Goal: Task Accomplishment & Management: Complete application form

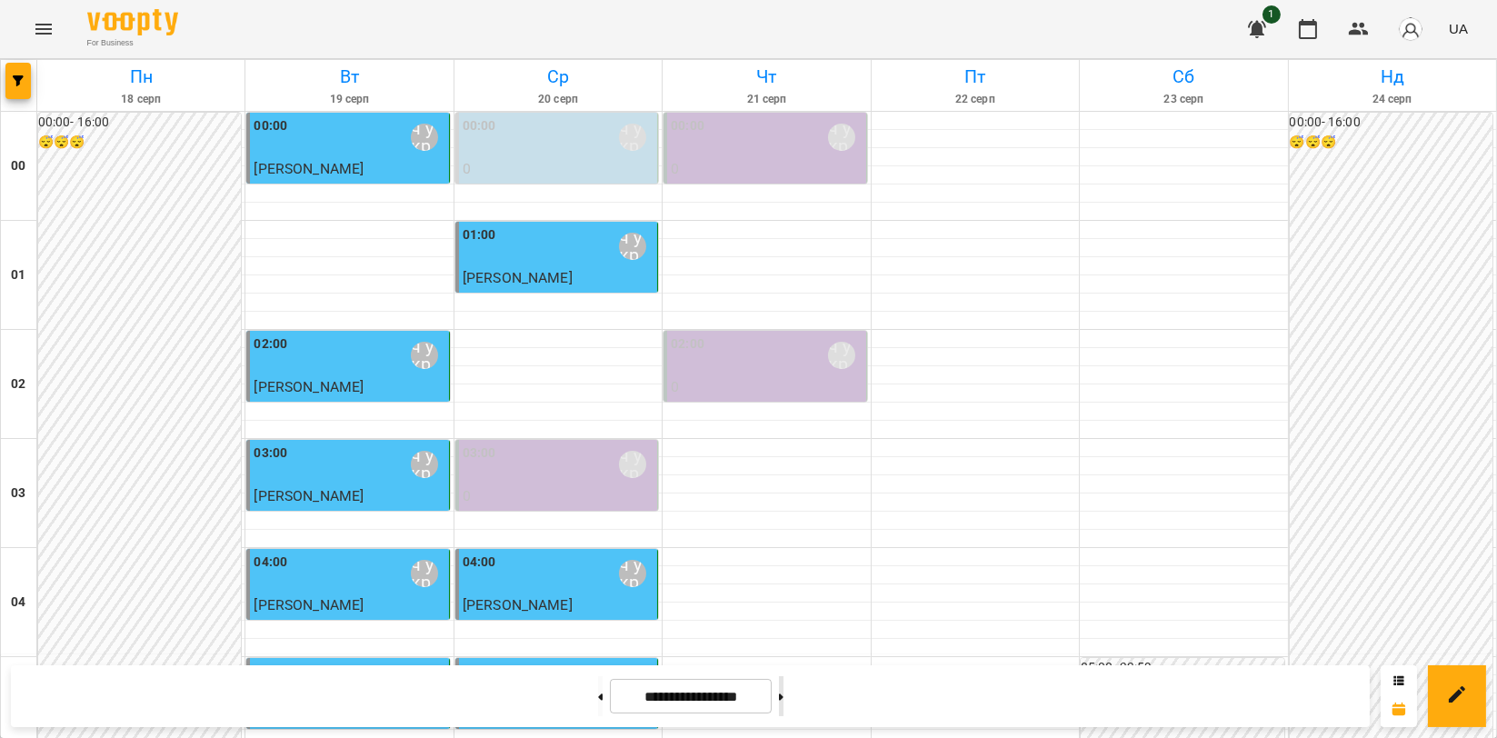
click at [783, 707] on button at bounding box center [781, 696] width 5 height 40
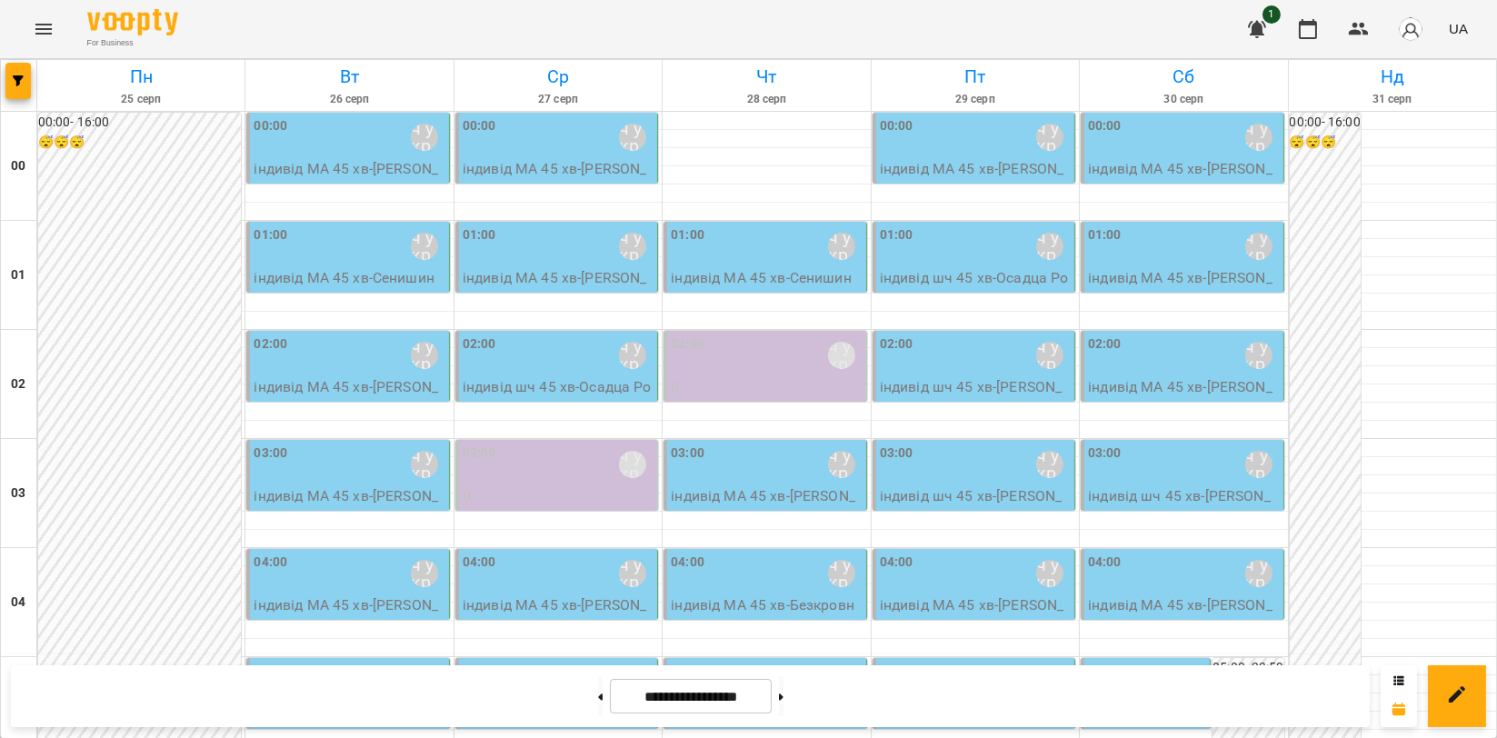
scroll to position [1972, 0]
click at [598, 705] on button at bounding box center [600, 696] width 5 height 40
type input "**********"
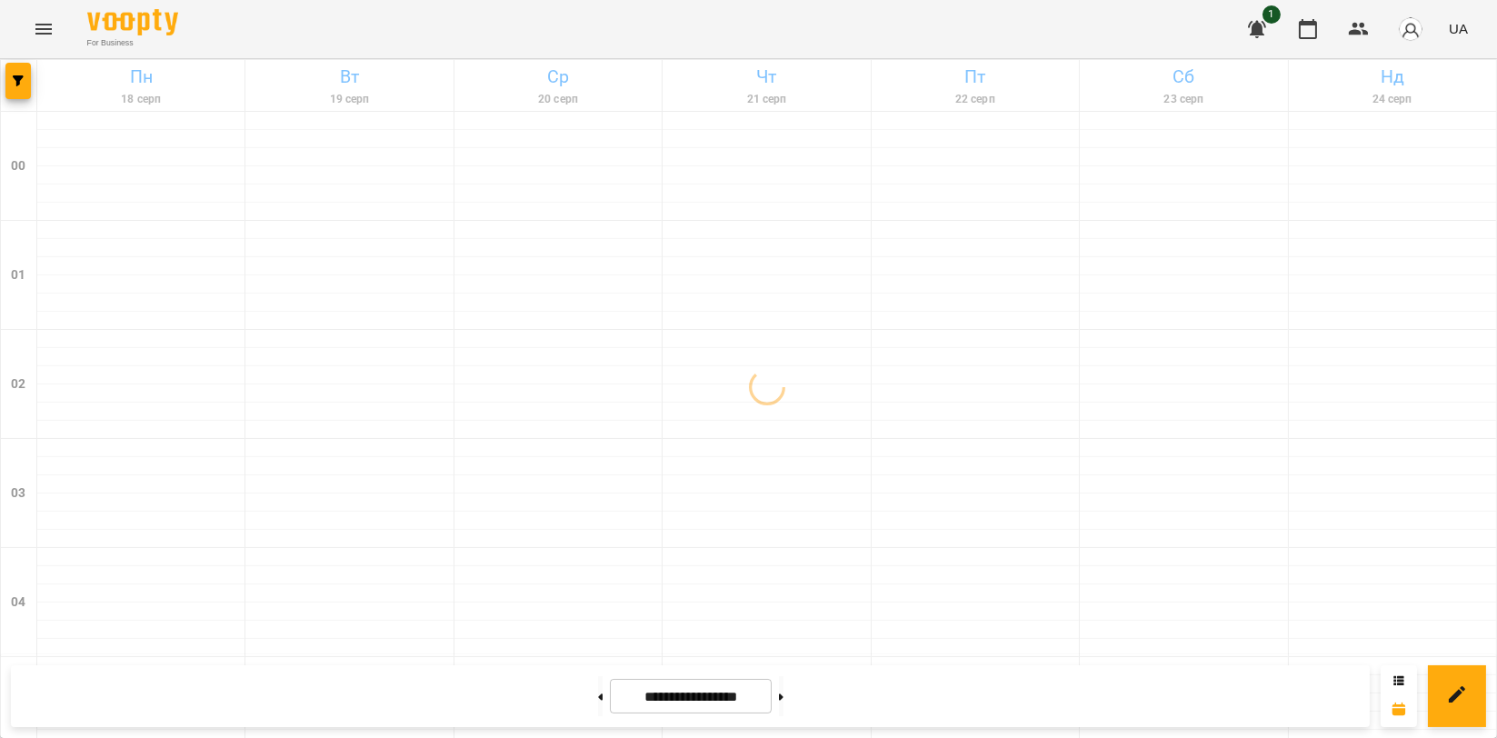
click at [41, 34] on icon "Menu" at bounding box center [43, 29] width 16 height 11
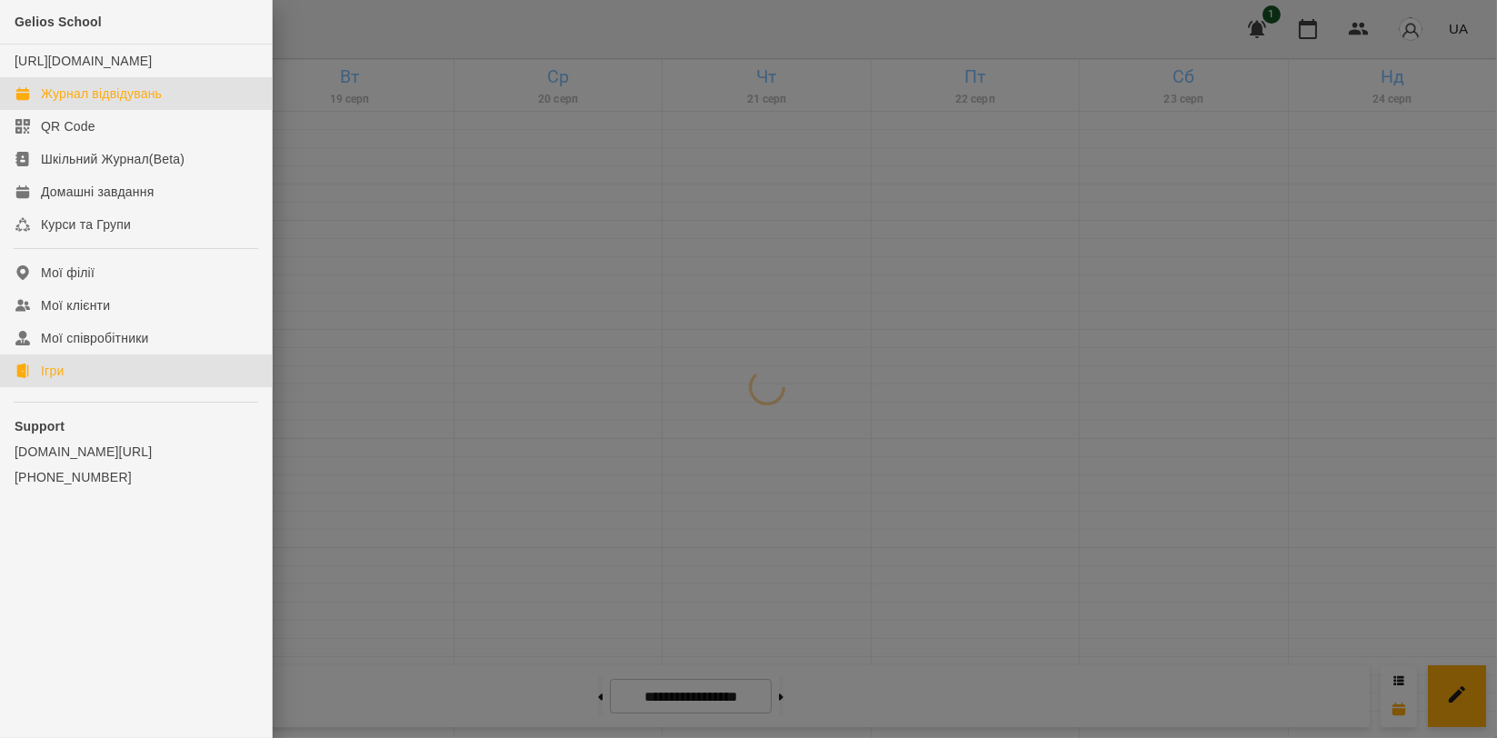
click at [72, 387] on link "Ігри" at bounding box center [136, 370] width 272 height 33
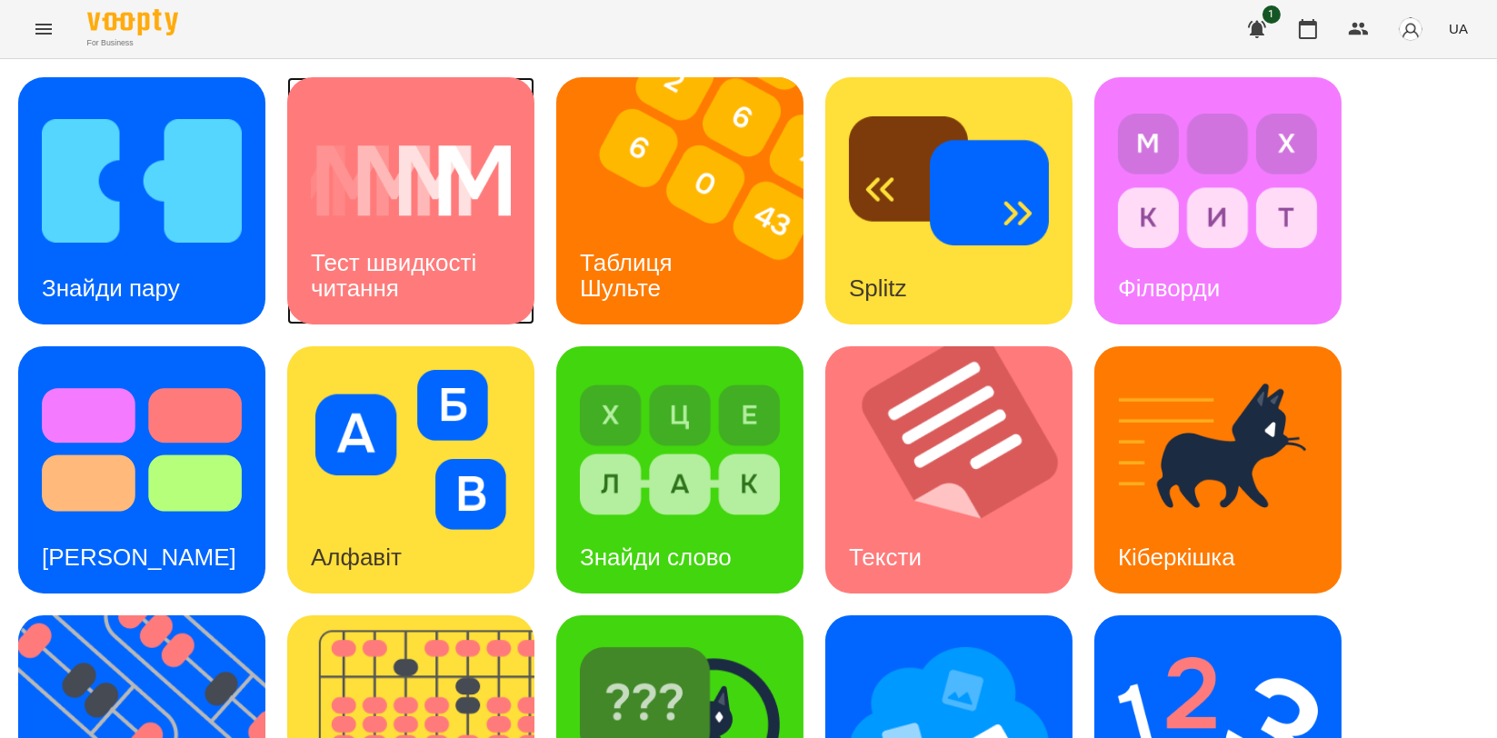
click at [414, 171] on img at bounding box center [411, 181] width 200 height 160
click at [78, 188] on img at bounding box center [142, 181] width 200 height 160
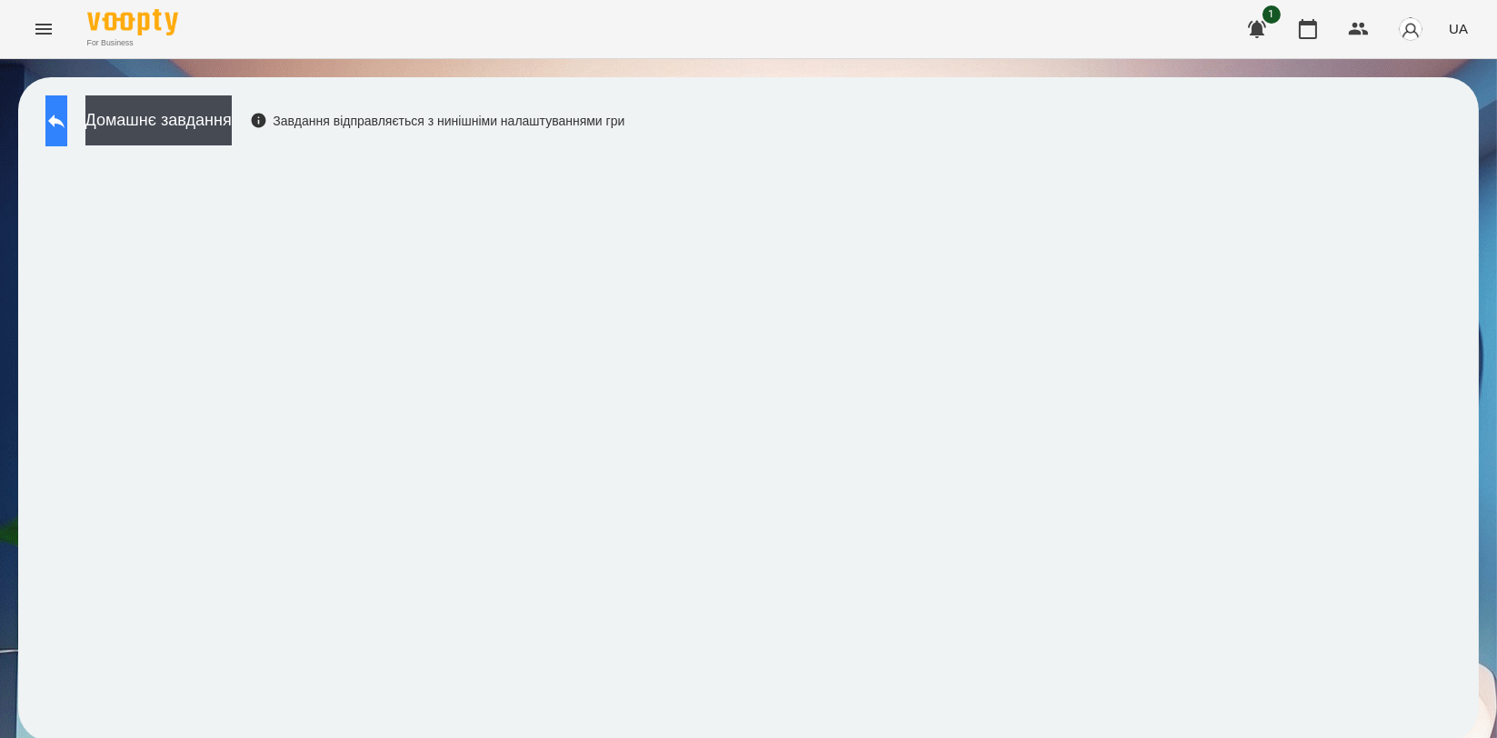
click at [67, 111] on icon at bounding box center [56, 121] width 22 height 22
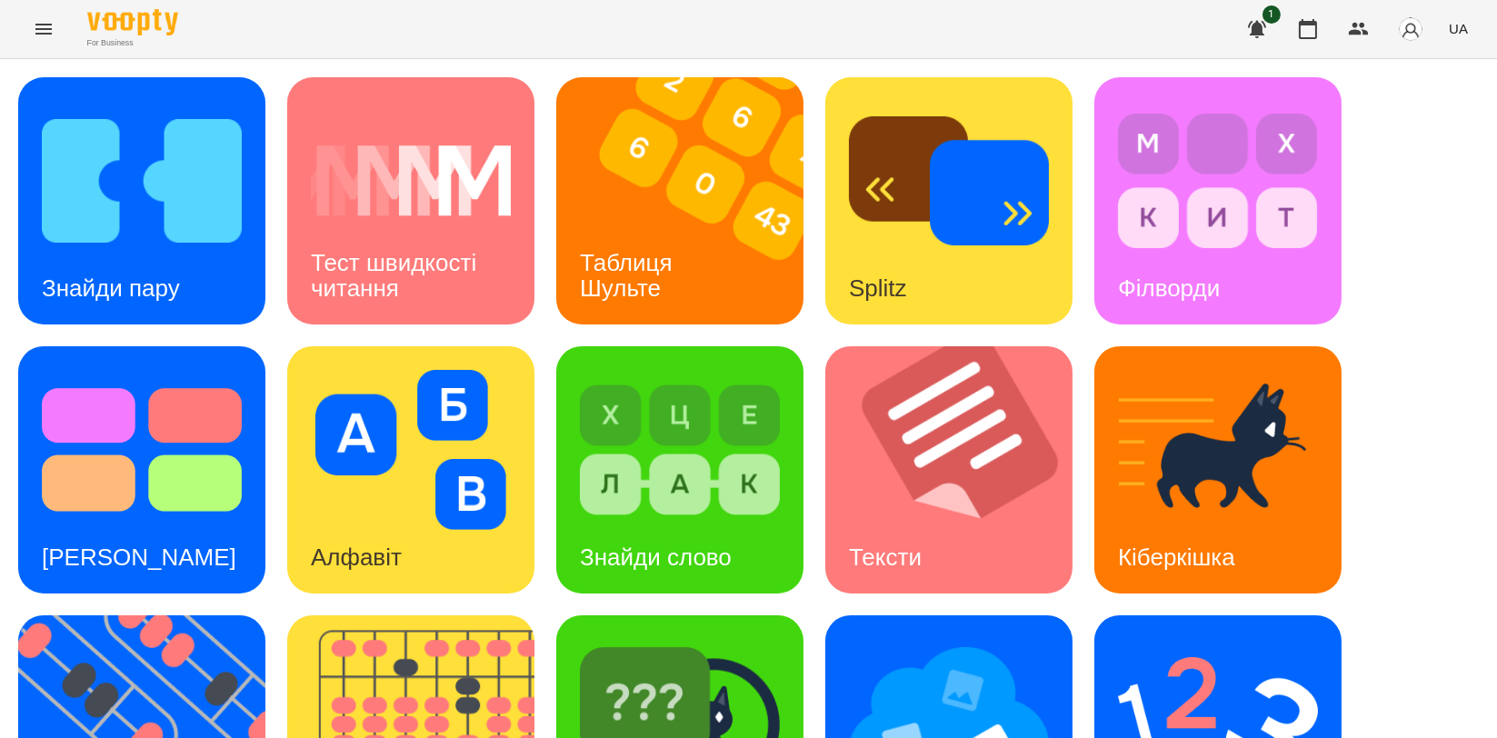
scroll to position [101, 0]
click at [936, 346] on img at bounding box center [960, 469] width 270 height 247
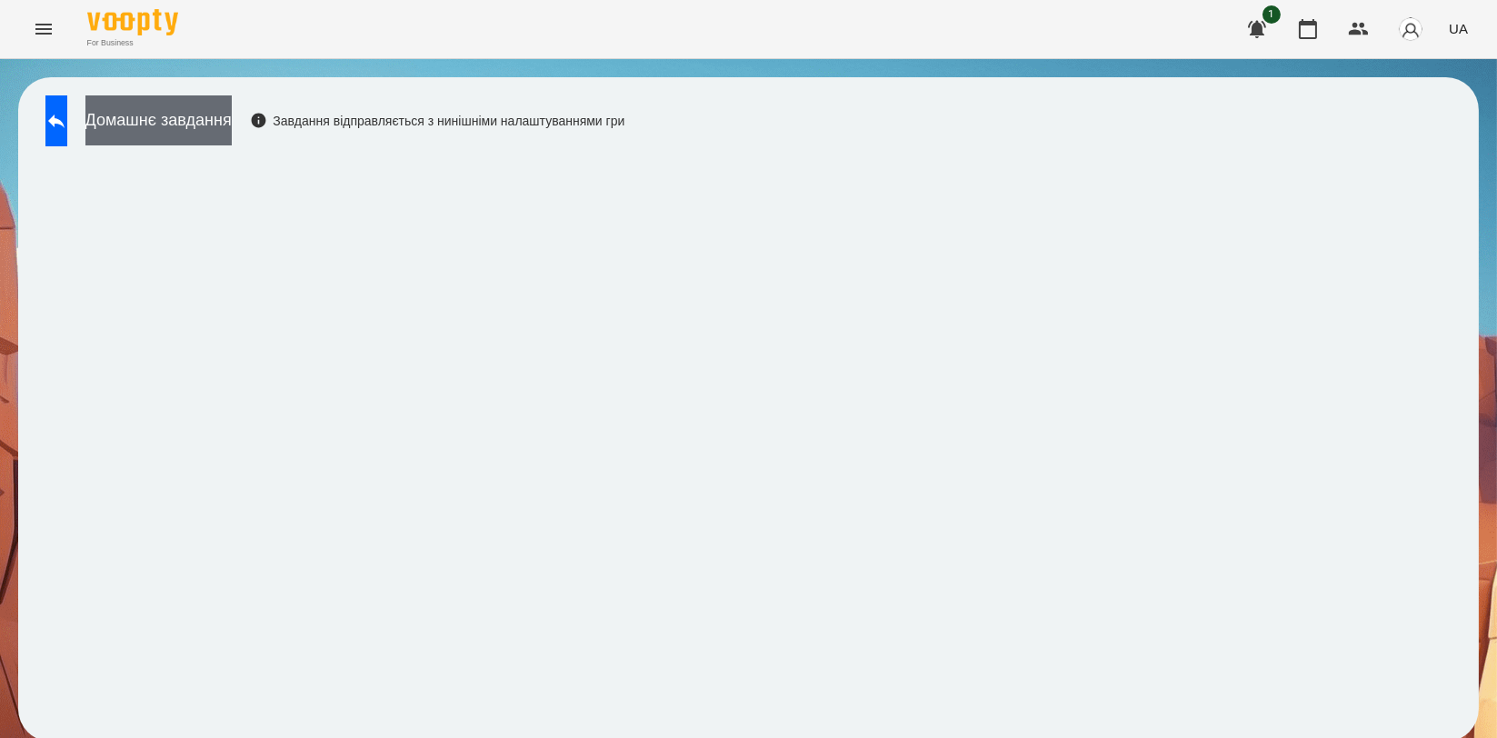
click at [232, 111] on button "Домашнє завдання" at bounding box center [158, 120] width 146 height 50
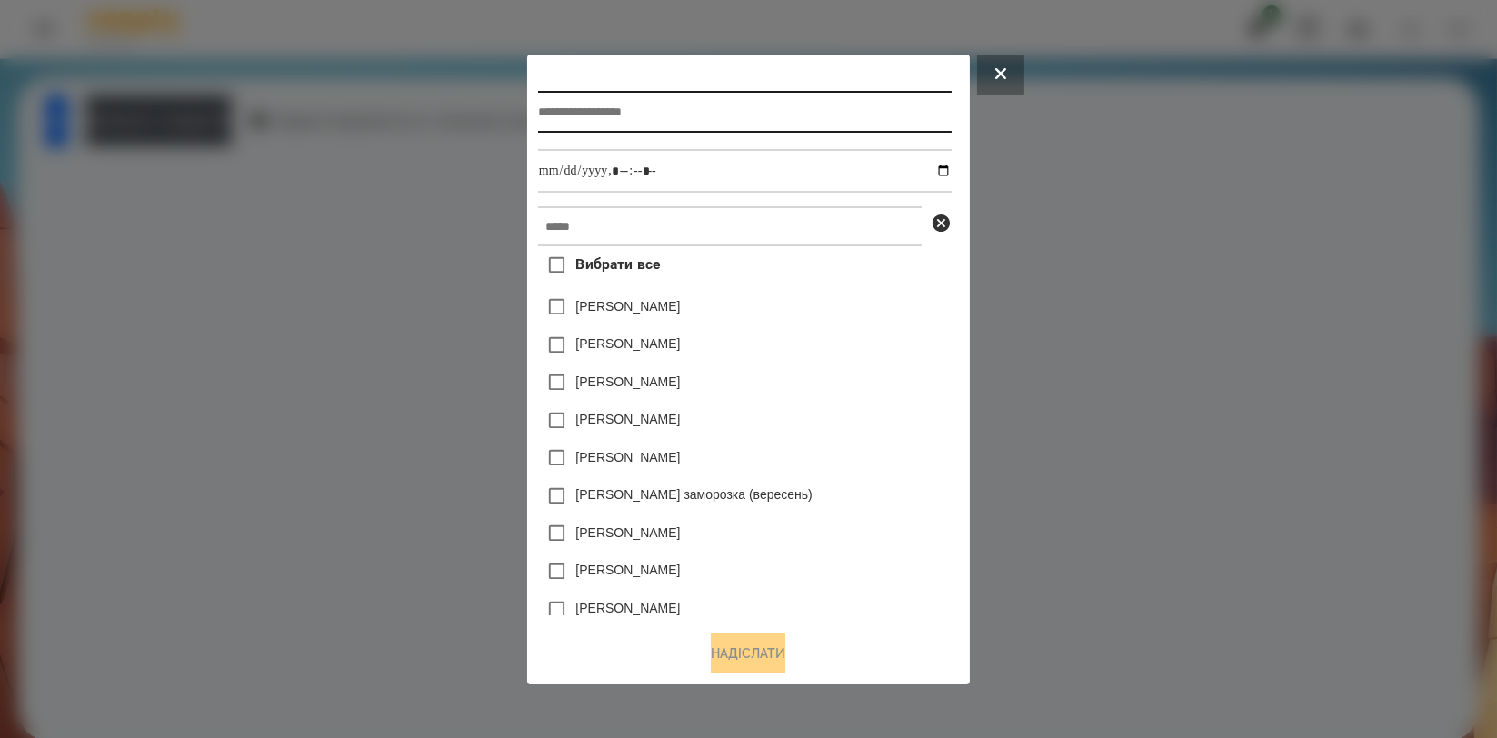
click at [612, 120] on input "text" at bounding box center [745, 112] width 414 height 42
type input "*****"
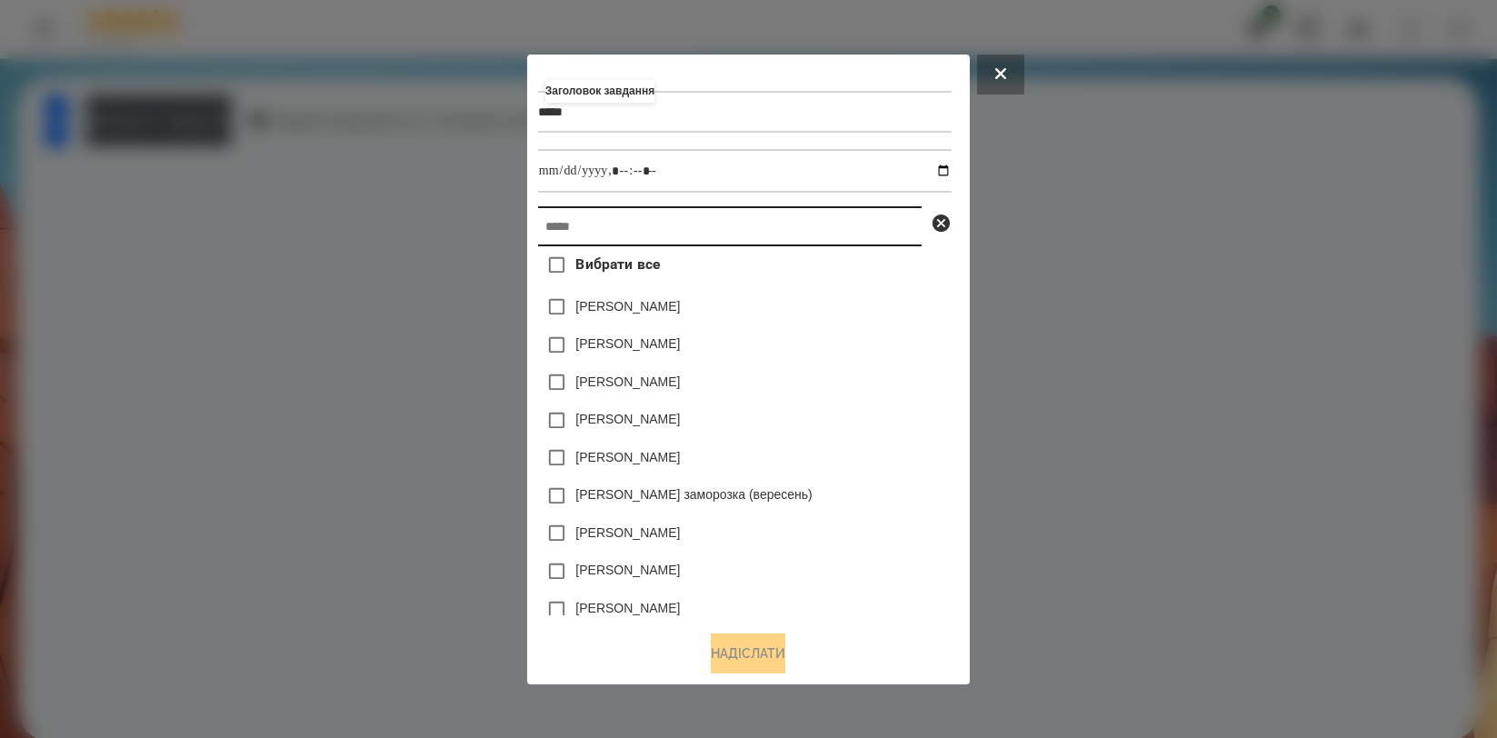
click at [611, 233] on input "text" at bounding box center [730, 226] width 384 height 40
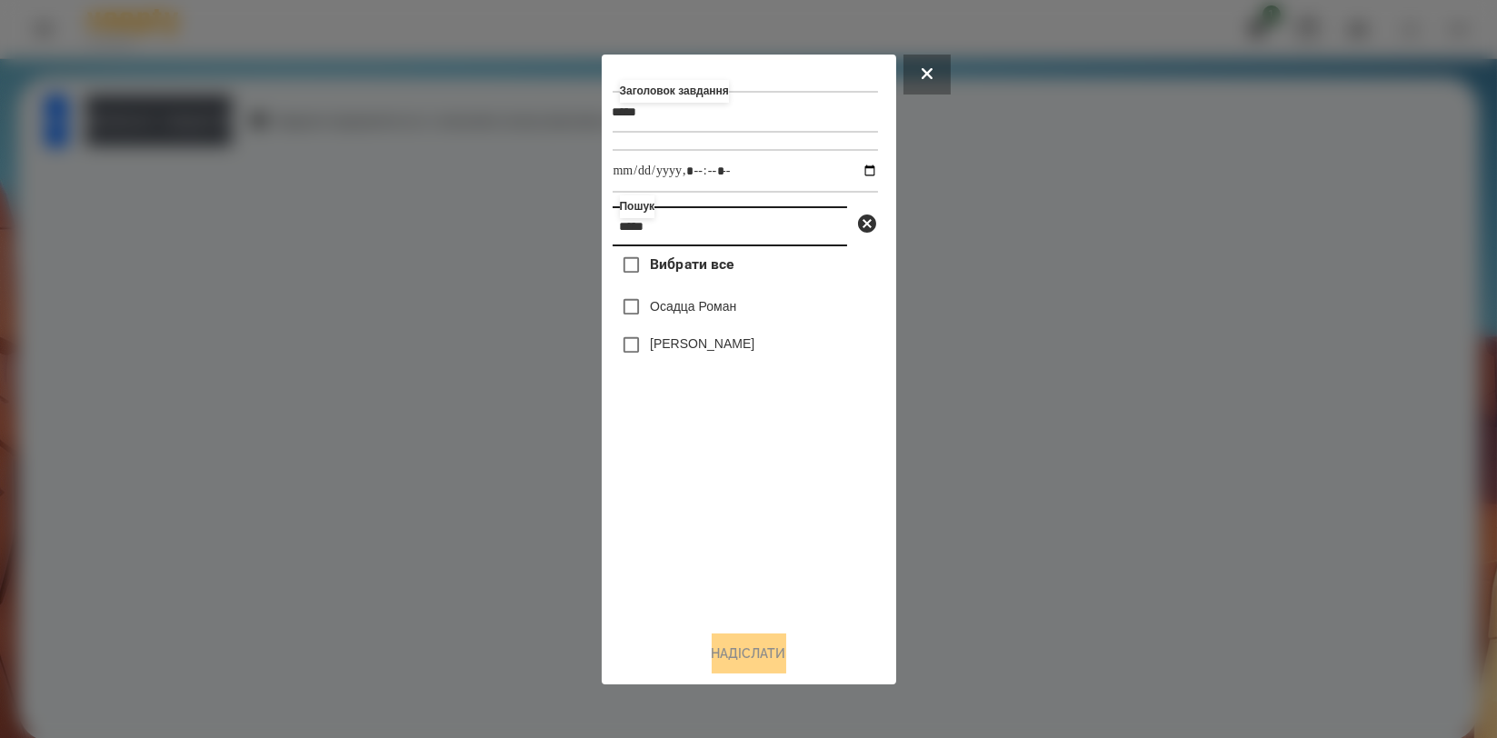
type input "*****"
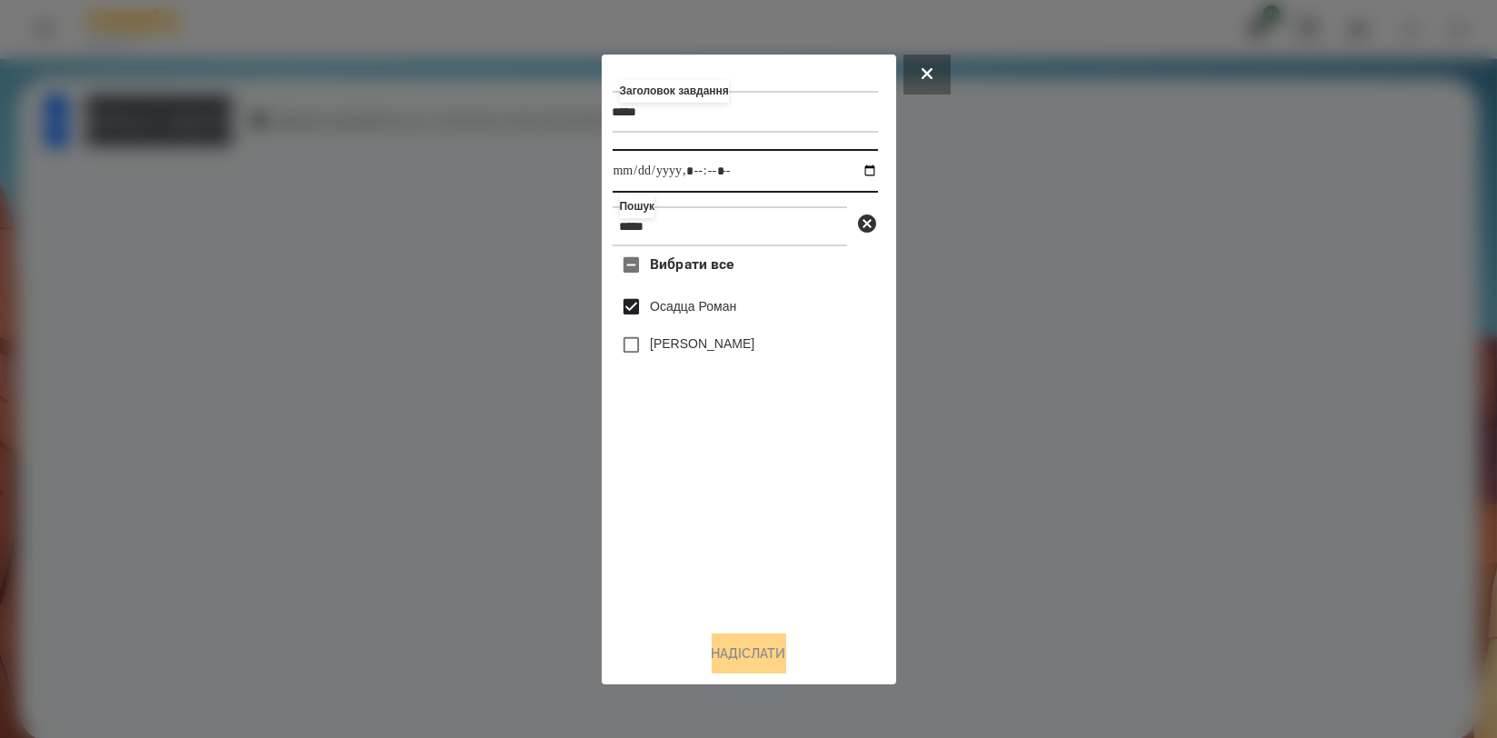
click at [862, 173] on input "datetime-local" at bounding box center [745, 171] width 265 height 44
type input "**********"
drag, startPoint x: 836, startPoint y: 535, endPoint x: 827, endPoint y: 538, distance: 9.5
click at [834, 537] on div "Вибрати все Осадца Роман Осадца Міша" at bounding box center [745, 430] width 265 height 369
click at [747, 651] on button "Надіслати" at bounding box center [749, 653] width 75 height 40
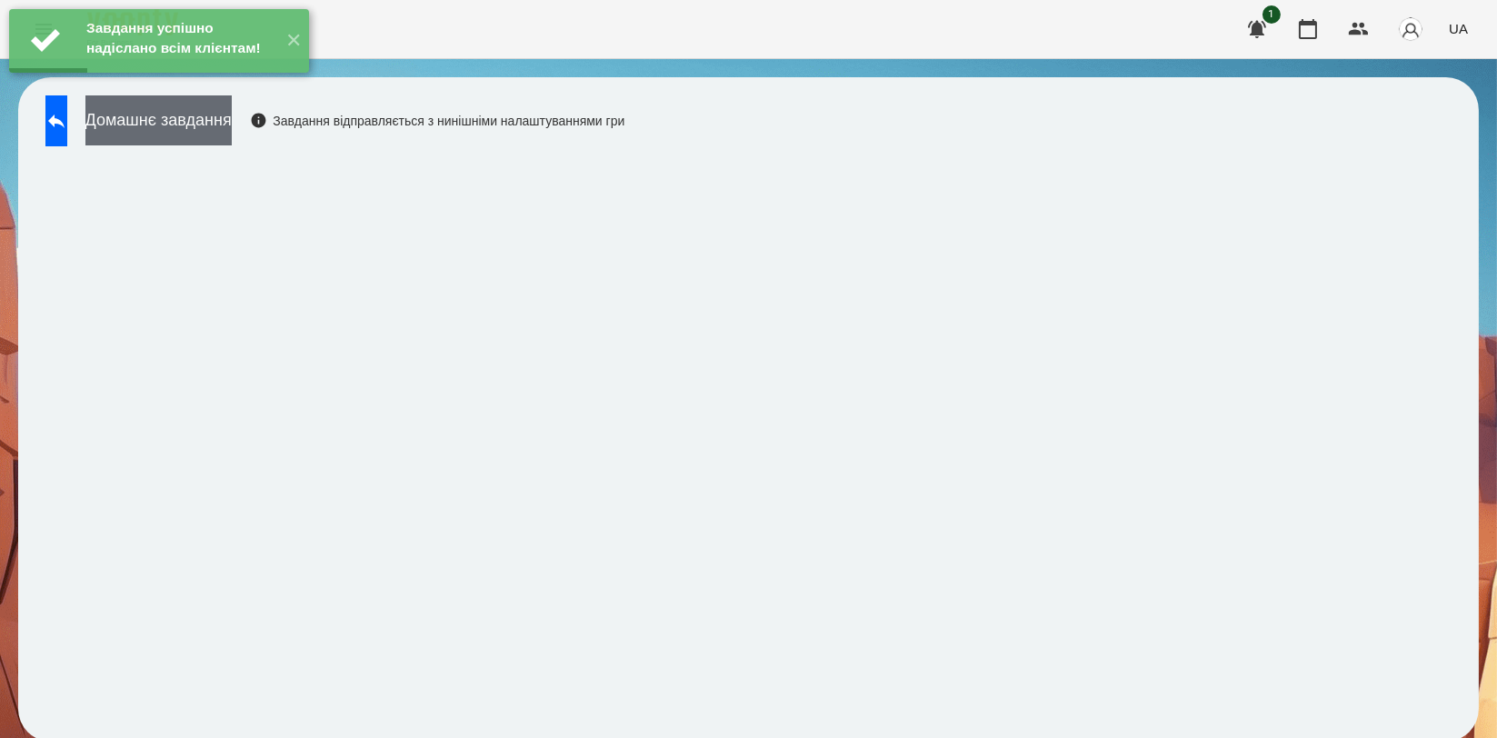
click at [208, 115] on button "Домашнє завдання" at bounding box center [158, 120] width 146 height 50
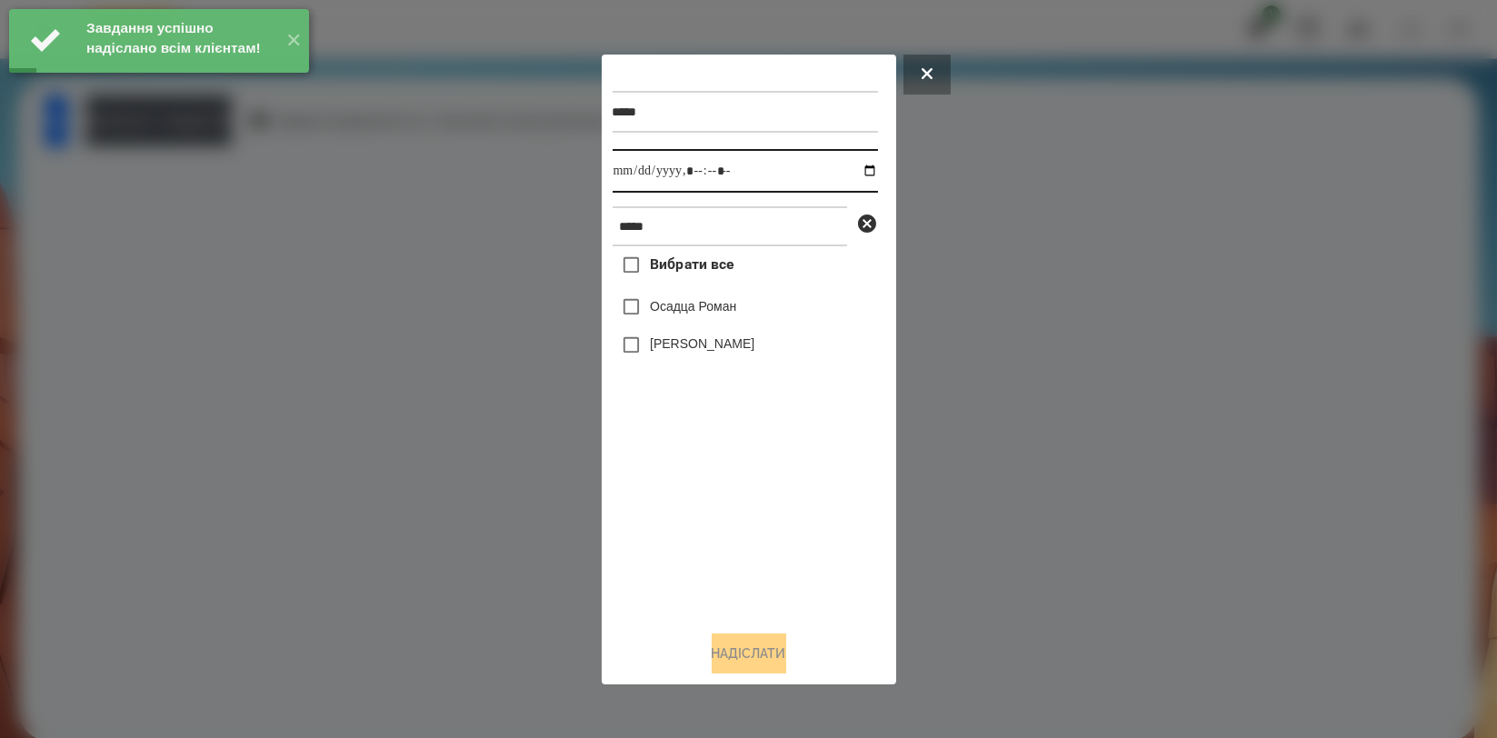
click at [856, 173] on input "datetime-local" at bounding box center [745, 171] width 265 height 44
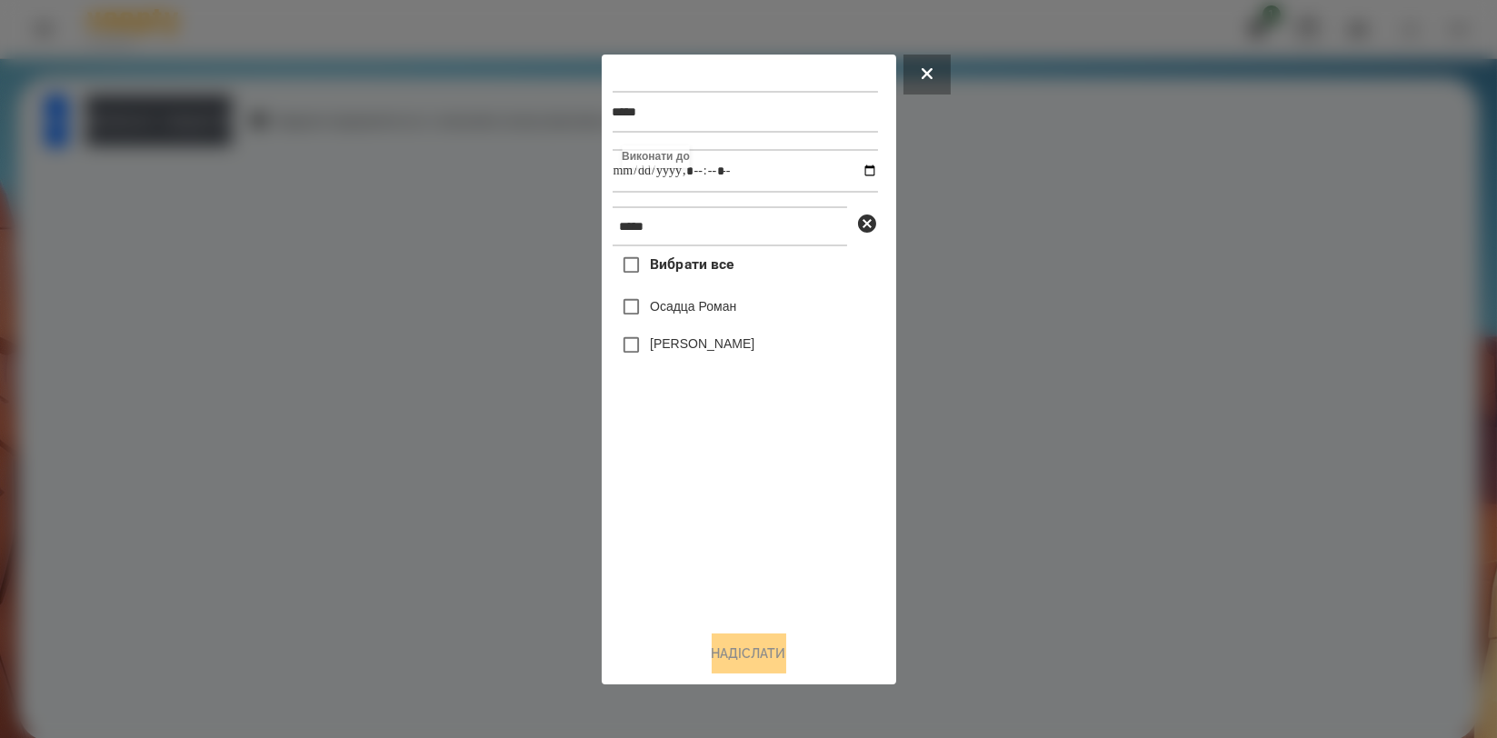
type input "**********"
drag, startPoint x: 643, startPoint y: 517, endPoint x: 645, endPoint y: 478, distance: 39.2
click at [643, 517] on div "Вибрати все Осадца Роман Осадца Міша" at bounding box center [745, 430] width 265 height 369
click at [689, 312] on label "Осадца Роман" at bounding box center [693, 306] width 86 height 18
click at [732, 653] on button "Надіслати" at bounding box center [749, 653] width 75 height 40
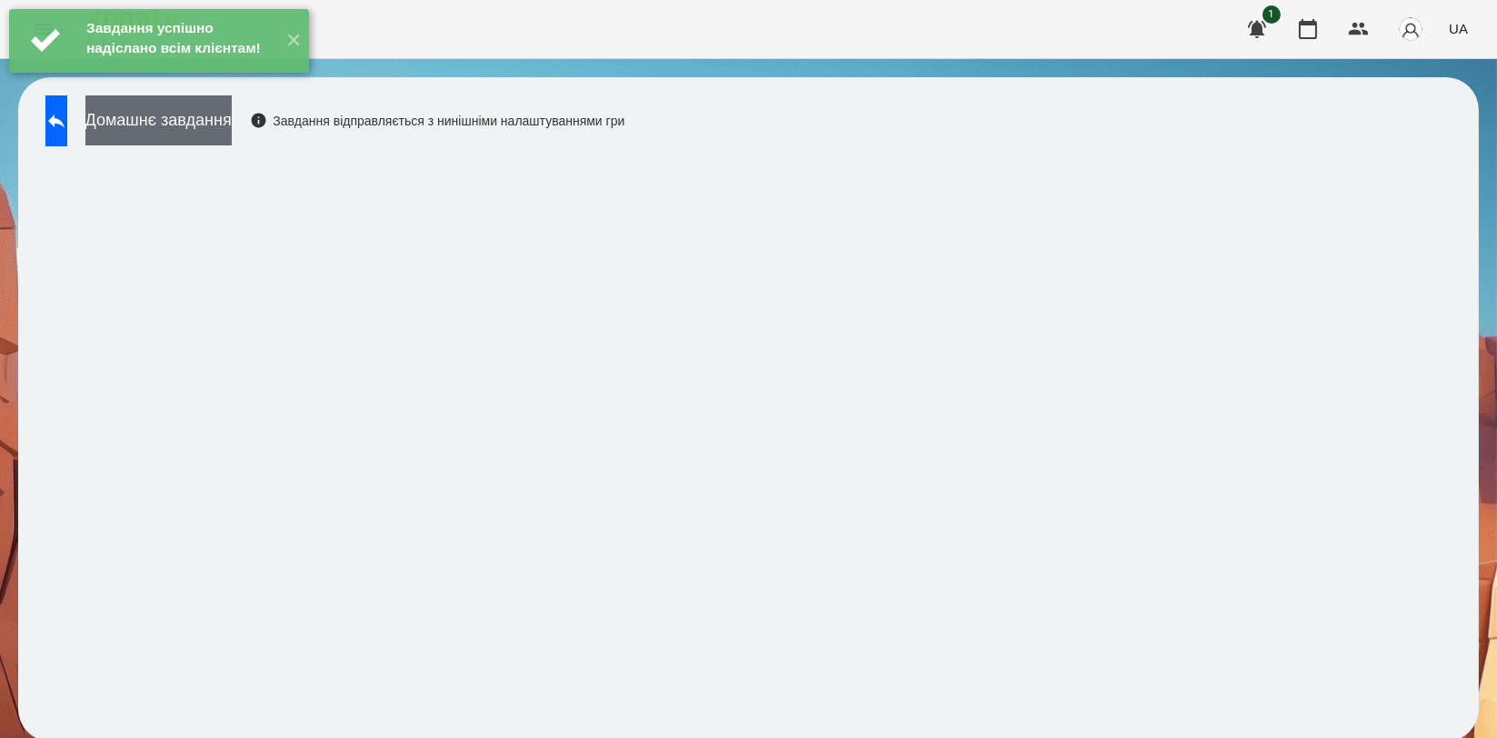
click at [232, 128] on button "Домашнє завдання" at bounding box center [158, 120] width 146 height 50
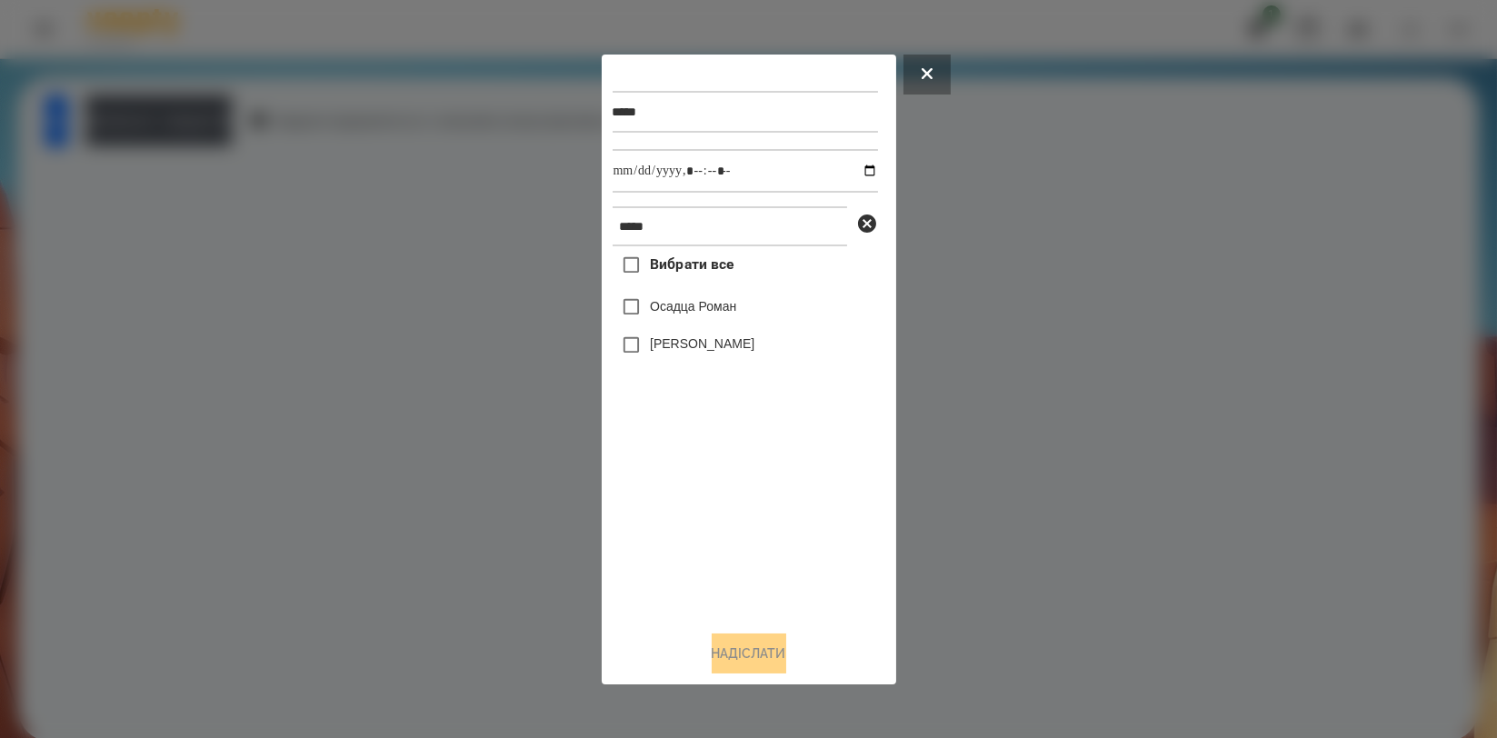
click at [405, 388] on div at bounding box center [748, 369] width 1497 height 738
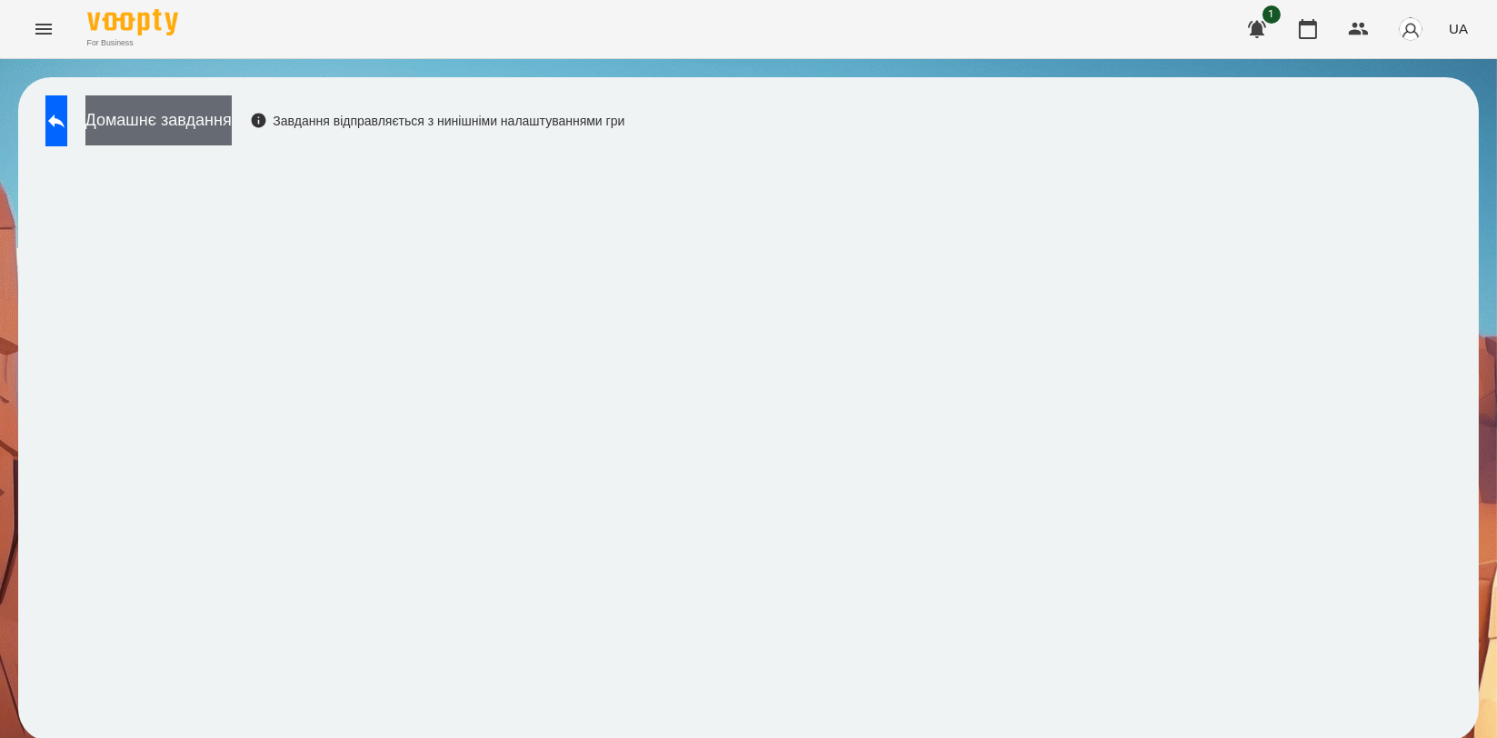
click at [232, 115] on button "Домашнє завдання" at bounding box center [158, 120] width 146 height 50
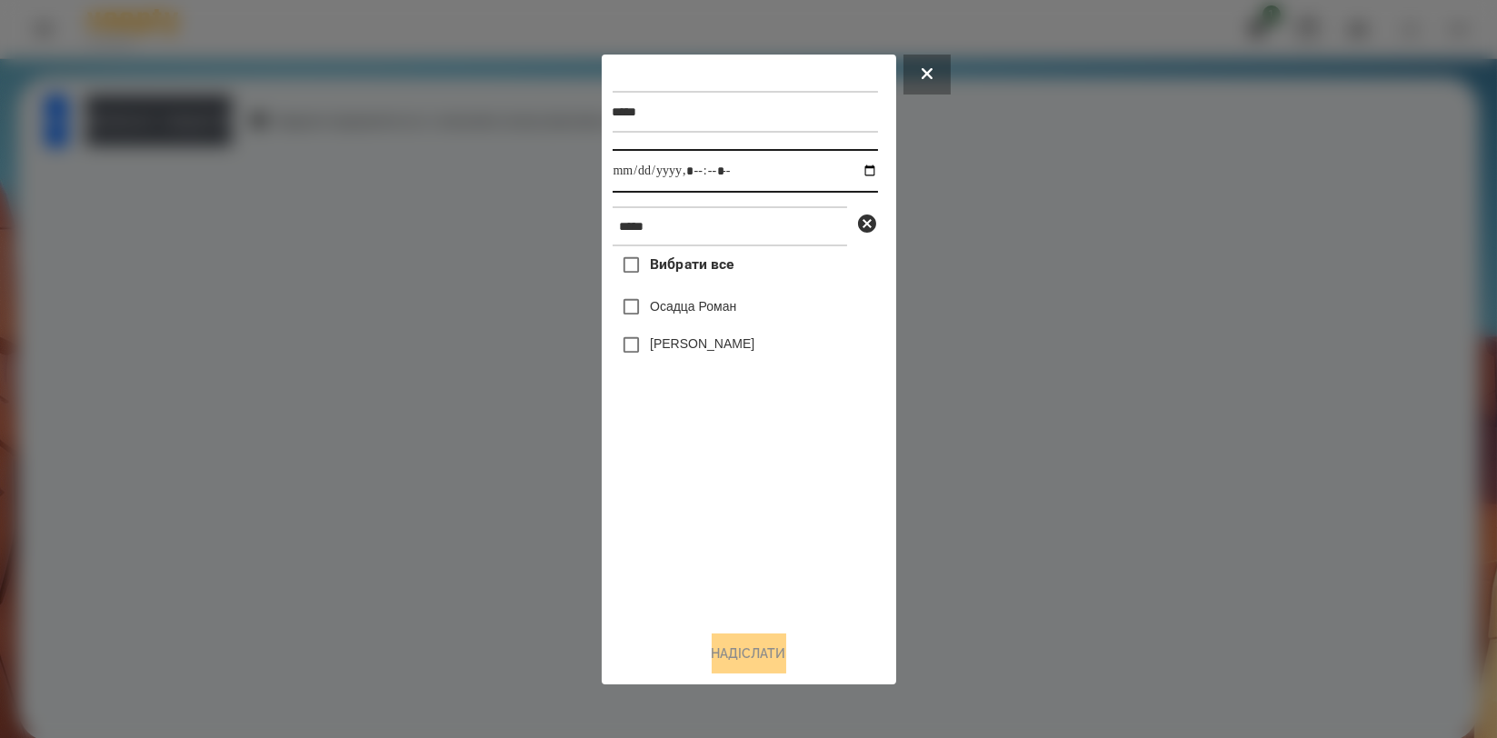
click at [862, 171] on input "datetime-local" at bounding box center [745, 171] width 265 height 44
type input "**********"
drag, startPoint x: 672, startPoint y: 513, endPoint x: 678, endPoint y: 423, distance: 90.2
click at [672, 507] on div "Вибрати все Осадца Роман Осадца Міша" at bounding box center [745, 430] width 265 height 369
click at [718, 324] on div "Осадца Роман" at bounding box center [745, 307] width 265 height 38
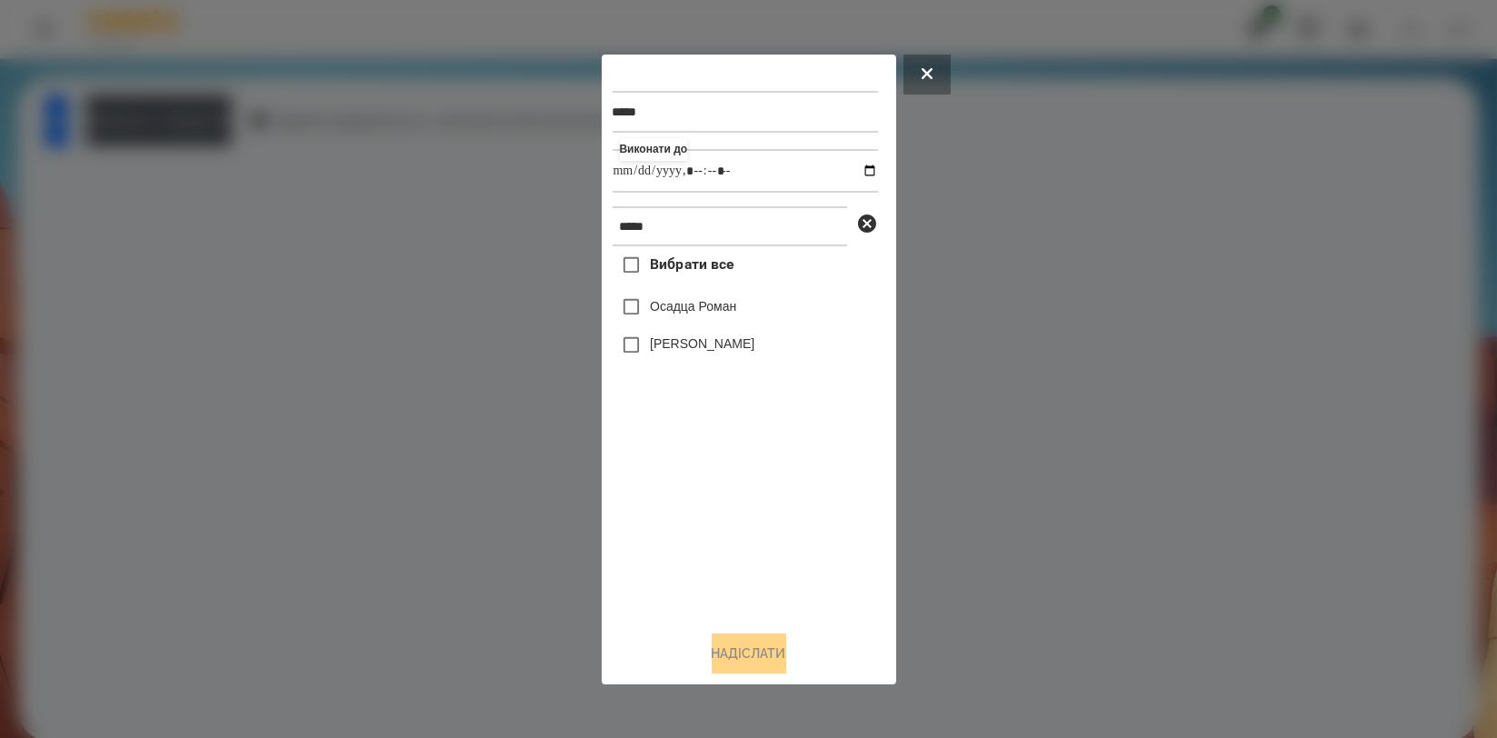
click at [700, 301] on label "Осадца Роман" at bounding box center [693, 306] width 86 height 18
click at [763, 667] on button "Надіслати" at bounding box center [749, 653] width 75 height 40
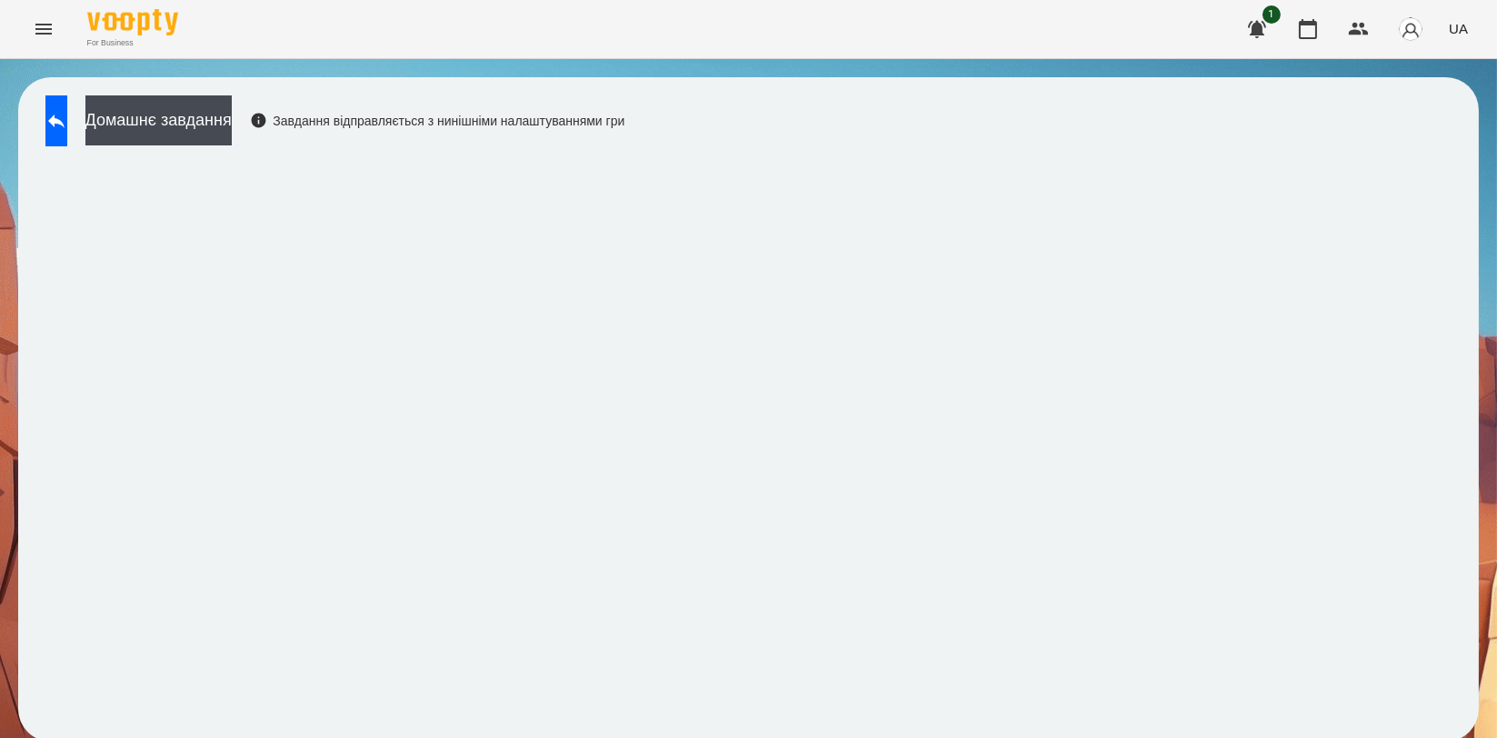
click at [322, 121] on div "Домашнє завдання Завдання відправляється з нинішніми налаштуваннями гри" at bounding box center [330, 125] width 588 height 60
click at [232, 122] on button "Домашнє завдання" at bounding box center [158, 120] width 146 height 50
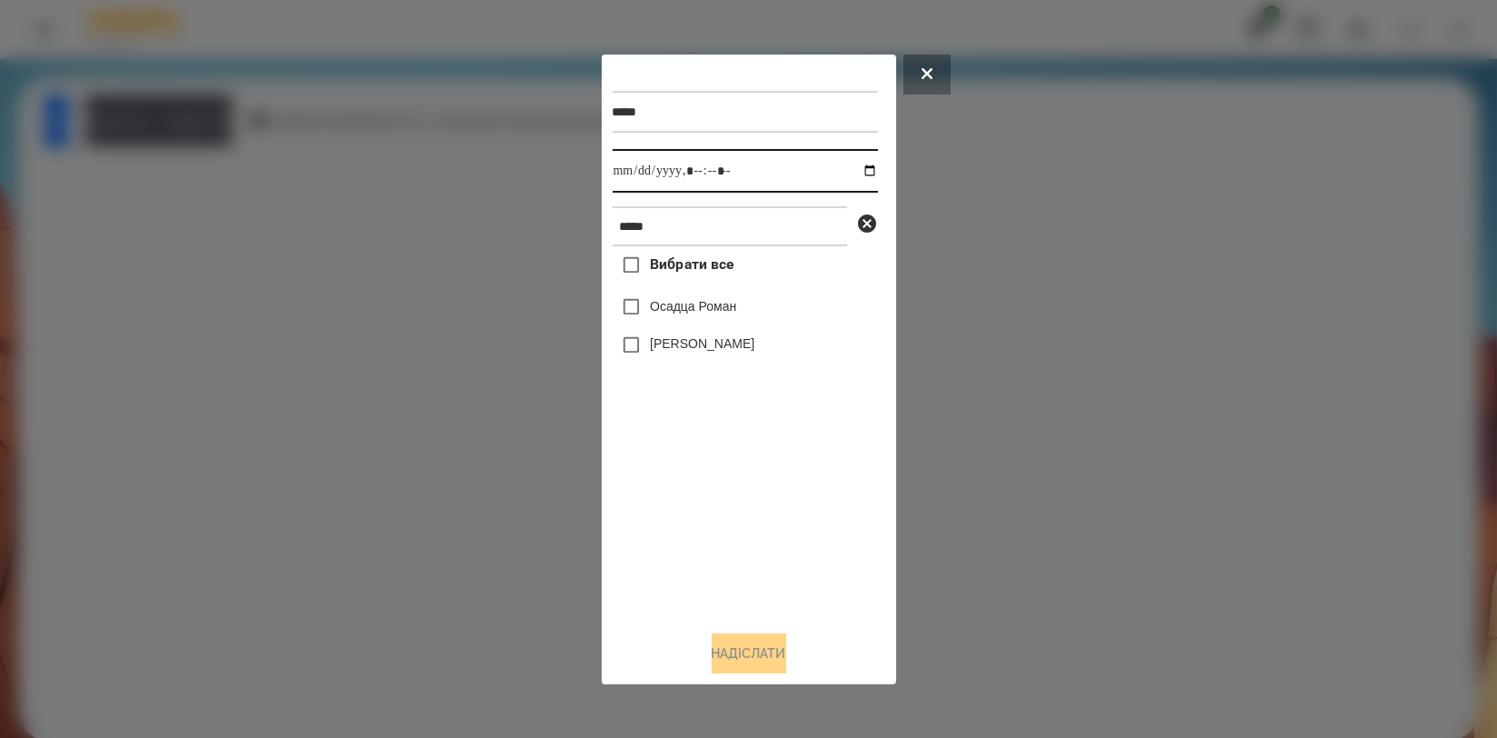
click at [856, 170] on input "datetime-local" at bounding box center [745, 171] width 265 height 44
type input "**********"
click at [717, 513] on div "Вибрати все Осадца Роман Осадца Міша" at bounding box center [745, 430] width 265 height 369
click at [733, 315] on label "Осадца Роман" at bounding box center [693, 306] width 86 height 18
click at [738, 657] on button "Надіслати" at bounding box center [749, 653] width 75 height 40
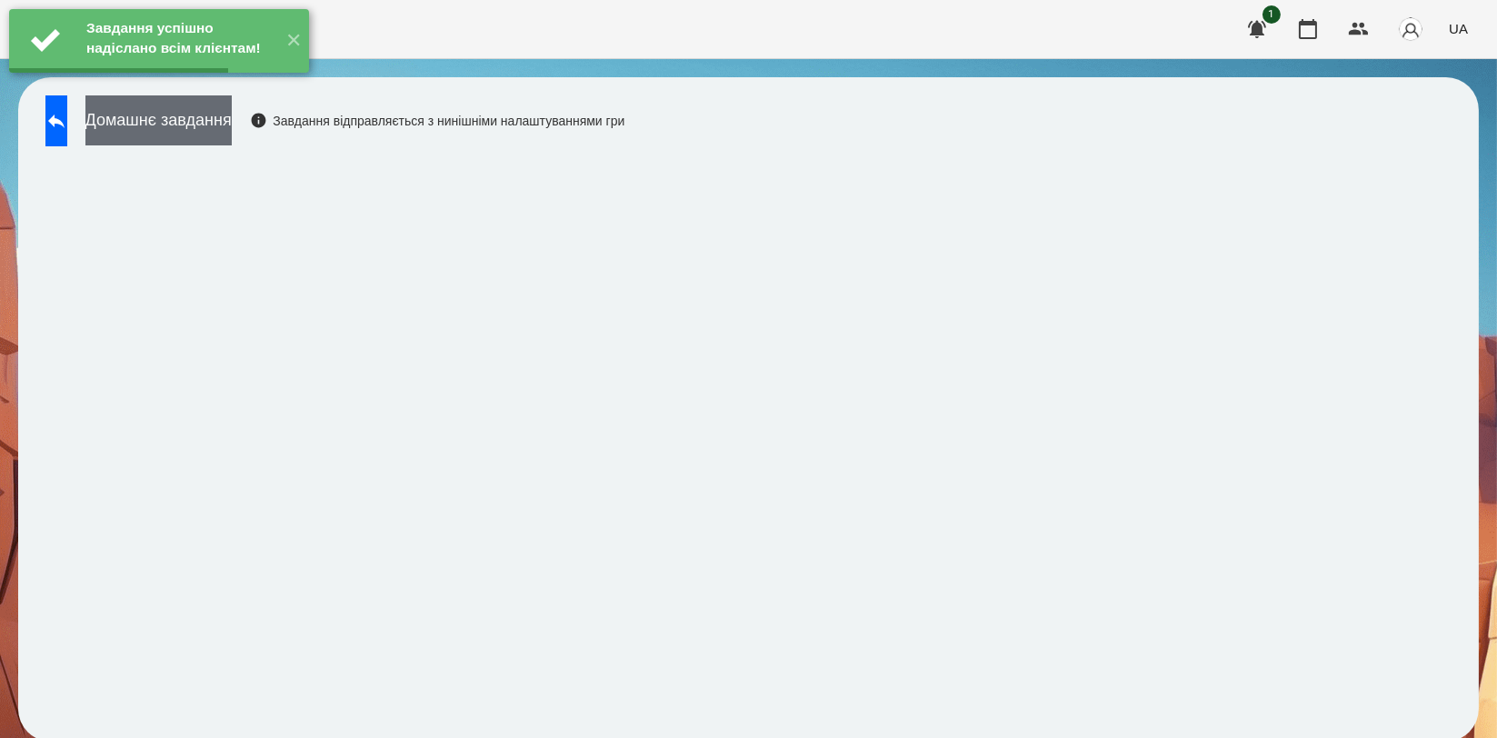
click at [232, 127] on button "Домашнє завдання" at bounding box center [158, 120] width 146 height 50
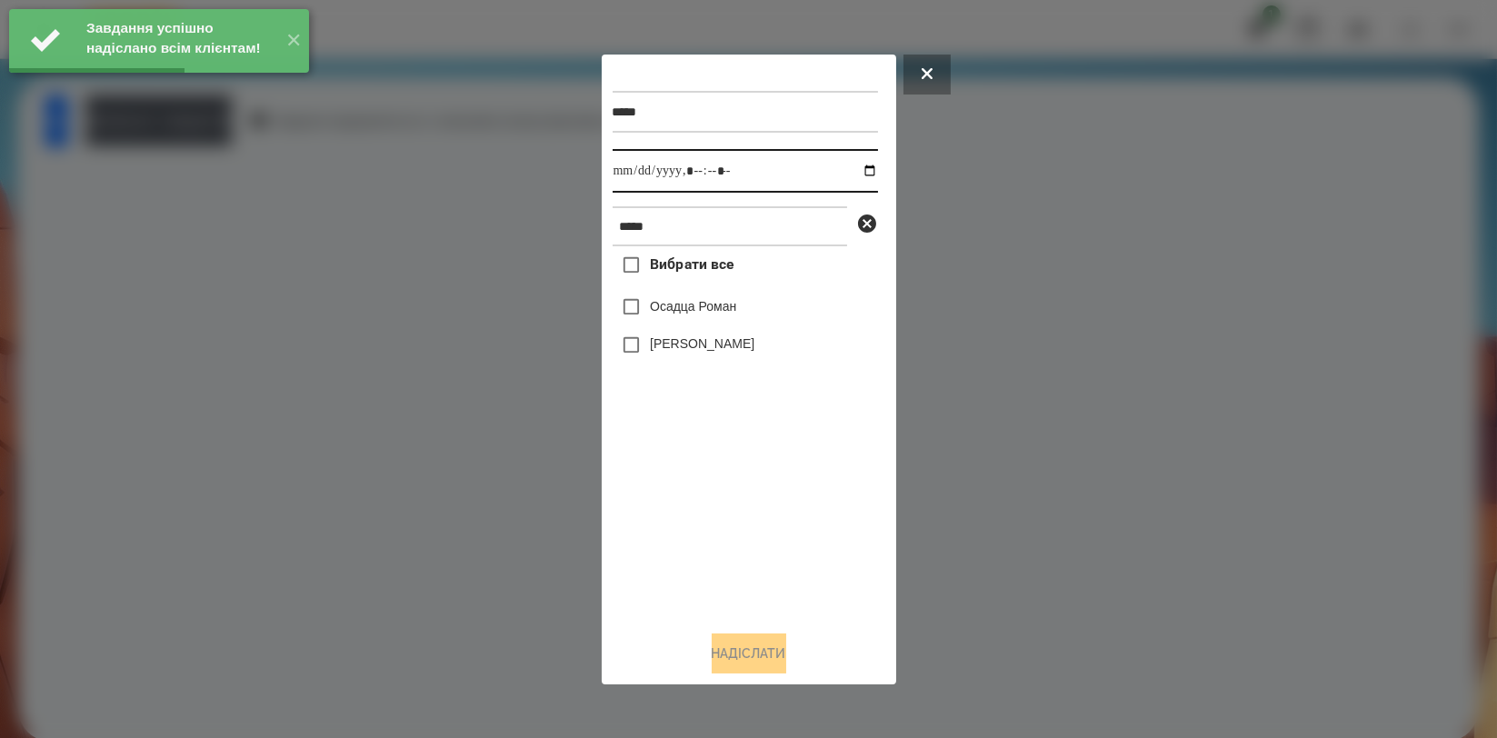
click at [849, 176] on input "datetime-local" at bounding box center [745, 171] width 265 height 44
type input "**********"
drag, startPoint x: 737, startPoint y: 513, endPoint x: 733, endPoint y: 408, distance: 105.5
click at [737, 512] on div "Вибрати все Осадца Роман Осадца Міша" at bounding box center [745, 430] width 265 height 369
click at [421, 341] on div at bounding box center [748, 369] width 1497 height 738
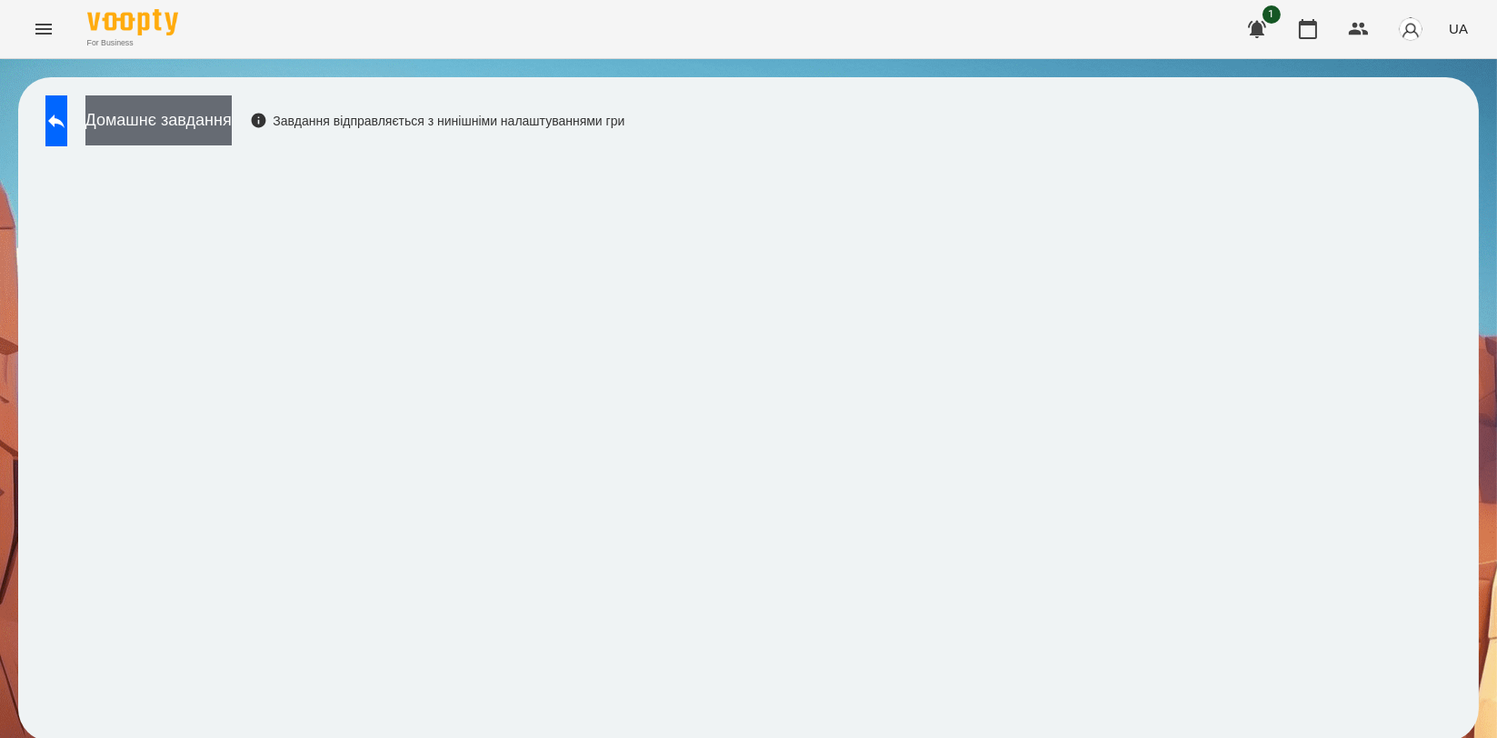
click at [232, 104] on button "Домашнє завдання" at bounding box center [158, 120] width 146 height 50
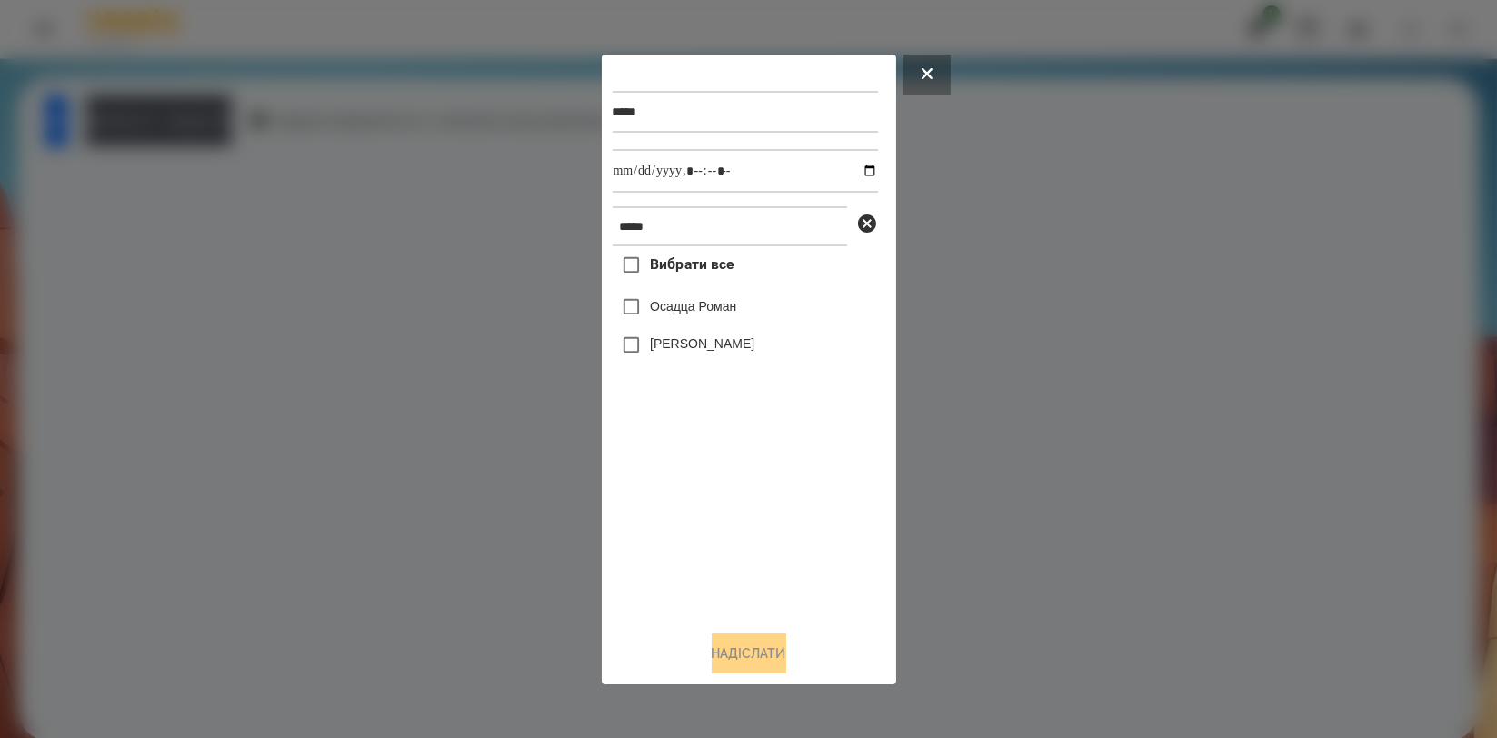
click at [701, 310] on label "Осадца Роман" at bounding box center [693, 306] width 86 height 18
click at [746, 645] on button "Надіслати" at bounding box center [749, 653] width 75 height 40
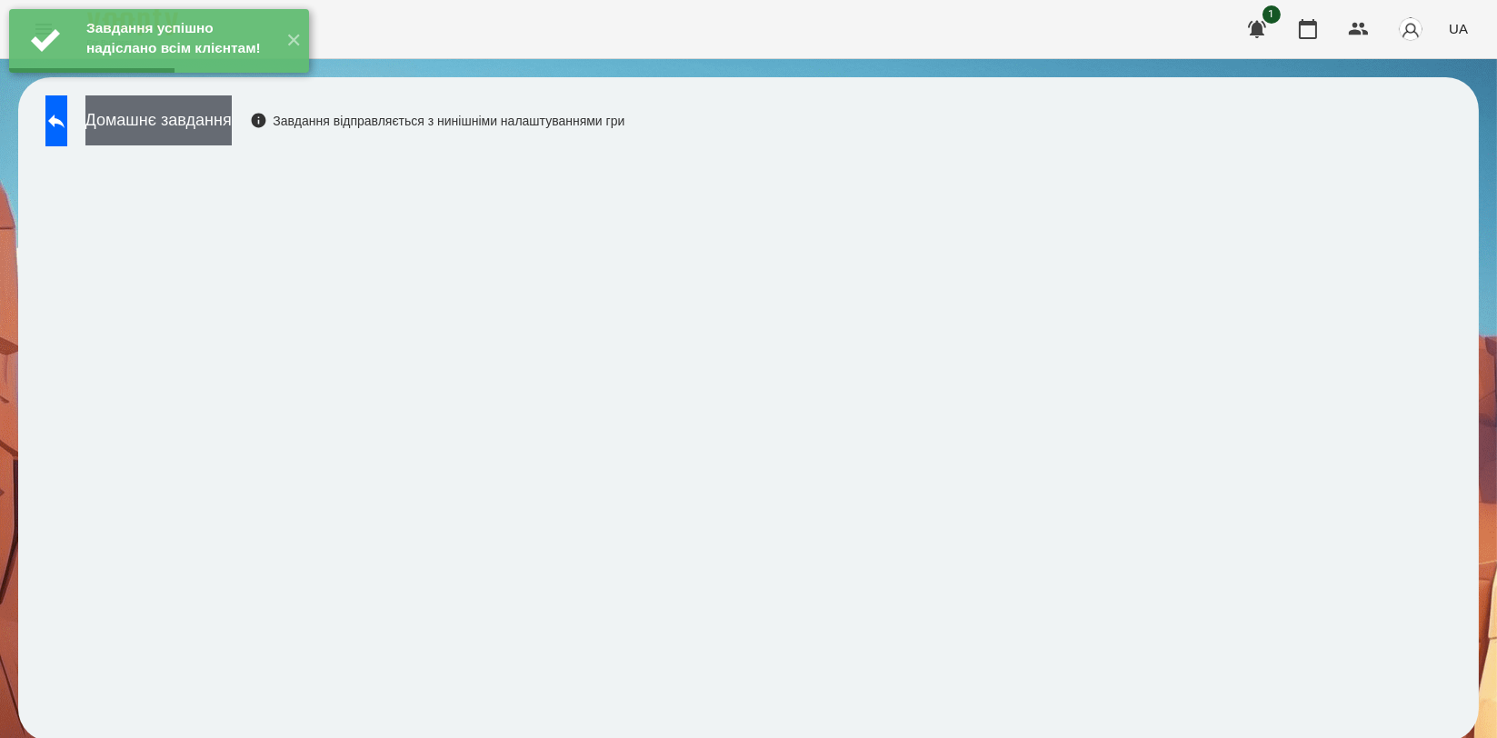
click at [232, 128] on button "Домашнє завдання" at bounding box center [158, 120] width 146 height 50
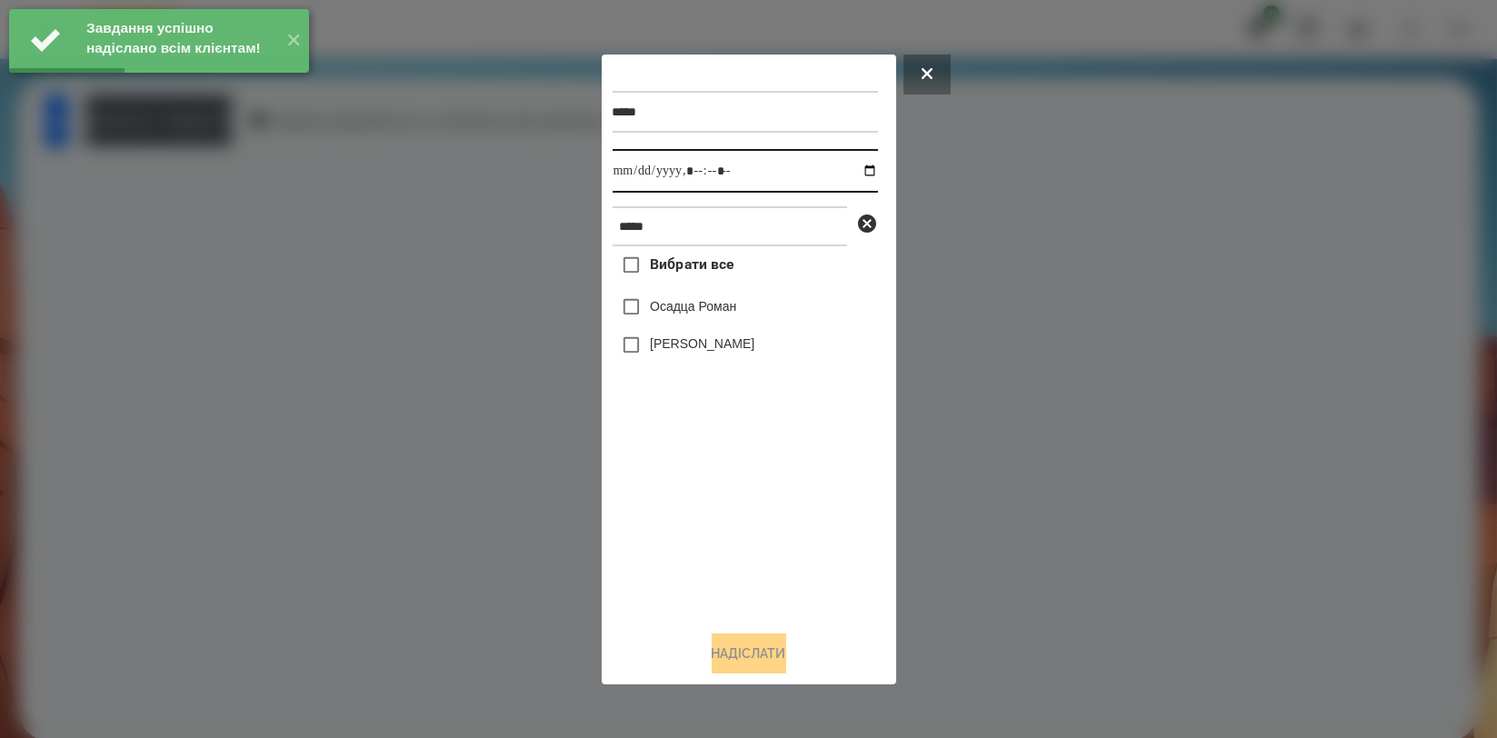
click at [849, 161] on input "datetime-local" at bounding box center [745, 171] width 265 height 44
type input "**********"
click at [760, 503] on div "Вибрати все Осадца Роман Осадца Міша" at bounding box center [745, 430] width 265 height 369
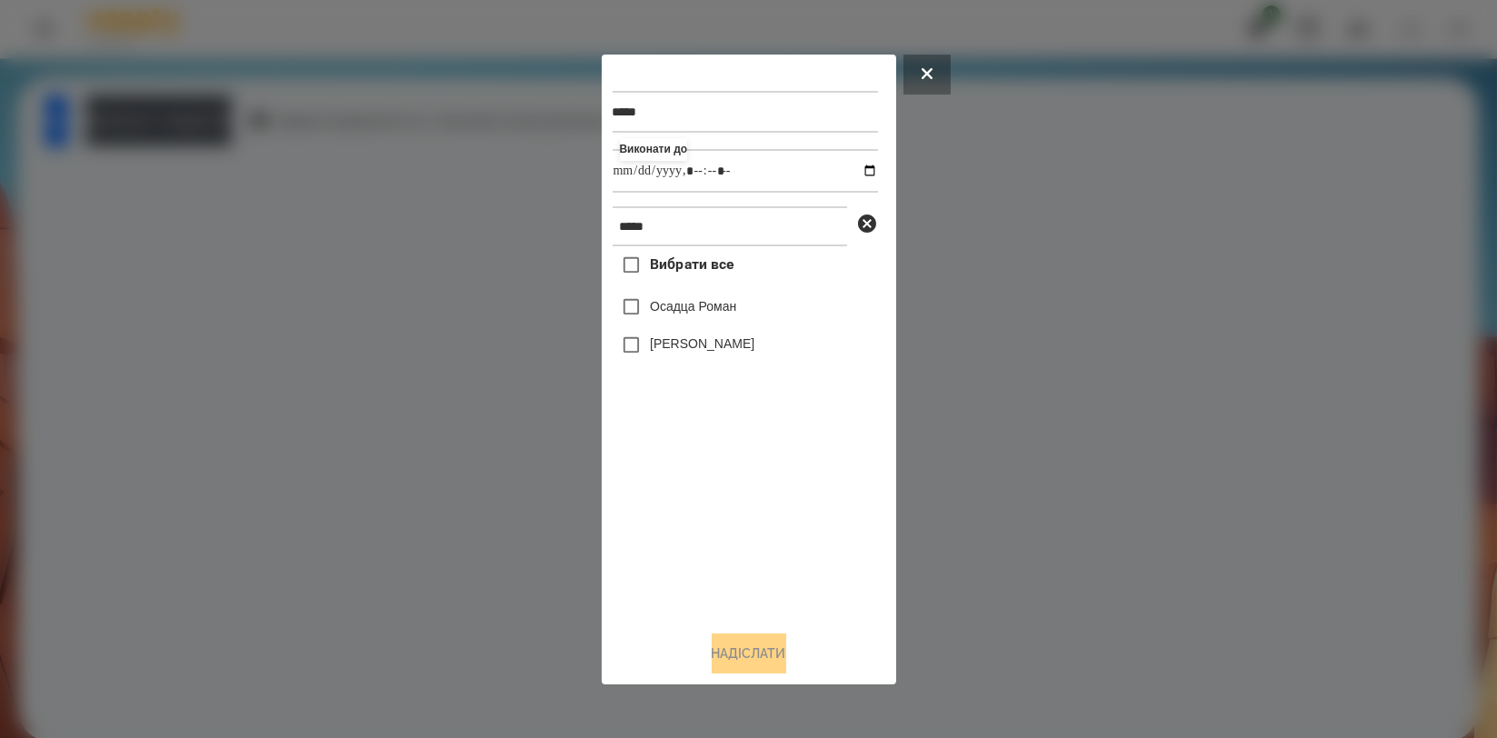
click at [732, 320] on div "Осадца Роман" at bounding box center [745, 307] width 265 height 38
click at [735, 314] on label "Осадца Роман" at bounding box center [693, 306] width 86 height 18
click at [725, 650] on button "Надіслати" at bounding box center [749, 653] width 75 height 40
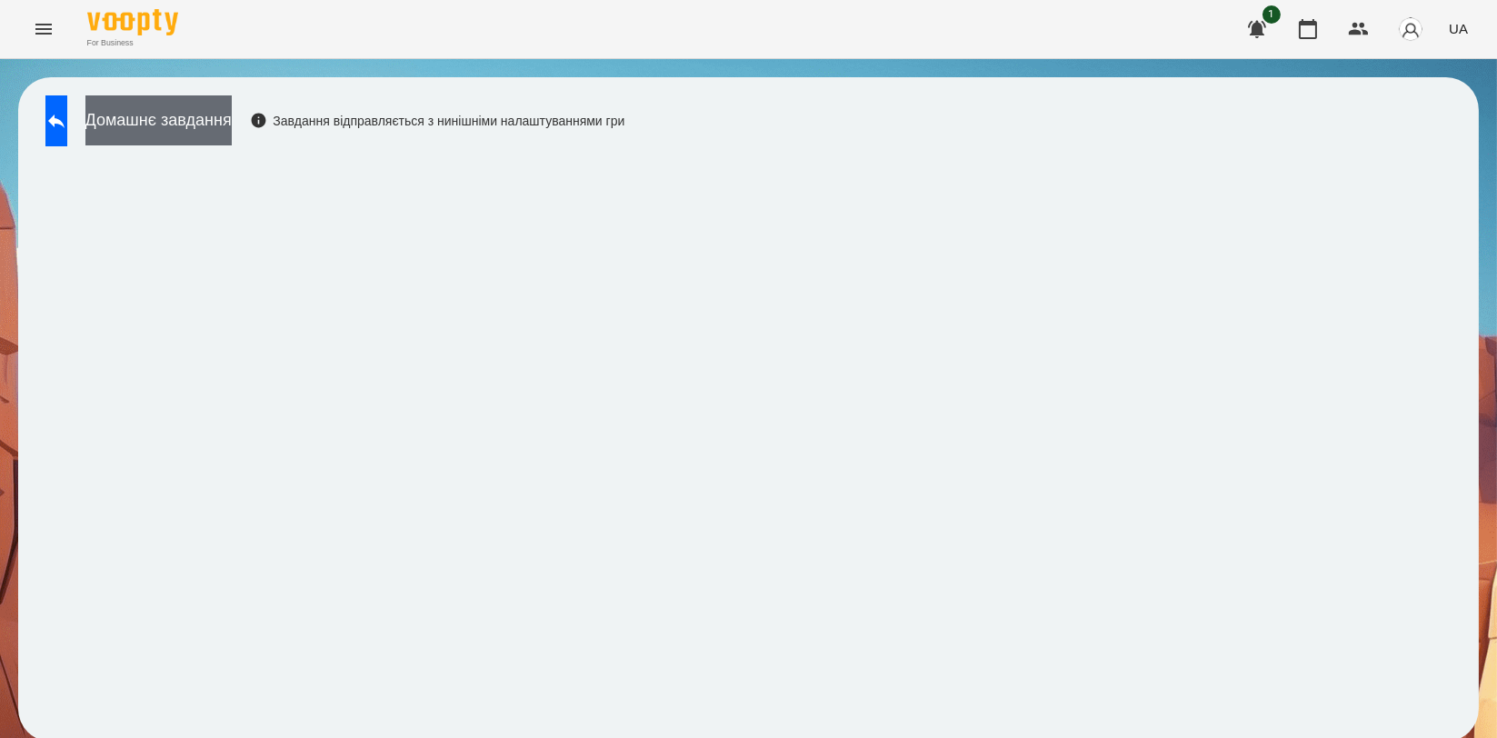
click at [232, 106] on button "Домашнє завдання" at bounding box center [158, 120] width 146 height 50
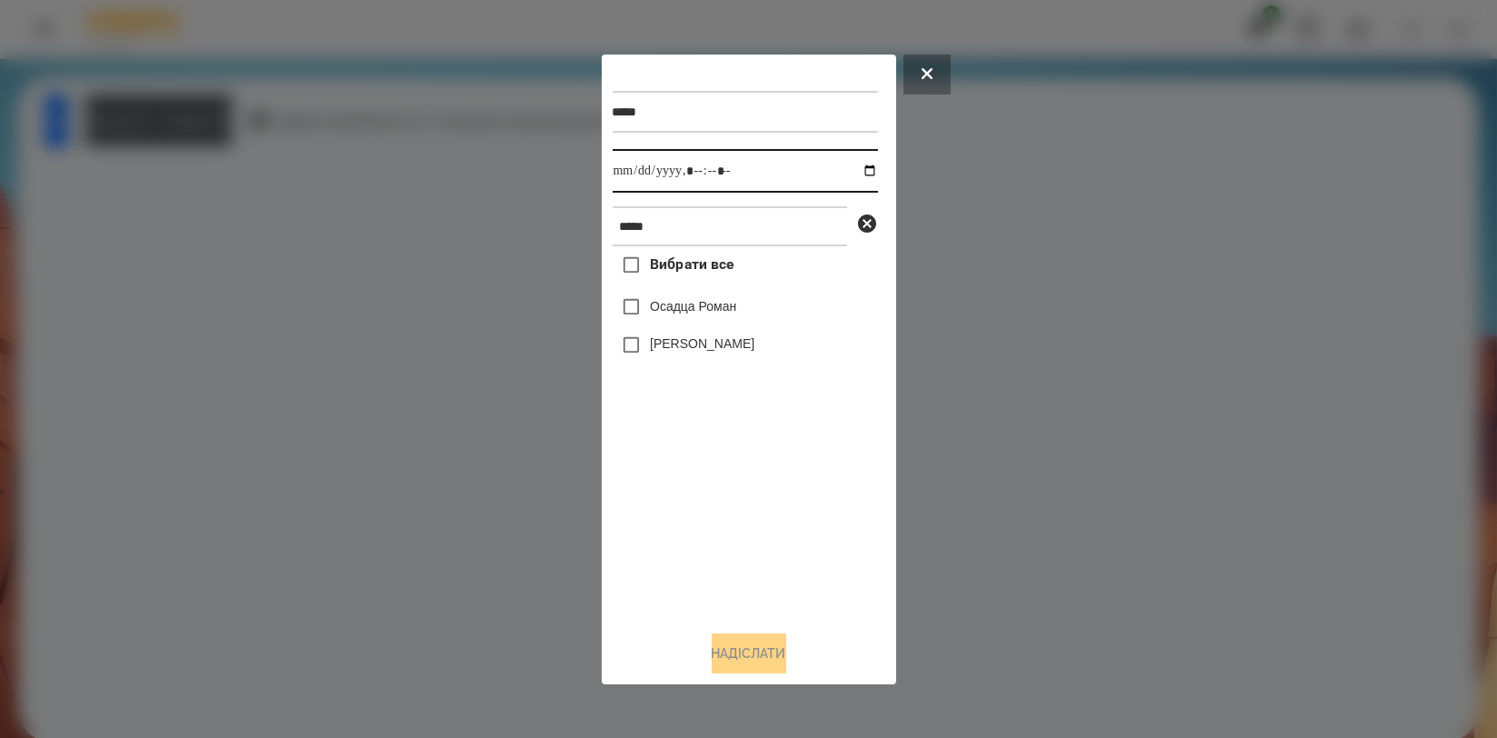
click at [857, 171] on input "datetime-local" at bounding box center [745, 171] width 265 height 44
type input "**********"
click at [760, 521] on div "Вибрати все Осадца Роман Осадца Міша" at bounding box center [745, 430] width 265 height 369
click at [733, 315] on label "Осадца Роман" at bounding box center [693, 306] width 86 height 18
click at [723, 648] on button "Надіслати" at bounding box center [749, 653] width 75 height 40
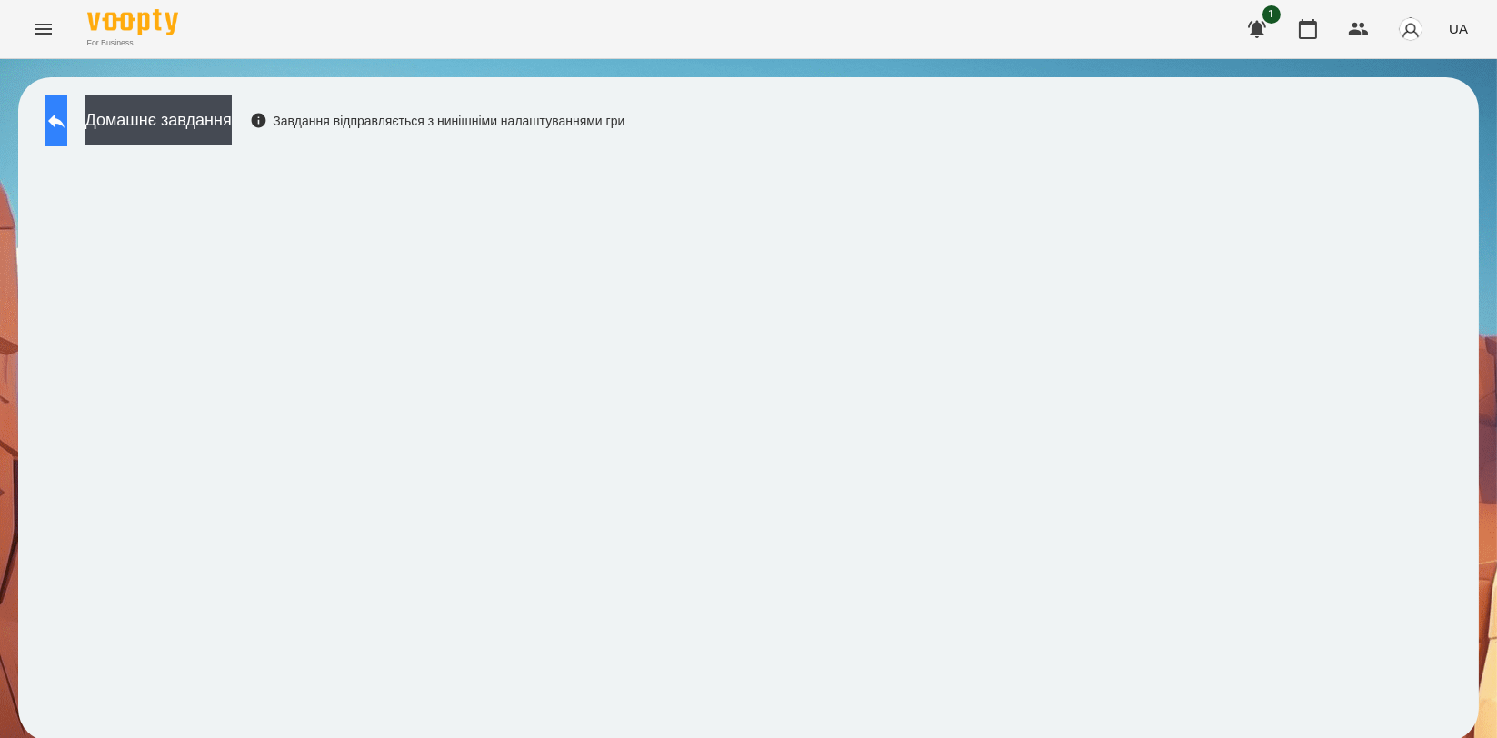
drag, startPoint x: 81, startPoint y: 129, endPoint x: 70, endPoint y: 118, distance: 15.4
click at [65, 124] on icon at bounding box center [56, 122] width 16 height 14
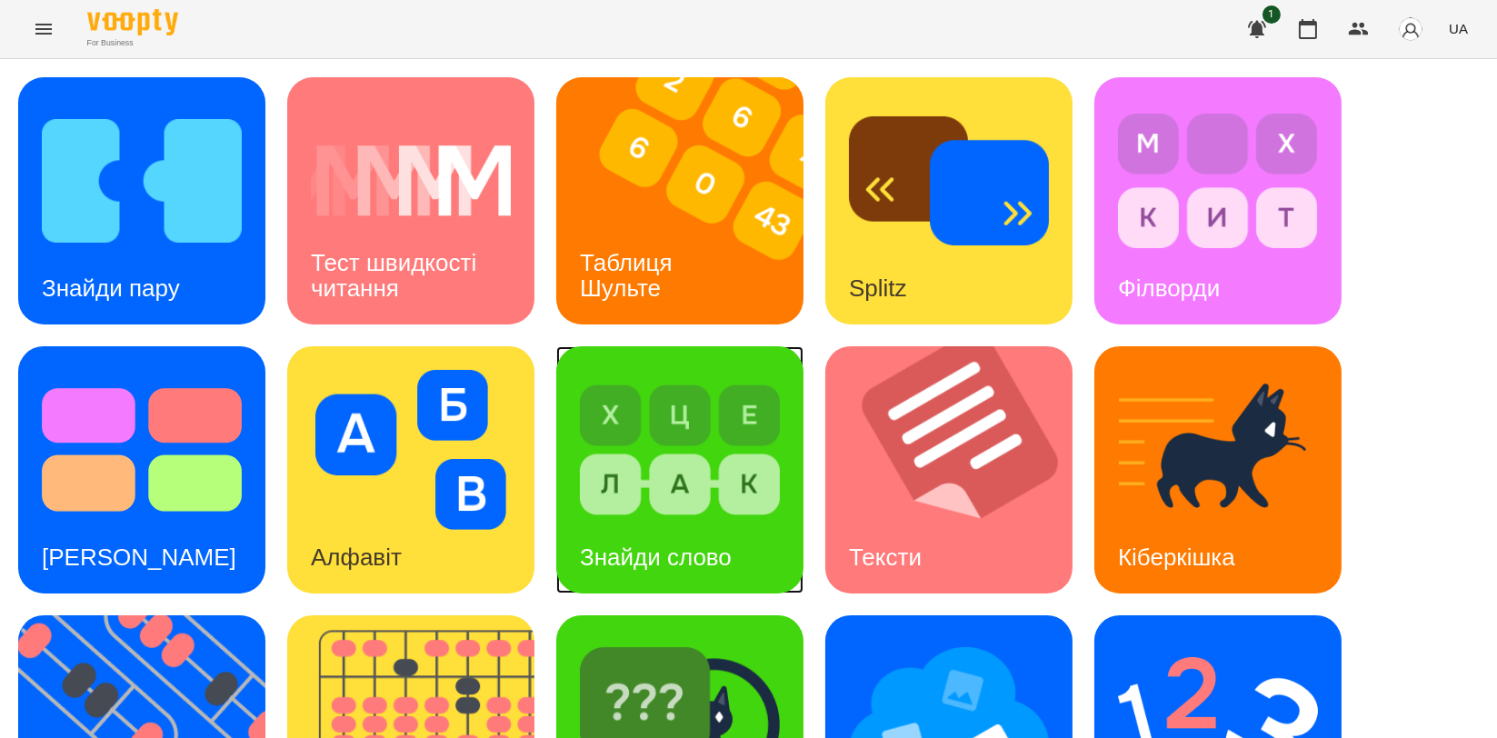
click at [578, 438] on div "Знайди слово" at bounding box center [679, 469] width 247 height 247
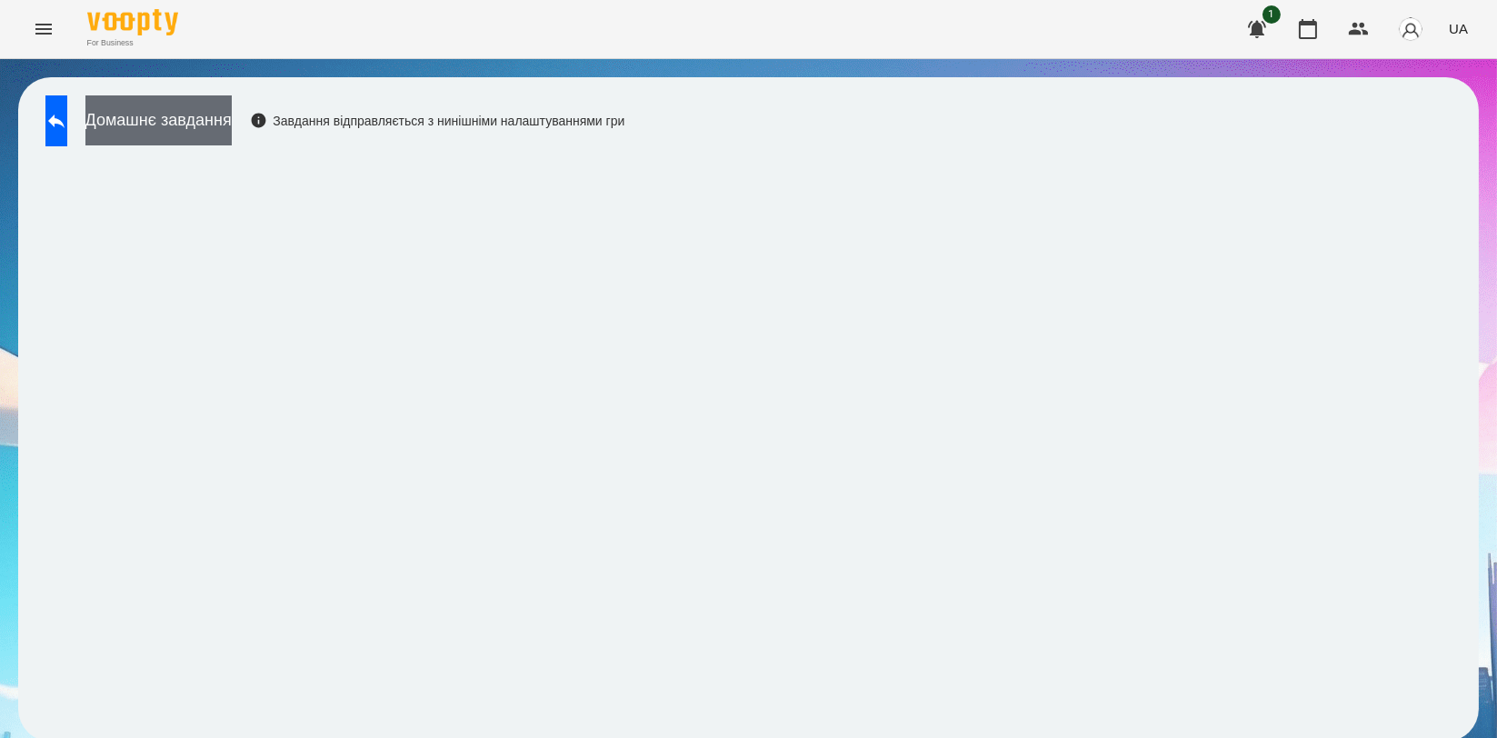
click at [178, 115] on button "Домашнє завдання" at bounding box center [158, 120] width 146 height 50
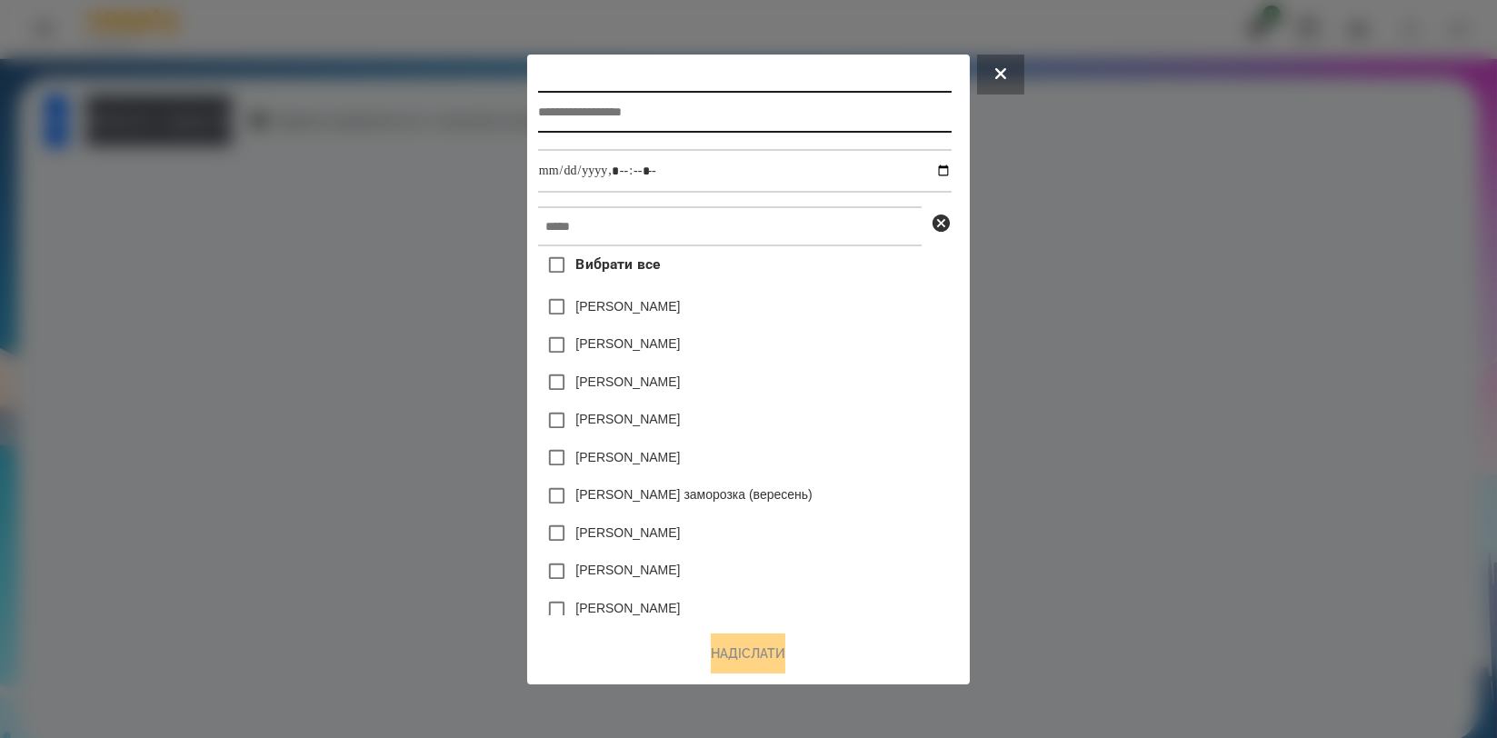
click at [653, 125] on input "text" at bounding box center [745, 112] width 414 height 42
type input "**********"
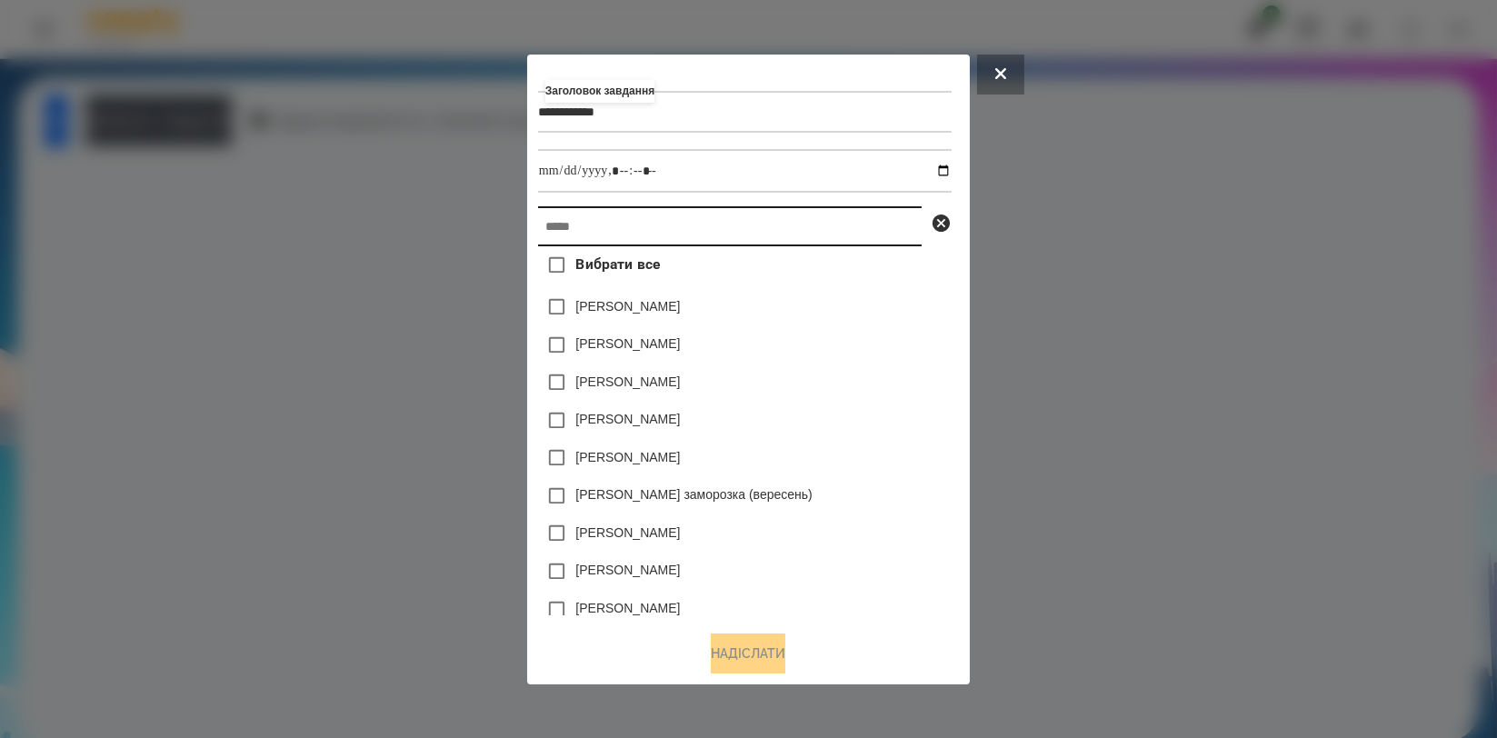
click at [712, 232] on input "text" at bounding box center [730, 226] width 384 height 40
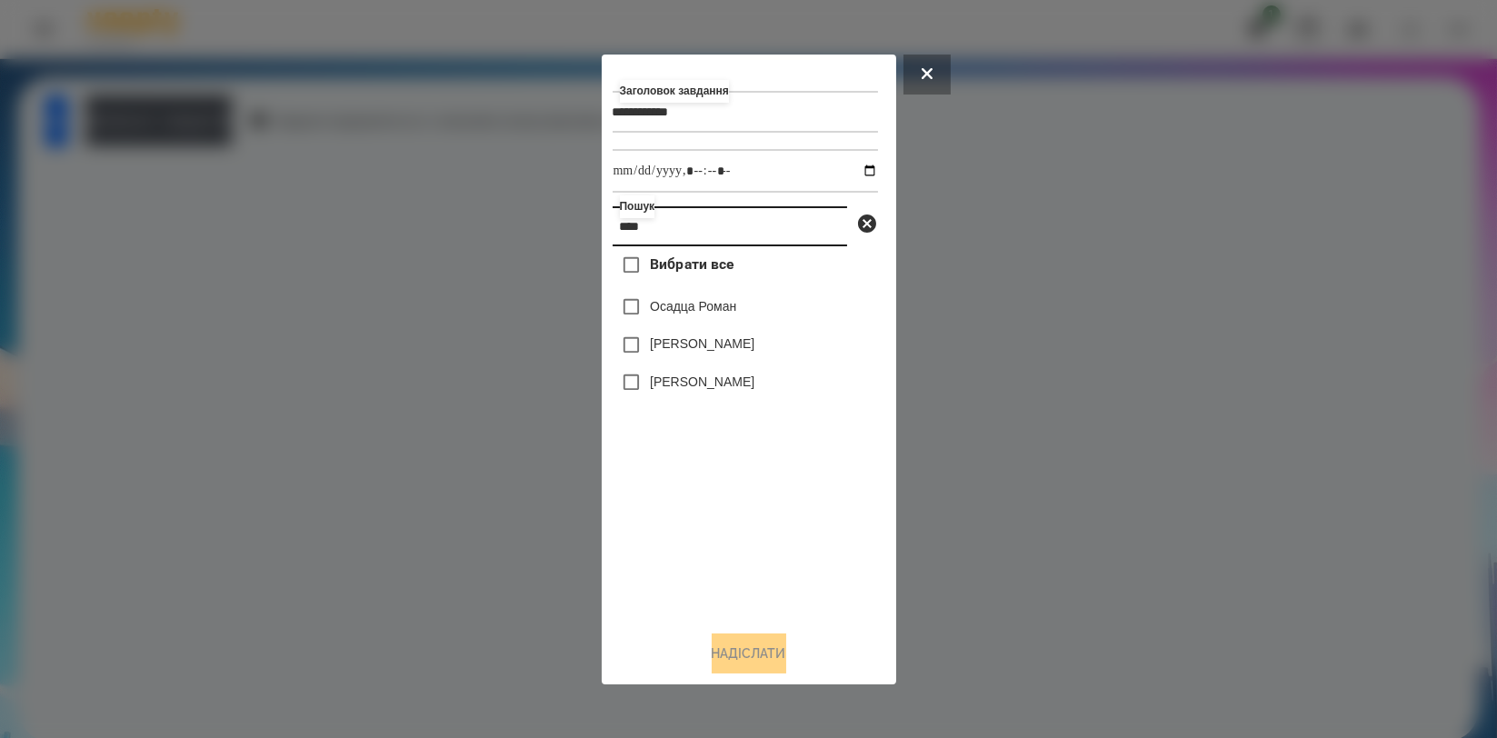
type input "****"
click at [703, 311] on label "Осадца Роман" at bounding box center [693, 306] width 86 height 18
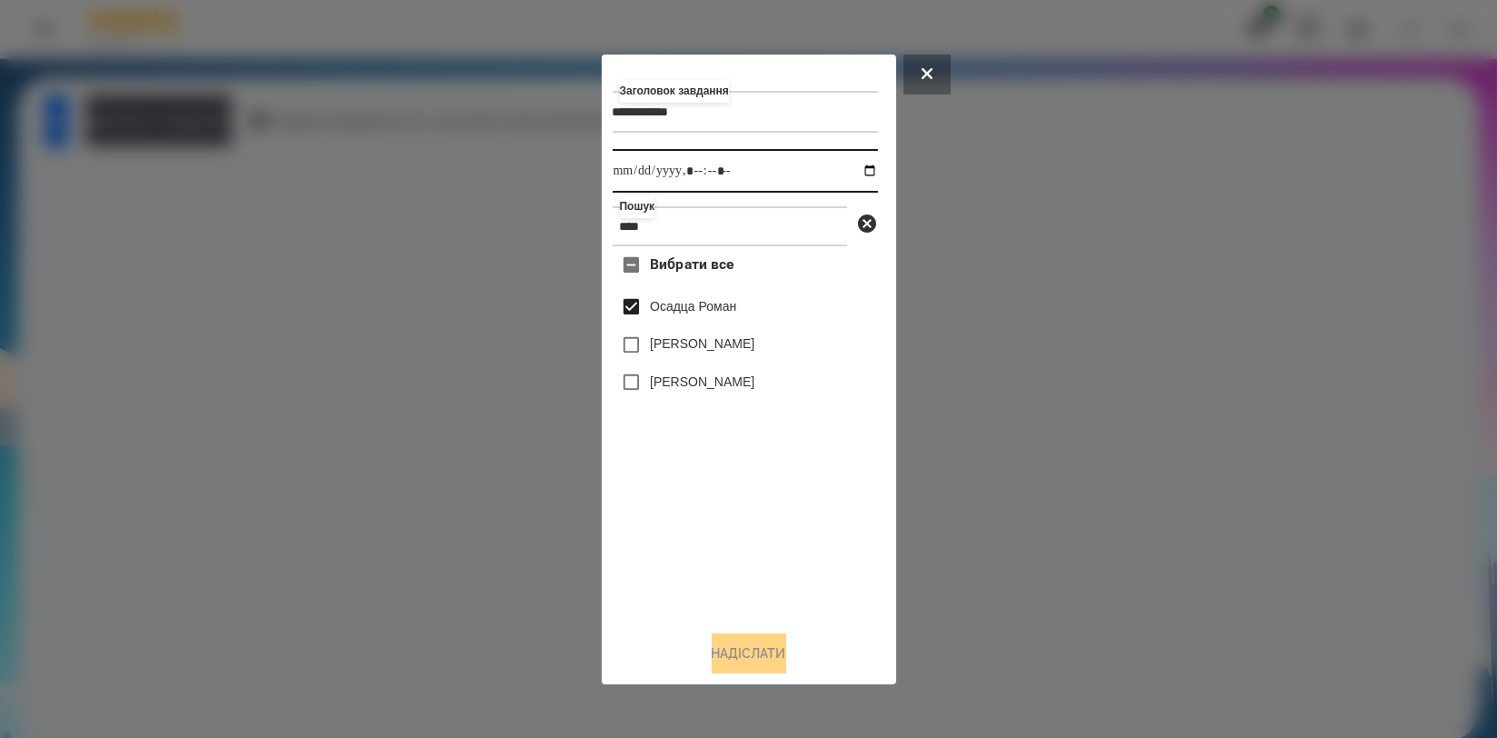
click at [867, 155] on input "datetime-local" at bounding box center [745, 171] width 265 height 44
click at [856, 171] on input "datetime-local" at bounding box center [745, 171] width 265 height 44
type input "**********"
click at [812, 538] on div "Вибрати все Осадца Роман Осадца Міша Олександр Осадчий" at bounding box center [745, 430] width 265 height 369
click at [764, 645] on button "Надіслати" at bounding box center [749, 653] width 75 height 40
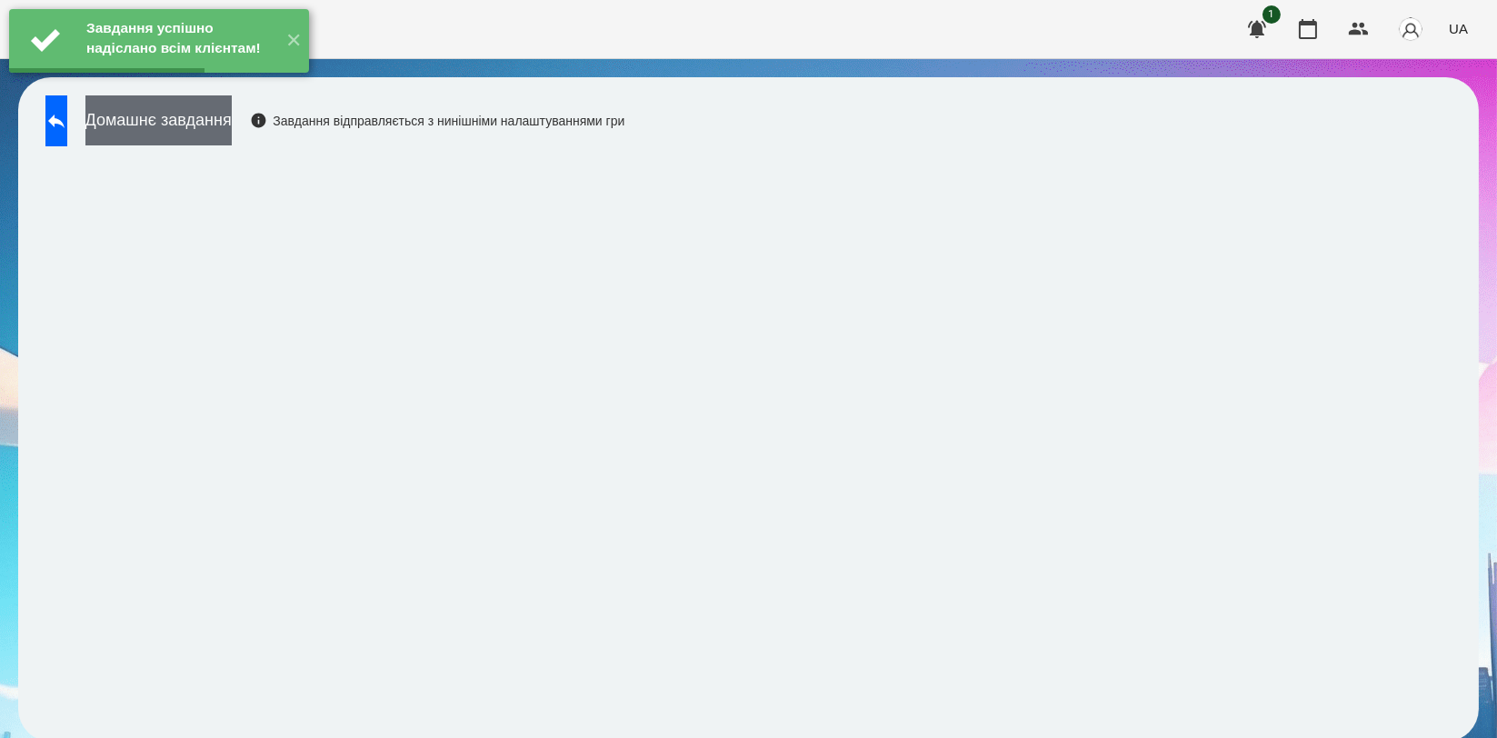
click at [232, 138] on button "Домашнє завдання" at bounding box center [158, 120] width 146 height 50
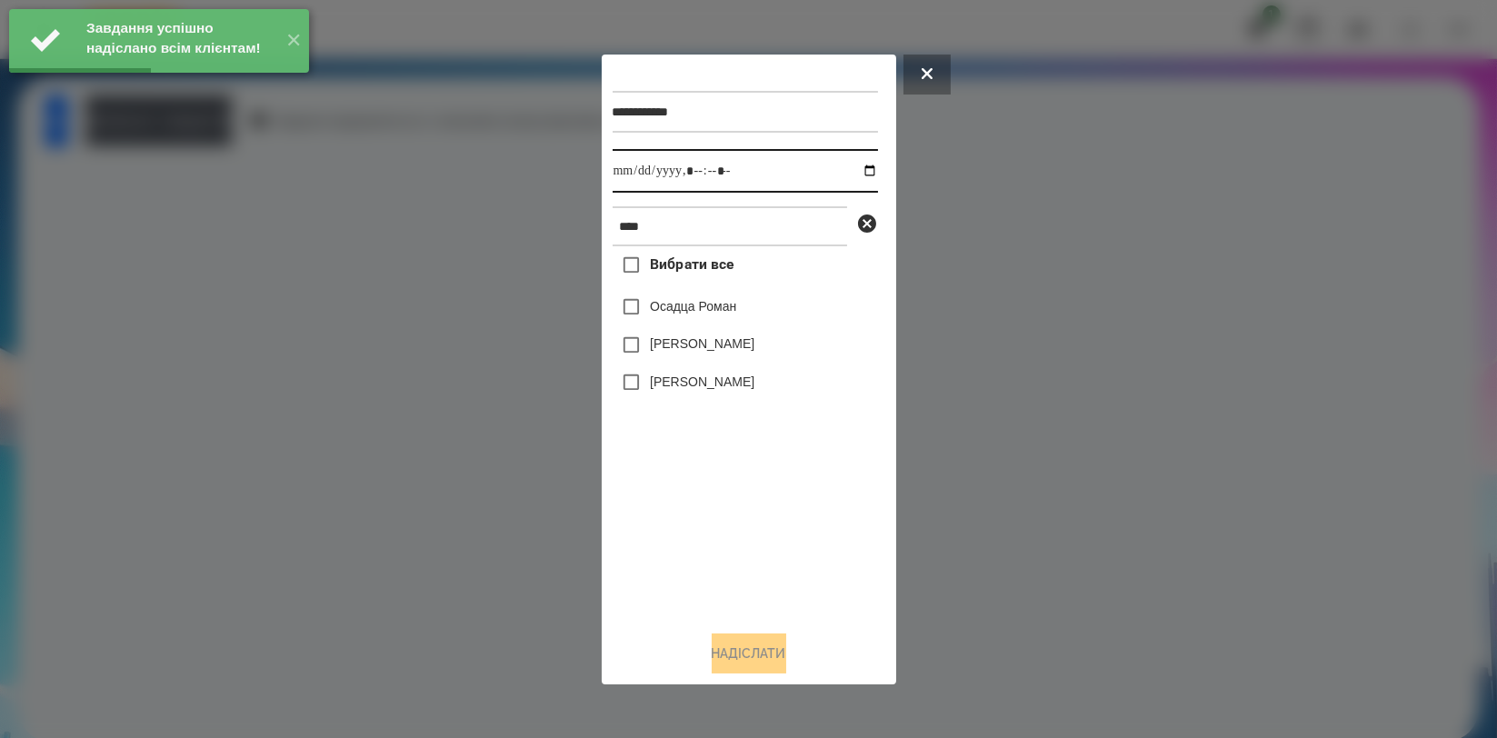
click at [860, 167] on input "datetime-local" at bounding box center [745, 171] width 265 height 44
type input "**********"
click at [682, 507] on div "Вибрати все Осадца Роман Осадца Міша Олександр Осадчий" at bounding box center [745, 430] width 265 height 369
click at [704, 308] on label "Осадца Роман" at bounding box center [693, 306] width 86 height 18
click at [720, 653] on button "Надіслати" at bounding box center [749, 653] width 75 height 40
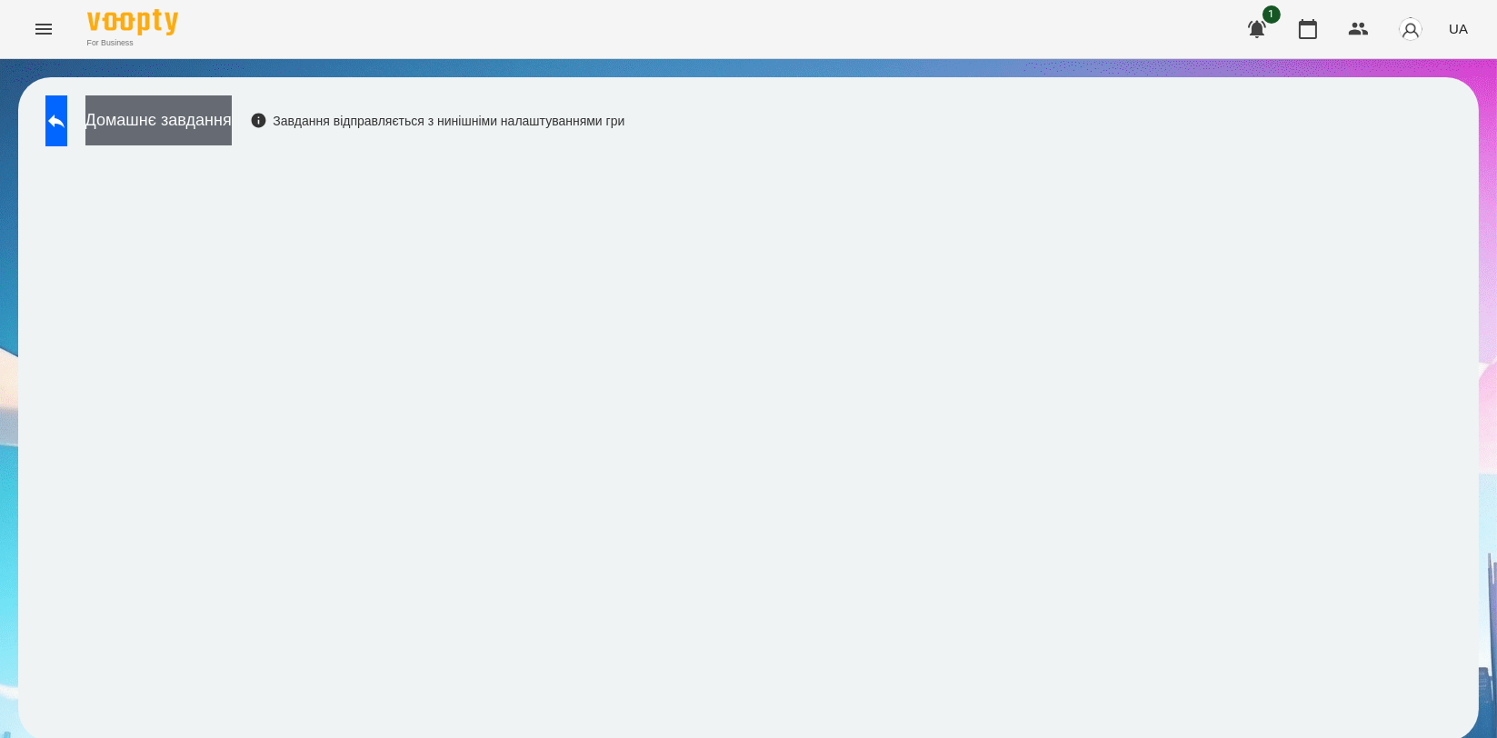
click at [232, 142] on button "Домашнє завдання" at bounding box center [158, 120] width 146 height 50
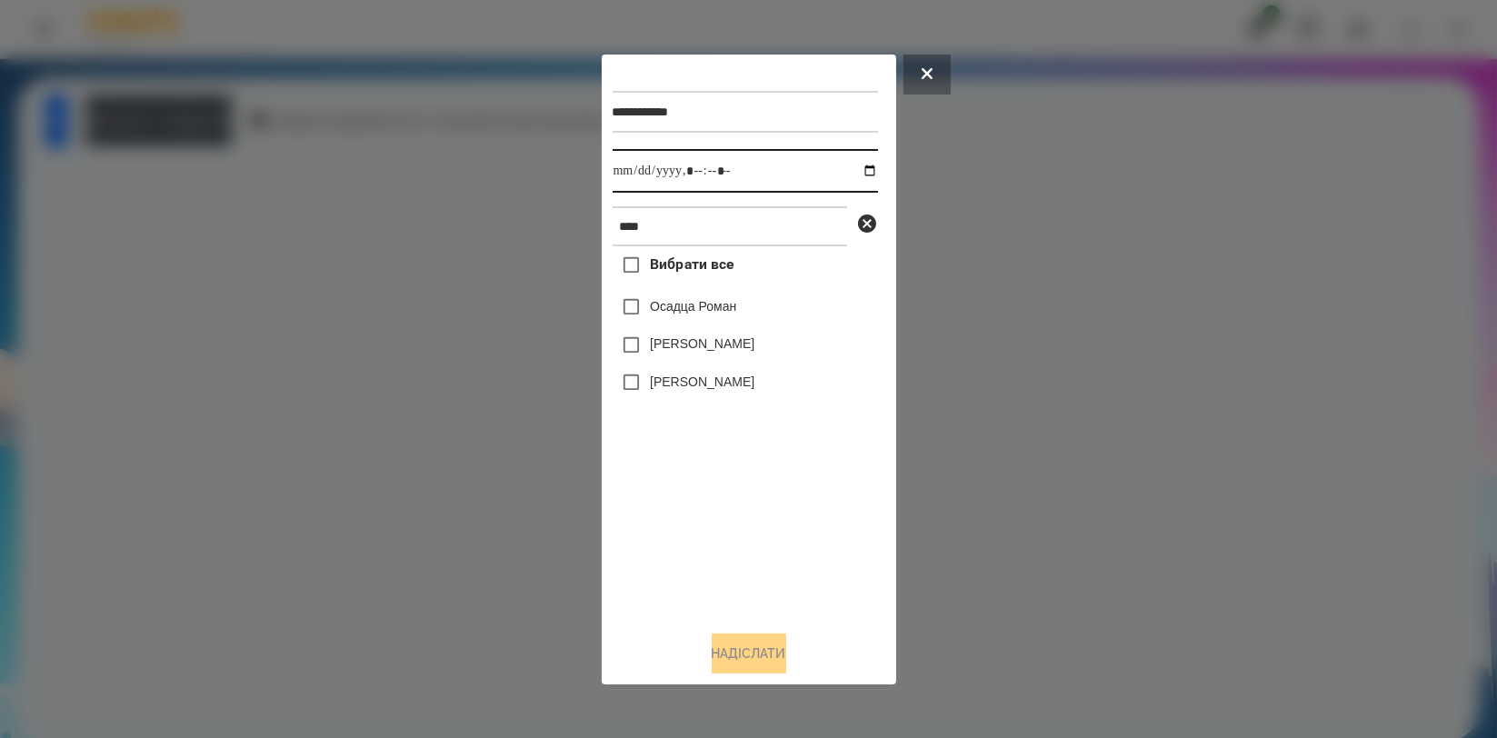
click at [842, 169] on input "datetime-local" at bounding box center [745, 171] width 265 height 44
click at [853, 171] on input "datetime-local" at bounding box center [745, 171] width 265 height 44
type input "**********"
drag, startPoint x: 687, startPoint y: 471, endPoint x: 699, endPoint y: 371, distance: 100.7
click at [687, 469] on div "Вибрати все Осадца Роман Осадца Міша Олександр Осадчий" at bounding box center [745, 430] width 265 height 369
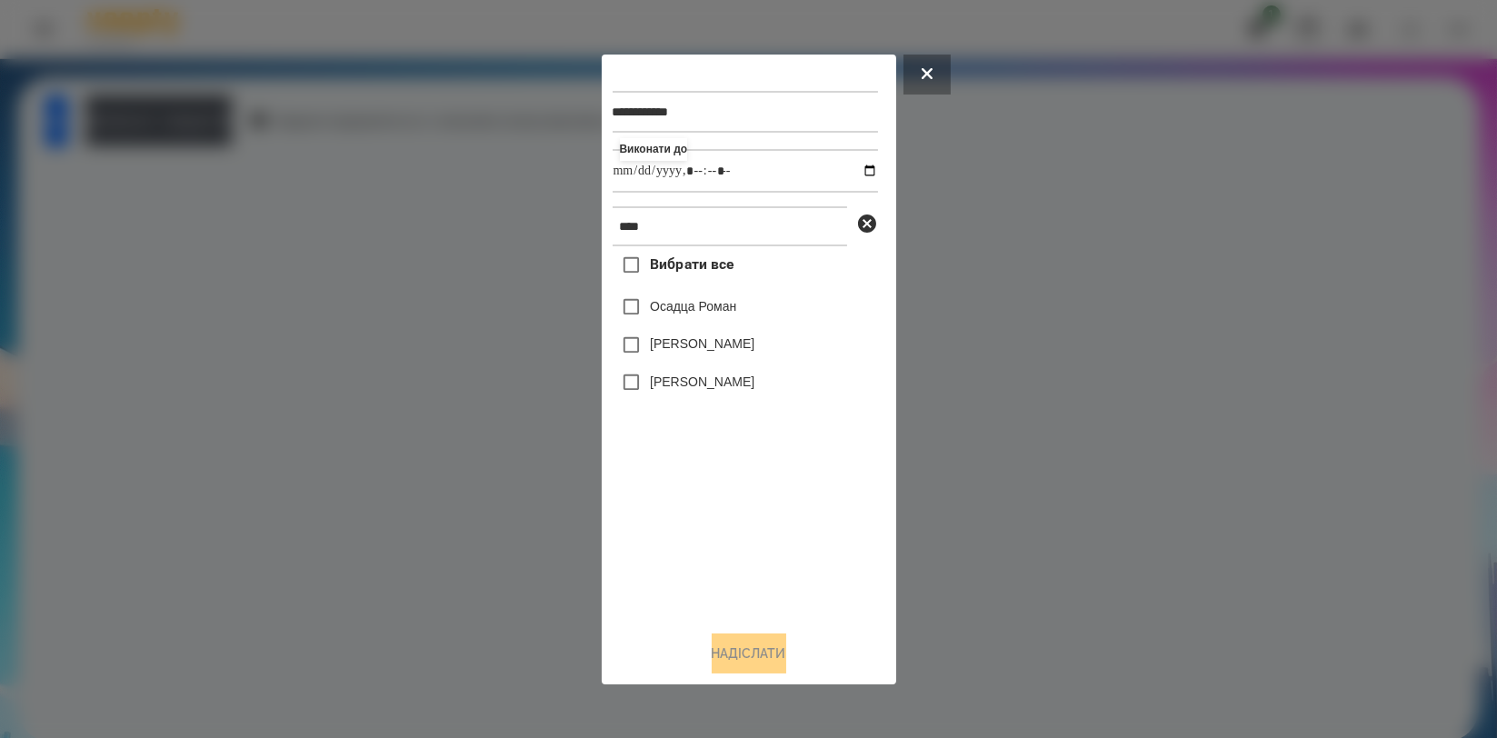
click at [719, 314] on label "Осадца Роман" at bounding box center [693, 306] width 86 height 18
click at [733, 634] on div "**********" at bounding box center [749, 369] width 273 height 608
click at [731, 653] on button "Надіслати" at bounding box center [749, 653] width 75 height 40
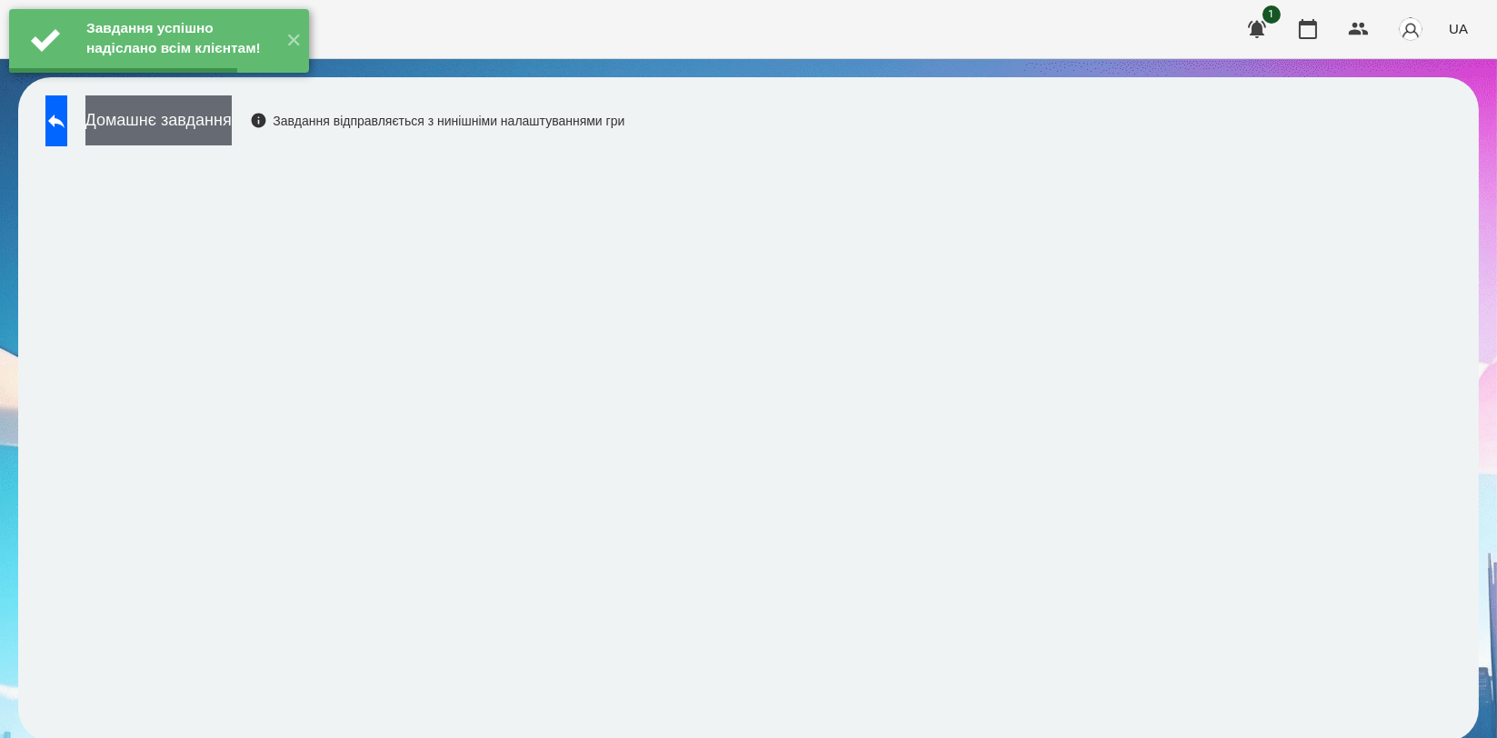
click at [232, 113] on button "Домашнє завдання" at bounding box center [158, 120] width 146 height 50
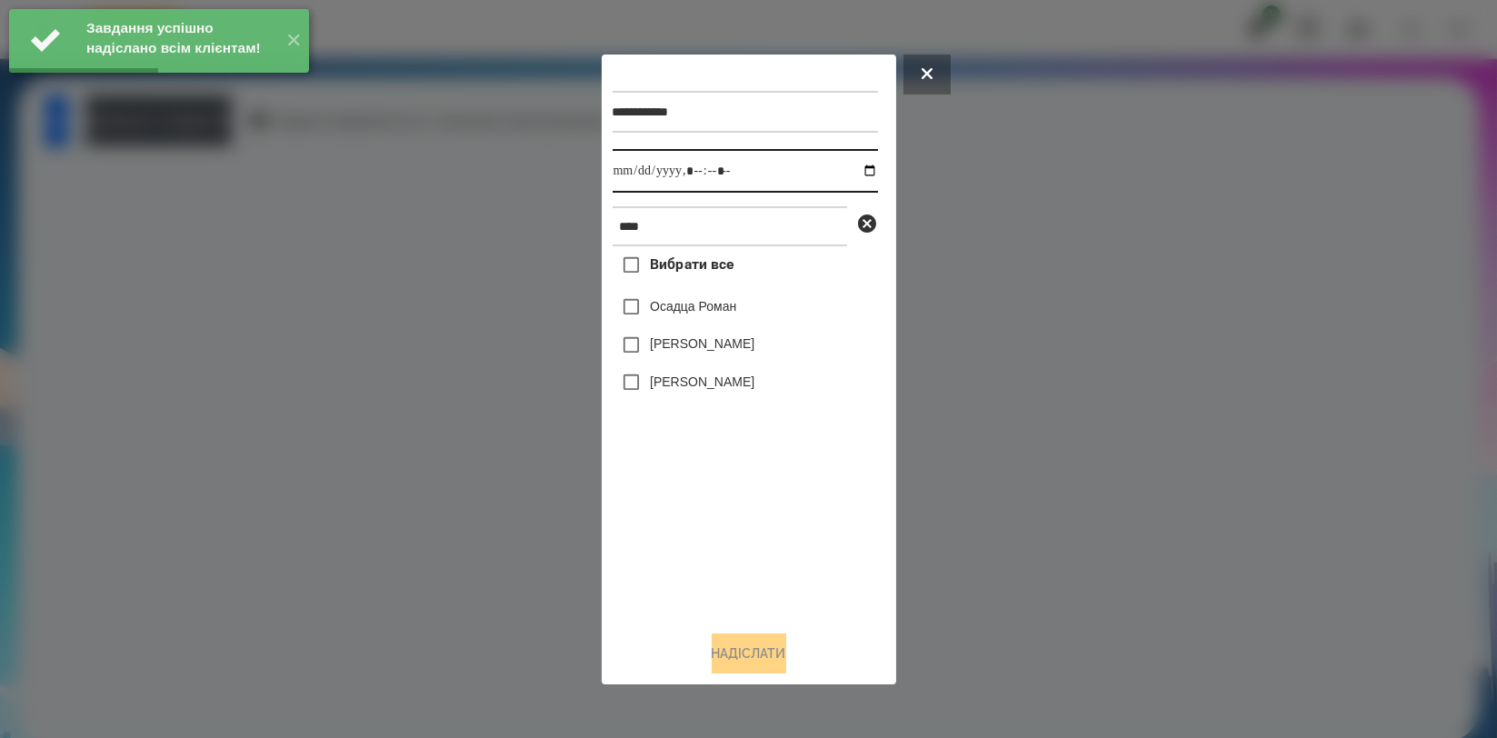
click at [862, 172] on input "datetime-local" at bounding box center [745, 171] width 265 height 44
type input "**********"
click at [711, 484] on div "Вибрати все Осадца Роман Осадца Міша Олександр Осадчий" at bounding box center [745, 430] width 265 height 369
click at [740, 297] on div "Осадца Роман" at bounding box center [745, 307] width 265 height 38
click at [729, 308] on label "Осадца Роман" at bounding box center [693, 306] width 86 height 18
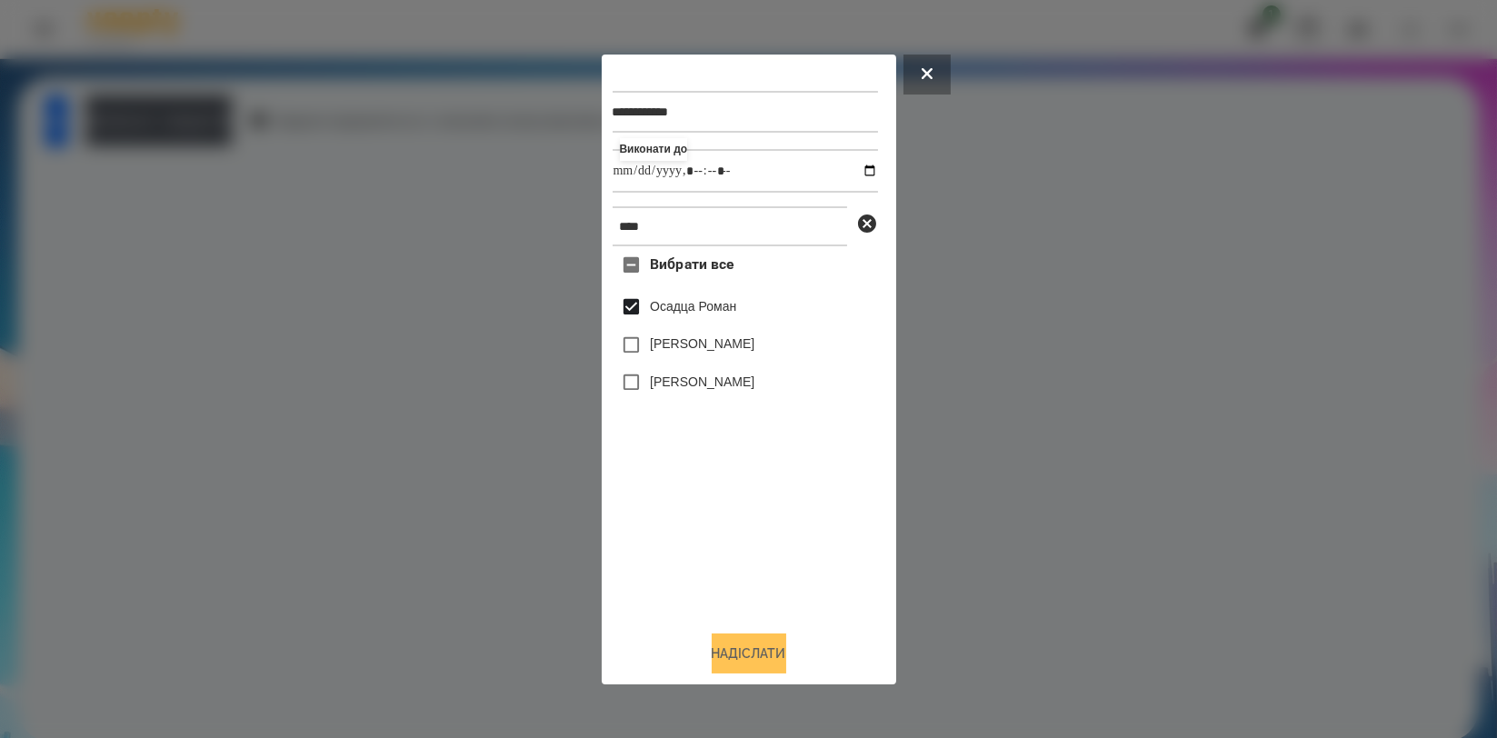
drag, startPoint x: 744, startPoint y: 659, endPoint x: 774, endPoint y: 653, distance: 30.5
click at [744, 660] on button "Надіслати" at bounding box center [749, 653] width 75 height 40
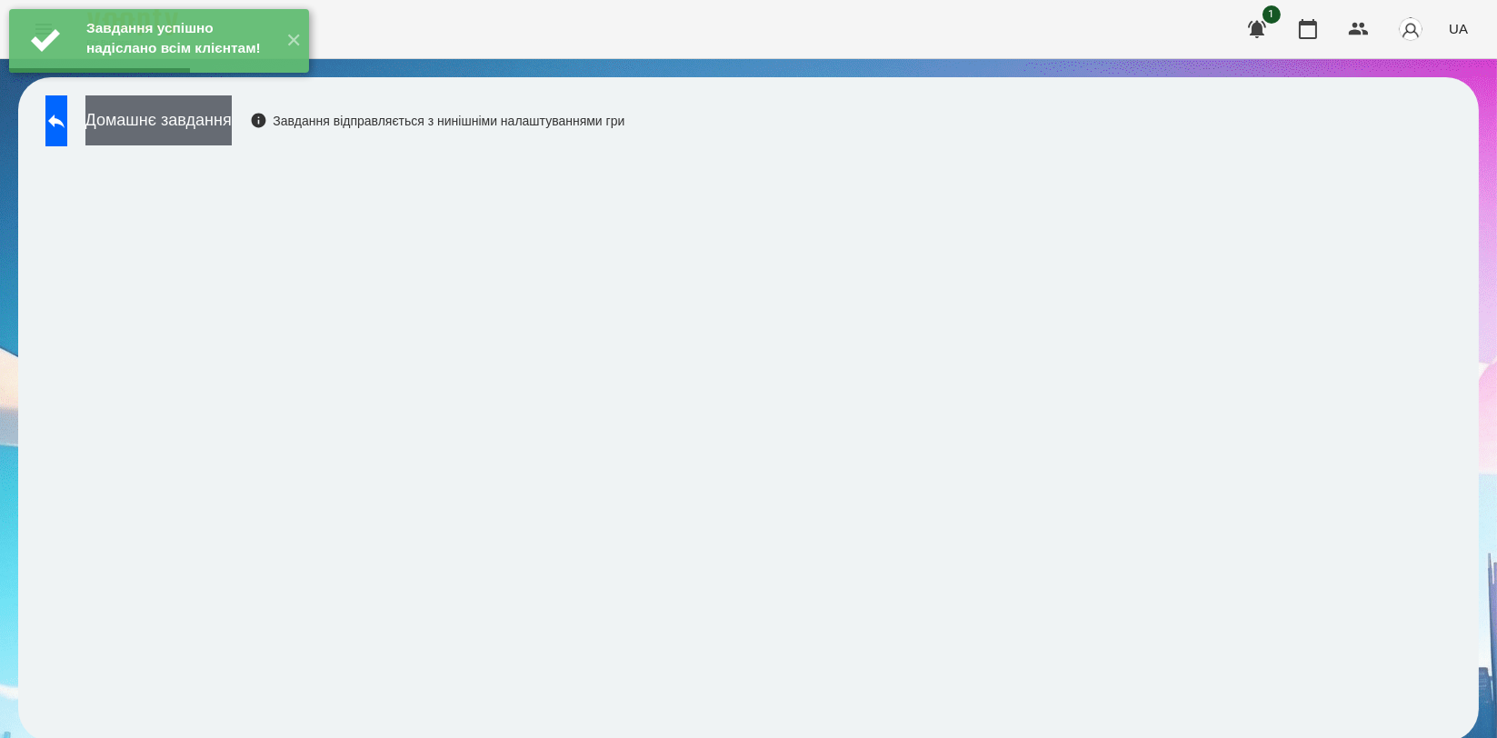
click at [232, 131] on button "Домашнє завдання" at bounding box center [158, 120] width 146 height 50
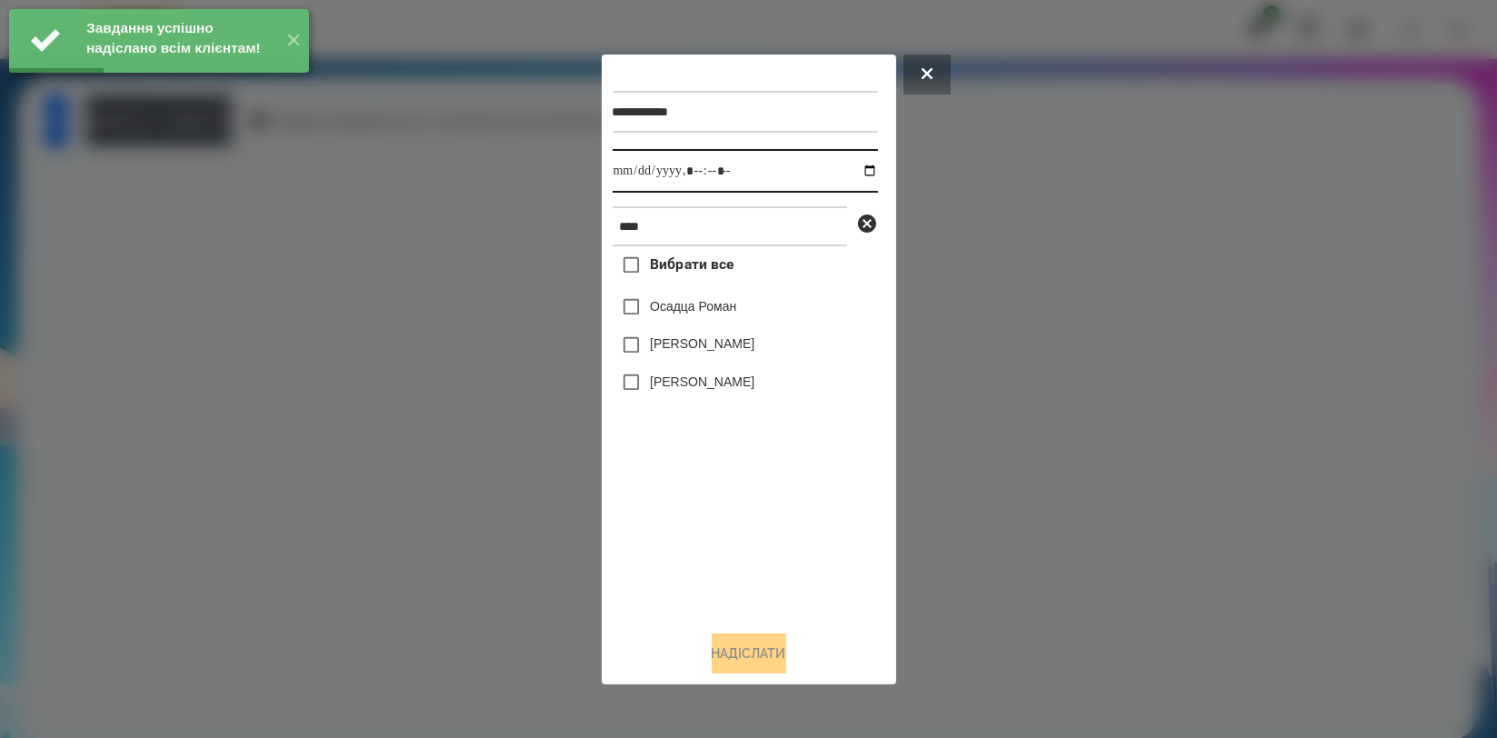
click at [857, 174] on input "datetime-local" at bounding box center [745, 171] width 265 height 44
type input "**********"
click at [722, 493] on div "Вибрати все Осадца Роман Осадца Міша Олександр Осадчий" at bounding box center [745, 430] width 265 height 369
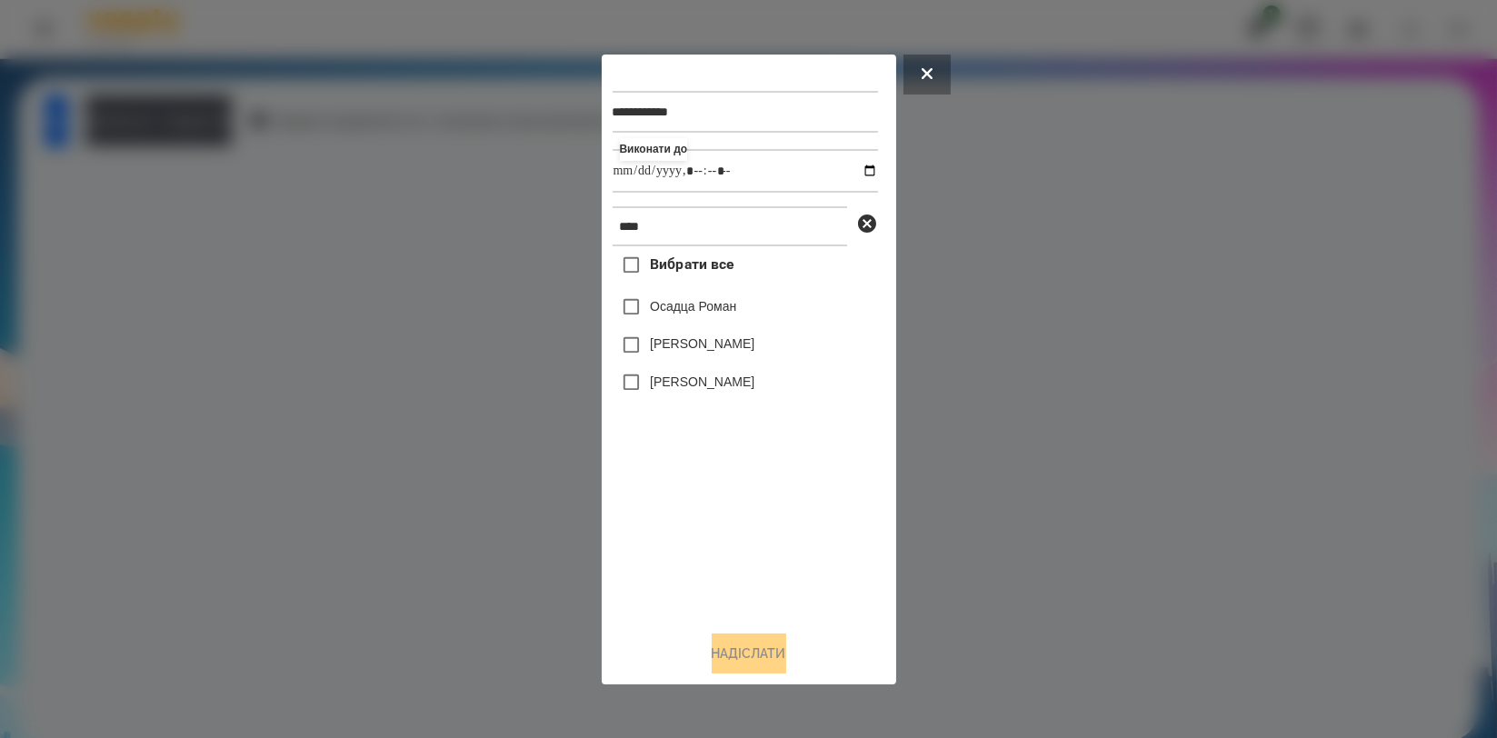
click at [723, 313] on label "Осадца Роман" at bounding box center [693, 306] width 86 height 18
click at [739, 662] on button "Надіслати" at bounding box center [749, 653] width 75 height 40
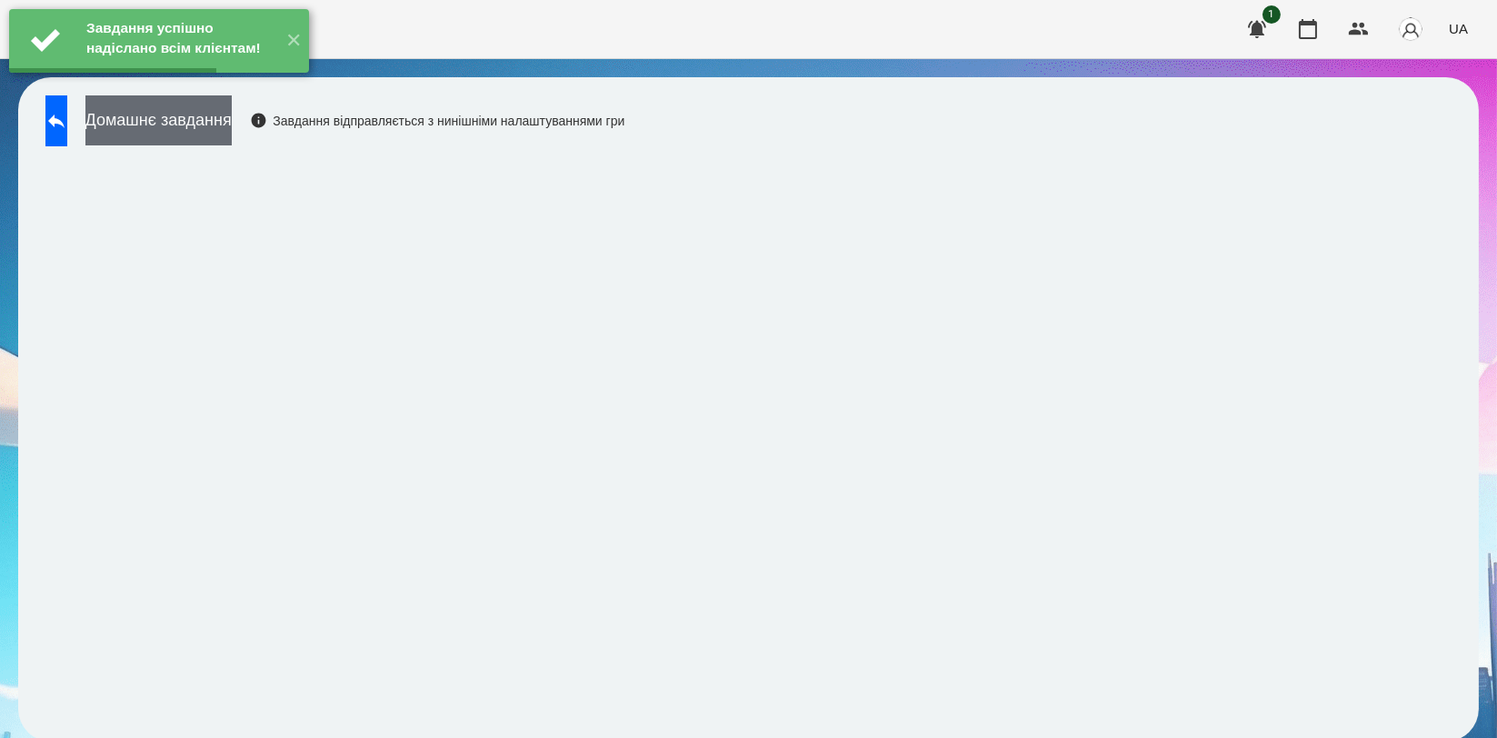
click at [232, 126] on button "Домашнє завдання" at bounding box center [158, 120] width 146 height 50
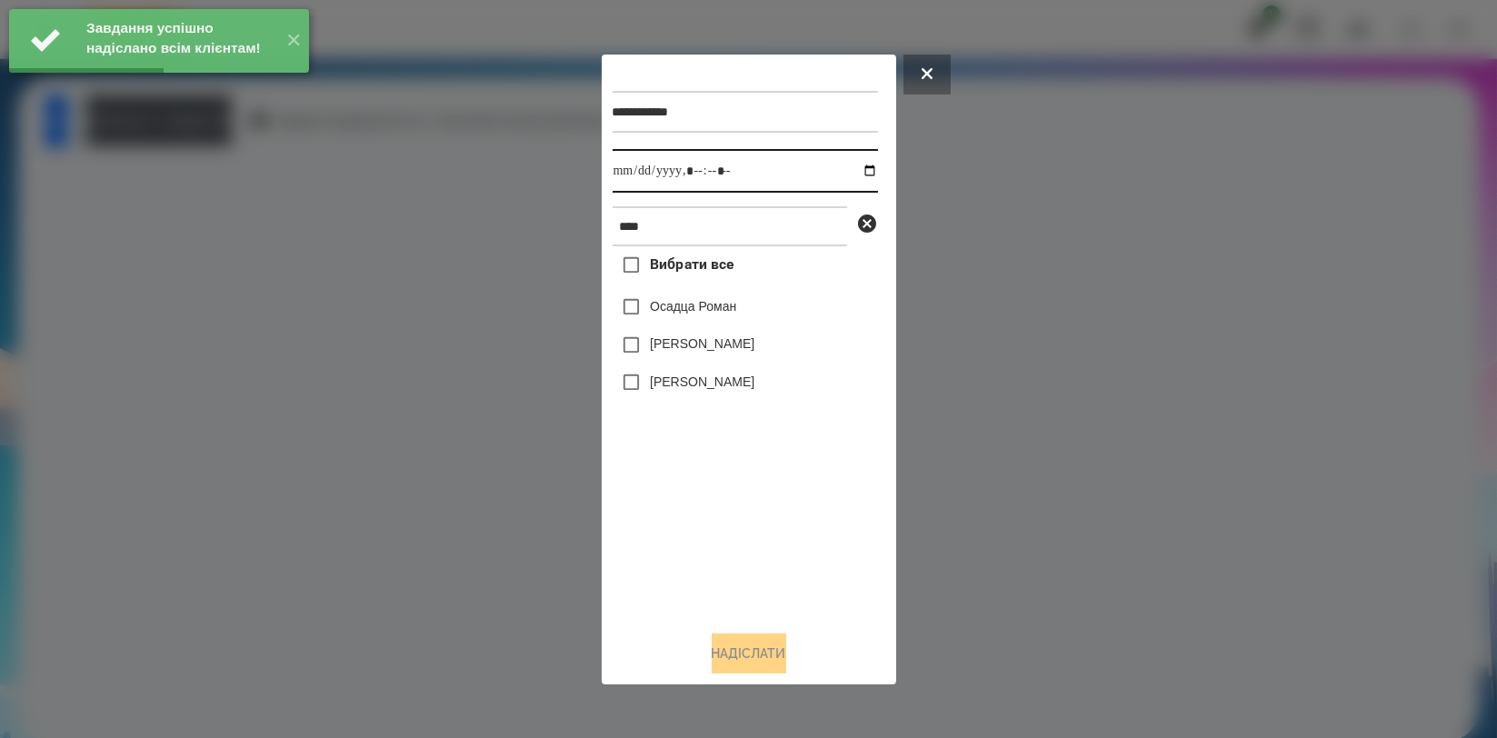
click at [854, 174] on input "datetime-local" at bounding box center [745, 171] width 265 height 44
type input "**********"
drag, startPoint x: 730, startPoint y: 511, endPoint x: 711, endPoint y: 400, distance: 112.5
click at [730, 513] on div "Вибрати все Осадца Роман Осадца Міша Олександр Осадчий" at bounding box center [745, 430] width 265 height 369
click at [725, 313] on label "Осадца Роман" at bounding box center [693, 306] width 86 height 18
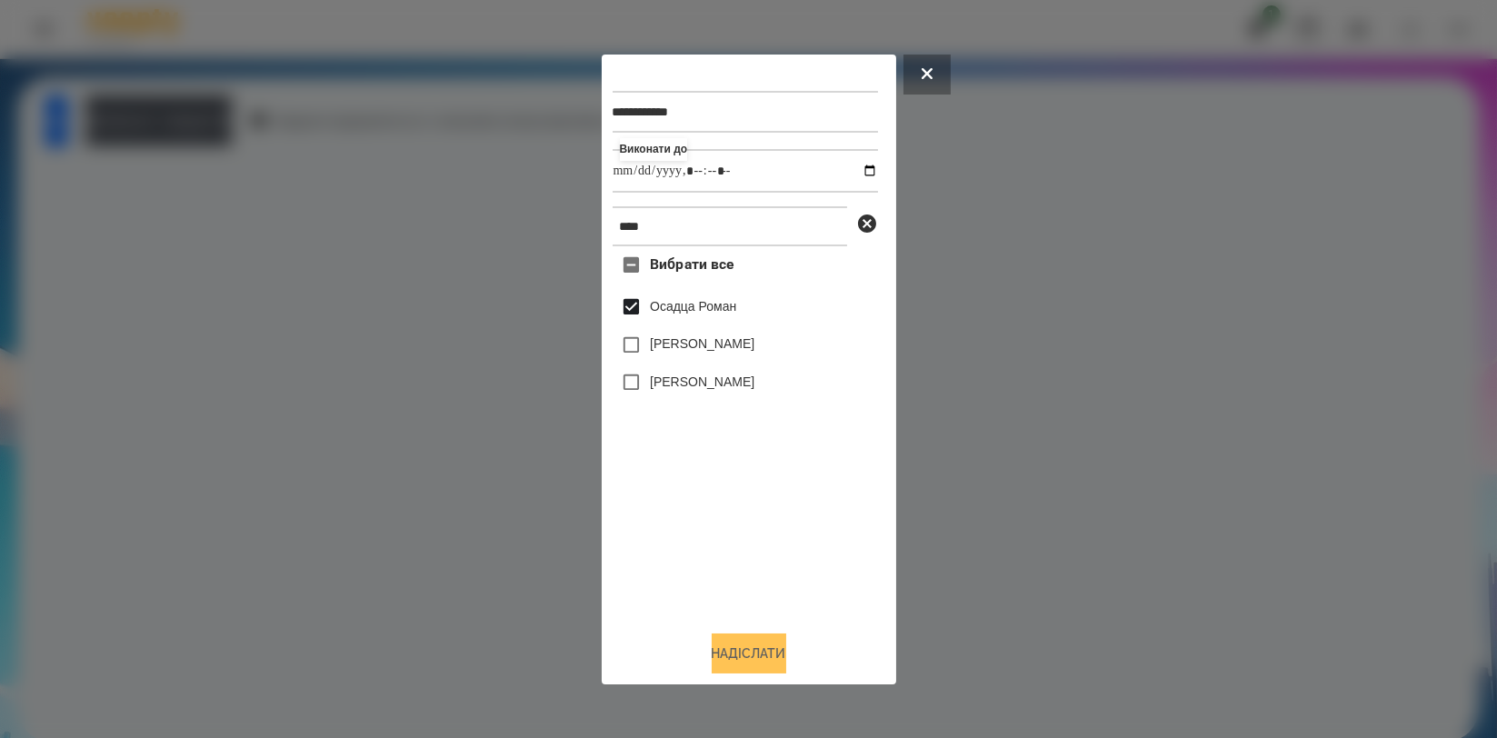
click at [746, 653] on button "Надіслати" at bounding box center [749, 653] width 75 height 40
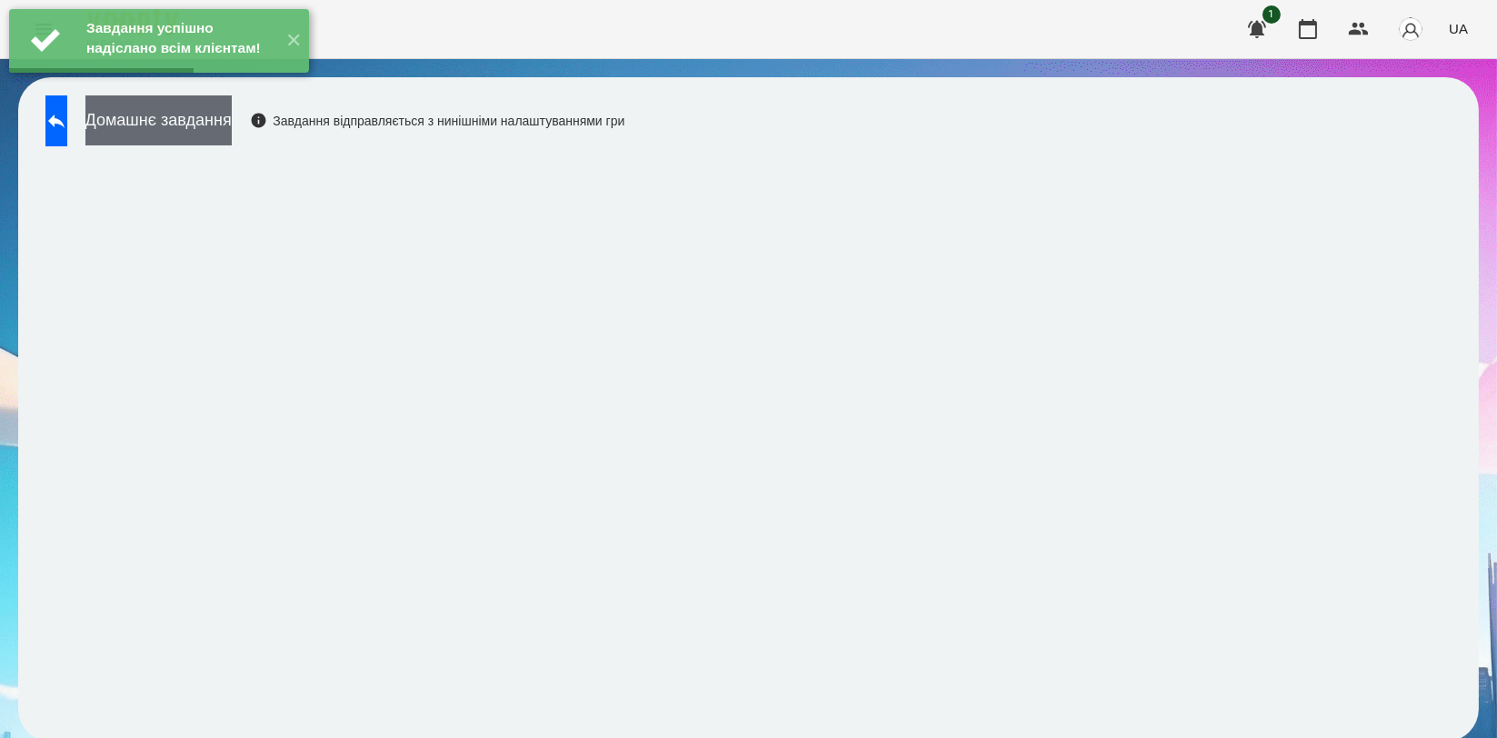
click at [232, 114] on button "Домашнє завдання" at bounding box center [158, 120] width 146 height 50
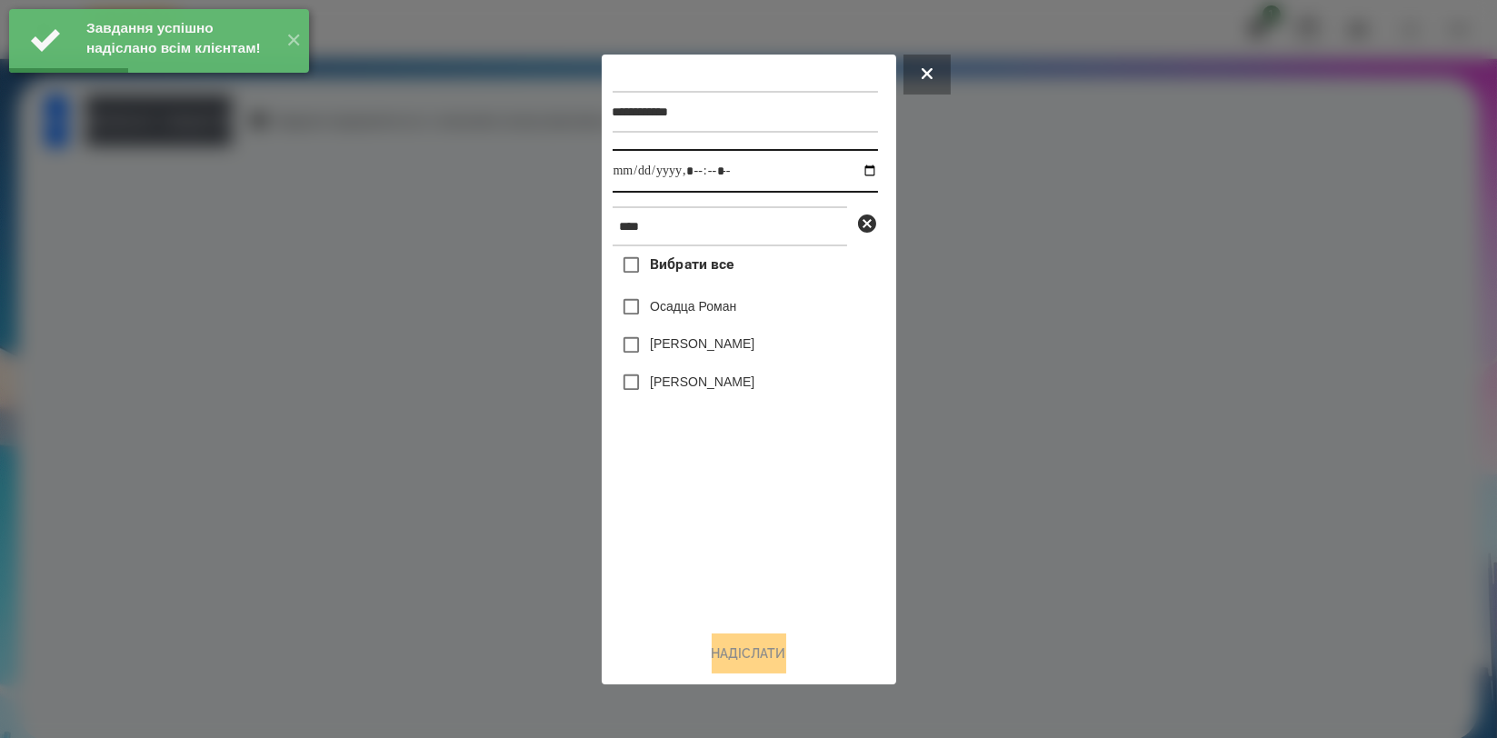
click at [863, 176] on input "datetime-local" at bounding box center [745, 171] width 265 height 44
type input "**********"
drag, startPoint x: 763, startPoint y: 507, endPoint x: 762, endPoint y: 474, distance: 33.7
click at [763, 507] on div "Вибрати все Осадца Роман Осадца Міша Олександр Осадчий" at bounding box center [745, 430] width 265 height 369
click at [736, 315] on label "Осадца Роман" at bounding box center [693, 306] width 86 height 18
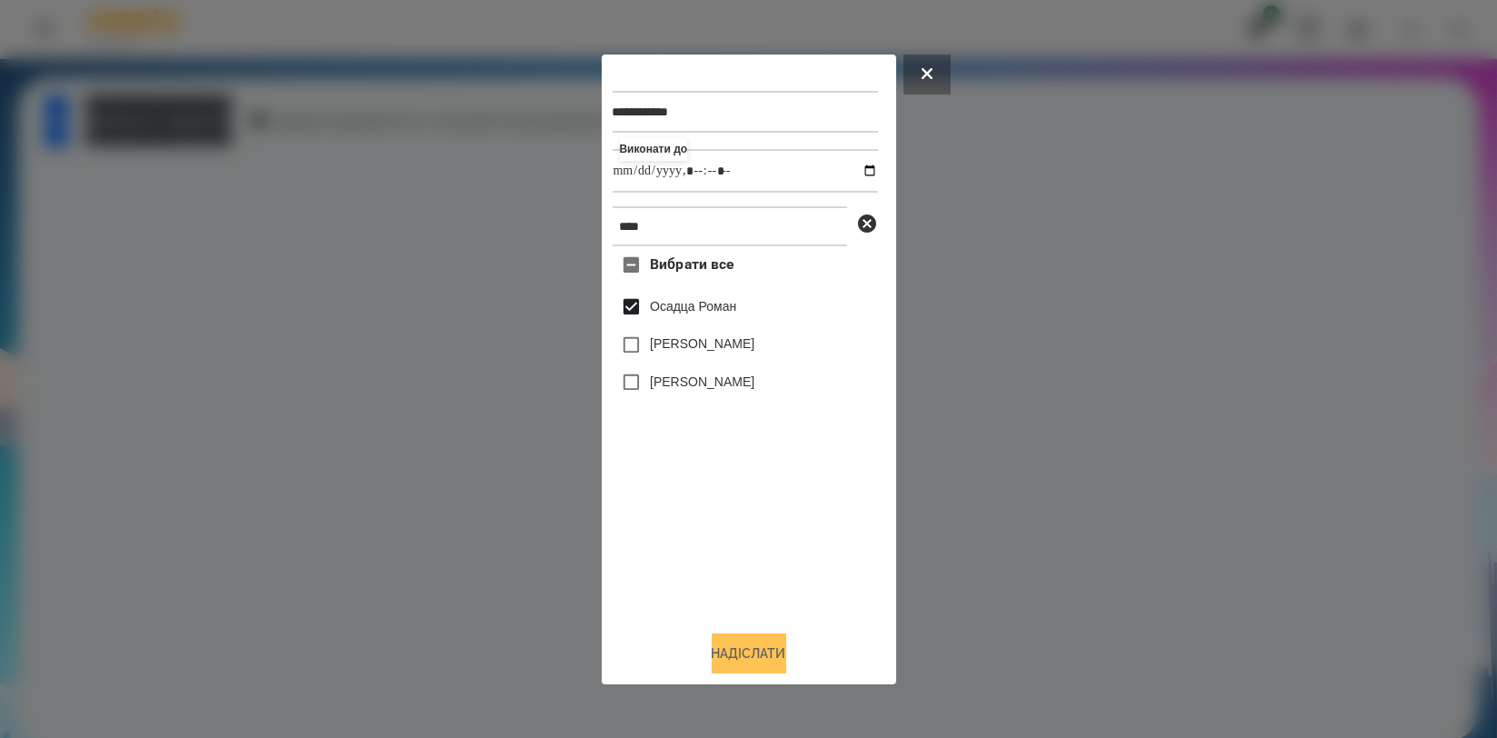
click at [753, 655] on button "Надіслати" at bounding box center [749, 653] width 75 height 40
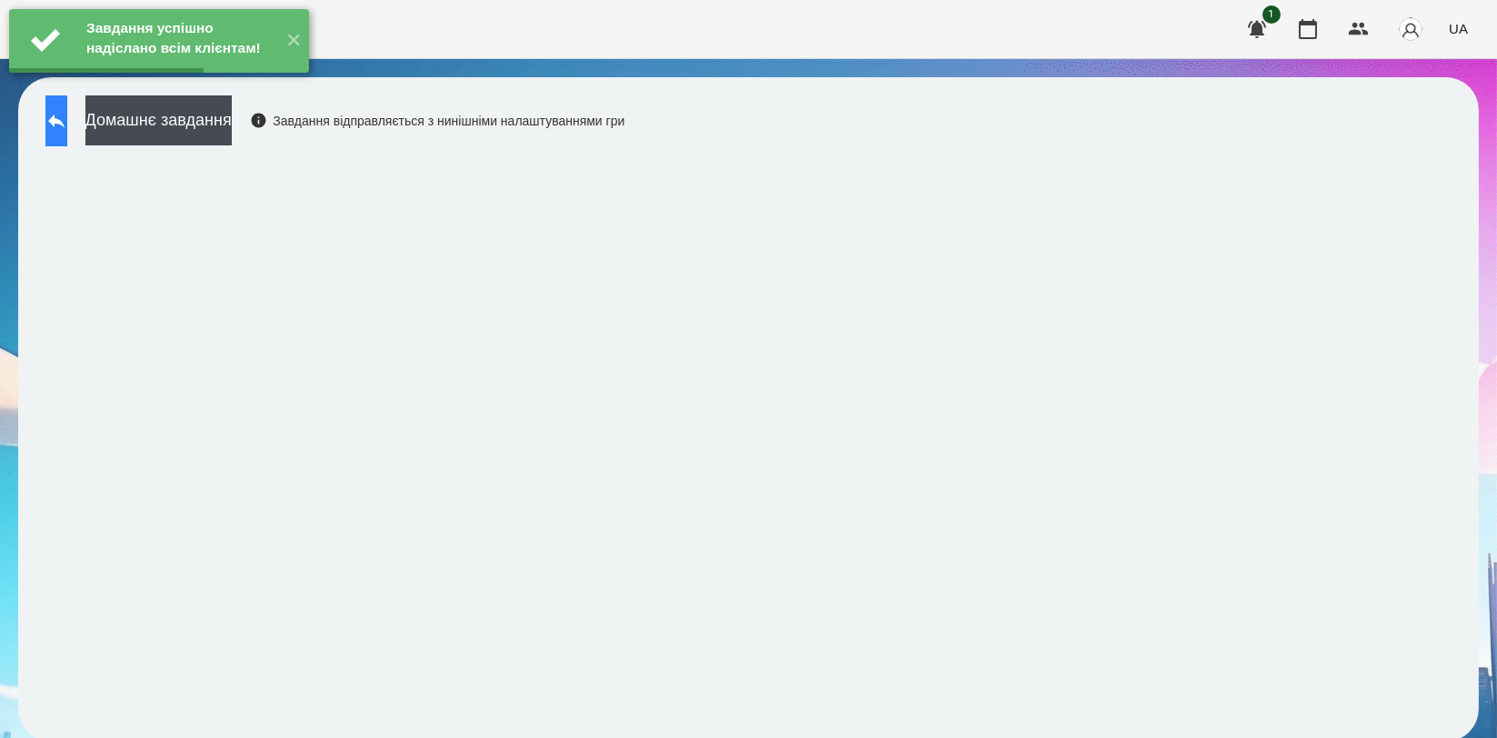
click at [60, 124] on button at bounding box center [56, 120] width 22 height 51
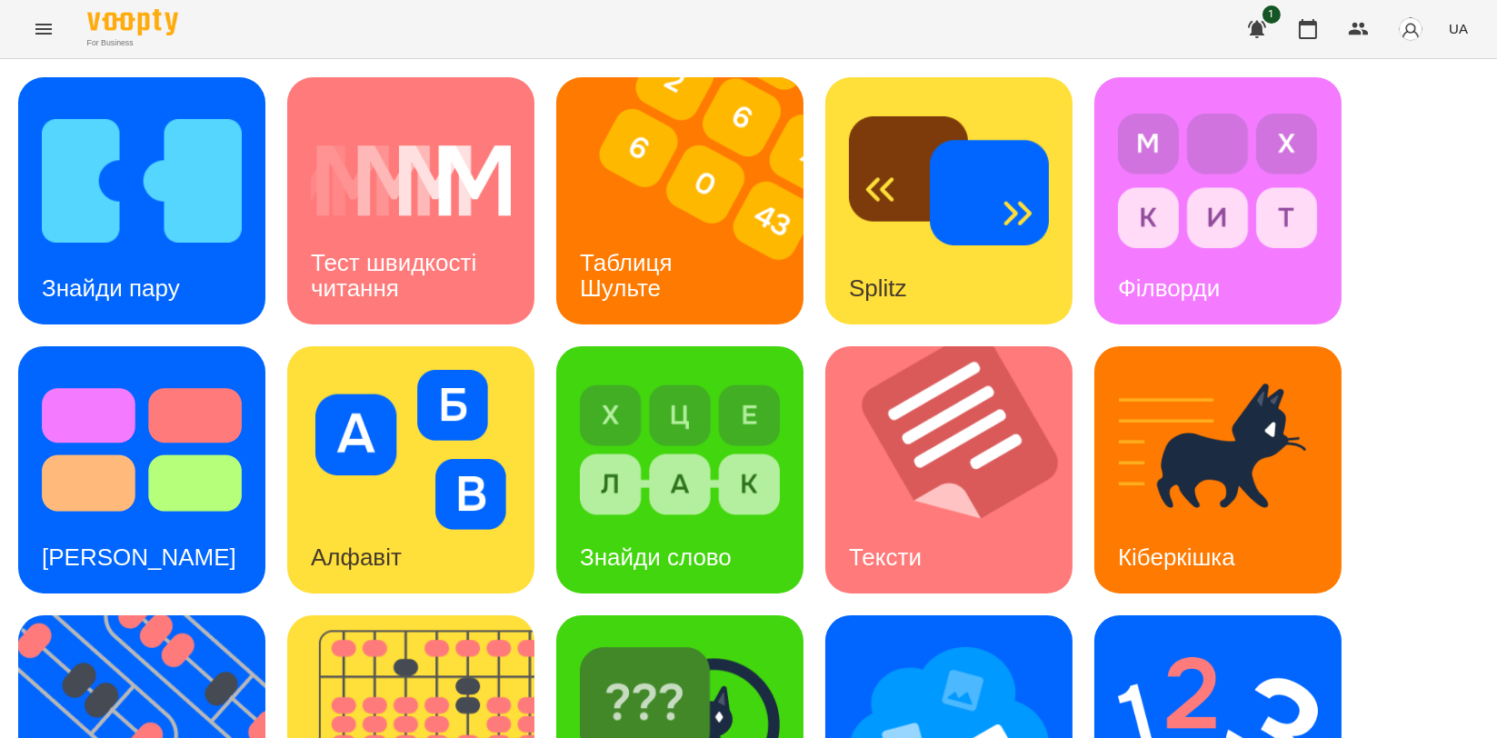
scroll to position [202, 0]
click at [117, 615] on img at bounding box center [153, 738] width 270 height 247
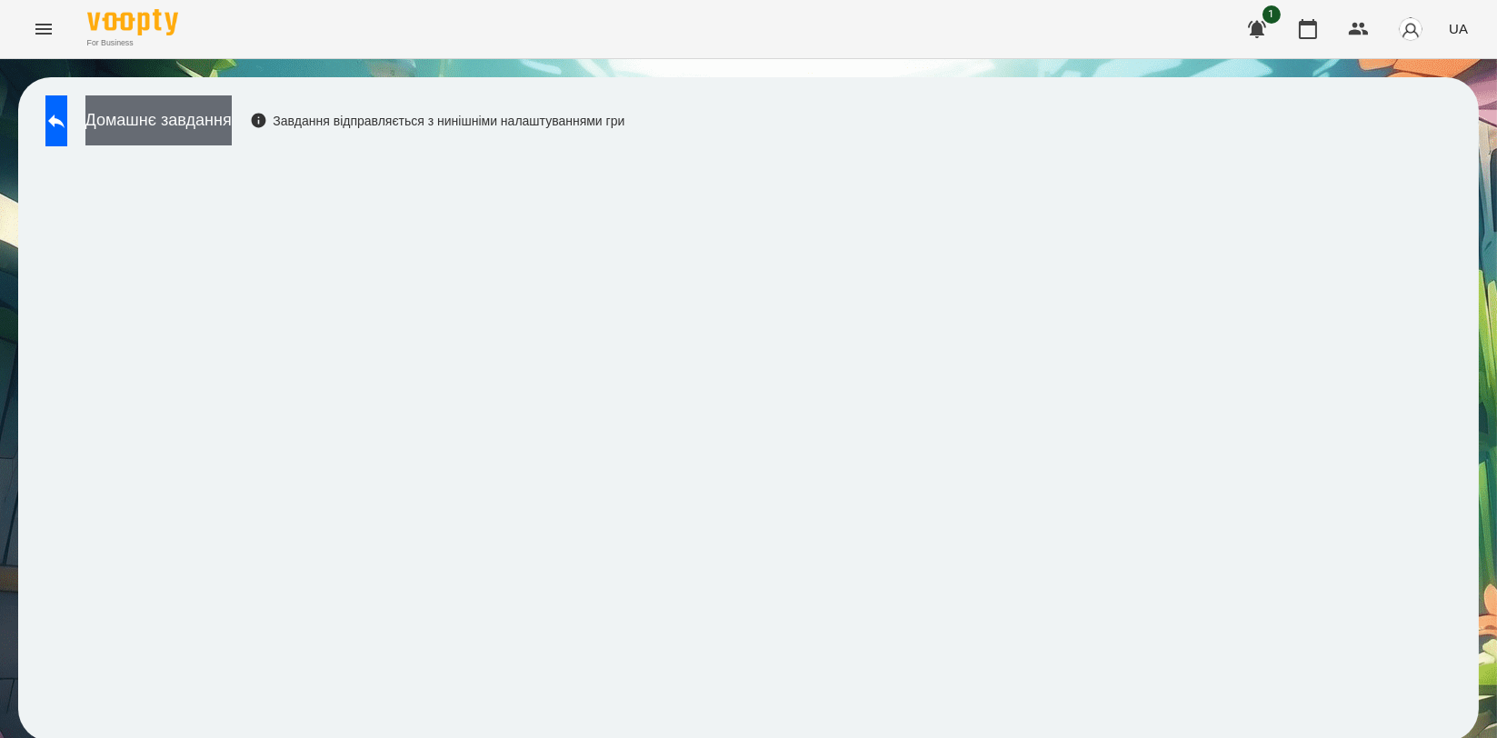
click at [232, 131] on button "Домашнє завдання" at bounding box center [158, 120] width 146 height 50
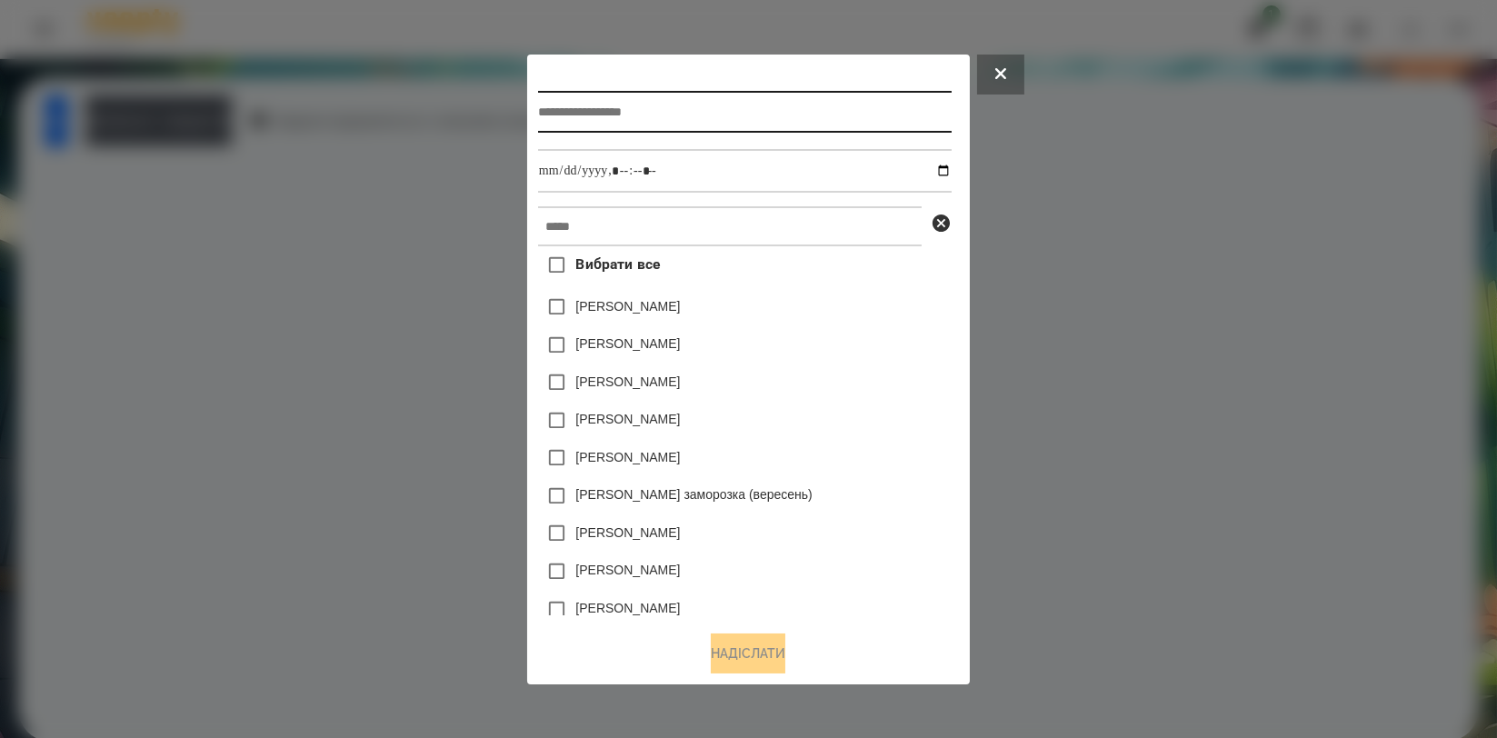
click at [613, 115] on input "text" at bounding box center [745, 112] width 414 height 42
type input "*********"
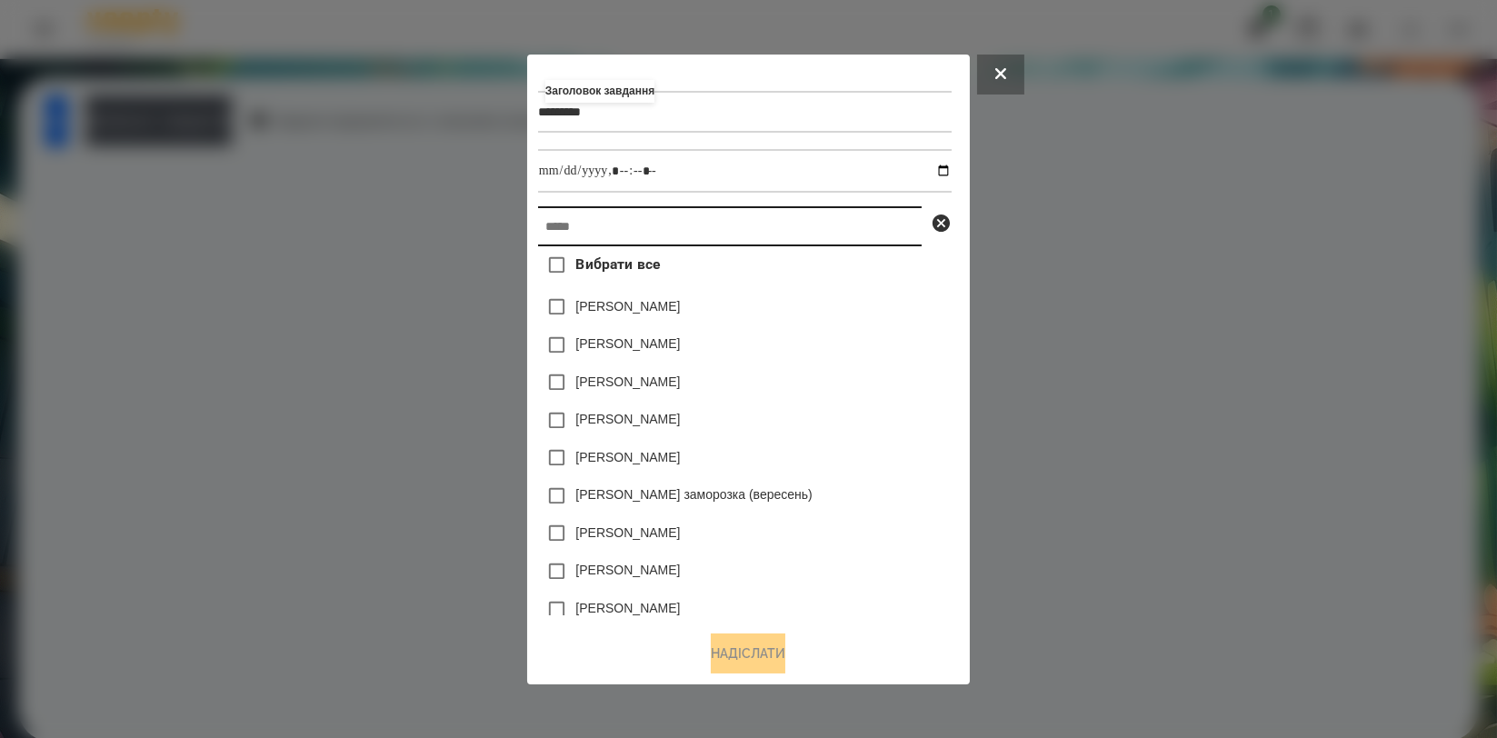
click at [623, 224] on input "text" at bounding box center [730, 226] width 384 height 40
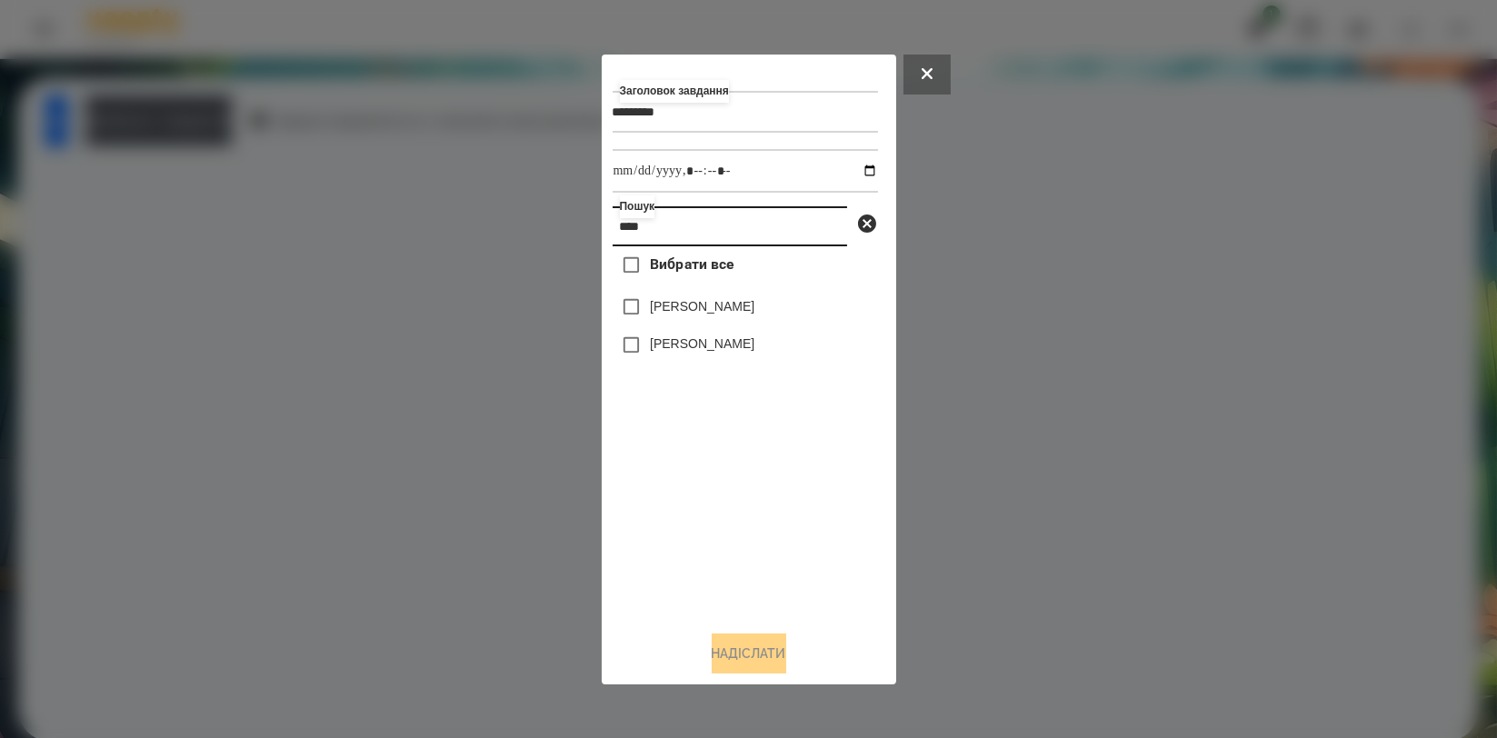
type input "****"
click at [703, 358] on div "[PERSON_NAME]" at bounding box center [745, 345] width 265 height 38
click at [695, 348] on label "[PERSON_NAME]" at bounding box center [702, 343] width 105 height 18
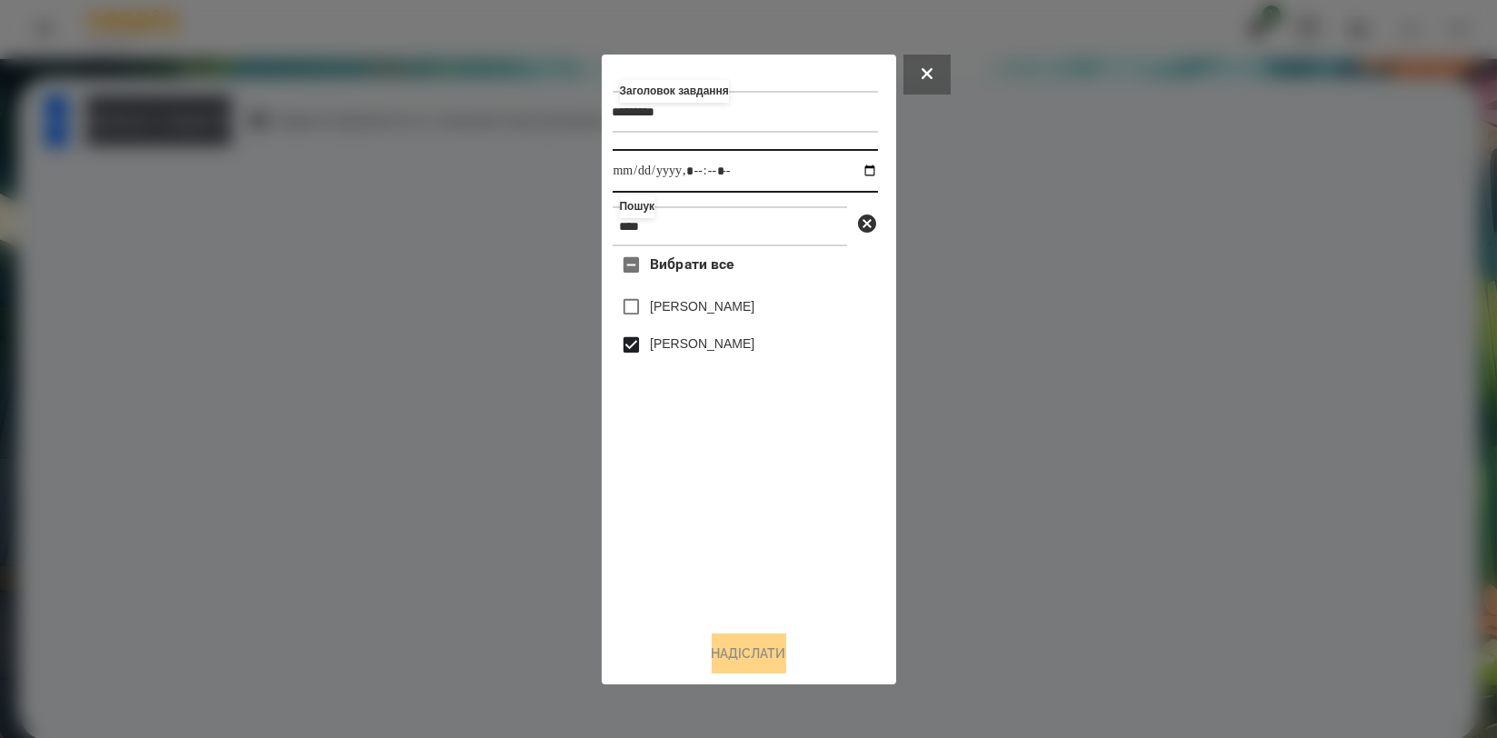
click at [856, 164] on input "datetime-local" at bounding box center [745, 171] width 265 height 44
type input "**********"
click at [656, 505] on div "Вибрати все Аліса Герасимчук Симчера Кирило" at bounding box center [745, 430] width 265 height 369
click at [764, 660] on button "Надіслати" at bounding box center [749, 653] width 75 height 40
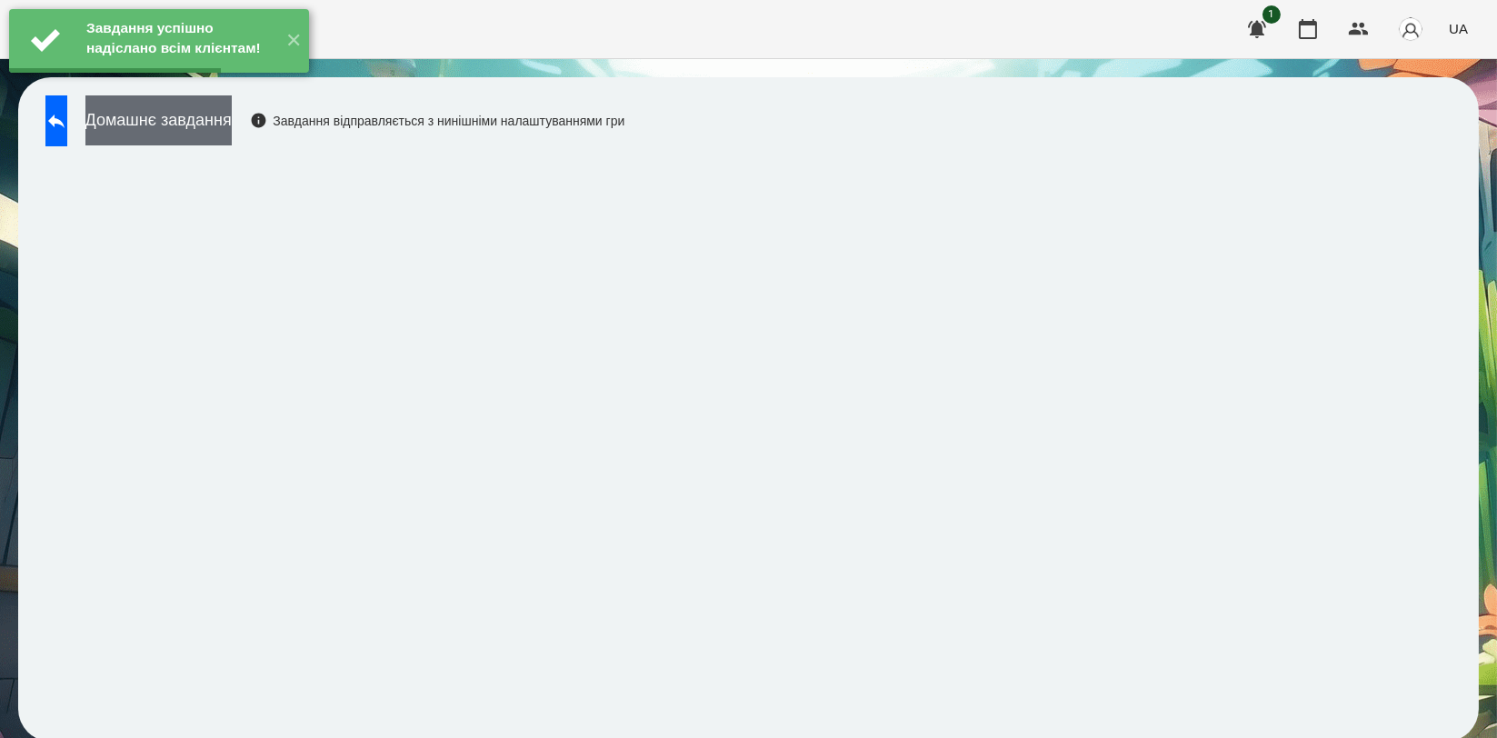
click at [229, 131] on button "Домашнє завдання" at bounding box center [158, 120] width 146 height 50
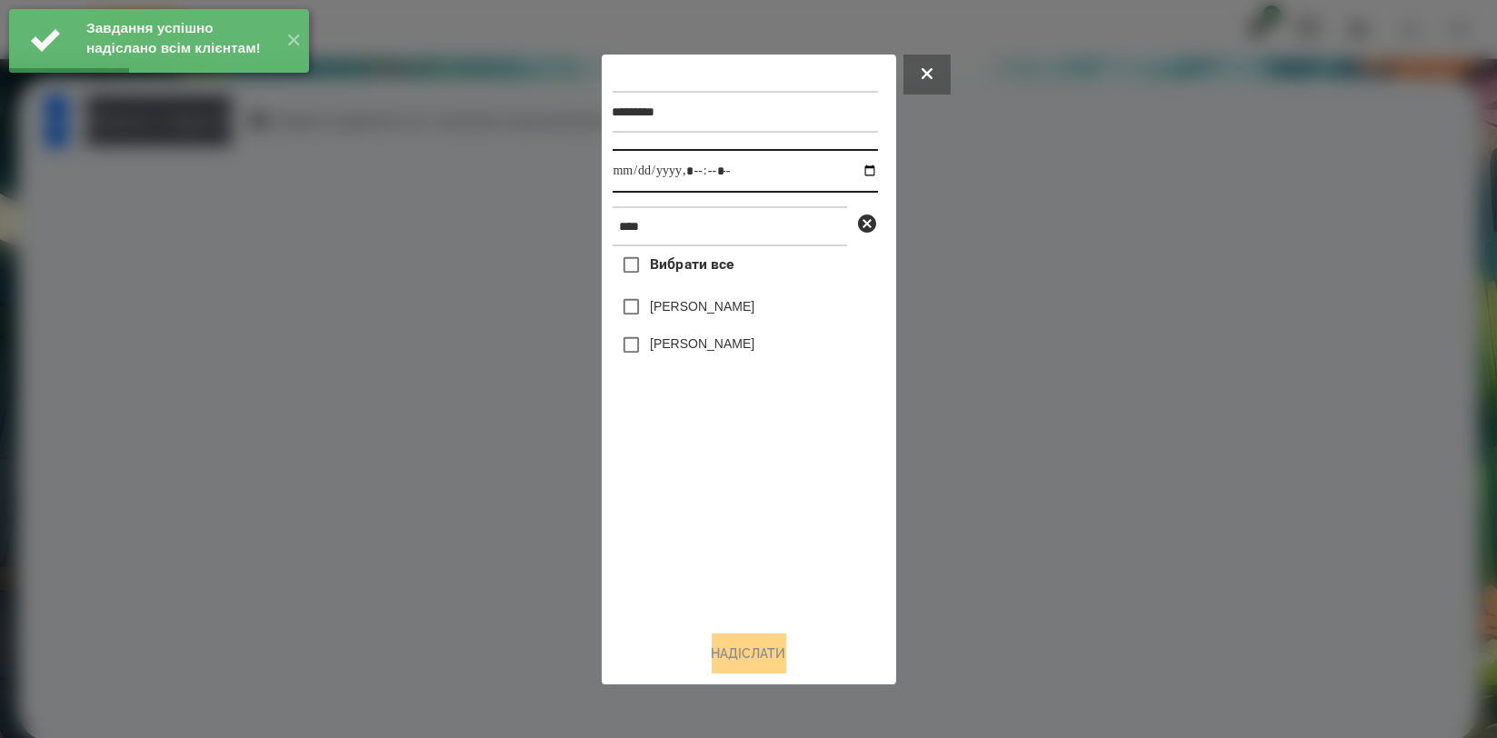
click at [860, 174] on input "datetime-local" at bounding box center [745, 171] width 265 height 44
type input "**********"
click at [658, 496] on div "Вибрати все Аліса Герасимчук Симчера Кирило" at bounding box center [745, 430] width 265 height 369
click at [690, 342] on label "[PERSON_NAME]" at bounding box center [702, 343] width 105 height 18
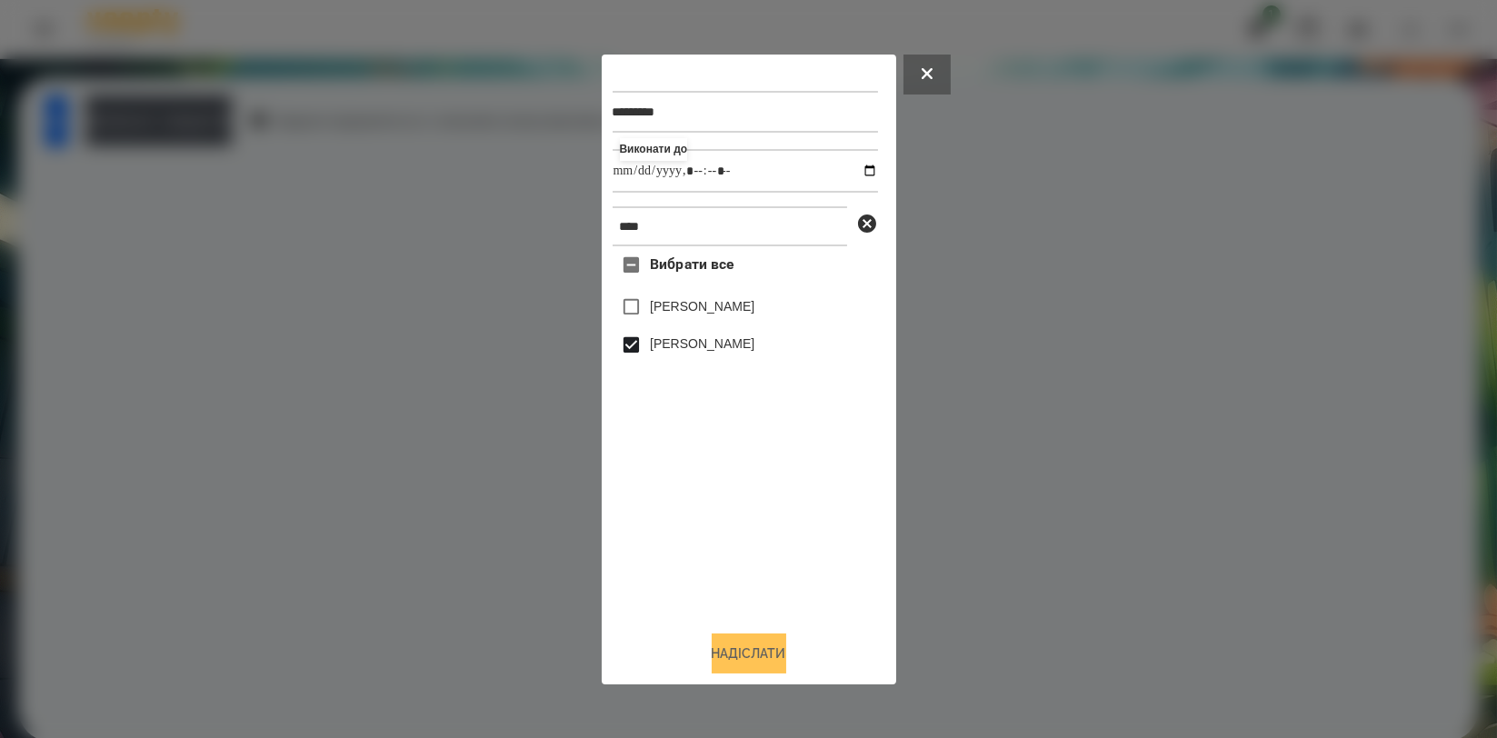
click at [732, 651] on button "Надіслати" at bounding box center [749, 653] width 75 height 40
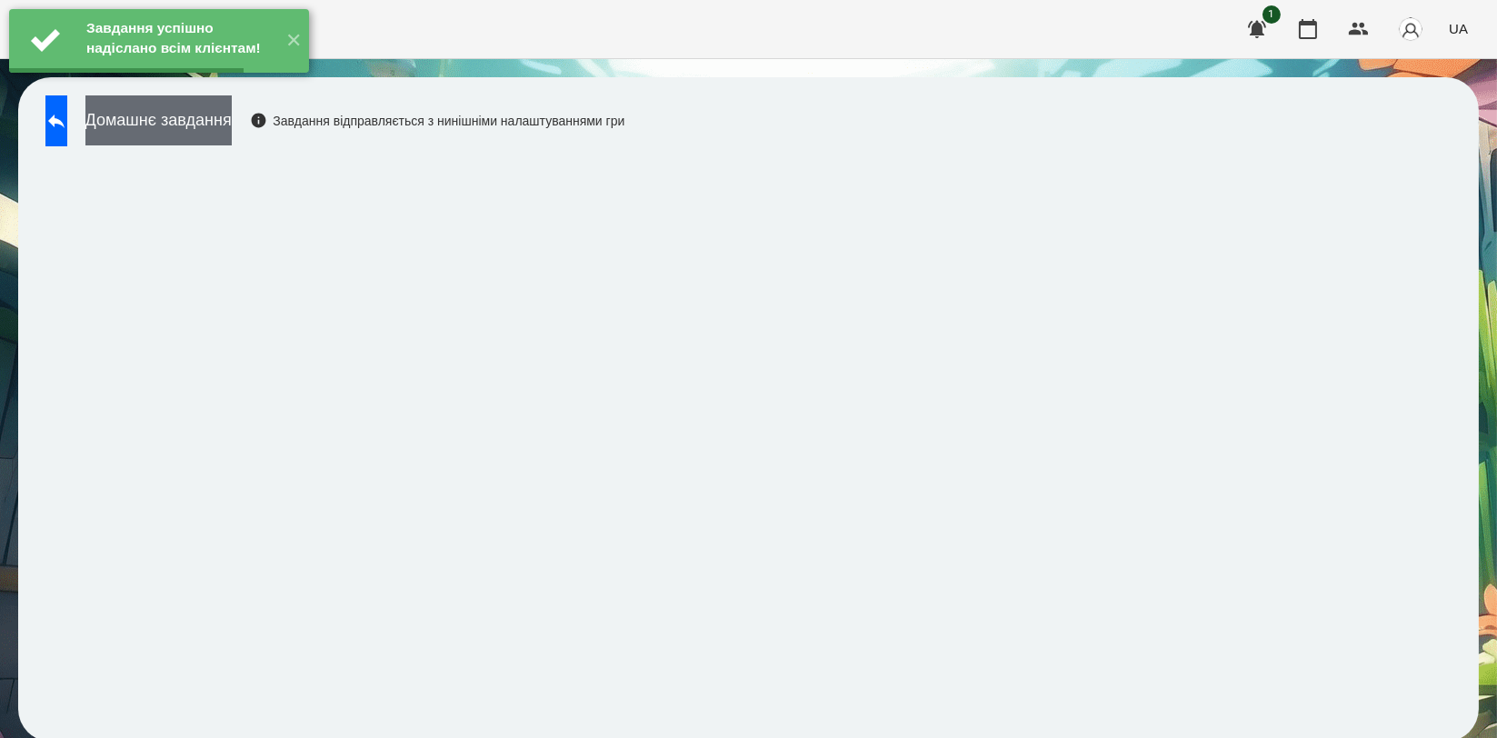
click at [232, 142] on button "Домашнє завдання" at bounding box center [158, 120] width 146 height 50
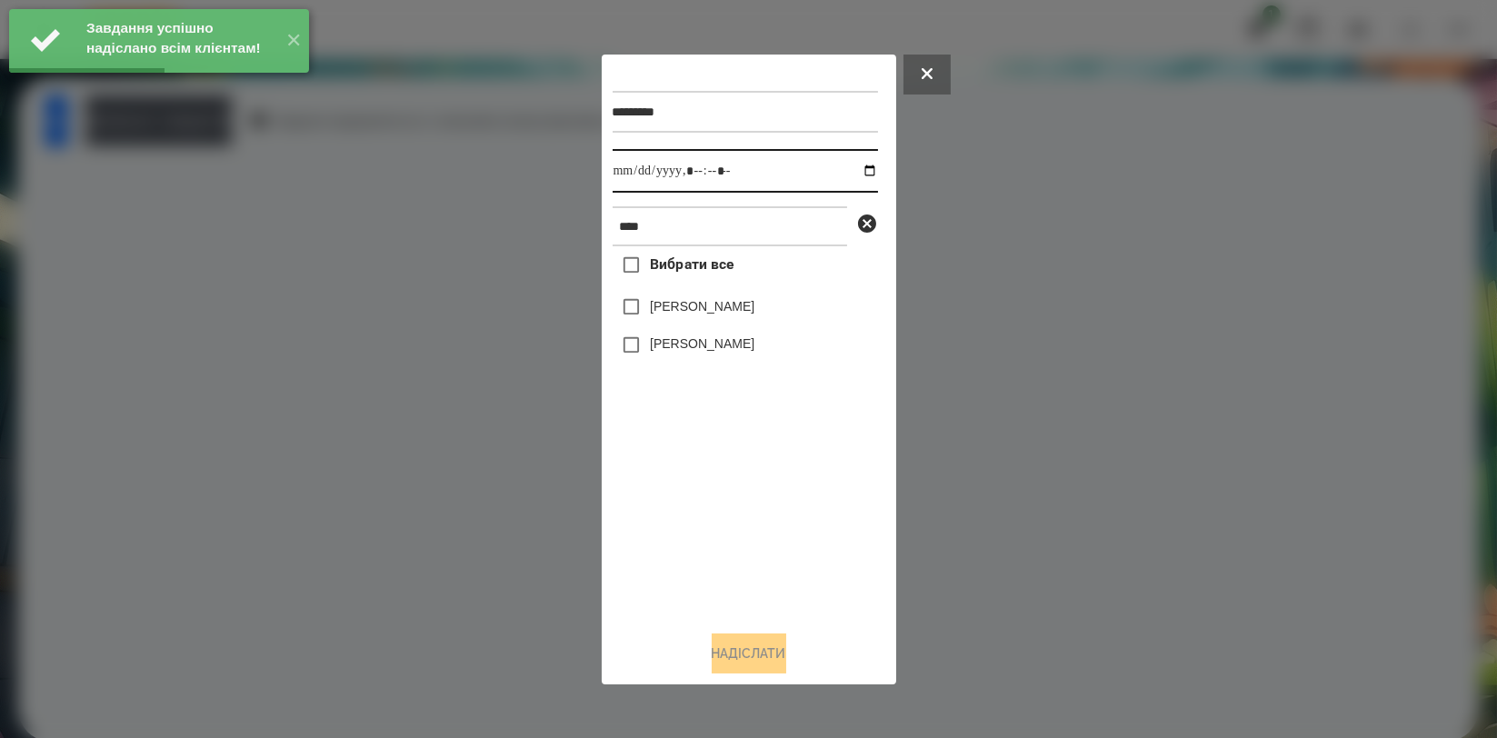
click at [856, 170] on input "datetime-local" at bounding box center [745, 171] width 265 height 44
type input "**********"
click at [679, 472] on div "Вибрати все Аліса Герасимчук Симчера Кирило" at bounding box center [745, 430] width 265 height 369
click at [696, 350] on label "[PERSON_NAME]" at bounding box center [702, 343] width 105 height 18
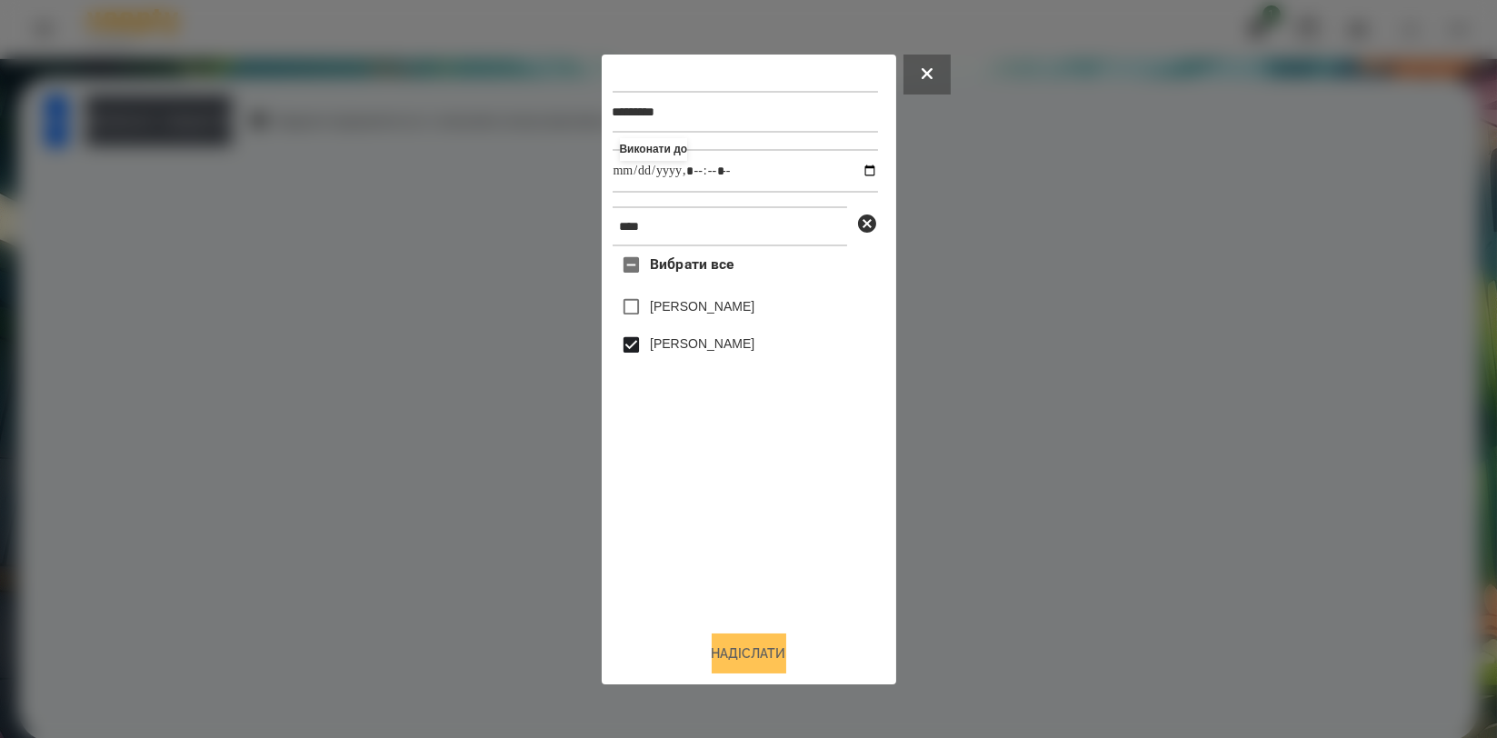
click at [722, 653] on button "Надіслати" at bounding box center [749, 653] width 75 height 40
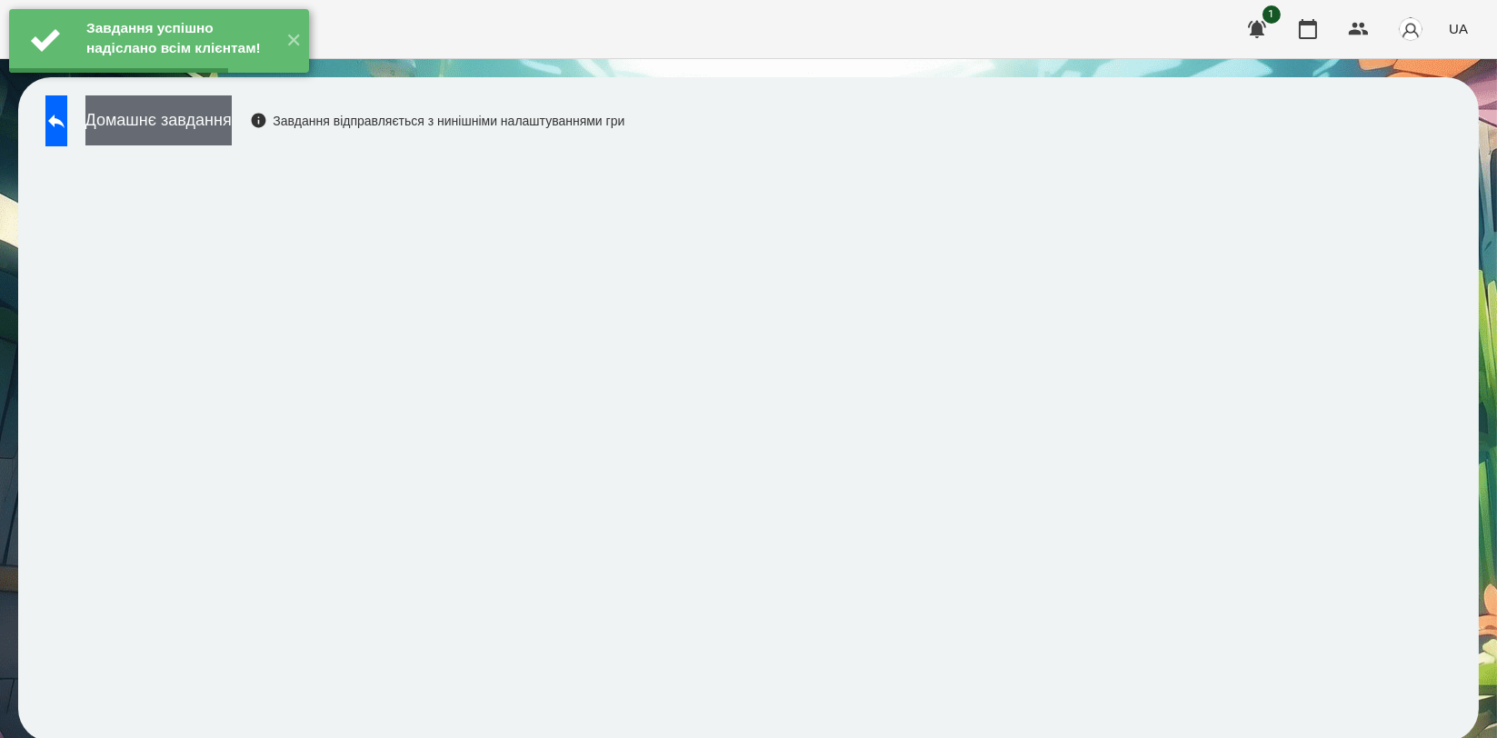
click at [232, 116] on button "Домашнє завдання" at bounding box center [158, 120] width 146 height 50
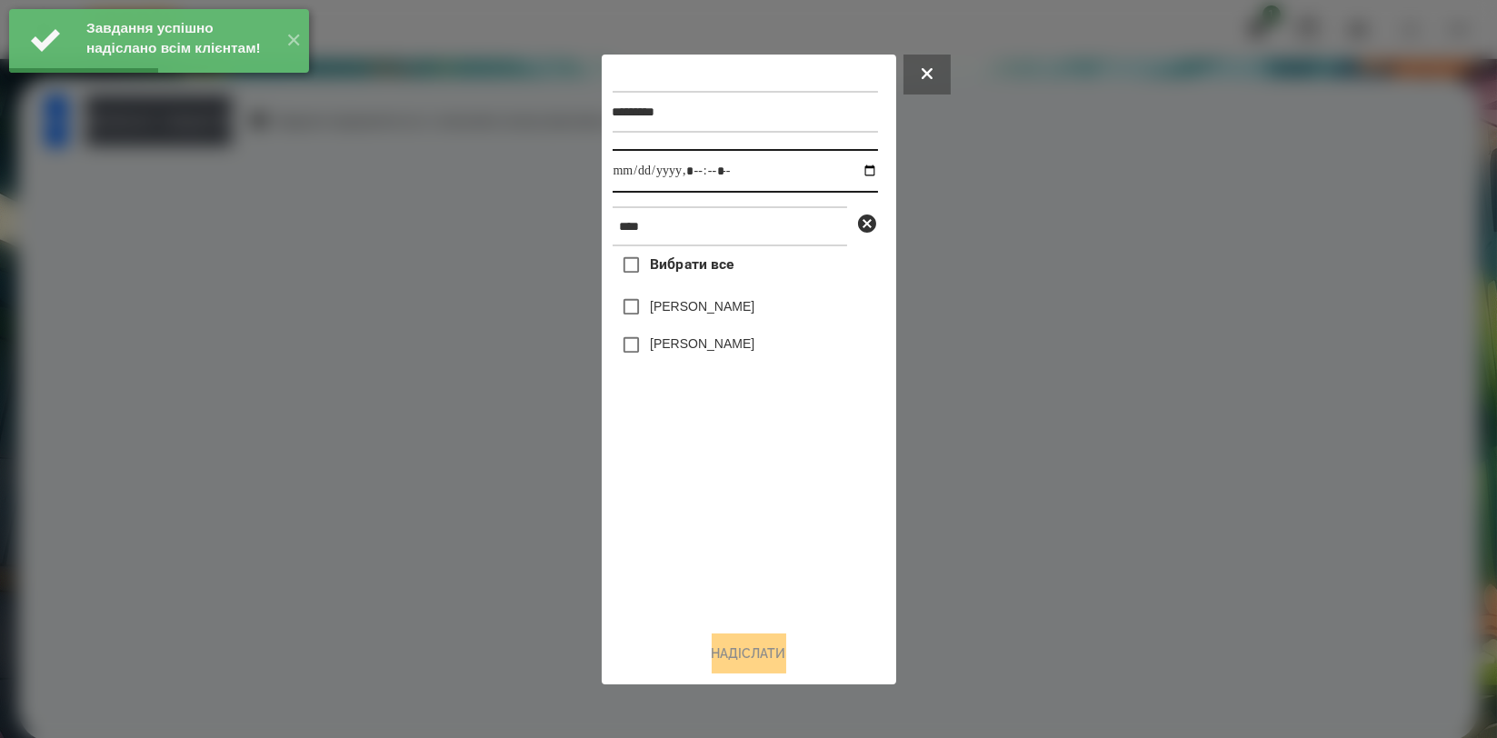
click at [856, 171] on input "datetime-local" at bounding box center [745, 171] width 265 height 44
type input "**********"
drag, startPoint x: 696, startPoint y: 509, endPoint x: 696, endPoint y: 480, distance: 29.1
click at [695, 510] on div "Вибрати все Аліса Герасимчук Симчера Кирило" at bounding box center [745, 430] width 265 height 369
click at [695, 335] on div "[PERSON_NAME]" at bounding box center [745, 345] width 265 height 38
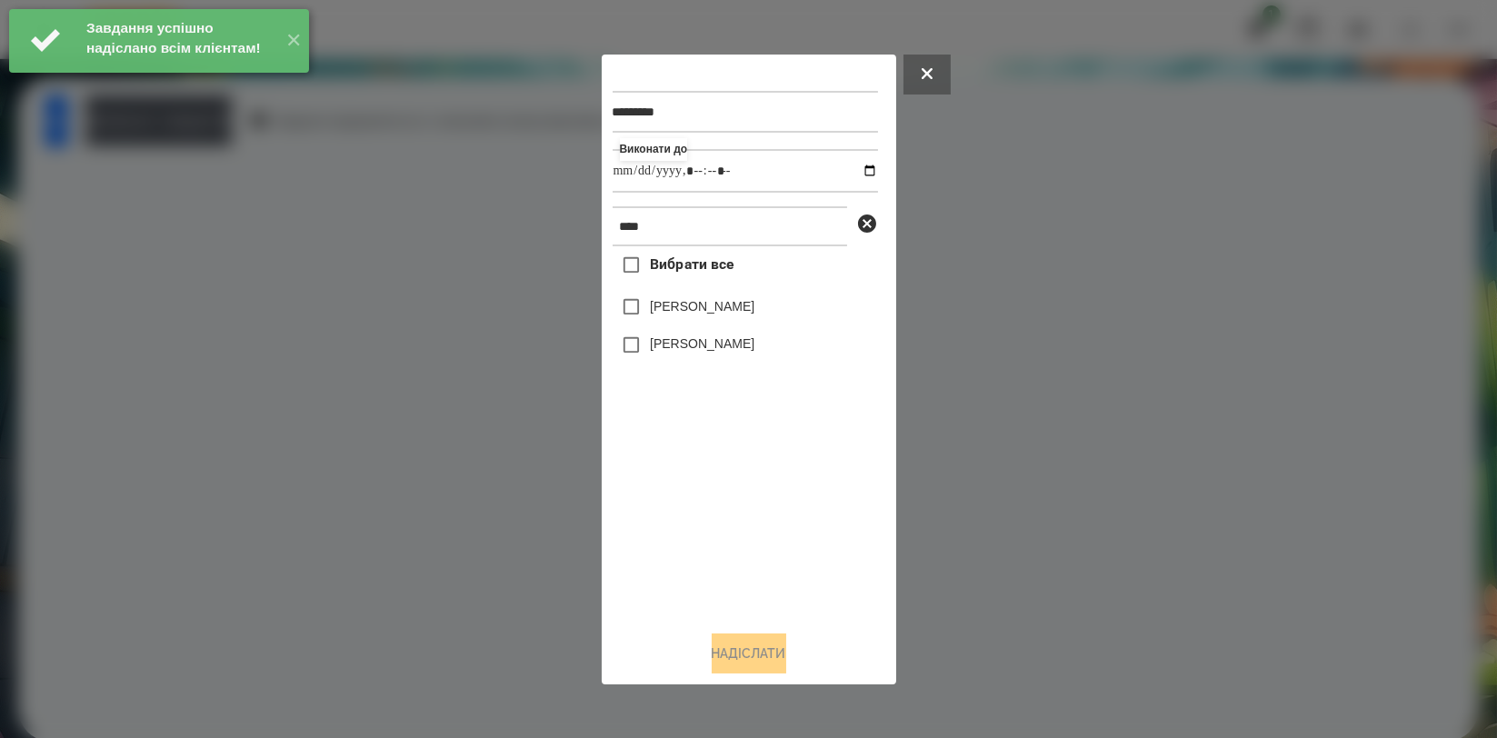
click at [696, 342] on label "[PERSON_NAME]" at bounding box center [702, 343] width 105 height 18
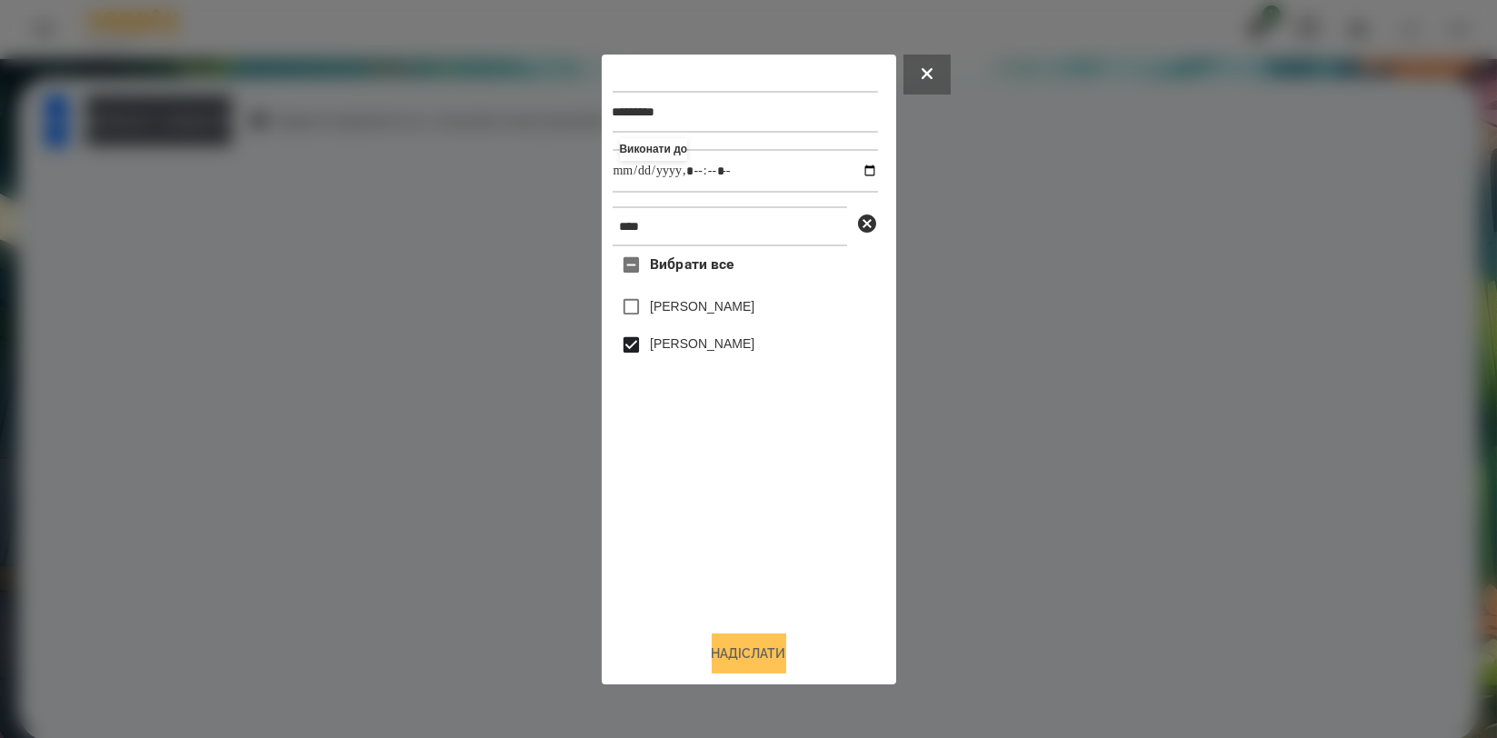
click at [733, 659] on button "Надіслати" at bounding box center [749, 653] width 75 height 40
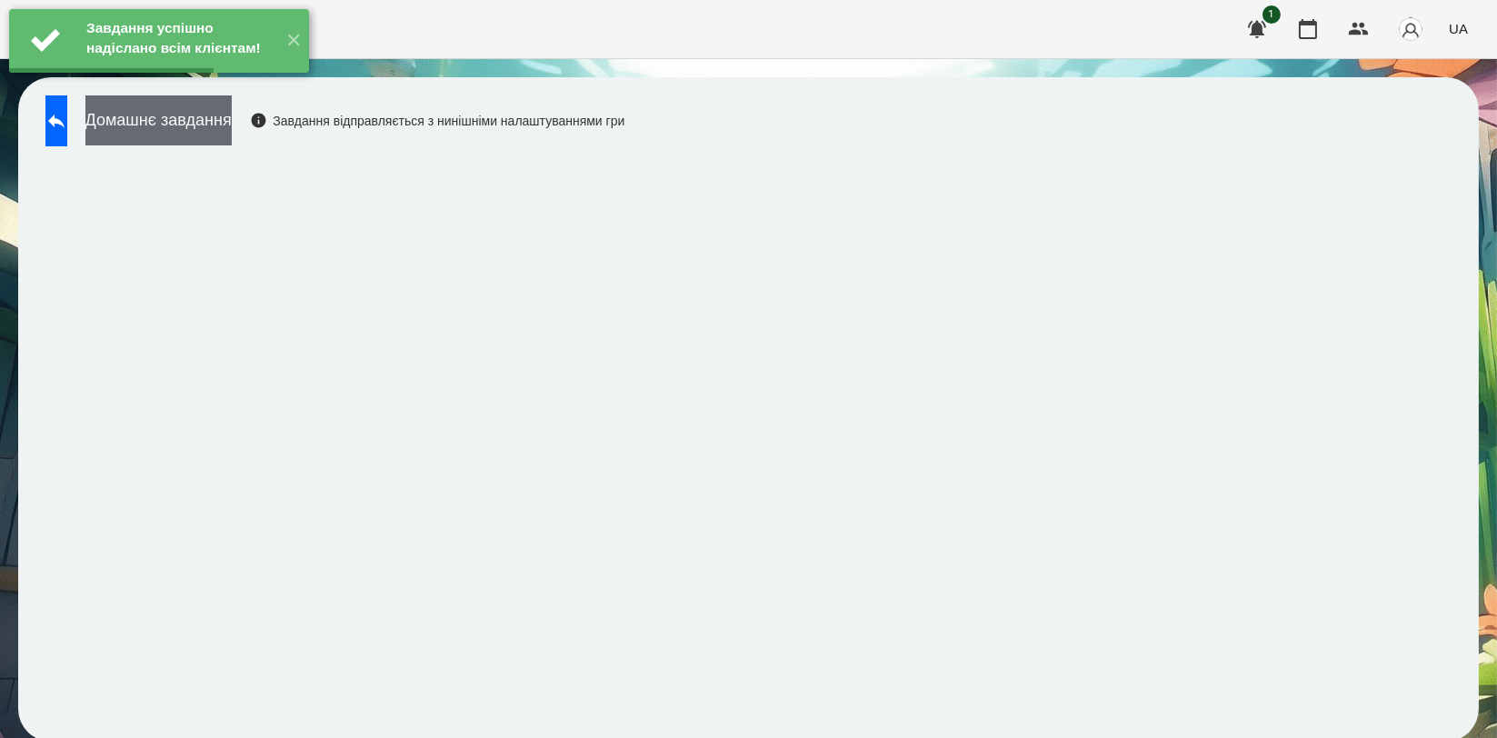
click at [232, 119] on button "Домашнє завдання" at bounding box center [158, 120] width 146 height 50
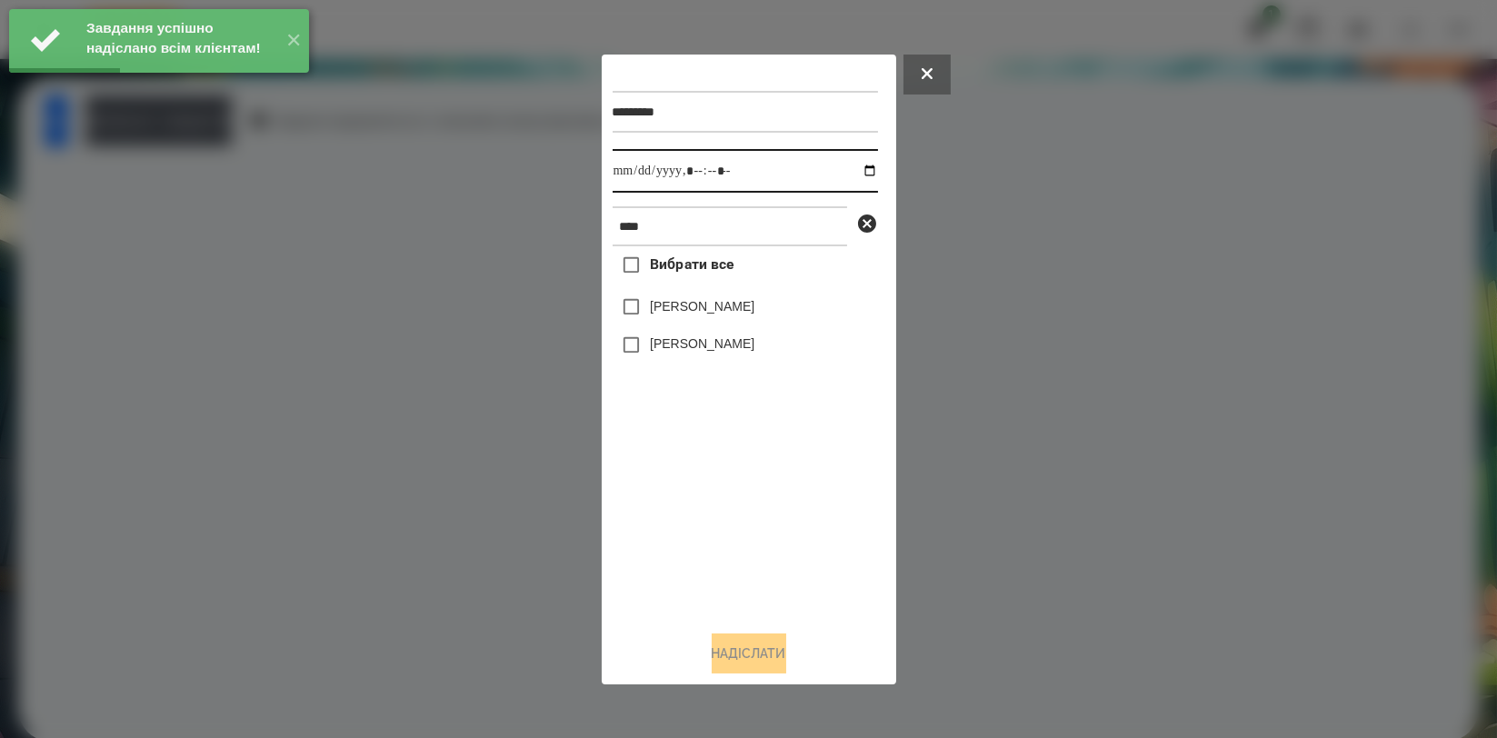
click at [852, 173] on input "datetime-local" at bounding box center [745, 171] width 265 height 44
type input "**********"
click at [711, 516] on div "Вибрати все Аліса Герасимчук Симчера Кирило" at bounding box center [745, 430] width 265 height 369
click at [725, 346] on label "[PERSON_NAME]" at bounding box center [702, 343] width 105 height 18
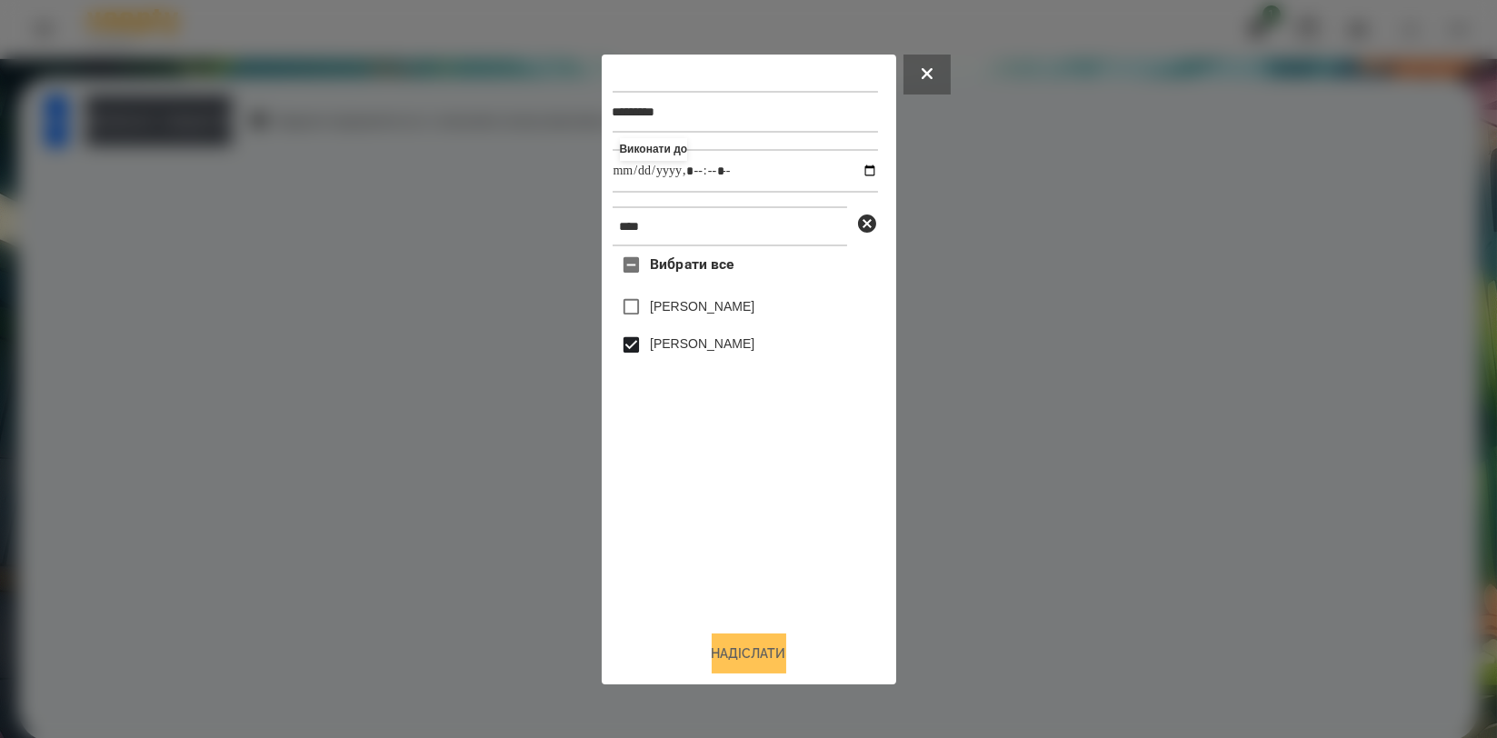
click at [747, 649] on button "Надіслати" at bounding box center [749, 653] width 75 height 40
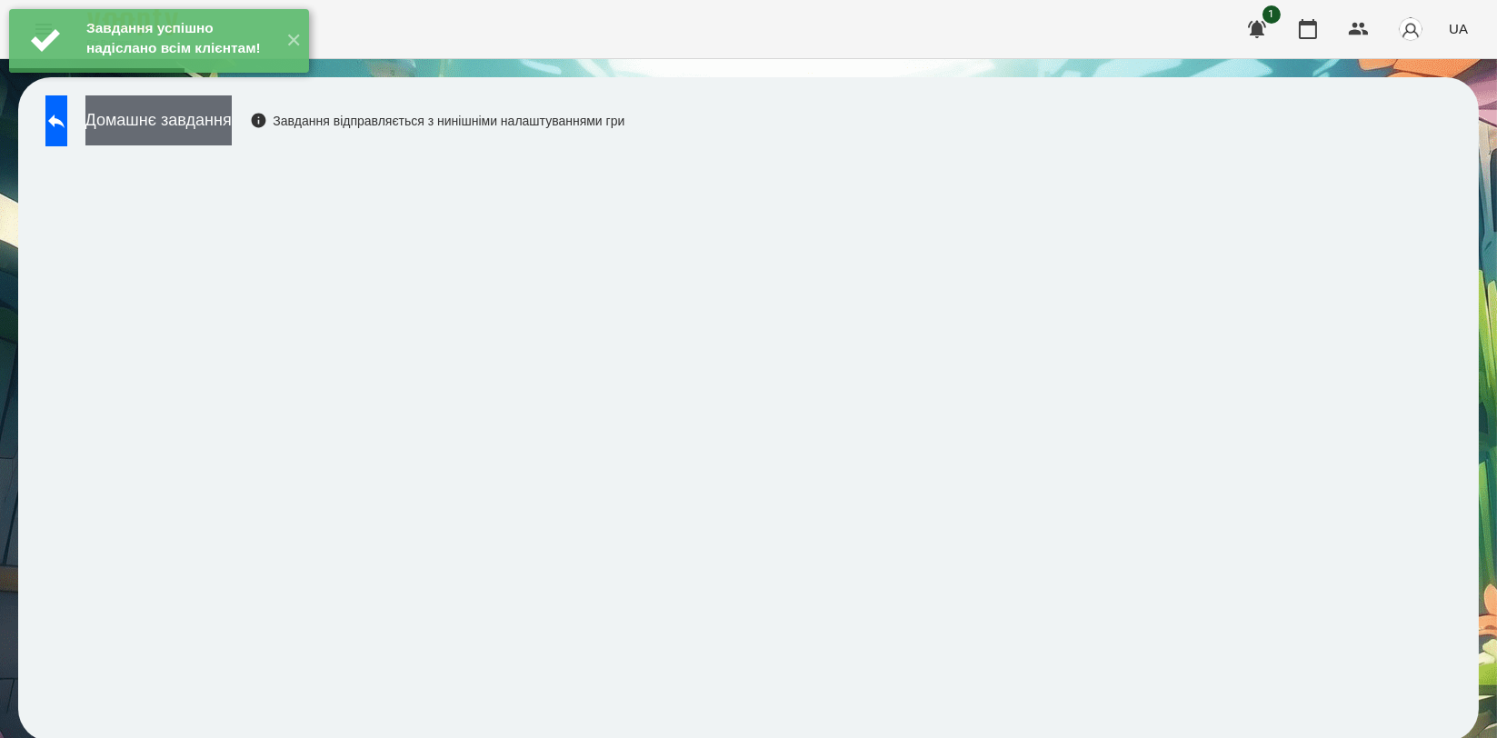
click at [232, 144] on button "Домашнє завдання" at bounding box center [158, 120] width 146 height 50
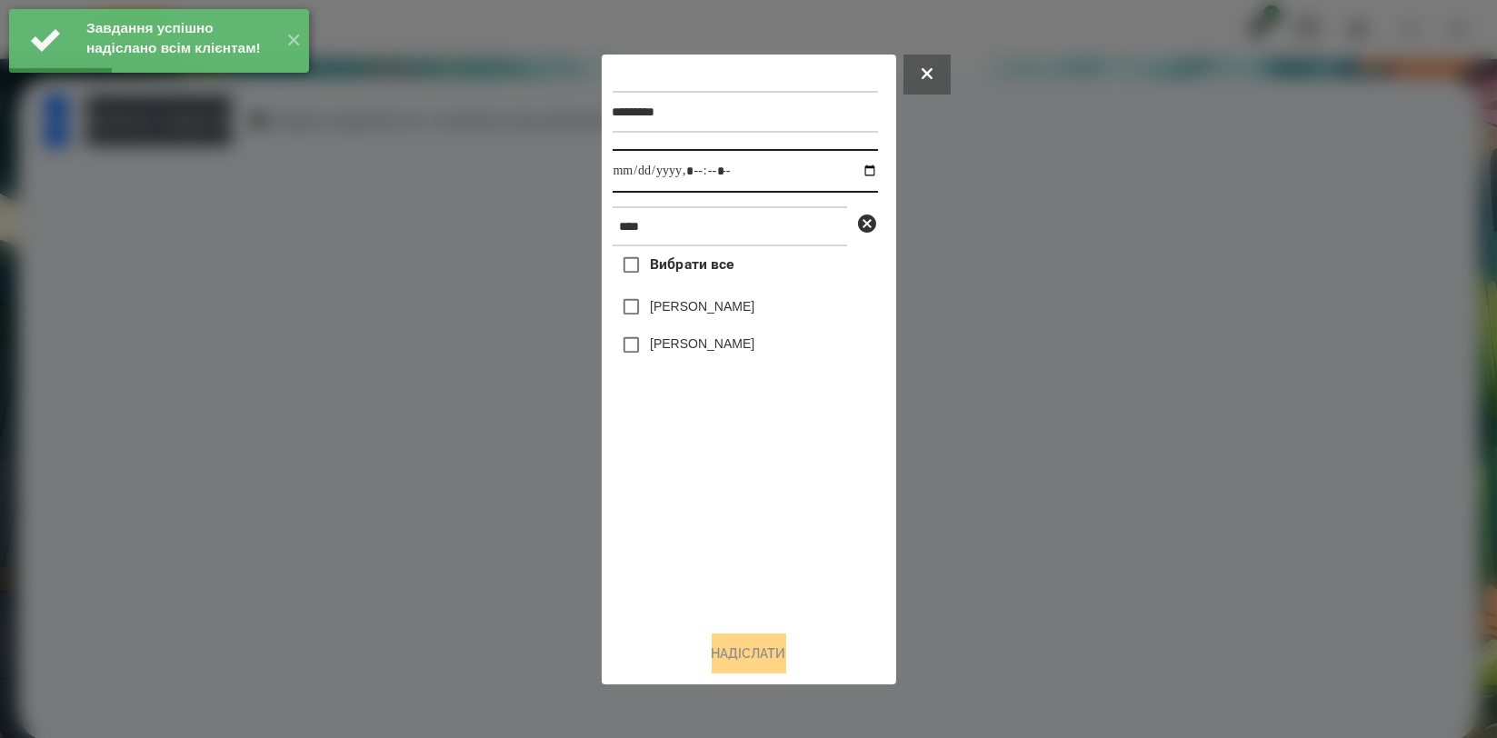
click at [867, 175] on input "datetime-local" at bounding box center [745, 171] width 265 height 44
click at [858, 171] on input "datetime-local" at bounding box center [745, 171] width 265 height 44
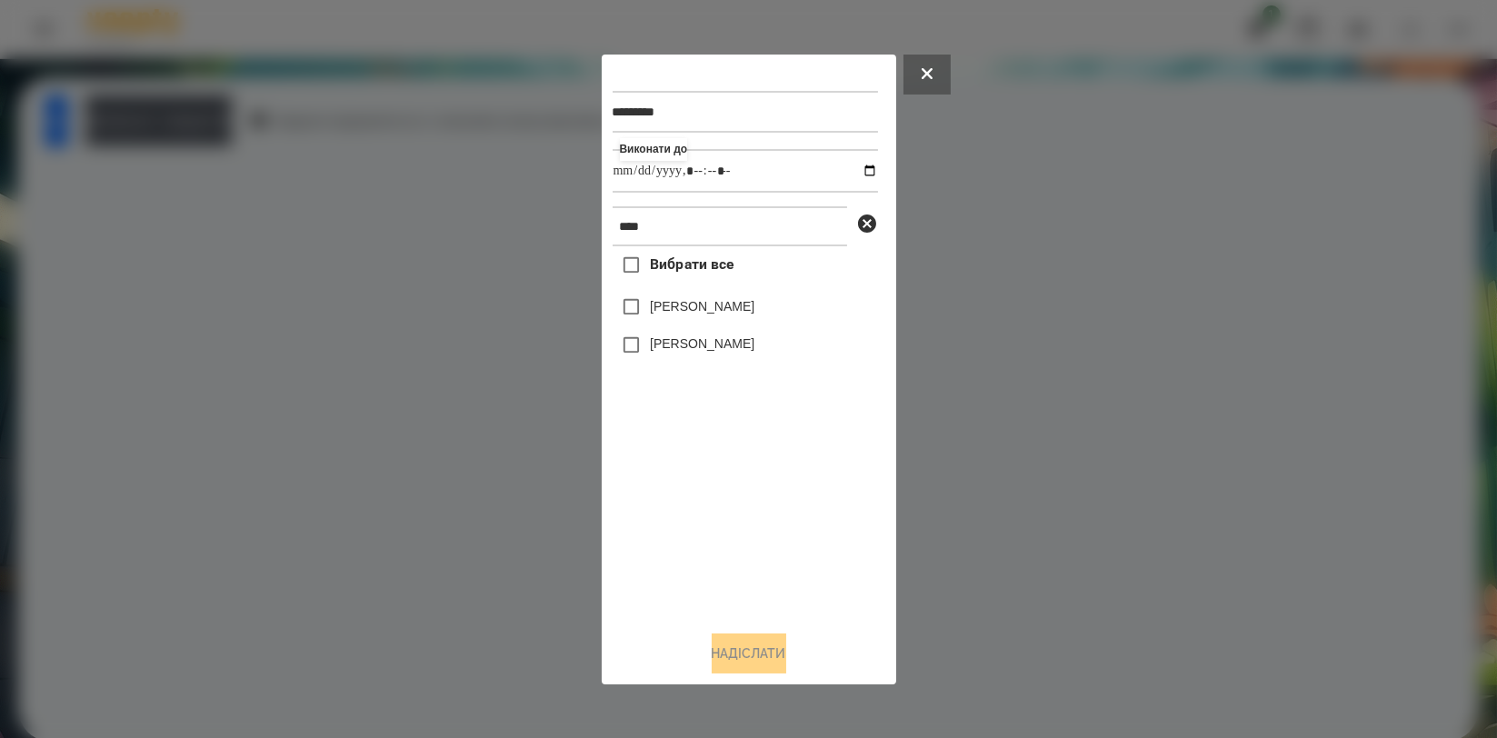
type input "**********"
drag, startPoint x: 741, startPoint y: 479, endPoint x: 743, endPoint y: 384, distance: 94.5
click at [740, 479] on div "Вибрати все Аліса Герасимчук Симчера Кирило" at bounding box center [745, 430] width 265 height 369
click at [743, 350] on label "[PERSON_NAME]" at bounding box center [702, 343] width 105 height 18
click at [737, 658] on button "Надіслати" at bounding box center [749, 653] width 75 height 40
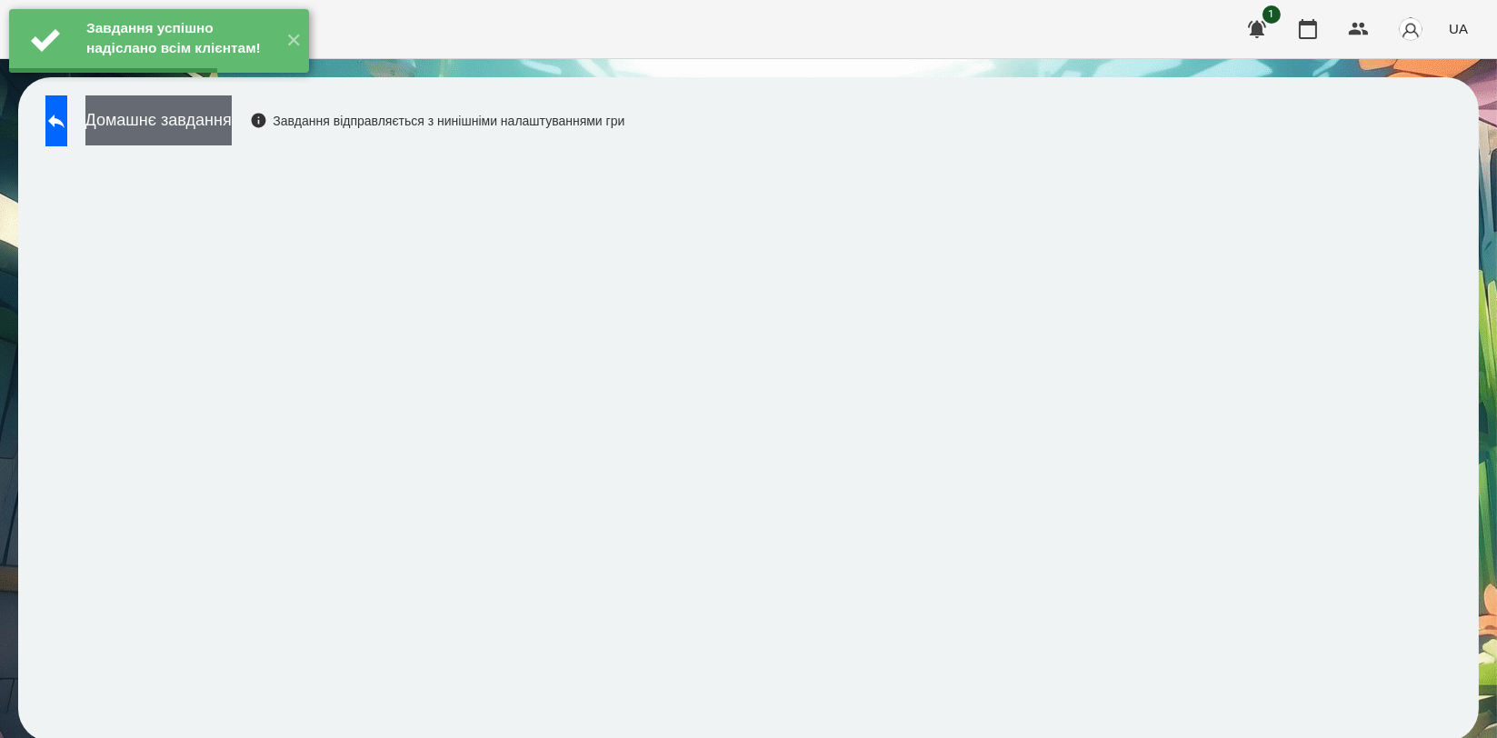
click at [232, 126] on button "Домашнє завдання" at bounding box center [158, 120] width 146 height 50
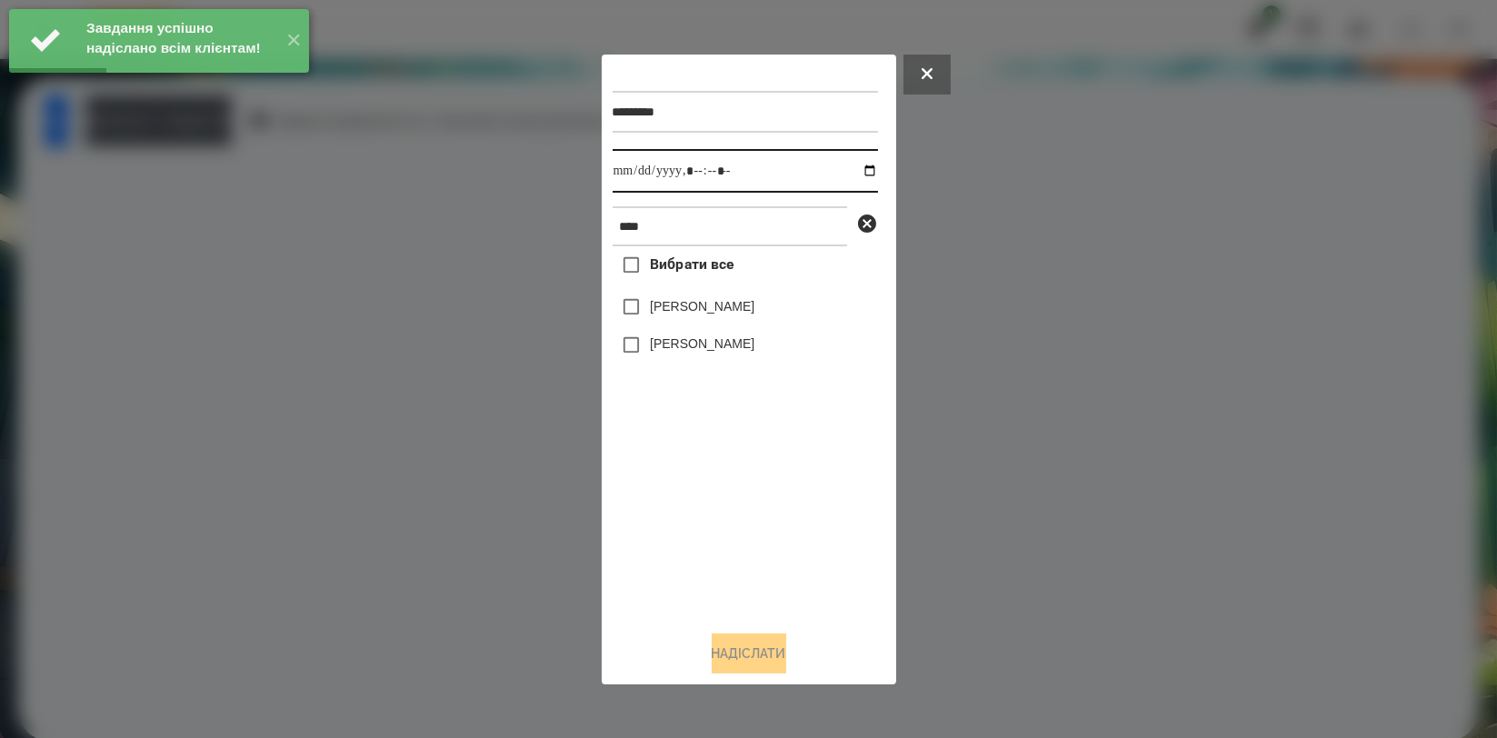
click at [846, 171] on input "datetime-local" at bounding box center [745, 171] width 265 height 44
type input "**********"
drag, startPoint x: 754, startPoint y: 519, endPoint x: 747, endPoint y: 412, distance: 107.5
click at [754, 519] on div "Вибрати все Аліса Герасимчук Симчера Кирило" at bounding box center [745, 430] width 265 height 369
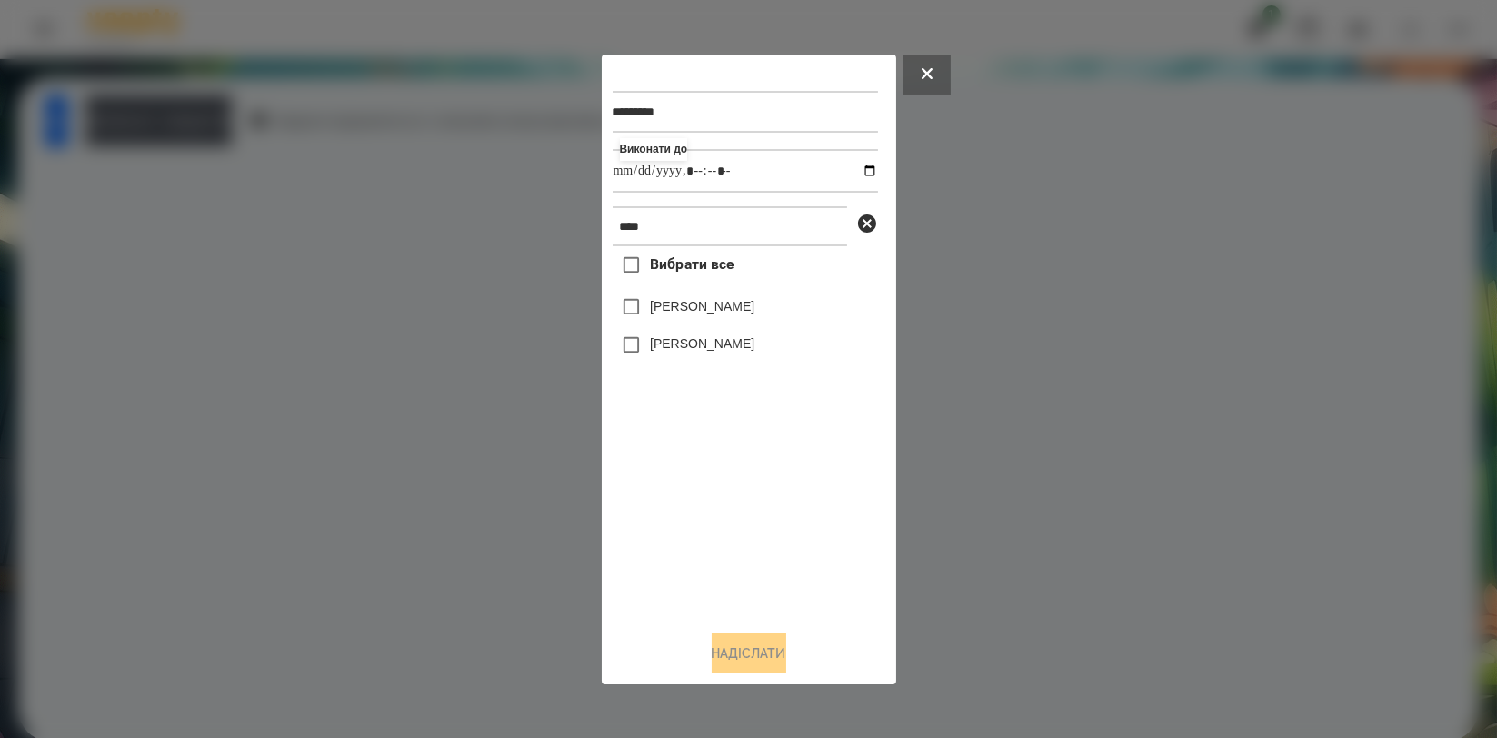
click at [731, 340] on label "[PERSON_NAME]" at bounding box center [702, 343] width 105 height 18
click at [725, 644] on button "Надіслати" at bounding box center [749, 653] width 75 height 40
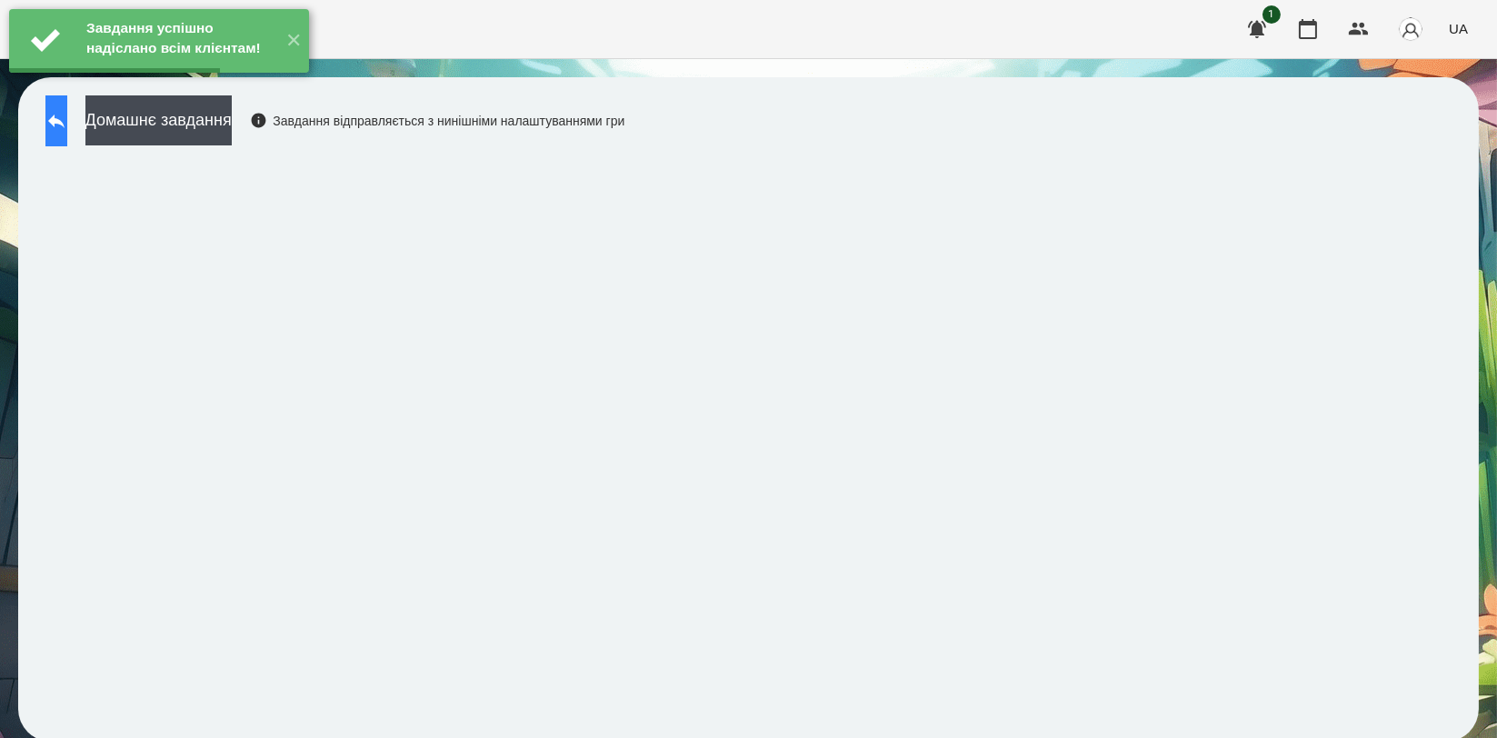
click at [67, 133] on button at bounding box center [56, 120] width 22 height 51
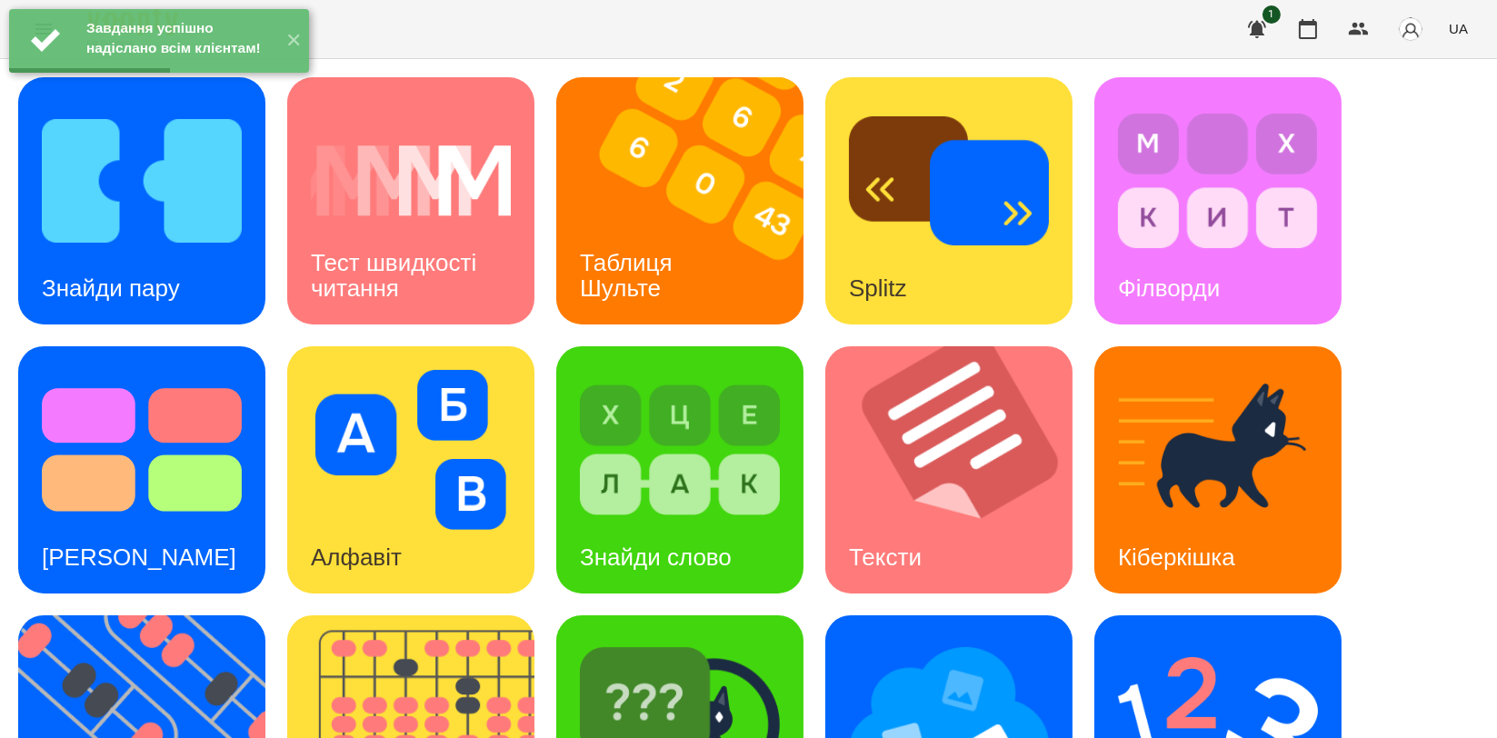
scroll to position [404, 0]
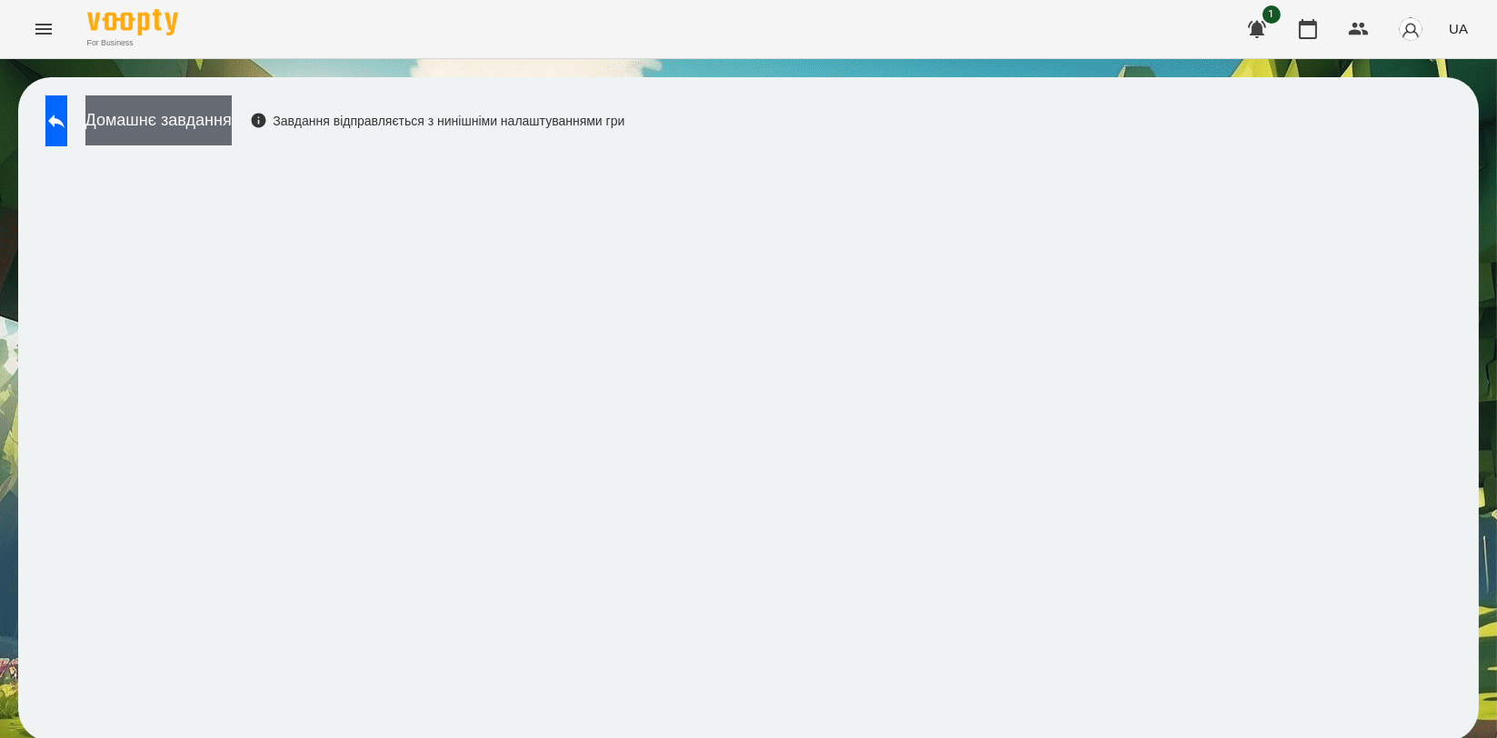
click at [208, 127] on button "Домашнє завдання" at bounding box center [158, 120] width 146 height 50
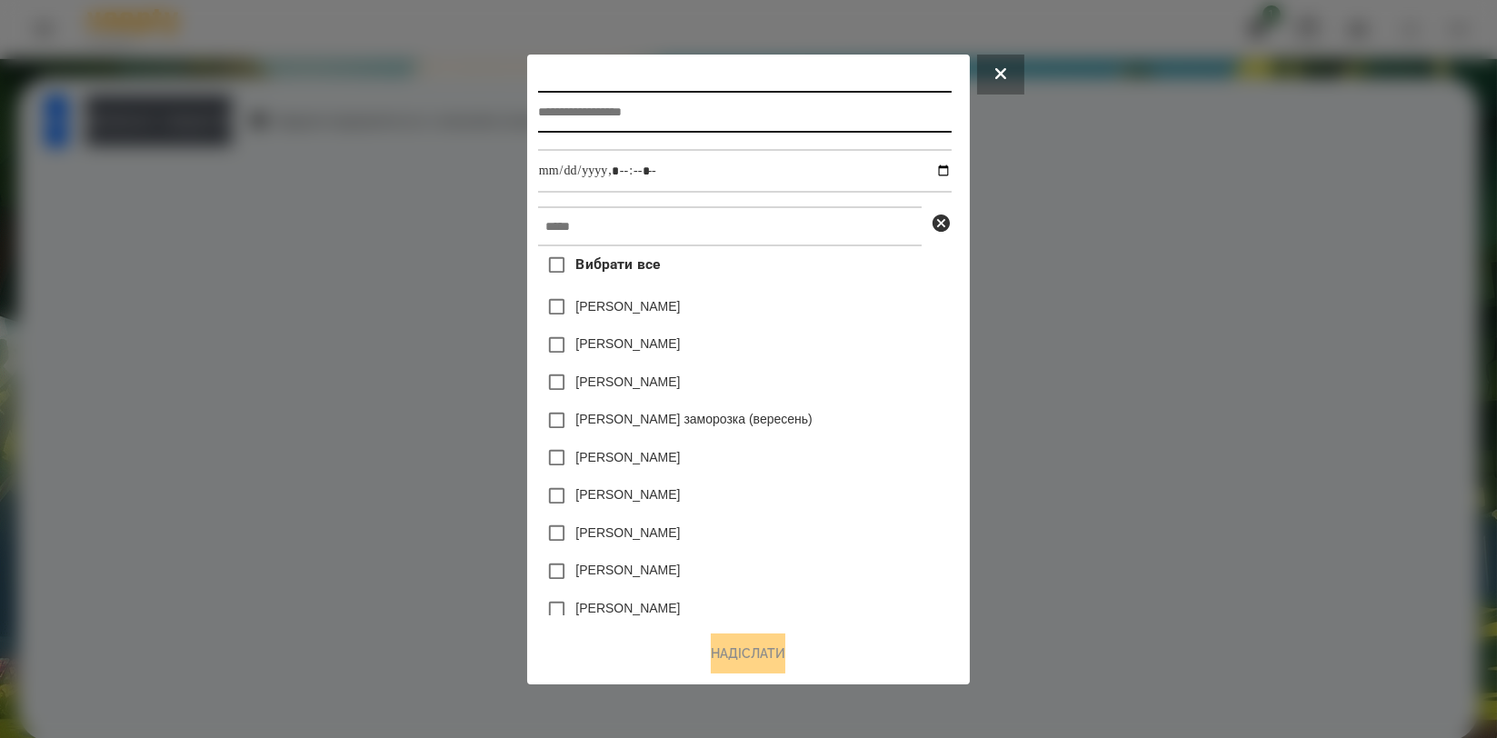
click at [683, 115] on input "text" at bounding box center [745, 112] width 414 height 42
type input "**********"
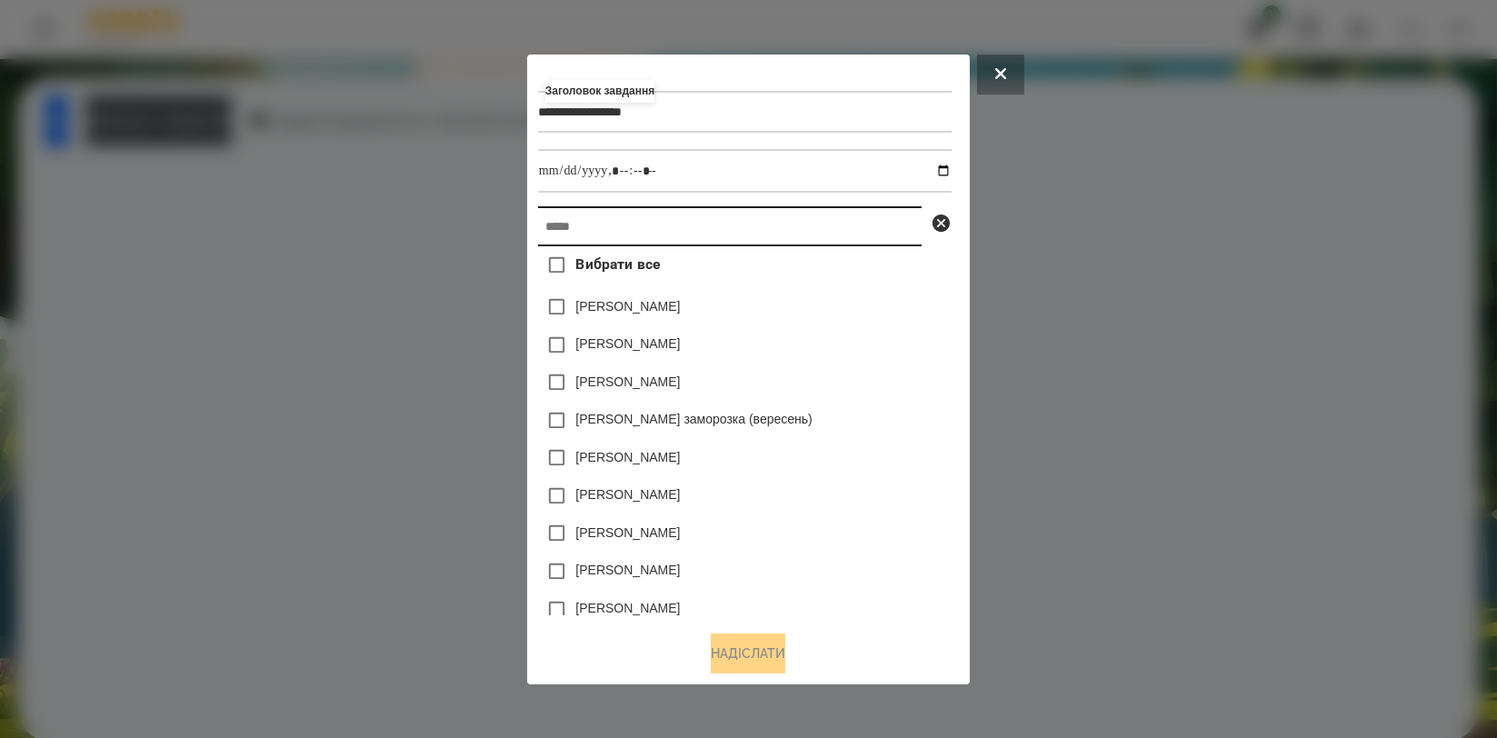
click at [655, 227] on input "text" at bounding box center [730, 226] width 384 height 40
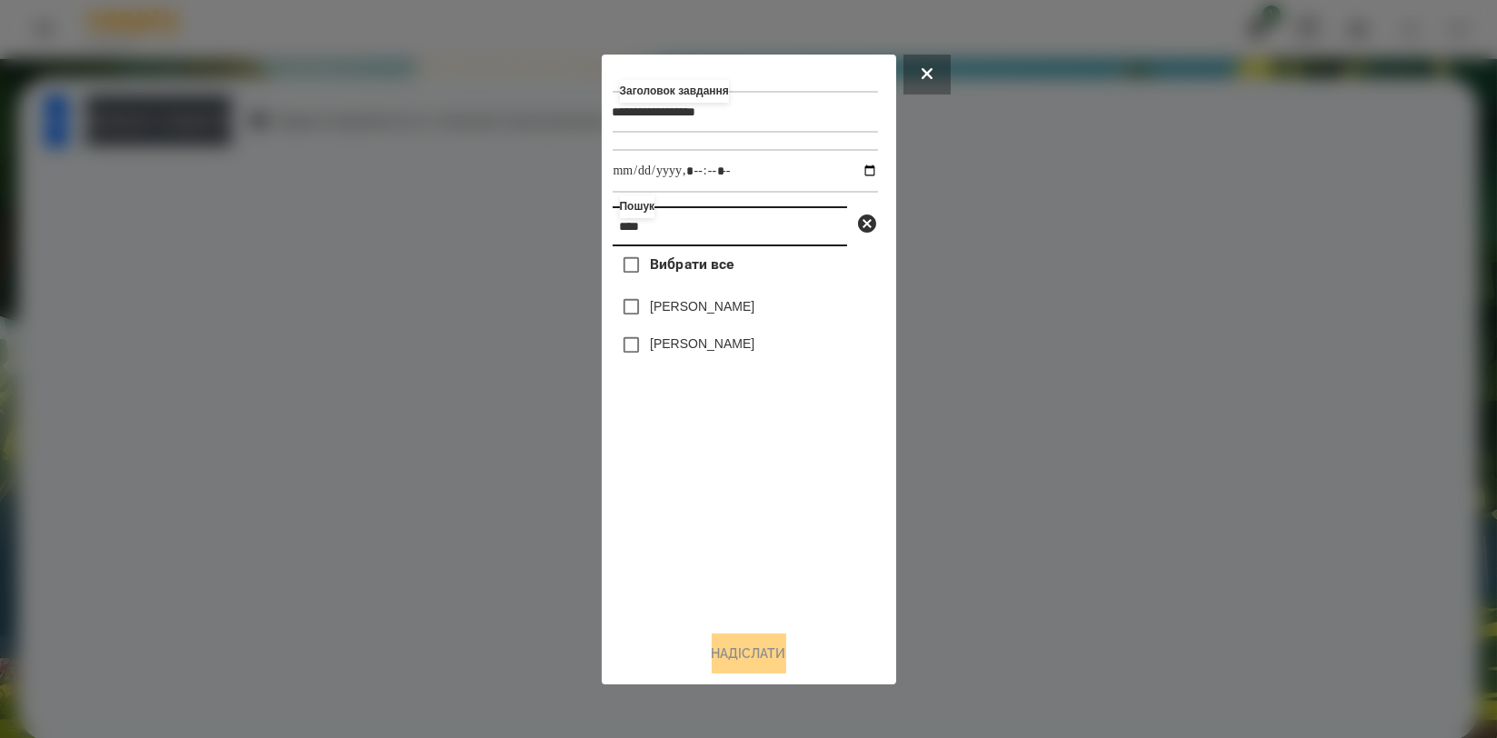
type input "****"
click at [676, 352] on label "[PERSON_NAME]" at bounding box center [702, 343] width 105 height 18
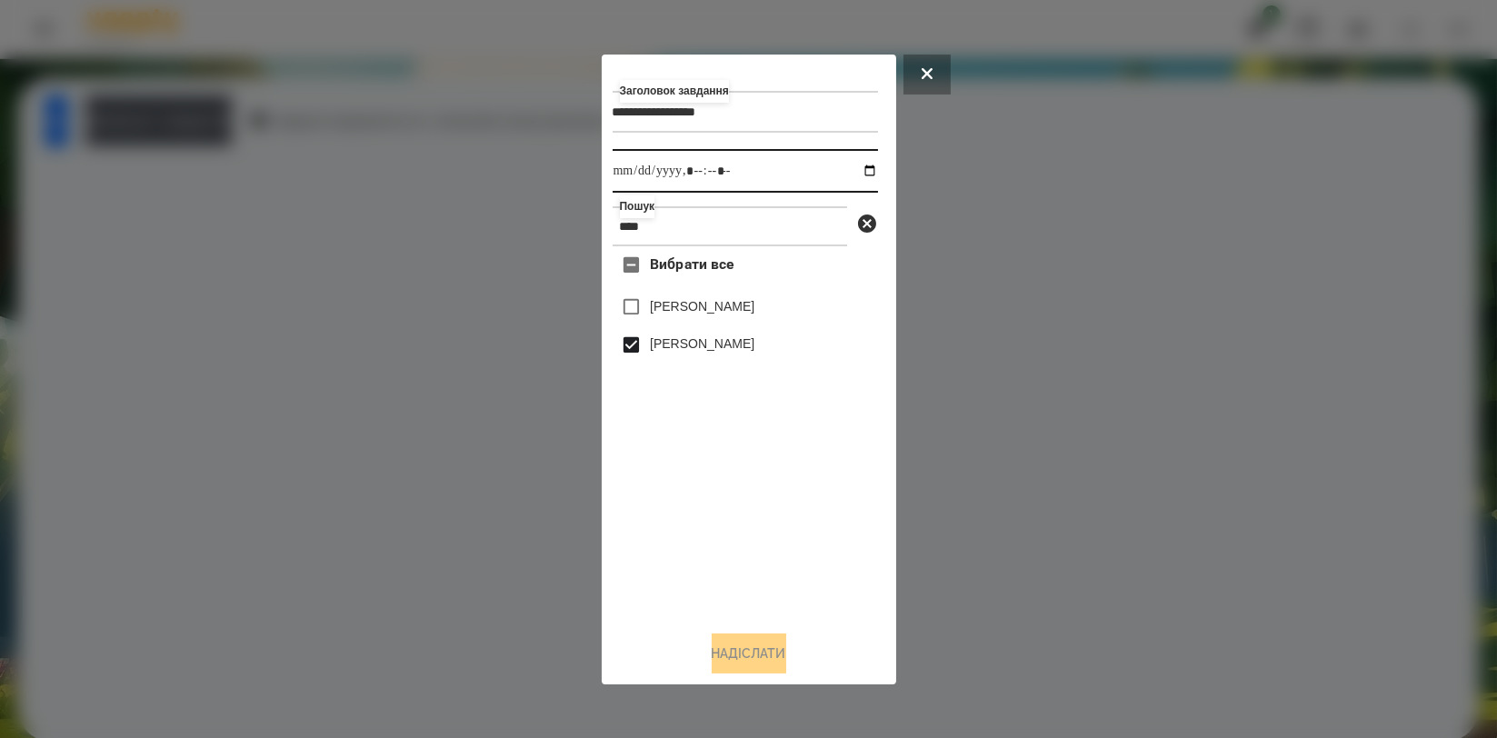
click at [852, 175] on input "datetime-local" at bounding box center [745, 171] width 265 height 44
type input "**********"
click at [862, 535] on div "Вибрати все Аліса Герасимчук Симчера Кирило" at bounding box center [745, 430] width 265 height 369
click at [743, 654] on button "Надіслати" at bounding box center [749, 653] width 75 height 40
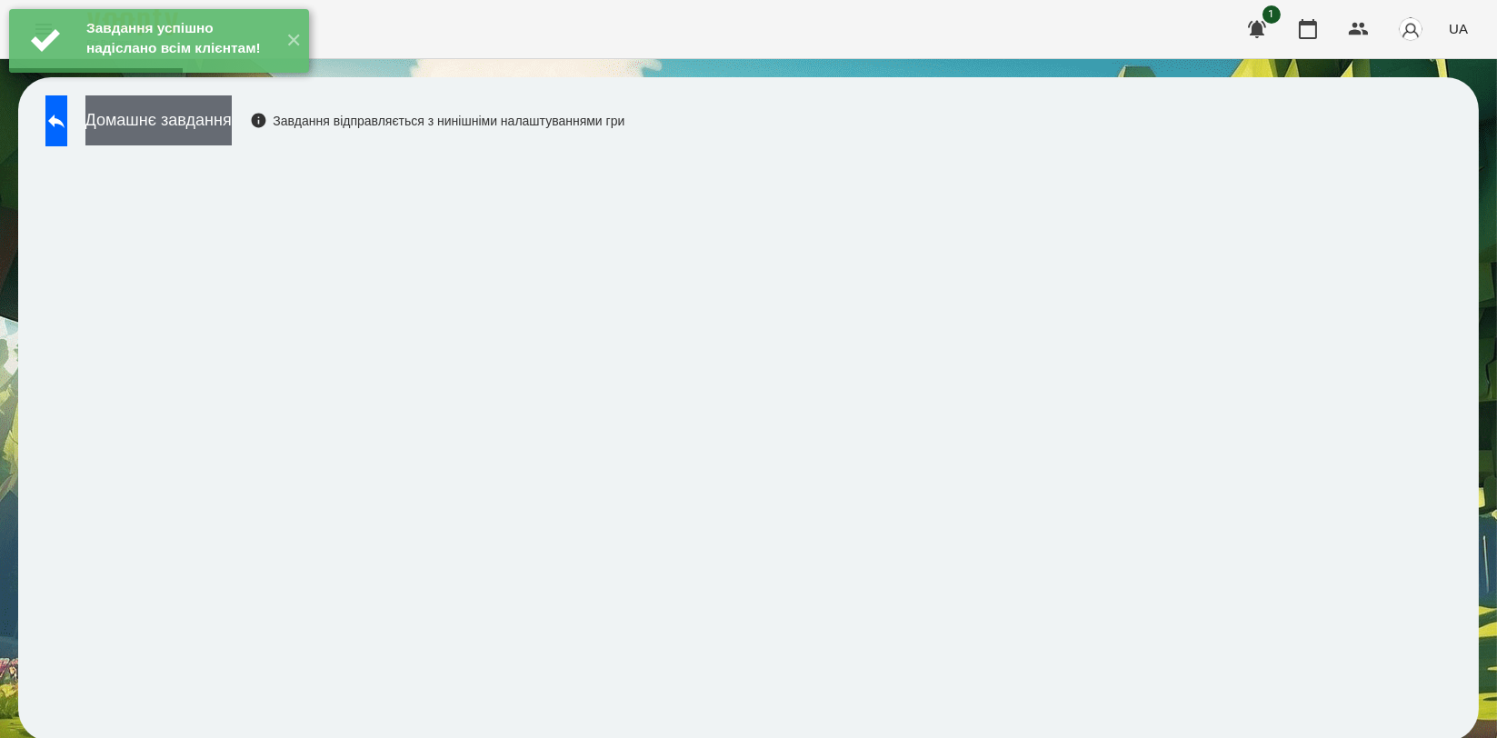
click at [232, 115] on button "Домашнє завдання" at bounding box center [158, 120] width 146 height 50
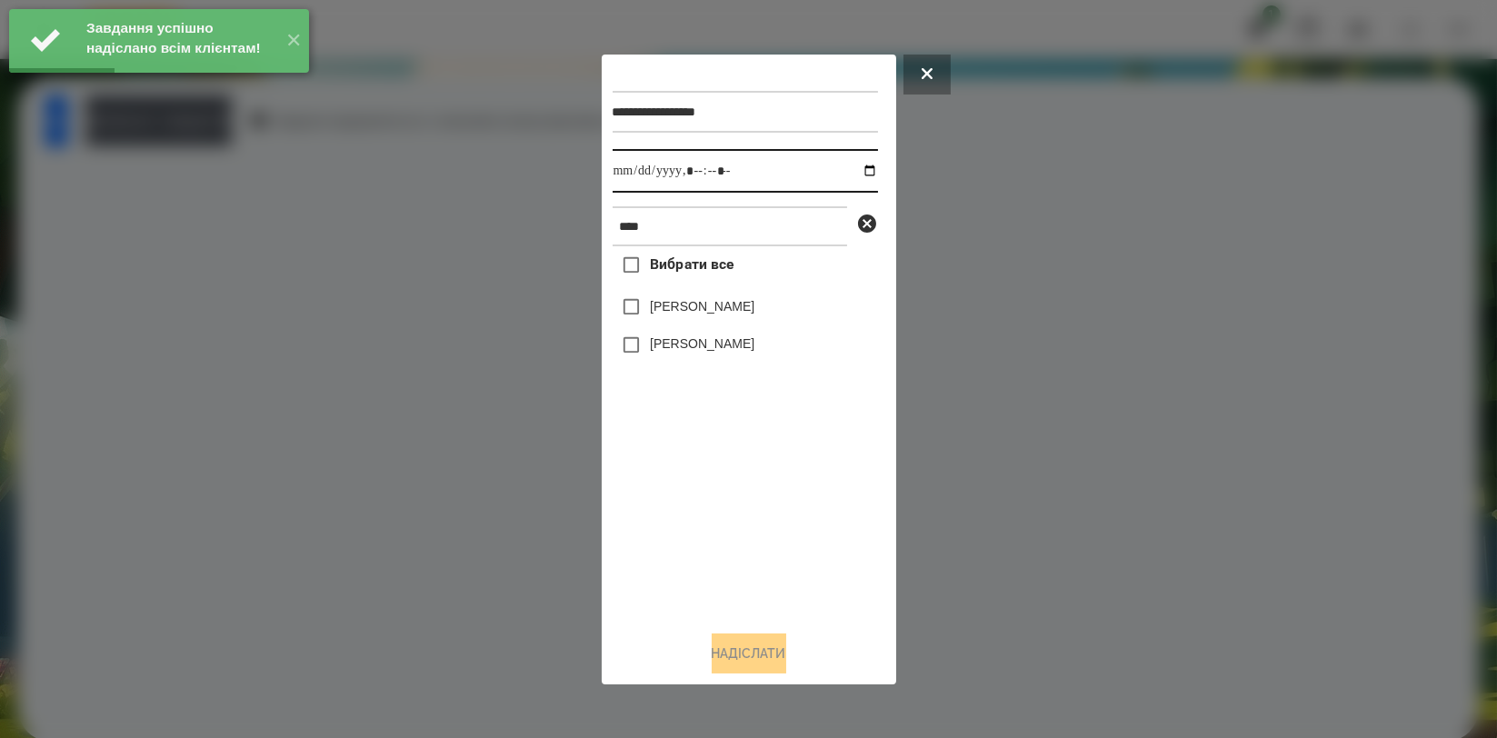
click at [851, 167] on input "datetime-local" at bounding box center [745, 171] width 265 height 44
type input "**********"
click at [668, 543] on div "Вибрати все Аліса Герасимчук Симчера Кирило" at bounding box center [745, 430] width 265 height 369
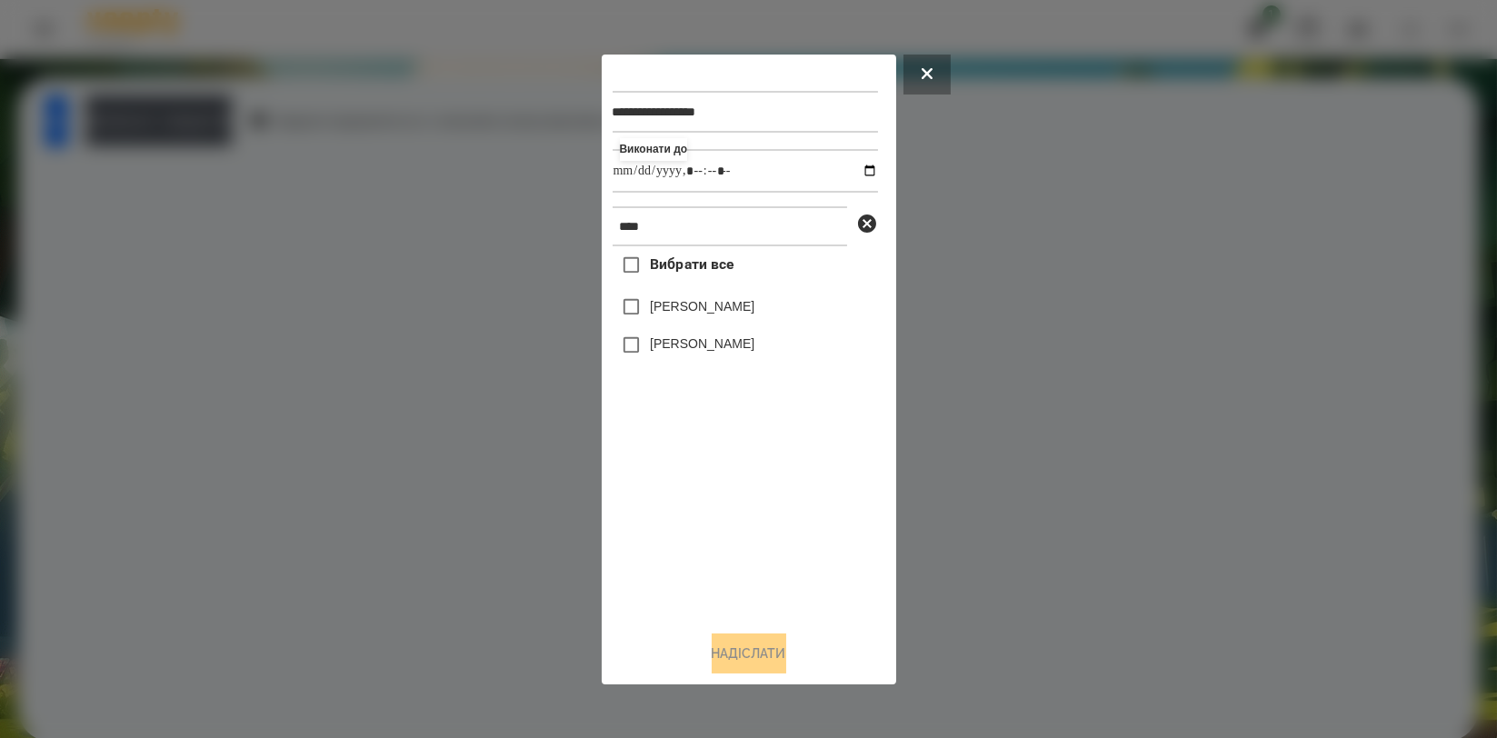
click at [702, 345] on label "[PERSON_NAME]" at bounding box center [702, 343] width 105 height 18
click at [721, 667] on button "Надіслати" at bounding box center [749, 653] width 75 height 40
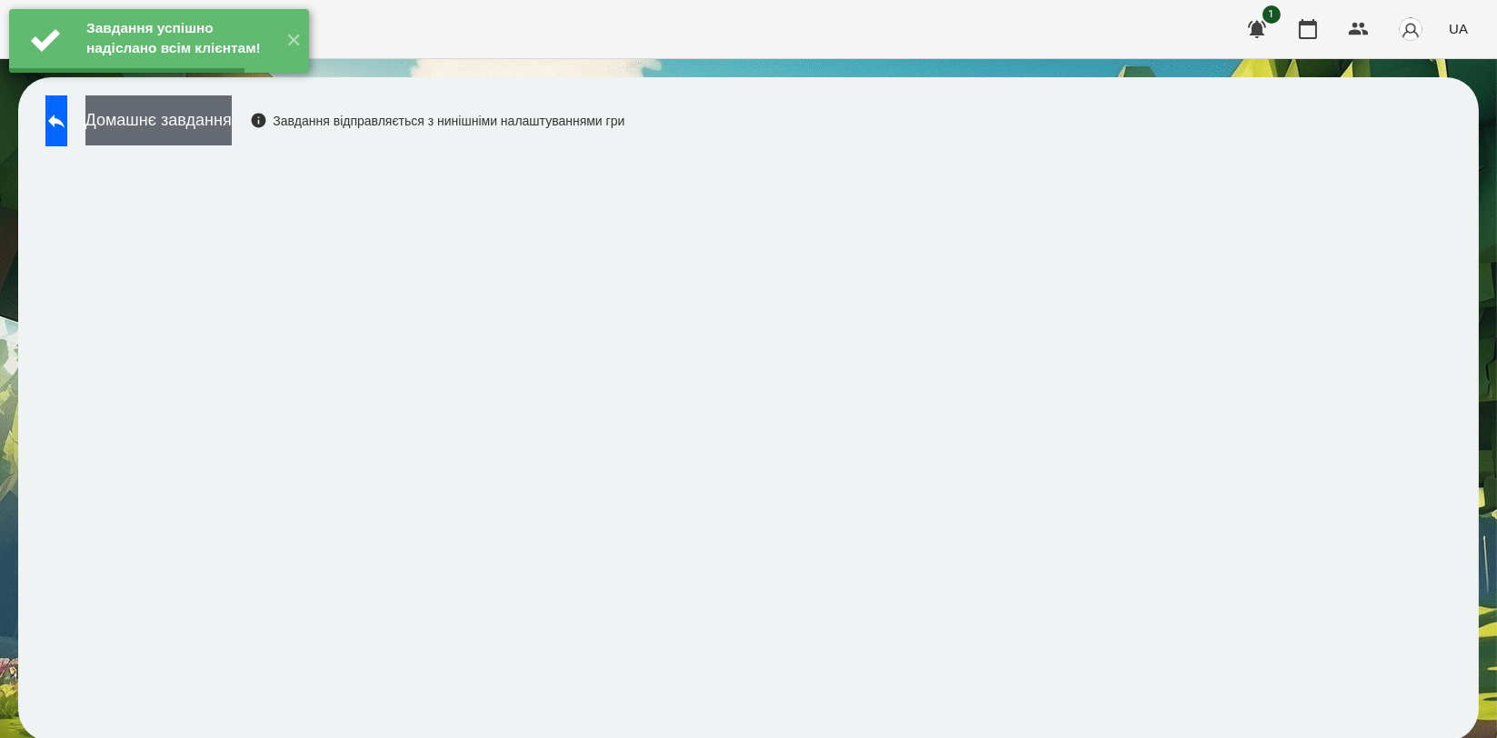
click at [232, 133] on button "Домашнє завдання" at bounding box center [158, 120] width 146 height 50
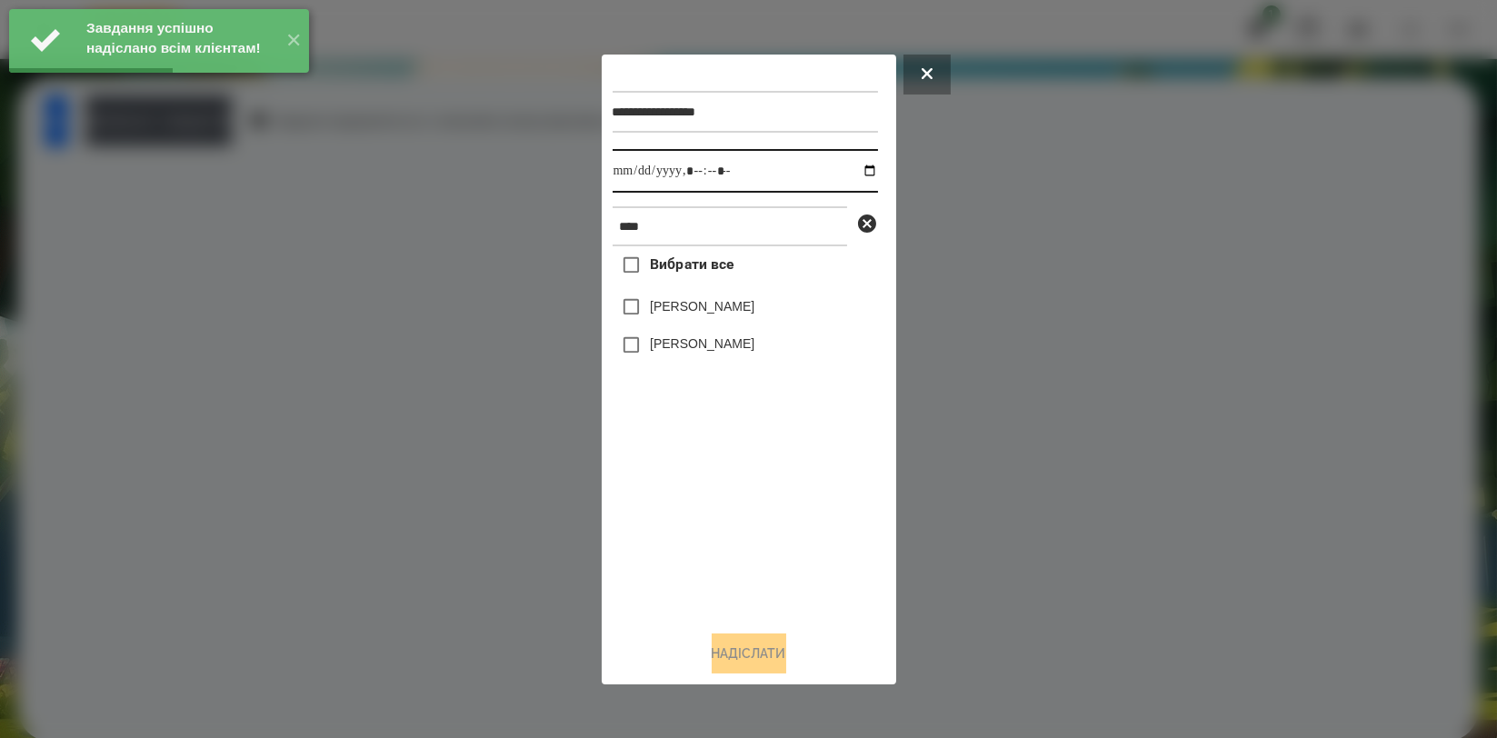
click at [855, 172] on input "datetime-local" at bounding box center [745, 171] width 265 height 44
type input "**********"
click at [703, 511] on div "Вибрати все Аліса Герасимчук Симчера Кирило" at bounding box center [745, 430] width 265 height 369
click at [722, 351] on label "[PERSON_NAME]" at bounding box center [702, 343] width 105 height 18
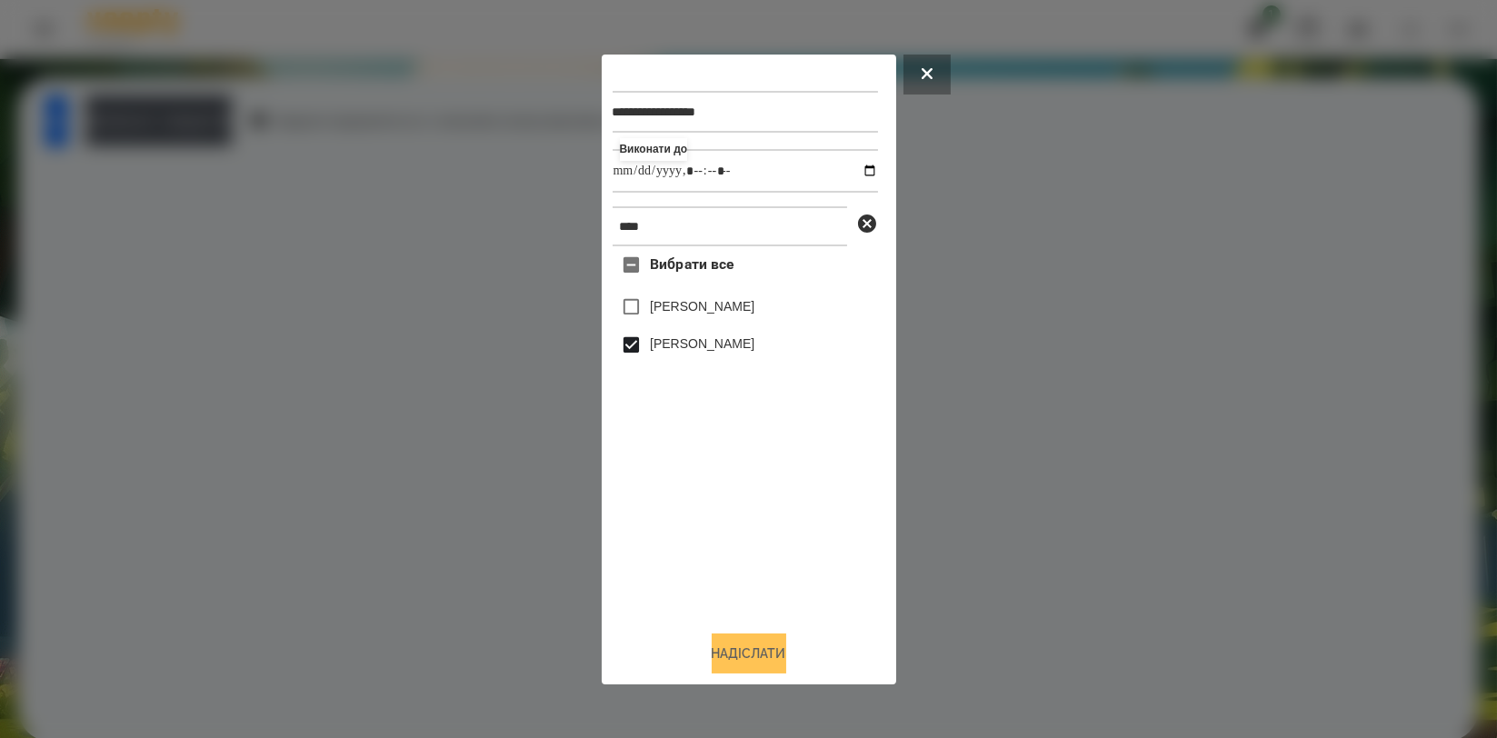
click at [730, 645] on button "Надіслати" at bounding box center [749, 653] width 75 height 40
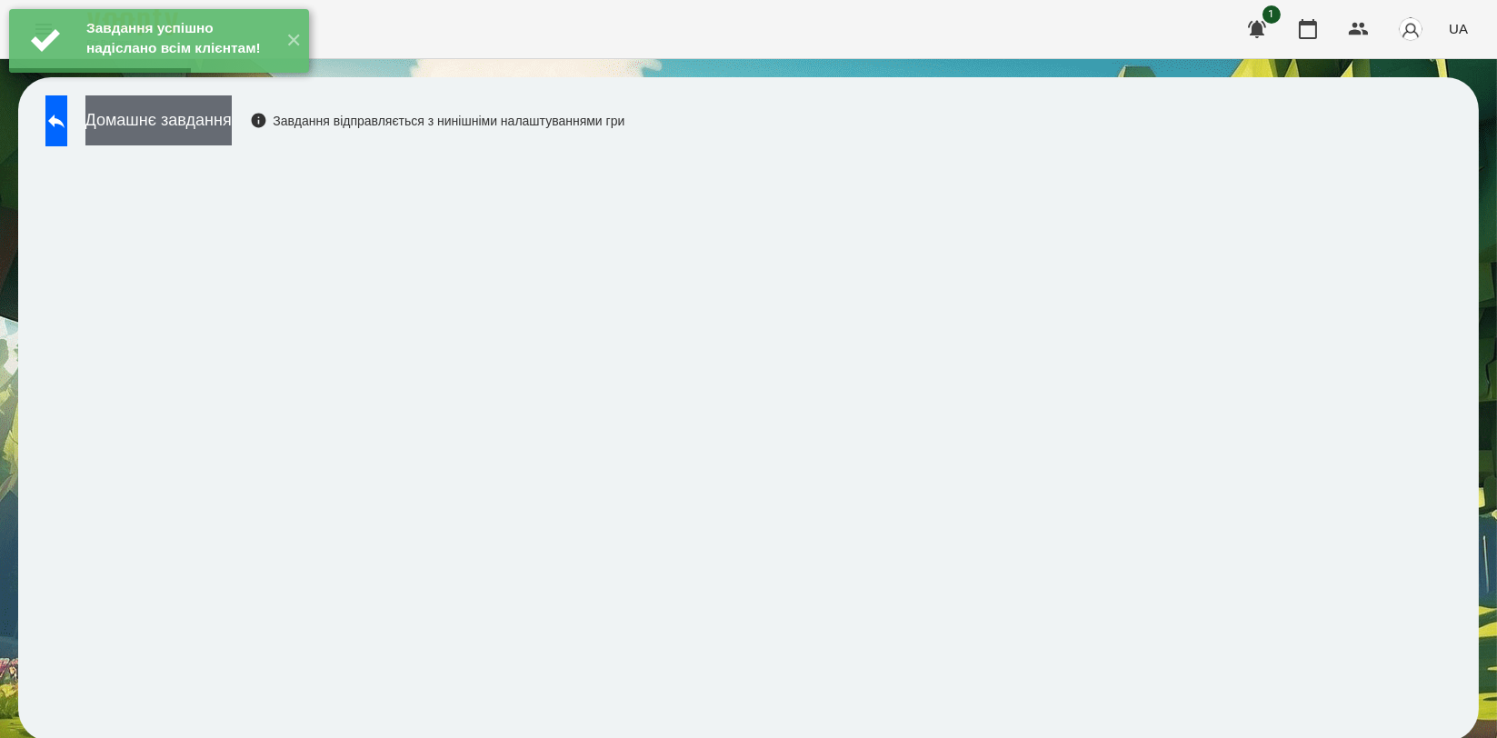
click at [232, 141] on button "Домашнє завдання" at bounding box center [158, 120] width 146 height 50
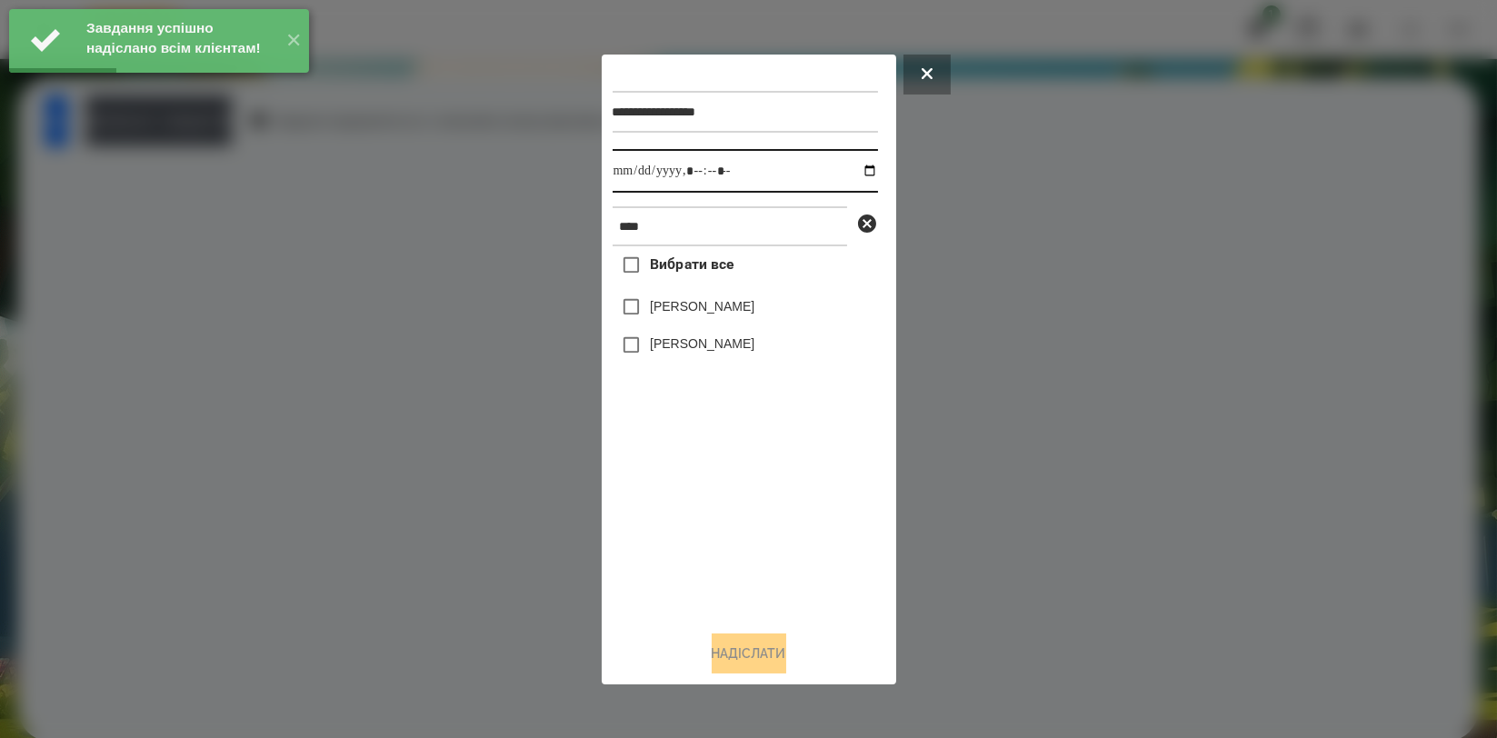
click at [859, 164] on input "datetime-local" at bounding box center [745, 171] width 265 height 44
type input "**********"
click at [703, 485] on div "Вибрати все Аліса Герасимчук Симчера Кирило" at bounding box center [745, 430] width 265 height 369
click at [721, 350] on label "[PERSON_NAME]" at bounding box center [702, 343] width 105 height 18
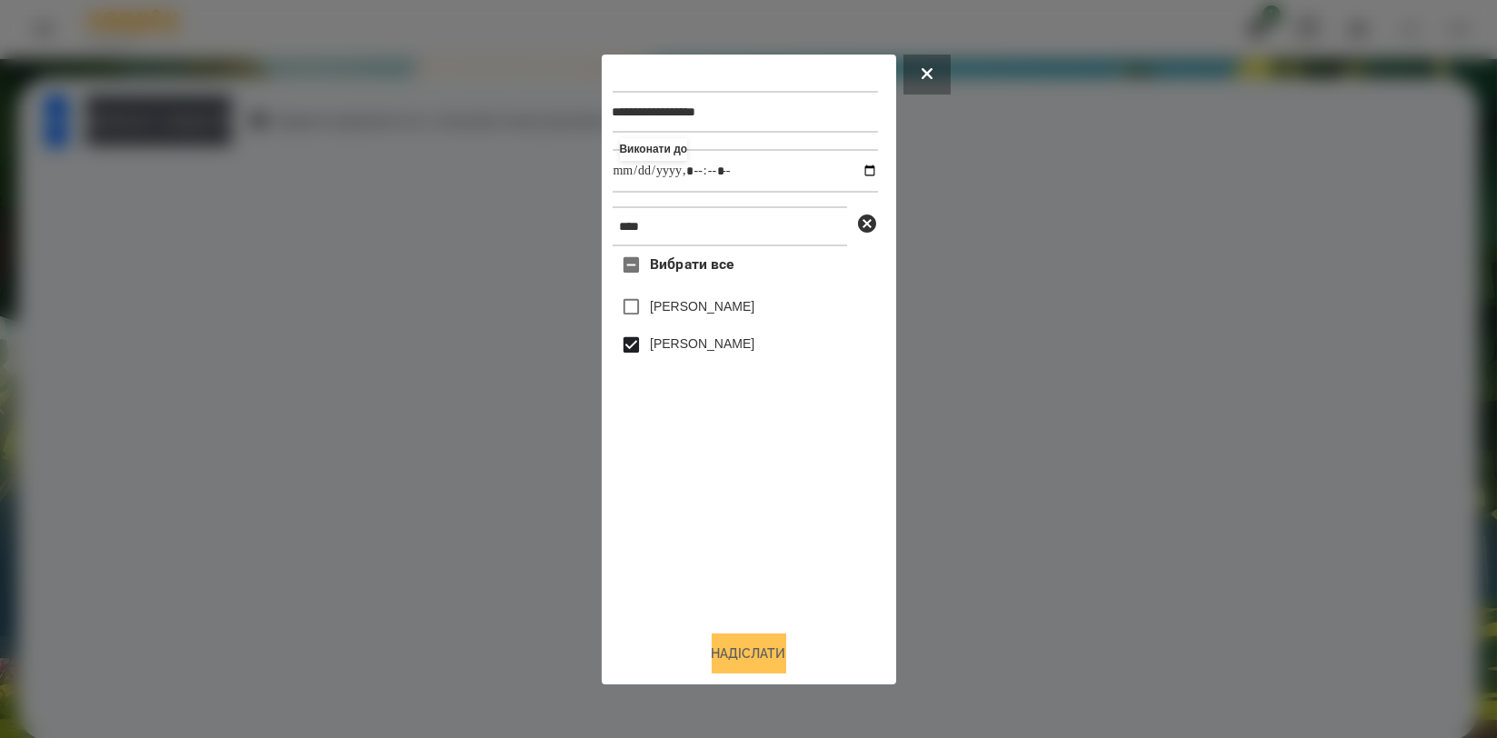
drag, startPoint x: 743, startPoint y: 659, endPoint x: 754, endPoint y: 635, distance: 26.0
click at [743, 660] on button "Надіслати" at bounding box center [749, 653] width 75 height 40
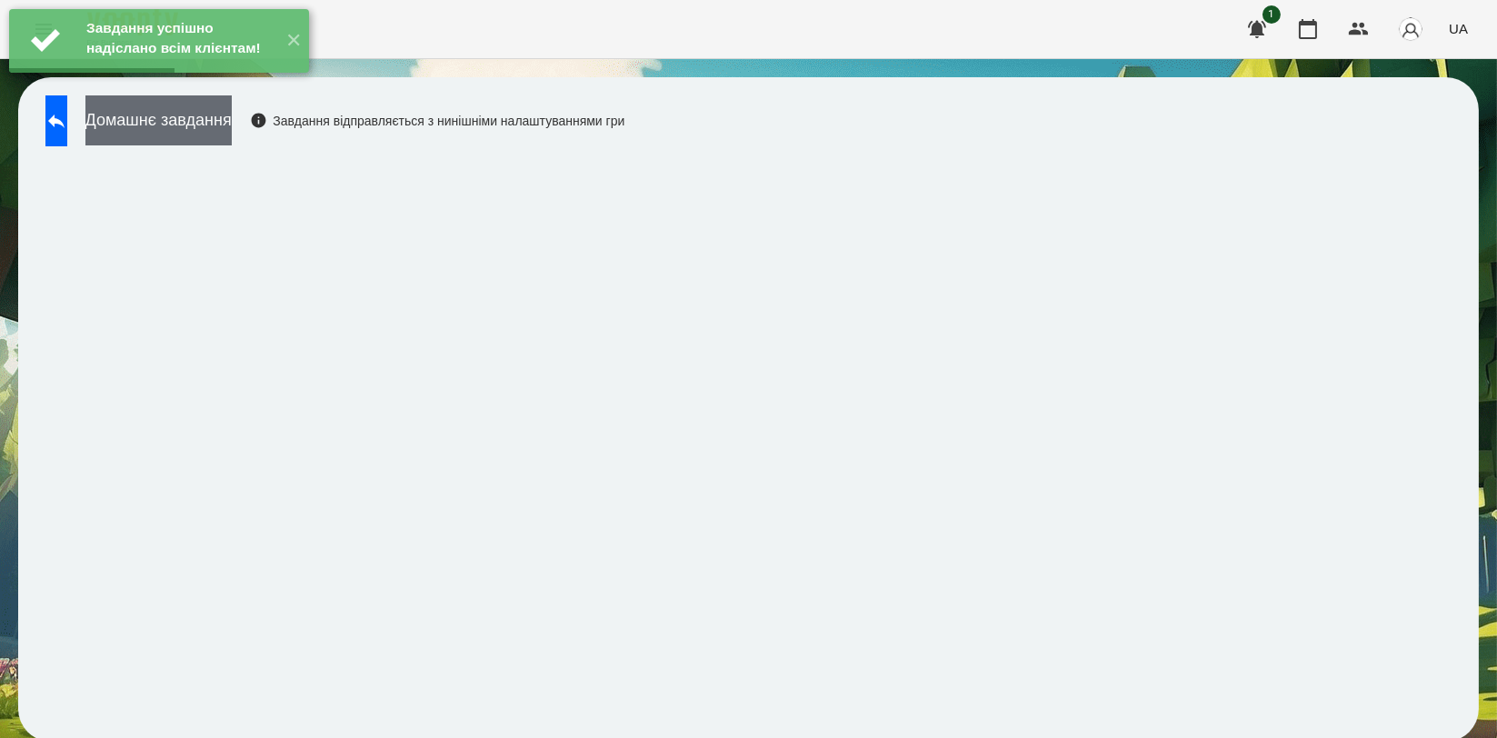
click at [226, 125] on button "Домашнє завдання" at bounding box center [158, 120] width 146 height 50
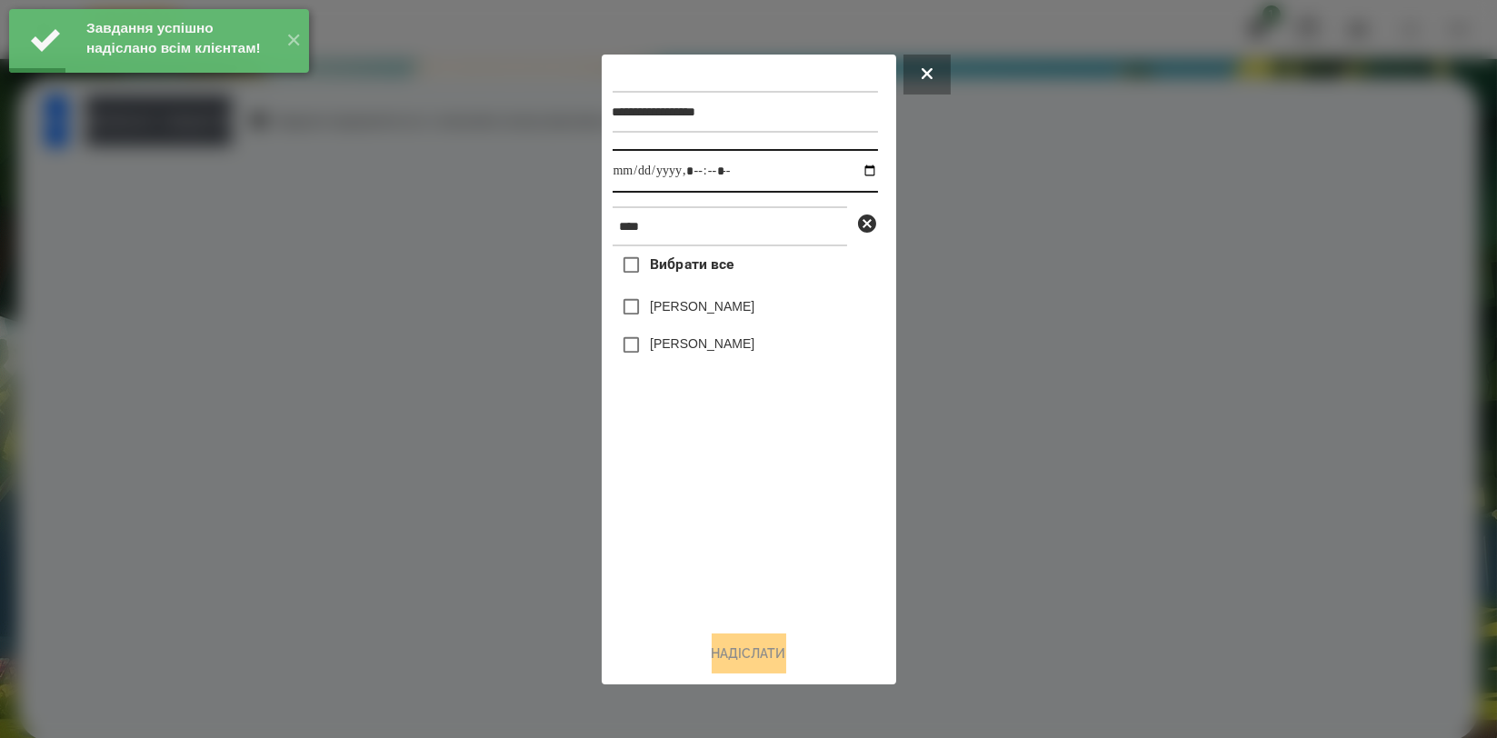
click at [856, 170] on input "datetime-local" at bounding box center [745, 171] width 265 height 44
type input "**********"
drag, startPoint x: 709, startPoint y: 522, endPoint x: 707, endPoint y: 439, distance: 82.7
click at [709, 522] on div "Вибрати все Аліса Герасимчук Симчера Кирило" at bounding box center [745, 430] width 265 height 369
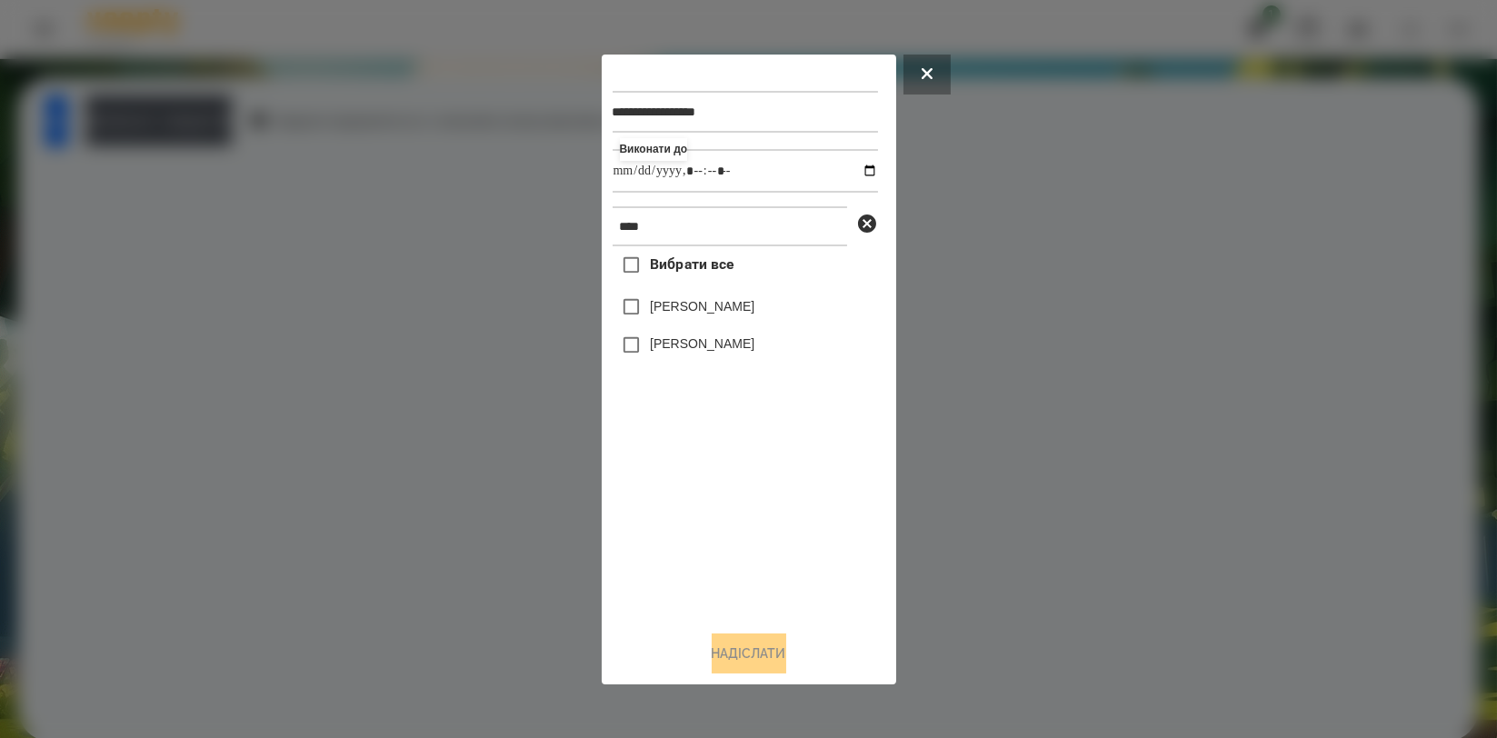
click at [708, 340] on label "[PERSON_NAME]" at bounding box center [702, 343] width 105 height 18
click at [726, 651] on button "Надіслати" at bounding box center [749, 653] width 75 height 40
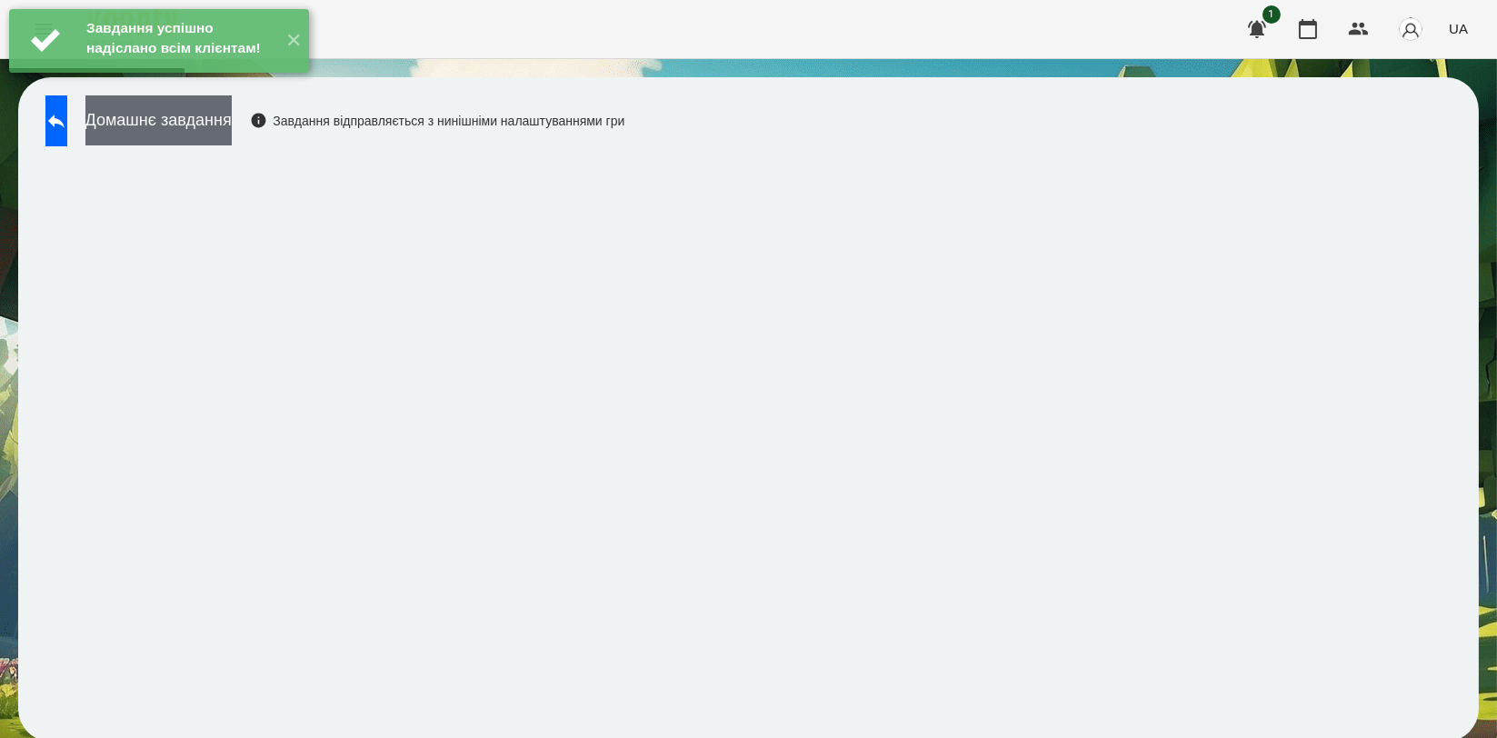
click at [232, 135] on button "Домашнє завдання" at bounding box center [158, 120] width 146 height 50
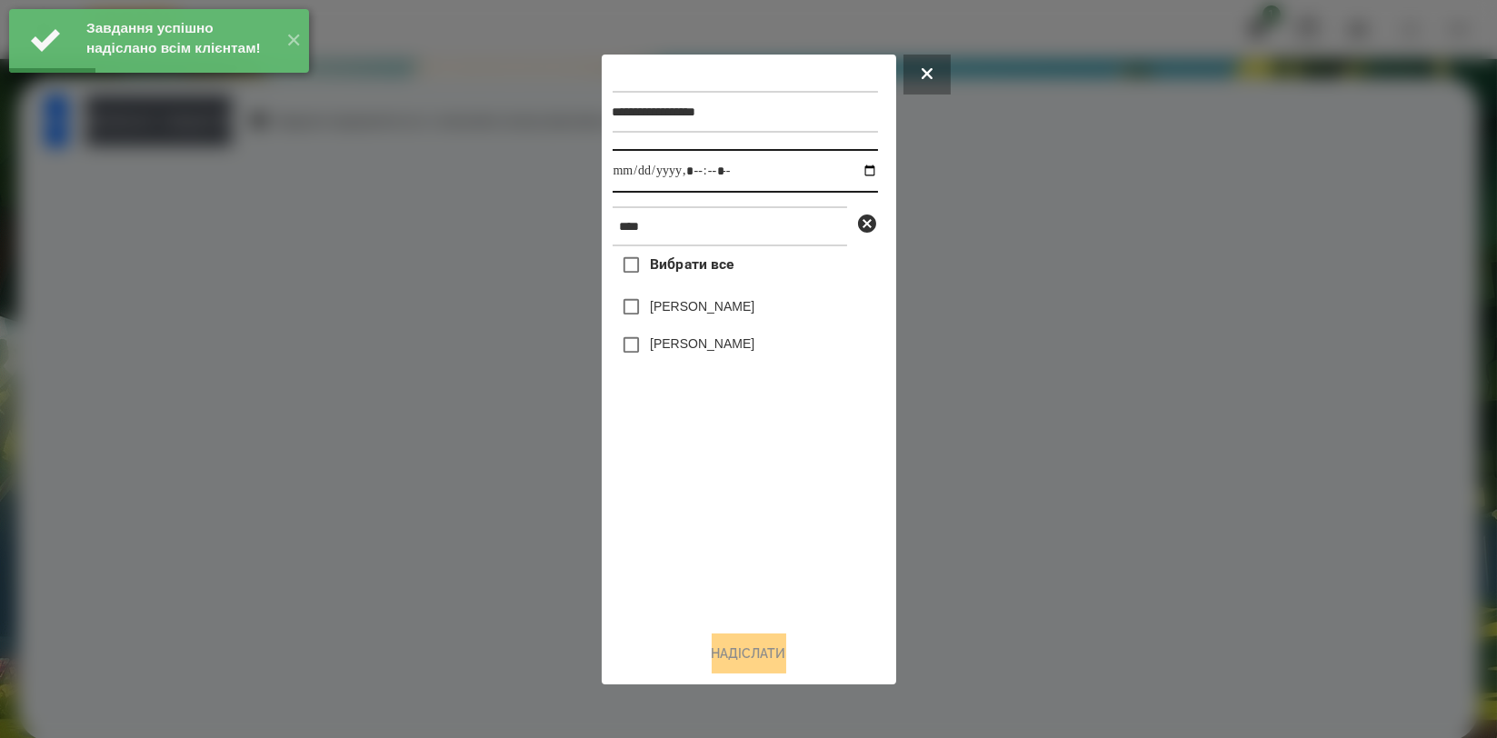
click at [848, 171] on input "datetime-local" at bounding box center [745, 171] width 265 height 44
type input "**********"
drag, startPoint x: 763, startPoint y: 487, endPoint x: 752, endPoint y: 384, distance: 104.3
click at [763, 488] on div "Вибрати все Аліса Герасимчук Симчера Кирило" at bounding box center [745, 430] width 265 height 369
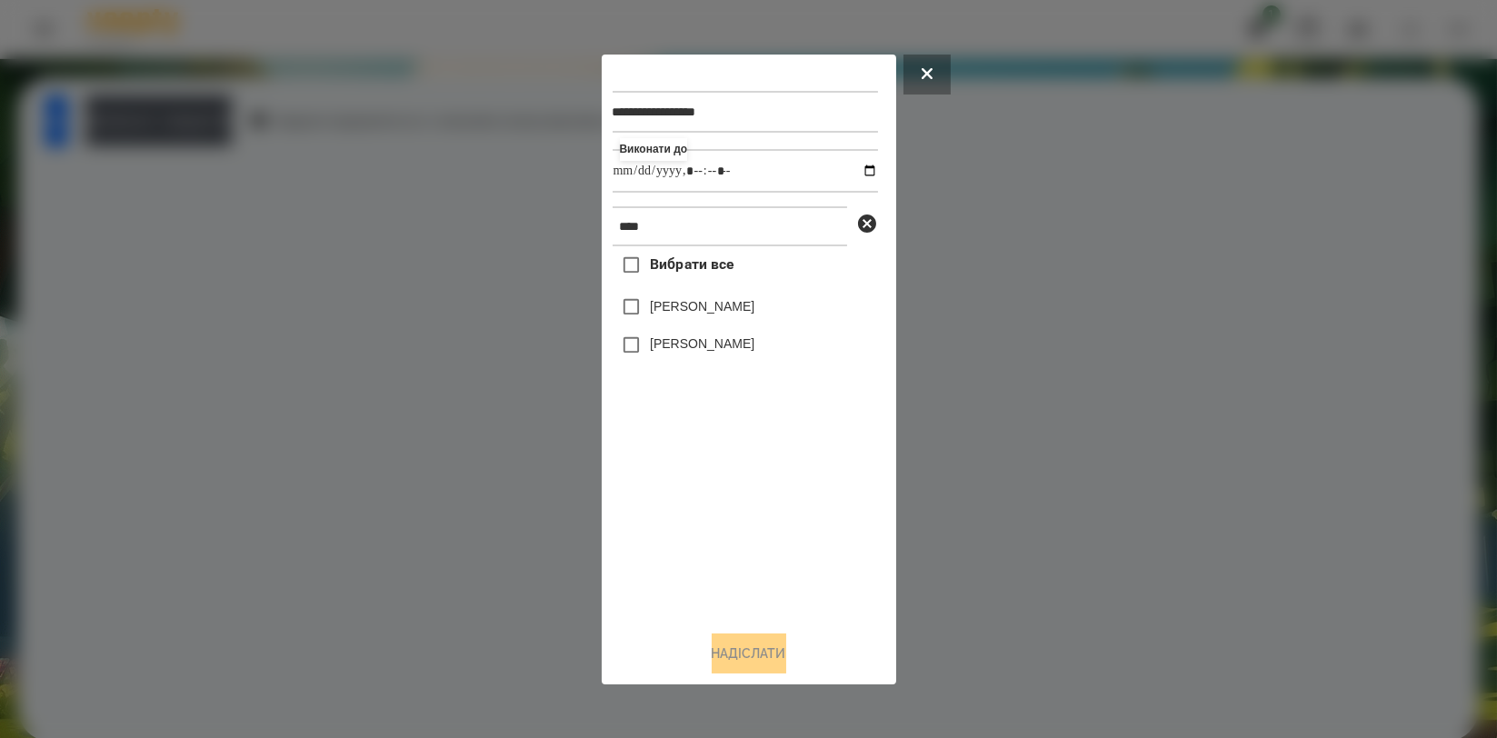
click at [735, 343] on label "[PERSON_NAME]" at bounding box center [702, 343] width 105 height 18
click at [758, 651] on button "Надіслати" at bounding box center [749, 653] width 75 height 40
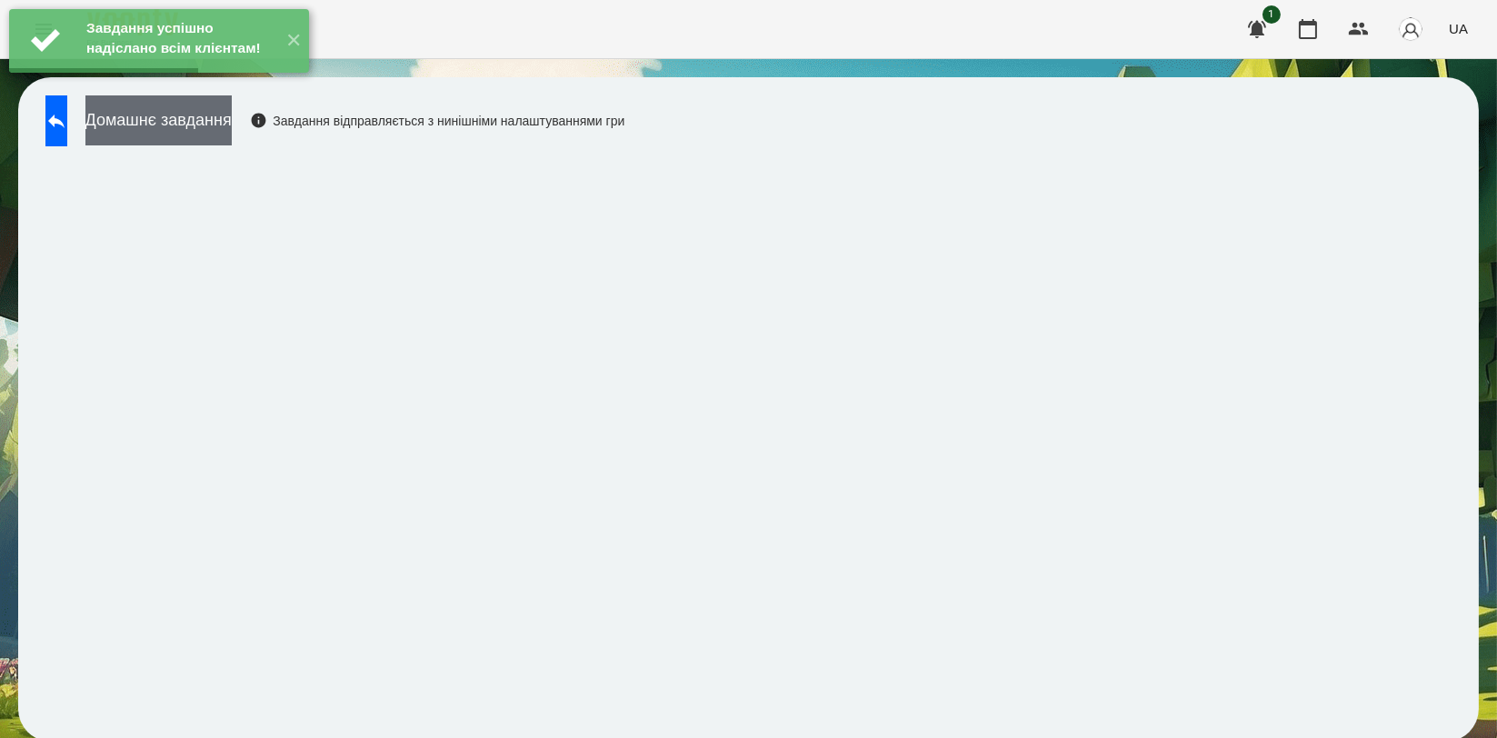
click at [232, 125] on button "Домашнє завдання" at bounding box center [158, 120] width 146 height 50
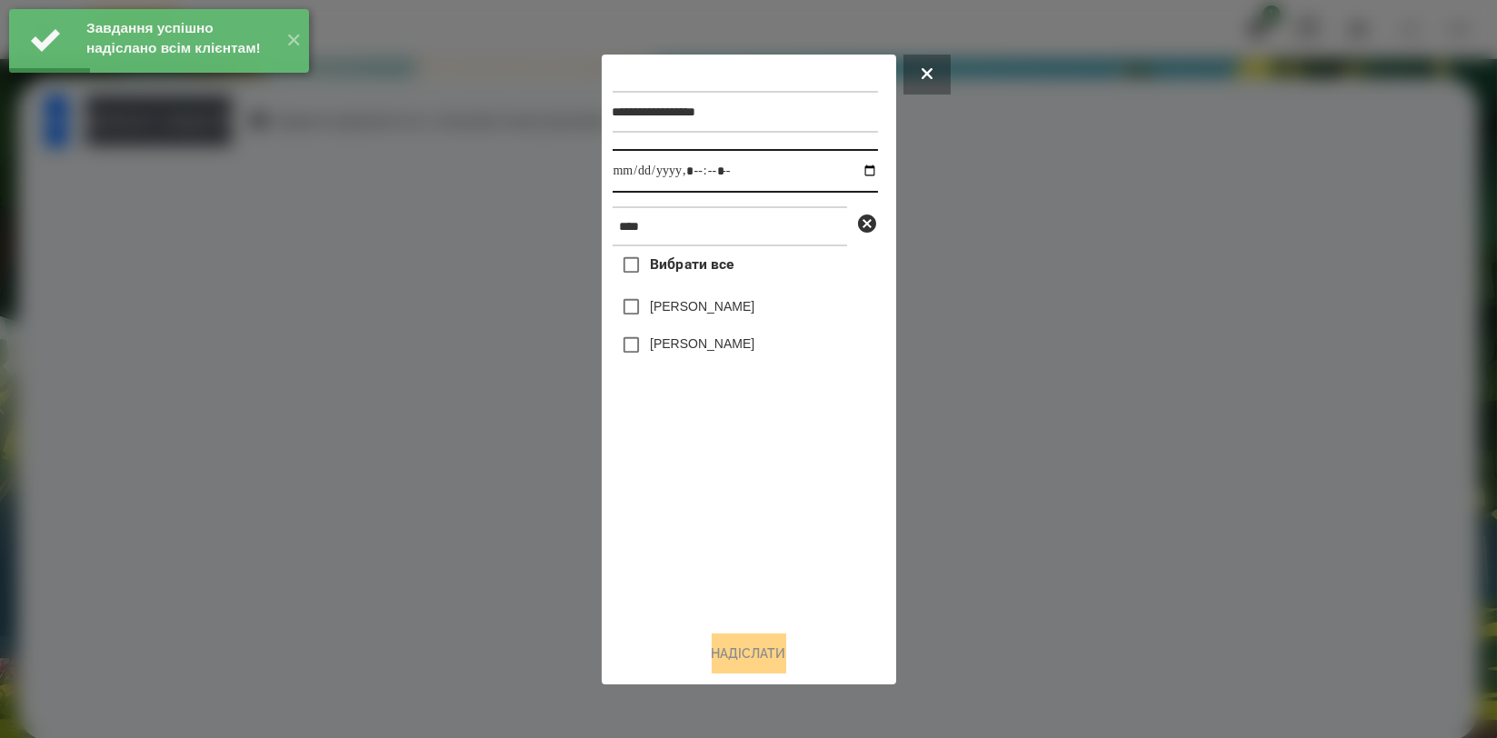
click at [856, 171] on input "datetime-local" at bounding box center [745, 171] width 265 height 44
type input "**********"
drag, startPoint x: 756, startPoint y: 488, endPoint x: 755, endPoint y: 464, distance: 23.6
click at [755, 489] on div "Вибрати все Аліса Герасимчук Симчера Кирило" at bounding box center [745, 430] width 265 height 369
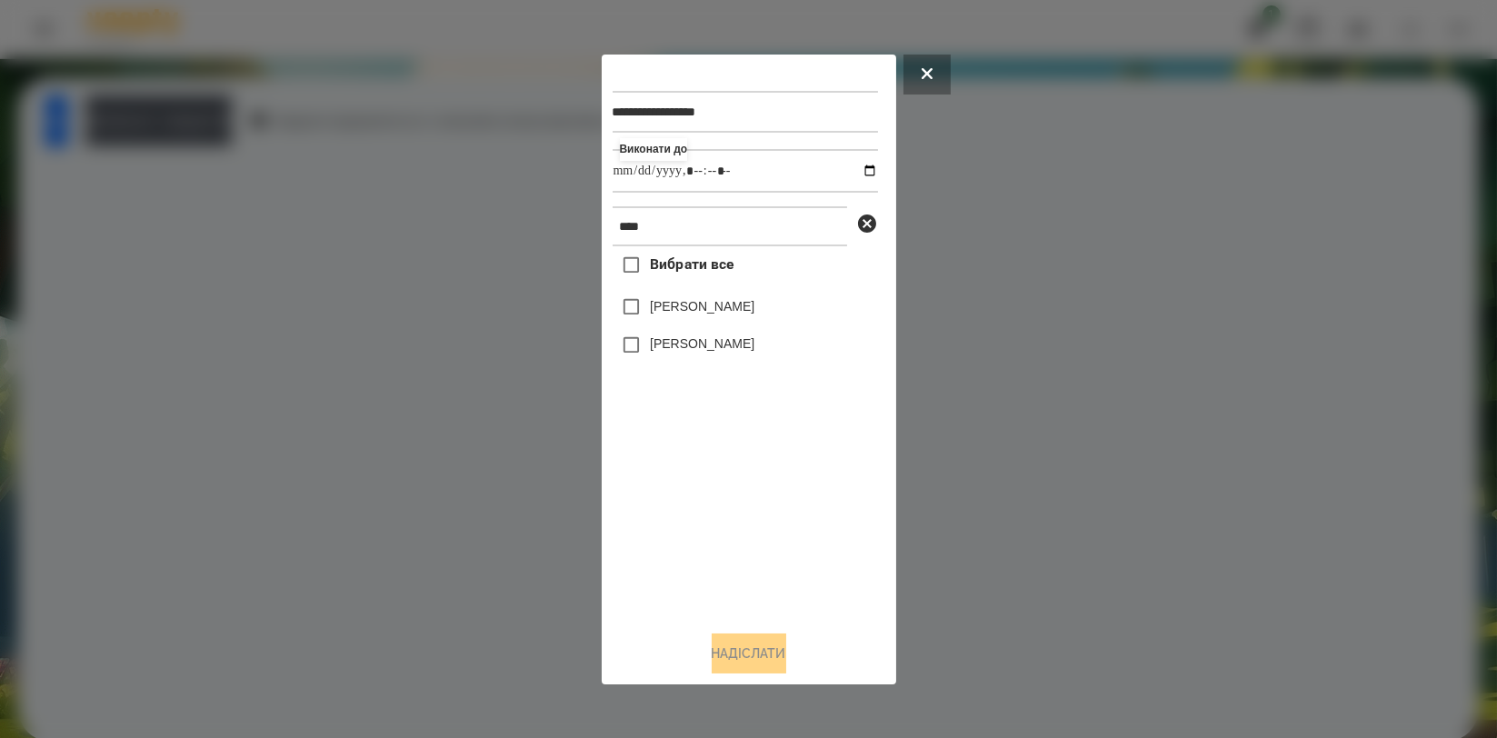
click at [741, 348] on label "[PERSON_NAME]" at bounding box center [702, 343] width 105 height 18
click at [766, 646] on button "Надіслати" at bounding box center [749, 653] width 75 height 40
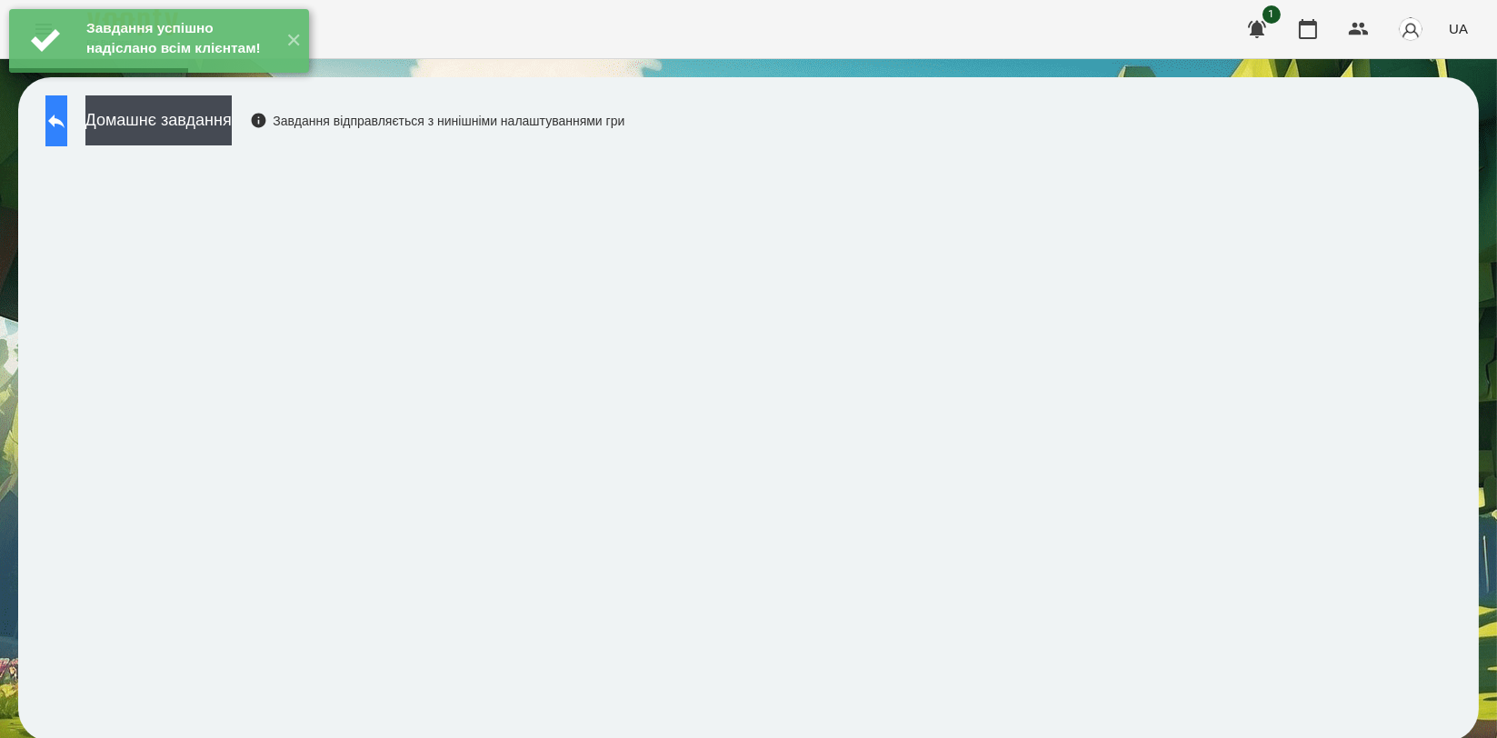
click at [67, 125] on icon at bounding box center [56, 121] width 22 height 22
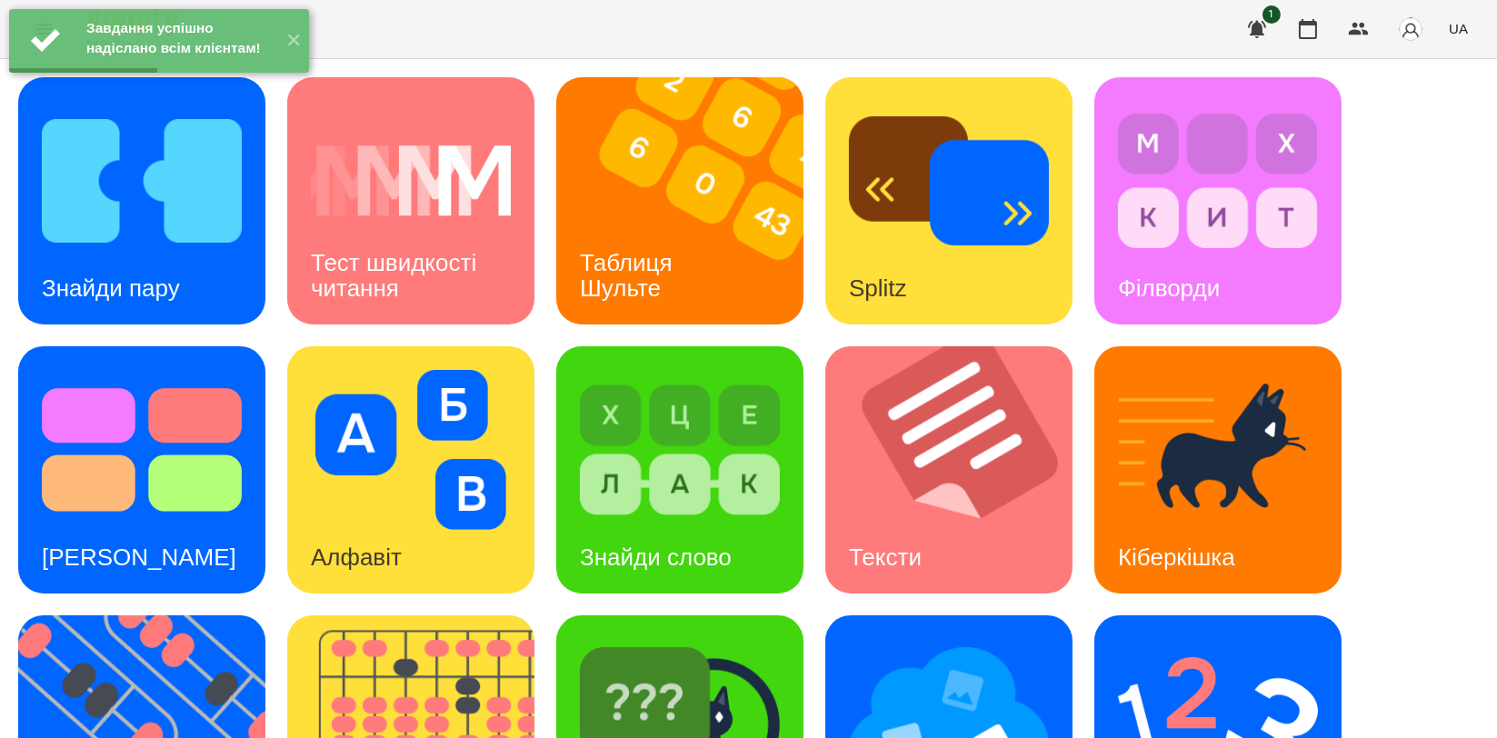
scroll to position [404, 0]
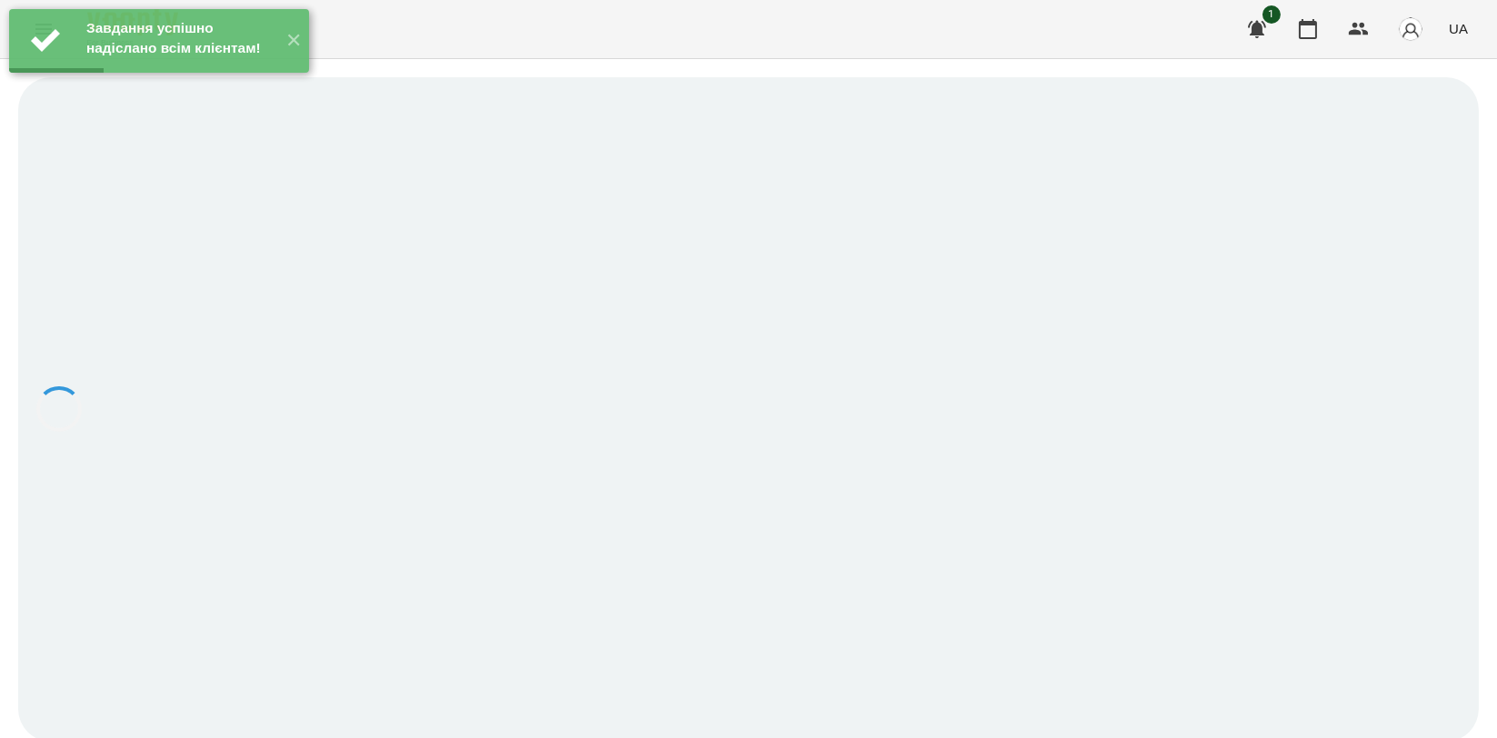
click at [201, 658] on div at bounding box center [748, 409] width 1460 height 664
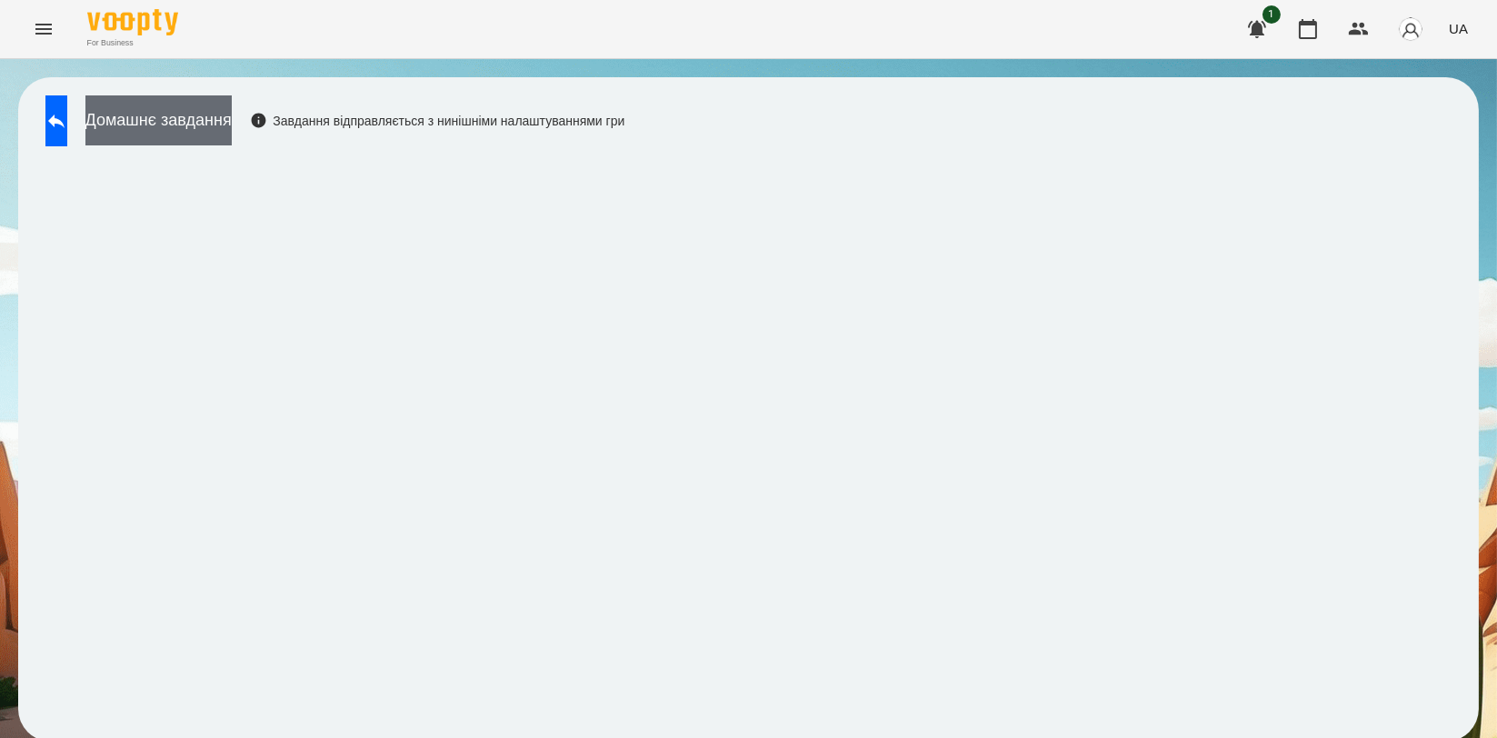
click at [174, 115] on button "Домашнє завдання" at bounding box center [158, 120] width 146 height 50
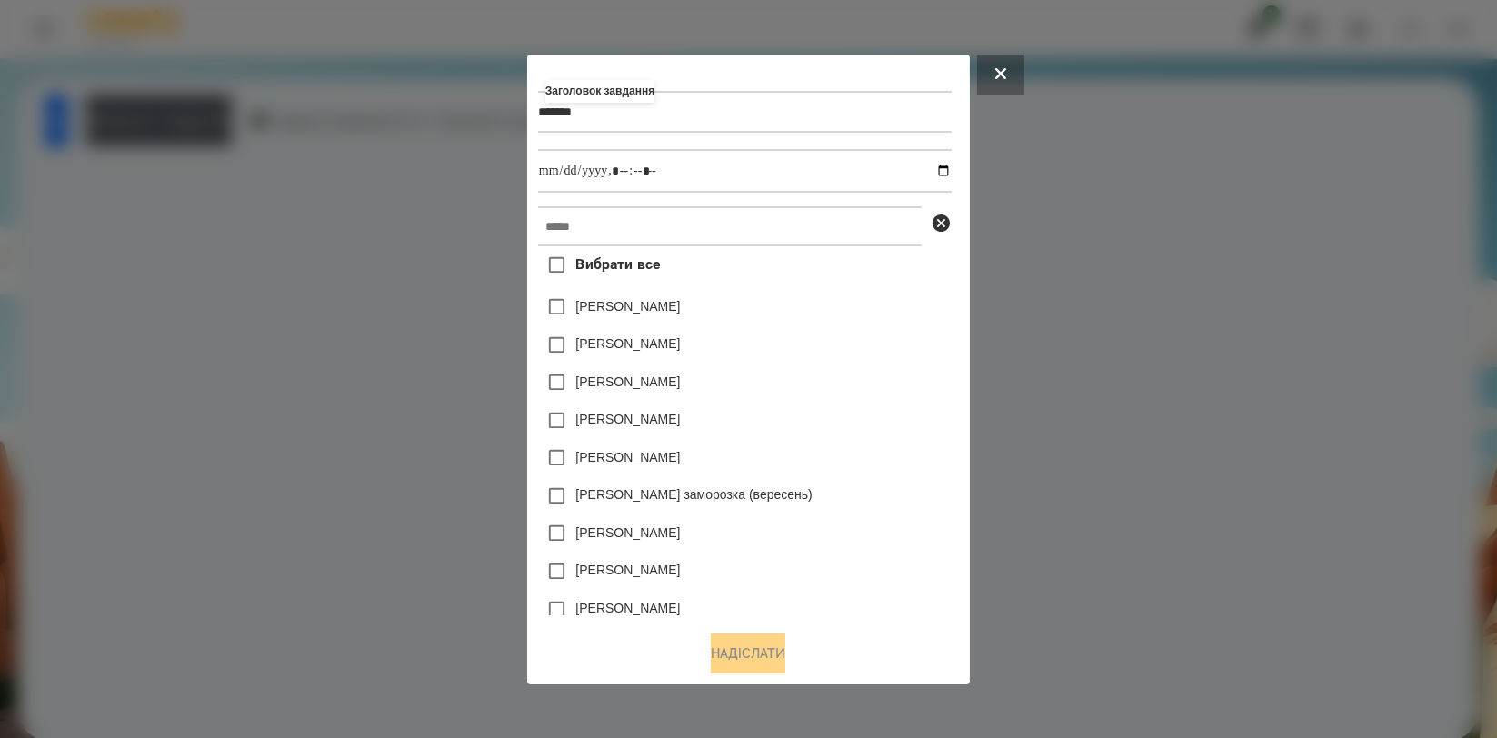
type input "*******"
click at [663, 222] on input "text" at bounding box center [730, 226] width 384 height 40
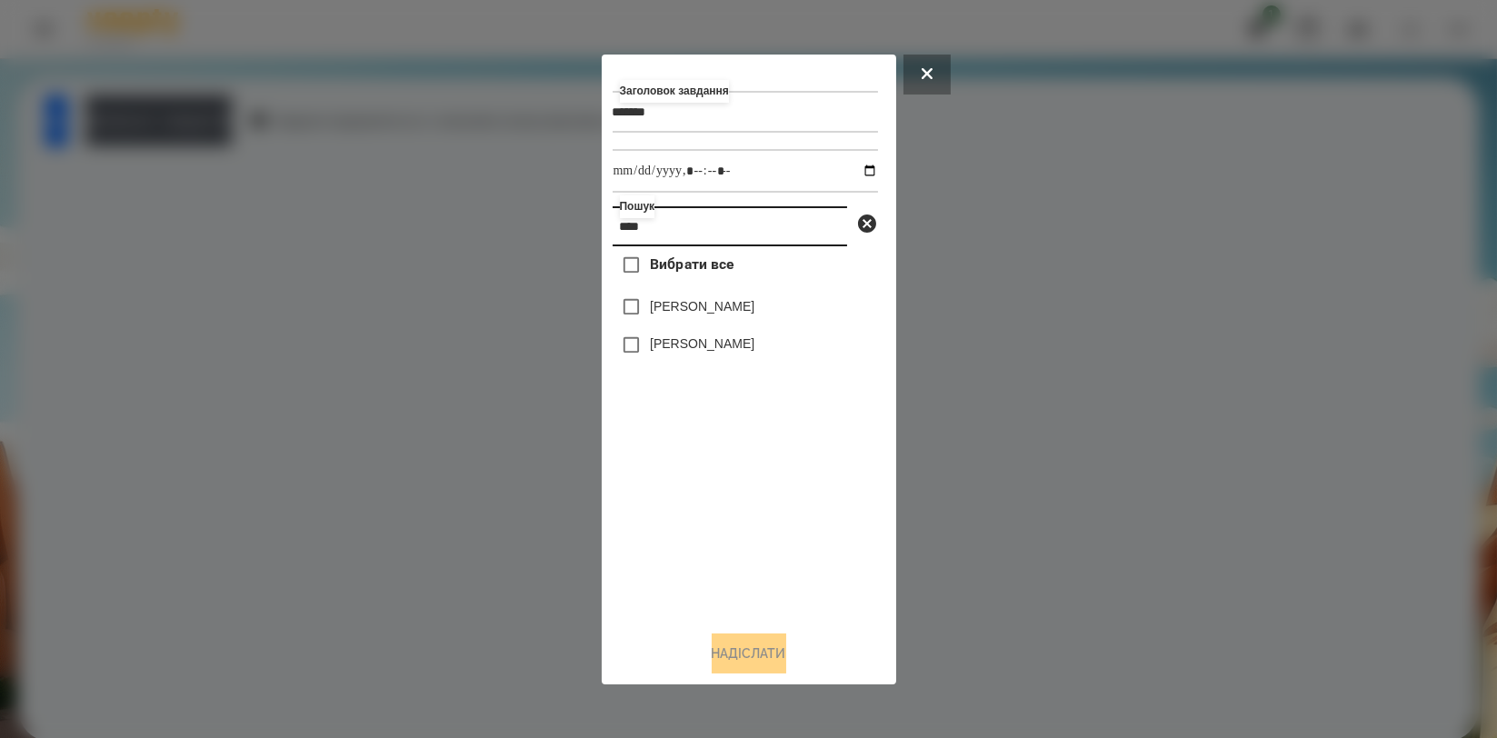
type input "****"
click at [696, 353] on label "[PERSON_NAME]" at bounding box center [702, 343] width 105 height 18
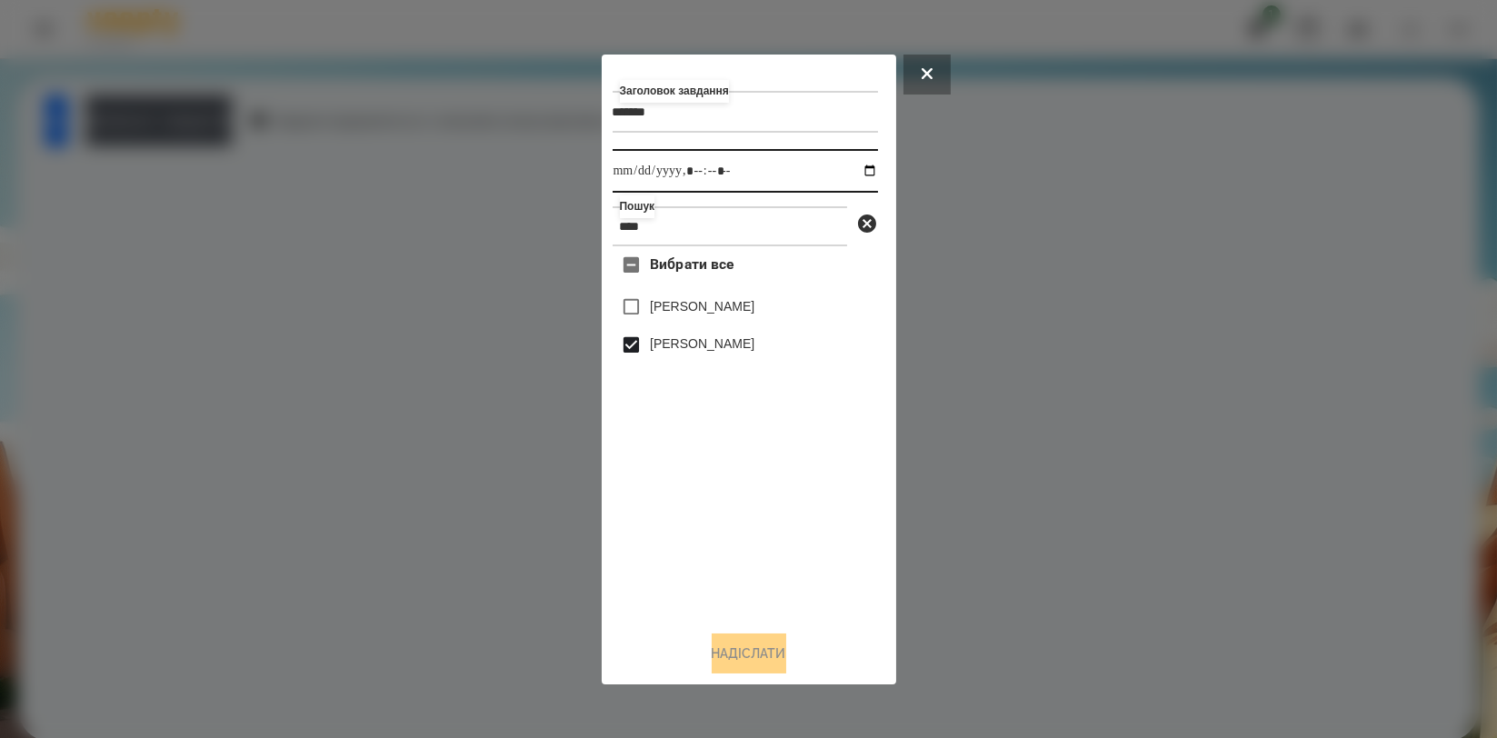
click at [859, 174] on input "datetime-local" at bounding box center [745, 171] width 265 height 44
type input "**********"
click at [783, 631] on div "Заголовок завдання ******* Виконати до Пошук **** Вибрати все Аліса Герасимчук …" at bounding box center [749, 369] width 273 height 608
click at [750, 667] on button "Надіслати" at bounding box center [749, 653] width 75 height 40
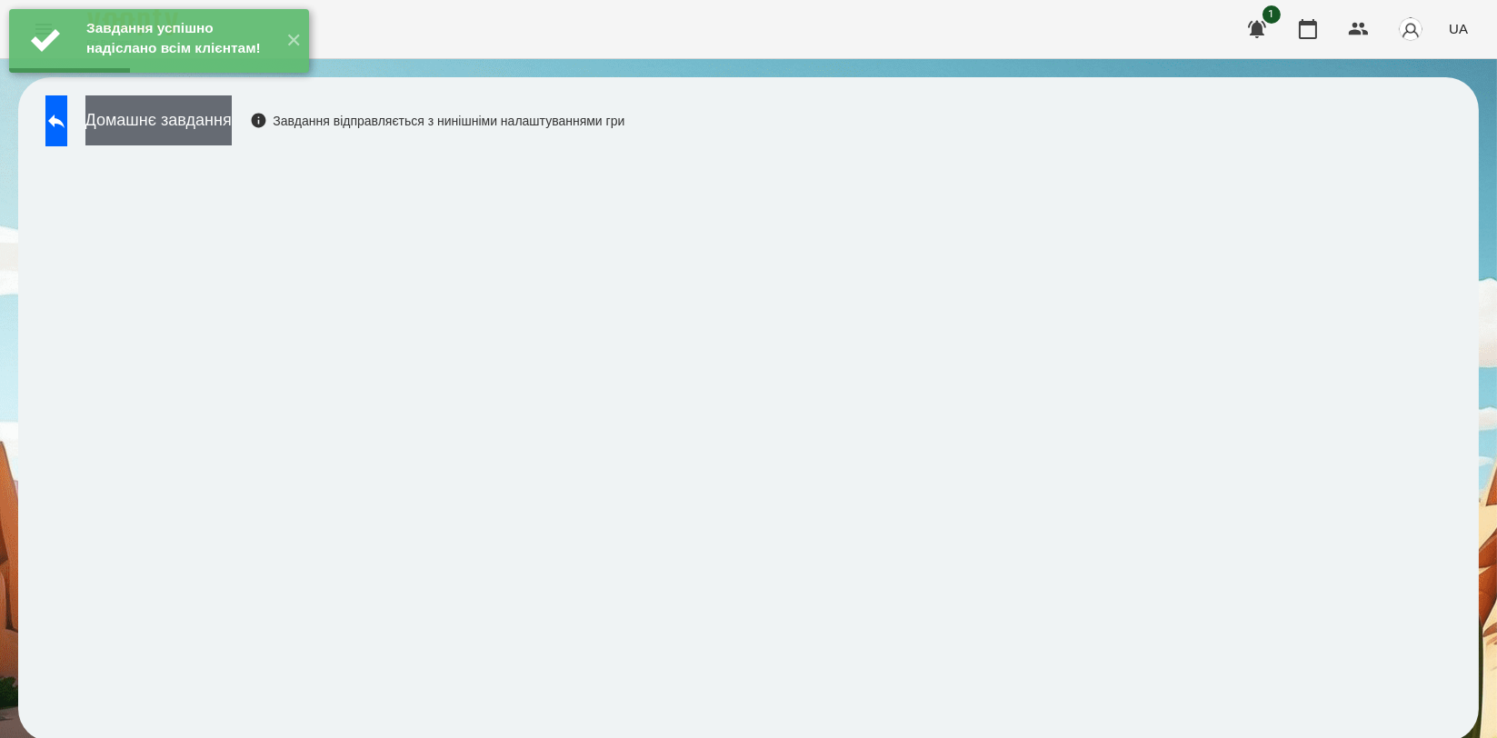
click at [232, 142] on button "Домашнє завдання" at bounding box center [158, 120] width 146 height 50
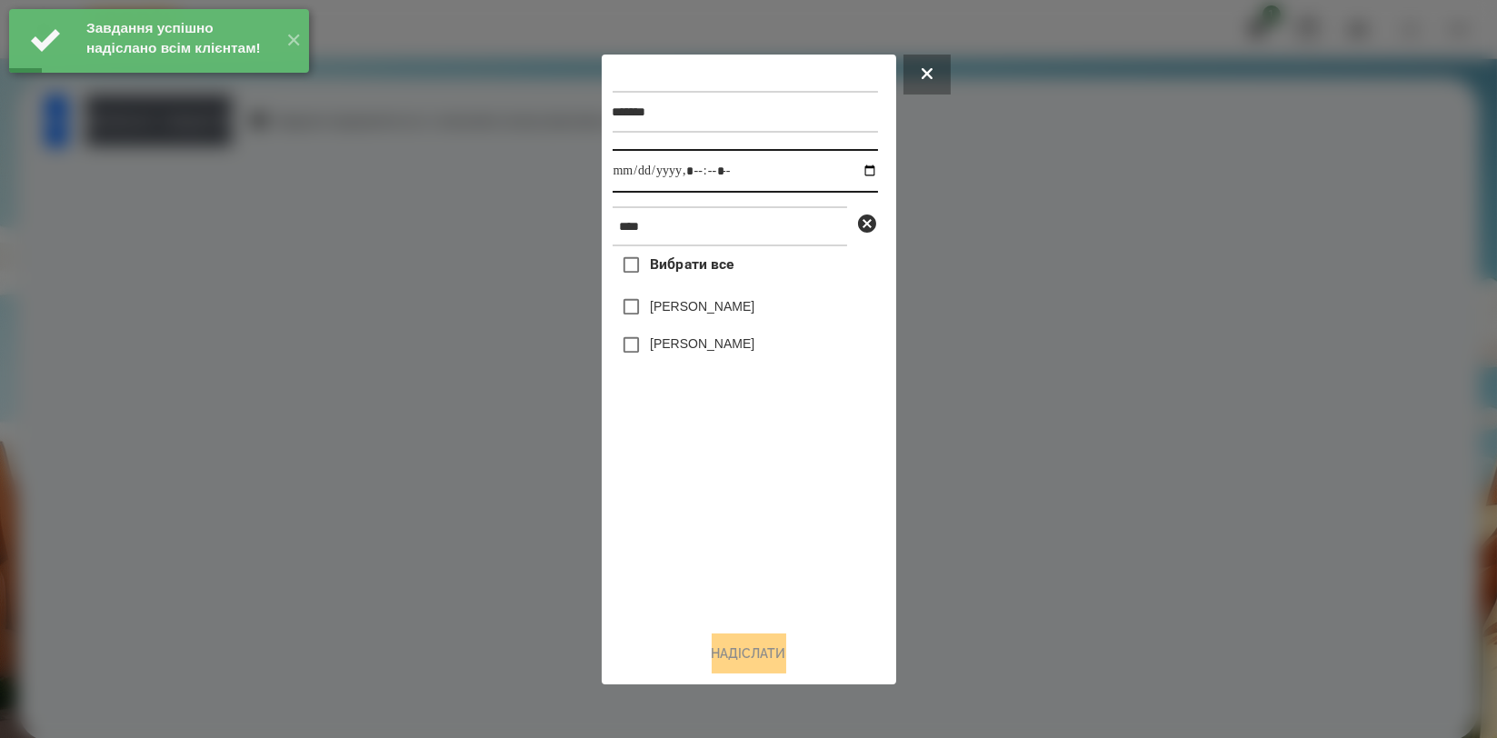
click at [855, 165] on input "datetime-local" at bounding box center [745, 171] width 265 height 44
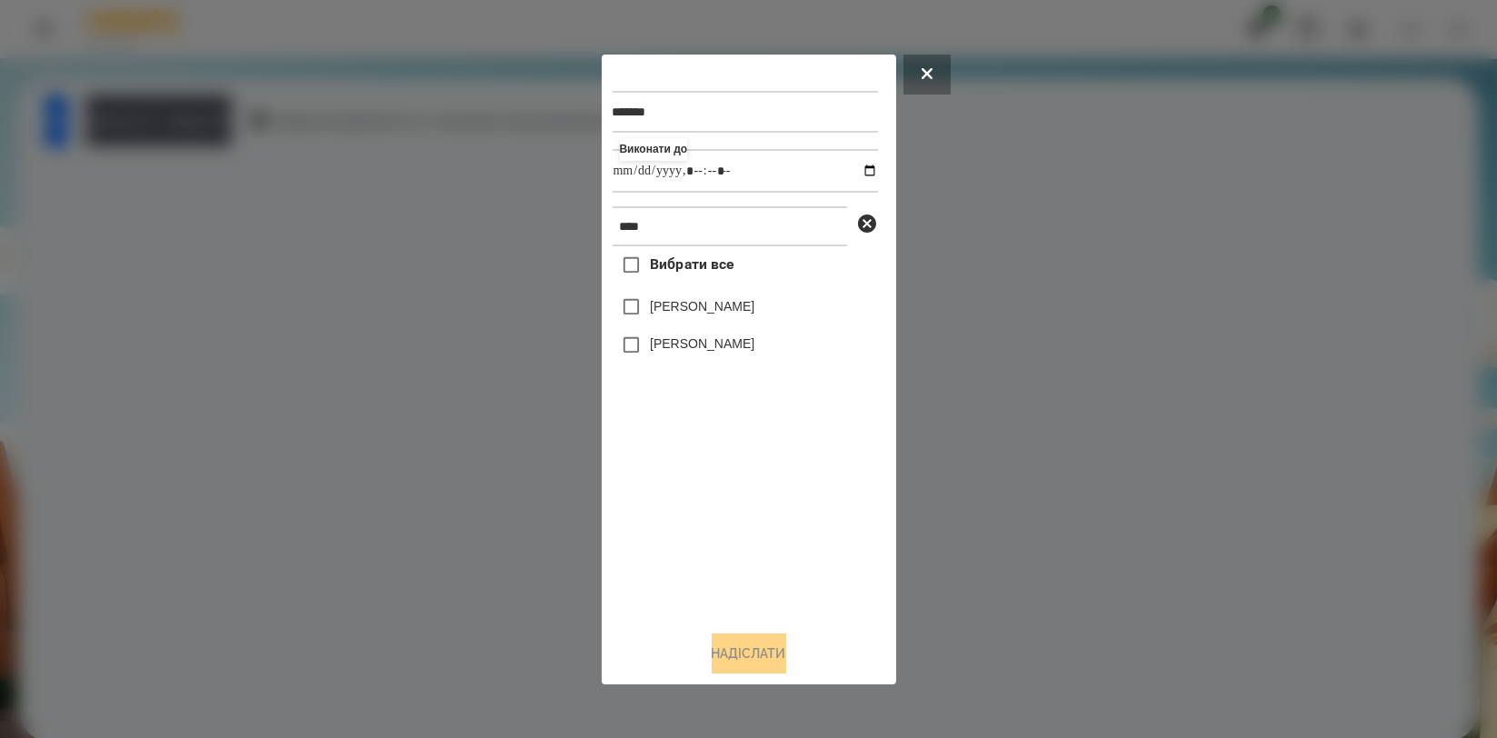
type input "**********"
click at [683, 485] on div "Вибрати все Аліса Герасимчук Симчера Кирило" at bounding box center [745, 430] width 265 height 369
click at [702, 334] on div "[PERSON_NAME]" at bounding box center [745, 345] width 265 height 38
click at [703, 335] on div "[PERSON_NAME]" at bounding box center [745, 345] width 265 height 38
click at [703, 342] on label "[PERSON_NAME]" at bounding box center [702, 343] width 105 height 18
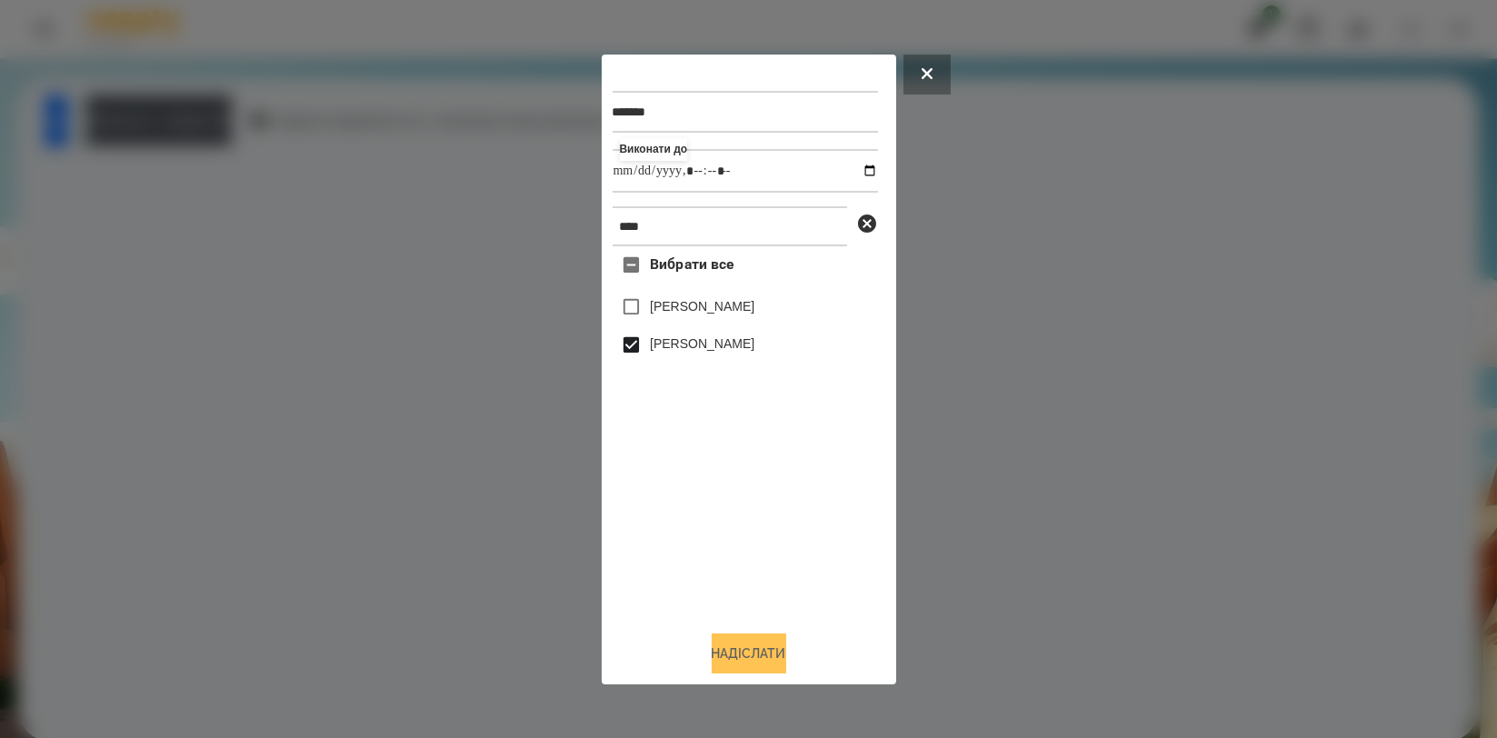
click at [719, 662] on button "Надіслати" at bounding box center [749, 653] width 75 height 40
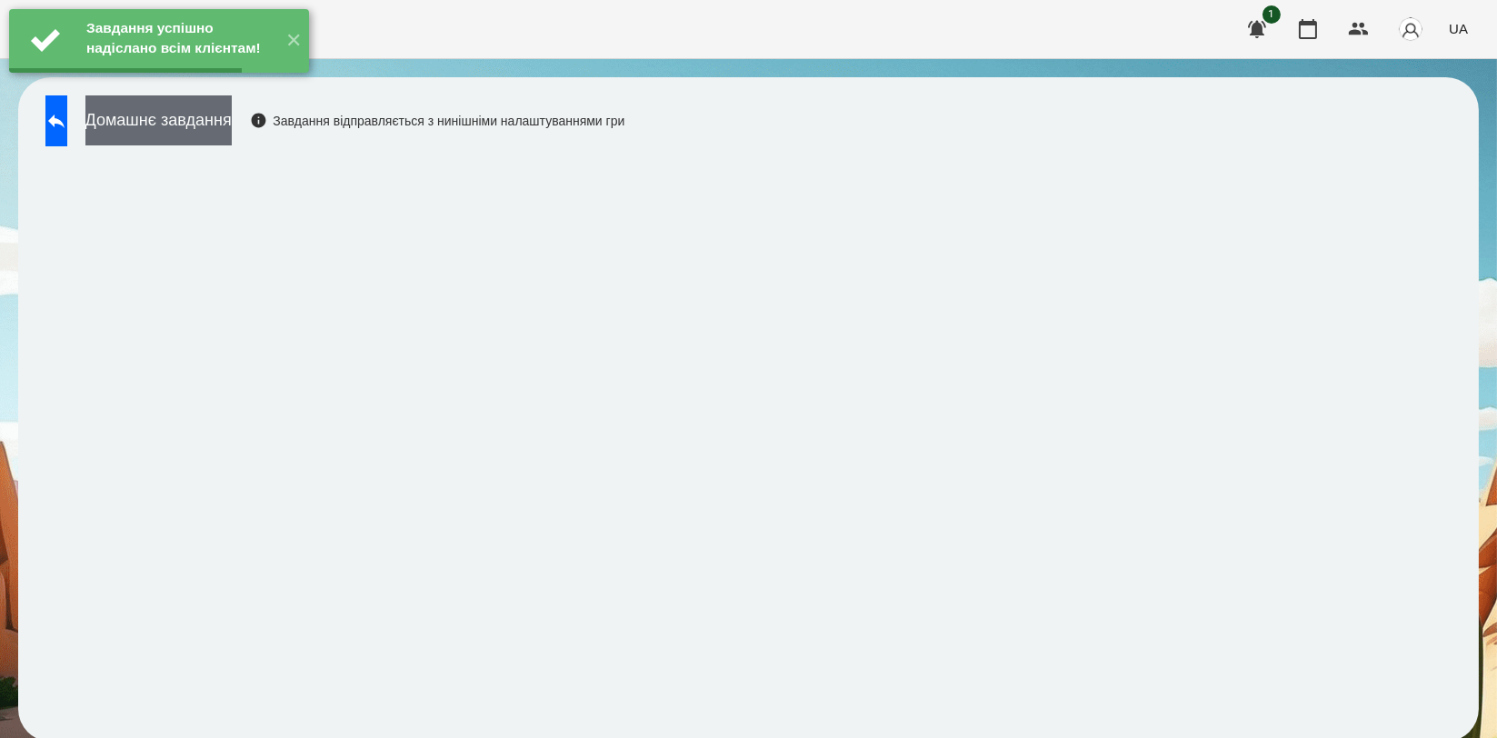
click at [232, 125] on button "Домашнє завдання" at bounding box center [158, 120] width 146 height 50
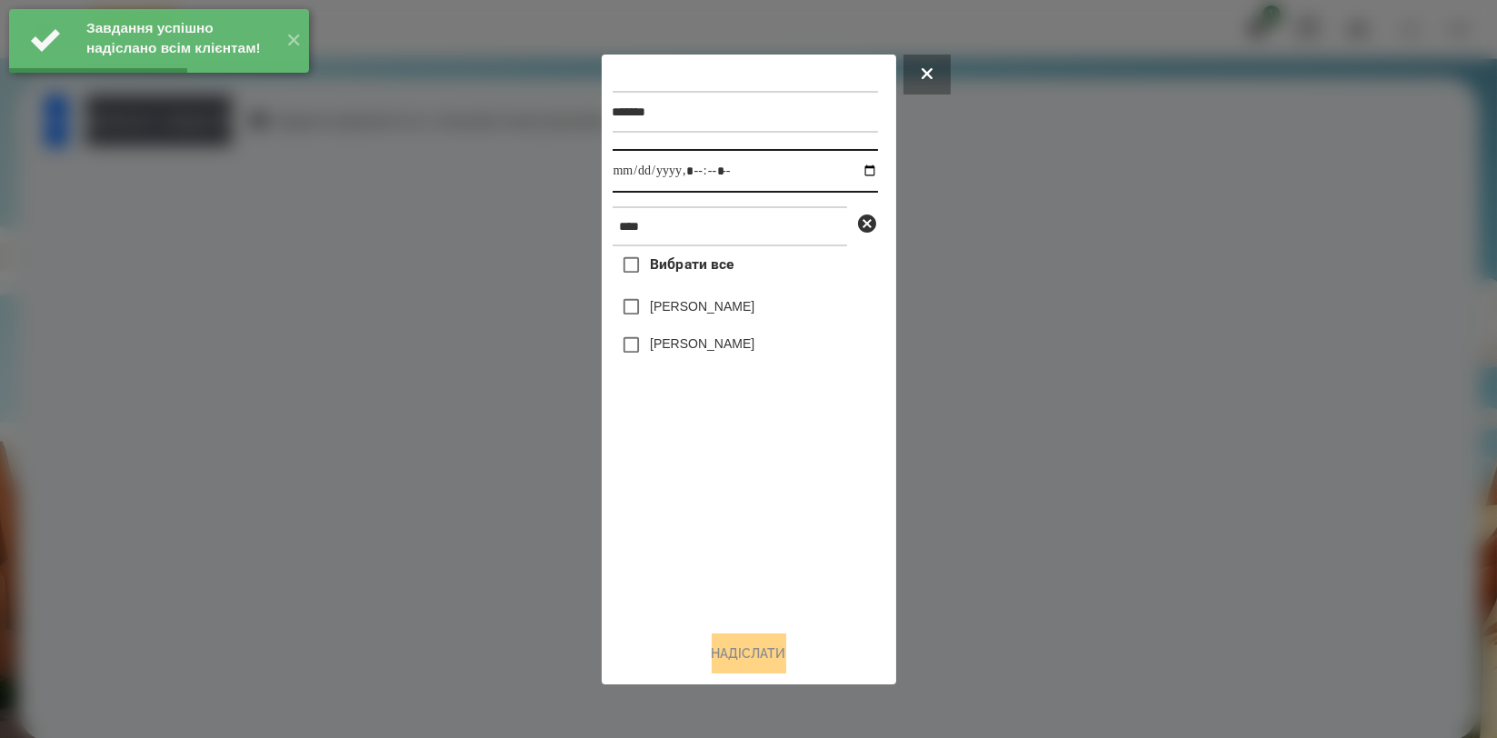
click at [854, 168] on input "datetime-local" at bounding box center [745, 171] width 265 height 44
type input "**********"
click at [678, 508] on div "Вибрати все Аліса Герасимчук Симчера Кирило" at bounding box center [745, 430] width 265 height 369
click at [719, 351] on label "[PERSON_NAME]" at bounding box center [702, 343] width 105 height 18
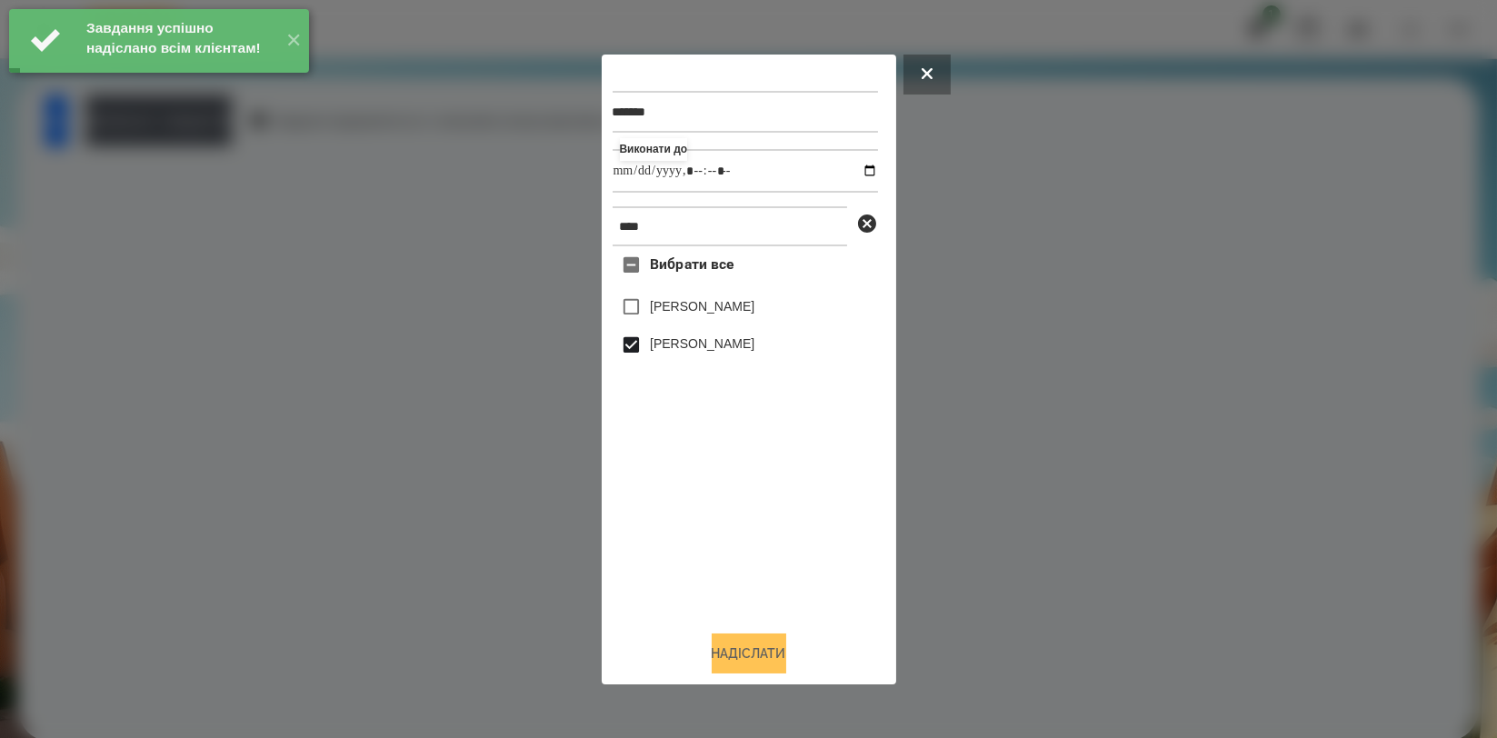
click at [735, 650] on button "Надіслати" at bounding box center [749, 653] width 75 height 40
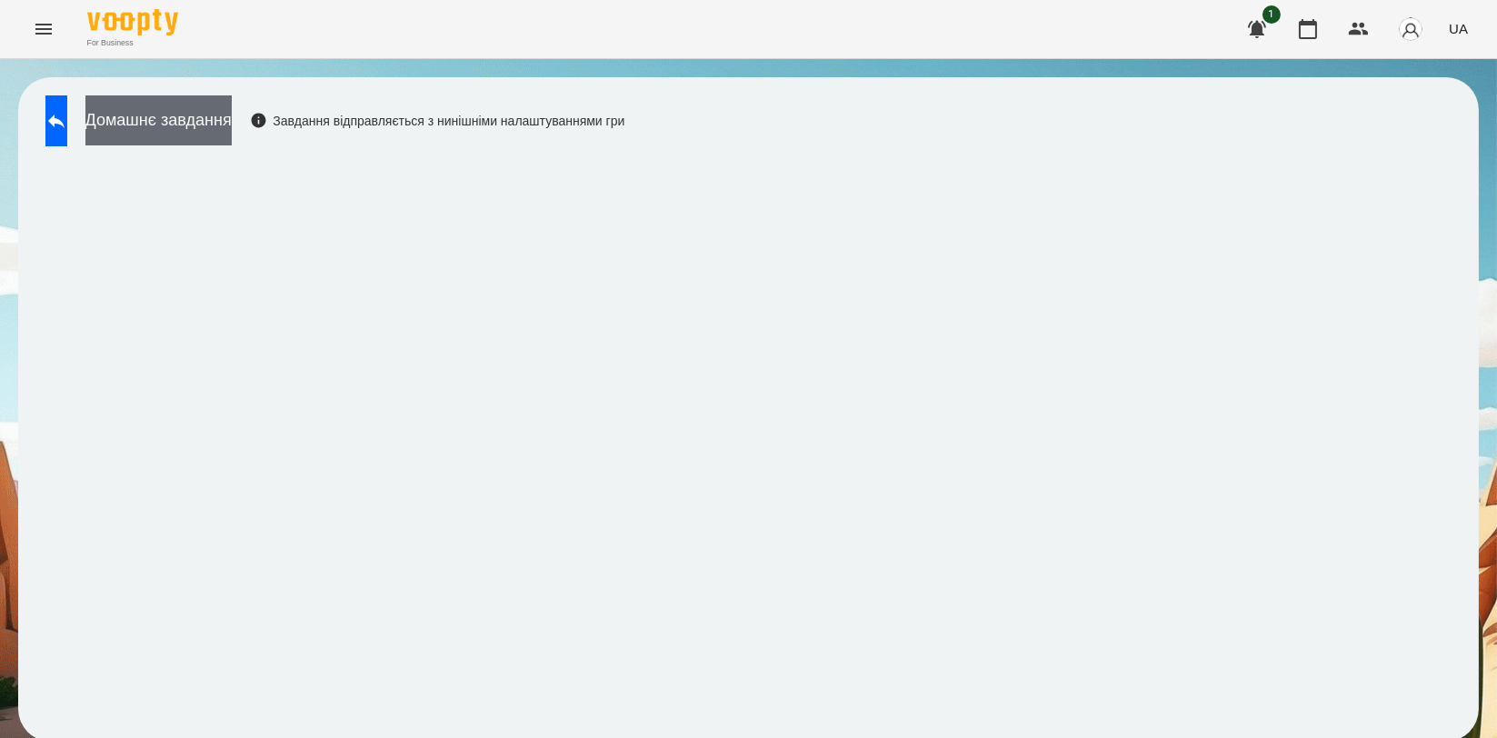
click at [232, 115] on button "Домашнє завдання" at bounding box center [158, 120] width 146 height 50
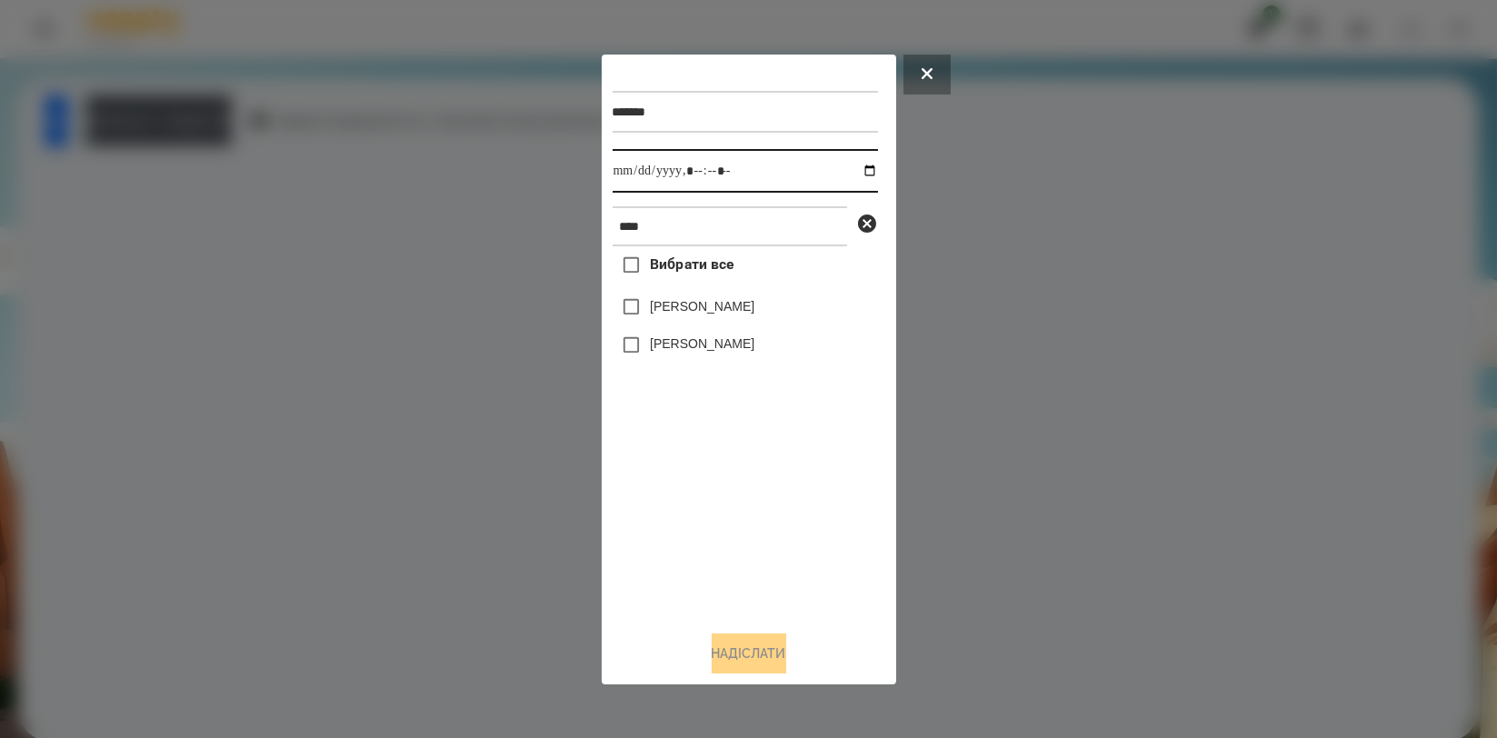
click at [853, 168] on input "datetime-local" at bounding box center [745, 171] width 265 height 44
type input "**********"
click at [699, 512] on div "Вибрати все Аліса Герасимчук Симчера Кирило" at bounding box center [745, 430] width 265 height 369
click at [725, 342] on label "[PERSON_NAME]" at bounding box center [702, 343] width 105 height 18
click at [725, 655] on button "Надіслати" at bounding box center [749, 653] width 75 height 40
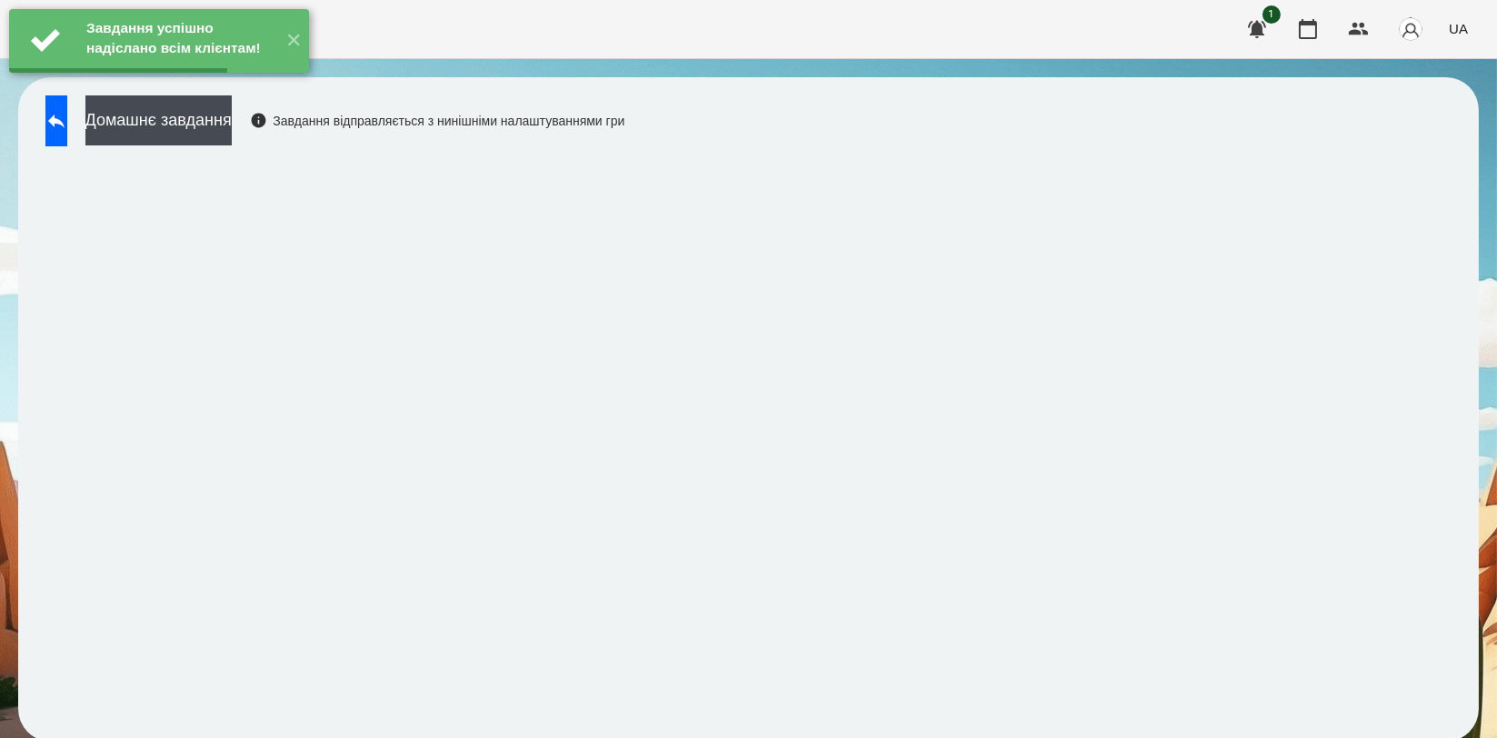
click at [246, 151] on div "Домашнє завдання Завдання відправляється з нинішніми налаштуваннями гри" at bounding box center [330, 125] width 588 height 60
click at [232, 136] on button "Домашнє завдання" at bounding box center [158, 120] width 146 height 50
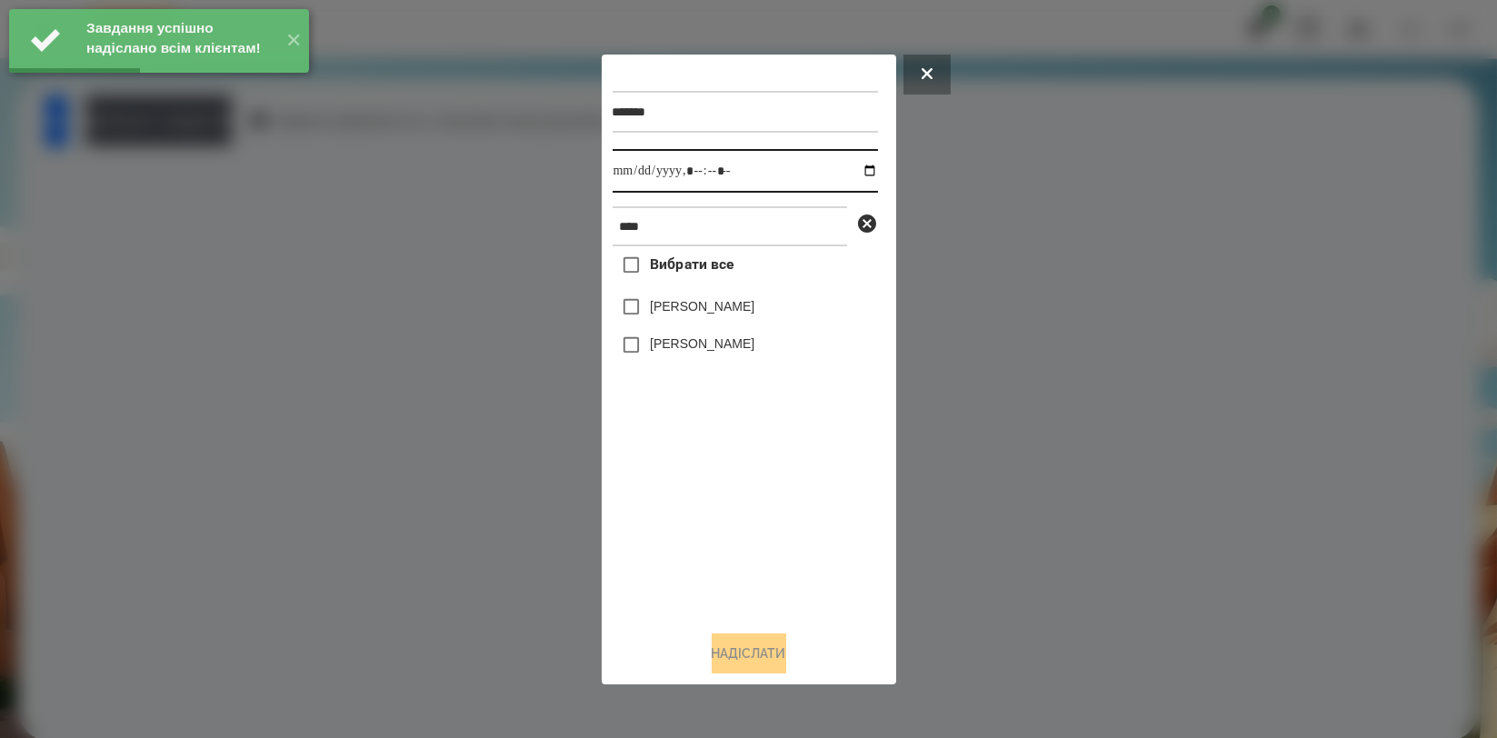
click at [853, 173] on input "datetime-local" at bounding box center [745, 171] width 265 height 44
type input "**********"
click at [728, 465] on div "Вибрати все Аліса Герасимчук Симчера Кирило" at bounding box center [745, 430] width 265 height 369
click at [737, 350] on label "[PERSON_NAME]" at bounding box center [702, 343] width 105 height 18
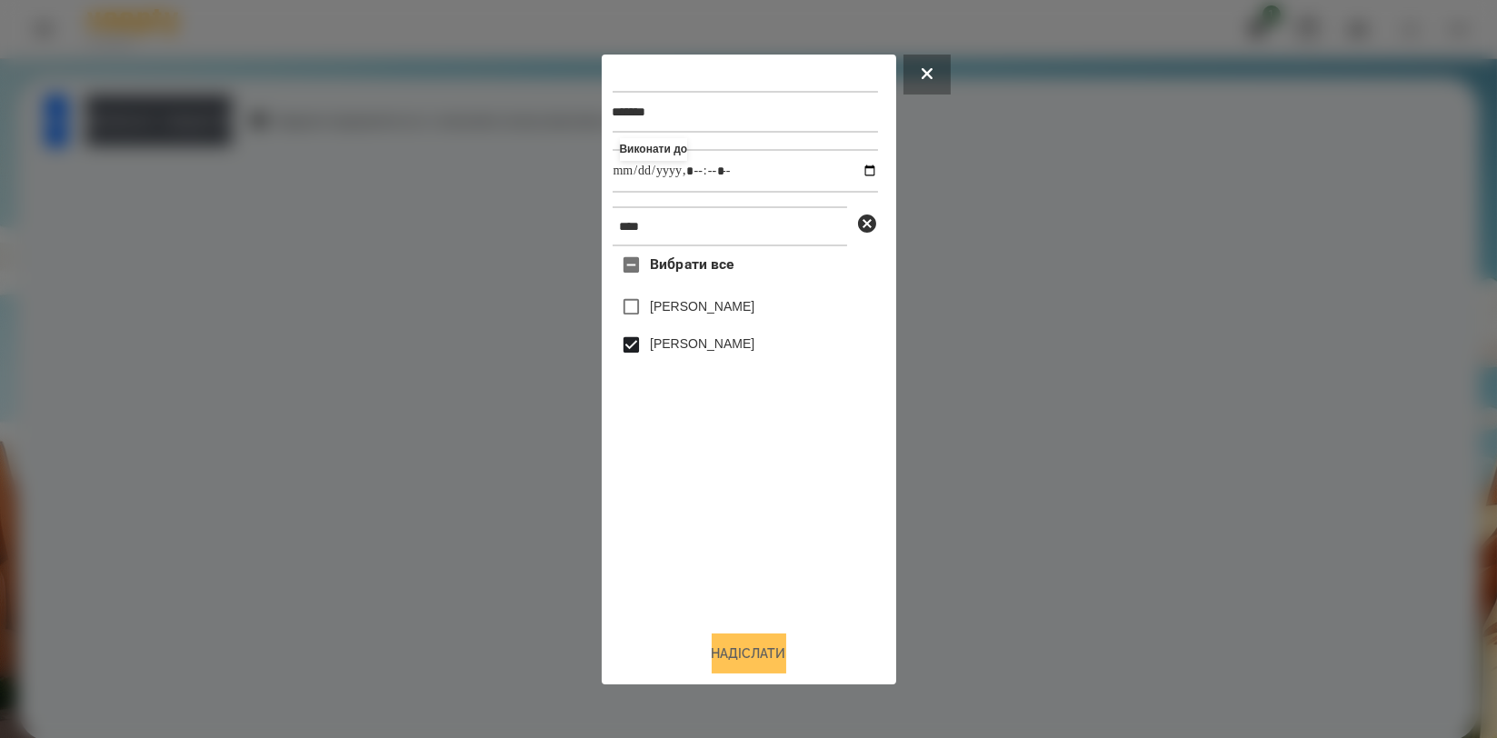
click at [744, 647] on button "Надіслати" at bounding box center [749, 653] width 75 height 40
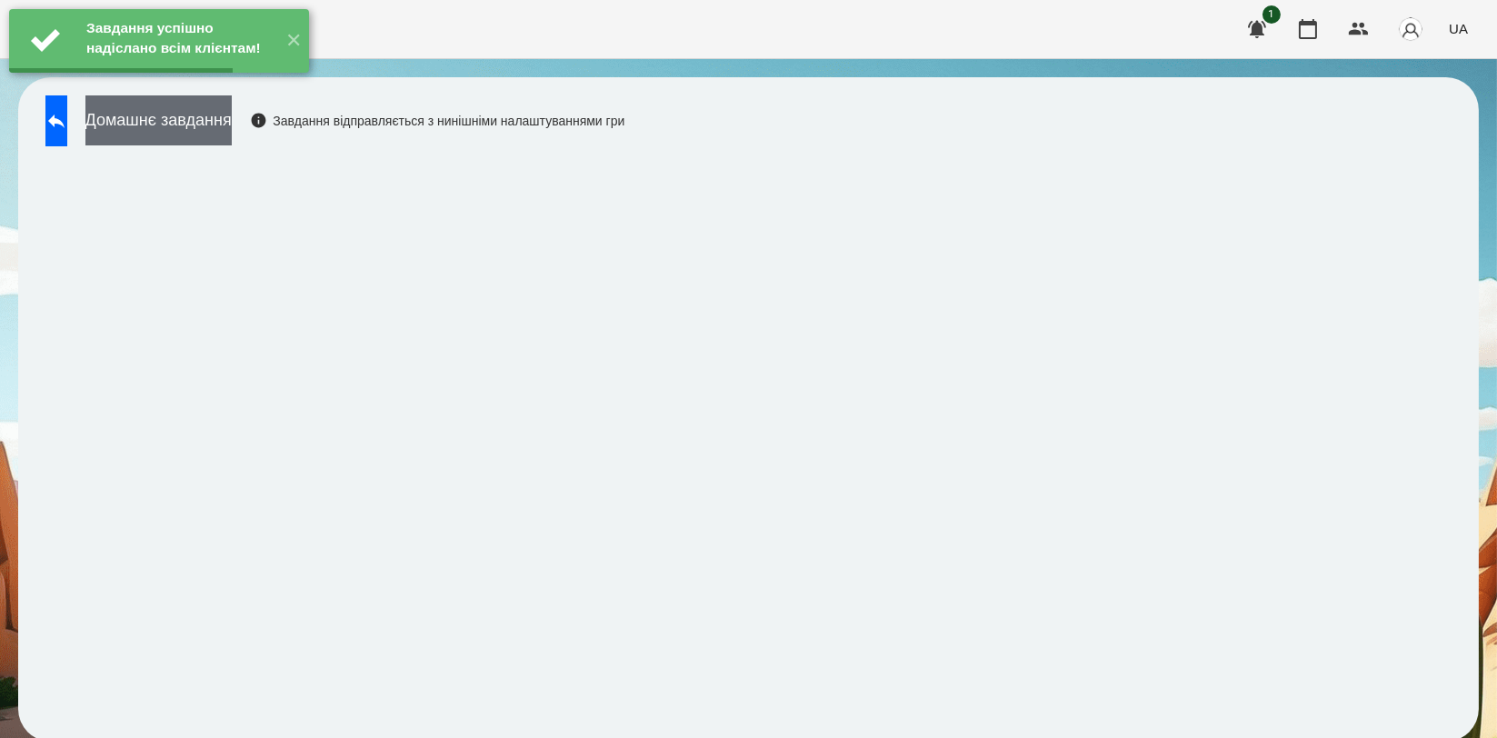
click at [232, 127] on button "Домашнє завдання" at bounding box center [158, 120] width 146 height 50
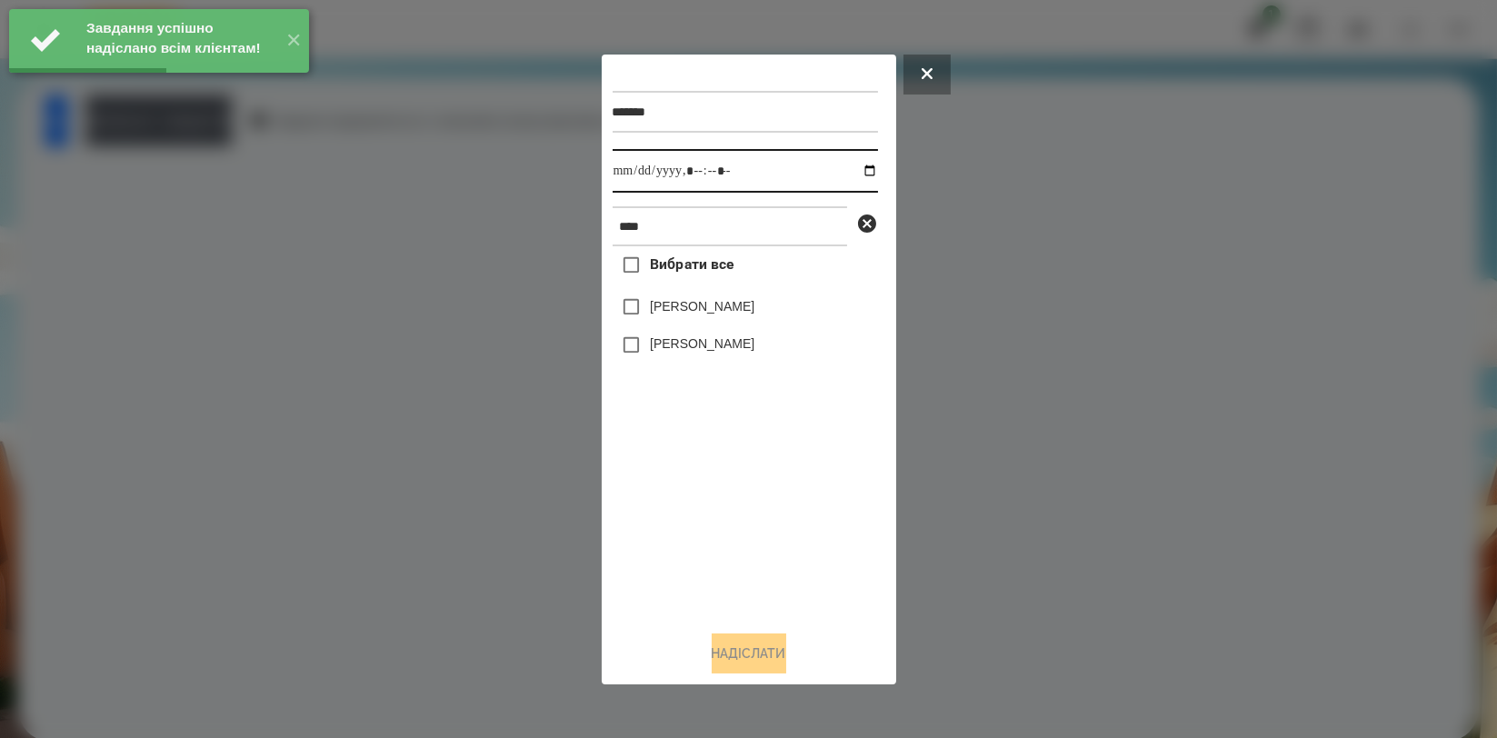
click at [858, 174] on input "datetime-local" at bounding box center [745, 171] width 265 height 44
type input "**********"
drag, startPoint x: 743, startPoint y: 526, endPoint x: 734, endPoint y: 455, distance: 71.5
click at [742, 527] on div "Вибрати все Аліса Герасимчук Симчера Кирило" at bounding box center [745, 430] width 265 height 369
click at [744, 347] on label "[PERSON_NAME]" at bounding box center [702, 343] width 105 height 18
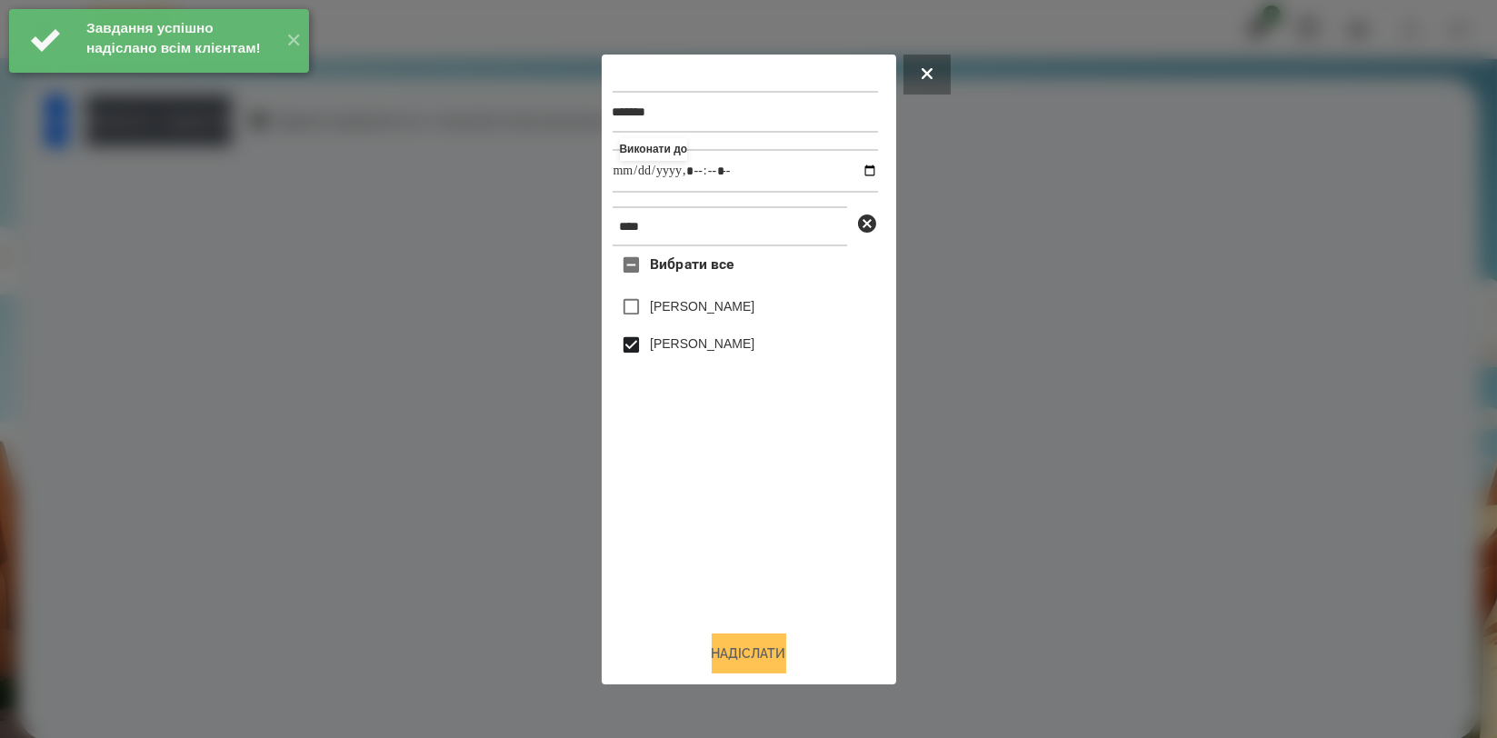
click at [765, 653] on button "Надіслати" at bounding box center [749, 653] width 75 height 40
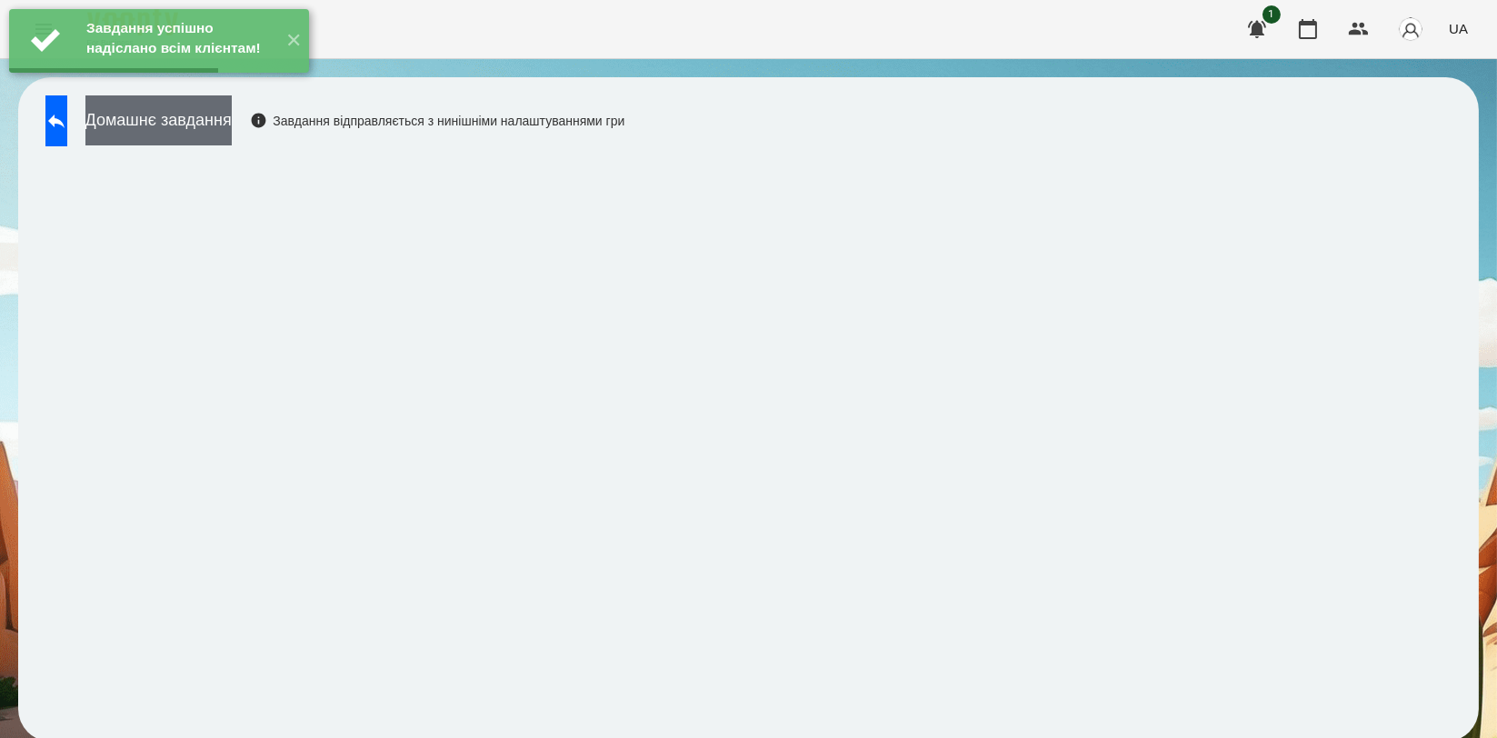
click at [216, 116] on button "Домашнє завдання" at bounding box center [158, 120] width 146 height 50
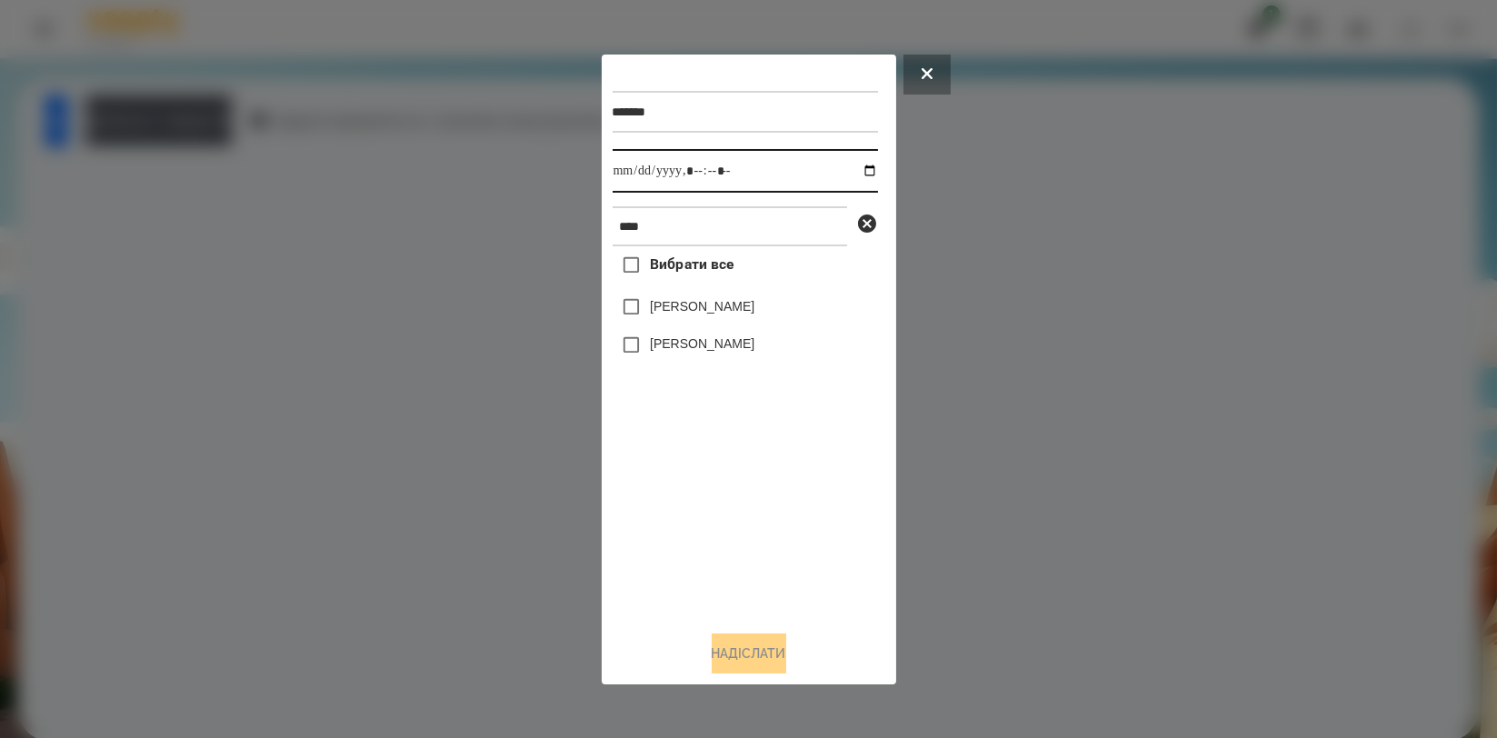
click at [857, 173] on input "datetime-local" at bounding box center [745, 171] width 265 height 44
type input "**********"
drag, startPoint x: 743, startPoint y: 513, endPoint x: 737, endPoint y: 481, distance: 32.4
click at [743, 514] on div "Вибрати все Аліса Герасимчук Симчера Кирило" at bounding box center [745, 430] width 265 height 369
click at [732, 353] on label "[PERSON_NAME]" at bounding box center [702, 343] width 105 height 18
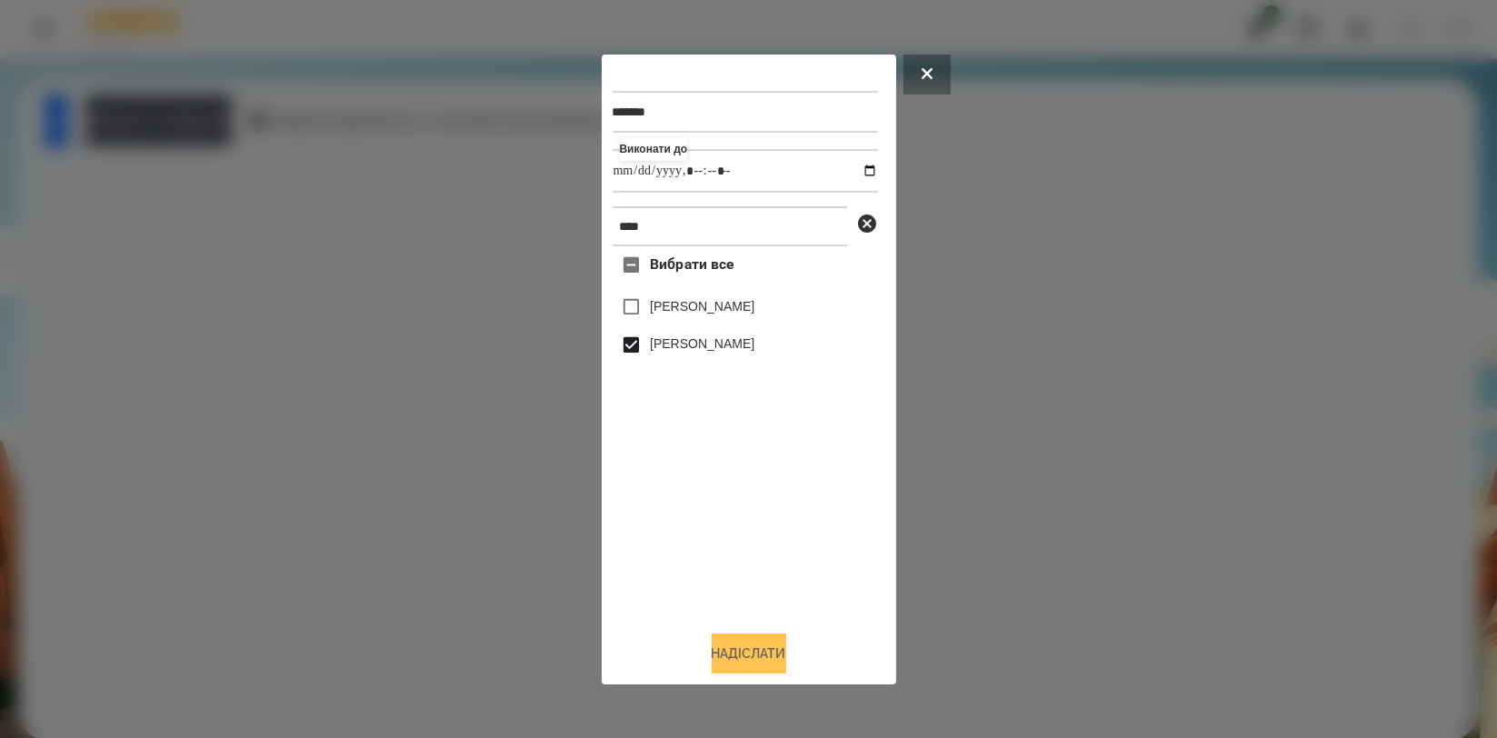
click at [746, 643] on button "Надіслати" at bounding box center [749, 653] width 75 height 40
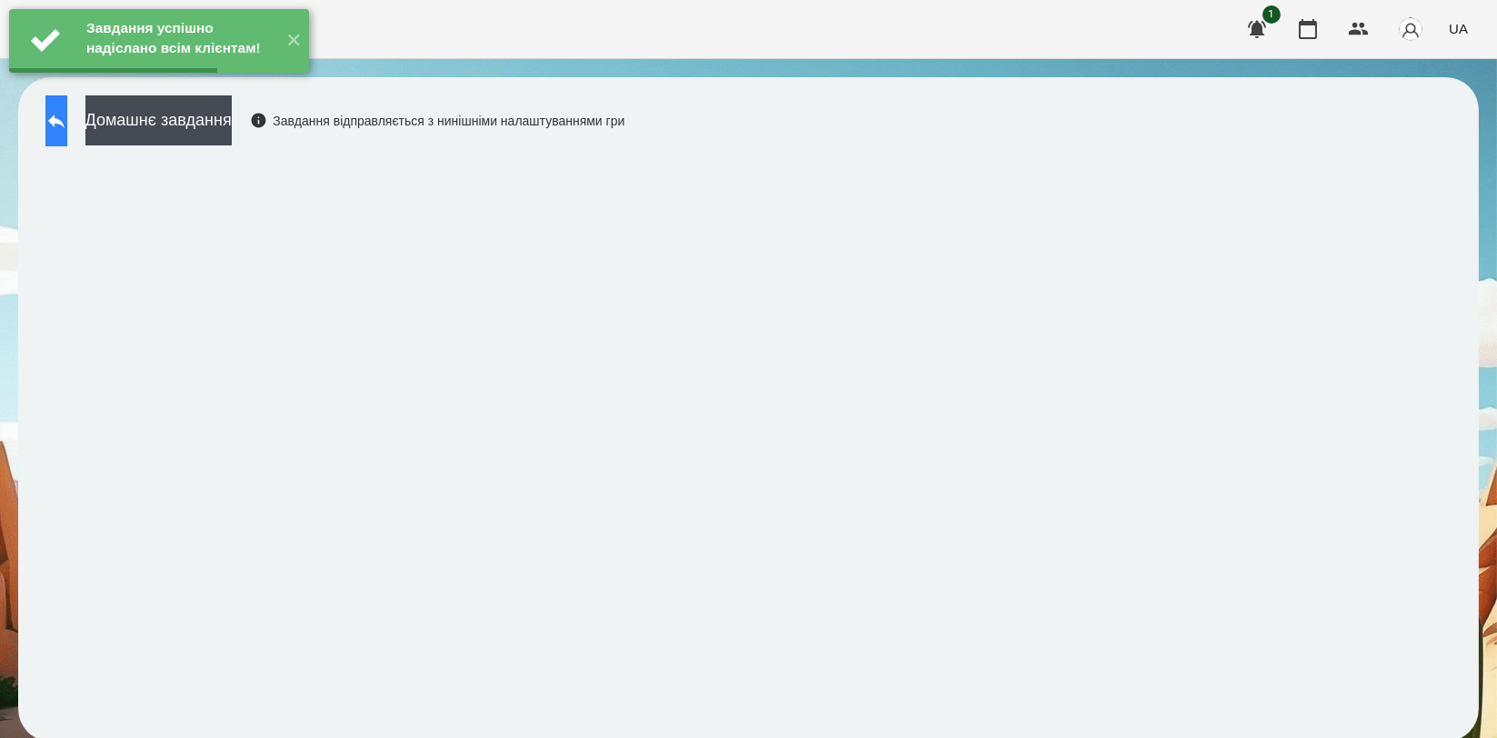
click at [62, 122] on button at bounding box center [56, 120] width 22 height 51
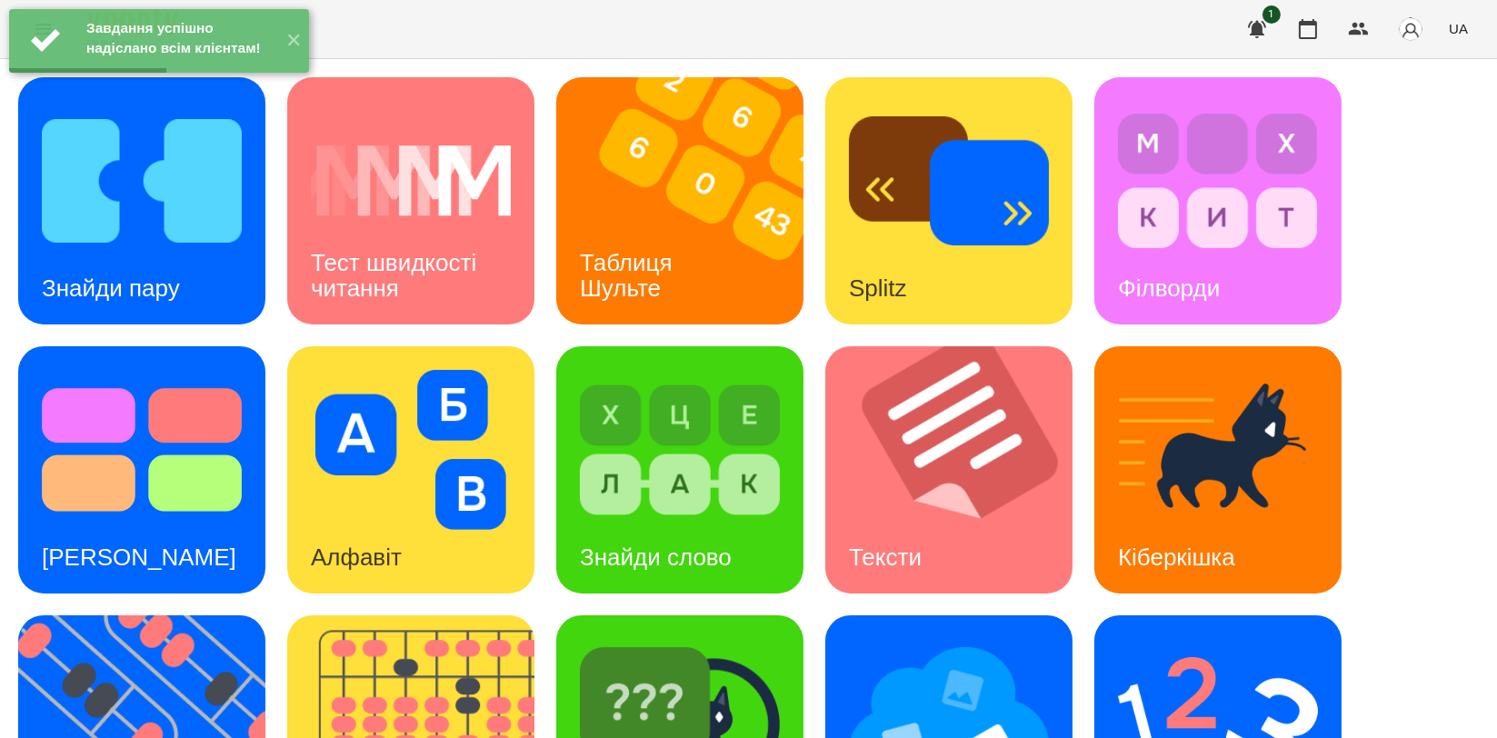
scroll to position [404, 0]
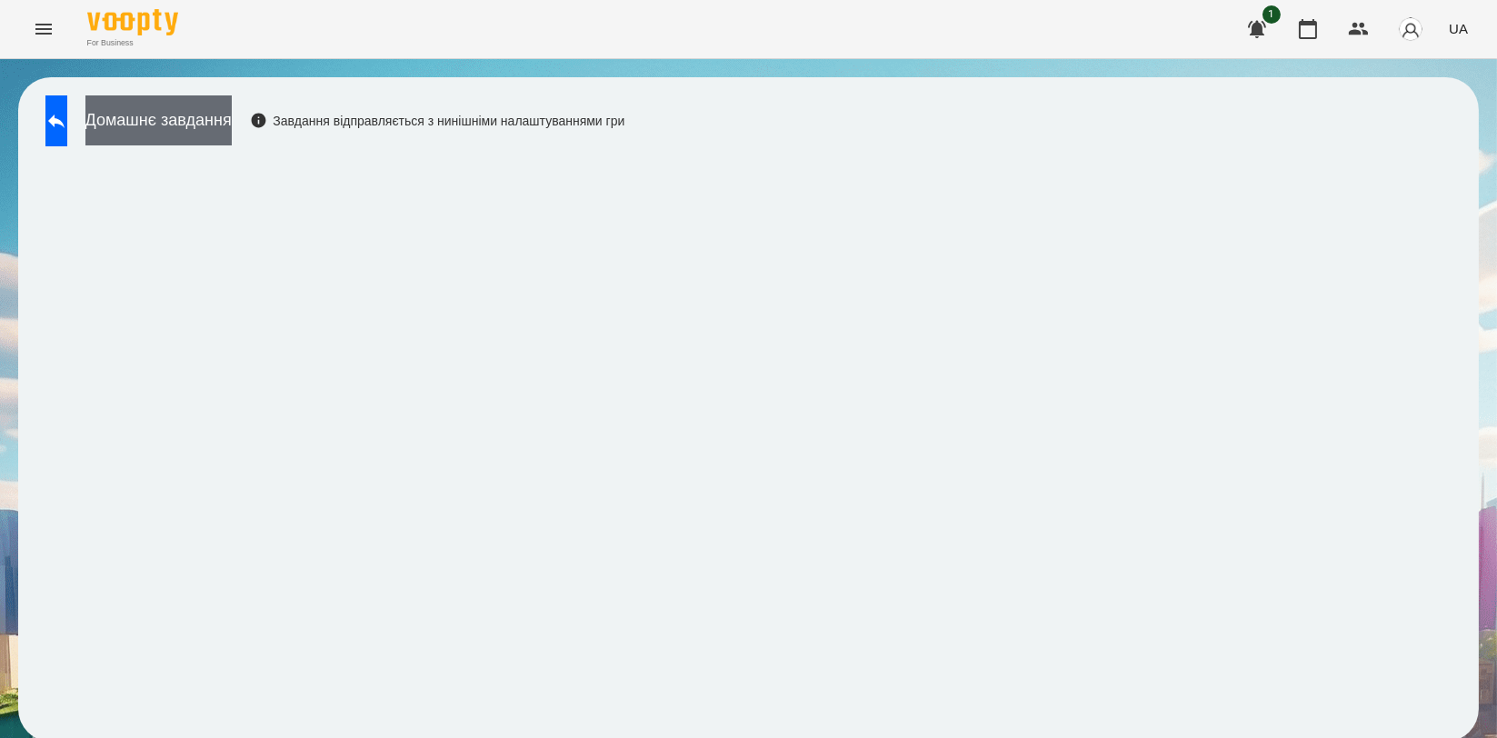
click at [154, 121] on button "Домашнє завдання" at bounding box center [158, 120] width 146 height 50
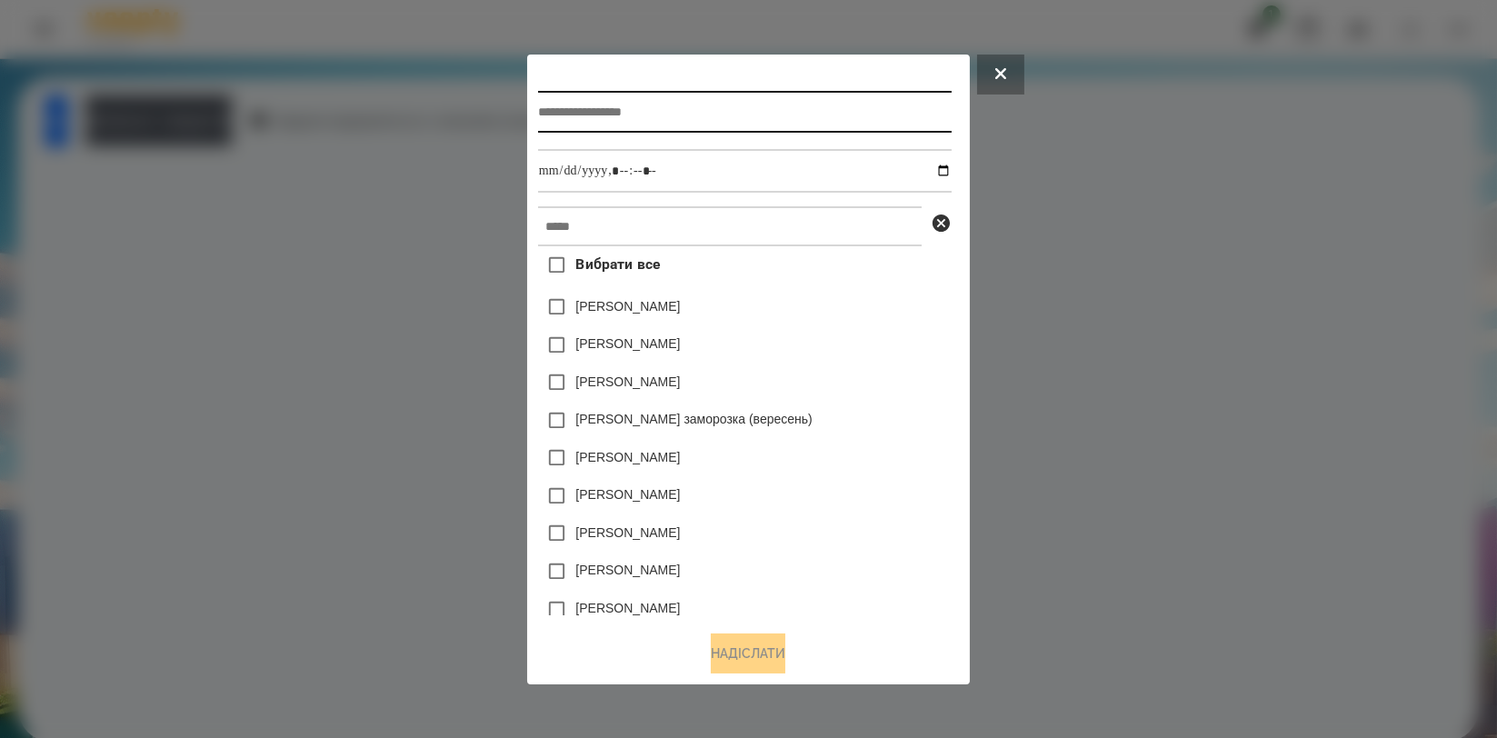
click at [683, 122] on input "text" at bounding box center [745, 112] width 414 height 42
type input "**********"
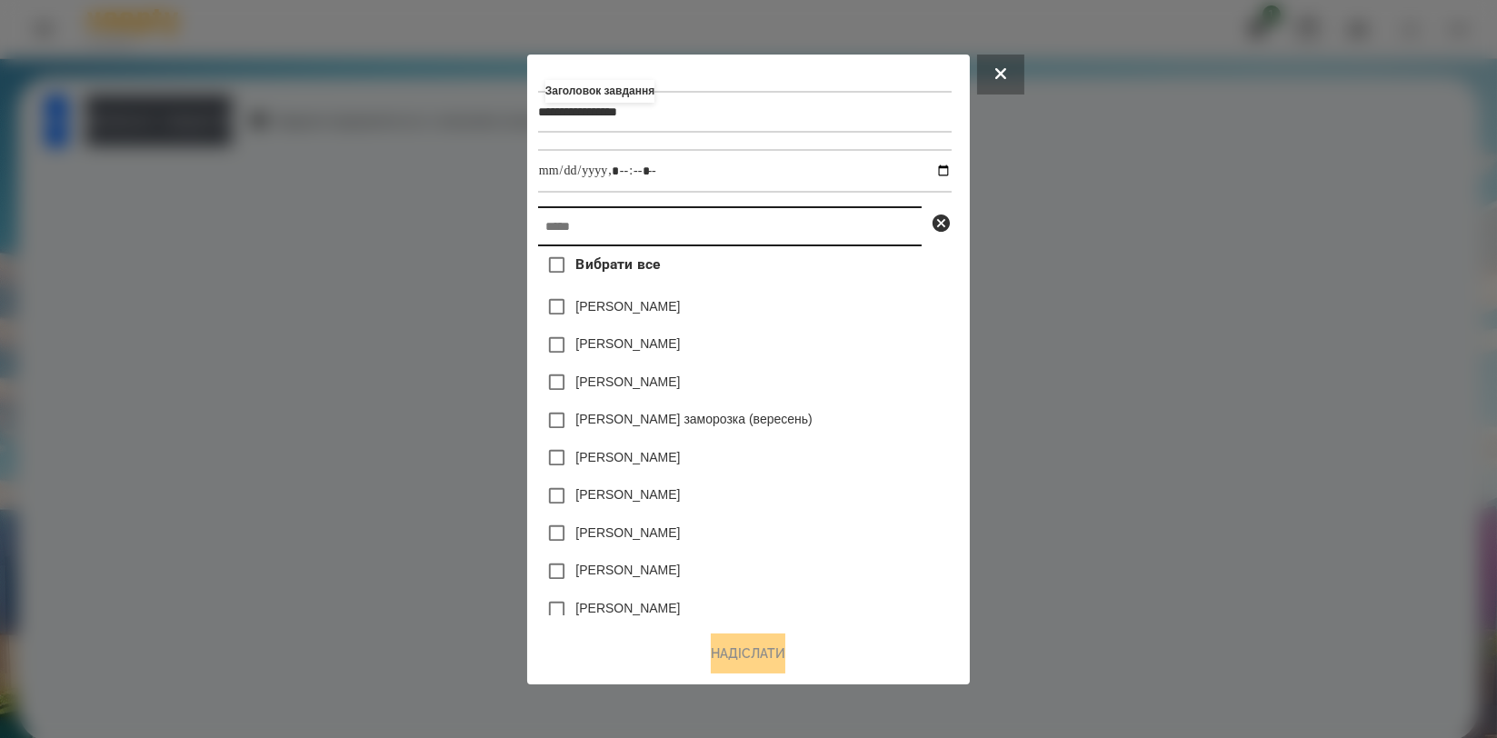
click at [703, 230] on input "text" at bounding box center [730, 226] width 384 height 40
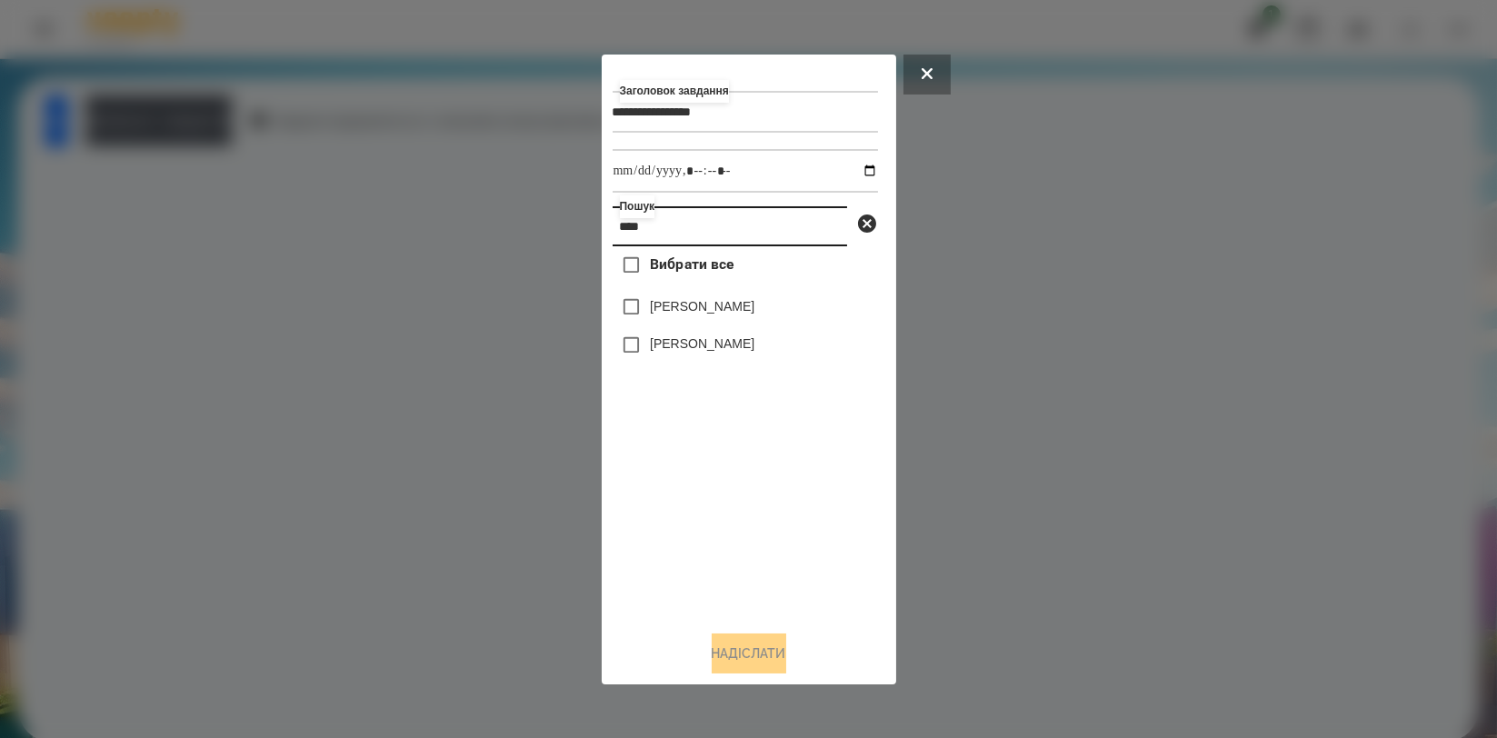
type input "****"
click at [716, 350] on label "[PERSON_NAME]" at bounding box center [702, 343] width 105 height 18
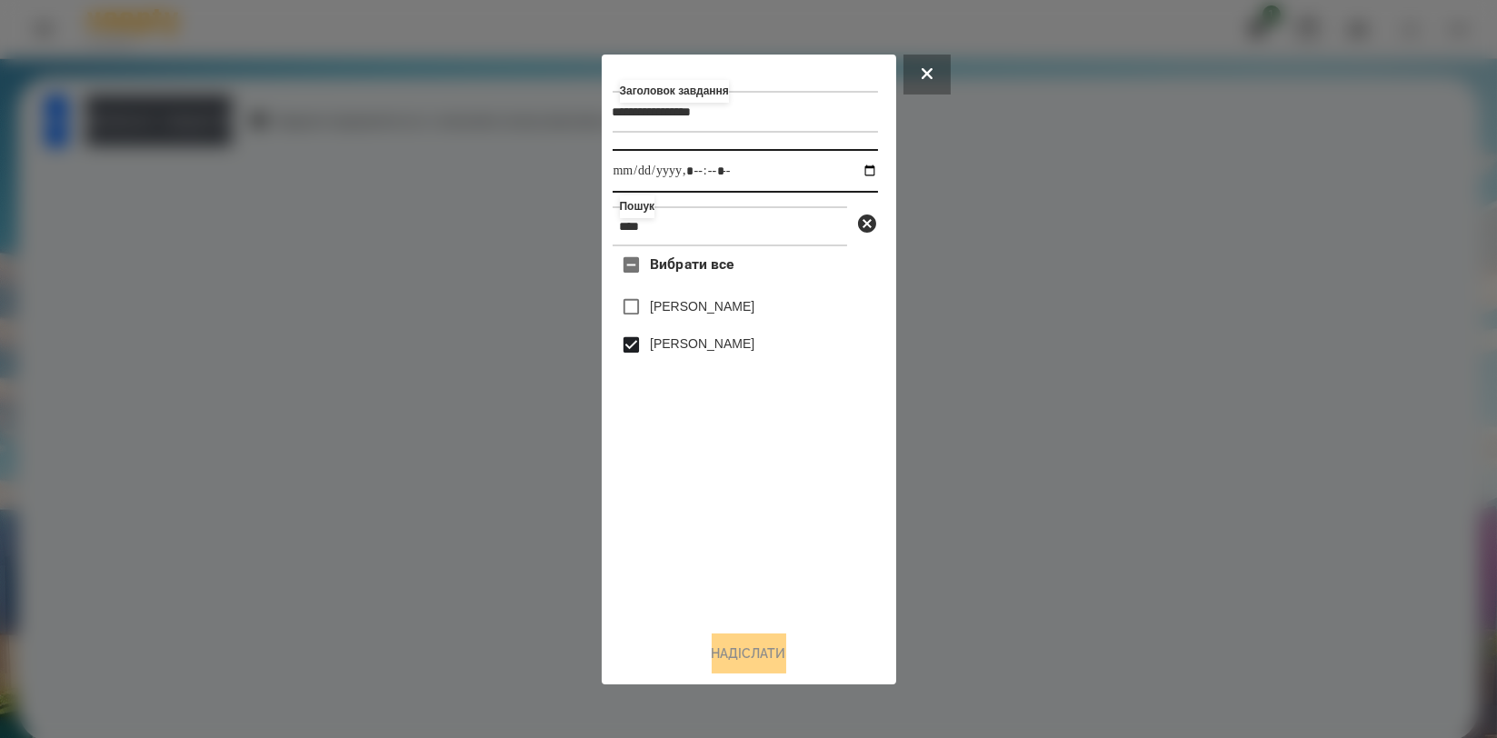
click at [849, 161] on input "datetime-local" at bounding box center [745, 171] width 265 height 44
type input "**********"
click at [818, 574] on div "Вибрати все Аліса Герасимчук Симчера Кирило" at bounding box center [745, 430] width 265 height 369
click at [773, 653] on button "Надіслати" at bounding box center [749, 653] width 75 height 40
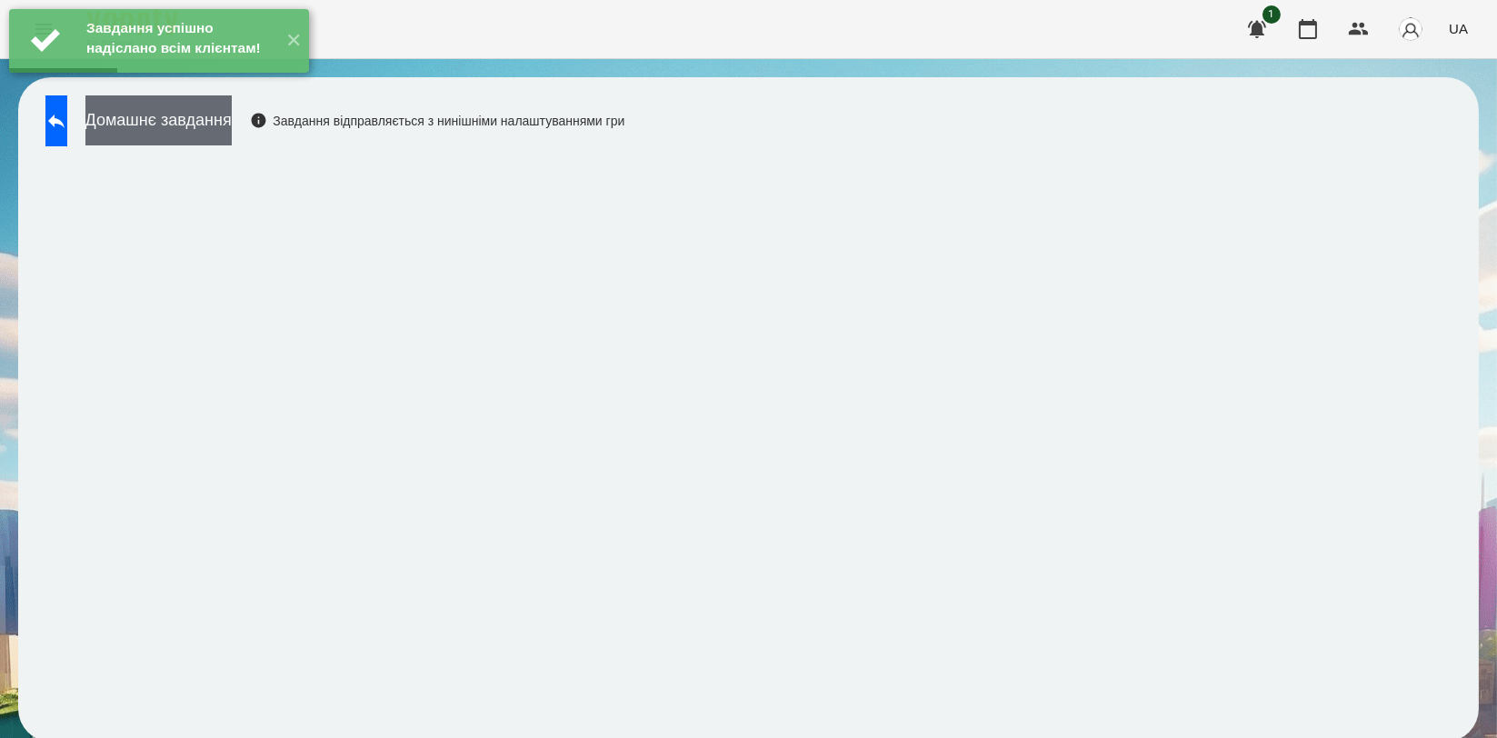
click at [232, 125] on button "Домашнє завдання" at bounding box center [158, 120] width 146 height 50
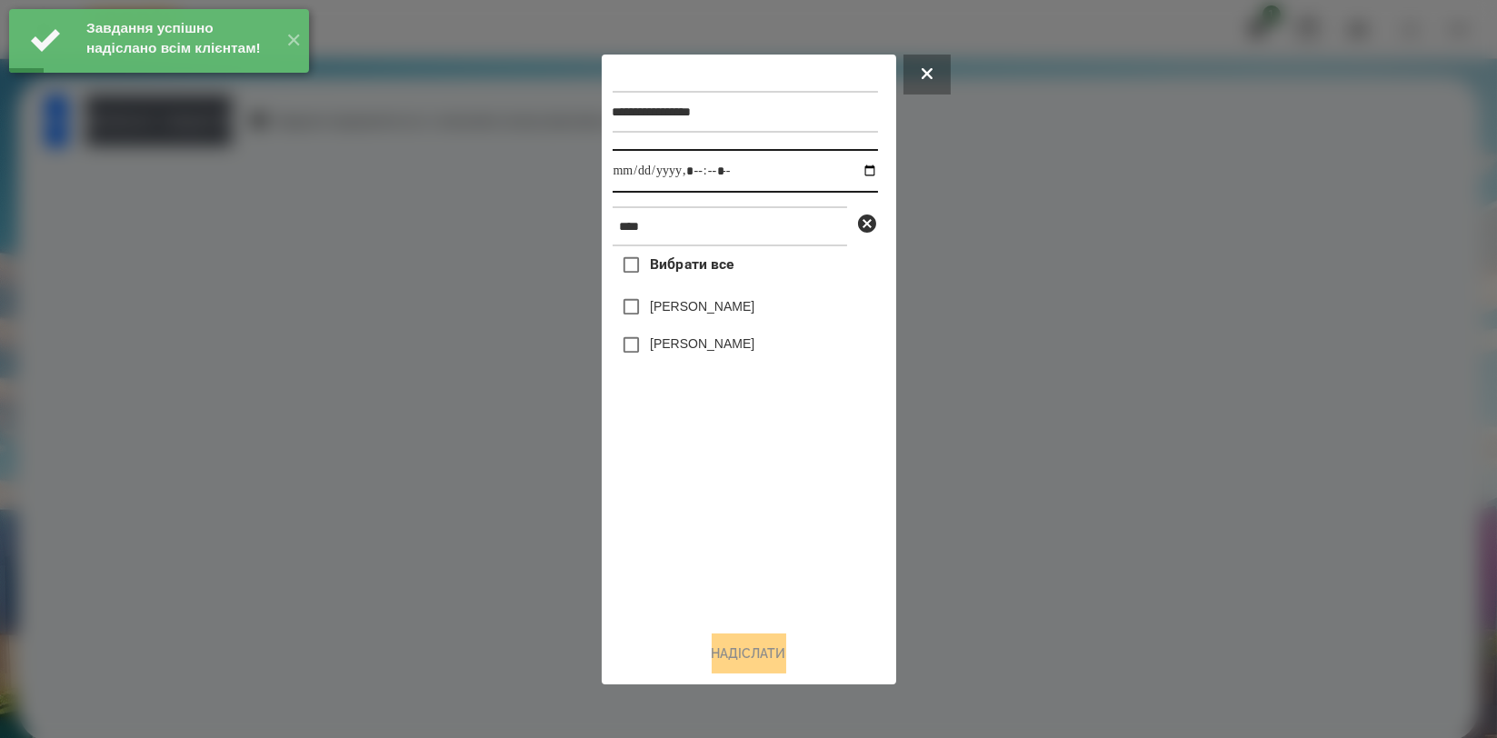
click at [854, 170] on input "datetime-local" at bounding box center [745, 171] width 265 height 44
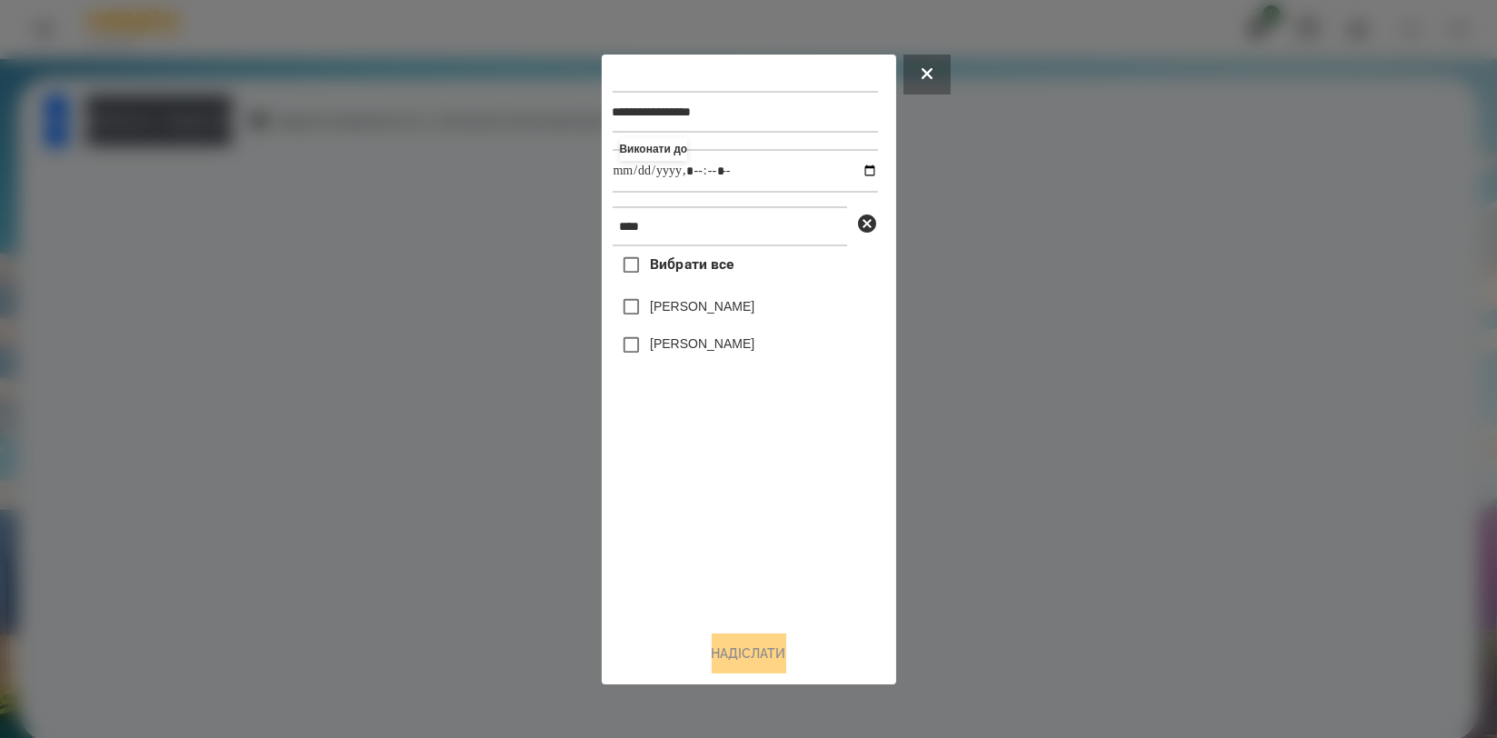
type input "**********"
drag, startPoint x: 667, startPoint y: 483, endPoint x: 677, endPoint y: 391, distance: 93.2
click at [667, 484] on div "Вибрати все Аліса Герасимчук Симчера Кирило" at bounding box center [745, 430] width 265 height 369
click at [707, 346] on label "[PERSON_NAME]" at bounding box center [702, 343] width 105 height 18
click at [733, 646] on button "Надіслати" at bounding box center [749, 653] width 75 height 40
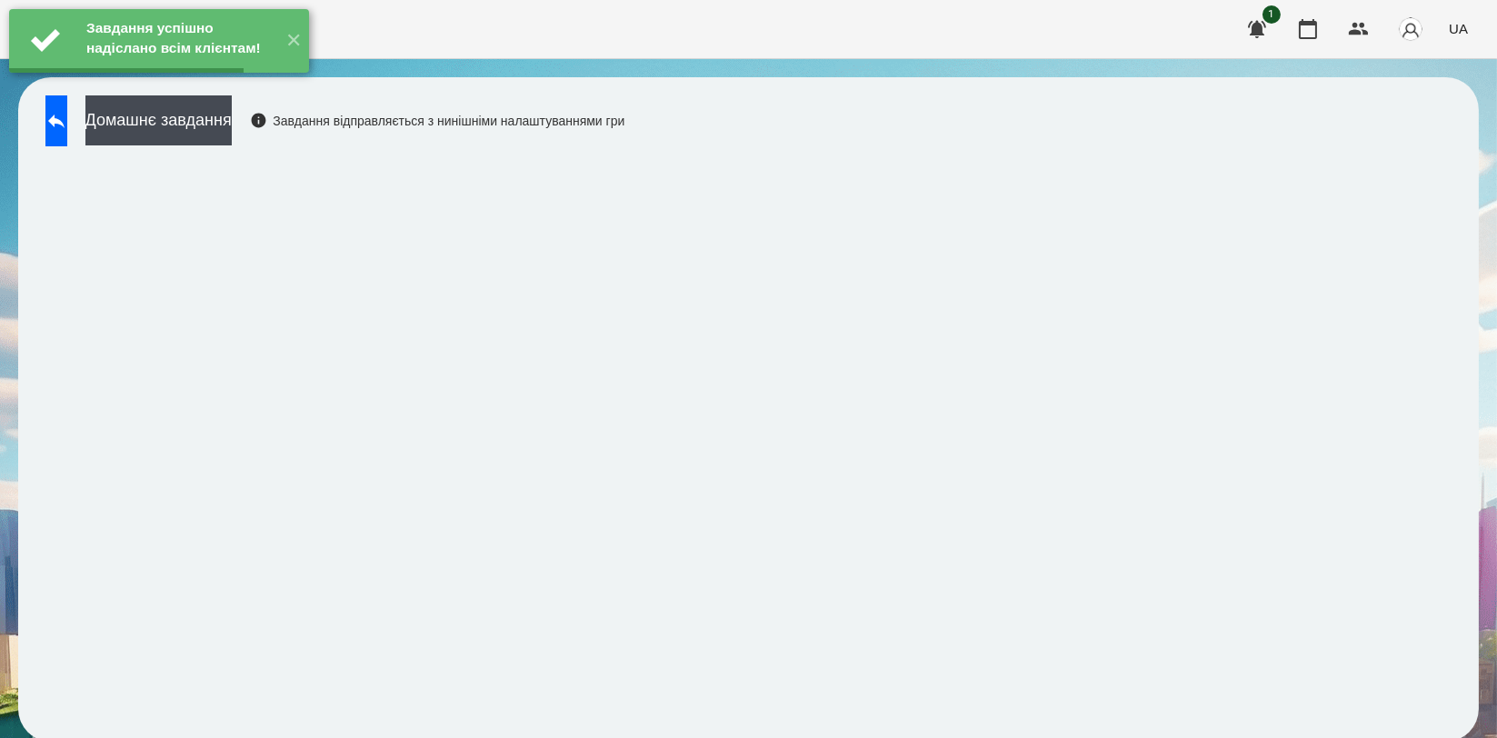
click at [232, 134] on button "Домашнє завдання" at bounding box center [158, 120] width 146 height 50
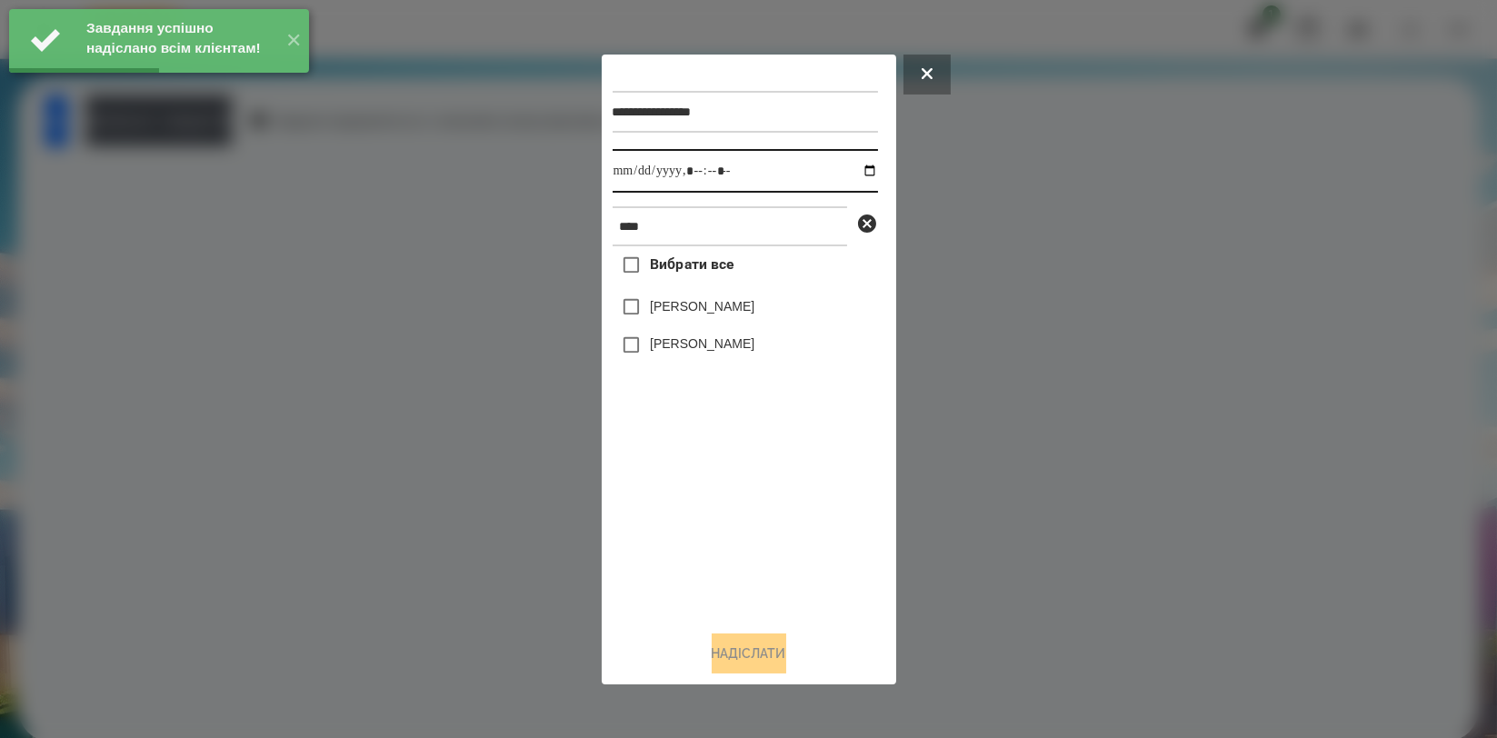
click at [856, 174] on input "datetime-local" at bounding box center [745, 171] width 265 height 44
type input "**********"
click at [676, 472] on div "Вибрати все Аліса Герасимчук Симчера Кирило" at bounding box center [745, 430] width 265 height 369
click at [710, 353] on label "[PERSON_NAME]" at bounding box center [702, 343] width 105 height 18
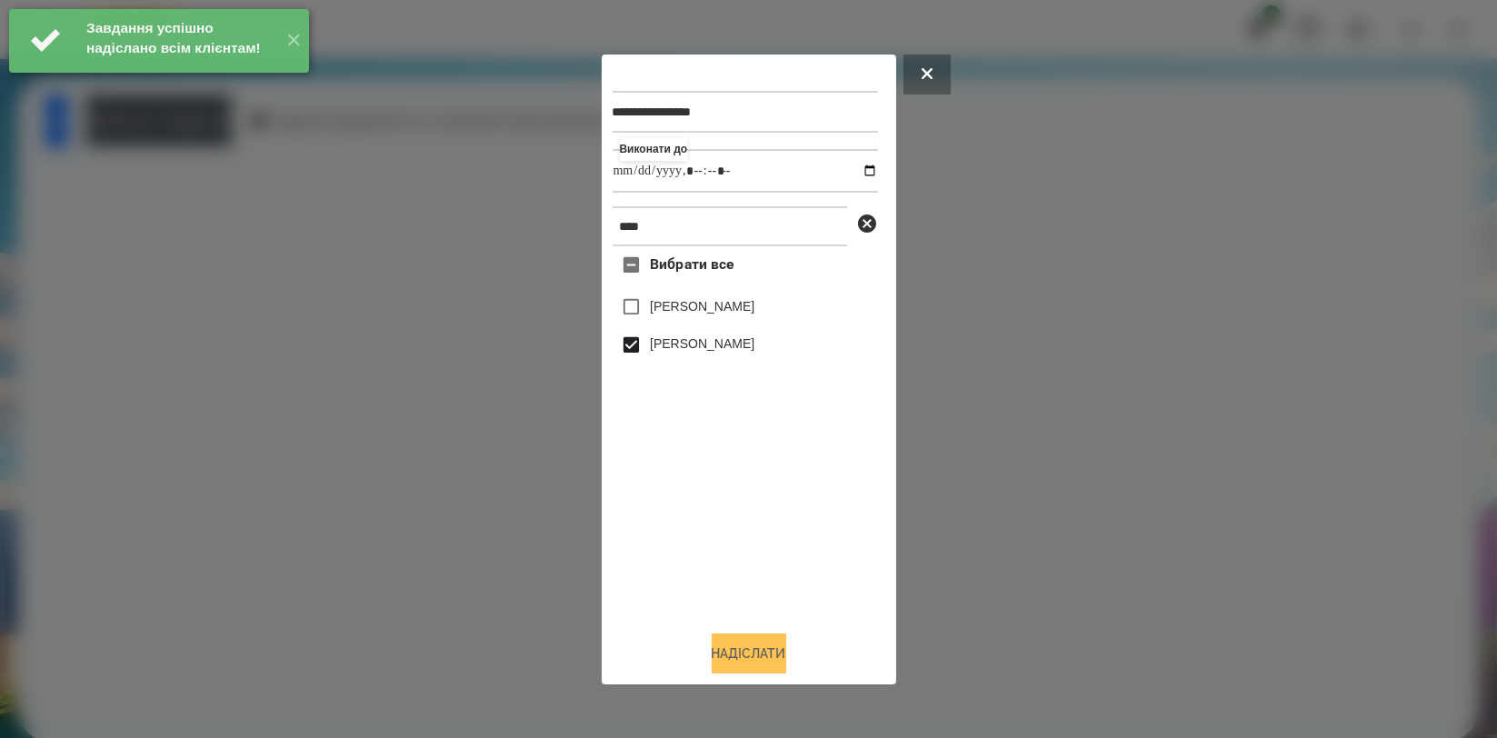
click at [723, 645] on button "Надіслати" at bounding box center [749, 653] width 75 height 40
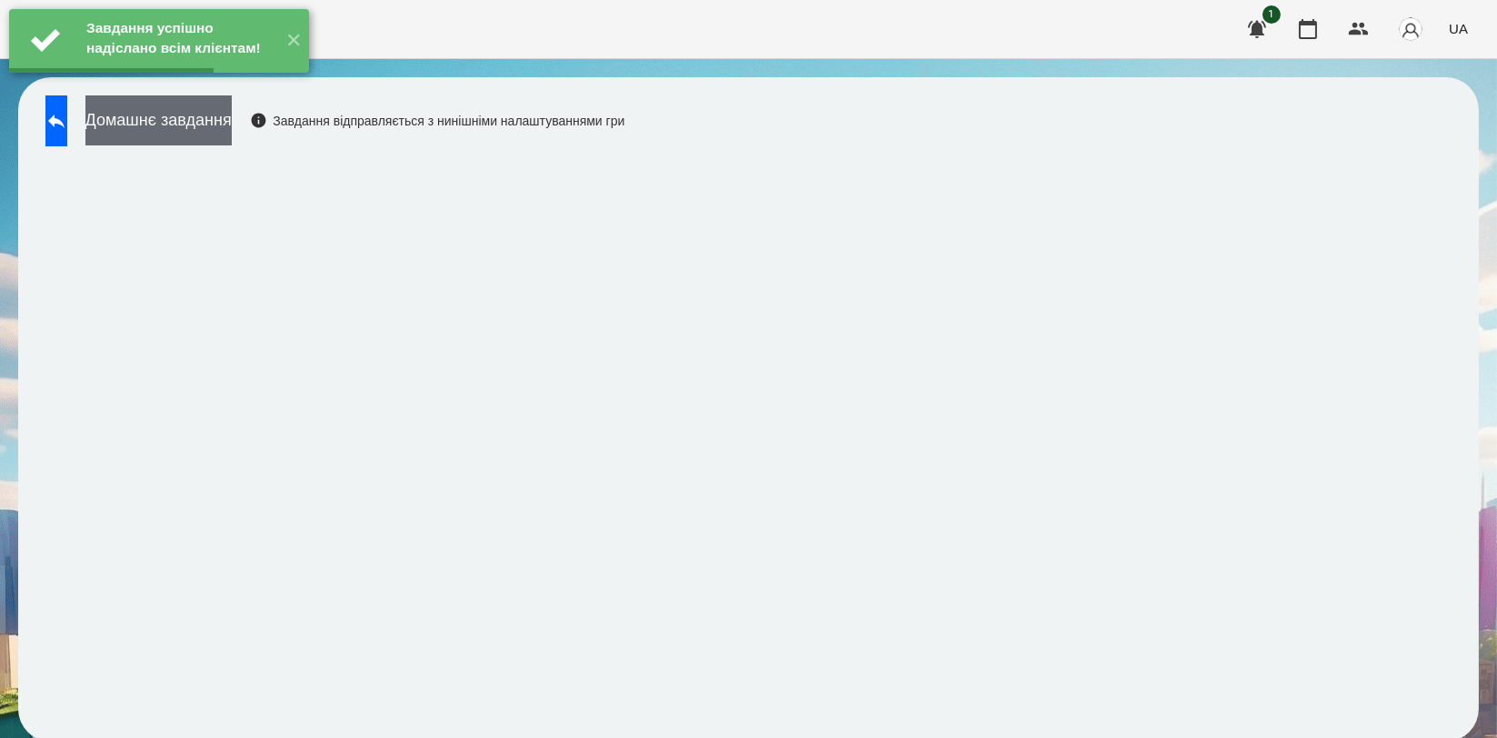
click at [232, 132] on button "Домашнє завдання" at bounding box center [158, 120] width 146 height 50
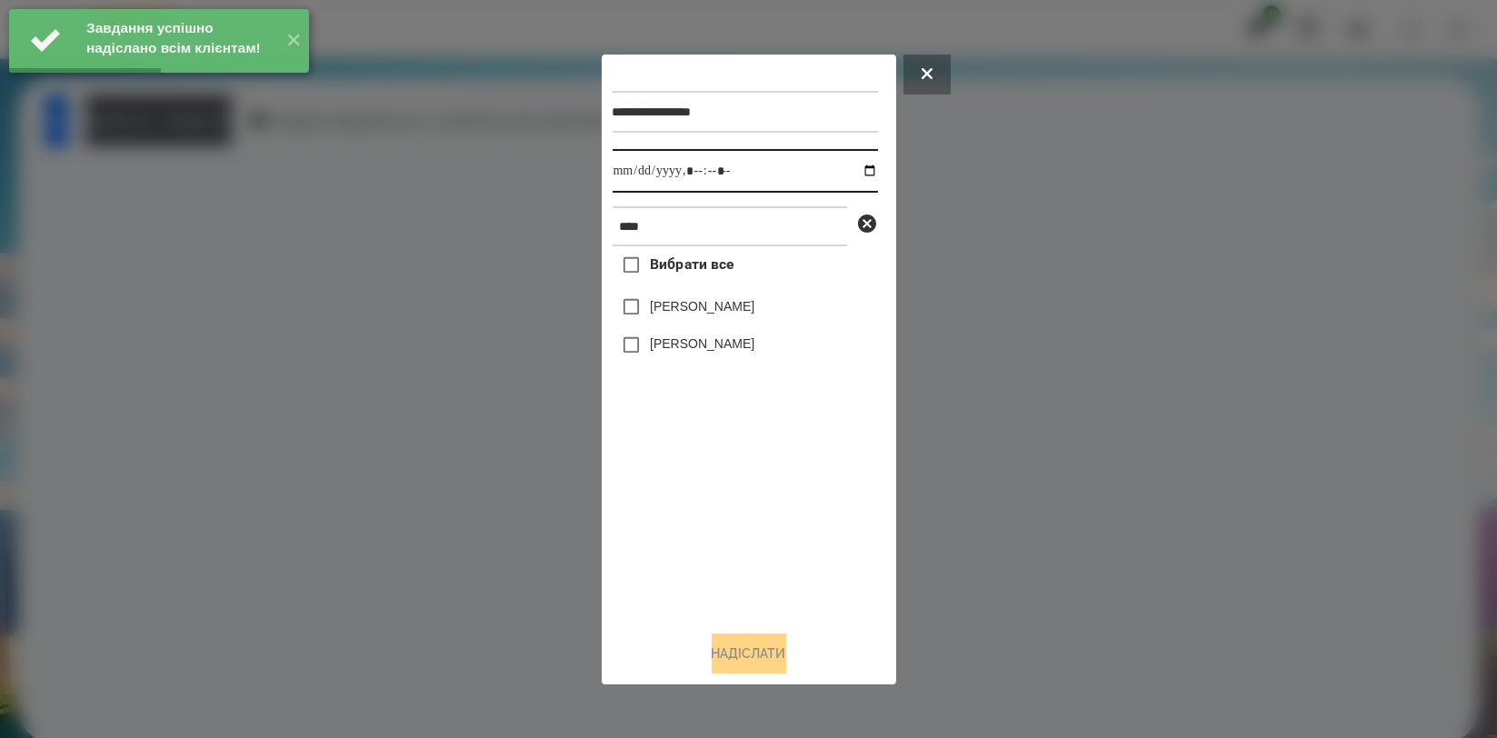
click at [857, 174] on input "datetime-local" at bounding box center [745, 171] width 265 height 44
type input "**********"
click at [713, 467] on div "Вибрати все Аліса Герасимчук Симчера Кирило" at bounding box center [745, 430] width 265 height 369
click at [726, 353] on label "[PERSON_NAME]" at bounding box center [702, 343] width 105 height 18
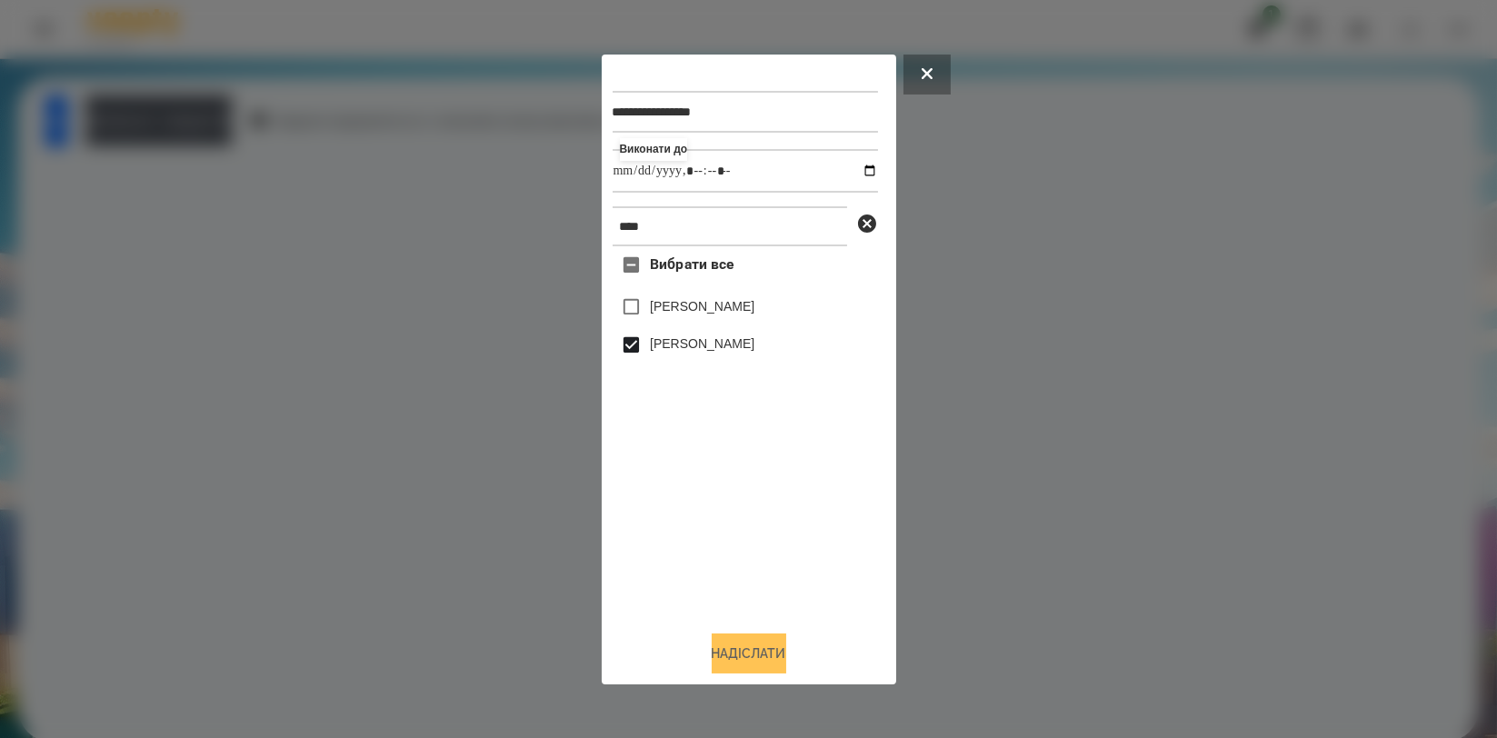
click at [746, 650] on button "Надіслати" at bounding box center [749, 653] width 75 height 40
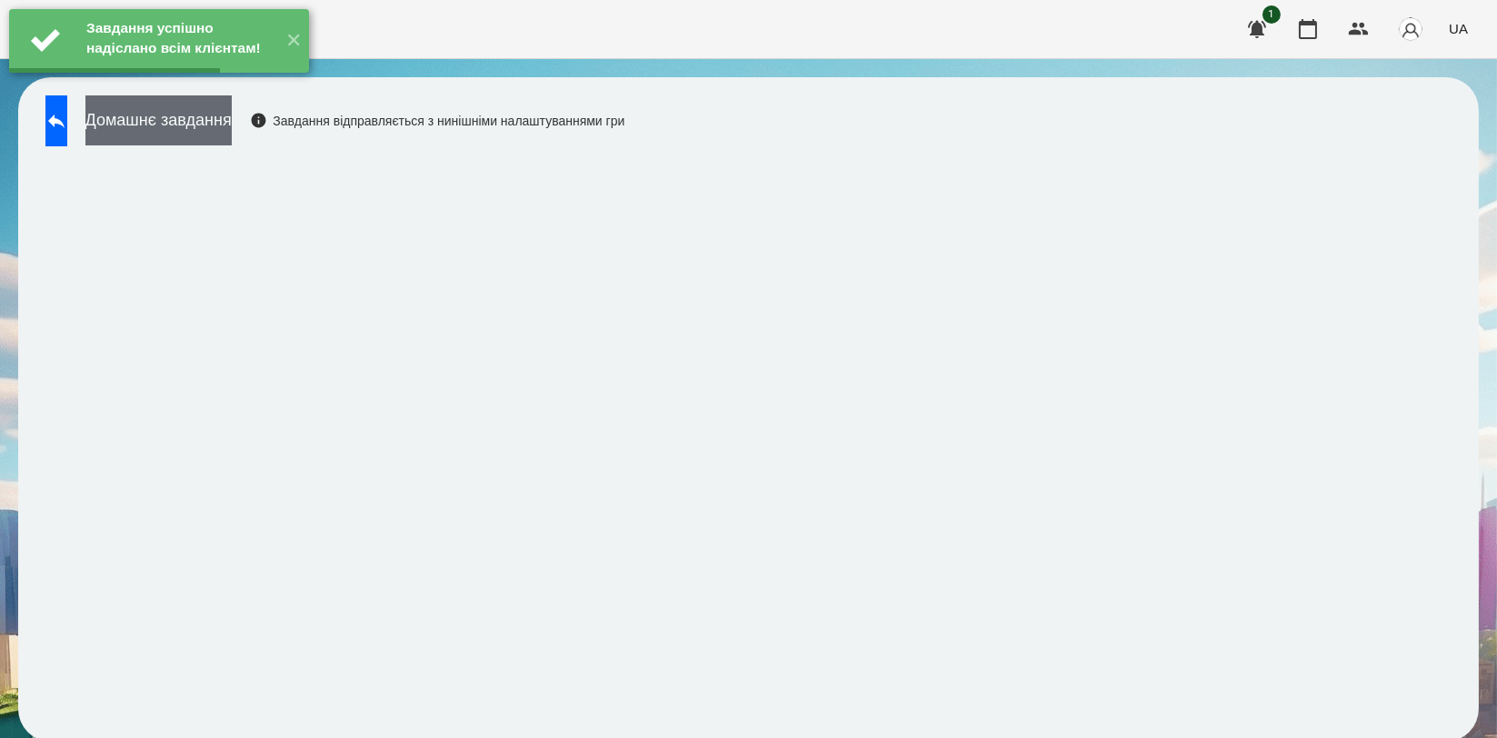
click at [232, 118] on button "Домашнє завдання" at bounding box center [158, 120] width 146 height 50
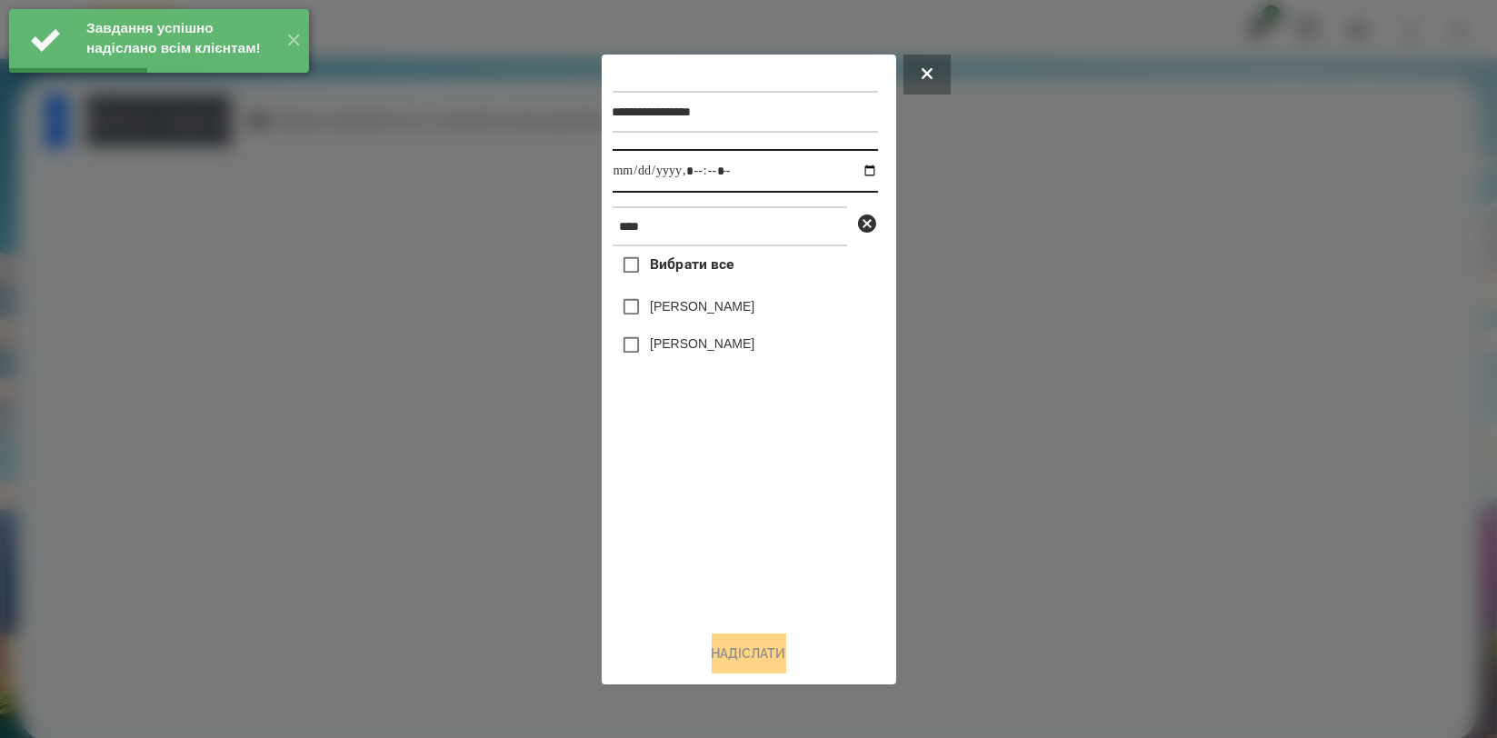
click at [852, 166] on input "datetime-local" at bounding box center [745, 171] width 265 height 44
type input "**********"
drag, startPoint x: 731, startPoint y: 494, endPoint x: 723, endPoint y: 394, distance: 100.3
click at [731, 494] on div "Вибрати все Аліса Герасимчук Симчера Кирило" at bounding box center [745, 430] width 265 height 369
click at [737, 350] on label "[PERSON_NAME]" at bounding box center [702, 343] width 105 height 18
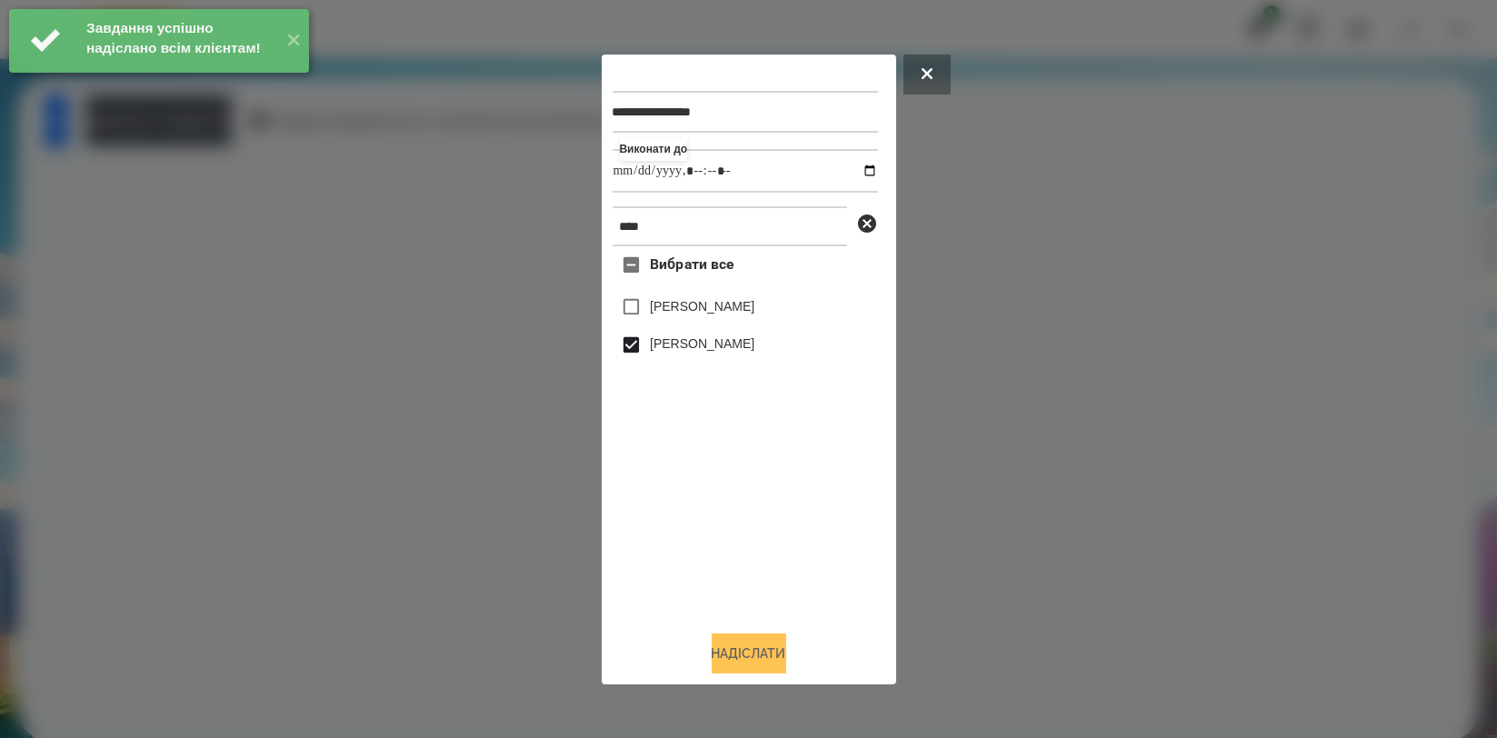
click at [739, 639] on button "Надіслати" at bounding box center [749, 653] width 75 height 40
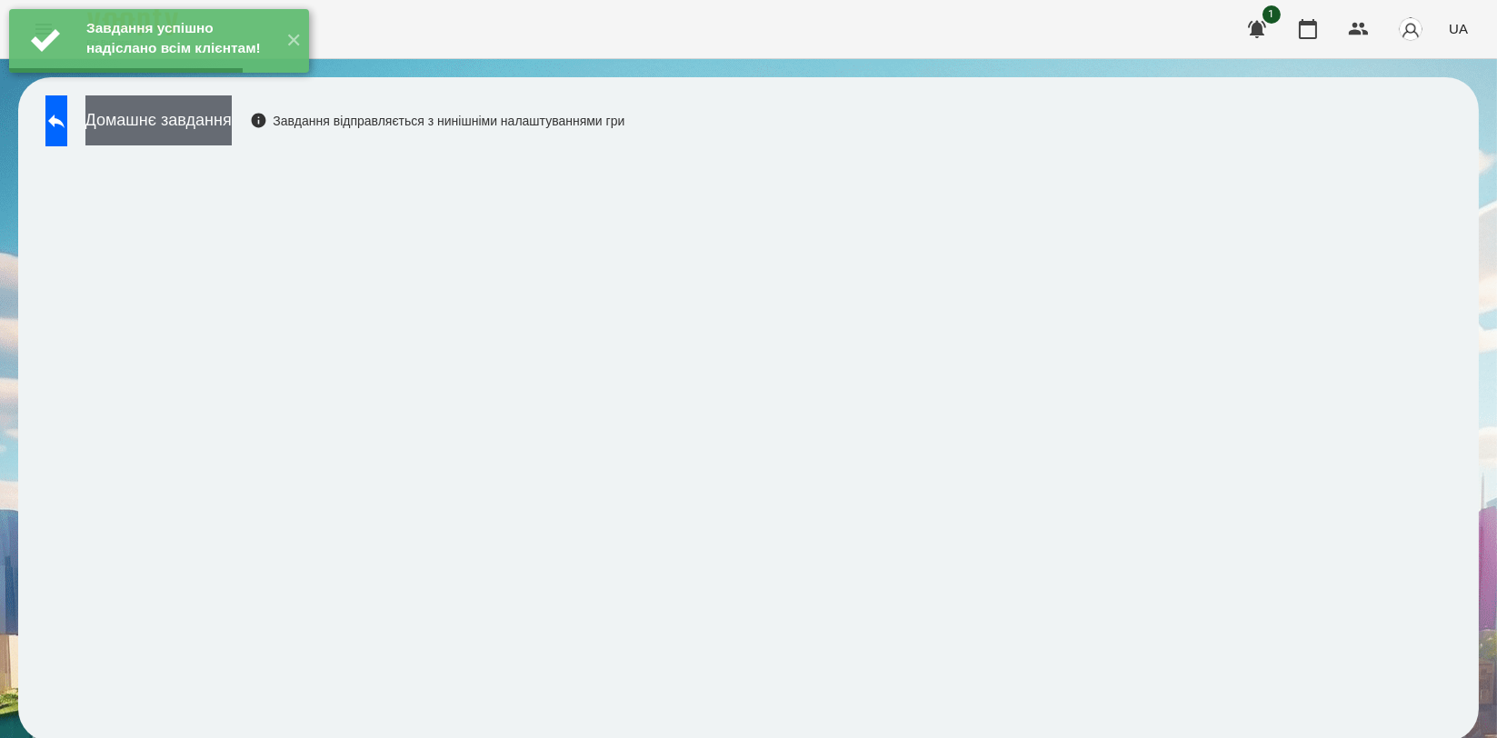
click at [180, 119] on button "Домашнє завдання" at bounding box center [158, 120] width 146 height 50
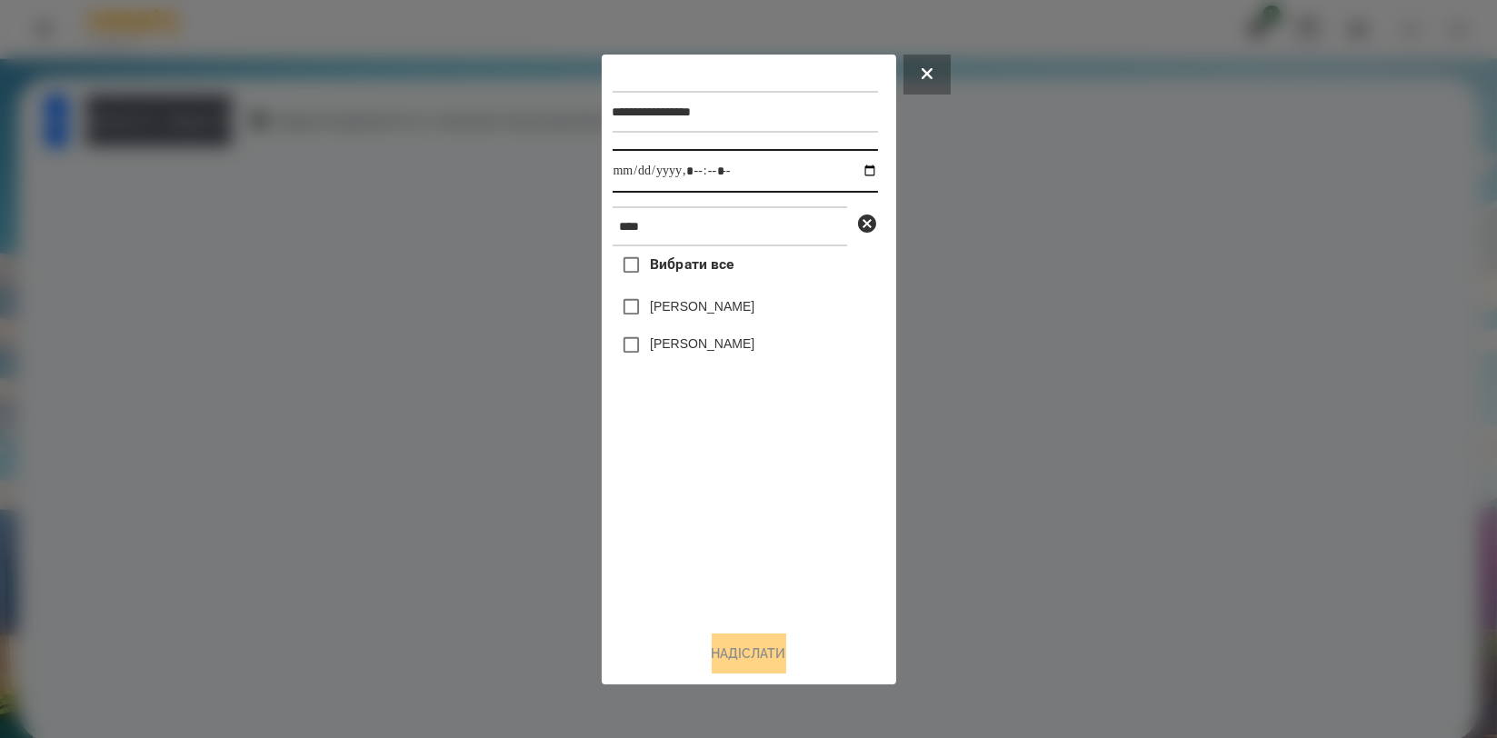
click at [853, 174] on input "datetime-local" at bounding box center [745, 171] width 265 height 44
type input "**********"
drag, startPoint x: 743, startPoint y: 478, endPoint x: 743, endPoint y: 432, distance: 46.4
click at [743, 478] on div "Вибрати все Аліса Герасимчук Симчера Кирило" at bounding box center [745, 430] width 265 height 369
click at [741, 347] on label "[PERSON_NAME]" at bounding box center [702, 343] width 105 height 18
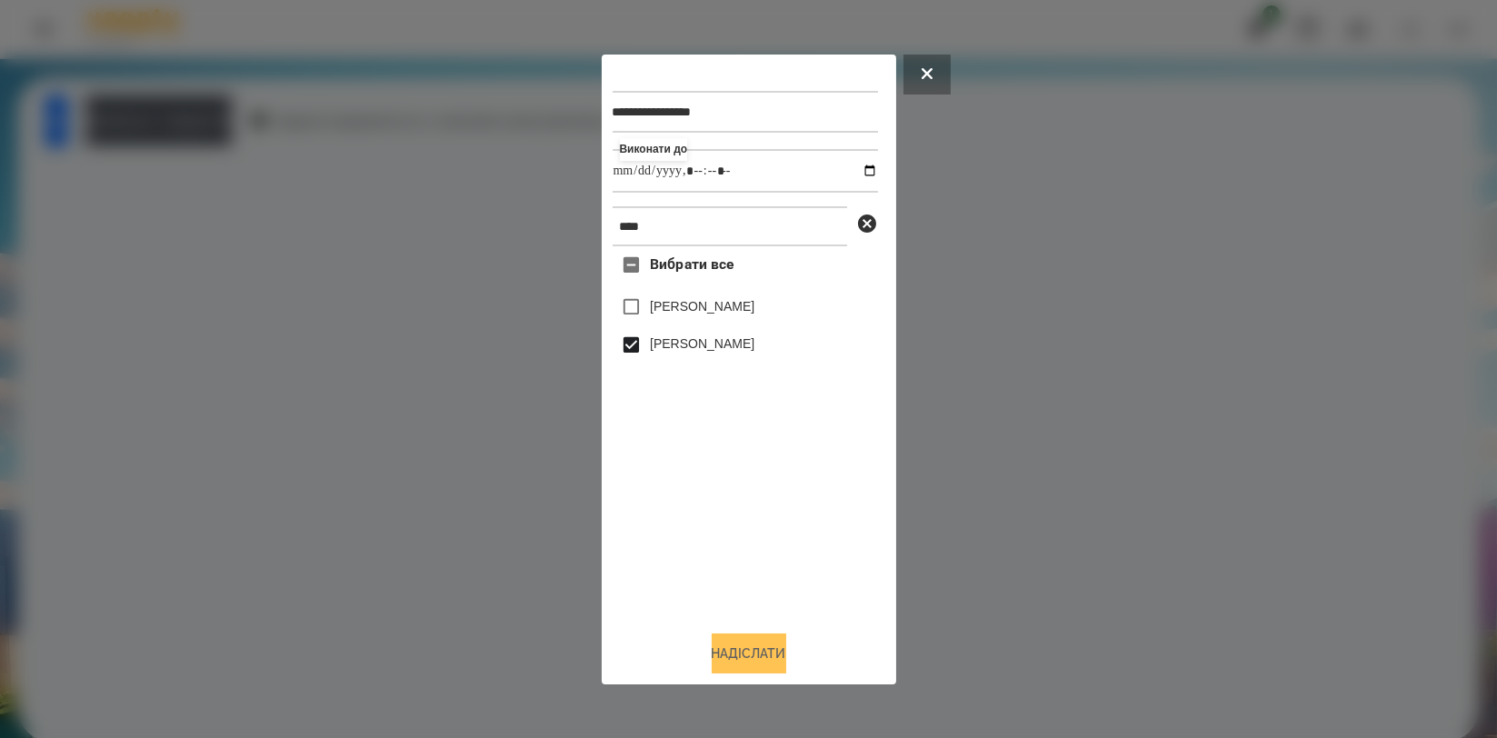
click at [743, 648] on button "Надіслати" at bounding box center [749, 653] width 75 height 40
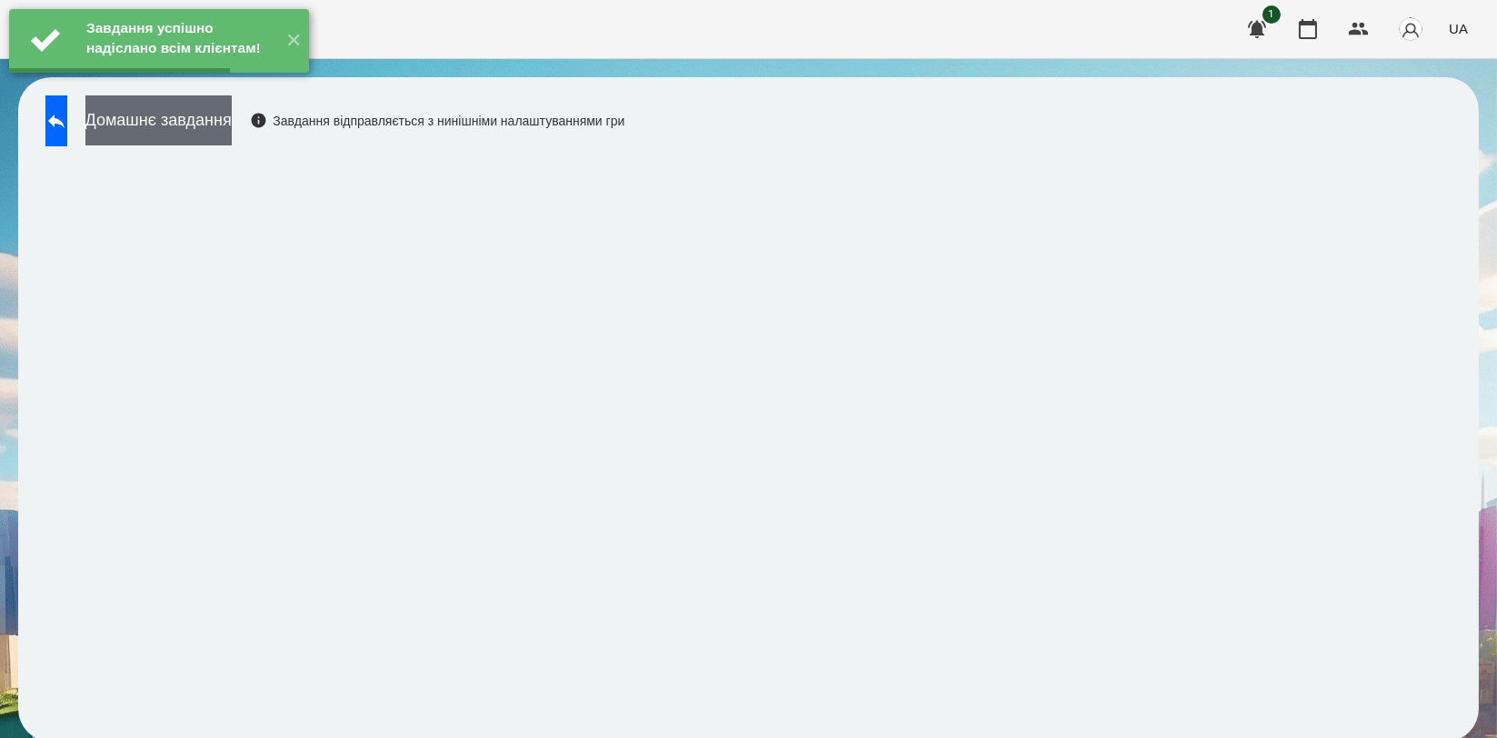
click at [232, 126] on button "Домашнє завдання" at bounding box center [158, 120] width 146 height 50
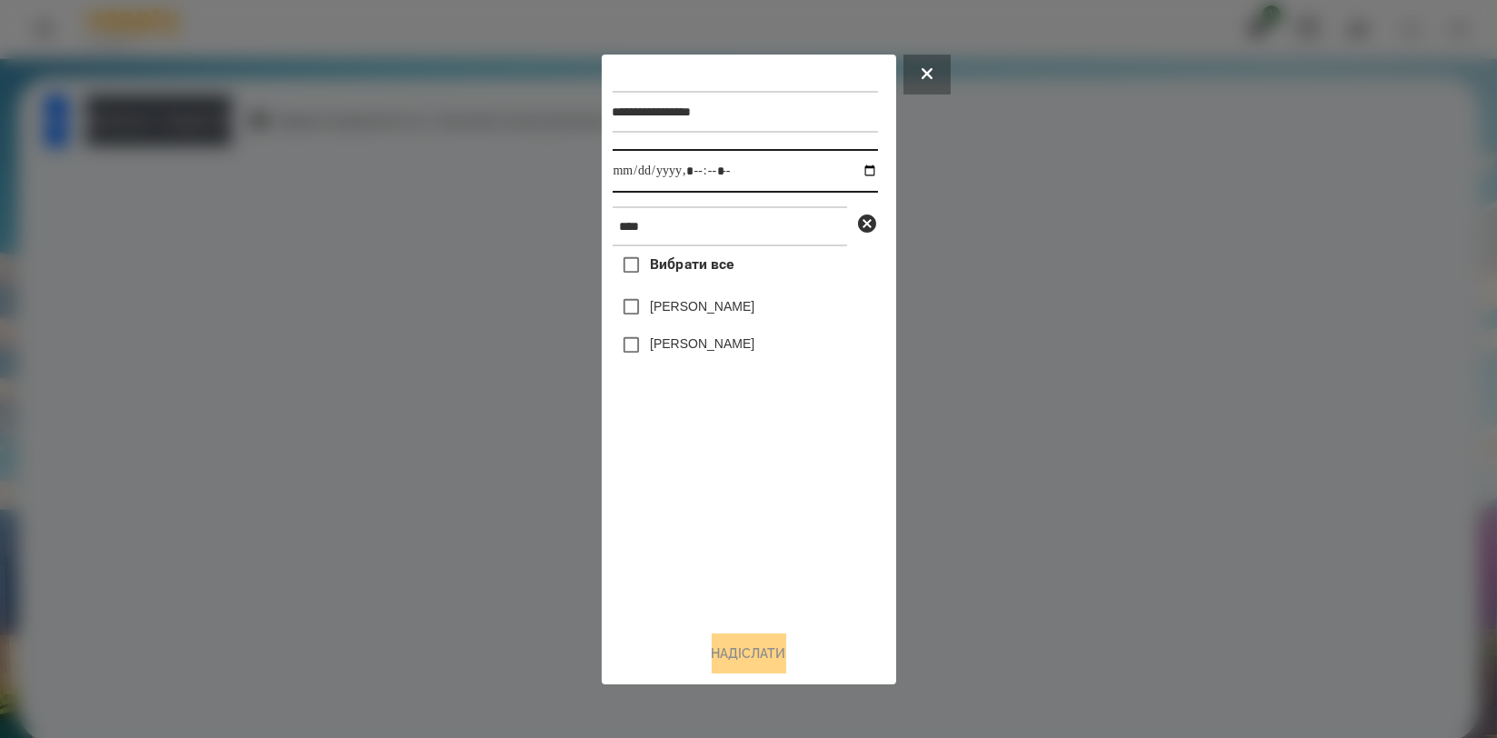
click at [849, 172] on input "datetime-local" at bounding box center [745, 171] width 265 height 44
type input "**********"
click at [769, 490] on div "Вибрати все Аліса Герасимчук Симчера Кирило" at bounding box center [745, 430] width 265 height 369
click at [744, 352] on label "[PERSON_NAME]" at bounding box center [702, 343] width 105 height 18
click at [768, 644] on button "Надіслати" at bounding box center [749, 653] width 75 height 40
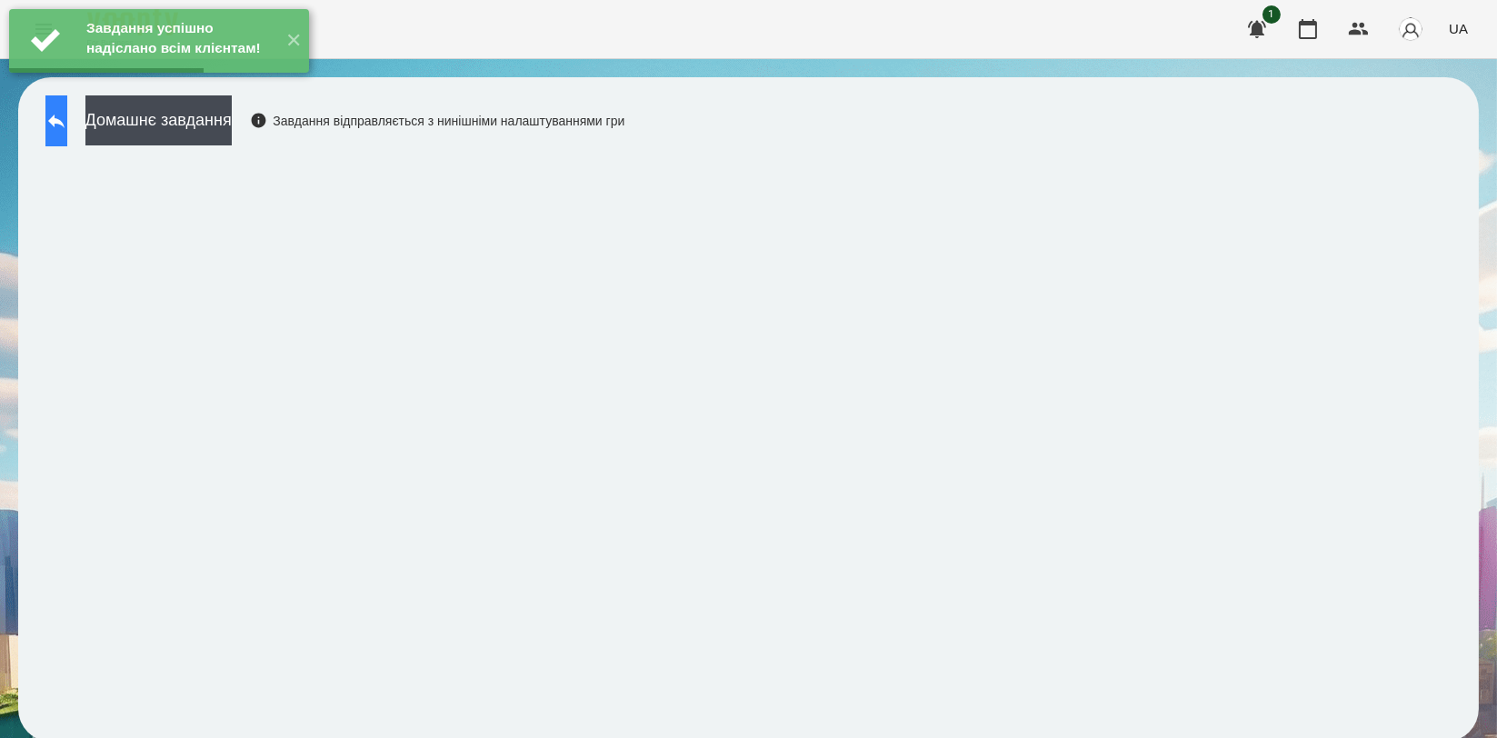
click at [67, 120] on button at bounding box center [56, 120] width 22 height 51
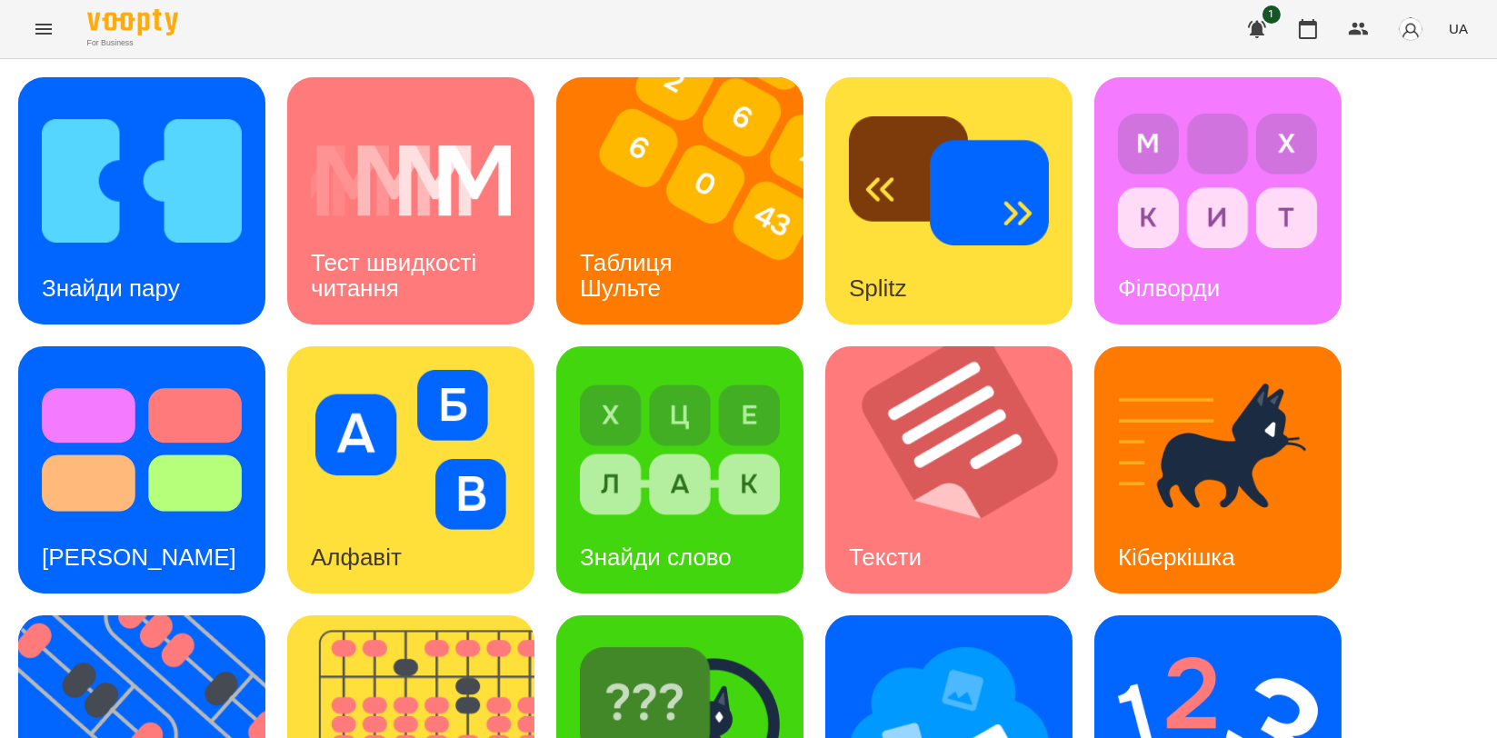
scroll to position [303, 0]
click at [83, 615] on img at bounding box center [153, 738] width 270 height 247
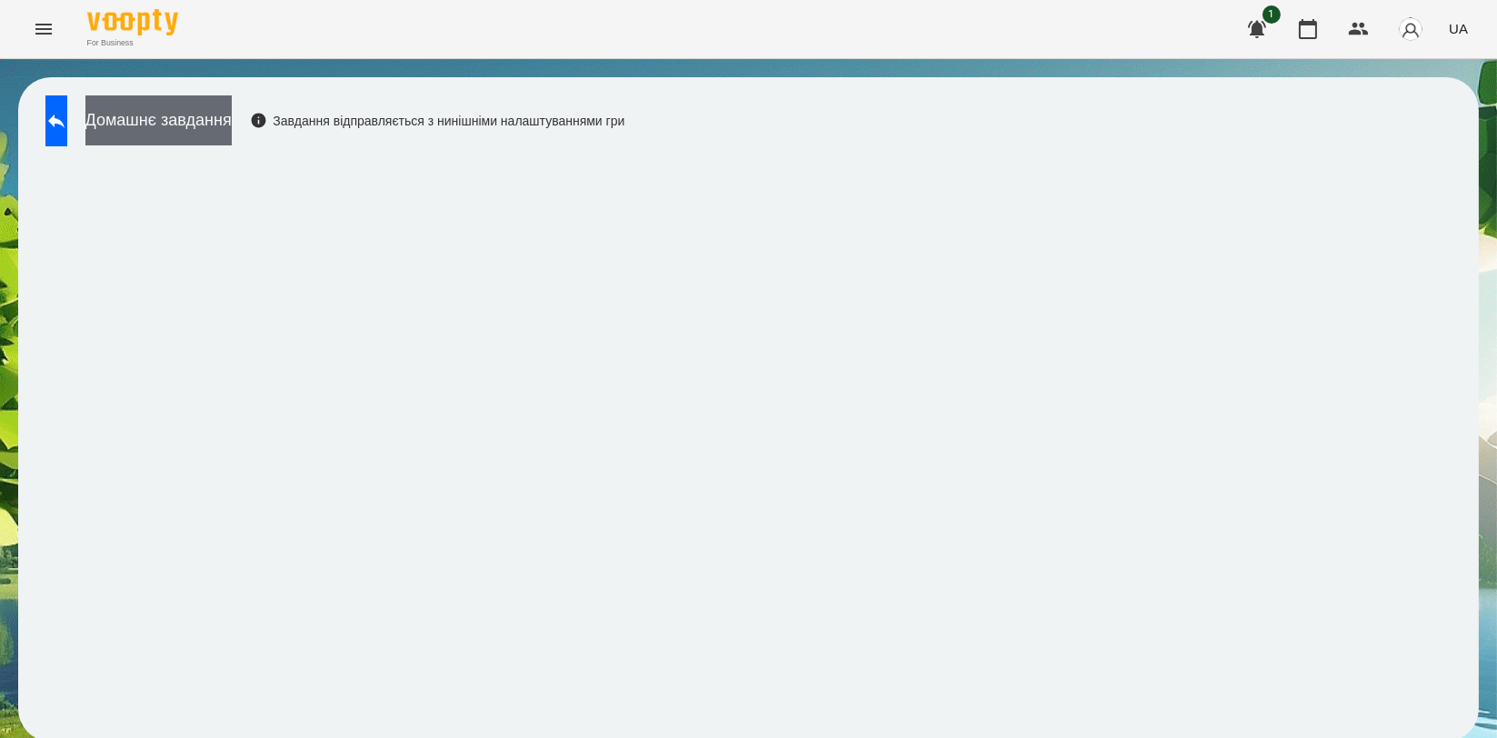
click at [206, 110] on button "Домашнє завдання" at bounding box center [158, 120] width 146 height 50
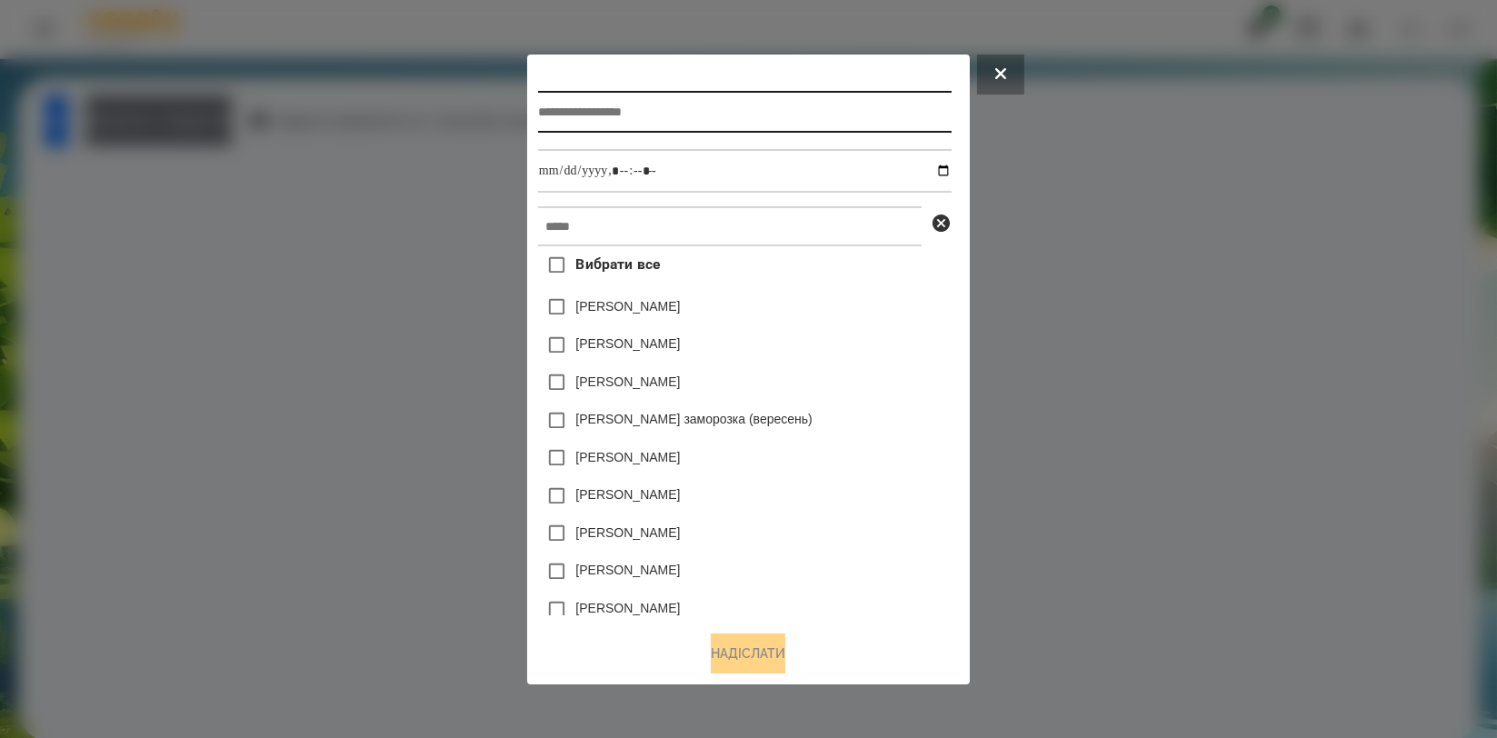
click at [631, 91] on input "text" at bounding box center [745, 112] width 414 height 42
type input "*********"
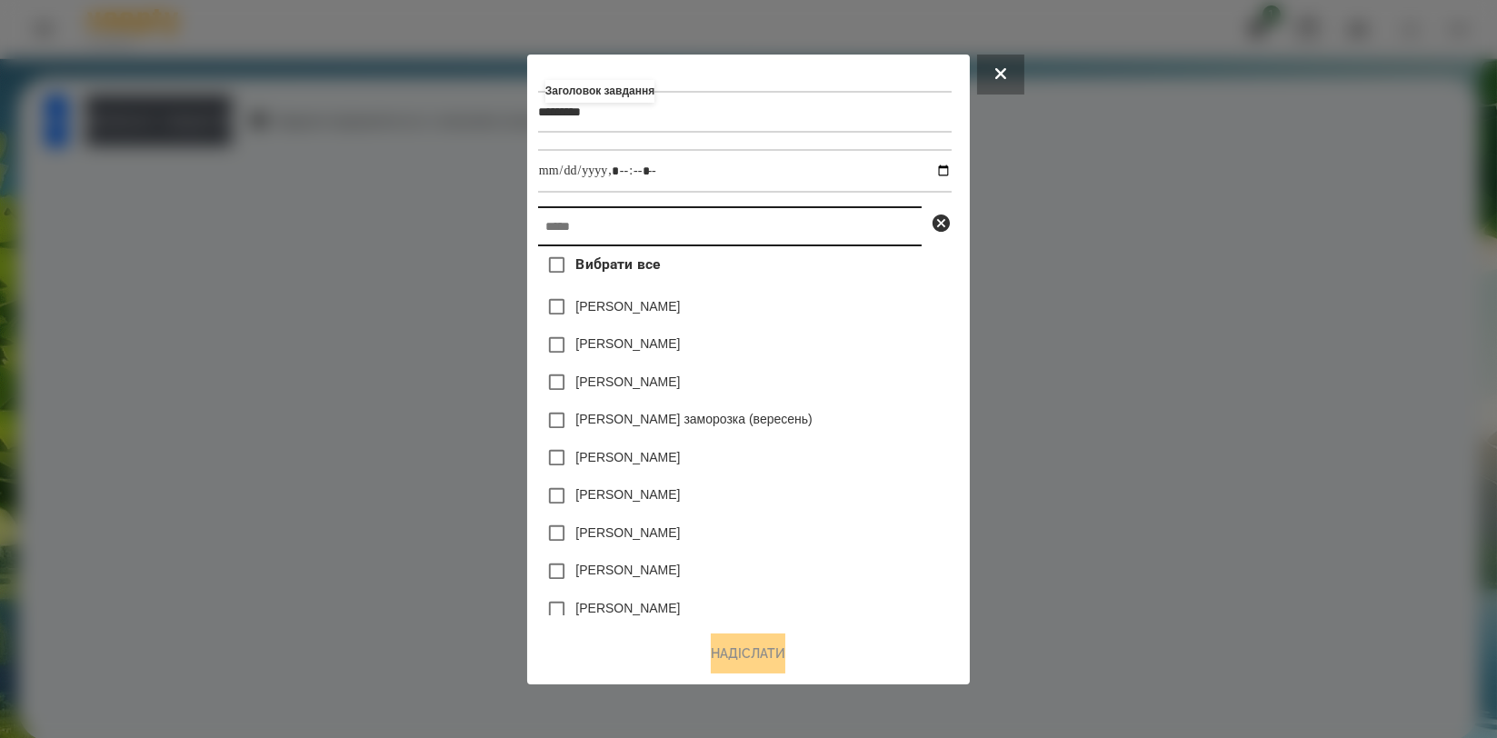
click at [598, 231] on input "text" at bounding box center [730, 226] width 384 height 40
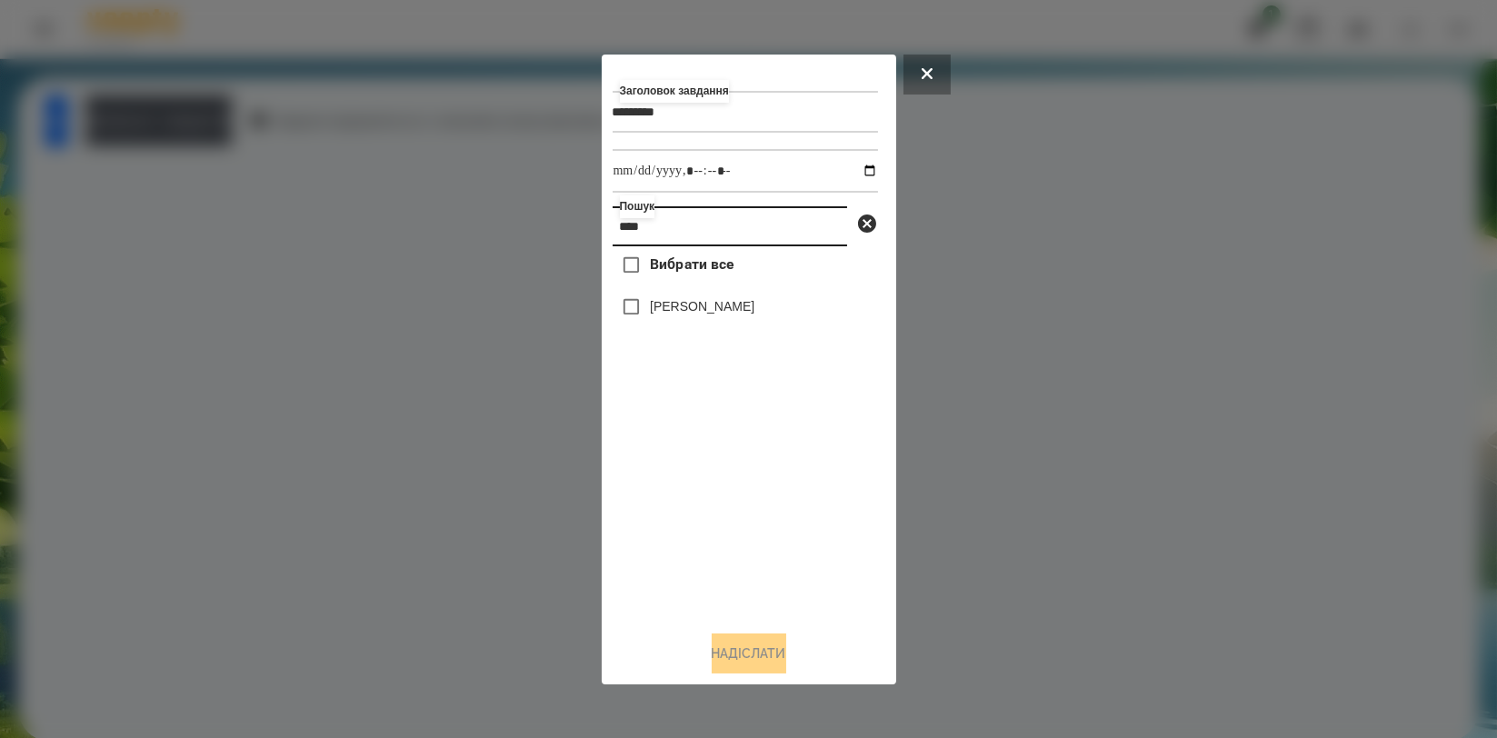
type input "****"
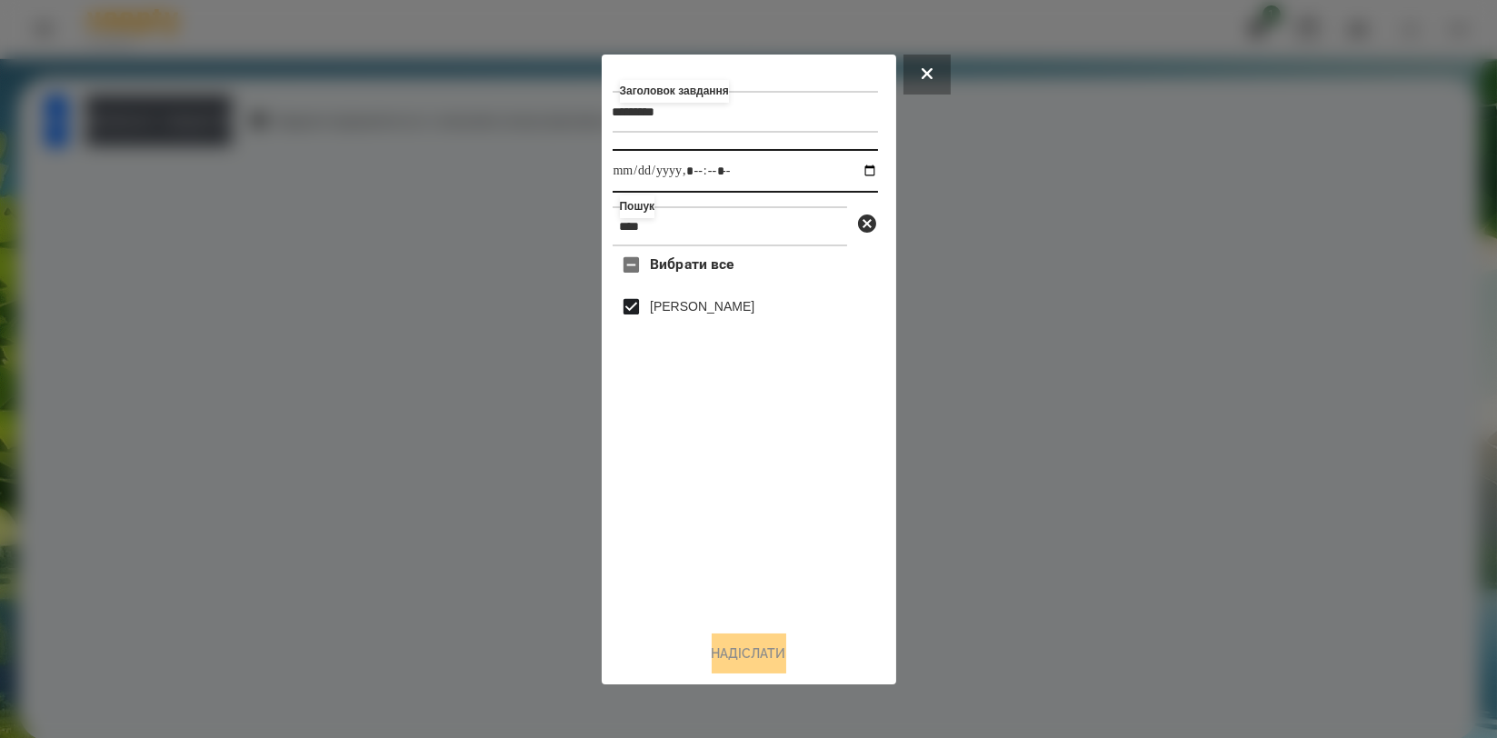
click at [856, 168] on input "datetime-local" at bounding box center [745, 171] width 265 height 44
type input "**********"
drag, startPoint x: 674, startPoint y: 482, endPoint x: 681, endPoint y: 513, distance: 31.5
click at [674, 482] on div "Вибрати все Артем Радченко" at bounding box center [745, 430] width 265 height 369
click at [712, 650] on button "Надіслати" at bounding box center [749, 653] width 75 height 40
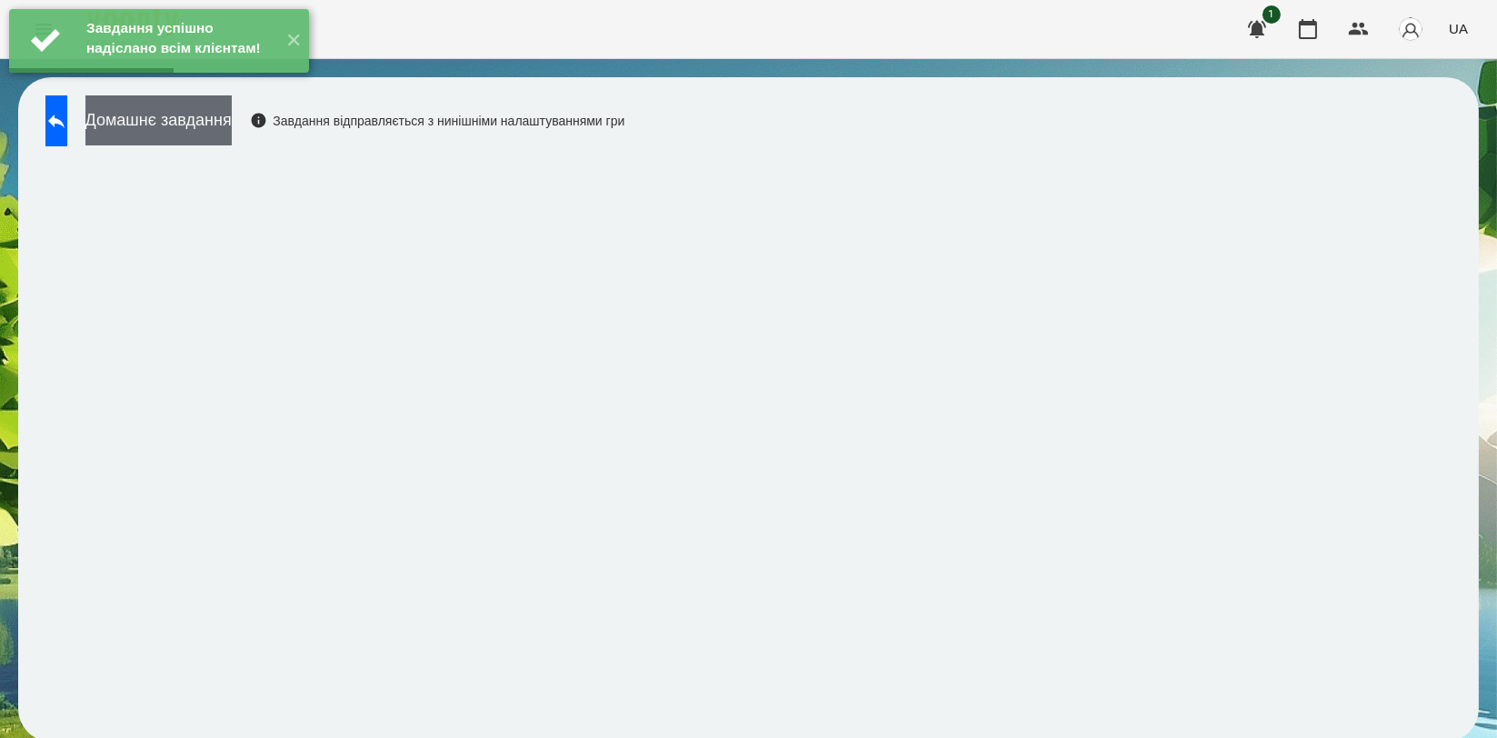
click at [232, 132] on button "Домашнє завдання" at bounding box center [158, 120] width 146 height 50
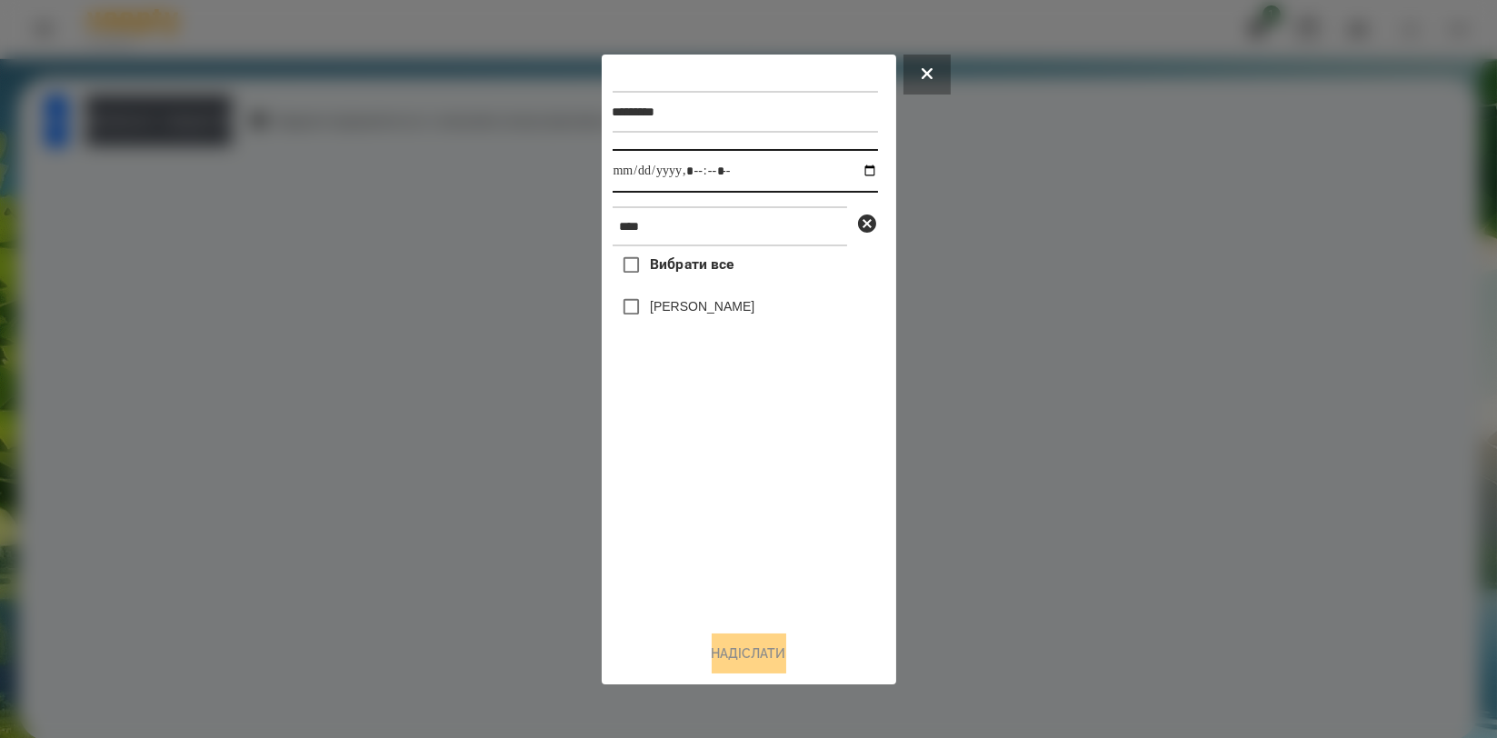
click at [851, 173] on input "datetime-local" at bounding box center [745, 171] width 265 height 44
type input "**********"
click at [677, 478] on div "Вибрати все Артем Радченко" at bounding box center [745, 430] width 265 height 369
click at [729, 306] on label "[PERSON_NAME]" at bounding box center [702, 306] width 105 height 18
click at [746, 661] on button "Надіслати" at bounding box center [749, 653] width 75 height 40
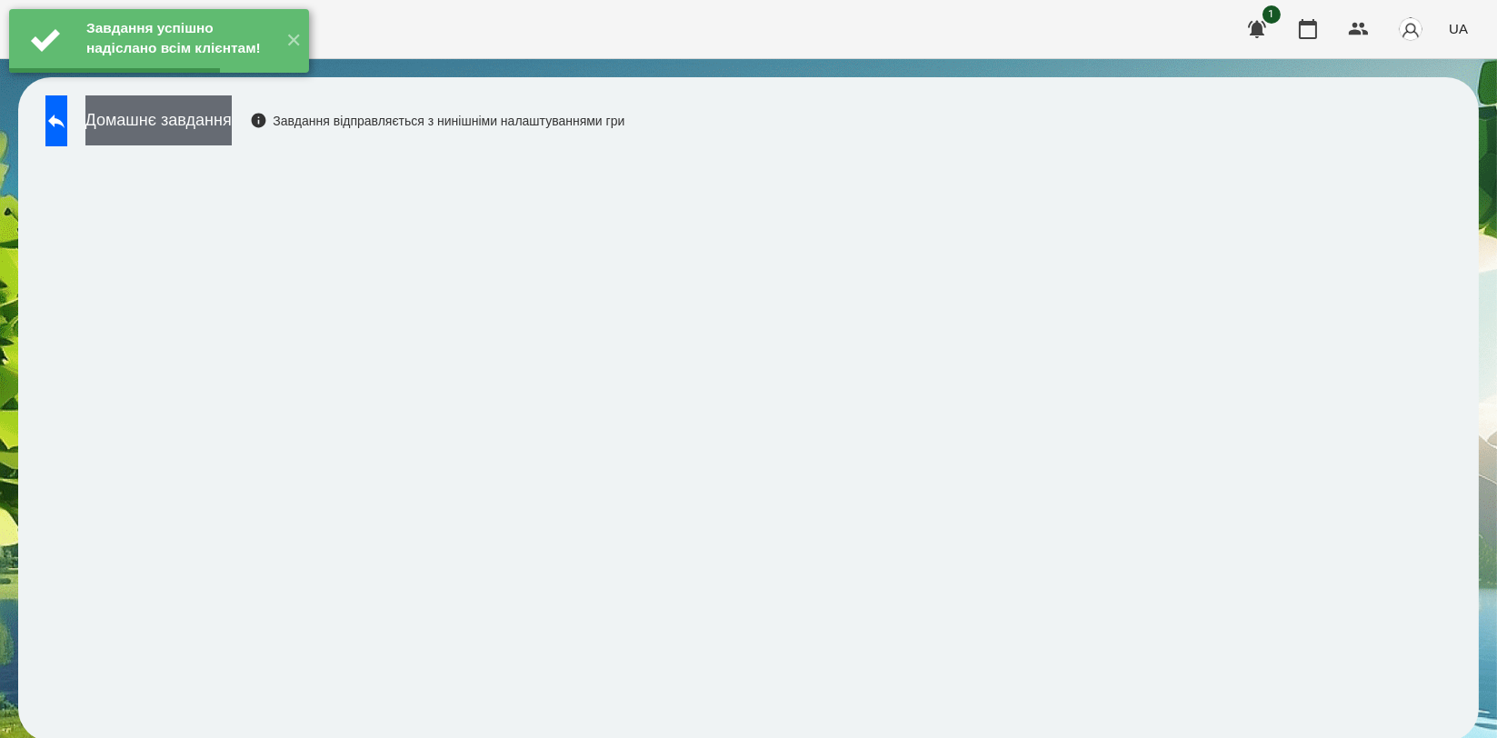
click at [232, 132] on button "Домашнє завдання" at bounding box center [158, 120] width 146 height 50
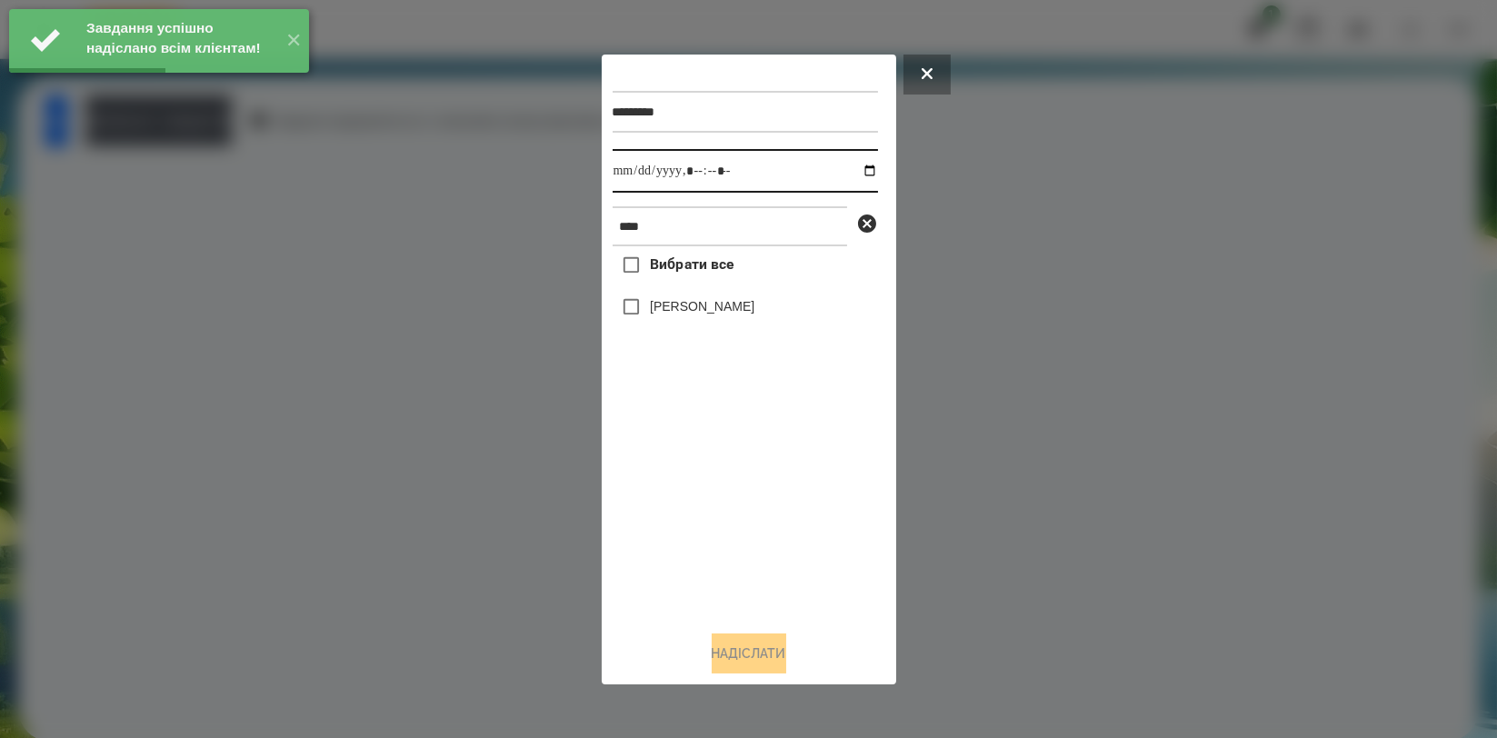
click at [853, 165] on input "datetime-local" at bounding box center [745, 171] width 265 height 44
type input "**********"
click at [703, 507] on div "Вибрати все Артем Радченко" at bounding box center [745, 430] width 265 height 369
click at [703, 315] on label "[PERSON_NAME]" at bounding box center [702, 306] width 105 height 18
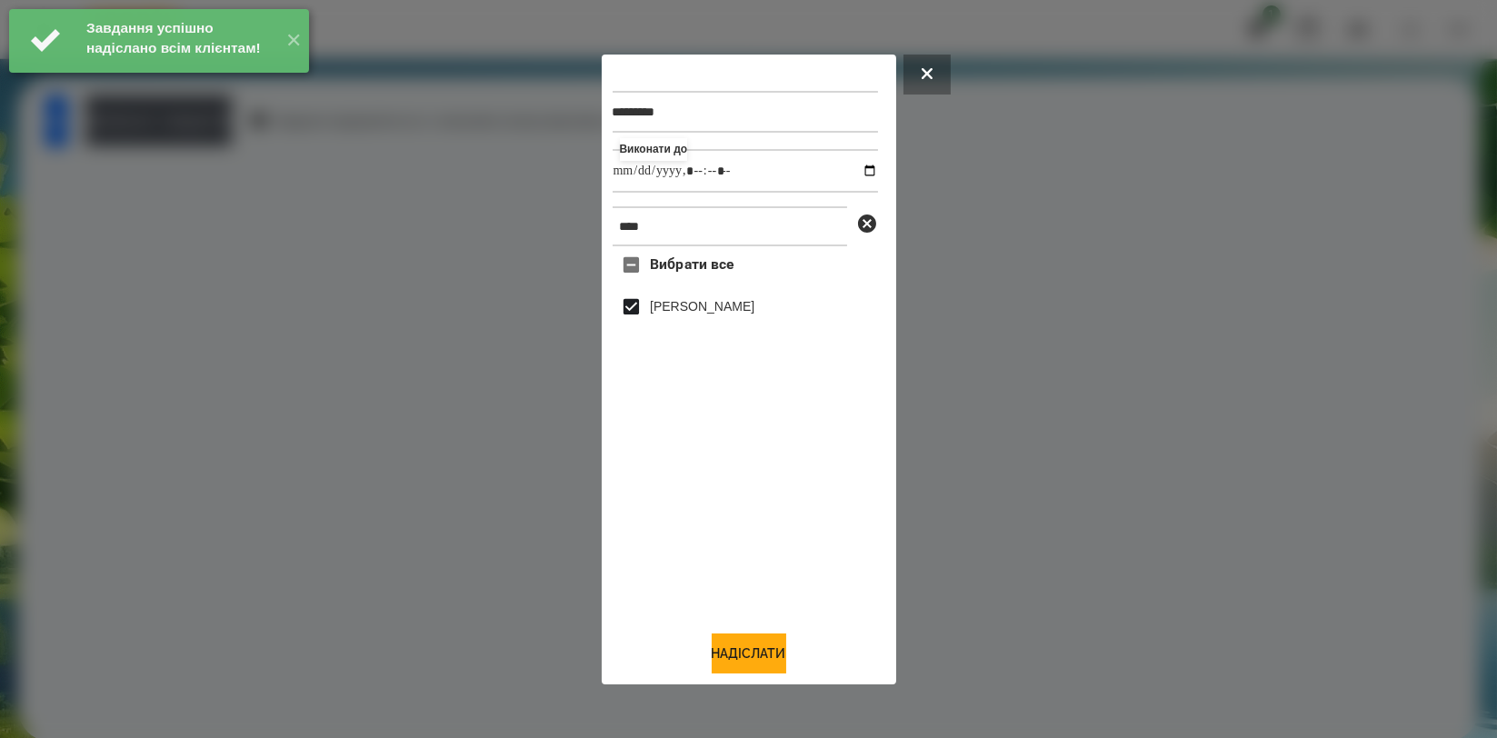
click at [722, 676] on div "********* Виконати до **** Вибрати все Артем Радченко Надіслати" at bounding box center [749, 370] width 294 height 630
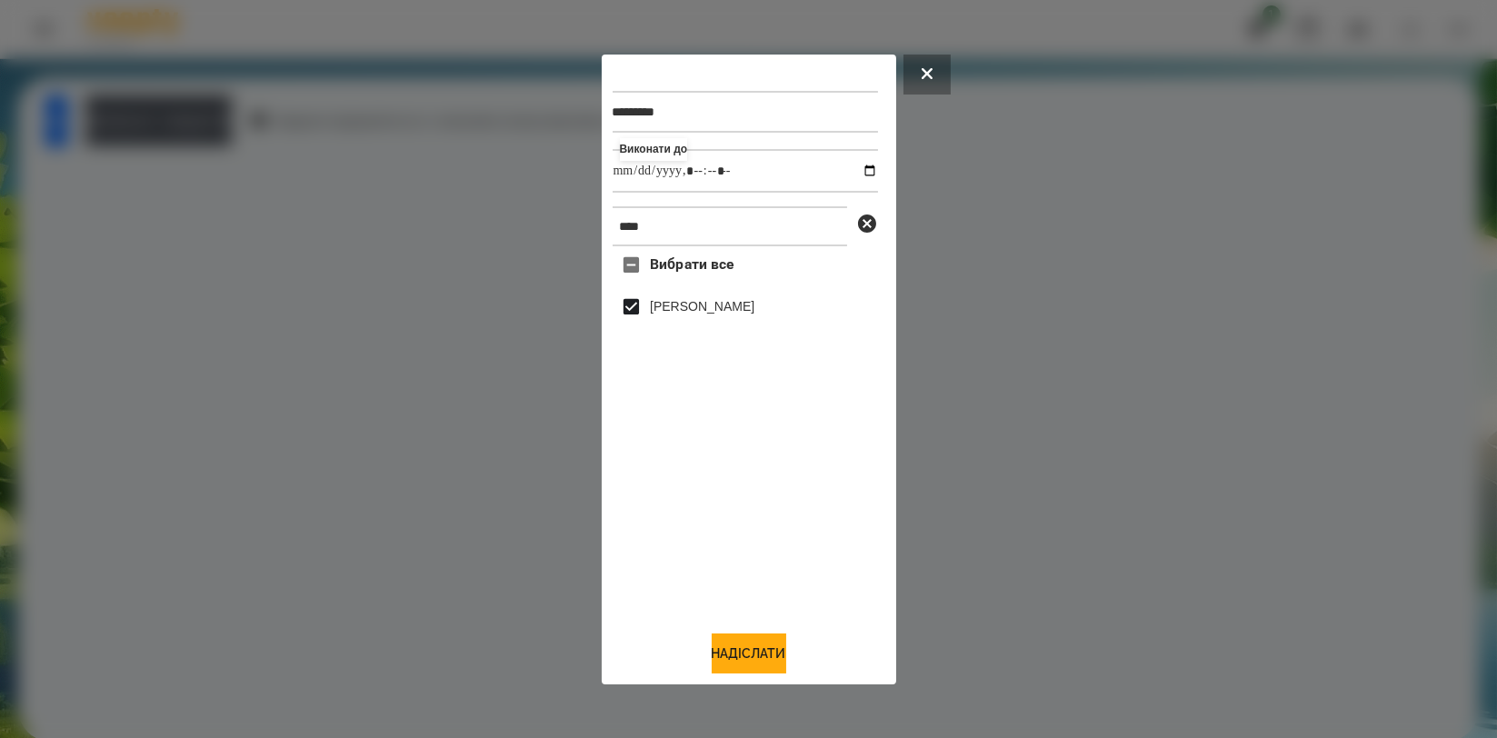
click at [721, 629] on div "********* Виконати до **** Вибрати все Артем Радченко Надіслати" at bounding box center [749, 369] width 273 height 608
click at [733, 648] on button "Надіслати" at bounding box center [749, 653] width 75 height 40
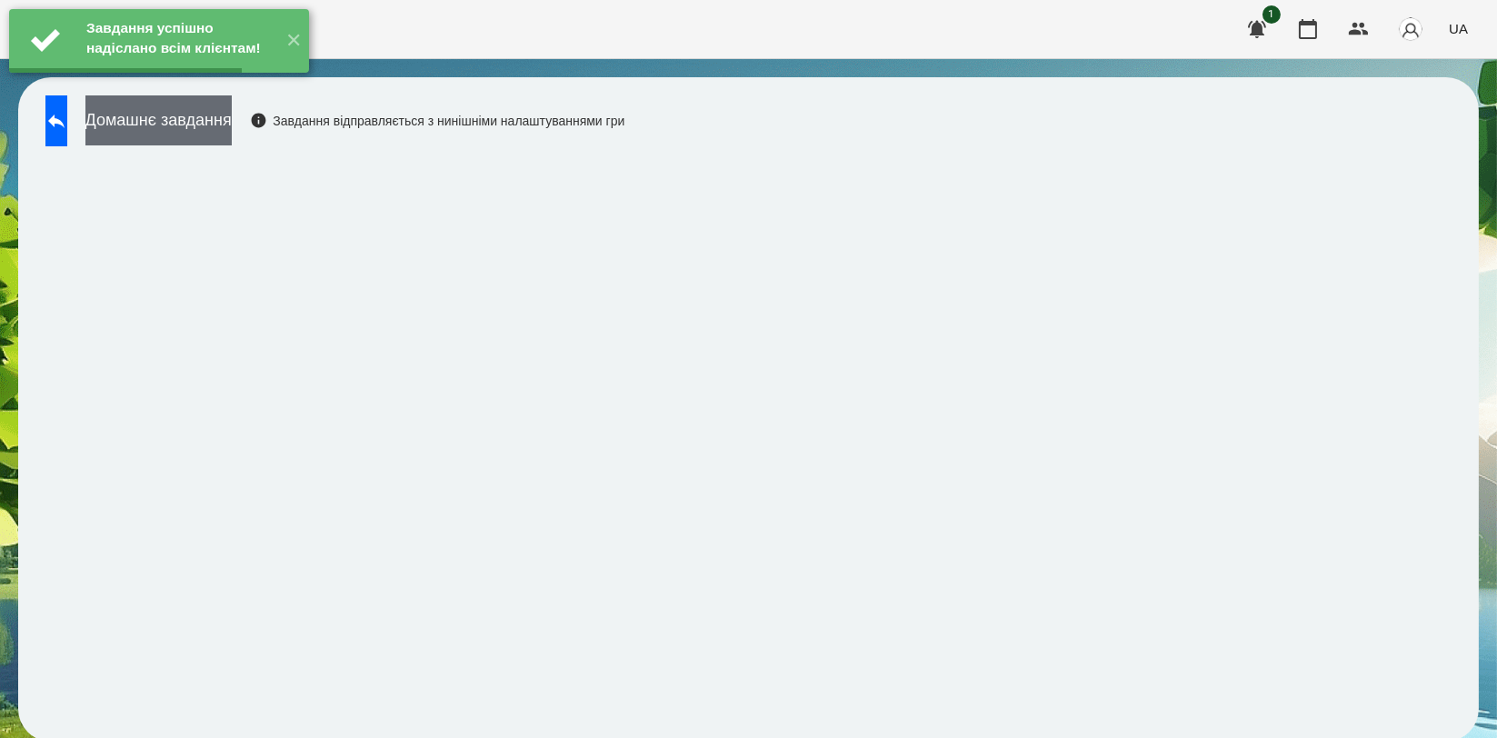
click at [232, 120] on button "Домашнє завдання" at bounding box center [158, 120] width 146 height 50
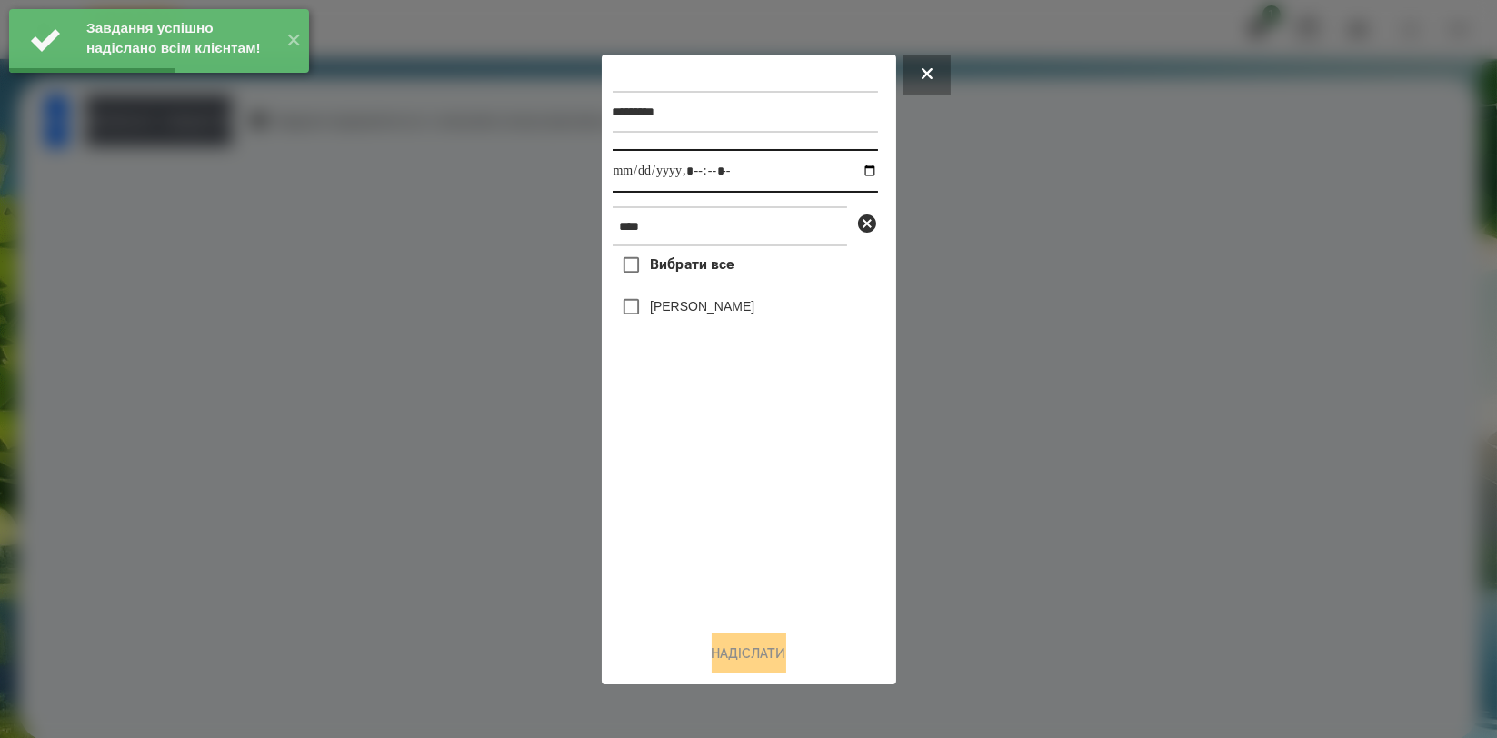
click at [854, 170] on input "datetime-local" at bounding box center [745, 171] width 265 height 44
type input "**********"
click at [720, 504] on div "Вибрати все Артем Радченко" at bounding box center [745, 430] width 265 height 369
click at [725, 310] on label "[PERSON_NAME]" at bounding box center [702, 306] width 105 height 18
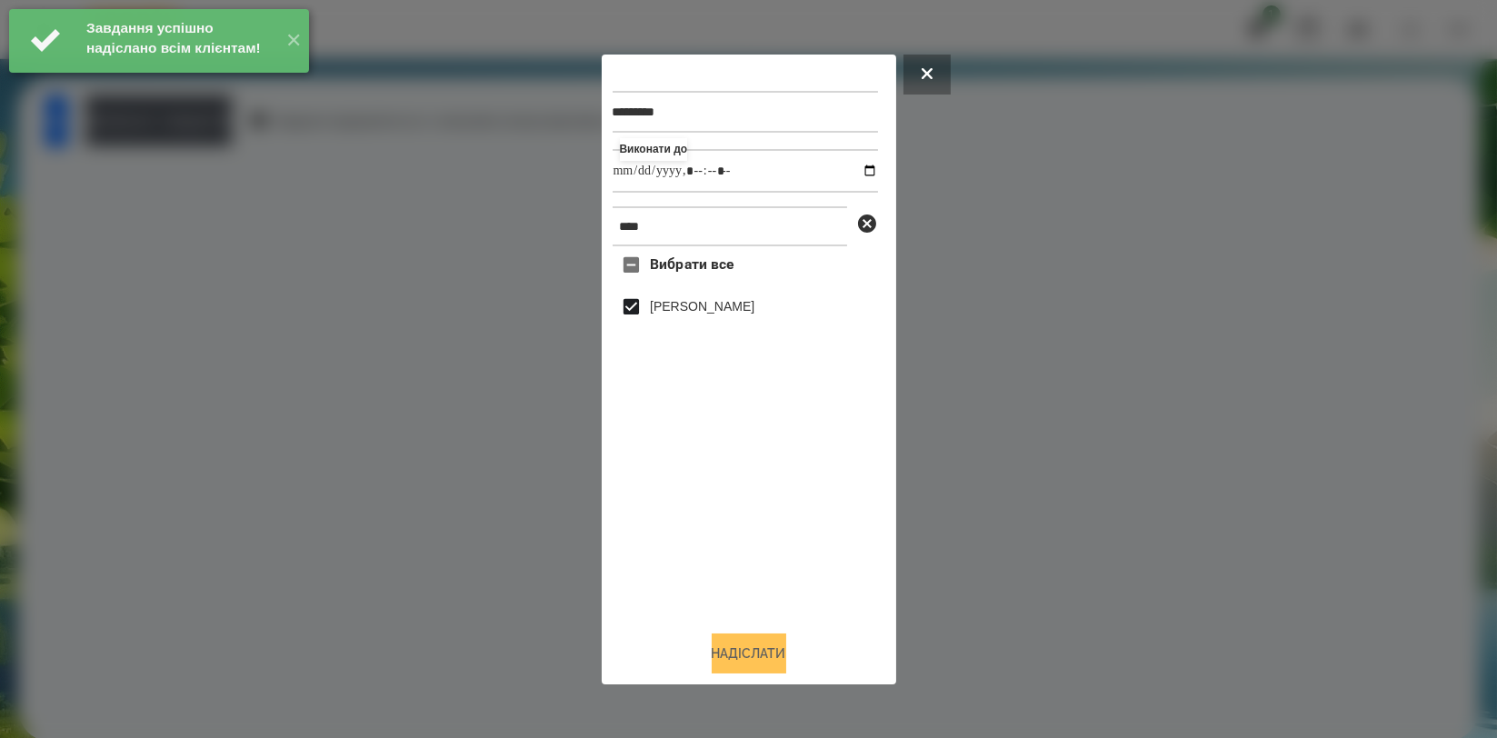
click at [743, 635] on button "Надіслати" at bounding box center [749, 653] width 75 height 40
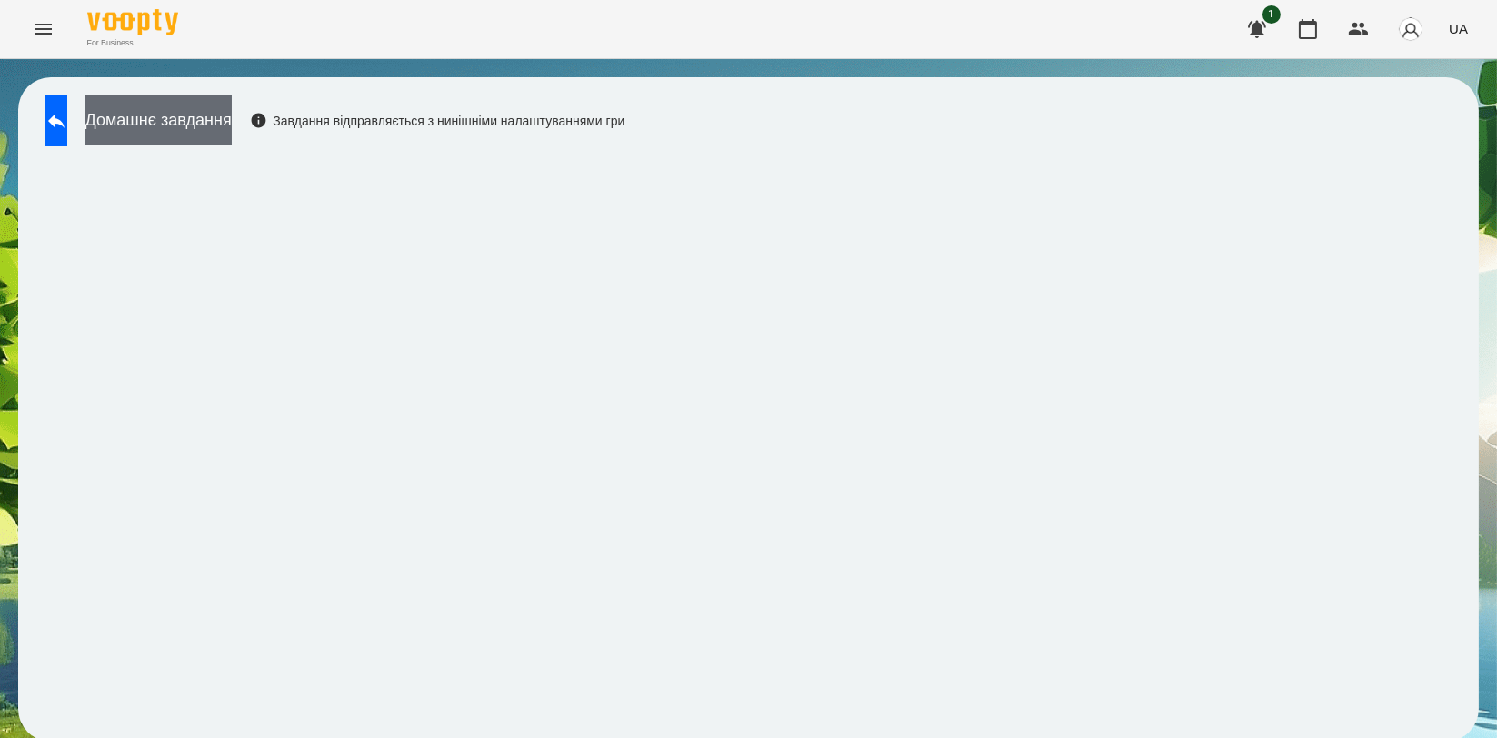
click at [232, 121] on button "Домашнє завдання" at bounding box center [158, 120] width 146 height 50
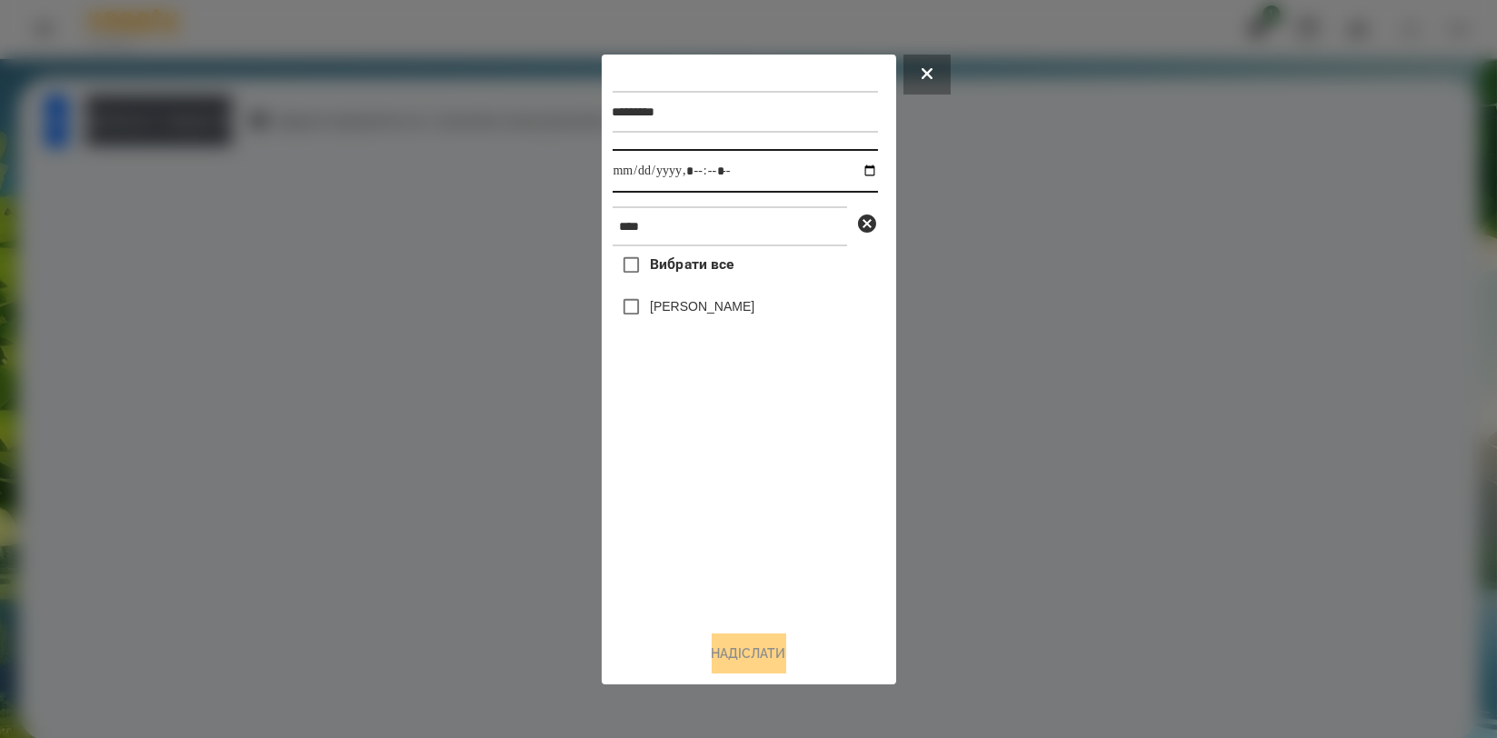
click at [854, 168] on input "datetime-local" at bounding box center [745, 171] width 265 height 44
type input "**********"
drag, startPoint x: 754, startPoint y: 507, endPoint x: 752, endPoint y: 397, distance: 110.0
click at [753, 506] on div "Вибрати все Артем Радченко" at bounding box center [745, 430] width 265 height 369
click at [751, 311] on label "[PERSON_NAME]" at bounding box center [702, 306] width 105 height 18
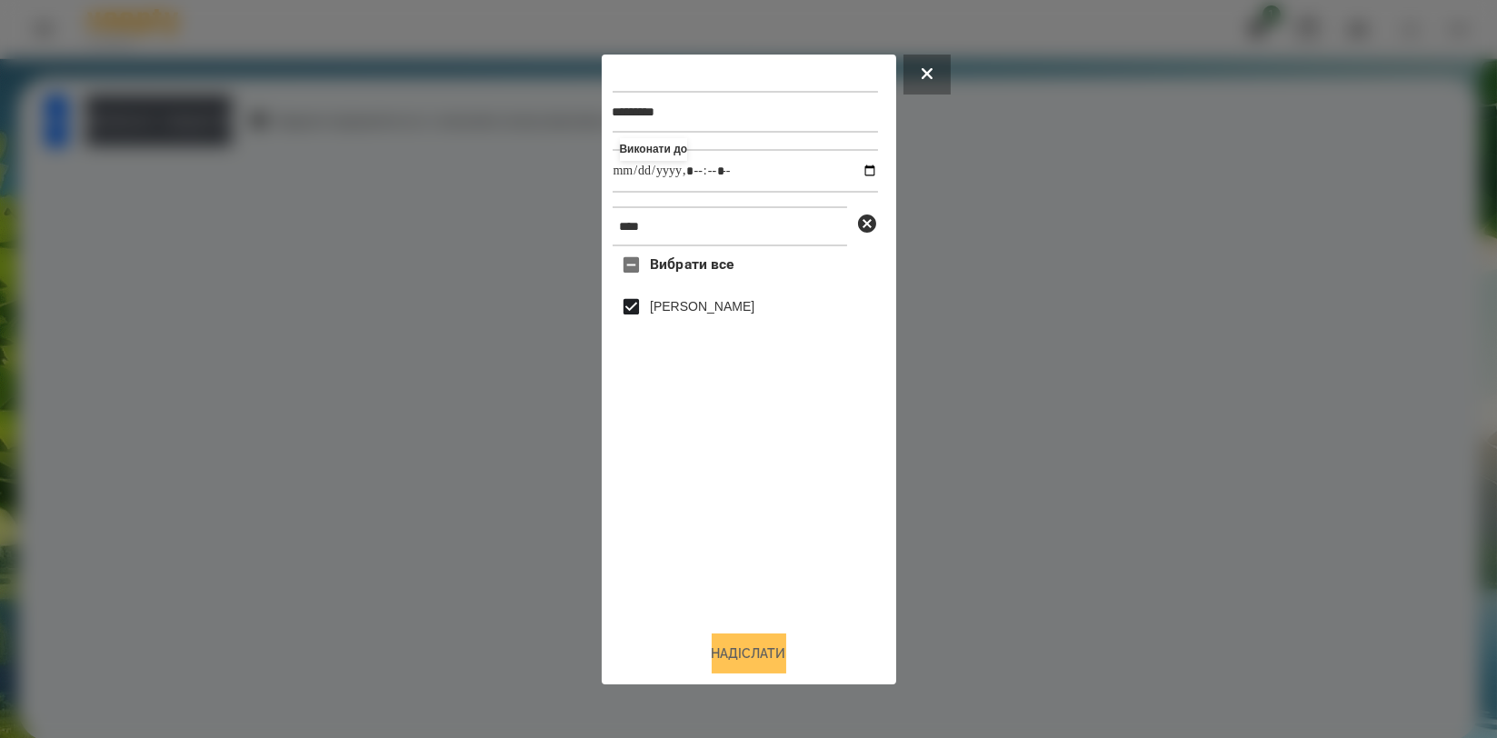
click at [747, 639] on button "Надіслати" at bounding box center [749, 653] width 75 height 40
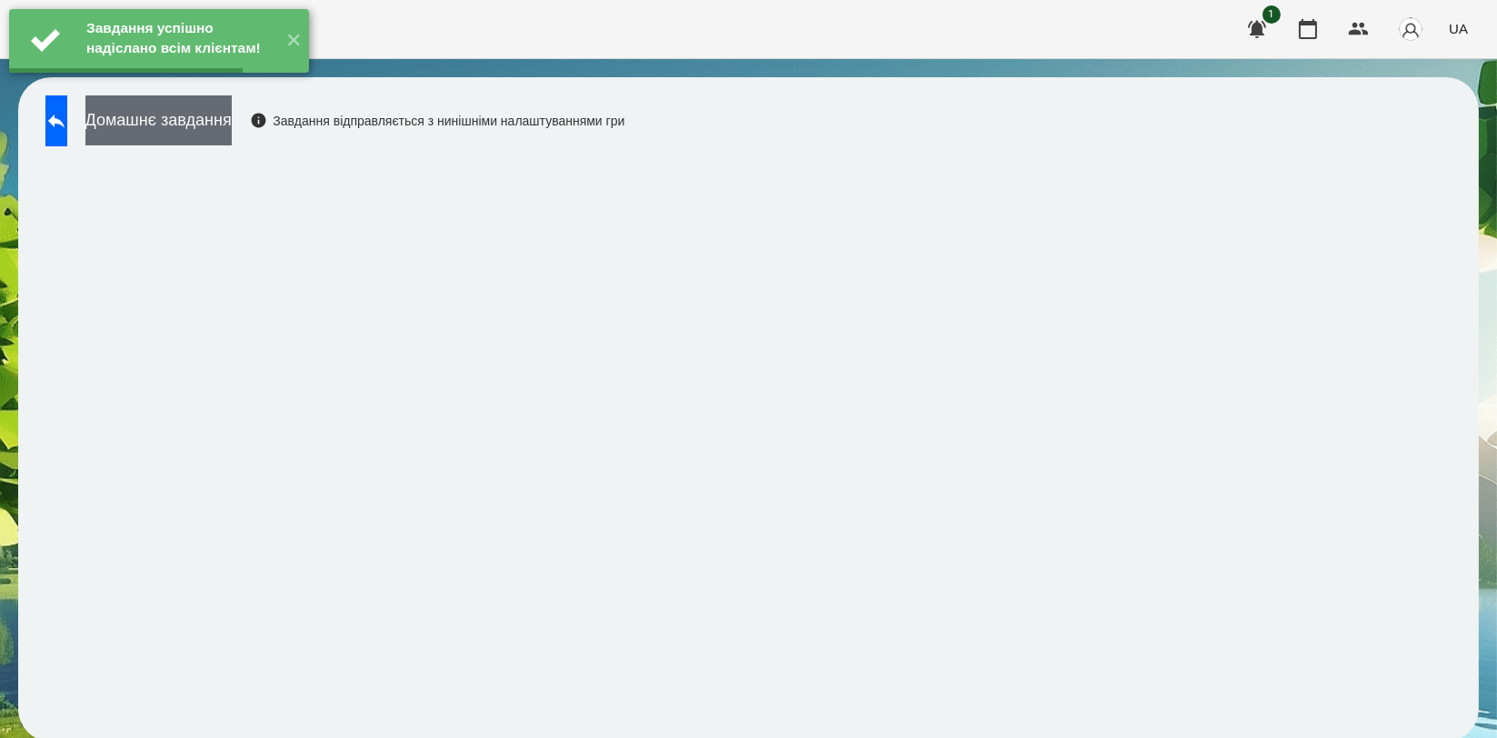
click at [223, 131] on button "Домашнє завдання" at bounding box center [158, 120] width 146 height 50
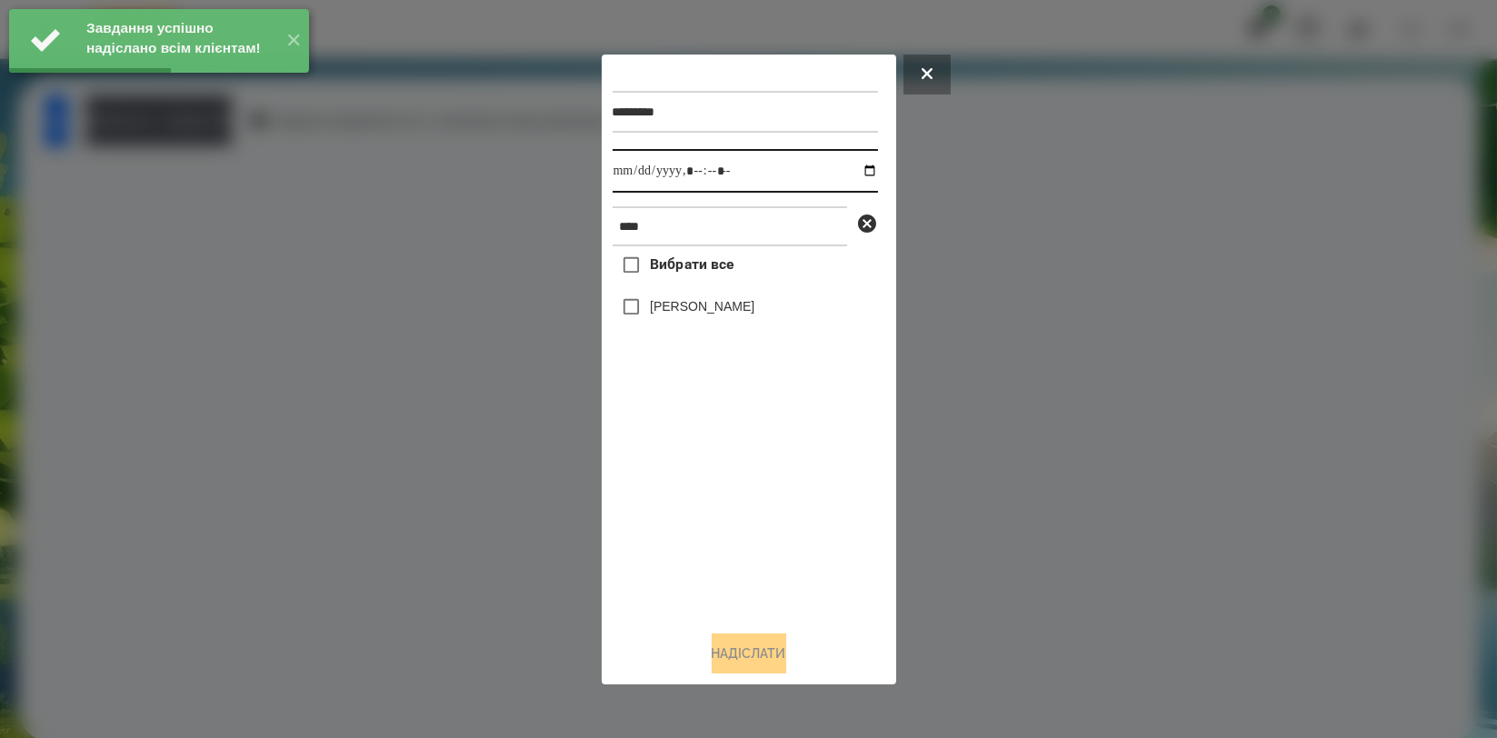
click at [856, 172] on input "datetime-local" at bounding box center [745, 171] width 265 height 44
type input "**********"
click at [753, 468] on div "Вибрати все Артем Радченко" at bounding box center [745, 430] width 265 height 369
click at [729, 292] on div "[PERSON_NAME]" at bounding box center [745, 307] width 265 height 38
click at [731, 306] on label "[PERSON_NAME]" at bounding box center [702, 306] width 105 height 18
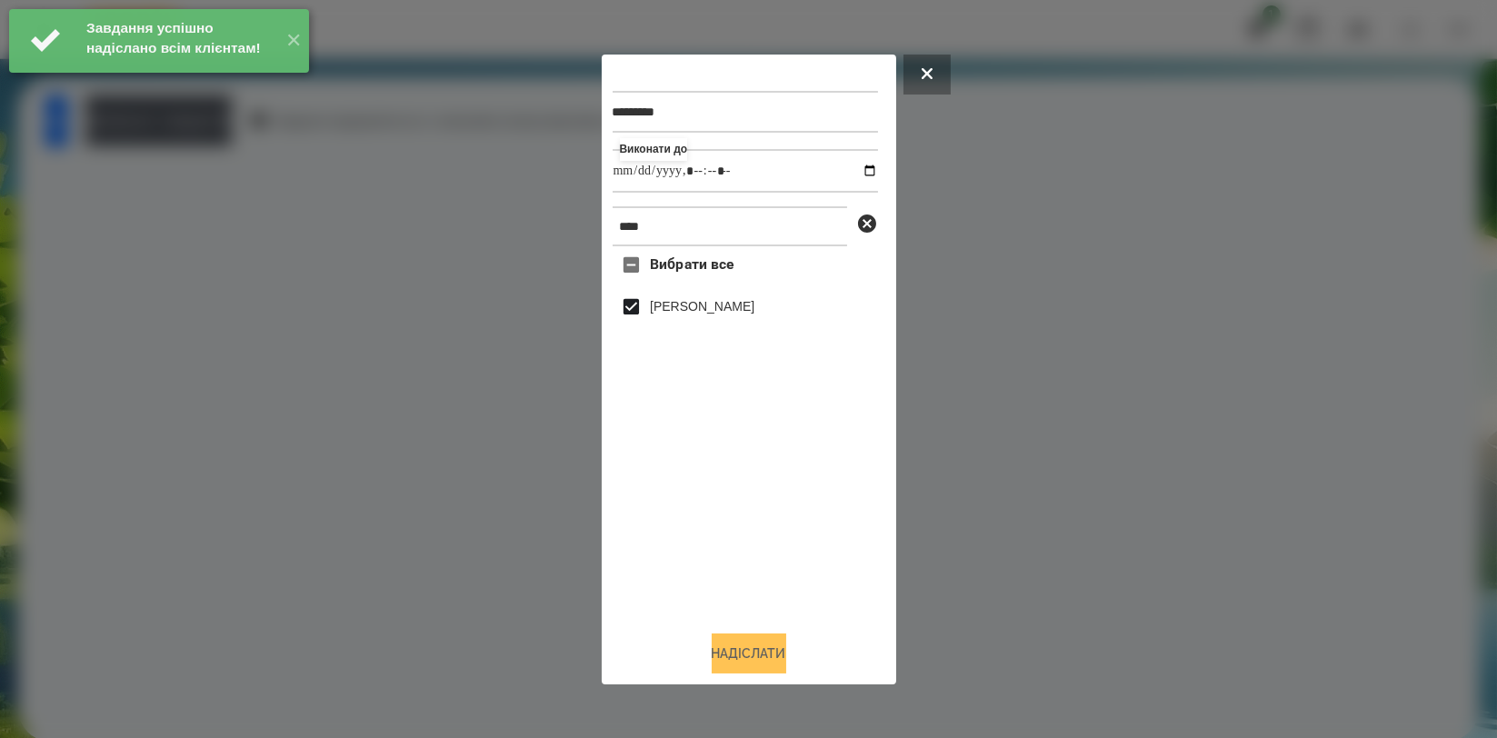
click at [733, 653] on button "Надіслати" at bounding box center [749, 653] width 75 height 40
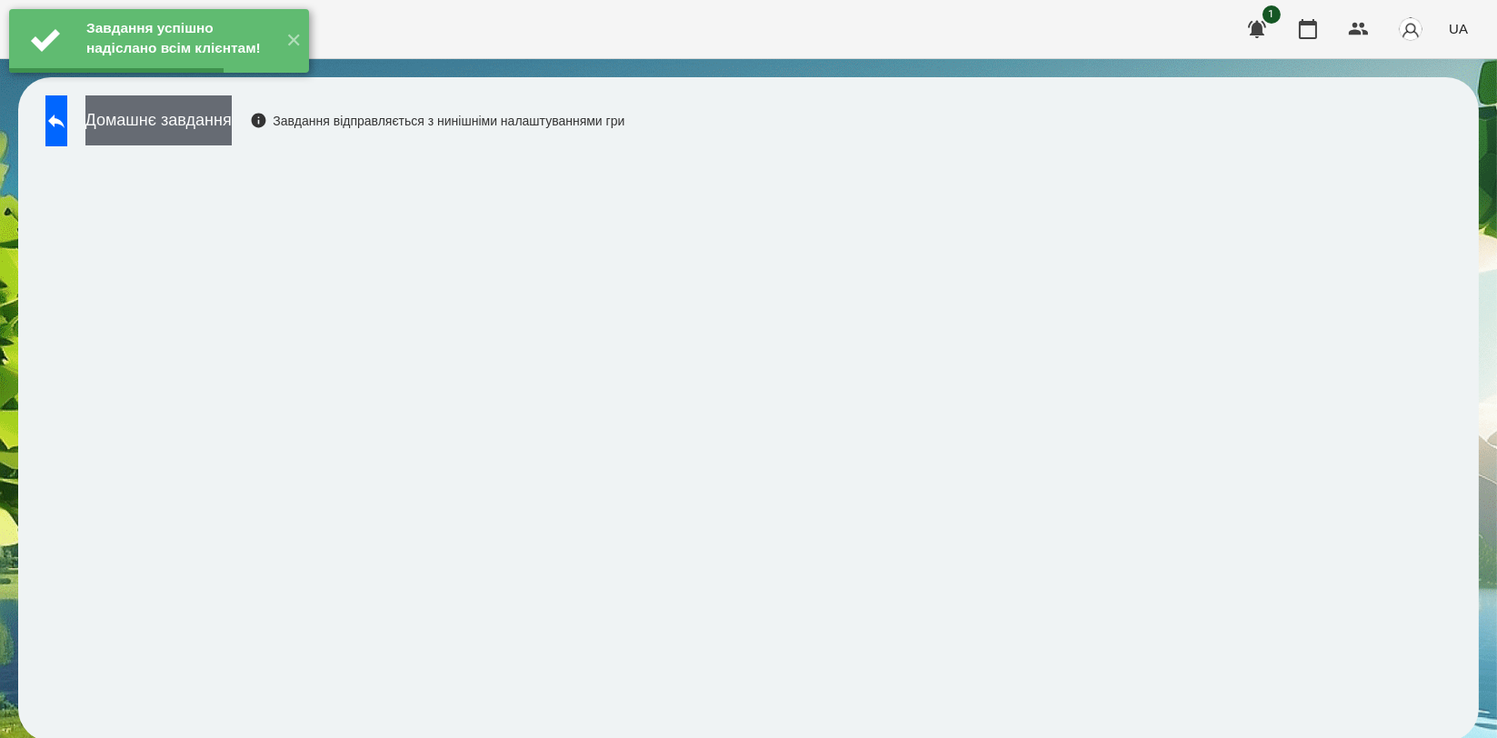
click at [222, 121] on button "Домашнє завдання" at bounding box center [158, 120] width 146 height 50
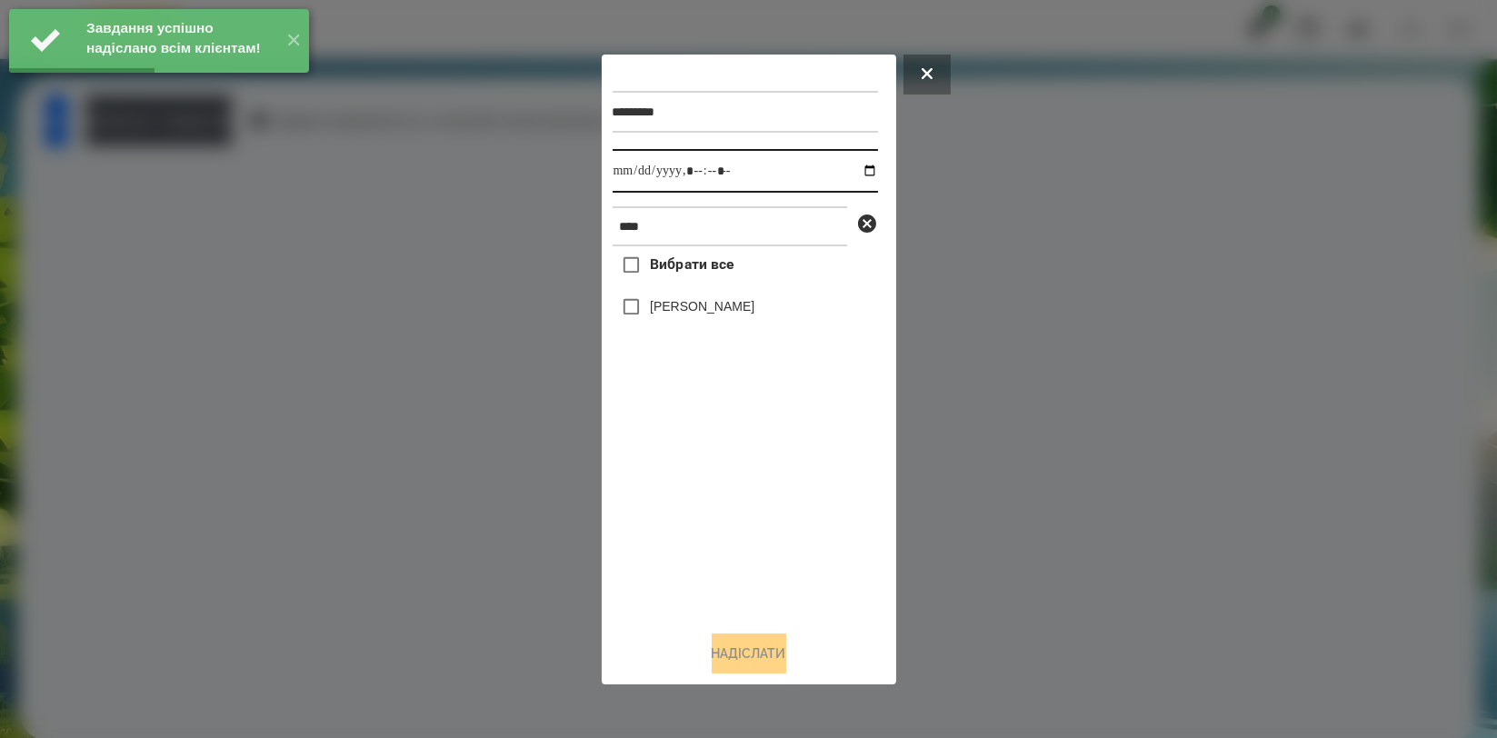
click at [853, 164] on input "datetime-local" at bounding box center [745, 171] width 265 height 44
type input "**********"
drag, startPoint x: 762, startPoint y: 480, endPoint x: 751, endPoint y: 446, distance: 35.4
click at [762, 481] on div "Вибрати все Артем Радченко" at bounding box center [745, 430] width 265 height 369
click at [748, 314] on label "[PERSON_NAME]" at bounding box center [702, 306] width 105 height 18
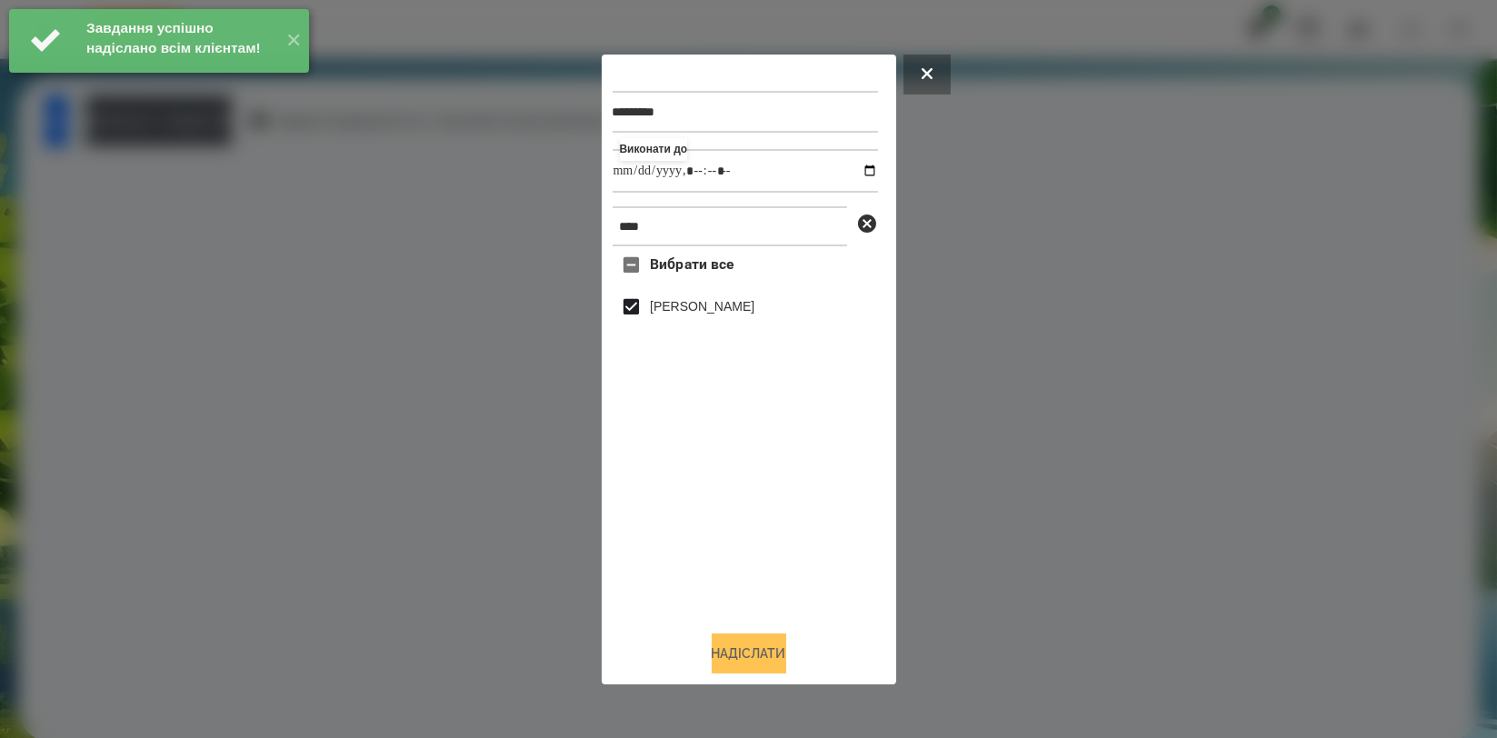
click at [747, 648] on button "Надіслати" at bounding box center [749, 653] width 75 height 40
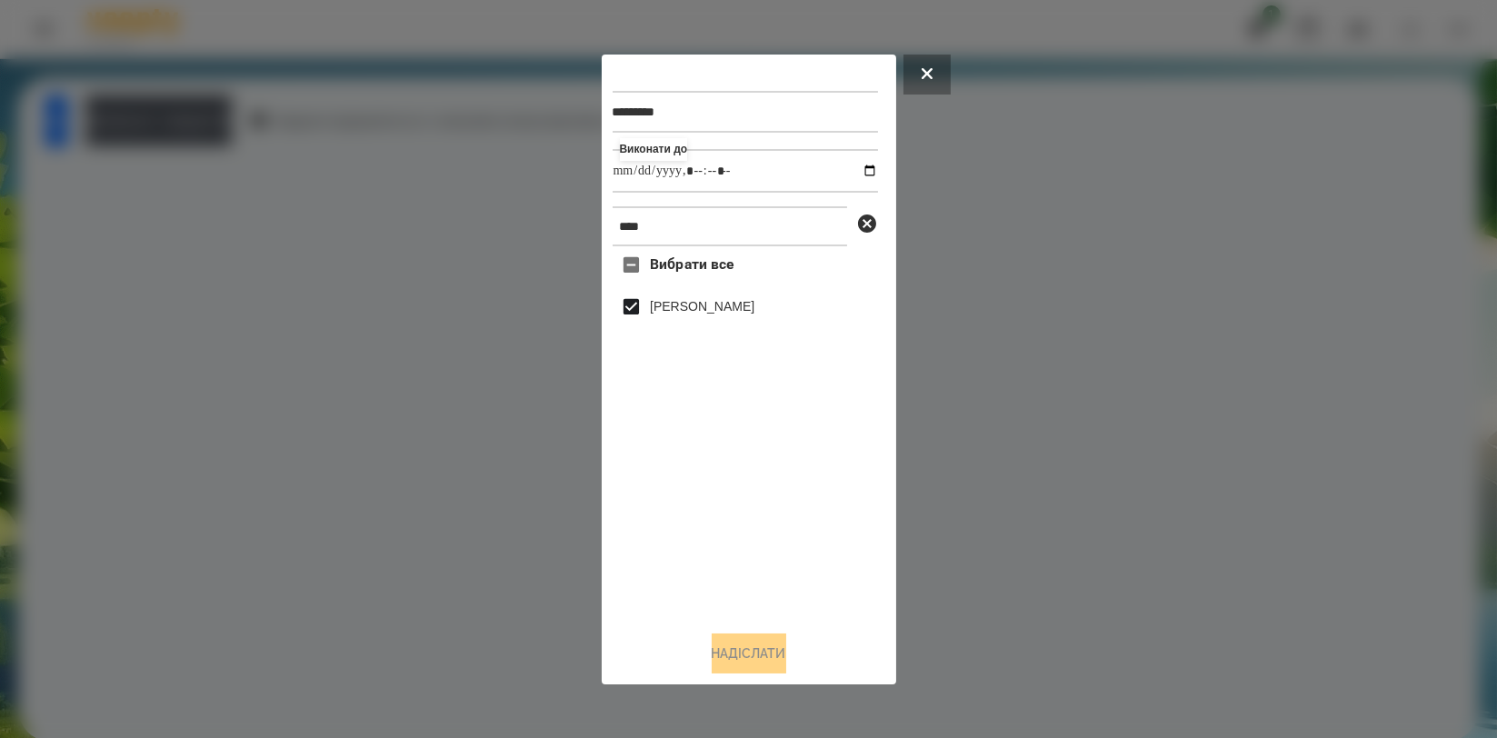
drag, startPoint x: 381, startPoint y: 449, endPoint x: 346, endPoint y: 408, distance: 53.5
click at [374, 435] on div at bounding box center [748, 369] width 1497 height 738
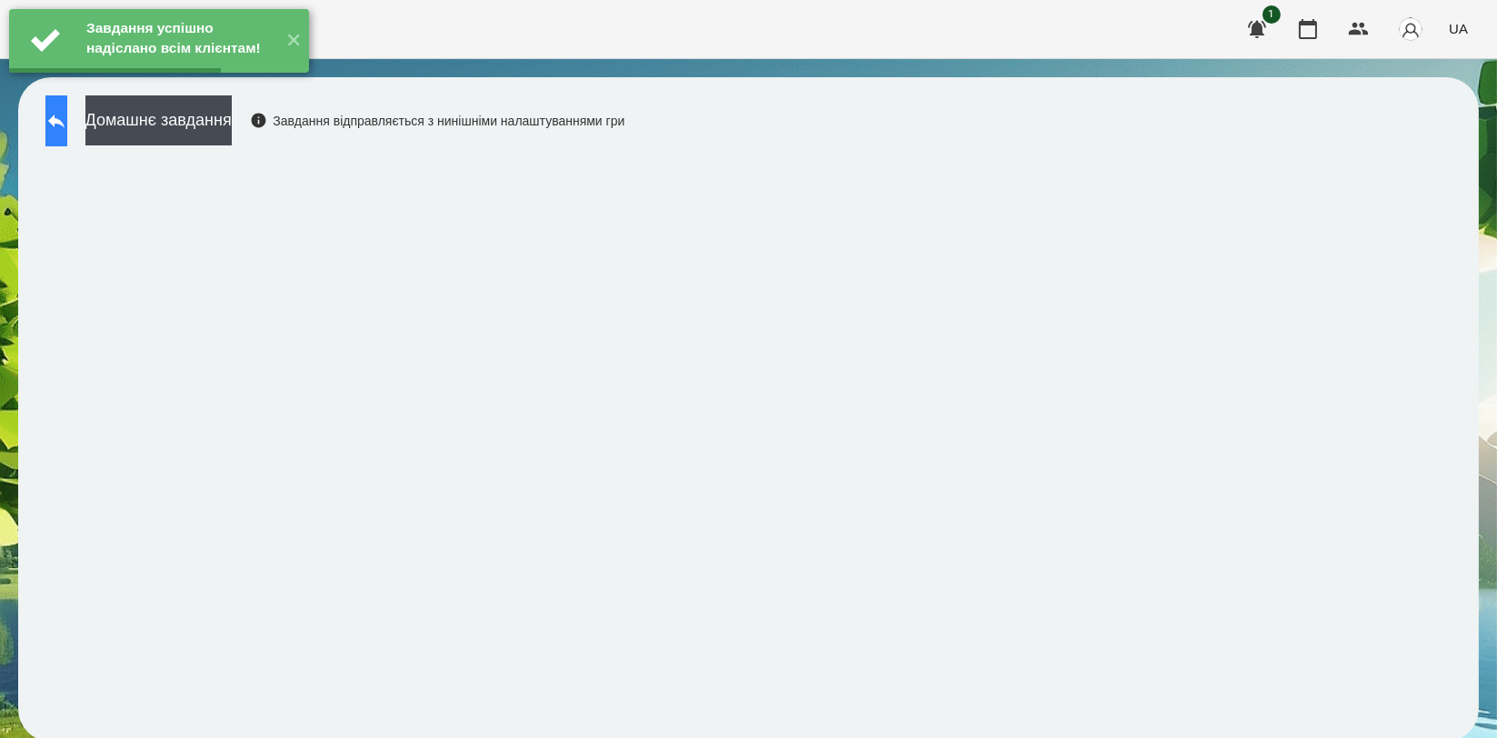
click at [67, 124] on button at bounding box center [56, 120] width 22 height 51
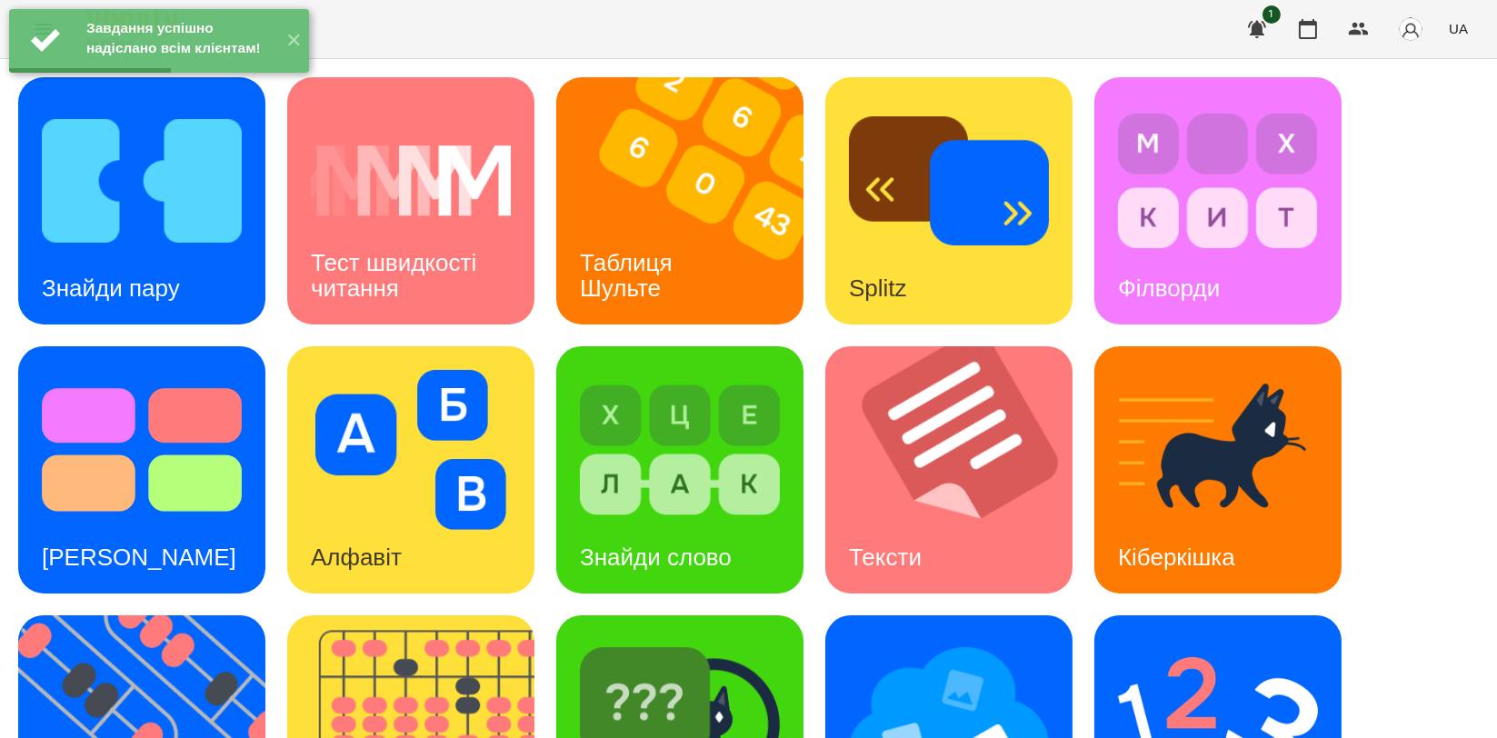
scroll to position [303, 0]
click at [1198, 639] on img at bounding box center [1218, 719] width 200 height 160
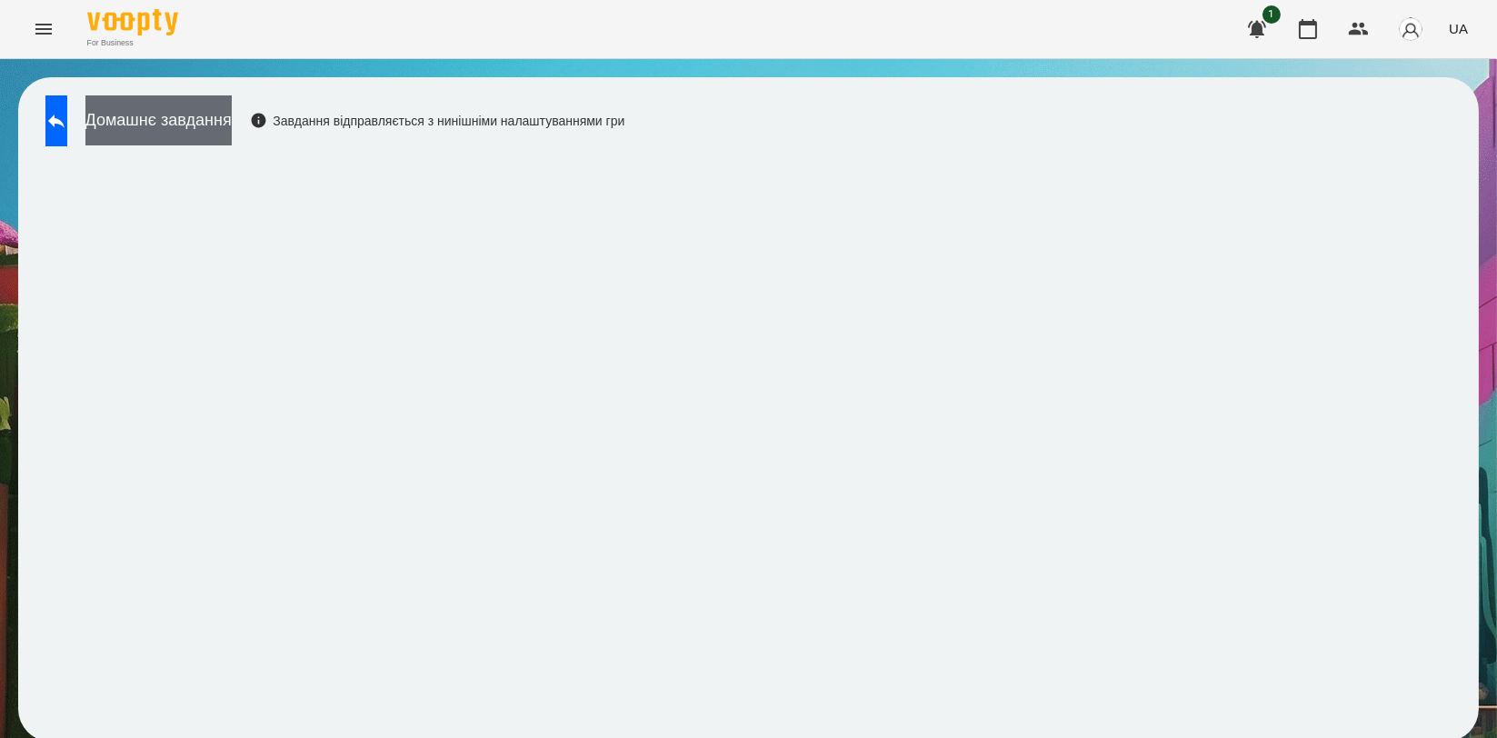
click at [191, 114] on button "Домашнє завдання" at bounding box center [158, 120] width 146 height 50
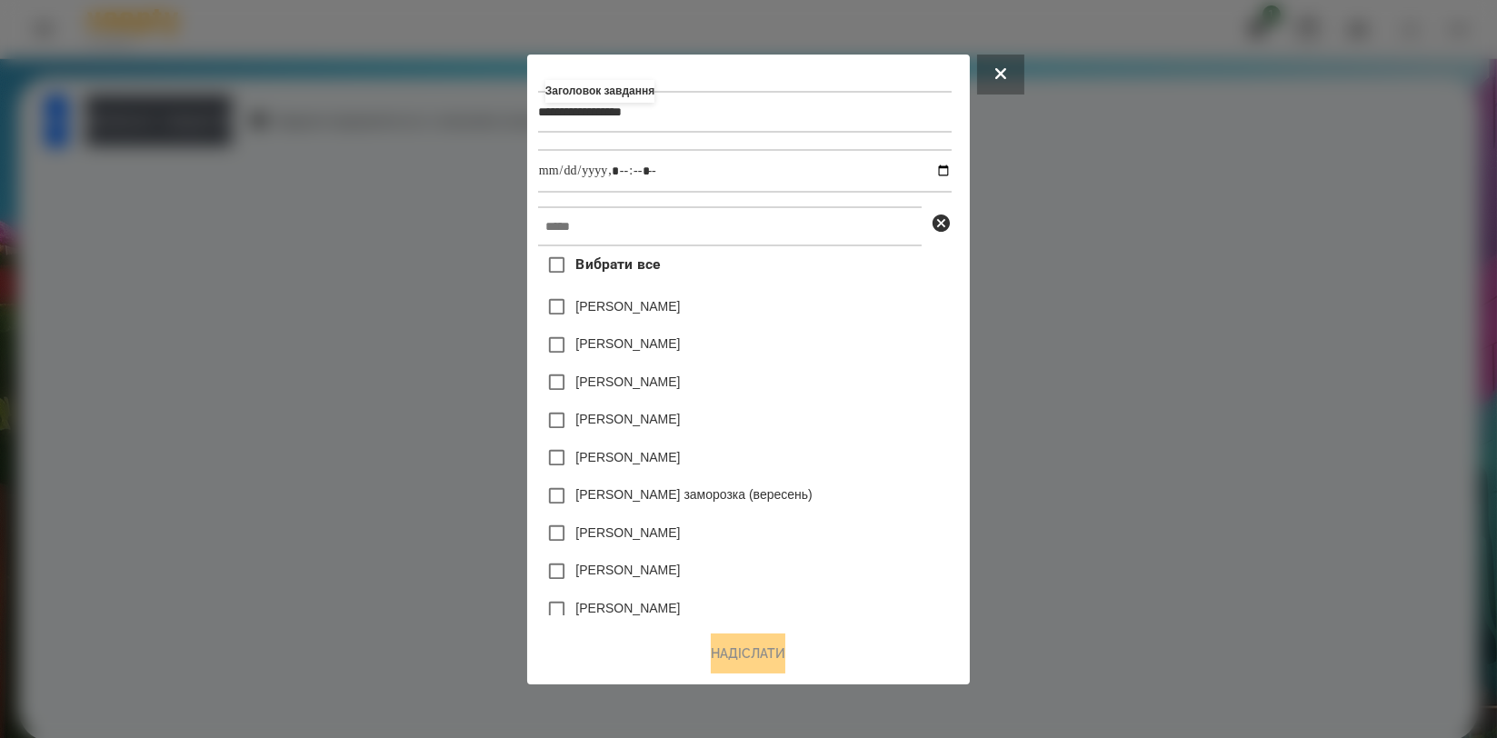
type input "**********"
click at [641, 212] on input "text" at bounding box center [730, 226] width 384 height 40
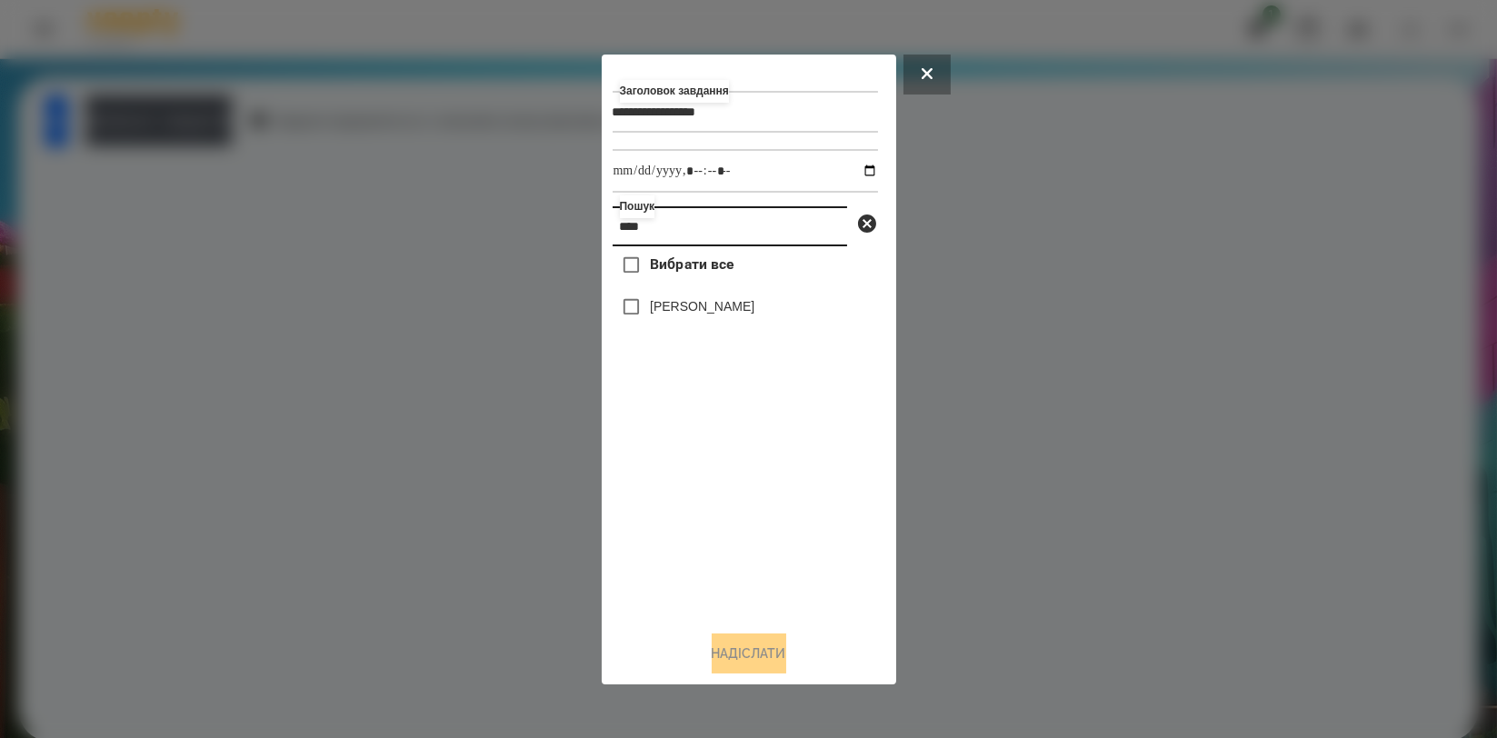
type input "****"
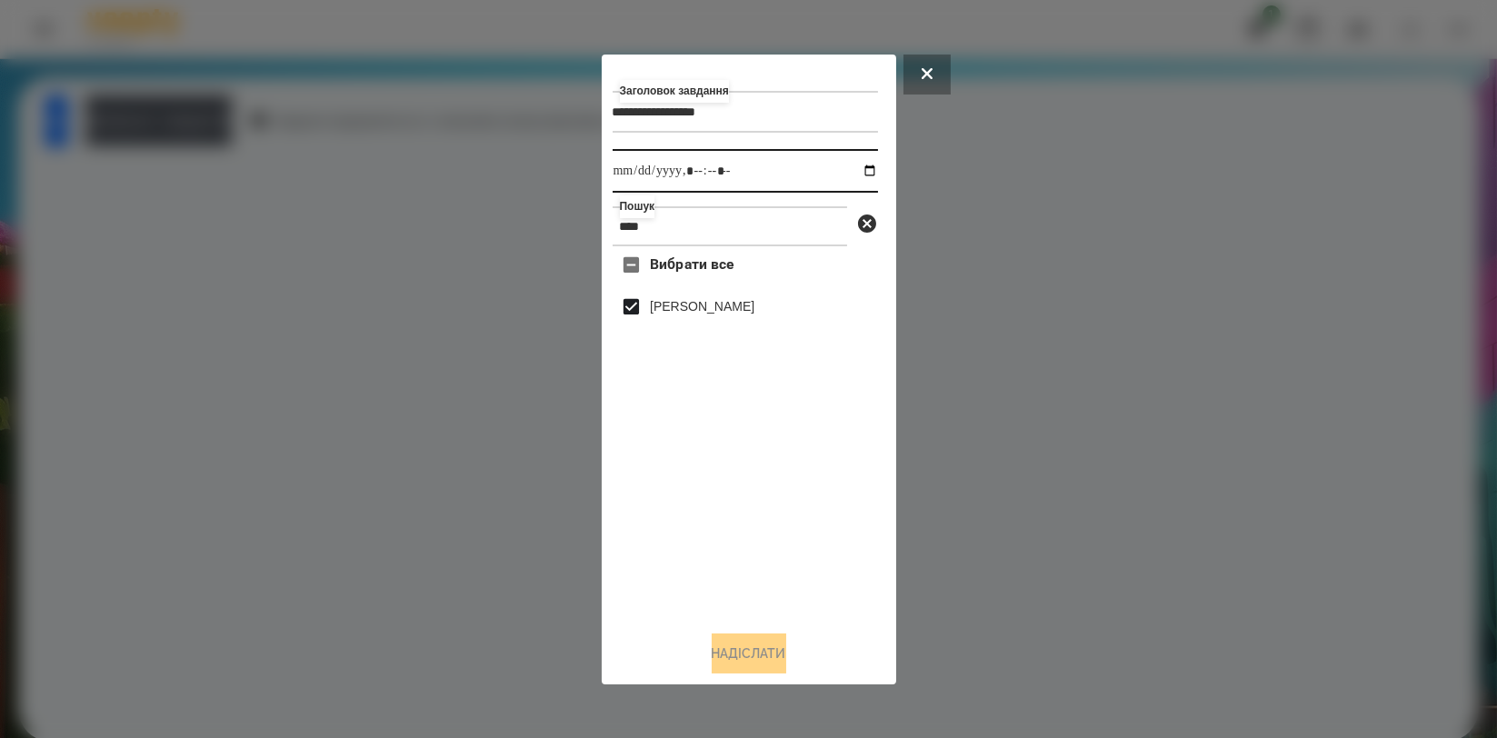
click at [860, 167] on input "datetime-local" at bounding box center [745, 171] width 265 height 44
type input "**********"
click at [647, 482] on div "Вибрати все Артем Радченко" at bounding box center [745, 430] width 265 height 369
click at [733, 654] on button "Надіслати" at bounding box center [749, 653] width 75 height 40
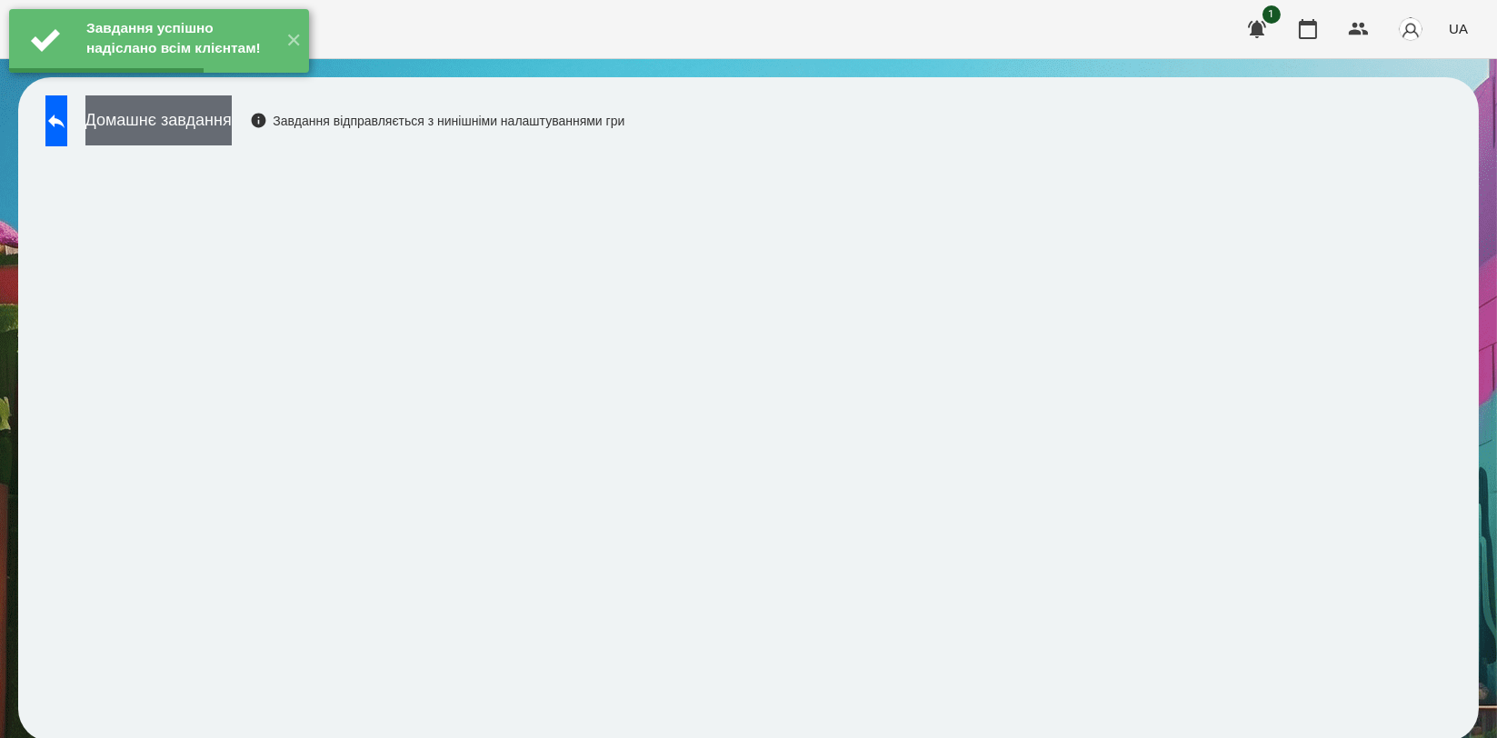
click at [232, 141] on button "Домашнє завдання" at bounding box center [158, 120] width 146 height 50
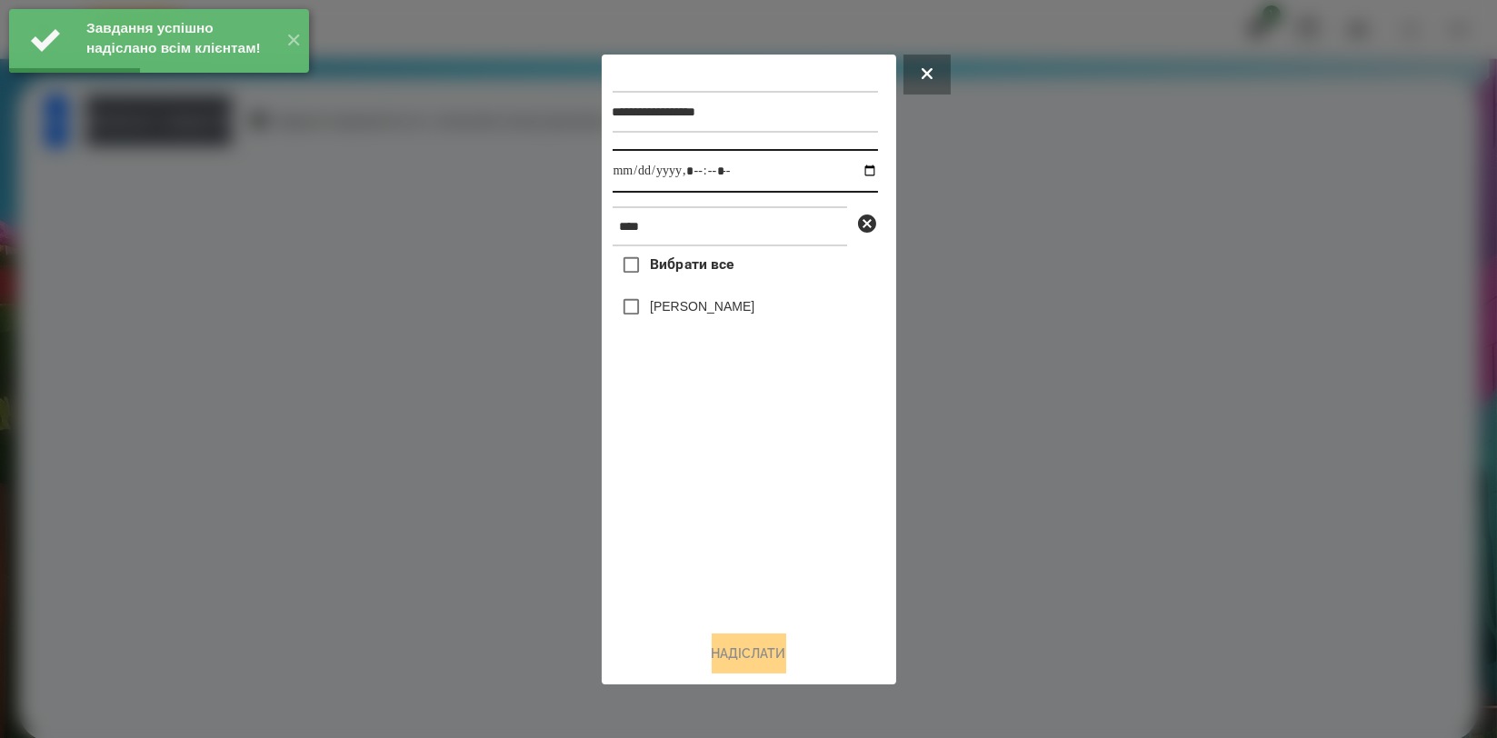
click at [858, 177] on input "datetime-local" at bounding box center [745, 171] width 265 height 44
type input "**********"
click at [693, 505] on div "Вибрати все Артем Радченко" at bounding box center [745, 430] width 265 height 369
click at [733, 315] on label "[PERSON_NAME]" at bounding box center [702, 306] width 105 height 18
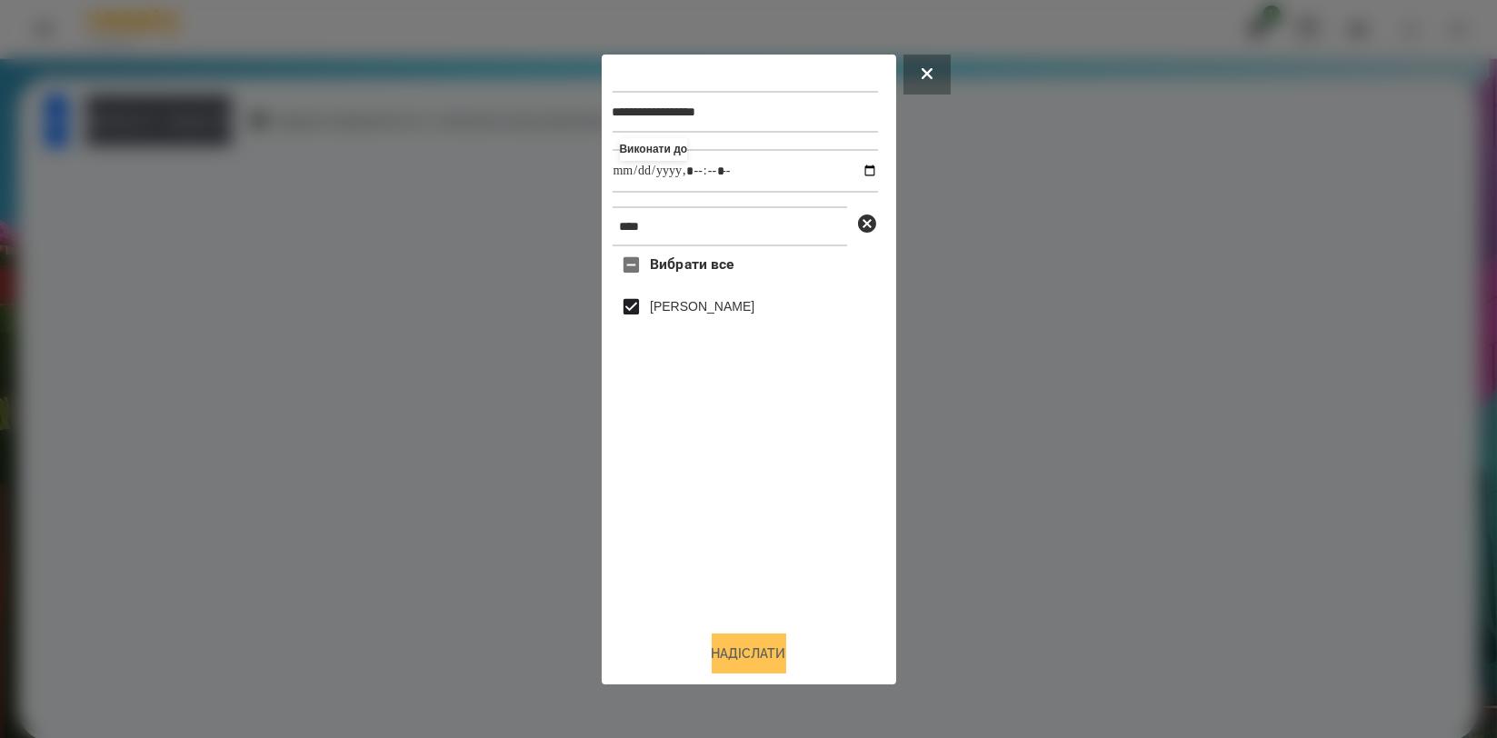
click at [751, 653] on button "Надіслати" at bounding box center [749, 653] width 75 height 40
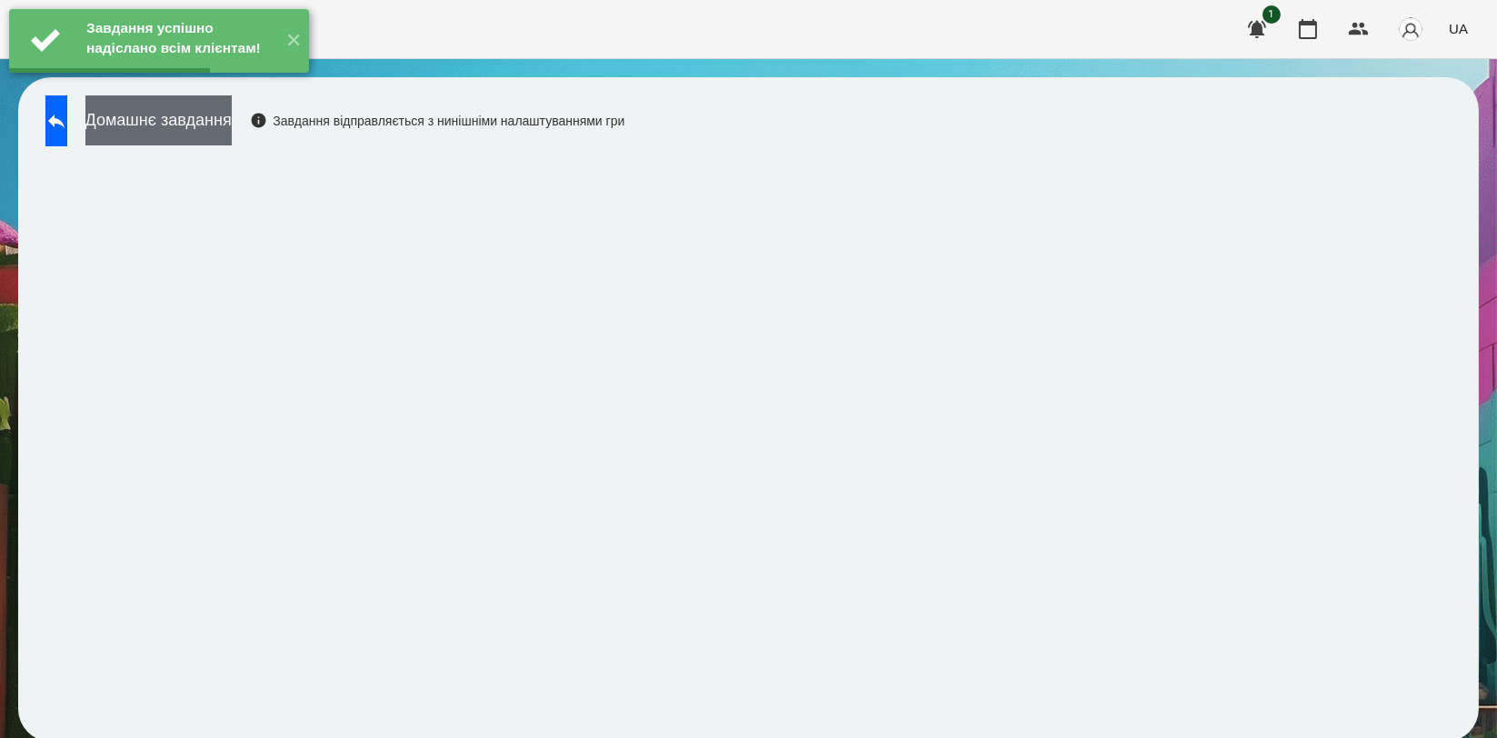
click at [232, 122] on button "Домашнє завдання" at bounding box center [158, 120] width 146 height 50
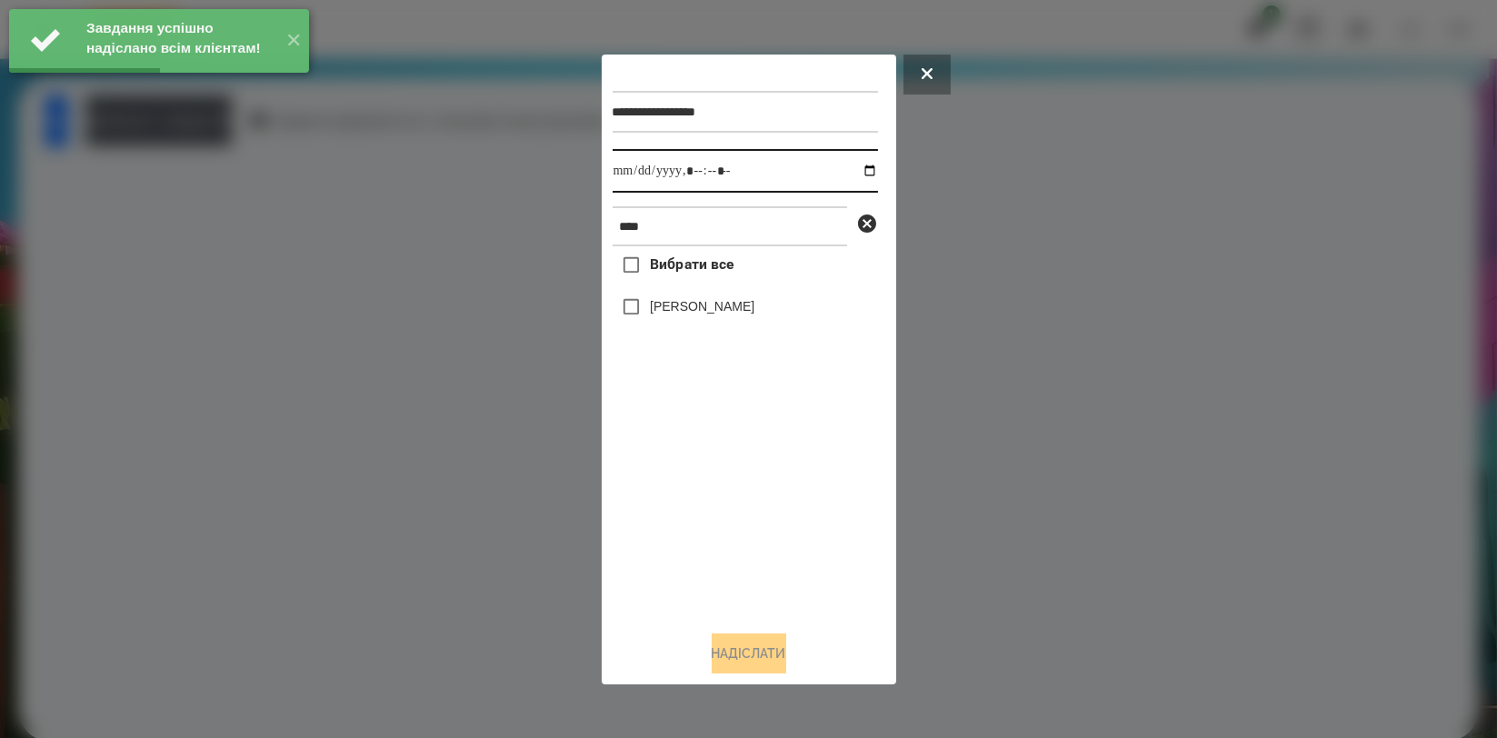
click at [858, 167] on input "datetime-local" at bounding box center [745, 171] width 265 height 44
type input "**********"
drag, startPoint x: 674, startPoint y: 485, endPoint x: 690, endPoint y: 399, distance: 87.7
click at [674, 487] on div "Вибрати все Артем Радченко" at bounding box center [745, 430] width 265 height 369
click at [714, 314] on label "[PERSON_NAME]" at bounding box center [702, 306] width 105 height 18
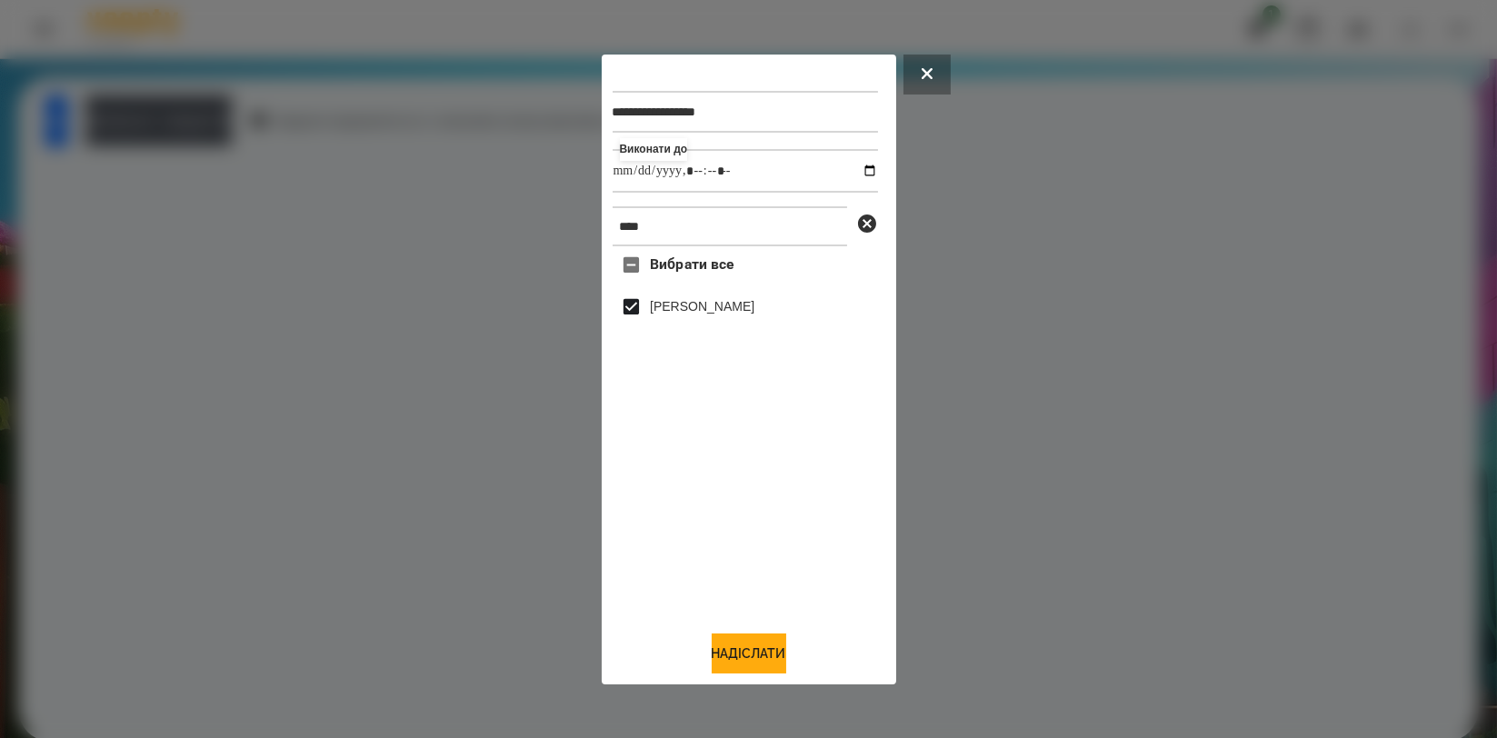
click at [716, 662] on button "Надіслати" at bounding box center [749, 653] width 75 height 40
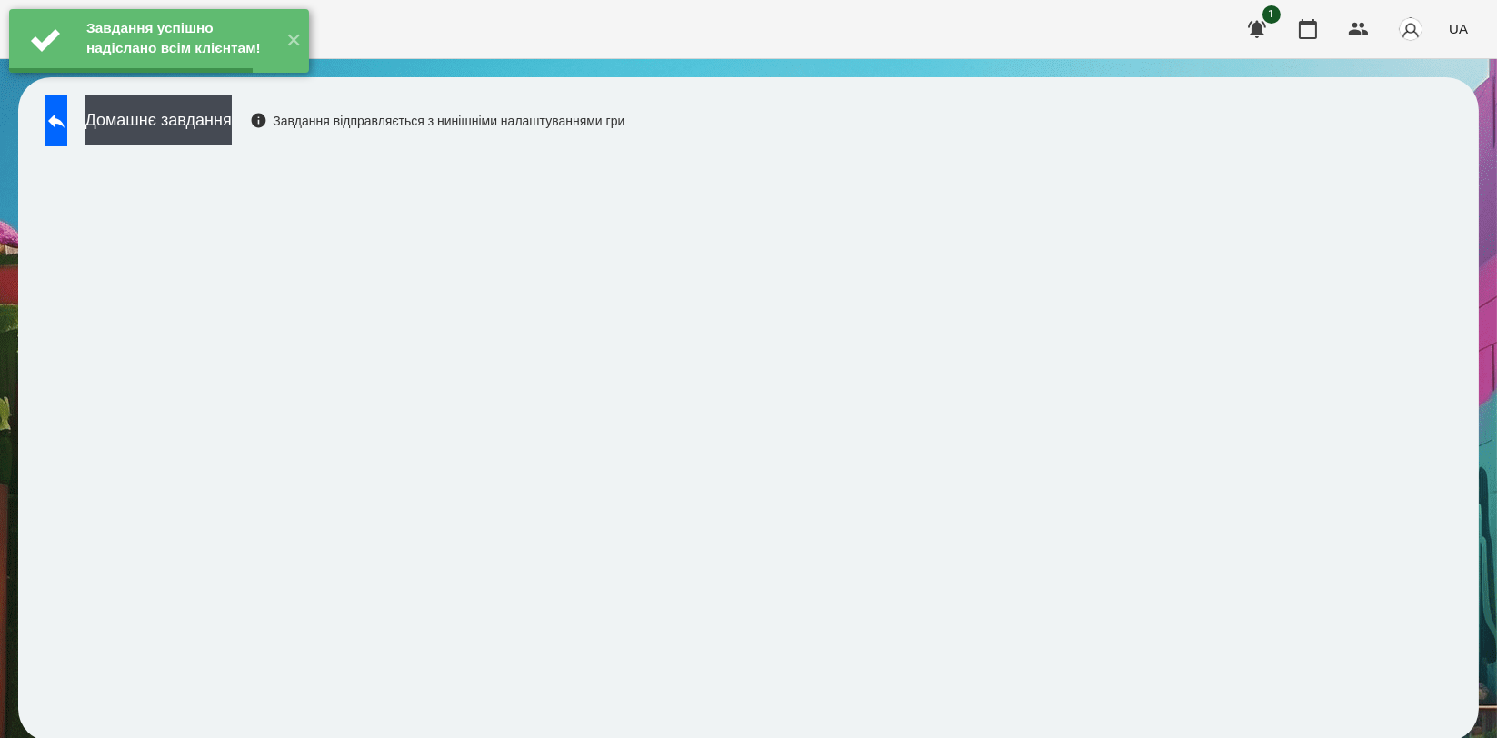
click at [232, 125] on button "Домашнє завдання" at bounding box center [158, 120] width 146 height 50
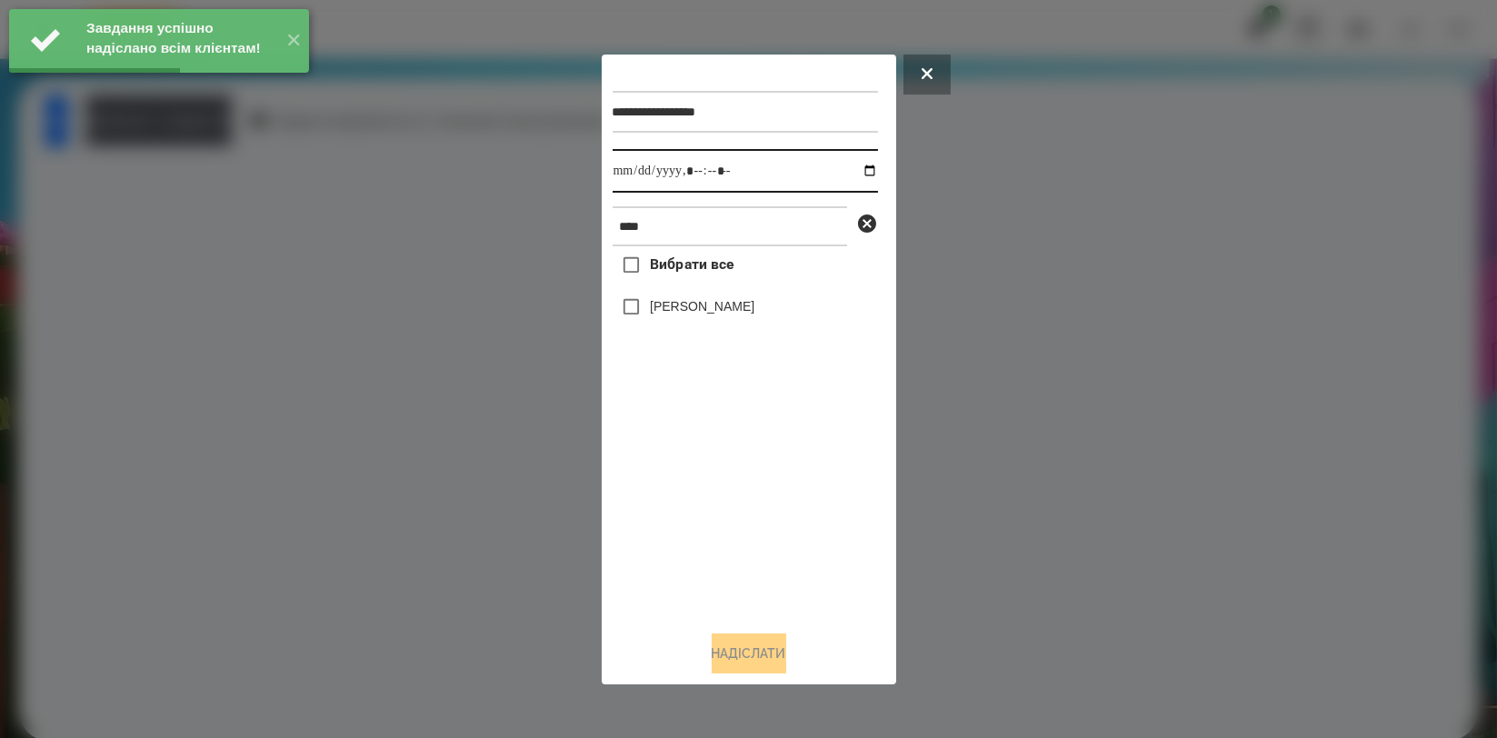
click at [862, 170] on input "datetime-local" at bounding box center [745, 171] width 265 height 44
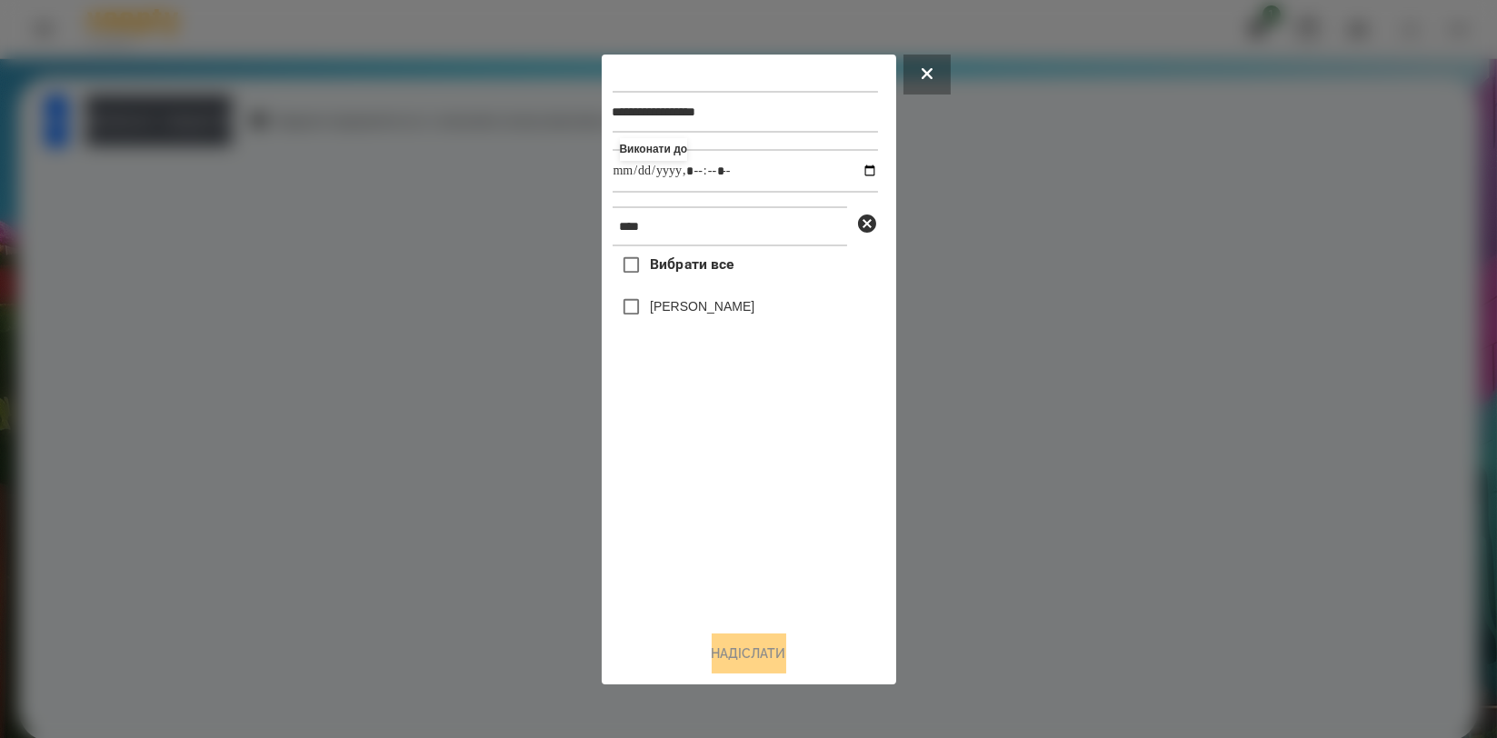
type input "**********"
drag, startPoint x: 692, startPoint y: 519, endPoint x: 702, endPoint y: 447, distance: 72.5
click at [692, 516] on div "Вибрати все Артем Радченко" at bounding box center [745, 430] width 265 height 369
click at [735, 314] on label "[PERSON_NAME]" at bounding box center [702, 306] width 105 height 18
click at [741, 651] on button "Надіслати" at bounding box center [749, 653] width 75 height 40
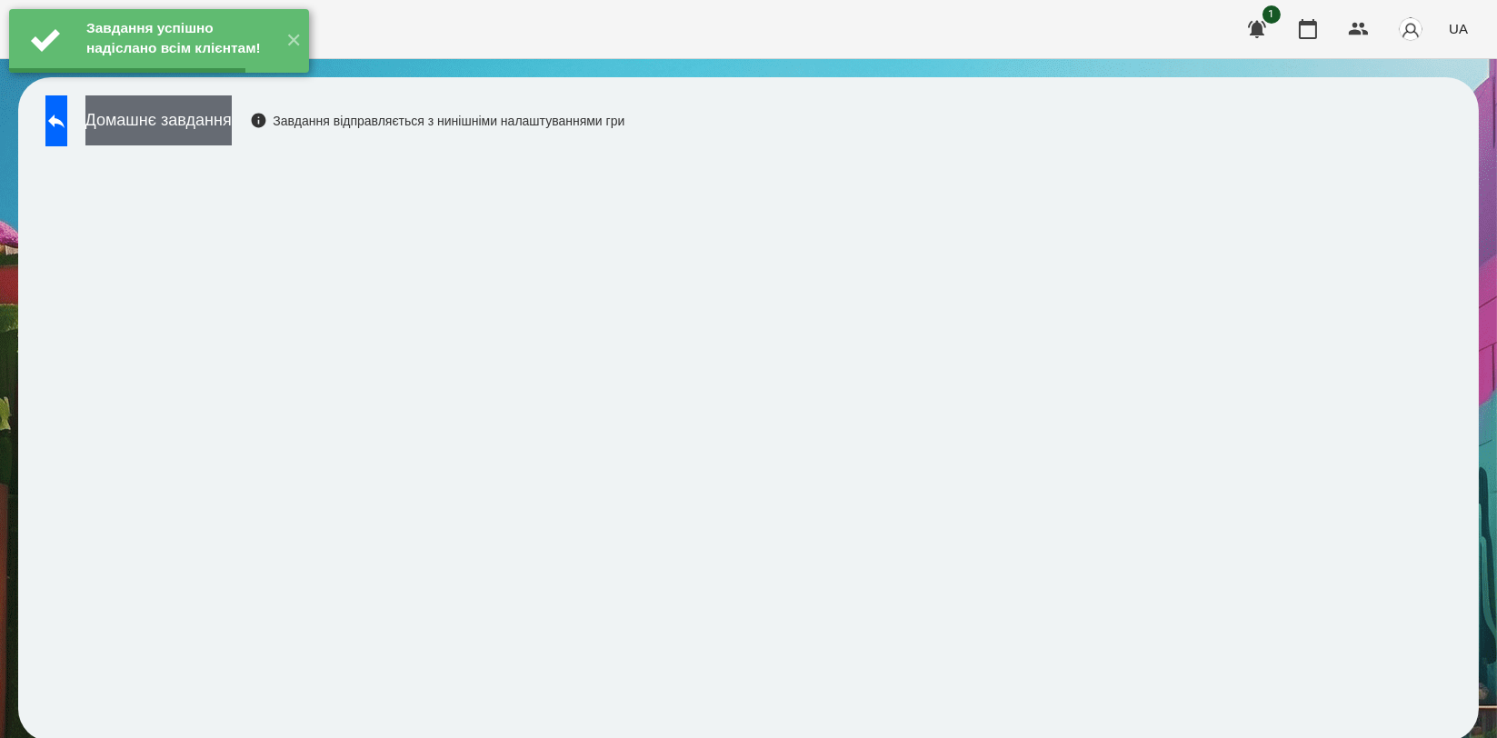
click at [232, 135] on button "Домашнє завдання" at bounding box center [158, 120] width 146 height 50
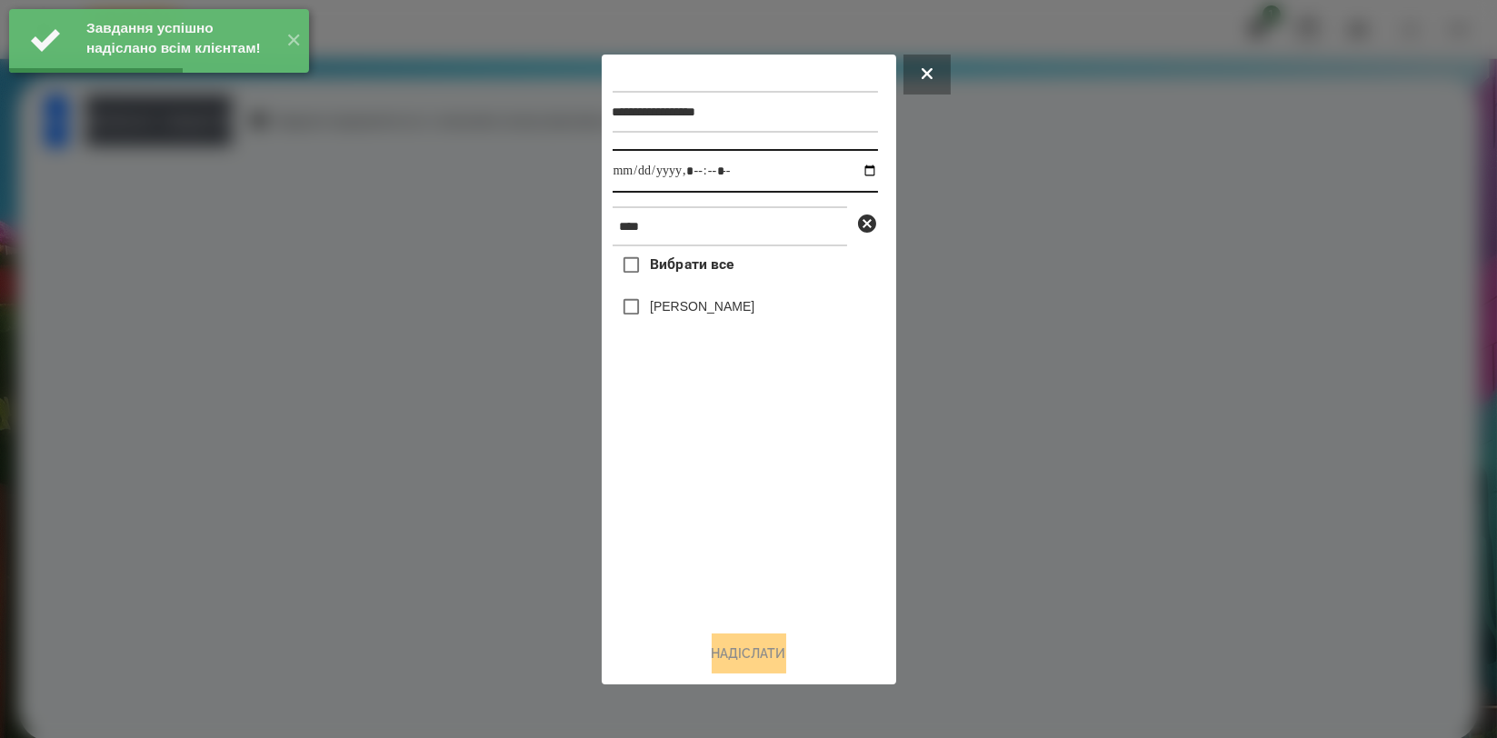
click at [848, 174] on input "datetime-local" at bounding box center [745, 171] width 265 height 44
type input "**********"
drag, startPoint x: 743, startPoint y: 537, endPoint x: 747, endPoint y: 444, distance: 93.7
click at [739, 536] on div "Вибрати все Артем Радченко" at bounding box center [745, 430] width 265 height 369
click at [743, 315] on label "[PERSON_NAME]" at bounding box center [702, 306] width 105 height 18
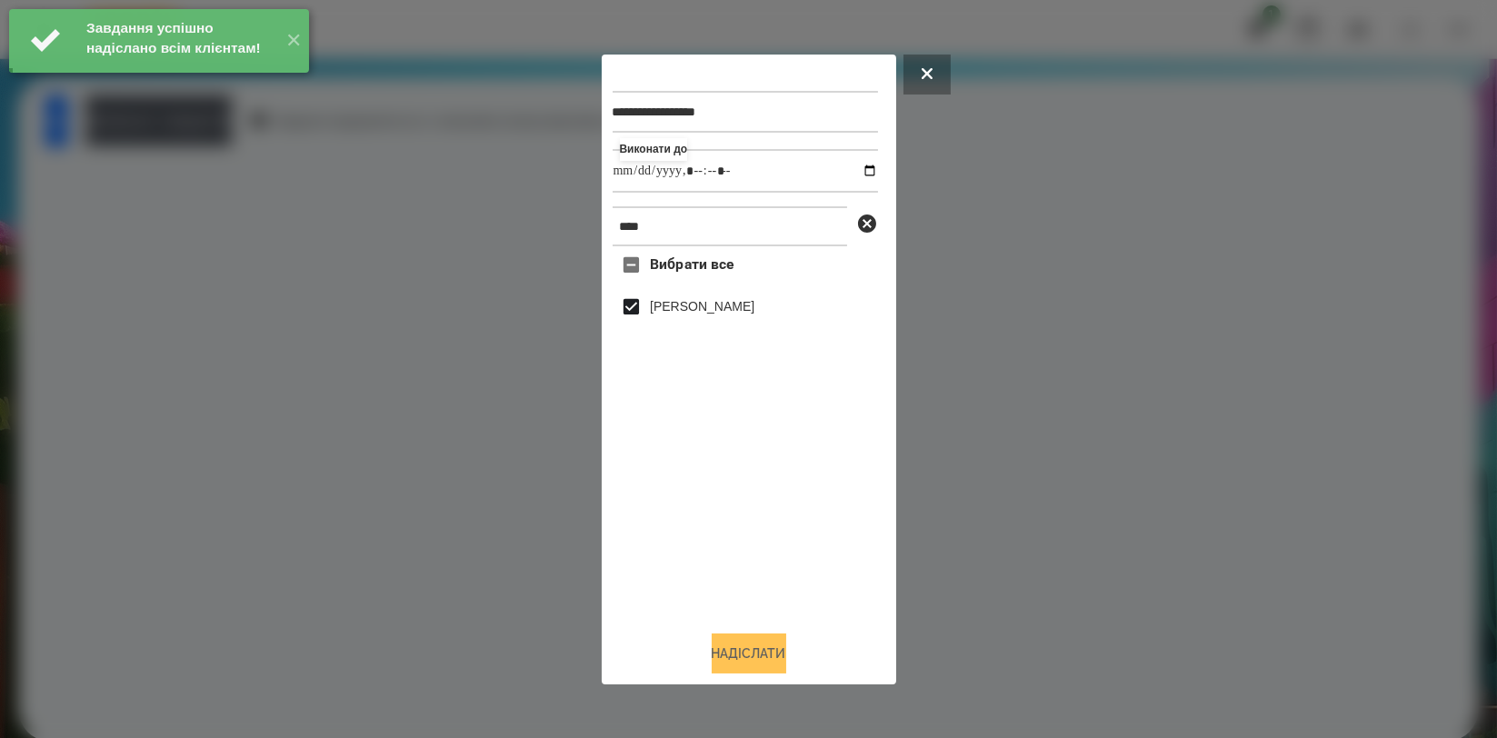
click at [757, 647] on button "Надіслати" at bounding box center [749, 653] width 75 height 40
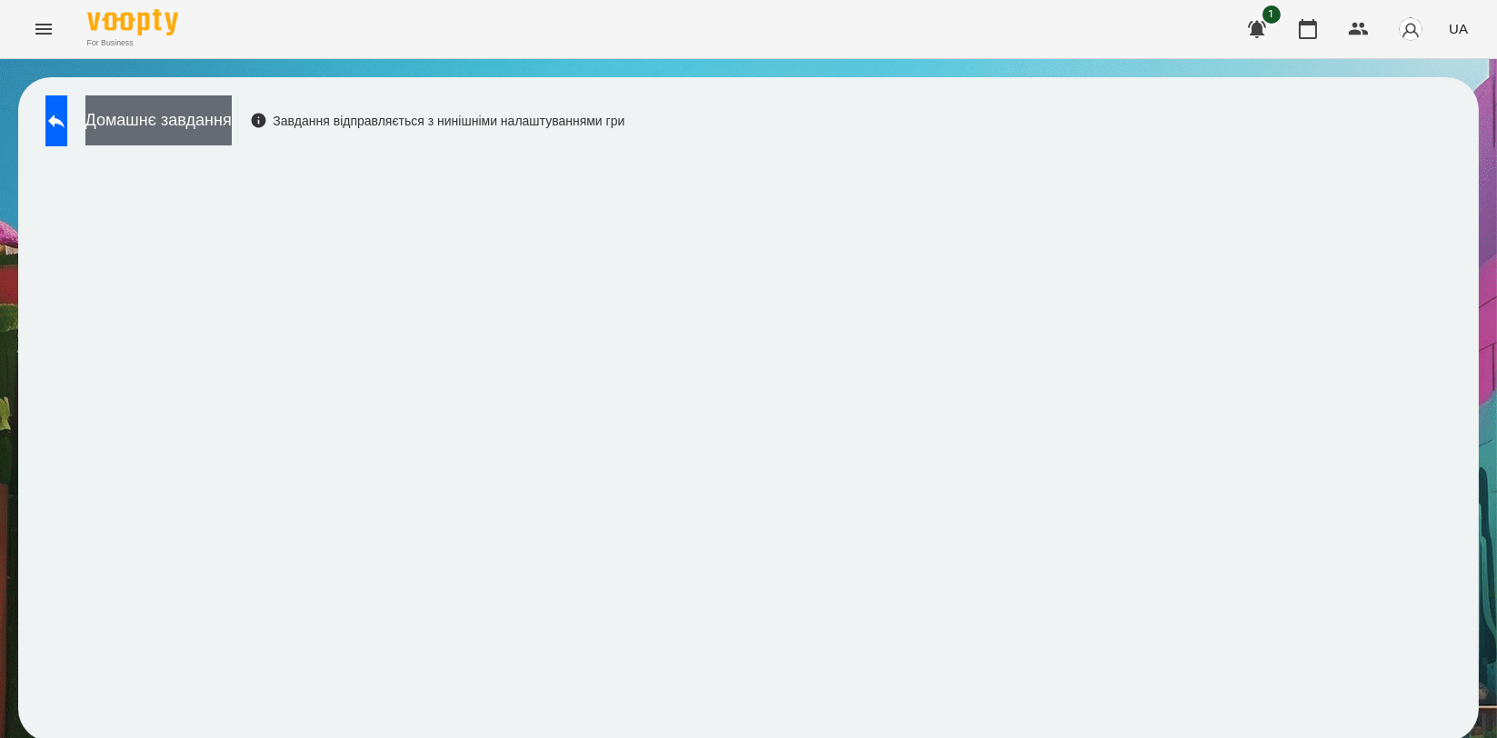
click at [232, 139] on button "Домашнє завдання" at bounding box center [158, 120] width 146 height 50
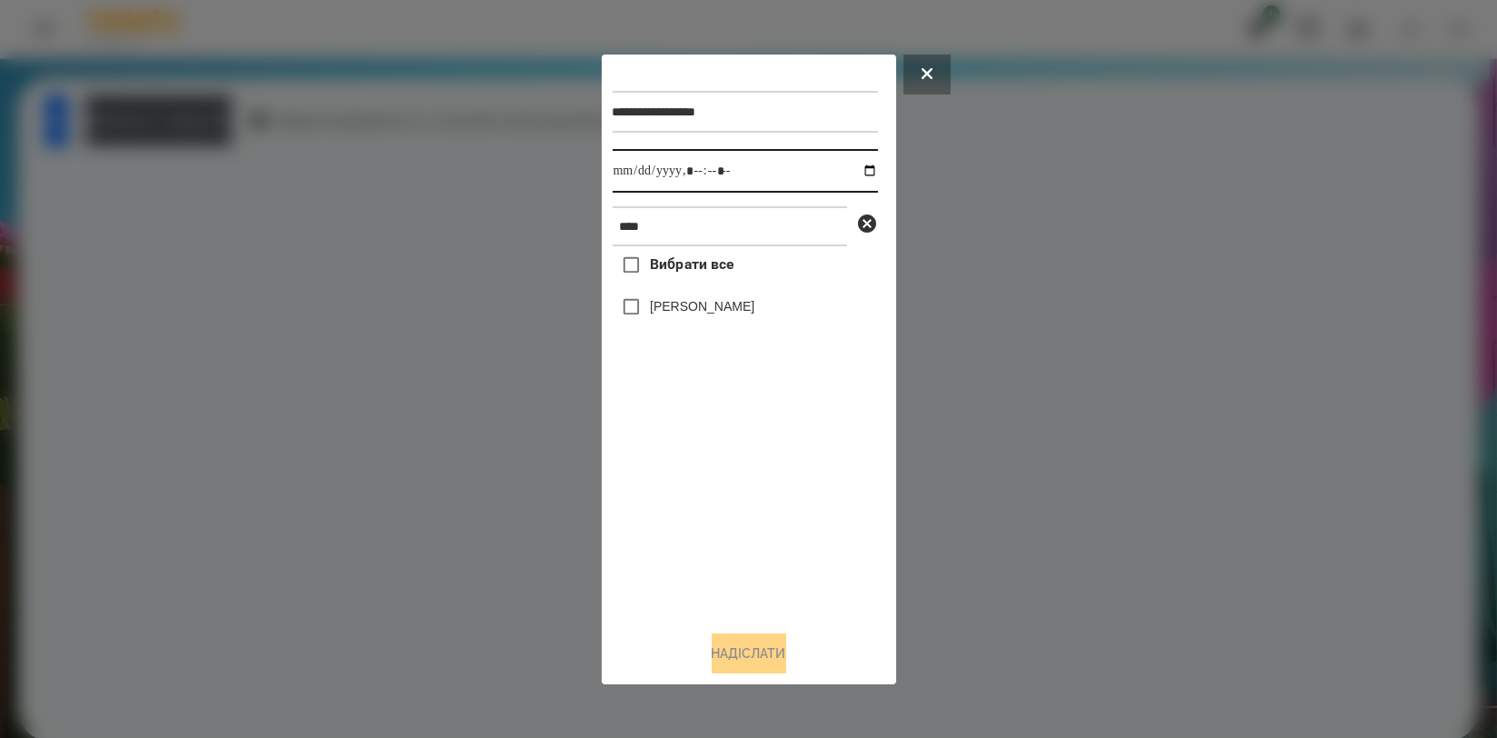
click at [855, 174] on input "datetime-local" at bounding box center [745, 171] width 265 height 44
type input "**********"
click at [737, 505] on div "Вибрати все Артем Радченко" at bounding box center [745, 430] width 265 height 369
click at [739, 310] on label "[PERSON_NAME]" at bounding box center [702, 306] width 105 height 18
click at [747, 642] on button "Надіслати" at bounding box center [749, 653] width 75 height 40
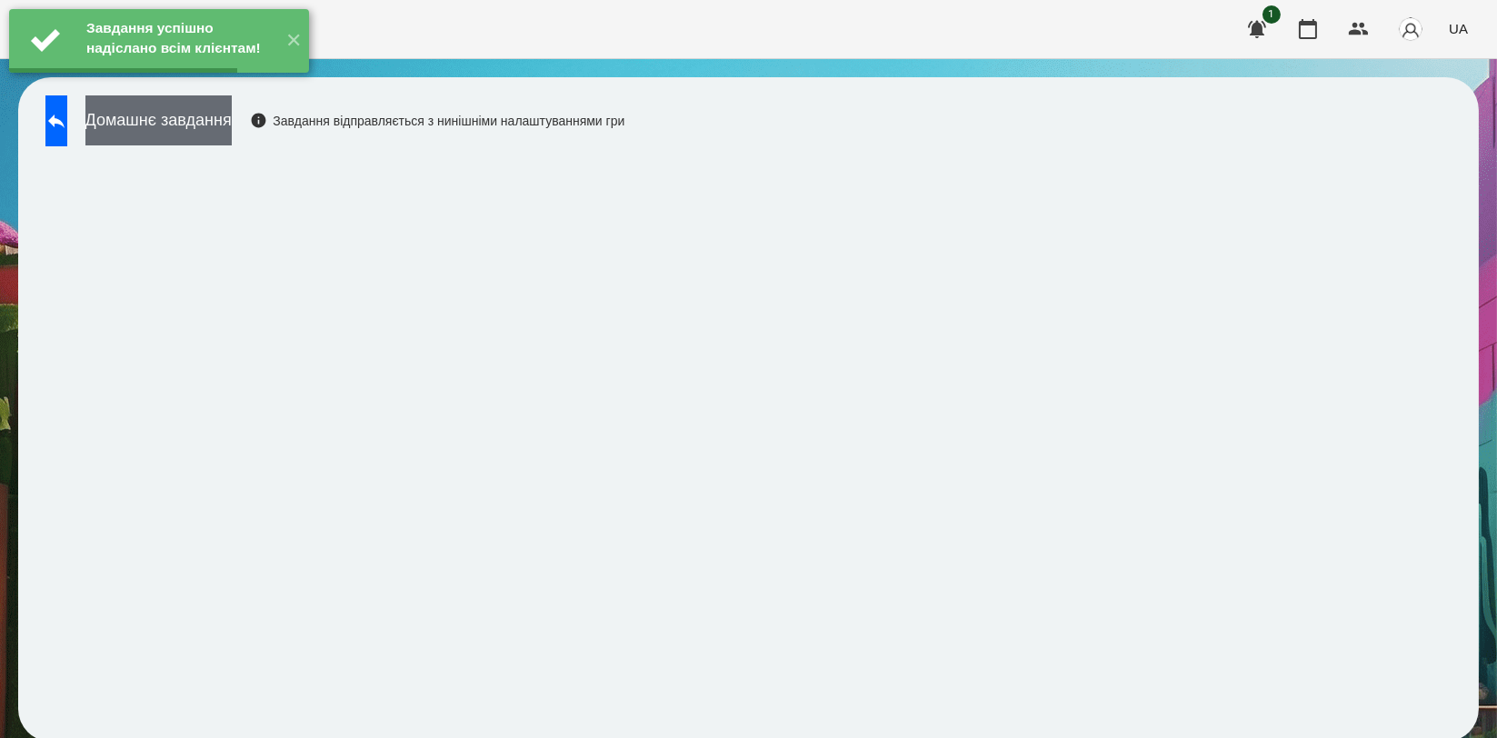
click at [232, 122] on button "Домашнє завдання" at bounding box center [158, 120] width 146 height 50
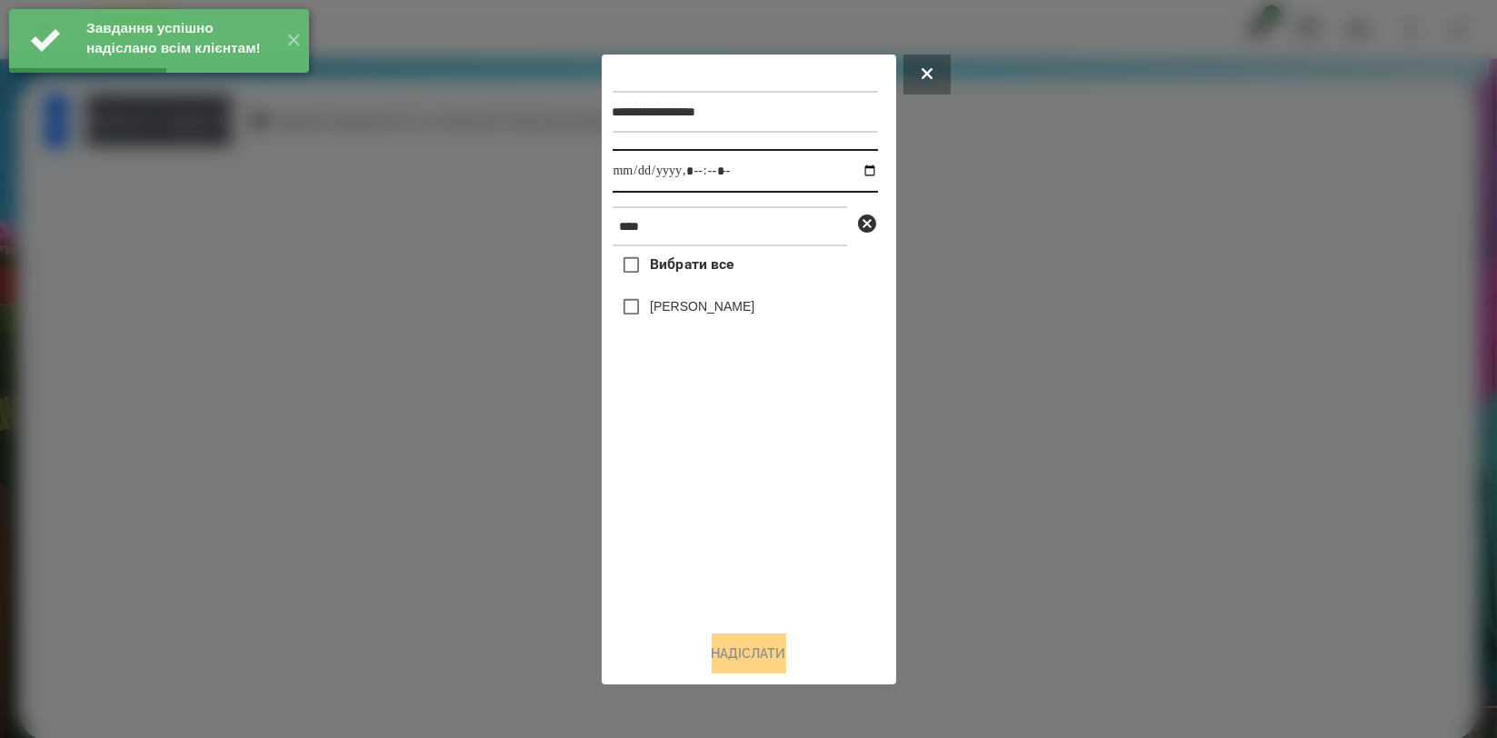
click at [848, 166] on input "datetime-local" at bounding box center [745, 171] width 265 height 44
type input "**********"
drag, startPoint x: 763, startPoint y: 493, endPoint x: 733, endPoint y: 383, distance: 114.0
click at [763, 495] on div "Вибрати все Артем Радченко" at bounding box center [745, 430] width 265 height 369
click at [721, 308] on label "[PERSON_NAME]" at bounding box center [702, 306] width 105 height 18
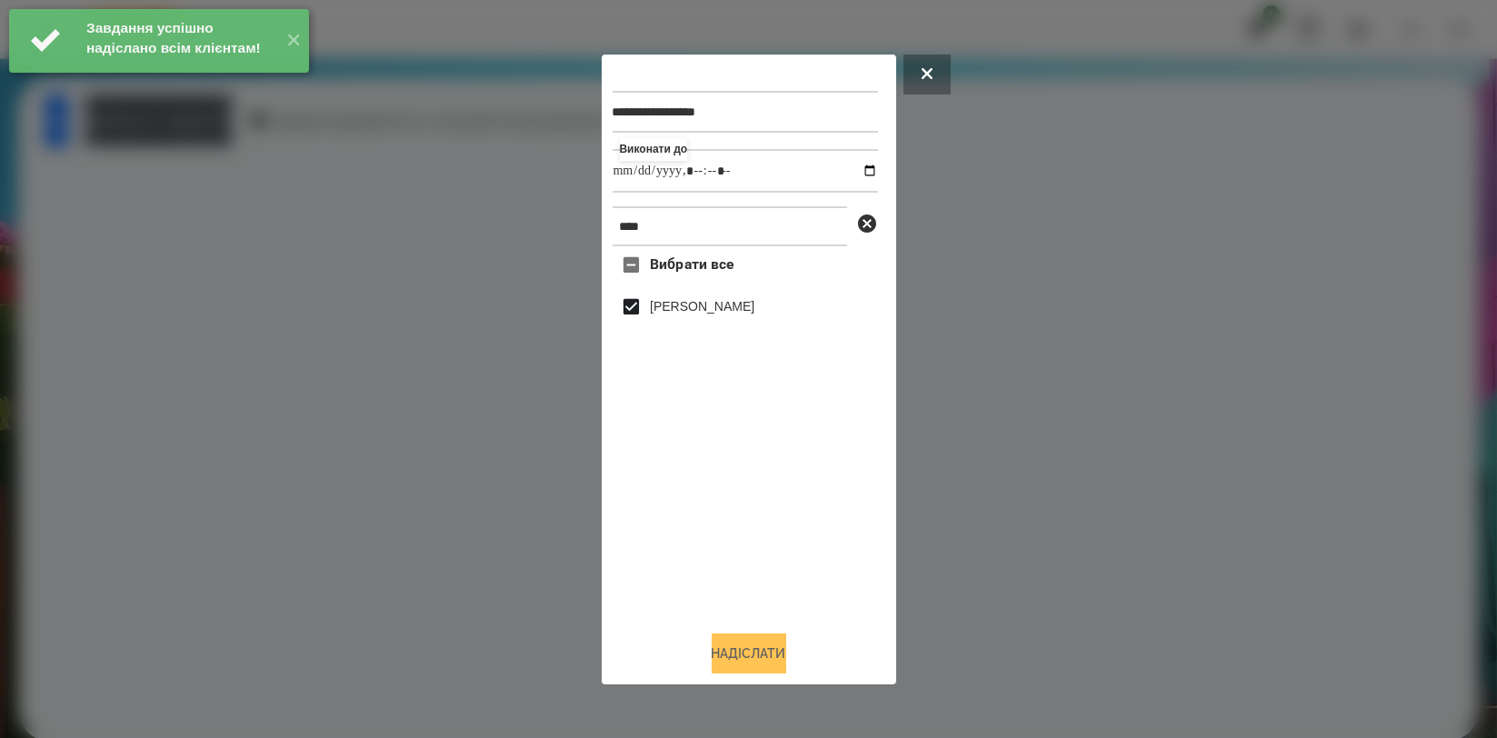
click at [749, 643] on button "Надіслати" at bounding box center [749, 653] width 75 height 40
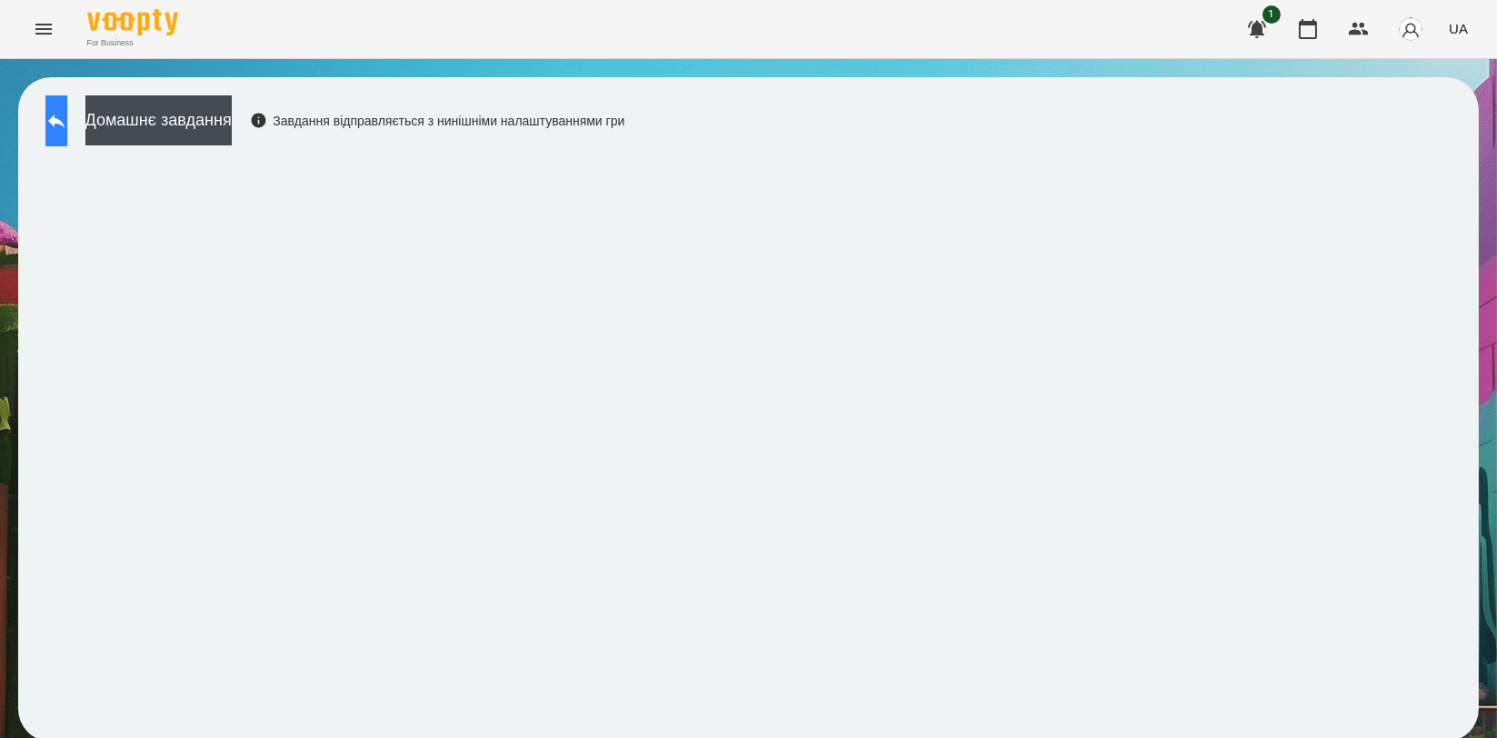
click at [67, 105] on button at bounding box center [56, 120] width 22 height 51
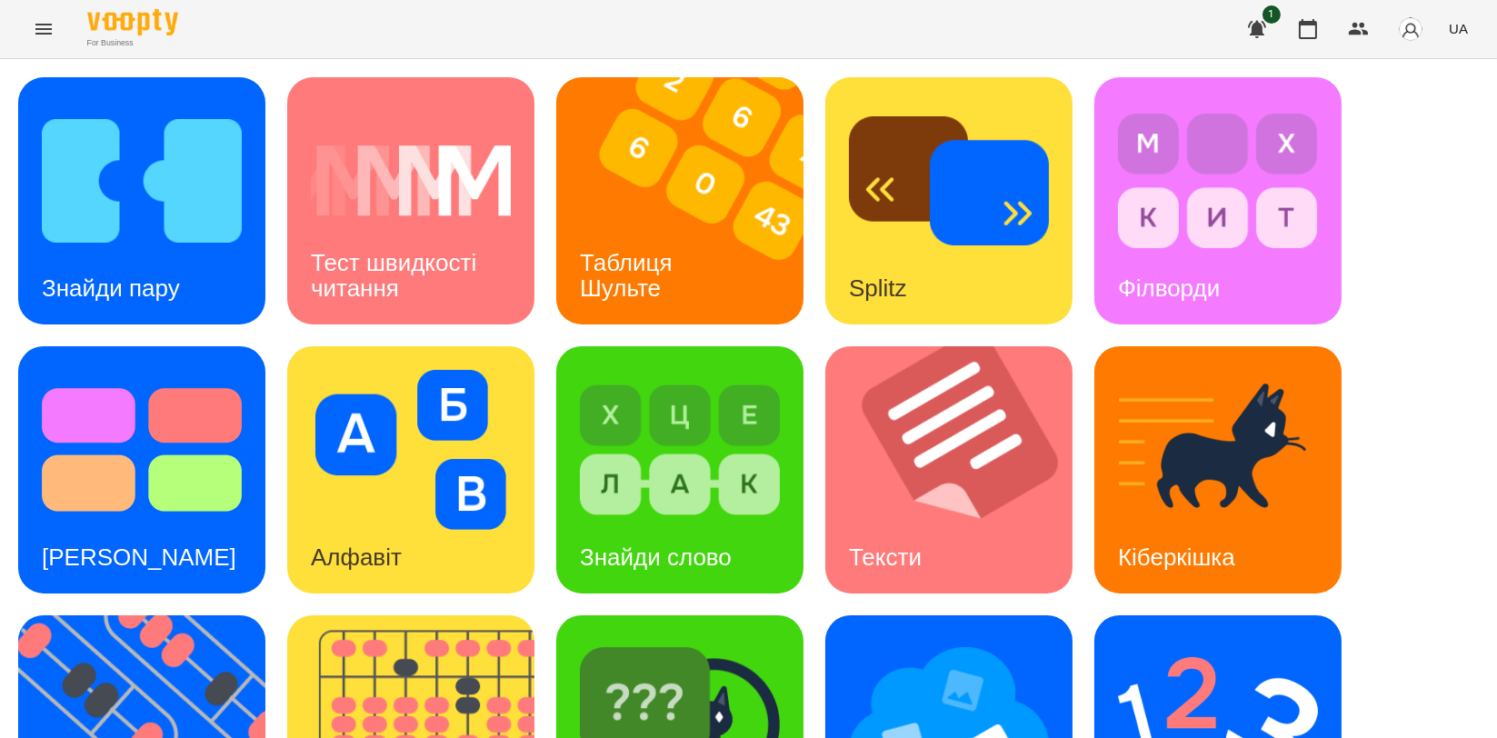
scroll to position [404, 0]
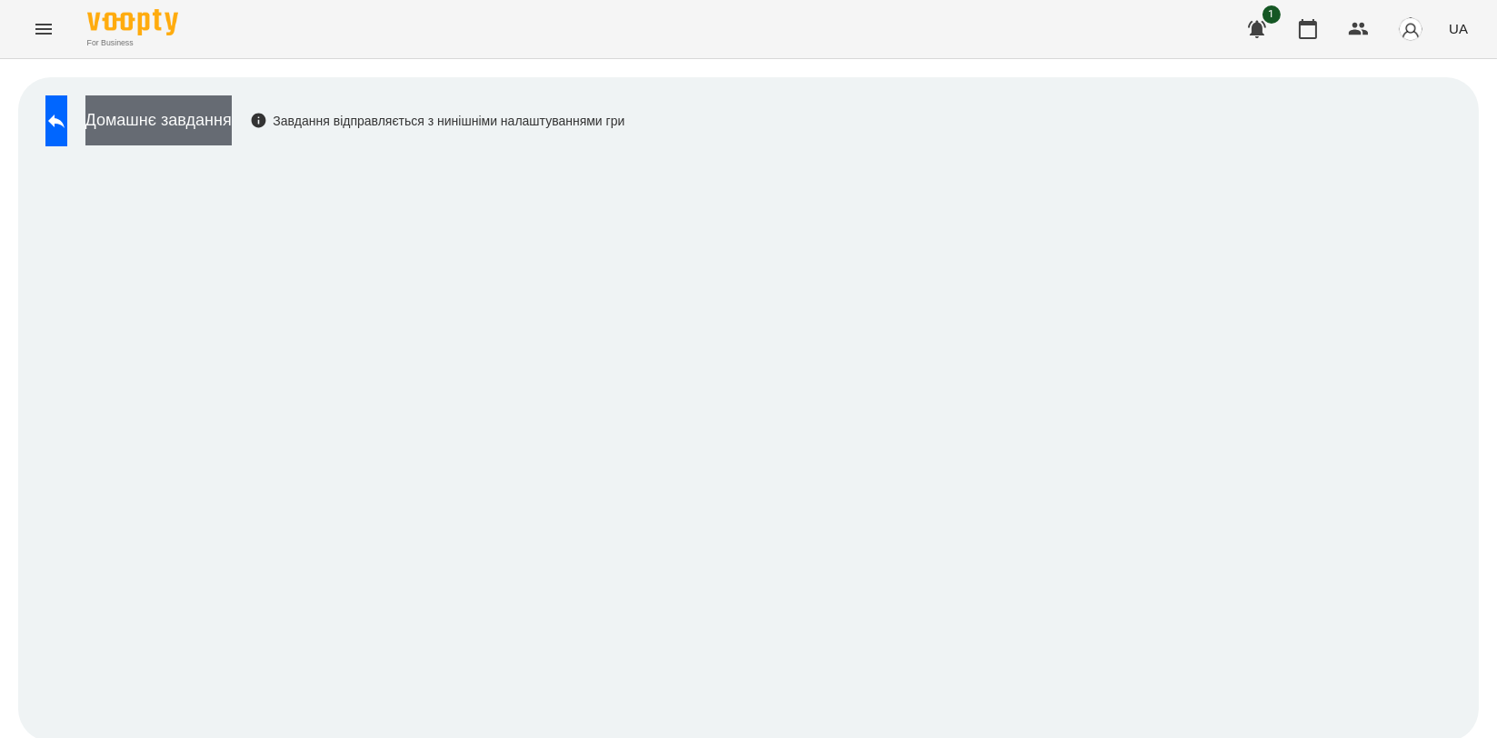
click at [232, 103] on button "Домашнє завдання" at bounding box center [158, 120] width 146 height 50
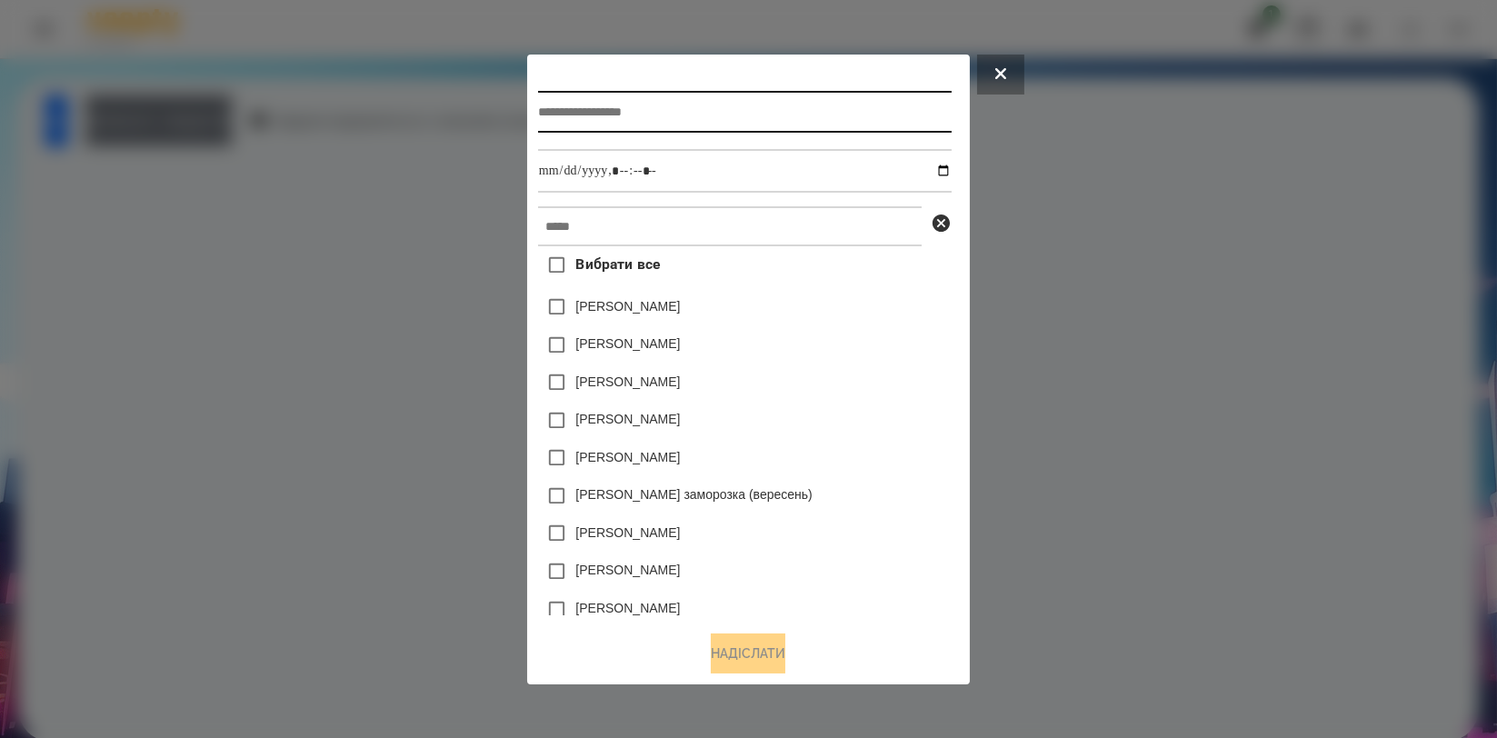
click at [666, 113] on input "text" at bounding box center [745, 112] width 414 height 42
type input "*******"
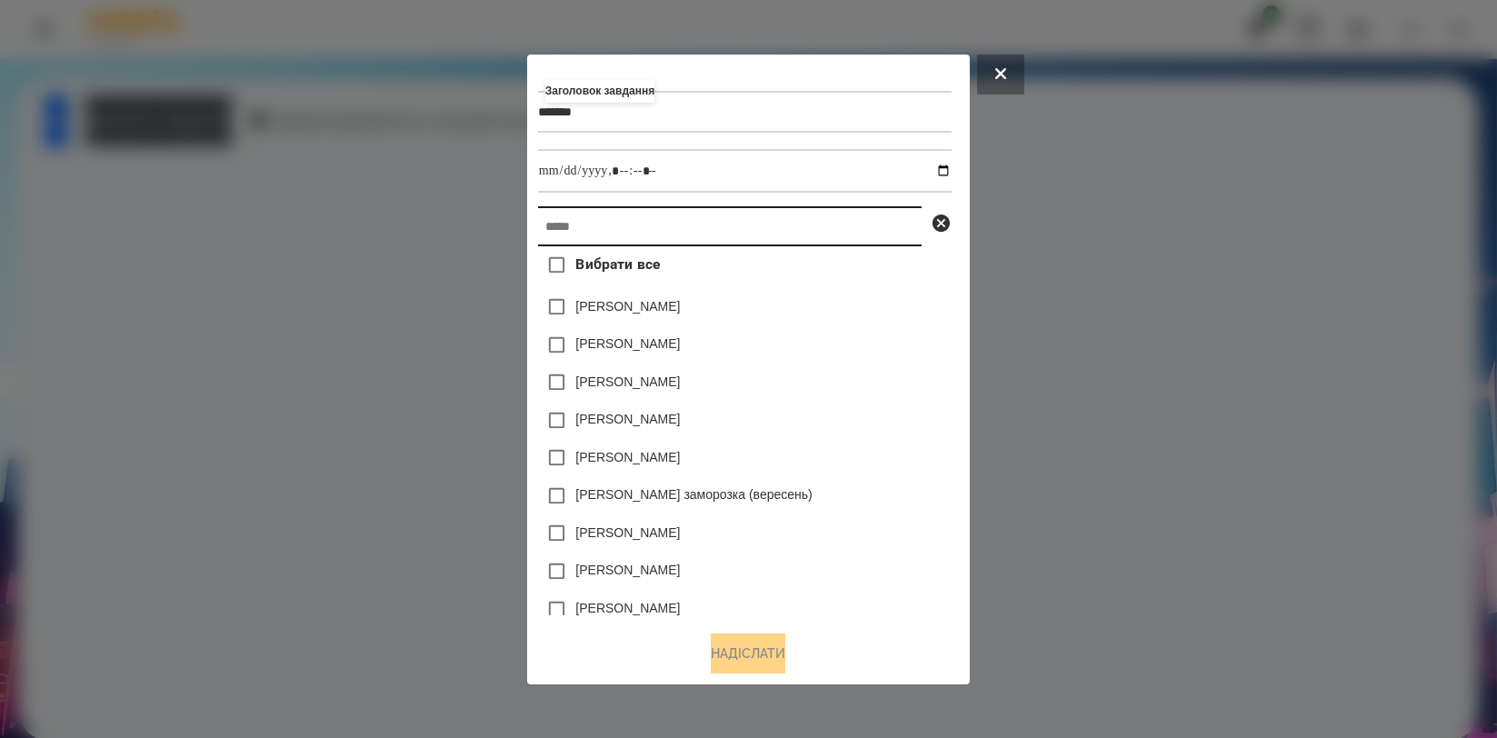
click at [640, 241] on input "text" at bounding box center [730, 226] width 384 height 40
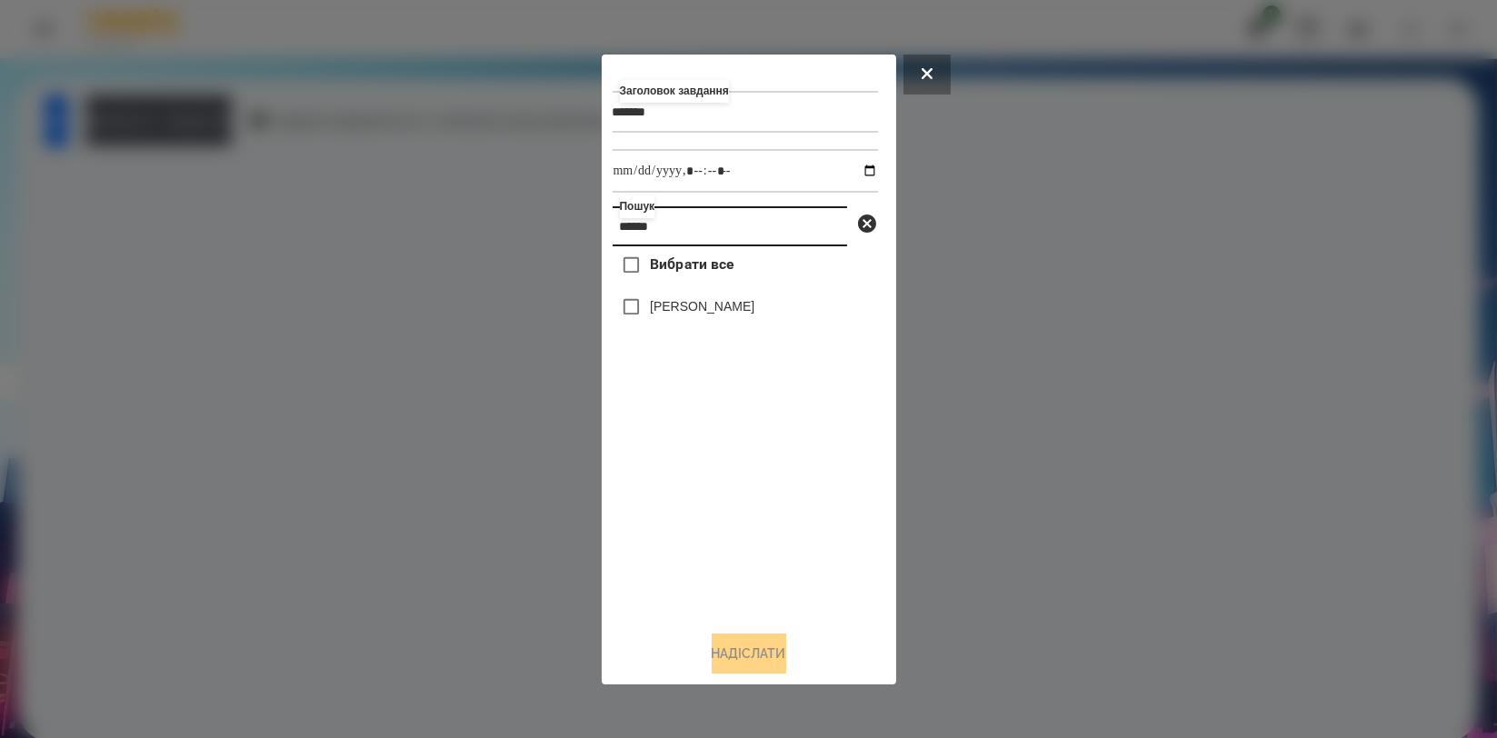
type input "******"
click at [675, 306] on label "[PERSON_NAME]" at bounding box center [702, 306] width 105 height 18
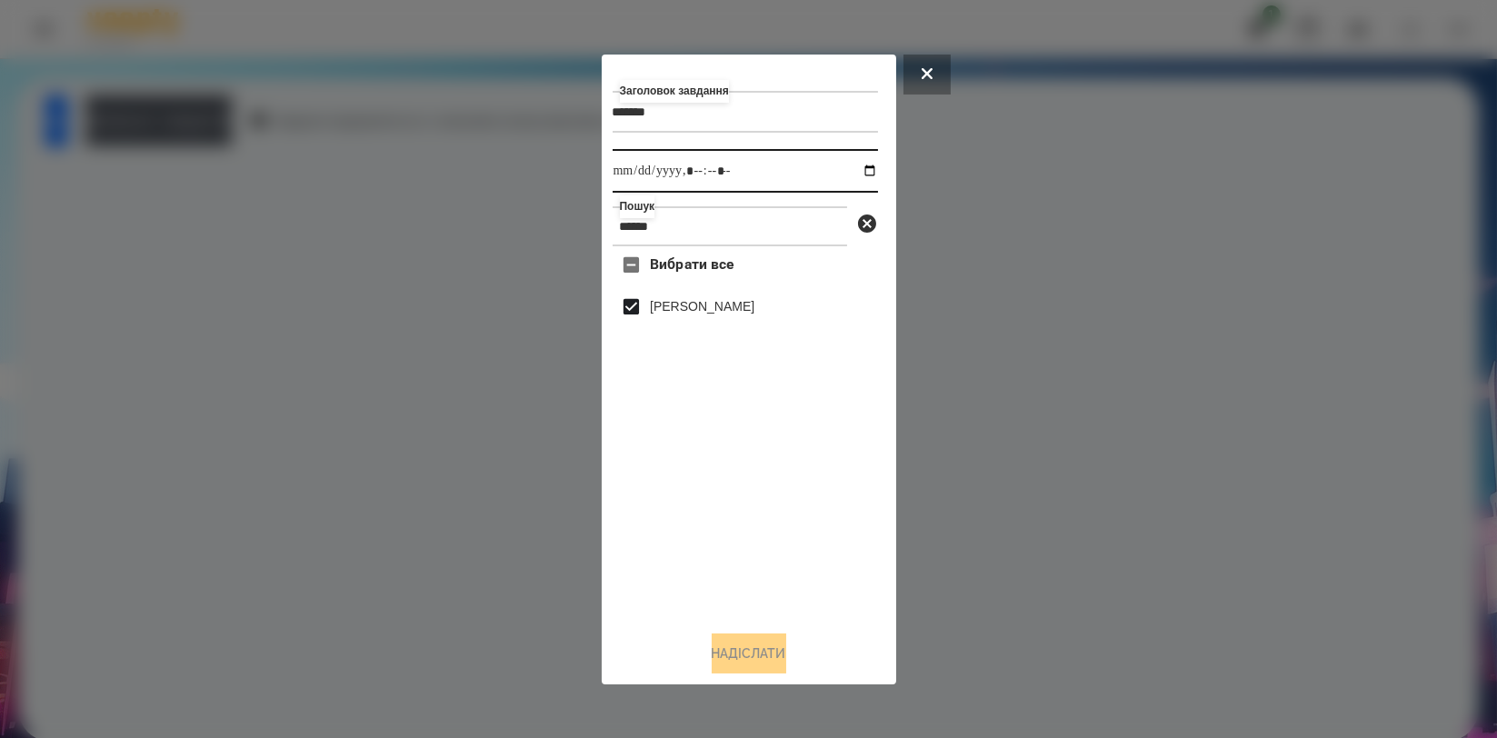
click at [862, 174] on input "datetime-local" at bounding box center [745, 171] width 265 height 44
click at [812, 559] on div "Вибрати все Артем Радченко" at bounding box center [745, 430] width 265 height 369
click at [862, 178] on input "datetime-local" at bounding box center [745, 171] width 265 height 44
type input "**********"
click at [661, 538] on div "Вибрати все Артем Радченко" at bounding box center [745, 430] width 265 height 369
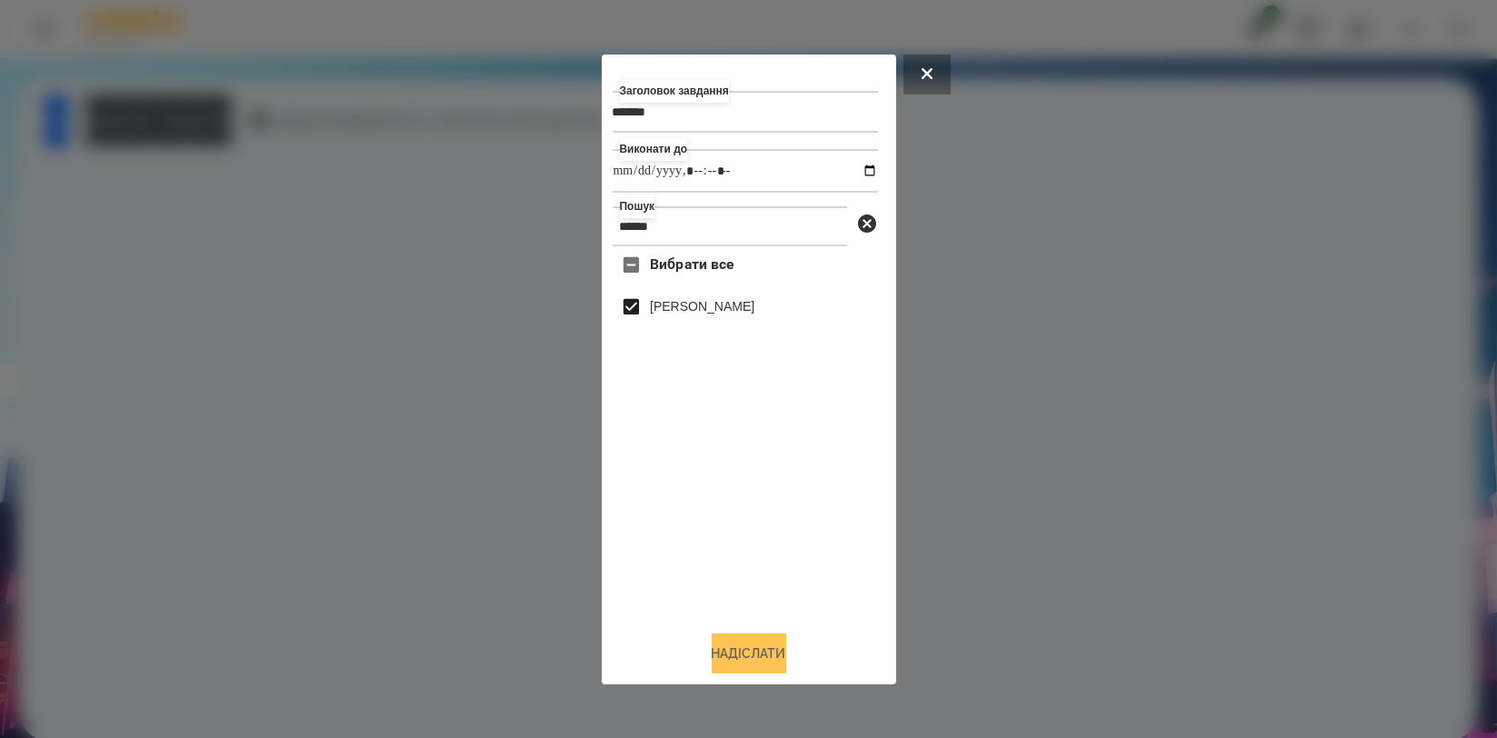
click at [735, 649] on button "Надіслати" at bounding box center [749, 653] width 75 height 40
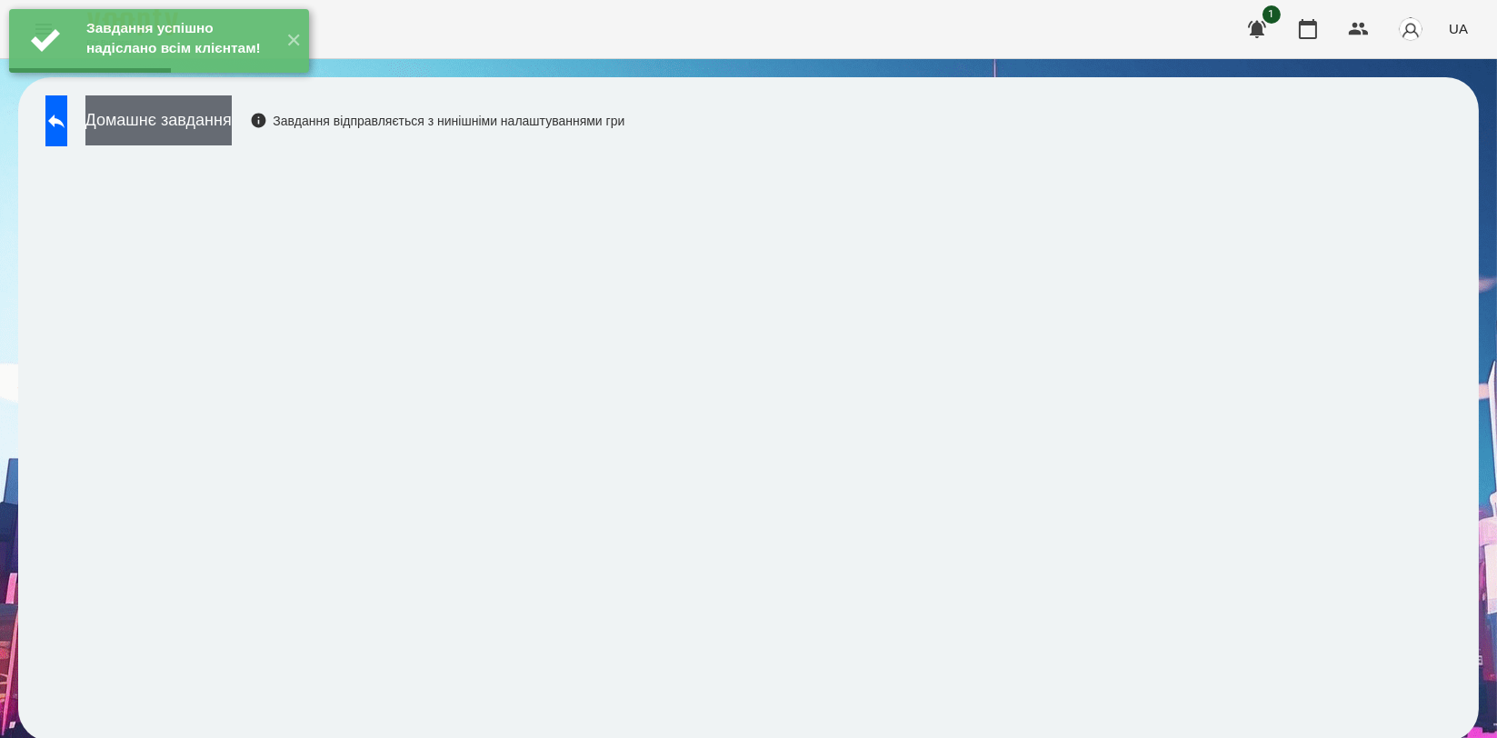
click at [232, 122] on button "Домашнє завдання" at bounding box center [158, 120] width 146 height 50
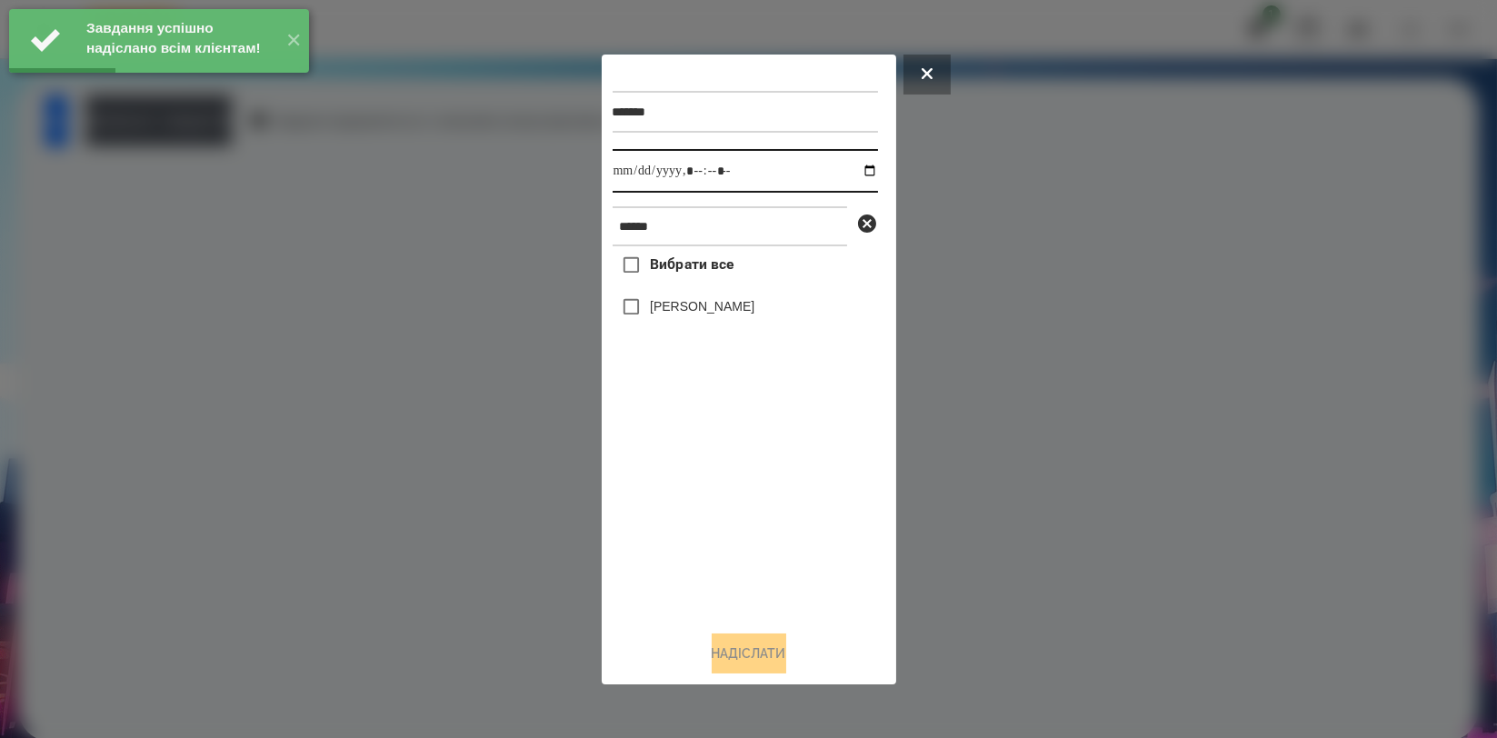
click at [850, 168] on input "datetime-local" at bounding box center [745, 171] width 265 height 44
type input "**********"
click at [656, 518] on div "Вибрати все Артем Радченко" at bounding box center [745, 430] width 265 height 369
click at [723, 311] on label "[PERSON_NAME]" at bounding box center [702, 306] width 105 height 18
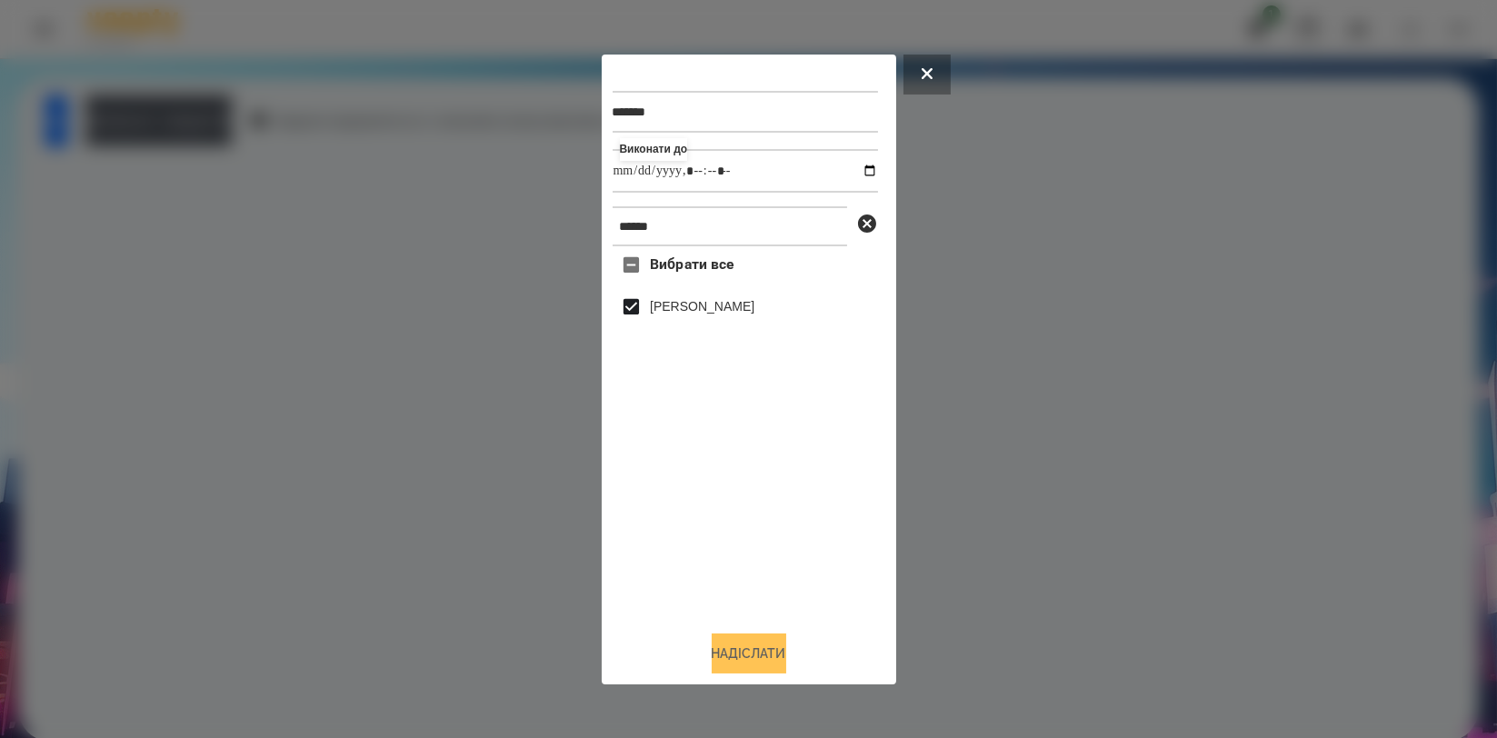
click at [732, 639] on button "Надіслати" at bounding box center [749, 653] width 75 height 40
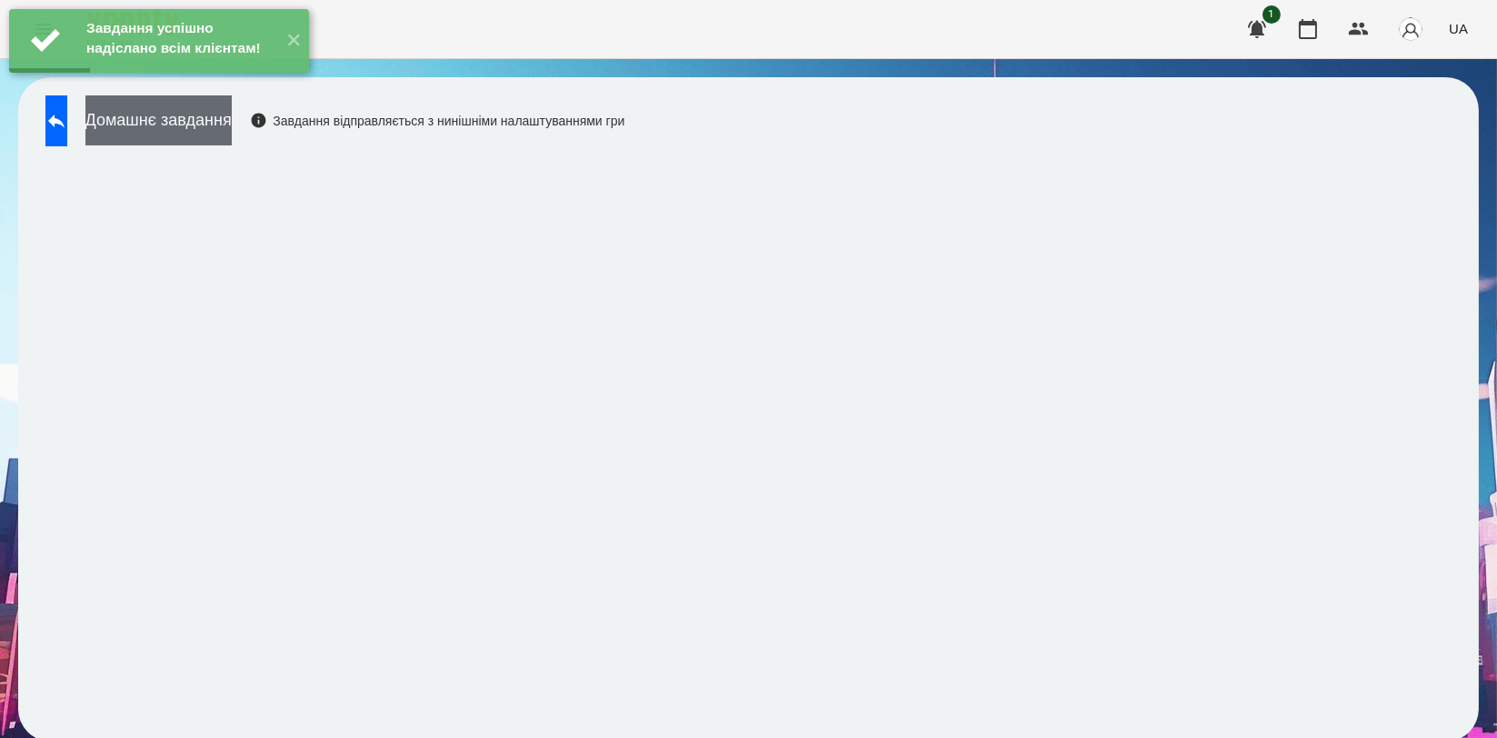
click at [217, 120] on button "Домашнє завдання" at bounding box center [158, 120] width 146 height 50
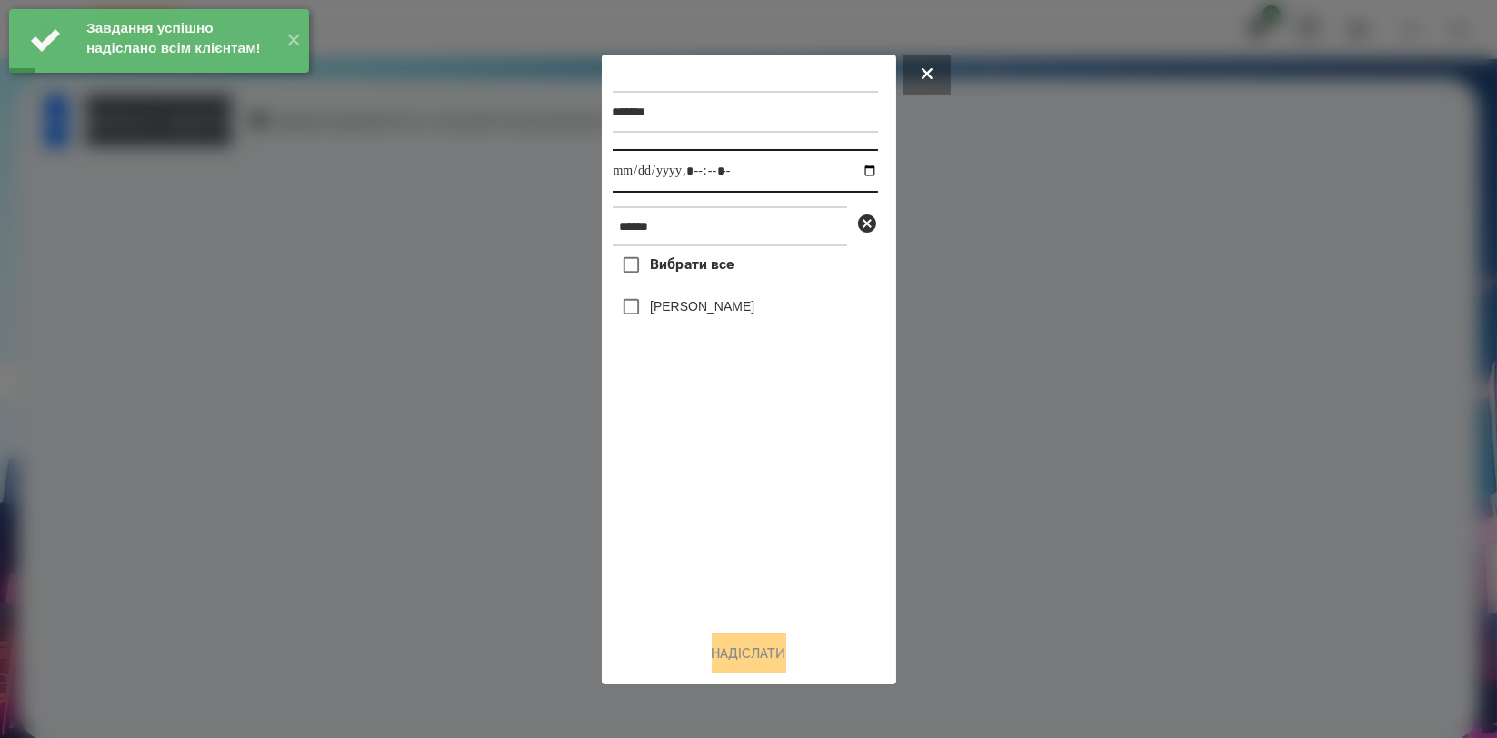
click at [856, 167] on input "datetime-local" at bounding box center [745, 171] width 265 height 44
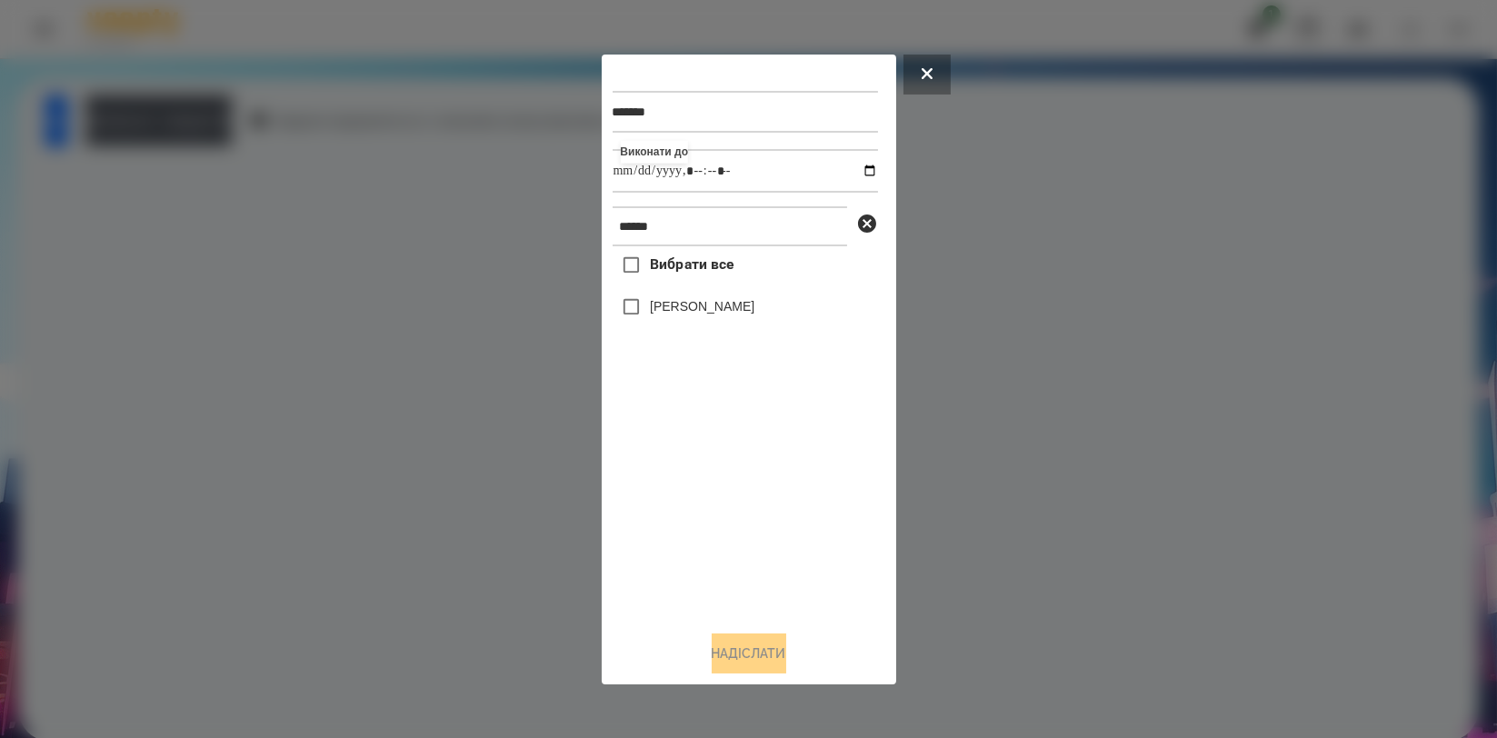
type input "**********"
drag, startPoint x: 693, startPoint y: 494, endPoint x: 694, endPoint y: 451, distance: 43.7
click at [693, 495] on div "Вибрати все Артем Радченко" at bounding box center [745, 430] width 265 height 369
click at [739, 306] on label "[PERSON_NAME]" at bounding box center [702, 306] width 105 height 18
click at [766, 645] on button "Надіслати" at bounding box center [749, 653] width 75 height 40
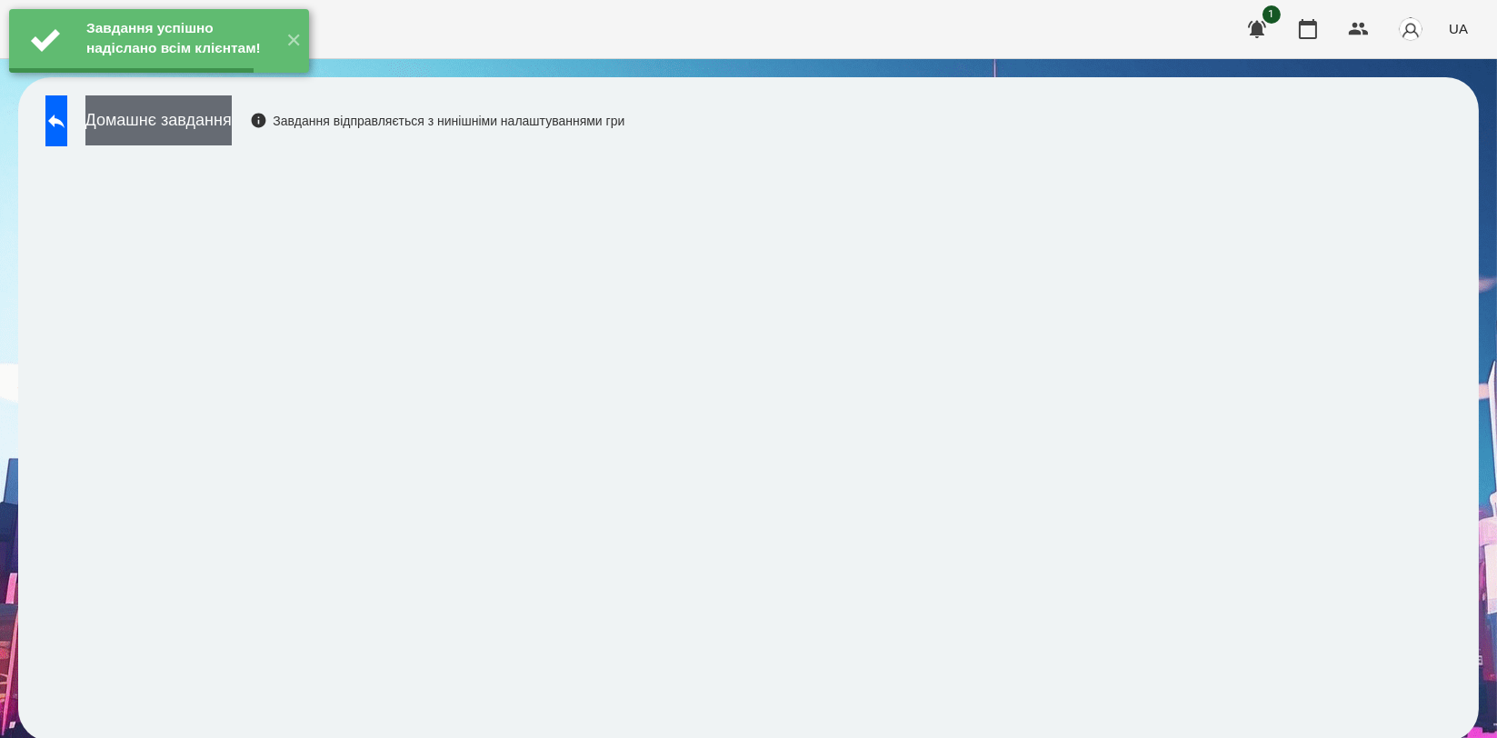
click at [232, 139] on button "Домашнє завдання" at bounding box center [158, 120] width 146 height 50
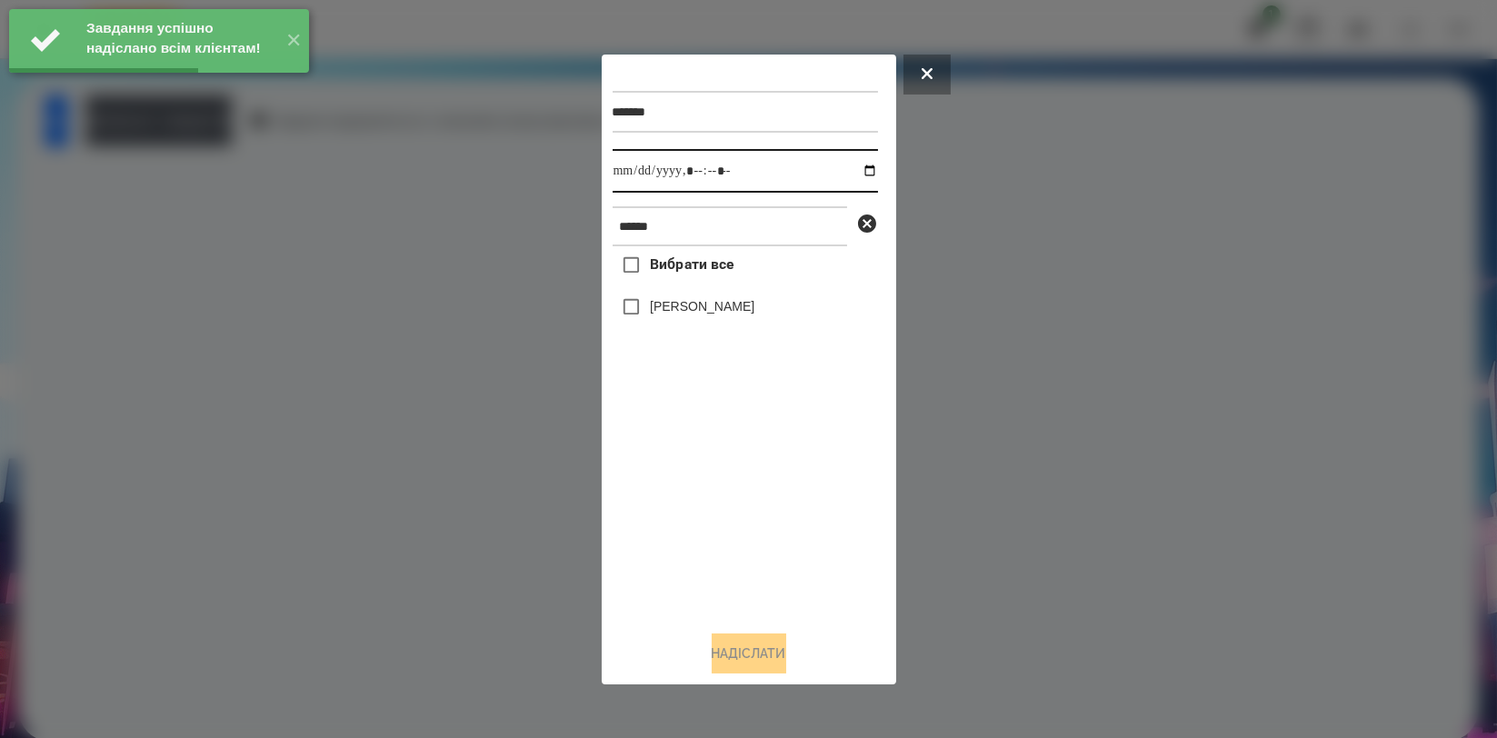
click at [853, 171] on input "datetime-local" at bounding box center [745, 171] width 265 height 44
type input "**********"
click at [718, 490] on div "Вибрати все Артем Радченко" at bounding box center [745, 430] width 265 height 369
click at [733, 314] on label "[PERSON_NAME]" at bounding box center [702, 306] width 105 height 18
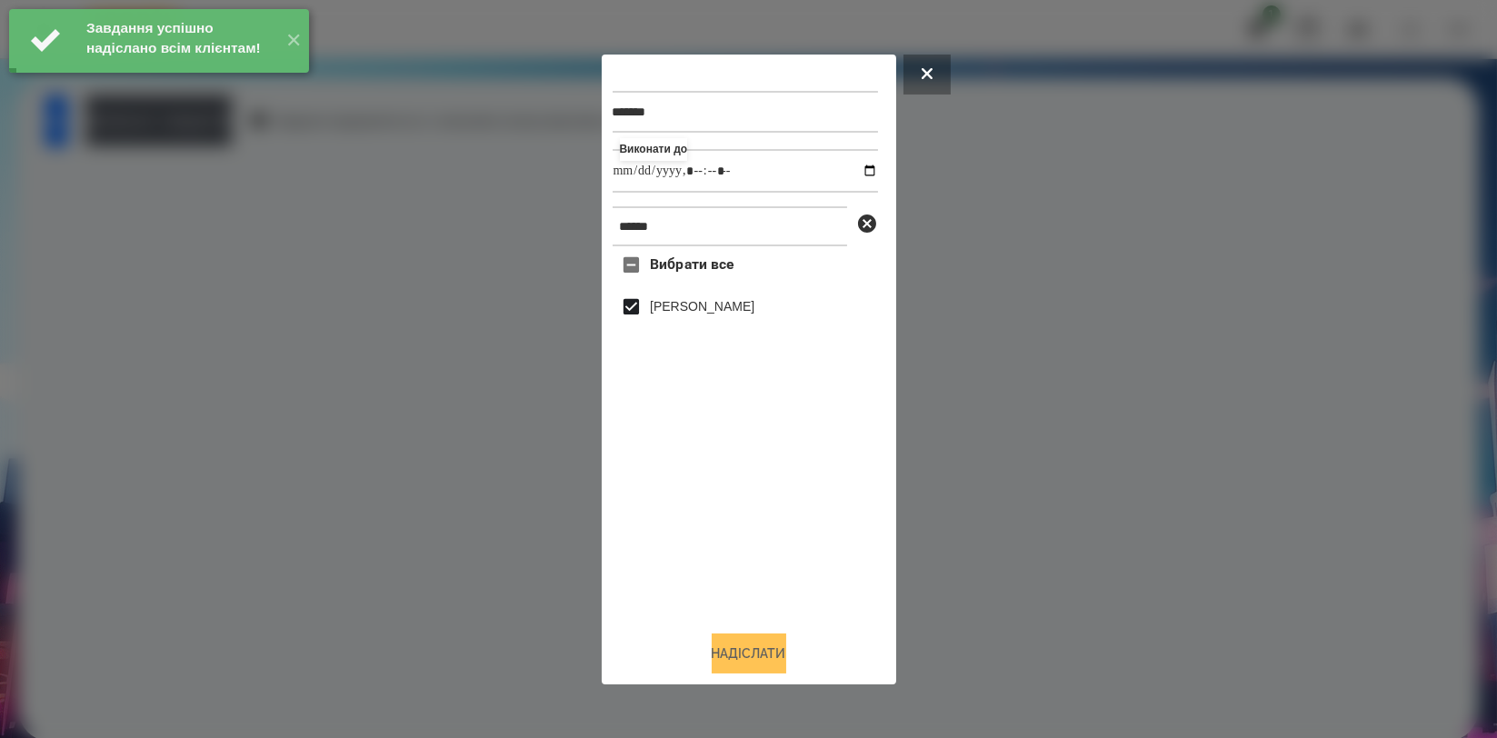
click at [735, 660] on button "Надіслати" at bounding box center [749, 653] width 75 height 40
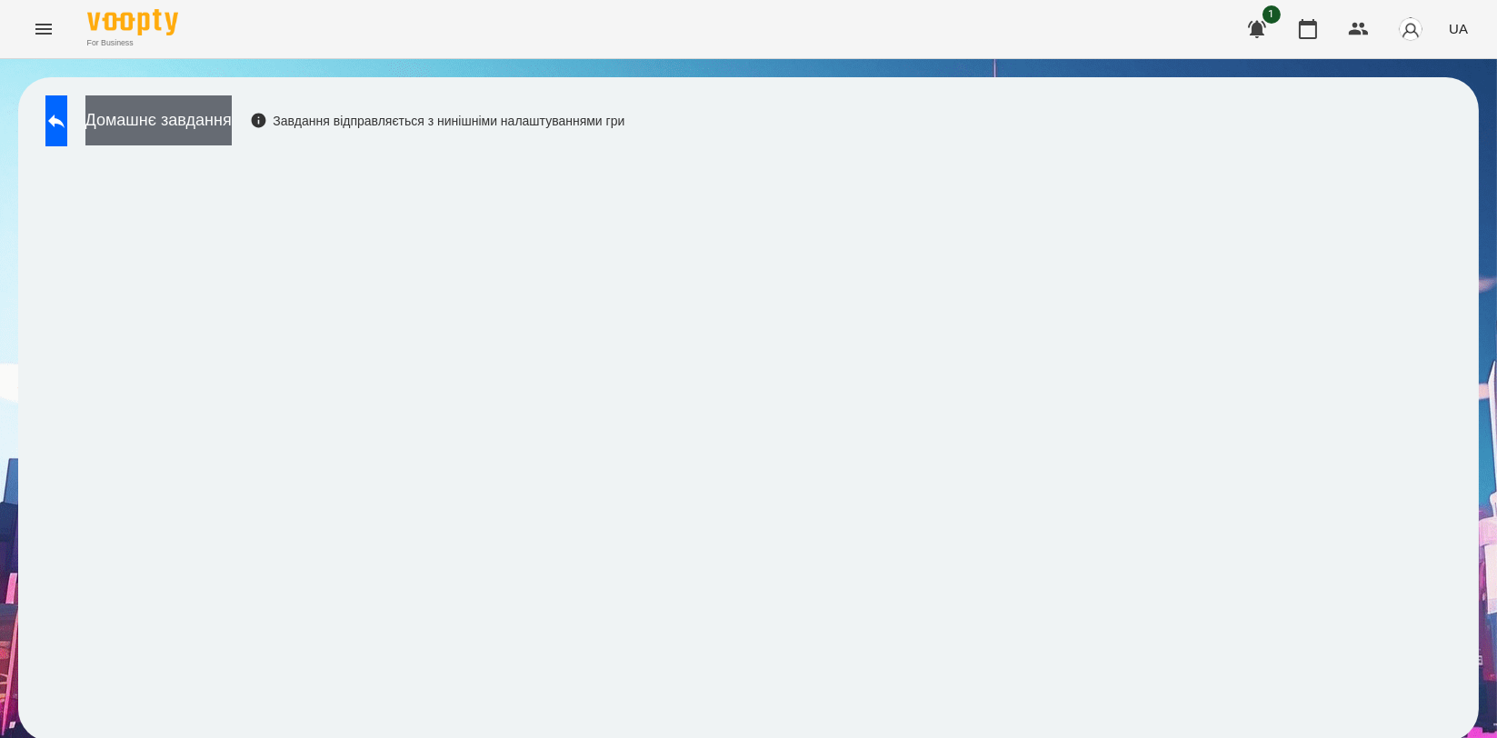
click at [232, 123] on button "Домашнє завдання" at bounding box center [158, 120] width 146 height 50
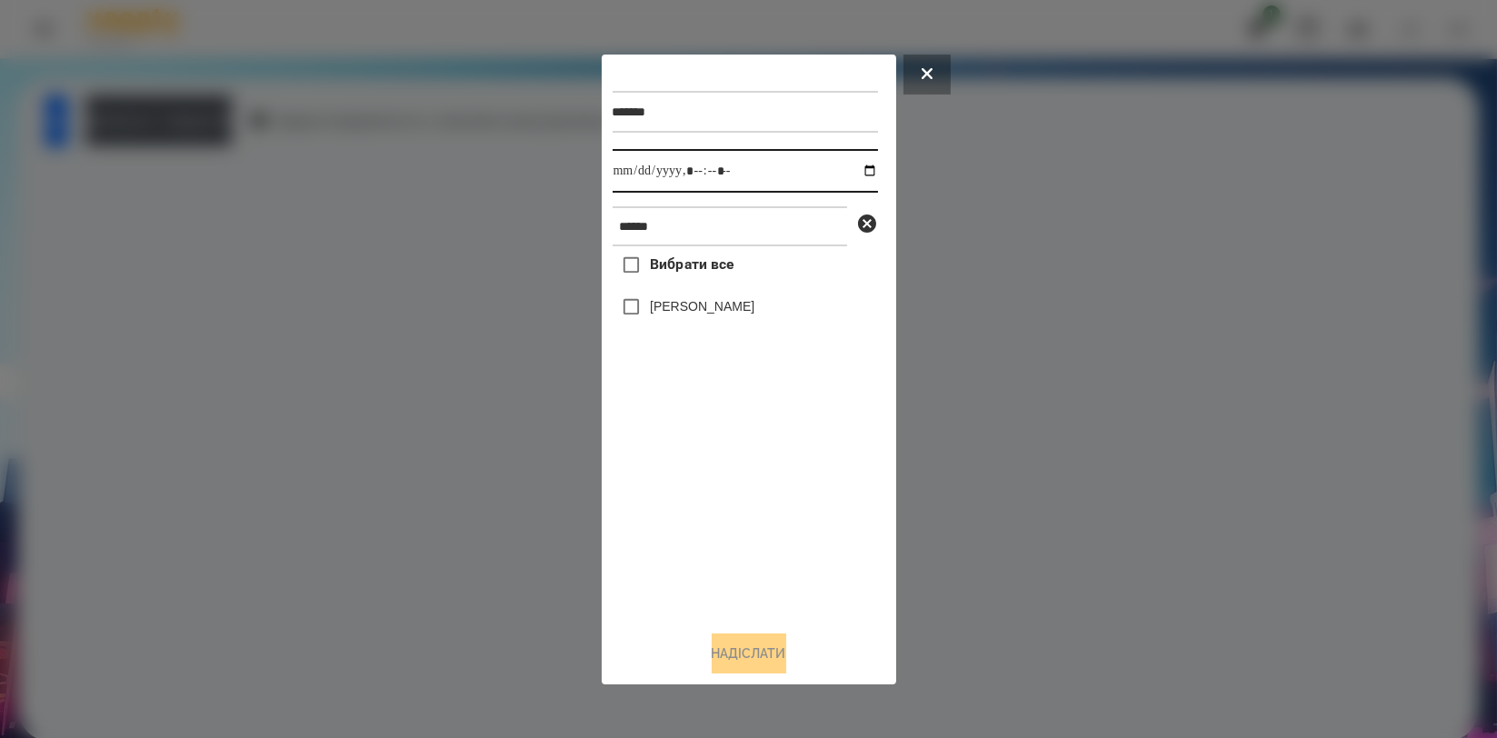
click at [858, 173] on input "datetime-local" at bounding box center [745, 171] width 265 height 44
type input "**********"
drag, startPoint x: 730, startPoint y: 512, endPoint x: 733, endPoint y: 458, distance: 53.7
click at [730, 513] on div "Вибрати все Артем Радченко" at bounding box center [745, 430] width 265 height 369
click at [737, 312] on label "[PERSON_NAME]" at bounding box center [702, 306] width 105 height 18
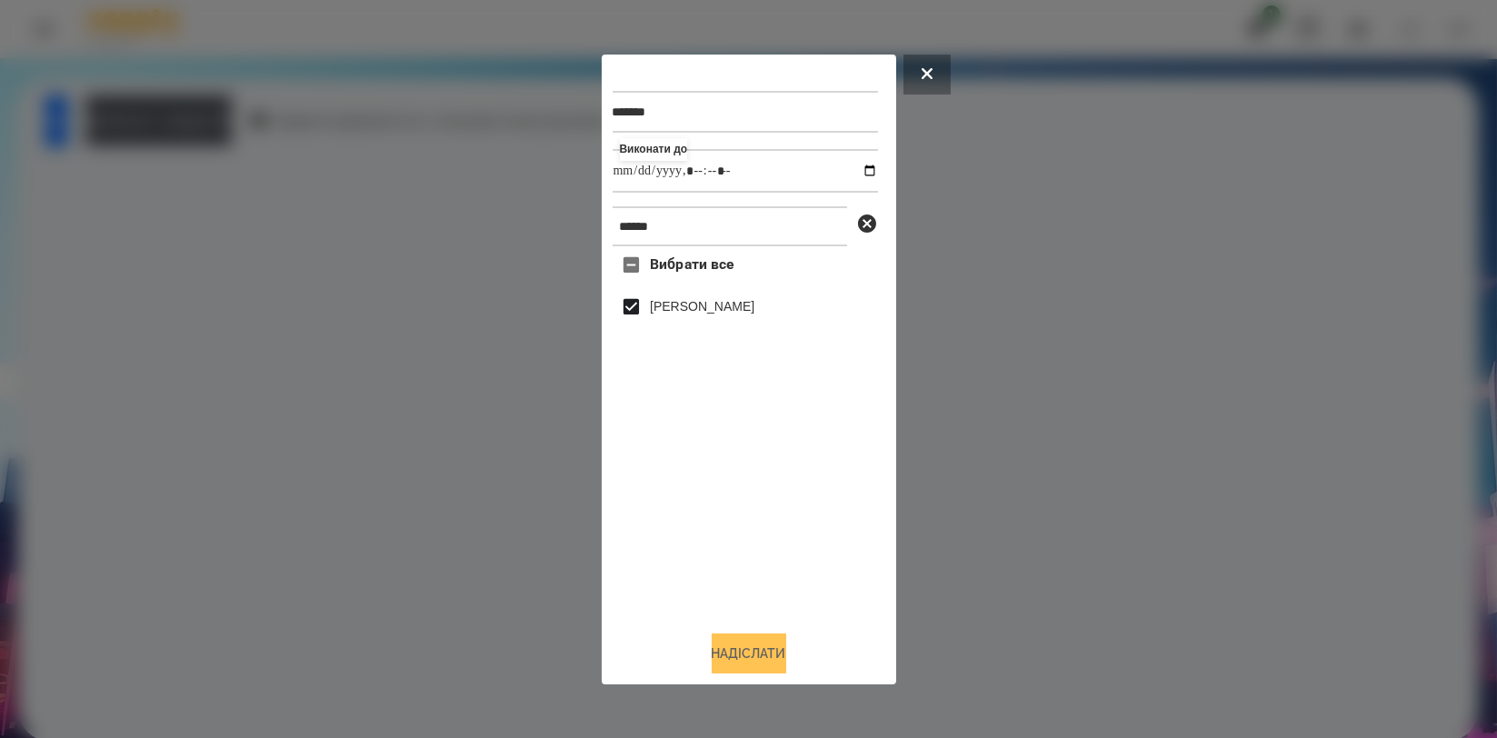
click at [741, 647] on button "Надіслати" at bounding box center [749, 653] width 75 height 40
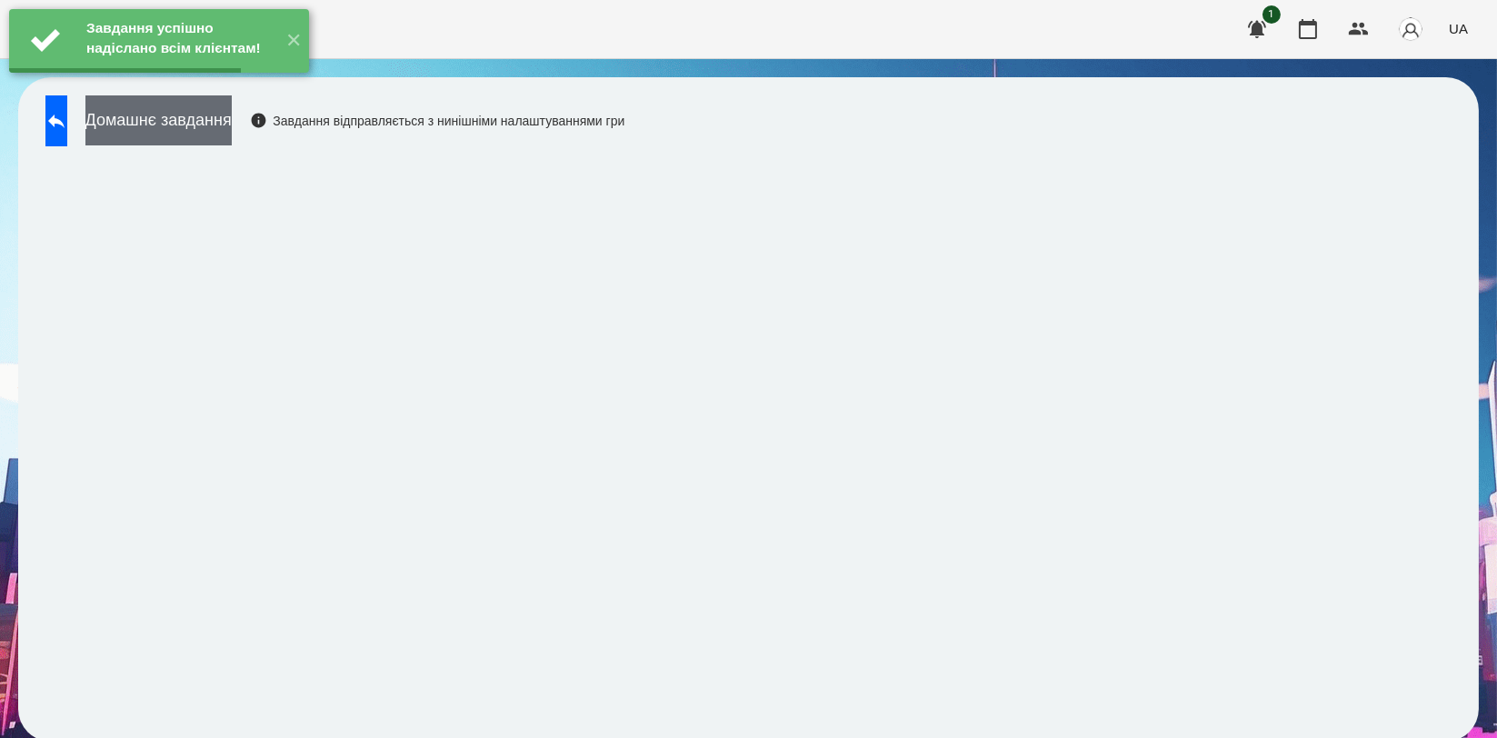
click at [232, 110] on button "Домашнє завдання" at bounding box center [158, 120] width 146 height 50
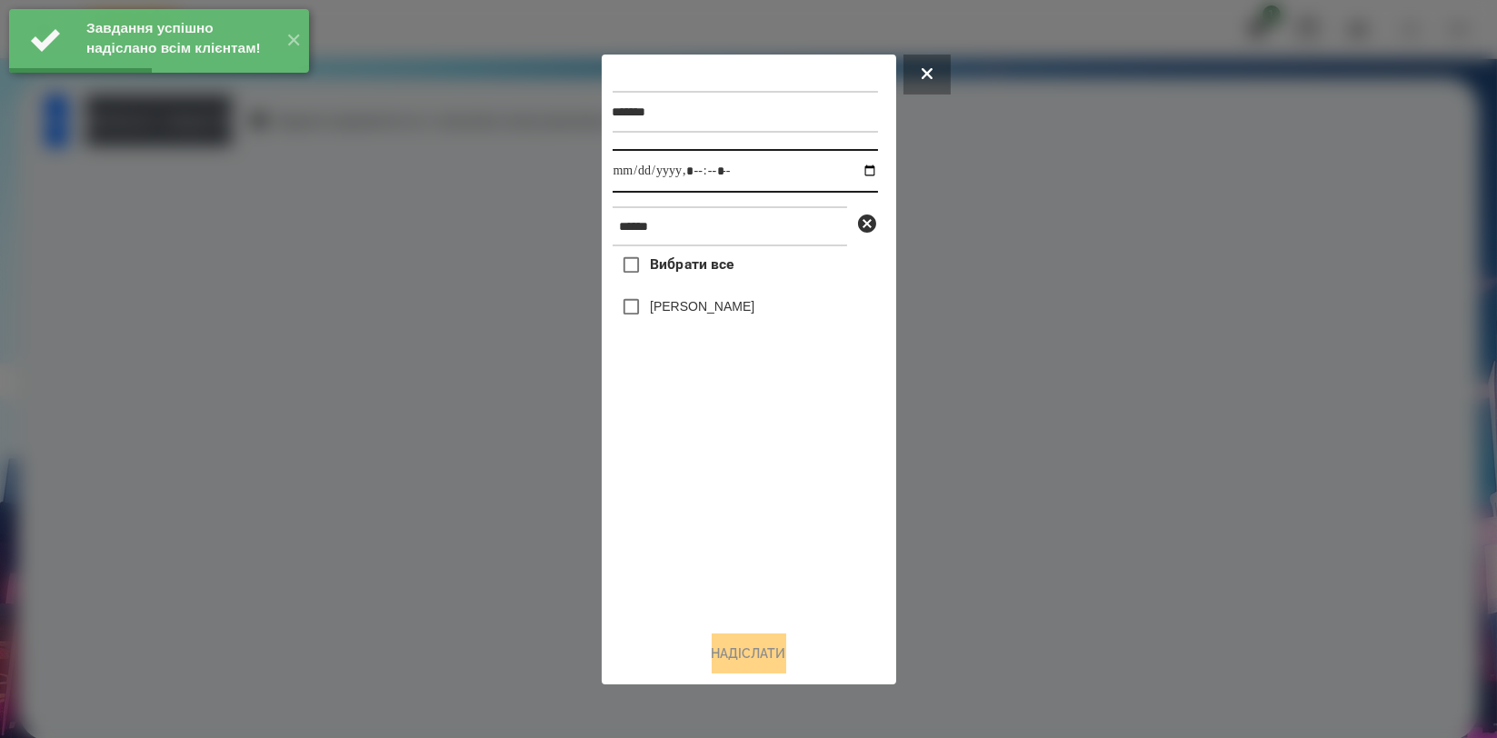
click at [853, 175] on input "datetime-local" at bounding box center [745, 171] width 265 height 44
type input "**********"
drag, startPoint x: 755, startPoint y: 519, endPoint x: 753, endPoint y: 420, distance: 99.1
click at [755, 519] on div "Вибрати все Артем Радченко" at bounding box center [745, 430] width 265 height 369
click at [731, 308] on label "[PERSON_NAME]" at bounding box center [702, 306] width 105 height 18
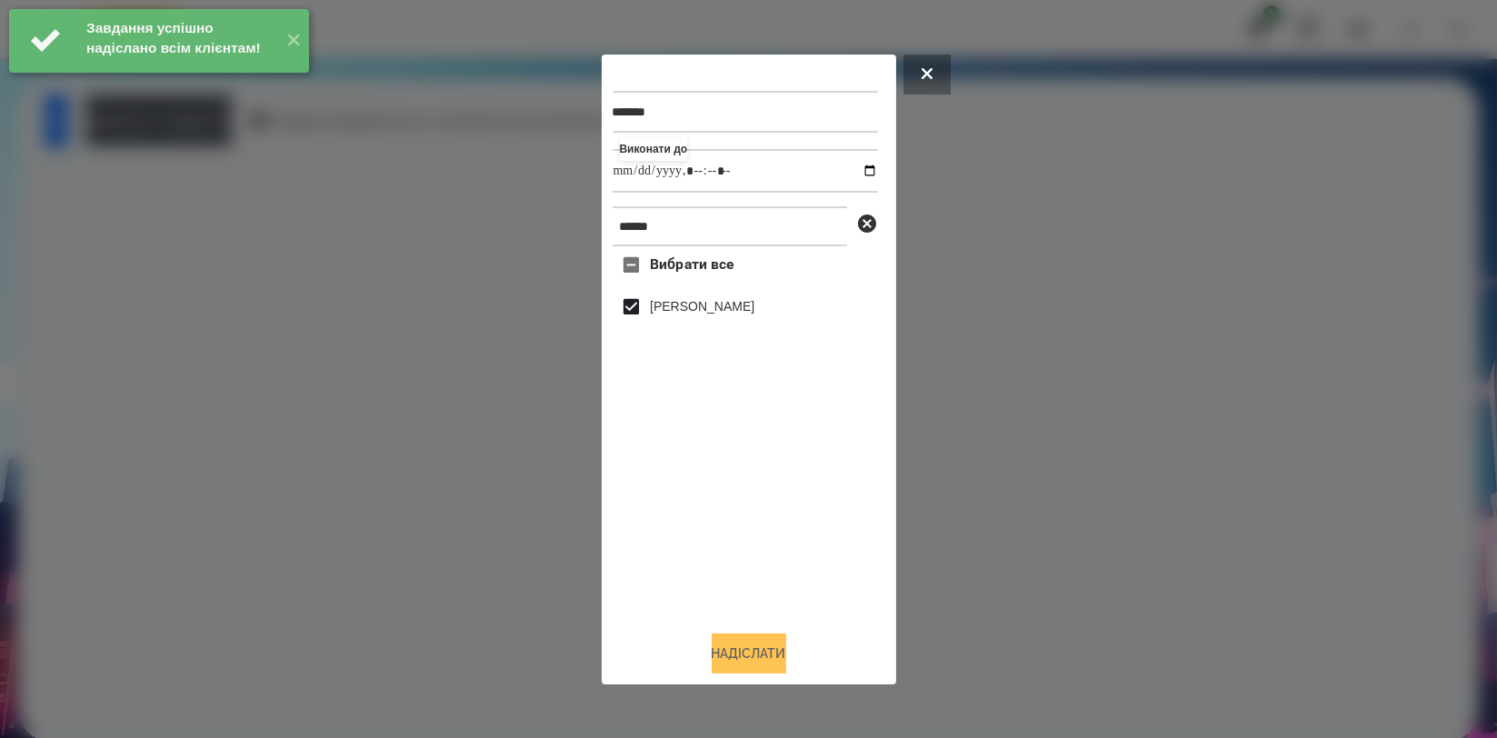
click at [747, 660] on button "Надіслати" at bounding box center [749, 653] width 75 height 40
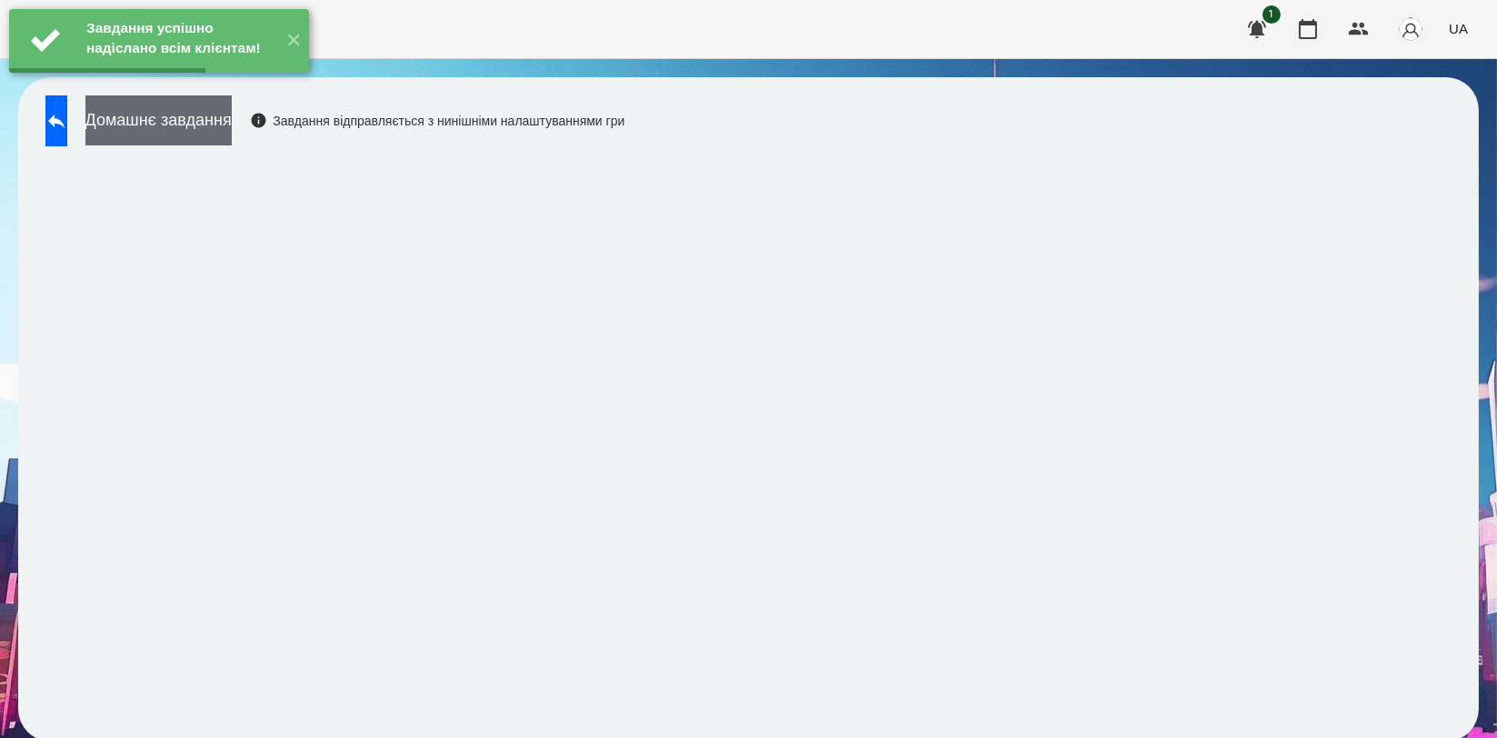
click at [205, 120] on button "Домашнє завдання" at bounding box center [158, 120] width 146 height 50
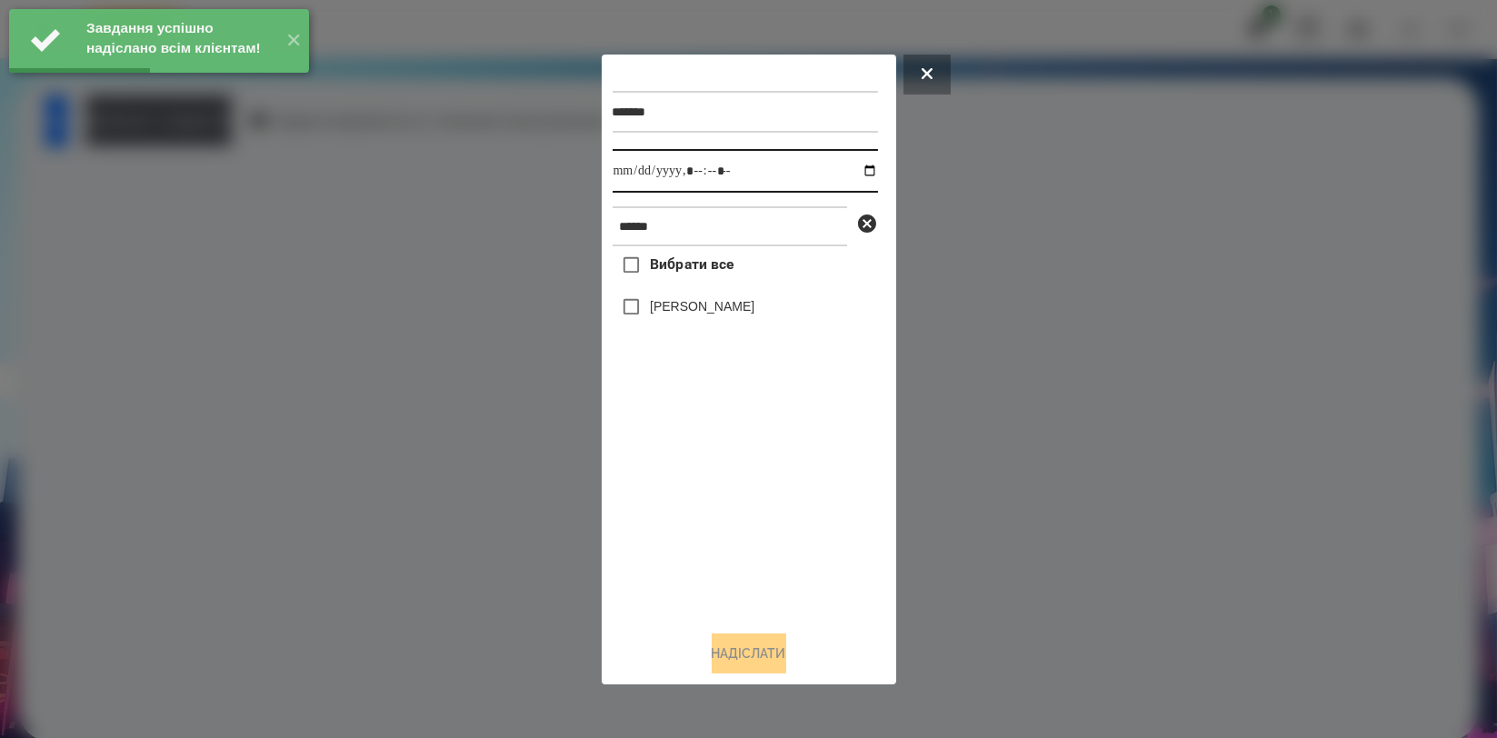
click at [862, 173] on input "datetime-local" at bounding box center [745, 171] width 265 height 44
type input "**********"
drag, startPoint x: 777, startPoint y: 506, endPoint x: 756, endPoint y: 406, distance: 102.1
click at [776, 507] on div "Вибрати все Артем Радченко" at bounding box center [745, 430] width 265 height 369
click at [742, 313] on label "[PERSON_NAME]" at bounding box center [702, 306] width 105 height 18
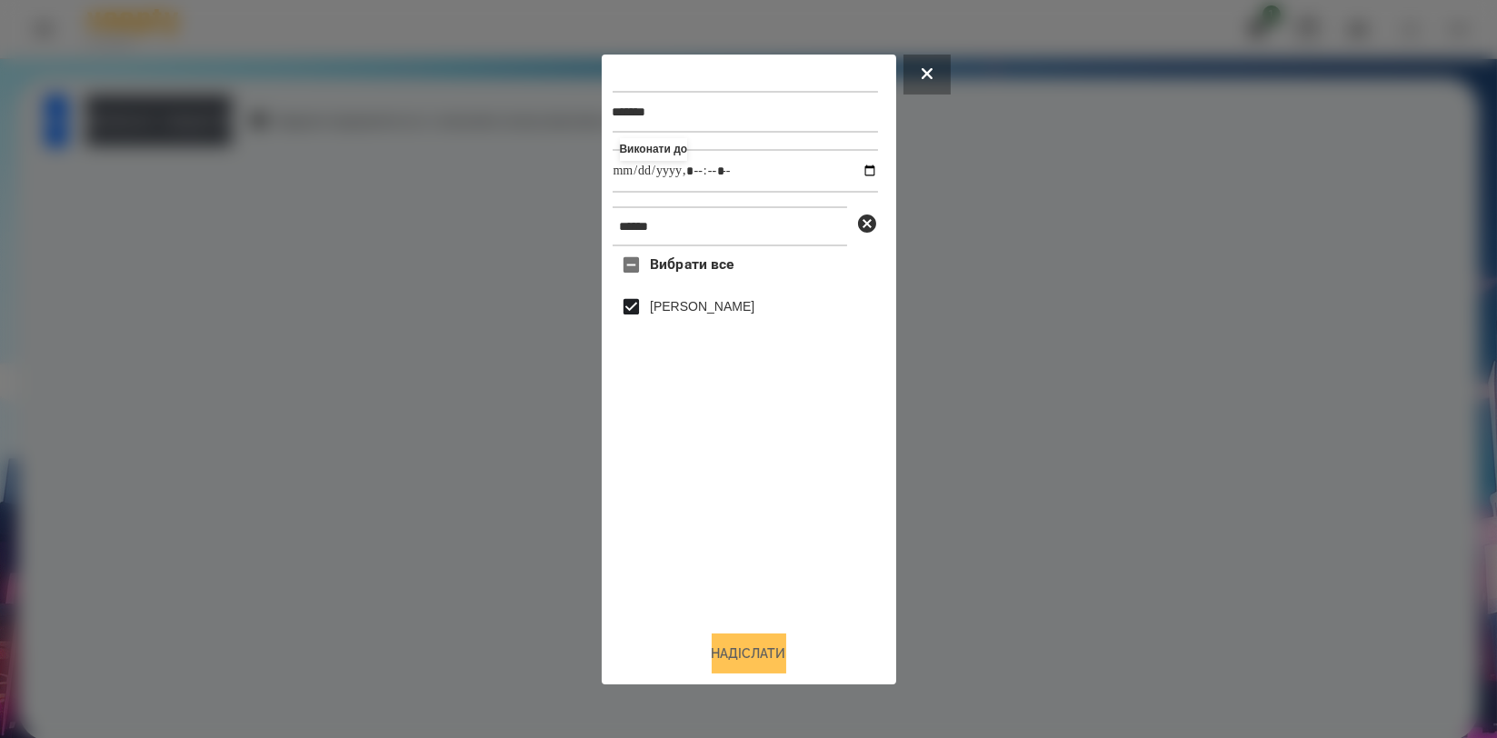
click at [763, 653] on button "Надіслати" at bounding box center [749, 653] width 75 height 40
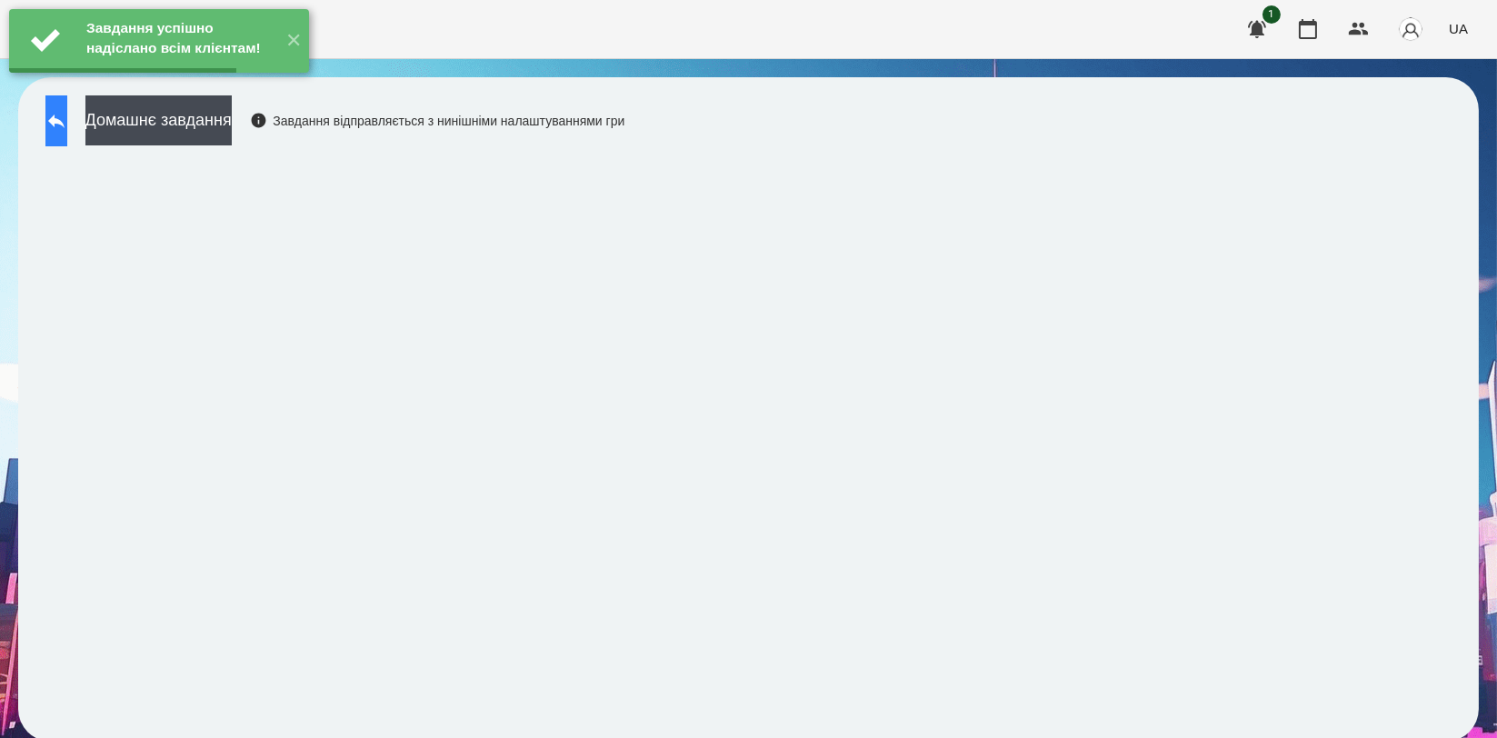
click at [65, 122] on icon at bounding box center [56, 122] width 16 height 14
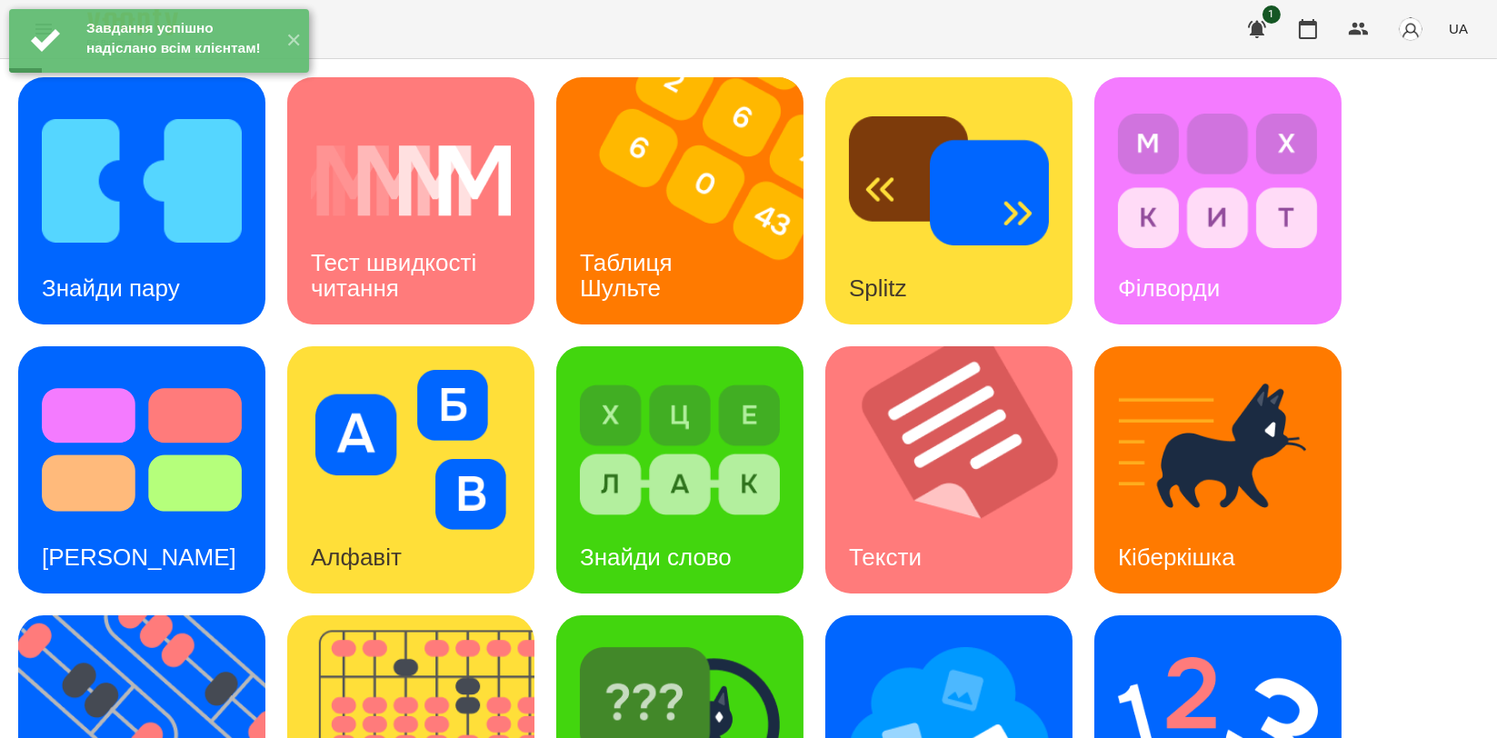
scroll to position [303, 0]
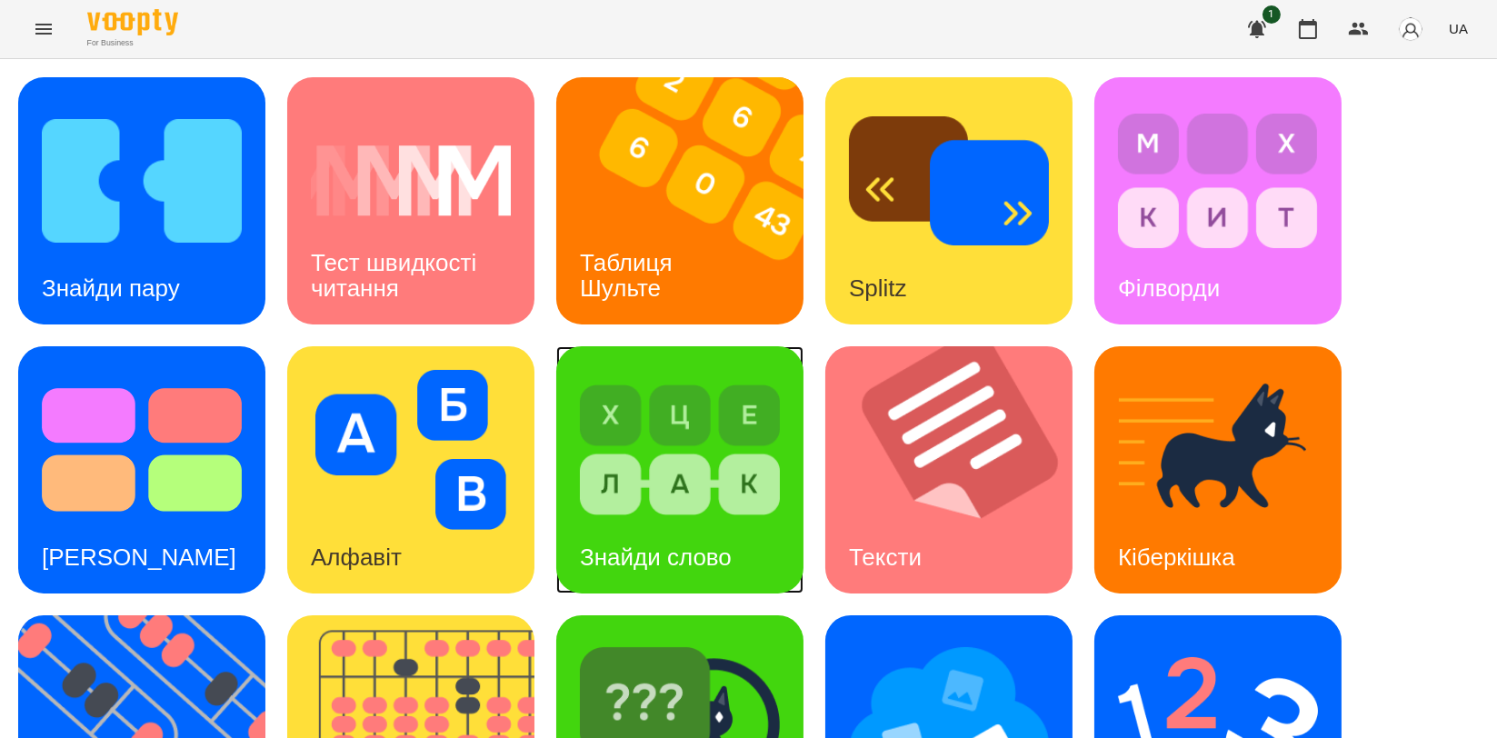
click at [683, 522] on div "Знайди слово" at bounding box center [655, 558] width 199 height 72
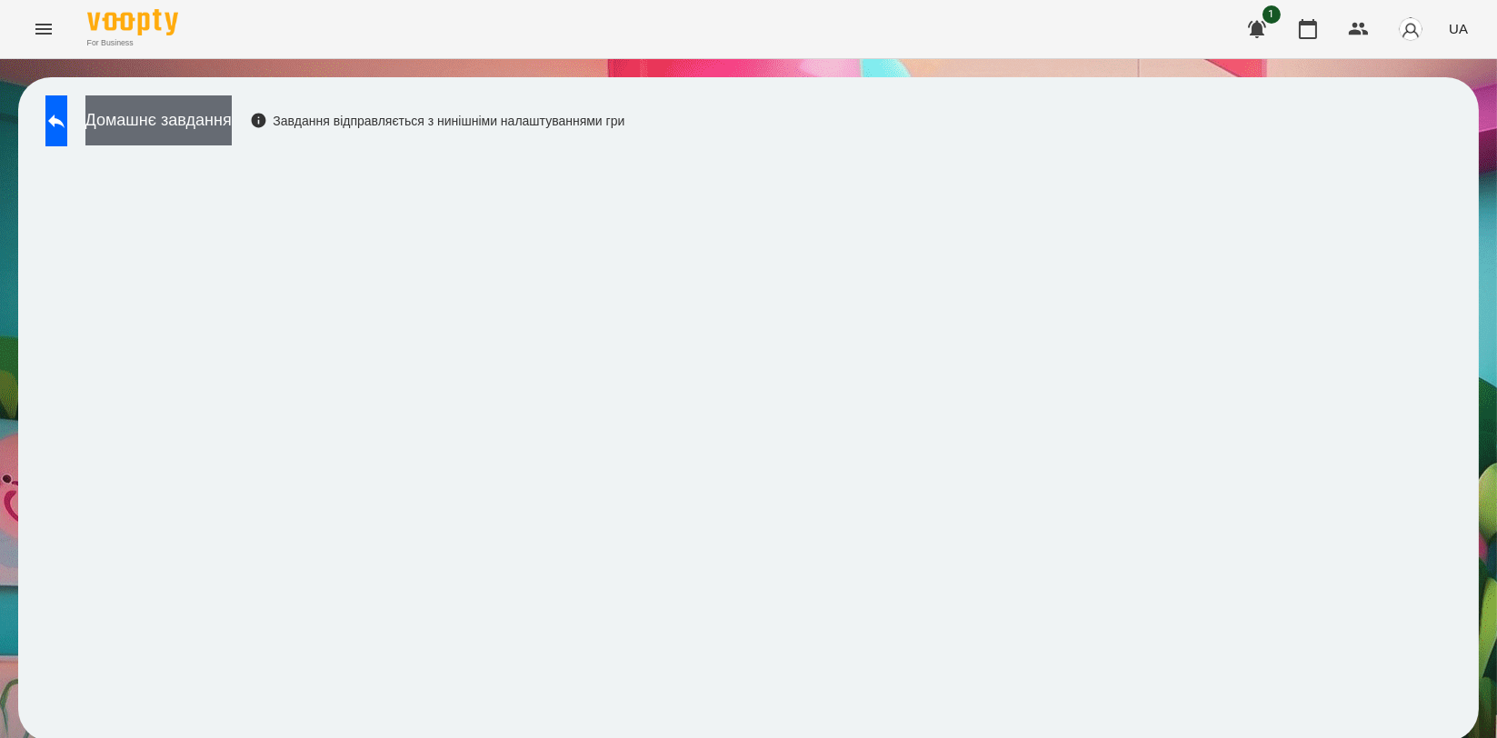
click at [215, 120] on button "Домашнє завдання" at bounding box center [158, 120] width 146 height 50
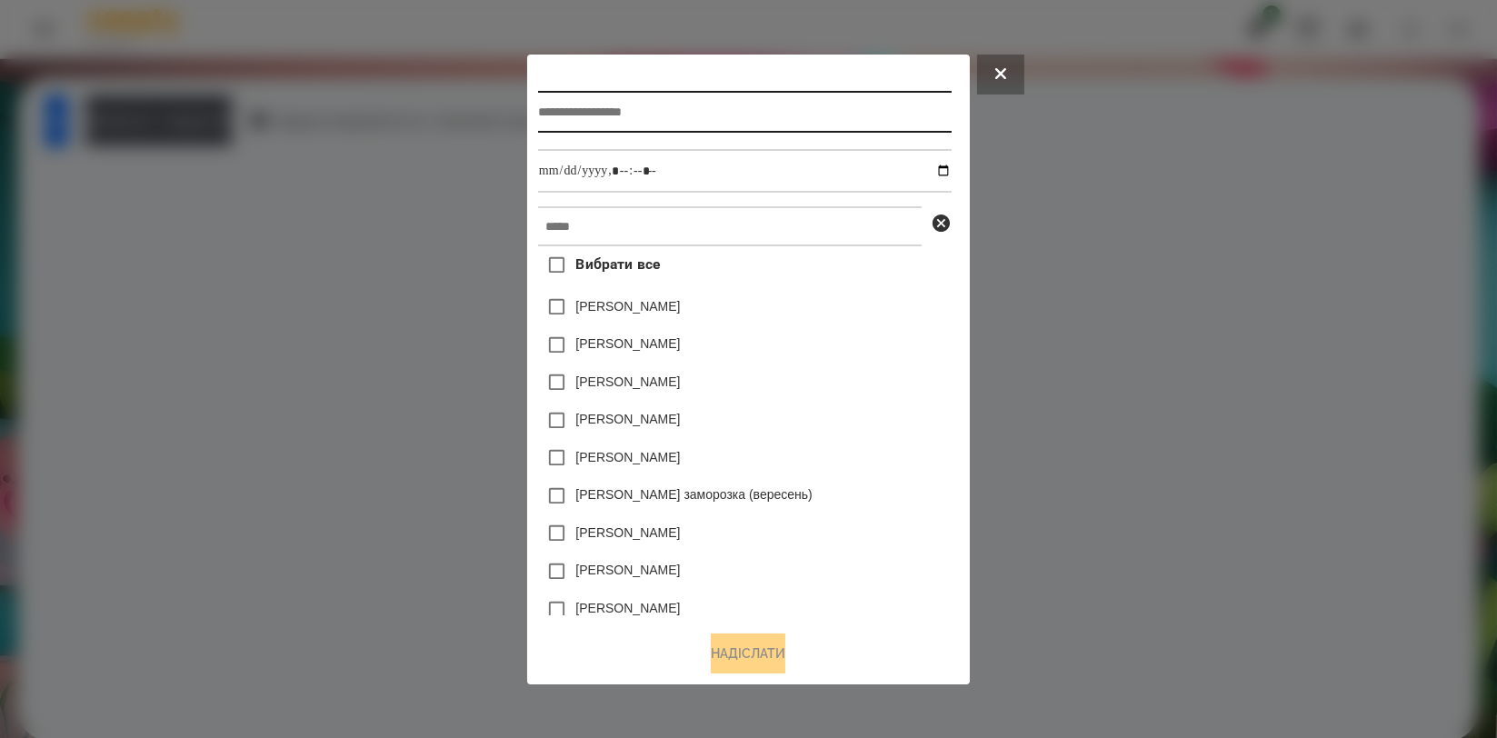
click at [705, 112] on input "text" at bounding box center [745, 112] width 414 height 42
type input "**********"
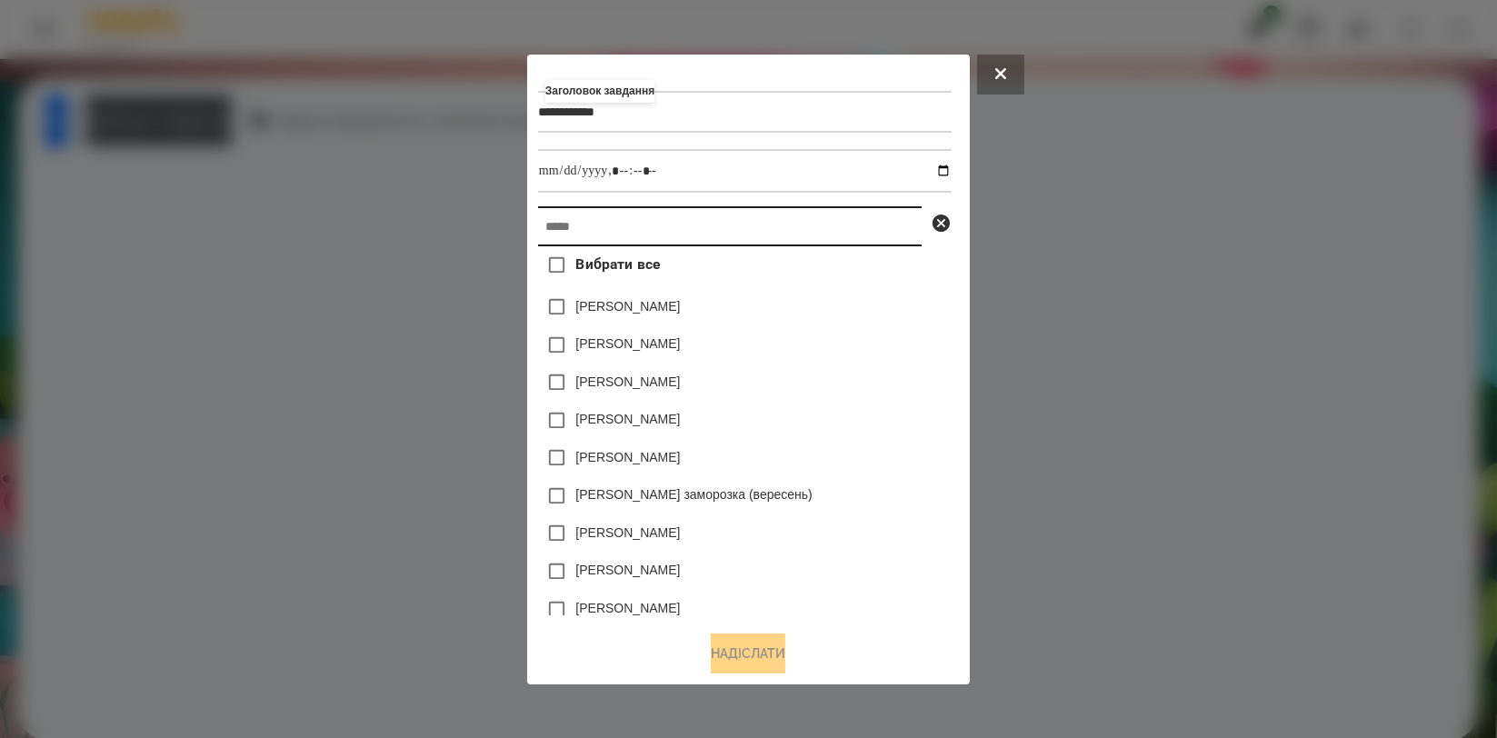
click at [637, 234] on input "text" at bounding box center [730, 226] width 384 height 40
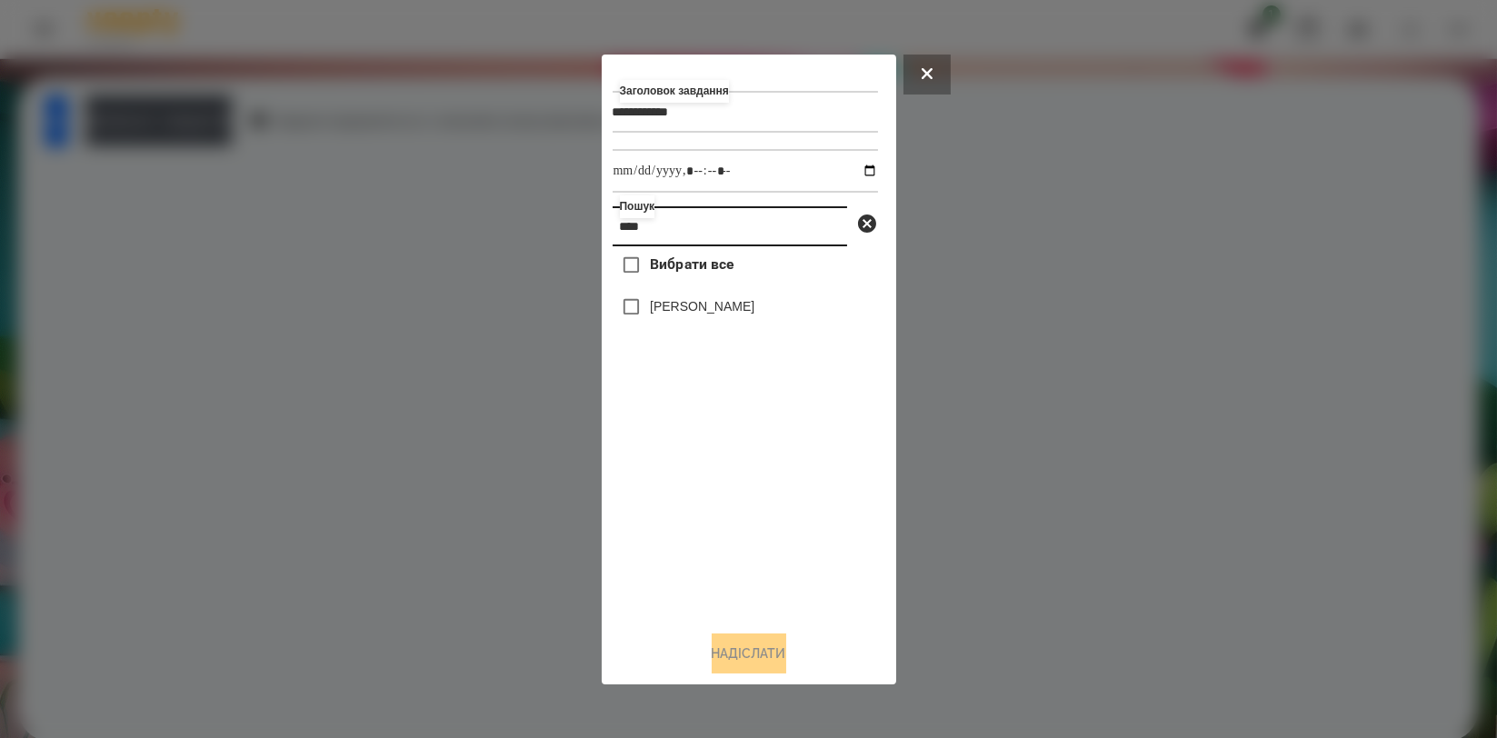
type input "****"
click at [691, 315] on label "[PERSON_NAME]" at bounding box center [702, 306] width 105 height 18
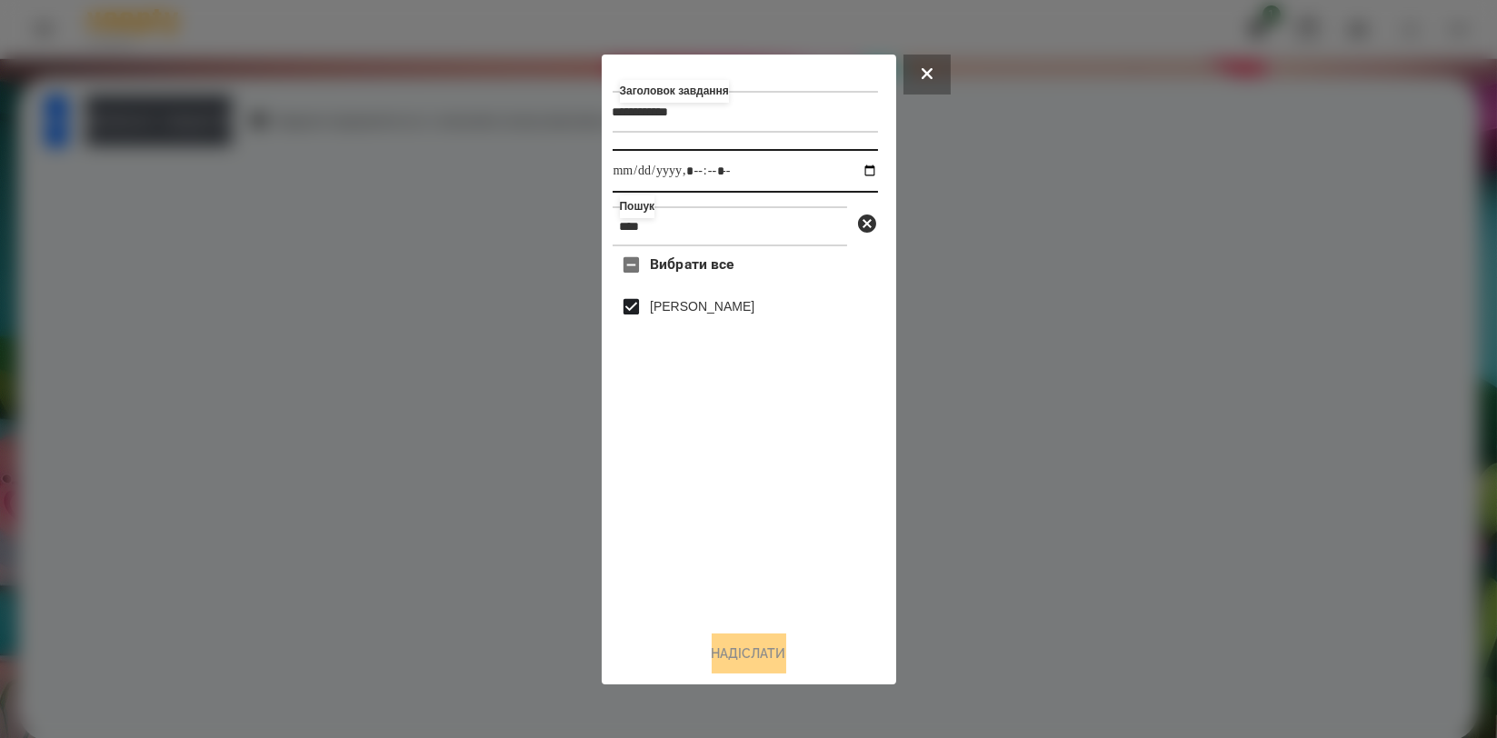
click at [852, 173] on input "datetime-local" at bounding box center [745, 171] width 265 height 44
type input "**********"
drag, startPoint x: 809, startPoint y: 543, endPoint x: 797, endPoint y: 572, distance: 30.6
click at [809, 543] on div "Вибрати все Артем Радченко" at bounding box center [745, 430] width 265 height 369
click at [754, 665] on button "Надіслати" at bounding box center [749, 653] width 75 height 40
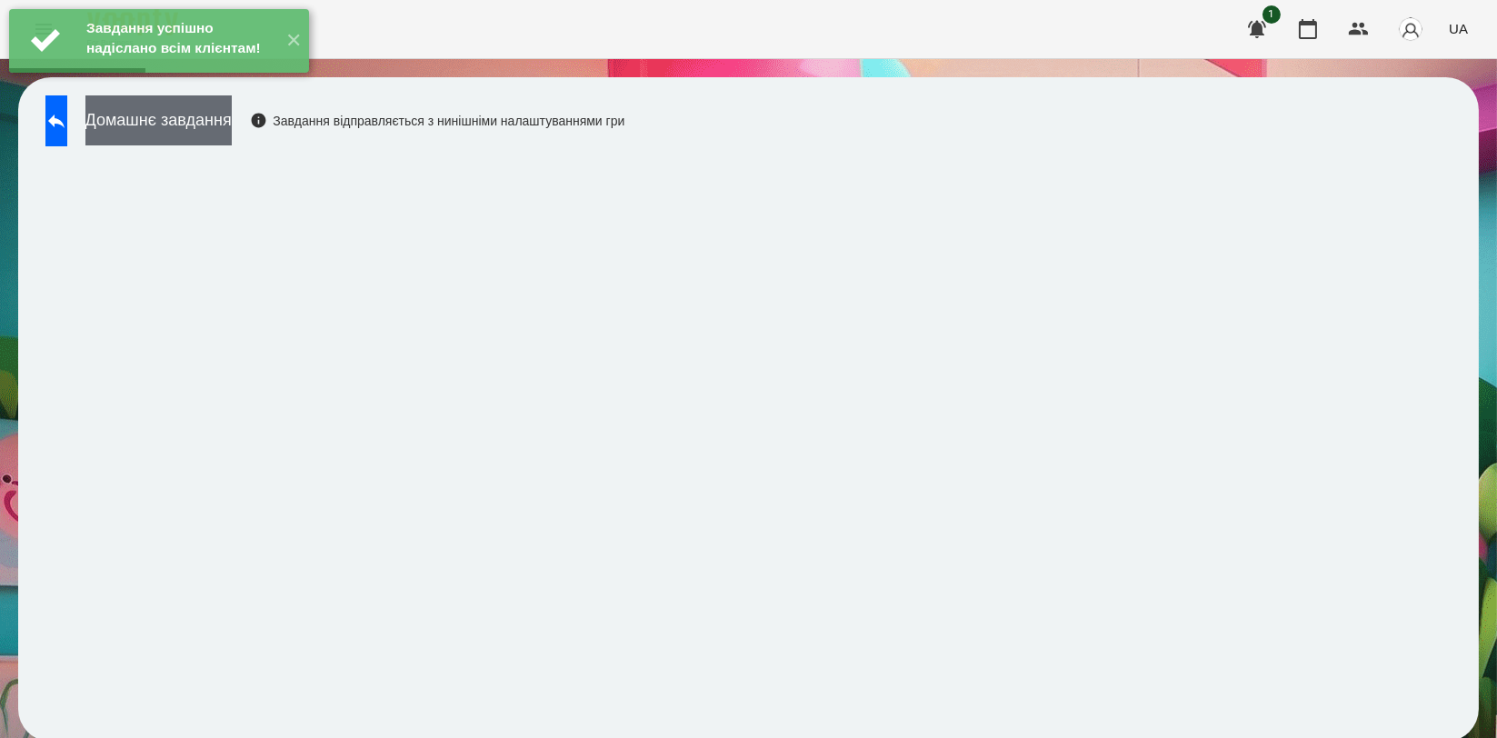
click at [232, 122] on button "Домашнє завдання" at bounding box center [158, 120] width 146 height 50
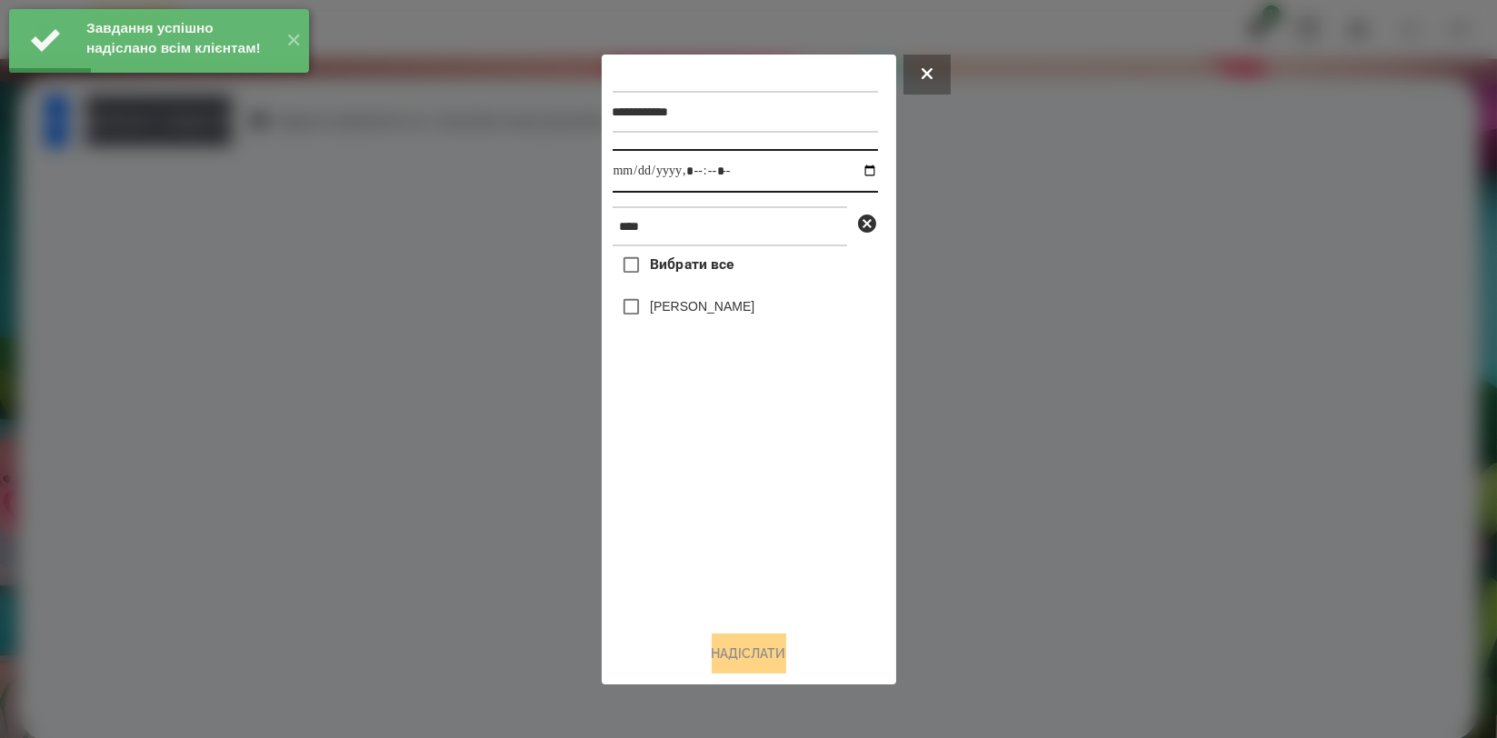
click at [853, 164] on input "datetime-local" at bounding box center [745, 171] width 265 height 44
type input "**********"
click at [661, 516] on div "Вибрати все Артем Радченко" at bounding box center [745, 430] width 265 height 369
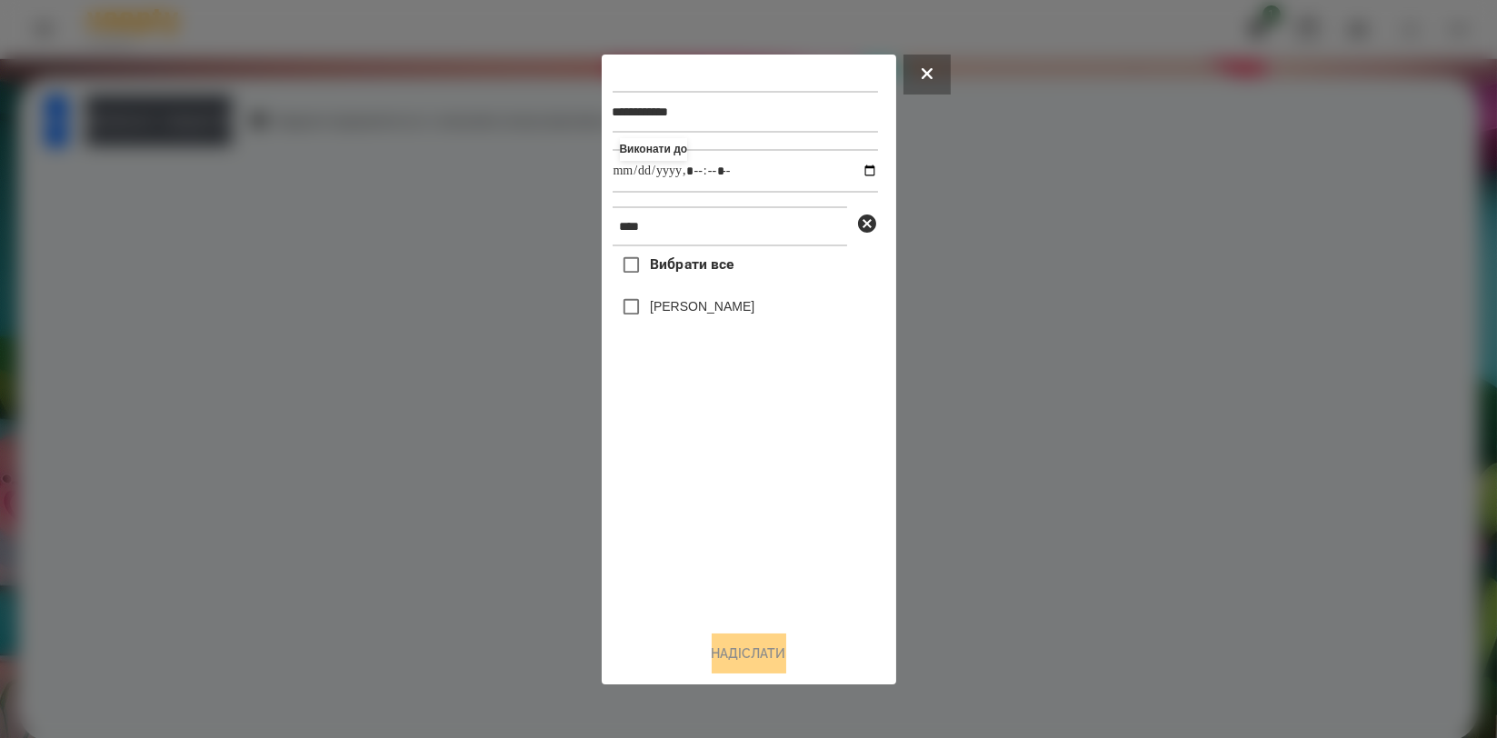
click at [724, 312] on label "[PERSON_NAME]" at bounding box center [702, 306] width 105 height 18
click at [722, 654] on button "Надіслати" at bounding box center [749, 653] width 75 height 40
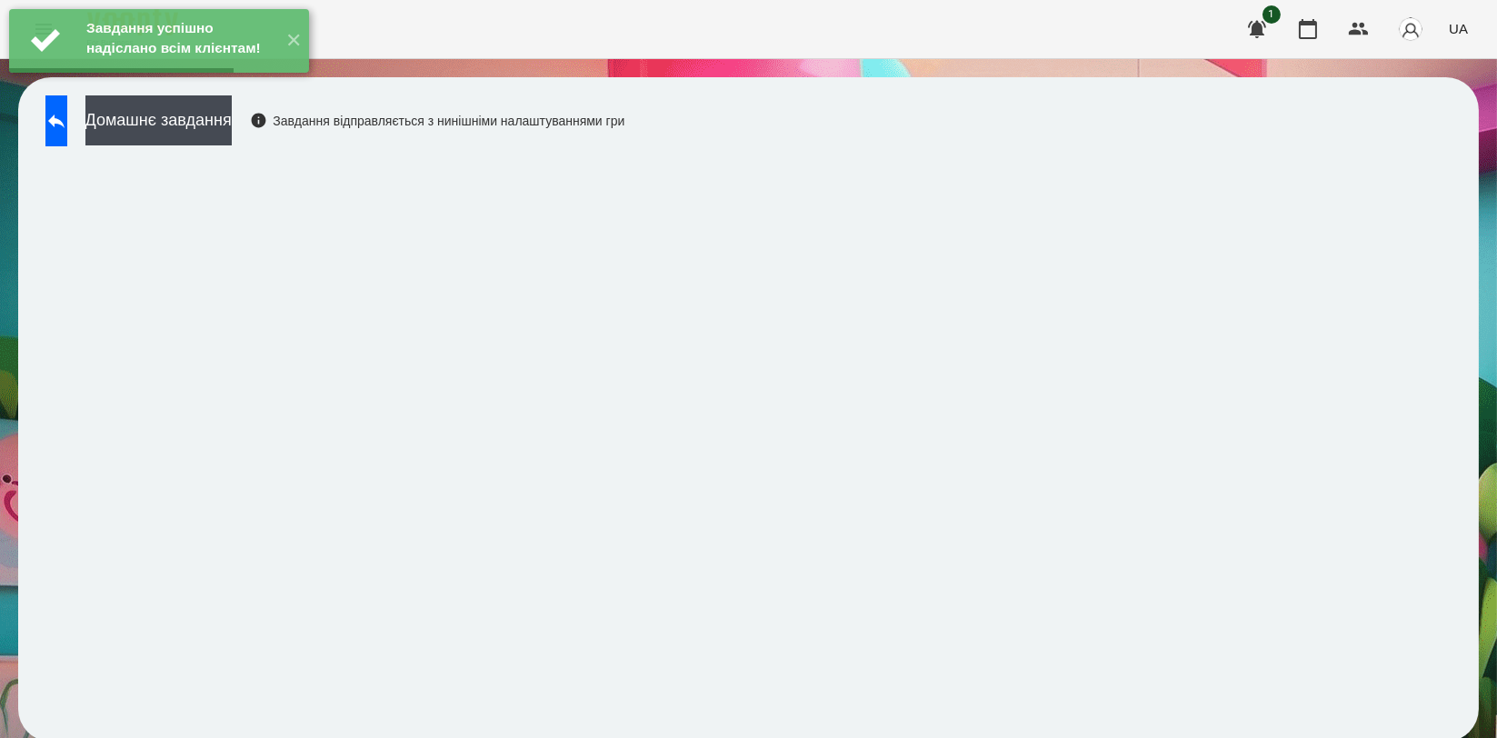
click at [224, 82] on div "Завдання успішно надіслано всім клієнтам! ✕" at bounding box center [159, 41] width 318 height 82
click at [232, 125] on button "Домашнє завдання" at bounding box center [158, 120] width 146 height 50
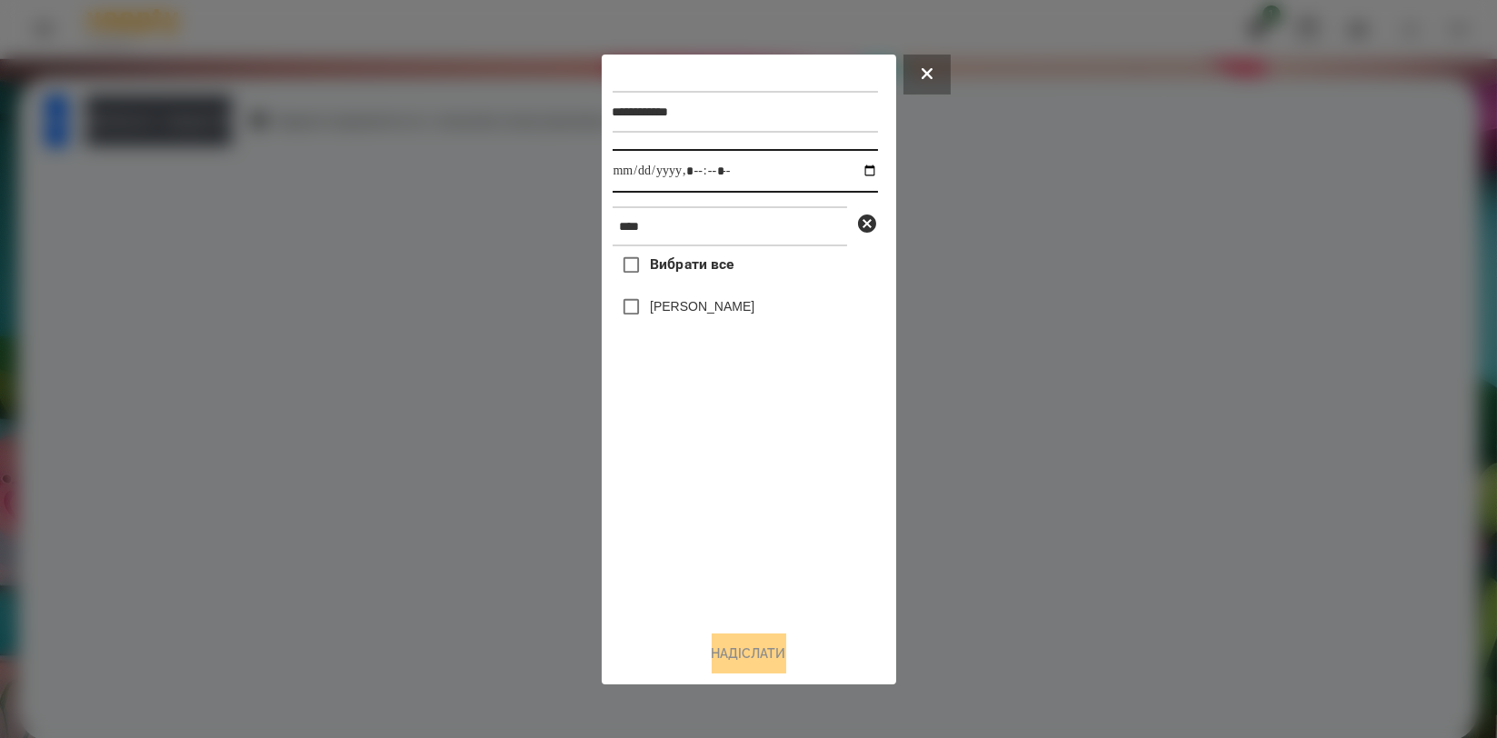
click at [857, 171] on input "datetime-local" at bounding box center [745, 171] width 265 height 44
type input "**********"
click at [683, 500] on div "Вибрати все Артем Радченко" at bounding box center [745, 430] width 265 height 369
click at [706, 309] on label "[PERSON_NAME]" at bounding box center [702, 306] width 105 height 18
click at [712, 642] on button "Надіслати" at bounding box center [749, 653] width 75 height 40
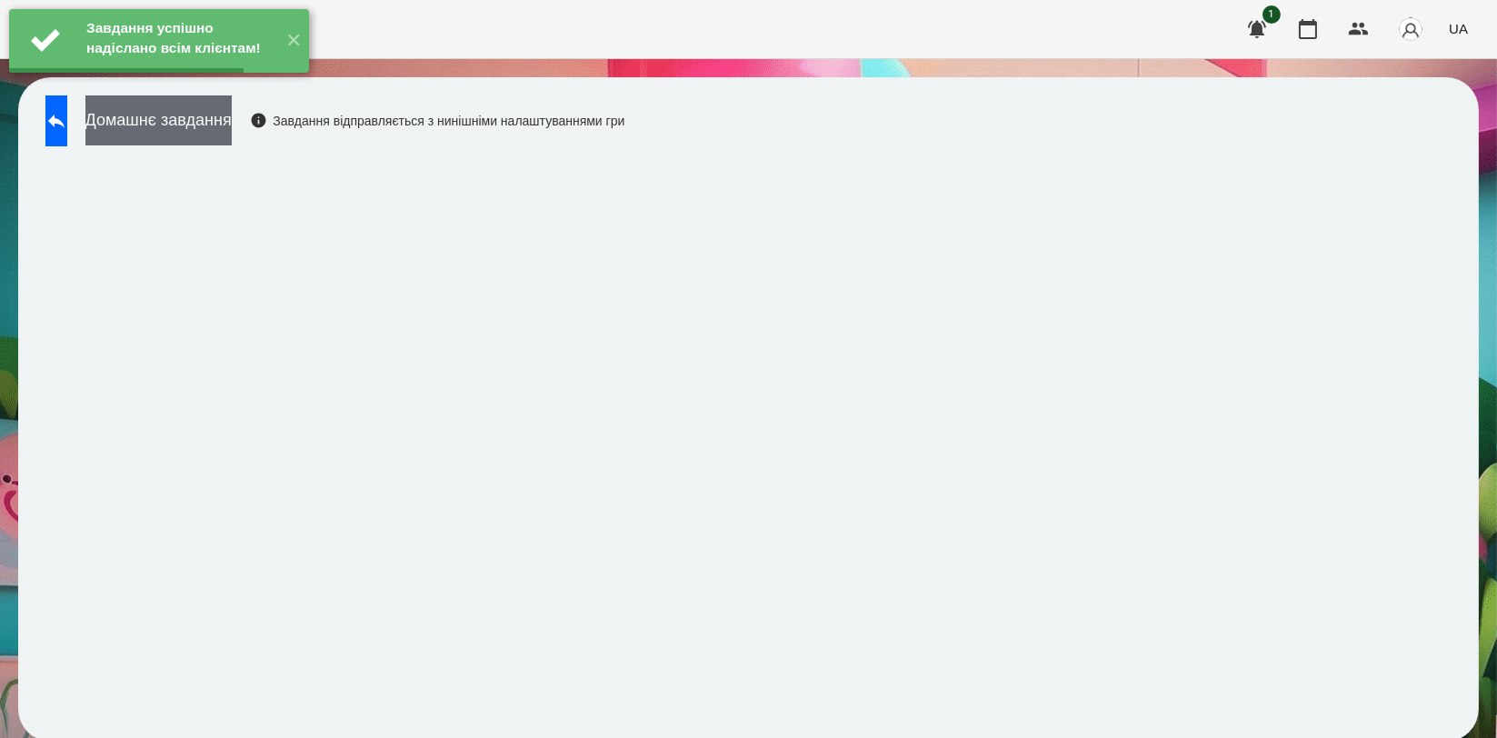
click at [224, 110] on button "Домашнє завдання" at bounding box center [158, 120] width 146 height 50
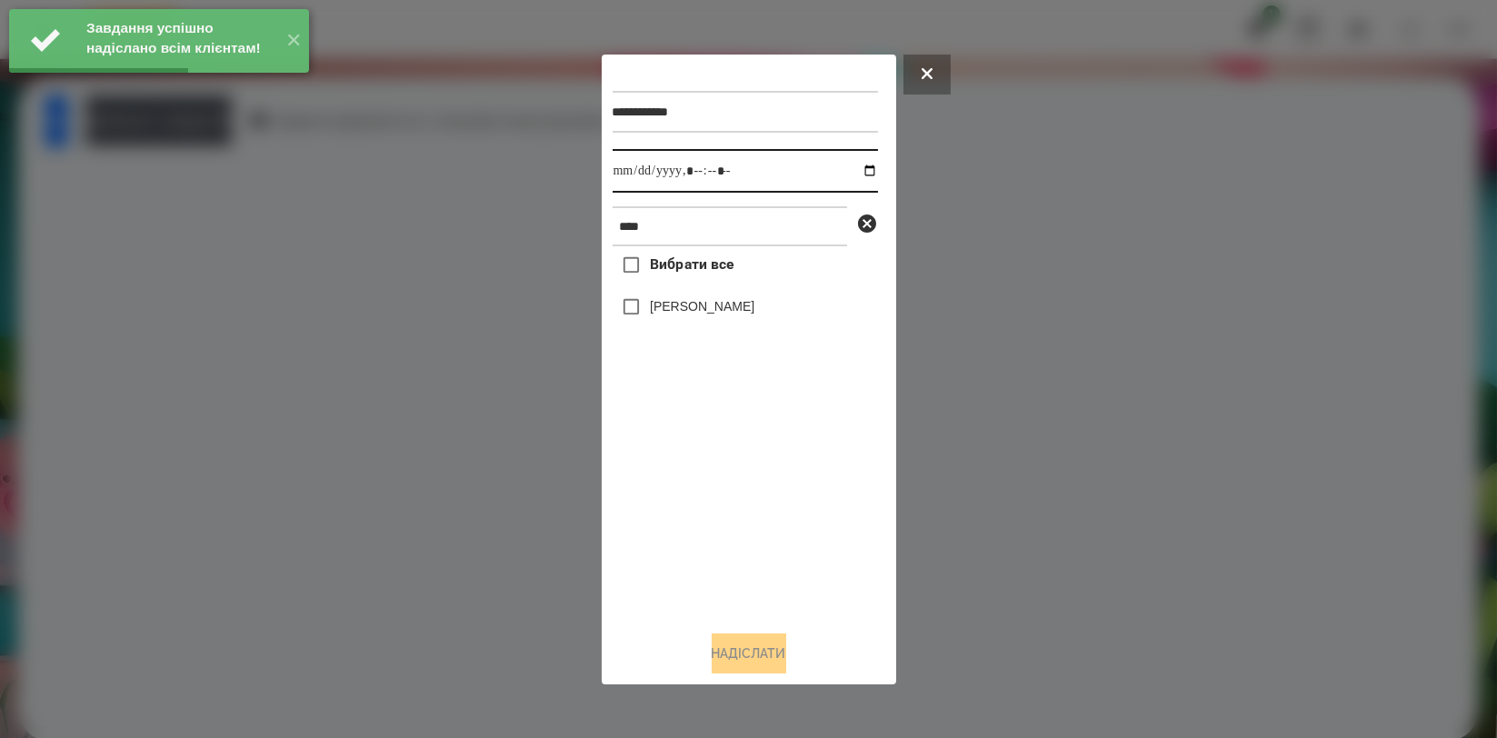
click at [855, 175] on input "datetime-local" at bounding box center [745, 171] width 265 height 44
type input "**********"
click at [715, 507] on div "Вибрати все Артем Радченко" at bounding box center [745, 430] width 265 height 369
click at [733, 314] on label "[PERSON_NAME]" at bounding box center [702, 306] width 105 height 18
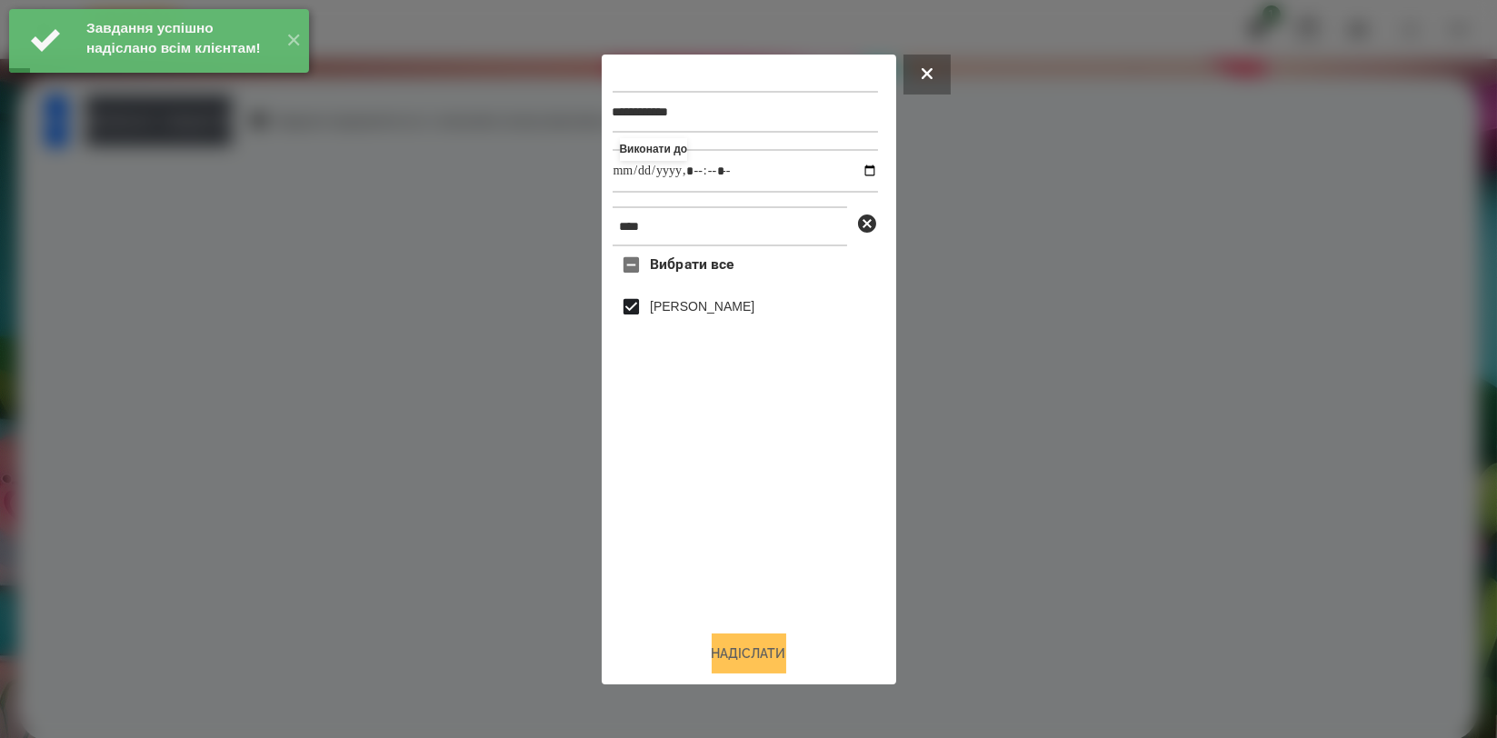
click at [733, 672] on button "Надіслати" at bounding box center [749, 653] width 75 height 40
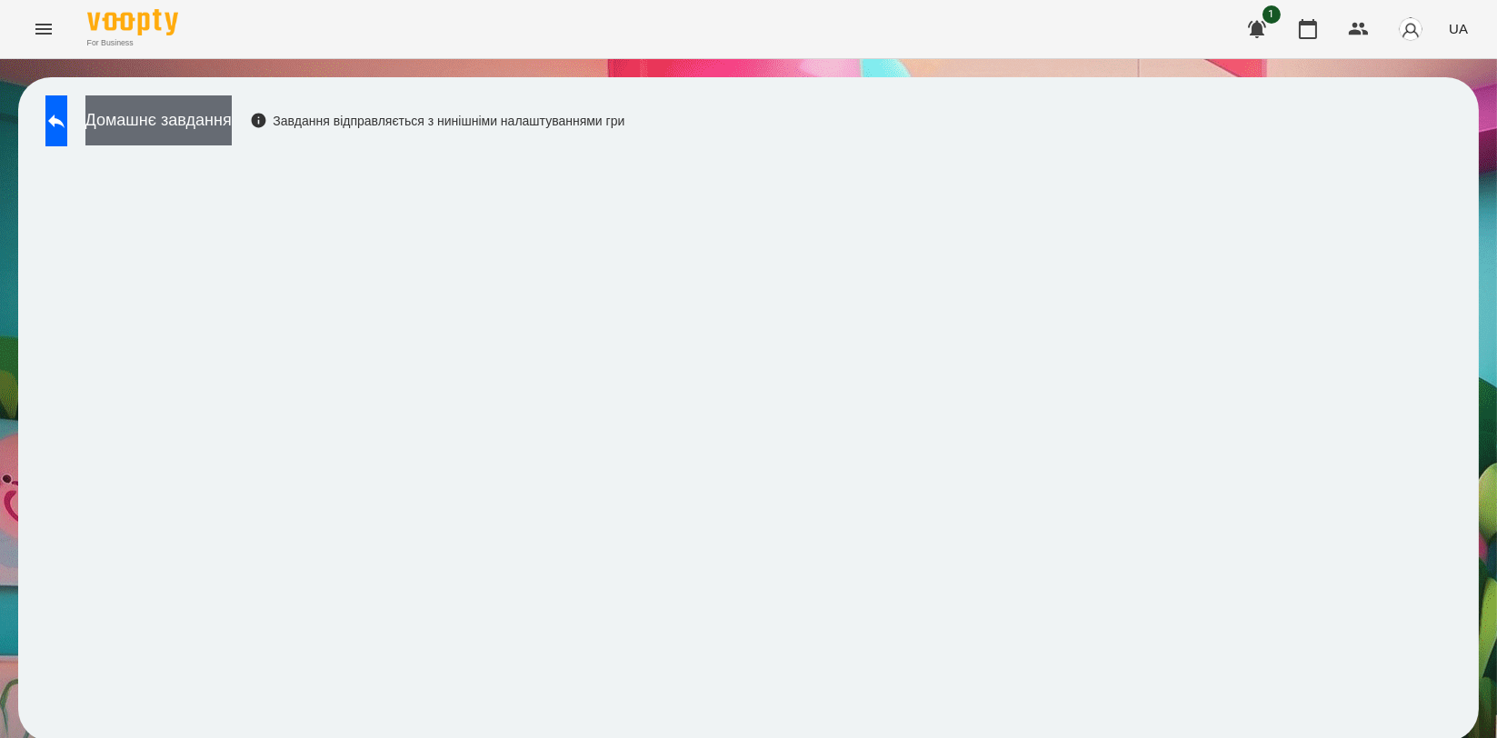
click at [232, 124] on button "Домашнє завдання" at bounding box center [158, 120] width 146 height 50
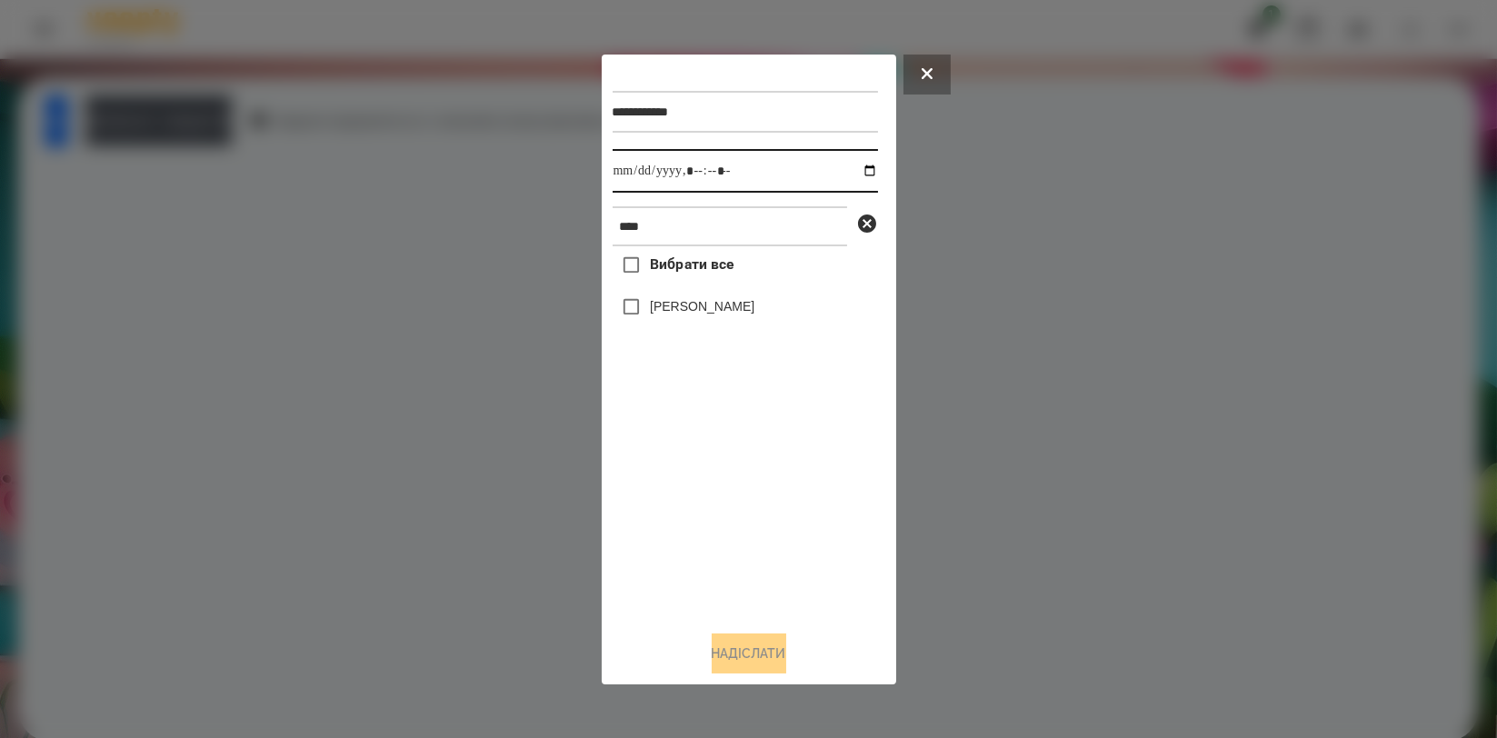
click at [857, 173] on input "datetime-local" at bounding box center [745, 171] width 265 height 44
type input "**********"
drag, startPoint x: 747, startPoint y: 507, endPoint x: 761, endPoint y: 431, distance: 77.5
click at [747, 508] on div "Вибрати все Артем Радченко" at bounding box center [745, 430] width 265 height 369
click at [754, 310] on label "[PERSON_NAME]" at bounding box center [702, 306] width 105 height 18
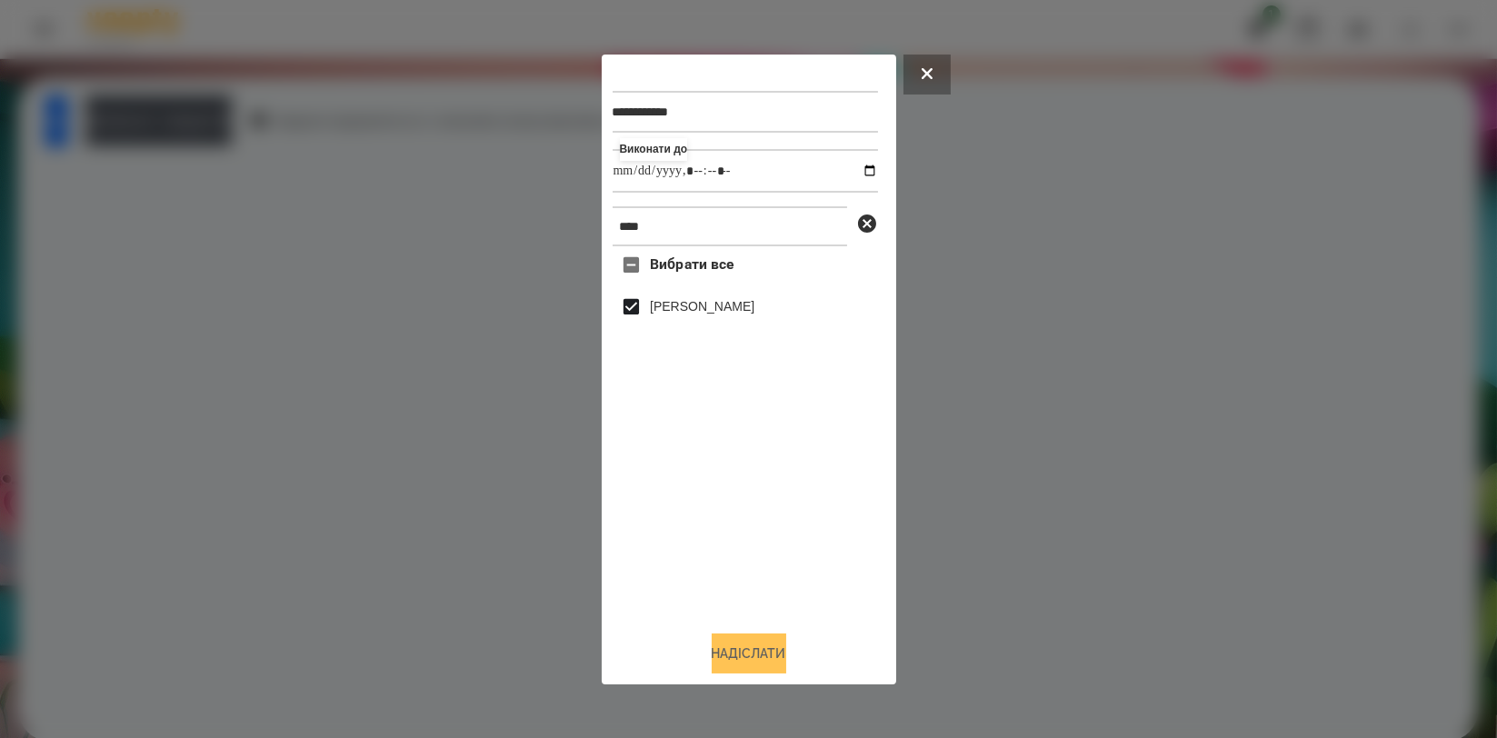
click at [761, 653] on button "Надіслати" at bounding box center [749, 653] width 75 height 40
click at [246, 100] on div at bounding box center [748, 369] width 1497 height 738
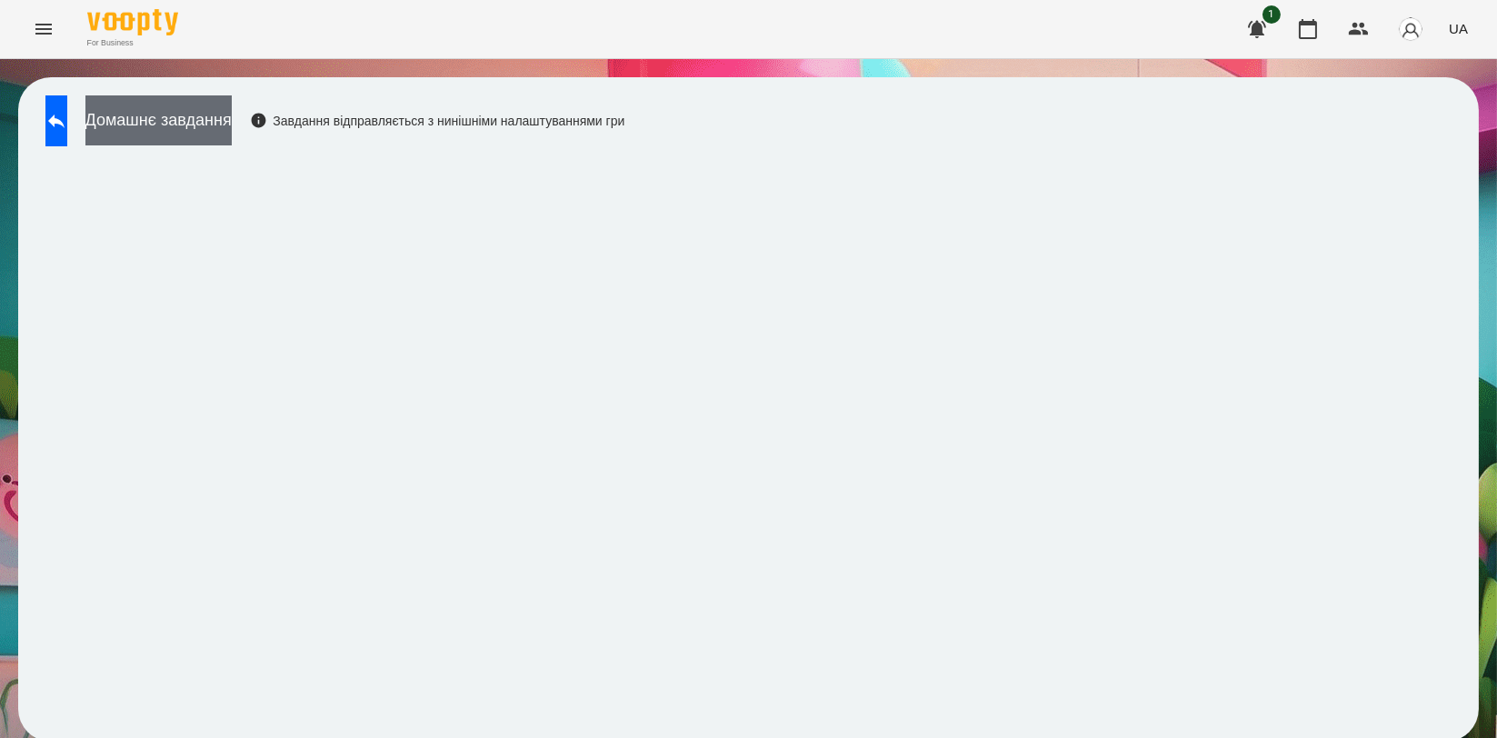
click at [232, 115] on button "Домашнє завдання" at bounding box center [158, 120] width 146 height 50
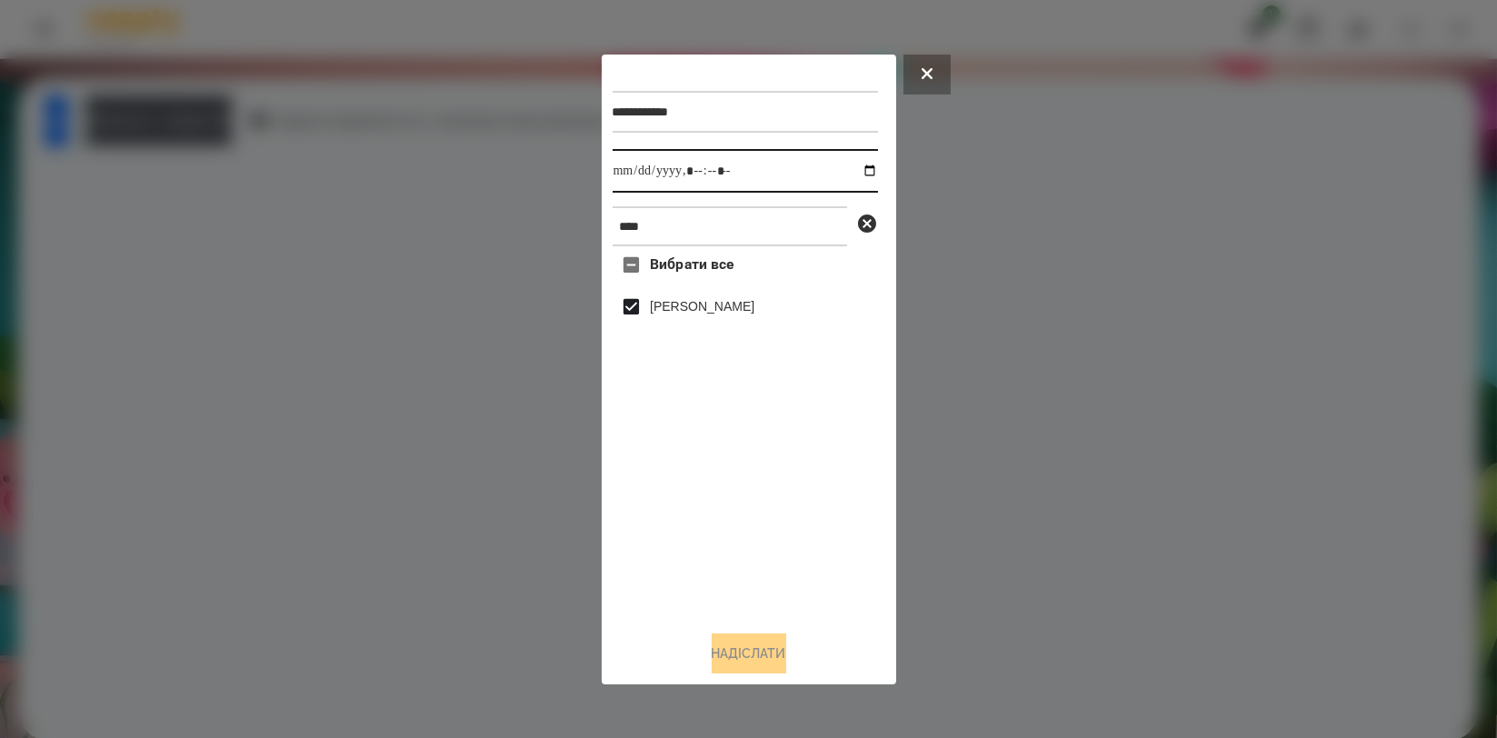
click at [853, 169] on input "datetime-local" at bounding box center [745, 171] width 265 height 44
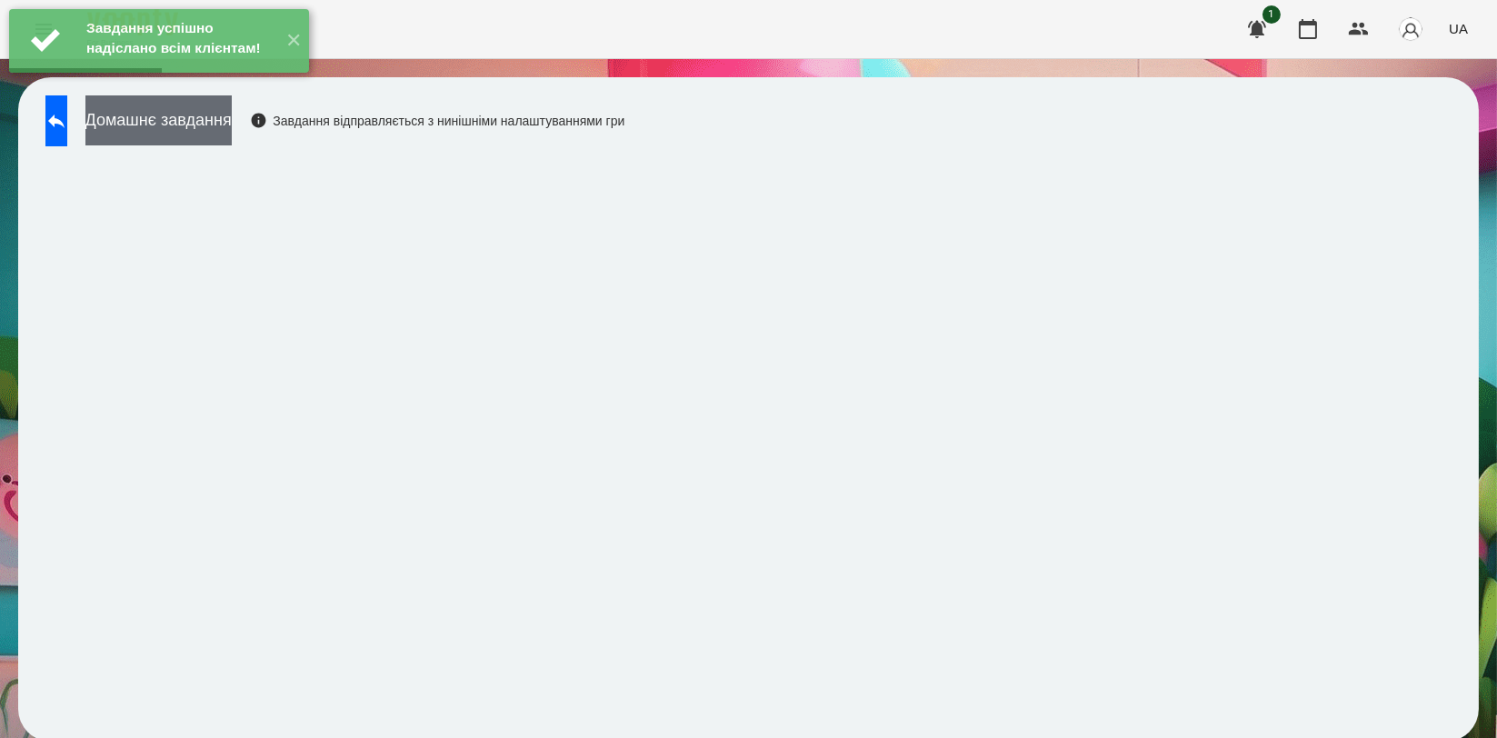
click at [232, 129] on button "Домашнє завдання" at bounding box center [158, 120] width 146 height 50
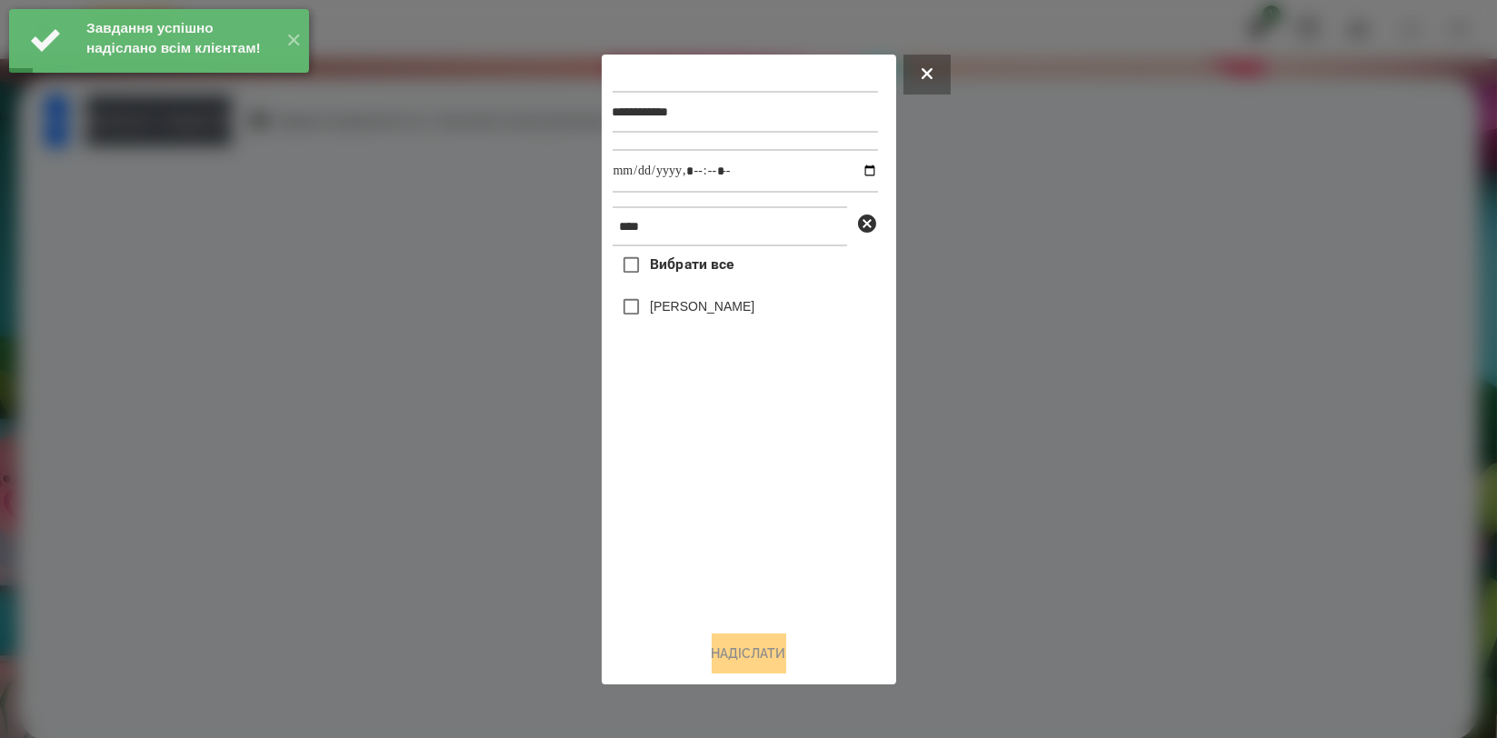
click at [718, 315] on label "[PERSON_NAME]" at bounding box center [702, 306] width 105 height 18
drag, startPoint x: 733, startPoint y: 647, endPoint x: 740, endPoint y: 631, distance: 17.6
click at [733, 649] on button "Надіслати" at bounding box center [749, 653] width 75 height 40
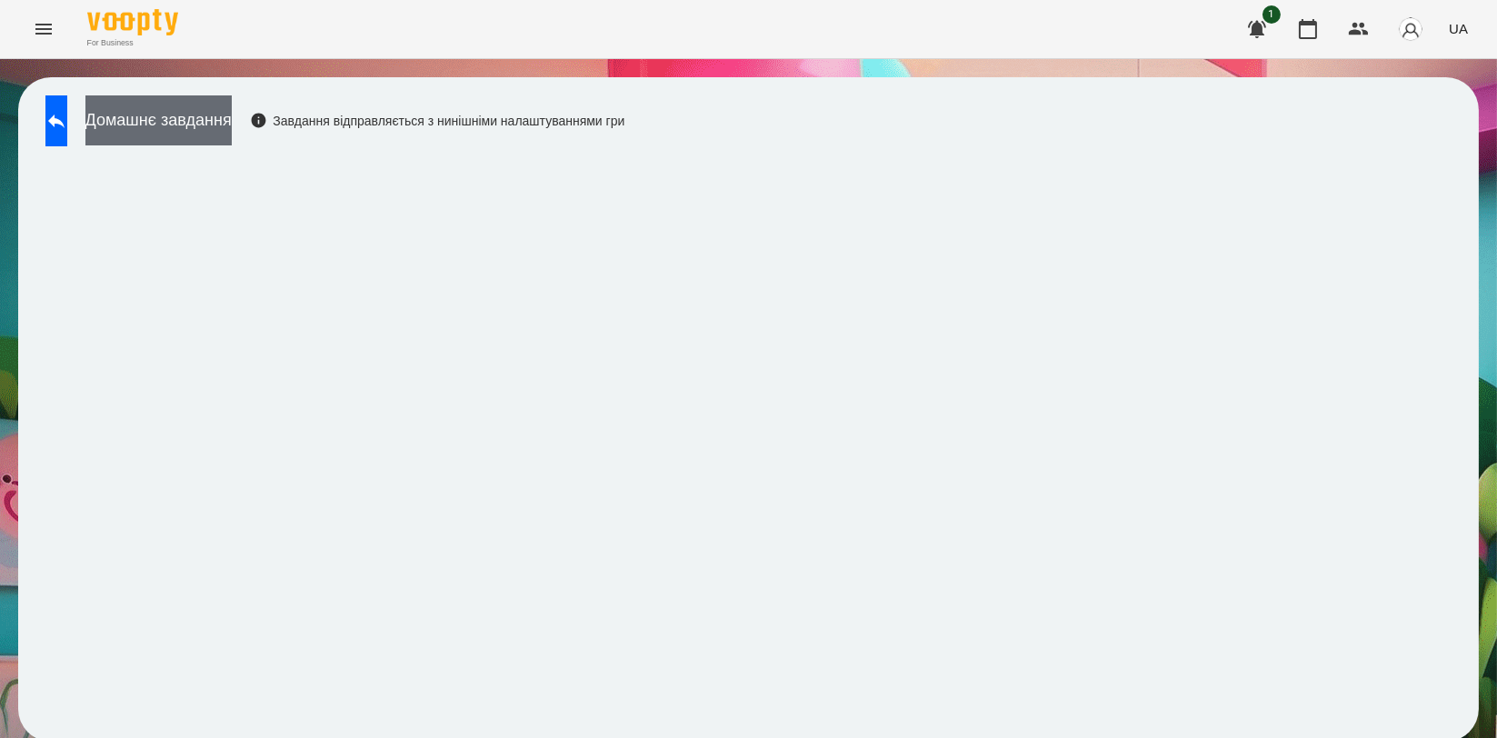
click at [159, 135] on button "Домашнє завдання" at bounding box center [158, 120] width 146 height 50
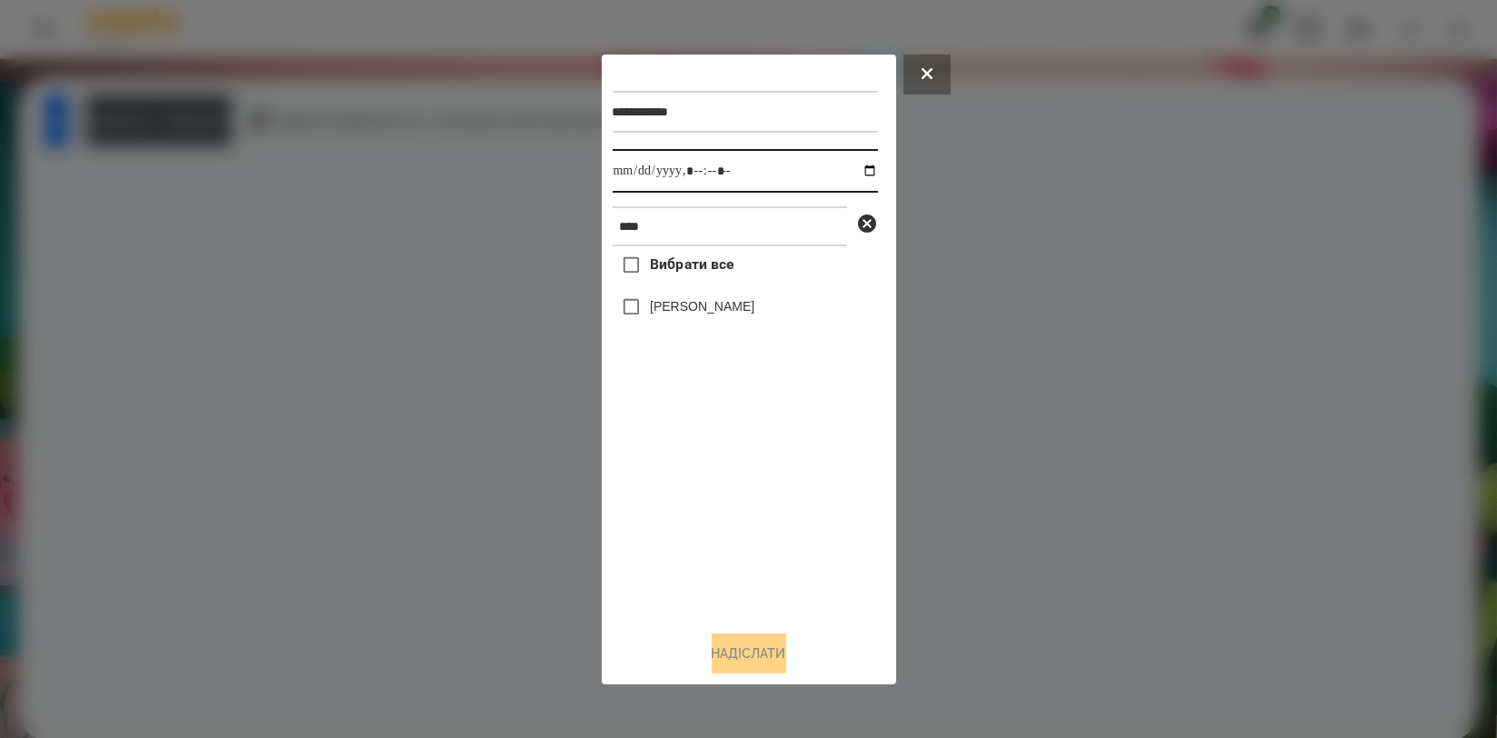
click at [855, 173] on input "datetime-local" at bounding box center [745, 171] width 265 height 44
type input "**********"
click at [752, 506] on div "Вибрати все Артем Радченко" at bounding box center [745, 430] width 265 height 369
click at [741, 304] on label "[PERSON_NAME]" at bounding box center [702, 306] width 105 height 18
click at [745, 643] on button "Надіслати" at bounding box center [749, 653] width 75 height 40
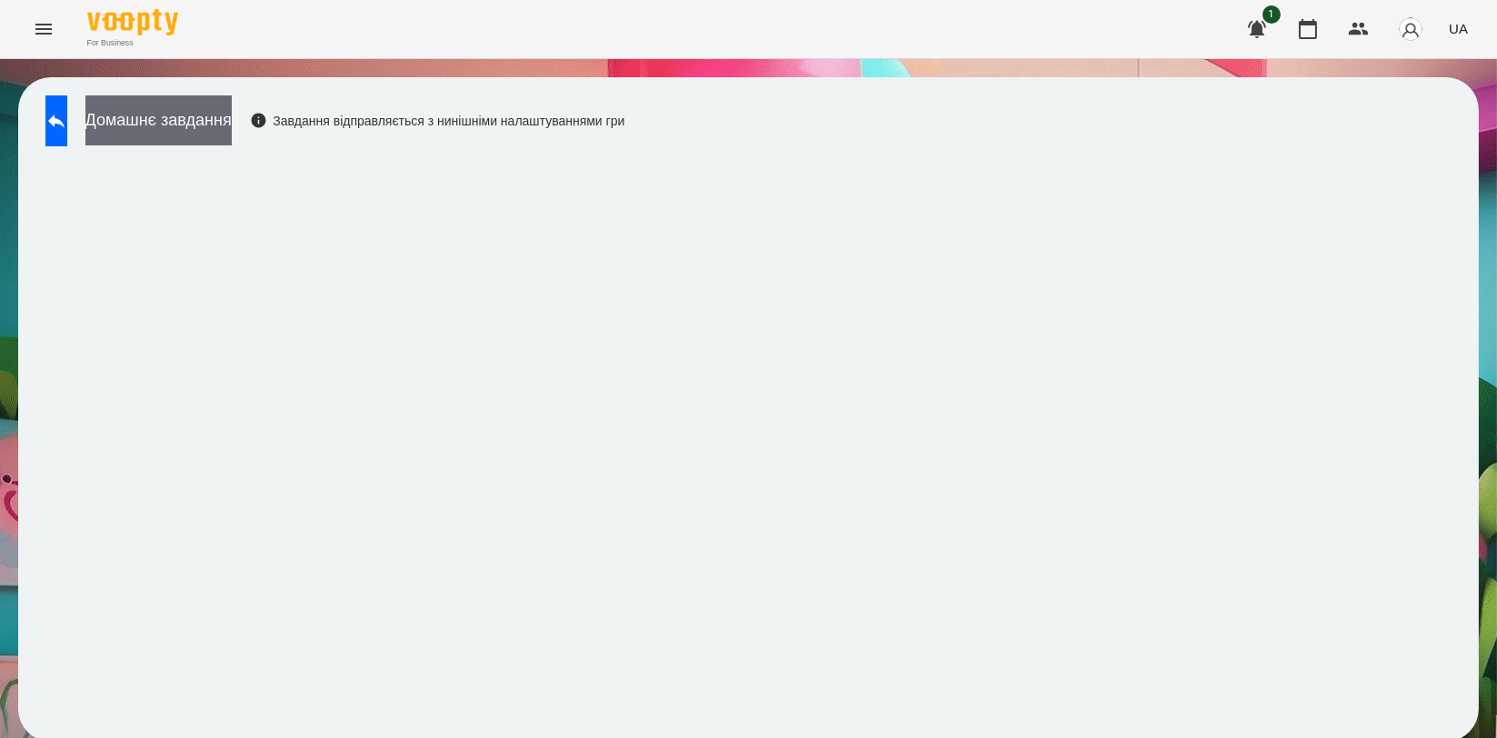
click at [232, 140] on button "Домашнє завдання" at bounding box center [158, 120] width 146 height 50
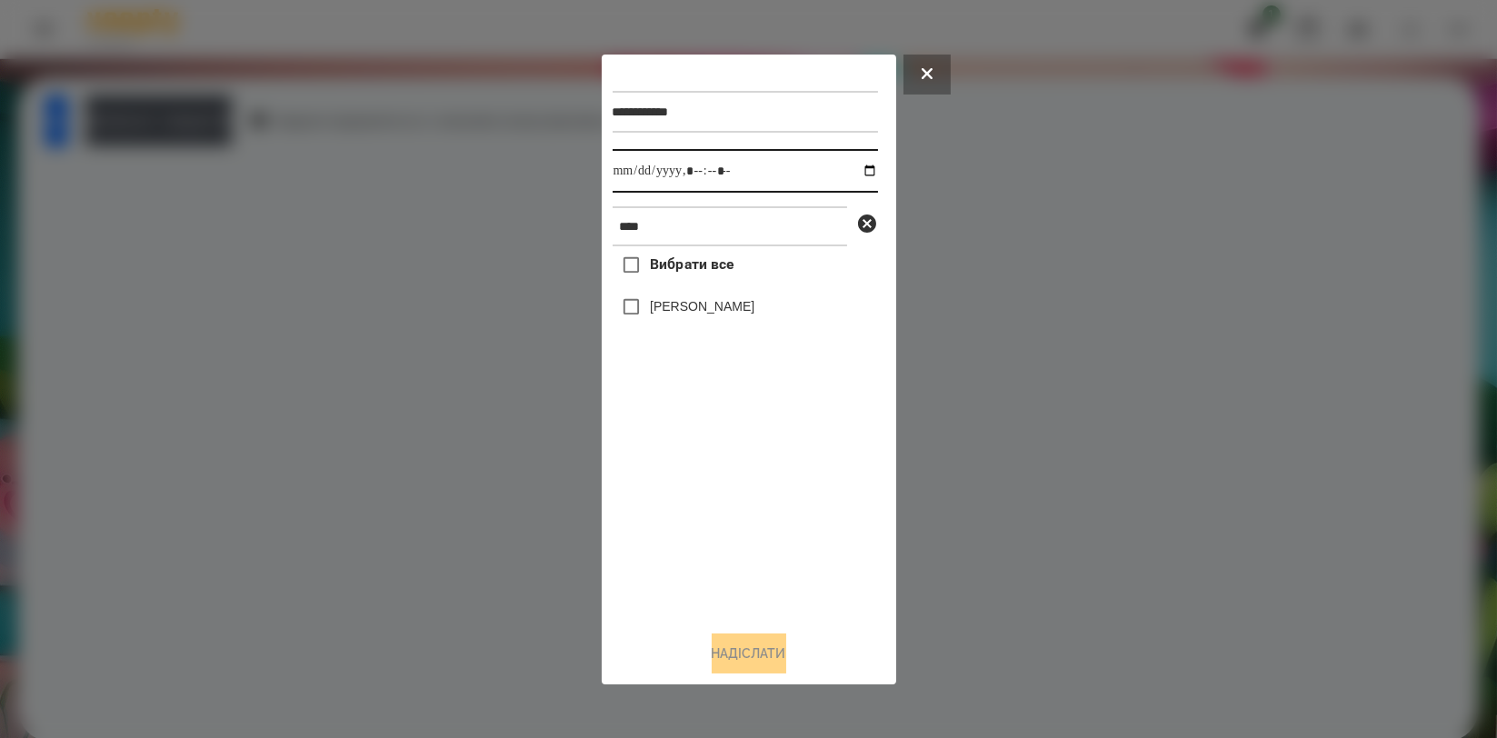
click at [856, 173] on input "datetime-local" at bounding box center [745, 171] width 265 height 44
type input "**********"
drag, startPoint x: 747, startPoint y: 496, endPoint x: 733, endPoint y: 405, distance: 92.0
click at [747, 498] on div "Вибрати все Артем Радченко" at bounding box center [745, 430] width 265 height 369
click at [723, 302] on label "[PERSON_NAME]" at bounding box center [702, 306] width 105 height 18
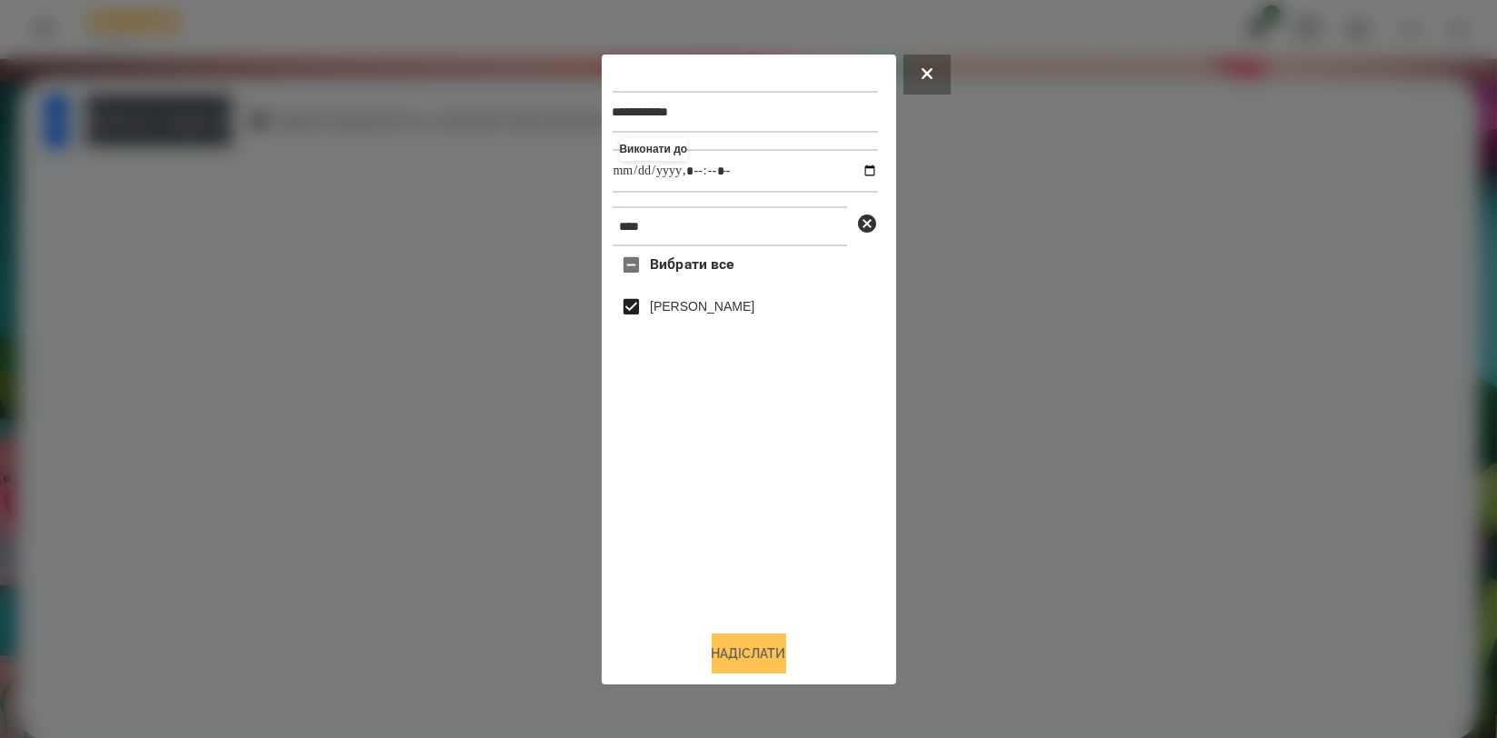
click at [748, 648] on button "Надіслати" at bounding box center [749, 653] width 75 height 40
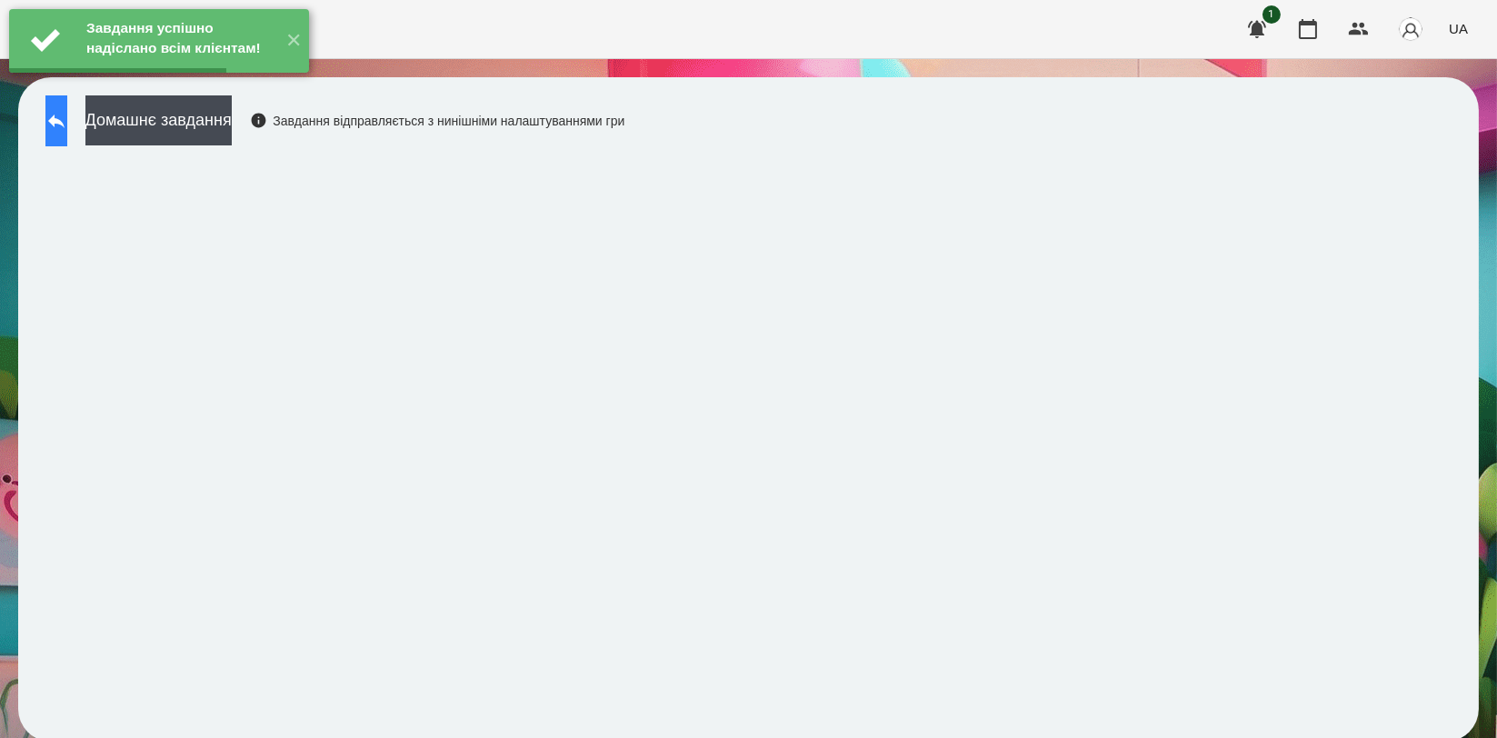
click at [67, 128] on icon at bounding box center [56, 121] width 22 height 22
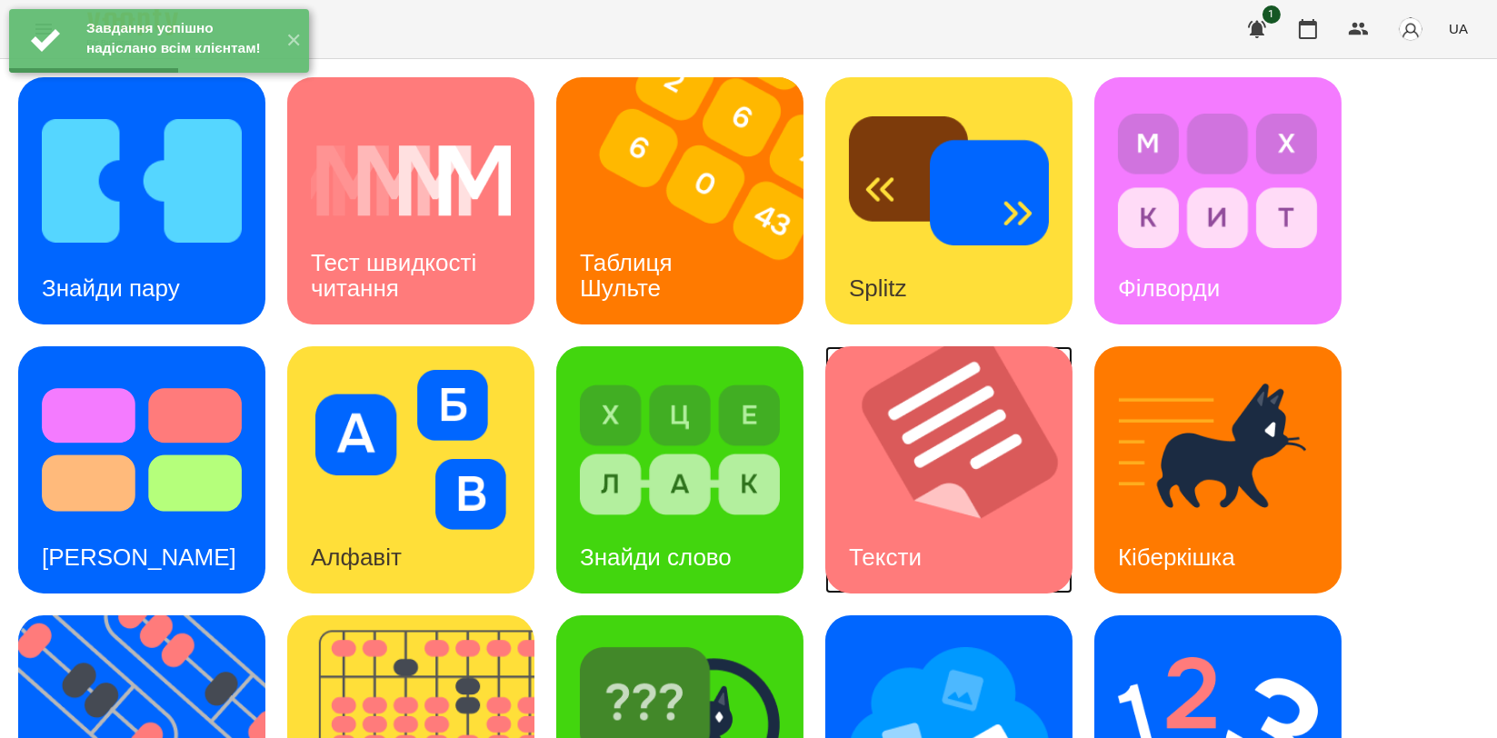
click at [981, 503] on img at bounding box center [960, 469] width 270 height 247
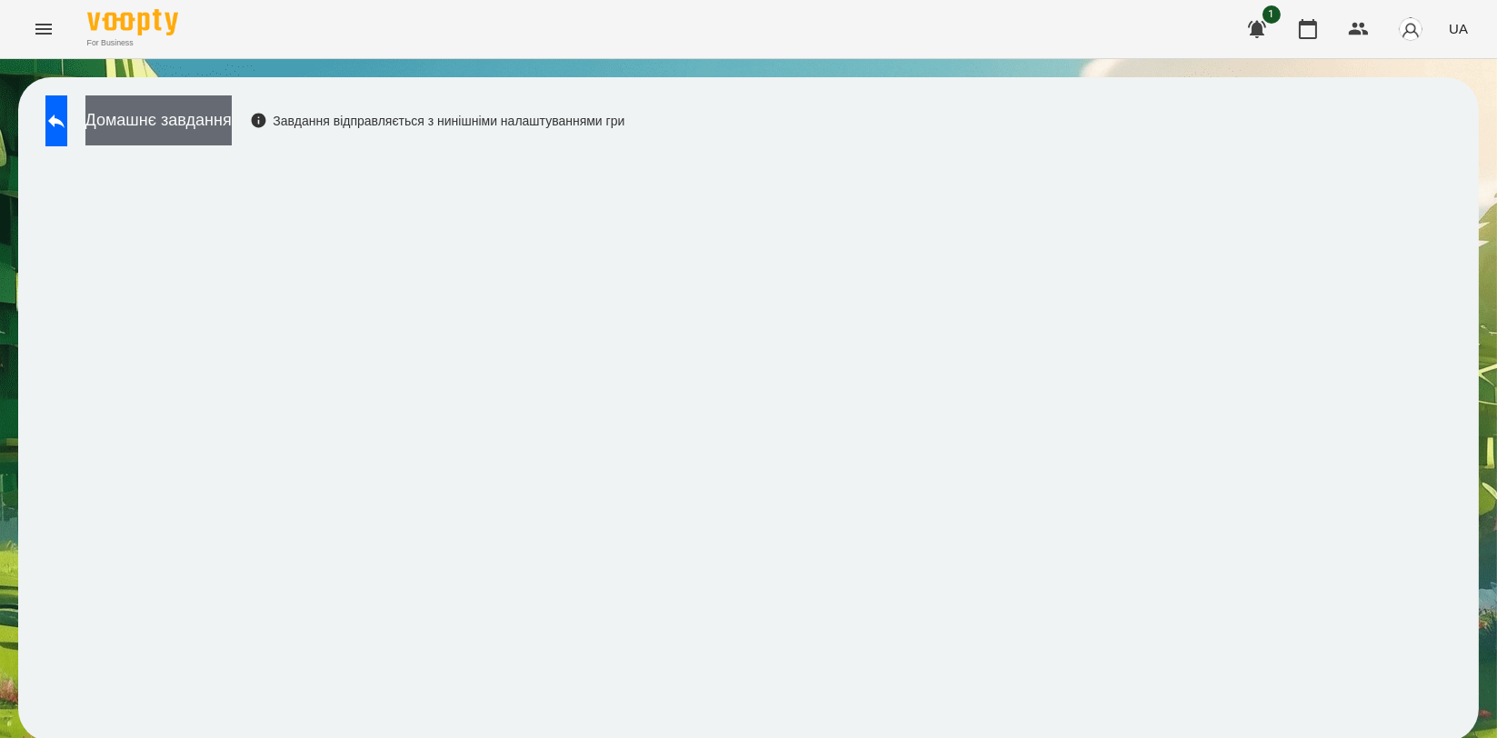
click at [232, 135] on button "Домашнє завдання" at bounding box center [158, 120] width 146 height 50
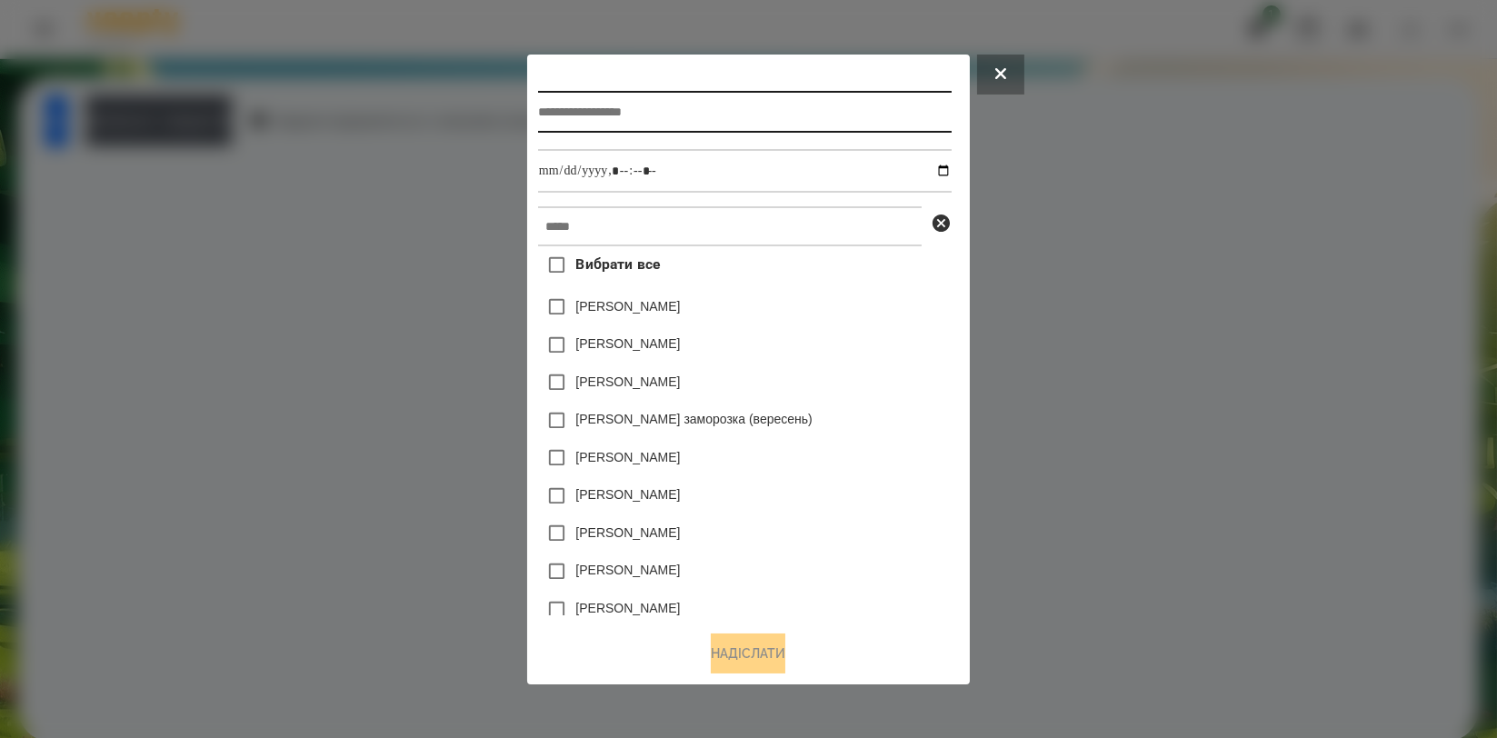
click at [573, 104] on input "text" at bounding box center [745, 112] width 414 height 42
type input "*****"
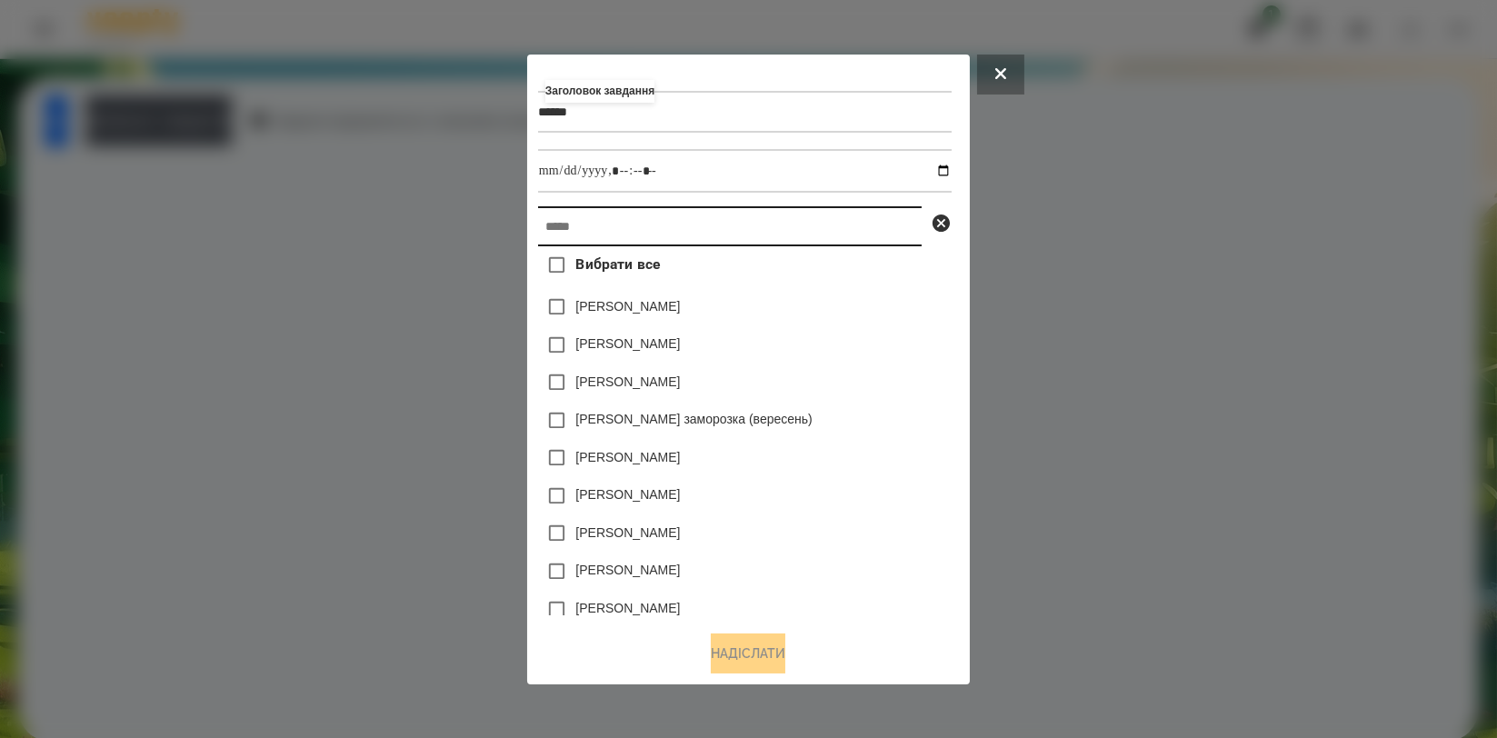
click at [578, 226] on input "text" at bounding box center [730, 226] width 384 height 40
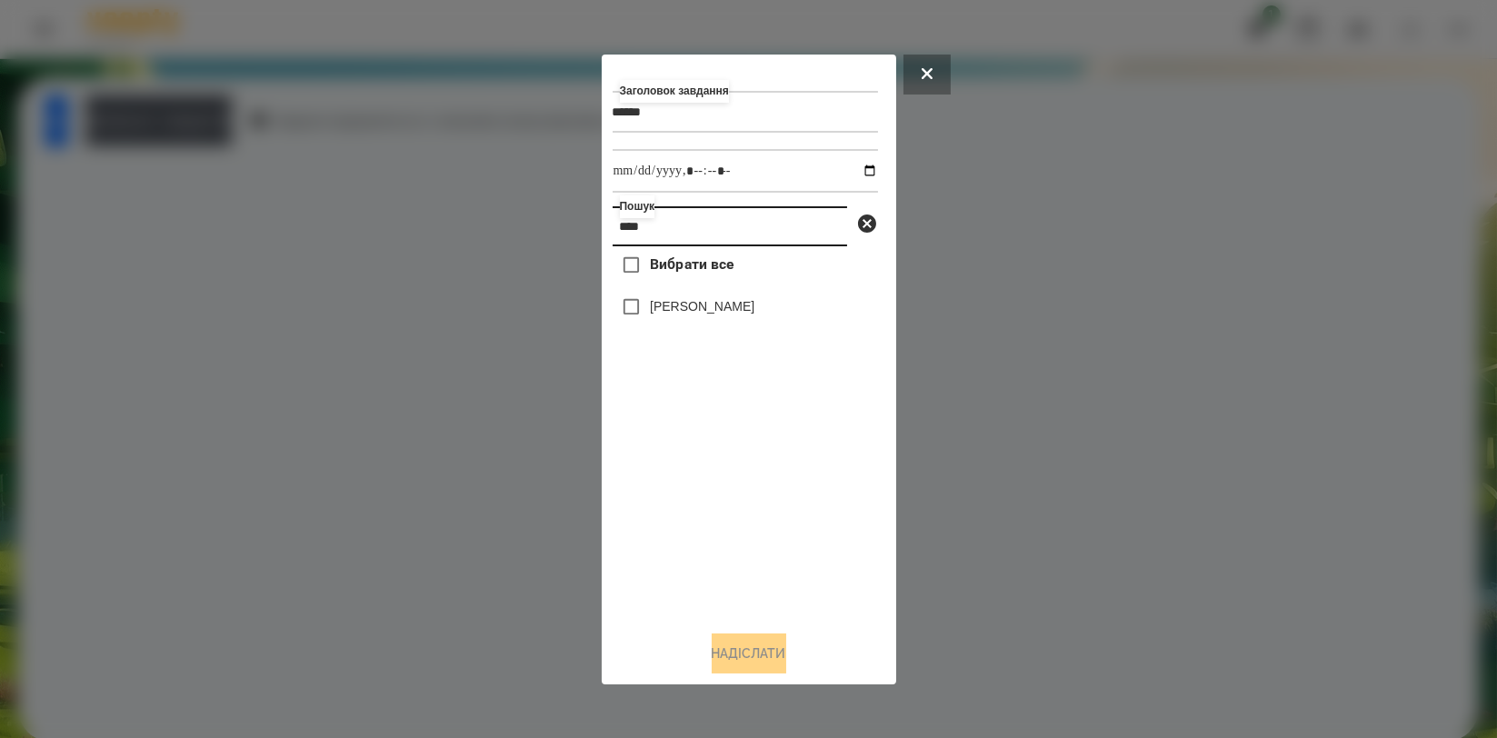
type input "****"
click at [695, 312] on label "[PERSON_NAME]" at bounding box center [702, 306] width 105 height 18
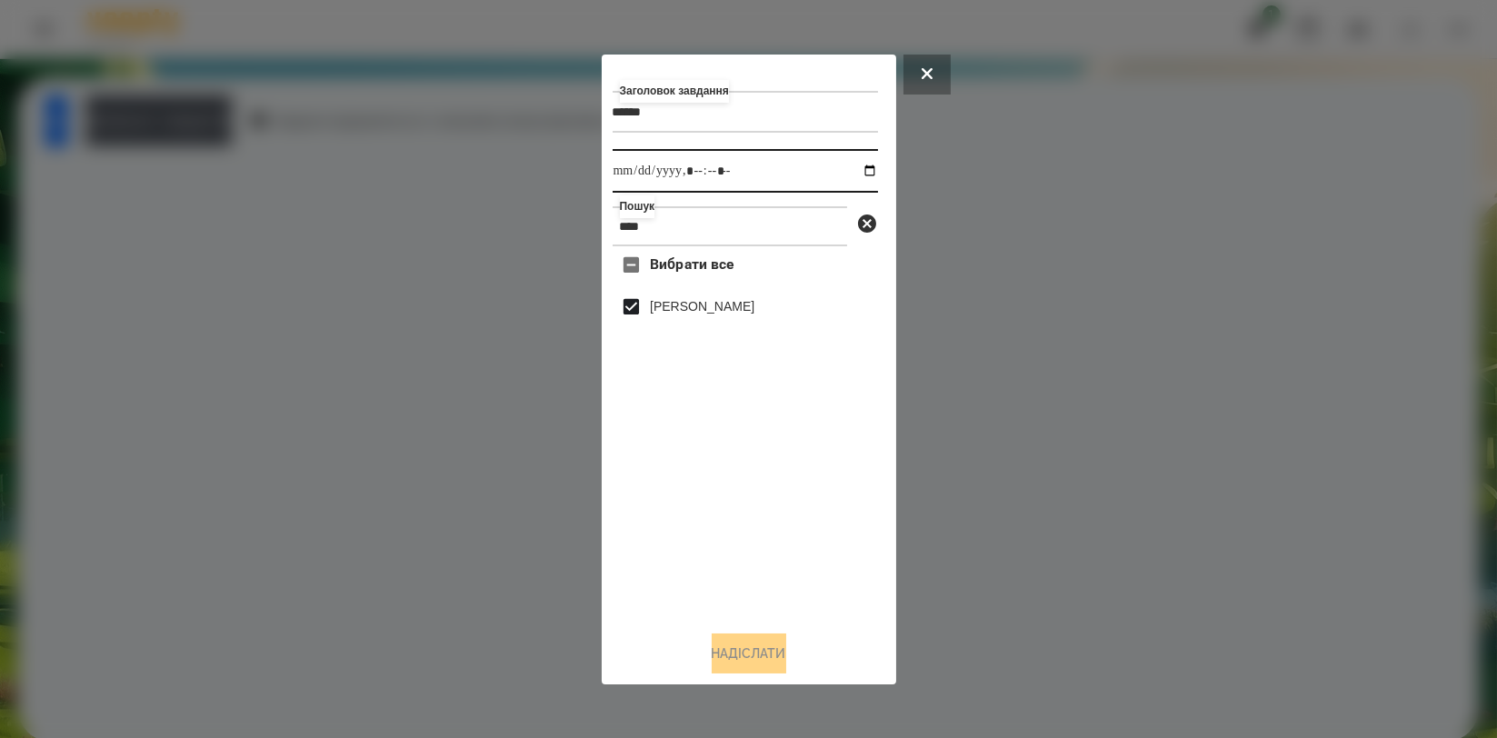
click at [860, 176] on input "datetime-local" at bounding box center [745, 171] width 265 height 44
type input "**********"
click at [683, 526] on div "Вибрати все Артем Радченко" at bounding box center [745, 430] width 265 height 369
click at [353, 549] on div at bounding box center [748, 369] width 1497 height 738
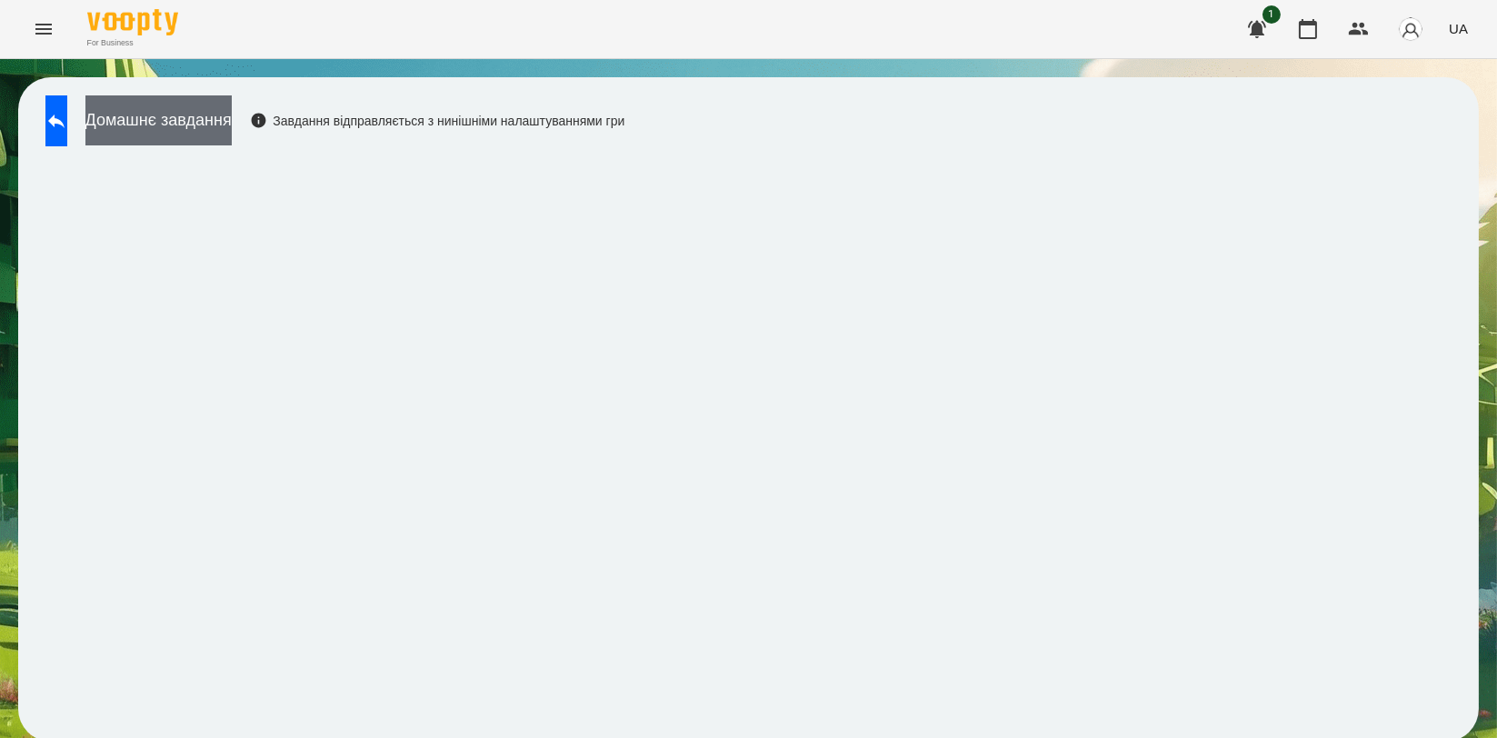
click at [217, 101] on button "Домашнє завдання" at bounding box center [158, 120] width 146 height 50
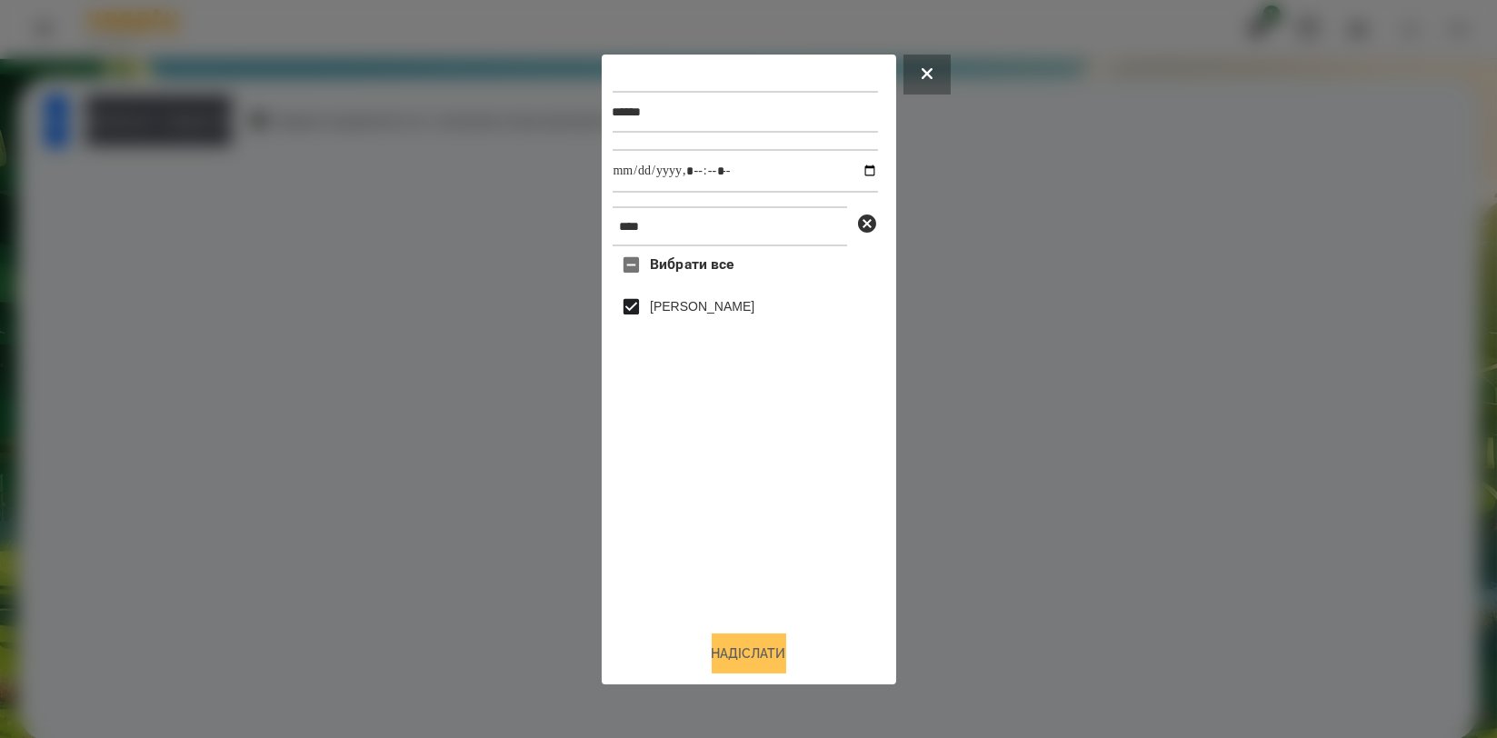
click at [749, 653] on button "Надіслати" at bounding box center [749, 653] width 75 height 40
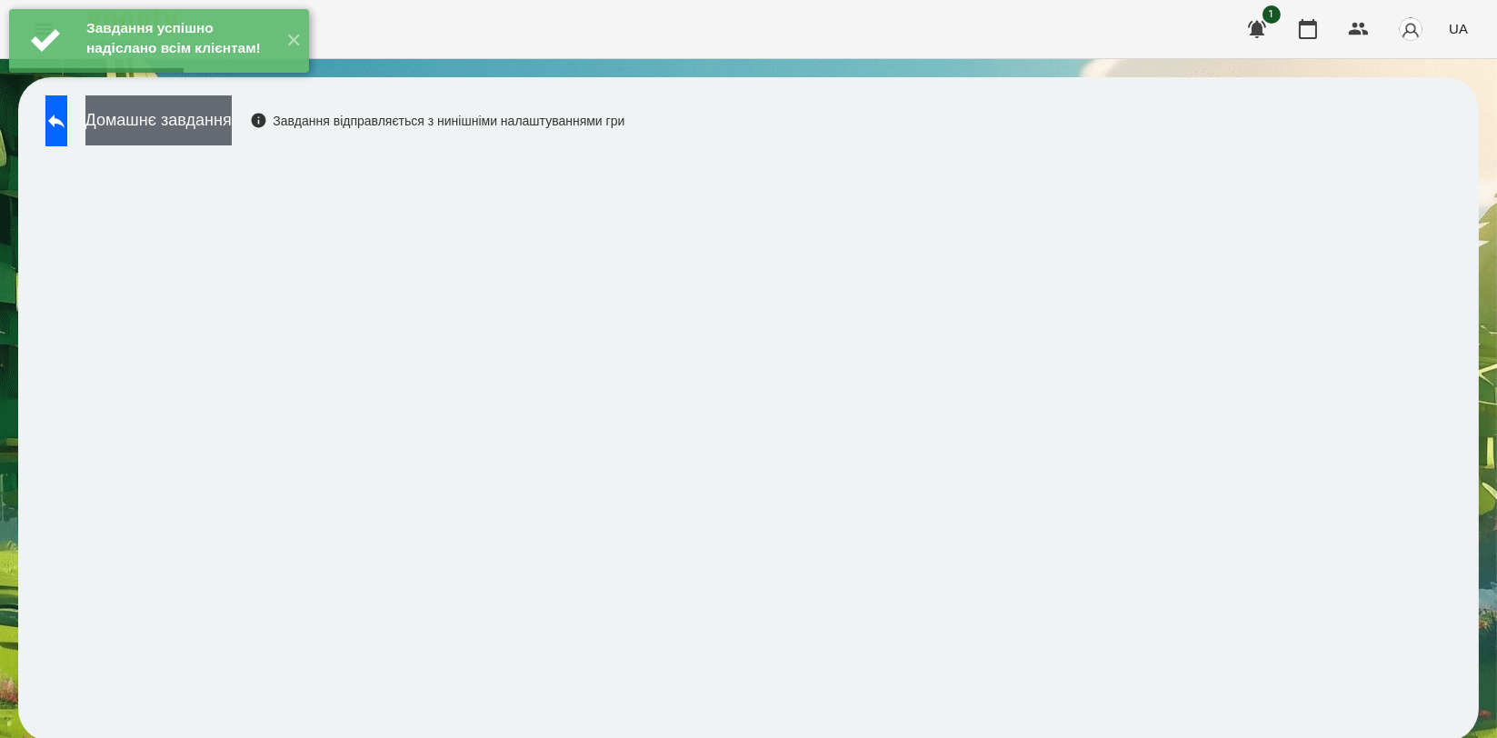
click at [205, 124] on button "Домашнє завдання" at bounding box center [158, 120] width 146 height 50
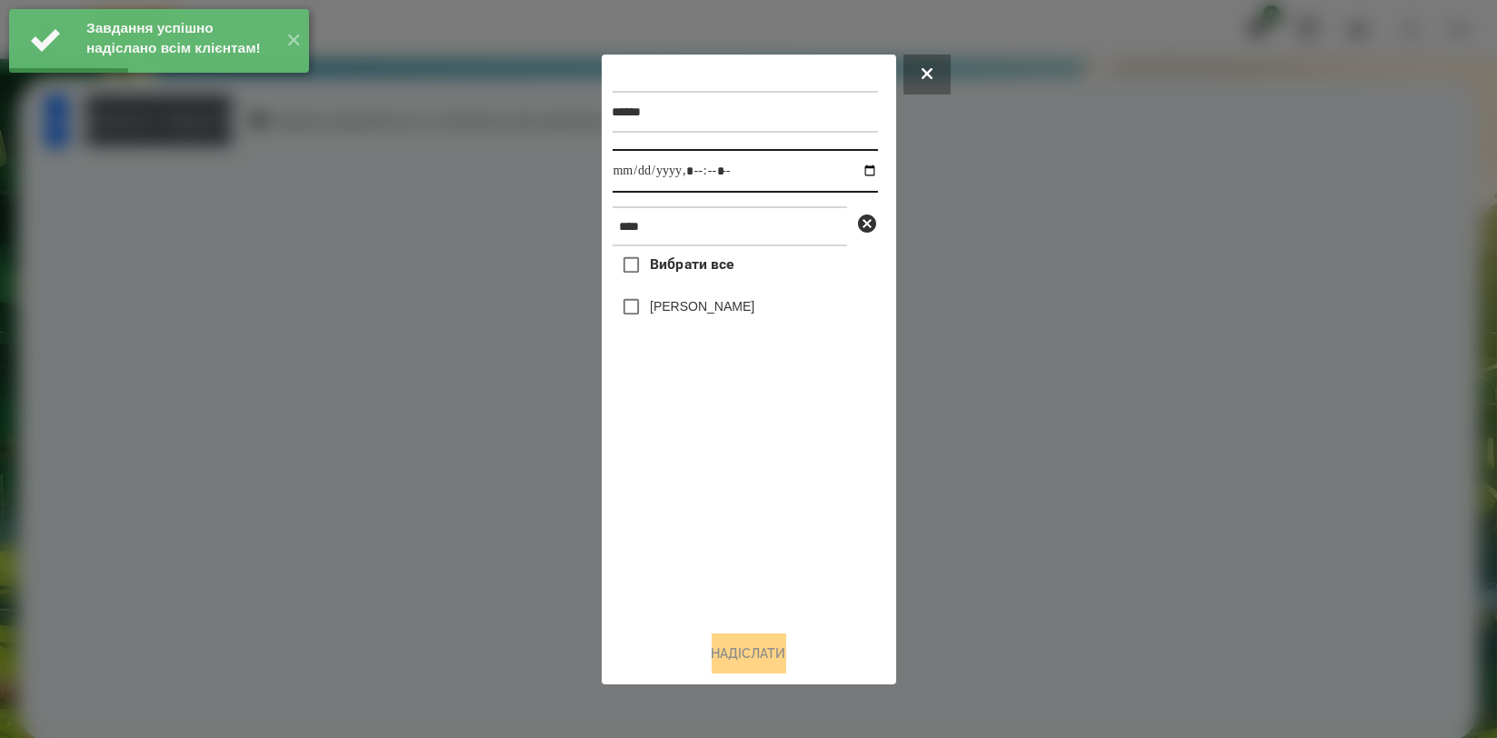
click at [861, 168] on input "datetime-local" at bounding box center [745, 171] width 265 height 44
type input "**********"
click at [656, 499] on div "Вибрати все Артем Радченко" at bounding box center [745, 430] width 265 height 369
click at [682, 315] on label "[PERSON_NAME]" at bounding box center [702, 306] width 105 height 18
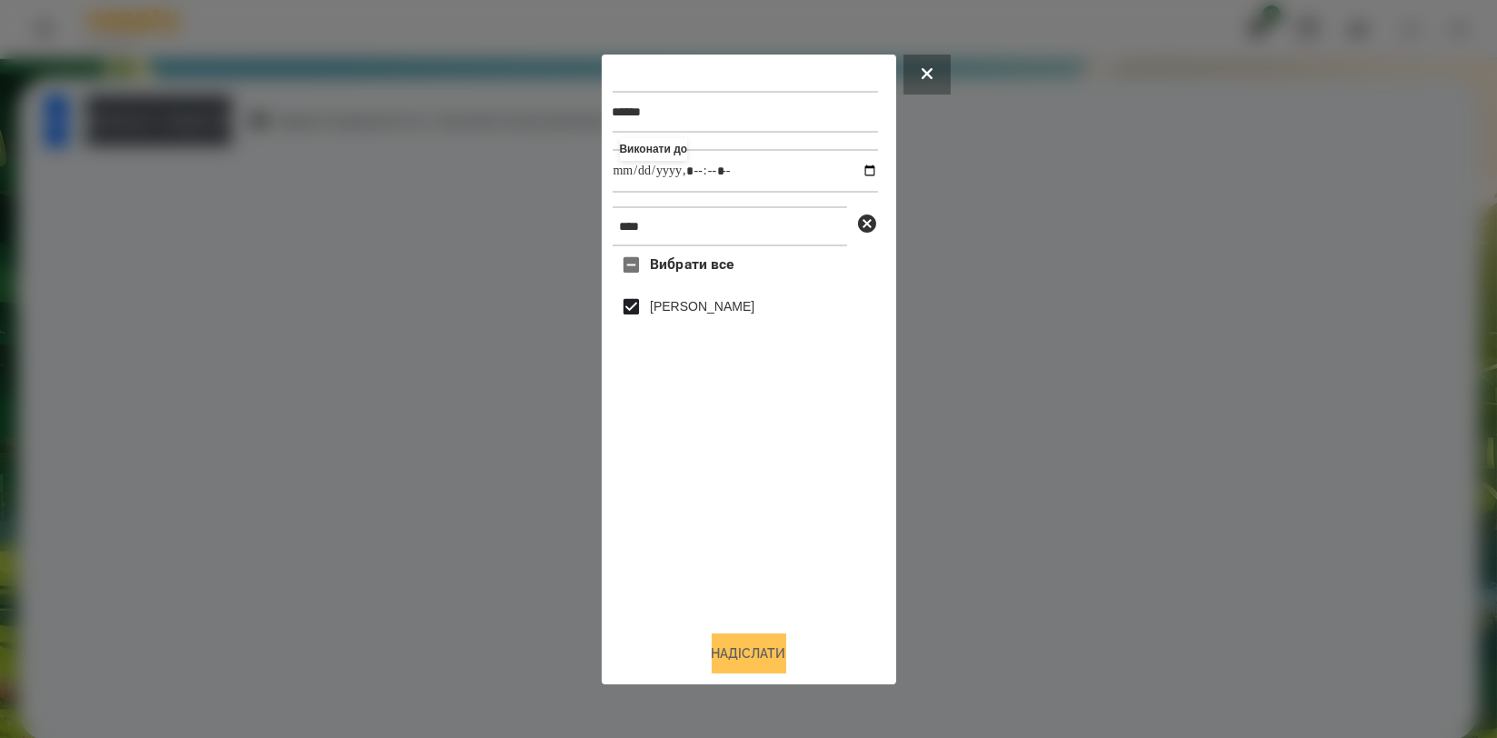
click at [745, 663] on button "Надіслати" at bounding box center [749, 653] width 75 height 40
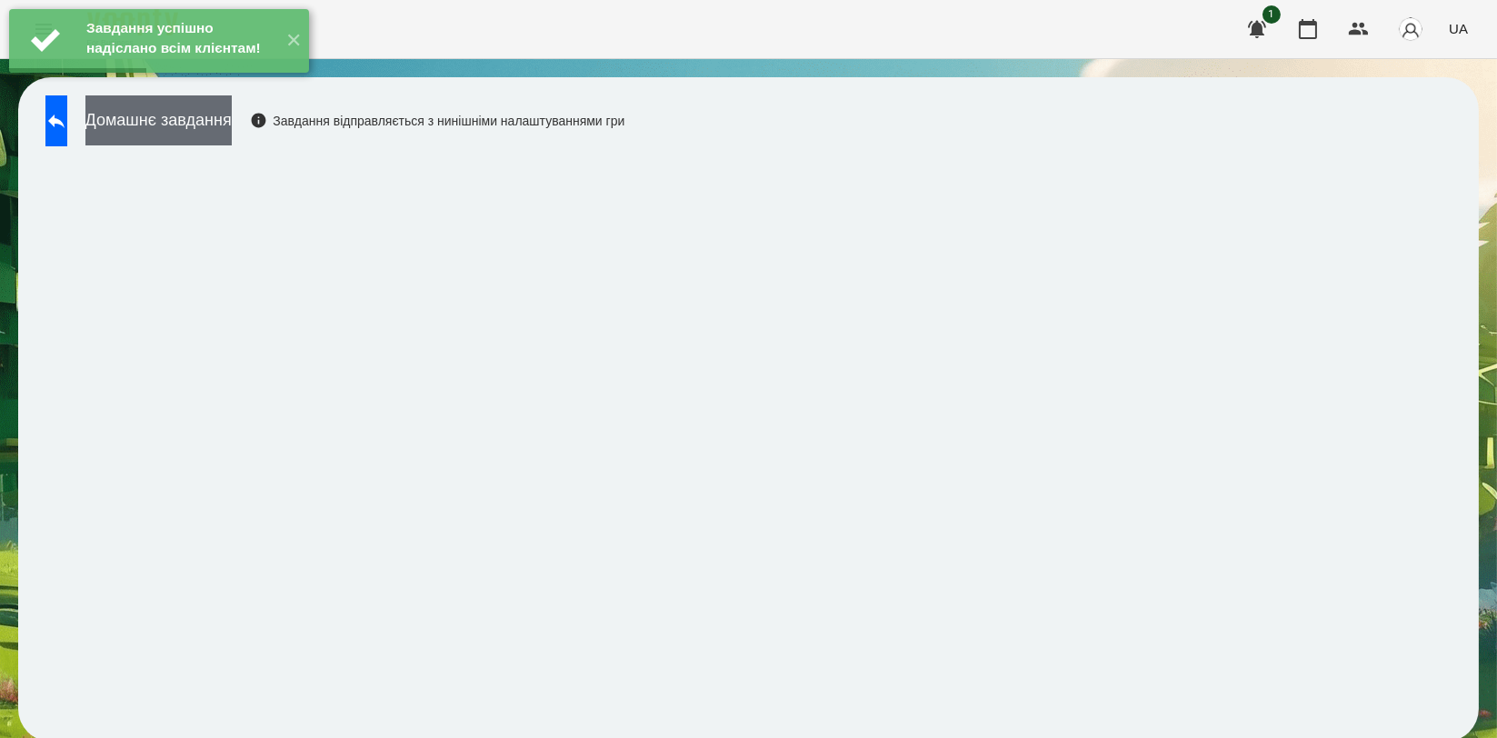
click at [232, 138] on button "Домашнє завдання" at bounding box center [158, 120] width 146 height 50
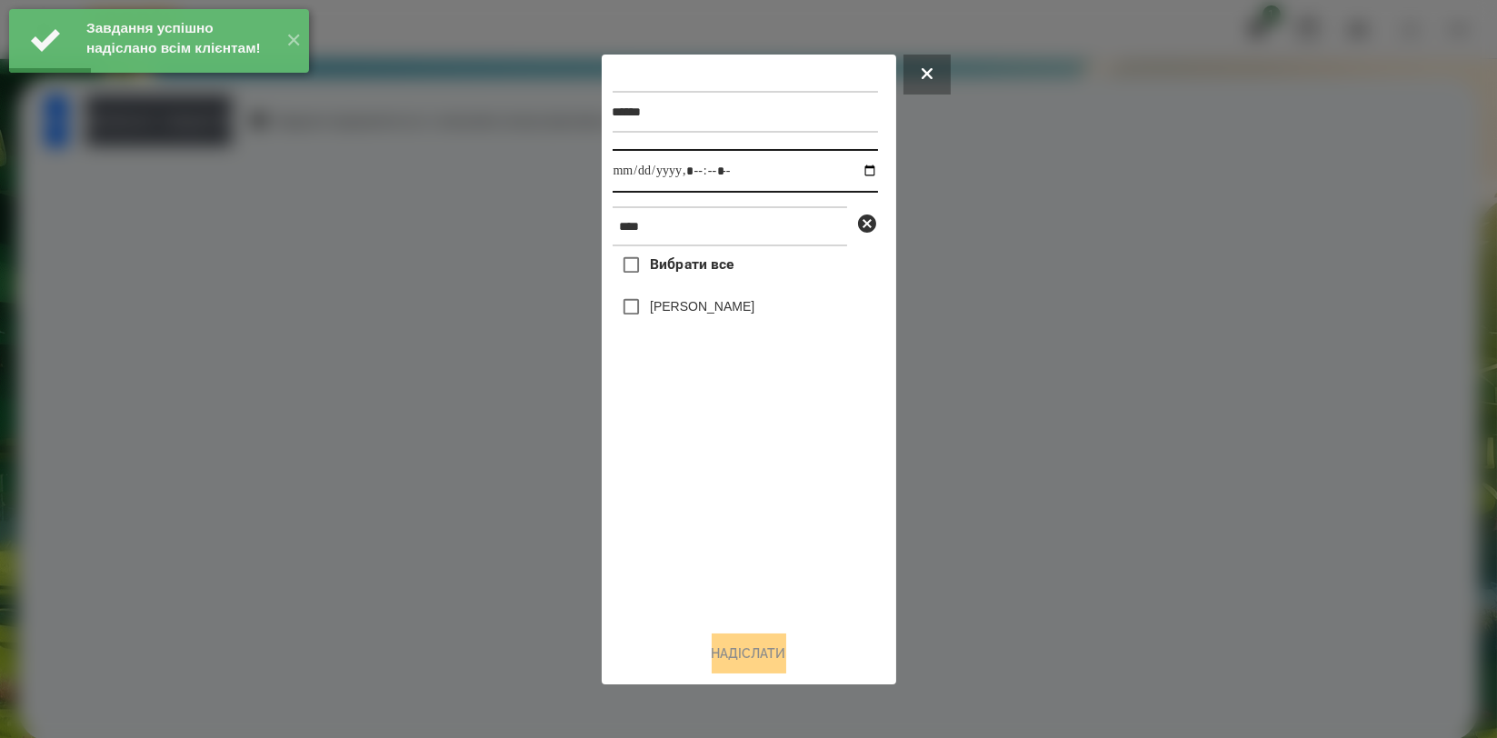
click at [859, 166] on input "datetime-local" at bounding box center [745, 171] width 265 height 44
type input "**********"
drag, startPoint x: 698, startPoint y: 498, endPoint x: 690, endPoint y: 401, distance: 97.6
click at [698, 498] on div "Вибрати все Артем Радченко" at bounding box center [745, 430] width 265 height 369
click at [714, 306] on label "[PERSON_NAME]" at bounding box center [702, 306] width 105 height 18
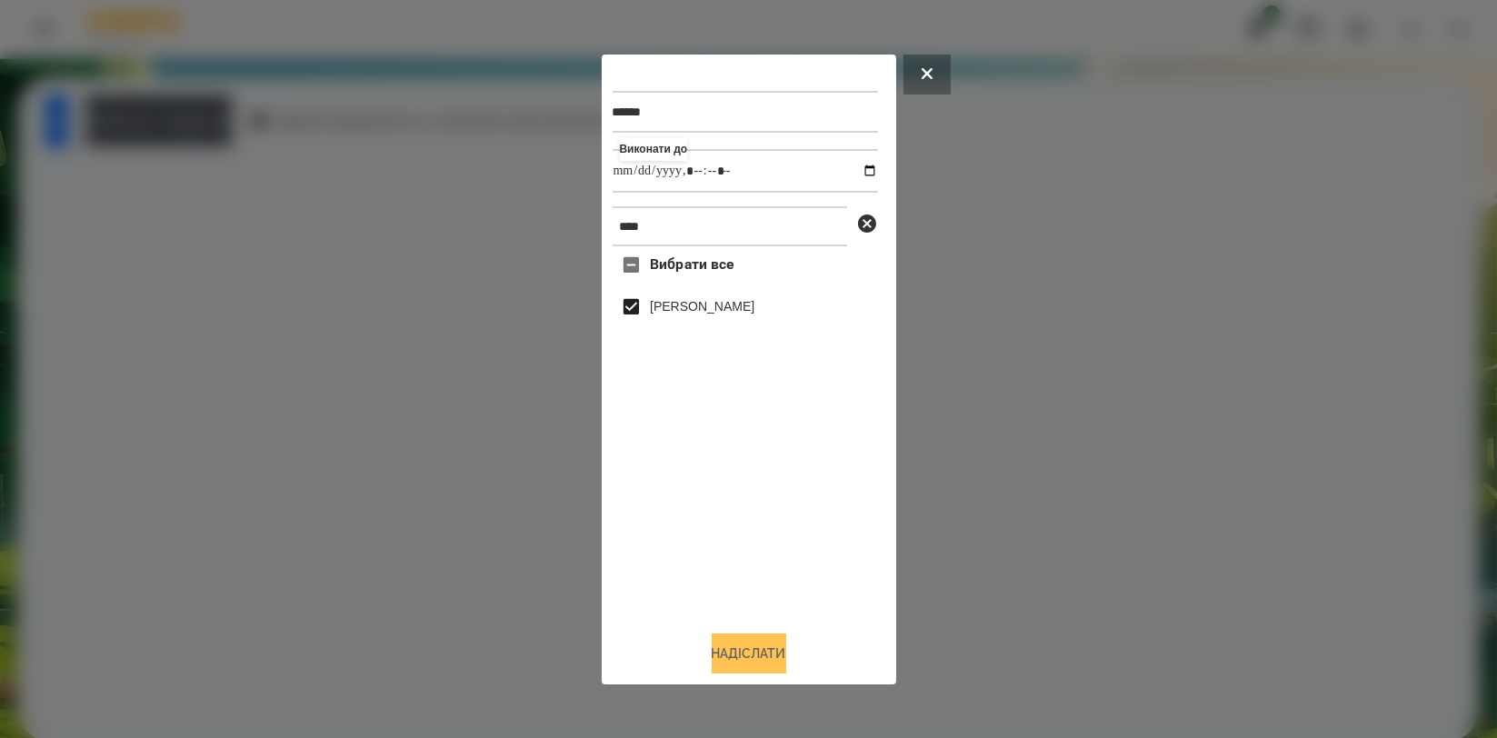
click at [724, 645] on button "Надіслати" at bounding box center [749, 653] width 75 height 40
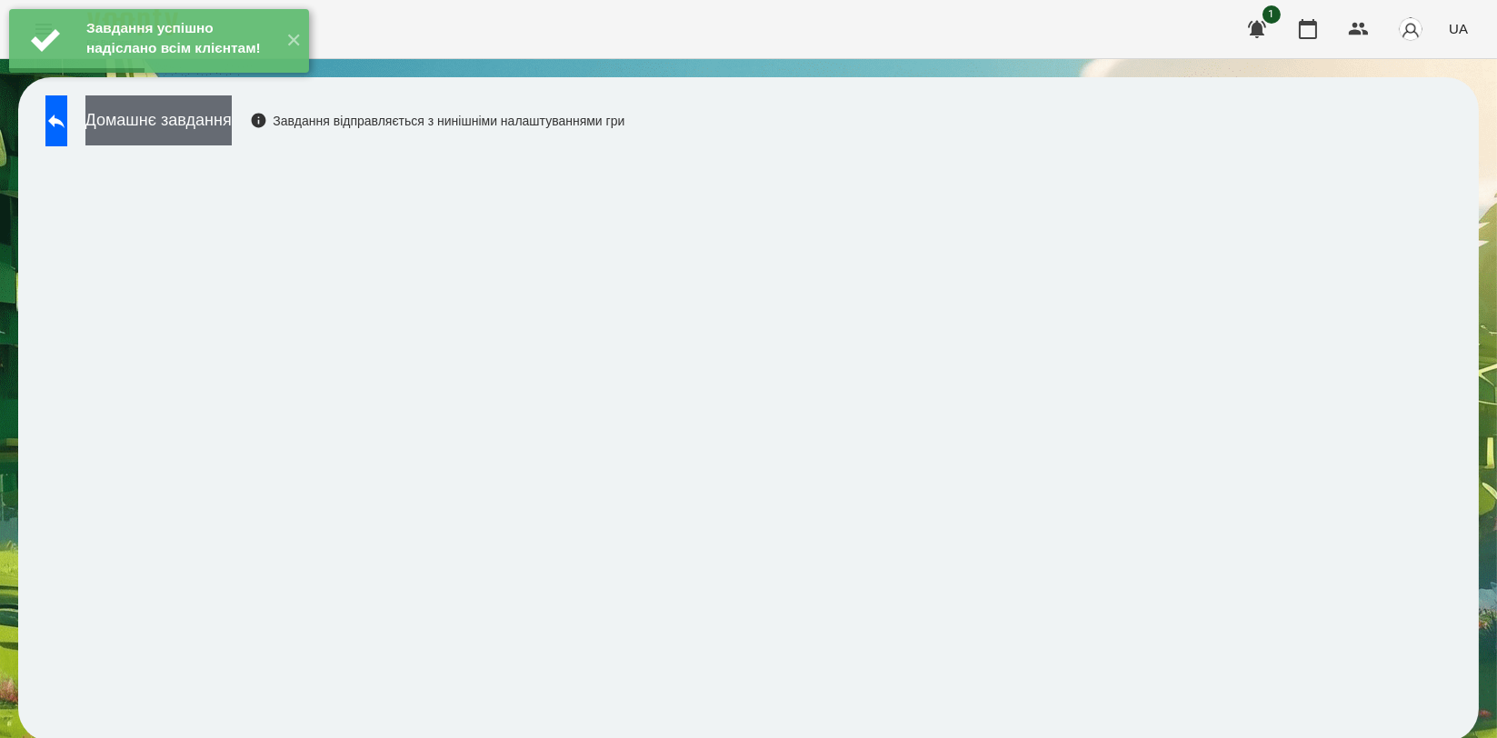
click at [232, 129] on button "Домашнє завдання" at bounding box center [158, 120] width 146 height 50
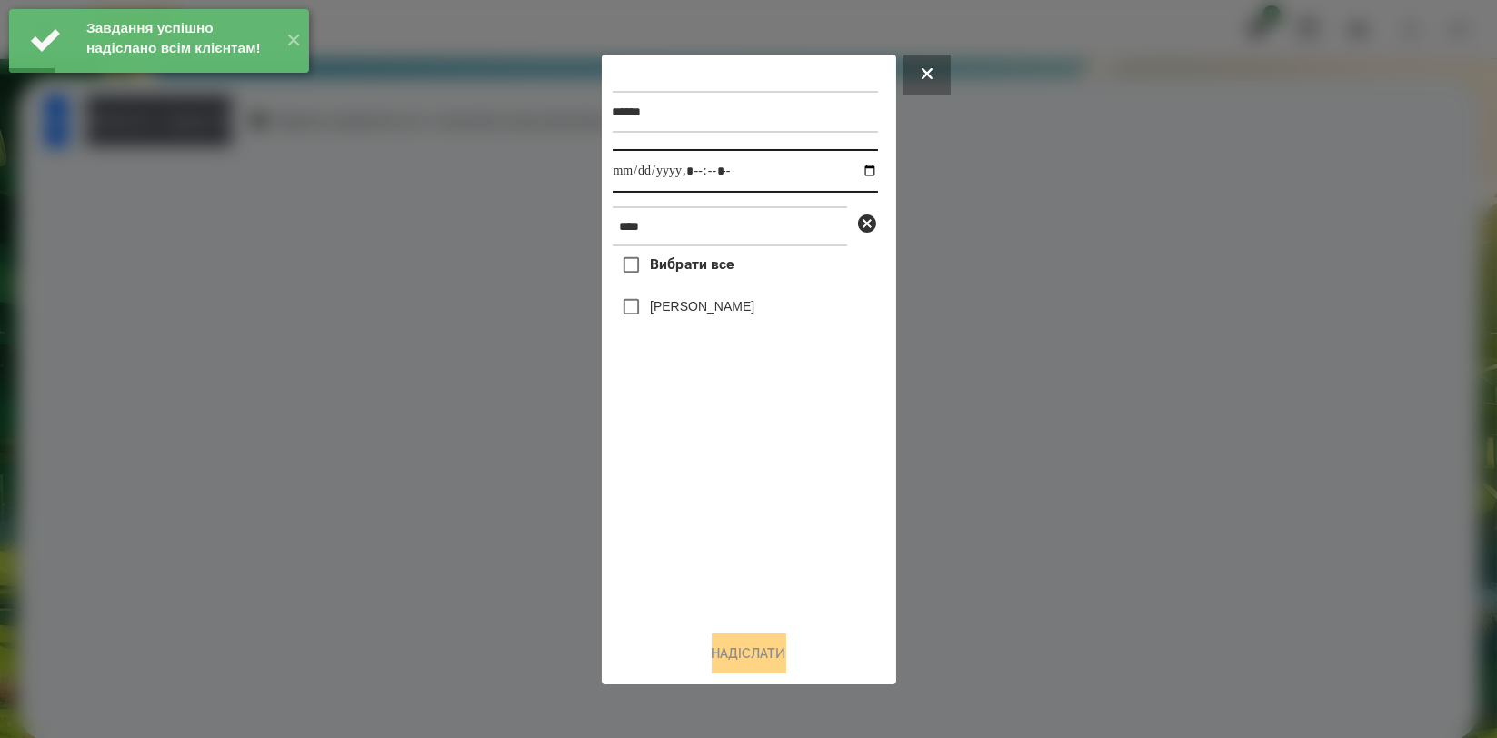
click at [855, 174] on input "datetime-local" at bounding box center [745, 171] width 265 height 44
type input "**********"
click at [699, 498] on div "Вибрати все Артем Радченко" at bounding box center [745, 430] width 265 height 369
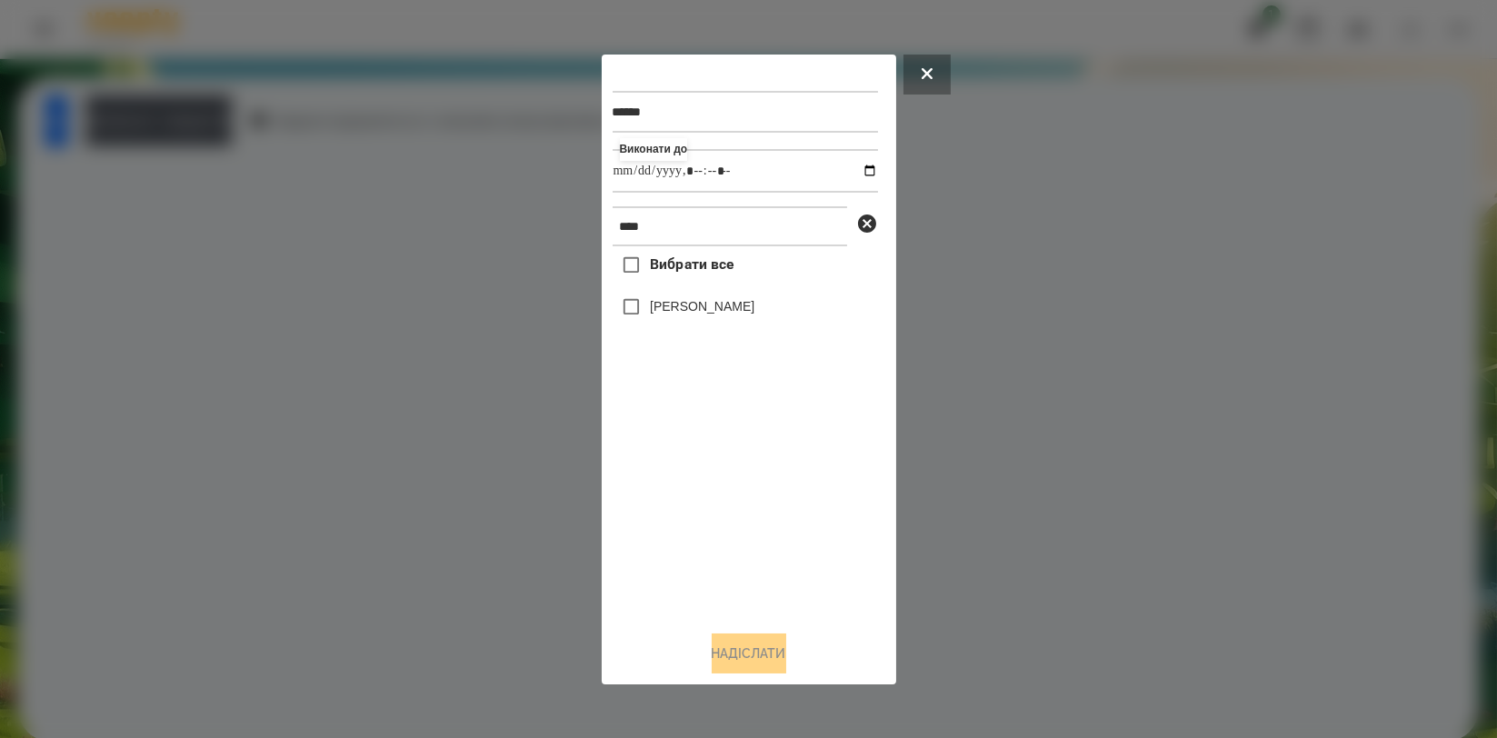
click at [715, 312] on label "[PERSON_NAME]" at bounding box center [702, 306] width 105 height 18
click at [737, 658] on button "Надіслати" at bounding box center [749, 653] width 75 height 40
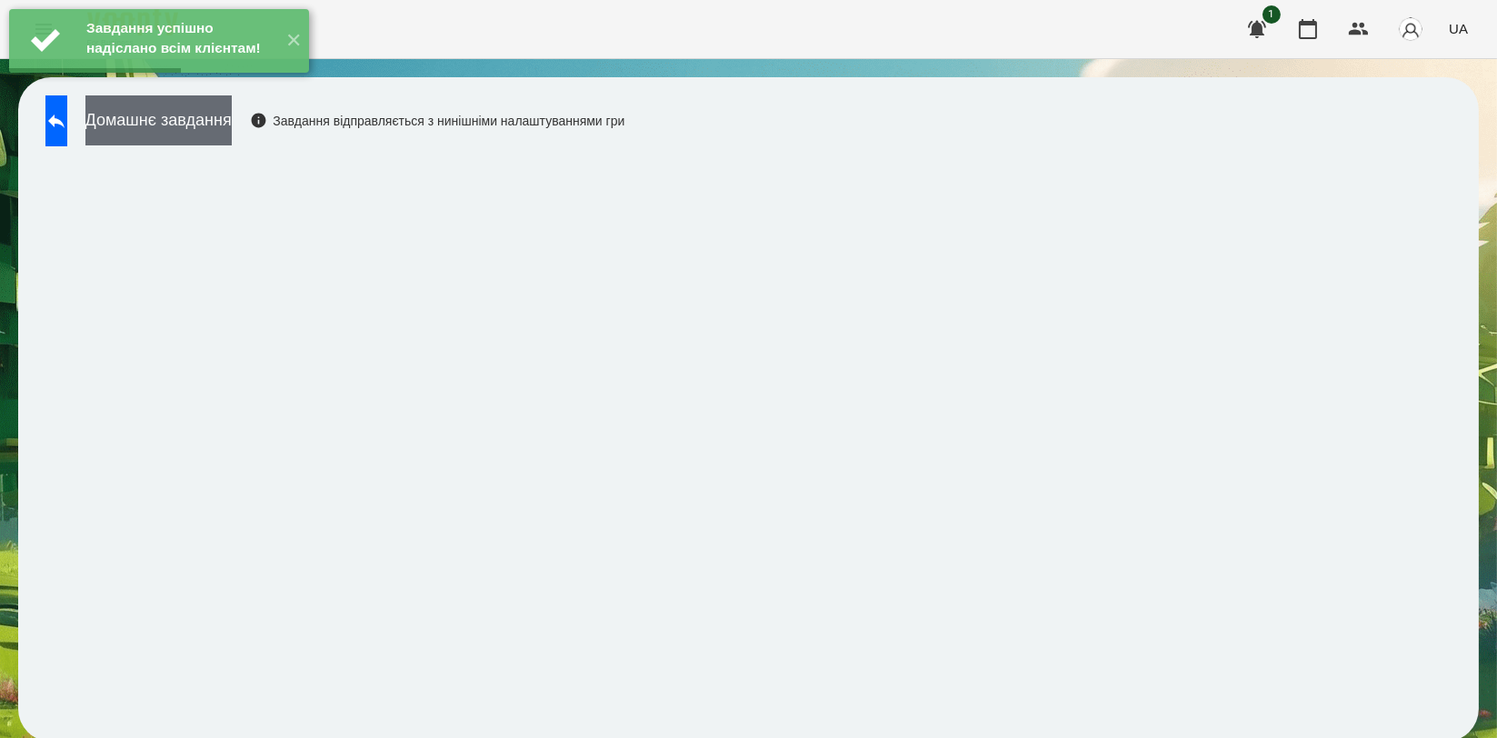
click at [232, 119] on button "Домашнє завдання" at bounding box center [158, 120] width 146 height 50
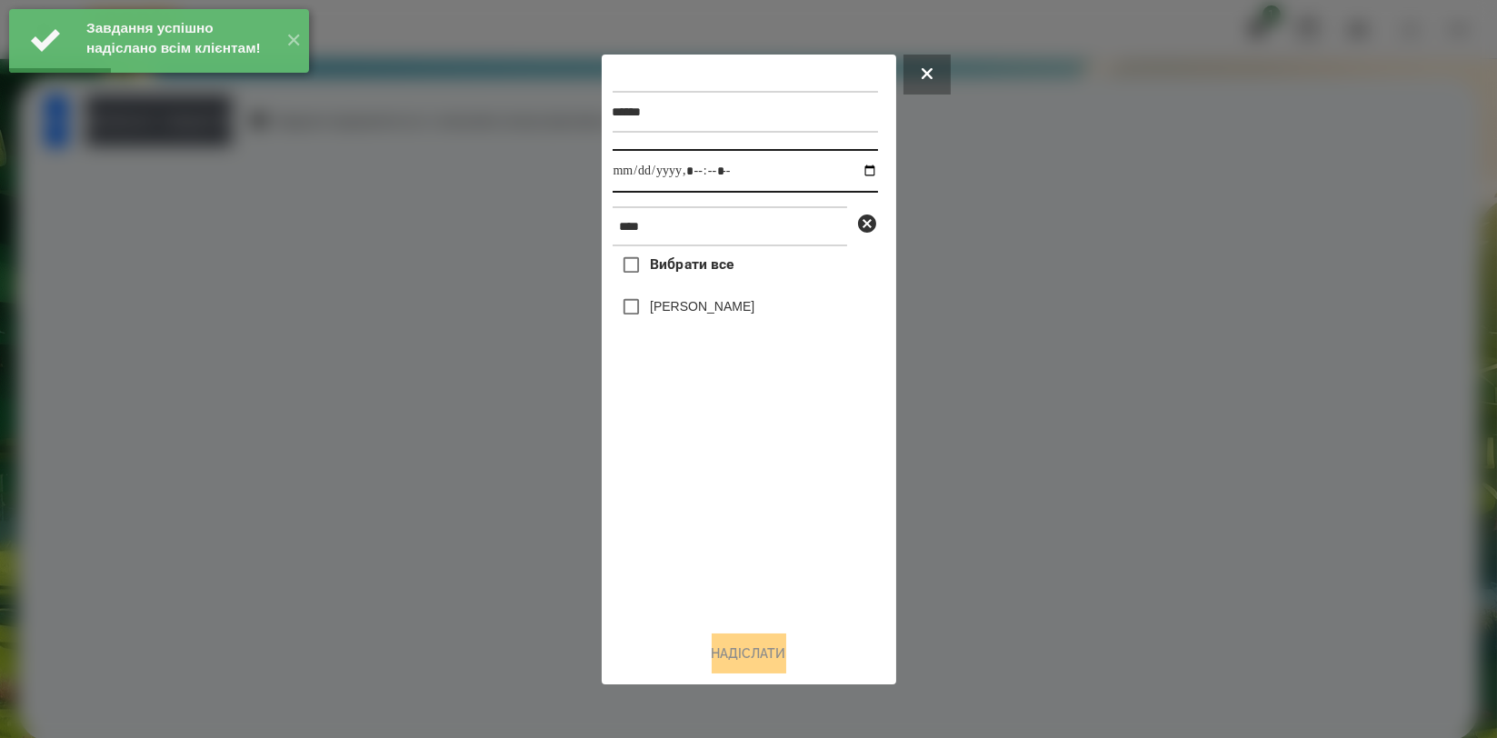
click at [860, 171] on input "datetime-local" at bounding box center [745, 171] width 265 height 44
type input "**********"
click at [718, 479] on div "Вибрати все Артем Радченко" at bounding box center [745, 430] width 265 height 369
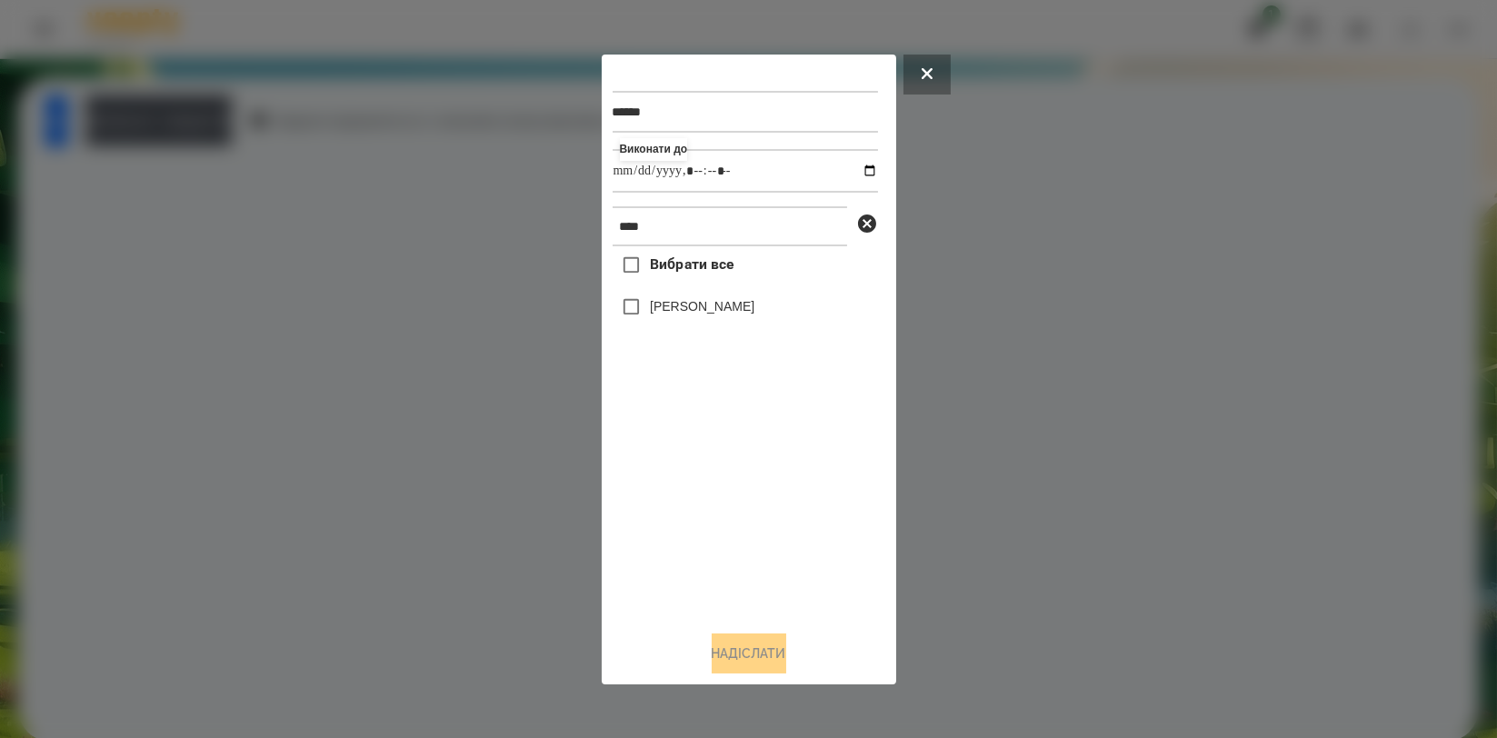
click at [738, 308] on label "[PERSON_NAME]" at bounding box center [702, 306] width 105 height 18
click at [740, 651] on button "Надіслати" at bounding box center [749, 653] width 75 height 40
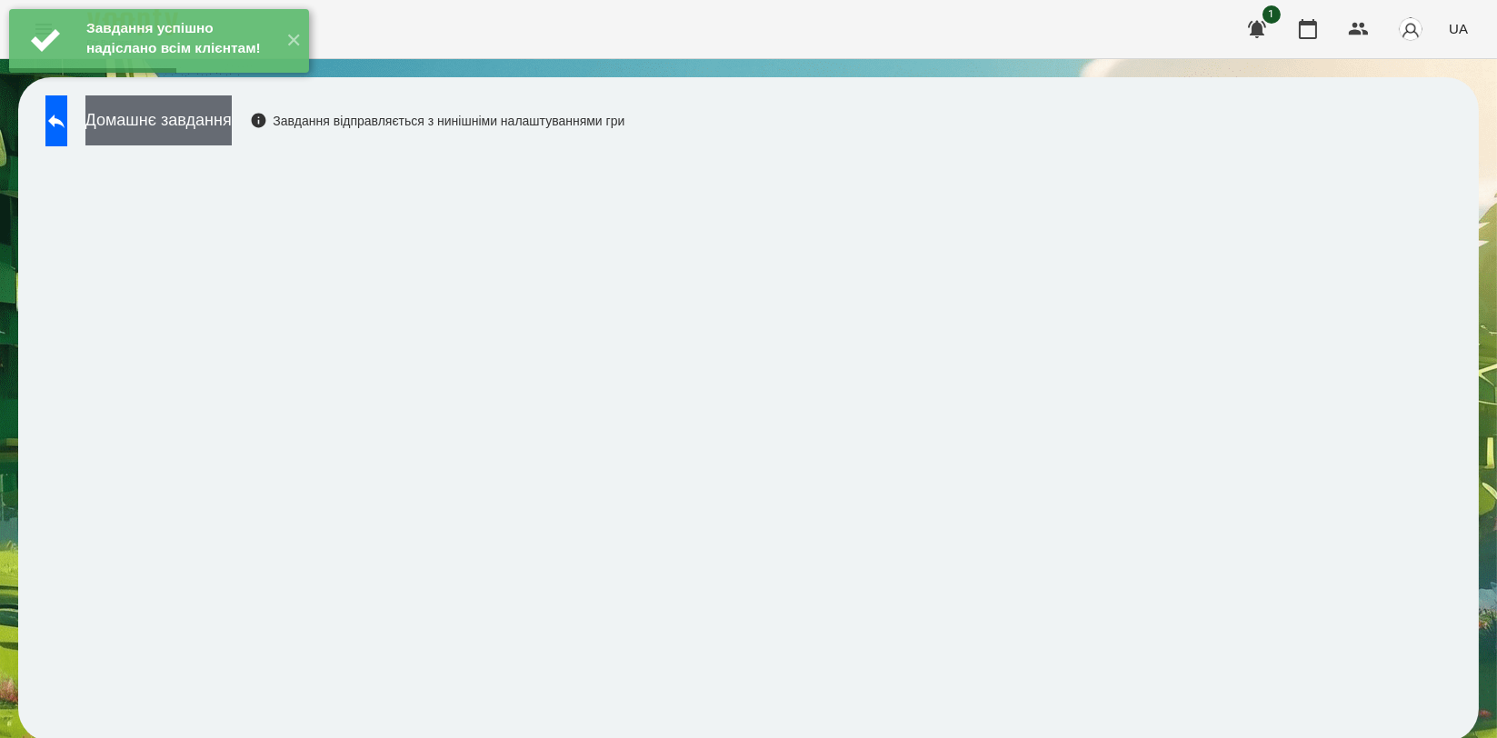
click at [232, 136] on button "Домашнє завдання" at bounding box center [158, 120] width 146 height 50
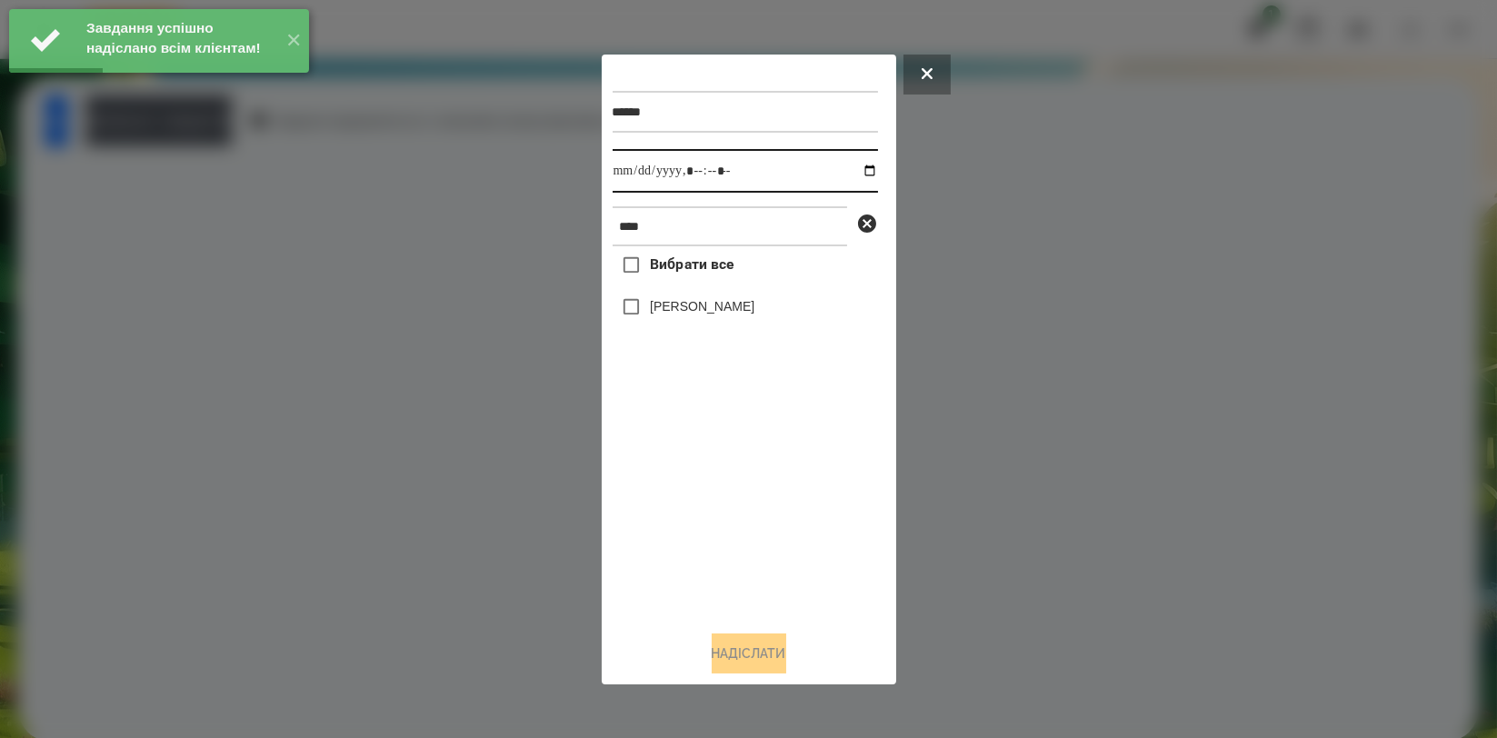
click at [863, 167] on input "datetime-local" at bounding box center [745, 171] width 265 height 44
type input "**********"
drag, startPoint x: 732, startPoint y: 494, endPoint x: 713, endPoint y: 380, distance: 116.1
click at [732, 494] on div "Вибрати все Артем Радченко" at bounding box center [745, 430] width 265 height 369
click at [716, 314] on label "[PERSON_NAME]" at bounding box center [702, 306] width 105 height 18
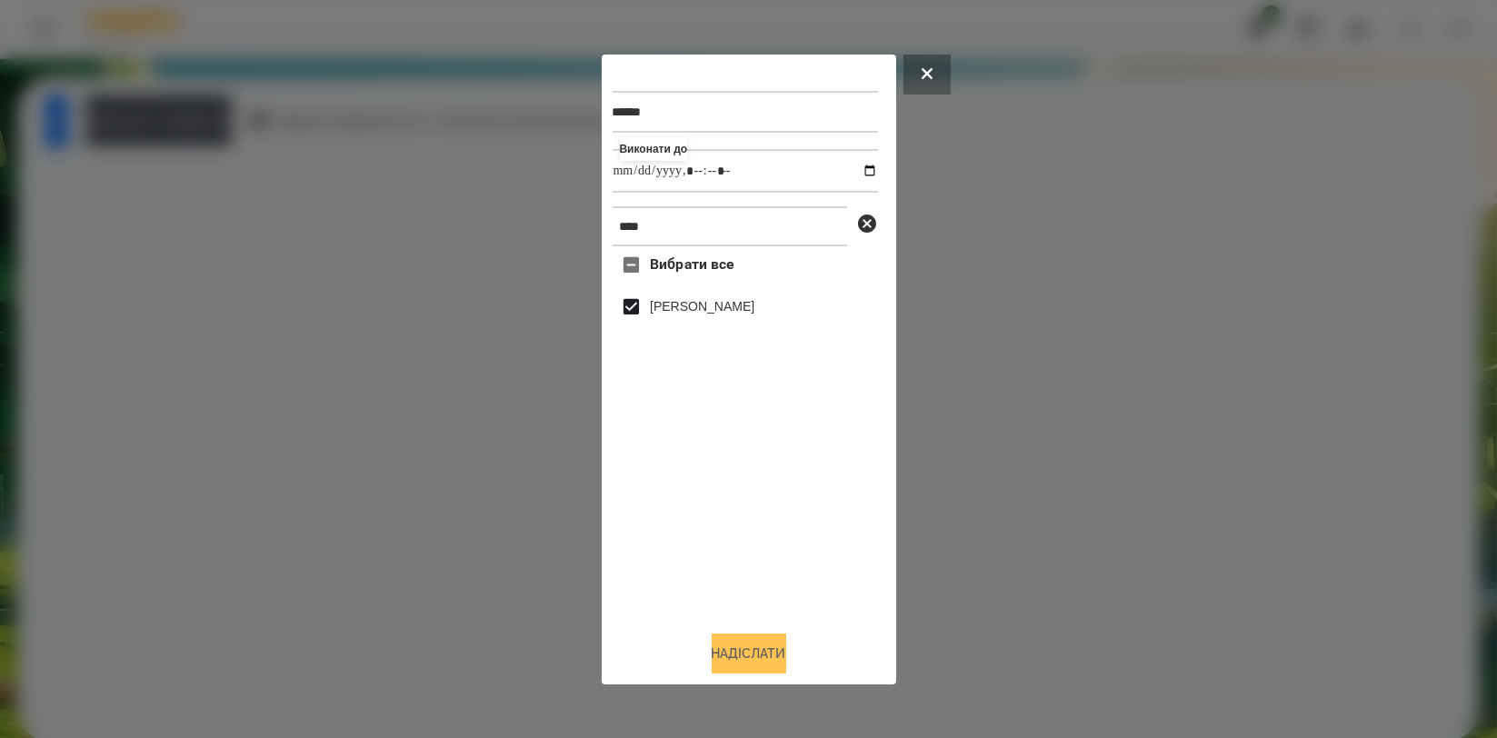
click at [740, 645] on button "Надіслати" at bounding box center [749, 653] width 75 height 40
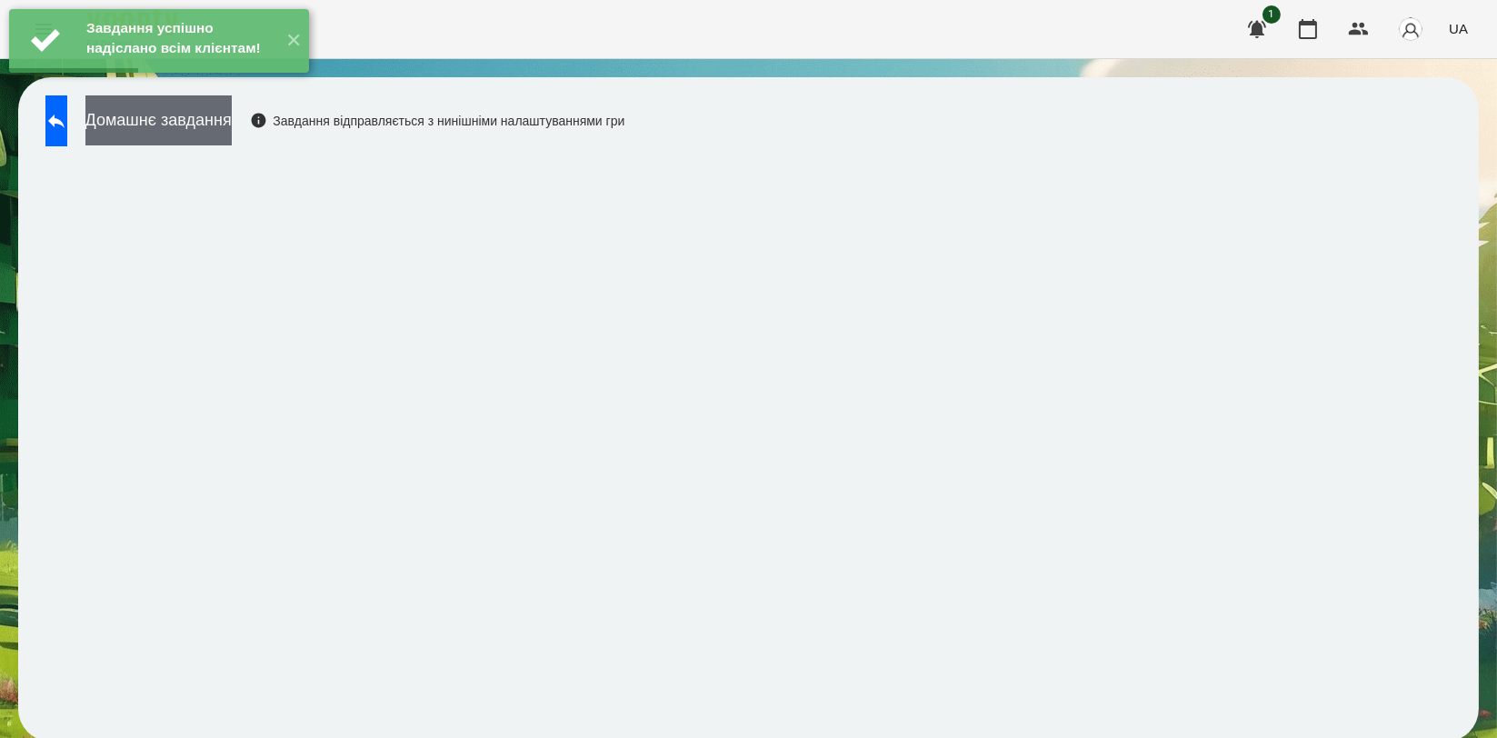
click at [232, 132] on button "Домашнє завдання" at bounding box center [158, 120] width 146 height 50
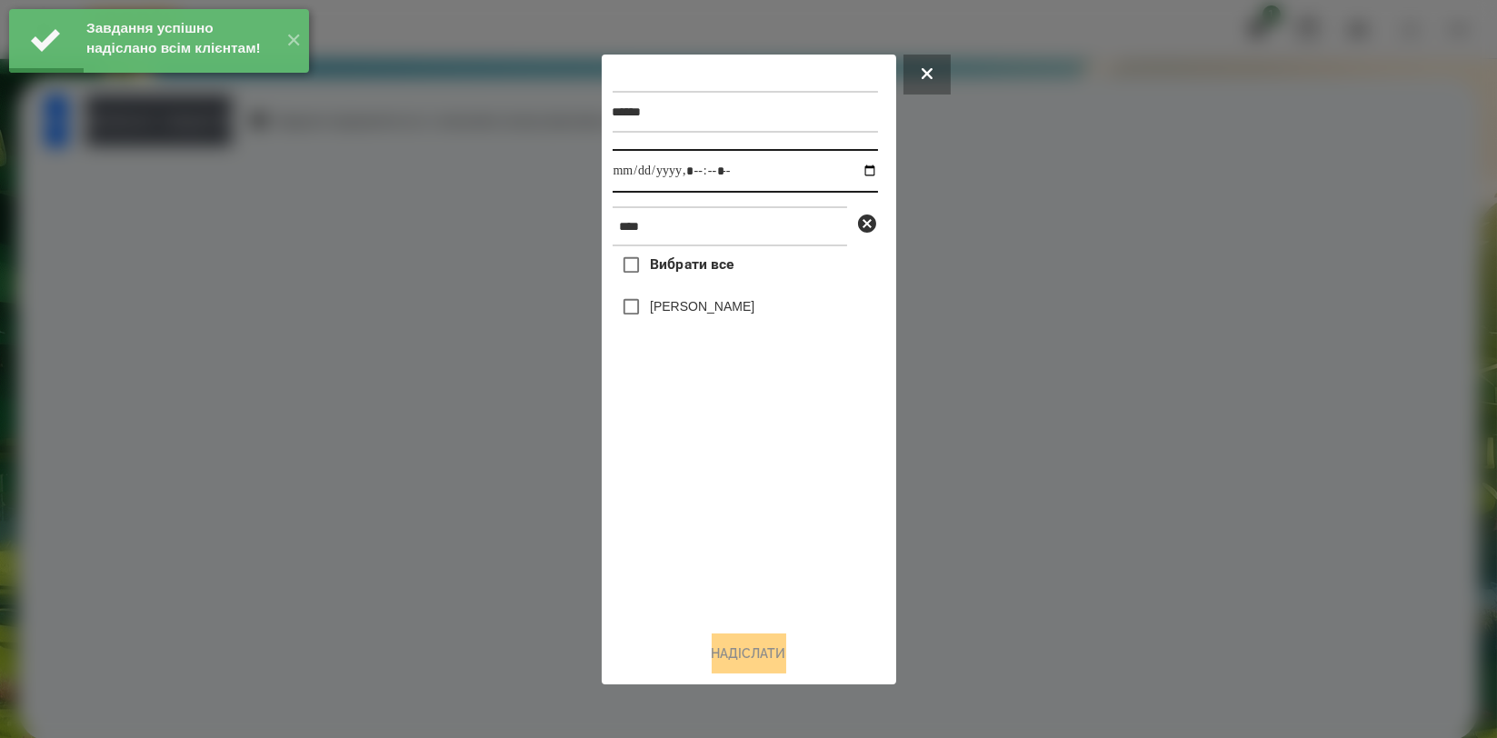
click at [853, 169] on input "datetime-local" at bounding box center [745, 171] width 265 height 44
type input "**********"
click at [755, 505] on div "Вибрати все Артем Радченко" at bounding box center [745, 430] width 265 height 369
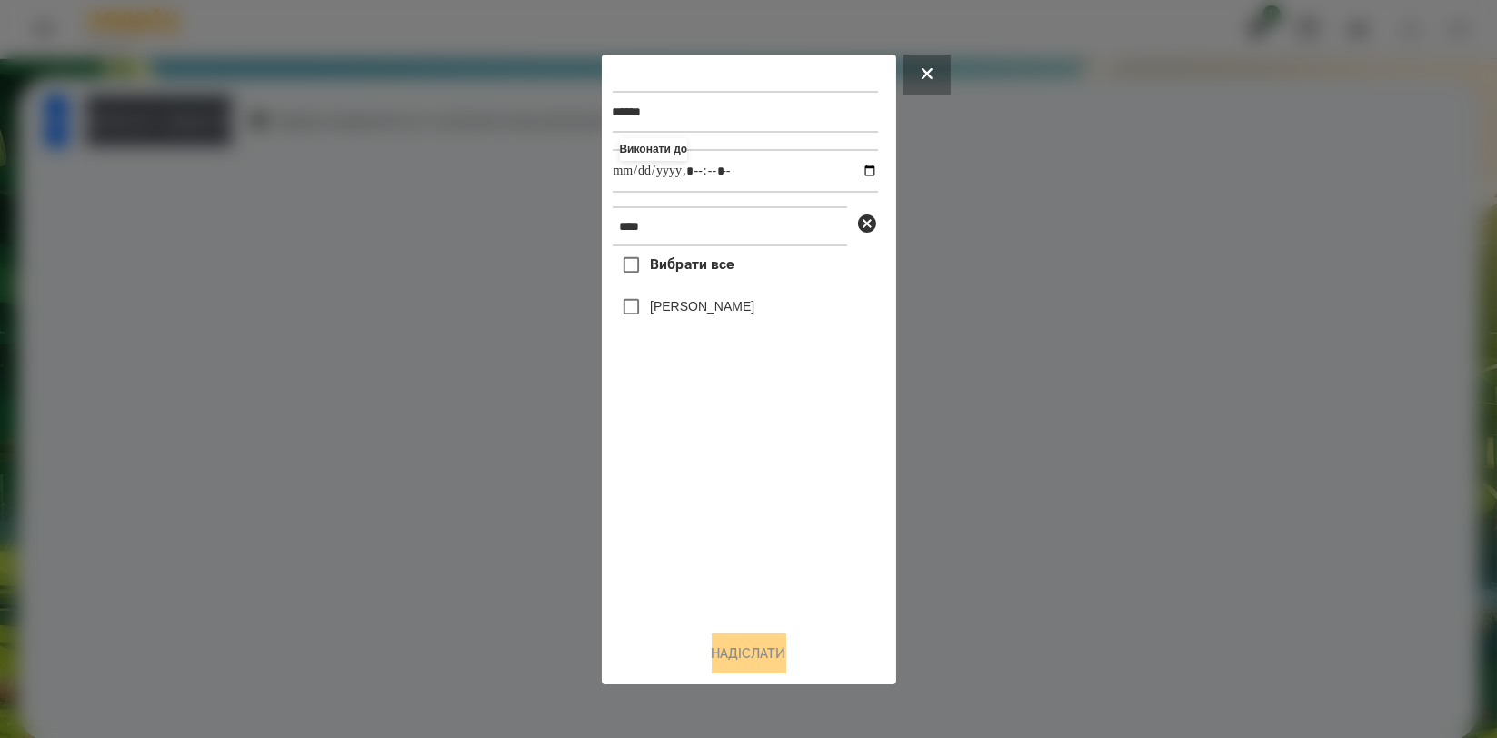
click at [744, 311] on label "[PERSON_NAME]" at bounding box center [702, 306] width 105 height 18
click at [761, 653] on button "Надіслати" at bounding box center [749, 653] width 75 height 40
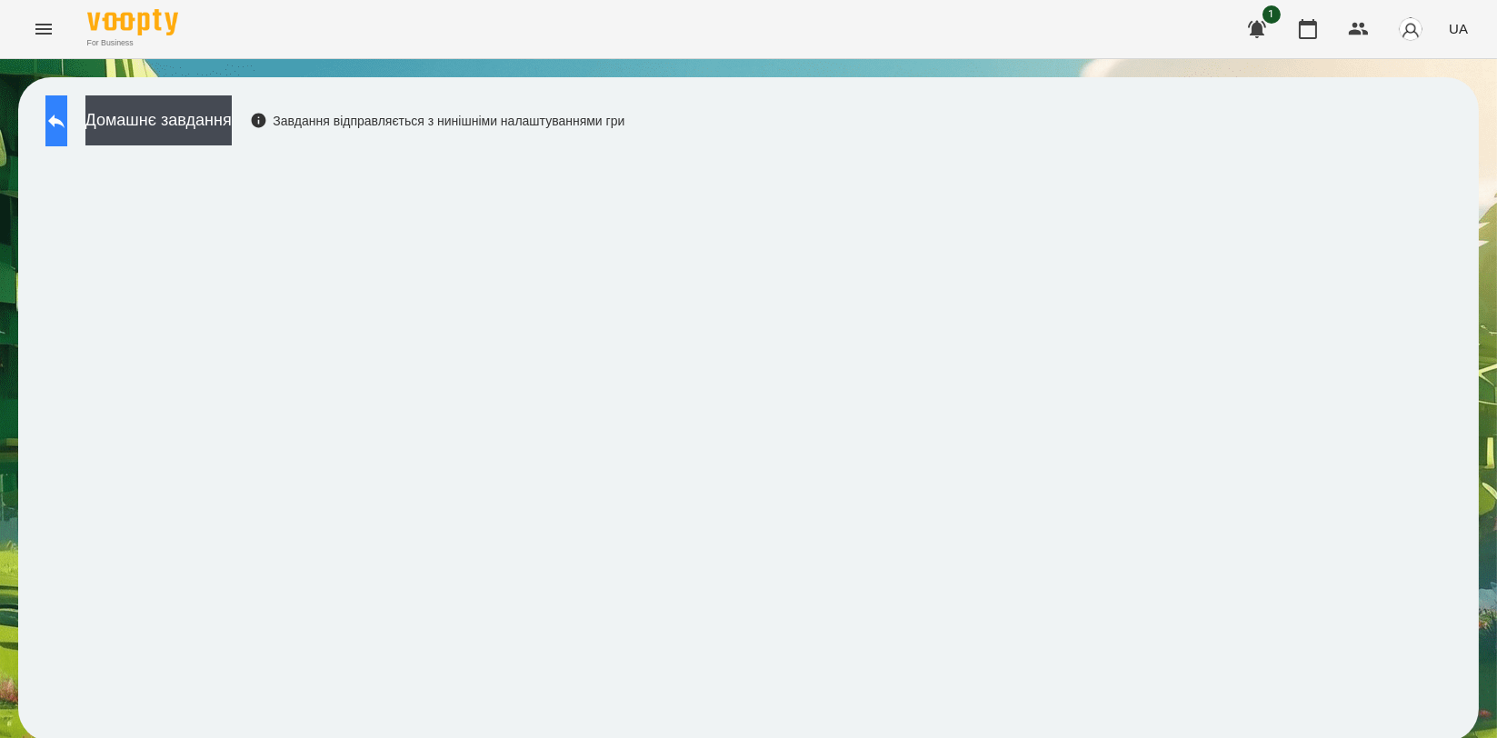
click at [67, 121] on button at bounding box center [56, 120] width 22 height 51
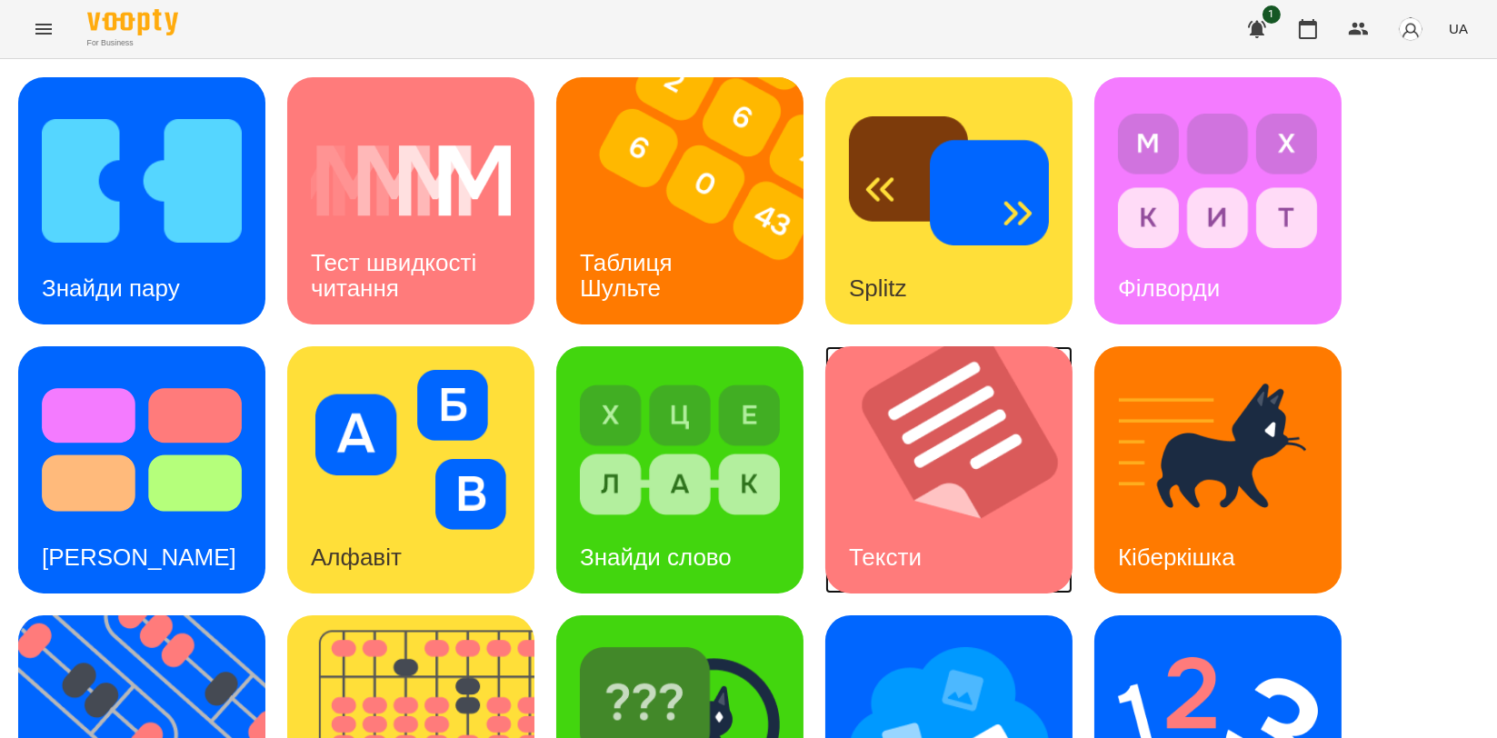
click at [910, 486] on img at bounding box center [960, 469] width 270 height 247
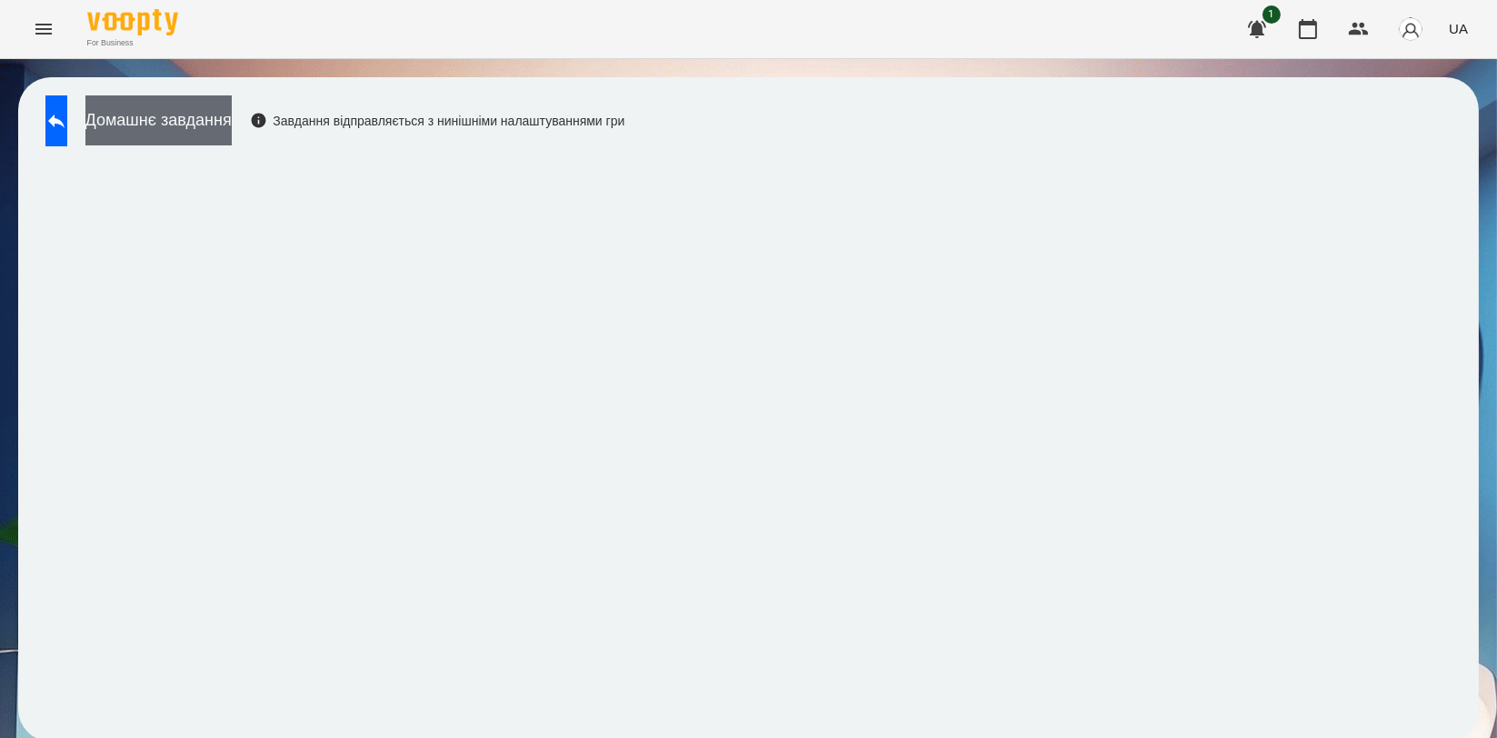
click at [232, 131] on button "Домашнє завдання" at bounding box center [158, 120] width 146 height 50
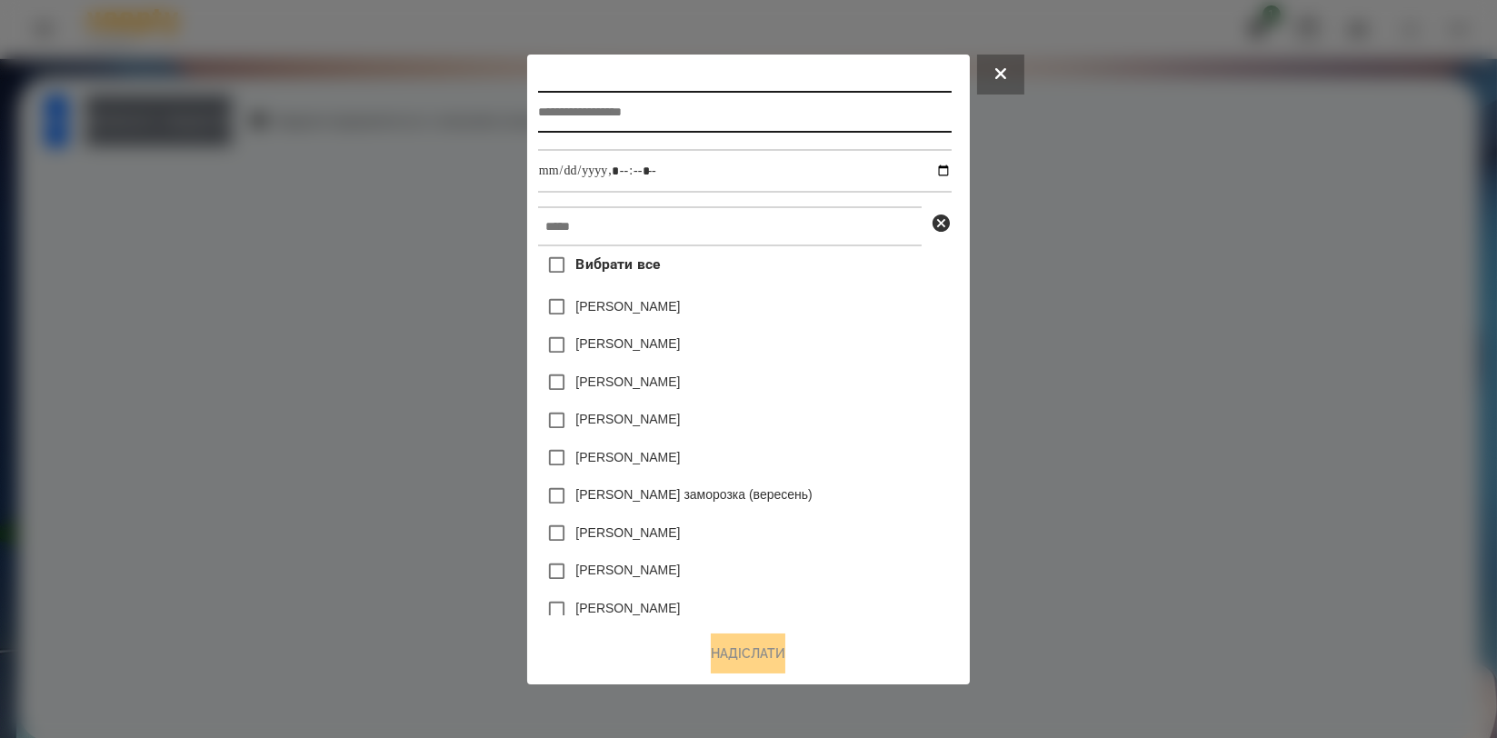
click at [722, 101] on input "text" at bounding box center [745, 112] width 414 height 42
type input "**********"
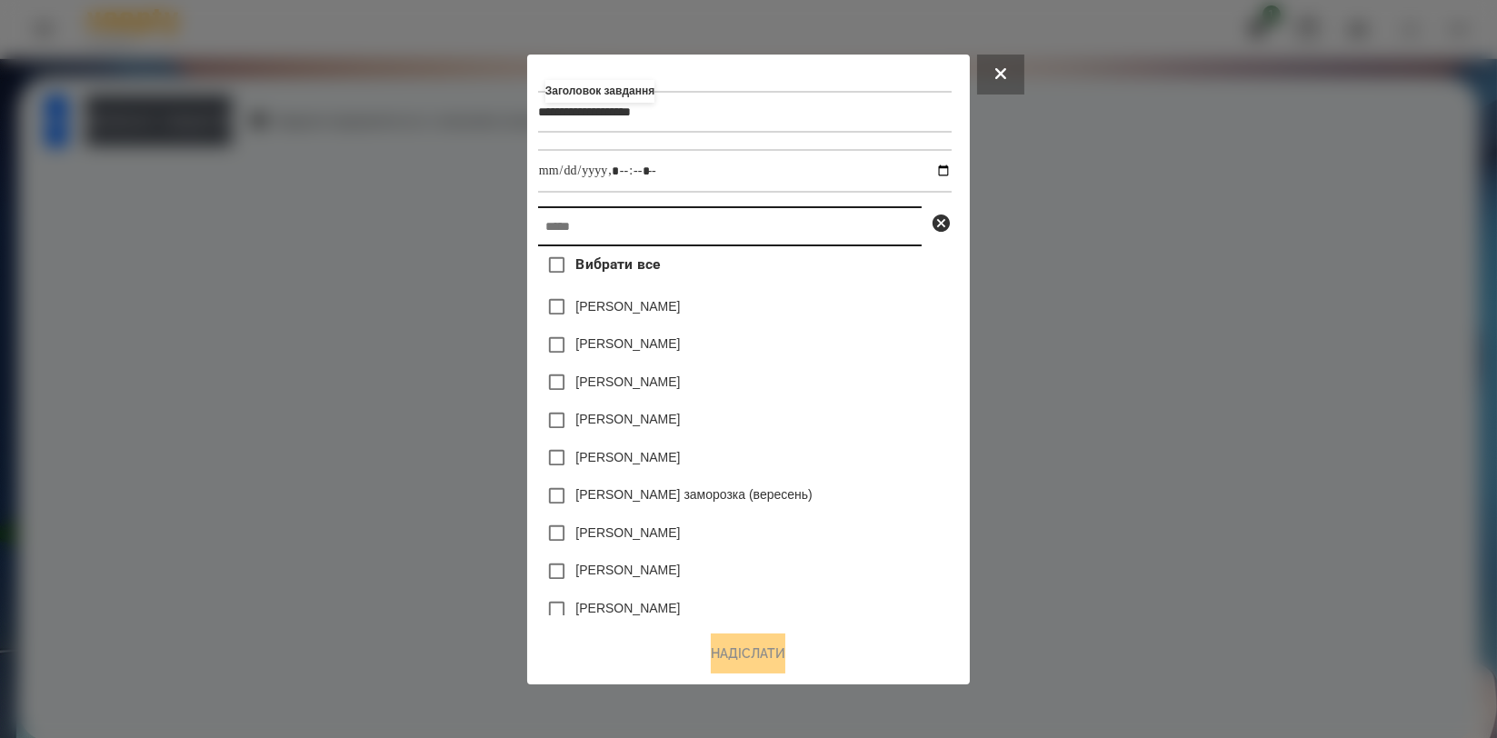
click at [725, 234] on input "text" at bounding box center [730, 226] width 384 height 40
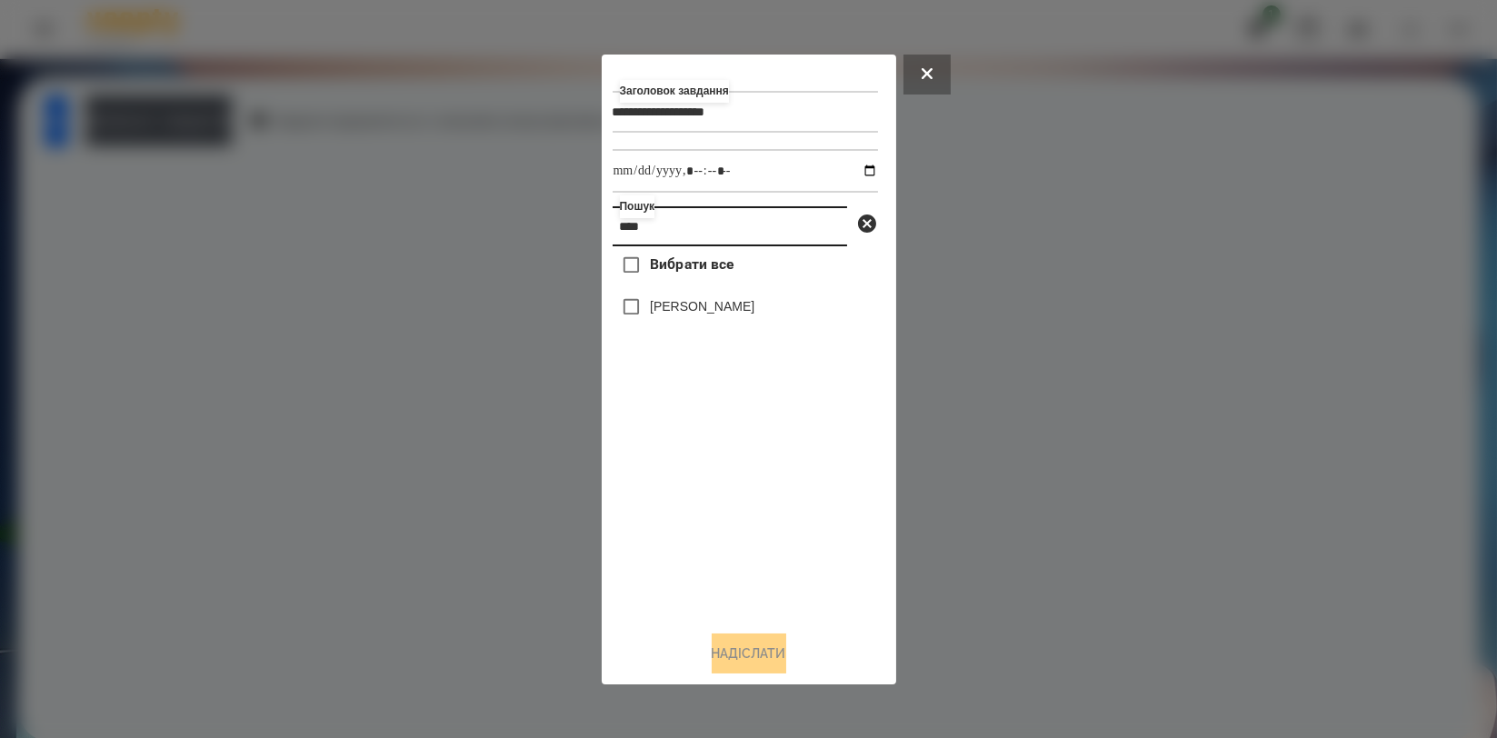
type input "****"
drag, startPoint x: 744, startPoint y: 303, endPoint x: 740, endPoint y: 311, distance: 9.4
click at [743, 303] on label "[PERSON_NAME]" at bounding box center [702, 306] width 105 height 18
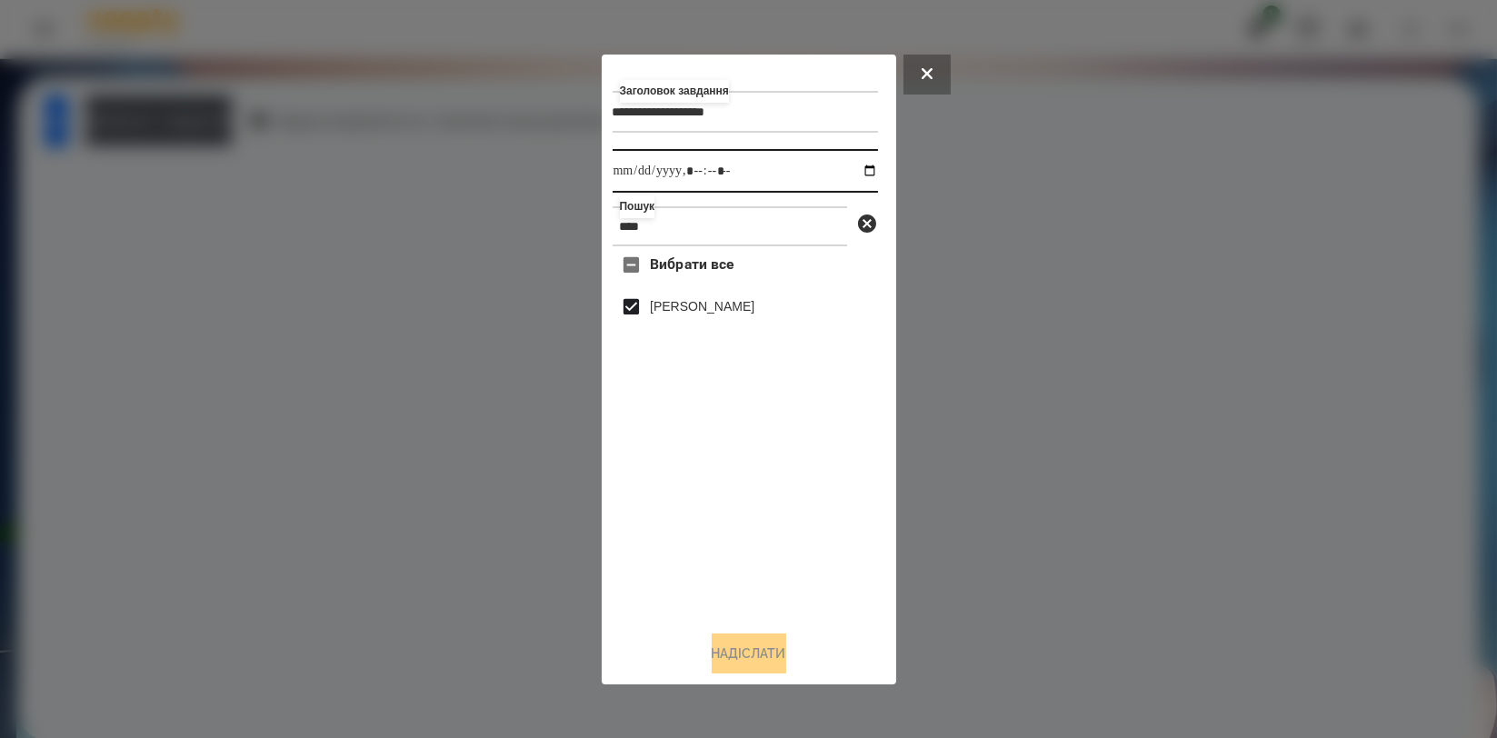
click at [862, 179] on input "datetime-local" at bounding box center [745, 171] width 265 height 44
type input "**********"
click at [759, 507] on div "Вибрати все Назар Іващенко" at bounding box center [745, 430] width 265 height 369
click at [724, 645] on button "Надіслати" at bounding box center [749, 653] width 75 height 40
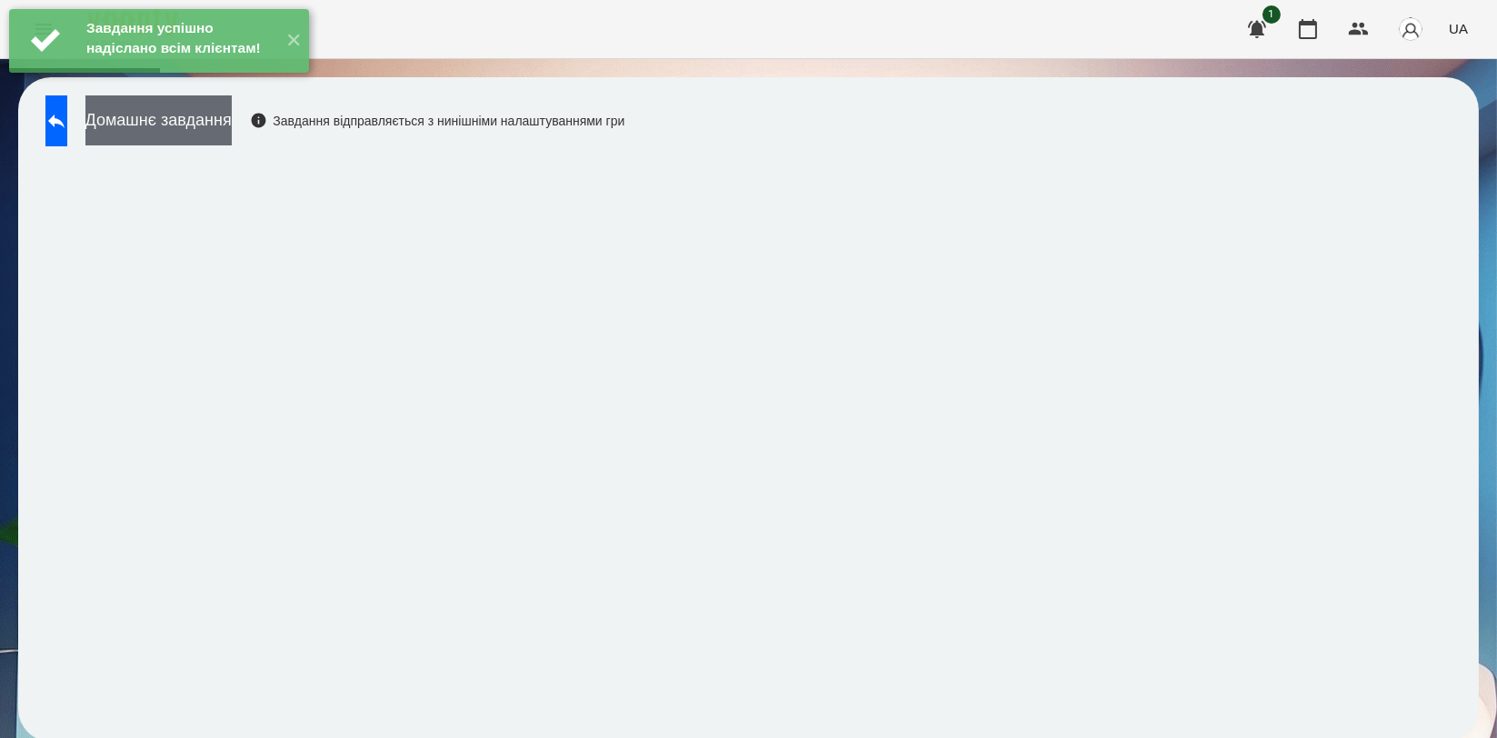
click at [232, 119] on button "Домашнє завдання" at bounding box center [158, 120] width 146 height 50
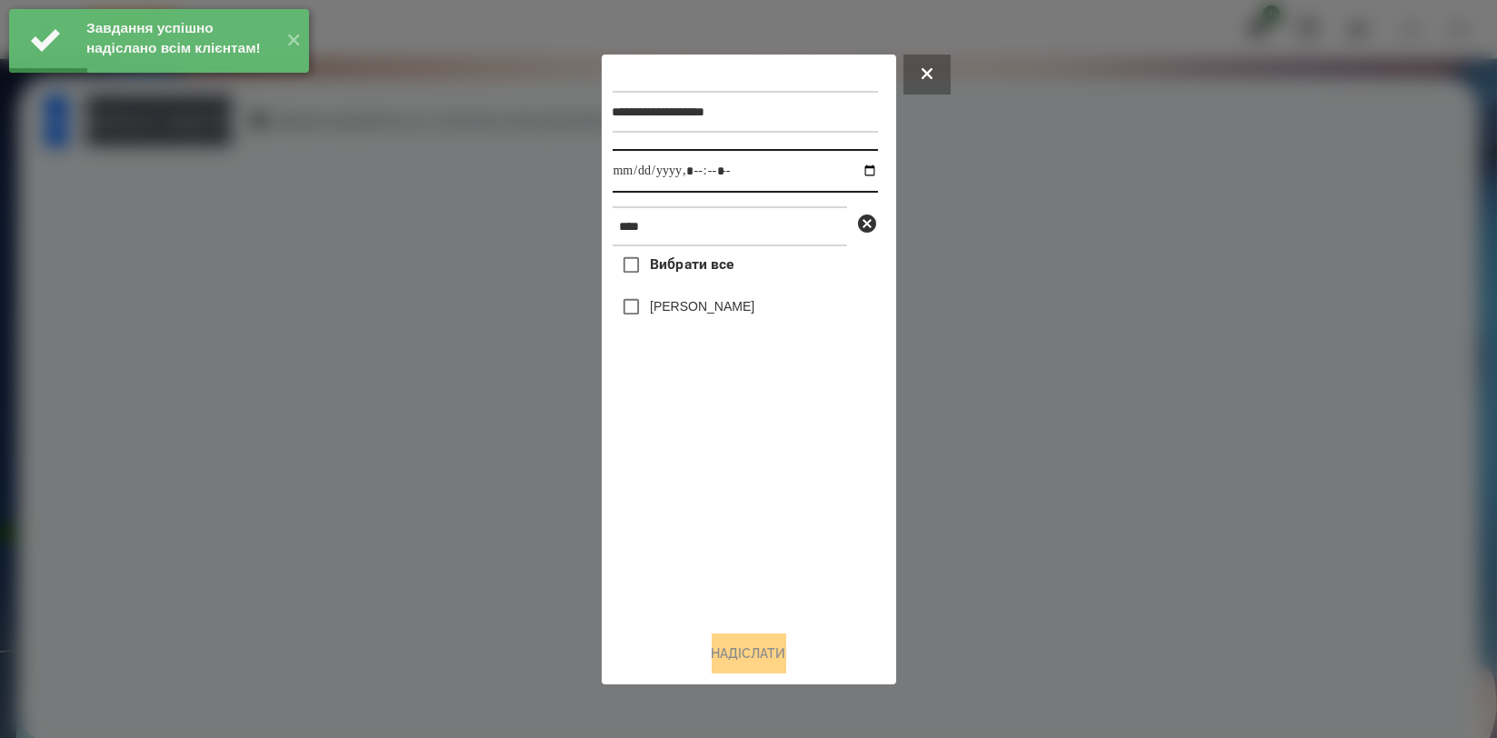
click at [845, 165] on input "datetime-local" at bounding box center [745, 171] width 265 height 44
click at [467, 480] on div at bounding box center [748, 369] width 1497 height 738
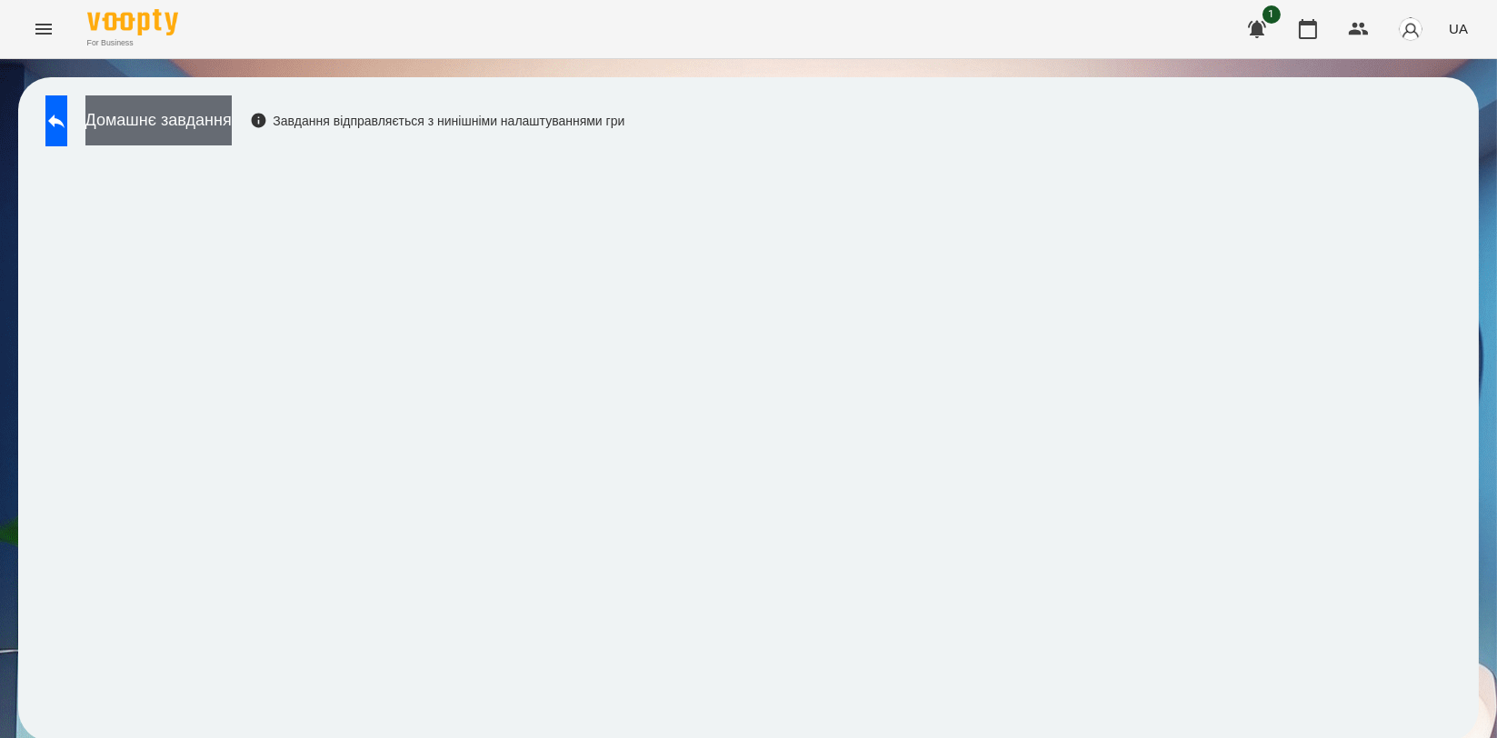
click at [232, 106] on button "Домашнє завдання" at bounding box center [158, 120] width 146 height 50
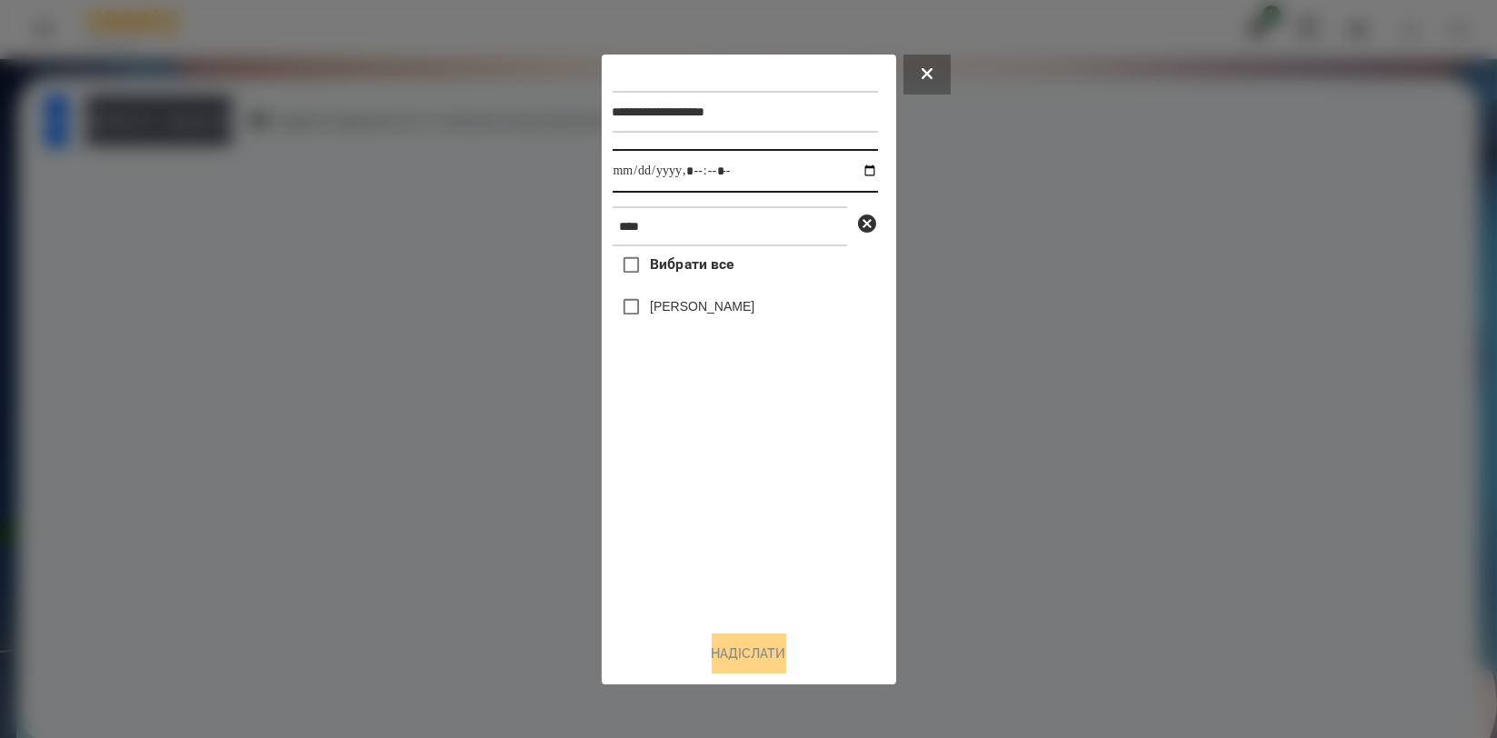
click at [850, 164] on input "datetime-local" at bounding box center [745, 171] width 265 height 44
type input "**********"
drag, startPoint x: 663, startPoint y: 514, endPoint x: 679, endPoint y: 389, distance: 126.4
click at [663, 508] on div "Вибрати все Назар Іващенко" at bounding box center [745, 430] width 265 height 369
click at [709, 315] on label "[PERSON_NAME]" at bounding box center [702, 306] width 105 height 18
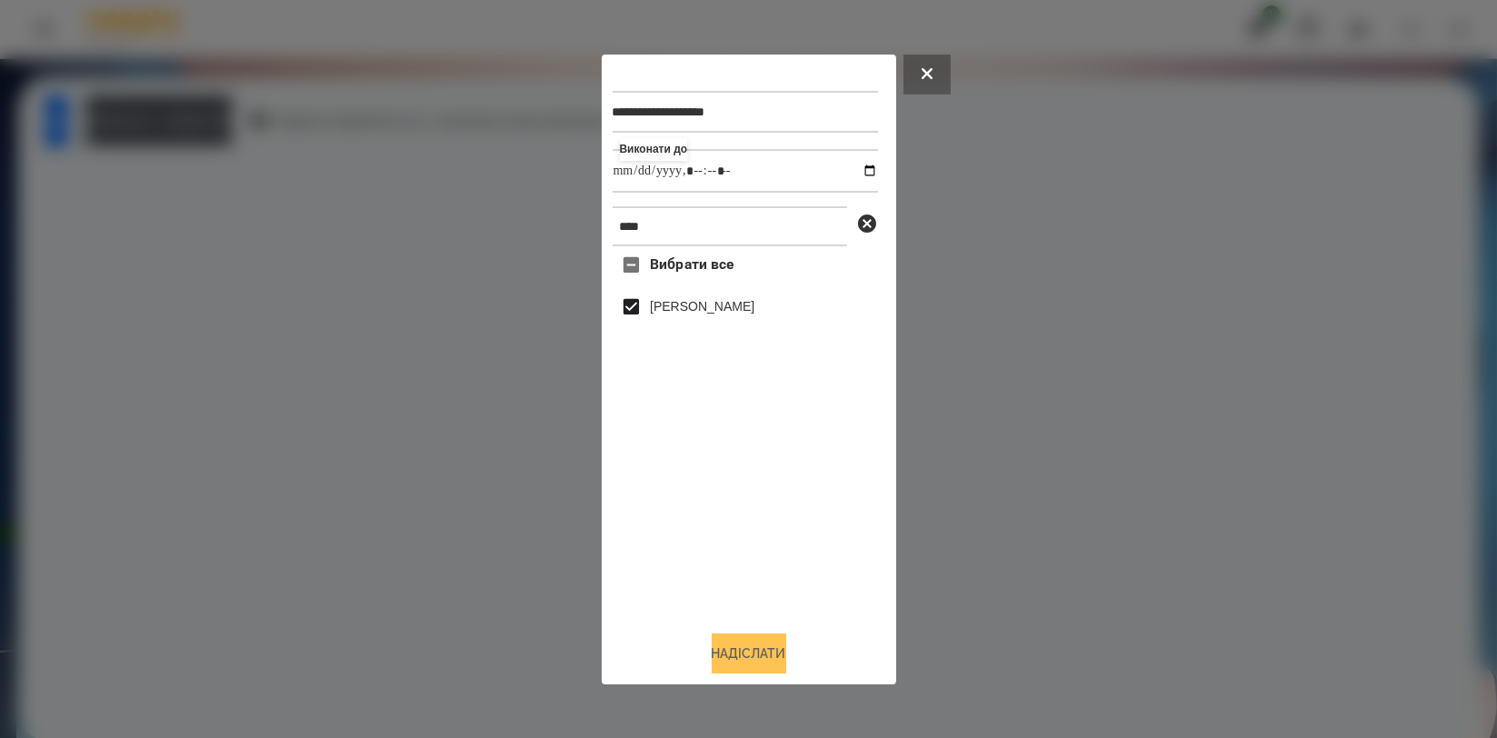
click at [728, 663] on button "Надіслати" at bounding box center [749, 653] width 75 height 40
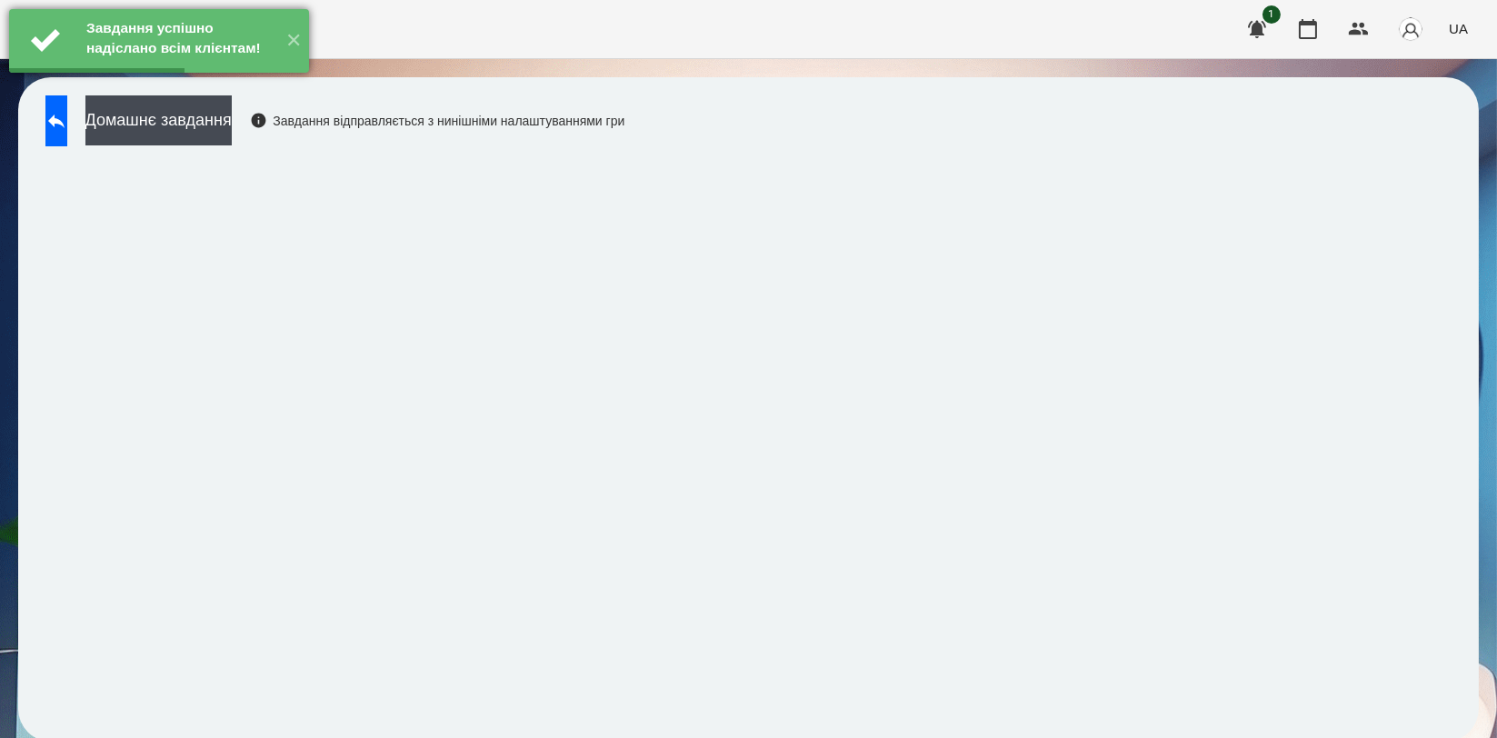
click at [260, 72] on div "Завдання успішно надіслано всім клієнтам!" at bounding box center [179, 40] width 195 height 63
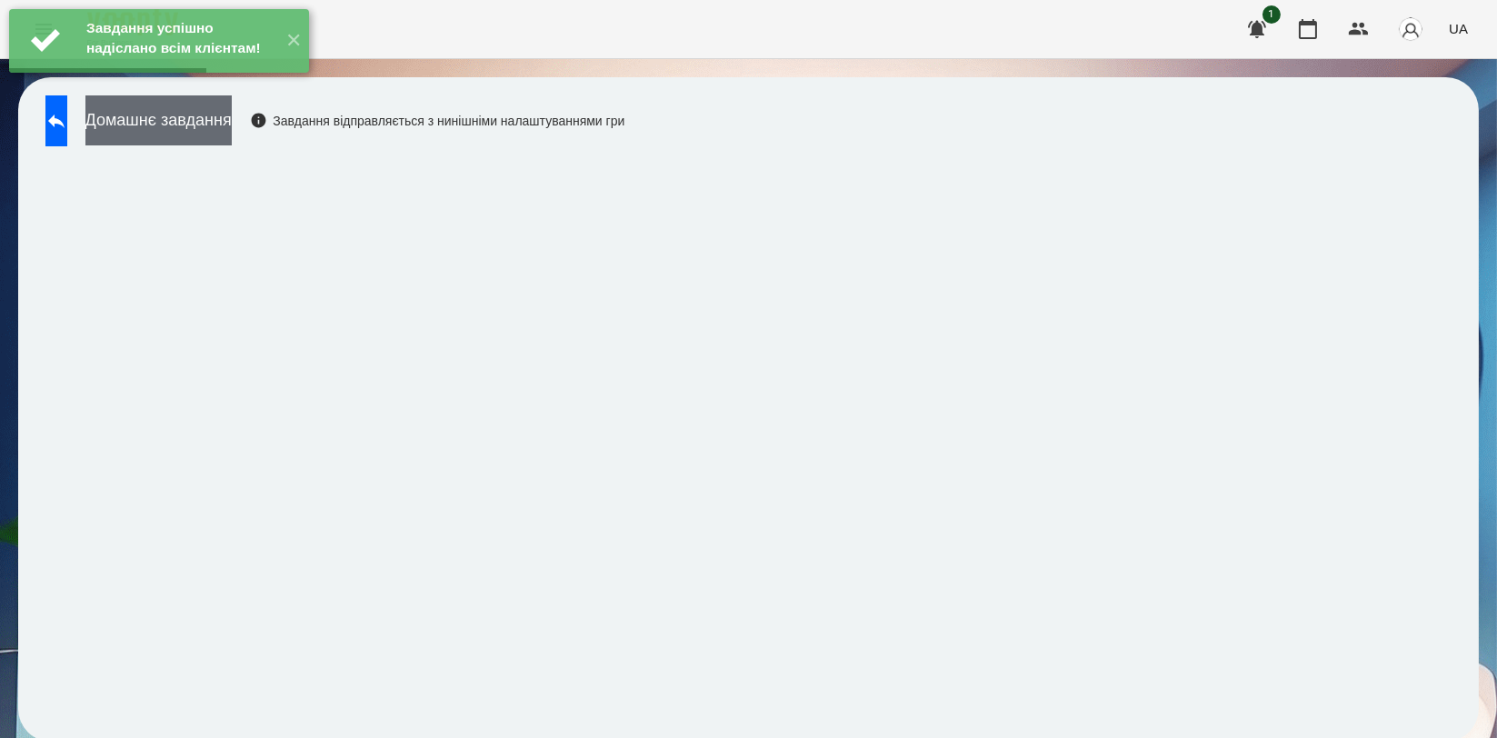
click at [232, 109] on button "Домашнє завдання" at bounding box center [158, 120] width 146 height 50
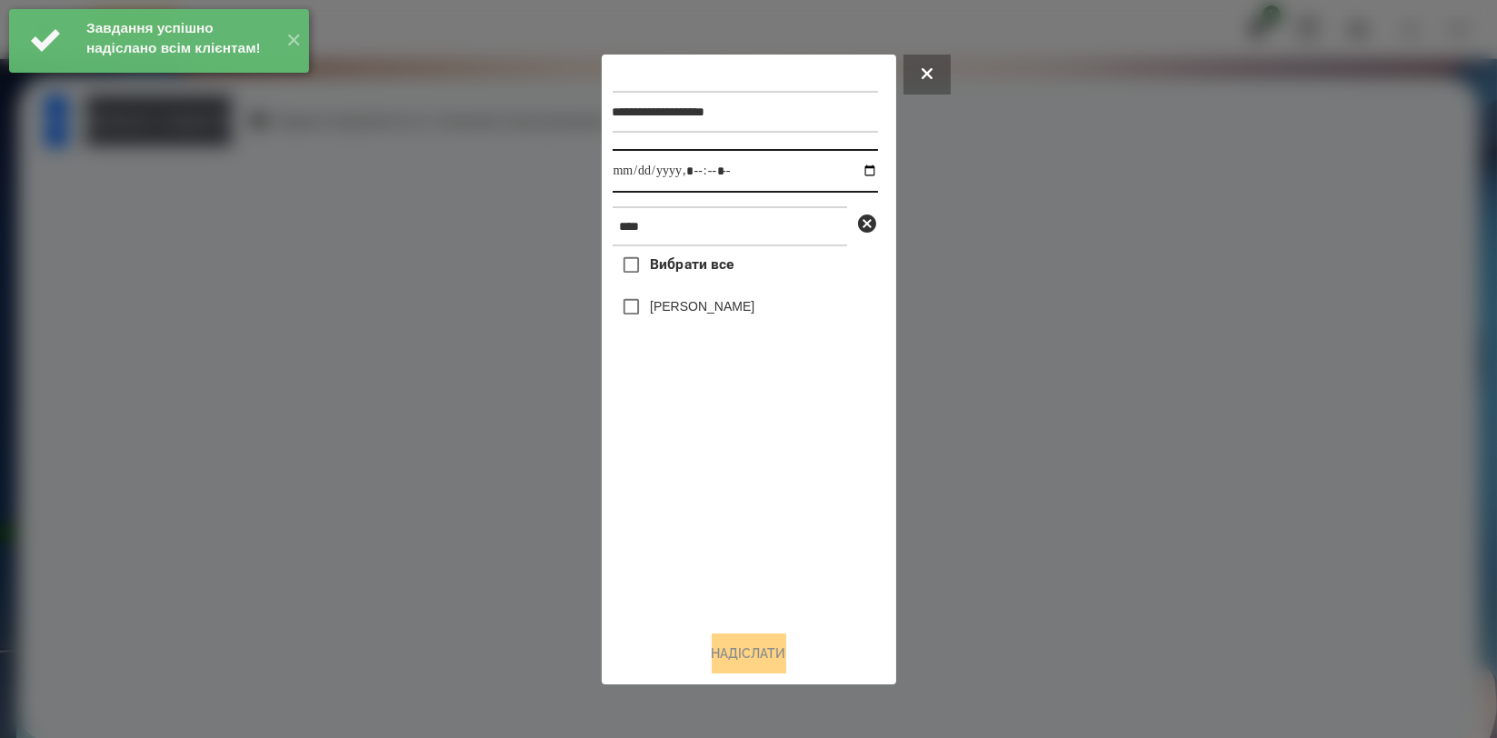
click at [856, 164] on input "datetime-local" at bounding box center [745, 171] width 265 height 44
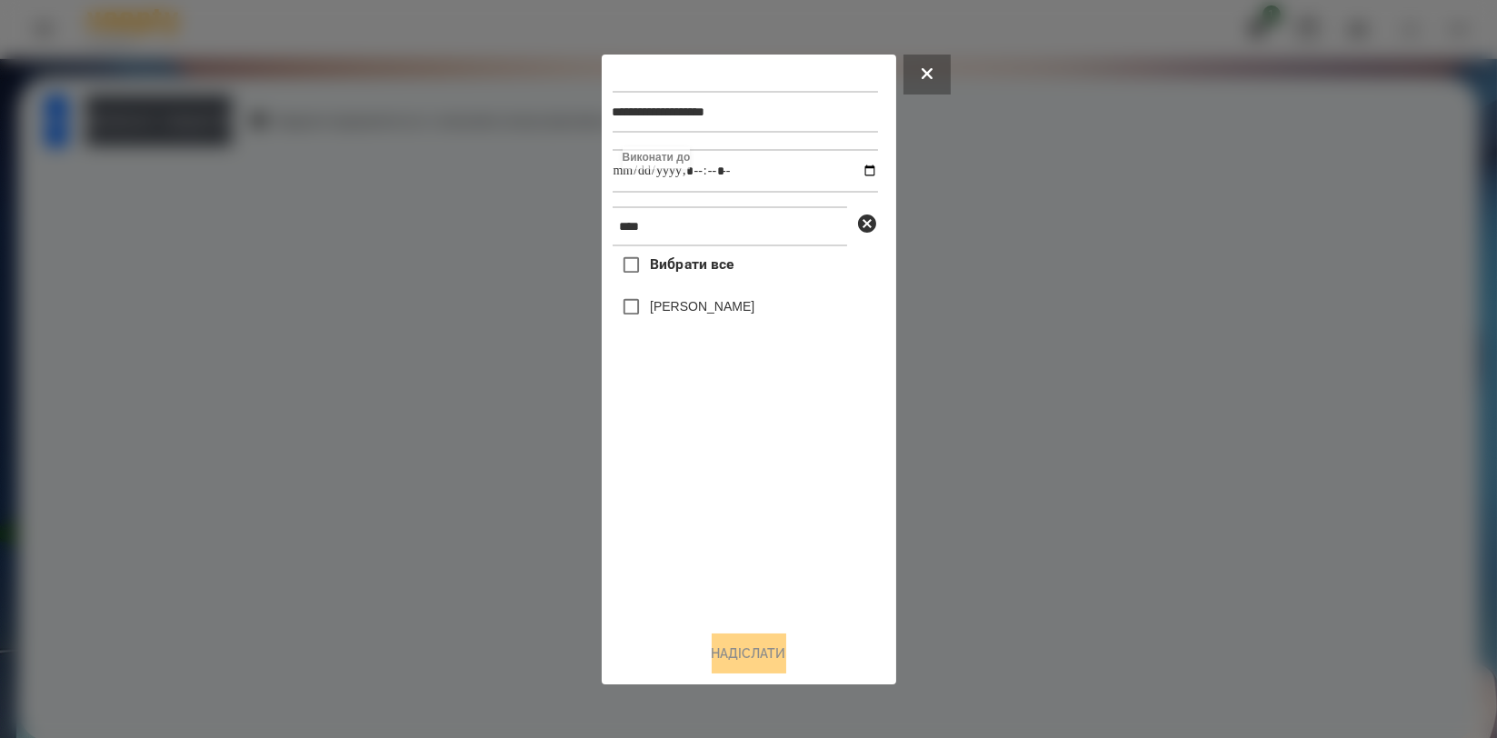
type input "**********"
click at [678, 500] on div "Вибрати все Назар Іващенко" at bounding box center [745, 430] width 265 height 369
click at [703, 315] on label "[PERSON_NAME]" at bounding box center [702, 306] width 105 height 18
click at [740, 644] on button "Надіслати" at bounding box center [749, 653] width 75 height 40
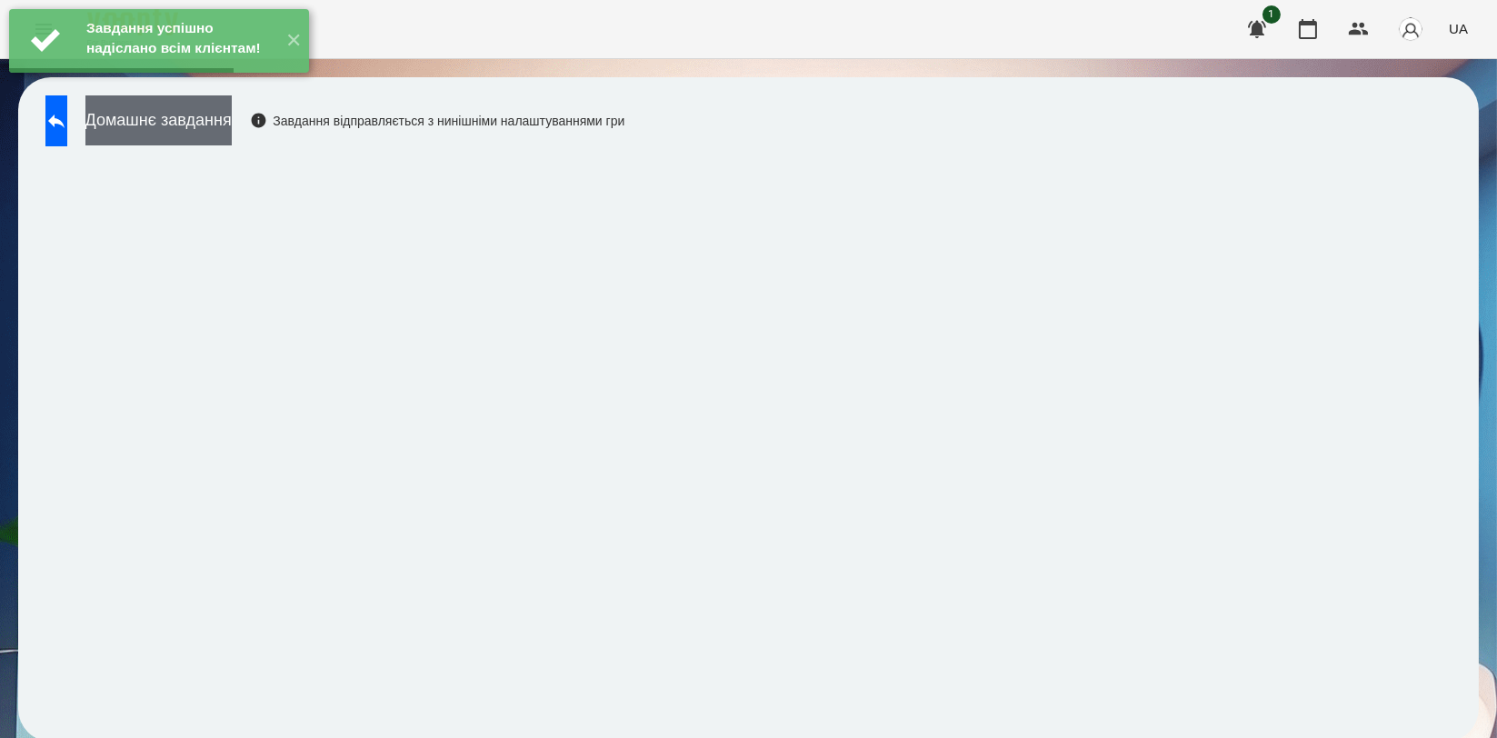
click at [232, 124] on button "Домашнє завдання" at bounding box center [158, 120] width 146 height 50
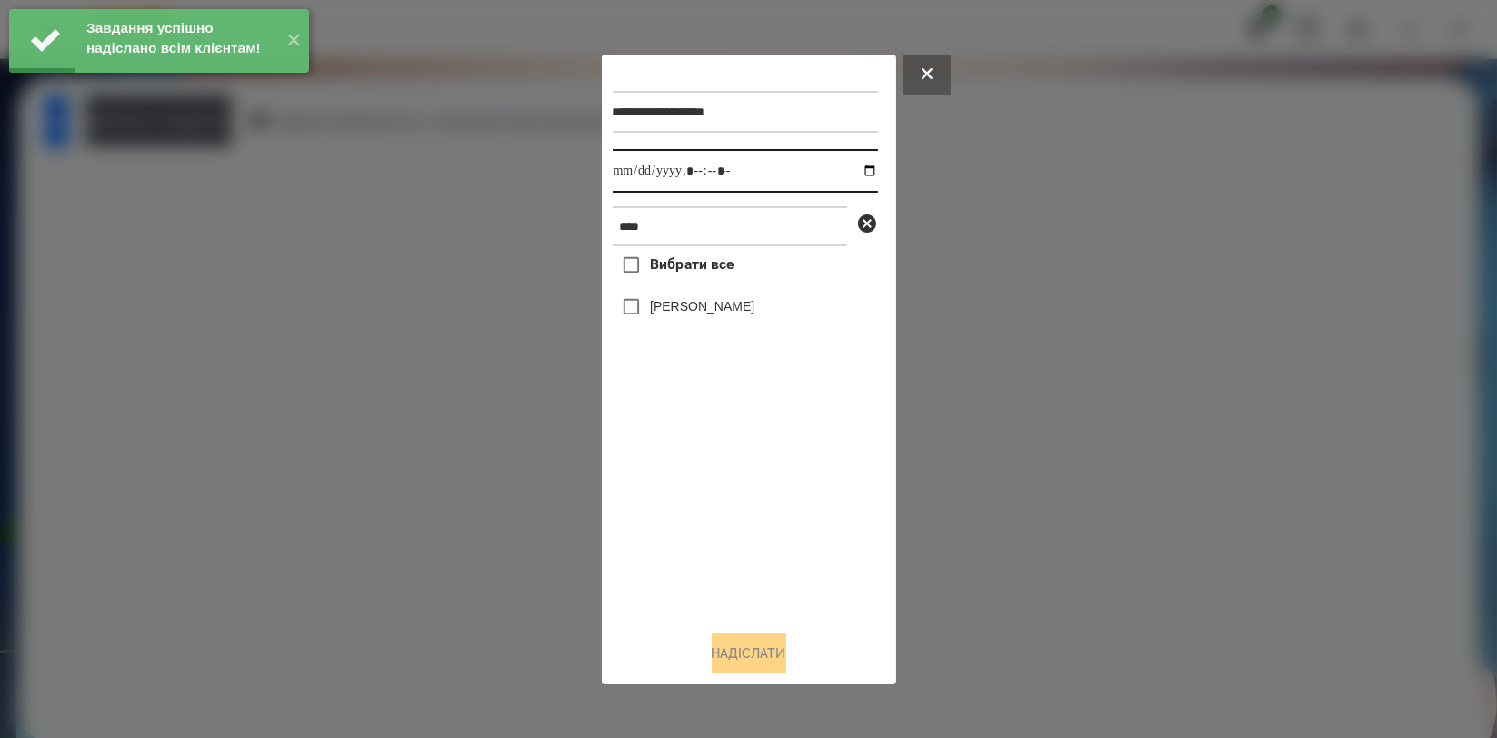
click at [844, 167] on input "datetime-local" at bounding box center [745, 171] width 265 height 44
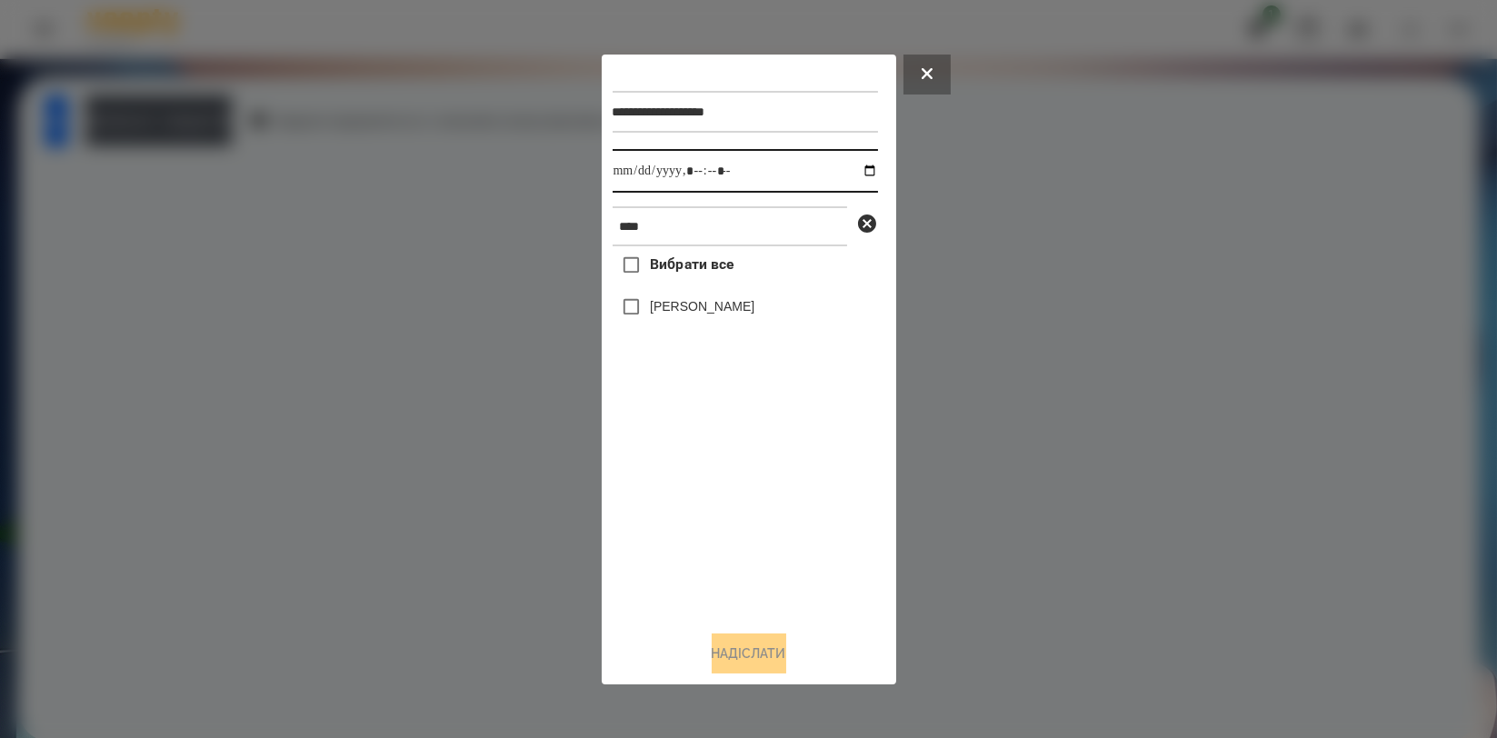
click at [855, 168] on input "datetime-local" at bounding box center [745, 171] width 265 height 44
type input "**********"
click at [717, 465] on div "Вибрати все Назар Іващенко" at bounding box center [745, 430] width 265 height 369
click at [726, 314] on label "[PERSON_NAME]" at bounding box center [702, 306] width 105 height 18
click at [731, 645] on button "Надіслати" at bounding box center [749, 653] width 75 height 40
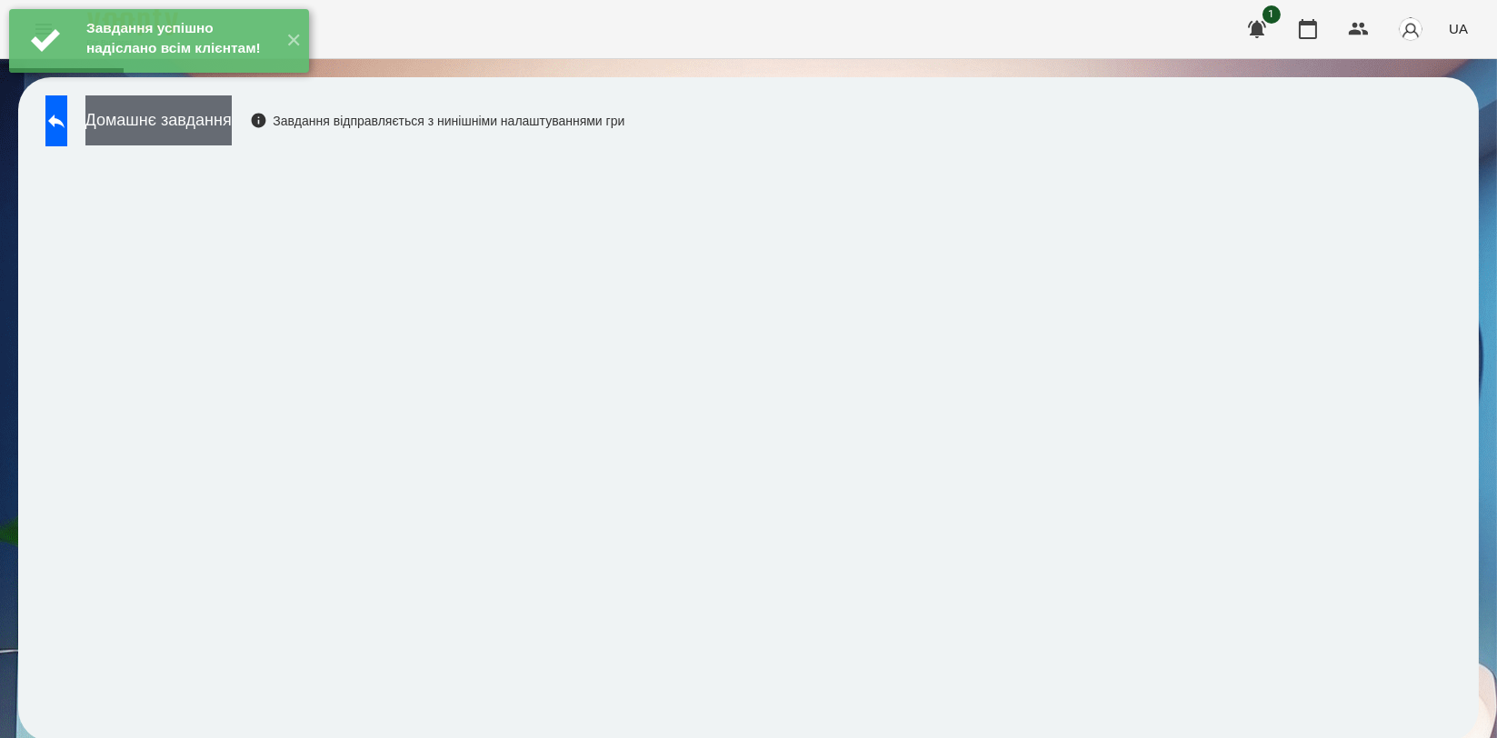
click at [232, 129] on button "Домашнє завдання" at bounding box center [158, 120] width 146 height 50
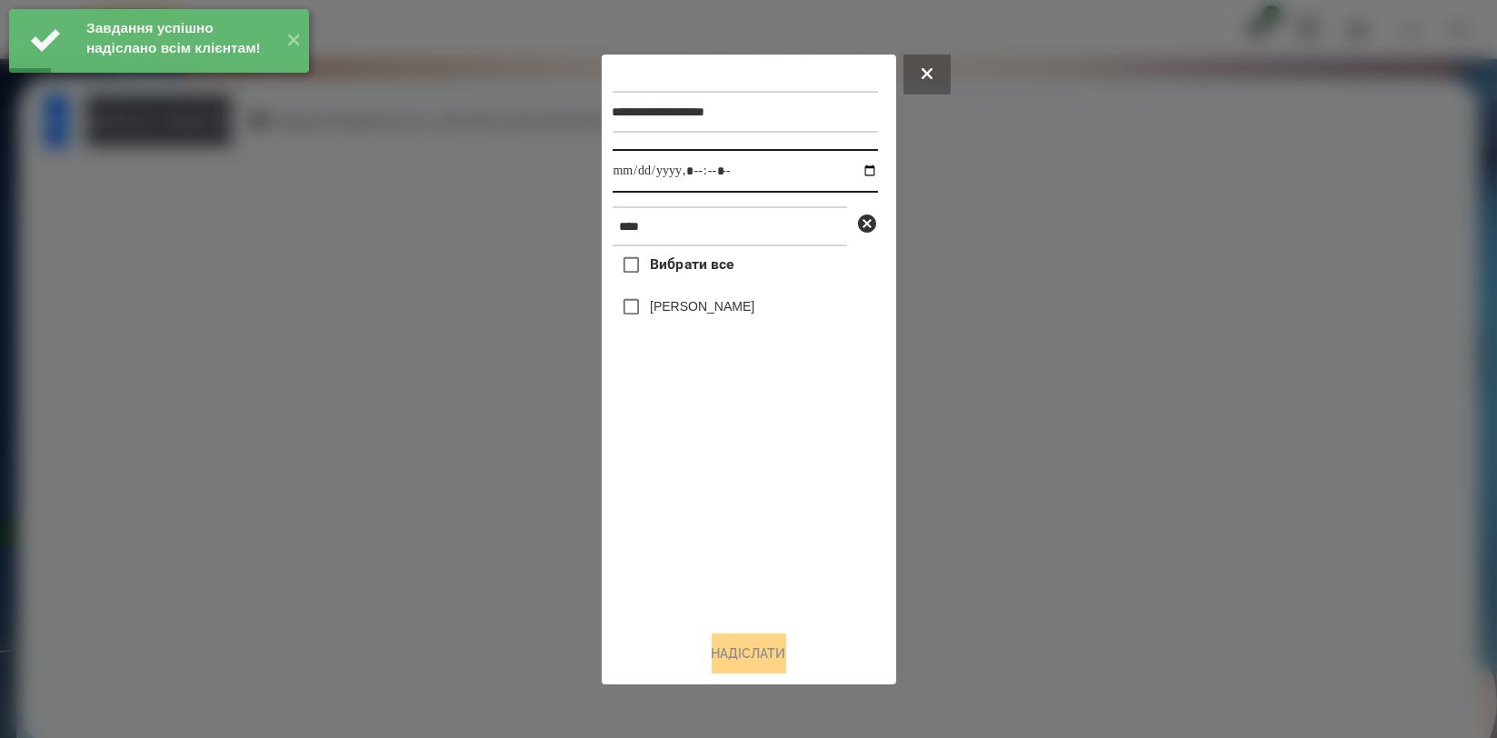
click at [855, 168] on input "datetime-local" at bounding box center [745, 171] width 265 height 44
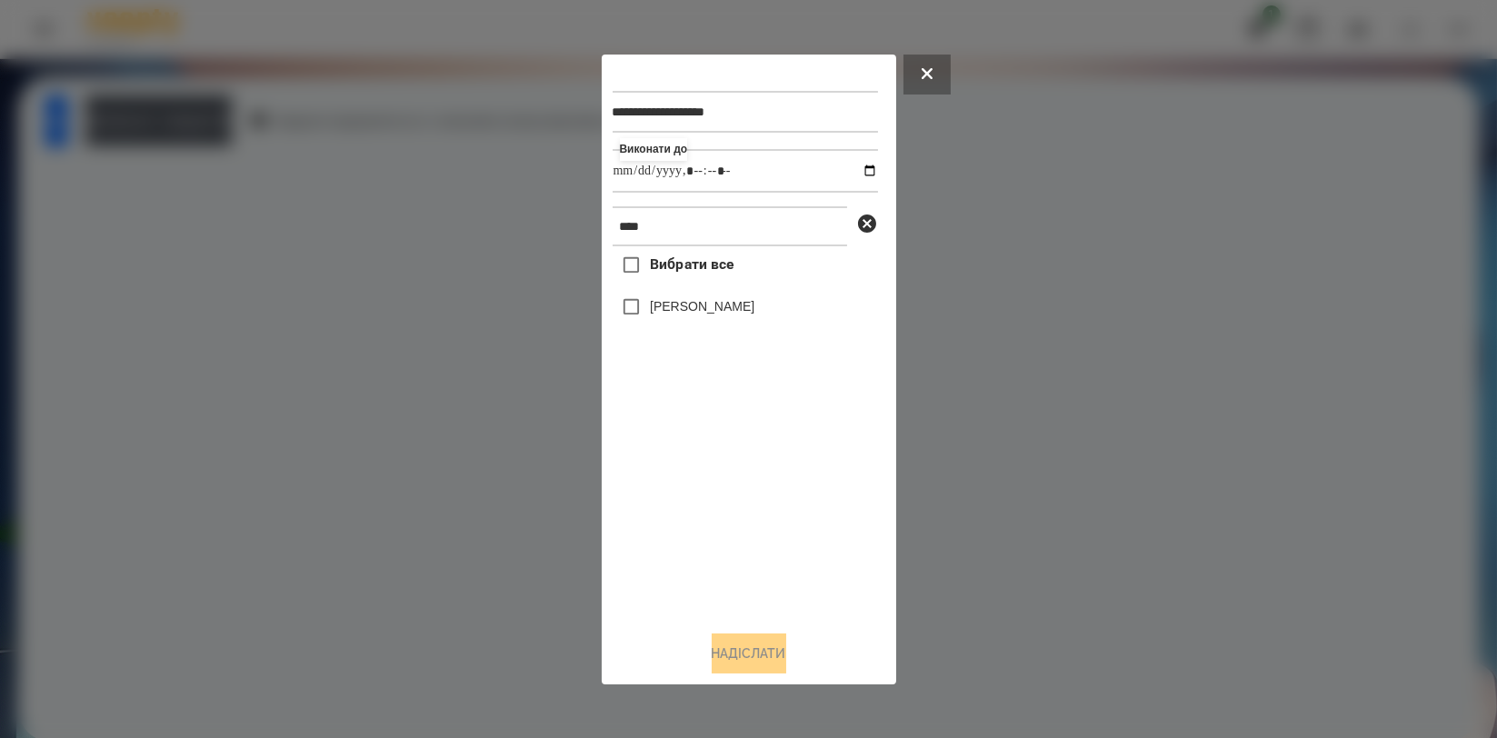
type input "**********"
click at [693, 516] on div "Вибрати все Назар Іващенко" at bounding box center [745, 430] width 265 height 369
click at [416, 427] on div at bounding box center [748, 369] width 1497 height 738
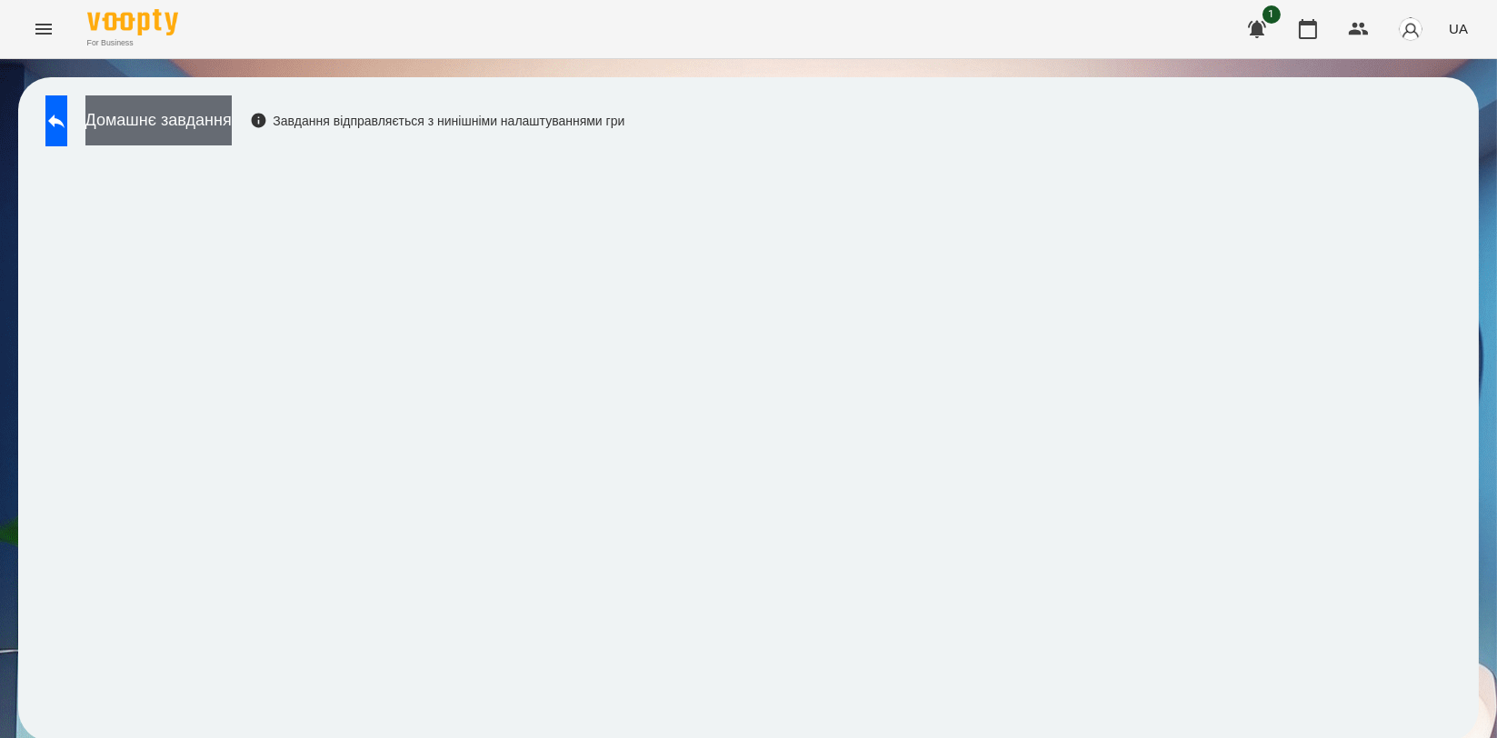
click at [223, 121] on button "Домашнє завдання" at bounding box center [158, 120] width 146 height 50
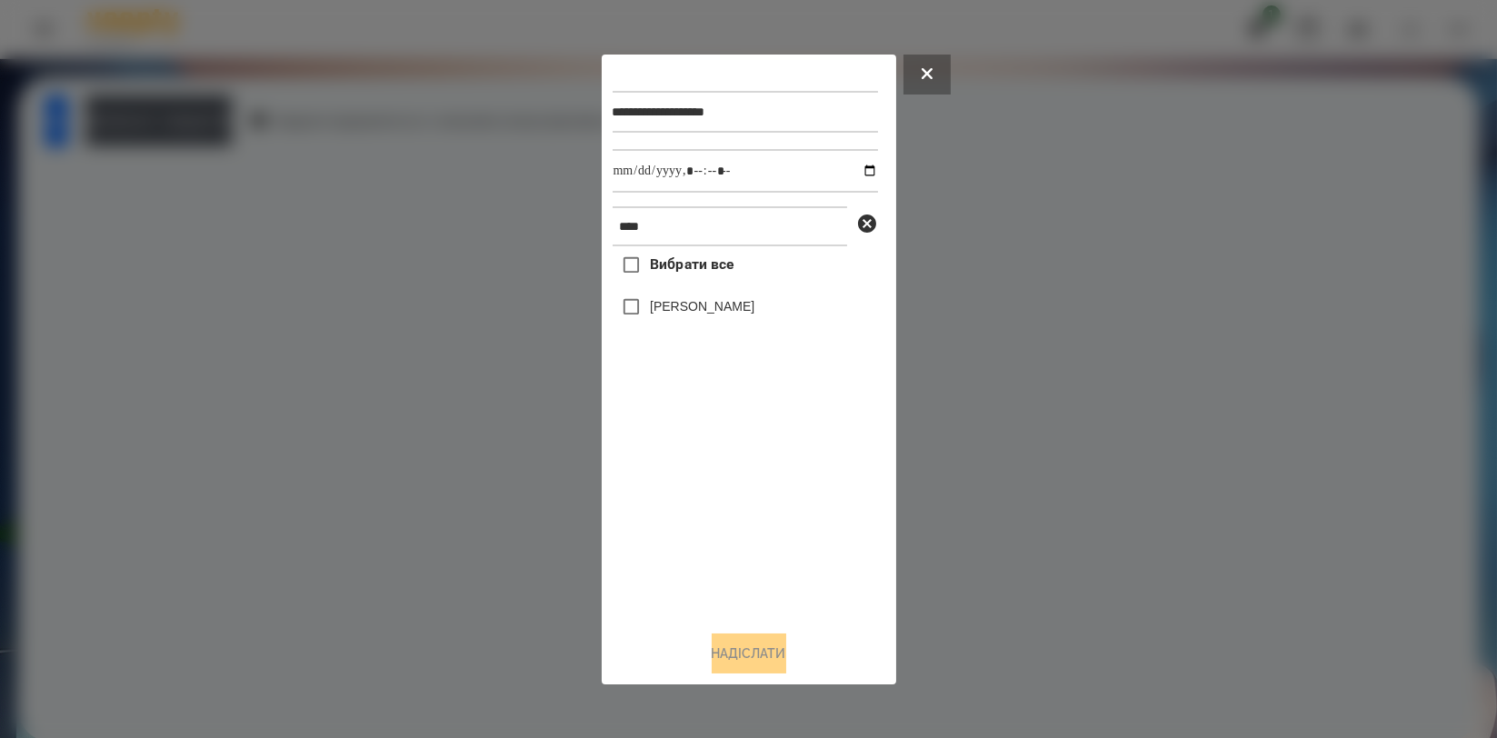
click at [656, 312] on label "[PERSON_NAME]" at bounding box center [702, 306] width 105 height 18
click at [719, 653] on button "Надіслати" at bounding box center [749, 653] width 75 height 40
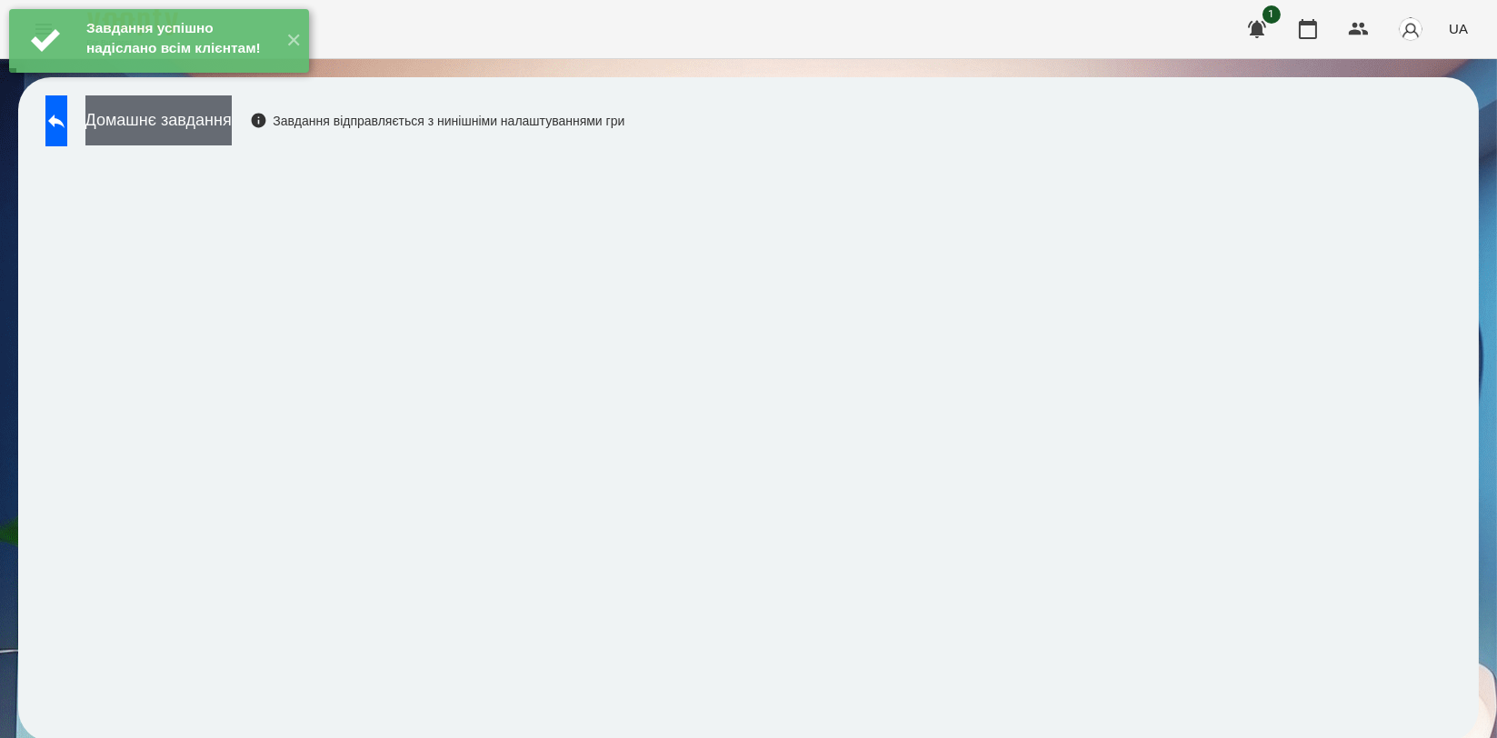
click at [232, 128] on button "Домашнє завдання" at bounding box center [158, 120] width 146 height 50
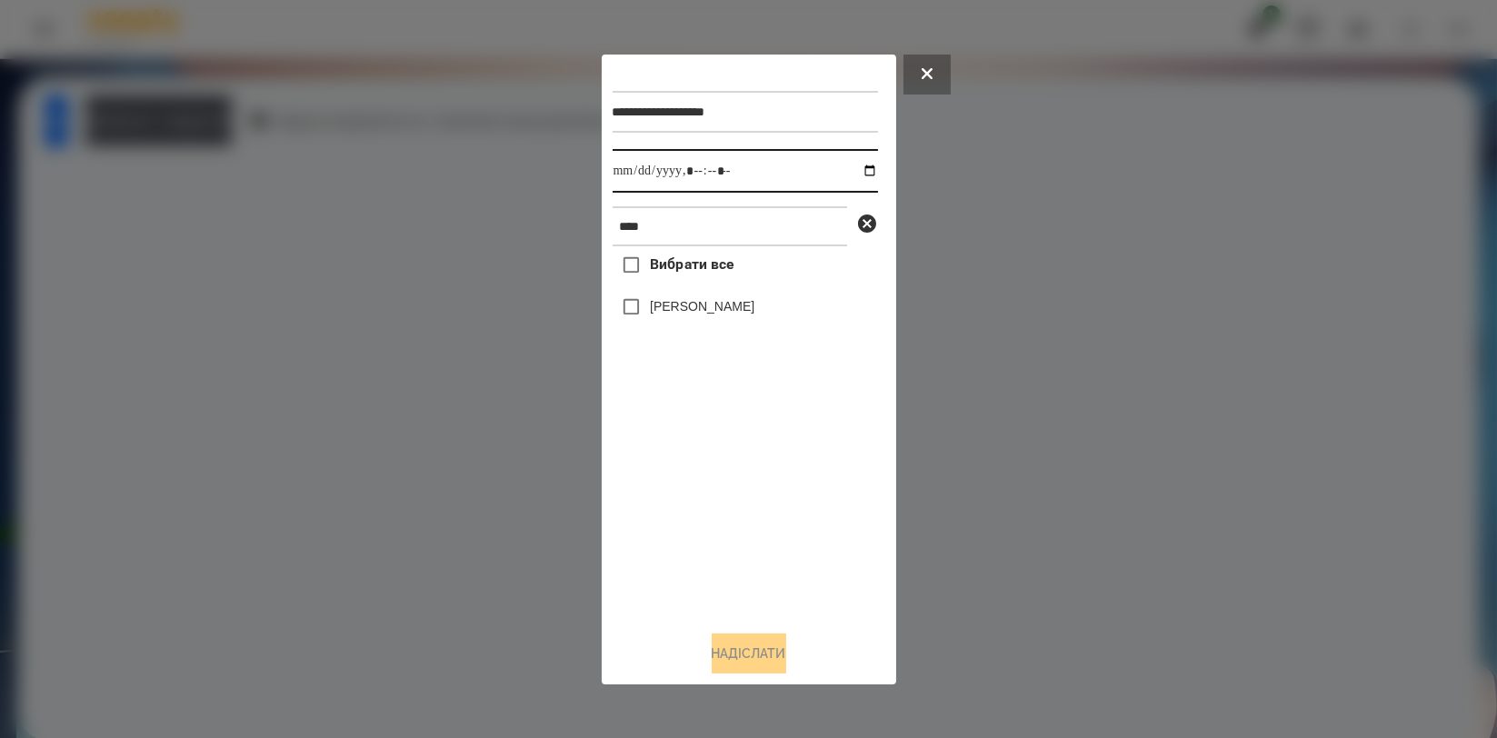
click at [861, 180] on input "datetime-local" at bounding box center [745, 171] width 265 height 44
click at [853, 171] on input "datetime-local" at bounding box center [745, 171] width 265 height 44
type input "**********"
click at [746, 484] on div "Вибрати все Назар Іващенко" at bounding box center [745, 430] width 265 height 369
click at [720, 298] on div "[PERSON_NAME]" at bounding box center [745, 307] width 265 height 38
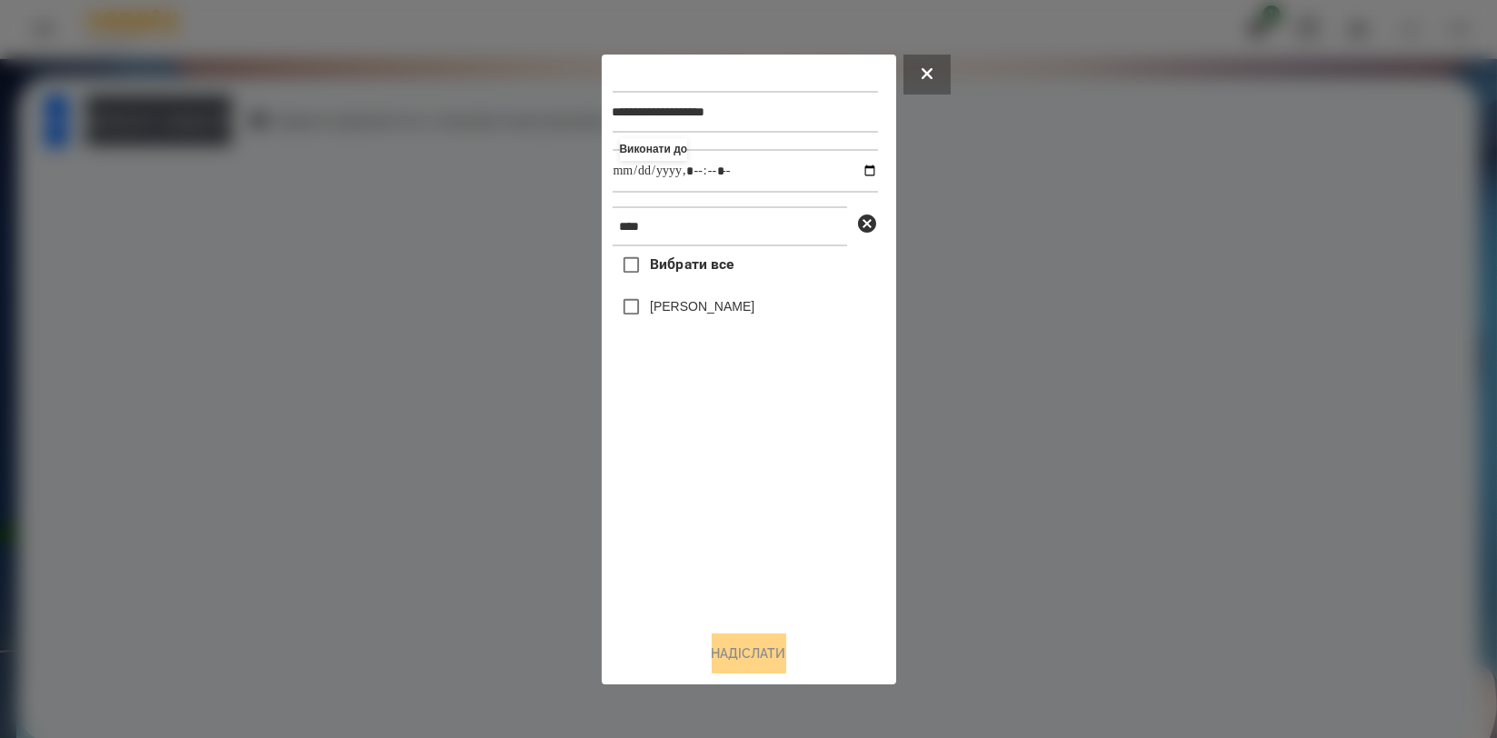
click at [726, 314] on label "[PERSON_NAME]" at bounding box center [702, 306] width 105 height 18
click at [739, 644] on button "Надіслати" at bounding box center [749, 653] width 75 height 40
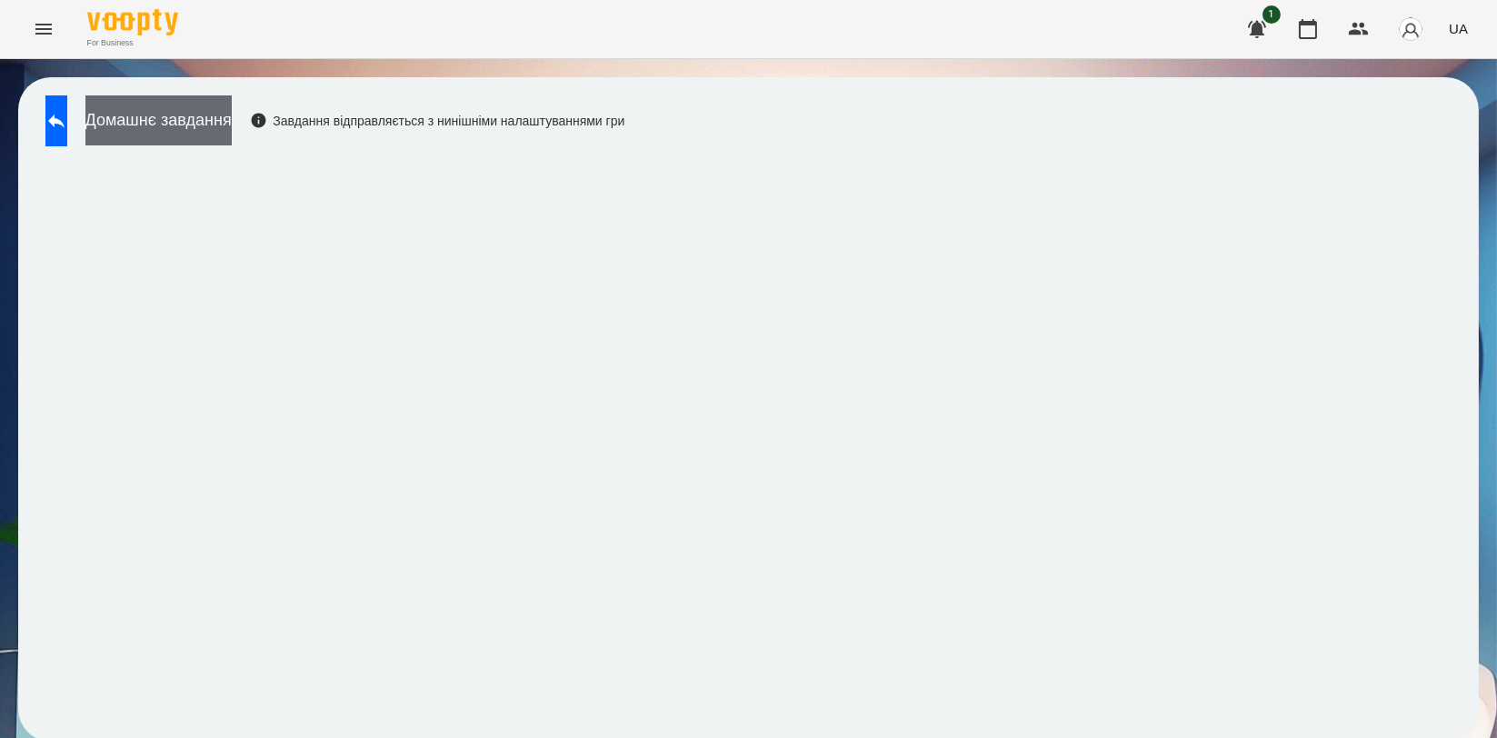
click at [222, 125] on button "Домашнє завдання" at bounding box center [158, 120] width 146 height 50
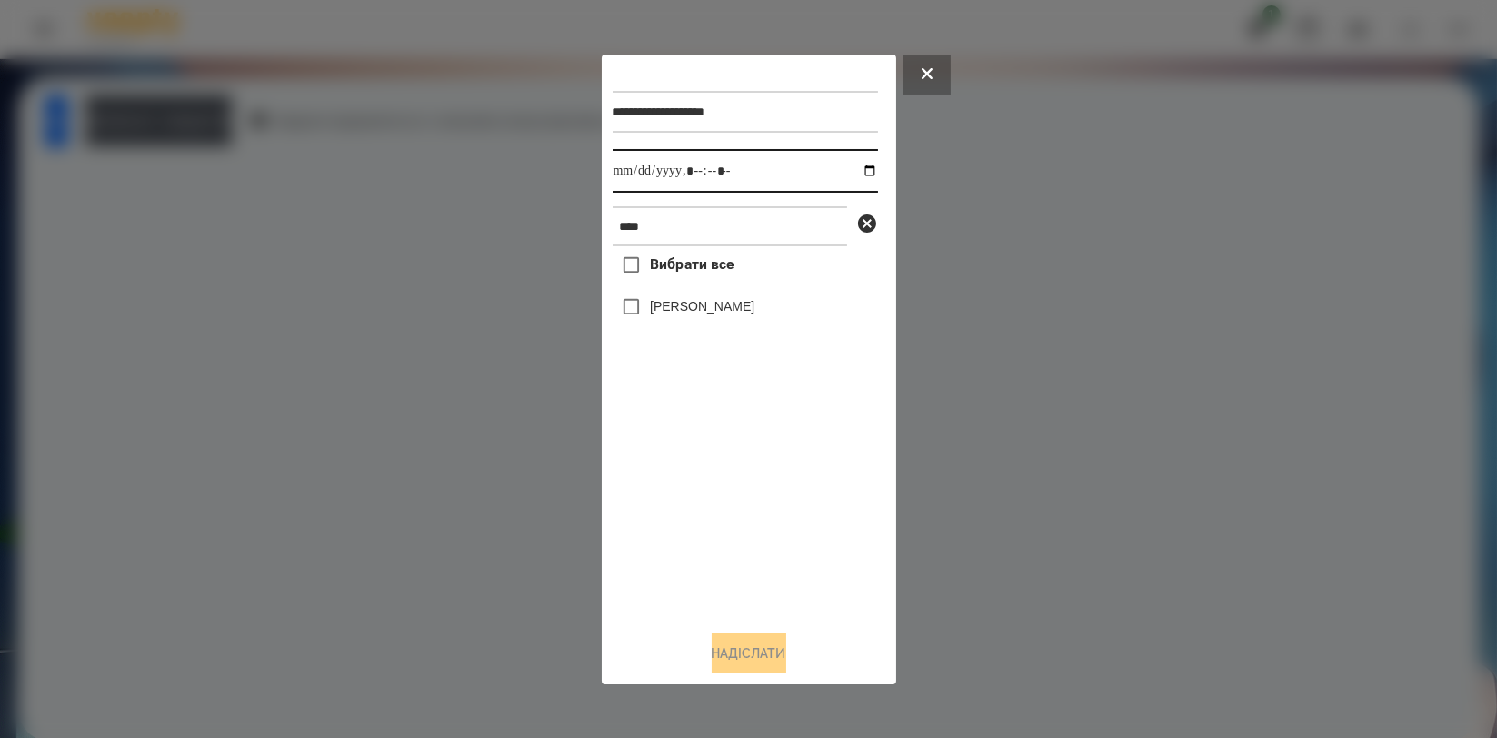
click at [856, 170] on input "datetime-local" at bounding box center [745, 171] width 265 height 44
type input "**********"
click at [760, 476] on div "Вибрати все Назар Іващенко" at bounding box center [745, 430] width 265 height 369
click at [720, 312] on label "[PERSON_NAME]" at bounding box center [702, 306] width 105 height 18
click at [747, 652] on button "Надіслати" at bounding box center [749, 653] width 75 height 40
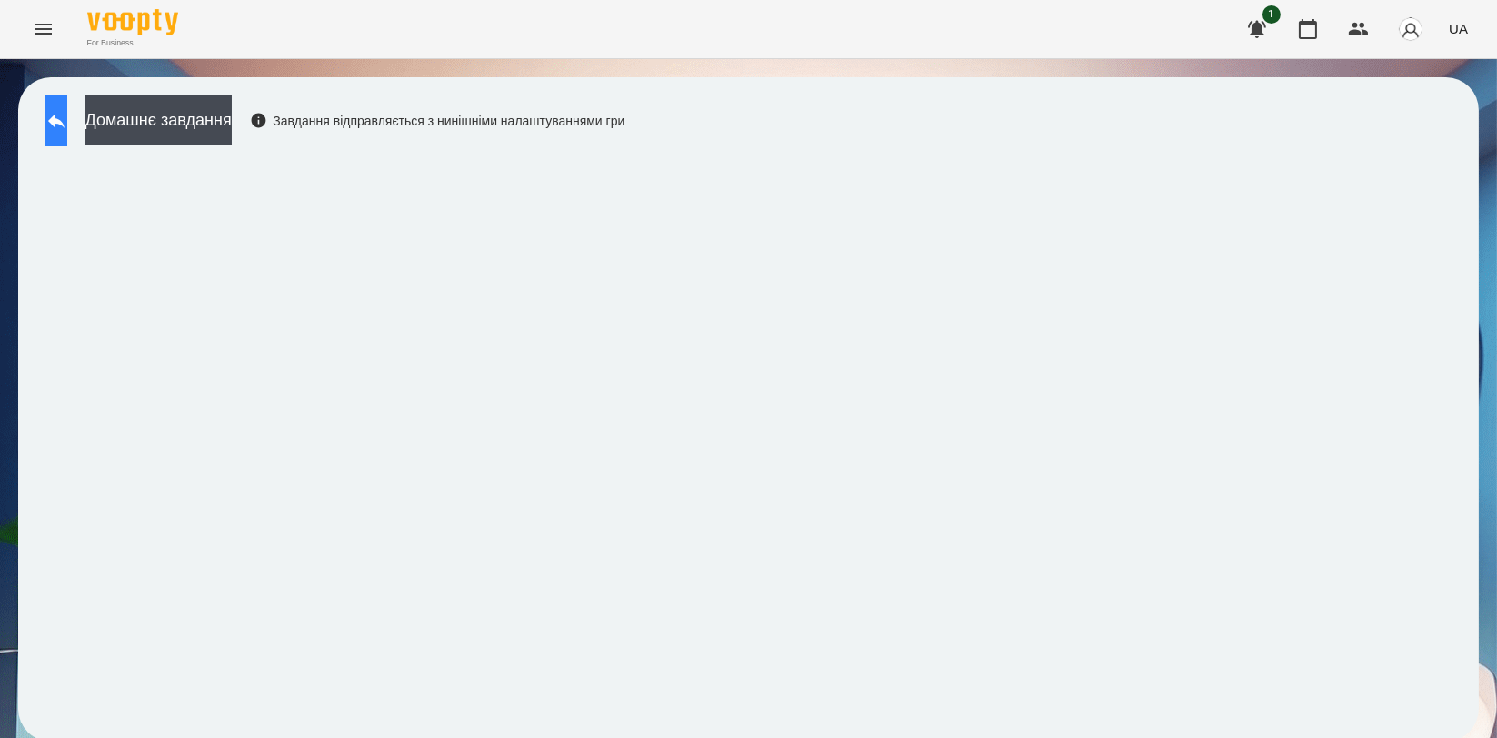
click at [65, 115] on icon at bounding box center [56, 122] width 16 height 14
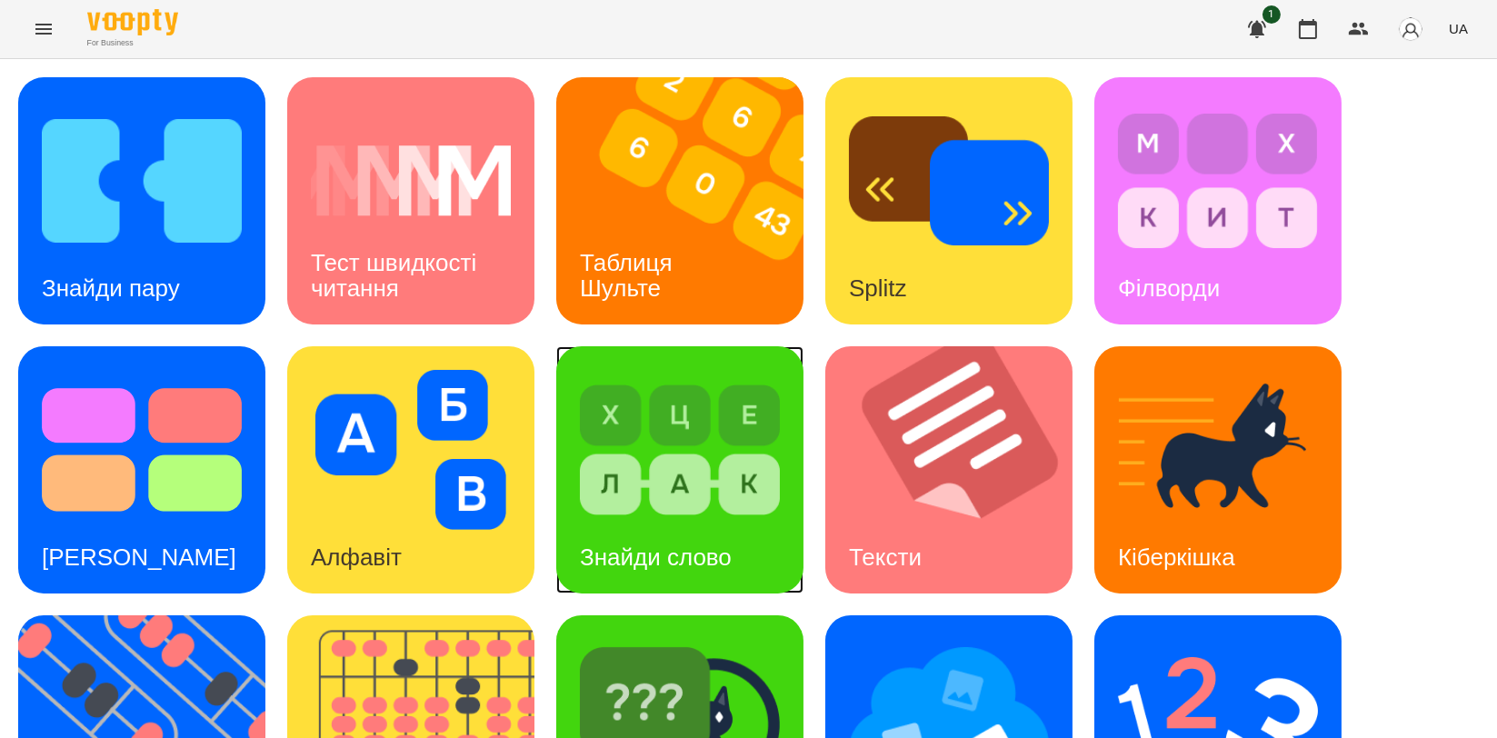
click at [653, 449] on img at bounding box center [680, 450] width 200 height 160
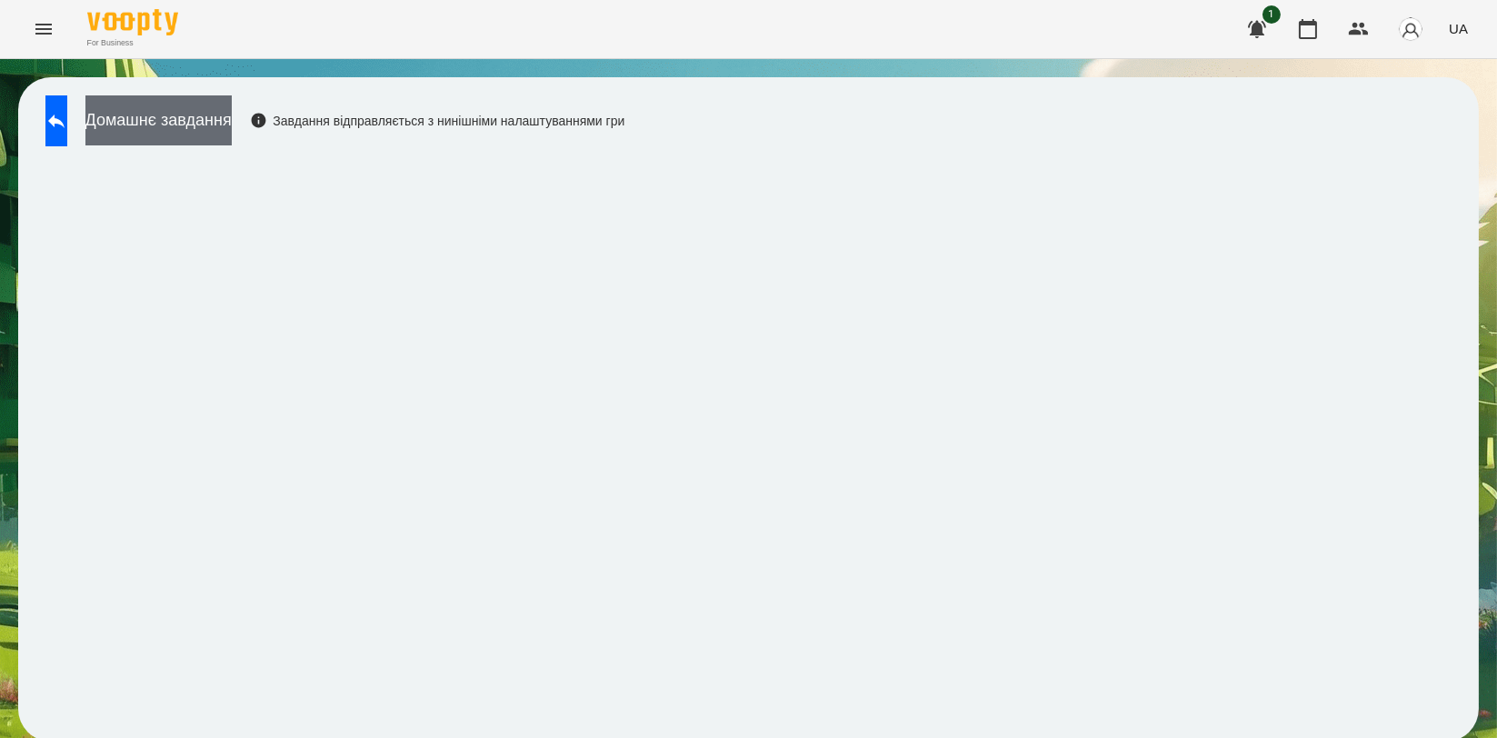
click at [232, 127] on button "Домашнє завдання" at bounding box center [158, 120] width 146 height 50
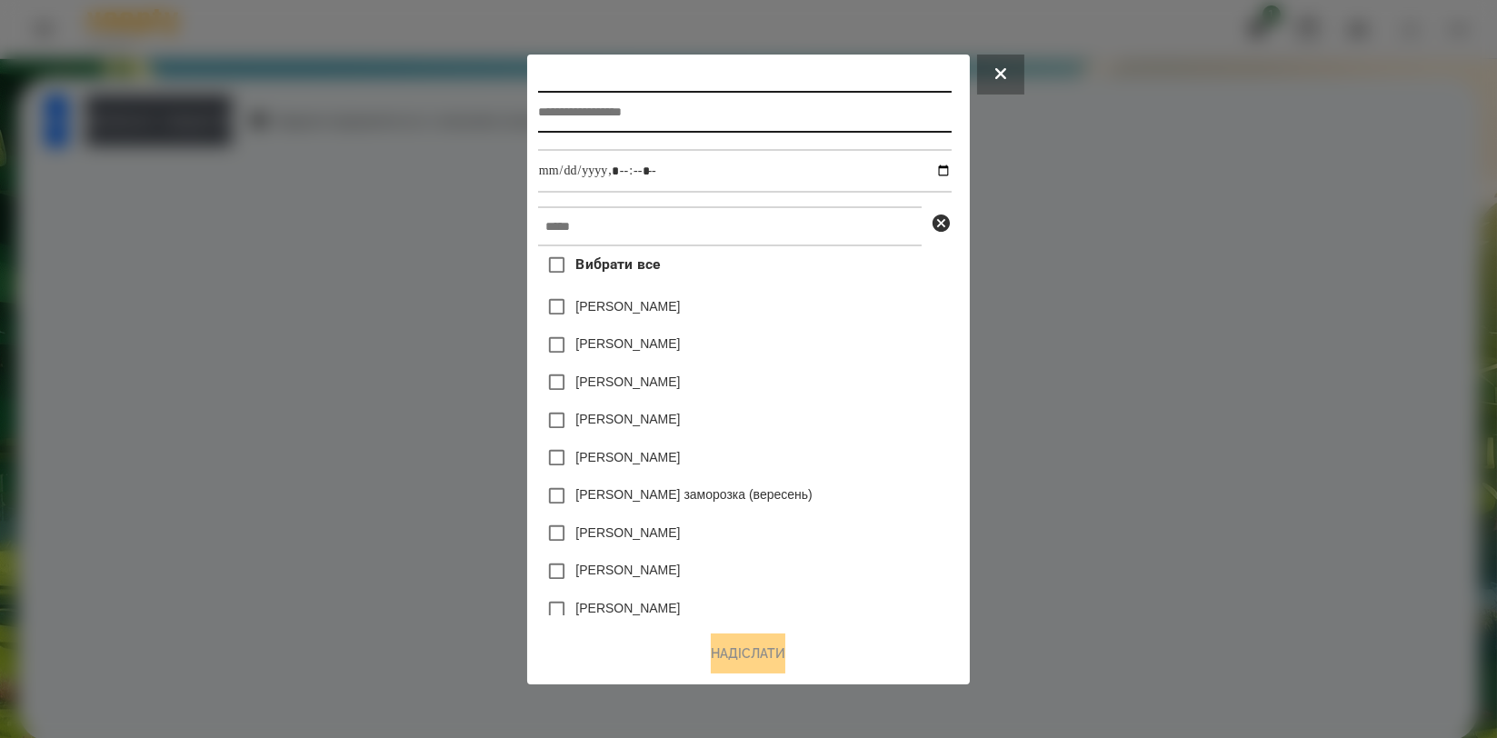
click at [730, 91] on input "text" at bounding box center [745, 112] width 414 height 42
type input "**********"
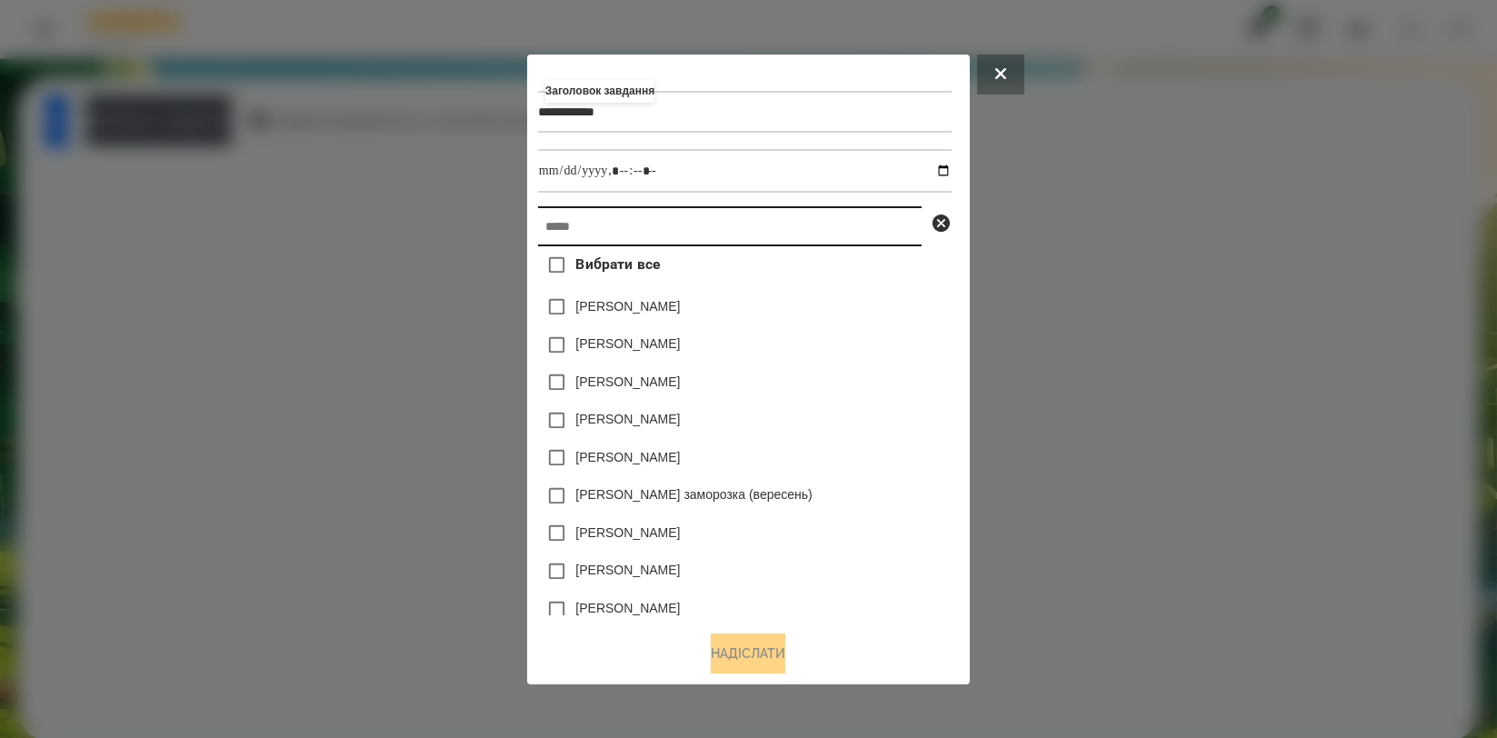
click at [688, 246] on input "text" at bounding box center [730, 226] width 384 height 40
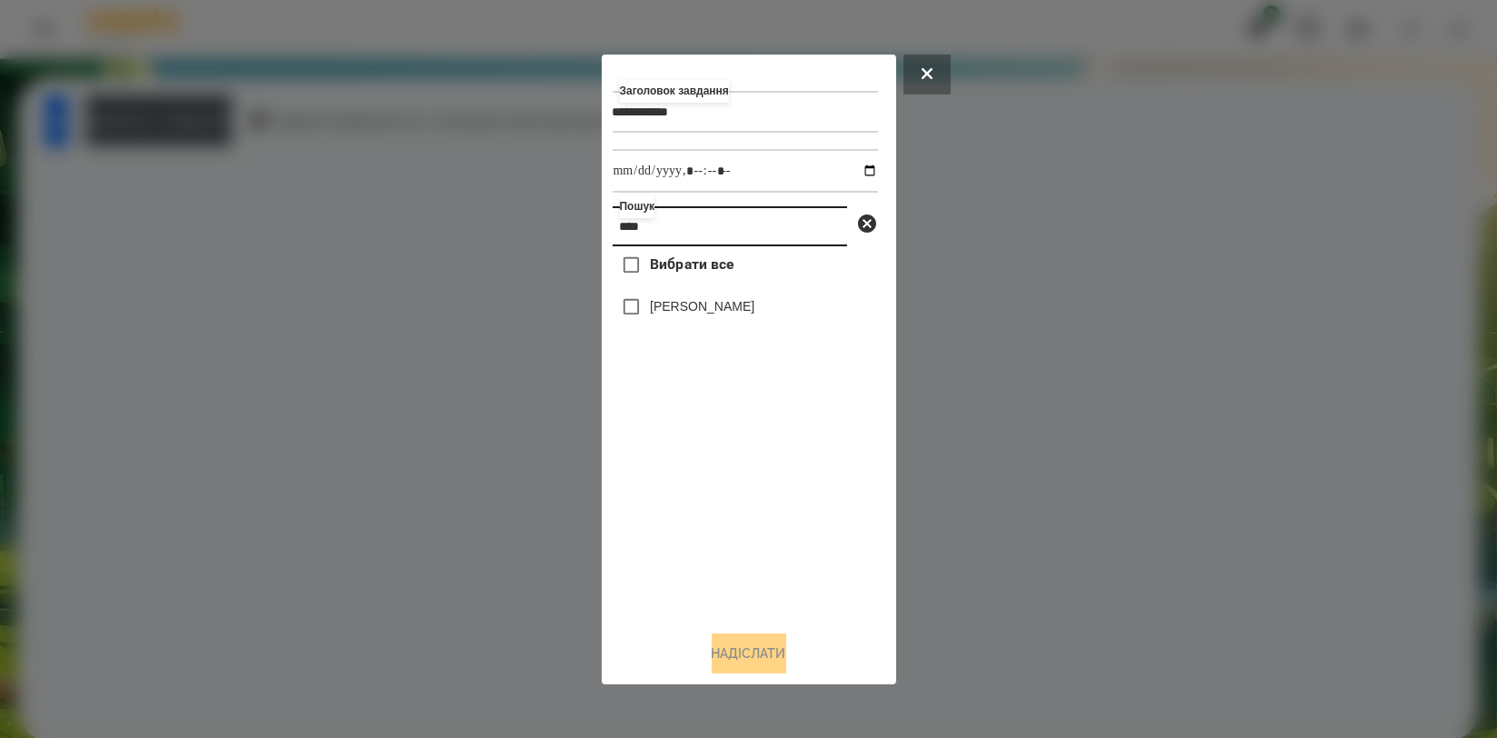
type input "****"
click at [706, 300] on label "[PERSON_NAME]" at bounding box center [702, 306] width 105 height 18
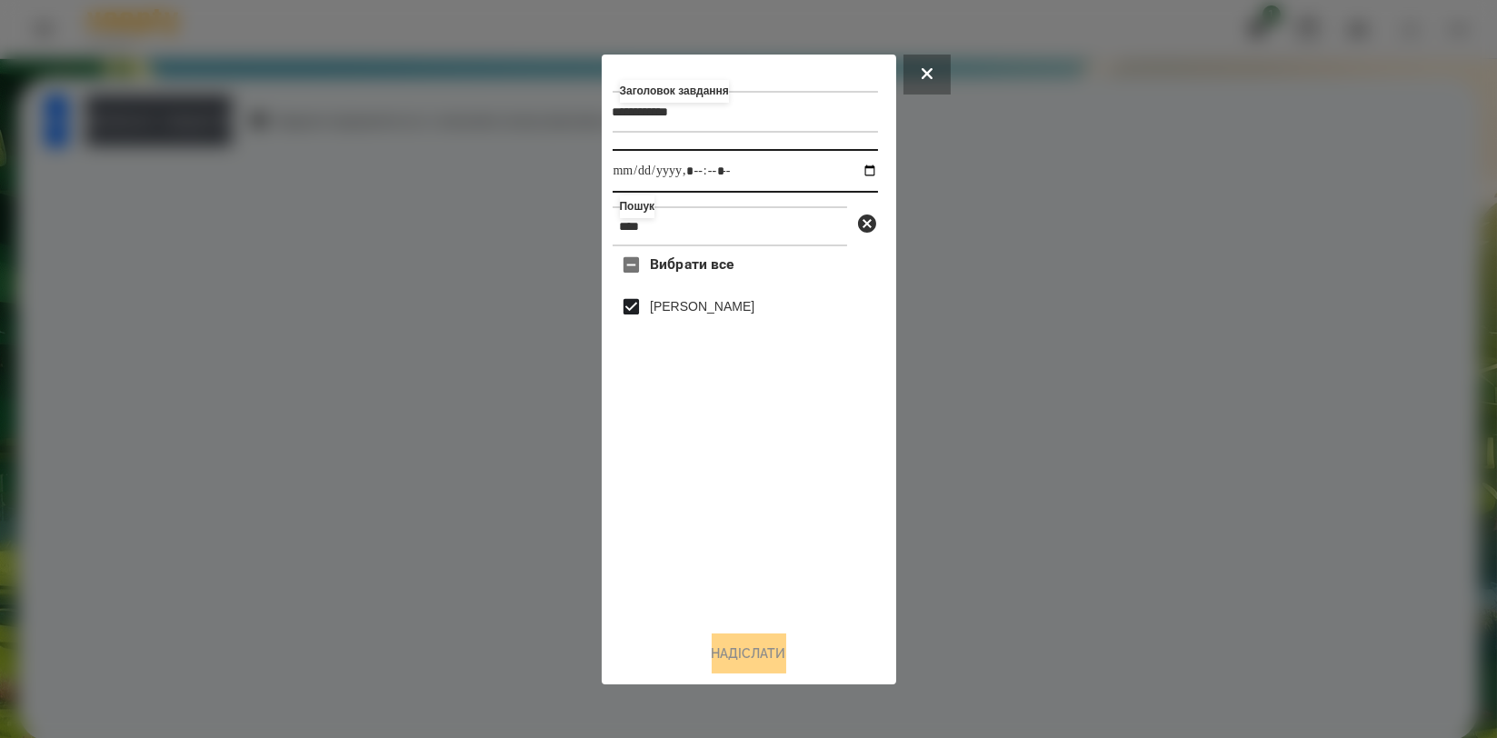
click at [854, 174] on input "datetime-local" at bounding box center [745, 171] width 265 height 44
type input "**********"
click at [760, 525] on div "Вибрати все Назар Іващенко" at bounding box center [745, 430] width 265 height 369
click at [728, 653] on button "Надіслати" at bounding box center [749, 653] width 75 height 40
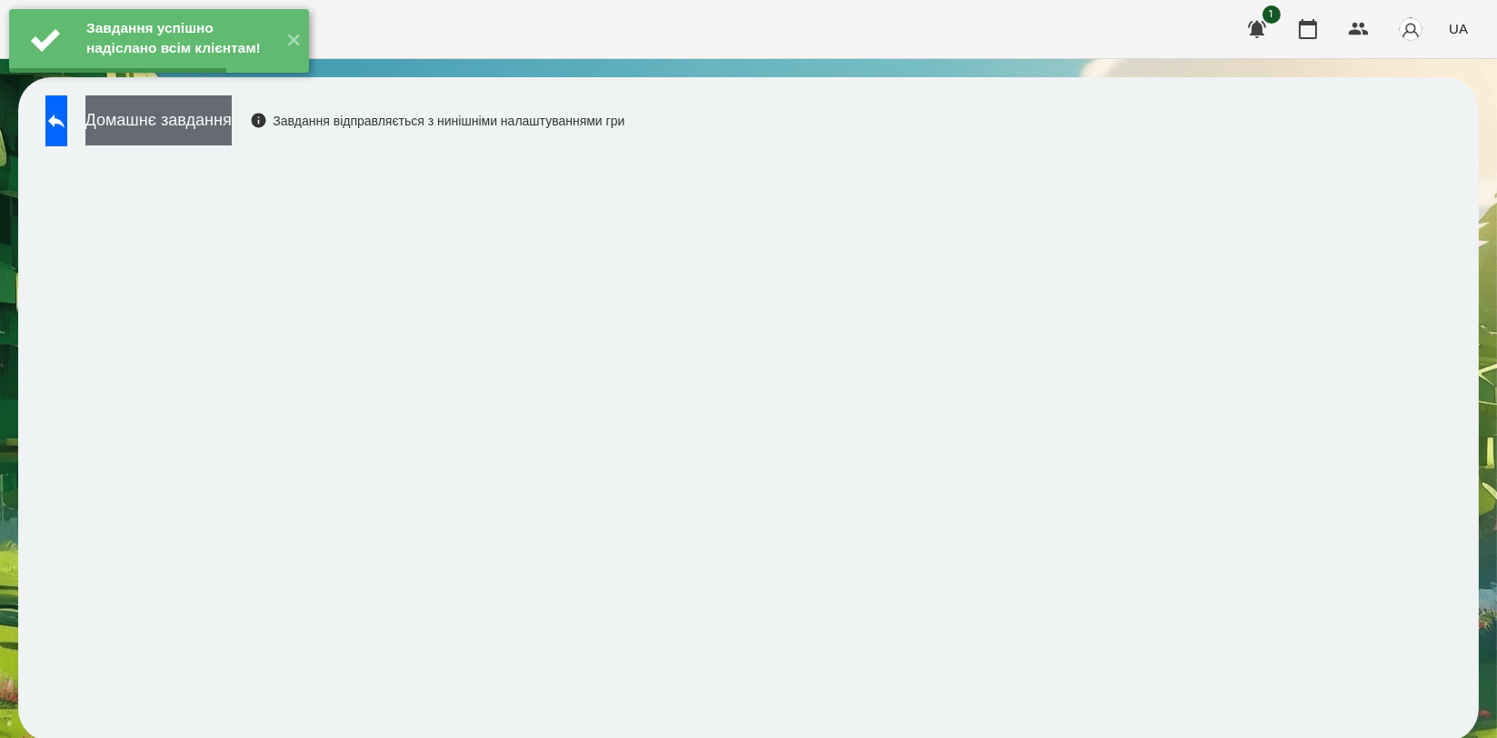
click at [232, 132] on button "Домашнє завдання" at bounding box center [158, 120] width 146 height 50
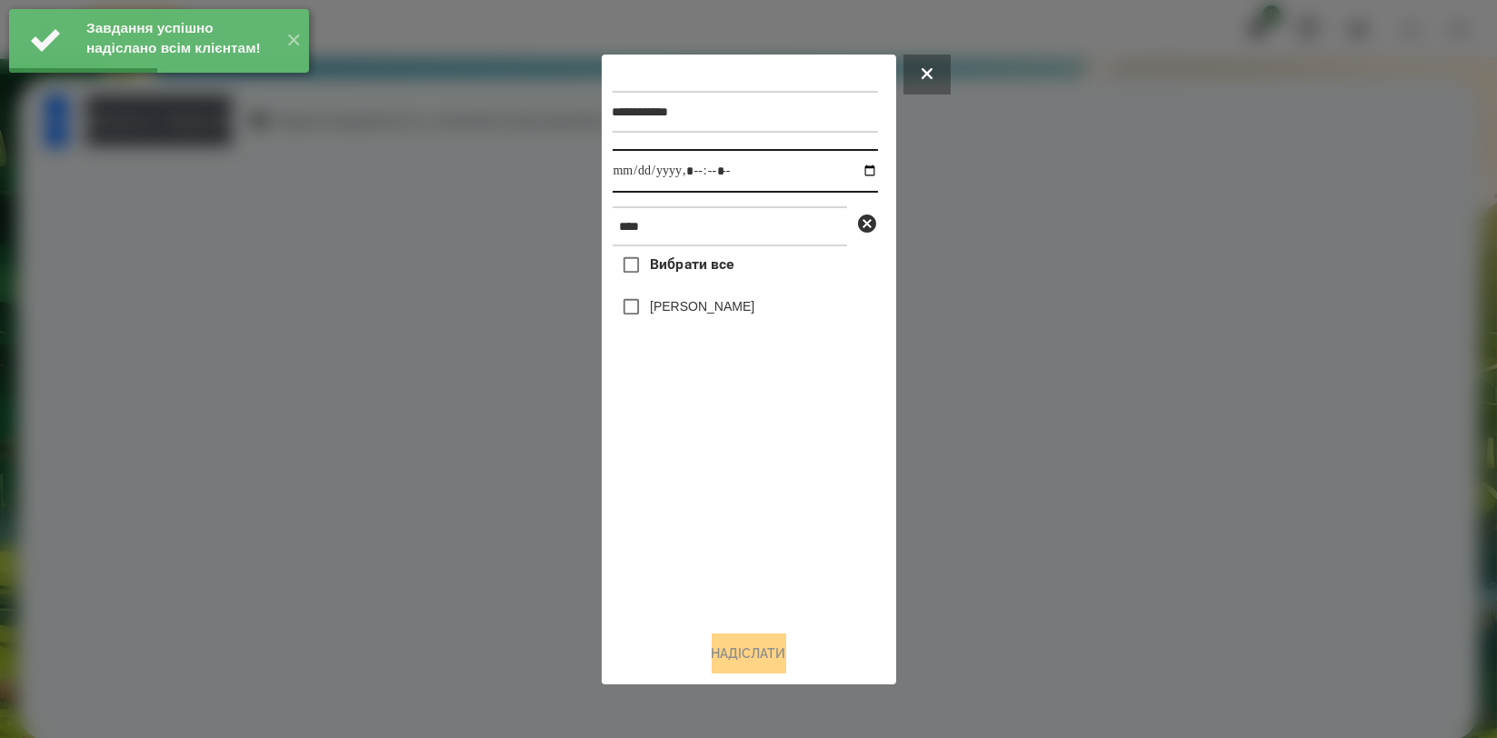
click at [856, 174] on input "datetime-local" at bounding box center [745, 171] width 265 height 44
type input "**********"
click at [688, 517] on div "Вибрати все Назар Іващенко" at bounding box center [745, 430] width 265 height 369
click at [721, 314] on label "[PERSON_NAME]" at bounding box center [702, 306] width 105 height 18
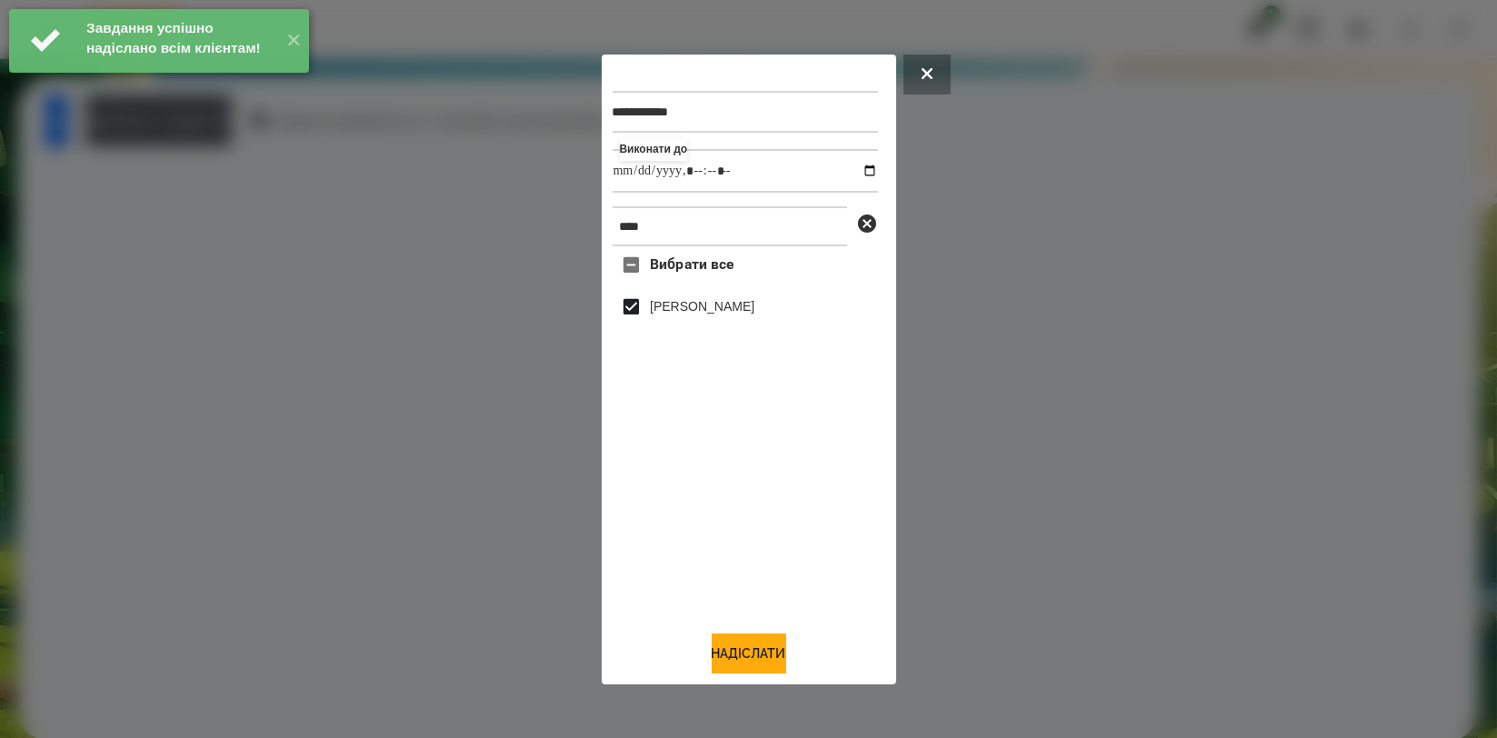
click at [729, 634] on div "**********" at bounding box center [749, 369] width 273 height 608
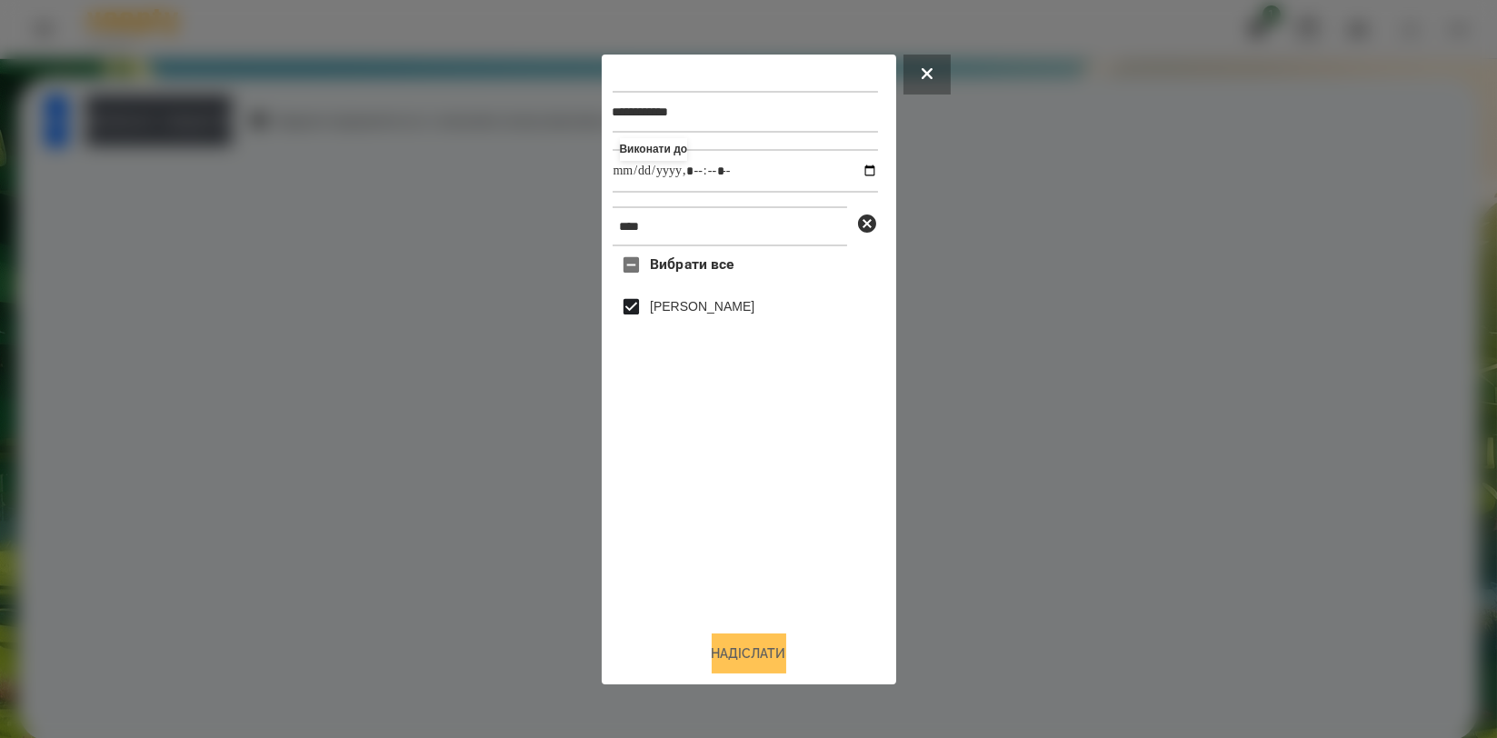
click at [729, 649] on button "Надіслати" at bounding box center [749, 653] width 75 height 40
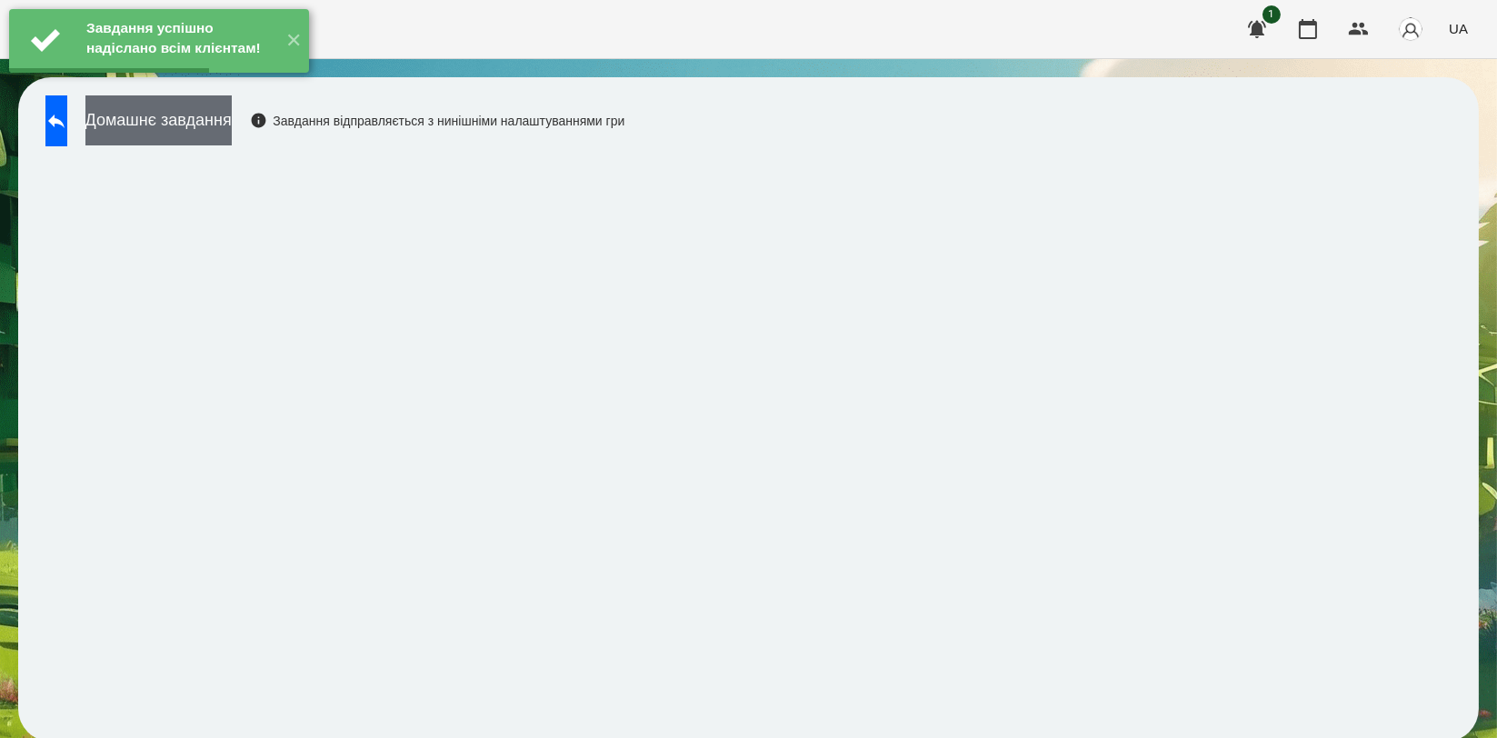
click at [232, 123] on button "Домашнє завдання" at bounding box center [158, 120] width 146 height 50
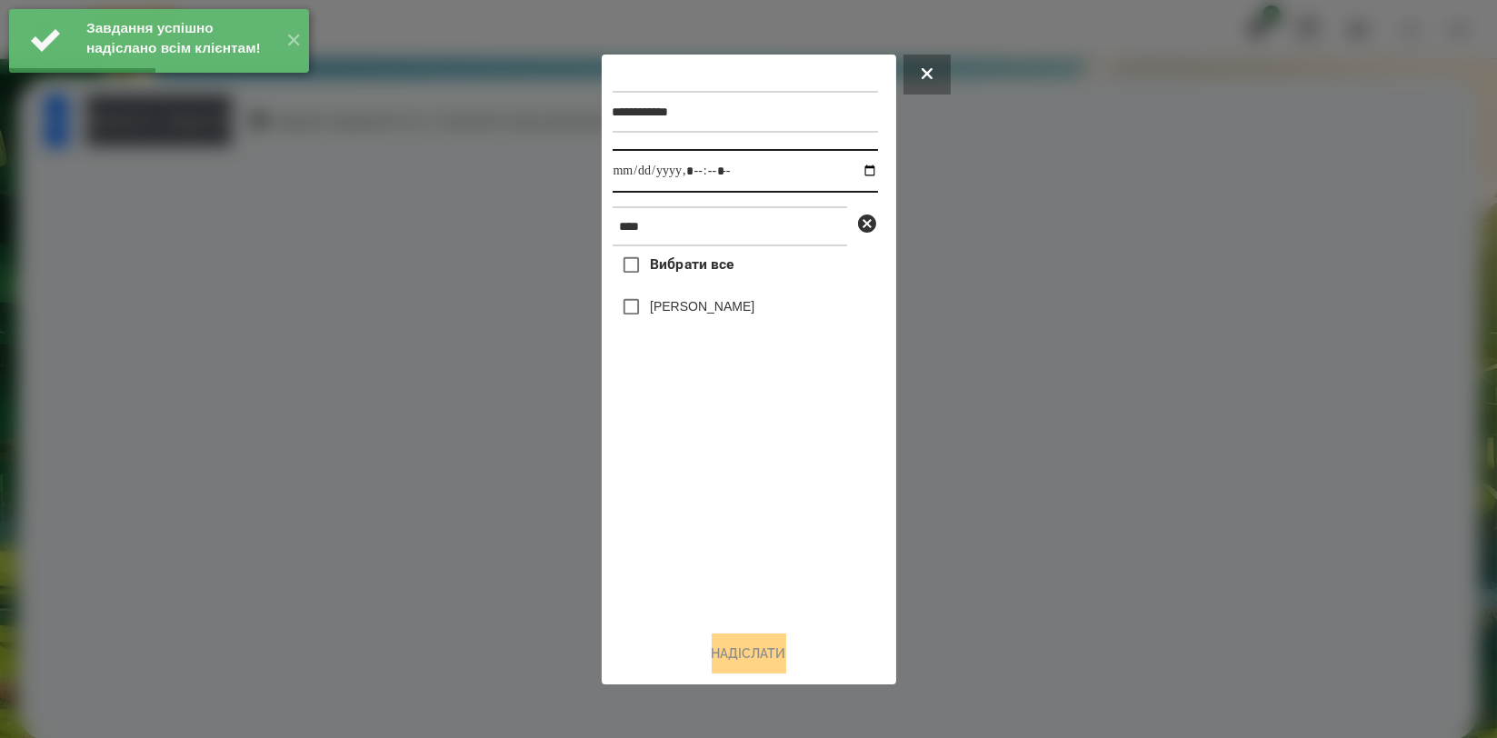
click at [853, 174] on input "datetime-local" at bounding box center [745, 171] width 265 height 44
type input "**********"
drag, startPoint x: 736, startPoint y: 509, endPoint x: 731, endPoint y: 374, distance: 135.5
click at [734, 509] on div "Вибрати все Назар Іващенко" at bounding box center [745, 430] width 265 height 369
click at [740, 314] on label "[PERSON_NAME]" at bounding box center [702, 306] width 105 height 18
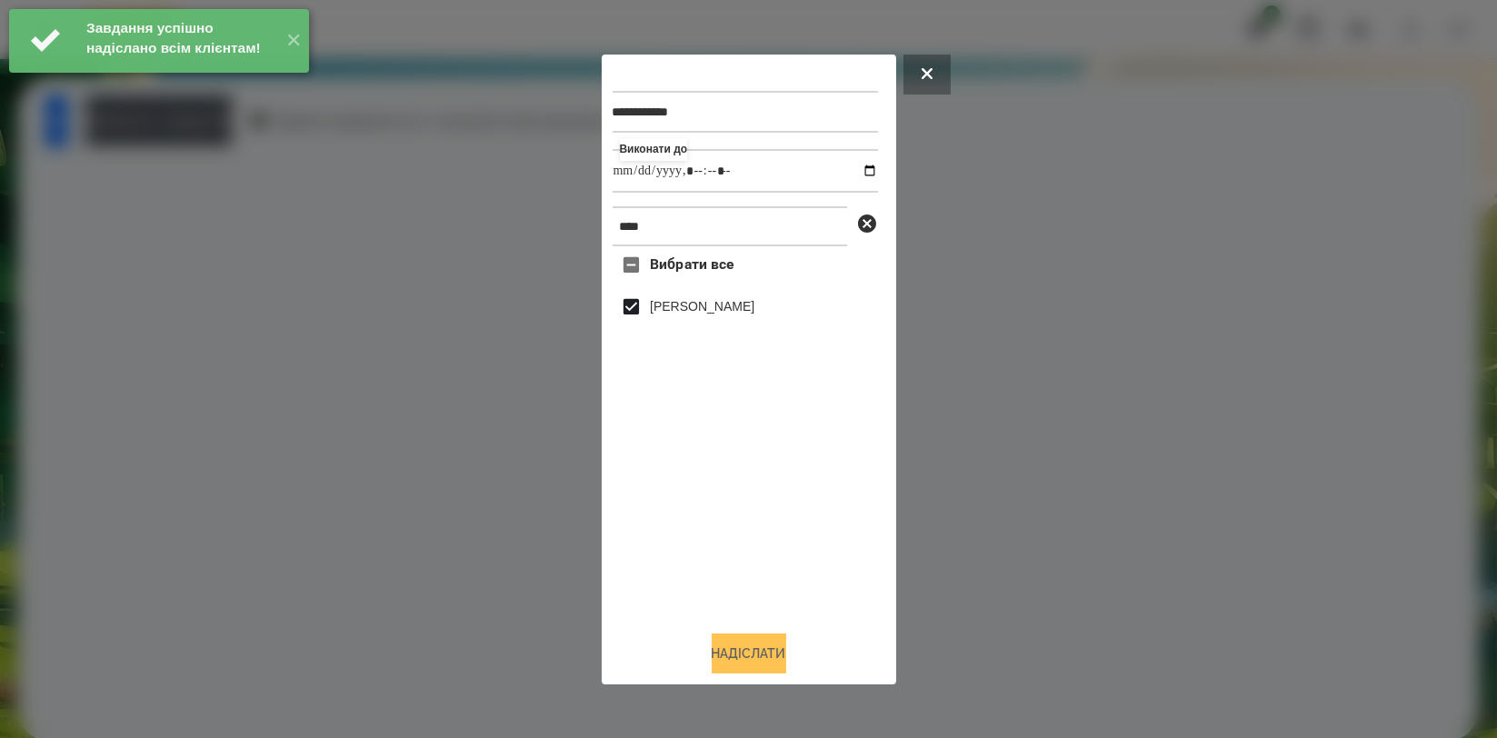
click at [741, 645] on button "Надіслати" at bounding box center [749, 653] width 75 height 40
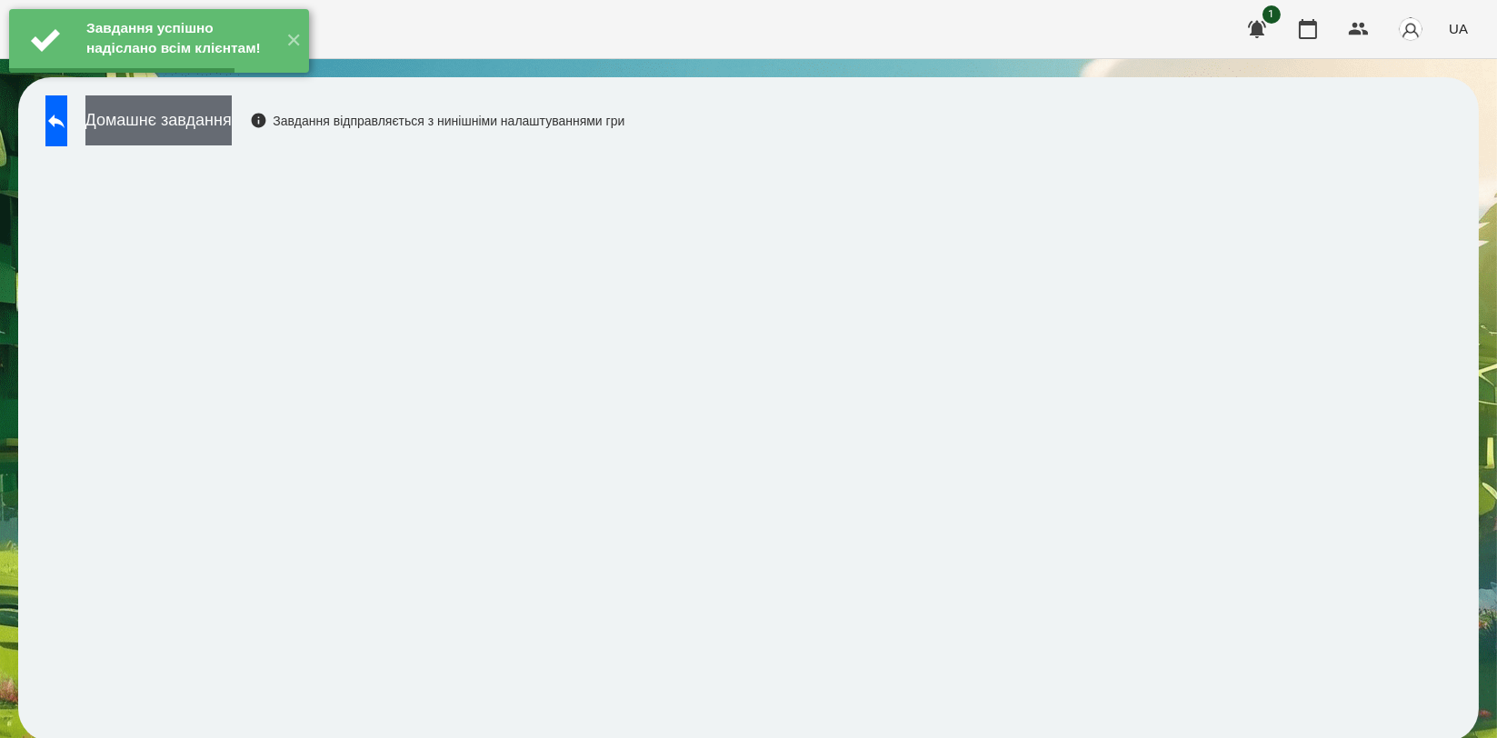
click at [232, 132] on button "Домашнє завдання" at bounding box center [158, 120] width 146 height 50
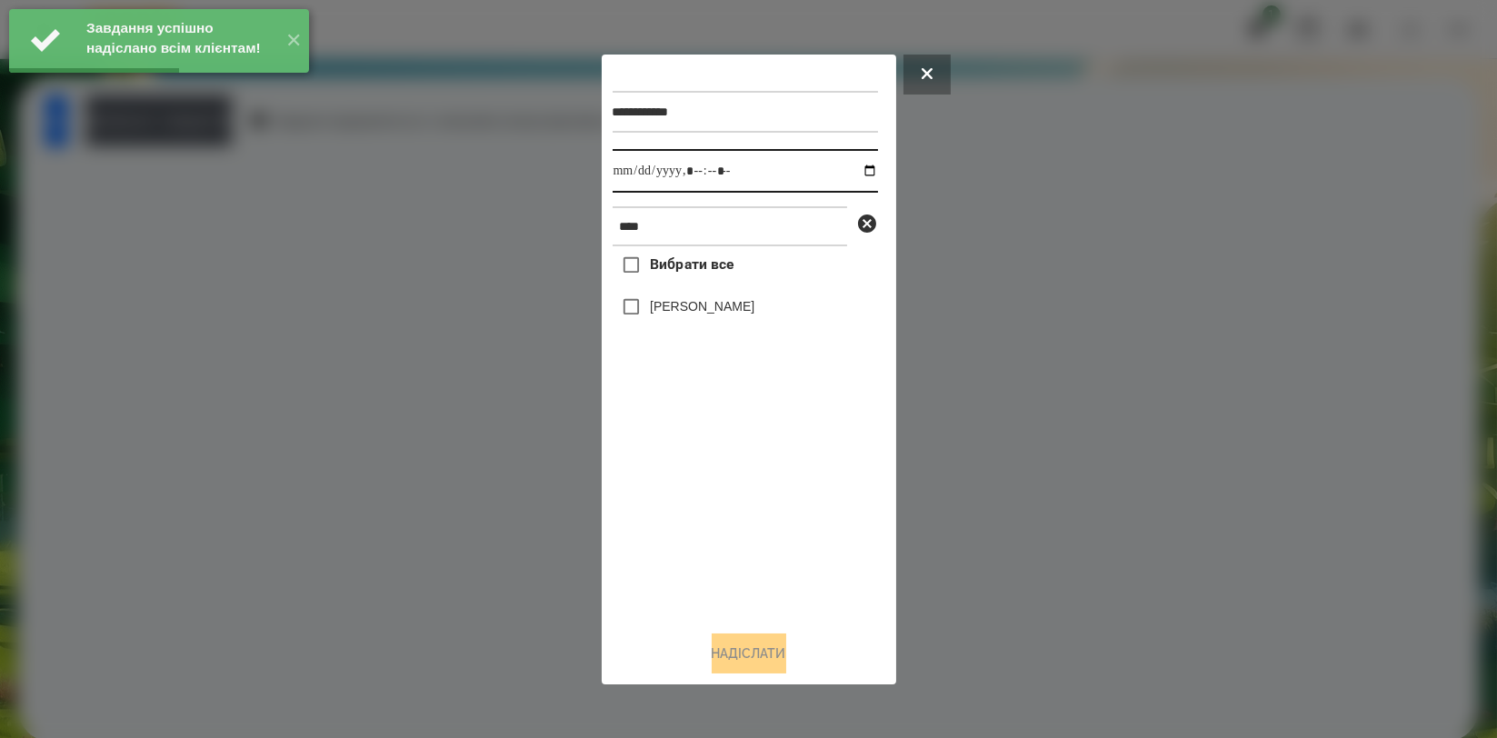
click at [853, 167] on input "datetime-local" at bounding box center [745, 171] width 265 height 44
type input "**********"
click at [771, 486] on div "Вибрати все Назар Іващенко" at bounding box center [745, 430] width 265 height 369
click at [733, 314] on label "[PERSON_NAME]" at bounding box center [702, 306] width 105 height 18
click at [740, 660] on button "Надіслати" at bounding box center [749, 653] width 75 height 40
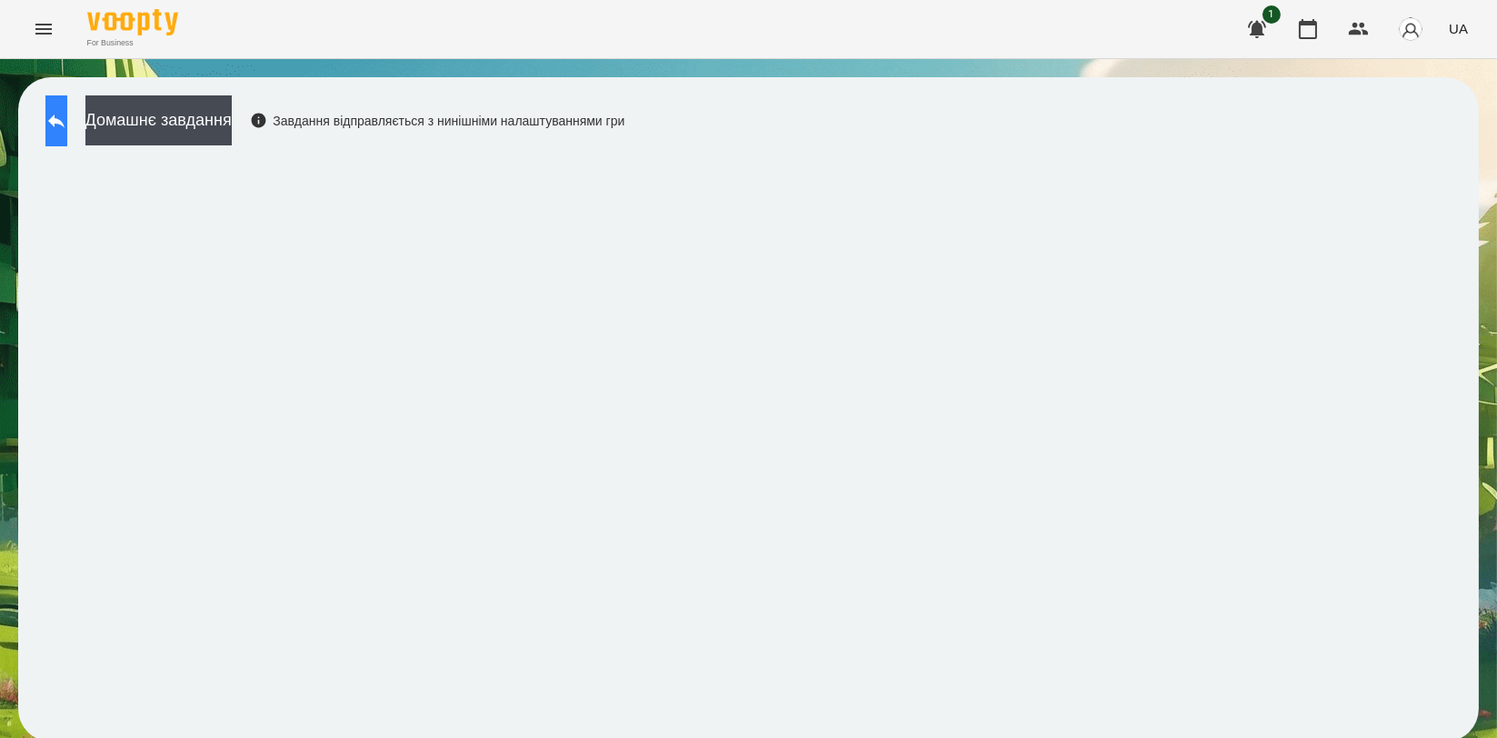
click at [65, 123] on icon at bounding box center [56, 122] width 16 height 14
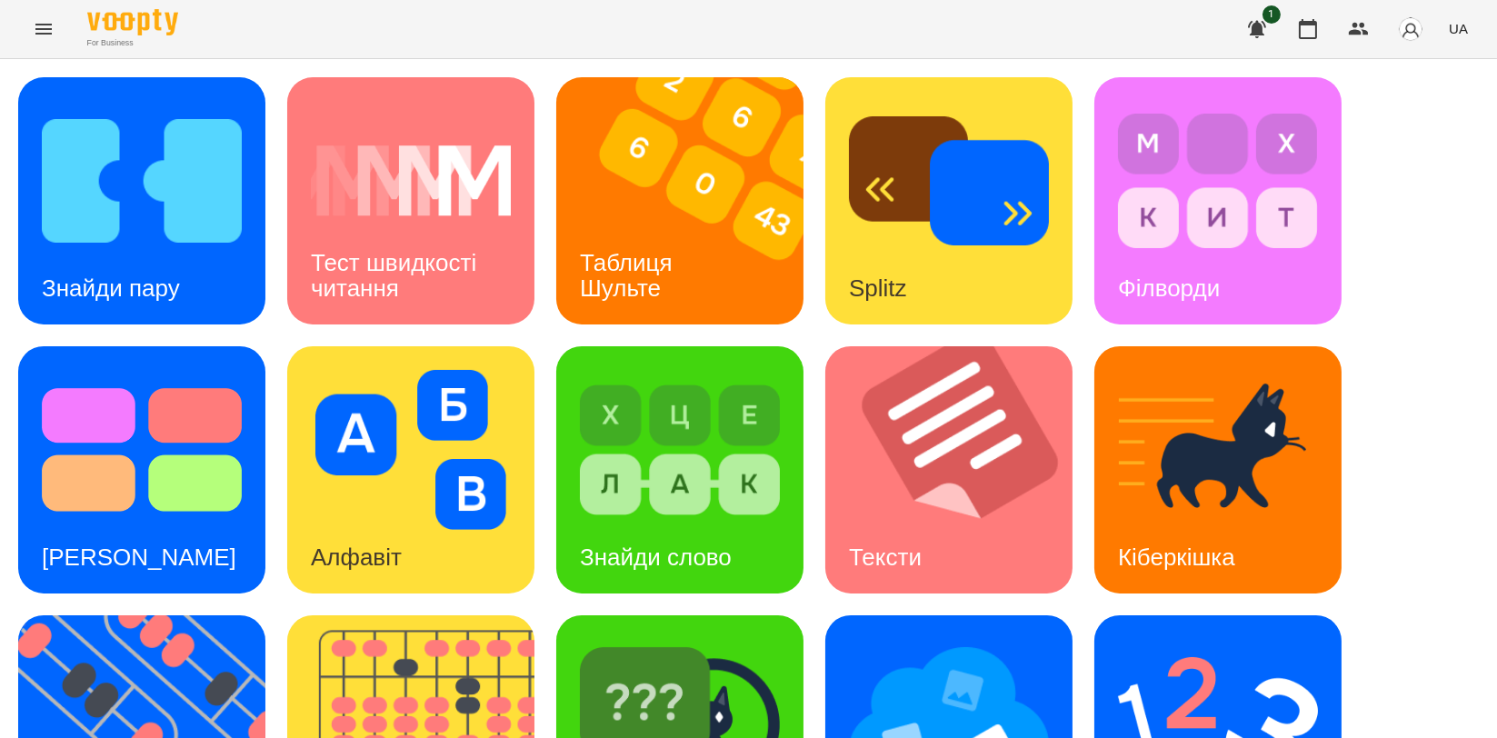
scroll to position [412, 0]
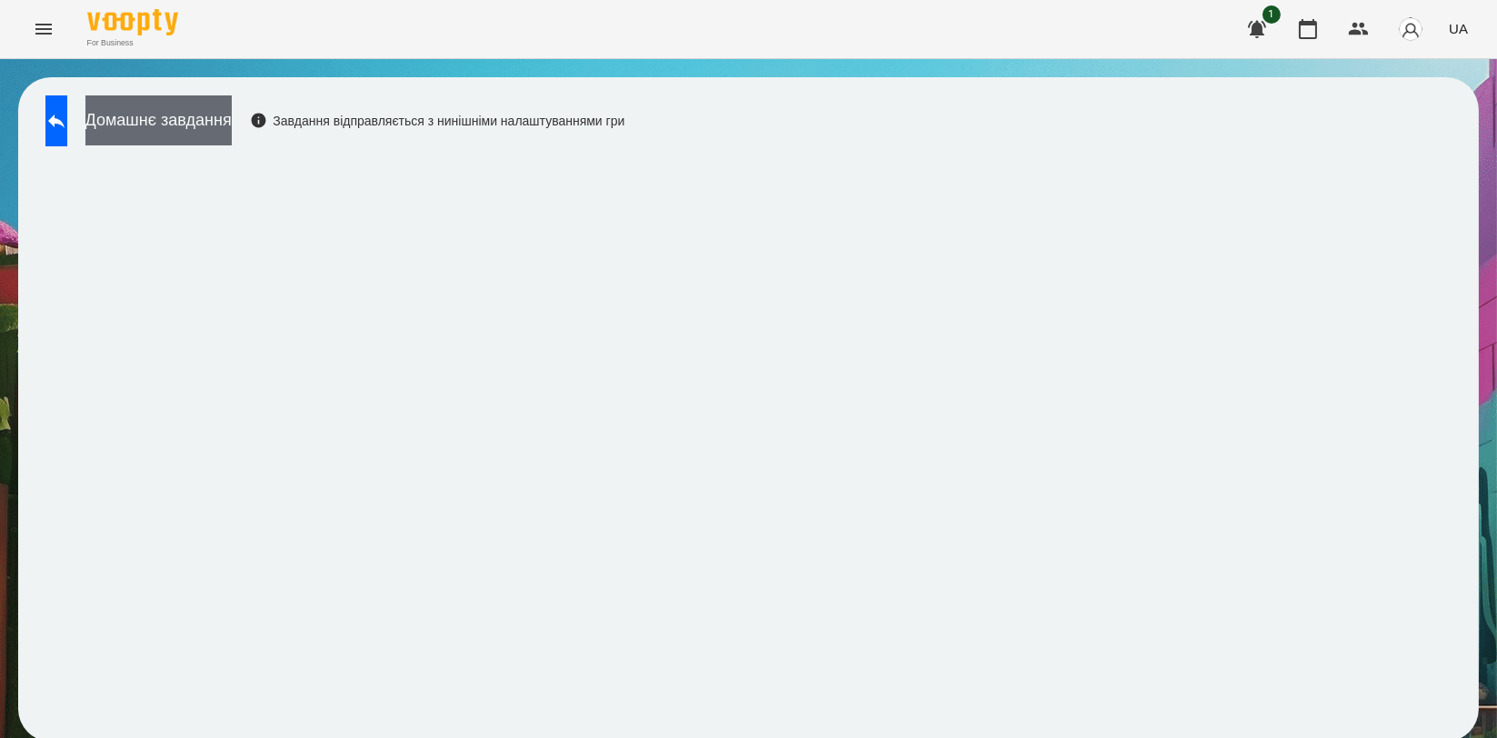
click at [174, 107] on button "Домашнє завдання" at bounding box center [158, 120] width 146 height 50
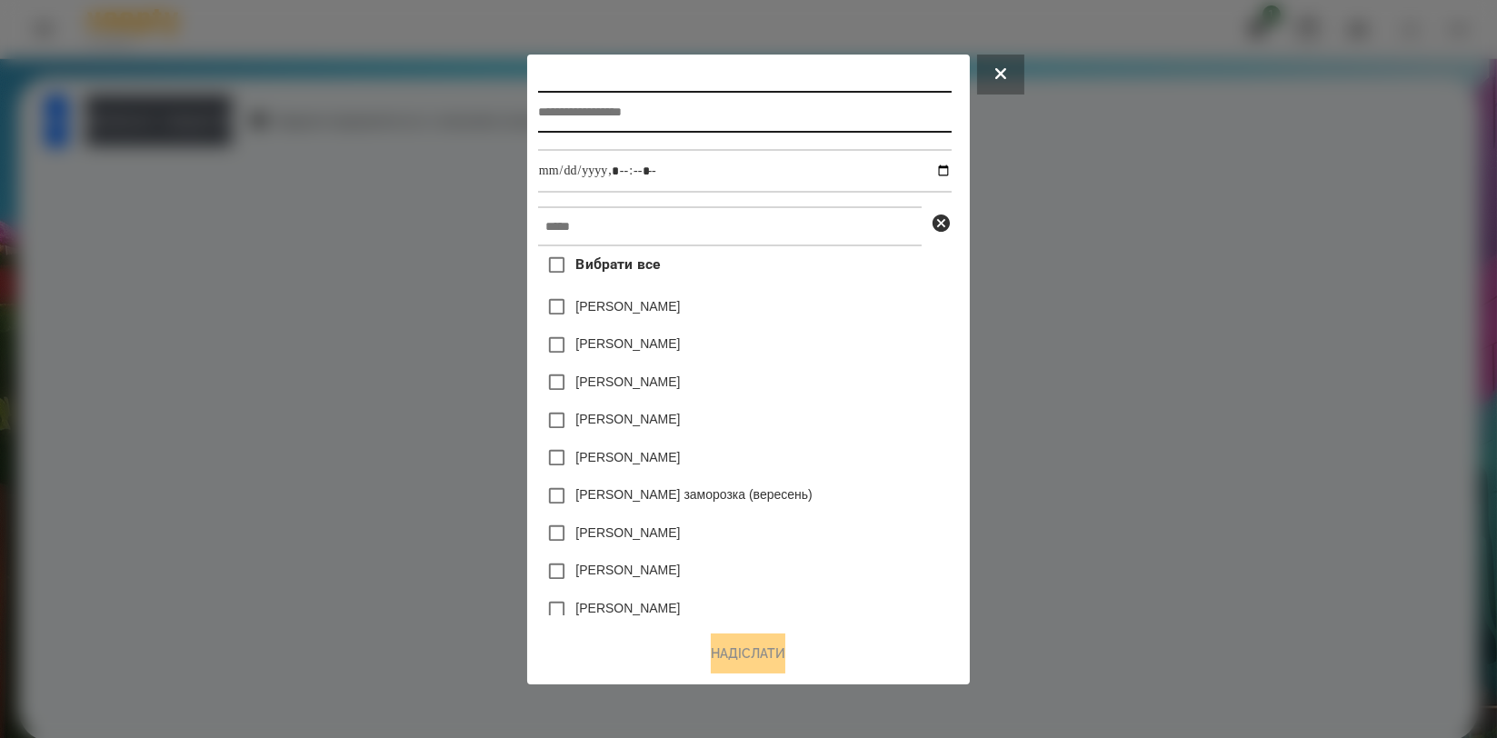
click at [600, 114] on input "text" at bounding box center [745, 112] width 414 height 42
type input "**********"
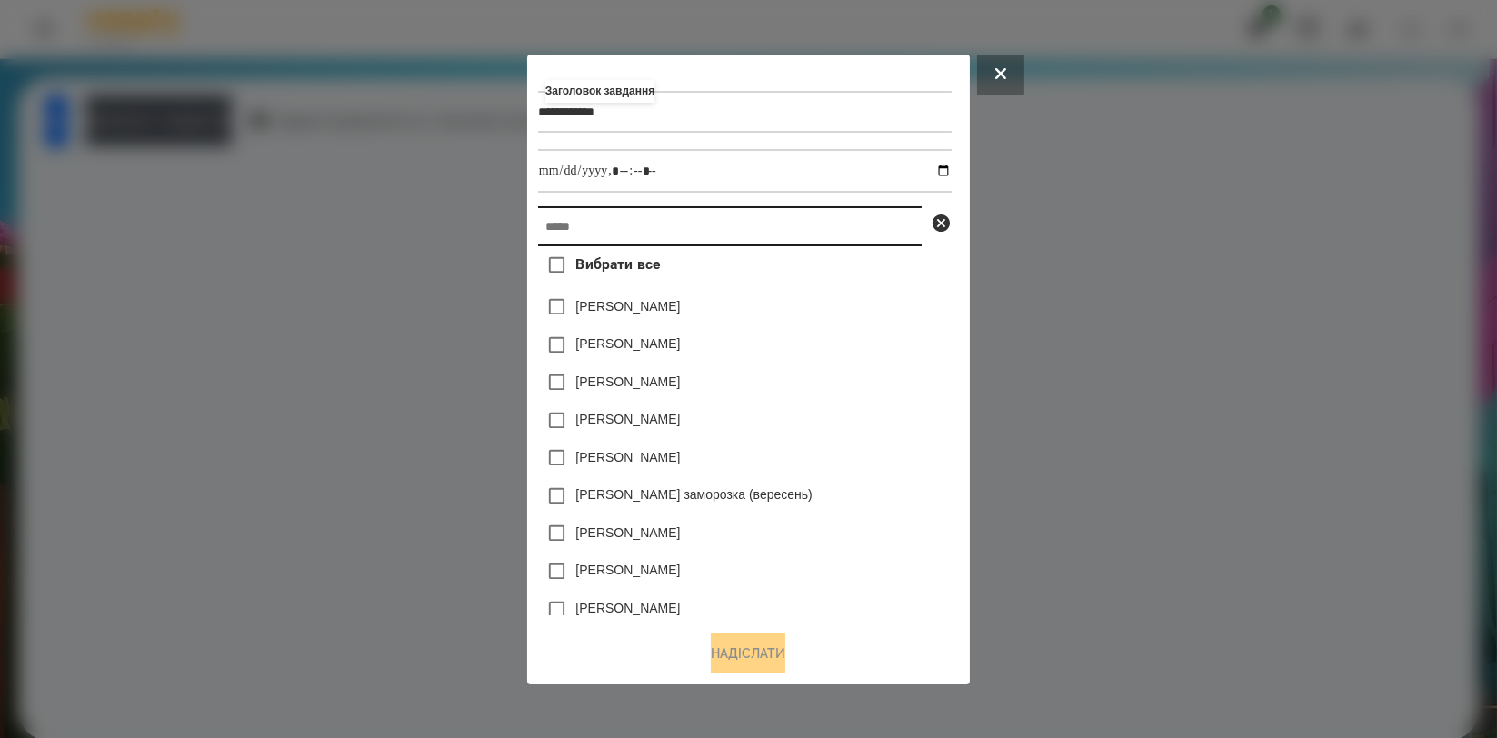
click at [574, 232] on input "text" at bounding box center [730, 226] width 384 height 40
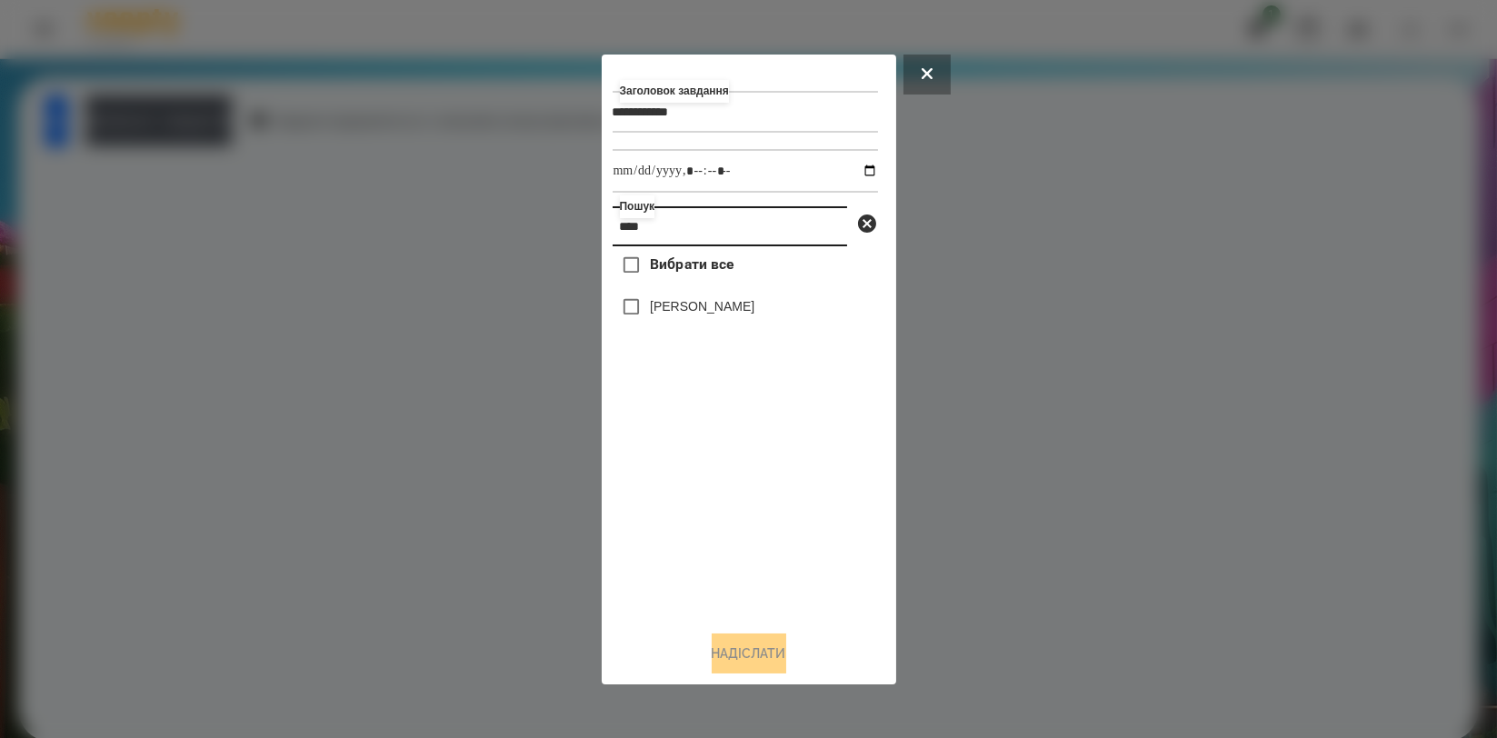
type input "****"
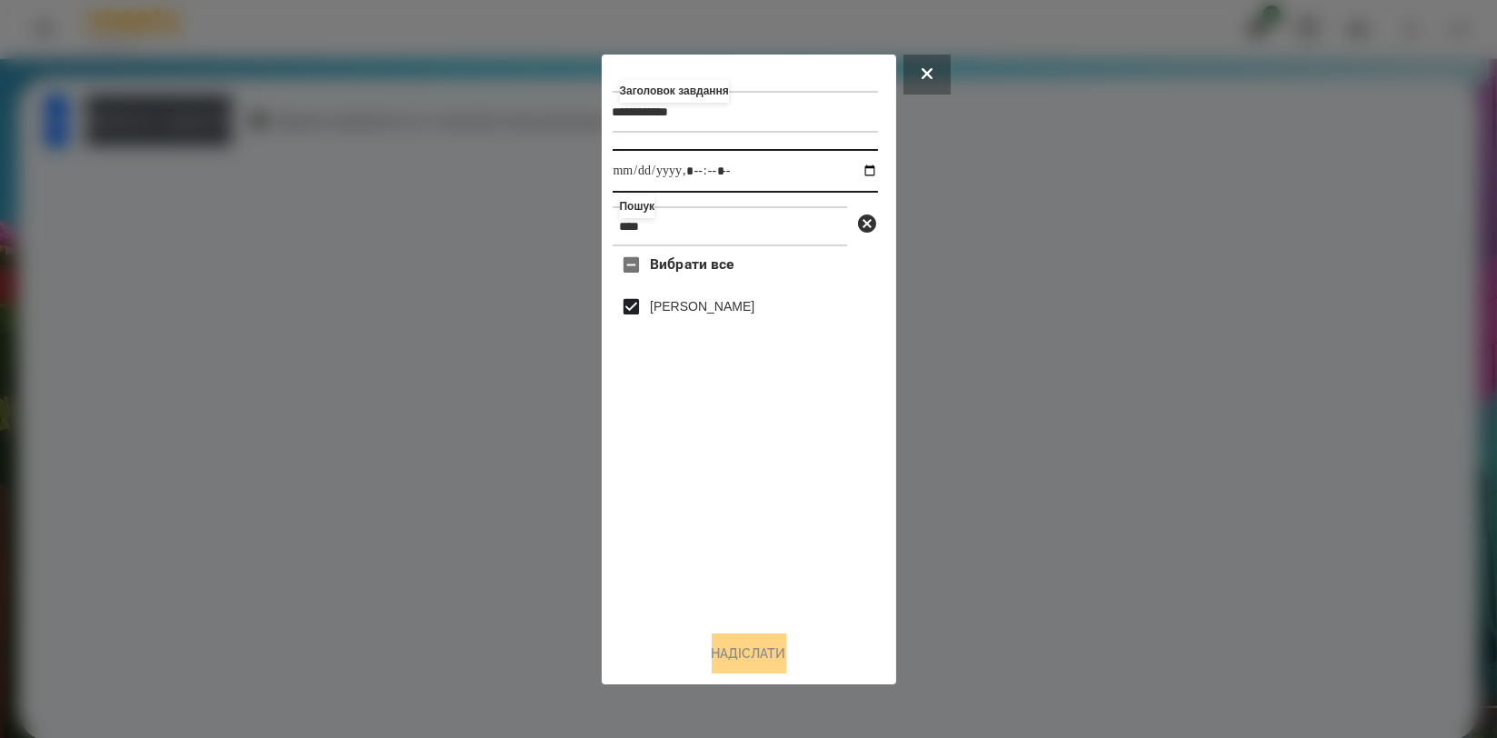
click at [851, 174] on input "datetime-local" at bounding box center [745, 171] width 265 height 44
drag, startPoint x: 624, startPoint y: 510, endPoint x: 639, endPoint y: 530, distance: 24.7
click at [624, 510] on div "Вибрати все Назар Іващенко" at bounding box center [745, 430] width 265 height 369
click at [855, 173] on input "datetime-local" at bounding box center [745, 171] width 265 height 44
type input "**********"
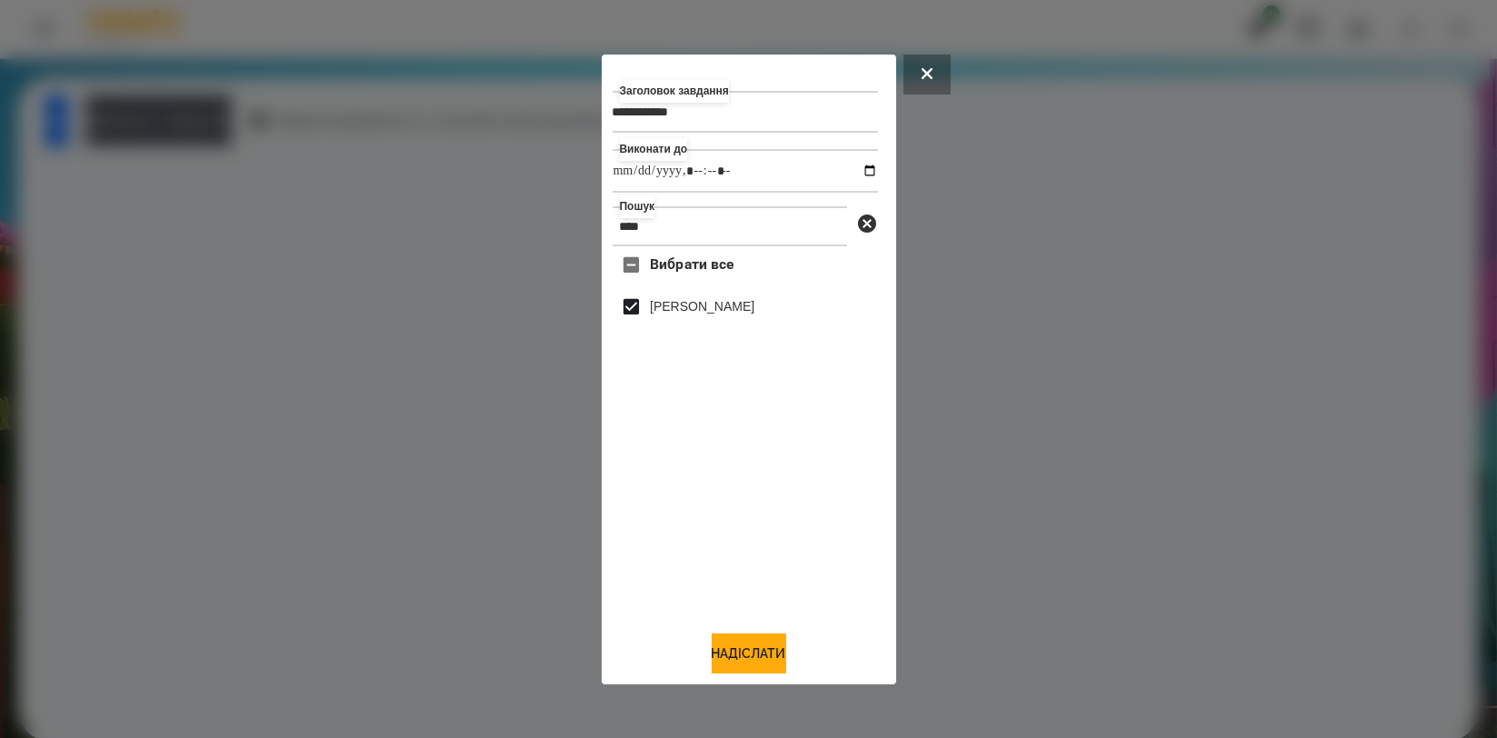
click at [665, 489] on div "Вибрати все Назар Іващенко" at bounding box center [745, 430] width 265 height 369
click at [739, 647] on button "Надіслати" at bounding box center [749, 653] width 75 height 40
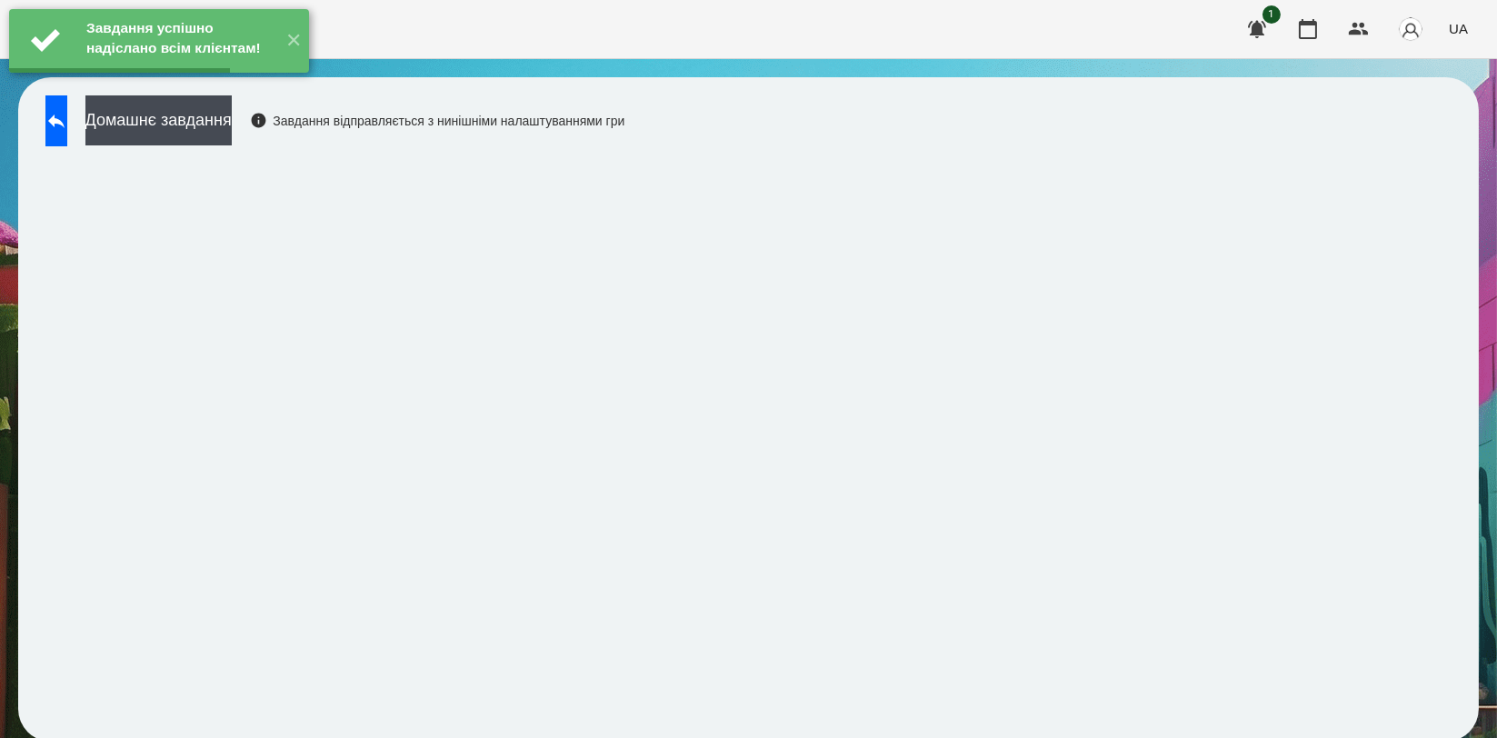
click at [282, 147] on div "Домашнє завдання Завдання відправляється з нинішніми налаштуваннями гри" at bounding box center [330, 125] width 588 height 60
click at [232, 129] on button "Домашнє завдання" at bounding box center [158, 120] width 146 height 50
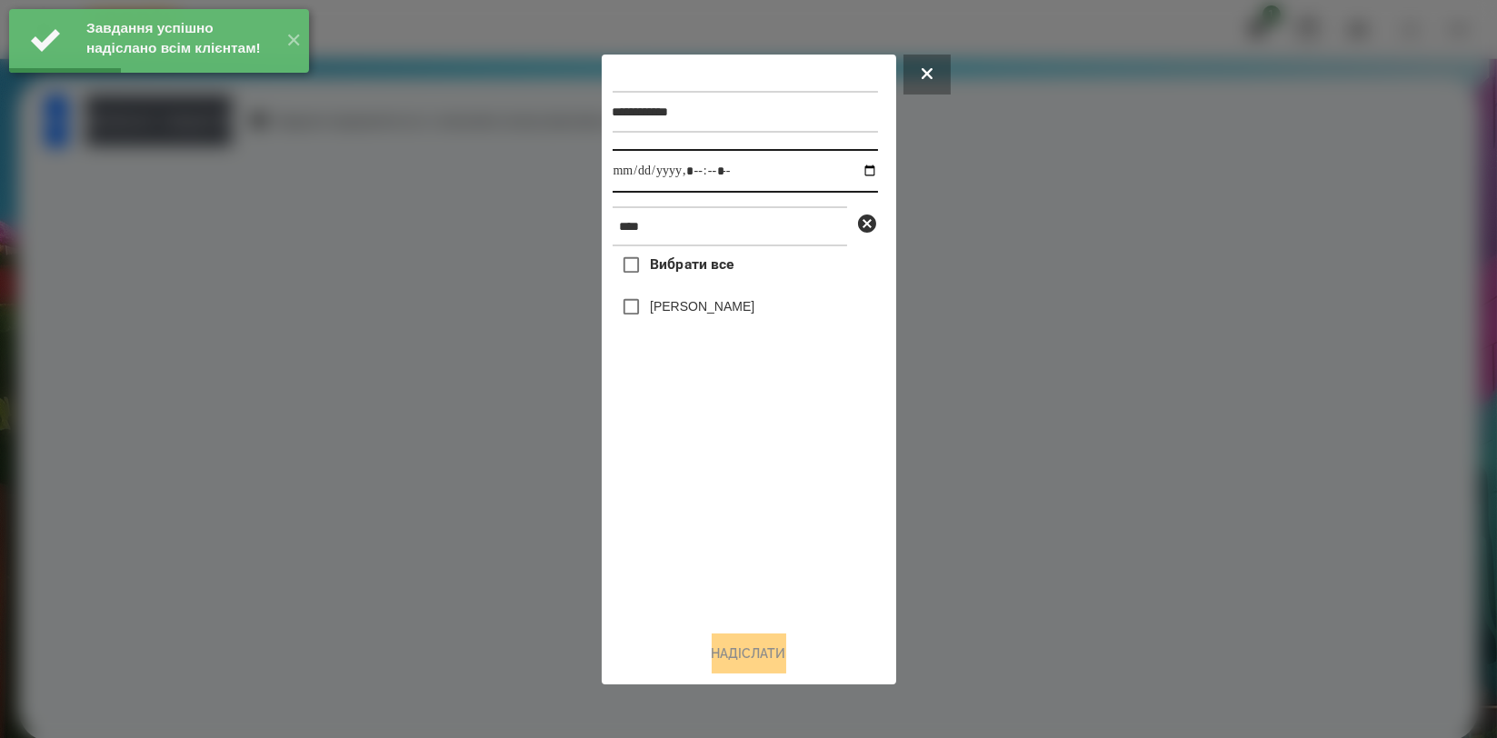
click at [859, 175] on input "datetime-local" at bounding box center [745, 171] width 265 height 44
type input "**********"
click at [702, 532] on div "Вибрати все Назар Іващенко" at bounding box center [745, 430] width 265 height 369
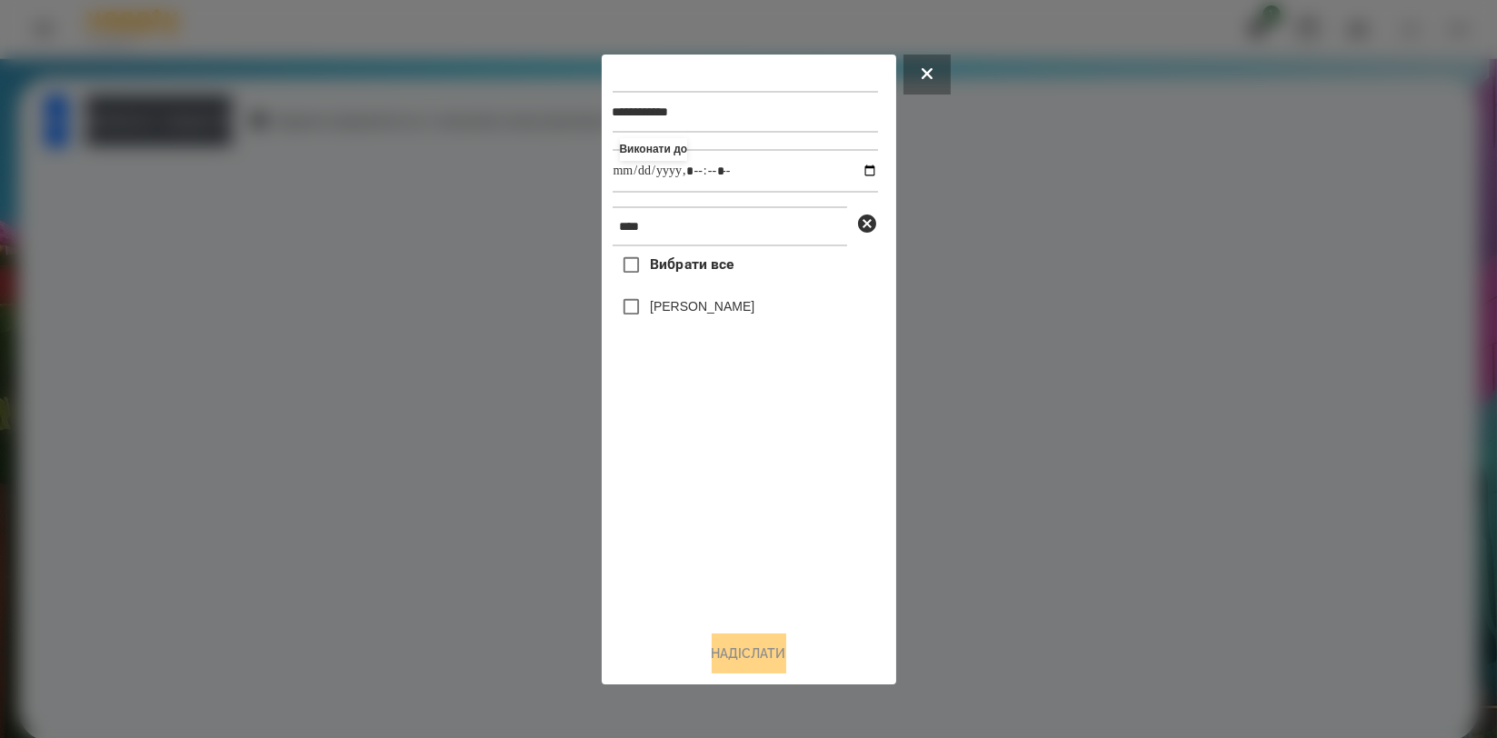
click at [706, 315] on label "[PERSON_NAME]" at bounding box center [702, 306] width 105 height 18
click at [738, 643] on button "Надіслати" at bounding box center [749, 653] width 75 height 40
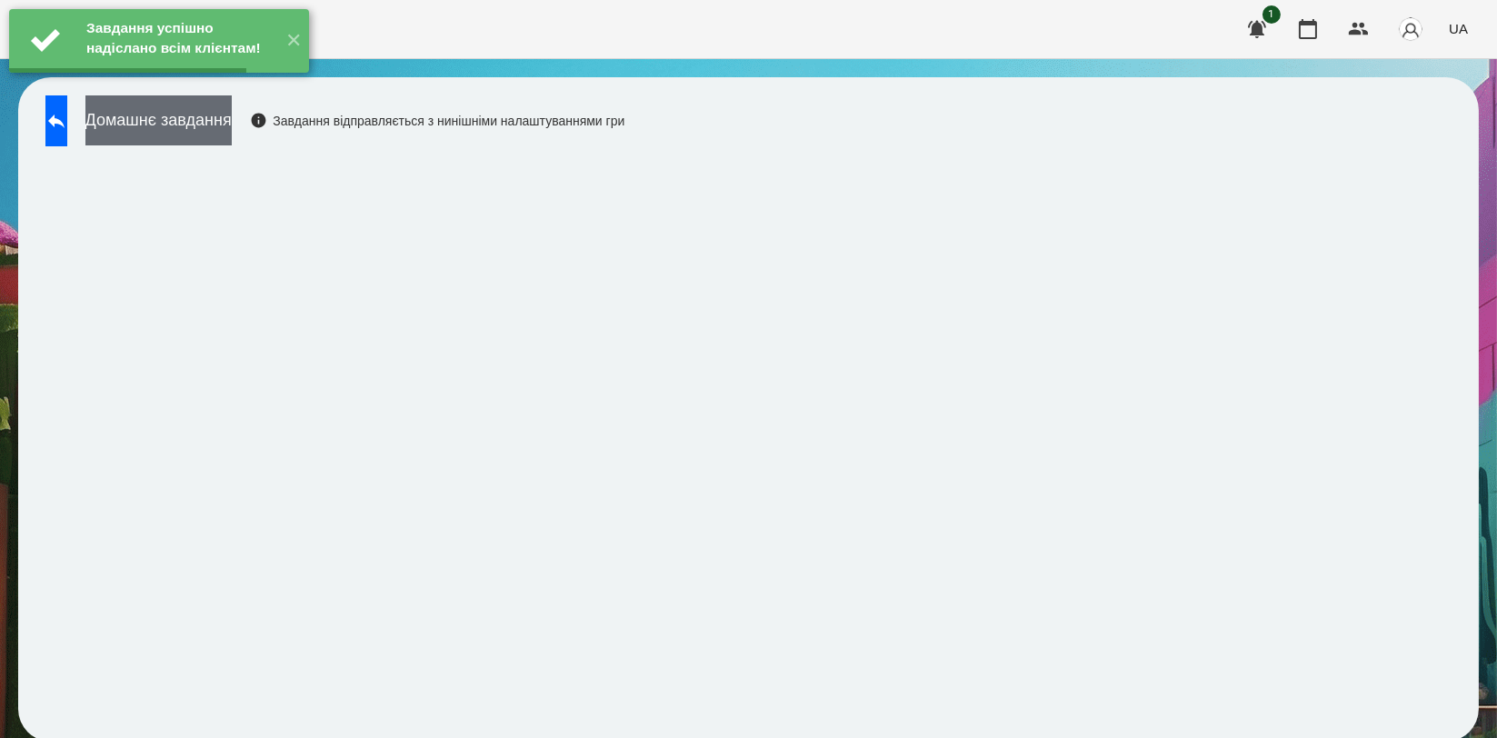
click at [232, 120] on button "Домашнє завдання" at bounding box center [158, 120] width 146 height 50
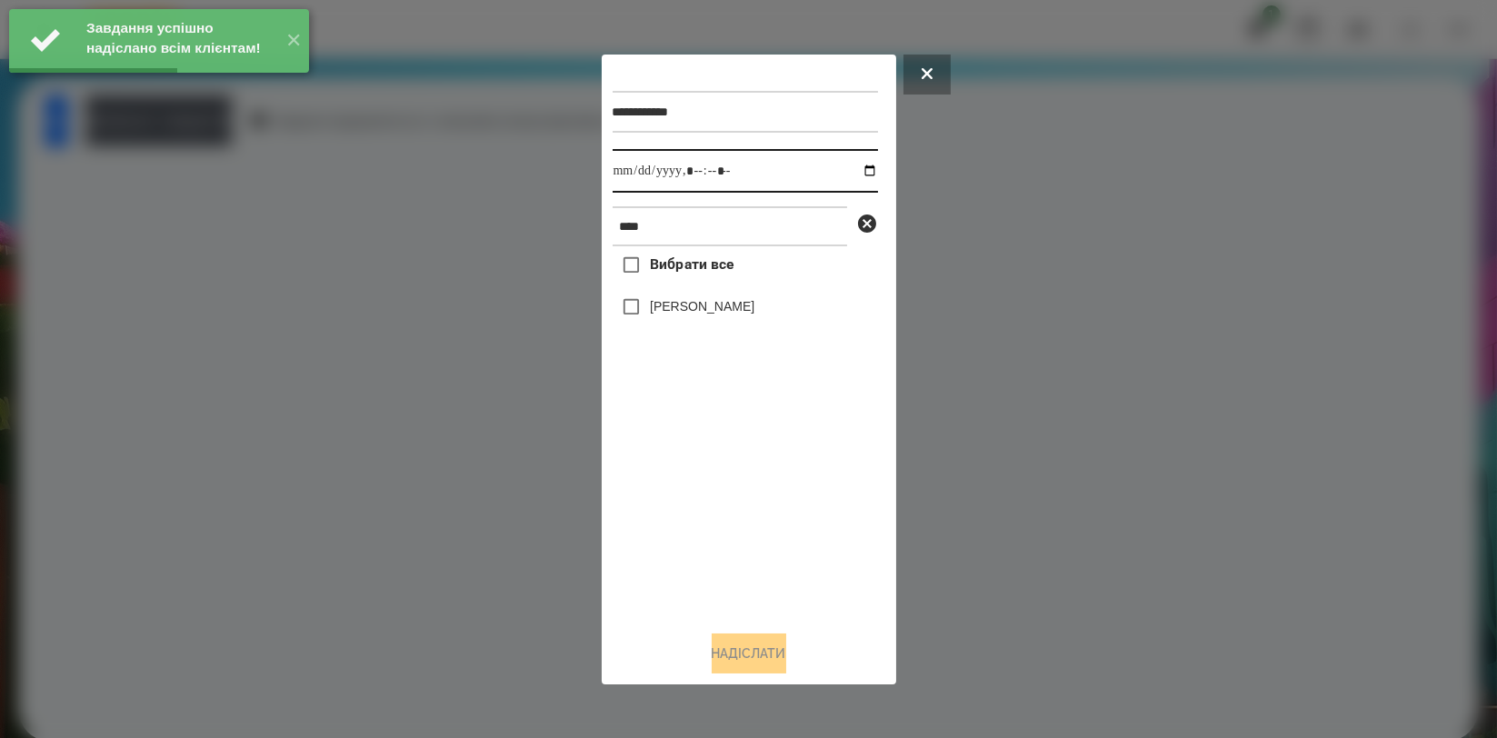
click at [854, 170] on input "datetime-local" at bounding box center [745, 171] width 265 height 44
type input "**********"
click at [746, 464] on div "Вибрати все Назар Іващенко" at bounding box center [745, 430] width 265 height 369
click at [739, 315] on label "[PERSON_NAME]" at bounding box center [702, 306] width 105 height 18
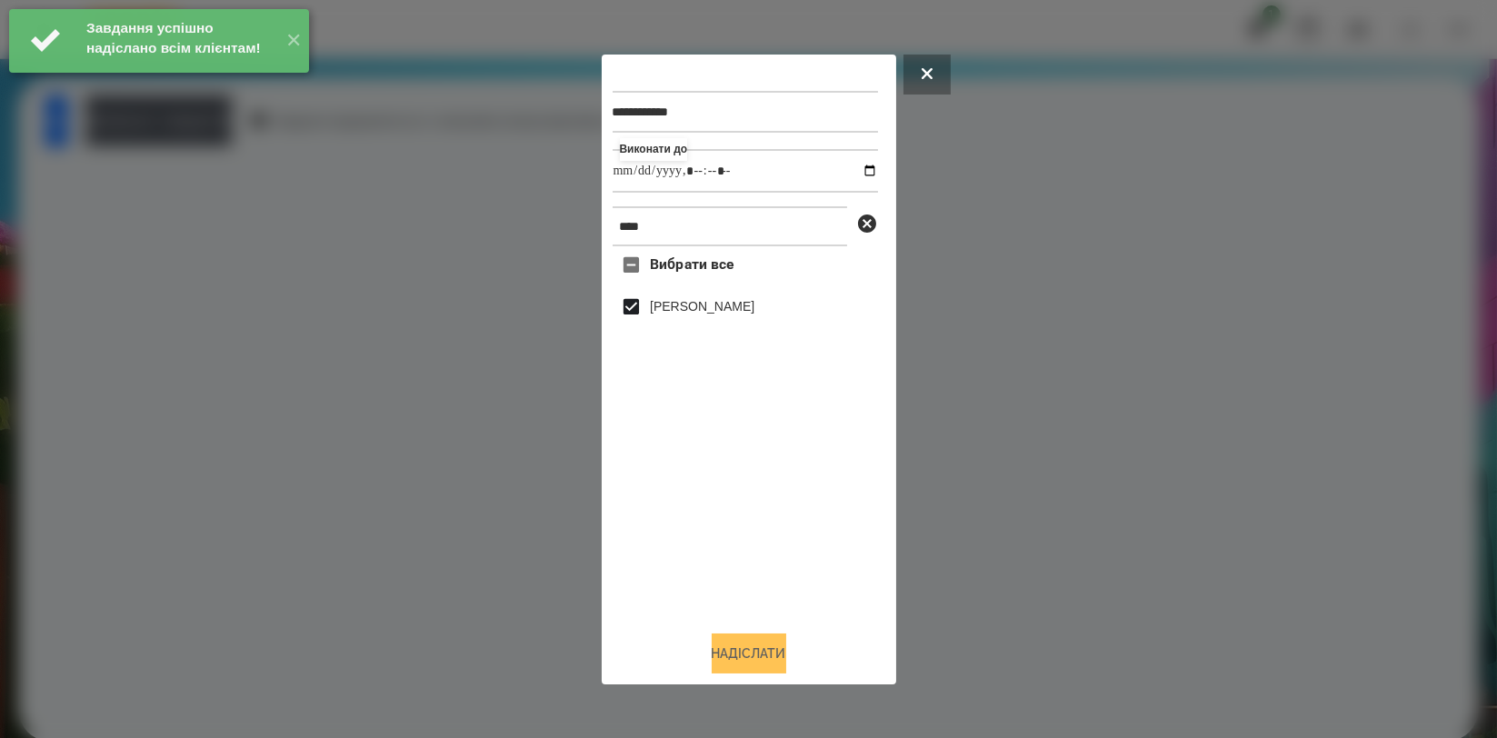
click at [741, 651] on button "Надіслати" at bounding box center [749, 653] width 75 height 40
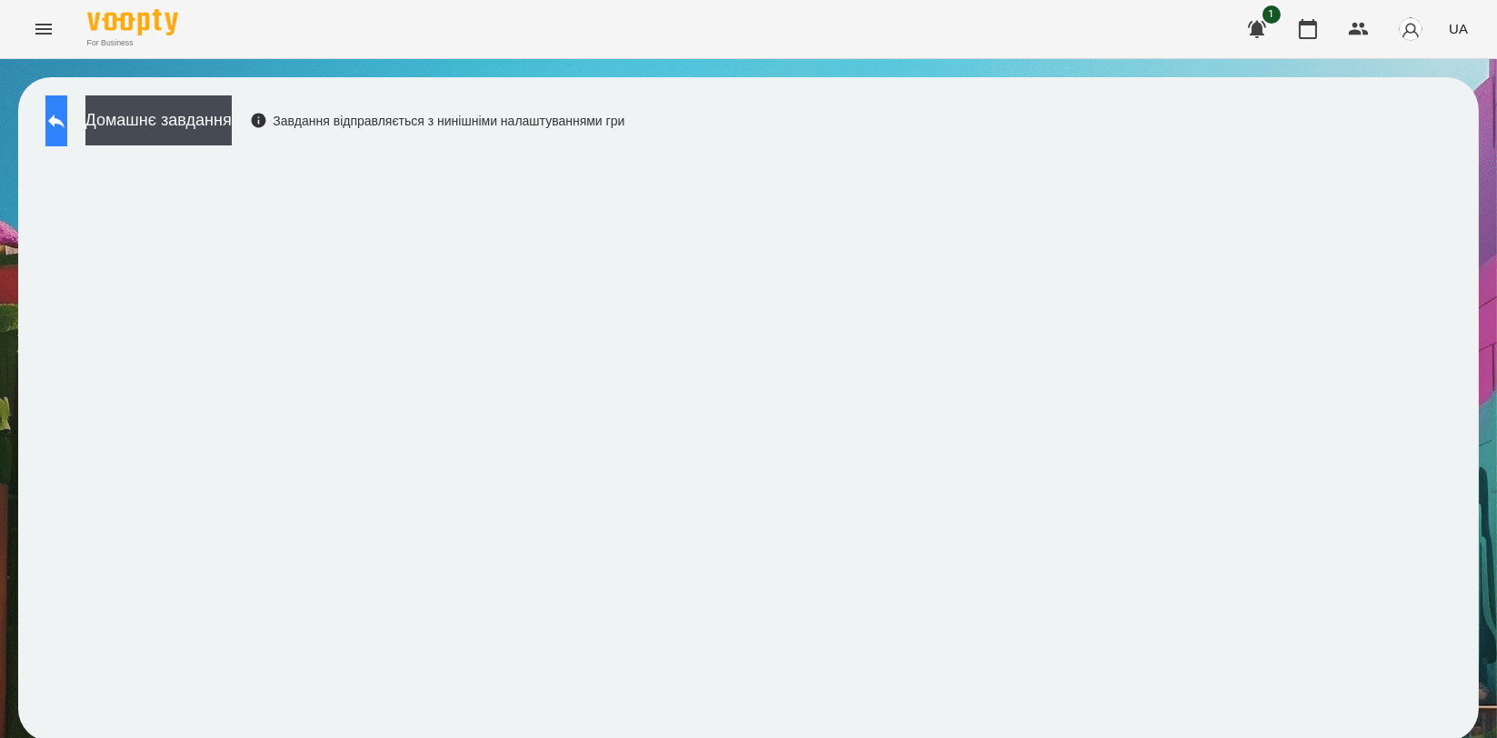
click at [67, 127] on button at bounding box center [56, 120] width 22 height 51
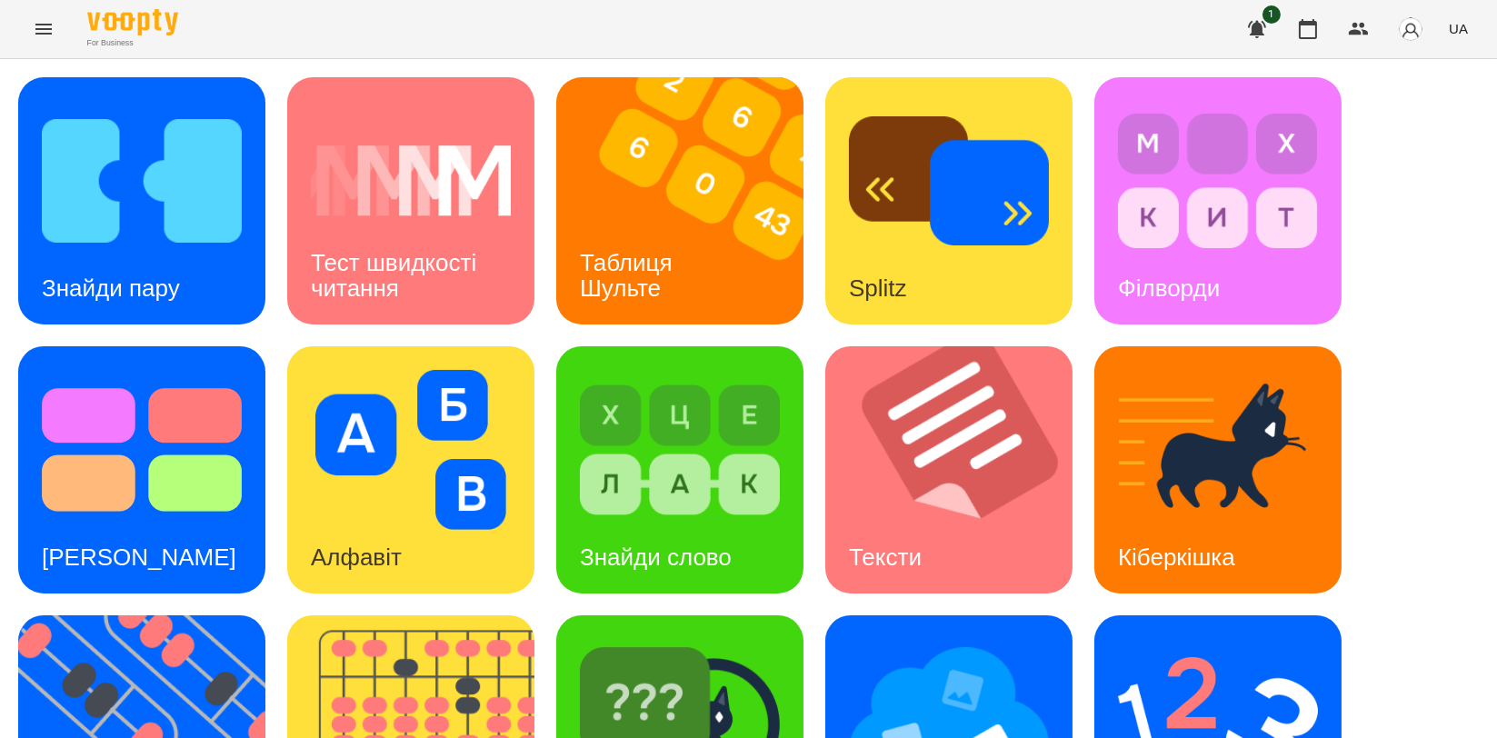
scroll to position [412, 0]
click at [659, 639] on img at bounding box center [680, 719] width 200 height 160
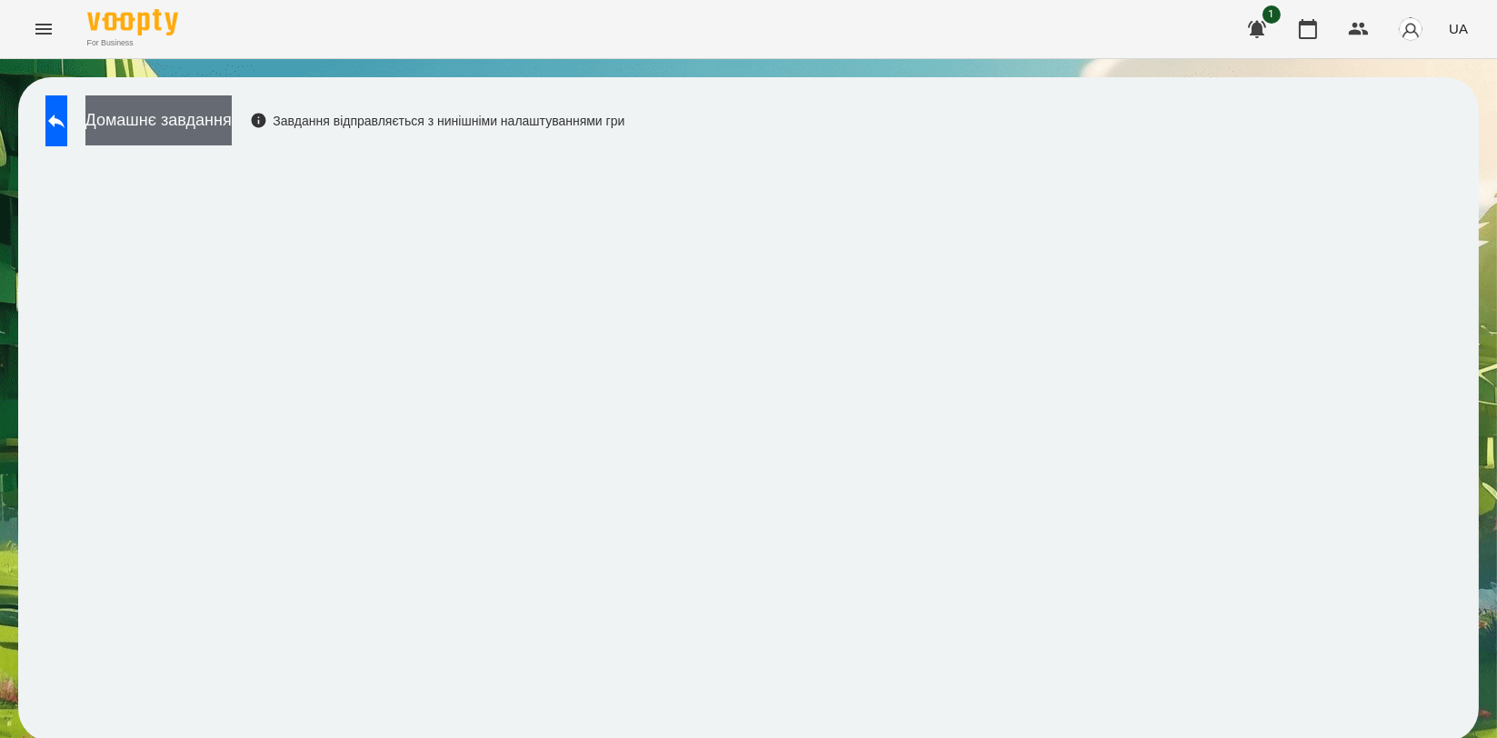
click at [218, 132] on button "Домашнє завдання" at bounding box center [158, 120] width 146 height 50
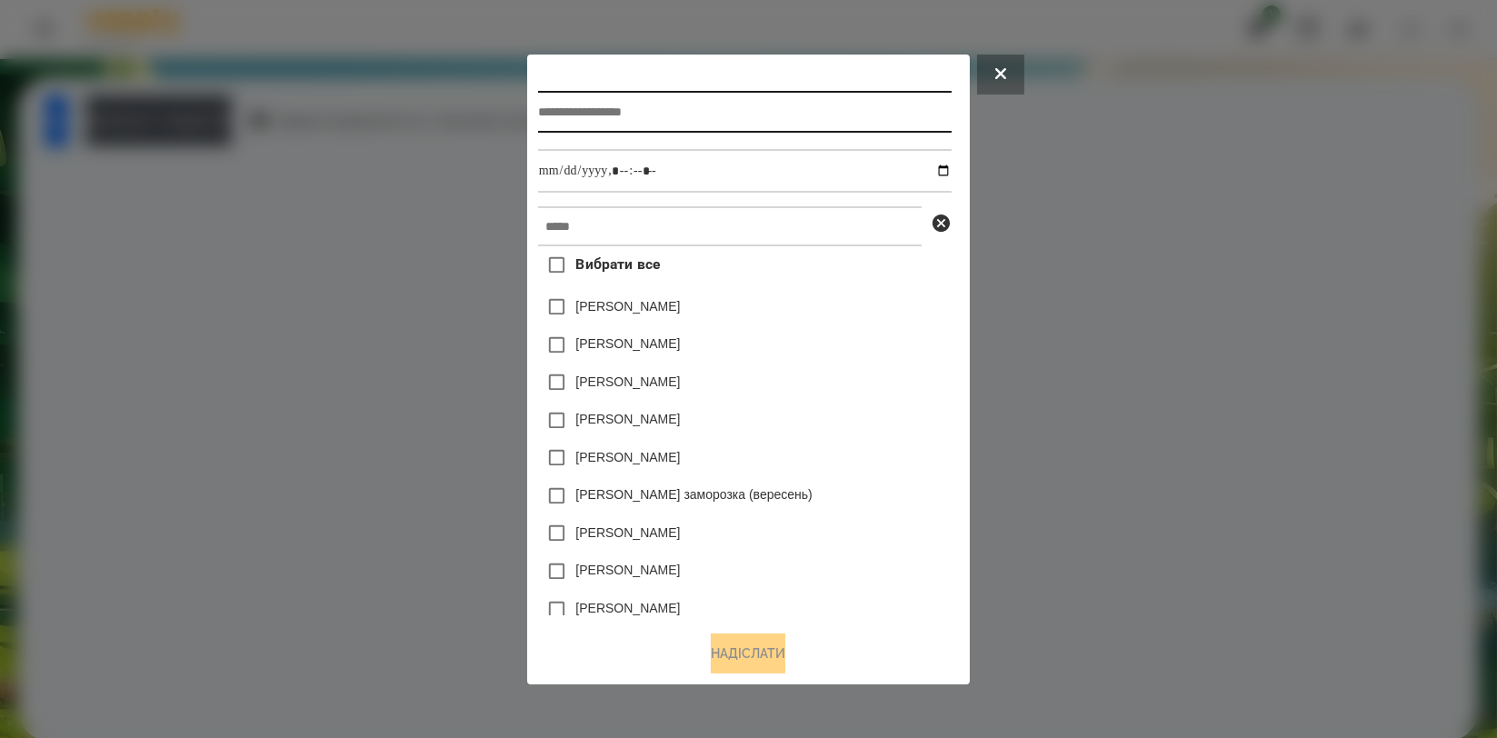
click at [578, 94] on input "text" at bounding box center [745, 112] width 414 height 42
type input "**********"
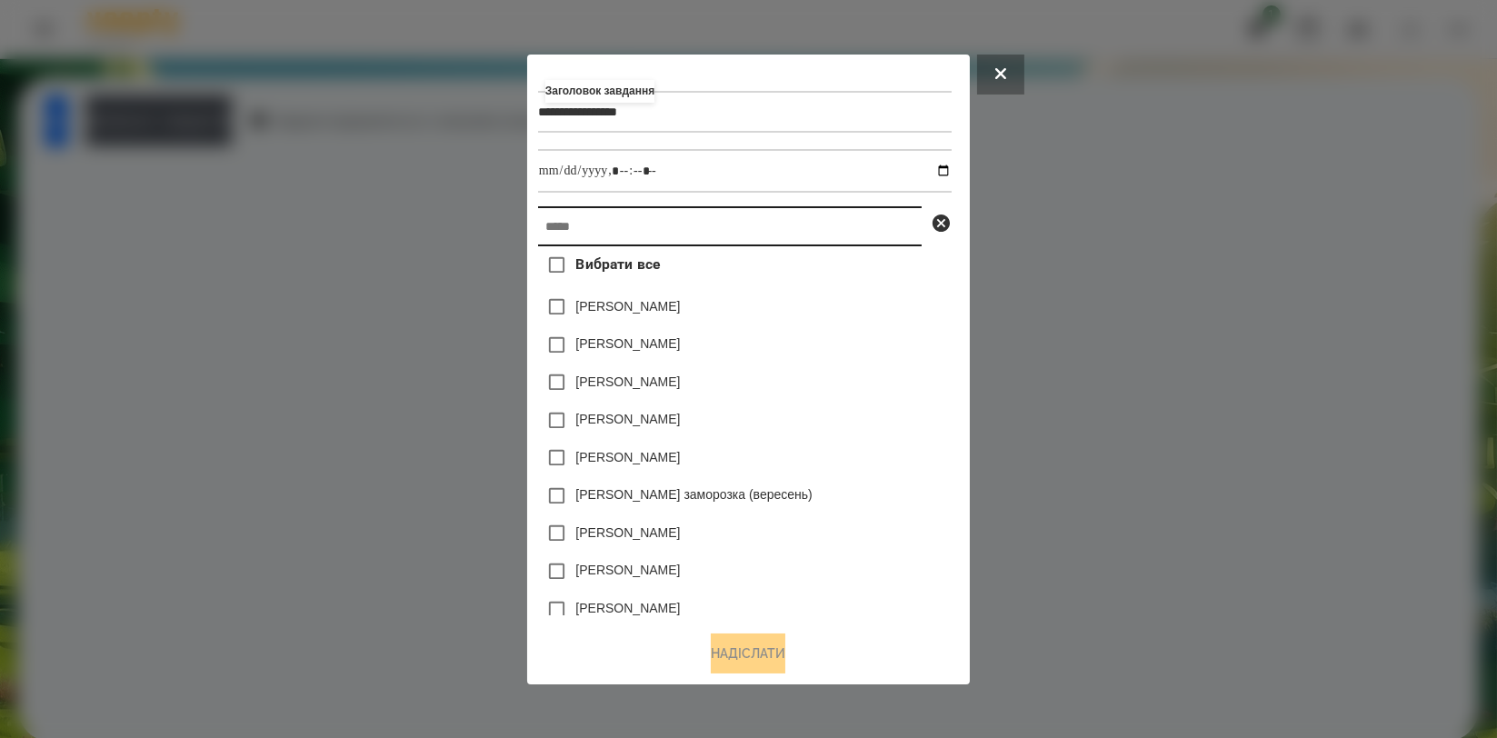
click at [605, 220] on input "text" at bounding box center [730, 226] width 384 height 40
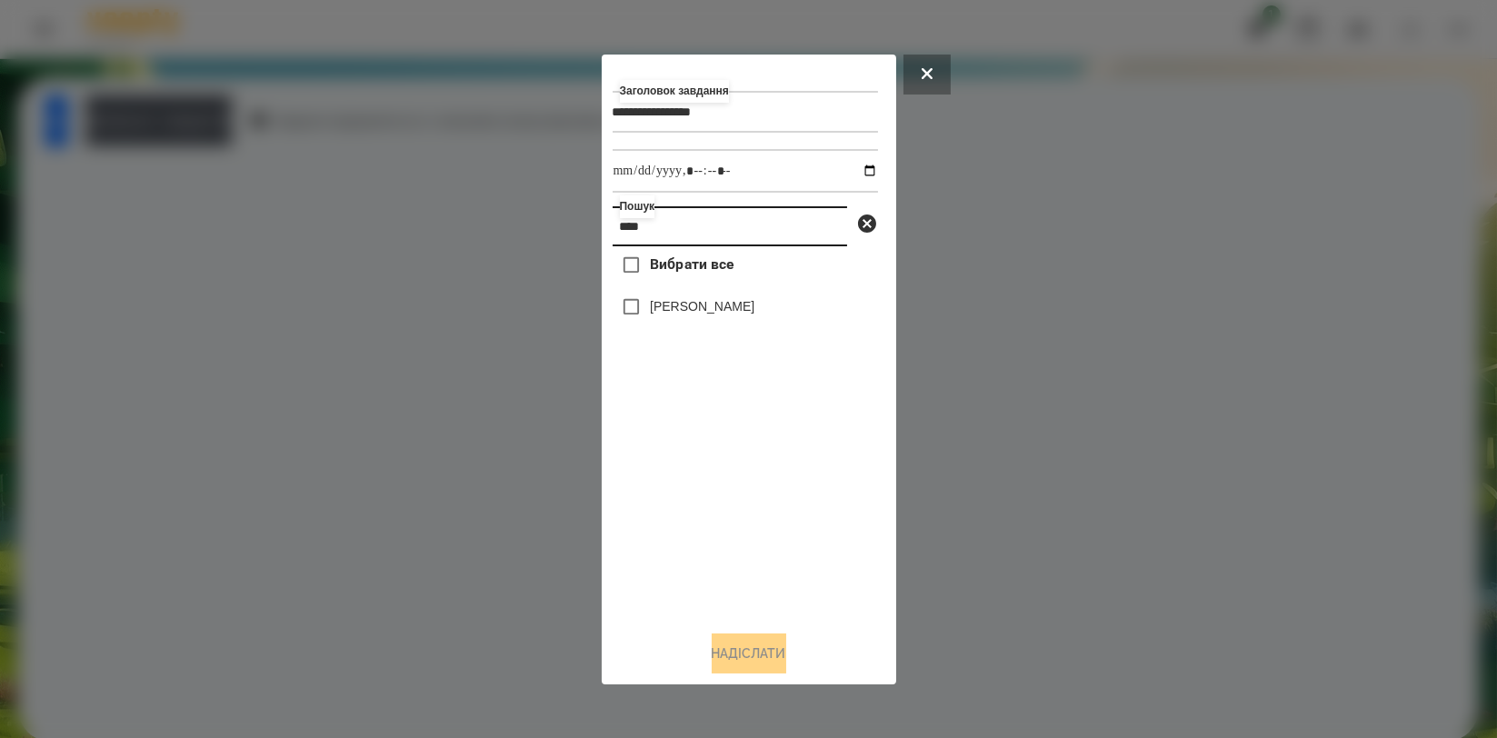
type input "****"
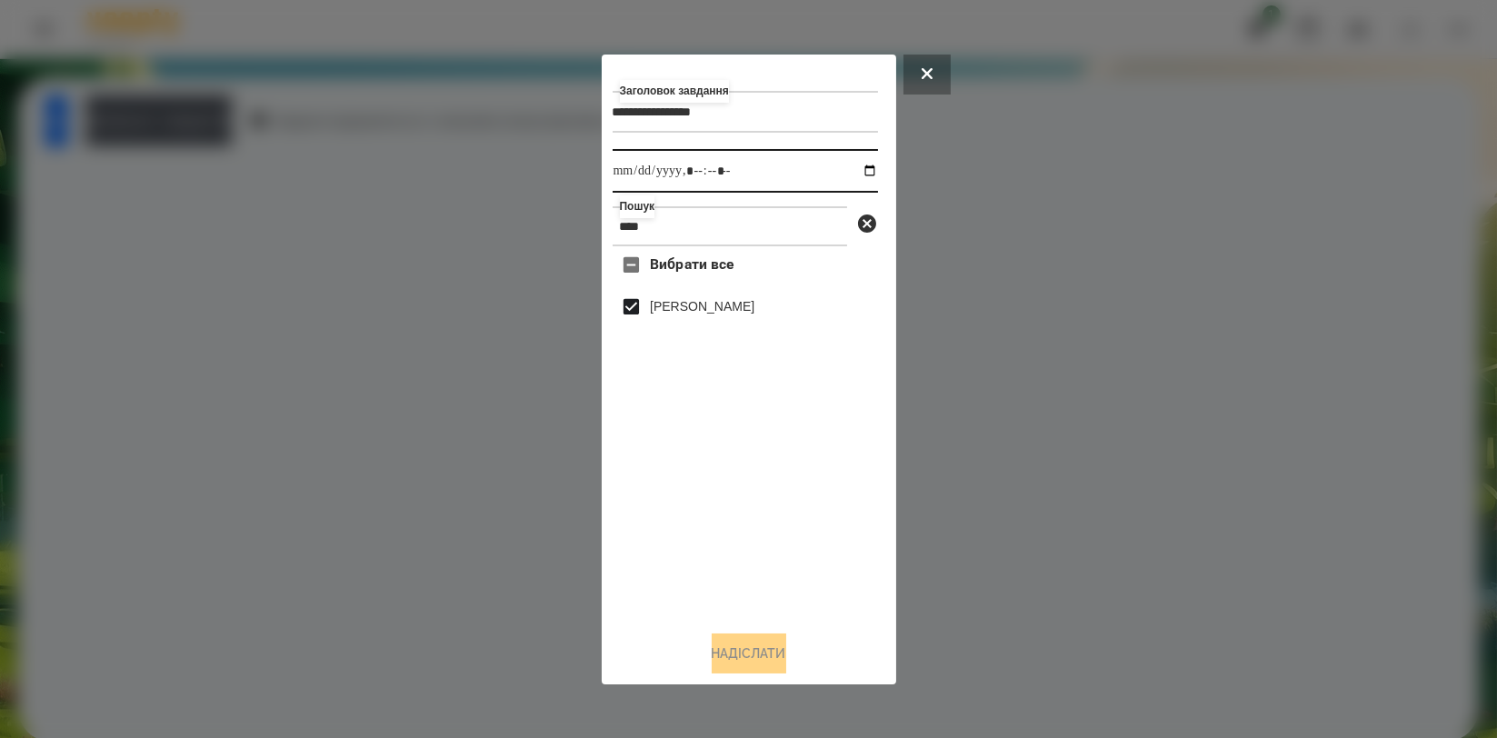
click at [852, 173] on input "datetime-local" at bounding box center [745, 171] width 265 height 44
type input "**********"
click at [657, 472] on div "Вибрати все Назар Іващенко" at bounding box center [745, 430] width 265 height 369
click at [733, 668] on button "Надіслати" at bounding box center [749, 653] width 75 height 40
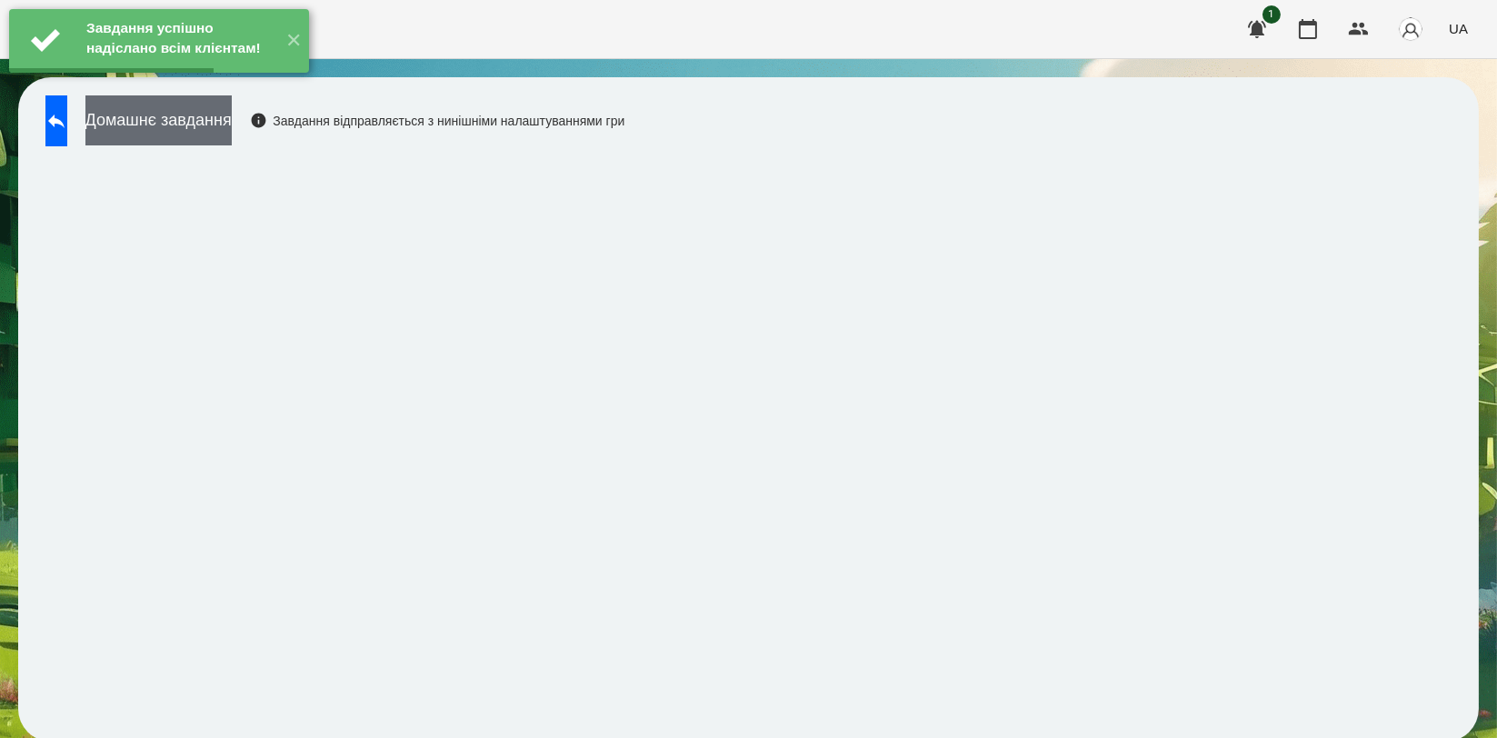
click at [232, 135] on button "Домашнє завдання" at bounding box center [158, 120] width 146 height 50
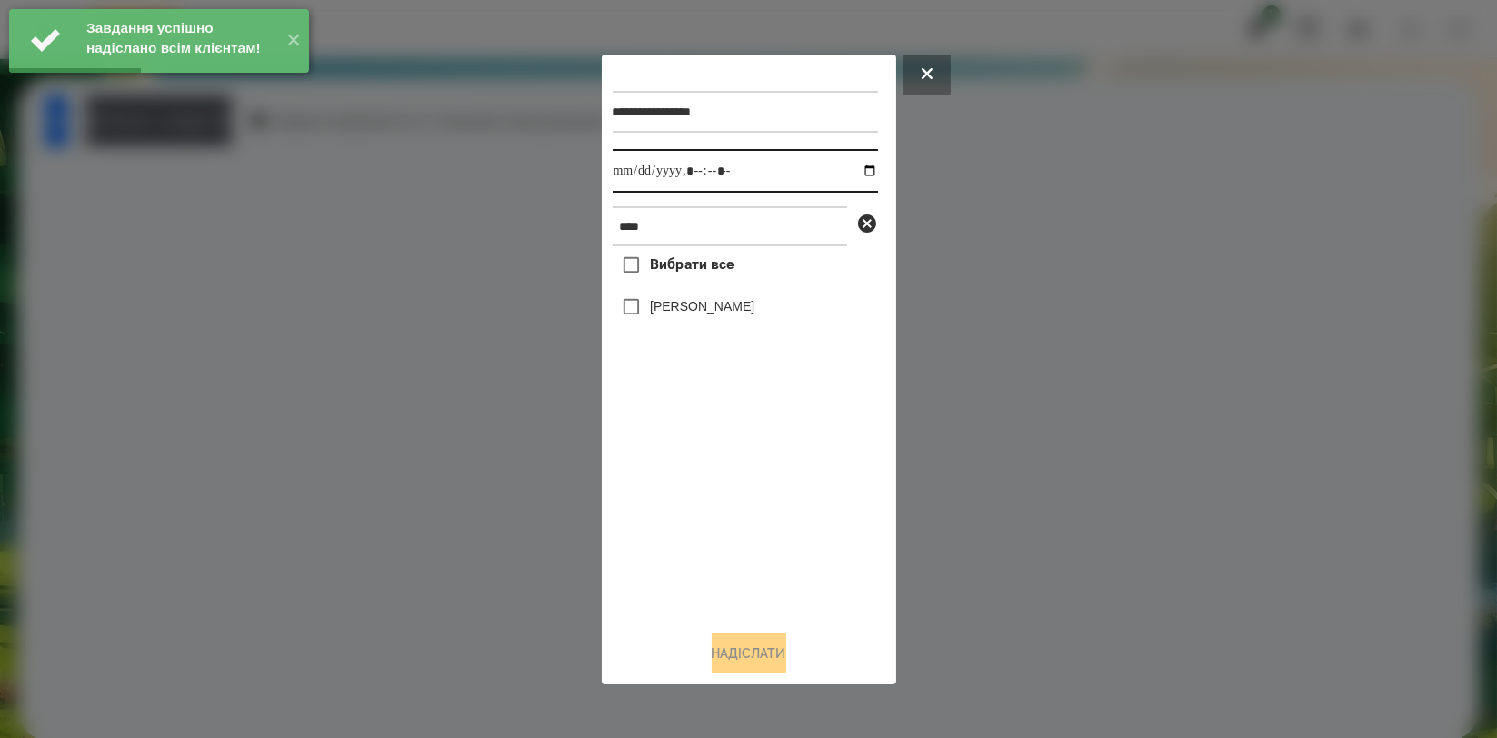
click at [856, 168] on input "datetime-local" at bounding box center [745, 171] width 265 height 44
type input "**********"
click at [689, 533] on div "Вибрати все Назар Іващенко" at bounding box center [745, 430] width 265 height 369
click at [732, 308] on label "[PERSON_NAME]" at bounding box center [702, 306] width 105 height 18
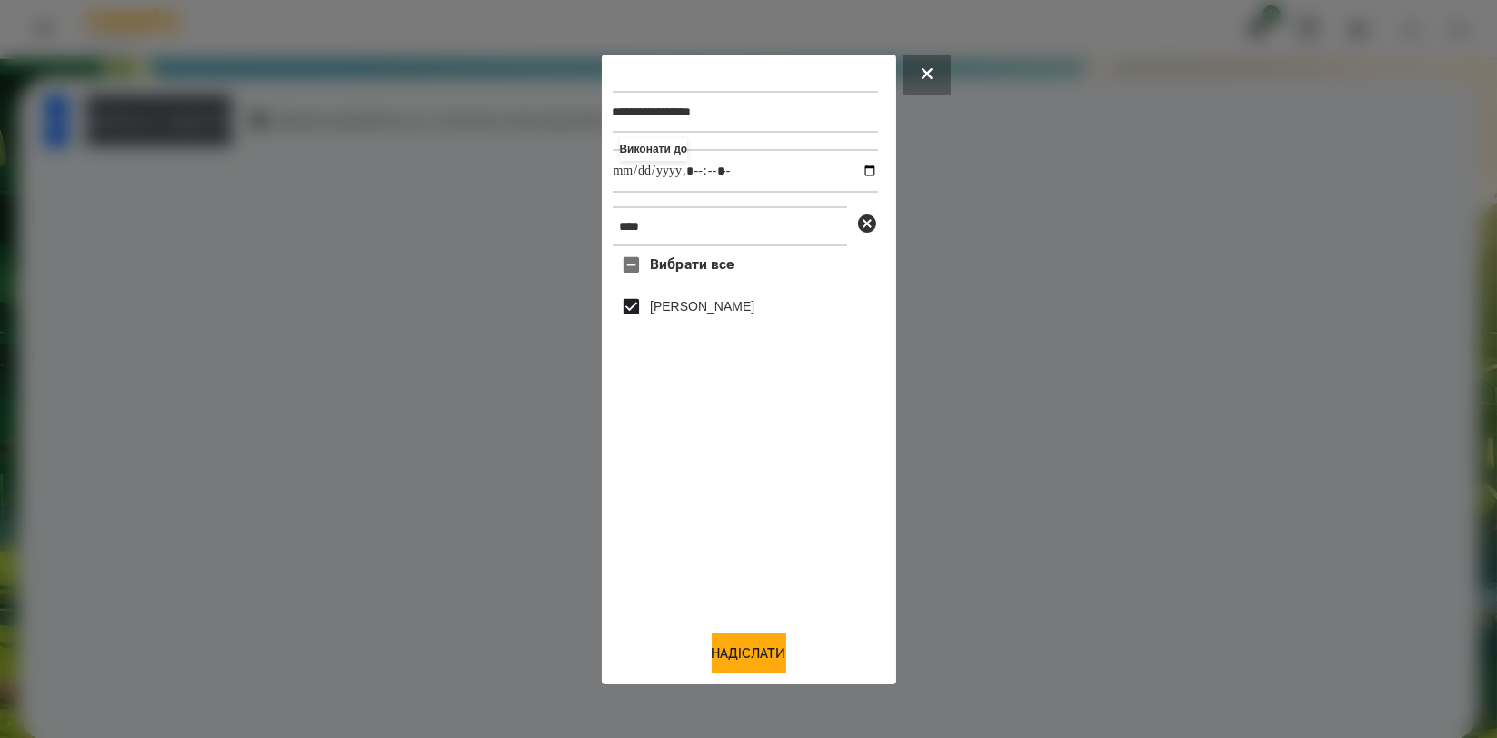
drag, startPoint x: 733, startPoint y: 653, endPoint x: 718, endPoint y: 626, distance: 30.6
click at [734, 655] on button "Надіслати" at bounding box center [749, 653] width 75 height 40
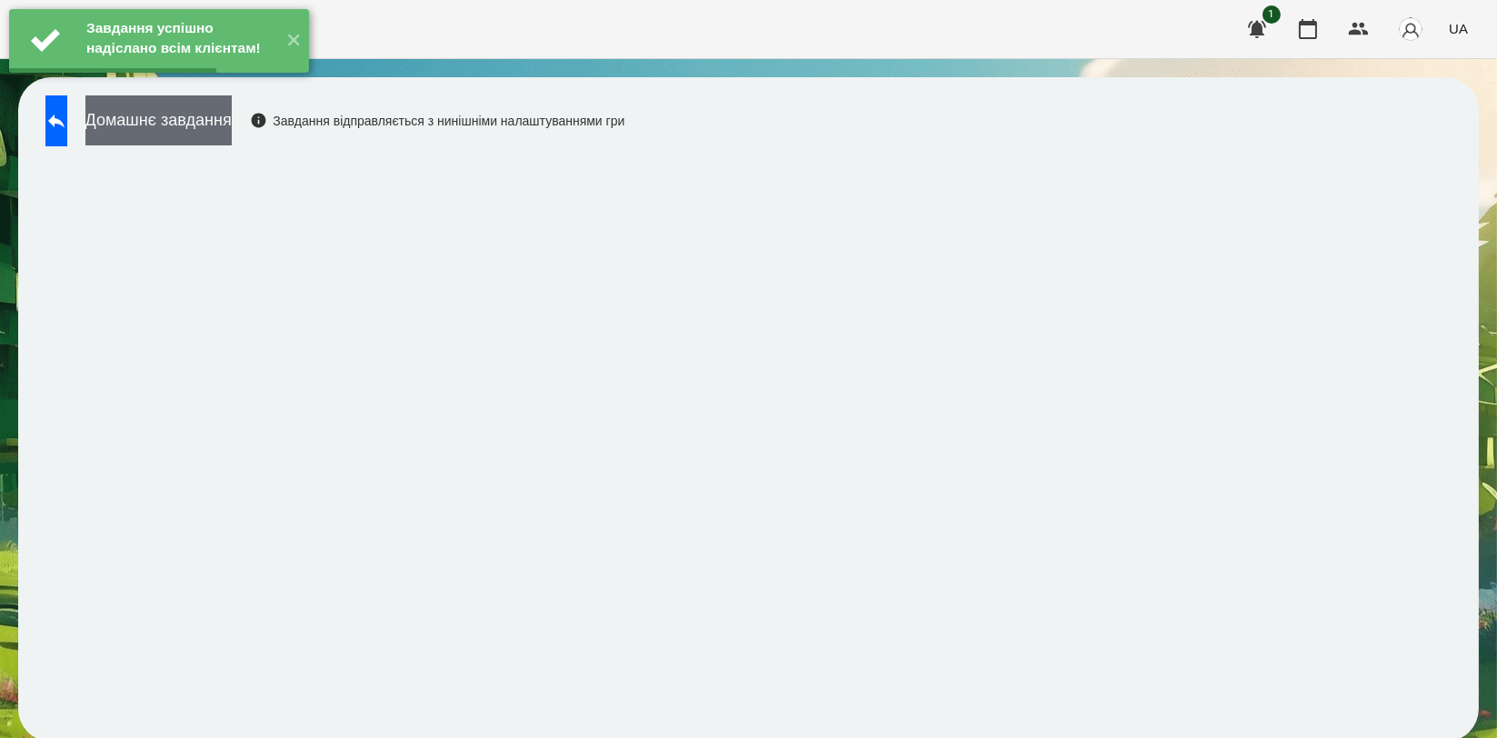
click at [232, 128] on button "Домашнє завдання" at bounding box center [158, 120] width 146 height 50
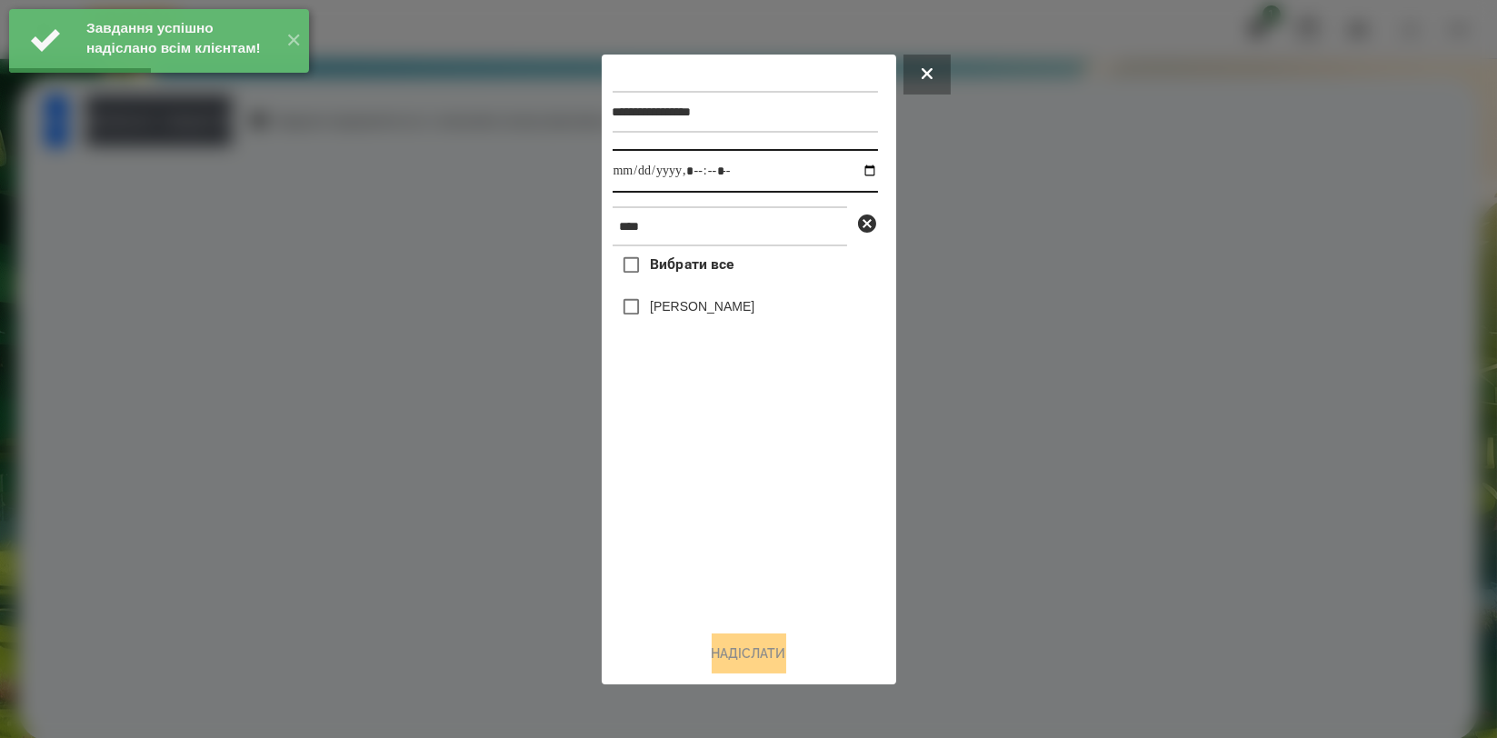
click at [857, 172] on input "datetime-local" at bounding box center [745, 171] width 265 height 44
type input "**********"
click at [711, 496] on div "Вибрати все Назар Іващенко" at bounding box center [745, 430] width 265 height 369
click at [702, 315] on label "[PERSON_NAME]" at bounding box center [702, 306] width 105 height 18
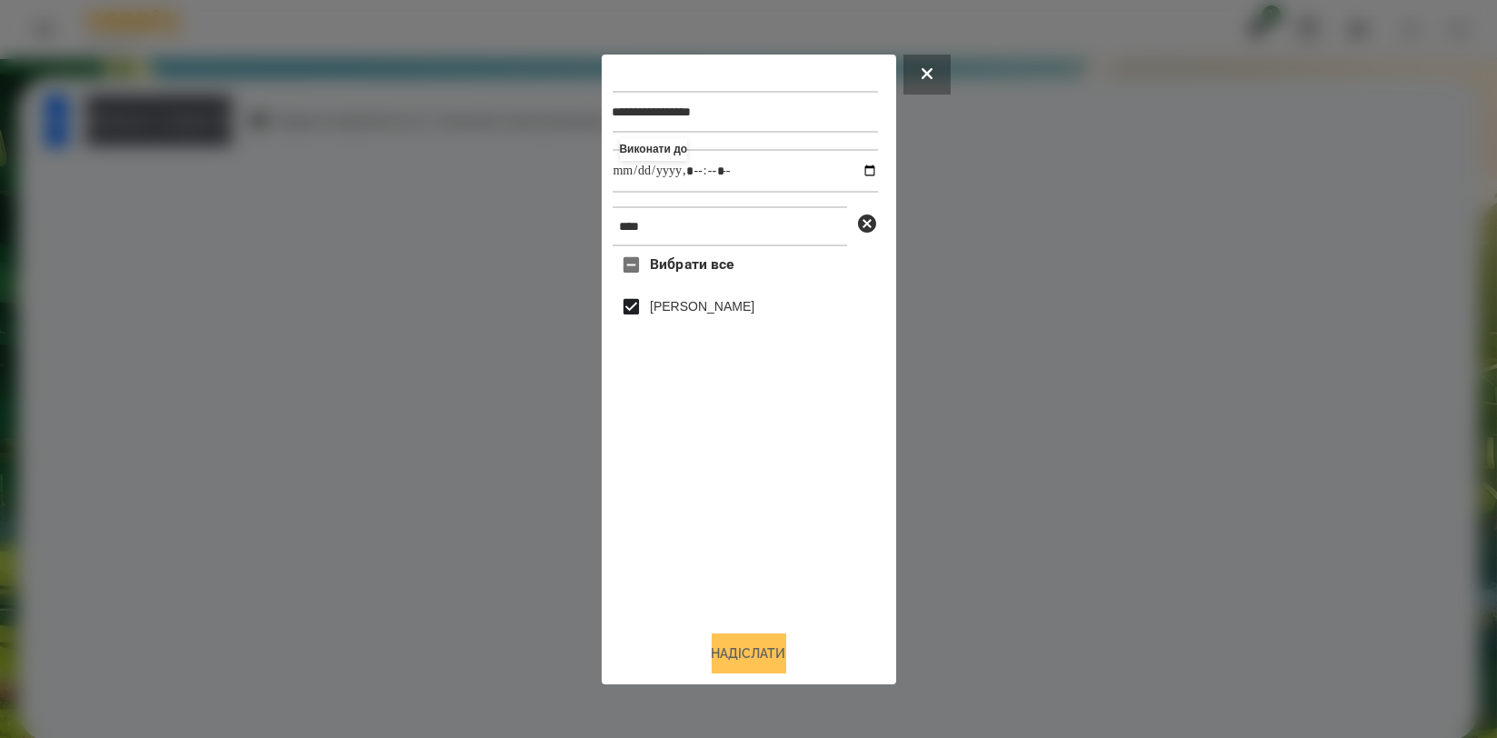
click at [746, 643] on button "Надіслати" at bounding box center [749, 653] width 75 height 40
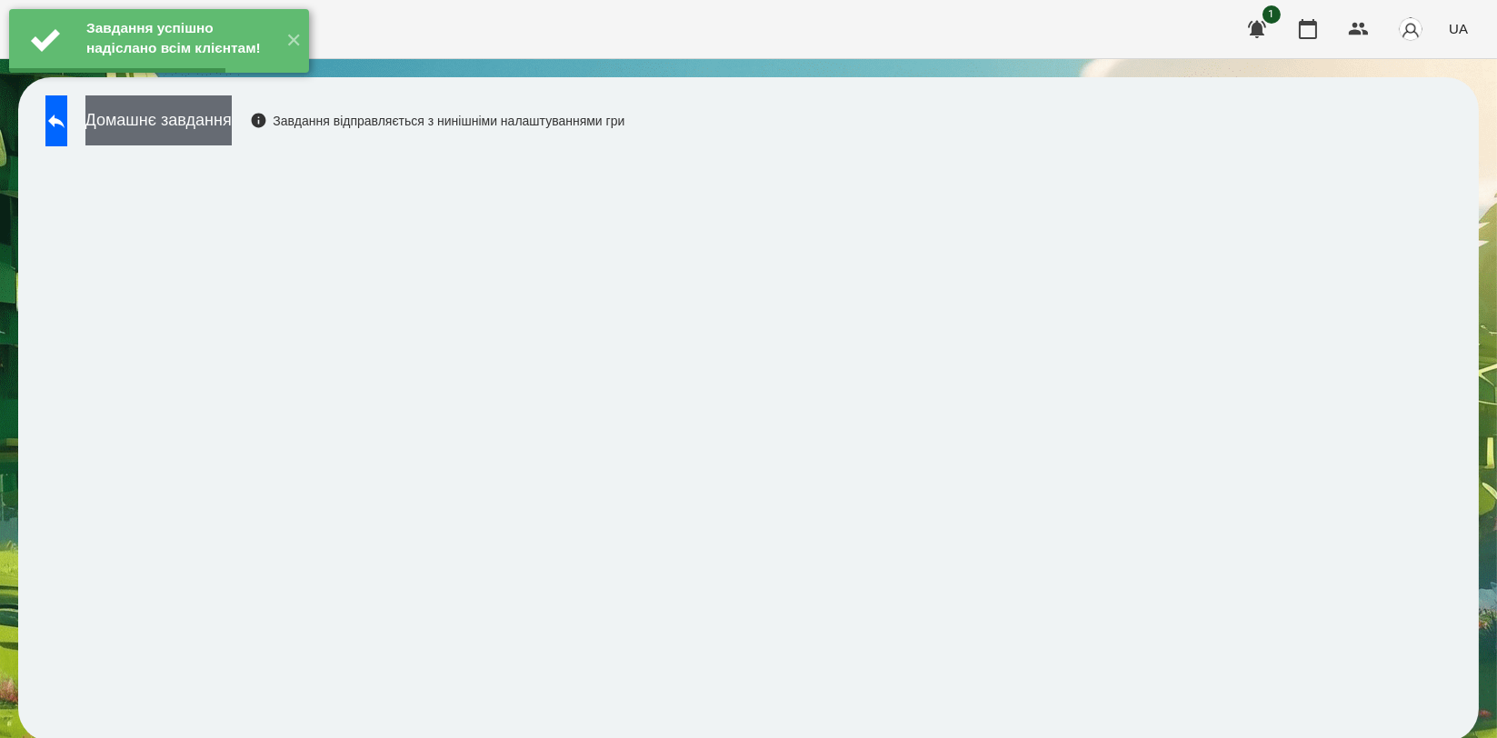
click at [232, 136] on button "Домашнє завдання" at bounding box center [158, 120] width 146 height 50
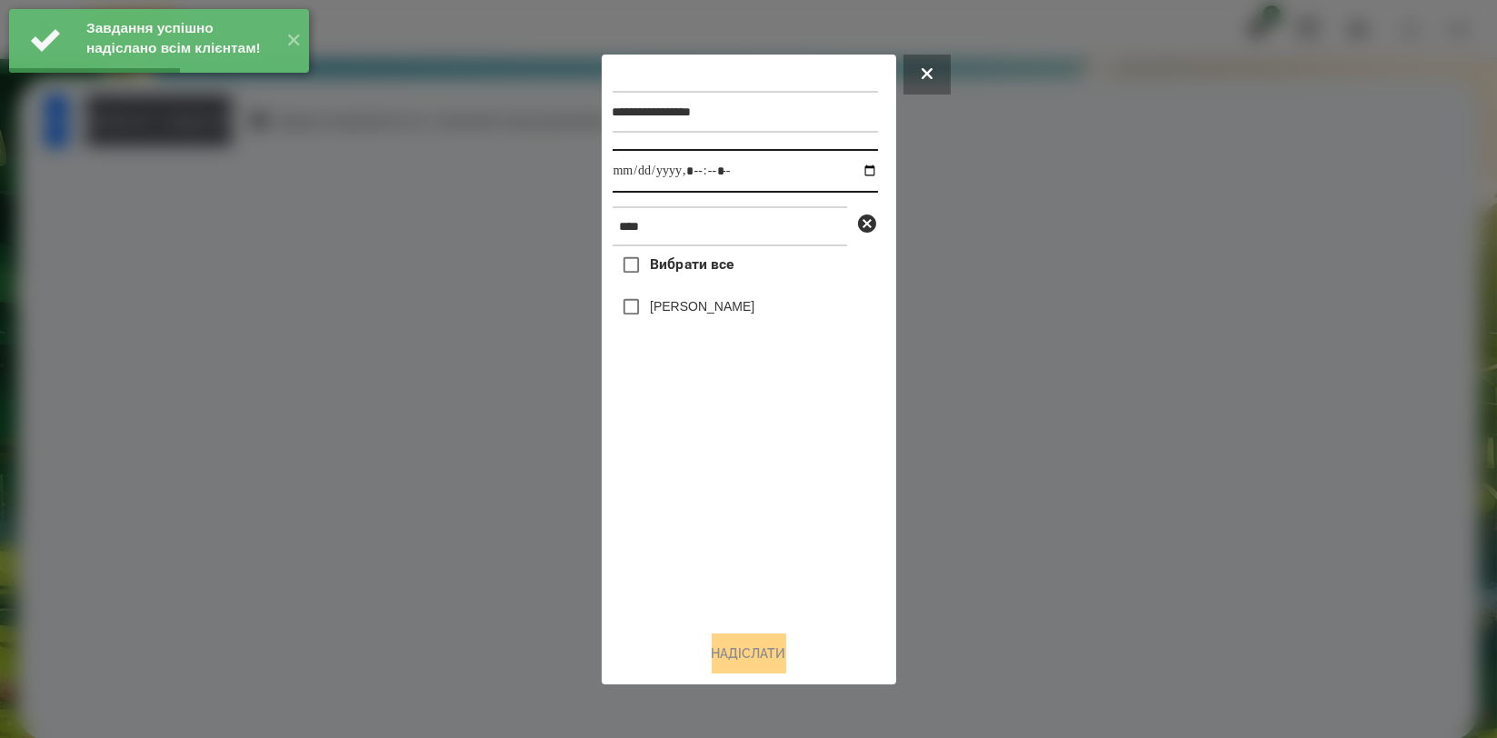
click at [862, 171] on input "datetime-local" at bounding box center [745, 171] width 265 height 44
type input "**********"
click at [718, 462] on div "Вибрати все Назар Іващенко" at bounding box center [745, 430] width 265 height 369
click at [731, 309] on label "[PERSON_NAME]" at bounding box center [702, 306] width 105 height 18
click at [735, 656] on button "Надіслати" at bounding box center [749, 653] width 75 height 40
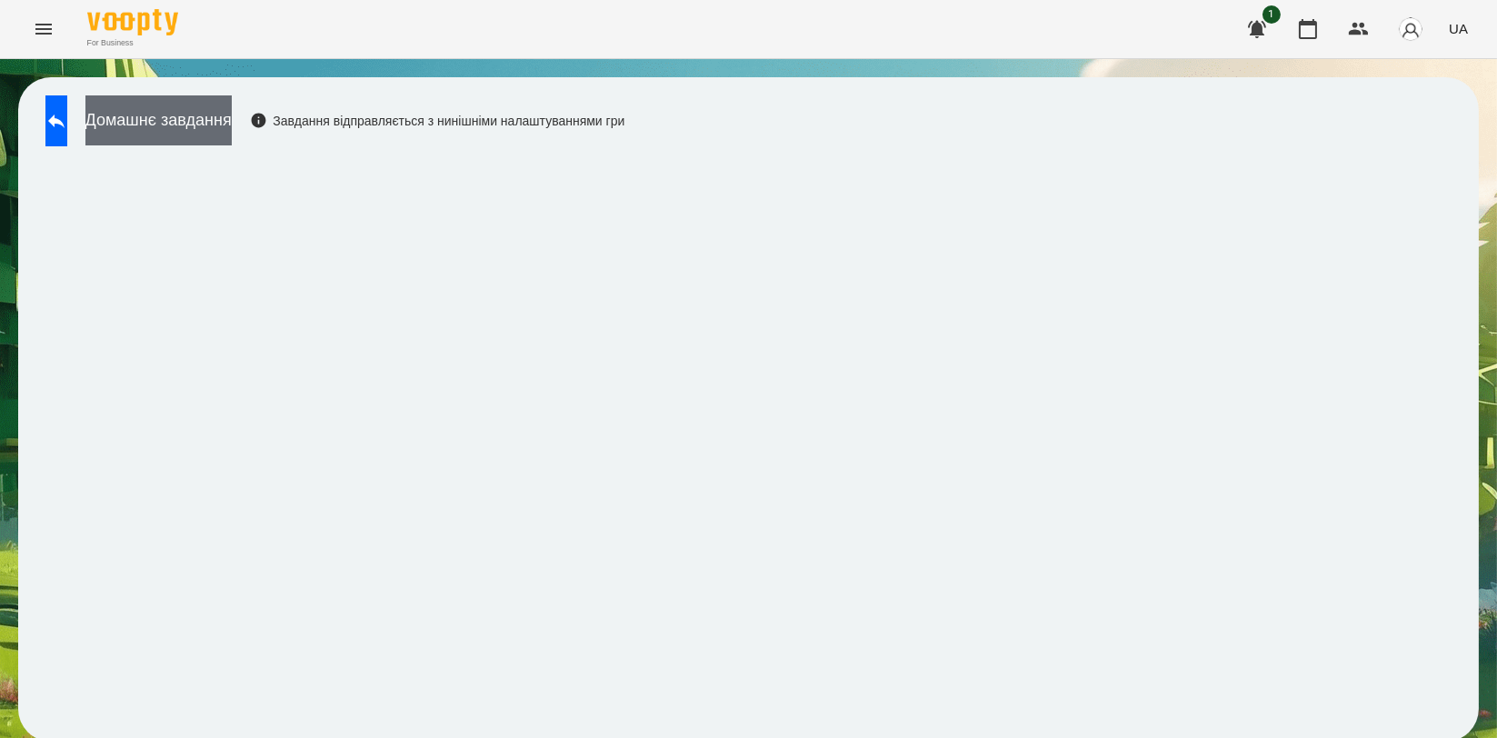
click at [232, 136] on button "Домашнє завдання" at bounding box center [158, 120] width 146 height 50
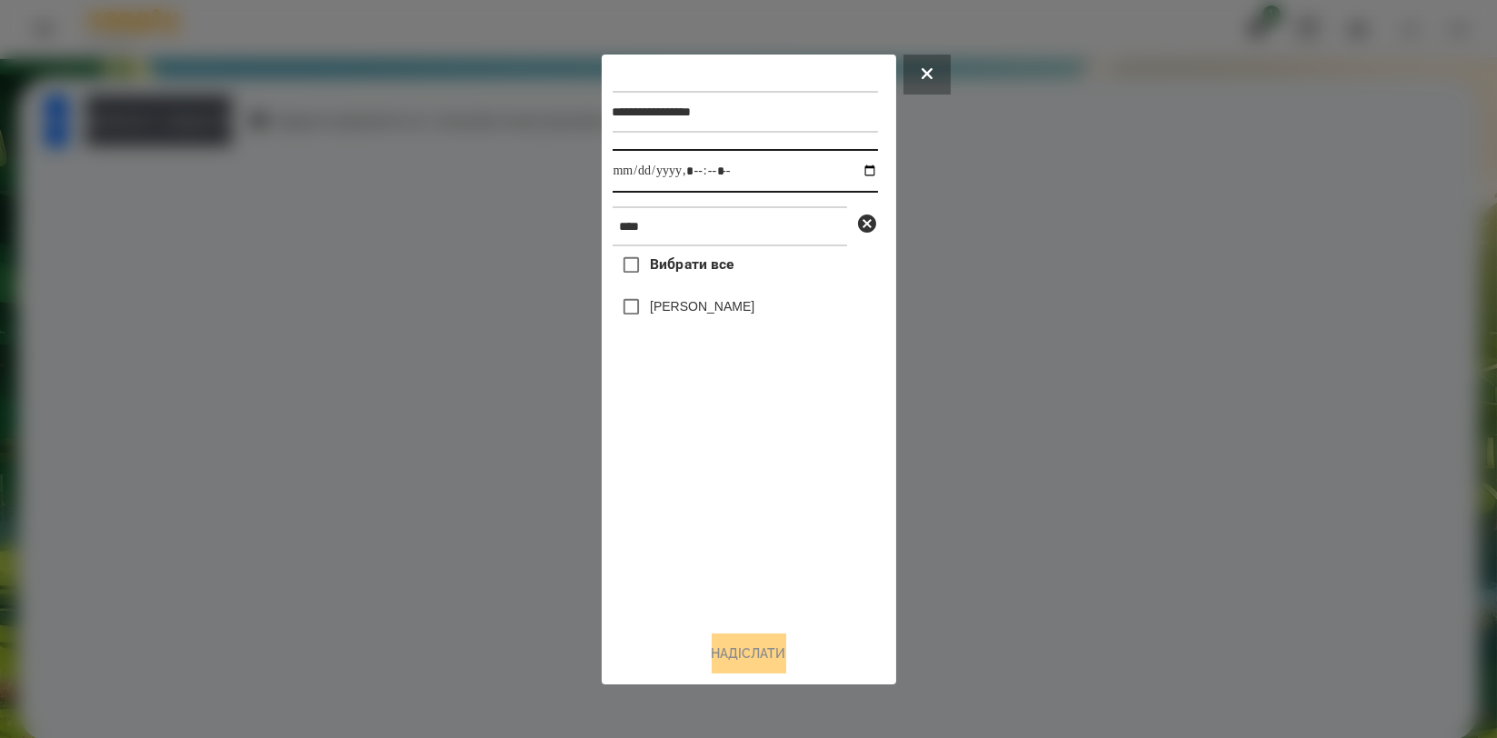
click at [856, 171] on input "datetime-local" at bounding box center [745, 171] width 265 height 44
type input "**********"
drag, startPoint x: 732, startPoint y: 473, endPoint x: 733, endPoint y: 389, distance: 83.6
click at [732, 474] on div "Вибрати все Назар Іващенко" at bounding box center [745, 430] width 265 height 369
click at [731, 297] on div "[PERSON_NAME]" at bounding box center [745, 307] width 265 height 38
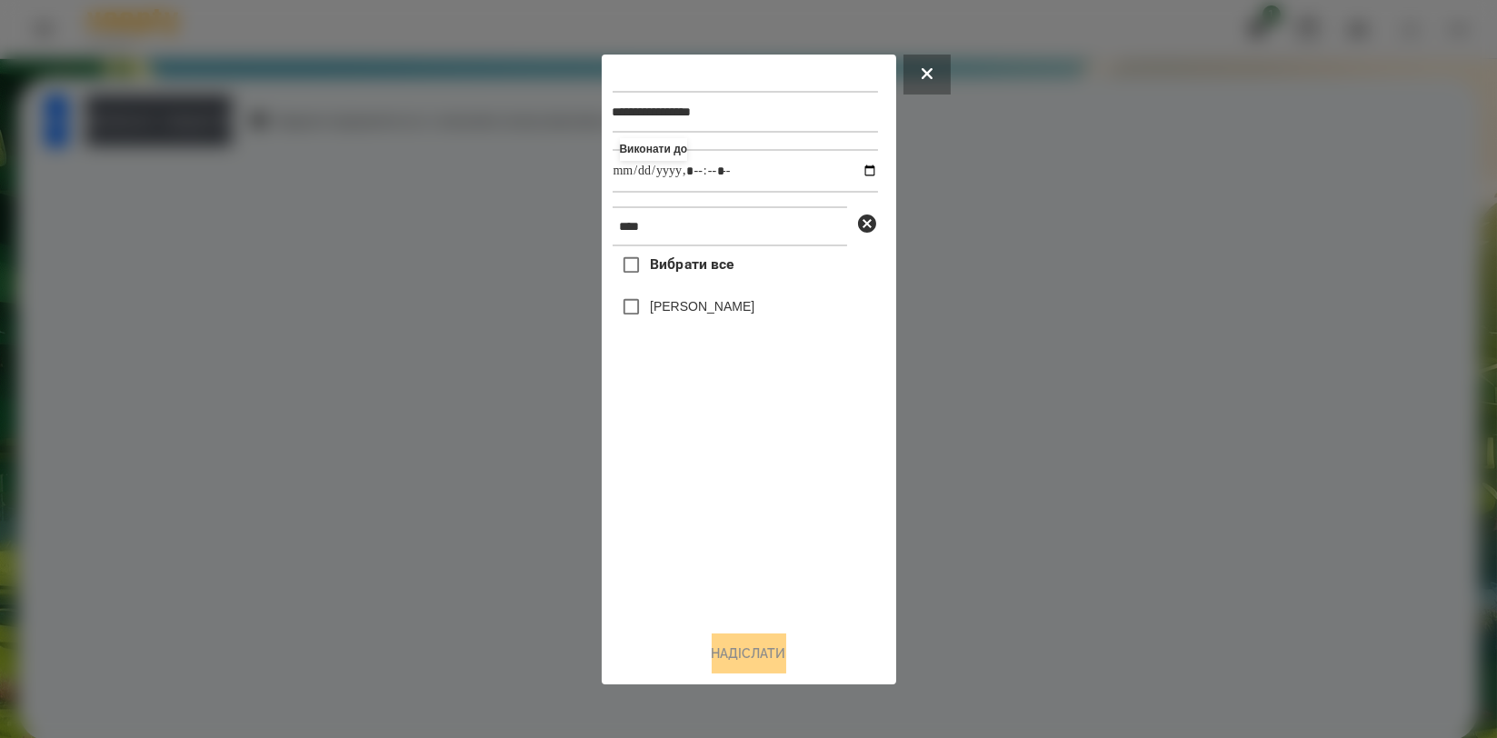
click at [735, 307] on label "[PERSON_NAME]" at bounding box center [702, 306] width 105 height 18
click at [754, 653] on button "Надіслати" at bounding box center [749, 653] width 75 height 40
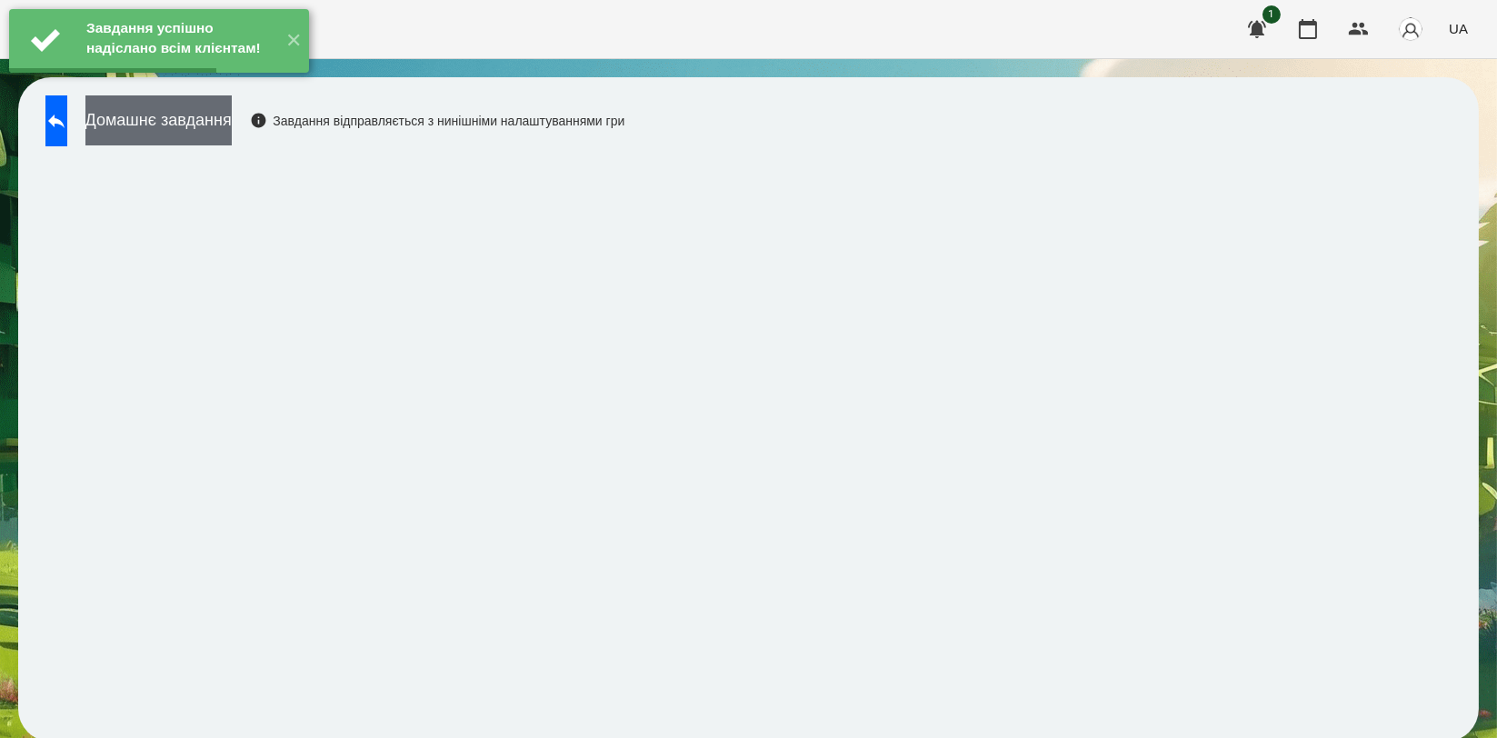
click at [232, 126] on button "Домашнє завдання" at bounding box center [158, 120] width 146 height 50
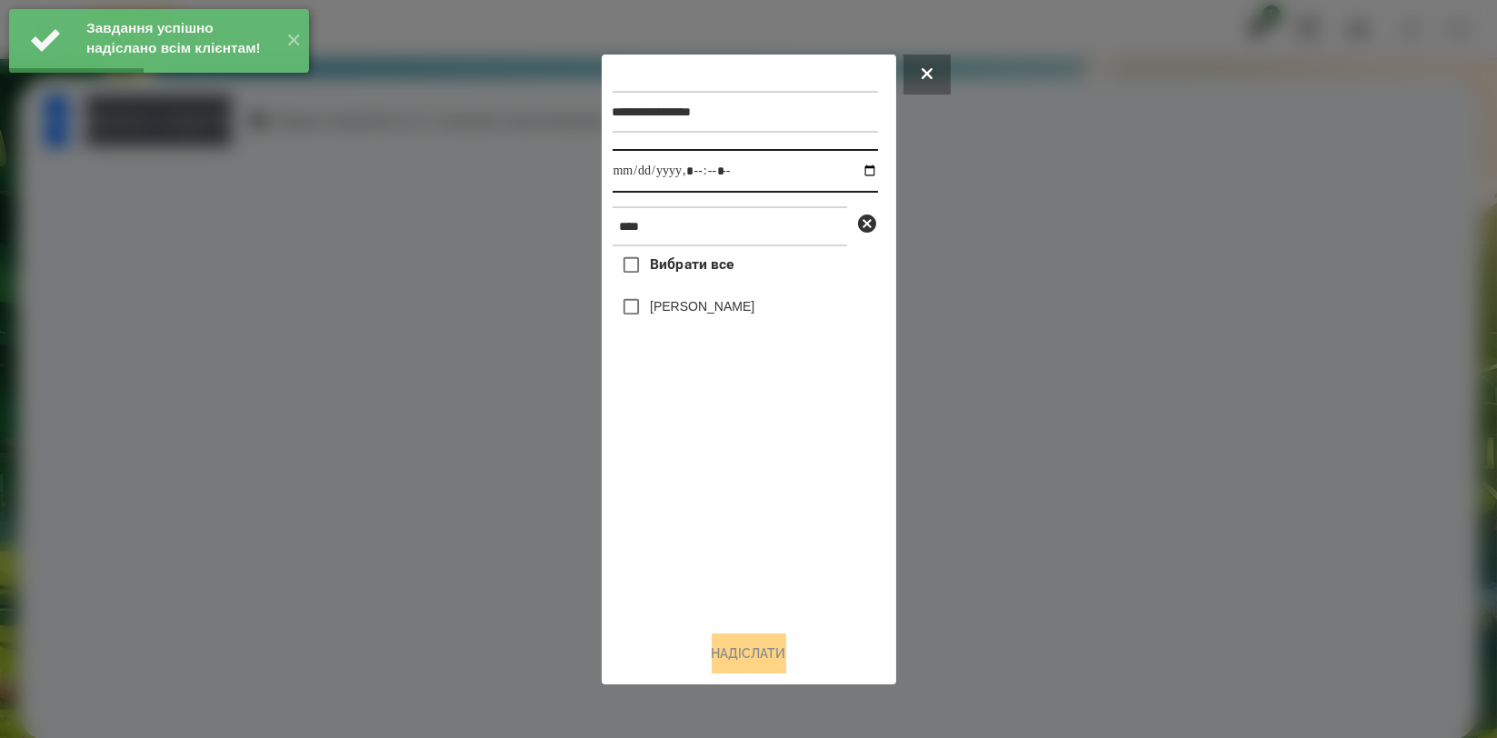
click at [854, 174] on input "datetime-local" at bounding box center [745, 171] width 265 height 44
type input "**********"
click at [711, 547] on div "Вибрати все Назар Іващенко" at bounding box center [745, 430] width 265 height 369
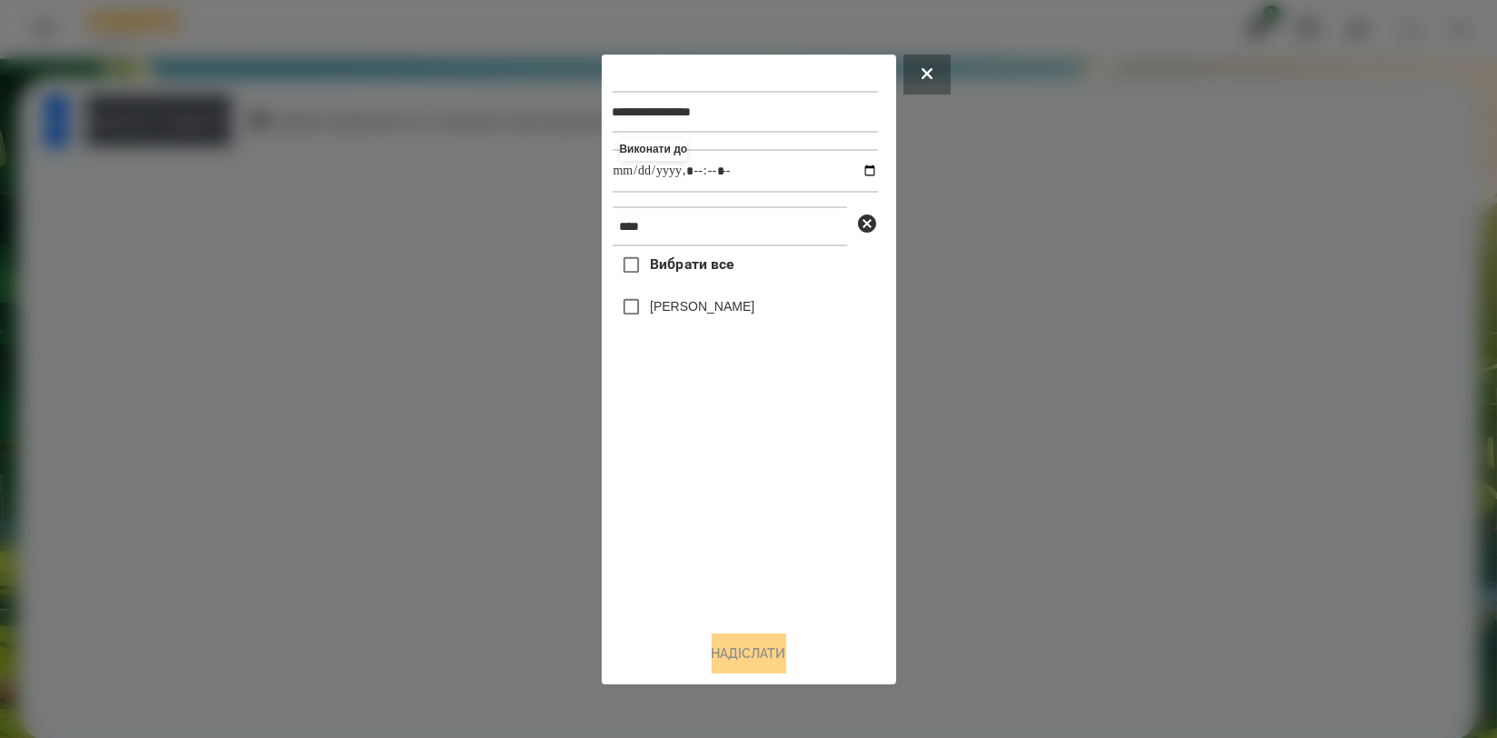
click at [693, 313] on label "[PERSON_NAME]" at bounding box center [702, 306] width 105 height 18
click at [733, 666] on button "Надіслати" at bounding box center [749, 653] width 75 height 40
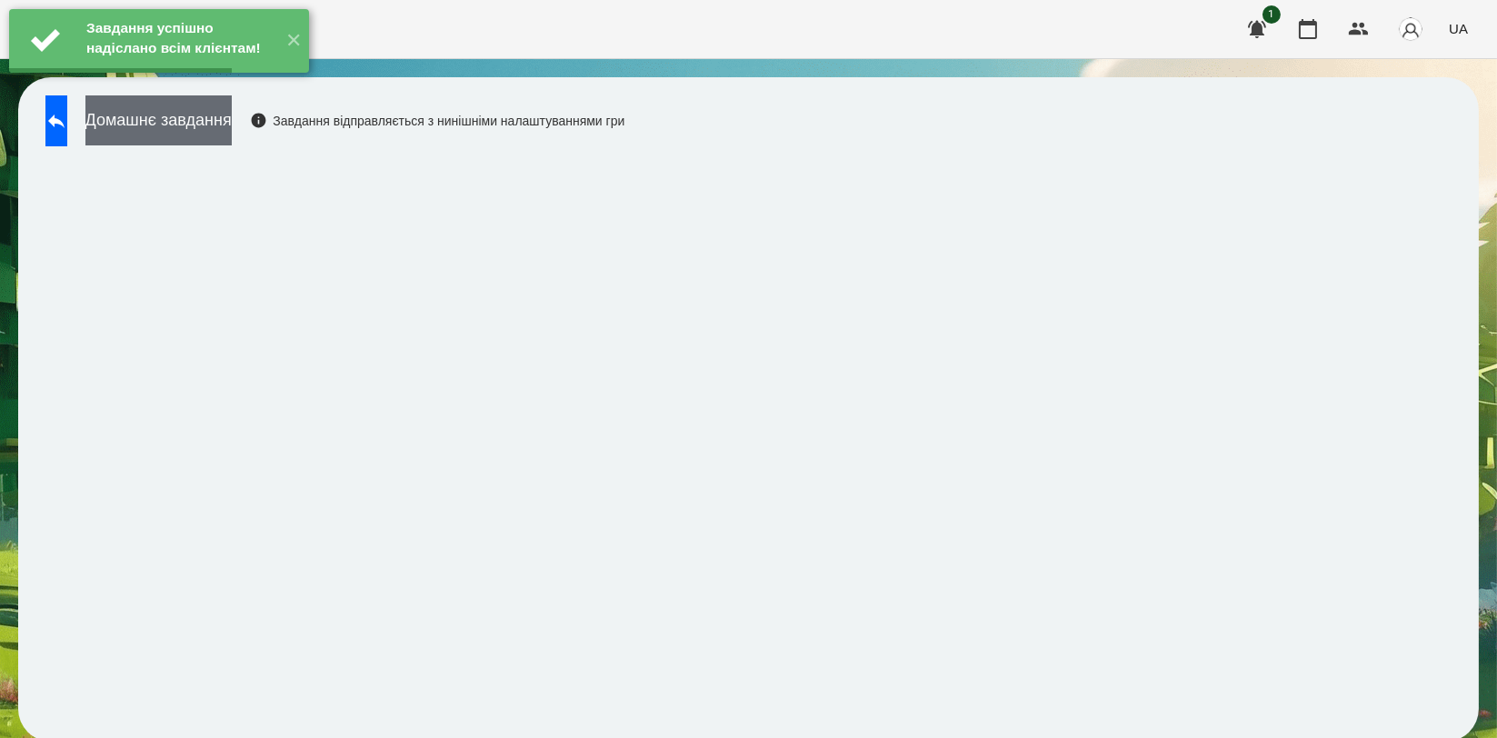
click at [232, 123] on button "Домашнє завдання" at bounding box center [158, 120] width 146 height 50
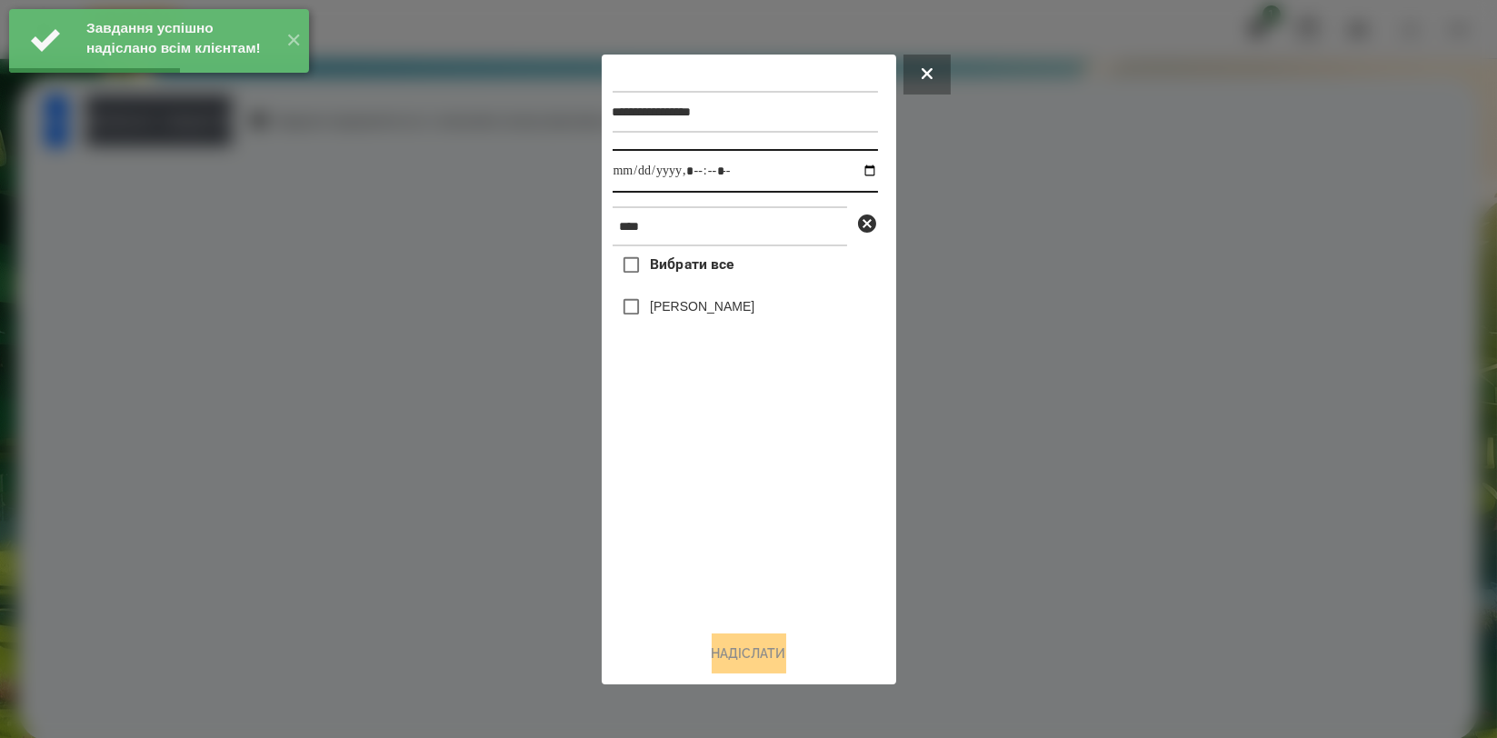
click at [855, 170] on input "datetime-local" at bounding box center [745, 171] width 265 height 44
type input "**********"
click at [776, 521] on div "Вибрати все Назар Іващенко" at bounding box center [745, 430] width 265 height 369
click at [739, 310] on label "[PERSON_NAME]" at bounding box center [702, 306] width 105 height 18
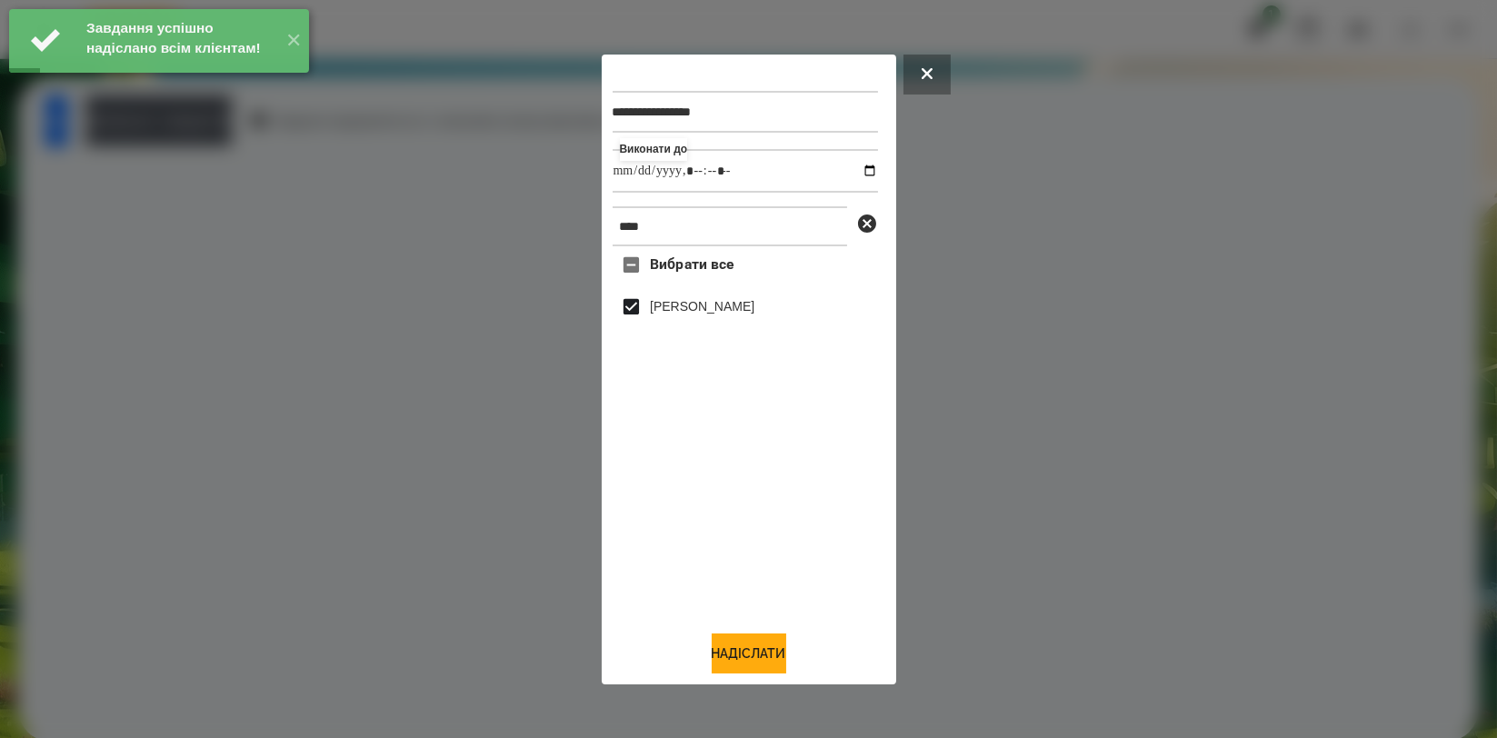
drag, startPoint x: 750, startPoint y: 655, endPoint x: 572, endPoint y: 514, distance: 227.1
click at [750, 656] on button "Надіслати" at bounding box center [749, 653] width 75 height 40
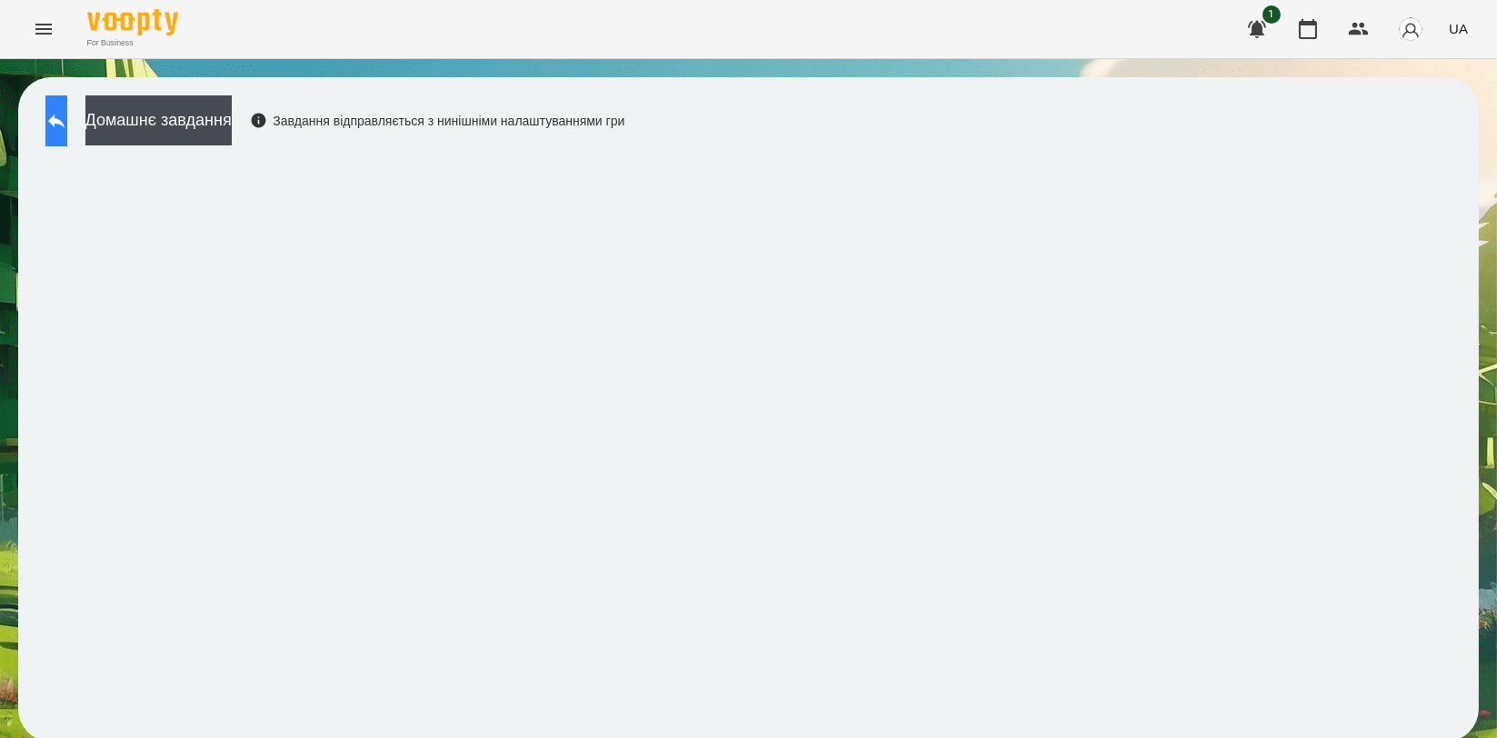
click at [66, 123] on icon at bounding box center [56, 121] width 22 height 22
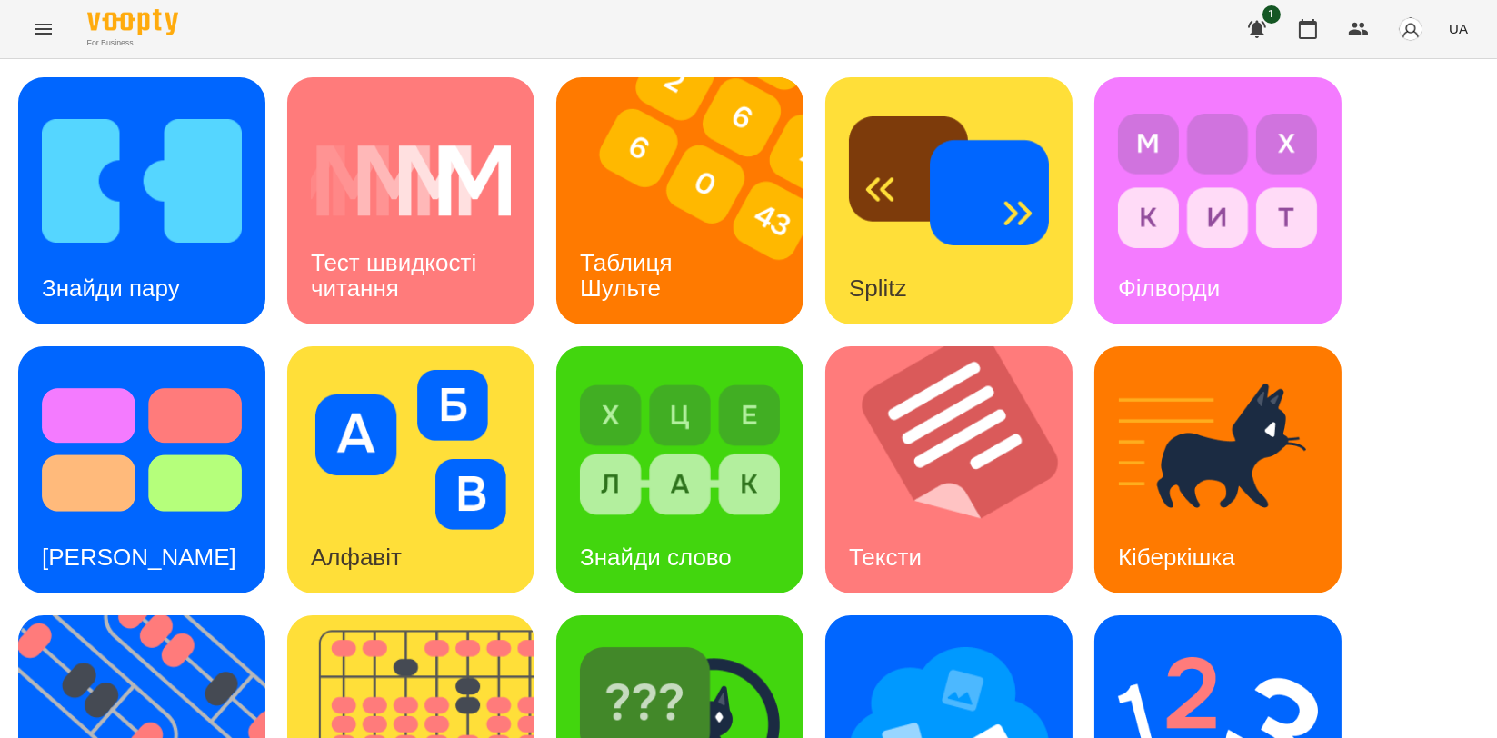
scroll to position [303, 0]
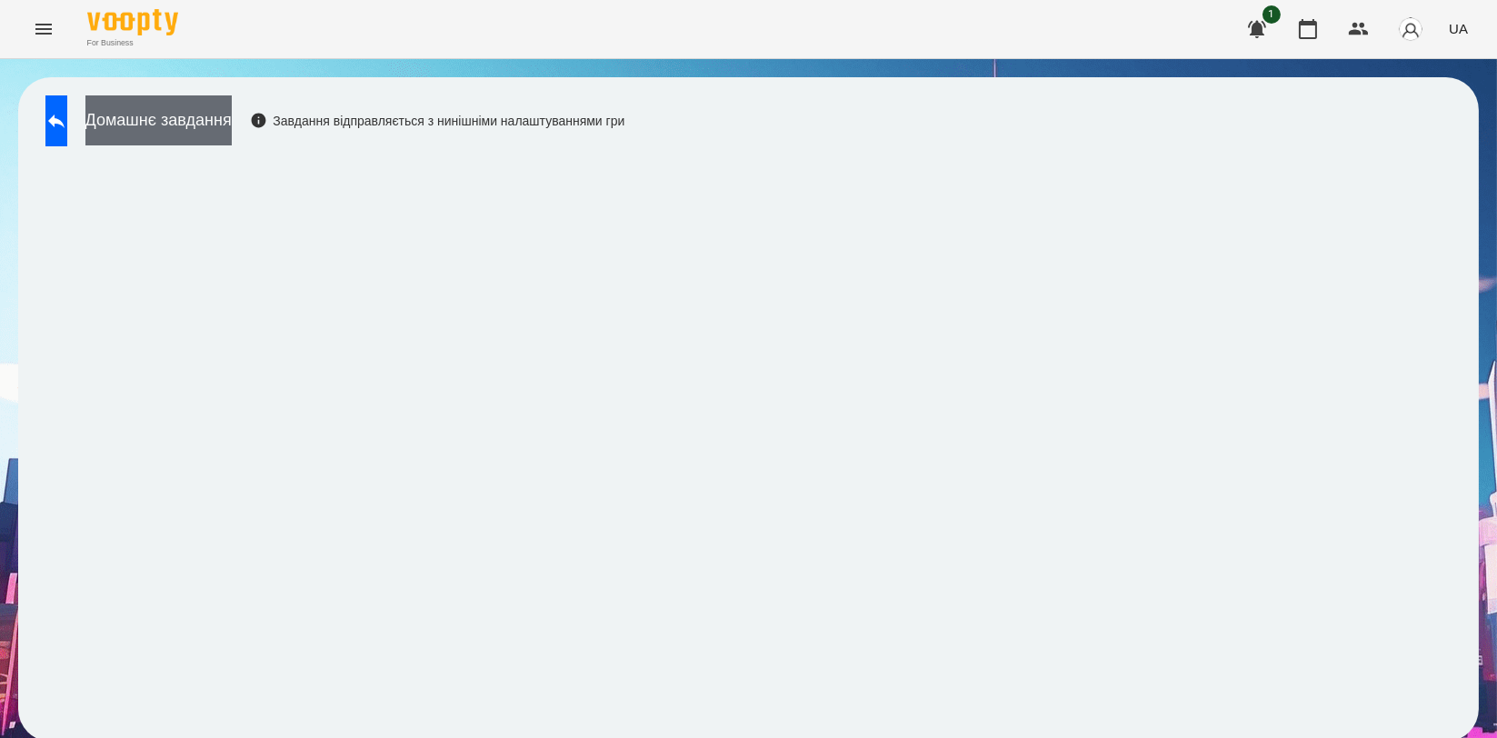
click at [232, 100] on button "Домашнє завдання" at bounding box center [158, 120] width 146 height 50
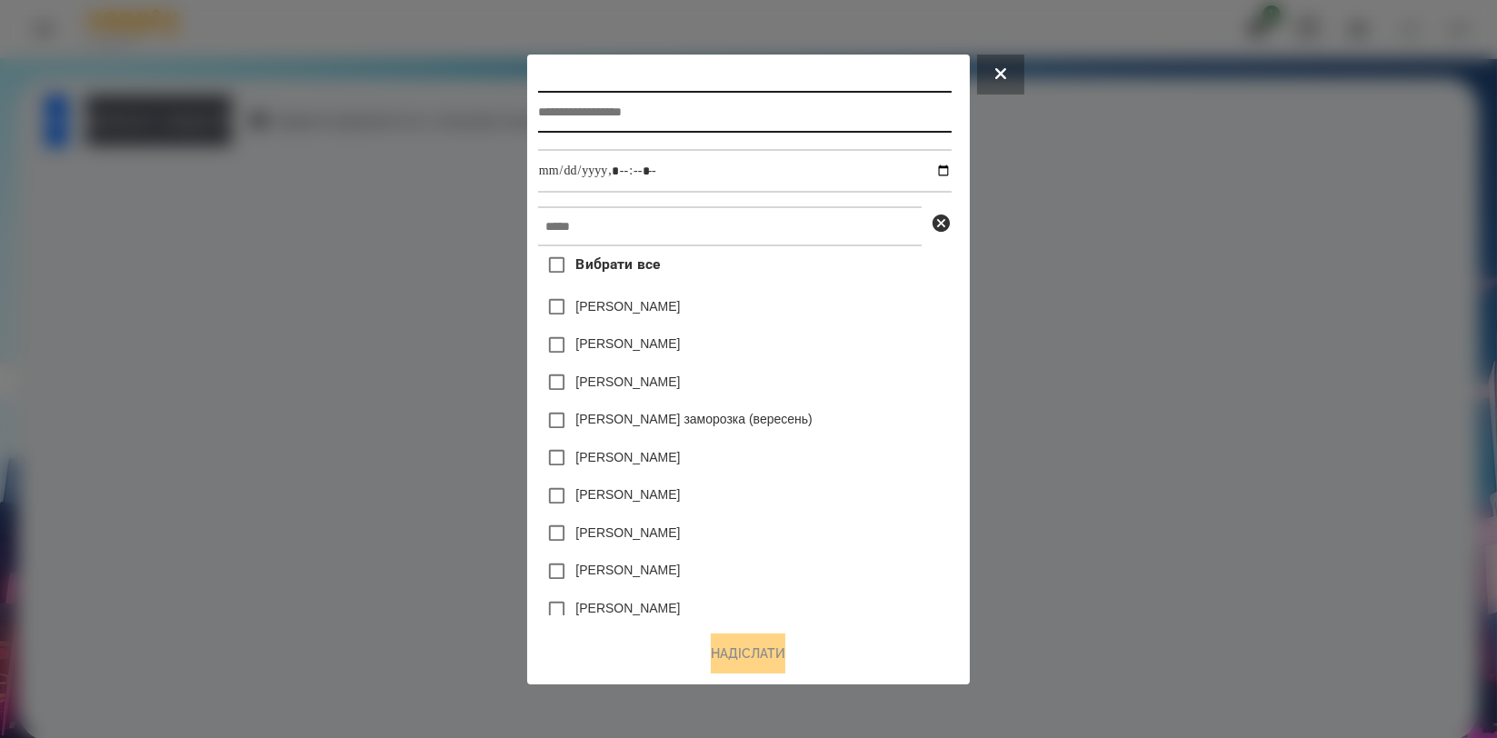
click at [590, 119] on input "text" at bounding box center [745, 112] width 414 height 42
type input "*********"
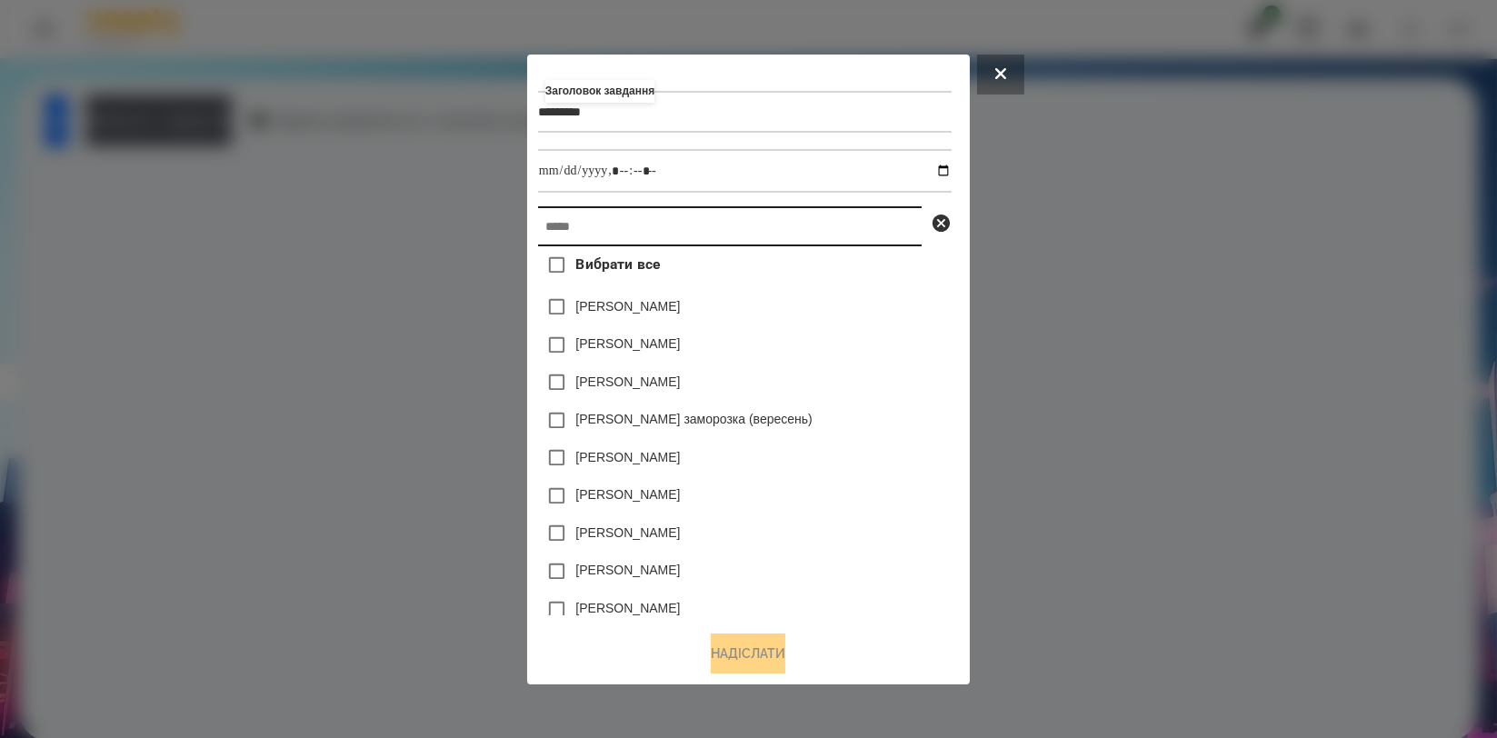
click at [691, 224] on input "text" at bounding box center [730, 226] width 384 height 40
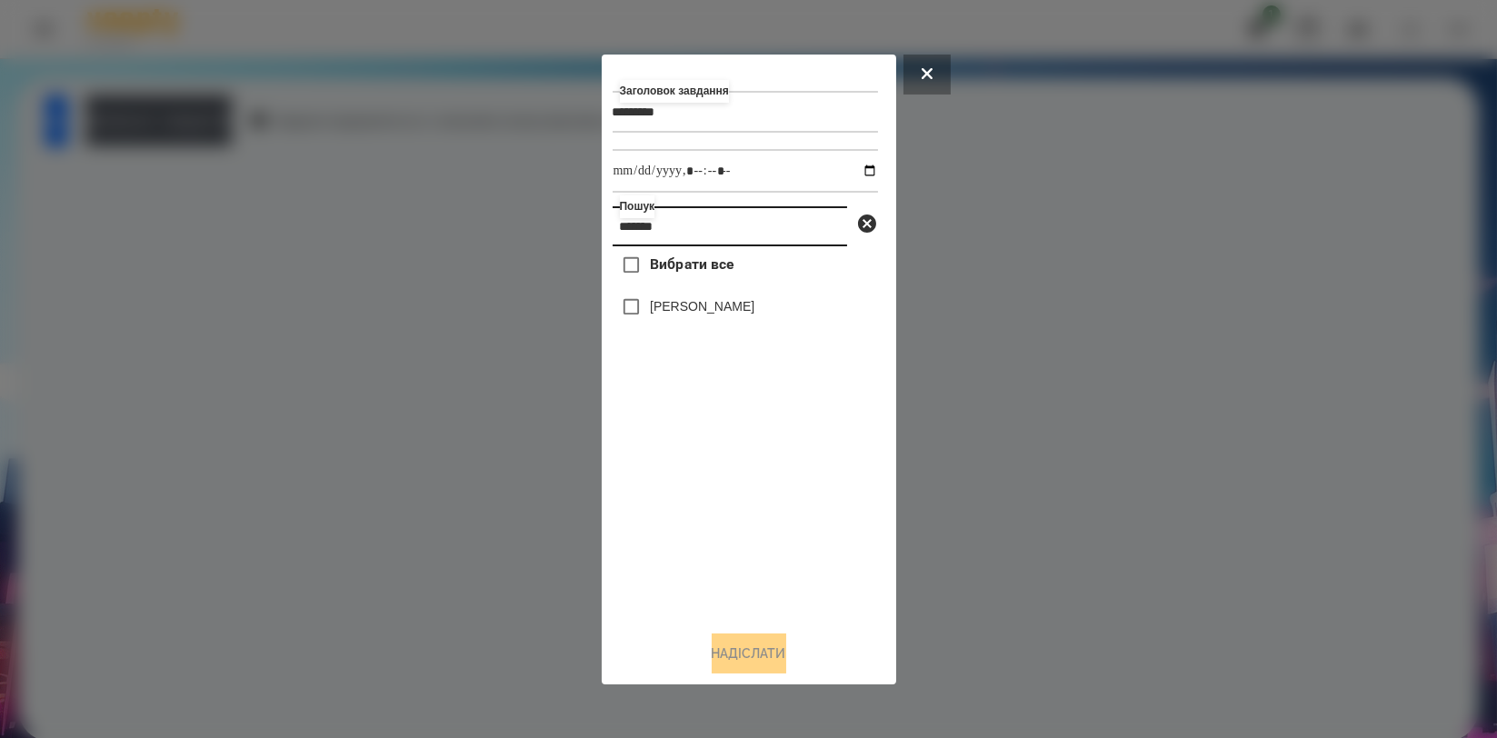
type input "*******"
click at [683, 324] on div "[PERSON_NAME]" at bounding box center [745, 307] width 265 height 38
click at [744, 306] on label "[PERSON_NAME]" at bounding box center [702, 306] width 105 height 18
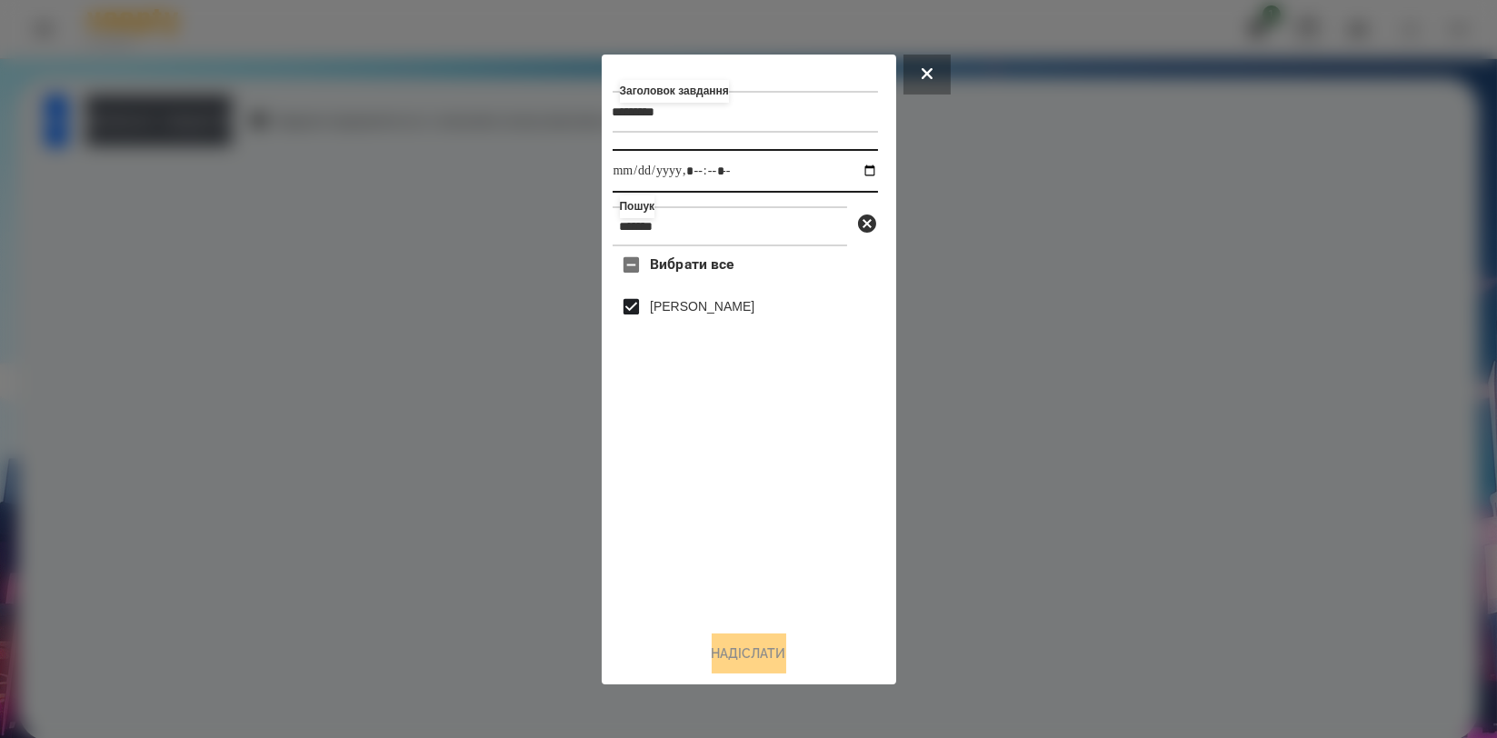
click at [859, 167] on input "datetime-local" at bounding box center [745, 171] width 265 height 44
type input "**********"
click at [805, 520] on div "Вибрати все Доброслав Воробєй" at bounding box center [745, 430] width 265 height 369
click at [733, 650] on button "Надіслати" at bounding box center [749, 653] width 75 height 40
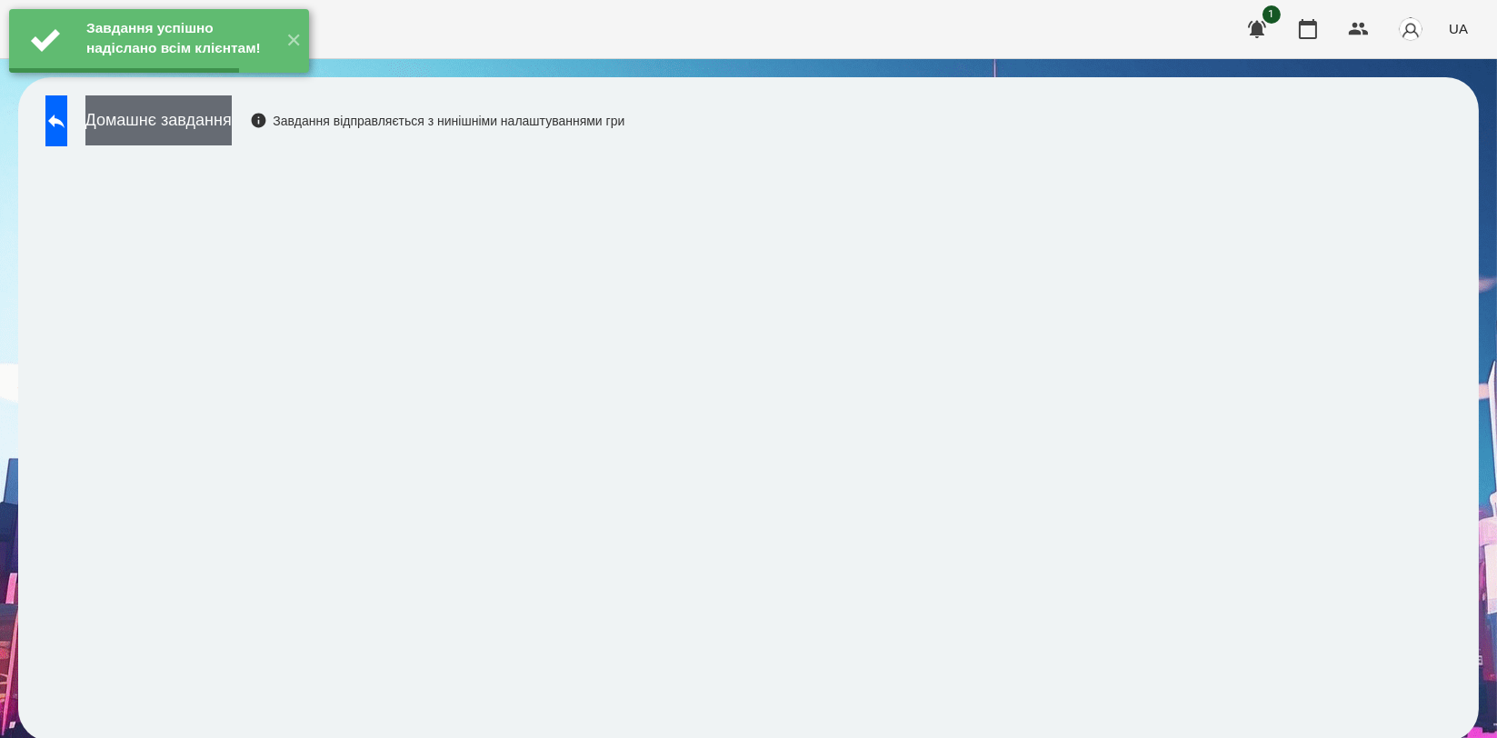
click at [232, 109] on button "Домашнє завдання" at bounding box center [158, 120] width 146 height 50
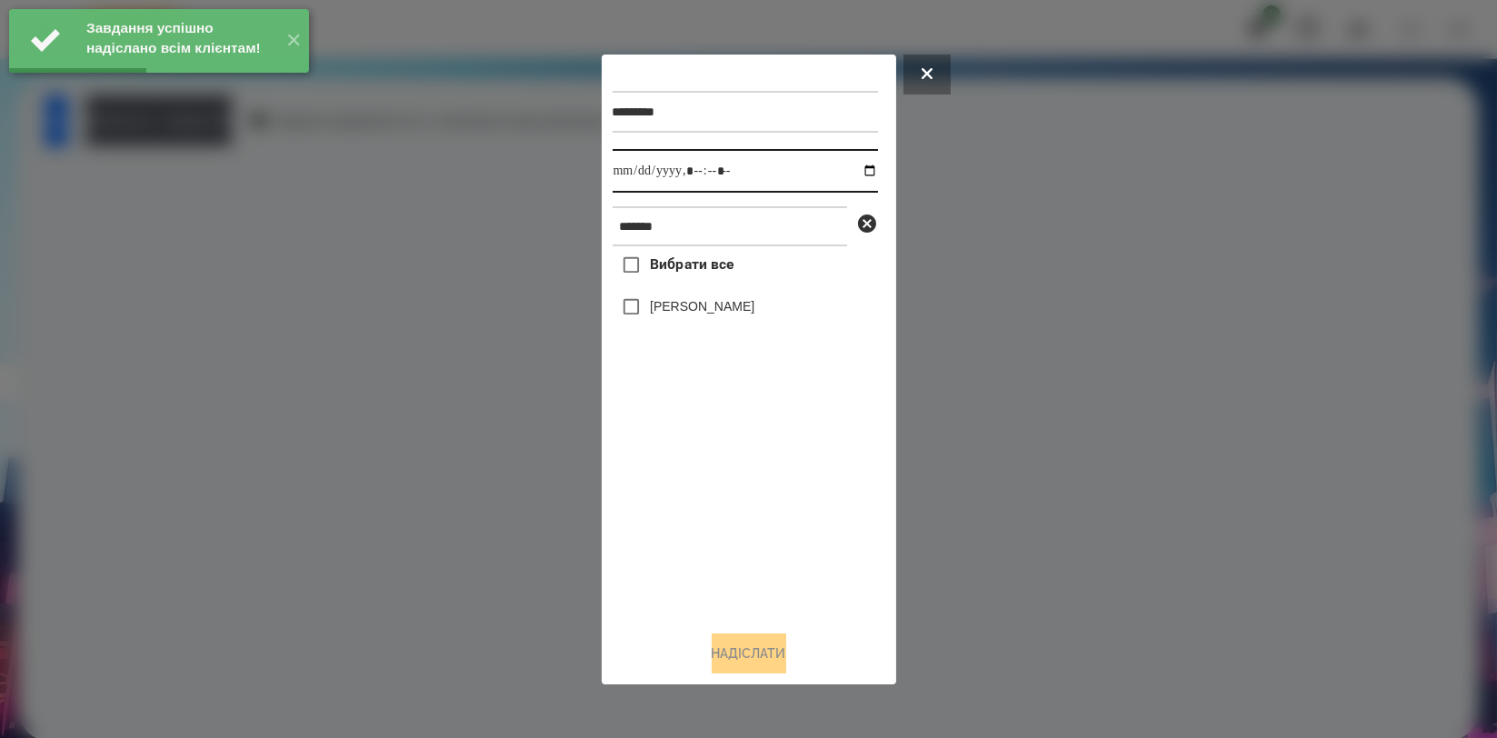
click at [856, 170] on input "datetime-local" at bounding box center [745, 171] width 265 height 44
type input "**********"
click at [658, 493] on div "Вибрати все Доброслав Воробєй" at bounding box center [745, 430] width 265 height 369
click at [718, 311] on label "[PERSON_NAME]" at bounding box center [702, 306] width 105 height 18
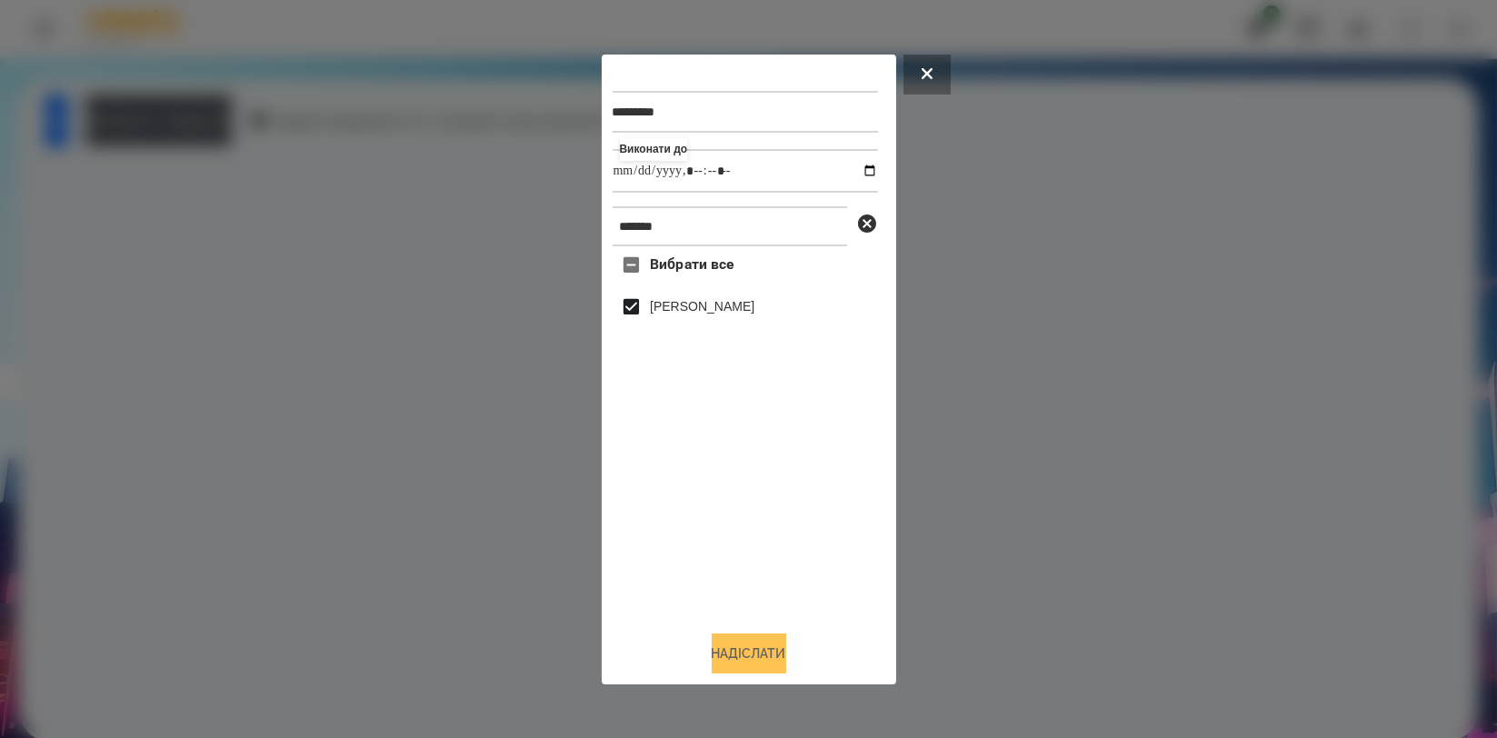
click at [743, 642] on button "Надіслати" at bounding box center [749, 653] width 75 height 40
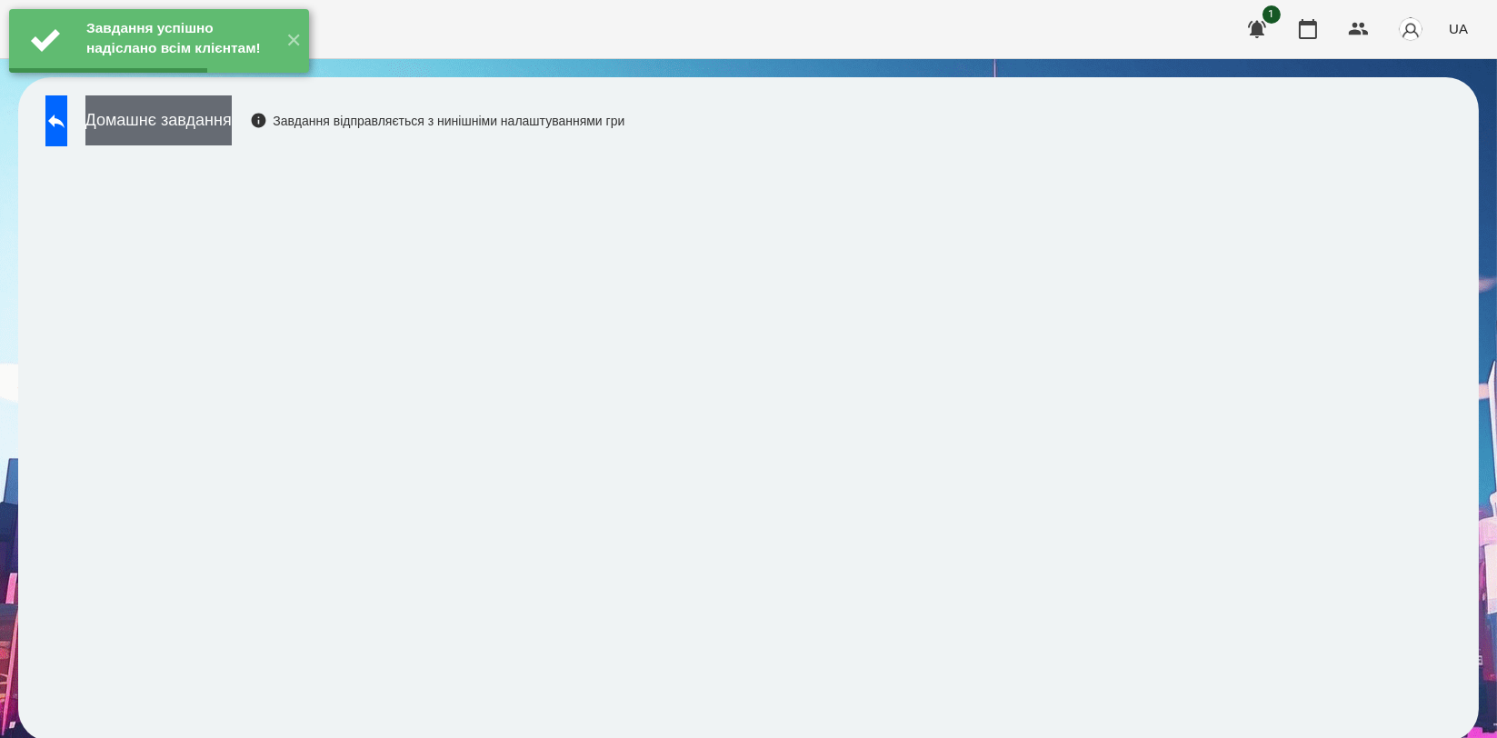
click at [232, 144] on button "Домашнє завдання" at bounding box center [158, 120] width 146 height 50
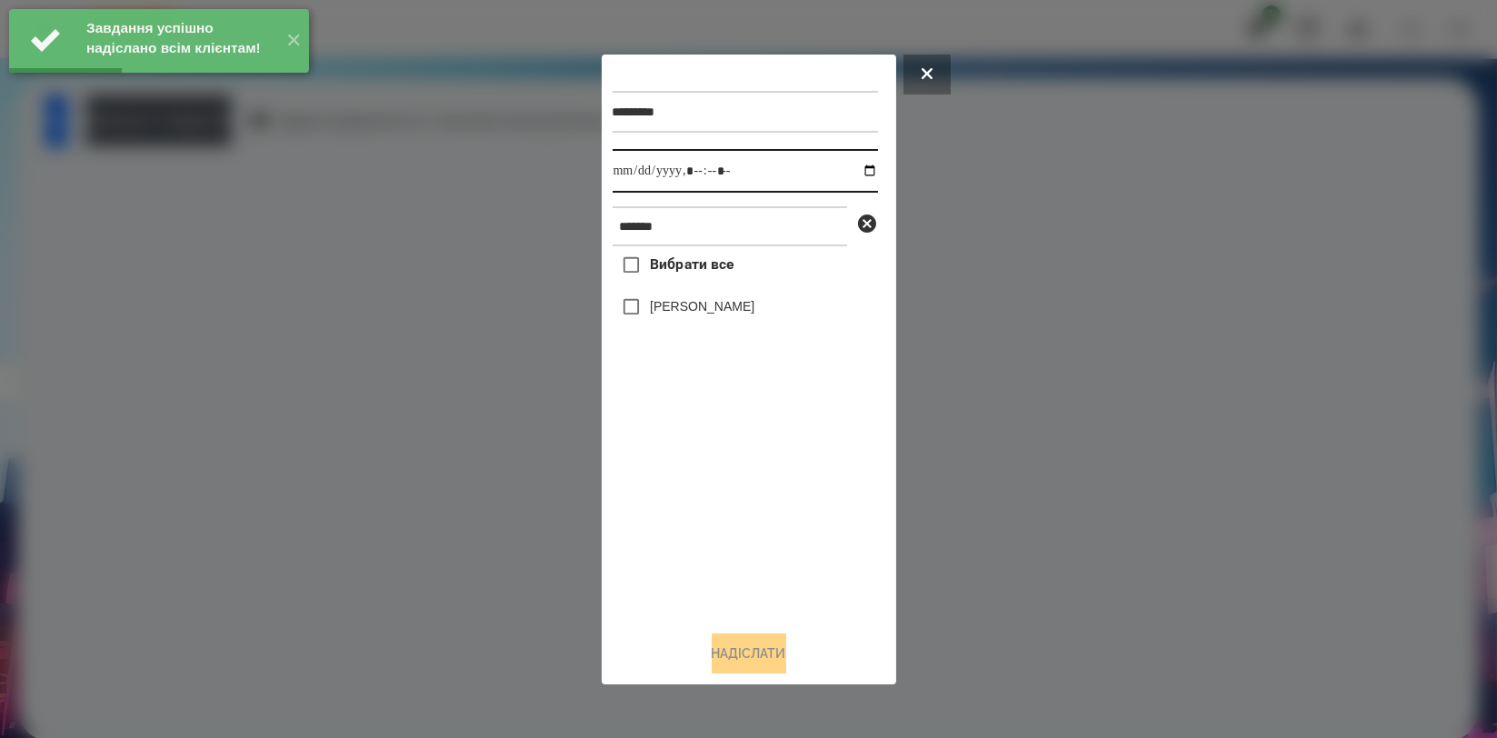
click at [869, 173] on input "datetime-local" at bounding box center [745, 171] width 265 height 44
click at [863, 174] on input "datetime-local" at bounding box center [745, 171] width 265 height 44
type input "**********"
click at [697, 484] on div "Вибрати все Доброслав Воробєй" at bounding box center [745, 430] width 265 height 369
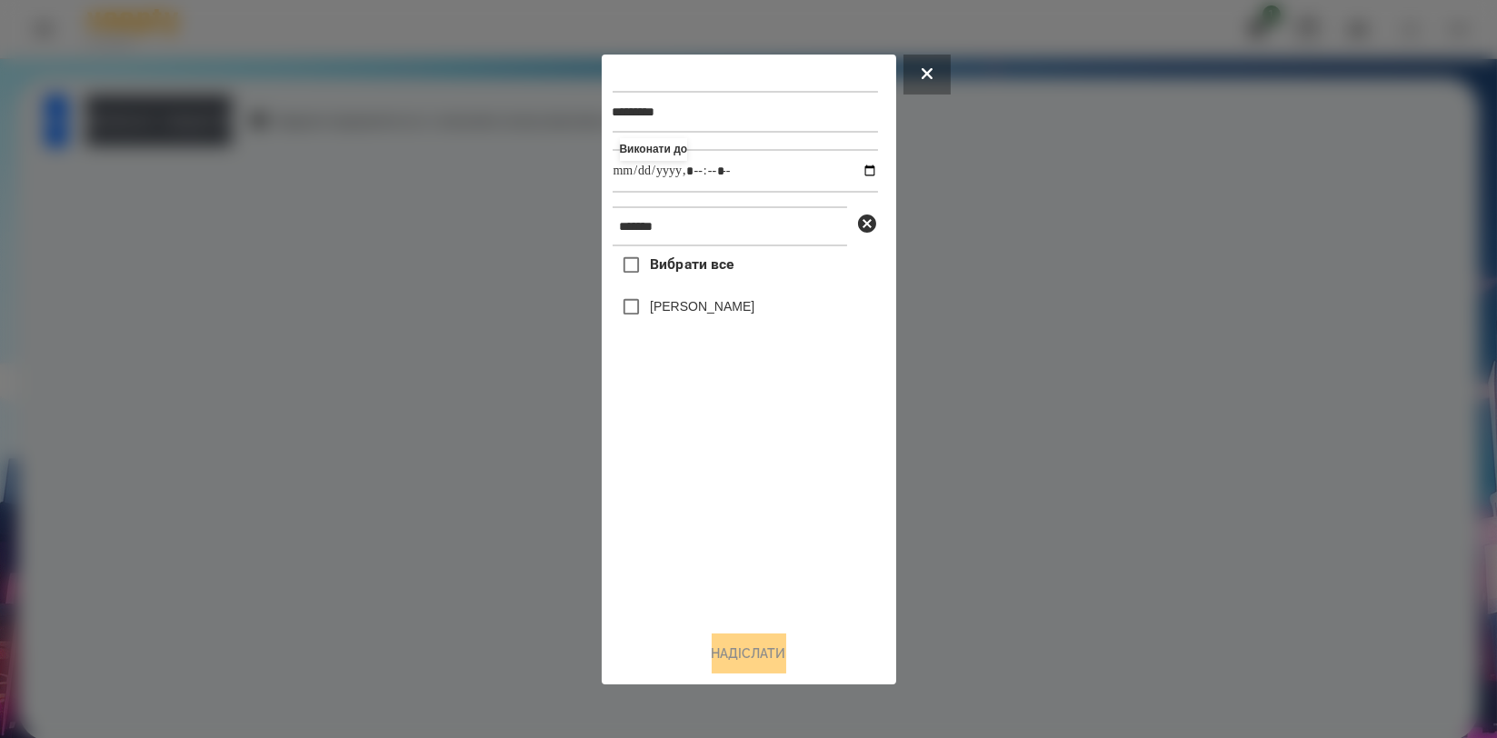
click at [733, 325] on div "[PERSON_NAME]" at bounding box center [745, 307] width 265 height 38
click at [743, 309] on label "[PERSON_NAME]" at bounding box center [702, 306] width 105 height 18
click at [754, 643] on button "Надіслати" at bounding box center [749, 653] width 75 height 40
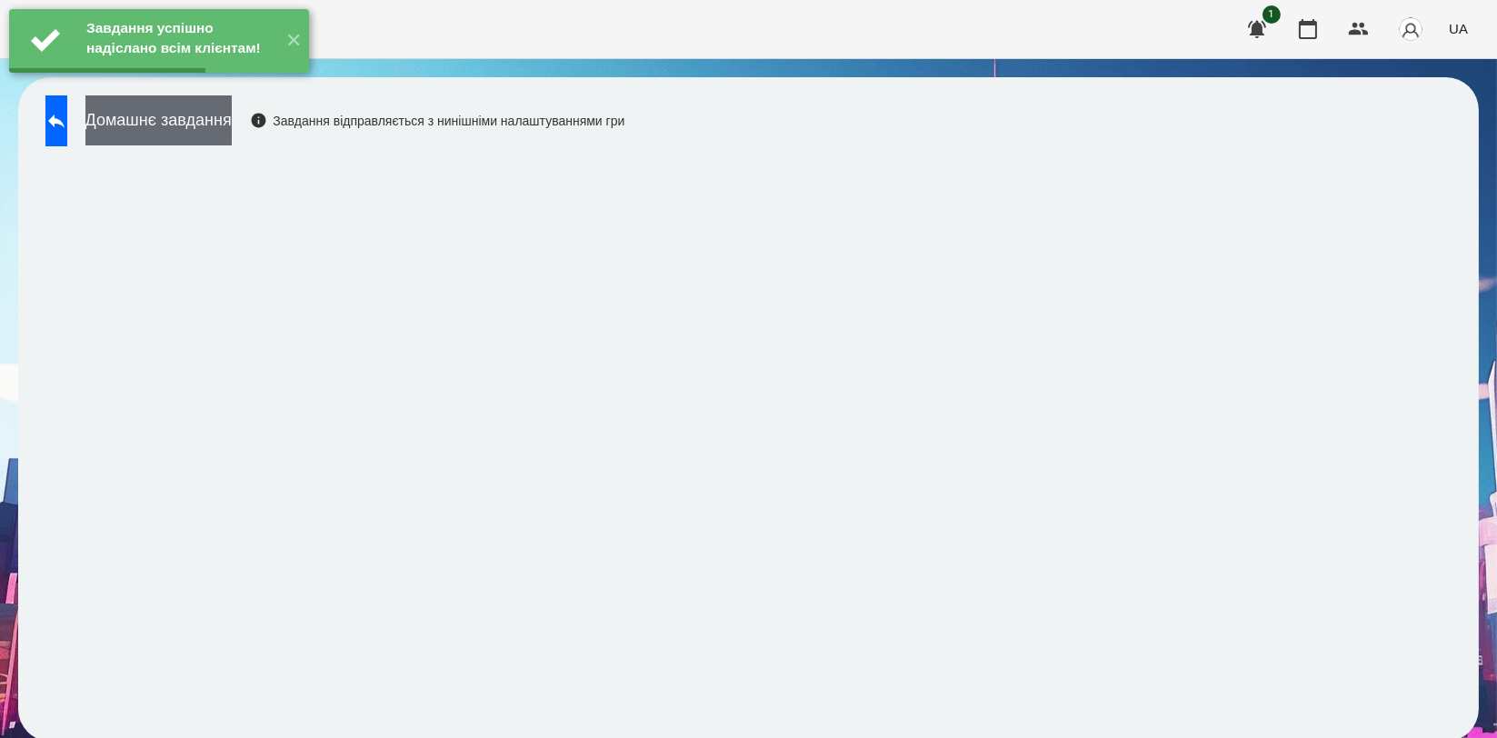
click at [232, 130] on button "Домашнє завдання" at bounding box center [158, 120] width 146 height 50
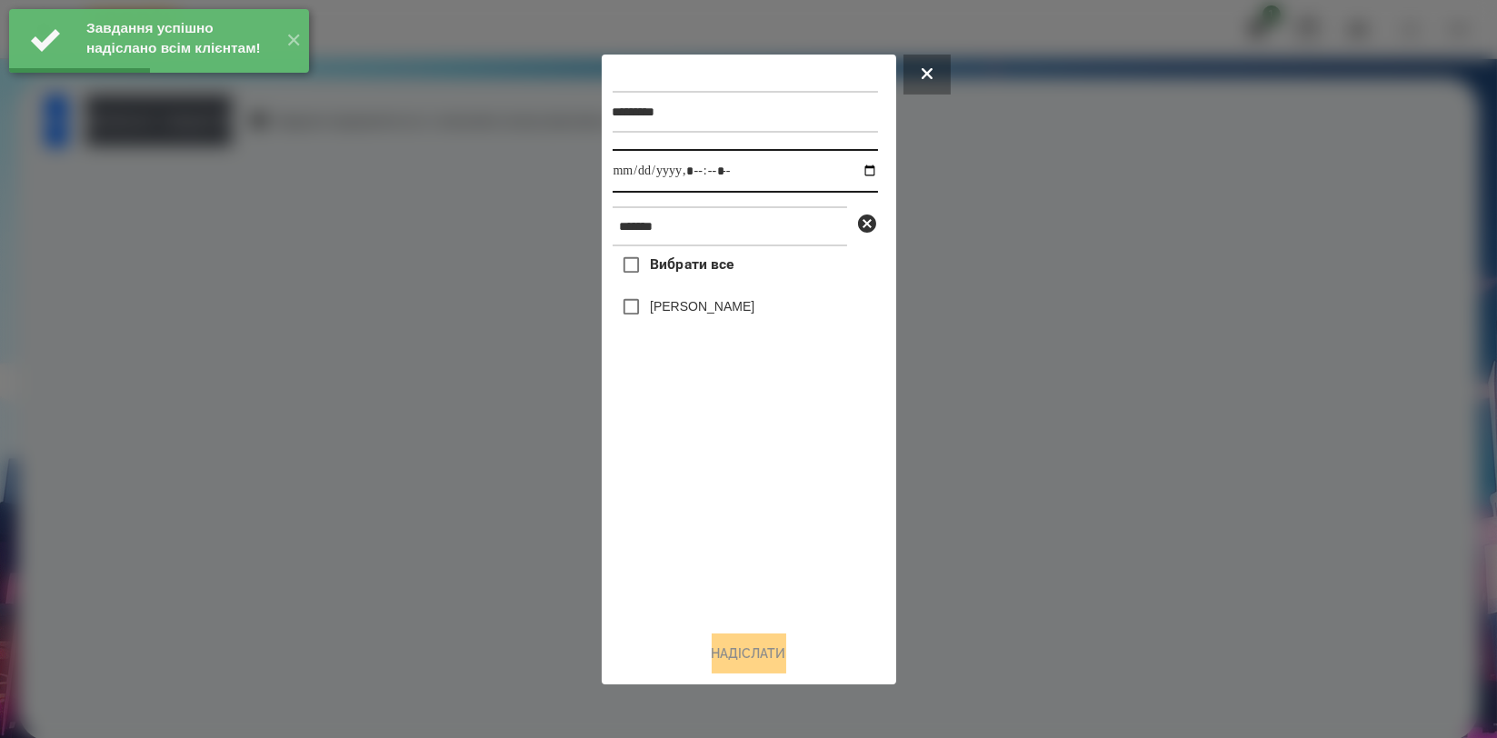
click at [853, 168] on input "datetime-local" at bounding box center [745, 171] width 265 height 44
type input "**********"
click at [701, 488] on div "Вибрати все Доброслав Воробєй" at bounding box center [745, 430] width 265 height 369
click at [713, 313] on label "[PERSON_NAME]" at bounding box center [702, 306] width 105 height 18
click at [755, 673] on button "Надіслати" at bounding box center [749, 653] width 75 height 40
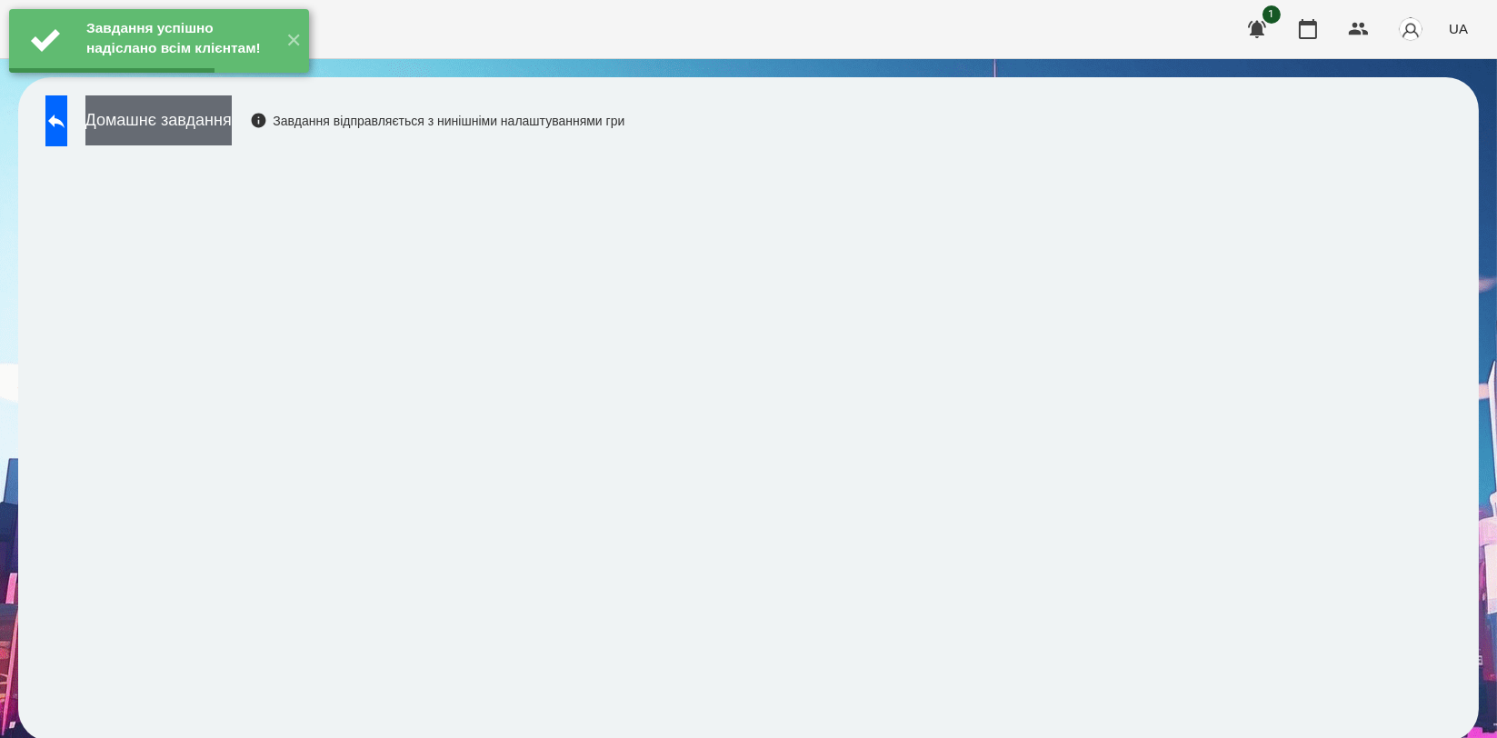
click at [232, 120] on button "Домашнє завдання" at bounding box center [158, 120] width 146 height 50
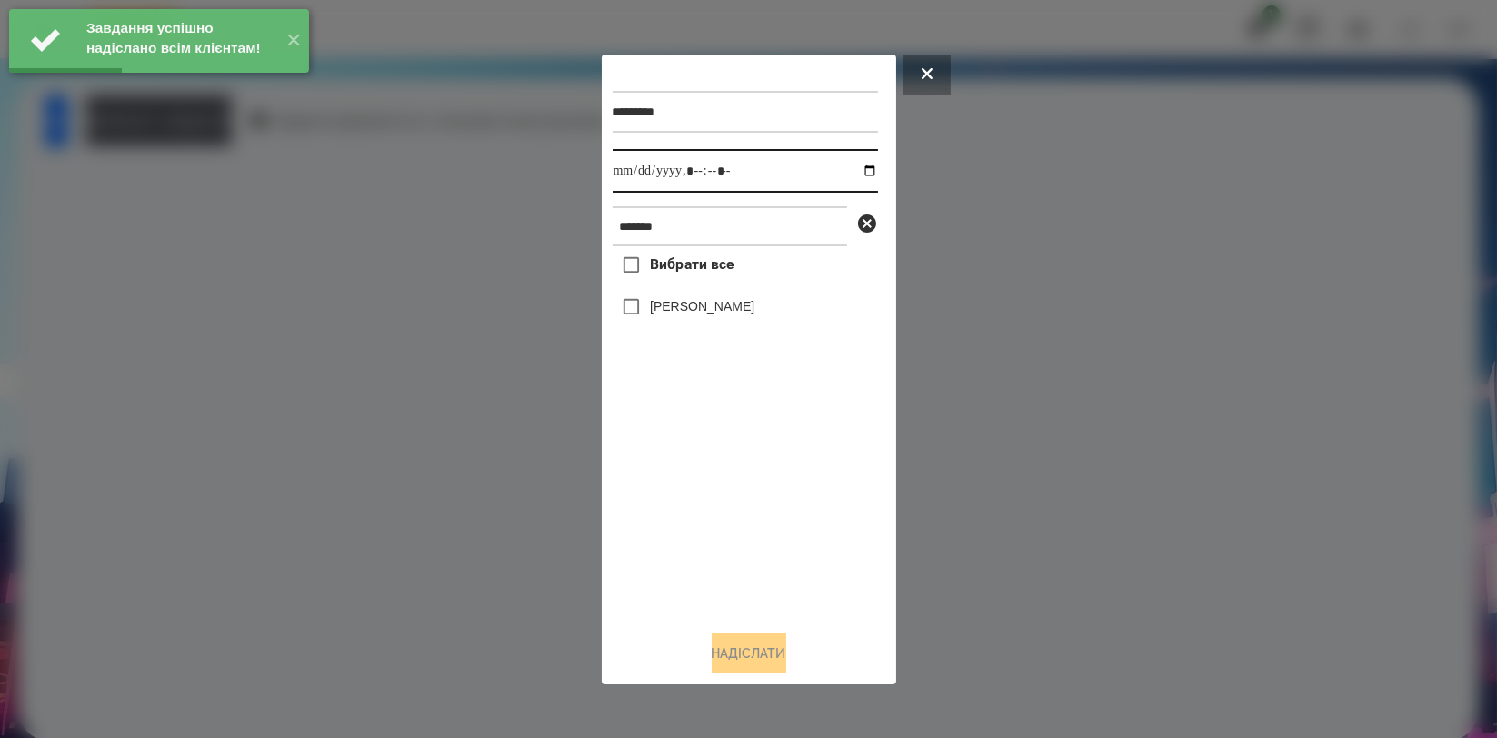
click at [858, 167] on input "datetime-local" at bounding box center [745, 171] width 265 height 44
type input "**********"
drag, startPoint x: 725, startPoint y: 494, endPoint x: 732, endPoint y: 442, distance: 53.1
click at [725, 495] on div "Вибрати все Доброслав Воробєй" at bounding box center [745, 430] width 265 height 369
click at [750, 310] on label "[PERSON_NAME]" at bounding box center [702, 306] width 105 height 18
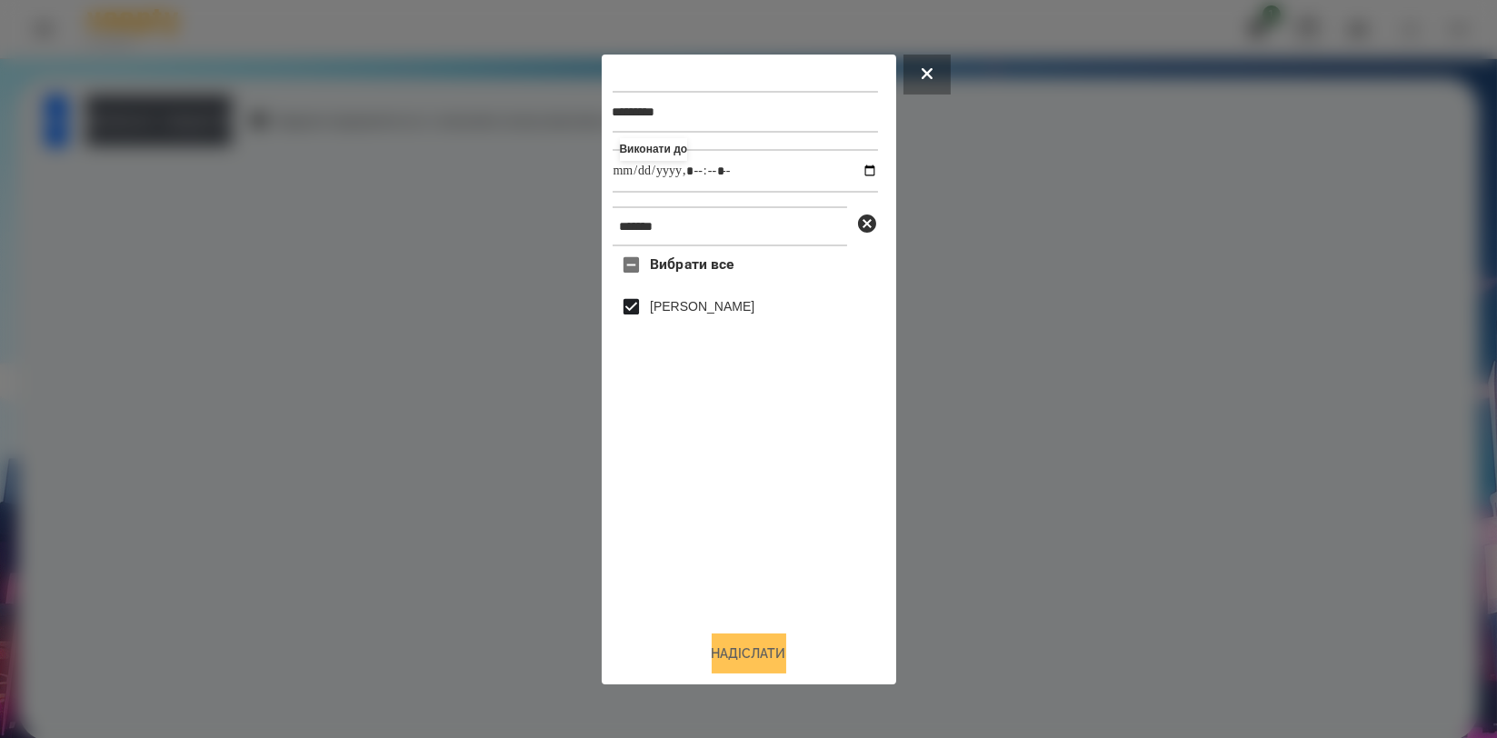
click at [760, 637] on button "Надіслати" at bounding box center [749, 653] width 75 height 40
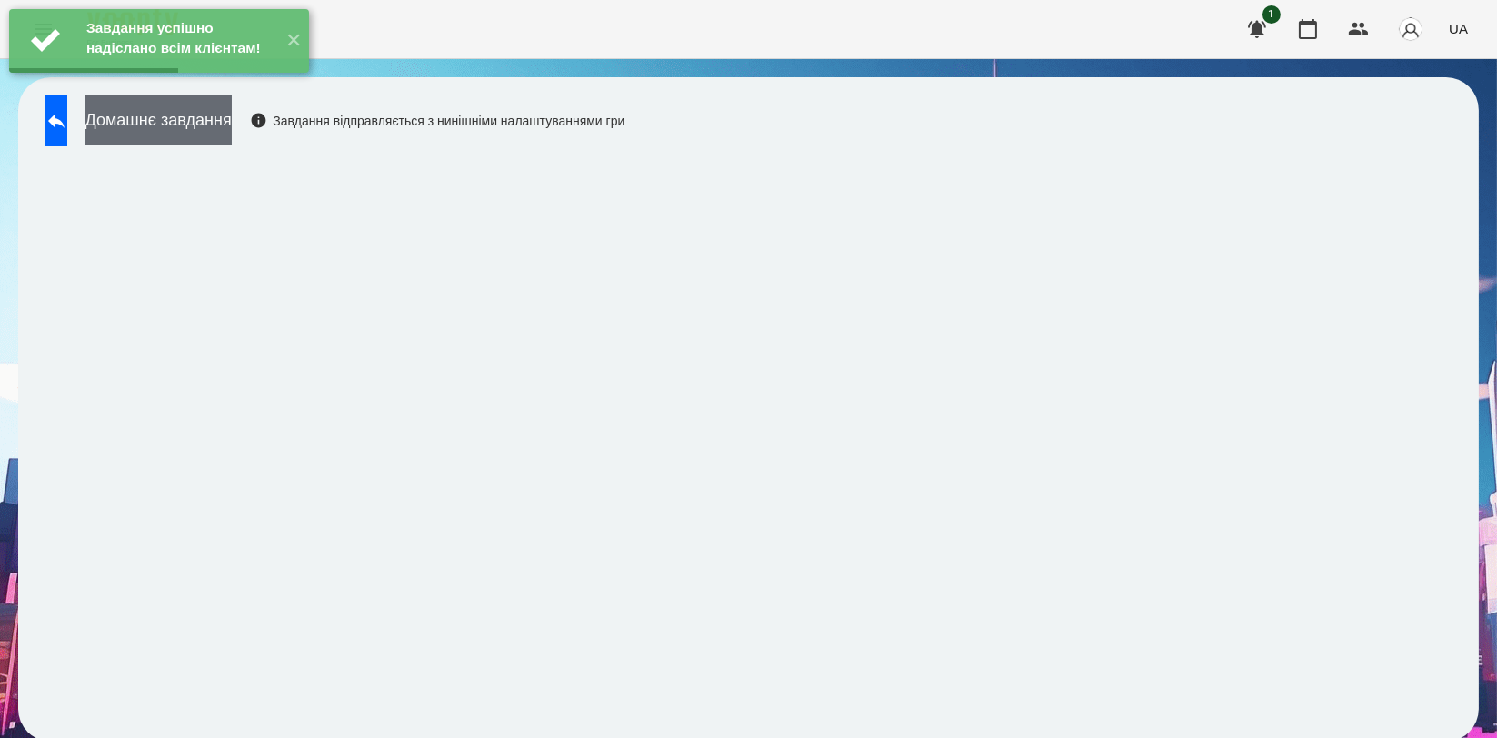
click at [232, 135] on button "Домашнє завдання" at bounding box center [158, 120] width 146 height 50
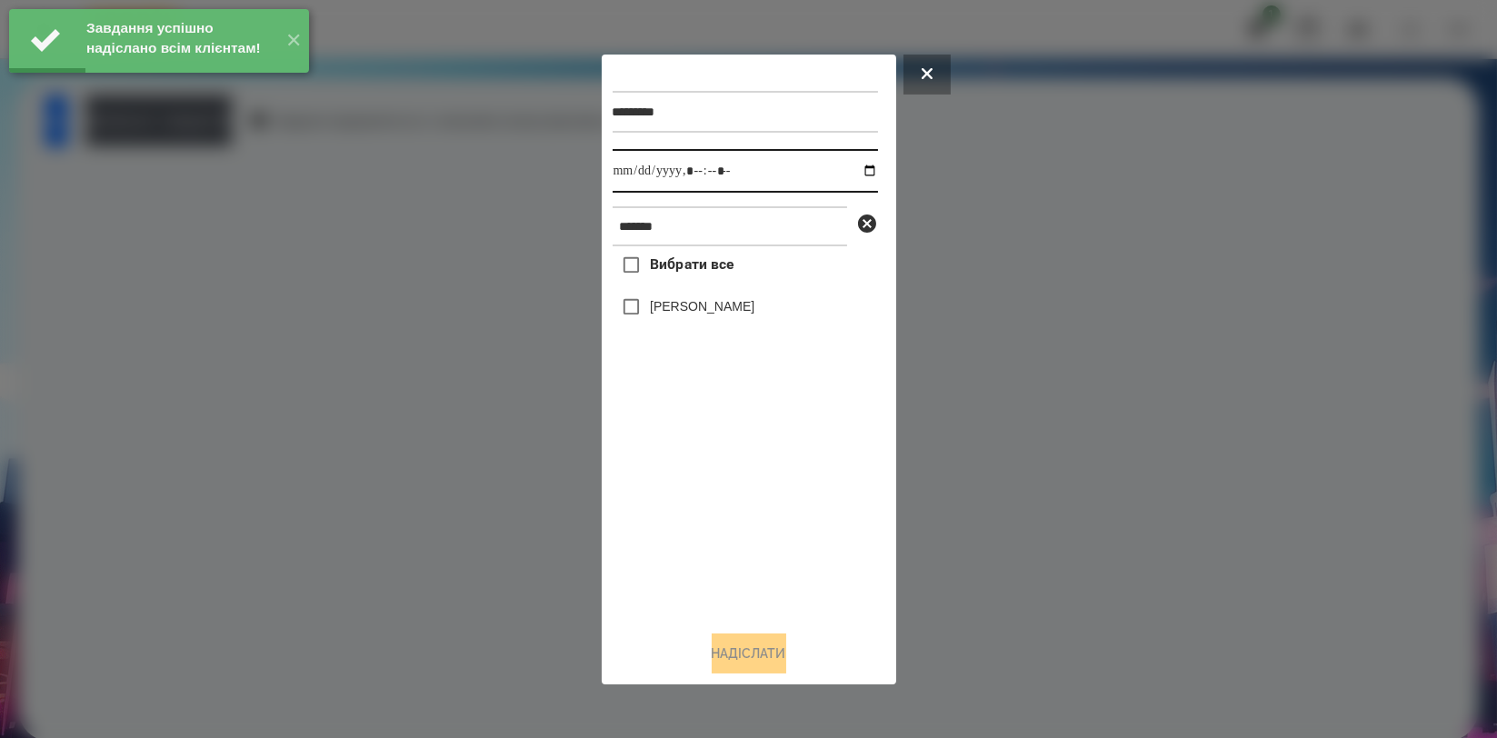
click at [864, 166] on input "datetime-local" at bounding box center [745, 171] width 265 height 44
click at [858, 172] on input "datetime-local" at bounding box center [745, 171] width 265 height 44
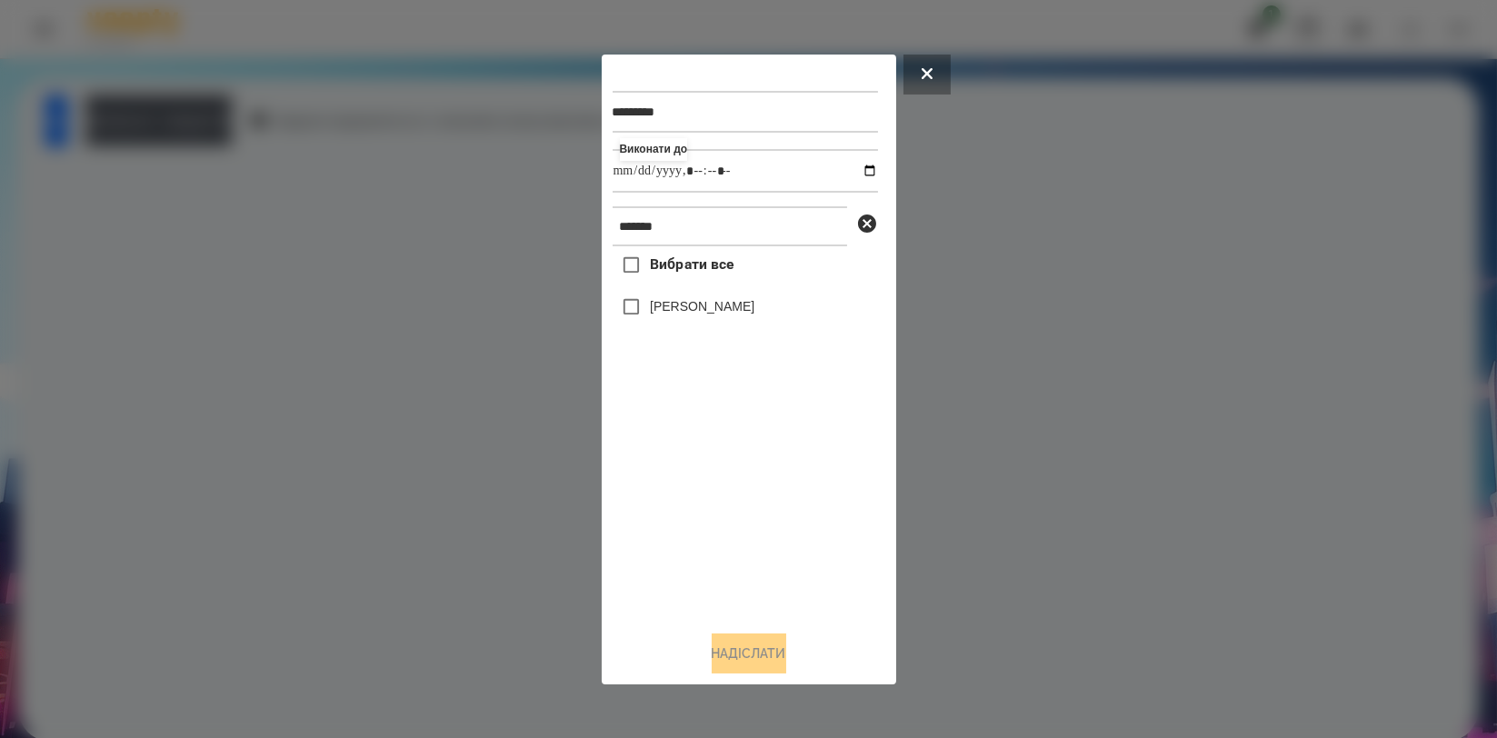
type input "**********"
drag, startPoint x: 750, startPoint y: 493, endPoint x: 747, endPoint y: 474, distance: 19.3
click at [750, 493] on div "Вибрати все Доброслав Воробєй" at bounding box center [745, 430] width 265 height 369
click at [737, 311] on label "[PERSON_NAME]" at bounding box center [702, 306] width 105 height 18
drag, startPoint x: 740, startPoint y: 653, endPoint x: 740, endPoint y: 636, distance: 17.3
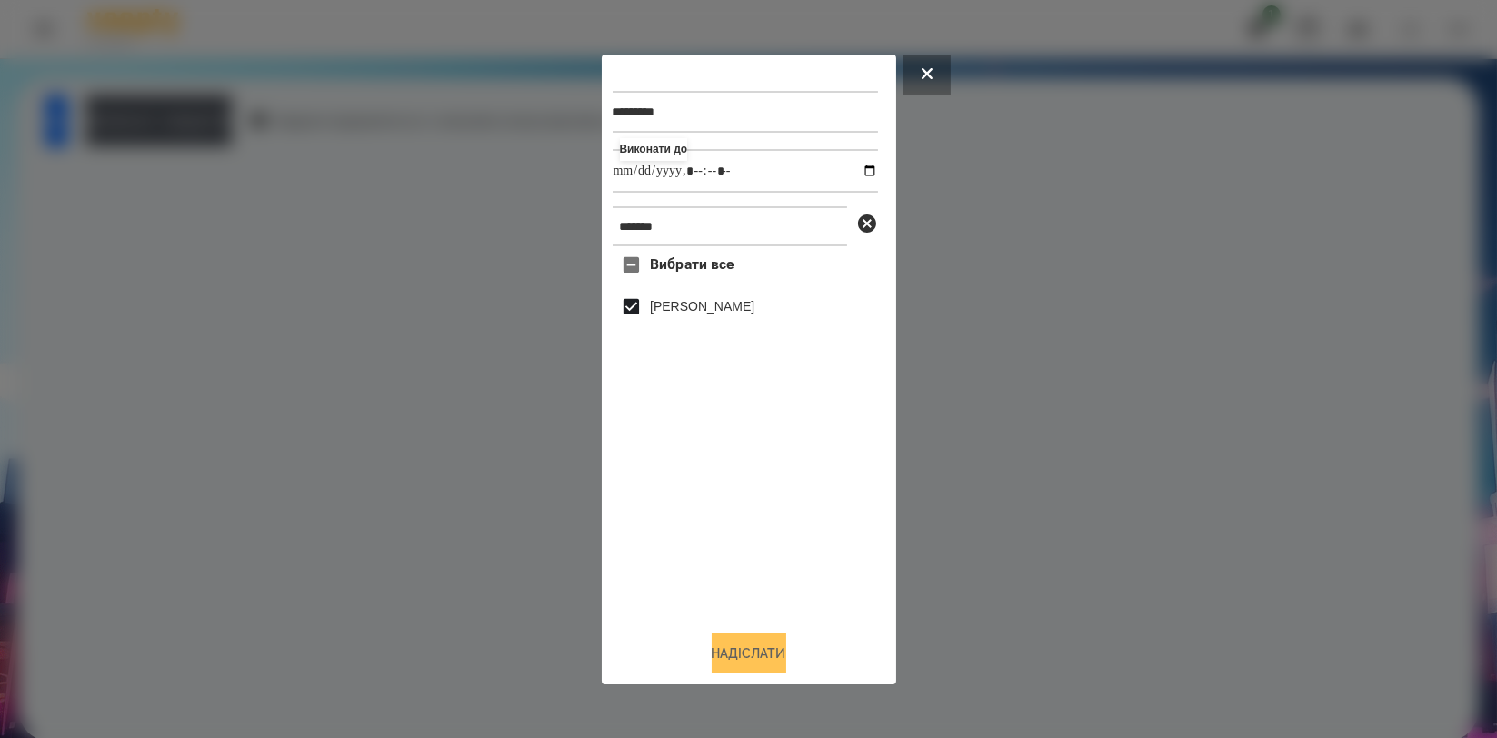
click at [740, 654] on button "Надіслати" at bounding box center [749, 653] width 75 height 40
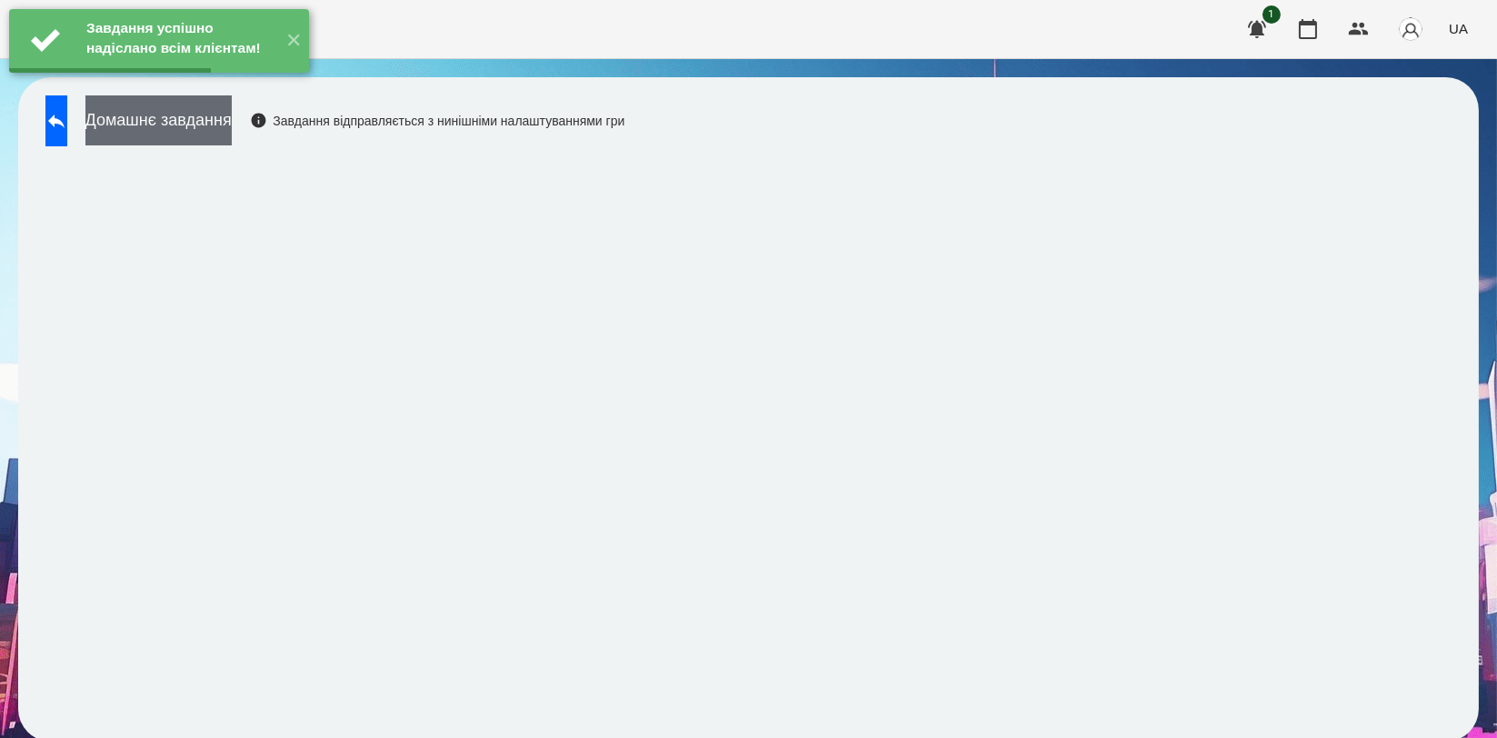
click at [232, 128] on button "Домашнє завдання" at bounding box center [158, 120] width 146 height 50
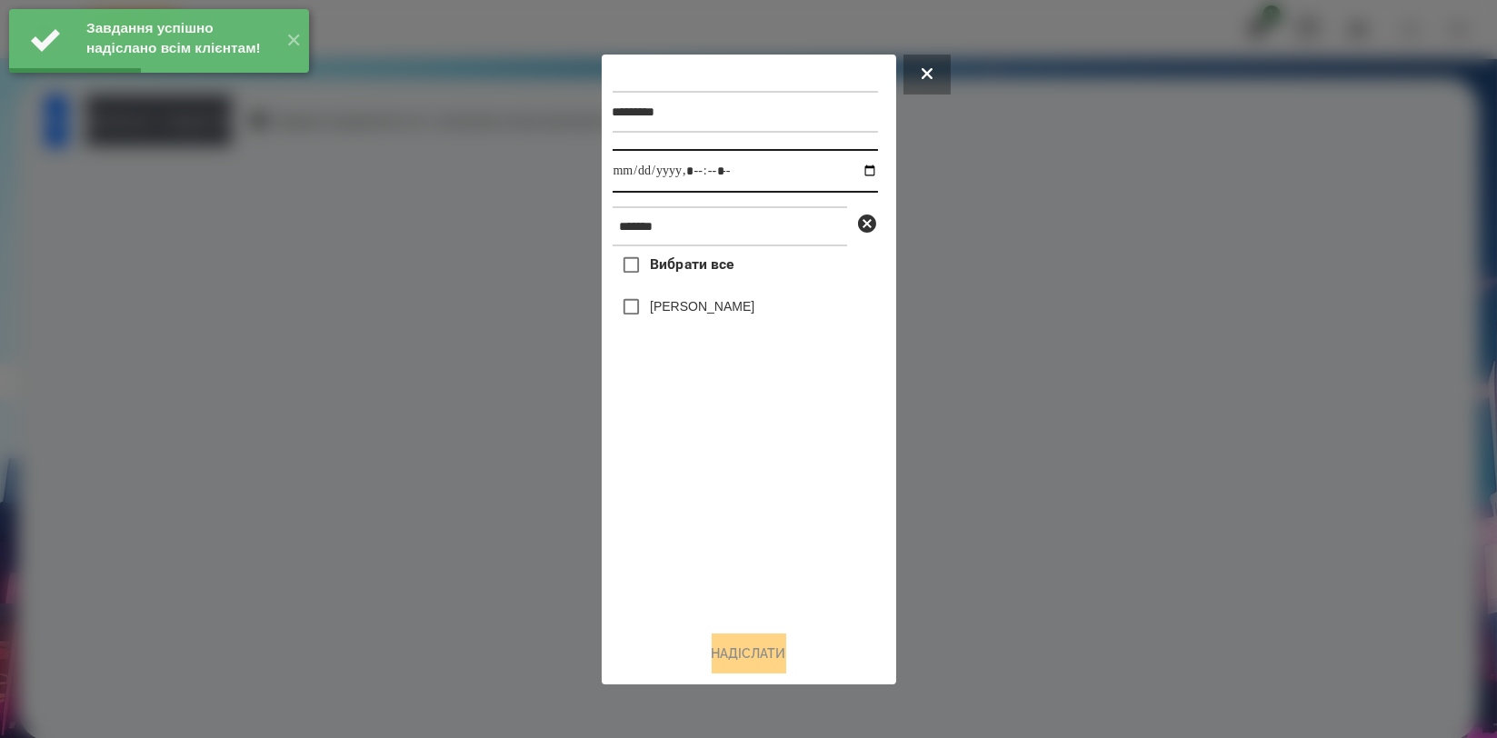
click at [848, 167] on input "datetime-local" at bounding box center [745, 171] width 265 height 44
type input "**********"
click at [779, 483] on div "Вибрати все Доброслав Воробєй" at bounding box center [745, 430] width 265 height 369
click at [745, 310] on label "[PERSON_NAME]" at bounding box center [702, 306] width 105 height 18
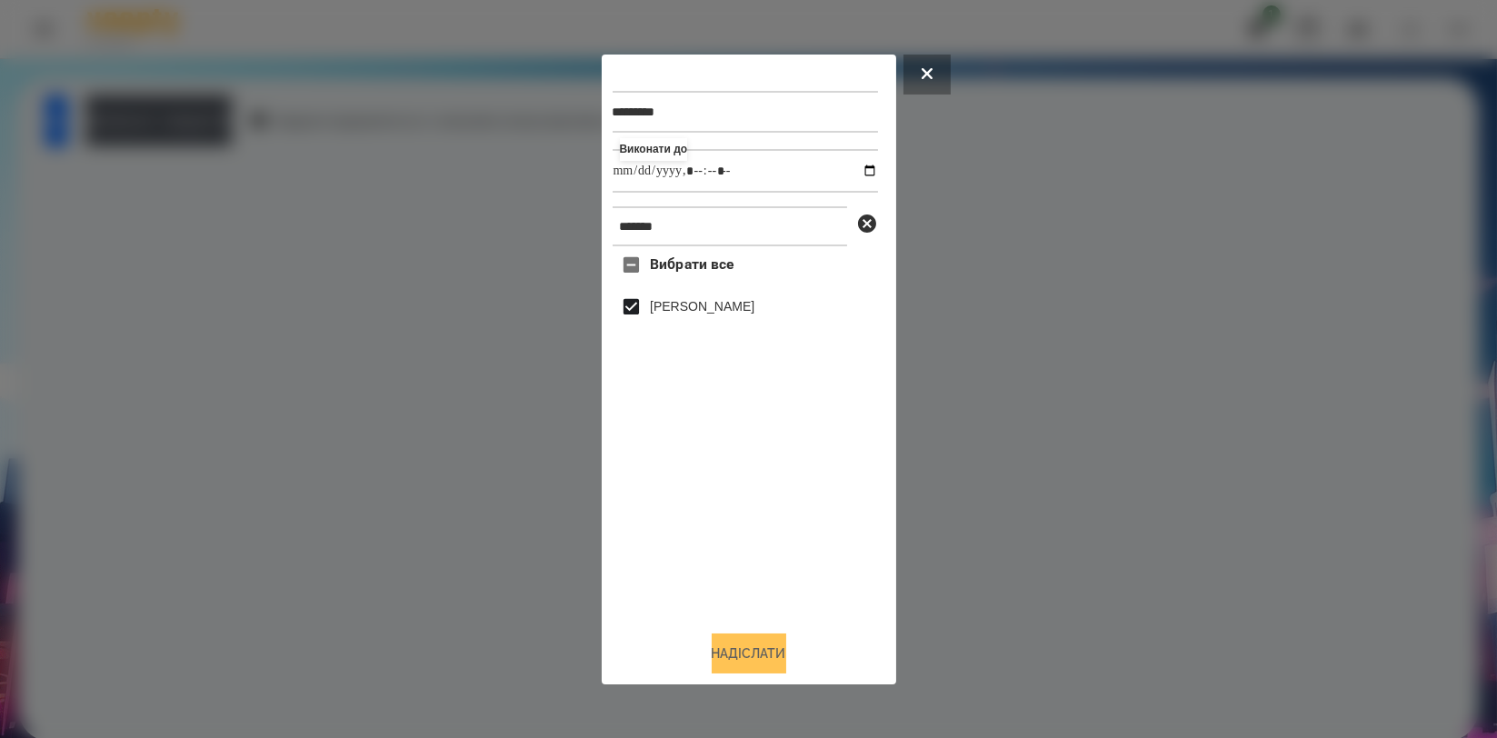
drag, startPoint x: 766, startPoint y: 655, endPoint x: 765, endPoint y: 643, distance: 12.8
click at [766, 657] on button "Надіслати" at bounding box center [749, 653] width 75 height 40
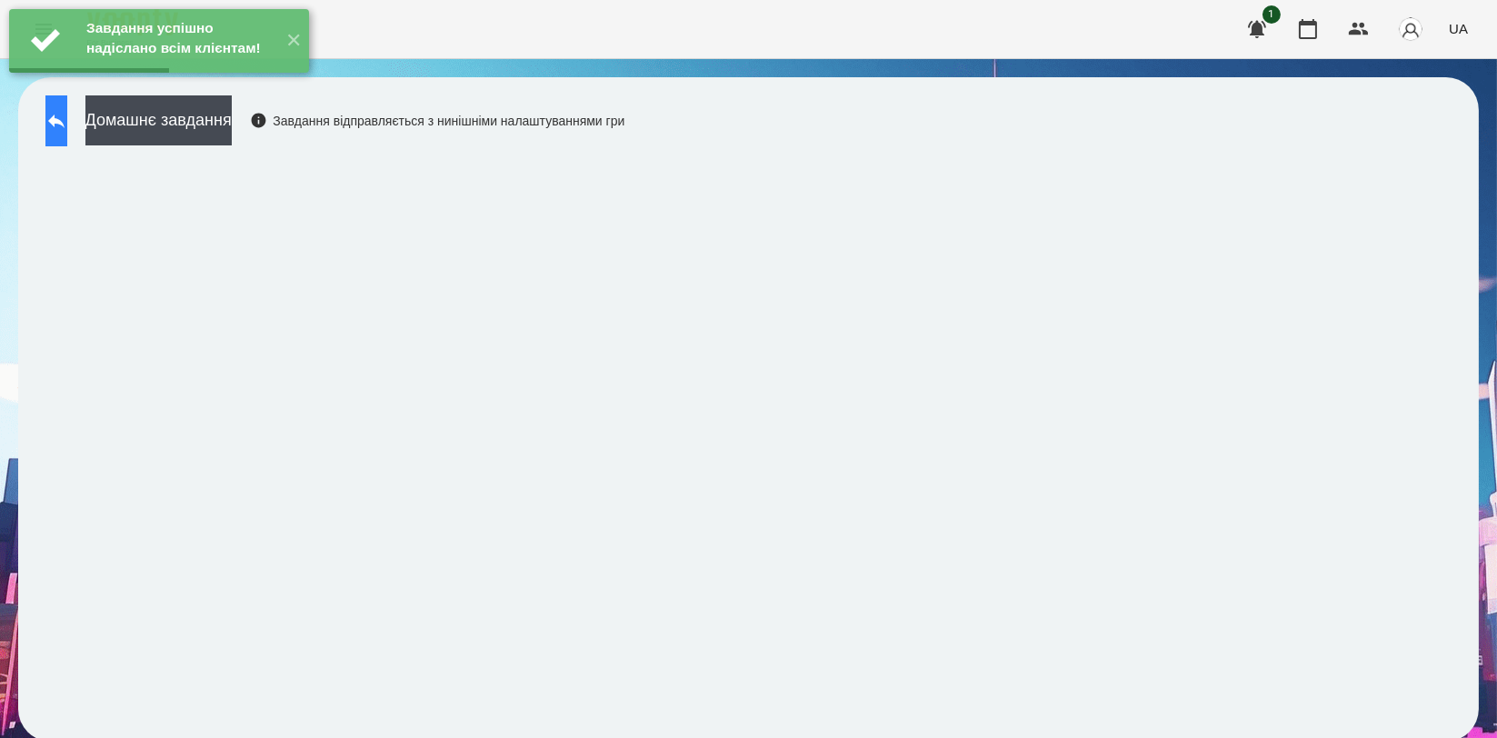
click at [67, 129] on button at bounding box center [56, 120] width 22 height 51
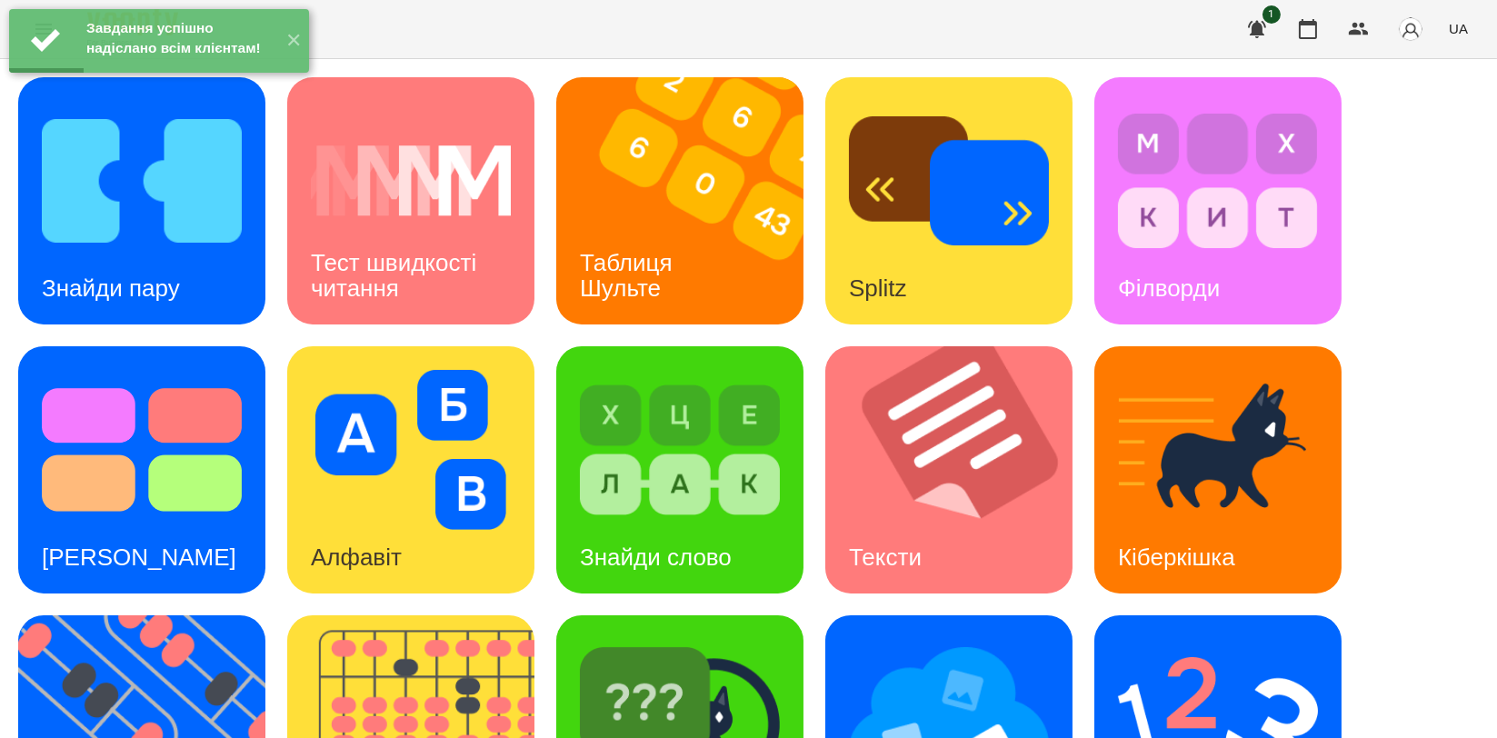
scroll to position [202, 0]
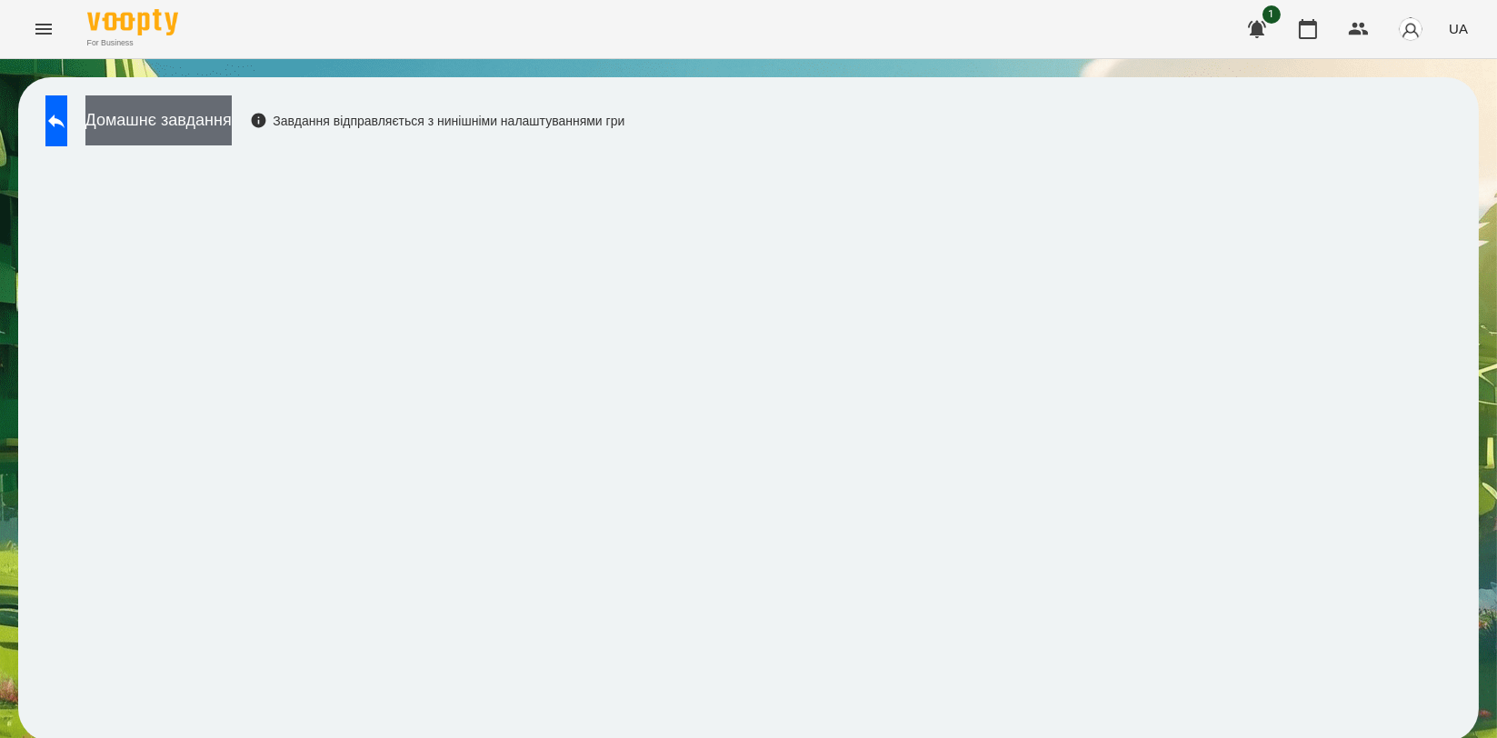
click at [177, 126] on button "Домашнє завдання" at bounding box center [158, 120] width 146 height 50
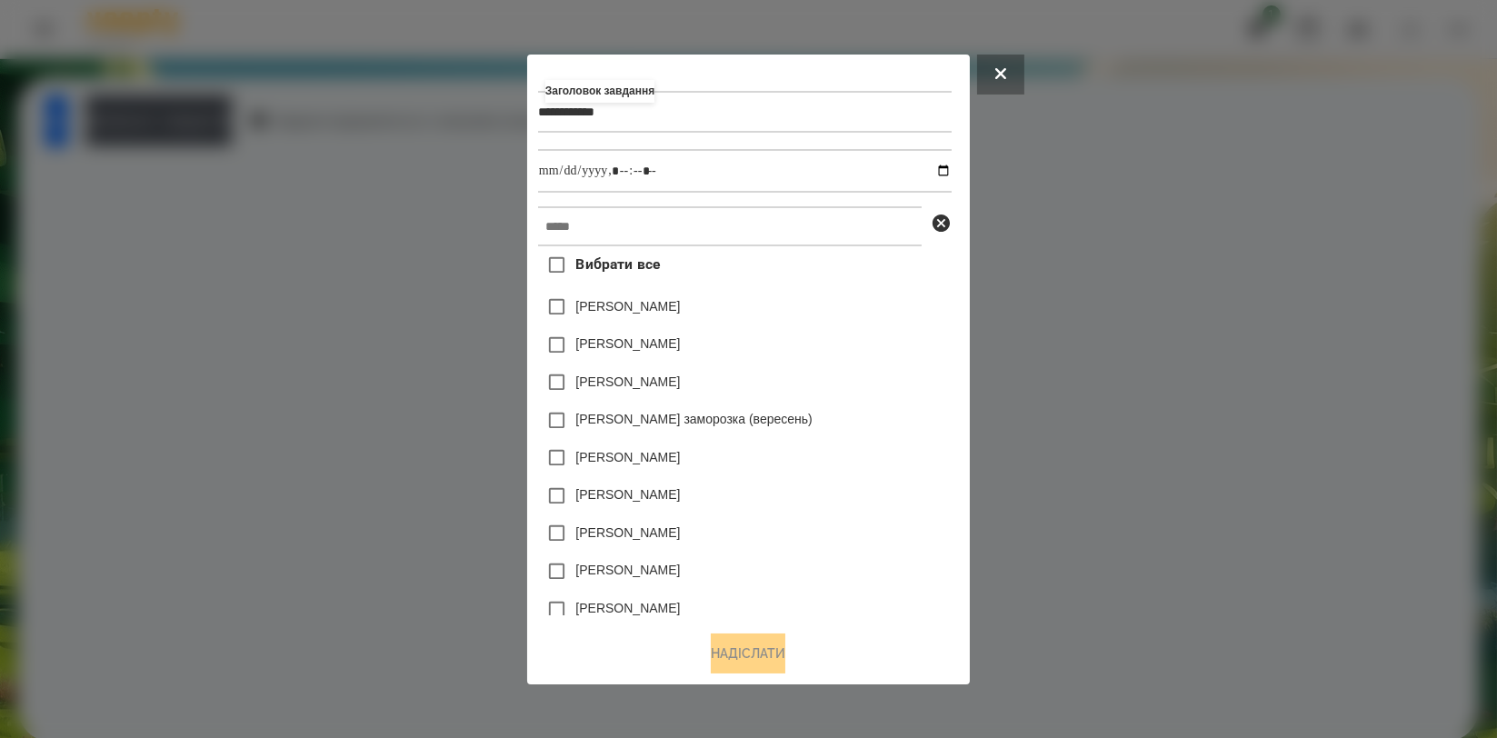
type input "**********"
click at [648, 228] on input "text" at bounding box center [730, 226] width 384 height 40
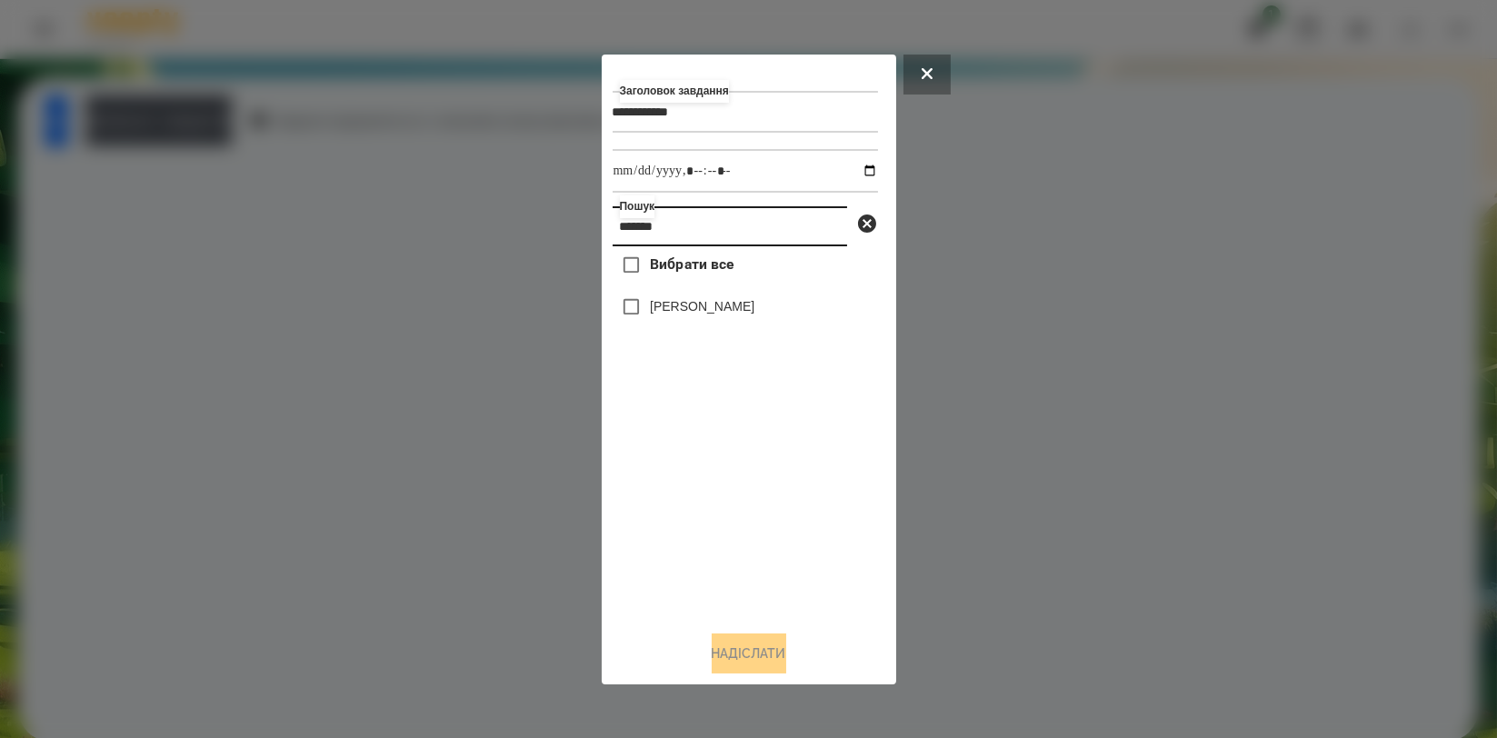
type input "*******"
click at [746, 295] on div "[PERSON_NAME]" at bounding box center [745, 307] width 265 height 38
click at [740, 310] on label "[PERSON_NAME]" at bounding box center [702, 306] width 105 height 18
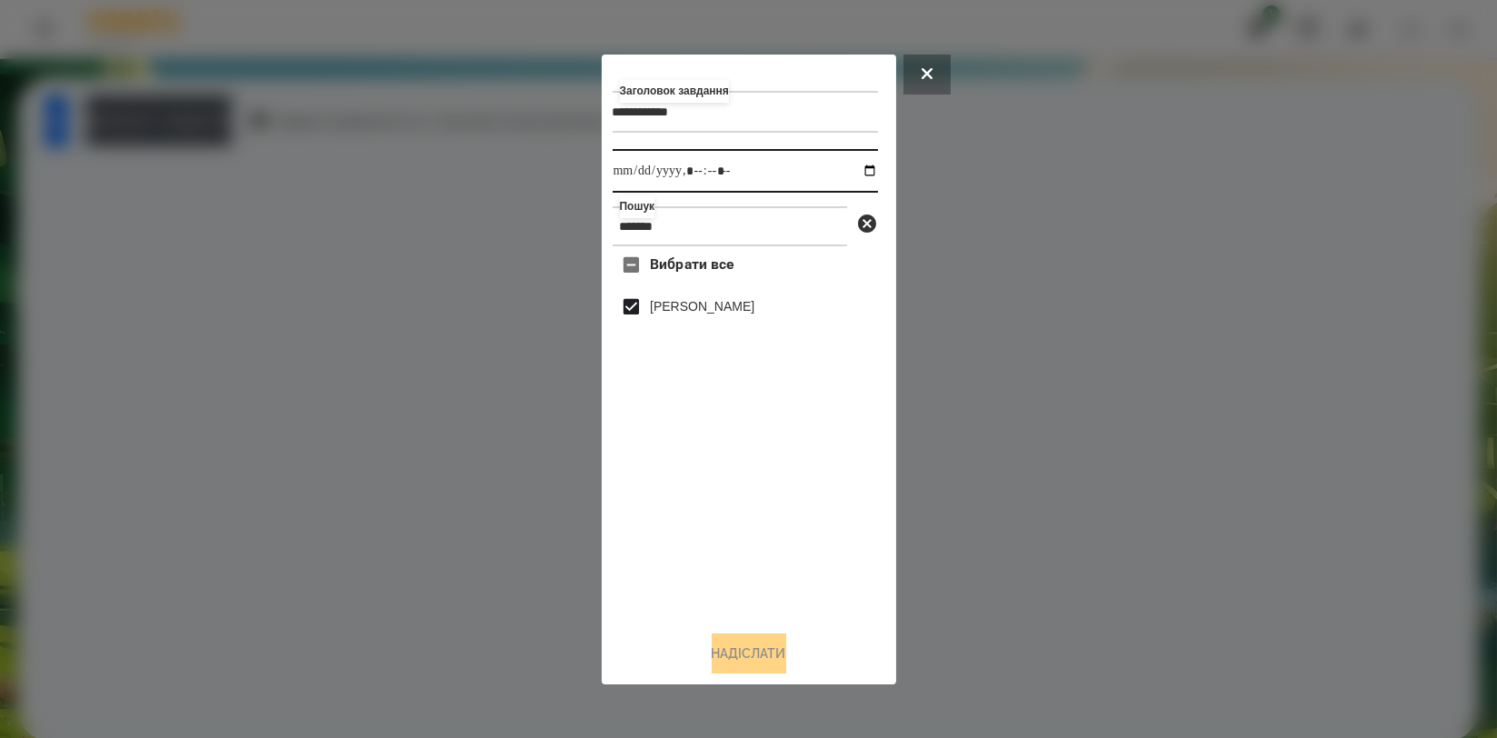
click at [855, 173] on input "datetime-local" at bounding box center [745, 171] width 265 height 44
type input "**********"
drag, startPoint x: 818, startPoint y: 587, endPoint x: 814, endPoint y: 596, distance: 9.8
click at [818, 587] on div "Вибрати все Доброслав Воробєй" at bounding box center [745, 430] width 265 height 369
click at [773, 650] on button "Надіслати" at bounding box center [749, 653] width 75 height 40
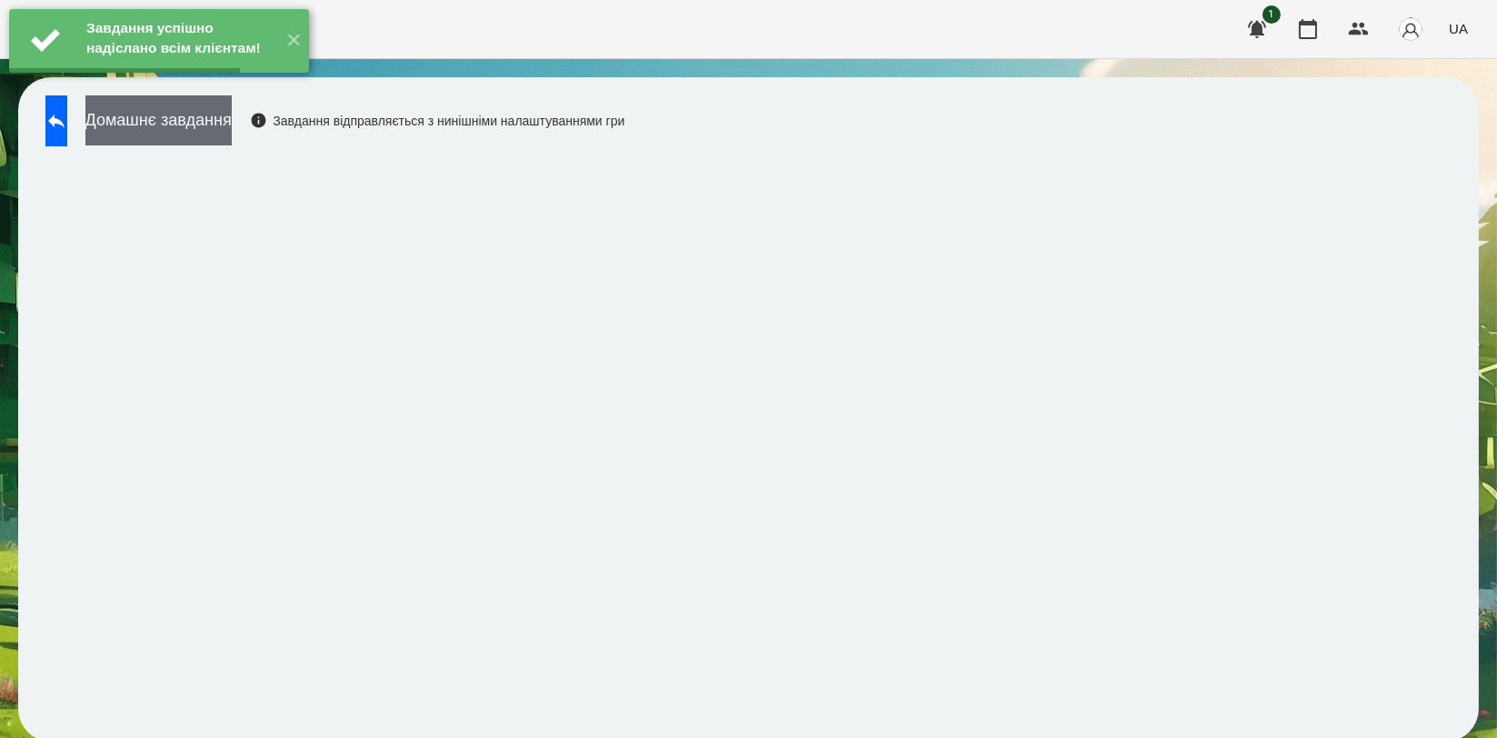
click at [224, 116] on button "Домашнє завдання" at bounding box center [158, 120] width 146 height 50
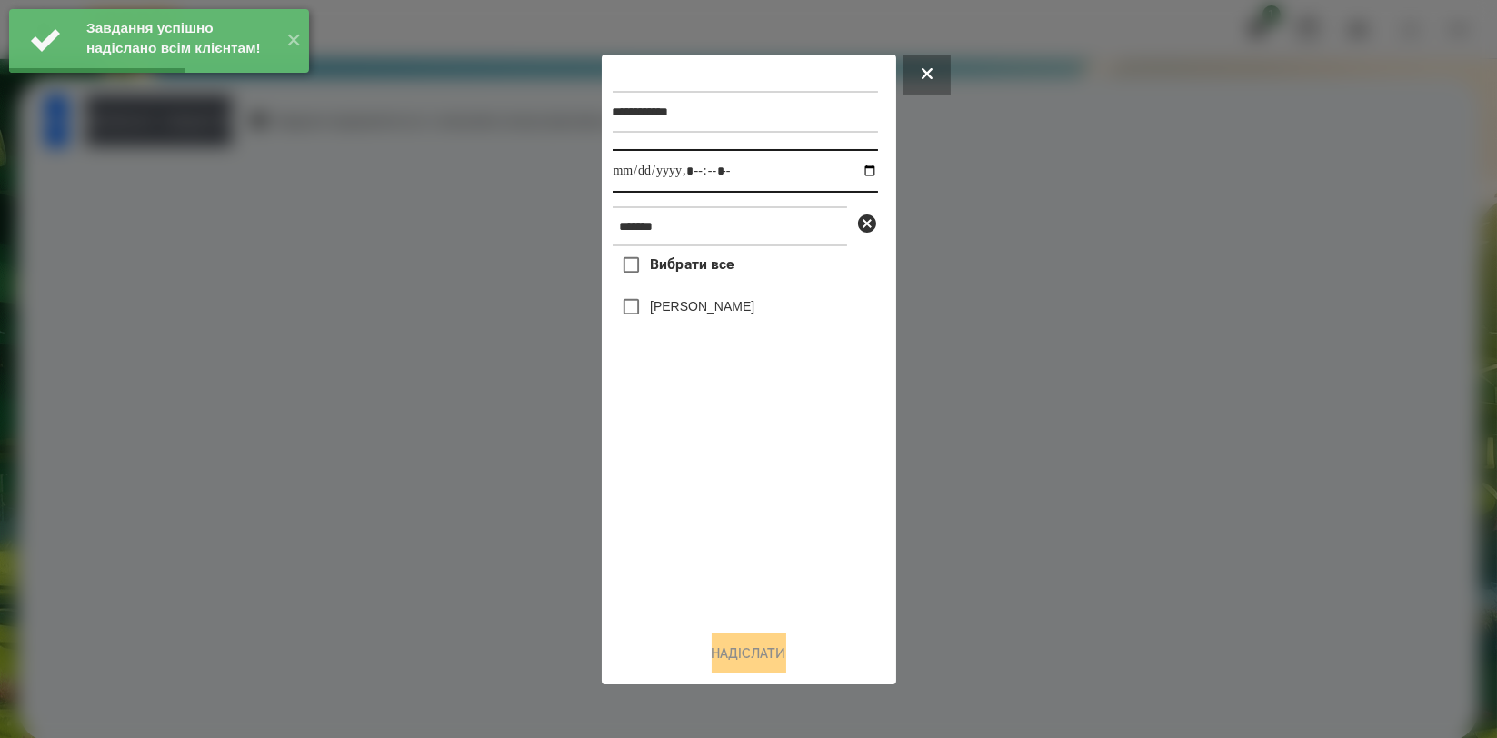
click at [858, 168] on input "datetime-local" at bounding box center [745, 171] width 265 height 44
type input "**********"
drag, startPoint x: 666, startPoint y: 503, endPoint x: 683, endPoint y: 388, distance: 116.6
click at [664, 503] on div "Вибрати все Доброслав Воробєй" at bounding box center [745, 430] width 265 height 369
click at [702, 310] on label "[PERSON_NAME]" at bounding box center [702, 306] width 105 height 18
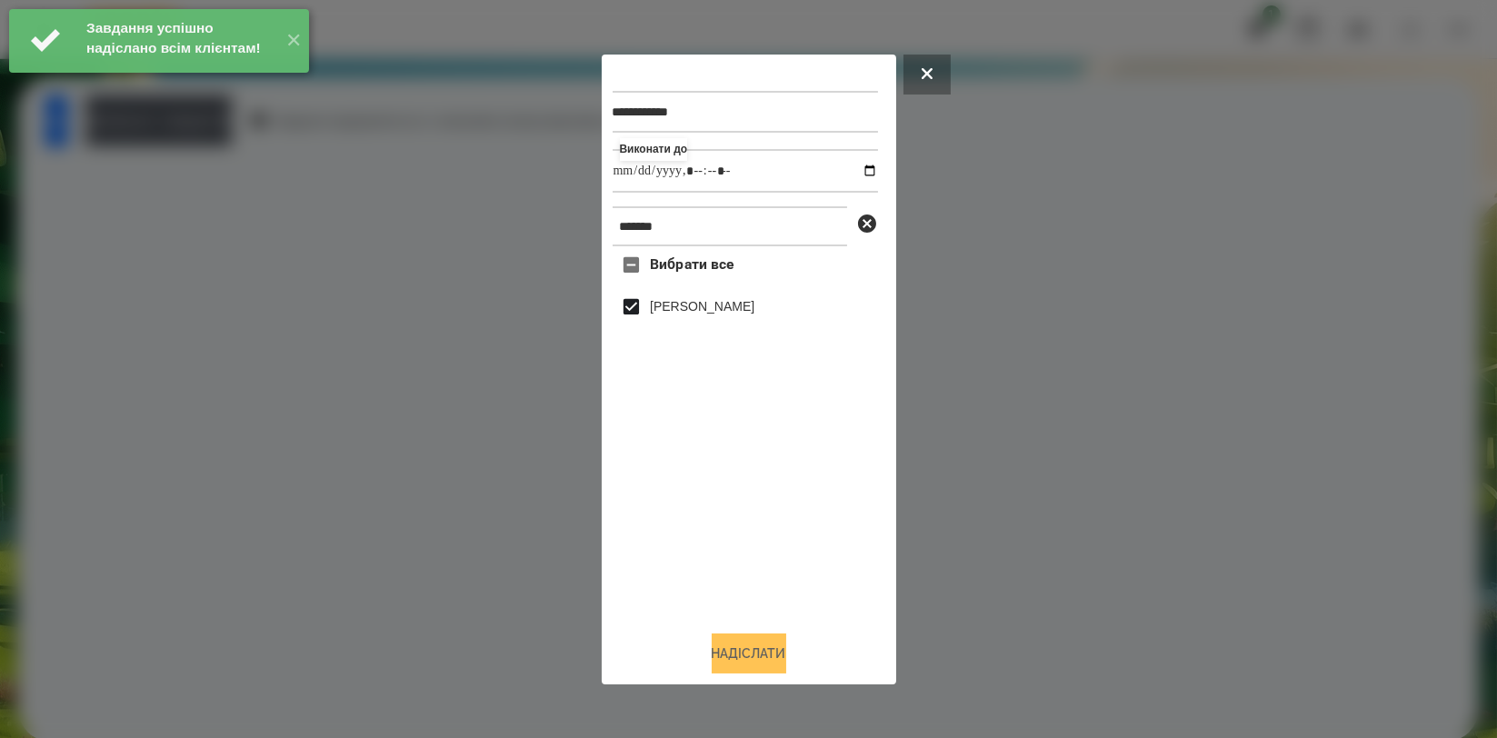
click at [724, 653] on button "Надіслати" at bounding box center [749, 653] width 75 height 40
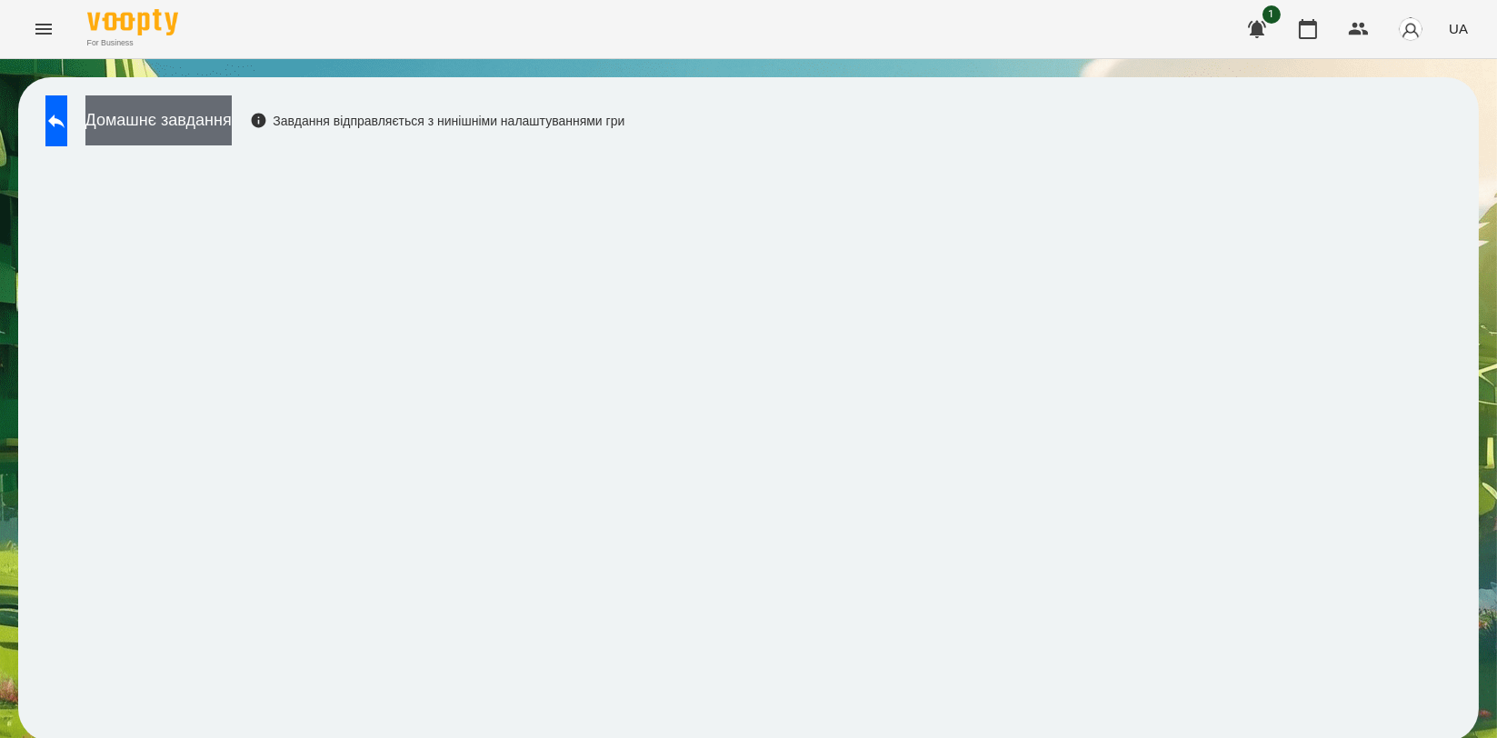
click at [232, 129] on button "Домашнє завдання" at bounding box center [158, 120] width 146 height 50
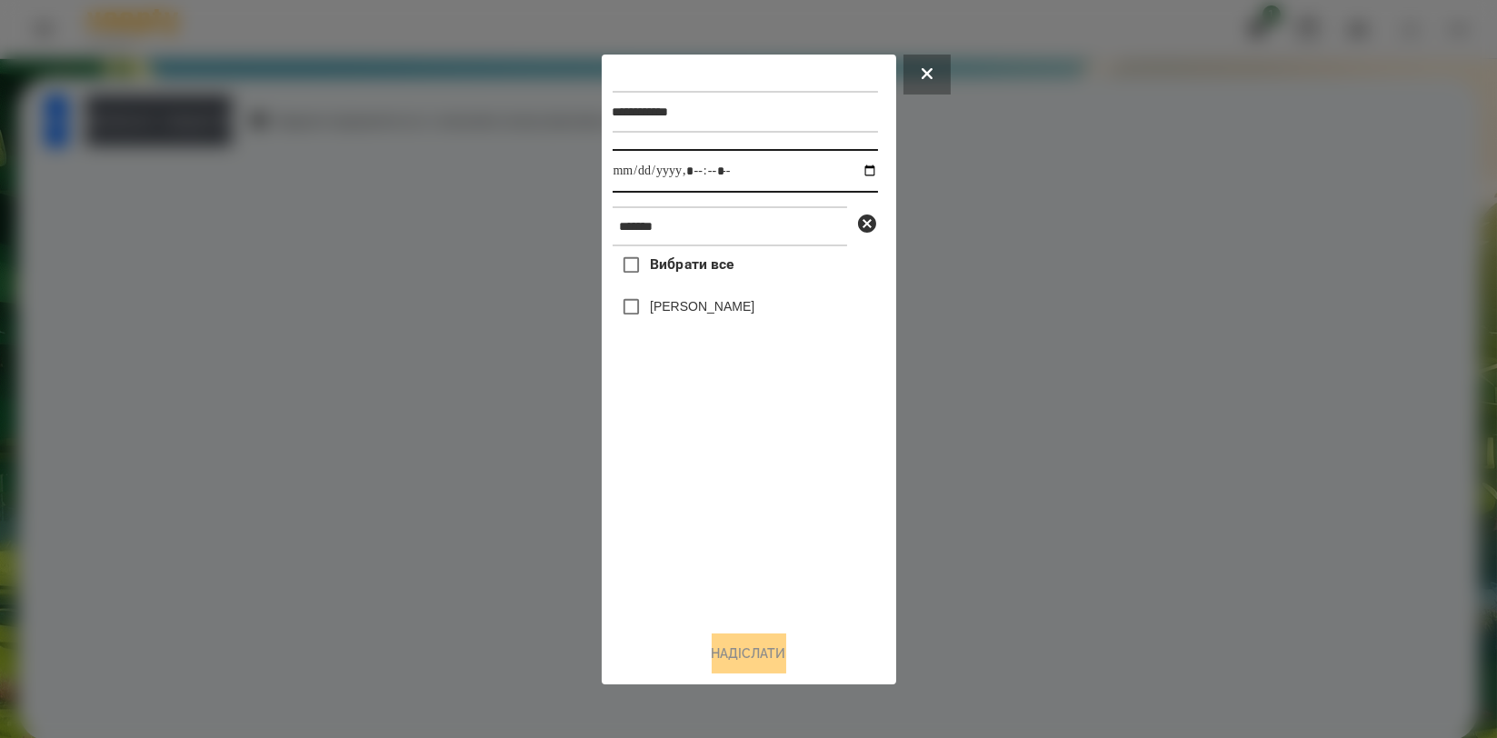
click at [855, 174] on input "datetime-local" at bounding box center [745, 171] width 265 height 44
type input "**********"
drag, startPoint x: 696, startPoint y: 480, endPoint x: 714, endPoint y: 411, distance: 71.4
click at [696, 478] on div "Вибрати все Доброслав Воробєй" at bounding box center [745, 430] width 265 height 369
click at [753, 312] on label "[PERSON_NAME]" at bounding box center [702, 306] width 105 height 18
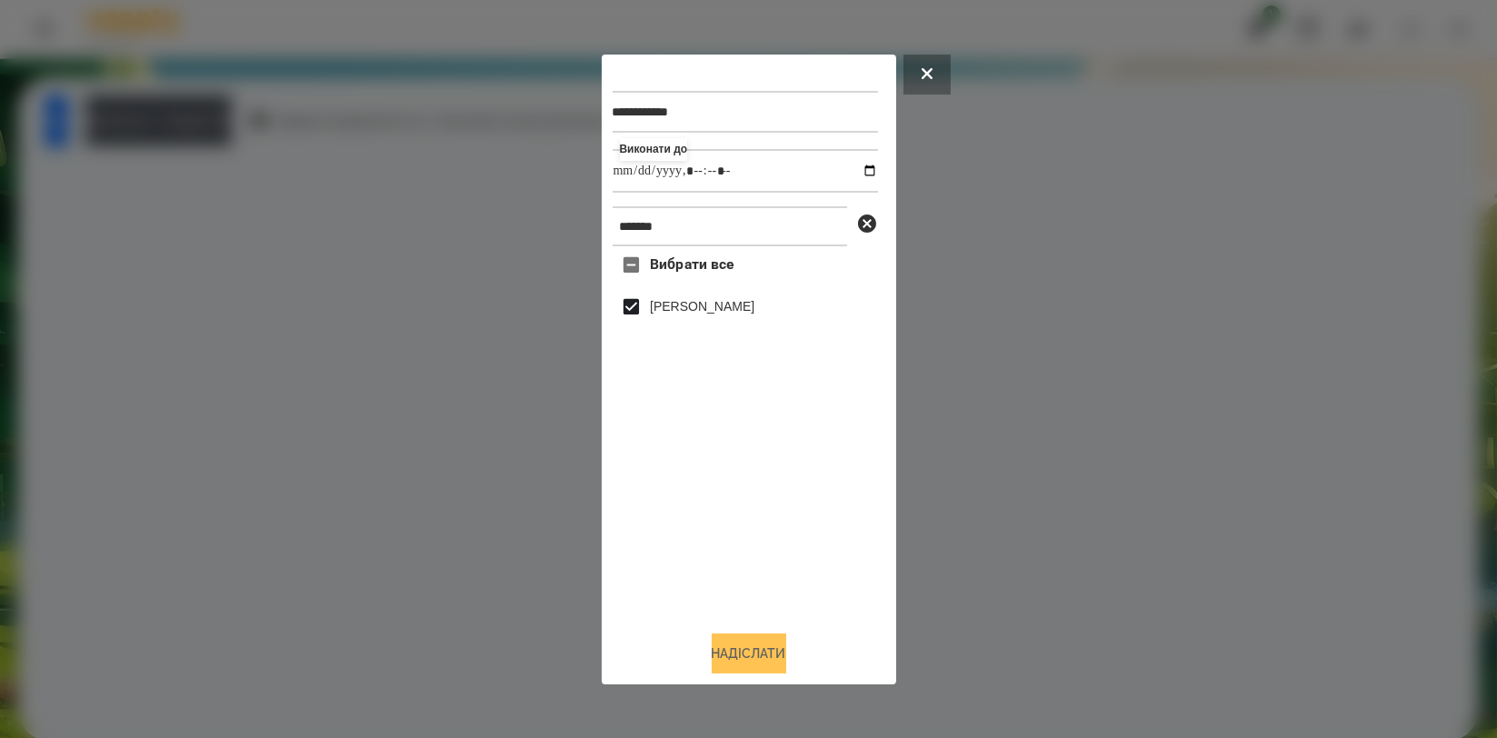
click at [737, 648] on button "Надіслати" at bounding box center [749, 653] width 75 height 40
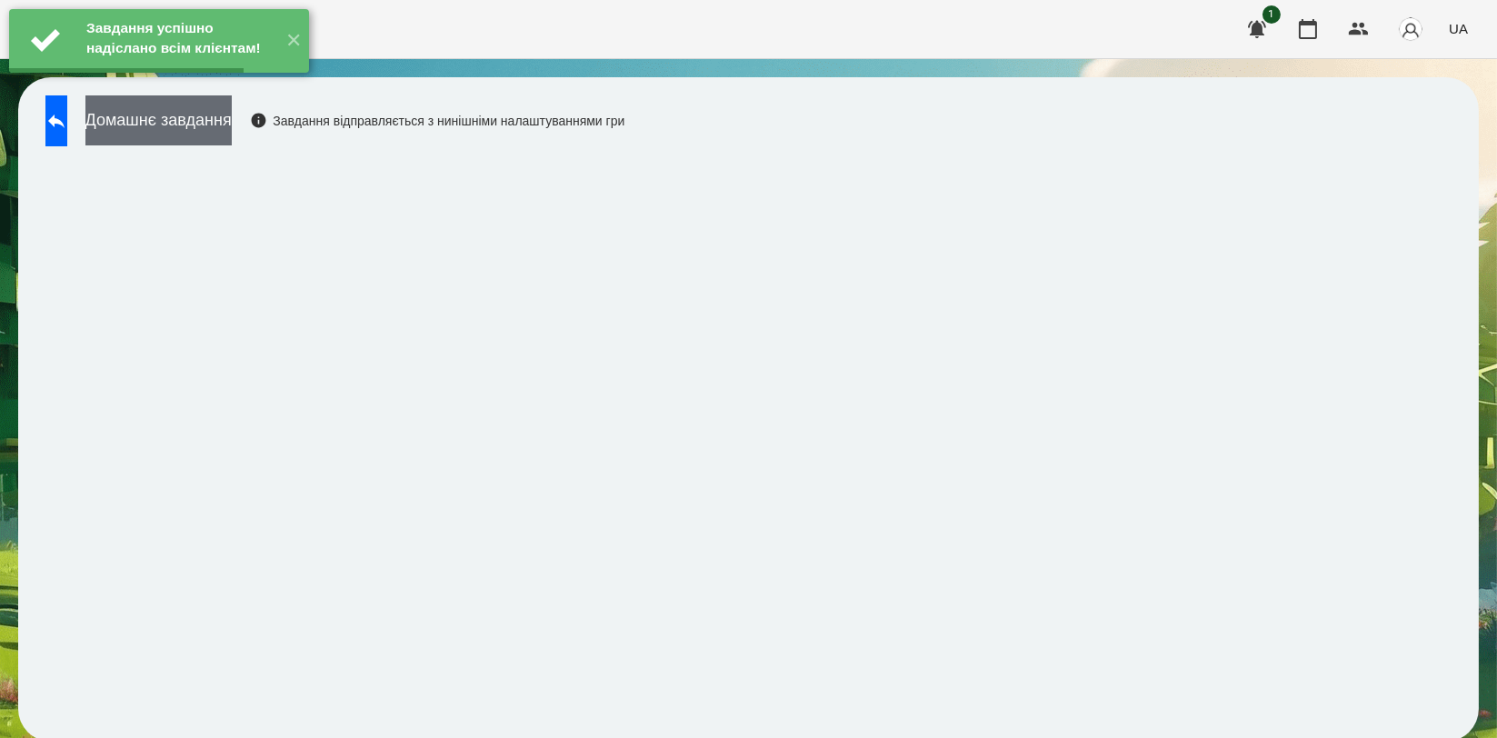
click at [232, 132] on button "Домашнє завдання" at bounding box center [158, 120] width 146 height 50
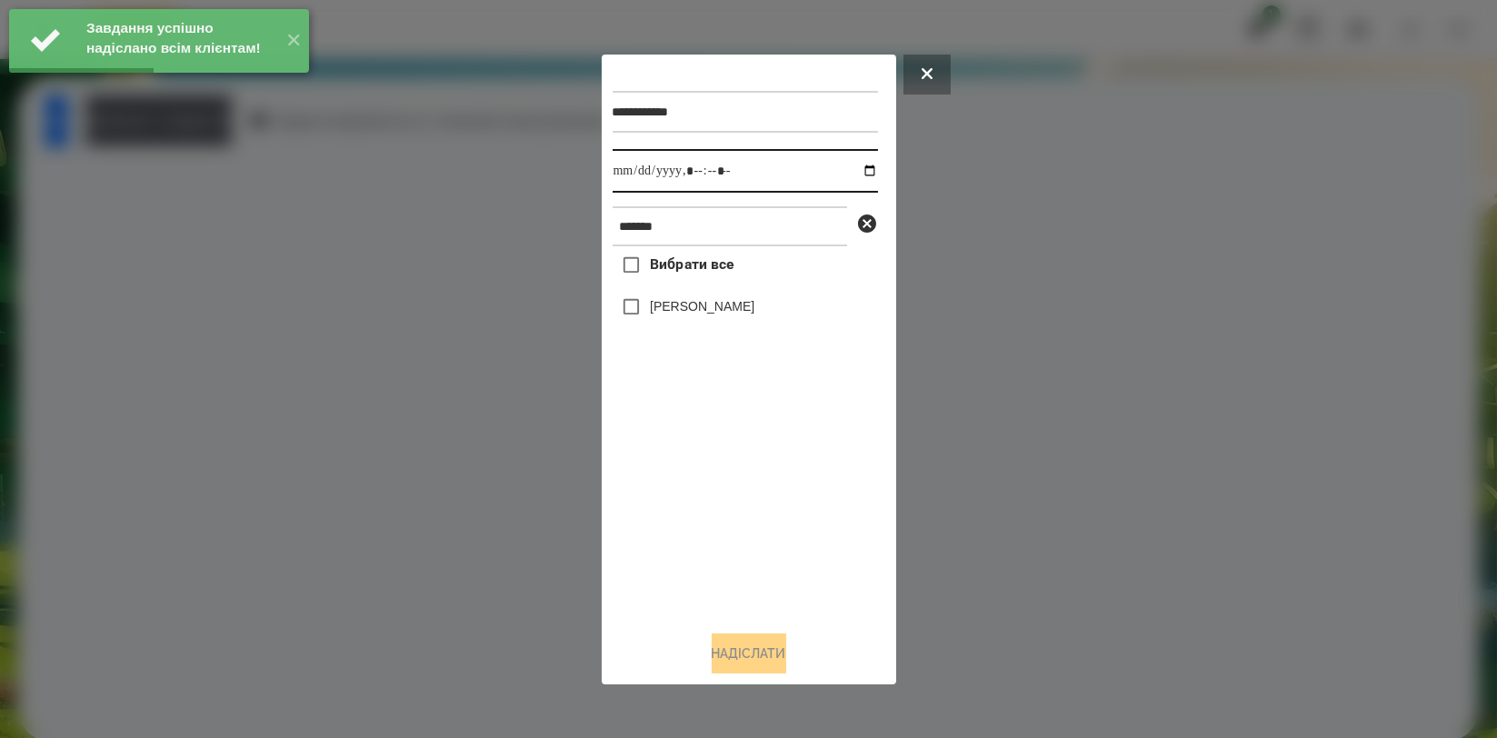
click at [854, 168] on input "datetime-local" at bounding box center [745, 171] width 265 height 44
type input "**********"
drag, startPoint x: 701, startPoint y: 478, endPoint x: 697, endPoint y: 376, distance: 101.9
click at [701, 478] on div "Вибрати все Доброслав Воробєй" at bounding box center [745, 430] width 265 height 369
click at [712, 306] on label "[PERSON_NAME]" at bounding box center [702, 306] width 105 height 18
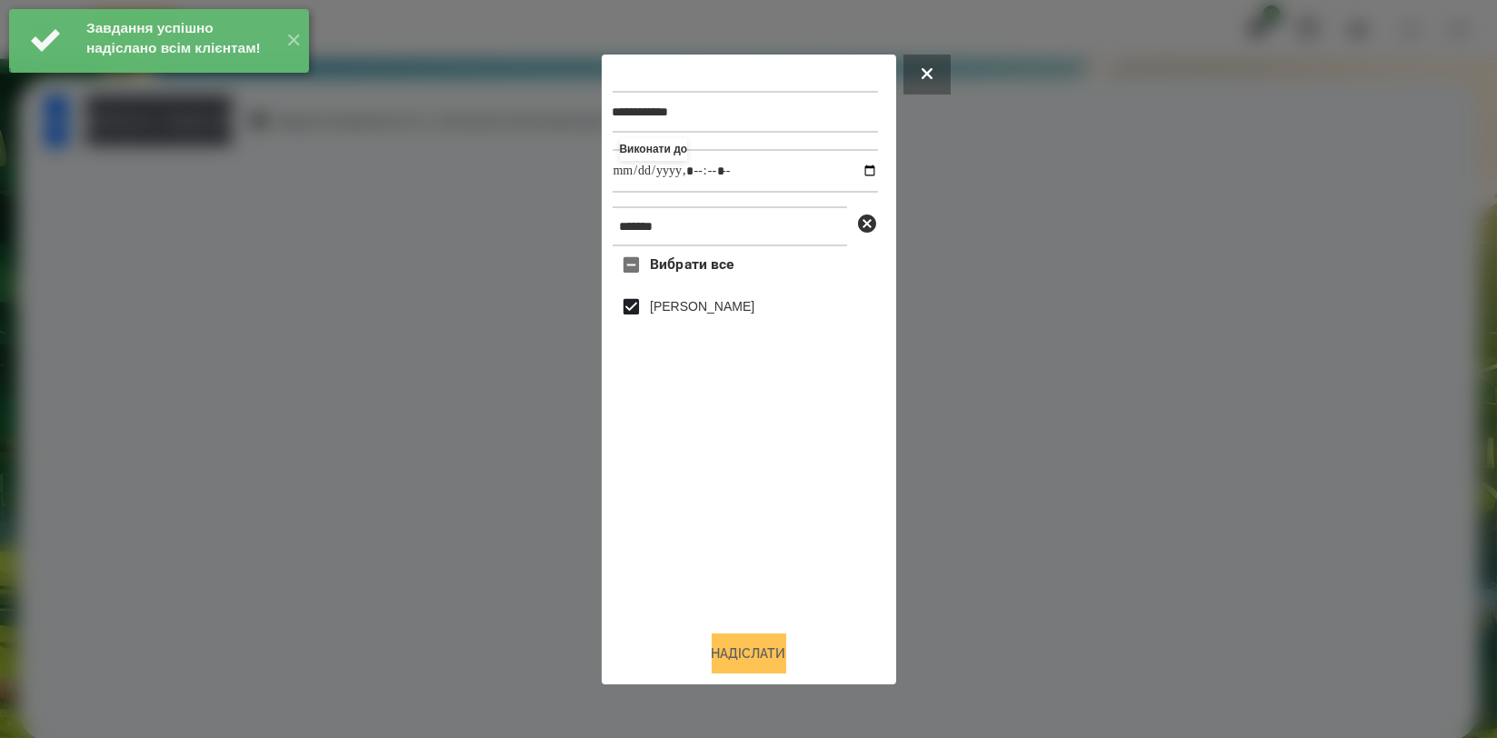
click at [724, 648] on button "Надіслати" at bounding box center [749, 653] width 75 height 40
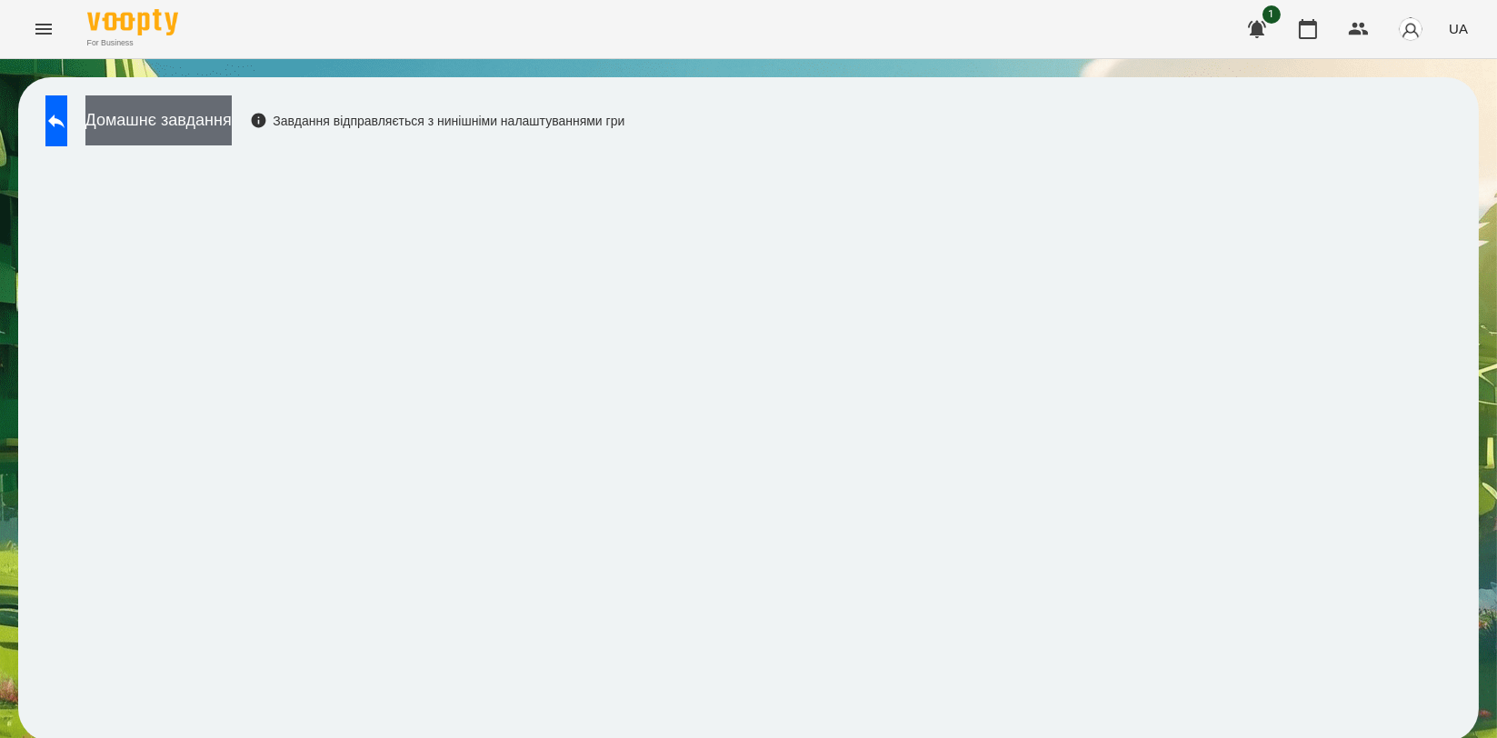
click at [232, 116] on button "Домашнє завдання" at bounding box center [158, 120] width 146 height 50
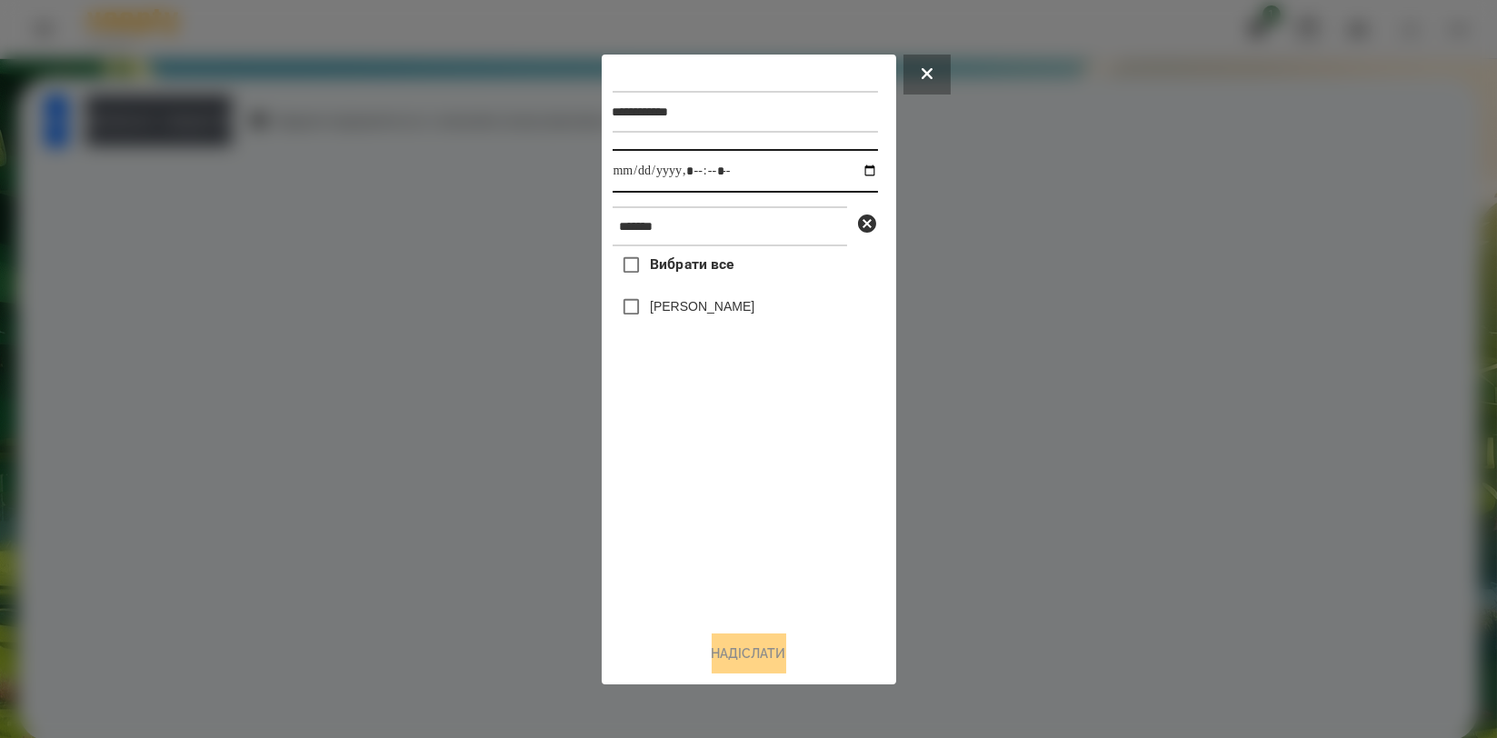
click at [867, 171] on input "datetime-local" at bounding box center [745, 171] width 265 height 44
click at [855, 164] on input "datetime-local" at bounding box center [745, 171] width 265 height 44
type input "**********"
click at [733, 476] on div "Вибрати все Доброслав Воробєй" at bounding box center [745, 430] width 265 height 369
drag, startPoint x: 737, startPoint y: 311, endPoint x: 735, endPoint y: 364, distance: 52.7
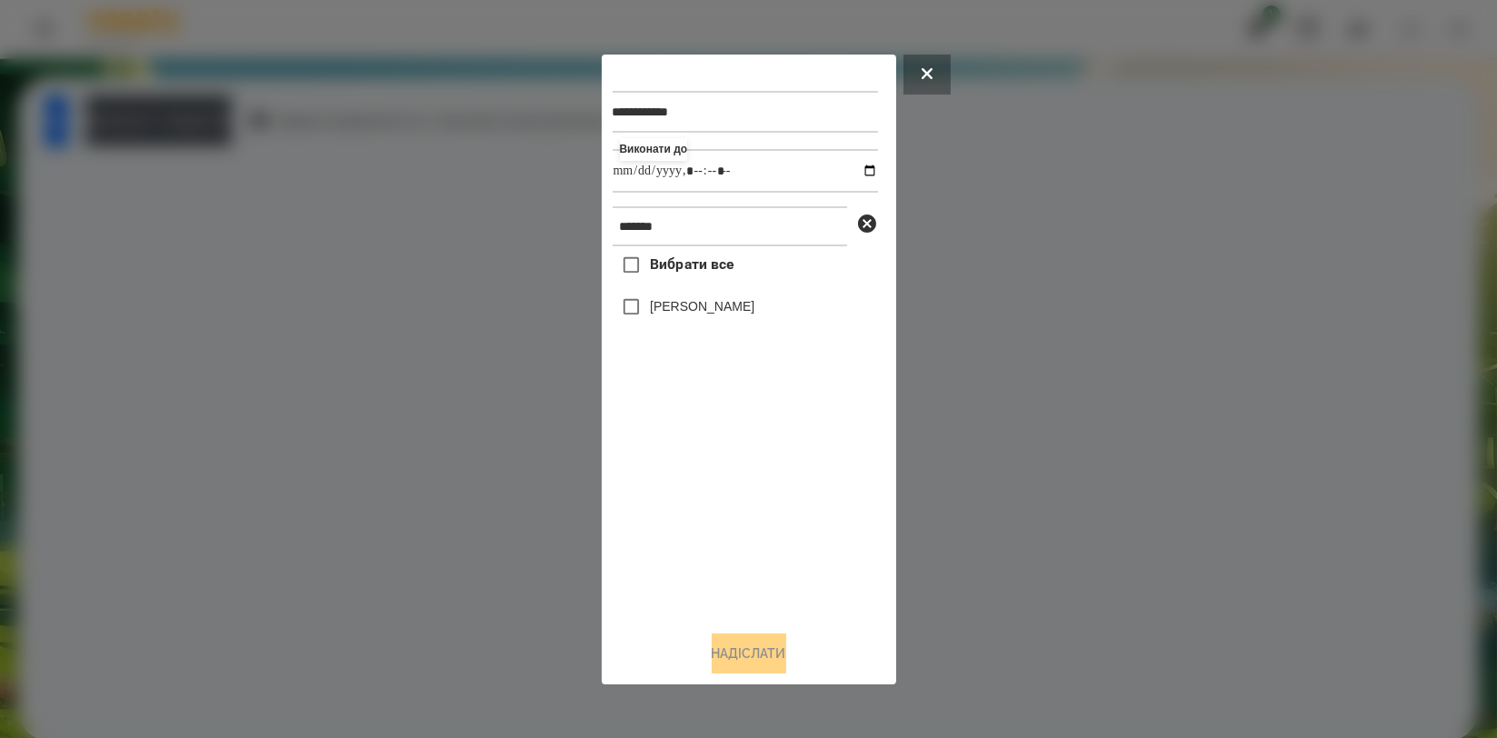
click at [739, 310] on label "[PERSON_NAME]" at bounding box center [702, 306] width 105 height 18
drag, startPoint x: 725, startPoint y: 641, endPoint x: 739, endPoint y: 623, distance: 22.0
click at [726, 643] on button "Надіслати" at bounding box center [749, 653] width 75 height 40
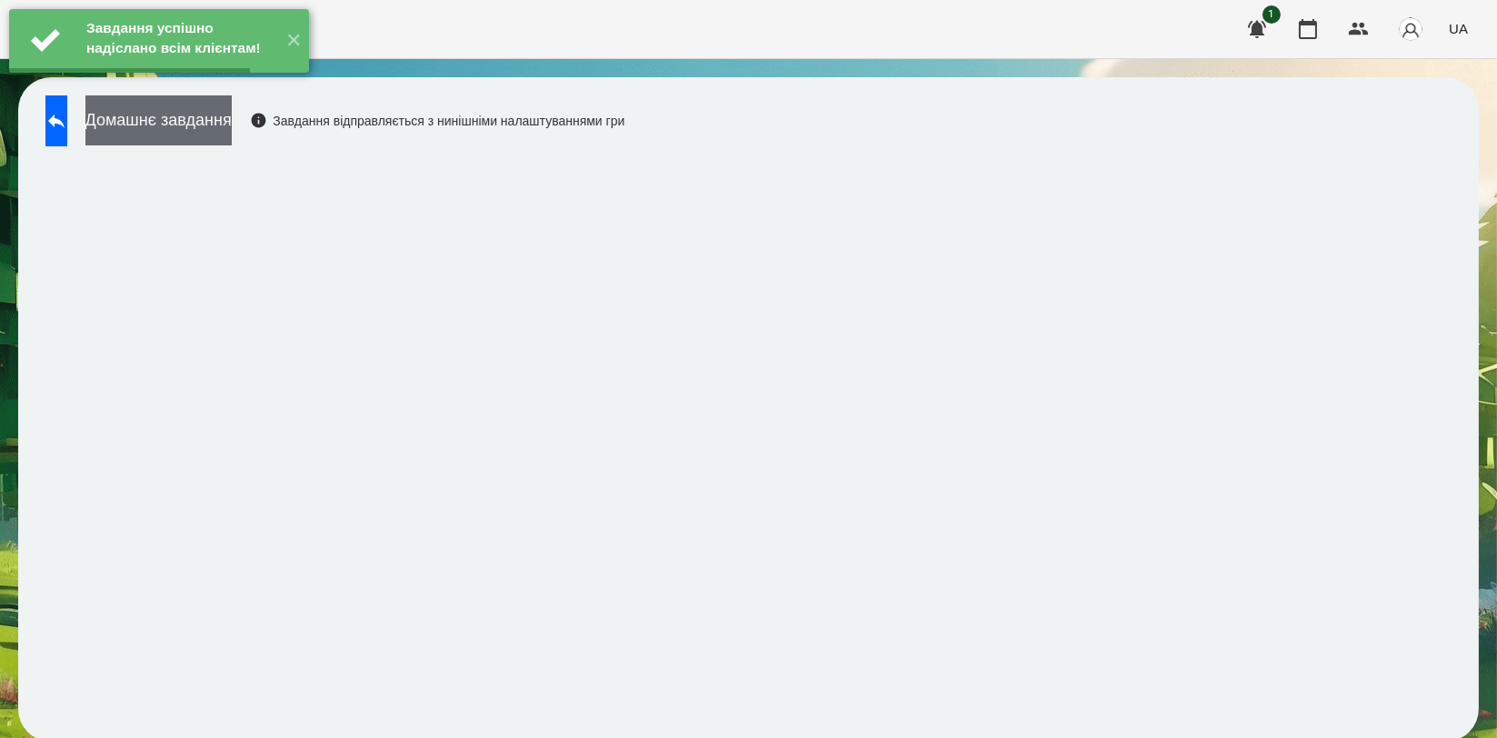
click at [232, 118] on button "Домашнє завдання" at bounding box center [158, 120] width 146 height 50
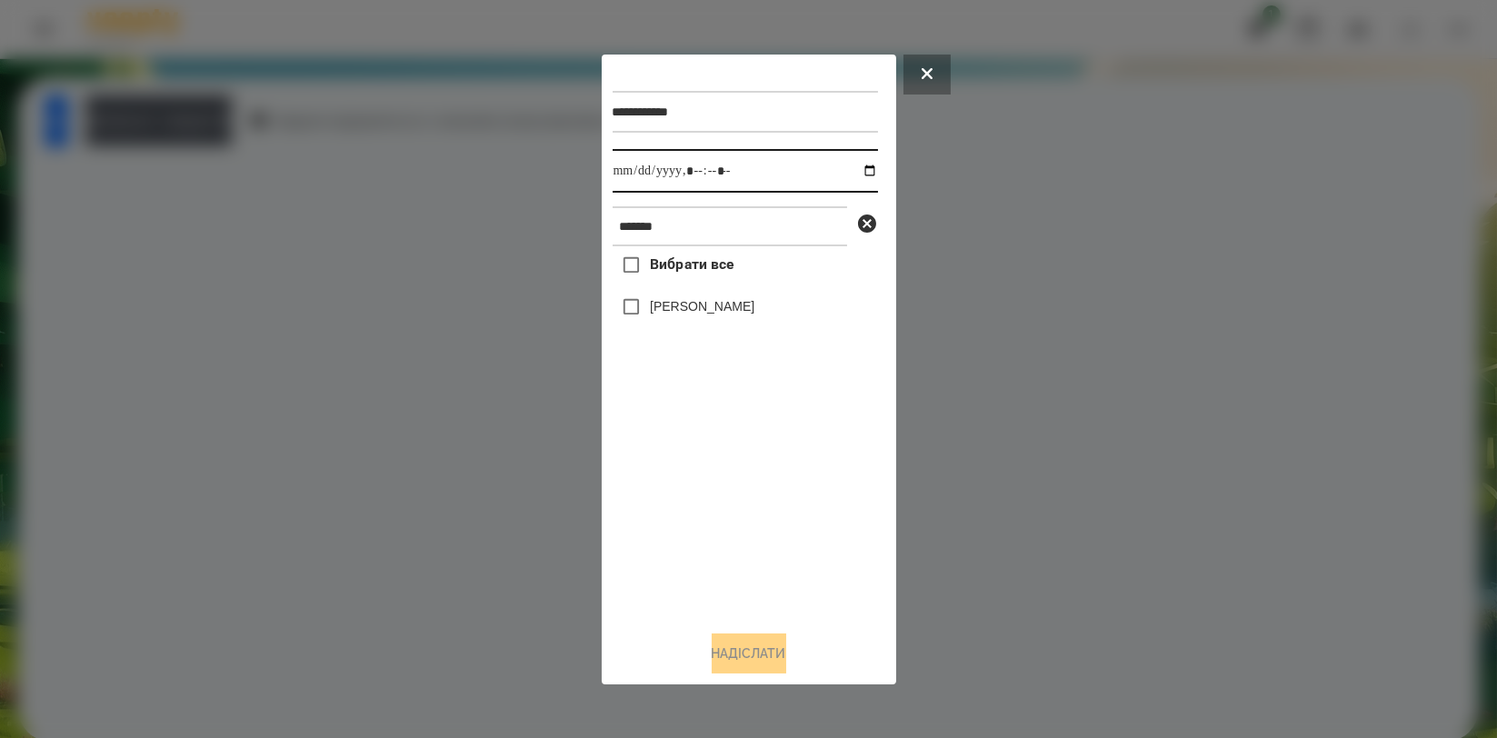
click at [862, 168] on input "datetime-local" at bounding box center [745, 171] width 265 height 44
type input "**********"
click at [725, 470] on div "Вибрати все Доброслав Воробєй" at bounding box center [745, 430] width 265 height 369
click at [731, 307] on label "[PERSON_NAME]" at bounding box center [702, 306] width 105 height 18
click at [738, 643] on button "Надіслати" at bounding box center [749, 653] width 75 height 40
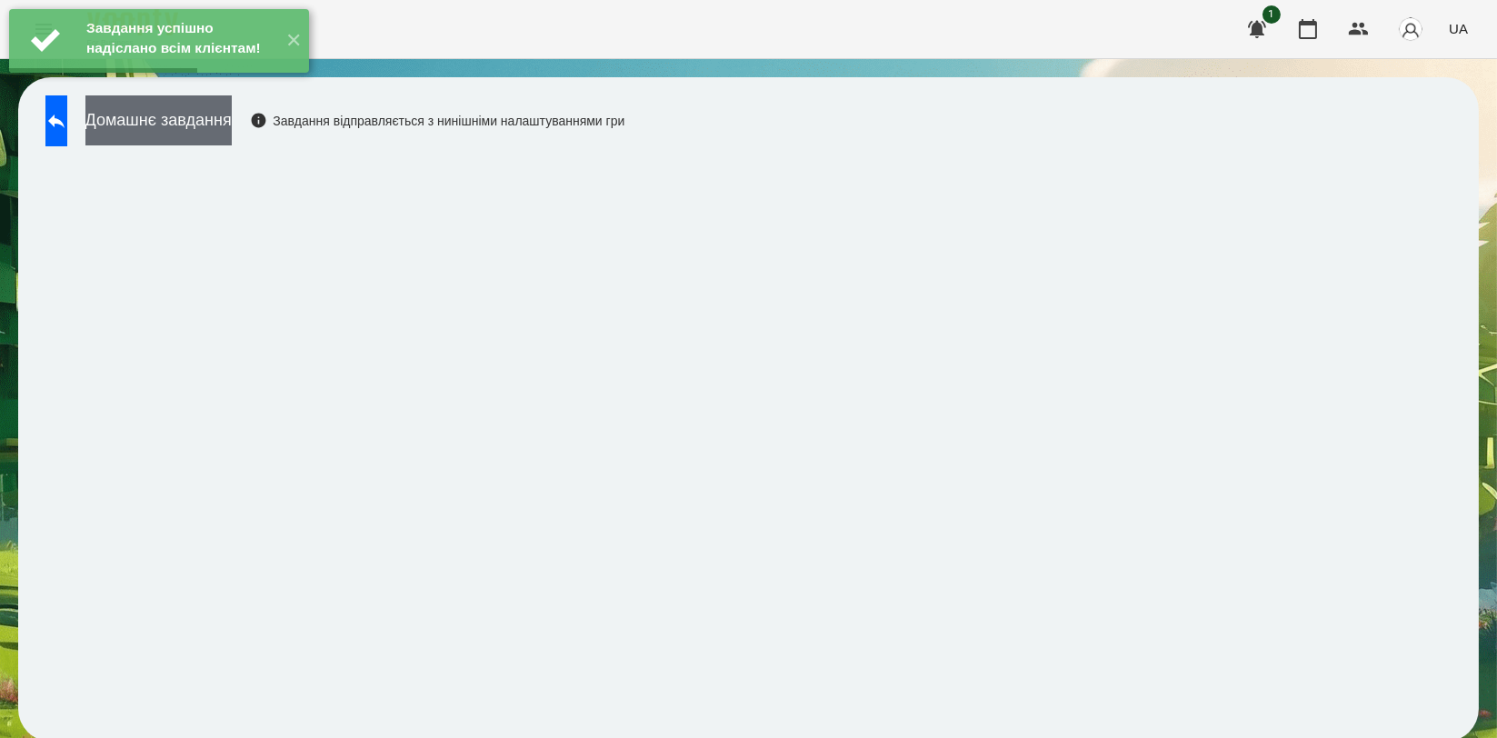
click at [232, 123] on button "Домашнє завдання" at bounding box center [158, 120] width 146 height 50
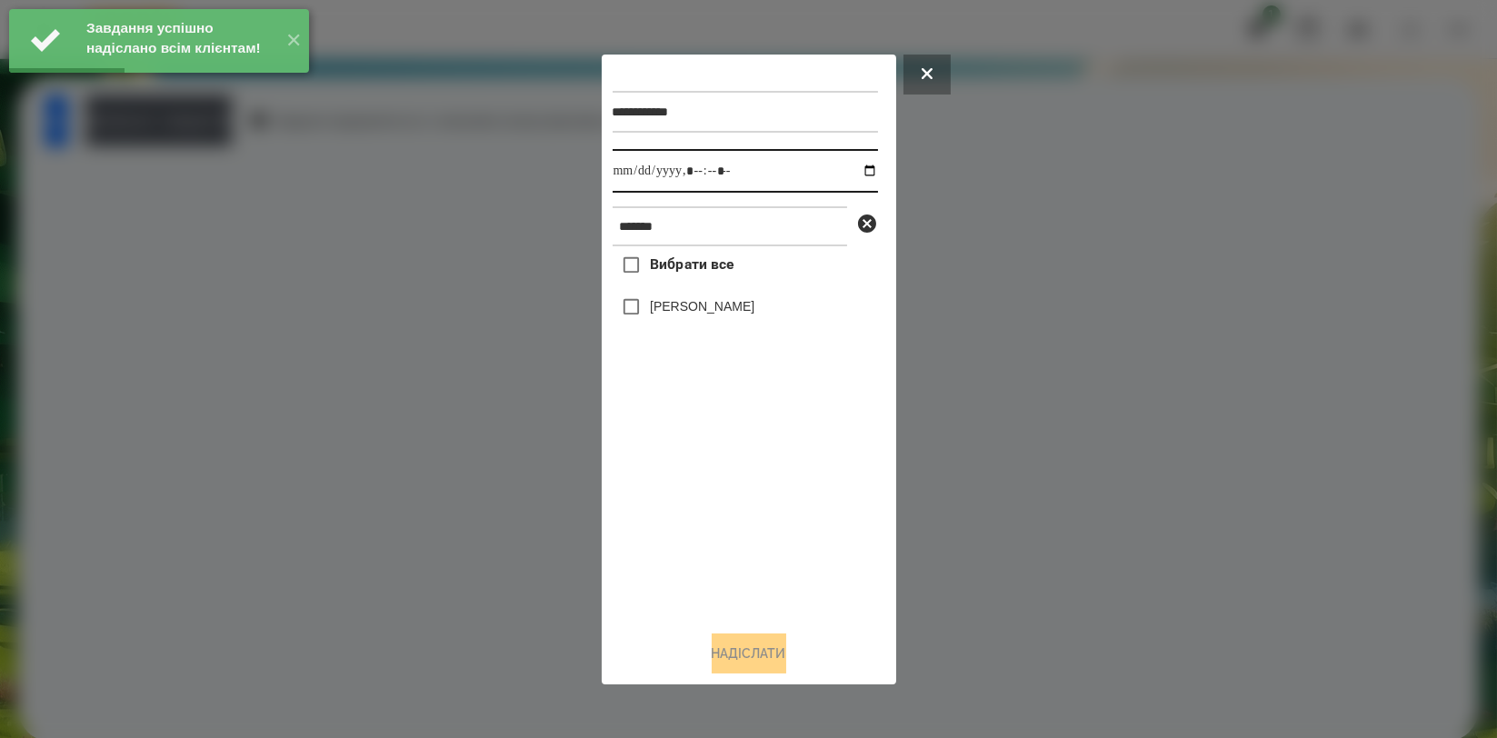
click at [856, 171] on input "datetime-local" at bounding box center [745, 171] width 265 height 44
type input "**********"
click at [740, 503] on div "Вибрати все Доброслав Воробєй" at bounding box center [745, 430] width 265 height 369
click at [744, 314] on label "[PERSON_NAME]" at bounding box center [702, 306] width 105 height 18
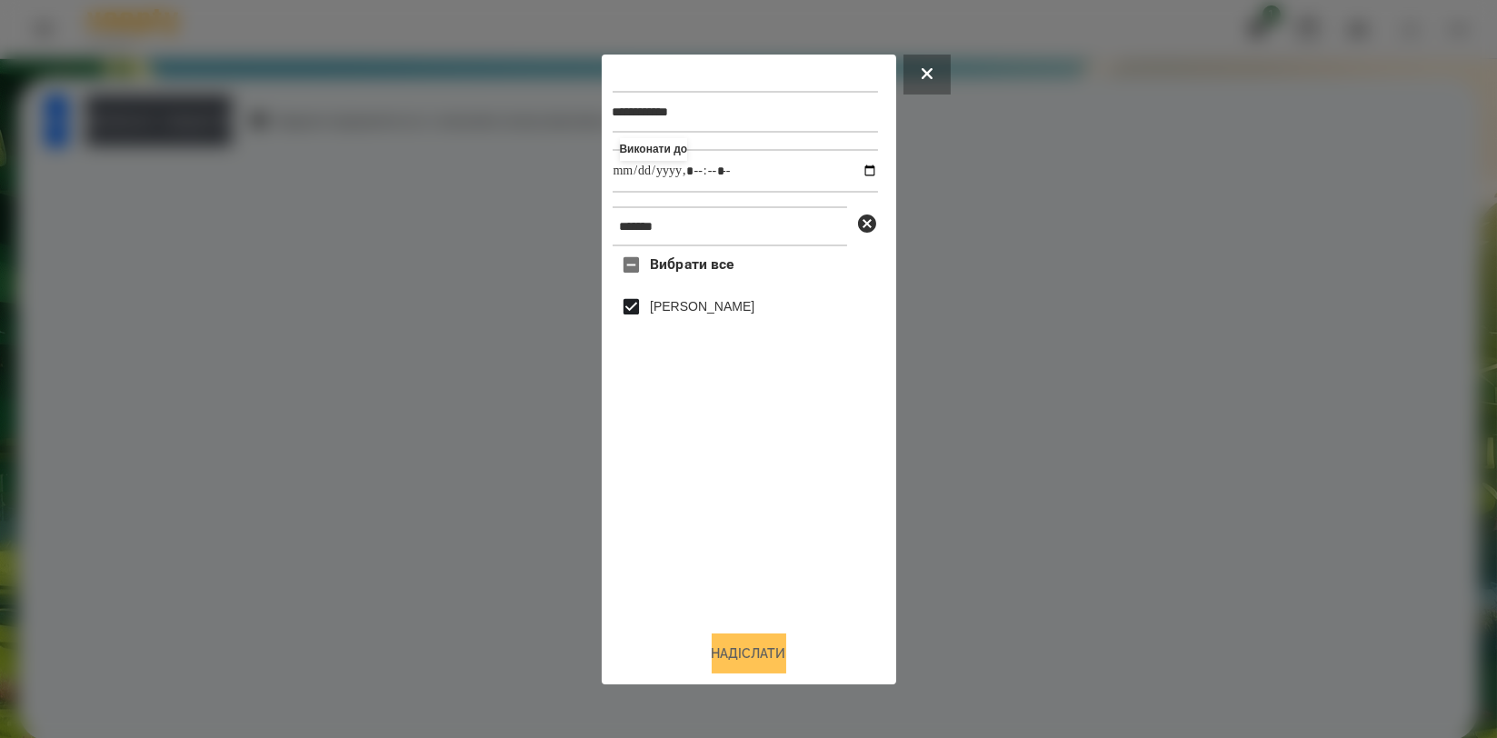
click at [736, 651] on button "Надіслати" at bounding box center [749, 653] width 75 height 40
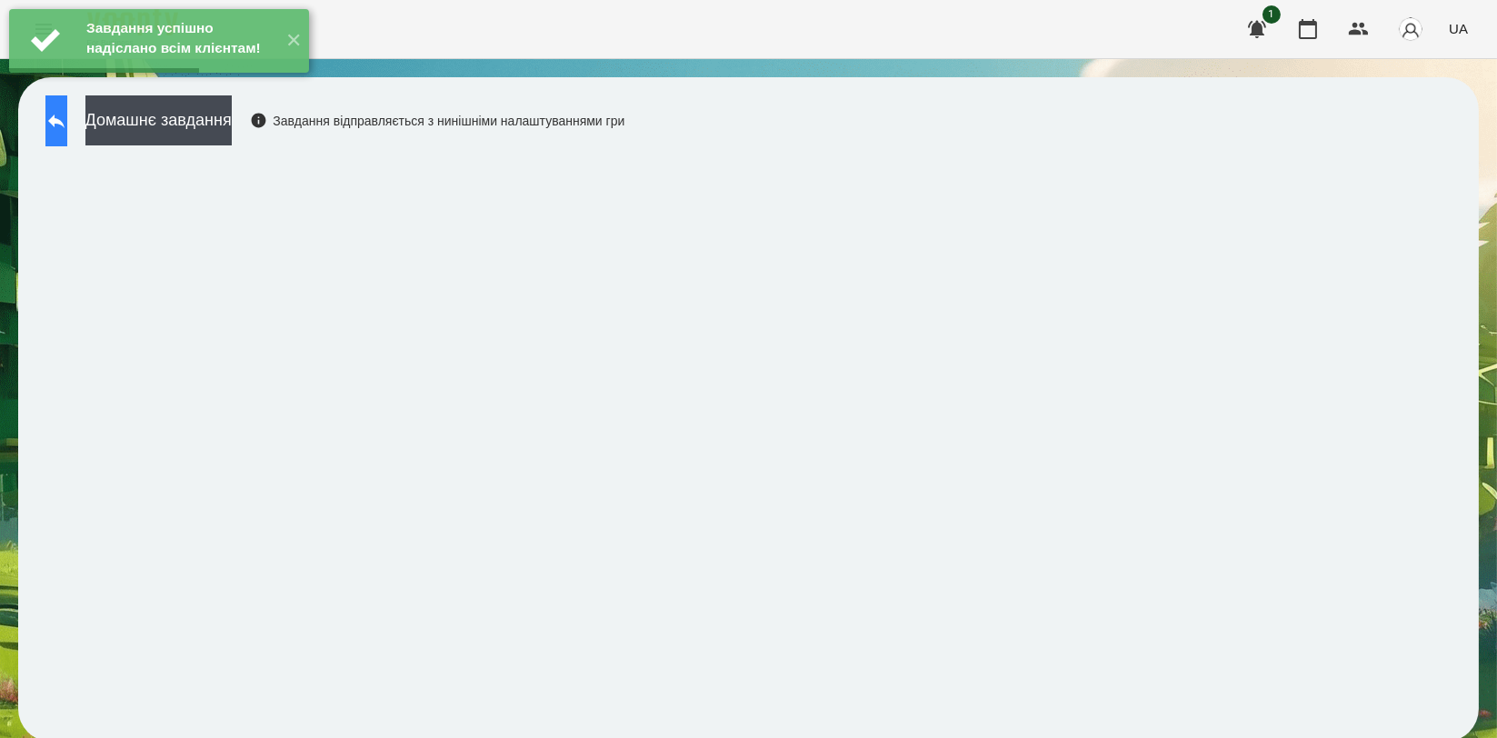
click at [67, 125] on button at bounding box center [56, 120] width 22 height 51
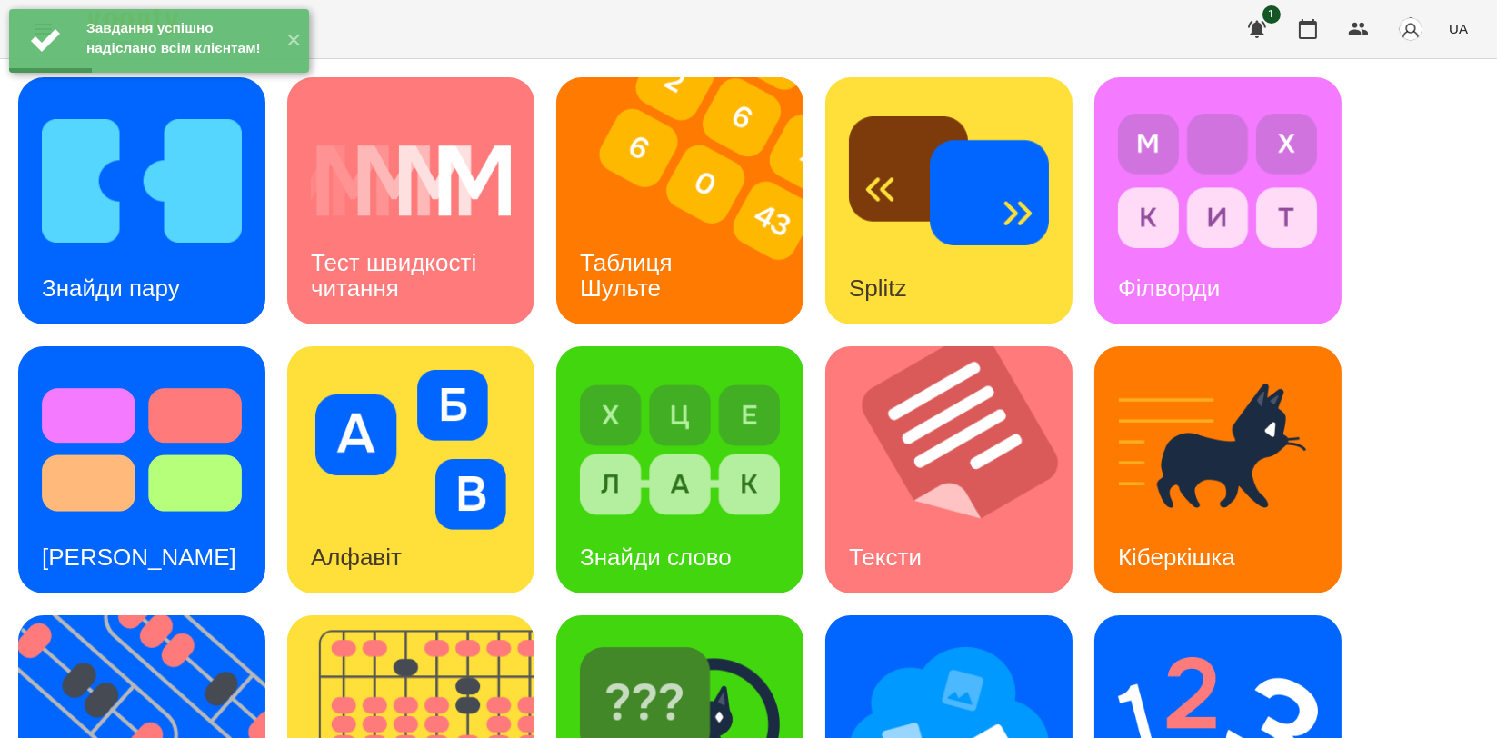
scroll to position [404, 0]
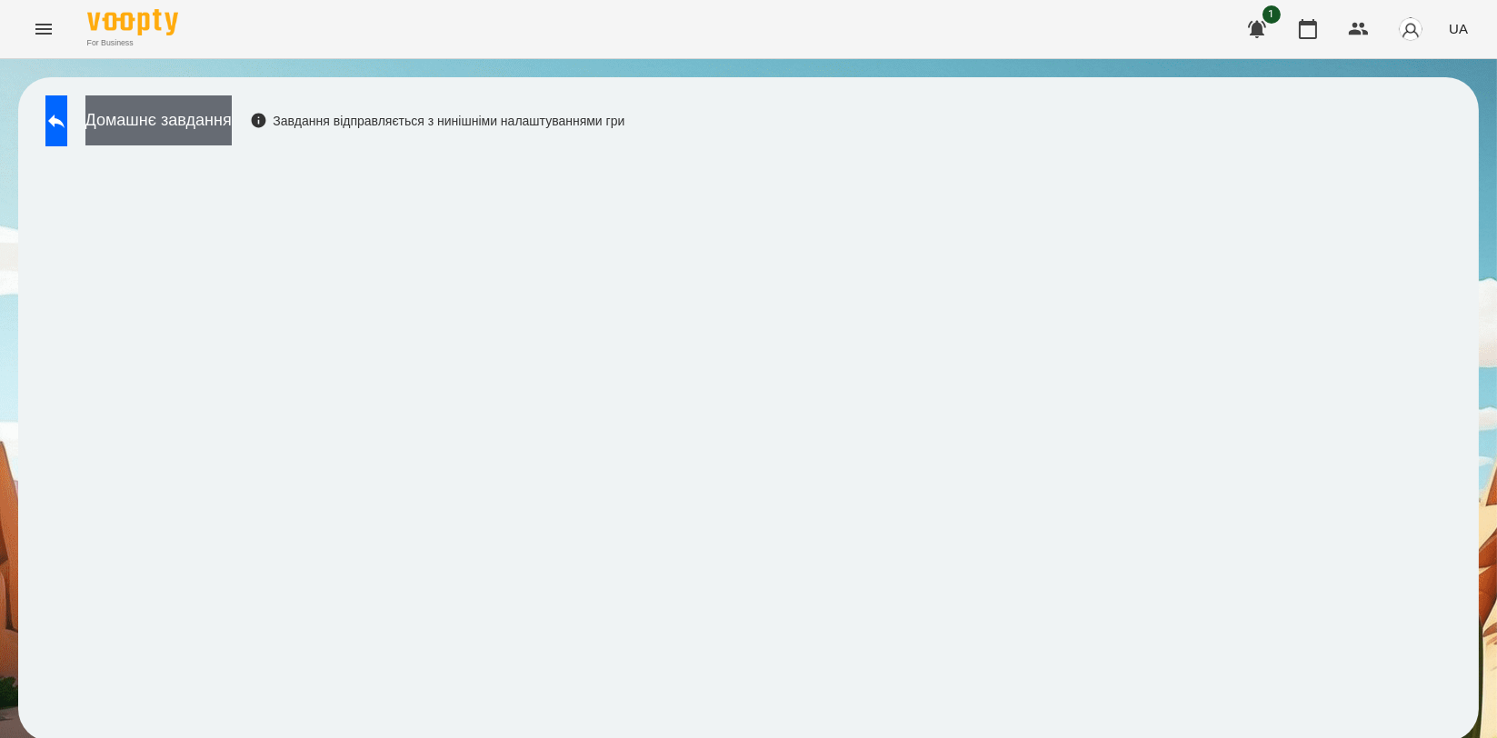
click at [124, 115] on button "Домашнє завдання" at bounding box center [158, 120] width 146 height 50
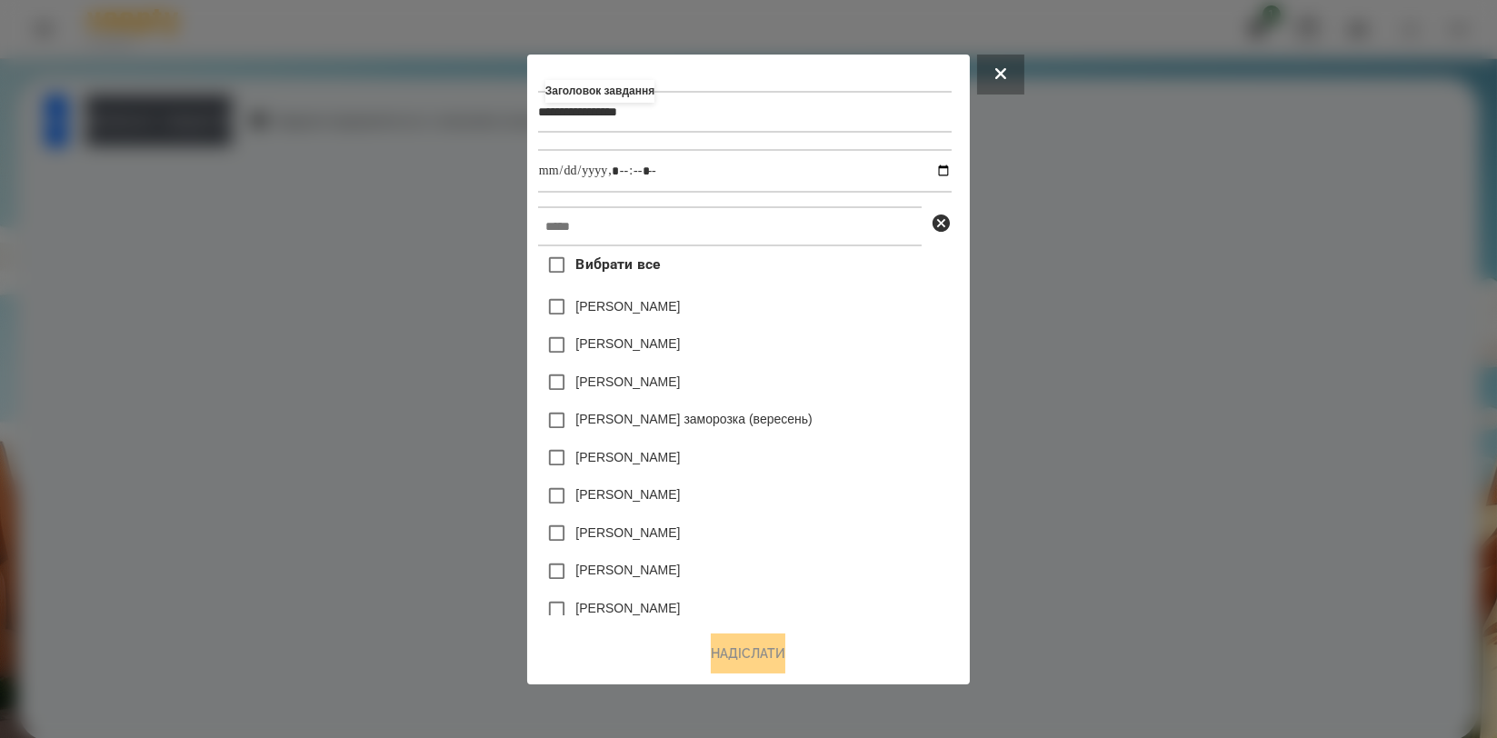
type input "**********"
click at [631, 235] on input "text" at bounding box center [730, 226] width 384 height 40
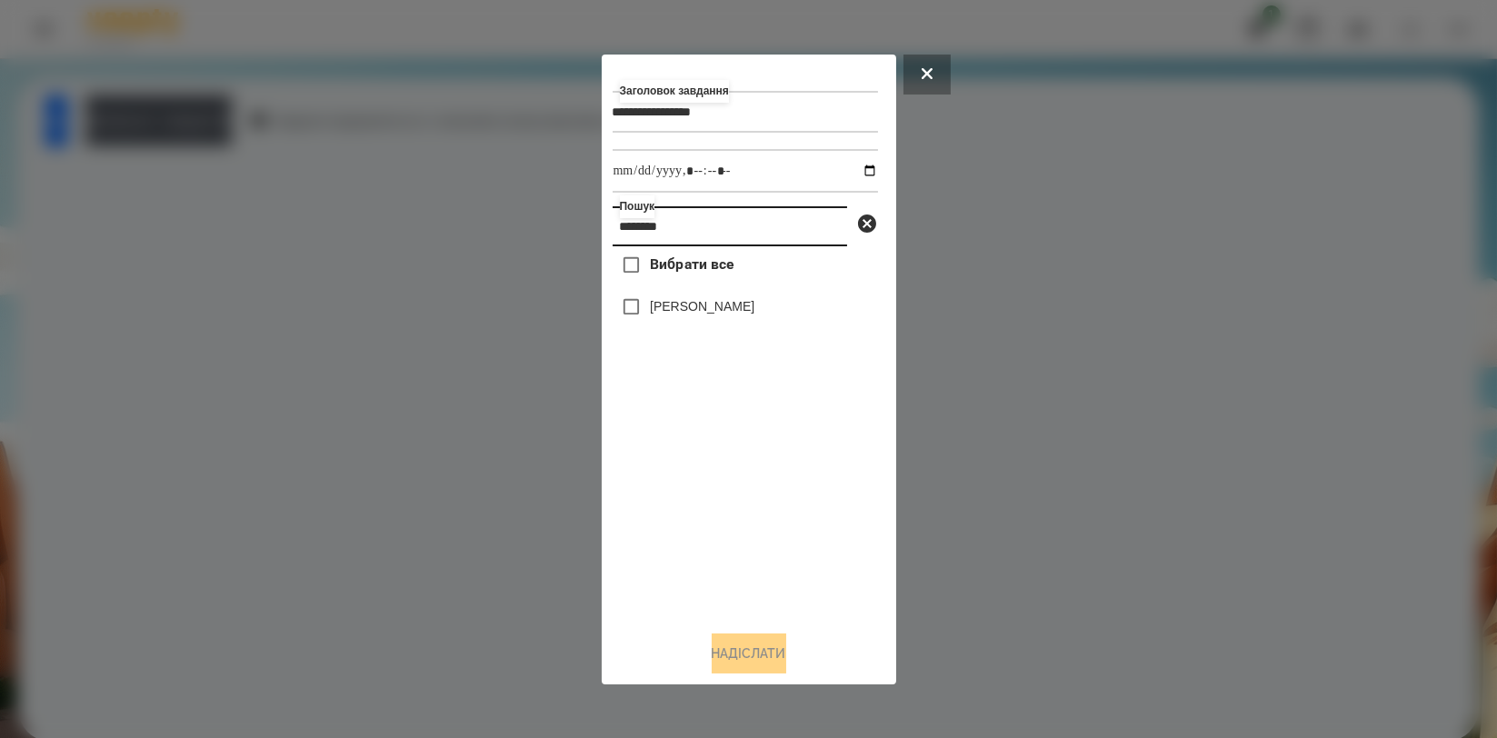
type input "********"
click at [693, 322] on div "[PERSON_NAME]" at bounding box center [745, 307] width 265 height 38
click at [699, 311] on label "[PERSON_NAME]" at bounding box center [702, 306] width 105 height 18
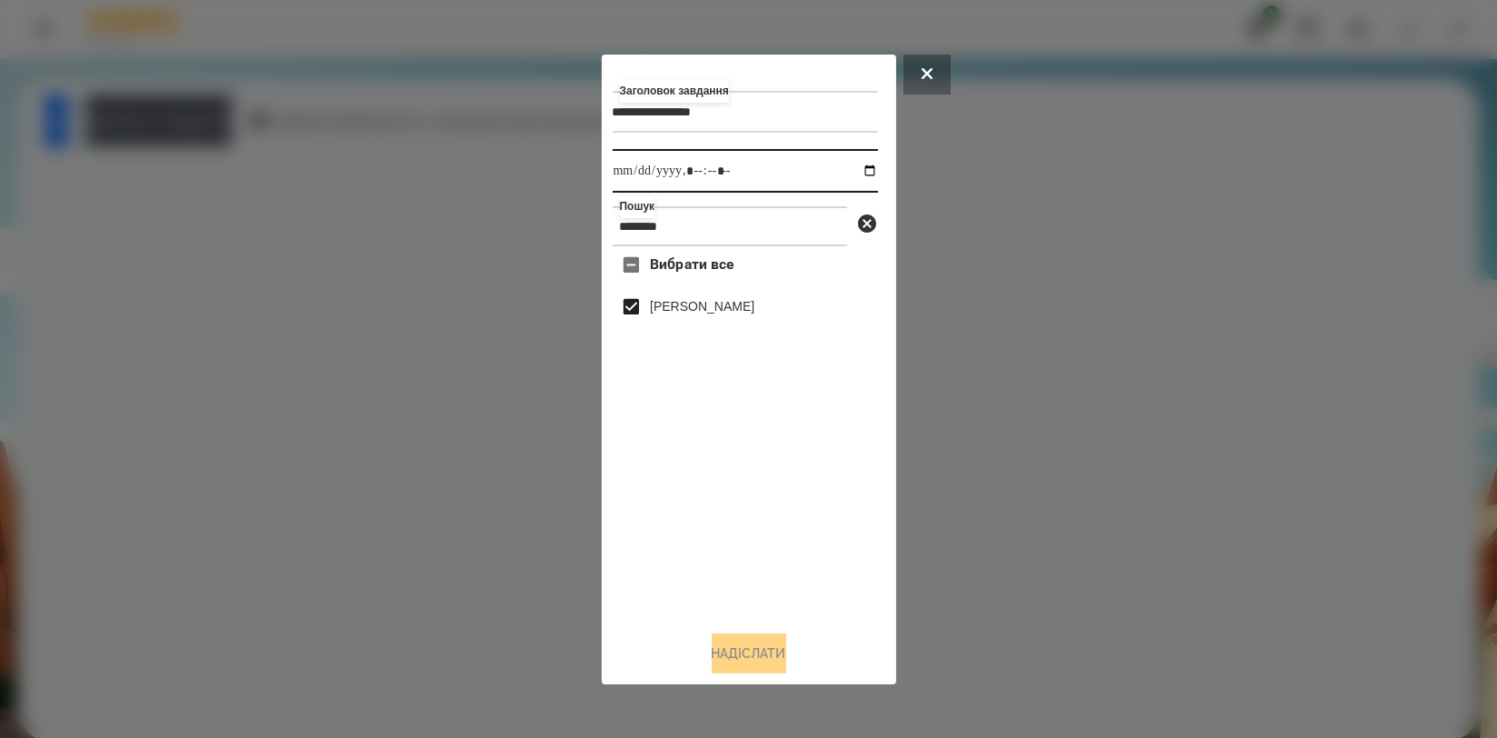
click at [854, 164] on input "datetime-local" at bounding box center [745, 171] width 265 height 44
type input "**********"
click at [683, 534] on div "Вибрати все Доброслав Воробєй" at bounding box center [745, 430] width 265 height 369
click at [716, 639] on button "Надіслати" at bounding box center [749, 653] width 75 height 40
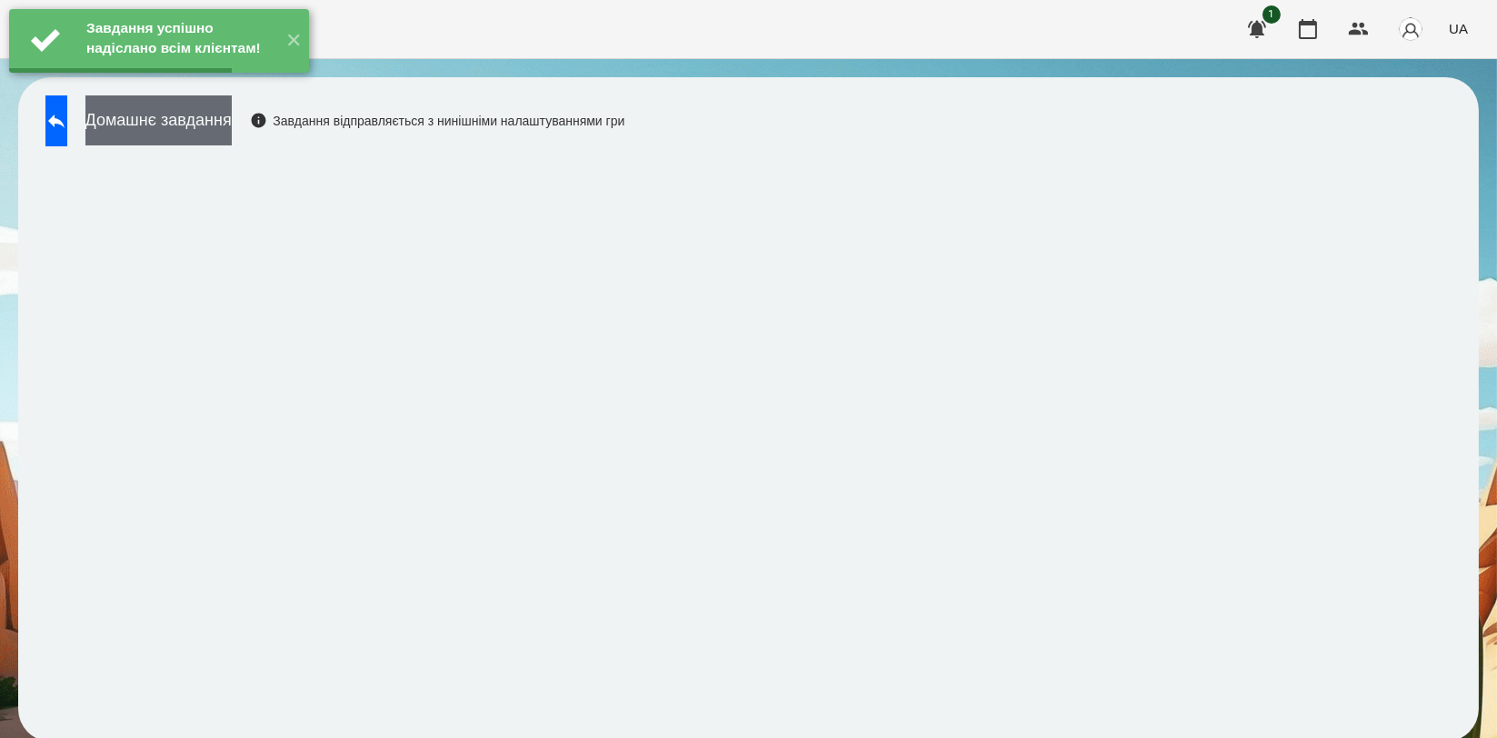
click at [186, 120] on button "Домашнє завдання" at bounding box center [158, 120] width 146 height 50
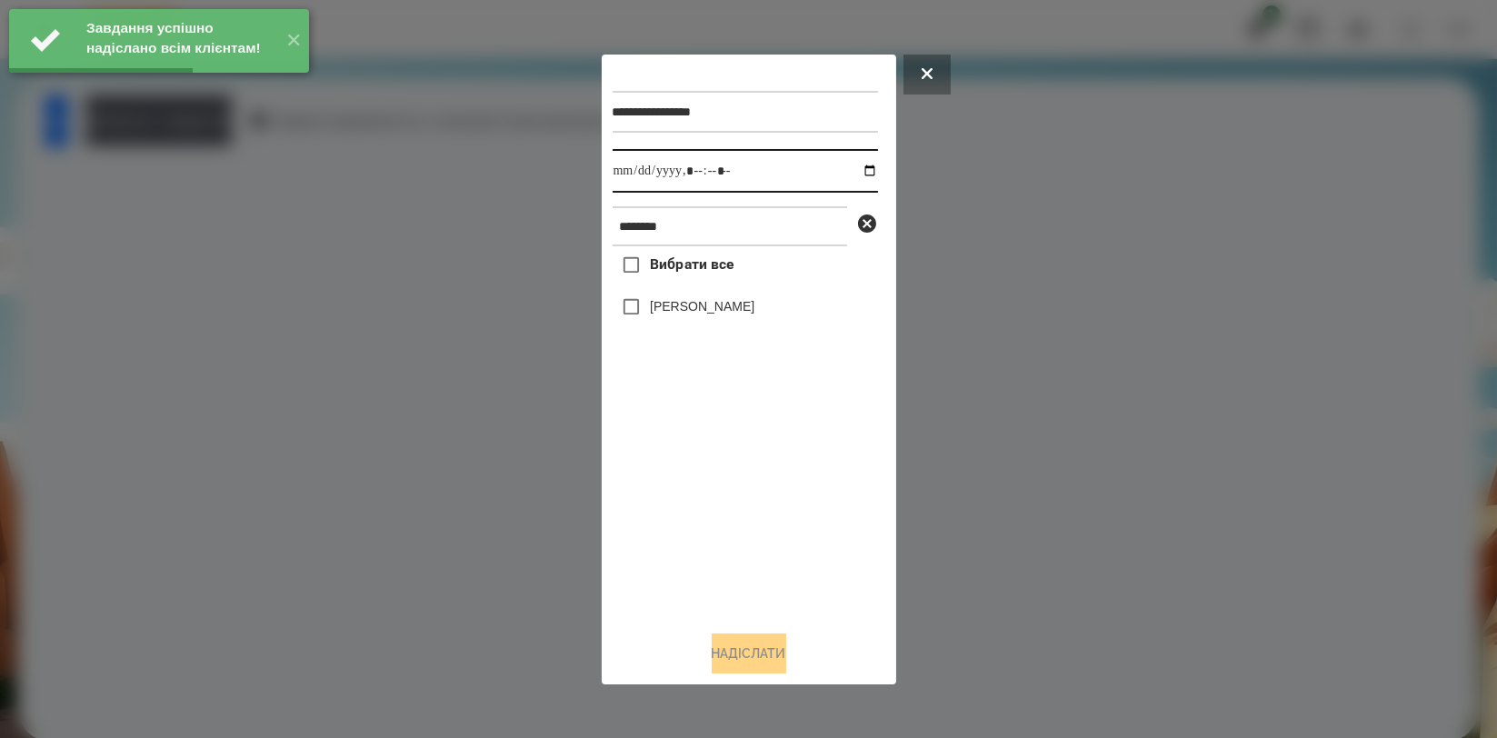
click at [849, 170] on input "datetime-local" at bounding box center [745, 171] width 265 height 44
type input "**********"
click at [669, 485] on div "Вибрати все Доброслав Воробєй" at bounding box center [745, 430] width 265 height 369
click at [721, 301] on label "[PERSON_NAME]" at bounding box center [702, 306] width 105 height 18
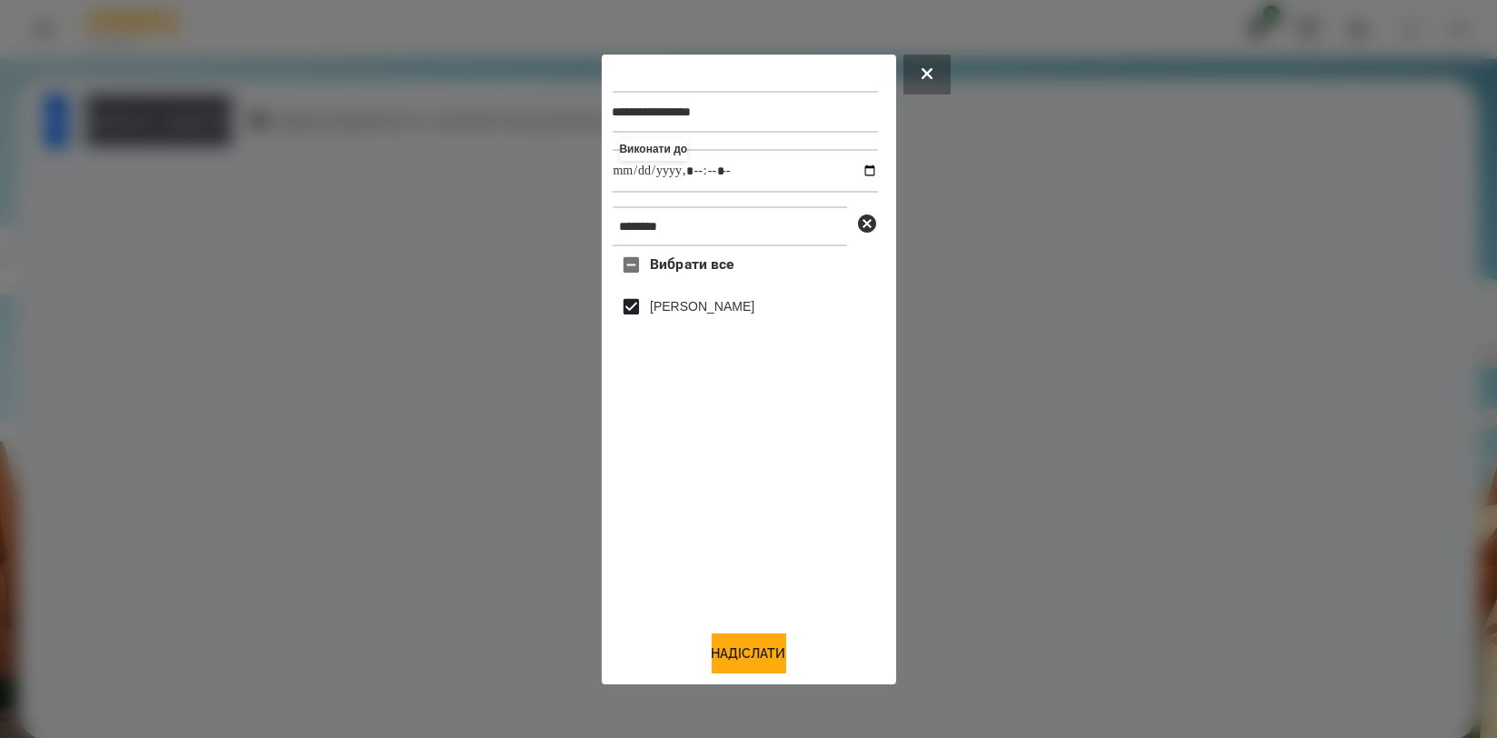
drag, startPoint x: 747, startPoint y: 657, endPoint x: 687, endPoint y: 598, distance: 84.2
click at [747, 659] on button "Надіслати" at bounding box center [749, 653] width 75 height 40
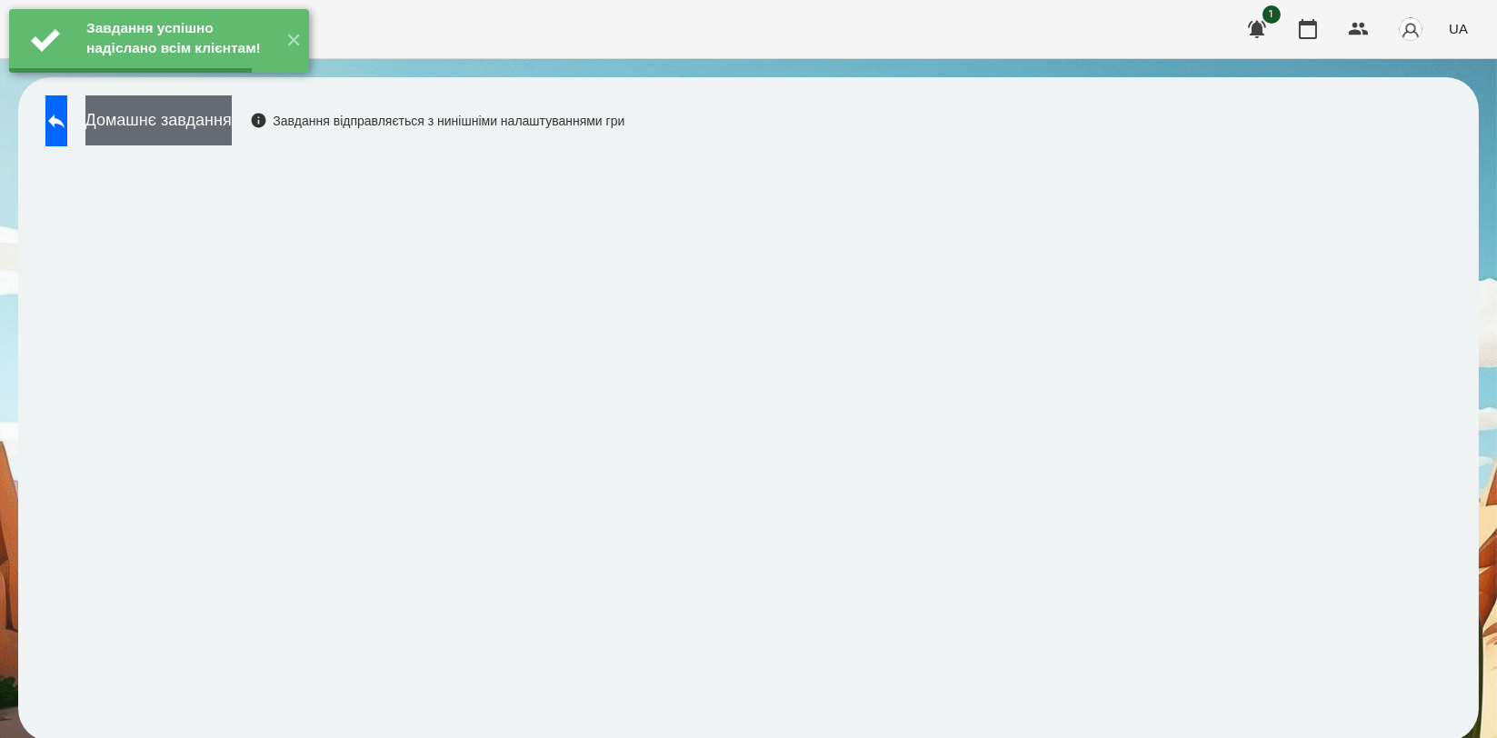
click at [232, 113] on button "Домашнє завдання" at bounding box center [158, 120] width 146 height 50
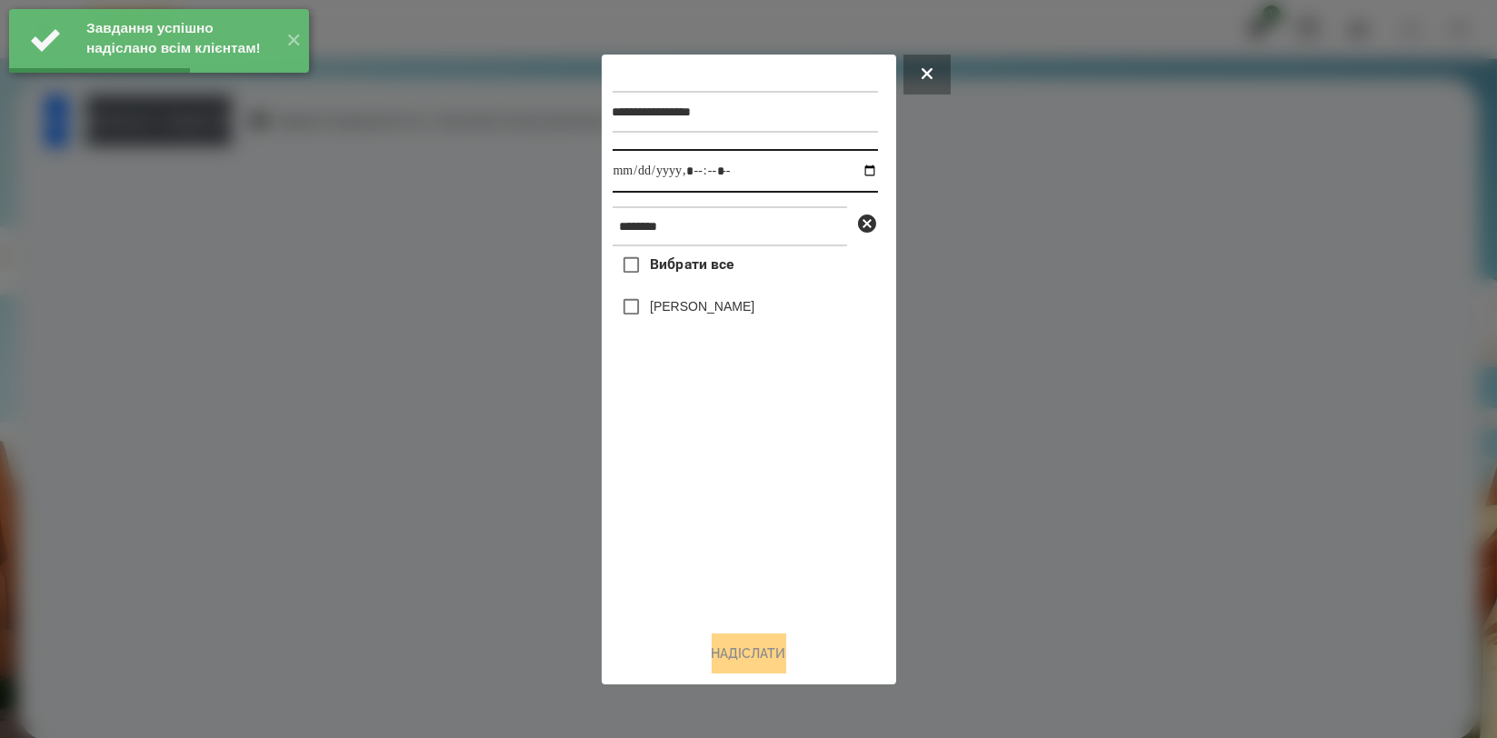
click at [855, 167] on input "datetime-local" at bounding box center [745, 171] width 265 height 44
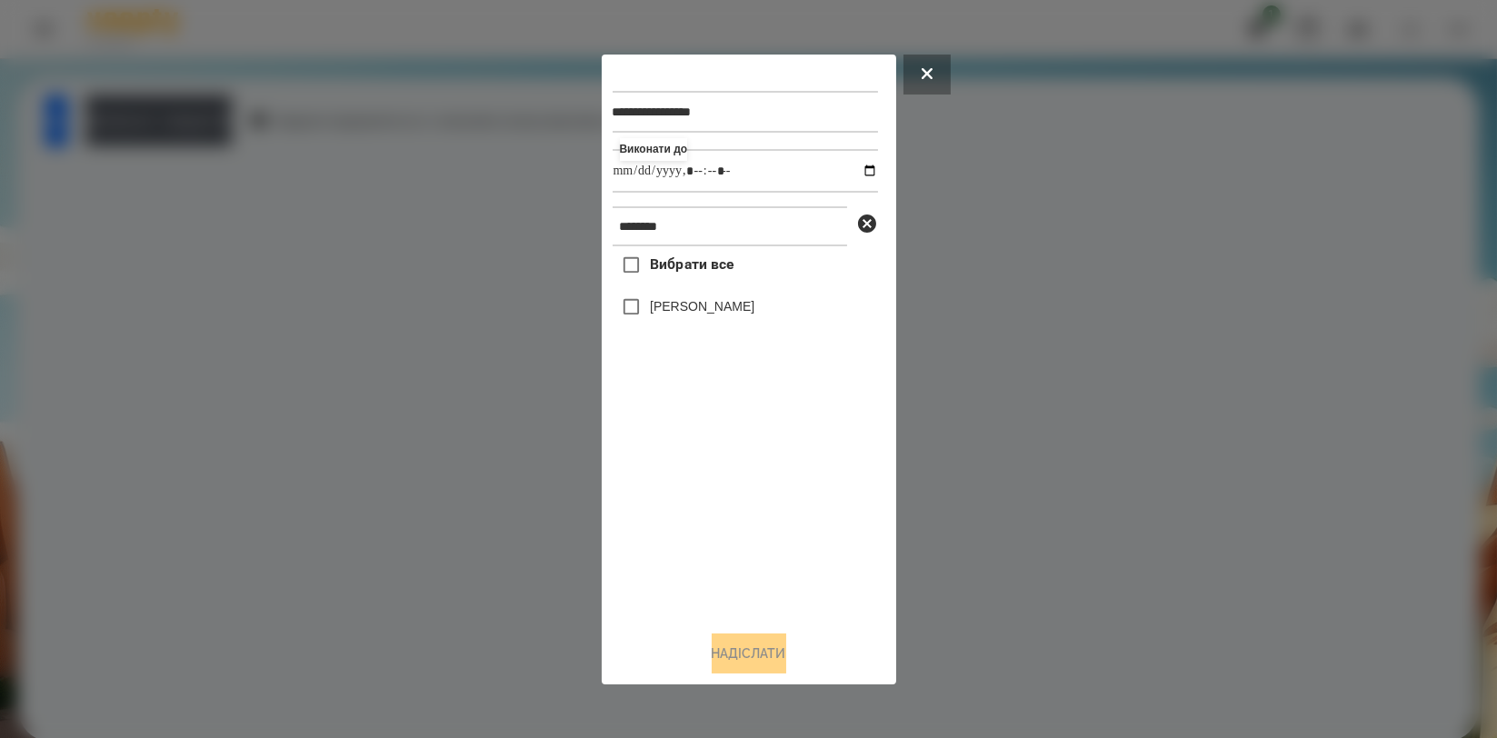
type input "**********"
drag, startPoint x: 680, startPoint y: 506, endPoint x: 687, endPoint y: 456, distance: 50.5
click at [680, 506] on div "Вибрати все Доброслав Воробєй" at bounding box center [745, 430] width 265 height 369
click at [731, 305] on label "[PERSON_NAME]" at bounding box center [702, 306] width 105 height 18
click at [729, 638] on button "Надіслати" at bounding box center [749, 653] width 75 height 40
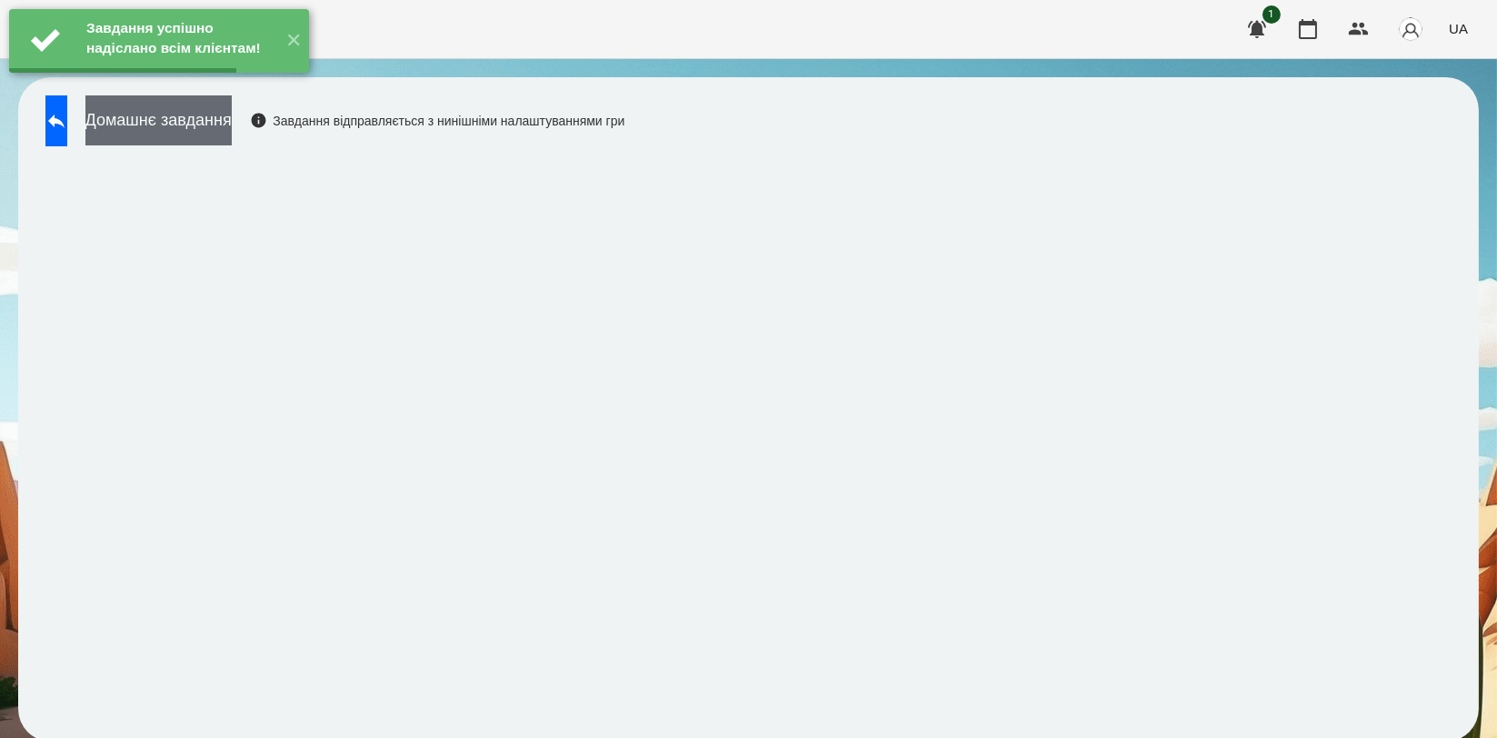
click at [213, 113] on button "Домашнє завдання" at bounding box center [158, 120] width 146 height 50
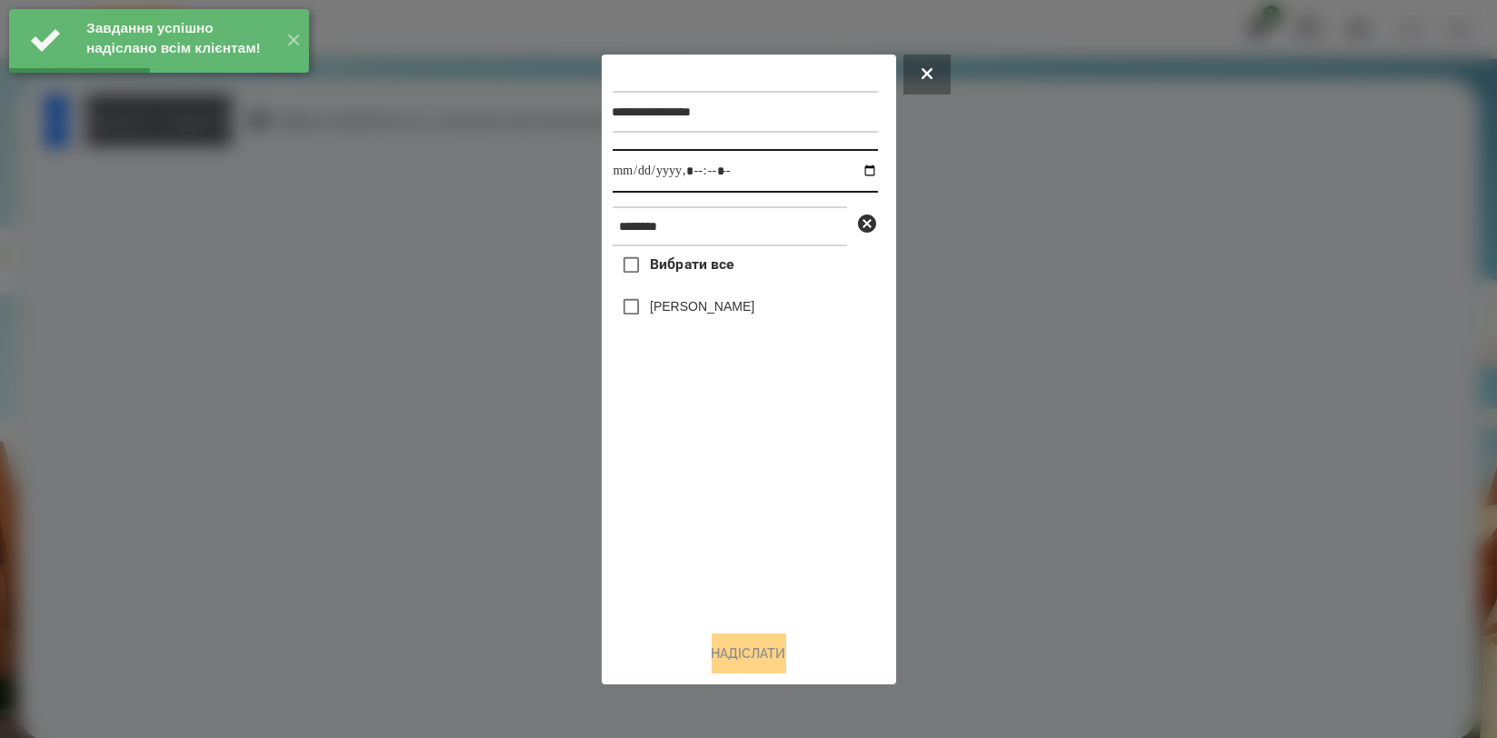
click at [856, 171] on input "datetime-local" at bounding box center [745, 171] width 265 height 44
type input "**********"
click at [707, 491] on div "Вибрати все Доброслав Воробєй" at bounding box center [745, 430] width 265 height 369
click at [719, 304] on label "[PERSON_NAME]" at bounding box center [702, 306] width 105 height 18
click at [749, 656] on button "Надіслати" at bounding box center [749, 653] width 75 height 40
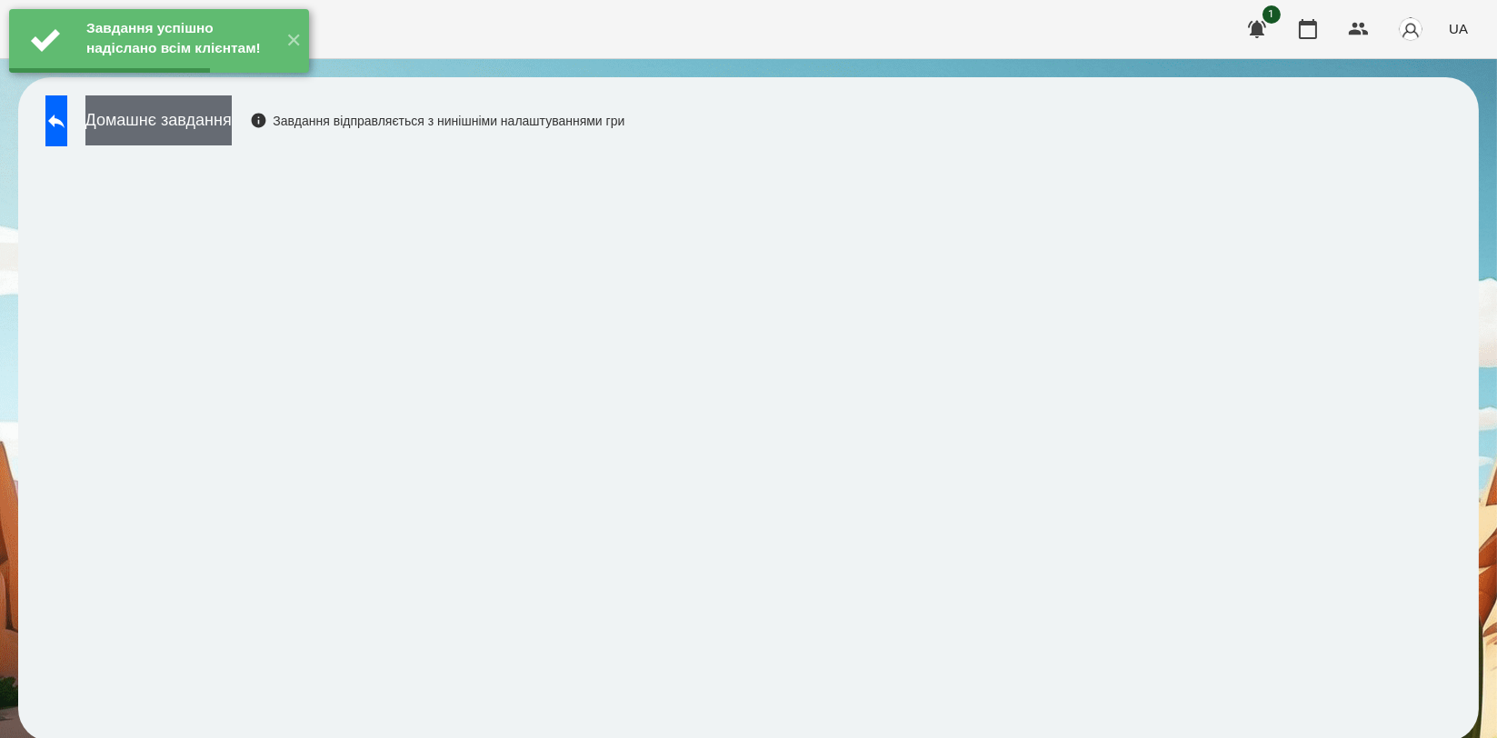
click at [232, 133] on button "Домашнє завдання" at bounding box center [158, 120] width 146 height 50
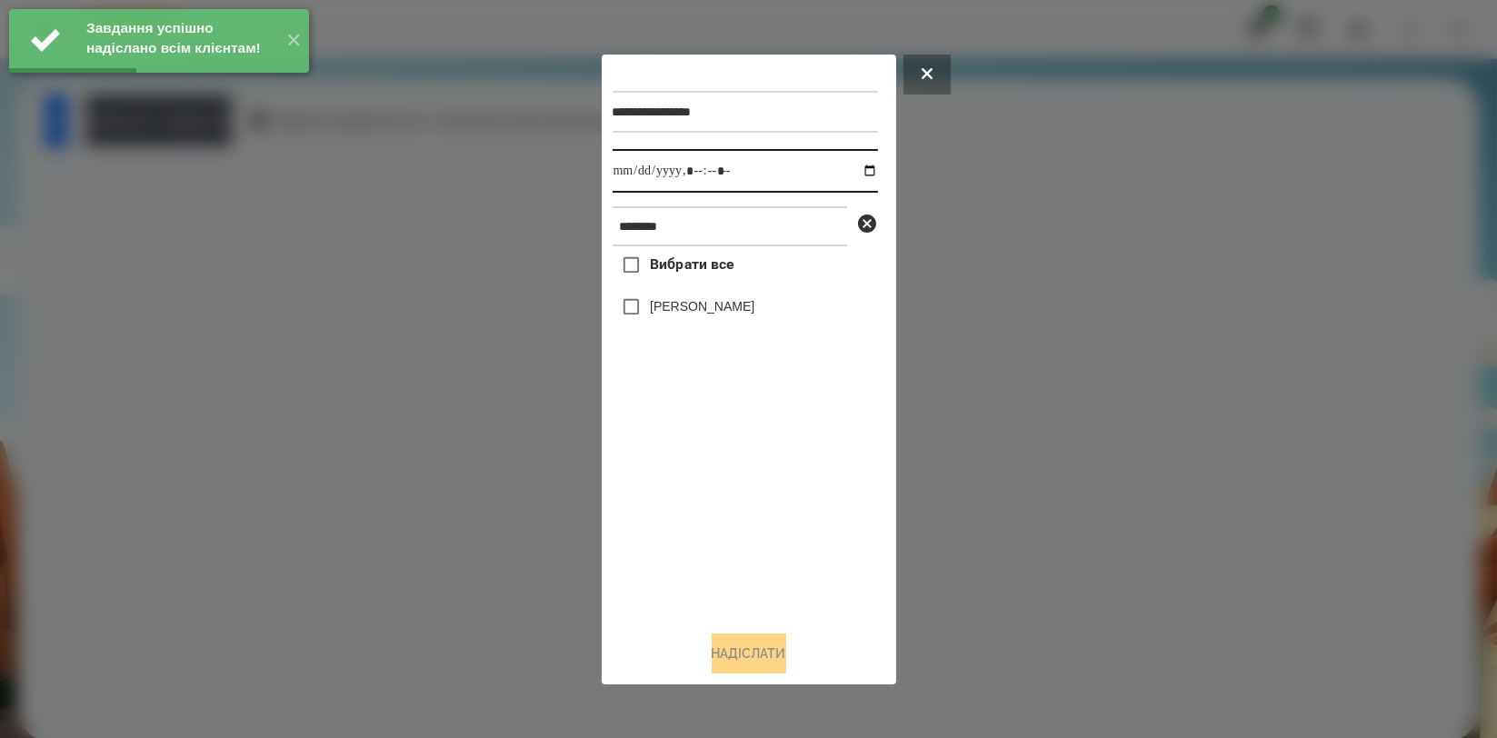
click at [859, 177] on input "datetime-local" at bounding box center [745, 171] width 265 height 44
type input "**********"
click at [744, 507] on div "Вибрати все Доброслав Воробєй" at bounding box center [745, 430] width 265 height 369
click at [742, 313] on label "[PERSON_NAME]" at bounding box center [702, 306] width 105 height 18
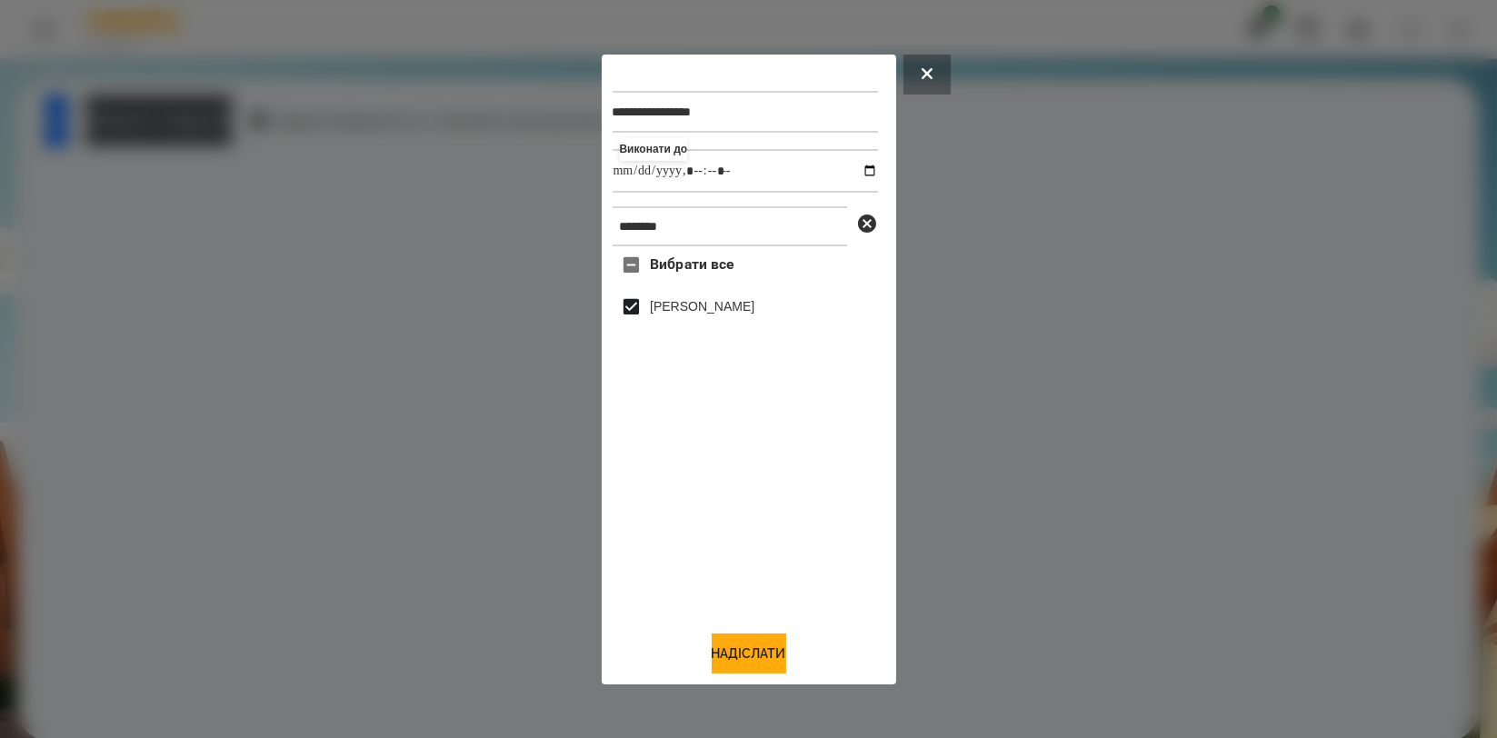
drag, startPoint x: 750, startPoint y: 645, endPoint x: 684, endPoint y: 566, distance: 102.6
click at [750, 647] on button "Надіслати" at bounding box center [749, 653] width 75 height 40
click at [196, 125] on button "Домашнє завдання" at bounding box center [158, 120] width 146 height 50
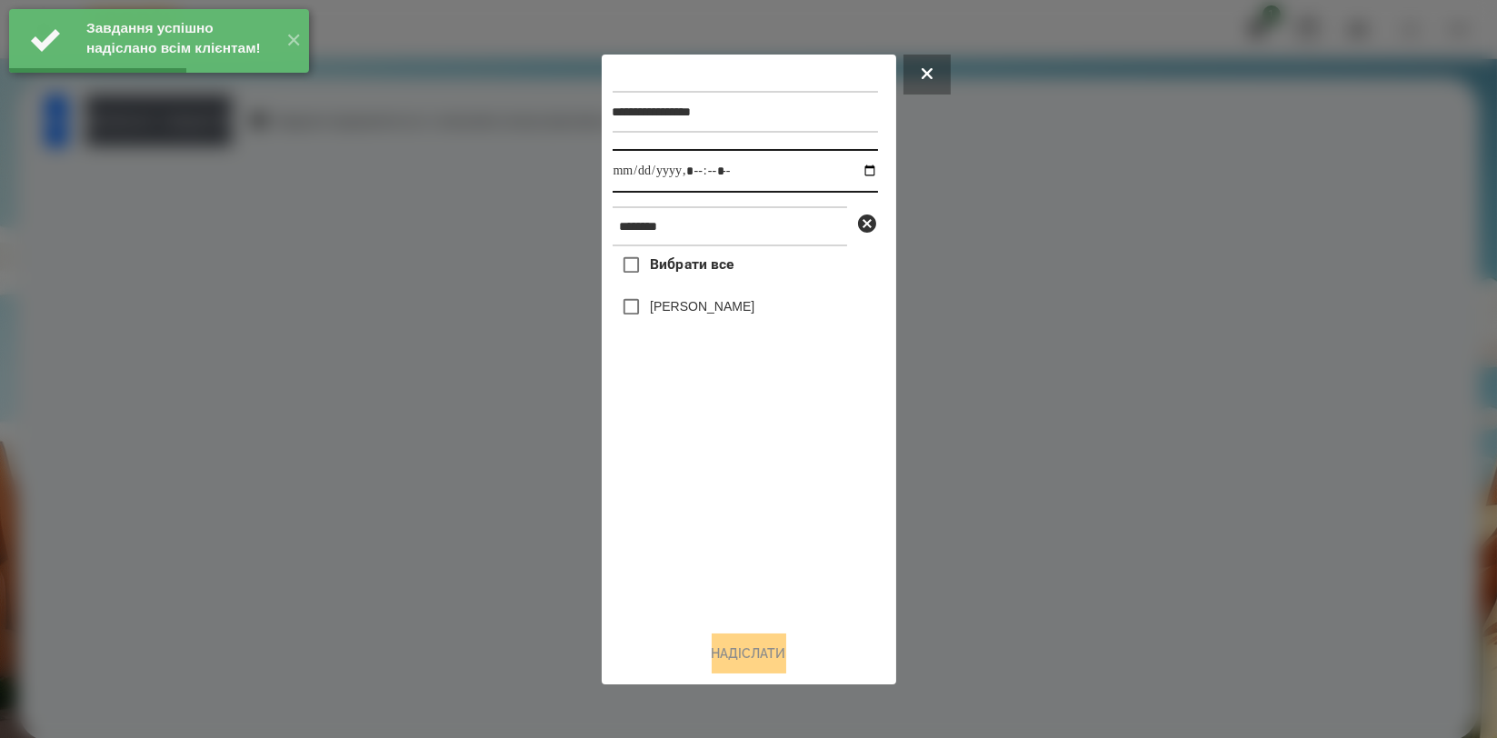
click at [847, 167] on input "datetime-local" at bounding box center [745, 171] width 265 height 44
type input "**********"
click at [762, 488] on div "Вибрати все Доброслав Воробєй" at bounding box center [745, 430] width 265 height 369
click at [733, 308] on label "[PERSON_NAME]" at bounding box center [702, 306] width 105 height 18
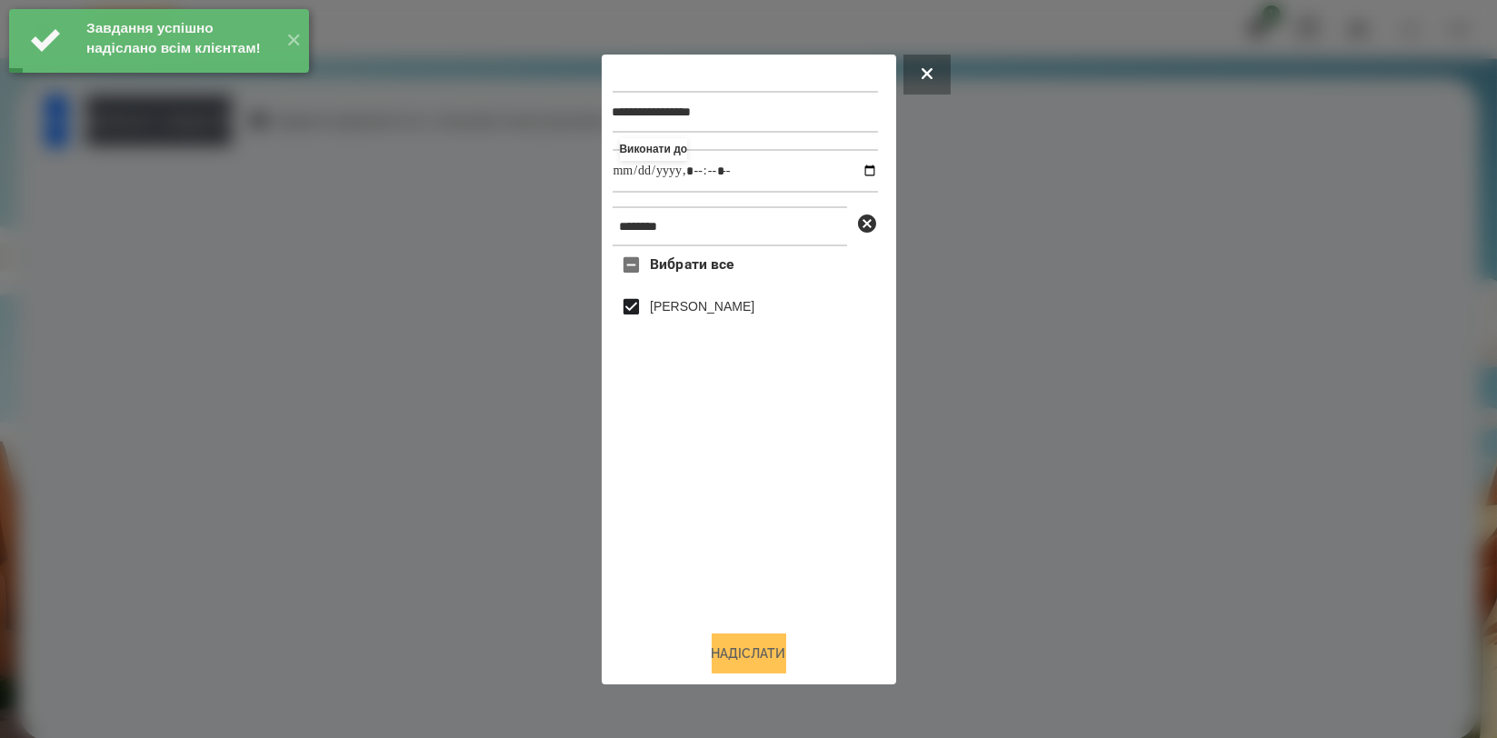
click at [747, 651] on button "Надіслати" at bounding box center [749, 653] width 75 height 40
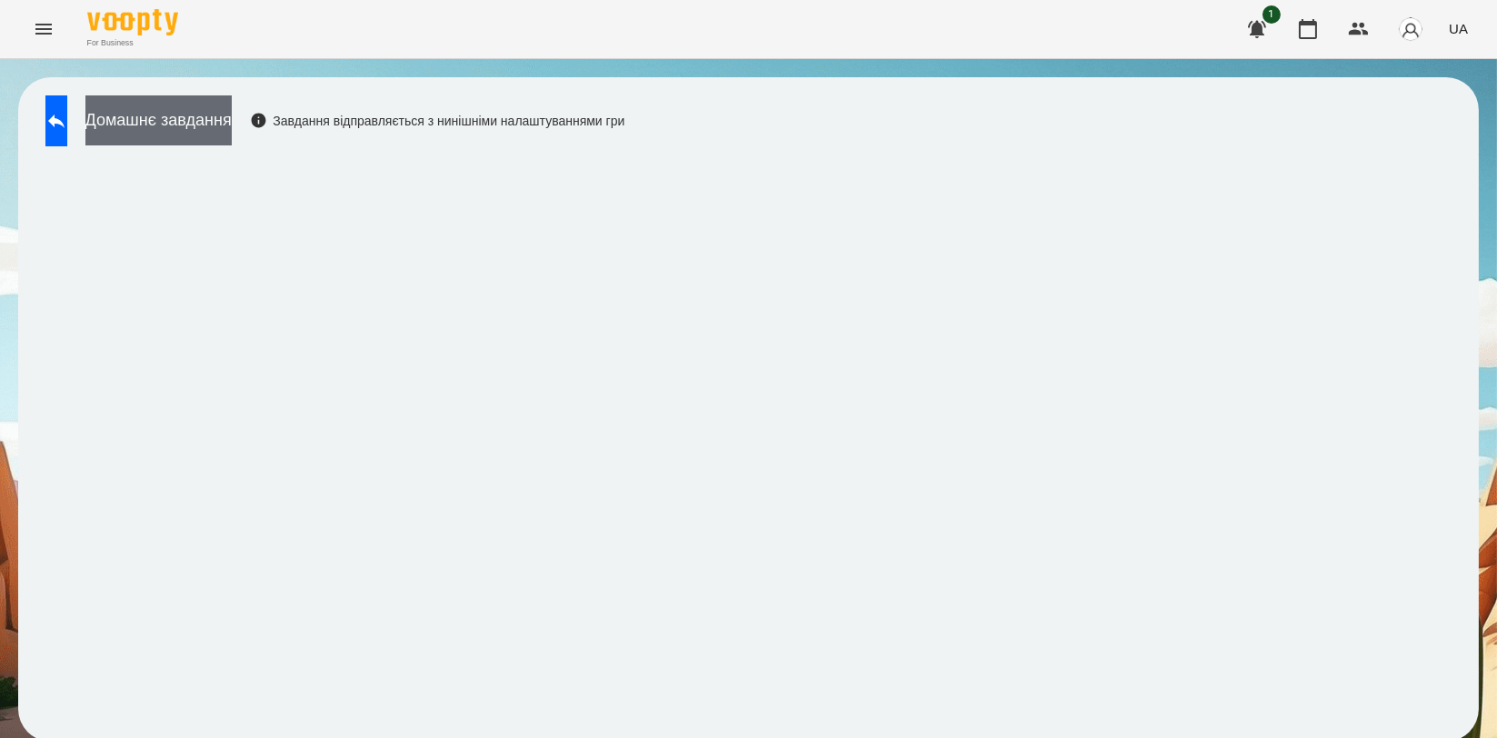
click at [209, 130] on button "Домашнє завдання" at bounding box center [158, 120] width 146 height 50
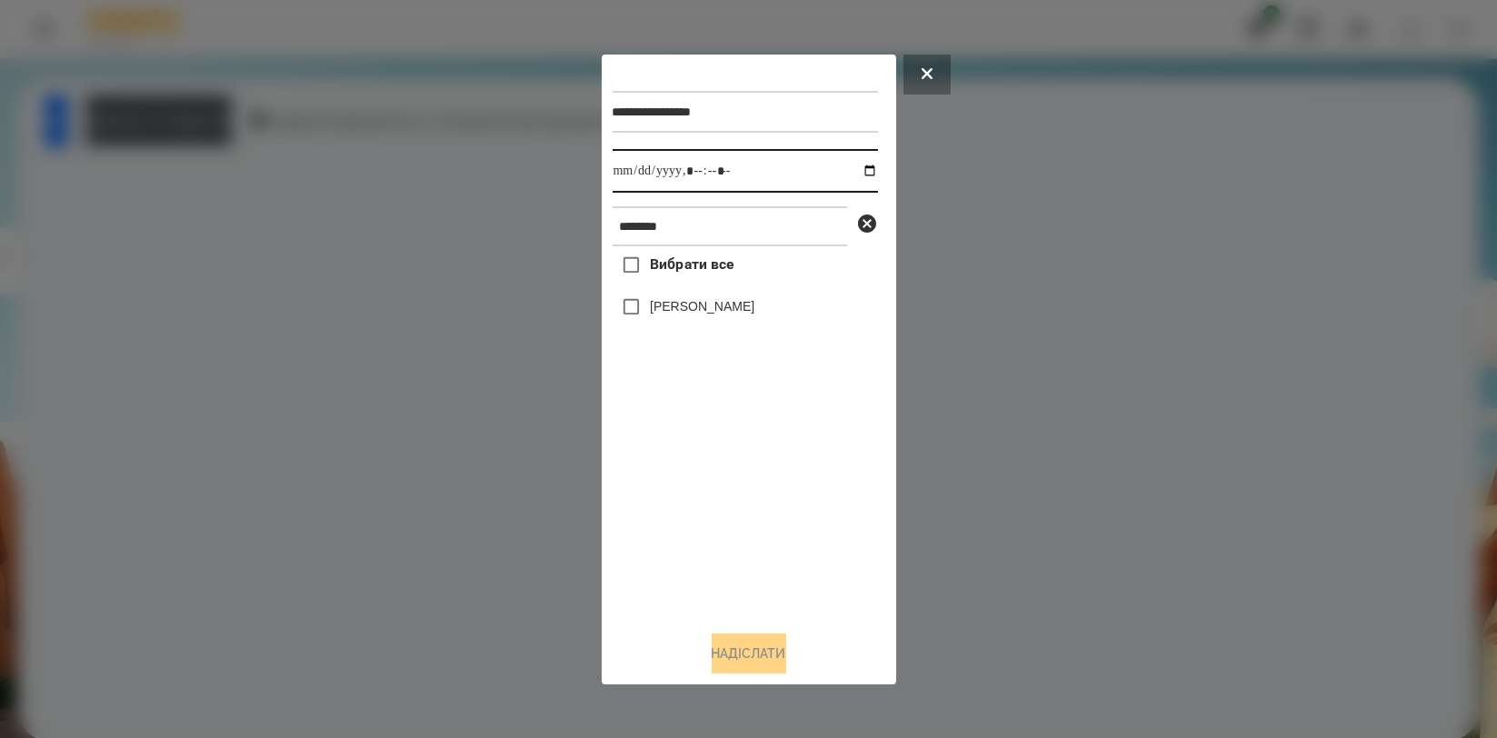
click at [853, 165] on input "datetime-local" at bounding box center [745, 171] width 265 height 44
type input "**********"
drag, startPoint x: 762, startPoint y: 522, endPoint x: 733, endPoint y: 411, distance: 114.6
click at [760, 523] on div "Вибрати все Доброслав Воробєй" at bounding box center [745, 430] width 265 height 369
click at [746, 315] on label "[PERSON_NAME]" at bounding box center [702, 306] width 105 height 18
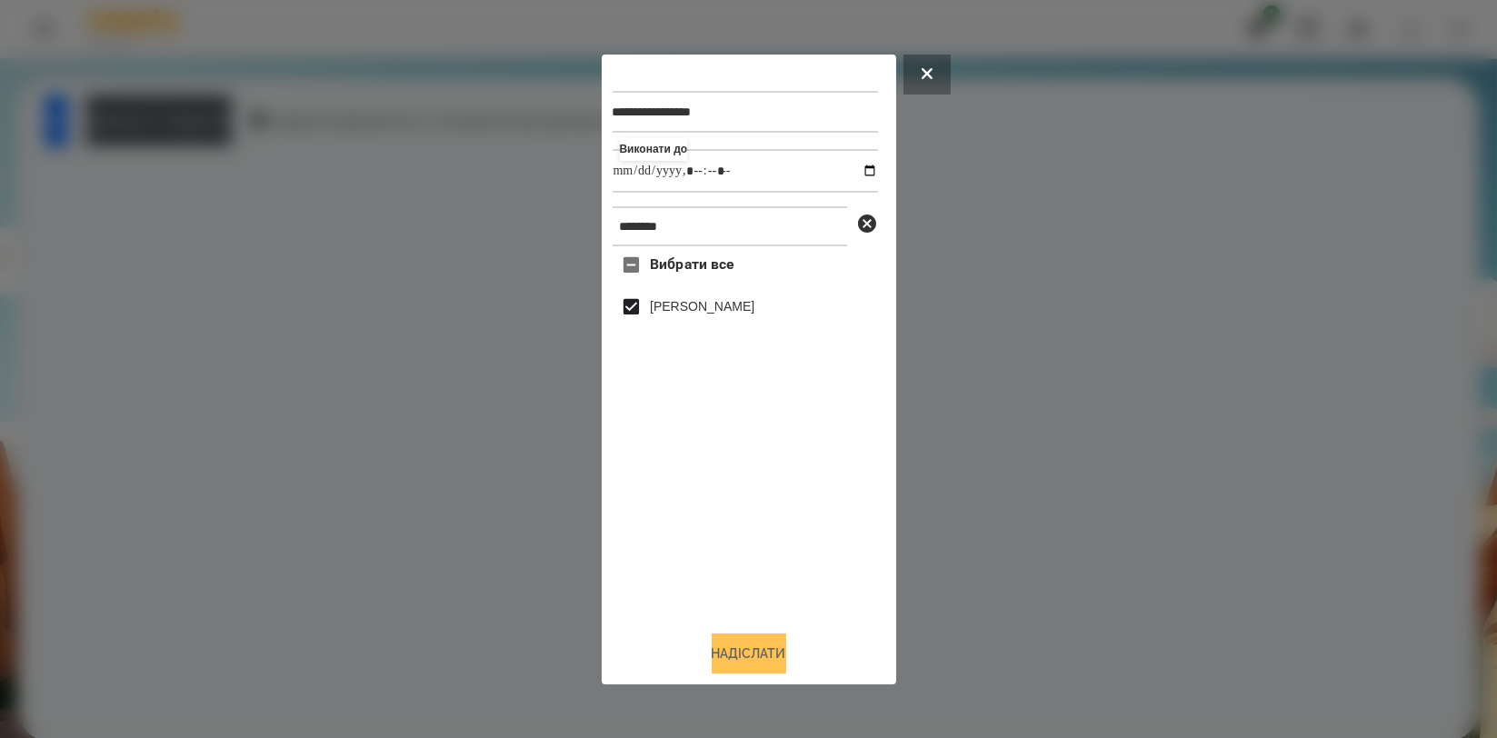
click at [751, 645] on button "Надіслати" at bounding box center [749, 653] width 75 height 40
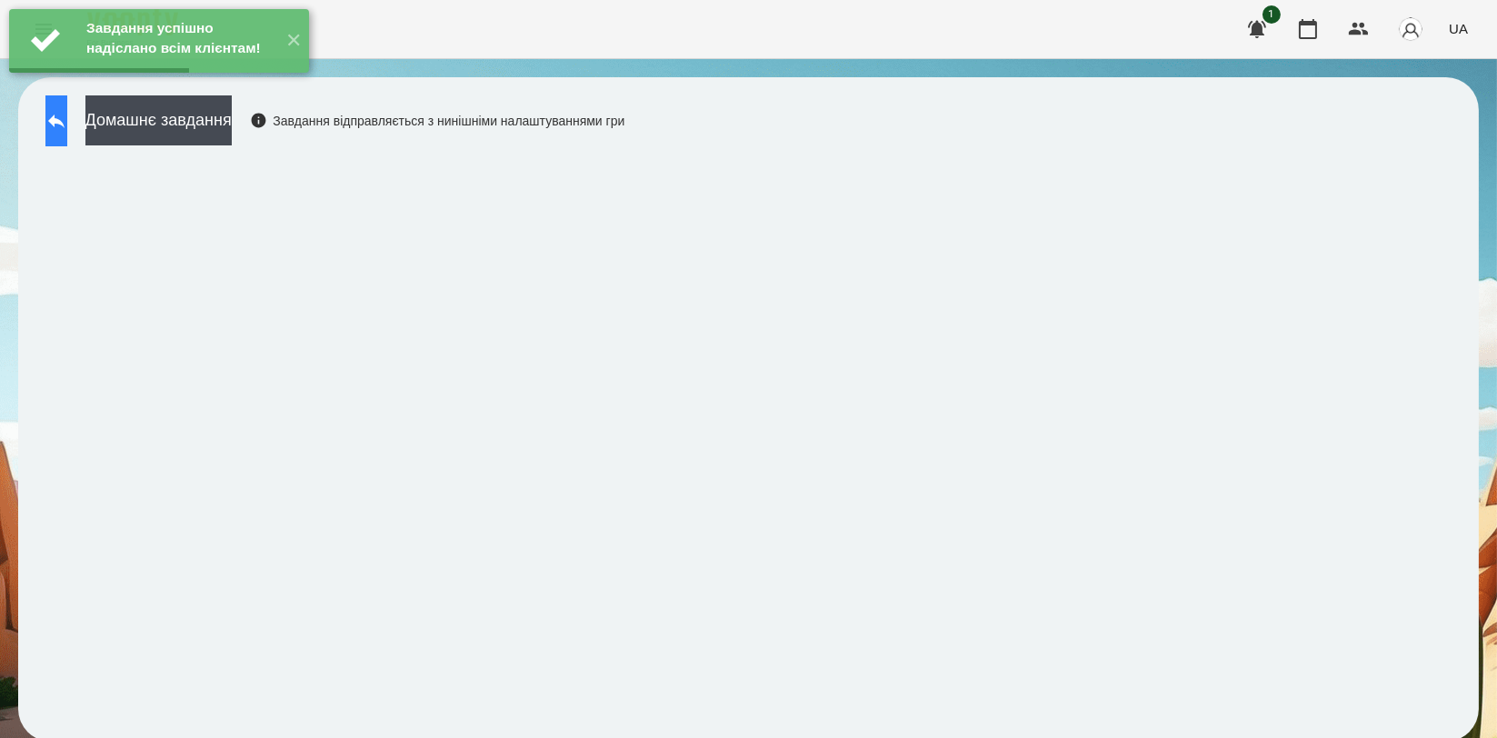
click at [67, 125] on icon at bounding box center [56, 121] width 22 height 22
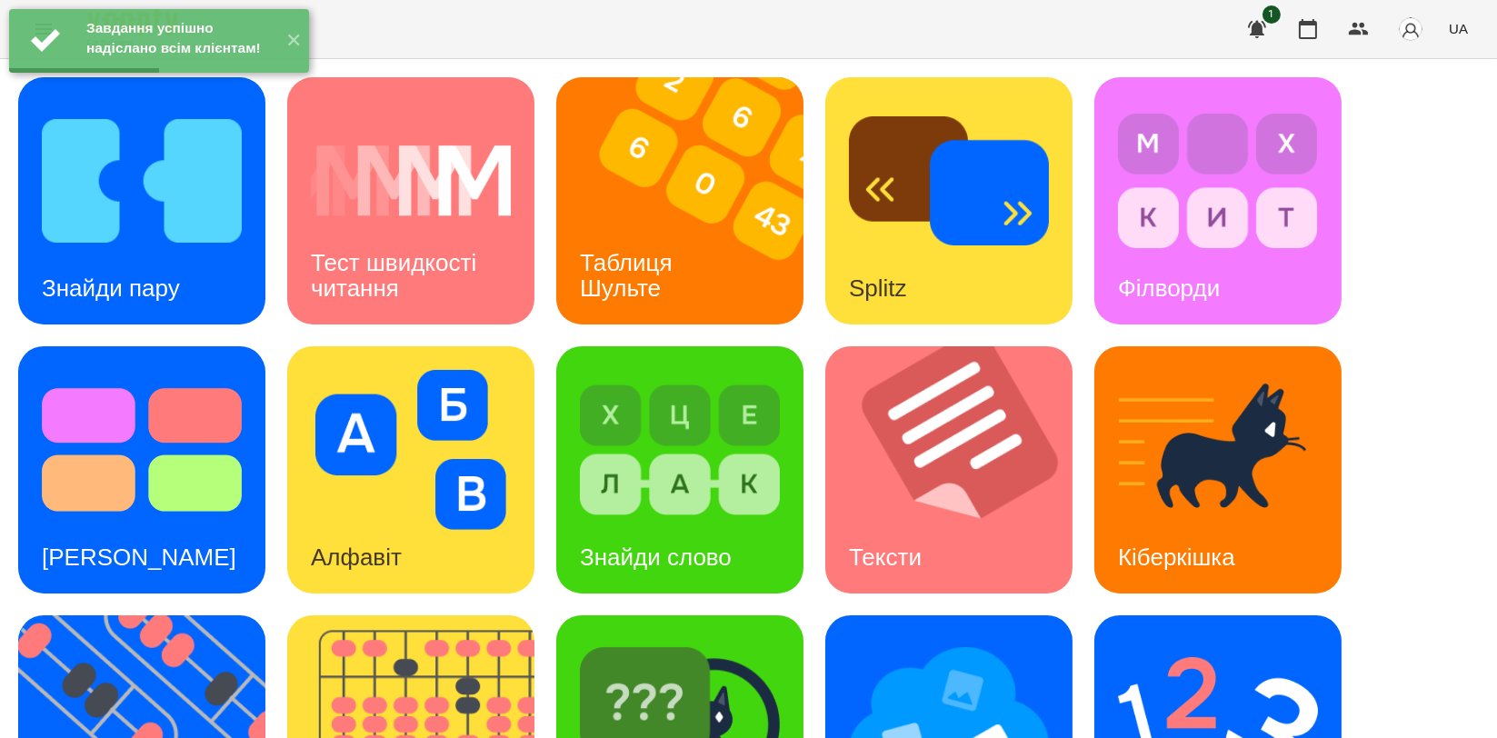
scroll to position [412, 0]
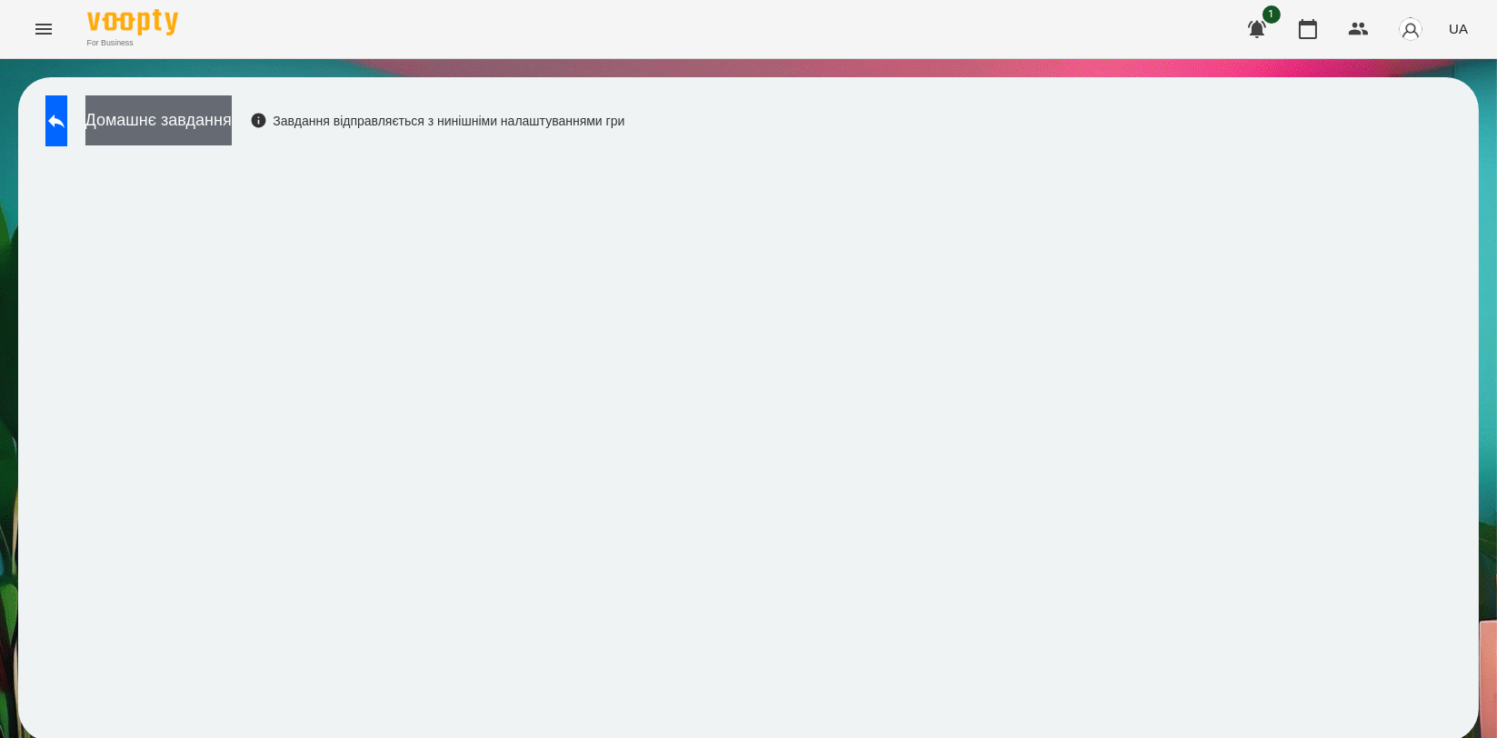
click at [232, 108] on button "Домашнє завдання" at bounding box center [158, 120] width 146 height 50
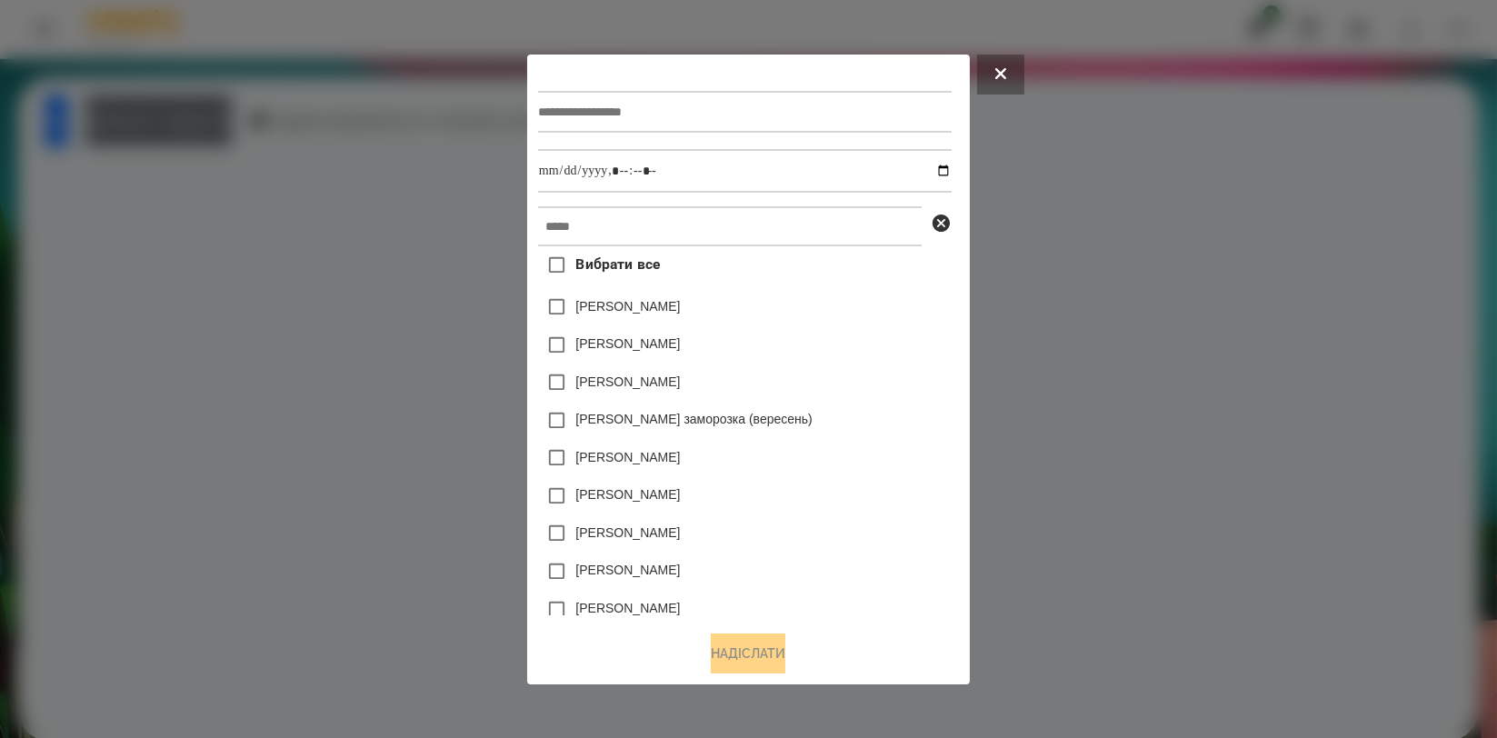
click at [616, 103] on input "text" at bounding box center [745, 112] width 414 height 42
type input "**********"
click at [620, 265] on span "Вибрати все" at bounding box center [617, 265] width 85 height 22
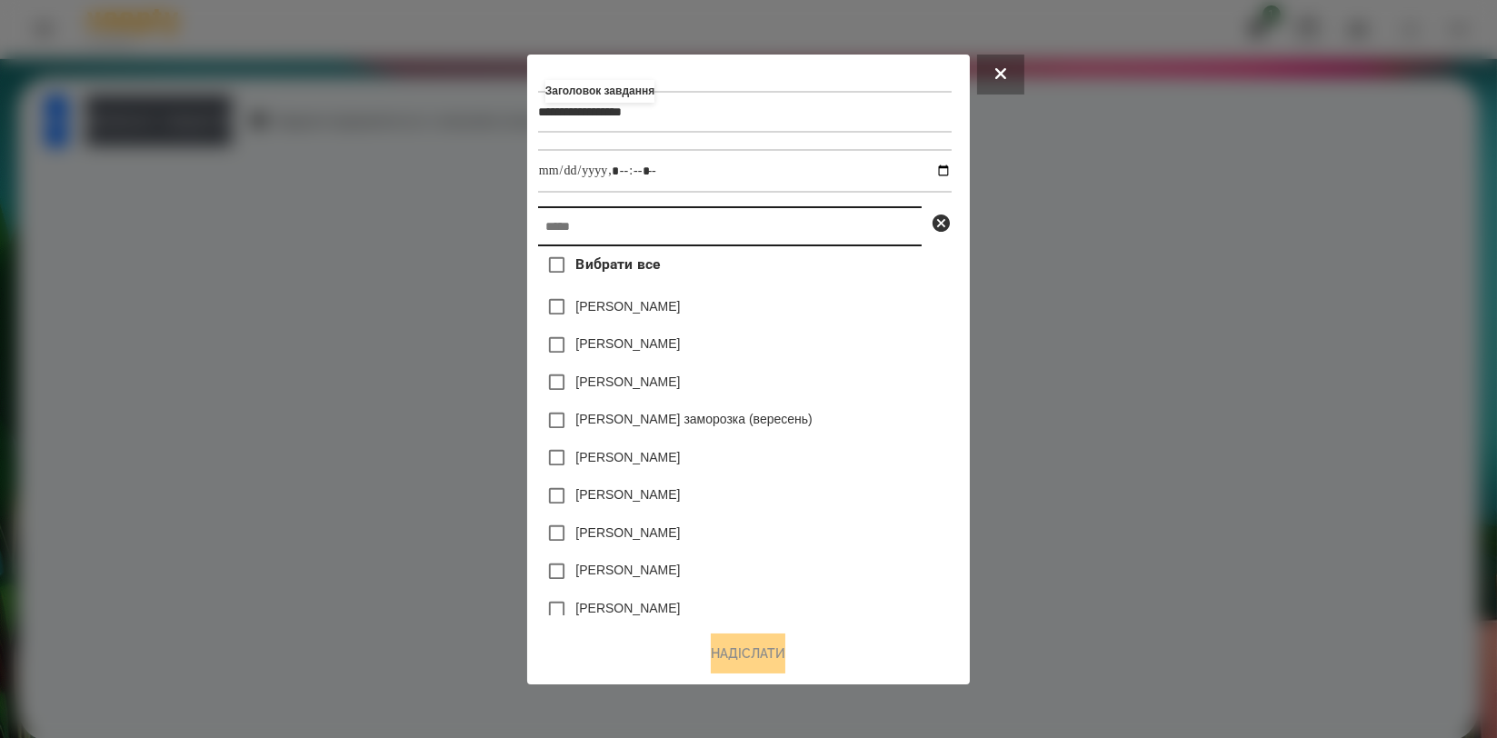
click at [552, 237] on input "text" at bounding box center [730, 226] width 384 height 40
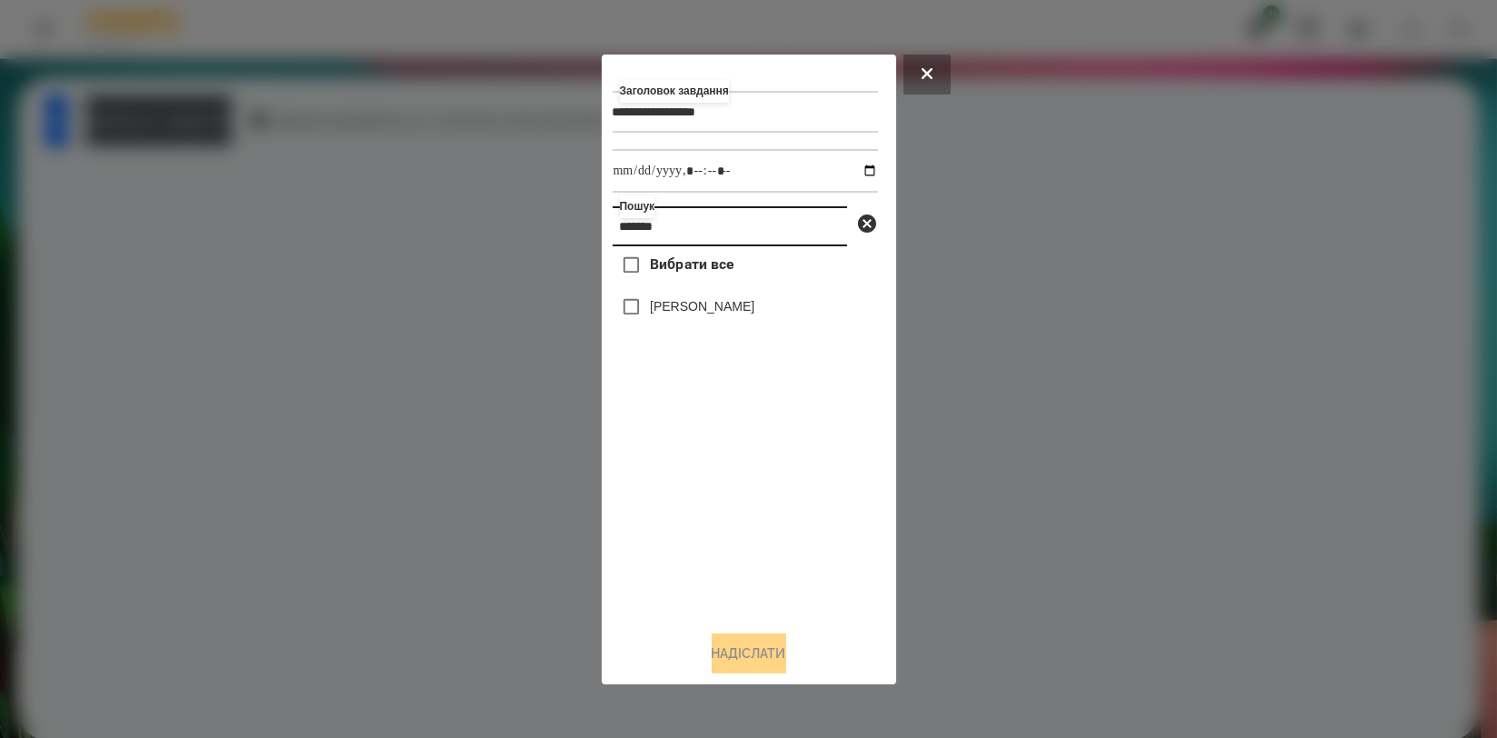
type input "*******"
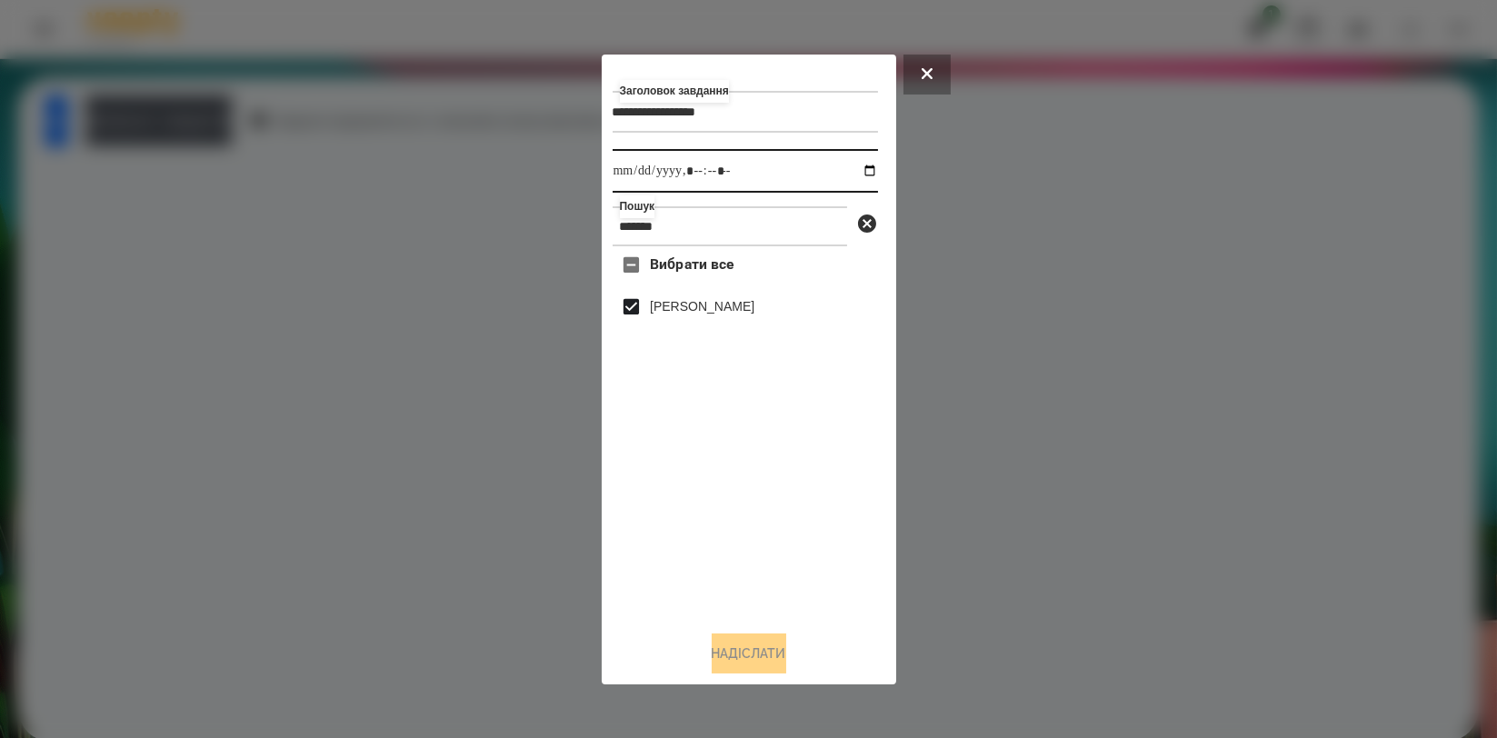
click at [849, 163] on input "datetime-local" at bounding box center [745, 171] width 265 height 44
type input "**********"
click at [649, 506] on div "Вибрати все Доброслав Воробєй" at bounding box center [745, 430] width 265 height 369
click at [723, 673] on button "Надіслати" at bounding box center [749, 653] width 75 height 40
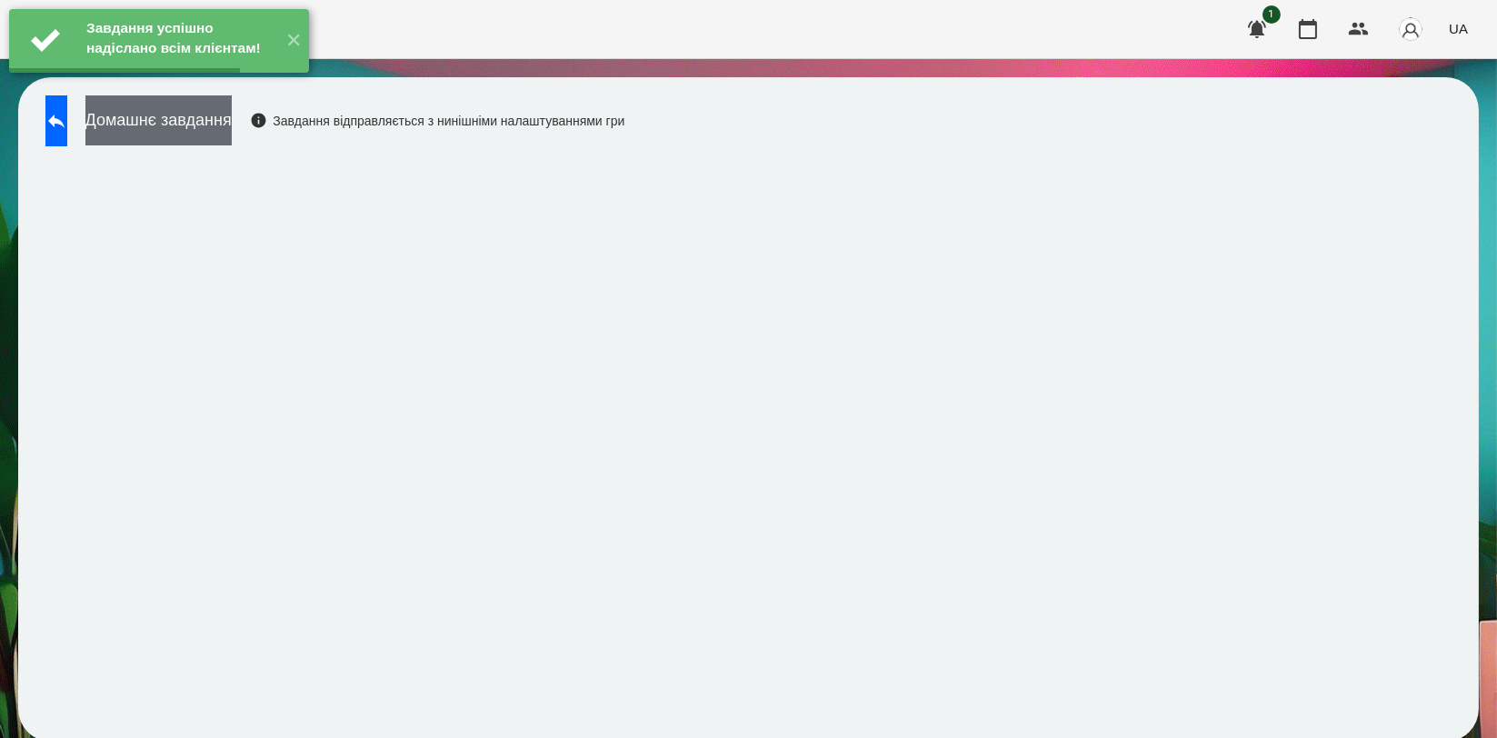
click at [219, 118] on button "Домашнє завдання" at bounding box center [158, 120] width 146 height 50
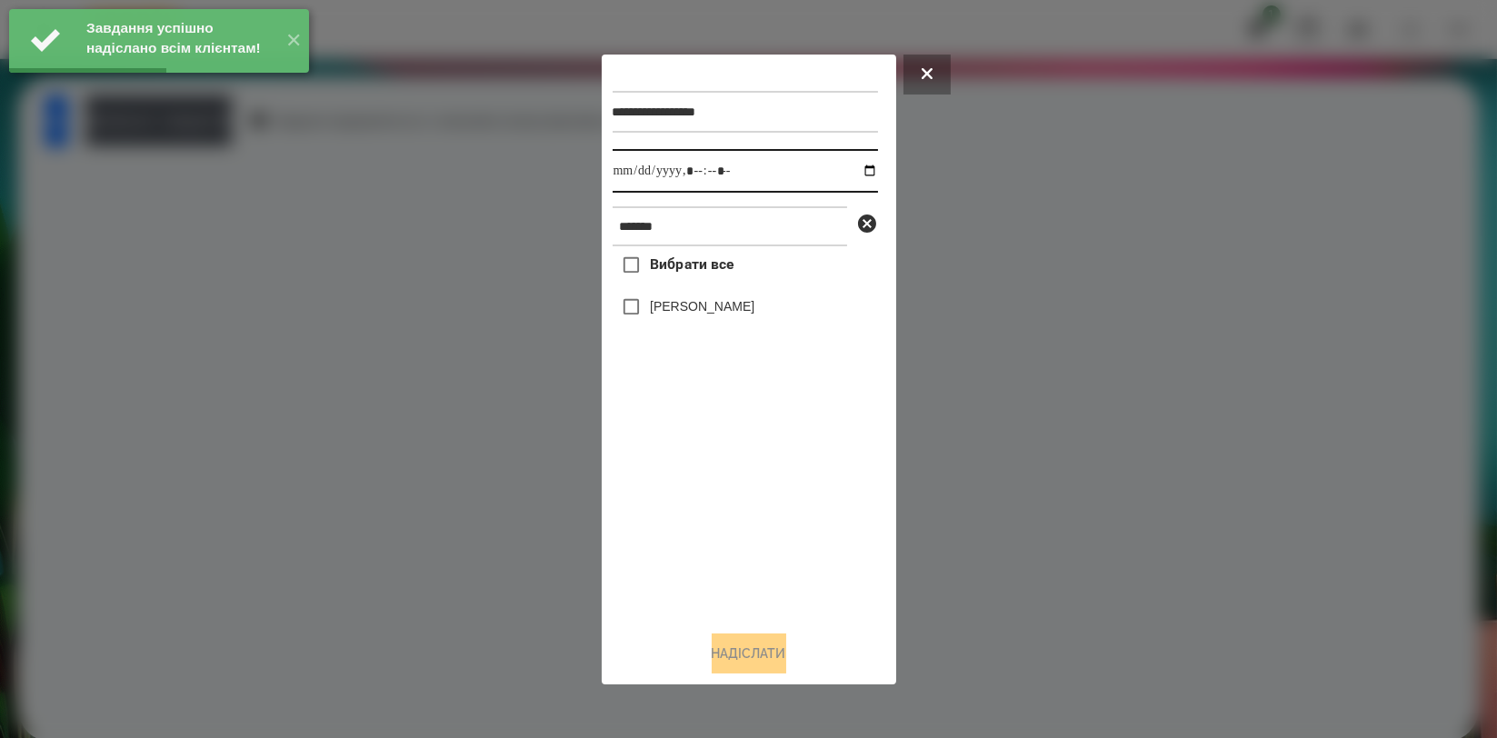
click at [855, 174] on input "datetime-local" at bounding box center [745, 171] width 265 height 44
type input "**********"
click at [682, 493] on div "Вибрати все Доброслав Воробєй" at bounding box center [745, 430] width 265 height 369
click at [711, 315] on label "[PERSON_NAME]" at bounding box center [702, 306] width 105 height 18
click at [728, 651] on button "Надіслати" at bounding box center [749, 653] width 75 height 40
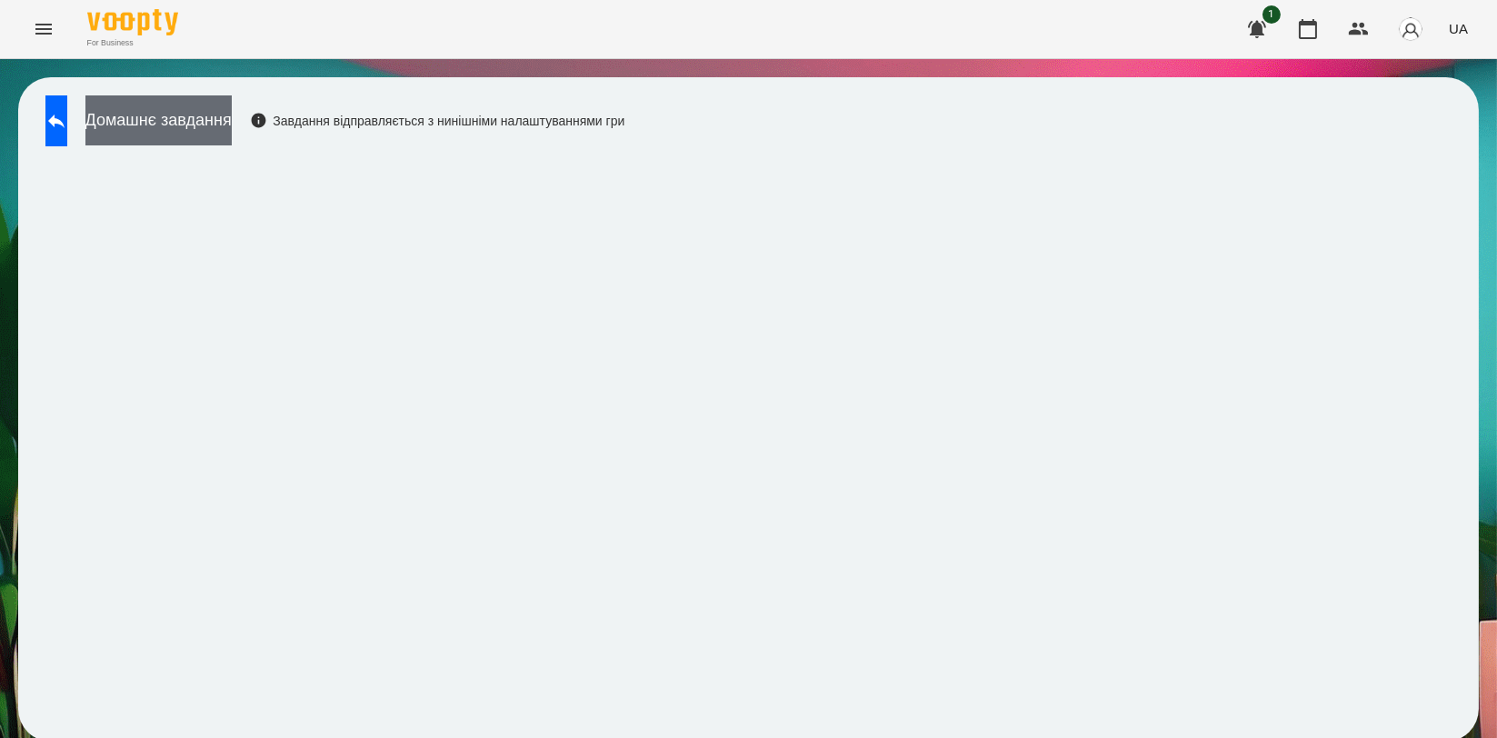
click at [232, 96] on button "Домашнє завдання" at bounding box center [158, 120] width 146 height 50
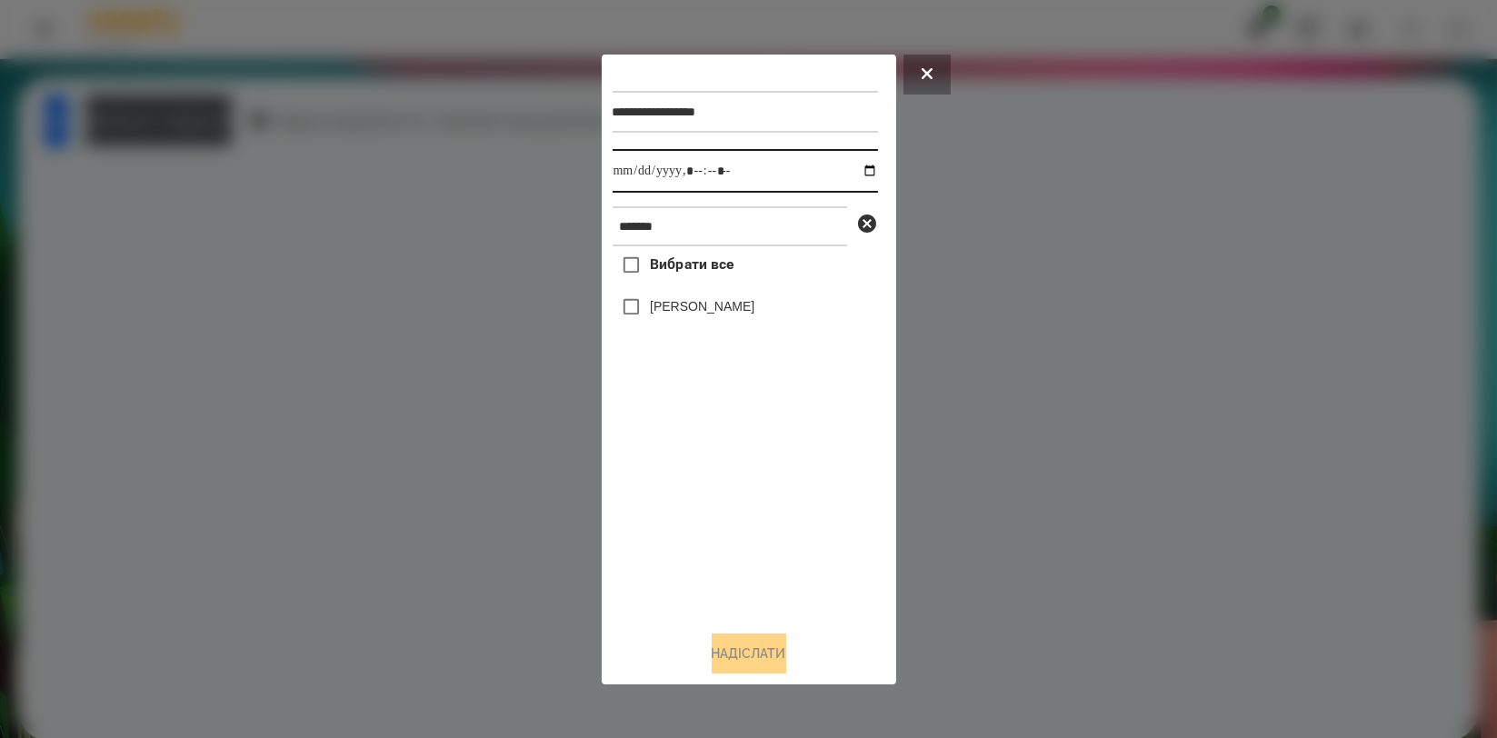
click at [854, 165] on input "datetime-local" at bounding box center [745, 171] width 265 height 44
type input "**********"
drag, startPoint x: 703, startPoint y: 498, endPoint x: 709, endPoint y: 458, distance: 40.4
click at [703, 499] on div "Вибрати все Доброслав Воробєй" at bounding box center [745, 430] width 265 height 369
click at [754, 305] on label "[PERSON_NAME]" at bounding box center [702, 306] width 105 height 18
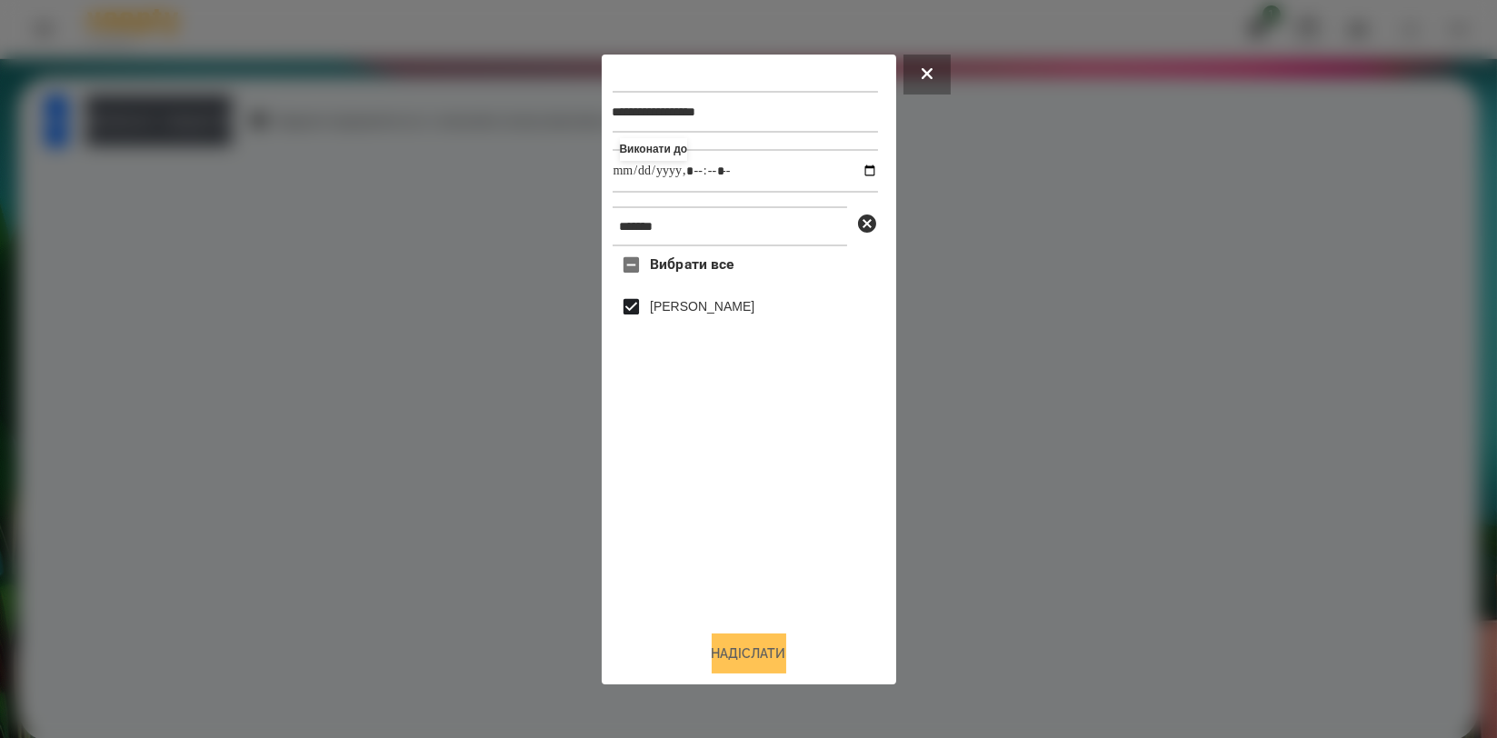
click at [749, 653] on button "Надіслати" at bounding box center [749, 653] width 75 height 40
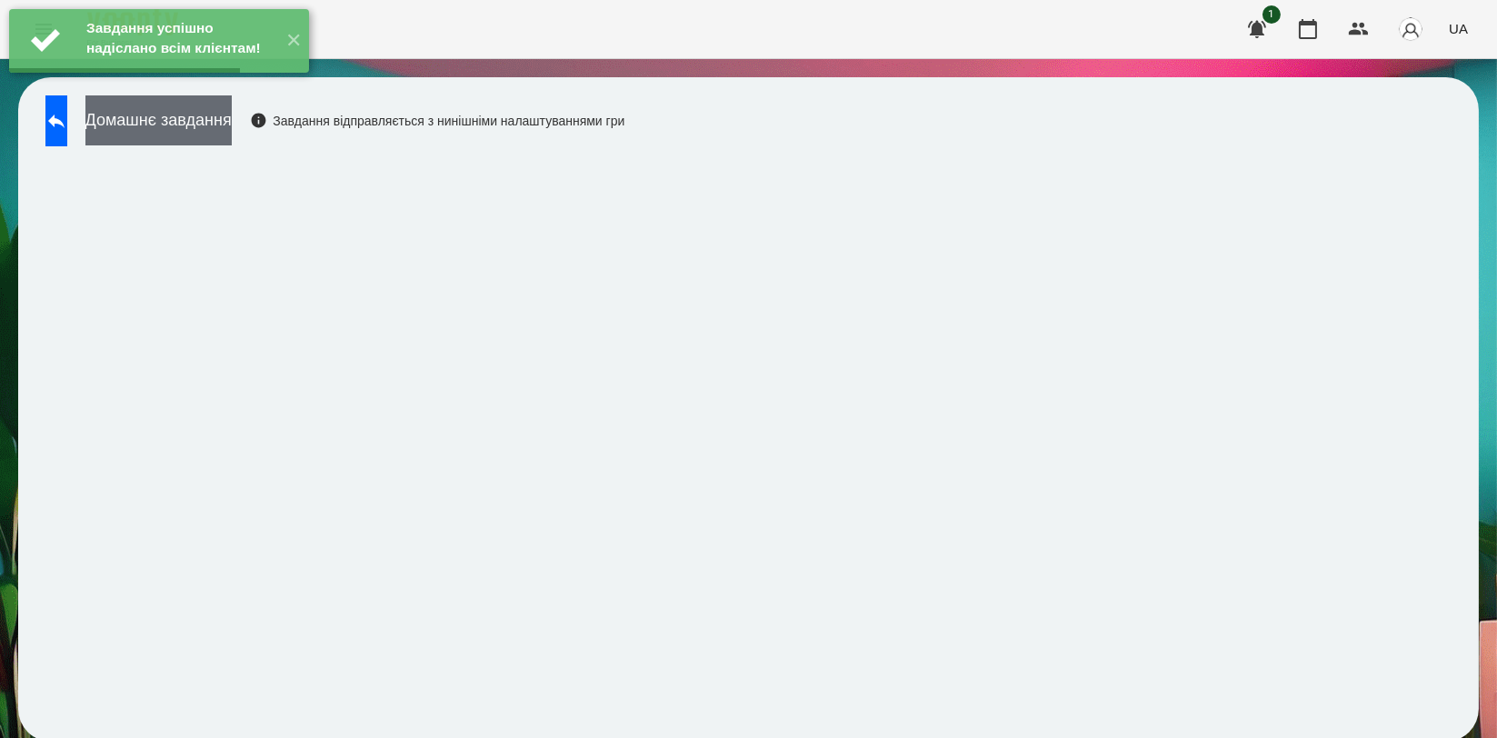
click at [232, 120] on button "Домашнє завдання" at bounding box center [158, 120] width 146 height 50
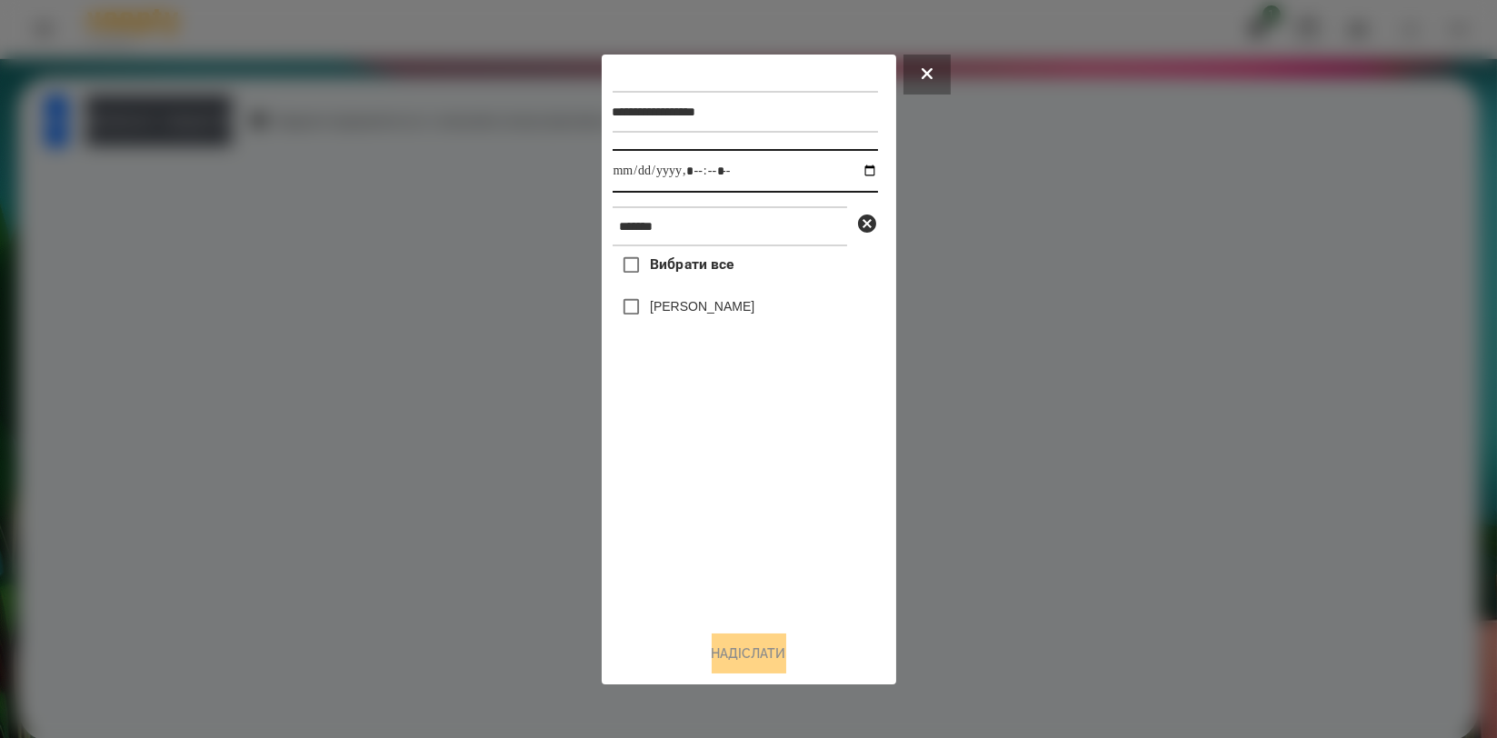
click at [855, 168] on input "datetime-local" at bounding box center [745, 171] width 265 height 44
type input "**********"
drag, startPoint x: 718, startPoint y: 497, endPoint x: 723, endPoint y: 461, distance: 36.8
click at [718, 499] on div "Вибрати все Доброслав Воробєй" at bounding box center [745, 430] width 265 height 369
click at [743, 312] on label "[PERSON_NAME]" at bounding box center [702, 306] width 105 height 18
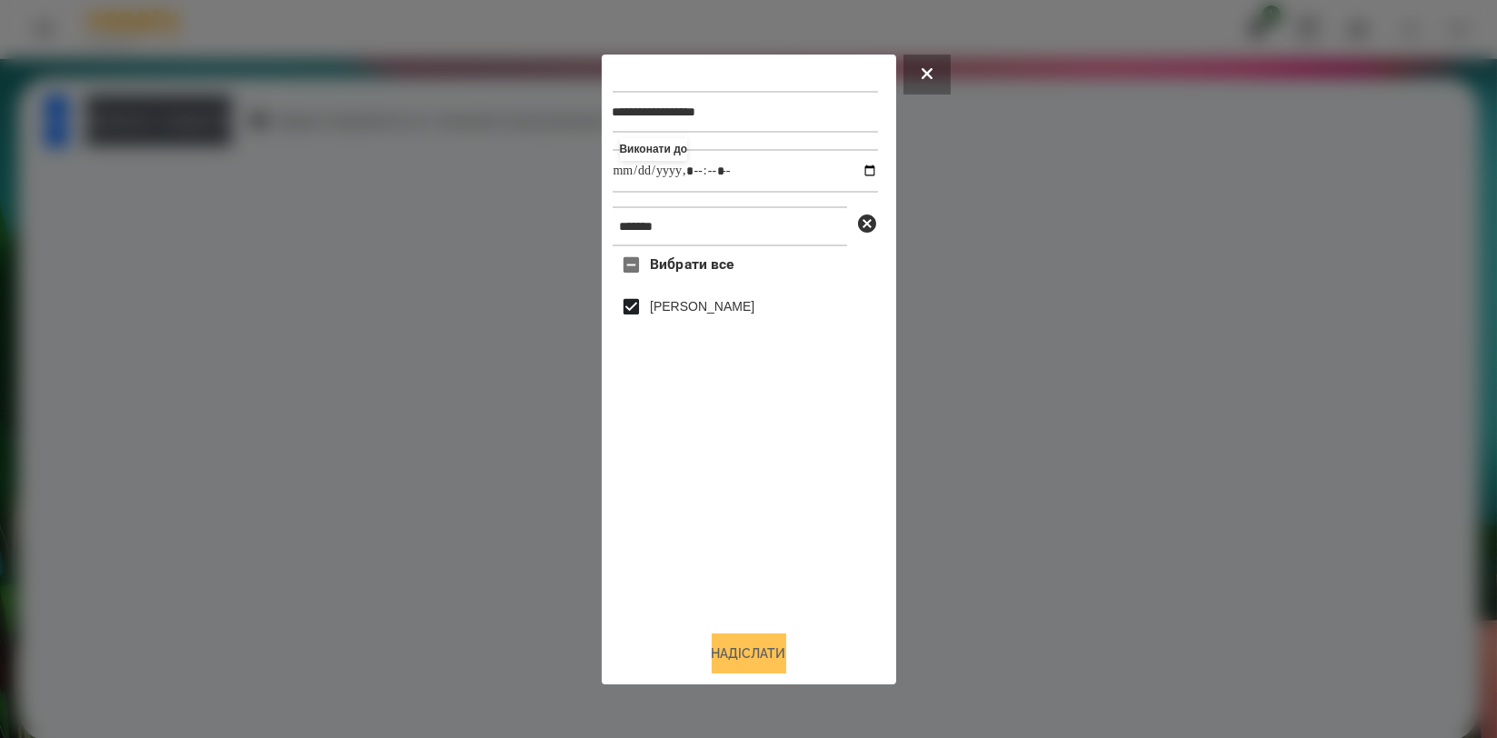
click at [768, 660] on button "Надіслати" at bounding box center [749, 653] width 75 height 40
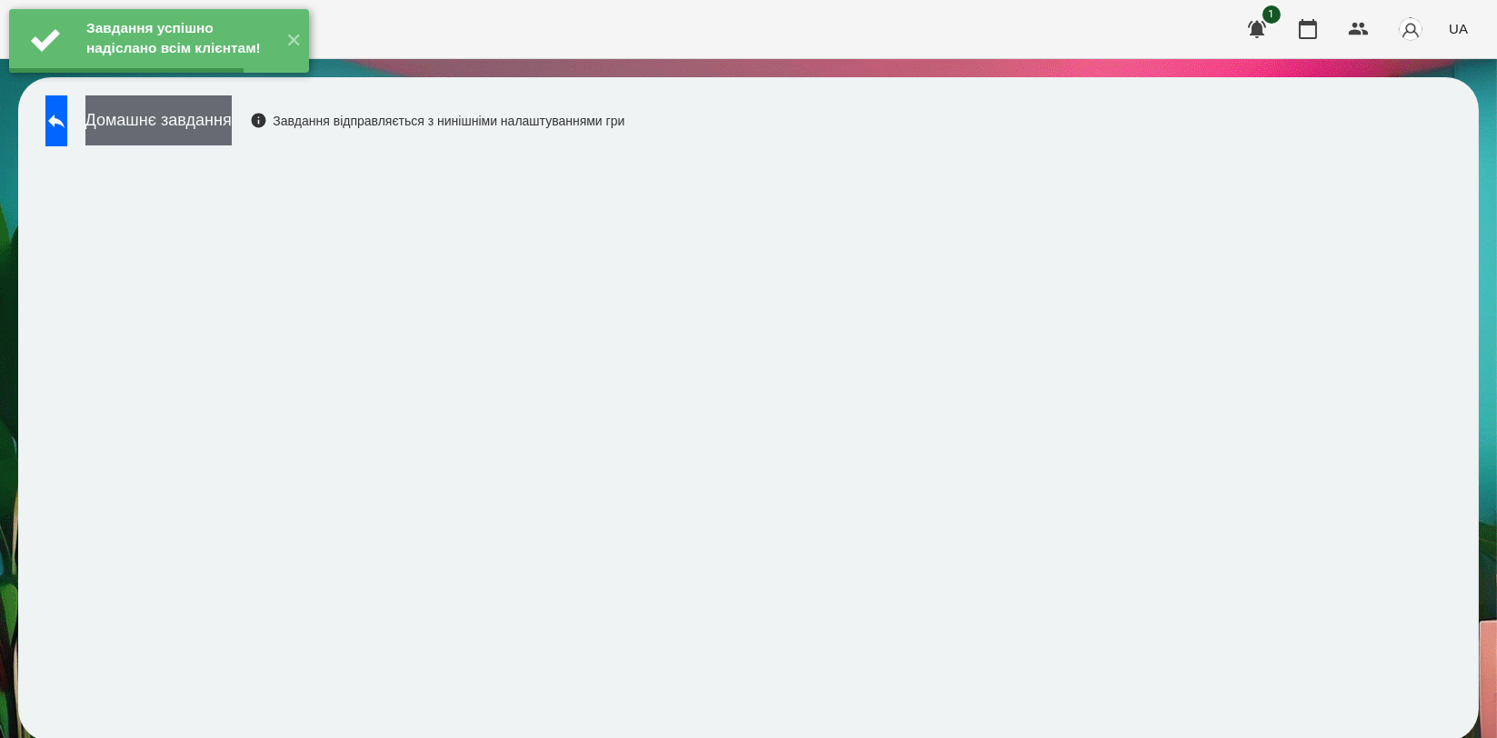
click at [232, 111] on button "Домашнє завдання" at bounding box center [158, 120] width 146 height 50
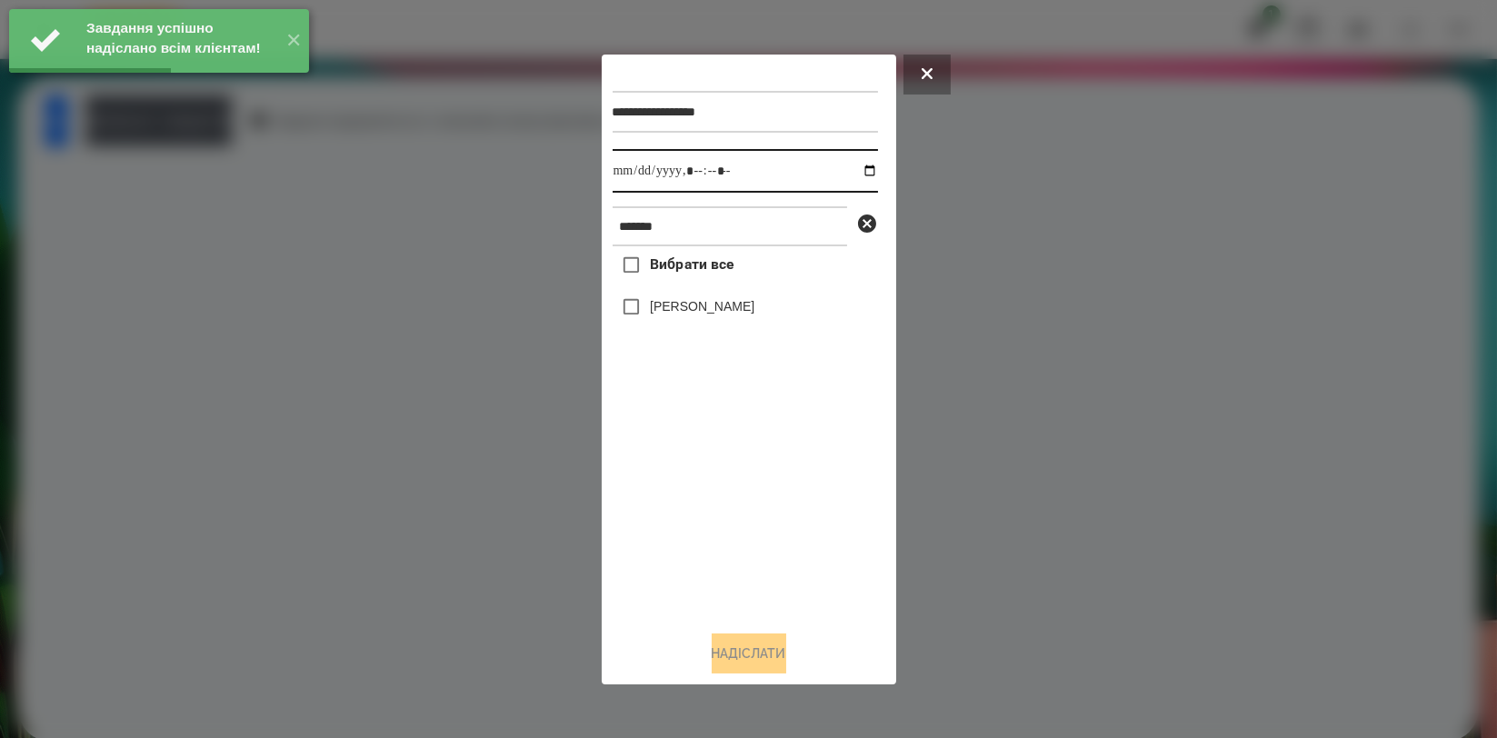
click at [858, 168] on input "datetime-local" at bounding box center [745, 171] width 265 height 44
type input "**********"
drag, startPoint x: 732, startPoint y: 485, endPoint x: 720, endPoint y: 384, distance: 102.5
click at [731, 487] on div "Вибрати все Доброслав Воробєй" at bounding box center [745, 430] width 265 height 369
click at [750, 314] on label "[PERSON_NAME]" at bounding box center [702, 306] width 105 height 18
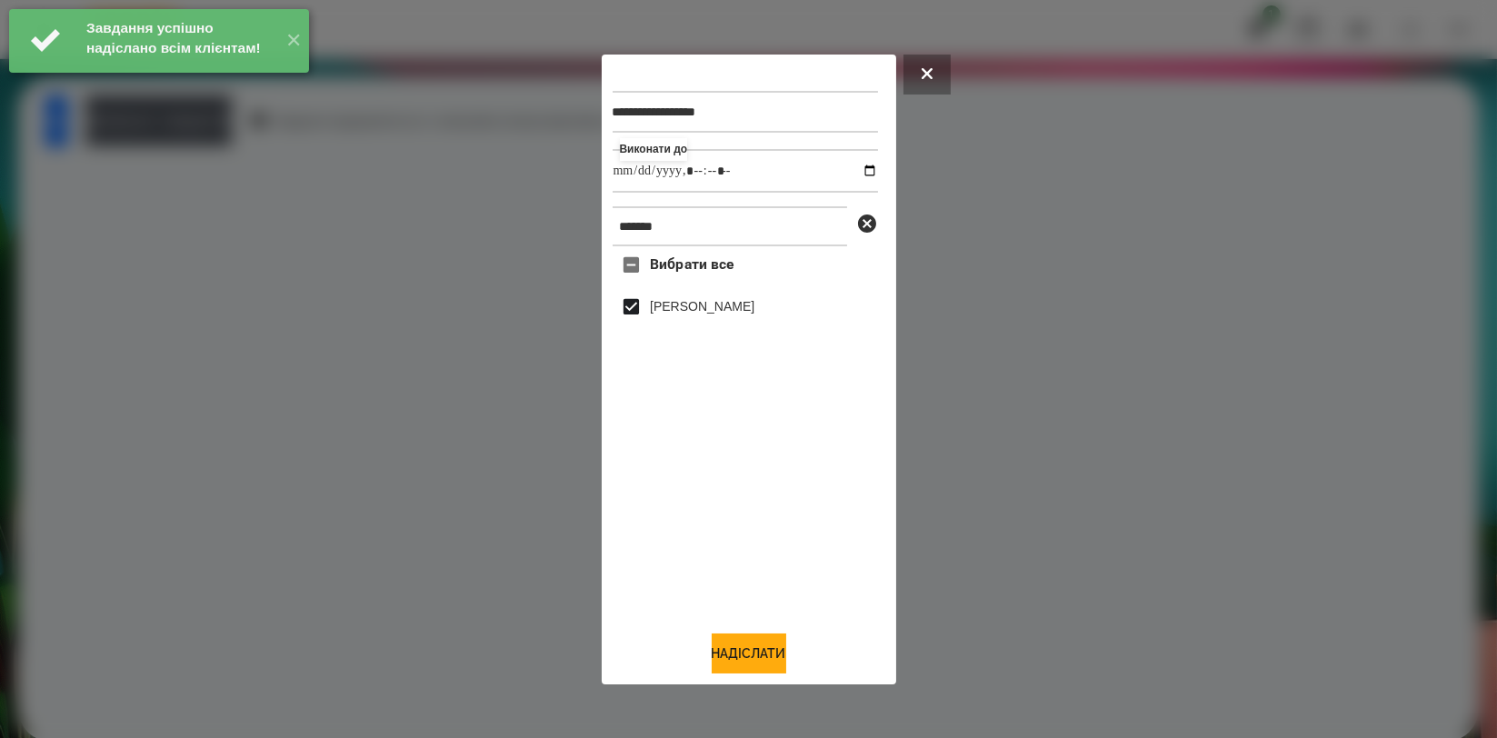
drag, startPoint x: 734, startPoint y: 652, endPoint x: 745, endPoint y: 630, distance: 24.4
click at [734, 653] on button "Надіслати" at bounding box center [749, 653] width 75 height 40
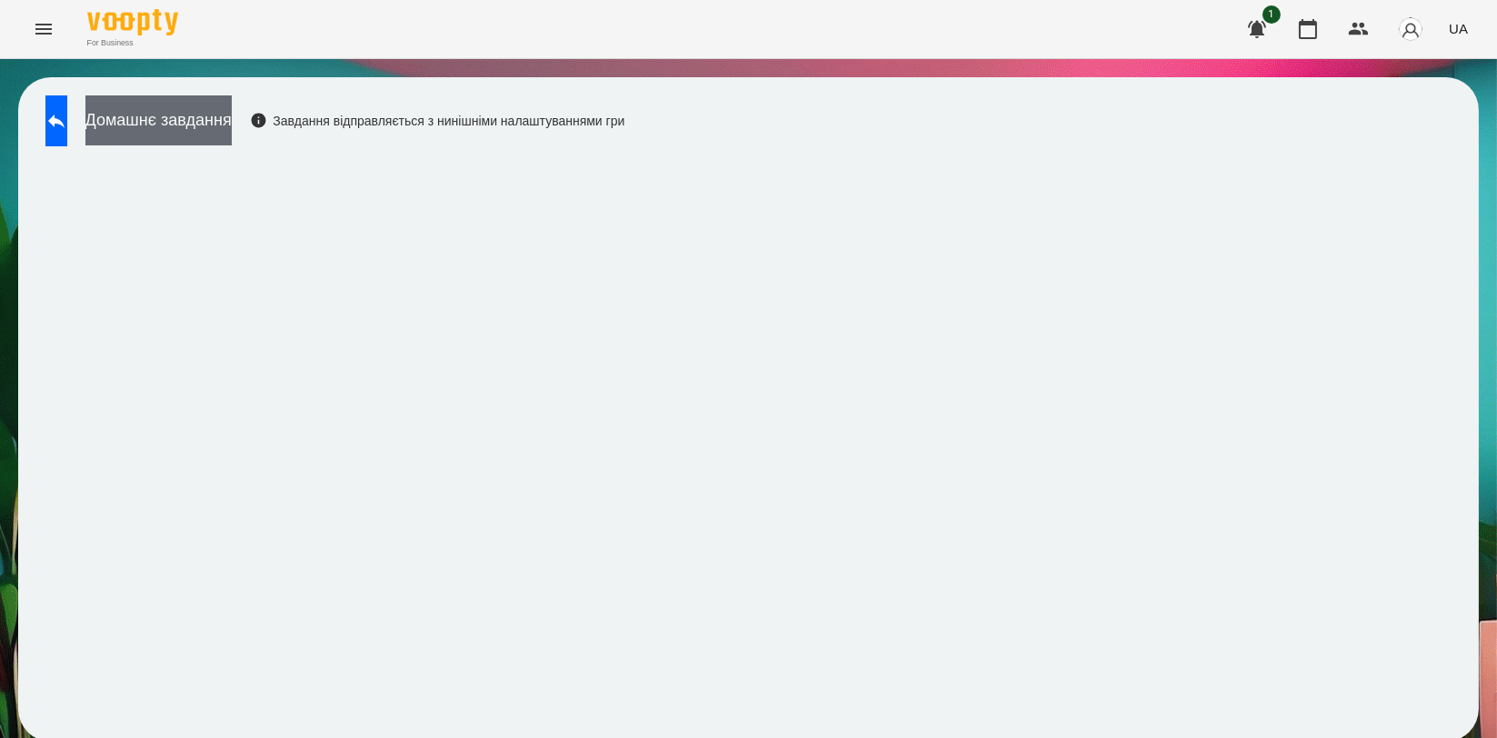
click at [232, 123] on button "Домашнє завдання" at bounding box center [158, 120] width 146 height 50
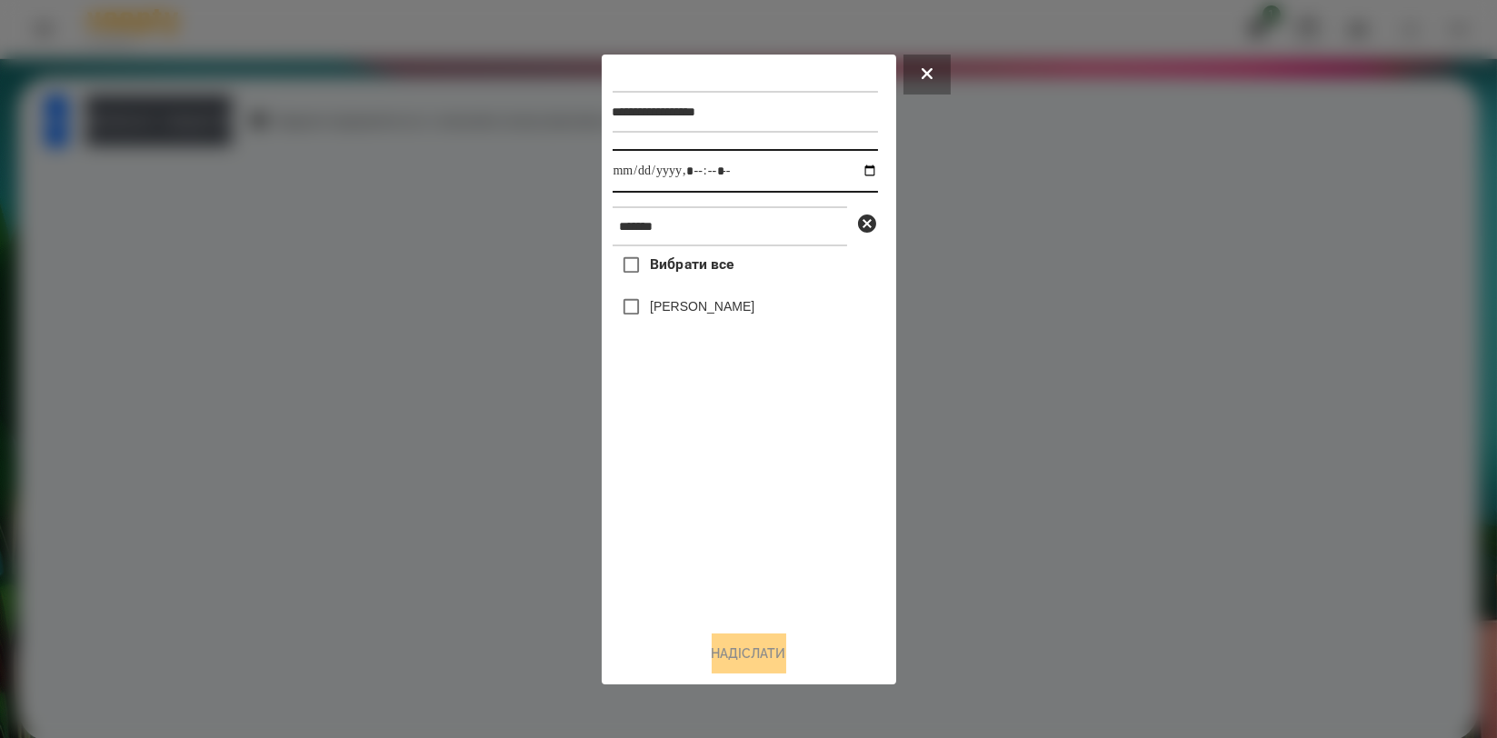
click at [851, 173] on input "datetime-local" at bounding box center [745, 171] width 265 height 44
type input "**********"
click at [741, 505] on div "Вибрати все Доброслав Воробєй" at bounding box center [745, 430] width 265 height 369
click at [715, 312] on label "[PERSON_NAME]" at bounding box center [702, 306] width 105 height 18
click at [740, 664] on button "Надіслати" at bounding box center [749, 653] width 75 height 40
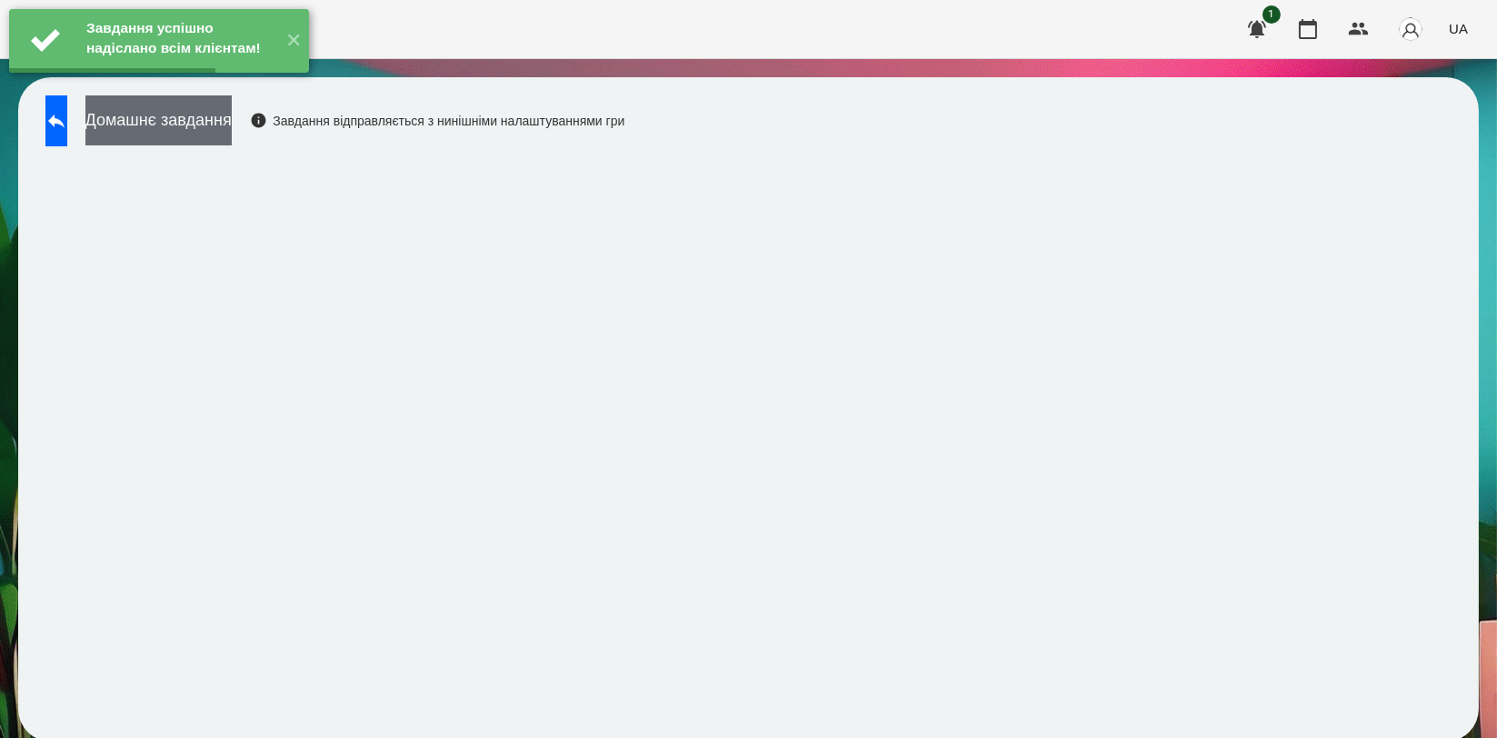
click at [232, 132] on button "Домашнє завдання" at bounding box center [158, 120] width 146 height 50
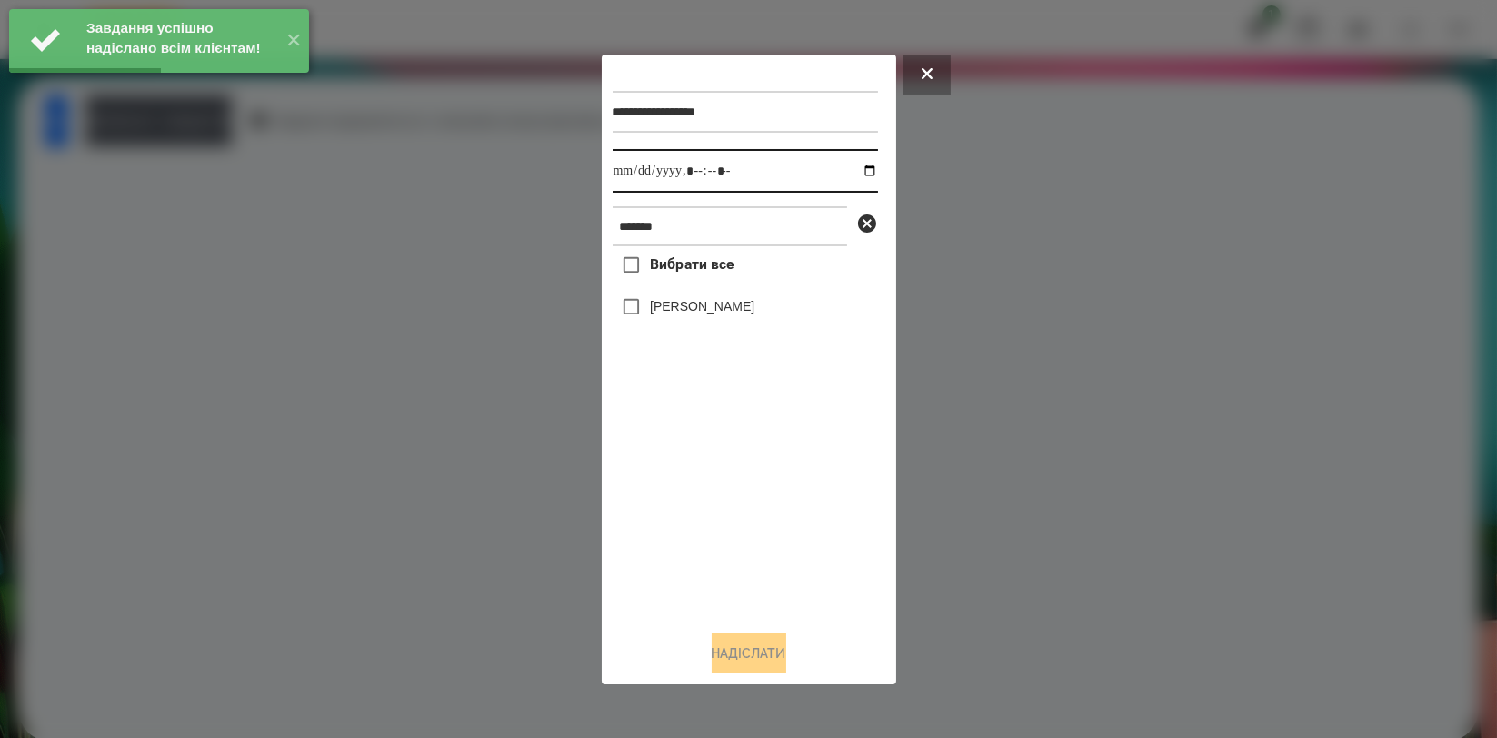
click at [860, 174] on input "datetime-local" at bounding box center [745, 171] width 265 height 44
type input "**********"
click at [766, 507] on div "Вибрати все Доброслав Воробєй" at bounding box center [745, 430] width 265 height 369
click at [747, 315] on label "[PERSON_NAME]" at bounding box center [702, 306] width 105 height 18
click at [727, 642] on button "Надіслати" at bounding box center [749, 653] width 75 height 40
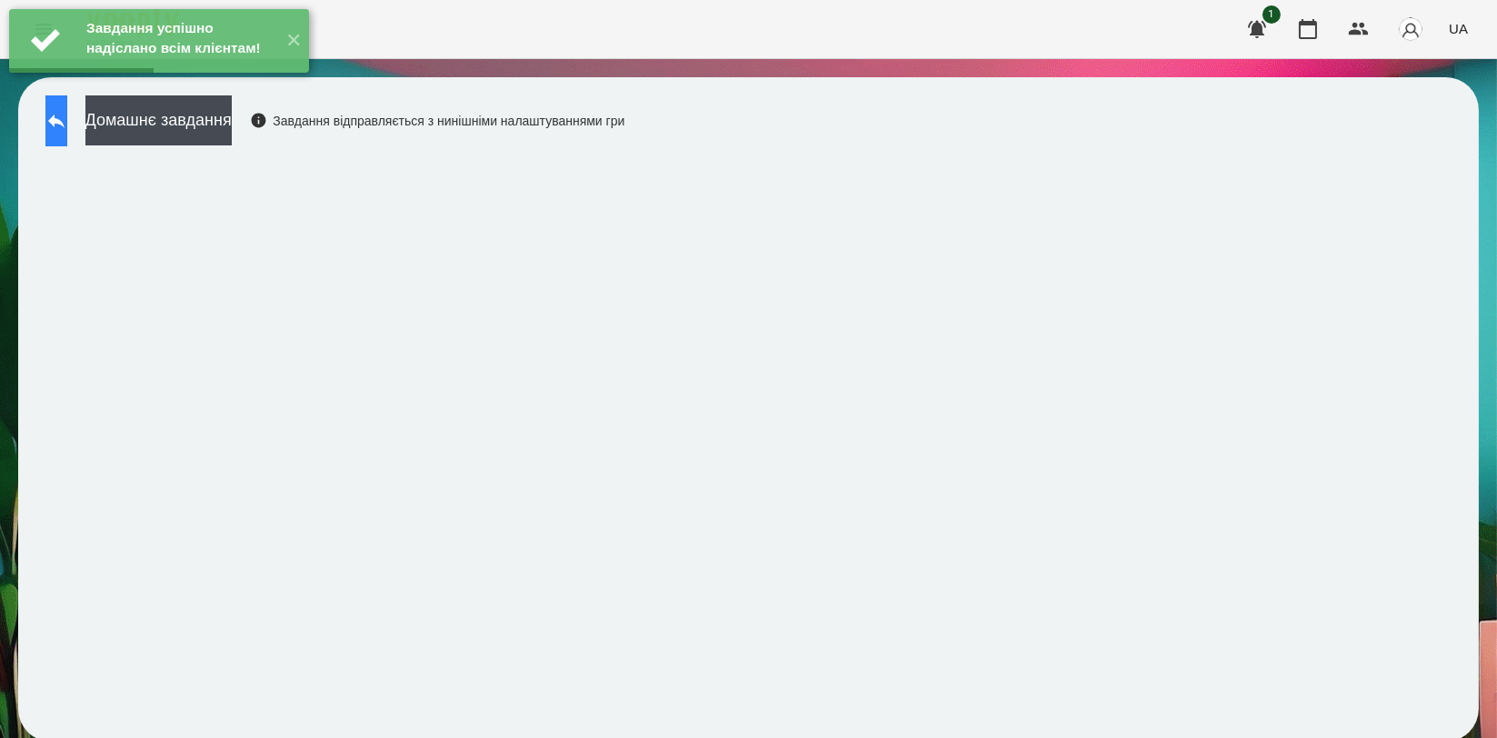
click at [67, 125] on icon at bounding box center [56, 121] width 22 height 22
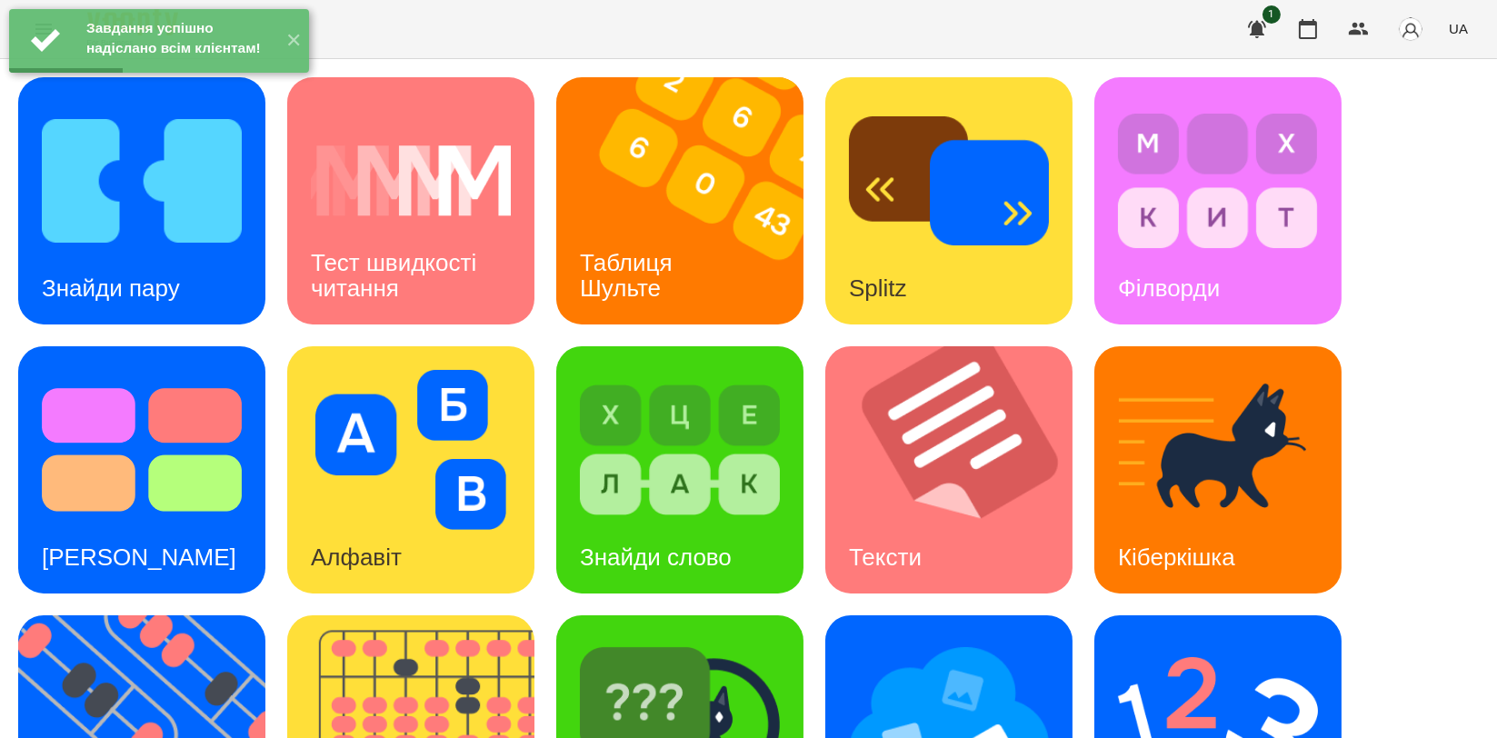
scroll to position [412, 0]
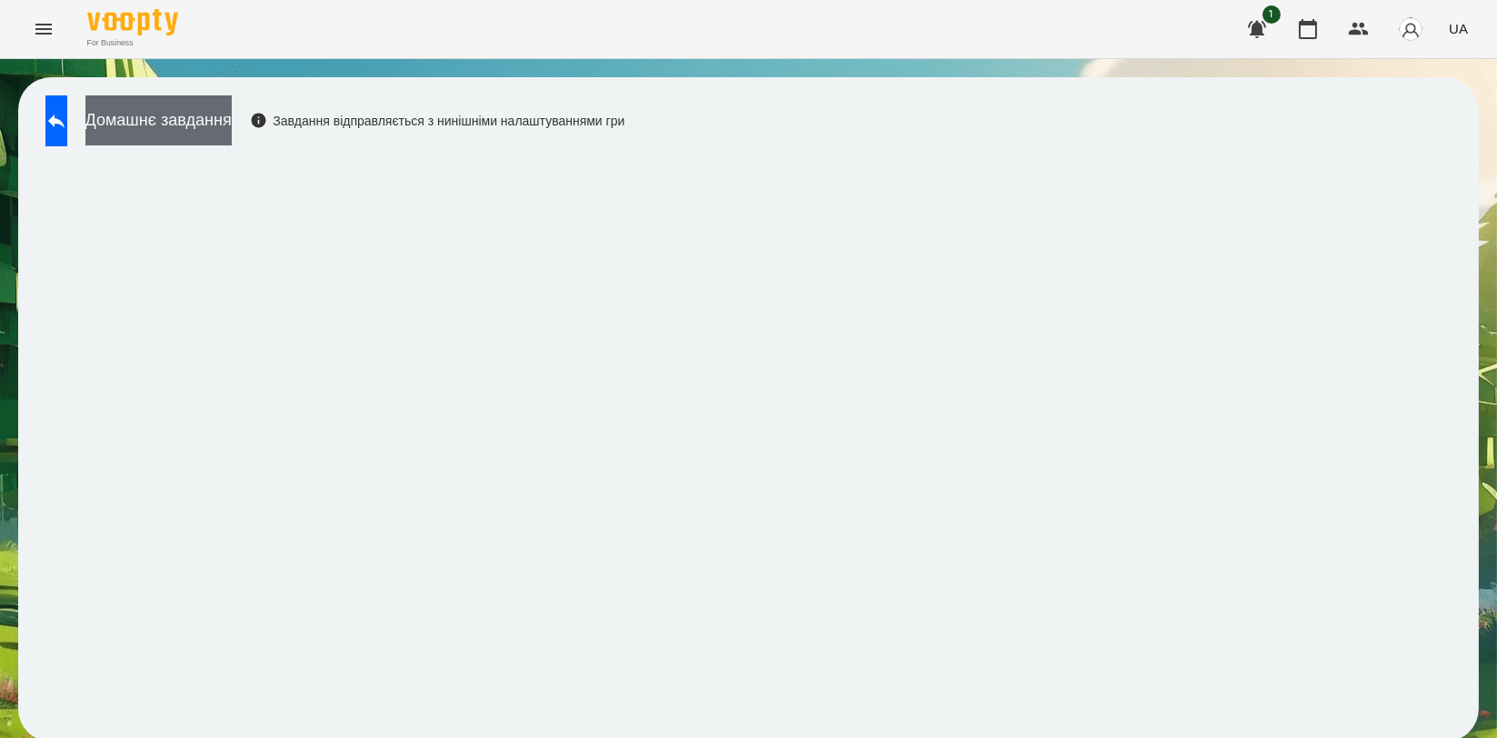
click at [232, 122] on button "Домашнє завдання" at bounding box center [158, 120] width 146 height 50
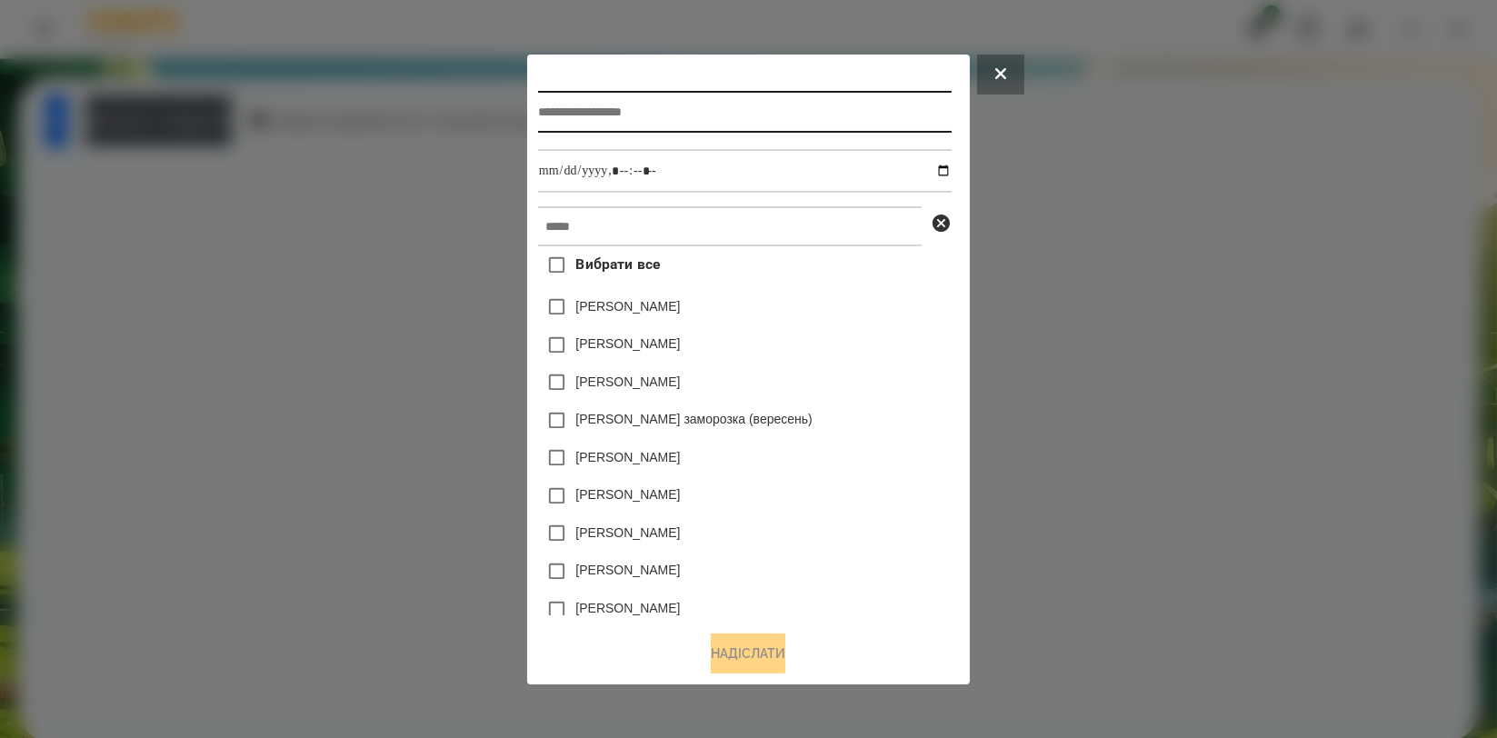
click at [616, 103] on input "text" at bounding box center [745, 112] width 414 height 42
type input "*******"
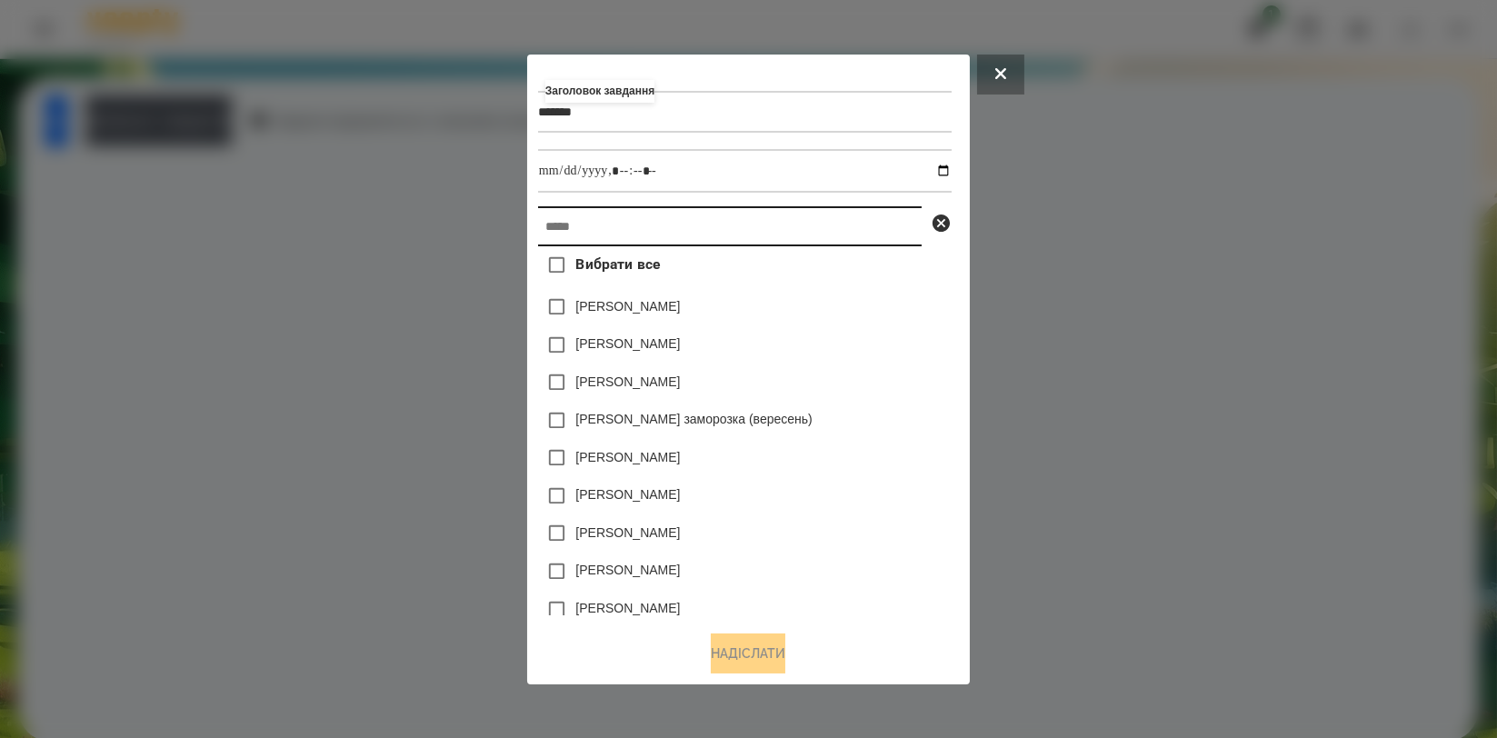
click at [648, 246] on input "text" at bounding box center [730, 226] width 384 height 40
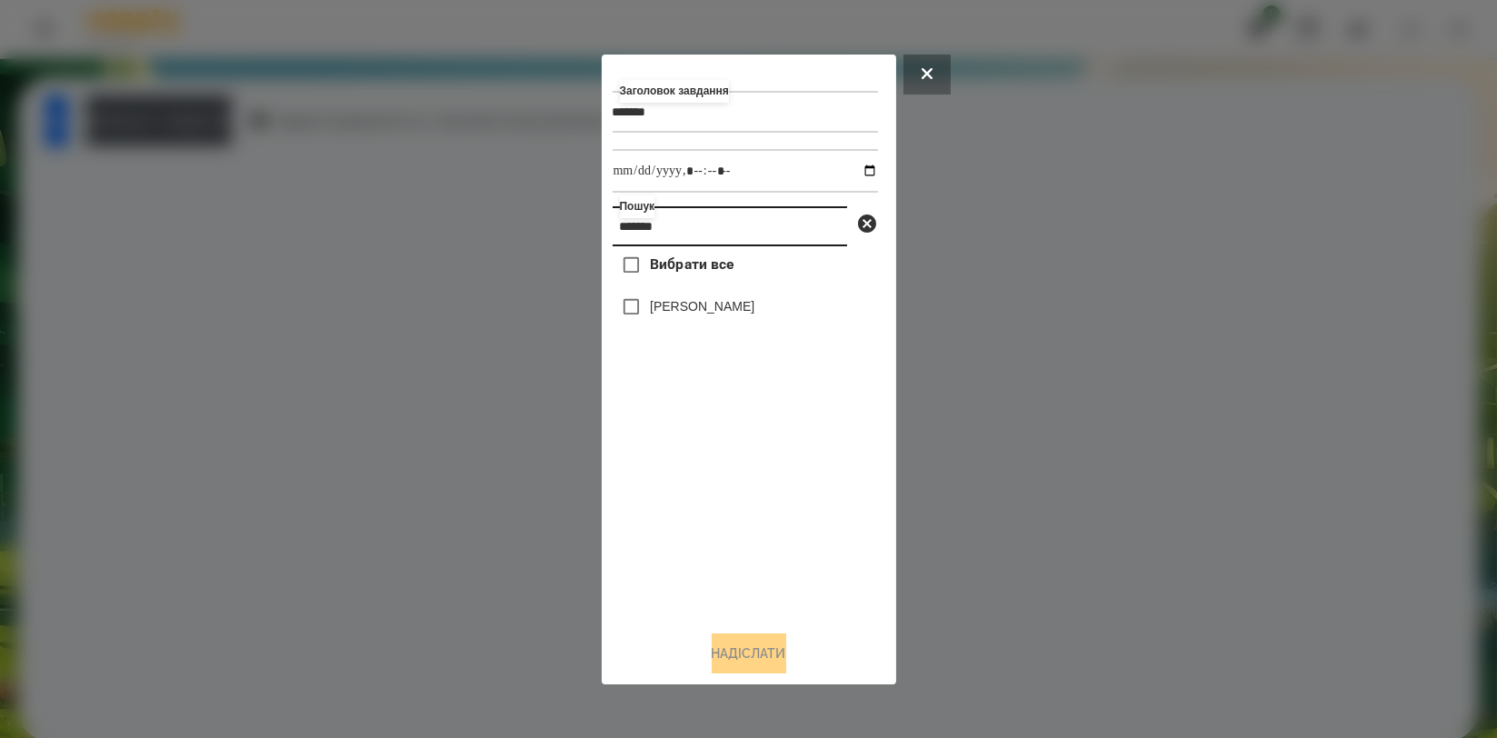
type input "*******"
click at [684, 305] on label "[PERSON_NAME]" at bounding box center [702, 306] width 105 height 18
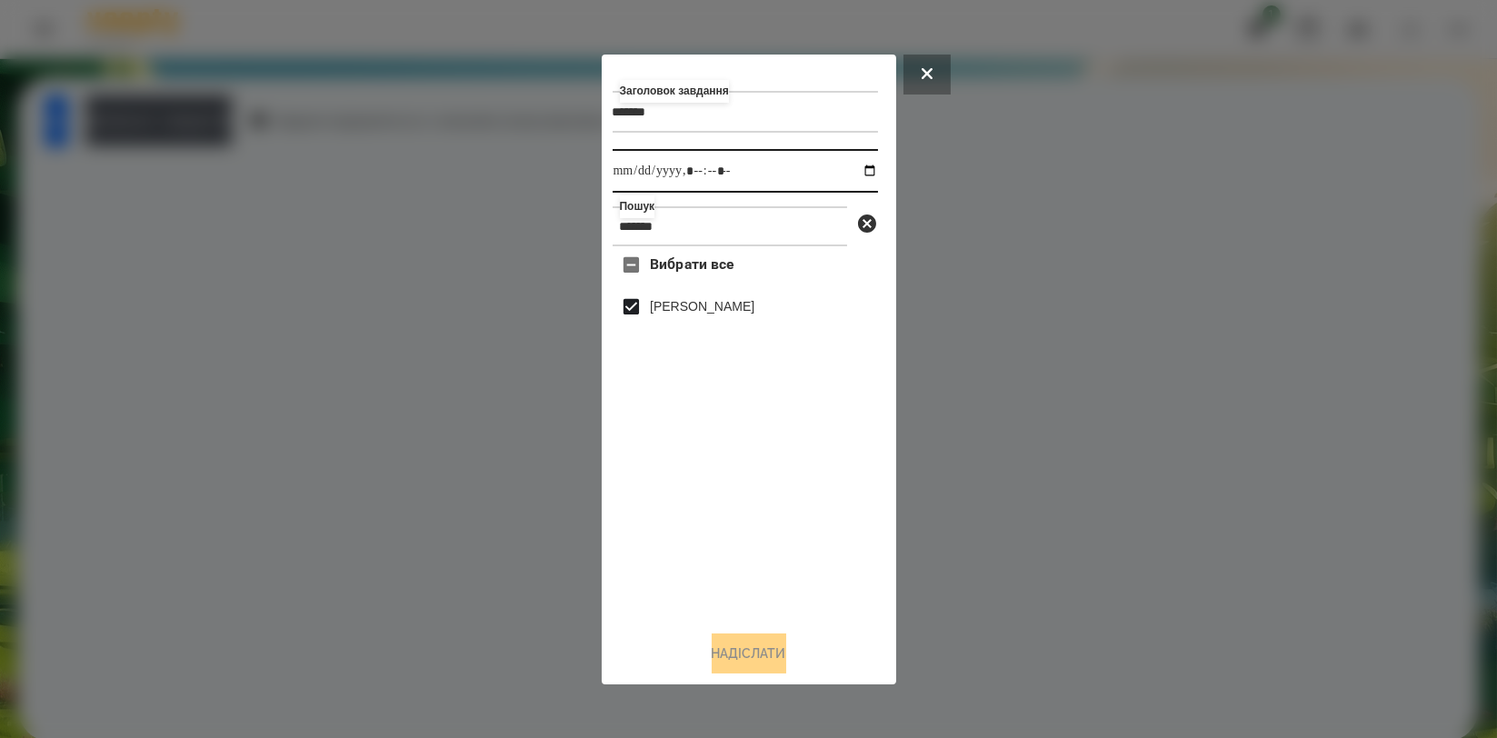
click at [856, 169] on input "datetime-local" at bounding box center [745, 171] width 265 height 44
type input "**********"
drag, startPoint x: 814, startPoint y: 573, endPoint x: 803, endPoint y: 594, distance: 24.4
click at [814, 573] on div "Вибрати все Доброслав Воробєй" at bounding box center [745, 430] width 265 height 369
click at [762, 643] on button "Надіслати" at bounding box center [749, 653] width 75 height 40
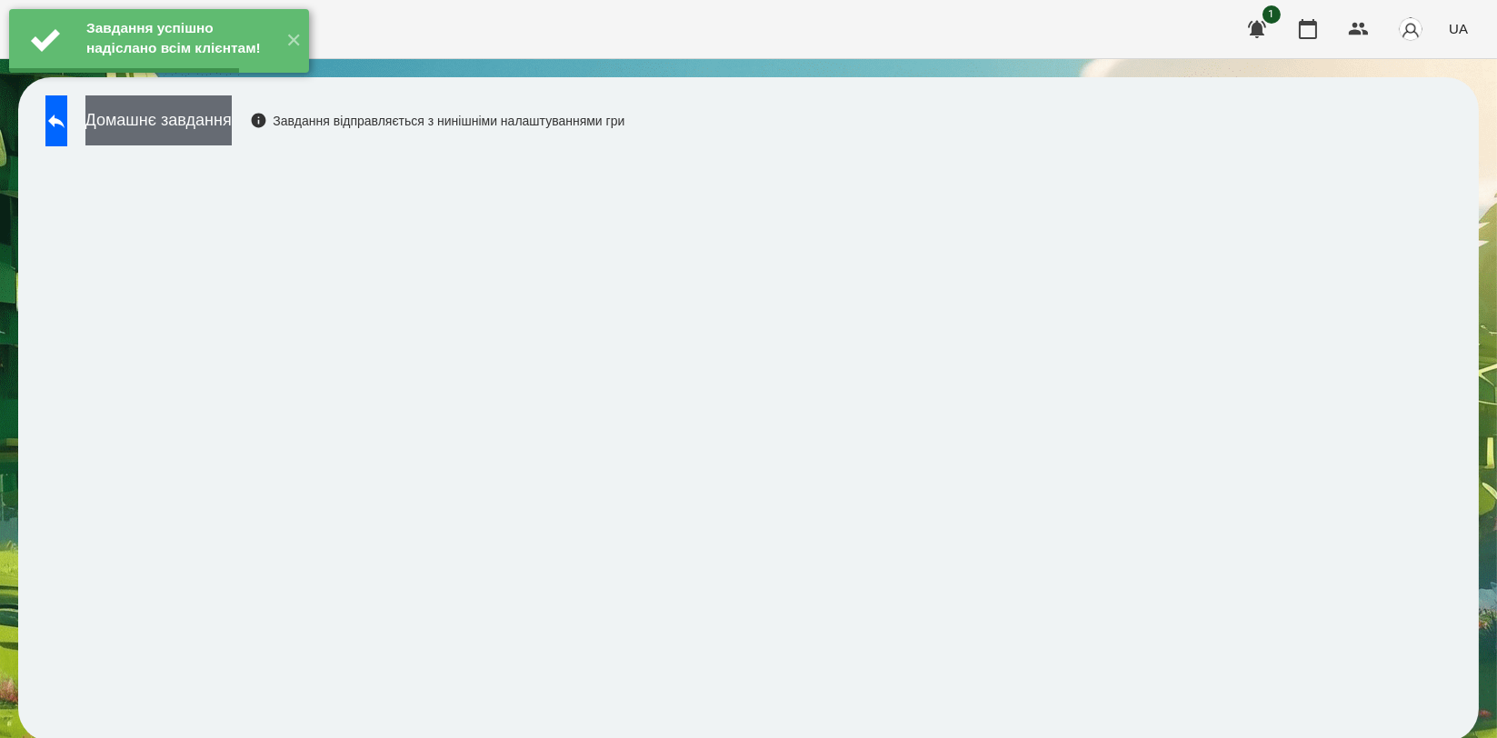
click at [232, 135] on button "Домашнє завдання" at bounding box center [158, 120] width 146 height 50
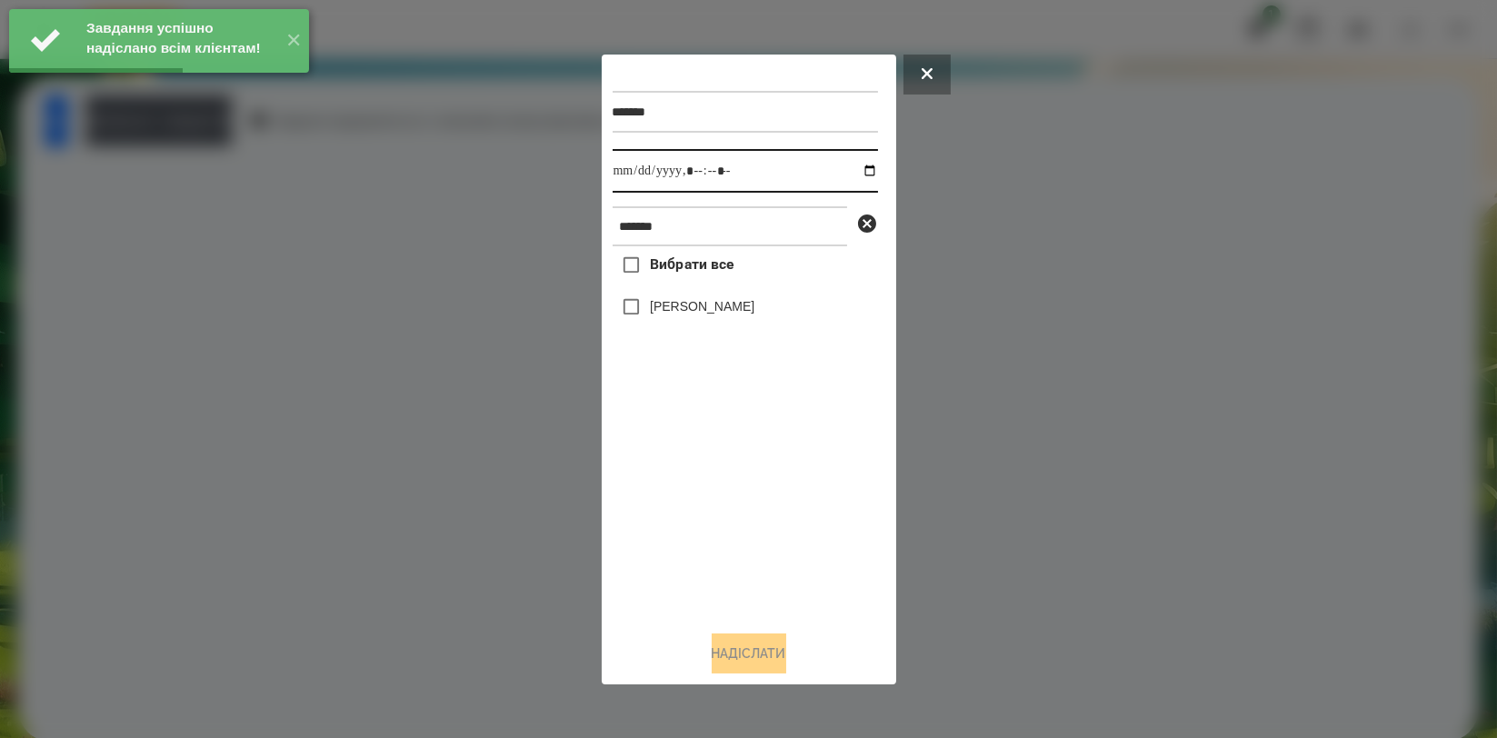
click at [850, 172] on input "datetime-local" at bounding box center [745, 171] width 265 height 44
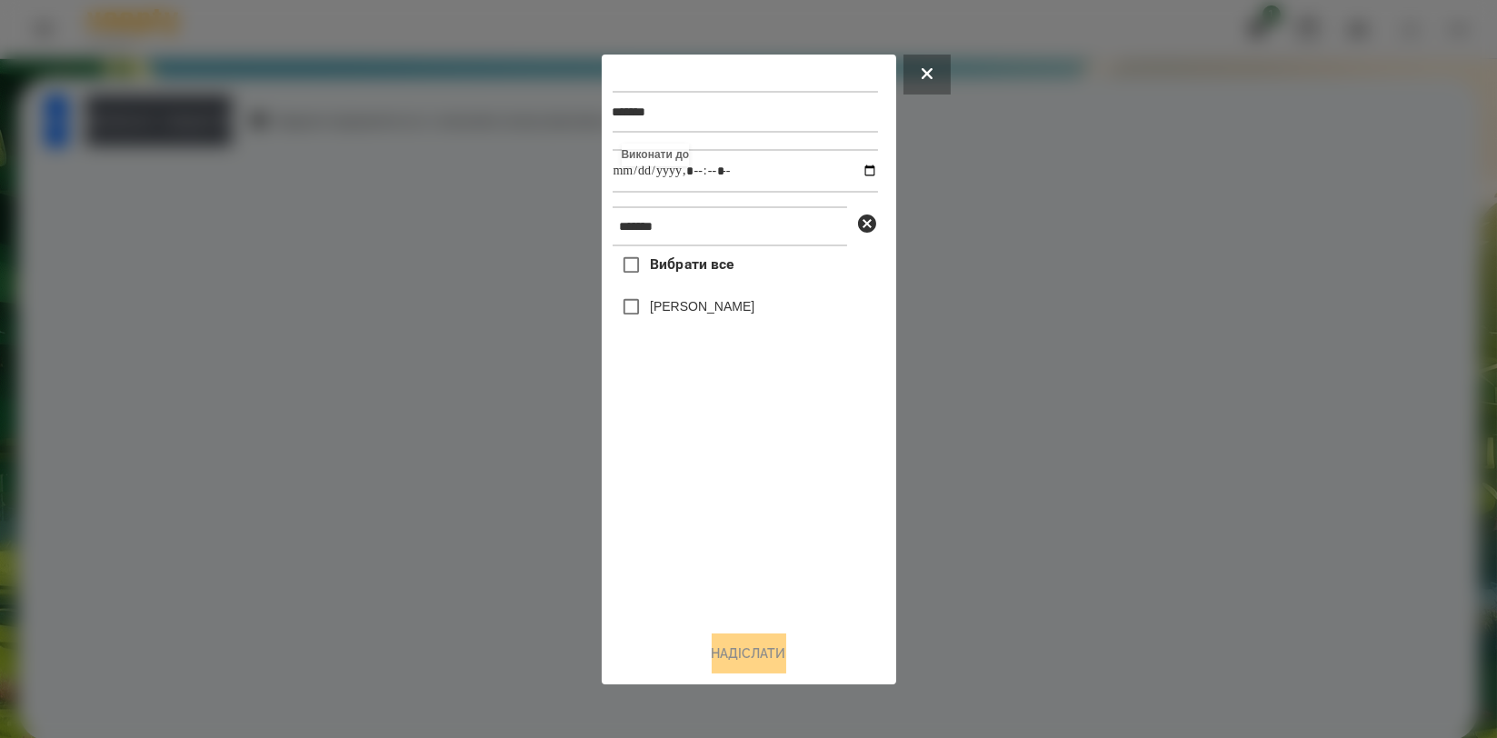
type input "**********"
drag, startPoint x: 667, startPoint y: 490, endPoint x: 665, endPoint y: 475, distance: 14.7
click at [667, 491] on div "Вибрати все Доброслав Воробєй" at bounding box center [745, 430] width 265 height 369
click at [689, 315] on label "[PERSON_NAME]" at bounding box center [702, 306] width 105 height 18
click at [732, 637] on button "Надіслати" at bounding box center [749, 653] width 75 height 40
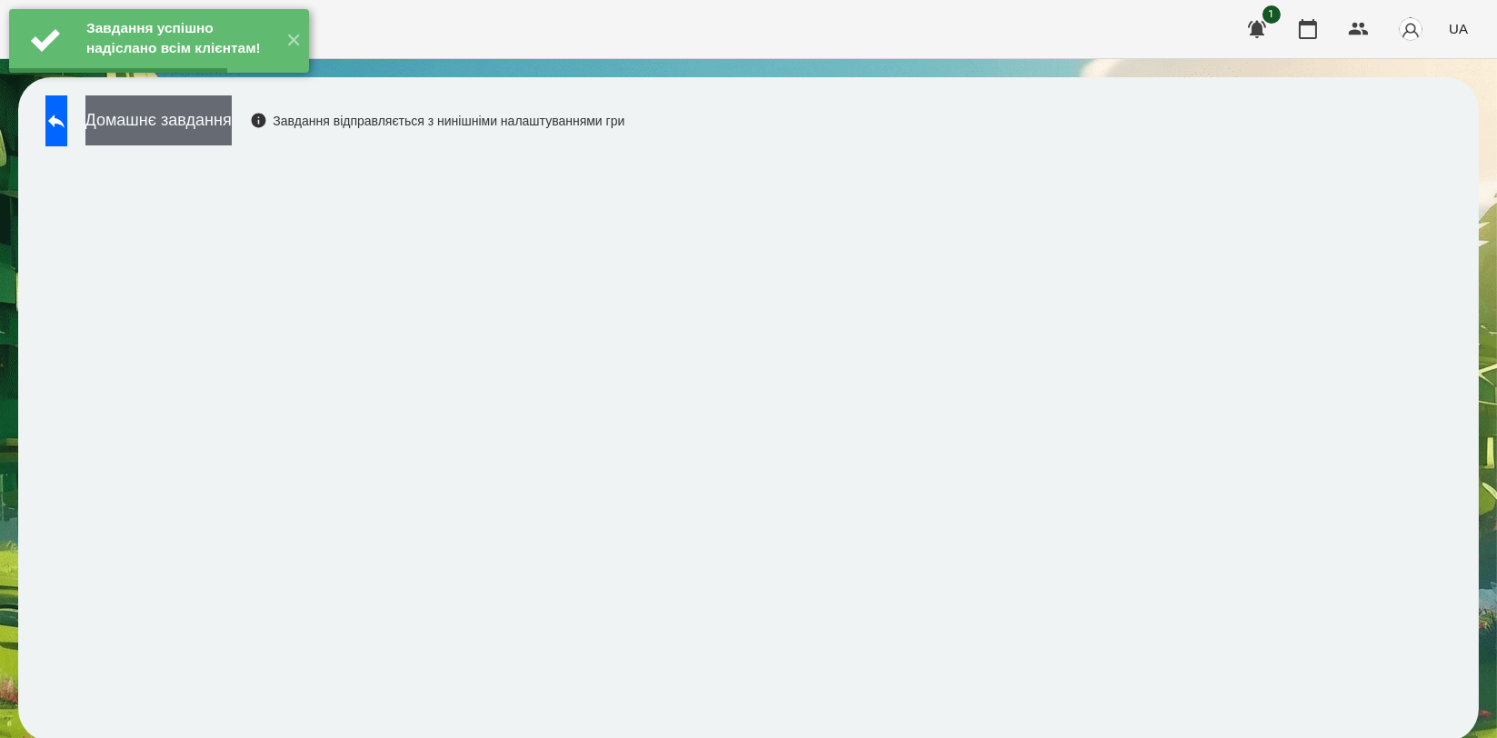
click at [232, 130] on button "Домашнє завдання" at bounding box center [158, 120] width 146 height 50
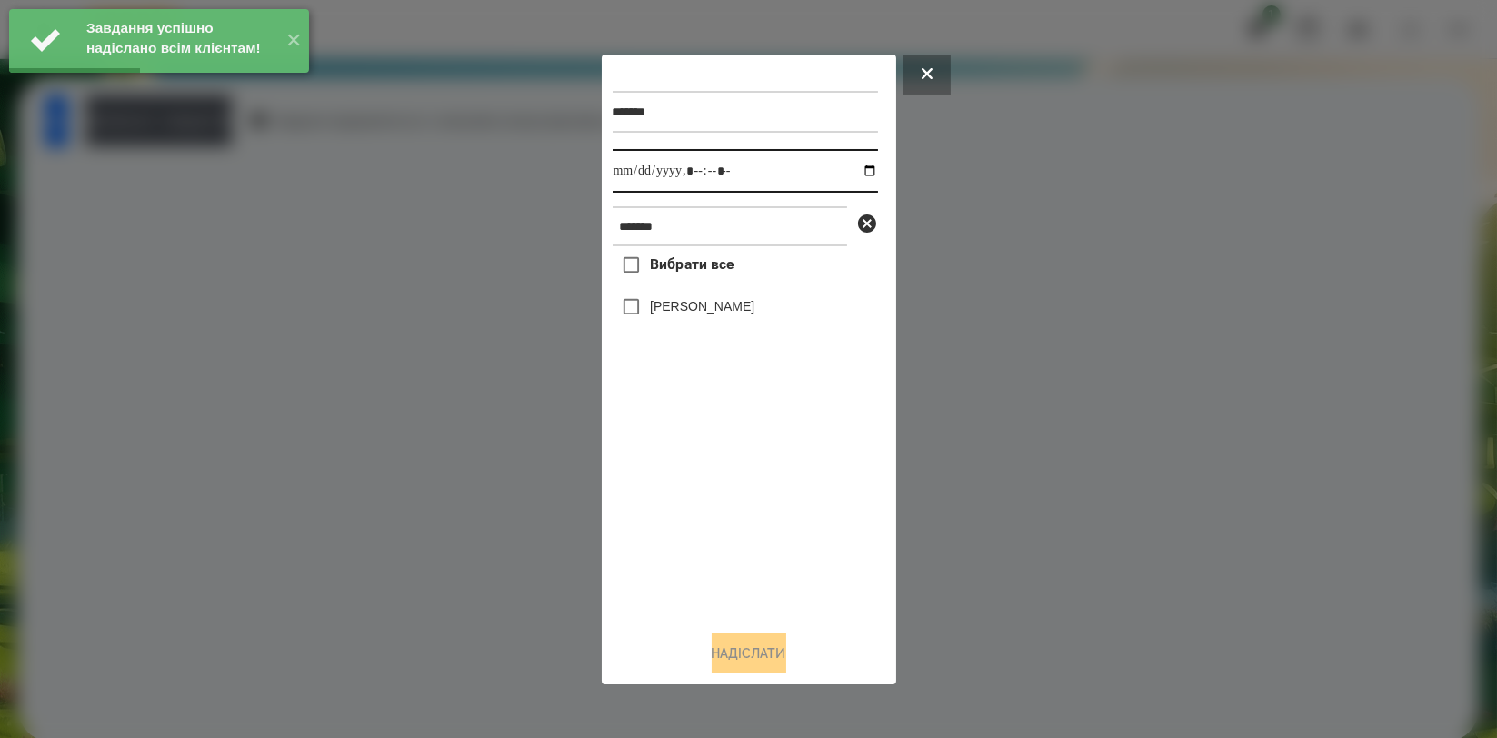
click at [854, 174] on input "datetime-local" at bounding box center [745, 171] width 265 height 44
type input "**********"
click at [681, 478] on div "Вибрати все Доброслав Воробєй" at bounding box center [745, 430] width 265 height 369
click at [718, 309] on label "[PERSON_NAME]" at bounding box center [702, 306] width 105 height 18
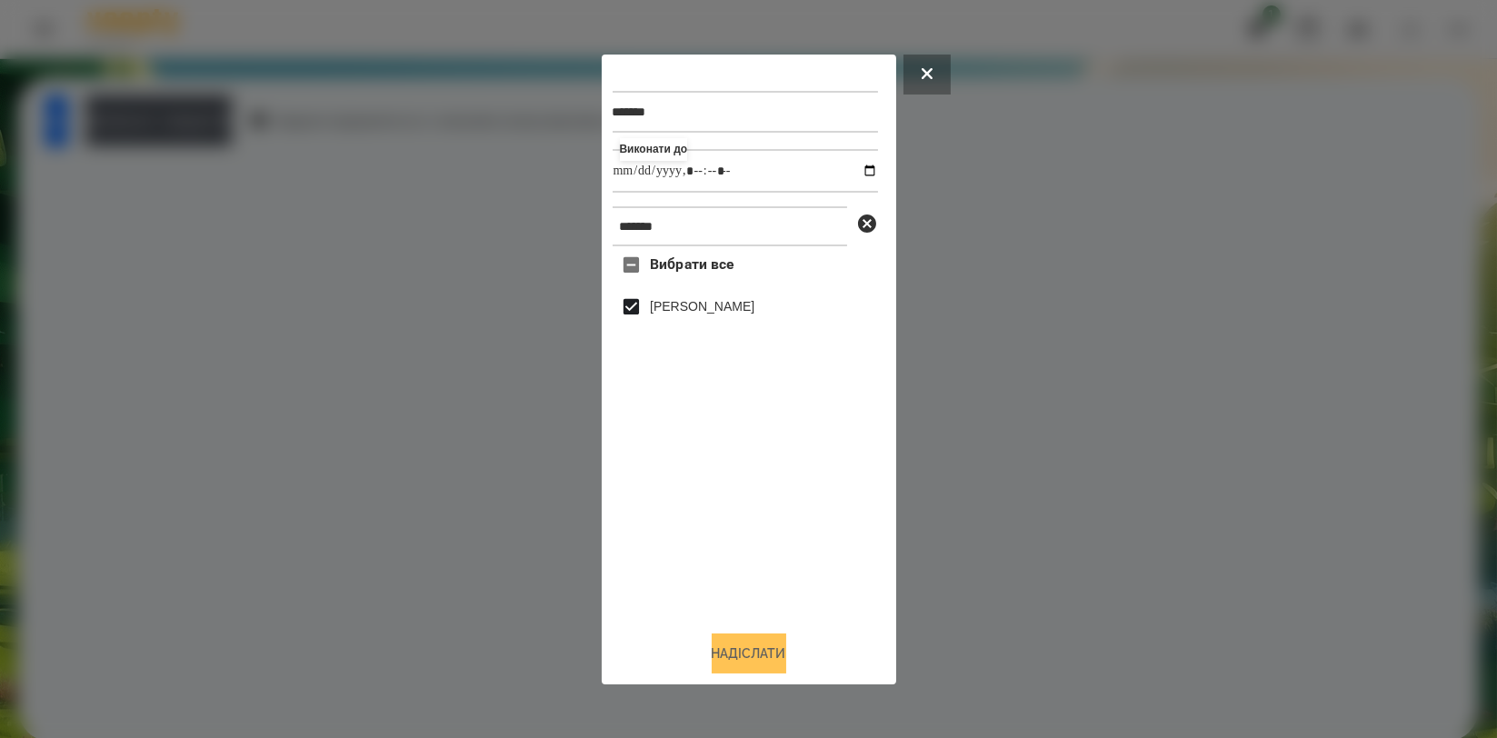
click at [747, 653] on button "Надіслати" at bounding box center [749, 653] width 75 height 40
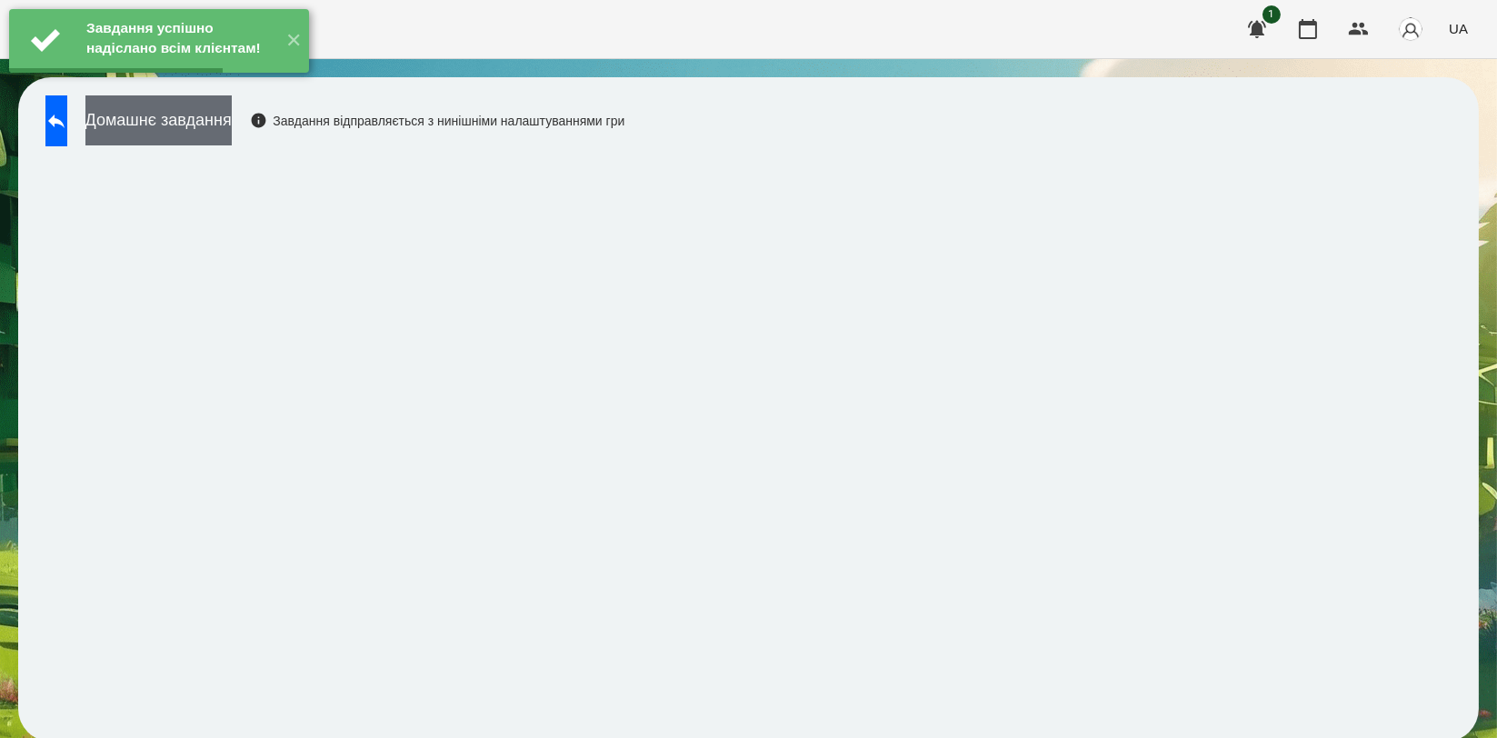
click at [232, 136] on button "Домашнє завдання" at bounding box center [158, 120] width 146 height 50
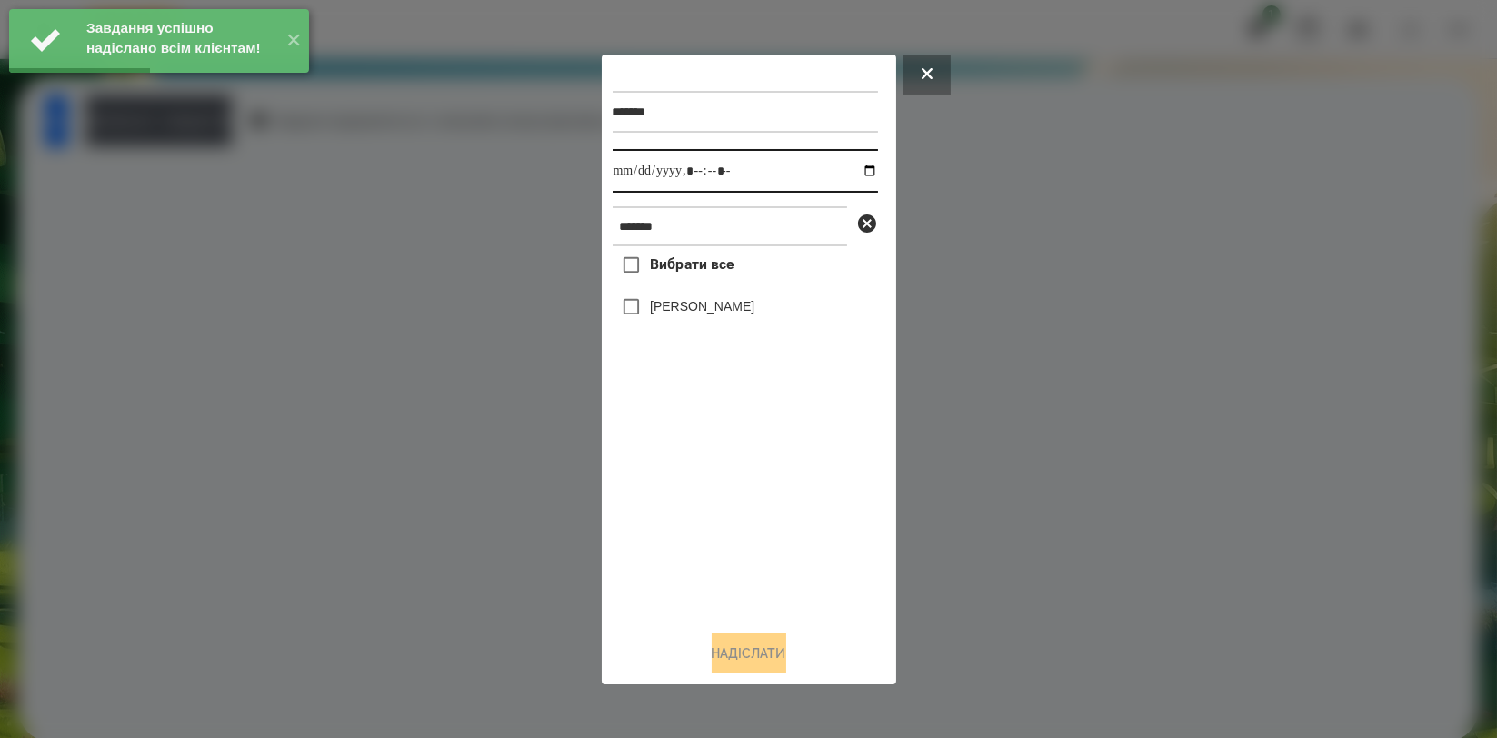
click at [856, 176] on input "datetime-local" at bounding box center [745, 171] width 265 height 44
type input "**********"
click at [704, 478] on div "Вибрати все Доброслав Воробєй" at bounding box center [745, 430] width 265 height 369
click at [733, 310] on label "[PERSON_NAME]" at bounding box center [702, 306] width 105 height 18
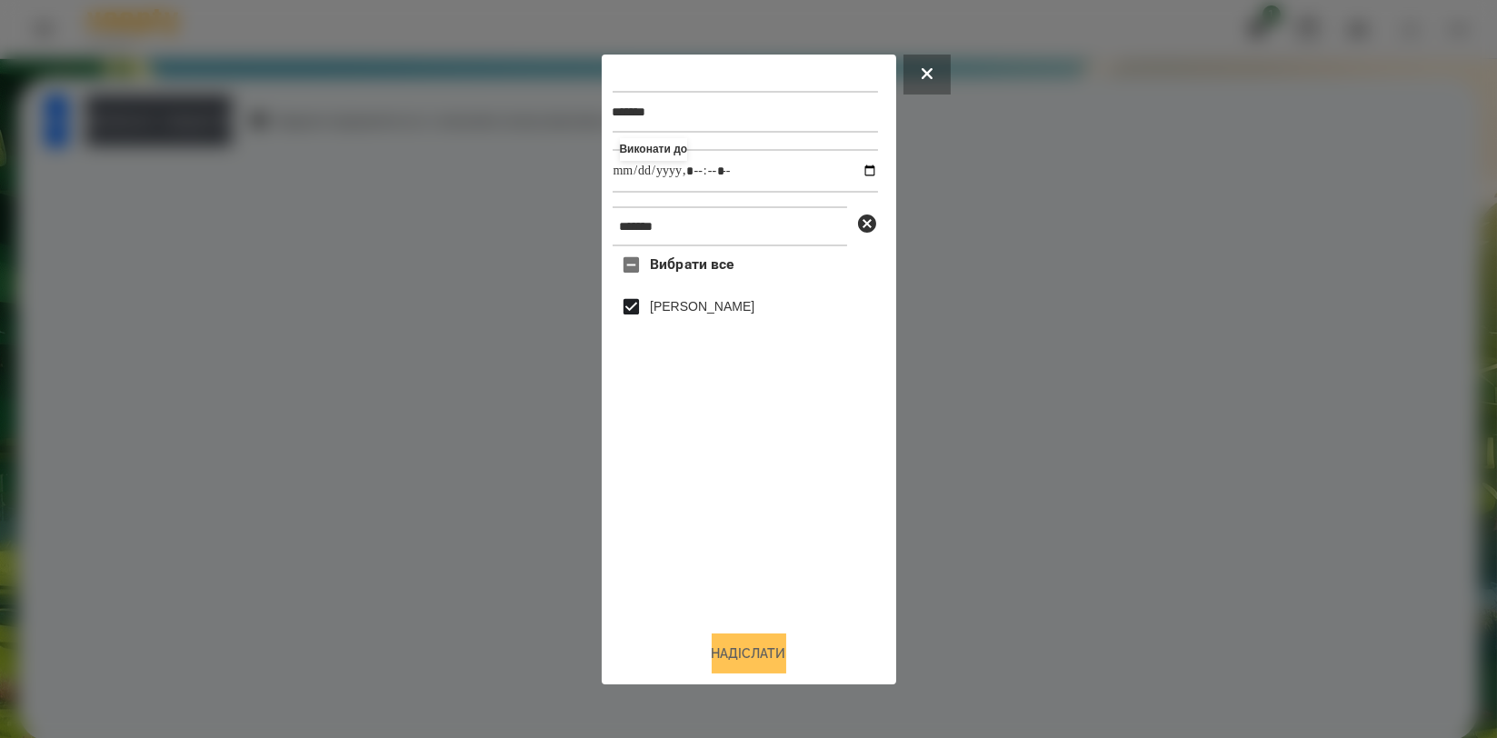
click at [747, 664] on button "Надіслати" at bounding box center [749, 653] width 75 height 40
click at [256, 125] on div at bounding box center [748, 369] width 1497 height 738
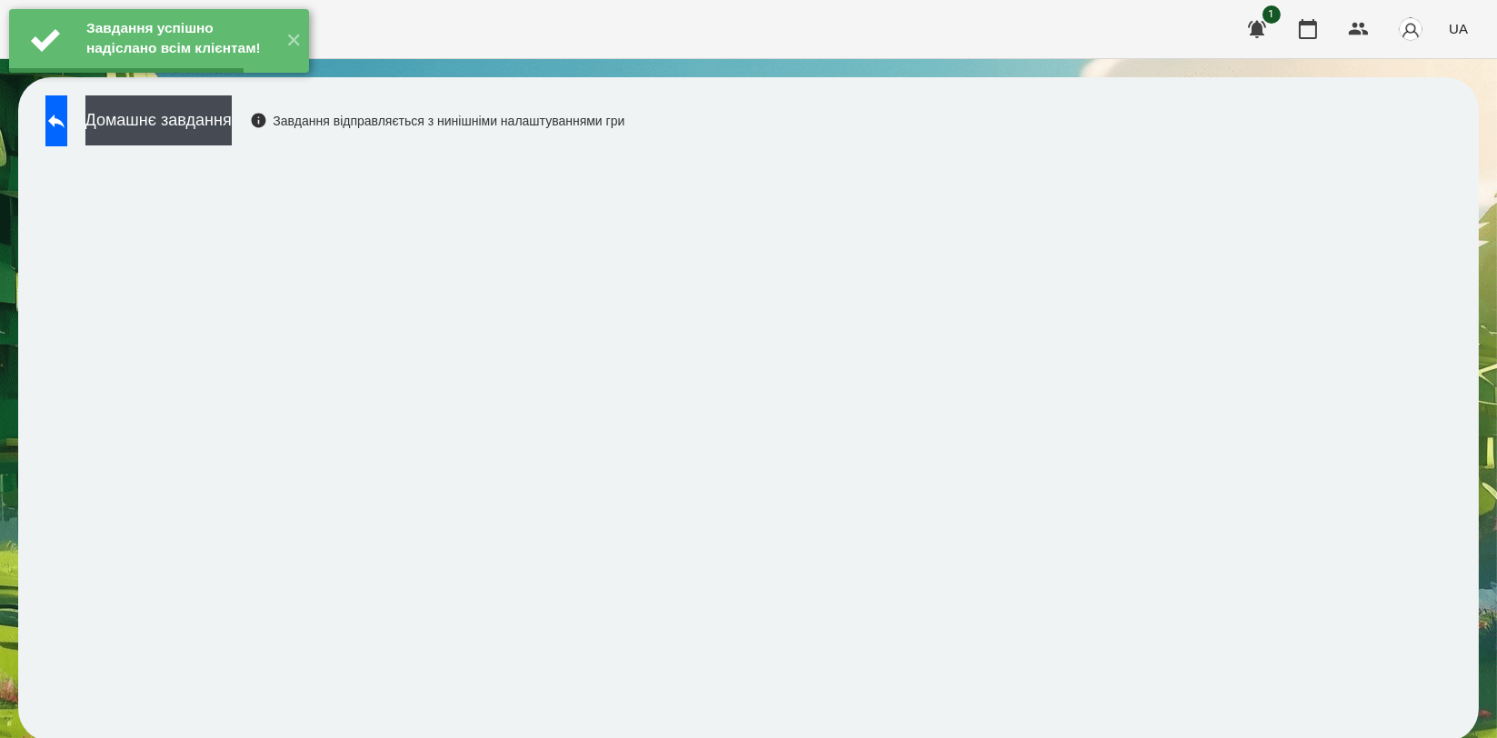
click at [232, 125] on button "Домашнє завдання" at bounding box center [158, 120] width 146 height 50
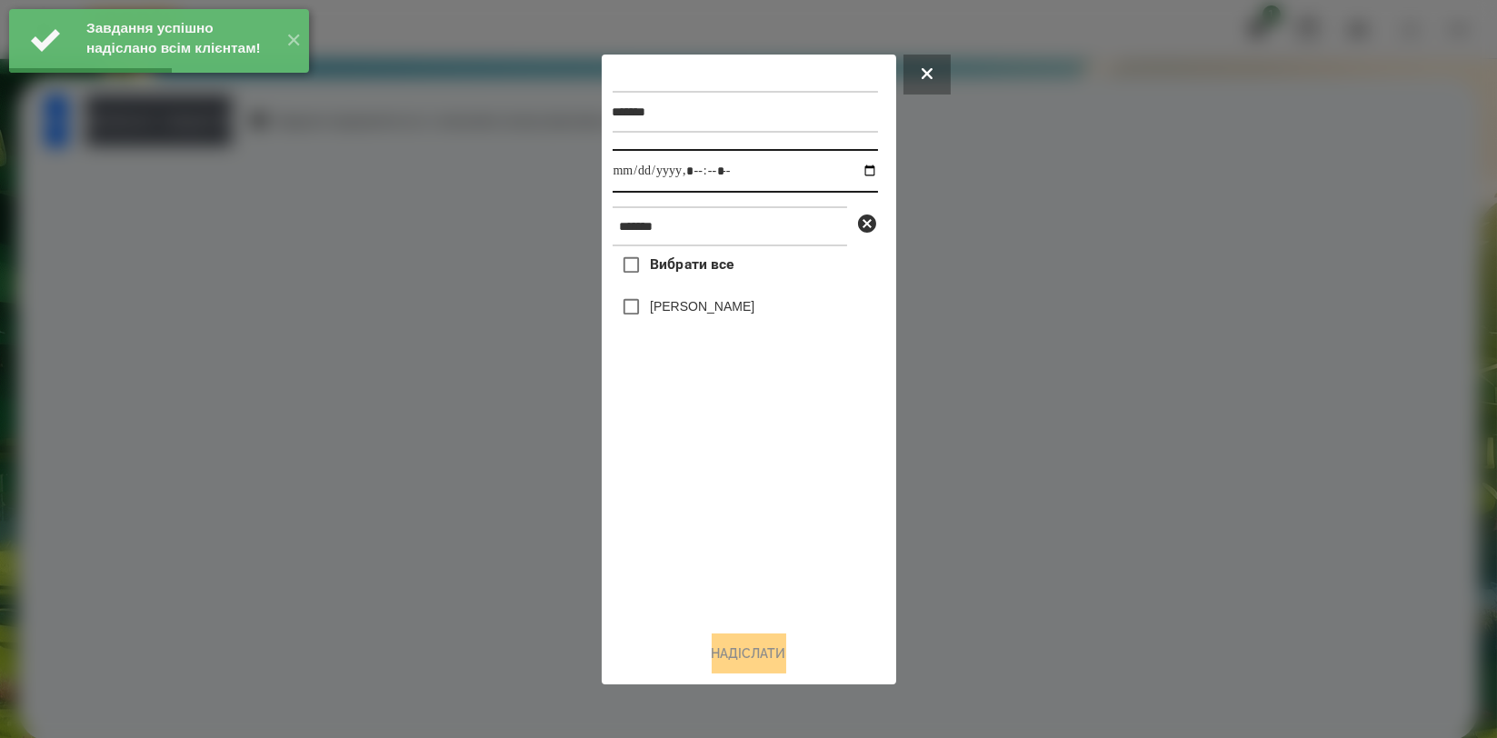
click at [857, 169] on input "datetime-local" at bounding box center [745, 171] width 265 height 44
type input "**********"
drag, startPoint x: 725, startPoint y: 483, endPoint x: 726, endPoint y: 470, distance: 13.7
click at [725, 486] on div "Вибрати все Доброслав Воробєй" at bounding box center [745, 430] width 265 height 369
click at [754, 315] on label "[PERSON_NAME]" at bounding box center [702, 306] width 105 height 18
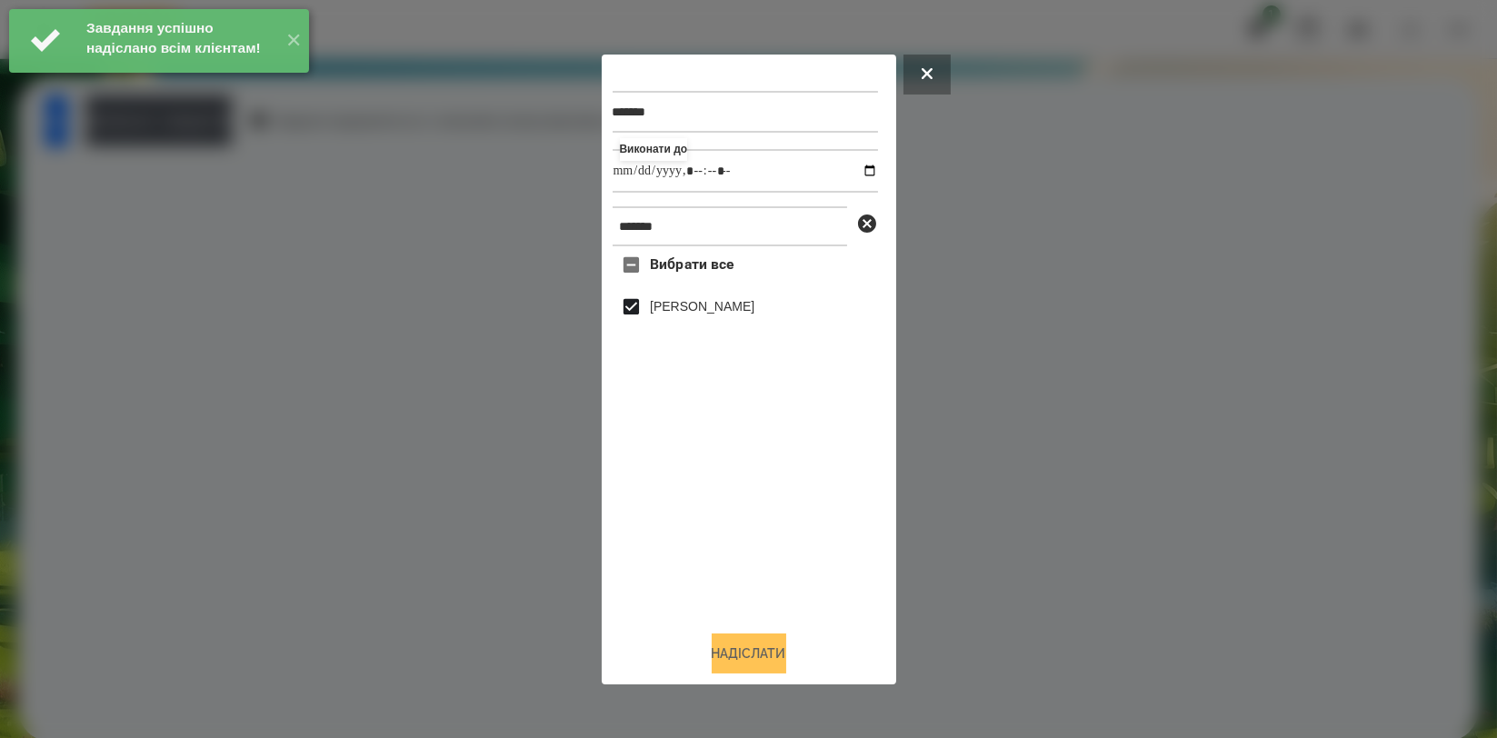
click at [744, 646] on button "Надіслати" at bounding box center [749, 653] width 75 height 40
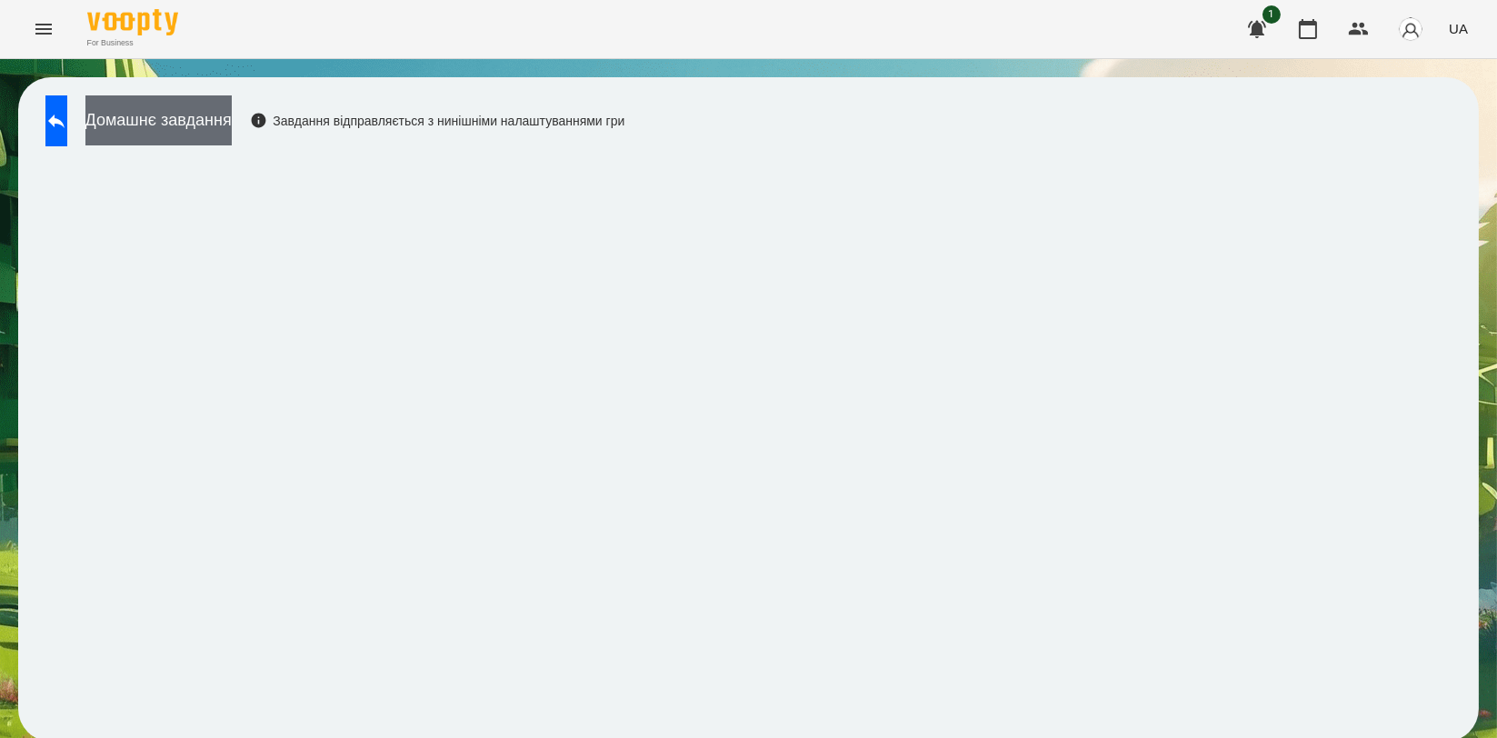
click at [232, 125] on button "Домашнє завдання" at bounding box center [158, 120] width 146 height 50
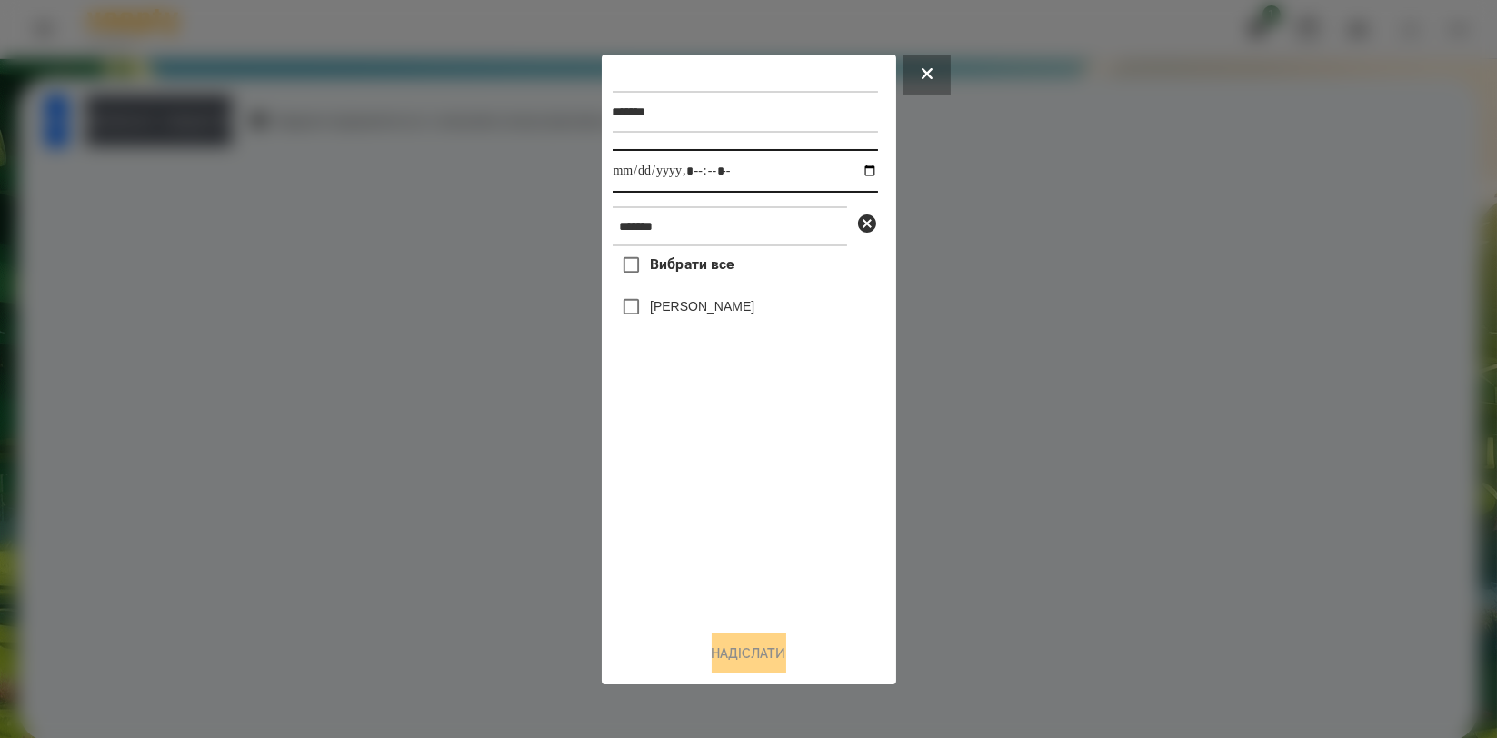
click at [856, 169] on input "datetime-local" at bounding box center [745, 171] width 265 height 44
type input "**********"
click at [736, 516] on div "Вибрати все Доброслав Воробєй" at bounding box center [745, 430] width 265 height 369
click at [741, 309] on label "[PERSON_NAME]" at bounding box center [702, 306] width 105 height 18
click at [746, 652] on button "Надіслати" at bounding box center [749, 653] width 75 height 40
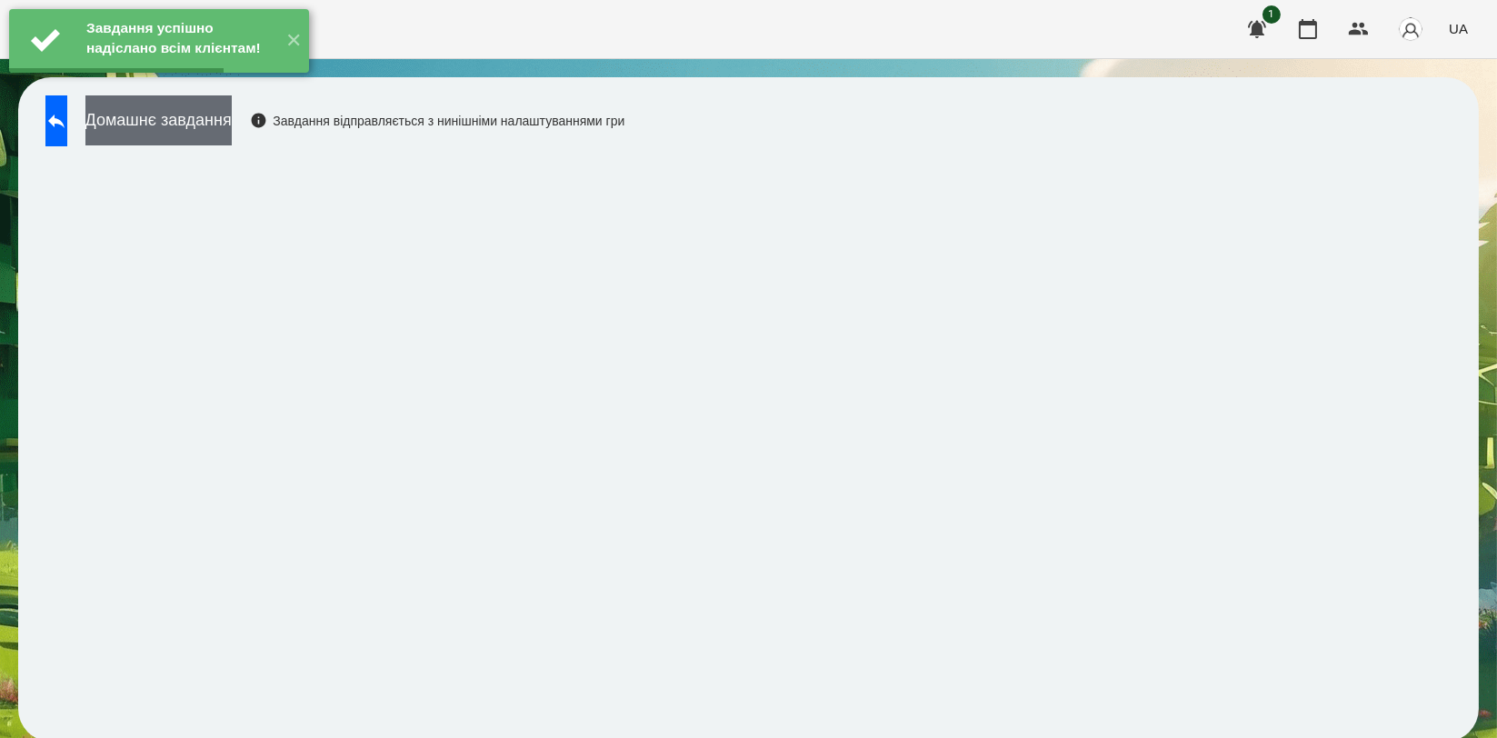
click at [232, 136] on button "Домашнє завдання" at bounding box center [158, 120] width 146 height 50
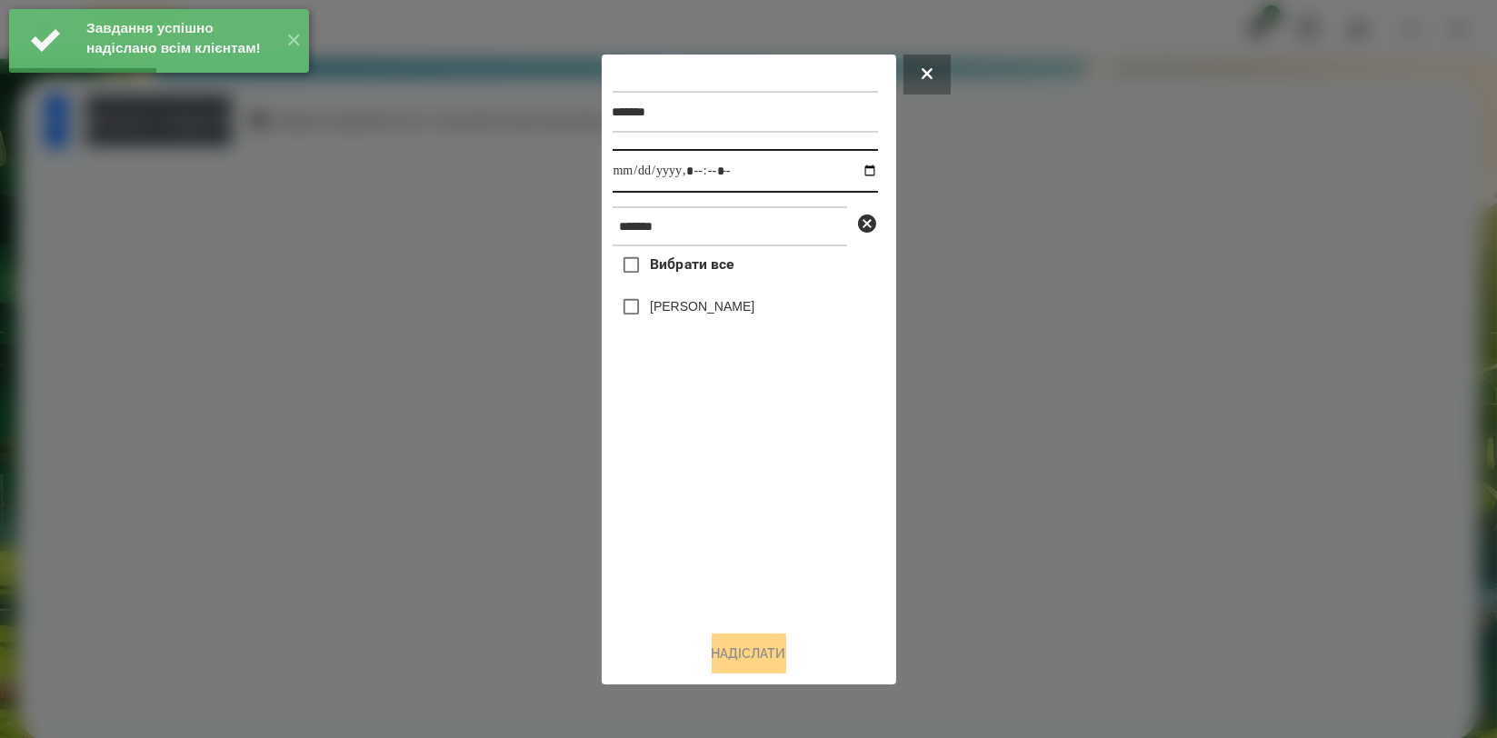
click at [852, 171] on input "datetime-local" at bounding box center [745, 171] width 265 height 44
type input "**********"
drag, startPoint x: 768, startPoint y: 504, endPoint x: 742, endPoint y: 372, distance: 135.3
click at [768, 505] on div "Вибрати все Доброслав Воробєй" at bounding box center [745, 430] width 265 height 369
click at [743, 315] on label "[PERSON_NAME]" at bounding box center [702, 306] width 105 height 18
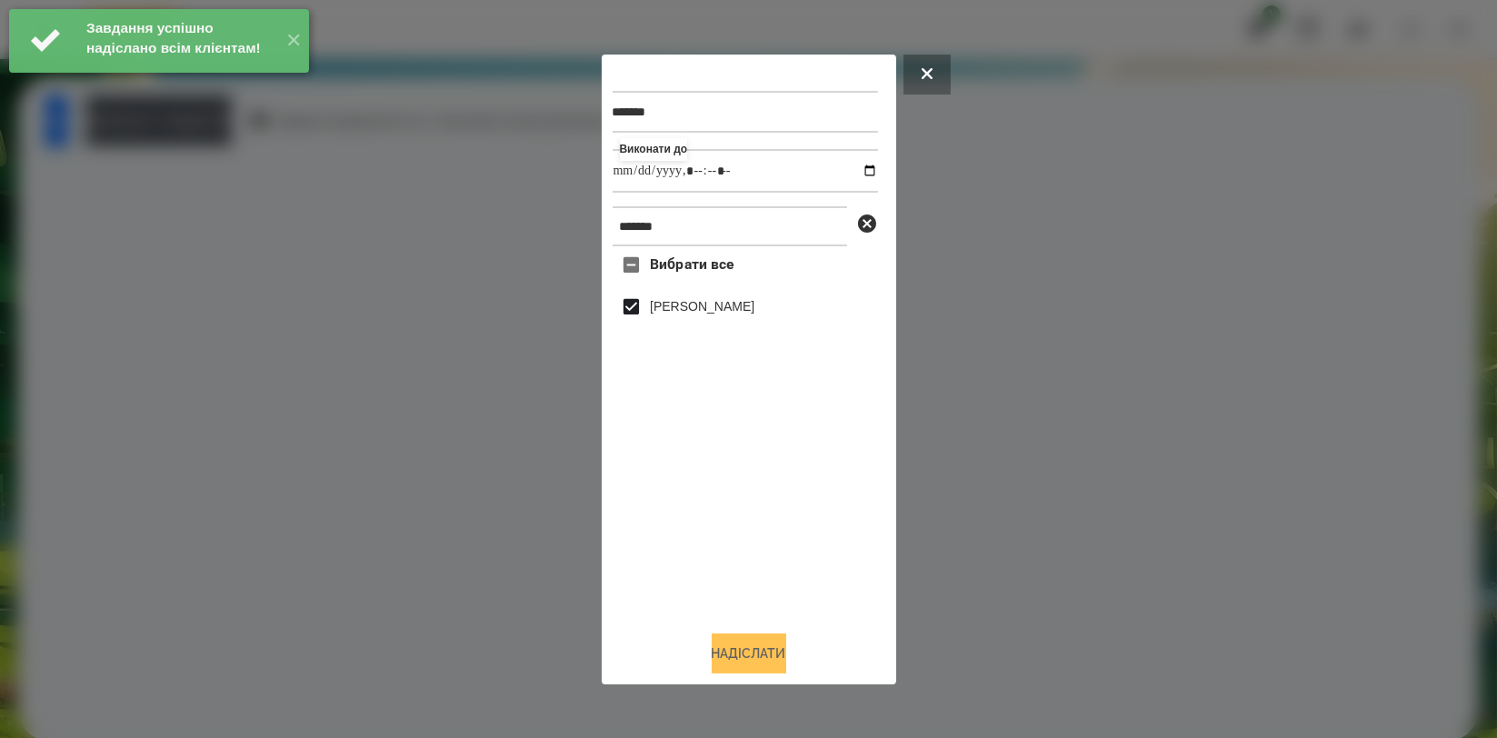
click at [736, 658] on button "Надіслати" at bounding box center [749, 653] width 75 height 40
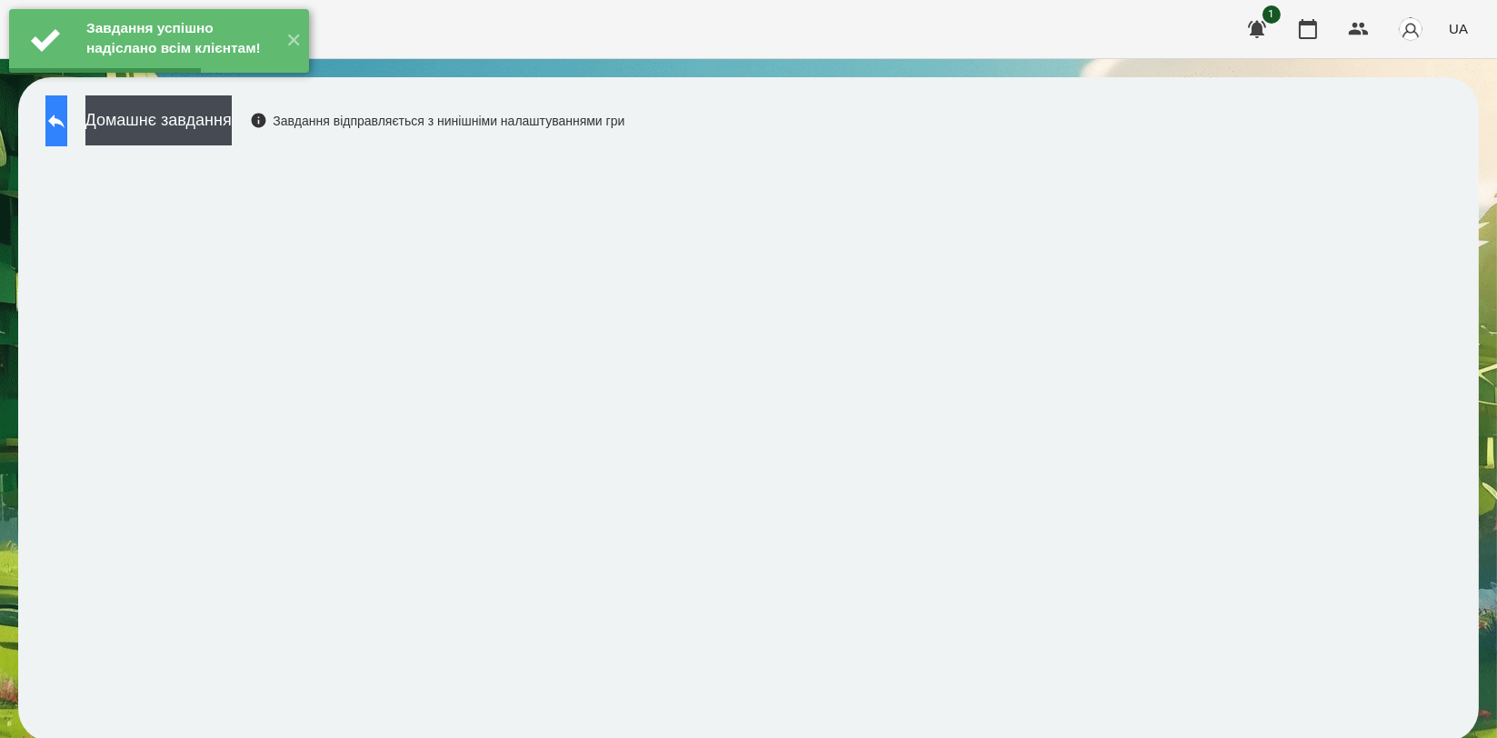
click at [67, 134] on button at bounding box center [56, 120] width 22 height 51
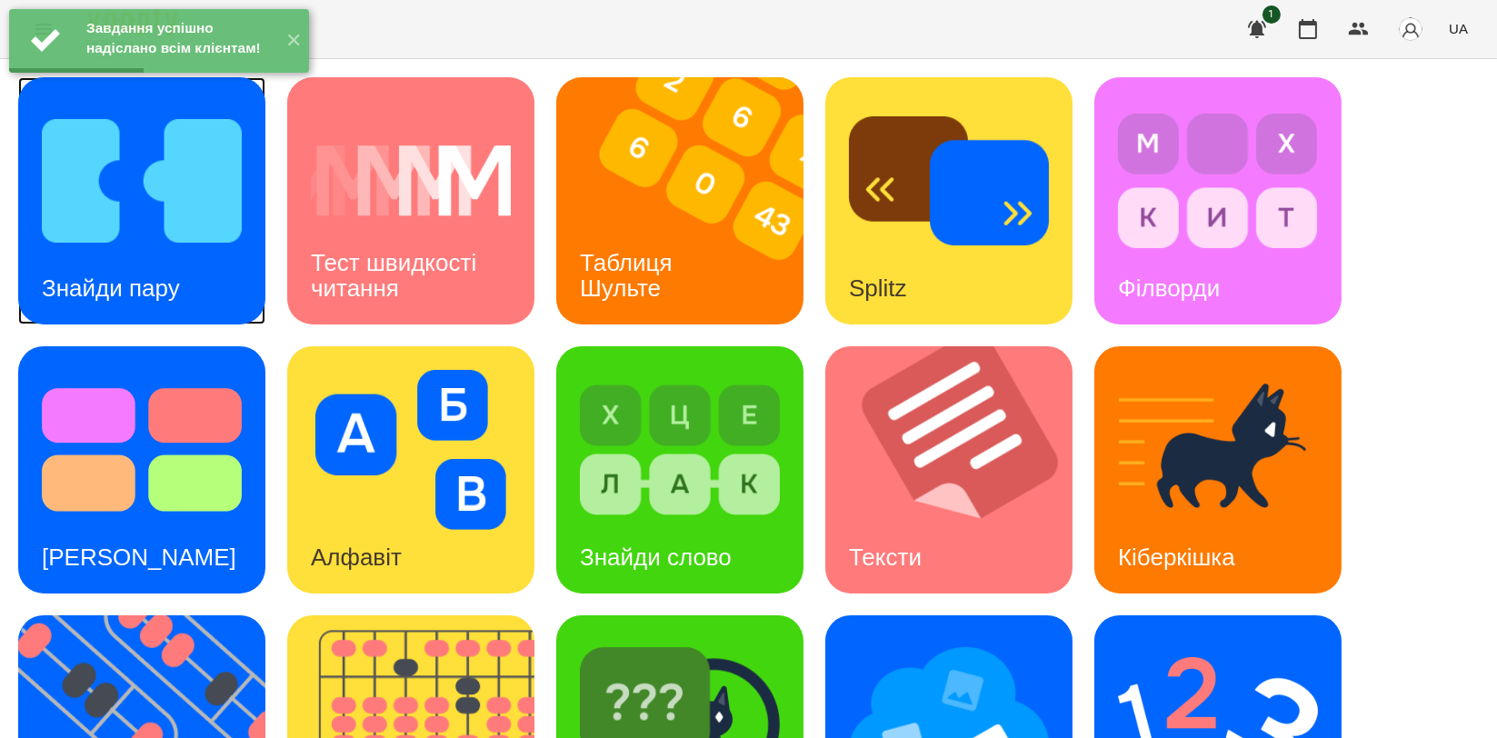
click at [115, 182] on img at bounding box center [142, 181] width 200 height 160
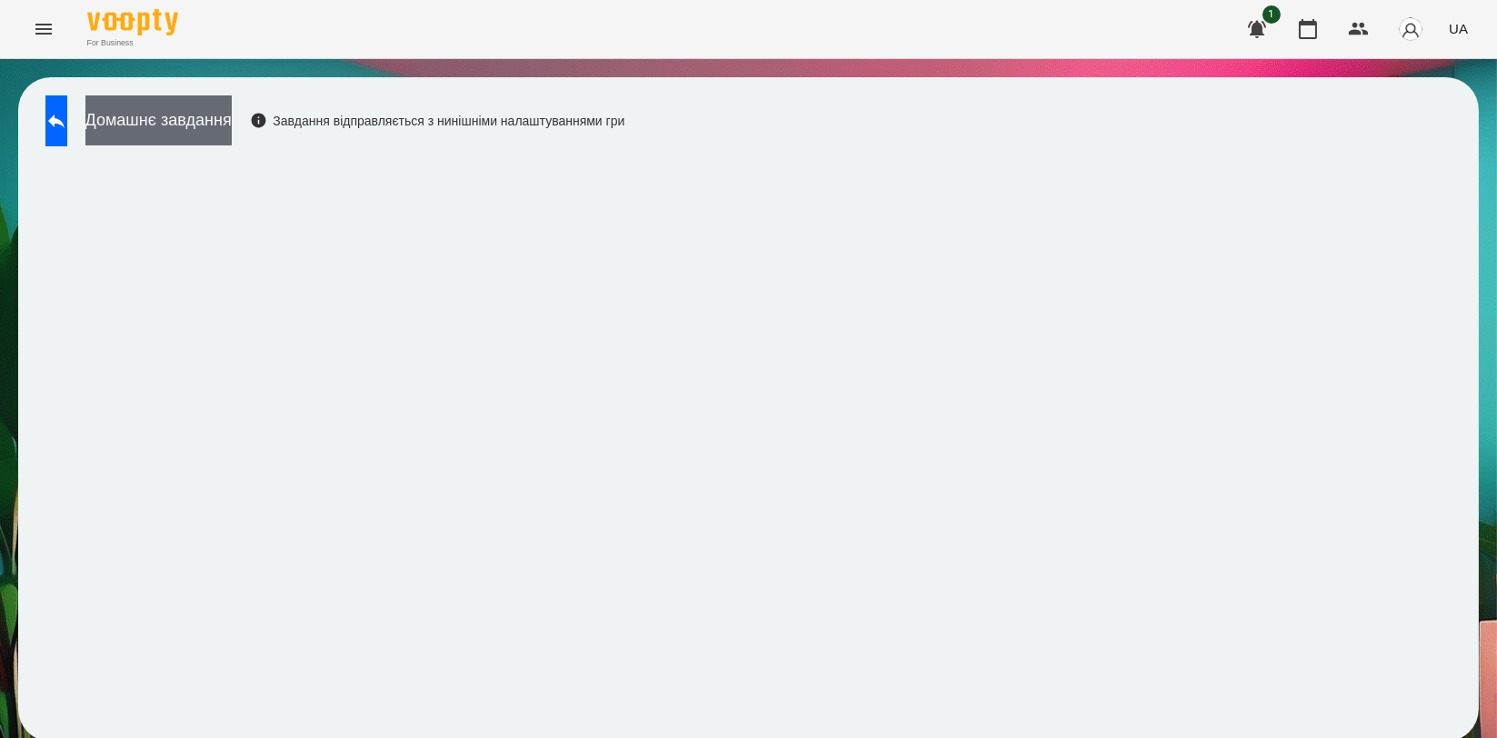
click at [232, 123] on button "Домашнє завдання" at bounding box center [158, 120] width 146 height 50
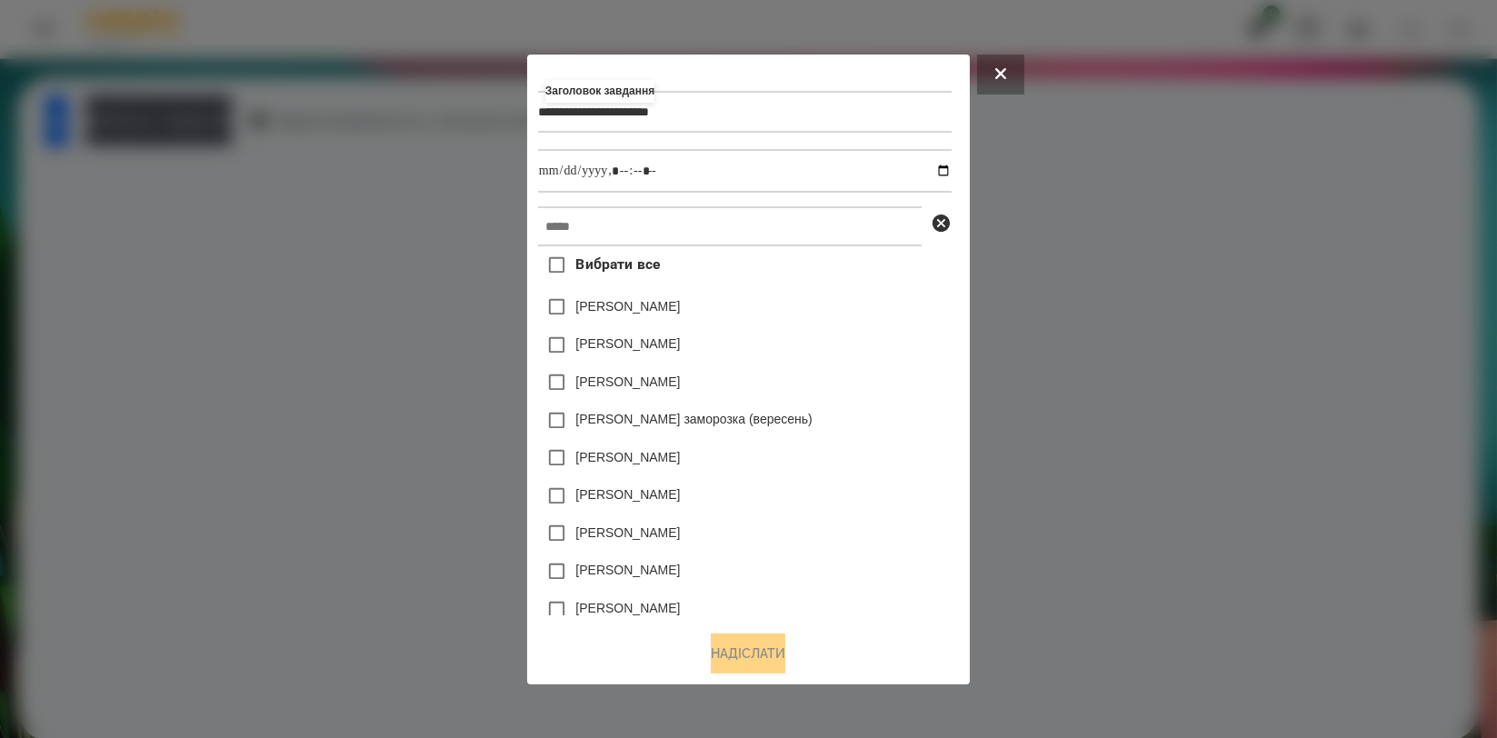
type input "**********"
click at [565, 238] on input "text" at bounding box center [730, 226] width 384 height 40
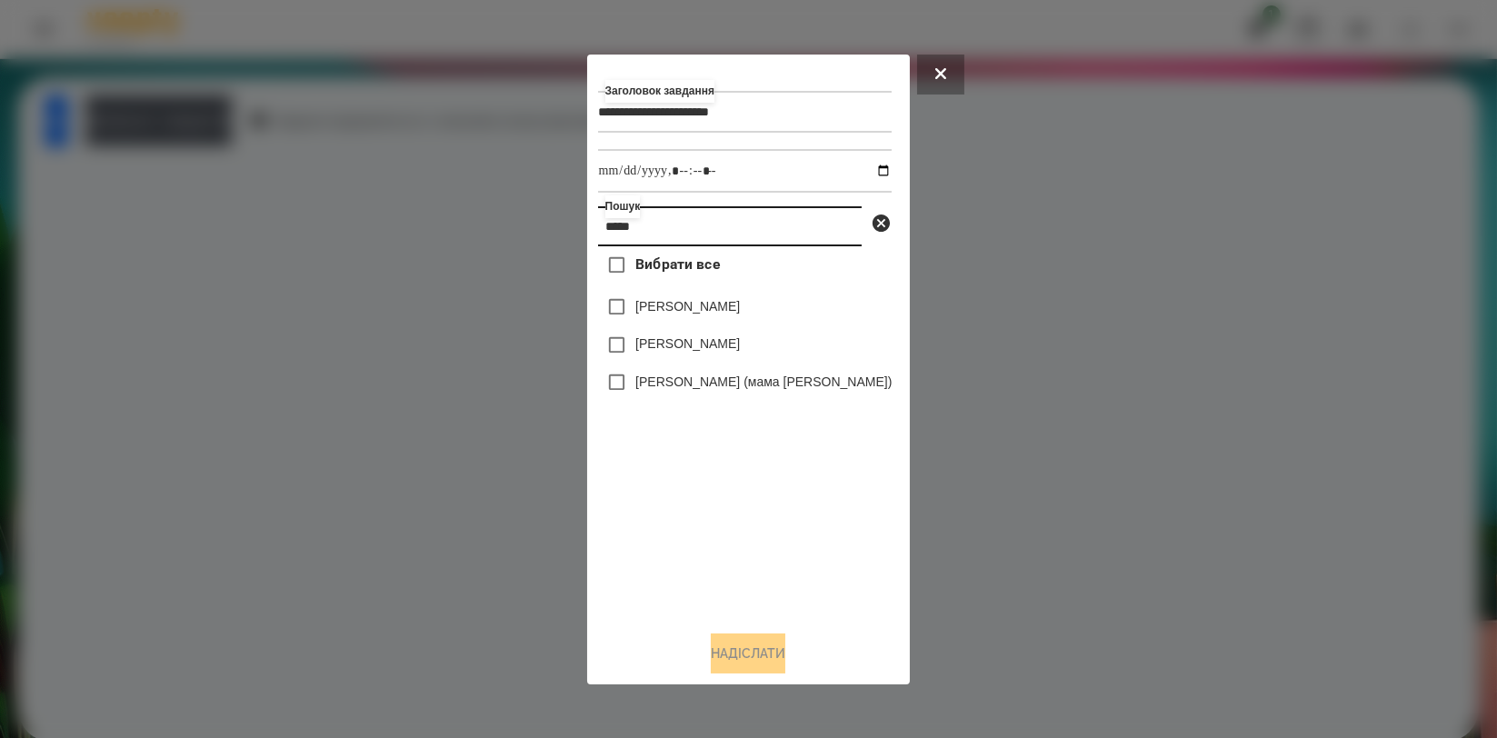
type input "*****"
click
type input "**********"
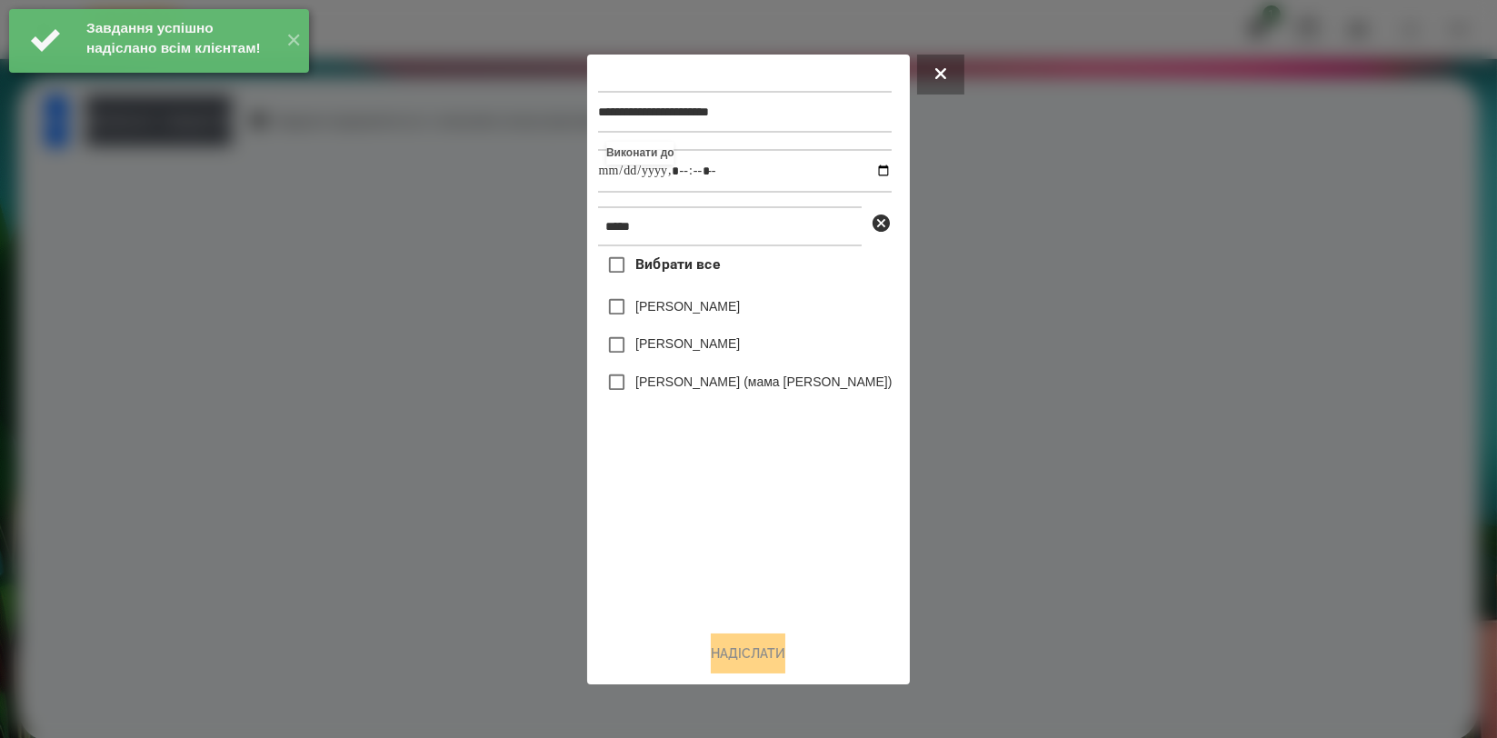
type input "**********"
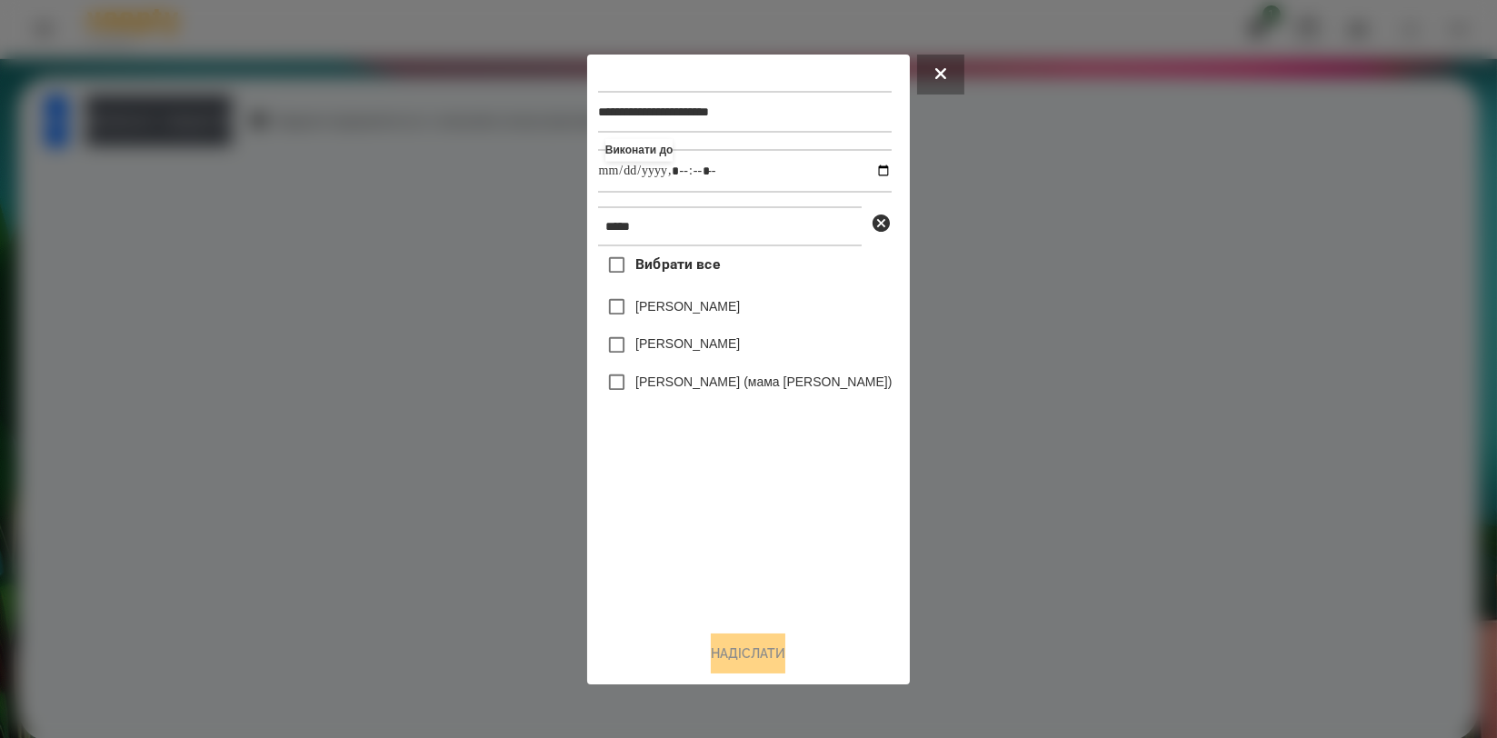
type input "**********"
drag, startPoint x: 746, startPoint y: 499, endPoint x: 753, endPoint y: 449, distance: 50.4
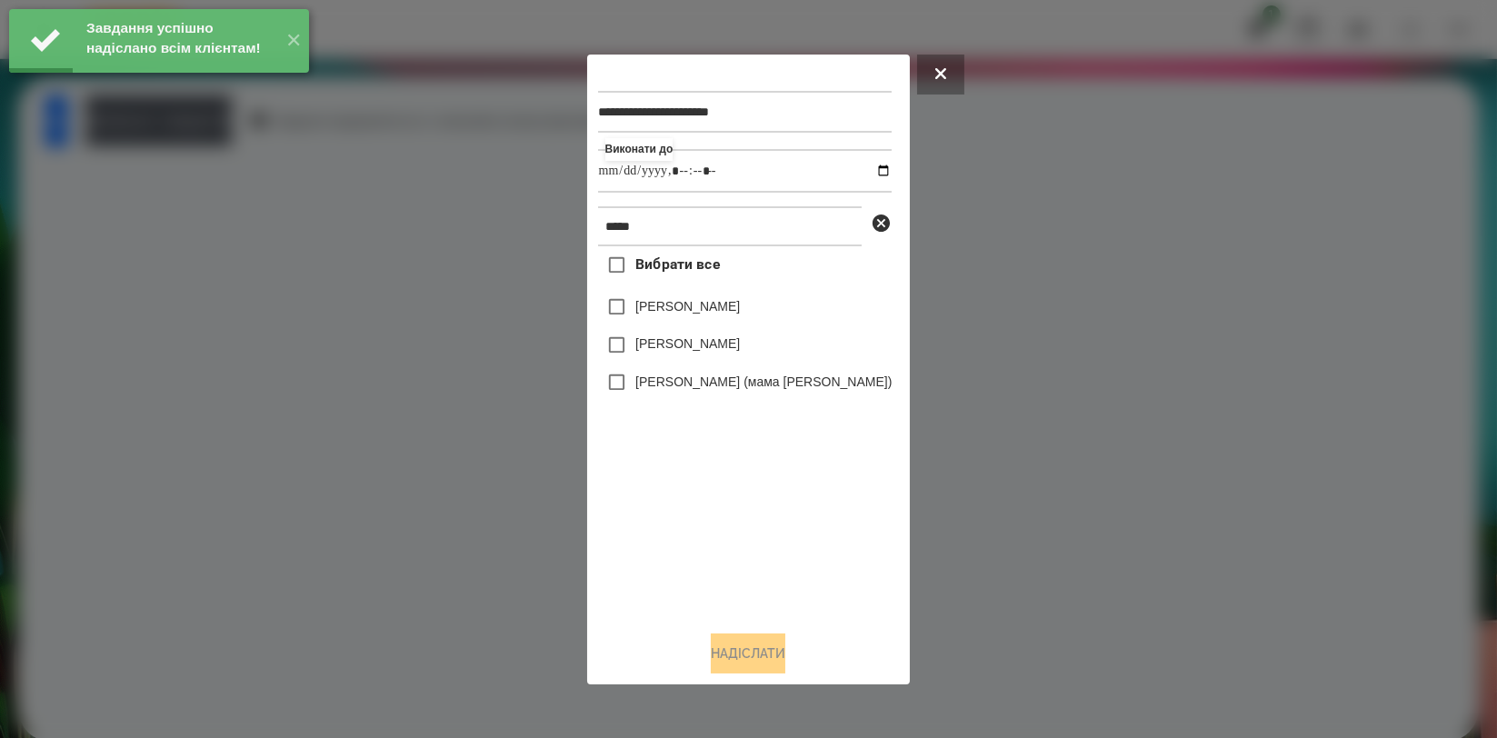
type input "**********"
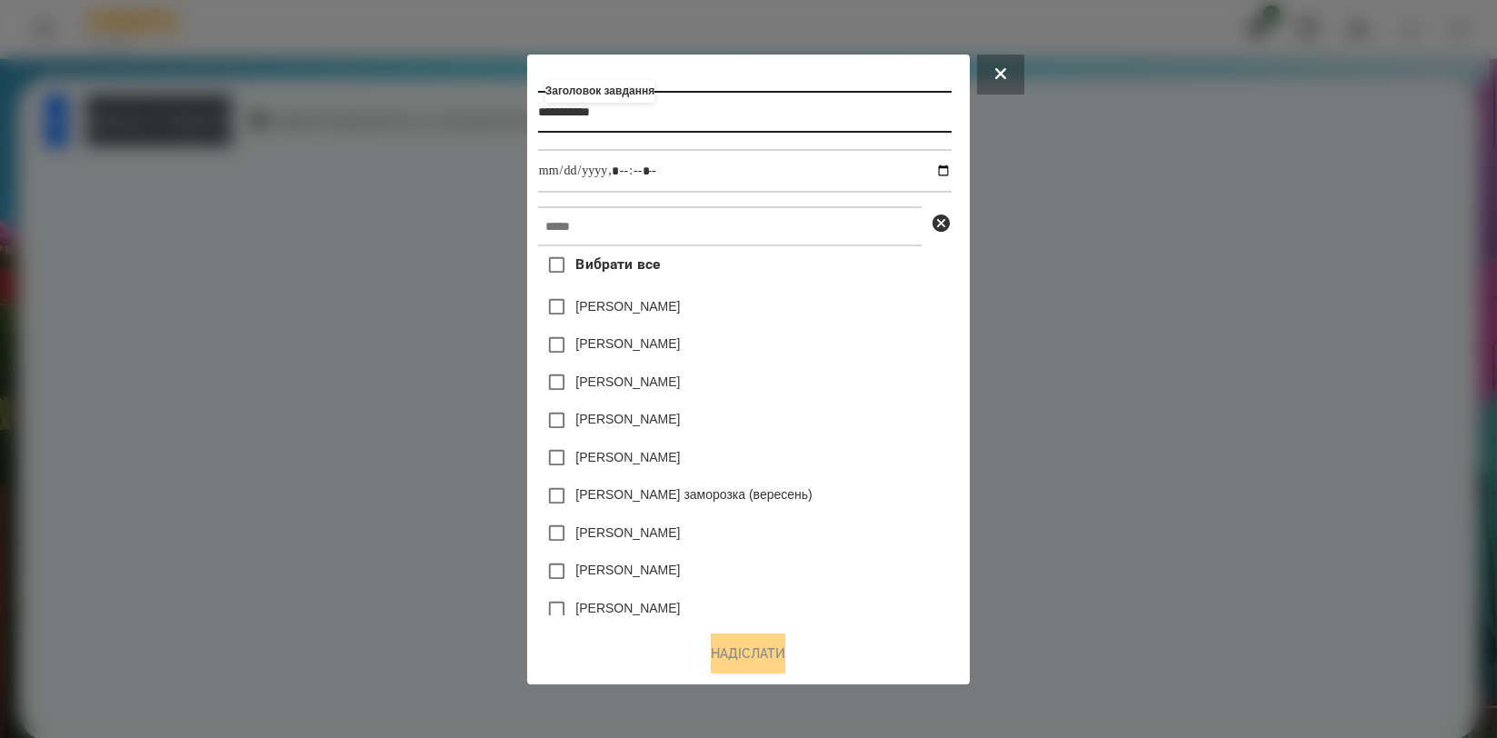
type input "**********"
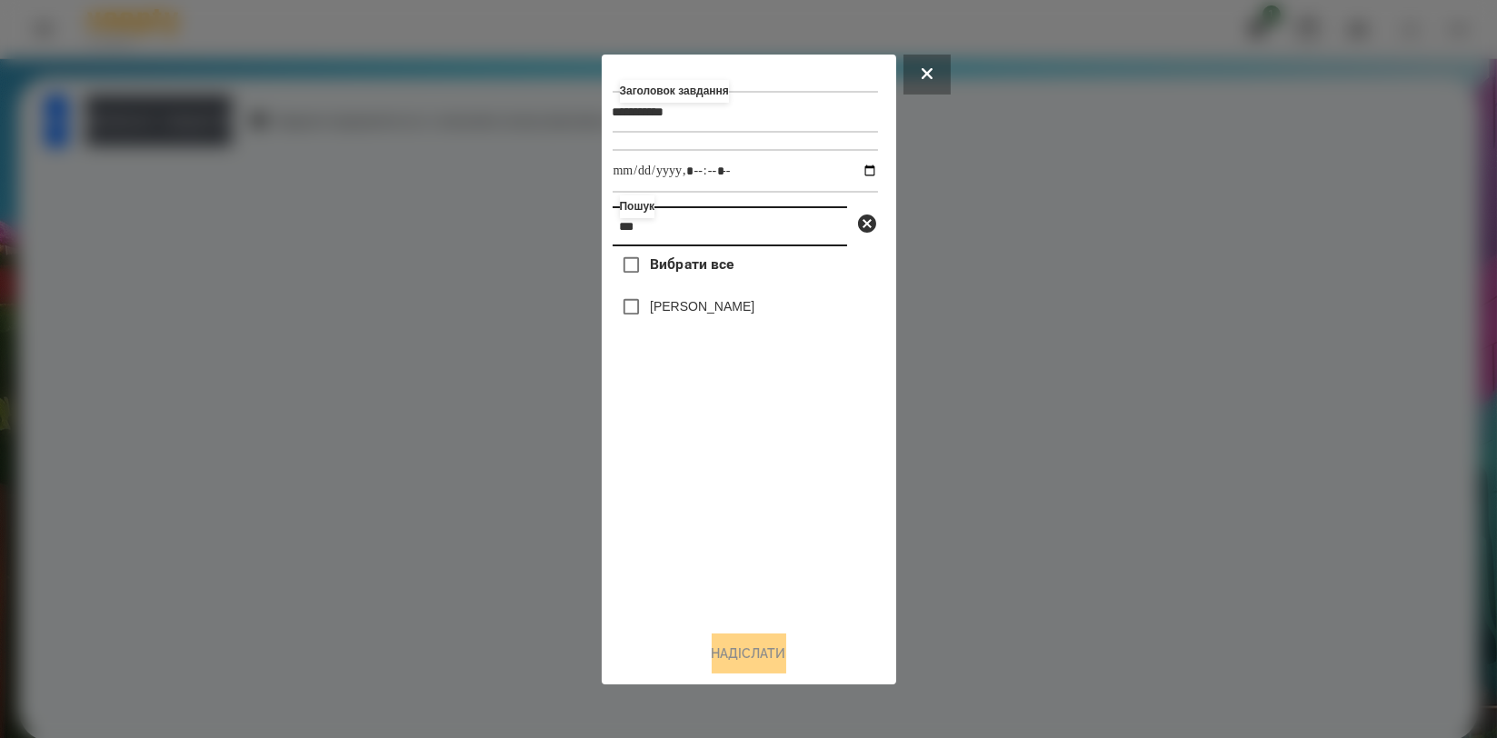
type input "***"
type input "**********"
drag, startPoint x: 841, startPoint y: 509, endPoint x: 823, endPoint y: 565, distance: 58.9
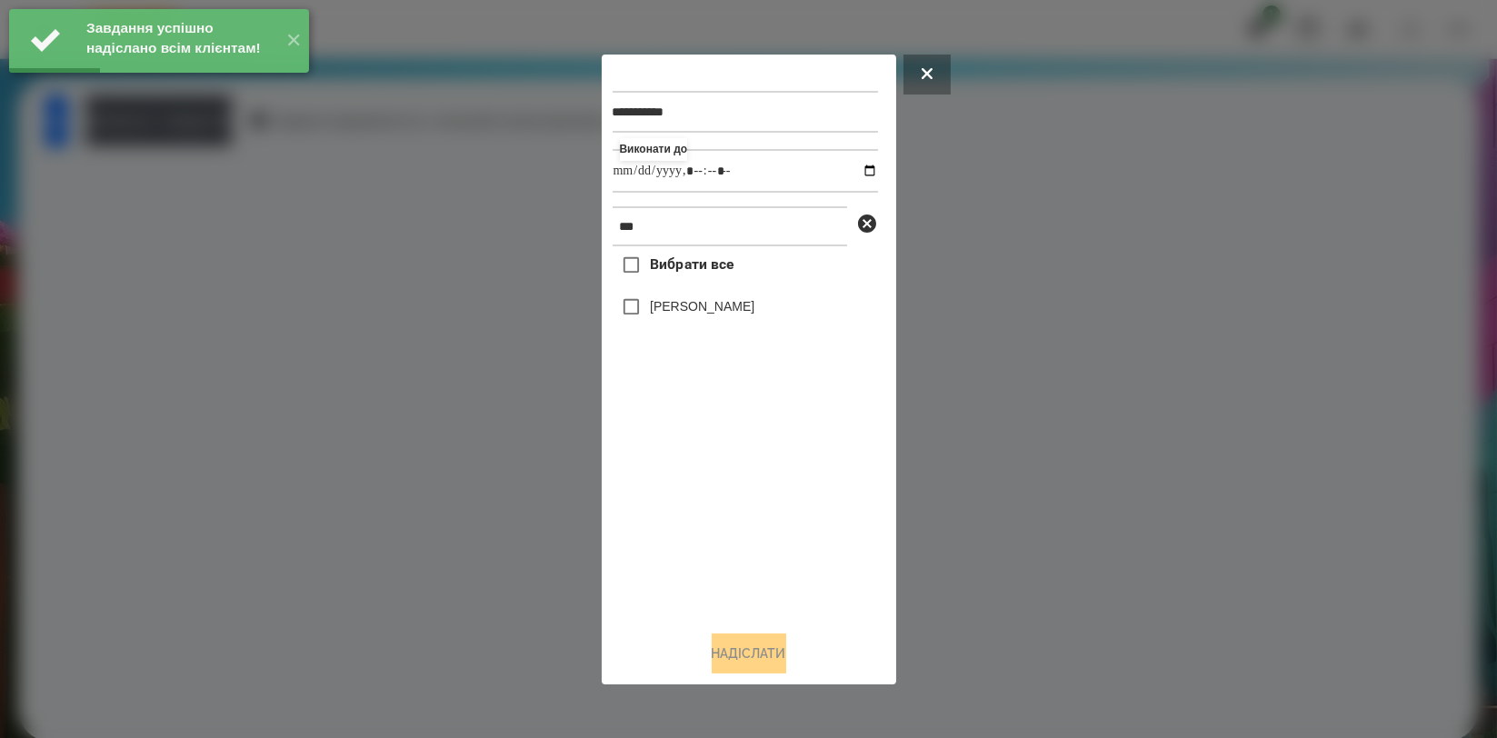
type input "**********"
drag, startPoint x: 739, startPoint y: 665, endPoint x: 523, endPoint y: 503, distance: 270.1
type input "**********"
drag, startPoint x: 683, startPoint y: 513, endPoint x: 702, endPoint y: 387, distance: 126.9
type input "**********"
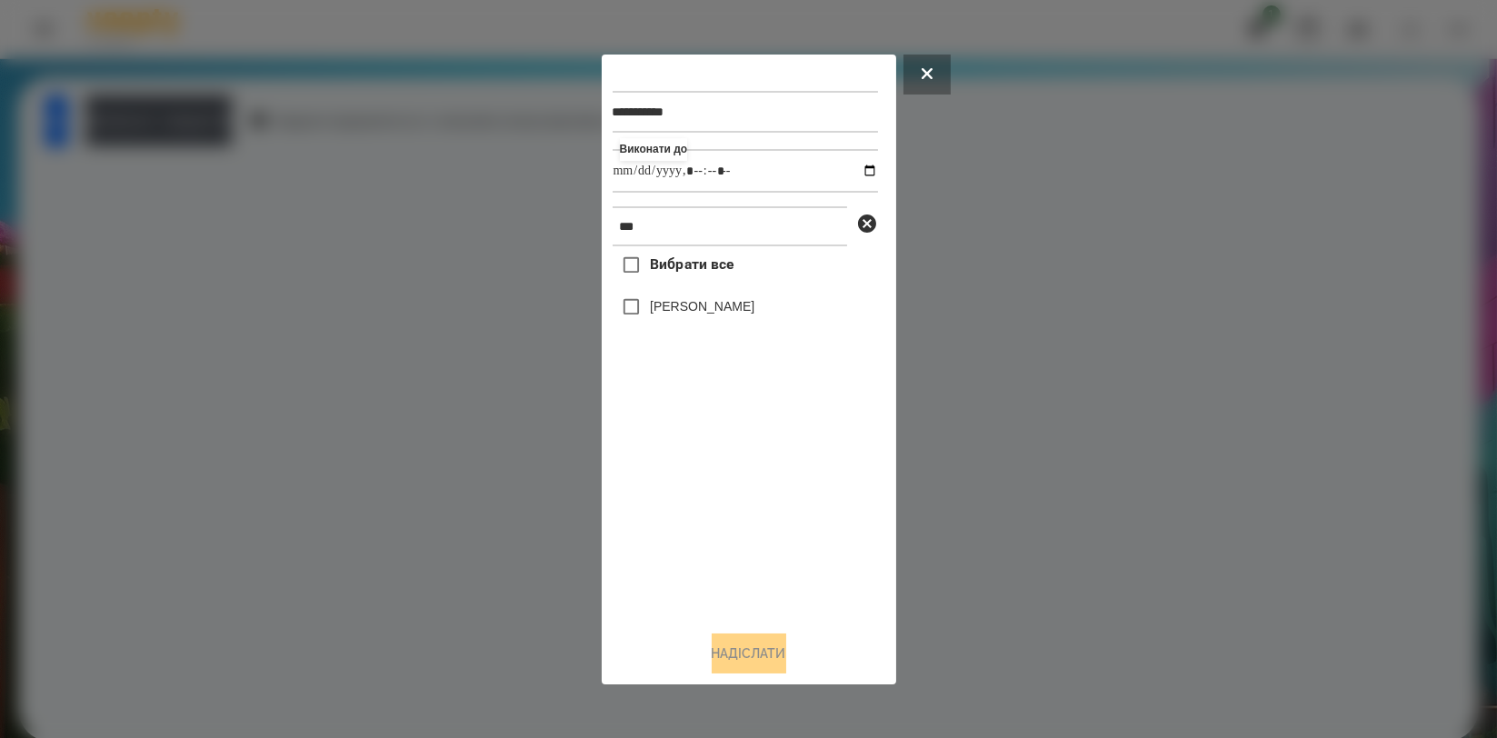
type input "**********"
drag, startPoint x: 735, startPoint y: 533, endPoint x: 737, endPoint y: 471, distance: 61.8
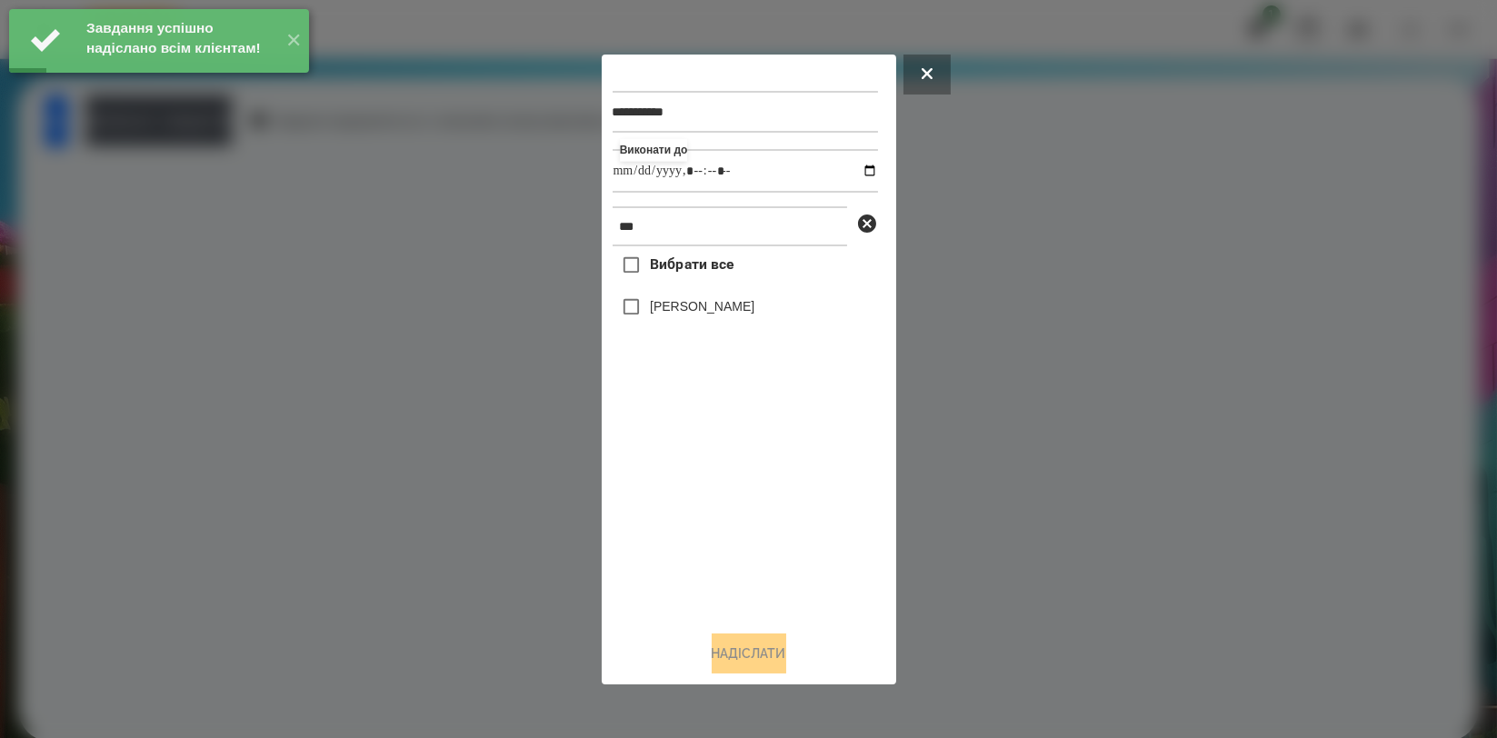
type input "**********"
drag, startPoint x: 769, startPoint y: 511, endPoint x: 765, endPoint y: 493, distance: 18.5
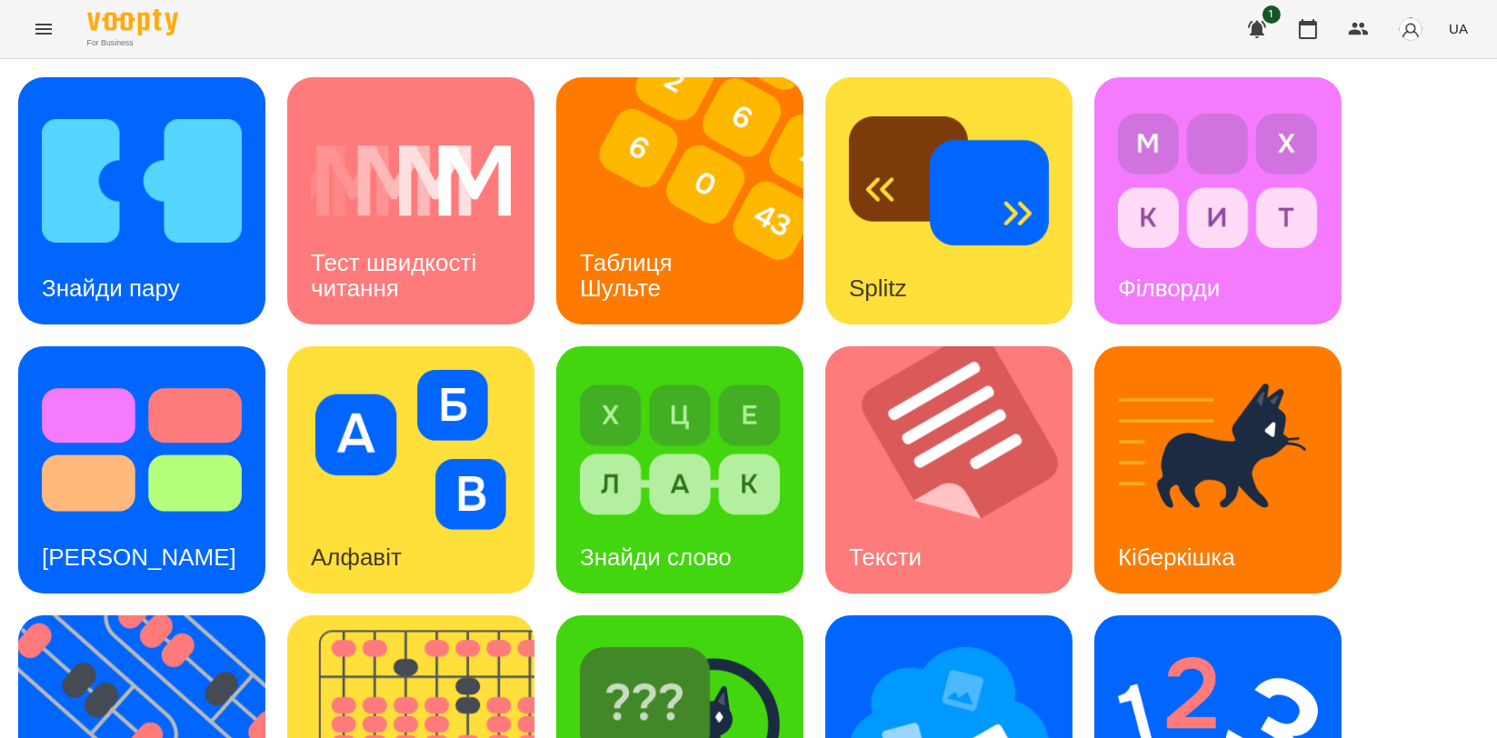
scroll to position [412, 0]
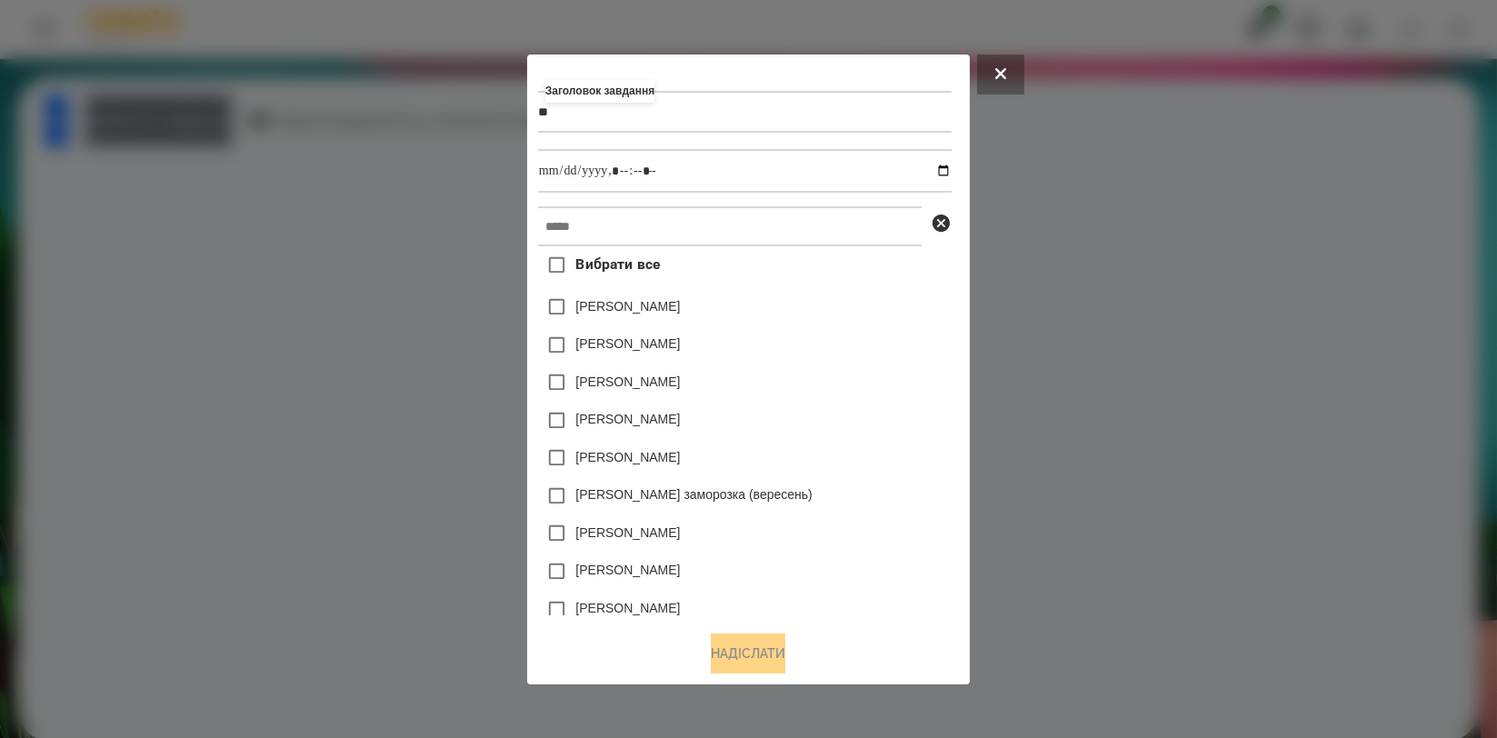
type input "***"
type input "*********"
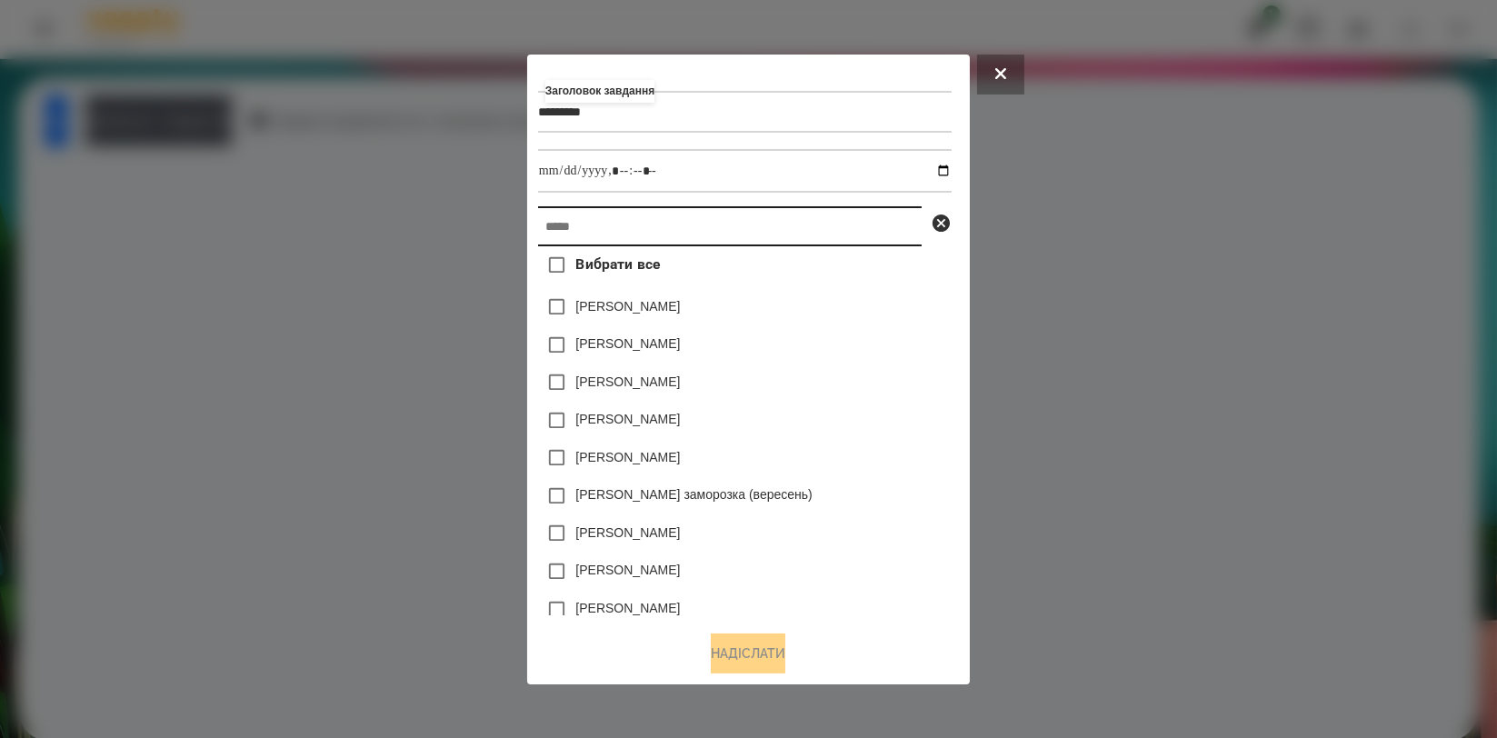
click at [673, 207] on input "text" at bounding box center [730, 226] width 384 height 40
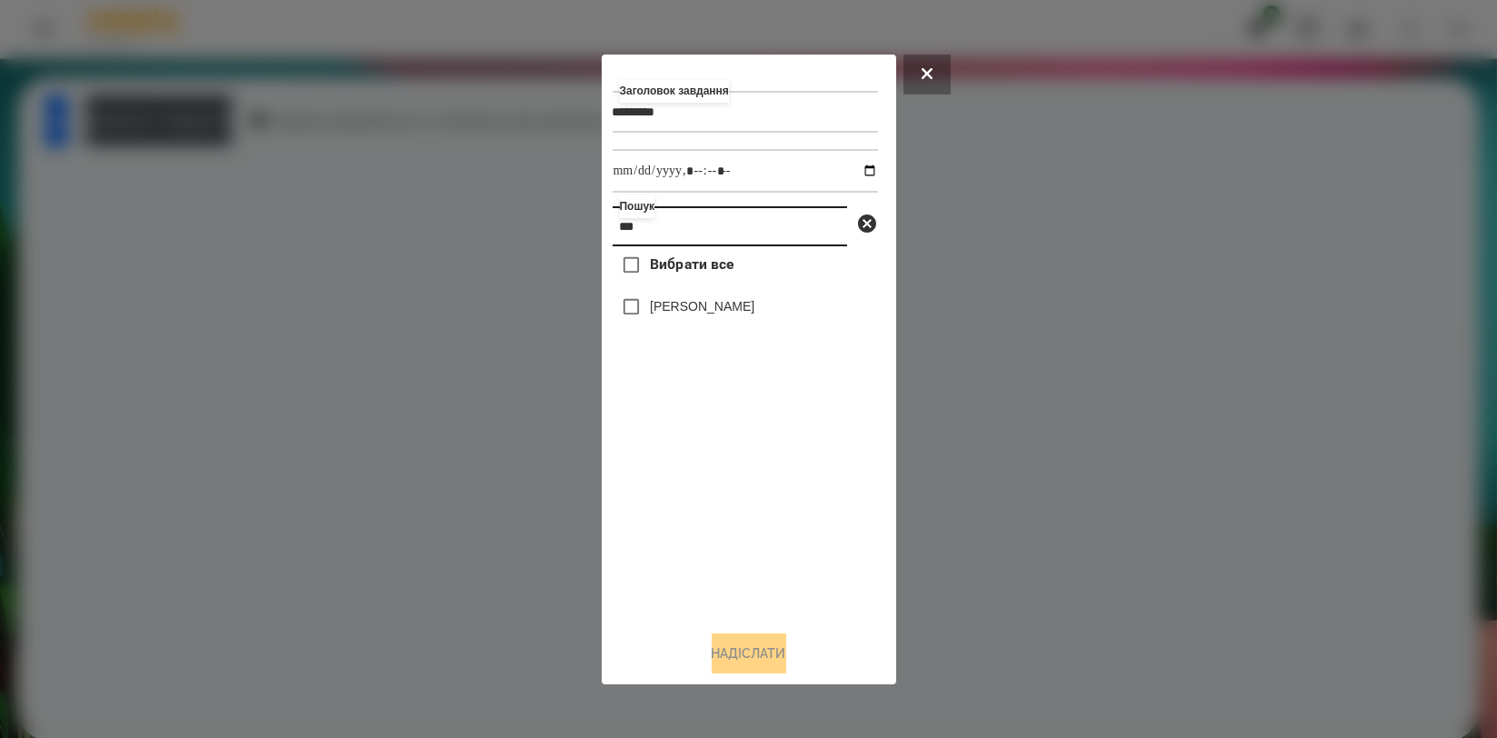
type input "***"
click at [663, 312] on label "[PERSON_NAME]" at bounding box center [702, 306] width 105 height 18
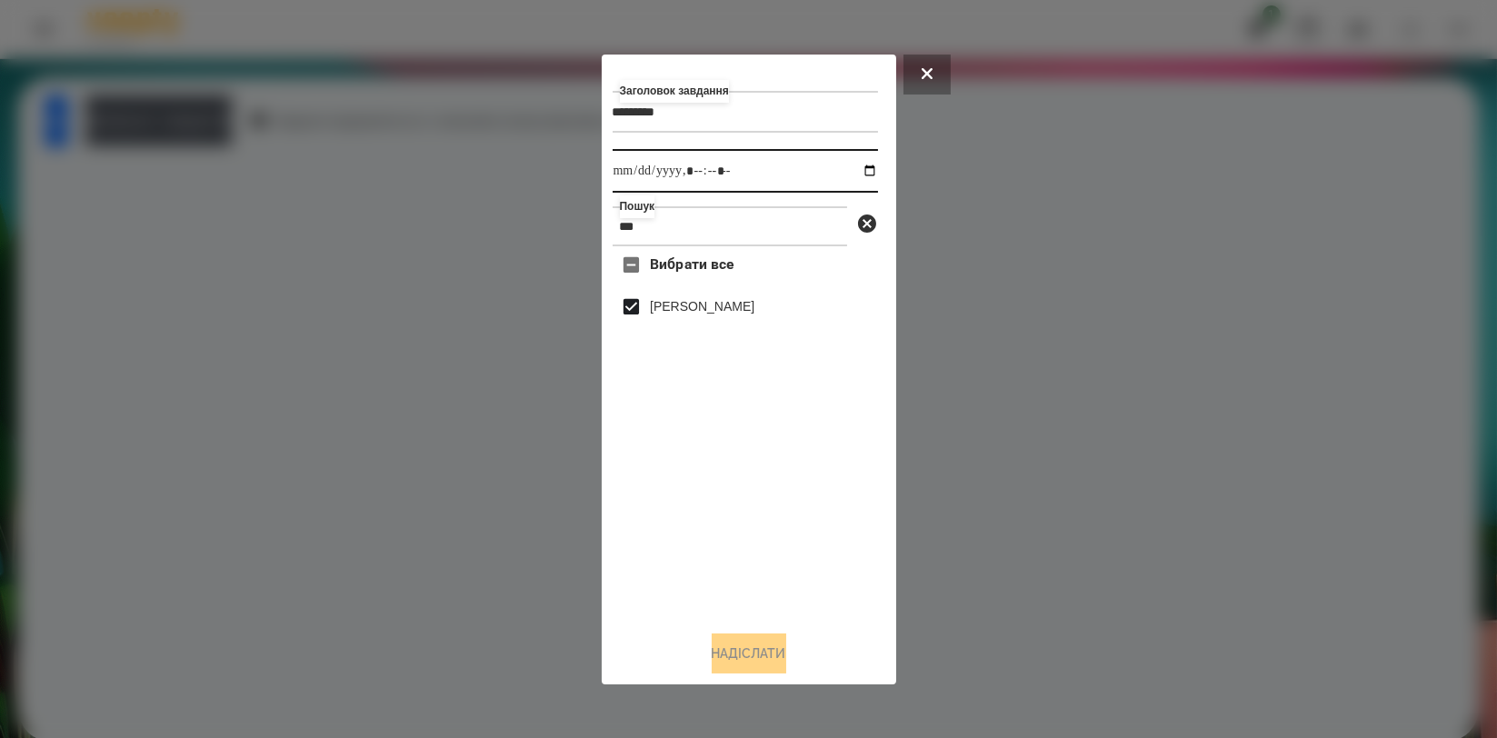
click at [859, 174] on input "datetime-local" at bounding box center [745, 171] width 265 height 44
type input "**********"
drag, startPoint x: 813, startPoint y: 522, endPoint x: 800, endPoint y: 563, distance: 43.1
click at [813, 522] on div "Вибрати все [PERSON_NAME]" at bounding box center [745, 430] width 265 height 369
click at [752, 644] on button "Надіслати" at bounding box center [749, 653] width 75 height 40
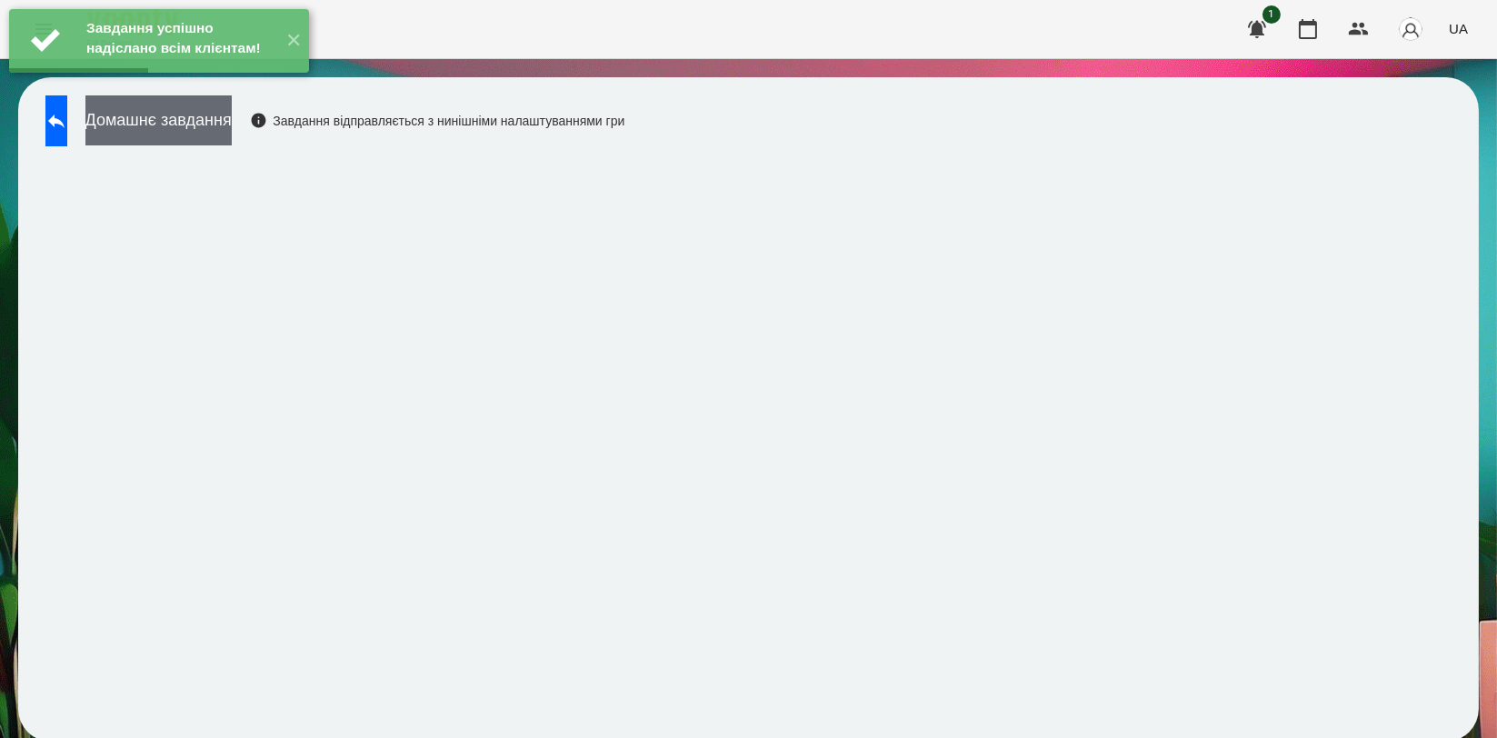
click at [165, 115] on button "Домашнє завдання" at bounding box center [158, 120] width 146 height 50
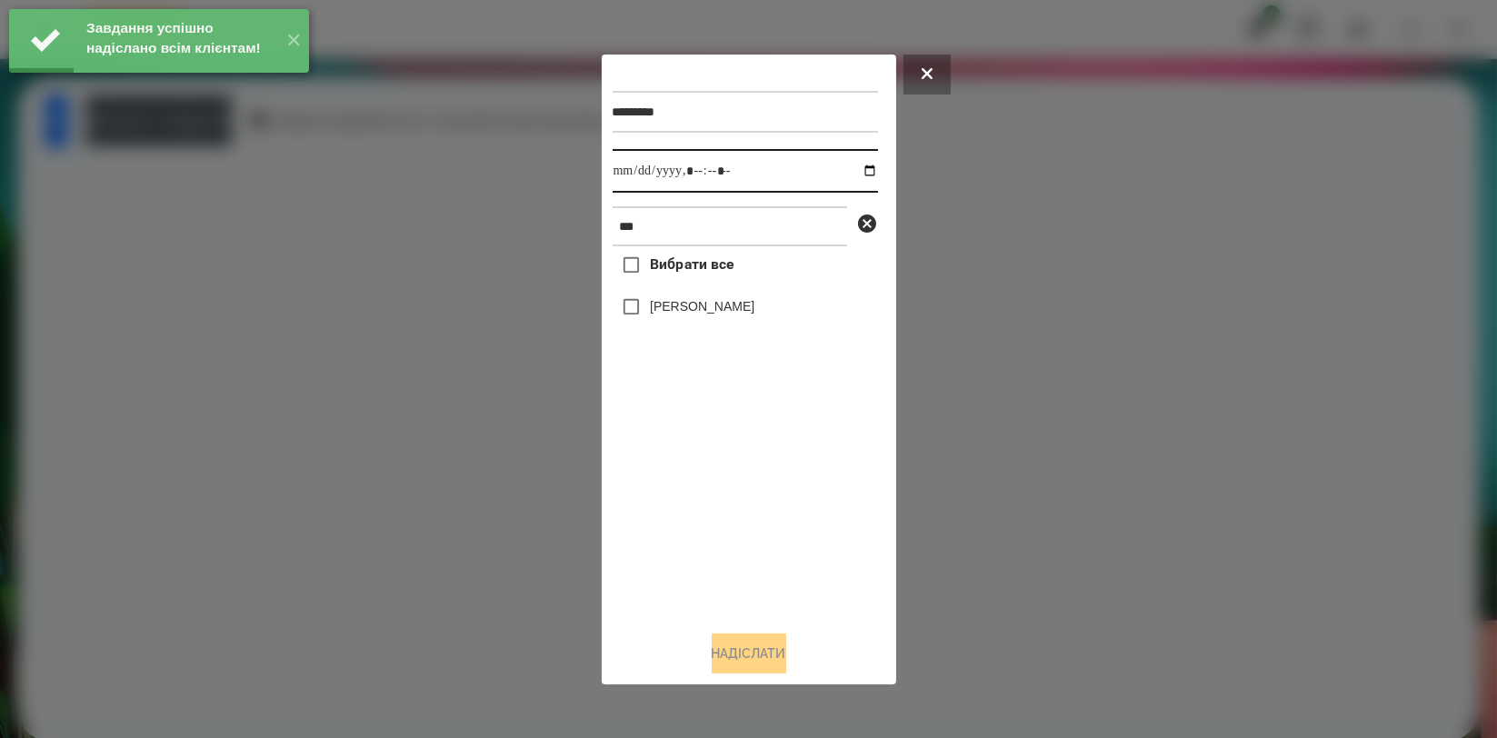
click at [848, 174] on input "datetime-local" at bounding box center [745, 171] width 265 height 44
type input "**********"
click at [682, 499] on div "Вибрати все [PERSON_NAME]" at bounding box center [745, 430] width 265 height 369
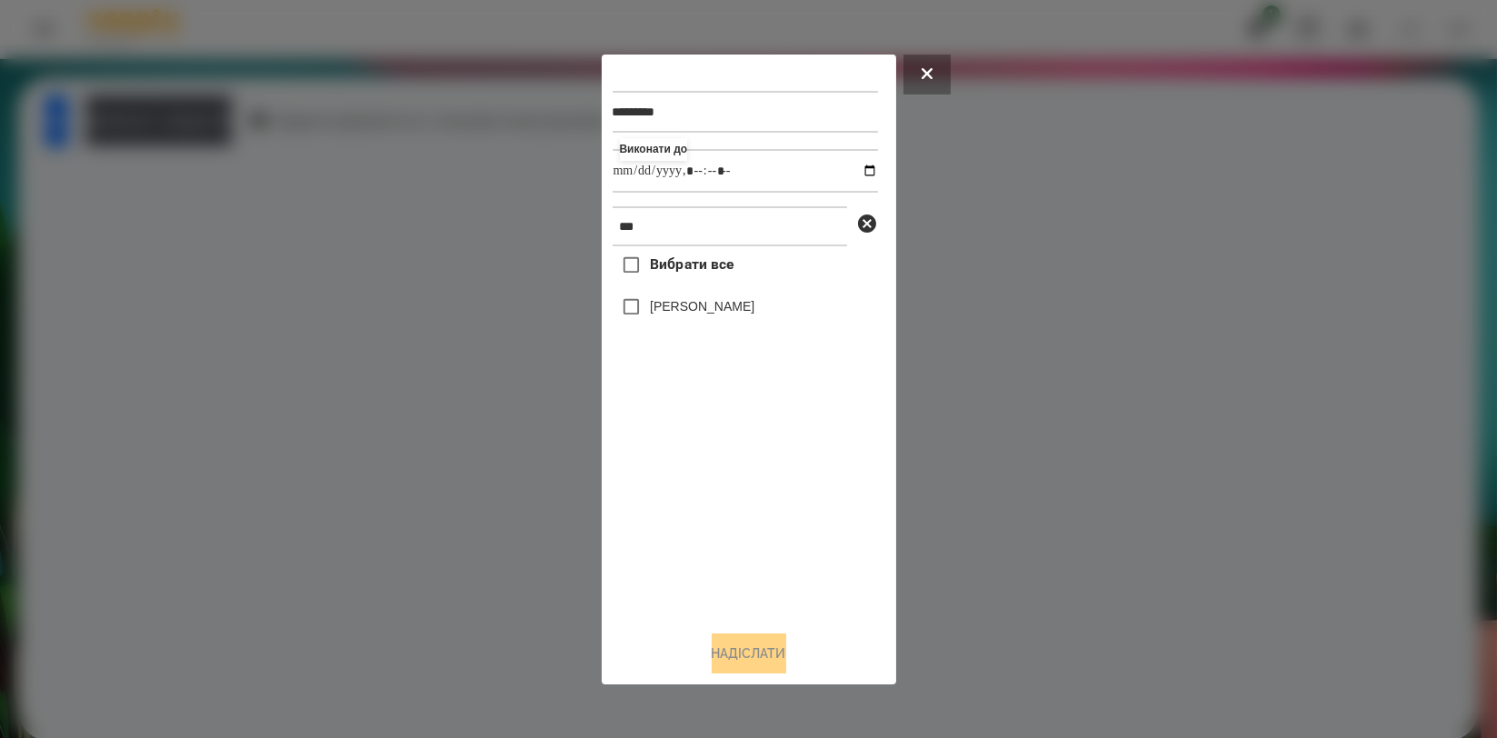
click at [723, 314] on label "[PERSON_NAME]" at bounding box center [702, 306] width 105 height 18
click at [740, 646] on button "Надіслати" at bounding box center [749, 653] width 75 height 40
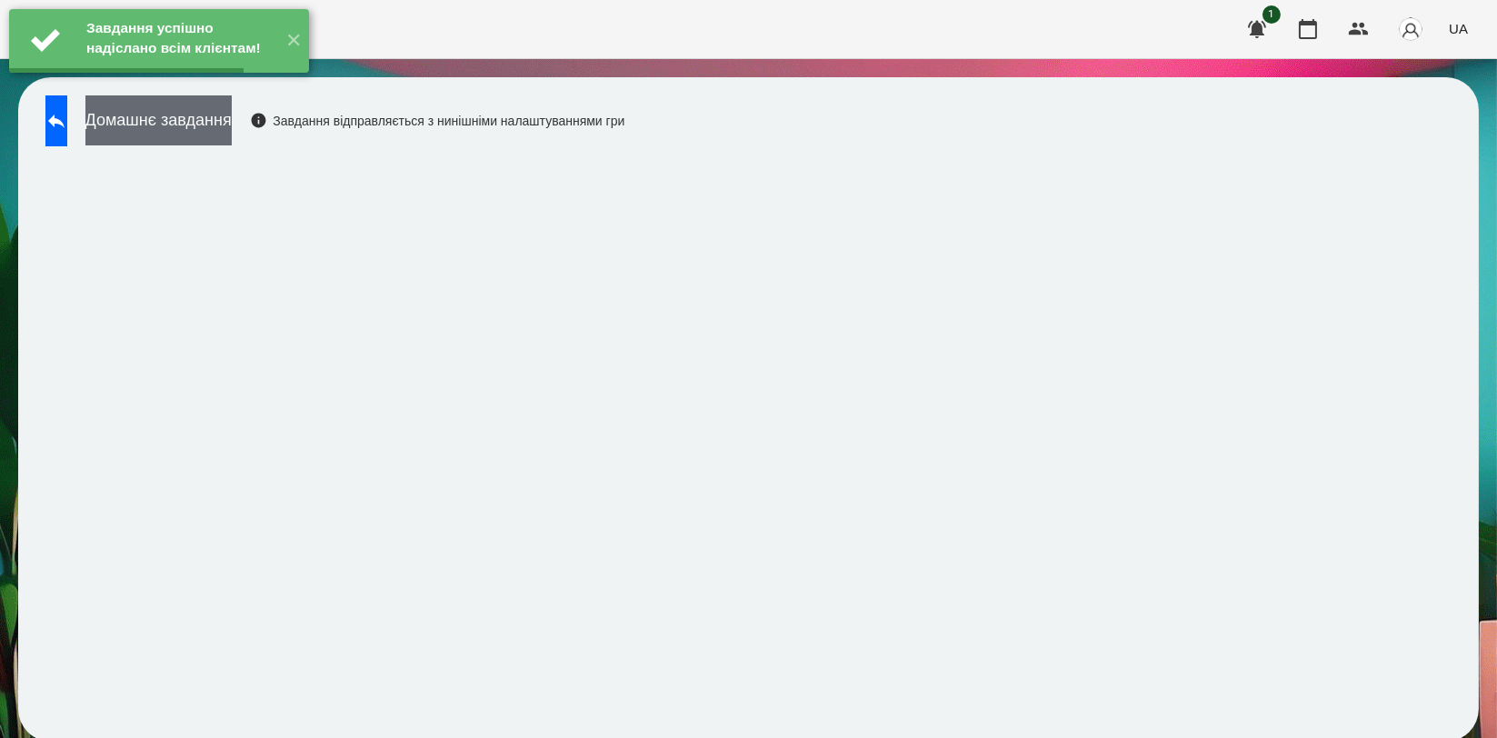
click at [216, 131] on button "Домашнє завдання" at bounding box center [158, 120] width 146 height 50
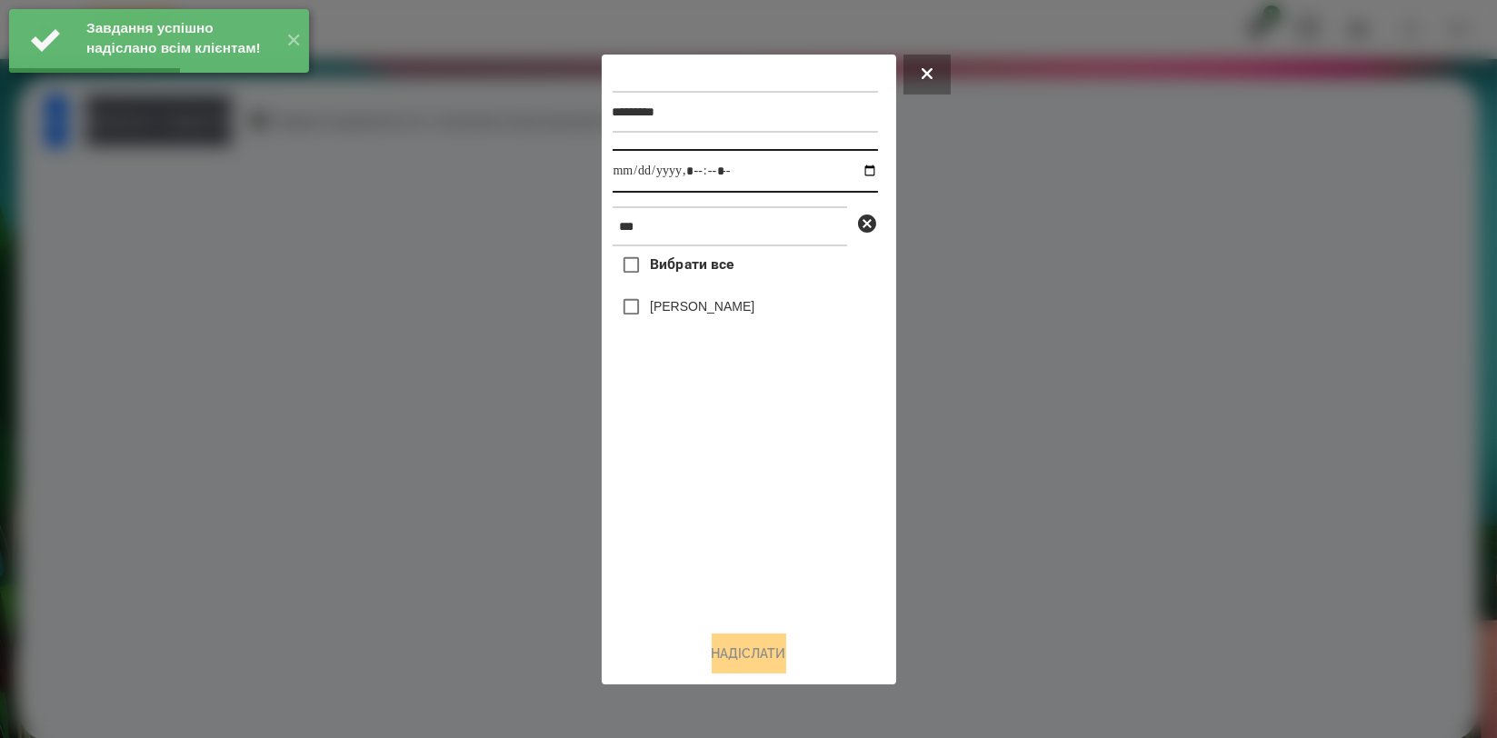
drag, startPoint x: 849, startPoint y: 171, endPoint x: 844, endPoint y: 180, distance: 10.2
click at [851, 171] on input "datetime-local" at bounding box center [745, 171] width 265 height 44
type input "**********"
click at [689, 482] on div "Вибрати все [PERSON_NAME]" at bounding box center [745, 430] width 265 height 369
click at [721, 306] on label "[PERSON_NAME]" at bounding box center [702, 306] width 105 height 18
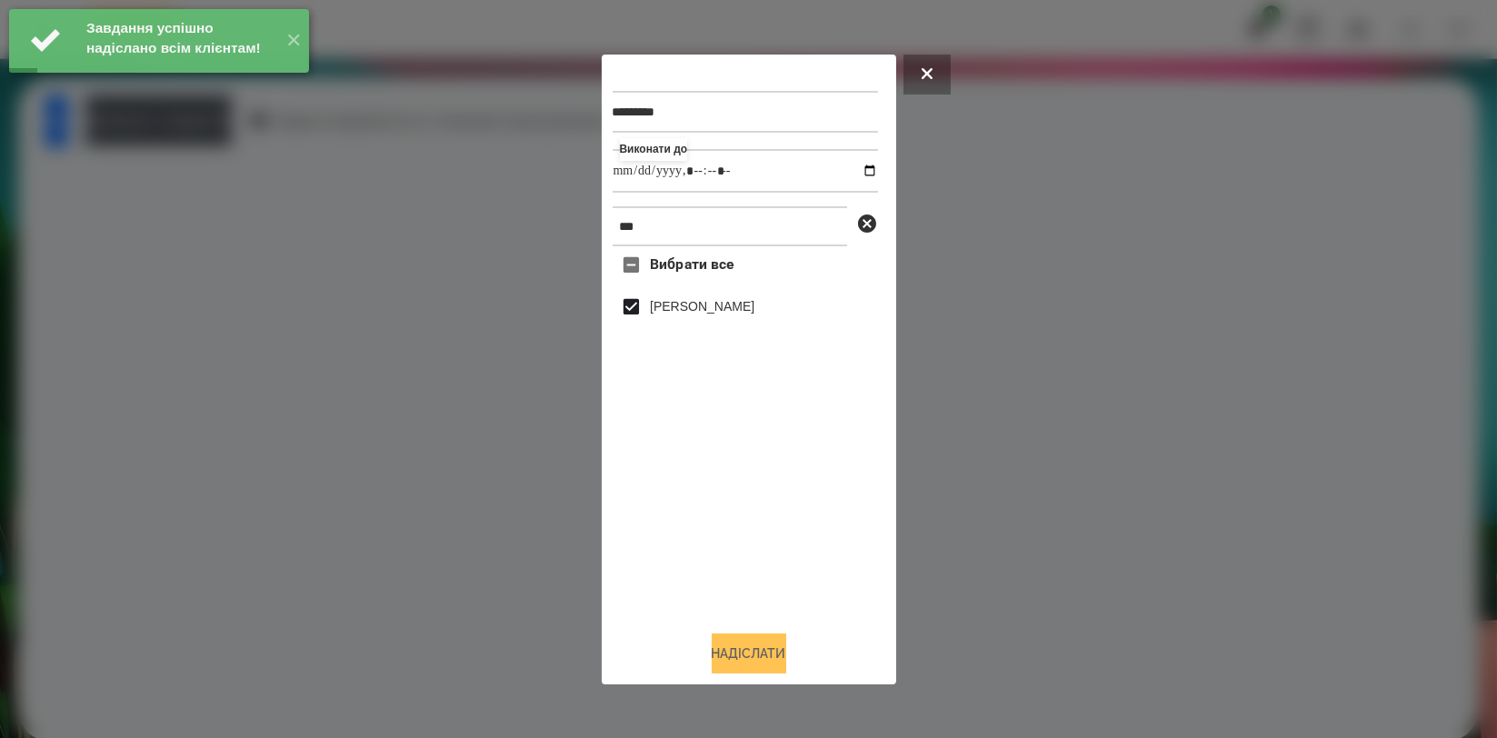
click at [733, 650] on button "Надіслати" at bounding box center [749, 653] width 75 height 40
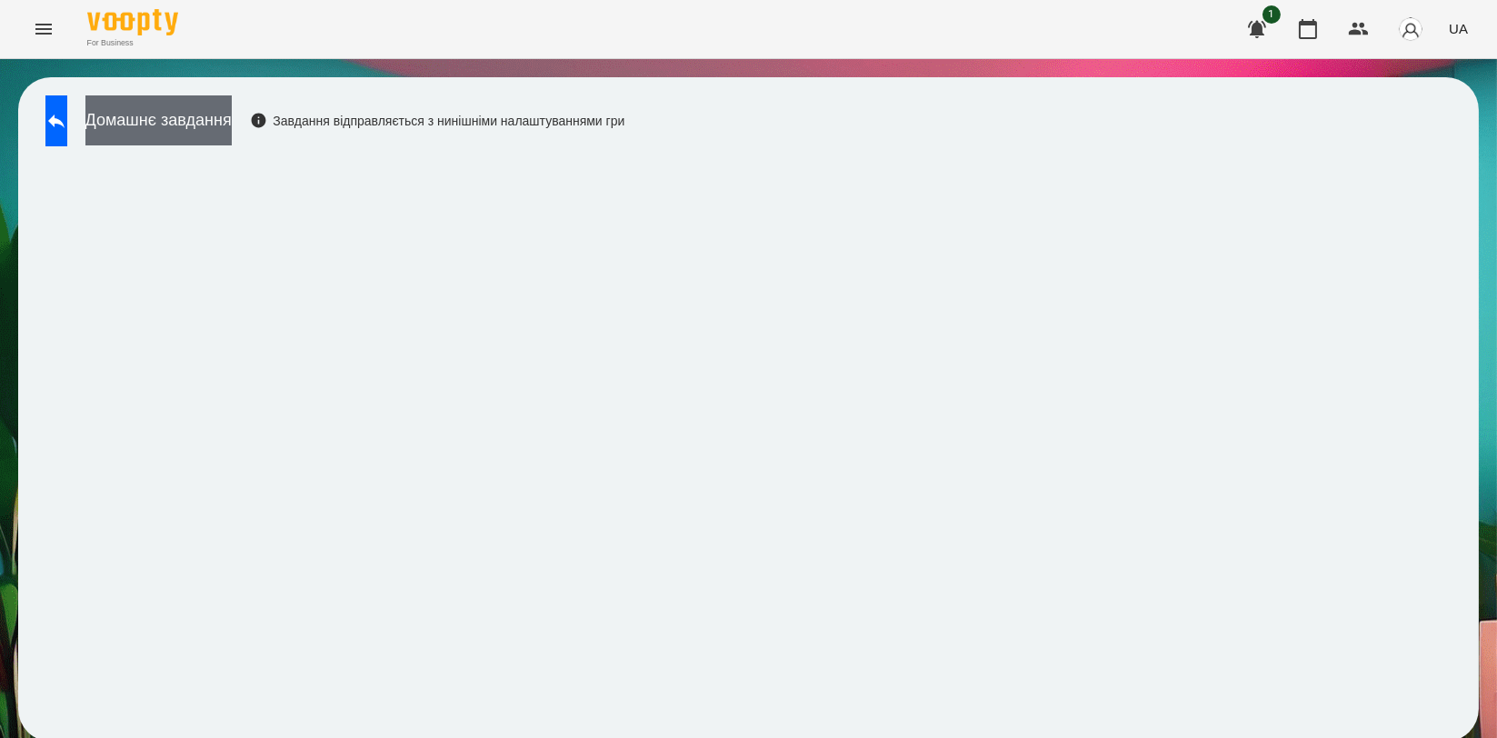
click at [232, 125] on button "Домашнє завдання" at bounding box center [158, 120] width 146 height 50
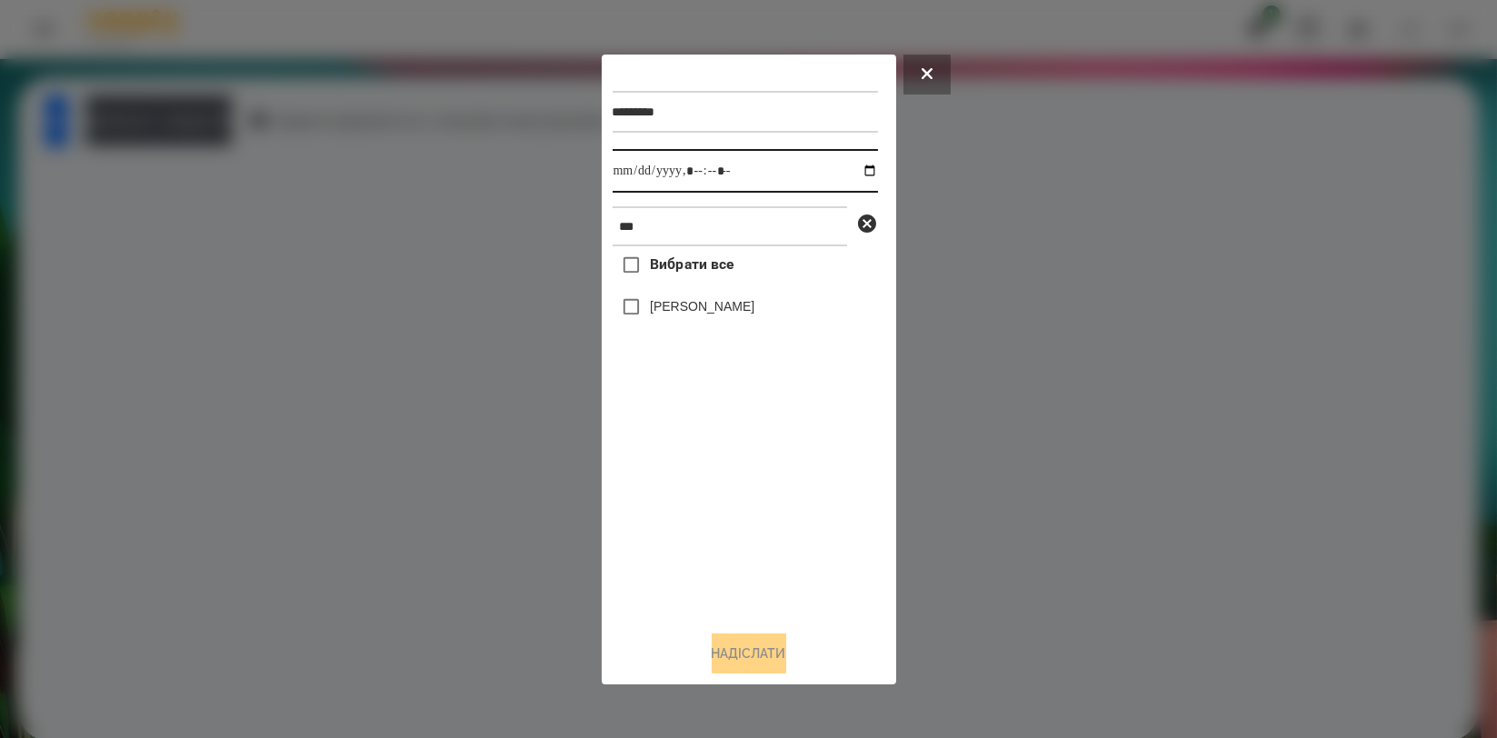
click at [862, 173] on input "datetime-local" at bounding box center [745, 171] width 265 height 44
type input "**********"
click at [702, 475] on div "Вибрати все [PERSON_NAME]" at bounding box center [745, 430] width 265 height 369
click at [708, 311] on label "[PERSON_NAME]" at bounding box center [702, 306] width 105 height 18
click at [737, 654] on button "Надіслати" at bounding box center [749, 653] width 75 height 40
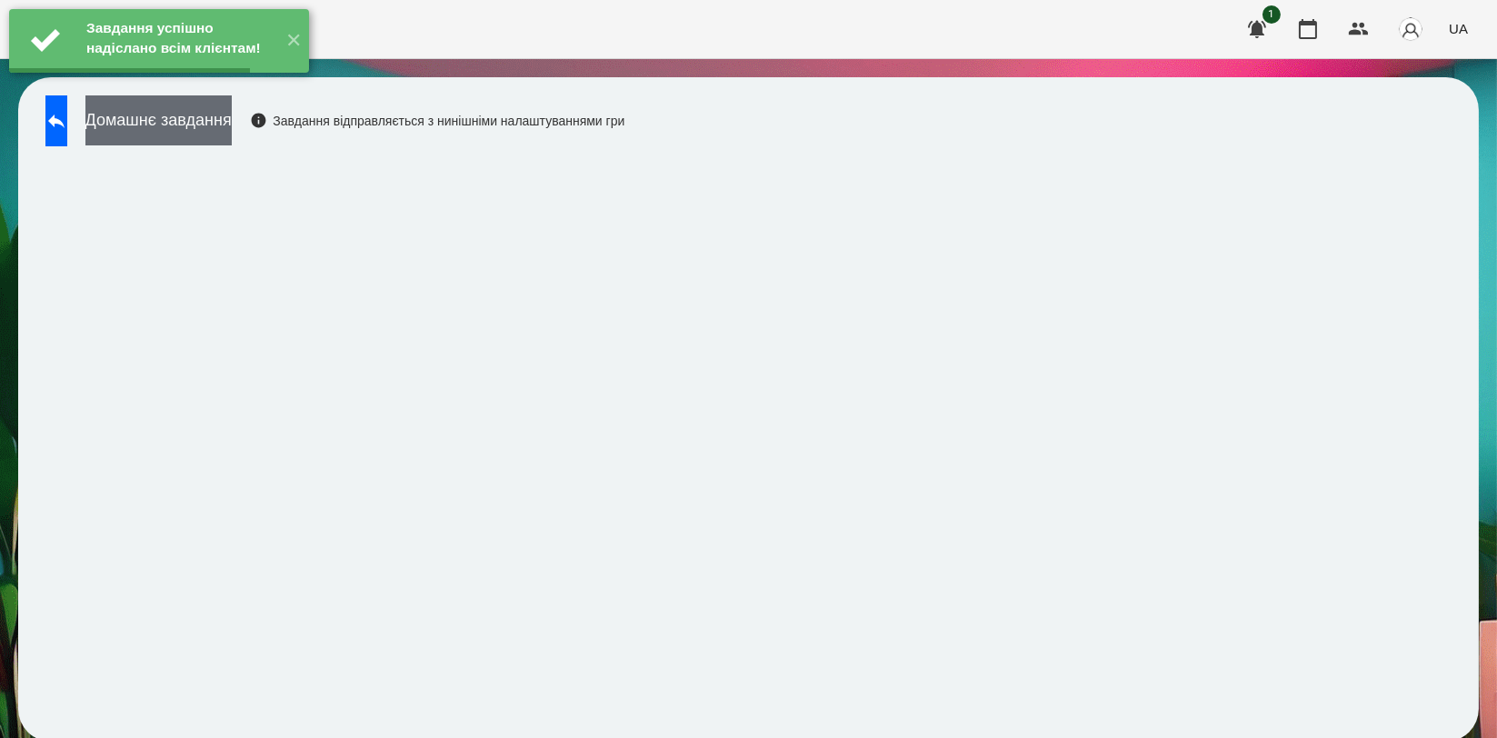
click at [209, 126] on button "Домашнє завдання" at bounding box center [158, 120] width 146 height 50
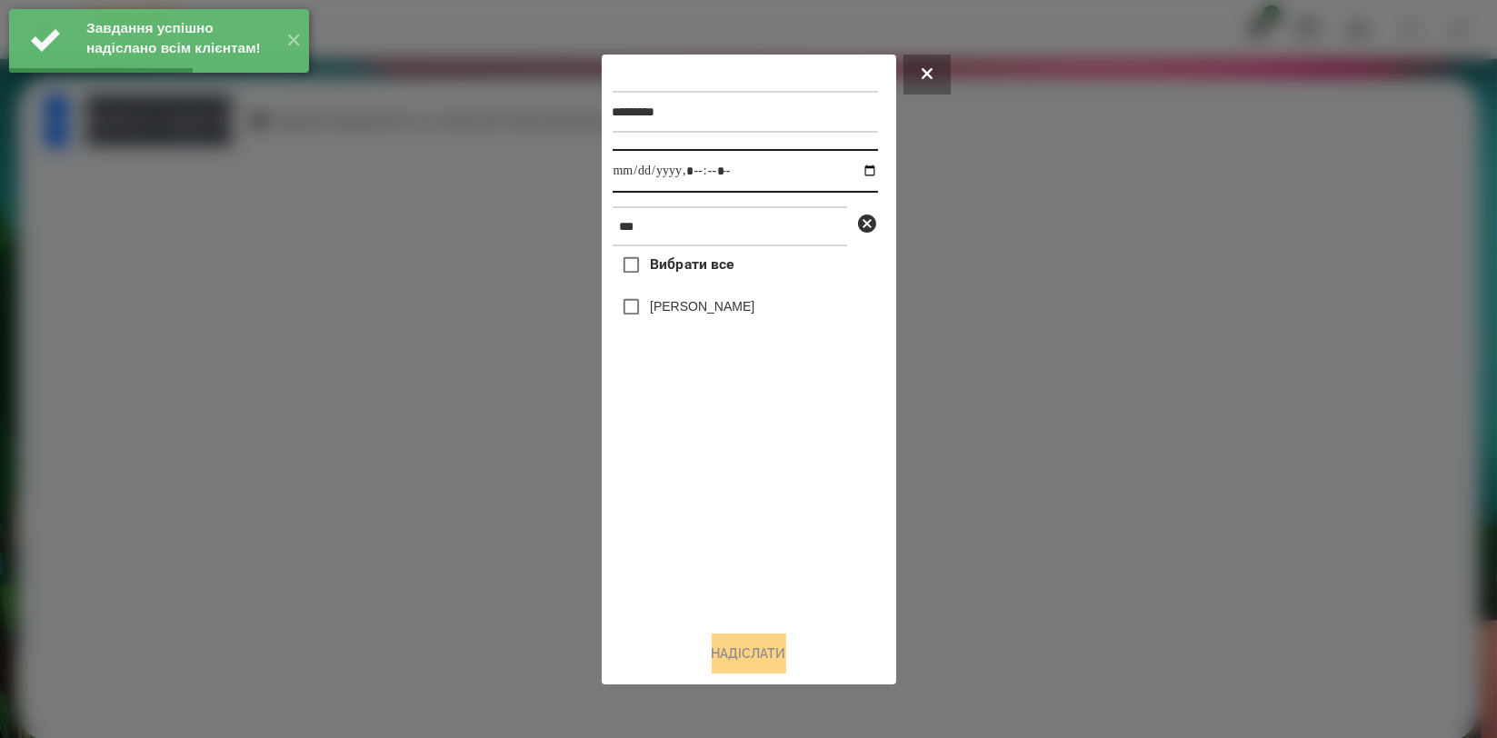
click at [853, 173] on input "datetime-local" at bounding box center [745, 171] width 265 height 44
type input "**********"
drag, startPoint x: 731, startPoint y: 502, endPoint x: 729, endPoint y: 455, distance: 46.4
click at [729, 506] on div "Вибрати все [PERSON_NAME]" at bounding box center [745, 430] width 265 height 369
click at [703, 304] on label "[PERSON_NAME]" at bounding box center [702, 306] width 105 height 18
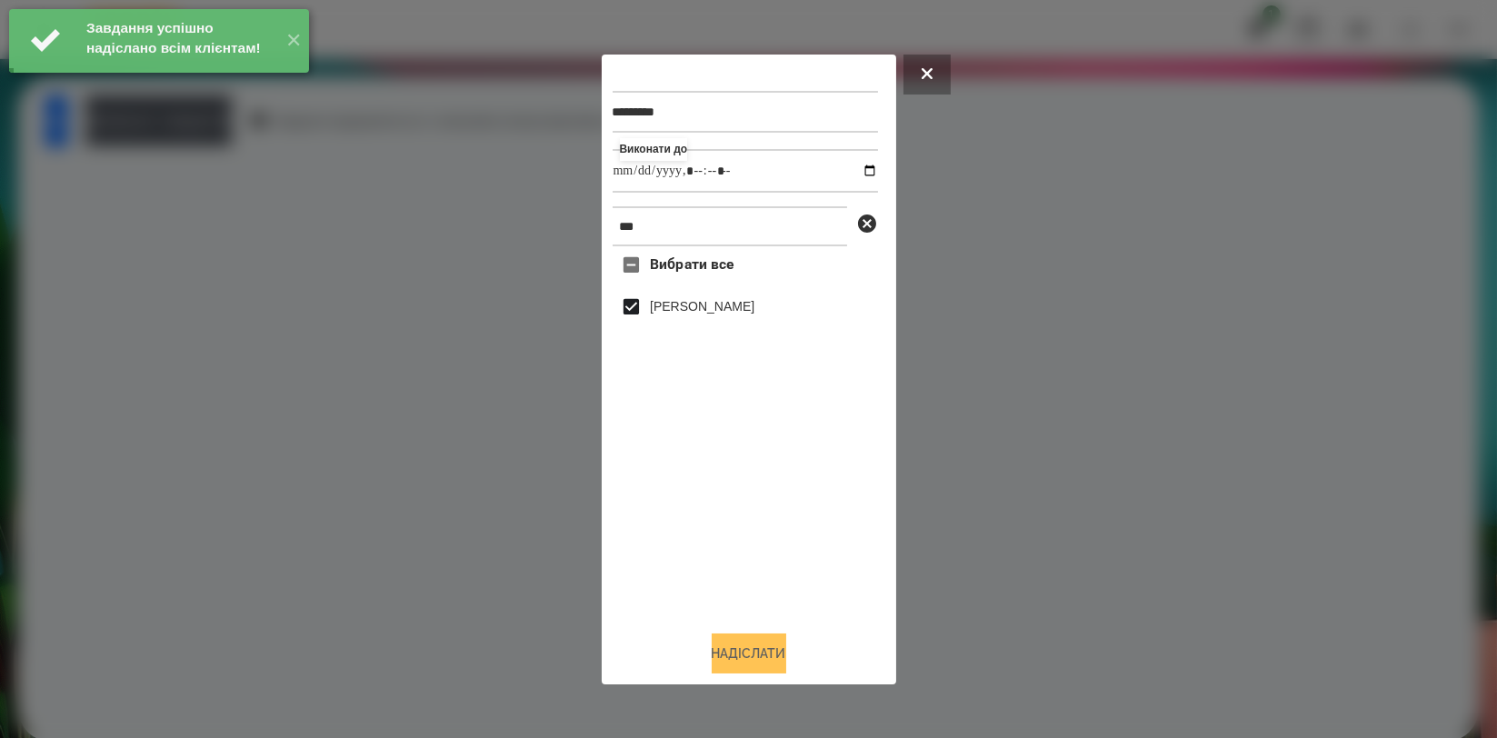
click at [732, 649] on button "Надіслати" at bounding box center [749, 653] width 75 height 40
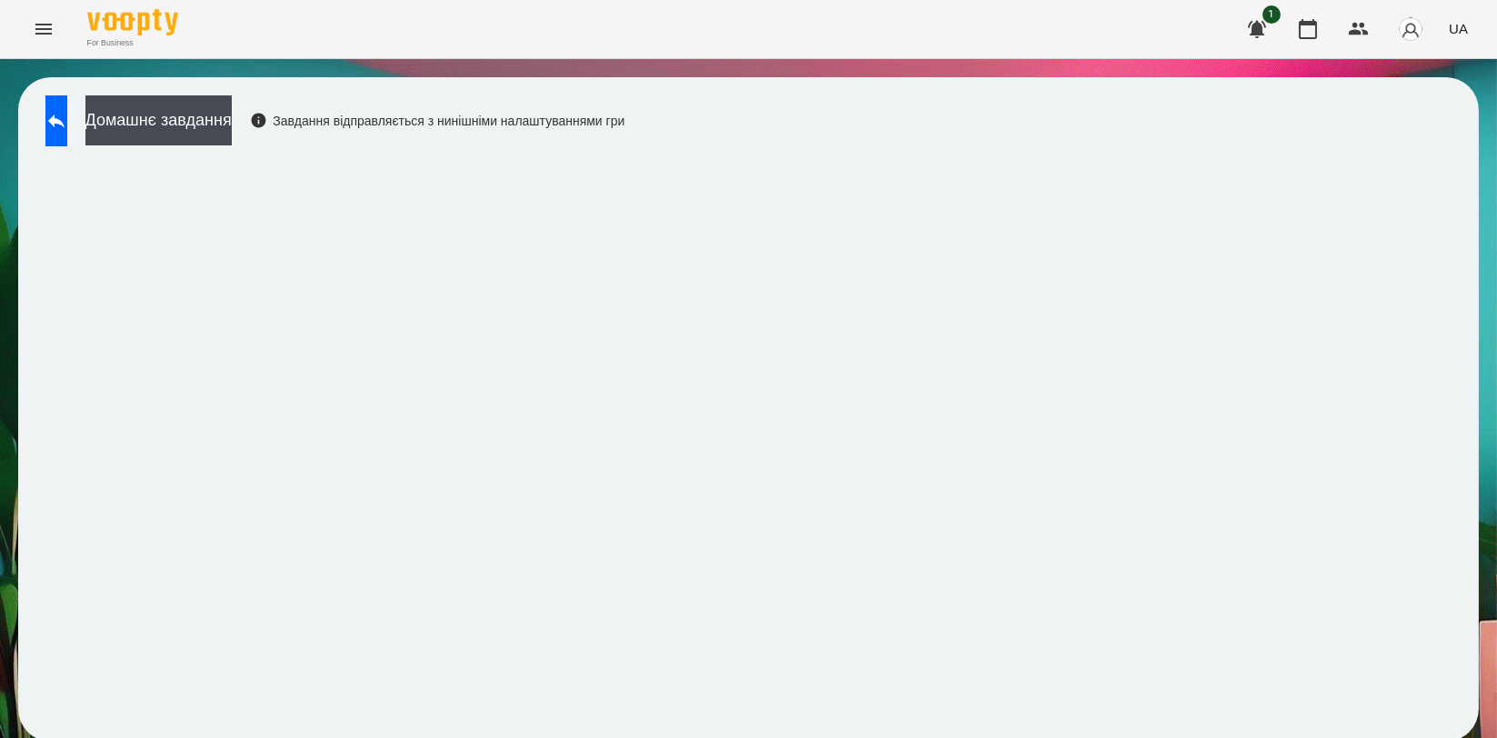
click at [247, 148] on div "Домашнє завдання Завдання відправляється з нинішніми налаштуваннями гри" at bounding box center [330, 125] width 588 height 60
click at [232, 115] on button "Домашнє завдання" at bounding box center [158, 120] width 146 height 50
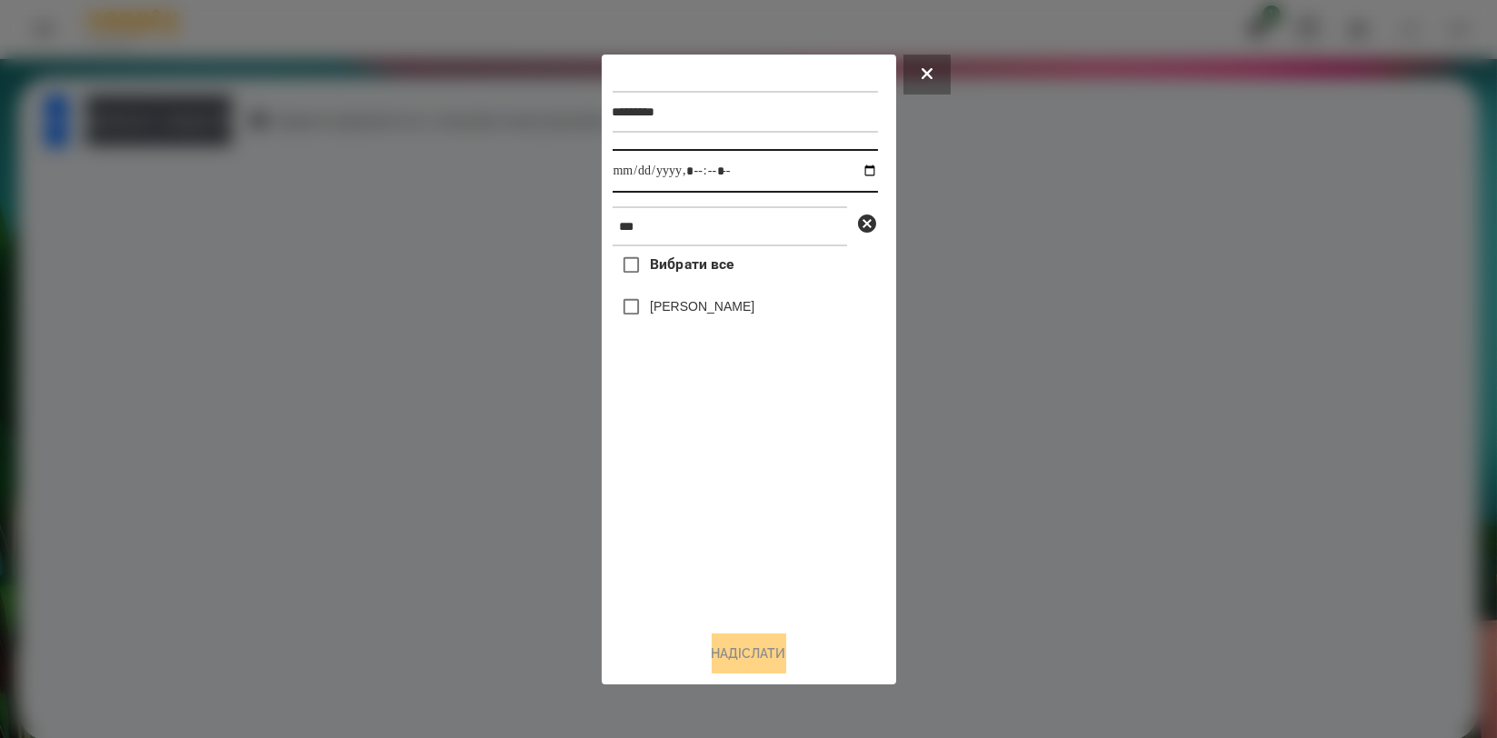
click at [857, 167] on input "datetime-local" at bounding box center [745, 171] width 265 height 44
type input "**********"
click at [740, 503] on div "Вибрати все [PERSON_NAME]" at bounding box center [745, 430] width 265 height 369
click at [722, 308] on label "[PERSON_NAME]" at bounding box center [702, 306] width 105 height 18
click at [747, 643] on button "Надіслати" at bounding box center [749, 653] width 75 height 40
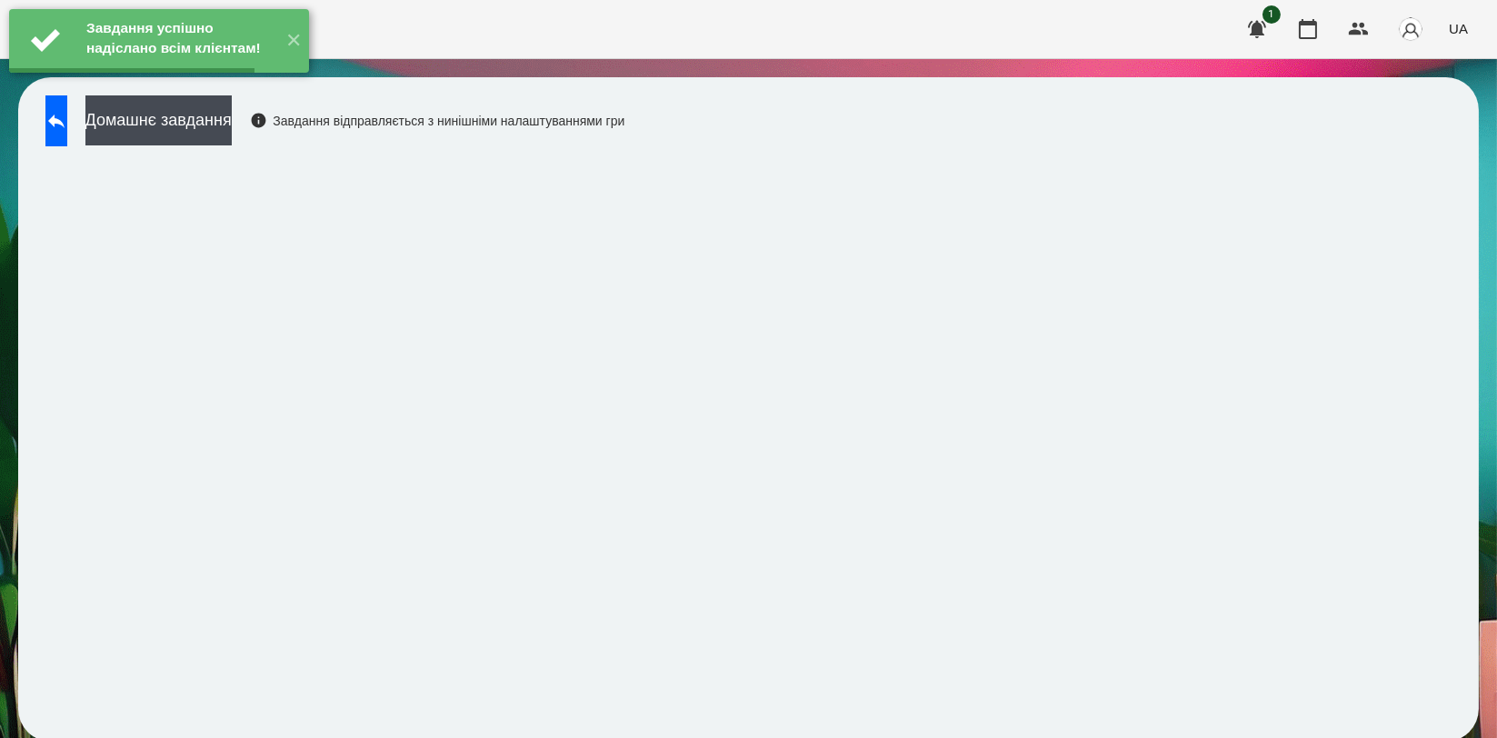
click at [194, 125] on button "Домашнє завдання" at bounding box center [158, 120] width 146 height 50
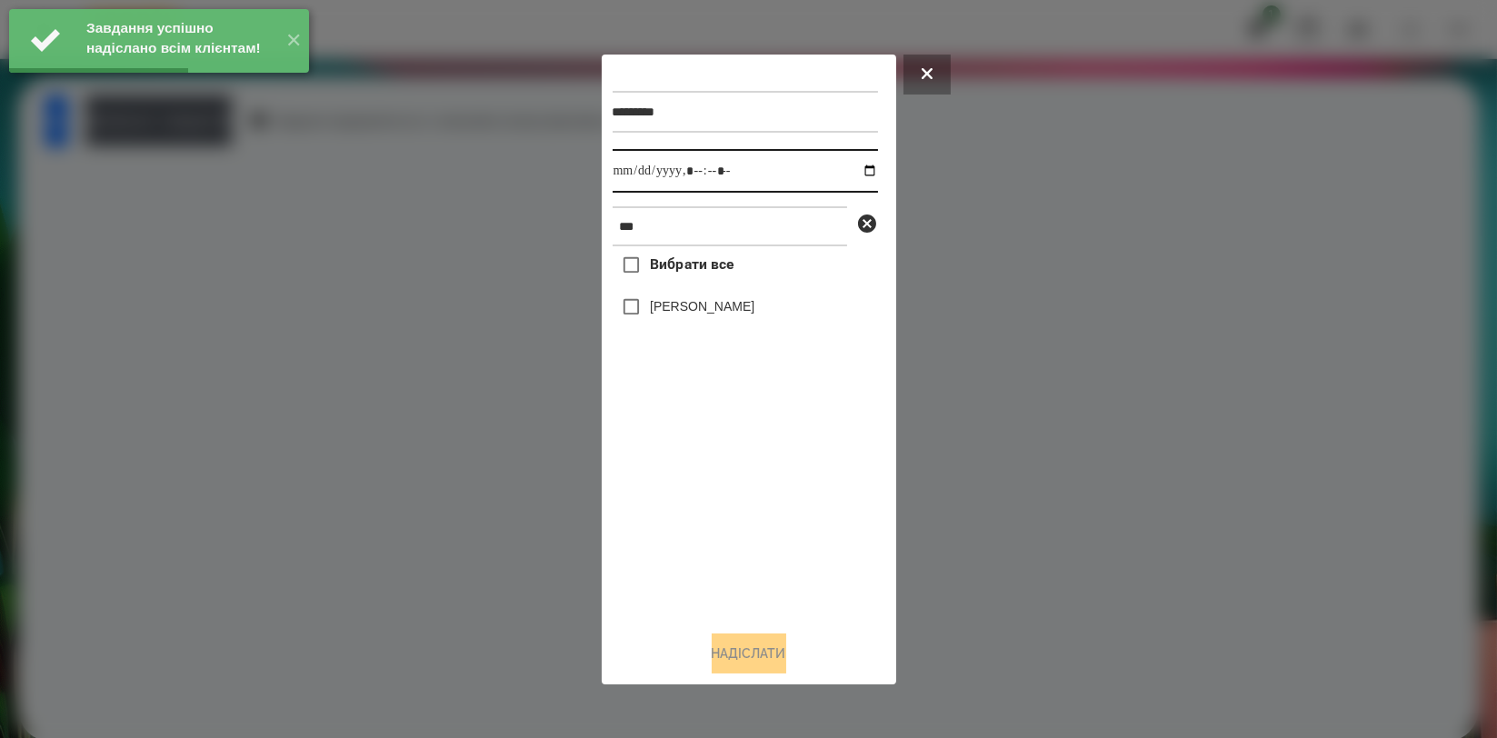
click at [853, 168] on input "datetime-local" at bounding box center [745, 171] width 265 height 44
type input "**********"
click at [781, 485] on div "Вибрати все [PERSON_NAME]" at bounding box center [745, 430] width 265 height 369
click at [719, 307] on label "[PERSON_NAME]" at bounding box center [702, 306] width 105 height 18
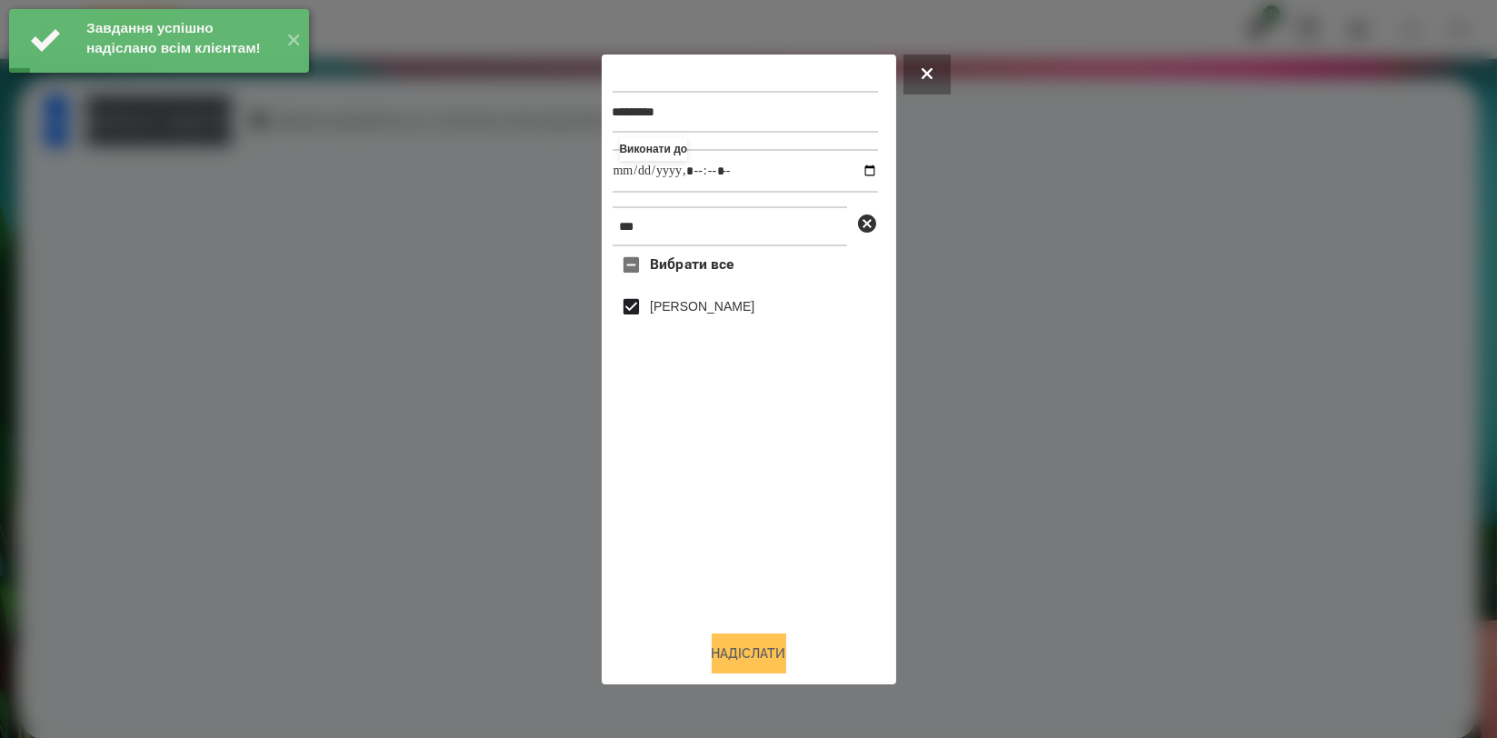
click at [750, 649] on button "Надіслати" at bounding box center [749, 653] width 75 height 40
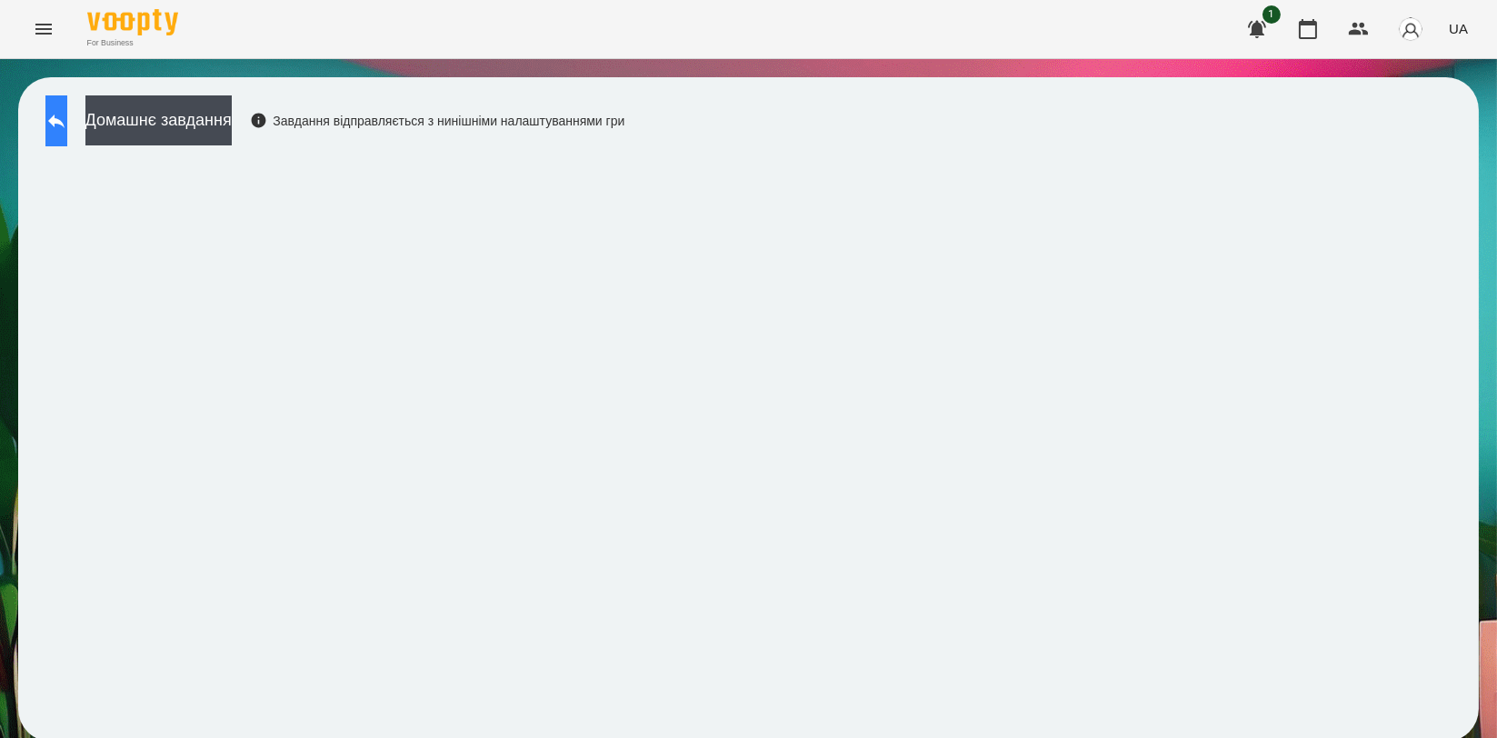
click at [67, 118] on icon at bounding box center [56, 121] width 22 height 22
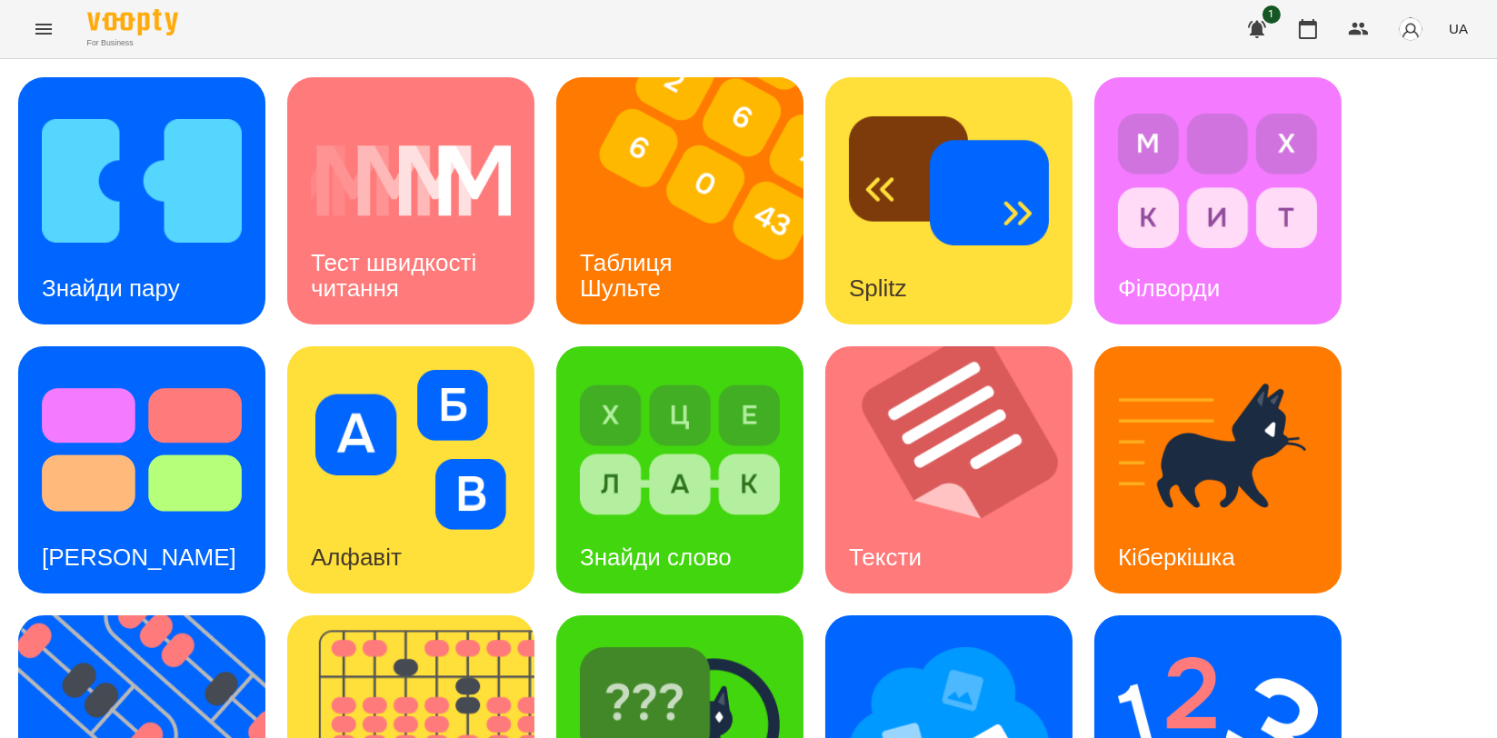
scroll to position [303, 0]
click at [921, 639] on img at bounding box center [949, 719] width 200 height 160
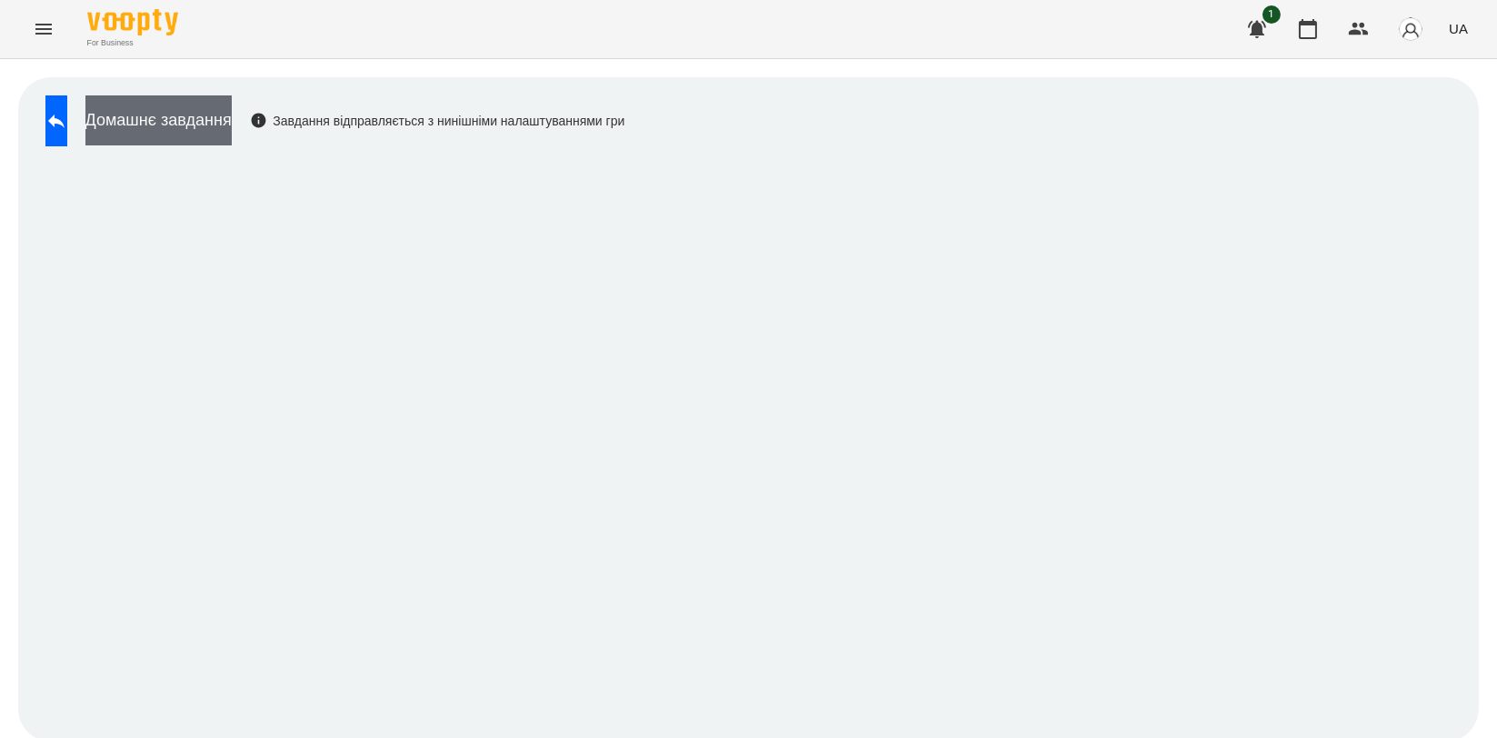
click at [232, 127] on button "Домашнє завдання" at bounding box center [158, 120] width 146 height 50
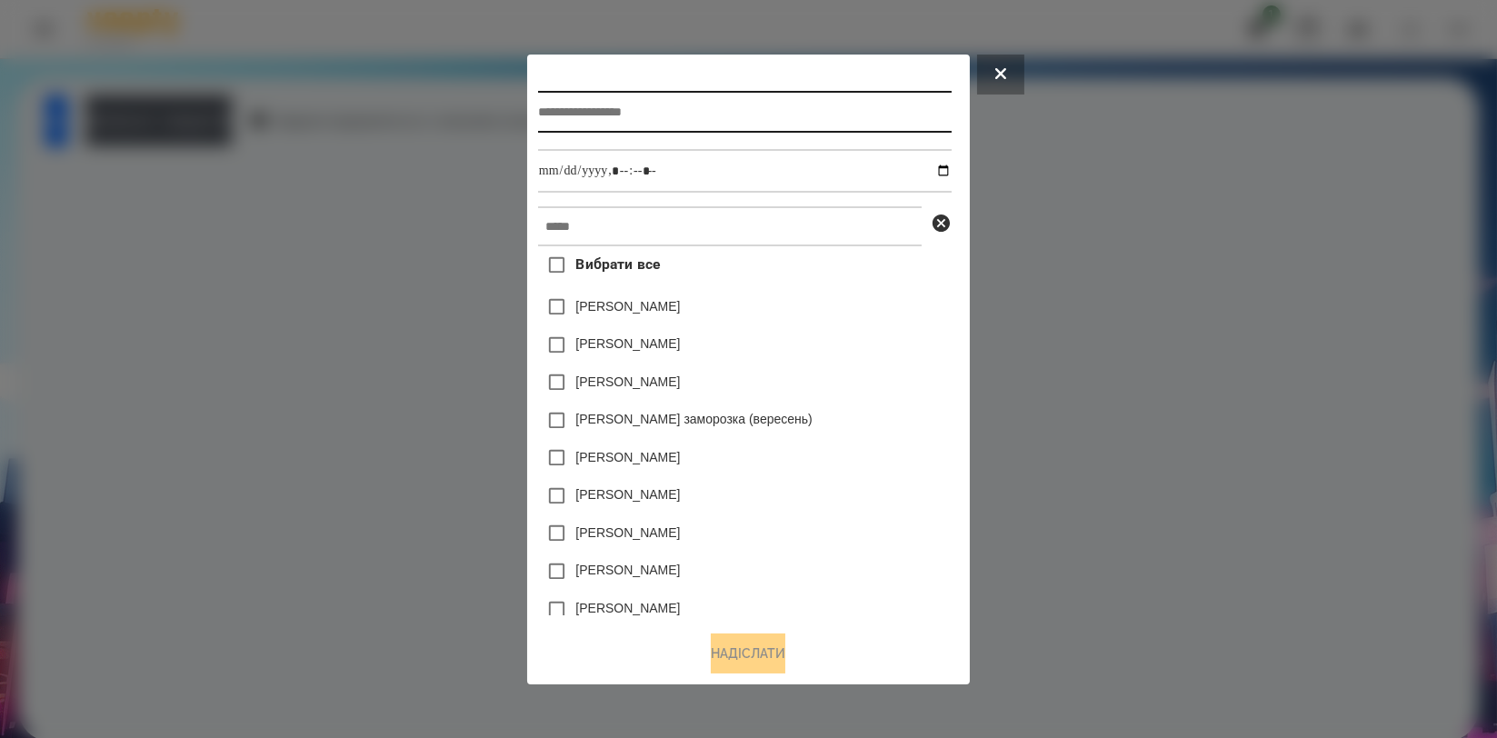
click at [583, 120] on input "text" at bounding box center [745, 112] width 414 height 42
type input "**********"
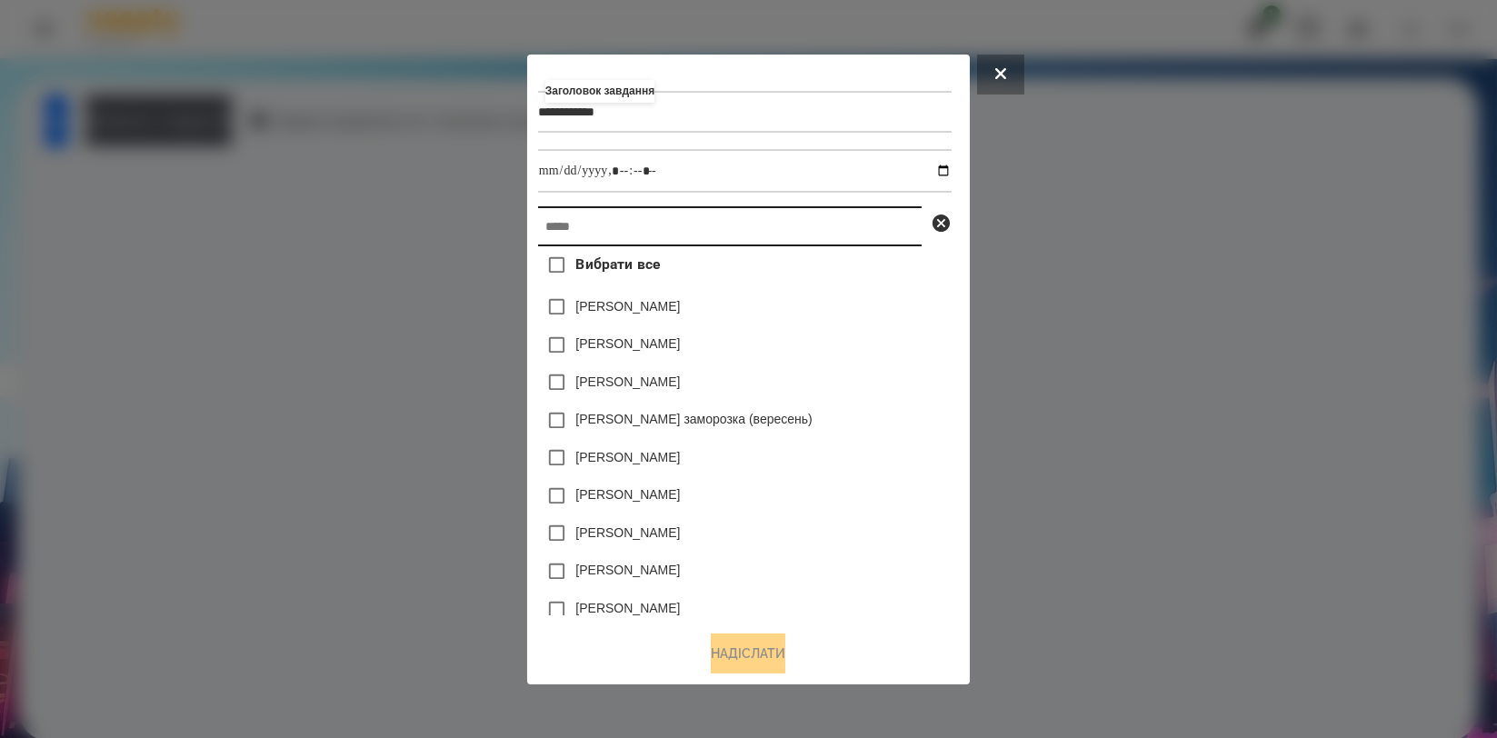
click at [576, 219] on input "text" at bounding box center [730, 226] width 384 height 40
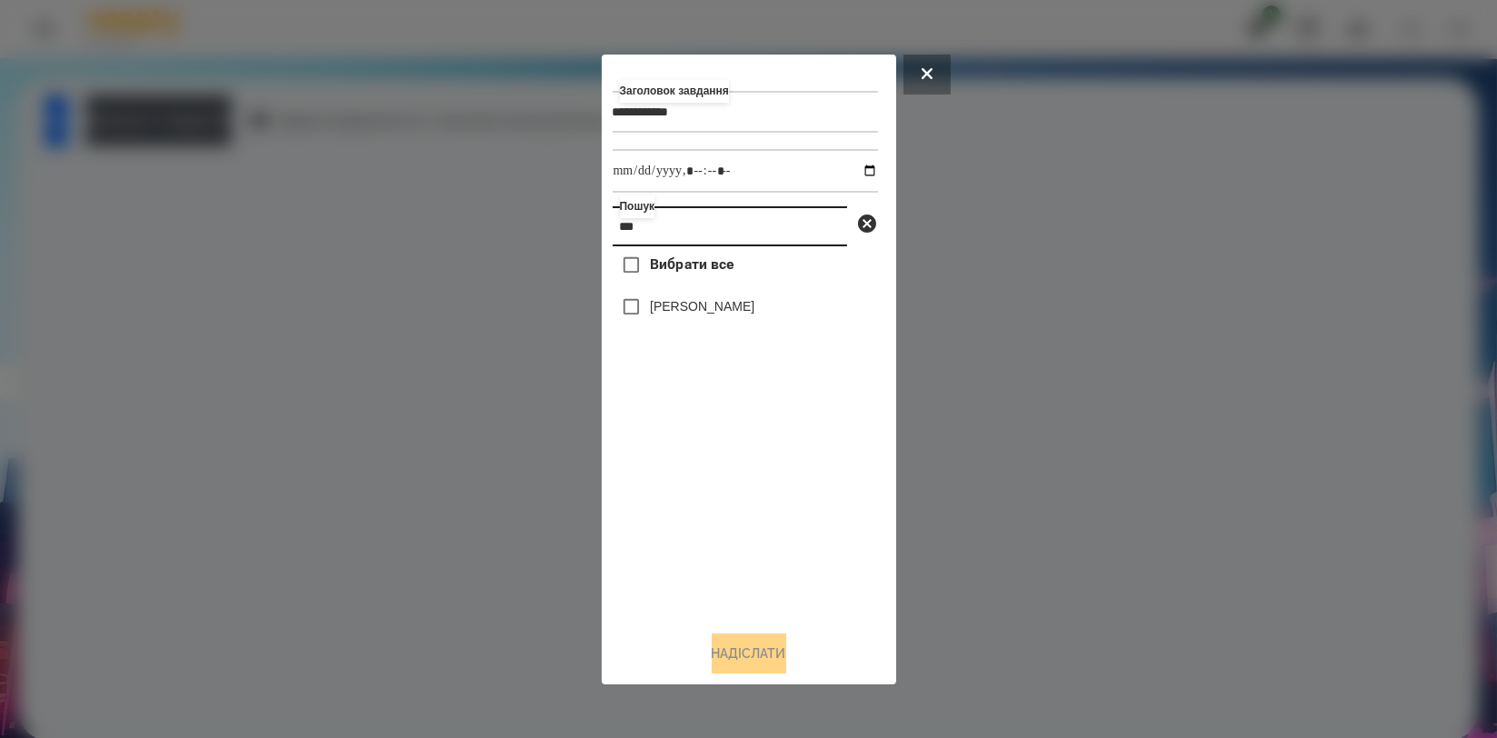
type input "***"
click at [701, 315] on label "[PERSON_NAME]" at bounding box center [702, 306] width 105 height 18
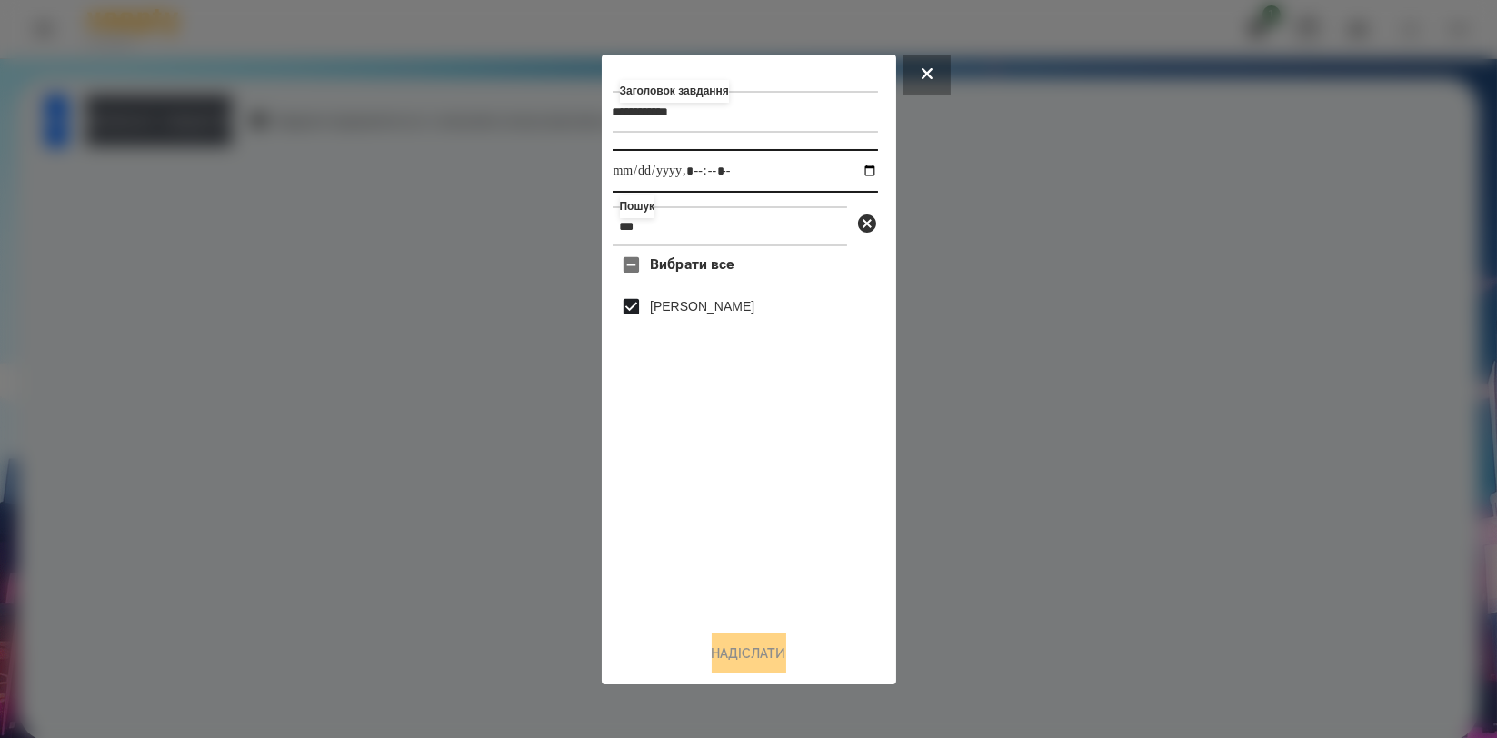
click at [851, 167] on input "datetime-local" at bounding box center [745, 171] width 265 height 44
type input "**********"
click at [666, 529] on div "Вибрати все [PERSON_NAME]" at bounding box center [745, 430] width 265 height 369
click at [720, 654] on button "Надіслати" at bounding box center [749, 653] width 75 height 40
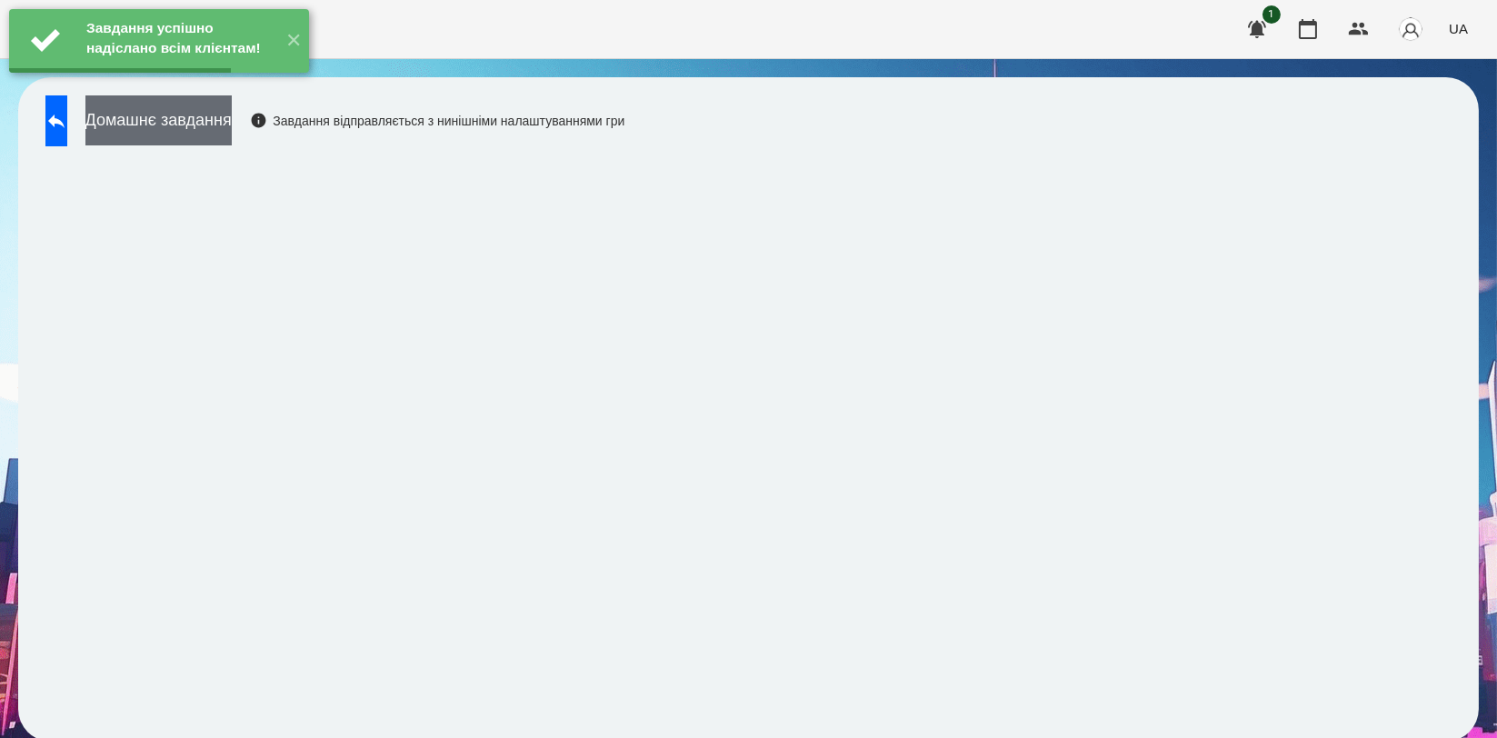
click at [223, 129] on button "Домашнє завдання" at bounding box center [158, 120] width 146 height 50
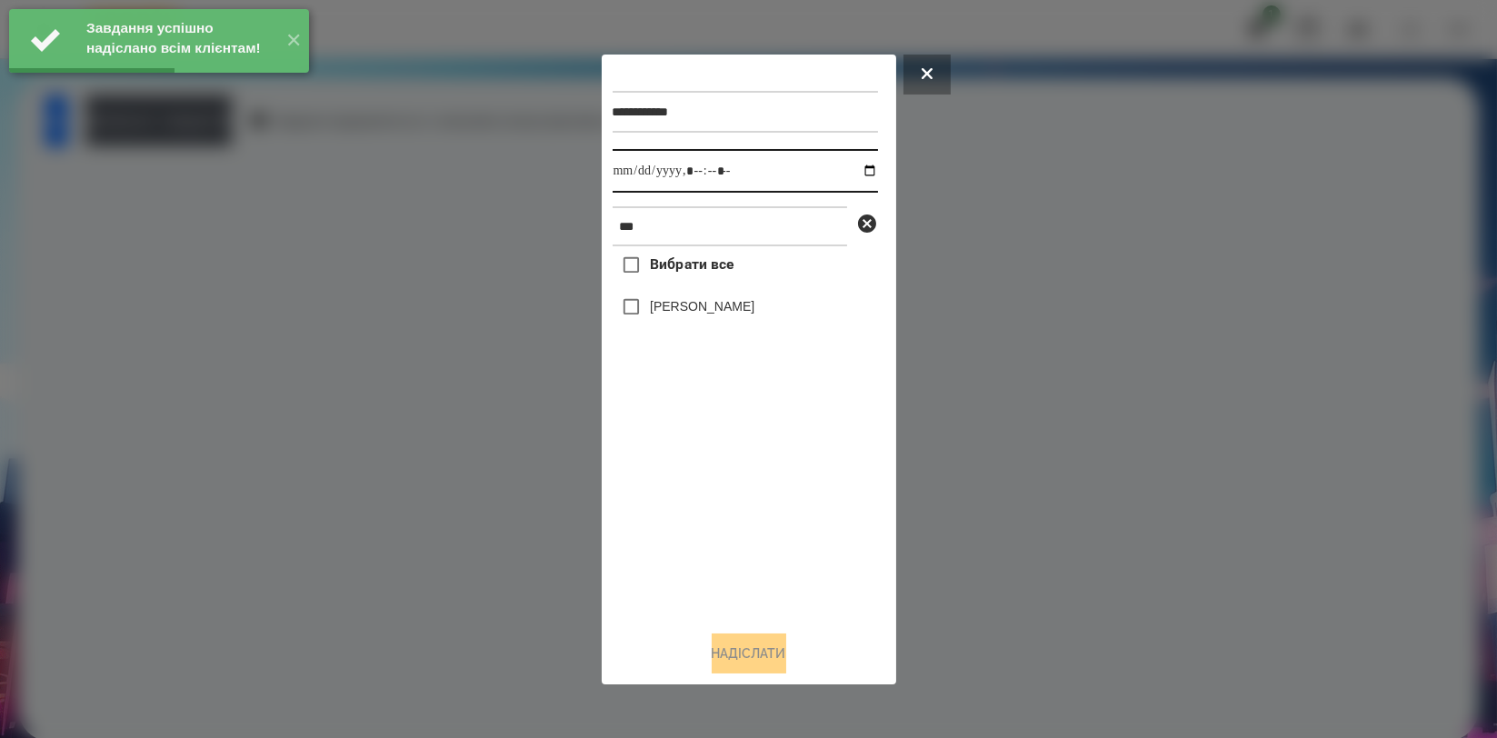
click at [849, 168] on input "datetime-local" at bounding box center [745, 171] width 265 height 44
type input "**********"
click at [689, 500] on div "Вибрати все [PERSON_NAME]" at bounding box center [745, 430] width 265 height 369
click at [721, 304] on label "[PERSON_NAME]" at bounding box center [702, 306] width 105 height 18
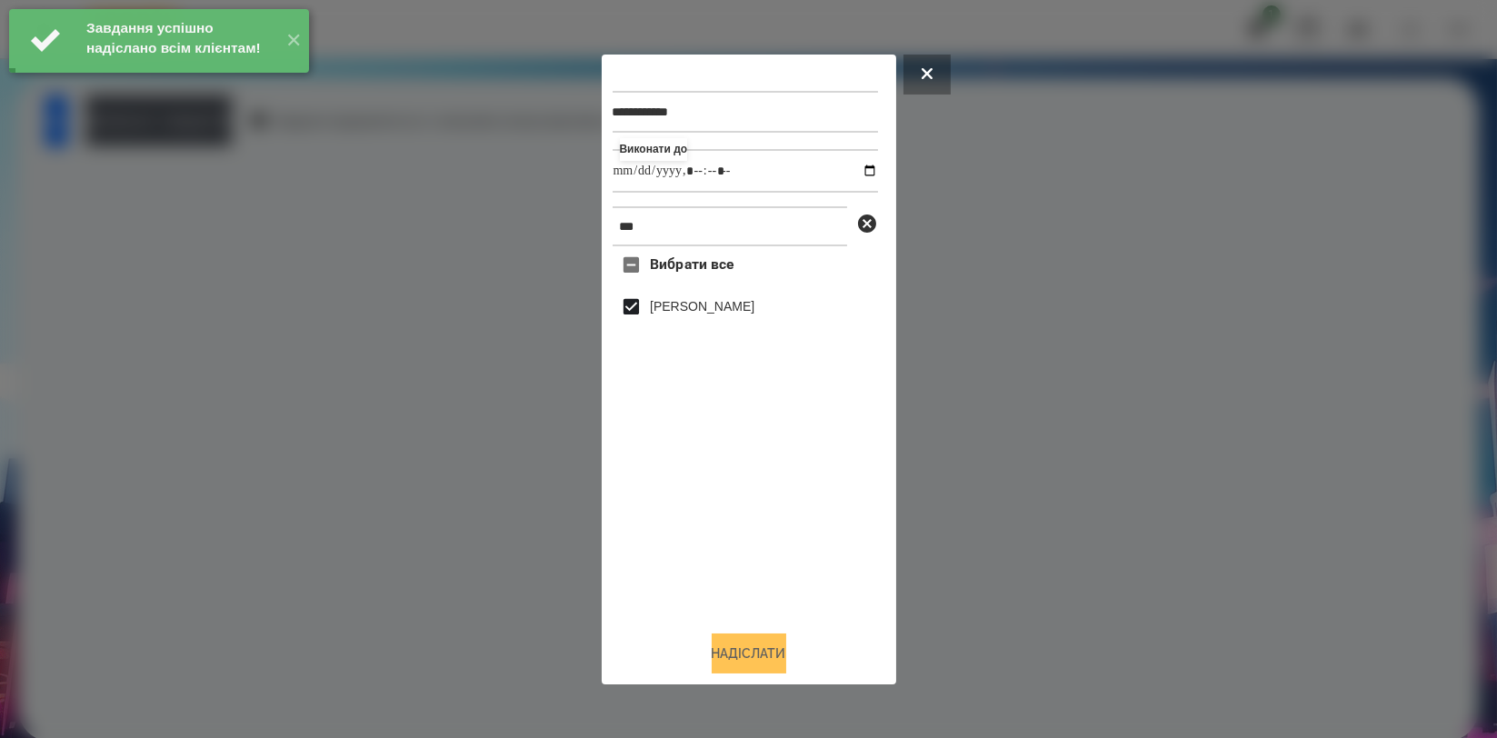
click at [760, 639] on button "Надіслати" at bounding box center [749, 653] width 75 height 40
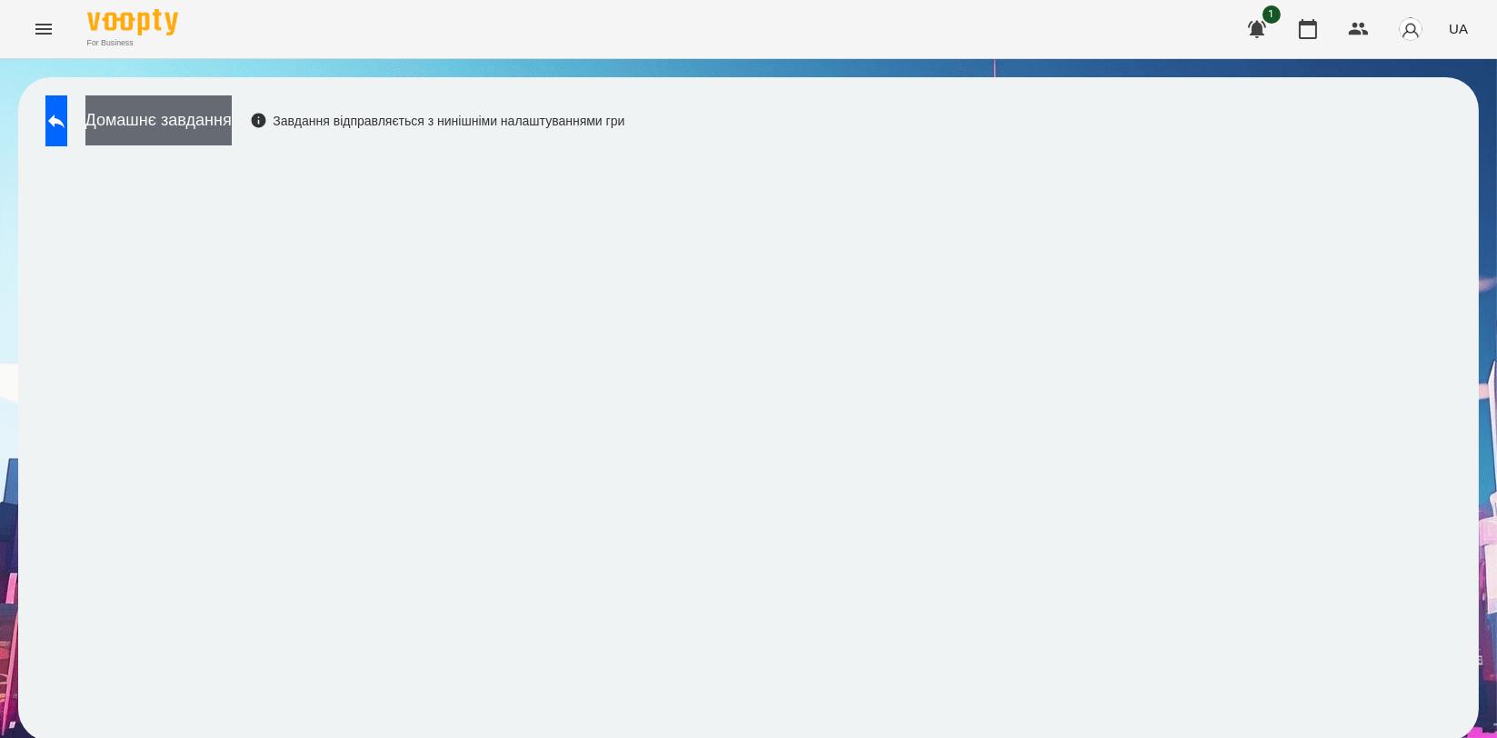
click at [232, 123] on button "Домашнє завдання" at bounding box center [158, 120] width 146 height 50
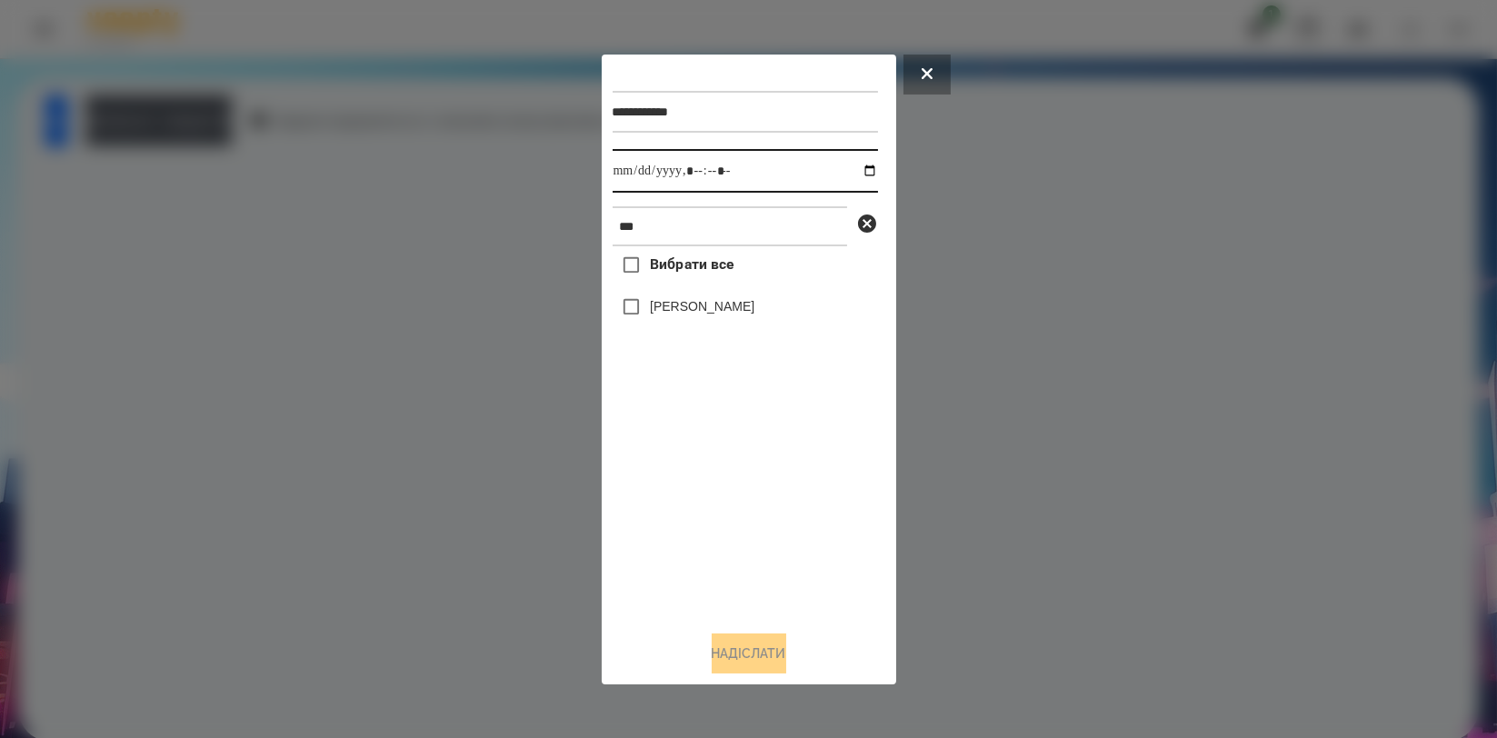
click at [855, 172] on input "datetime-local" at bounding box center [745, 171] width 265 height 44
type input "**********"
click at [701, 510] on div "Вибрати все [PERSON_NAME]" at bounding box center [745, 430] width 265 height 369
click at [714, 303] on label "[PERSON_NAME]" at bounding box center [702, 306] width 105 height 18
click at [730, 638] on button "Надіслати" at bounding box center [749, 653] width 75 height 40
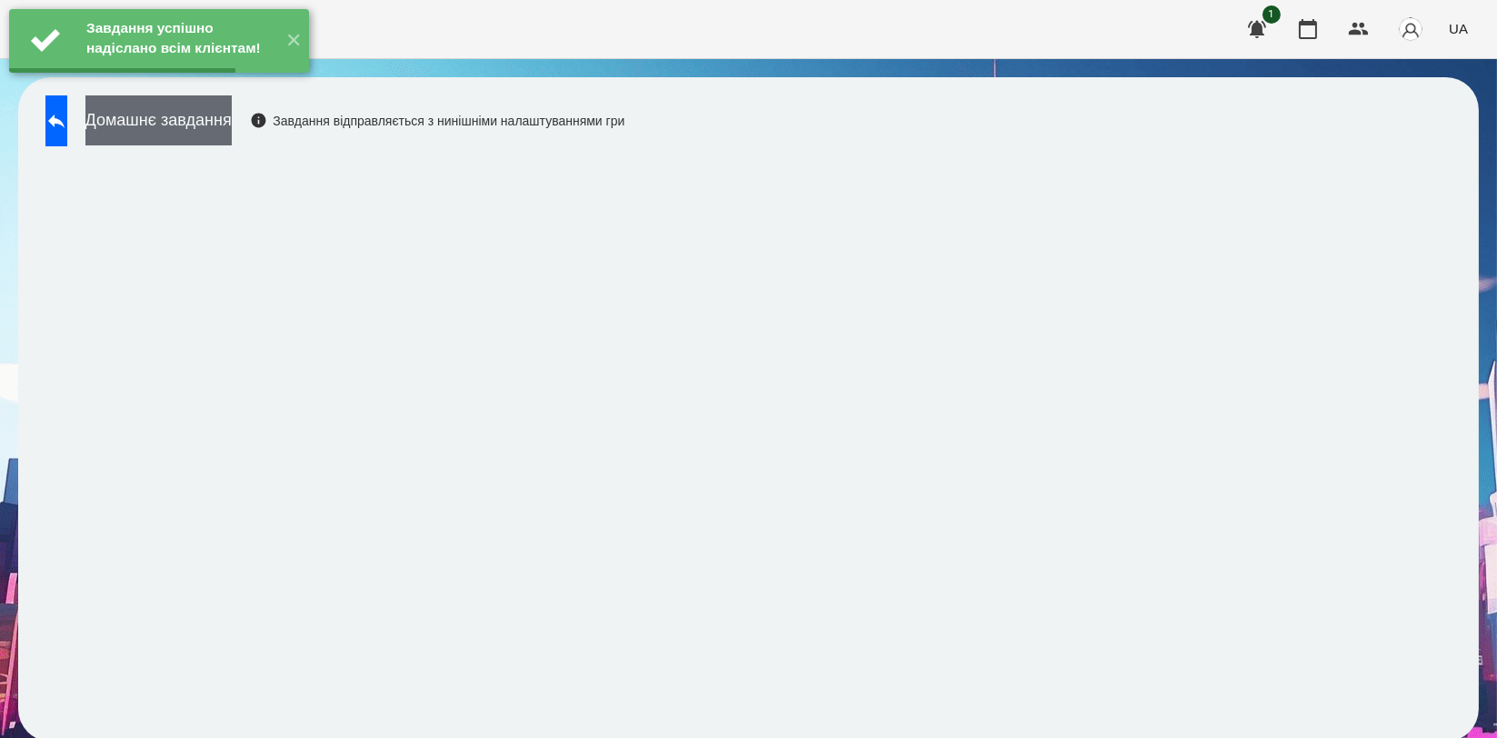
click at [232, 134] on button "Домашнє завдання" at bounding box center [158, 120] width 146 height 50
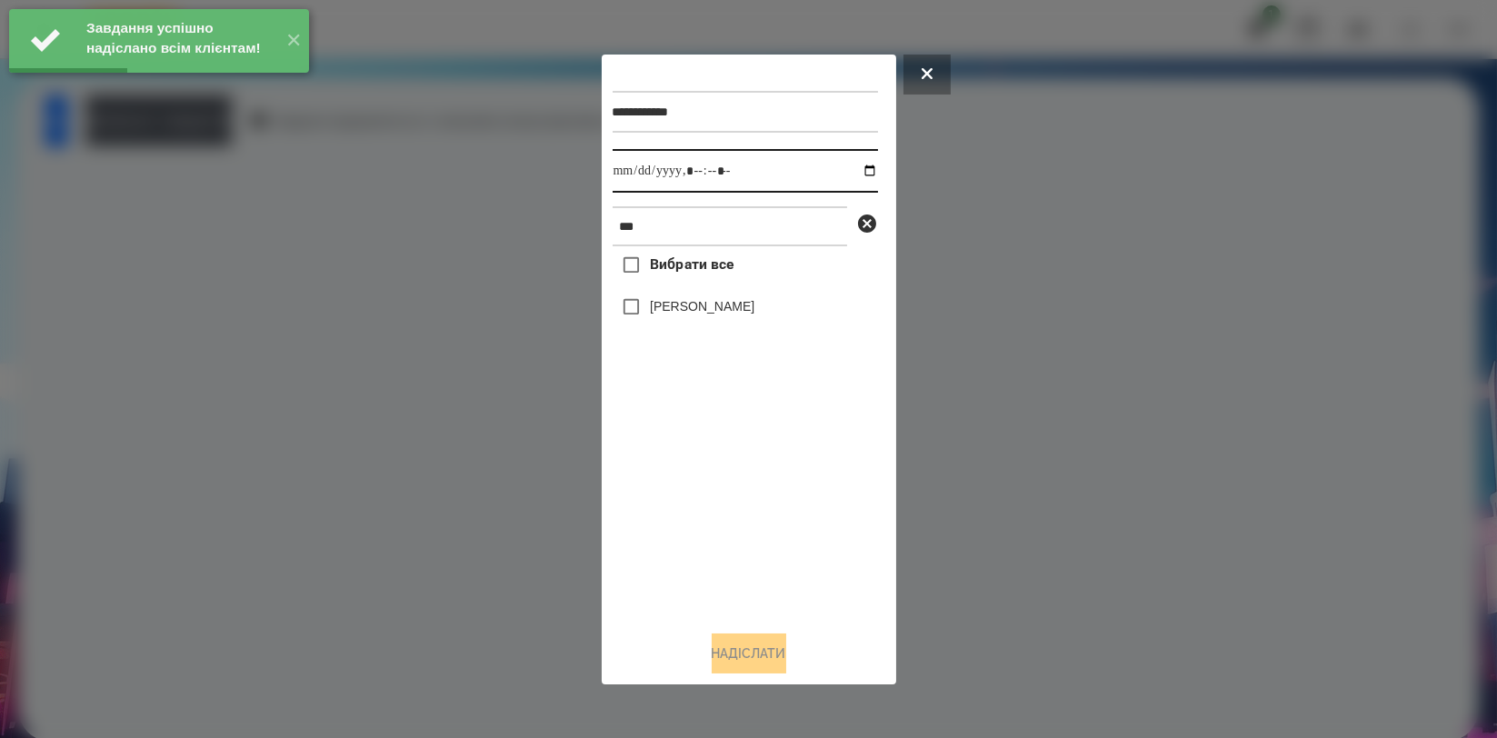
click at [863, 176] on input "datetime-local" at bounding box center [745, 171] width 265 height 44
type input "**********"
click at [725, 495] on div "Вибрати все [PERSON_NAME]" at bounding box center [745, 430] width 265 height 369
click at [717, 312] on label "[PERSON_NAME]" at bounding box center [702, 306] width 105 height 18
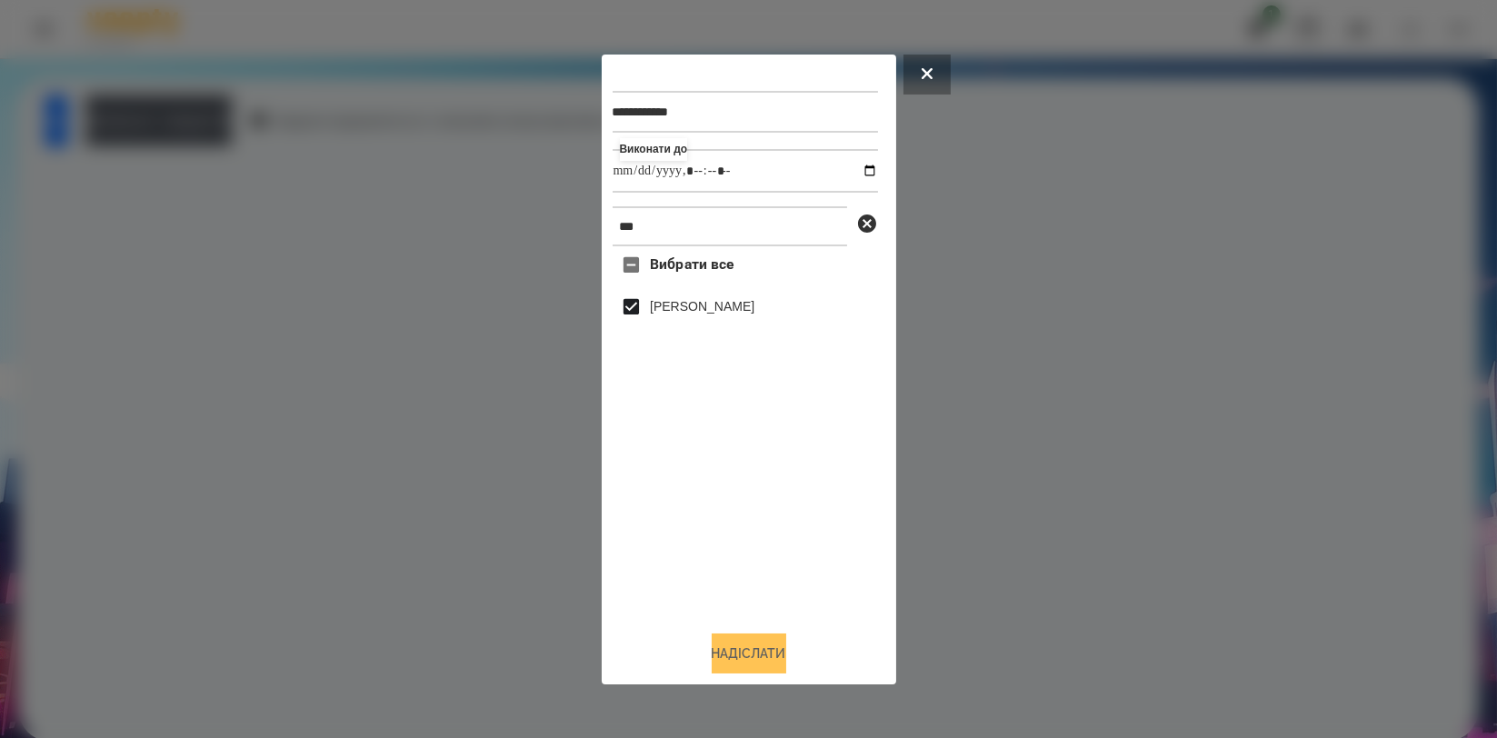
click at [755, 640] on button "Надіслати" at bounding box center [749, 653] width 75 height 40
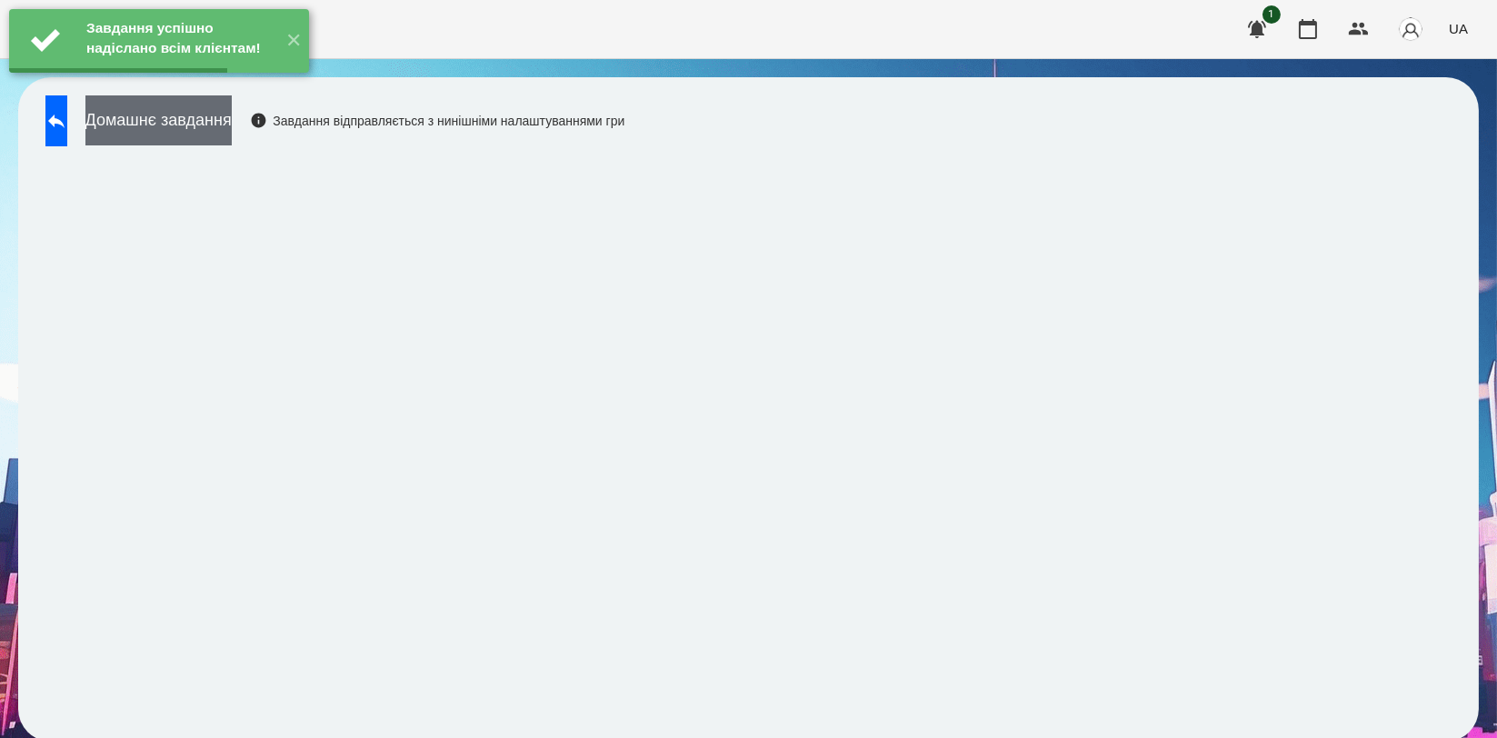
click at [224, 117] on button "Домашнє завдання" at bounding box center [158, 120] width 146 height 50
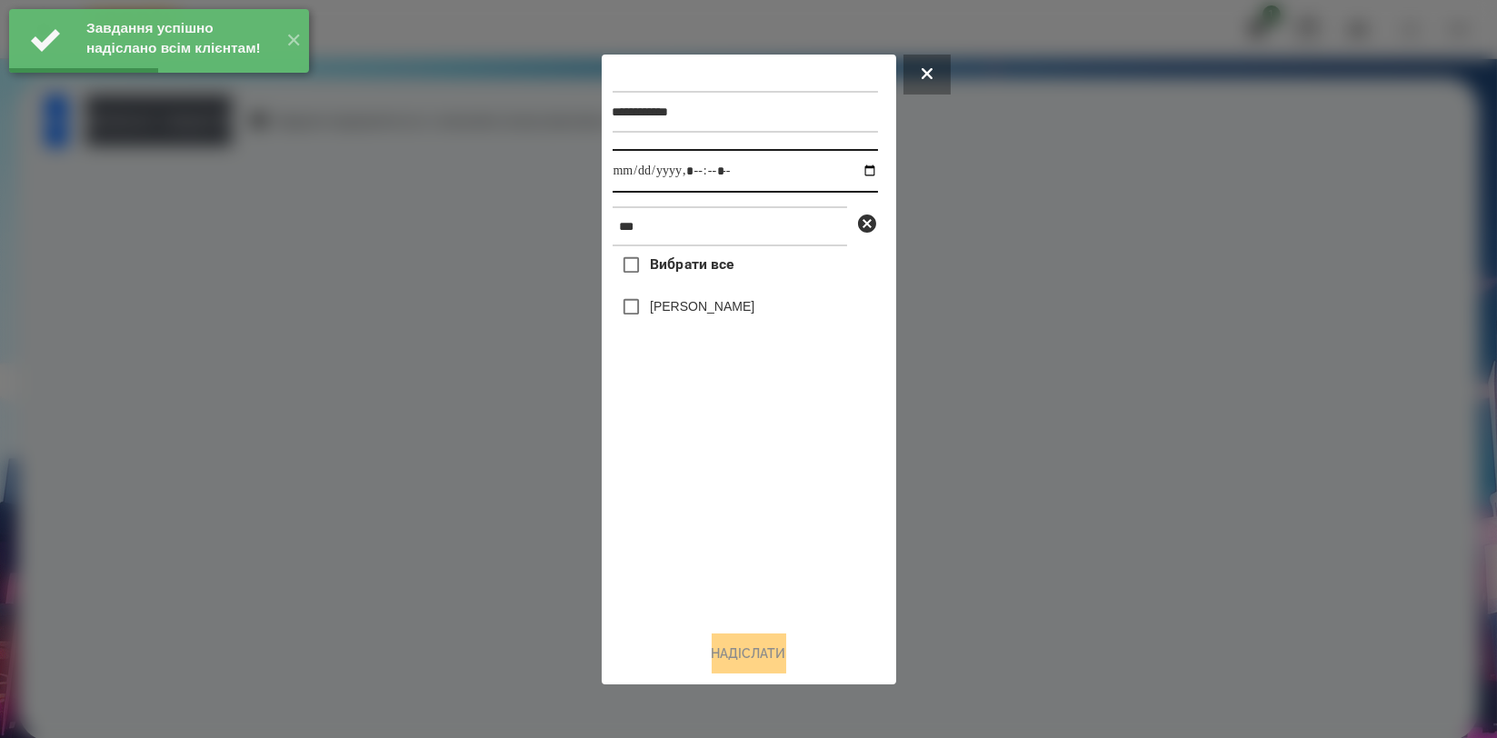
click at [856, 171] on input "datetime-local" at bounding box center [745, 171] width 265 height 44
type input "**********"
drag, startPoint x: 725, startPoint y: 464, endPoint x: 706, endPoint y: 363, distance: 102.7
click at [725, 464] on div "Вибрати все [PERSON_NAME]" at bounding box center [745, 430] width 265 height 369
click at [700, 299] on label "[PERSON_NAME]" at bounding box center [702, 306] width 105 height 18
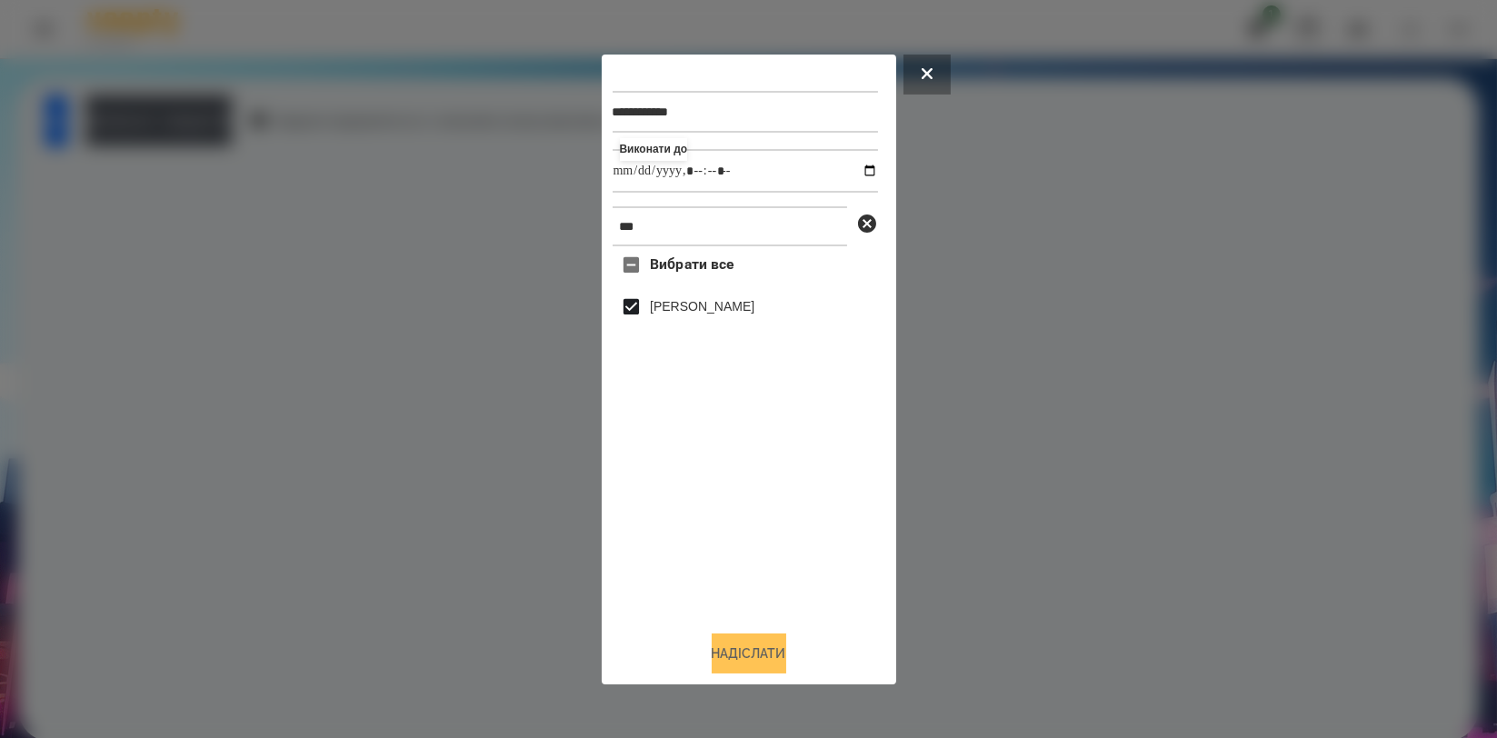
click at [728, 643] on button "Надіслати" at bounding box center [749, 653] width 75 height 40
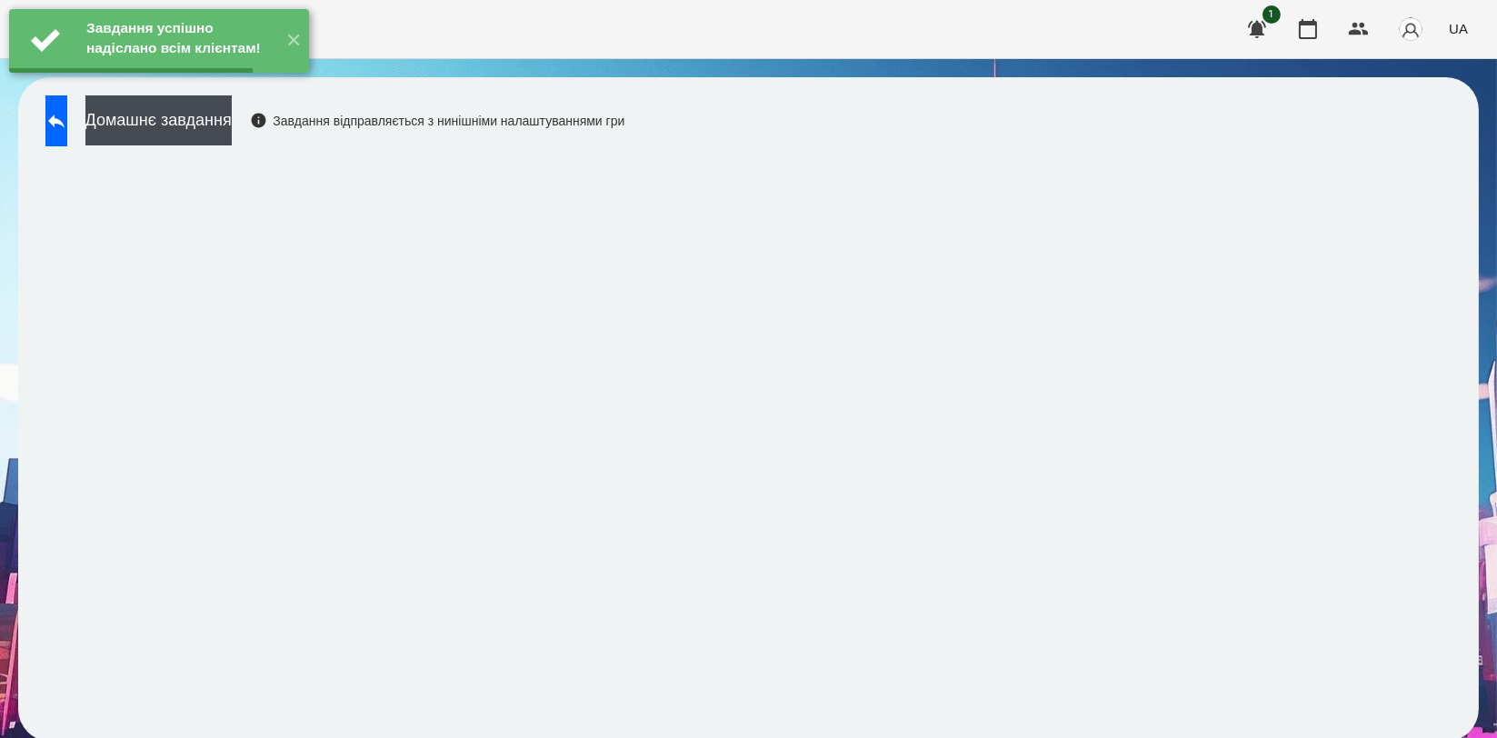
click at [232, 130] on button "Домашнє завдання" at bounding box center [158, 120] width 146 height 50
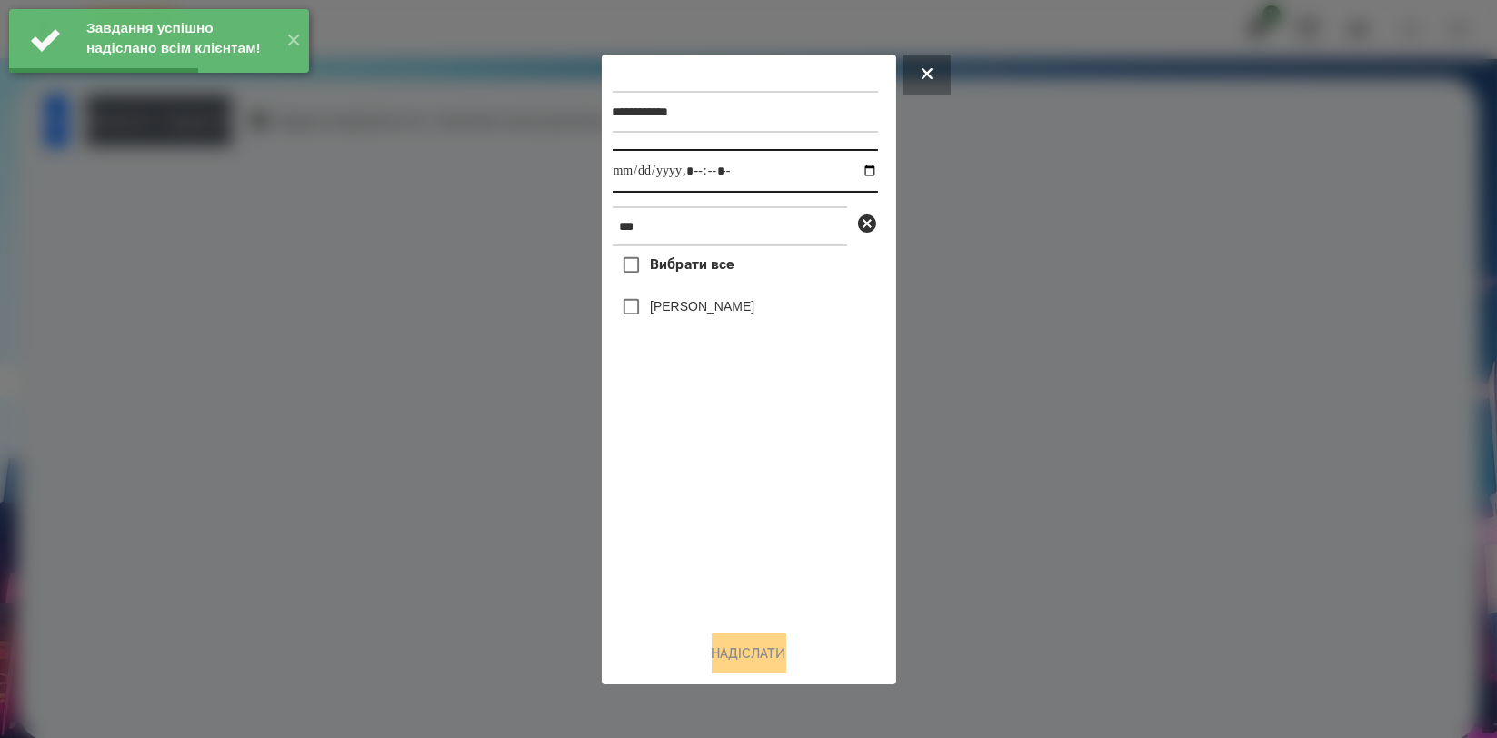
click at [858, 172] on input "datetime-local" at bounding box center [745, 171] width 265 height 44
type input "**********"
click at [752, 502] on div "Вибрати все [PERSON_NAME]" at bounding box center [745, 430] width 265 height 369
click at [719, 313] on label "[PERSON_NAME]" at bounding box center [702, 306] width 105 height 18
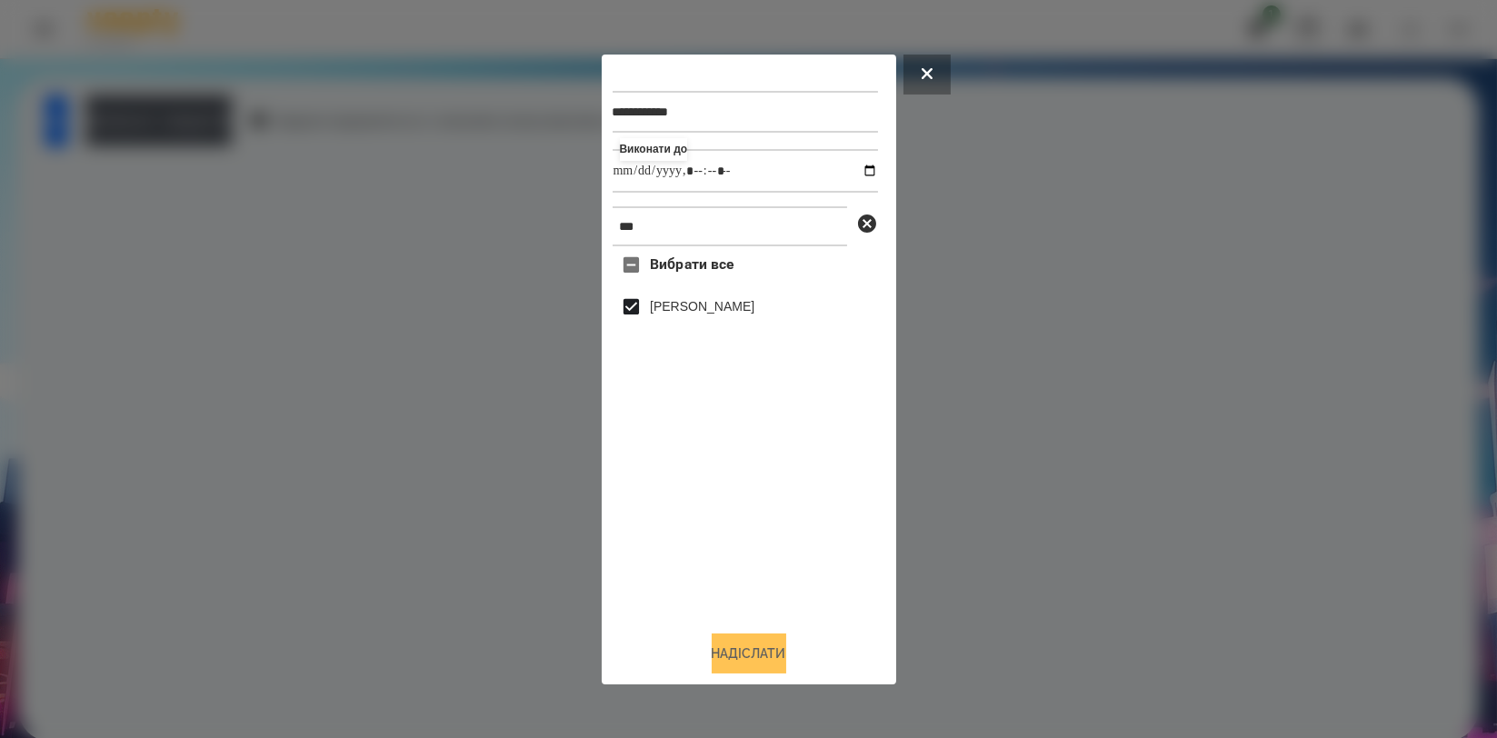
click at [741, 654] on button "Надіслати" at bounding box center [749, 653] width 75 height 40
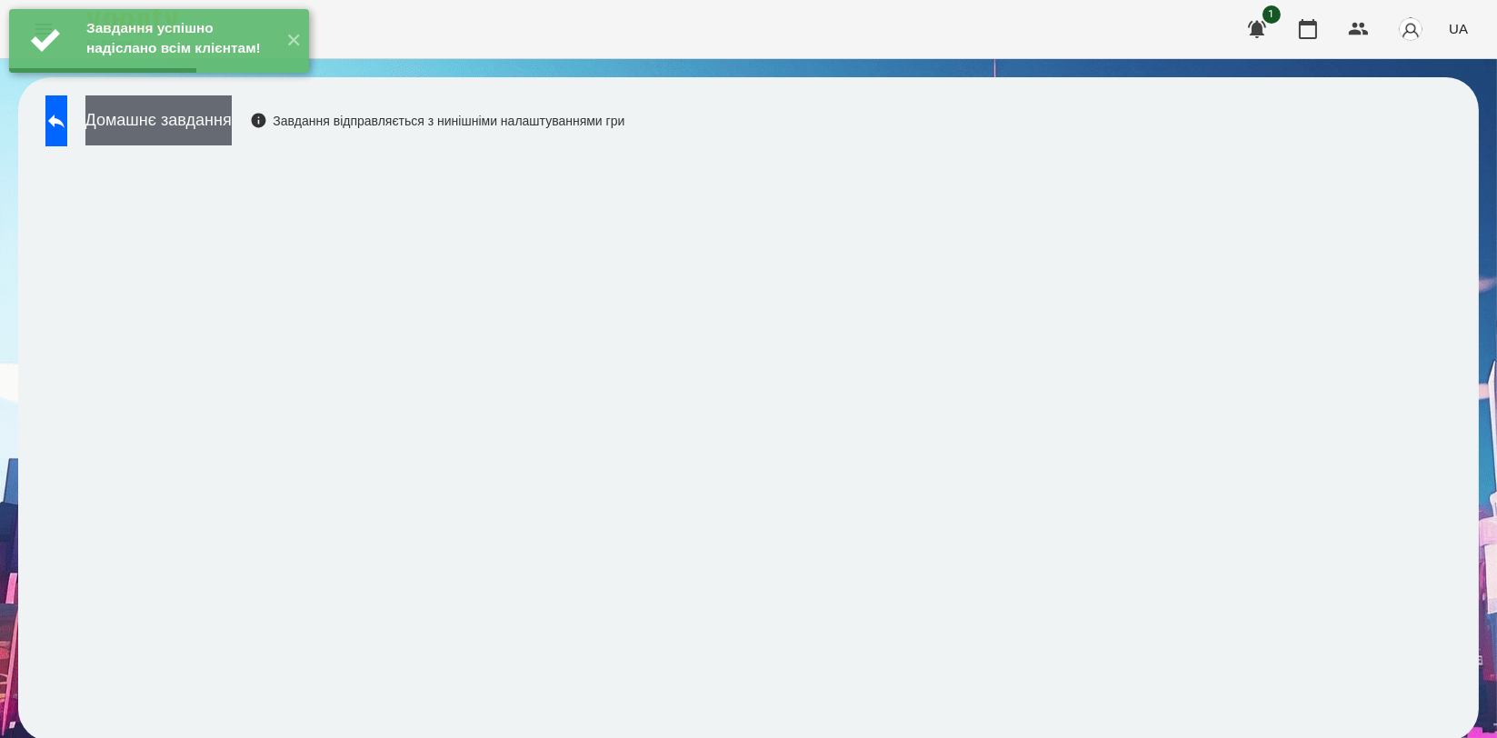
click at [232, 129] on button "Домашнє завдання" at bounding box center [158, 120] width 146 height 50
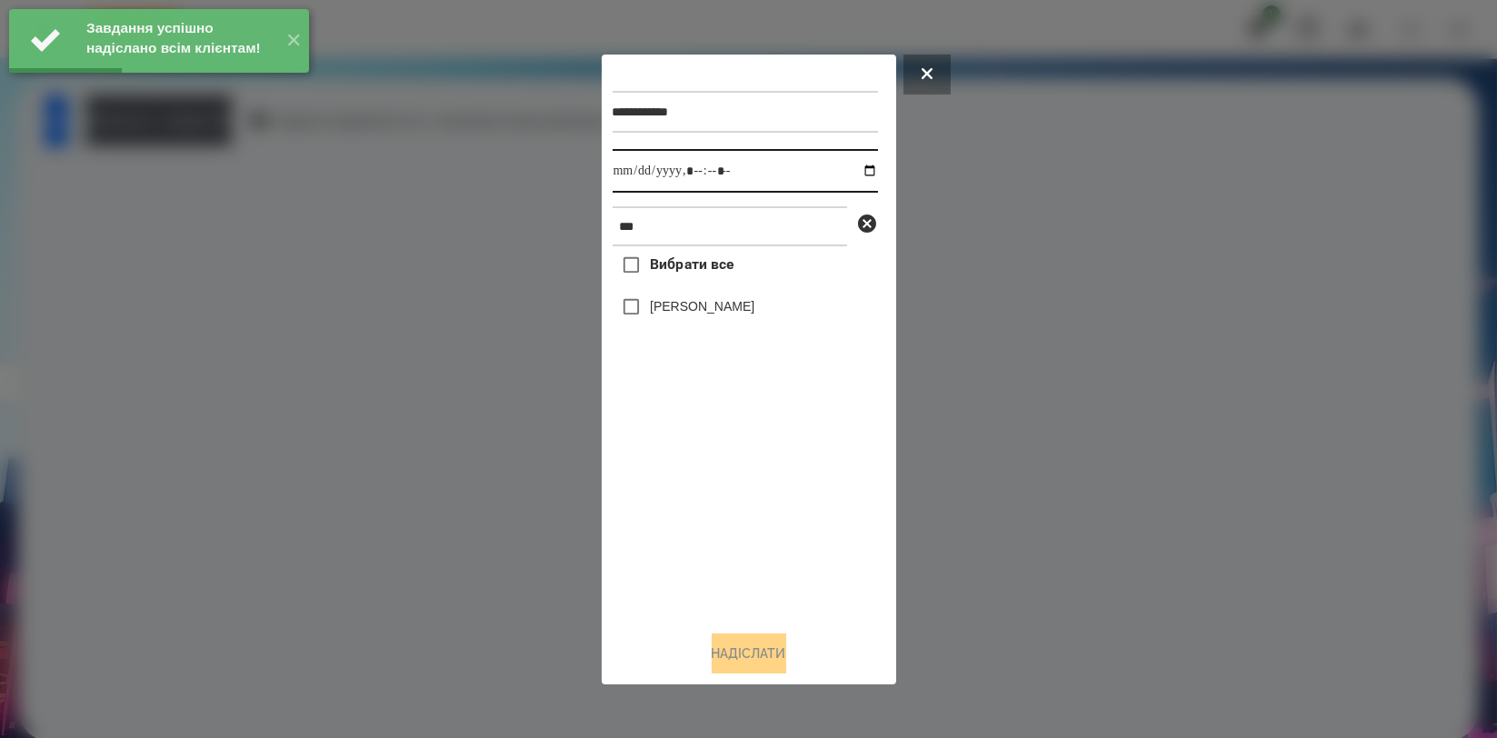
click at [861, 173] on input "datetime-local" at bounding box center [745, 171] width 265 height 44
type input "**********"
click at [762, 483] on div "Вибрати все [PERSON_NAME]" at bounding box center [745, 430] width 265 height 369
click at [717, 315] on label "[PERSON_NAME]" at bounding box center [702, 306] width 105 height 18
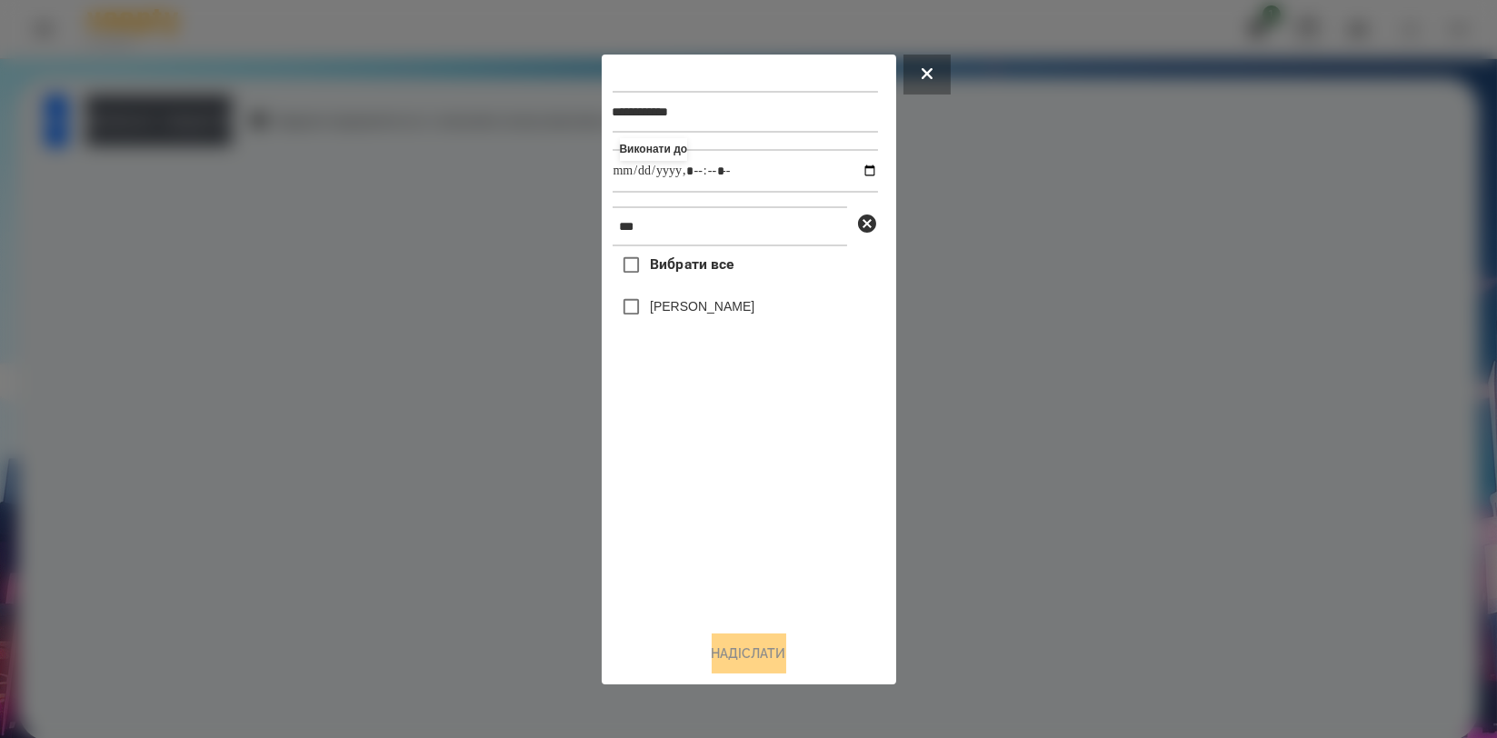
click at [684, 306] on label "[PERSON_NAME]" at bounding box center [702, 306] width 105 height 18
click at [726, 655] on button "Надіслати" at bounding box center [749, 653] width 75 height 40
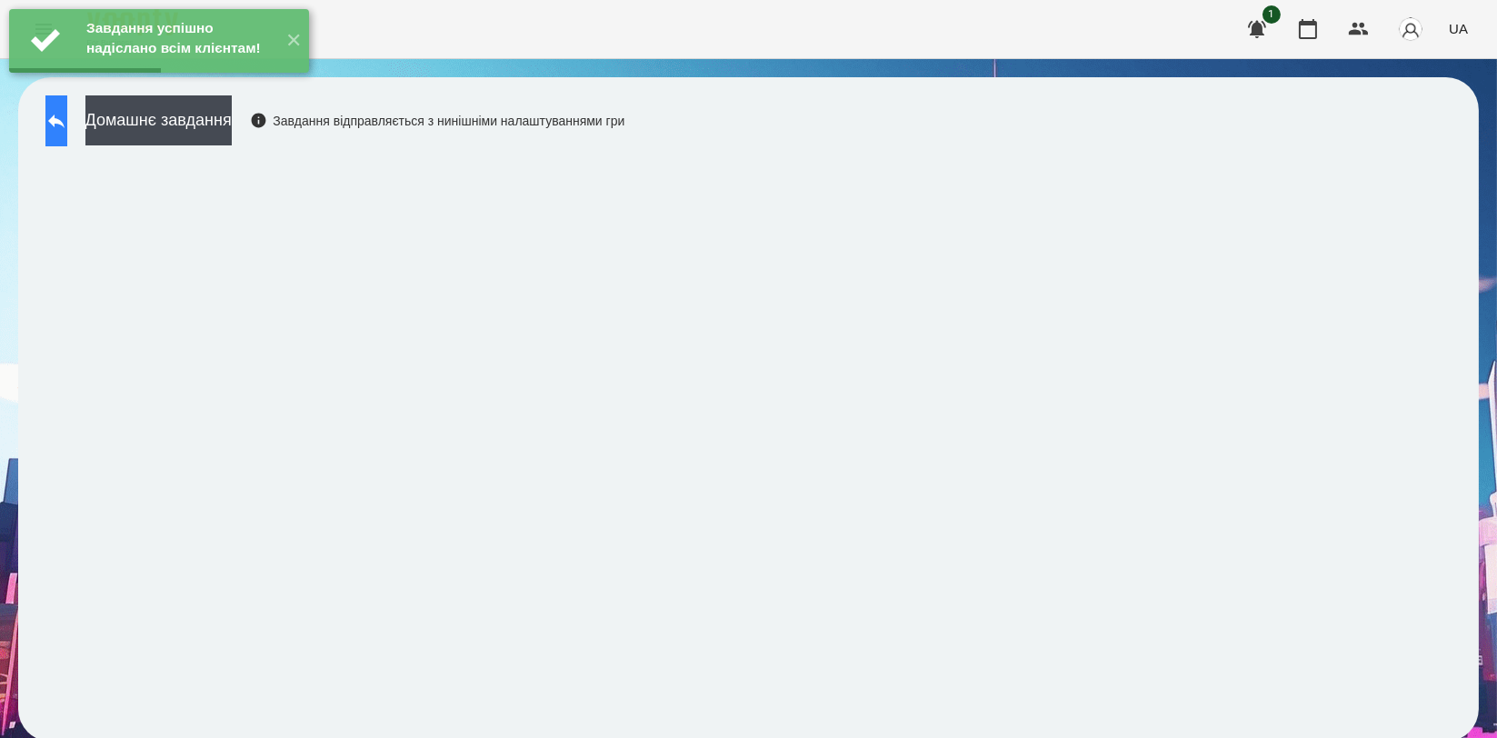
click at [61, 109] on button at bounding box center [56, 120] width 22 height 51
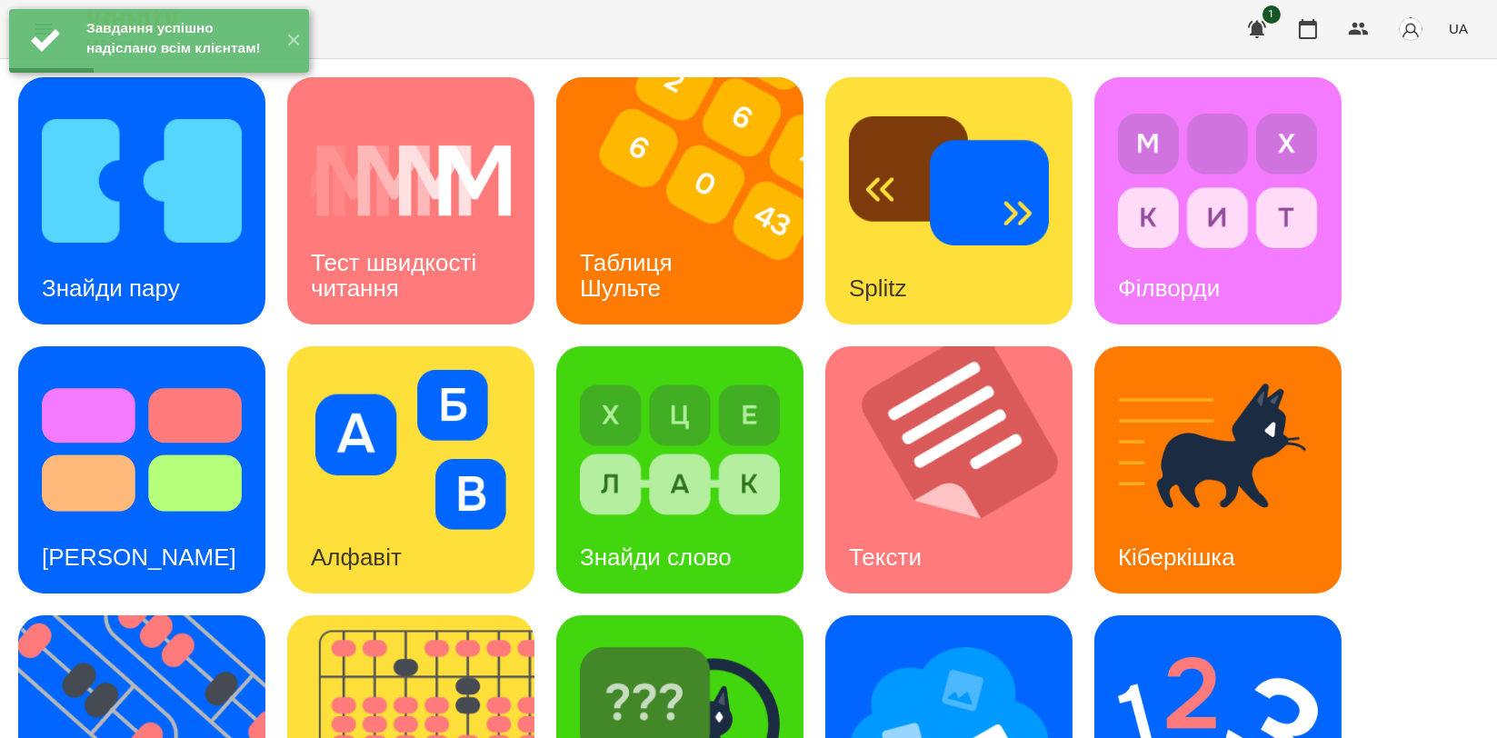
scroll to position [412, 0]
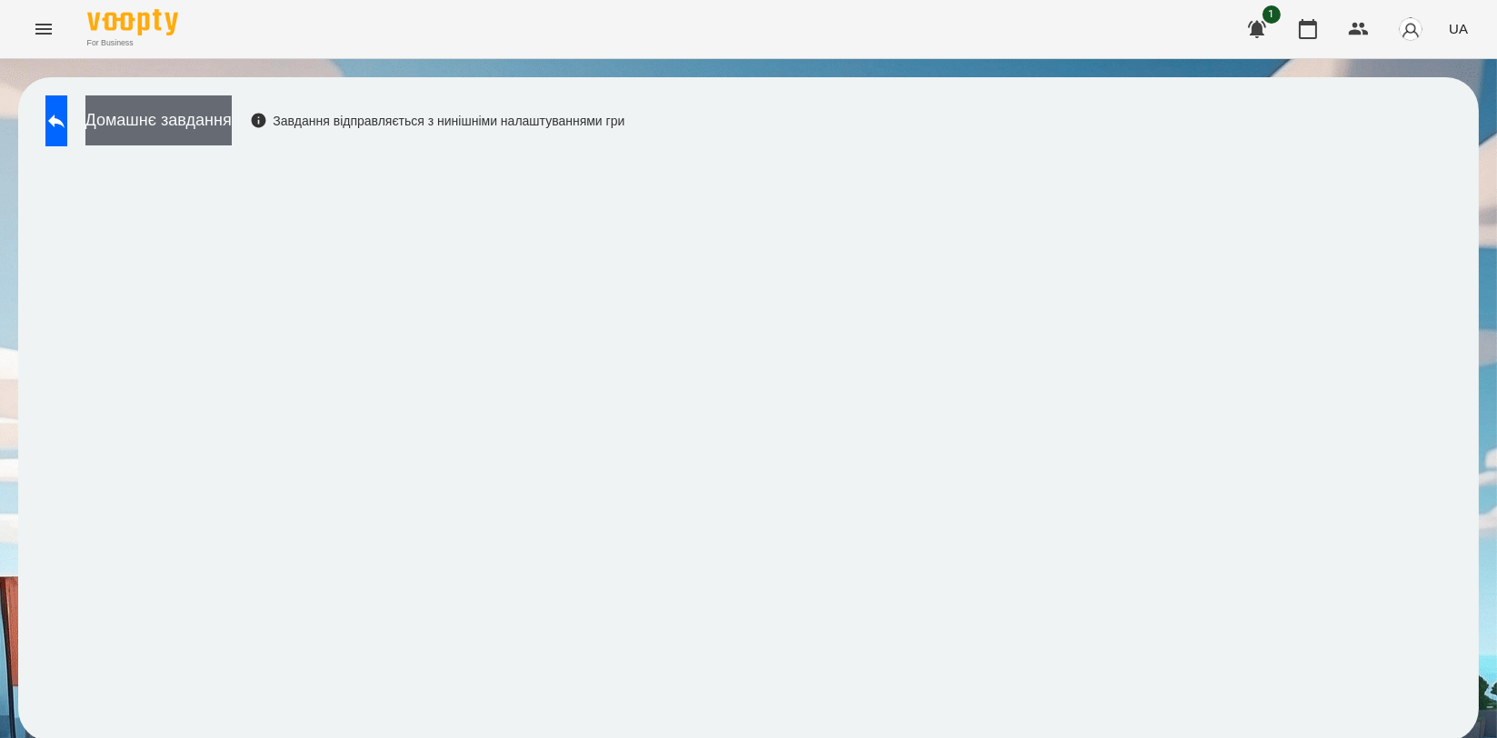
click at [223, 122] on button "Домашнє завдання" at bounding box center [158, 120] width 146 height 50
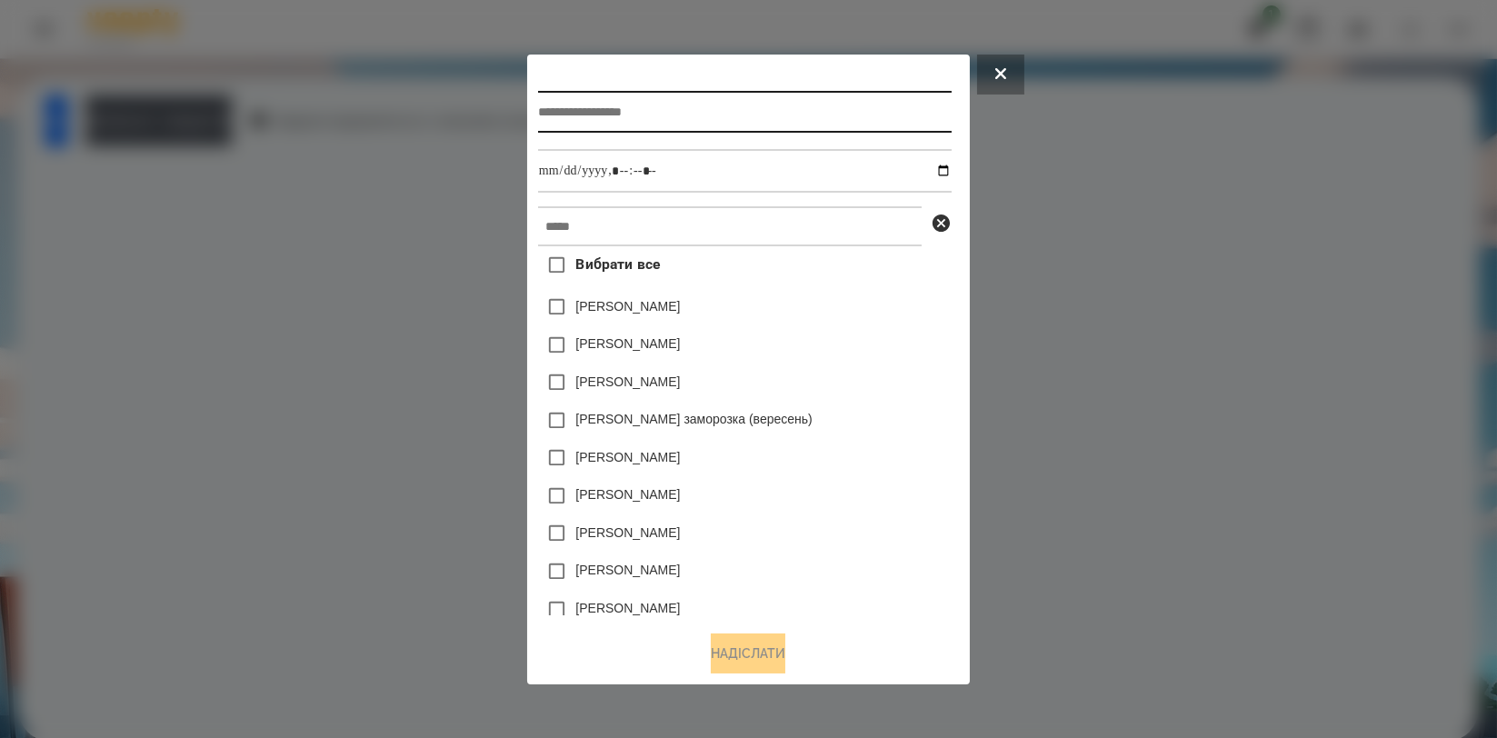
click at [609, 97] on input "text" at bounding box center [745, 112] width 414 height 42
type input "**********"
click at [660, 249] on div "Вибрати все [PERSON_NAME] [PERSON_NAME] [PERSON_NAME] [PERSON_NAME] заморозка (…" at bounding box center [745, 430] width 414 height 369
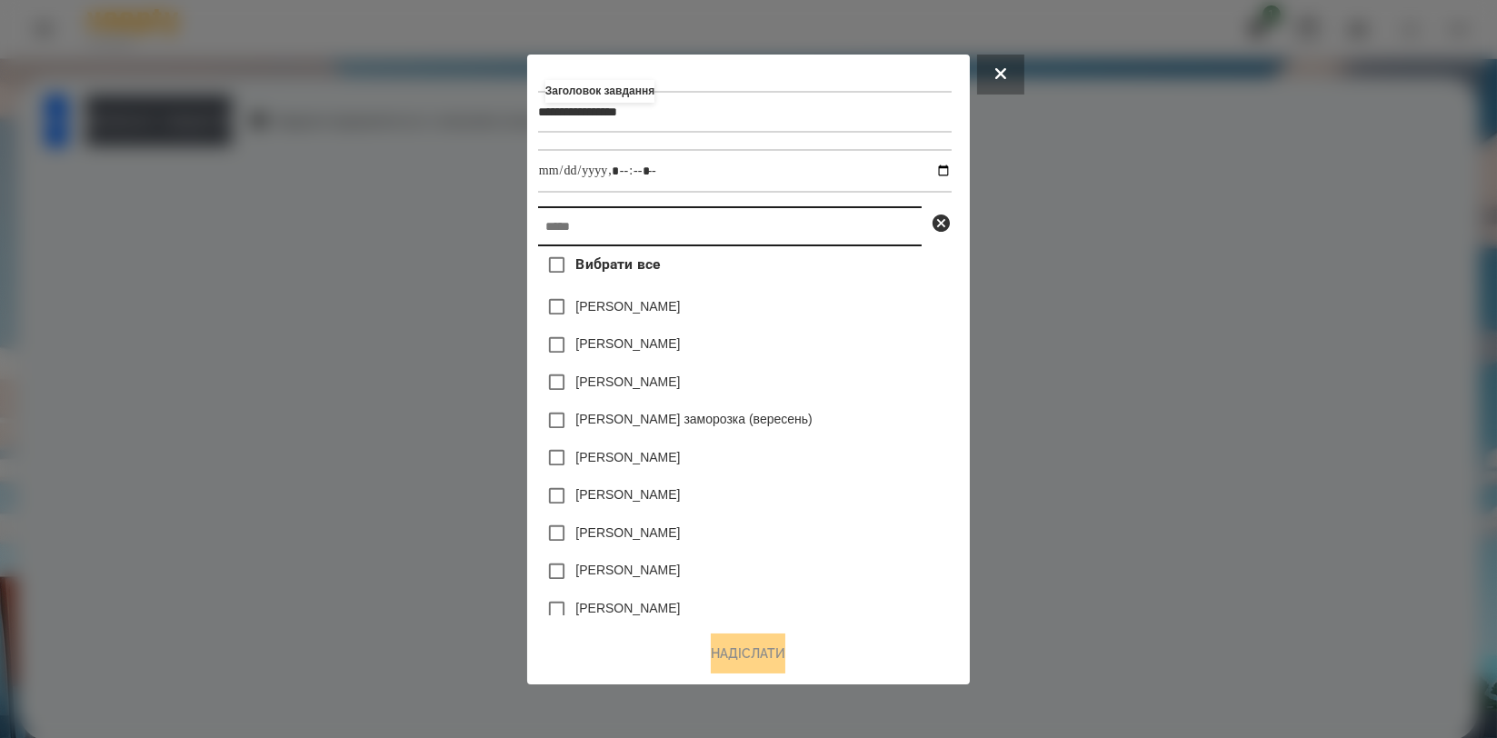
click at [667, 234] on input "text" at bounding box center [730, 226] width 384 height 40
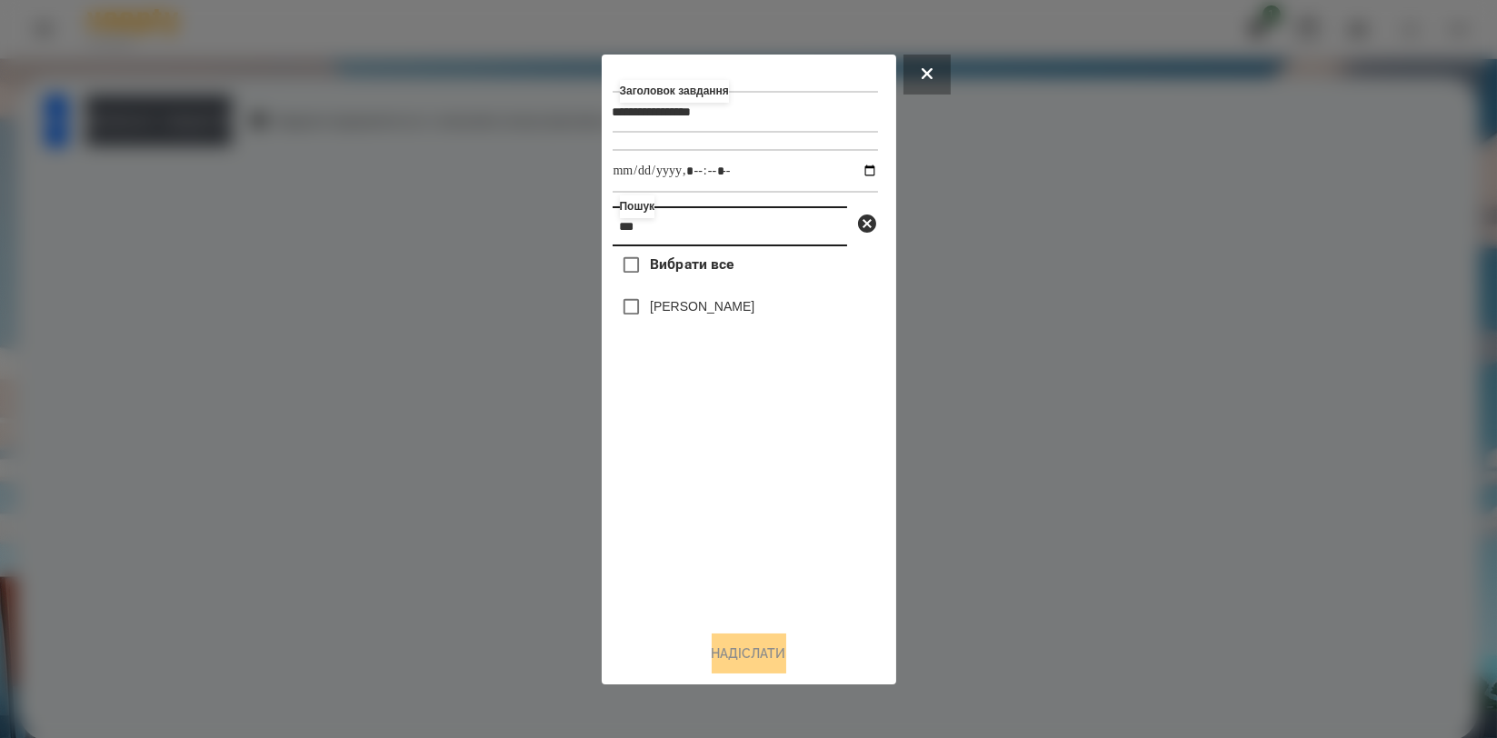
type input "***"
click at [691, 313] on label "[PERSON_NAME]" at bounding box center [702, 306] width 105 height 18
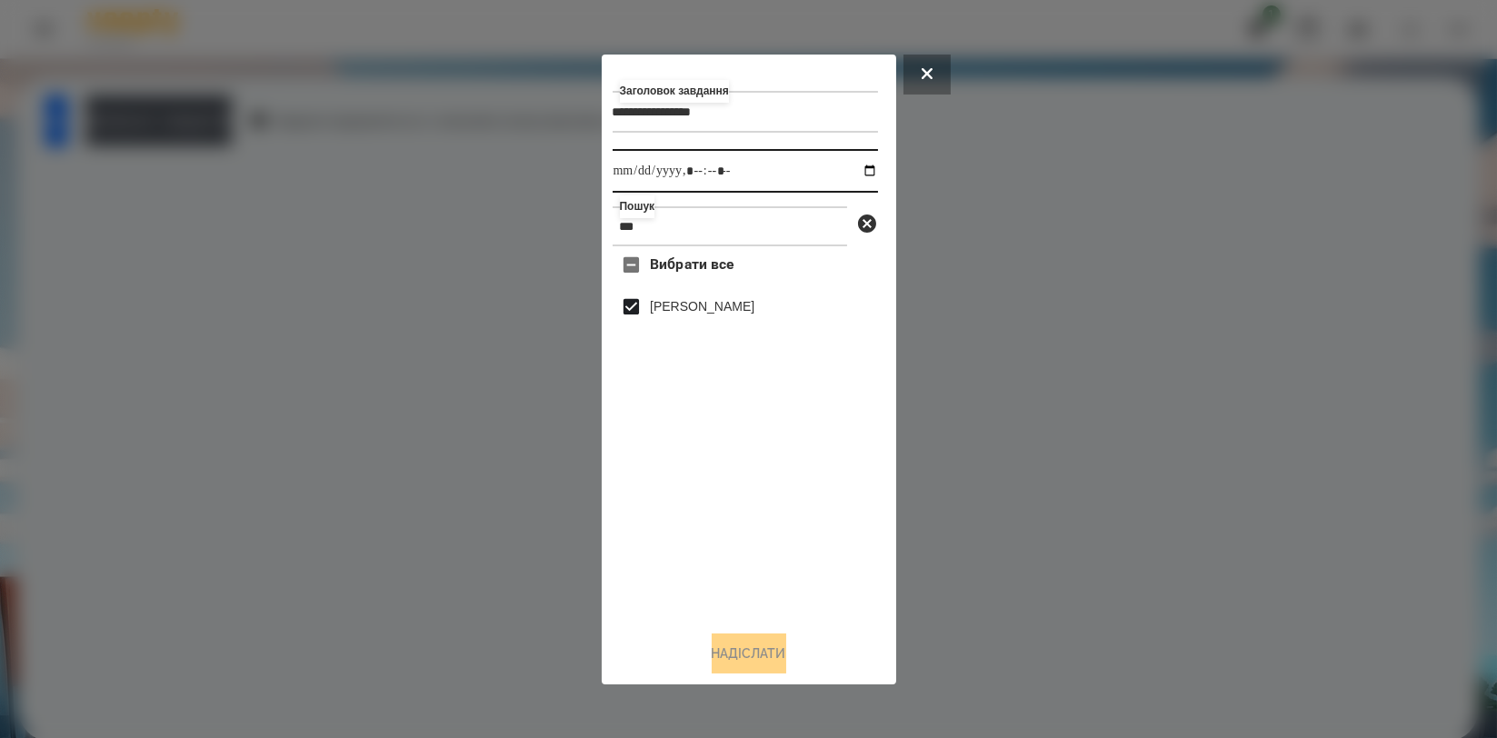
click at [856, 170] on input "datetime-local" at bounding box center [745, 171] width 265 height 44
type input "**********"
click at [838, 486] on div "Вибрати все [PERSON_NAME]" at bounding box center [745, 430] width 265 height 369
click at [755, 643] on button "Надіслати" at bounding box center [749, 653] width 75 height 40
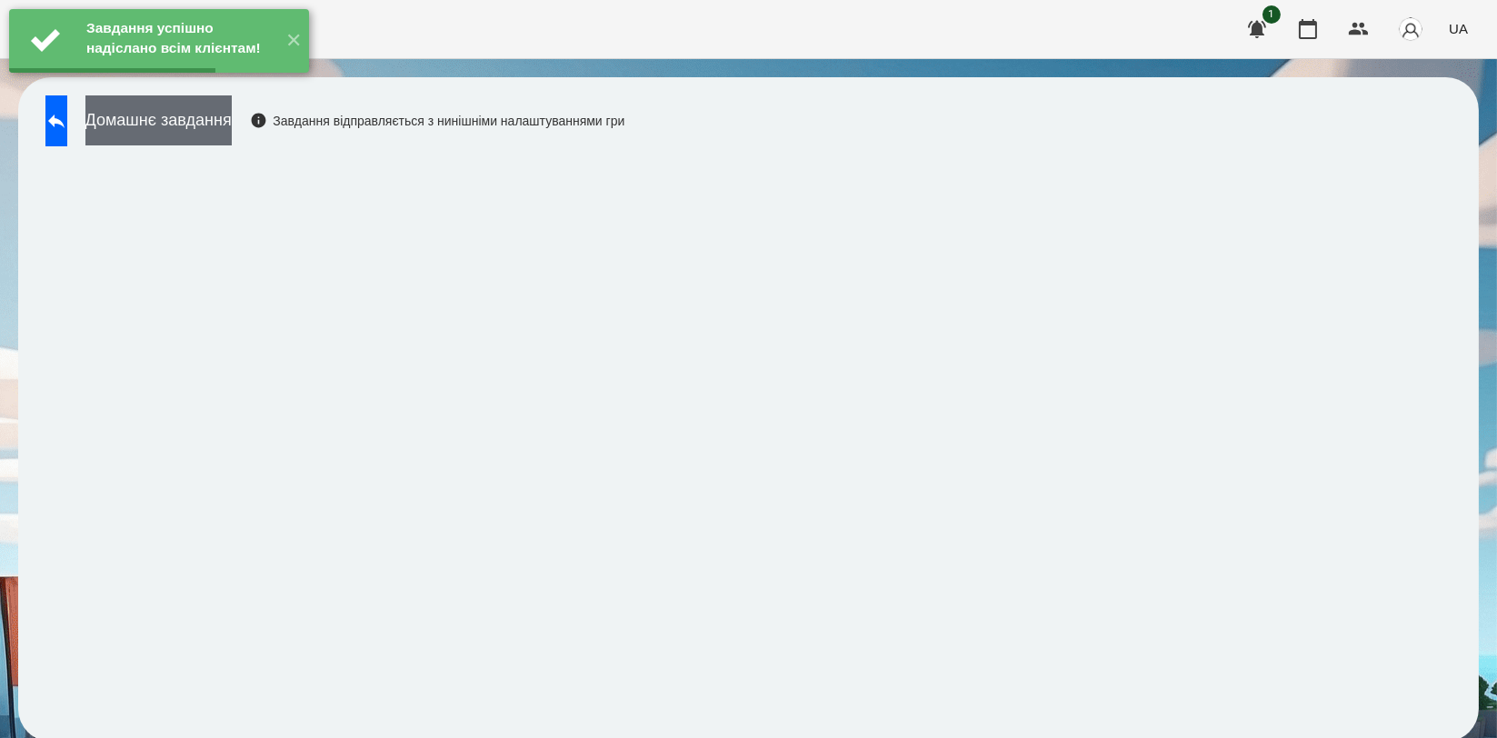
click at [232, 117] on button "Домашнє завдання" at bounding box center [158, 120] width 146 height 50
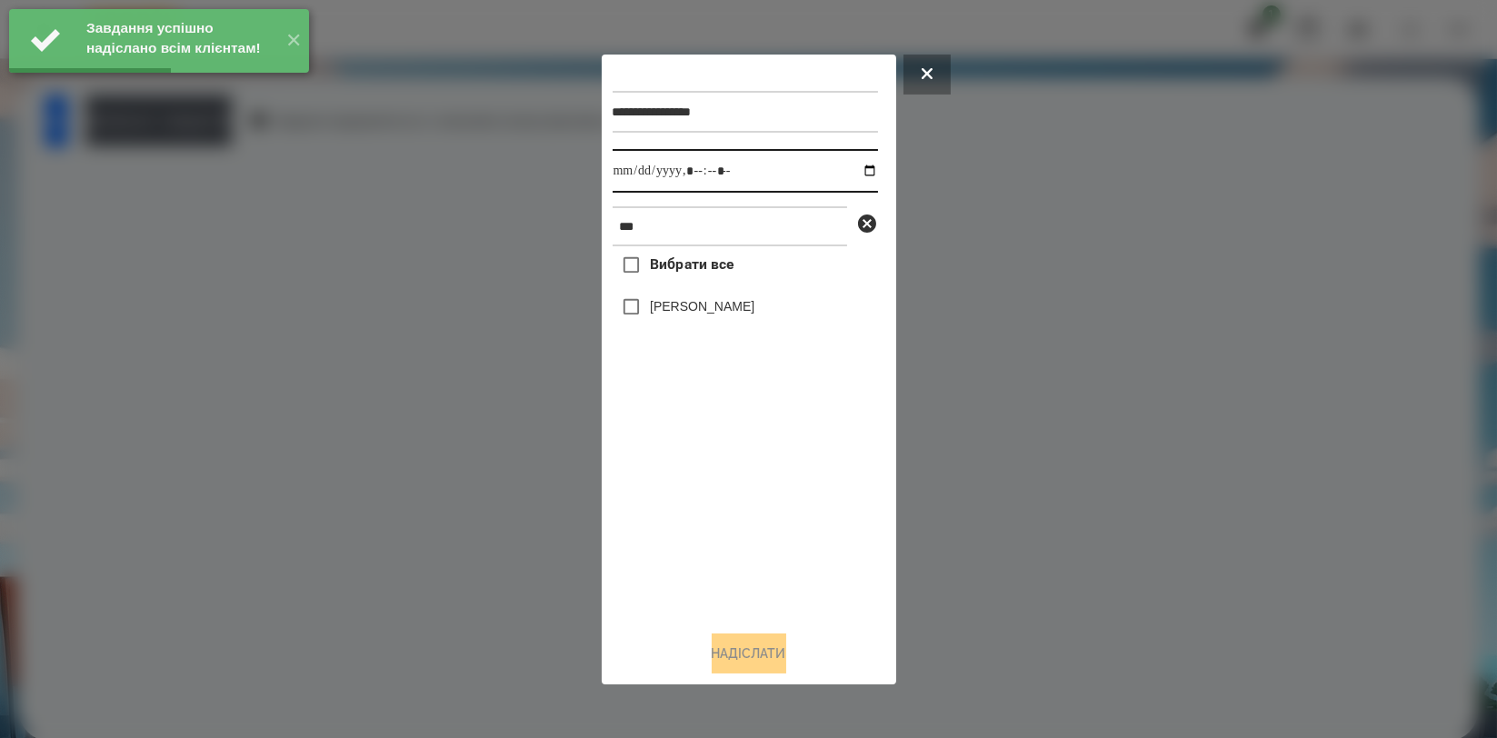
click at [860, 171] on input "datetime-local" at bounding box center [745, 171] width 265 height 44
type input "**********"
click at [673, 477] on div "Вибрати все [PERSON_NAME]" at bounding box center [745, 430] width 265 height 369
drag, startPoint x: 705, startPoint y: 304, endPoint x: 715, endPoint y: 336, distance: 33.3
click at [707, 304] on label "[PERSON_NAME]" at bounding box center [702, 306] width 105 height 18
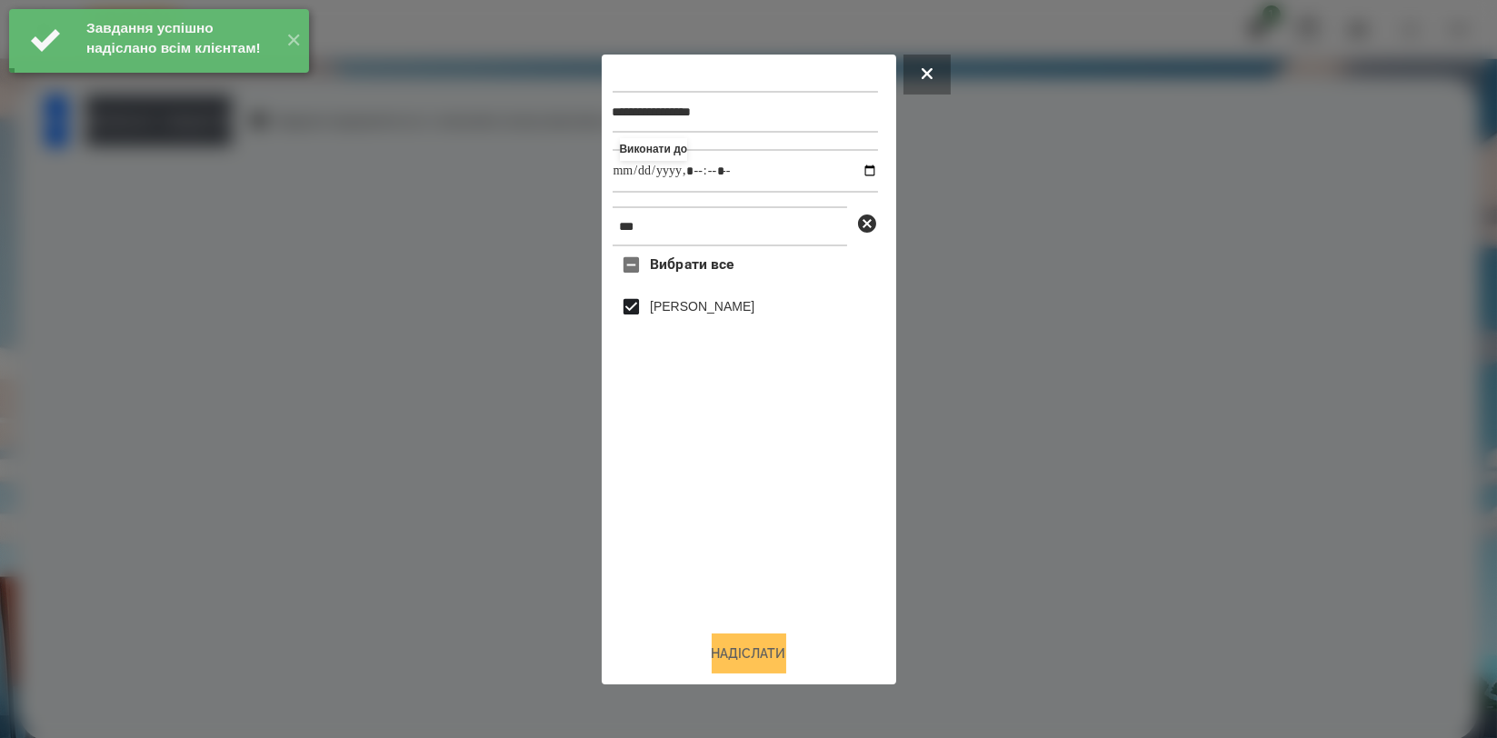
click at [726, 658] on button "Надіслати" at bounding box center [749, 653] width 75 height 40
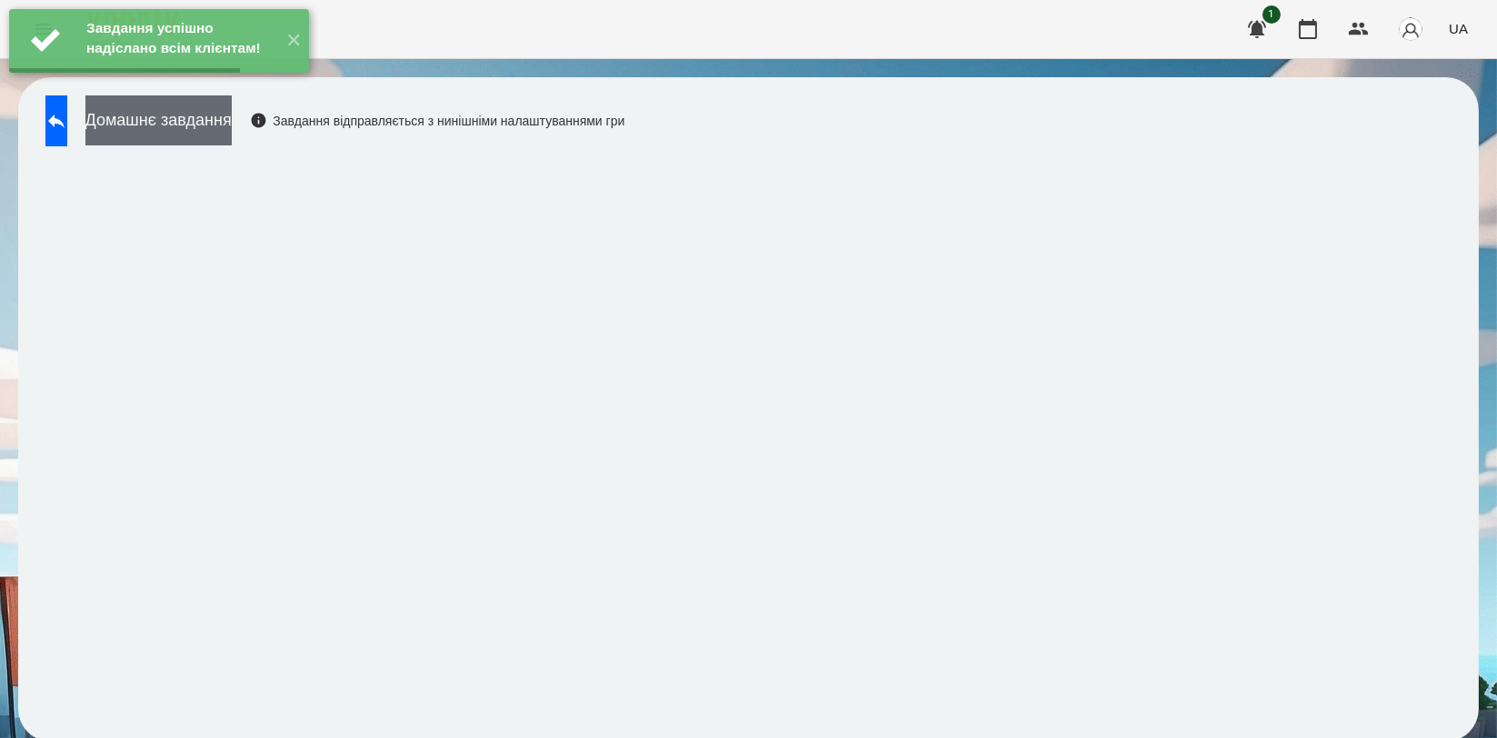
click at [232, 128] on button "Домашнє завдання" at bounding box center [158, 120] width 146 height 50
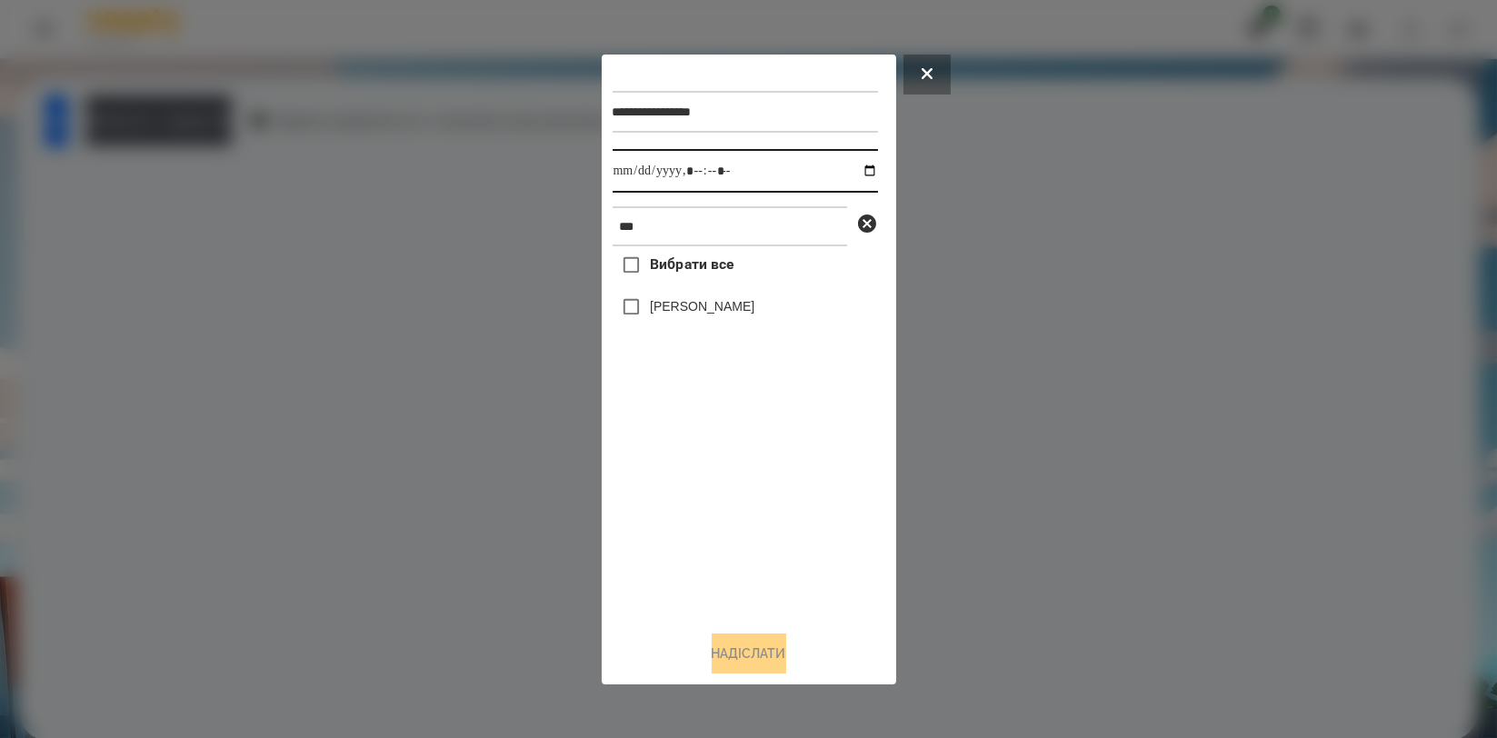
click at [861, 172] on input "datetime-local" at bounding box center [745, 171] width 265 height 44
type input "**********"
drag, startPoint x: 708, startPoint y: 540, endPoint x: 703, endPoint y: 370, distance: 170.0
click at [708, 535] on div "Вибрати все [PERSON_NAME]" at bounding box center [745, 430] width 265 height 369
click at [725, 307] on label "[PERSON_NAME]" at bounding box center [702, 306] width 105 height 18
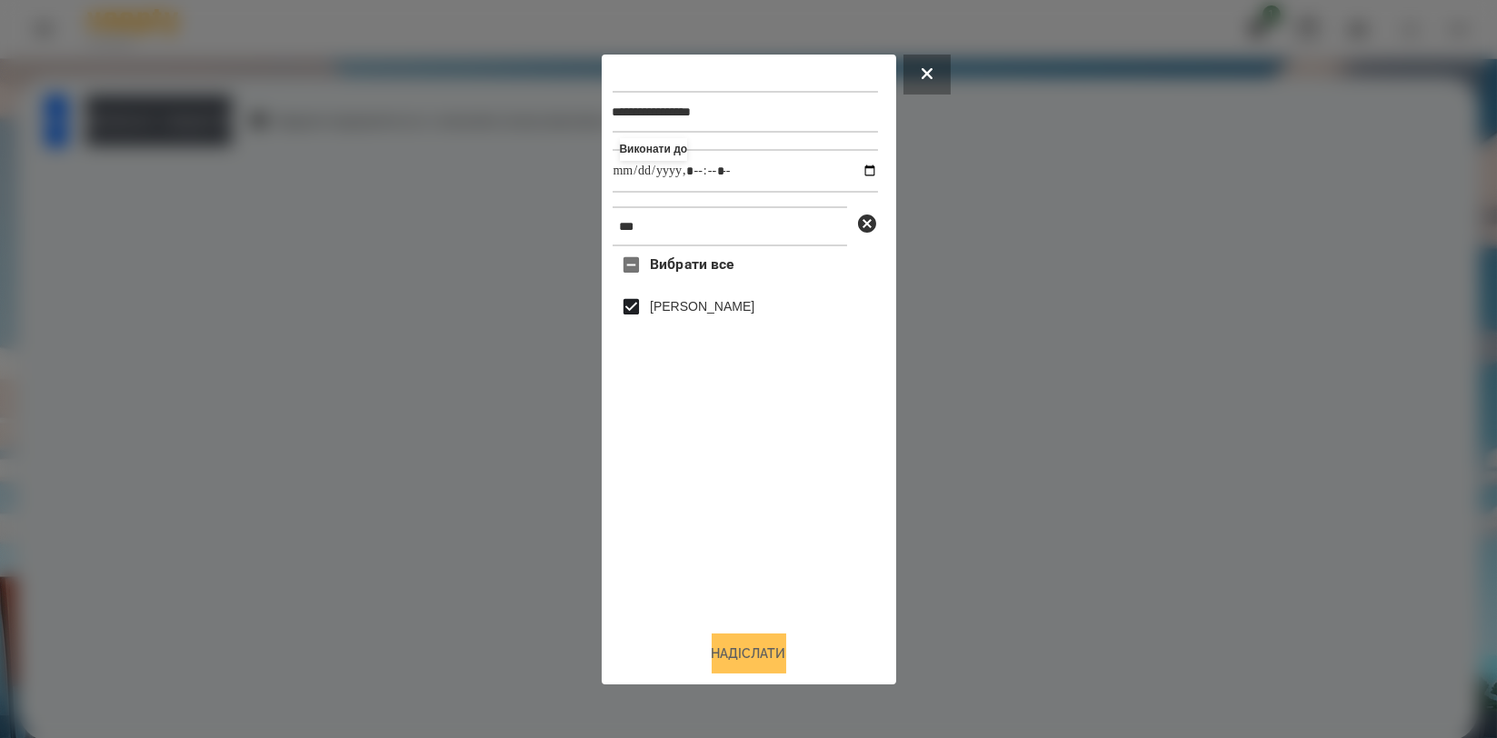
click at [762, 658] on button "Надіслати" at bounding box center [749, 653] width 75 height 40
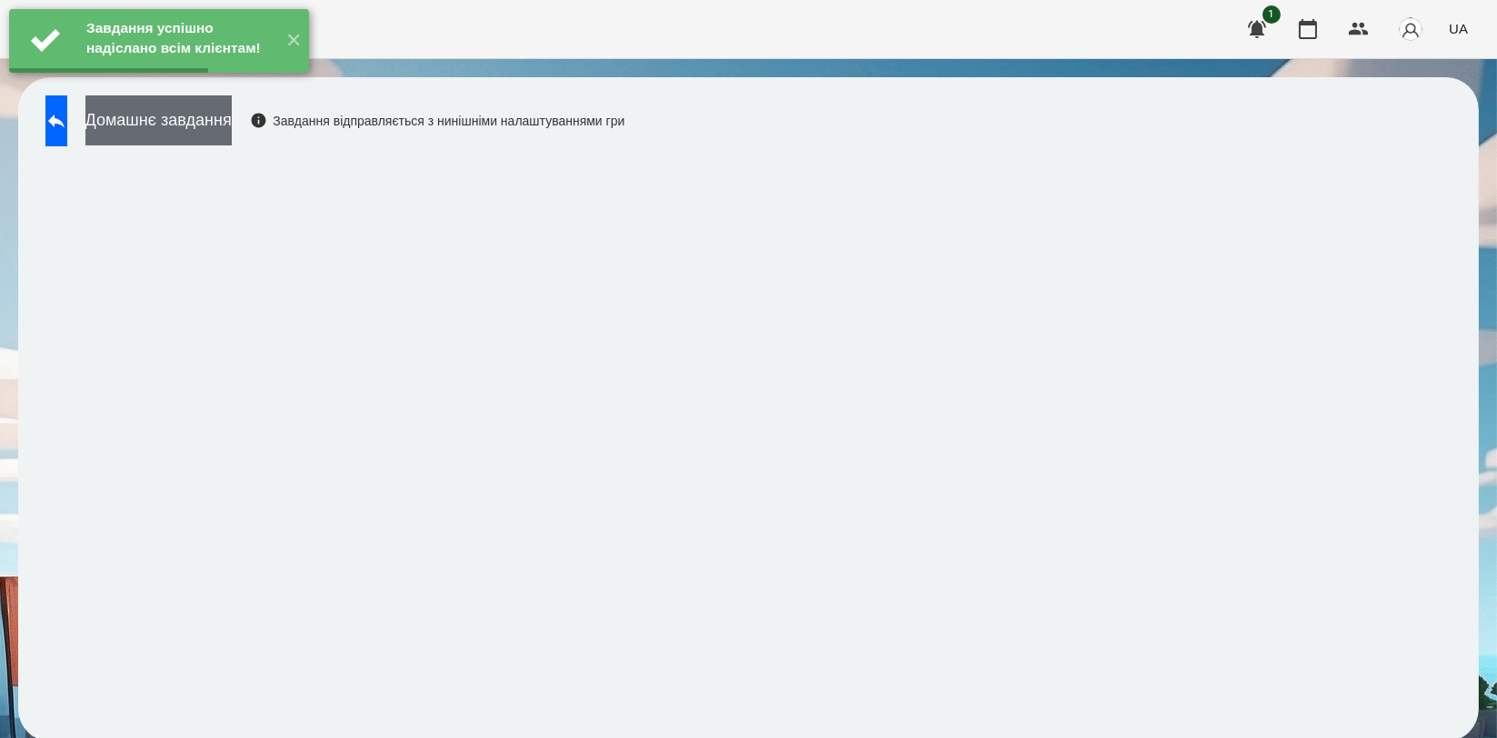
click at [232, 129] on button "Домашнє завдання" at bounding box center [158, 120] width 146 height 50
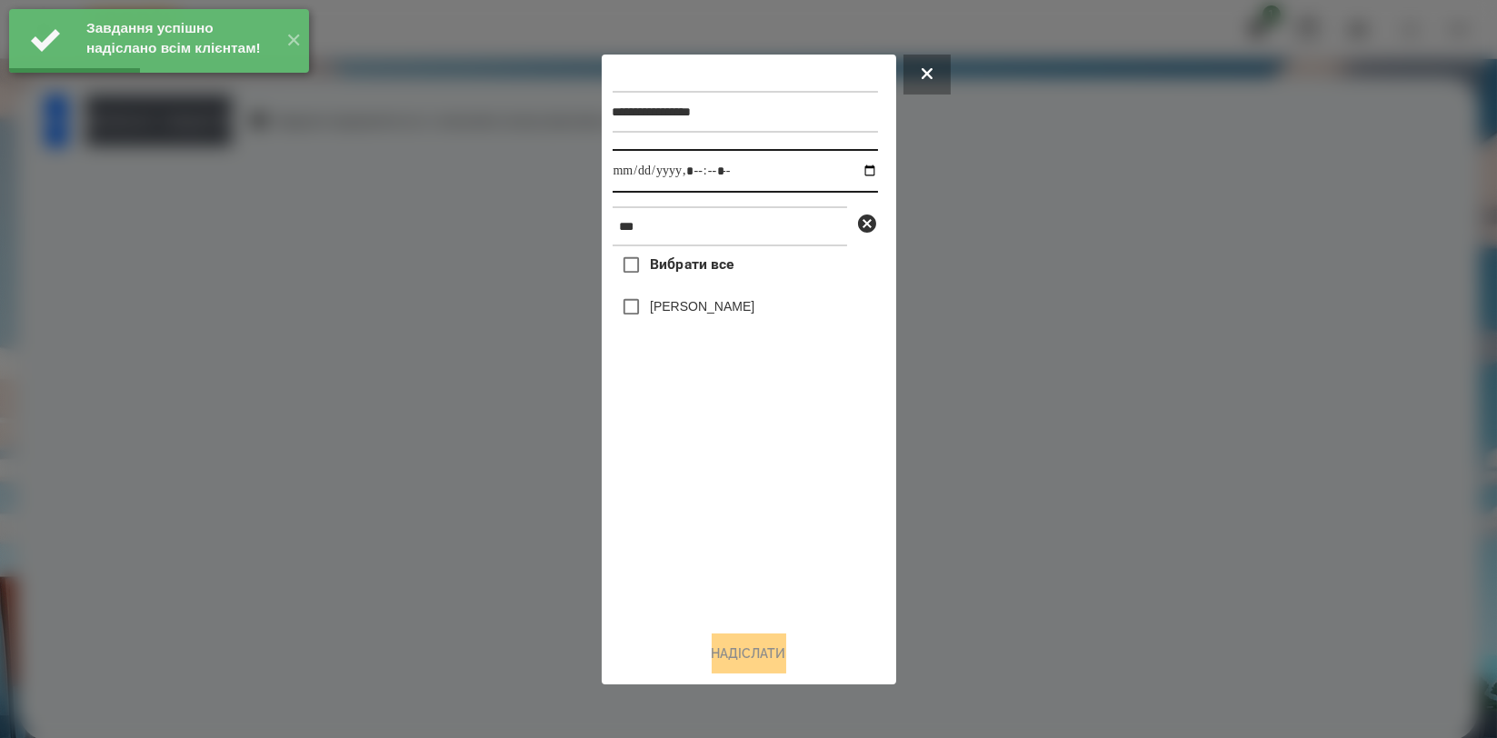
click at [852, 166] on input "datetime-local" at bounding box center [745, 171] width 265 height 44
type input "**********"
drag, startPoint x: 723, startPoint y: 518, endPoint x: 716, endPoint y: 354, distance: 163.7
click at [723, 519] on div "Вибрати все [PERSON_NAME]" at bounding box center [745, 430] width 265 height 369
click at [720, 311] on label "[PERSON_NAME]" at bounding box center [702, 306] width 105 height 18
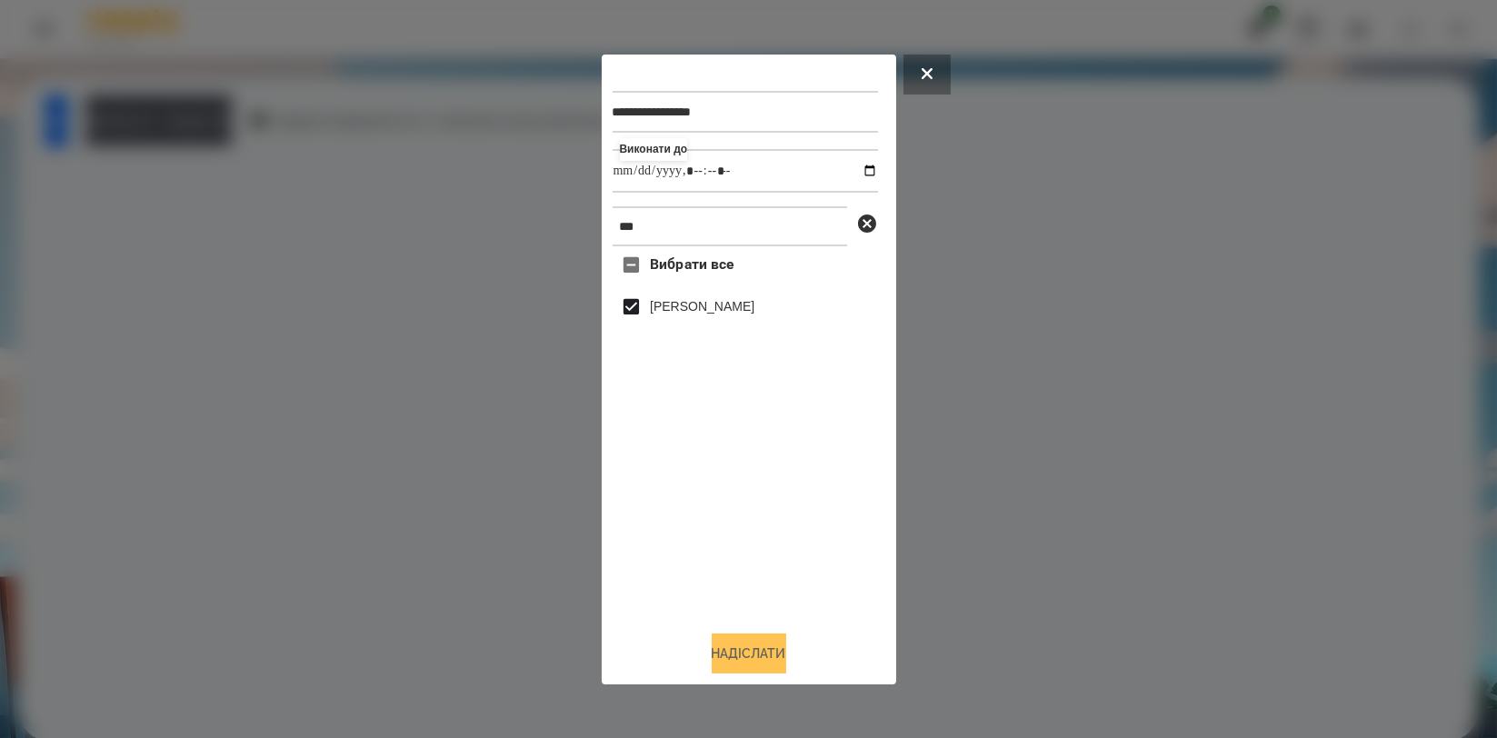
click at [742, 658] on button "Надіслати" at bounding box center [749, 653] width 75 height 40
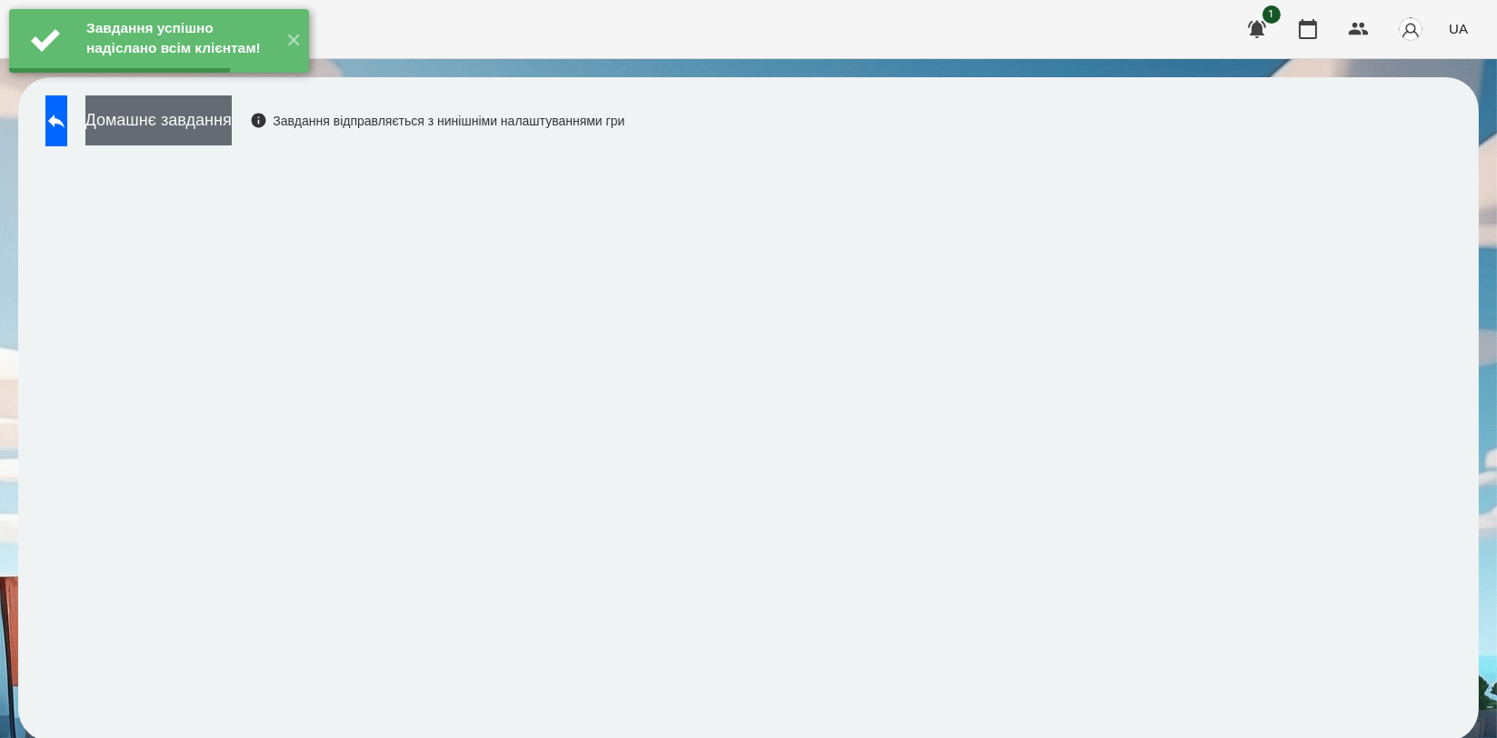
click at [224, 127] on button "Домашнє завдання" at bounding box center [158, 120] width 146 height 50
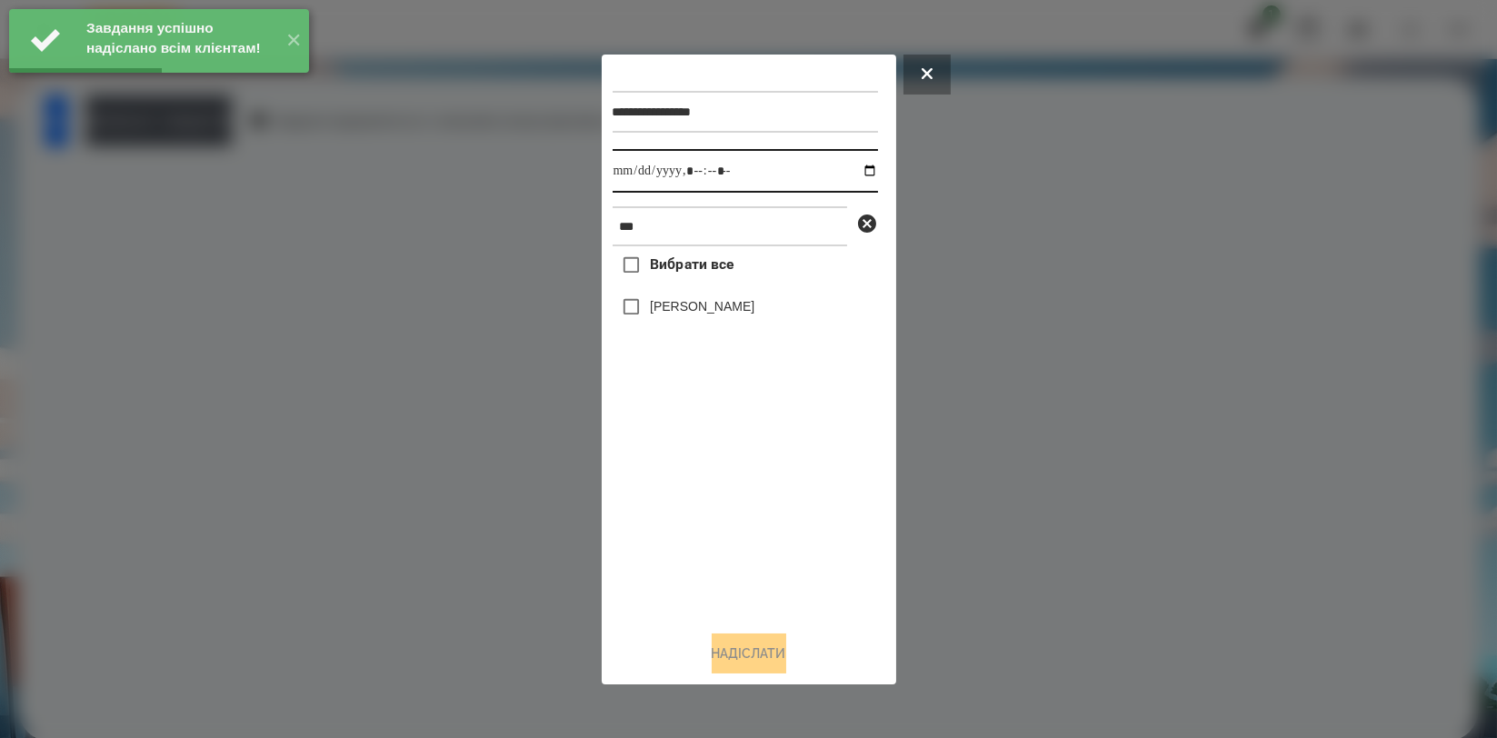
click at [855, 164] on input "datetime-local" at bounding box center [745, 171] width 265 height 44
type input "**********"
drag, startPoint x: 729, startPoint y: 515, endPoint x: 719, endPoint y: 374, distance: 141.2
click at [729, 515] on div "Вибрати все [PERSON_NAME]" at bounding box center [745, 430] width 265 height 369
click at [725, 314] on label "[PERSON_NAME]" at bounding box center [702, 306] width 105 height 18
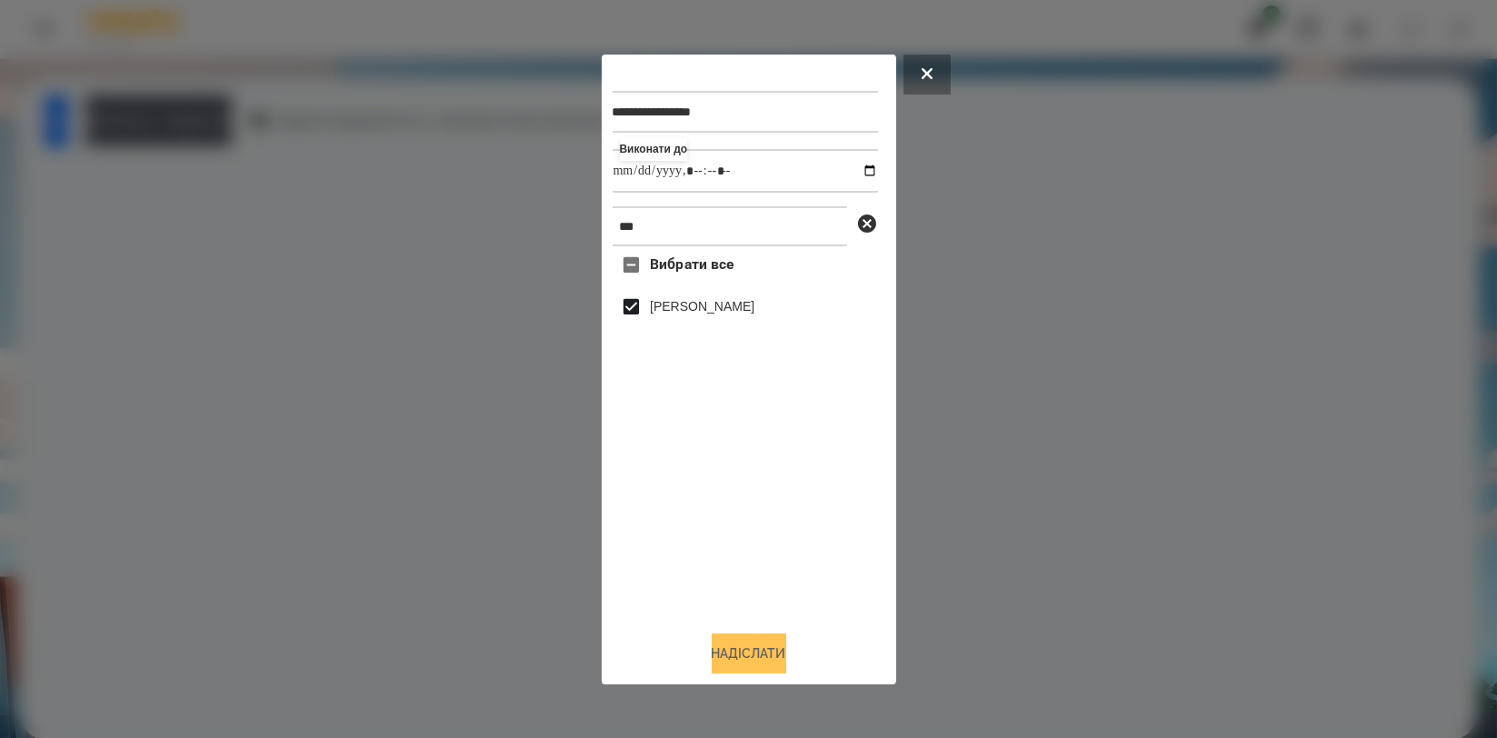
click at [744, 648] on button "Надіслати" at bounding box center [749, 653] width 75 height 40
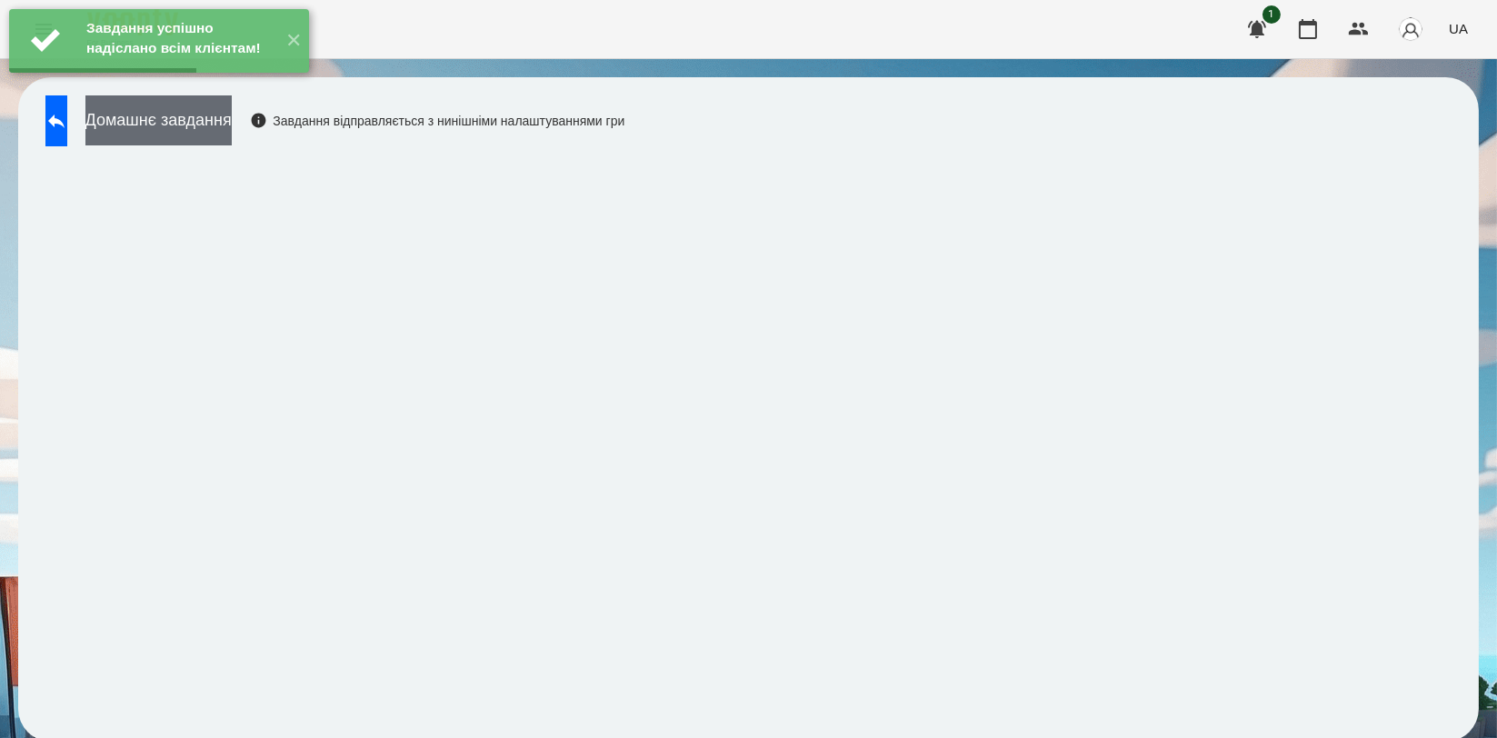
click at [232, 130] on button "Домашнє завдання" at bounding box center [158, 120] width 146 height 50
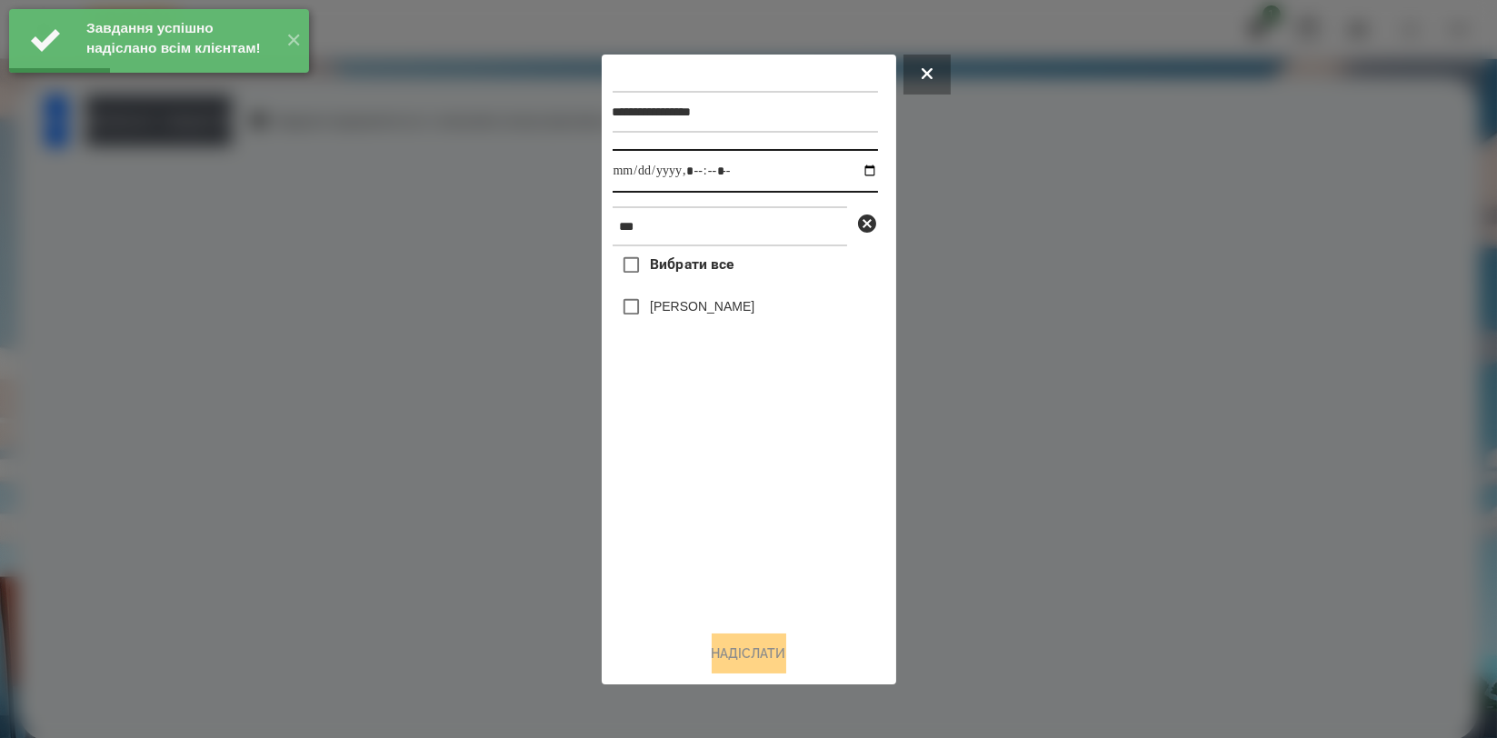
click at [845, 171] on input "datetime-local" at bounding box center [745, 171] width 265 height 44
click at [854, 173] on input "datetime-local" at bounding box center [745, 171] width 265 height 44
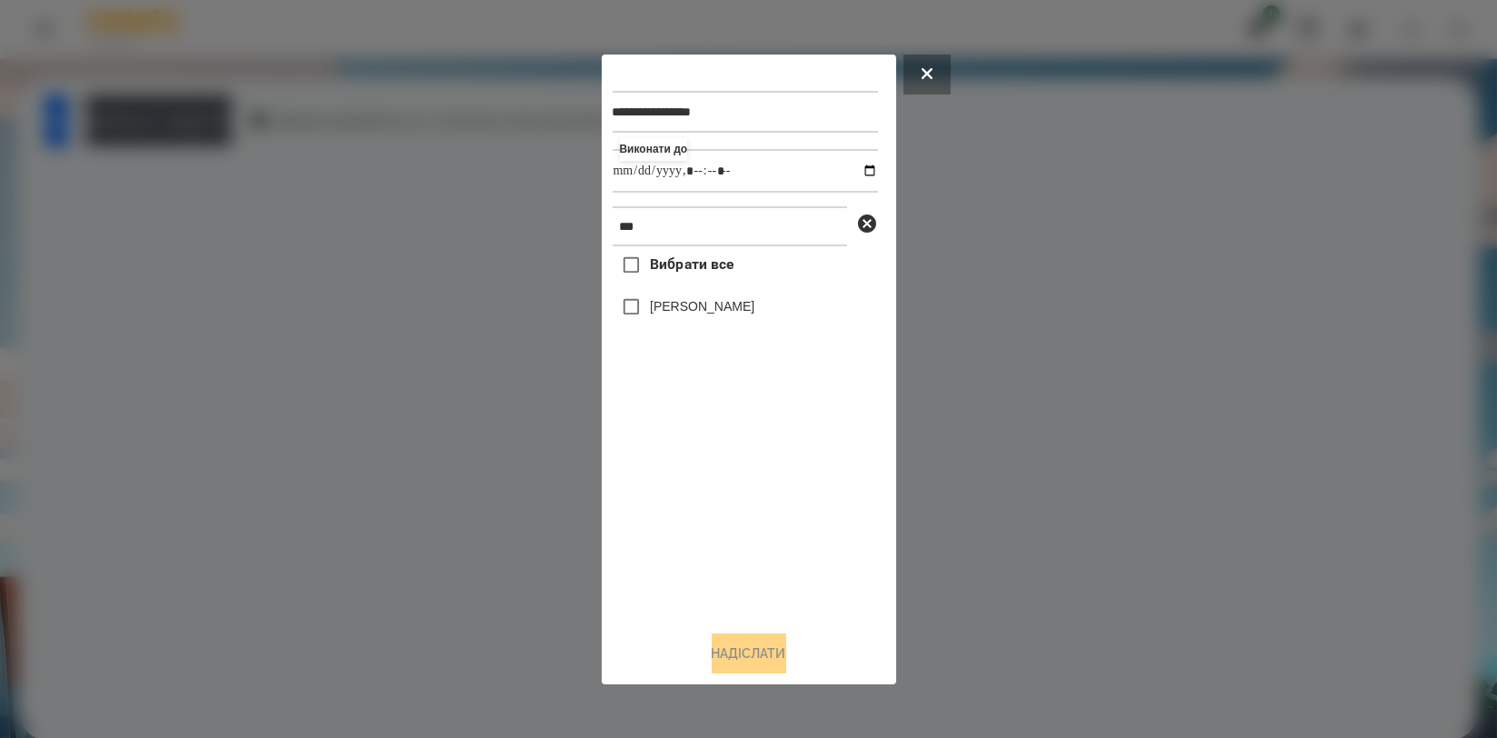
type input "**********"
drag, startPoint x: 715, startPoint y: 499, endPoint x: 715, endPoint y: 460, distance: 39.1
click at [715, 500] on div "Вибрати все [PERSON_NAME]" at bounding box center [745, 430] width 265 height 369
click at [721, 304] on label "[PERSON_NAME]" at bounding box center [702, 306] width 105 height 18
click at [723, 655] on button "Надіслати" at bounding box center [749, 653] width 75 height 40
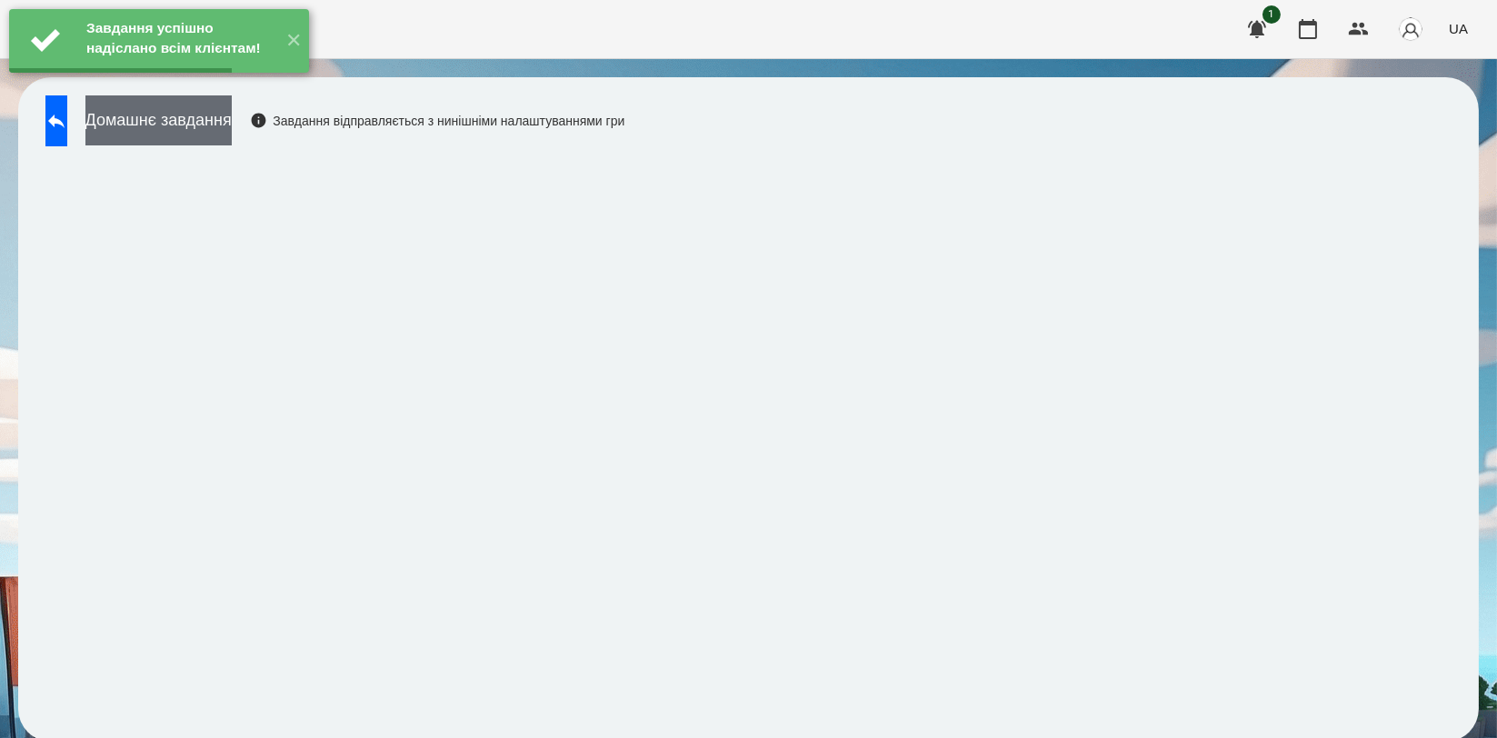
click at [232, 124] on button "Домашнє завдання" at bounding box center [158, 120] width 146 height 50
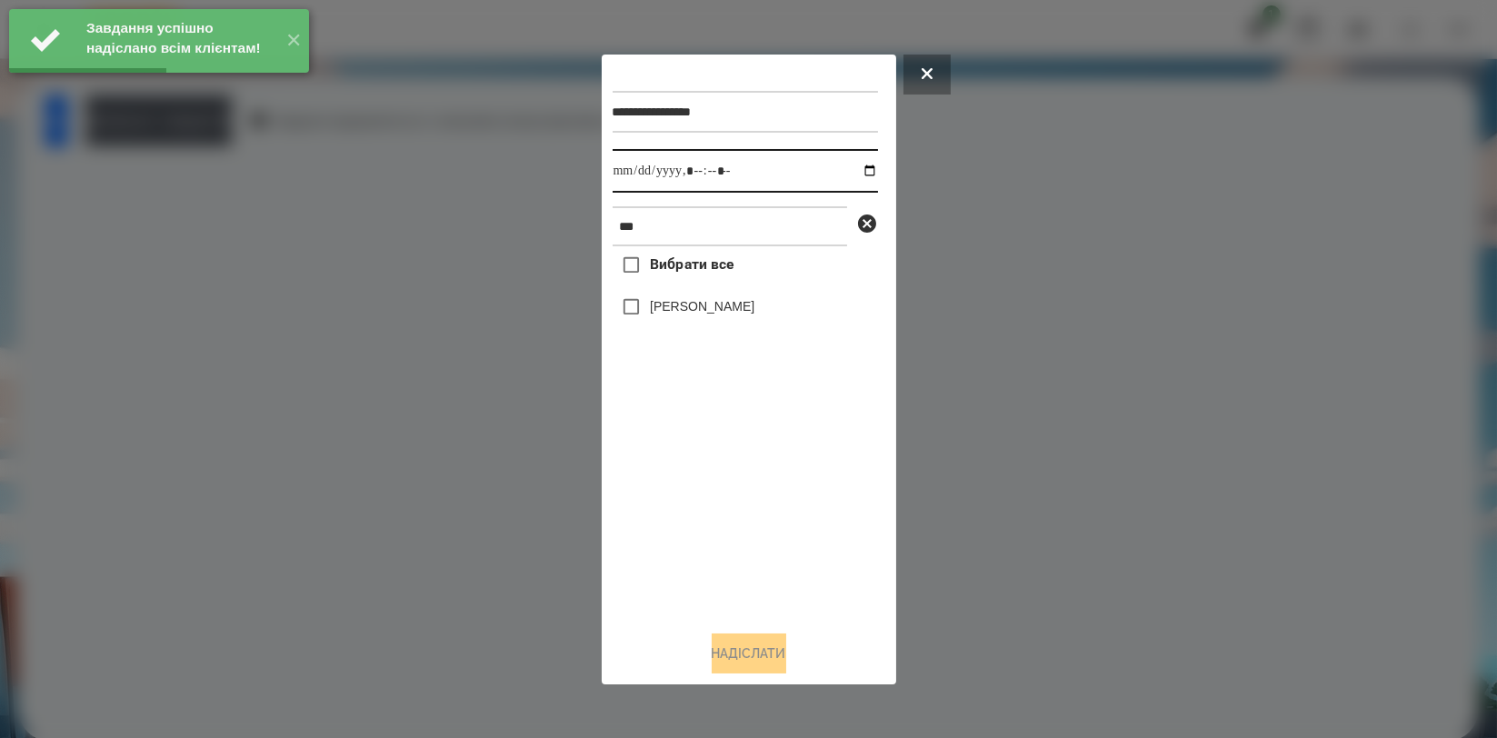
click at [854, 165] on input "datetime-local" at bounding box center [745, 171] width 265 height 44
type input "**********"
click at [754, 512] on div "Вибрати все [PERSON_NAME]" at bounding box center [745, 430] width 265 height 369
click at [723, 300] on label "[PERSON_NAME]" at bounding box center [702, 306] width 105 height 18
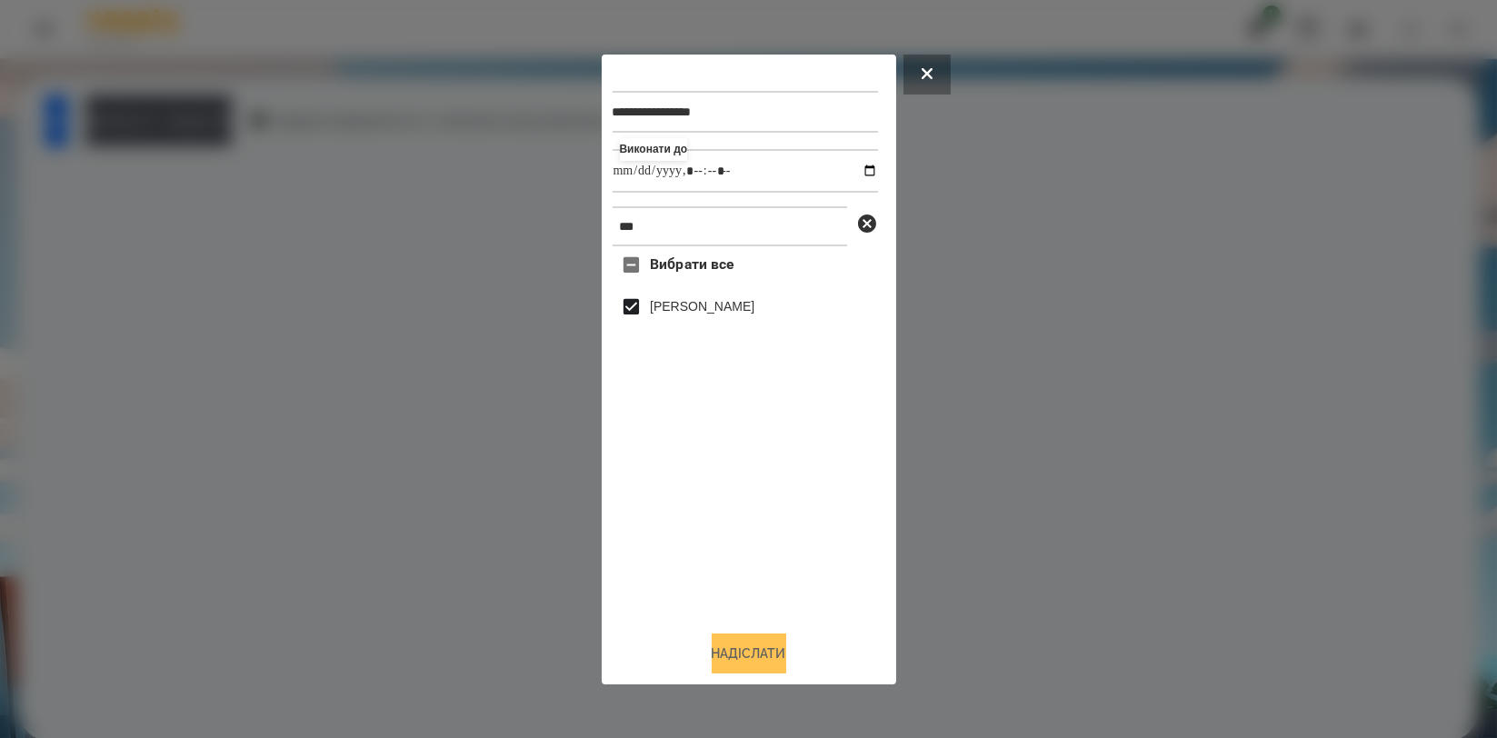
click at [753, 649] on button "Надіслати" at bounding box center [749, 653] width 75 height 40
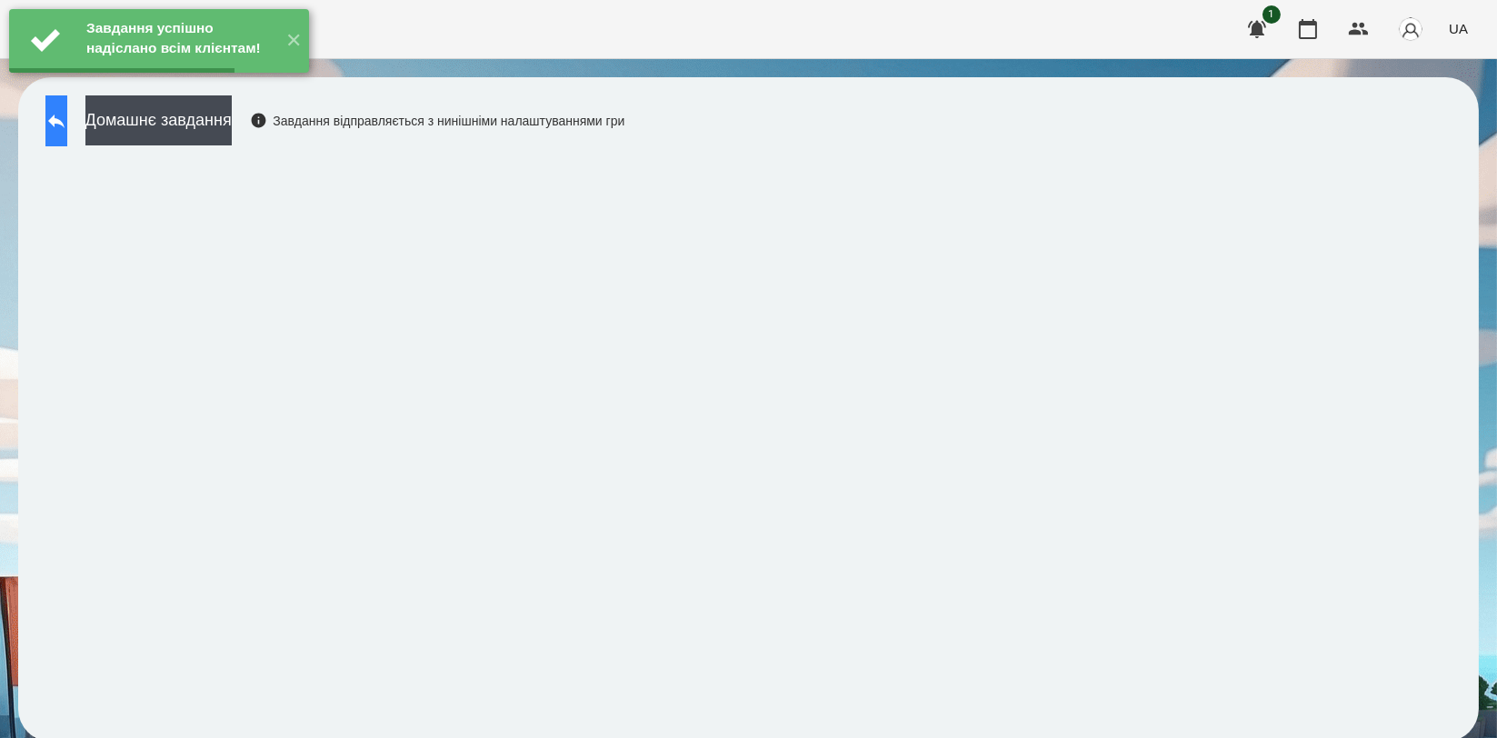
click at [66, 129] on icon at bounding box center [56, 121] width 22 height 22
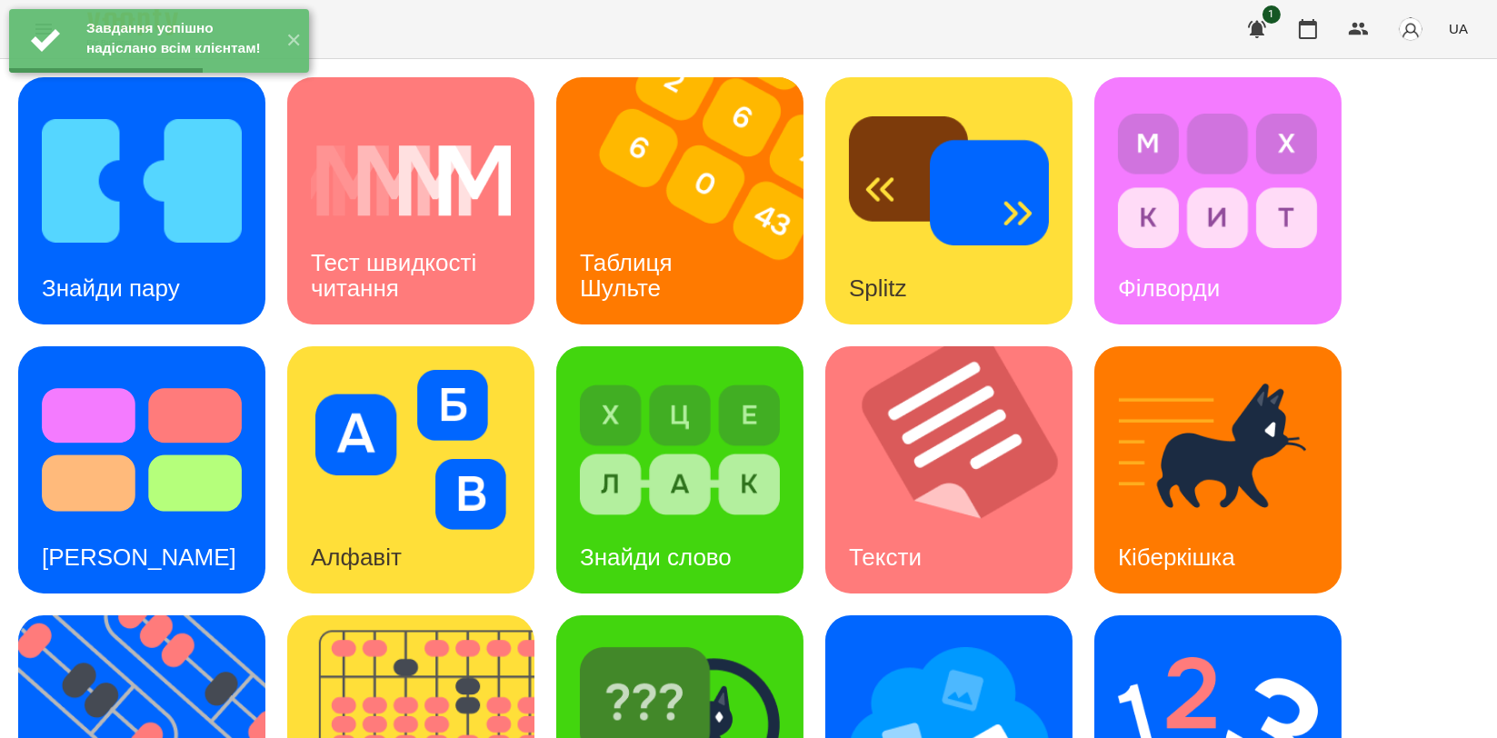
scroll to position [404, 0]
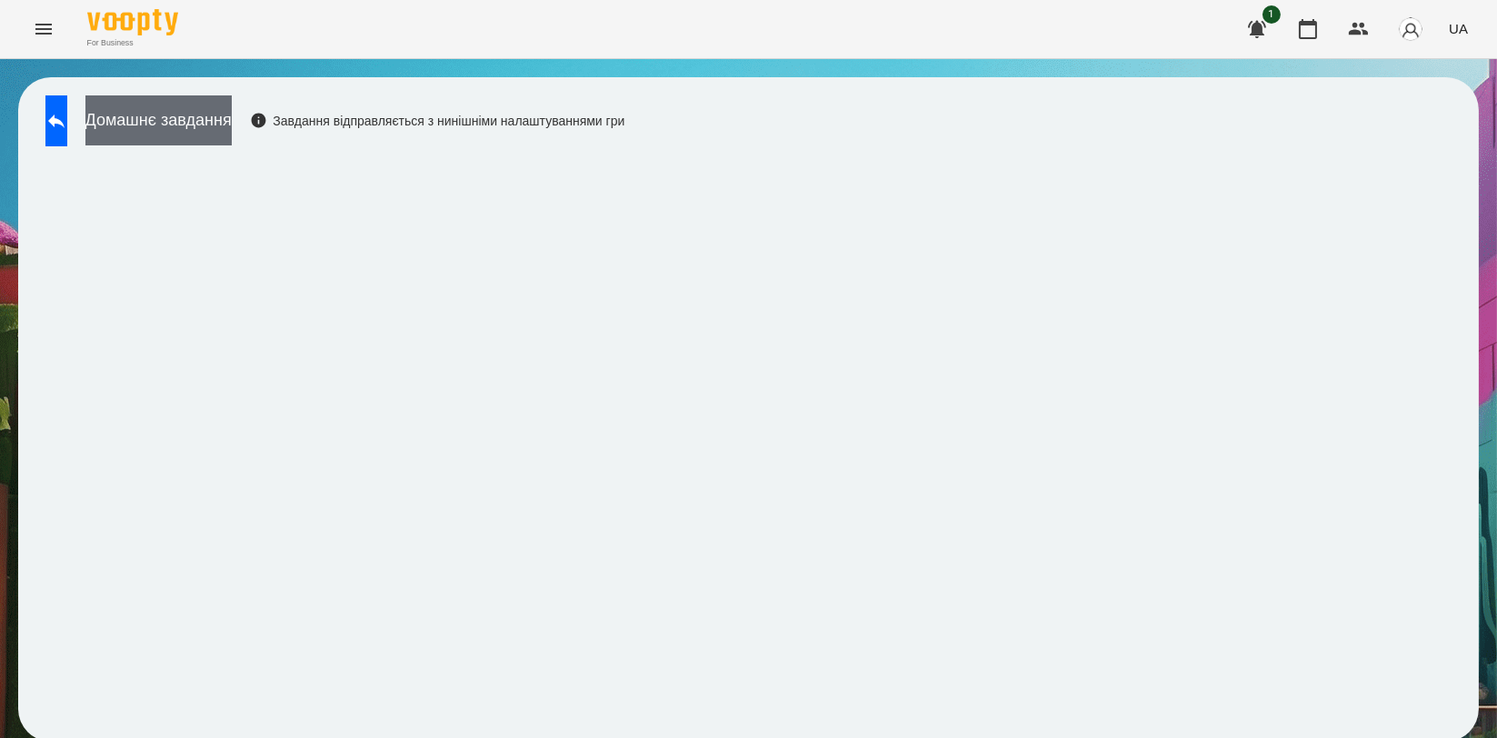
click at [225, 109] on button "Домашнє завдання" at bounding box center [158, 120] width 146 height 50
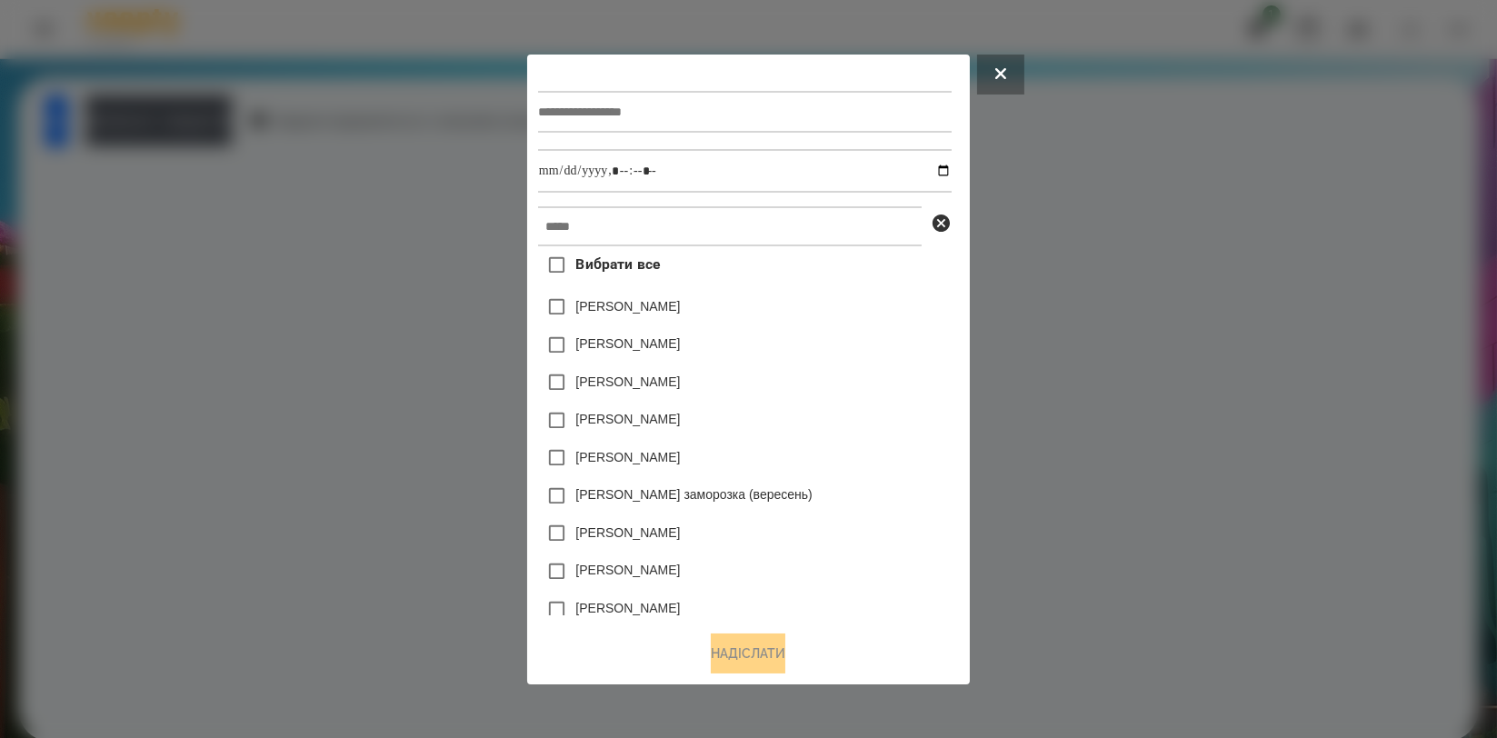
click at [602, 84] on div at bounding box center [745, 112] width 414 height 75
click at [597, 95] on input "text" at bounding box center [745, 112] width 414 height 42
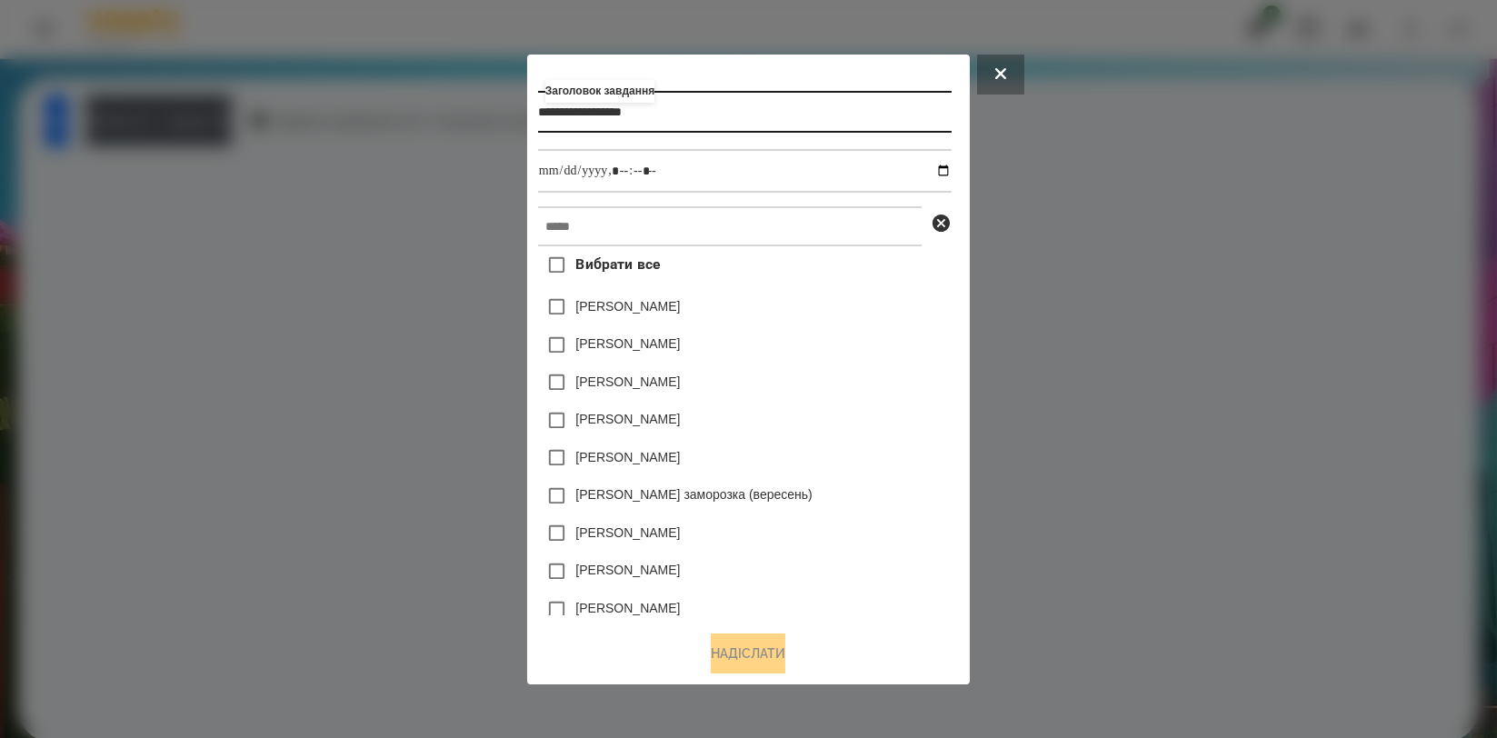
type input "**********"
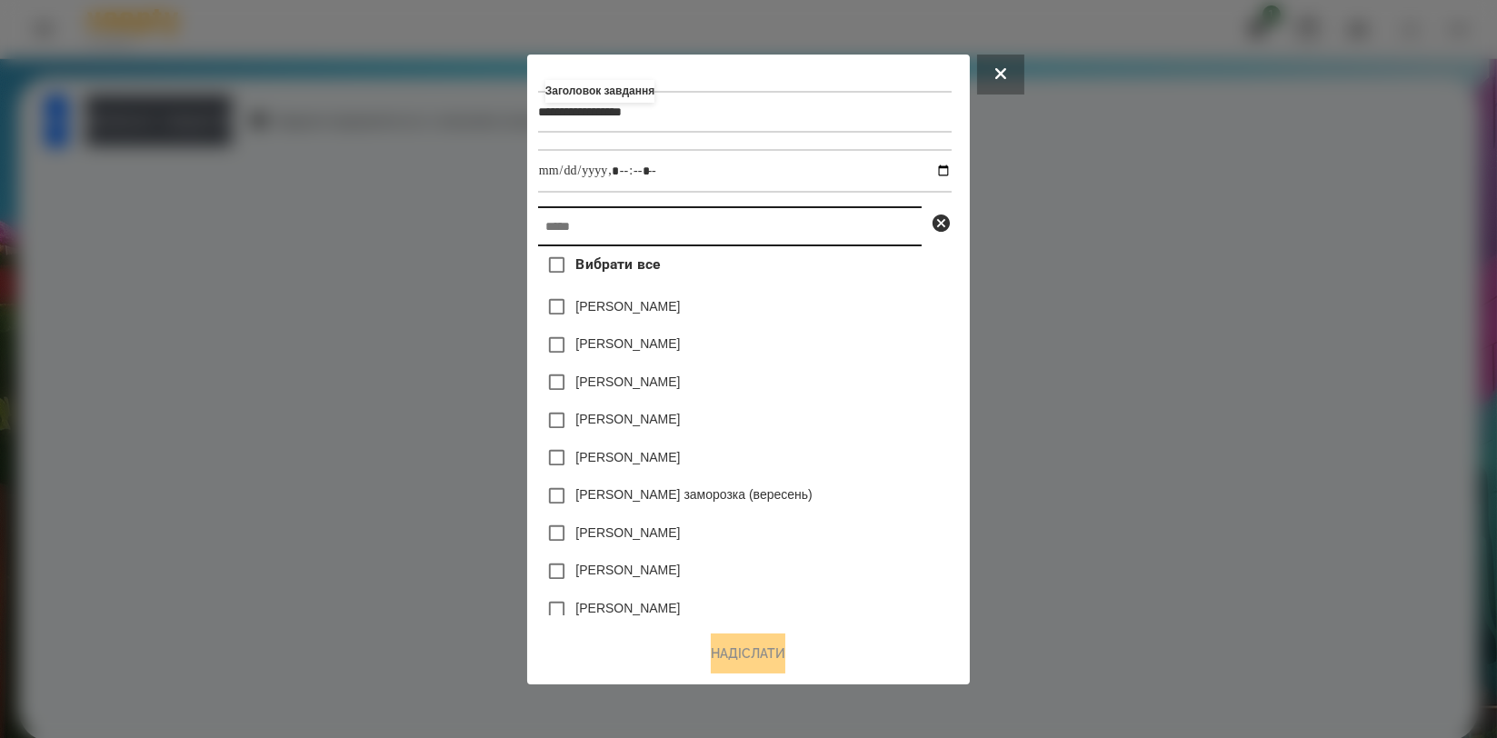
click at [583, 220] on input "text" at bounding box center [730, 226] width 384 height 40
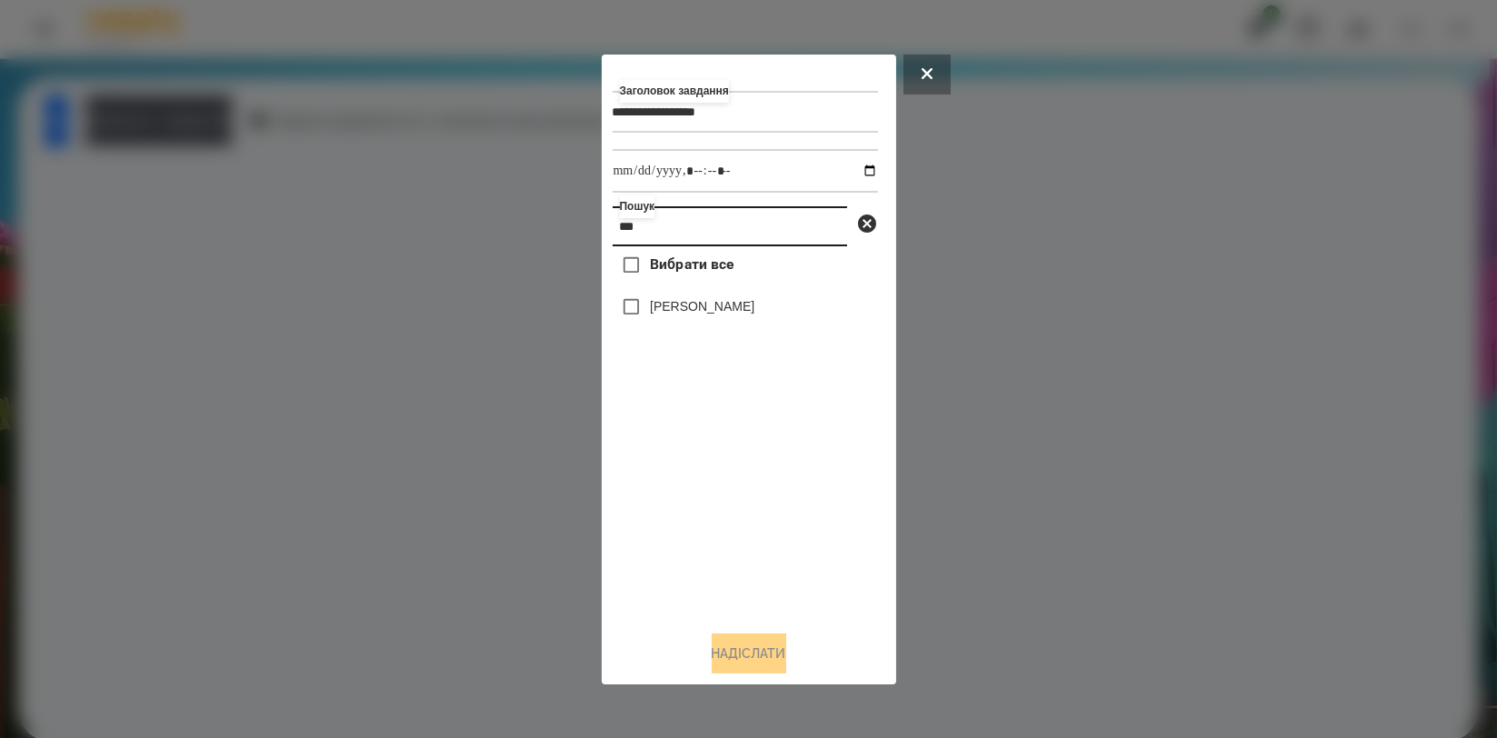
type input "***"
click at [703, 318] on div "[PERSON_NAME]" at bounding box center [745, 307] width 265 height 38
click at [703, 313] on label "[PERSON_NAME]" at bounding box center [702, 306] width 105 height 18
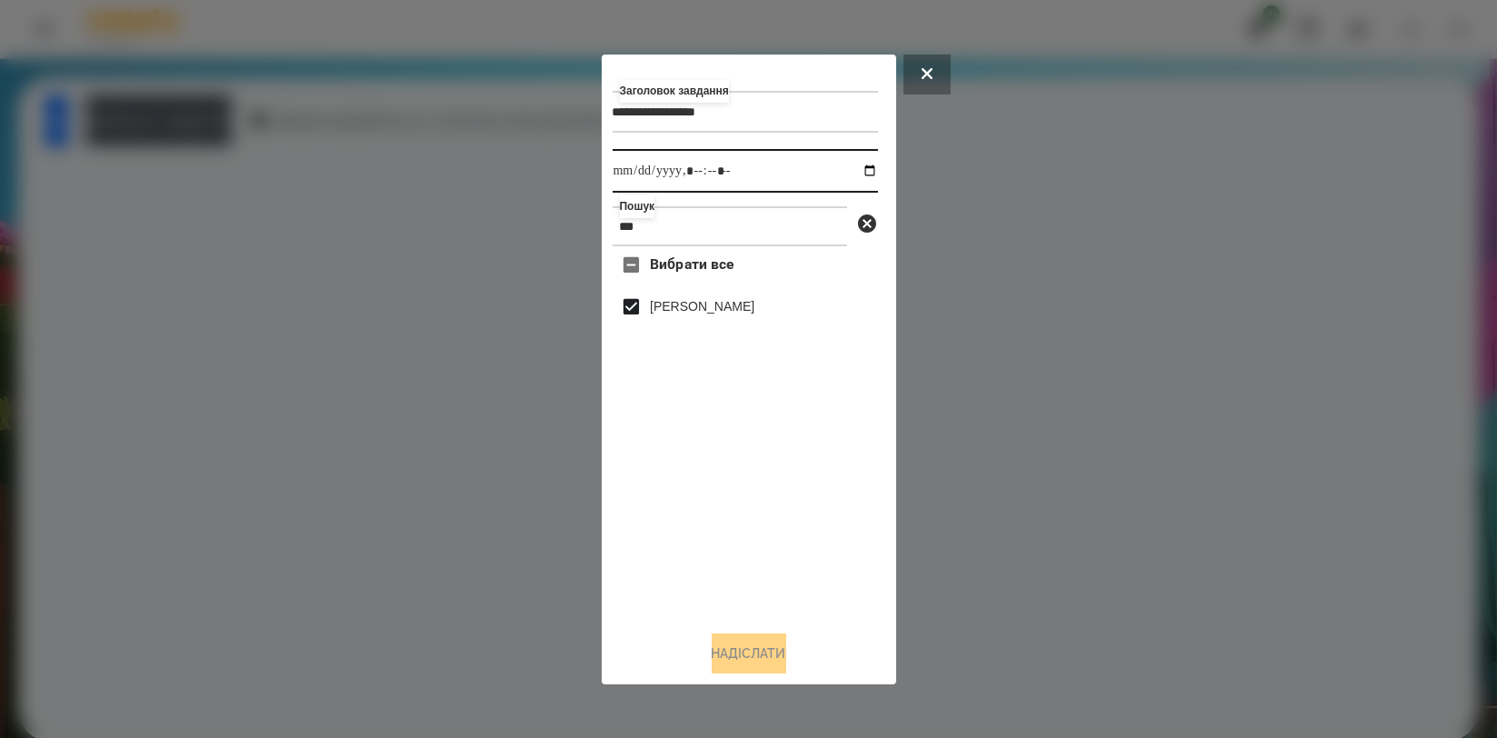
click at [862, 166] on input "datetime-local" at bounding box center [745, 171] width 265 height 44
type input "**********"
drag, startPoint x: 780, startPoint y: 543, endPoint x: 754, endPoint y: 577, distance: 42.2
click at [780, 543] on div "Вибрати все [PERSON_NAME]" at bounding box center [745, 430] width 265 height 369
drag, startPoint x: 729, startPoint y: 653, endPoint x: 740, endPoint y: 643, distance: 14.8
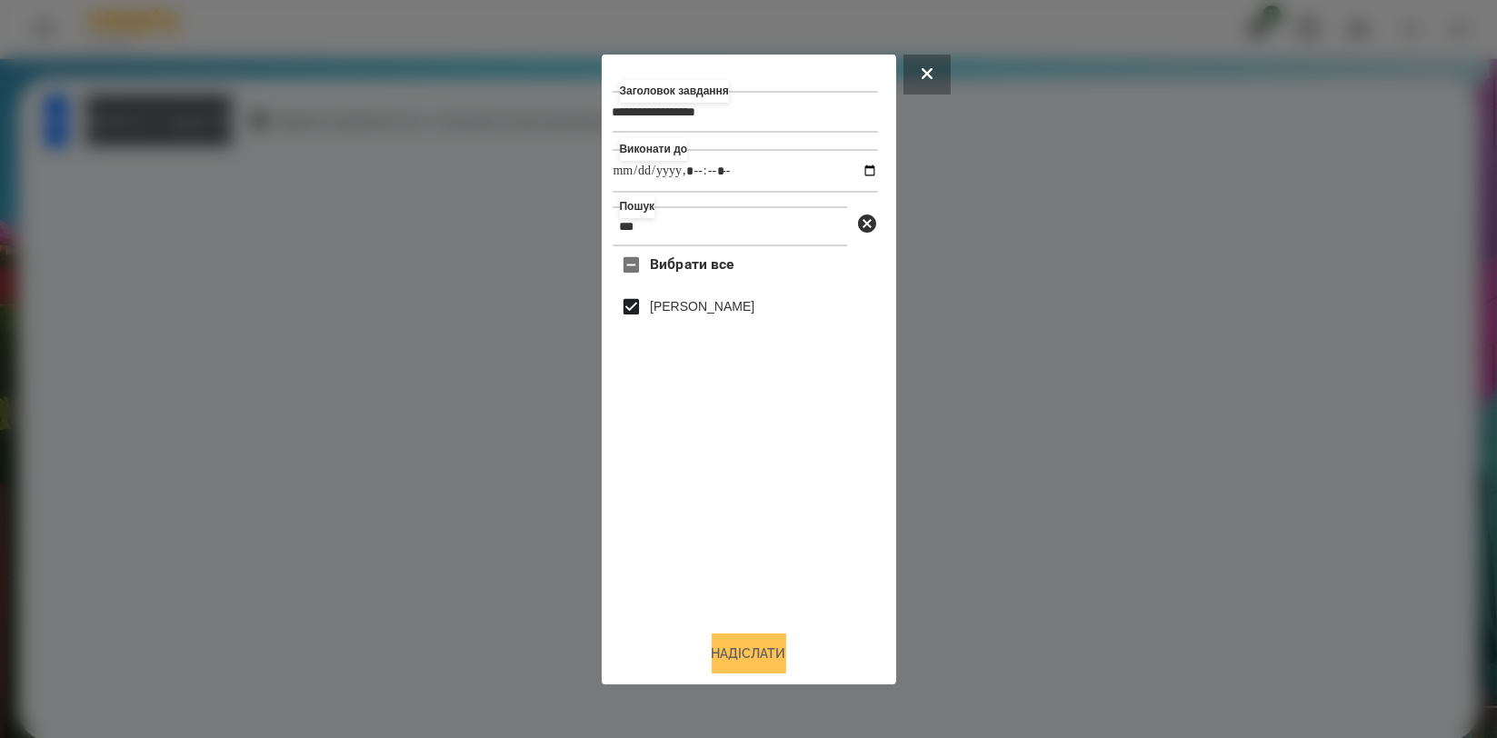
click at [729, 653] on button "Надіслати" at bounding box center [749, 653] width 75 height 40
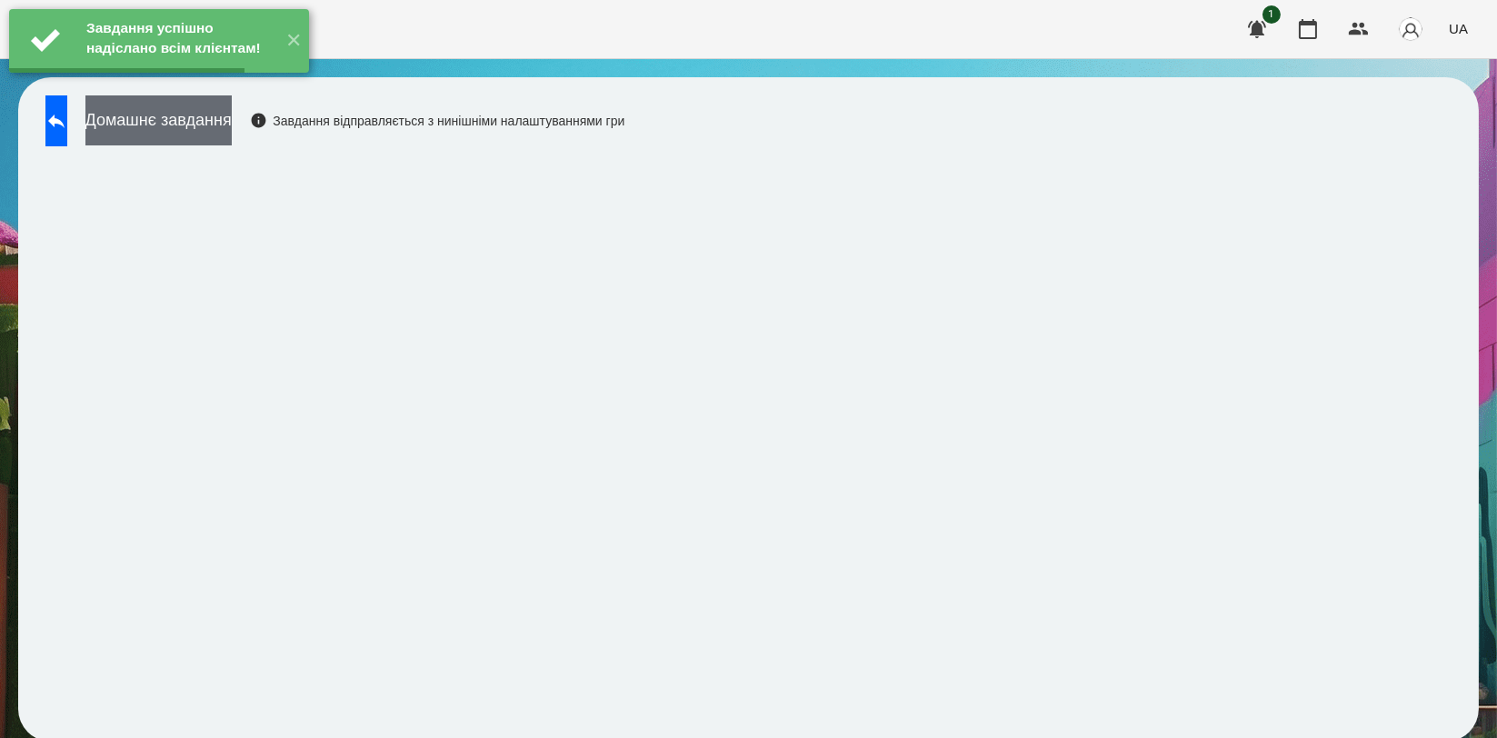
click at [214, 125] on button "Домашнє завдання" at bounding box center [158, 120] width 146 height 50
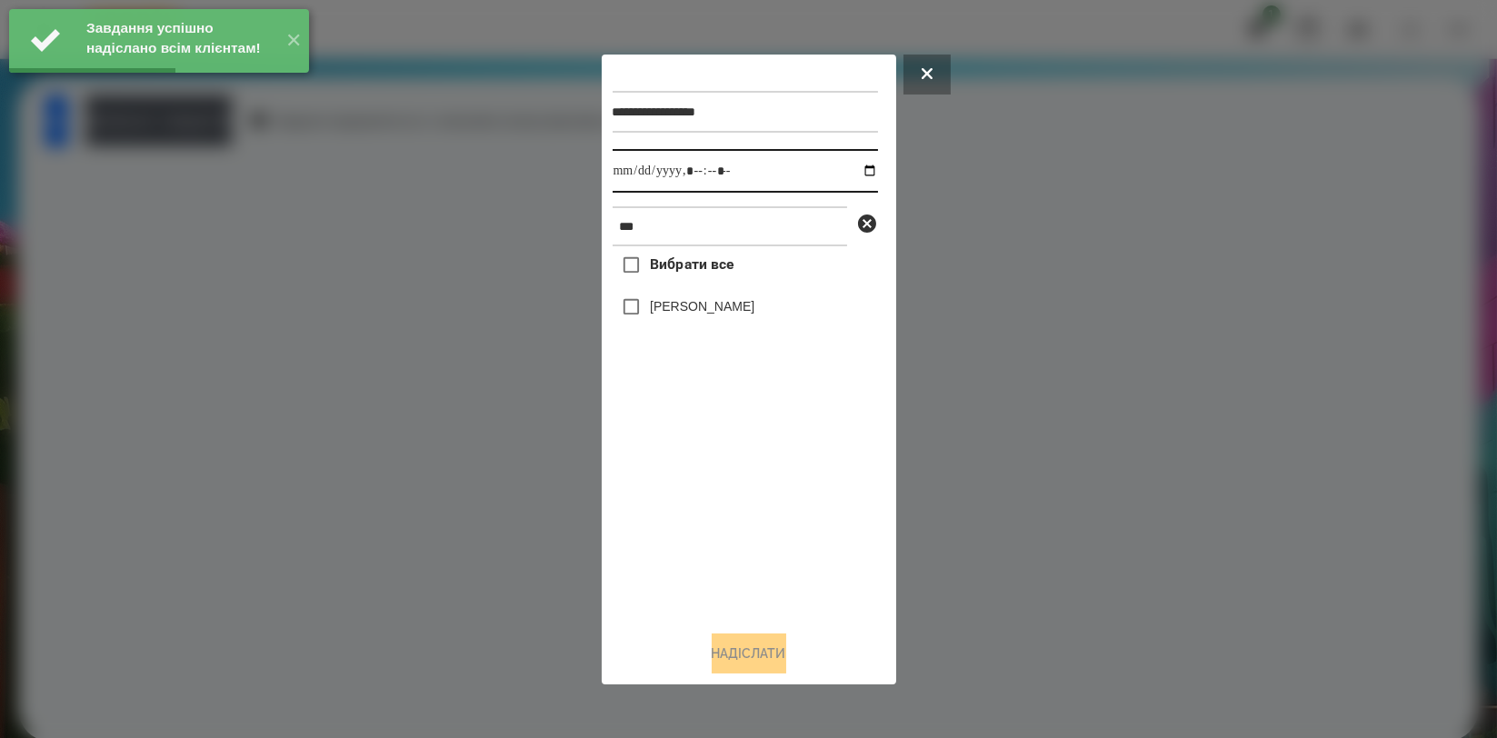
click at [866, 179] on input "datetime-local" at bounding box center [745, 171] width 265 height 44
click at [861, 170] on input "datetime-local" at bounding box center [745, 171] width 265 height 44
type input "**********"
click at [665, 487] on div "Вибрати все [PERSON_NAME]" at bounding box center [745, 430] width 265 height 369
click at [723, 309] on label "[PERSON_NAME]" at bounding box center [702, 306] width 105 height 18
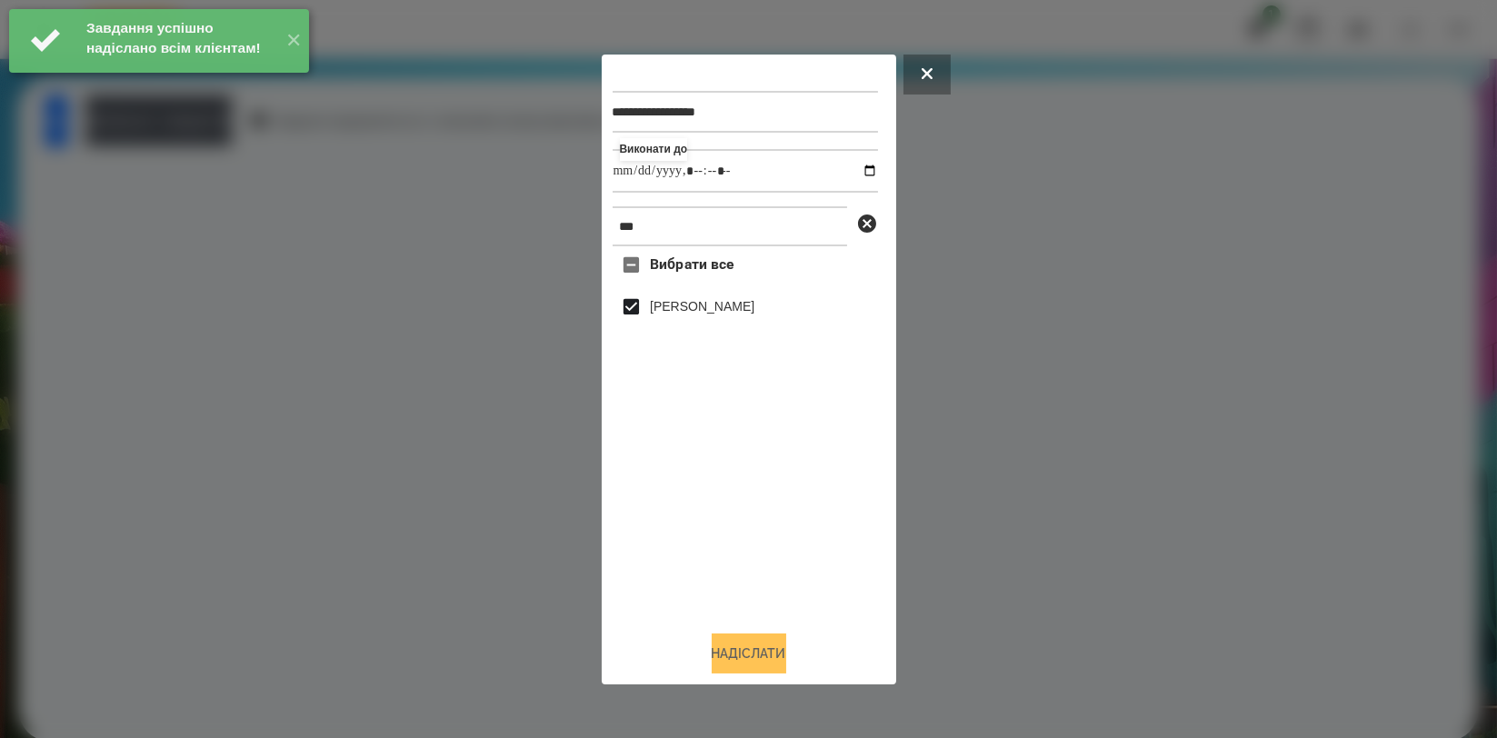
click at [739, 661] on button "Надіслати" at bounding box center [749, 653] width 75 height 40
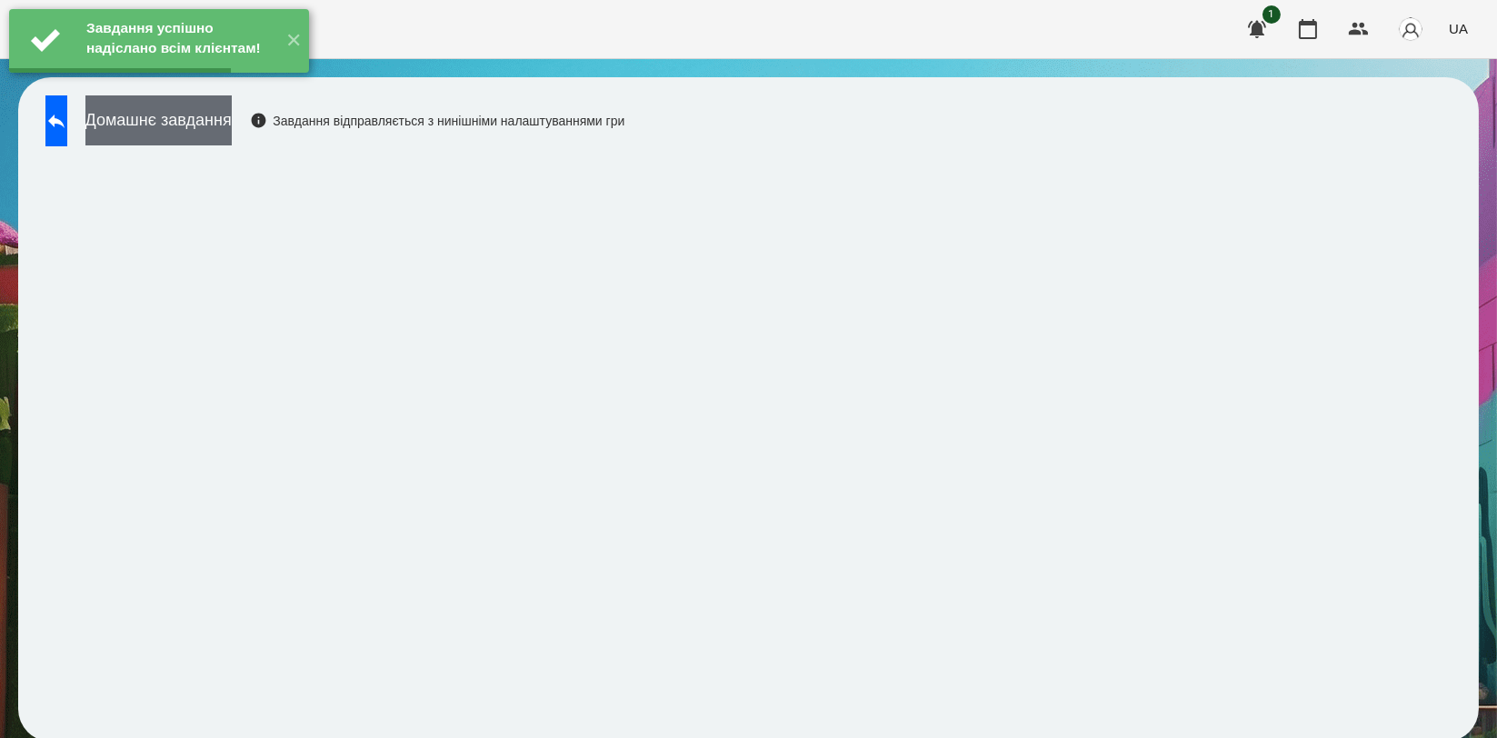
click at [224, 122] on button "Домашнє завдання" at bounding box center [158, 120] width 146 height 50
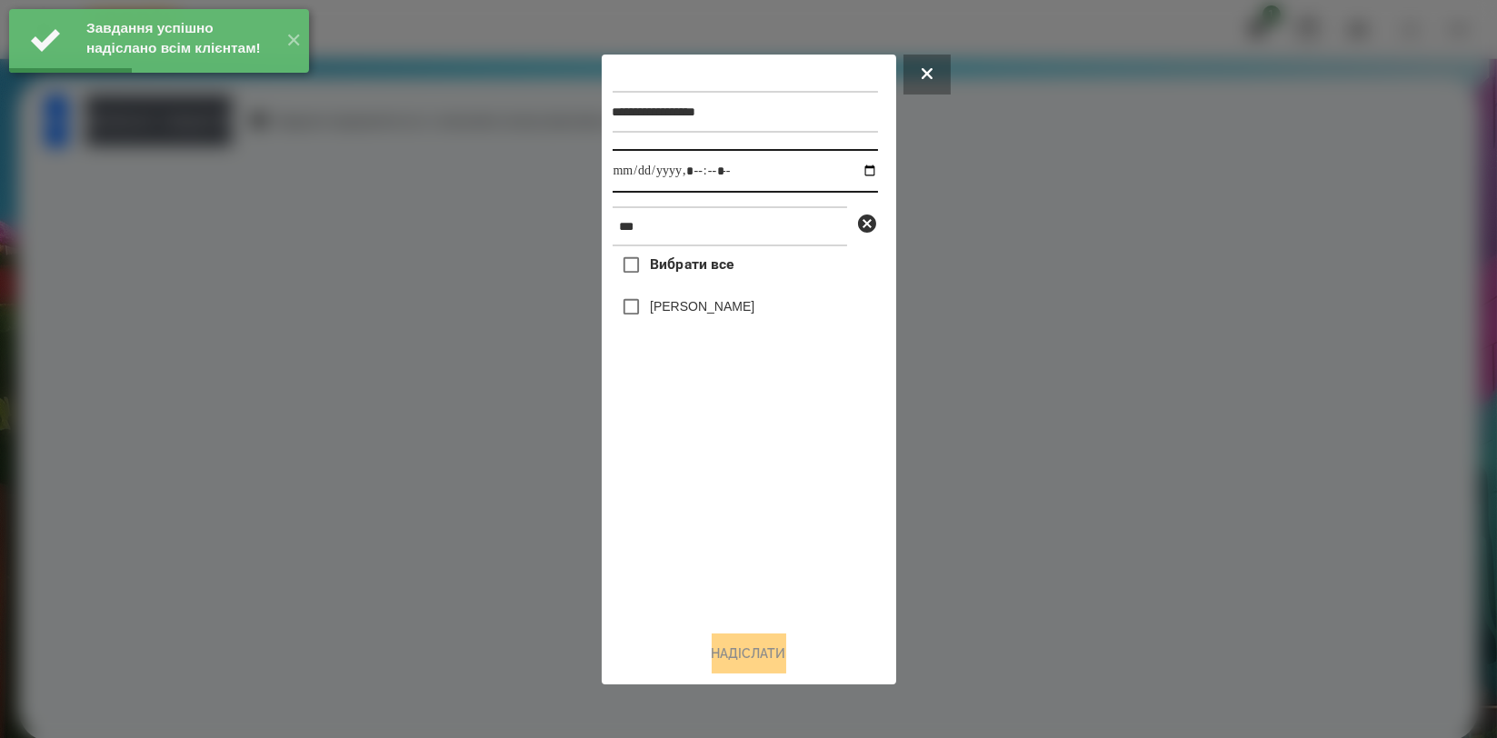
click at [854, 172] on input "datetime-local" at bounding box center [745, 171] width 265 height 44
type input "**********"
click at [709, 498] on div "Вибрати все [PERSON_NAME]" at bounding box center [745, 430] width 265 height 369
click at [707, 314] on label "[PERSON_NAME]" at bounding box center [702, 306] width 105 height 18
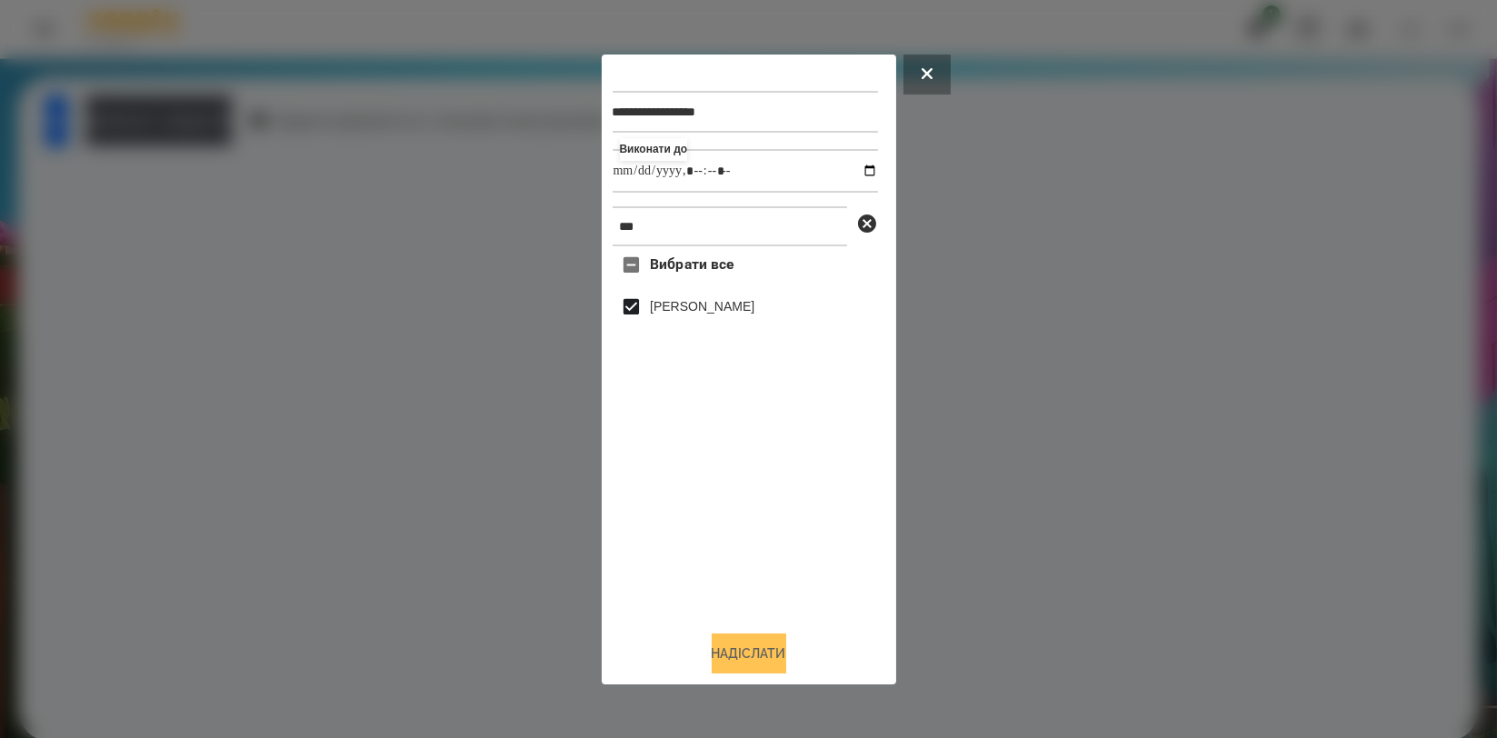
click at [758, 662] on button "Надіслати" at bounding box center [749, 653] width 75 height 40
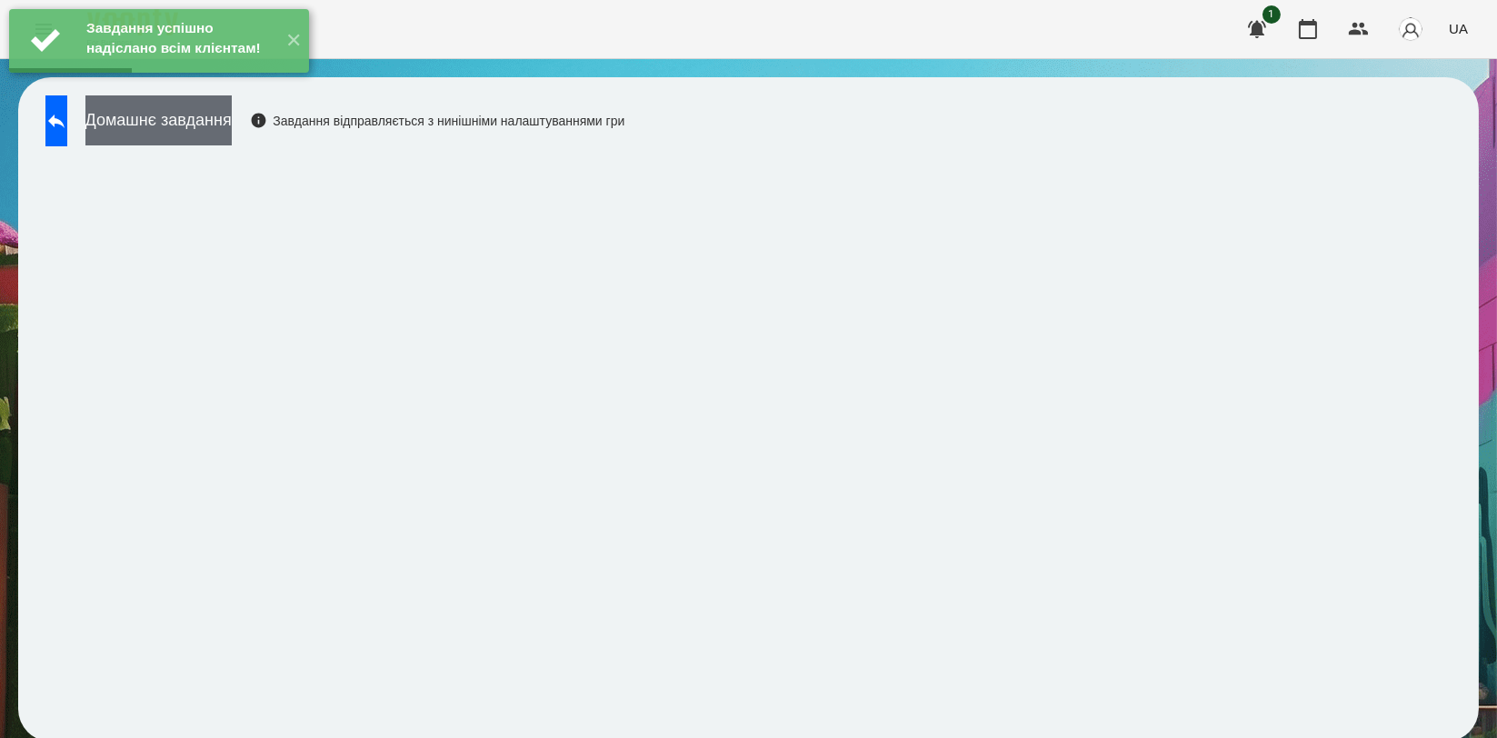
click at [232, 130] on button "Домашнє завдання" at bounding box center [158, 120] width 146 height 50
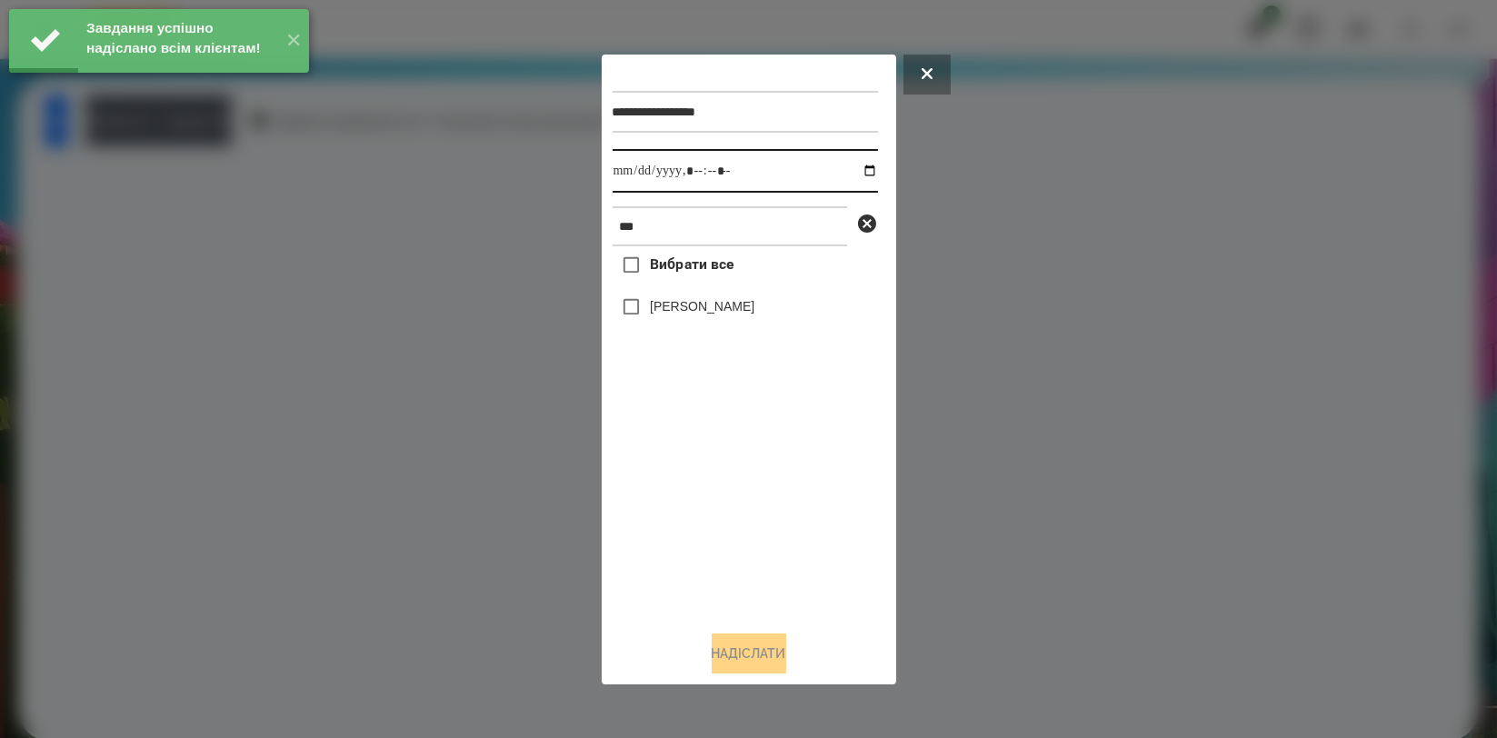
click at [840, 173] on input "datetime-local" at bounding box center [745, 171] width 265 height 44
click at [852, 172] on input "datetime-local" at bounding box center [745, 171] width 265 height 44
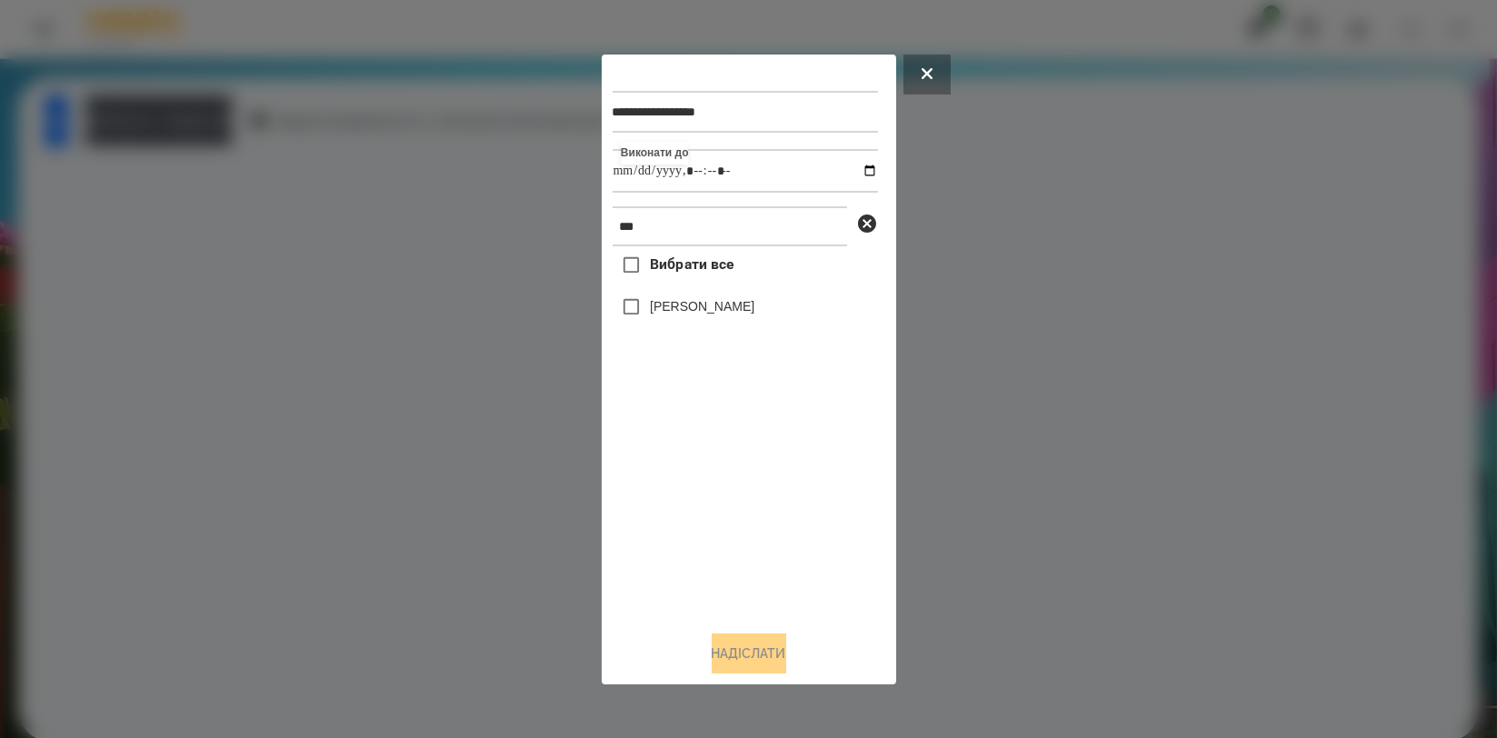
type input "**********"
drag, startPoint x: 711, startPoint y: 527, endPoint x: 711, endPoint y: 492, distance: 35.4
click at [711, 527] on div "Вибрати все [PERSON_NAME]" at bounding box center [745, 430] width 265 height 369
click at [700, 301] on label "[PERSON_NAME]" at bounding box center [702, 306] width 105 height 18
click at [748, 660] on button "Надіслати" at bounding box center [749, 653] width 75 height 40
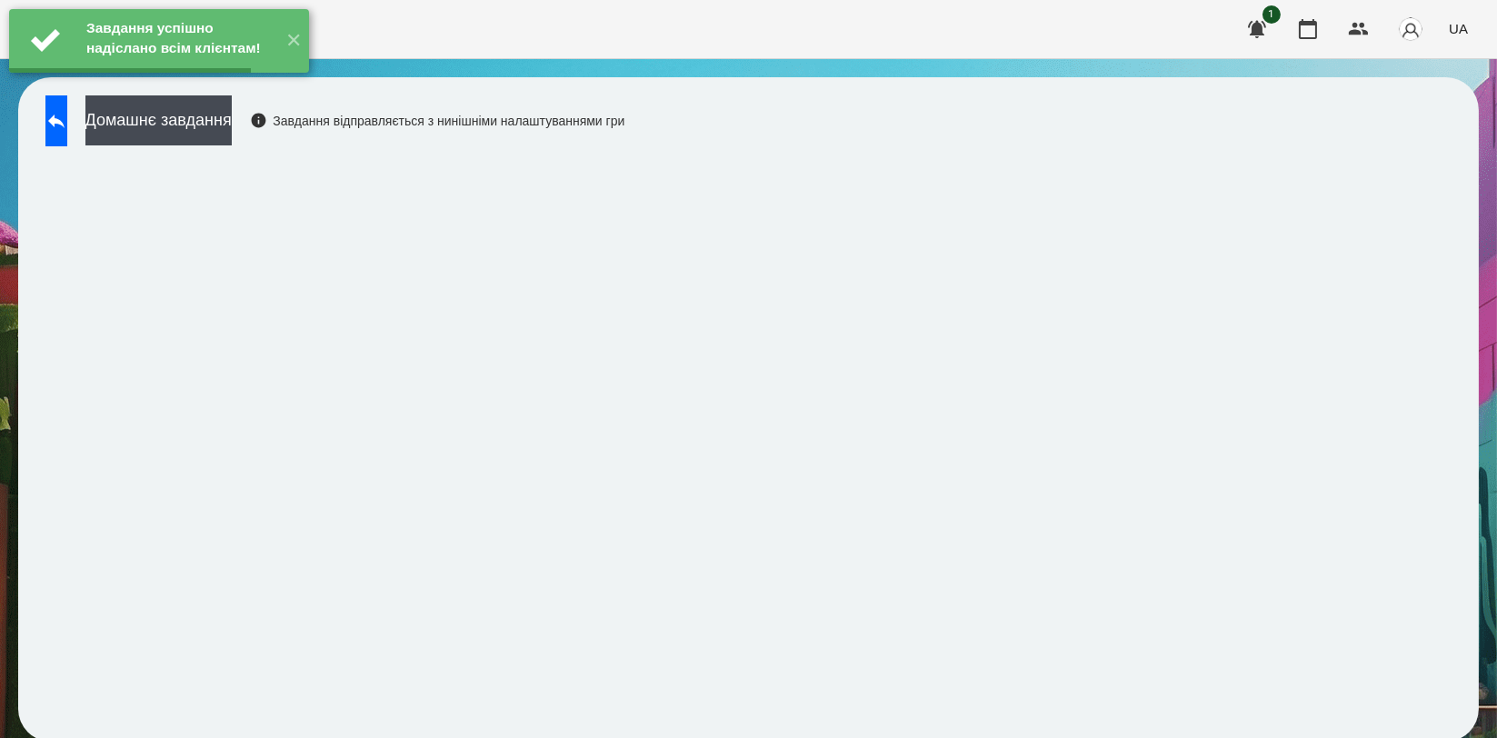
click at [232, 125] on button "Домашнє завдання" at bounding box center [158, 120] width 146 height 50
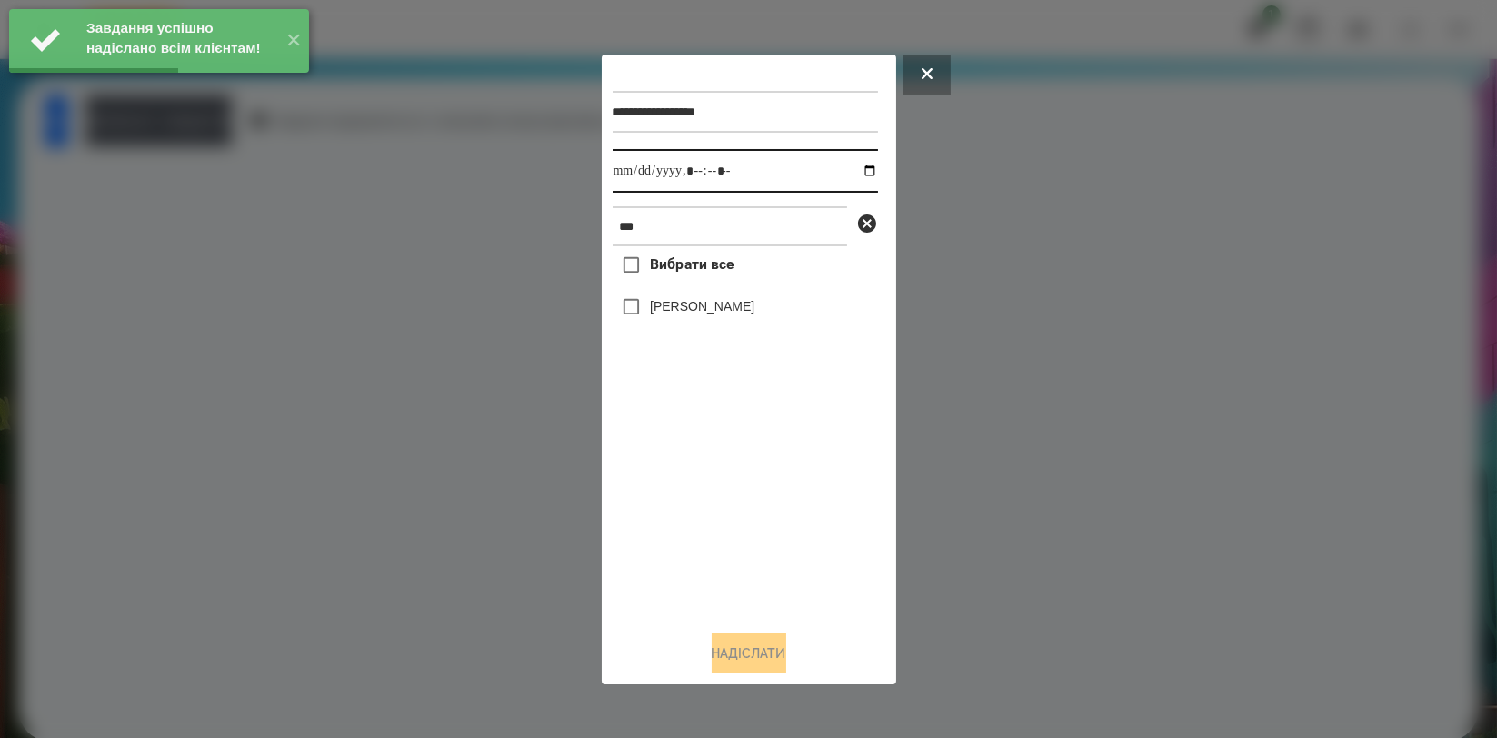
click at [858, 165] on input "datetime-local" at bounding box center [745, 171] width 265 height 44
type input "**********"
click at [750, 503] on div "Вибрати все [PERSON_NAME]" at bounding box center [745, 430] width 265 height 369
click at [718, 314] on label "[PERSON_NAME]" at bounding box center [702, 306] width 105 height 18
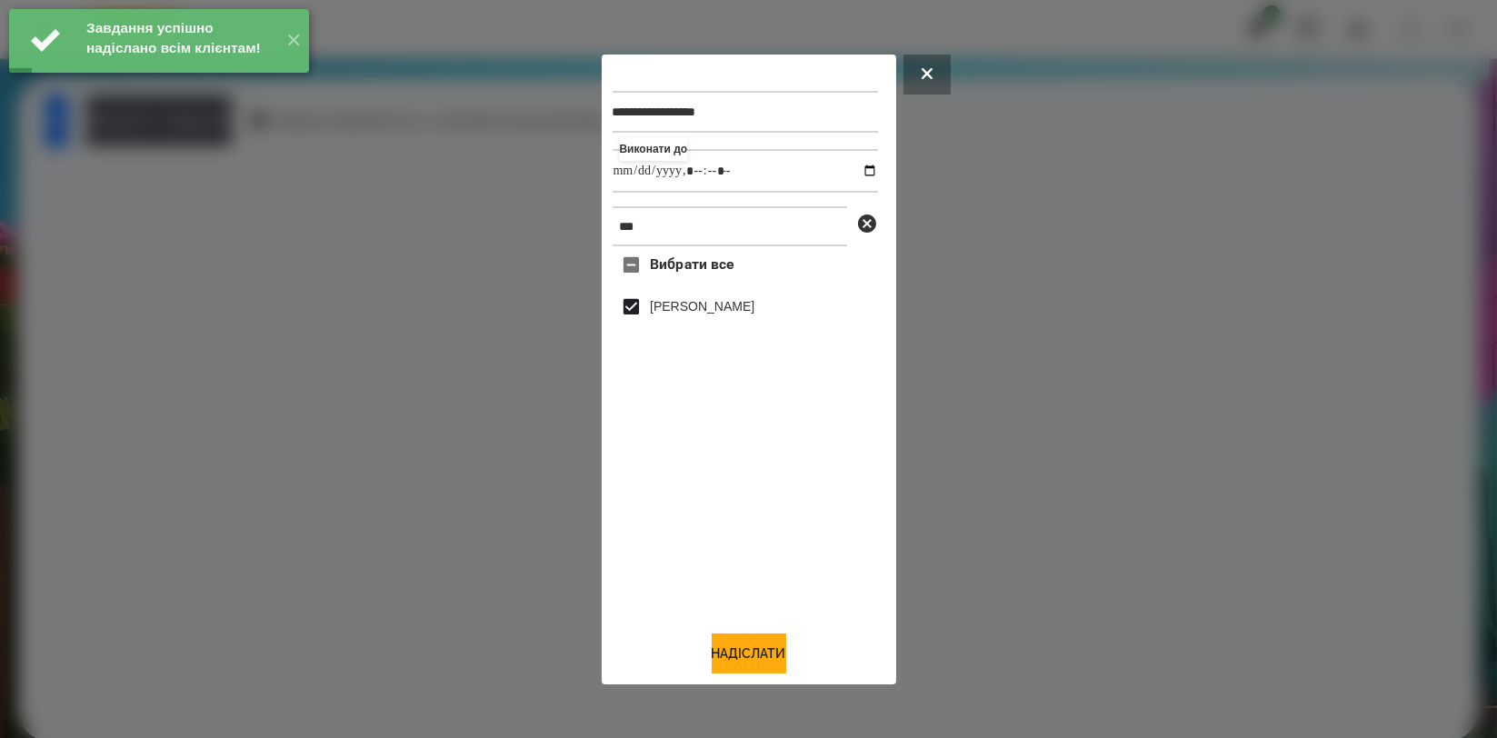
drag, startPoint x: 745, startPoint y: 656, endPoint x: 580, endPoint y: 504, distance: 224.5
click at [745, 657] on button "Надіслати" at bounding box center [749, 653] width 75 height 40
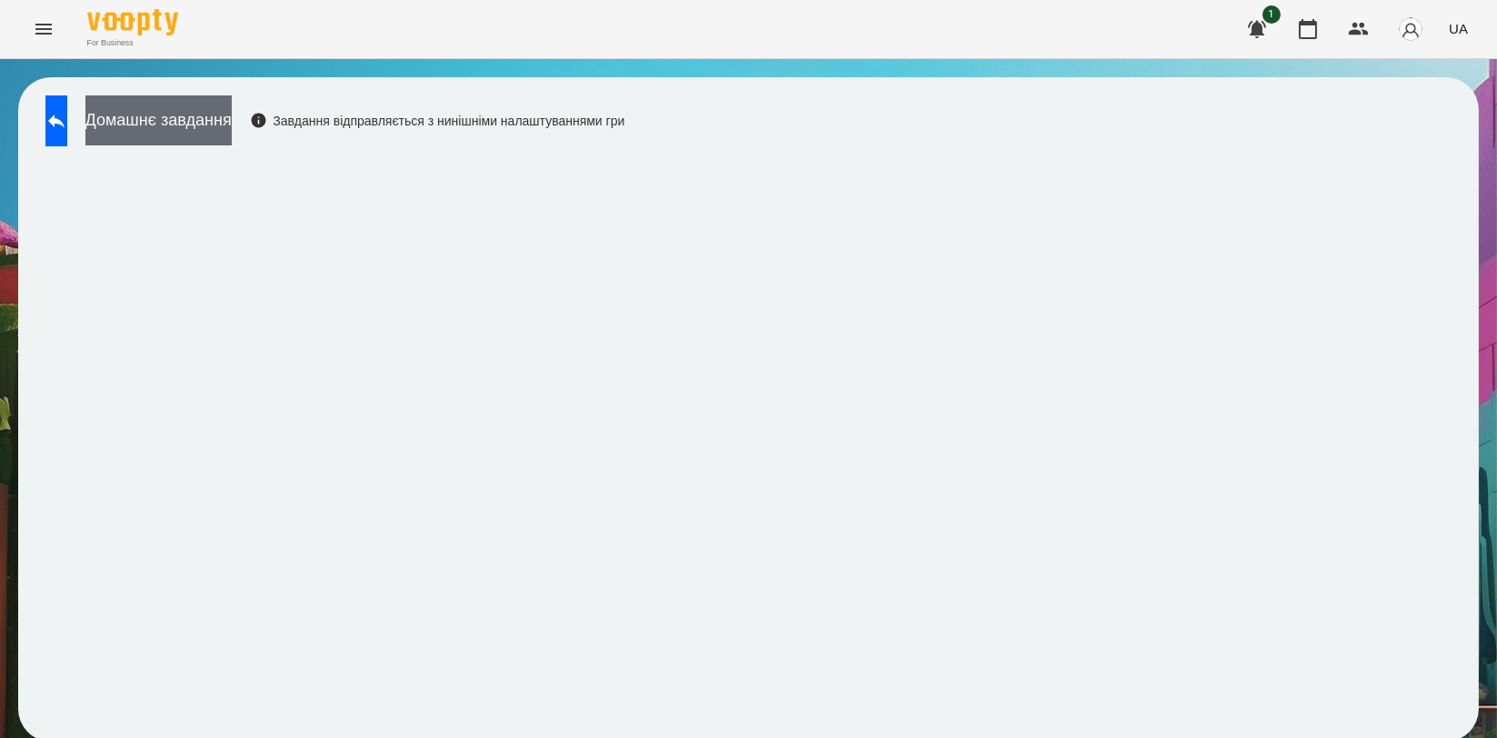
click at [232, 111] on button "Домашнє завдання" at bounding box center [158, 120] width 146 height 50
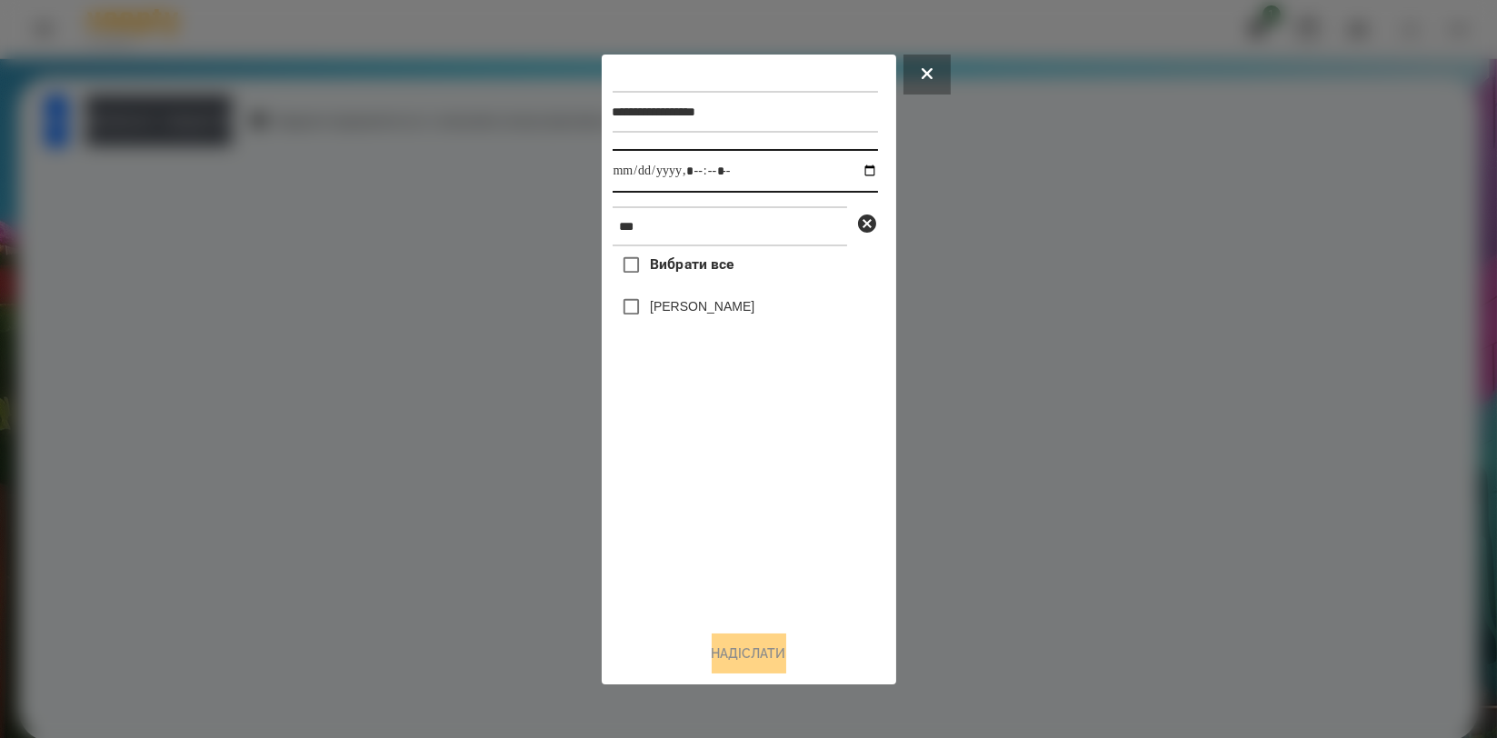
click at [858, 172] on input "datetime-local" at bounding box center [745, 171] width 265 height 44
type input "**********"
drag, startPoint x: 740, startPoint y: 506, endPoint x: 716, endPoint y: 418, distance: 91.3
click at [740, 506] on div "Вибрати все [PERSON_NAME]" at bounding box center [745, 430] width 265 height 369
click at [689, 308] on label "[PERSON_NAME]" at bounding box center [702, 306] width 105 height 18
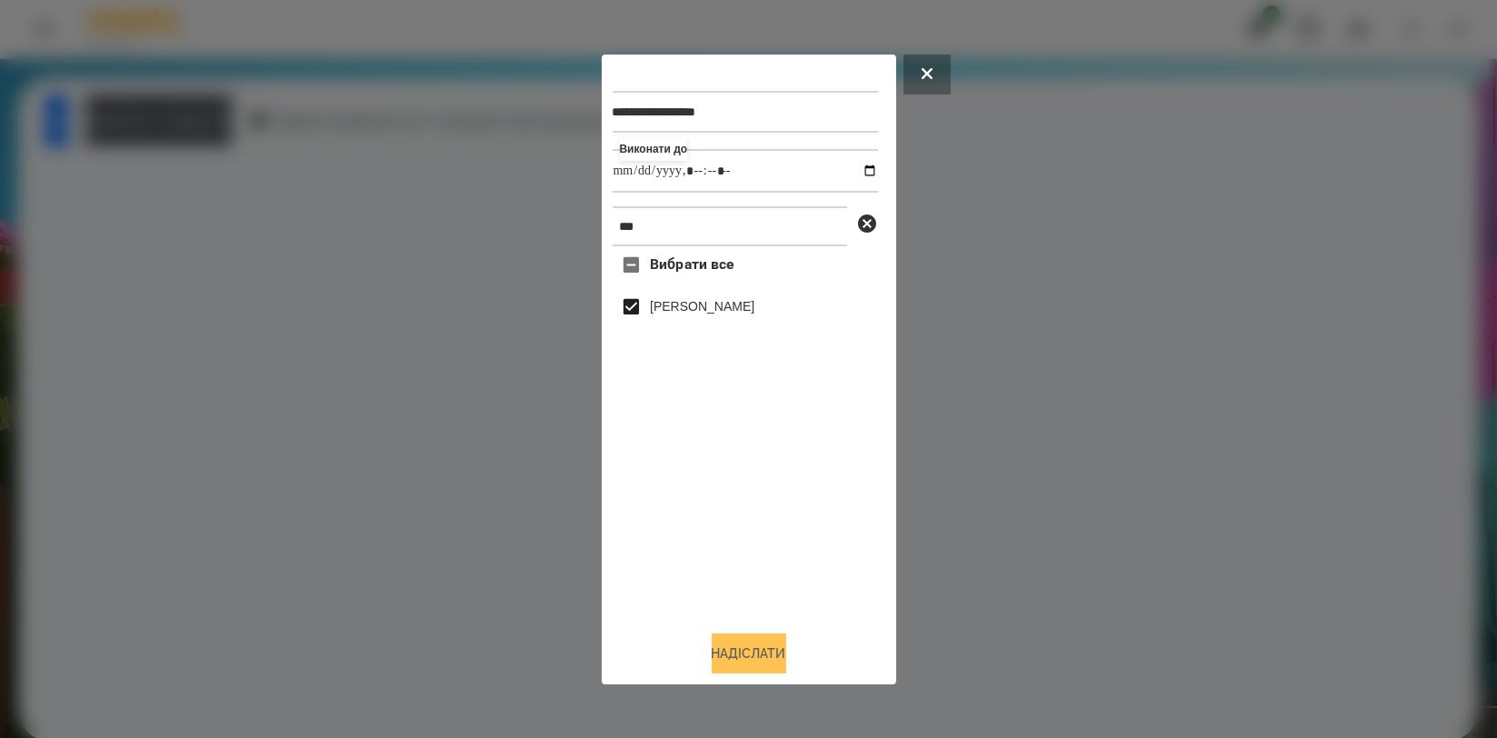
click at [724, 658] on button "Надіслати" at bounding box center [749, 653] width 75 height 40
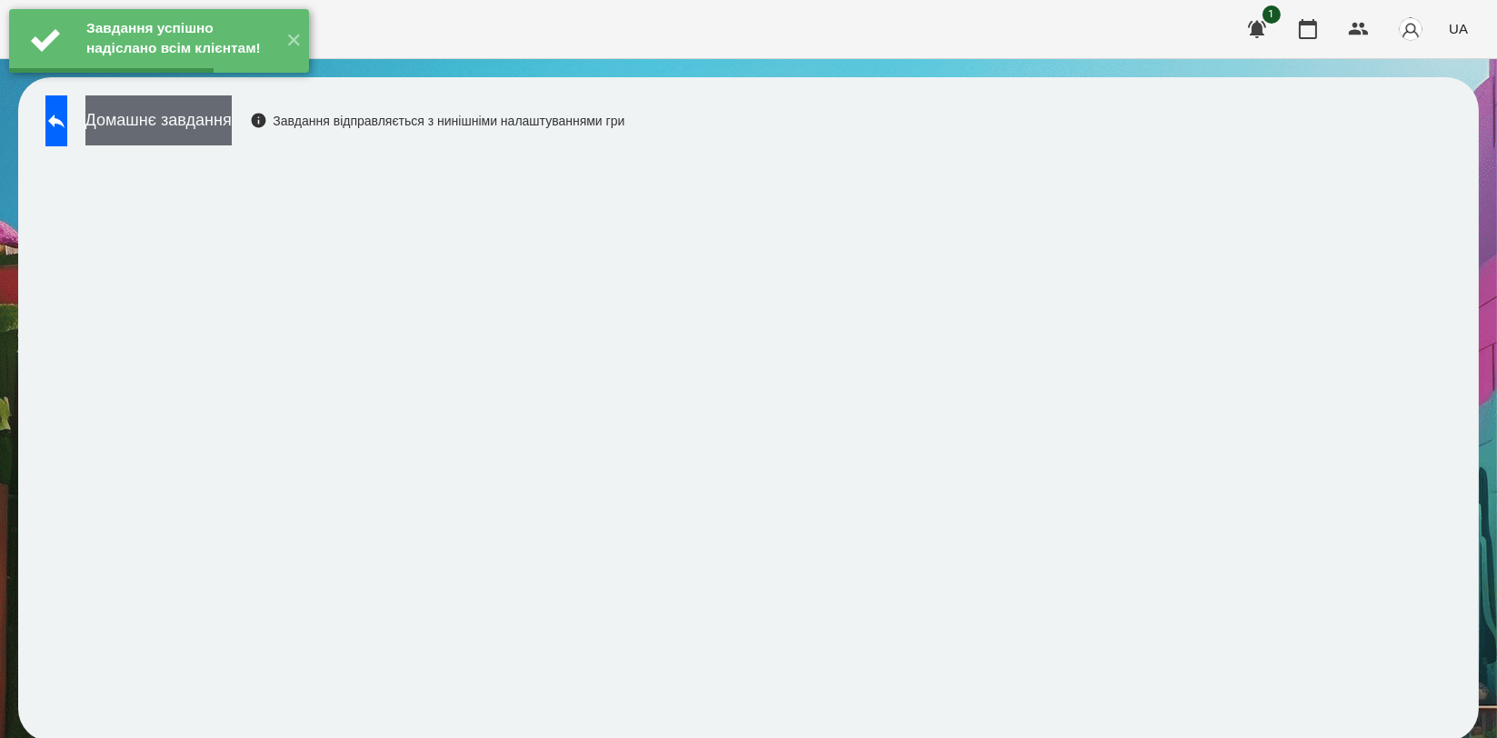
click at [232, 142] on button "Домашнє завдання" at bounding box center [158, 120] width 146 height 50
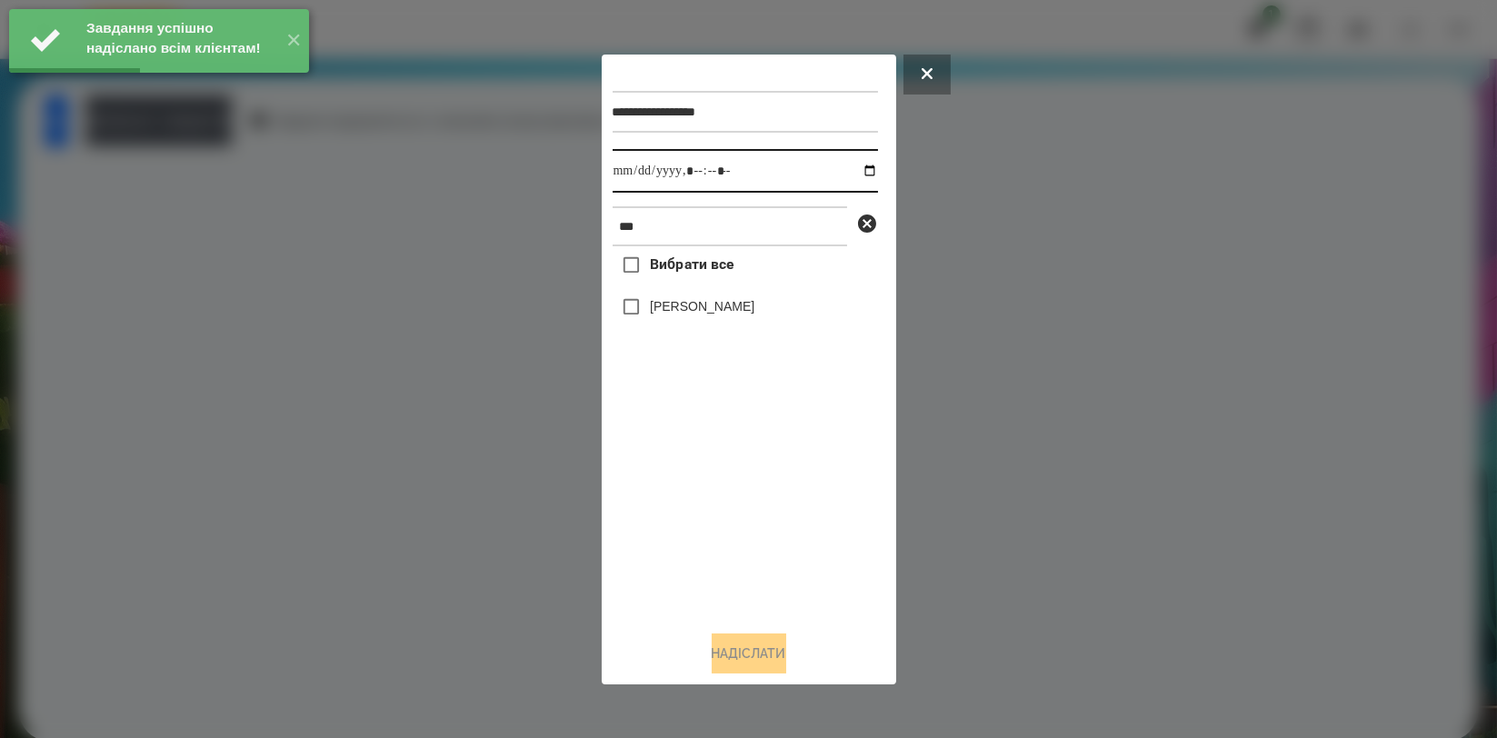
click at [856, 175] on input "datetime-local" at bounding box center [745, 171] width 265 height 44
type input "**********"
drag, startPoint x: 739, startPoint y: 527, endPoint x: 718, endPoint y: 399, distance: 129.8
click at [737, 529] on div "Вибрати все [PERSON_NAME]" at bounding box center [745, 430] width 265 height 369
click at [722, 306] on label "[PERSON_NAME]" at bounding box center [702, 306] width 105 height 18
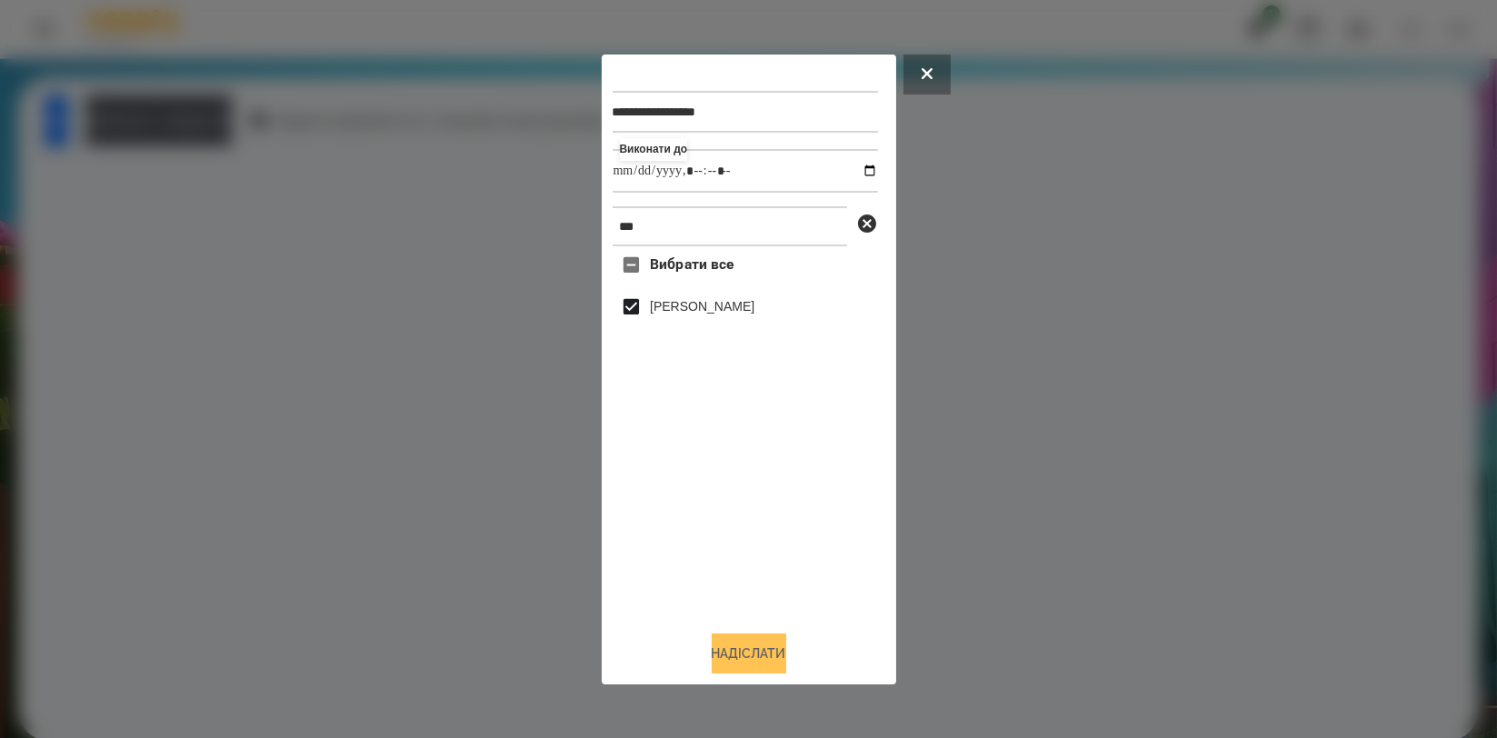
click at [786, 653] on button "Надіслати" at bounding box center [749, 653] width 75 height 40
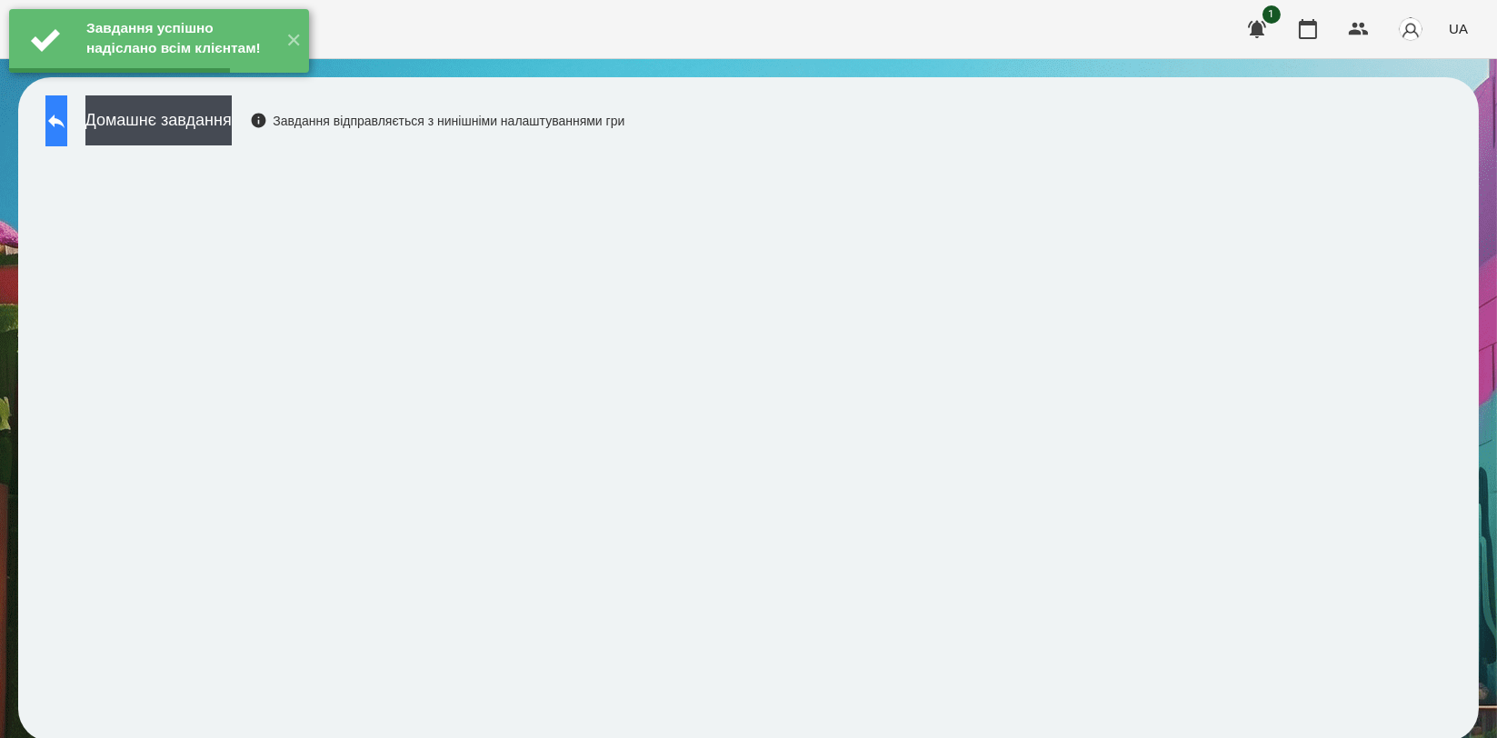
click at [67, 119] on icon at bounding box center [56, 121] width 22 height 22
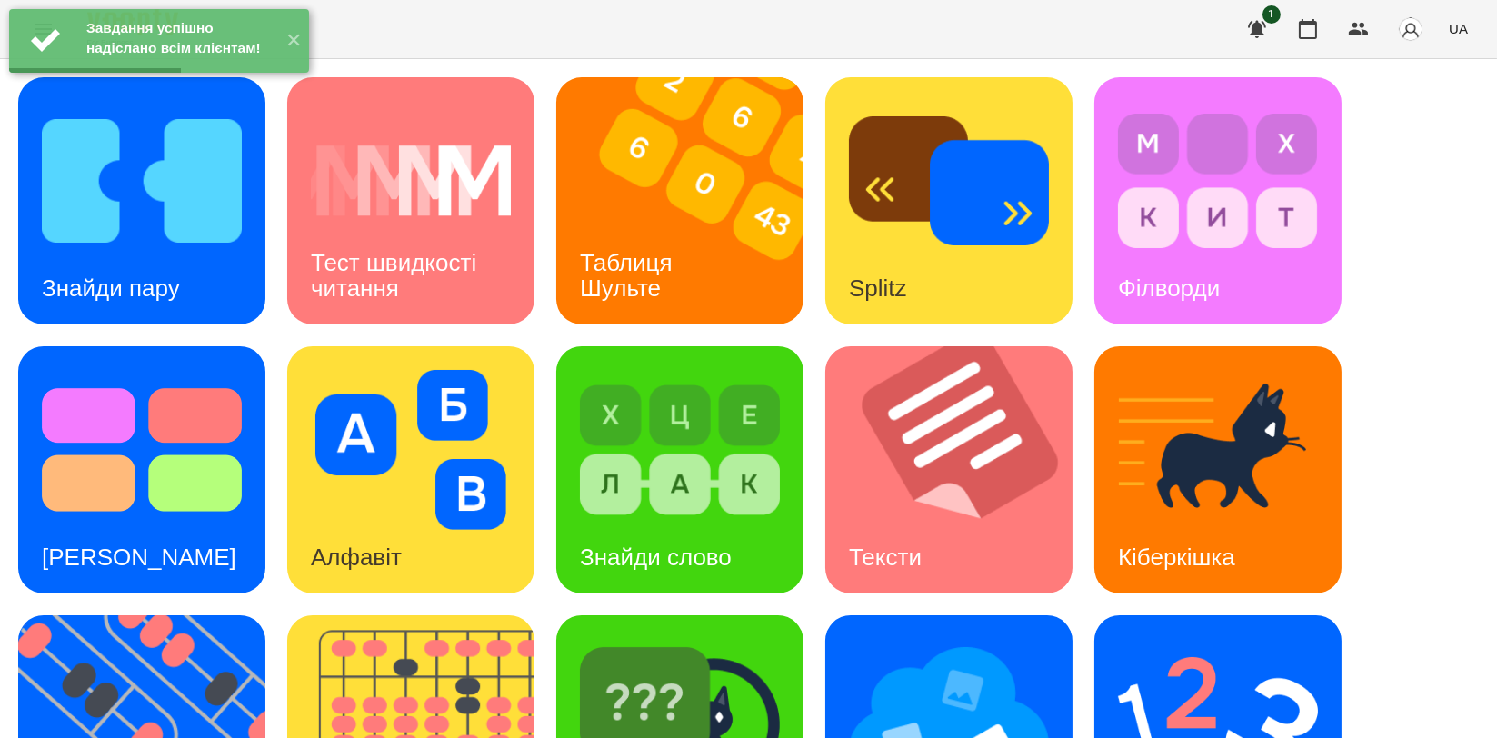
scroll to position [412, 0]
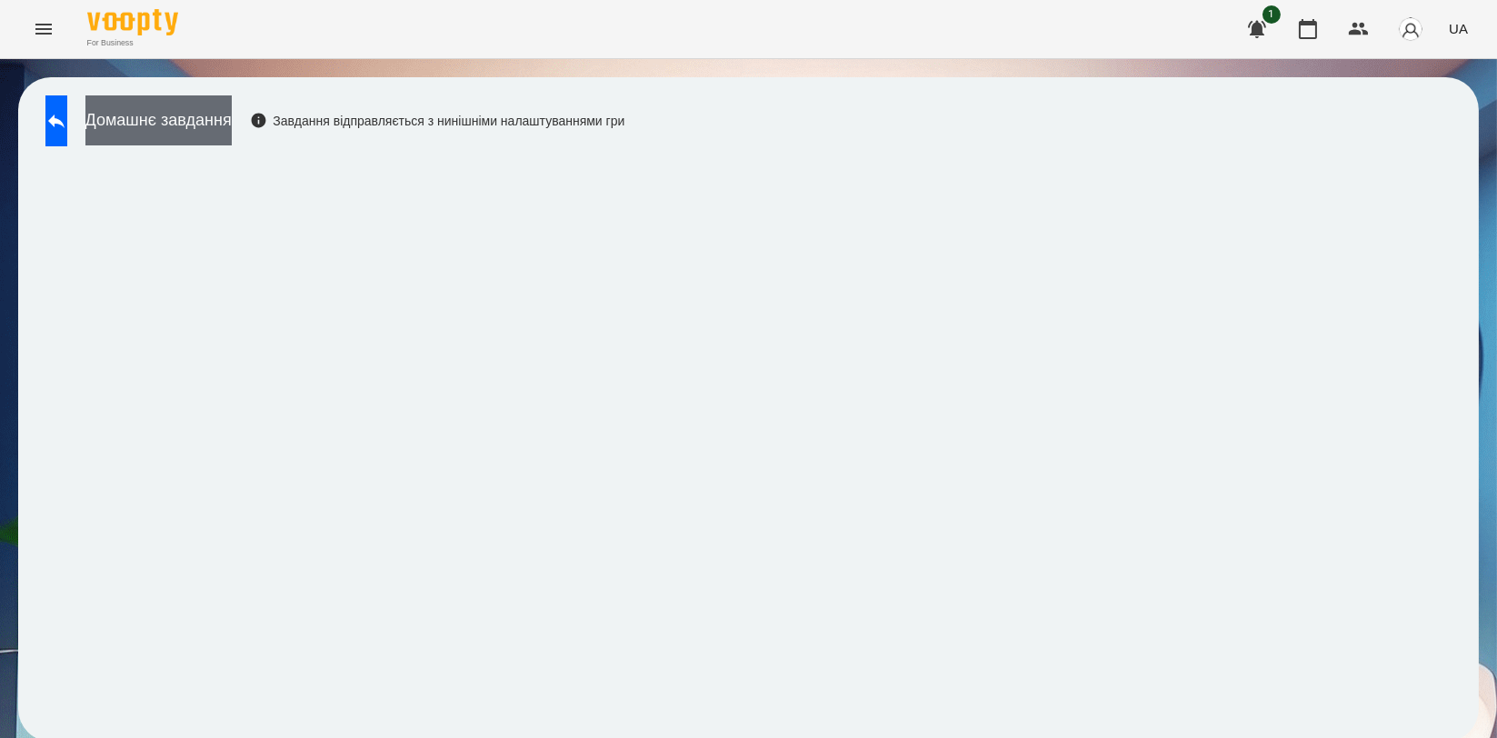
click at [232, 128] on button "Домашнє завдання" at bounding box center [158, 120] width 146 height 50
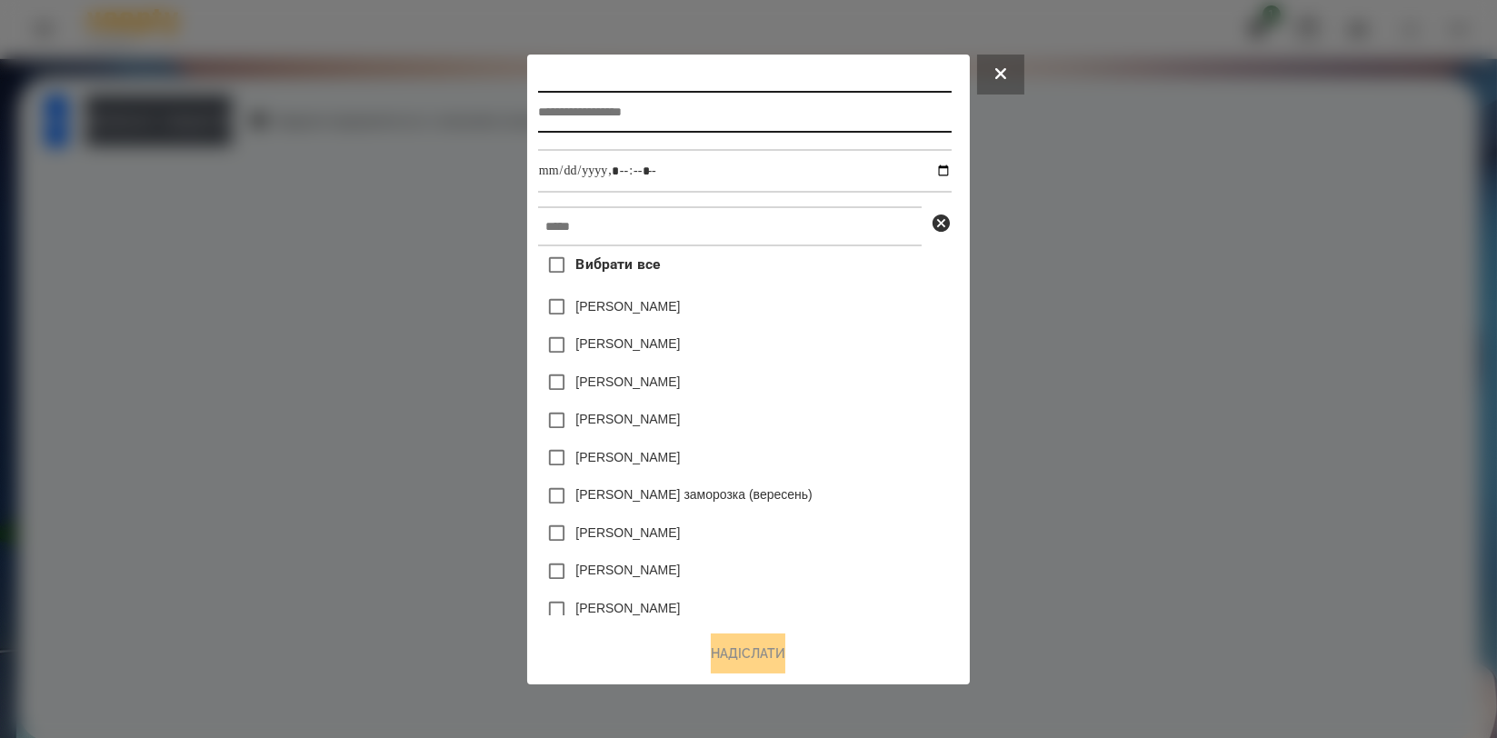
click at [620, 108] on input "text" at bounding box center [745, 112] width 414 height 42
type input "*******"
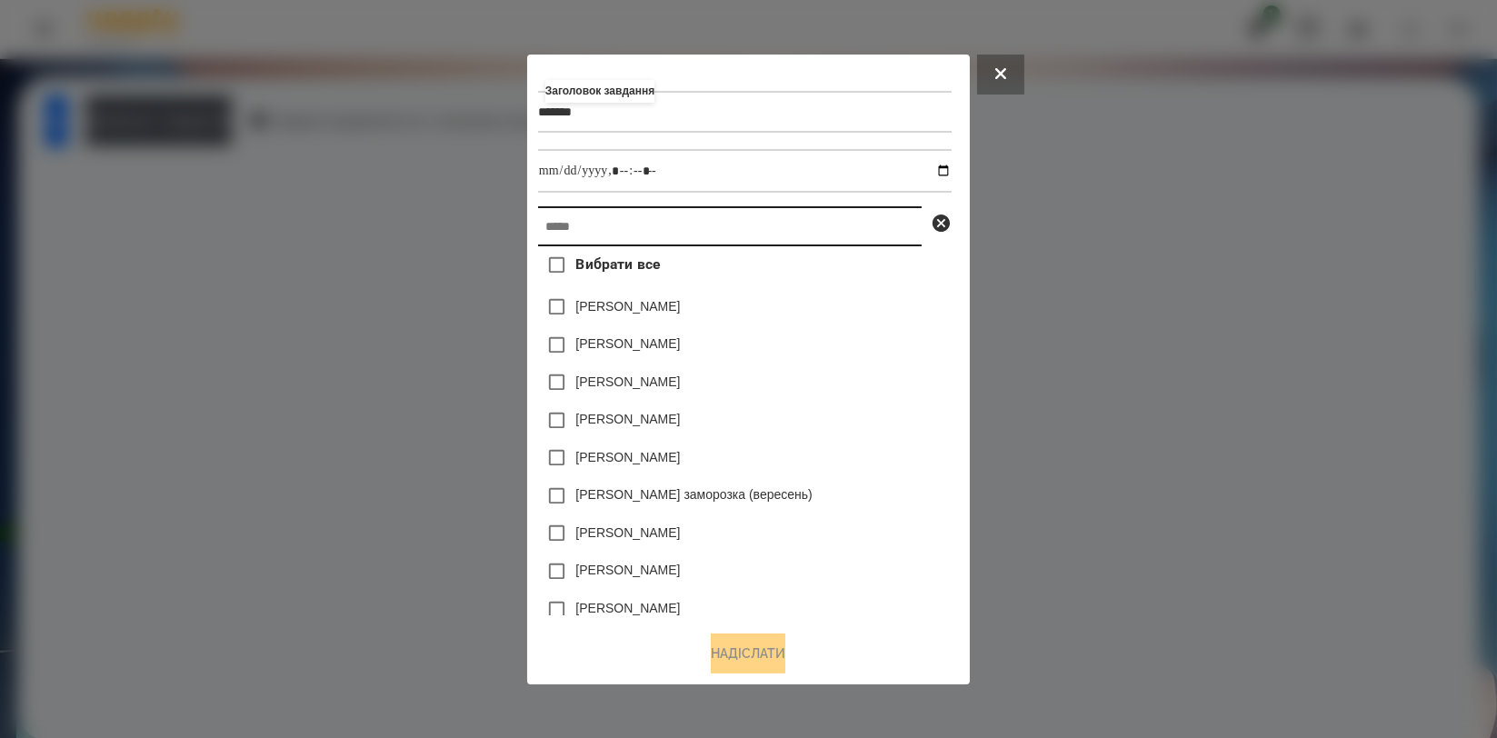
click at [603, 235] on input "text" at bounding box center [730, 226] width 384 height 40
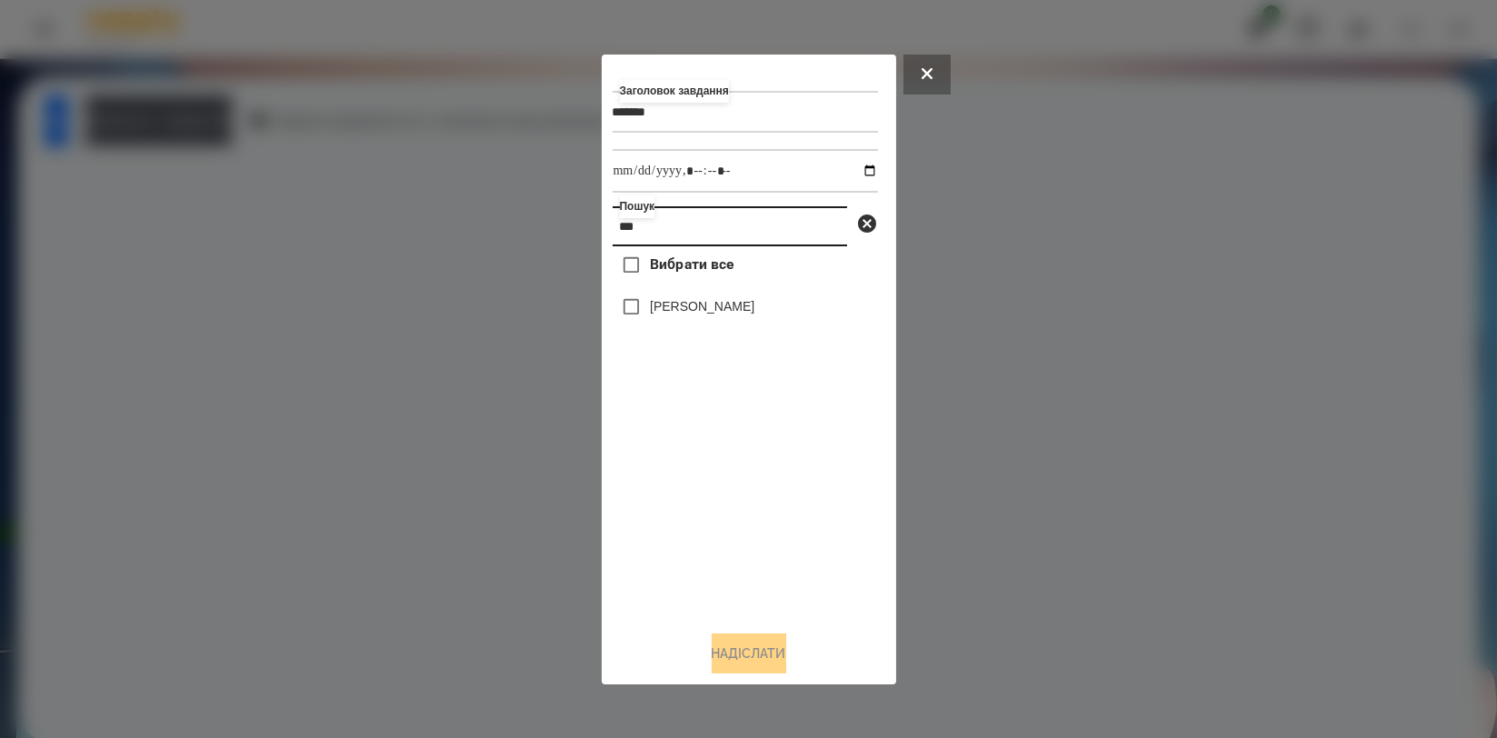
type input "***"
click at [666, 300] on label "[PERSON_NAME]" at bounding box center [702, 306] width 105 height 18
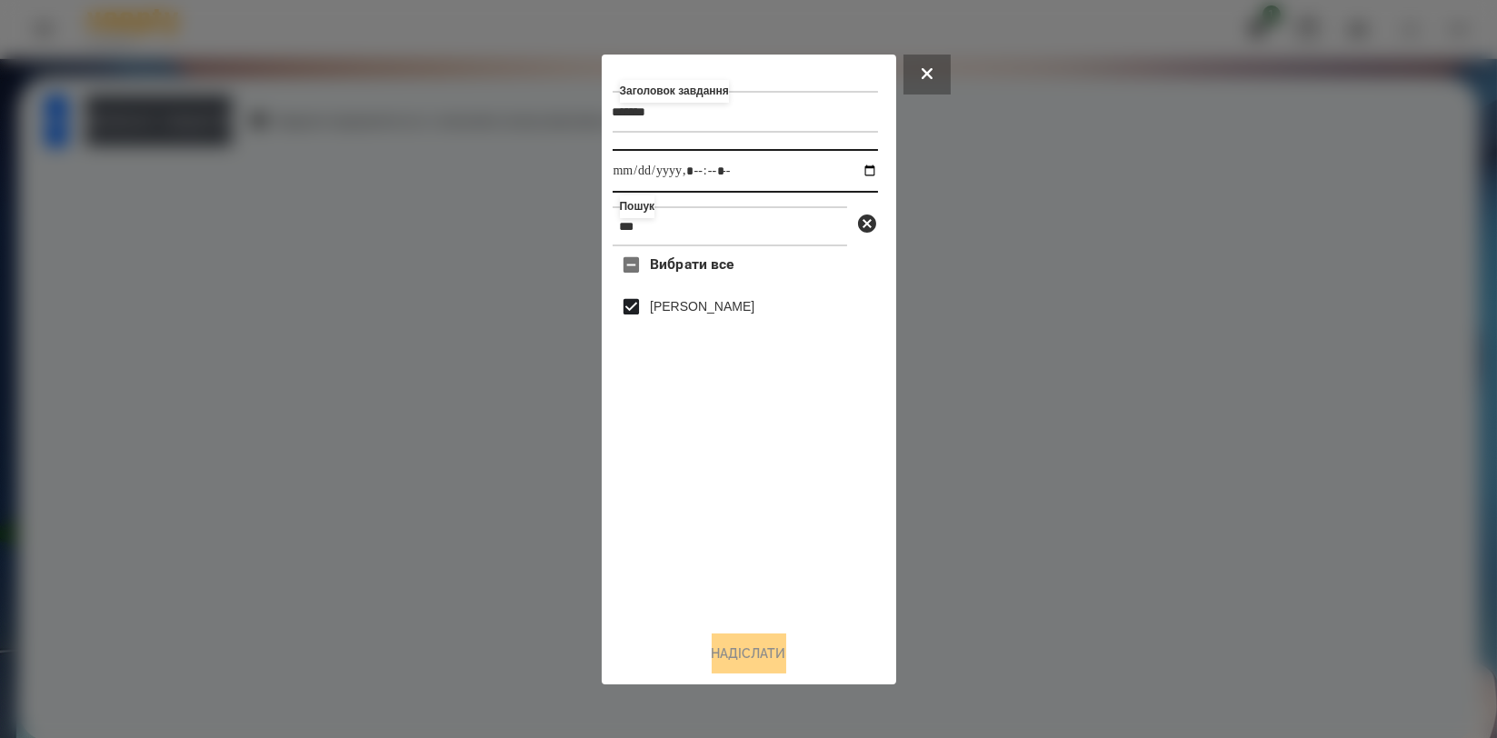
click at [862, 164] on input "datetime-local" at bounding box center [745, 171] width 265 height 44
type input "**********"
click at [718, 501] on div "Вибрати все [PERSON_NAME]" at bounding box center [745, 430] width 265 height 369
drag, startPoint x: 747, startPoint y: 651, endPoint x: 678, endPoint y: 604, distance: 83.2
click at [747, 653] on button "Надіслати" at bounding box center [749, 653] width 75 height 40
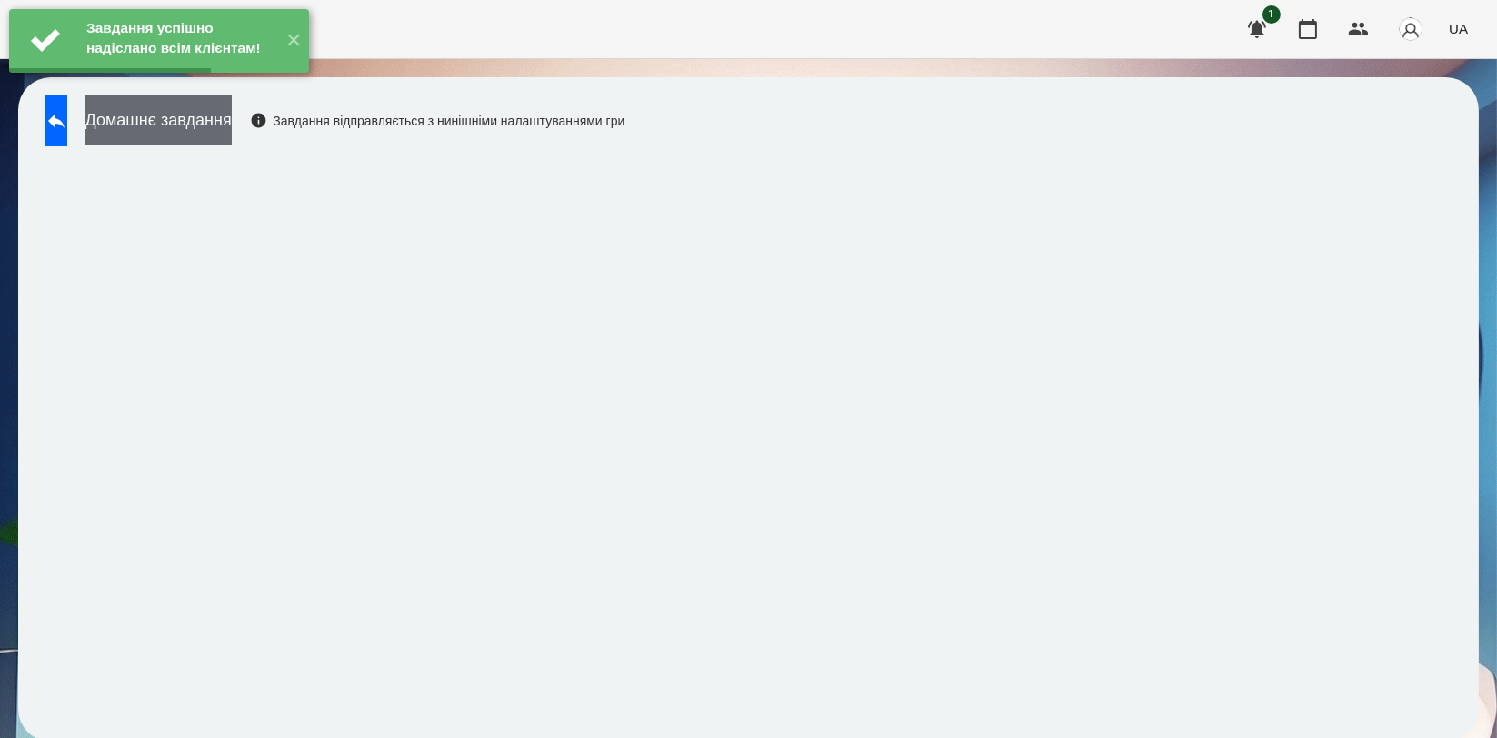
click at [232, 122] on button "Домашнє завдання" at bounding box center [158, 120] width 146 height 50
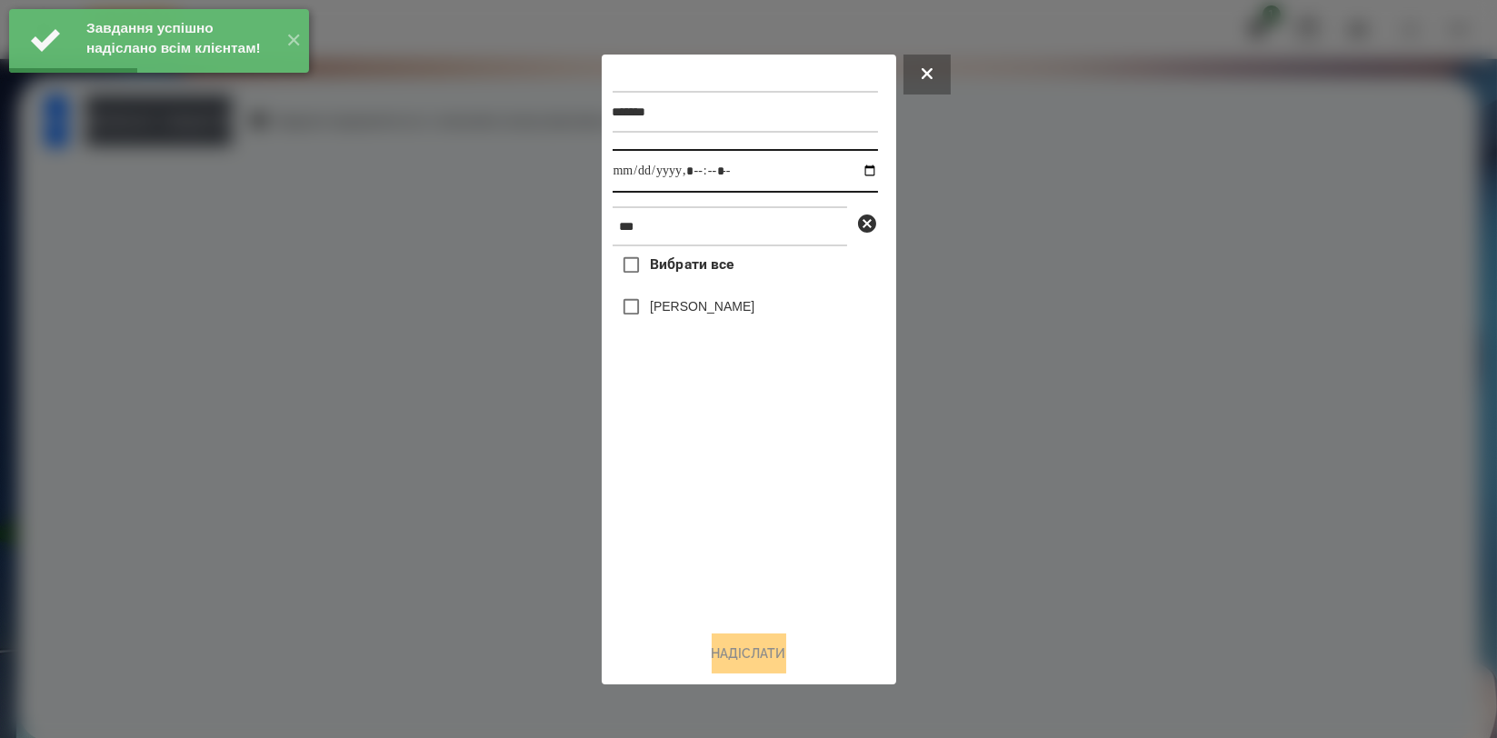
click at [852, 158] on input "datetime-local" at bounding box center [745, 171] width 265 height 44
click at [852, 168] on input "datetime-local" at bounding box center [745, 171] width 265 height 44
type input "**********"
click at [671, 494] on div "Вибрати все [PERSON_NAME]" at bounding box center [745, 430] width 265 height 369
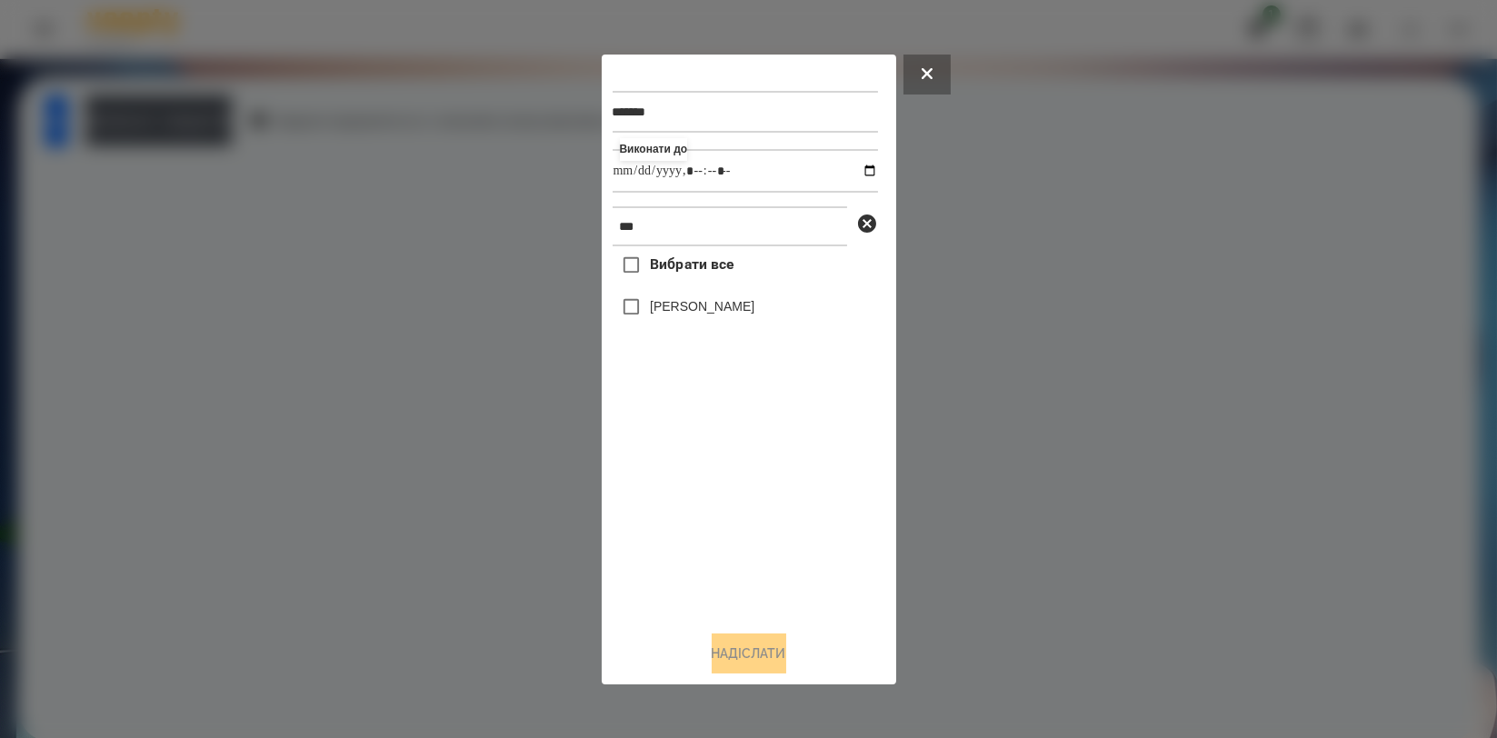
click at [679, 313] on label "[PERSON_NAME]" at bounding box center [702, 306] width 105 height 18
drag, startPoint x: 733, startPoint y: 649, endPoint x: 599, endPoint y: 497, distance: 202.2
click at [733, 649] on button "Надіслати" at bounding box center [749, 653] width 75 height 40
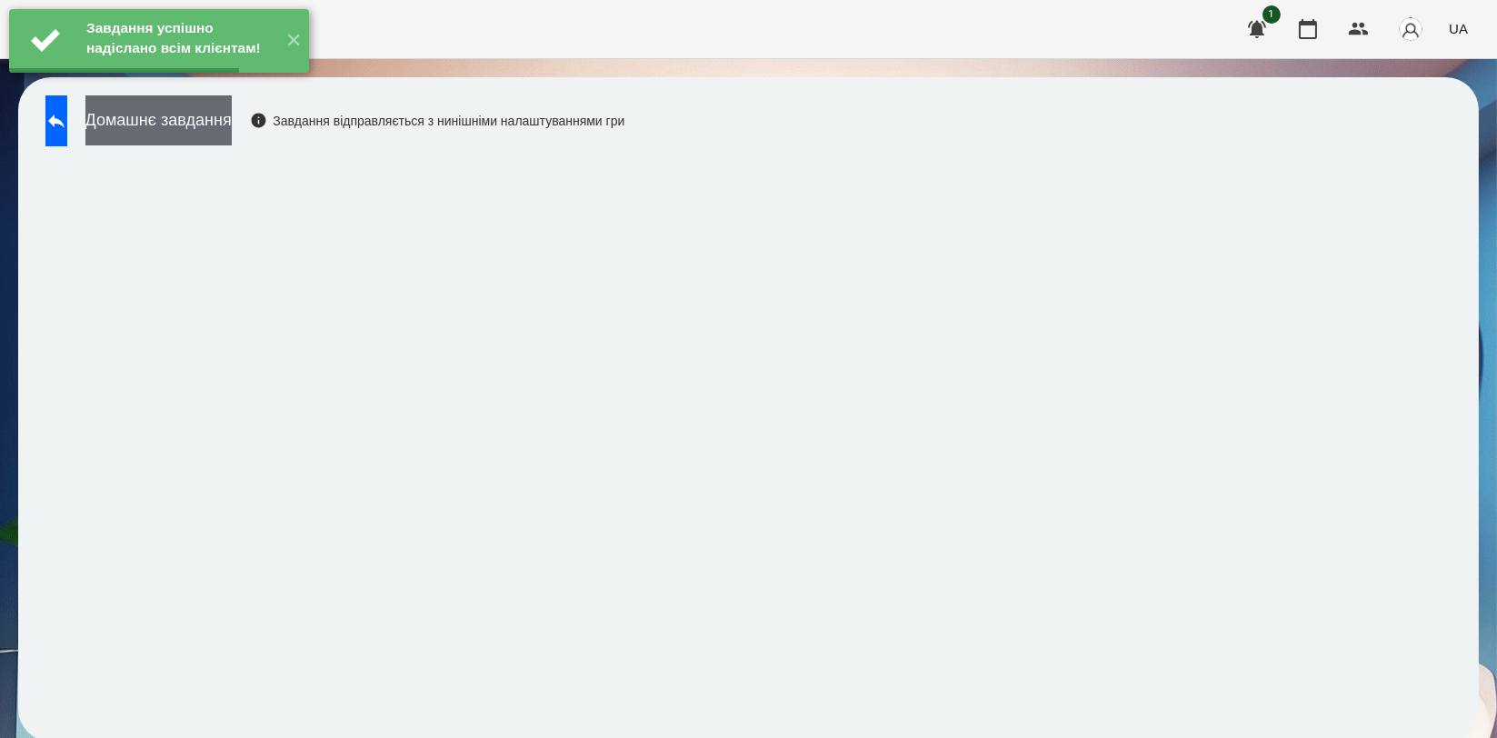
click at [232, 116] on button "Домашнє завдання" at bounding box center [158, 120] width 146 height 50
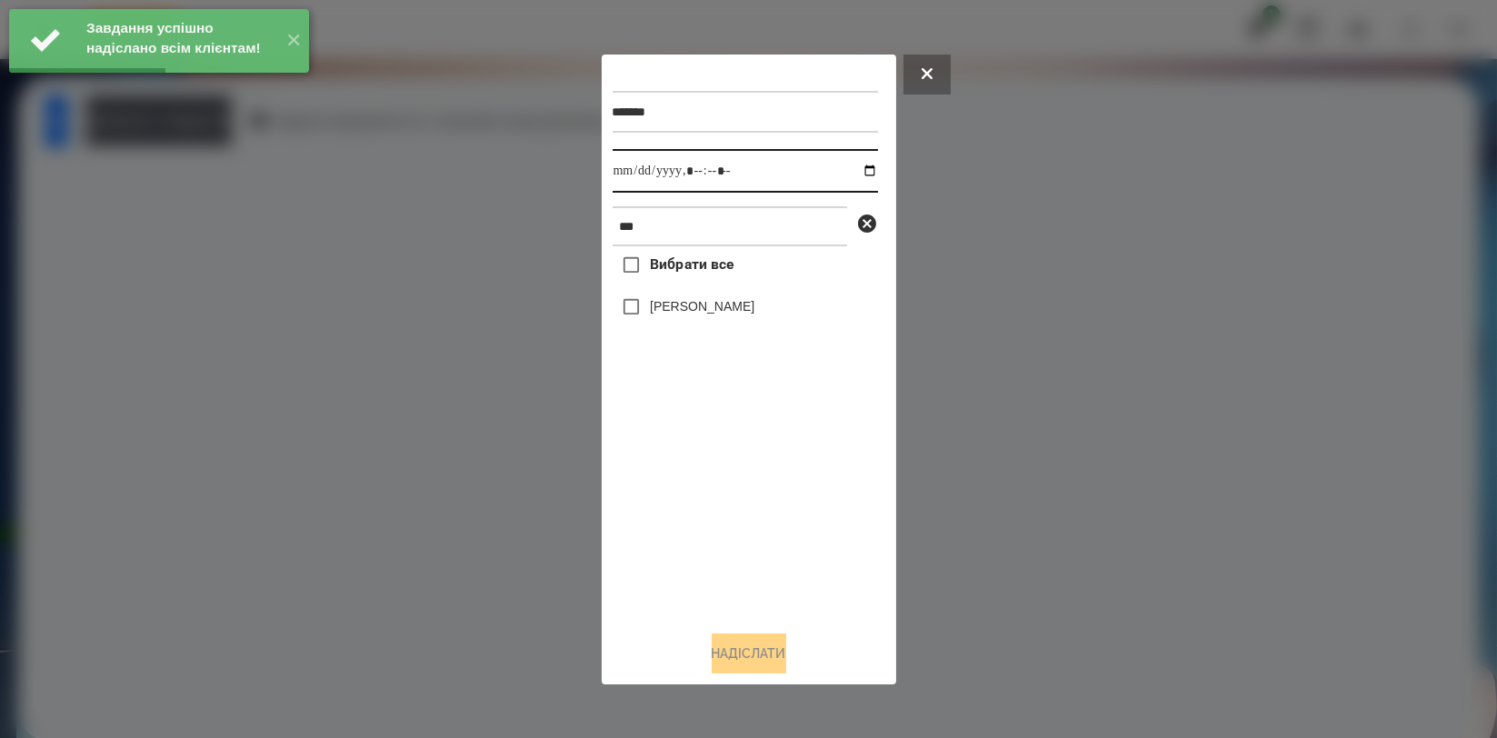
click at [853, 165] on input "datetime-local" at bounding box center [745, 171] width 265 height 44
type input "**********"
click at [693, 464] on div "Вибрати все [PERSON_NAME]" at bounding box center [745, 430] width 265 height 369
click at [702, 315] on label "[PERSON_NAME]" at bounding box center [702, 306] width 105 height 18
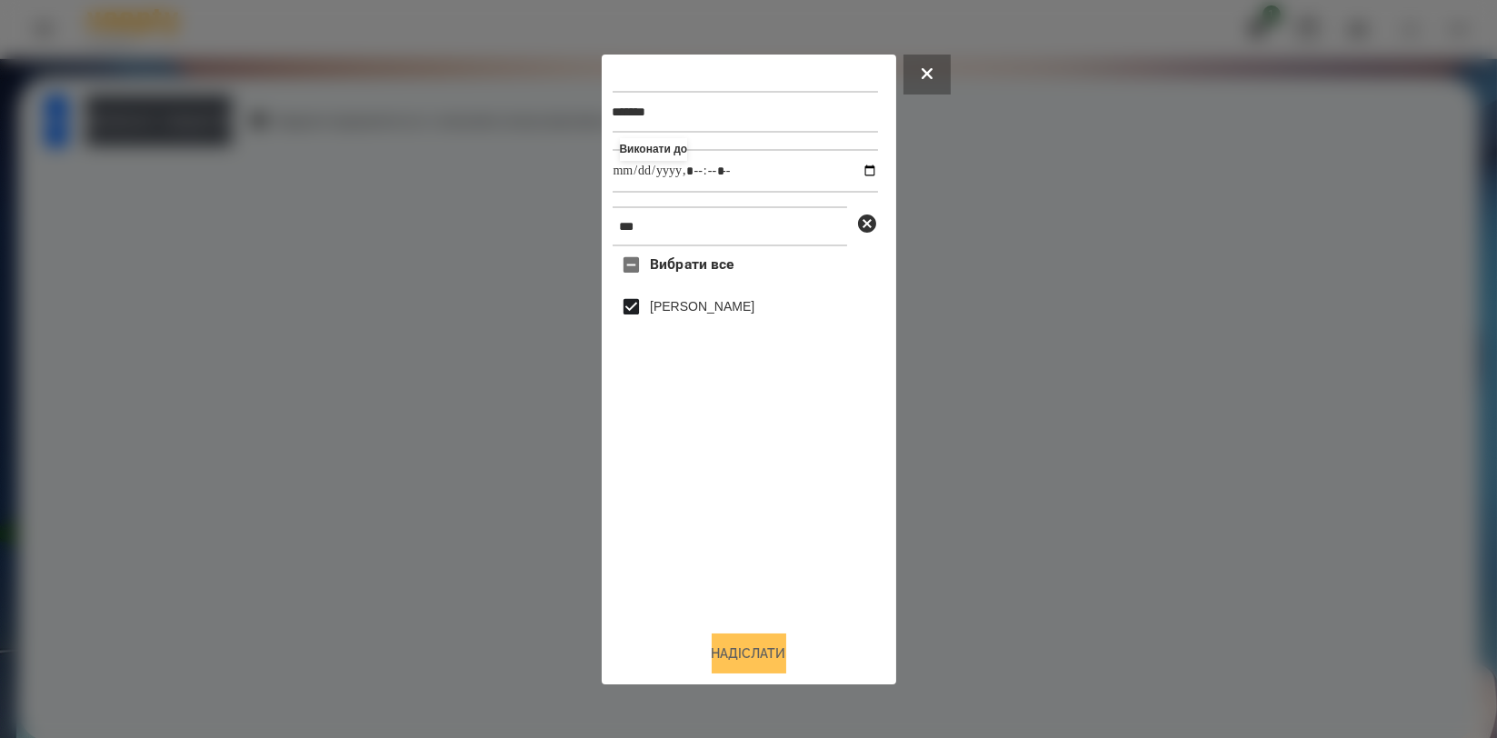
click at [733, 645] on button "Надіслати" at bounding box center [749, 653] width 75 height 40
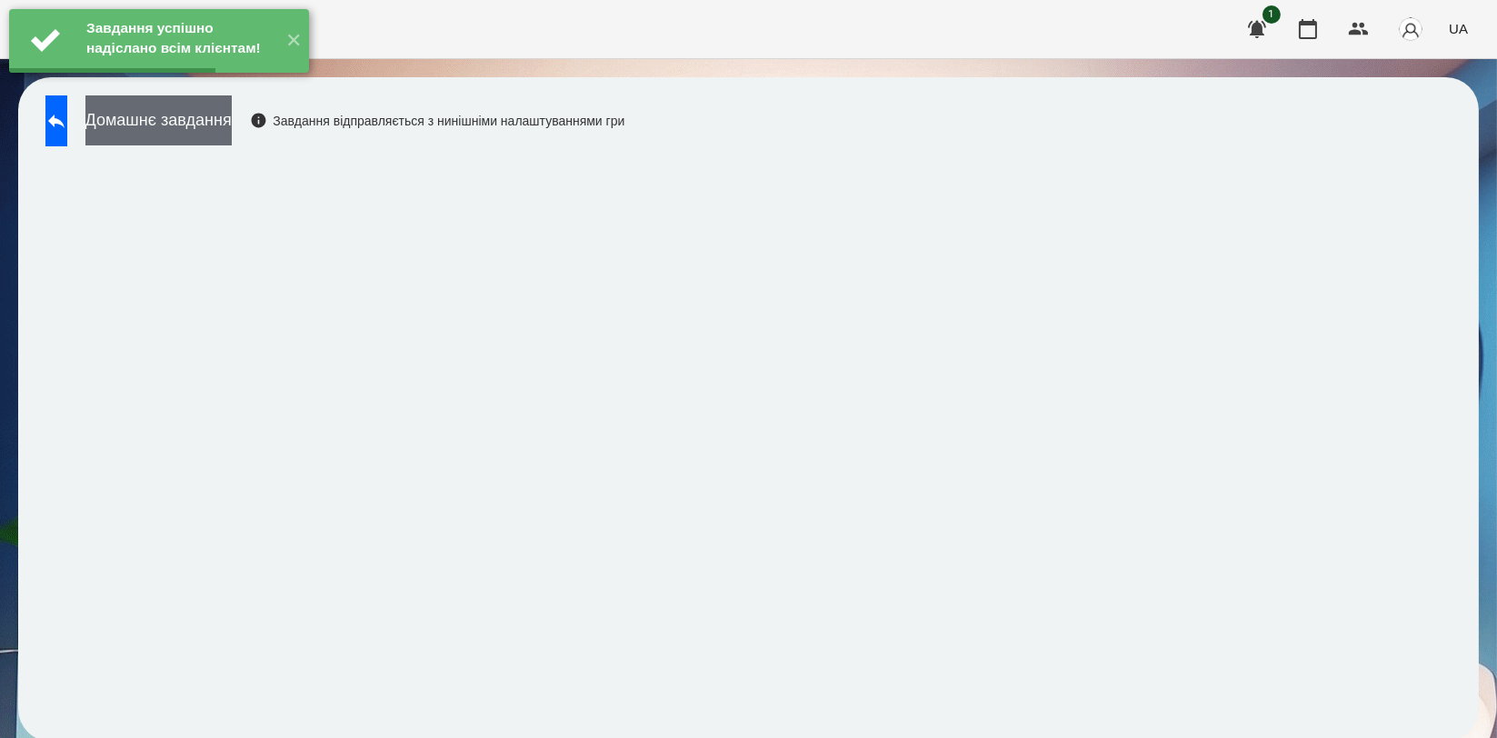
click at [232, 122] on button "Домашнє завдання" at bounding box center [158, 120] width 146 height 50
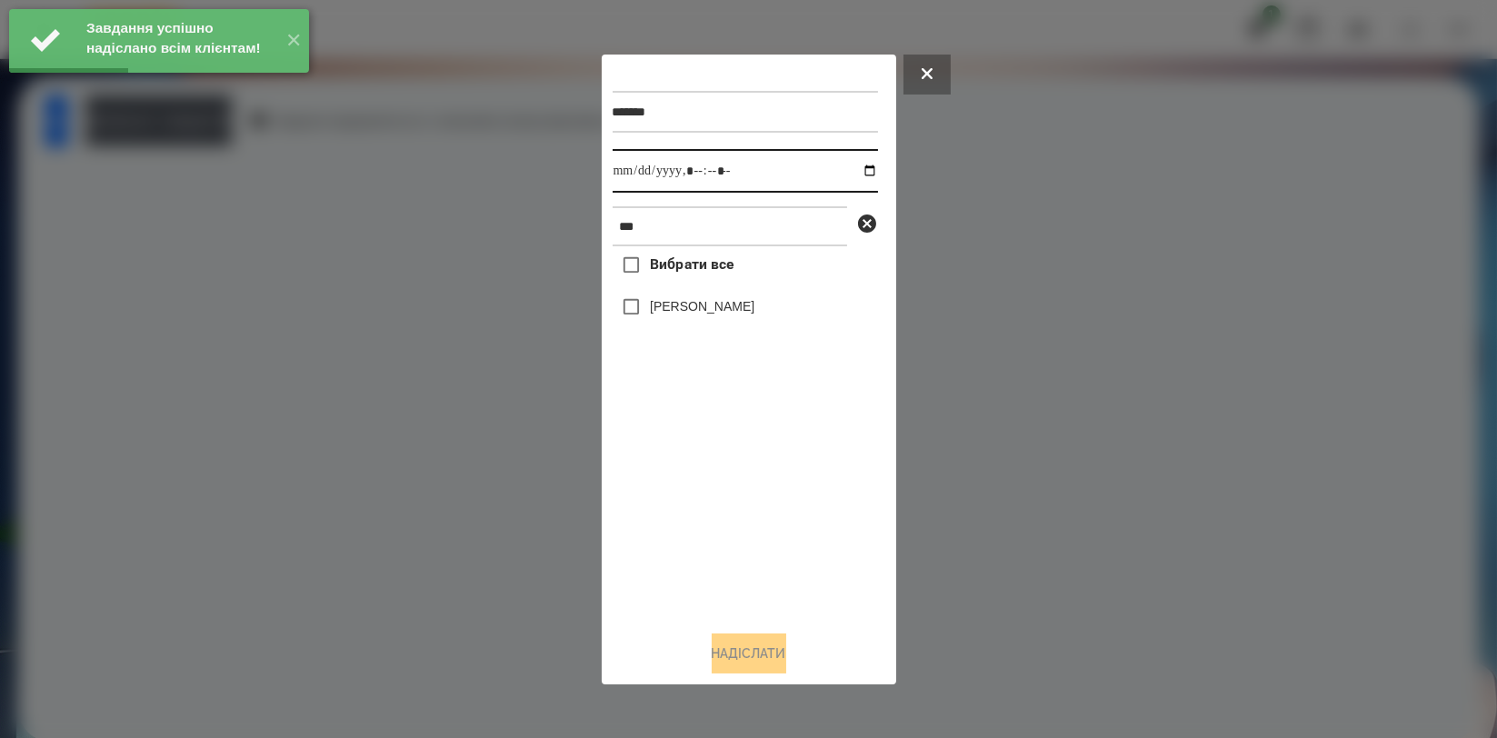
click at [854, 172] on input "datetime-local" at bounding box center [745, 171] width 265 height 44
type input "**********"
click at [702, 492] on div "Вибрати все [PERSON_NAME]" at bounding box center [745, 430] width 265 height 369
click at [693, 295] on div "[PERSON_NAME]" at bounding box center [745, 307] width 265 height 38
click at [697, 309] on label "[PERSON_NAME]" at bounding box center [702, 306] width 105 height 18
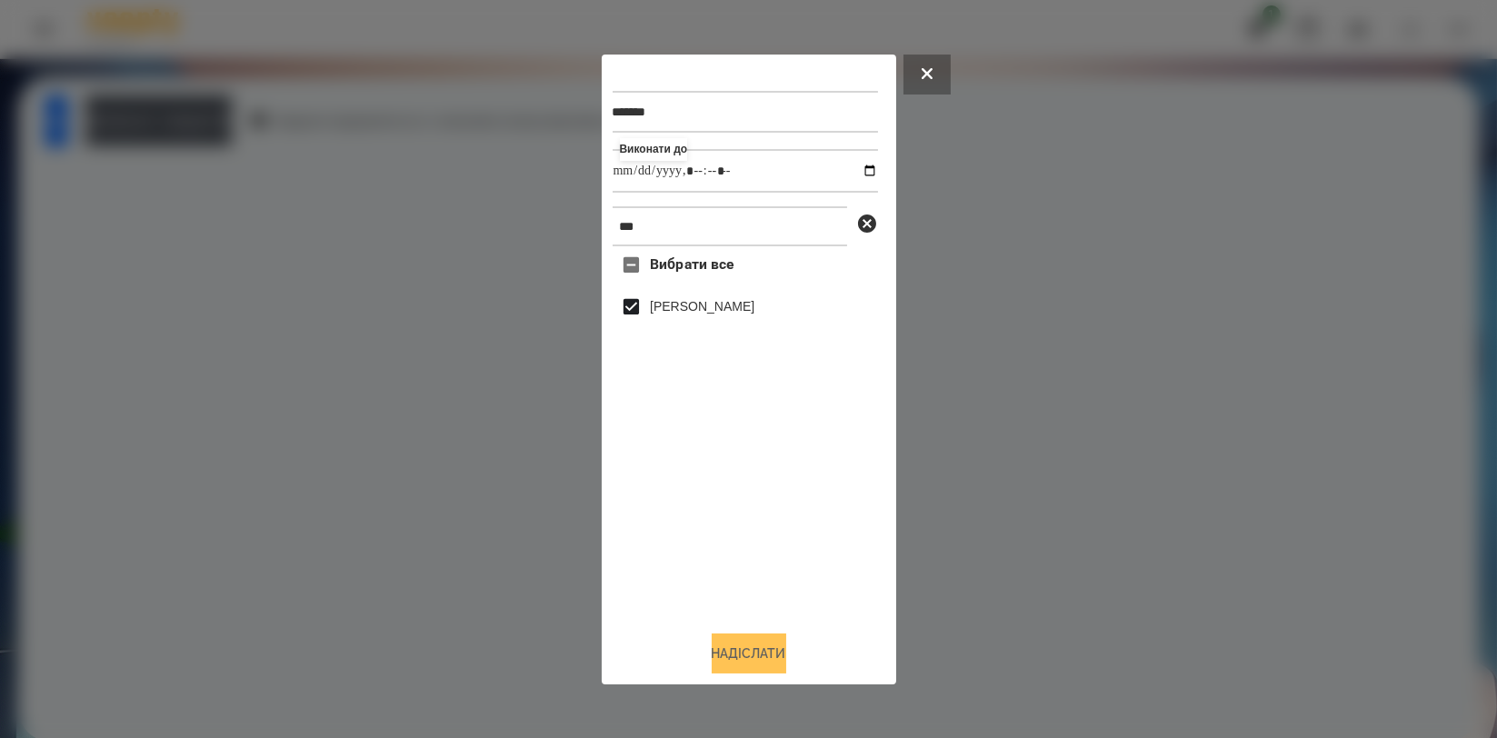
click at [741, 667] on button "Надіслати" at bounding box center [749, 653] width 75 height 40
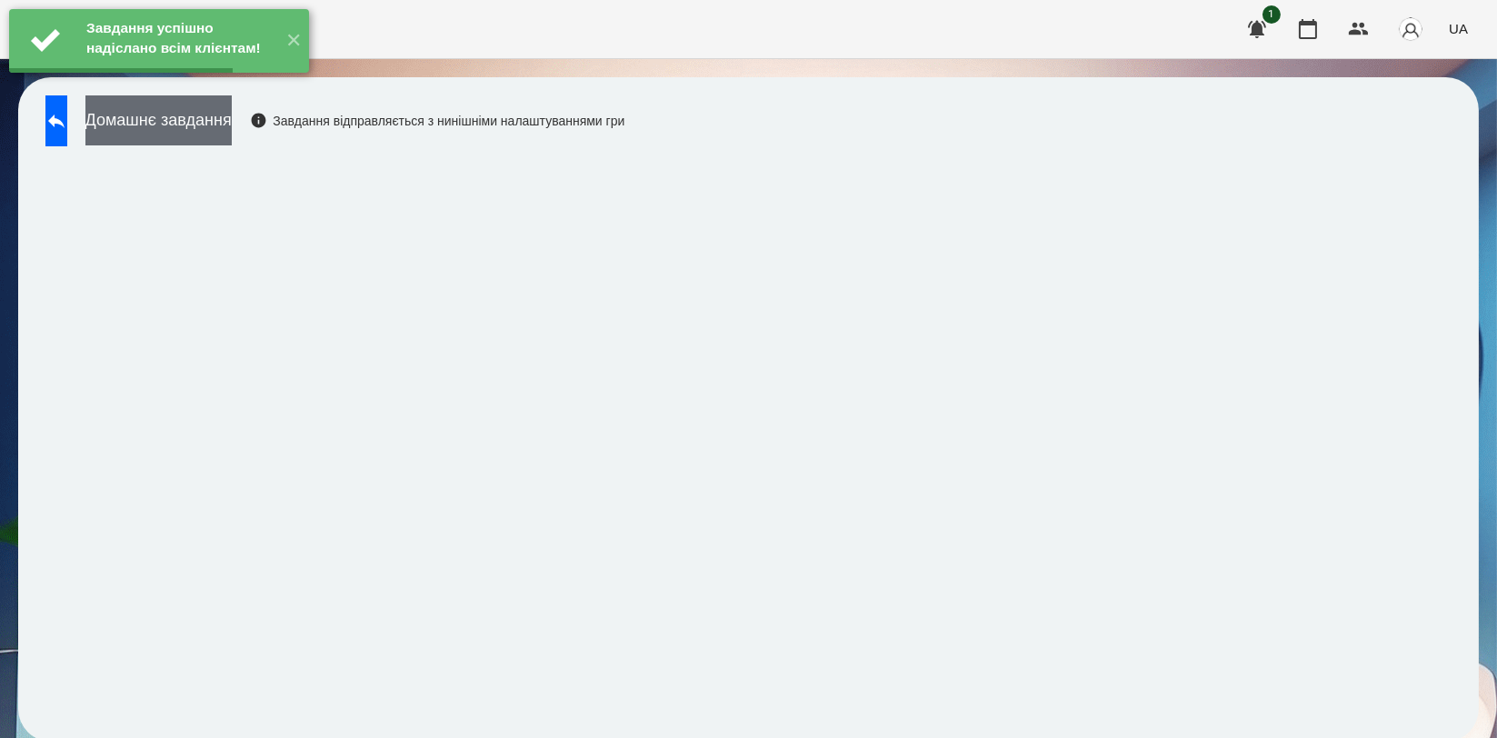
click at [232, 131] on button "Домашнє завдання" at bounding box center [158, 120] width 146 height 50
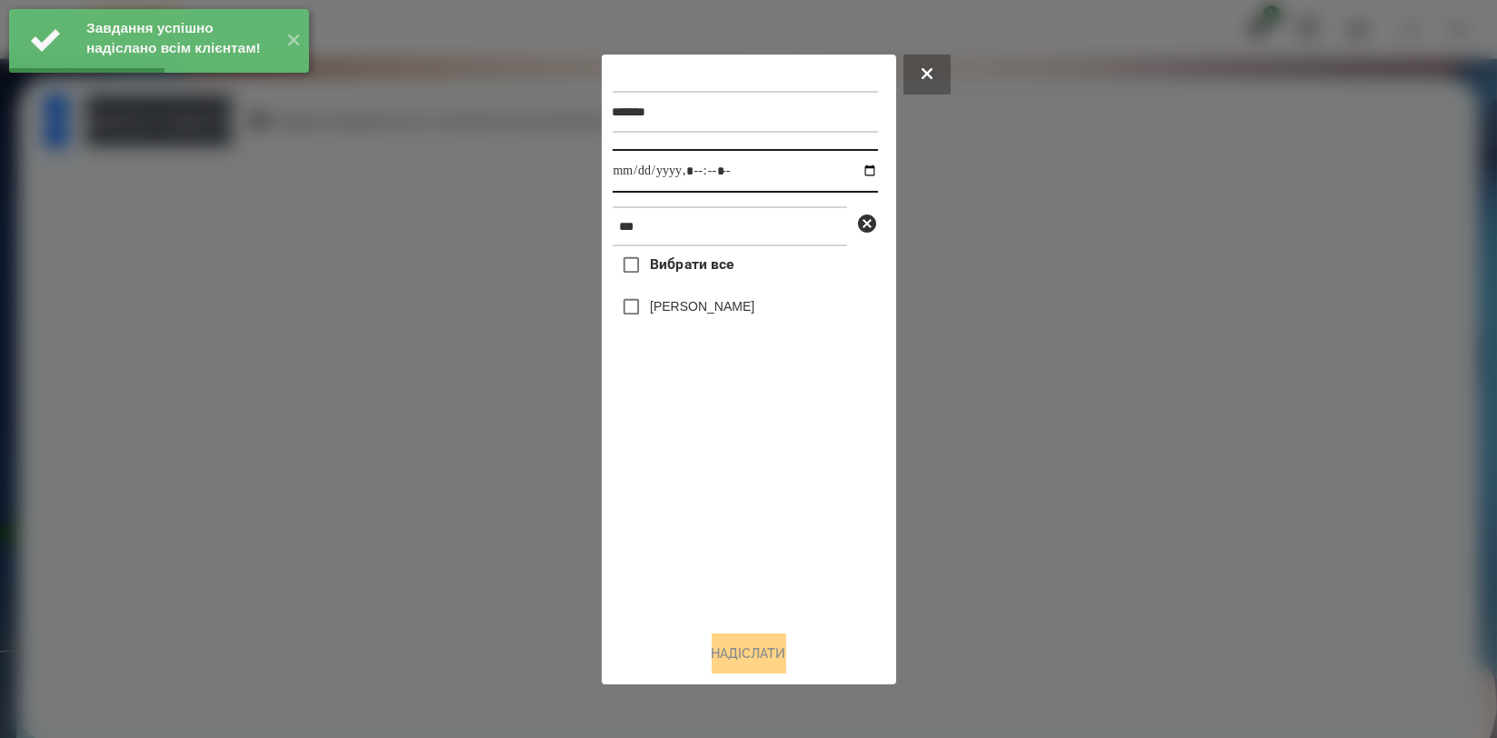
click at [857, 164] on input "datetime-local" at bounding box center [745, 171] width 265 height 44
type input "**********"
click at [753, 498] on div "Вибрати все [PERSON_NAME]" at bounding box center [745, 430] width 265 height 369
click at [718, 310] on label "[PERSON_NAME]" at bounding box center [702, 306] width 105 height 18
click at [739, 641] on button "Надіслати" at bounding box center [749, 653] width 75 height 40
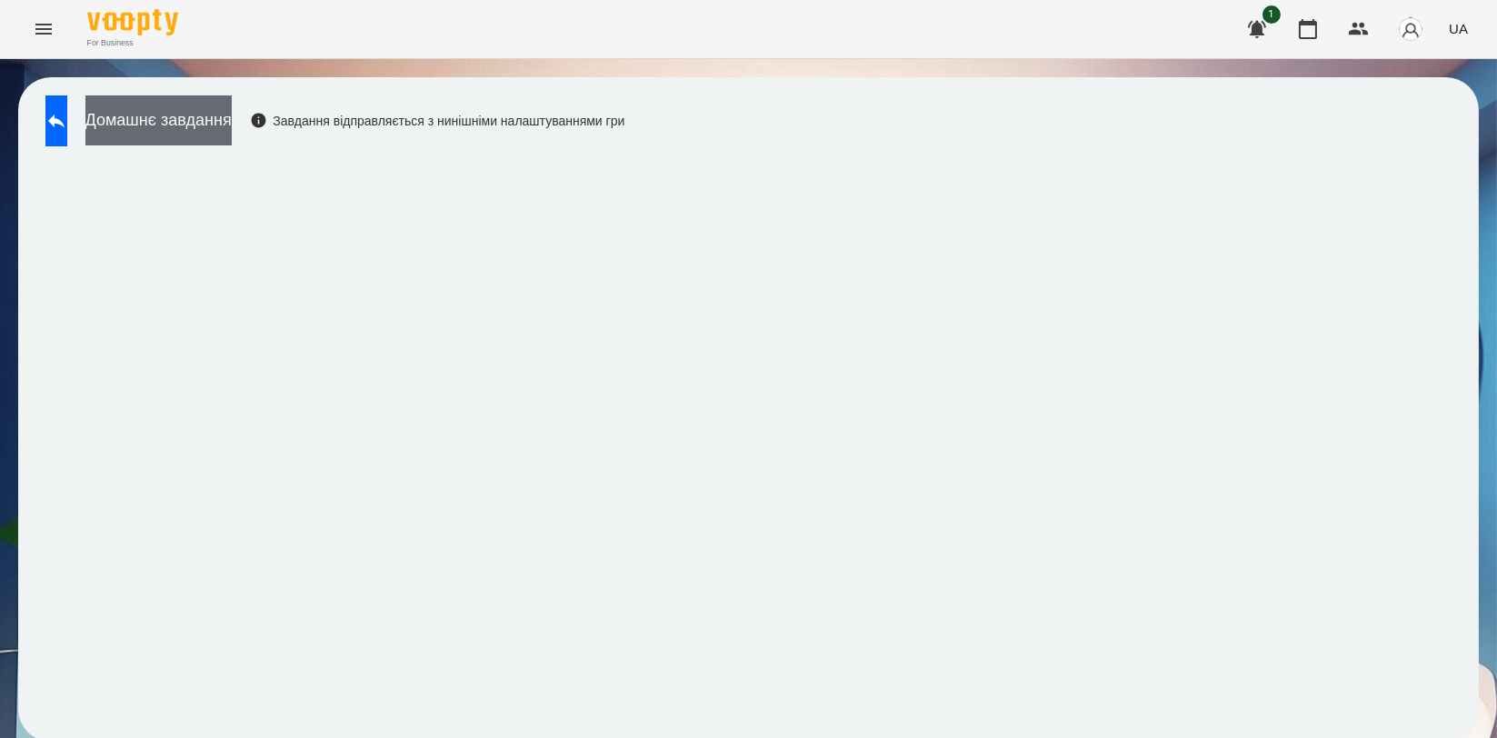
click at [232, 125] on button "Домашнє завдання" at bounding box center [158, 120] width 146 height 50
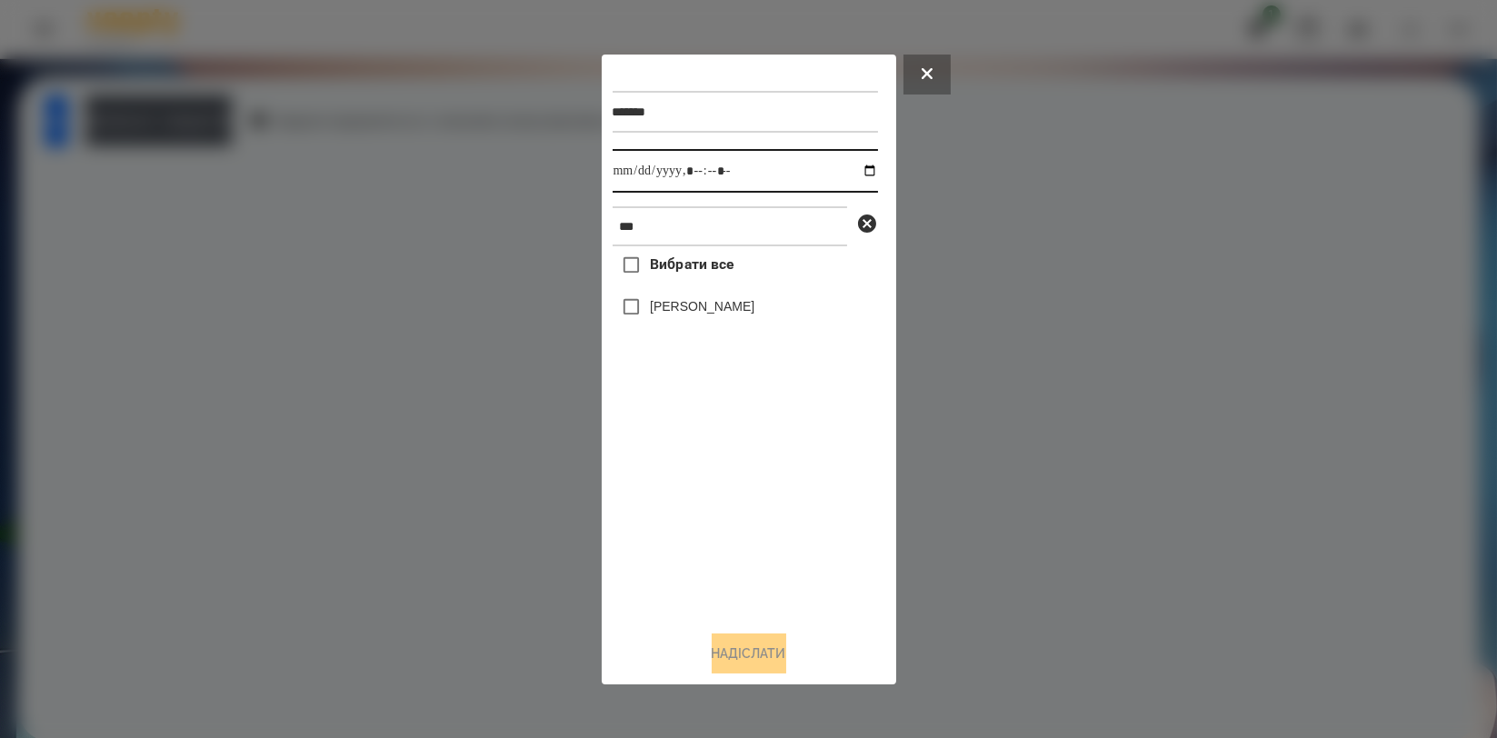
click at [858, 169] on input "datetime-local" at bounding box center [745, 171] width 265 height 44
type input "**********"
click at [763, 476] on div "Вибрати все [PERSON_NAME]" at bounding box center [745, 430] width 265 height 369
drag, startPoint x: 718, startPoint y: 304, endPoint x: 716, endPoint y: 342, distance: 37.3
click at [715, 304] on label "[PERSON_NAME]" at bounding box center [702, 306] width 105 height 18
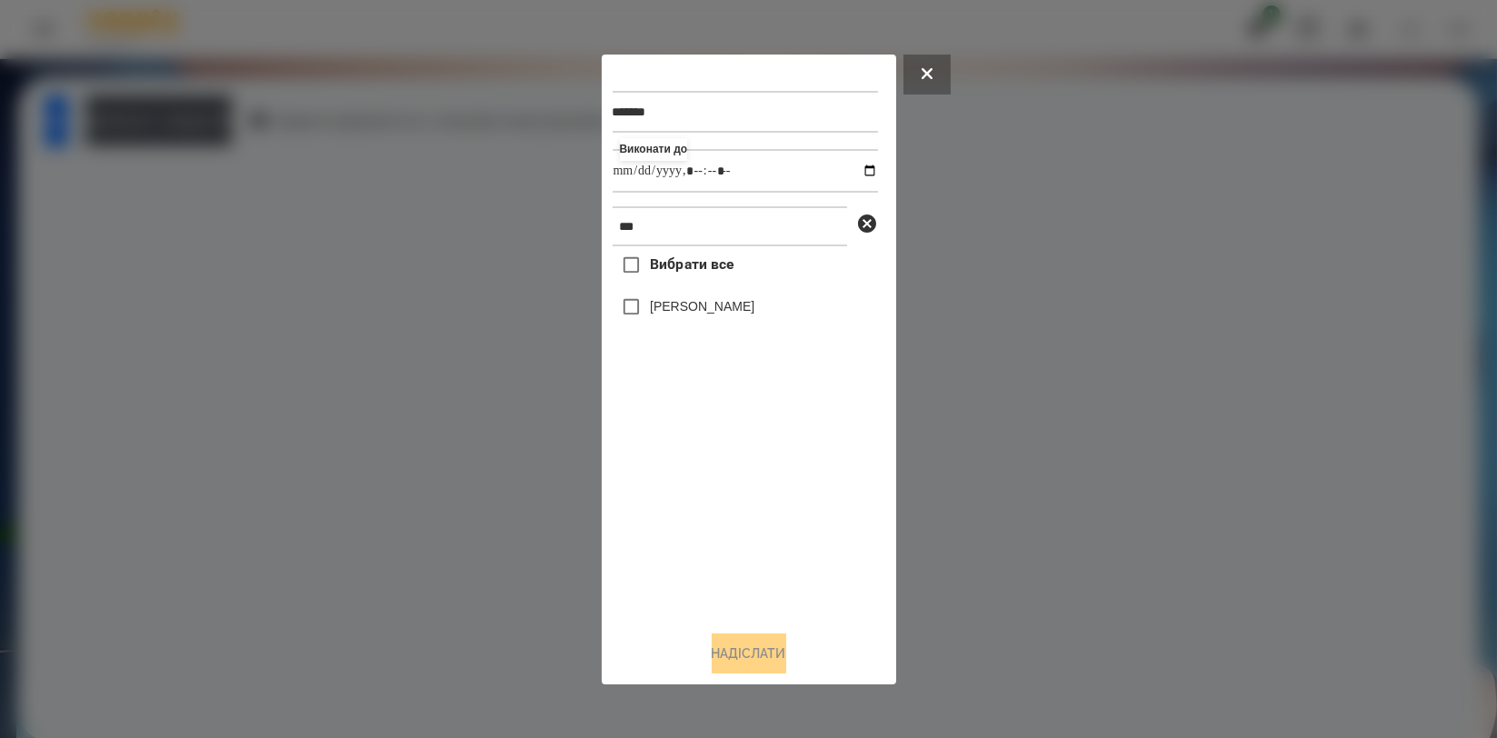
click at [696, 306] on label "[PERSON_NAME]" at bounding box center [702, 306] width 105 height 18
click at [743, 653] on button "Надіслати" at bounding box center [749, 653] width 75 height 40
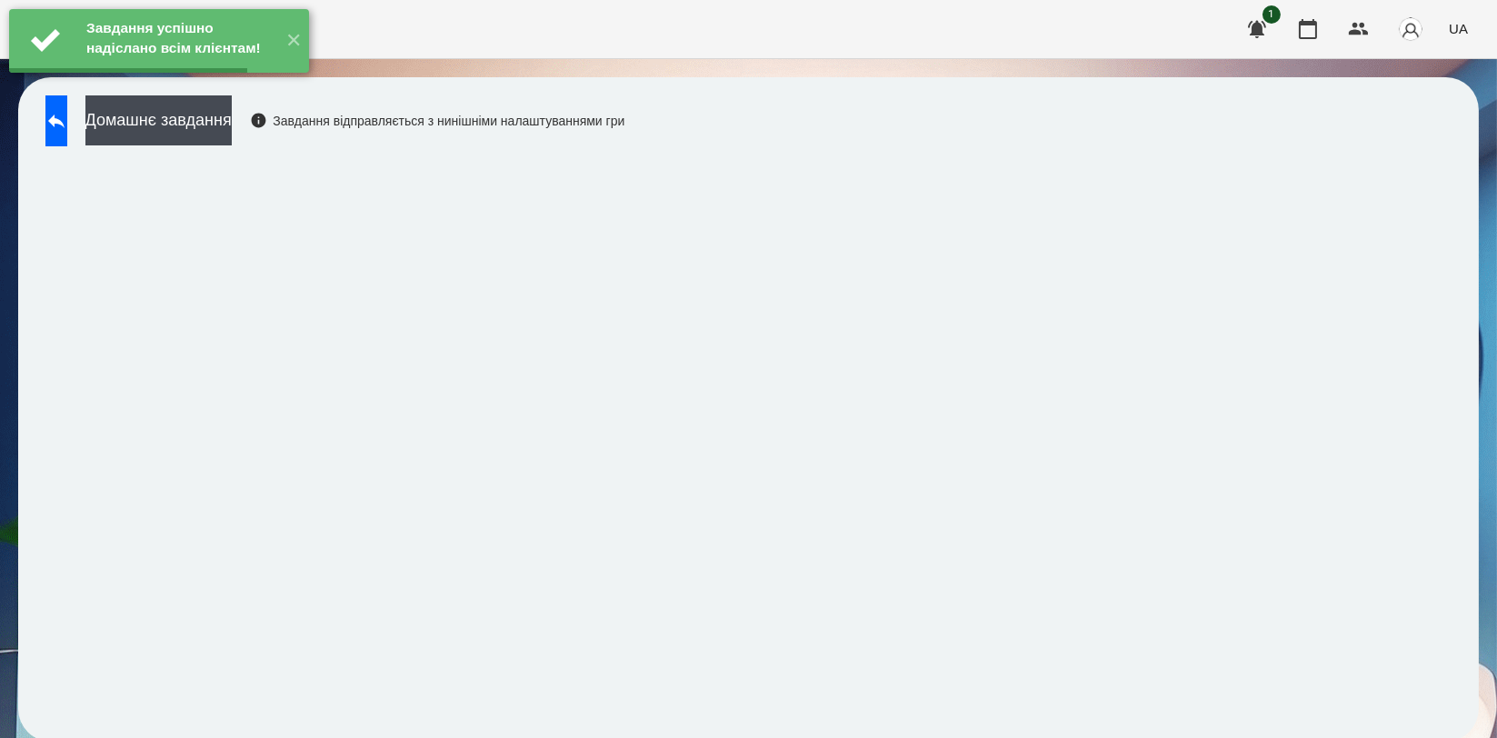
click at [219, 125] on button "Домашнє завдання" at bounding box center [158, 120] width 146 height 50
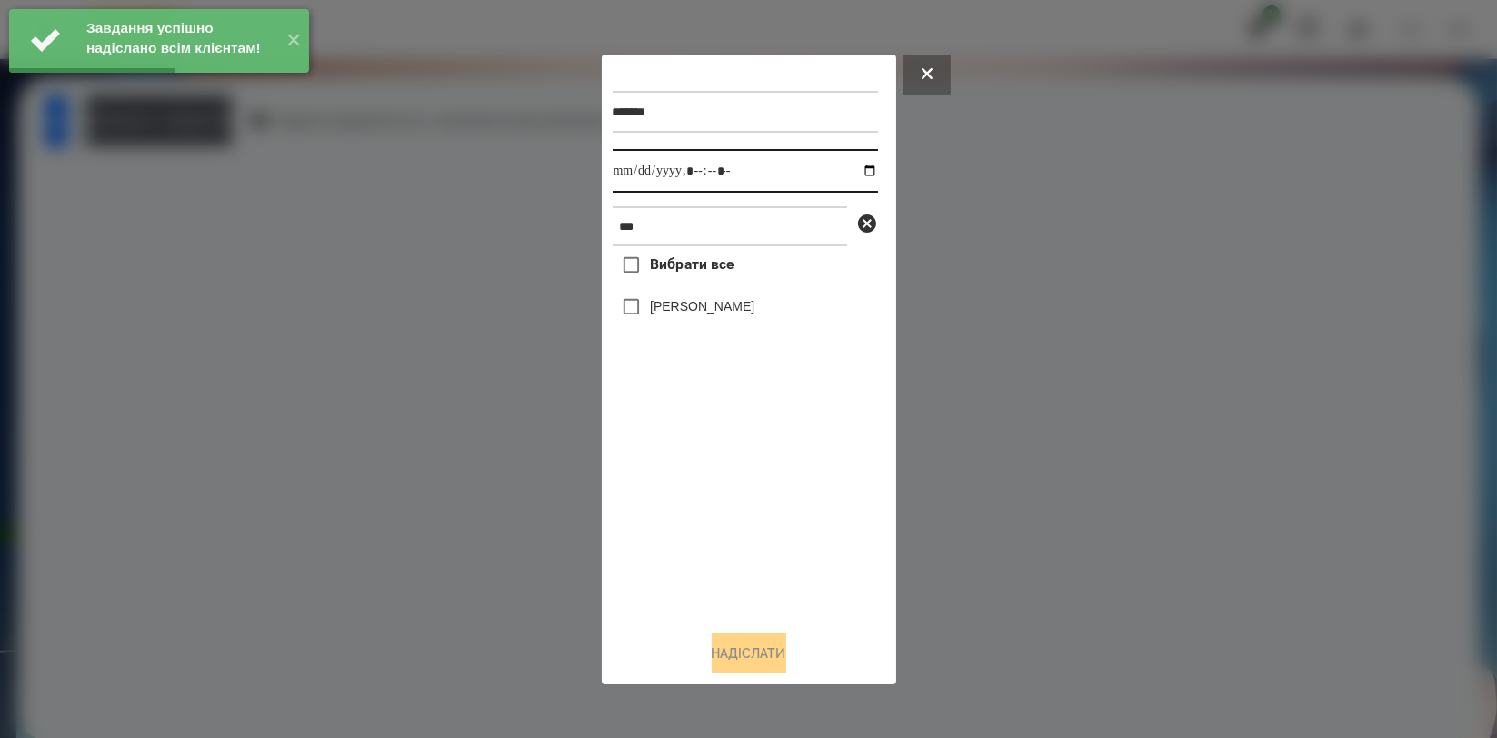
click at [856, 172] on input "datetime-local" at bounding box center [745, 171] width 265 height 44
type input "**********"
click at [762, 533] on div "Вибрати все [PERSON_NAME]" at bounding box center [745, 430] width 265 height 369
click at [713, 310] on label "[PERSON_NAME]" at bounding box center [702, 306] width 105 height 18
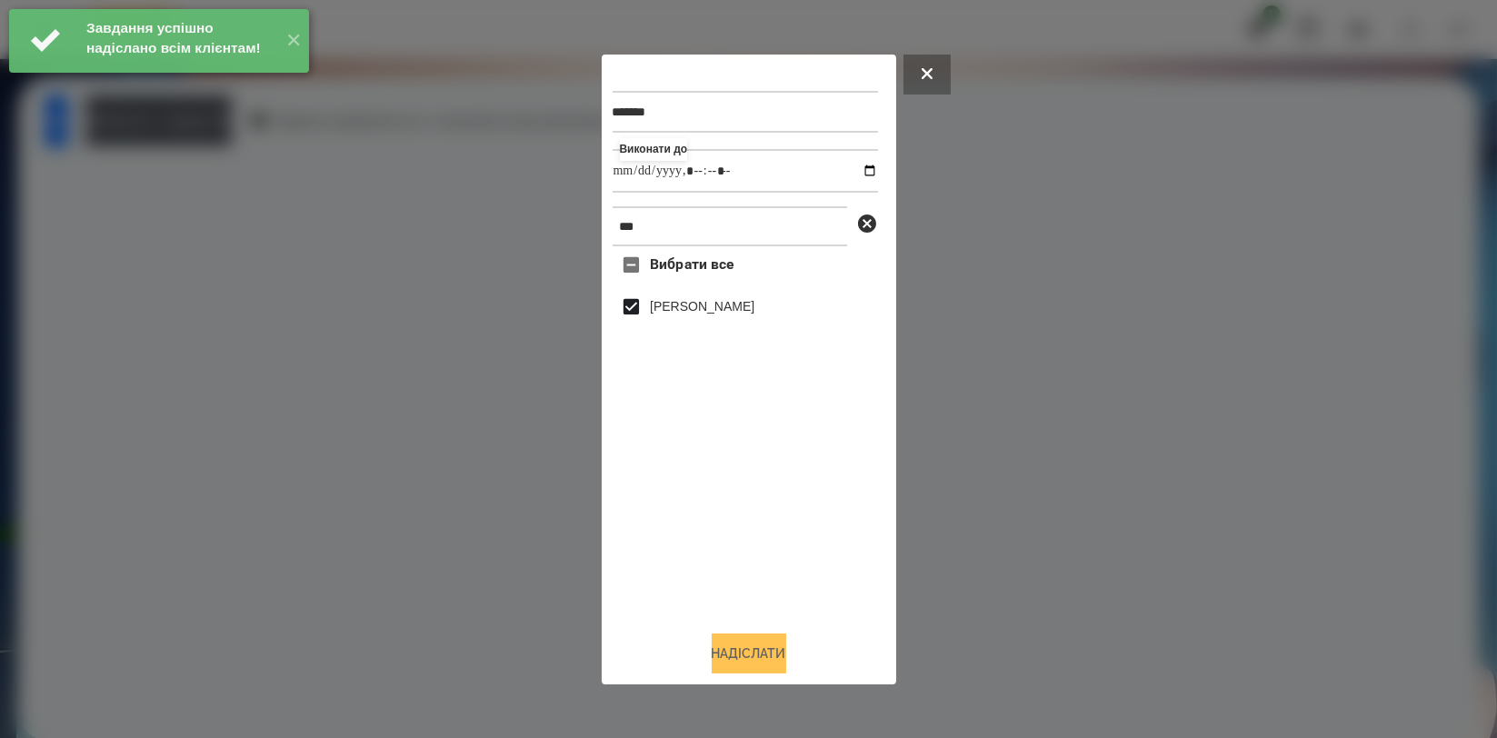
click at [737, 655] on button "Надіслати" at bounding box center [749, 653] width 75 height 40
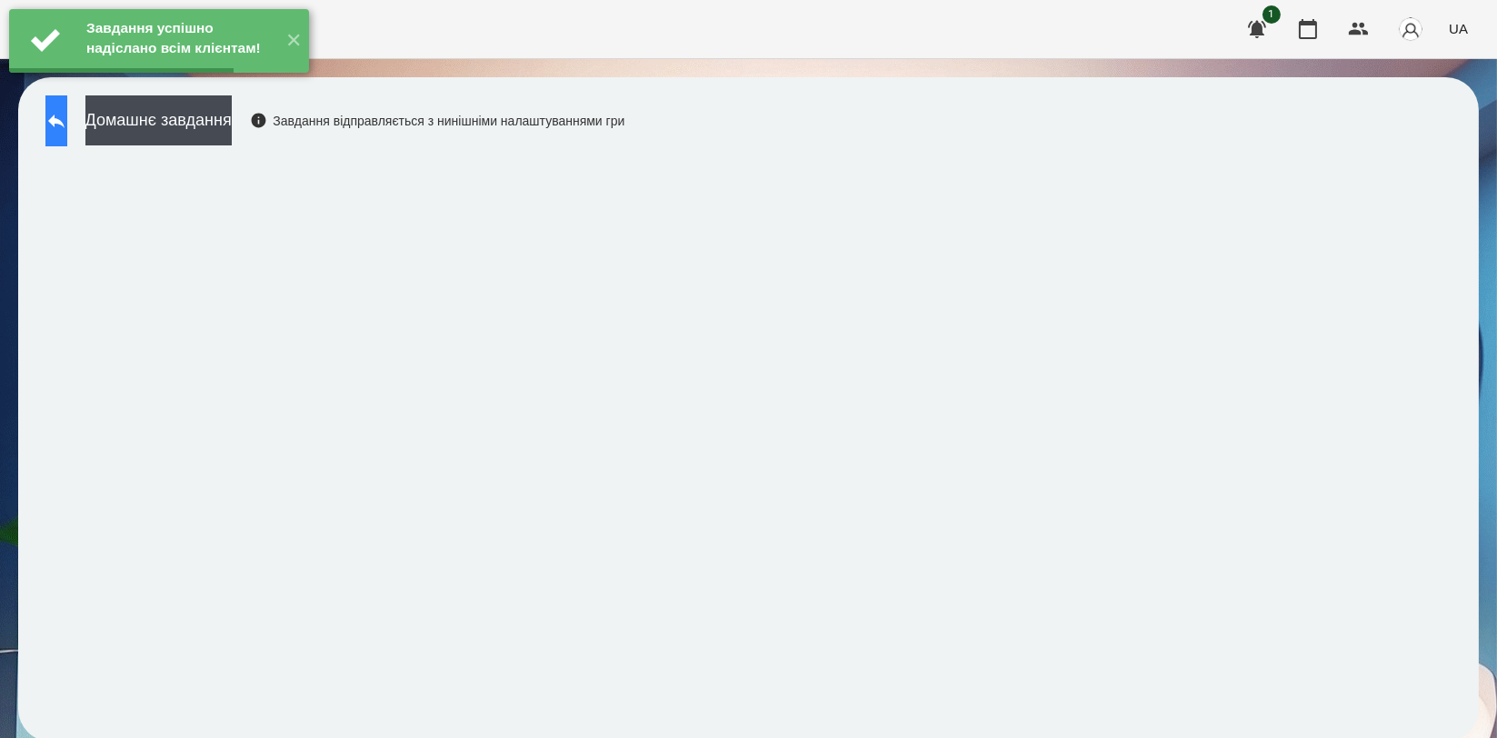
click at [65, 122] on icon at bounding box center [56, 121] width 22 height 22
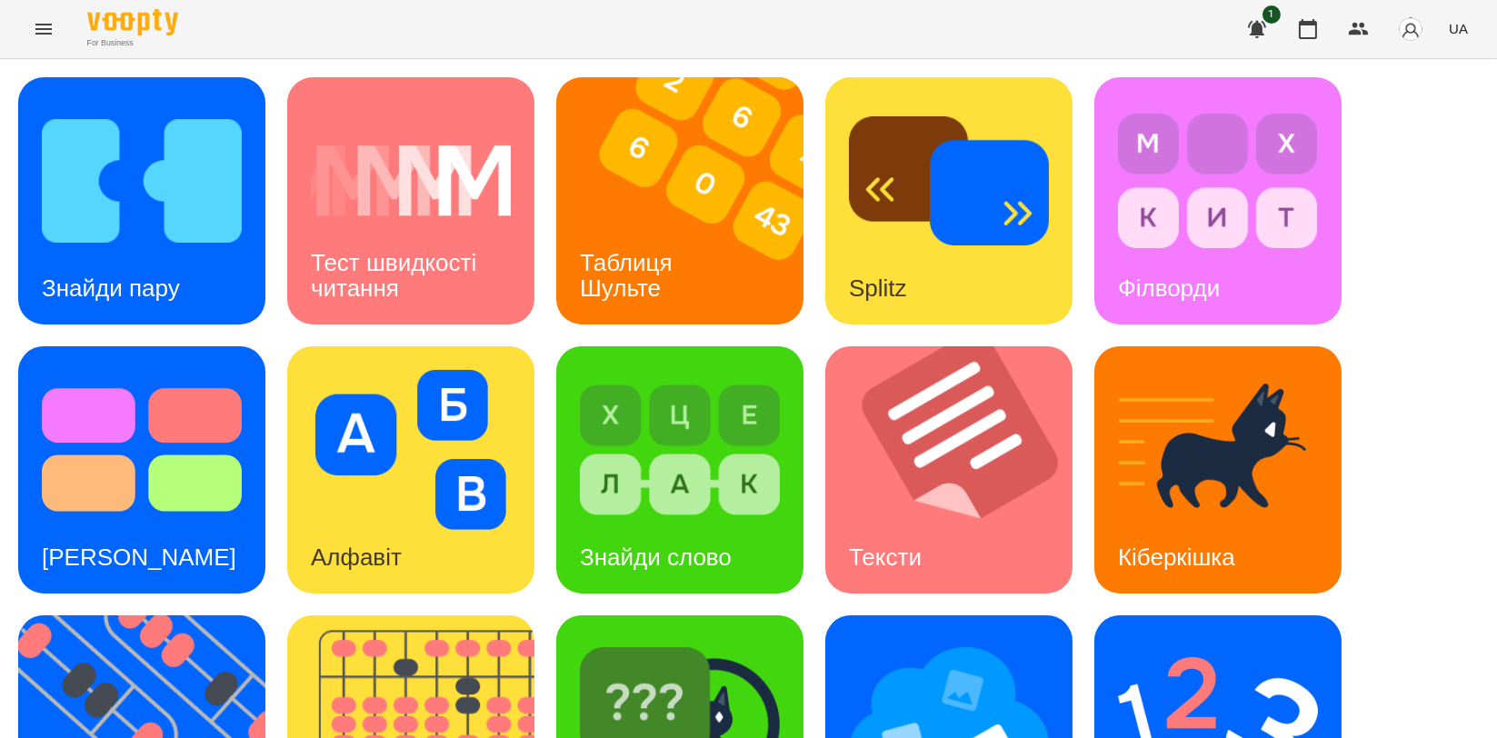
scroll to position [202, 0]
click at [113, 615] on img at bounding box center [153, 738] width 270 height 247
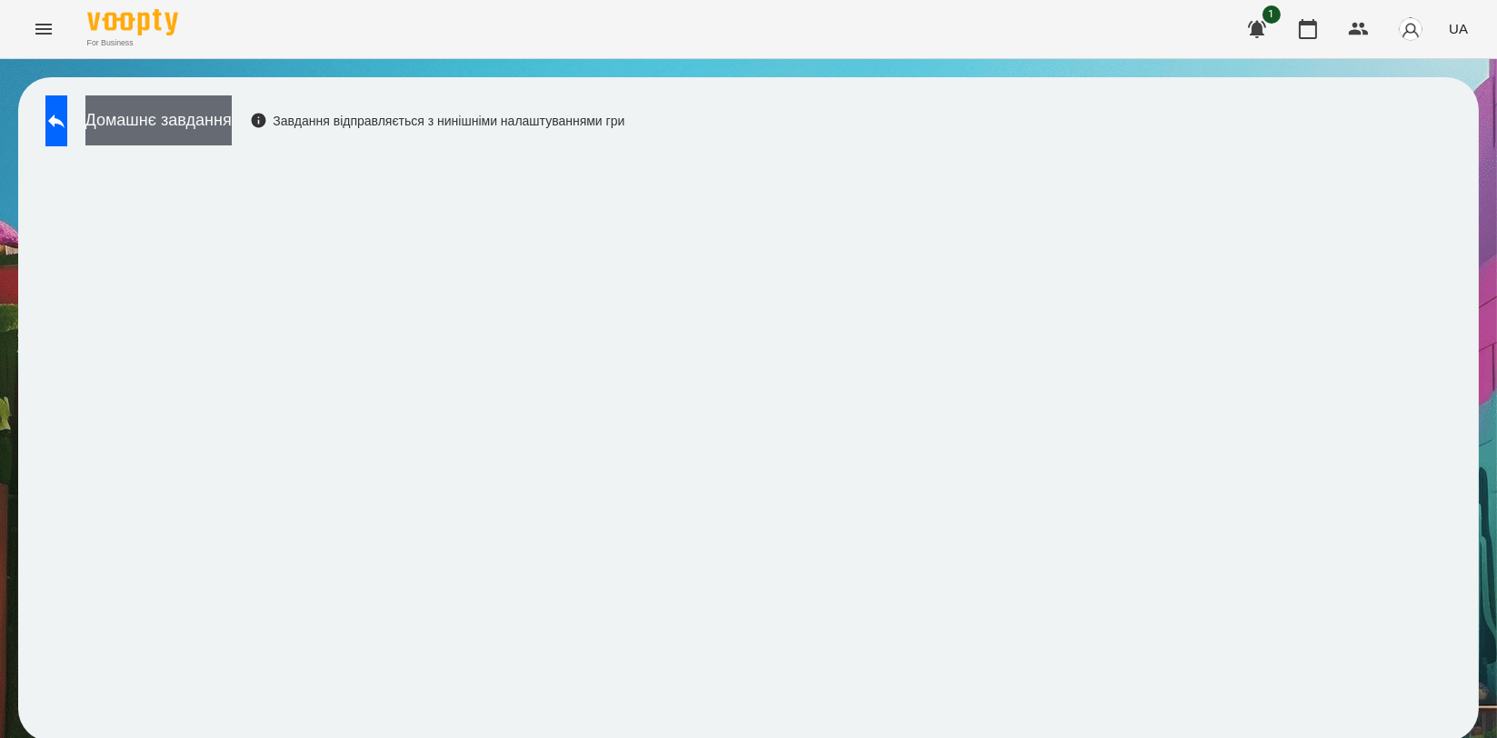
click at [232, 107] on button "Домашнє завдання" at bounding box center [158, 120] width 146 height 50
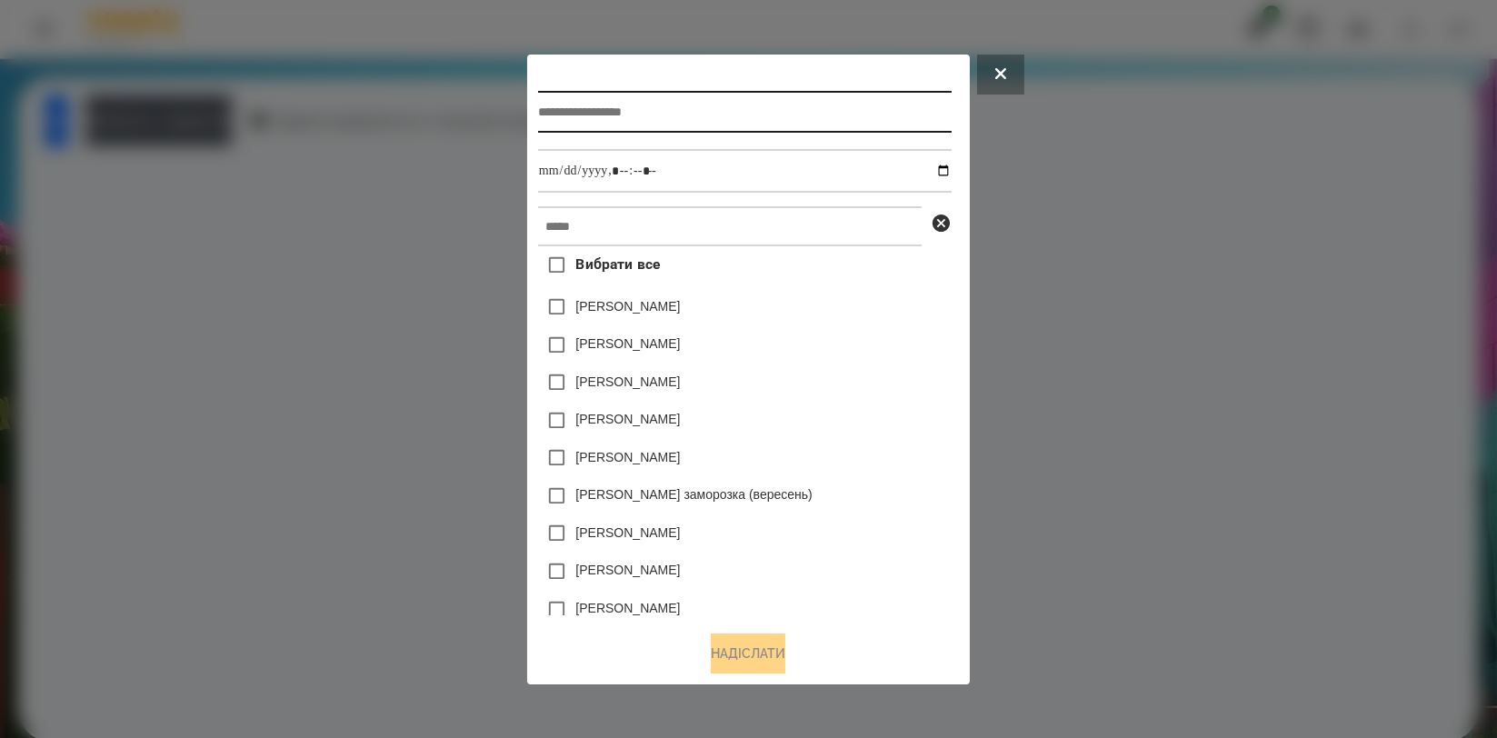
click at [543, 100] on input "text" at bounding box center [745, 112] width 414 height 42
type input "*********"
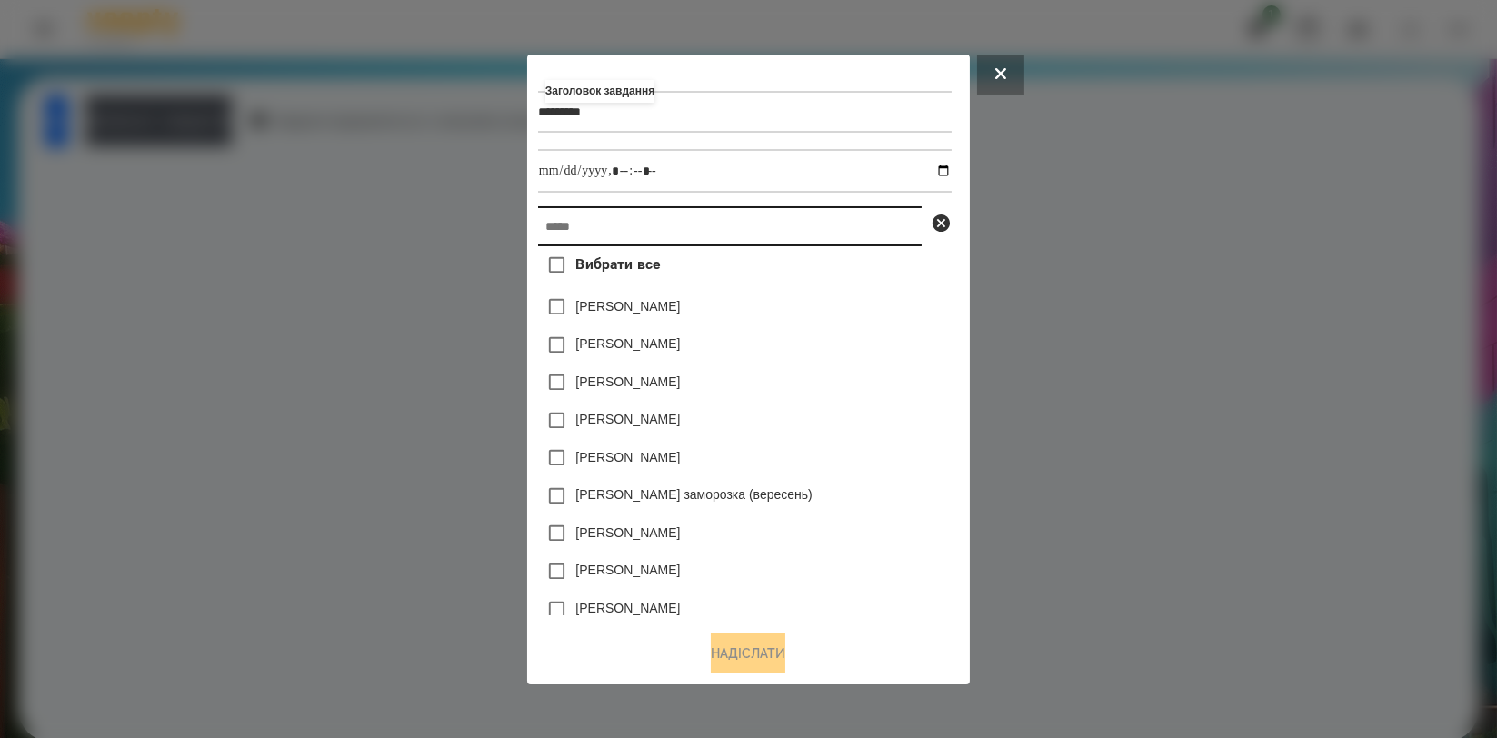
click at [571, 218] on input "text" at bounding box center [730, 226] width 384 height 40
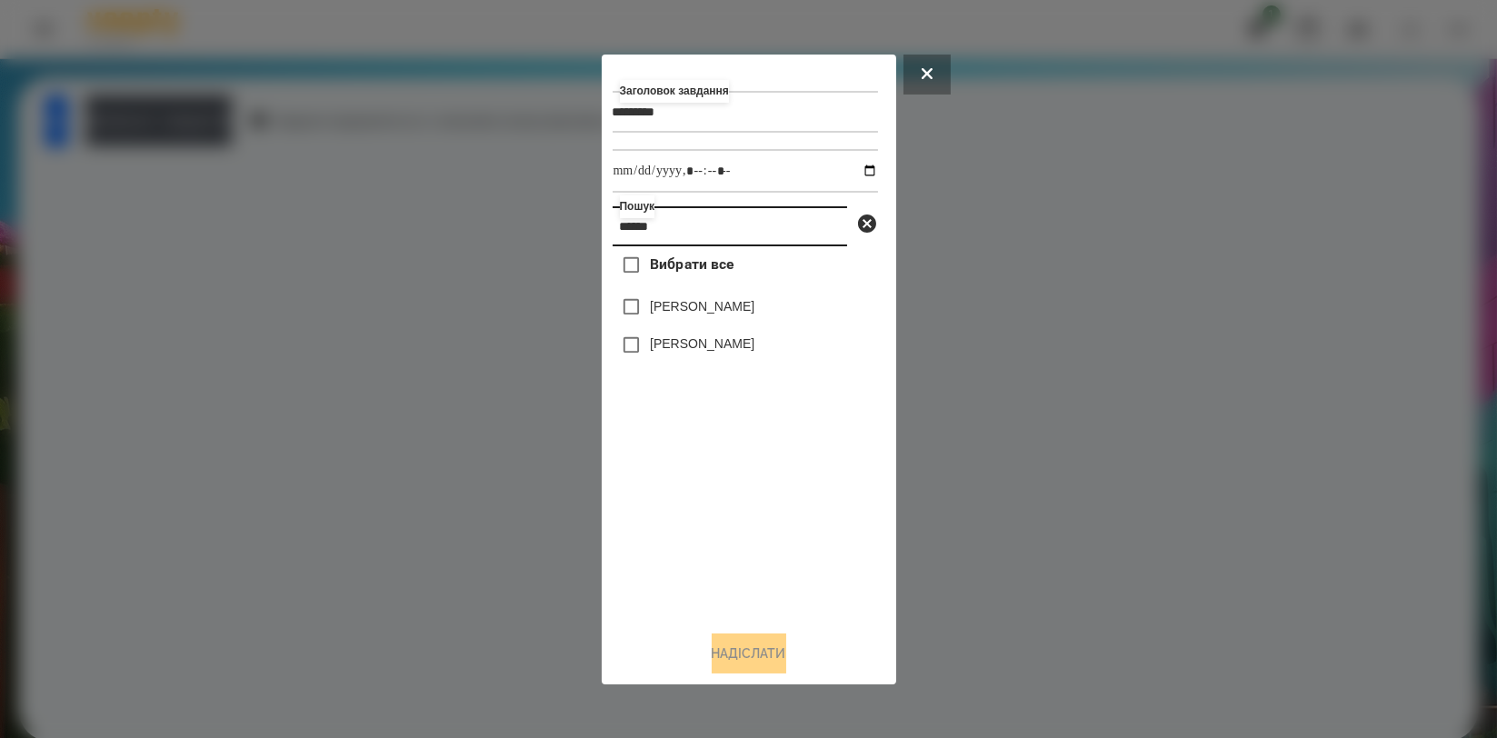
type input "******"
click at [674, 350] on label "[PERSON_NAME]" at bounding box center [702, 343] width 105 height 18
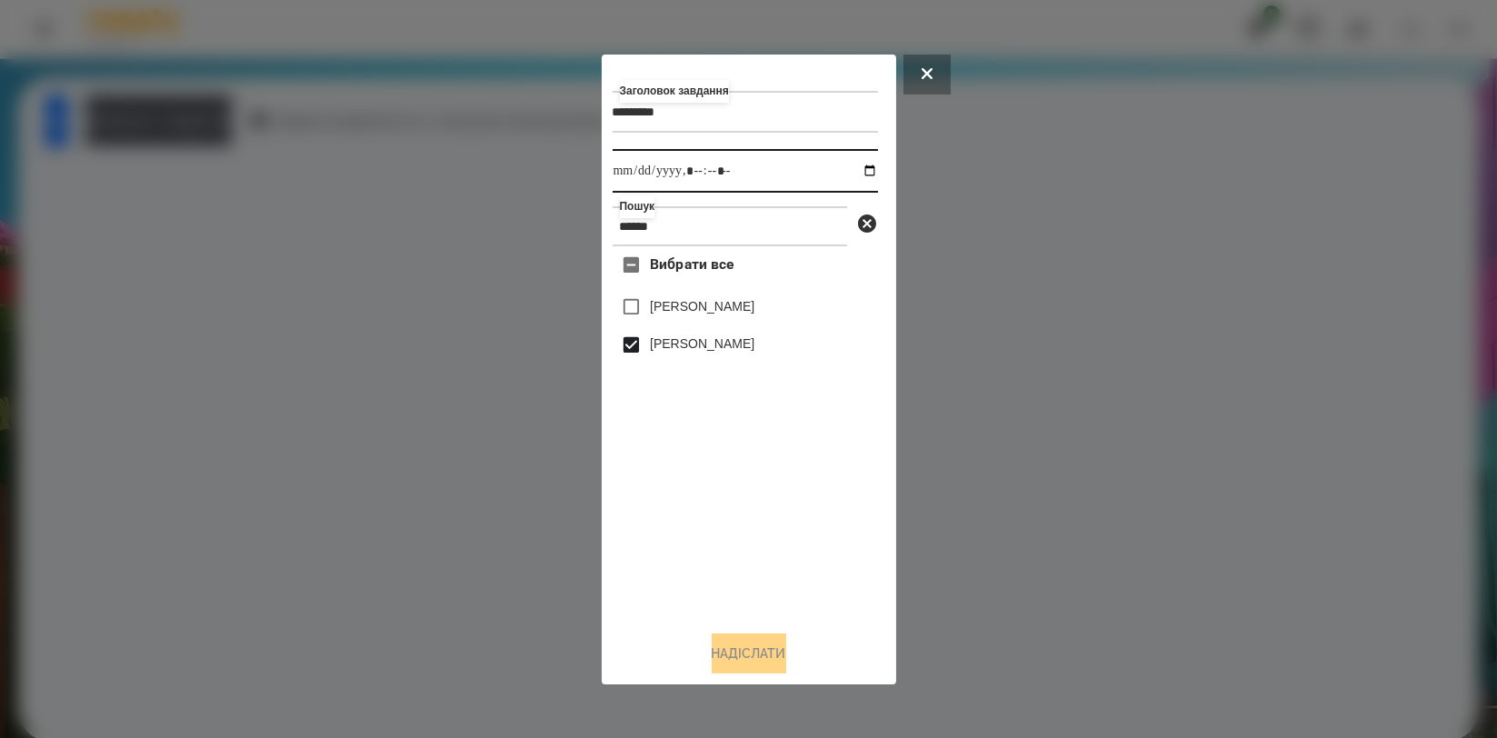
click at [849, 160] on input "datetime-local" at bounding box center [745, 171] width 265 height 44
type input "**********"
click at [680, 496] on div "Вибрати все [PERSON_NAME] [PERSON_NAME]" at bounding box center [745, 430] width 265 height 369
click at [747, 643] on button "Надіслати" at bounding box center [749, 653] width 75 height 40
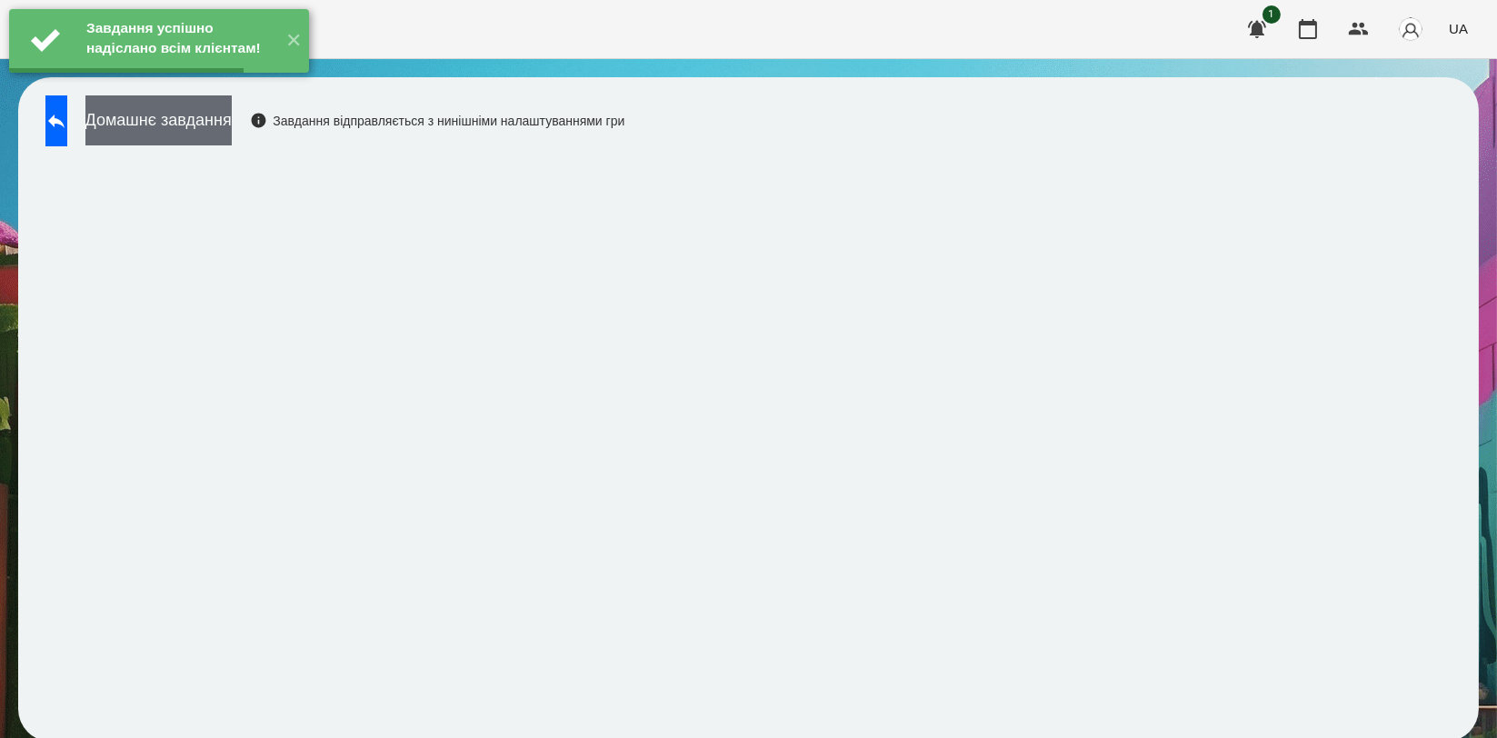
click at [232, 136] on button "Домашнє завдання" at bounding box center [158, 120] width 146 height 50
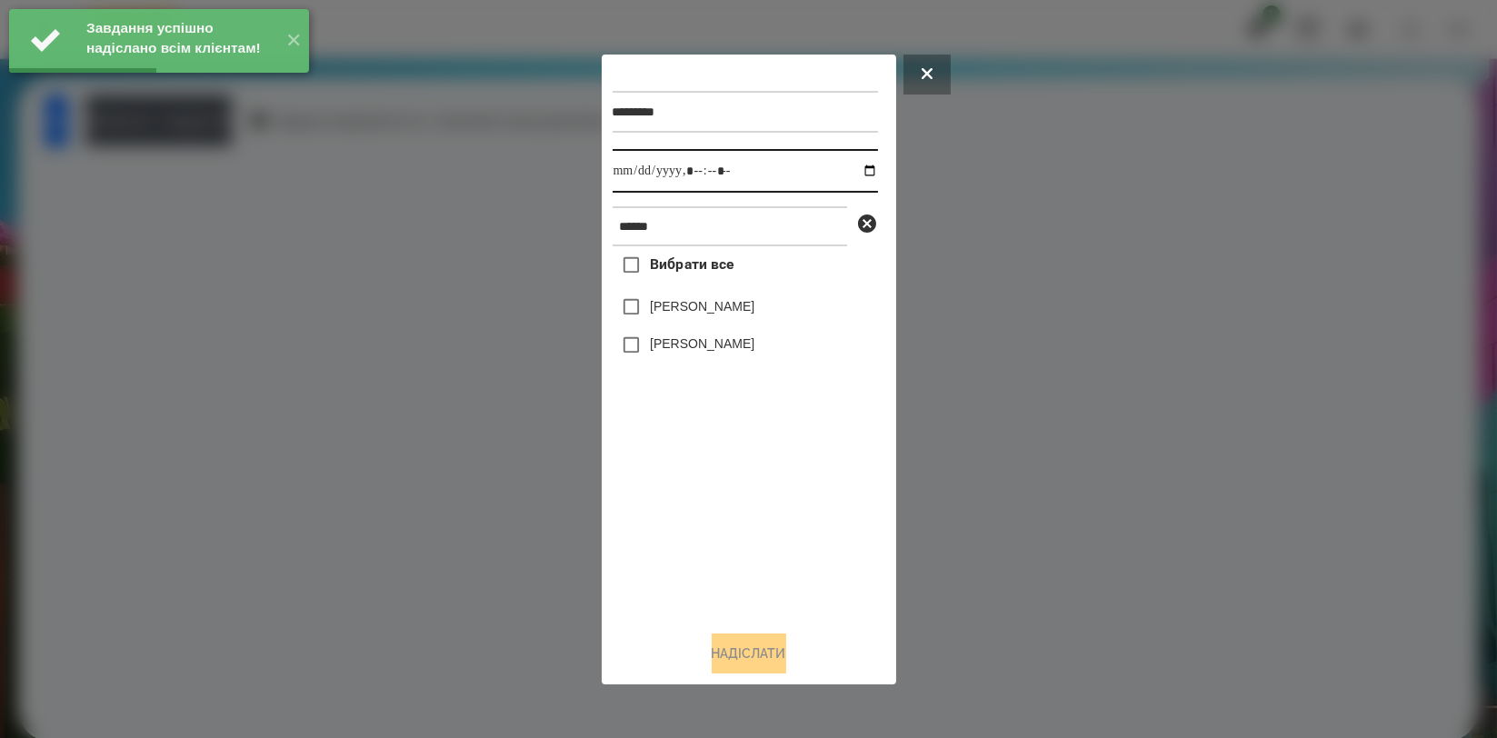
click at [854, 170] on input "datetime-local" at bounding box center [745, 171] width 265 height 44
type input "**********"
click at [683, 469] on div "Вибрати все [PERSON_NAME] [PERSON_NAME]" at bounding box center [745, 430] width 265 height 369
click at [687, 359] on div "[PERSON_NAME]" at bounding box center [745, 345] width 265 height 38
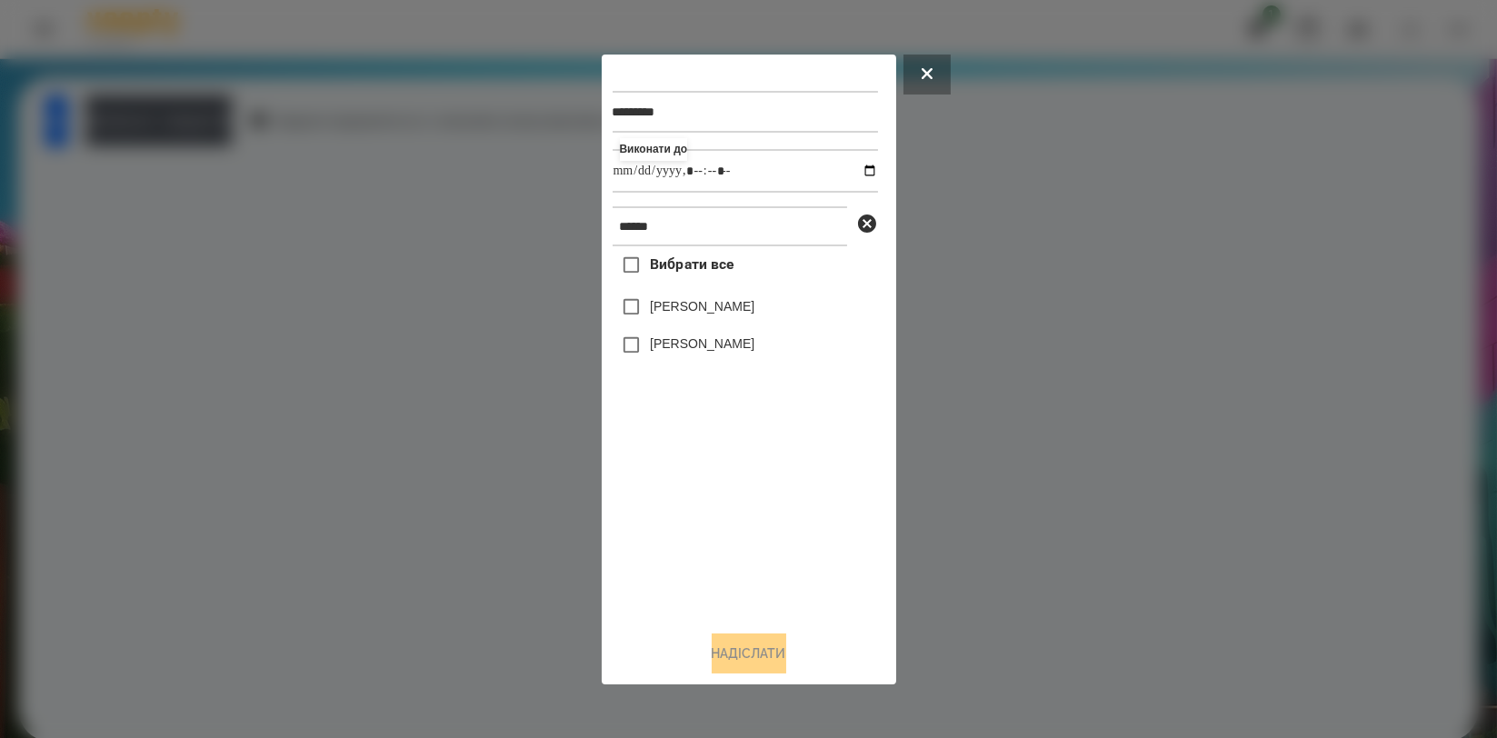
click at [727, 353] on label "[PERSON_NAME]" at bounding box center [702, 343] width 105 height 18
click at [750, 643] on button "Надіслати" at bounding box center [749, 653] width 75 height 40
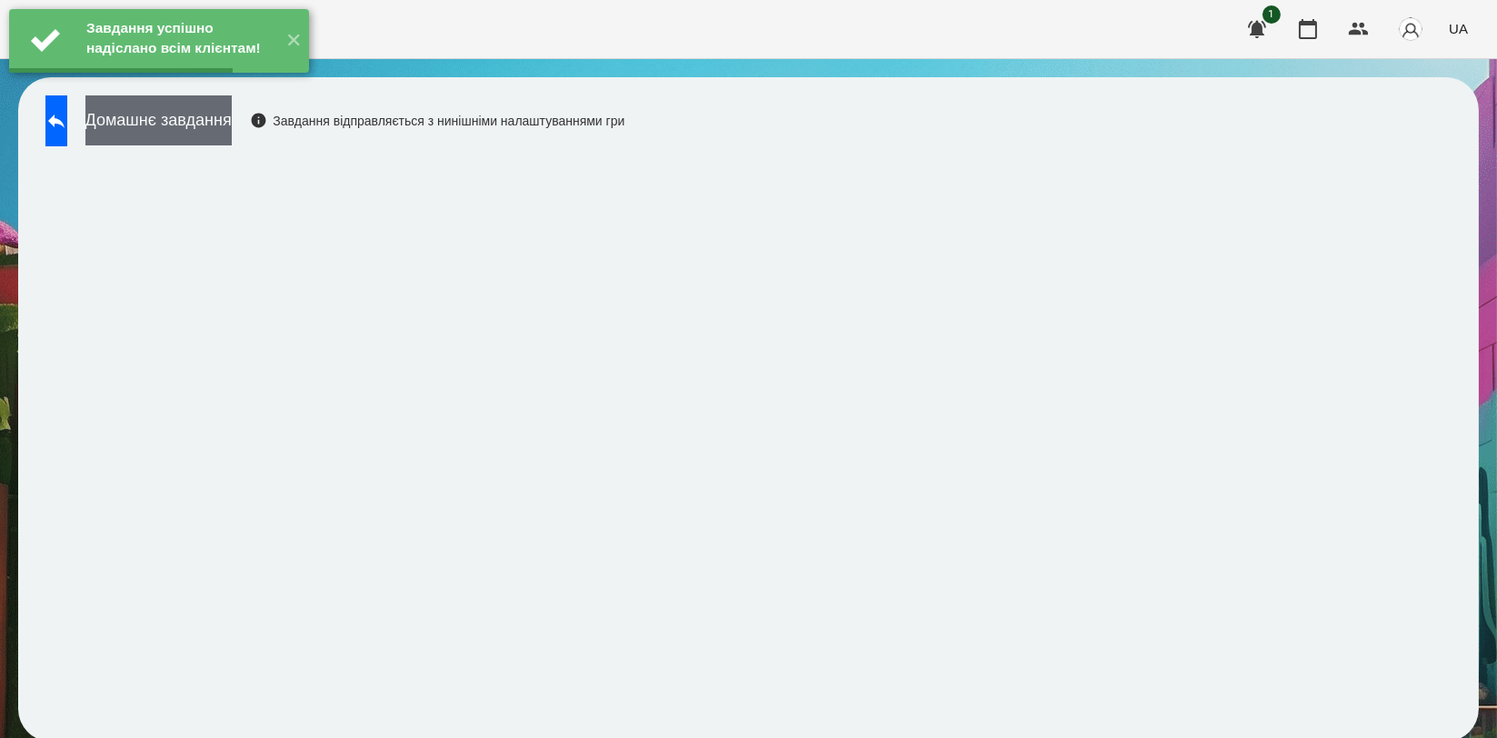
click at [232, 136] on button "Домашнє завдання" at bounding box center [158, 120] width 146 height 50
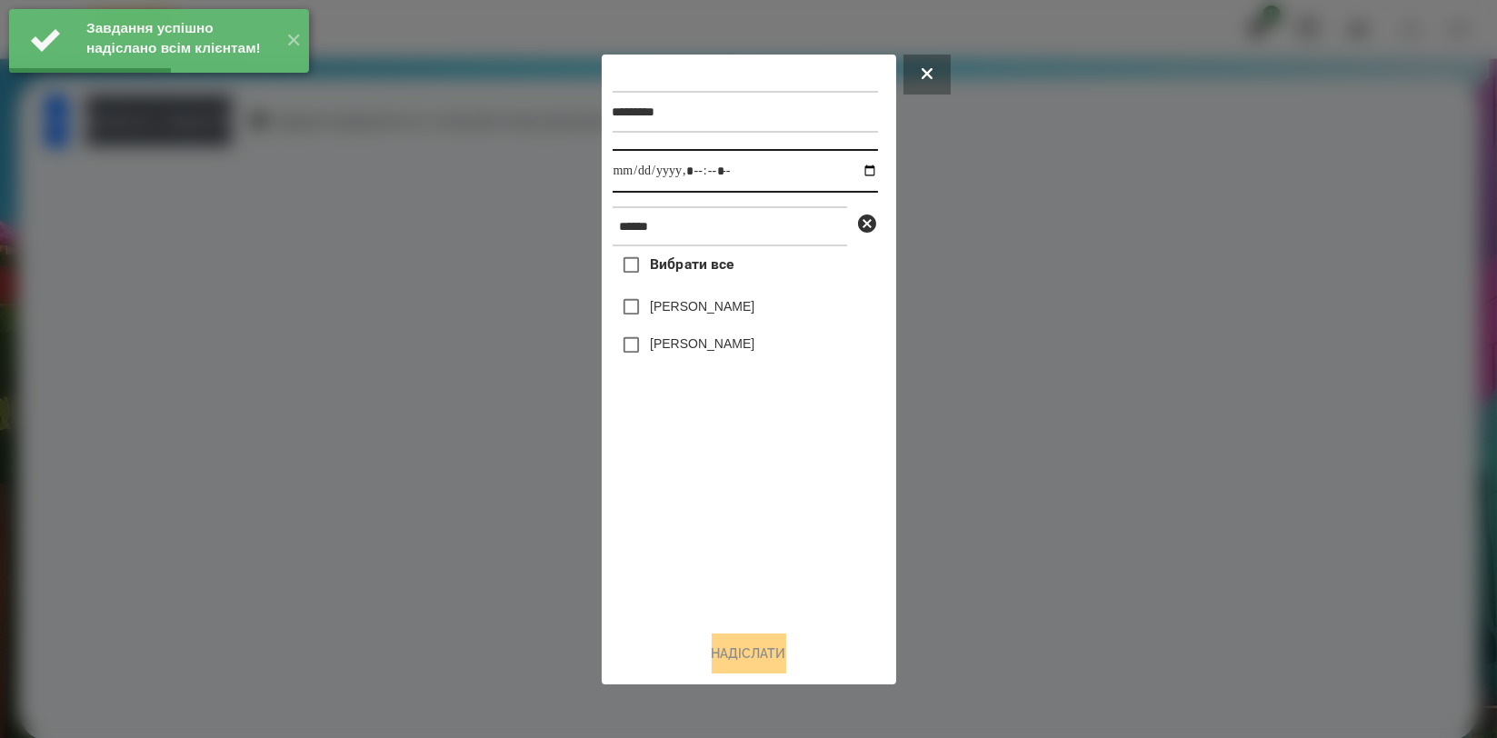
click at [852, 174] on input "datetime-local" at bounding box center [745, 171] width 265 height 44
type input "**********"
click at [712, 485] on div "Вибрати все [PERSON_NAME] [PERSON_NAME]" at bounding box center [745, 430] width 265 height 369
click at [707, 340] on label "[PERSON_NAME]" at bounding box center [702, 343] width 105 height 18
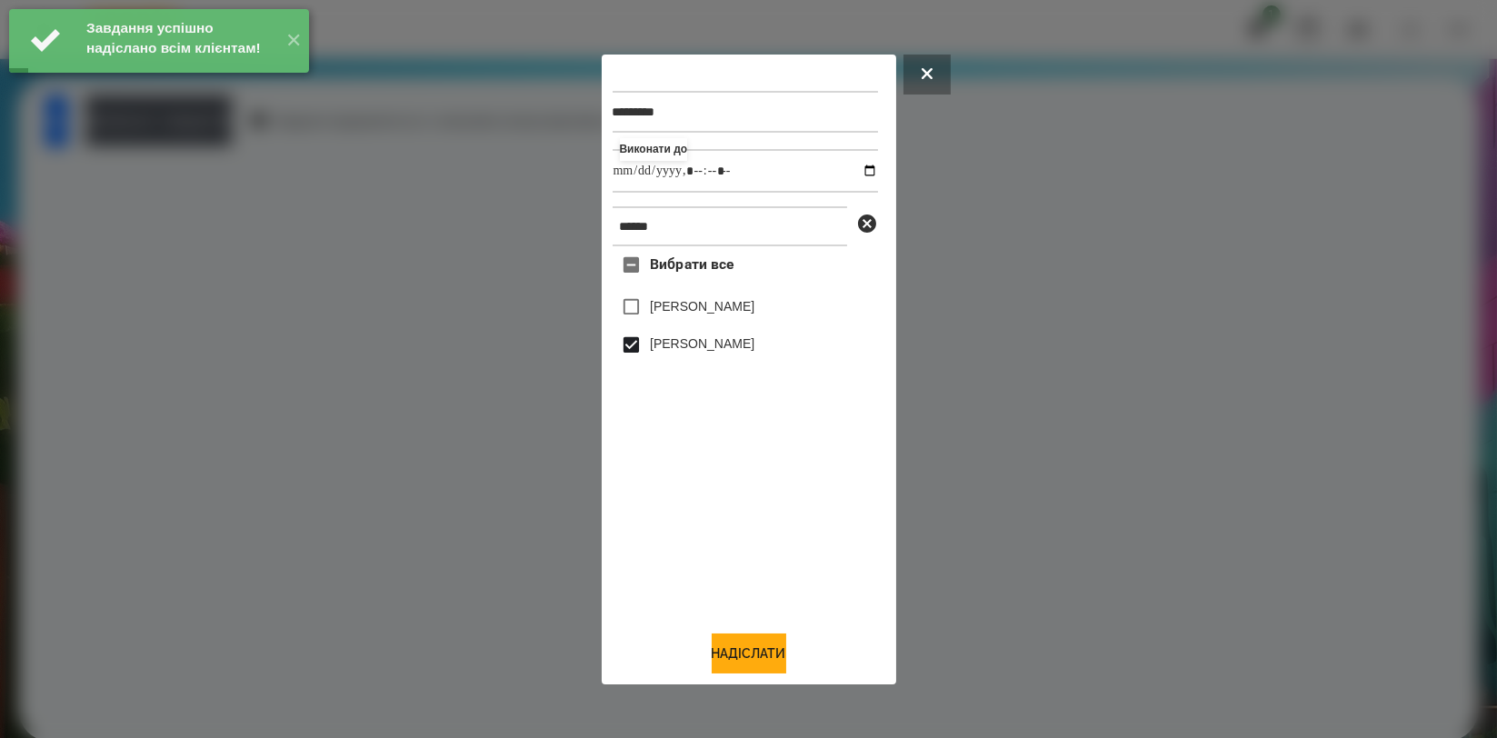
click at [759, 663] on button "Надіслати" at bounding box center [749, 653] width 75 height 40
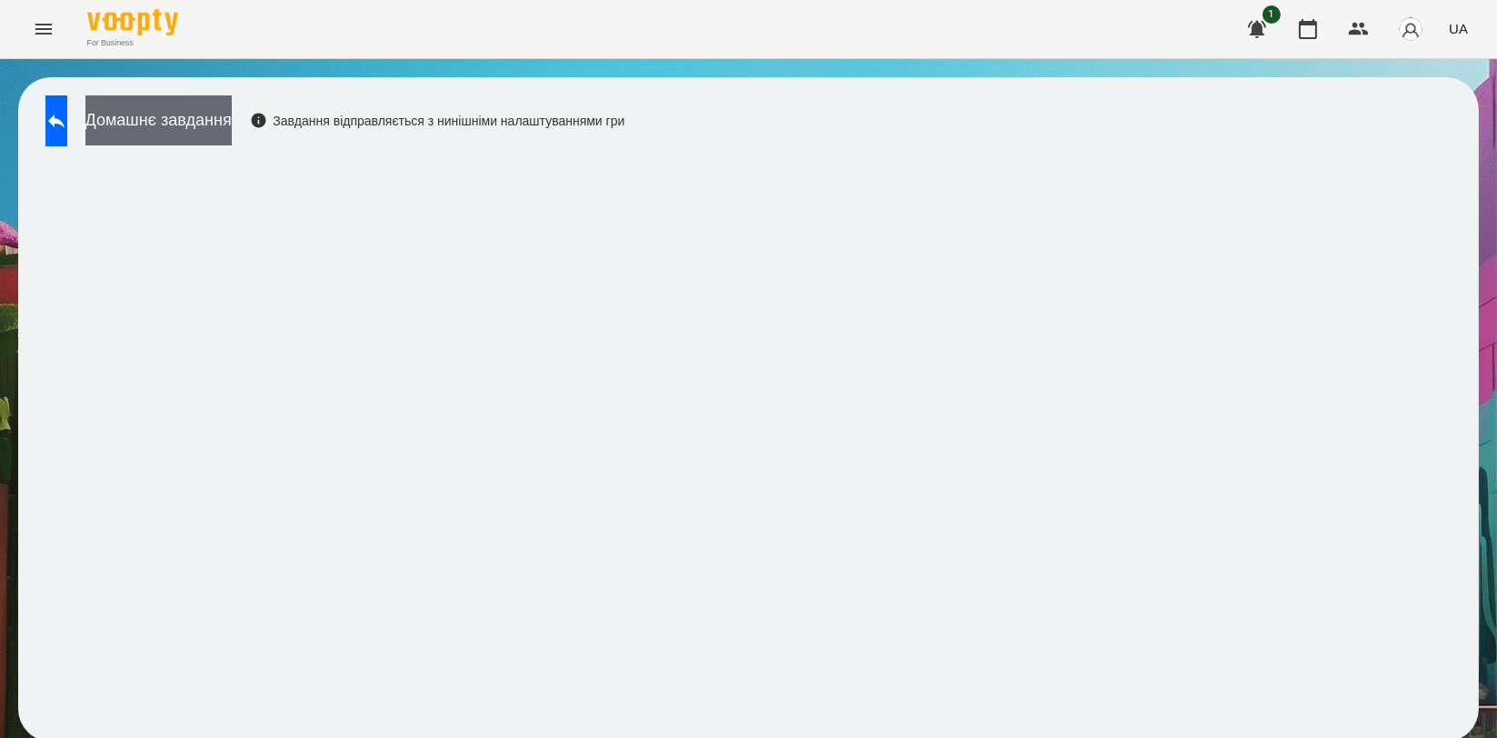
click at [232, 129] on button "Домашнє завдання" at bounding box center [158, 120] width 146 height 50
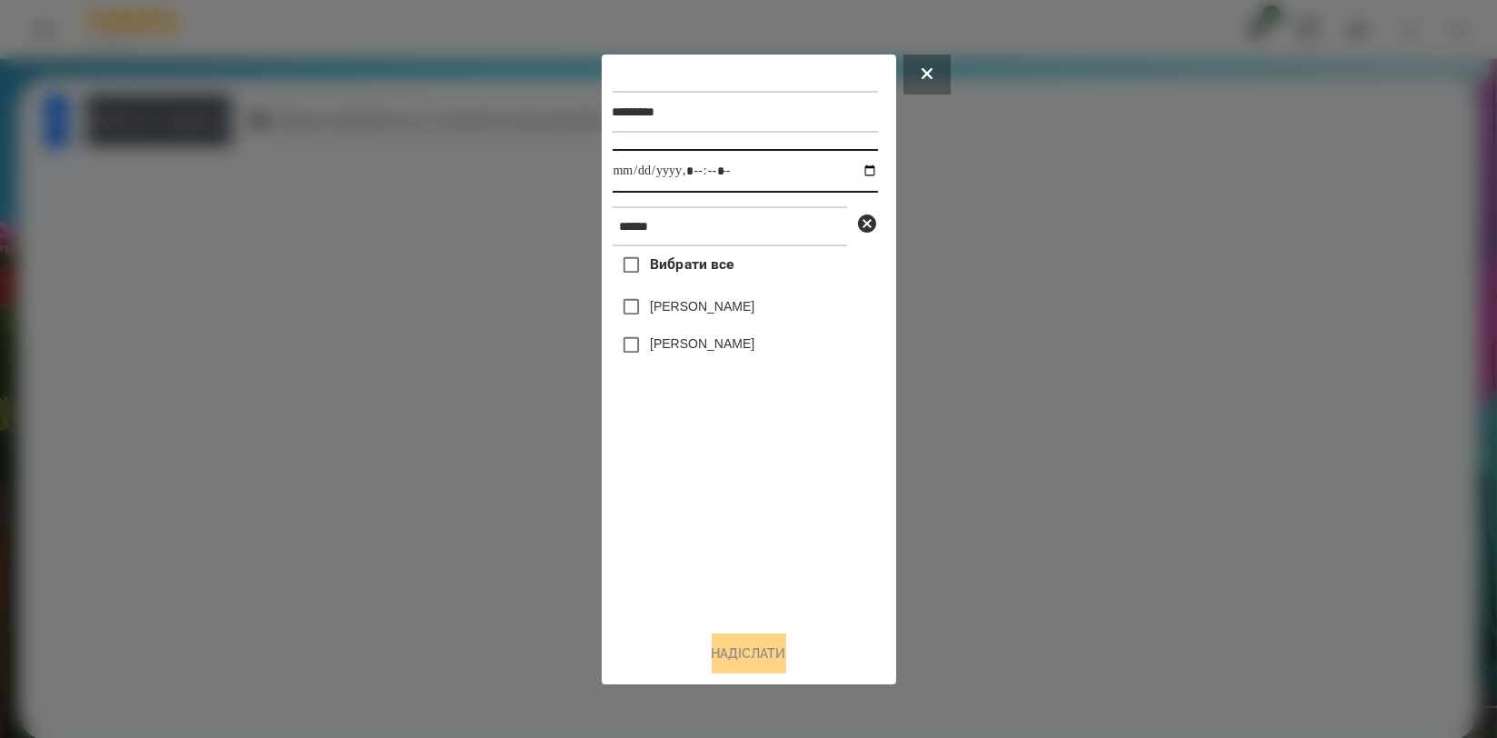
click at [852, 177] on input "datetime-local" at bounding box center [745, 171] width 265 height 44
type input "**********"
click at [711, 482] on div "Вибрати все [PERSON_NAME] [PERSON_NAME]" at bounding box center [745, 430] width 265 height 369
click at [703, 334] on div "[PERSON_NAME]" at bounding box center [745, 345] width 265 height 38
click at [704, 342] on label "[PERSON_NAME]" at bounding box center [702, 343] width 105 height 18
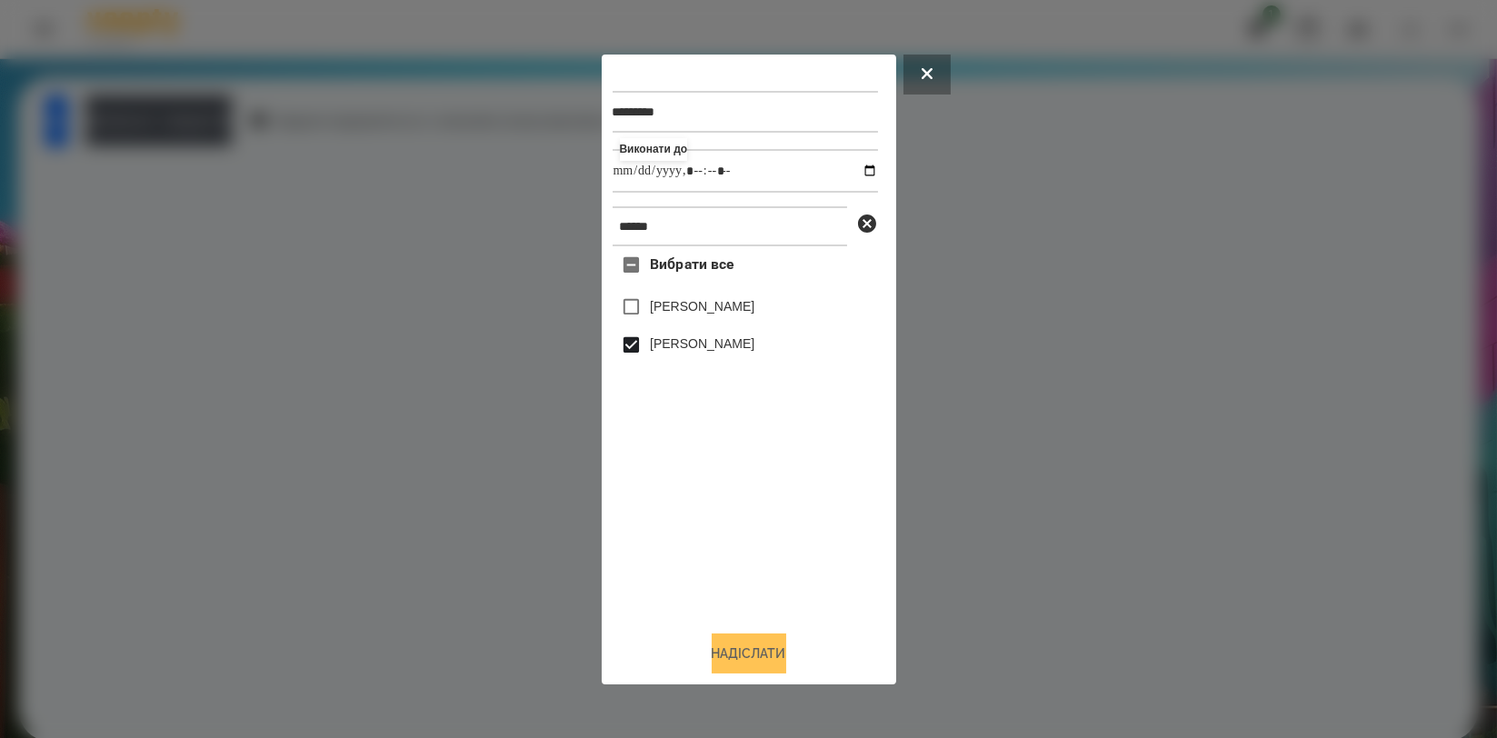
click at [761, 655] on button "Надіслати" at bounding box center [749, 653] width 75 height 40
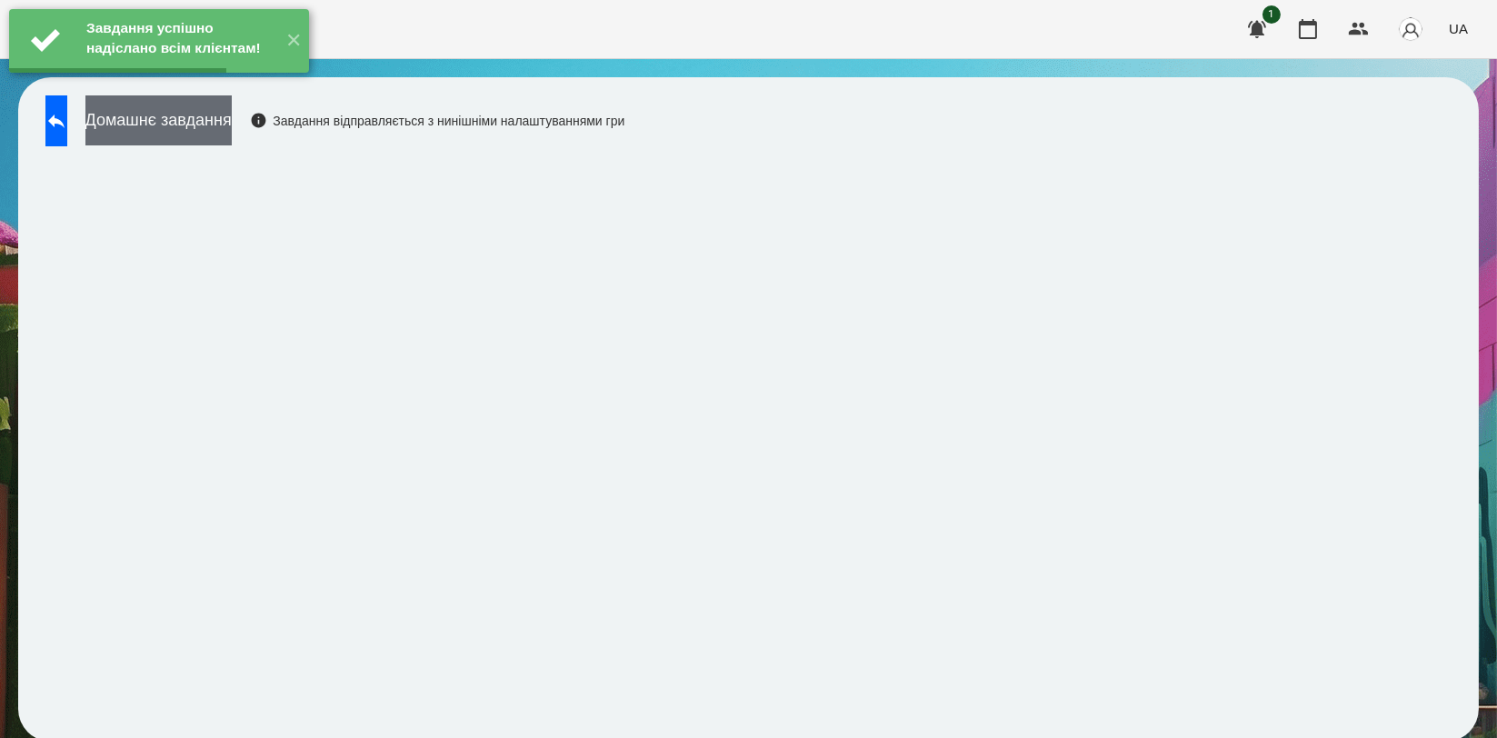
click at [232, 132] on button "Домашнє завдання" at bounding box center [158, 120] width 146 height 50
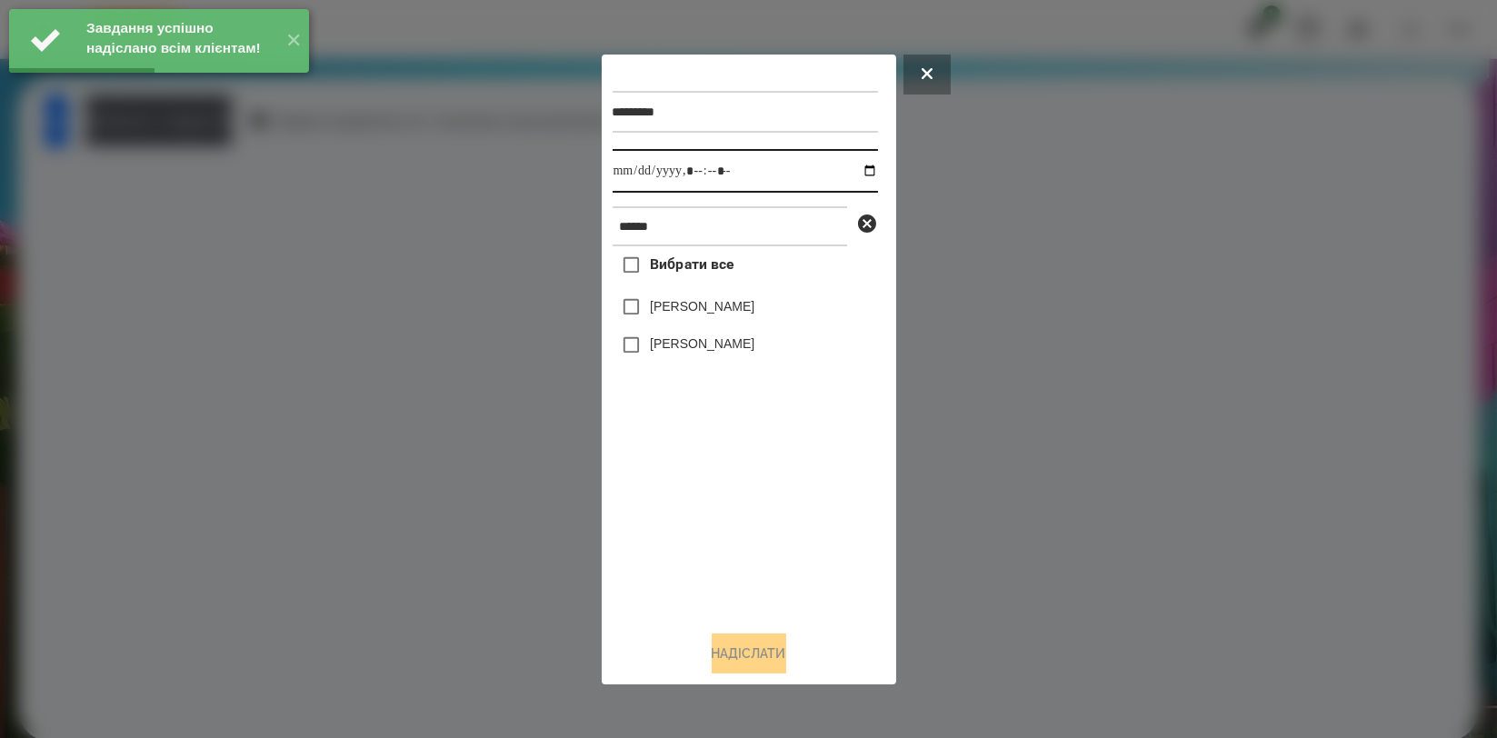
click at [852, 174] on input "datetime-local" at bounding box center [745, 171] width 265 height 44
type input "**********"
click at [740, 501] on div "Вибрати все [PERSON_NAME] [PERSON_NAME]" at bounding box center [745, 430] width 265 height 369
click at [725, 358] on div "[PERSON_NAME]" at bounding box center [745, 345] width 265 height 38
click at [736, 349] on label "[PERSON_NAME]" at bounding box center [702, 343] width 105 height 18
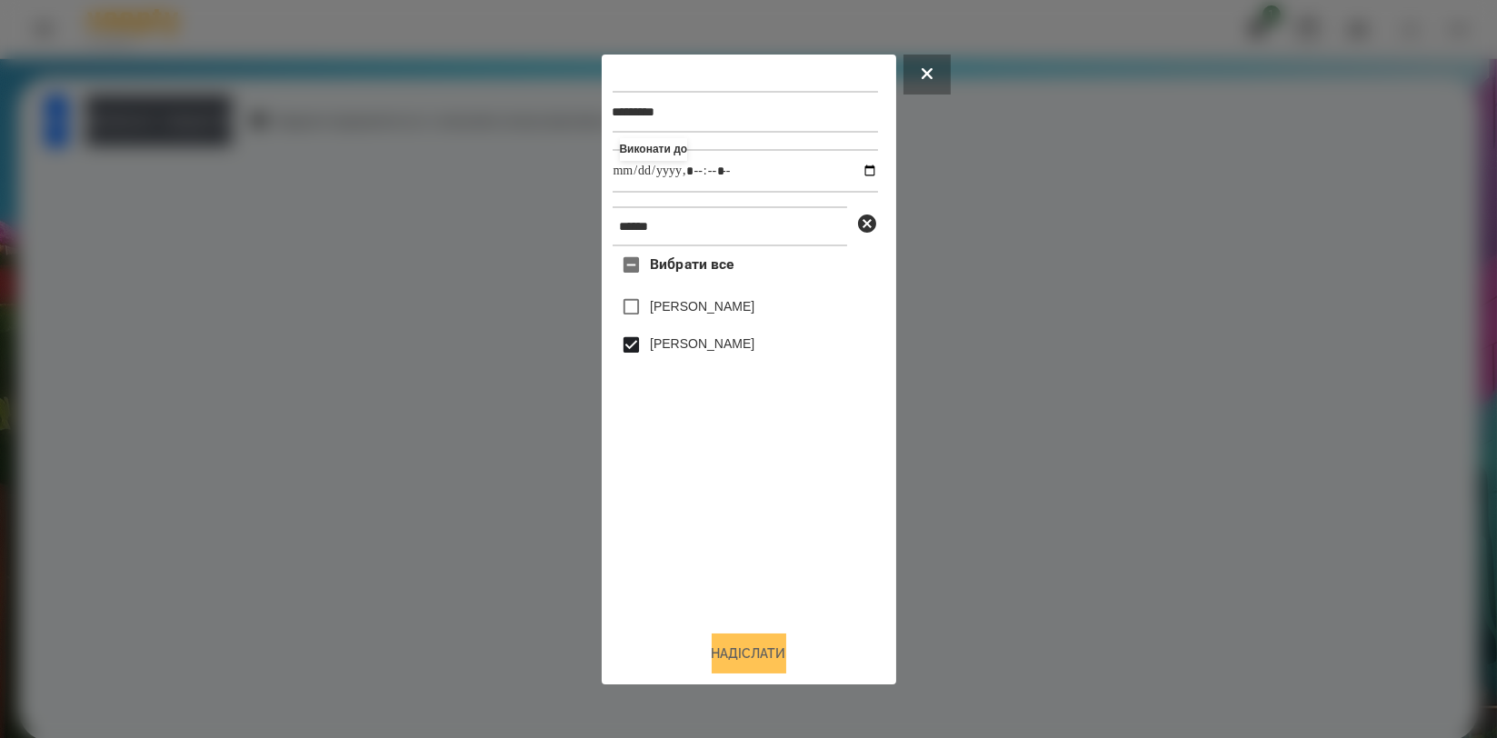
click at [755, 663] on button "Надіслати" at bounding box center [749, 653] width 75 height 40
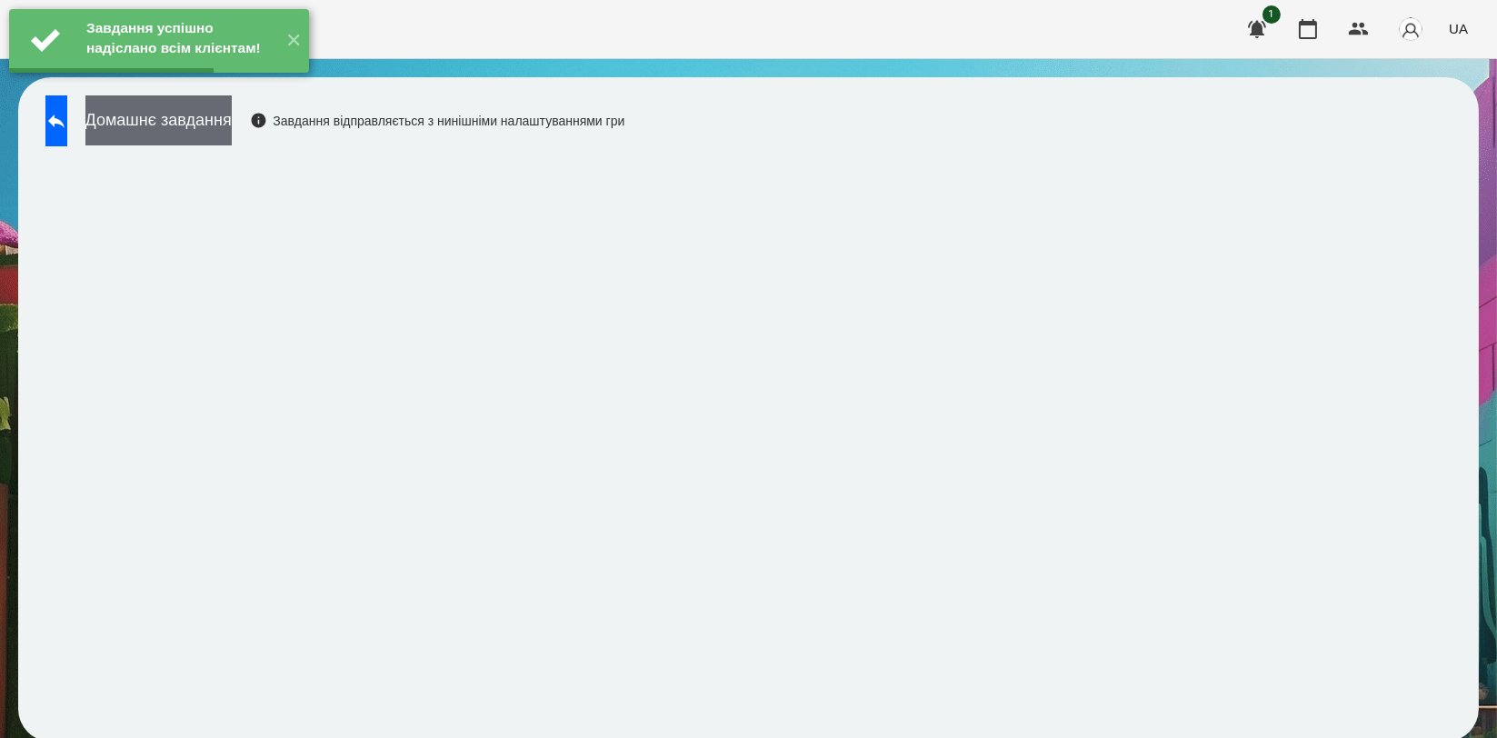
click at [232, 125] on button "Домашнє завдання" at bounding box center [158, 120] width 146 height 50
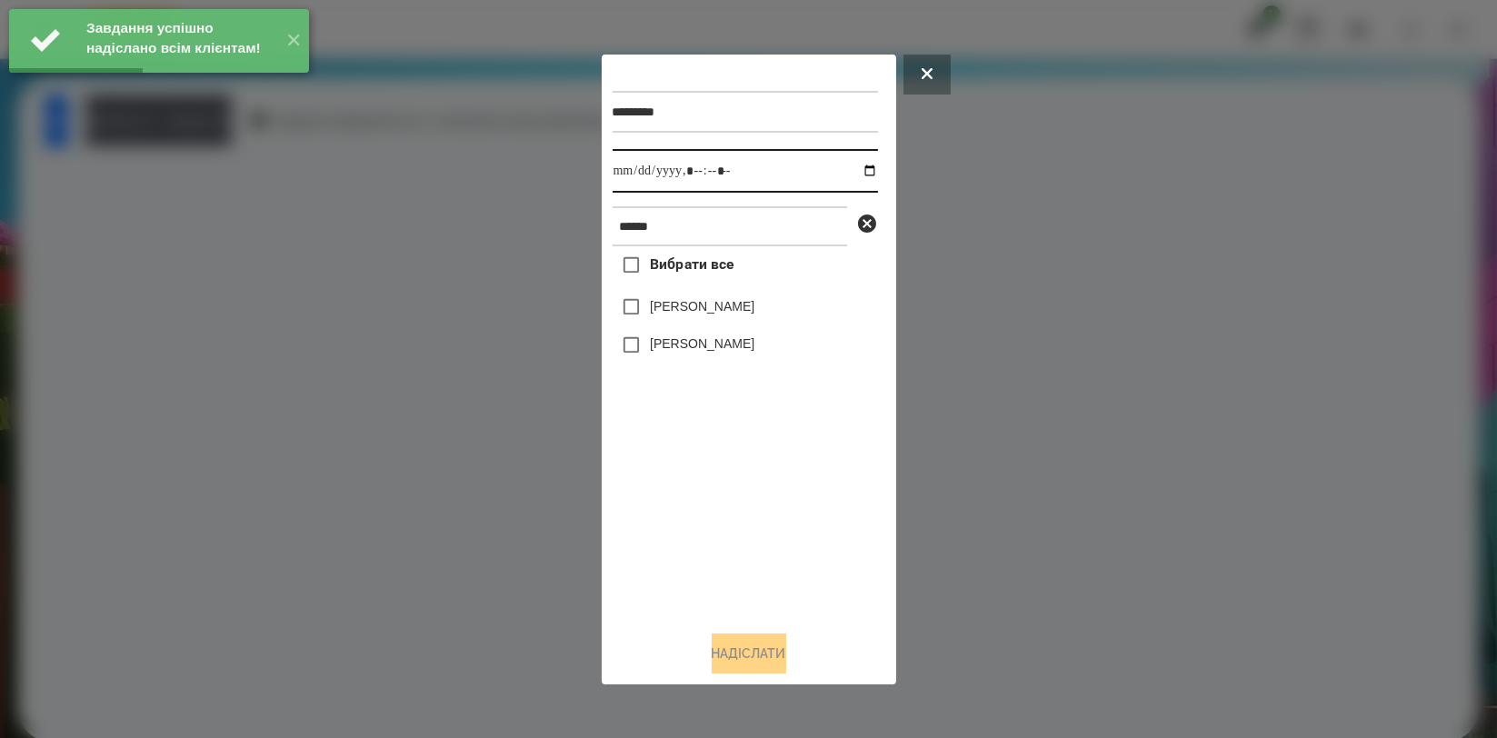
click at [856, 174] on input "datetime-local" at bounding box center [745, 171] width 265 height 44
type input "**********"
click at [718, 502] on div "Вибрати все [PERSON_NAME] [PERSON_NAME]" at bounding box center [745, 430] width 265 height 369
click at [693, 344] on label "[PERSON_NAME]" at bounding box center [702, 343] width 105 height 18
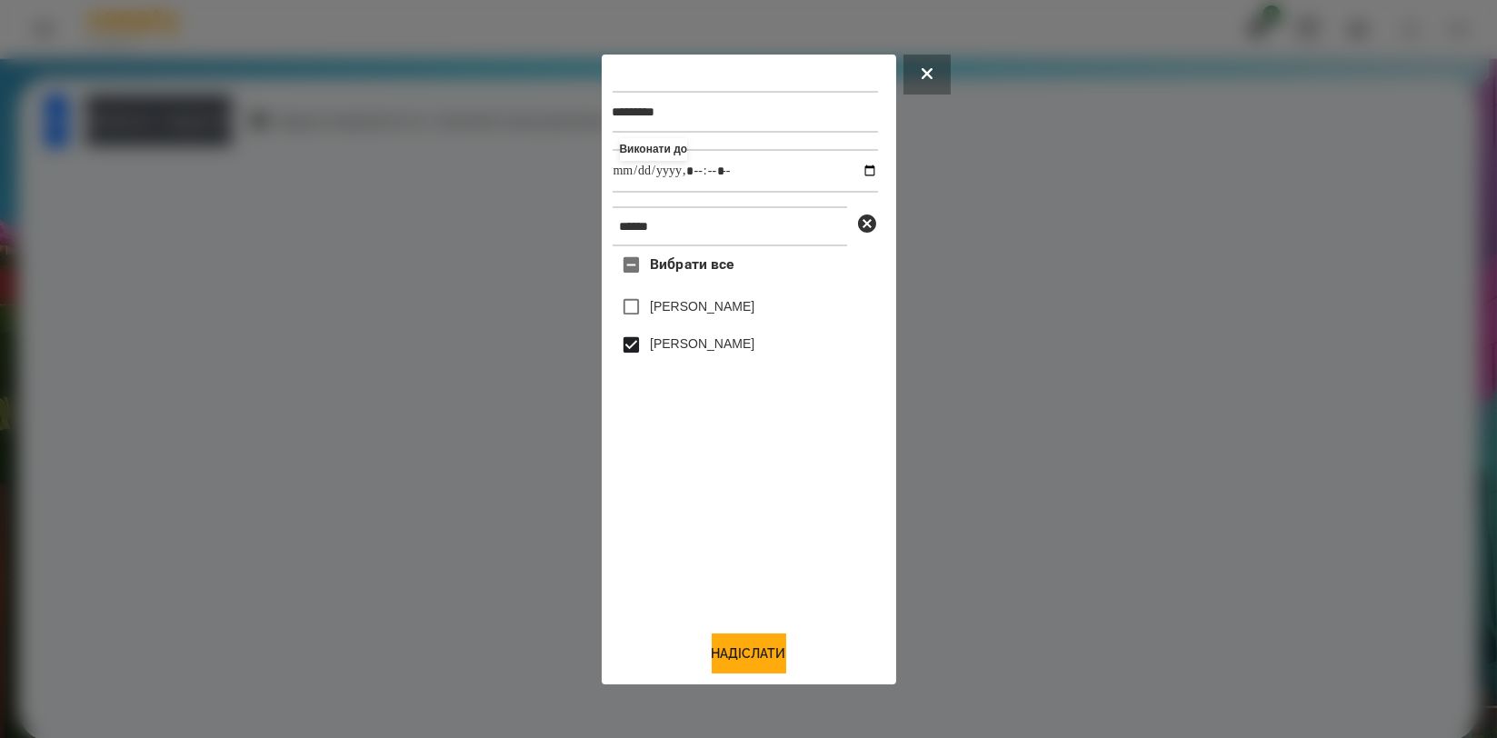
drag, startPoint x: 739, startPoint y: 657, endPoint x: 717, endPoint y: 608, distance: 53.7
click at [740, 657] on button "Надіслати" at bounding box center [749, 653] width 75 height 40
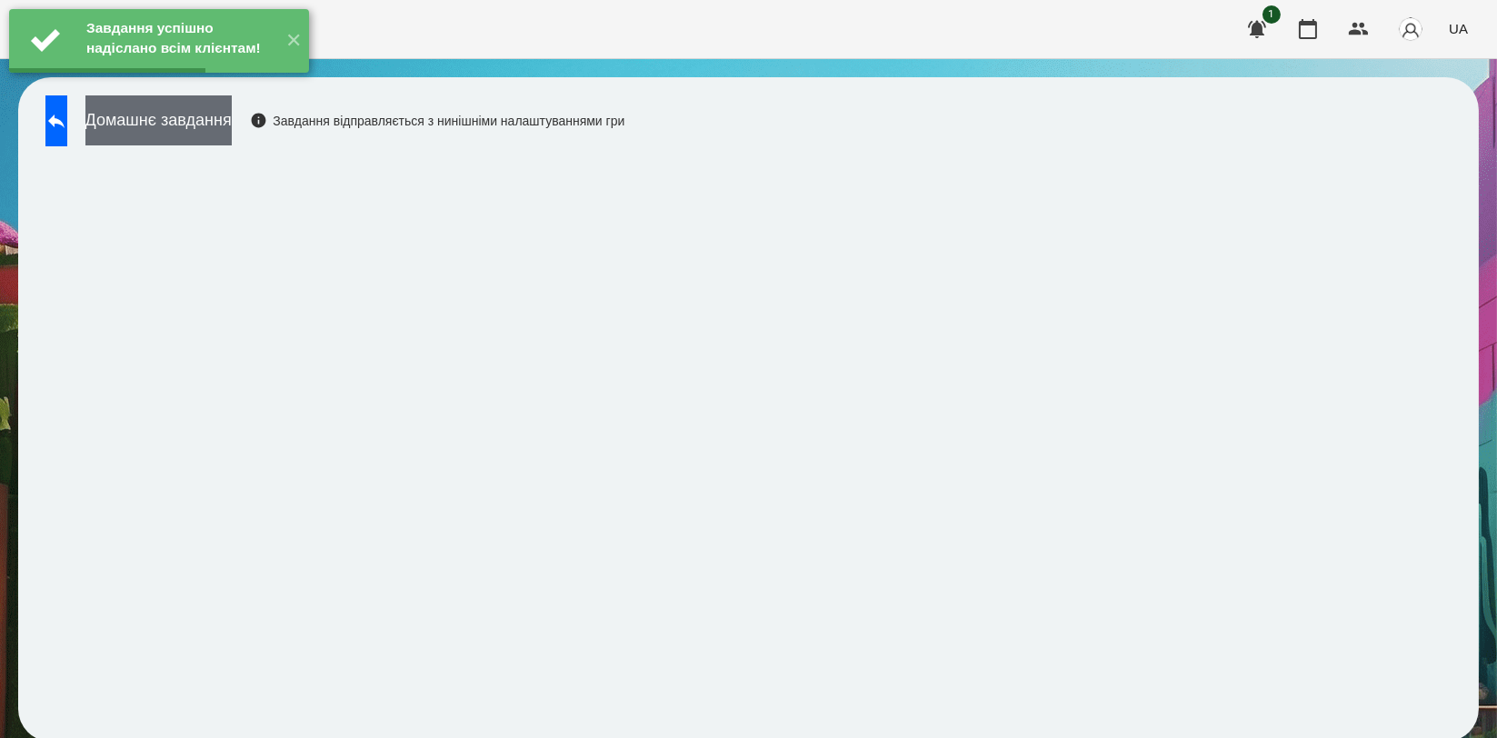
click at [232, 115] on button "Домашнє завдання" at bounding box center [158, 120] width 146 height 50
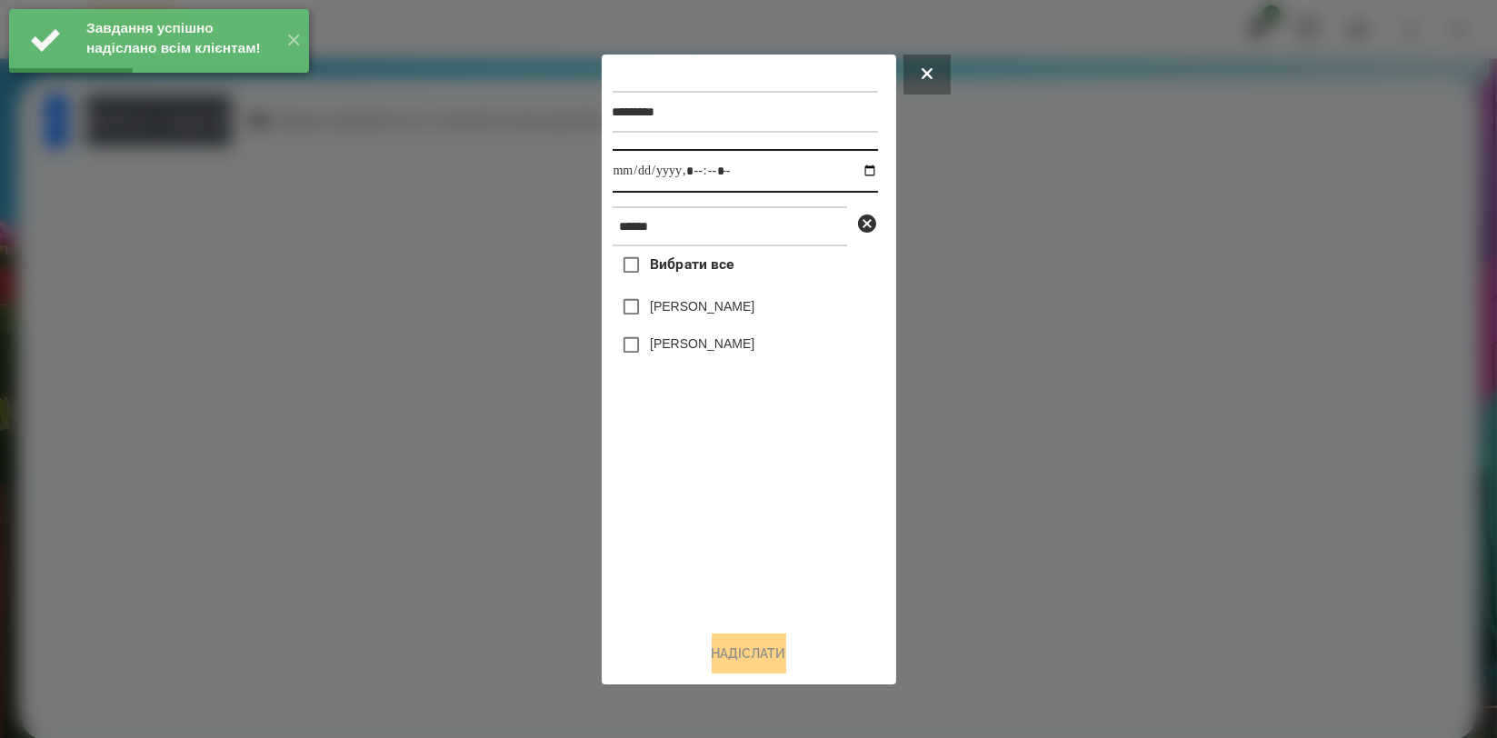
click at [849, 174] on input "datetime-local" at bounding box center [745, 171] width 265 height 44
type input "**********"
click at [766, 506] on div "Вибрати все [PERSON_NAME] [PERSON_NAME]" at bounding box center [745, 430] width 265 height 369
click at [731, 352] on label "[PERSON_NAME]" at bounding box center [702, 343] width 105 height 18
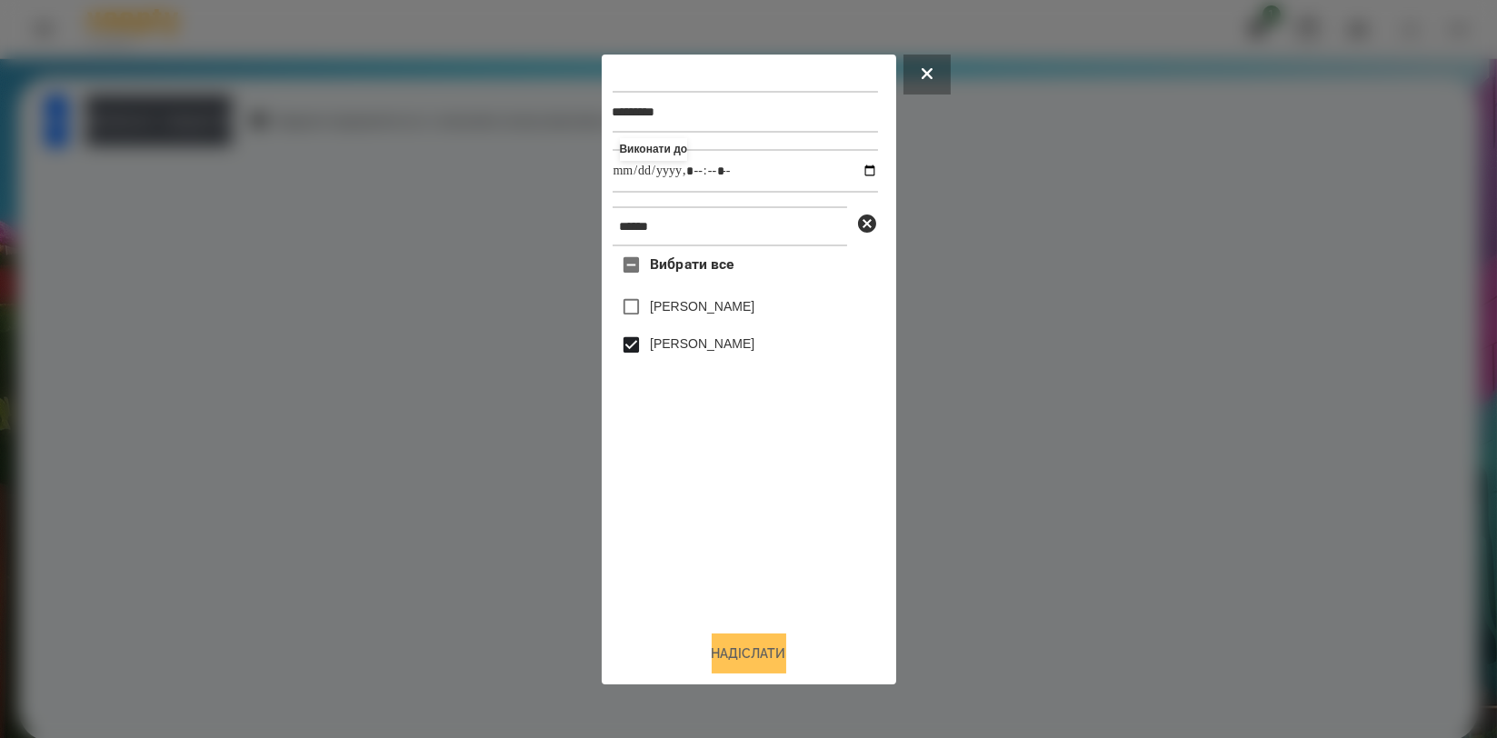
click at [754, 652] on button "Надіслати" at bounding box center [749, 653] width 75 height 40
click at [386, 388] on div at bounding box center [748, 369] width 1497 height 738
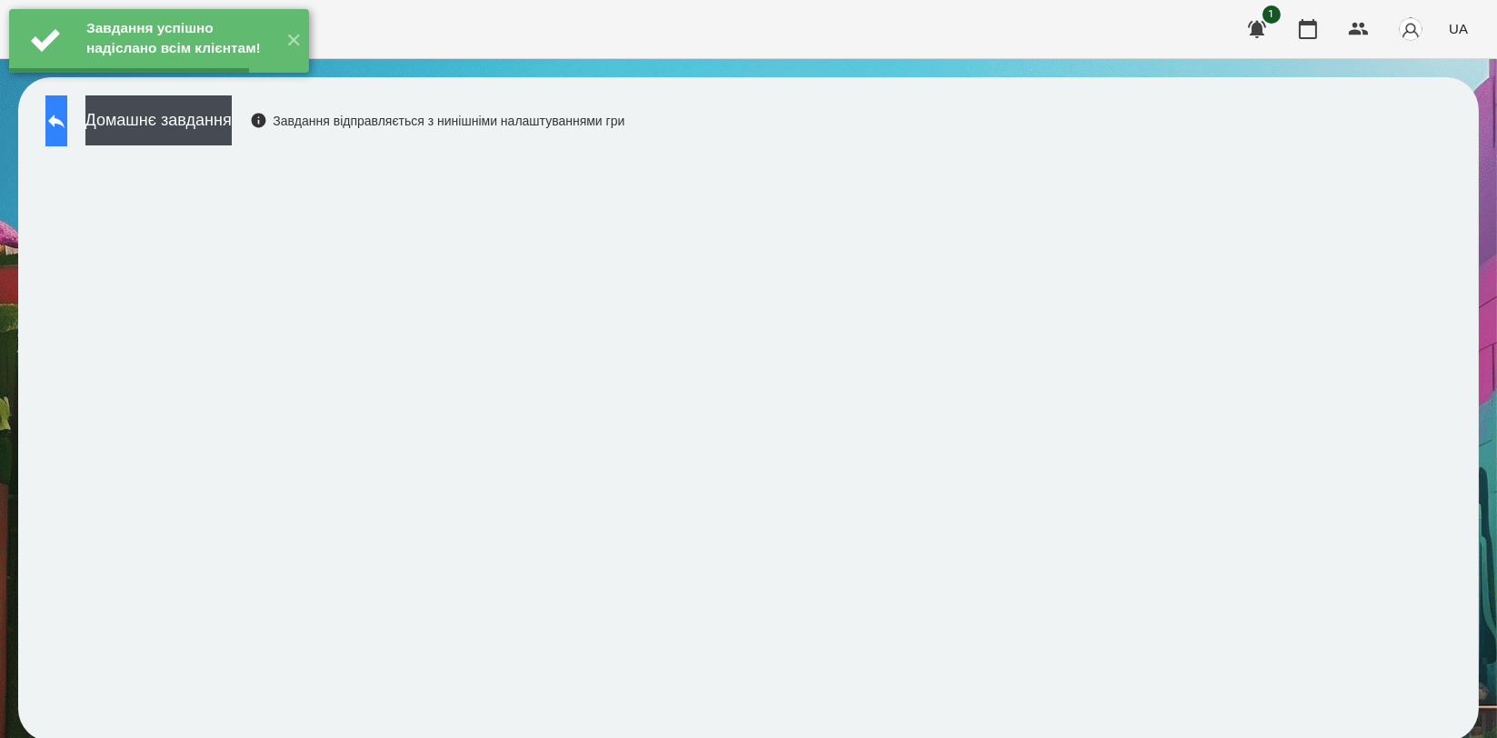
click at [67, 114] on button at bounding box center [56, 120] width 22 height 51
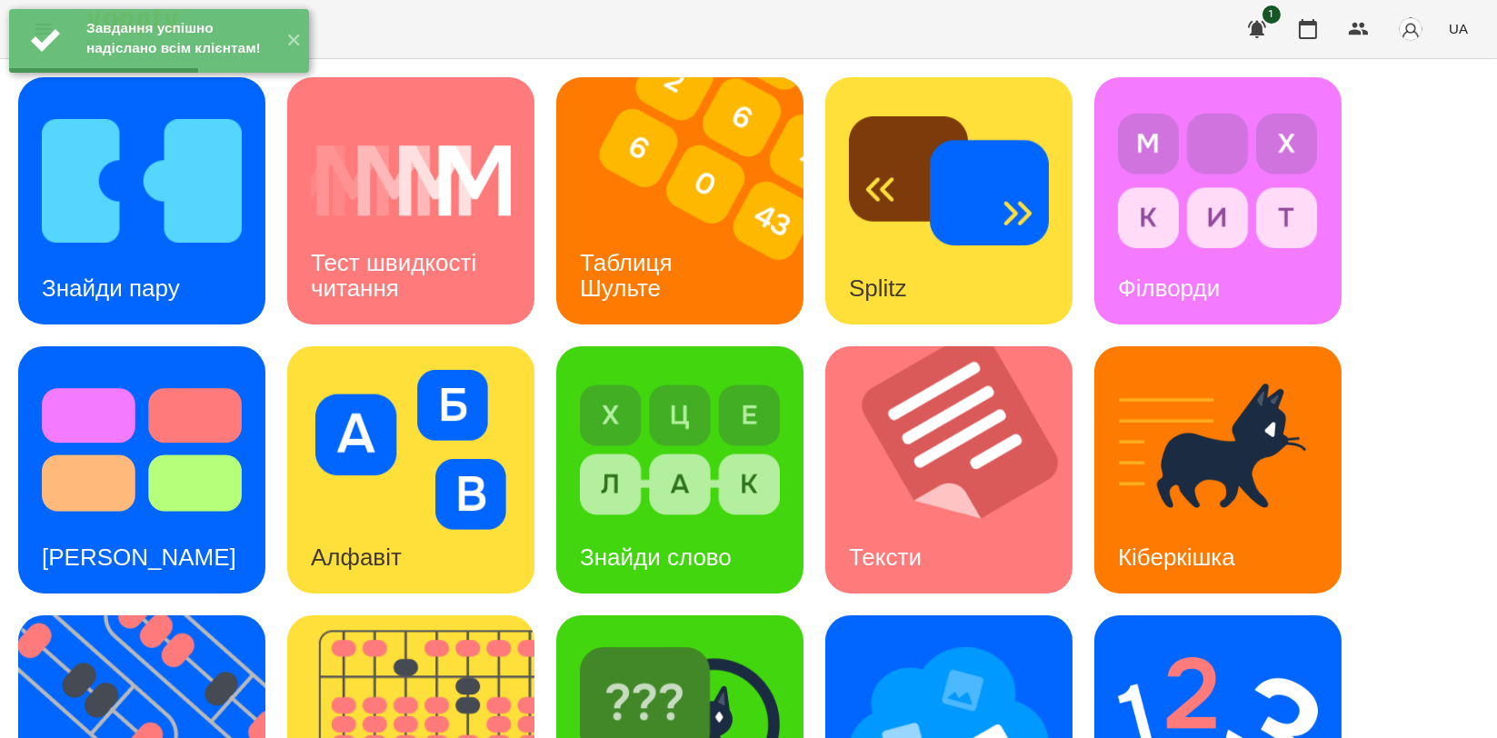
scroll to position [404, 0]
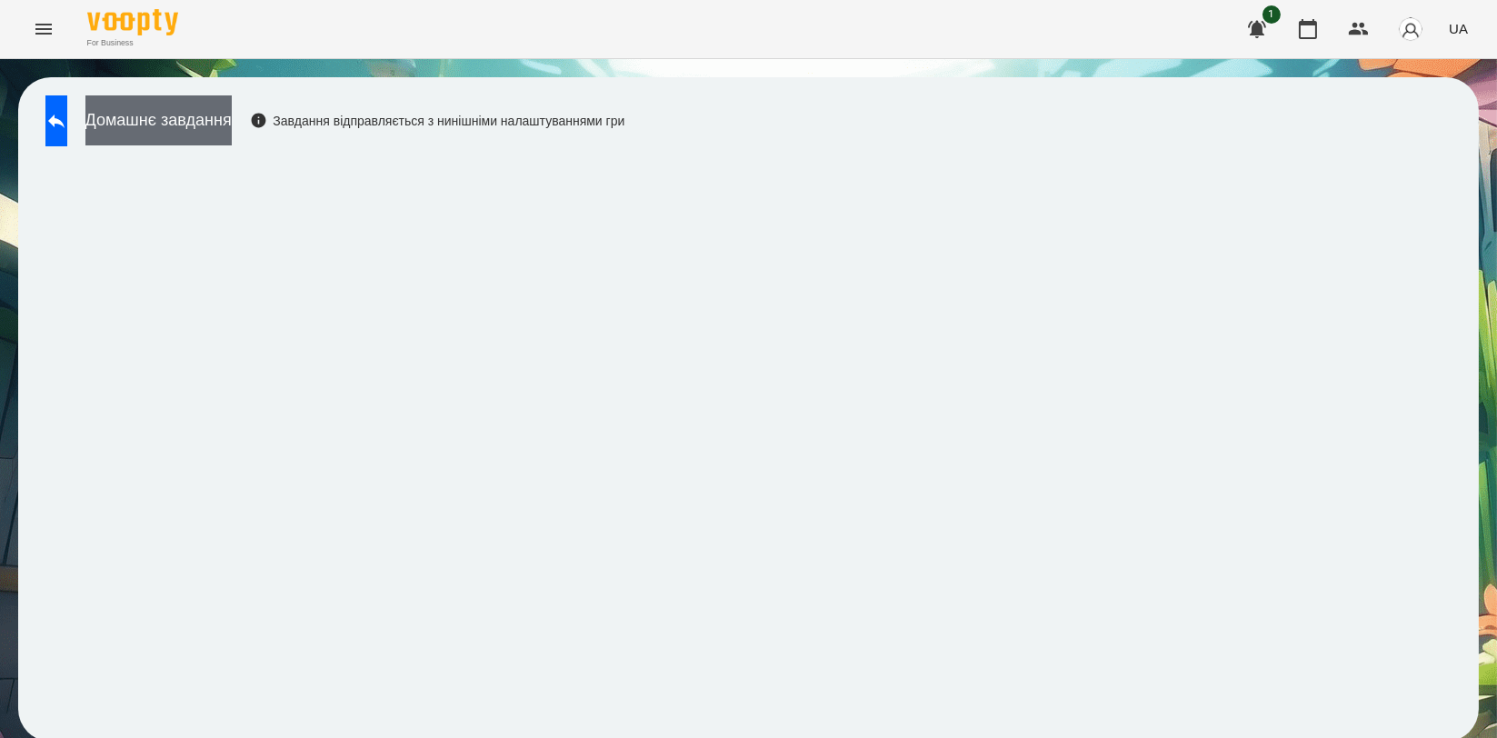
click at [219, 128] on button "Домашнє завдання" at bounding box center [158, 120] width 146 height 50
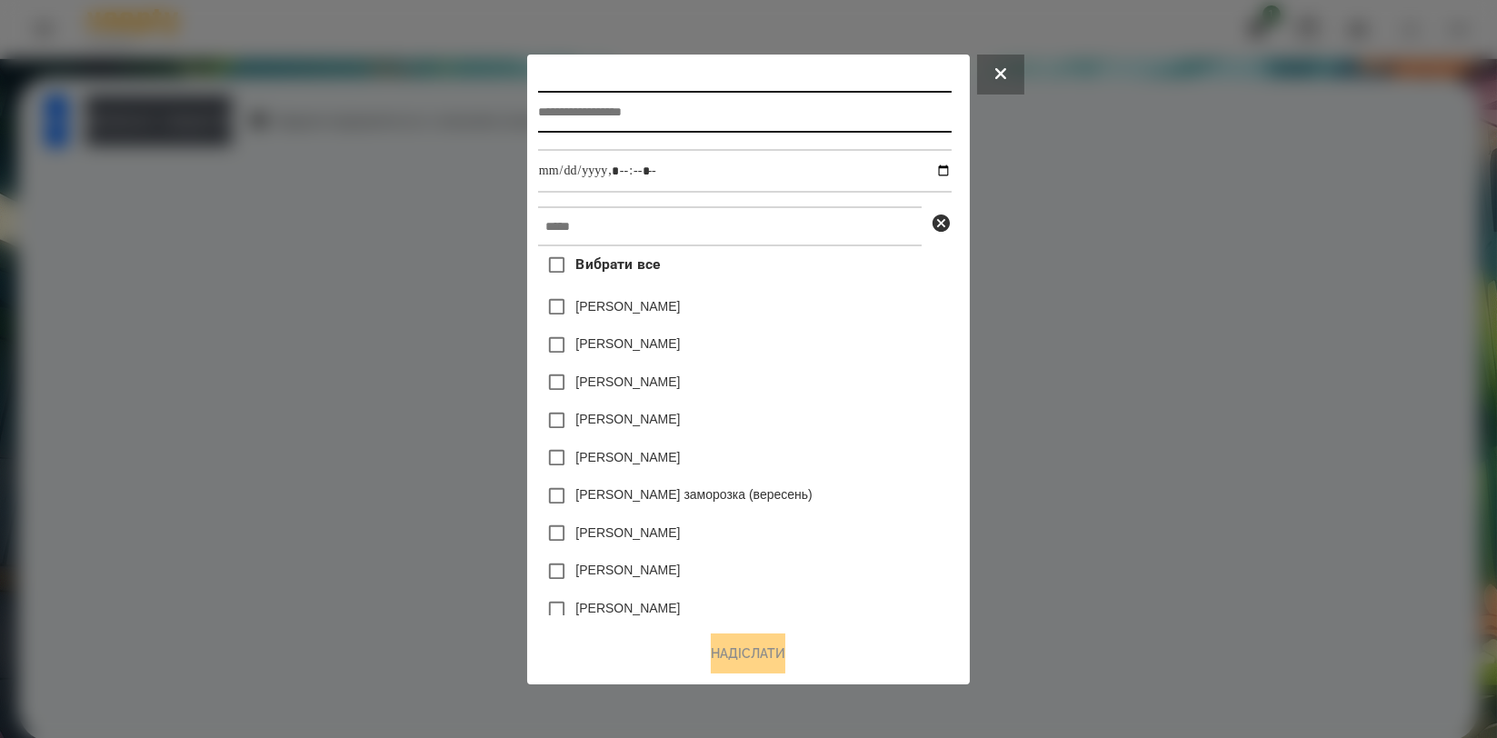
click at [703, 125] on input "text" at bounding box center [745, 112] width 414 height 42
type input "**********"
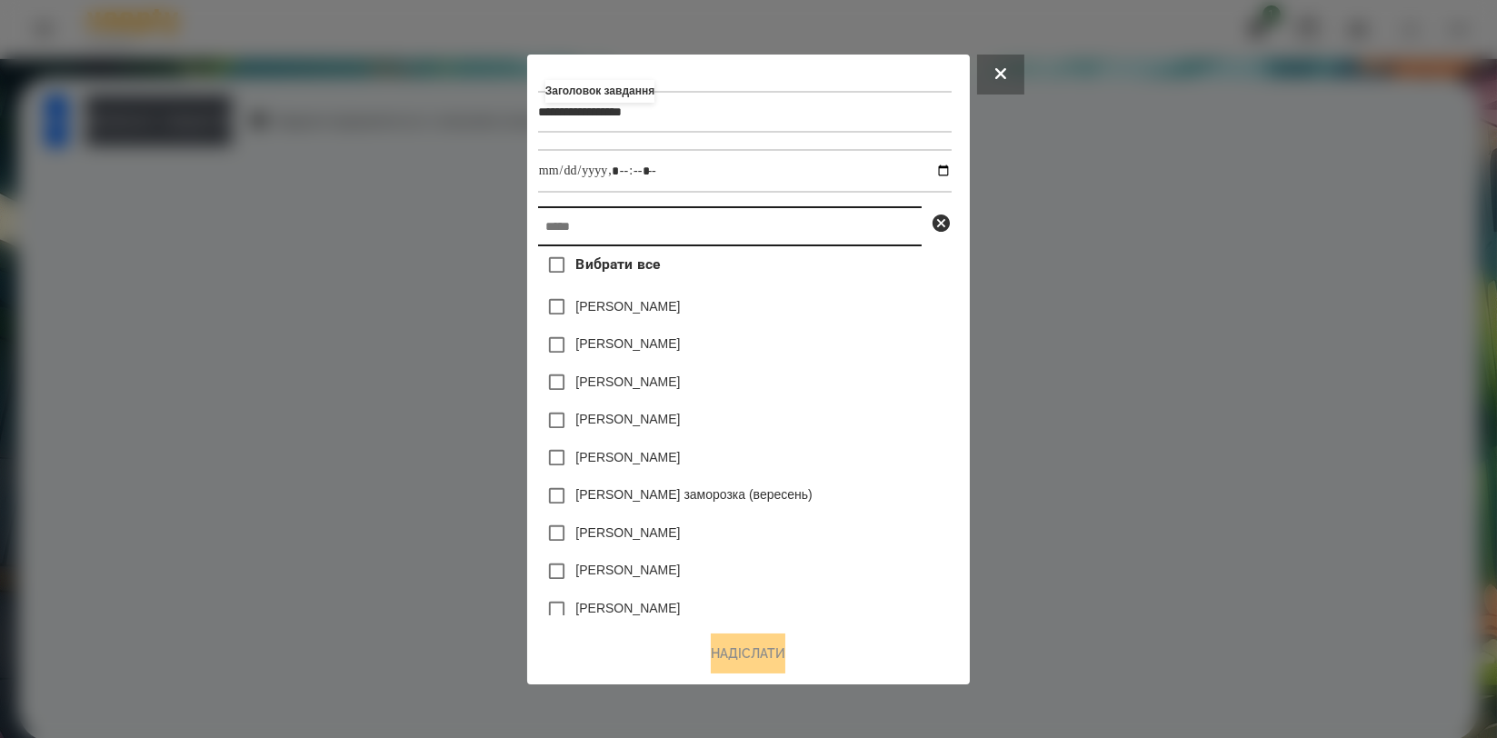
click at [702, 211] on input "text" at bounding box center [730, 226] width 384 height 40
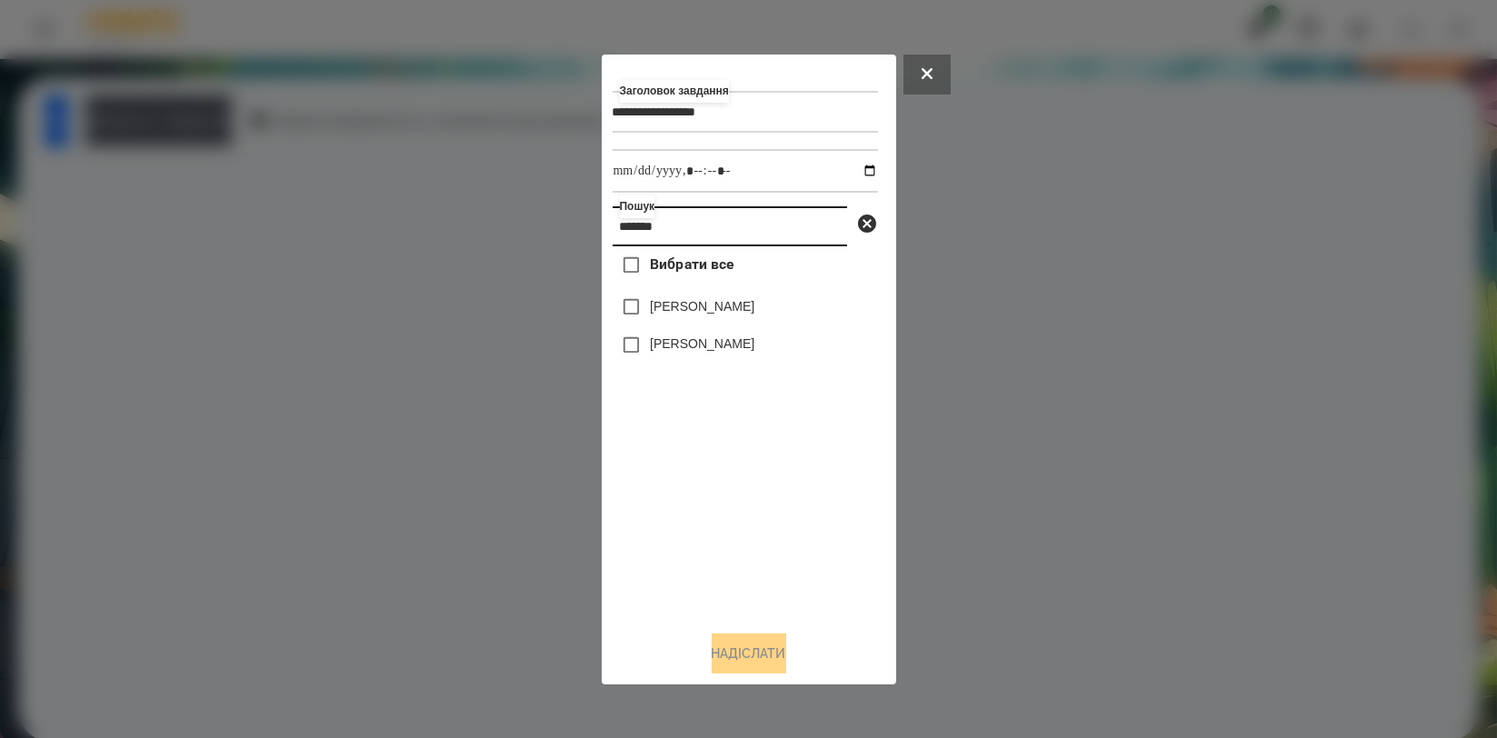
type input "*******"
click at [713, 353] on label "[PERSON_NAME]" at bounding box center [702, 343] width 105 height 18
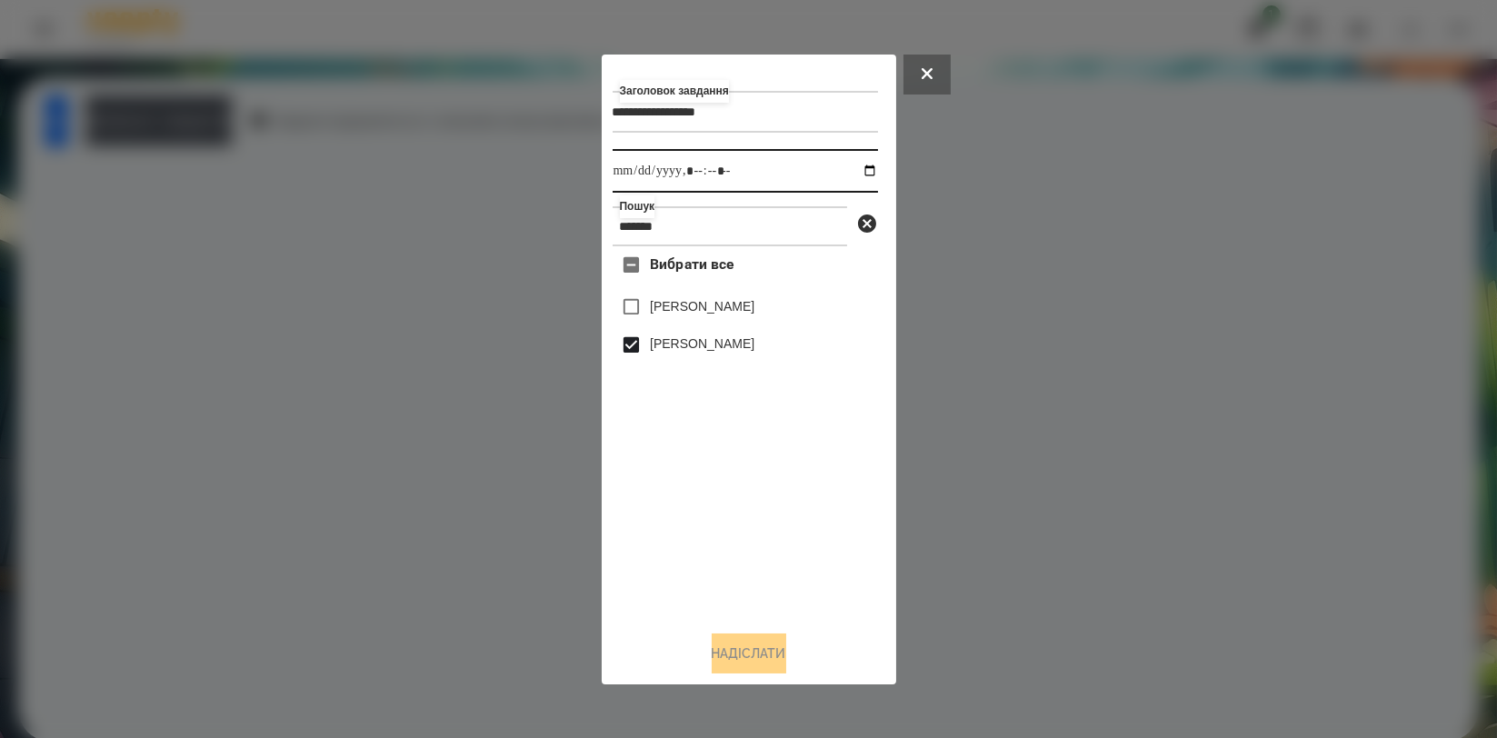
click at [861, 165] on input "datetime-local" at bounding box center [745, 171] width 265 height 44
type input "**********"
drag, startPoint x: 736, startPoint y: 591, endPoint x: 733, endPoint y: 604, distance: 14.1
click at [736, 591] on div "Вибрати все [PERSON_NAME] [PERSON_NAME]" at bounding box center [745, 430] width 265 height 369
click at [712, 648] on button "Надіслати" at bounding box center [749, 653] width 75 height 40
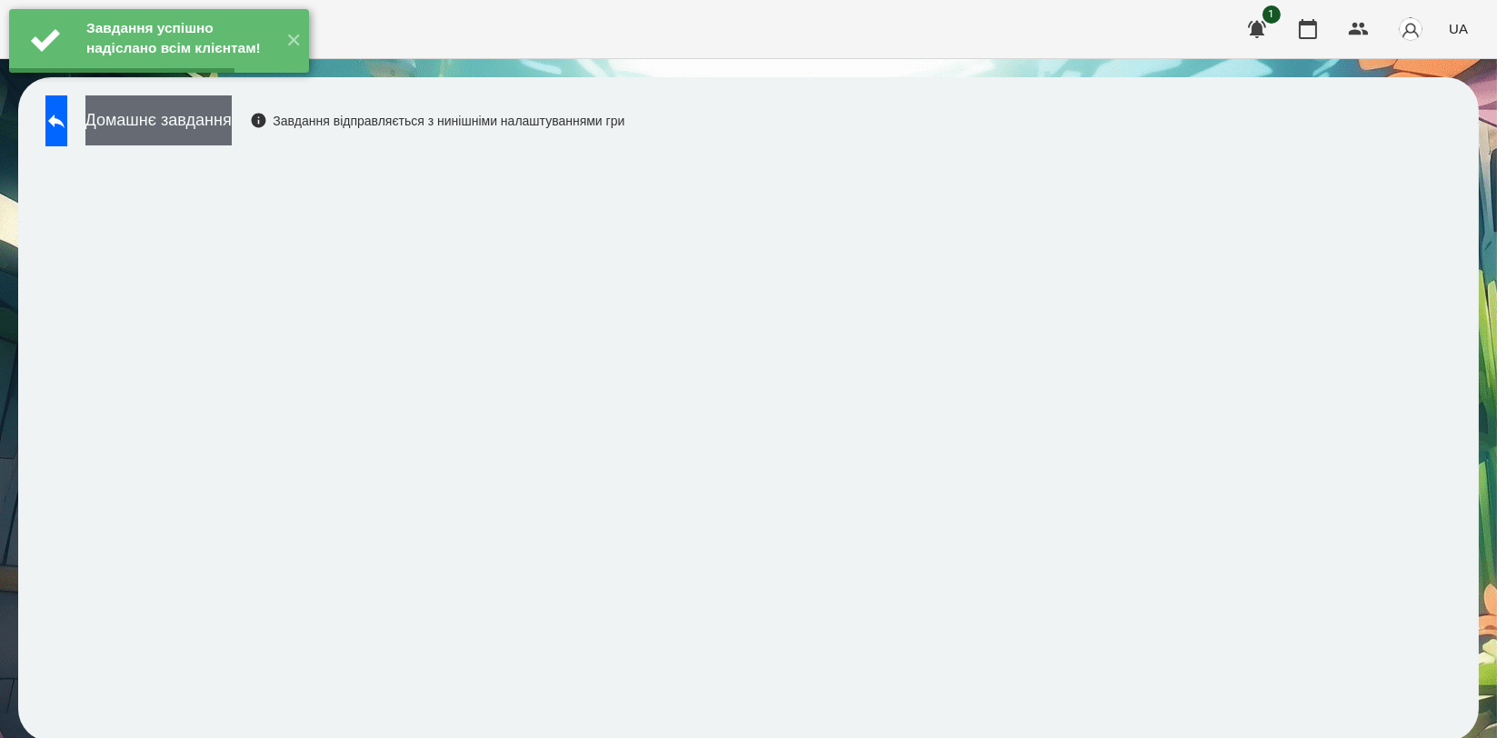
click at [232, 126] on button "Домашнє завдання" at bounding box center [158, 120] width 146 height 50
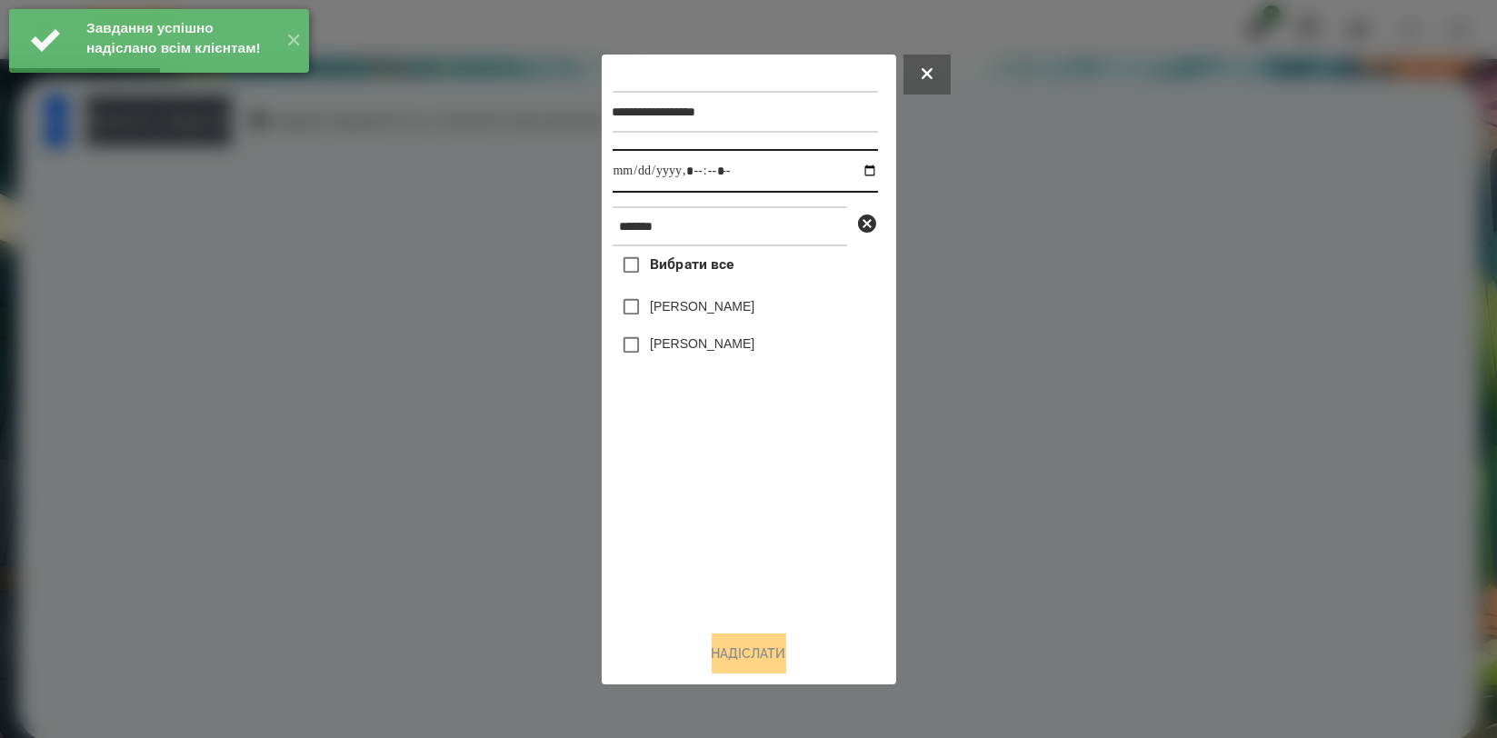
click at [852, 173] on input "datetime-local" at bounding box center [745, 171] width 265 height 44
type input "**********"
click at [650, 516] on div "Вибрати все [PERSON_NAME] [PERSON_NAME]" at bounding box center [745, 430] width 265 height 369
click at [662, 335] on div "[PERSON_NAME]" at bounding box center [745, 345] width 265 height 38
click at [698, 342] on label "[PERSON_NAME]" at bounding box center [702, 343] width 105 height 18
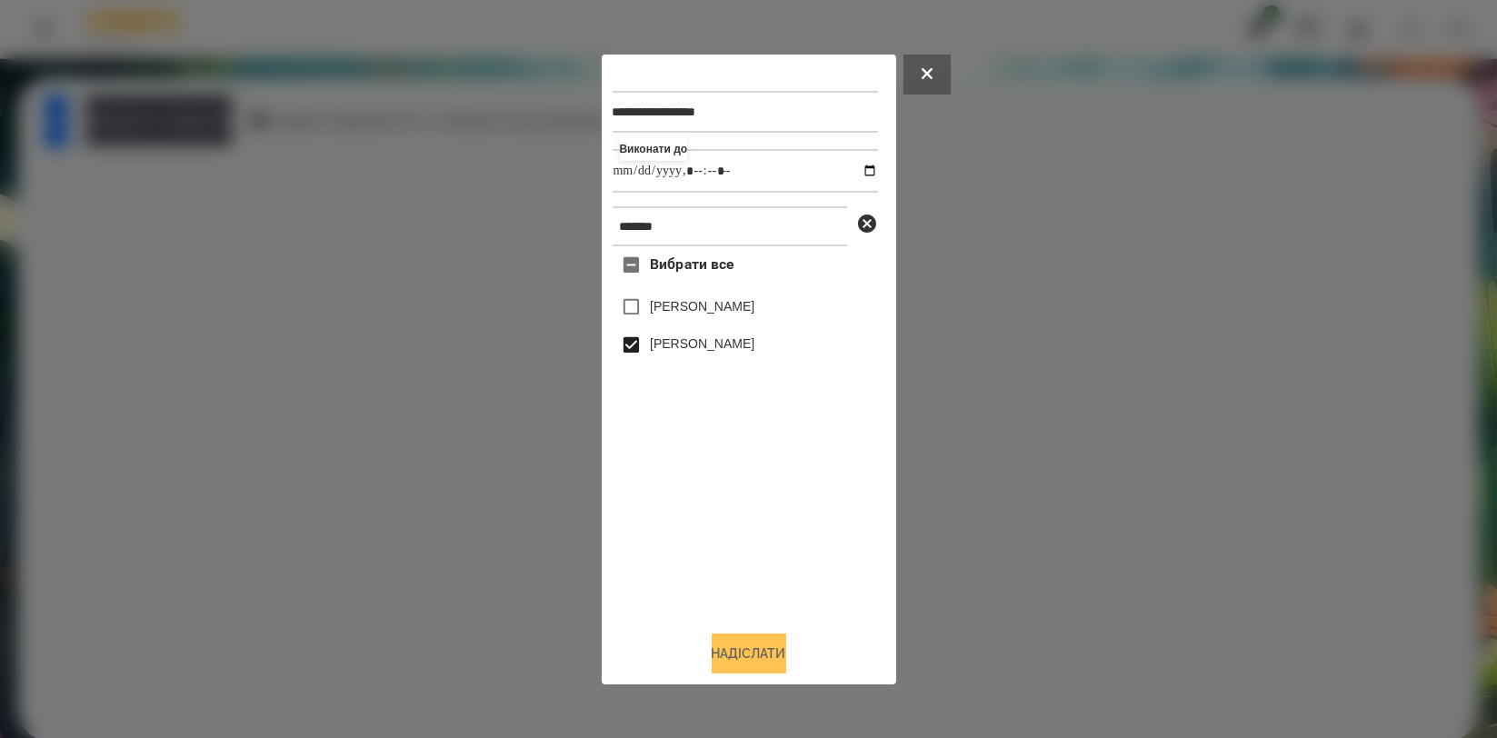
click at [722, 650] on button "Надіслати" at bounding box center [749, 653] width 75 height 40
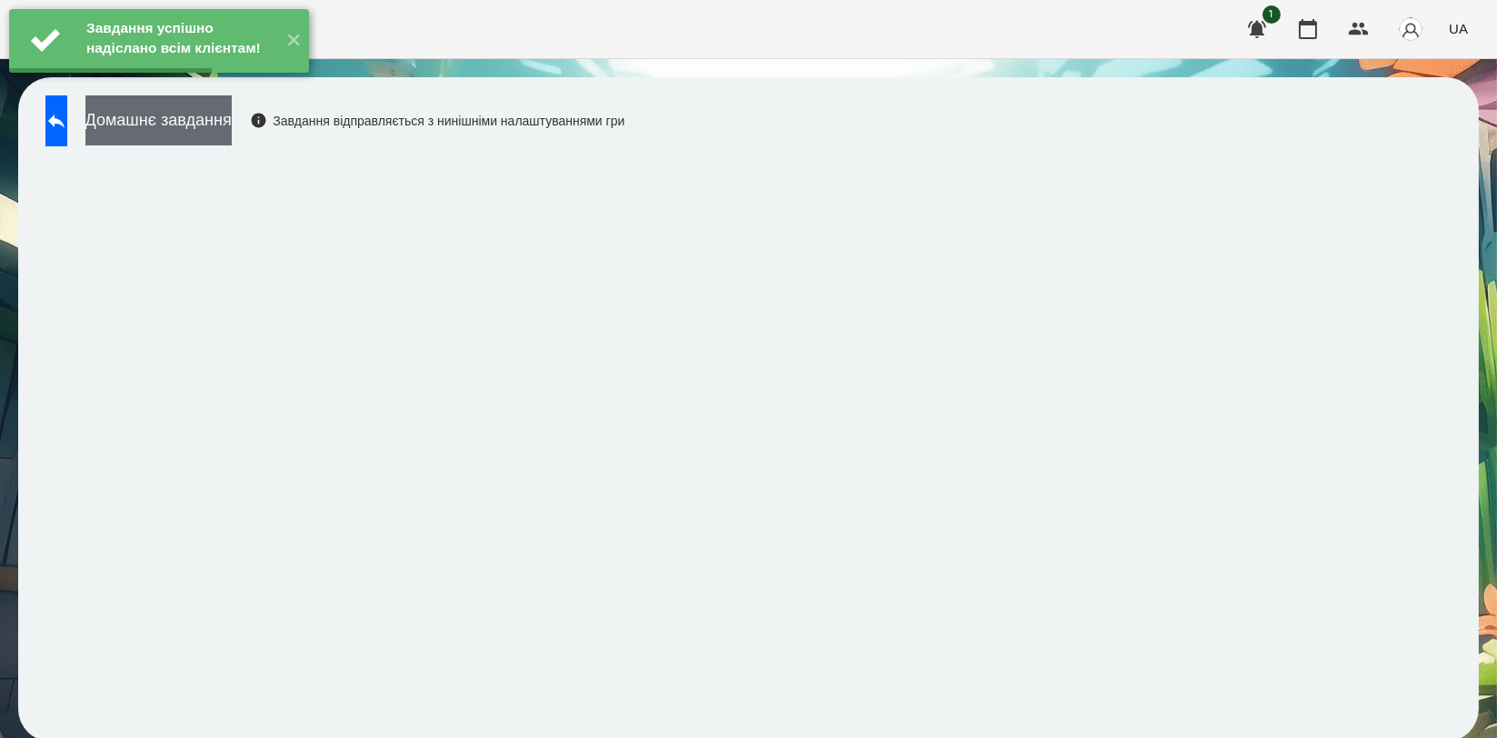
click at [232, 137] on button "Домашнє завдання" at bounding box center [158, 120] width 146 height 50
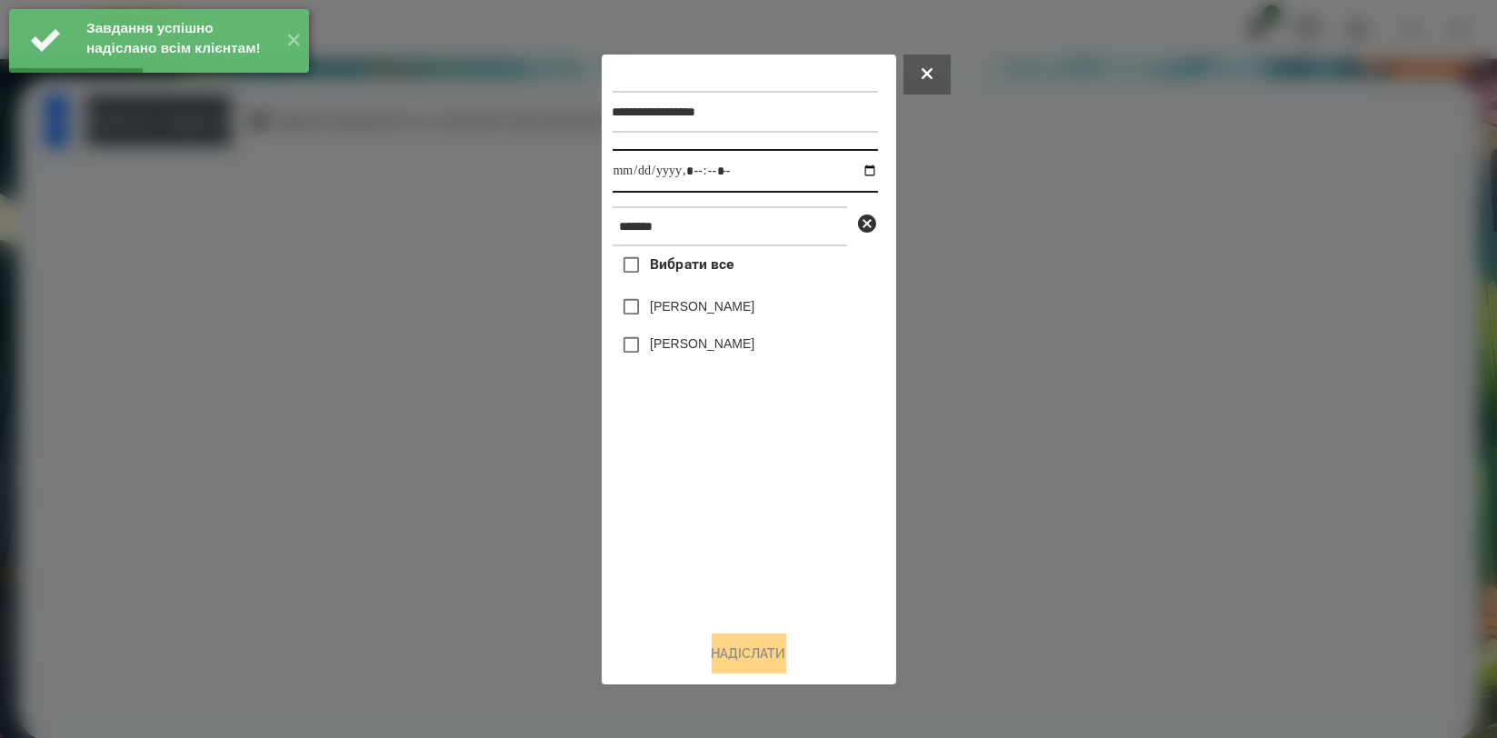
click at [849, 164] on input "datetime-local" at bounding box center [745, 171] width 265 height 44
type input "**********"
click at [689, 499] on div "Вибрати все [PERSON_NAME] [PERSON_NAME]" at bounding box center [745, 430] width 265 height 369
click at [689, 347] on label "[PERSON_NAME]" at bounding box center [702, 343] width 105 height 18
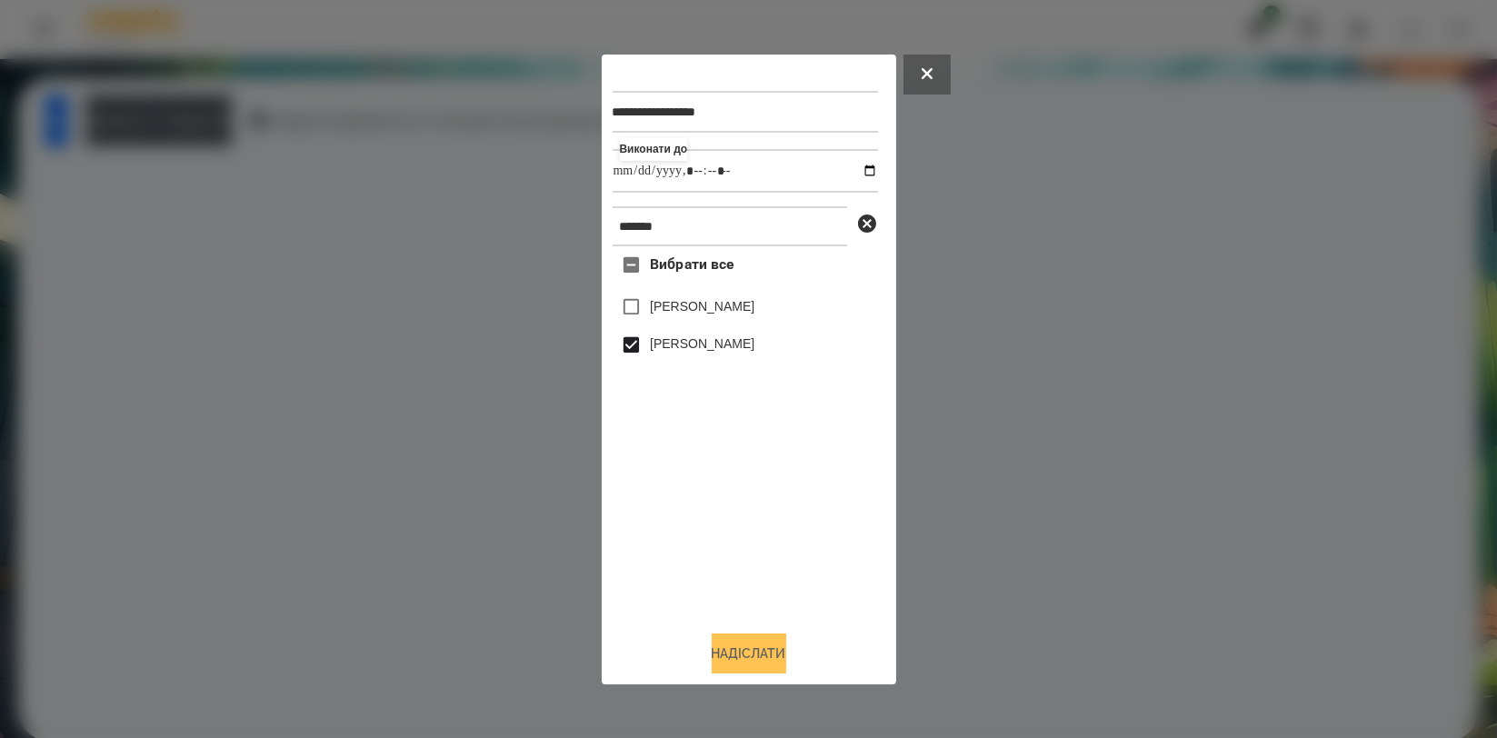
click at [712, 644] on button "Надіслати" at bounding box center [749, 653] width 75 height 40
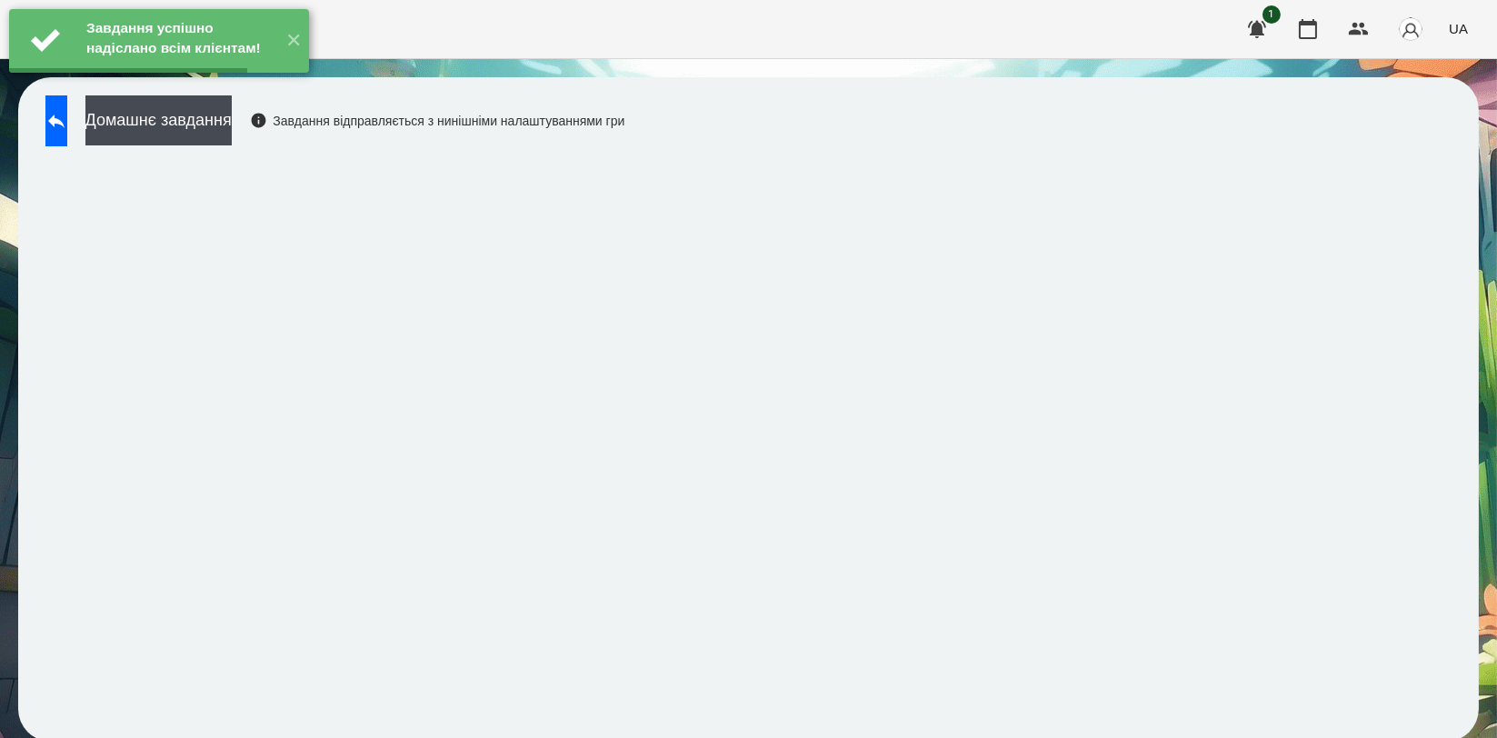
click at [232, 130] on button "Домашнє завдання" at bounding box center [158, 120] width 146 height 50
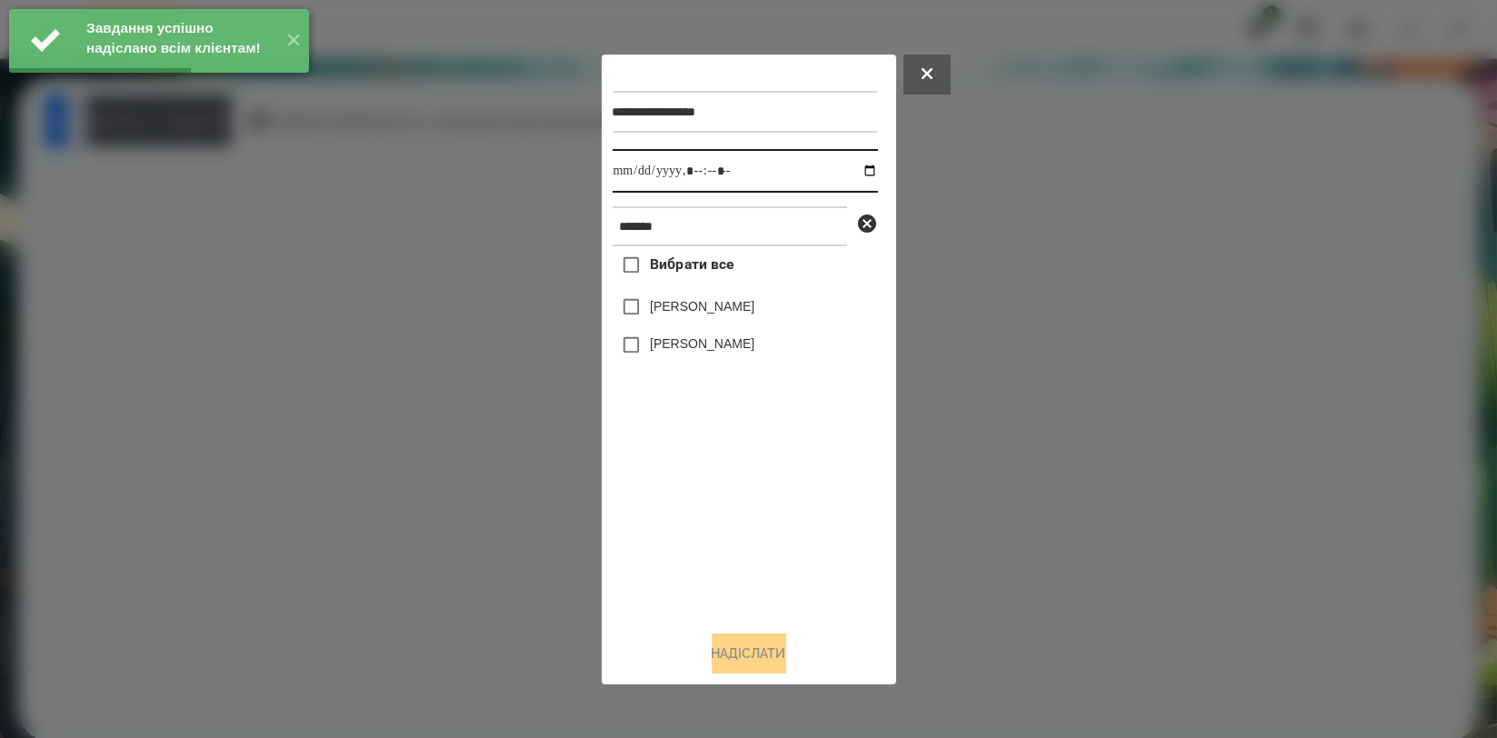
click at [857, 166] on input "datetime-local" at bounding box center [745, 171] width 265 height 44
type input "**********"
click at [716, 494] on div "Вибрати все [PERSON_NAME] [PERSON_NAME]" at bounding box center [745, 430] width 265 height 369
click at [718, 336] on div "[PERSON_NAME]" at bounding box center [745, 345] width 265 height 38
click at [720, 347] on label "[PERSON_NAME]" at bounding box center [702, 343] width 105 height 18
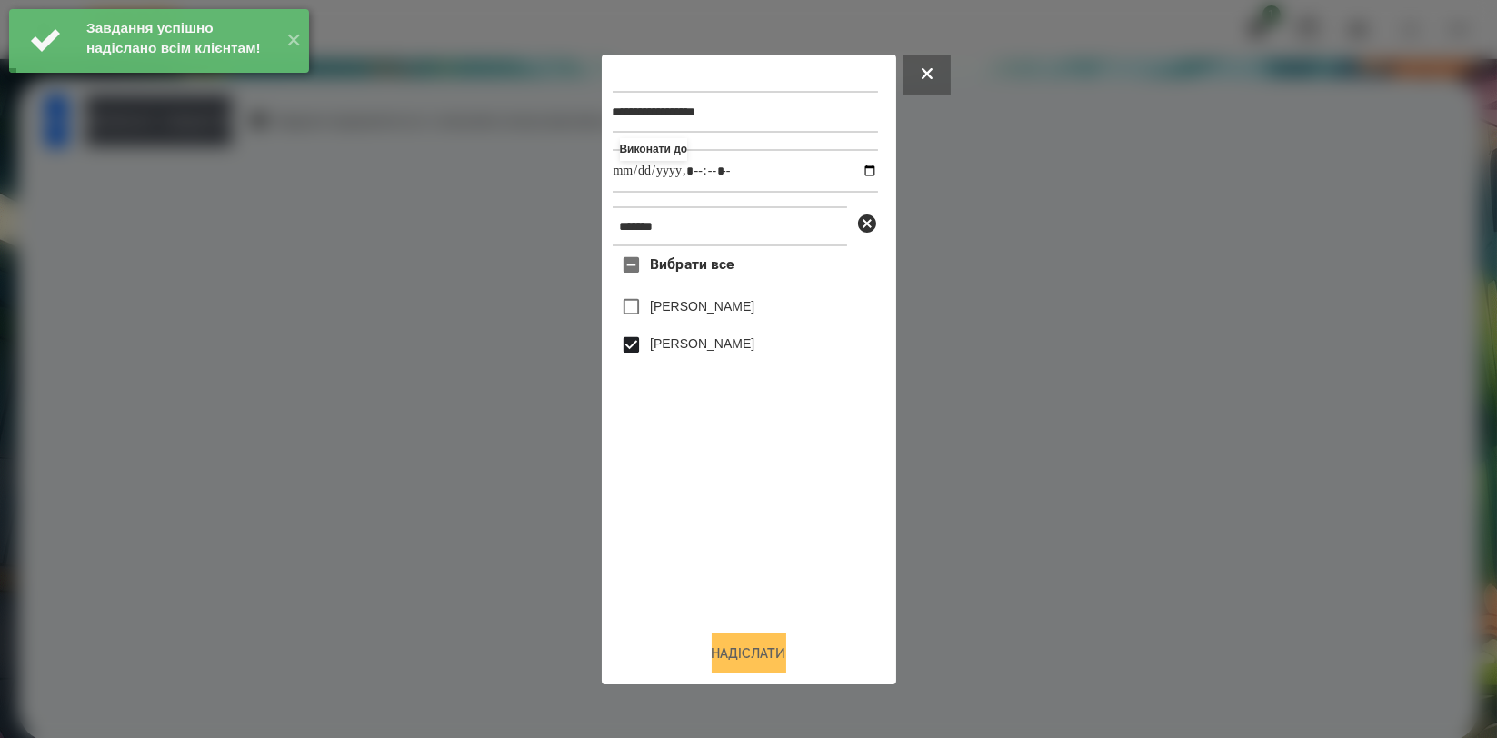
click at [733, 659] on button "Надіслати" at bounding box center [749, 653] width 75 height 40
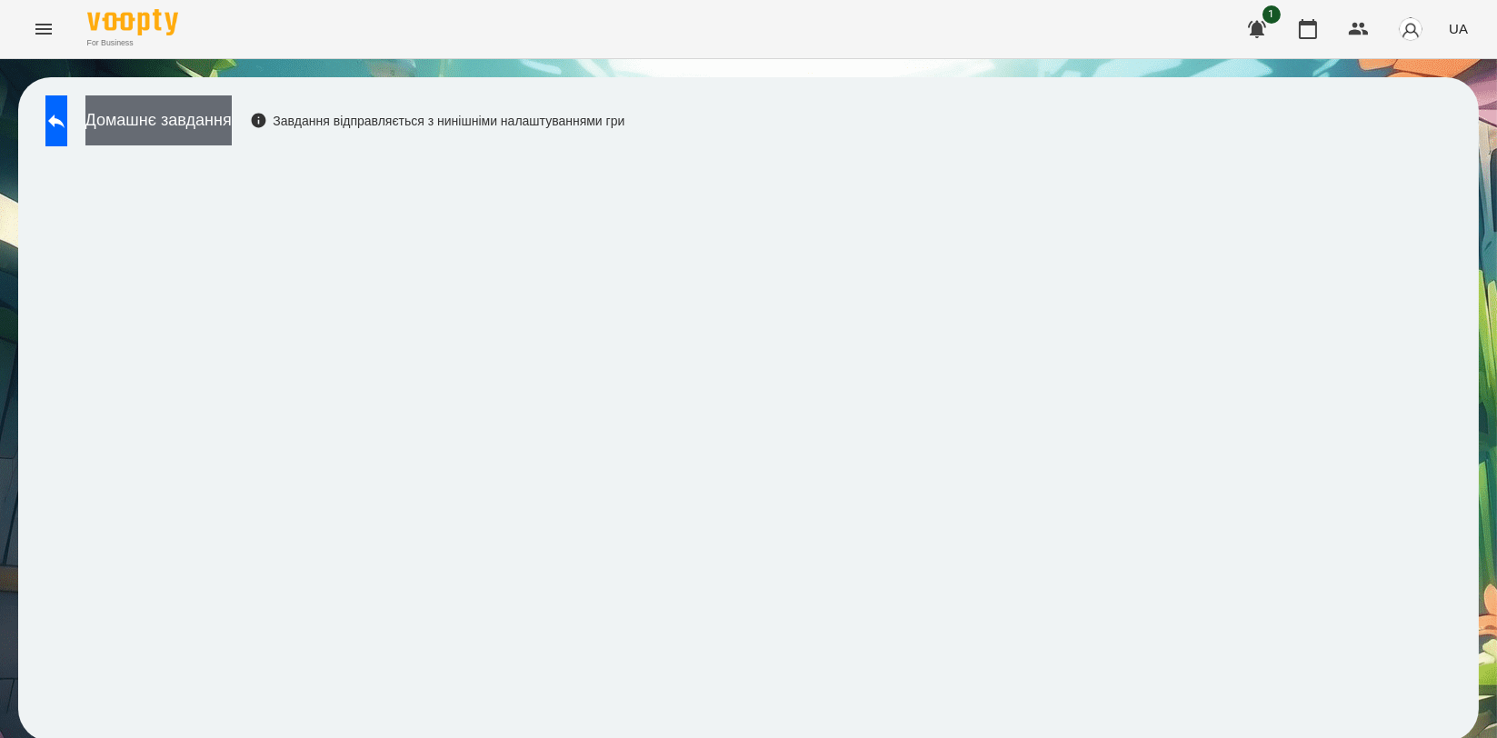
click at [232, 129] on button "Домашнє завдання" at bounding box center [158, 120] width 146 height 50
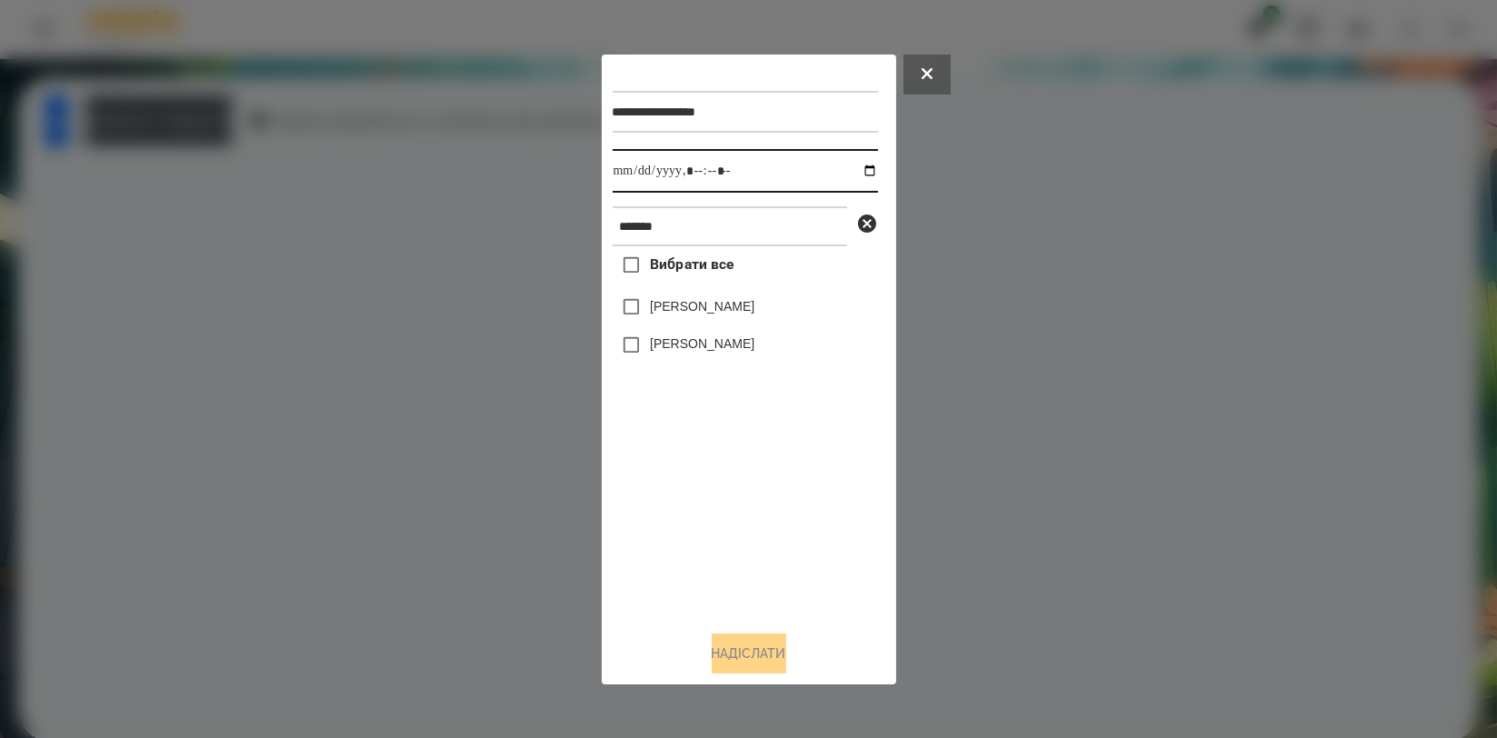
click at [855, 177] on input "datetime-local" at bounding box center [745, 171] width 265 height 44
type input "**********"
click at [733, 514] on div "Вибрати все [PERSON_NAME] [PERSON_NAME]" at bounding box center [745, 430] width 265 height 369
click at [713, 346] on label "[PERSON_NAME]" at bounding box center [702, 343] width 105 height 18
click at [750, 644] on button "Надіслати" at bounding box center [749, 653] width 75 height 40
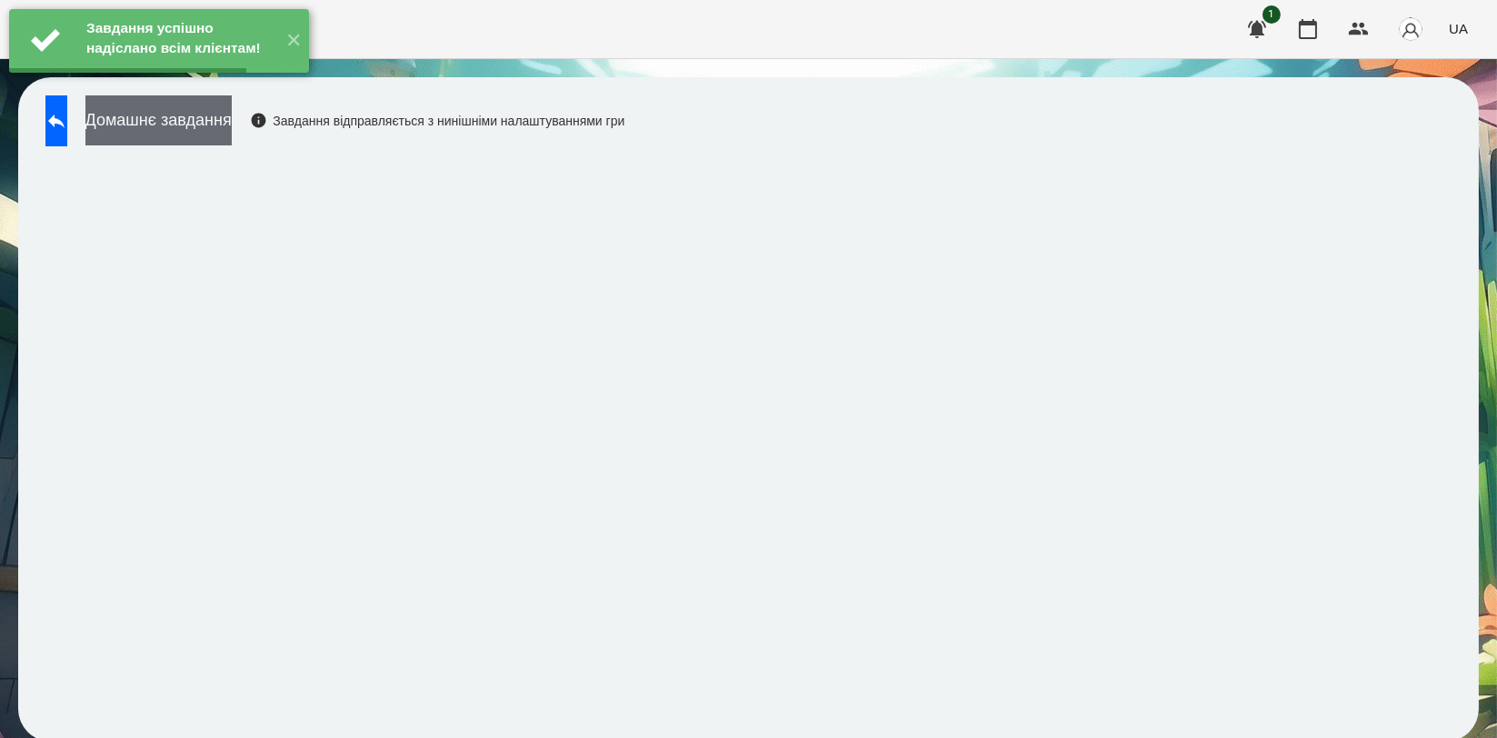
click at [232, 125] on button "Домашнє завдання" at bounding box center [158, 120] width 146 height 50
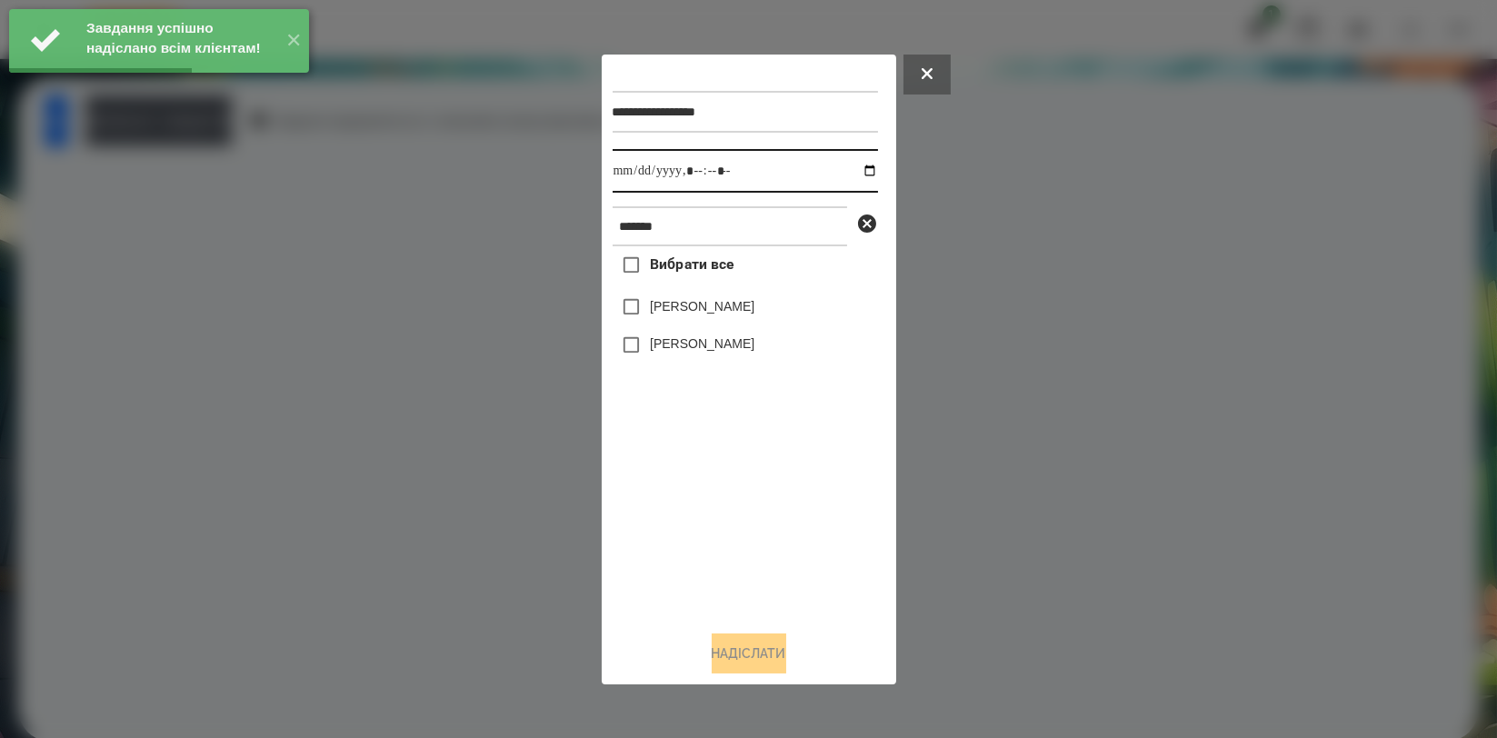
click at [850, 173] on input "datetime-local" at bounding box center [745, 171] width 265 height 44
type input "**********"
click at [747, 494] on div "Вибрати все [PERSON_NAME] [PERSON_NAME]" at bounding box center [745, 430] width 265 height 369
click at [723, 350] on label "[PERSON_NAME]" at bounding box center [702, 343] width 105 height 18
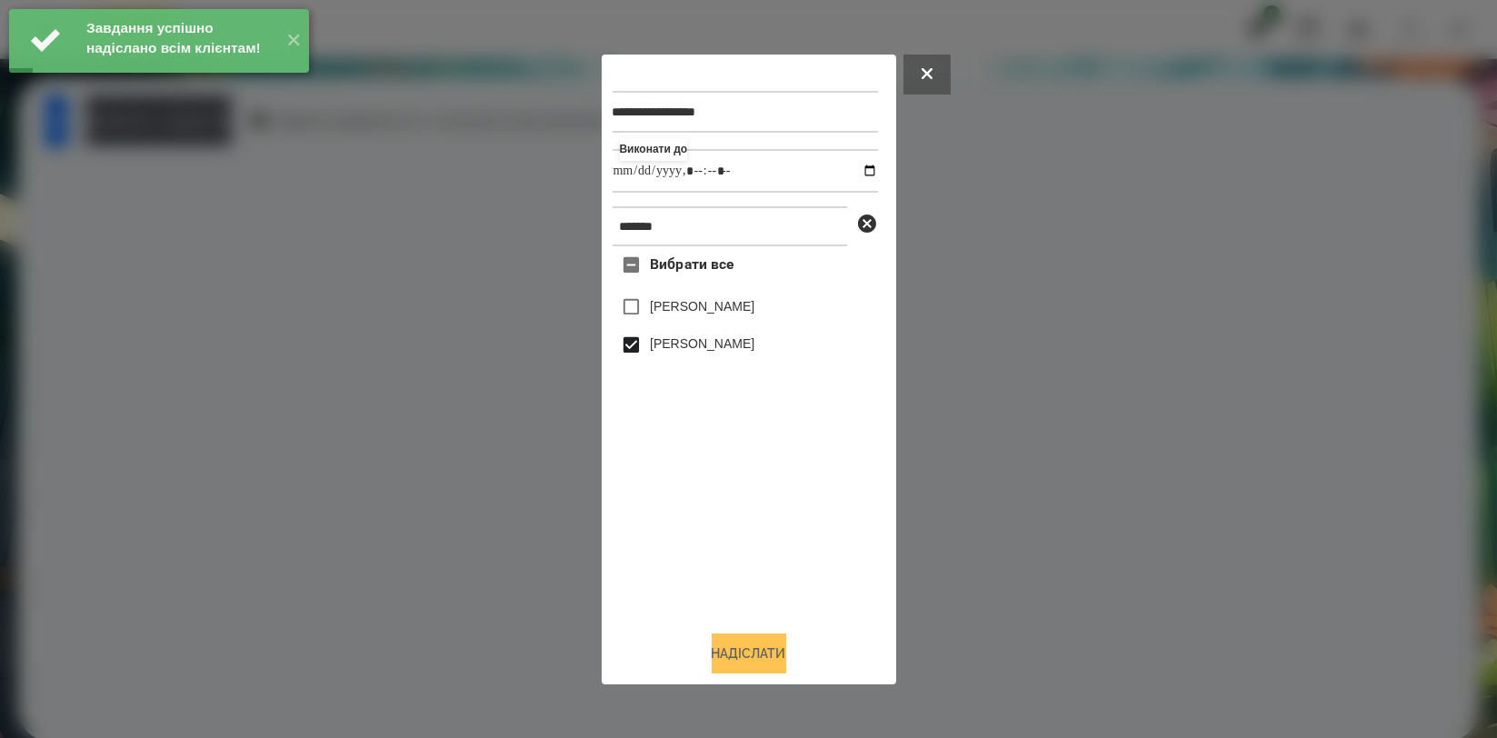
click at [738, 654] on button "Надіслати" at bounding box center [749, 653] width 75 height 40
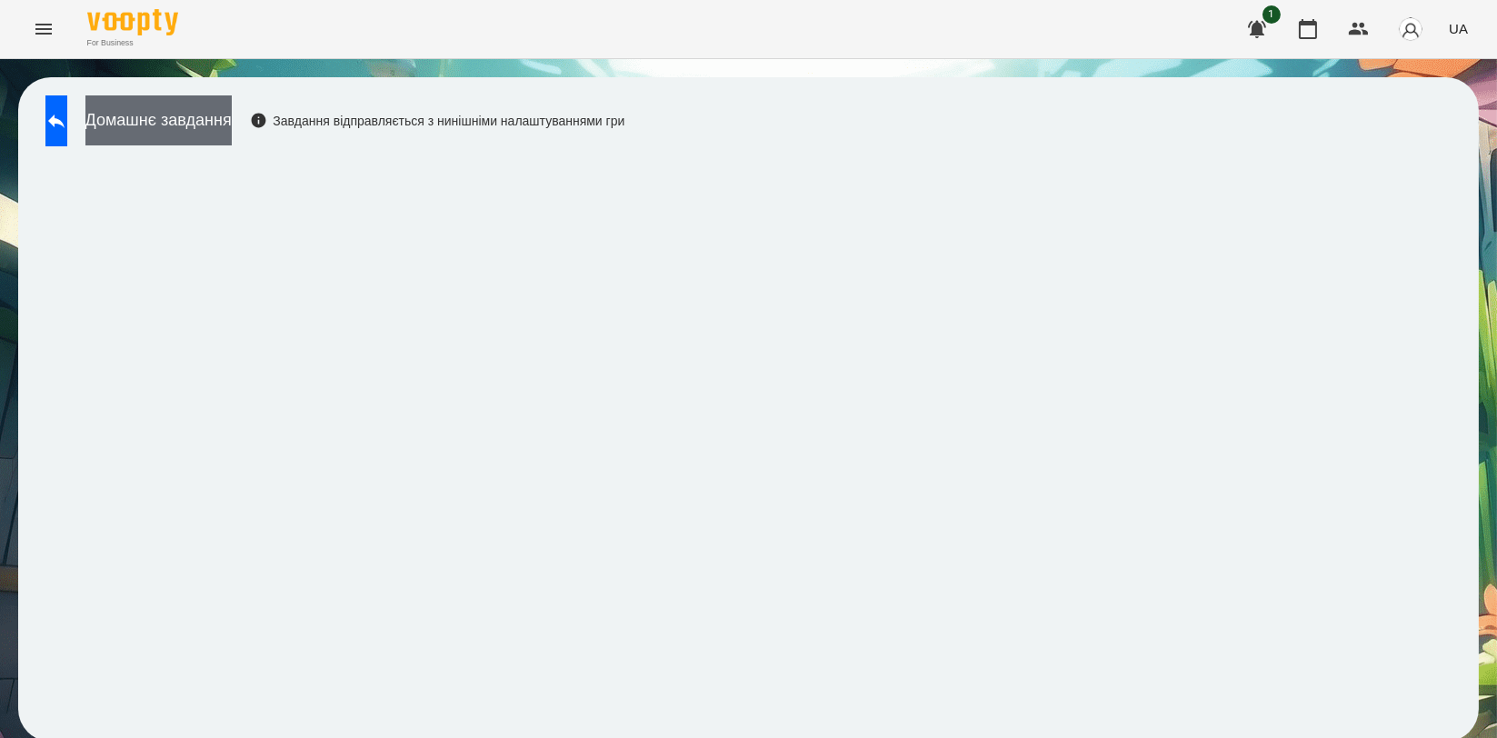
click at [212, 129] on button "Домашнє завдання" at bounding box center [158, 120] width 146 height 50
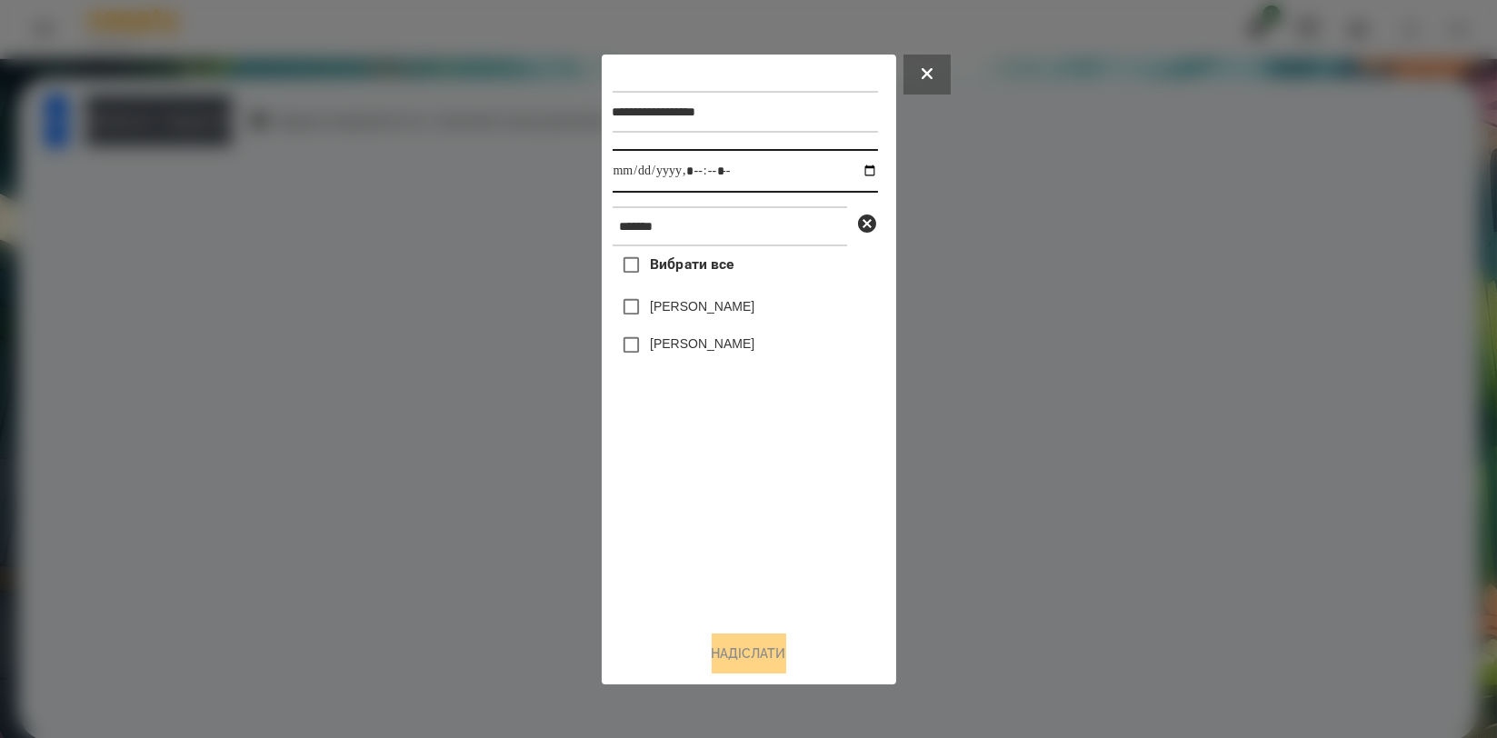
click at [851, 168] on input "datetime-local" at bounding box center [745, 171] width 265 height 44
type input "**********"
click at [763, 492] on div "Вибрати все [PERSON_NAME] [PERSON_NAME]" at bounding box center [745, 430] width 265 height 369
click at [726, 340] on label "[PERSON_NAME]" at bounding box center [702, 343] width 105 height 18
click at [751, 645] on button "Надіслати" at bounding box center [749, 653] width 75 height 40
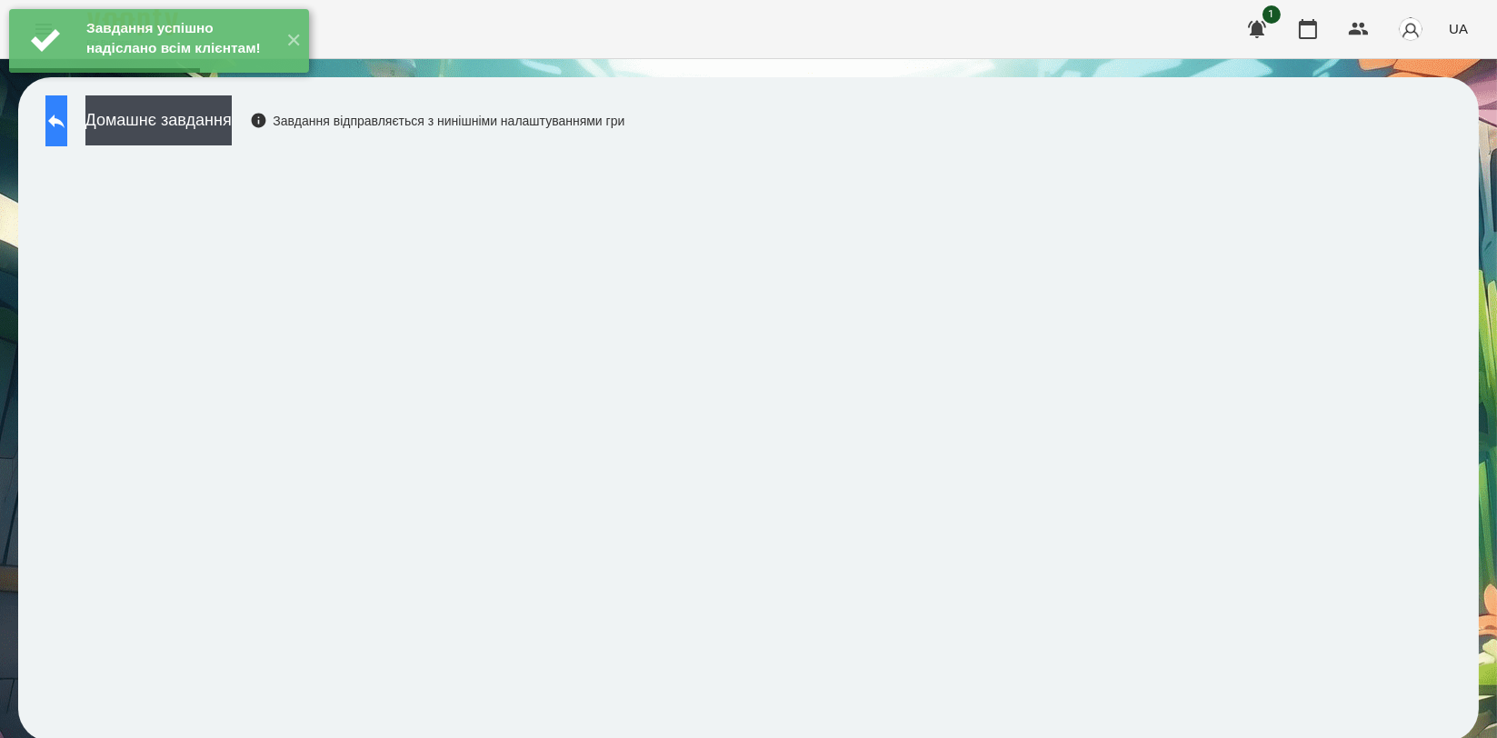
click at [67, 129] on icon at bounding box center [56, 121] width 22 height 22
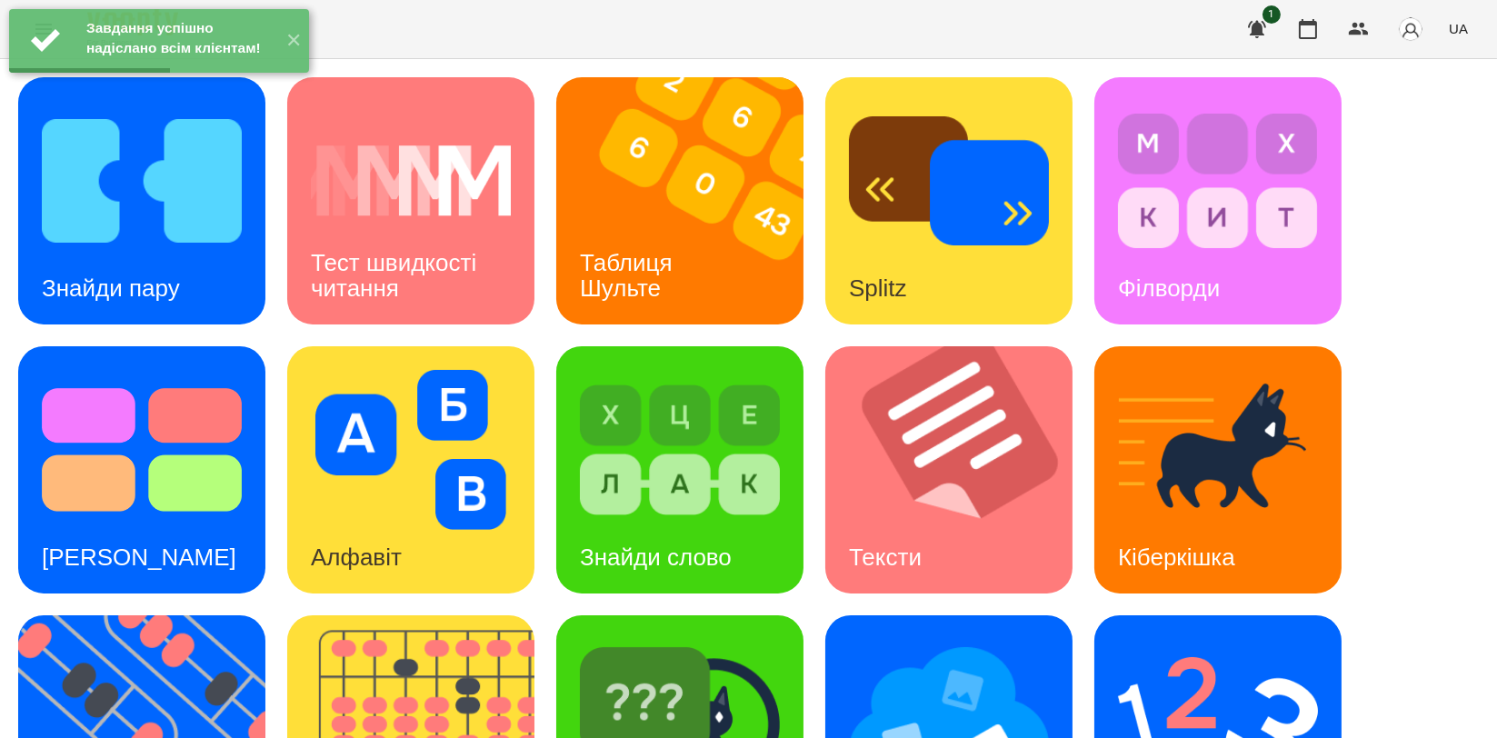
scroll to position [412, 0]
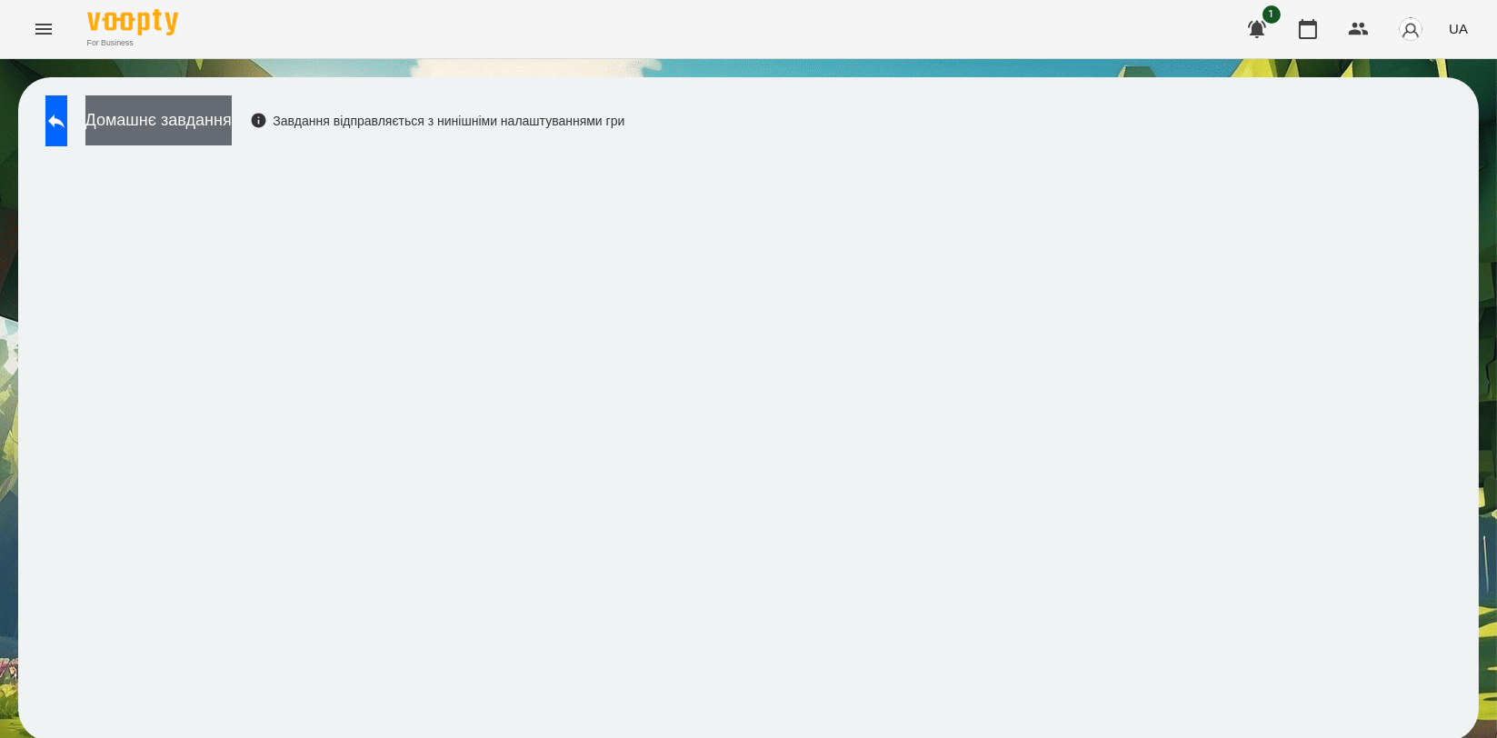
click at [228, 101] on button "Домашнє завдання" at bounding box center [158, 120] width 146 height 50
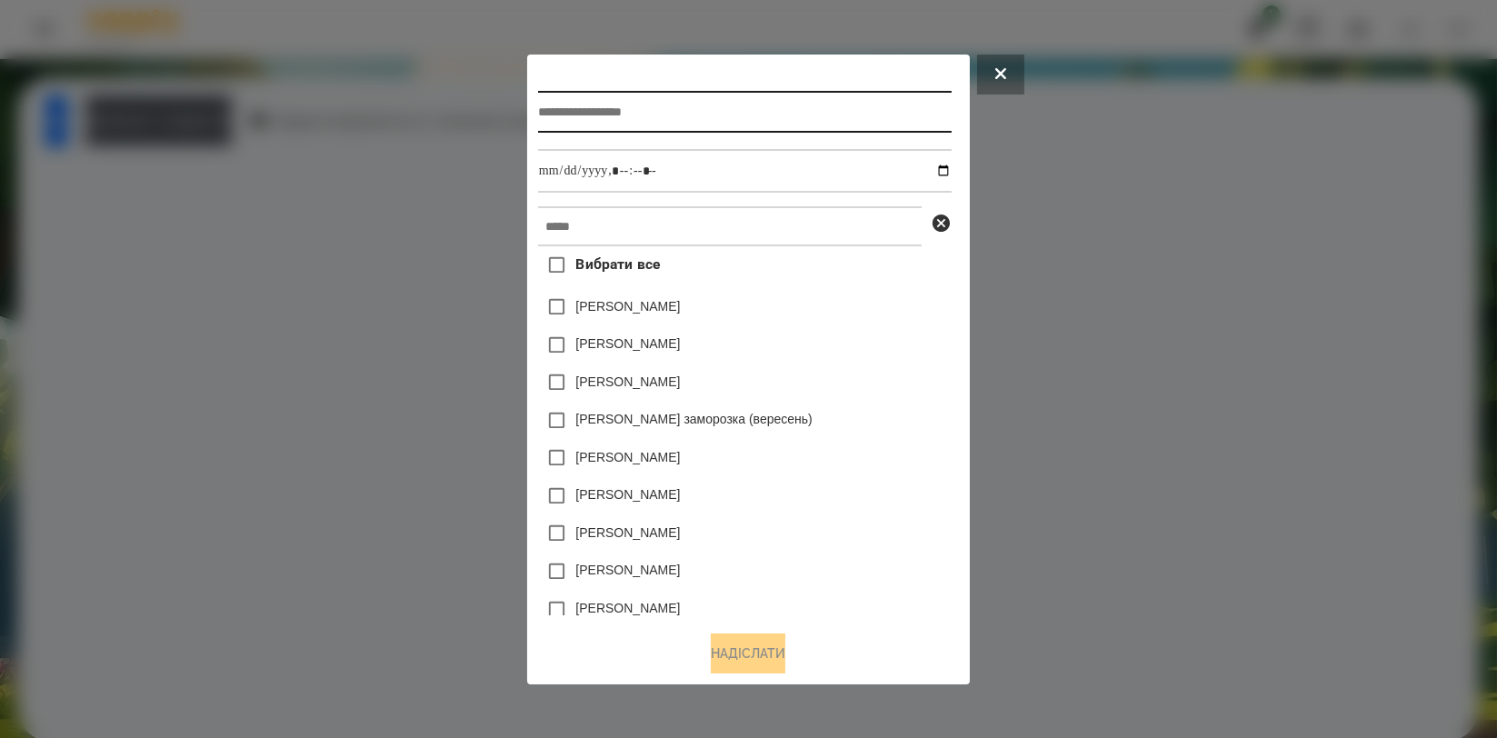
click at [573, 92] on input "text" at bounding box center [745, 112] width 414 height 42
type input "*******"
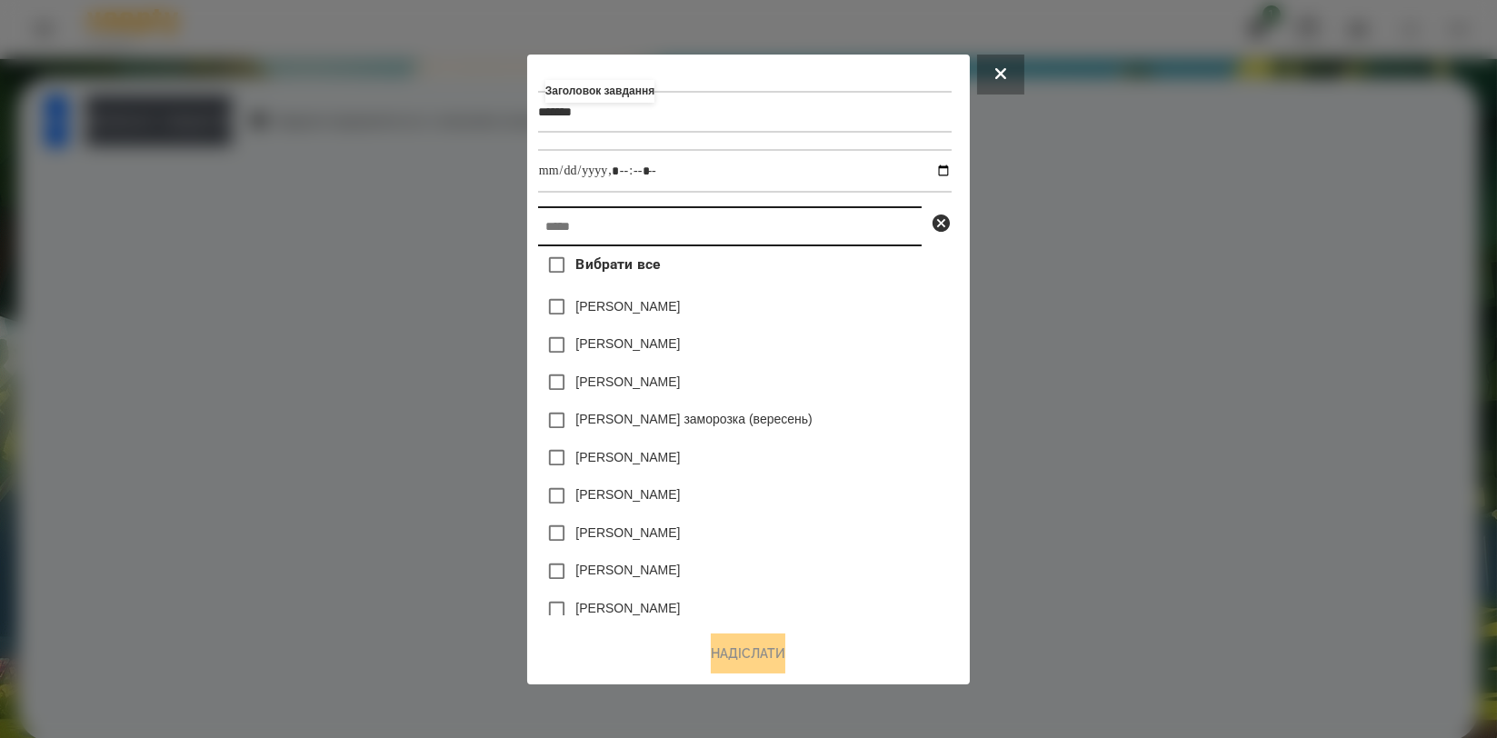
click at [615, 214] on input "text" at bounding box center [730, 226] width 384 height 40
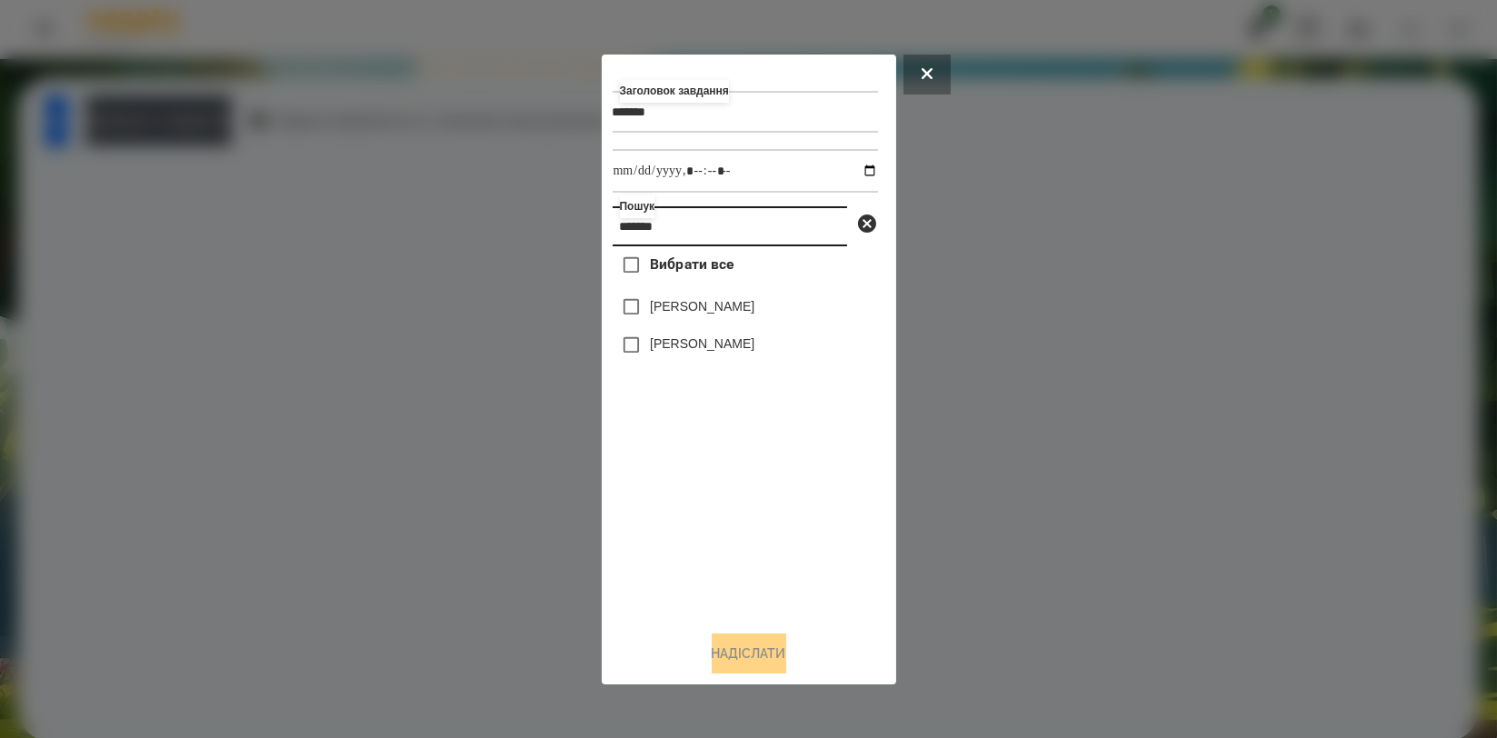
type input "*******"
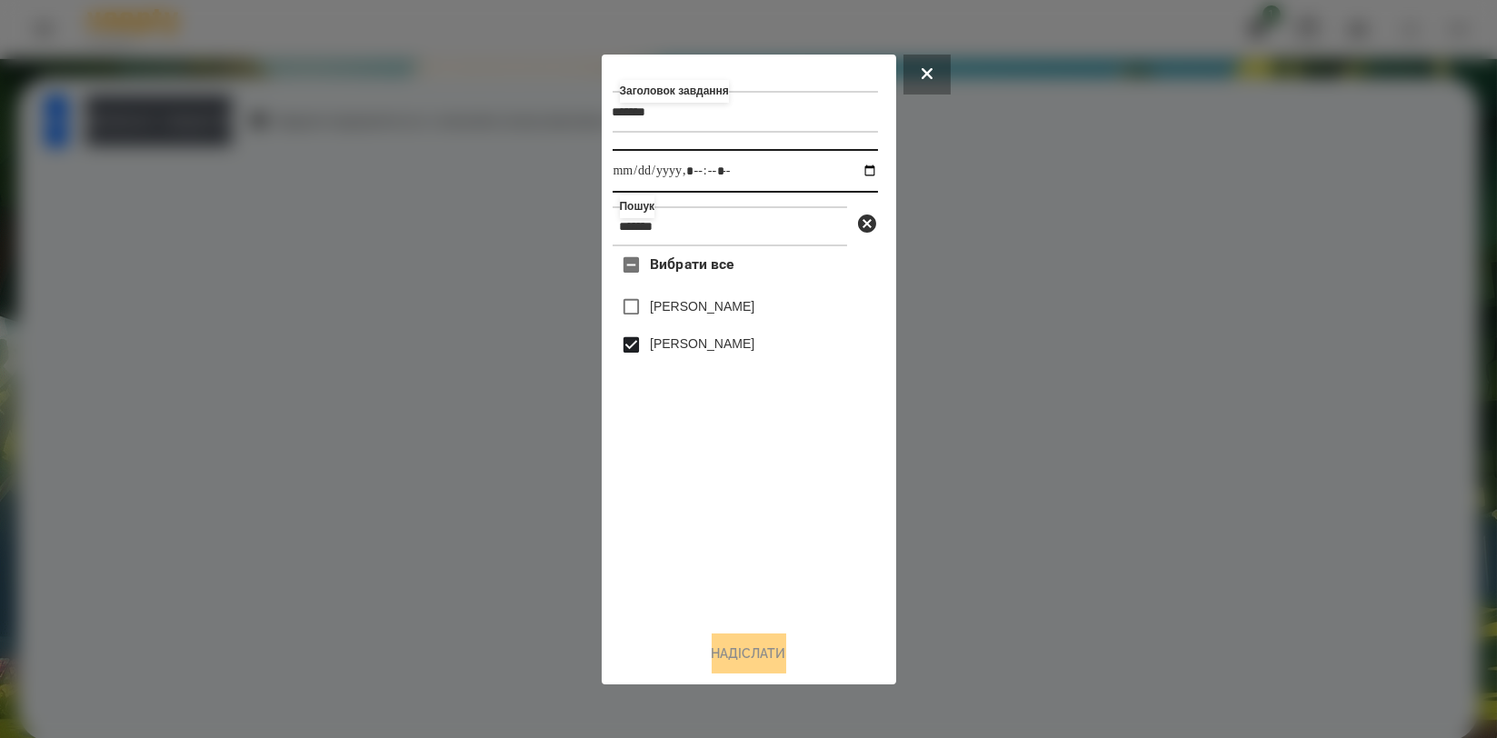
click at [861, 173] on input "datetime-local" at bounding box center [745, 171] width 265 height 44
type input "**********"
click at [784, 558] on div "Вибрати все [PERSON_NAME] [PERSON_NAME]" at bounding box center [745, 430] width 265 height 369
click at [747, 638] on button "Надіслати" at bounding box center [749, 653] width 75 height 40
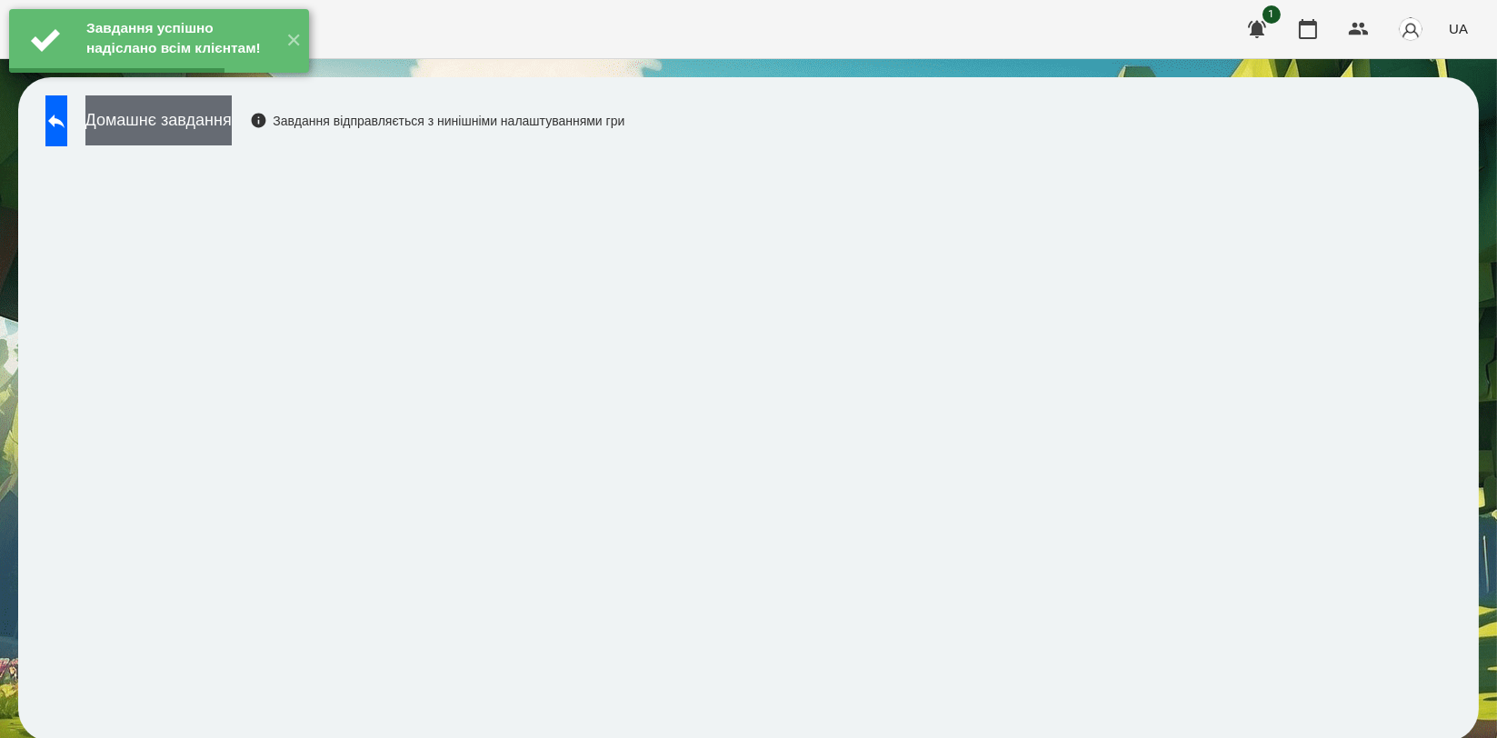
click at [232, 129] on button "Домашнє завдання" at bounding box center [158, 120] width 146 height 50
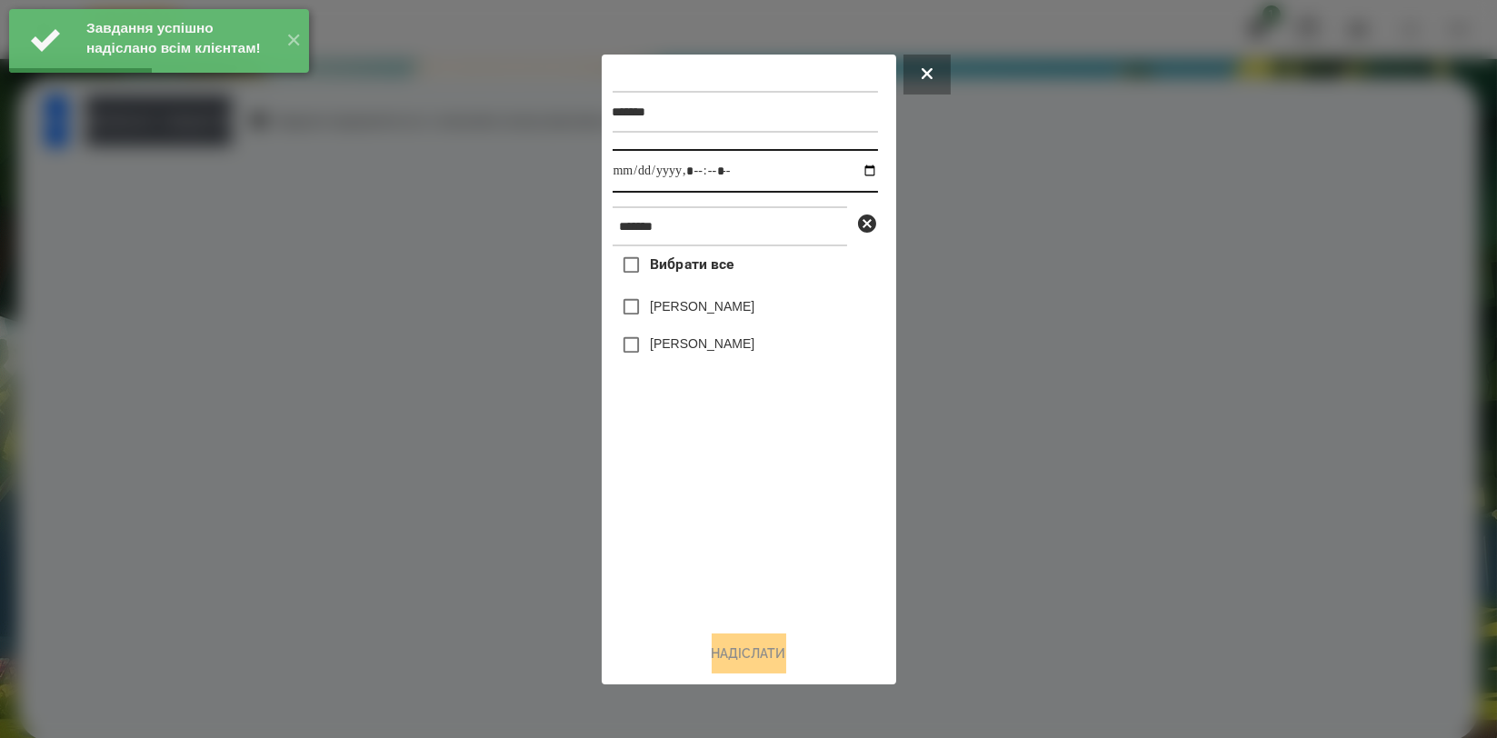
click at [852, 163] on input "datetime-local" at bounding box center [745, 171] width 265 height 44
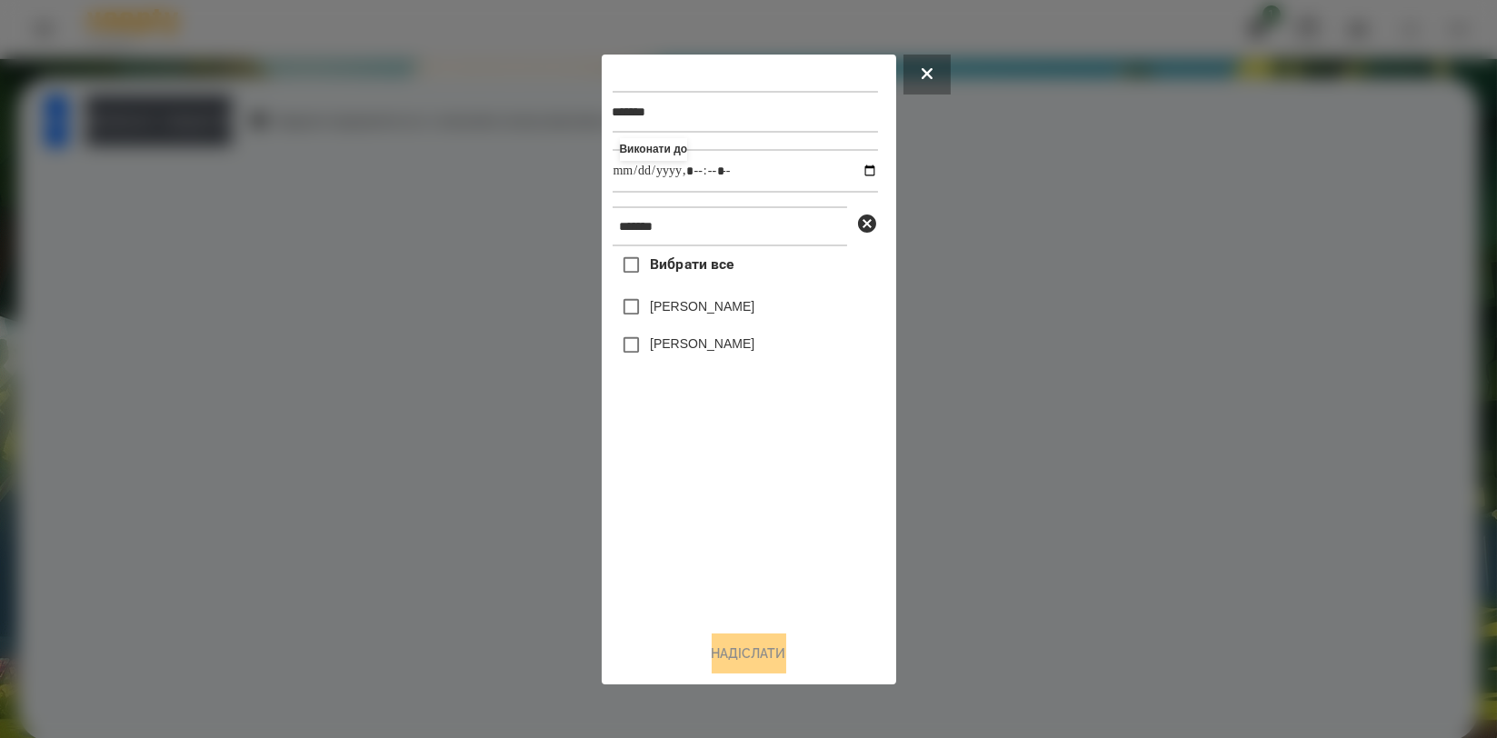
type input "**********"
click at [653, 503] on div "Вибрати все [PERSON_NAME] [PERSON_NAME]" at bounding box center [745, 430] width 265 height 369
click at [674, 350] on label "[PERSON_NAME]" at bounding box center [702, 343] width 105 height 18
click at [740, 653] on button "Надіслати" at bounding box center [749, 653] width 75 height 40
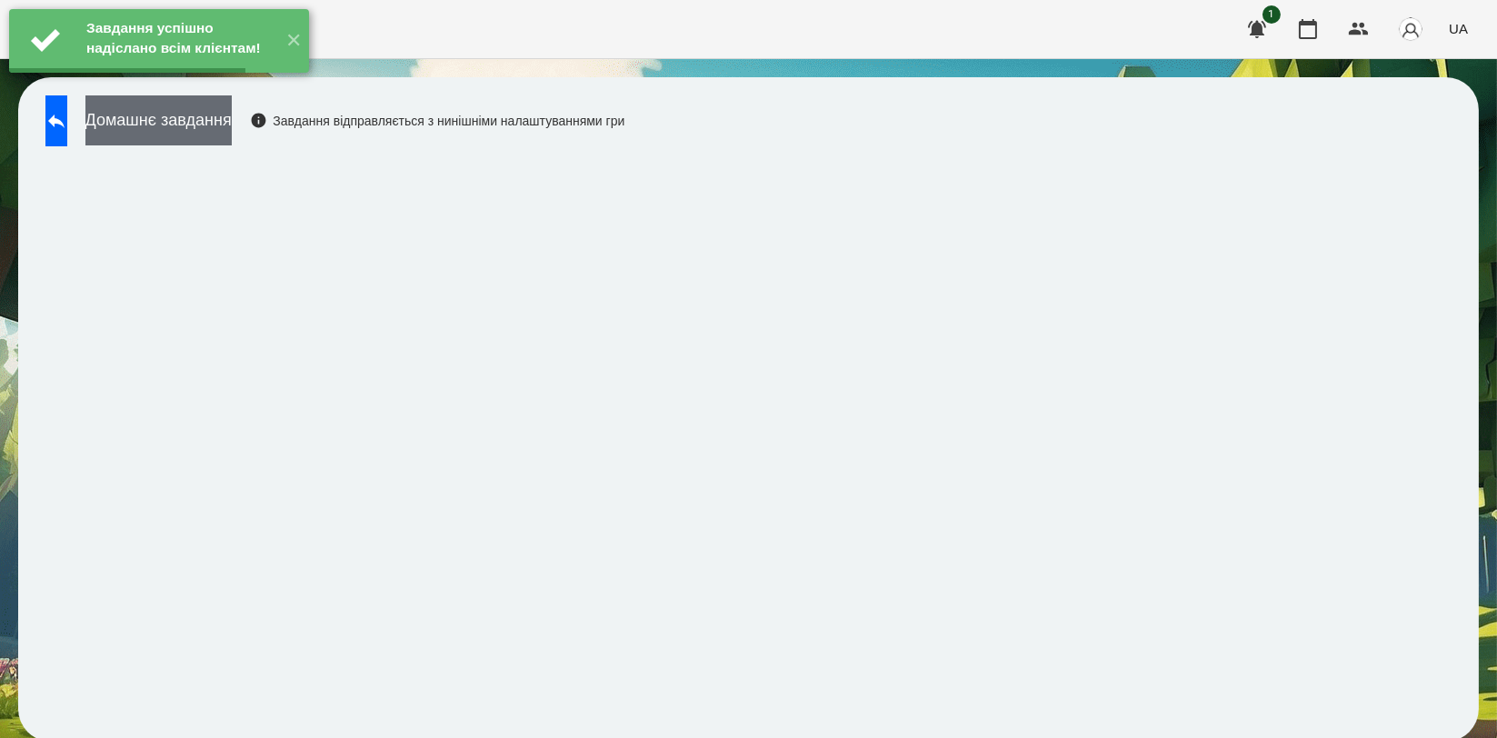
click at [232, 131] on button "Домашнє завдання" at bounding box center [158, 120] width 146 height 50
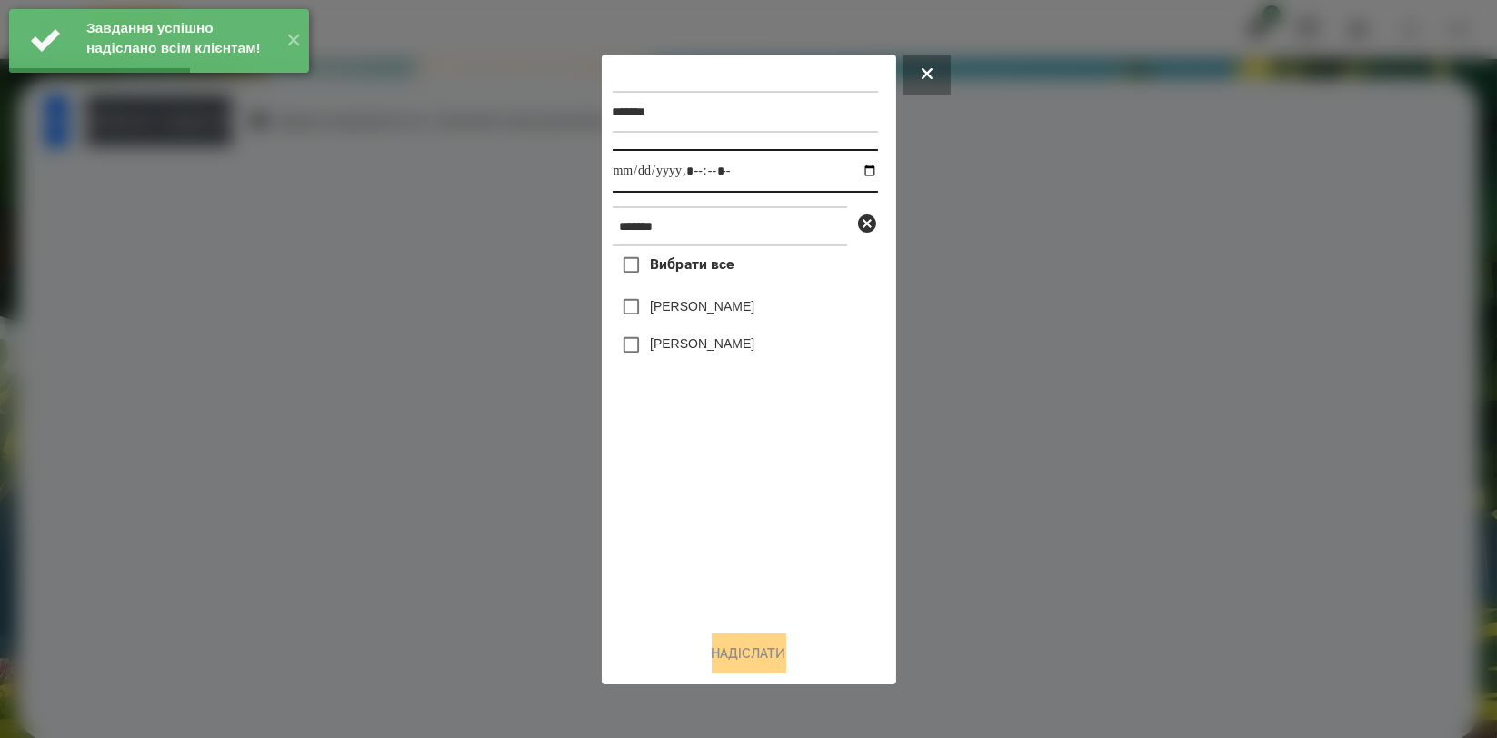
click at [852, 172] on input "datetime-local" at bounding box center [745, 171] width 265 height 44
type input "**********"
click at [694, 509] on div "Вибрати все [PERSON_NAME] [PERSON_NAME]" at bounding box center [745, 430] width 265 height 369
click at [713, 349] on label "[PERSON_NAME]" at bounding box center [702, 343] width 105 height 18
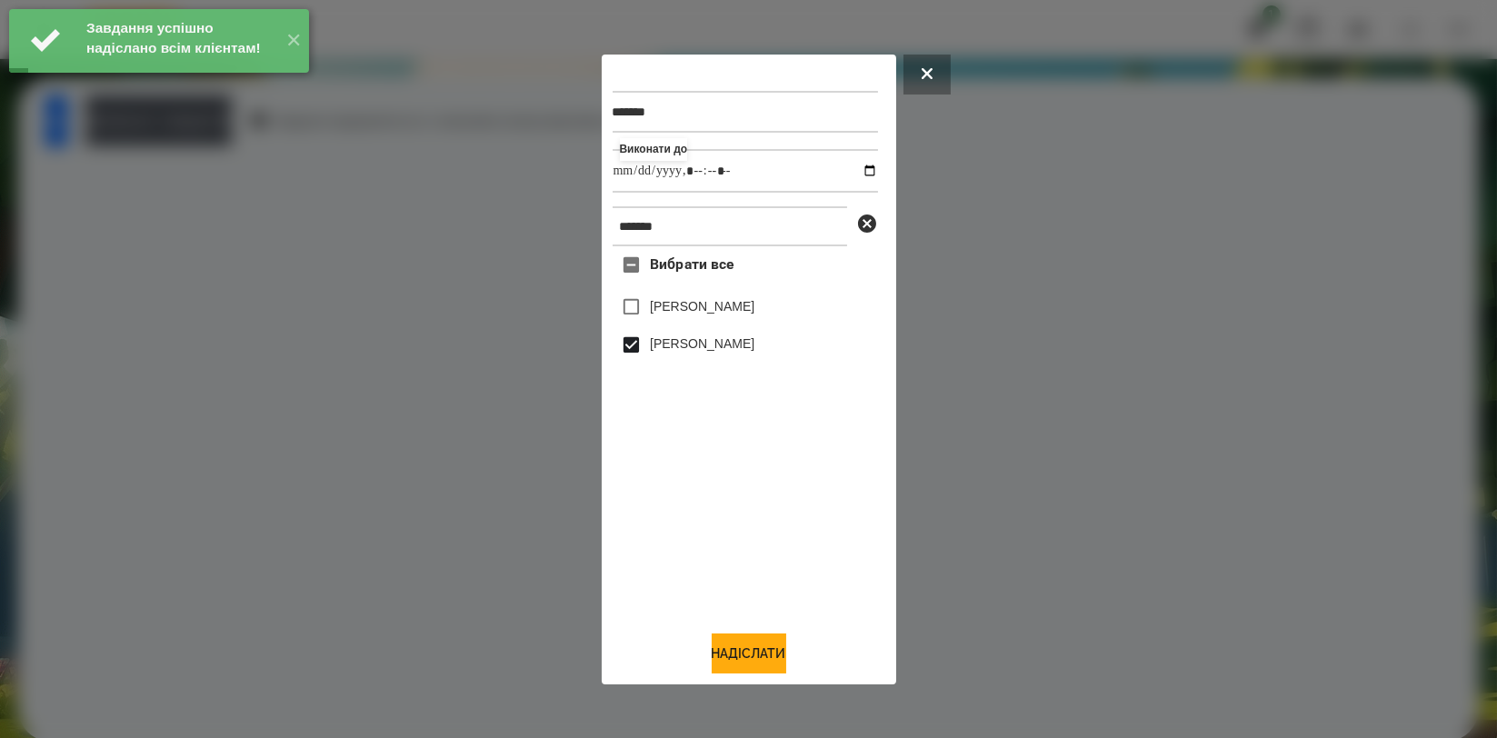
click at [747, 696] on div at bounding box center [748, 369] width 1497 height 738
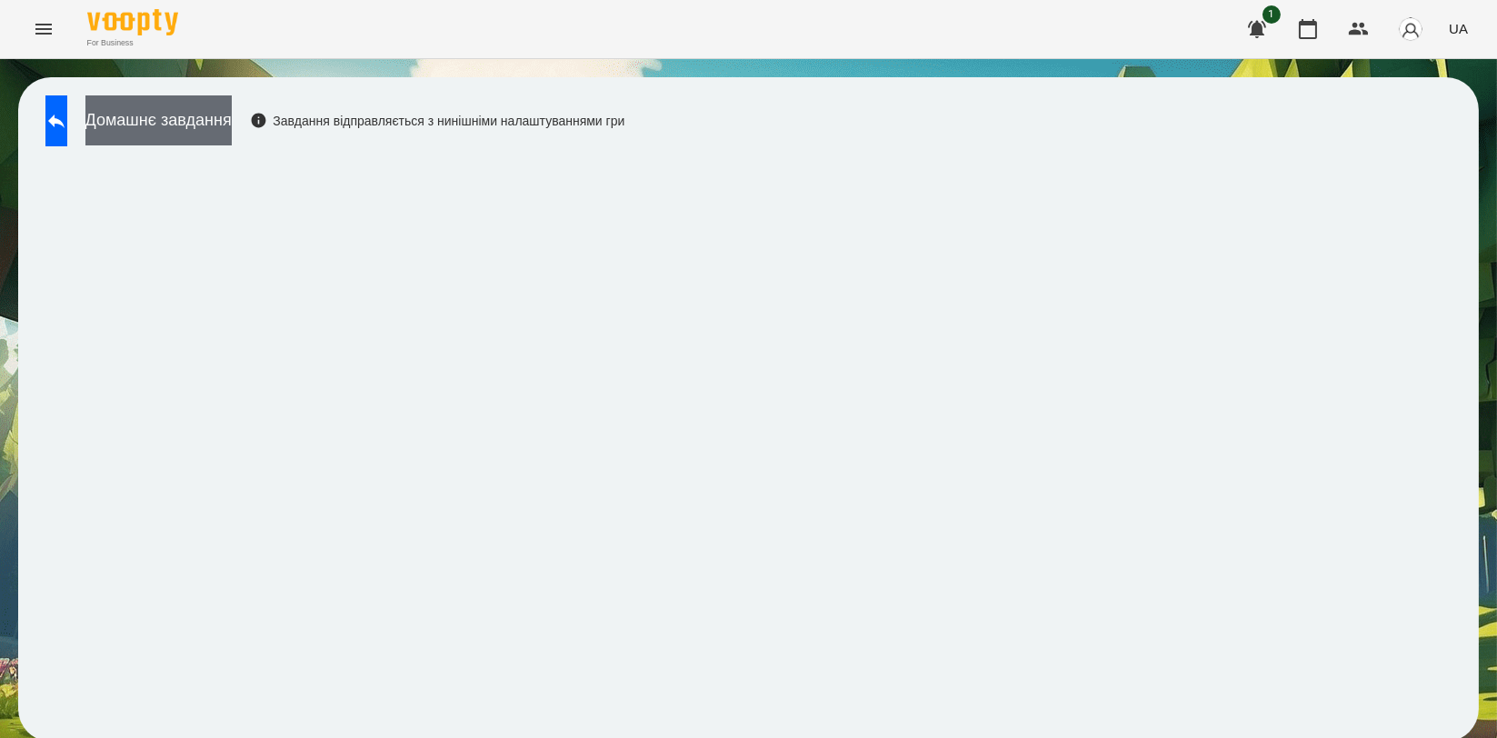
click at [232, 129] on button "Домашнє завдання" at bounding box center [158, 120] width 146 height 50
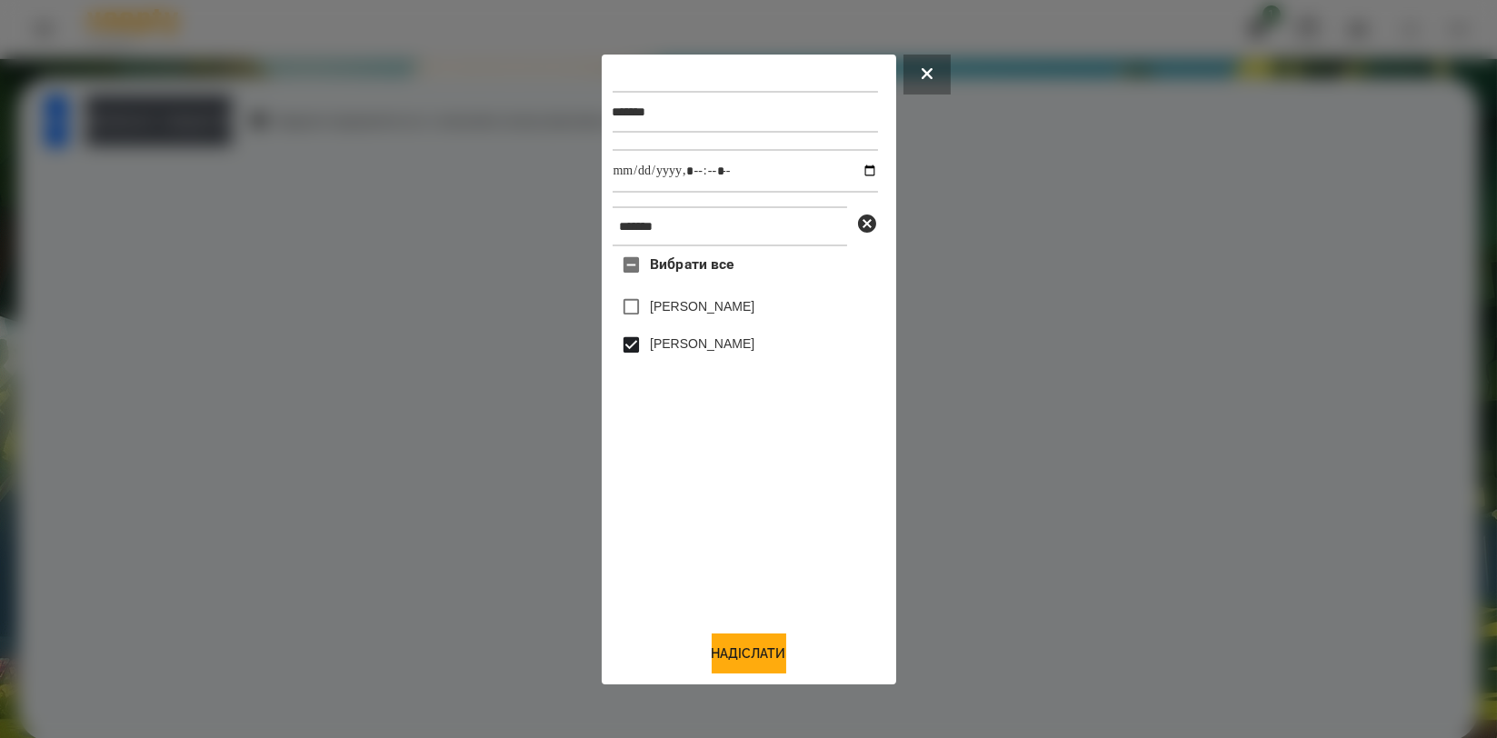
click at [735, 649] on button "Надіслати" at bounding box center [749, 653] width 75 height 40
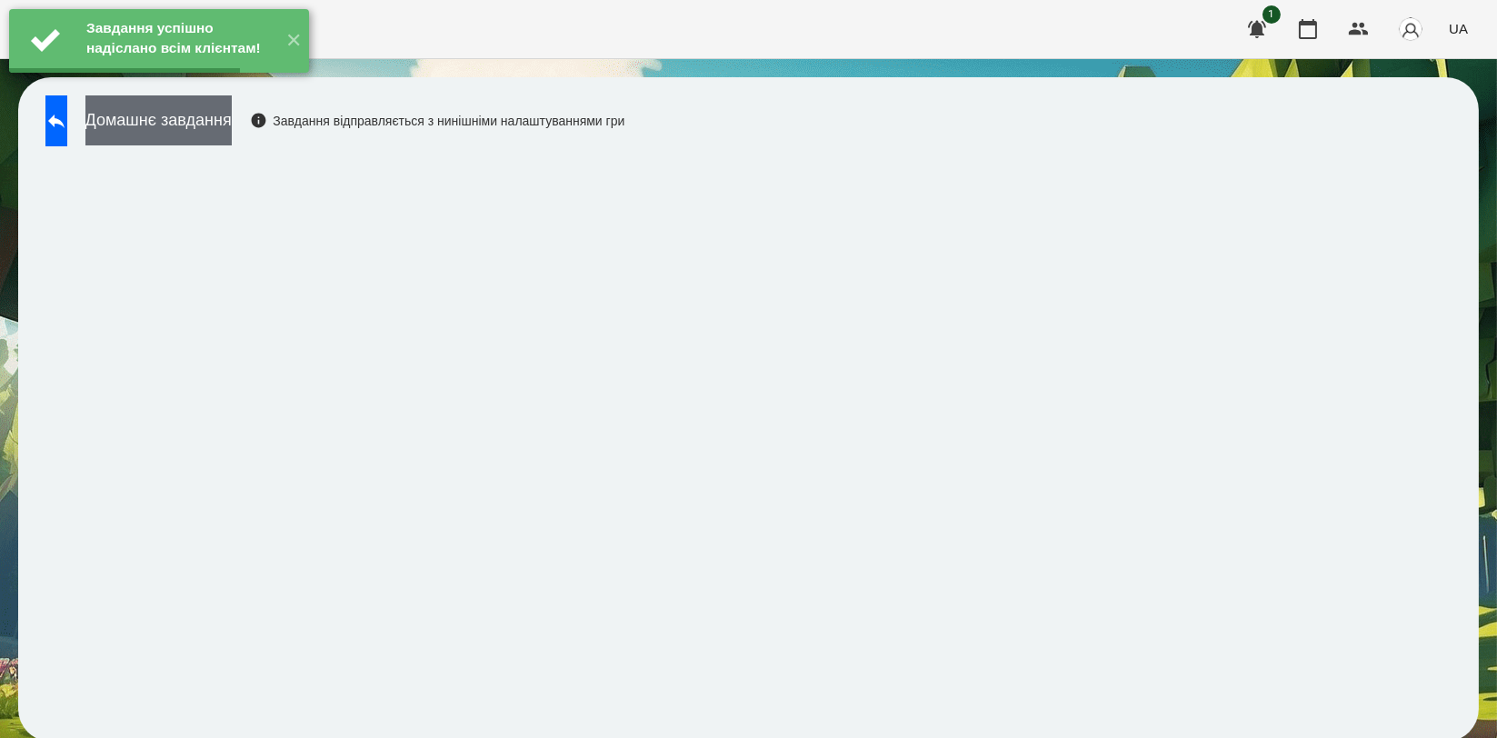
click at [205, 112] on button "Домашнє завдання" at bounding box center [158, 120] width 146 height 50
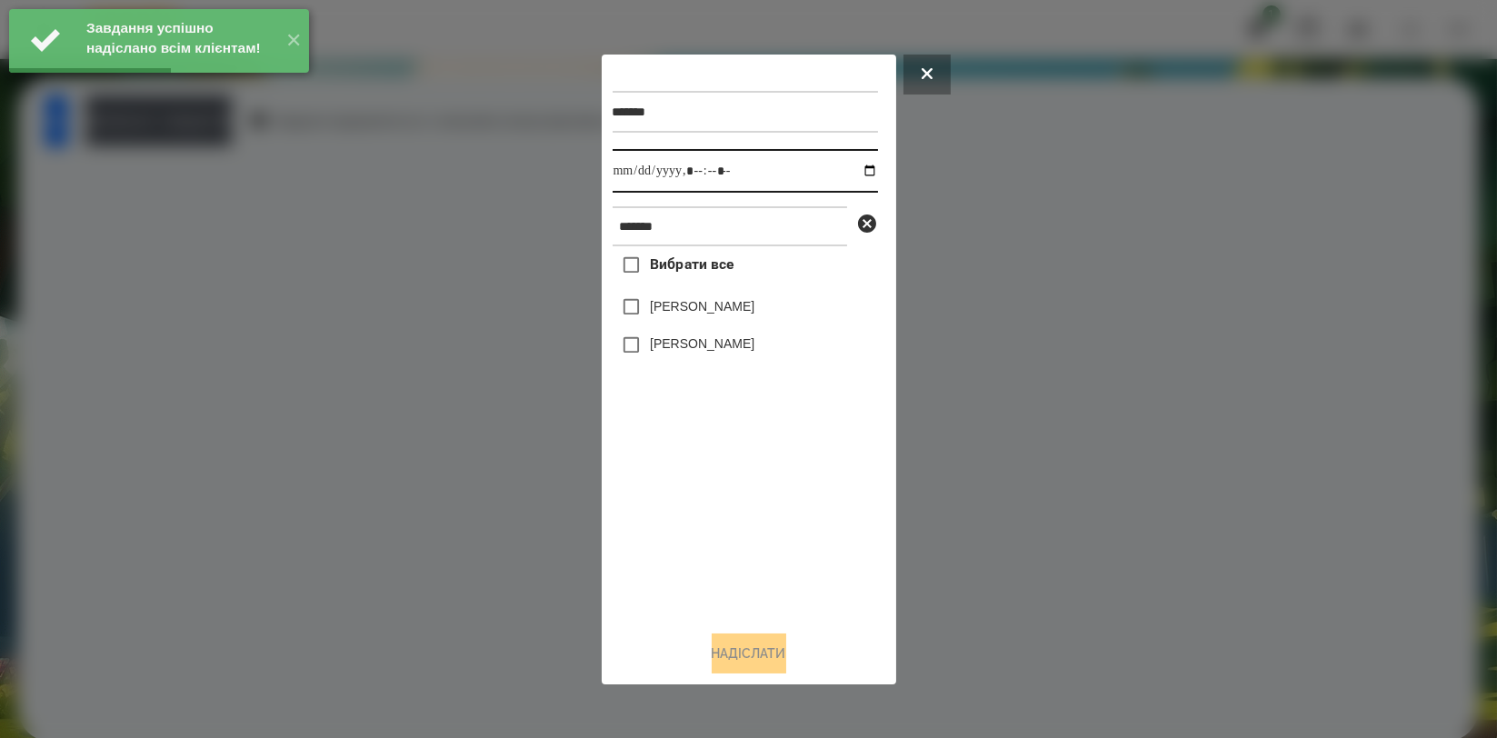
click at [860, 172] on input "datetime-local" at bounding box center [745, 171] width 265 height 44
type input "**********"
click at [701, 510] on div "Вибрати все [PERSON_NAME] [PERSON_NAME]" at bounding box center [745, 430] width 265 height 369
click at [703, 349] on label "[PERSON_NAME]" at bounding box center [702, 343] width 105 height 18
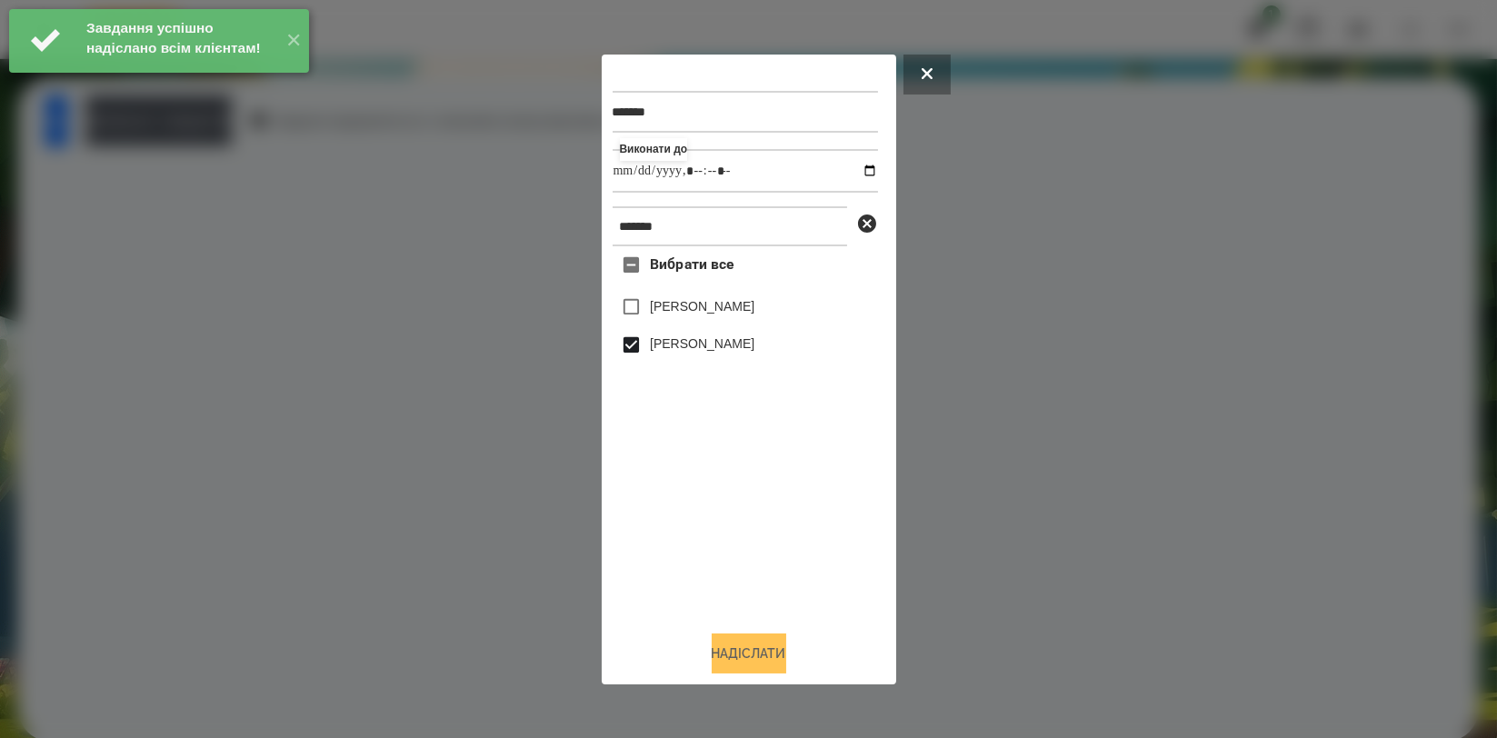
click at [731, 645] on button "Надіслати" at bounding box center [749, 653] width 75 height 40
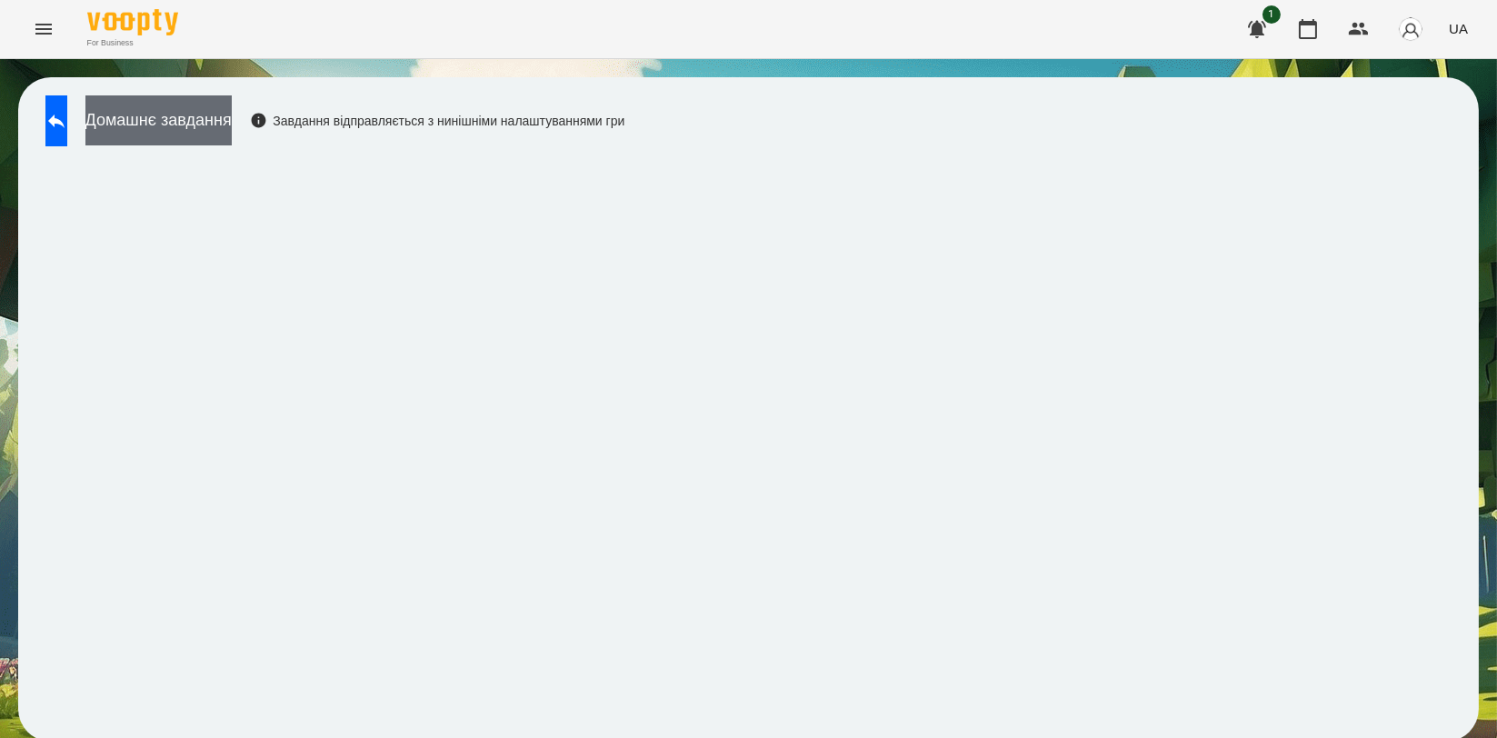
click at [232, 135] on button "Домашнє завдання" at bounding box center [158, 120] width 146 height 50
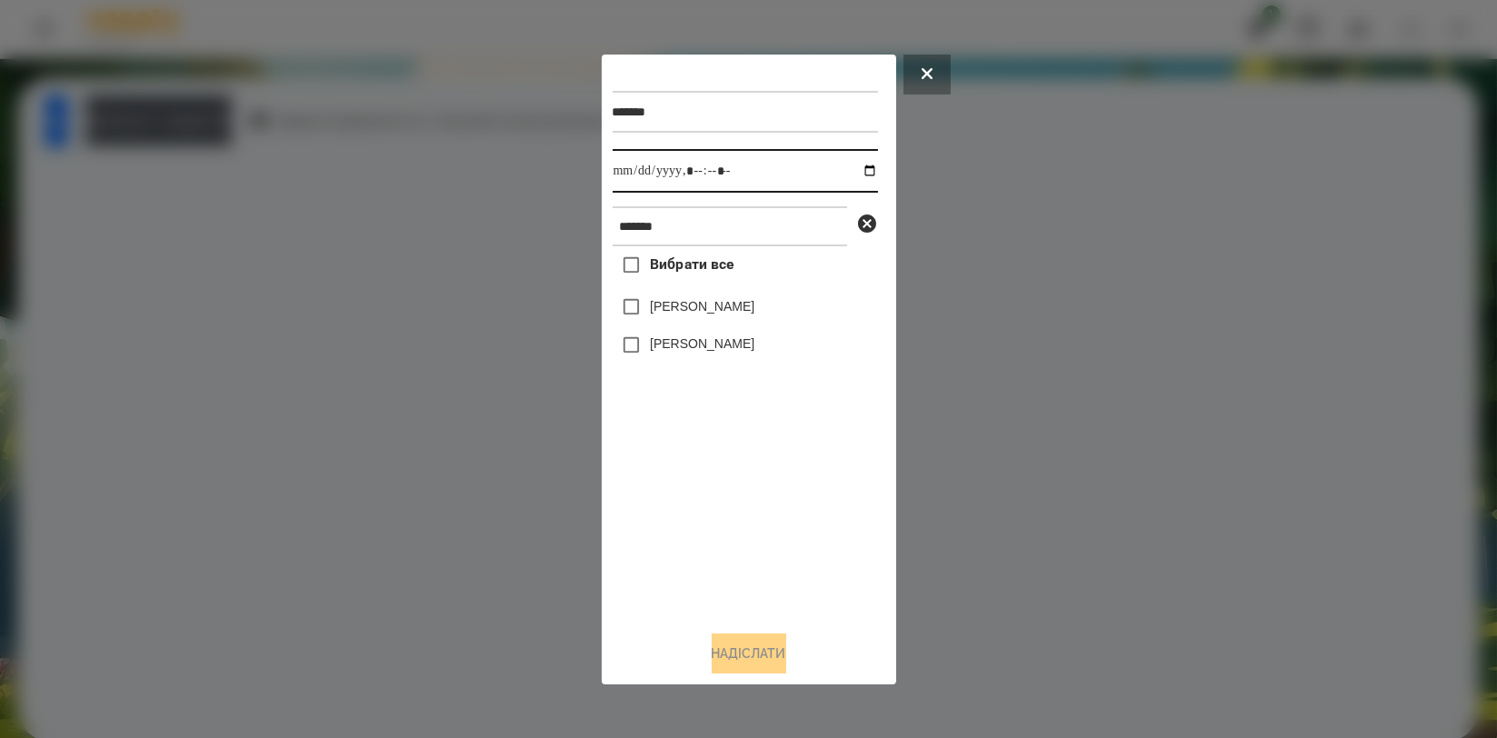
click at [862, 169] on input "datetime-local" at bounding box center [745, 171] width 265 height 44
type input "**********"
click at [728, 484] on div "Вибрати все [PERSON_NAME] [PERSON_NAME]" at bounding box center [745, 430] width 265 height 369
click at [698, 337] on label "[PERSON_NAME]" at bounding box center [702, 343] width 105 height 18
click at [749, 653] on button "Надіслати" at bounding box center [749, 653] width 75 height 40
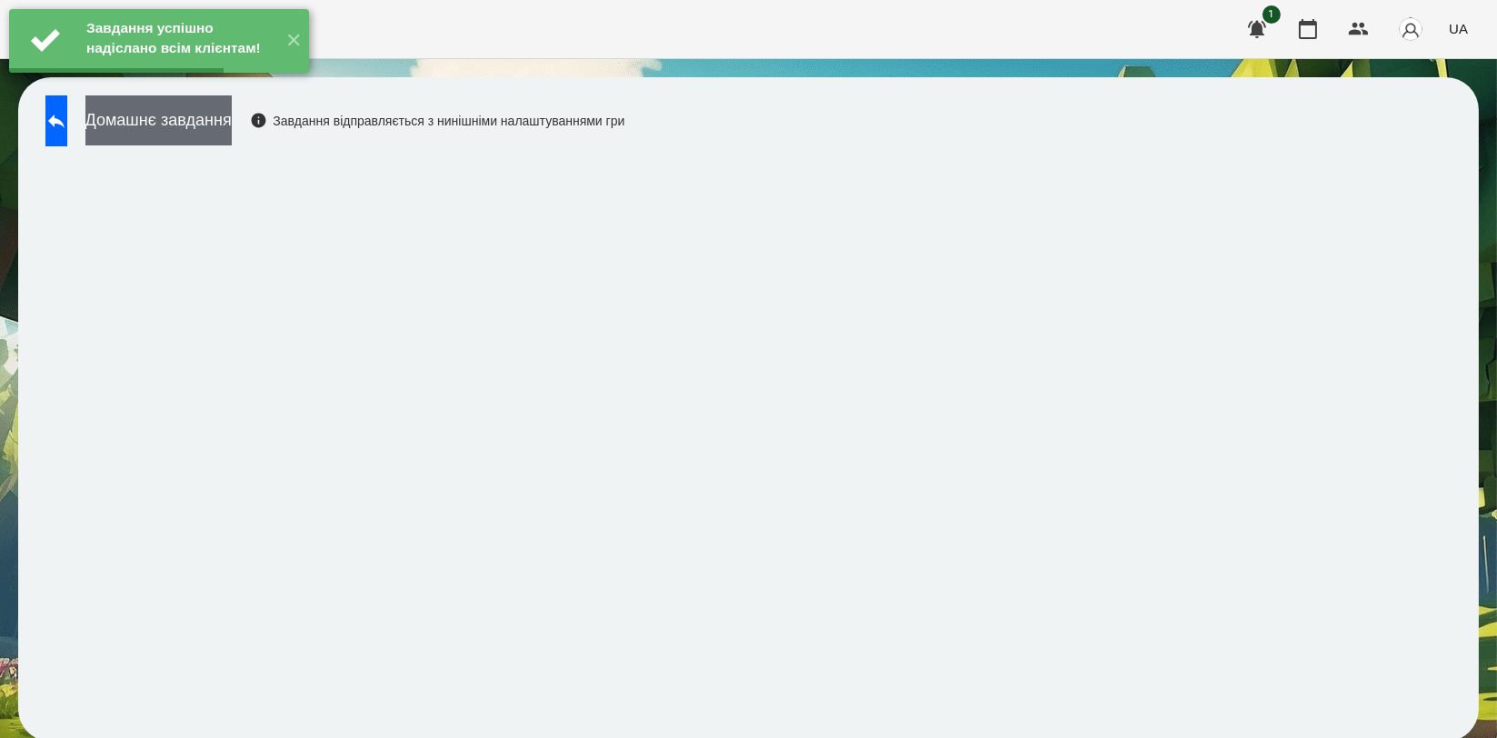
click at [232, 138] on button "Домашнє завдання" at bounding box center [158, 120] width 146 height 50
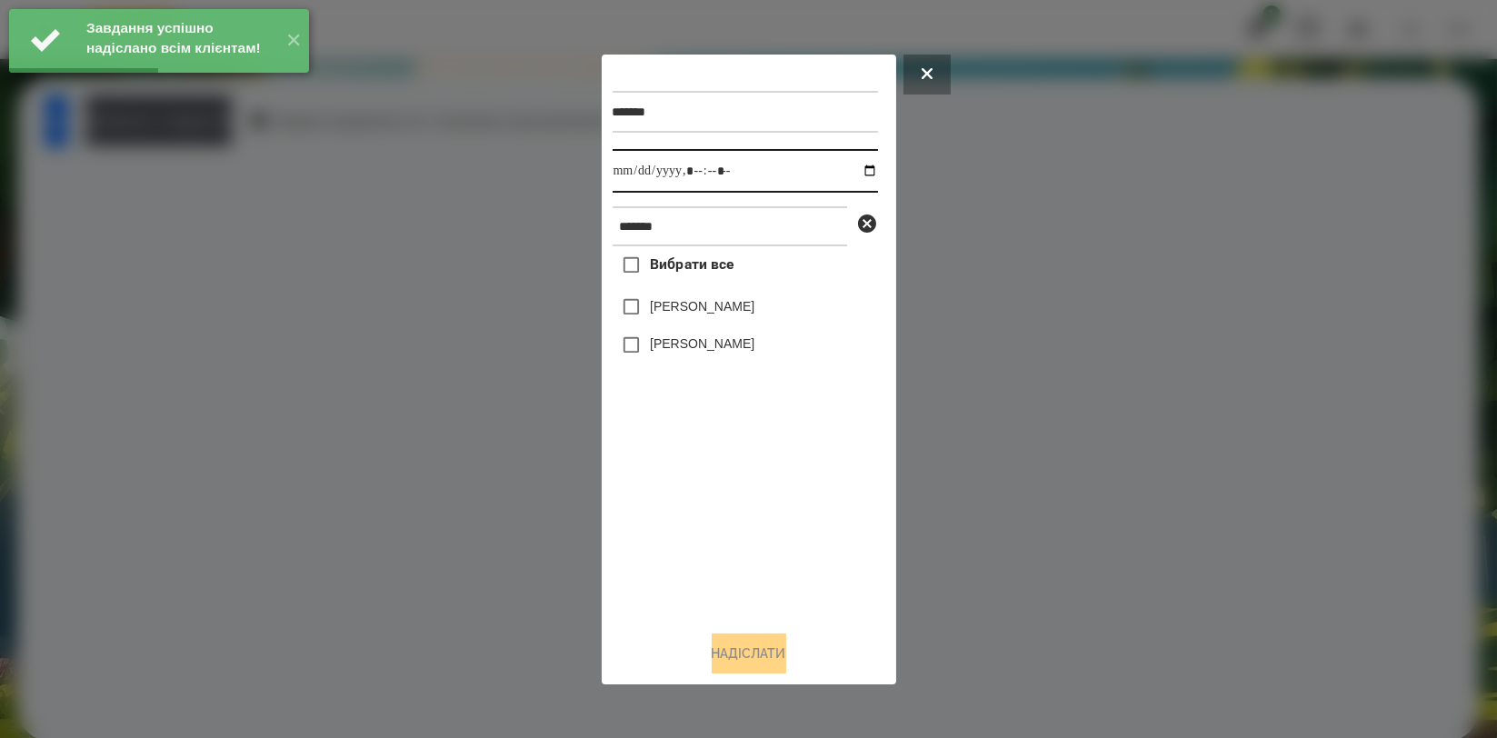
click at [853, 165] on input "datetime-local" at bounding box center [745, 171] width 265 height 44
type input "**********"
click at [752, 508] on div "Вибрати все [PERSON_NAME] [PERSON_NAME]" at bounding box center [745, 430] width 265 height 369
click at [733, 353] on label "[PERSON_NAME]" at bounding box center [702, 343] width 105 height 18
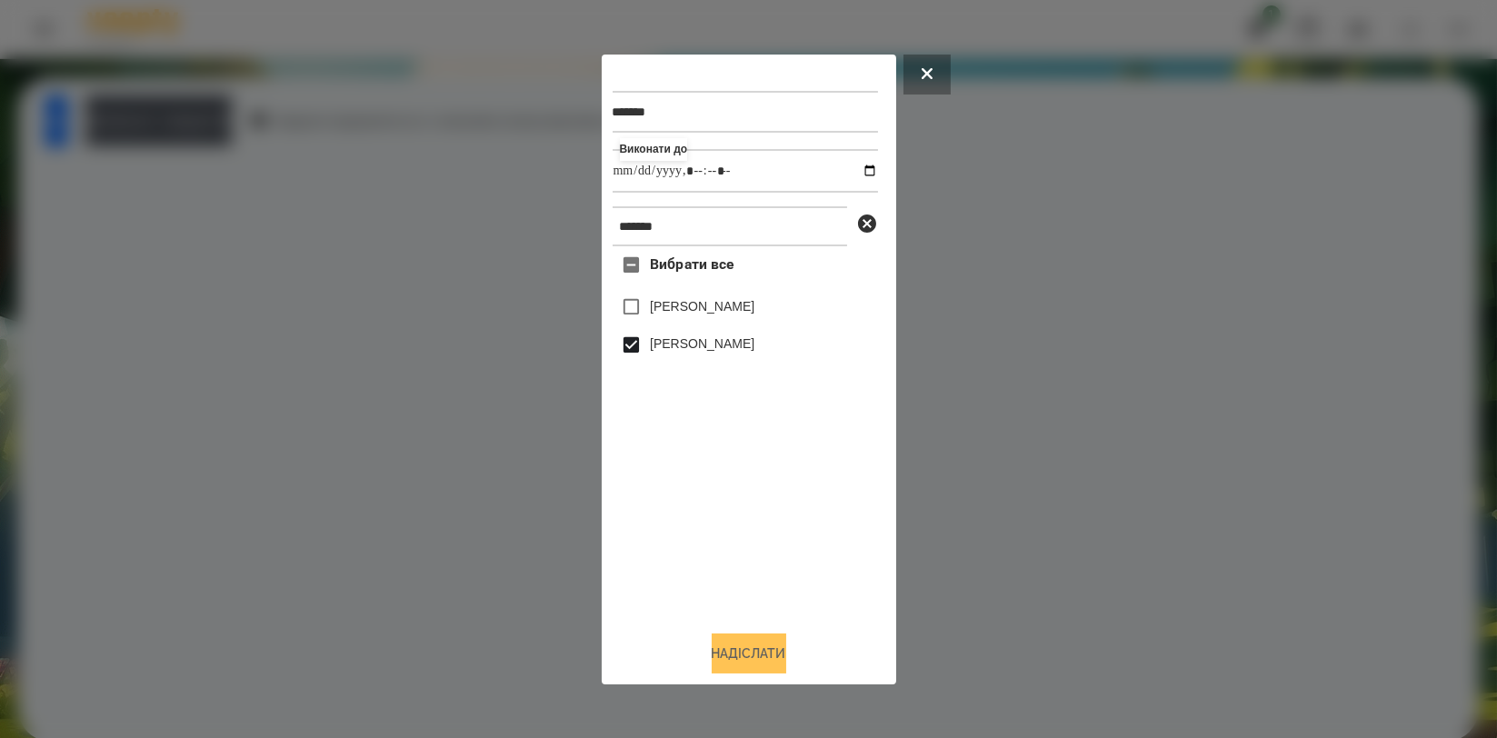
click at [765, 652] on button "Надіслати" at bounding box center [749, 653] width 75 height 40
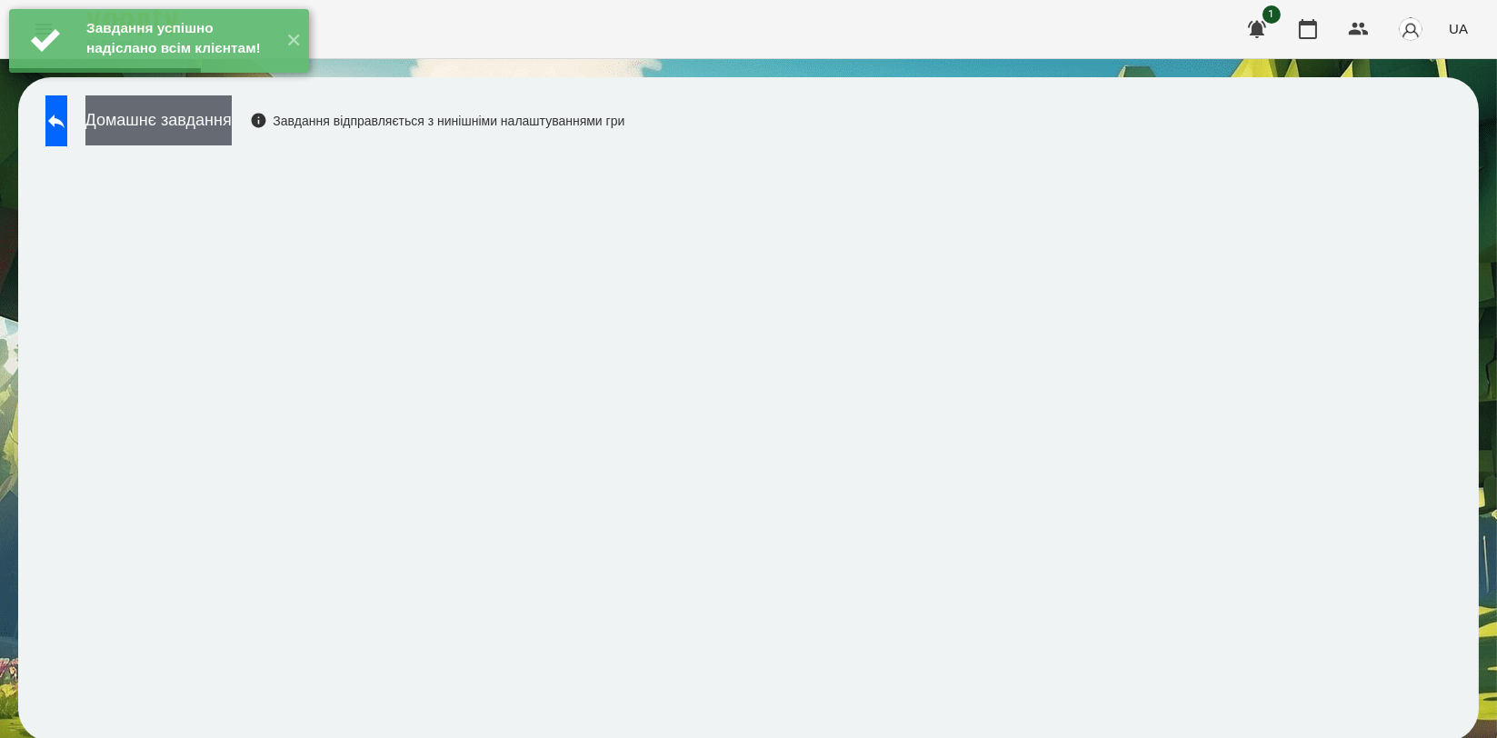
click at [232, 129] on button "Домашнє завдання" at bounding box center [158, 120] width 146 height 50
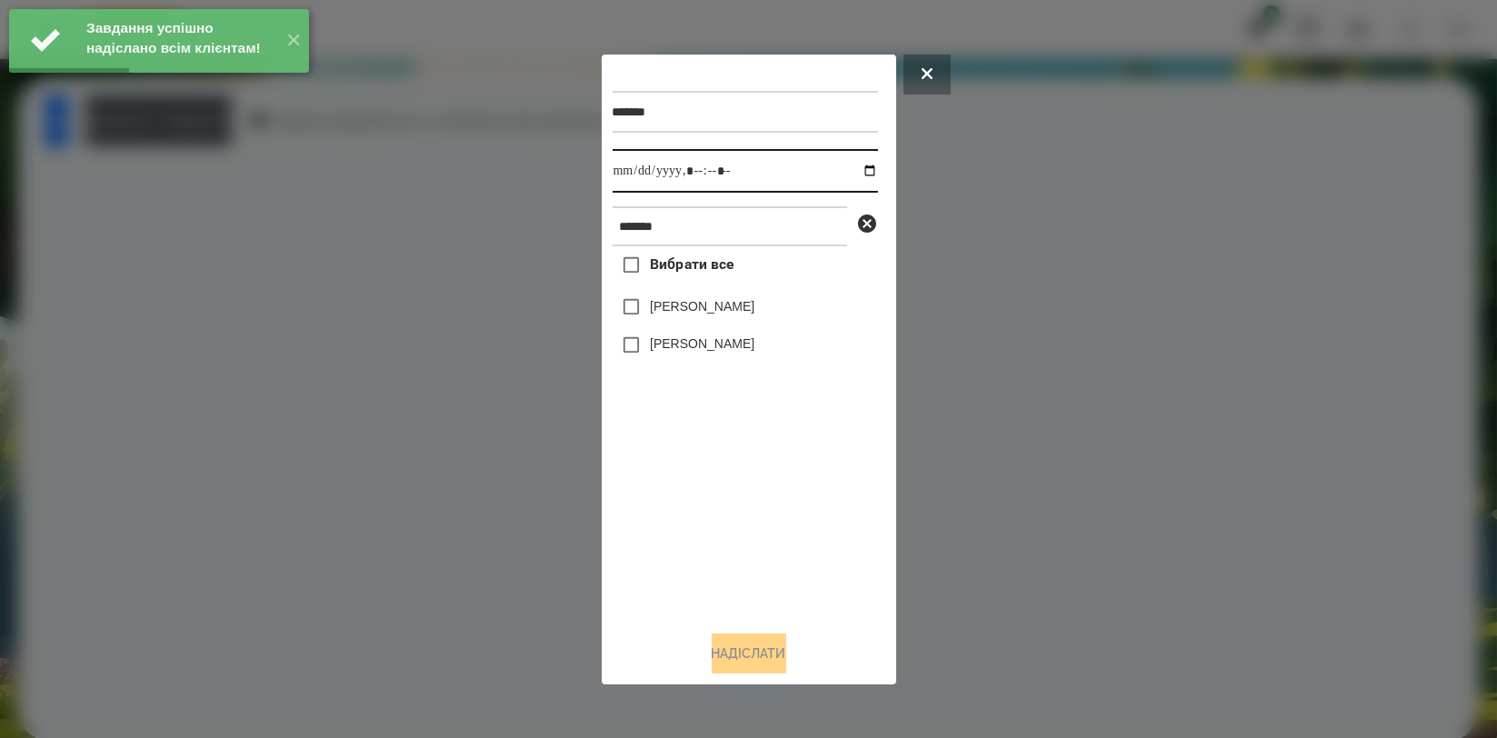
click at [856, 171] on input "datetime-local" at bounding box center [745, 171] width 265 height 44
type input "**********"
click at [756, 537] on div "Вибрати все [PERSON_NAME] [PERSON_NAME]" at bounding box center [745, 430] width 265 height 369
click at [726, 348] on label "[PERSON_NAME]" at bounding box center [702, 343] width 105 height 18
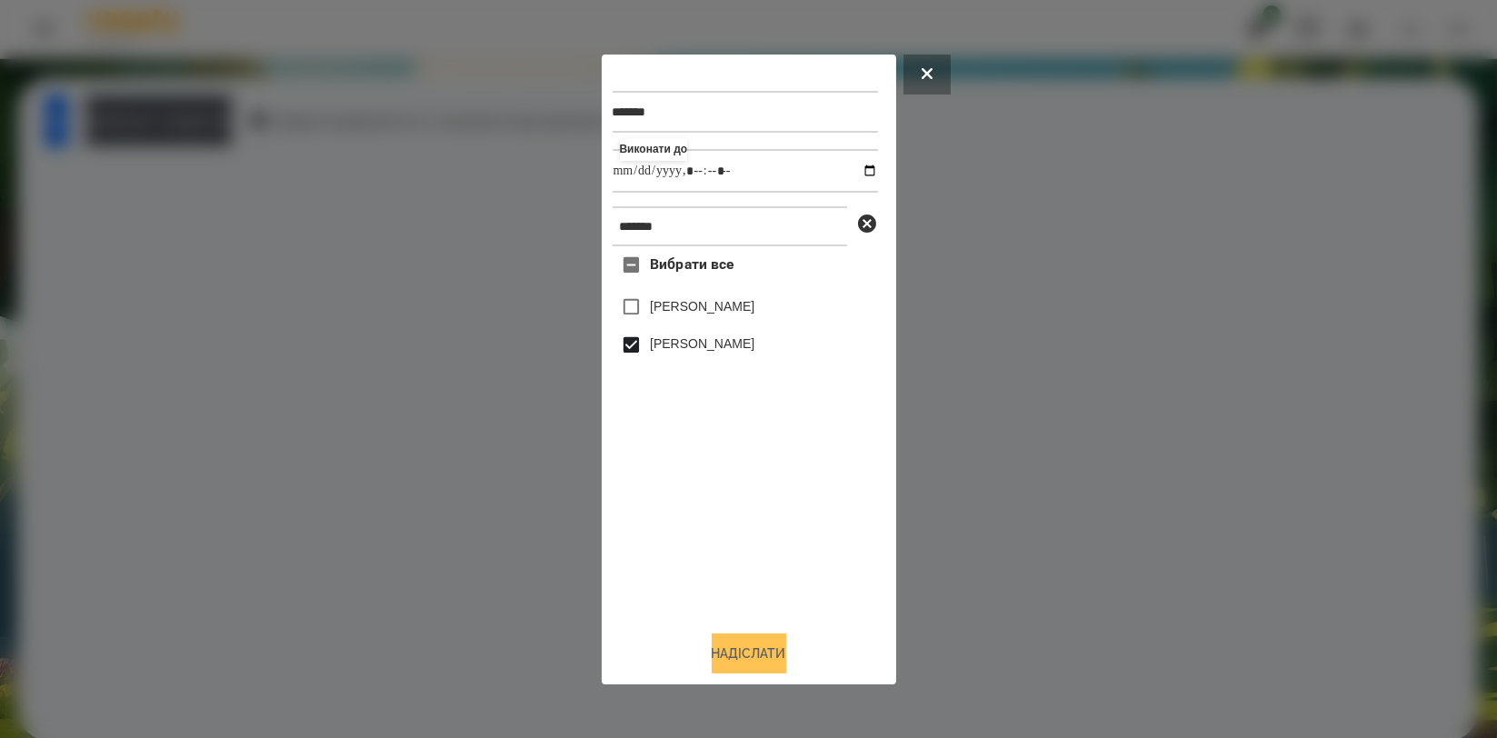
click at [758, 651] on button "Надіслати" at bounding box center [749, 653] width 75 height 40
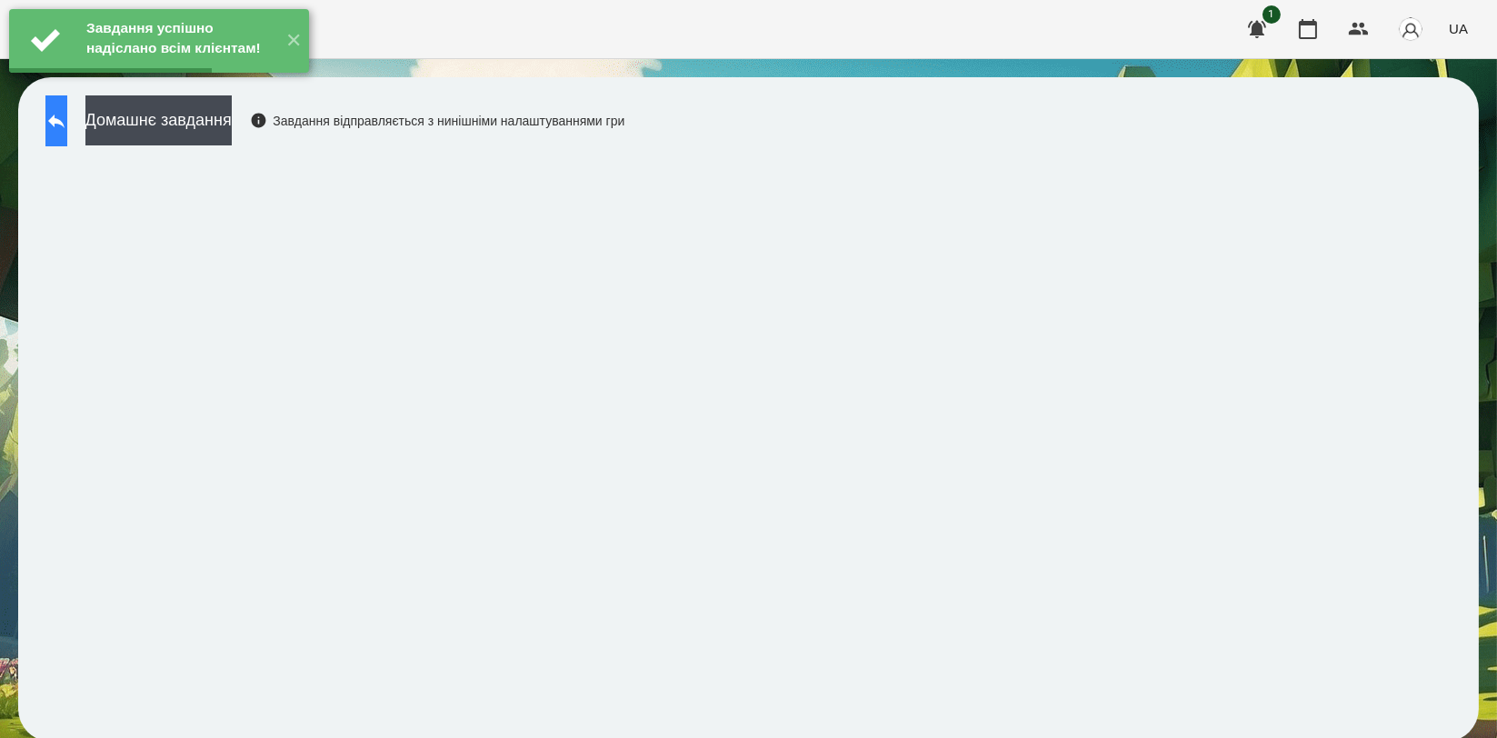
click at [67, 131] on button at bounding box center [56, 120] width 22 height 51
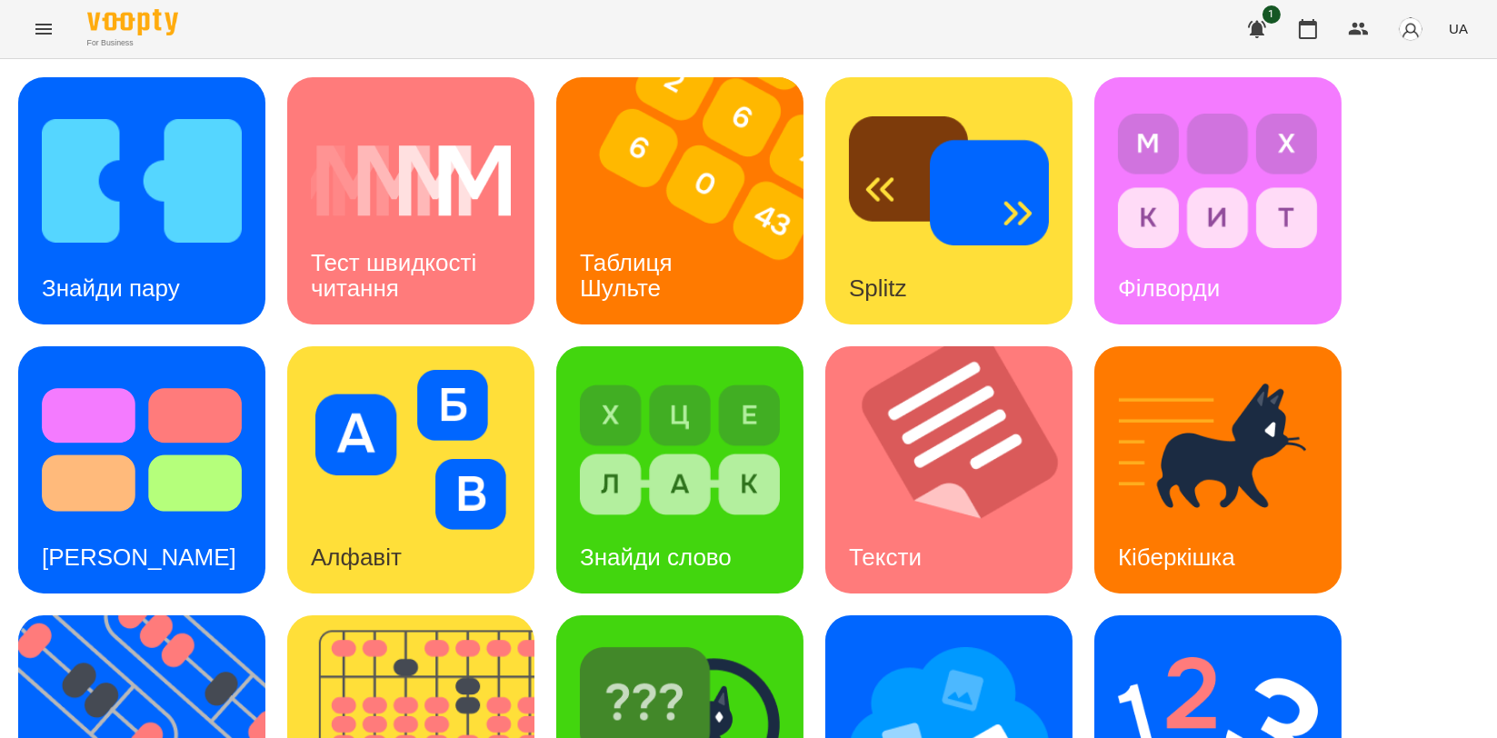
scroll to position [303, 0]
click at [129, 615] on img at bounding box center [153, 738] width 270 height 247
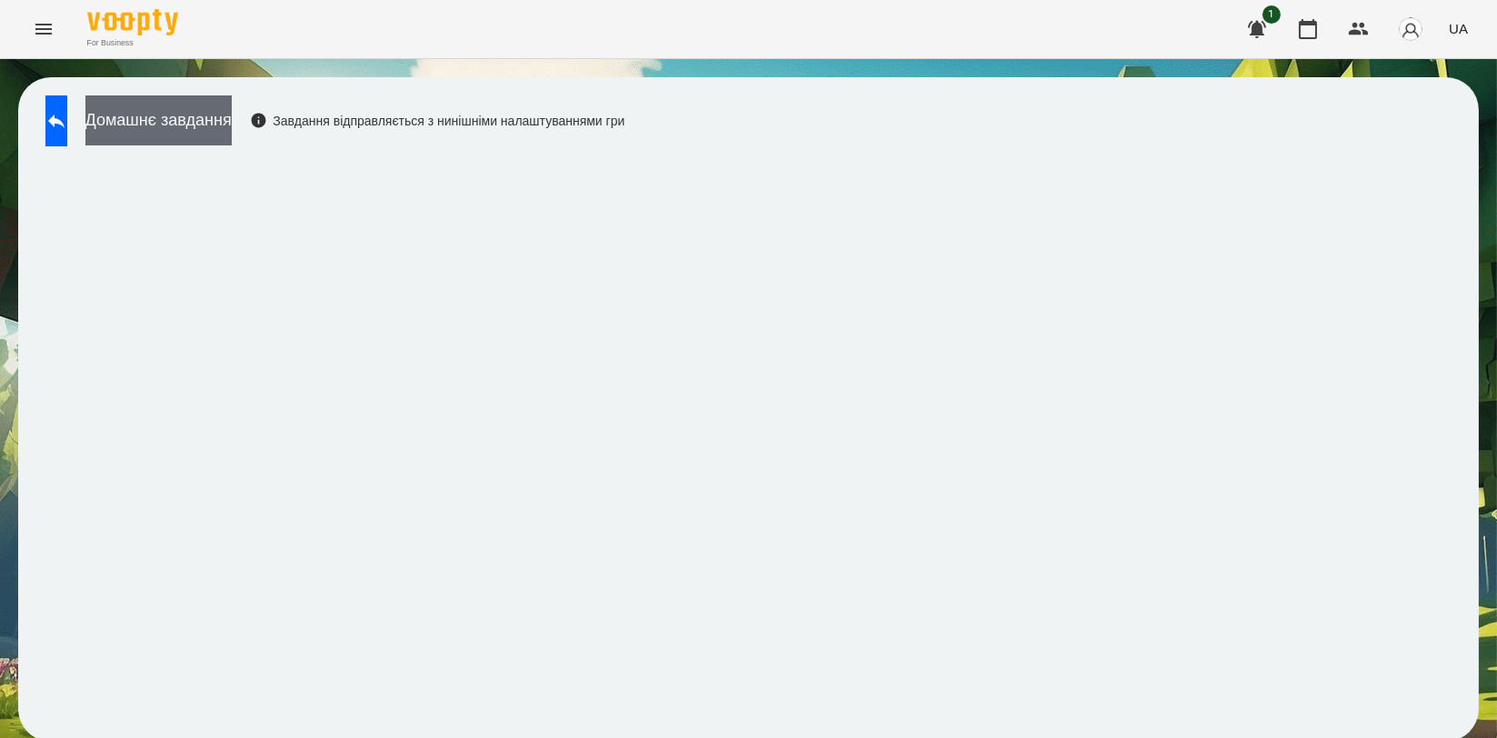
click at [168, 105] on button "Домашнє завдання" at bounding box center [158, 120] width 146 height 50
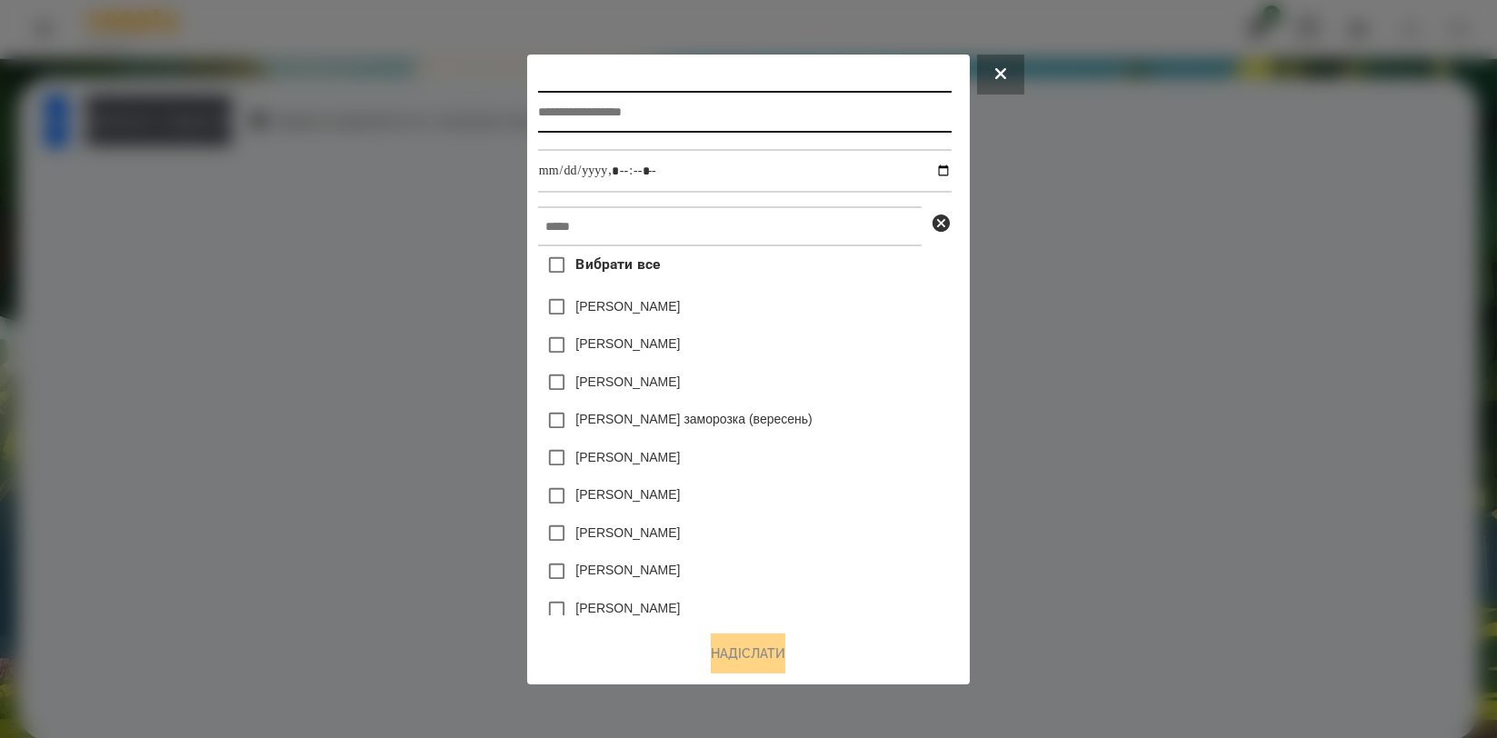
click at [567, 114] on input "text" at bounding box center [745, 112] width 414 height 42
type input "*********"
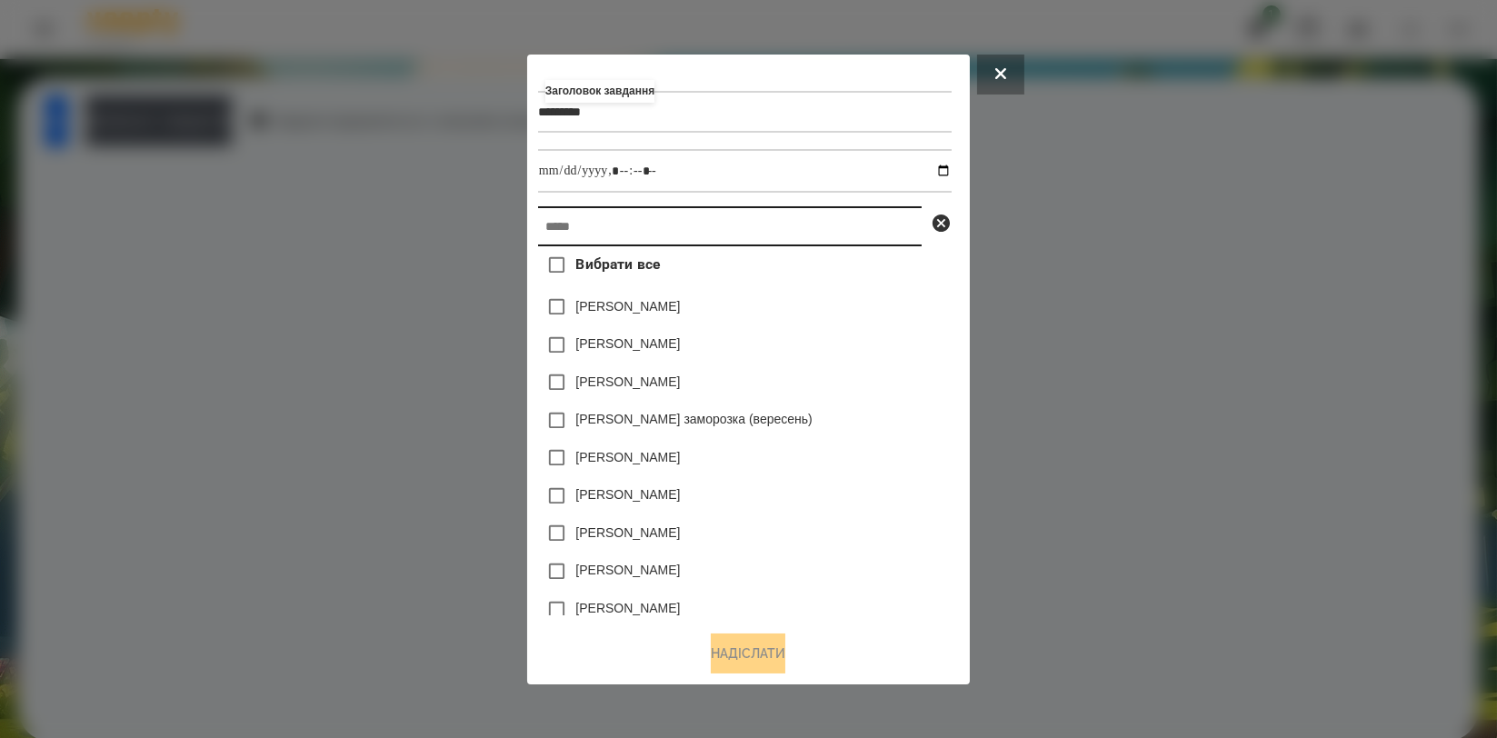
click at [562, 222] on input "text" at bounding box center [730, 226] width 384 height 40
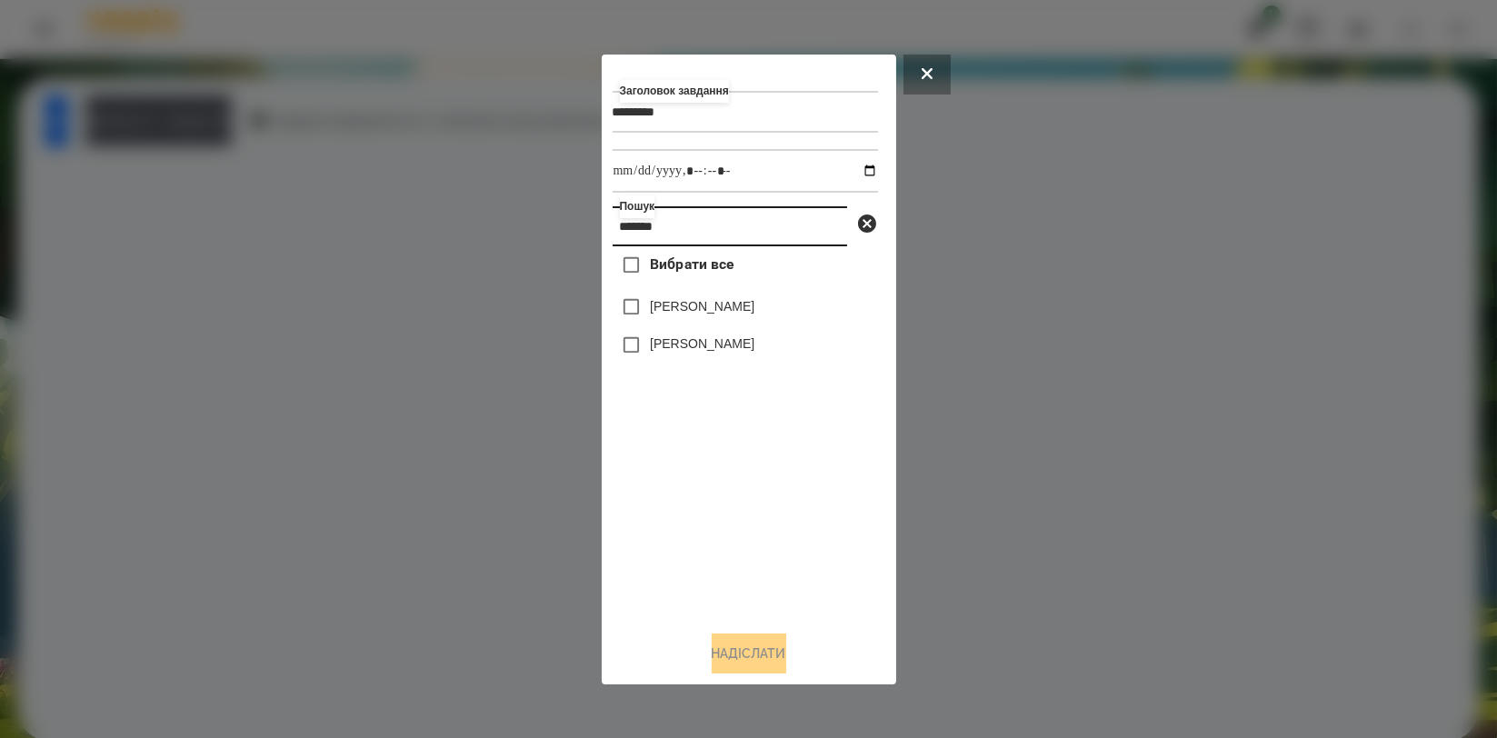
type input "*******"
click at [651, 353] on label "[PERSON_NAME]" at bounding box center [702, 343] width 105 height 18
click at [705, 311] on label "[PERSON_NAME]" at bounding box center [702, 306] width 105 height 18
click at [678, 339] on label "[PERSON_NAME]" at bounding box center [702, 343] width 105 height 18
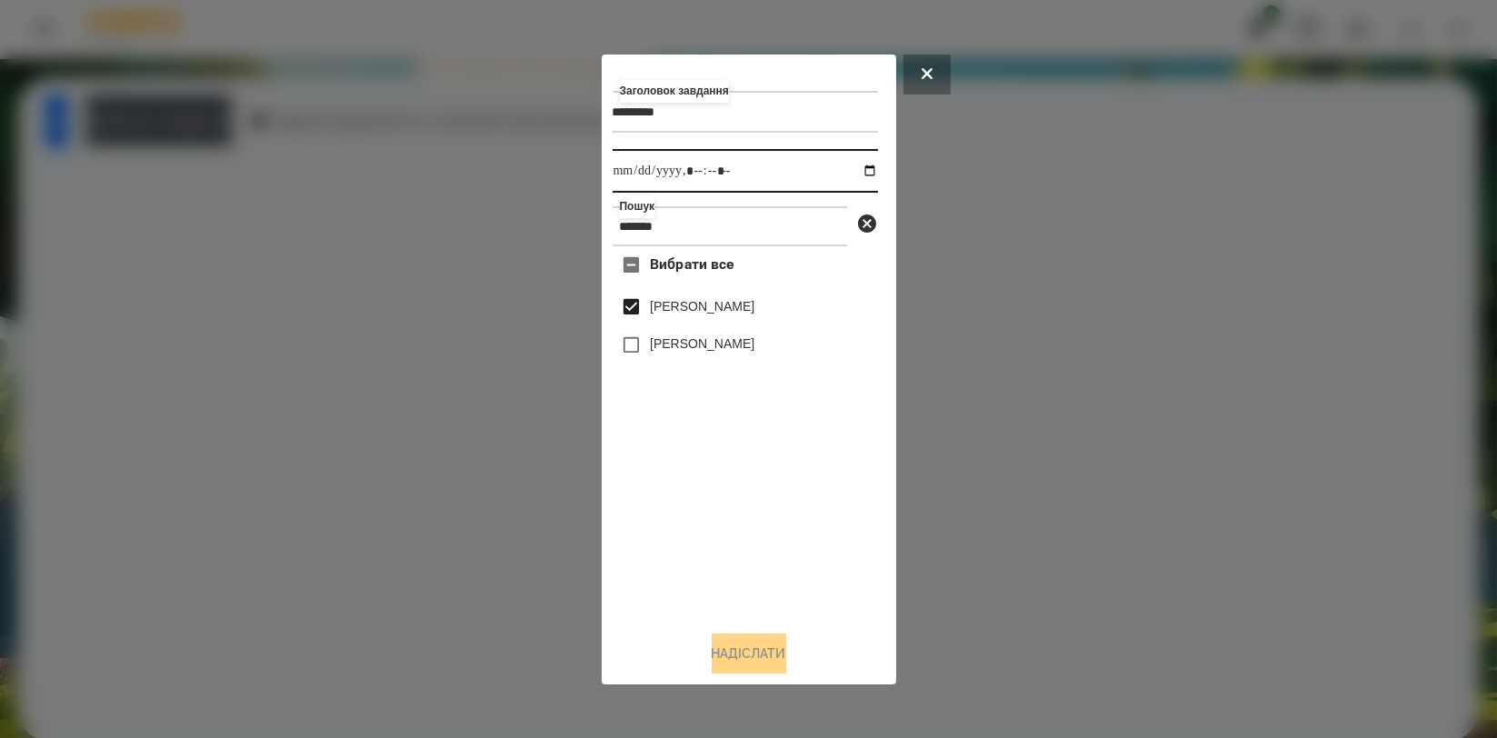
click at [852, 179] on input "datetime-local" at bounding box center [745, 171] width 265 height 44
type input "**********"
drag, startPoint x: 674, startPoint y: 512, endPoint x: 680, endPoint y: 541, distance: 29.6
click at [674, 513] on div "Вибрати все [PERSON_NAME] [PERSON_NAME]" at bounding box center [745, 430] width 265 height 369
click at [716, 641] on button "Надіслати" at bounding box center [749, 653] width 75 height 40
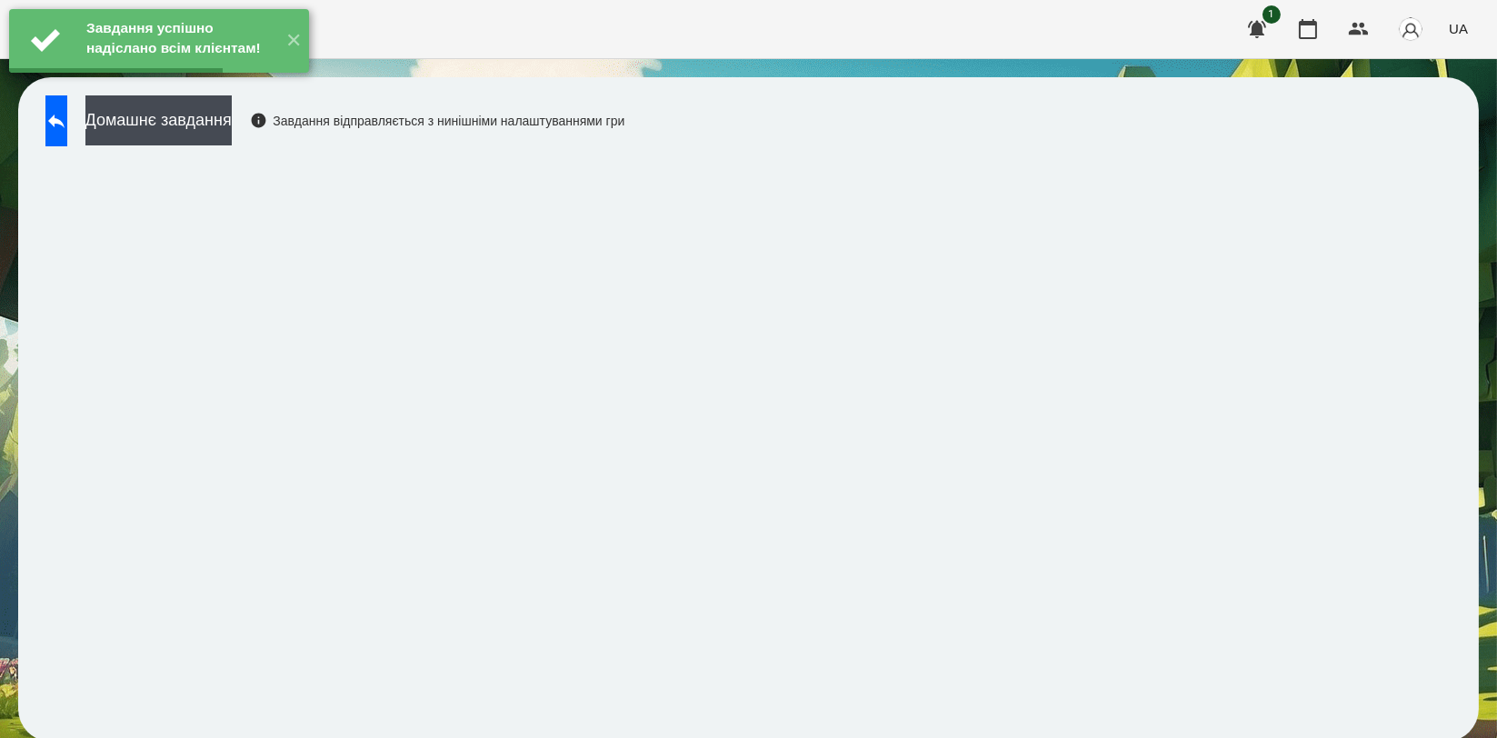
click at [311, 132] on div "Домашнє завдання Завдання відправляється з нинішніми налаштуваннями гри" at bounding box center [330, 125] width 588 height 60
click at [232, 123] on button "Домашнє завдання" at bounding box center [158, 120] width 146 height 50
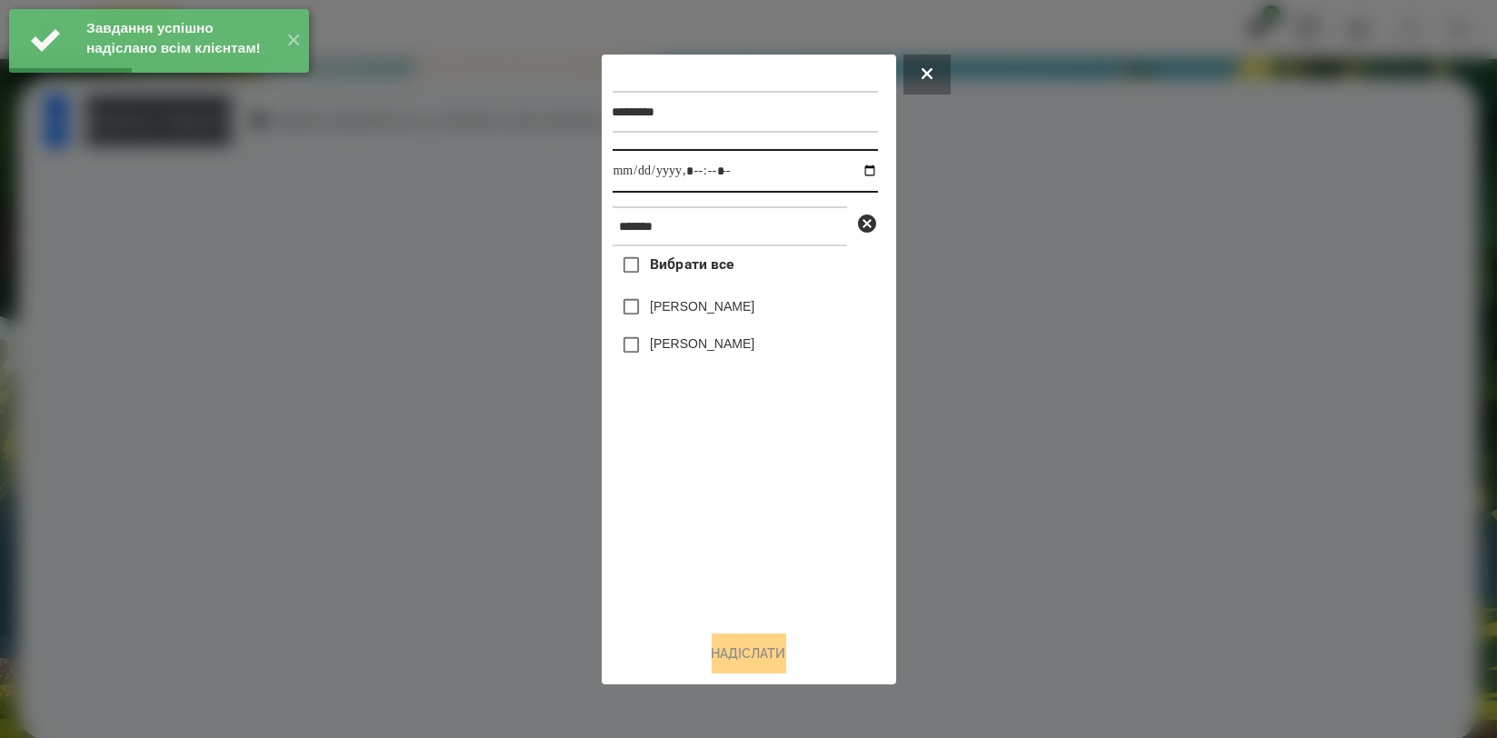
click at [854, 173] on input "datetime-local" at bounding box center [745, 171] width 265 height 44
type input "**********"
click at [681, 496] on div "Вибрати все [PERSON_NAME] [PERSON_NAME]" at bounding box center [745, 430] width 265 height 369
click at [687, 345] on label "[PERSON_NAME]" at bounding box center [702, 343] width 105 height 18
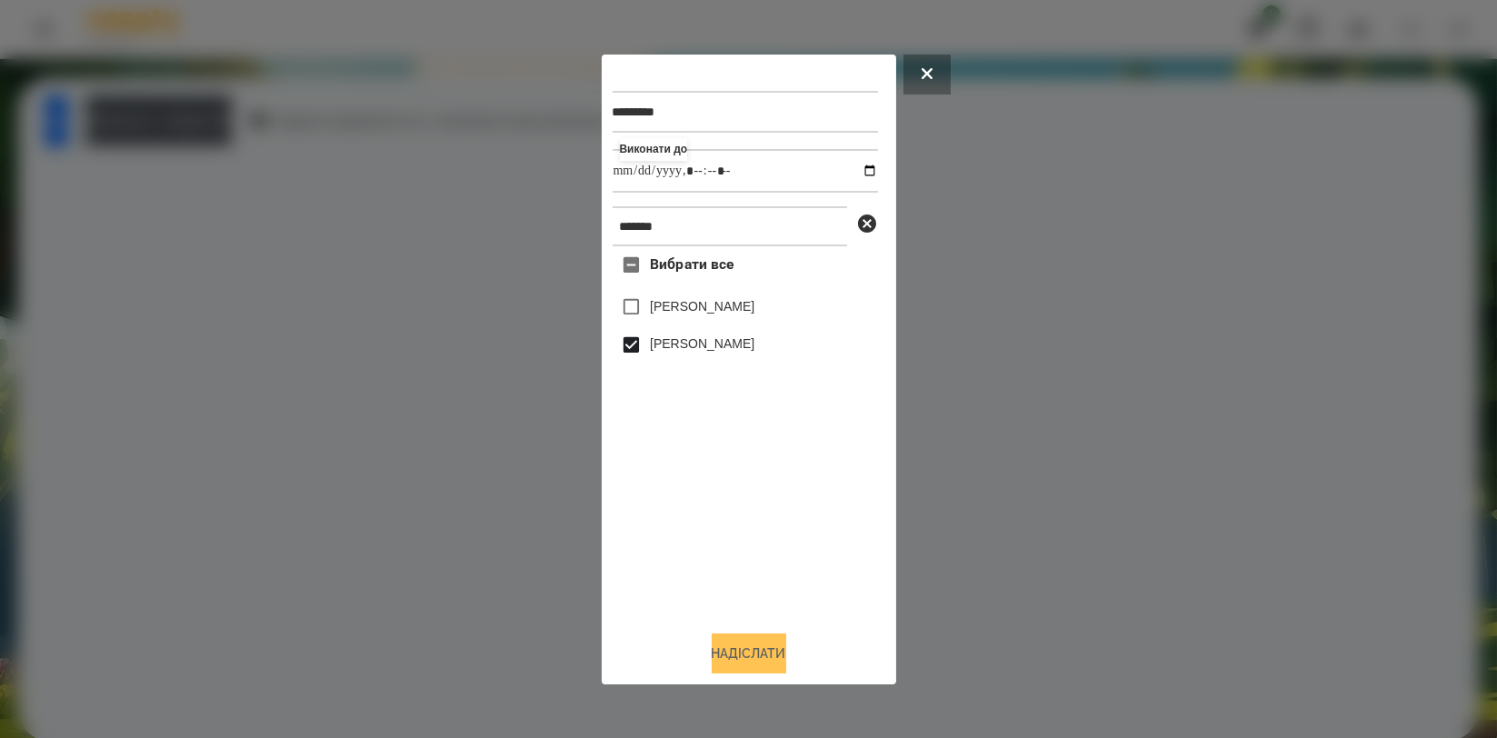
click at [745, 666] on button "Надіслати" at bounding box center [749, 653] width 75 height 40
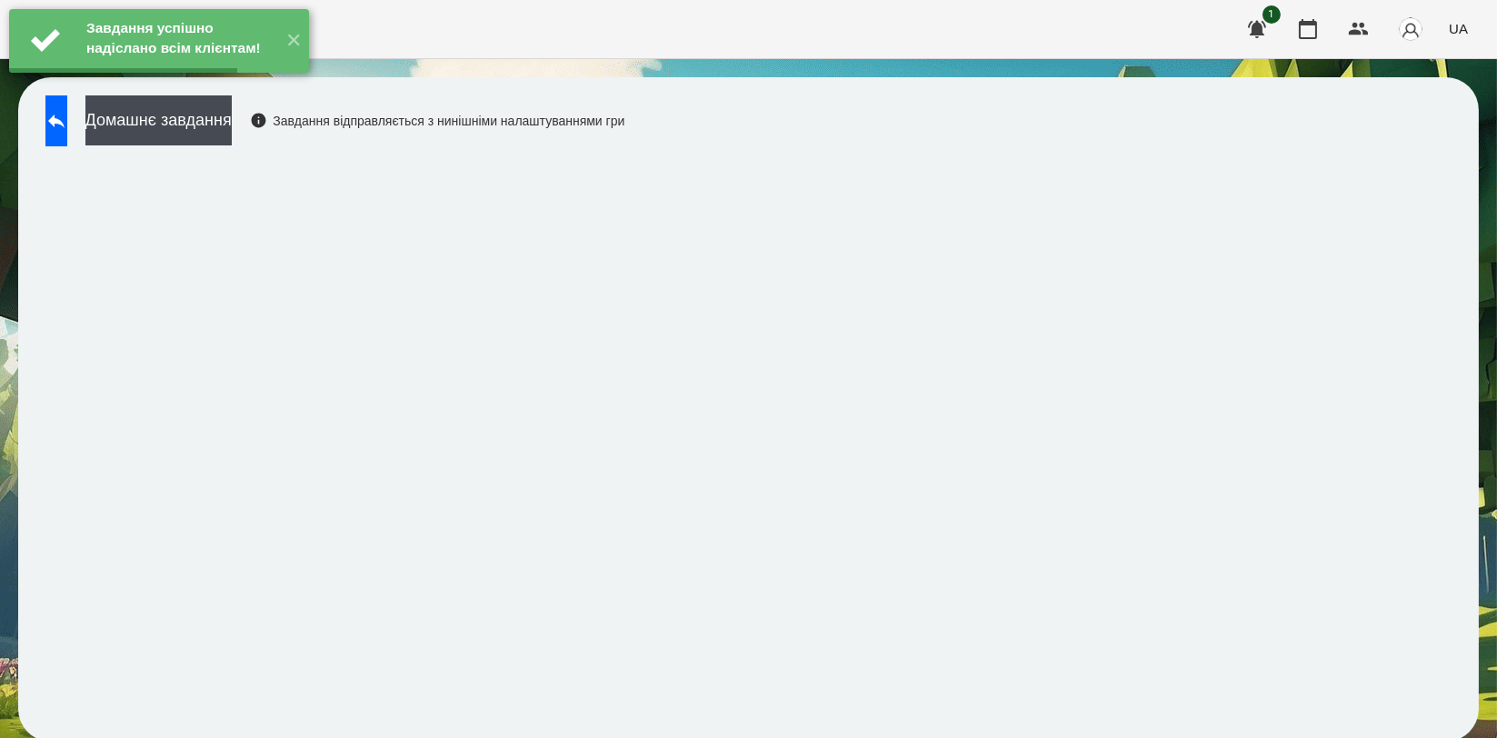
click at [232, 131] on button "Домашнє завдання" at bounding box center [158, 120] width 146 height 50
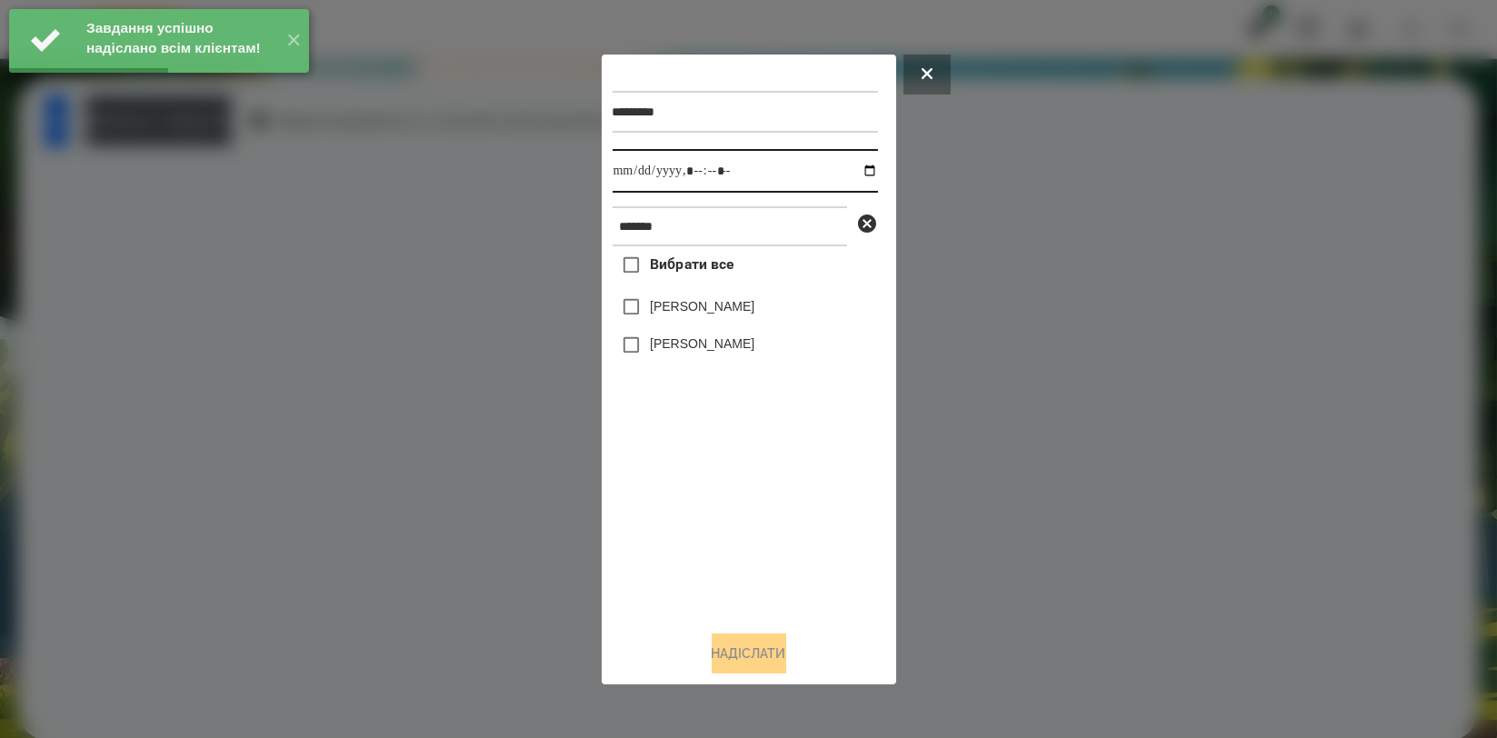
click at [854, 171] on input "datetime-local" at bounding box center [745, 171] width 265 height 44
type input "**********"
click at [691, 469] on div "Вибрати все [PERSON_NAME] [PERSON_NAME]" at bounding box center [745, 430] width 265 height 369
click at [693, 347] on label "[PERSON_NAME]" at bounding box center [702, 343] width 105 height 18
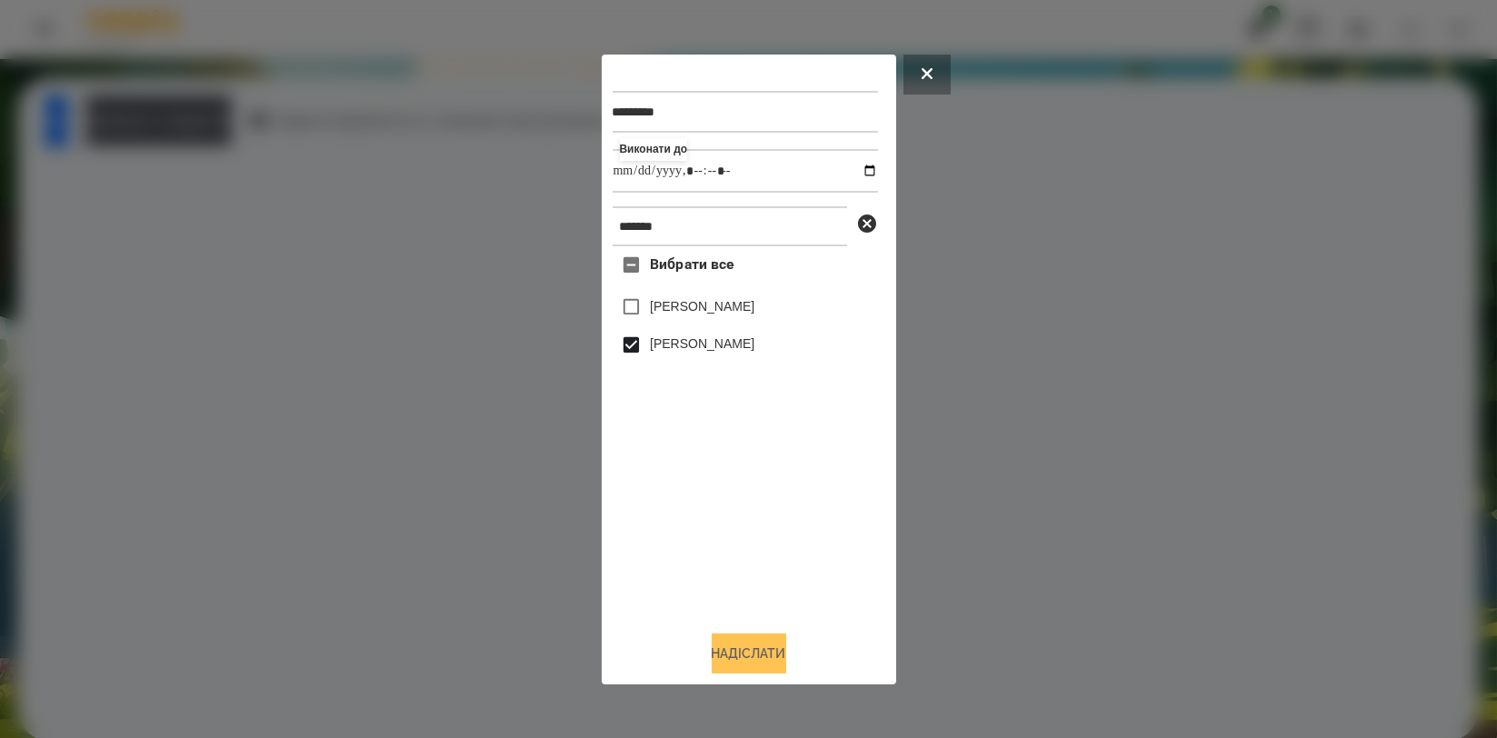
click at [727, 648] on button "Надіслати" at bounding box center [749, 653] width 75 height 40
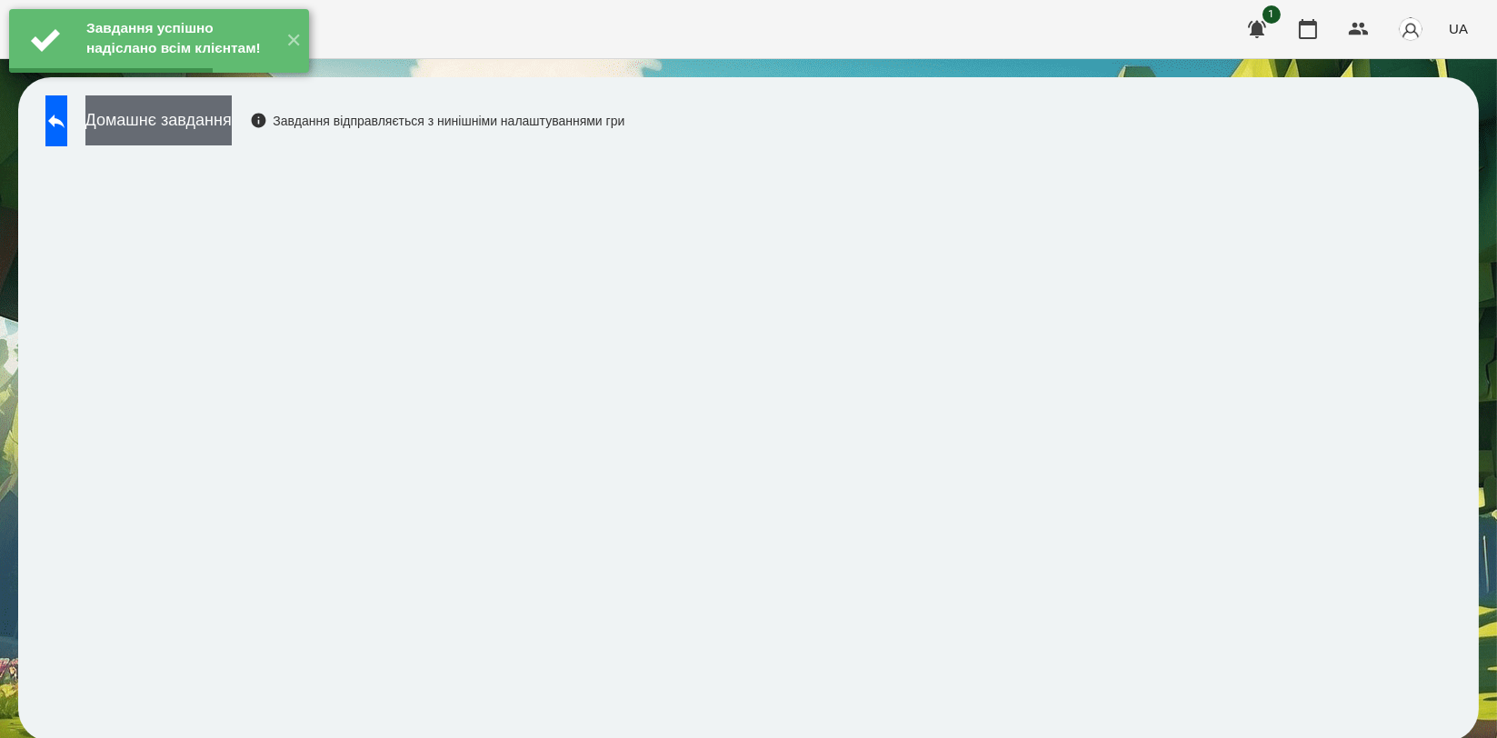
click at [224, 125] on button "Домашнє завдання" at bounding box center [158, 120] width 146 height 50
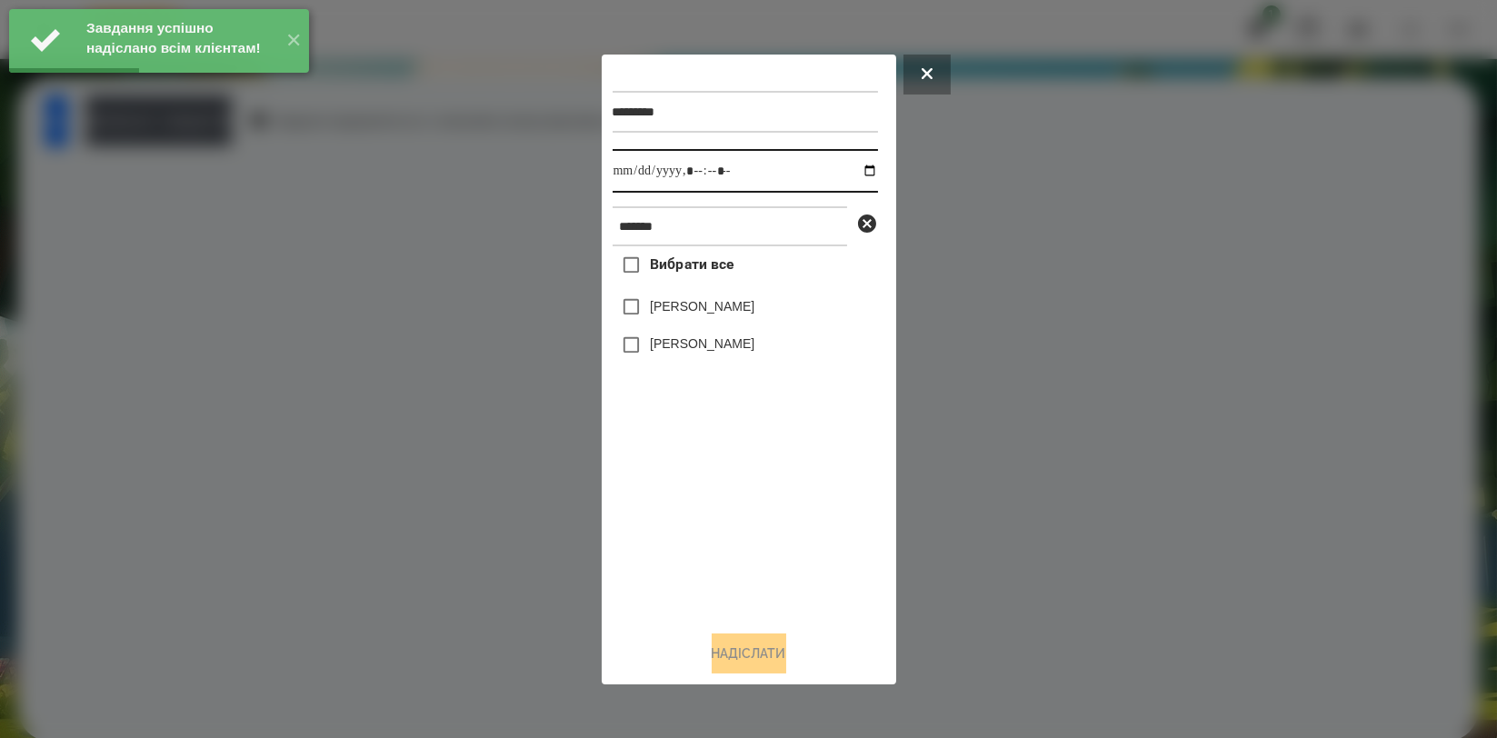
click at [858, 175] on input "datetime-local" at bounding box center [745, 171] width 265 height 44
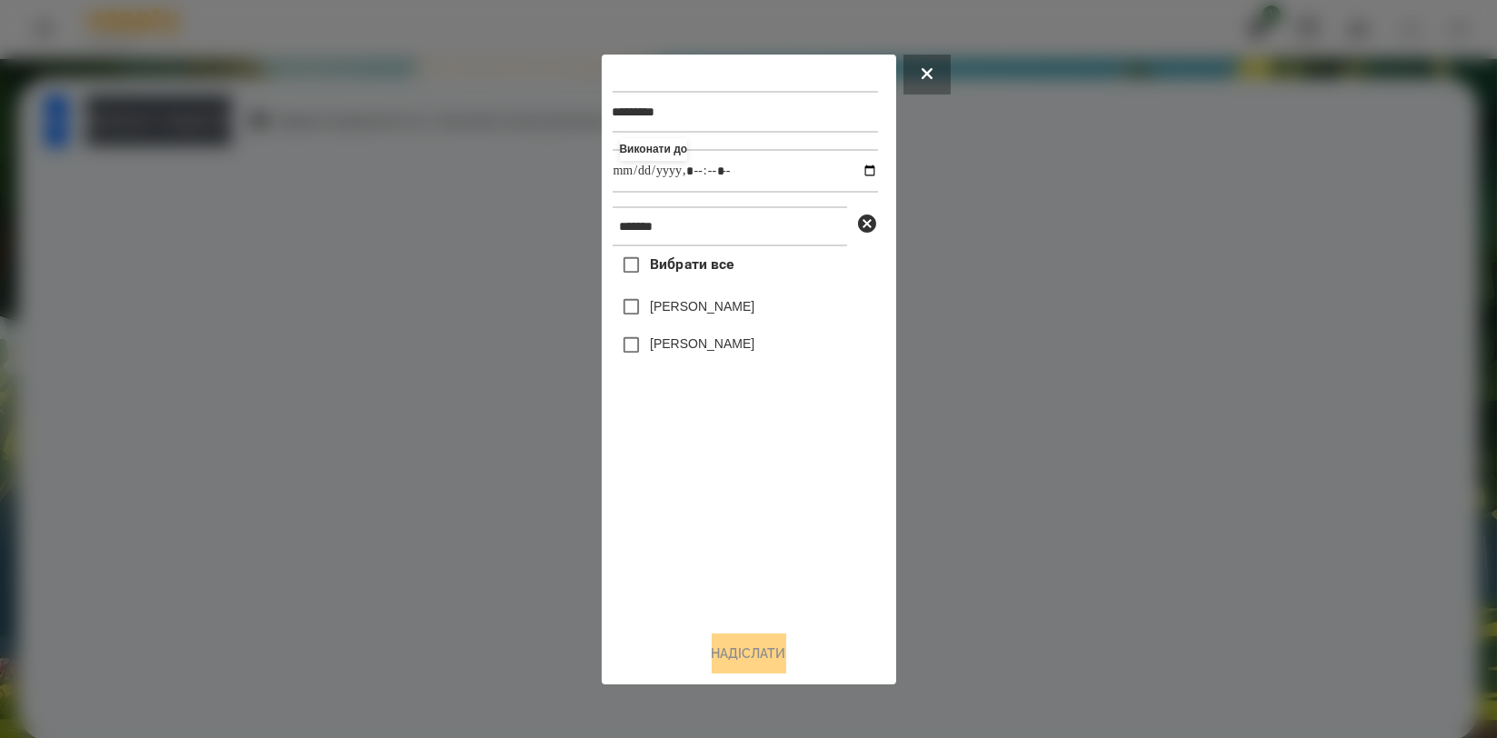
type input "**********"
click at [675, 543] on div "Вибрати все [PERSON_NAME] [PERSON_NAME]" at bounding box center [745, 430] width 265 height 369
click at [705, 310] on label "[PERSON_NAME]" at bounding box center [702, 306] width 105 height 18
click at [751, 655] on button "Надіслати" at bounding box center [749, 653] width 75 height 40
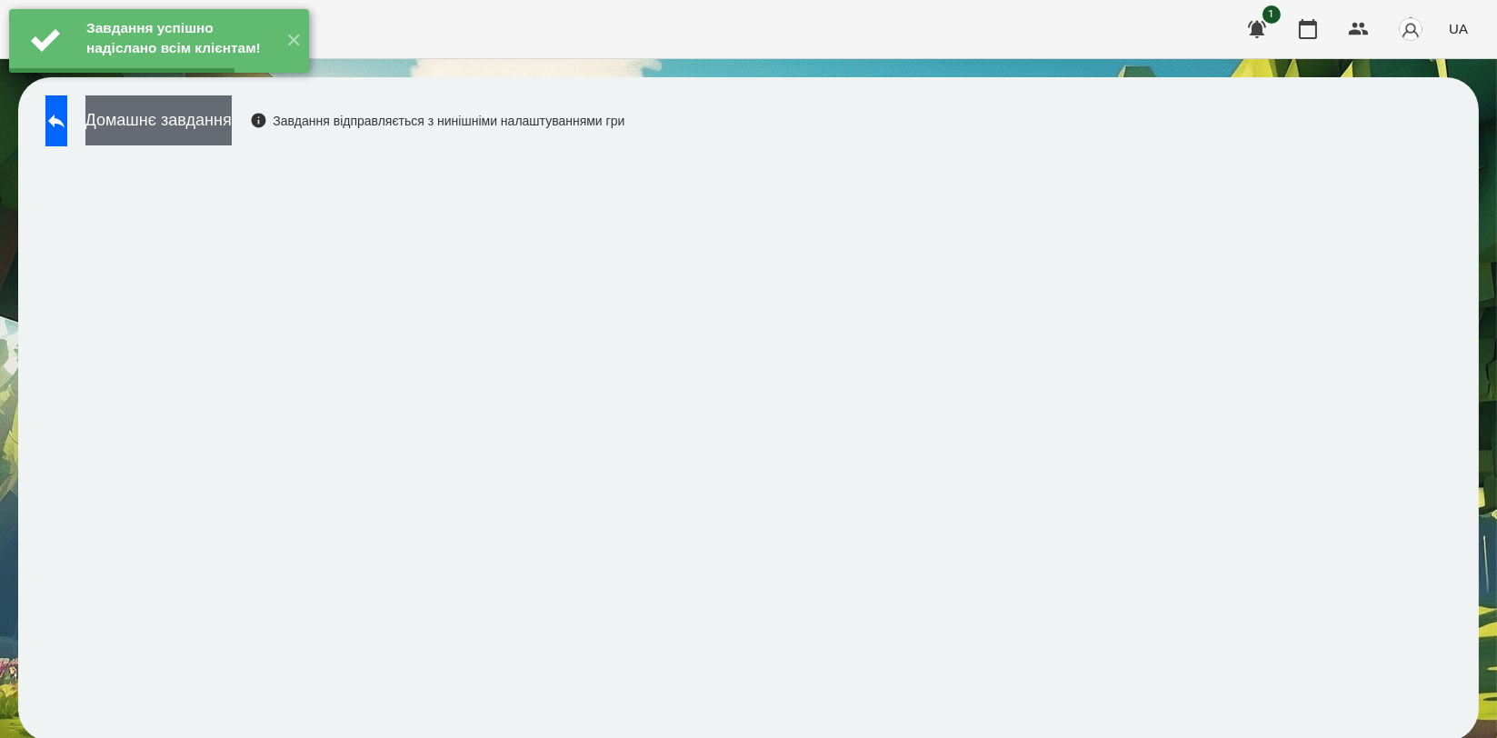
click at [204, 122] on button "Домашнє завдання" at bounding box center [158, 120] width 146 height 50
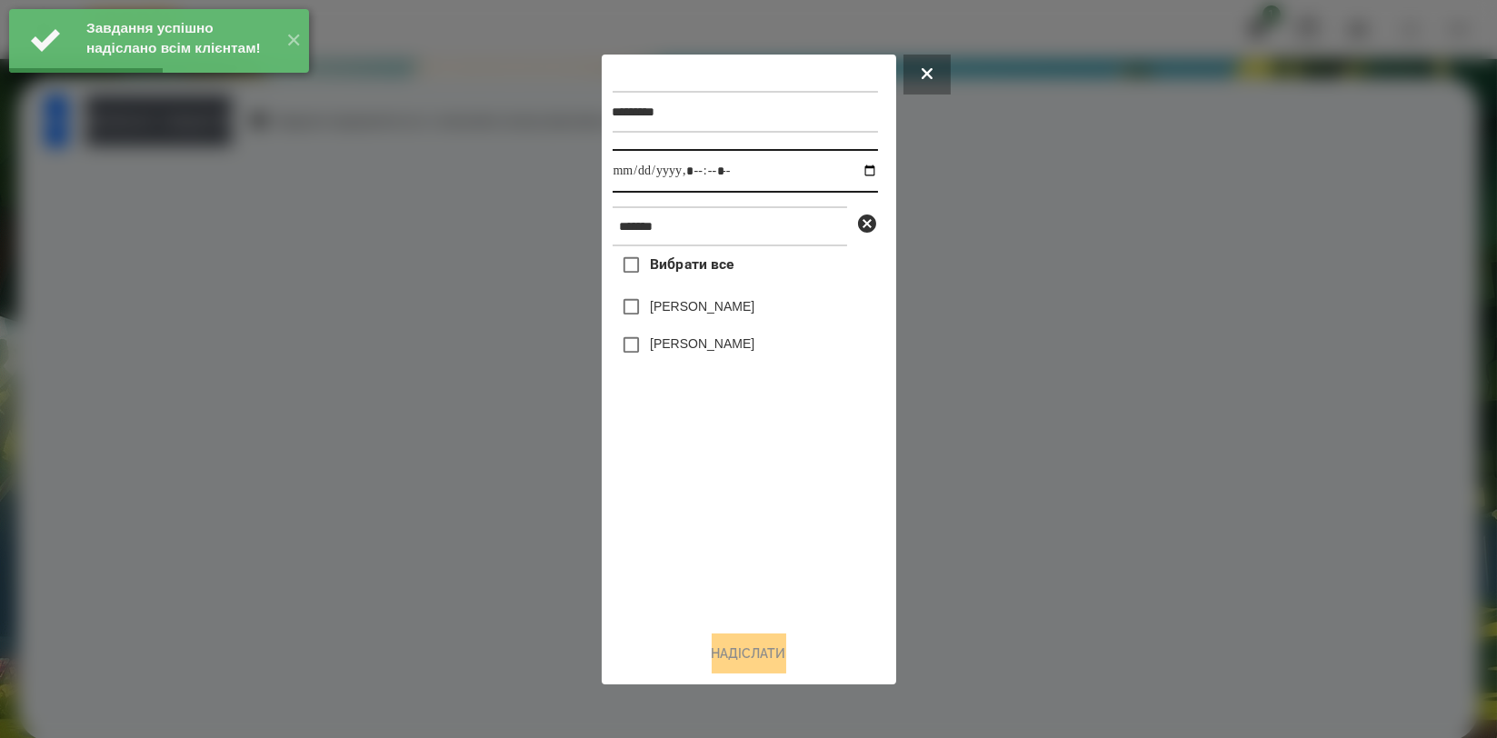
click at [858, 167] on input "datetime-local" at bounding box center [745, 171] width 265 height 44
type input "**********"
click at [706, 478] on div "Вибрати все [PERSON_NAME] [PERSON_NAME]" at bounding box center [745, 430] width 265 height 369
click at [713, 311] on label "[PERSON_NAME]" at bounding box center [702, 306] width 105 height 18
click at [755, 648] on button "Надіслати" at bounding box center [749, 653] width 75 height 40
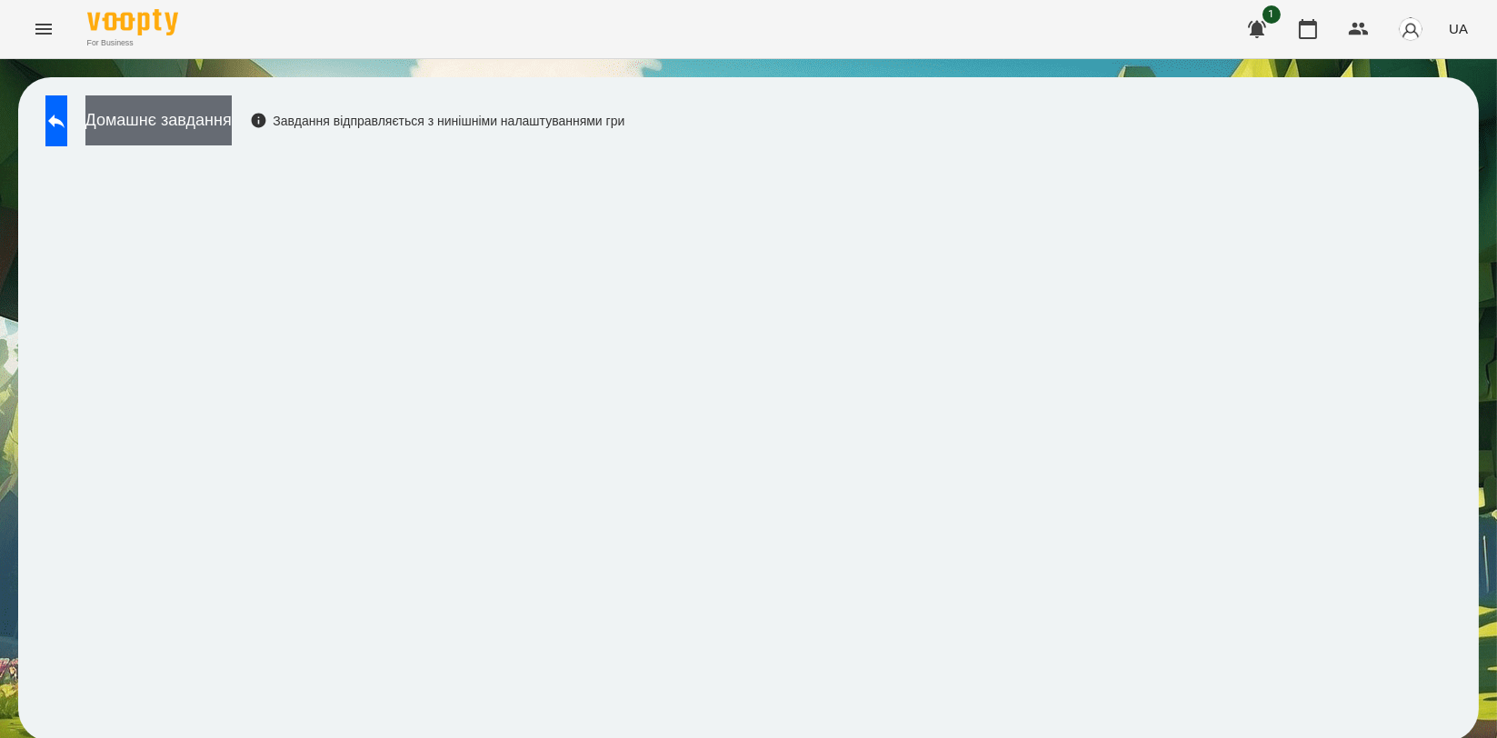
click at [232, 122] on button "Домашнє завдання" at bounding box center [158, 120] width 146 height 50
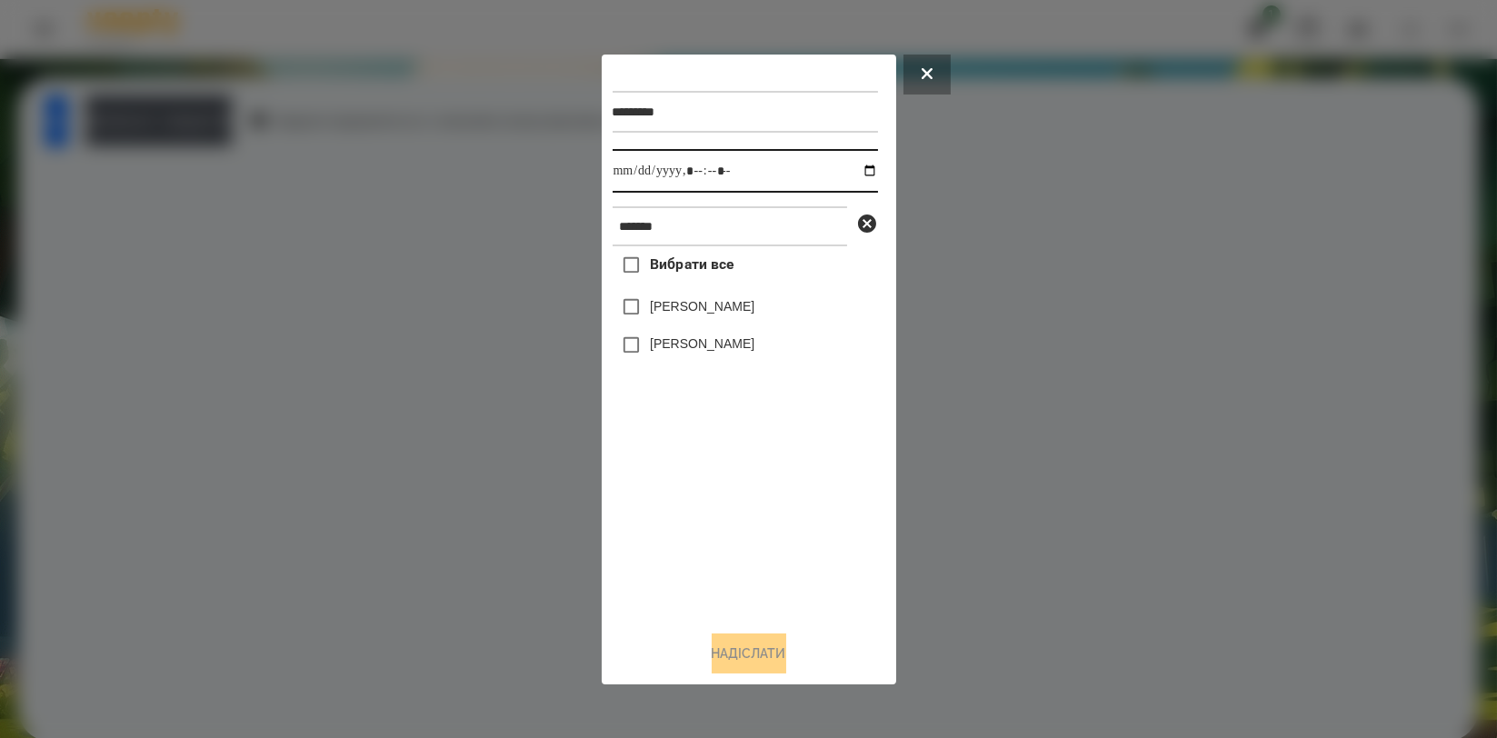
click at [852, 167] on input "datetime-local" at bounding box center [745, 171] width 265 height 44
drag, startPoint x: 688, startPoint y: 508, endPoint x: 682, endPoint y: 471, distance: 37.8
click at [688, 510] on div "Вибрати все [PERSON_NAME] [PERSON_NAME]" at bounding box center [745, 430] width 265 height 369
click at [861, 168] on input "datetime-local" at bounding box center [745, 171] width 265 height 44
type input "**********"
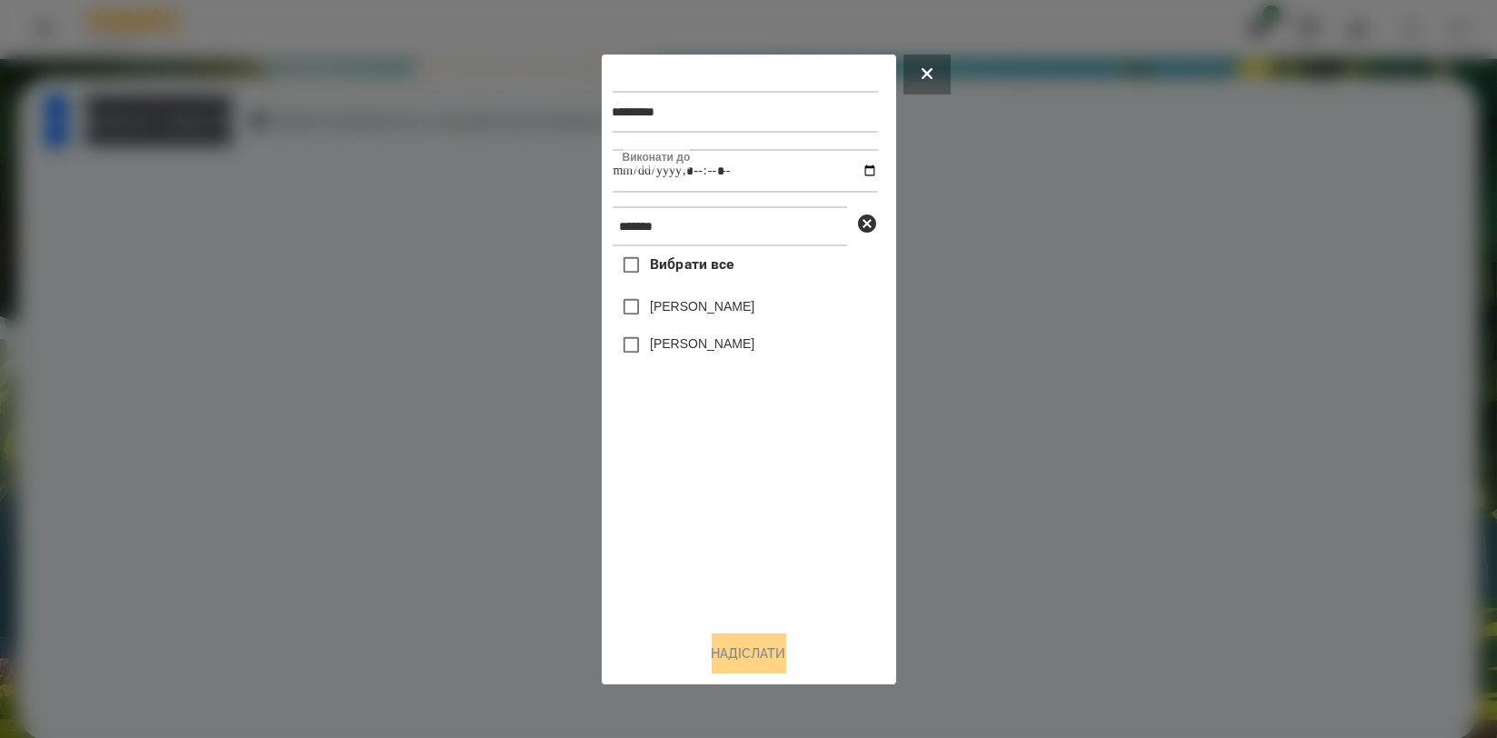
click at [712, 482] on div "Вибрати все [PERSON_NAME] [PERSON_NAME]" at bounding box center [745, 430] width 265 height 369
click at [705, 315] on label "[PERSON_NAME]" at bounding box center [702, 306] width 105 height 18
click at [749, 639] on button "Надіслати" at bounding box center [749, 653] width 75 height 40
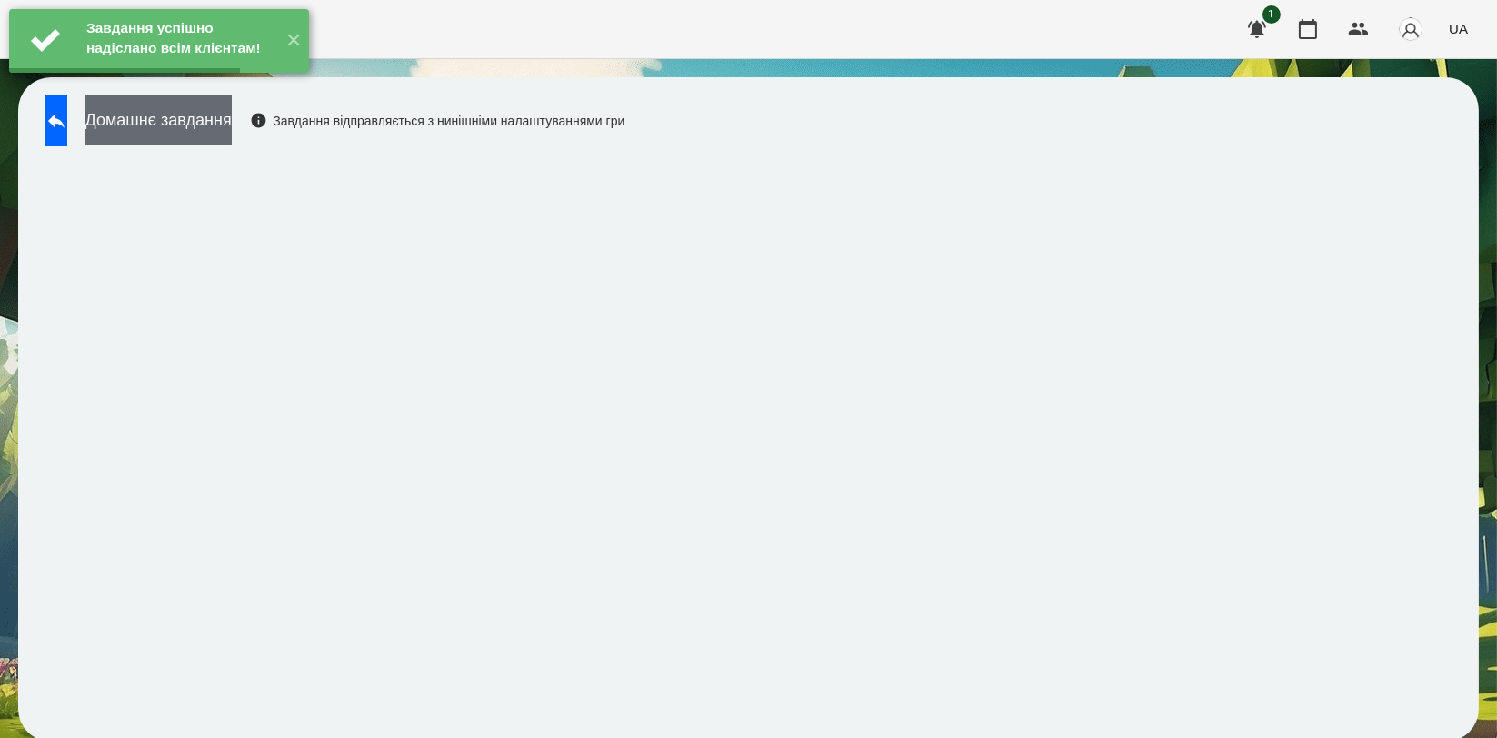
click at [206, 122] on button "Домашнє завдання" at bounding box center [158, 120] width 146 height 50
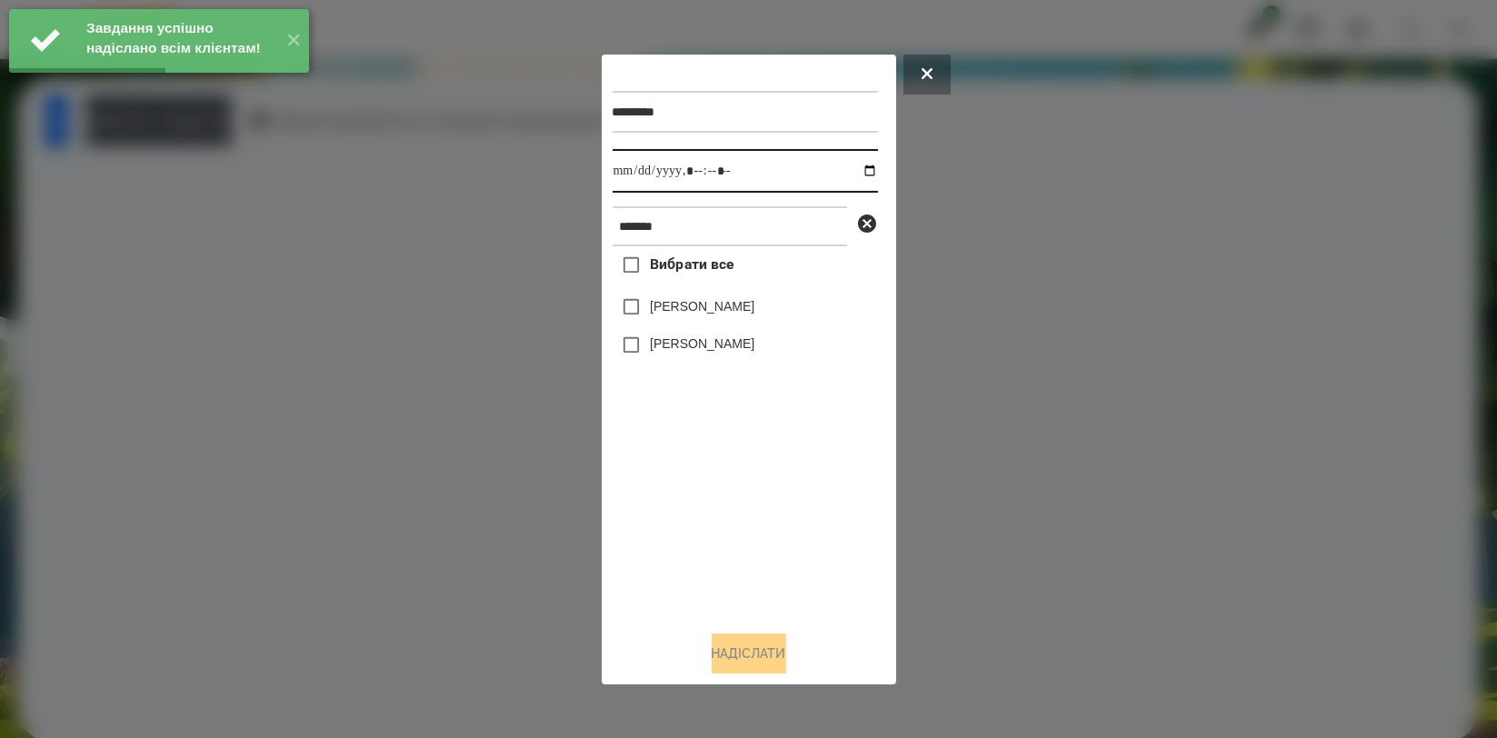
click at [853, 174] on input "datetime-local" at bounding box center [745, 171] width 265 height 44
type input "**********"
click at [751, 515] on div "Вибрати все [PERSON_NAME] [PERSON_NAME]" at bounding box center [745, 430] width 265 height 369
click at [735, 314] on label "[PERSON_NAME]" at bounding box center [702, 306] width 105 height 18
click at [760, 641] on button "Надіслати" at bounding box center [749, 653] width 75 height 40
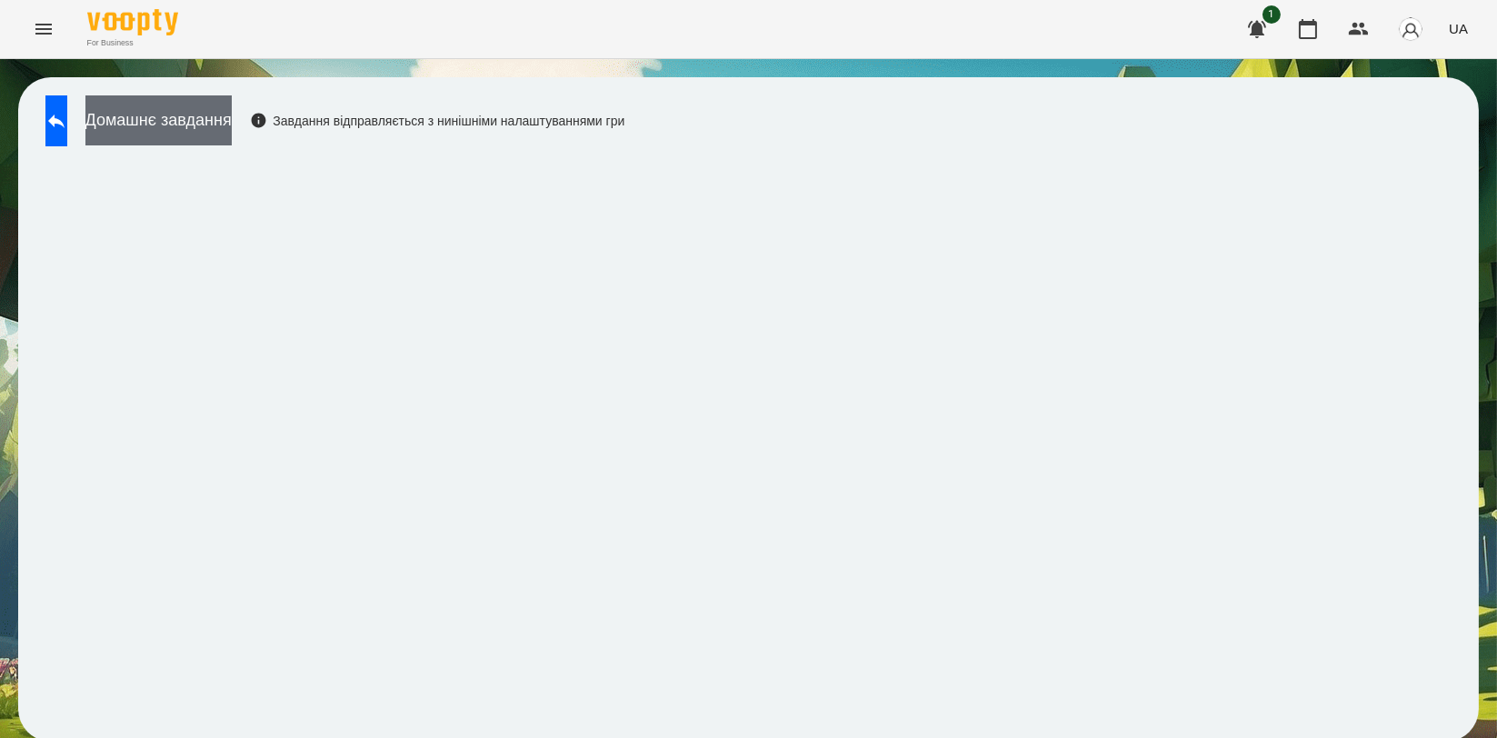
click at [232, 129] on button "Домашнє завдання" at bounding box center [158, 120] width 146 height 50
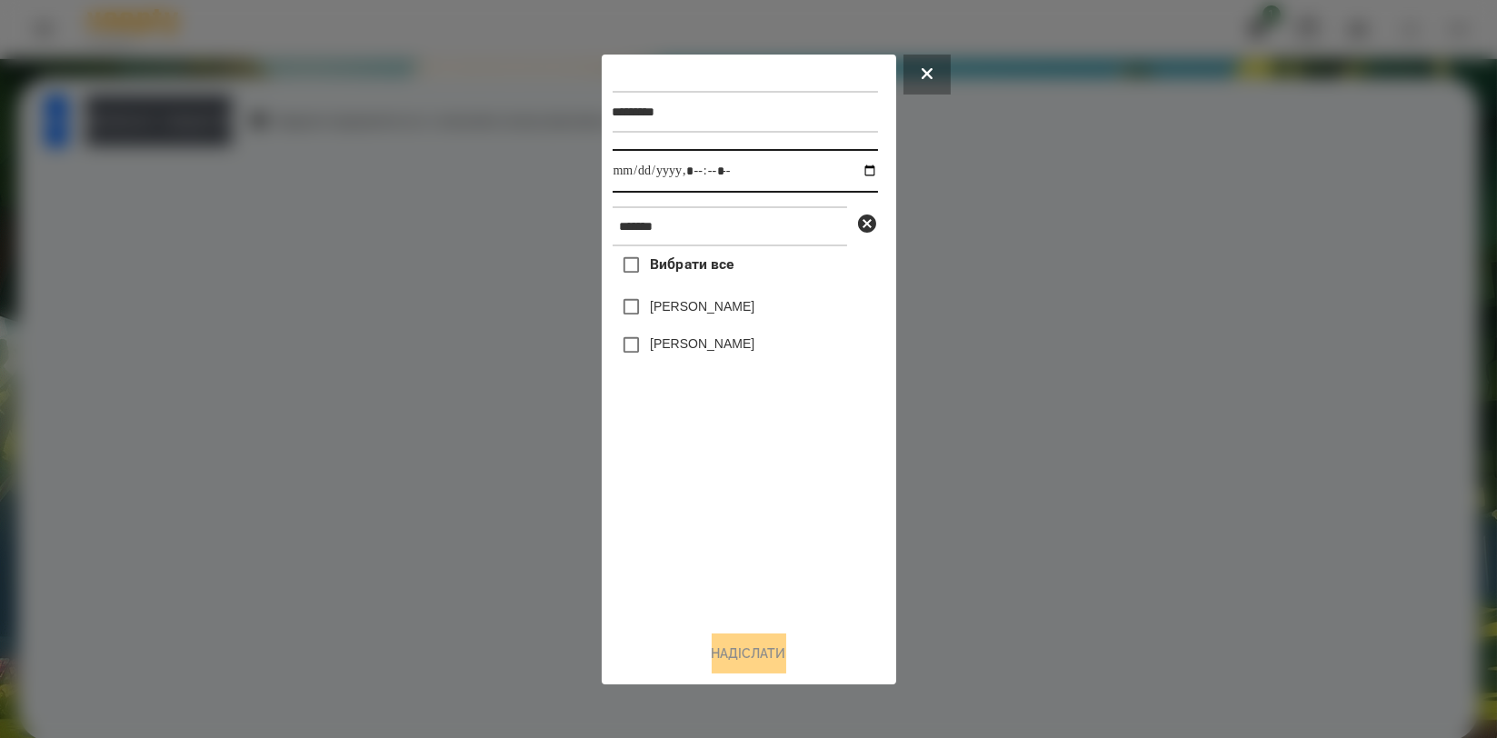
click at [863, 166] on input "datetime-local" at bounding box center [745, 171] width 265 height 44
type input "**********"
drag, startPoint x: 758, startPoint y: 507, endPoint x: 752, endPoint y: 471, distance: 36.9
click at [758, 508] on div "Вибрати все [PERSON_NAME] [PERSON_NAME]" at bounding box center [745, 430] width 265 height 369
click at [740, 304] on label "[PERSON_NAME]" at bounding box center [702, 306] width 105 height 18
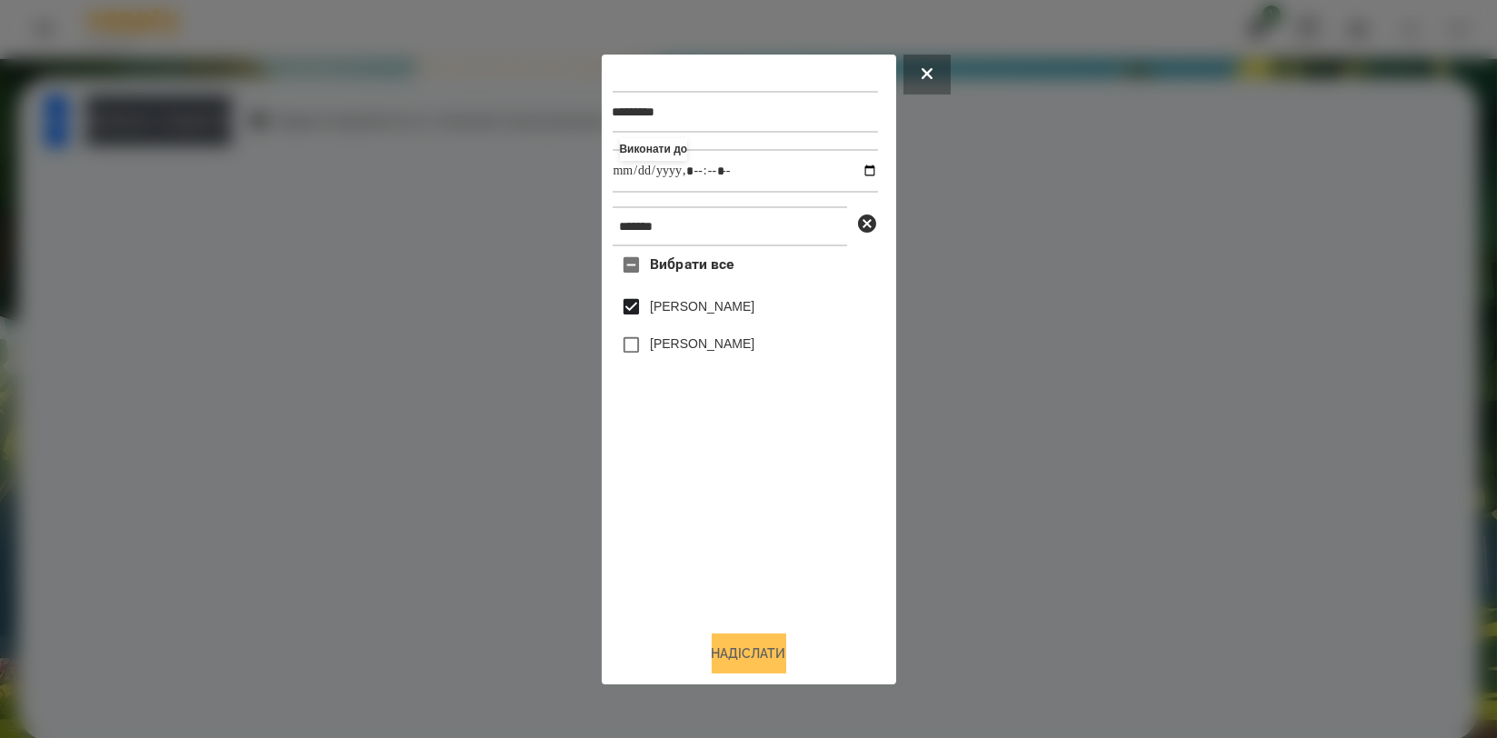
click at [751, 650] on button "Надіслати" at bounding box center [749, 653] width 75 height 40
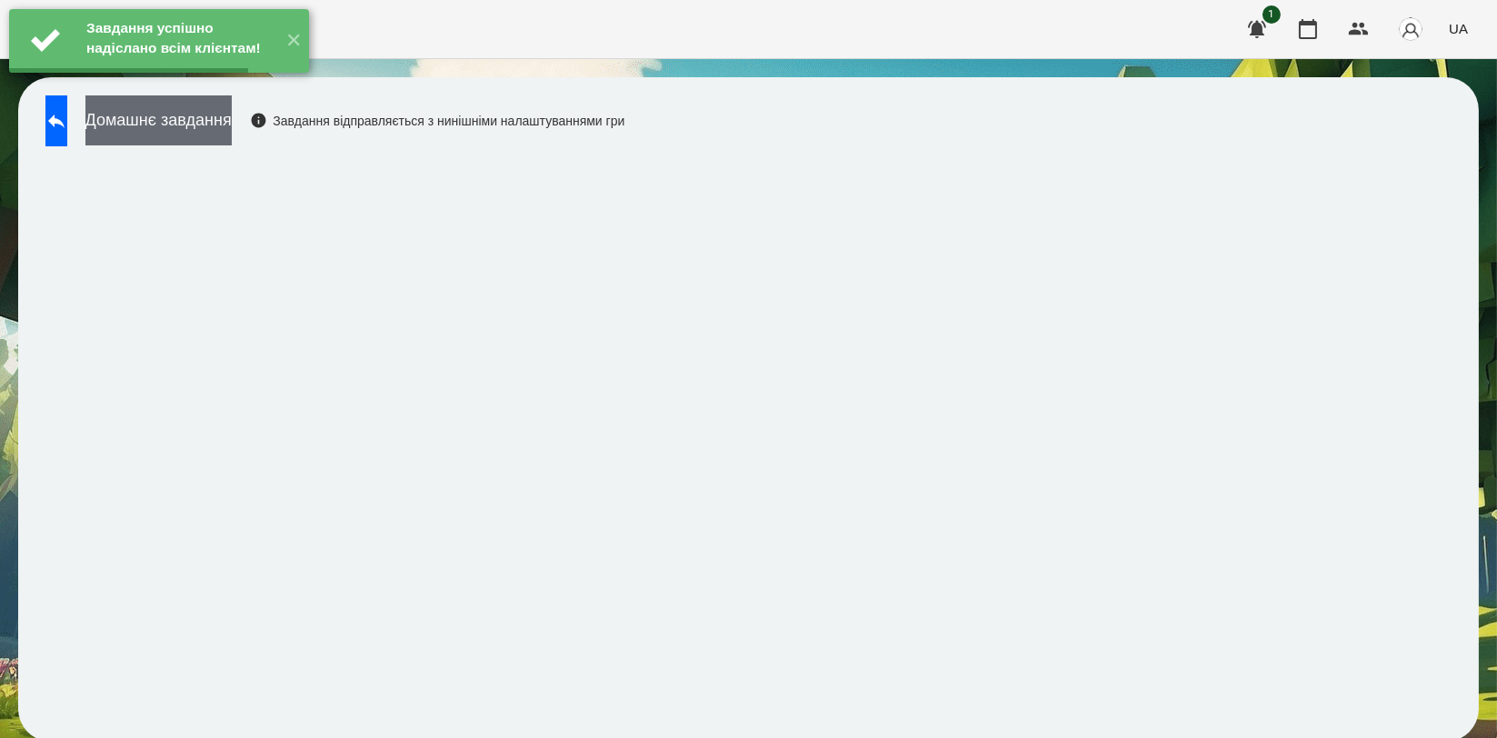
click at [232, 127] on button "Домашнє завдання" at bounding box center [158, 120] width 146 height 50
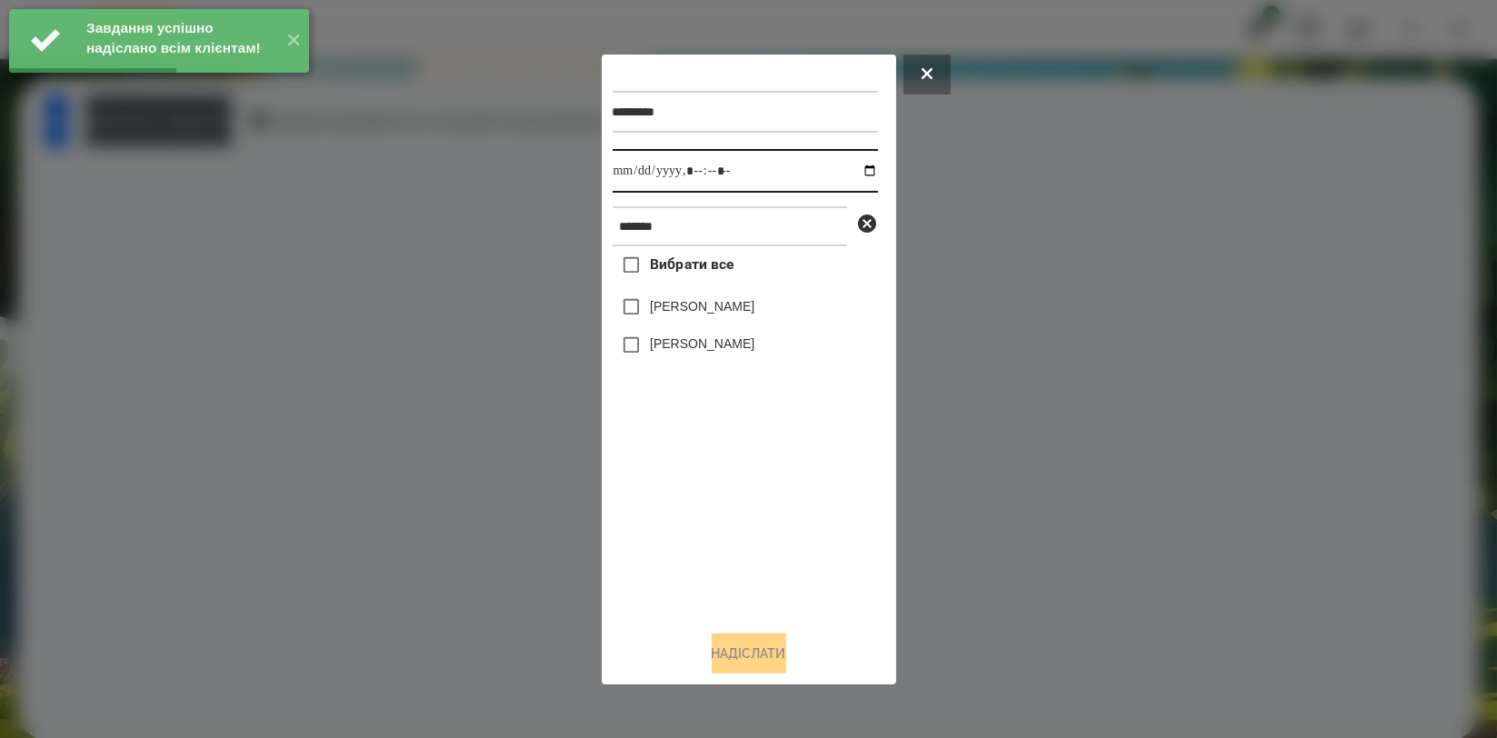
click at [859, 169] on input "datetime-local" at bounding box center [745, 171] width 265 height 44
type input "**********"
click at [792, 536] on div "Вибрати все [PERSON_NAME] [PERSON_NAME]" at bounding box center [745, 430] width 265 height 369
click at [739, 322] on div "[PERSON_NAME]" at bounding box center [745, 307] width 265 height 38
click at [738, 312] on label "[PERSON_NAME]" at bounding box center [702, 306] width 105 height 18
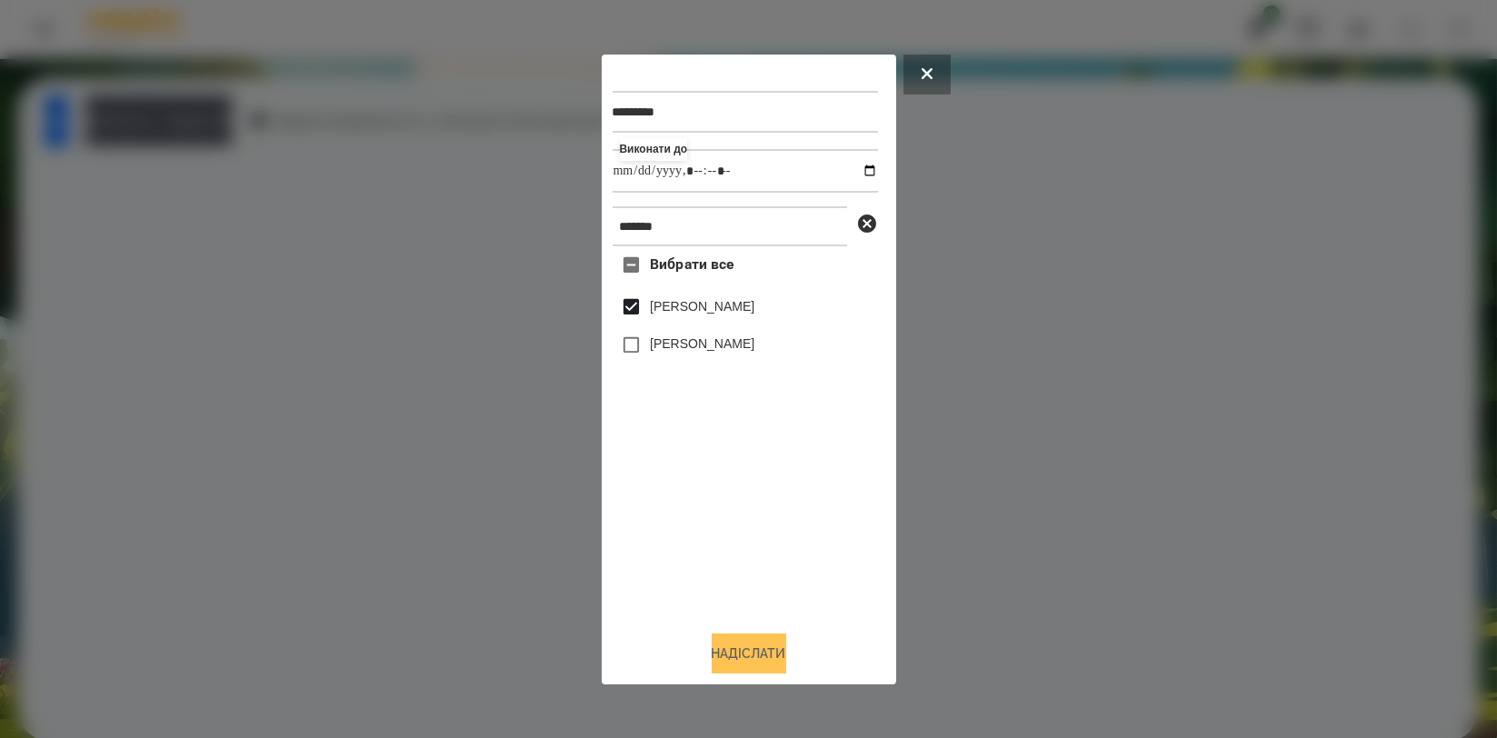
click at [762, 657] on button "Надіслати" at bounding box center [749, 653] width 75 height 40
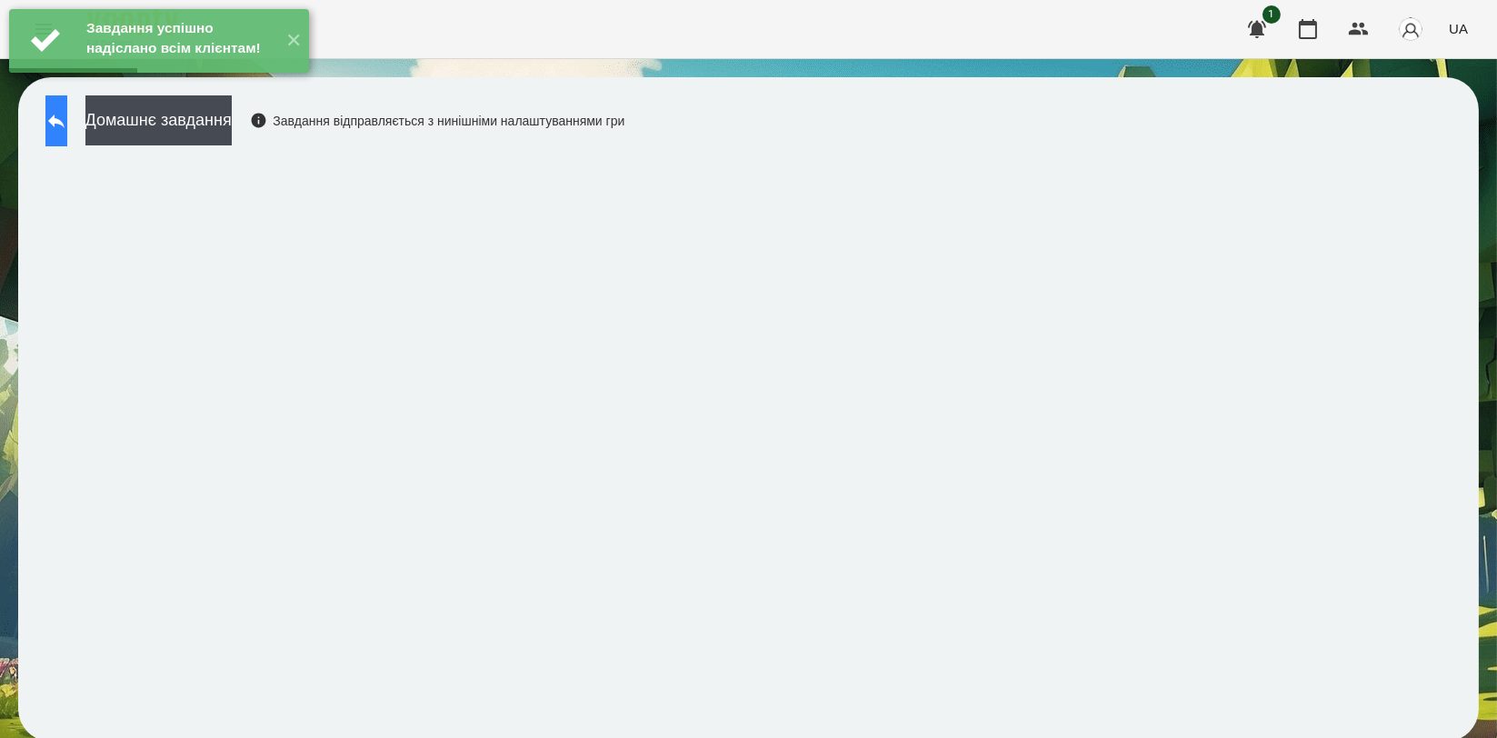
click at [65, 122] on icon at bounding box center [56, 122] width 16 height 14
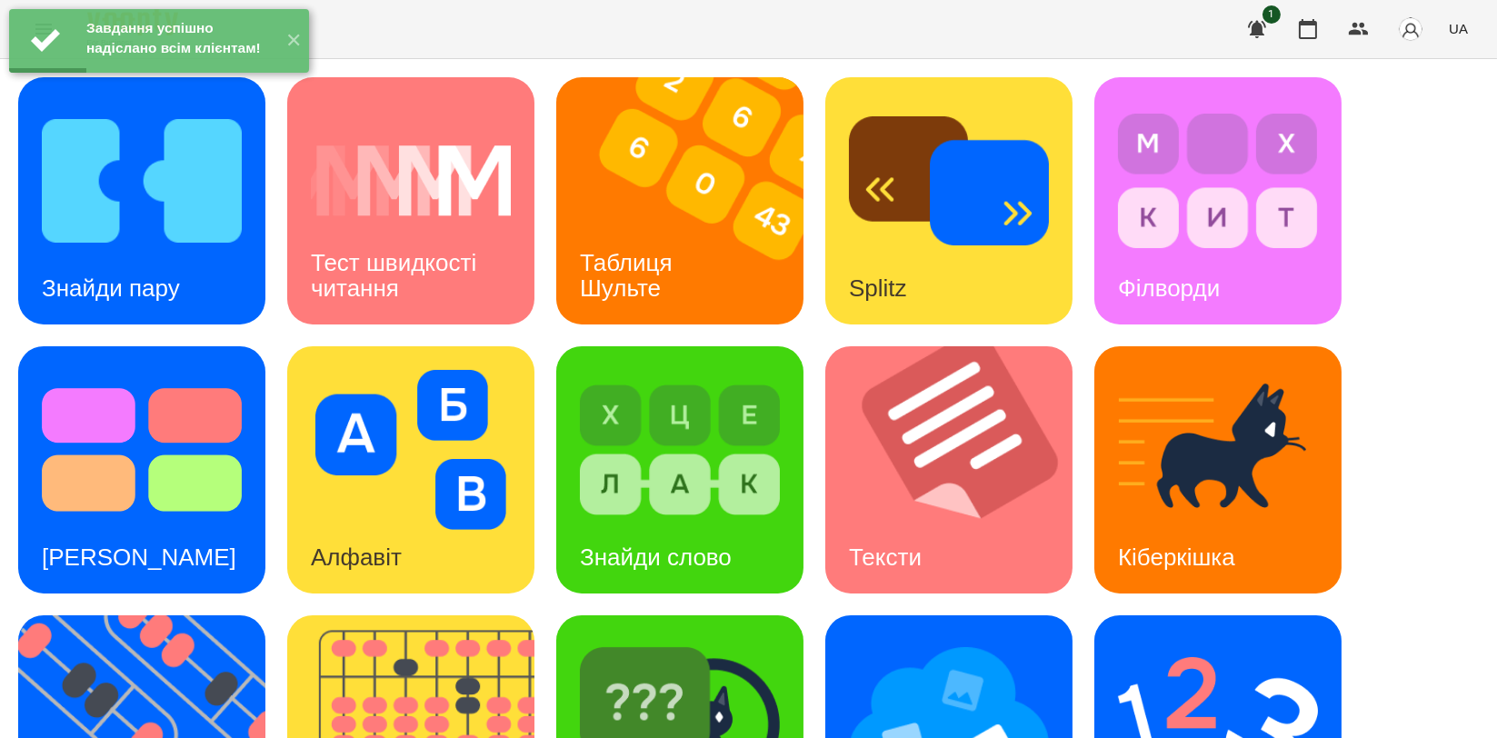
scroll to position [412, 0]
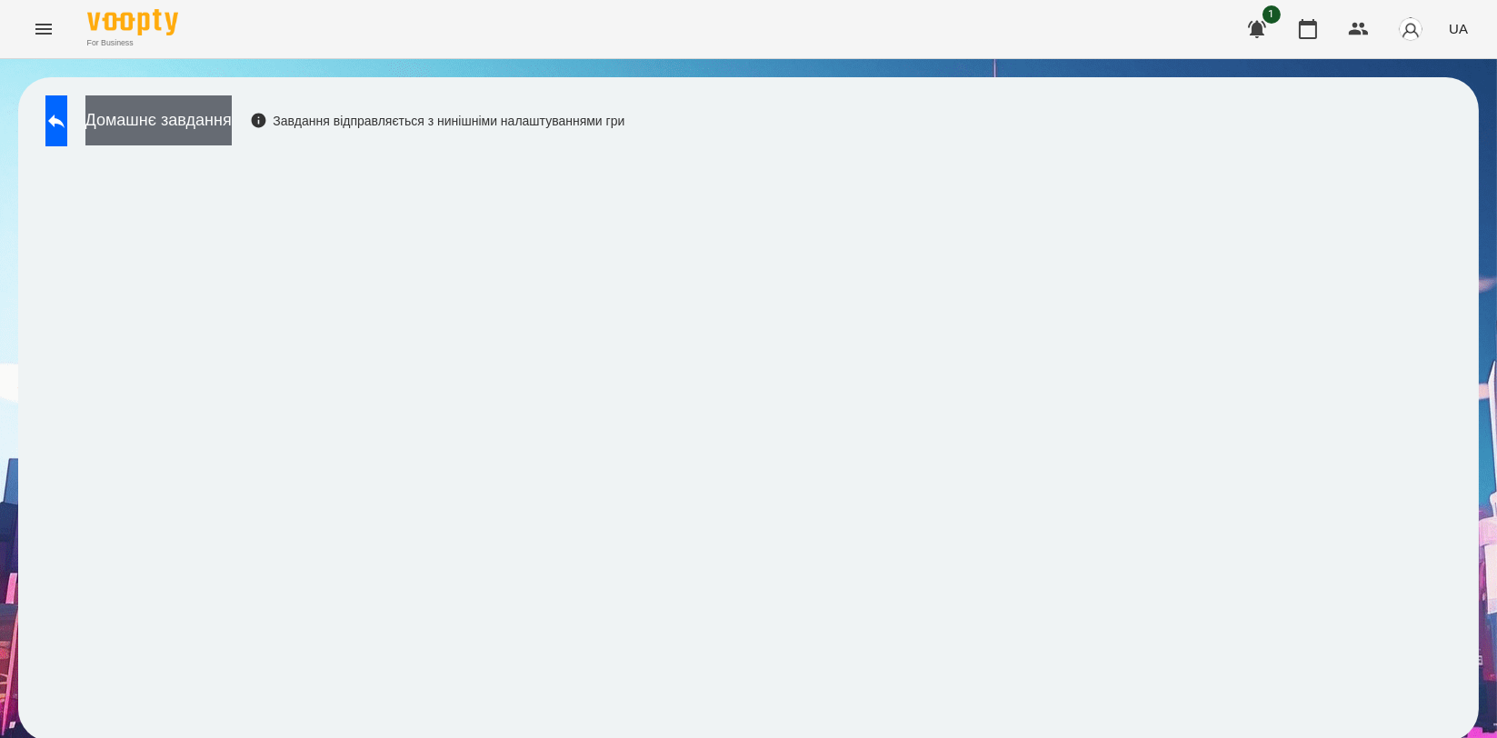
click at [232, 118] on button "Домашнє завдання" at bounding box center [158, 120] width 146 height 50
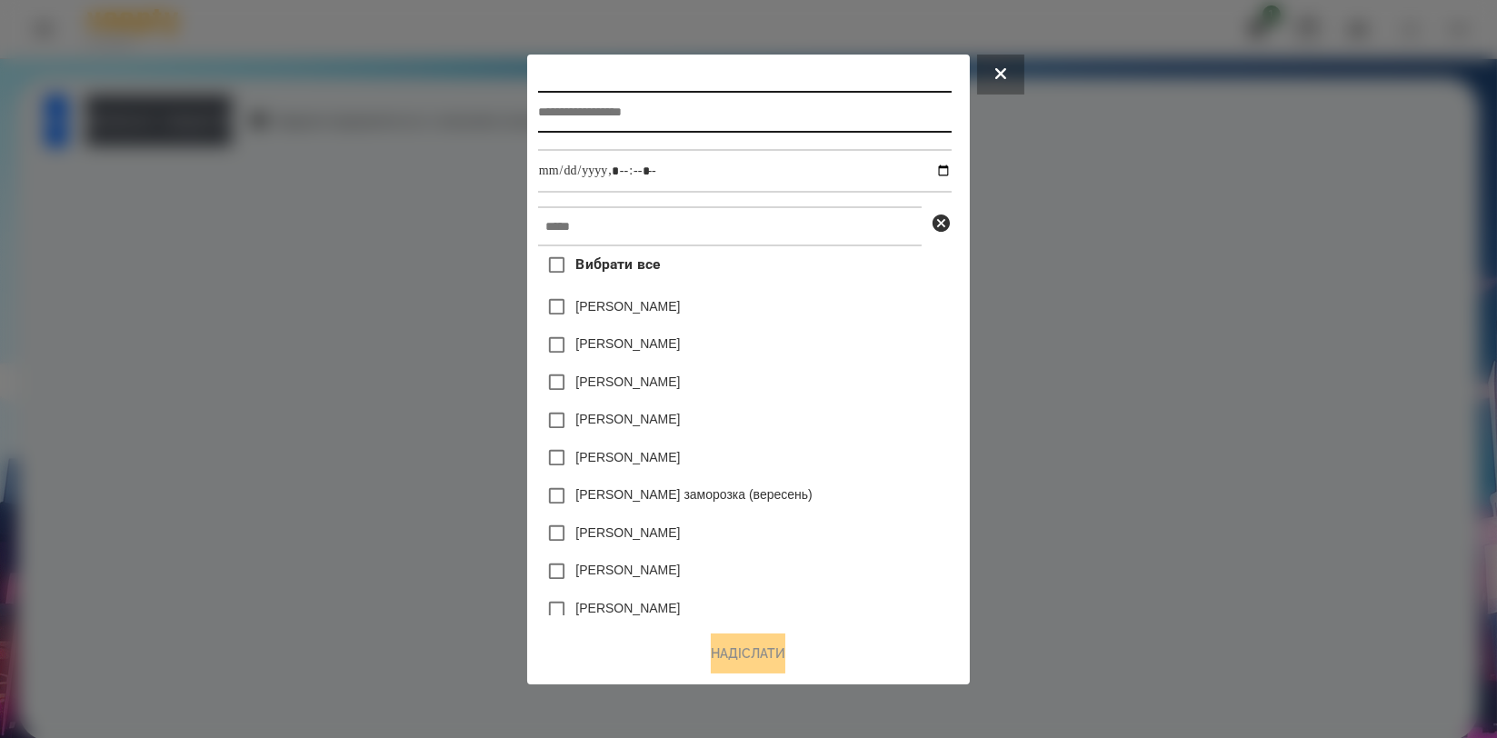
click at [573, 99] on input "text" at bounding box center [745, 112] width 414 height 42
type input "**********"
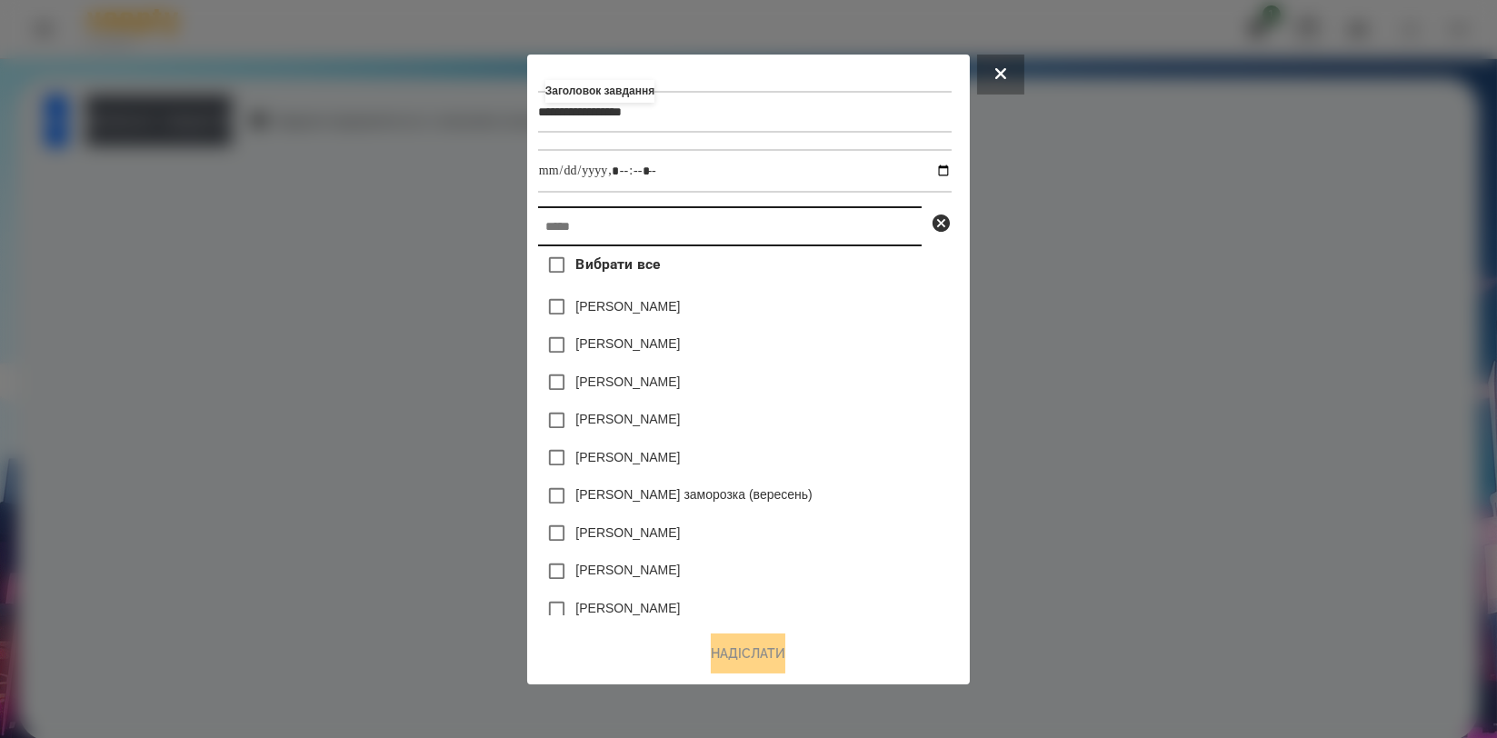
click at [566, 227] on input "text" at bounding box center [730, 226] width 384 height 40
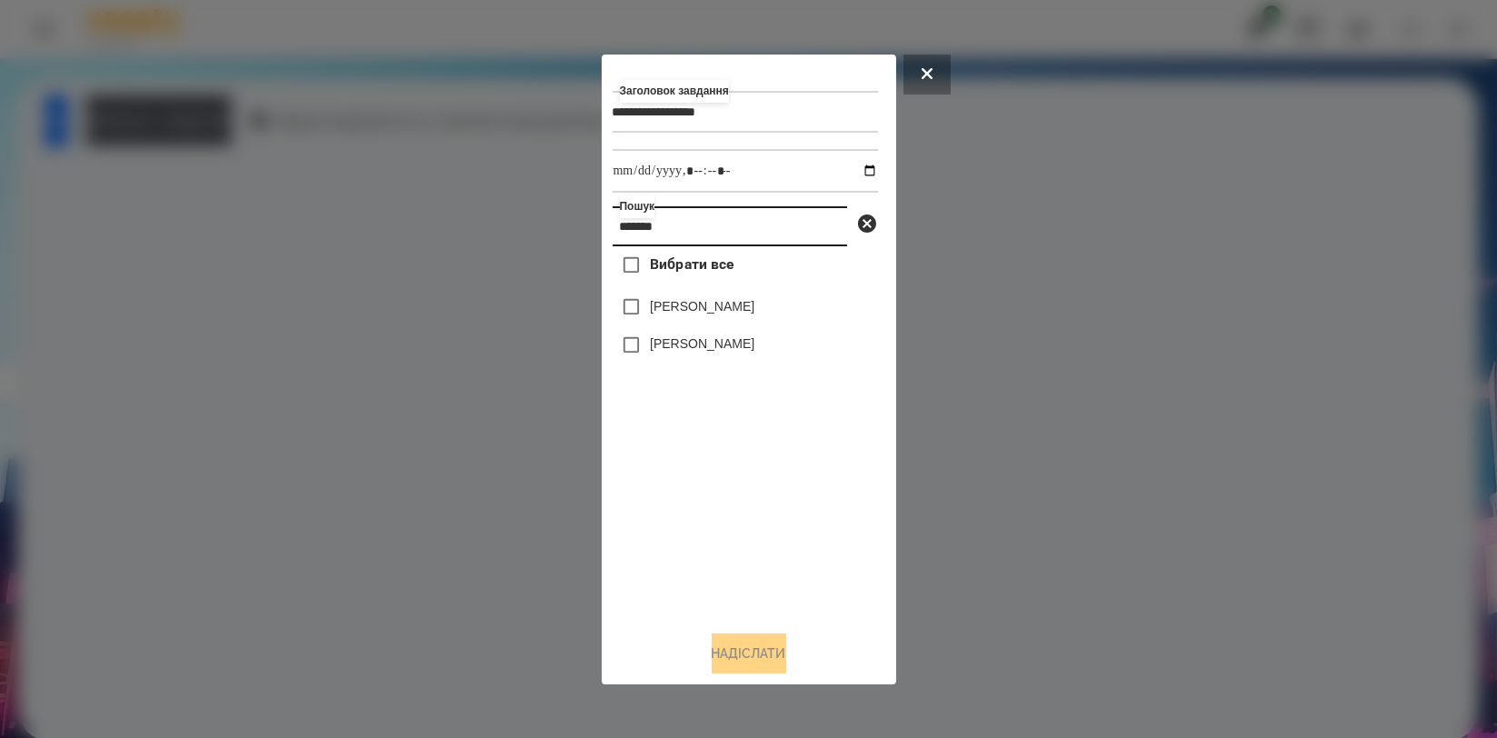
type input "*******"
click at [658, 315] on label "[PERSON_NAME]" at bounding box center [702, 306] width 105 height 18
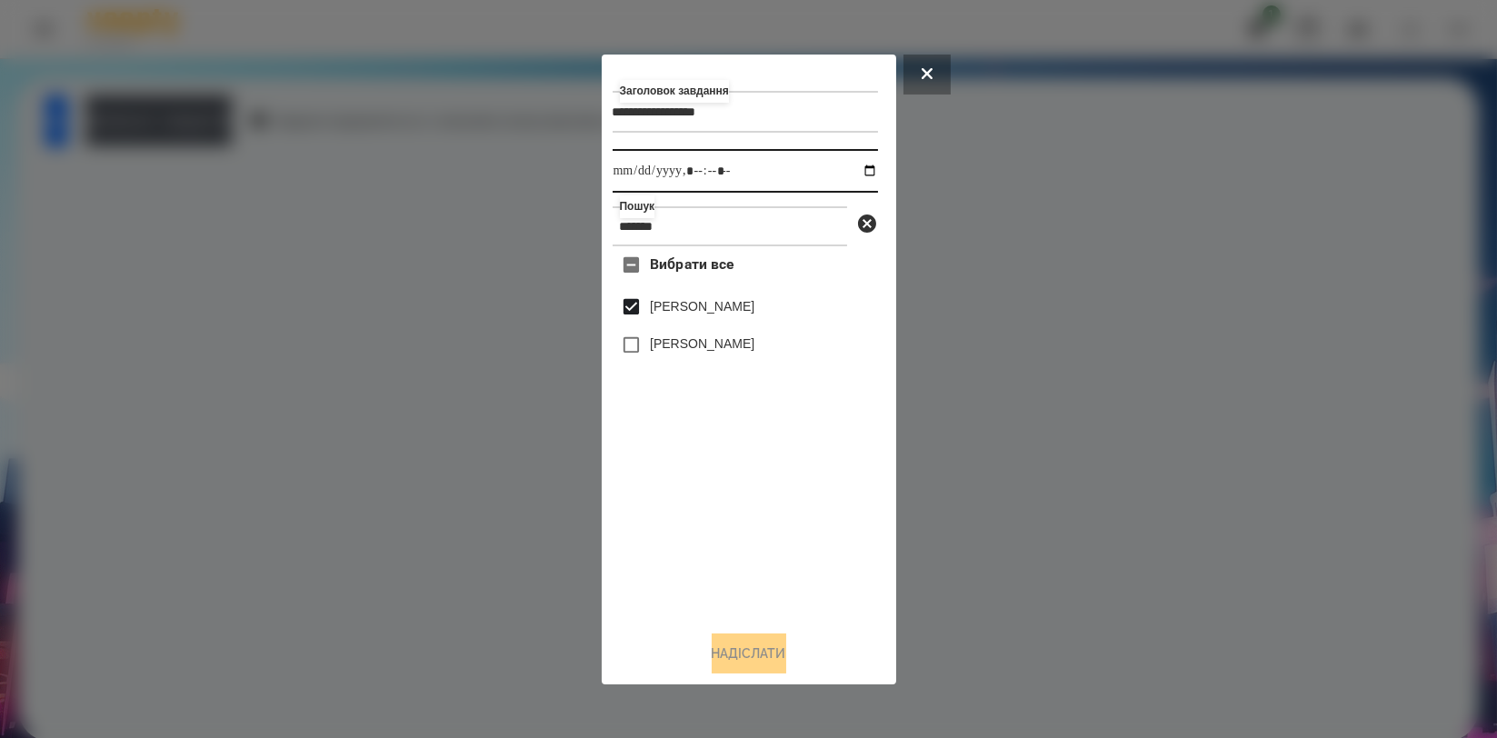
click at [853, 172] on input "datetime-local" at bounding box center [745, 171] width 265 height 44
type input "**********"
drag, startPoint x: 763, startPoint y: 512, endPoint x: 754, endPoint y: 544, distance: 33.7
click at [763, 513] on div "Вибрати все [PERSON_NAME] [PERSON_NAME]" at bounding box center [745, 430] width 265 height 369
click at [733, 633] on div "**********" at bounding box center [749, 369] width 273 height 608
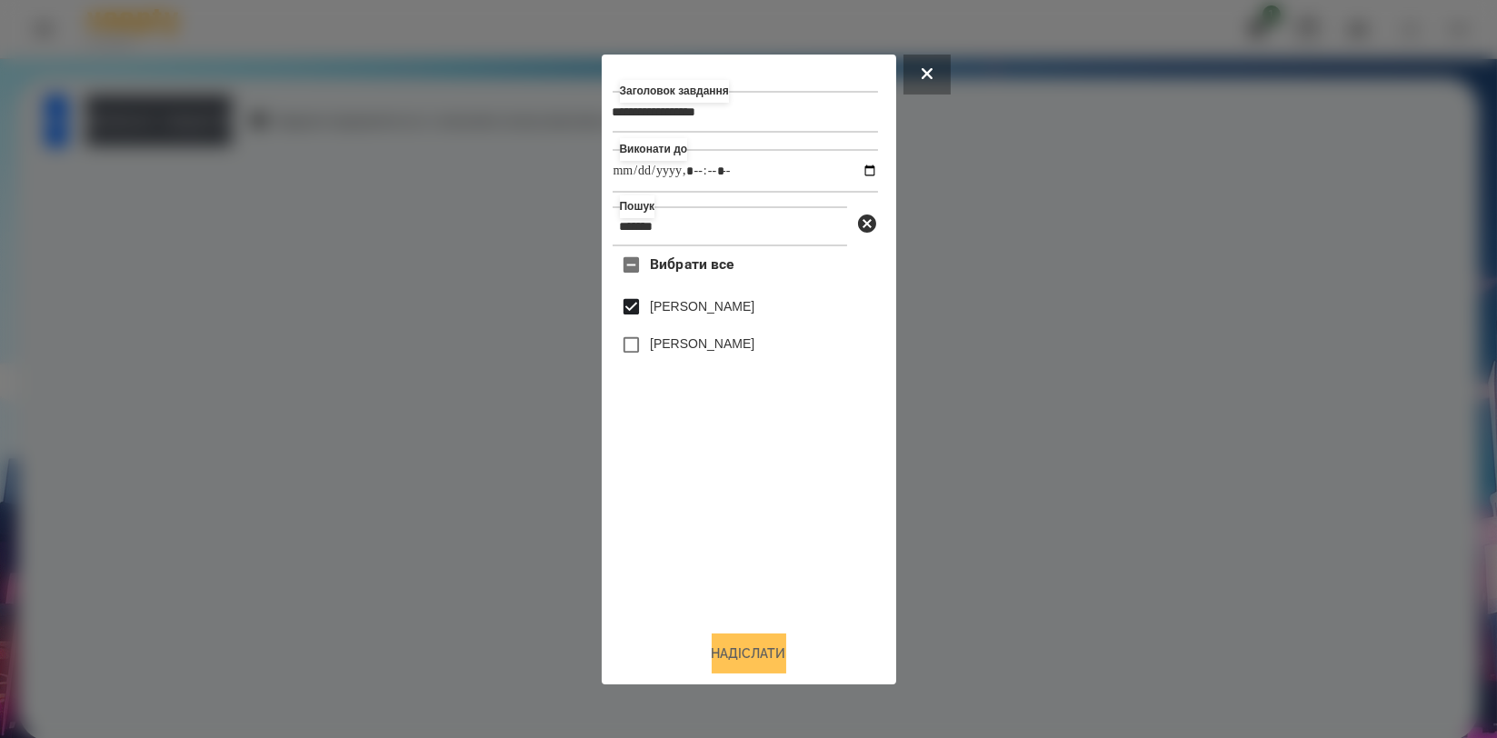
click at [725, 647] on button "Надіслати" at bounding box center [749, 653] width 75 height 40
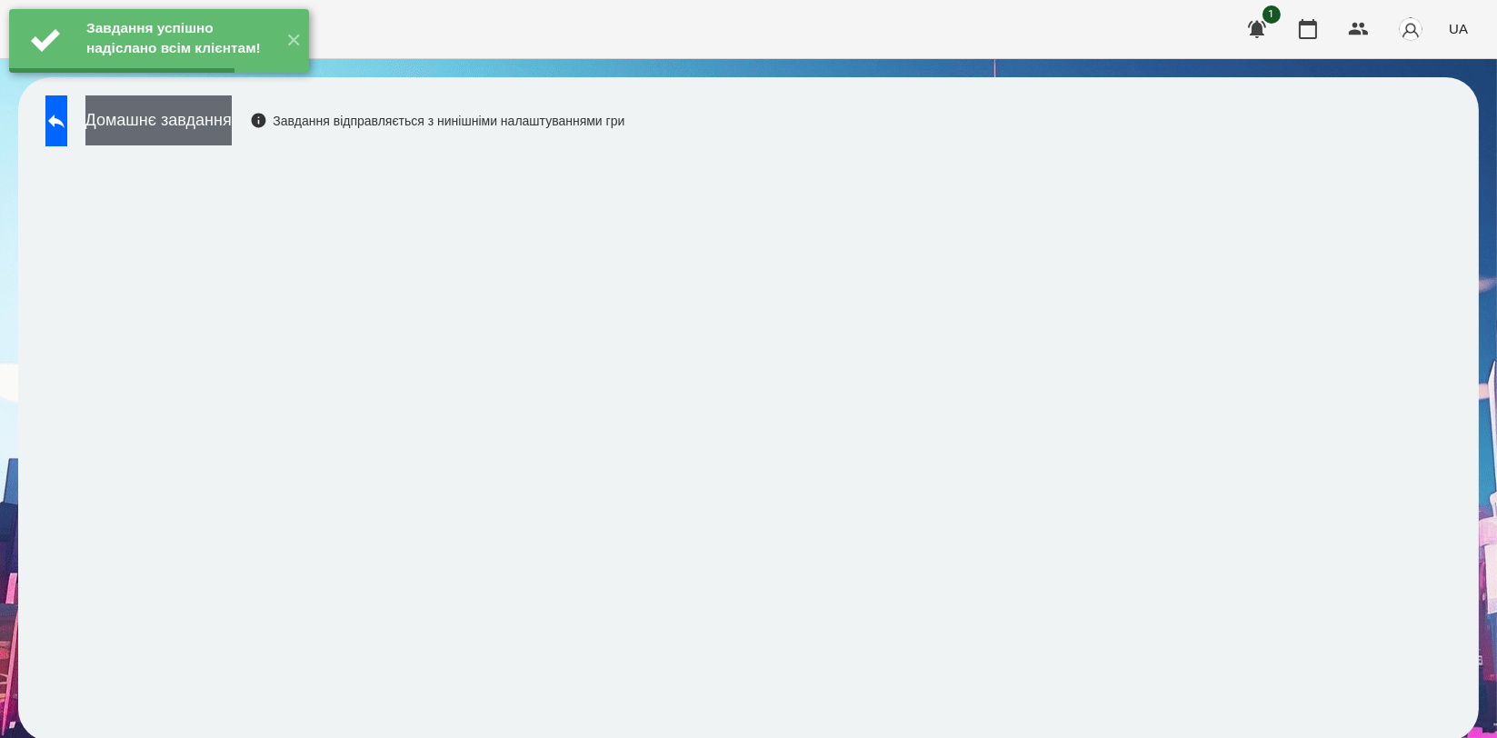
click at [232, 136] on button "Домашнє завдання" at bounding box center [158, 120] width 146 height 50
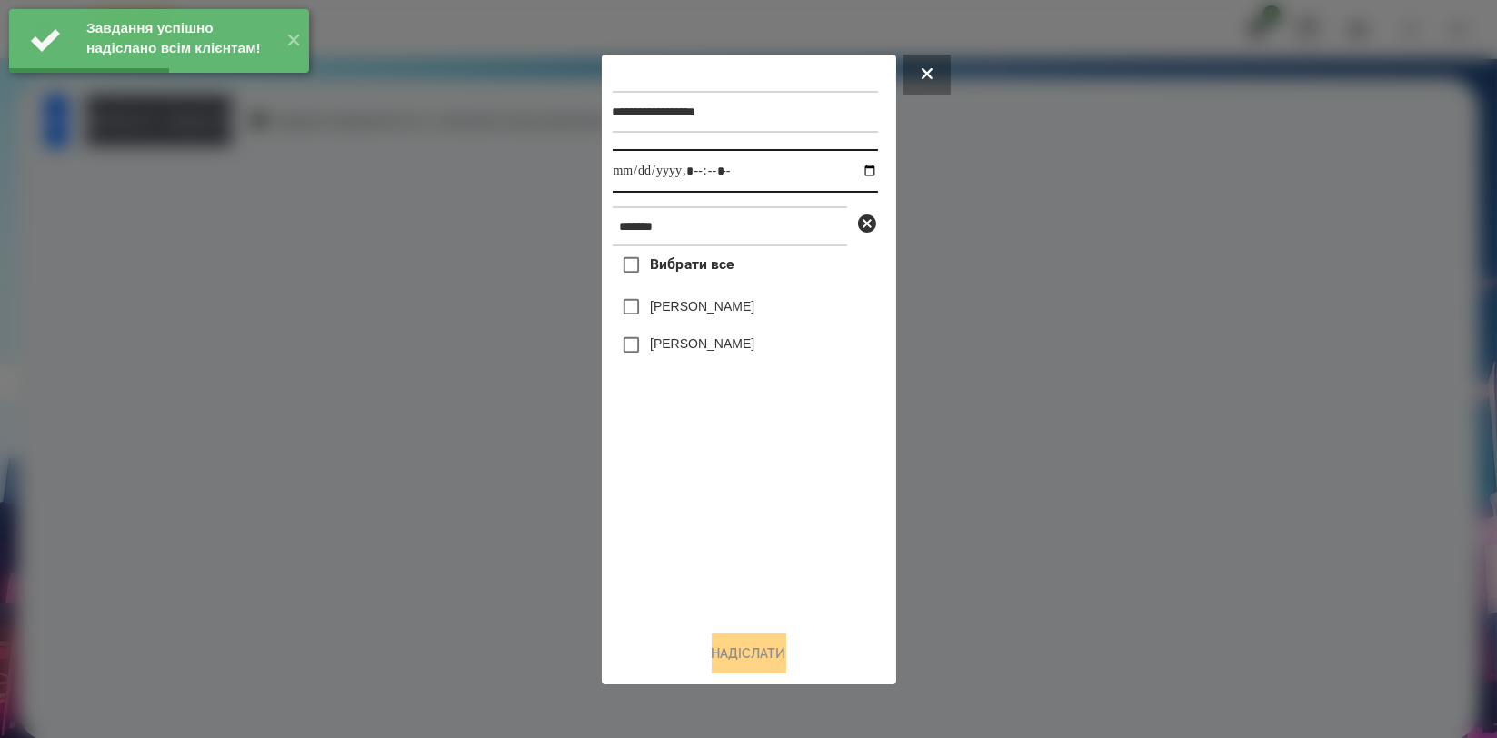
click at [852, 170] on input "datetime-local" at bounding box center [745, 171] width 265 height 44
type input "**********"
click at [659, 513] on div "Вибрати все [PERSON_NAME] [PERSON_NAME]" at bounding box center [745, 430] width 265 height 369
click at [715, 307] on label "[PERSON_NAME]" at bounding box center [702, 306] width 105 height 18
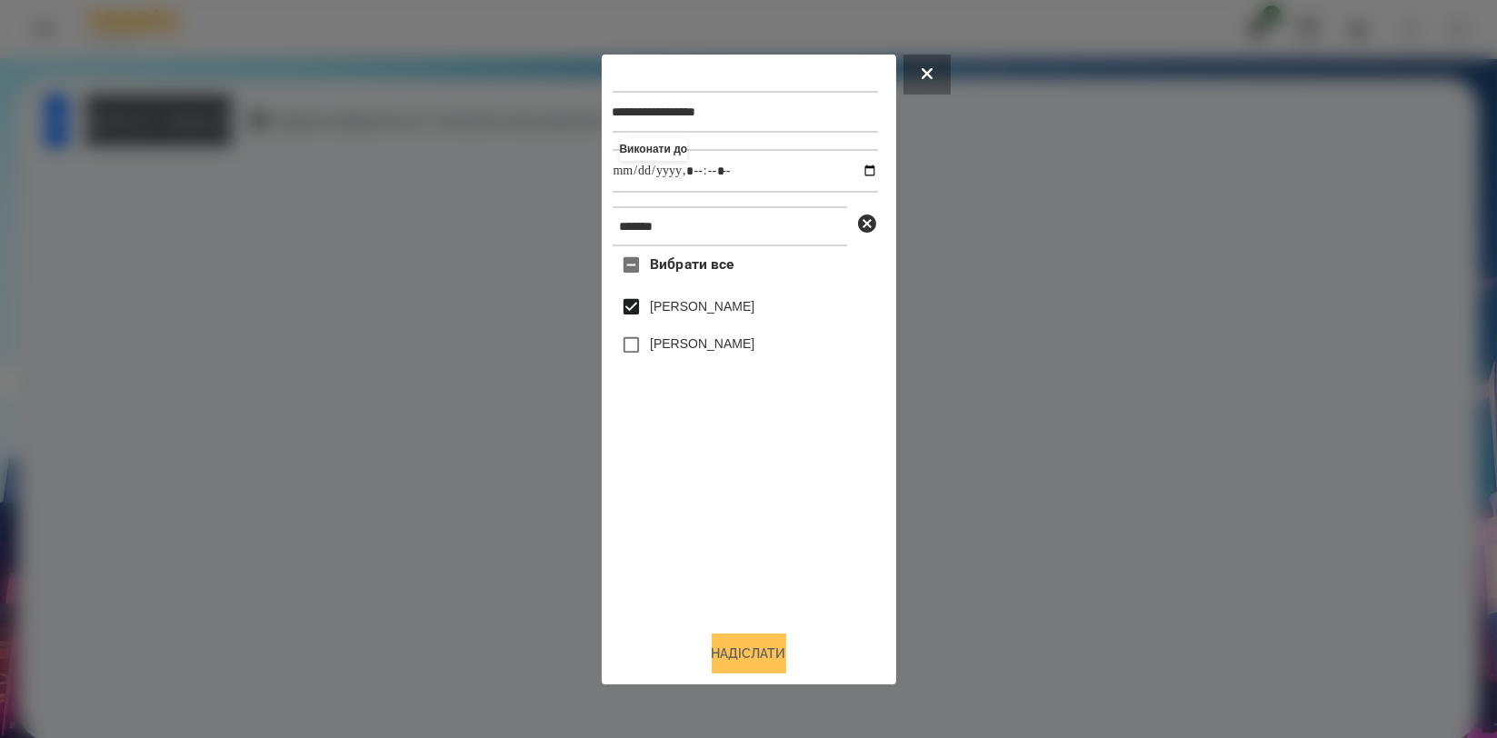
click at [727, 639] on button "Надіслати" at bounding box center [749, 653] width 75 height 40
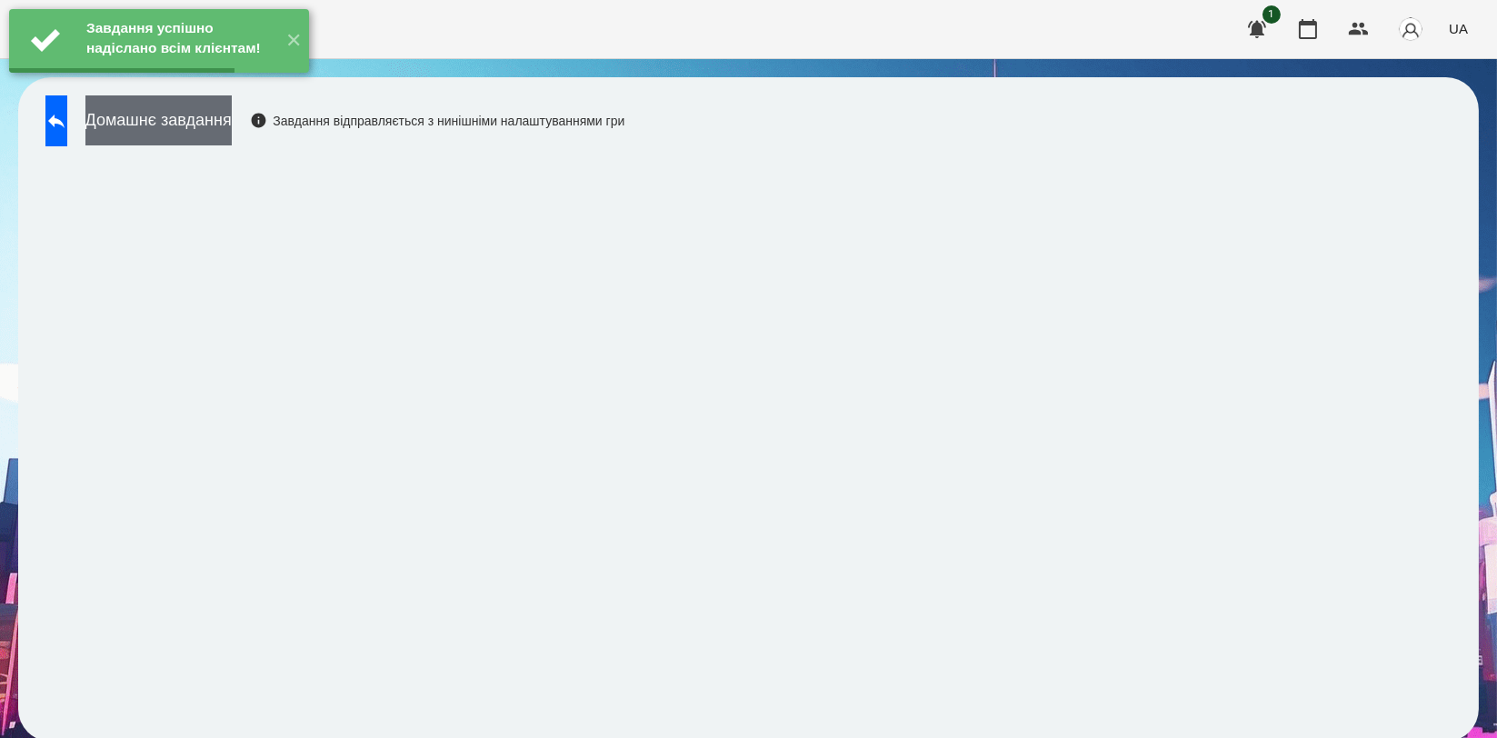
click at [232, 122] on button "Домашнє завдання" at bounding box center [158, 120] width 146 height 50
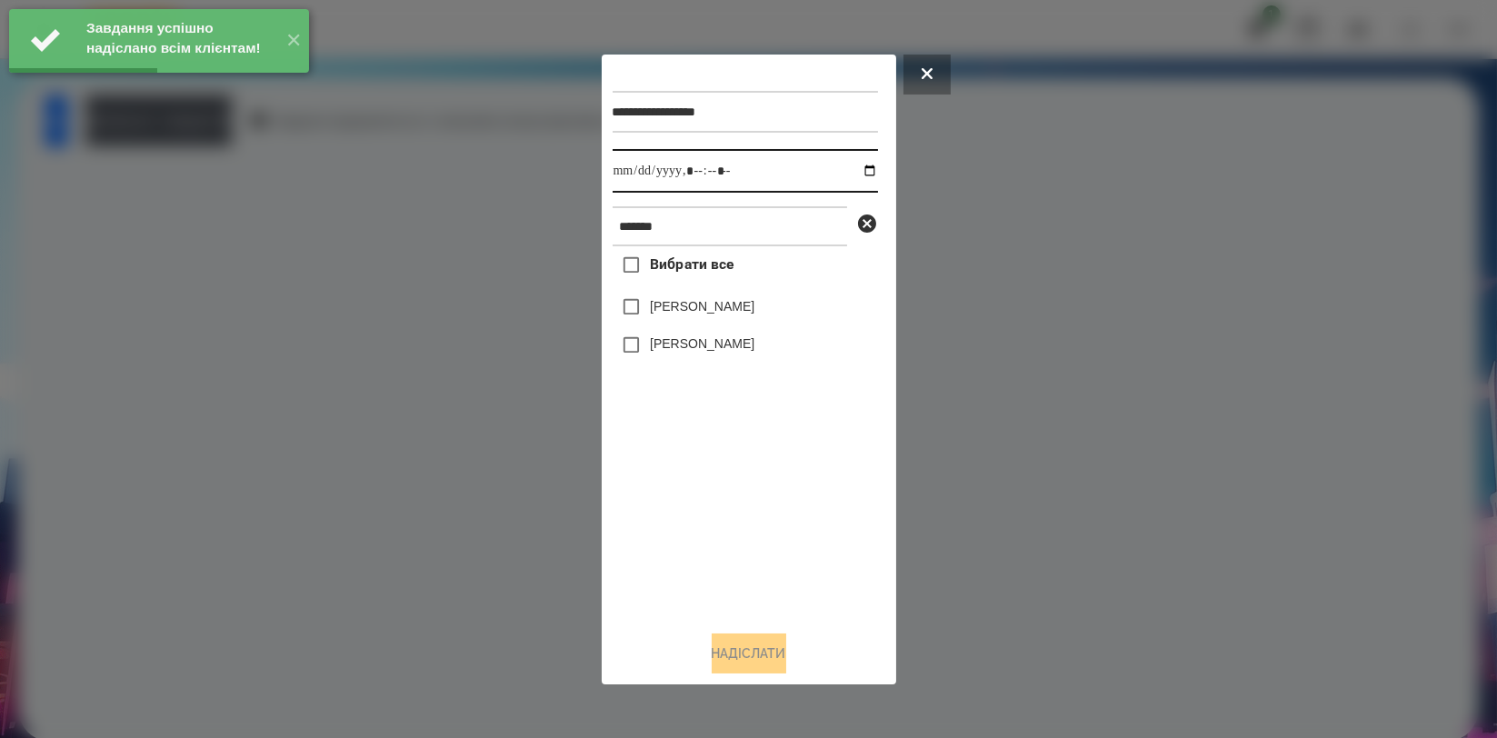
click at [852, 169] on input "datetime-local" at bounding box center [745, 171] width 265 height 44
type input "**********"
click at [683, 506] on div "Вибрати все [PERSON_NAME] [PERSON_NAME]" at bounding box center [745, 430] width 265 height 369
click at [725, 304] on label "[PERSON_NAME]" at bounding box center [702, 306] width 105 height 18
click at [759, 656] on button "Надіслати" at bounding box center [749, 653] width 75 height 40
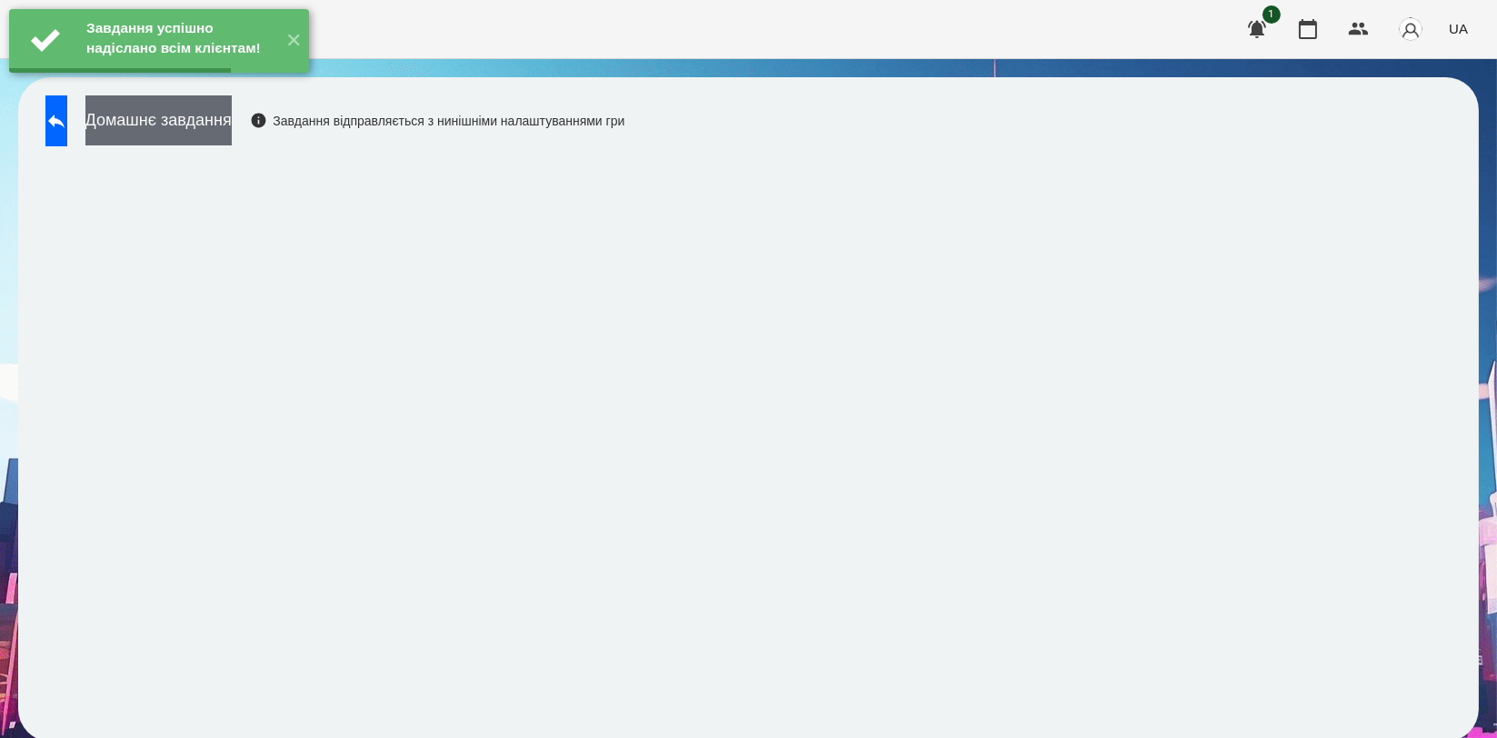
click at [232, 136] on button "Домашнє завдання" at bounding box center [158, 120] width 146 height 50
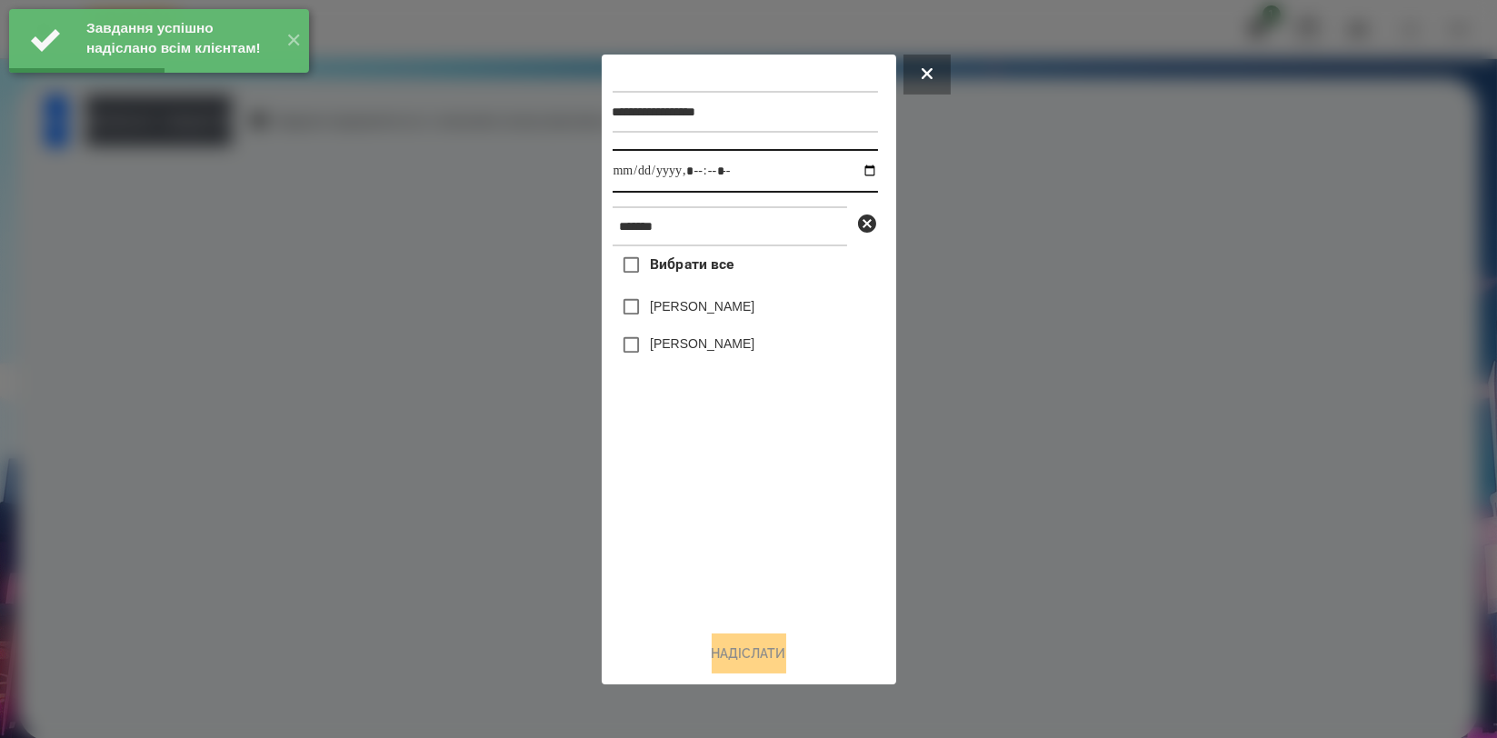
click at [859, 166] on input "datetime-local" at bounding box center [745, 171] width 265 height 44
type input "**********"
click at [716, 486] on div "Вибрати все [PERSON_NAME] [PERSON_NAME]" at bounding box center [745, 430] width 265 height 369
click at [725, 305] on label "[PERSON_NAME]" at bounding box center [702, 306] width 105 height 18
click at [753, 638] on button "Надіслати" at bounding box center [749, 653] width 75 height 40
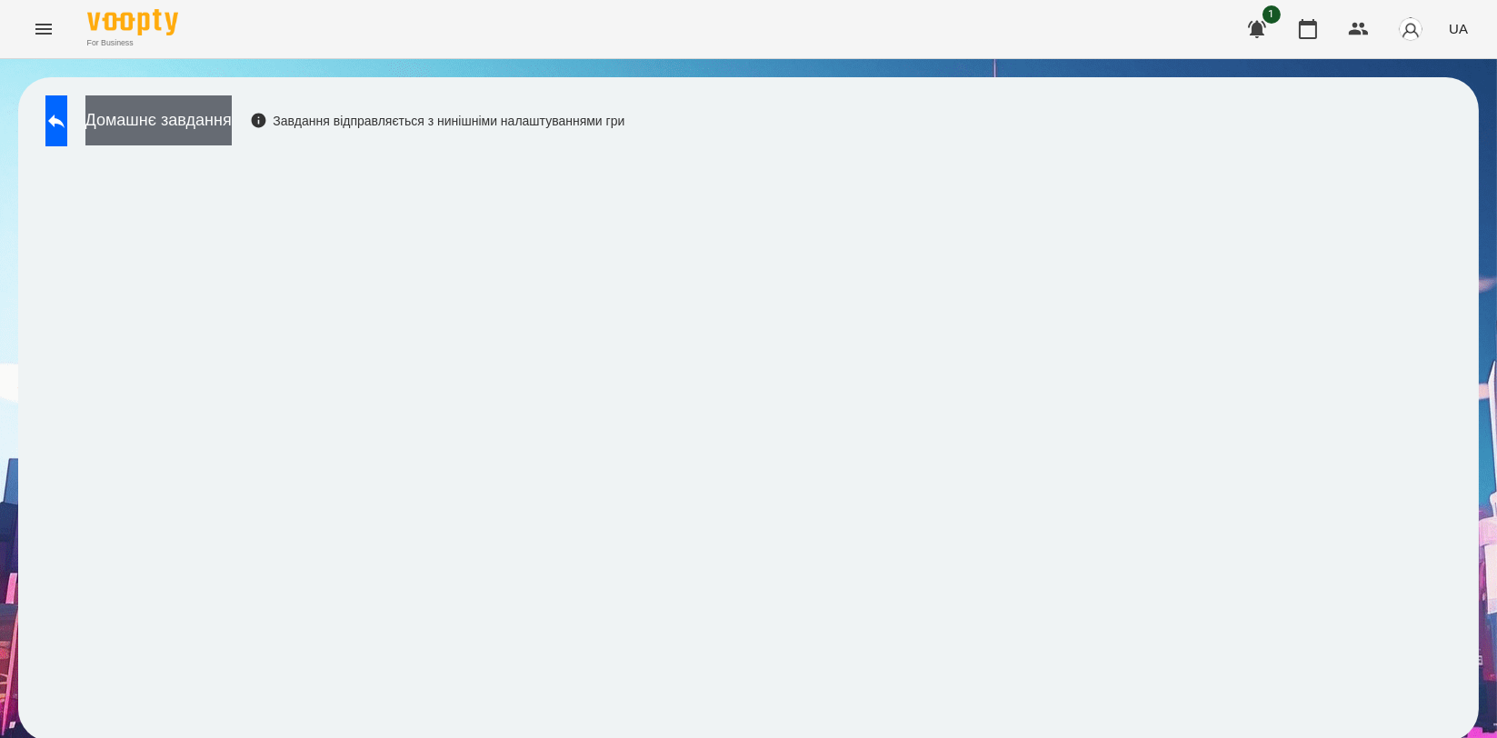
click at [232, 123] on button "Домашнє завдання" at bounding box center [158, 120] width 146 height 50
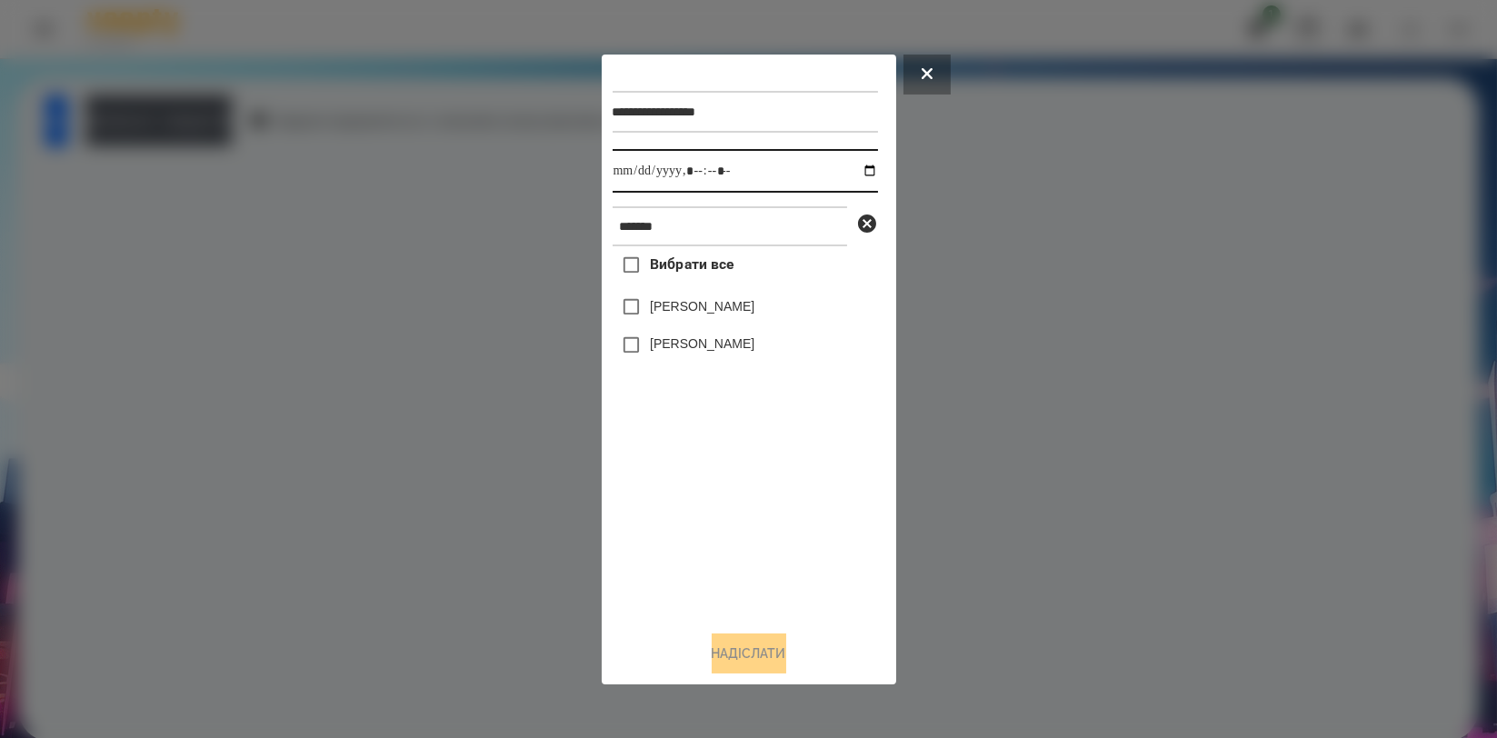
click at [859, 169] on input "datetime-local" at bounding box center [745, 171] width 265 height 44
type input "**********"
click at [717, 476] on div "Вибрати все [PERSON_NAME] [PERSON_NAME]" at bounding box center [745, 430] width 265 height 369
click at [707, 311] on label "[PERSON_NAME]" at bounding box center [702, 306] width 105 height 18
drag, startPoint x: 747, startPoint y: 660, endPoint x: 731, endPoint y: 601, distance: 61.3
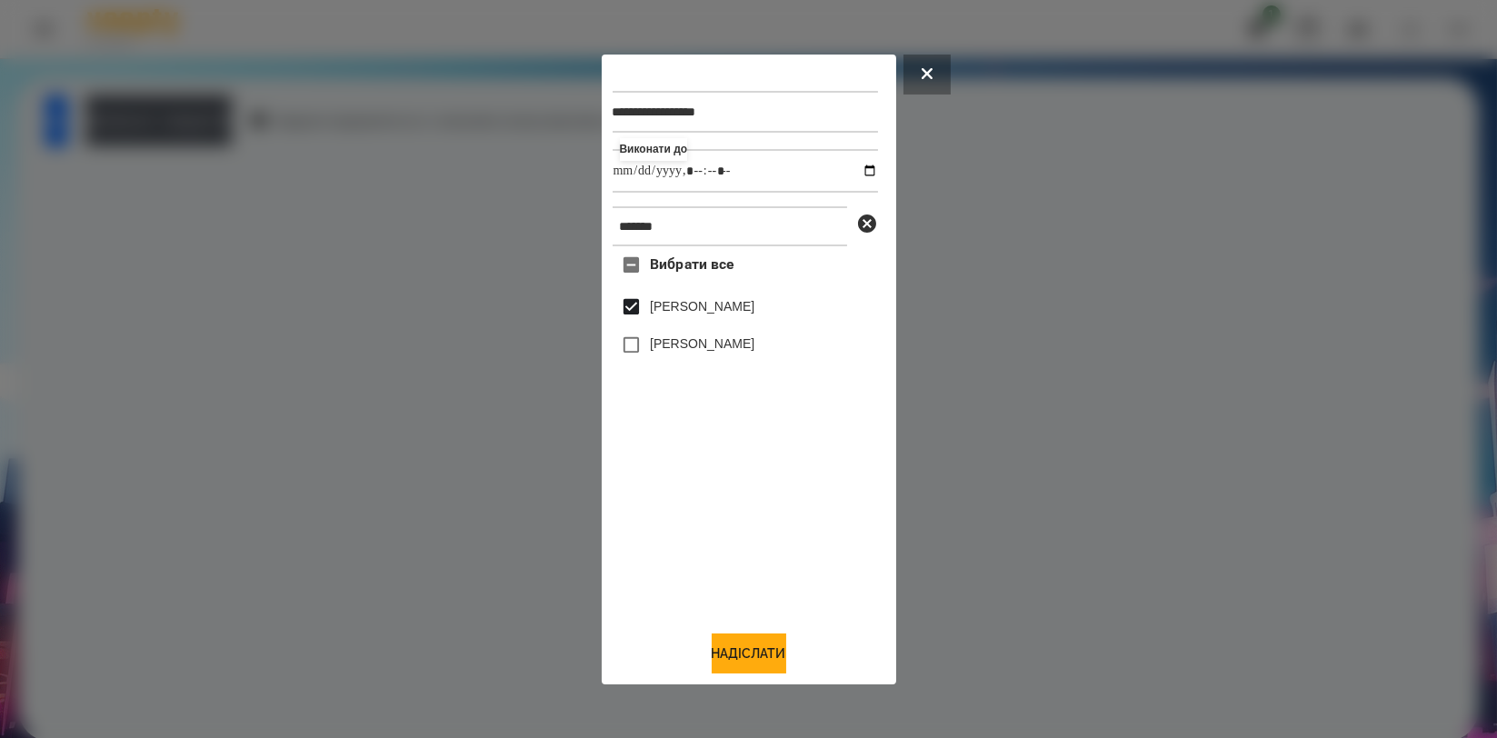
click at [747, 657] on button "Надіслати" at bounding box center [749, 653] width 75 height 40
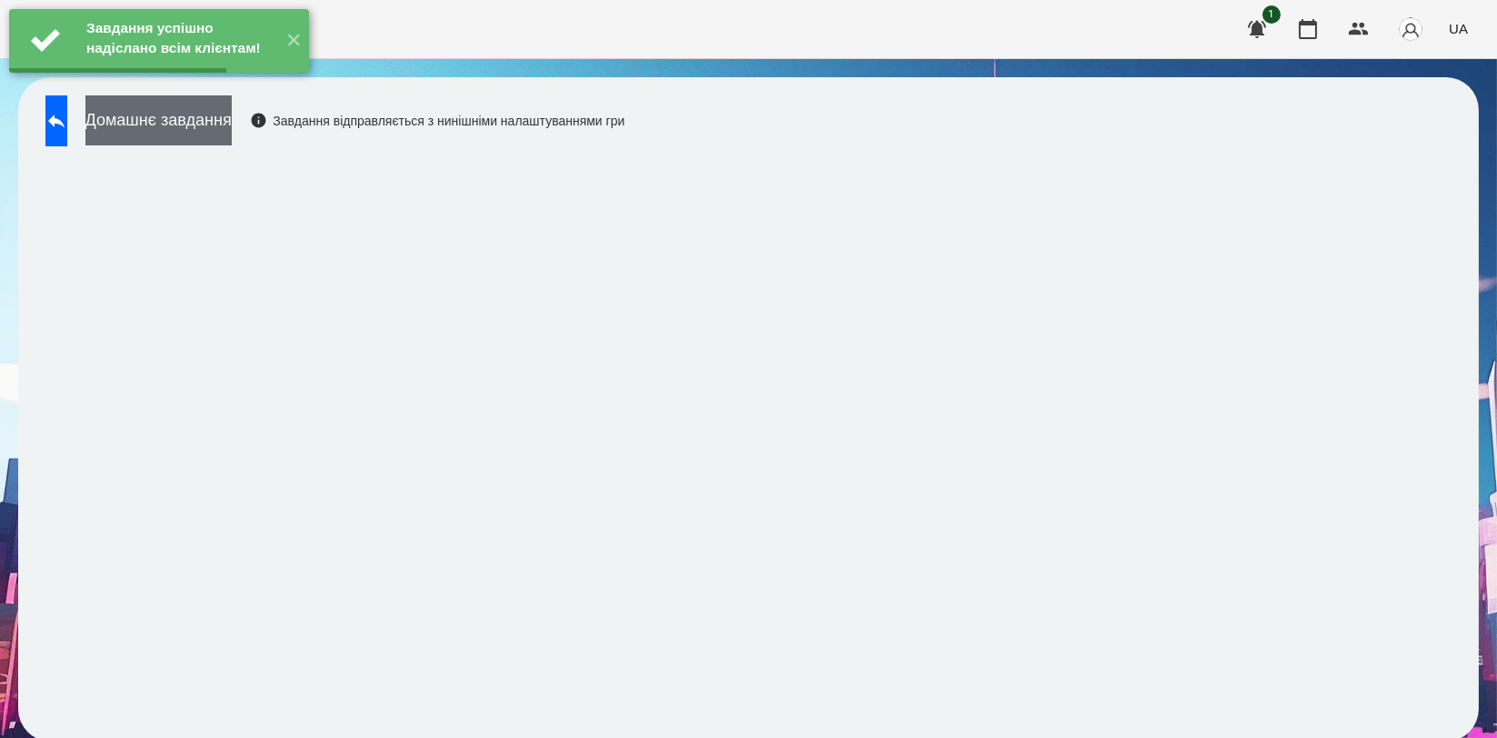
click at [232, 132] on button "Домашнє завдання" at bounding box center [158, 120] width 146 height 50
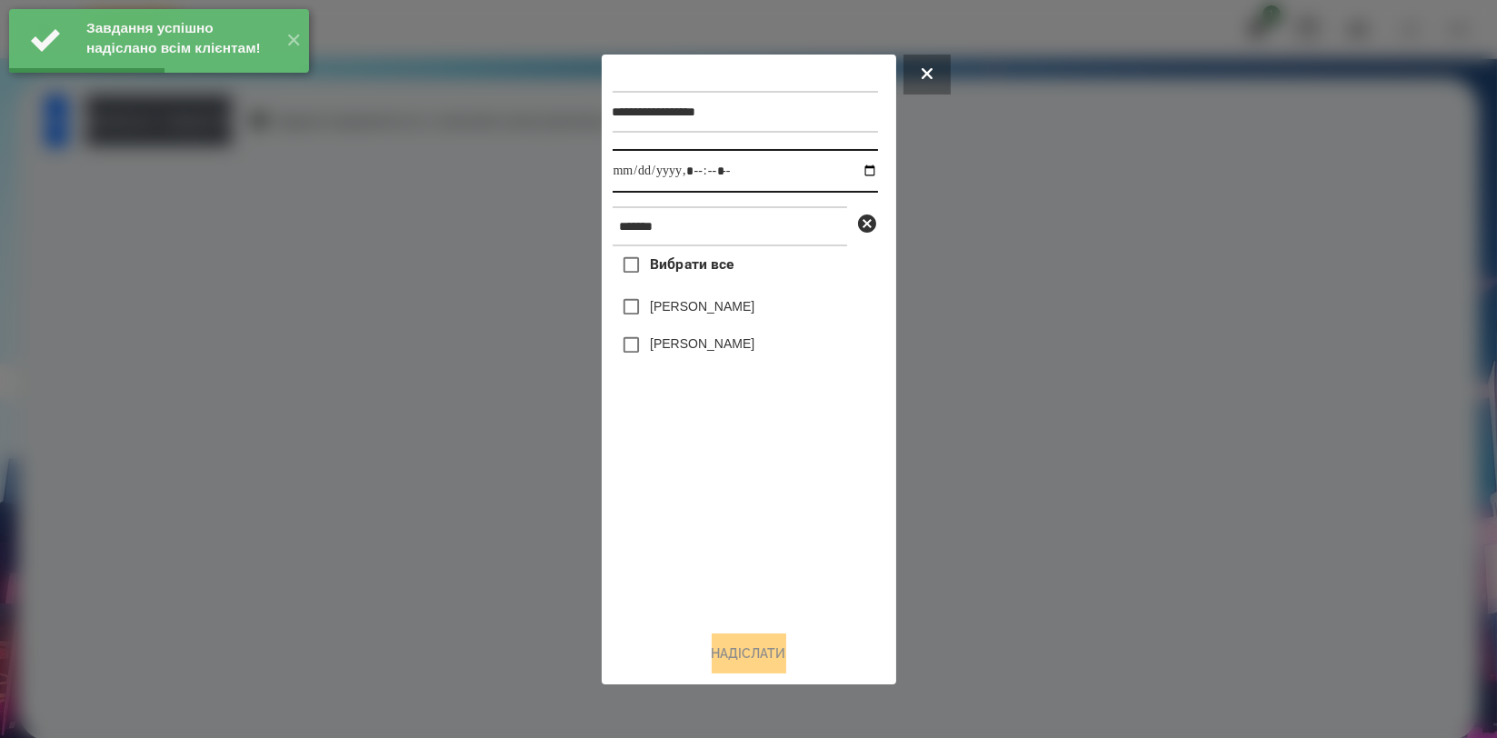
click at [863, 172] on input "datetime-local" at bounding box center [745, 171] width 265 height 44
type input "**********"
click at [739, 523] on div "Вибрати все [PERSON_NAME] [PERSON_NAME]" at bounding box center [745, 430] width 265 height 369
click at [722, 315] on label "[PERSON_NAME]" at bounding box center [702, 306] width 105 height 18
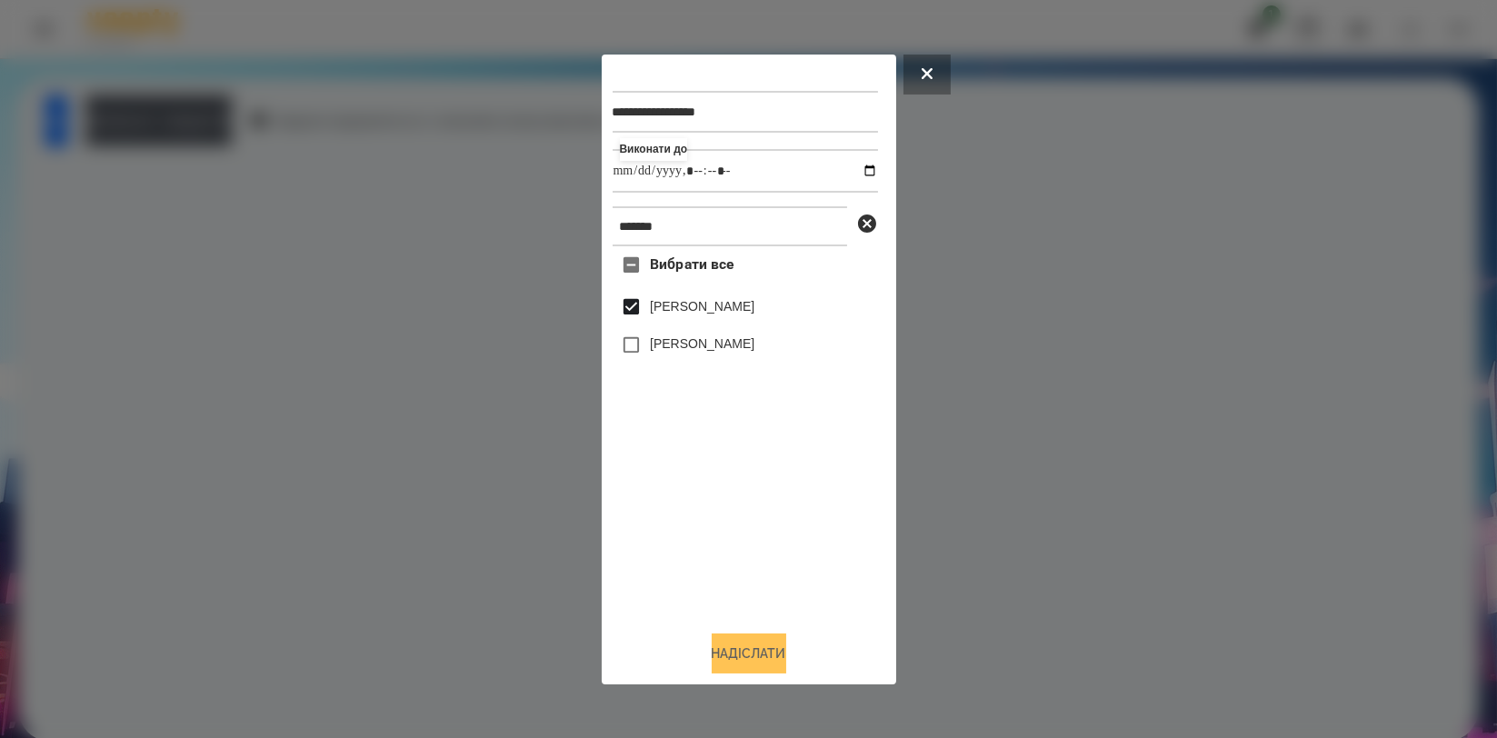
click at [728, 649] on button "Надіслати" at bounding box center [749, 653] width 75 height 40
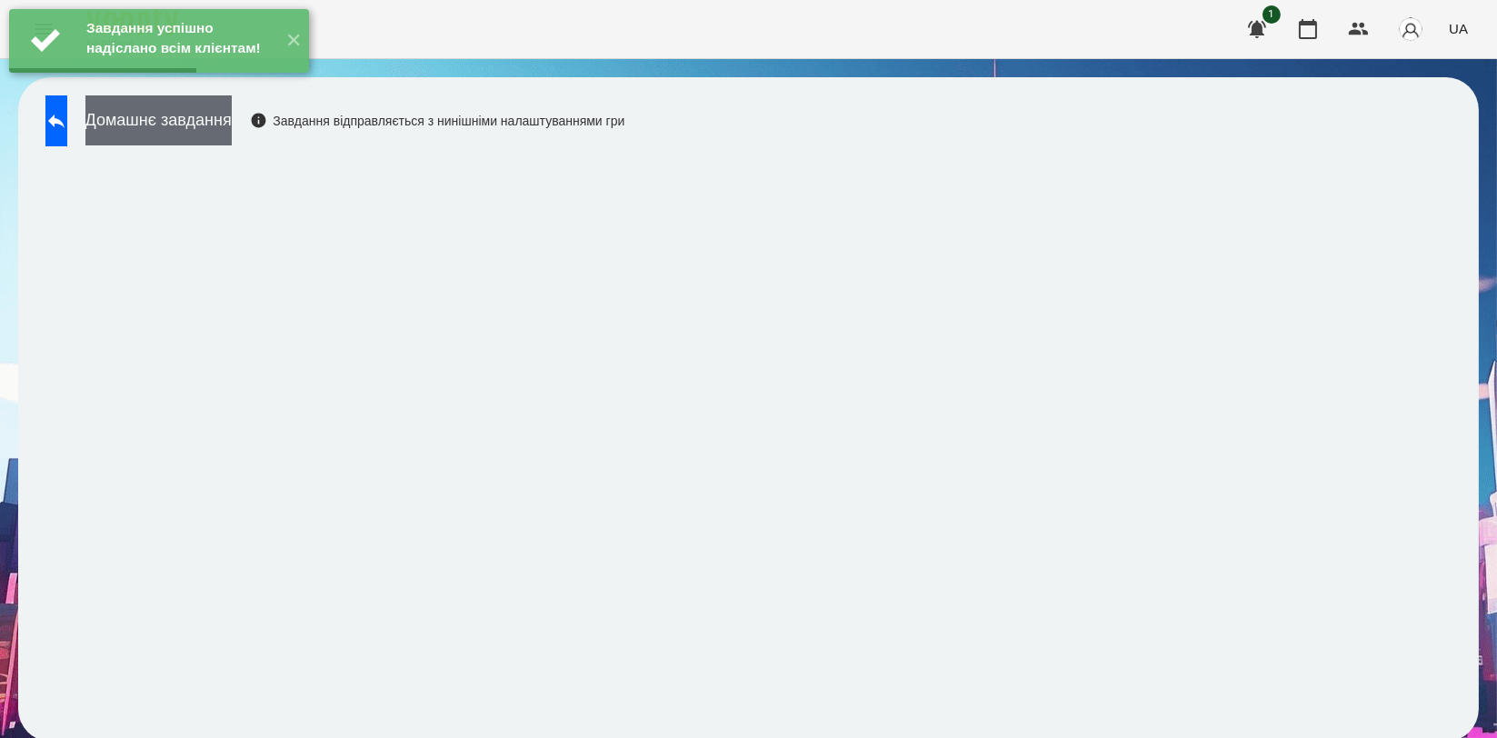
click at [183, 129] on button "Домашнє завдання" at bounding box center [158, 120] width 146 height 50
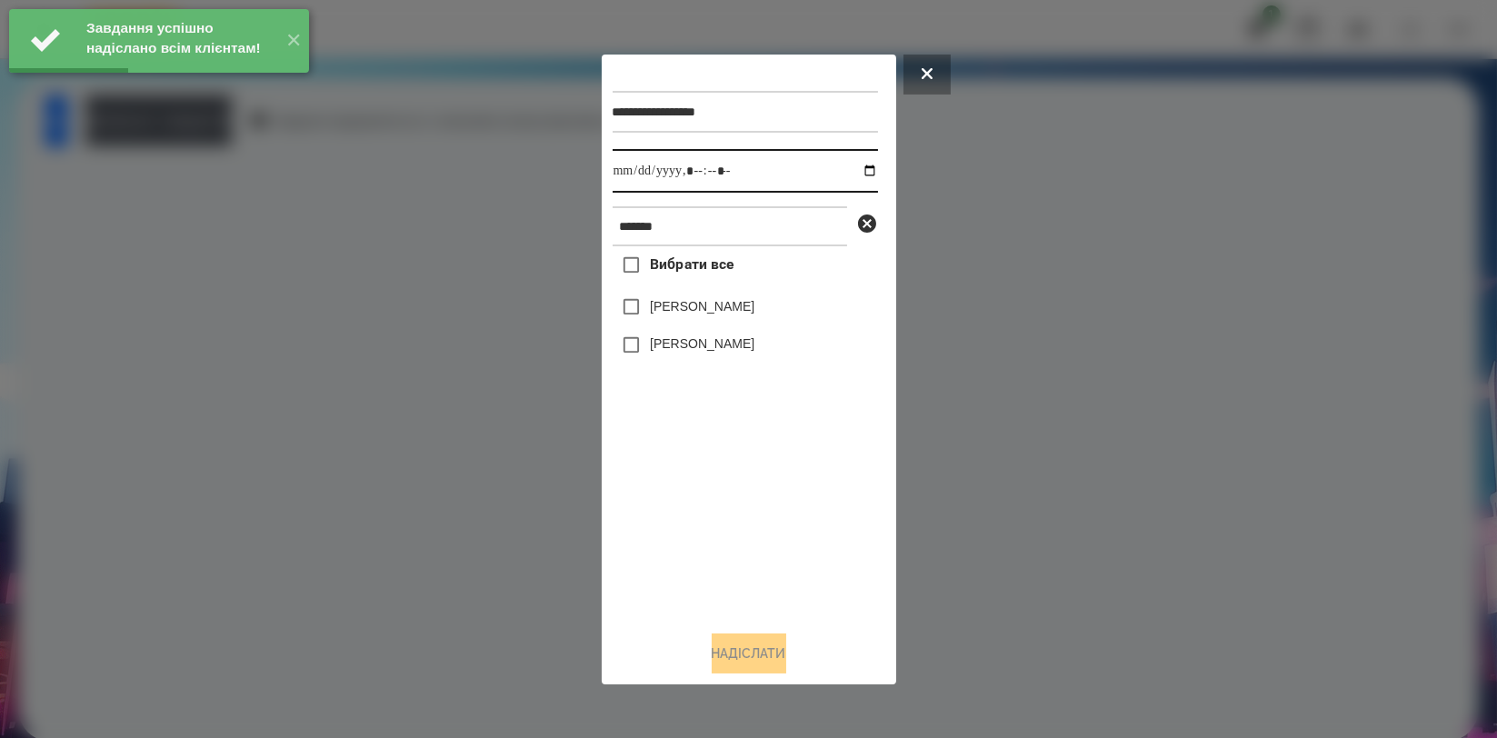
click at [852, 173] on input "datetime-local" at bounding box center [745, 171] width 265 height 44
type input "**********"
click at [731, 538] on div "Вибрати все [PERSON_NAME] [PERSON_NAME]" at bounding box center [745, 430] width 265 height 369
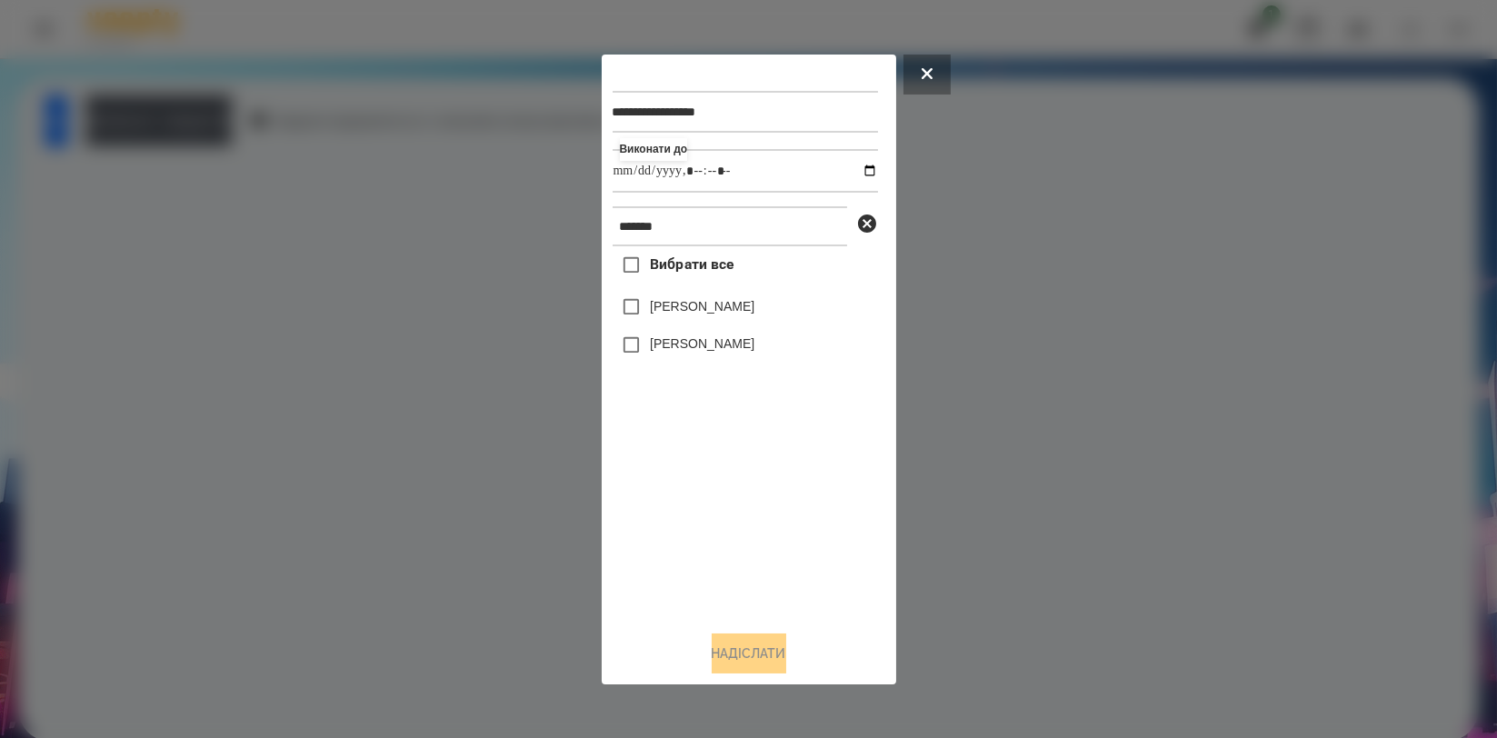
click at [716, 311] on label "[PERSON_NAME]" at bounding box center [702, 306] width 105 height 18
click at [722, 660] on button "Надіслати" at bounding box center [749, 653] width 75 height 40
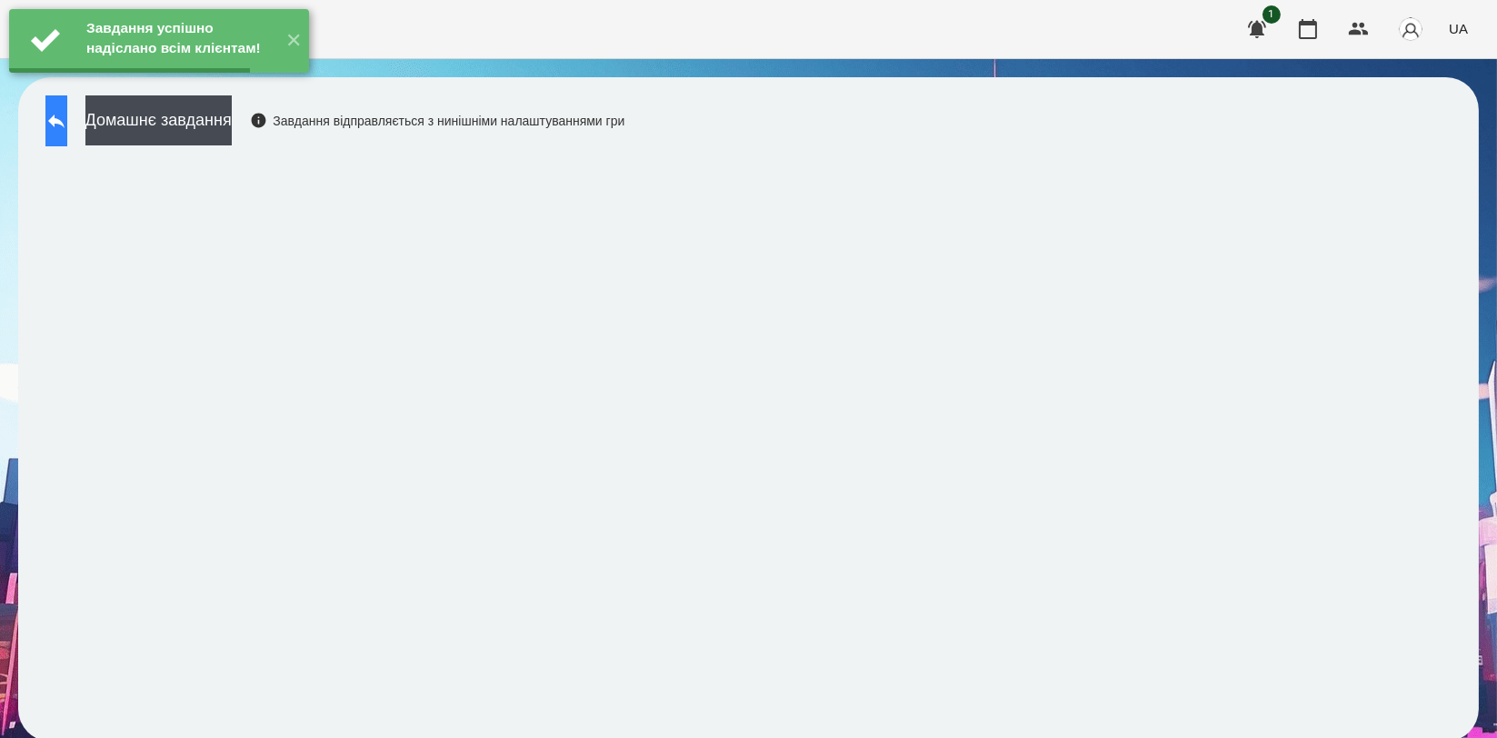
click at [67, 127] on button at bounding box center [56, 120] width 22 height 51
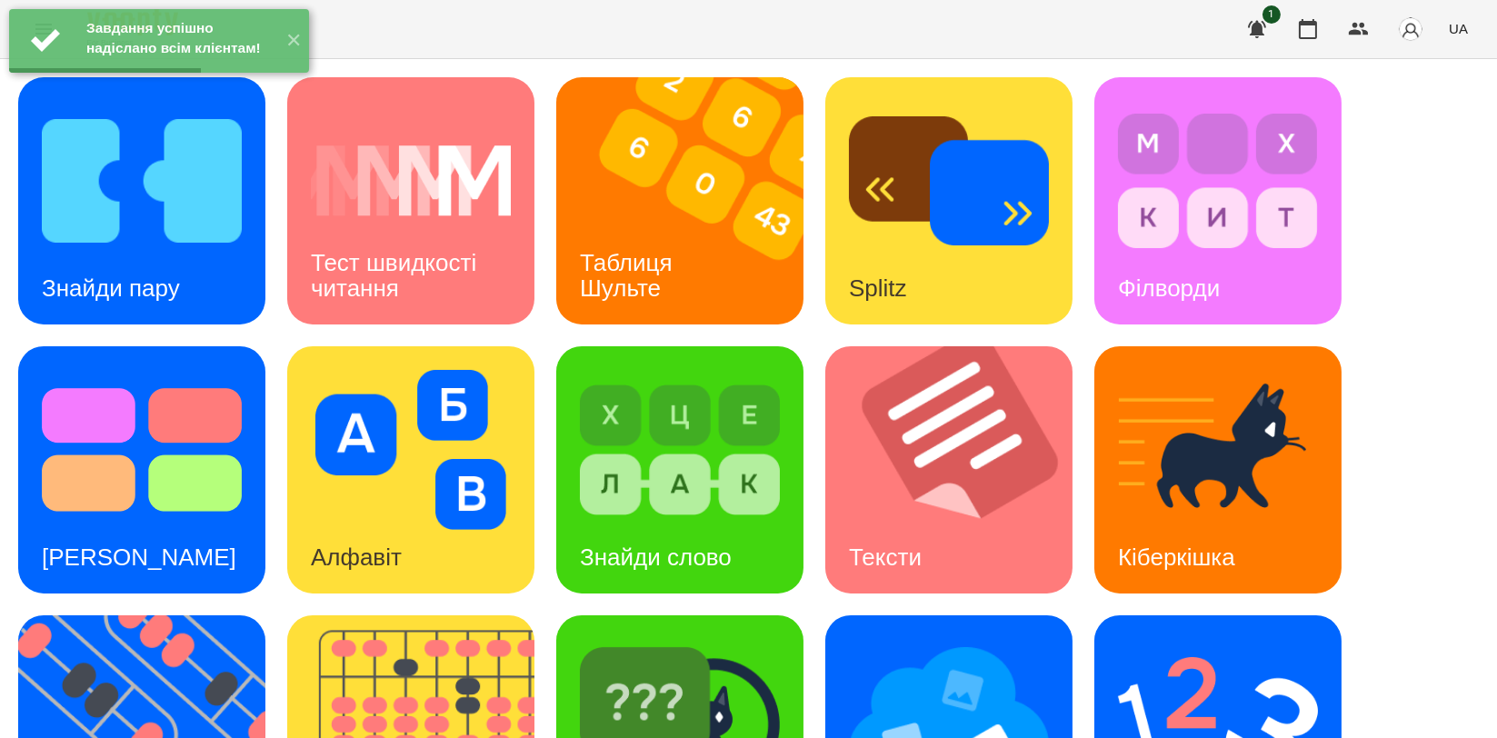
scroll to position [404, 0]
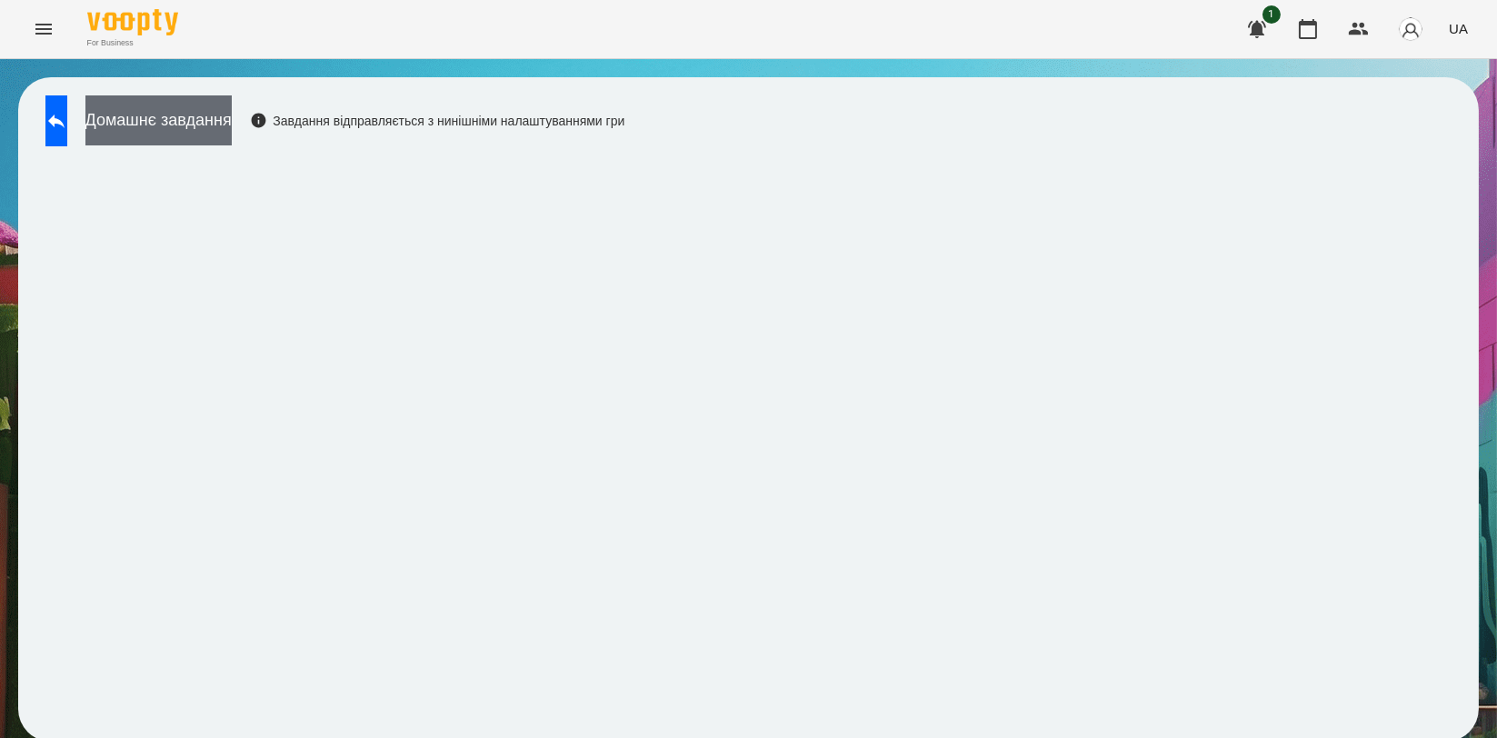
click at [209, 107] on button "Домашнє завдання" at bounding box center [158, 120] width 146 height 50
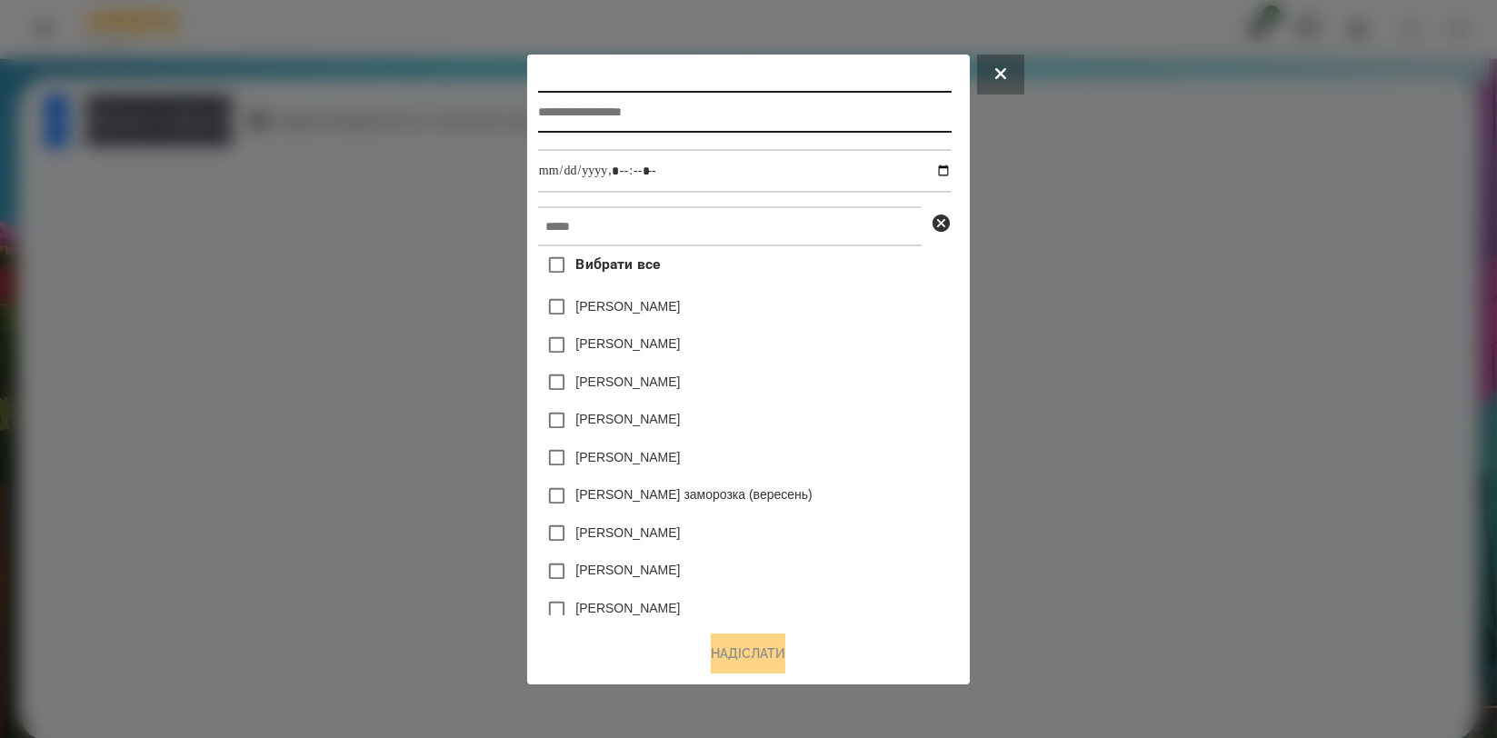
click at [554, 120] on input "text" at bounding box center [745, 112] width 414 height 42
type input "*******"
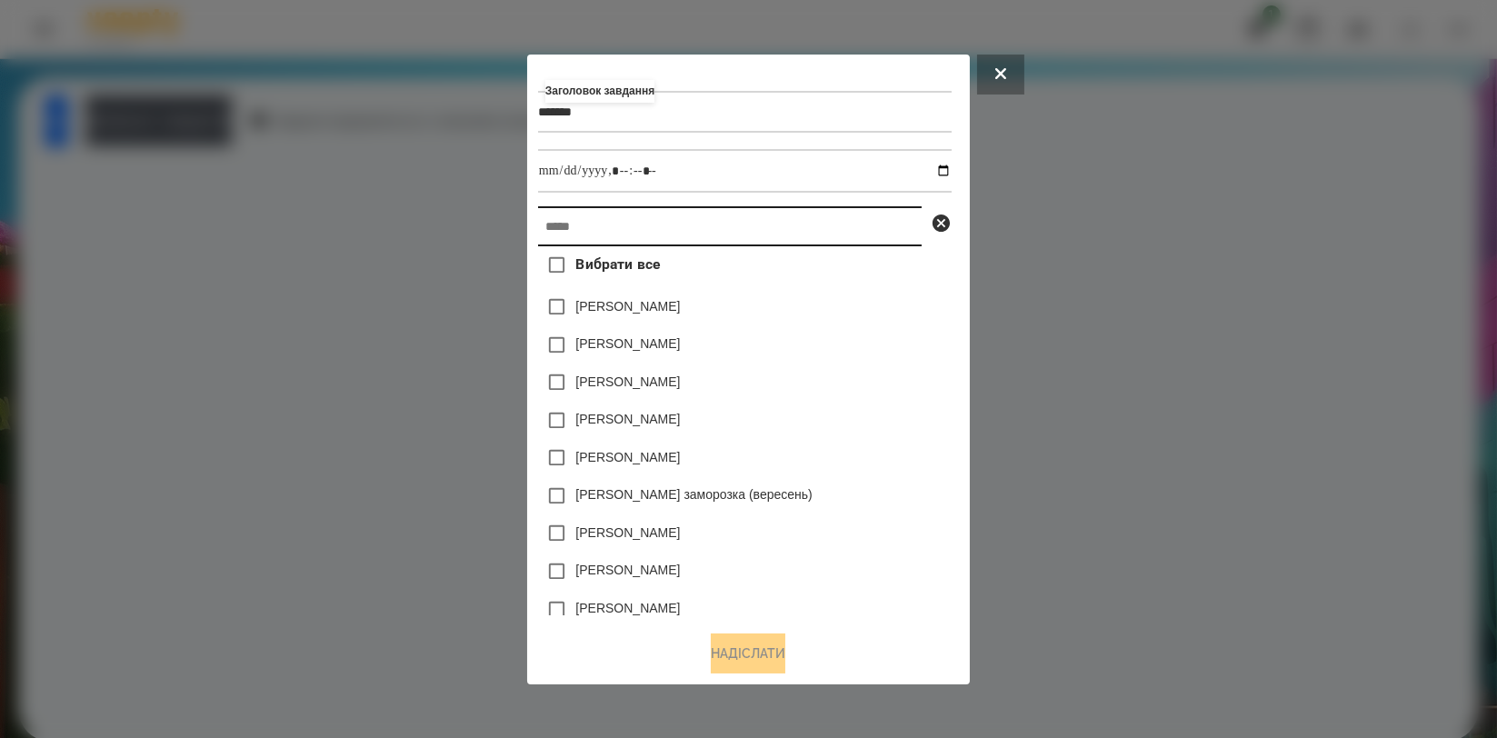
click at [538, 224] on input "text" at bounding box center [730, 226] width 384 height 40
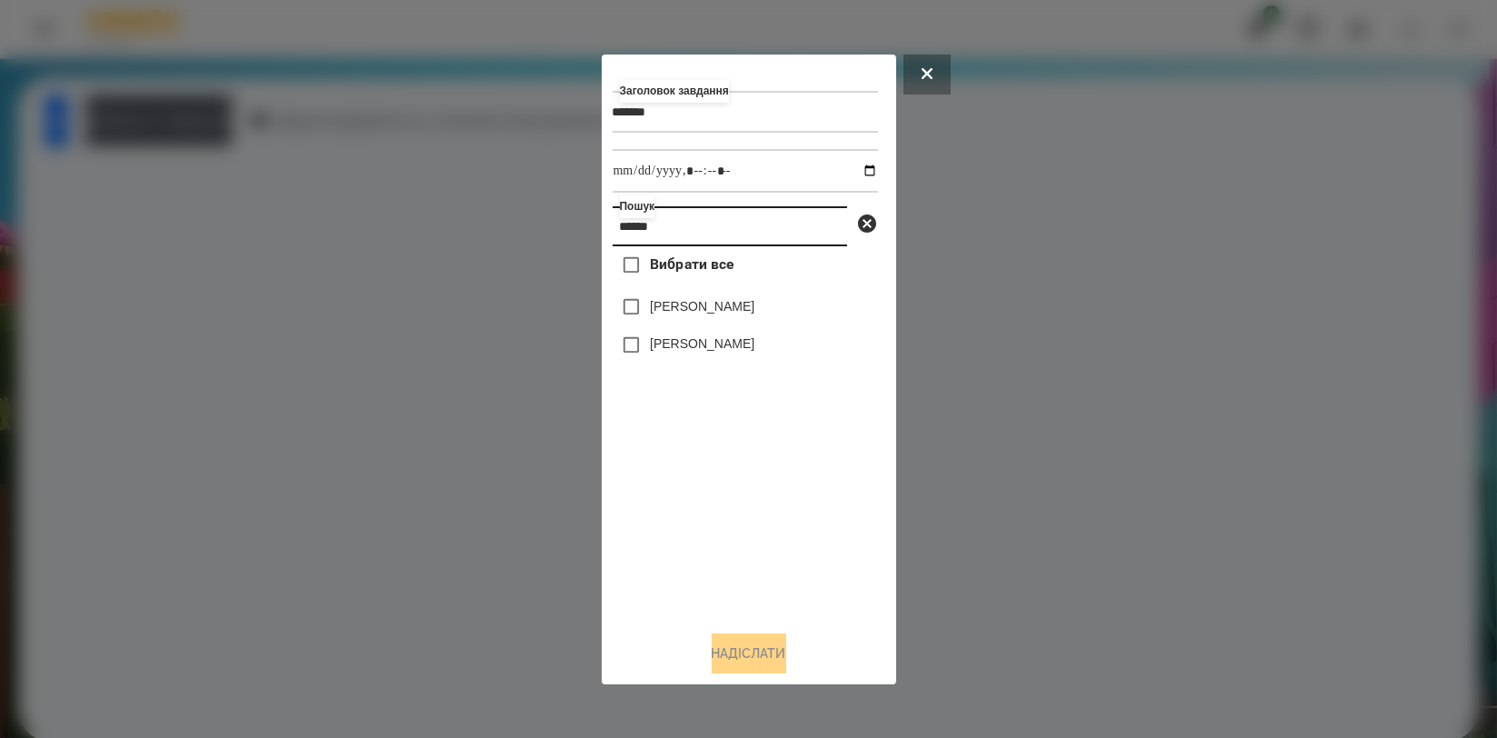
type input "******"
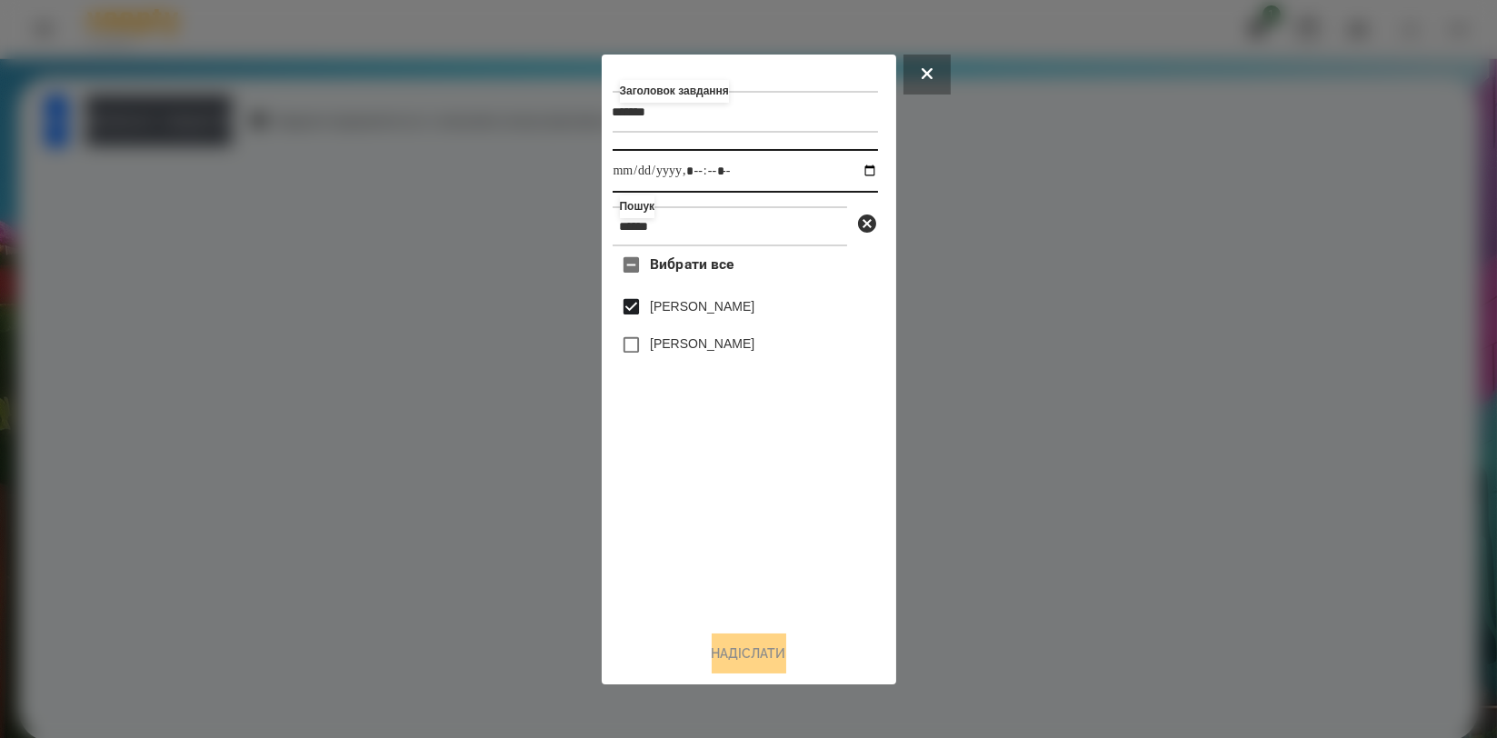
click at [849, 170] on input "datetime-local" at bounding box center [745, 171] width 265 height 44
type input "**********"
click at [826, 507] on div "Вибрати все [PERSON_NAME] [PERSON_NAME]" at bounding box center [745, 430] width 265 height 369
click at [744, 654] on button "Надіслати" at bounding box center [749, 653] width 75 height 40
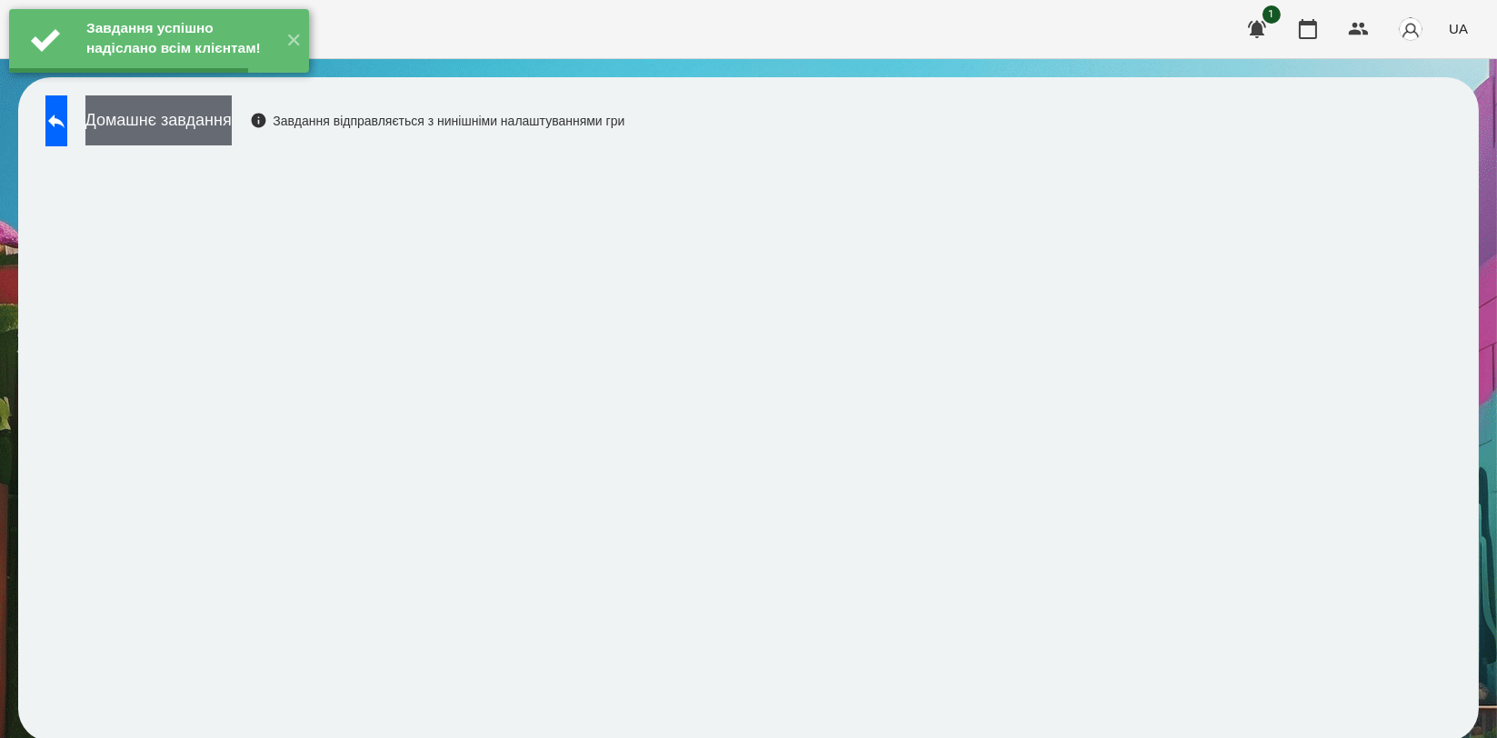
click at [232, 130] on button "Домашнє завдання" at bounding box center [158, 120] width 146 height 50
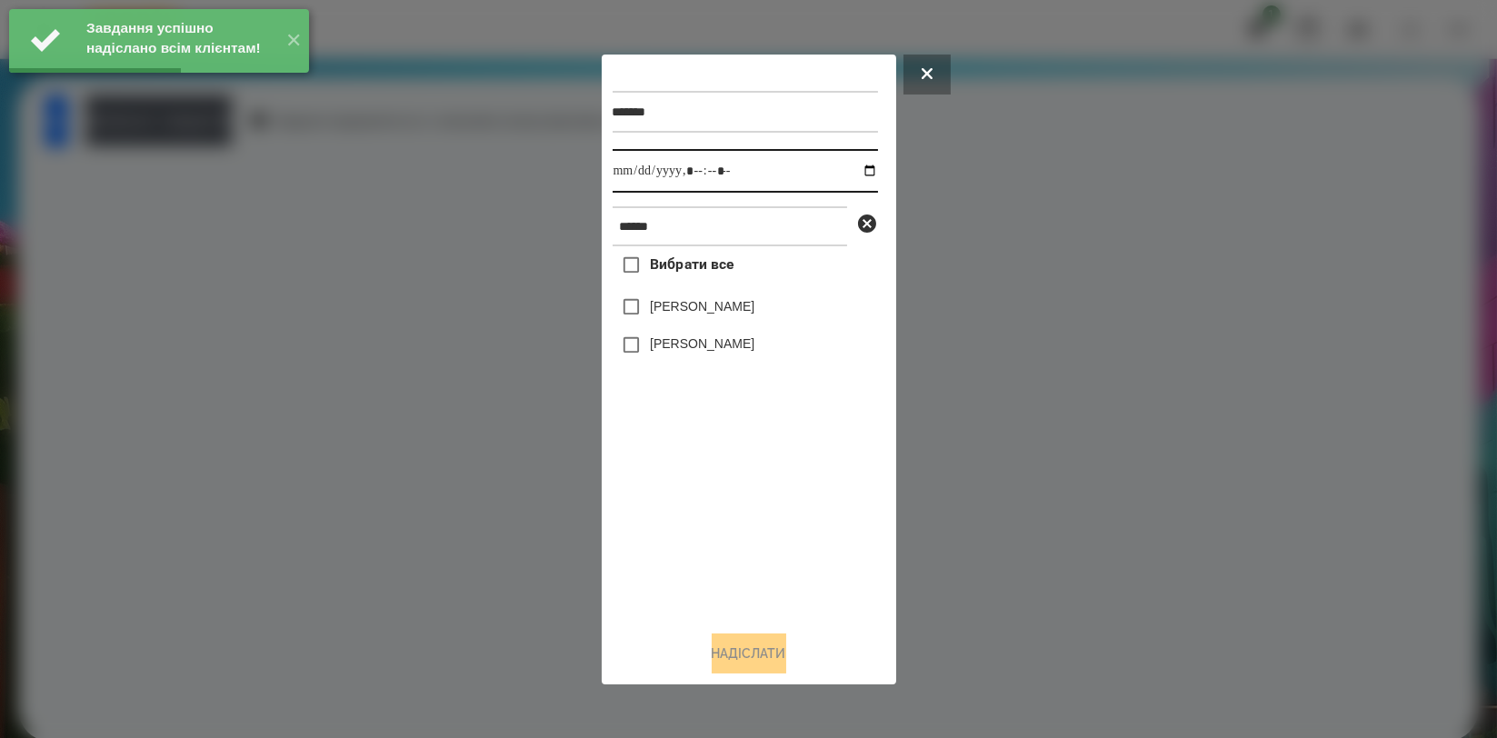
click at [848, 172] on input "datetime-local" at bounding box center [745, 171] width 265 height 44
type input "**********"
click at [660, 468] on div "Вибрати все [PERSON_NAME] [PERSON_NAME]" at bounding box center [745, 430] width 265 height 369
click at [682, 305] on label "[PERSON_NAME]" at bounding box center [702, 306] width 105 height 18
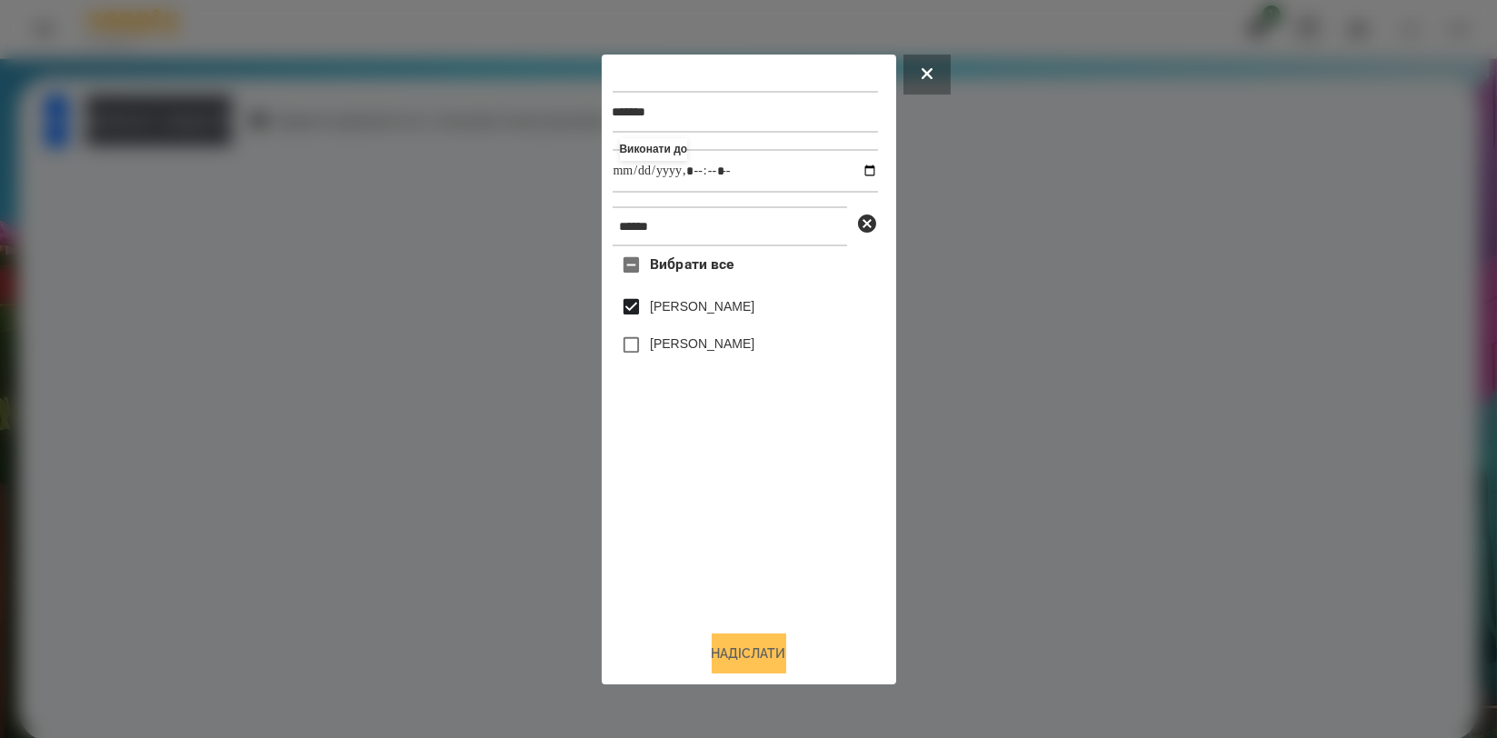
click at [724, 638] on button "Надіслати" at bounding box center [749, 653] width 75 height 40
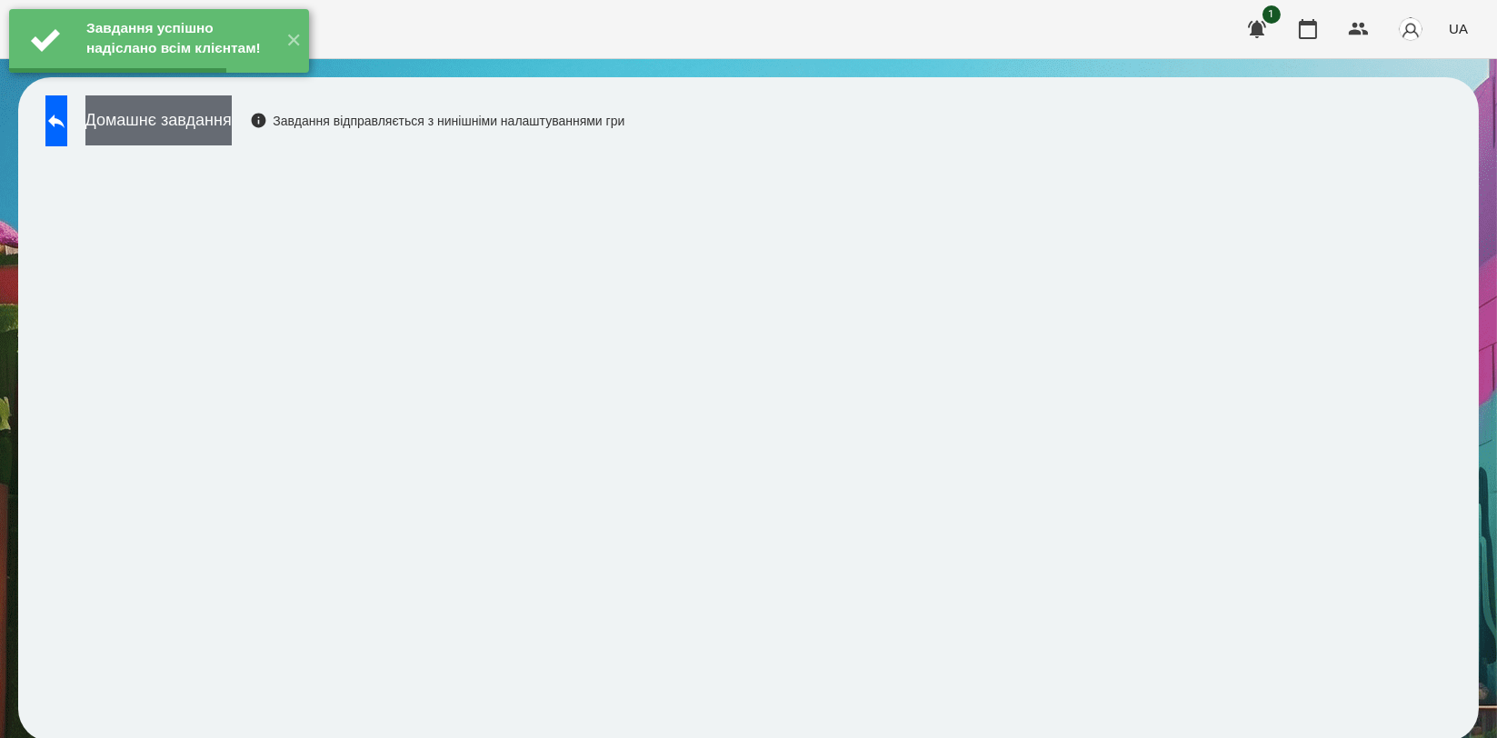
click at [232, 128] on button "Домашнє завдання" at bounding box center [158, 120] width 146 height 50
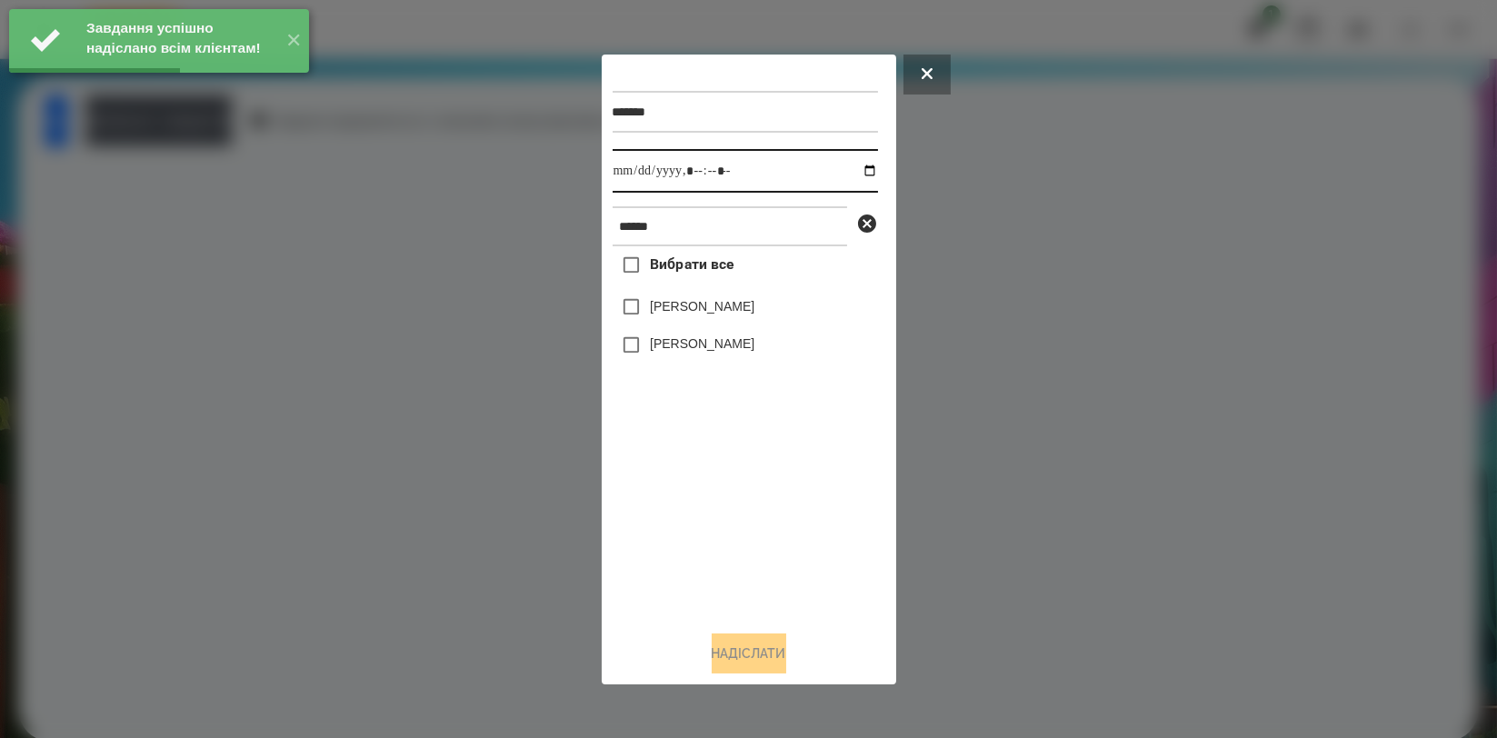
click at [855, 166] on input "datetime-local" at bounding box center [745, 171] width 265 height 44
type input "**********"
click at [688, 493] on div "Вибрати все [PERSON_NAME] [PERSON_NAME]" at bounding box center [745, 430] width 265 height 369
click at [715, 315] on label "[PERSON_NAME]" at bounding box center [702, 306] width 105 height 18
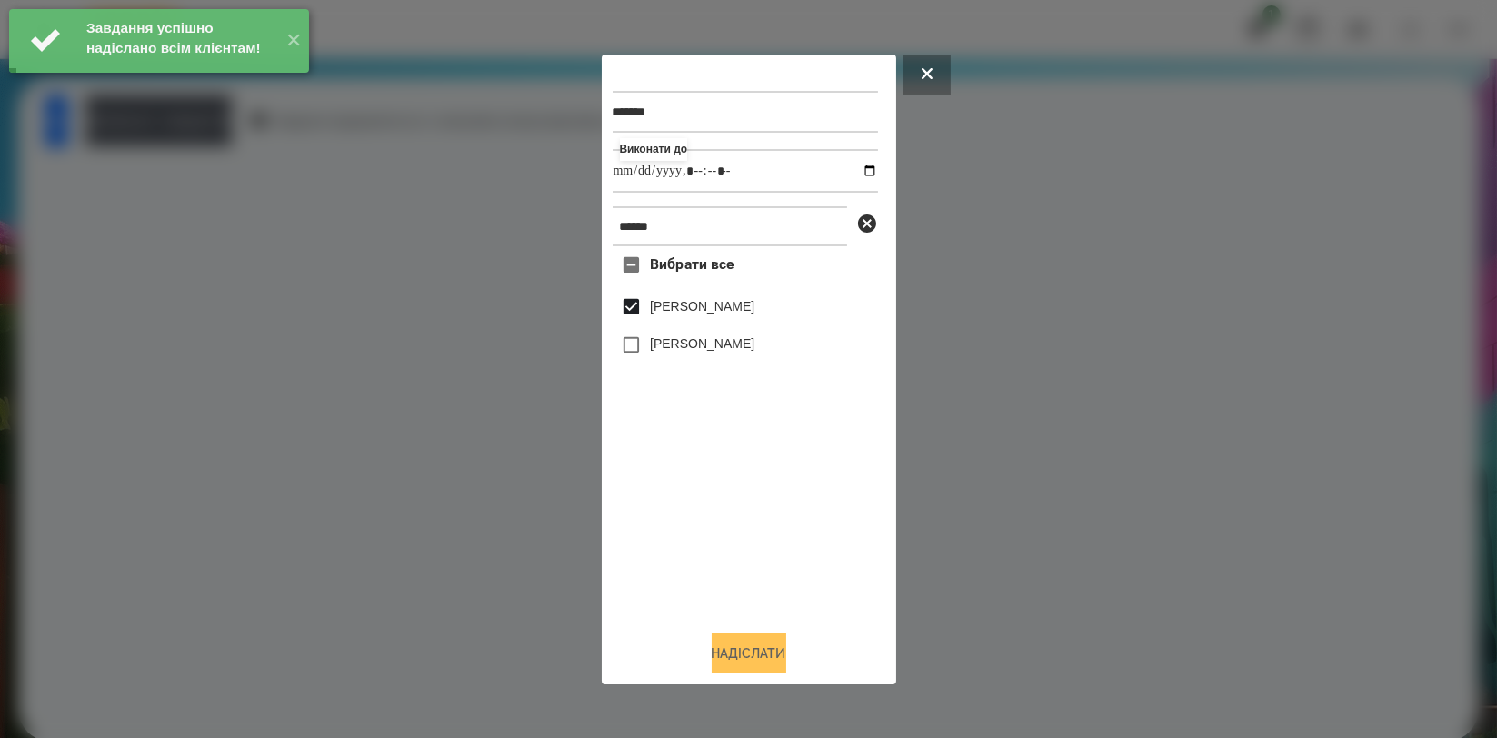
click at [754, 645] on button "Надіслати" at bounding box center [749, 653] width 75 height 40
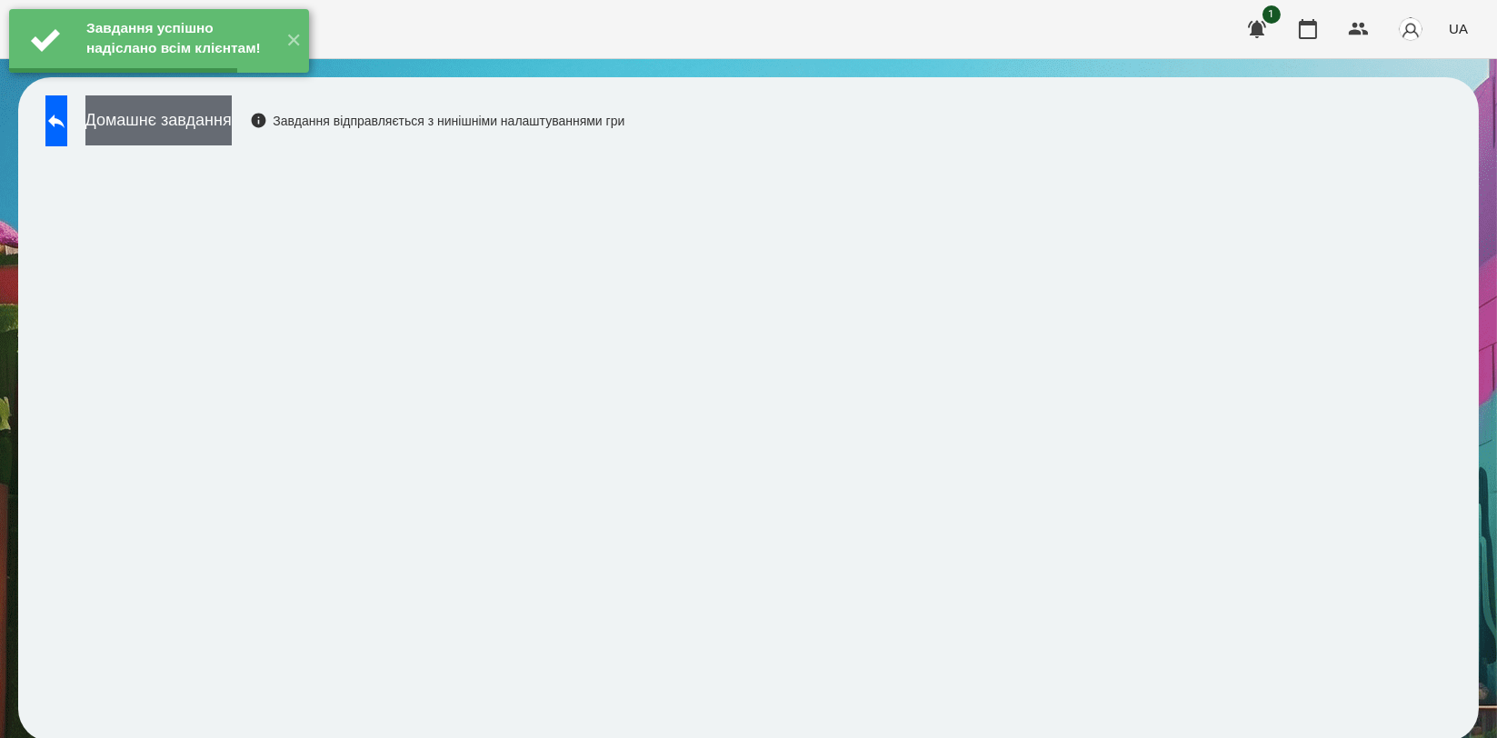
click at [232, 140] on button "Домашнє завдання" at bounding box center [158, 120] width 146 height 50
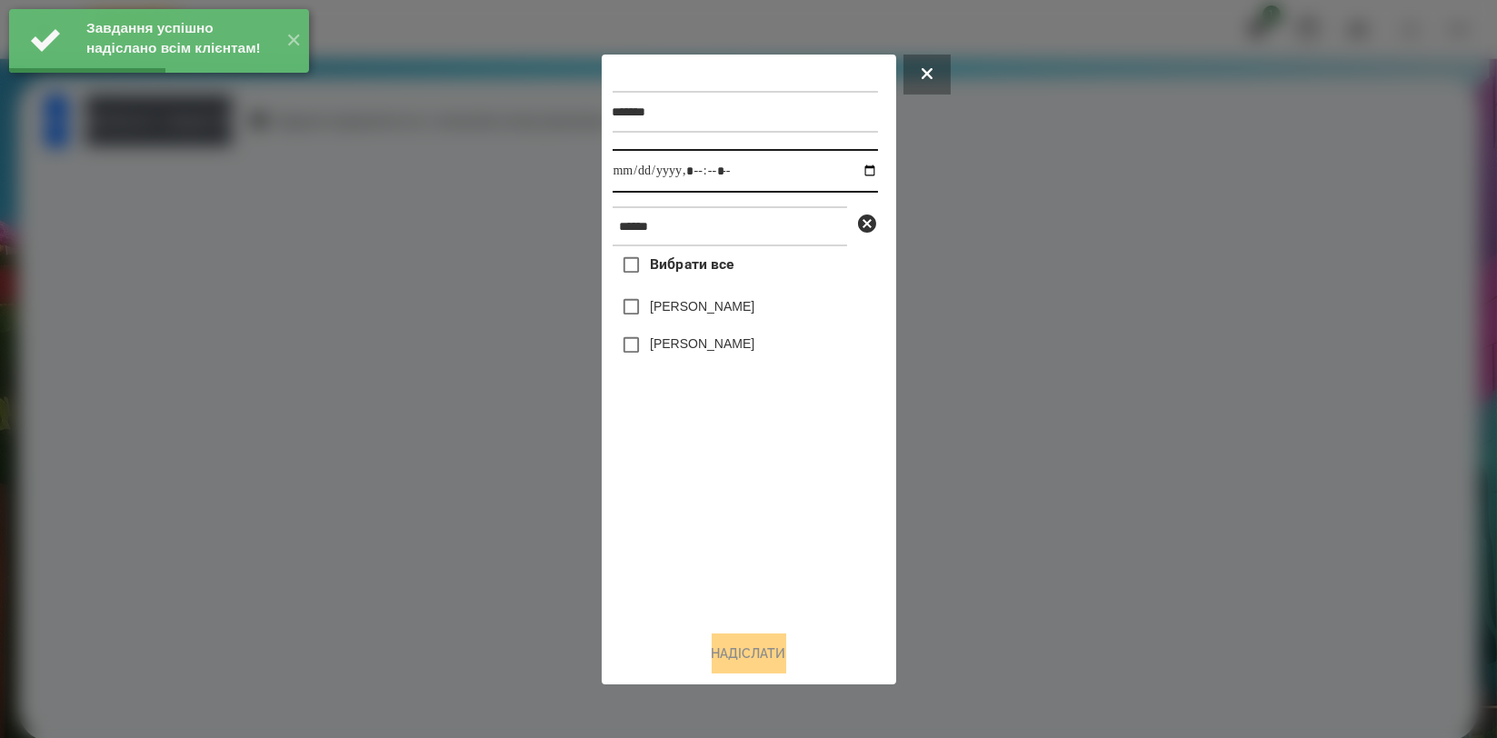
click at [857, 170] on input "datetime-local" at bounding box center [745, 171] width 265 height 44
type input "**********"
click at [712, 481] on div "Вибрати все [PERSON_NAME] [PERSON_NAME]" at bounding box center [745, 430] width 265 height 369
click at [726, 315] on label "[PERSON_NAME]" at bounding box center [702, 306] width 105 height 18
click at [761, 653] on button "Надіслати" at bounding box center [749, 653] width 75 height 40
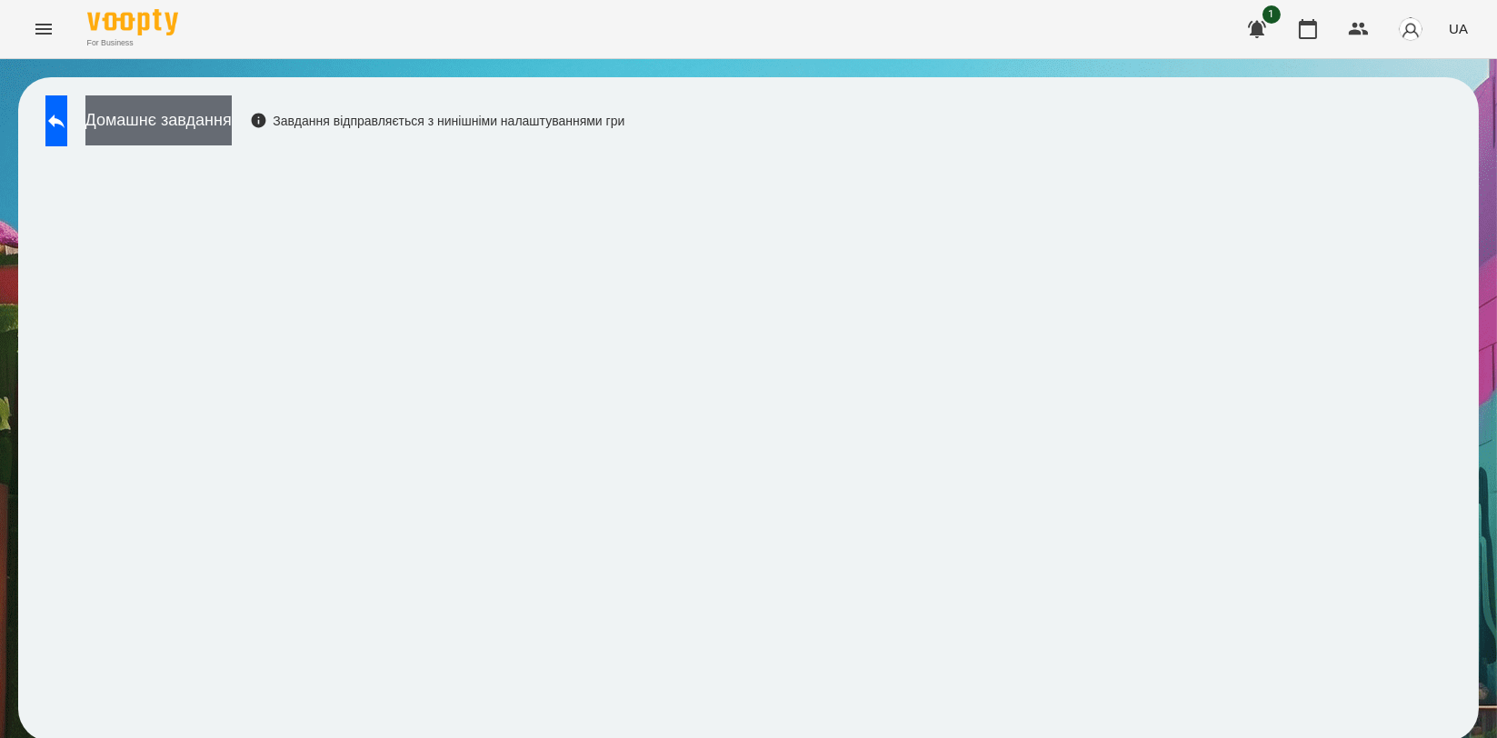
click at [232, 115] on button "Домашнє завдання" at bounding box center [158, 120] width 146 height 50
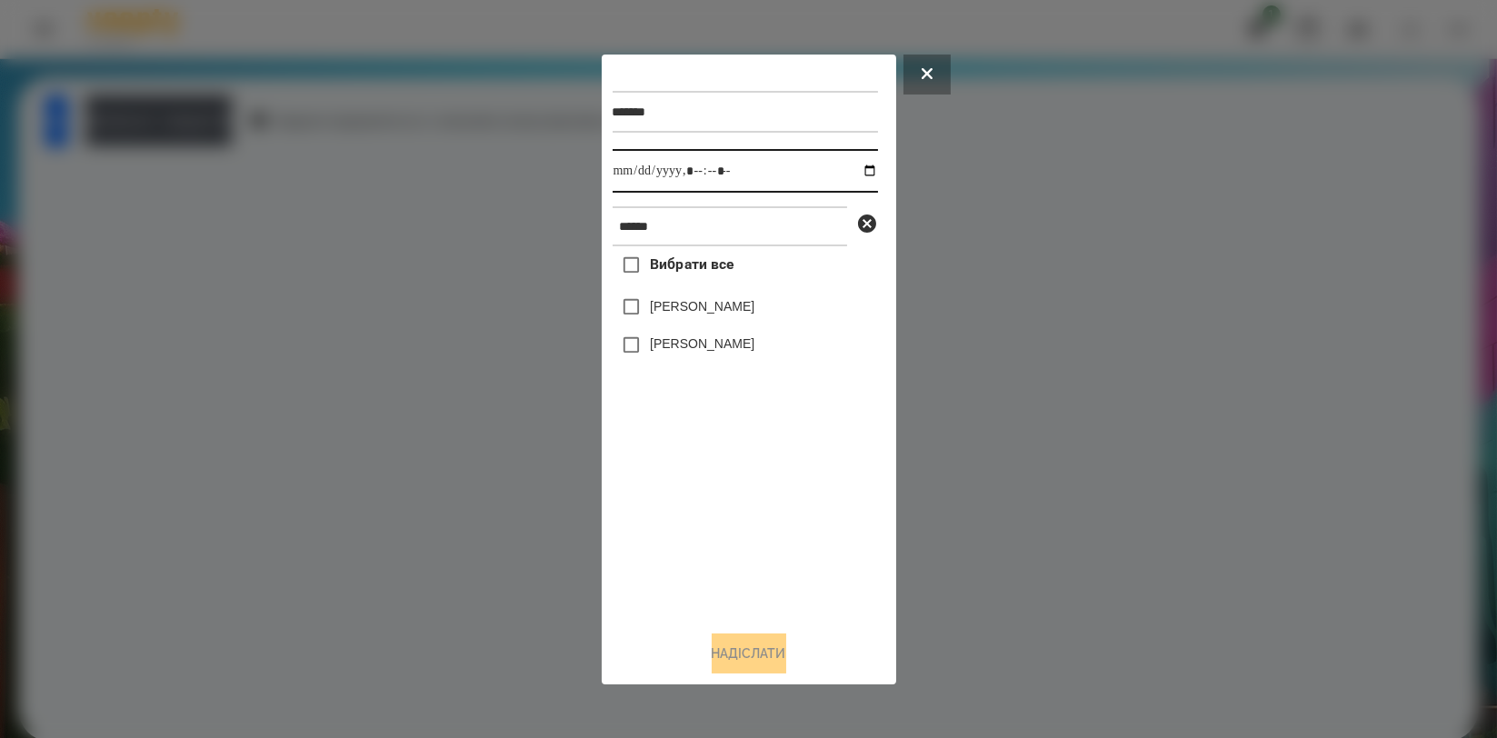
click at [858, 172] on input "datetime-local" at bounding box center [745, 171] width 265 height 44
type input "**********"
drag, startPoint x: 718, startPoint y: 505, endPoint x: 705, endPoint y: 452, distance: 55.1
click at [718, 505] on div "Вибрати все [PERSON_NAME] [PERSON_NAME]" at bounding box center [745, 430] width 265 height 369
click at [713, 314] on label "[PERSON_NAME]" at bounding box center [702, 306] width 105 height 18
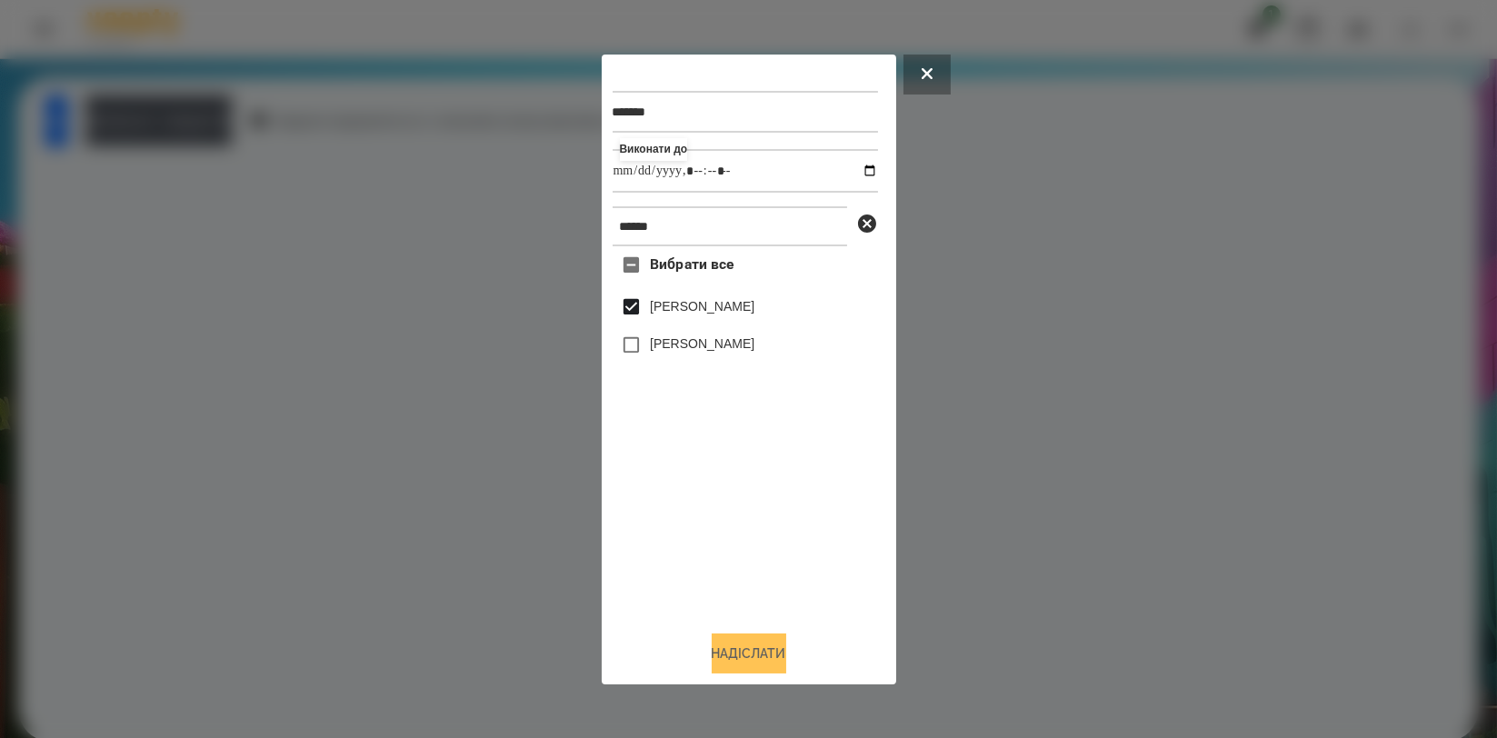
click at [747, 645] on button "Надіслати" at bounding box center [749, 653] width 75 height 40
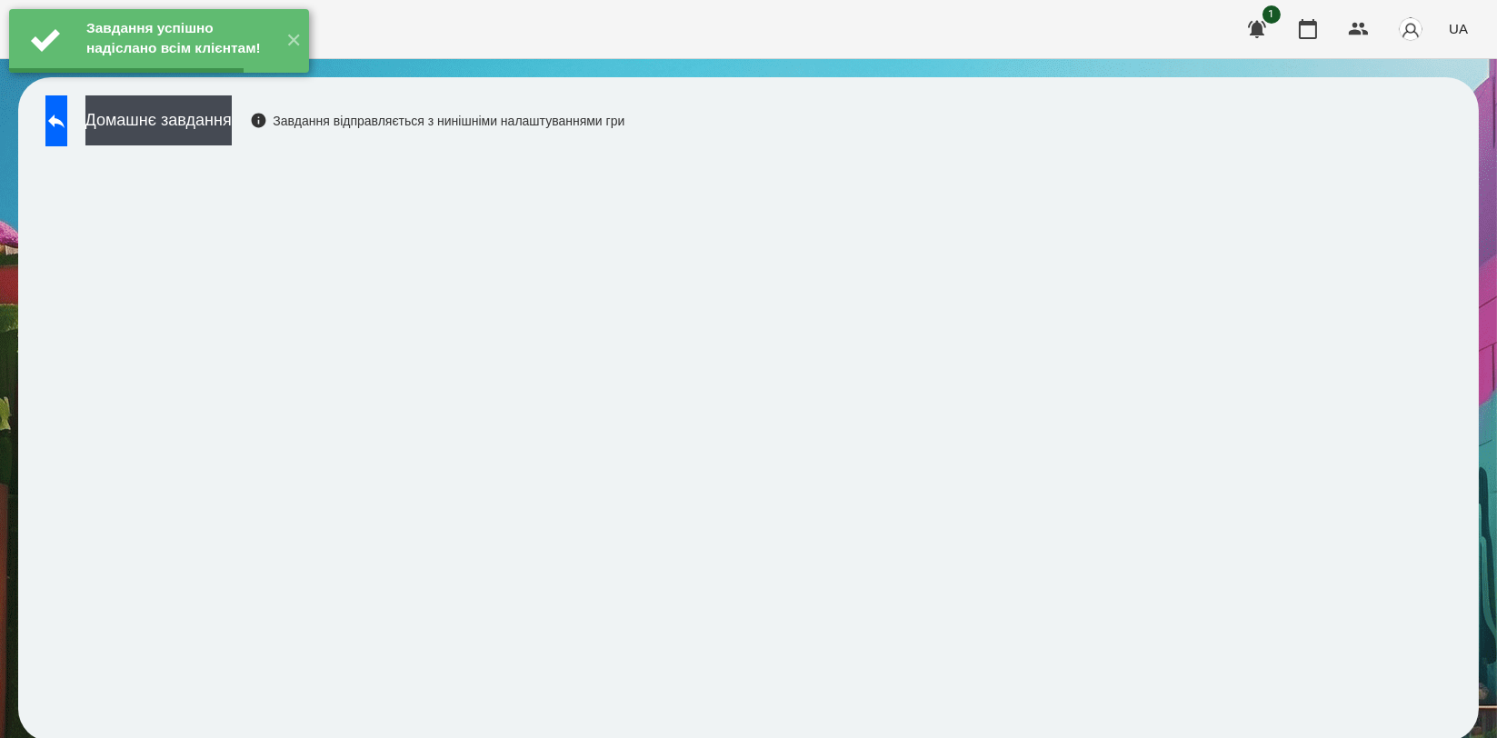
click at [232, 112] on button "Домашнє завдання" at bounding box center [158, 120] width 146 height 50
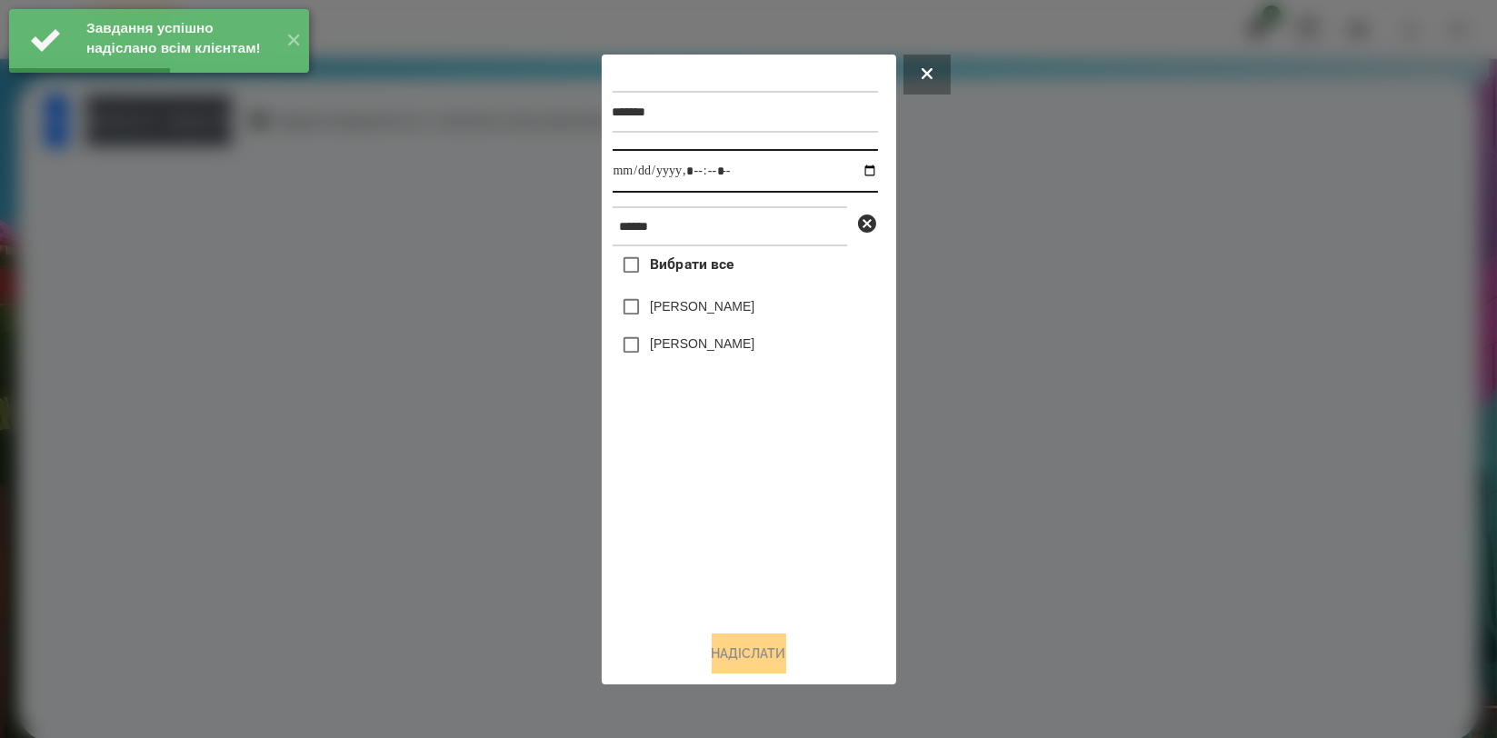
click at [854, 167] on input "datetime-local" at bounding box center [745, 171] width 265 height 44
type input "**********"
drag, startPoint x: 743, startPoint y: 479, endPoint x: 731, endPoint y: 404, distance: 76.5
click at [743, 479] on div "Вибрати все [PERSON_NAME] [PERSON_NAME]" at bounding box center [745, 430] width 265 height 369
click at [732, 315] on label "[PERSON_NAME]" at bounding box center [702, 306] width 105 height 18
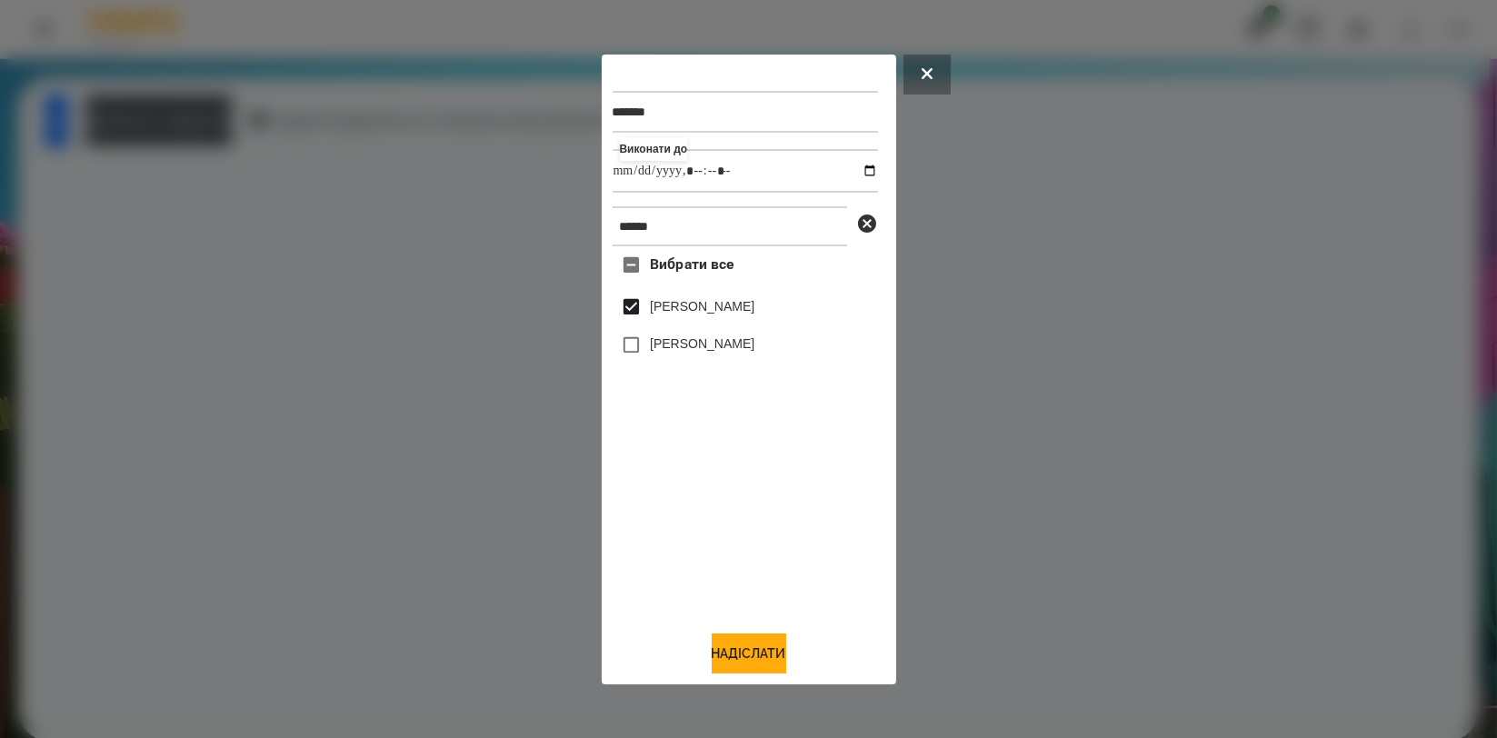
drag, startPoint x: 755, startPoint y: 651, endPoint x: 669, endPoint y: 573, distance: 116.5
click at [755, 653] on button "Надіслати" at bounding box center [749, 653] width 75 height 40
click at [257, 134] on div at bounding box center [748, 369] width 1497 height 738
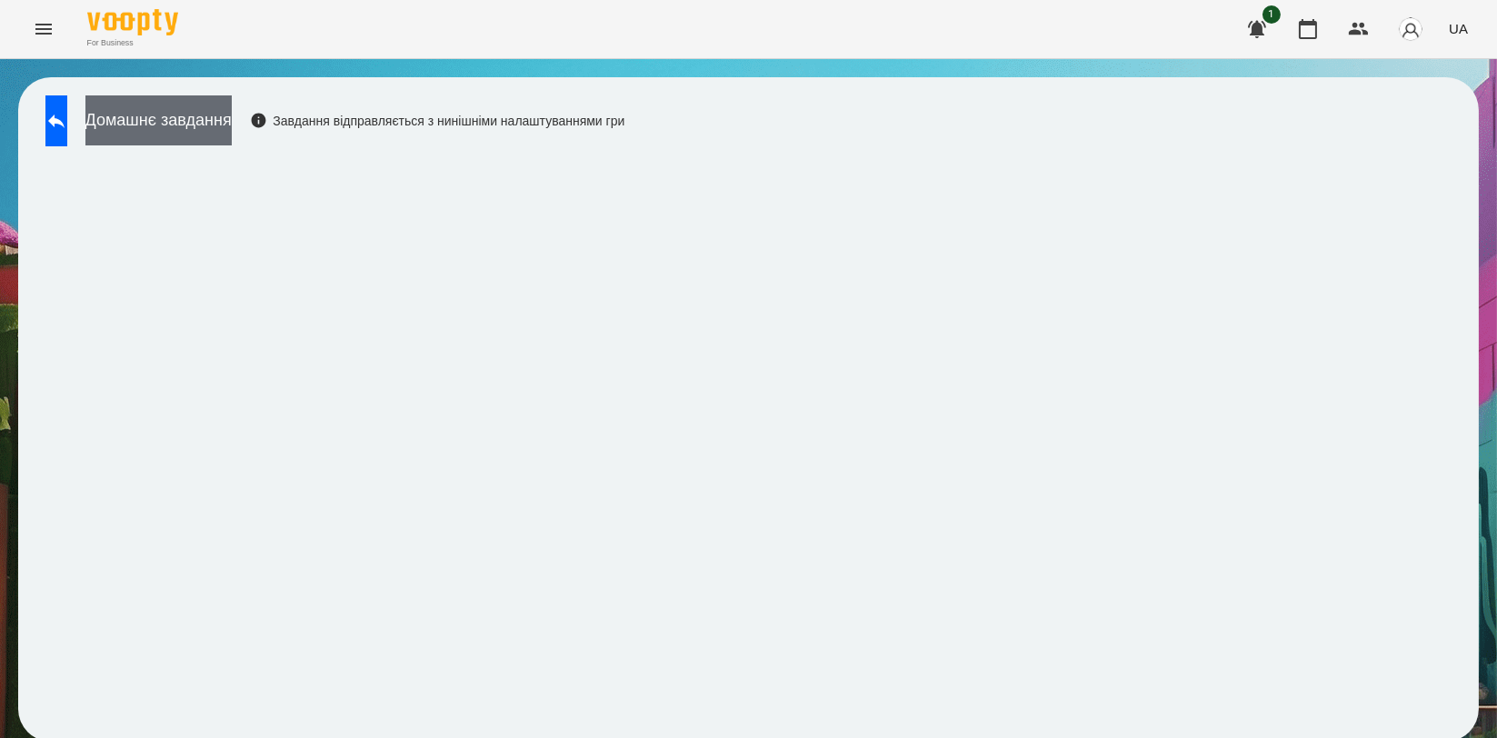
click at [232, 131] on button "Домашнє завдання" at bounding box center [158, 120] width 146 height 50
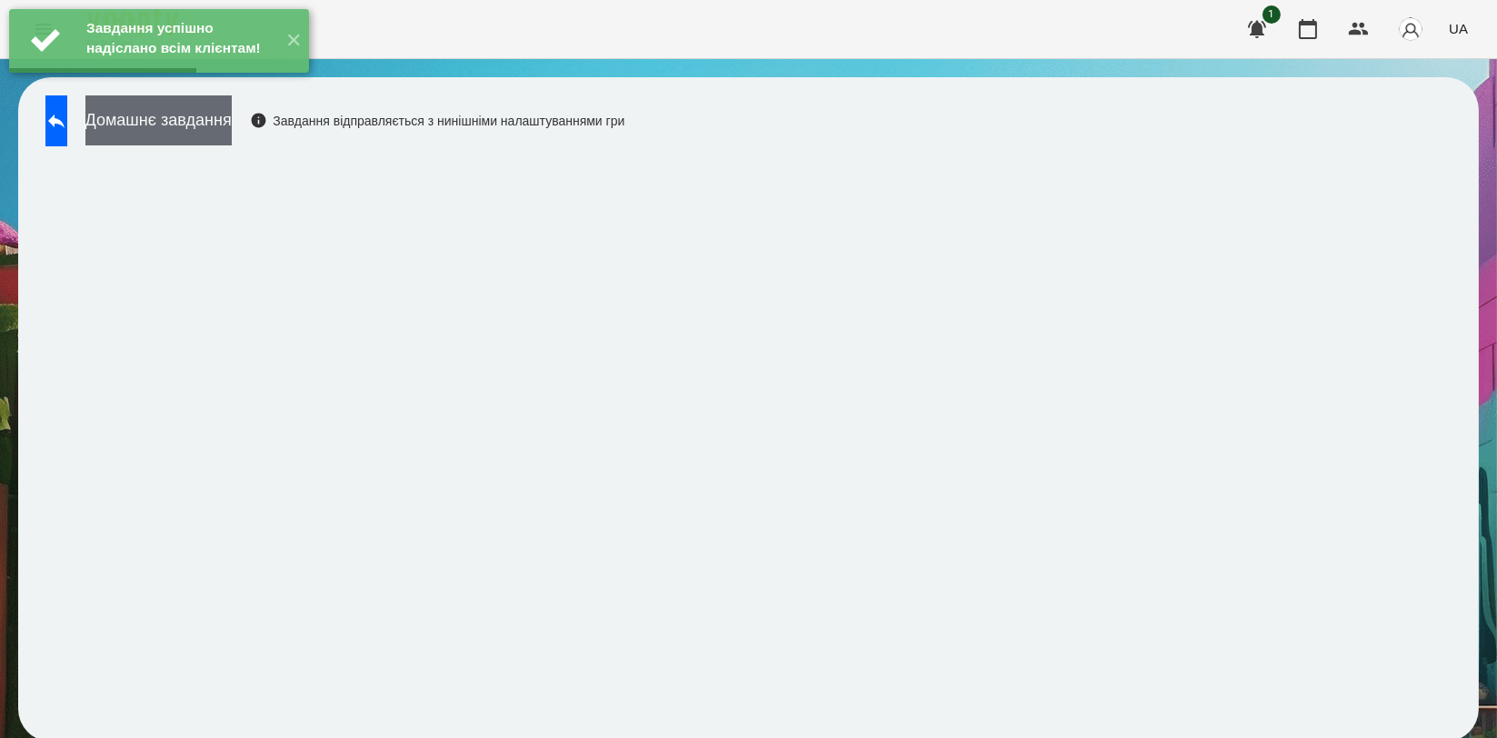
click at [232, 132] on button "Домашнє завдання" at bounding box center [158, 120] width 146 height 50
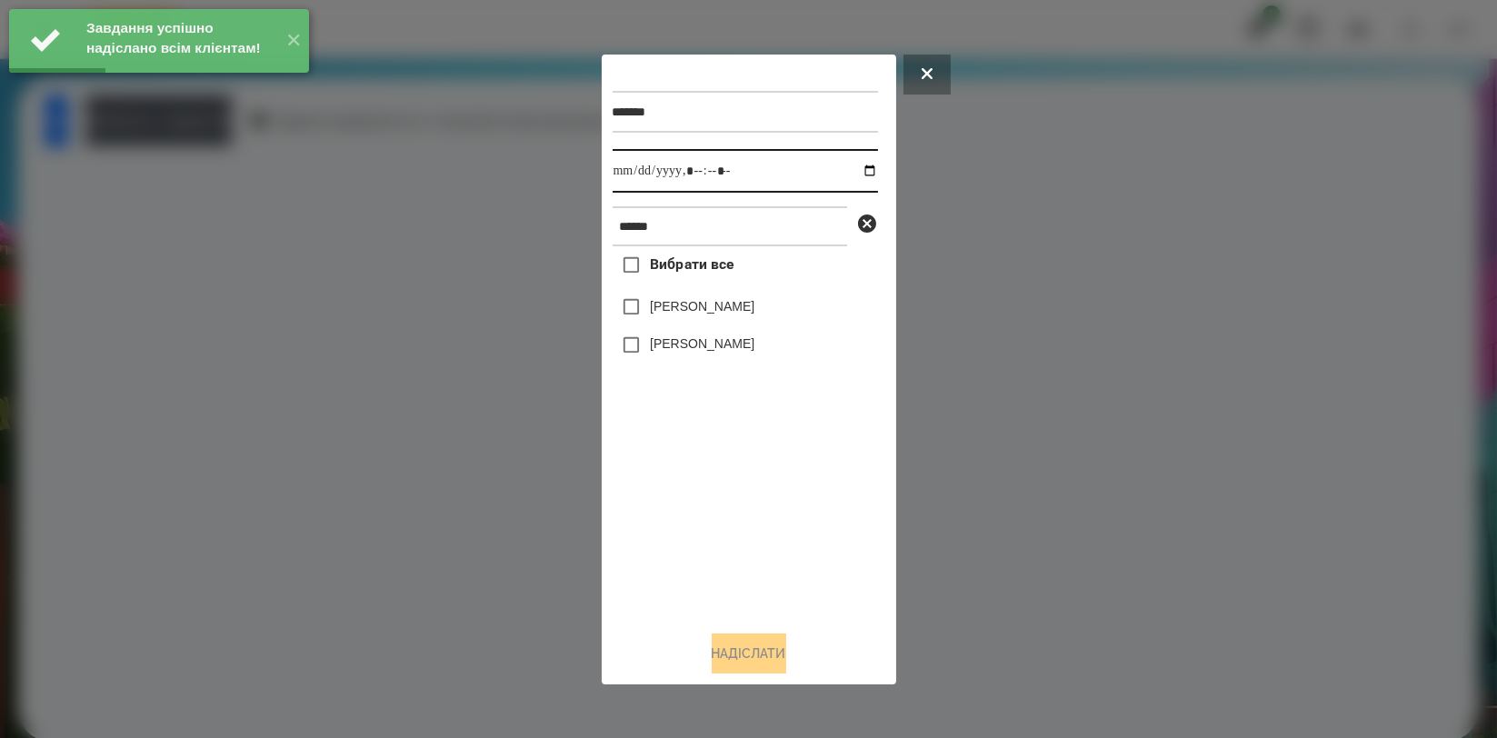
click at [858, 170] on input "datetime-local" at bounding box center [745, 171] width 265 height 44
type input "**********"
click at [758, 458] on div "Вибрати все [PERSON_NAME] [PERSON_NAME]" at bounding box center [745, 430] width 265 height 369
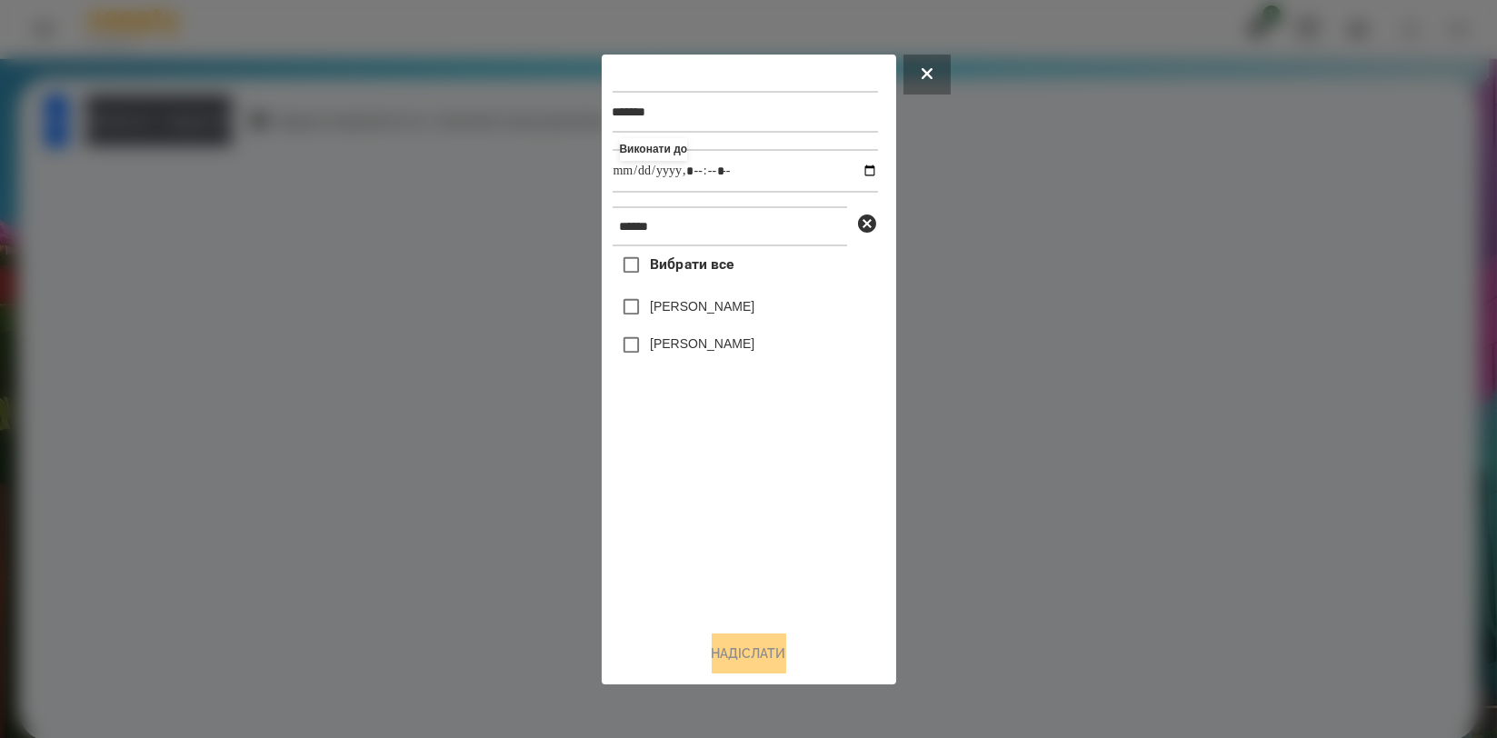
click at [711, 308] on label "[PERSON_NAME]" at bounding box center [702, 306] width 105 height 18
drag, startPoint x: 742, startPoint y: 651, endPoint x: 747, endPoint y: 623, distance: 28.7
click at [742, 652] on button "Надіслати" at bounding box center [749, 653] width 75 height 40
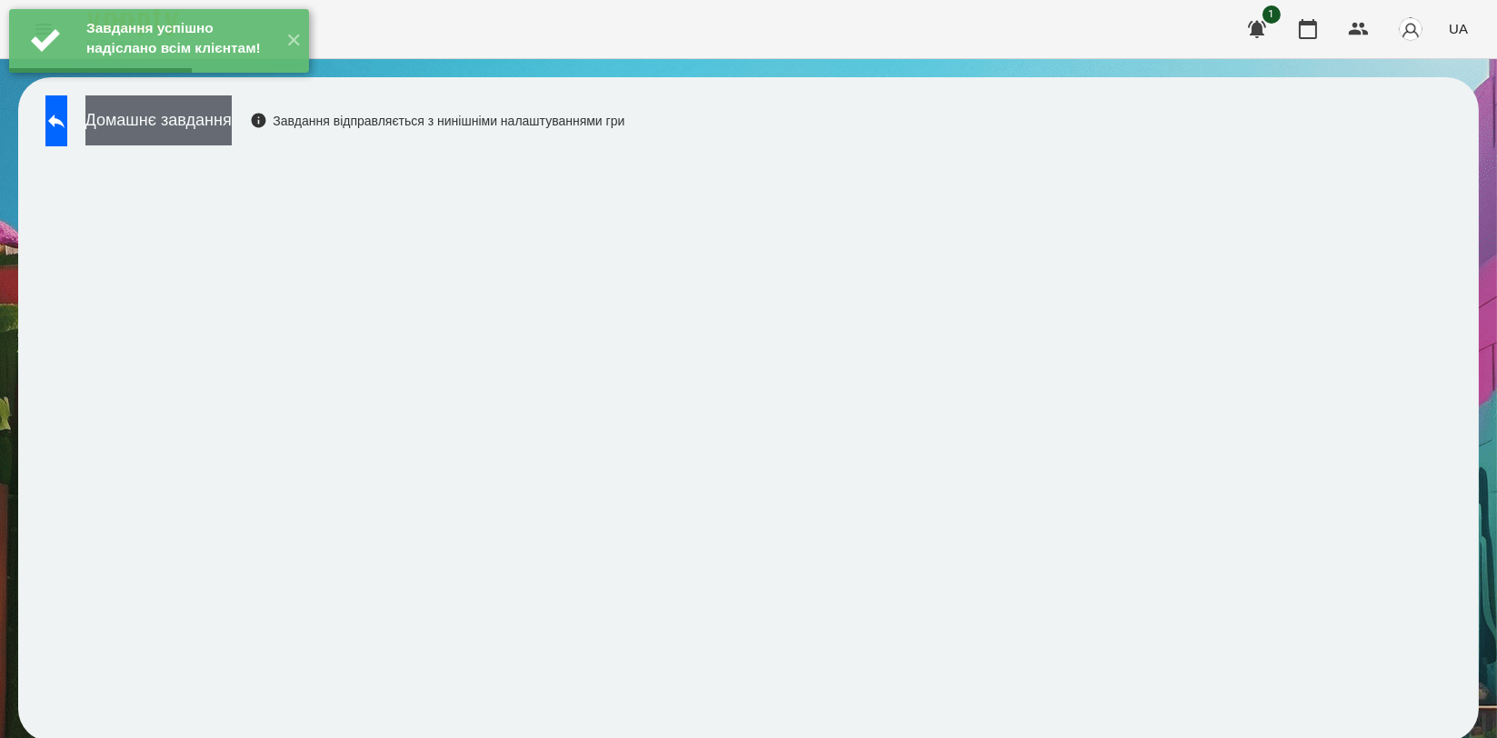
click at [217, 118] on button "Домашнє завдання" at bounding box center [158, 120] width 146 height 50
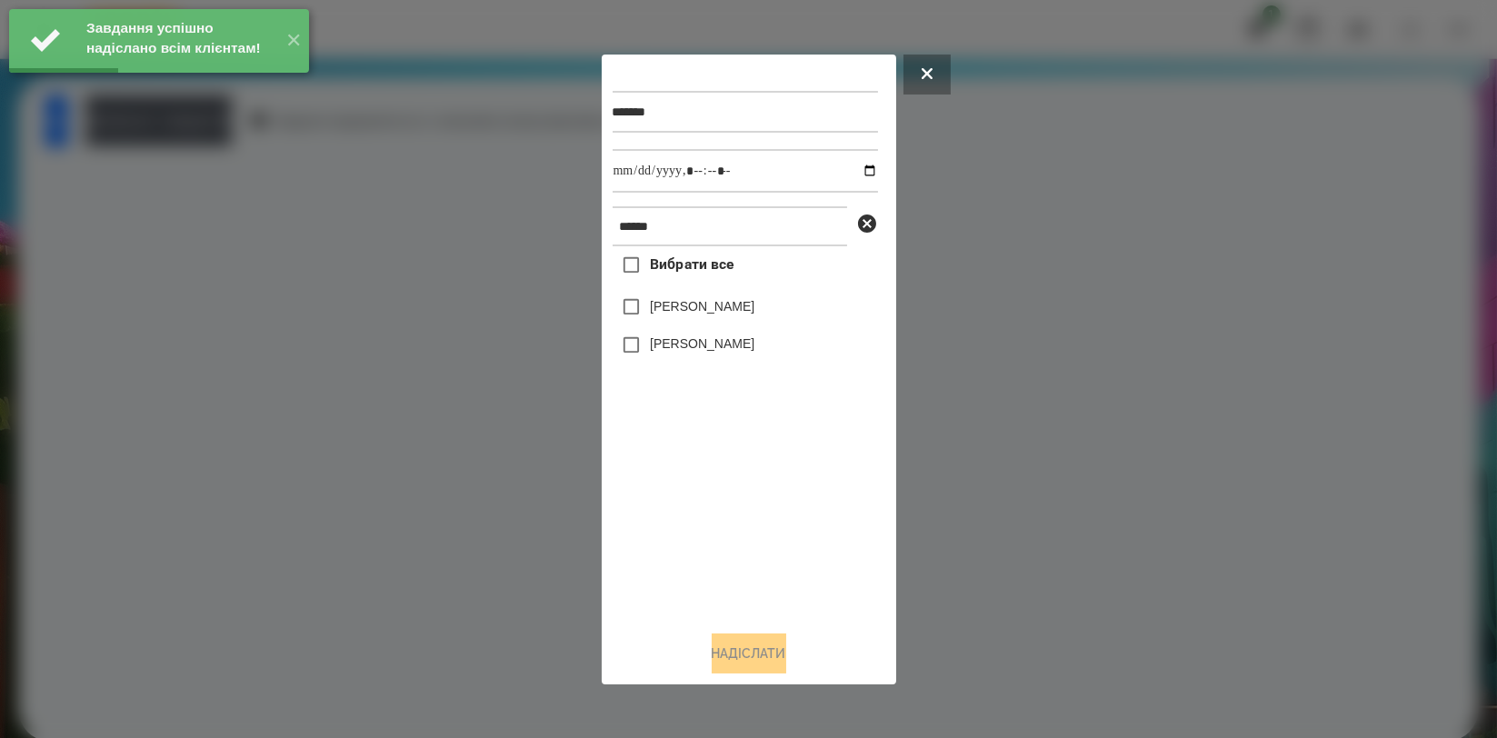
click at [233, 274] on div at bounding box center [748, 369] width 1497 height 738
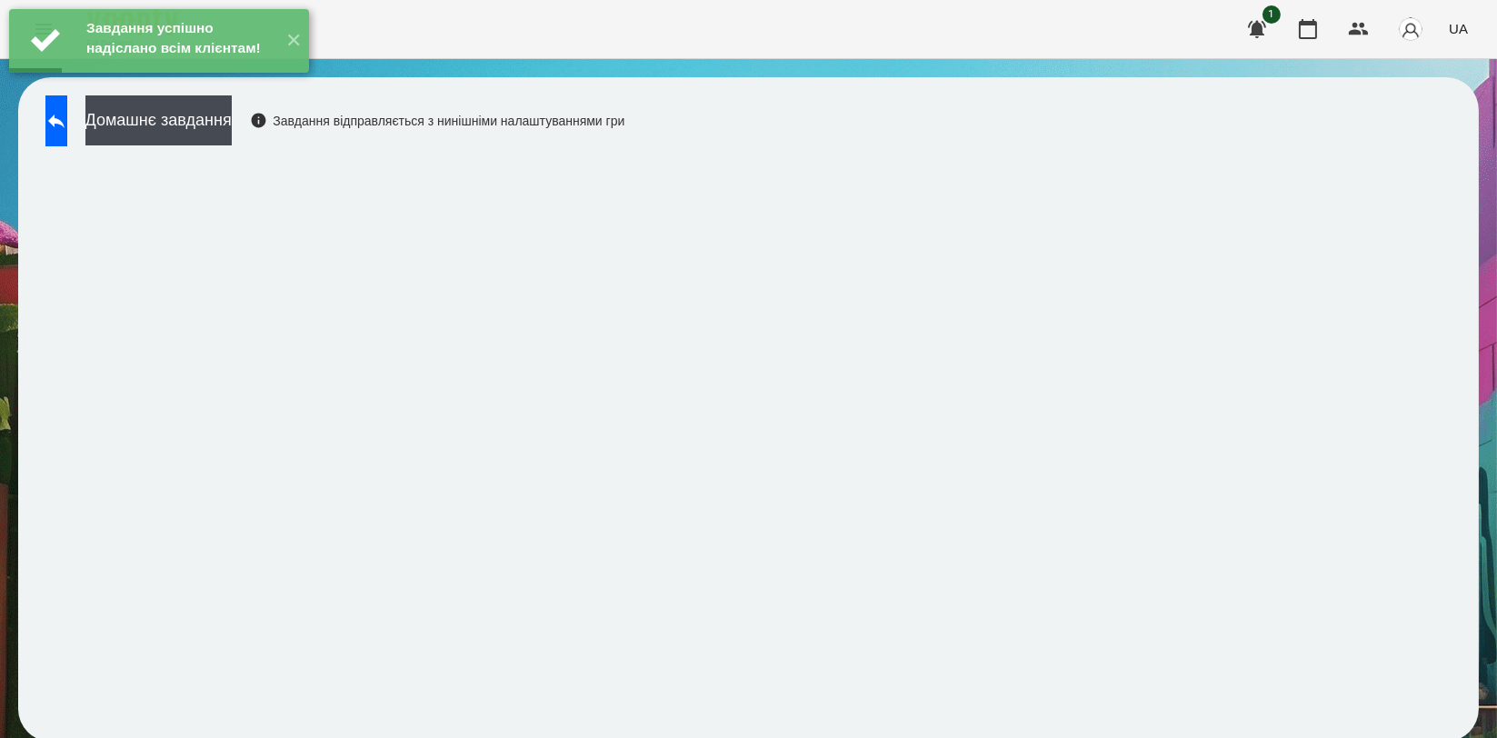
click at [86, 146] on div "Домашнє завдання Завдання відправляється з нинішніми налаштуваннями гри" at bounding box center [330, 125] width 588 height 60
click at [65, 120] on icon at bounding box center [56, 122] width 16 height 14
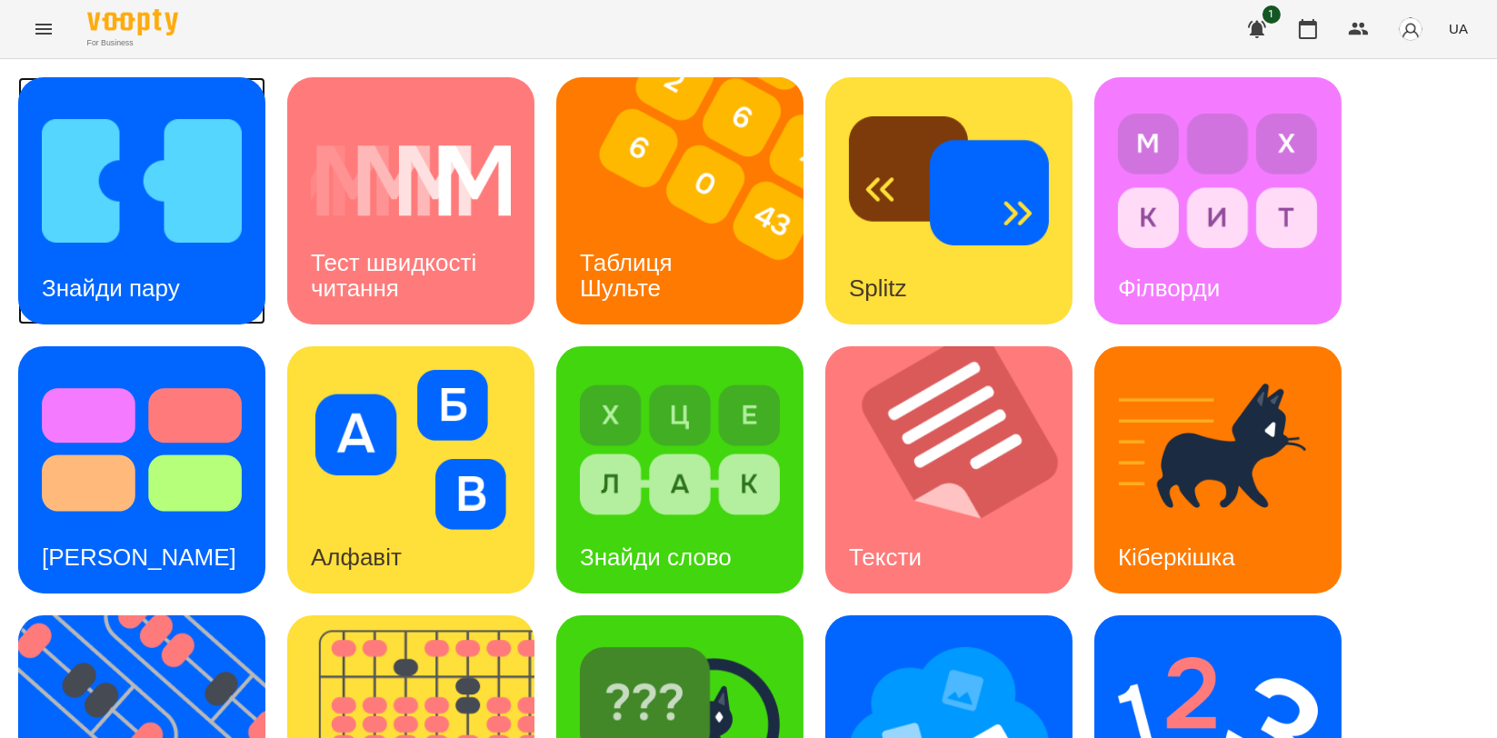
click at [139, 155] on img at bounding box center [142, 181] width 200 height 160
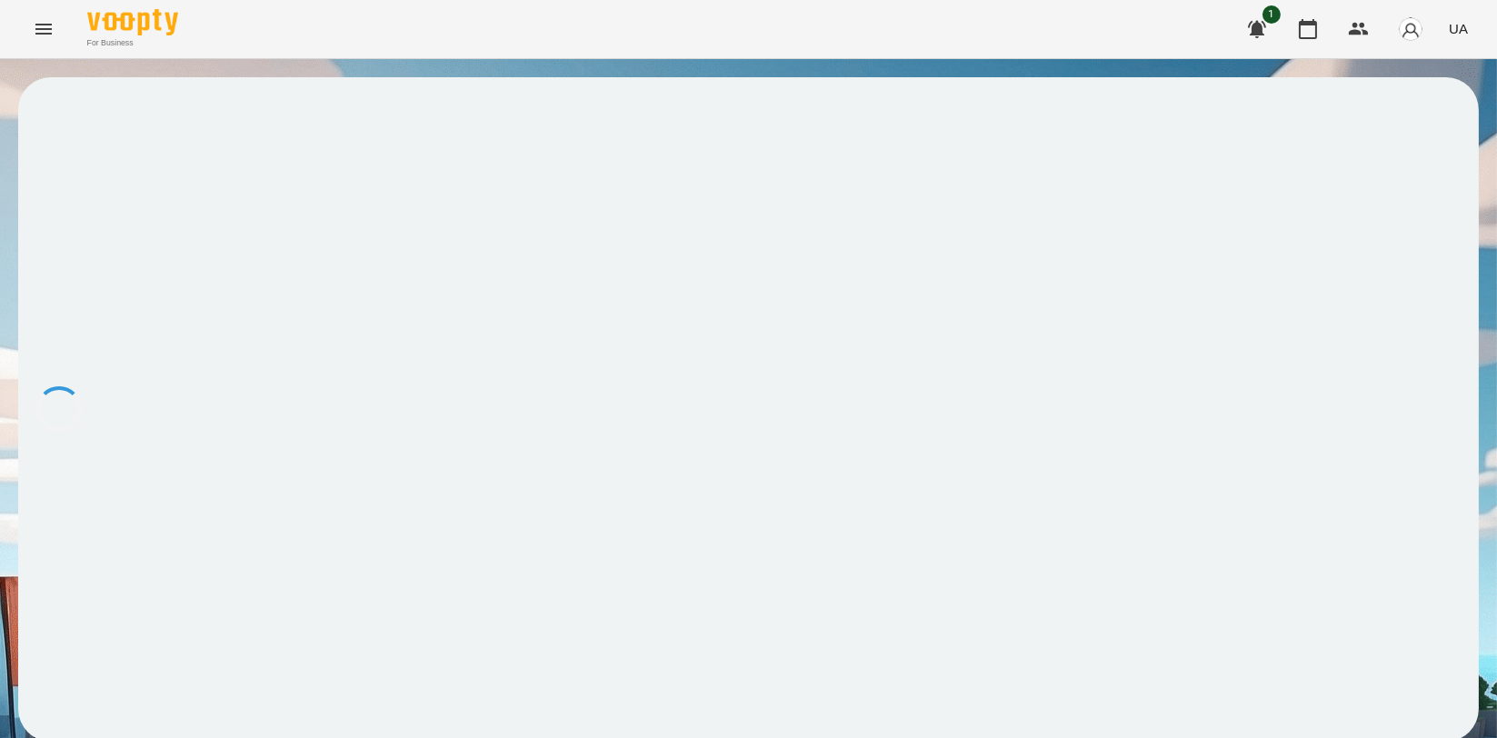
click at [139, 155] on div at bounding box center [748, 409] width 1460 height 664
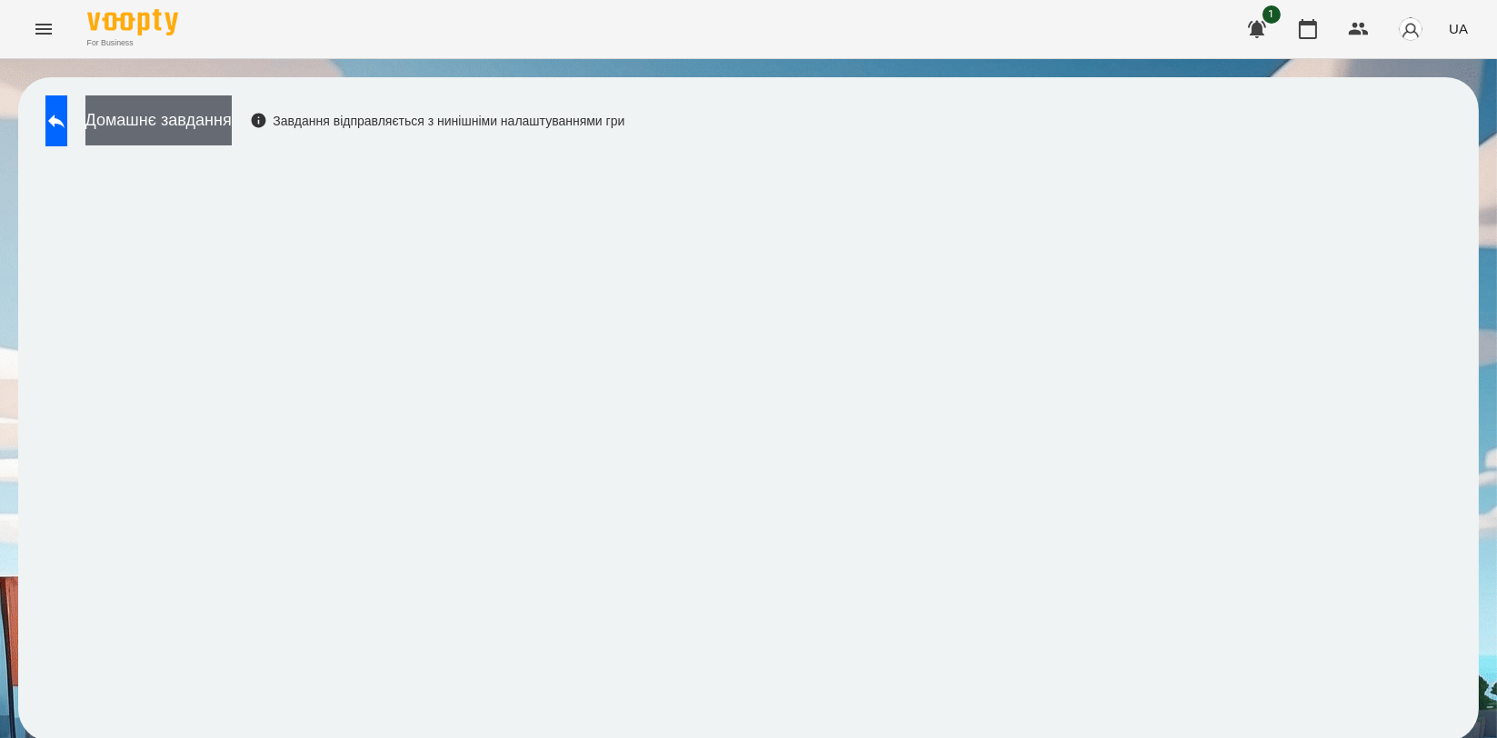
click at [199, 115] on button "Домашнє завдання" at bounding box center [158, 120] width 146 height 50
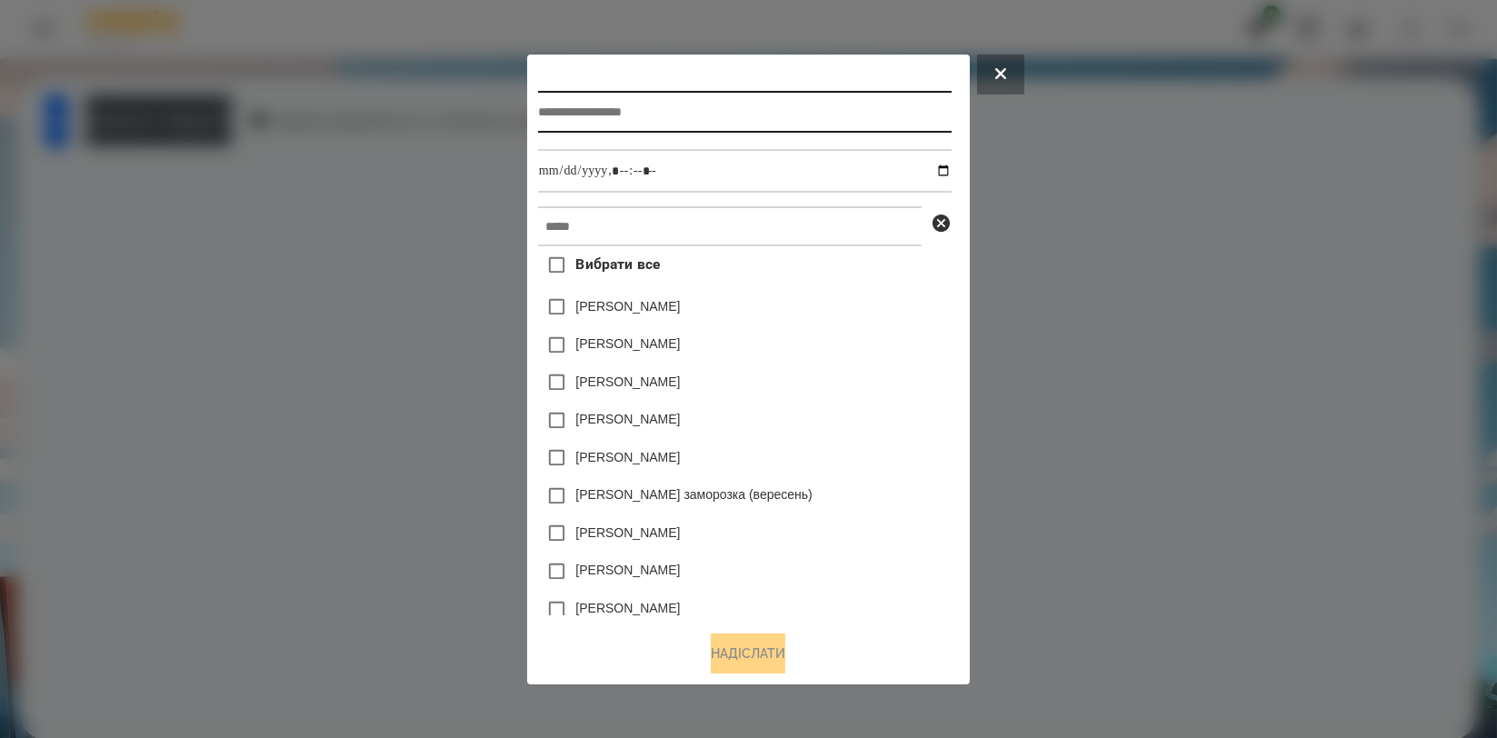
click at [791, 100] on input "text" at bounding box center [745, 112] width 414 height 42
type input "**********"
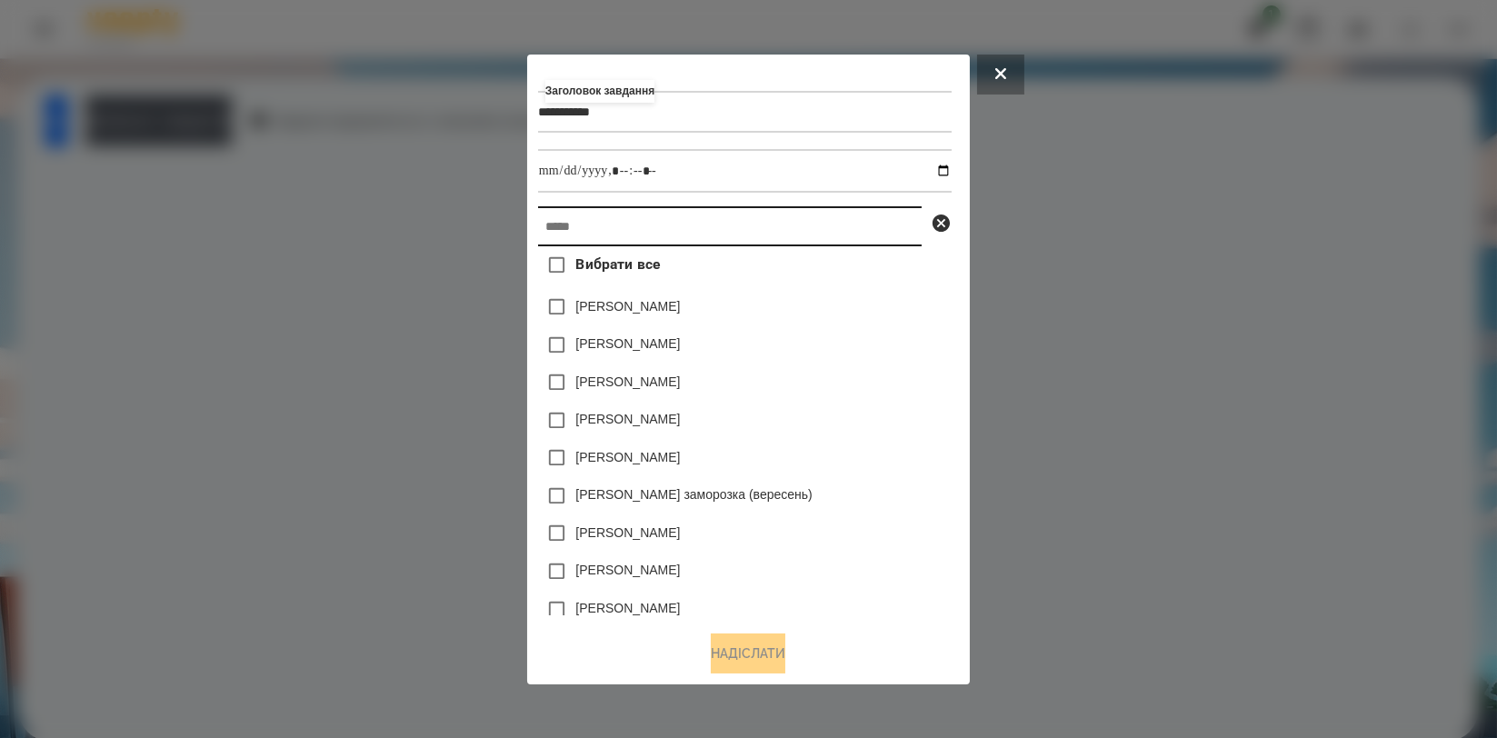
click at [769, 227] on input "text" at bounding box center [730, 226] width 384 height 40
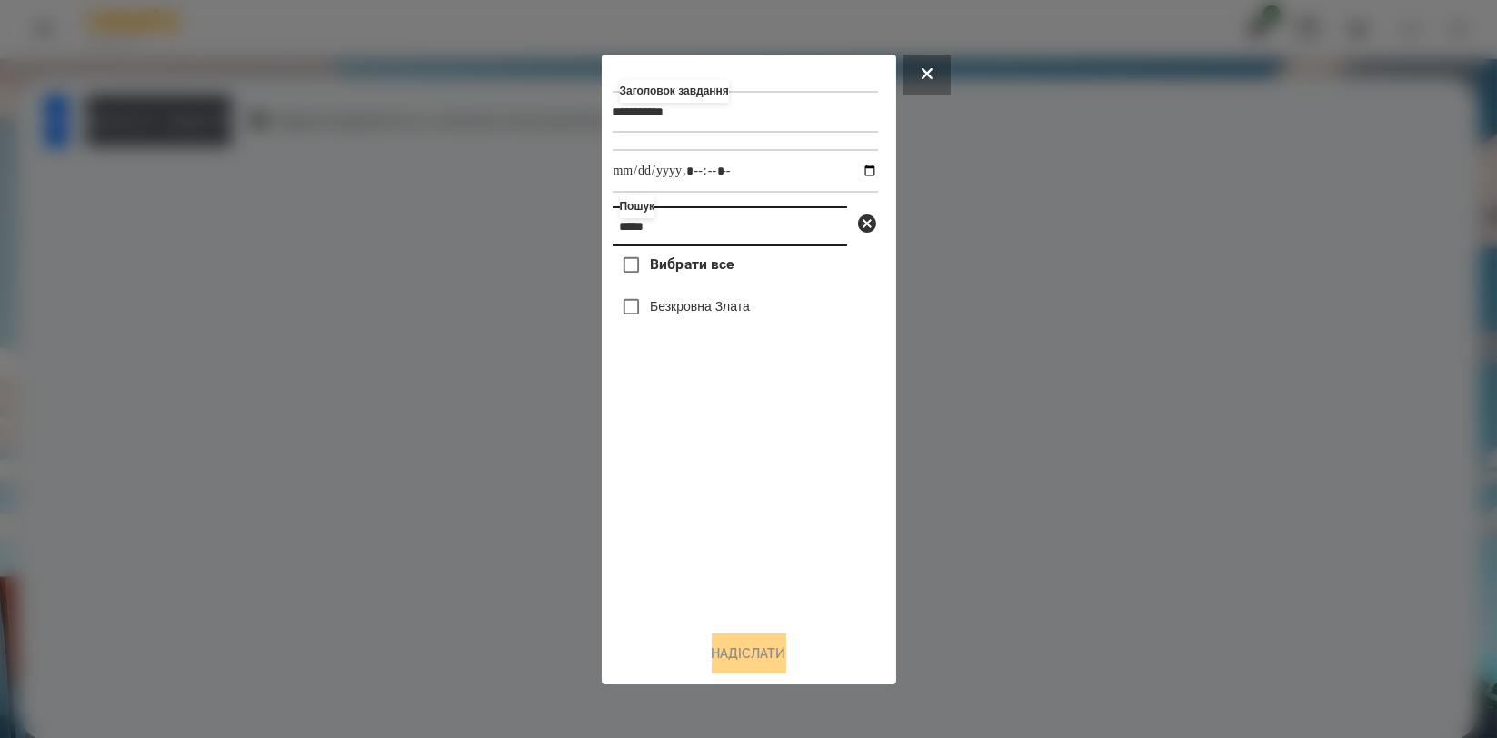
type input "*****"
click at [732, 309] on label "Безкровна Злата" at bounding box center [700, 306] width 100 height 18
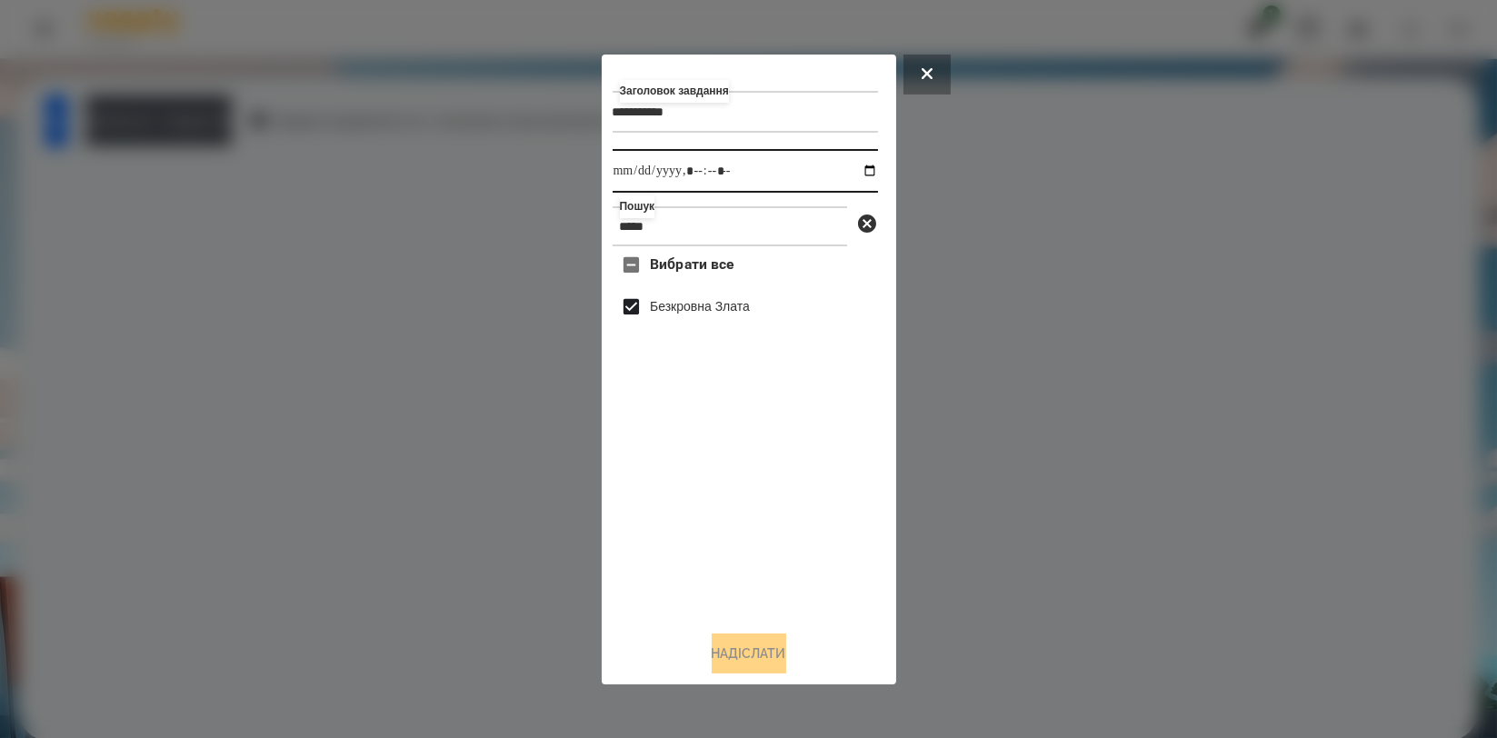
click at [862, 174] on input "datetime-local" at bounding box center [745, 171] width 265 height 44
type input "**********"
drag, startPoint x: 803, startPoint y: 558, endPoint x: 798, endPoint y: 568, distance: 11.4
click at [803, 561] on div "Вибрати все [PERSON_NAME]" at bounding box center [745, 430] width 265 height 369
click at [750, 639] on button "Надіслати" at bounding box center [749, 653] width 75 height 40
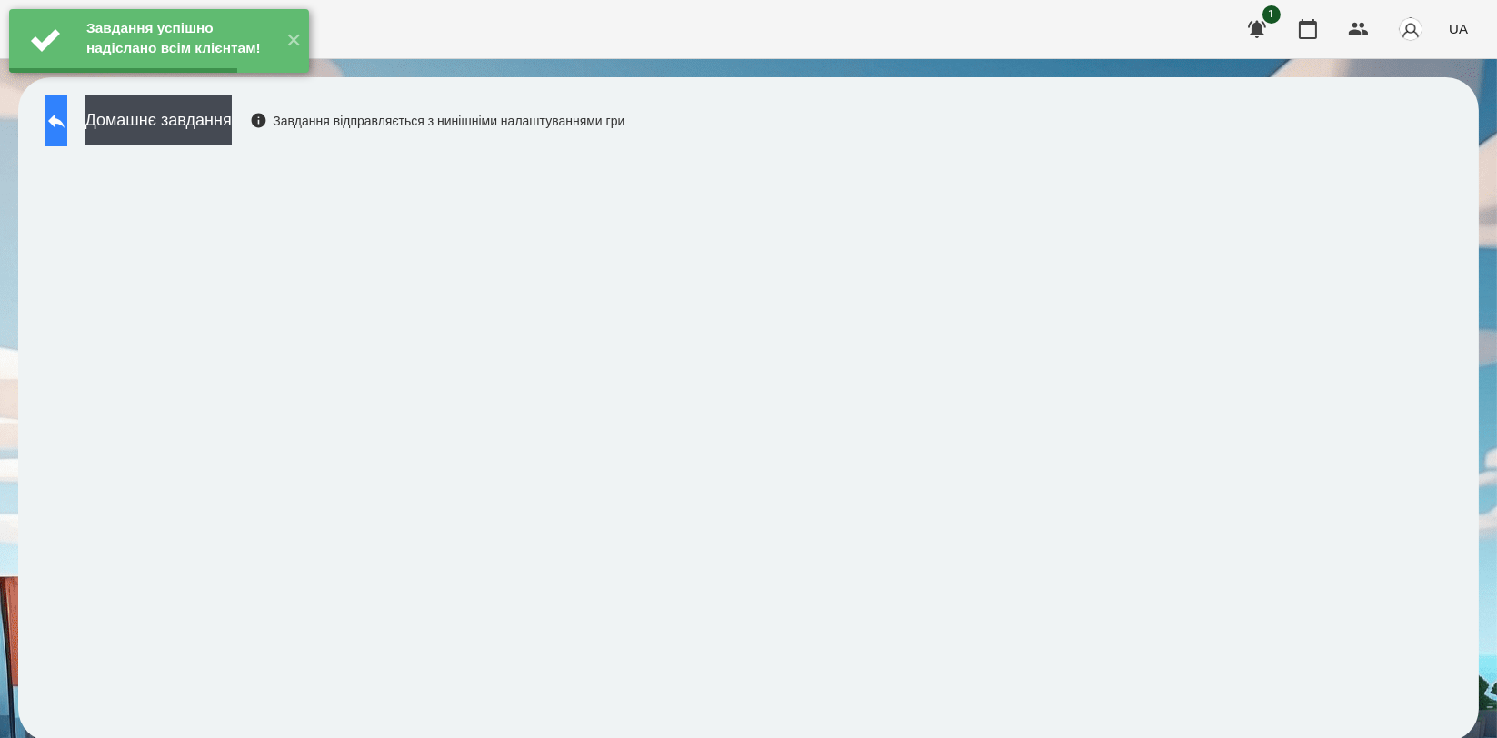
click at [58, 124] on button at bounding box center [56, 120] width 22 height 51
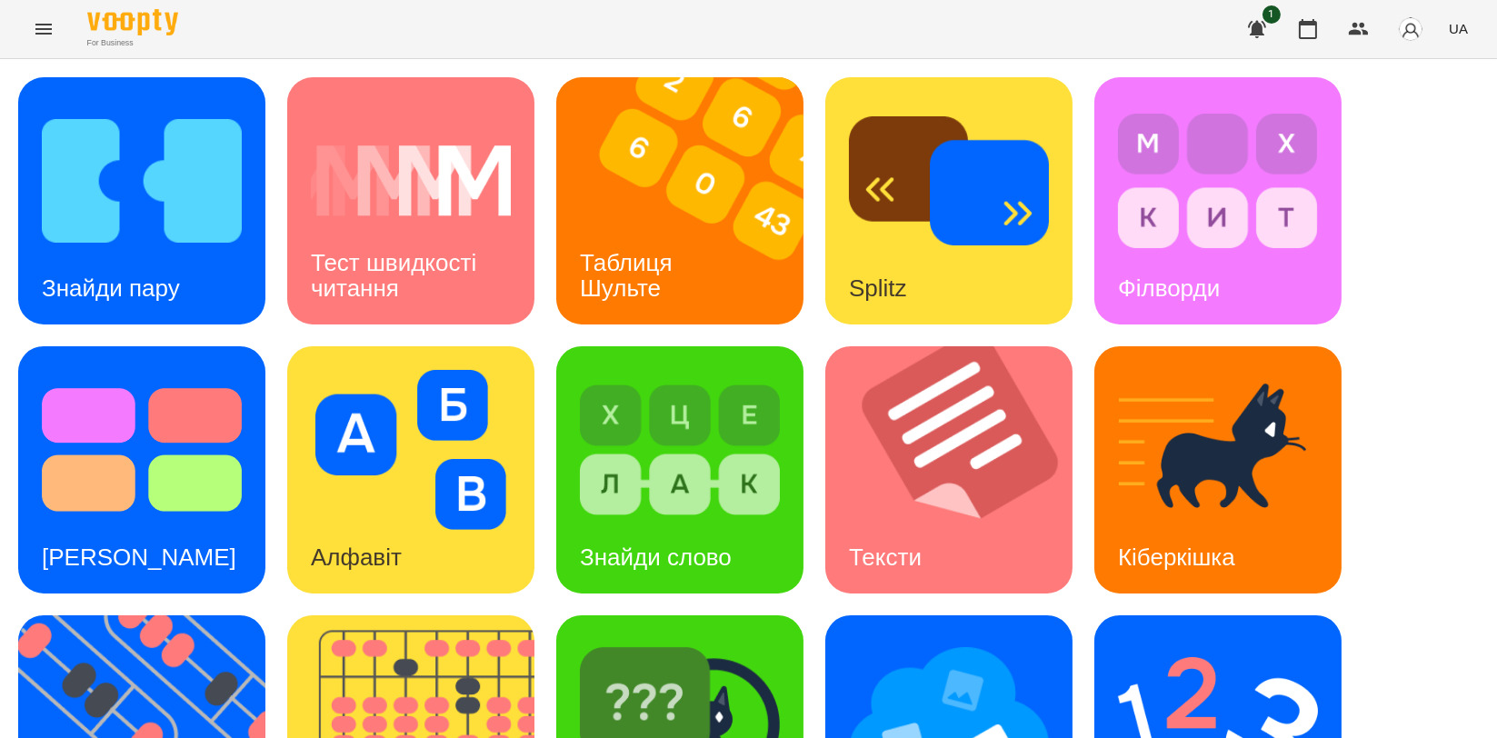
scroll to position [404, 0]
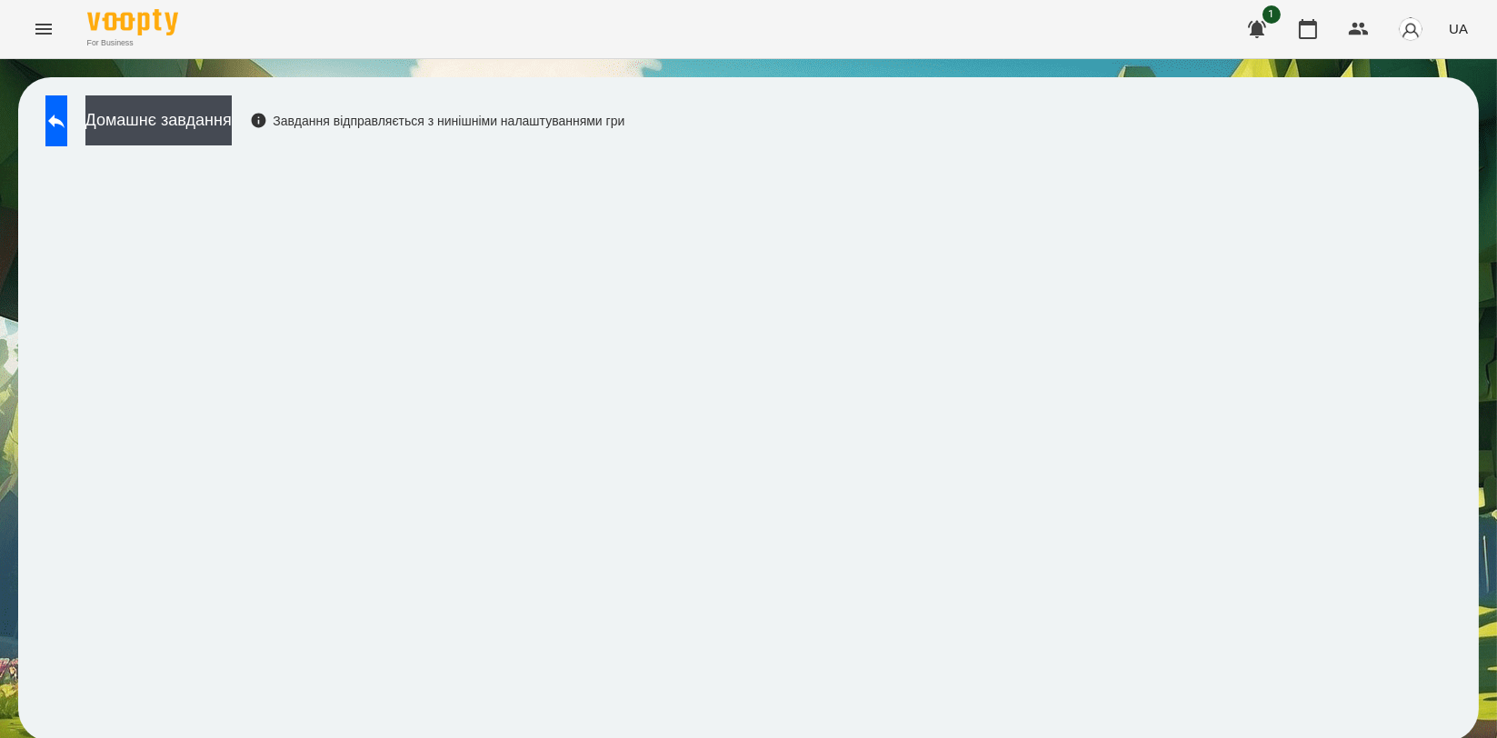
click at [216, 91] on div "Домашнє завдання Завдання відправляється з нинішніми налаштуваннями гри" at bounding box center [748, 409] width 1460 height 664
click at [214, 107] on button "Домашнє завдання" at bounding box center [158, 120] width 146 height 50
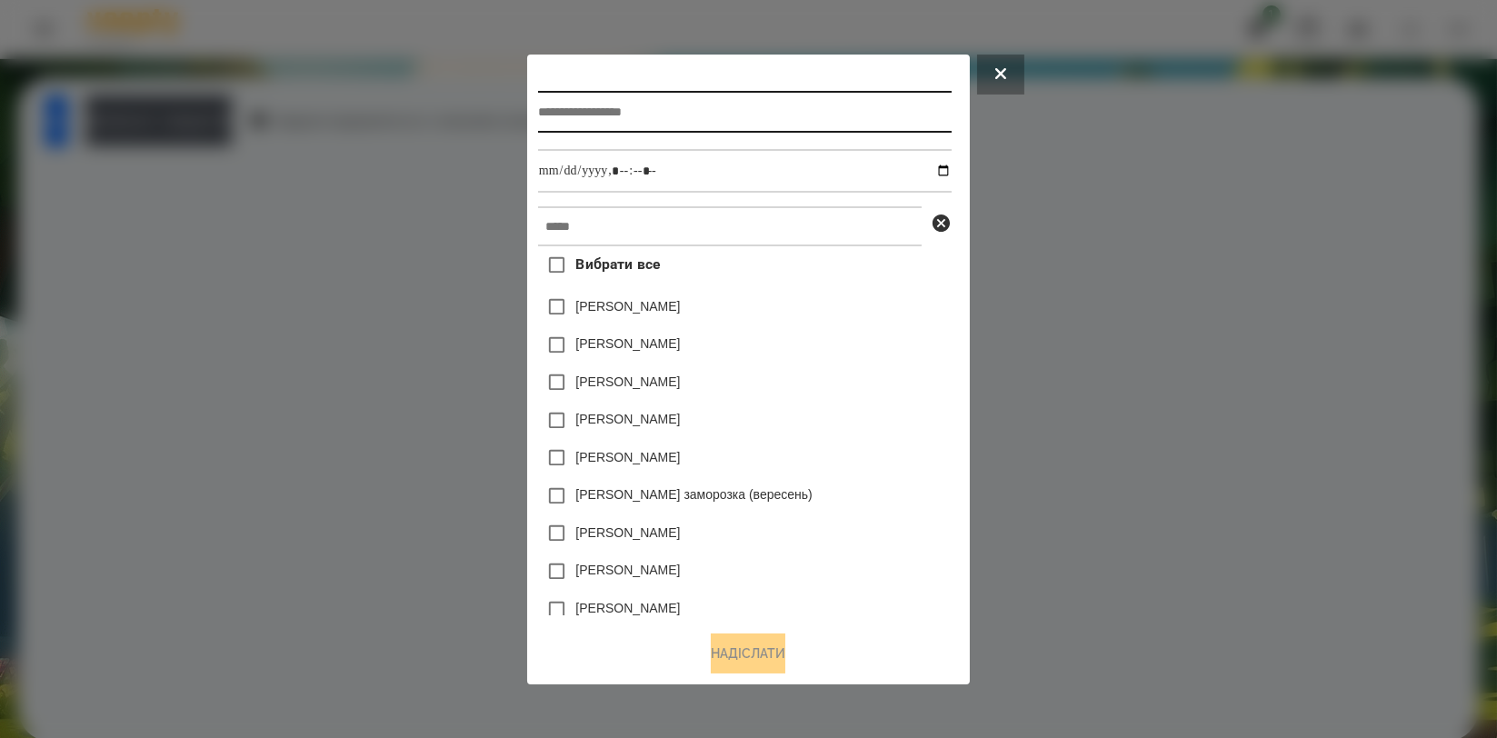
click at [646, 113] on input "text" at bounding box center [745, 112] width 414 height 42
type input "*********"
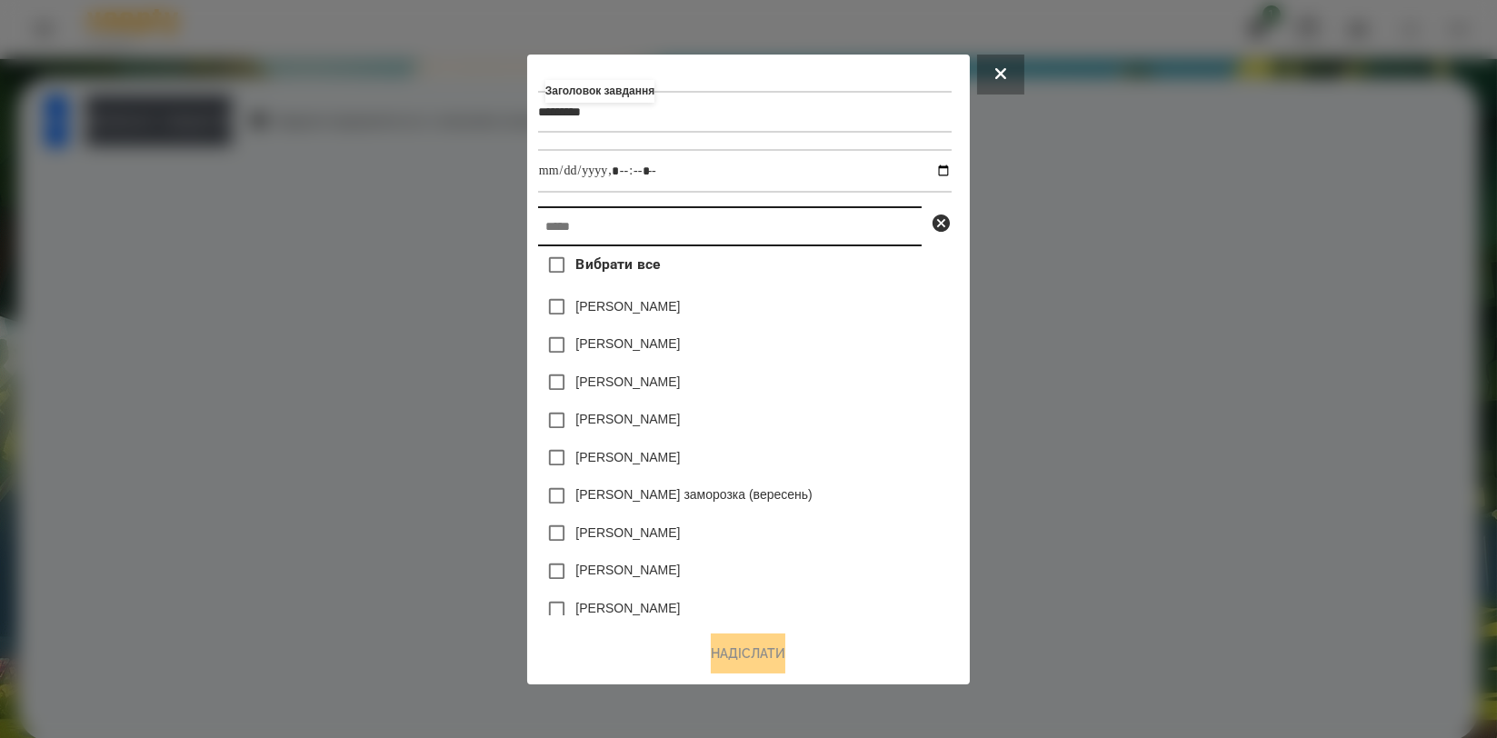
click at [622, 216] on input "text" at bounding box center [730, 226] width 384 height 40
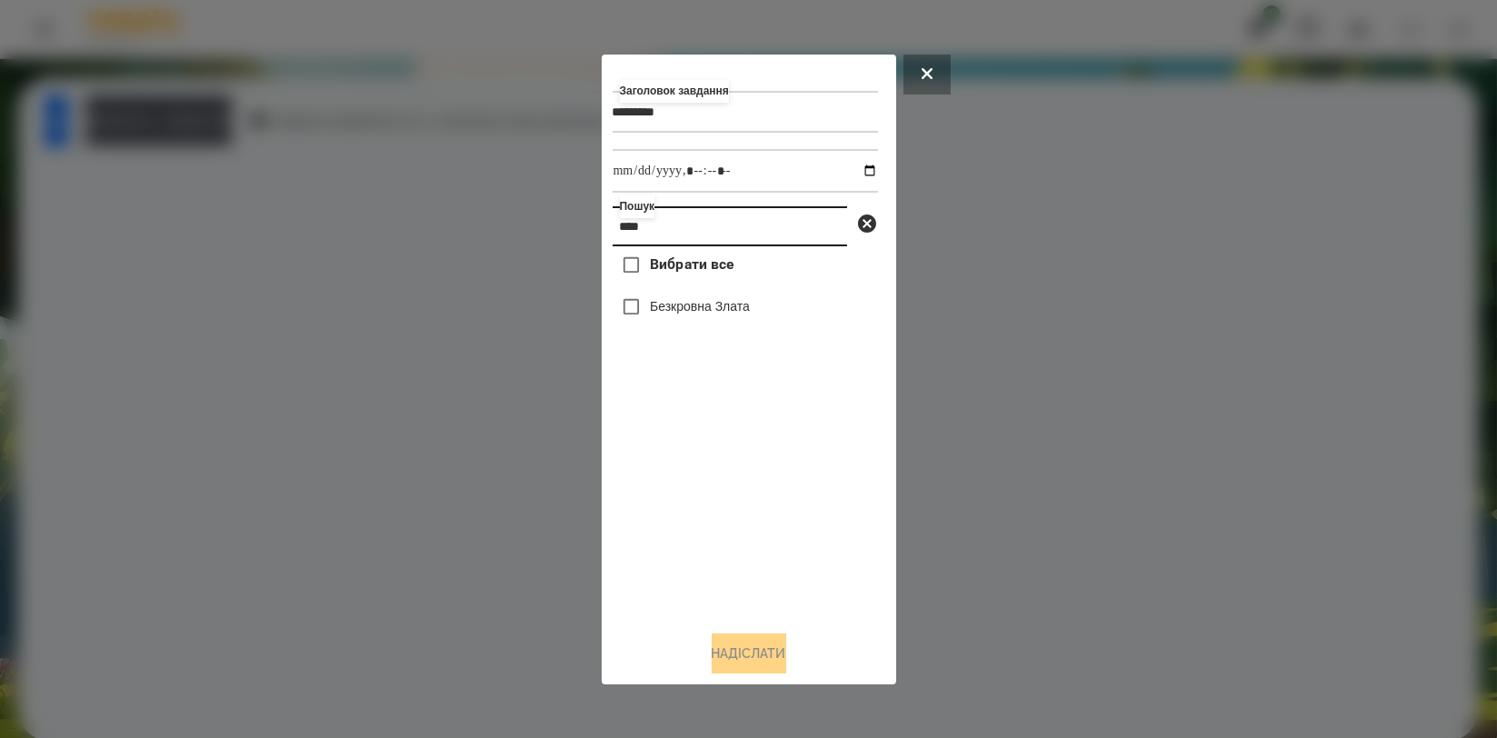
type input "****"
click at [719, 314] on label "Безкровна Злата" at bounding box center [700, 306] width 100 height 18
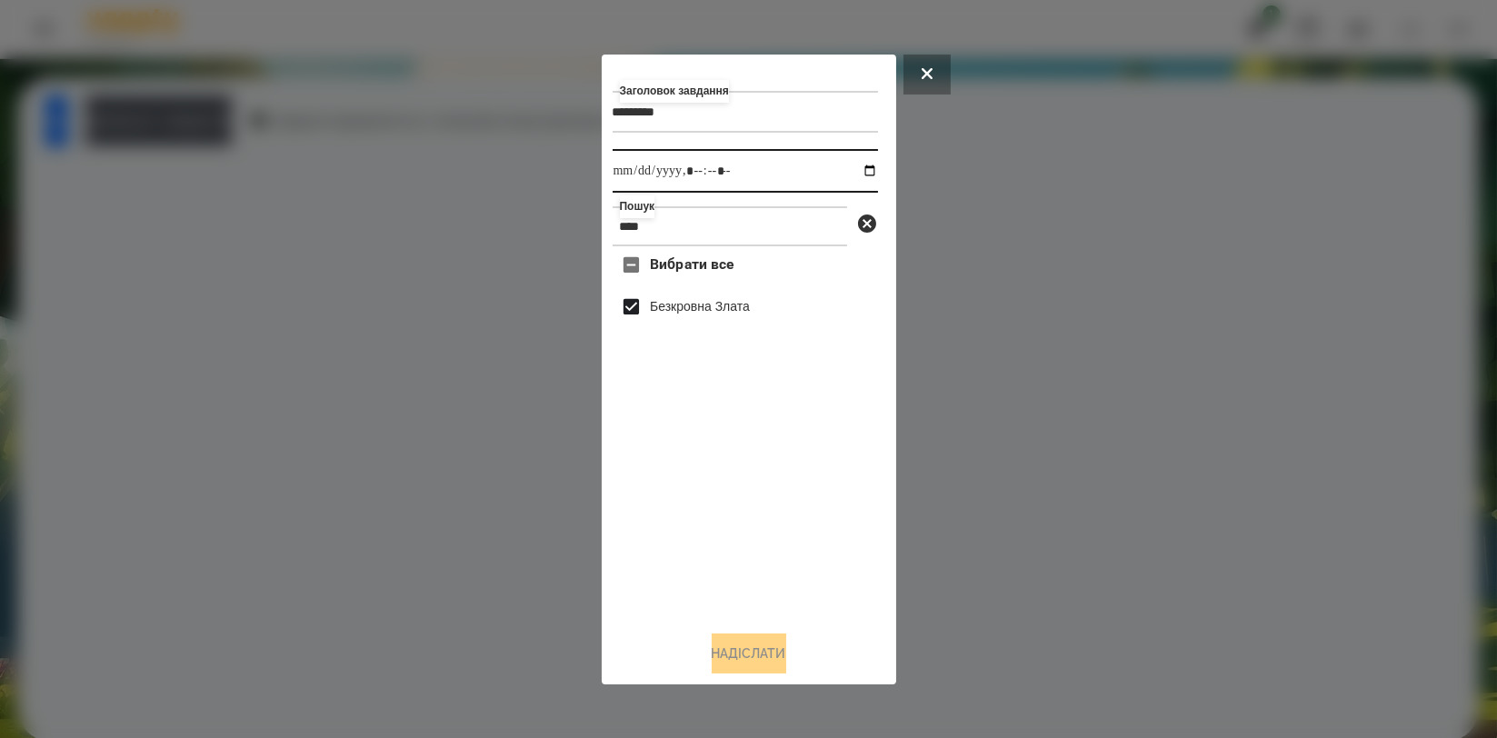
click at [851, 173] on input "datetime-local" at bounding box center [745, 171] width 265 height 44
type input "**********"
click at [849, 507] on div "Вибрати все [PERSON_NAME]" at bounding box center [745, 430] width 265 height 369
drag, startPoint x: 765, startPoint y: 660, endPoint x: 727, endPoint y: 636, distance: 44.9
click at [765, 660] on button "Надіслати" at bounding box center [749, 653] width 75 height 40
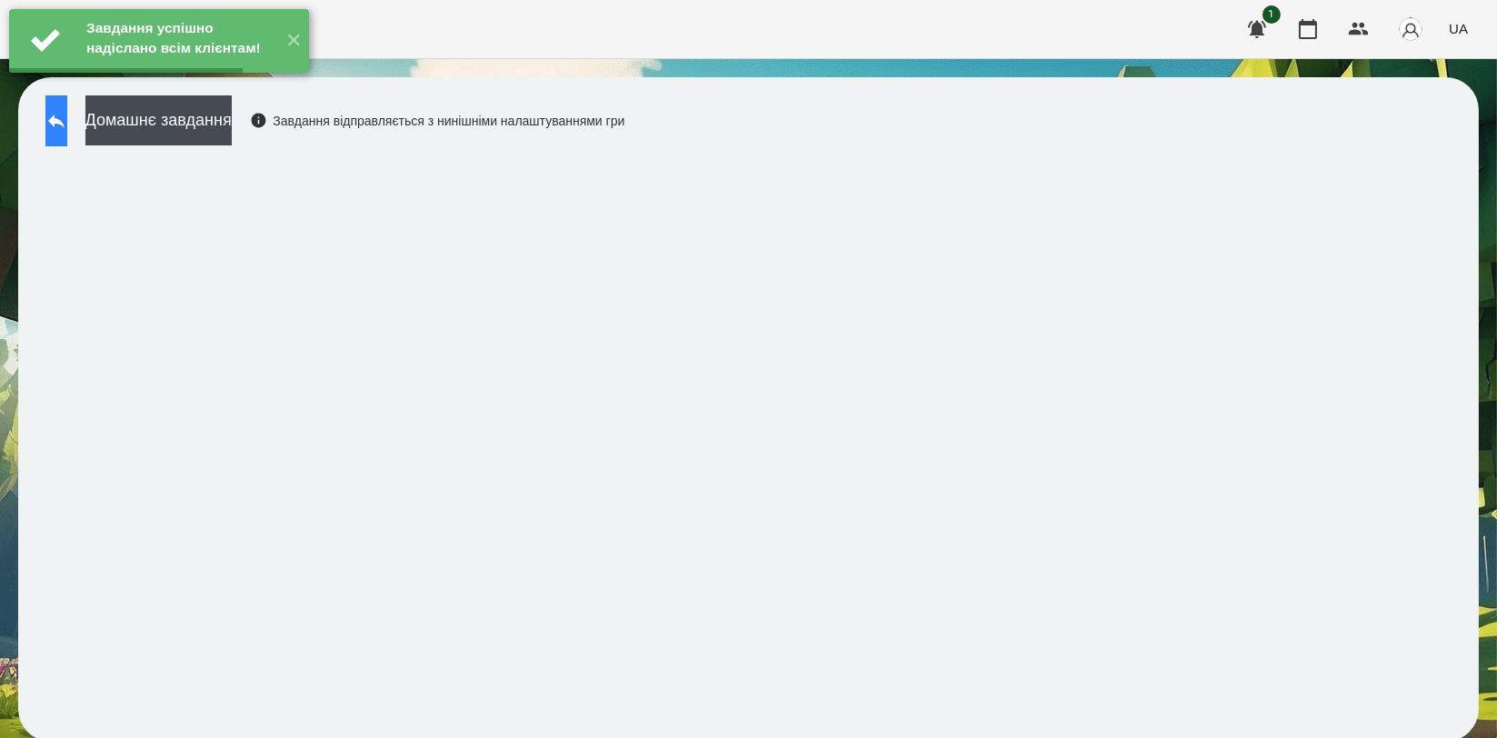
click at [64, 125] on icon at bounding box center [56, 121] width 22 height 22
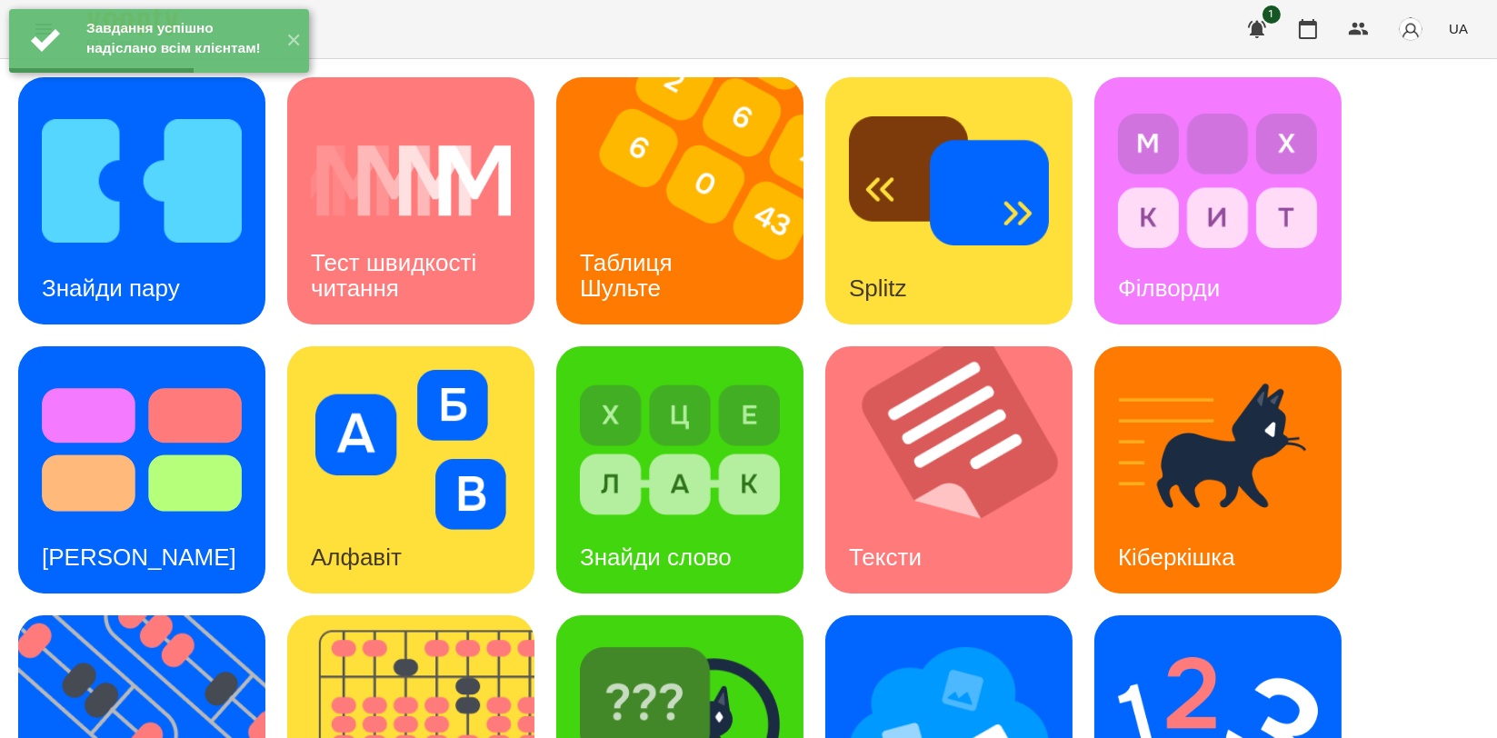
scroll to position [412, 0]
click at [685, 639] on img at bounding box center [680, 719] width 200 height 160
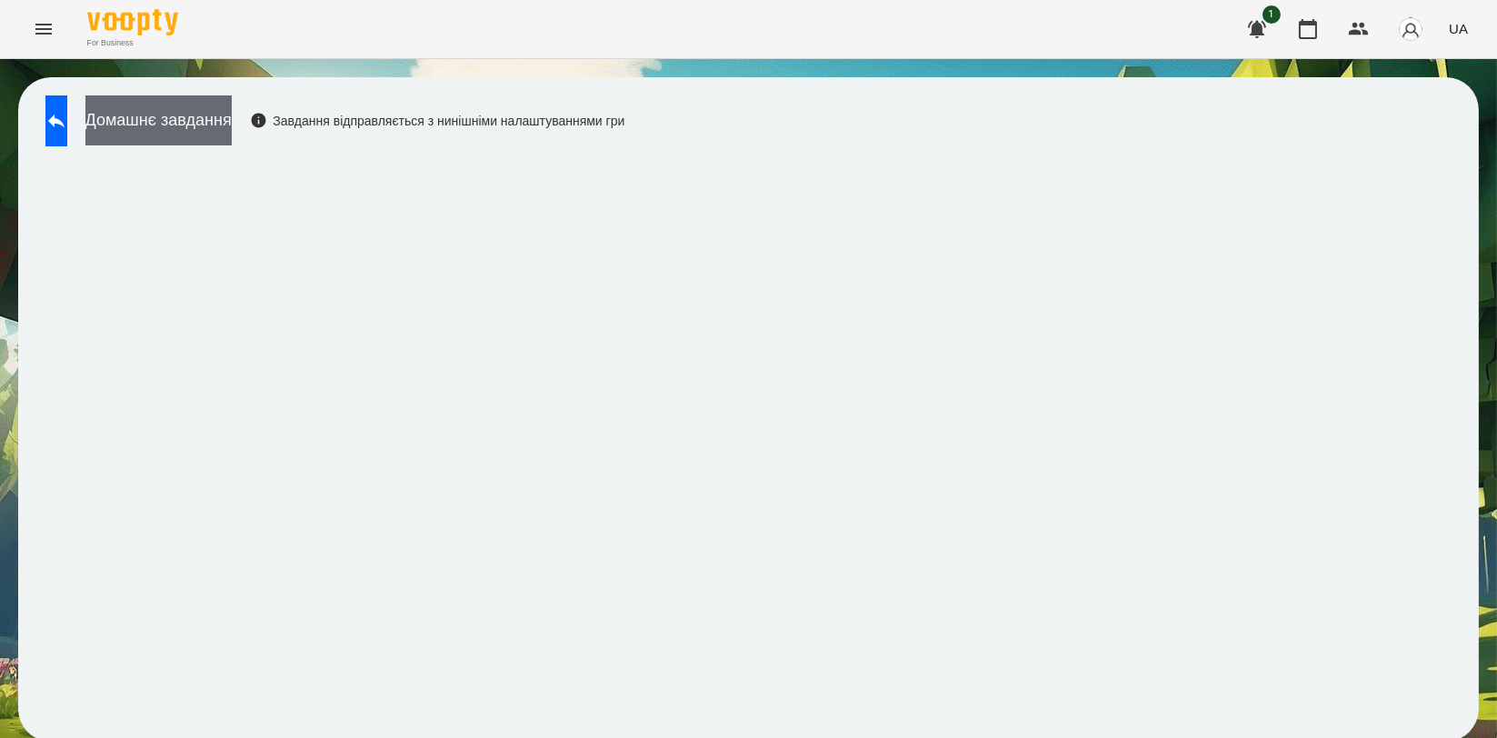
click at [178, 107] on button "Домашнє завдання" at bounding box center [158, 120] width 146 height 50
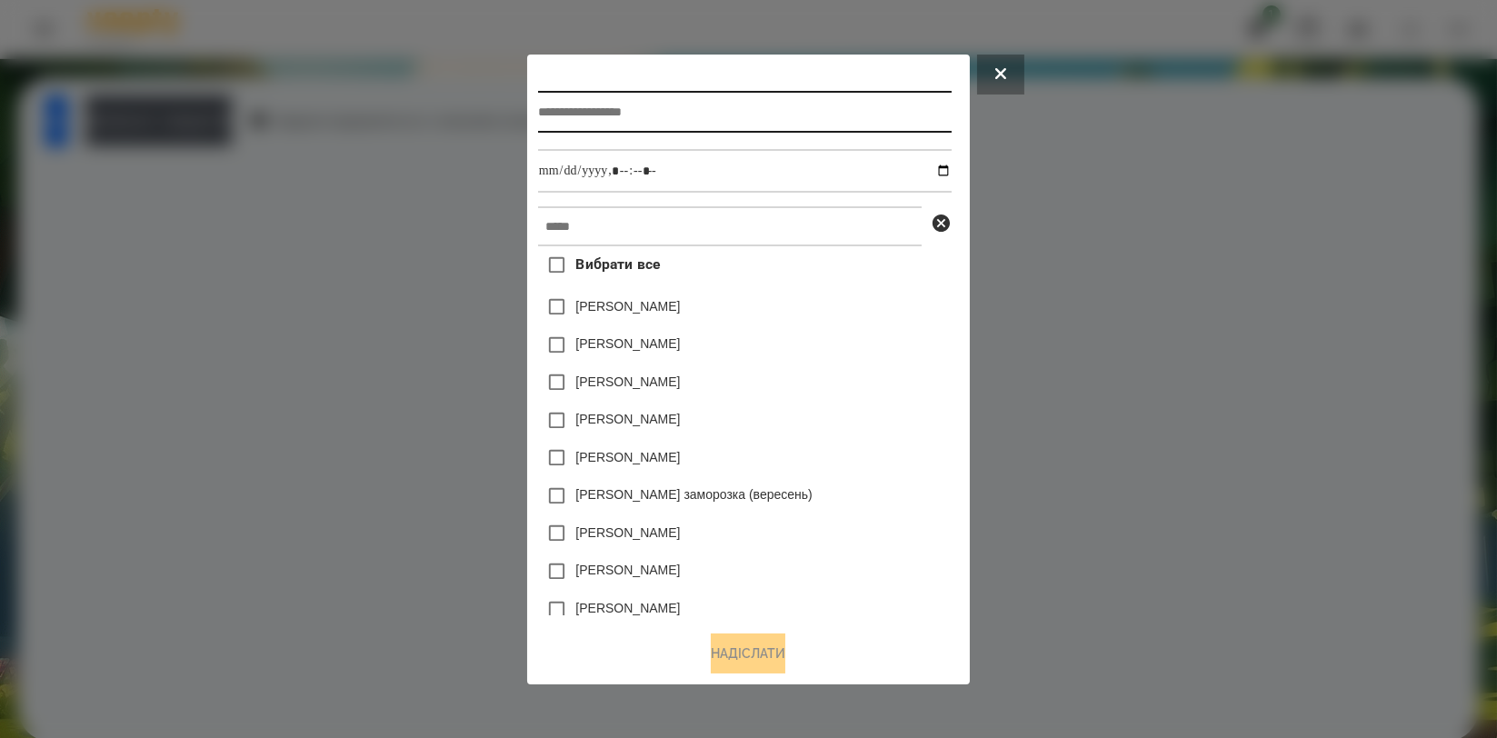
click at [660, 111] on input "text" at bounding box center [745, 112] width 414 height 42
type input "**********"
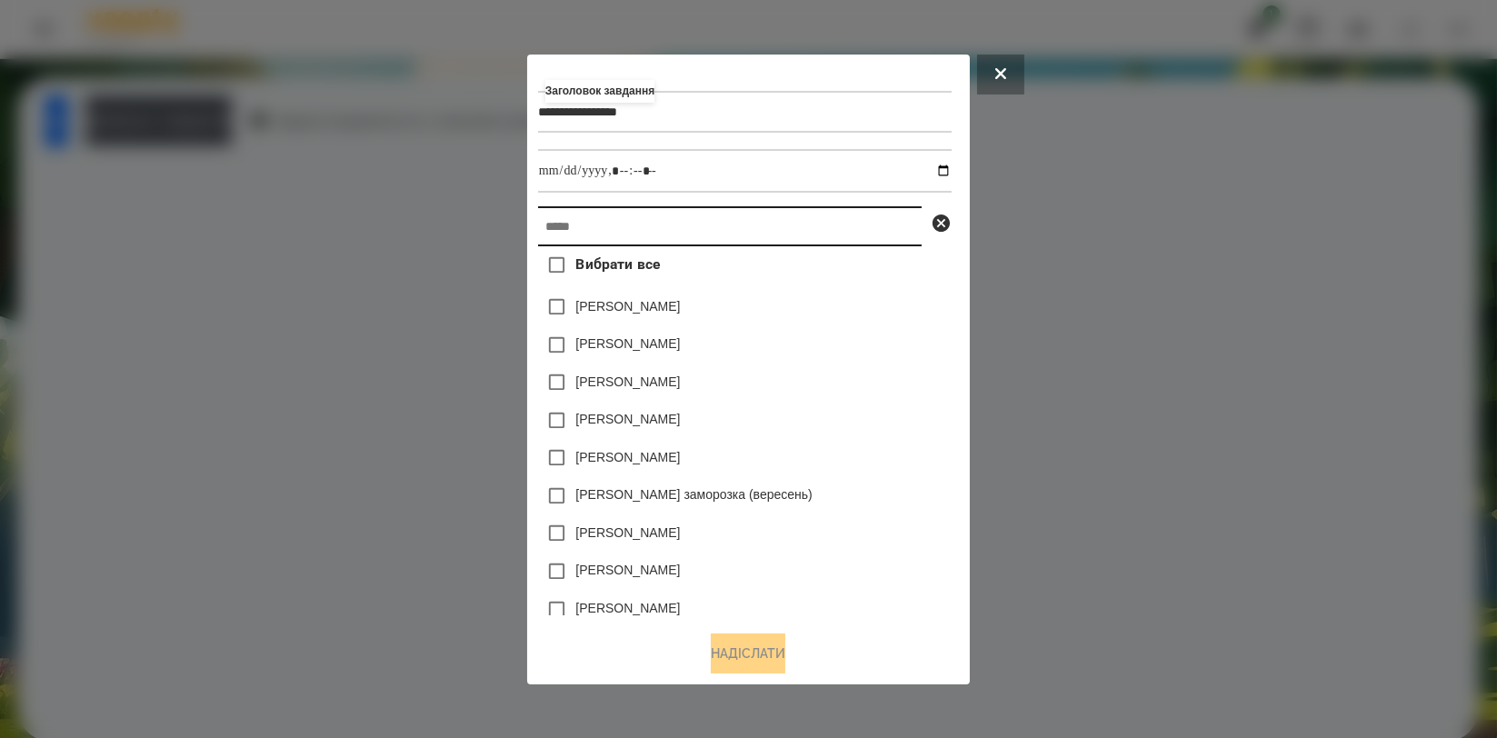
click at [701, 209] on input "text" at bounding box center [730, 226] width 384 height 40
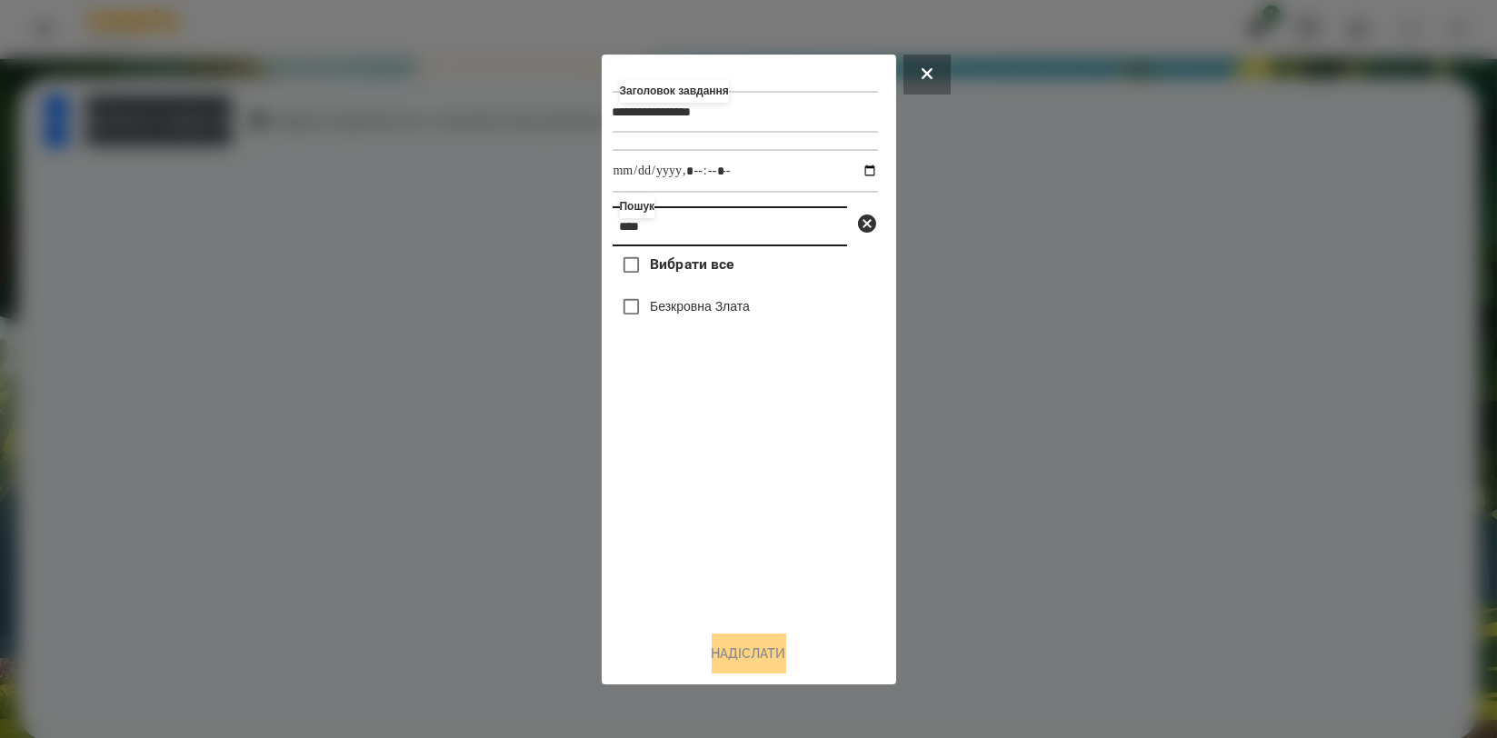
type input "****"
click at [683, 308] on label "Безкровна Злата" at bounding box center [700, 306] width 100 height 18
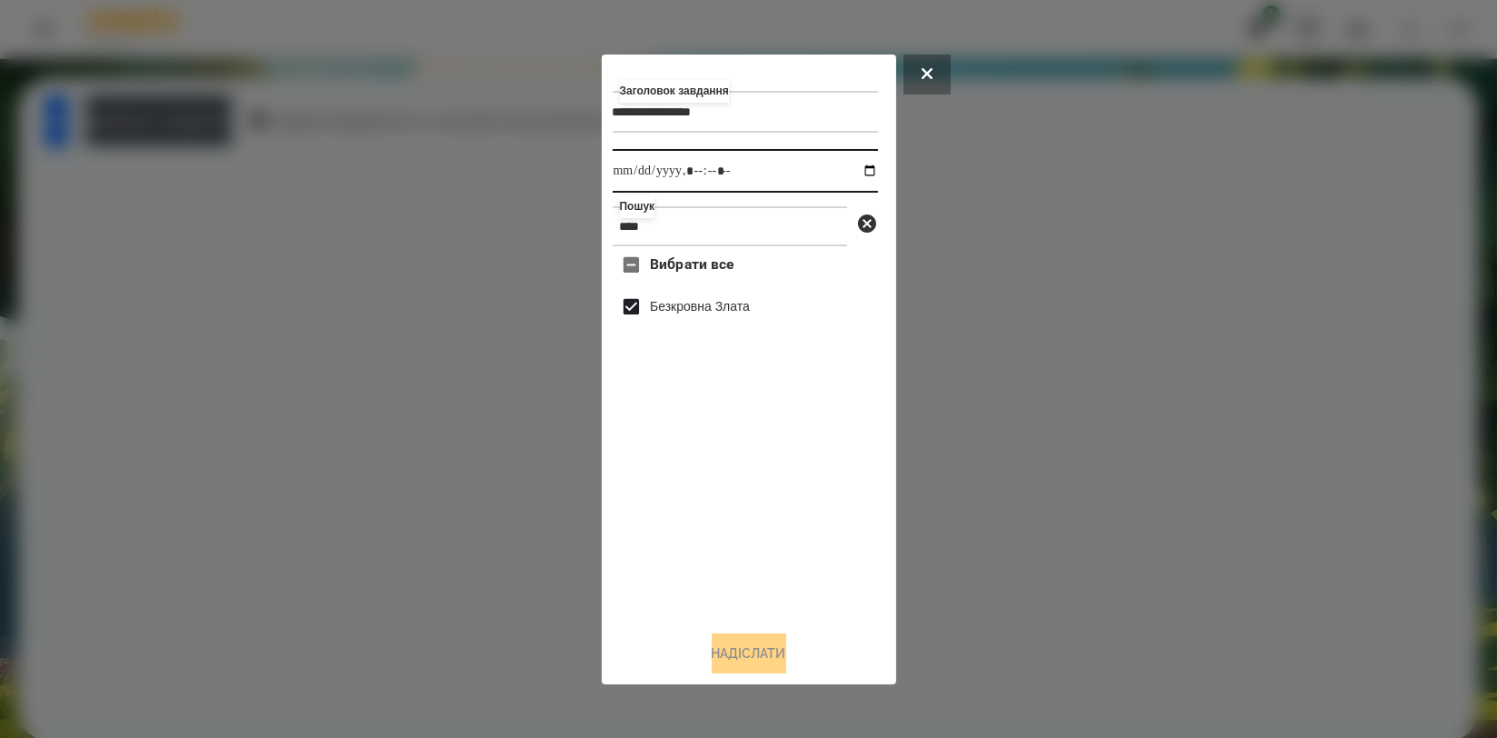
click at [852, 167] on input "datetime-local" at bounding box center [745, 171] width 265 height 44
type input "**********"
click at [704, 530] on div "Вибрати все [PERSON_NAME]" at bounding box center [745, 430] width 265 height 369
drag, startPoint x: 753, startPoint y: 645, endPoint x: 742, endPoint y: 645, distance: 10.9
click at [752, 649] on button "Надіслати" at bounding box center [749, 653] width 75 height 40
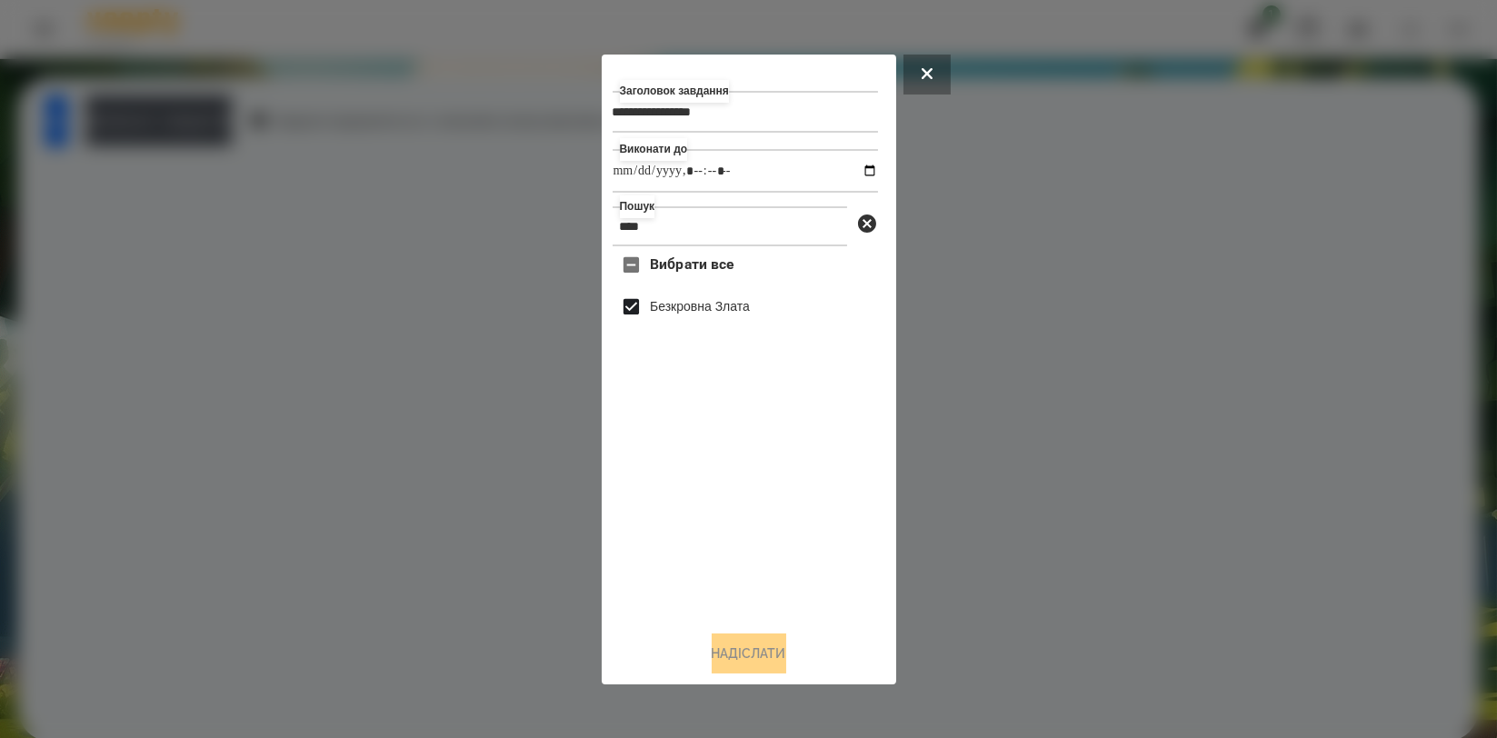
click at [256, 405] on div at bounding box center [748, 369] width 1497 height 738
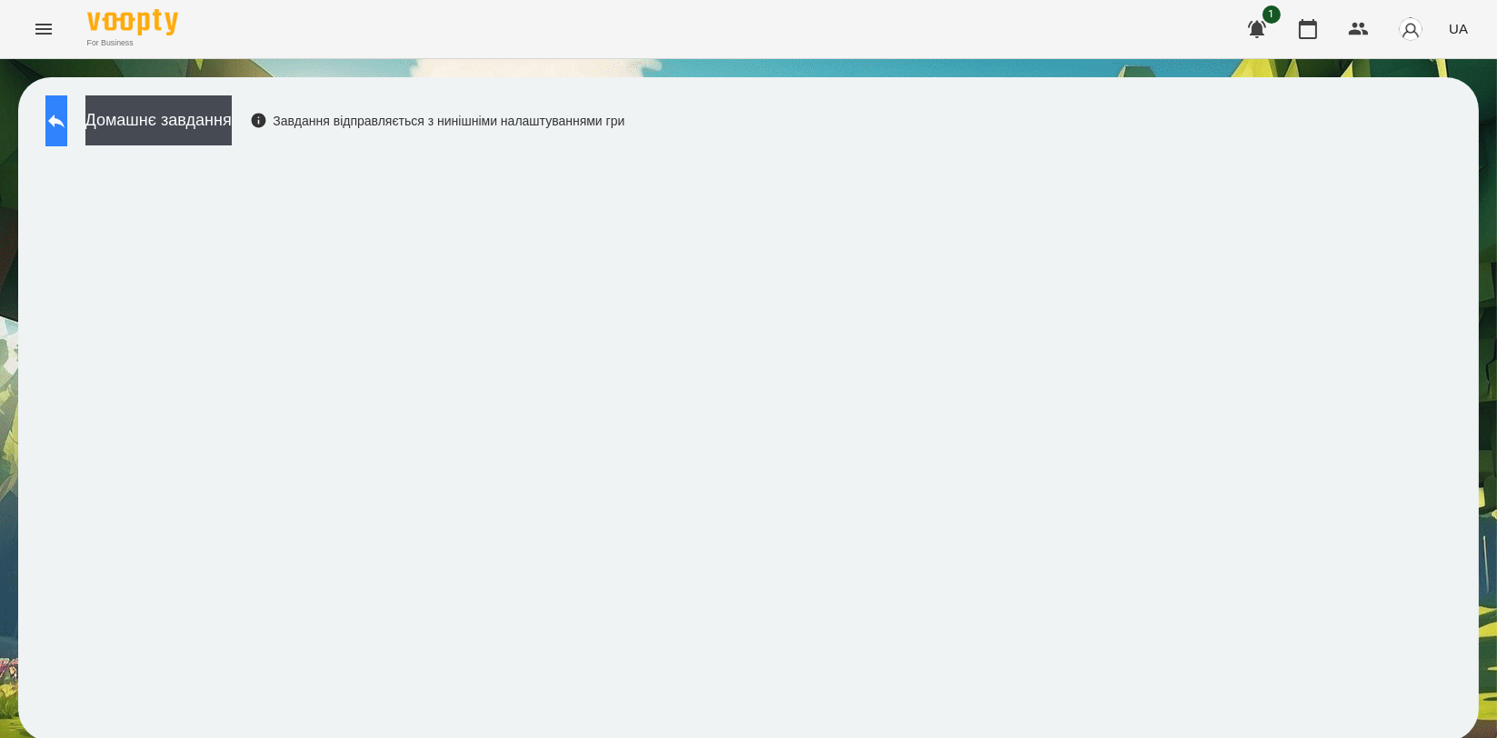
click at [65, 117] on icon at bounding box center [56, 122] width 16 height 14
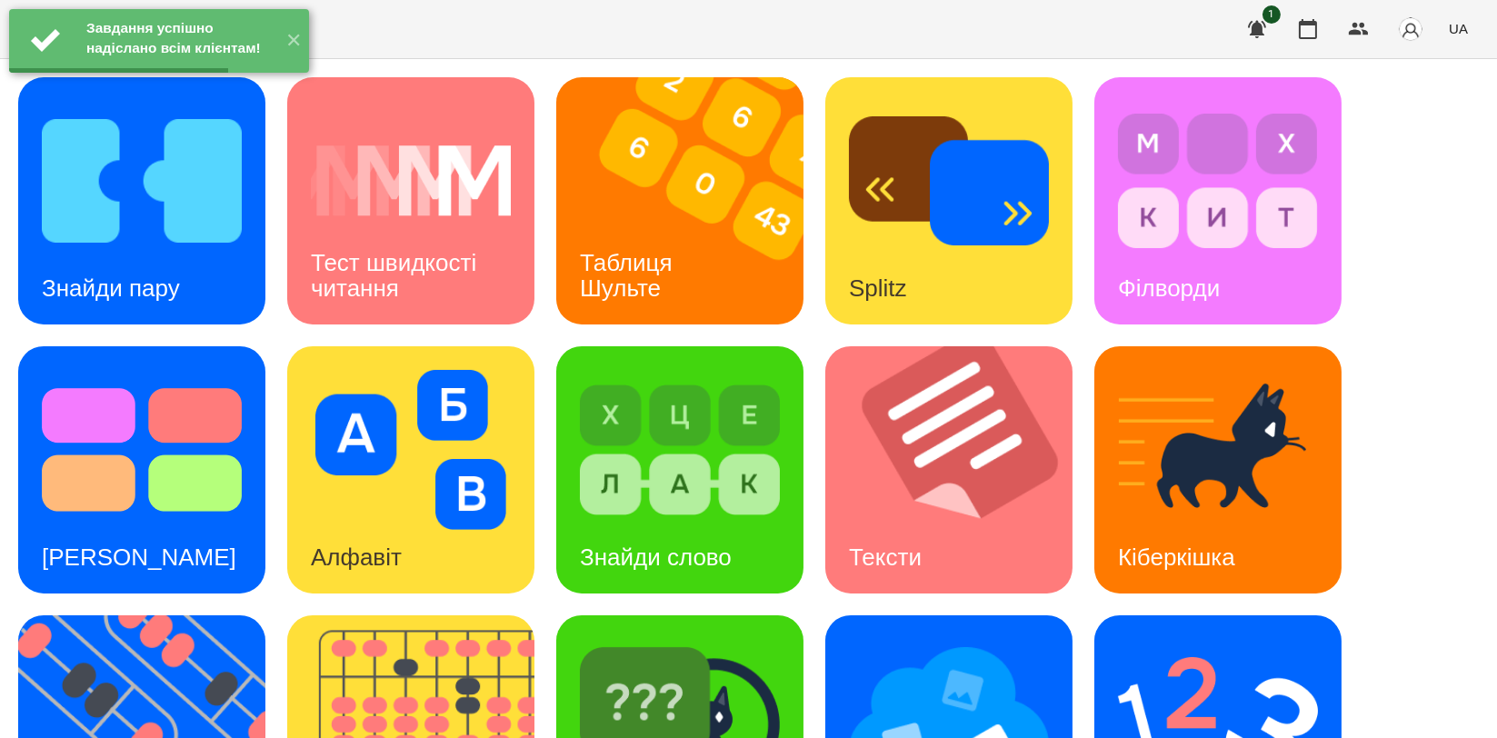
scroll to position [404, 0]
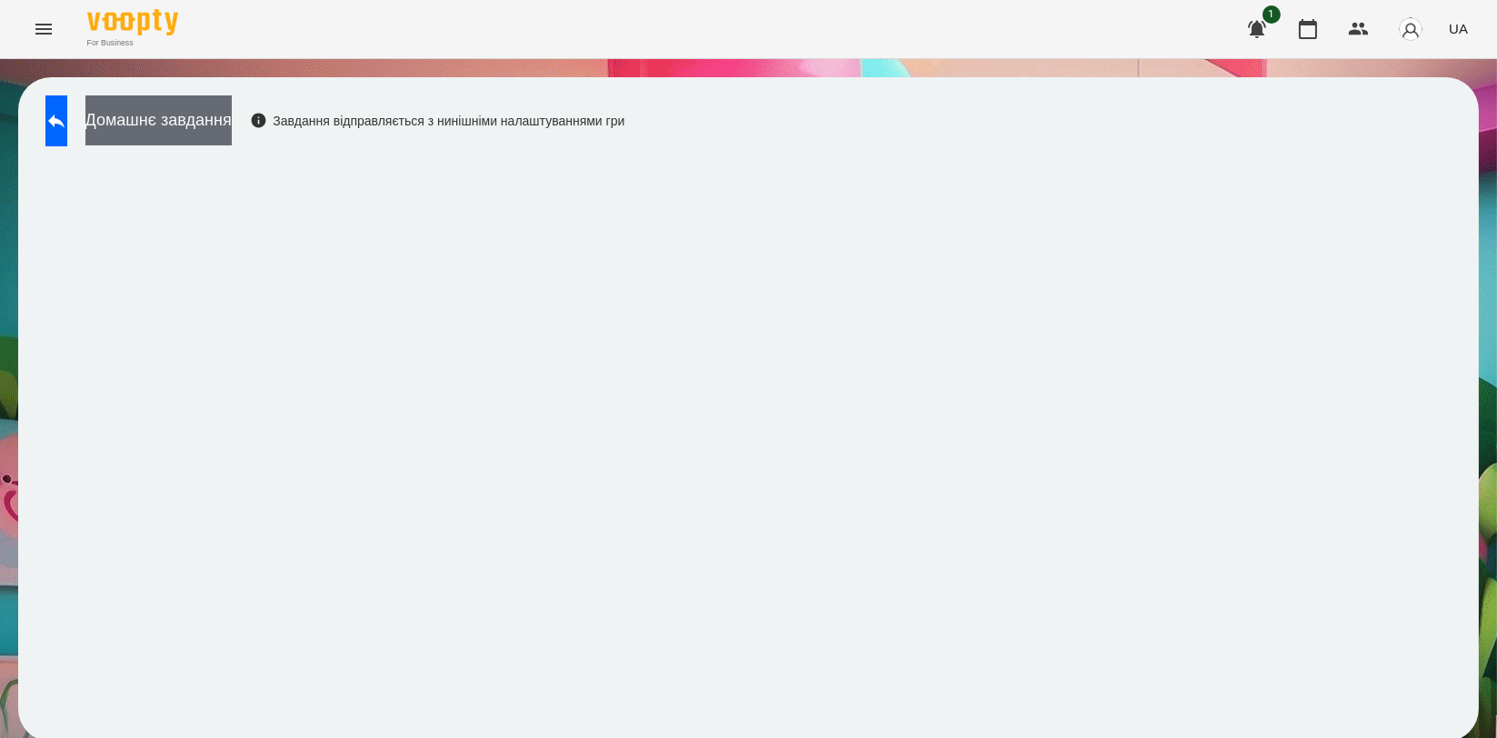
click at [232, 122] on button "Домашнє завдання" at bounding box center [158, 120] width 146 height 50
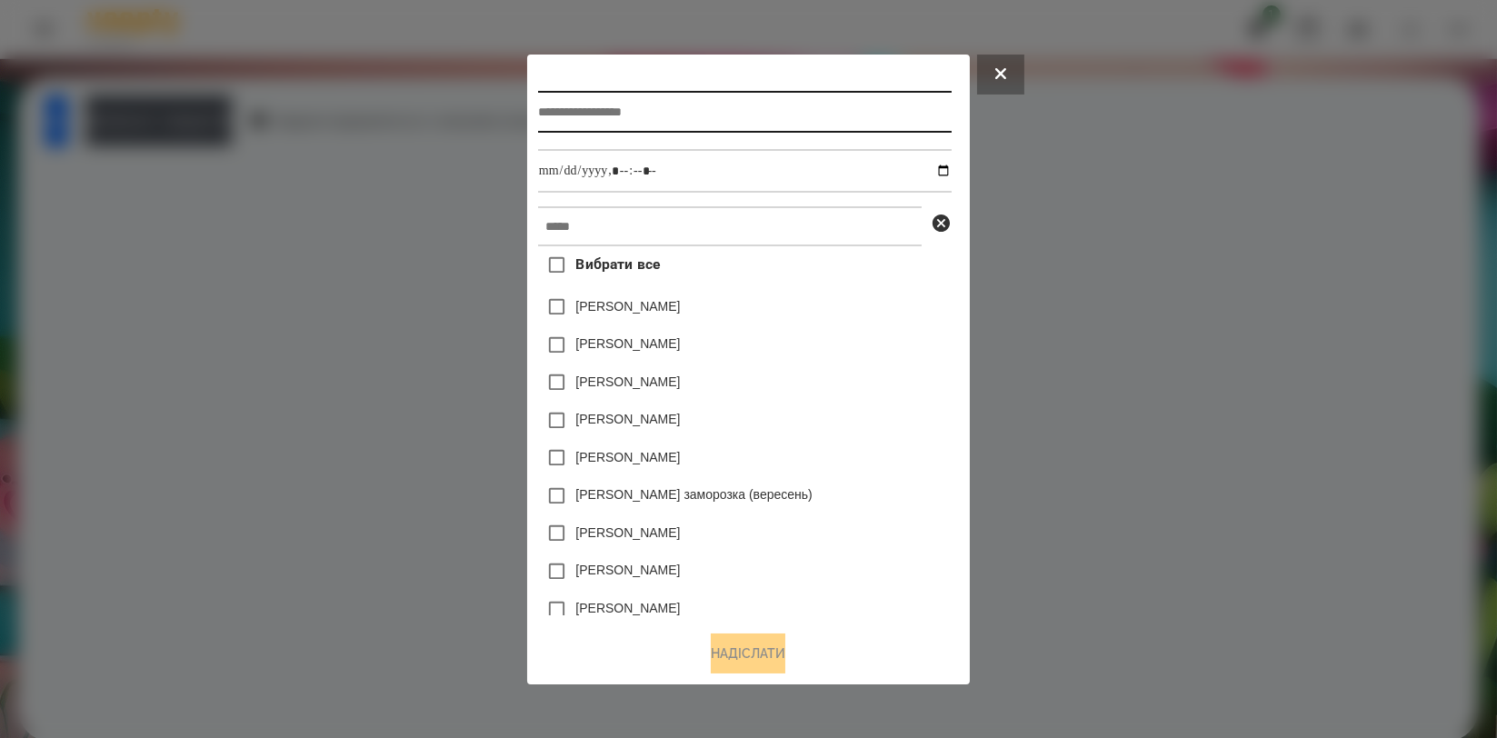
click at [551, 115] on input "text" at bounding box center [745, 112] width 414 height 42
type input "**********"
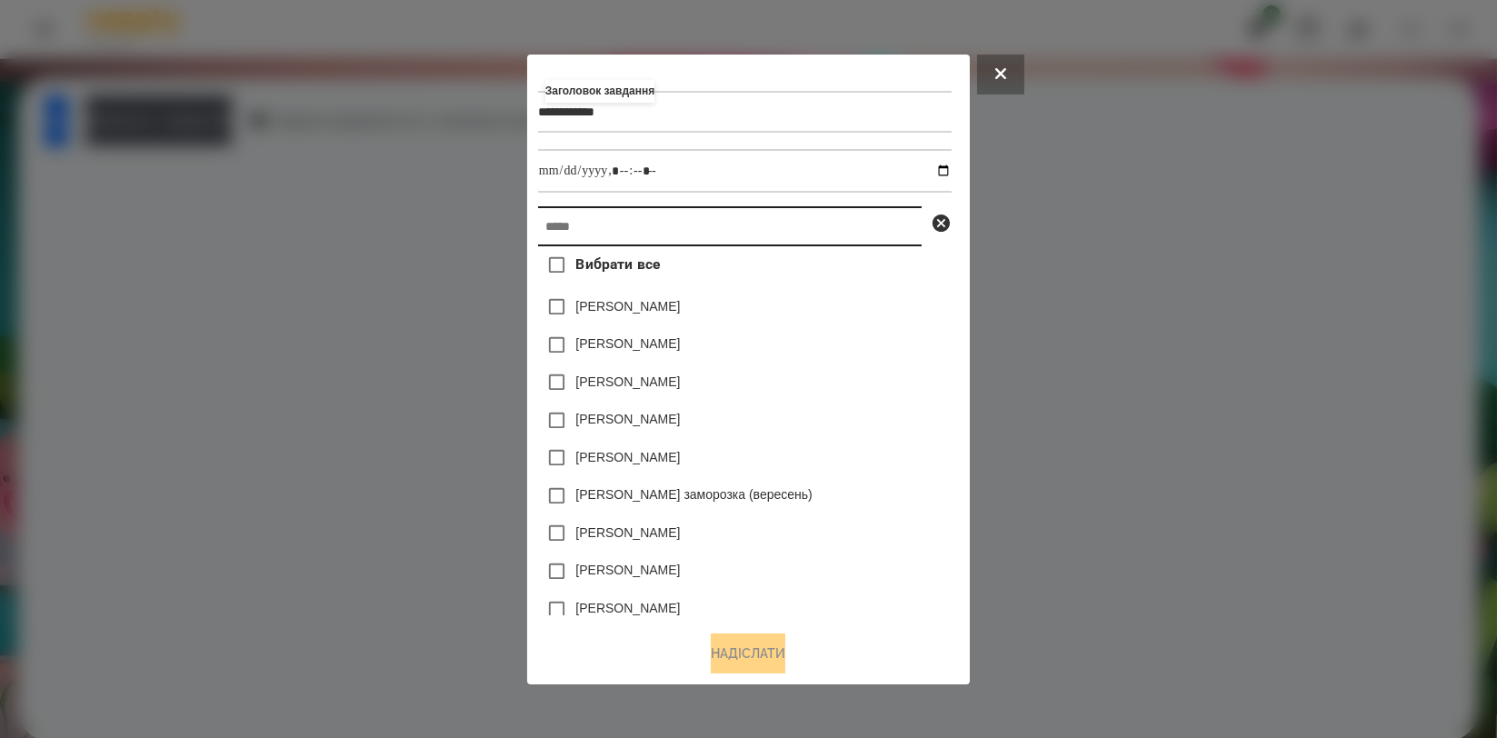
click at [571, 224] on input "text" at bounding box center [730, 226] width 384 height 40
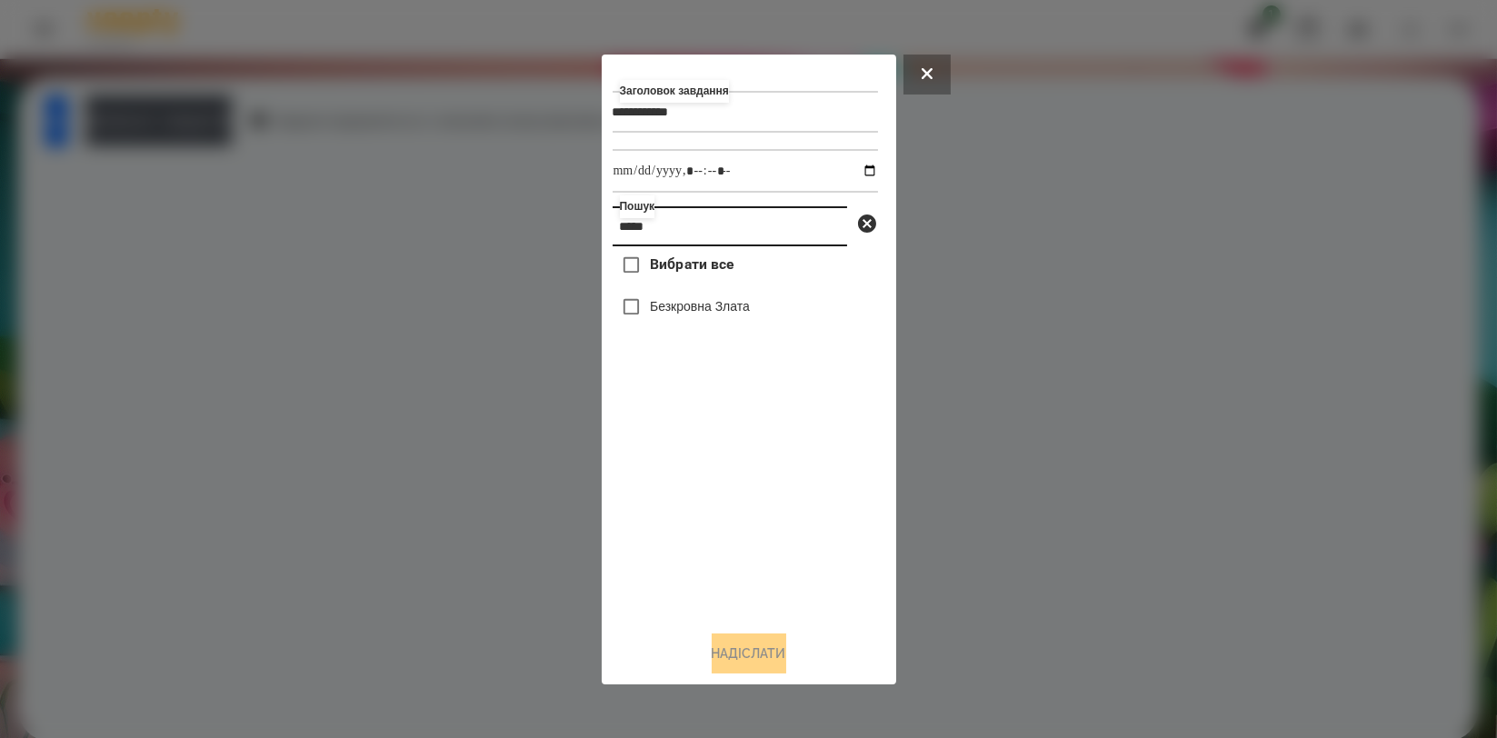
type input "*****"
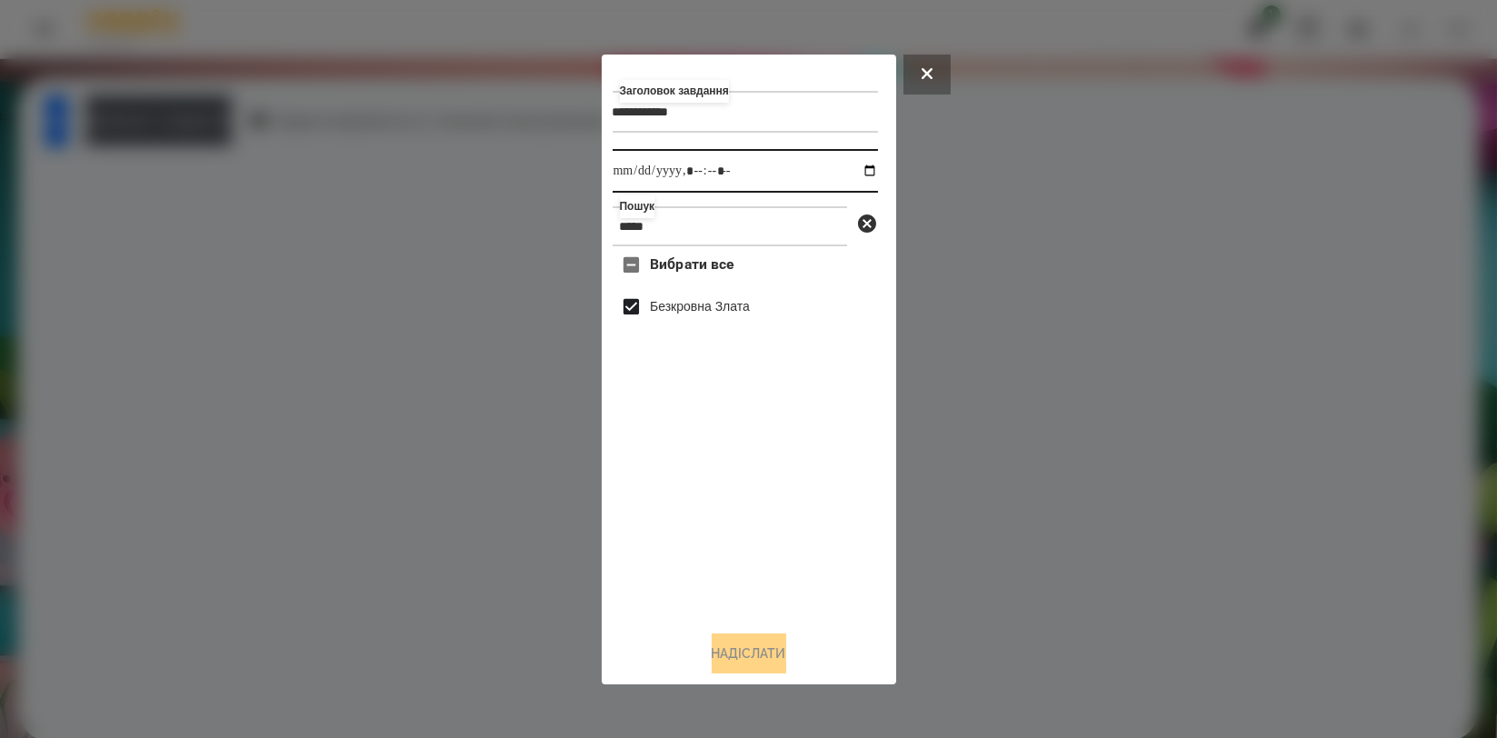
click at [861, 174] on input "datetime-local" at bounding box center [745, 171] width 265 height 44
type input "**********"
click at [704, 507] on div "Вибрати все [PERSON_NAME]" at bounding box center [745, 430] width 265 height 369
click at [749, 663] on button "Надіслати" at bounding box center [749, 653] width 75 height 40
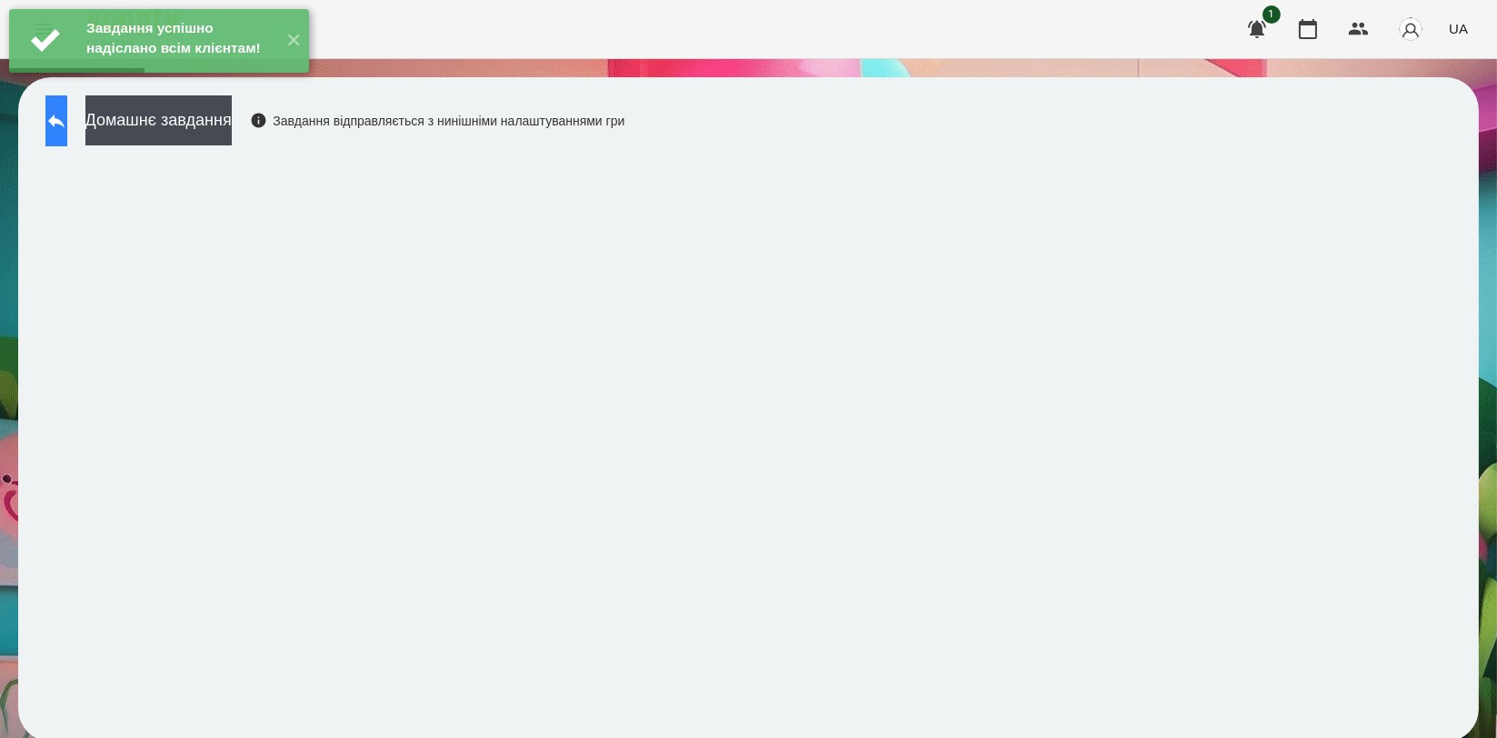
click at [67, 125] on icon at bounding box center [56, 121] width 22 height 22
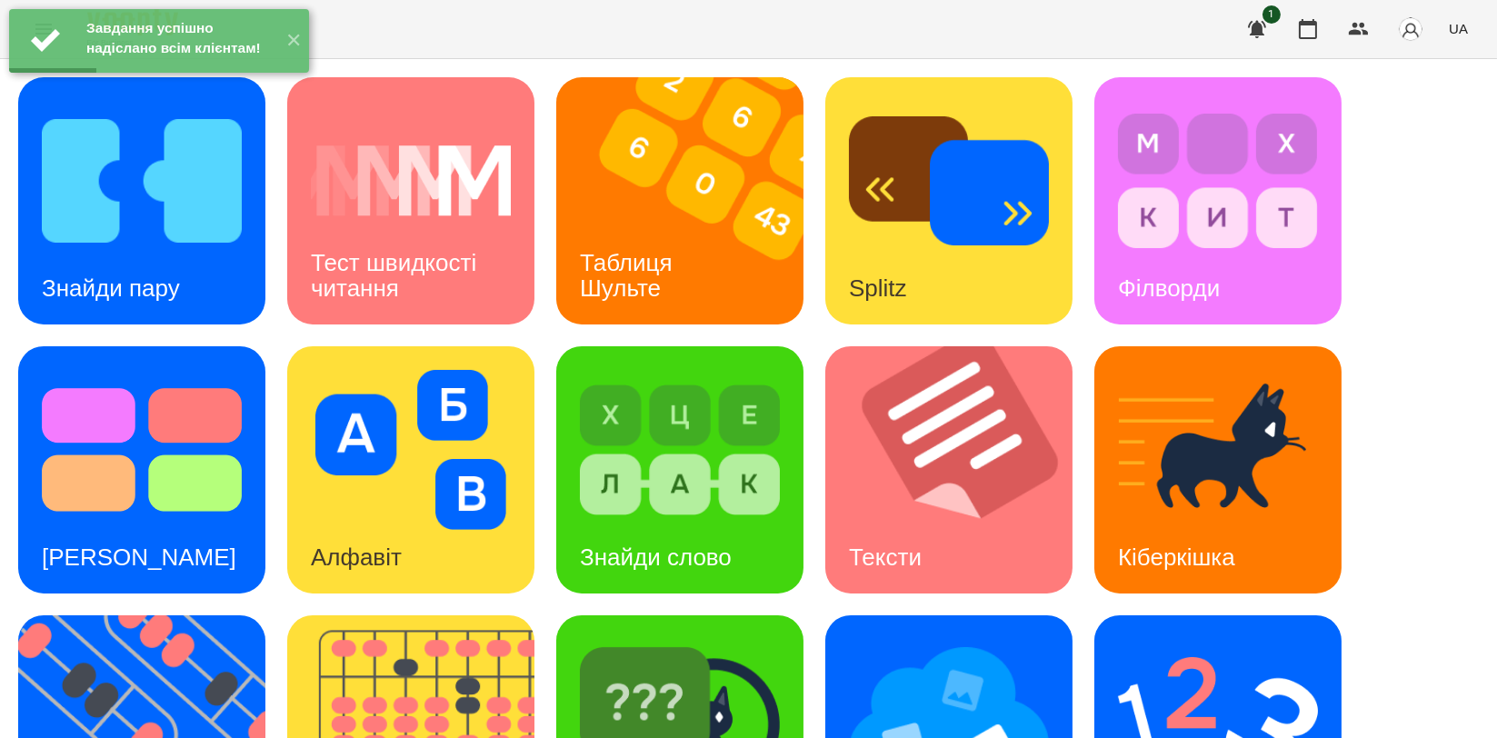
scroll to position [412, 0]
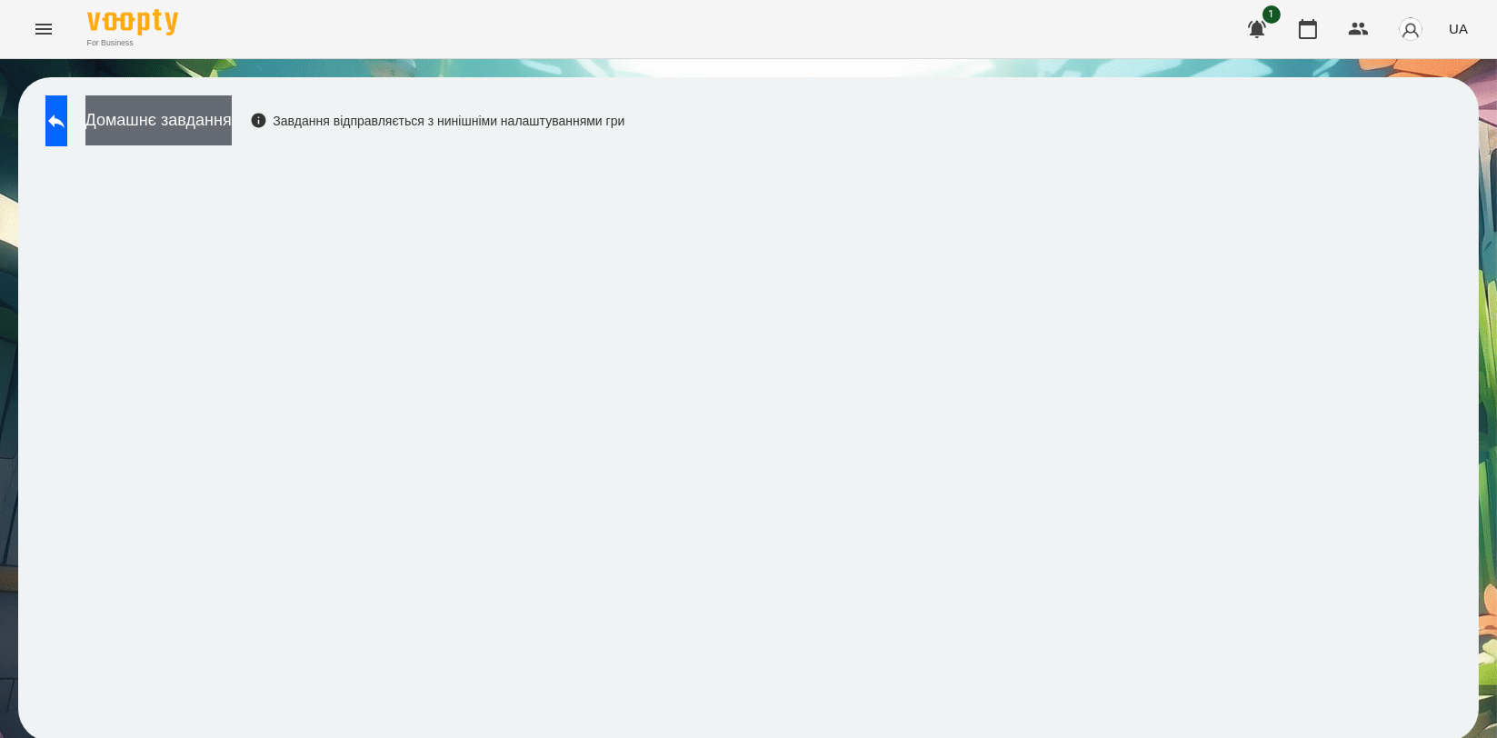
click at [232, 126] on button "Домашнє завдання" at bounding box center [158, 120] width 146 height 50
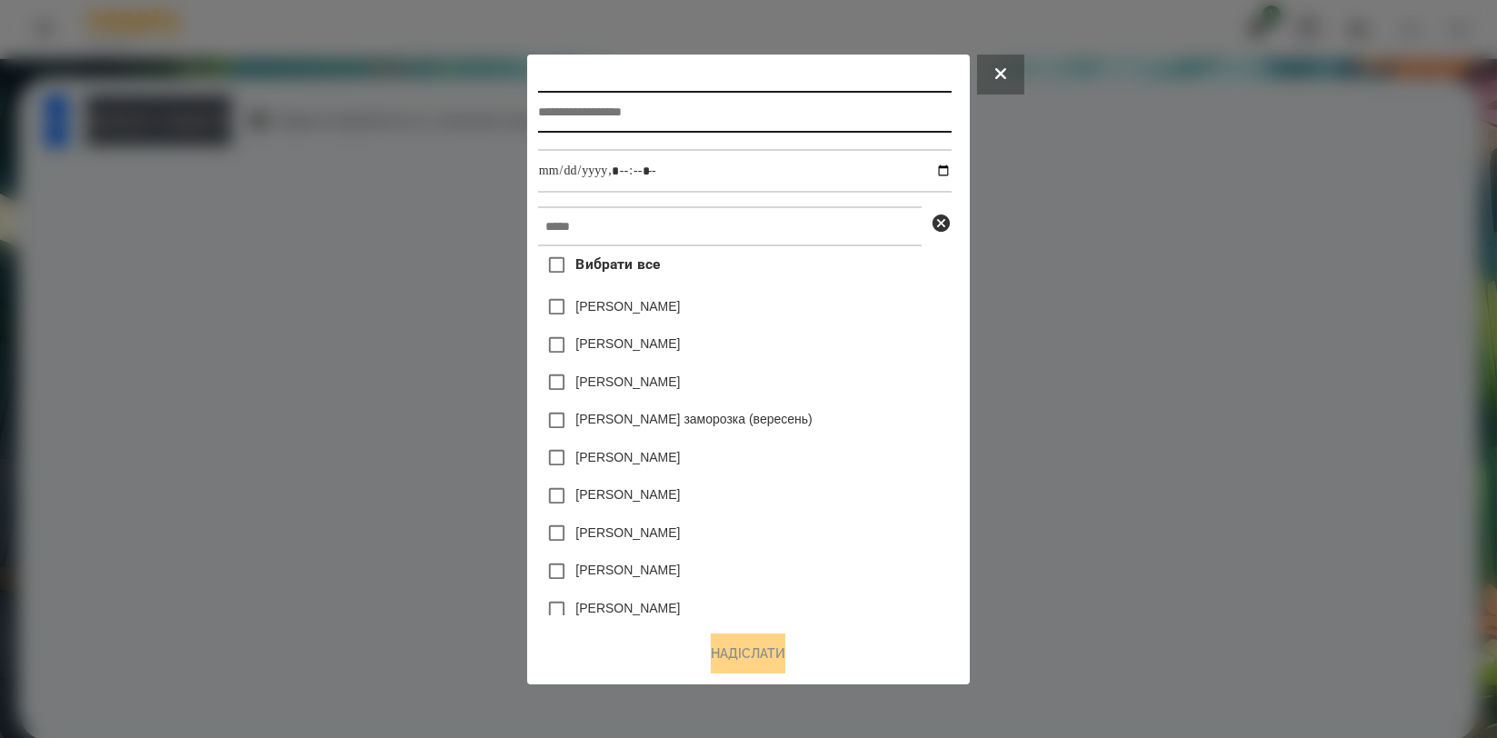
click at [553, 113] on input "text" at bounding box center [745, 112] width 414 height 42
type input "**********"
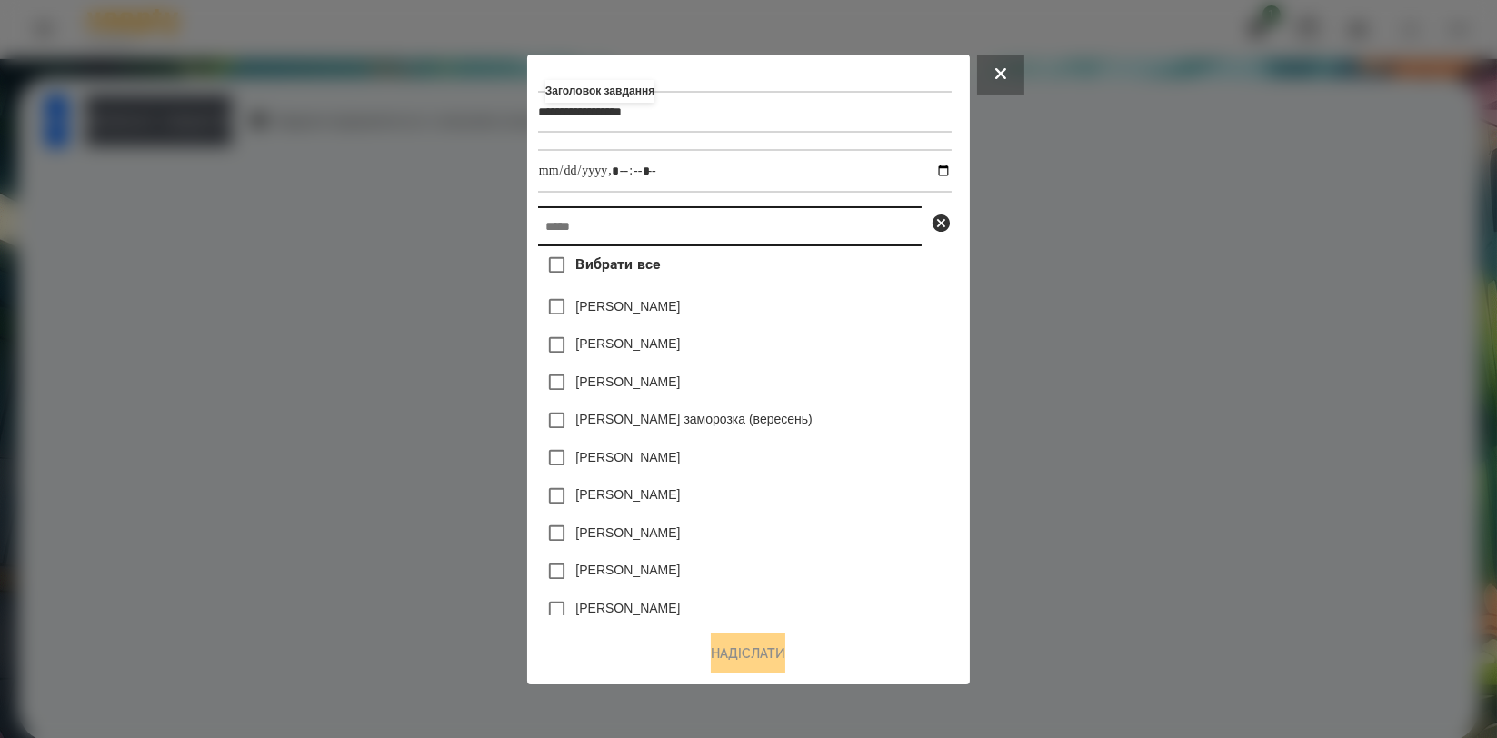
click at [594, 240] on input "text" at bounding box center [730, 226] width 384 height 40
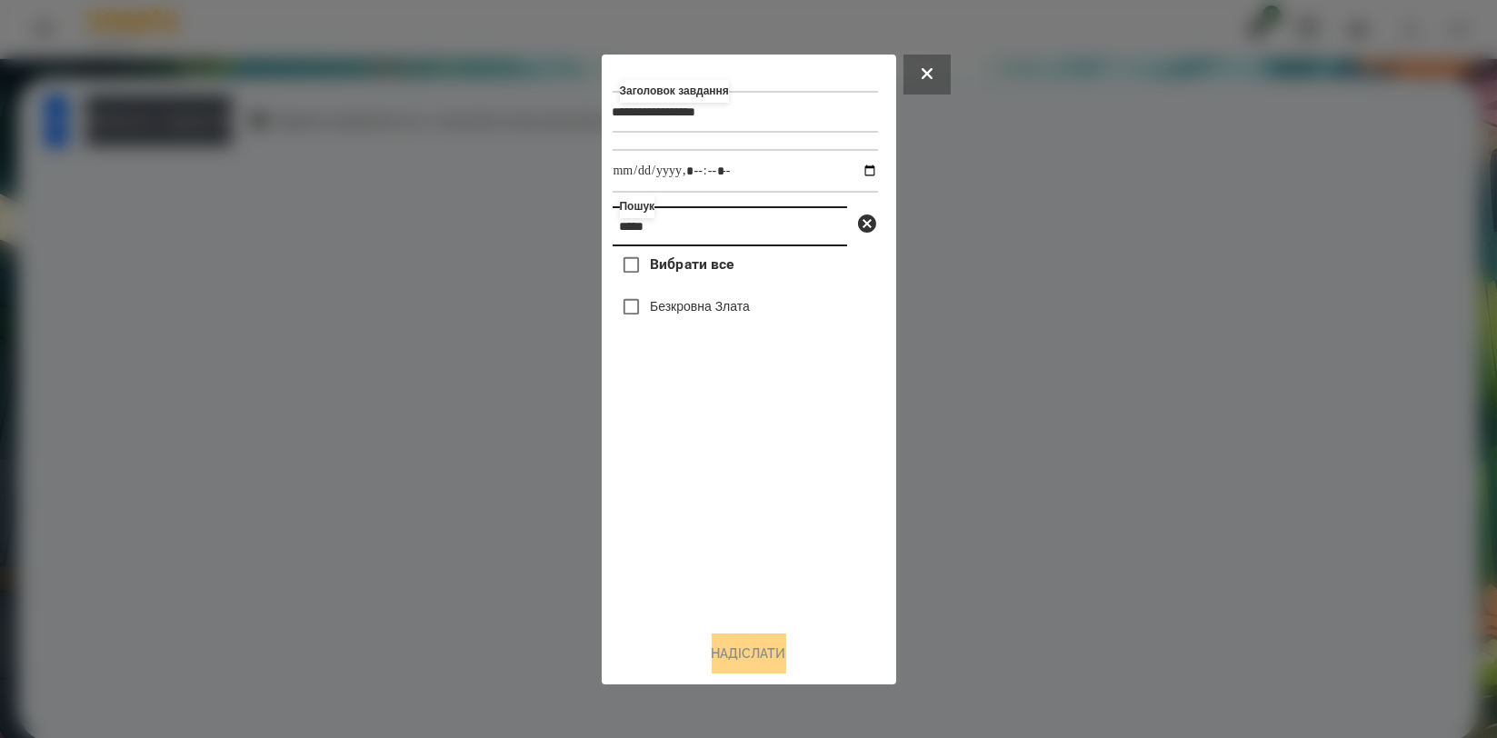
type input "*****"
click at [653, 311] on label "Безкровна Злата" at bounding box center [700, 306] width 100 height 18
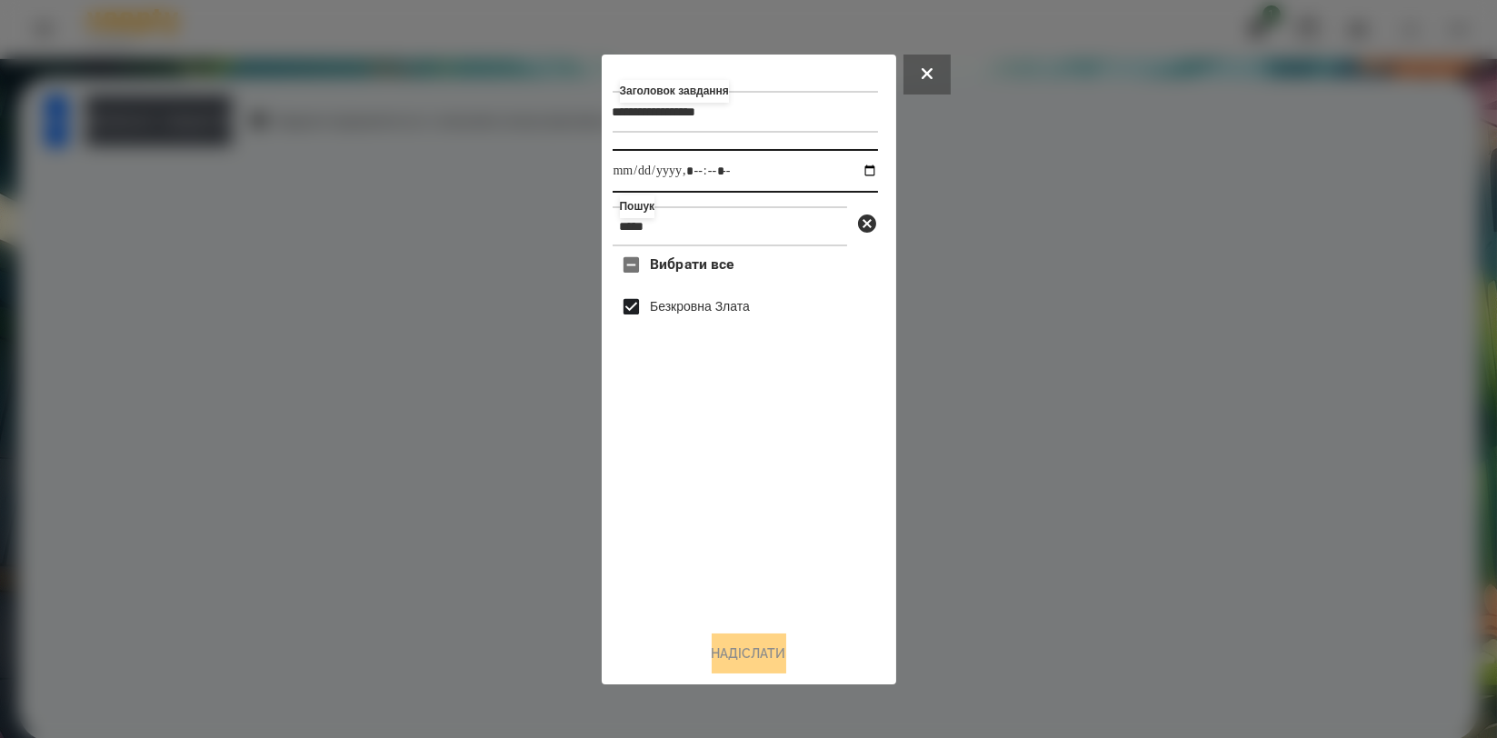
click at [846, 178] on input "datetime-local" at bounding box center [745, 171] width 265 height 44
type input "**********"
drag, startPoint x: 834, startPoint y: 536, endPoint x: 827, endPoint y: 557, distance: 22.1
click at [833, 537] on div "Вибрати все [PERSON_NAME]" at bounding box center [745, 430] width 265 height 369
click at [754, 656] on button "Надіслати" at bounding box center [749, 653] width 75 height 40
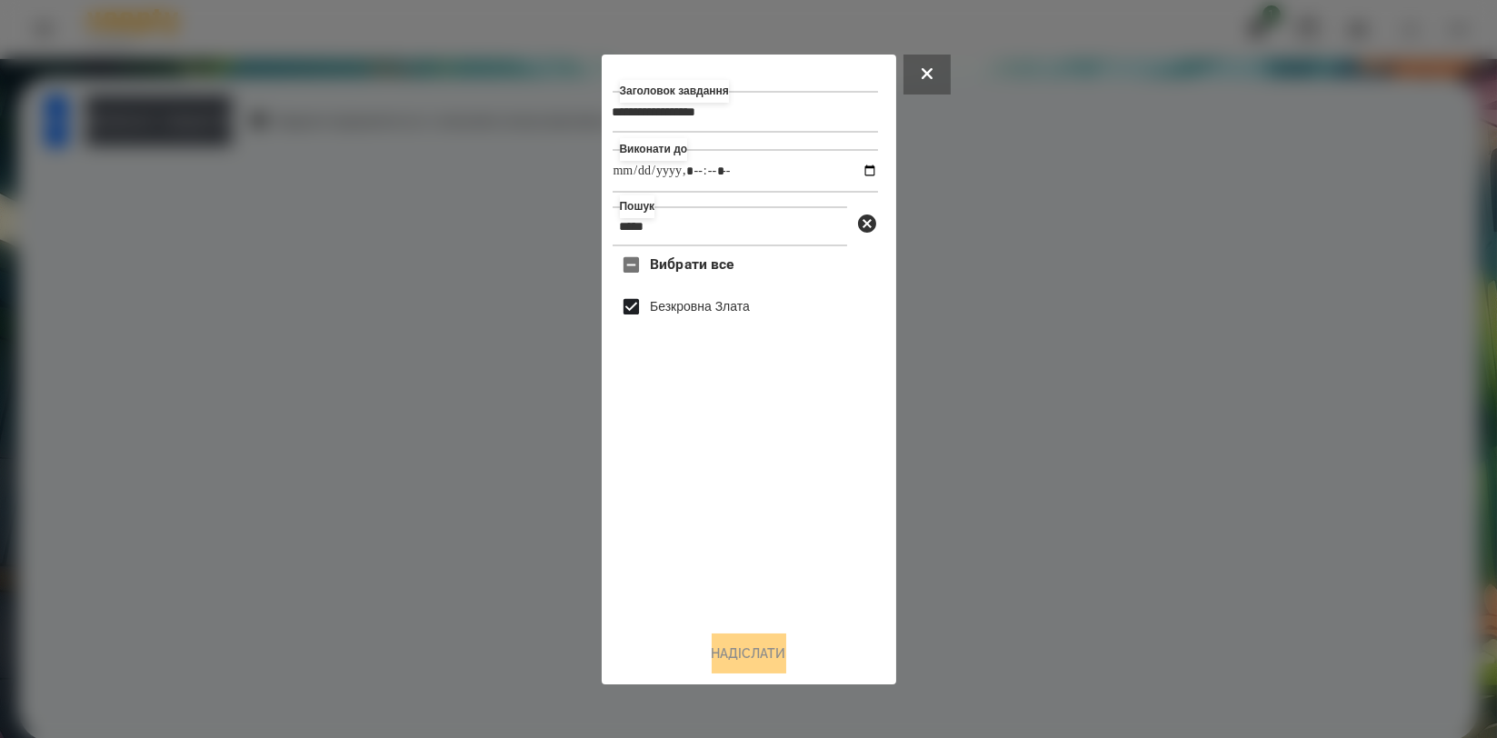
click at [333, 437] on div at bounding box center [748, 369] width 1497 height 738
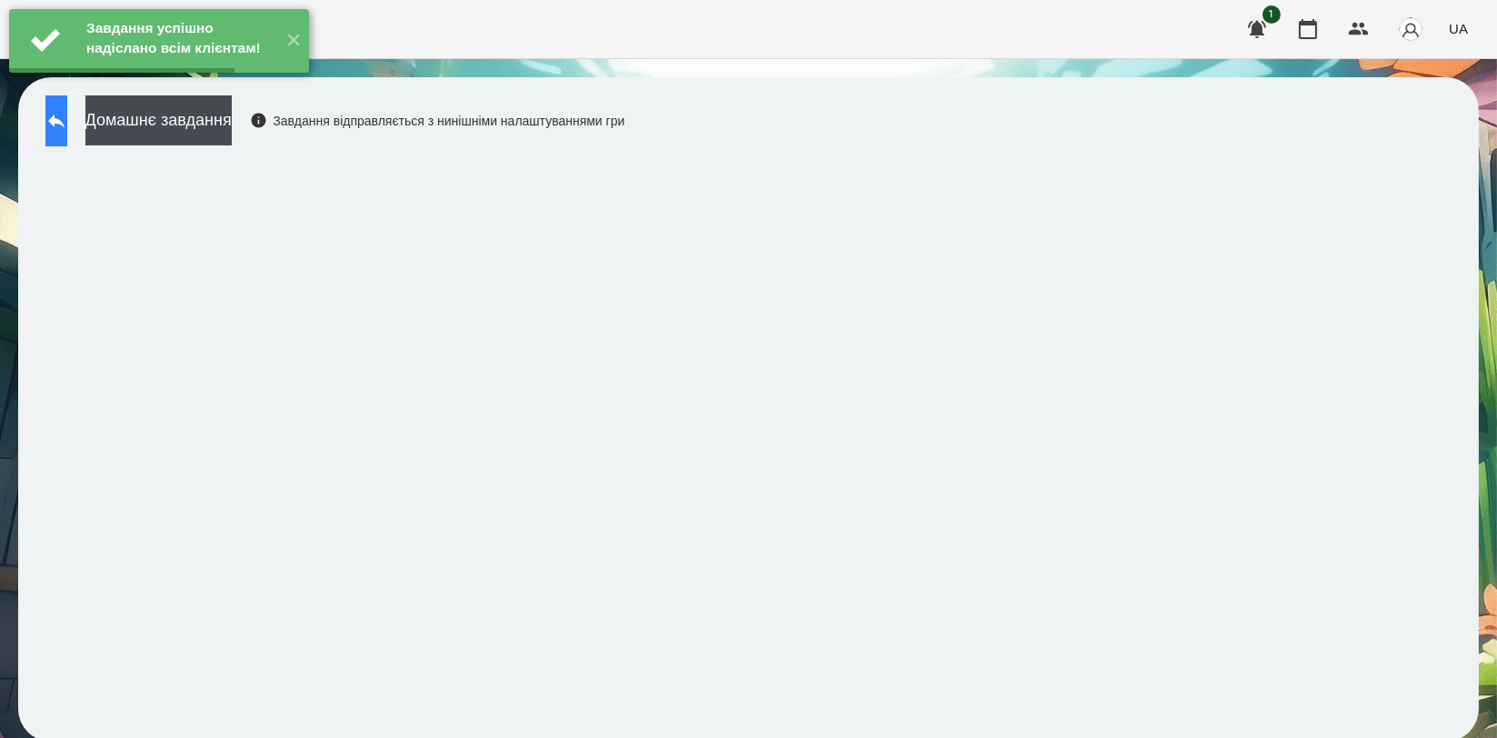
click at [67, 115] on icon at bounding box center [56, 121] width 22 height 22
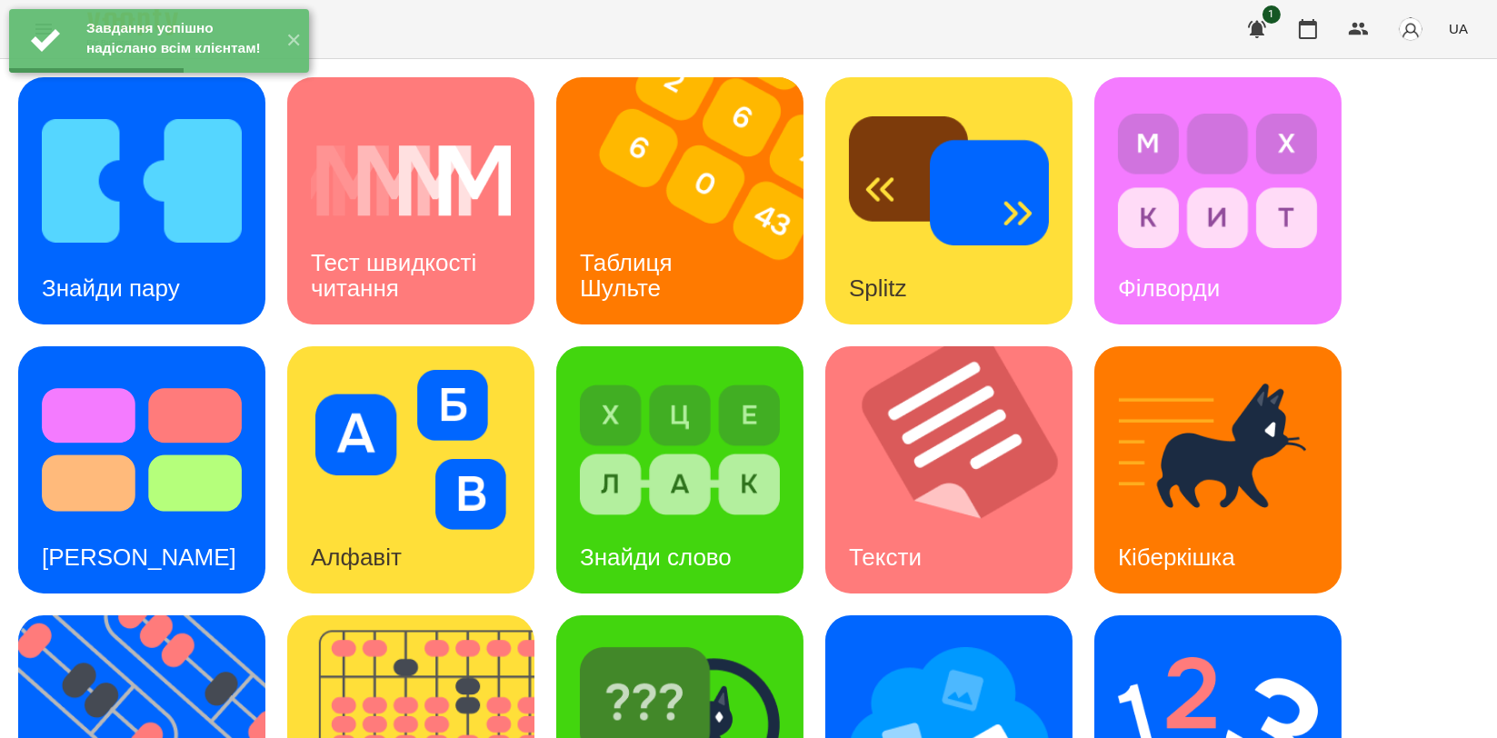
scroll to position [303, 0]
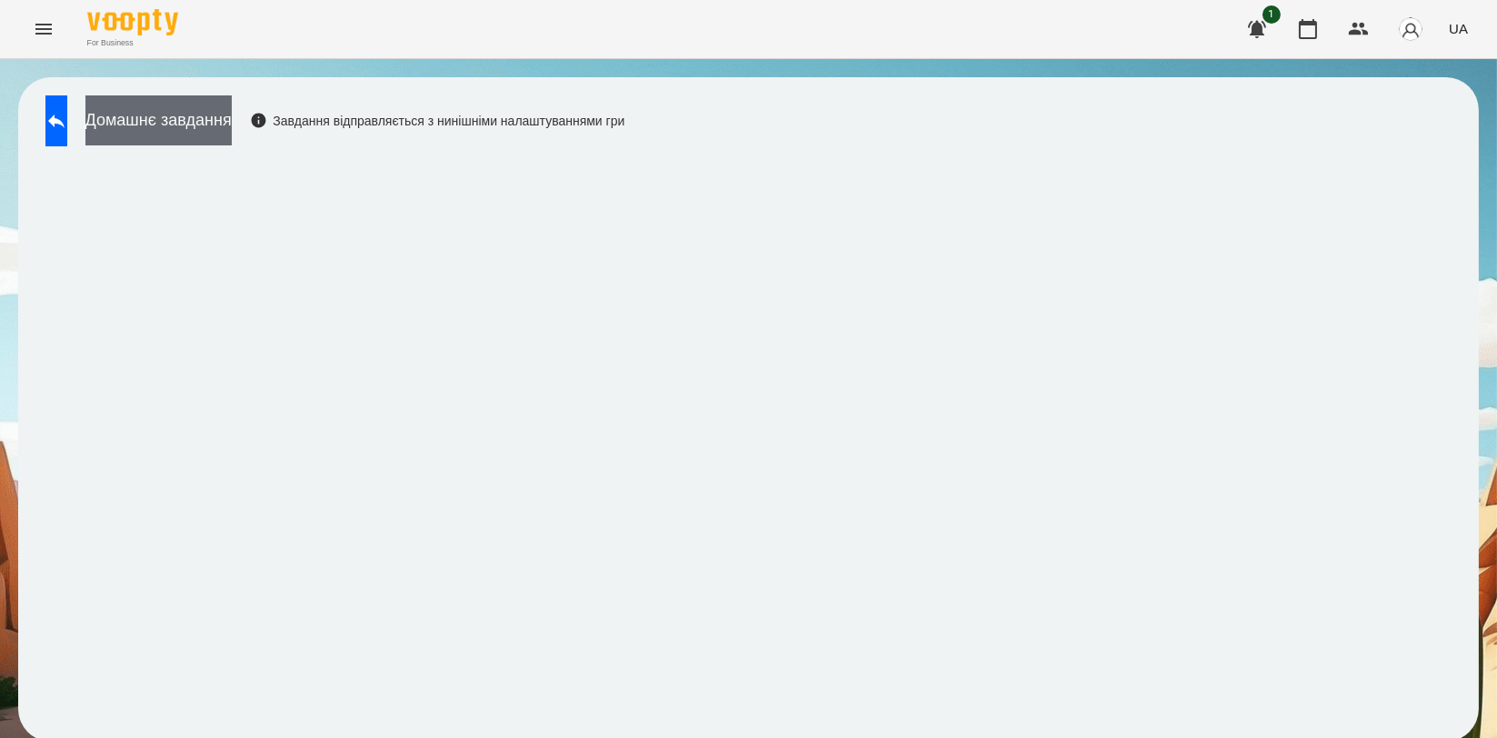
click at [232, 142] on button "Домашнє завдання" at bounding box center [158, 120] width 146 height 50
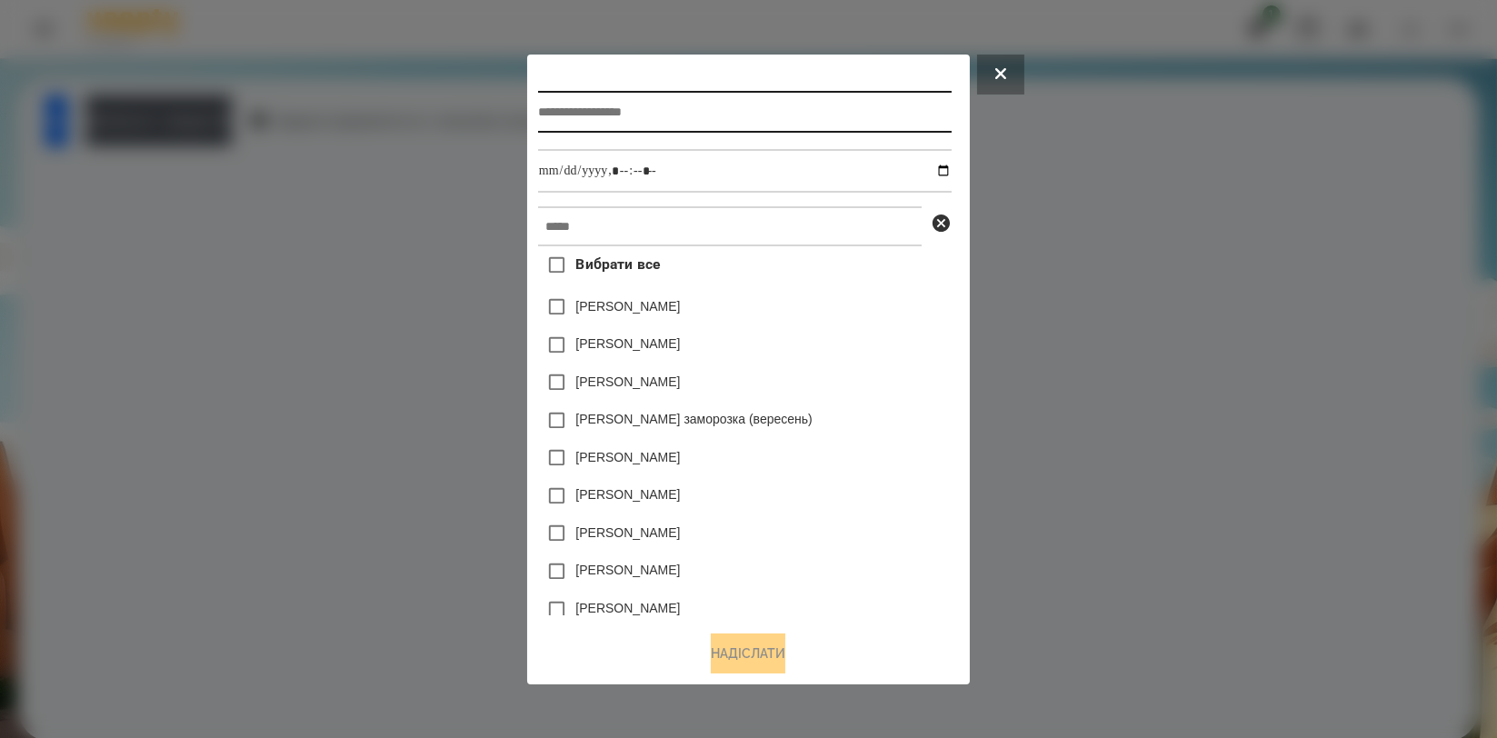
click at [609, 100] on input "text" at bounding box center [745, 112] width 414 height 42
type input "*******"
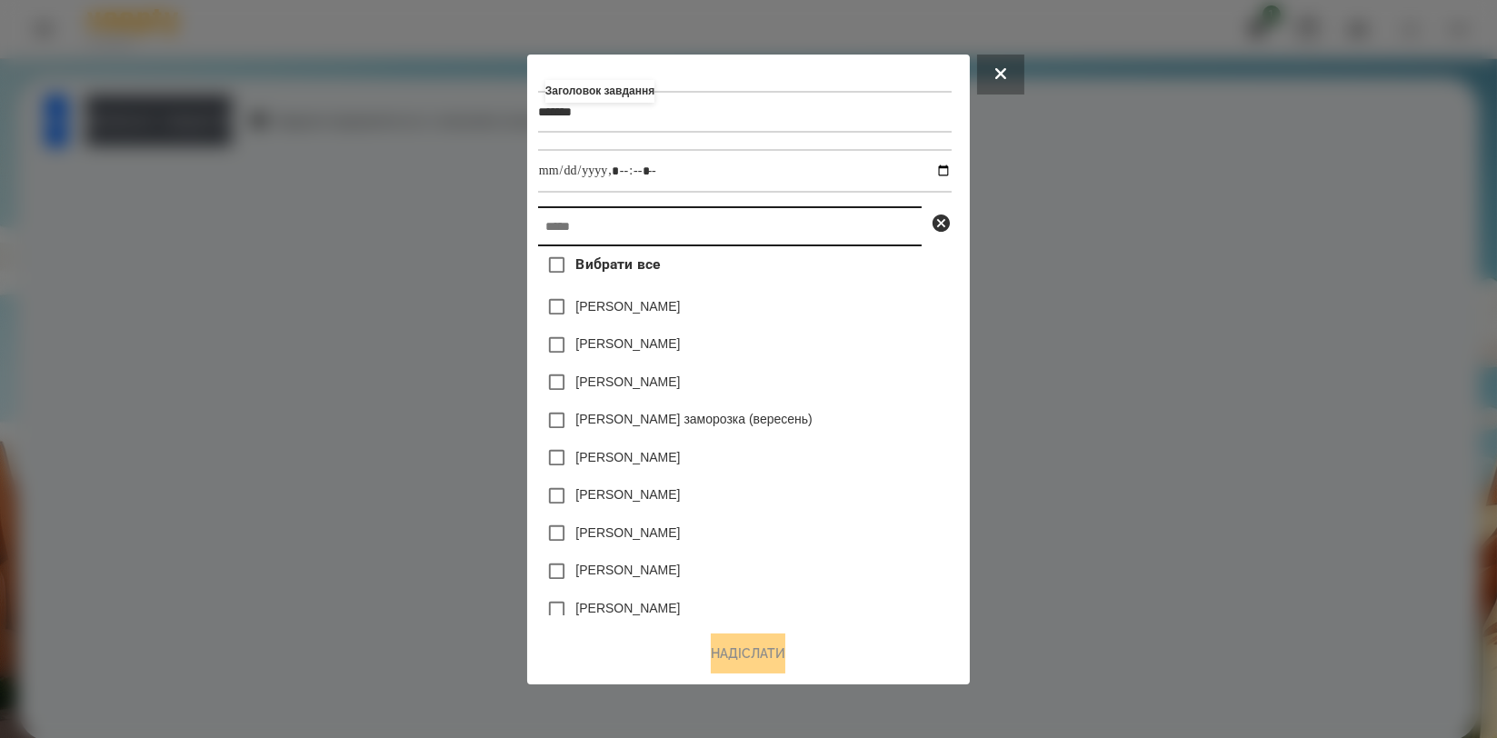
click at [642, 224] on input "text" at bounding box center [730, 226] width 384 height 40
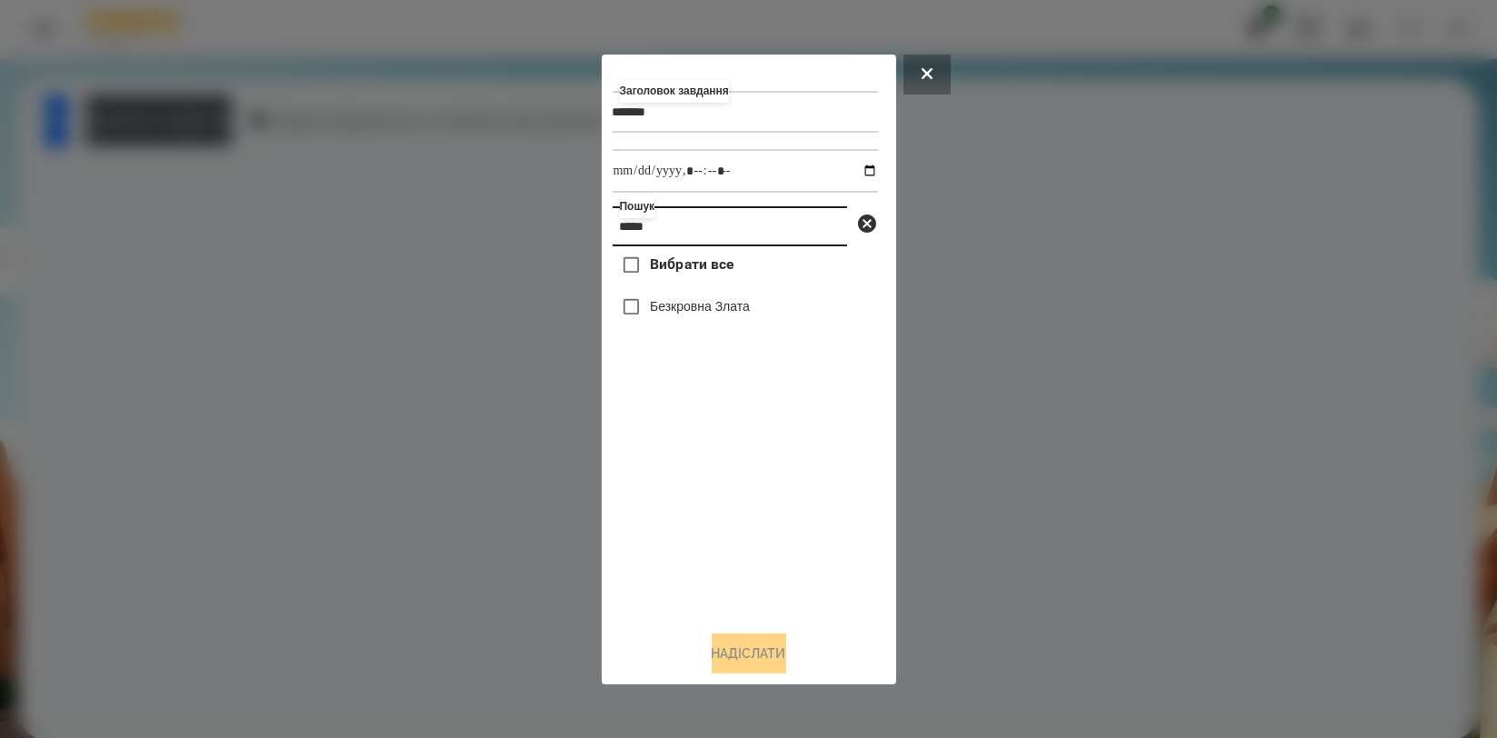
type input "*****"
click at [682, 306] on label "Безкровна Злата" at bounding box center [700, 306] width 100 height 18
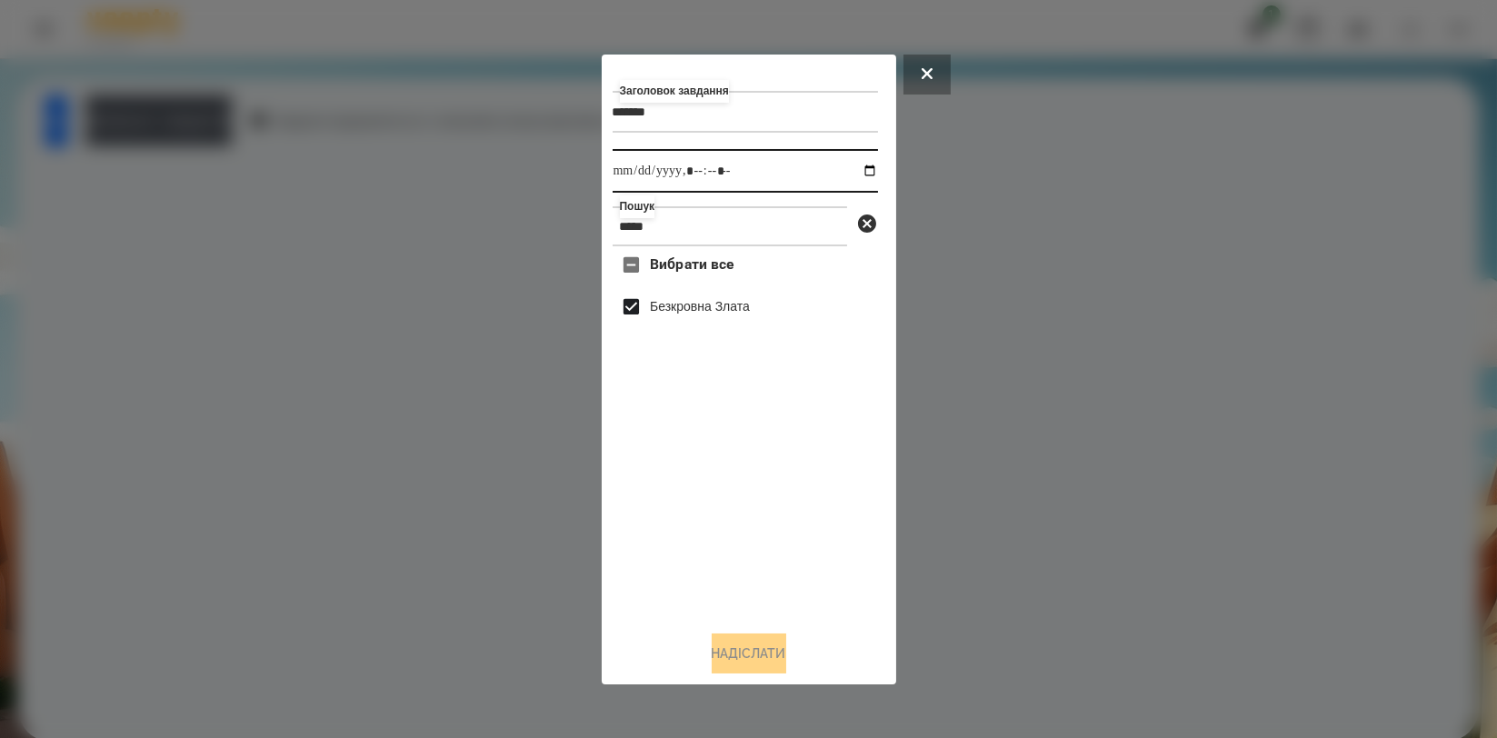
click at [863, 164] on input "datetime-local" at bounding box center [745, 171] width 265 height 44
type input "**********"
drag, startPoint x: 812, startPoint y: 523, endPoint x: 806, endPoint y: 543, distance: 21.0
click at [812, 523] on div "Вибрати все [PERSON_NAME]" at bounding box center [745, 430] width 265 height 369
drag, startPoint x: 761, startPoint y: 647, endPoint x: 739, endPoint y: 642, distance: 22.5
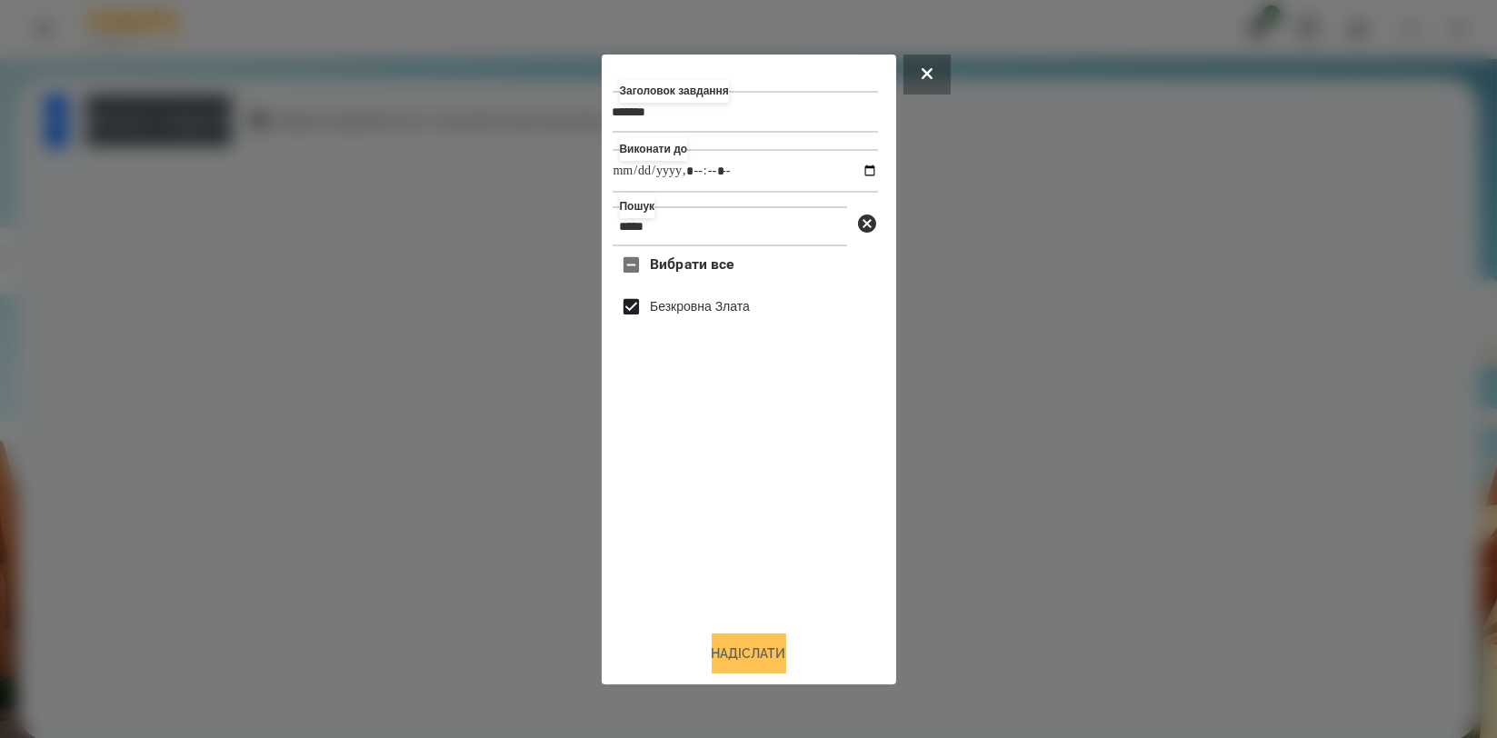
click at [761, 649] on button "Надіслати" at bounding box center [749, 653] width 75 height 40
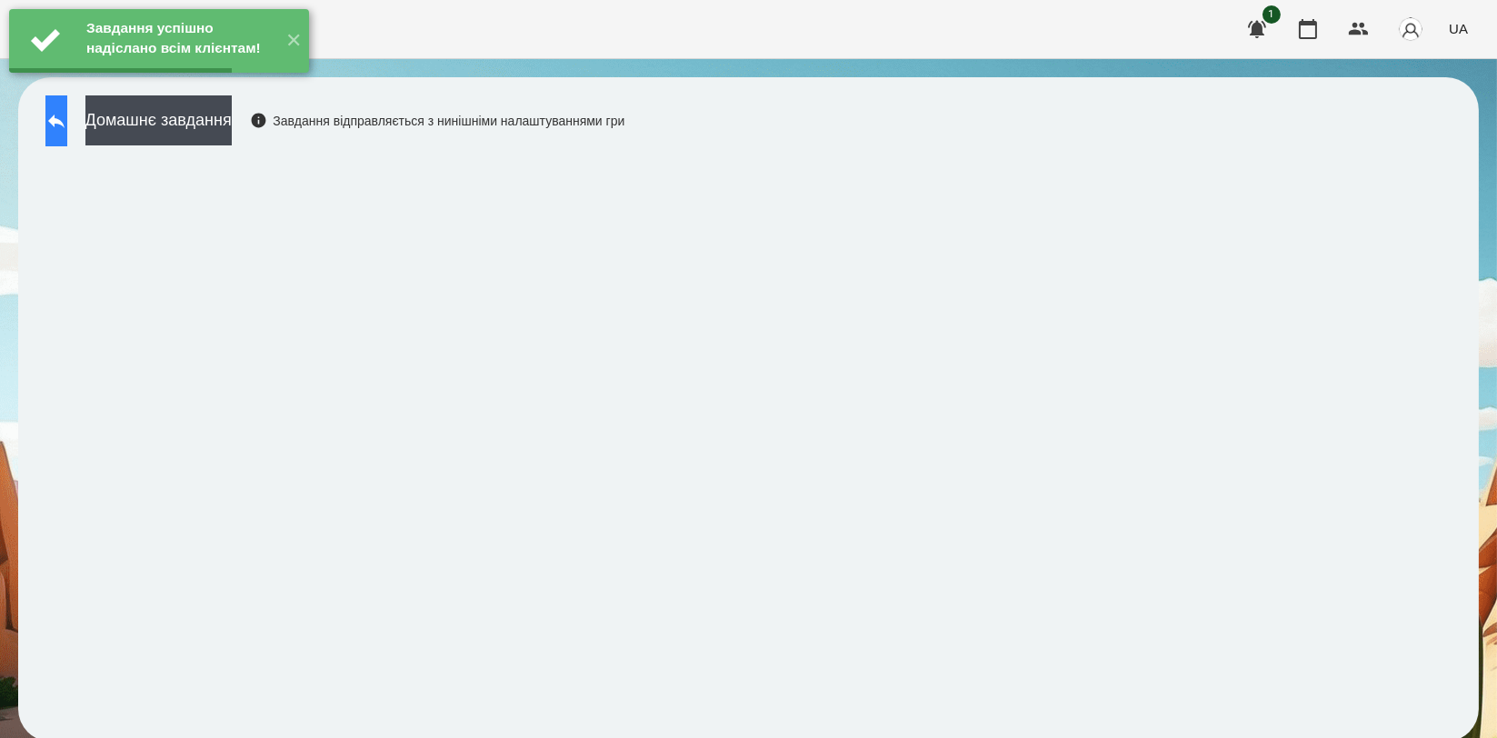
click at [67, 130] on icon at bounding box center [56, 121] width 22 height 22
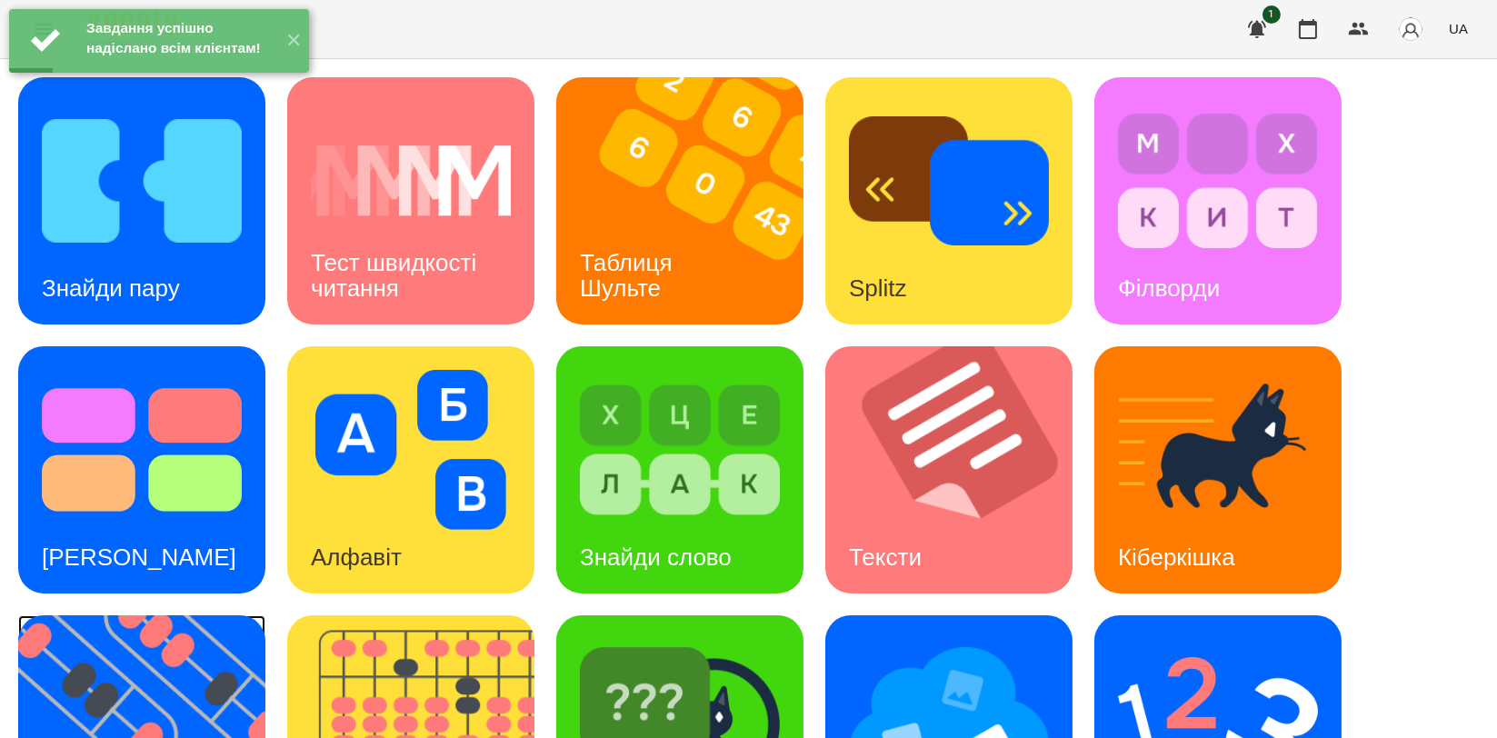
click at [224, 665] on img at bounding box center [153, 738] width 270 height 247
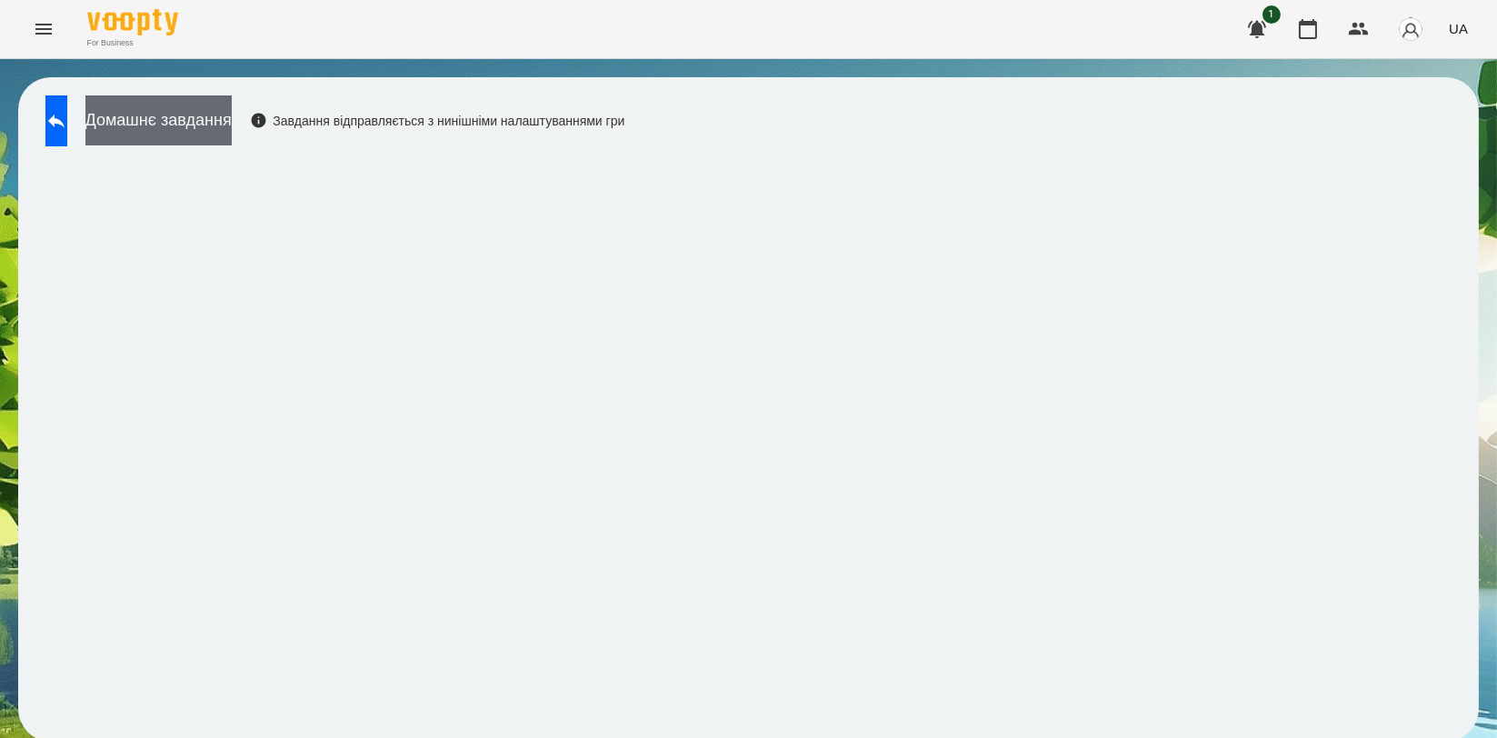
click at [232, 100] on button "Домашнє завдання" at bounding box center [158, 120] width 146 height 50
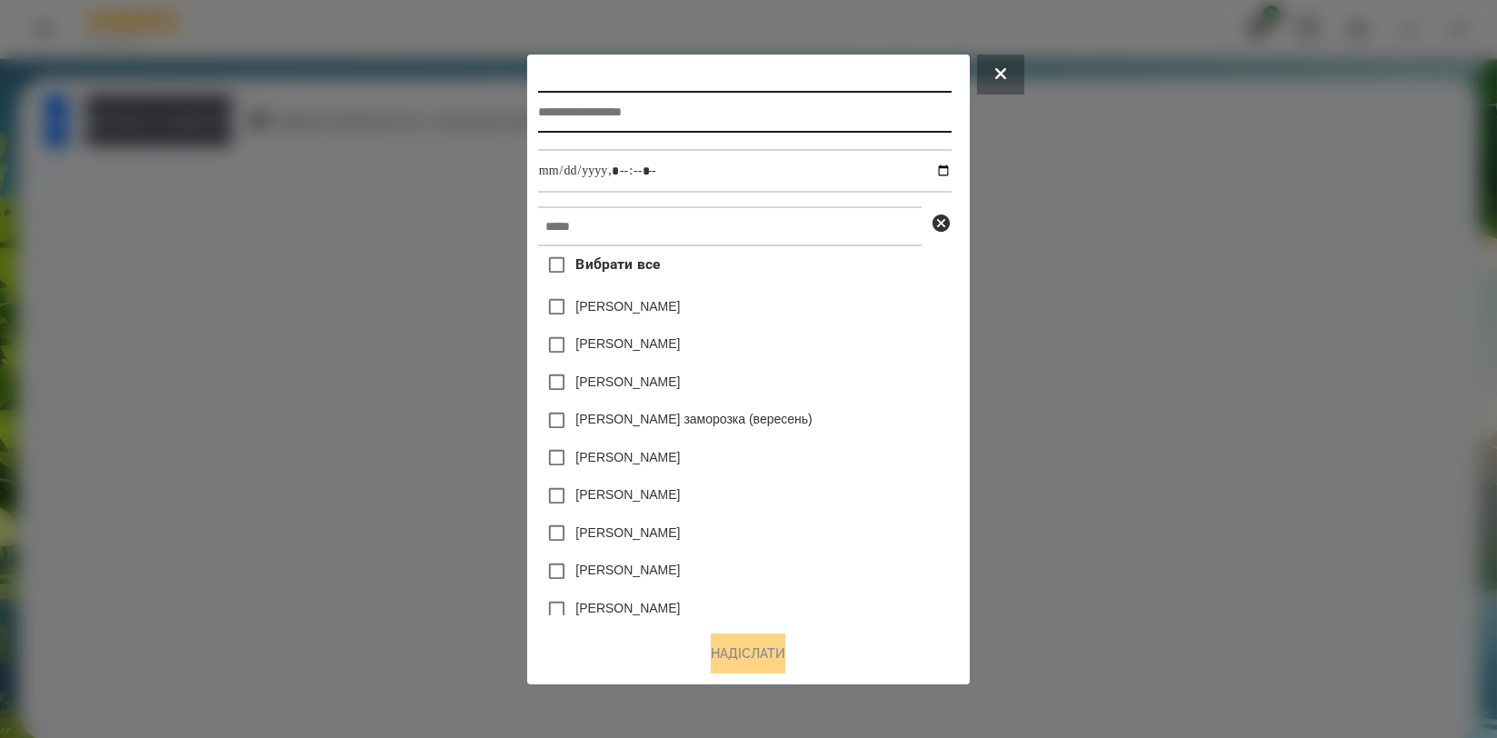
click at [673, 107] on input "text" at bounding box center [745, 112] width 414 height 42
type input "*********"
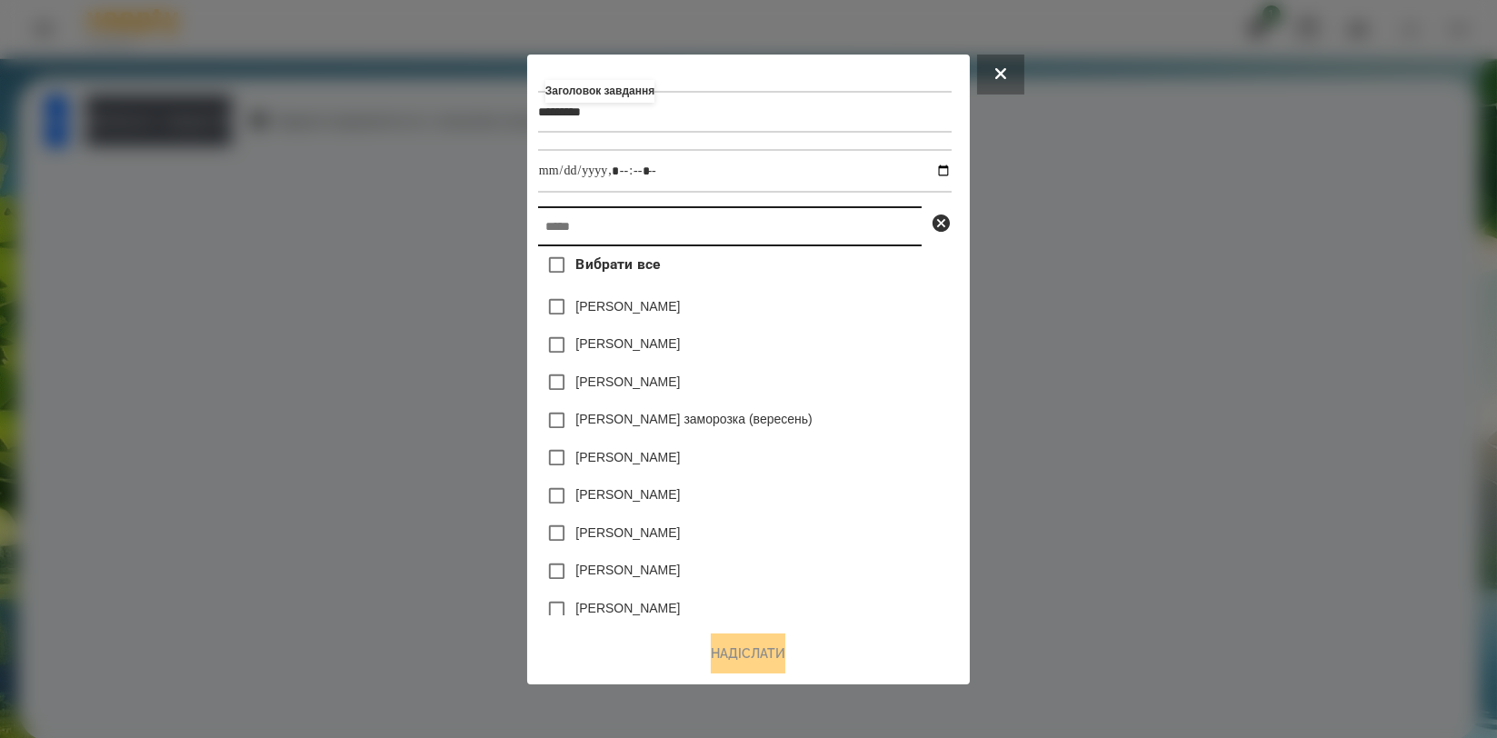
click at [653, 231] on input "text" at bounding box center [730, 226] width 384 height 40
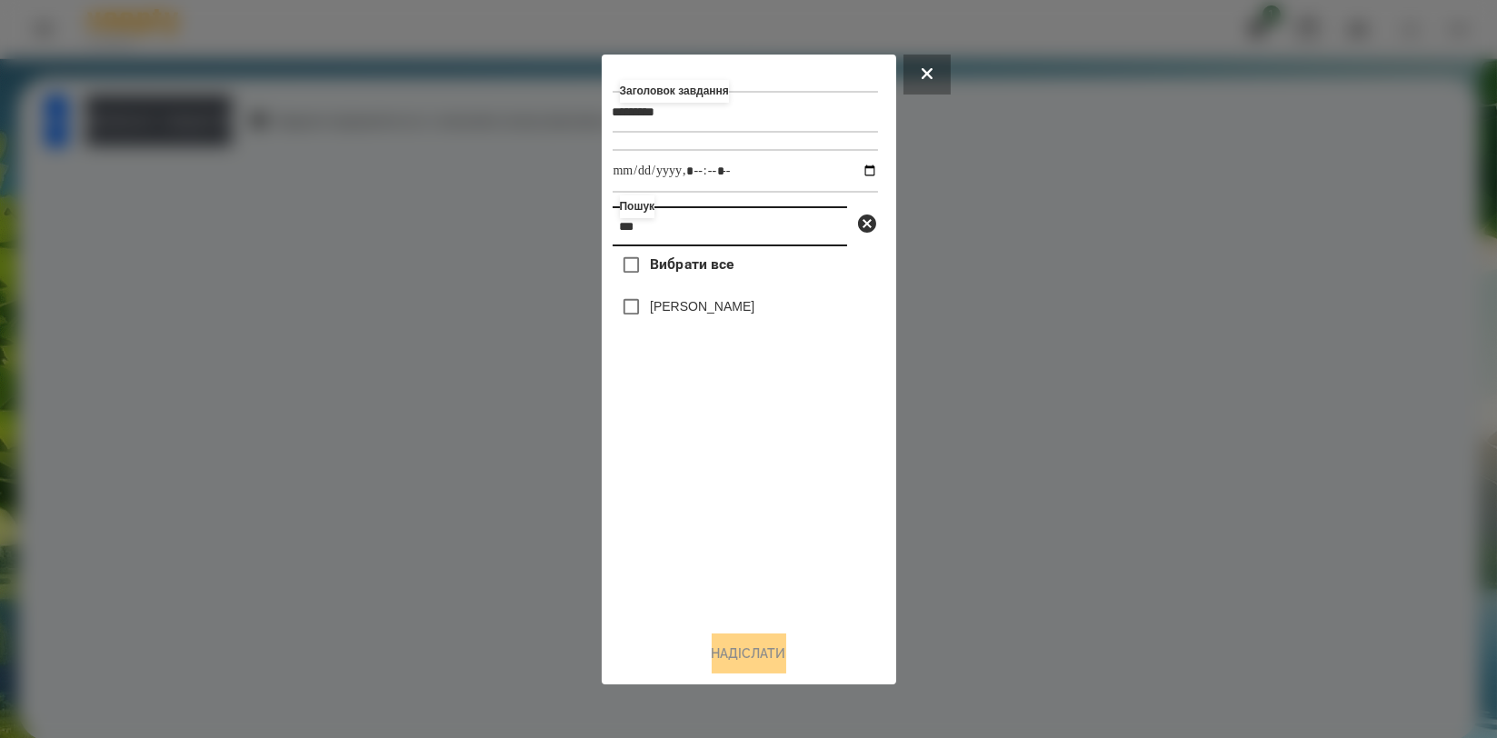
type input "***"
click at [701, 315] on label "[PERSON_NAME]" at bounding box center [702, 306] width 105 height 18
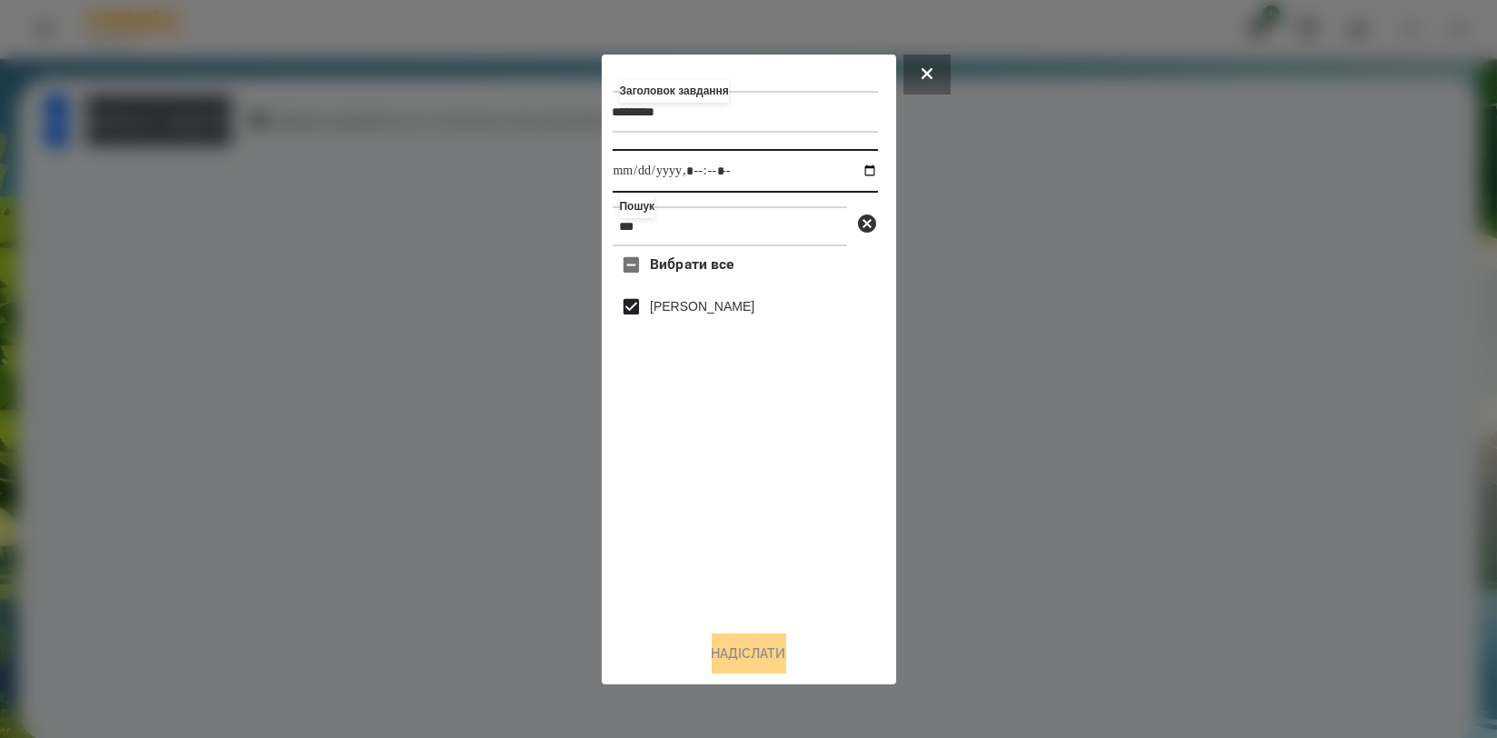
click at [856, 175] on input "datetime-local" at bounding box center [745, 171] width 265 height 44
type input "**********"
drag, startPoint x: 824, startPoint y: 529, endPoint x: 809, endPoint y: 558, distance: 32.9
click at [824, 529] on div "Вибрати все [PERSON_NAME]" at bounding box center [745, 430] width 265 height 369
click at [746, 653] on button "Надіслати" at bounding box center [749, 653] width 75 height 40
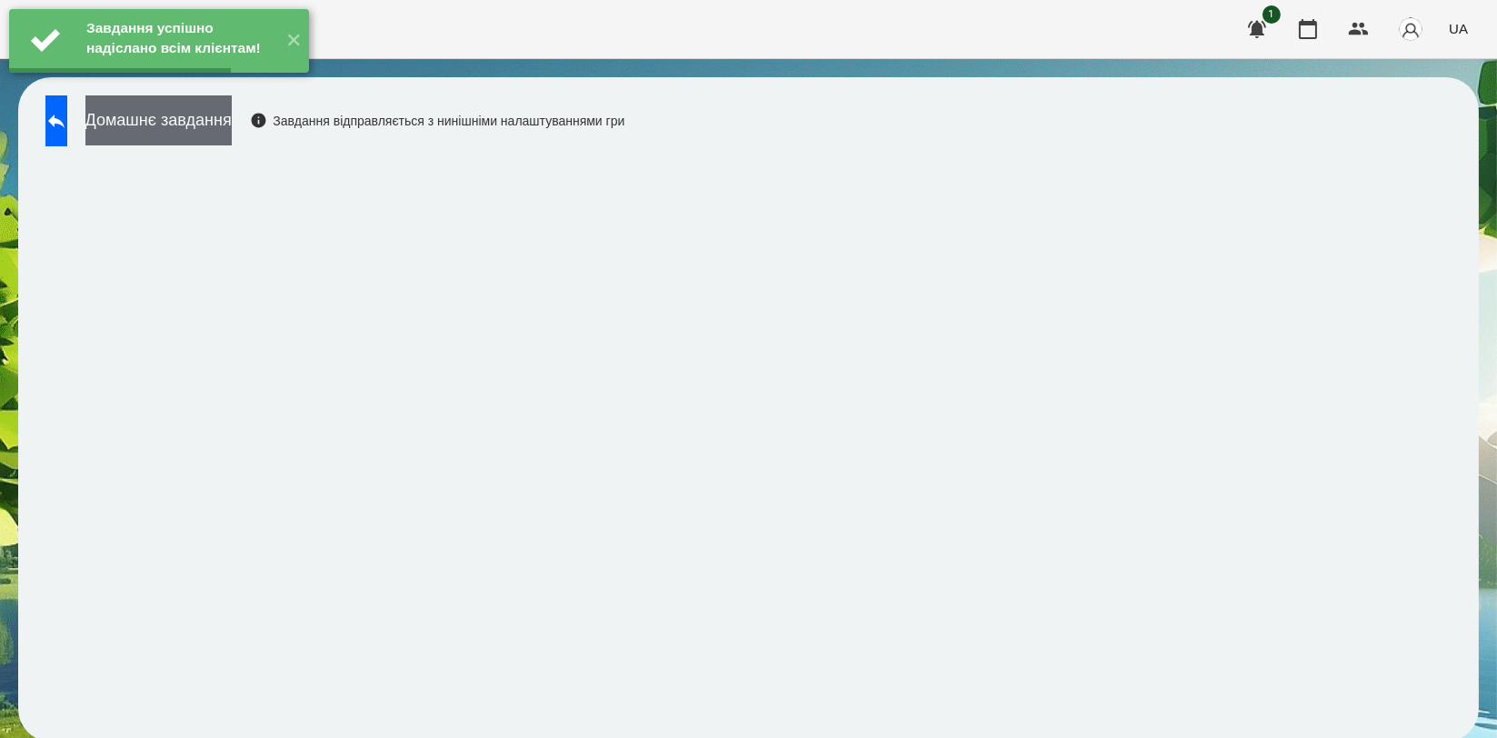
click at [232, 130] on button "Домашнє завдання" at bounding box center [158, 120] width 146 height 50
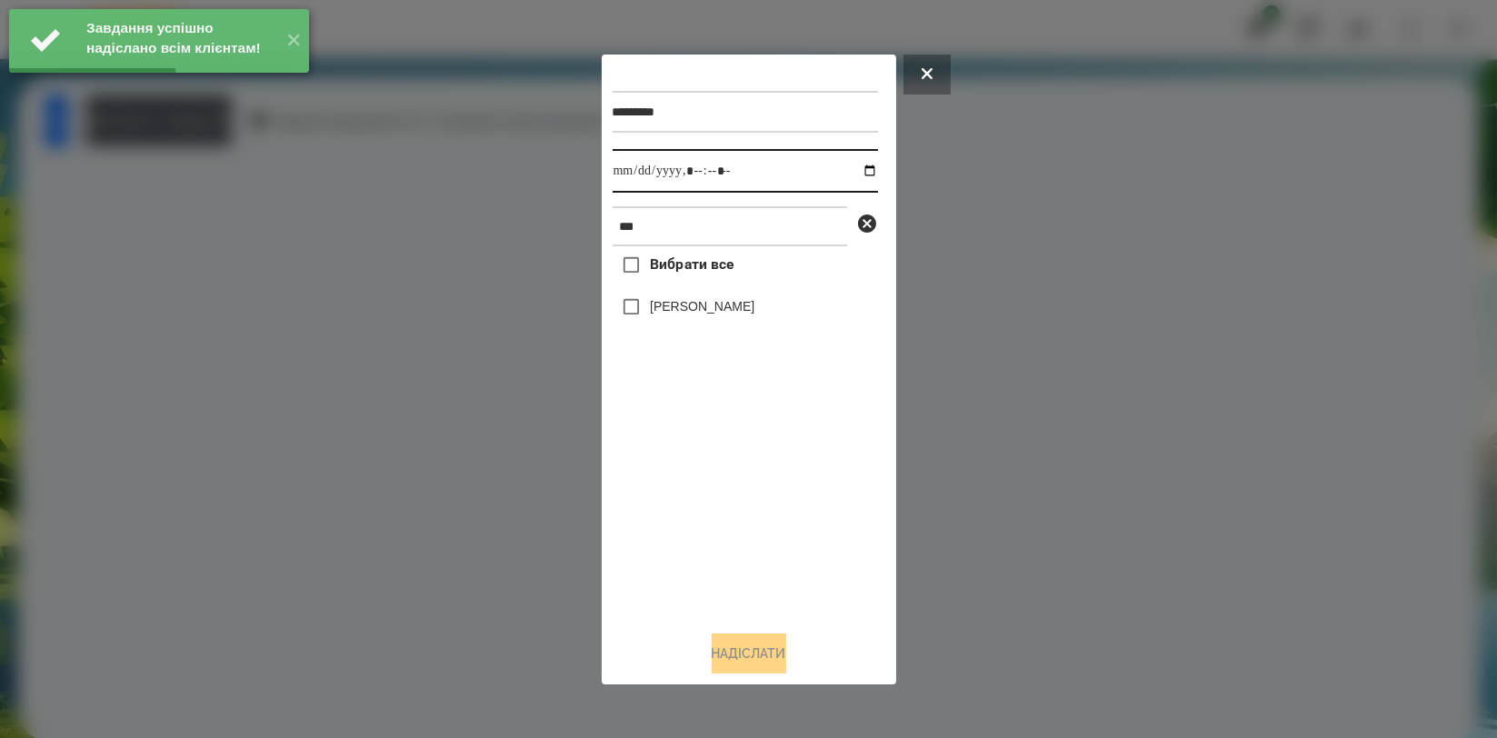
click at [849, 168] on input "datetime-local" at bounding box center [745, 171] width 265 height 44
type input "**********"
drag, startPoint x: 677, startPoint y: 479, endPoint x: 683, endPoint y: 414, distance: 65.7
click at [677, 480] on div "Вибрати все [PERSON_NAME]" at bounding box center [745, 430] width 265 height 369
click at [723, 311] on label "[PERSON_NAME]" at bounding box center [702, 306] width 105 height 18
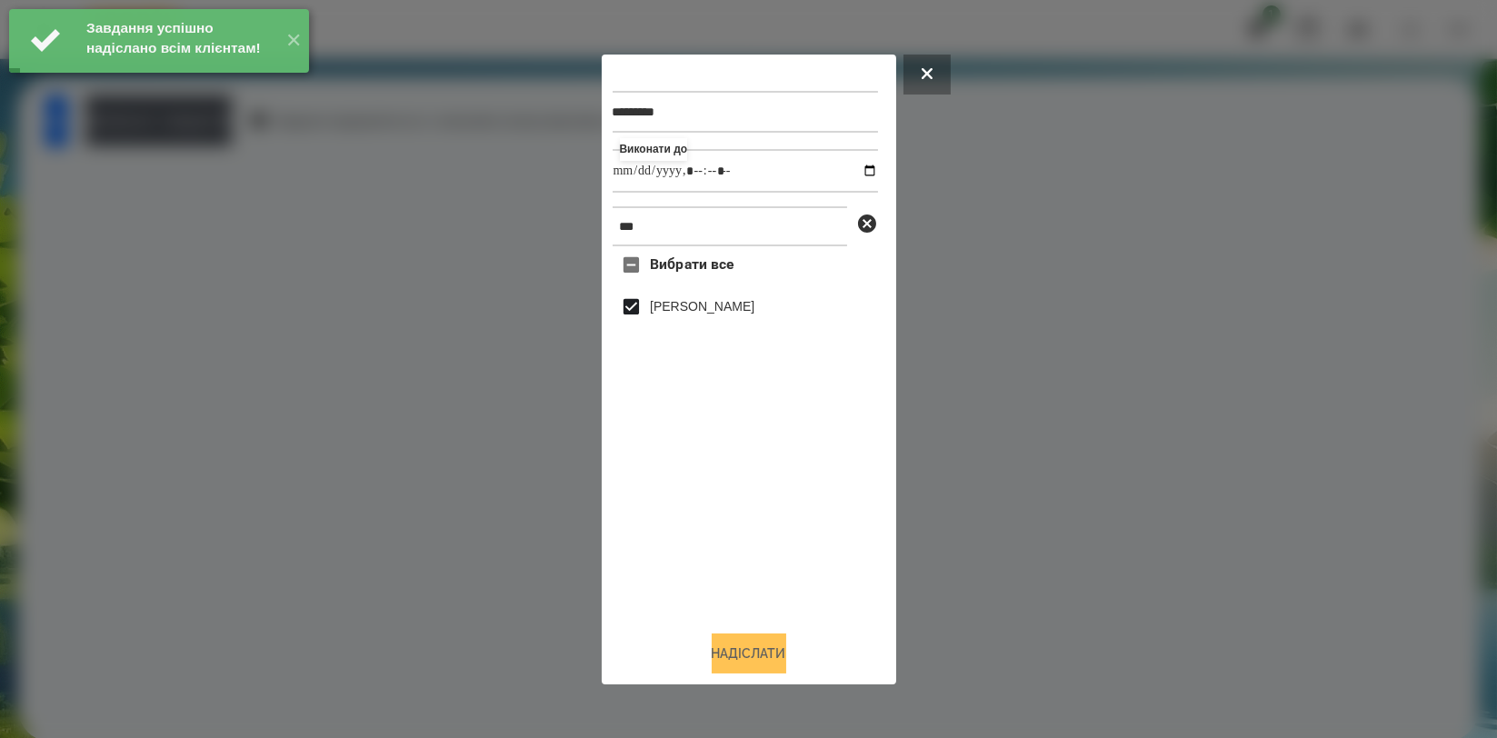
click at [722, 643] on button "Надіслати" at bounding box center [749, 653] width 75 height 40
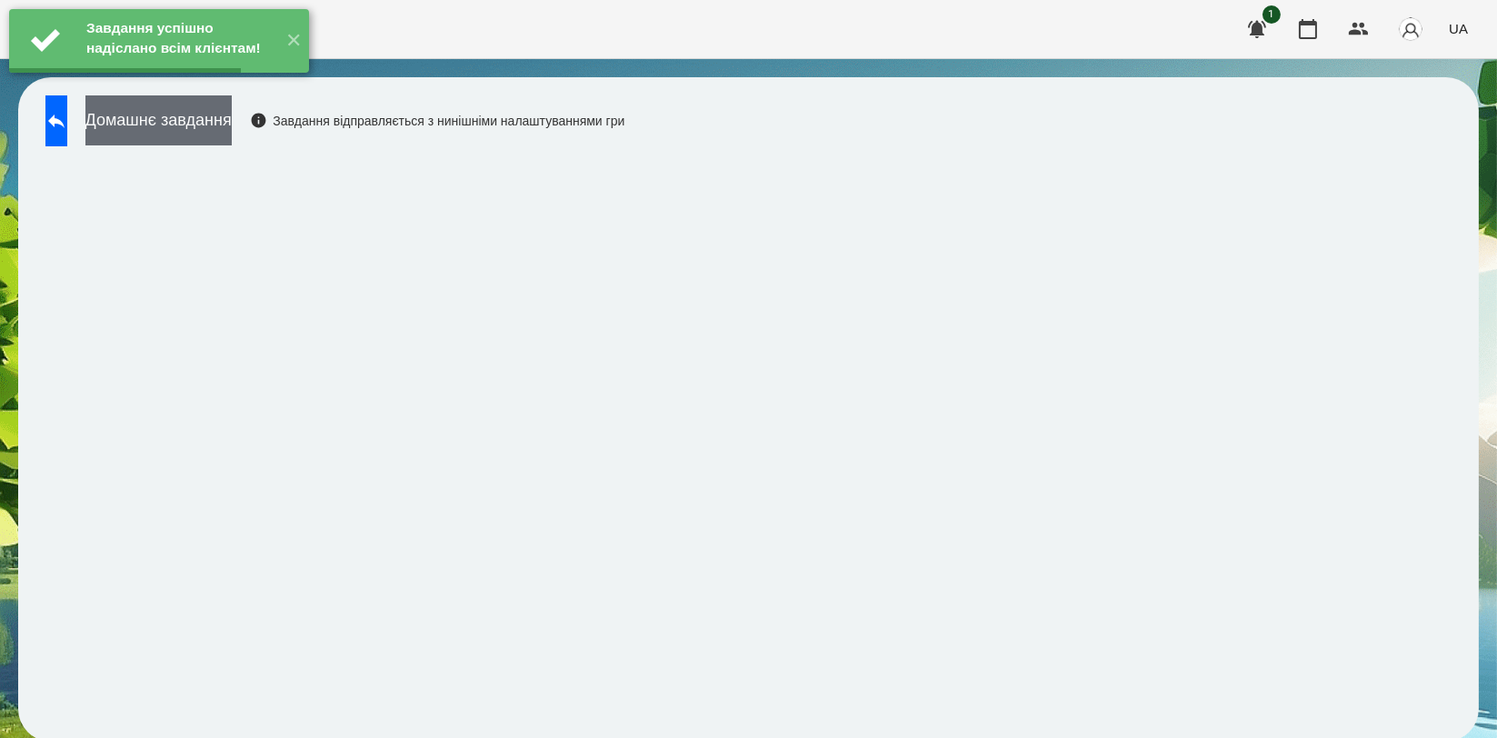
click at [232, 115] on button "Домашнє завдання" at bounding box center [158, 120] width 146 height 50
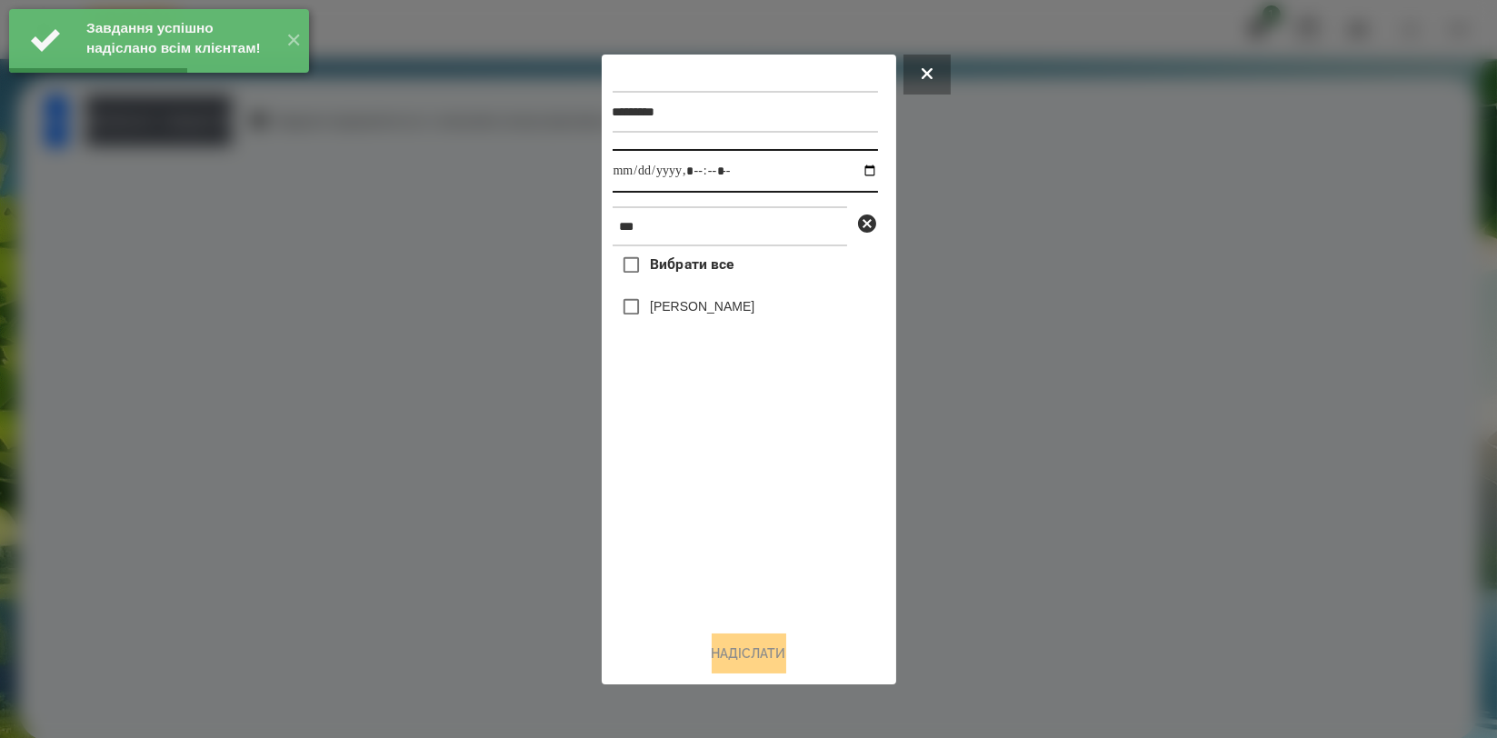
click at [856, 166] on input "datetime-local" at bounding box center [745, 171] width 265 height 44
type input "**********"
click at [689, 473] on div "Вибрати все [PERSON_NAME]" at bounding box center [745, 430] width 265 height 369
click at [715, 315] on label "[PERSON_NAME]" at bounding box center [702, 306] width 105 height 18
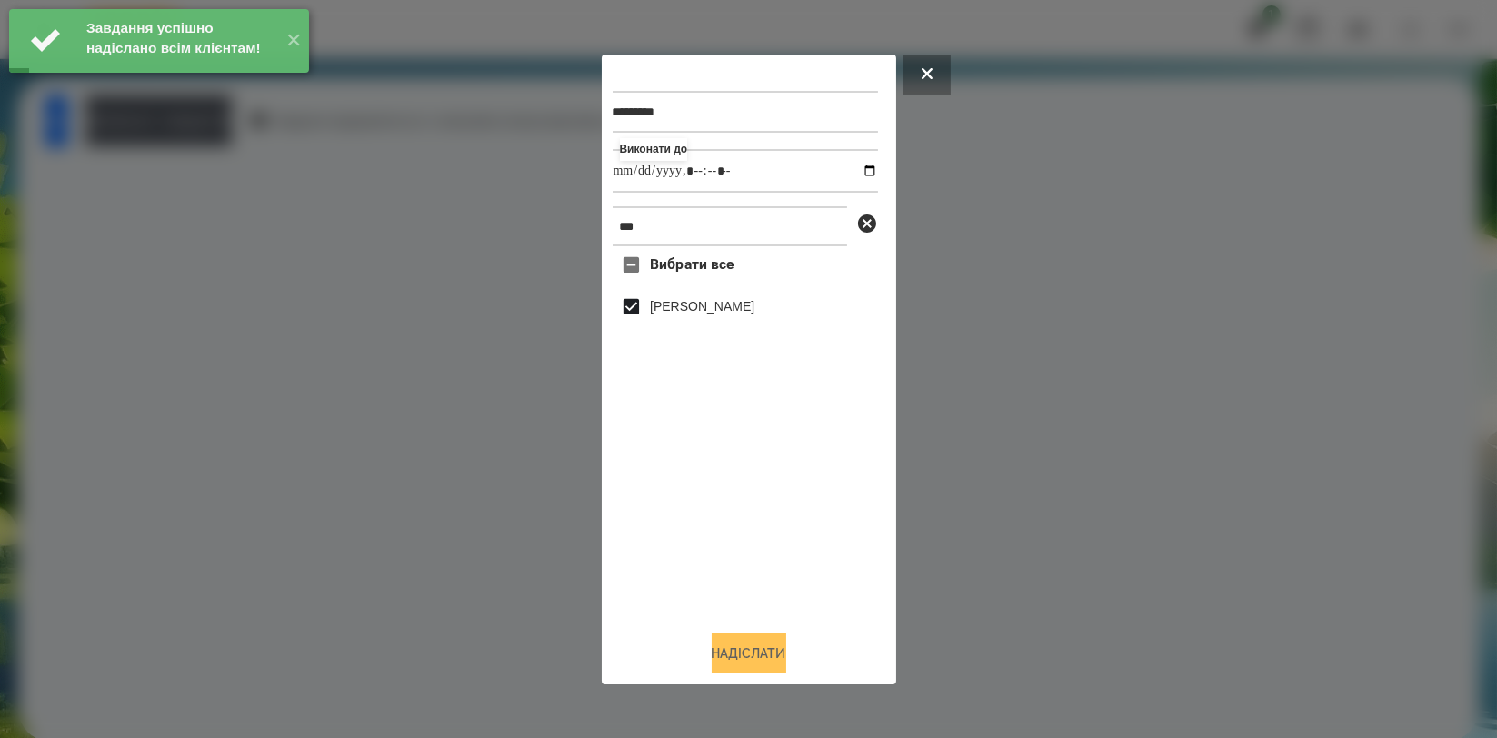
click at [741, 646] on button "Надіслати" at bounding box center [749, 653] width 75 height 40
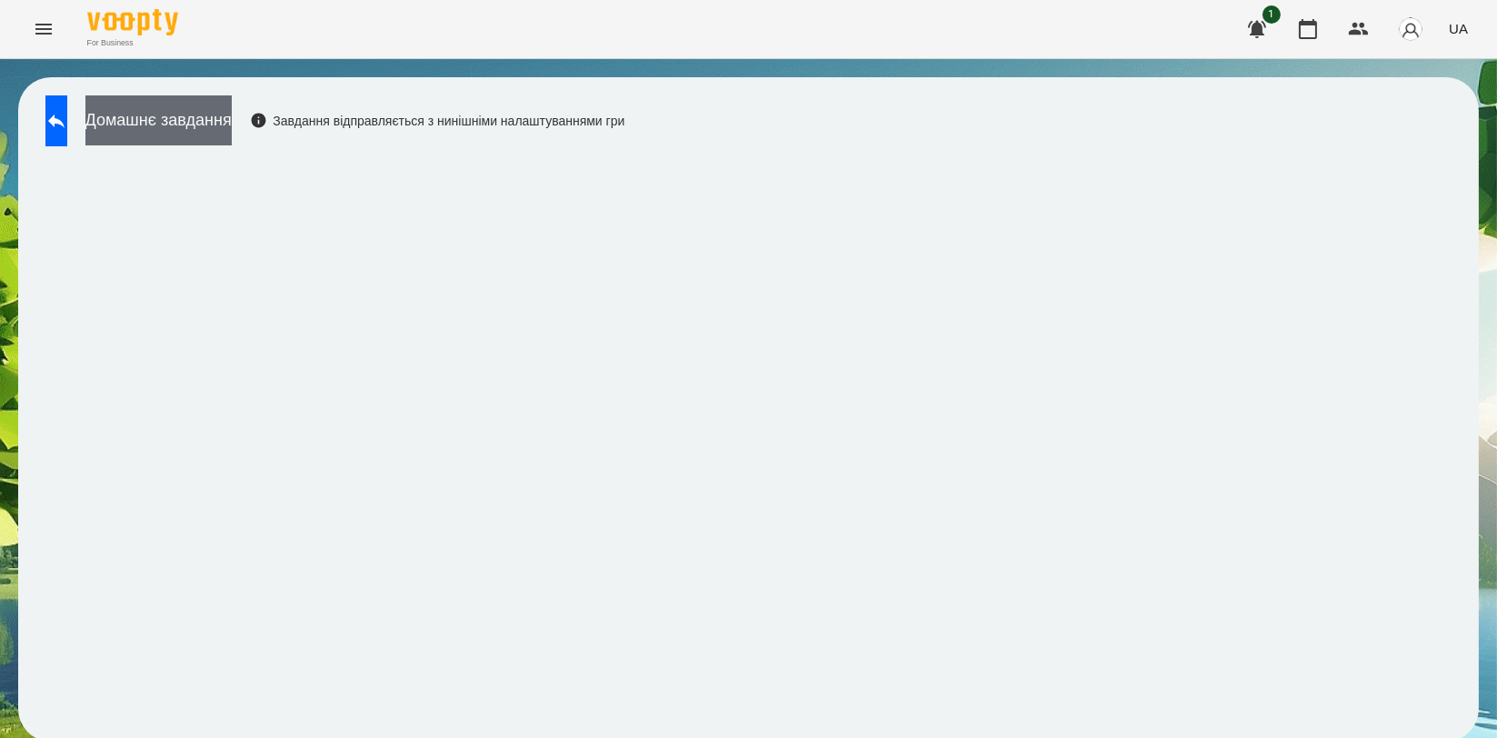
click at [232, 110] on button "Домашнє завдання" at bounding box center [158, 120] width 146 height 50
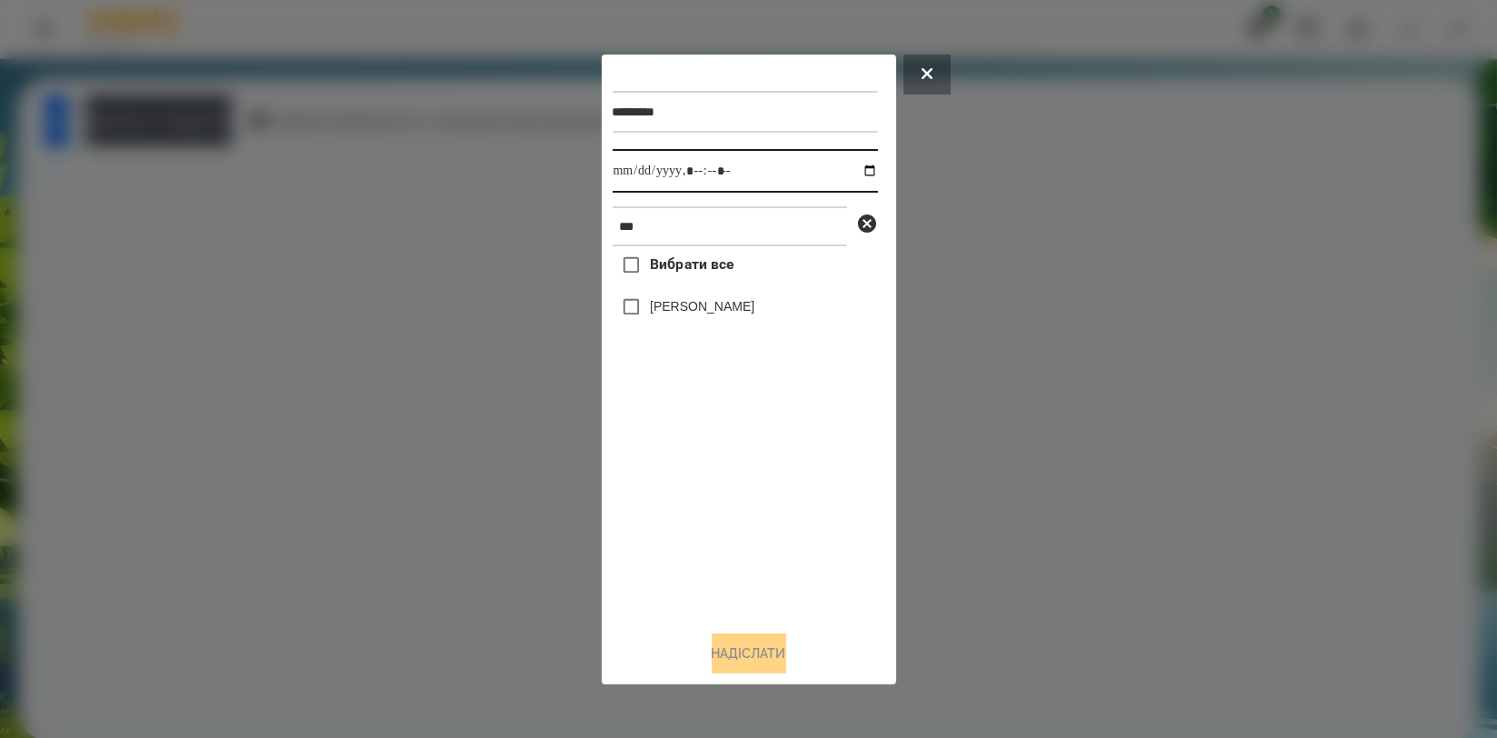
click at [862, 164] on input "datetime-local" at bounding box center [745, 171] width 265 height 44
type input "**********"
drag, startPoint x: 730, startPoint y: 495, endPoint x: 723, endPoint y: 442, distance: 54.0
click at [730, 495] on div "Вибрати все [PERSON_NAME]" at bounding box center [745, 430] width 265 height 369
click at [723, 301] on label "[PERSON_NAME]" at bounding box center [702, 306] width 105 height 18
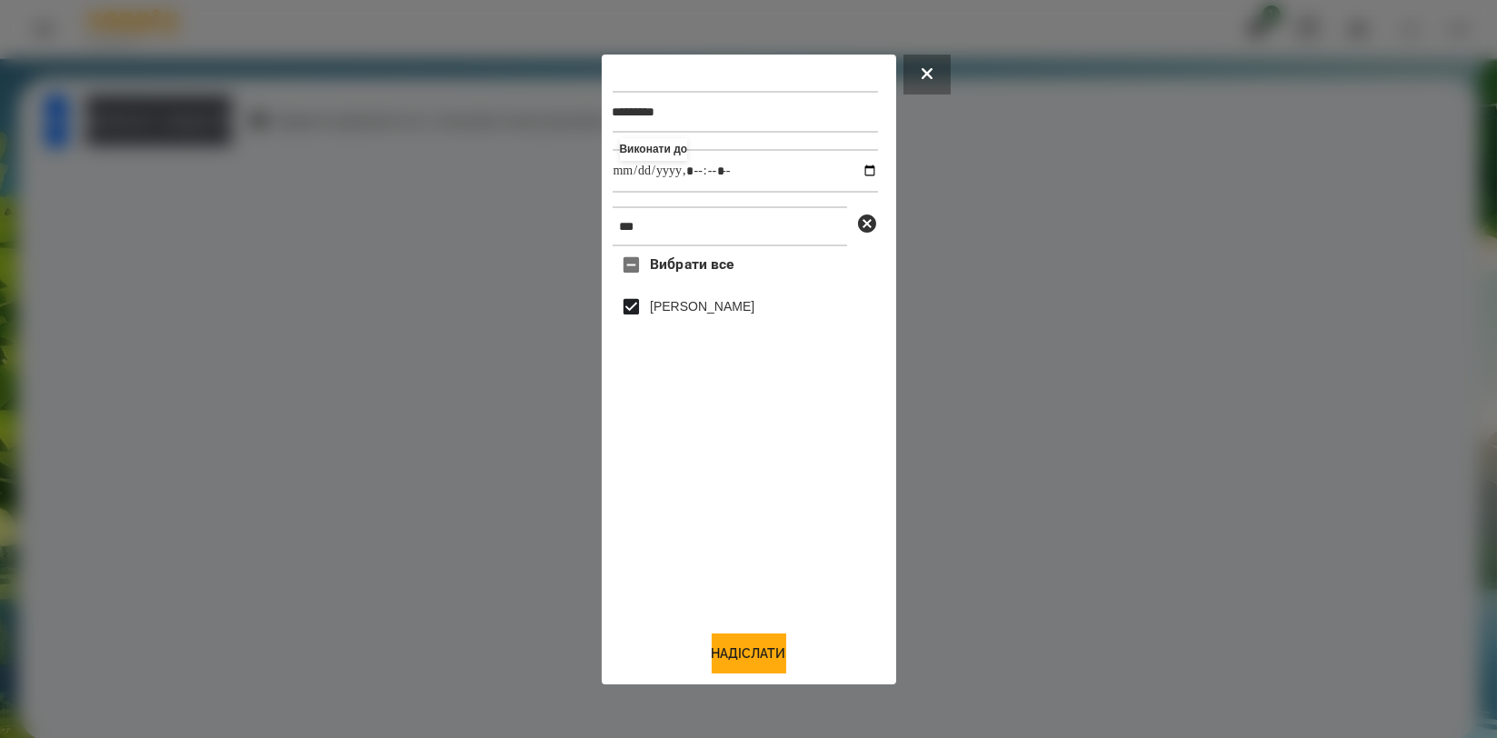
drag, startPoint x: 763, startPoint y: 654, endPoint x: 719, endPoint y: 594, distance: 74.7
click at [764, 654] on button "Надіслати" at bounding box center [749, 653] width 75 height 40
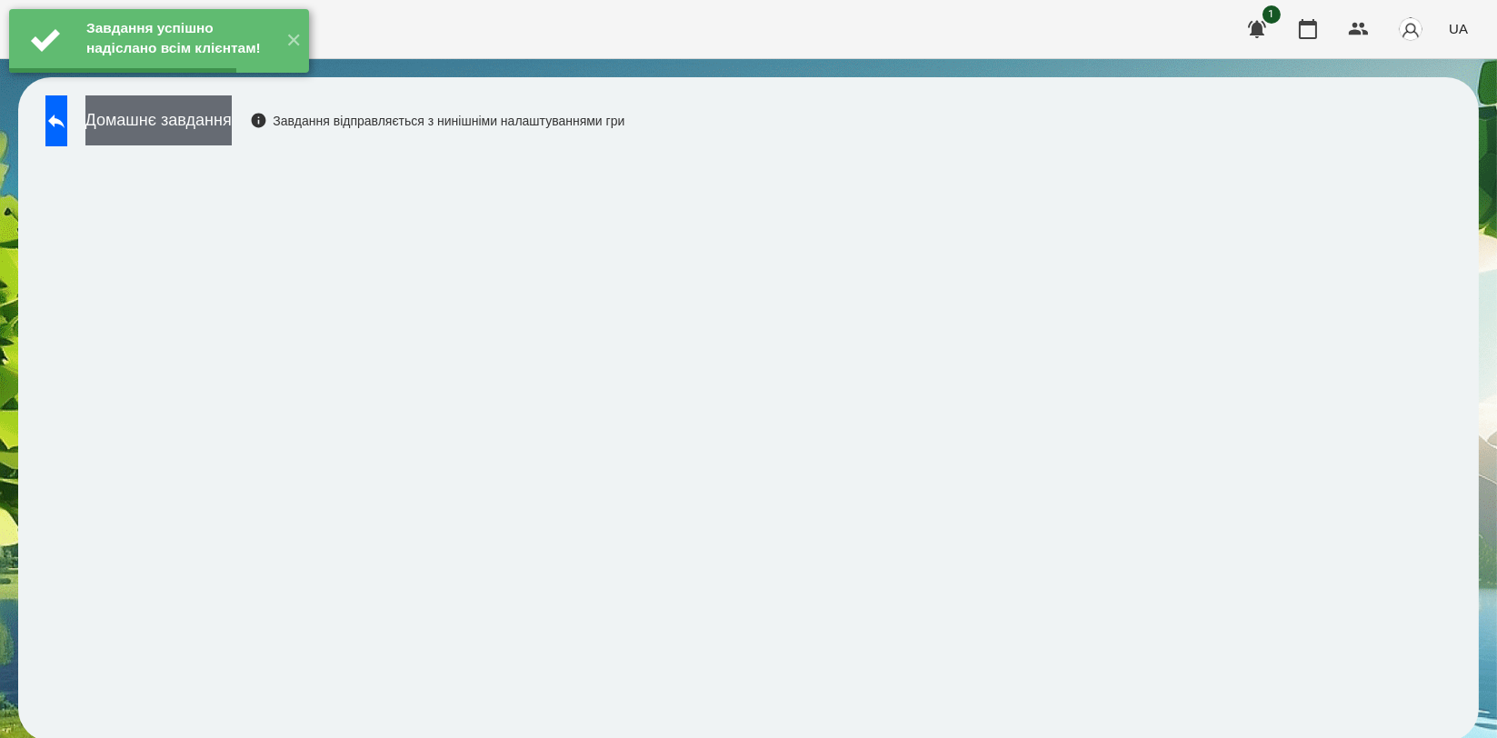
click at [232, 135] on button "Домашнє завдання" at bounding box center [158, 120] width 146 height 50
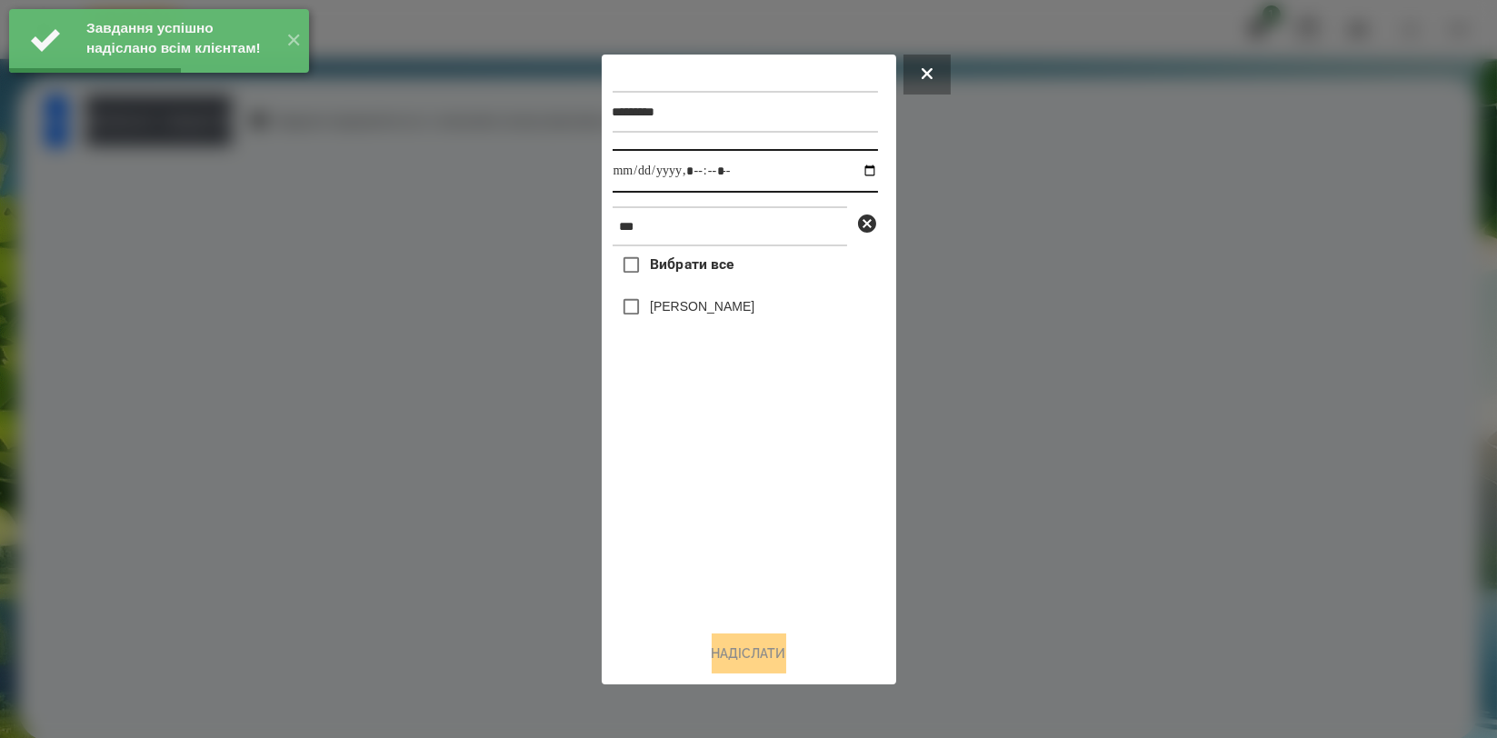
click at [858, 173] on input "datetime-local" at bounding box center [745, 171] width 265 height 44
type input "**********"
click at [740, 486] on div "Вибрати все [PERSON_NAME]" at bounding box center [745, 430] width 265 height 369
click at [740, 314] on label "[PERSON_NAME]" at bounding box center [702, 306] width 105 height 18
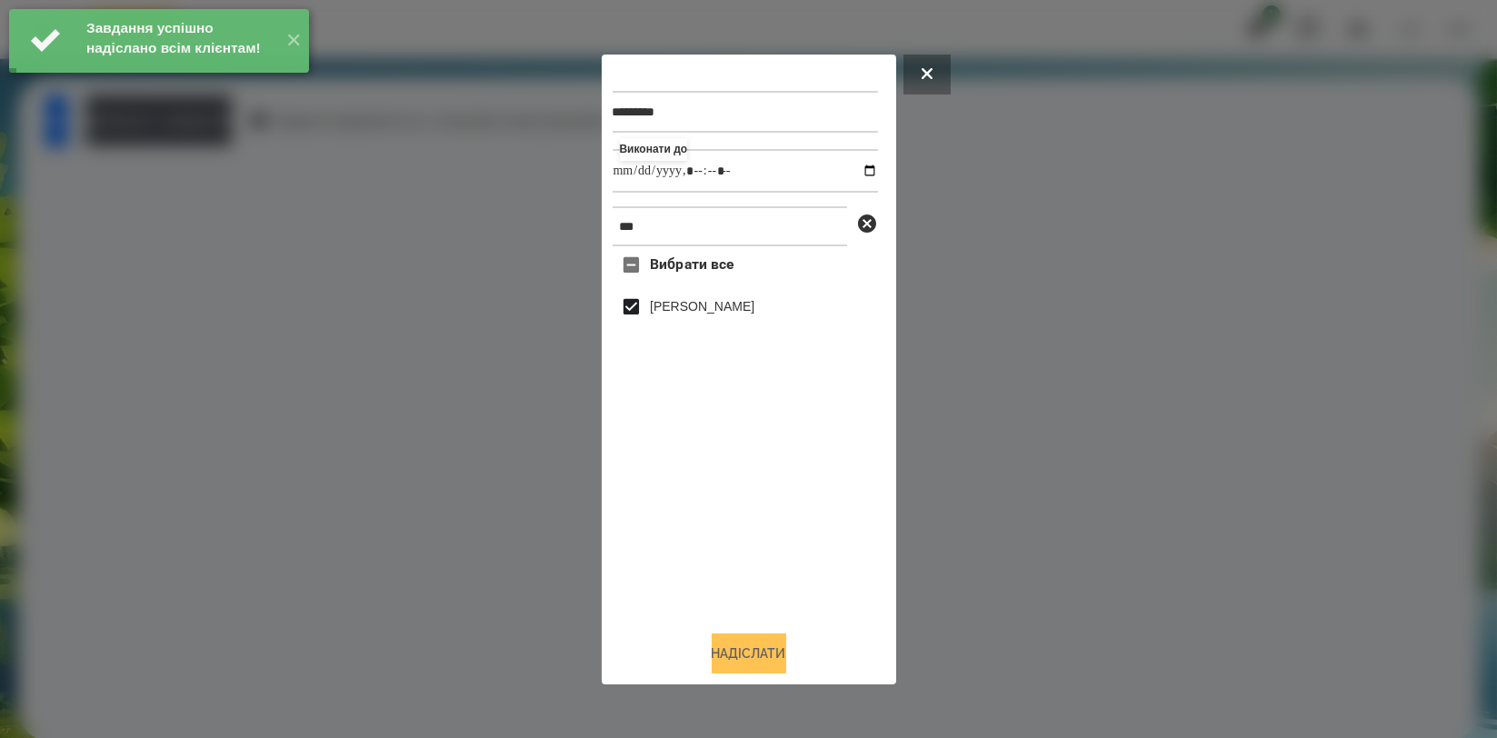
click at [757, 645] on button "Надіслати" at bounding box center [749, 653] width 75 height 40
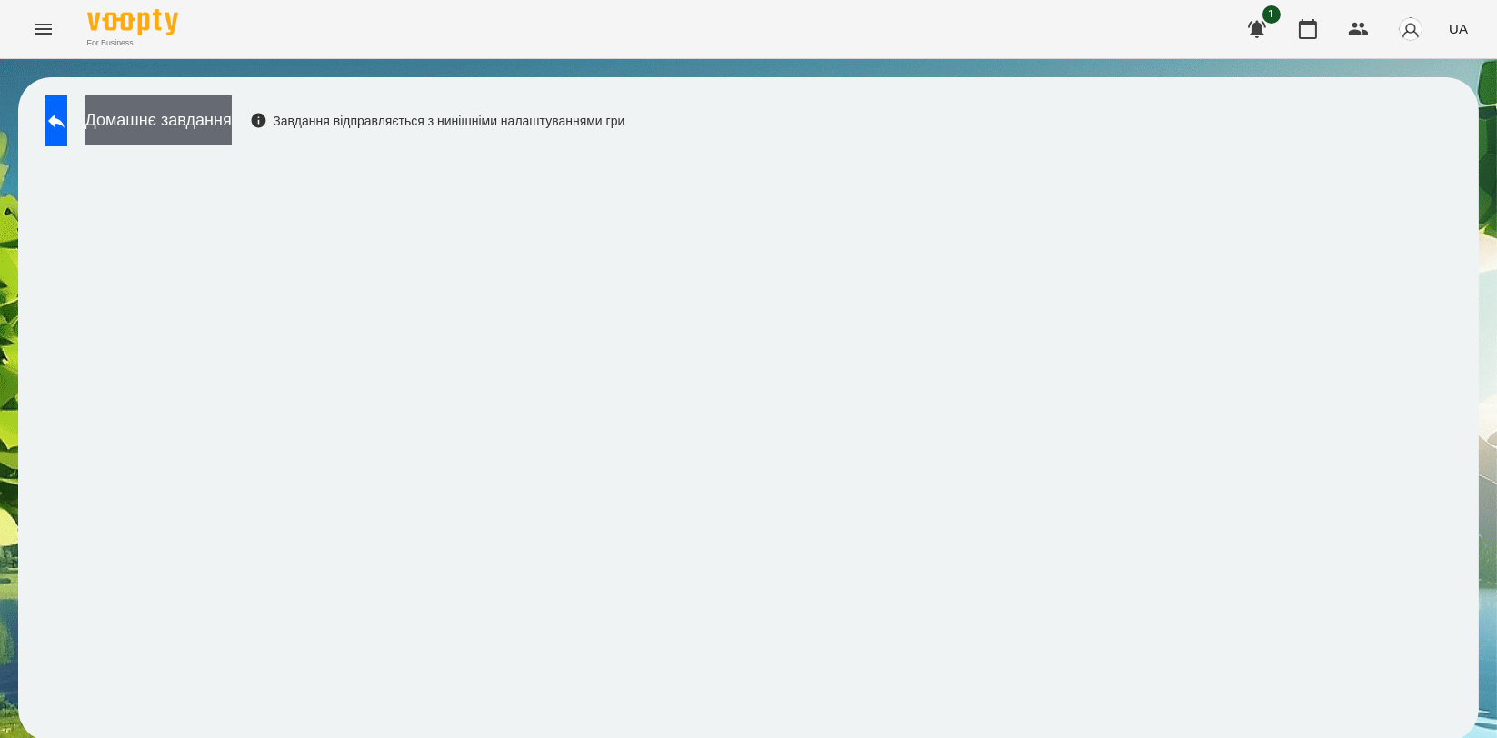
click at [232, 115] on button "Домашнє завдання" at bounding box center [158, 120] width 146 height 50
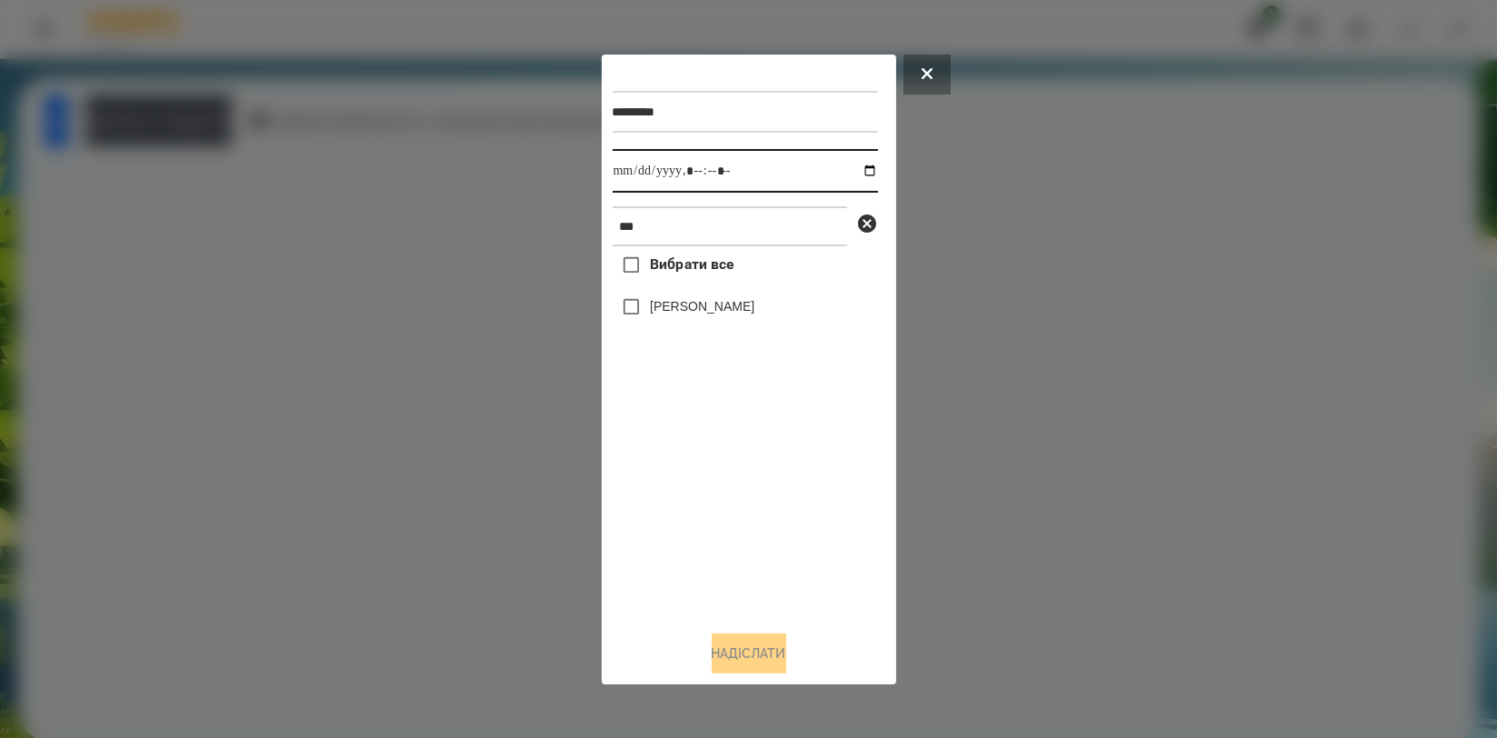
click at [857, 170] on input "datetime-local" at bounding box center [745, 171] width 265 height 44
type input "**********"
click at [758, 471] on div "Вибрати все [PERSON_NAME]" at bounding box center [745, 430] width 265 height 369
click at [734, 315] on label "[PERSON_NAME]" at bounding box center [702, 306] width 105 height 18
click at [748, 650] on button "Надіслати" at bounding box center [749, 653] width 75 height 40
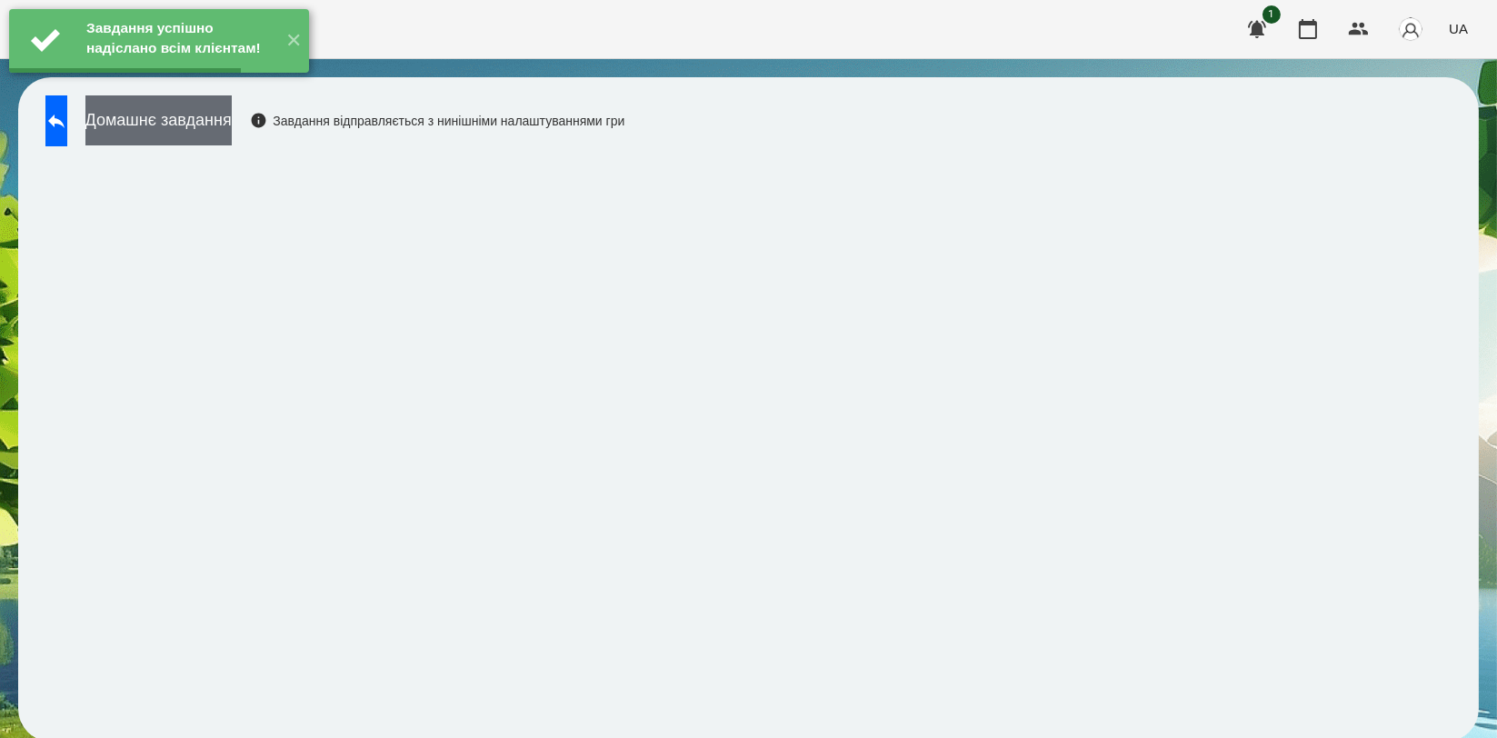
click at [232, 122] on button "Домашнє завдання" at bounding box center [158, 120] width 146 height 50
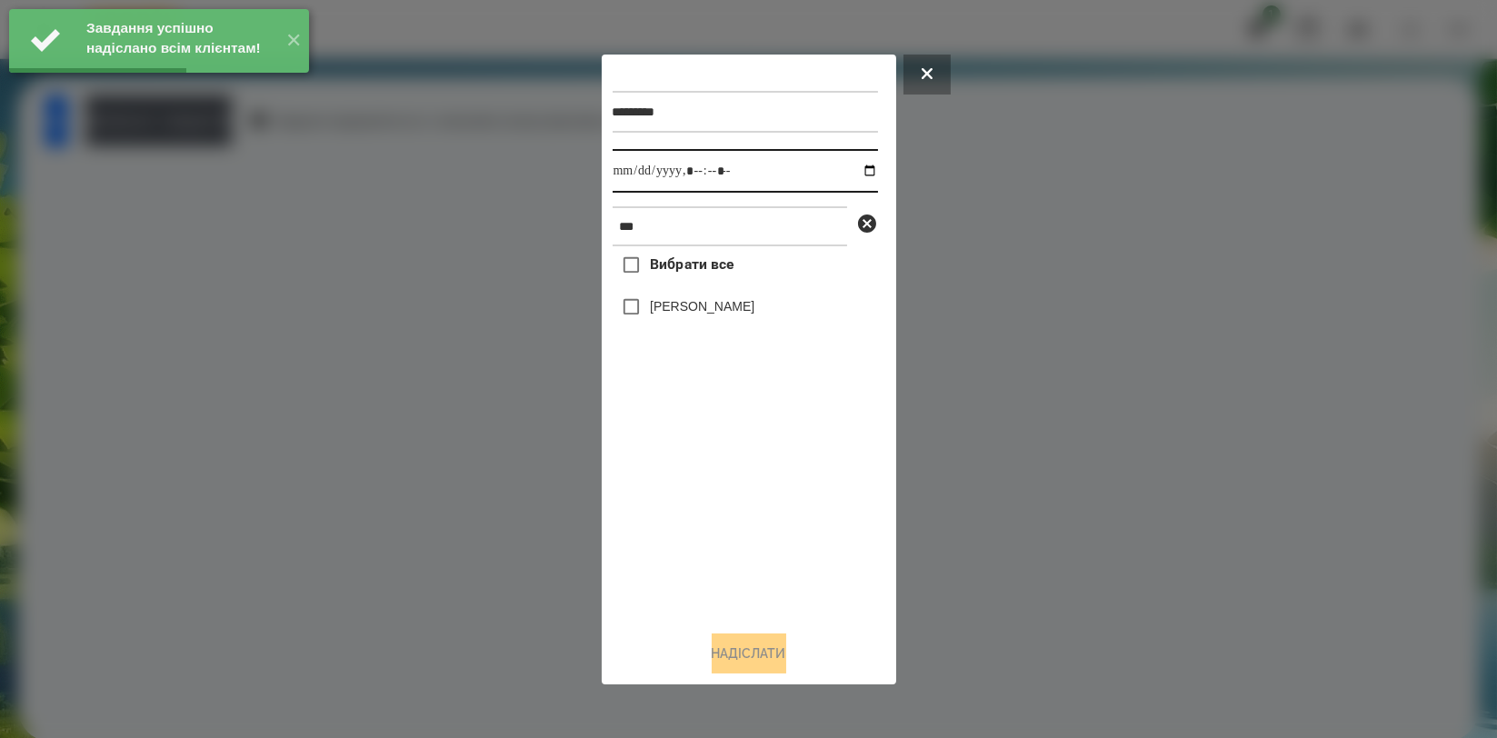
click at [858, 176] on input "datetime-local" at bounding box center [745, 171] width 265 height 44
type input "**********"
drag, startPoint x: 769, startPoint y: 521, endPoint x: 733, endPoint y: 371, distance: 154.3
click at [769, 521] on div "Вибрати все [PERSON_NAME]" at bounding box center [745, 430] width 265 height 369
click at [727, 315] on label "[PERSON_NAME]" at bounding box center [702, 306] width 105 height 18
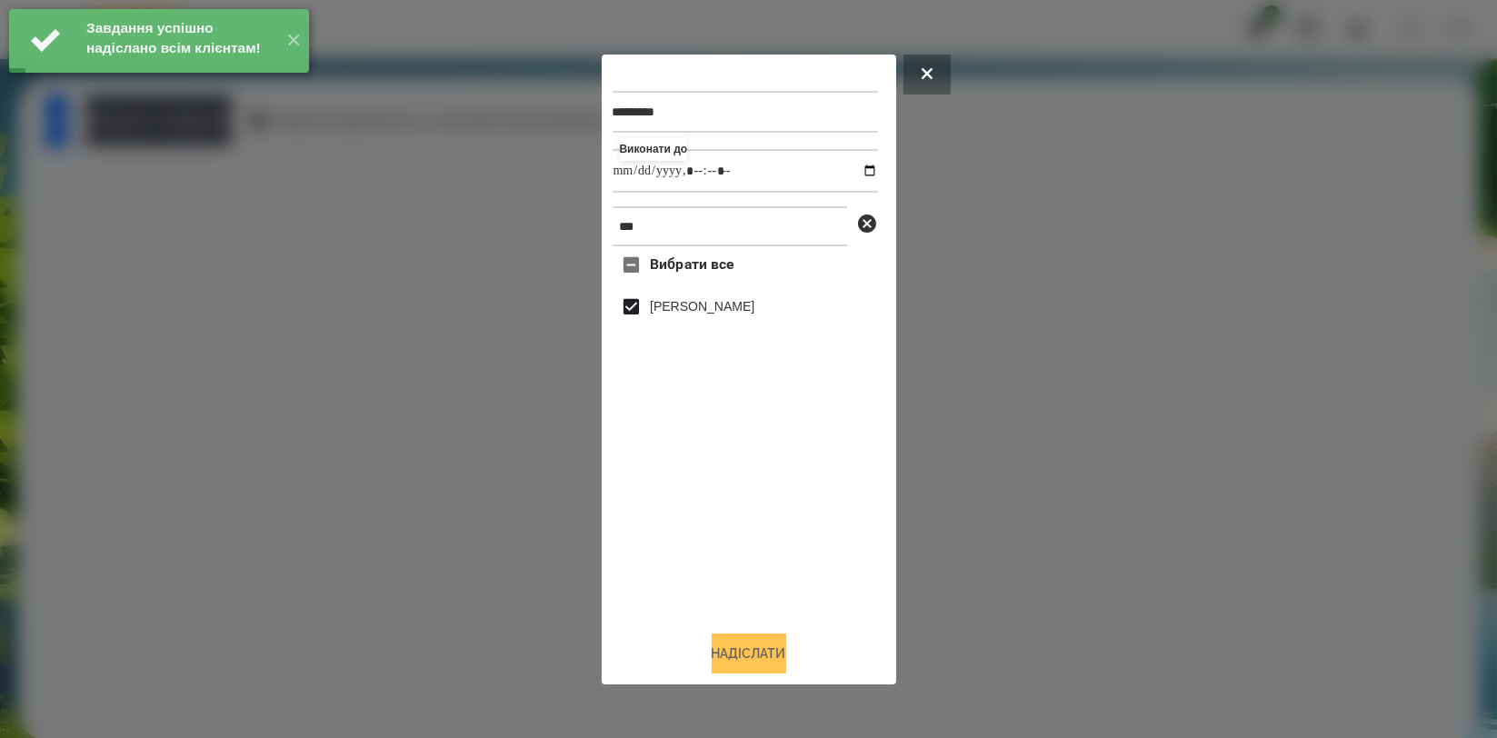
click at [747, 654] on button "Надіслати" at bounding box center [749, 653] width 75 height 40
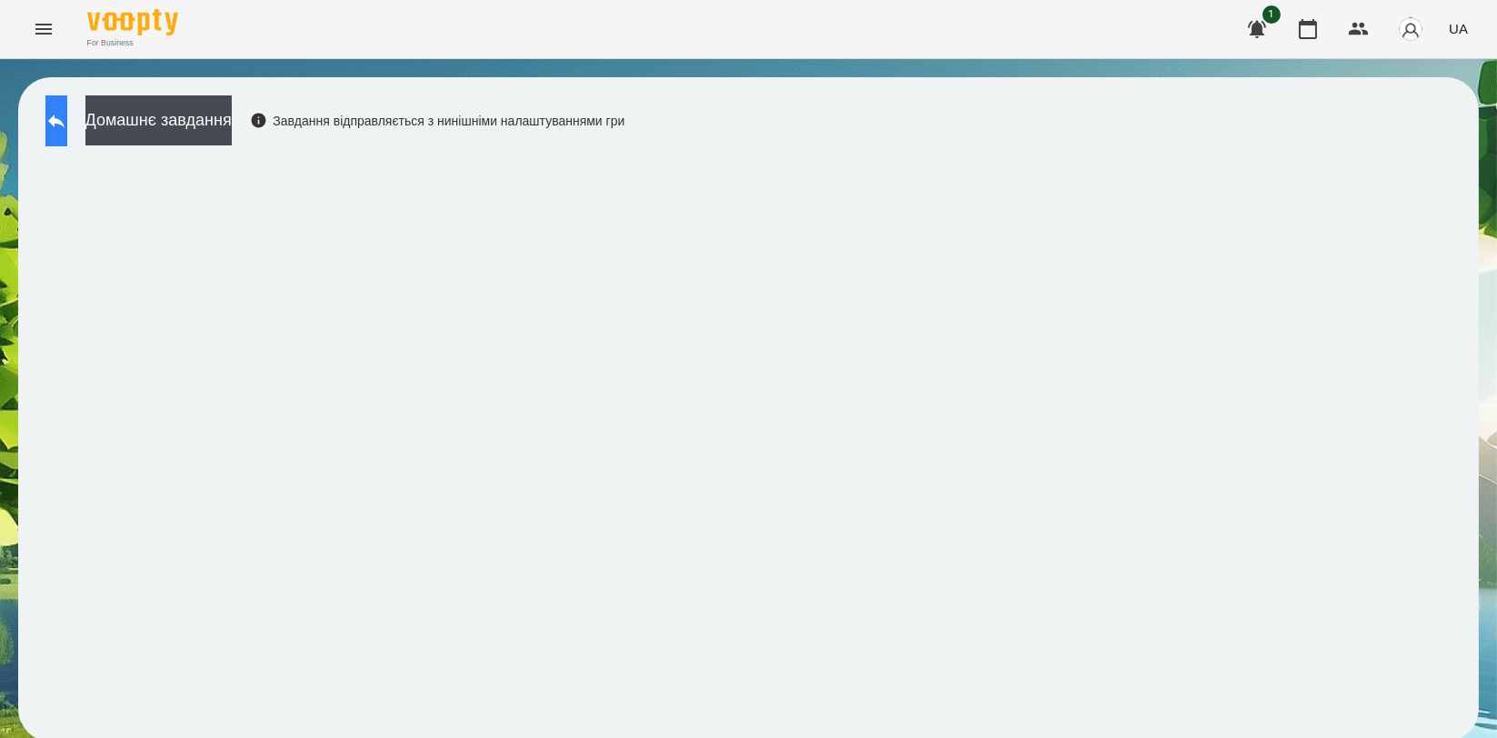
click at [65, 122] on icon at bounding box center [56, 122] width 16 height 14
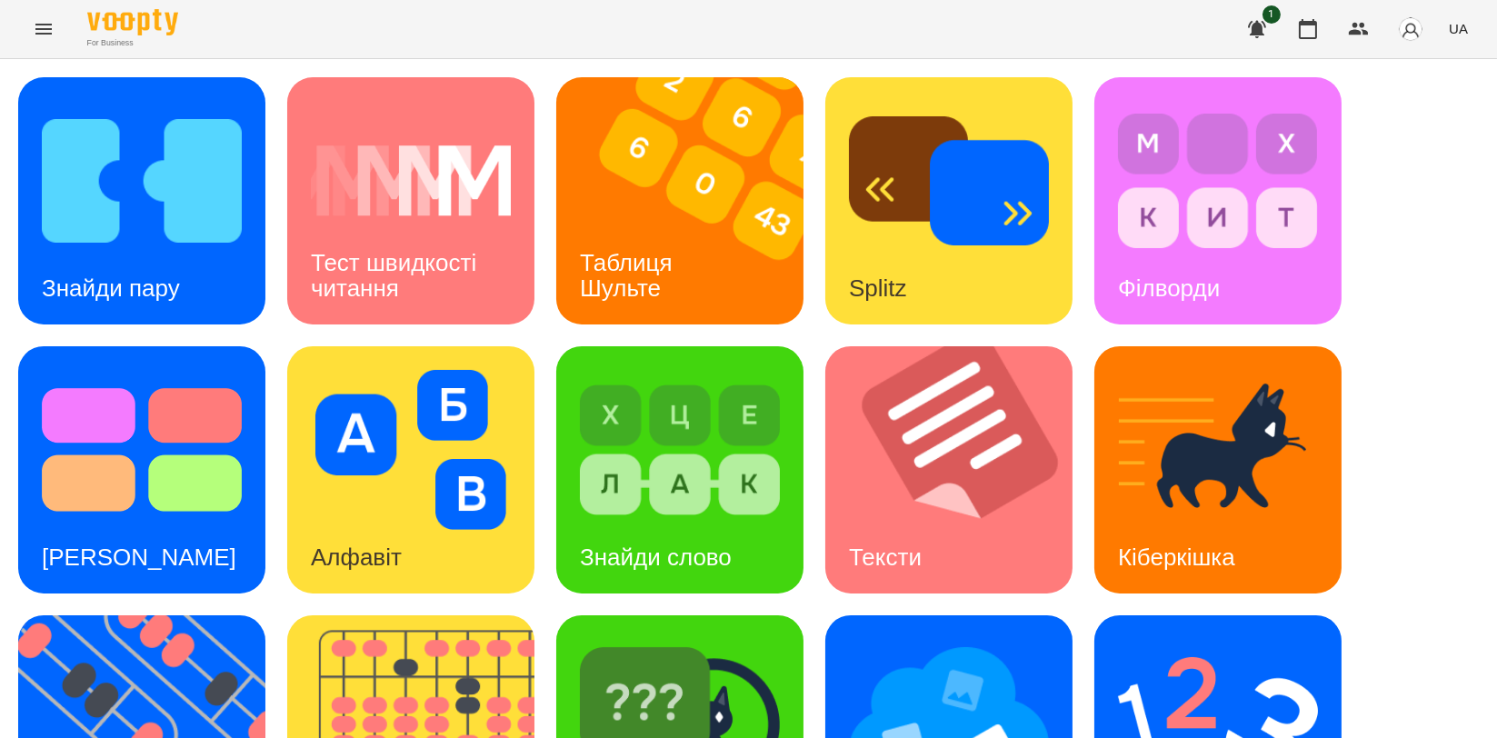
scroll to position [412, 0]
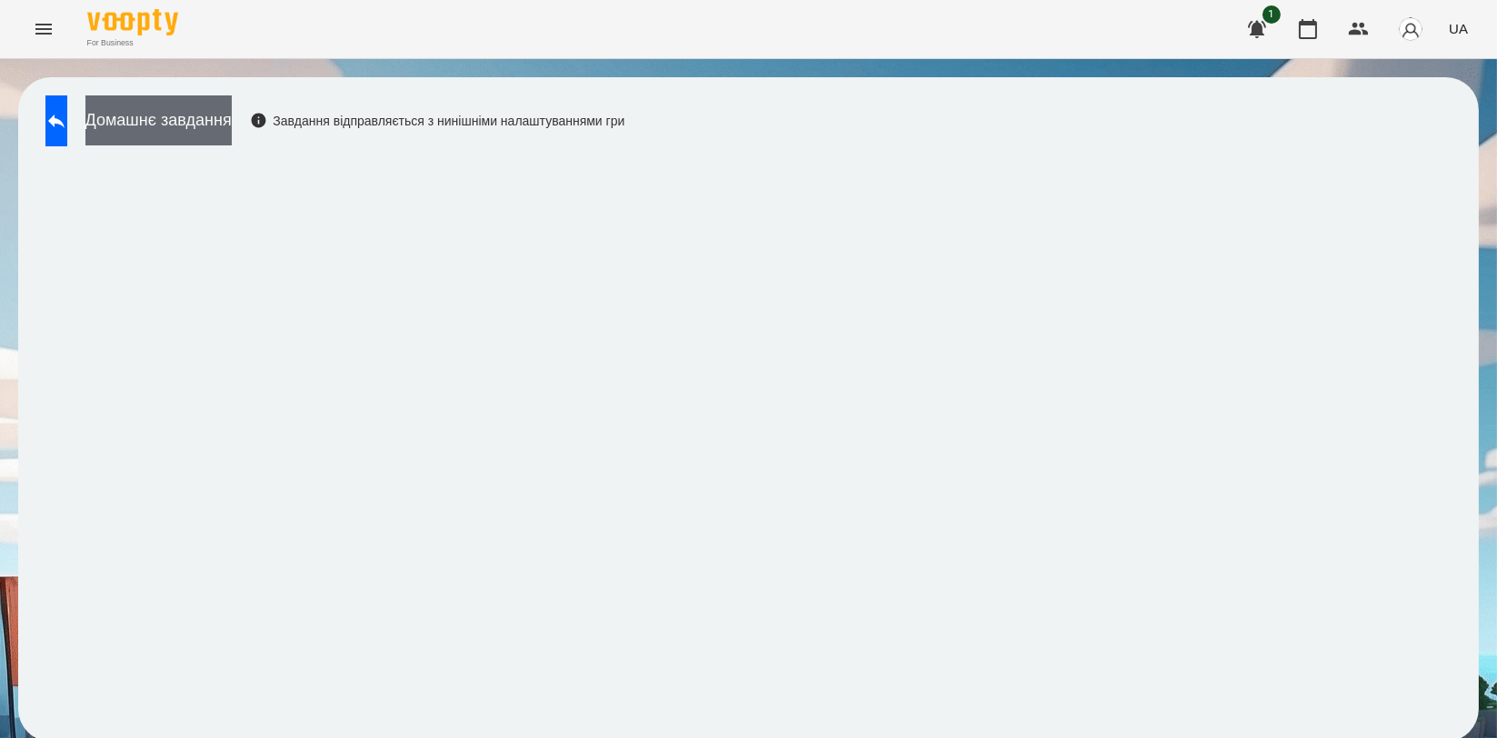
click at [232, 113] on button "Домашнє завдання" at bounding box center [158, 120] width 146 height 50
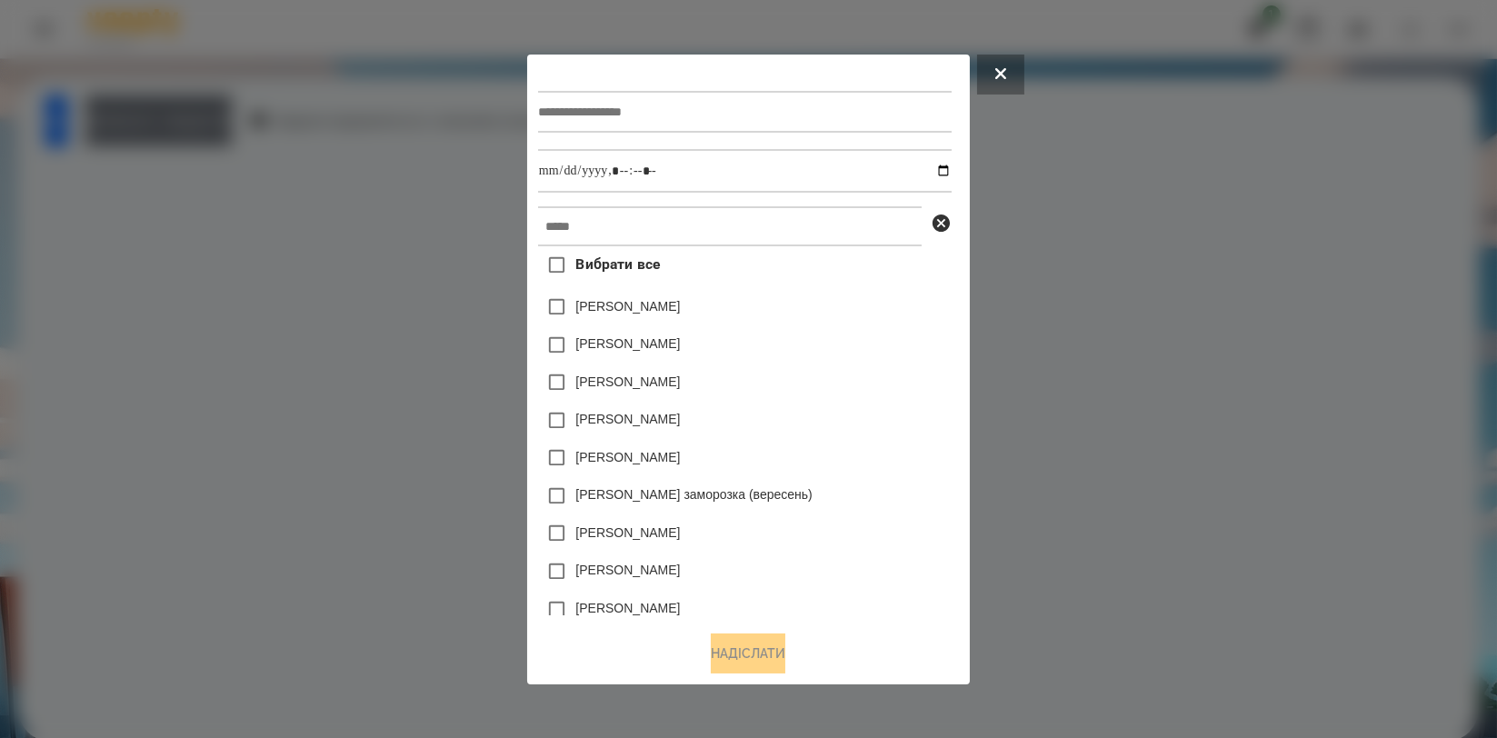
click at [683, 115] on input "text" at bounding box center [745, 112] width 414 height 42
type input "**********"
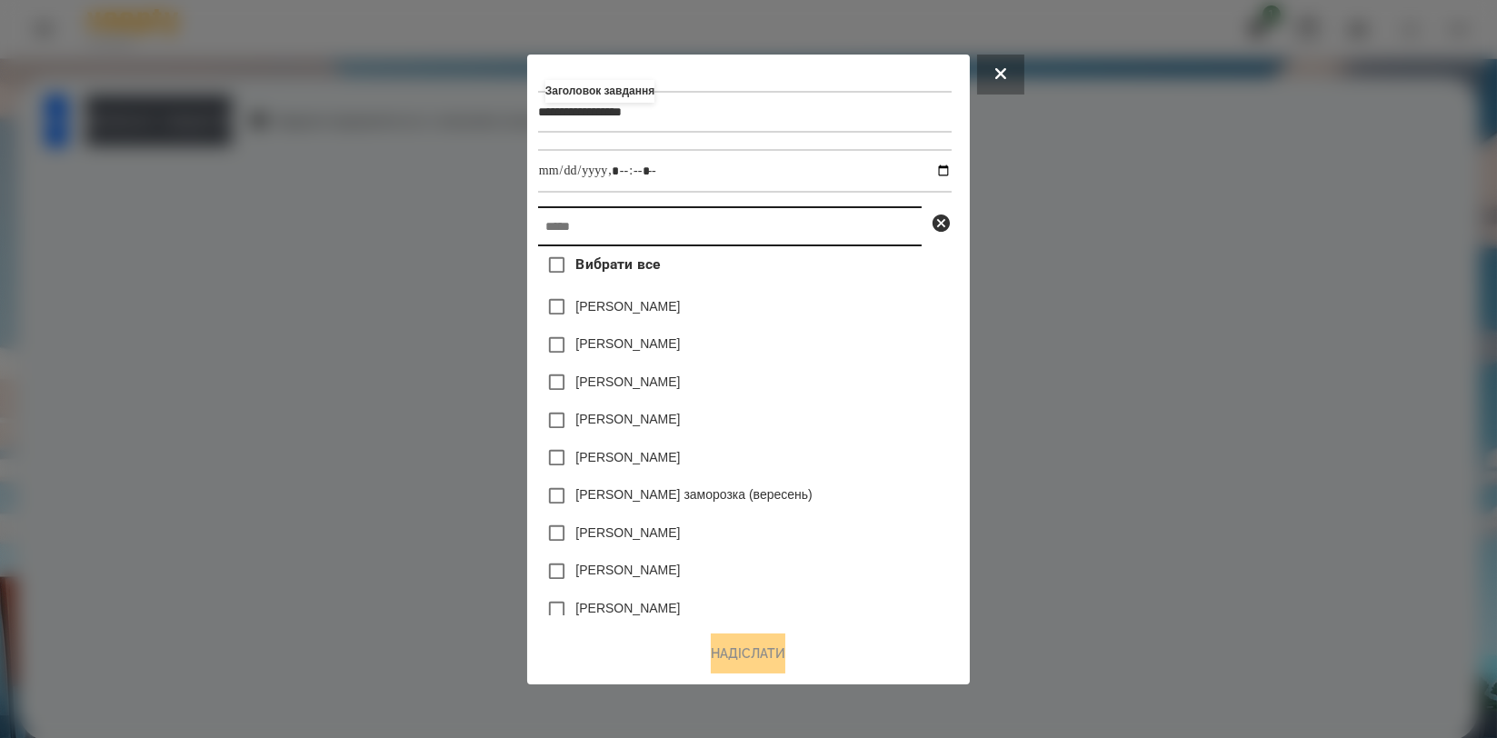
click at [639, 227] on input "text" at bounding box center [730, 226] width 384 height 40
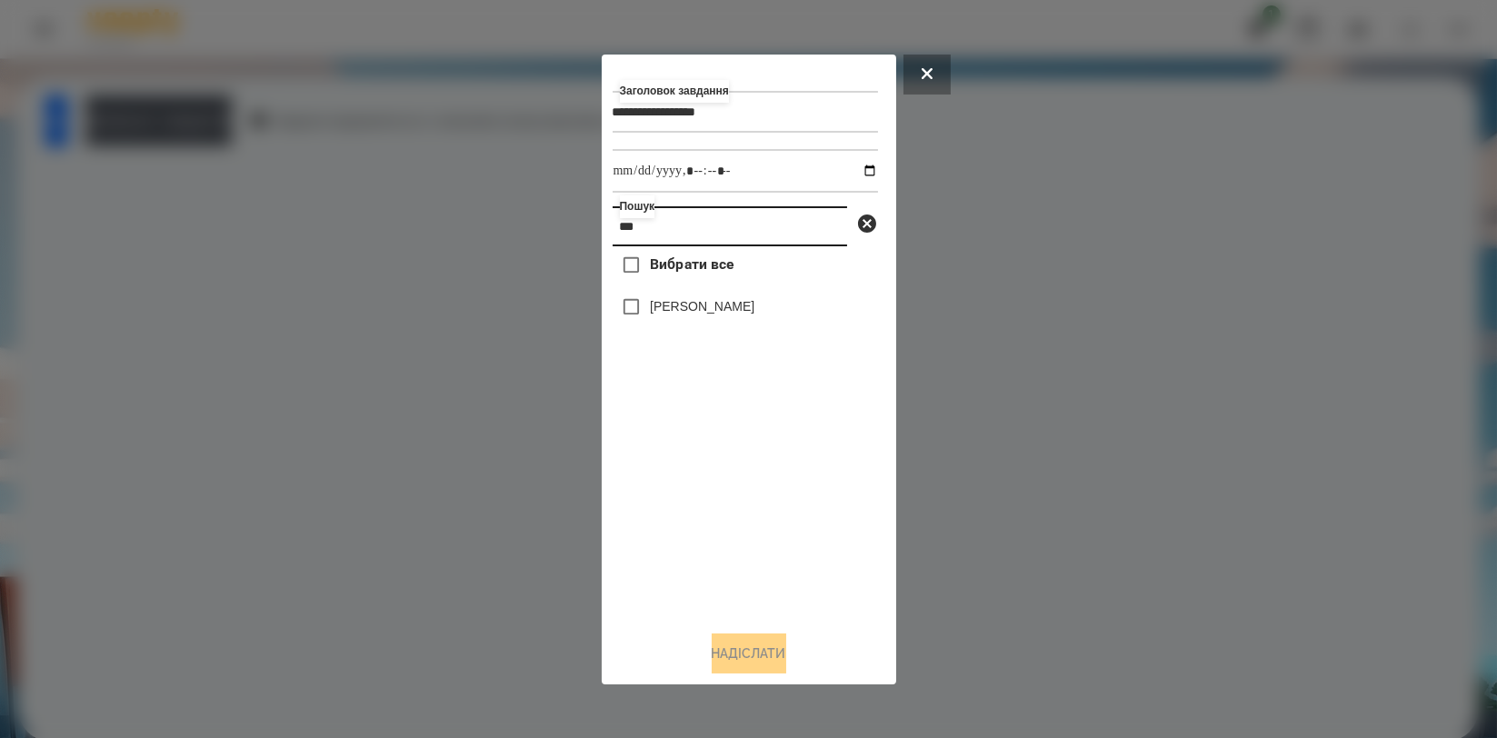
type input "***"
click at [714, 315] on label "[PERSON_NAME]" at bounding box center [702, 306] width 105 height 18
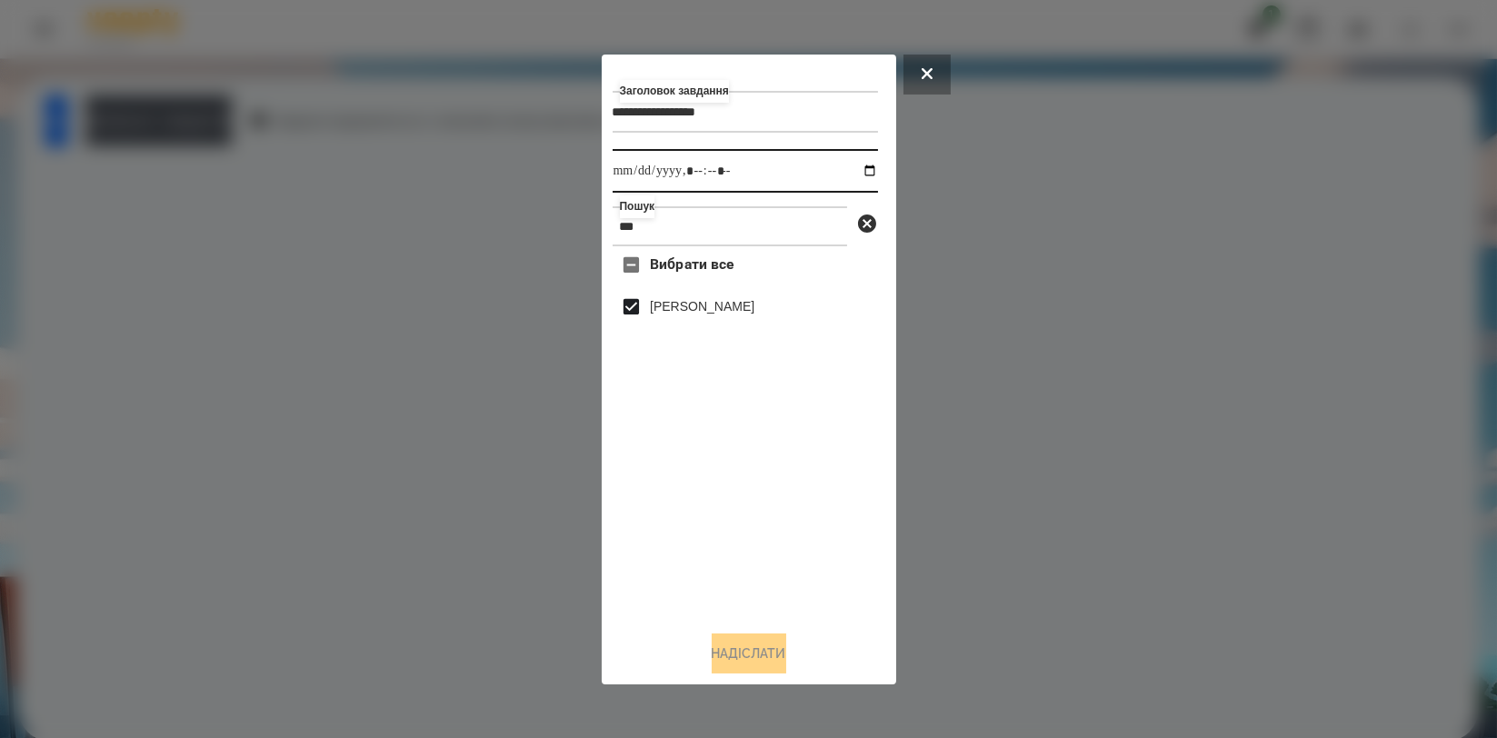
click at [850, 170] on input "datetime-local" at bounding box center [745, 171] width 265 height 44
type input "**********"
click at [827, 525] on div "Вибрати все [PERSON_NAME]" at bounding box center [745, 430] width 265 height 369
click at [751, 650] on button "Надіслати" at bounding box center [749, 653] width 75 height 40
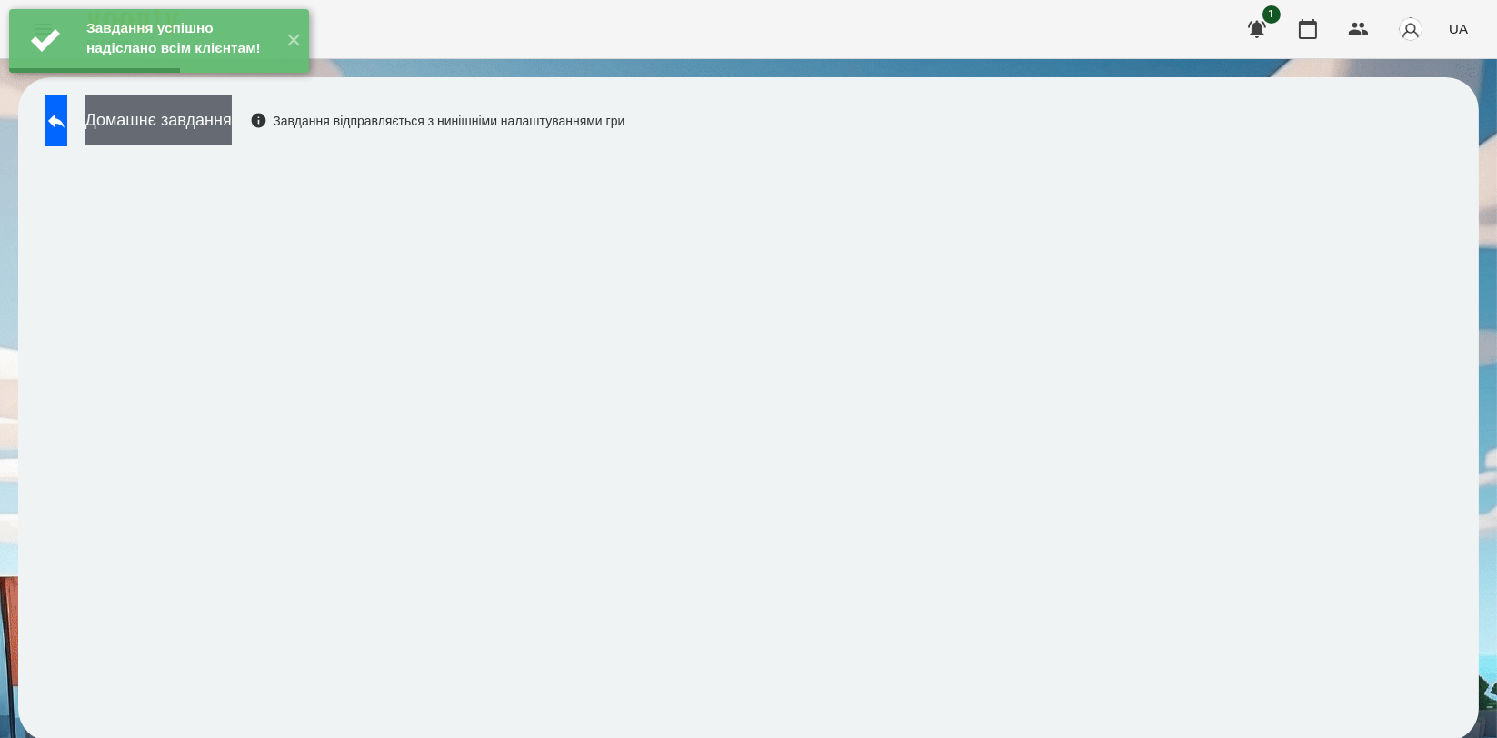
click at [208, 135] on button "Домашнє завдання" at bounding box center [158, 120] width 146 height 50
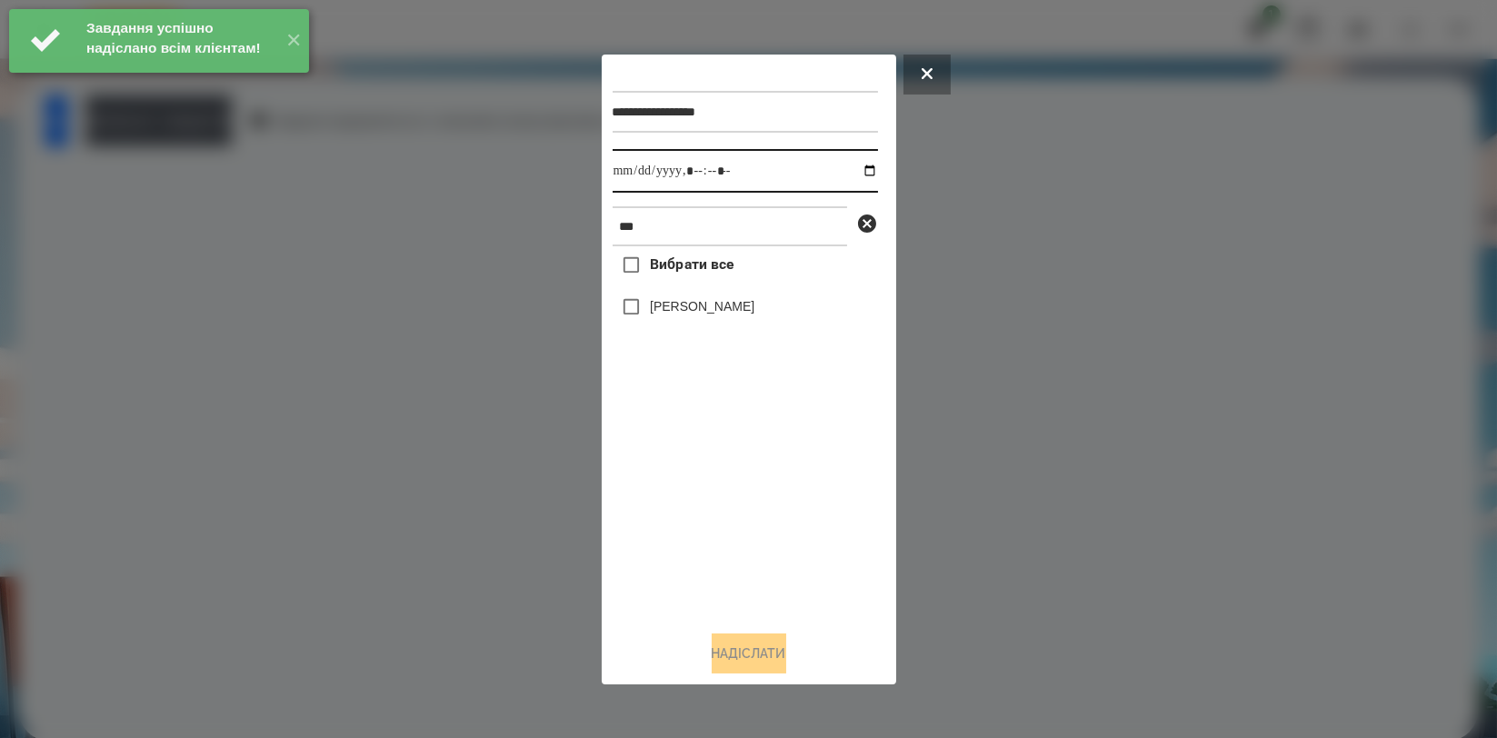
click at [856, 172] on input "datetime-local" at bounding box center [745, 171] width 265 height 44
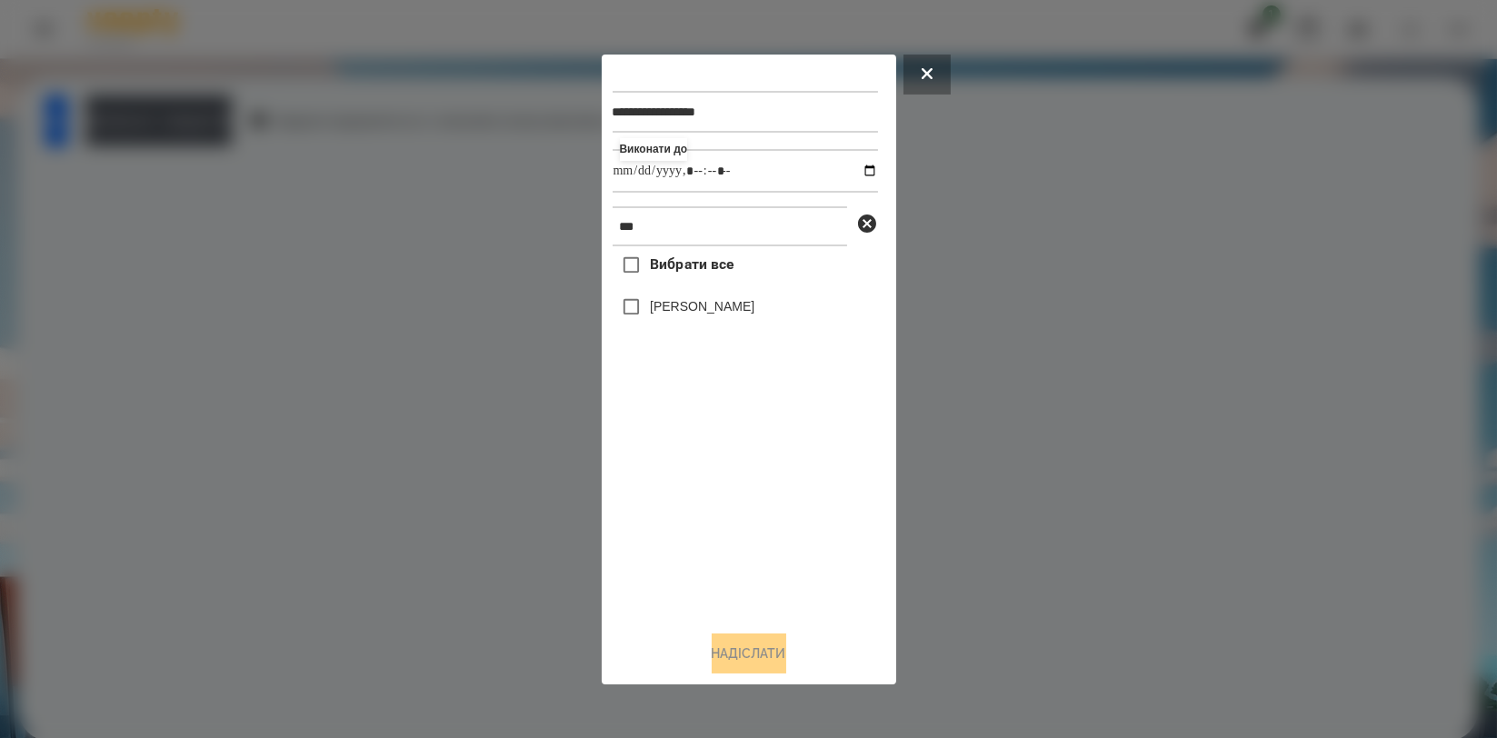
type input "**********"
click at [677, 483] on div "Вибрати все [PERSON_NAME]" at bounding box center [745, 430] width 265 height 369
click at [724, 301] on label "[PERSON_NAME]" at bounding box center [702, 306] width 105 height 18
click at [747, 650] on button "Надіслати" at bounding box center [749, 653] width 75 height 40
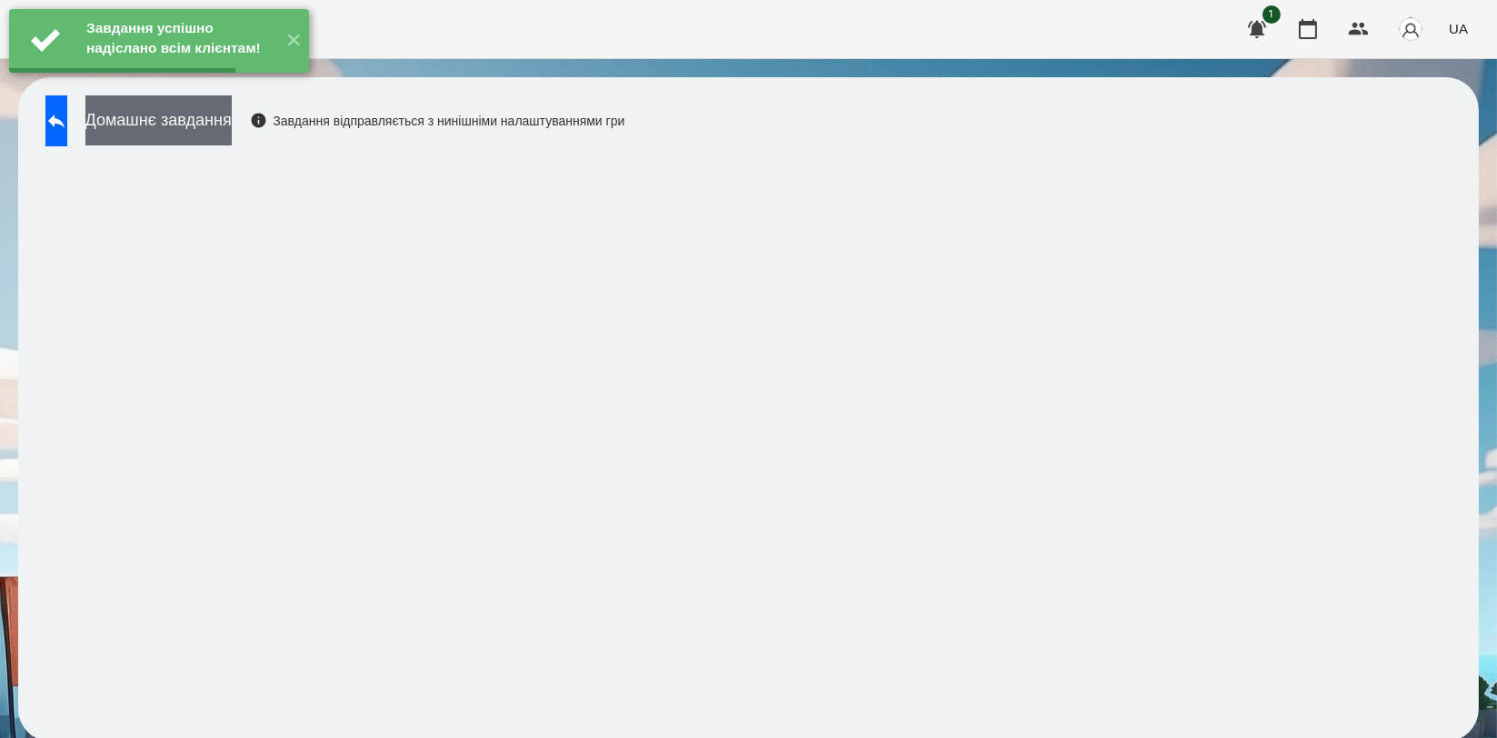
click at [232, 129] on button "Домашнє завдання" at bounding box center [158, 120] width 146 height 50
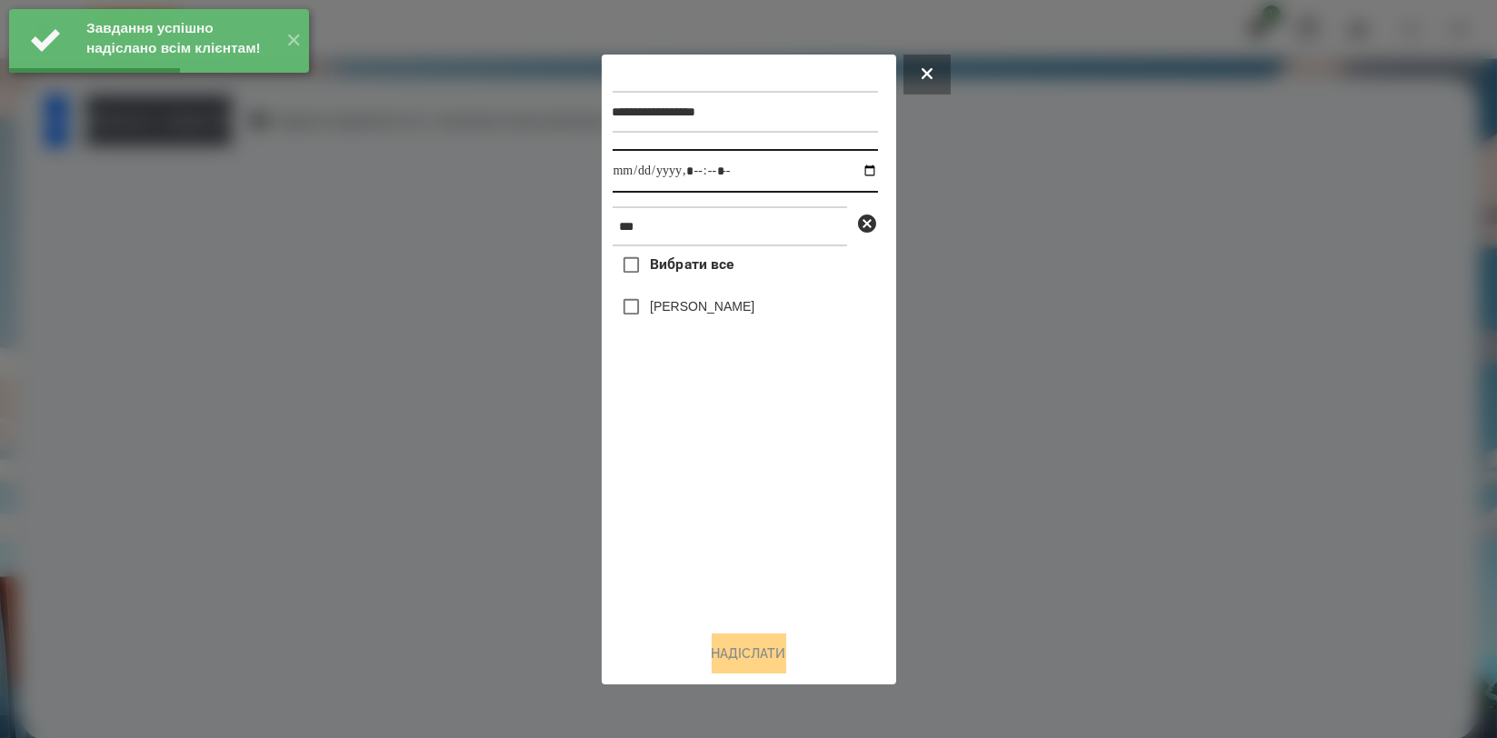
click at [852, 174] on input "datetime-local" at bounding box center [745, 171] width 265 height 44
type input "**********"
drag, startPoint x: 714, startPoint y: 505, endPoint x: 706, endPoint y: 455, distance: 50.7
click at [714, 506] on div "Вибрати все [PERSON_NAME]" at bounding box center [745, 430] width 265 height 369
click at [716, 308] on label "[PERSON_NAME]" at bounding box center [702, 306] width 105 height 18
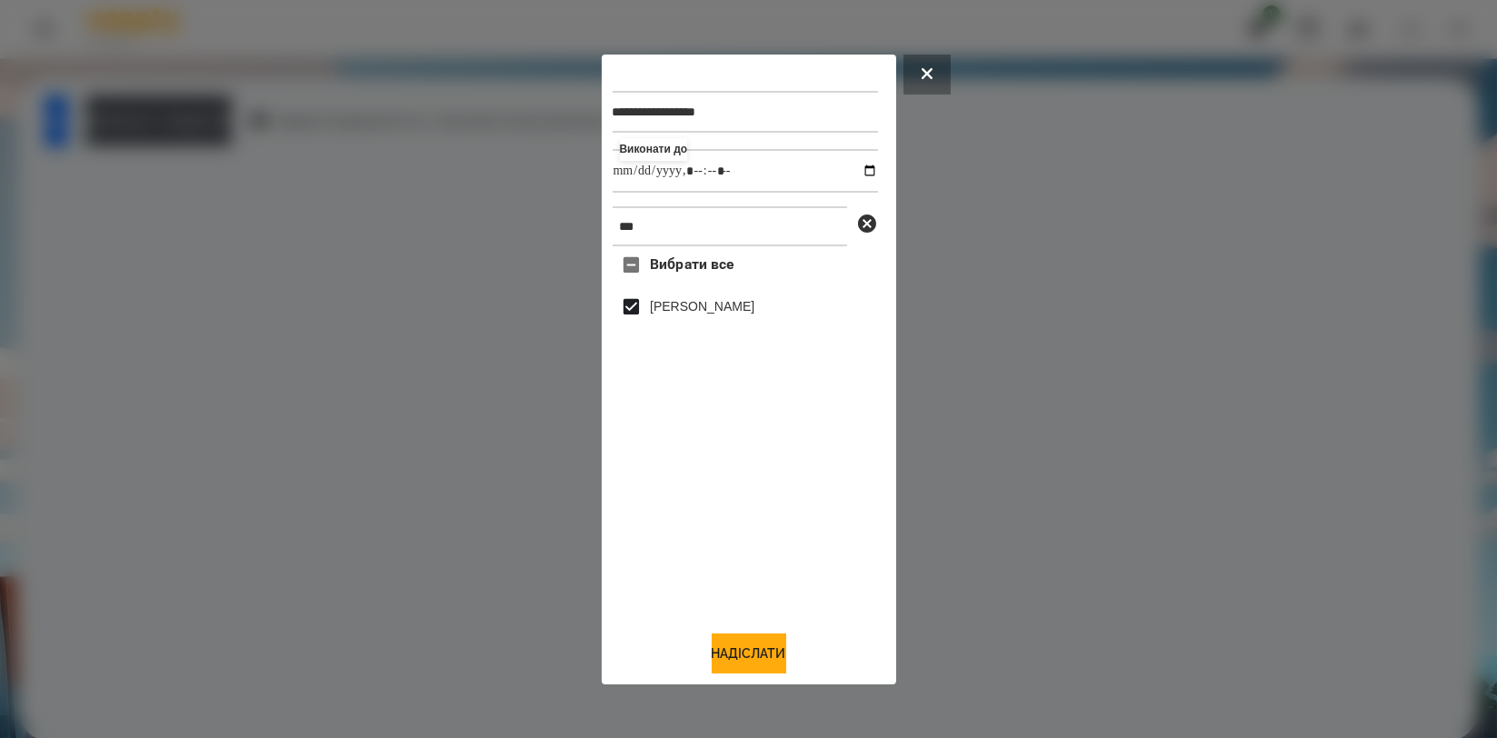
click at [747, 689] on div at bounding box center [748, 369] width 1497 height 738
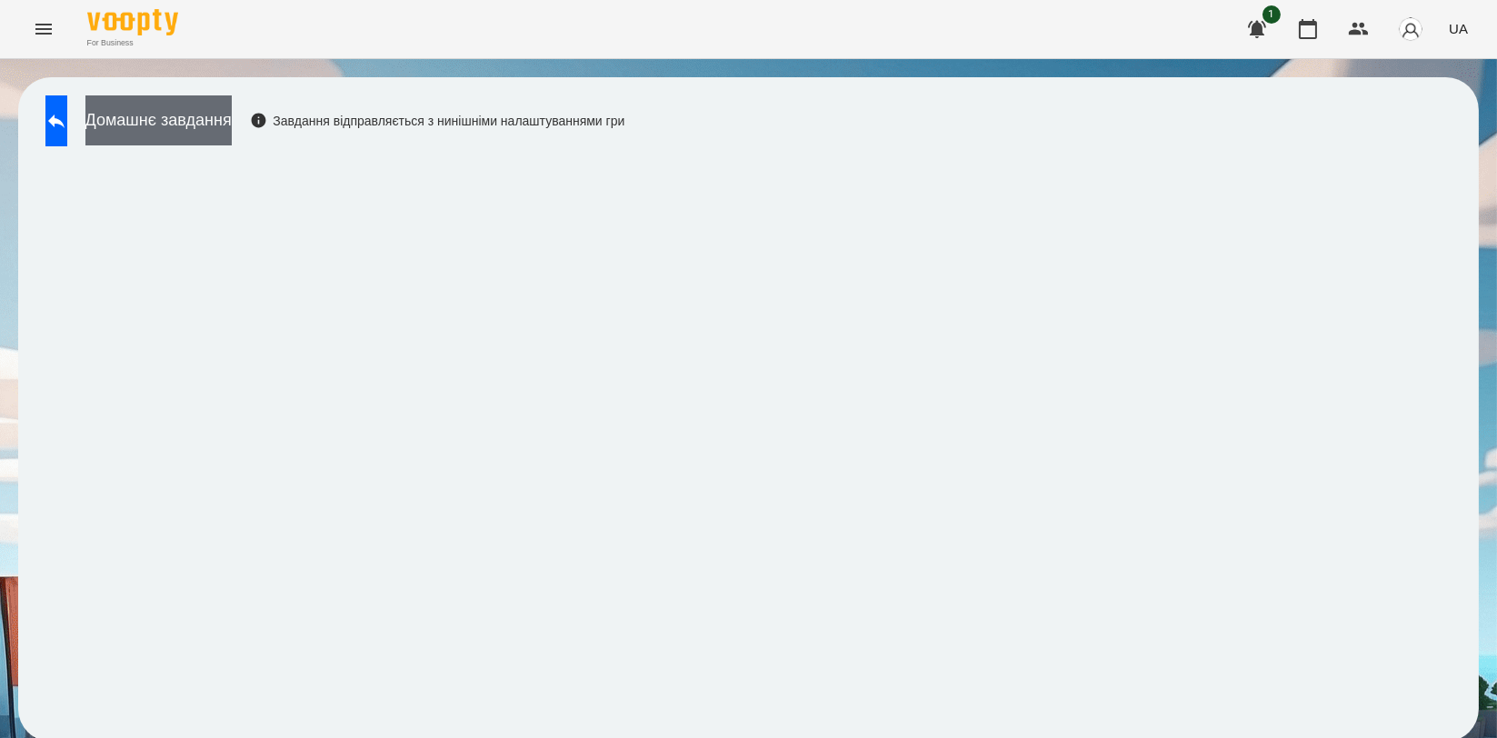
click at [232, 135] on button "Домашнє завдання" at bounding box center [158, 120] width 146 height 50
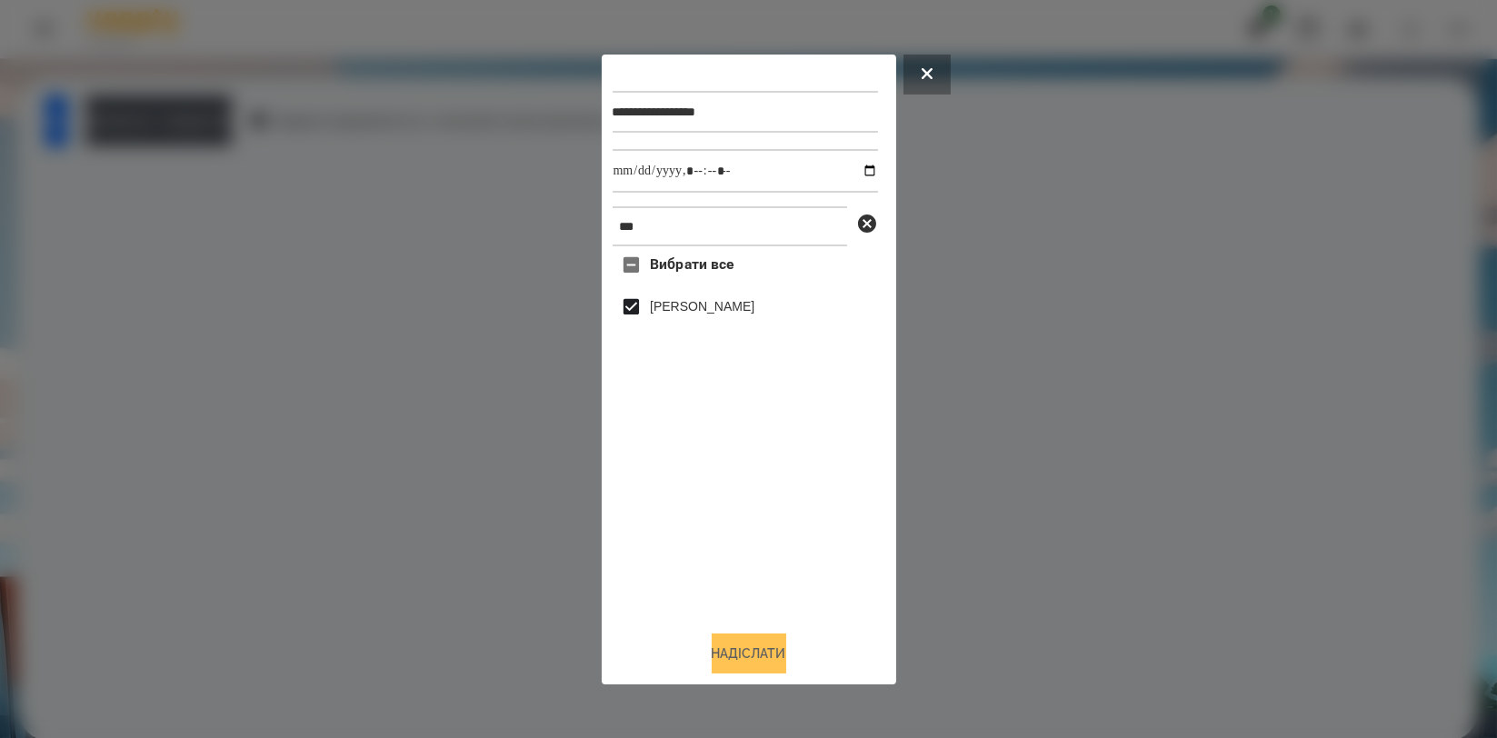
click at [739, 646] on button "Надіслати" at bounding box center [749, 653] width 75 height 40
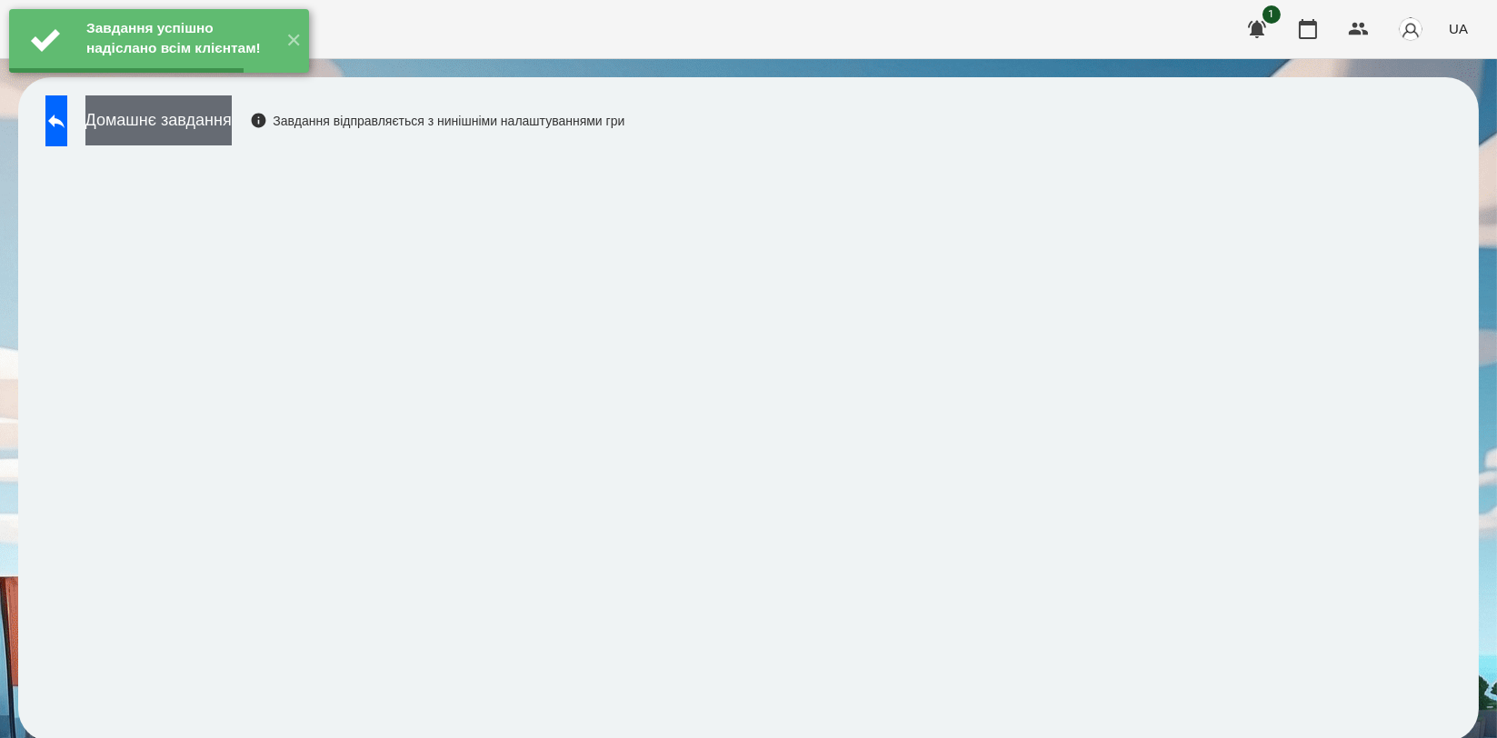
click at [232, 111] on button "Домашнє завдання" at bounding box center [158, 120] width 146 height 50
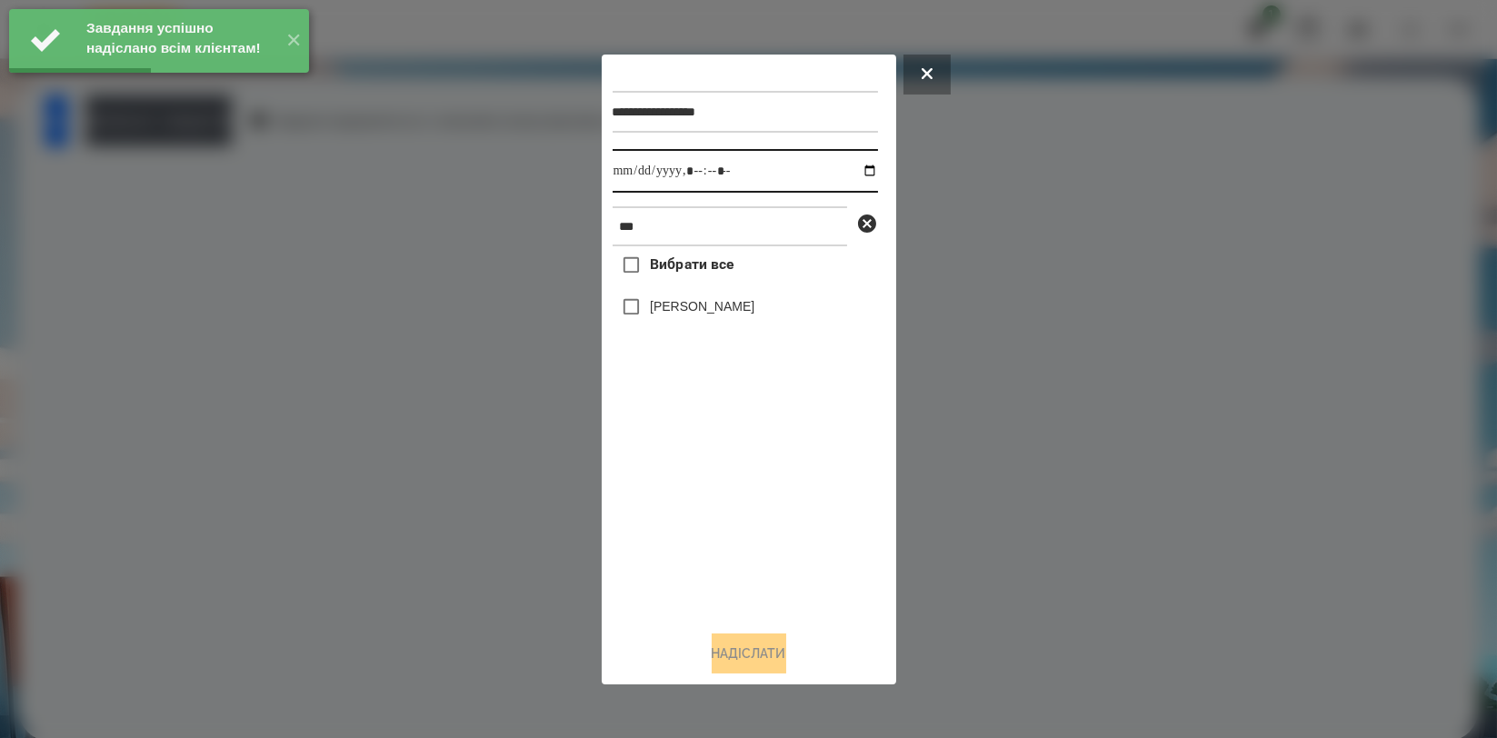
click at [851, 168] on input "datetime-local" at bounding box center [745, 171] width 265 height 44
type input "**********"
click at [727, 553] on div "Вибрати все [PERSON_NAME]" at bounding box center [745, 430] width 265 height 369
click at [729, 307] on label "[PERSON_NAME]" at bounding box center [702, 306] width 105 height 18
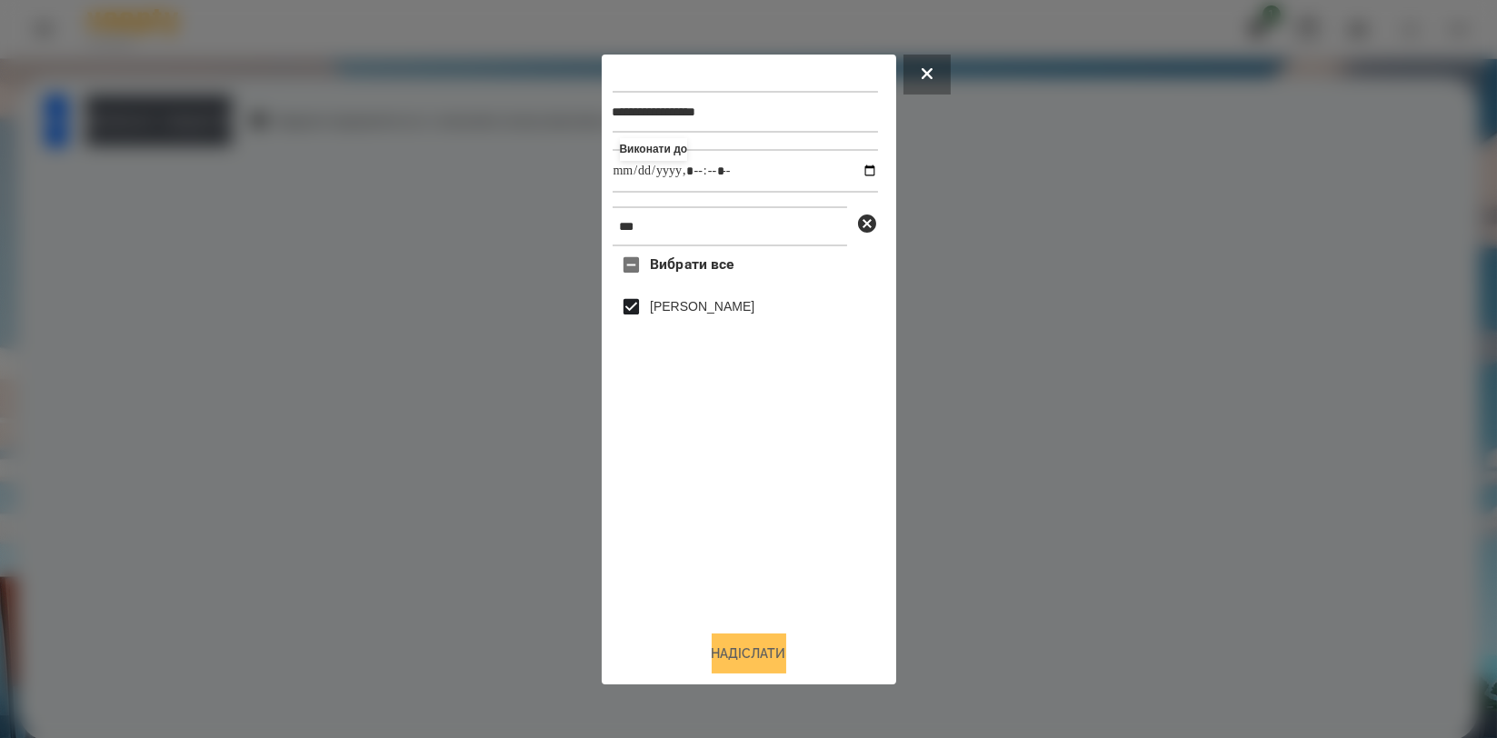
click at [755, 647] on button "Надіслати" at bounding box center [749, 653] width 75 height 40
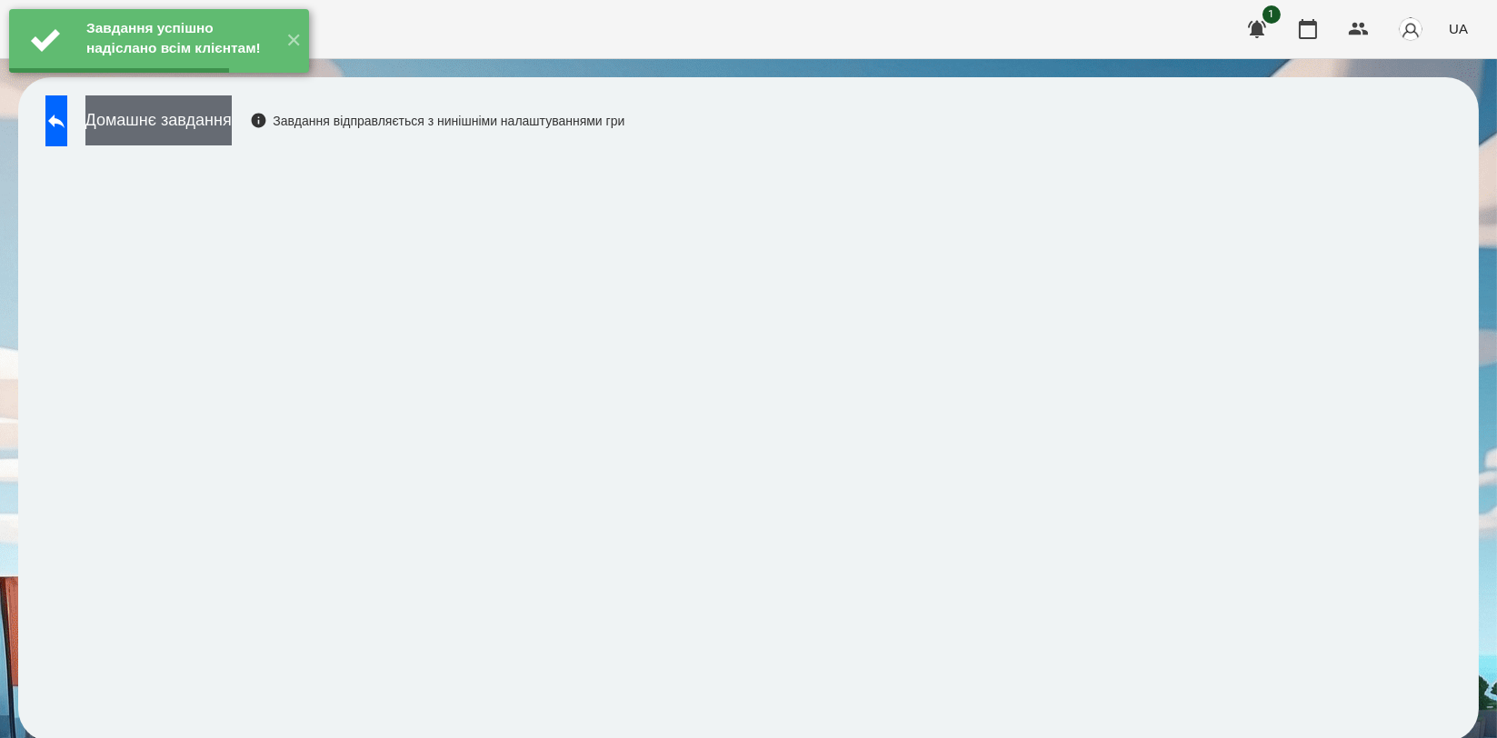
click at [232, 120] on button "Домашнє завдання" at bounding box center [158, 120] width 146 height 50
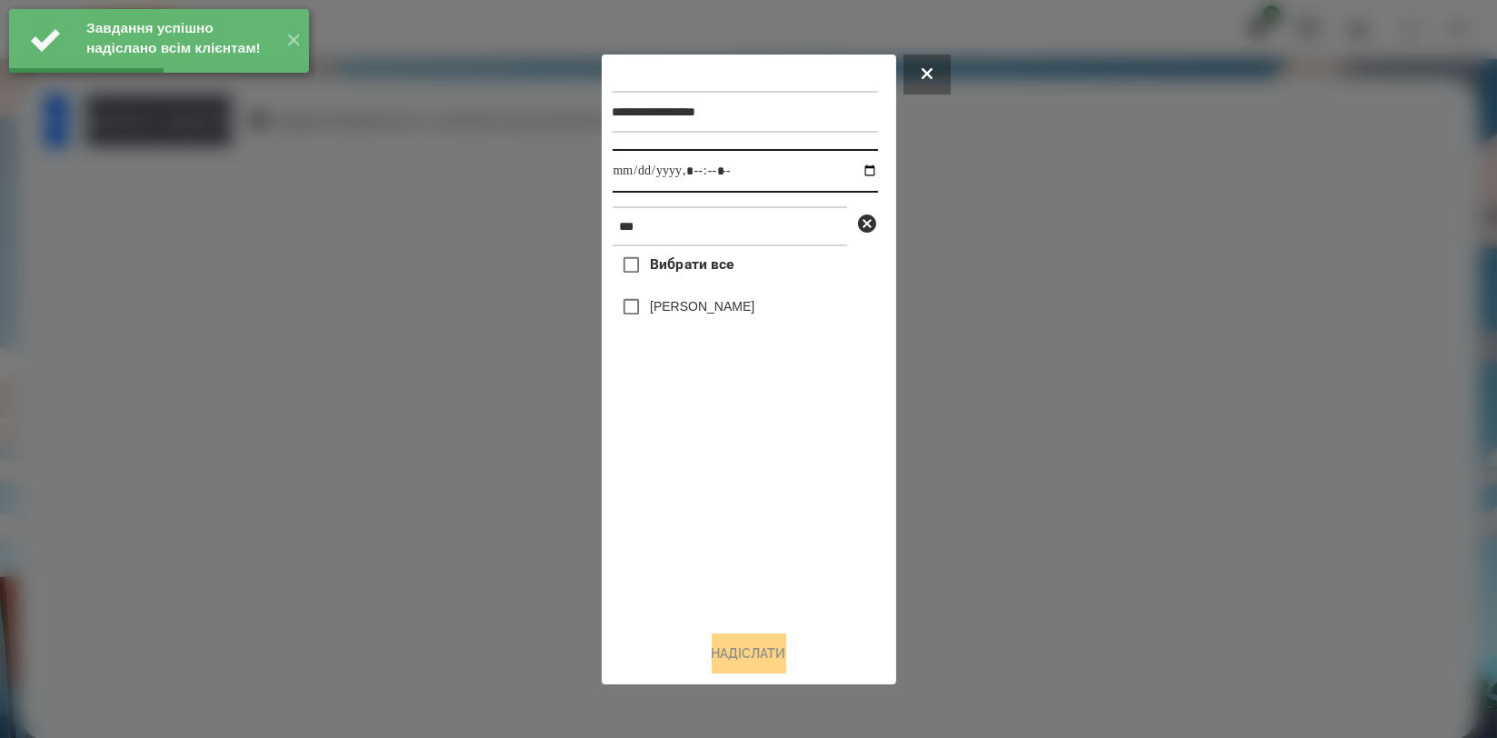
click at [855, 163] on input "datetime-local" at bounding box center [745, 171] width 265 height 44
type input "**********"
drag, startPoint x: 726, startPoint y: 512, endPoint x: 733, endPoint y: 443, distance: 69.4
click at [726, 512] on div "Вибрати все [PERSON_NAME]" at bounding box center [745, 430] width 265 height 369
click at [734, 310] on label "[PERSON_NAME]" at bounding box center [702, 306] width 105 height 18
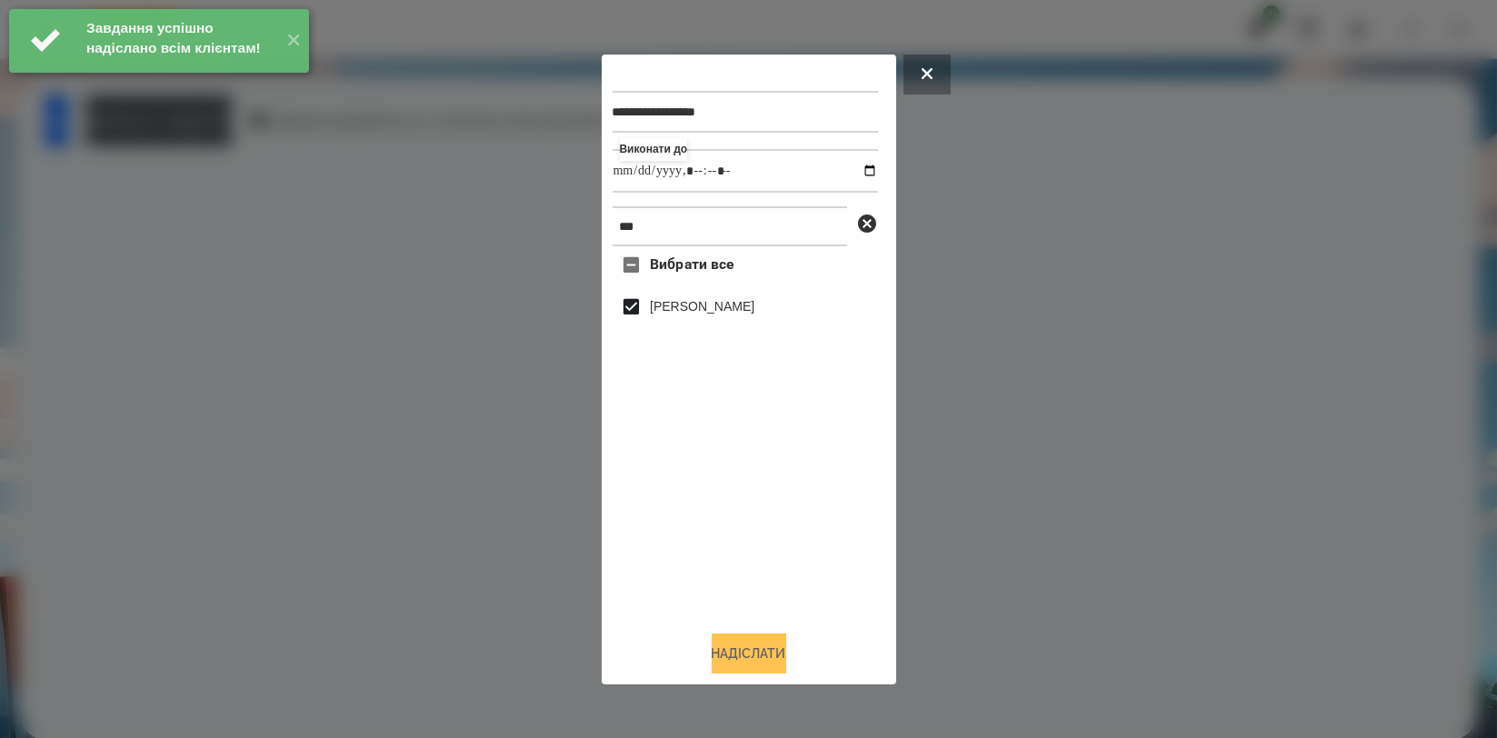
click at [728, 650] on button "Надіслати" at bounding box center [749, 653] width 75 height 40
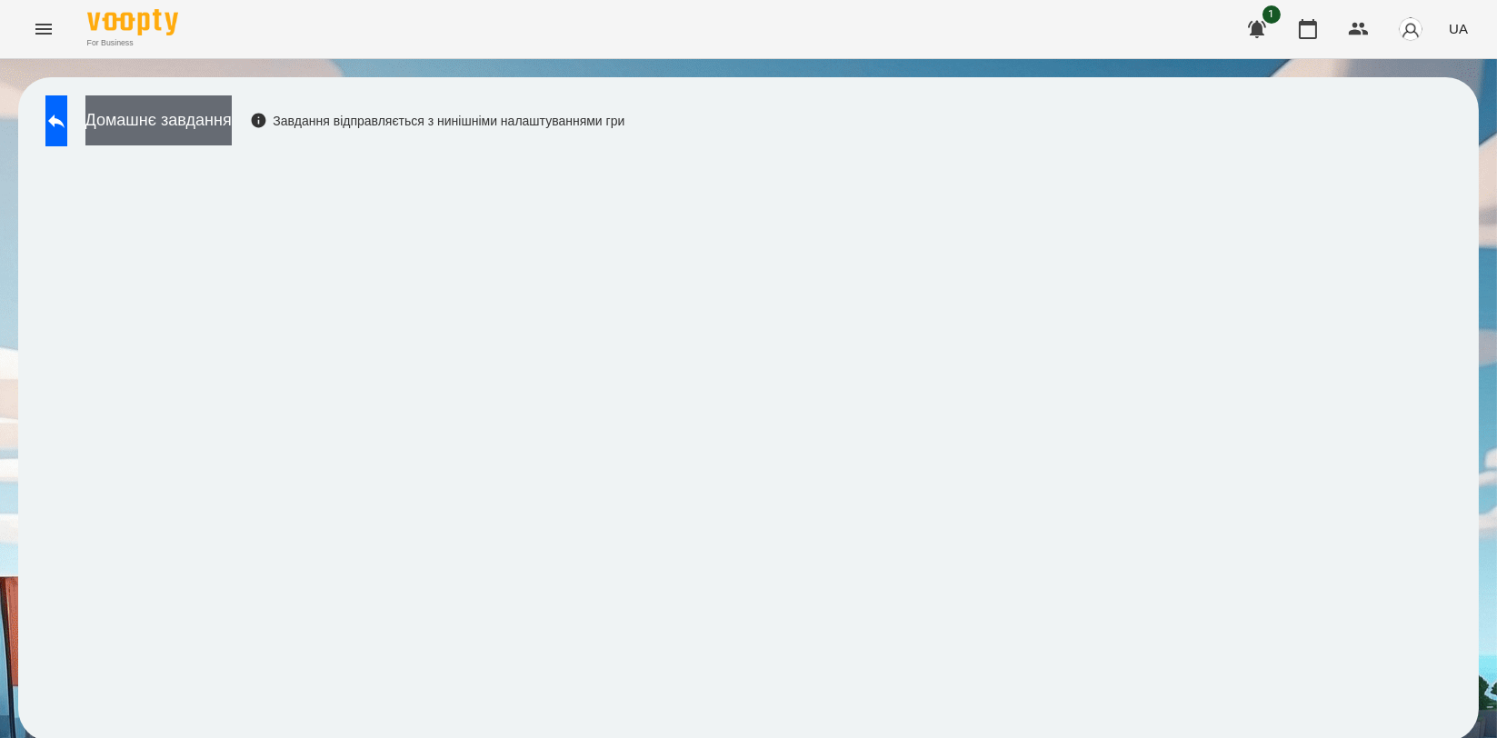
click at [232, 127] on button "Домашнє завдання" at bounding box center [158, 120] width 146 height 50
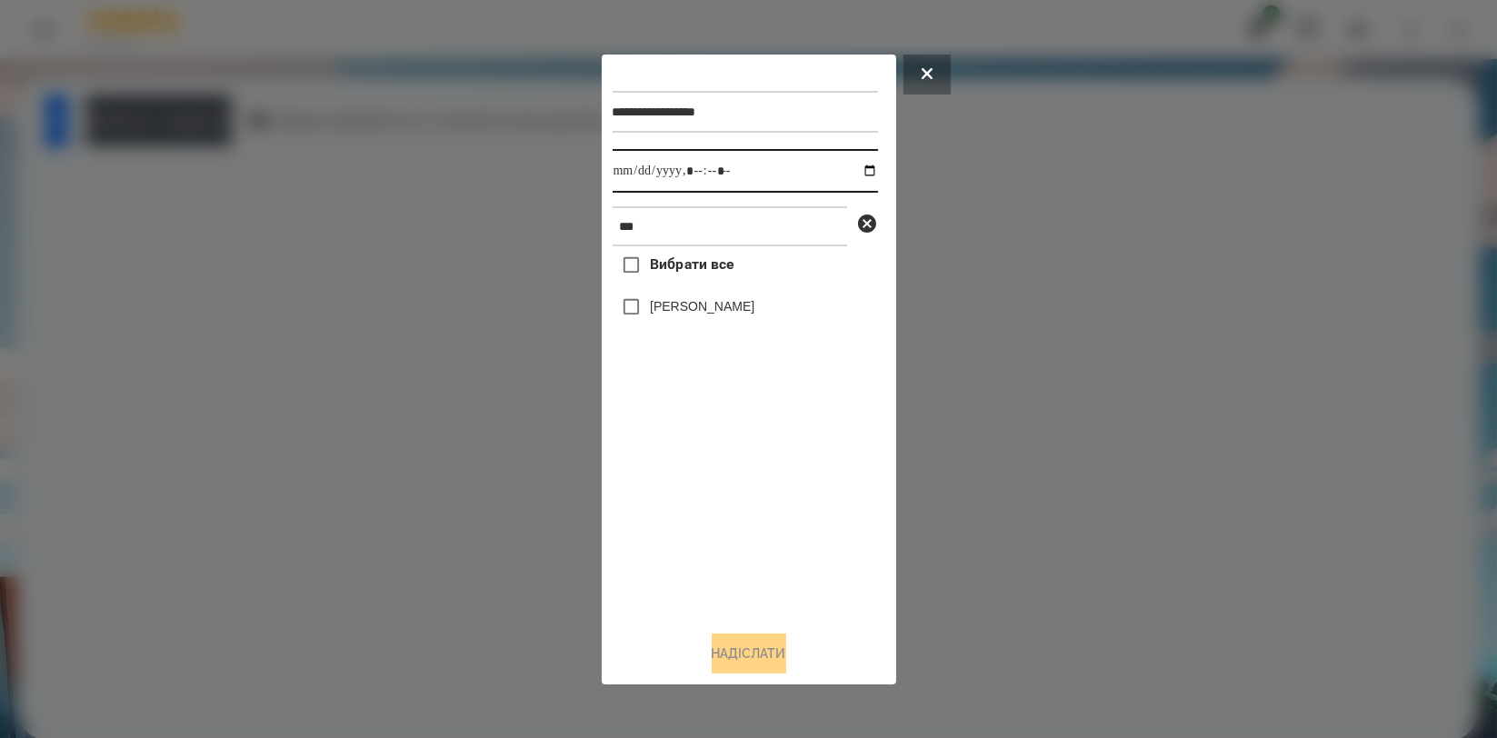
click at [852, 166] on input "datetime-local" at bounding box center [745, 171] width 265 height 44
type input "**********"
click at [767, 482] on div "Вибрати все [PERSON_NAME]" at bounding box center [745, 430] width 265 height 369
click at [740, 307] on label "[PERSON_NAME]" at bounding box center [702, 306] width 105 height 18
click at [763, 645] on button "Надіслати" at bounding box center [749, 653] width 75 height 40
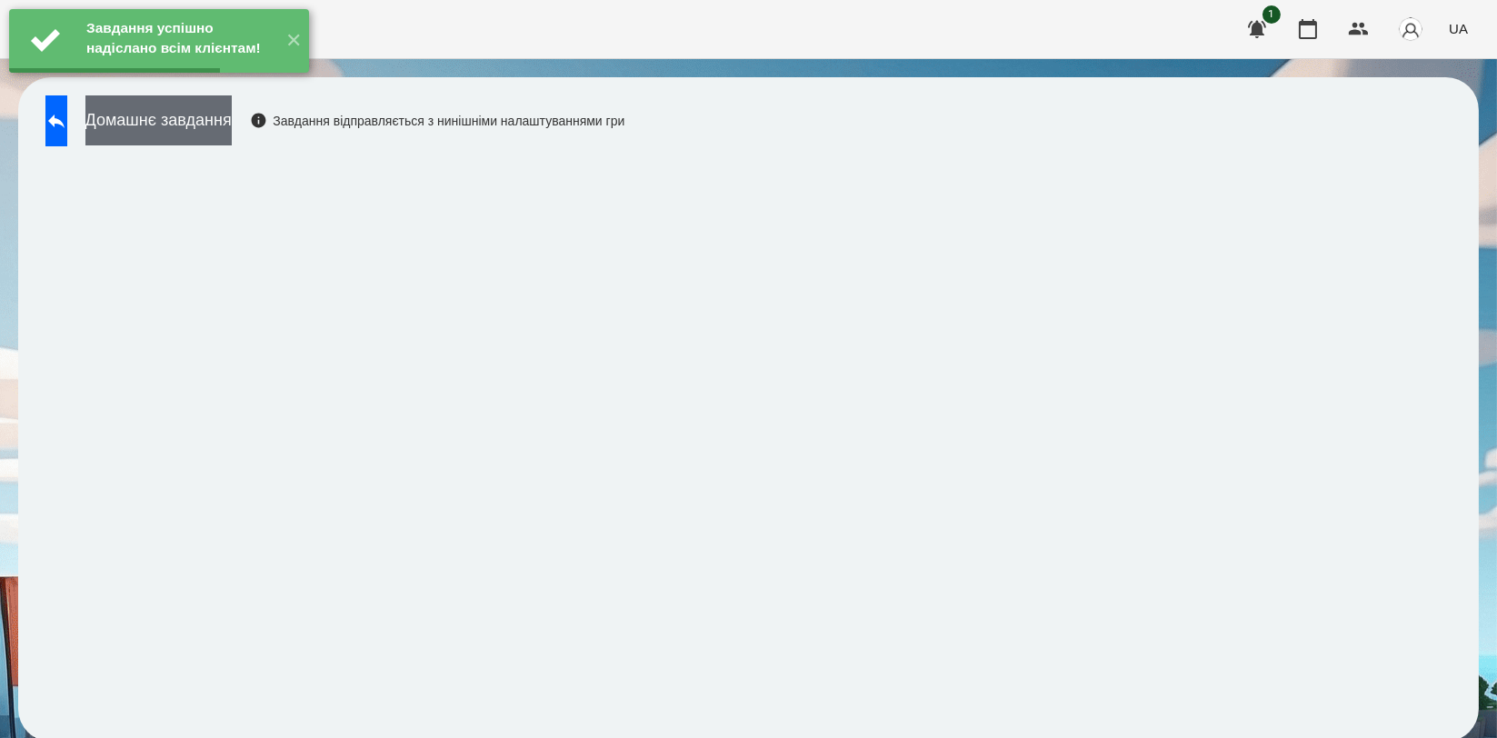
click at [232, 127] on button "Домашнє завдання" at bounding box center [158, 120] width 146 height 50
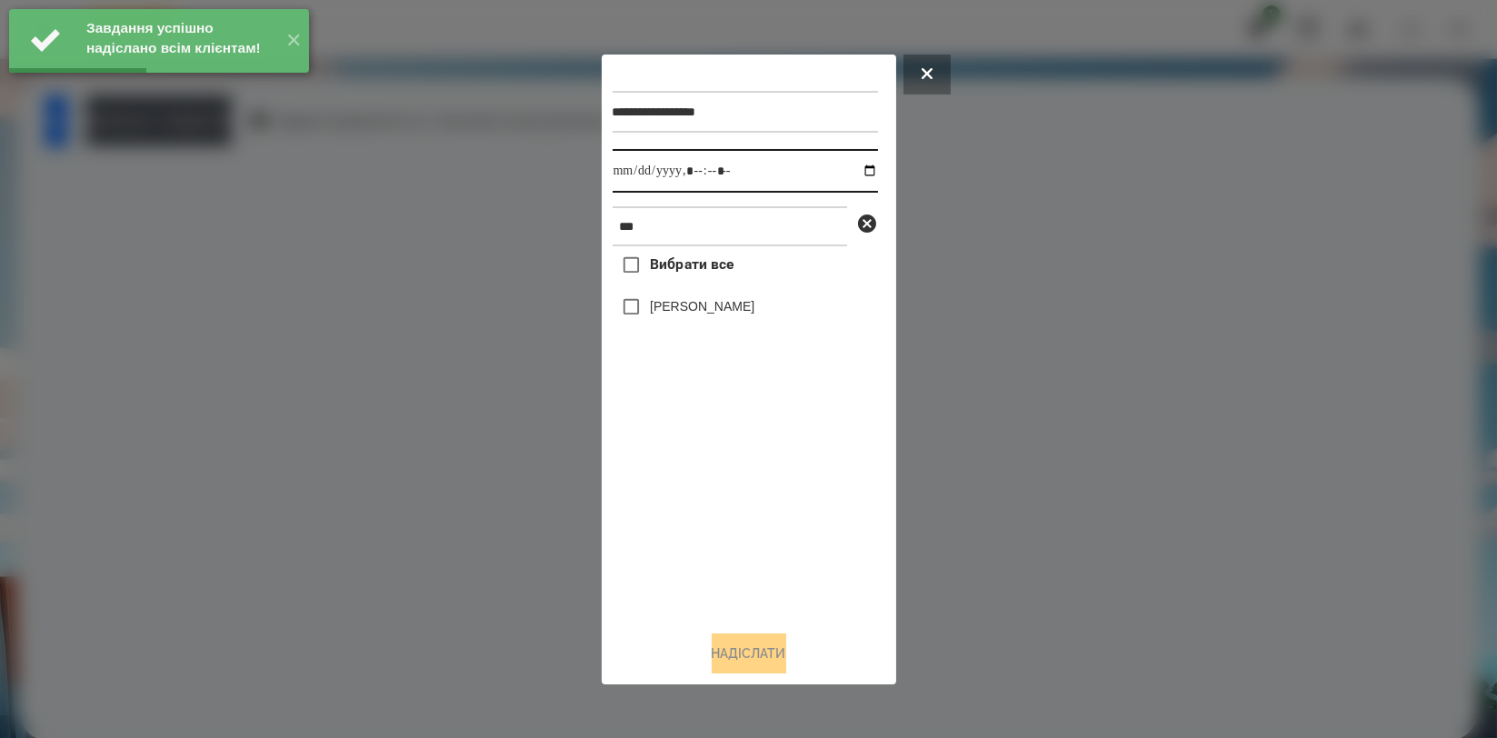
click at [848, 173] on input "datetime-local" at bounding box center [745, 171] width 265 height 44
type input "**********"
click at [764, 533] on div "Вибрати все [PERSON_NAME]" at bounding box center [745, 430] width 265 height 369
click at [745, 314] on label "[PERSON_NAME]" at bounding box center [702, 306] width 105 height 18
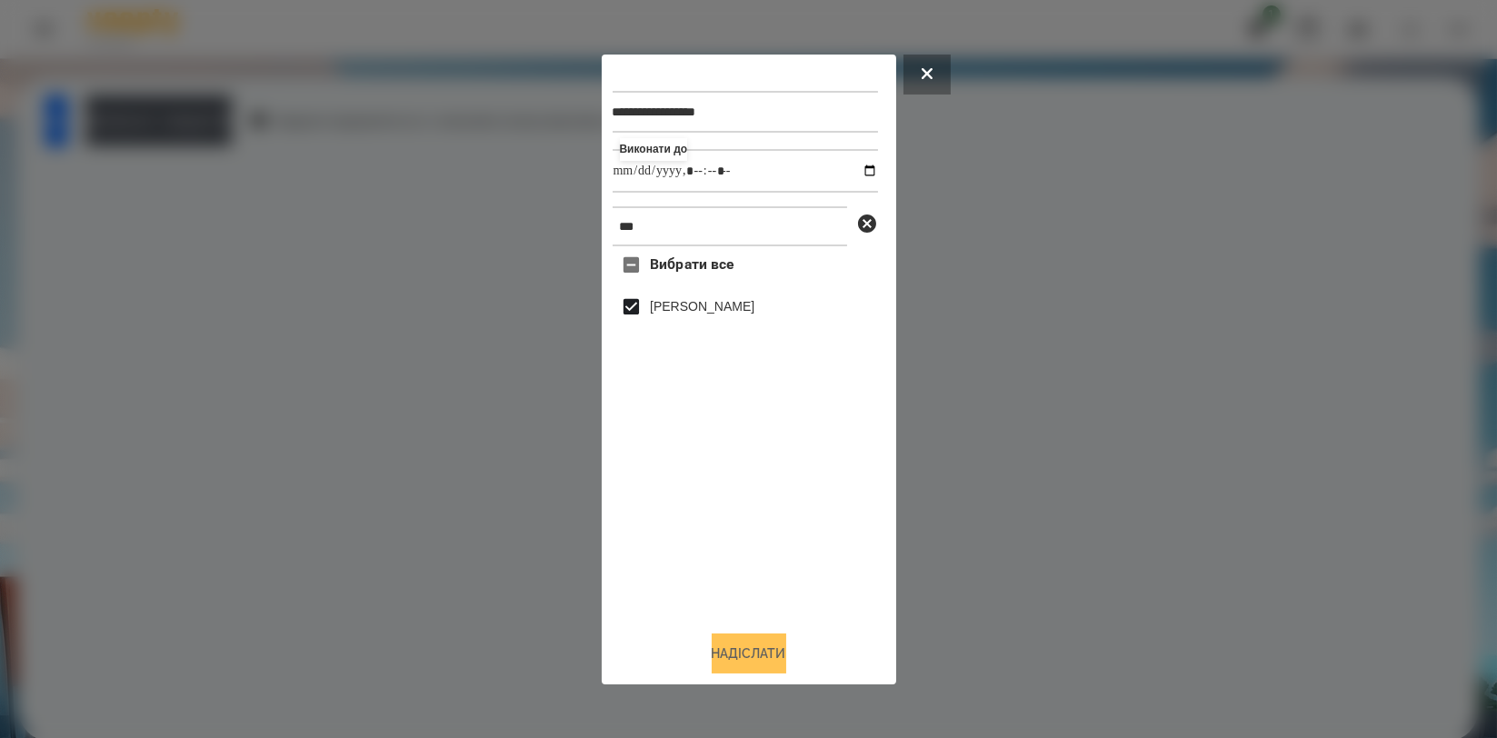
click at [763, 649] on button "Надіслати" at bounding box center [749, 653] width 75 height 40
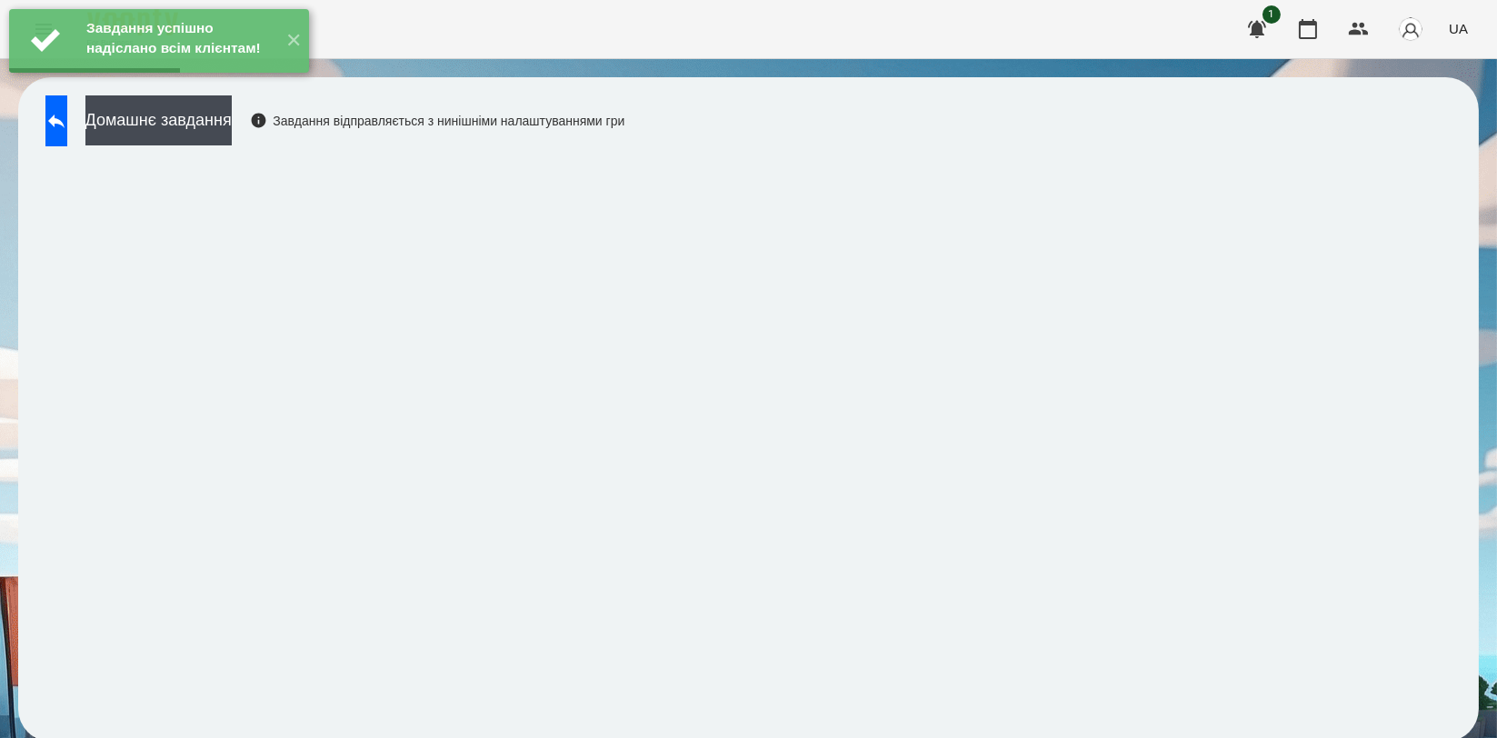
click at [72, 82] on div "Завдання успішно надіслано всім клієнтам! ✕" at bounding box center [159, 41] width 318 height 82
click at [56, 114] on button at bounding box center [56, 120] width 22 height 51
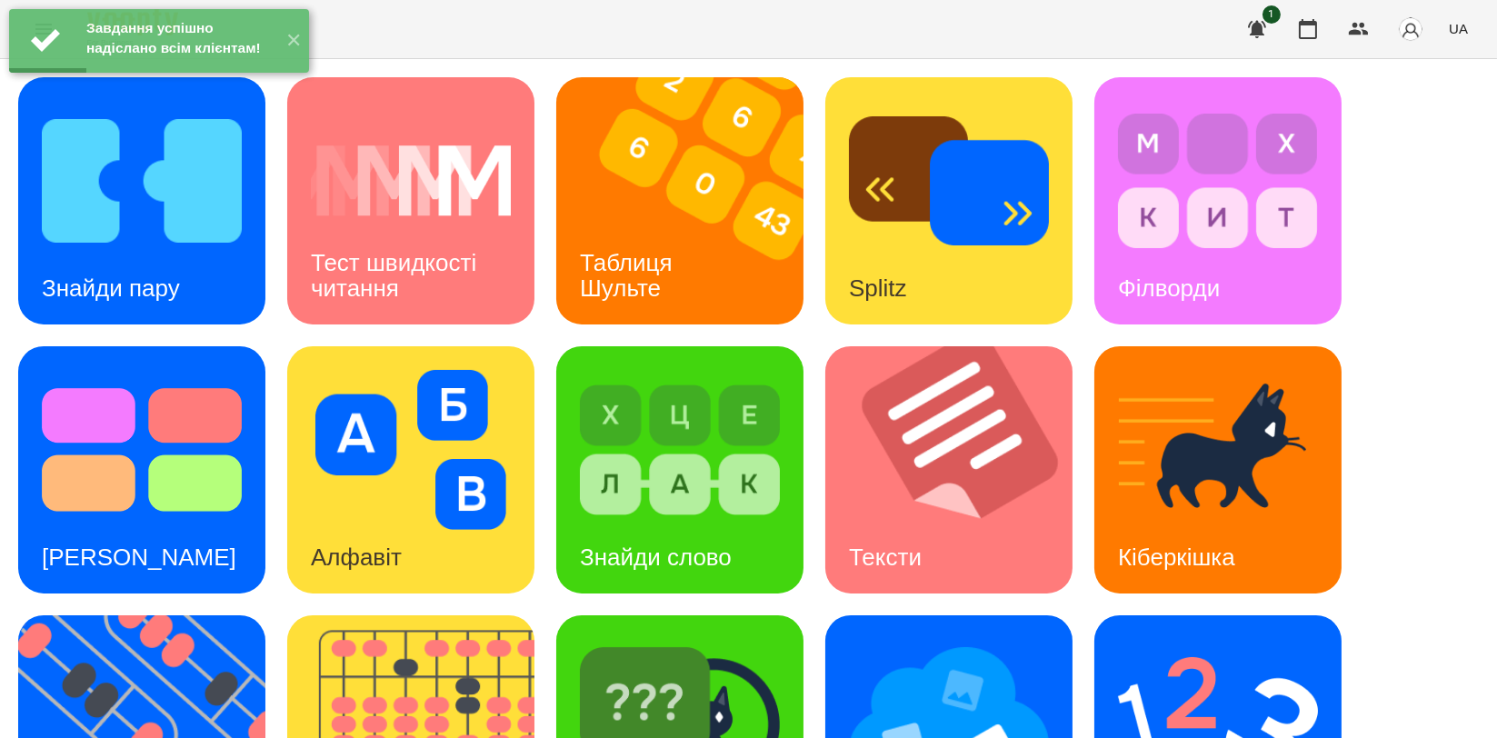
scroll to position [412, 0]
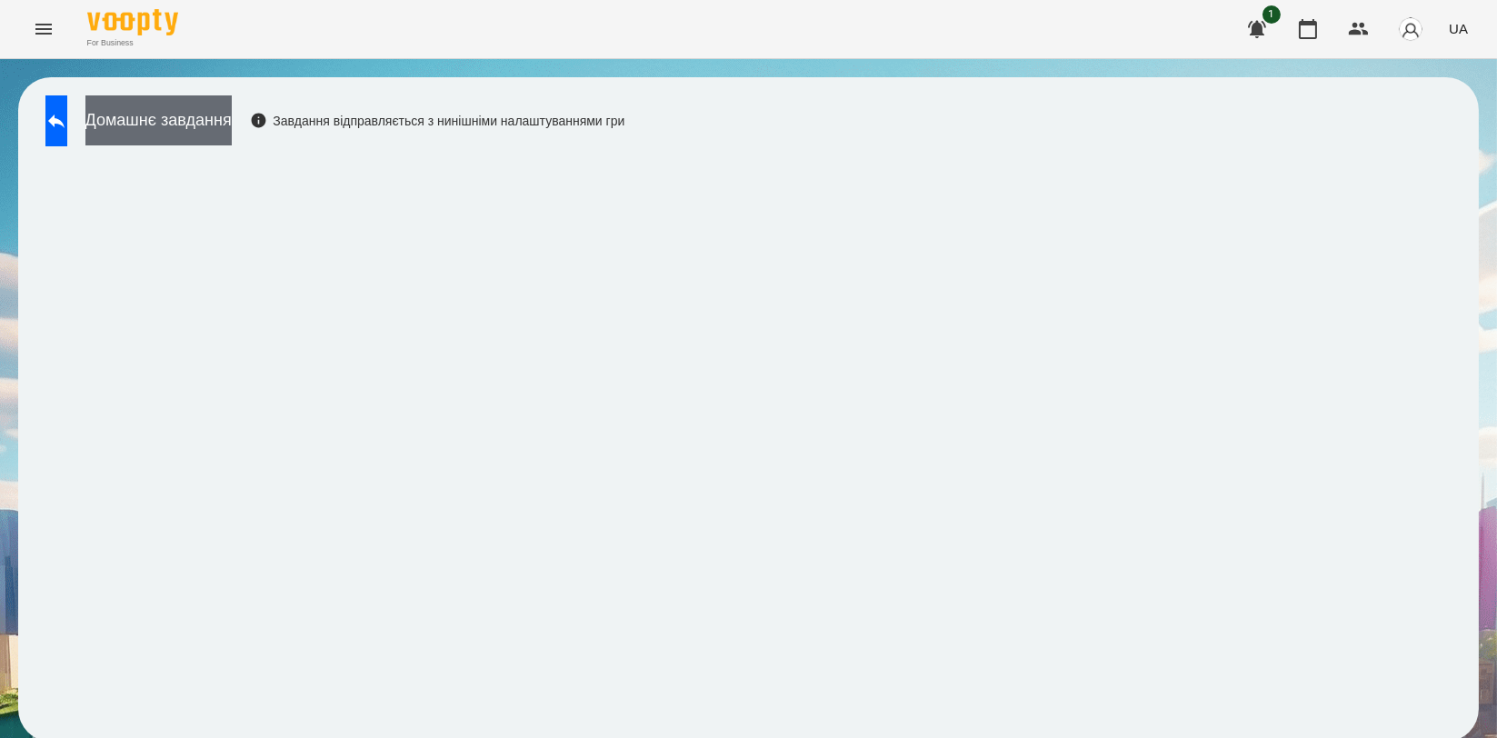
click at [232, 138] on button "Домашнє завдання" at bounding box center [158, 120] width 146 height 50
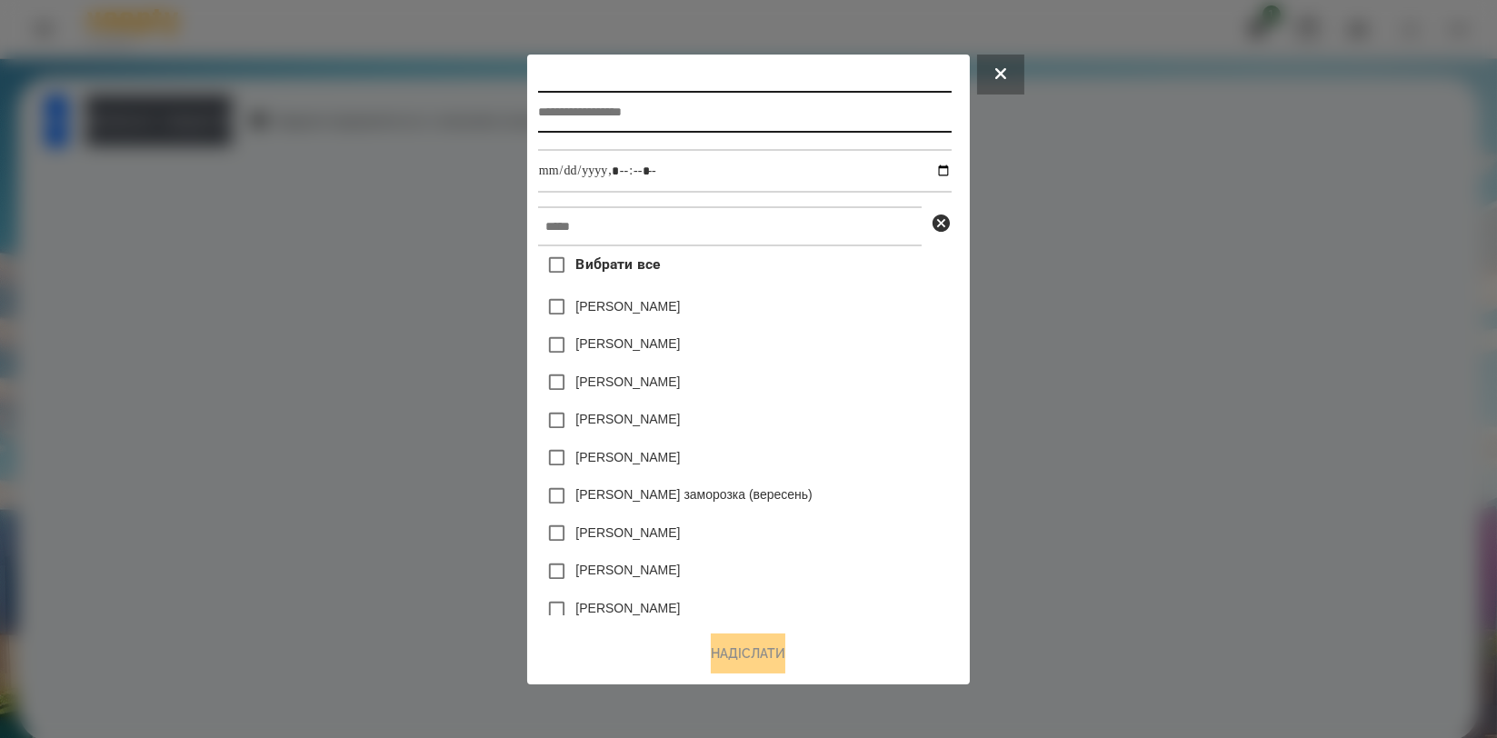
click at [662, 107] on input "text" at bounding box center [745, 112] width 414 height 42
type input "*******"
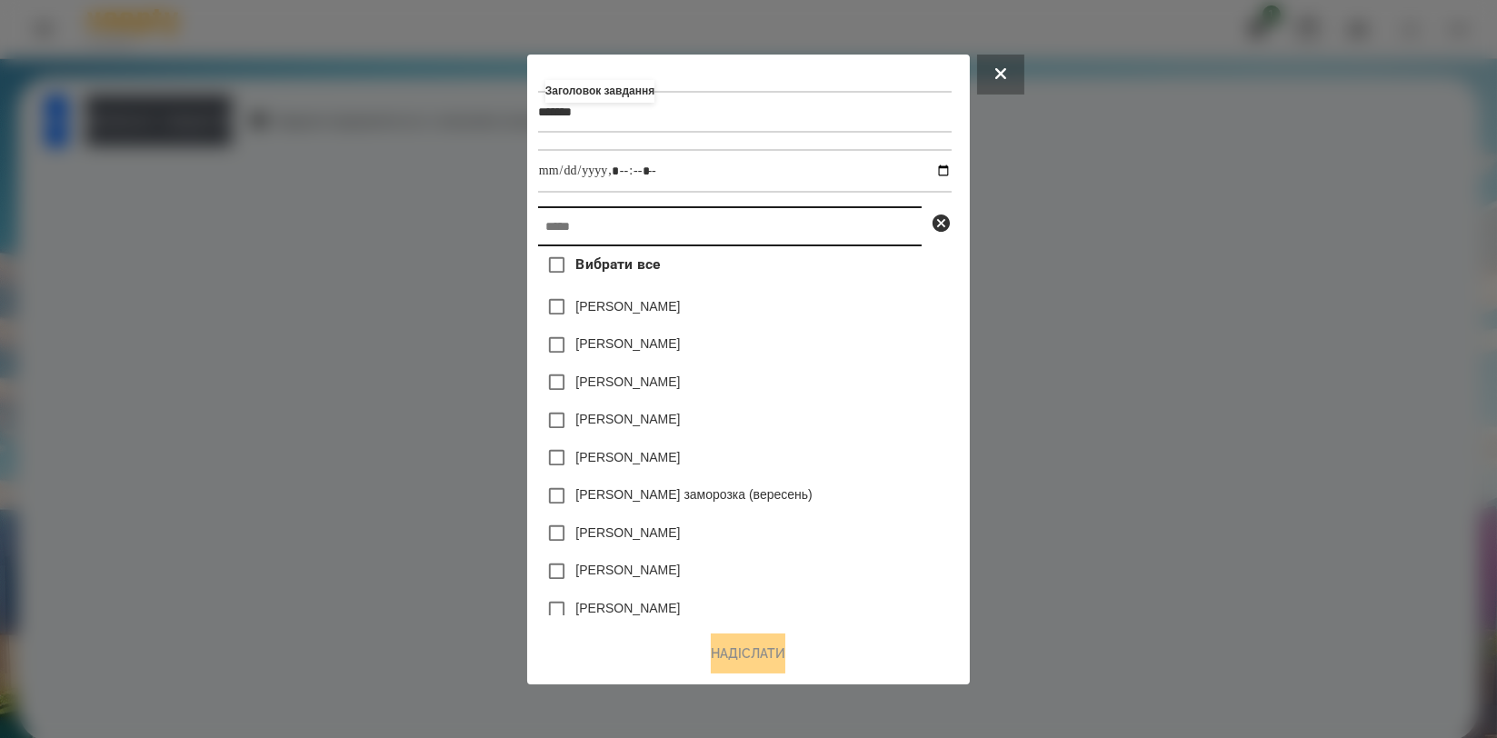
click at [637, 239] on input "text" at bounding box center [730, 226] width 384 height 40
type input "*"
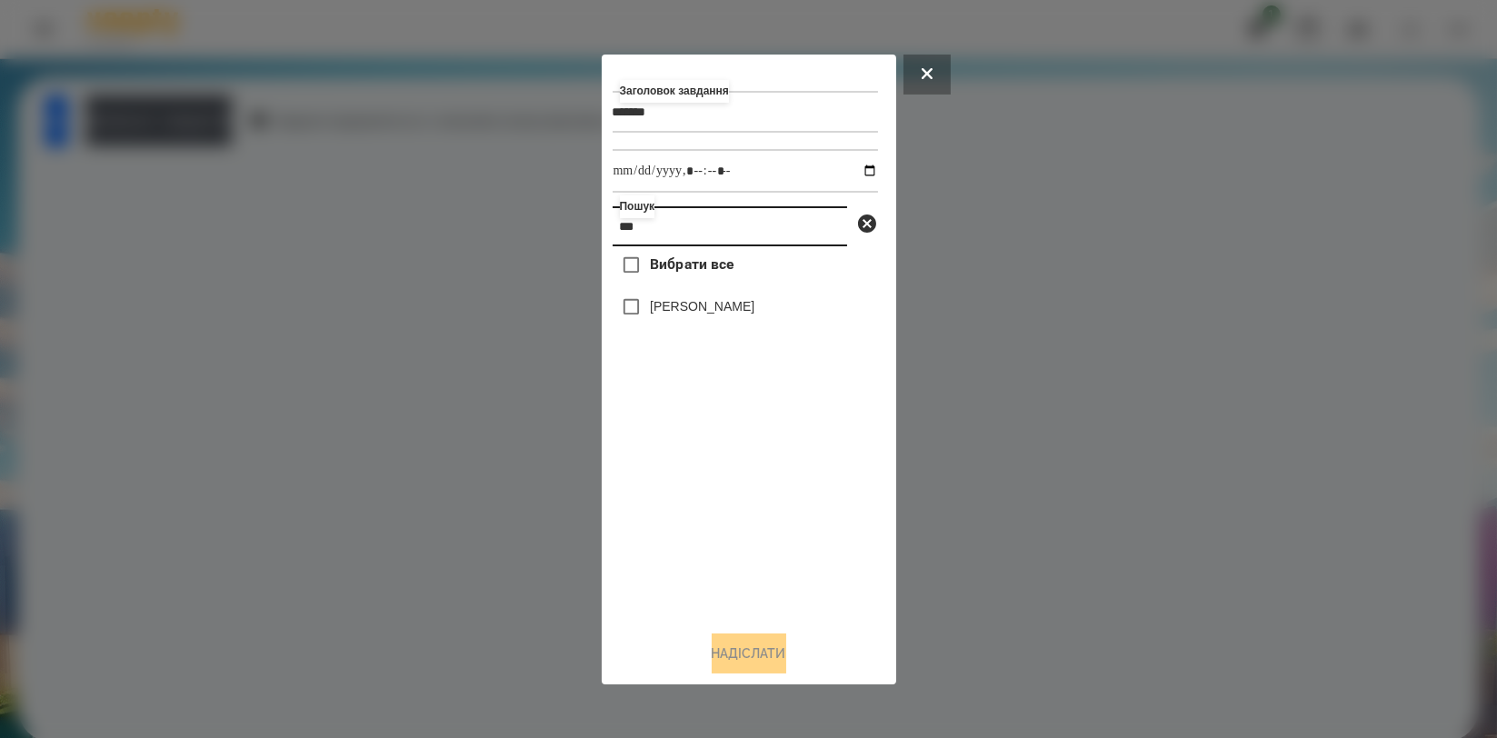
type input "***"
click at [689, 314] on label "[PERSON_NAME]" at bounding box center [702, 306] width 105 height 18
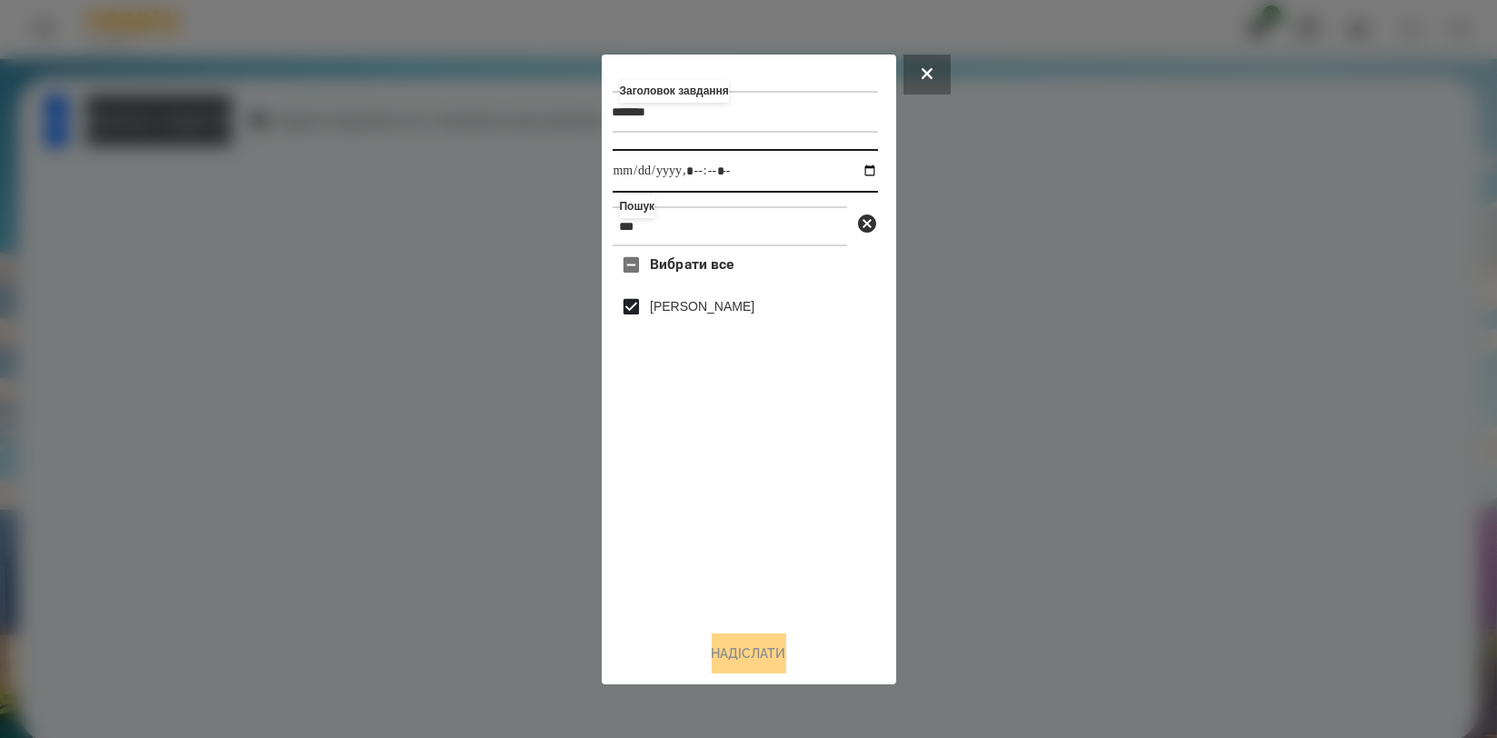
click at [847, 172] on input "datetime-local" at bounding box center [745, 171] width 265 height 44
type input "**********"
click at [830, 543] on div "Вибрати все [PERSON_NAME]" at bounding box center [745, 430] width 265 height 369
drag, startPoint x: 743, startPoint y: 615, endPoint x: 740, endPoint y: 631, distance: 15.7
click at [743, 618] on div "Заголовок завдання ******* Виконати до Пошук *** Вибрати все [PERSON_NAME]" at bounding box center [749, 369] width 273 height 608
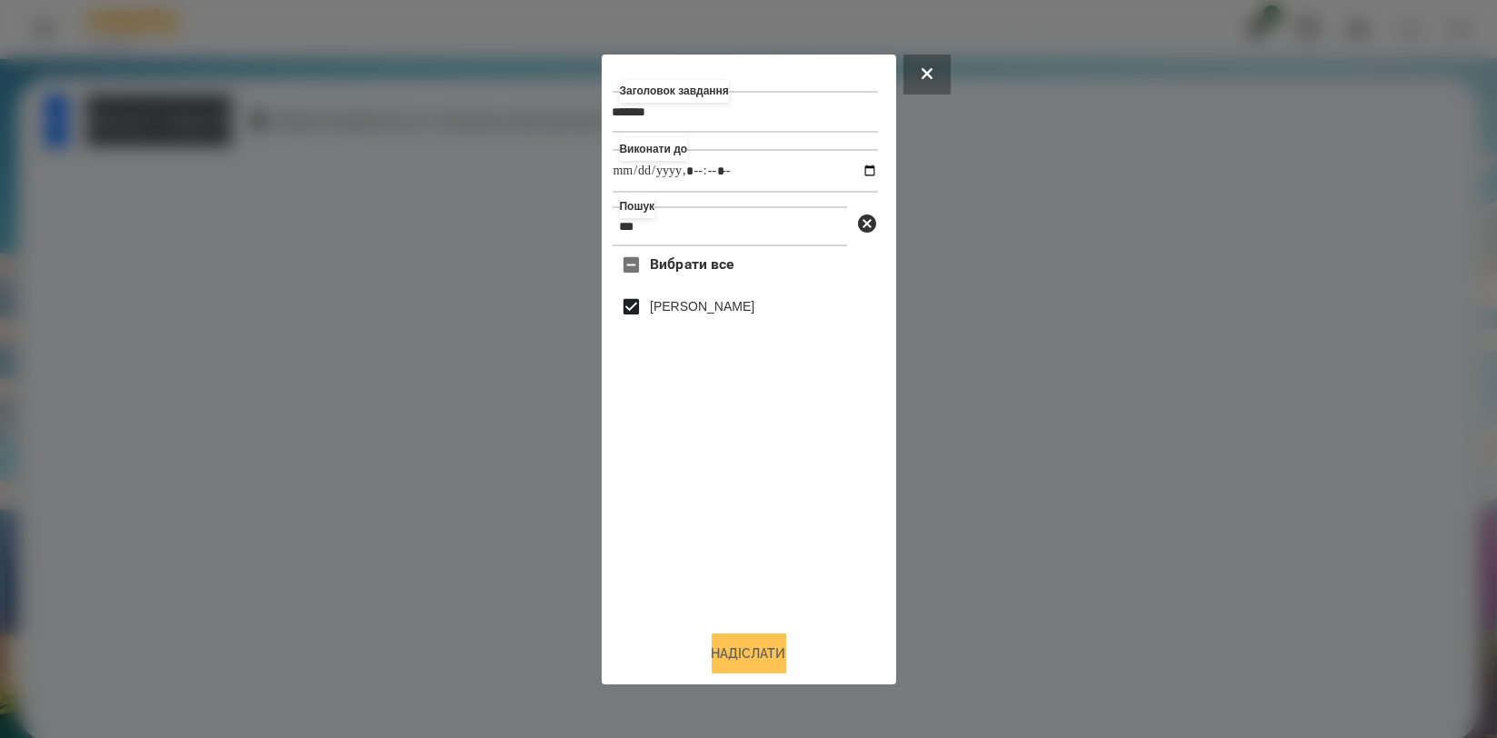
click at [737, 643] on button "Надіслати" at bounding box center [749, 653] width 75 height 40
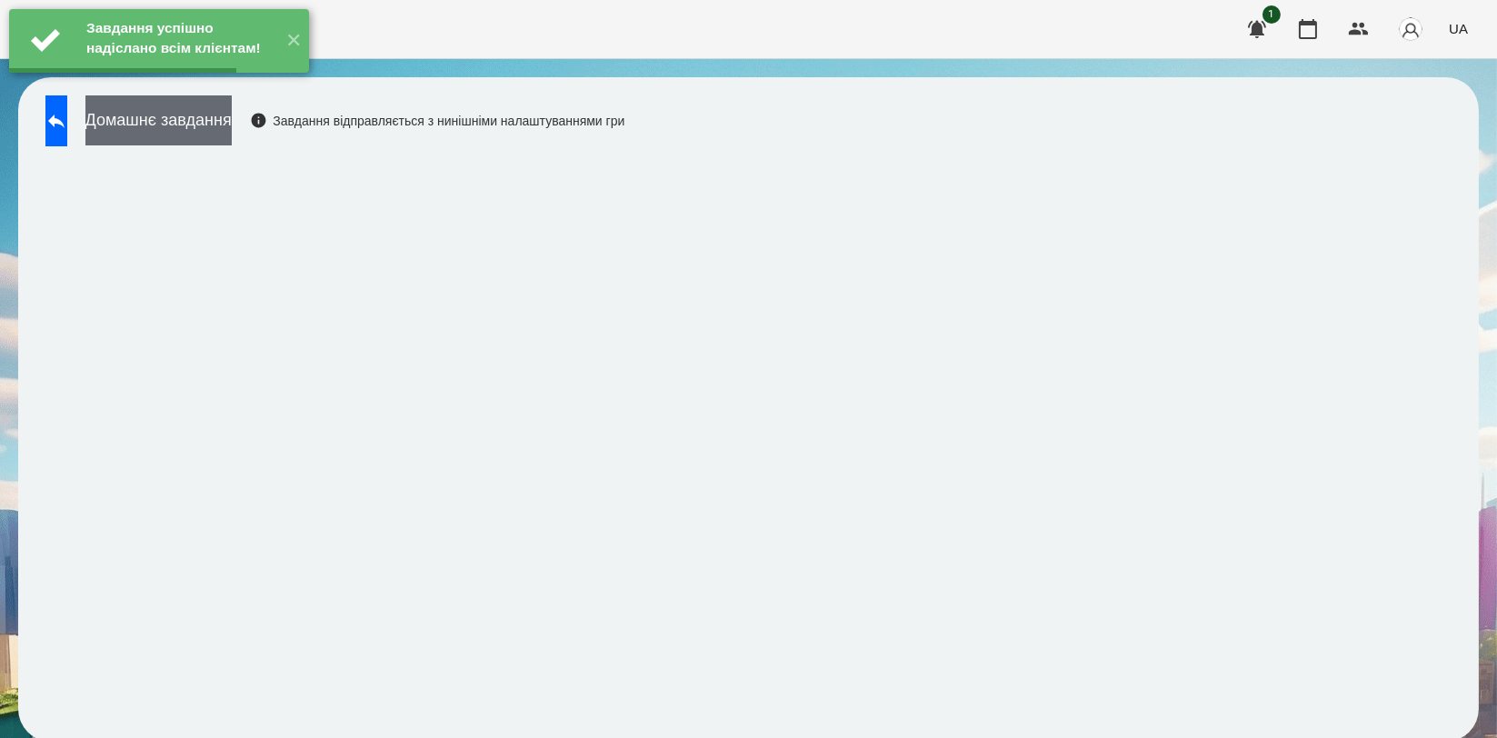
click at [232, 122] on button "Домашнє завдання" at bounding box center [158, 120] width 146 height 50
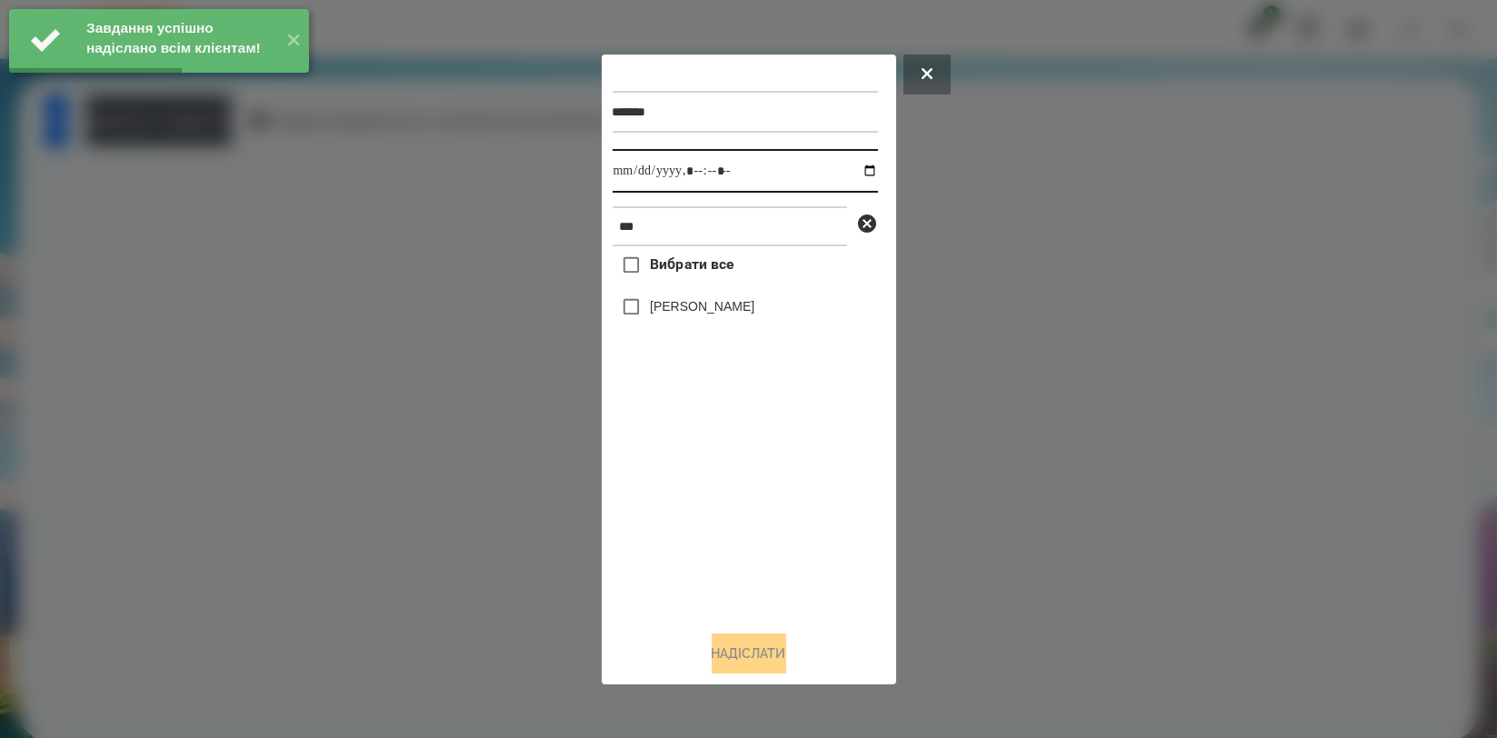
click at [855, 168] on input "datetime-local" at bounding box center [745, 171] width 265 height 44
type input "**********"
click at [670, 526] on div "Вибрати все [PERSON_NAME]" at bounding box center [745, 430] width 265 height 369
click at [718, 303] on label "[PERSON_NAME]" at bounding box center [702, 306] width 105 height 18
click at [750, 644] on button "Надіслати" at bounding box center [749, 653] width 75 height 40
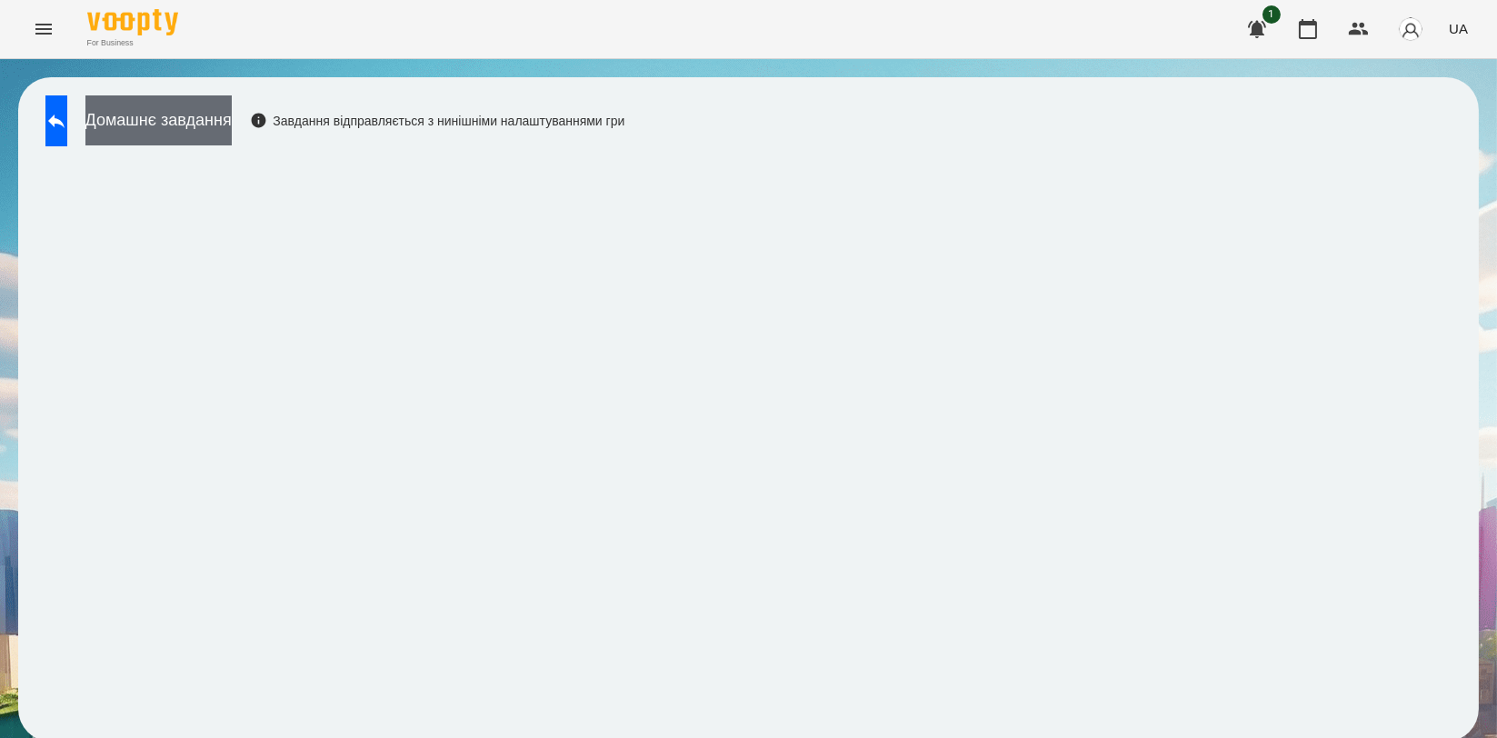
click at [232, 122] on button "Домашнє завдання" at bounding box center [158, 120] width 146 height 50
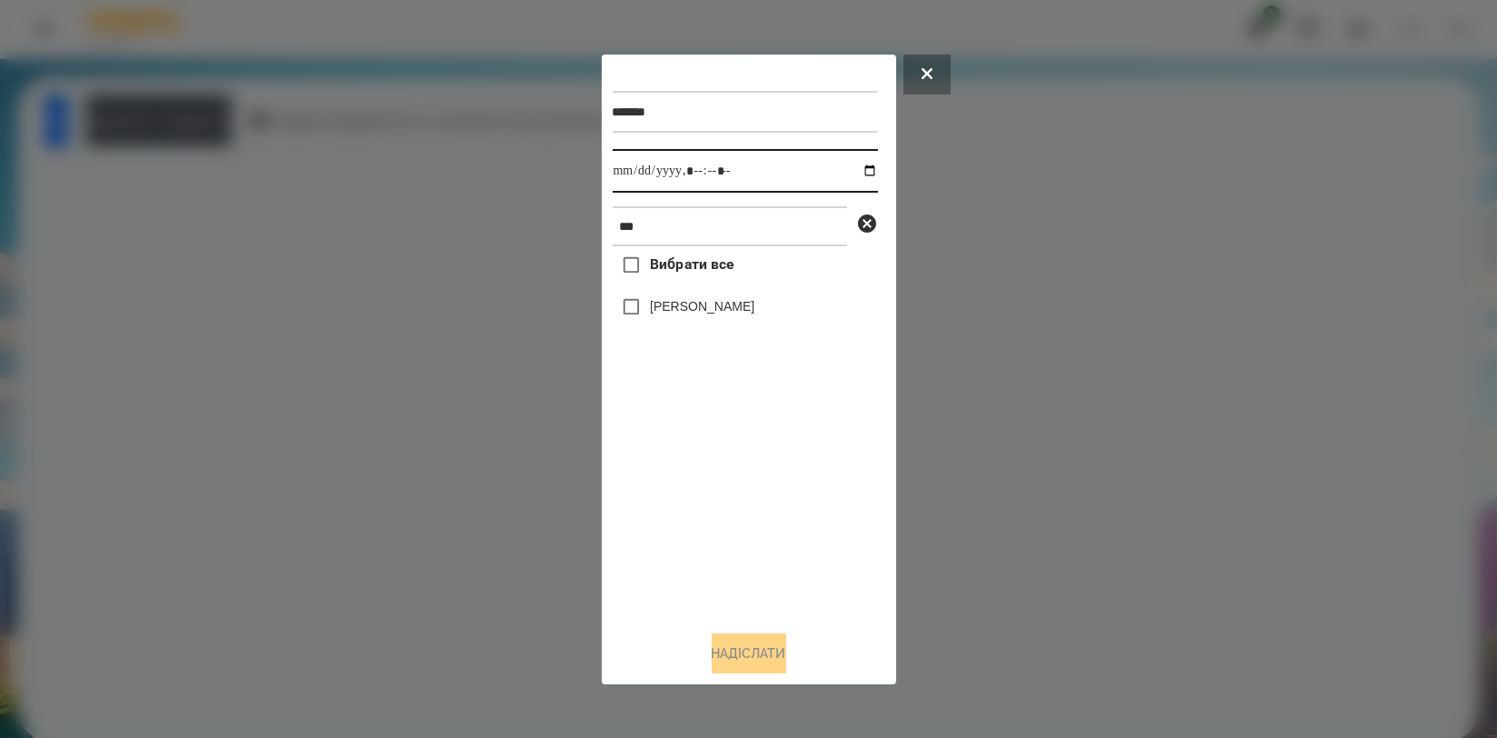
click at [862, 173] on input "datetime-local" at bounding box center [745, 171] width 265 height 44
type input "**********"
click at [684, 519] on div "Вибрати все [PERSON_NAME]" at bounding box center [745, 430] width 265 height 369
click at [719, 314] on label "[PERSON_NAME]" at bounding box center [702, 306] width 105 height 18
click at [733, 637] on button "Надіслати" at bounding box center [749, 653] width 75 height 40
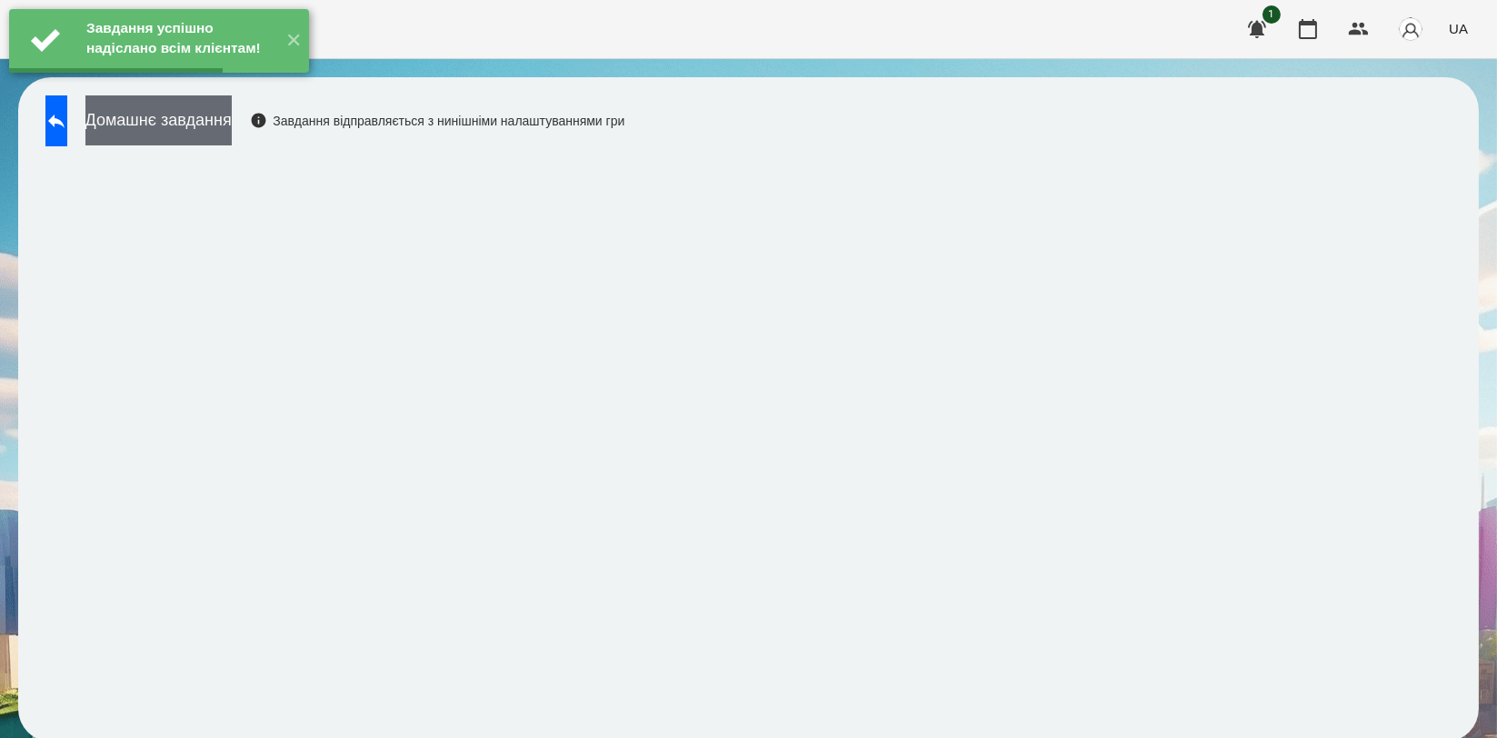
click at [232, 131] on button "Домашнє завдання" at bounding box center [158, 120] width 146 height 50
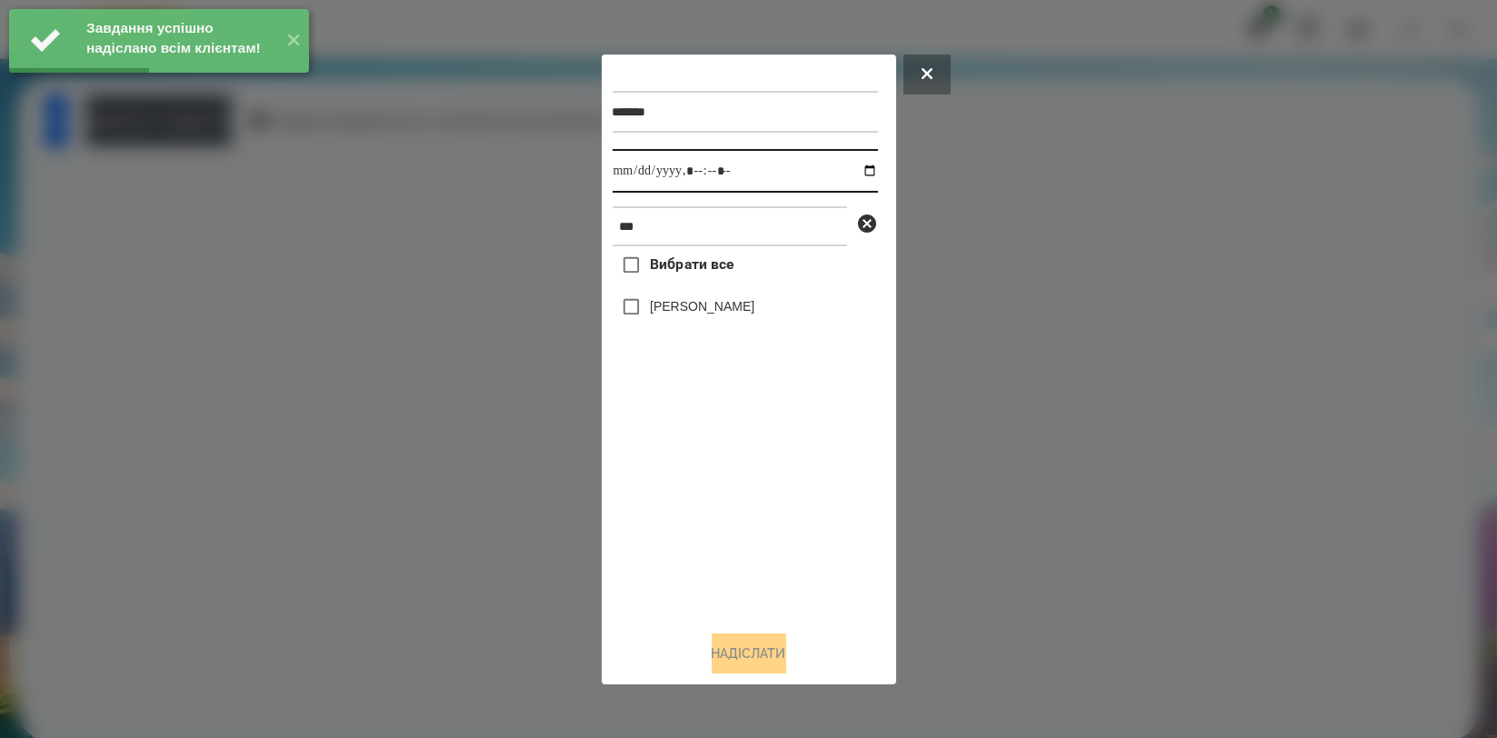
click at [853, 168] on input "datetime-local" at bounding box center [745, 171] width 265 height 44
type input "**********"
click at [721, 469] on div "Вибрати все [PERSON_NAME]" at bounding box center [745, 430] width 265 height 369
click at [728, 311] on label "[PERSON_NAME]" at bounding box center [702, 306] width 105 height 18
click at [753, 648] on button "Надіслати" at bounding box center [749, 653] width 75 height 40
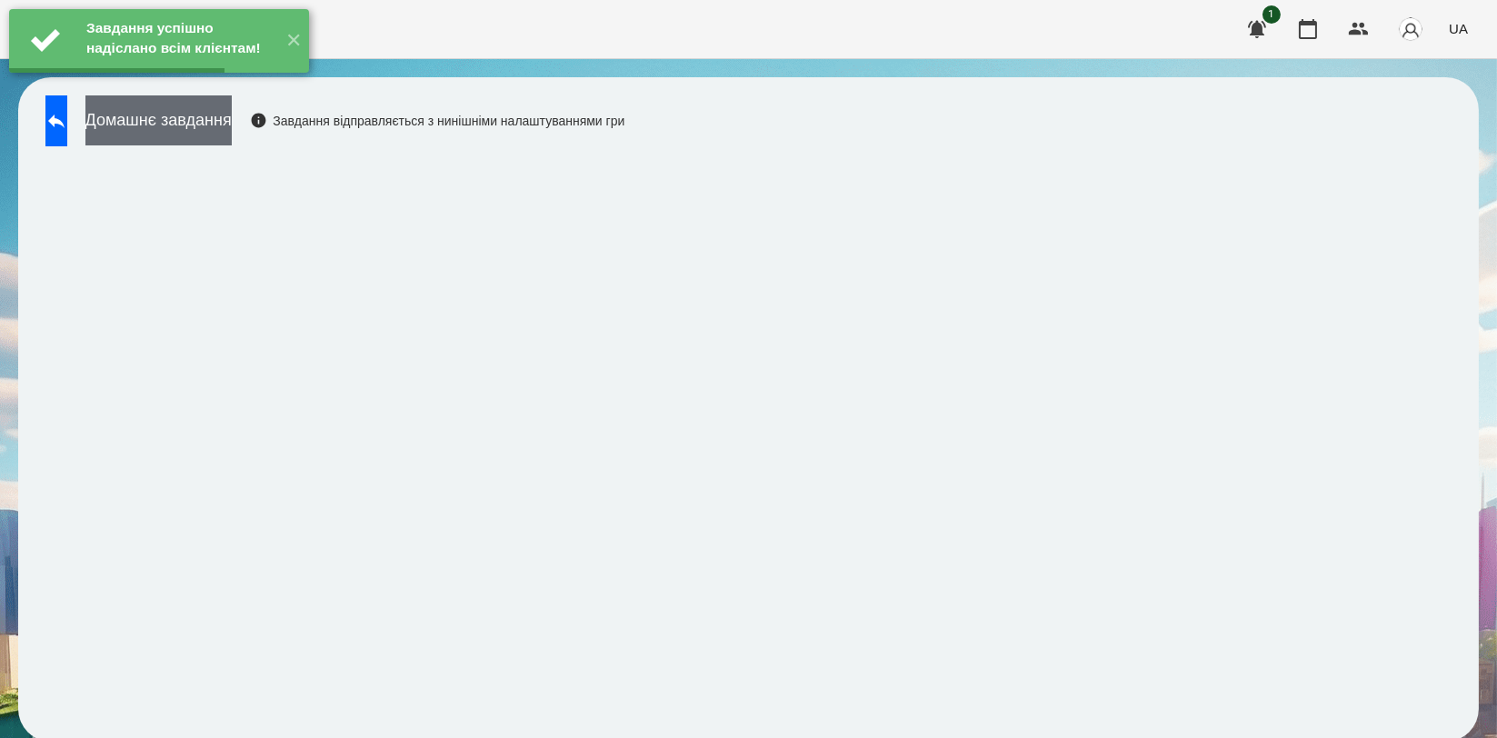
click at [224, 112] on button "Домашнє завдання" at bounding box center [158, 120] width 146 height 50
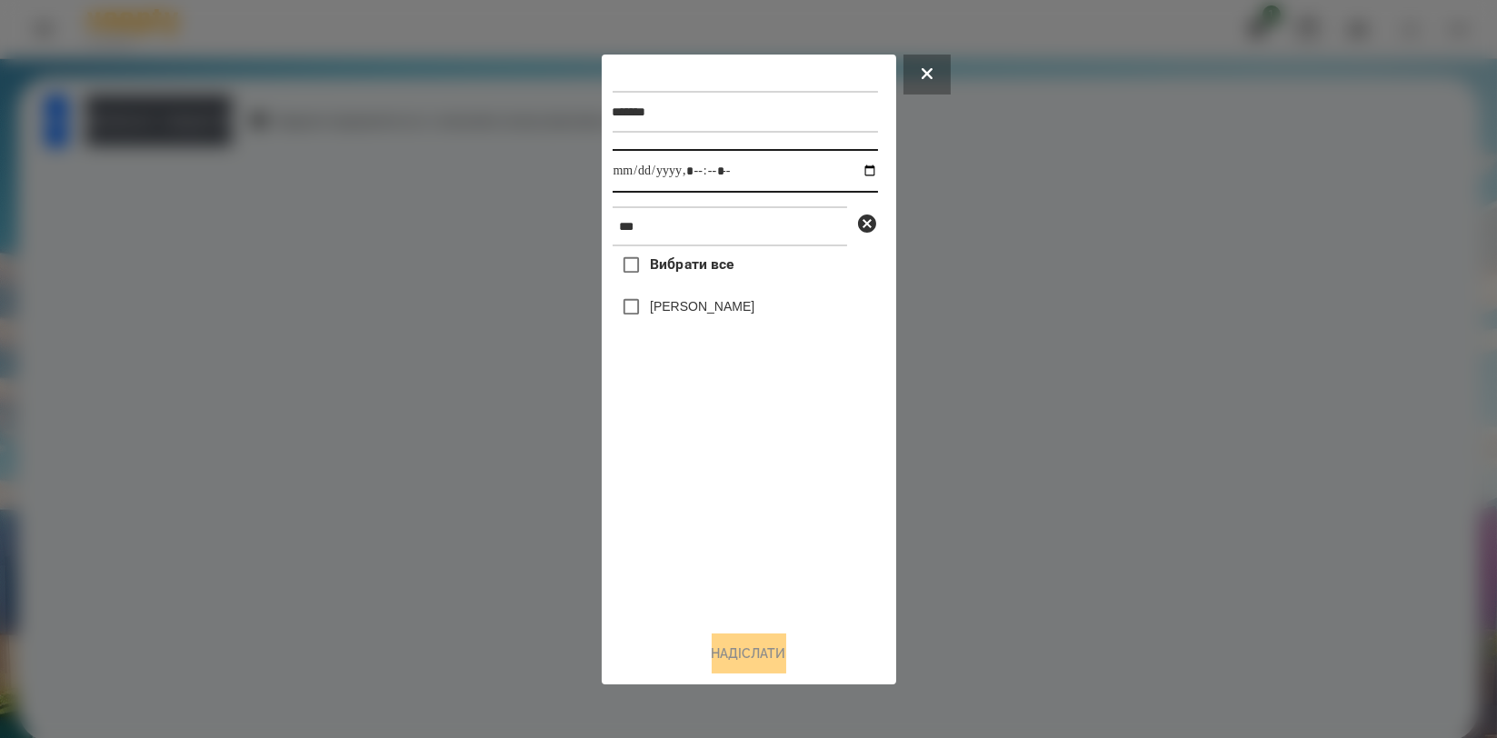
click at [847, 168] on input "datetime-local" at bounding box center [745, 171] width 265 height 44
type input "**********"
drag, startPoint x: 741, startPoint y: 512, endPoint x: 740, endPoint y: 463, distance: 49.1
click at [741, 514] on div "Вибрати все [PERSON_NAME]" at bounding box center [745, 430] width 265 height 369
click at [743, 312] on label "[PERSON_NAME]" at bounding box center [702, 306] width 105 height 18
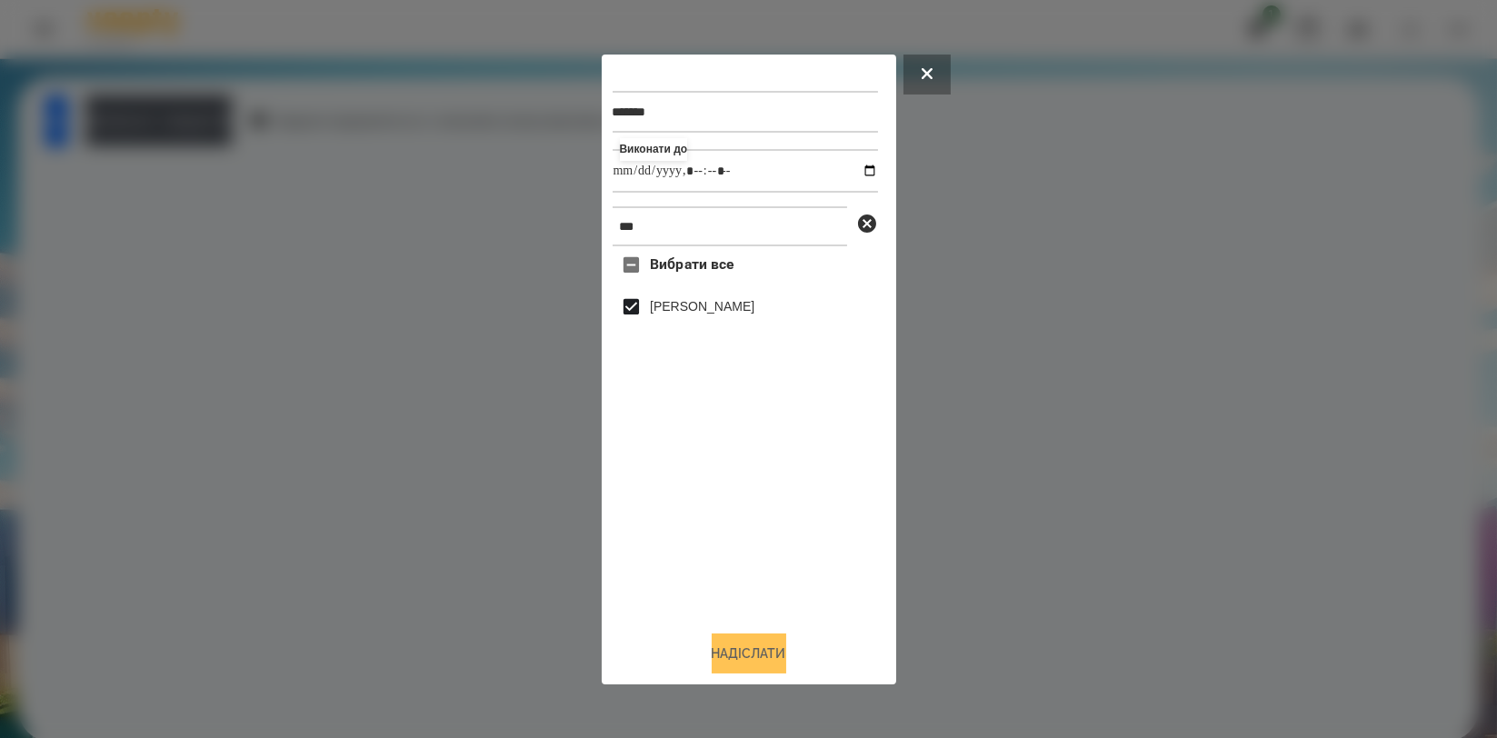
click at [764, 653] on button "Надіслати" at bounding box center [749, 653] width 75 height 40
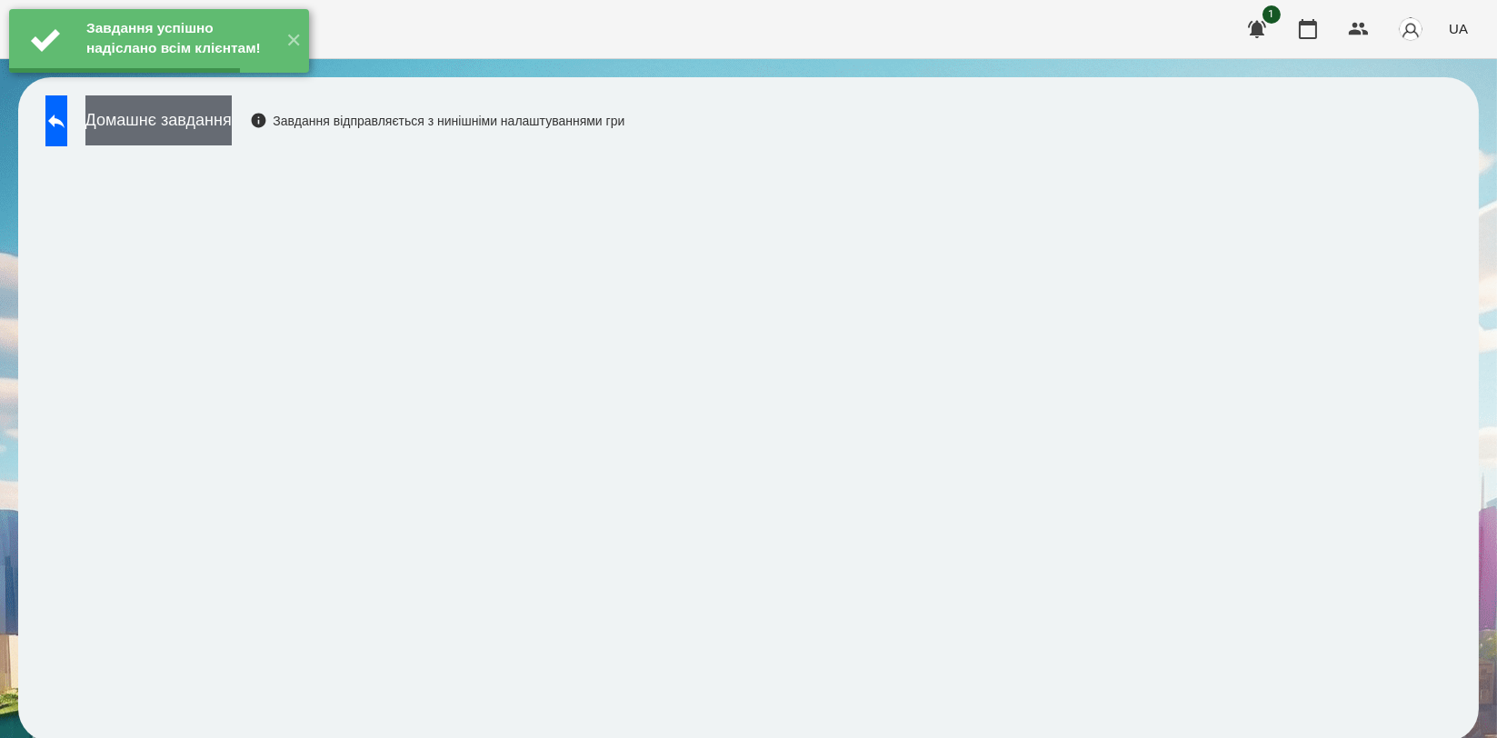
click at [232, 109] on button "Домашнє завдання" at bounding box center [158, 120] width 146 height 50
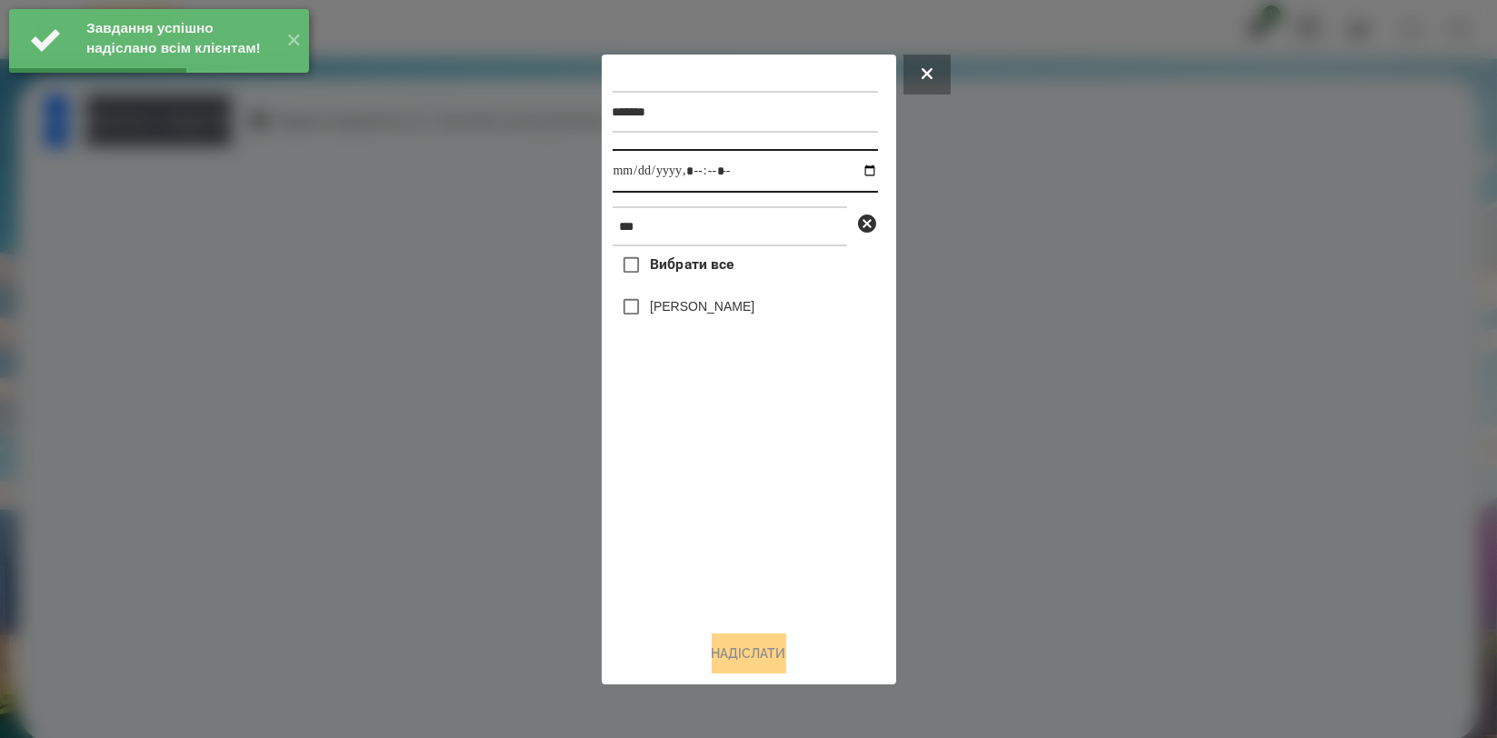
click at [853, 168] on input "datetime-local" at bounding box center [745, 171] width 265 height 44
type input "**********"
click at [766, 524] on div "Вибрати все [PERSON_NAME]" at bounding box center [745, 430] width 265 height 369
click at [736, 310] on label "[PERSON_NAME]" at bounding box center [702, 306] width 105 height 18
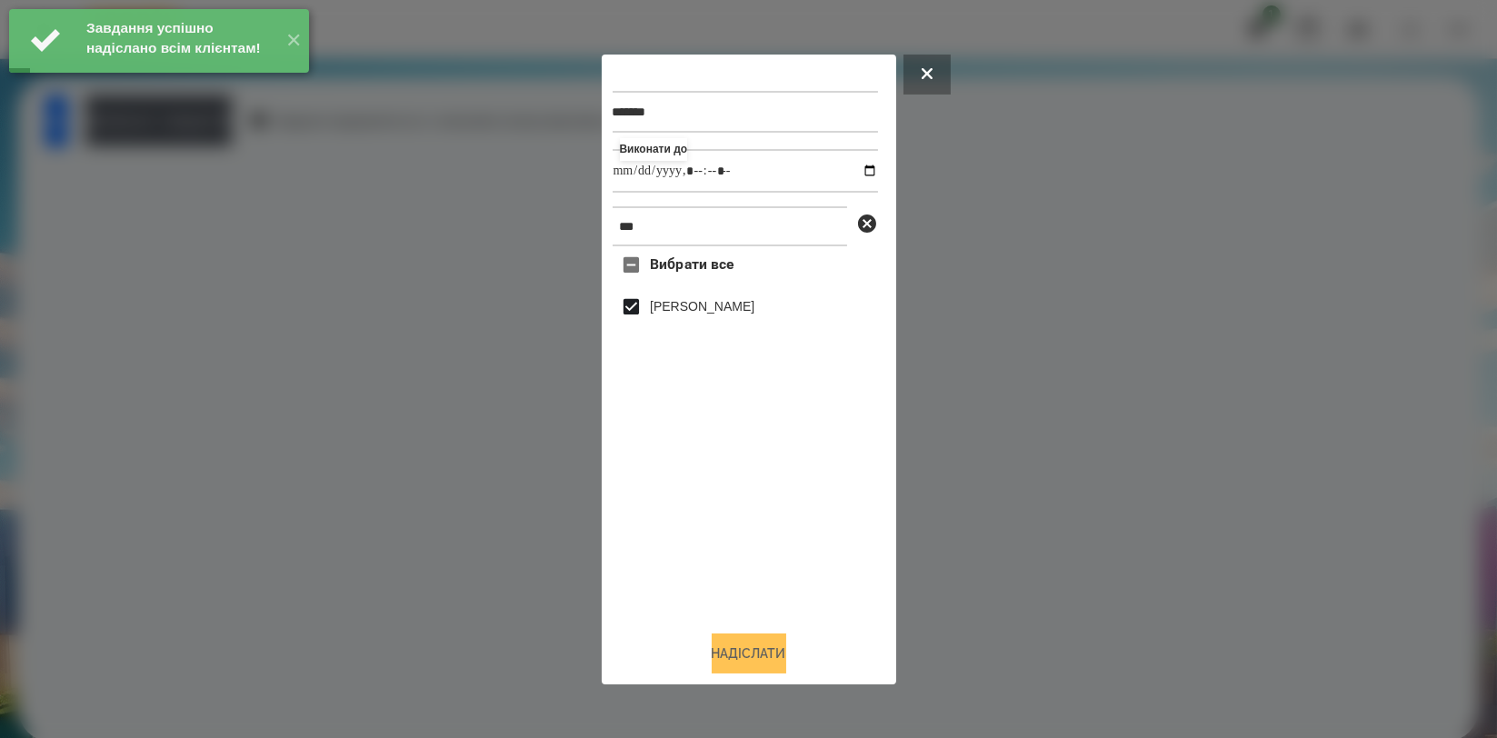
click at [761, 653] on button "Надіслати" at bounding box center [749, 653] width 75 height 40
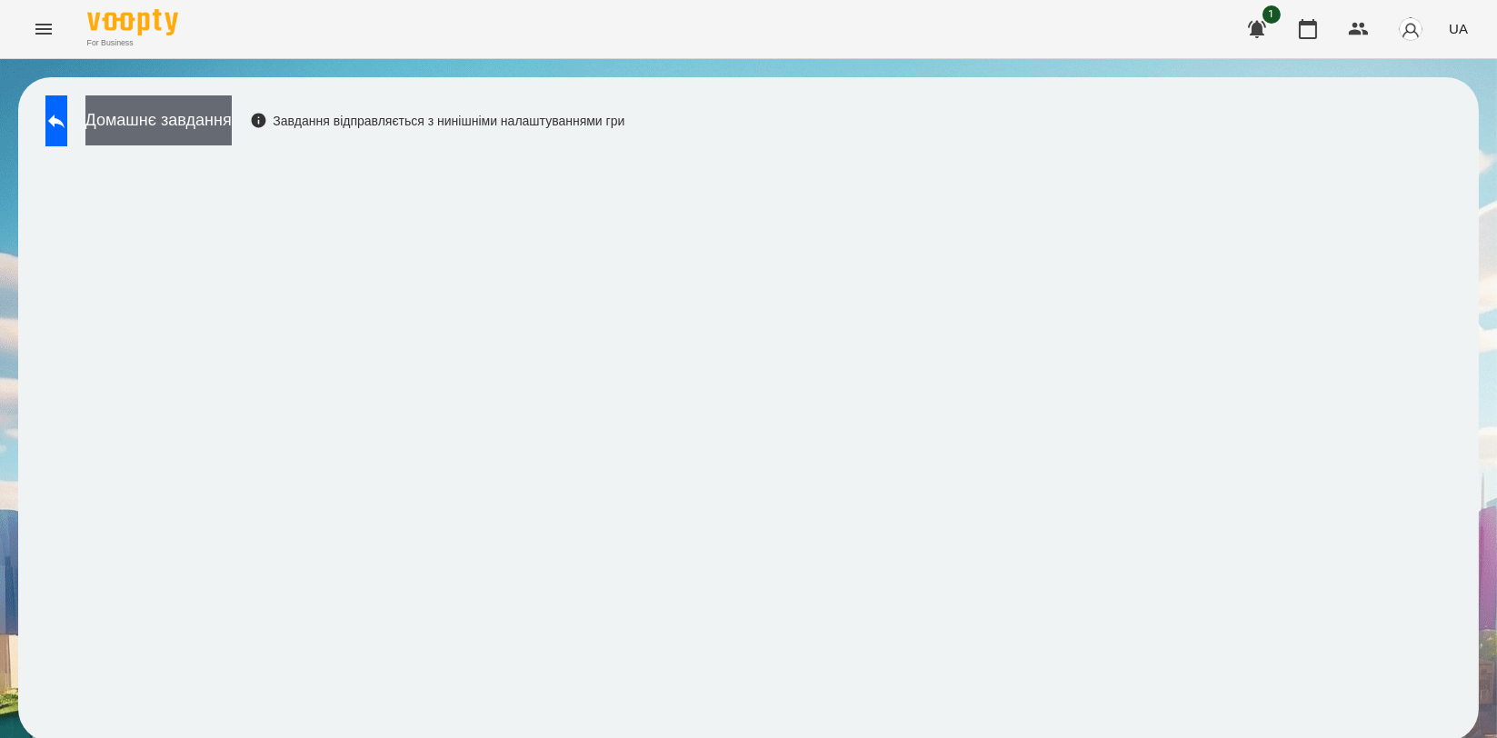
click at [224, 141] on button "Домашнє завдання" at bounding box center [158, 120] width 146 height 50
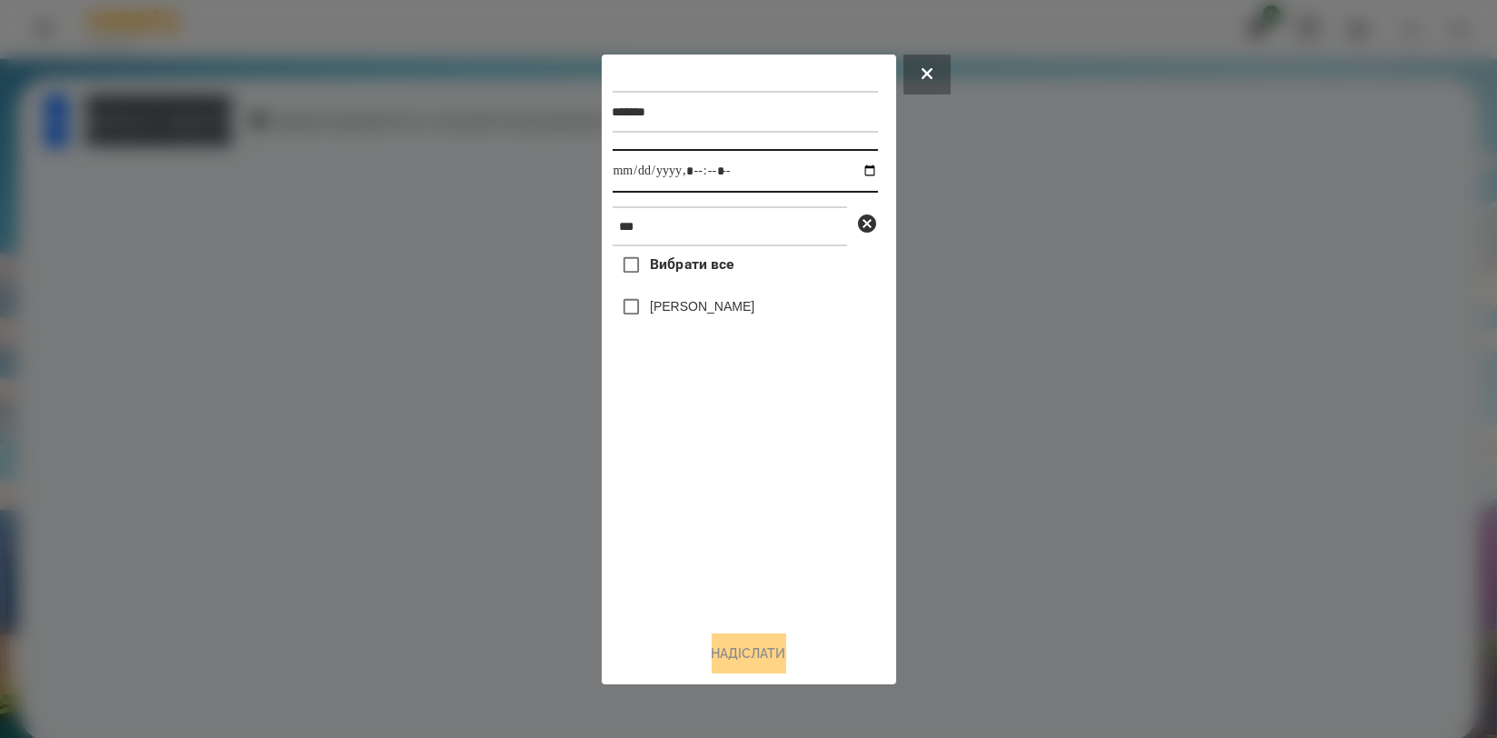
click at [852, 172] on input "datetime-local" at bounding box center [745, 171] width 265 height 44
type input "**********"
drag, startPoint x: 774, startPoint y: 558, endPoint x: 736, endPoint y: 383, distance: 179.5
click at [773, 557] on div "Вибрати все [PERSON_NAME]" at bounding box center [745, 430] width 265 height 369
click at [722, 294] on div "[PERSON_NAME]" at bounding box center [745, 307] width 265 height 38
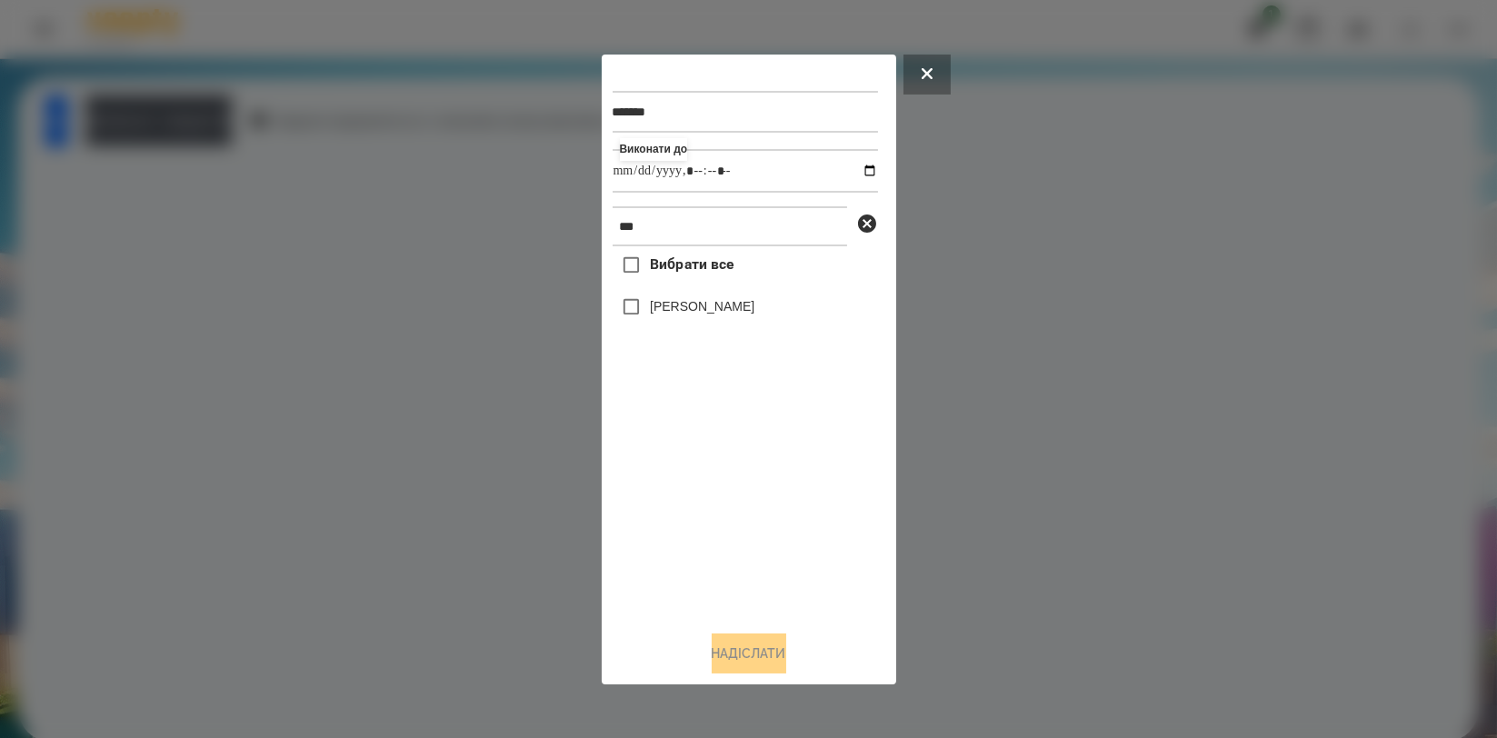
click at [721, 300] on label "[PERSON_NAME]" at bounding box center [702, 306] width 105 height 18
click at [748, 651] on button "Надіслати" at bounding box center [749, 653] width 75 height 40
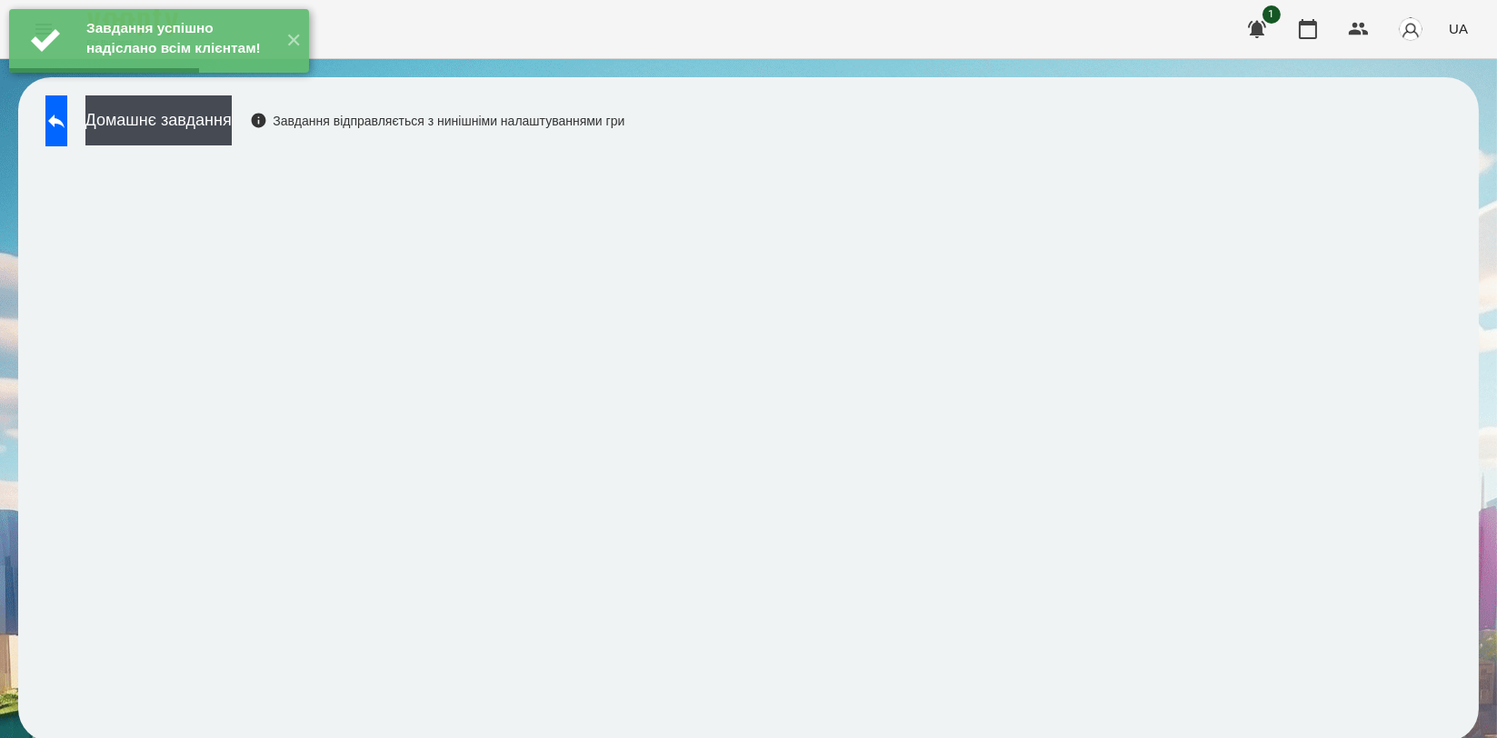
click at [258, 151] on div "Домашнє завдання Завдання відправляється з нинішніми налаштуваннями гри" at bounding box center [330, 125] width 588 height 60
click at [232, 133] on button "Домашнє завдання" at bounding box center [158, 120] width 146 height 50
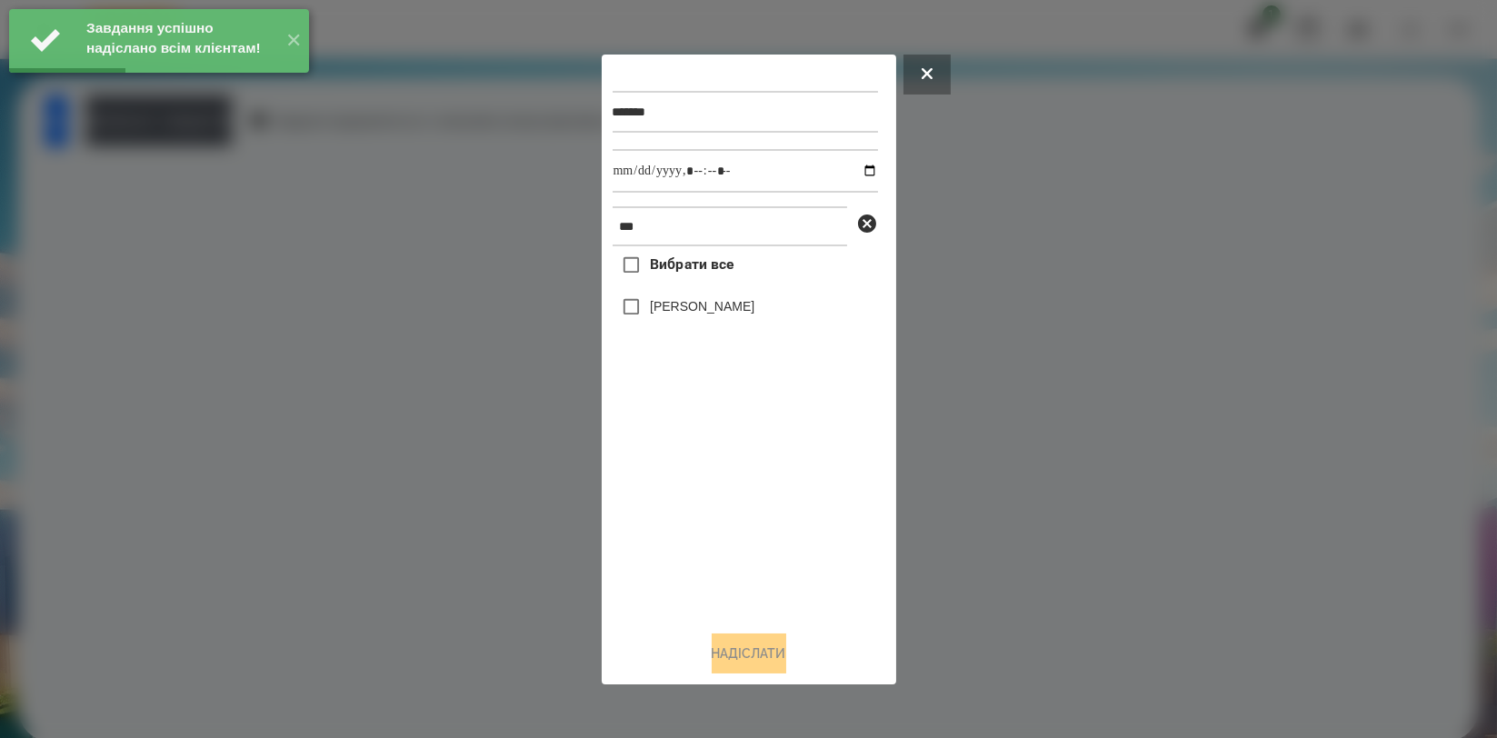
click at [224, 191] on div at bounding box center [748, 369] width 1497 height 738
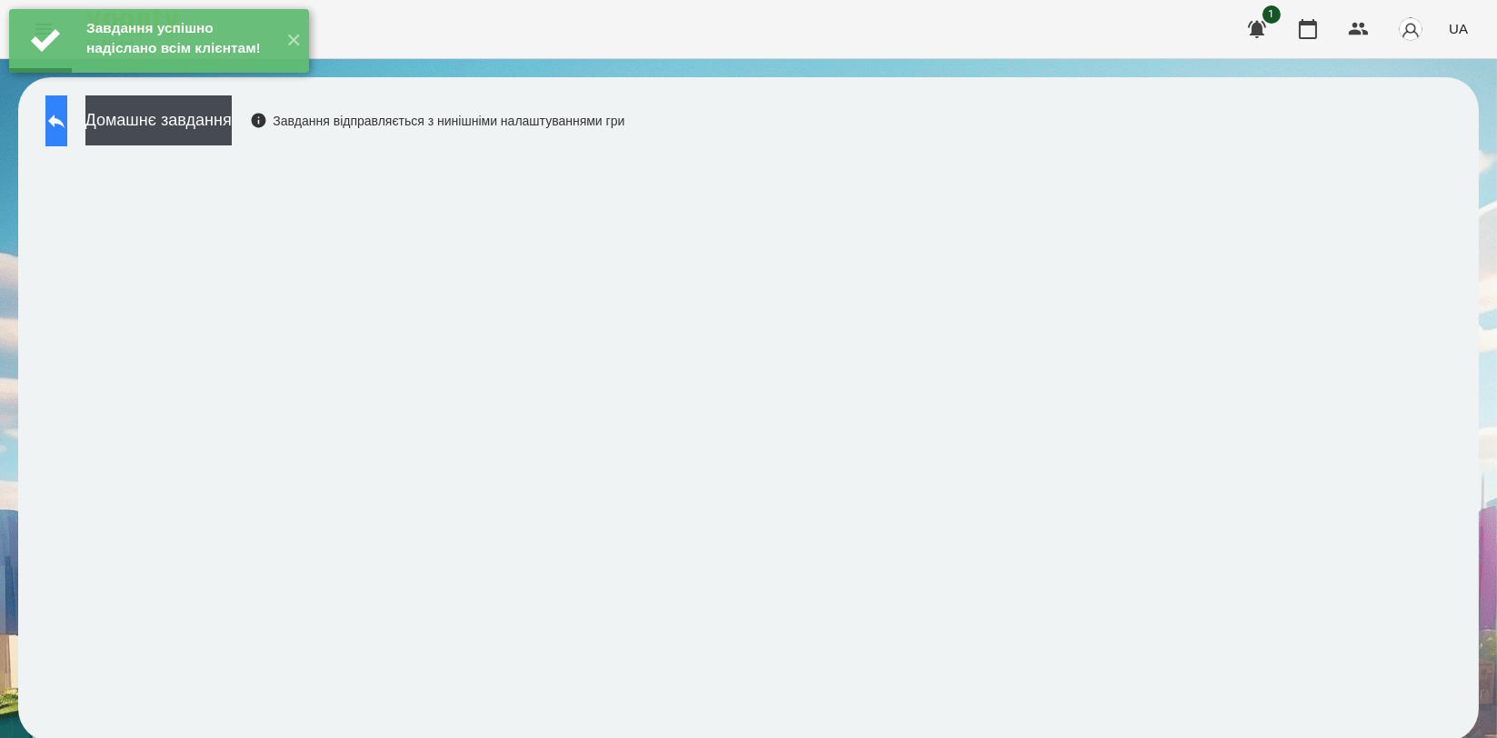
click at [67, 123] on button at bounding box center [56, 120] width 22 height 51
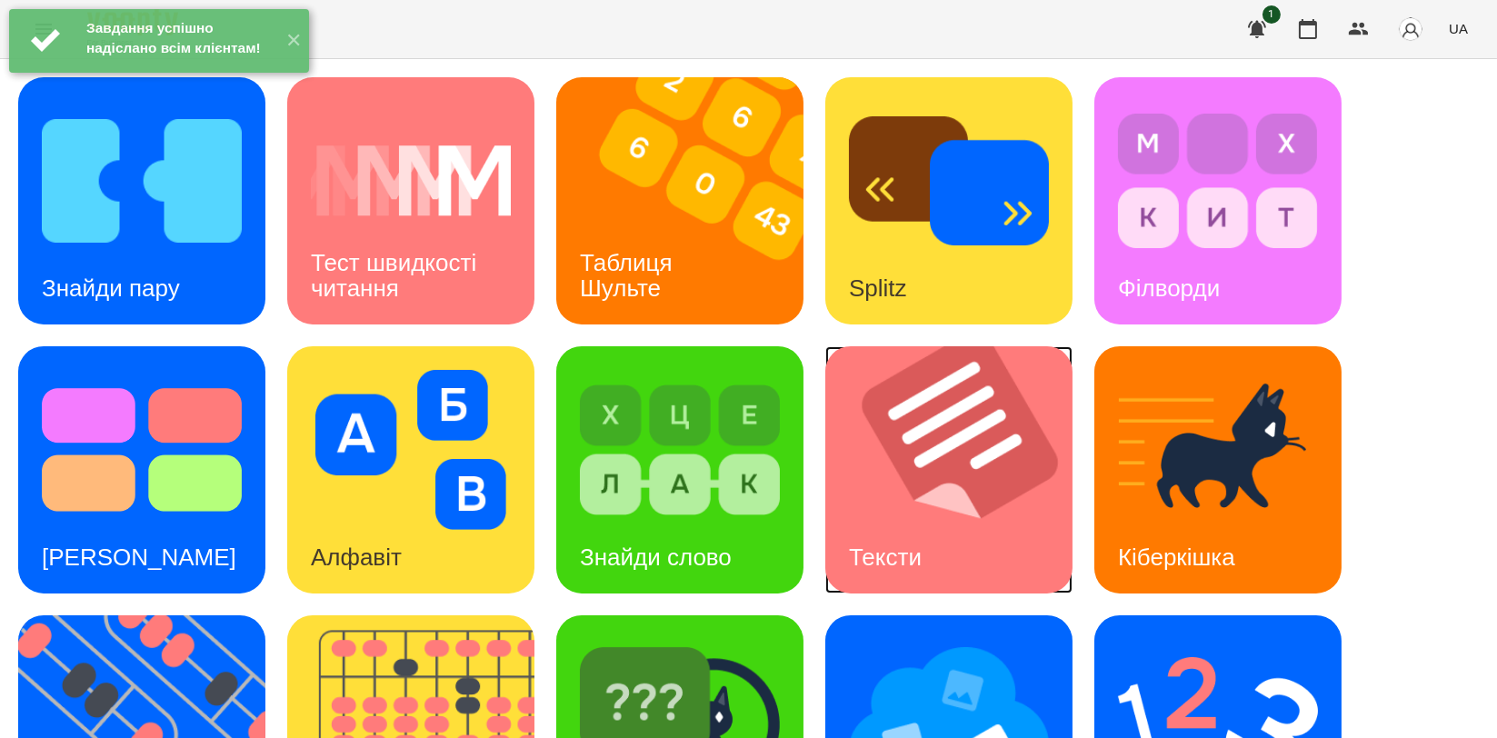
click at [874, 436] on img at bounding box center [960, 469] width 270 height 247
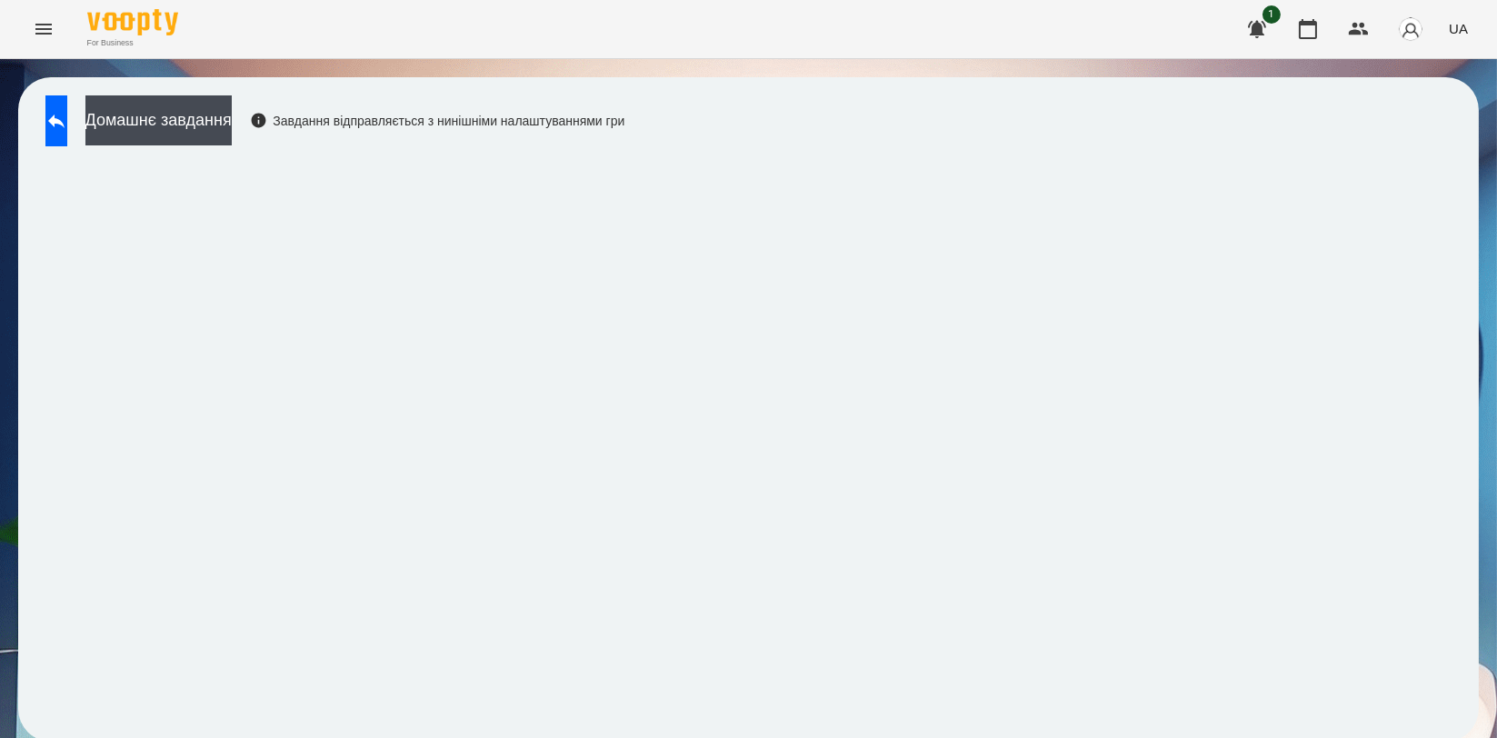
scroll to position [3, 0]
click at [232, 113] on button "Домашнє завдання" at bounding box center [158, 120] width 146 height 50
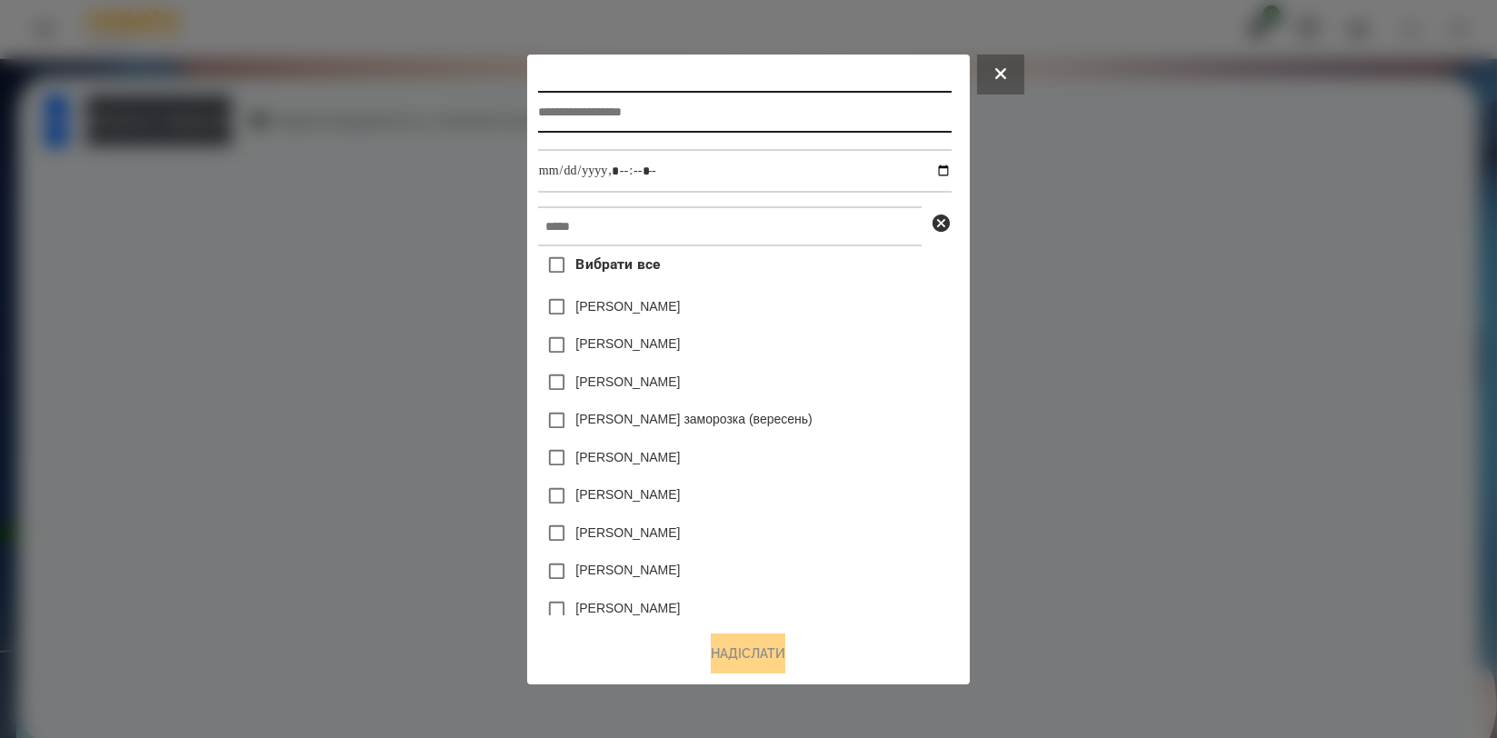
click at [565, 95] on input "text" at bounding box center [745, 112] width 414 height 42
type input "*****"
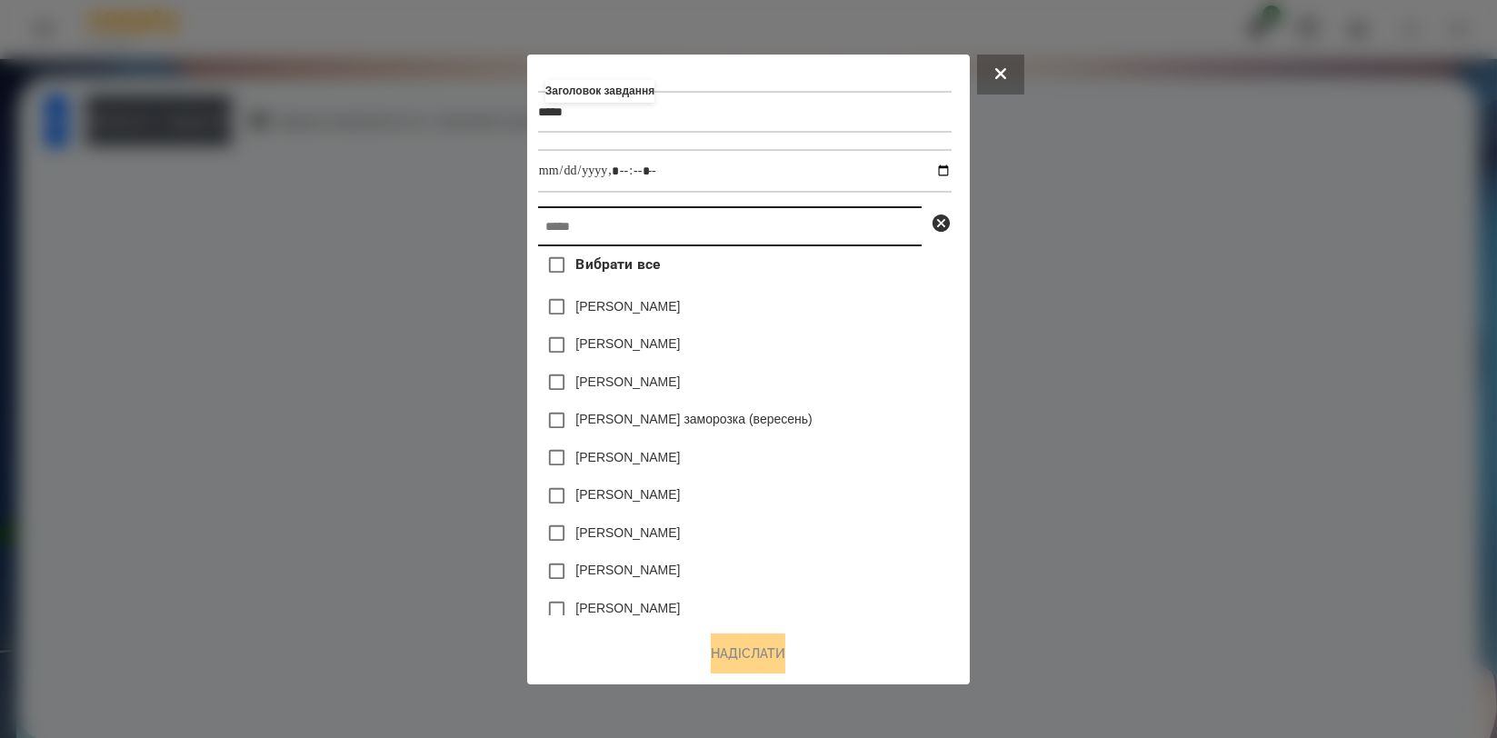
click at [606, 232] on input "text" at bounding box center [730, 226] width 384 height 40
click at [1019, 81] on button at bounding box center [1000, 75] width 47 height 40
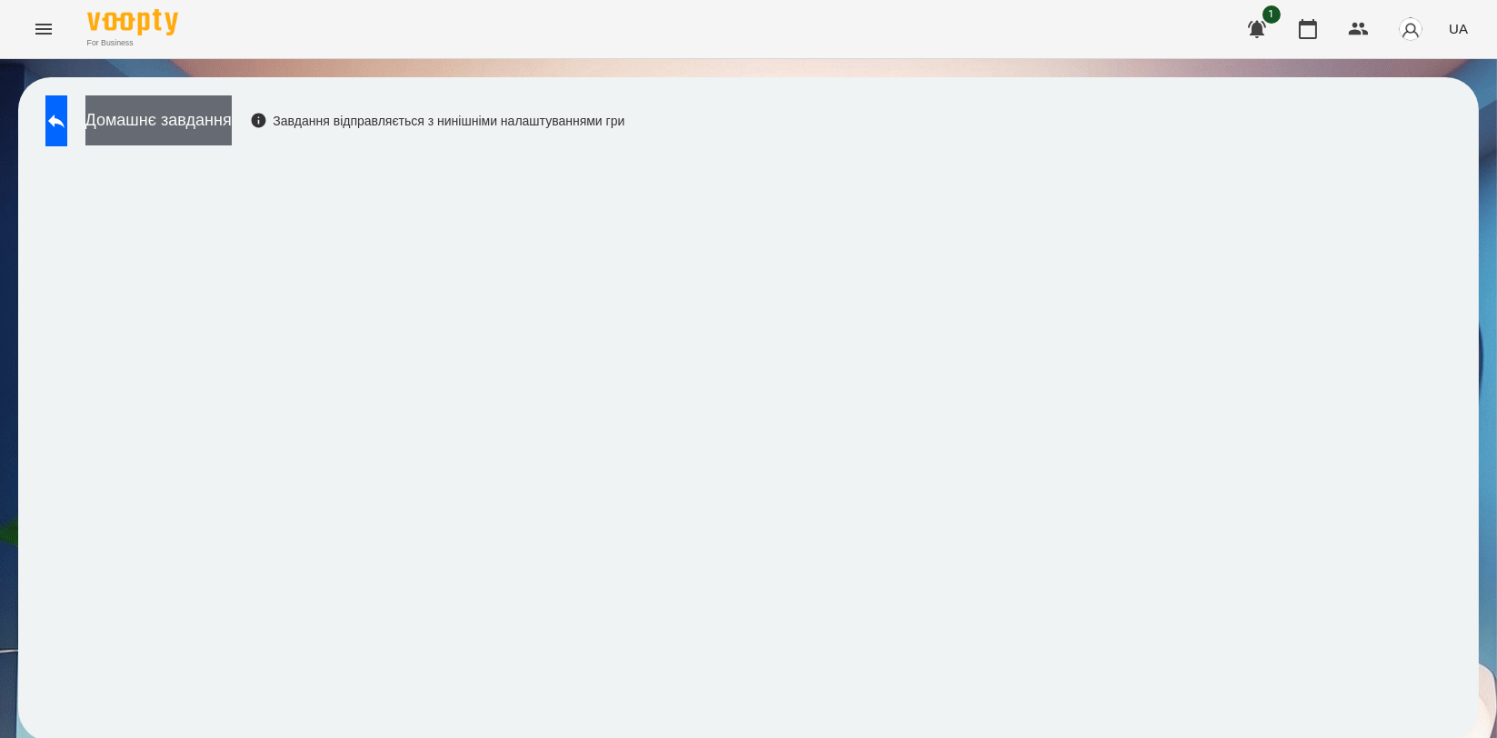
click at [204, 102] on button "Домашнє завдання" at bounding box center [158, 120] width 146 height 50
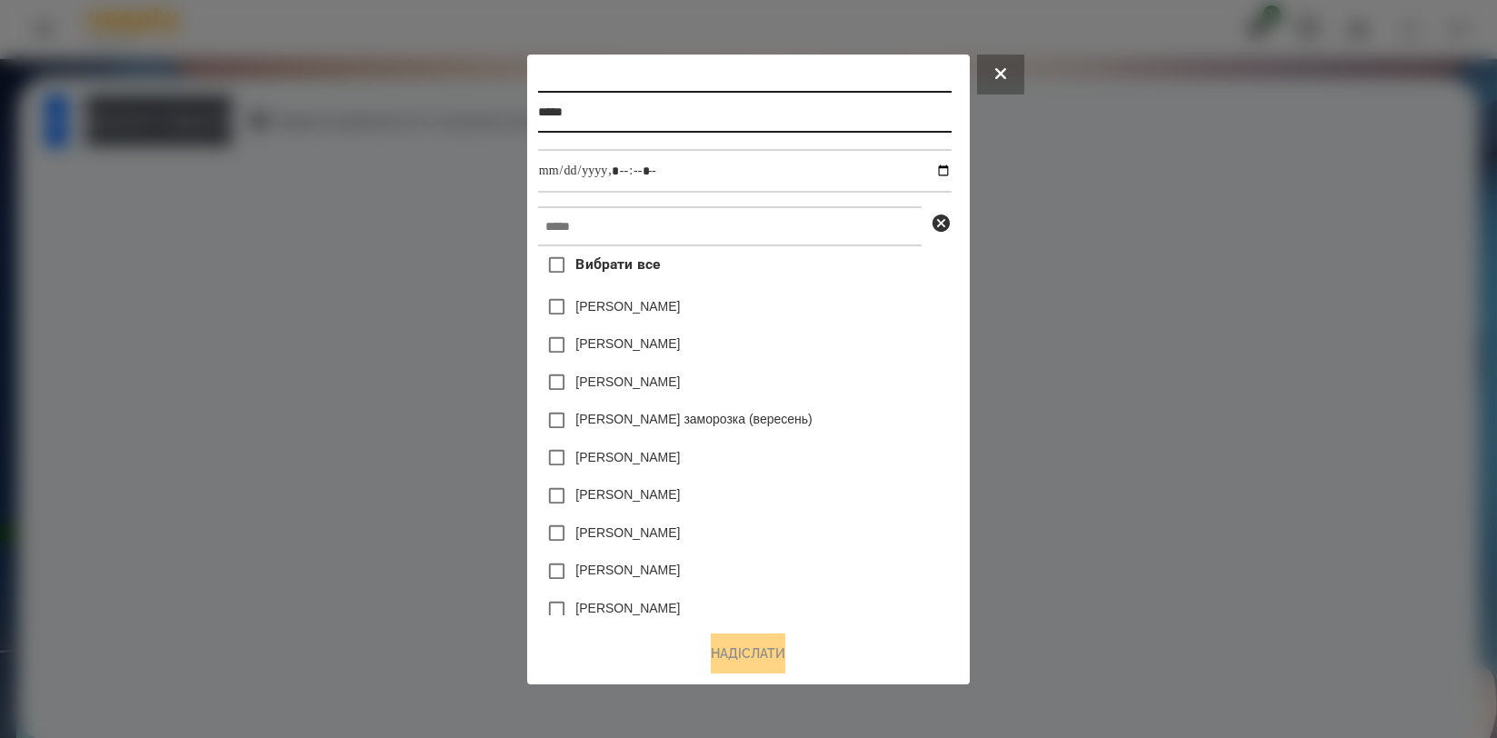
click at [683, 127] on input "*****" at bounding box center [745, 112] width 414 height 42
type input "**********"
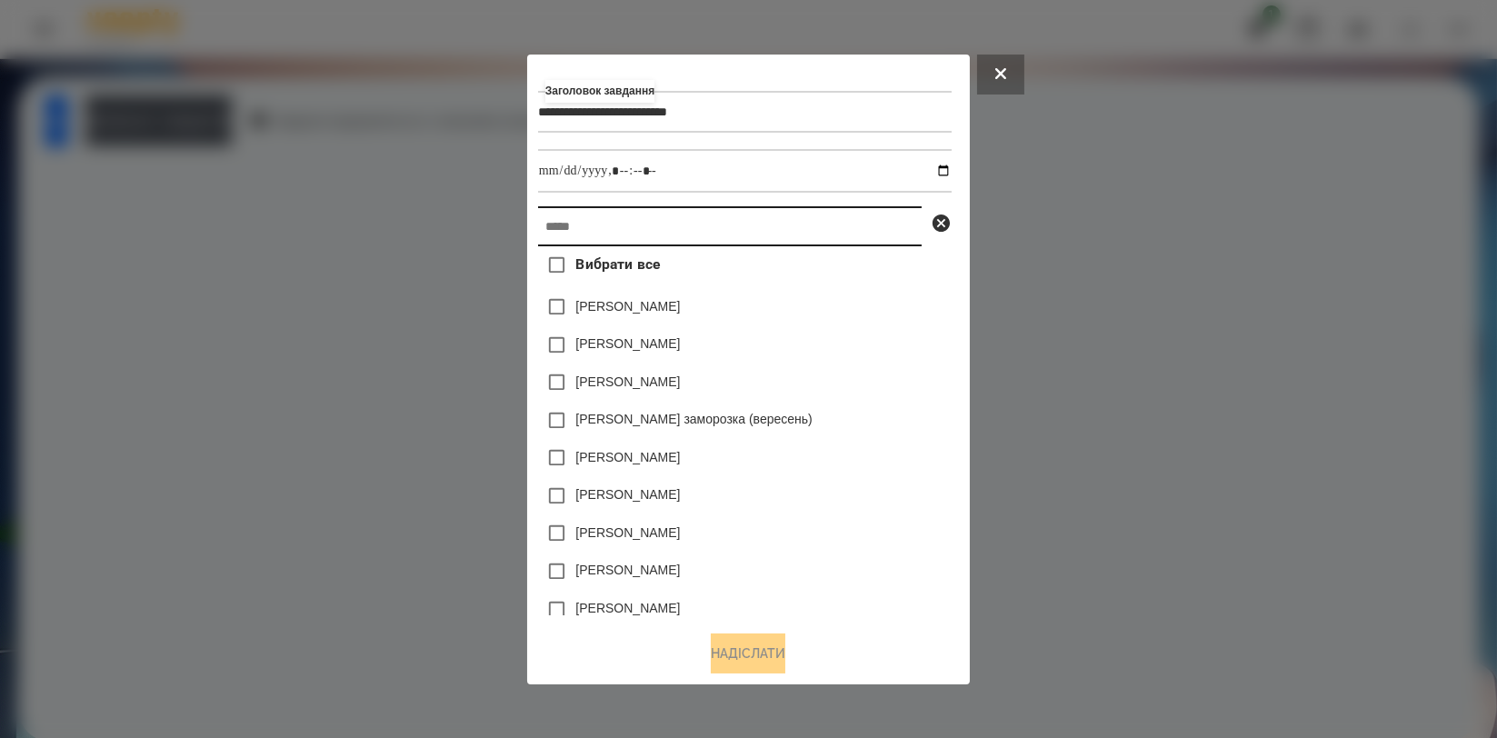
click at [700, 216] on input "text" at bounding box center [730, 226] width 384 height 40
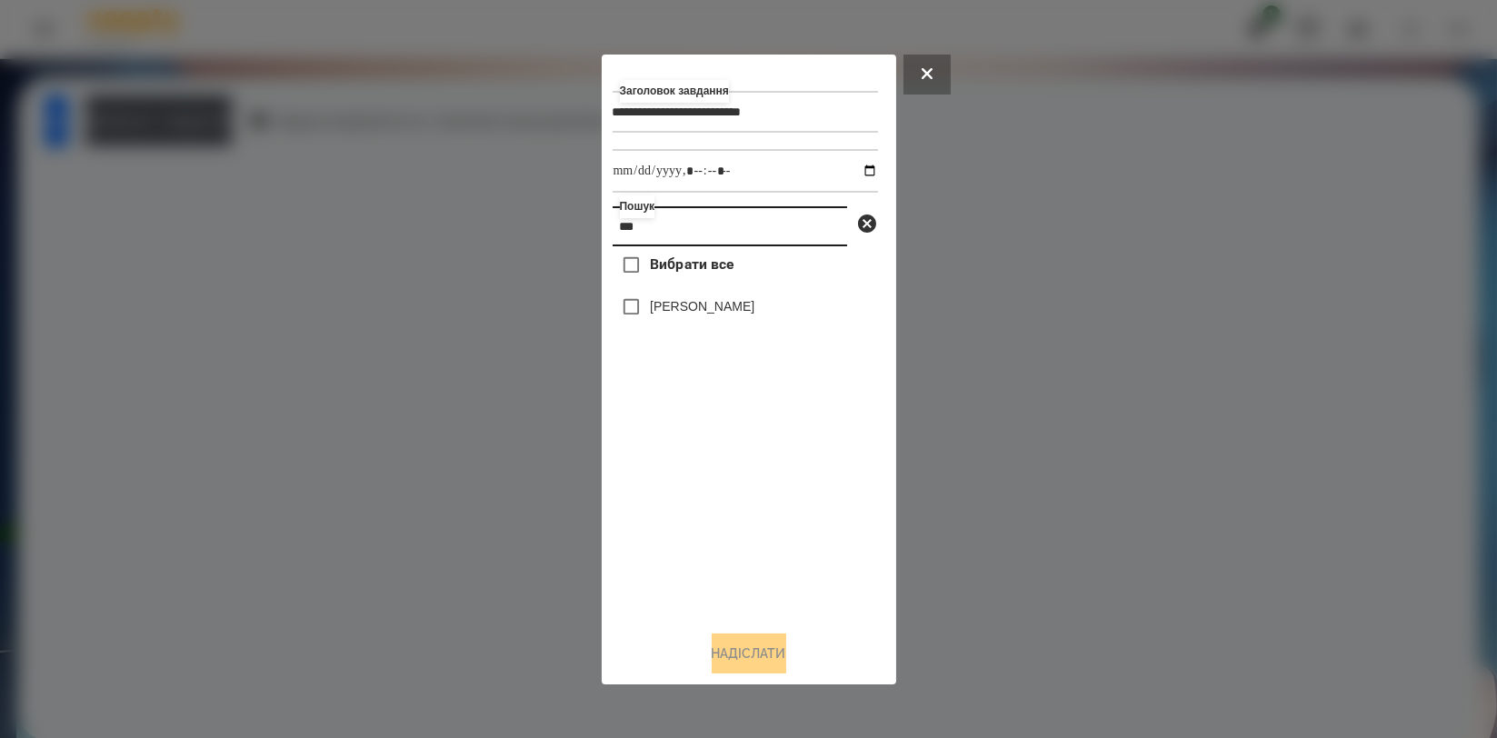
type input "***"
click at [713, 311] on label "[PERSON_NAME]" at bounding box center [702, 306] width 105 height 18
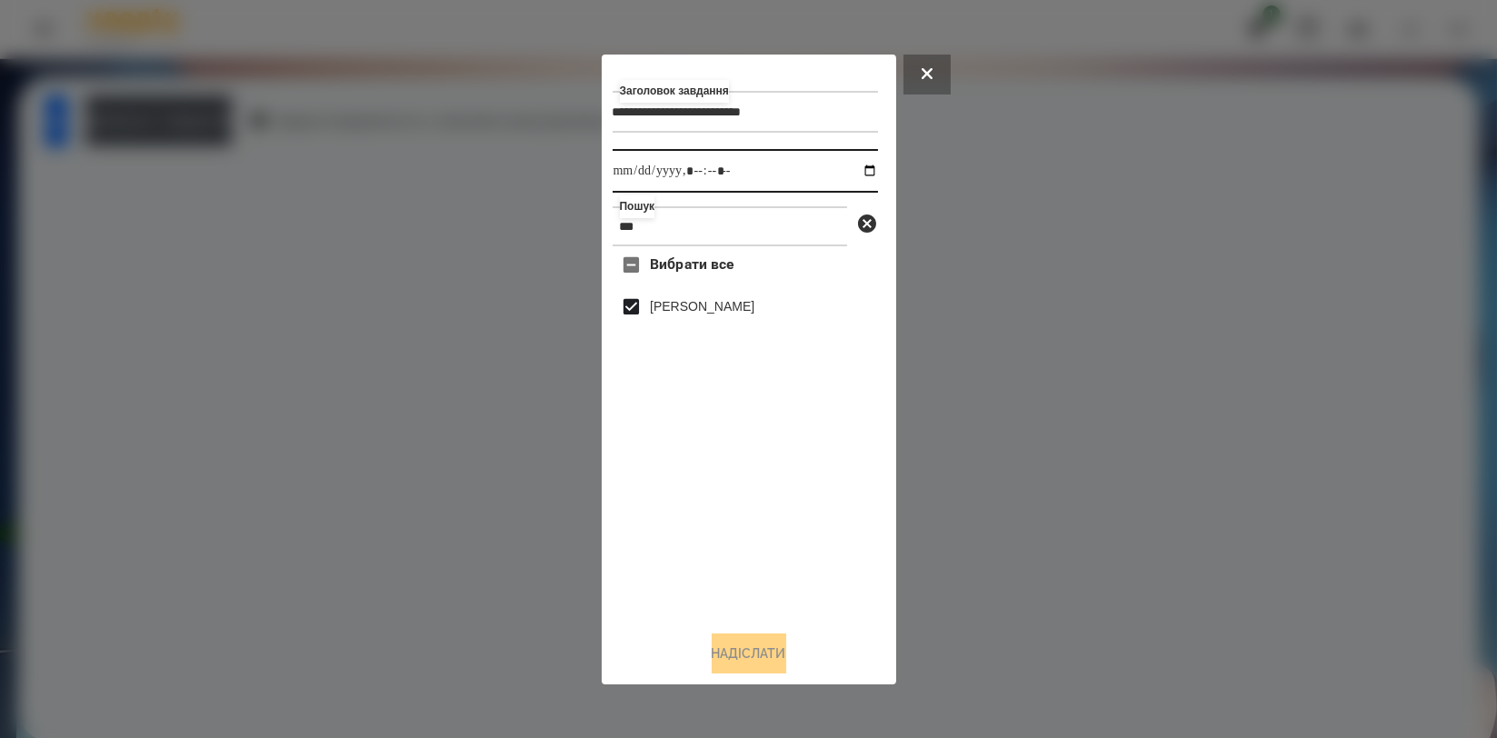
click at [856, 171] on input "datetime-local" at bounding box center [745, 171] width 265 height 44
type input "**********"
drag, startPoint x: 830, startPoint y: 478, endPoint x: 824, endPoint y: 487, distance: 10.6
click at [830, 478] on div "Вибрати все [PERSON_NAME]" at bounding box center [745, 430] width 265 height 369
click at [747, 668] on button "Надіслати" at bounding box center [749, 653] width 75 height 40
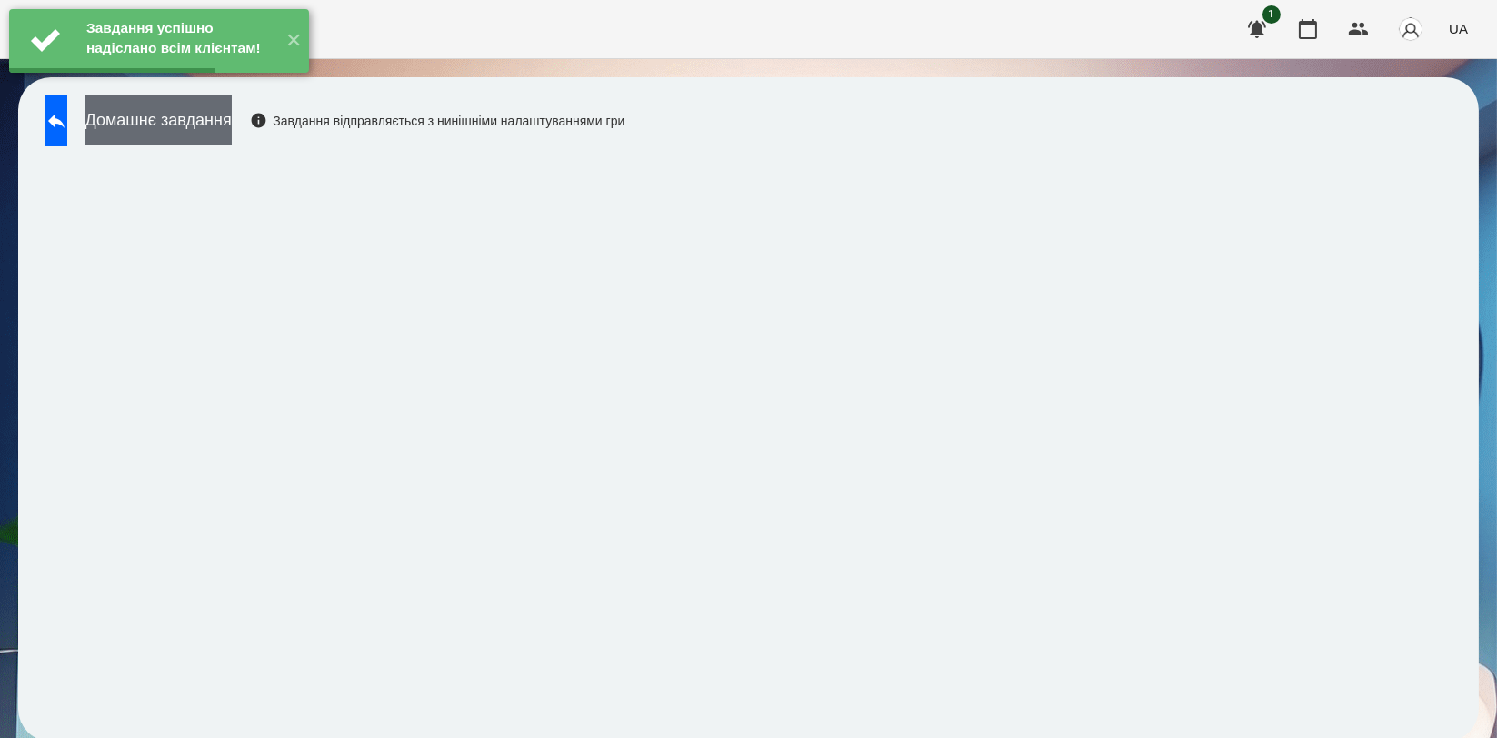
click at [232, 110] on button "Домашнє завдання" at bounding box center [158, 120] width 146 height 50
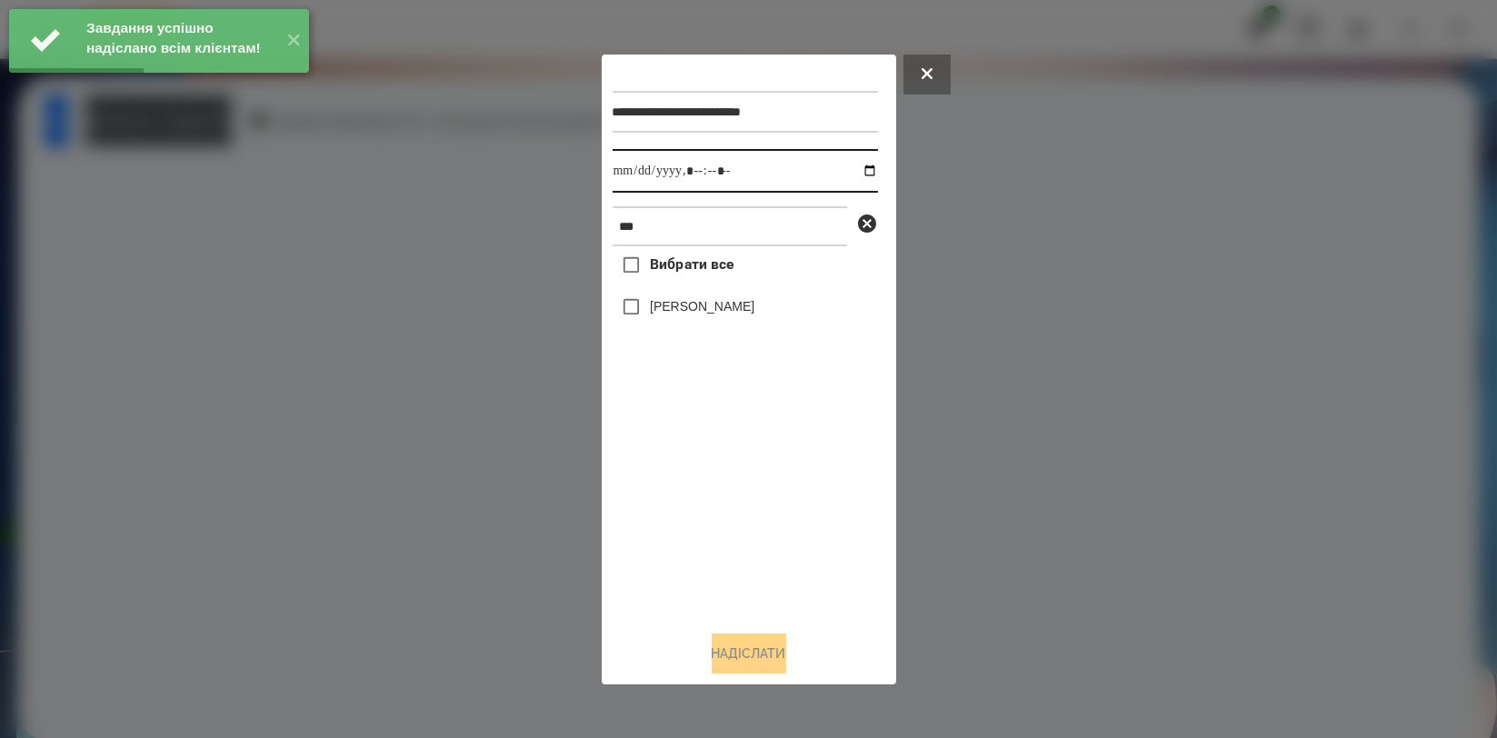
click at [859, 170] on input "datetime-local" at bounding box center [745, 171] width 265 height 44
type input "**********"
click at [663, 533] on div "Вибрати все [PERSON_NAME]" at bounding box center [745, 430] width 265 height 369
click at [493, 399] on div at bounding box center [748, 369] width 1497 height 738
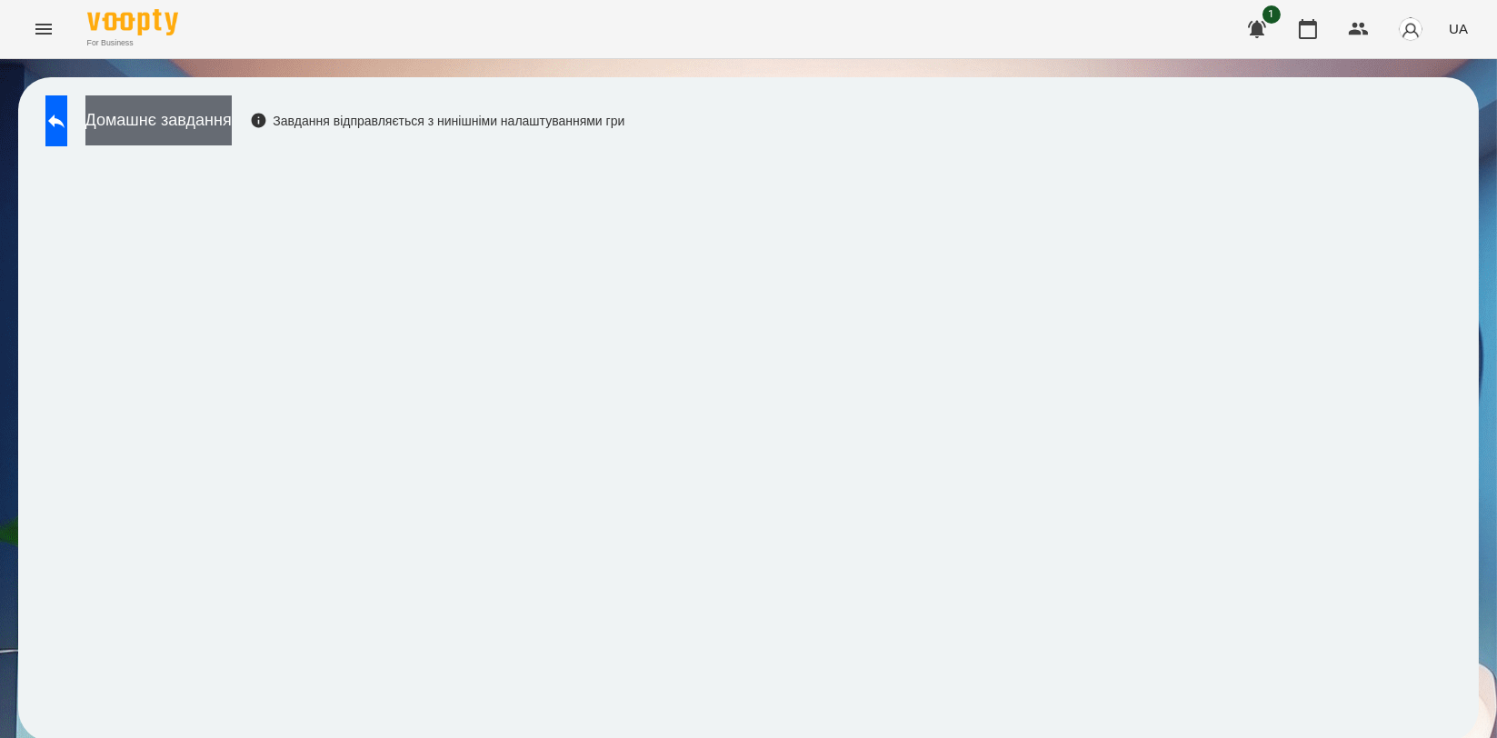
click at [232, 106] on button "Домашнє завдання" at bounding box center [158, 120] width 146 height 50
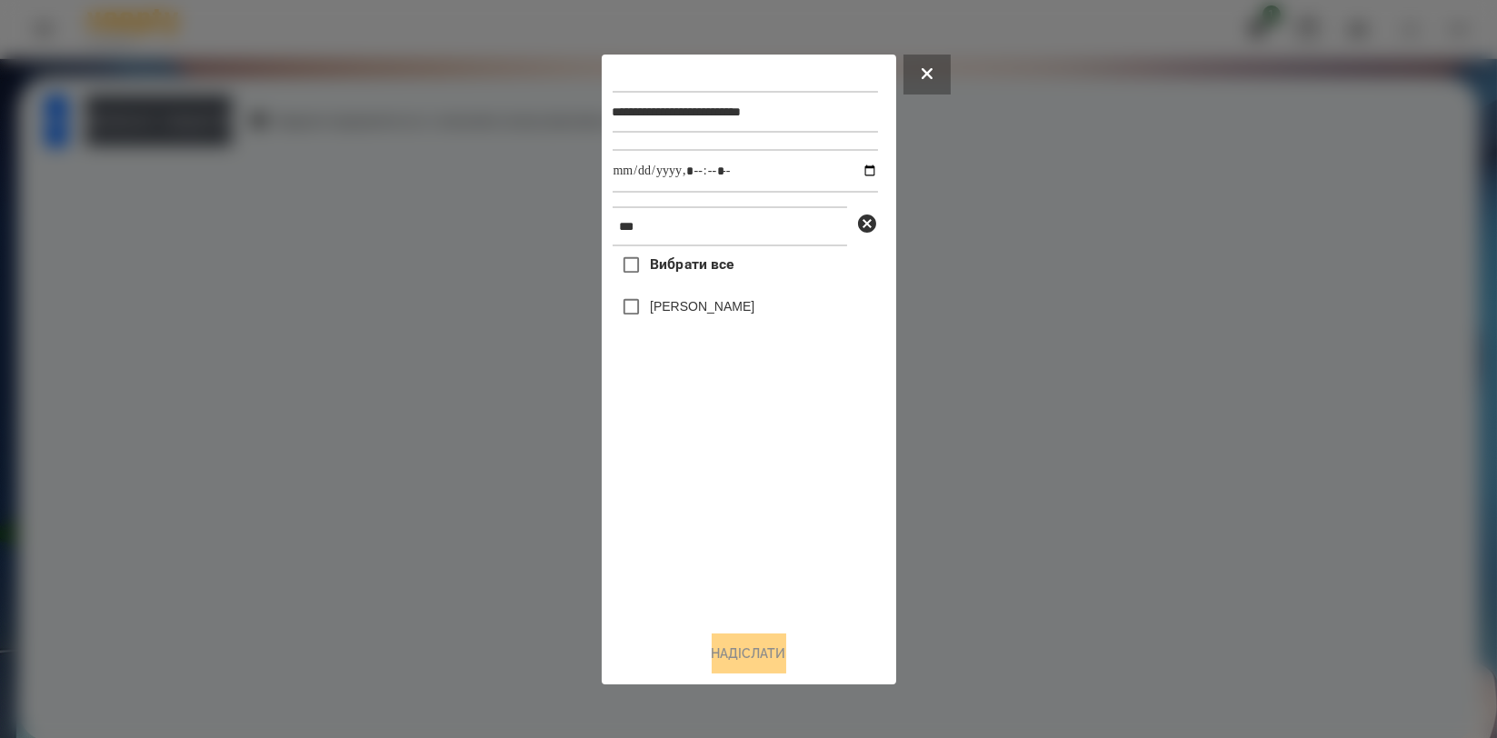
click at [709, 296] on div "[PERSON_NAME]" at bounding box center [745, 307] width 265 height 38
click at [708, 305] on label "[PERSON_NAME]" at bounding box center [702, 306] width 105 height 18
click at [751, 653] on button "Надіслати" at bounding box center [749, 653] width 75 height 40
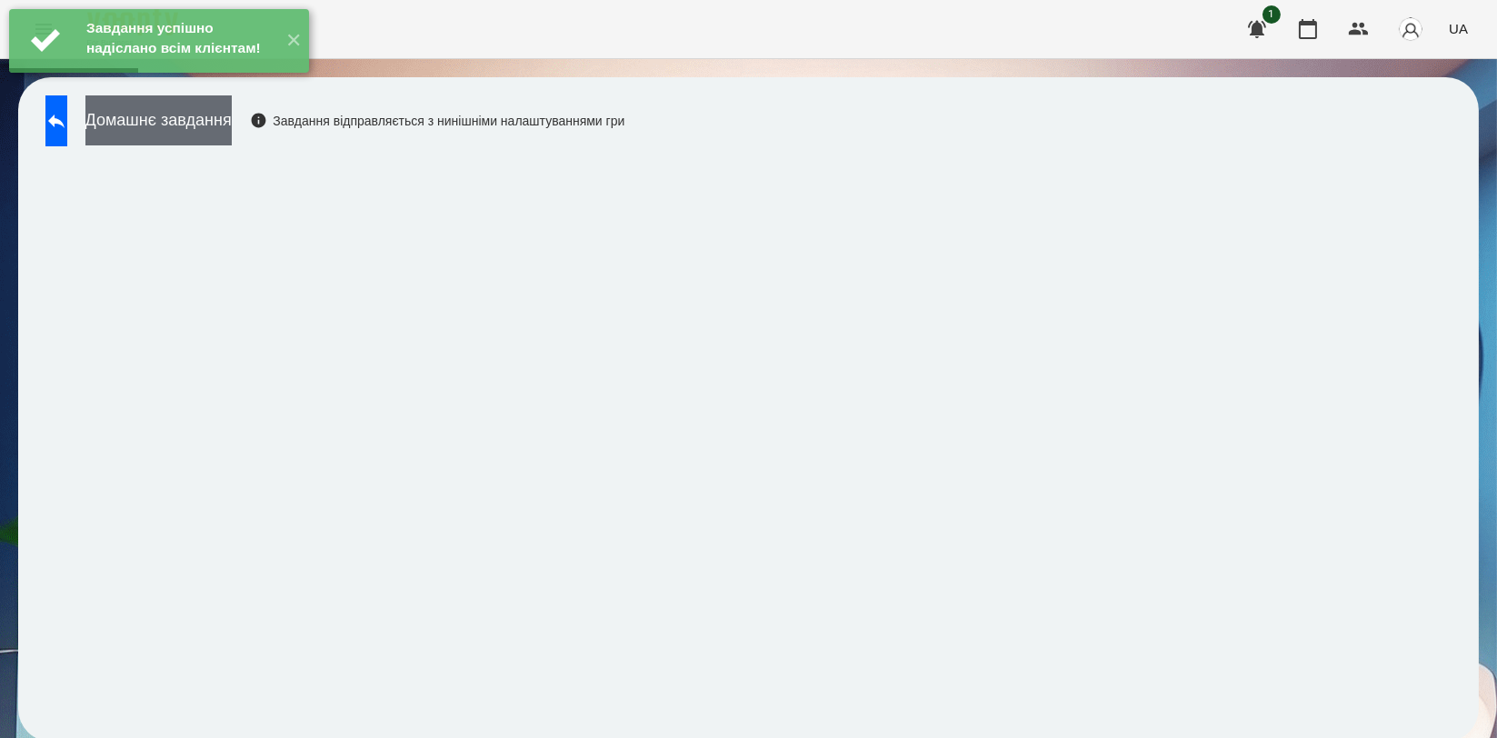
click at [232, 128] on button "Домашнє завдання" at bounding box center [158, 120] width 146 height 50
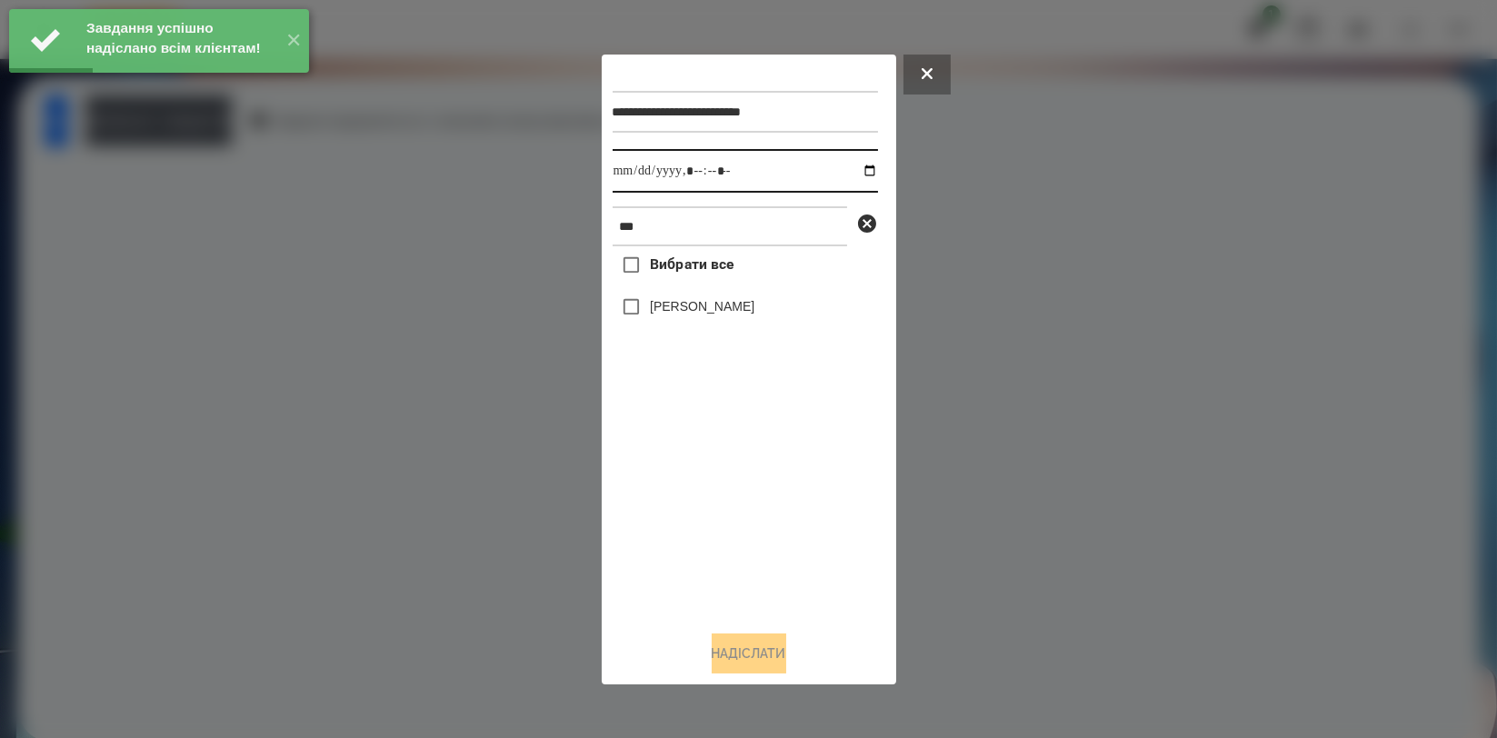
click at [852, 171] on input "datetime-local" at bounding box center [745, 171] width 265 height 44
type input "**********"
click at [690, 501] on div "Вибрати все [PERSON_NAME]" at bounding box center [745, 430] width 265 height 369
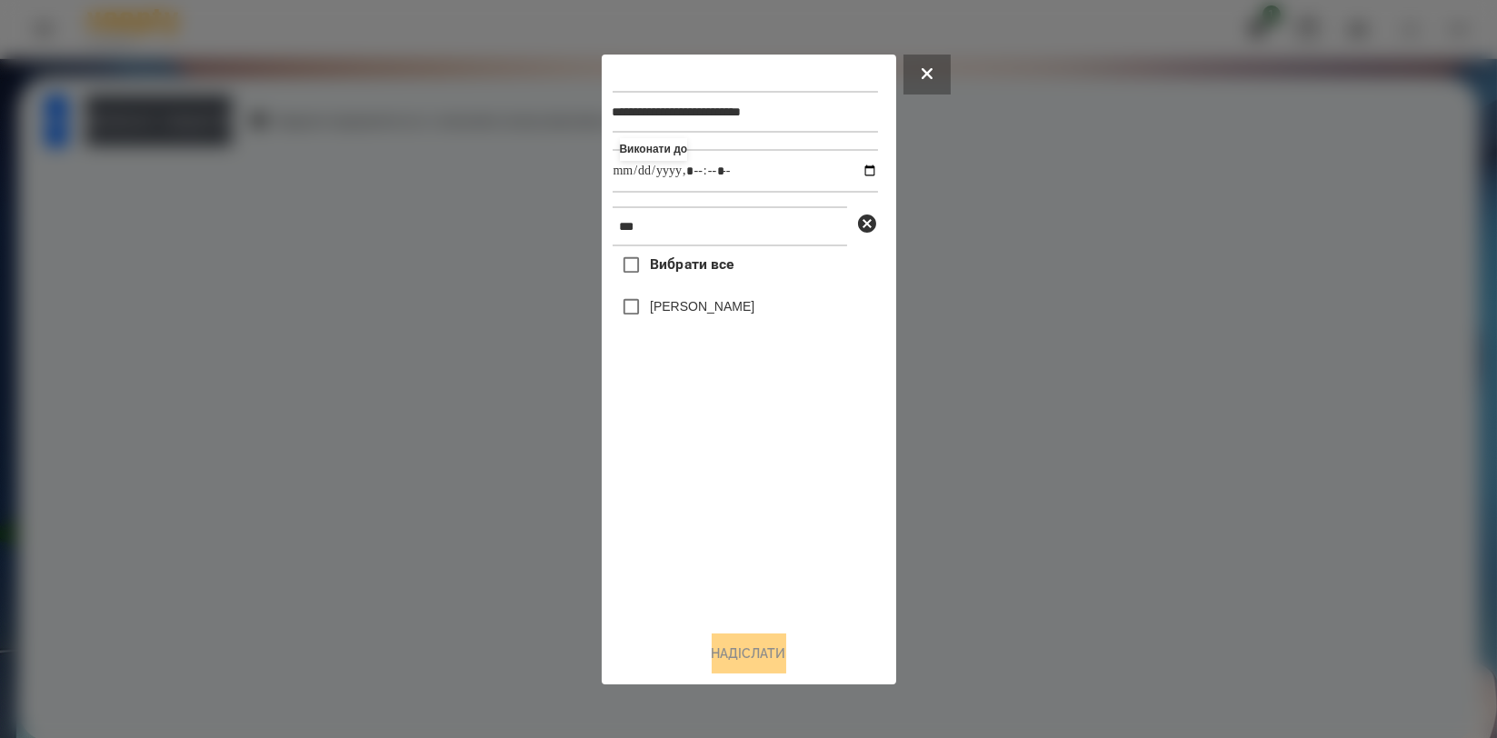
click at [710, 307] on label "[PERSON_NAME]" at bounding box center [702, 306] width 105 height 18
click at [731, 659] on button "Надіслати" at bounding box center [749, 653] width 75 height 40
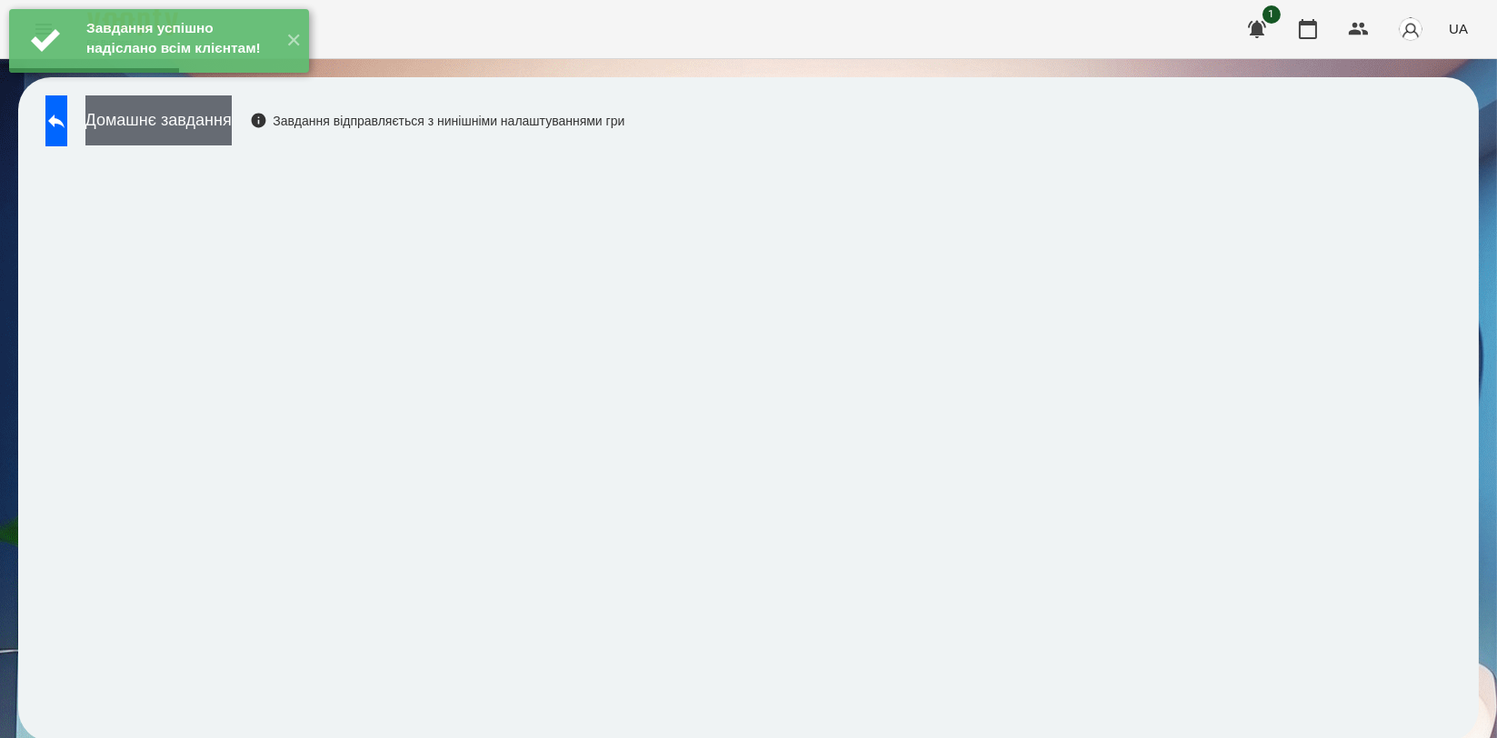
click at [232, 121] on button "Домашнє завдання" at bounding box center [158, 120] width 146 height 50
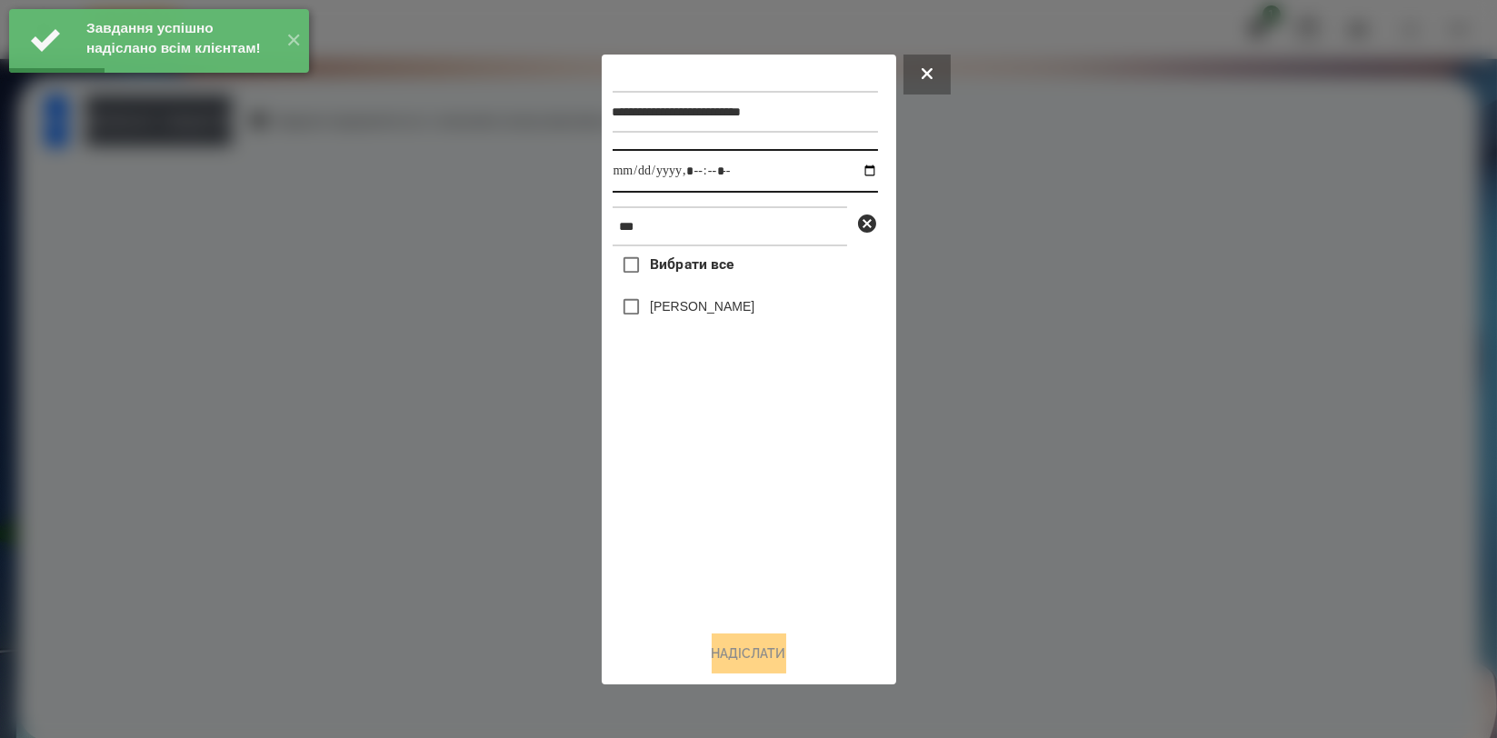
click at [848, 165] on input "datetime-local" at bounding box center [745, 171] width 265 height 44
type input "**********"
click at [707, 507] on div "Вибрати все [PERSON_NAME]" at bounding box center [745, 430] width 265 height 369
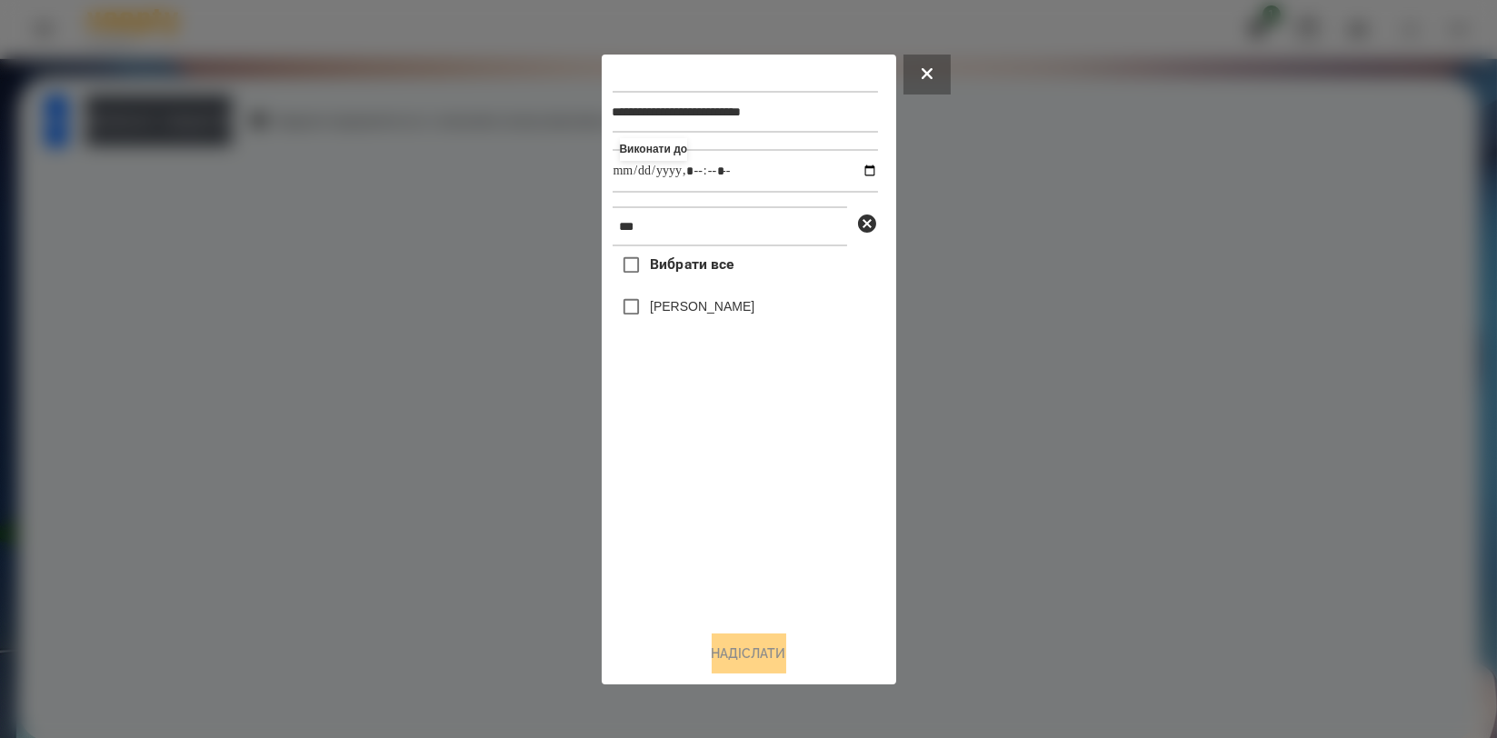
click at [698, 315] on label "[PERSON_NAME]" at bounding box center [702, 306] width 105 height 18
click at [763, 664] on button "Надіслати" at bounding box center [749, 653] width 75 height 40
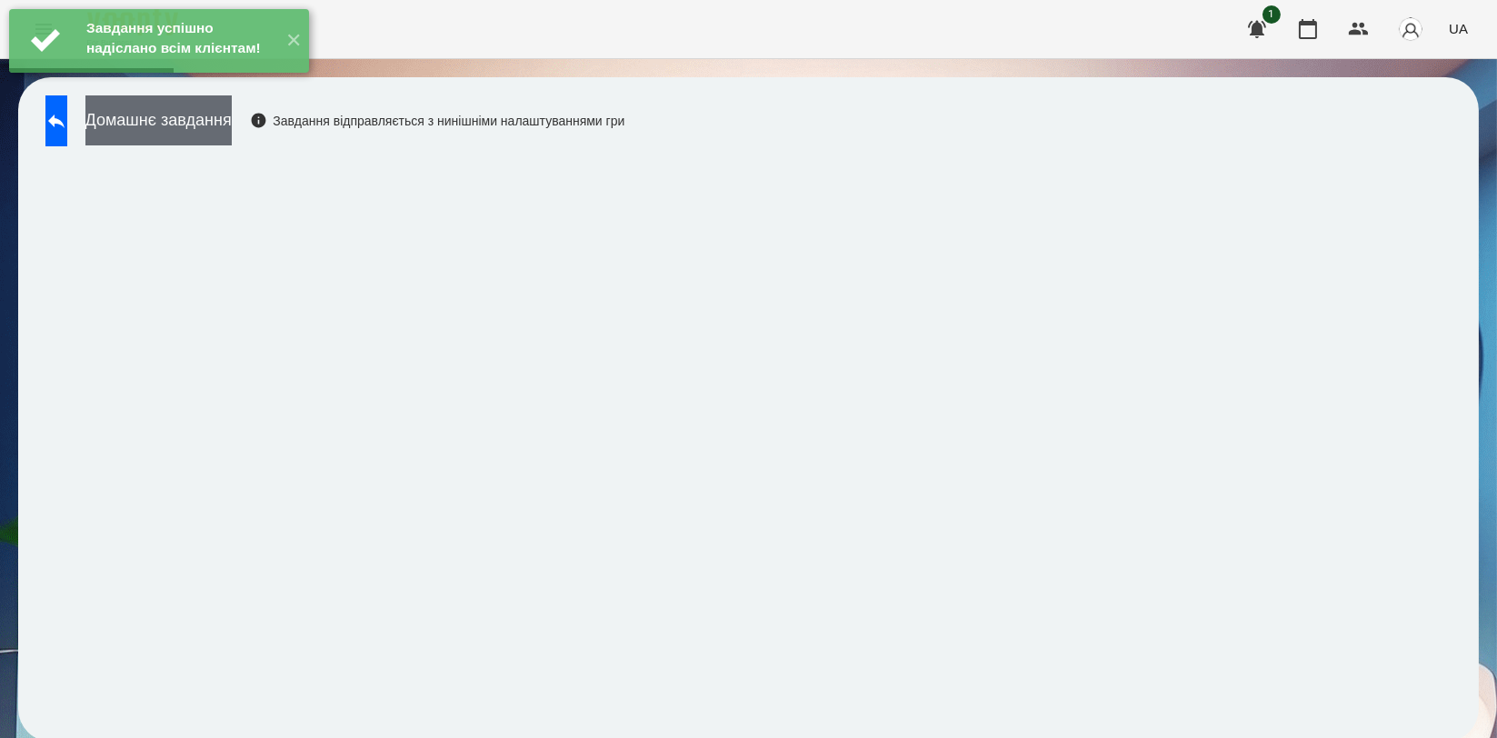
click at [232, 115] on button "Домашнє завдання" at bounding box center [158, 120] width 146 height 50
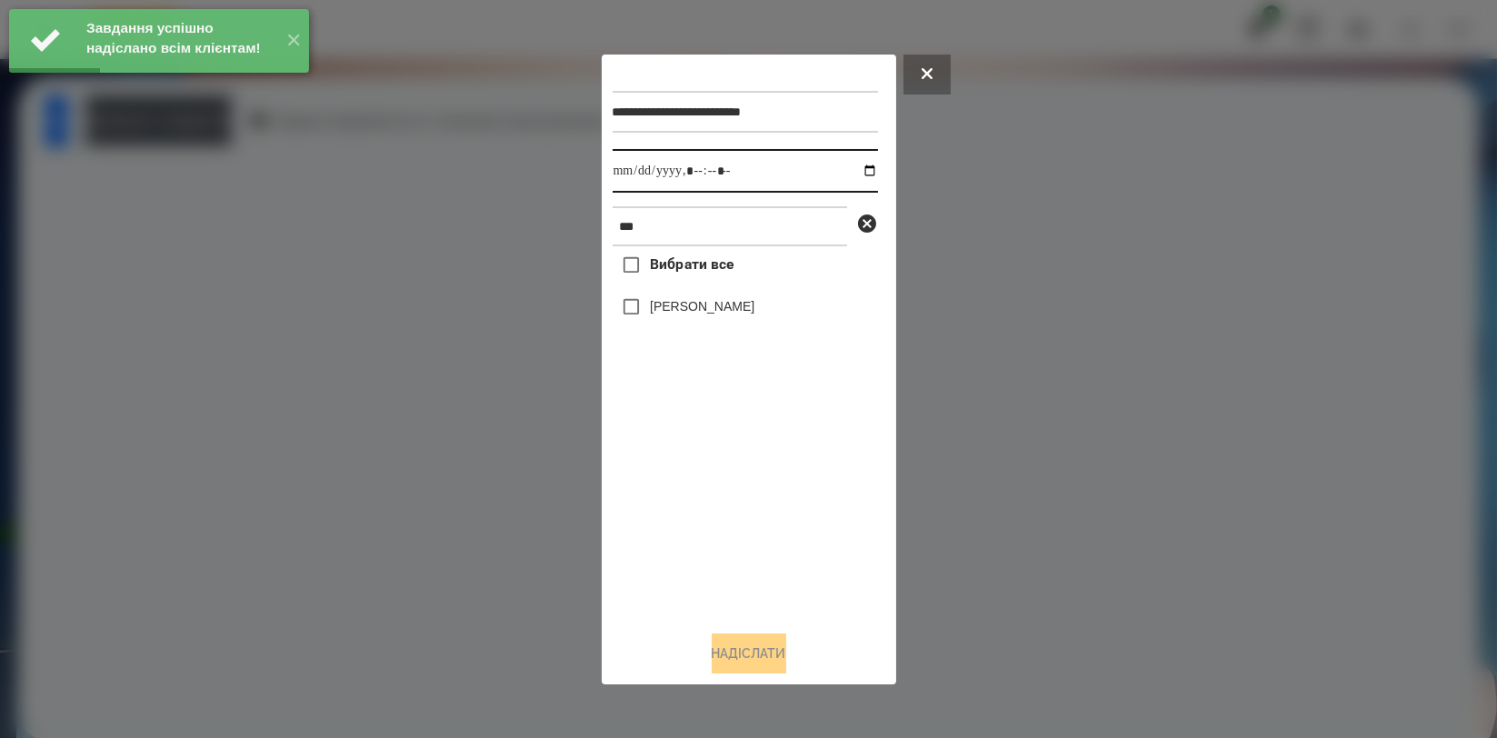
click at [858, 172] on input "datetime-local" at bounding box center [745, 171] width 265 height 44
type input "**********"
click at [739, 489] on div "Вибрати все [PERSON_NAME]" at bounding box center [745, 430] width 265 height 369
click at [727, 315] on label "[PERSON_NAME]" at bounding box center [702, 306] width 105 height 18
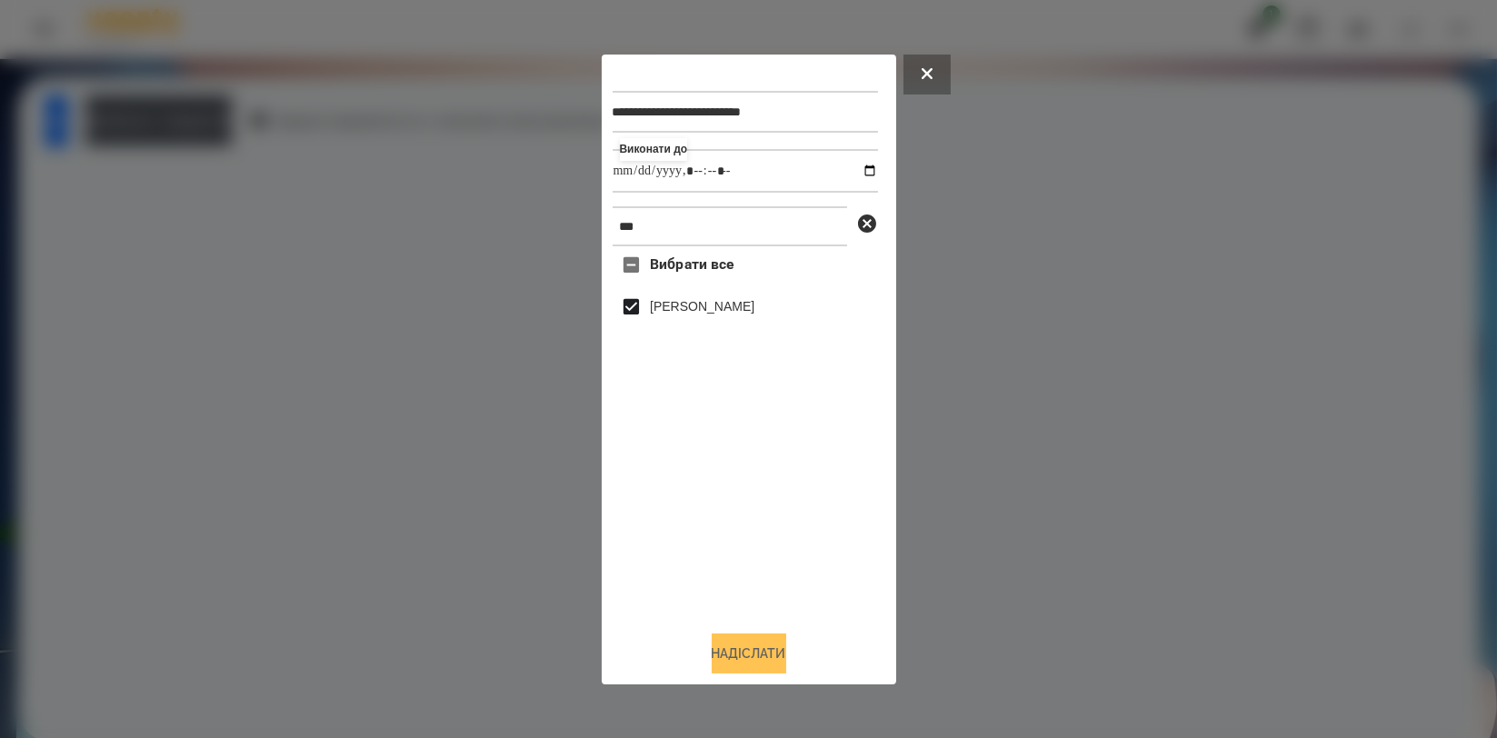
click at [727, 648] on button "Надіслати" at bounding box center [749, 653] width 75 height 40
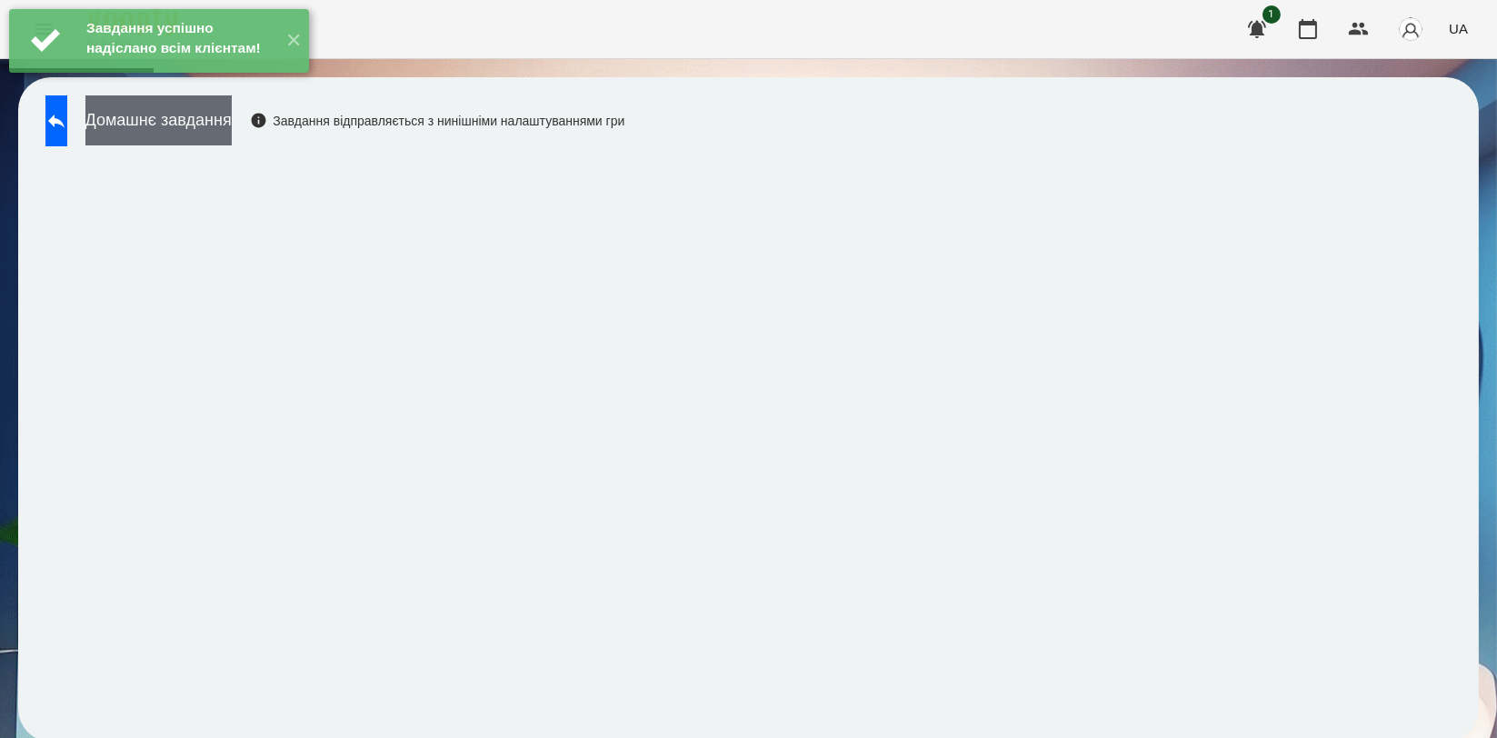
click at [232, 114] on button "Домашнє завдання" at bounding box center [158, 120] width 146 height 50
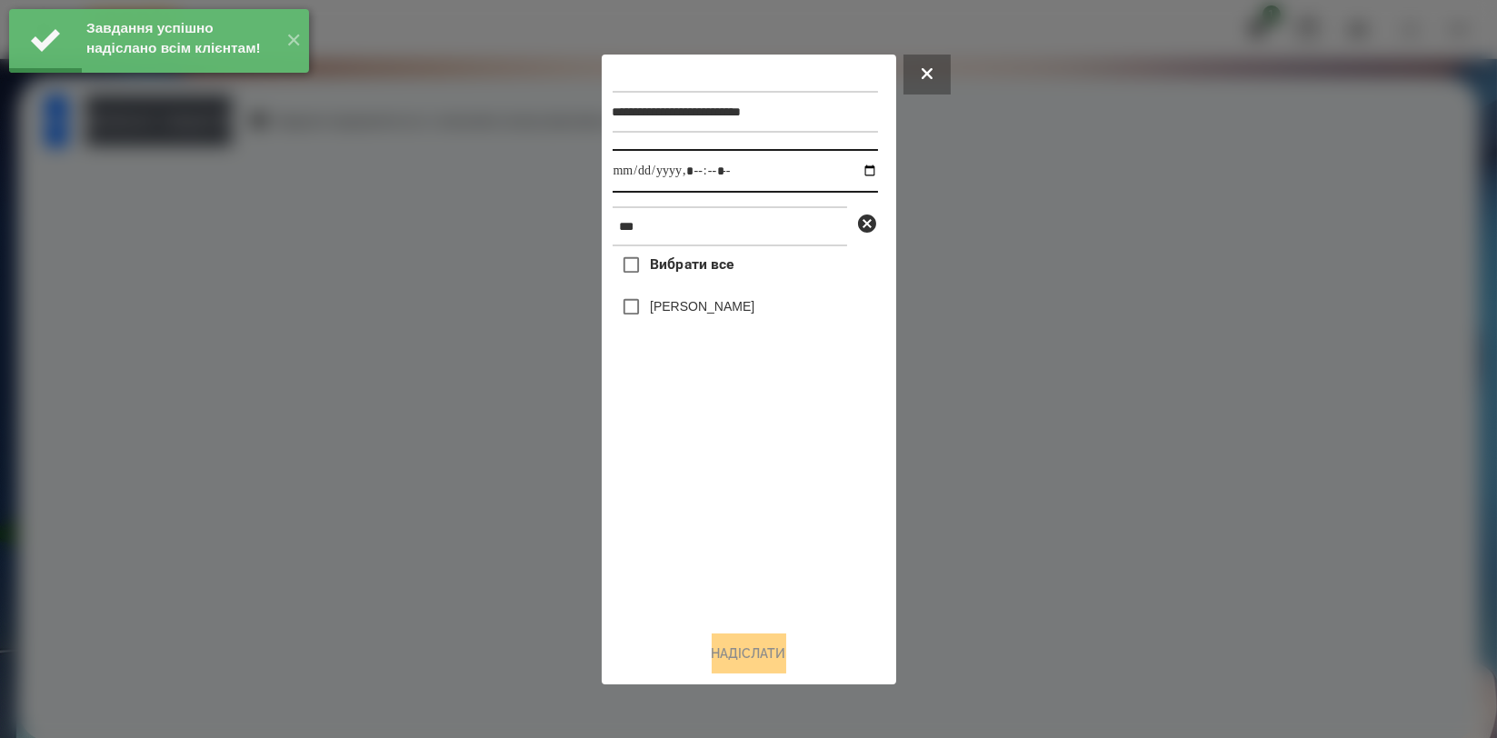
click at [852, 172] on input "datetime-local" at bounding box center [745, 171] width 265 height 44
type input "**********"
click at [754, 490] on div "Вибрати все [PERSON_NAME]" at bounding box center [745, 430] width 265 height 369
click at [715, 314] on label "[PERSON_NAME]" at bounding box center [702, 306] width 105 height 18
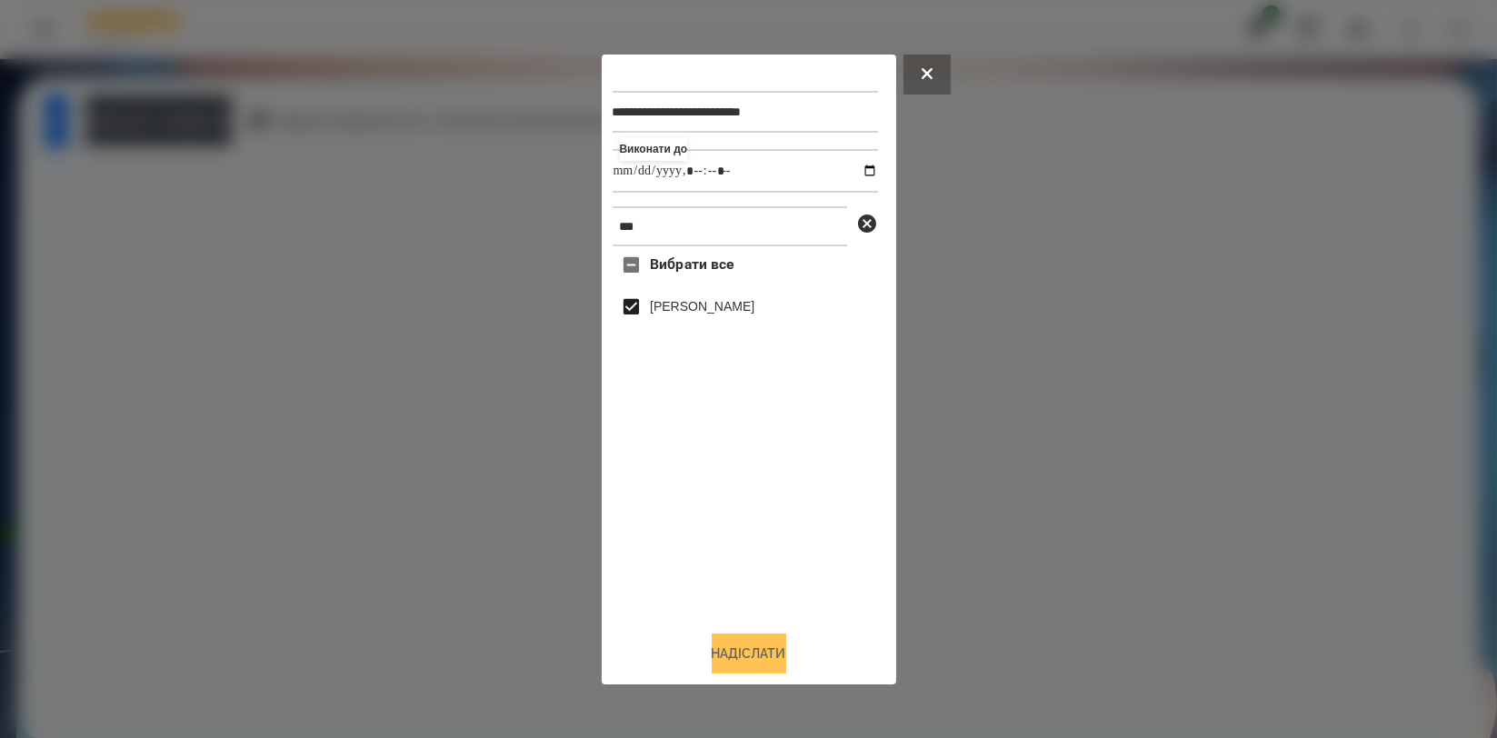
click at [727, 655] on button "Надіслати" at bounding box center [749, 653] width 75 height 40
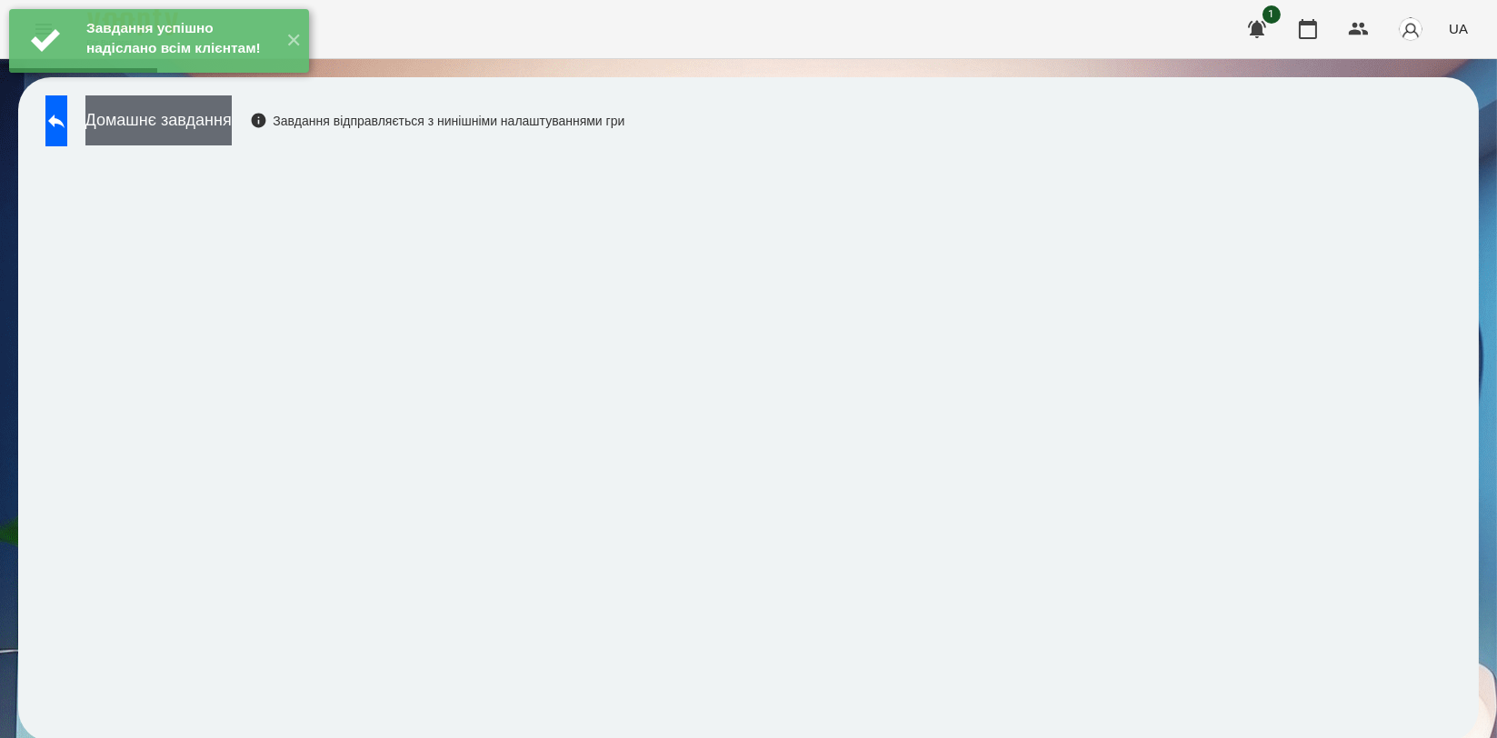
click at [232, 125] on button "Домашнє завдання" at bounding box center [158, 120] width 146 height 50
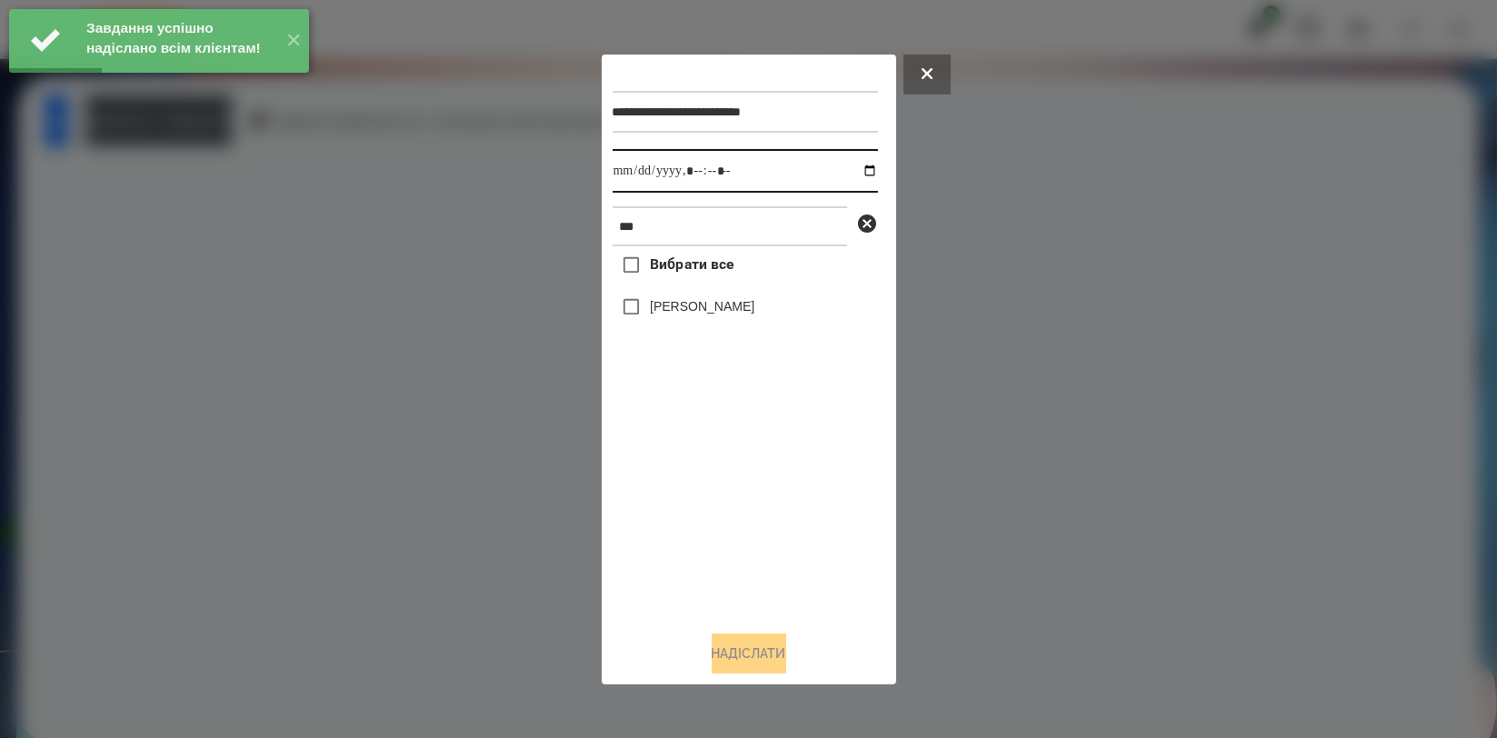
click at [861, 165] on input "datetime-local" at bounding box center [745, 171] width 265 height 44
type input "**********"
click at [778, 493] on div "Вибрати все [PERSON_NAME]" at bounding box center [745, 430] width 265 height 369
click at [720, 315] on label "[PERSON_NAME]" at bounding box center [702, 306] width 105 height 18
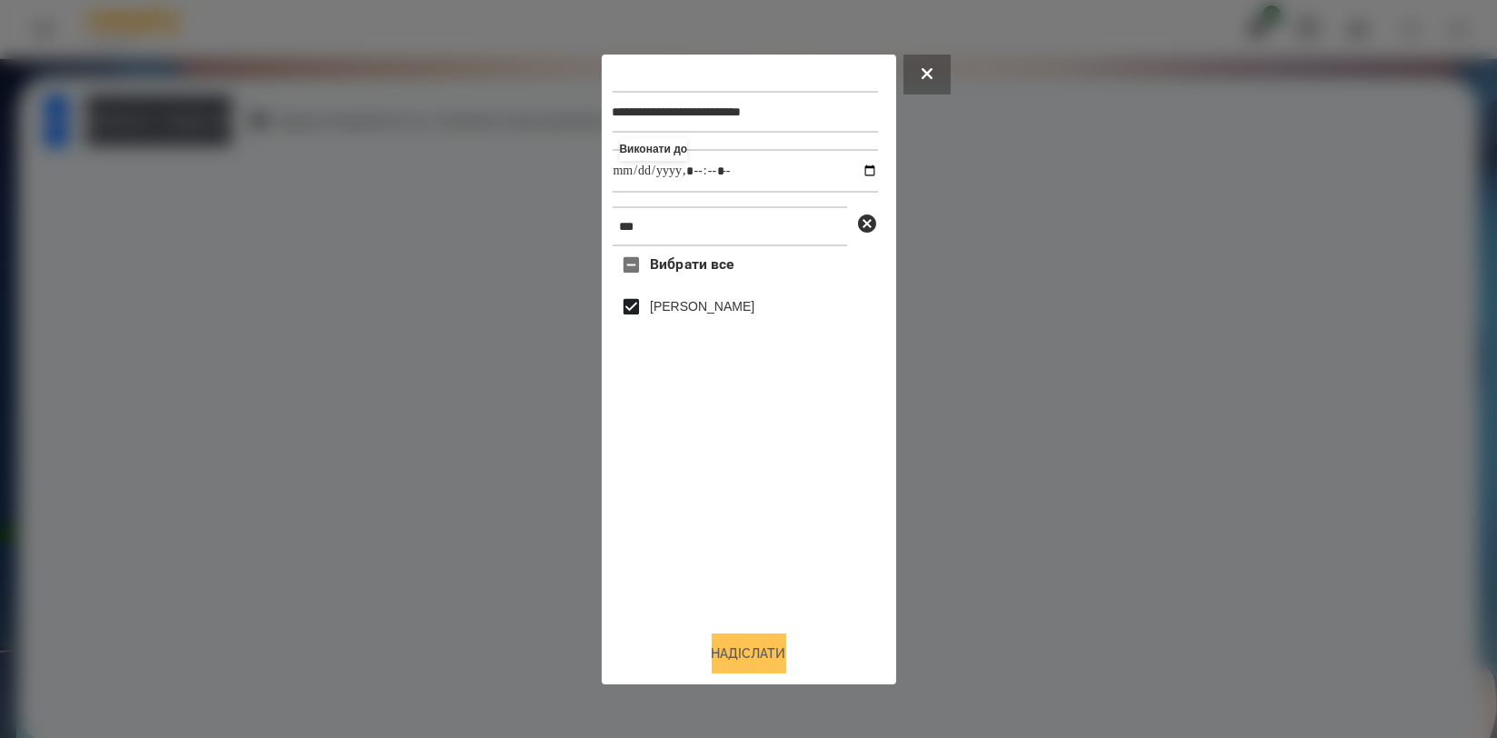
click at [742, 661] on button "Надіслати" at bounding box center [749, 653] width 75 height 40
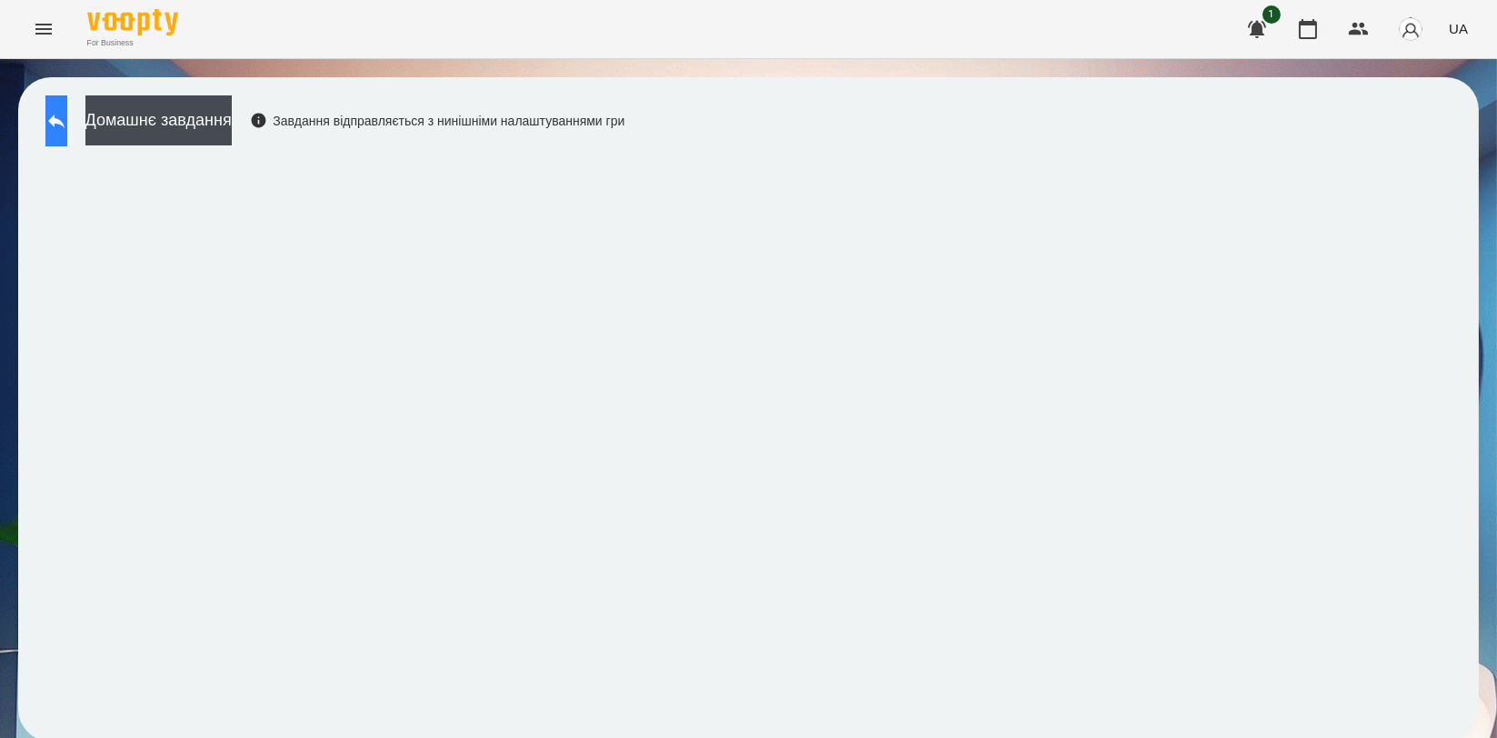
click at [67, 114] on icon at bounding box center [56, 121] width 22 height 22
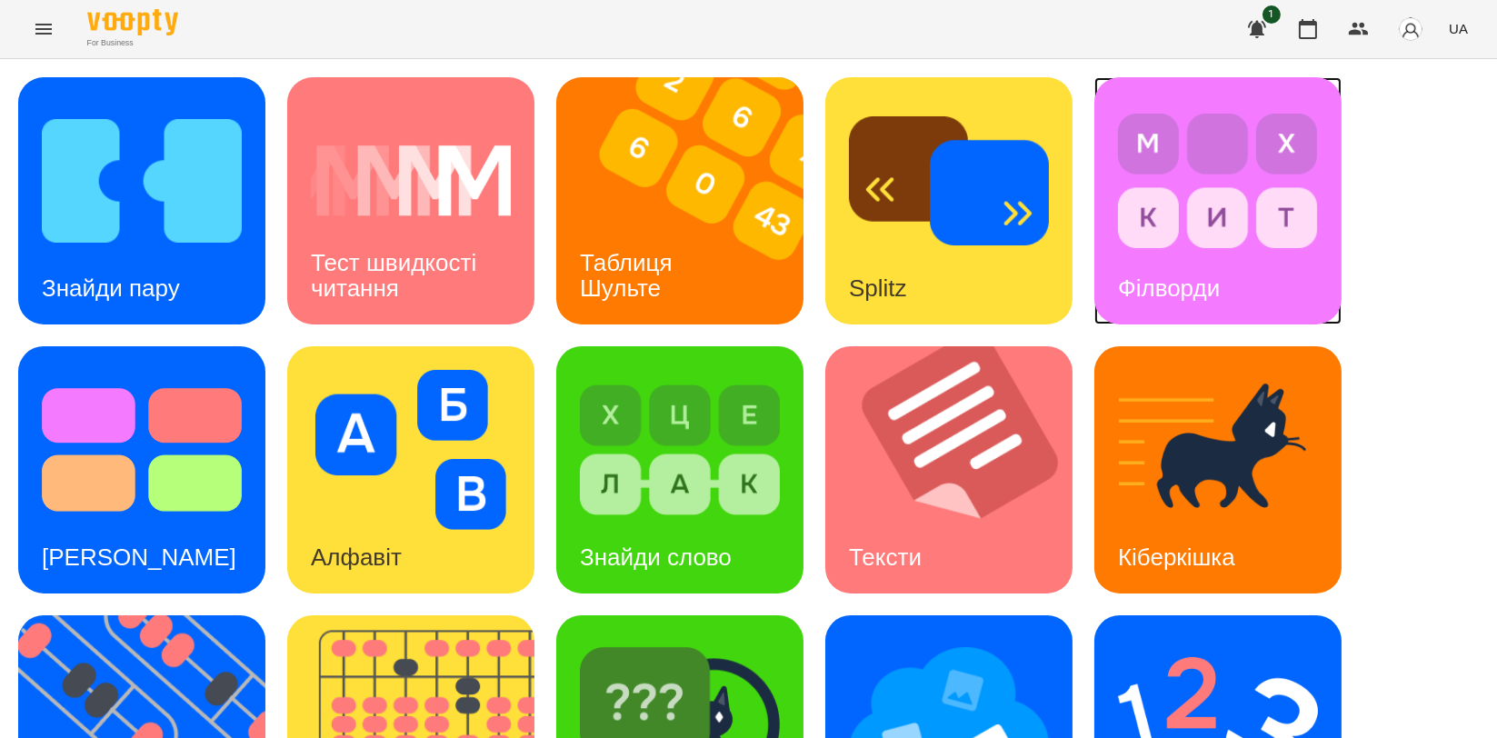
click at [1185, 253] on div "Філворди" at bounding box center [1168, 289] width 149 height 72
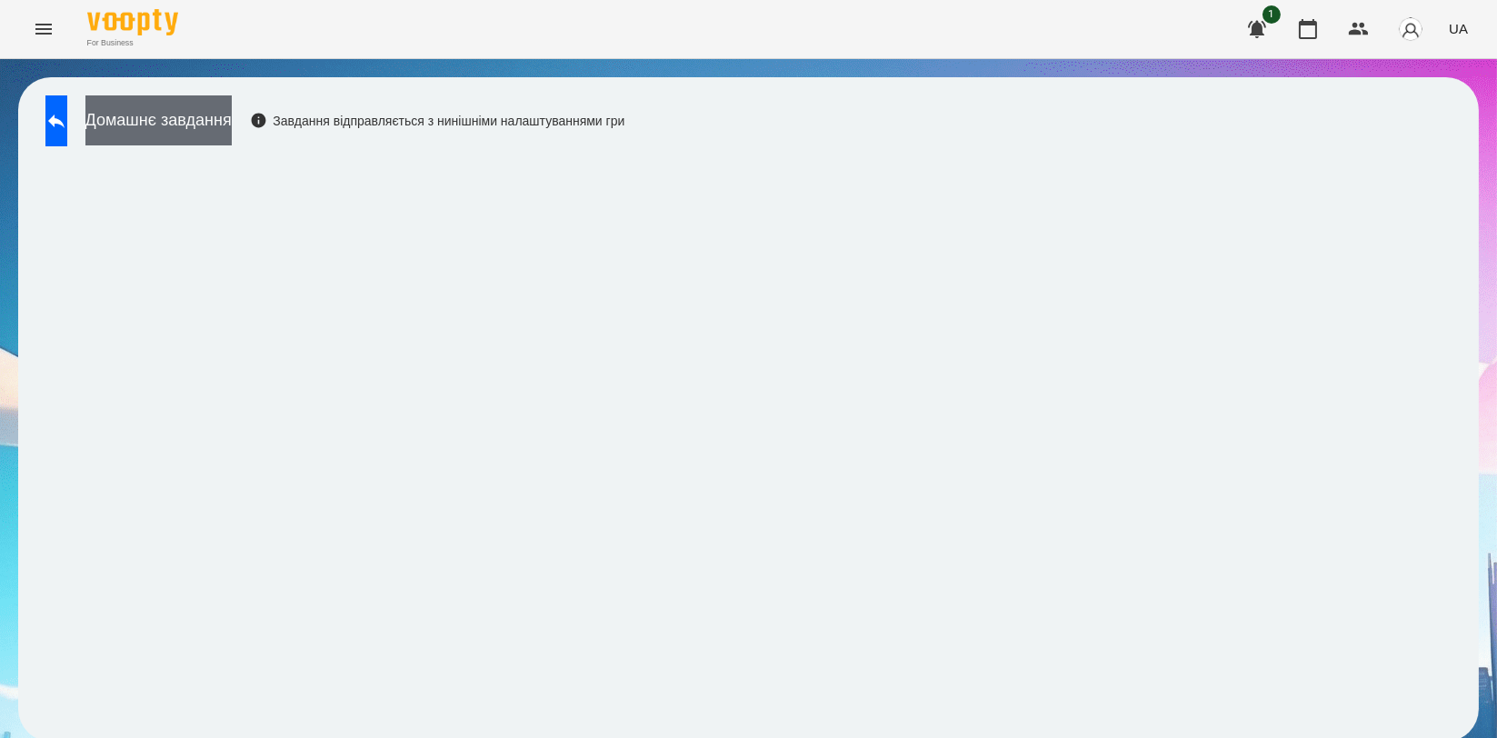
click at [151, 103] on button "Домашнє завдання" at bounding box center [158, 120] width 146 height 50
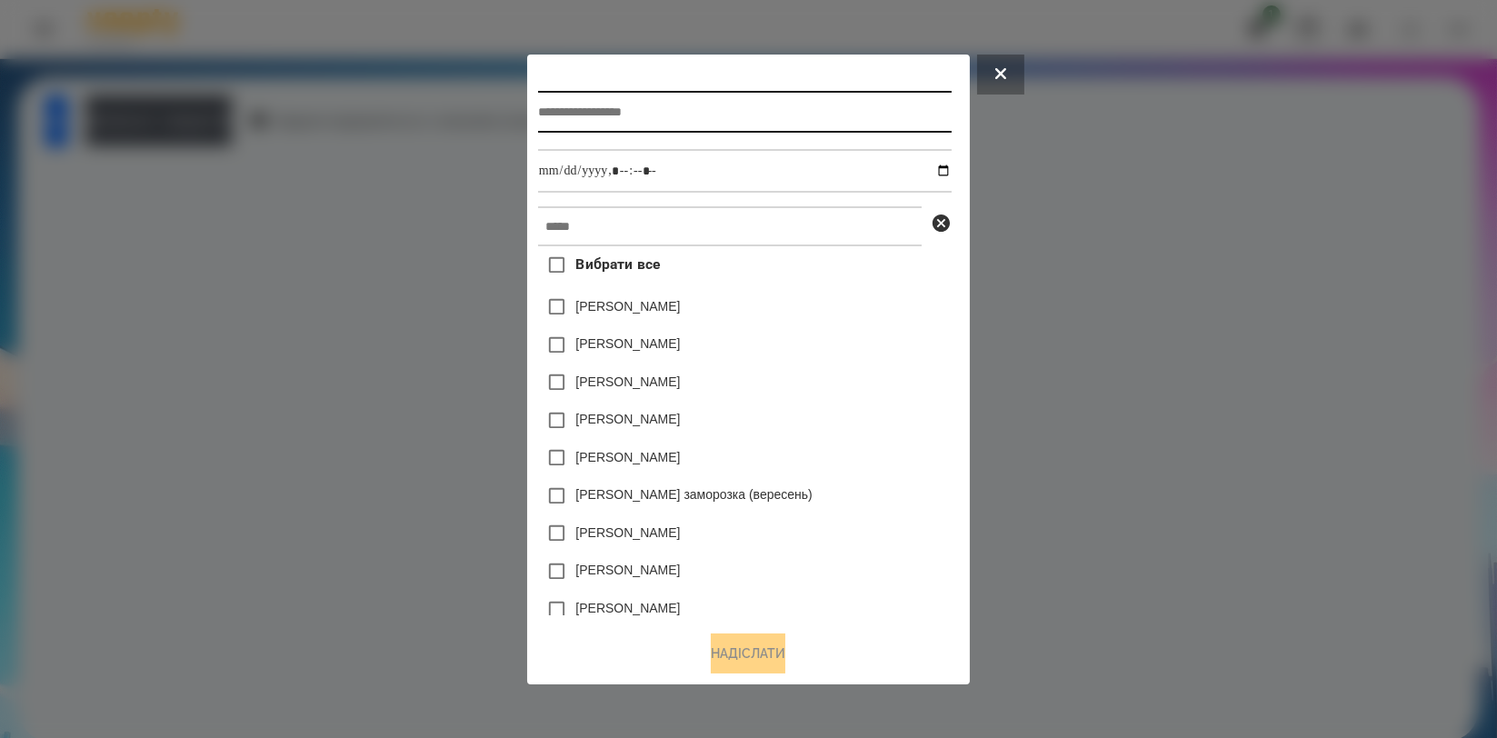
click at [643, 103] on input "text" at bounding box center [745, 112] width 414 height 42
type input "********"
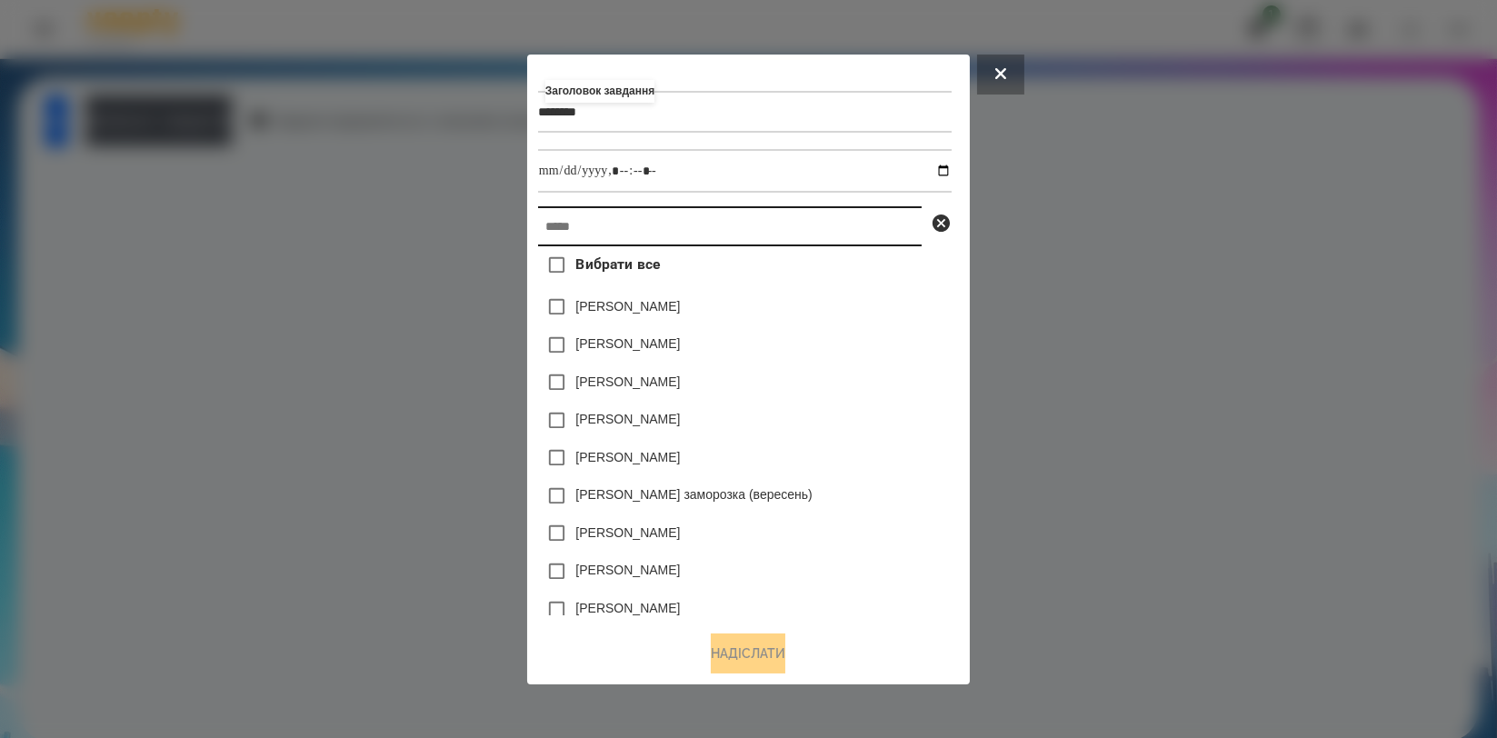
click at [624, 216] on input "text" at bounding box center [730, 226] width 384 height 40
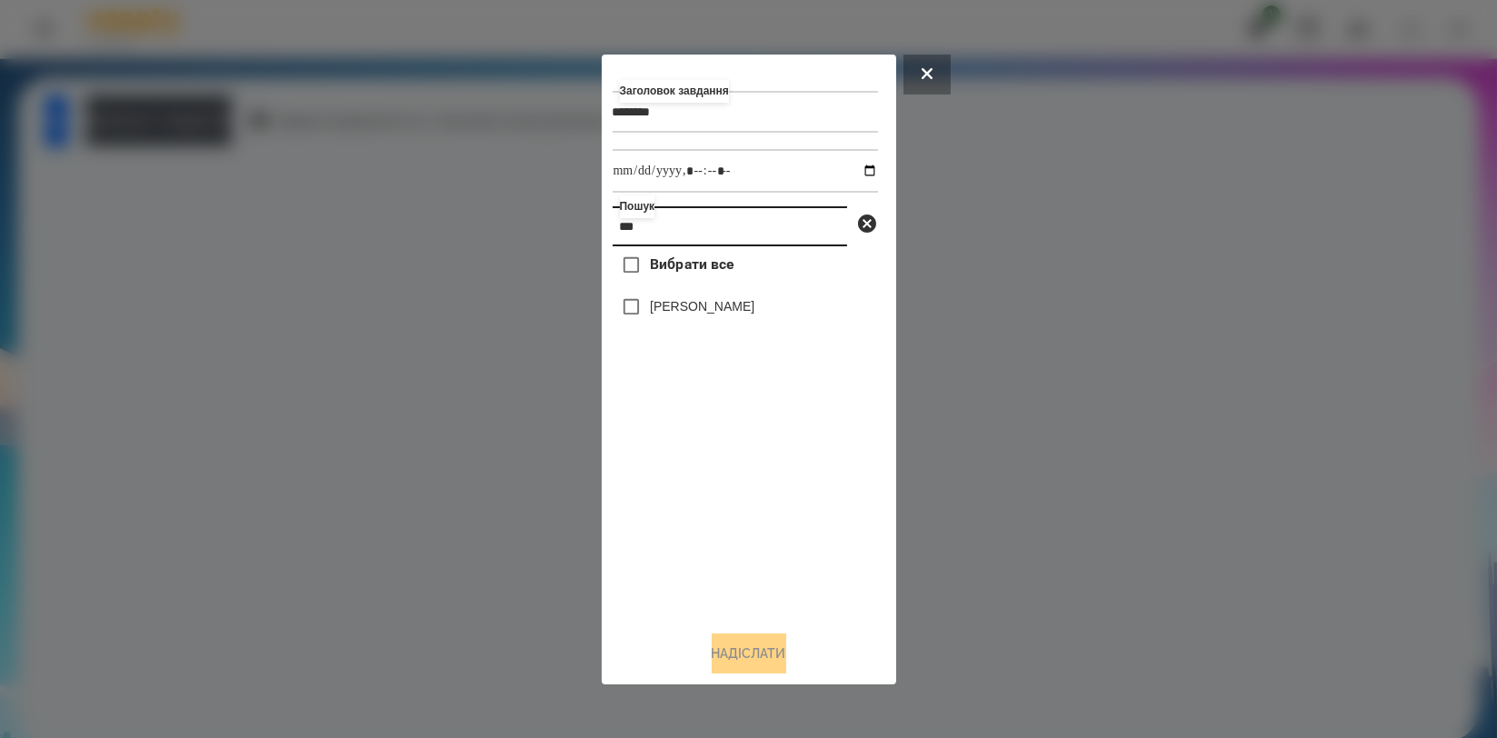
type input "***"
click at [665, 315] on label "[PERSON_NAME]" at bounding box center [702, 306] width 105 height 18
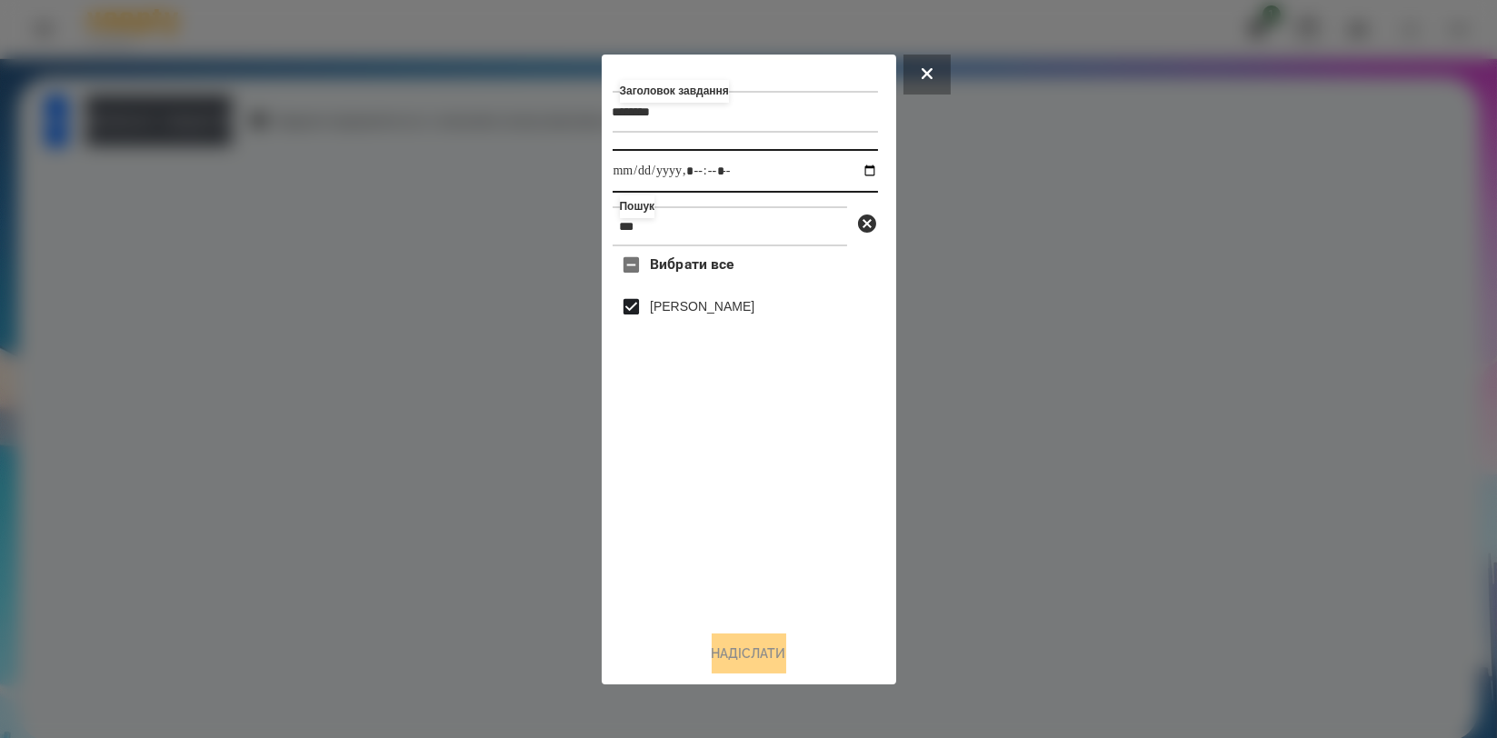
click at [856, 163] on input "datetime-local" at bounding box center [745, 171] width 265 height 44
type input "**********"
click at [832, 500] on div "Вибрати все [PERSON_NAME]" at bounding box center [745, 430] width 265 height 369
click at [765, 656] on button "Надіслати" at bounding box center [749, 653] width 75 height 40
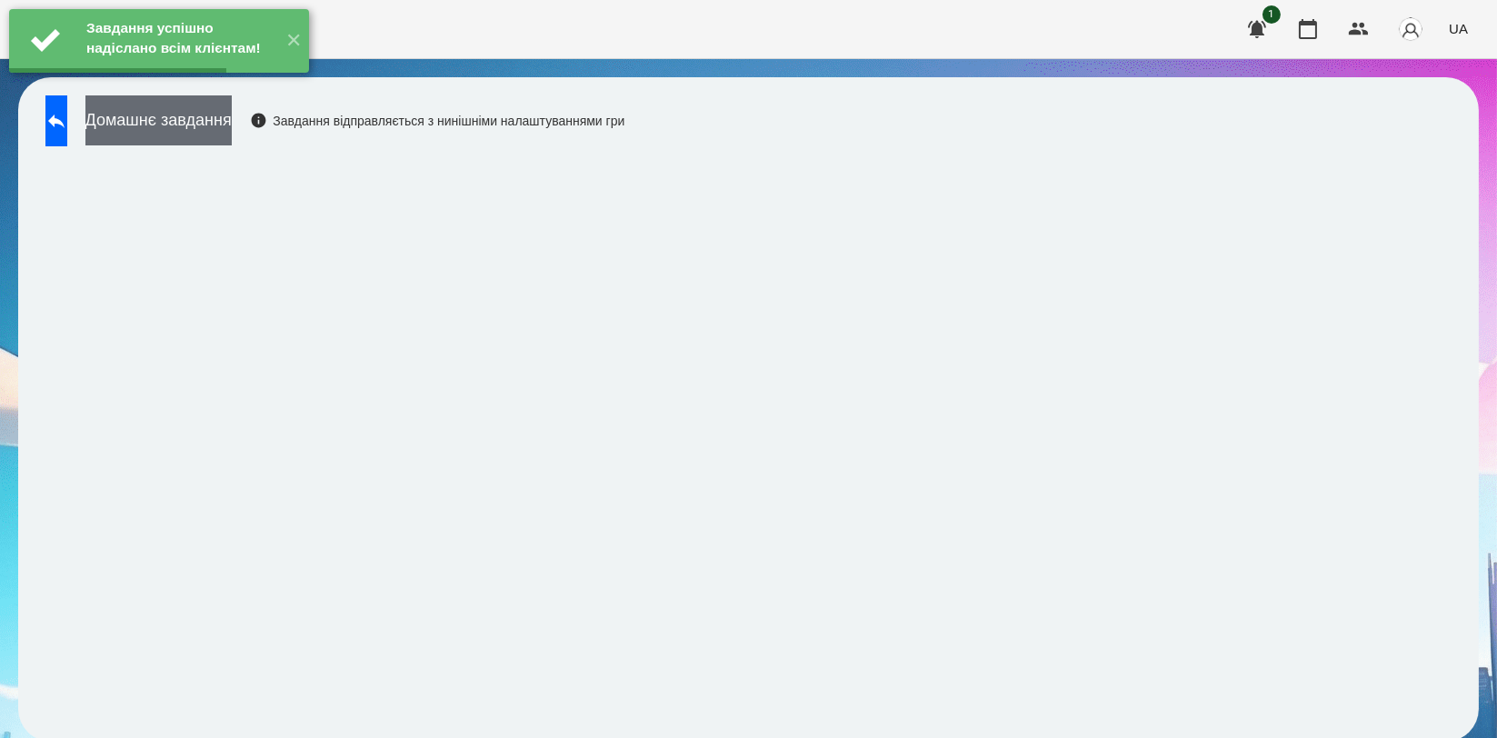
click at [232, 116] on button "Домашнє завдання" at bounding box center [158, 120] width 146 height 50
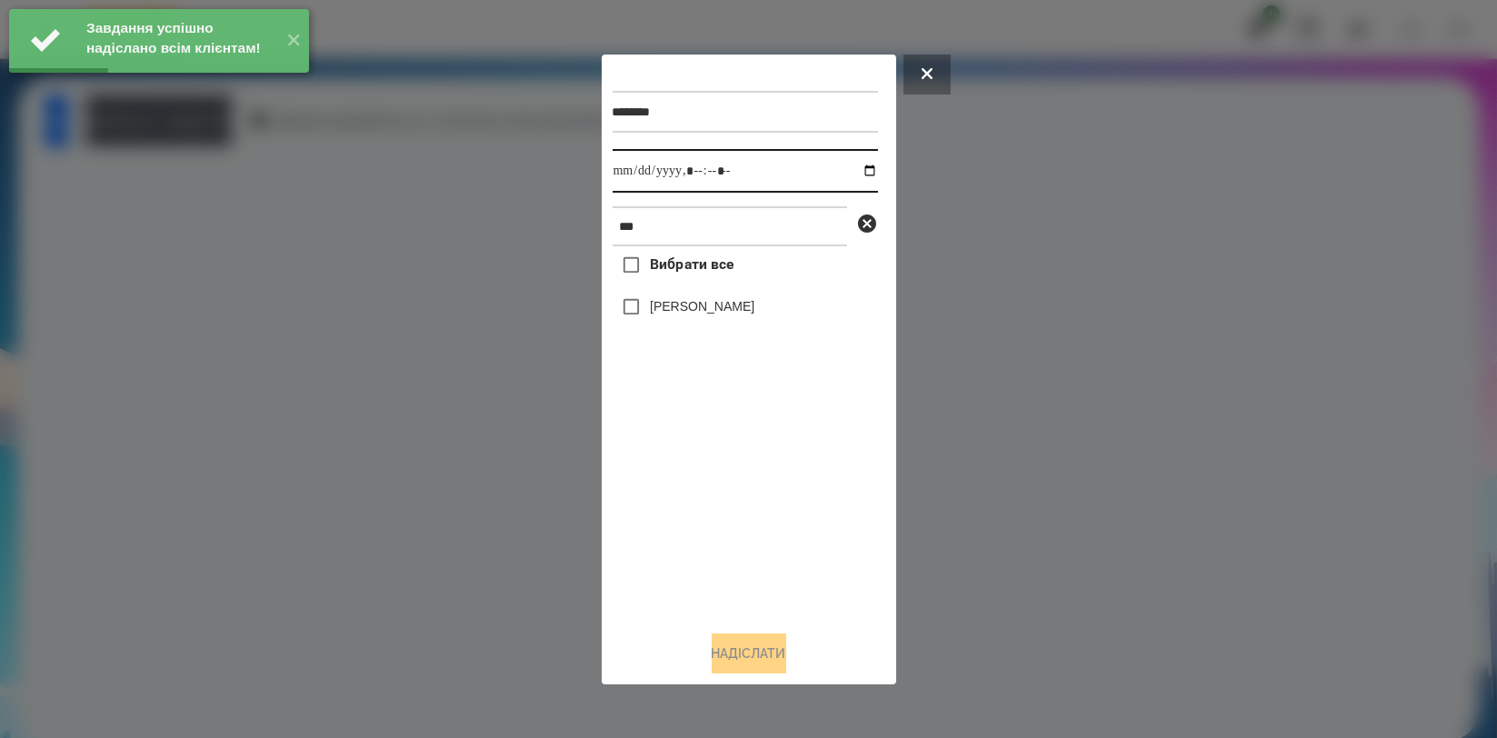
click at [862, 171] on input "datetime-local" at bounding box center [745, 171] width 265 height 44
type input "**********"
click at [684, 512] on div "Вибрати все [PERSON_NAME]" at bounding box center [745, 430] width 265 height 369
click at [709, 314] on label "[PERSON_NAME]" at bounding box center [702, 306] width 105 height 18
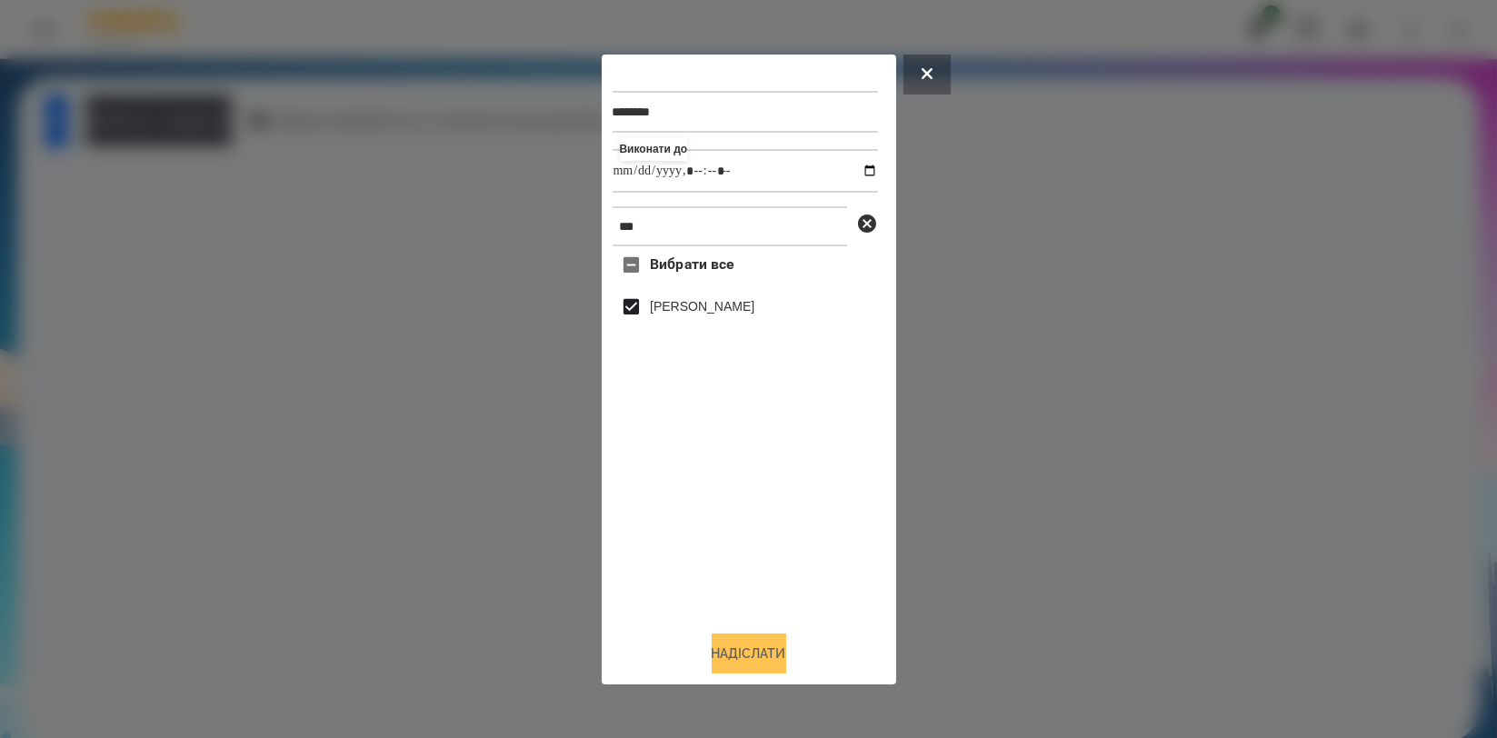
click at [734, 644] on button "Надіслати" at bounding box center [749, 653] width 75 height 40
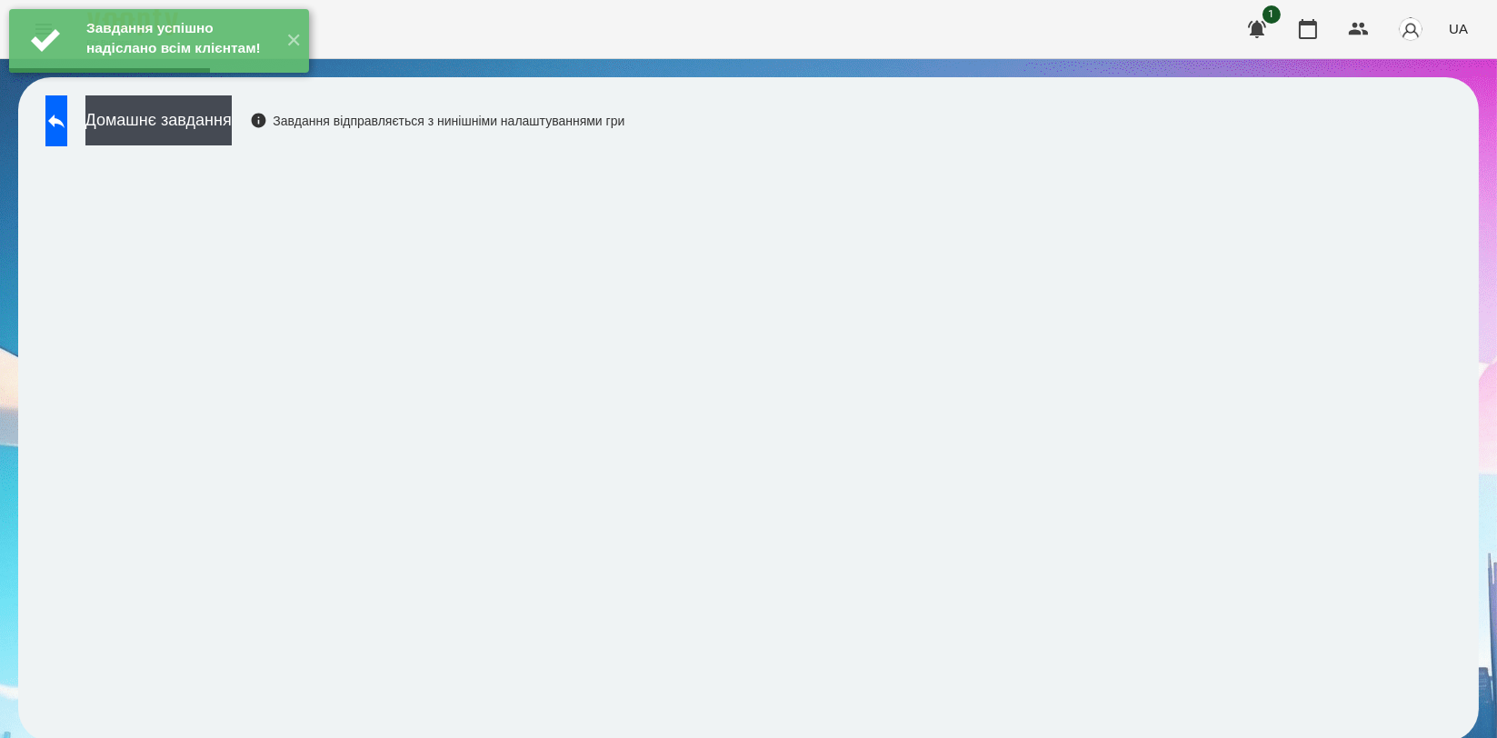
click at [180, 82] on div "Завдання успішно надіслано всім клієнтам! ✕" at bounding box center [159, 41] width 318 height 82
click at [182, 115] on button "Домашнє завдання" at bounding box center [158, 120] width 146 height 50
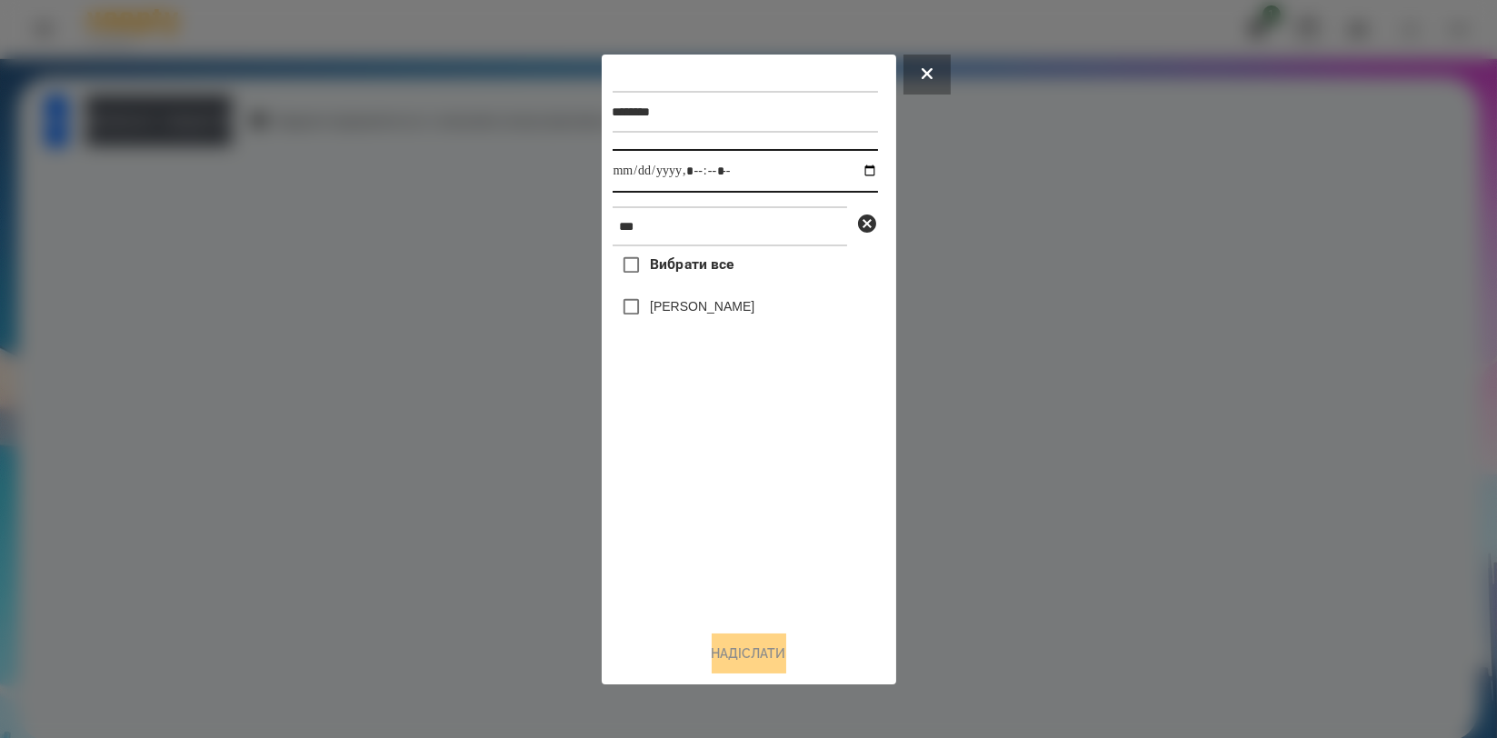
click at [854, 173] on input "datetime-local" at bounding box center [745, 171] width 265 height 44
type input "**********"
click at [695, 492] on div "Вибрати все [PERSON_NAME]" at bounding box center [745, 430] width 265 height 369
click at [722, 315] on label "[PERSON_NAME]" at bounding box center [702, 306] width 105 height 18
click at [733, 651] on button "Надіслати" at bounding box center [749, 653] width 75 height 40
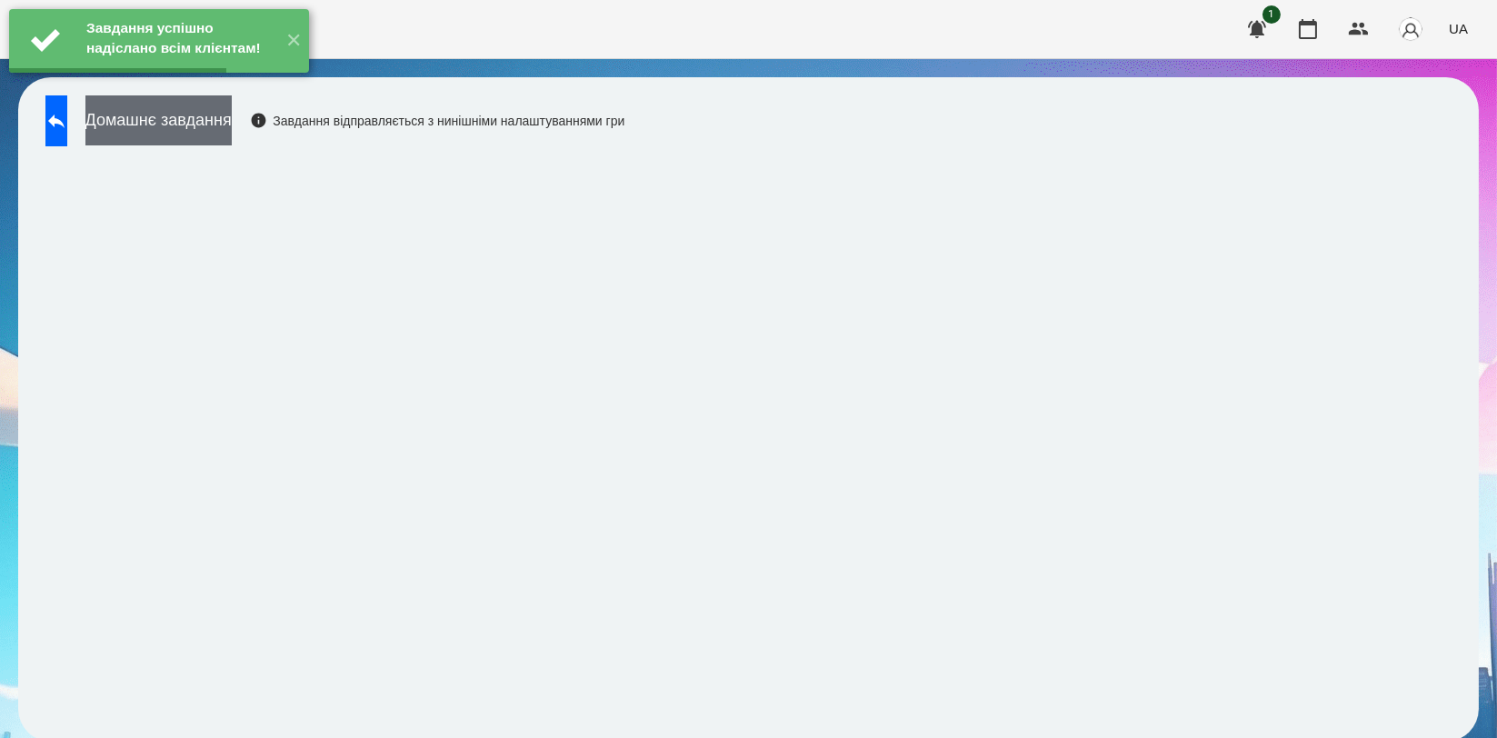
click at [210, 126] on button "Домашнє завдання" at bounding box center [158, 120] width 146 height 50
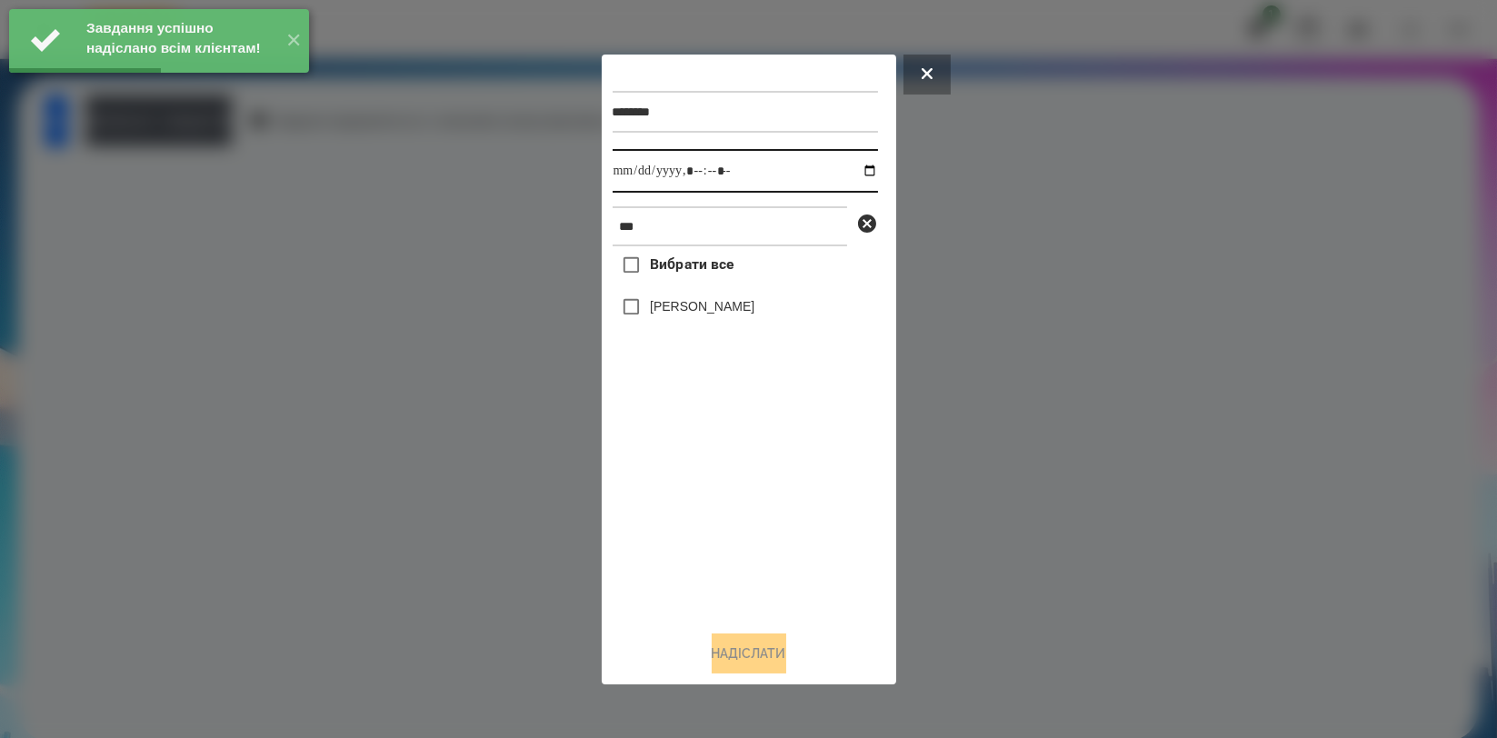
click at [858, 176] on input "datetime-local" at bounding box center [745, 171] width 265 height 44
type input "**********"
drag, startPoint x: 714, startPoint y: 502, endPoint x: 714, endPoint y: 452, distance: 50.0
click at [714, 502] on div "Вибрати все [PERSON_NAME]" at bounding box center [745, 430] width 265 height 369
click at [733, 315] on label "[PERSON_NAME]" at bounding box center [702, 306] width 105 height 18
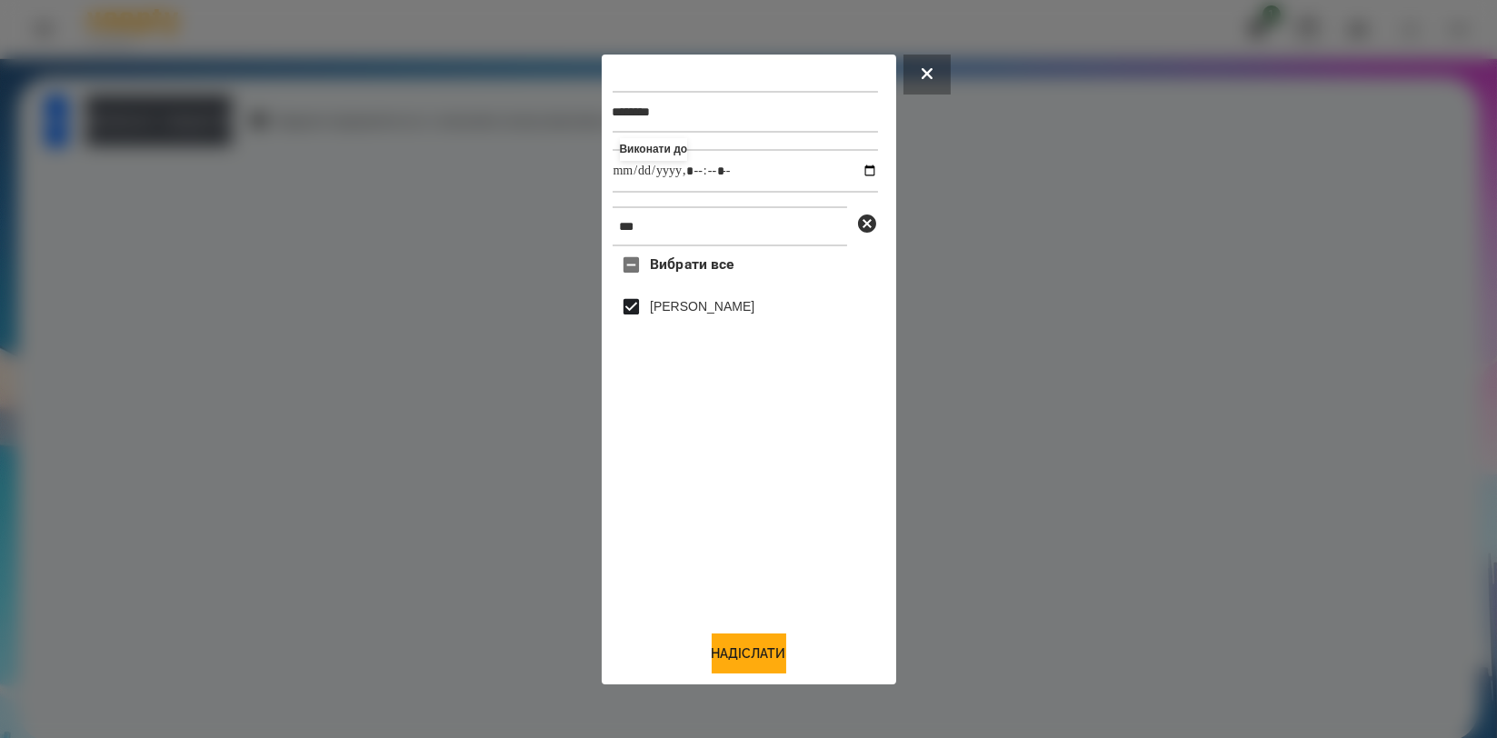
click at [735, 634] on div "******** Виконати до *** Вибрати все [PERSON_NAME]" at bounding box center [749, 369] width 273 height 608
click at [773, 668] on button "Надіслати" at bounding box center [749, 653] width 75 height 40
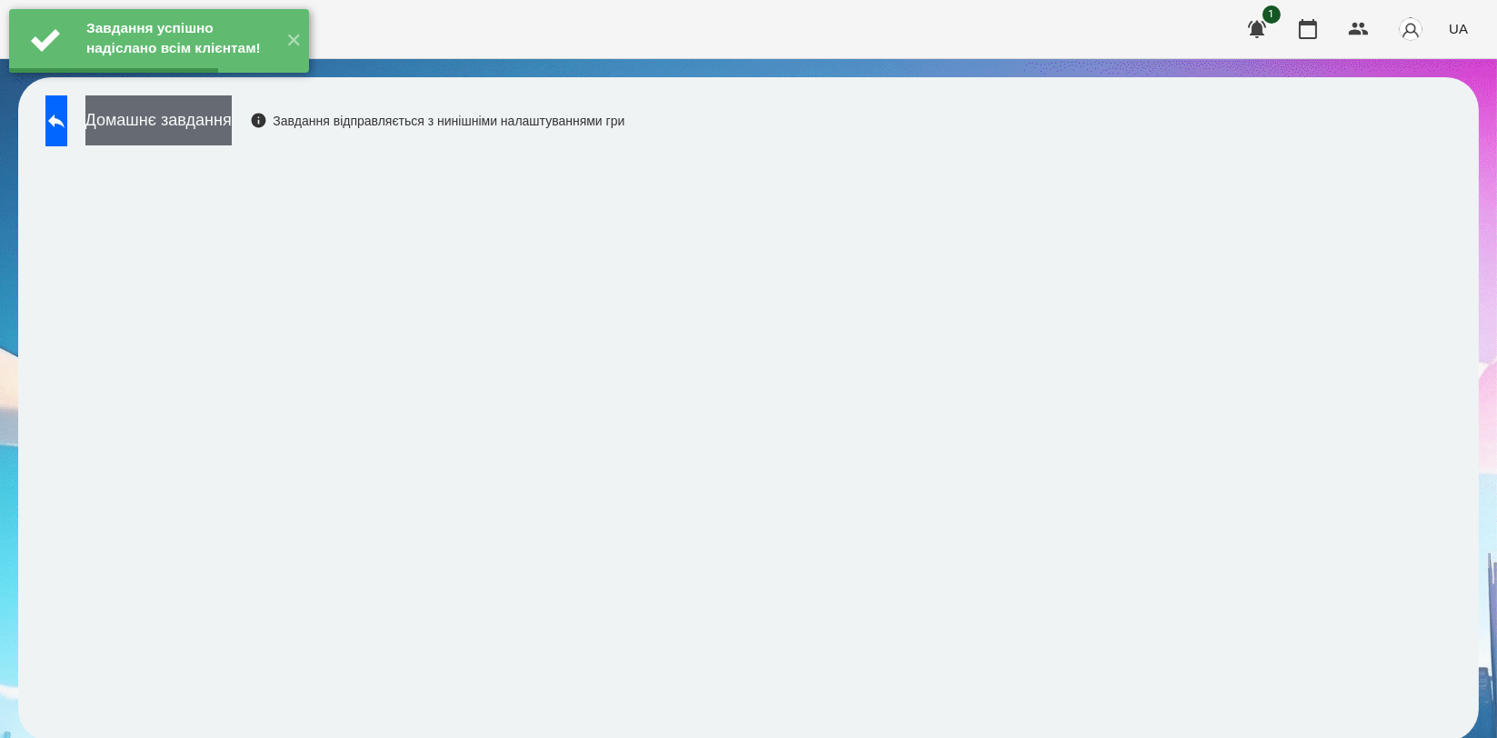
click at [232, 122] on button "Домашнє завдання" at bounding box center [158, 120] width 146 height 50
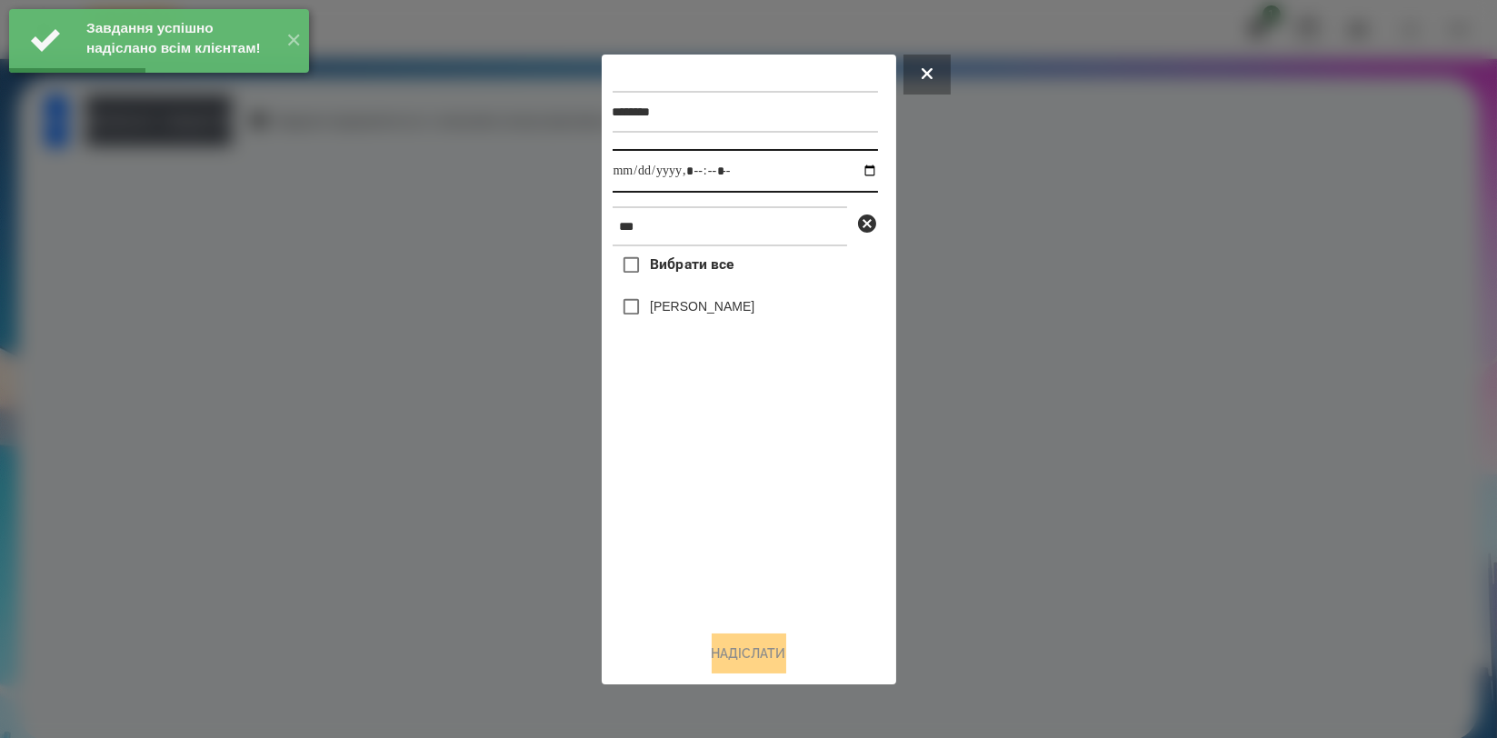
click at [858, 173] on input "datetime-local" at bounding box center [745, 171] width 265 height 44
type input "**********"
drag, startPoint x: 740, startPoint y: 480, endPoint x: 716, endPoint y: 339, distance: 142.8
click at [740, 481] on div "Вибрати все [PERSON_NAME]" at bounding box center [745, 430] width 265 height 369
click at [724, 311] on label "[PERSON_NAME]" at bounding box center [702, 306] width 105 height 18
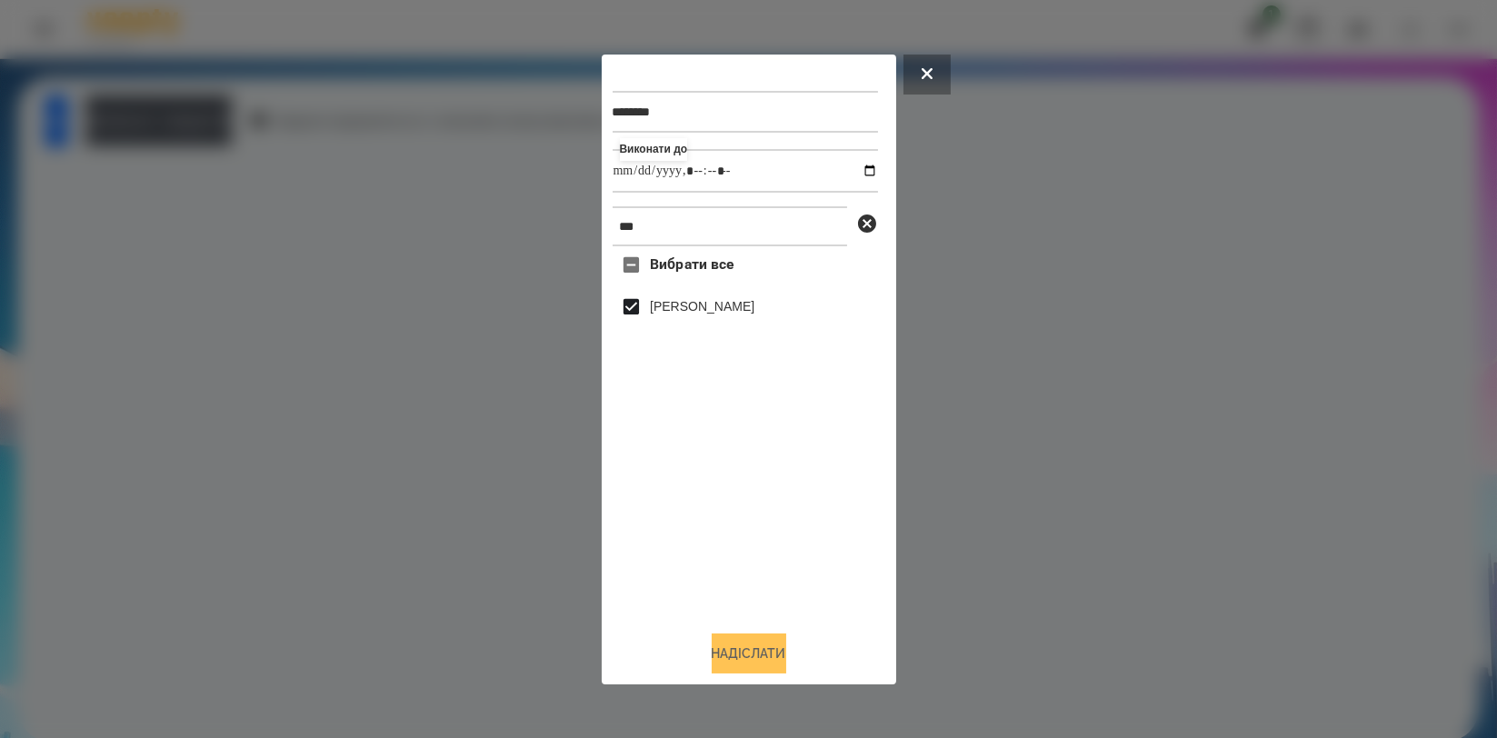
click at [765, 655] on button "Надіслати" at bounding box center [749, 653] width 75 height 40
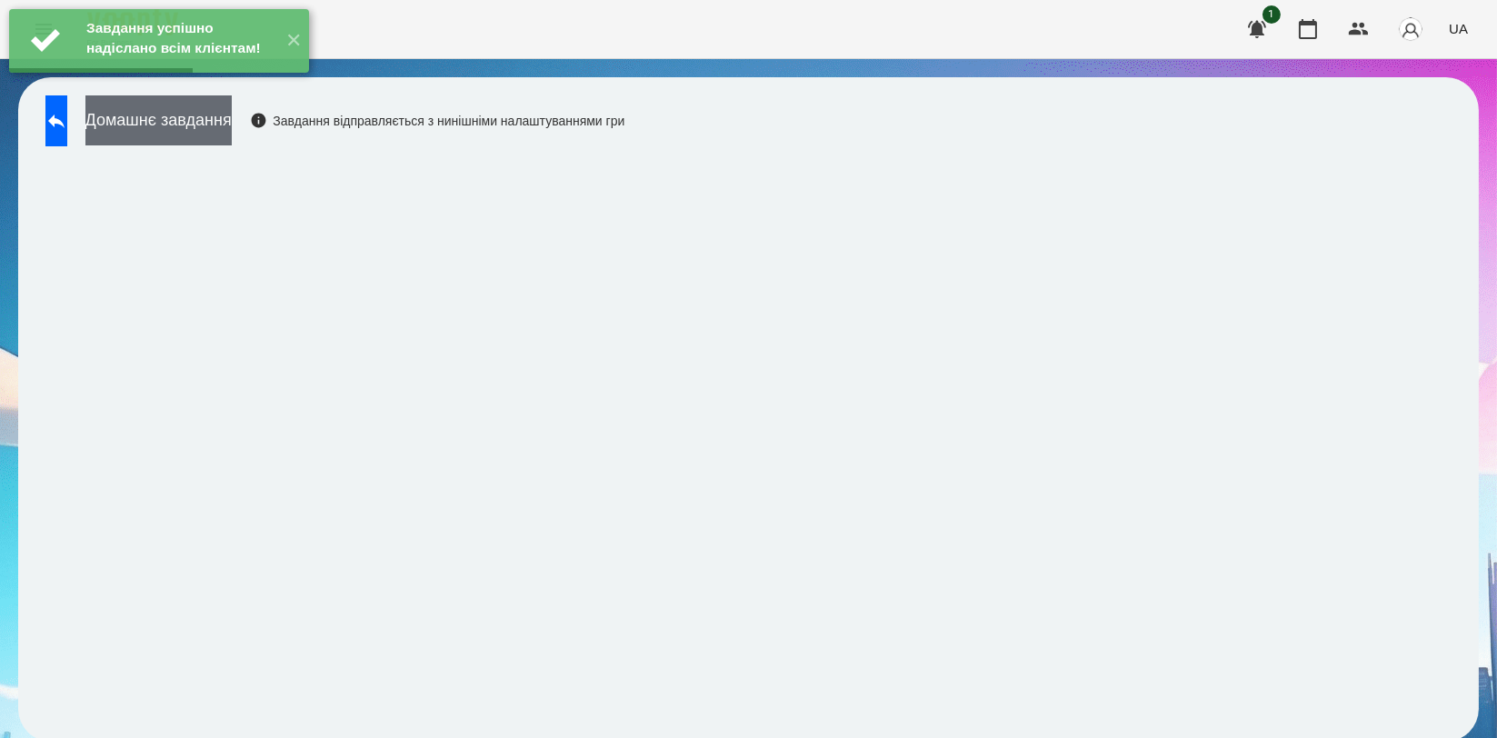
click at [232, 131] on button "Домашнє завдання" at bounding box center [158, 120] width 146 height 50
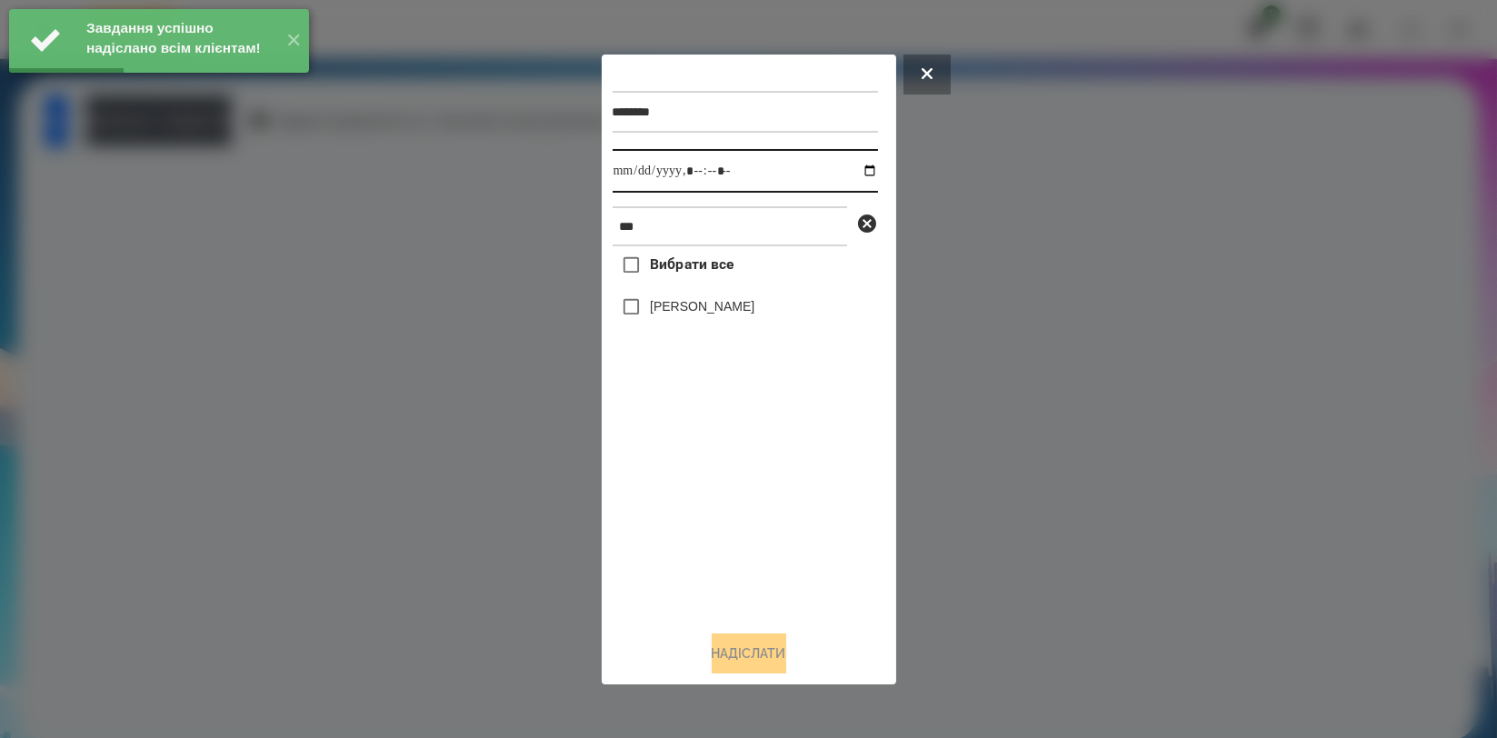
click at [852, 172] on input "datetime-local" at bounding box center [745, 171] width 265 height 44
type input "**********"
click at [718, 534] on div "Вибрати все [PERSON_NAME]" at bounding box center [745, 430] width 265 height 369
click at [715, 315] on label "[PERSON_NAME]" at bounding box center [702, 306] width 105 height 18
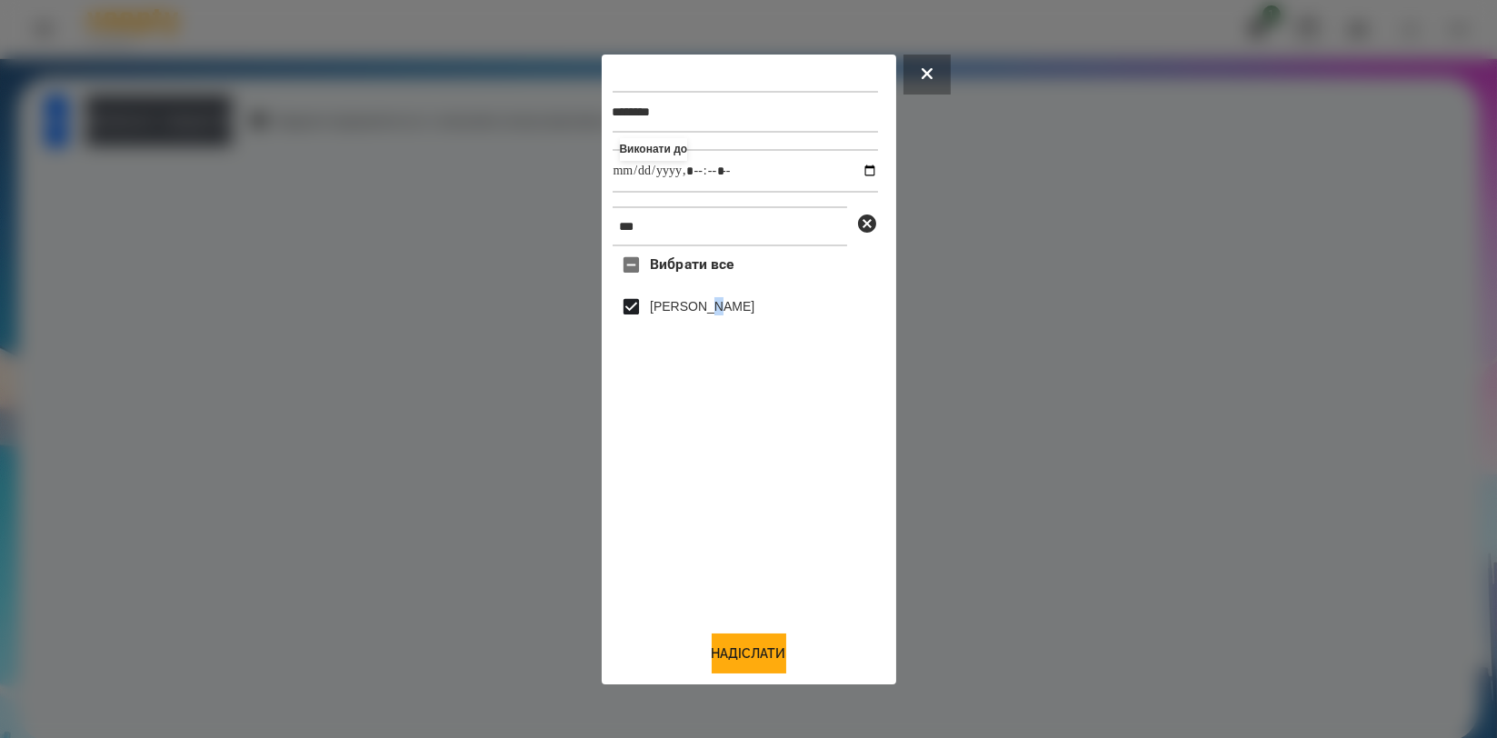
click at [715, 315] on label "[PERSON_NAME]" at bounding box center [702, 306] width 105 height 18
click at [740, 664] on button "Надіслати" at bounding box center [749, 653] width 75 height 40
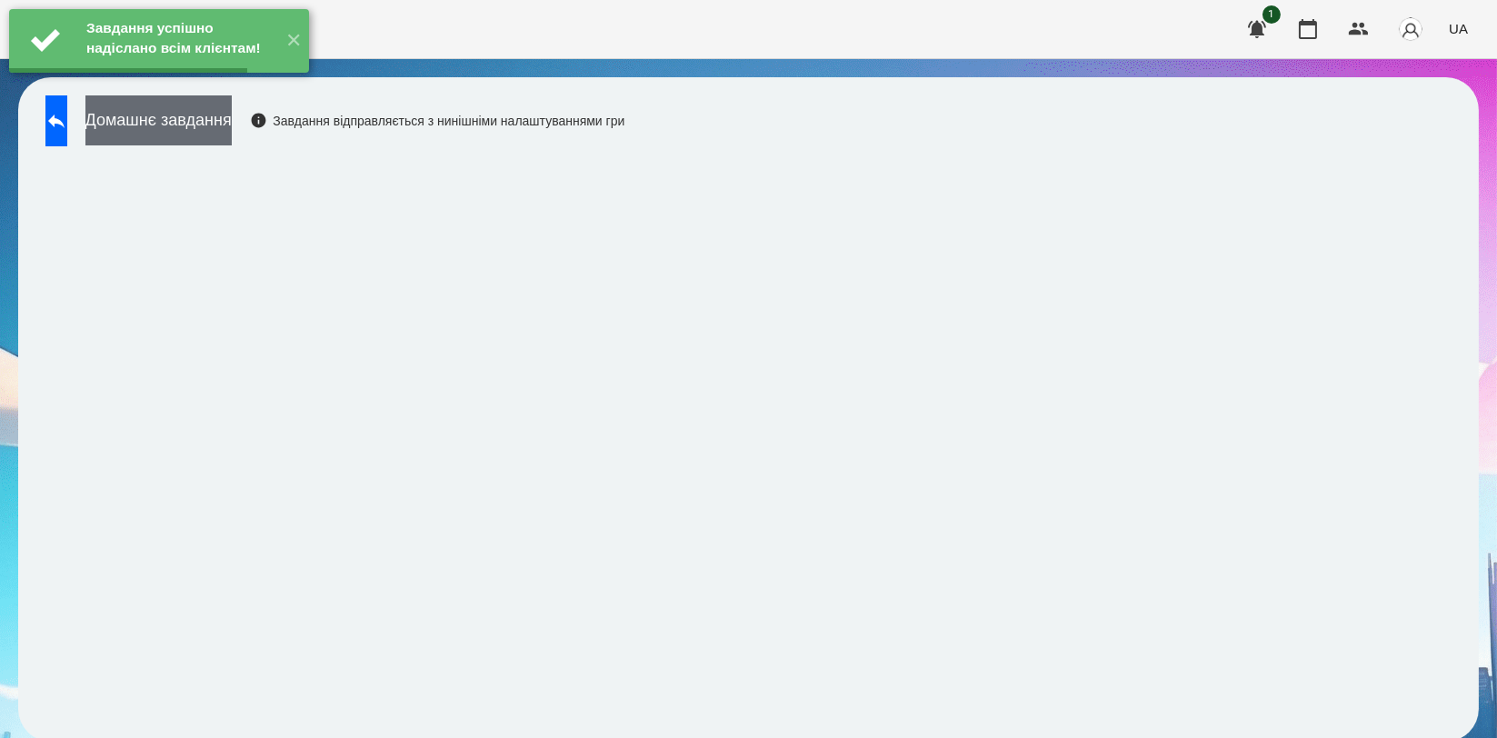
click at [202, 130] on button "Домашнє завдання" at bounding box center [158, 120] width 146 height 50
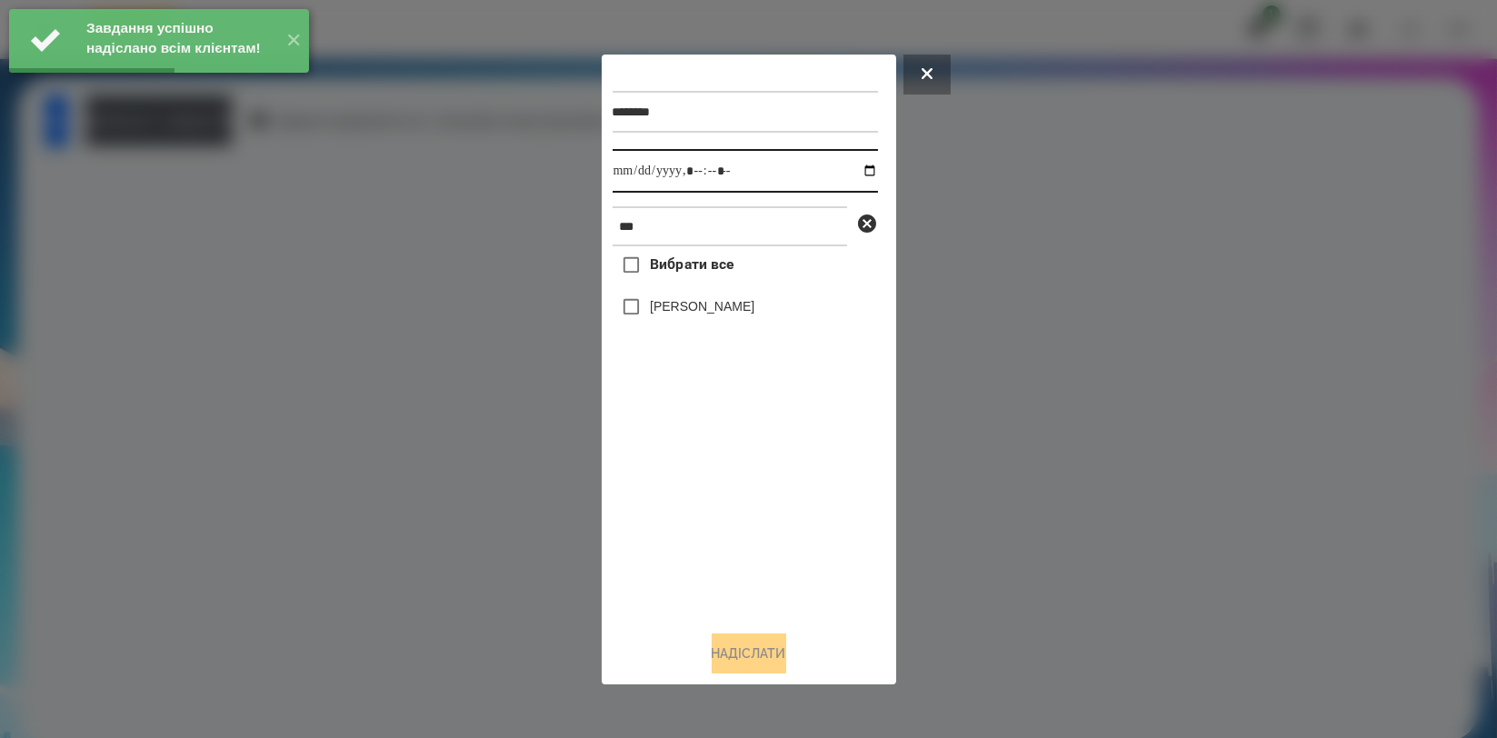
click at [852, 164] on input "datetime-local" at bounding box center [745, 171] width 265 height 44
type input "**********"
click at [760, 510] on div "Вибрати все [PERSON_NAME]" at bounding box center [745, 430] width 265 height 369
click at [734, 314] on label "[PERSON_NAME]" at bounding box center [702, 306] width 105 height 18
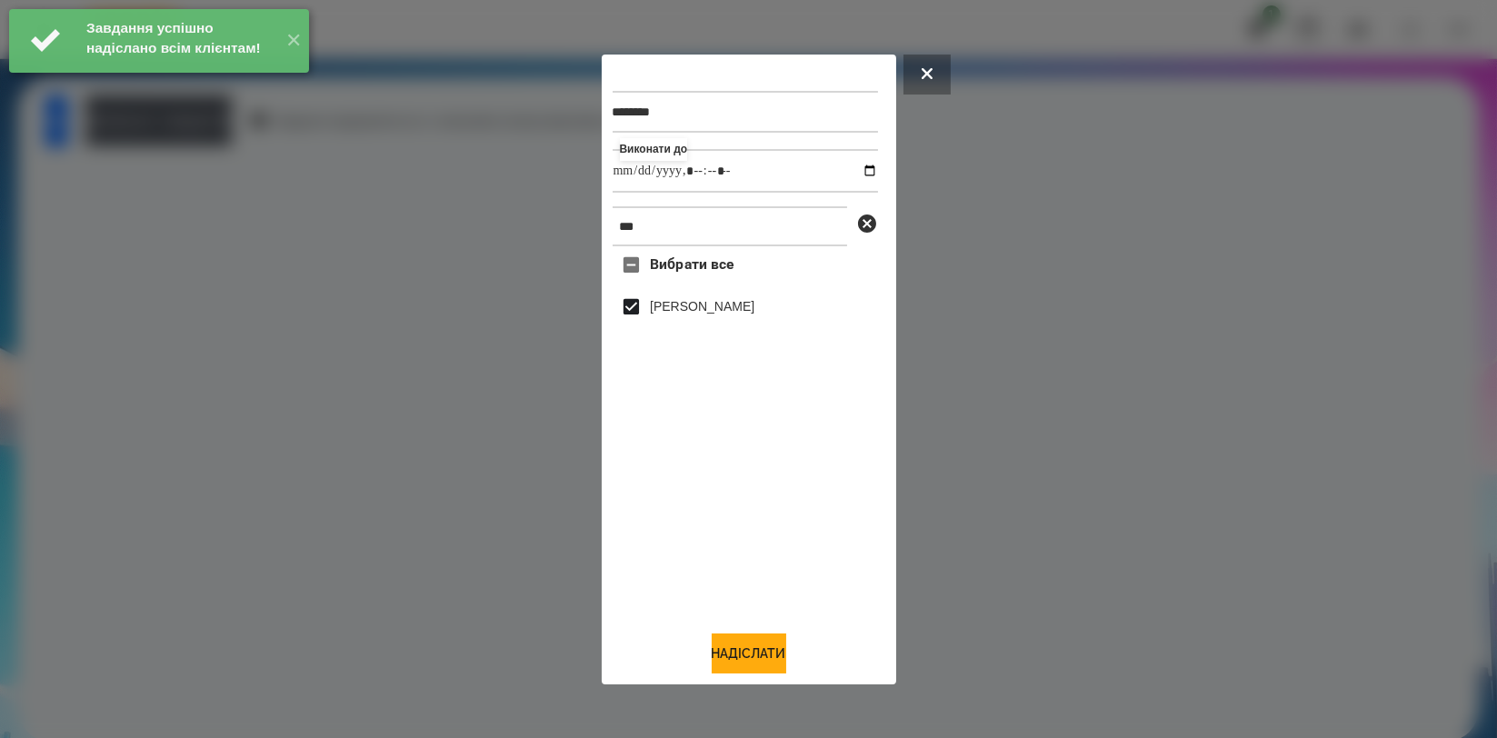
drag, startPoint x: 745, startPoint y: 641, endPoint x: 730, endPoint y: 620, distance: 26.0
click at [745, 643] on button "Надіслати" at bounding box center [749, 653] width 75 height 40
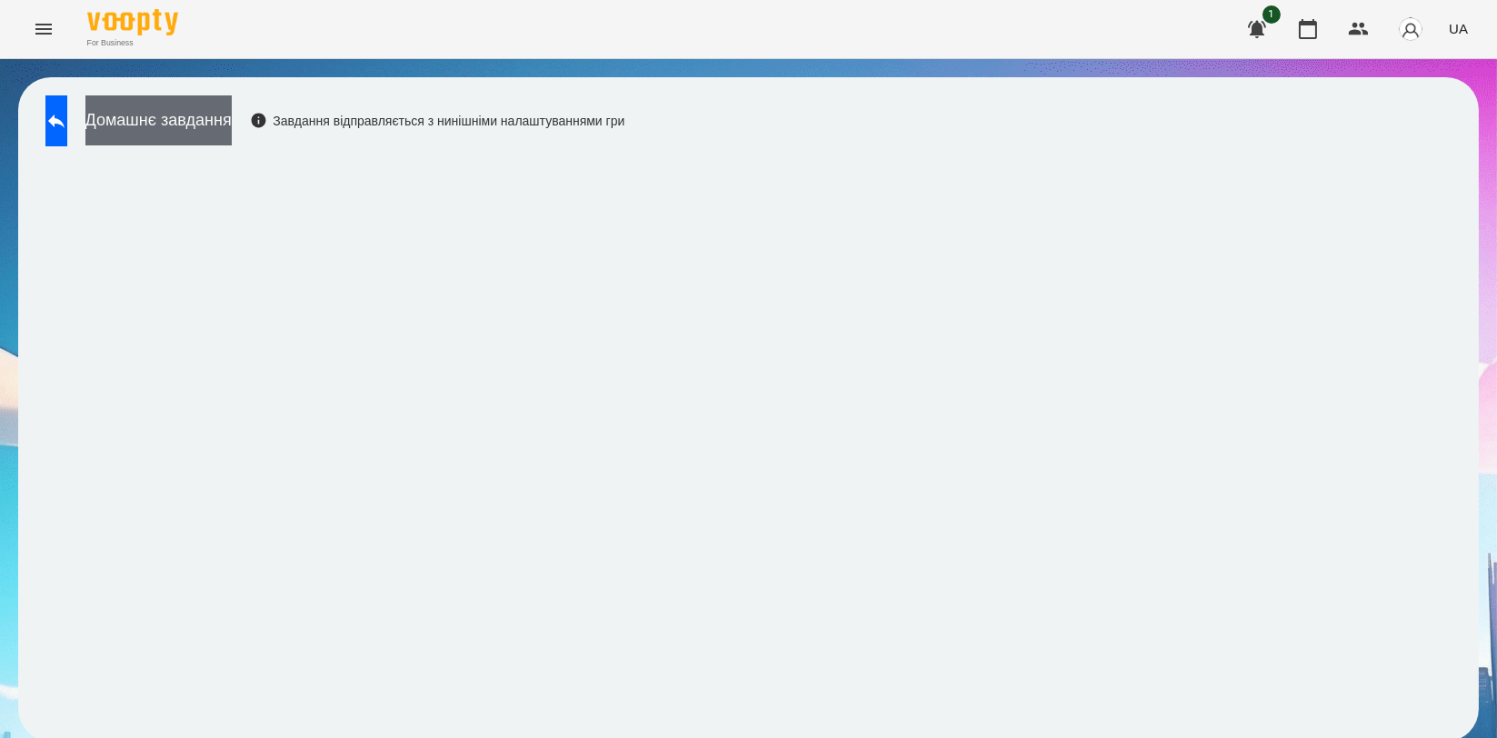
click at [232, 139] on button "Домашнє завдання" at bounding box center [158, 120] width 146 height 50
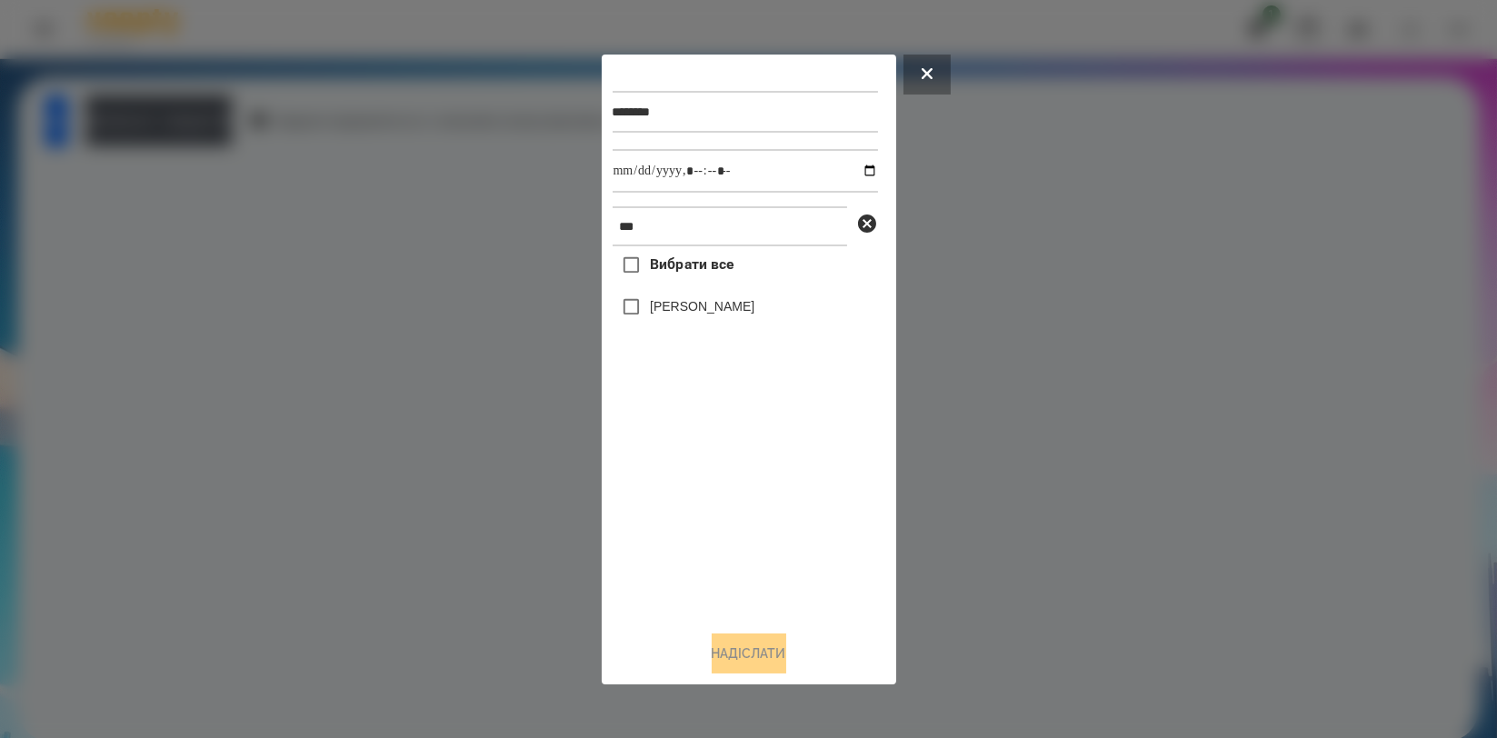
click at [188, 199] on div at bounding box center [748, 369] width 1497 height 738
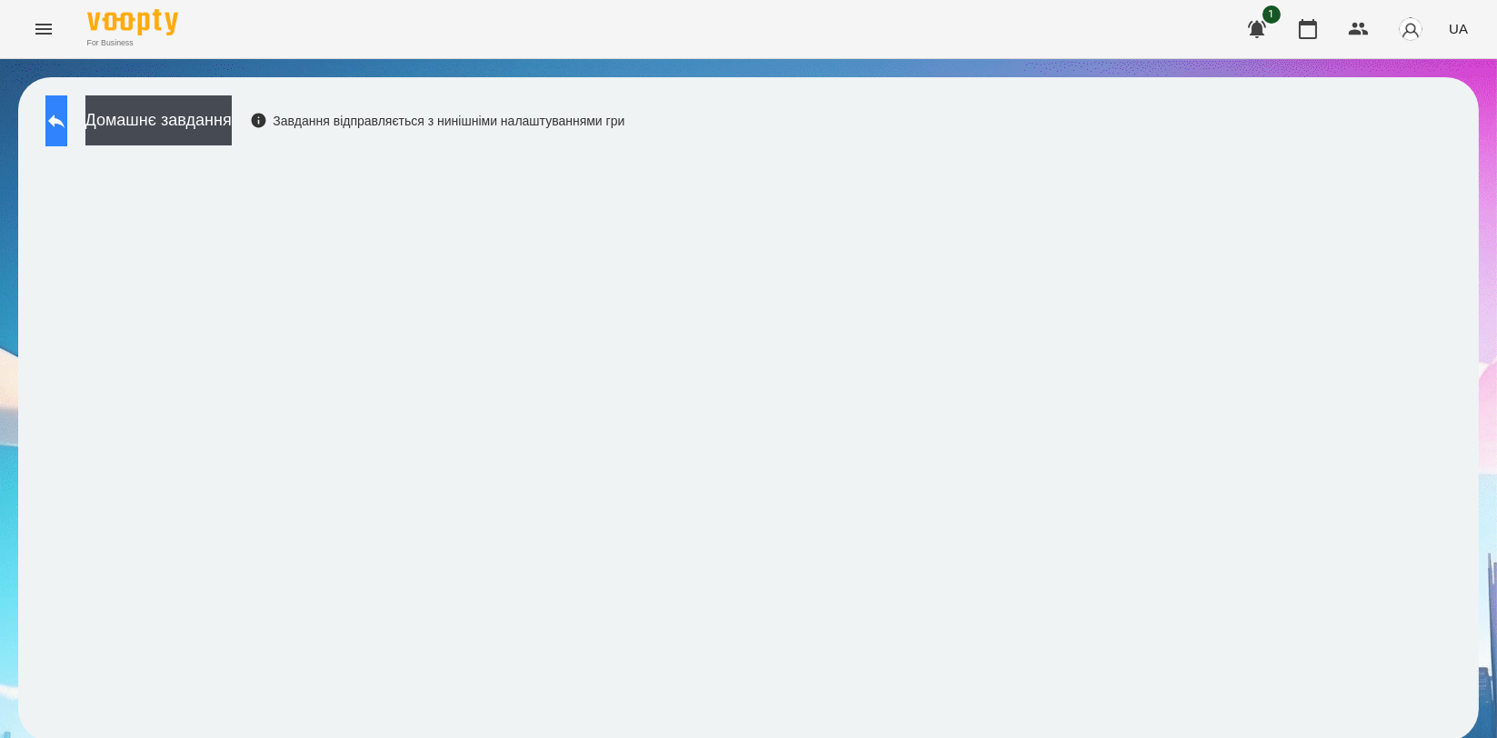
click at [65, 125] on icon at bounding box center [56, 121] width 22 height 22
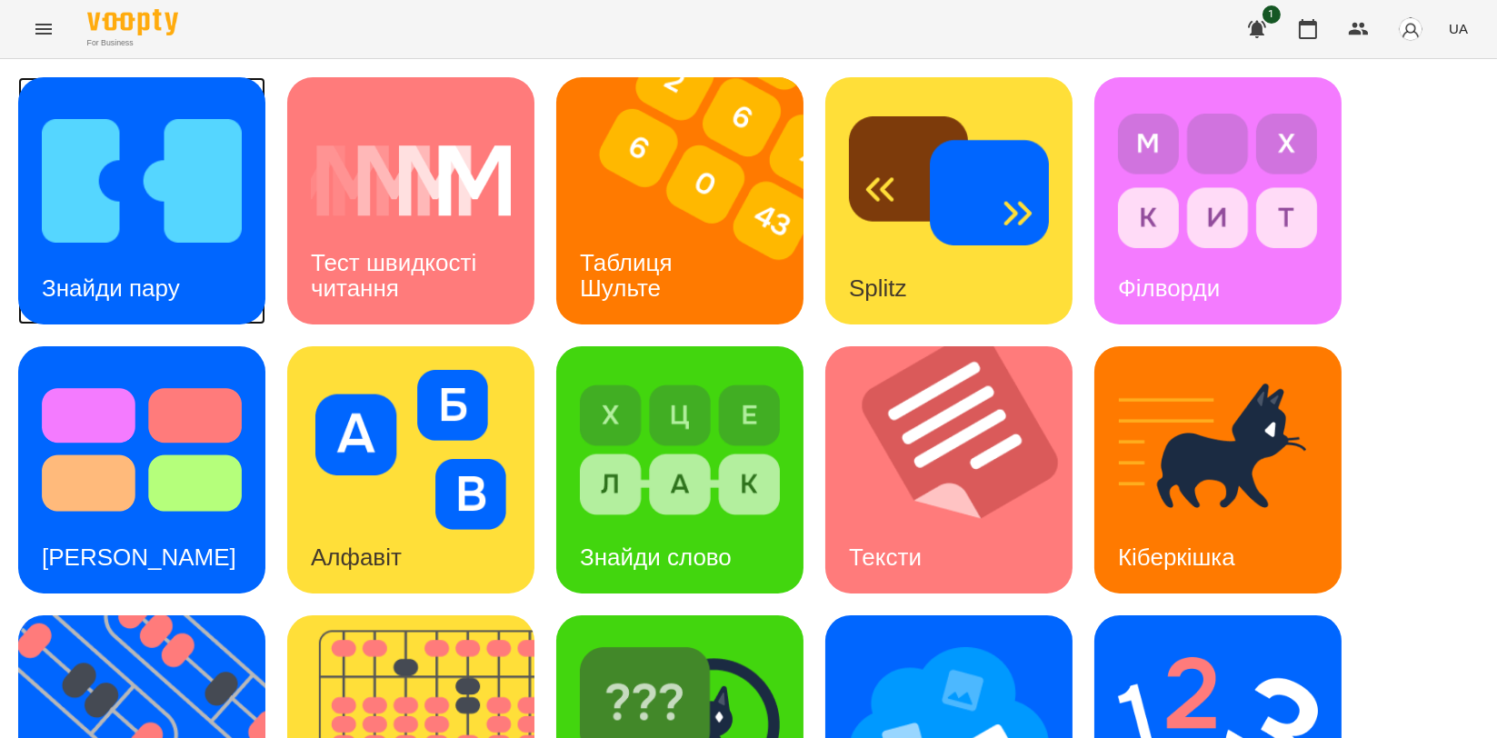
click at [179, 184] on img at bounding box center [142, 181] width 200 height 160
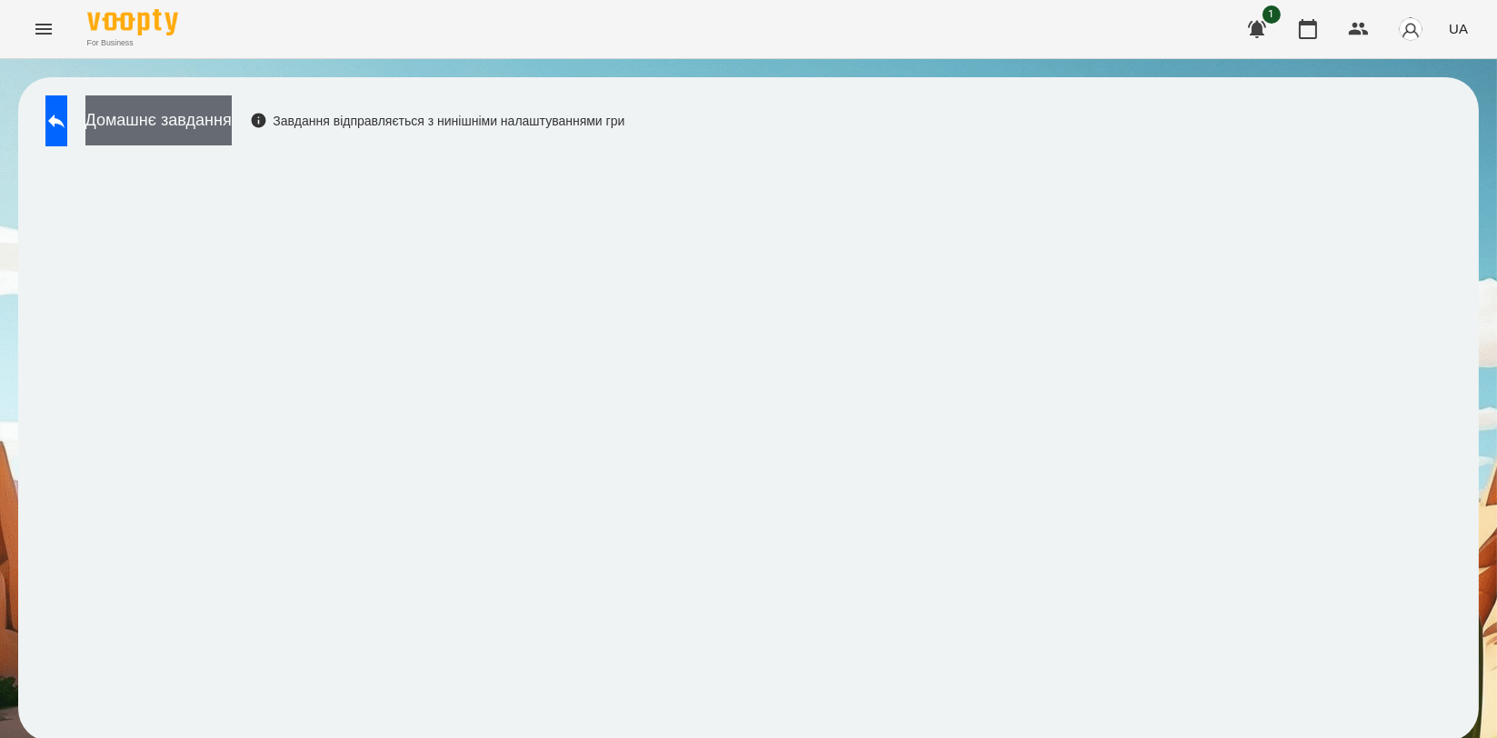
click at [232, 126] on button "Домашнє завдання" at bounding box center [158, 120] width 146 height 50
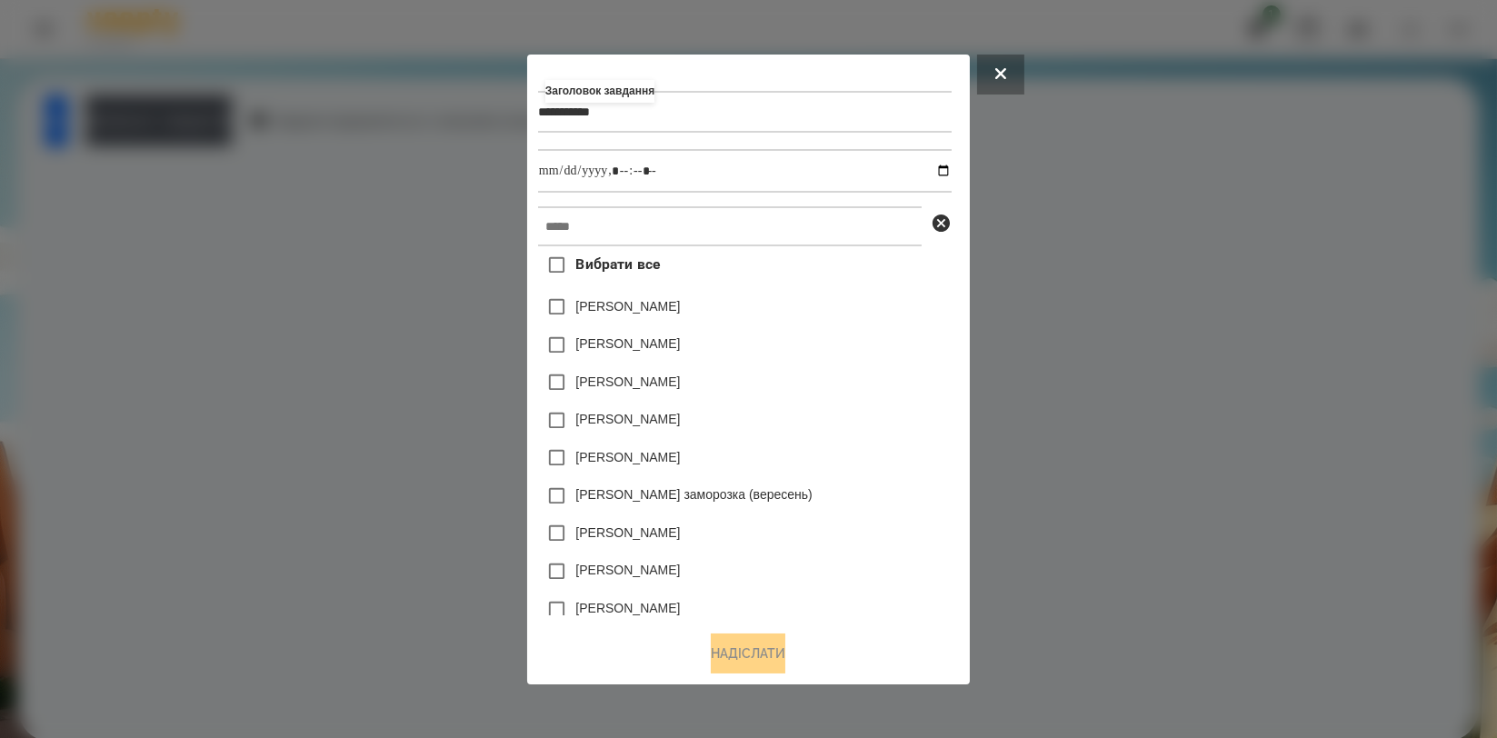
type input "**********"
click at [672, 235] on input "text" at bounding box center [730, 226] width 384 height 40
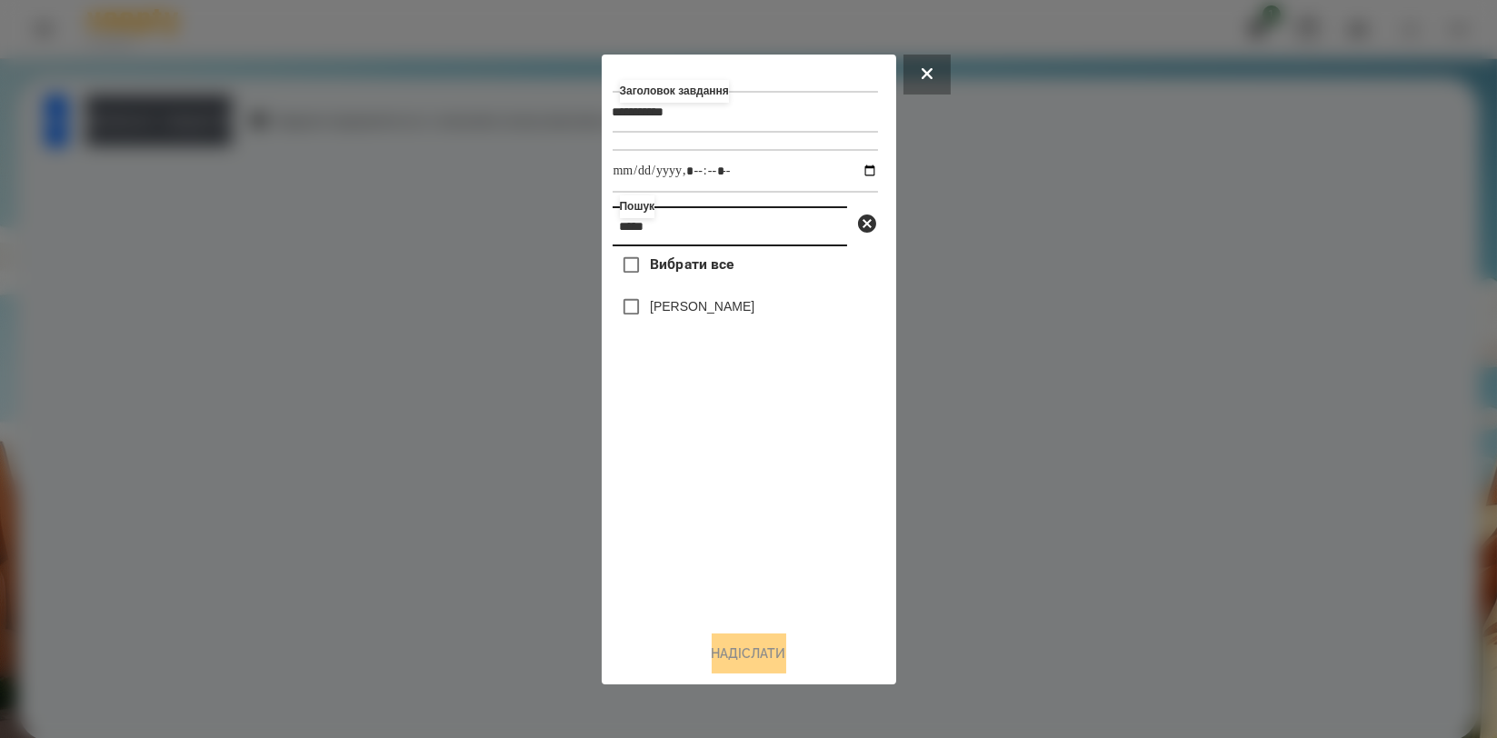
type input "*****"
click at [708, 314] on label "[PERSON_NAME]" at bounding box center [702, 306] width 105 height 18
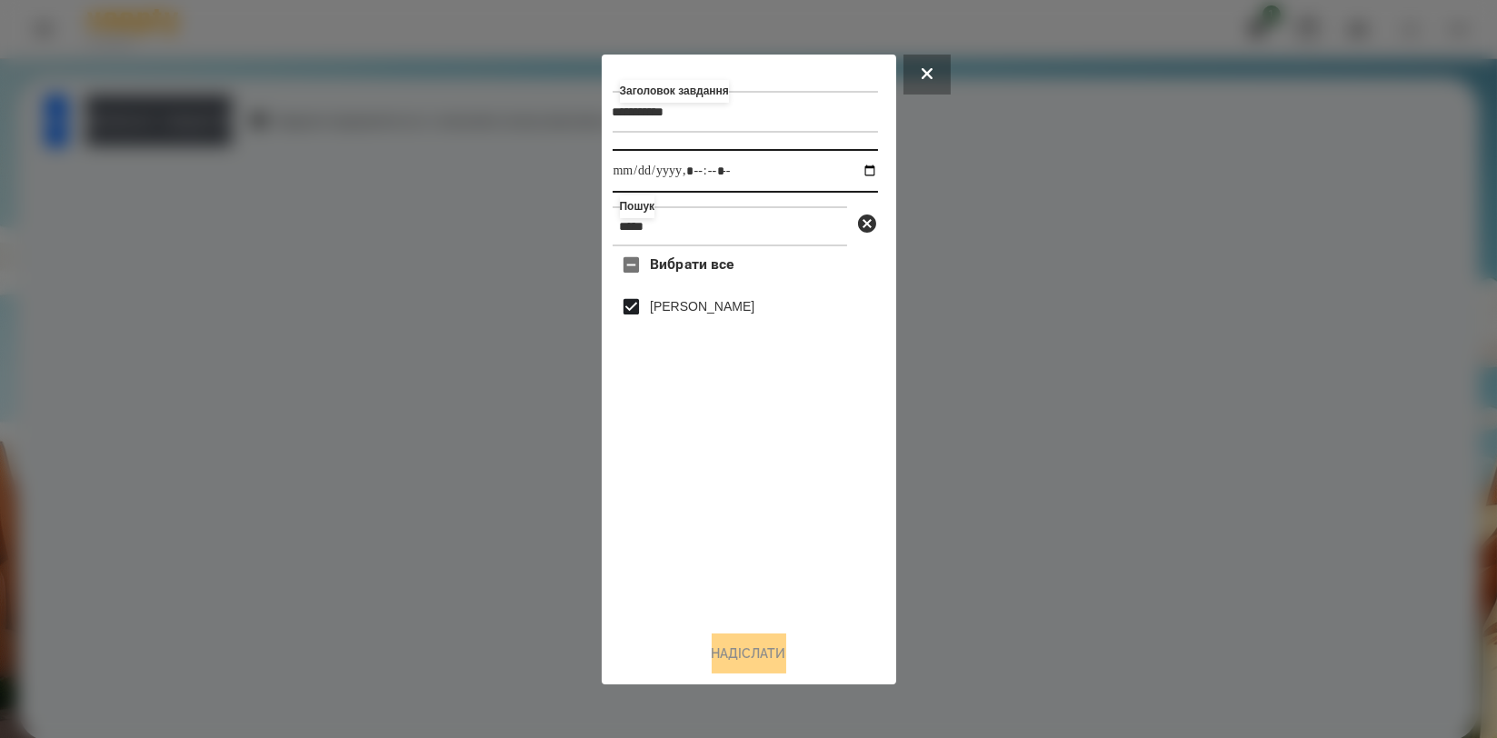
click at [858, 176] on input "datetime-local" at bounding box center [745, 171] width 265 height 44
type input "**********"
click at [831, 515] on div "Вибрати все [PERSON_NAME]" at bounding box center [745, 430] width 265 height 369
click at [753, 657] on button "Надіслати" at bounding box center [749, 653] width 75 height 40
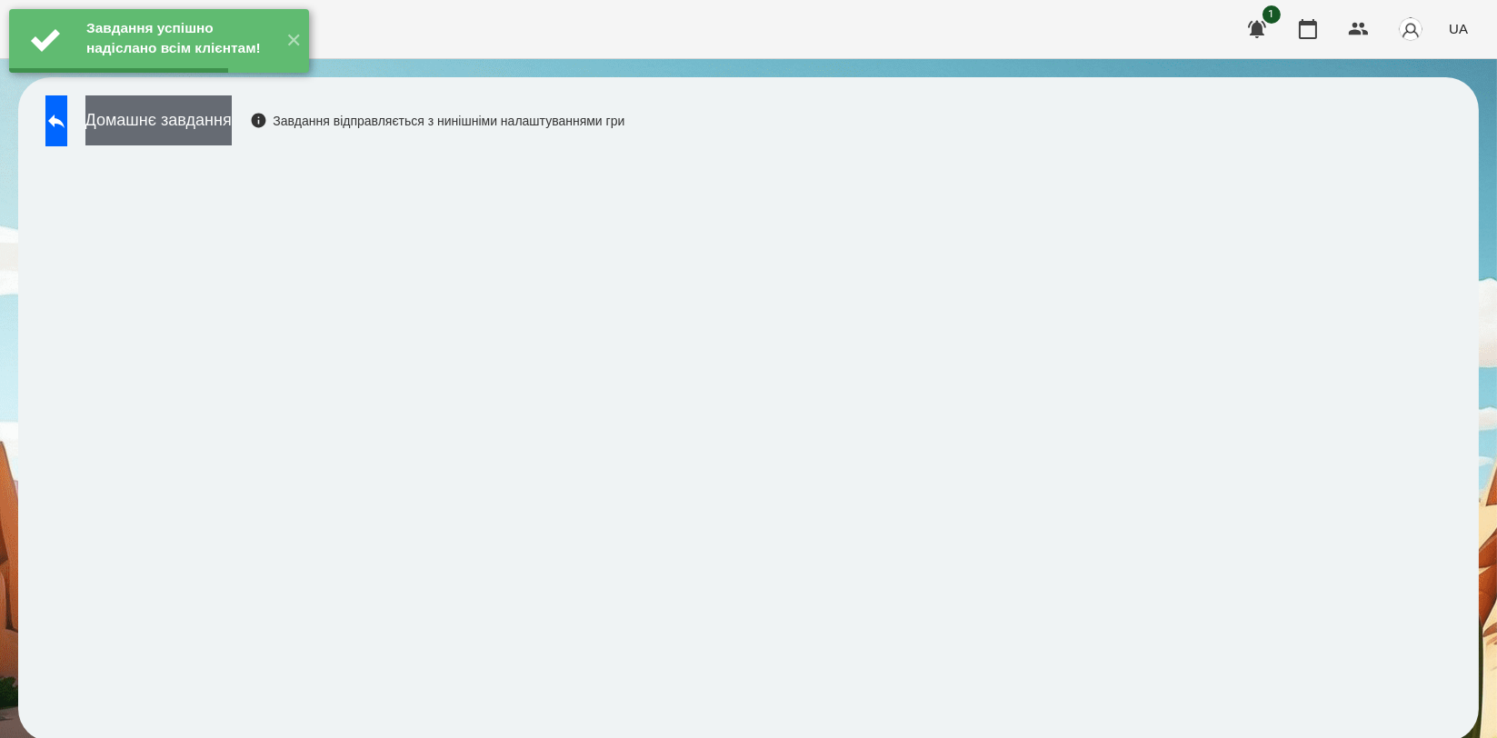
click at [232, 132] on button "Домашнє завдання" at bounding box center [158, 120] width 146 height 50
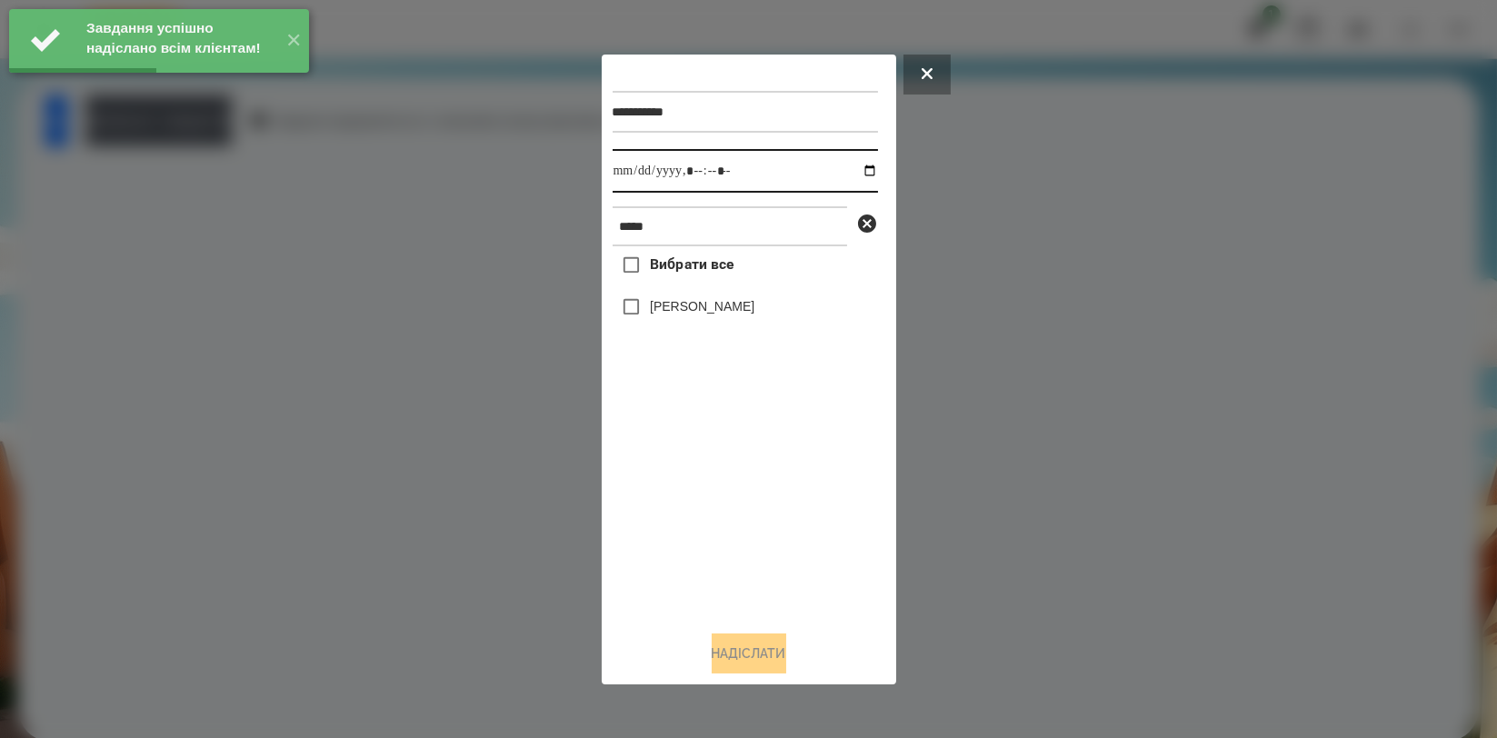
click at [863, 173] on input "datetime-local" at bounding box center [745, 171] width 265 height 44
type input "**********"
drag, startPoint x: 643, startPoint y: 498, endPoint x: 651, endPoint y: 366, distance: 132.0
click at [643, 498] on div "Вибрати все [PERSON_NAME]" at bounding box center [745, 430] width 265 height 369
click at [674, 302] on label "[PERSON_NAME]" at bounding box center [702, 306] width 105 height 18
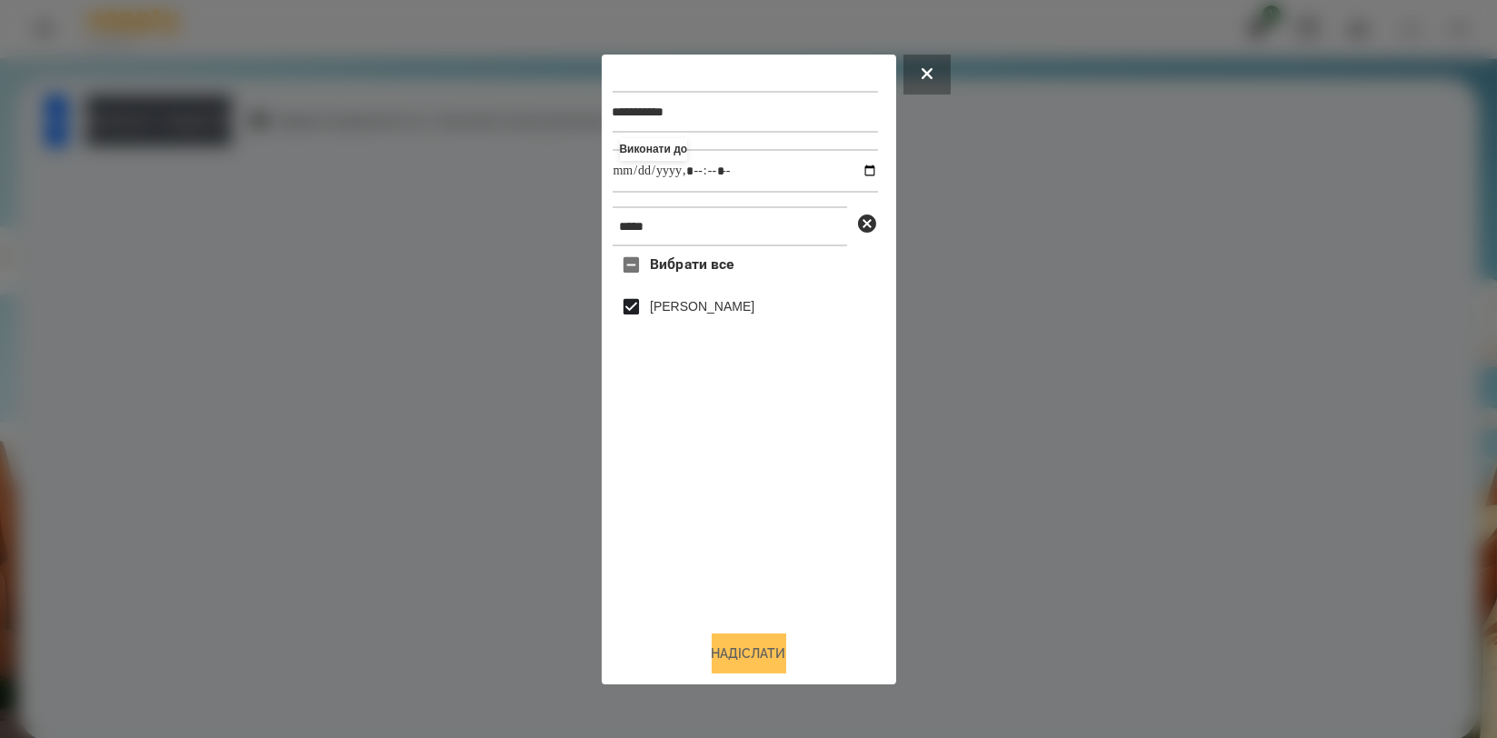
click at [735, 646] on button "Надіслати" at bounding box center [749, 653] width 75 height 40
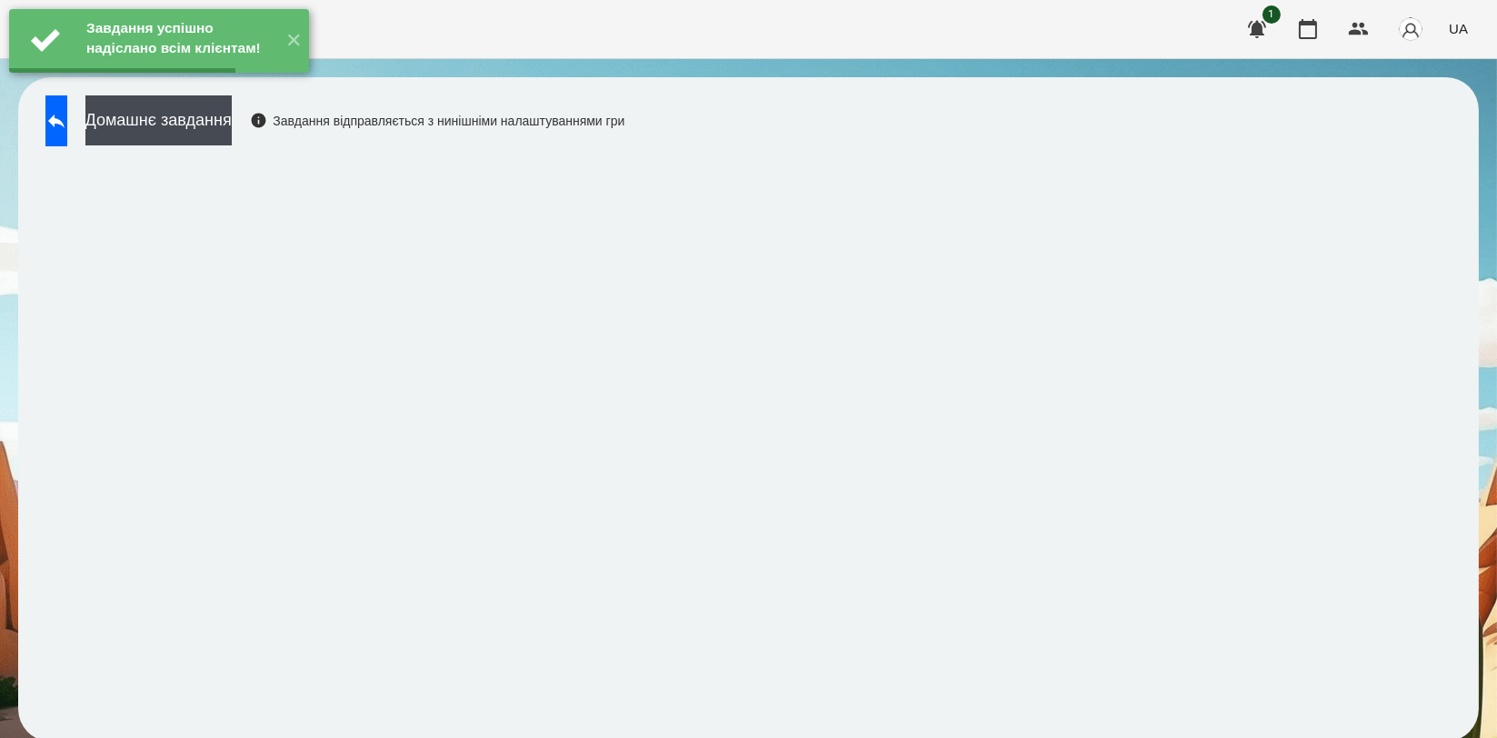
click
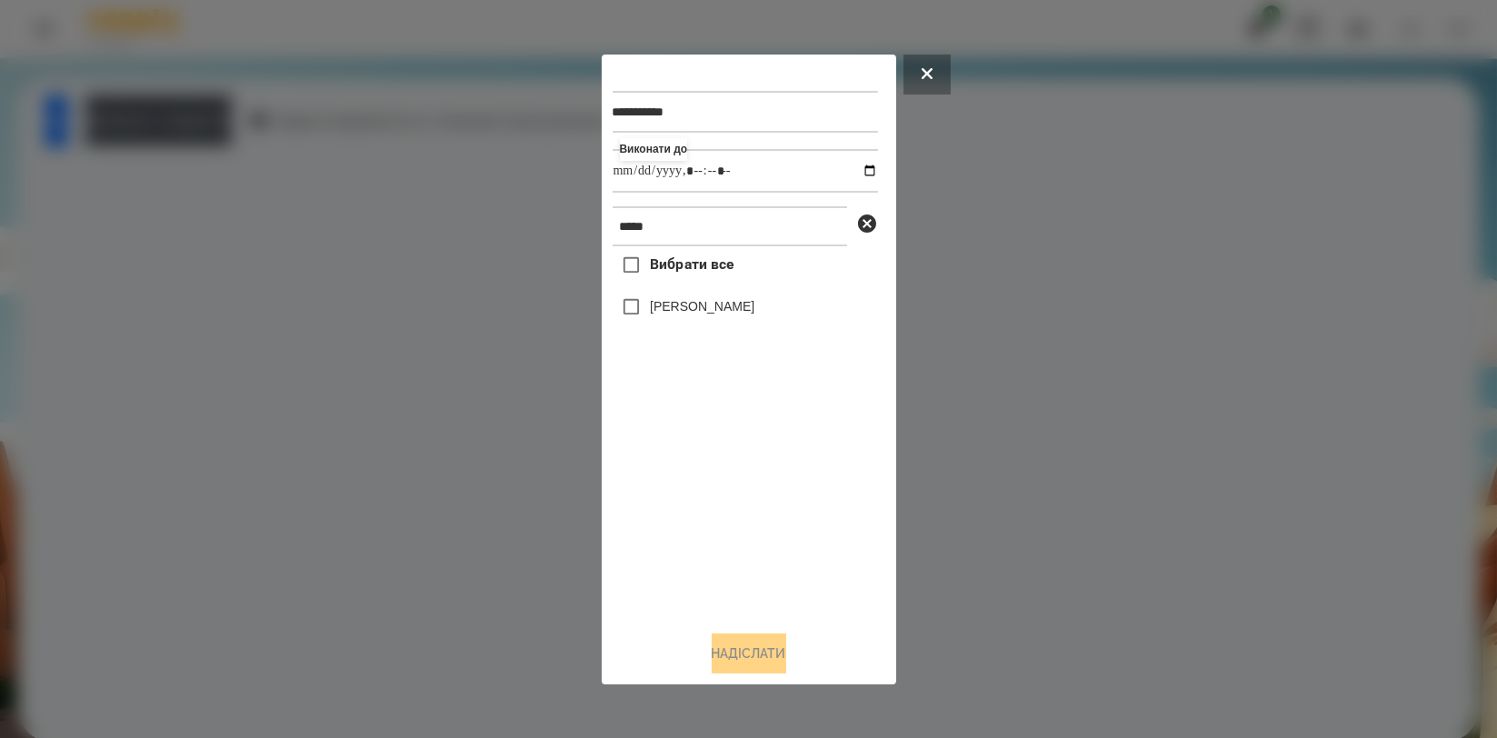
type input "**********"
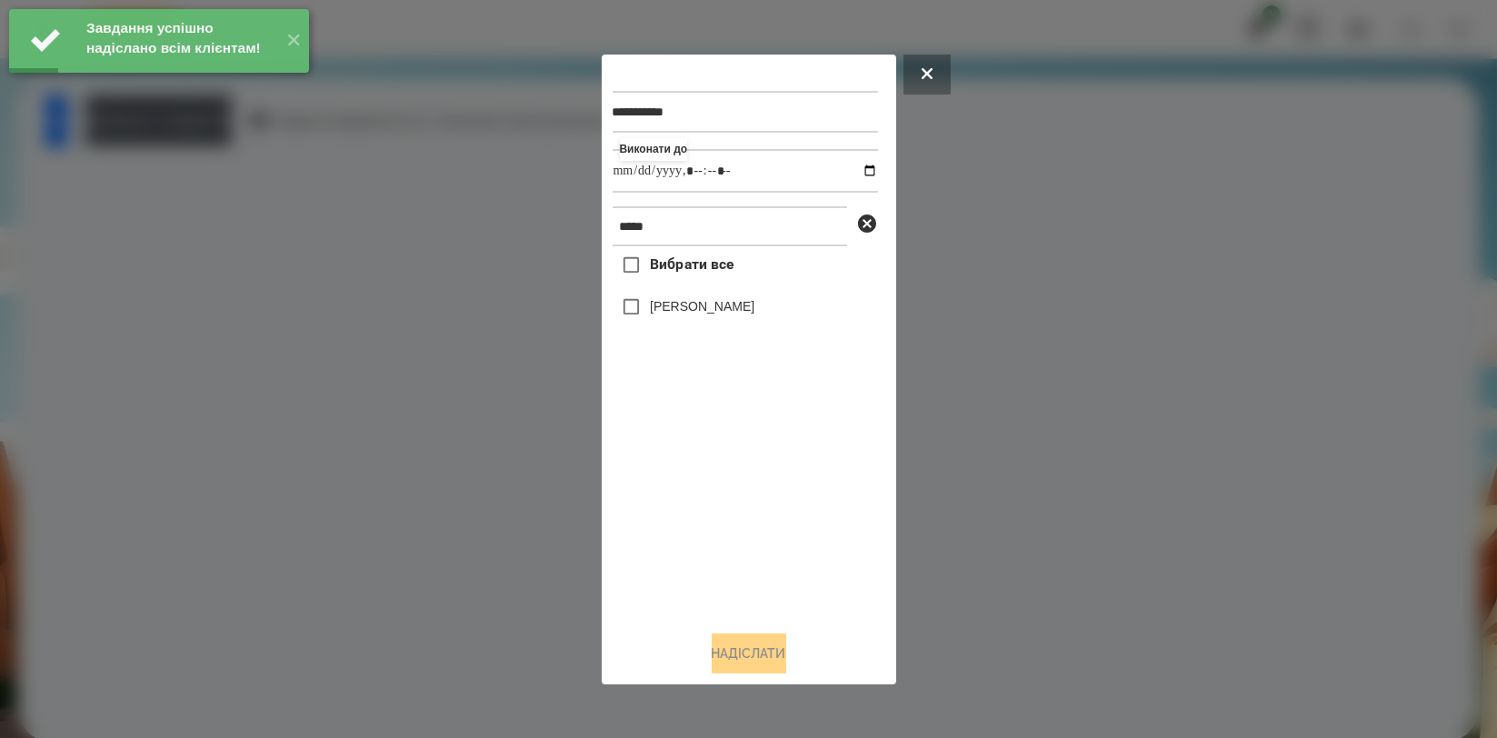
type input "**********"
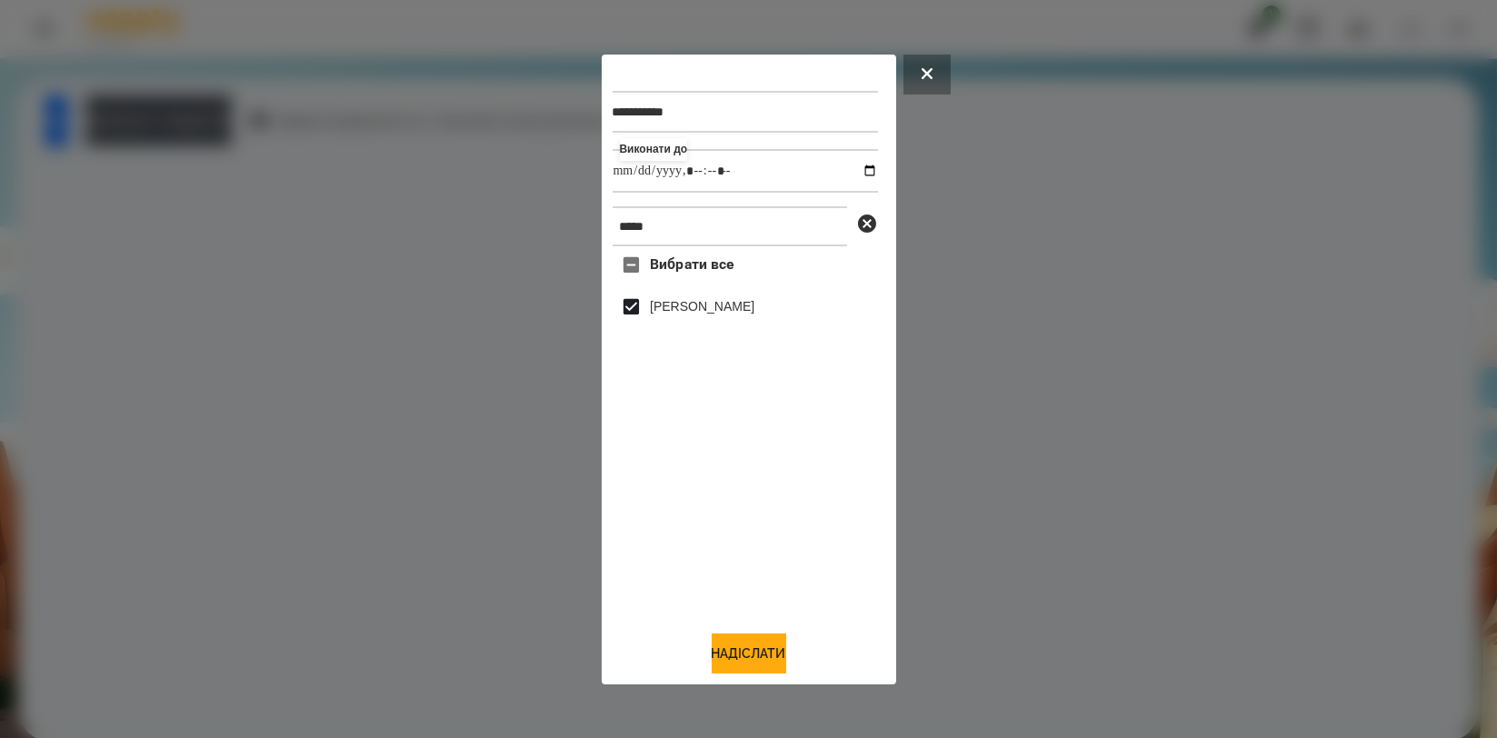
drag, startPoint x: 757, startPoint y: 647, endPoint x: 777, endPoint y: 598, distance: 53.0
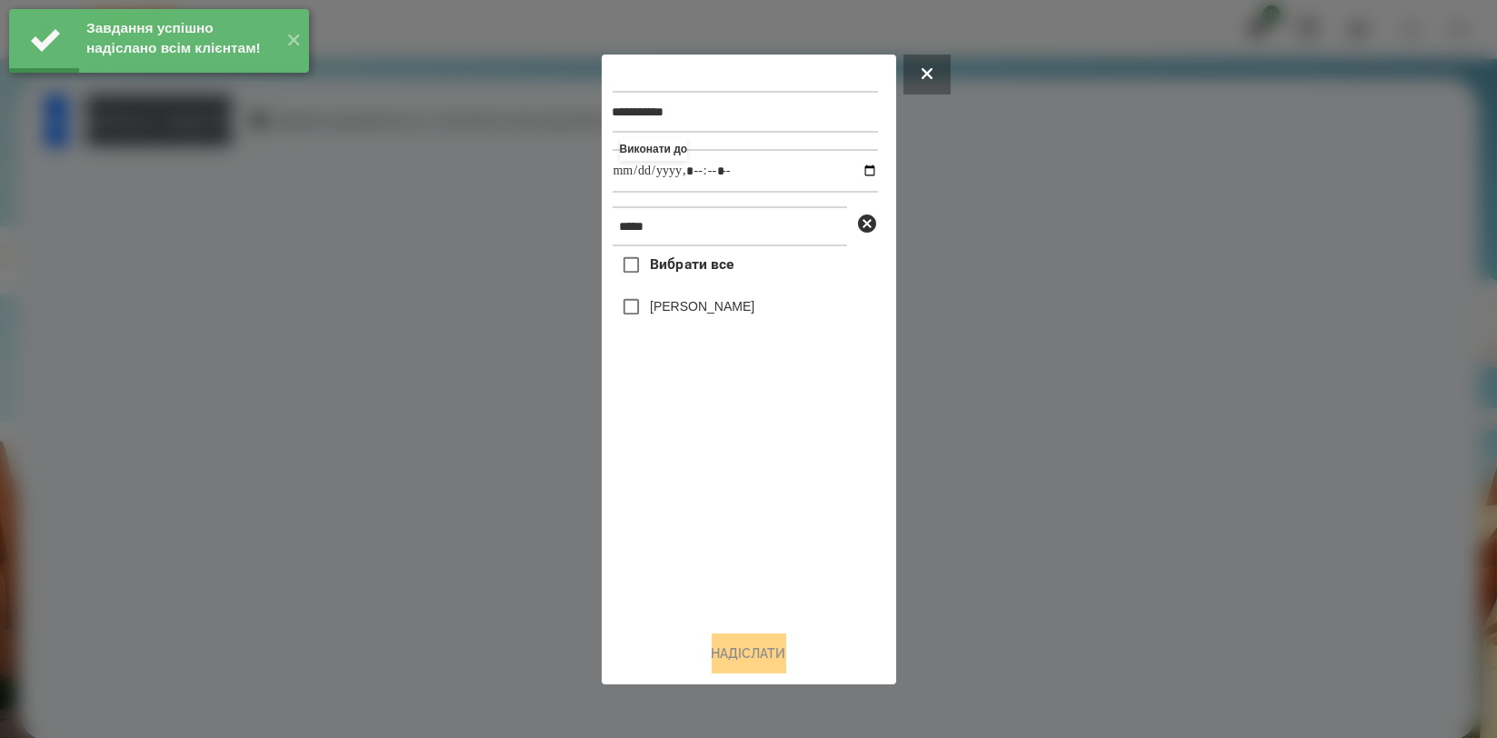
type input "**********"
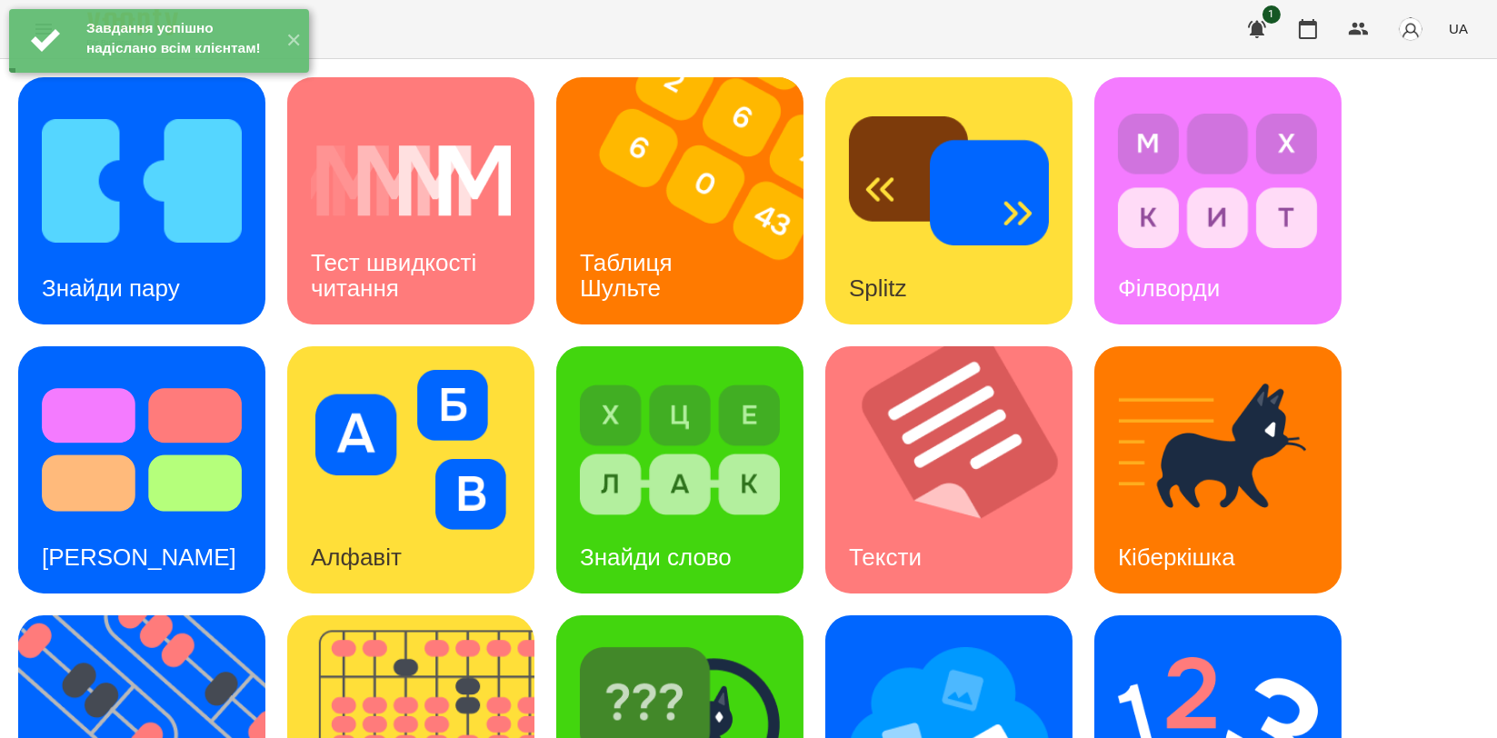
scroll to position [202, 0]
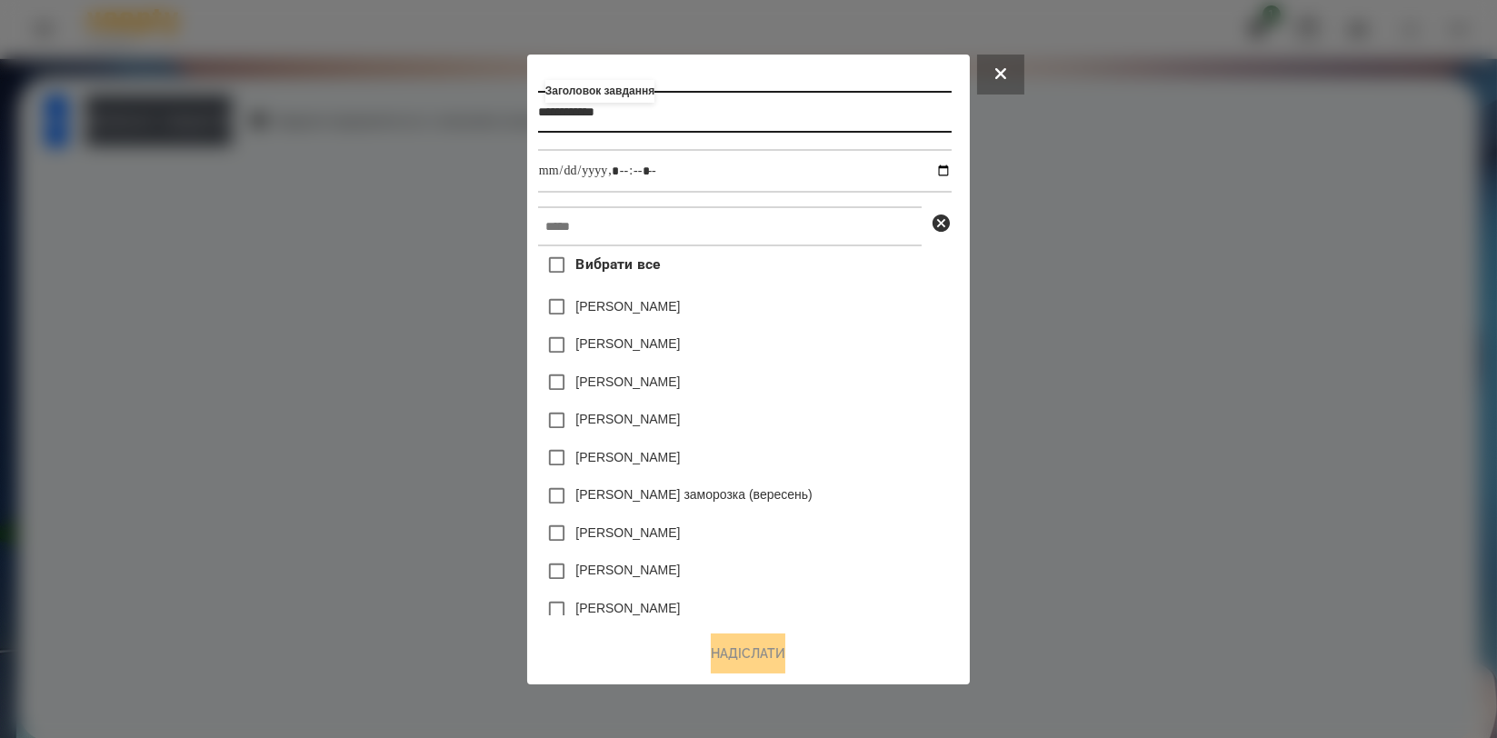
type input "**********"
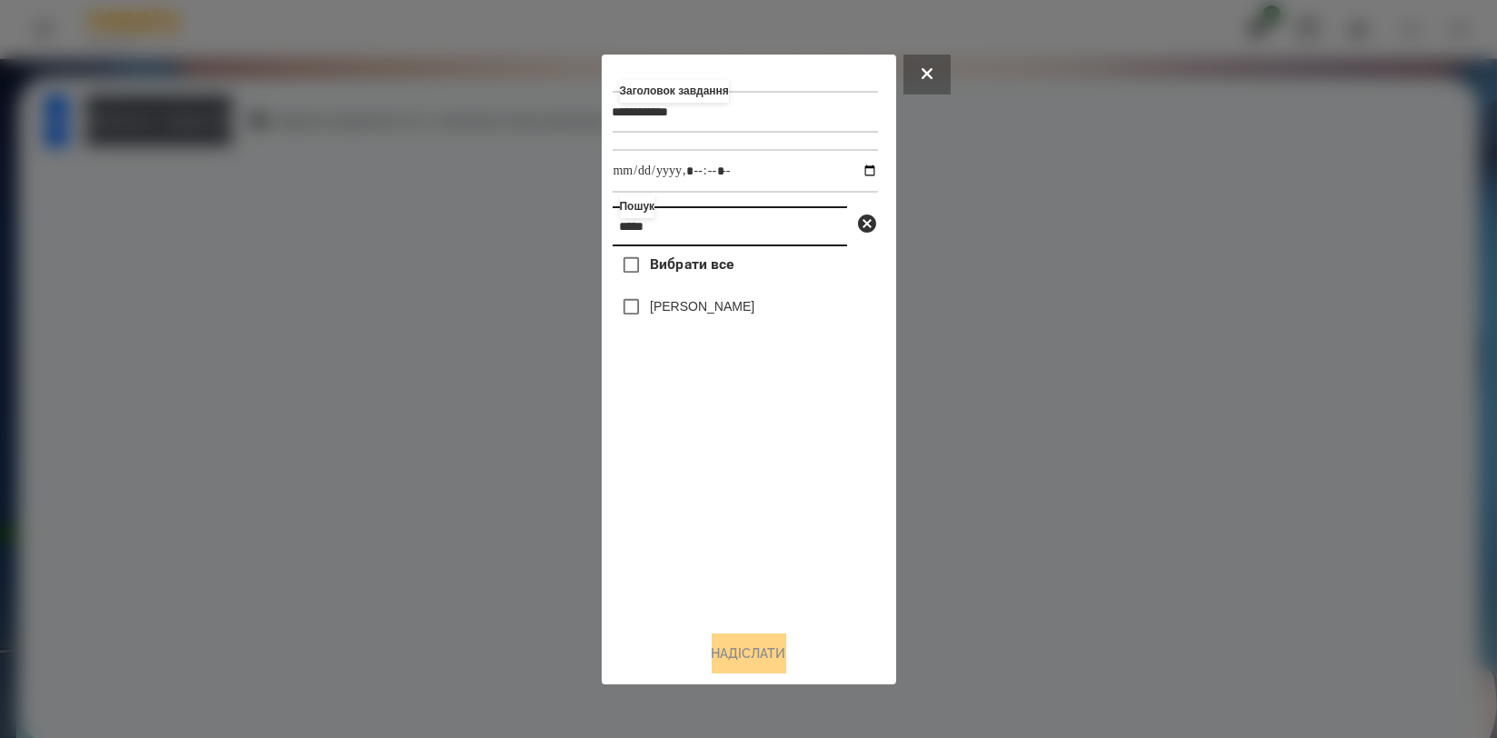
type input "*****"
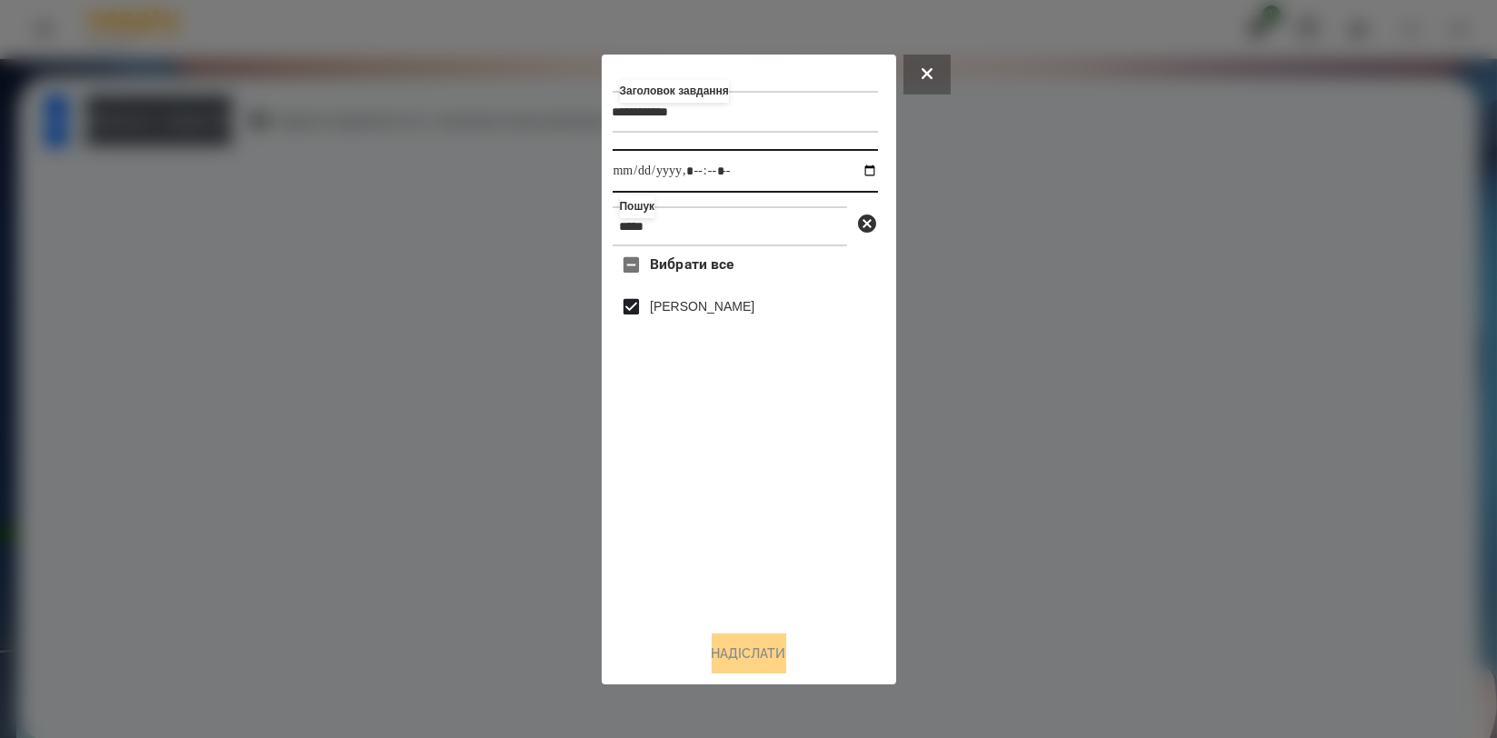
drag, startPoint x: 863, startPoint y: 178, endPoint x: 842, endPoint y: 176, distance: 21.9
type input "**********"
drag, startPoint x: 790, startPoint y: 554, endPoint x: 755, endPoint y: 573, distance: 39.0
type input "**********"
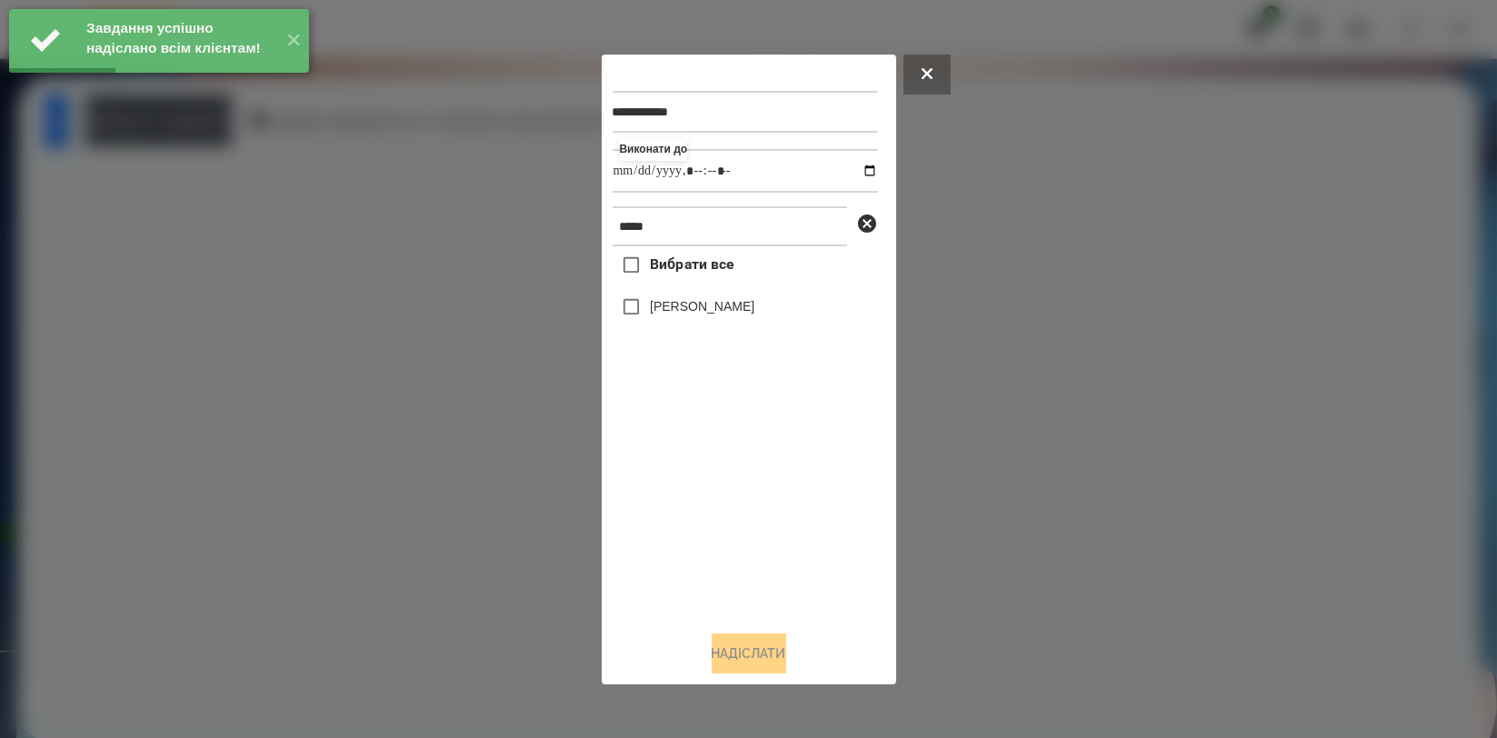
type input "**********"
drag, startPoint x: 689, startPoint y: 513, endPoint x: 696, endPoint y: 388, distance: 125.6
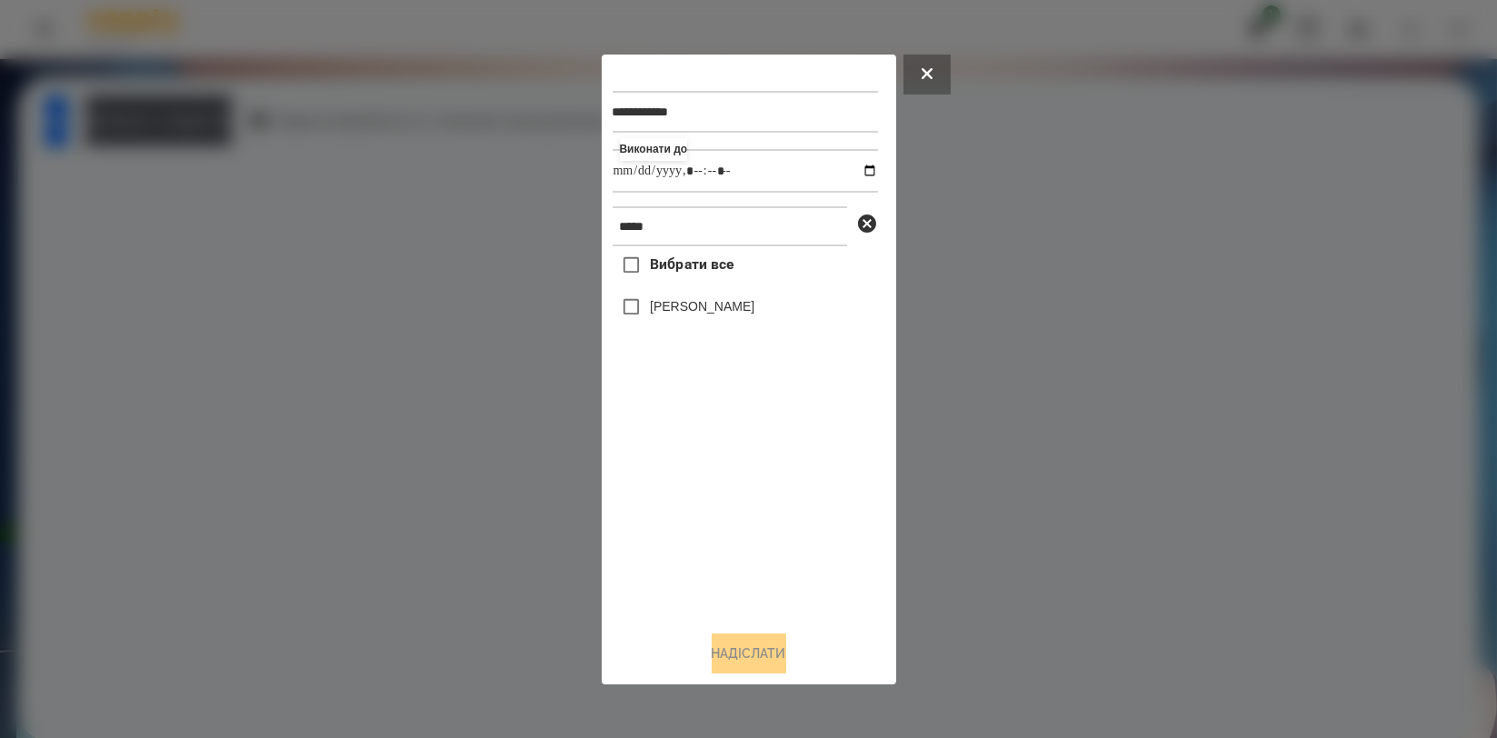
type input "**********"
drag, startPoint x: 700, startPoint y: 530, endPoint x: 702, endPoint y: 410, distance: 120.0
drag, startPoint x: 758, startPoint y: 649, endPoint x: 723, endPoint y: 627, distance: 40.8
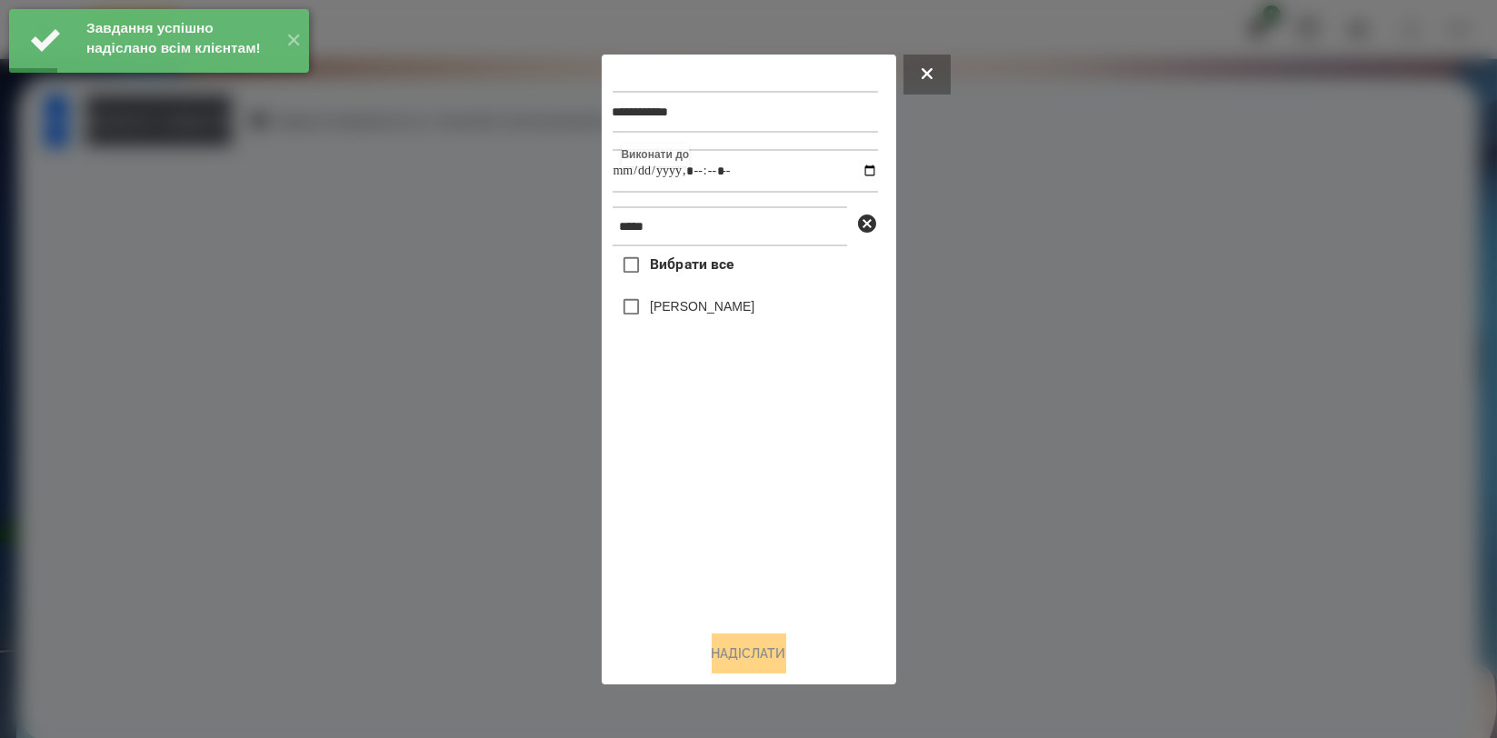
type input "**********"
drag, startPoint x: 773, startPoint y: 539, endPoint x: 757, endPoint y: 412, distance: 128.2
type input "**********"
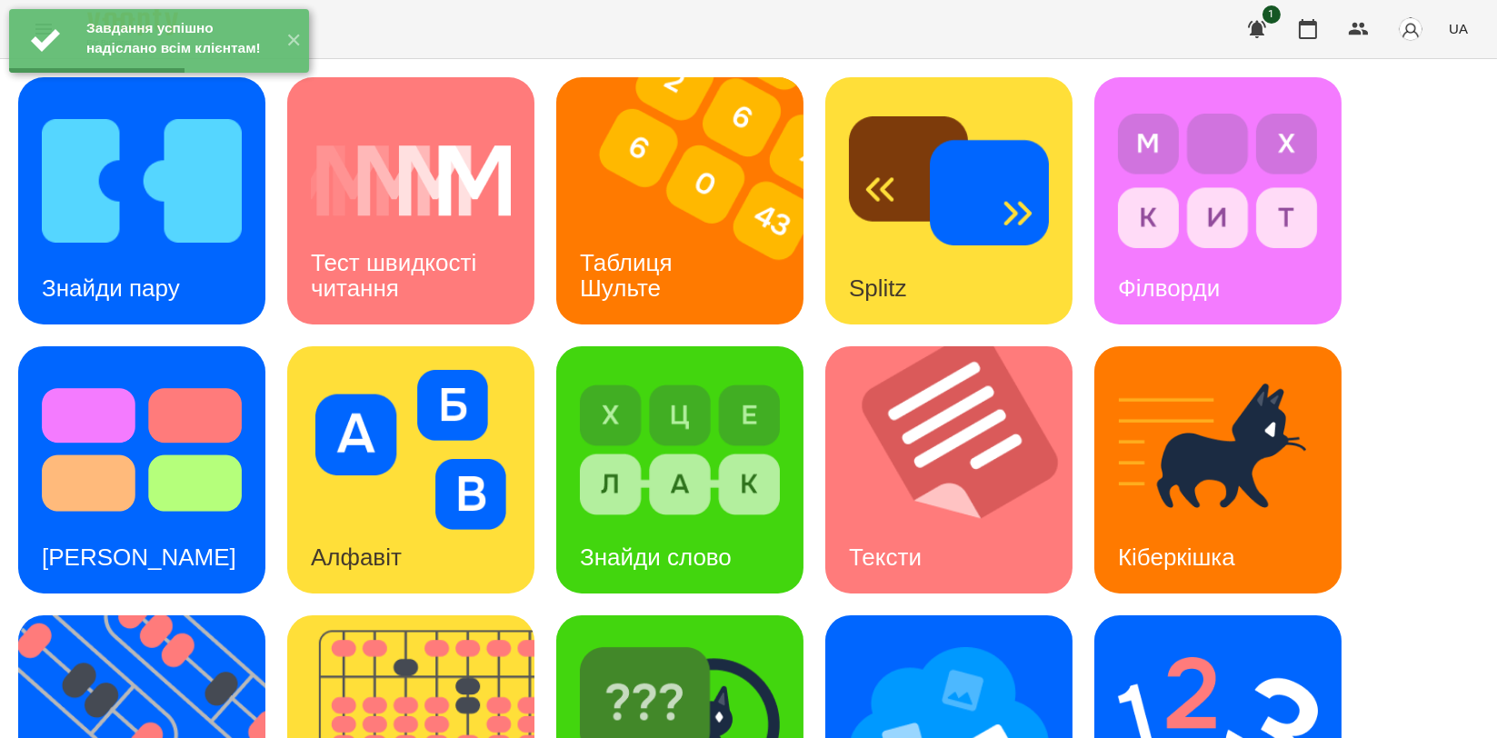
scroll to position [303, 0]
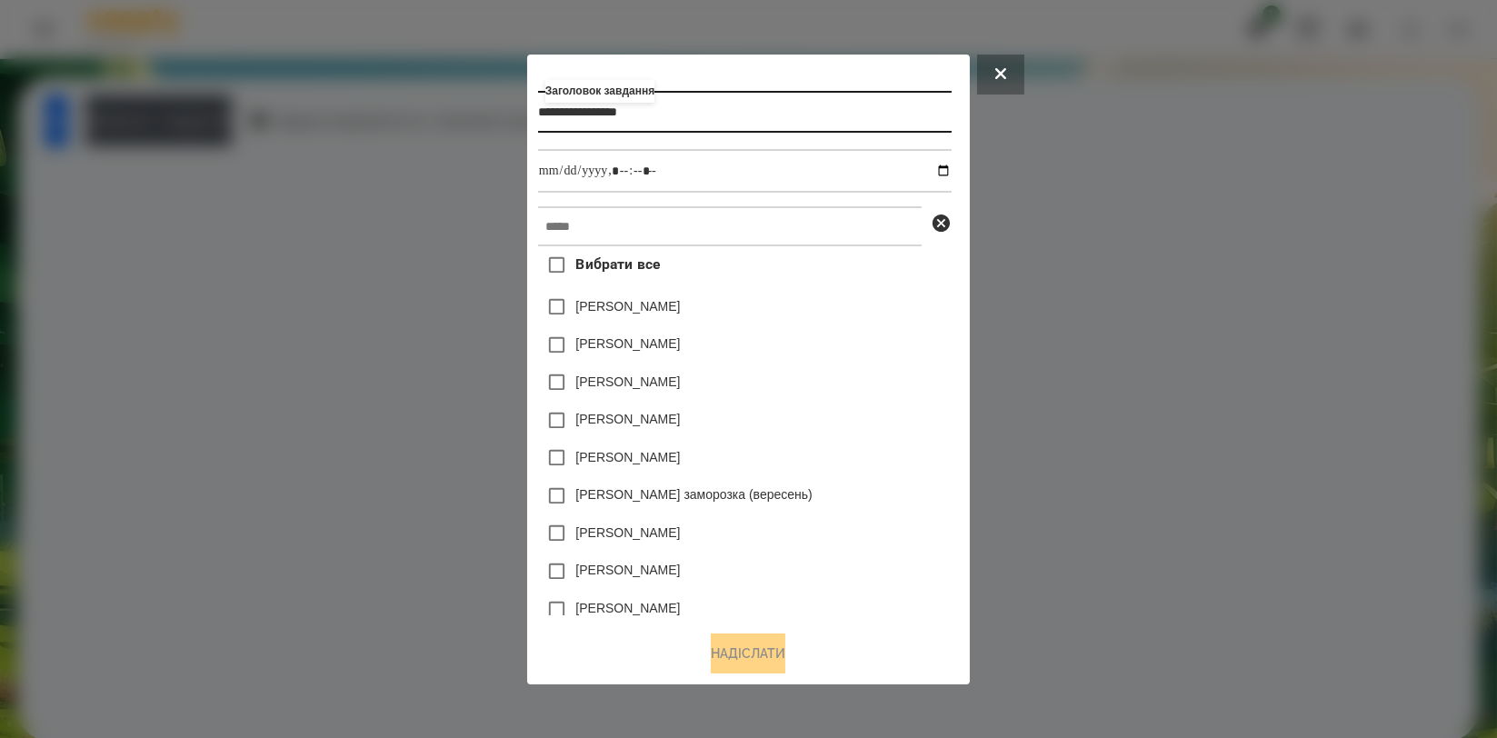
type input "**********"
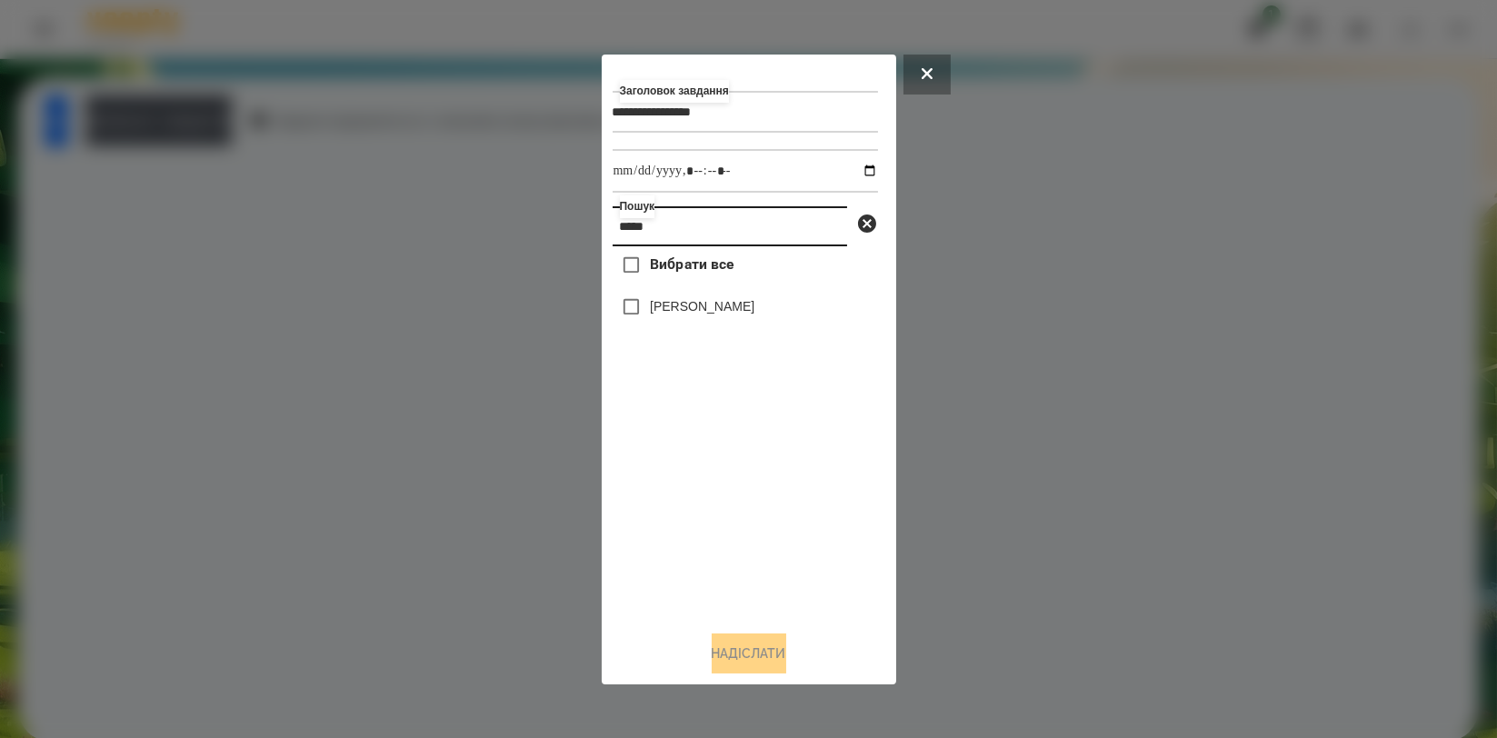
type input "*****"
type input "**********"
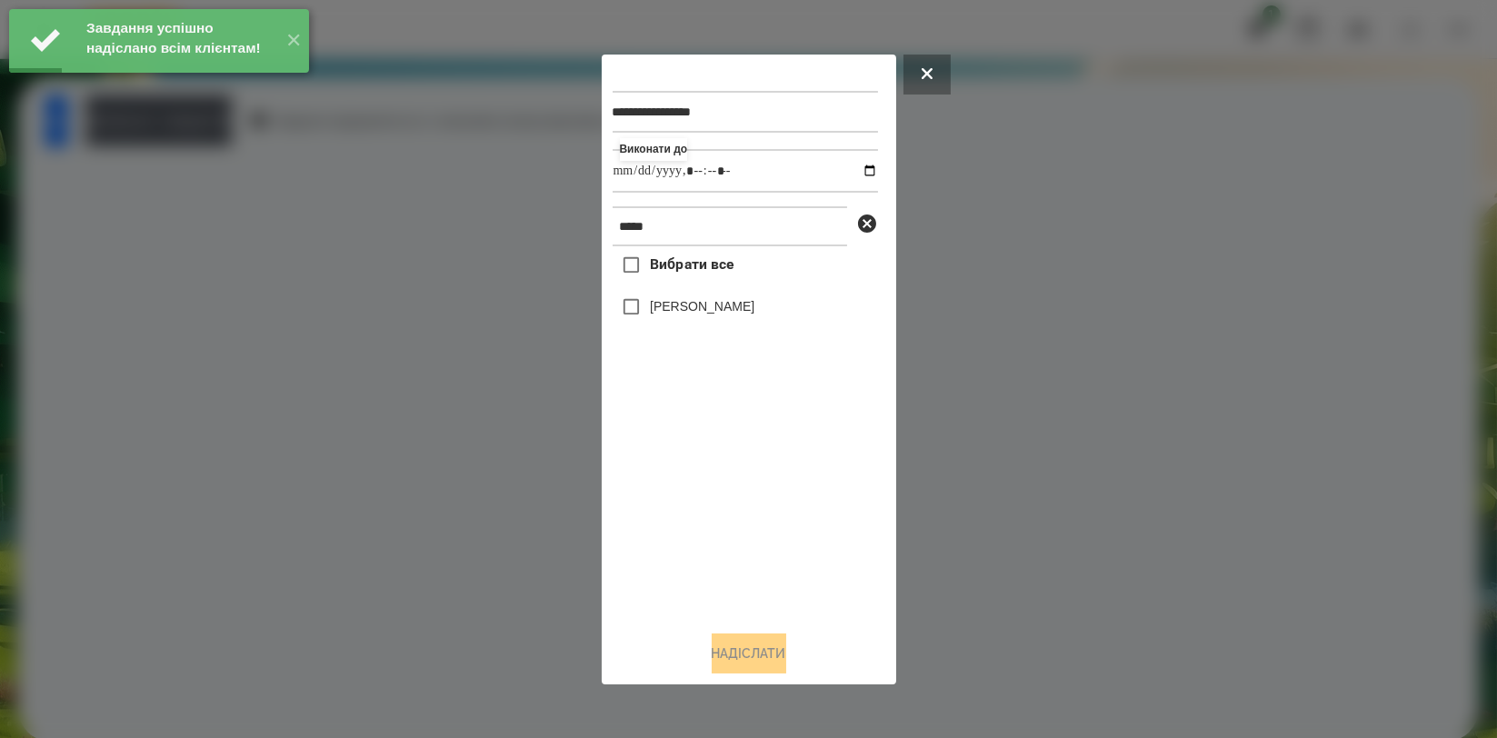
type input "**********"
drag, startPoint x: 711, startPoint y: 309, endPoint x: 722, endPoint y: 349, distance: 41.4
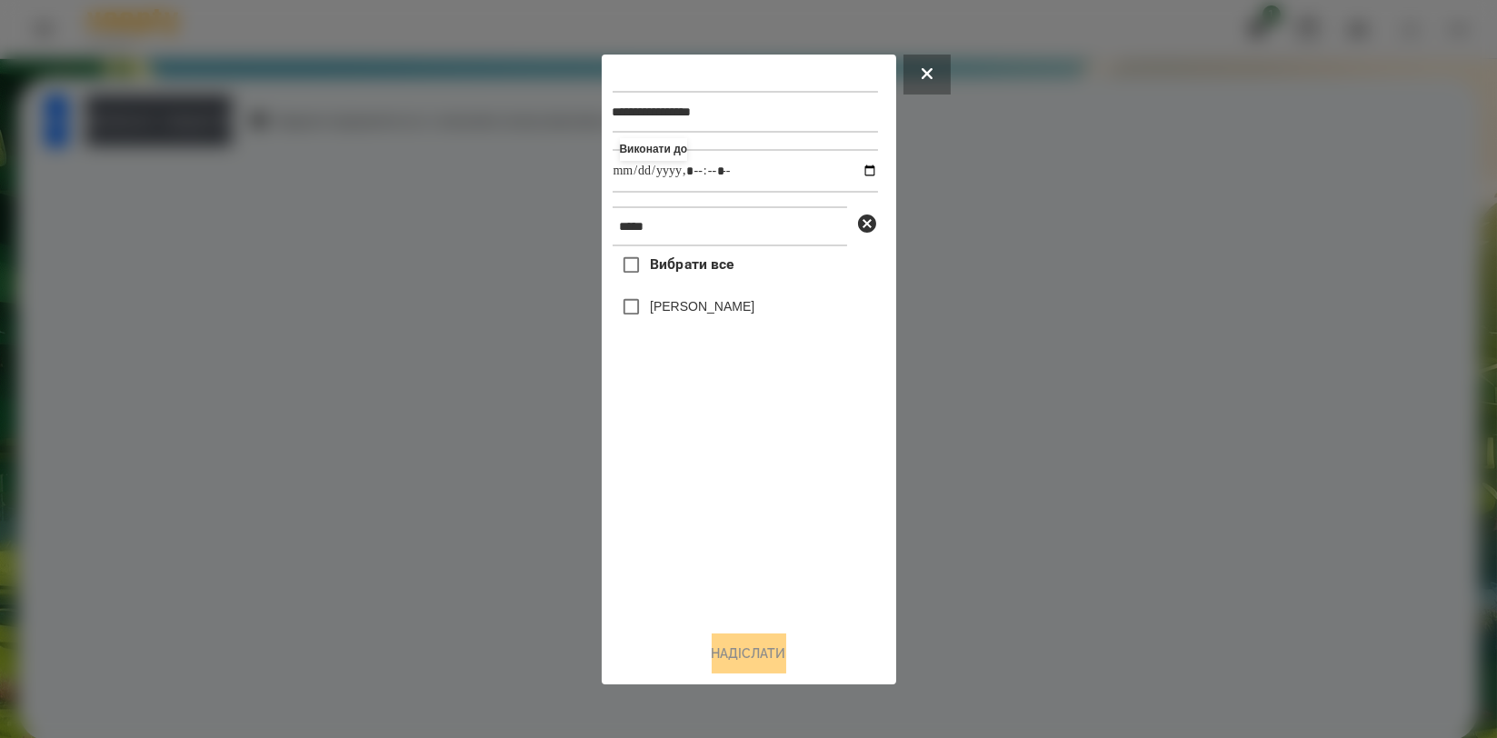
type input "**********"
drag, startPoint x: 711, startPoint y: 506, endPoint x: 695, endPoint y: 414, distance: 94.0
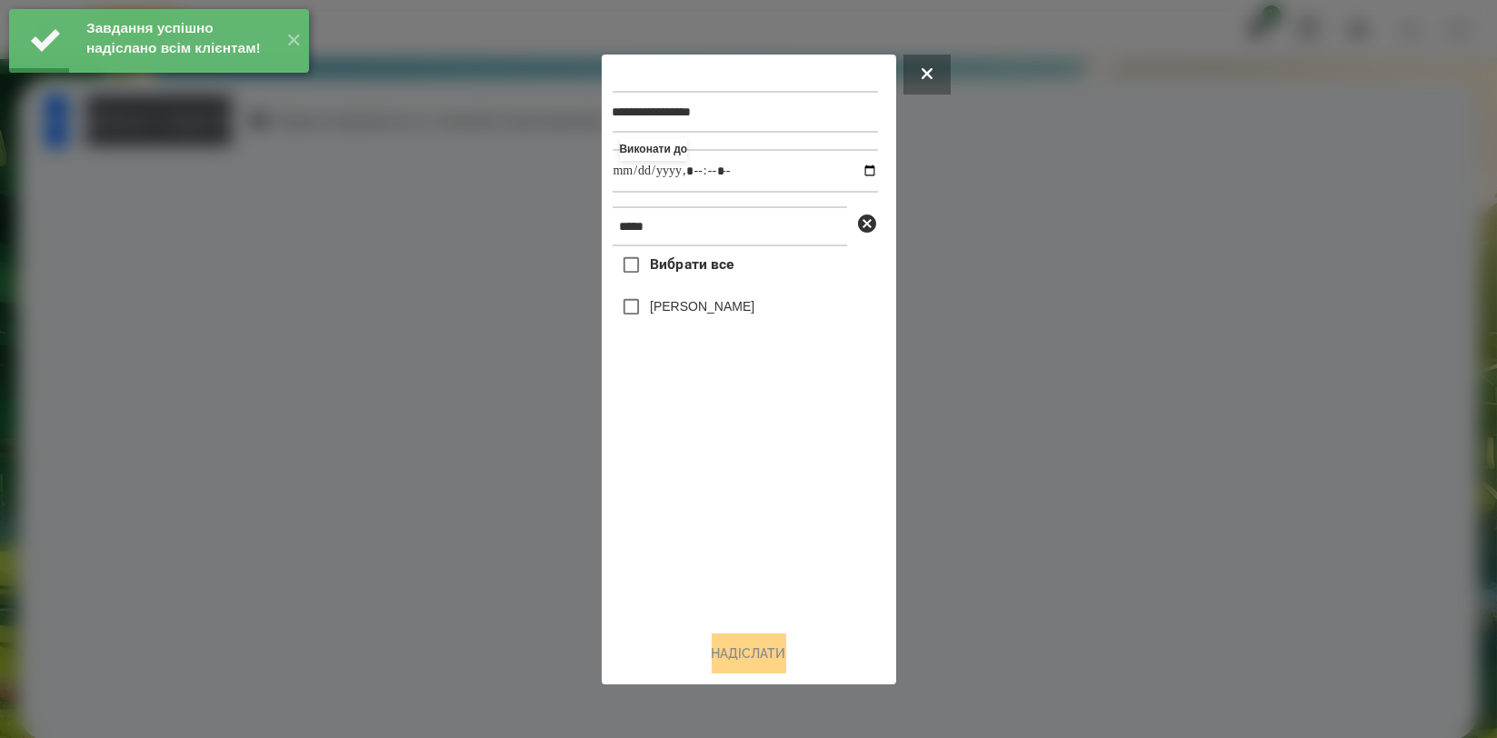
type input "**********"
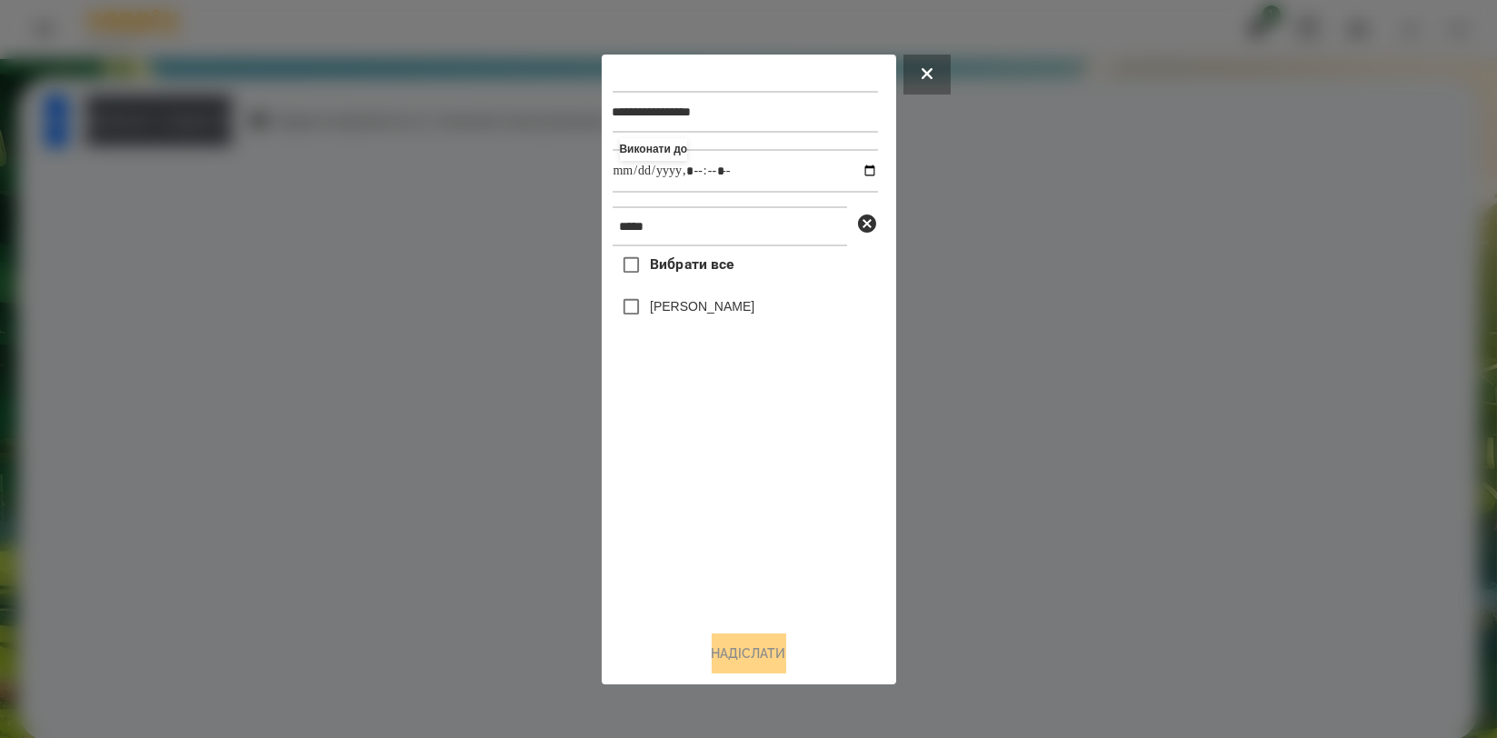
drag, startPoint x: 701, startPoint y: 306, endPoint x: 702, endPoint y: 317, distance: 10.9
type input "**********"
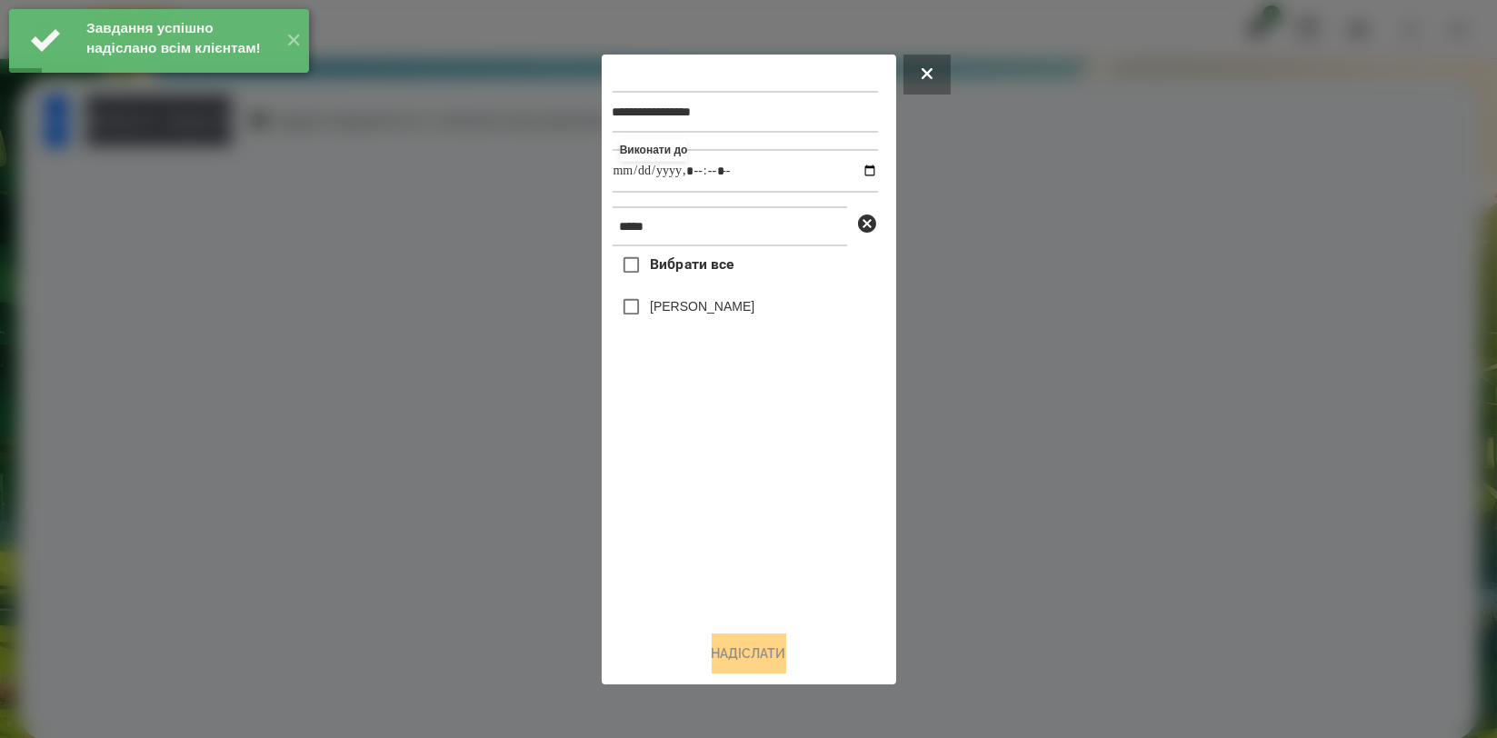
type input "**********"
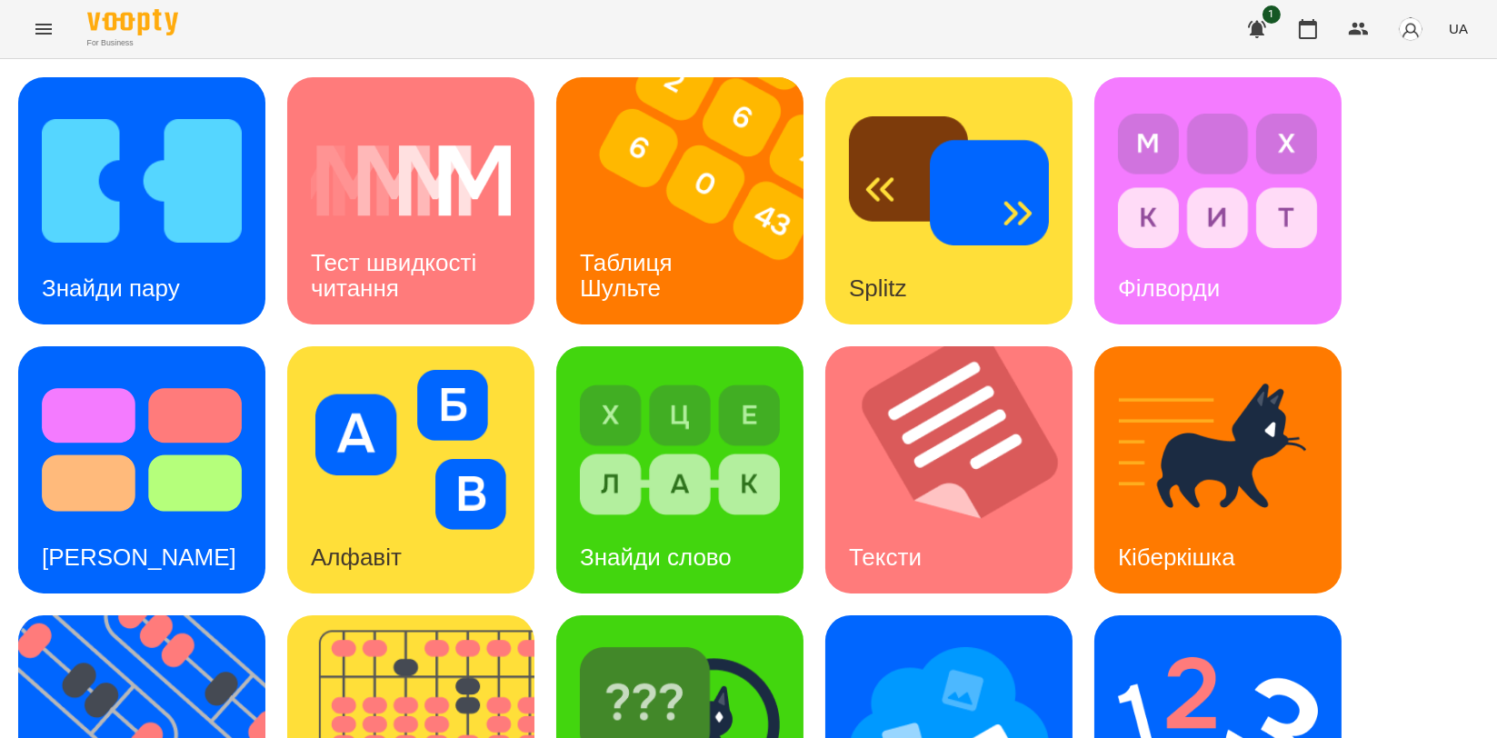
scroll to position [412, 0]
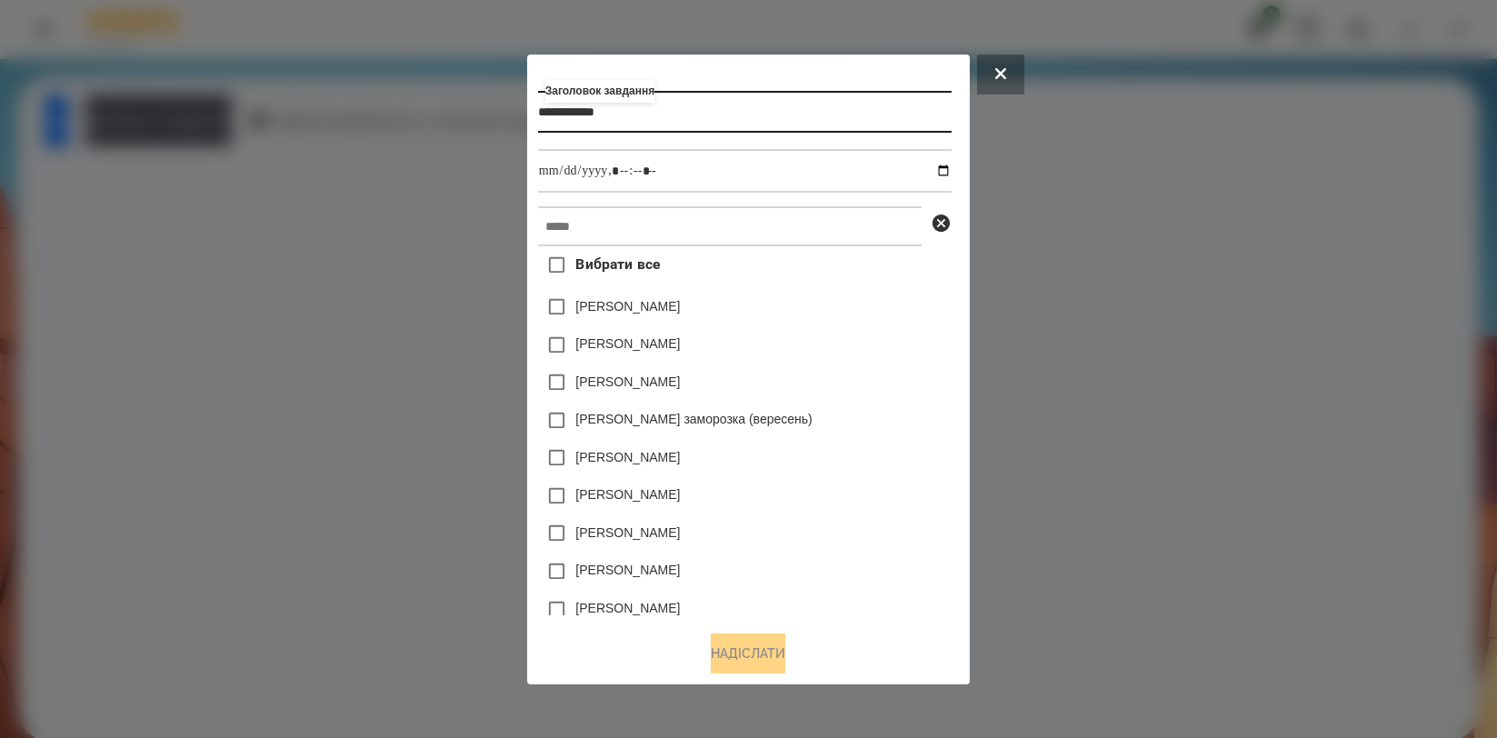
type input "**********"
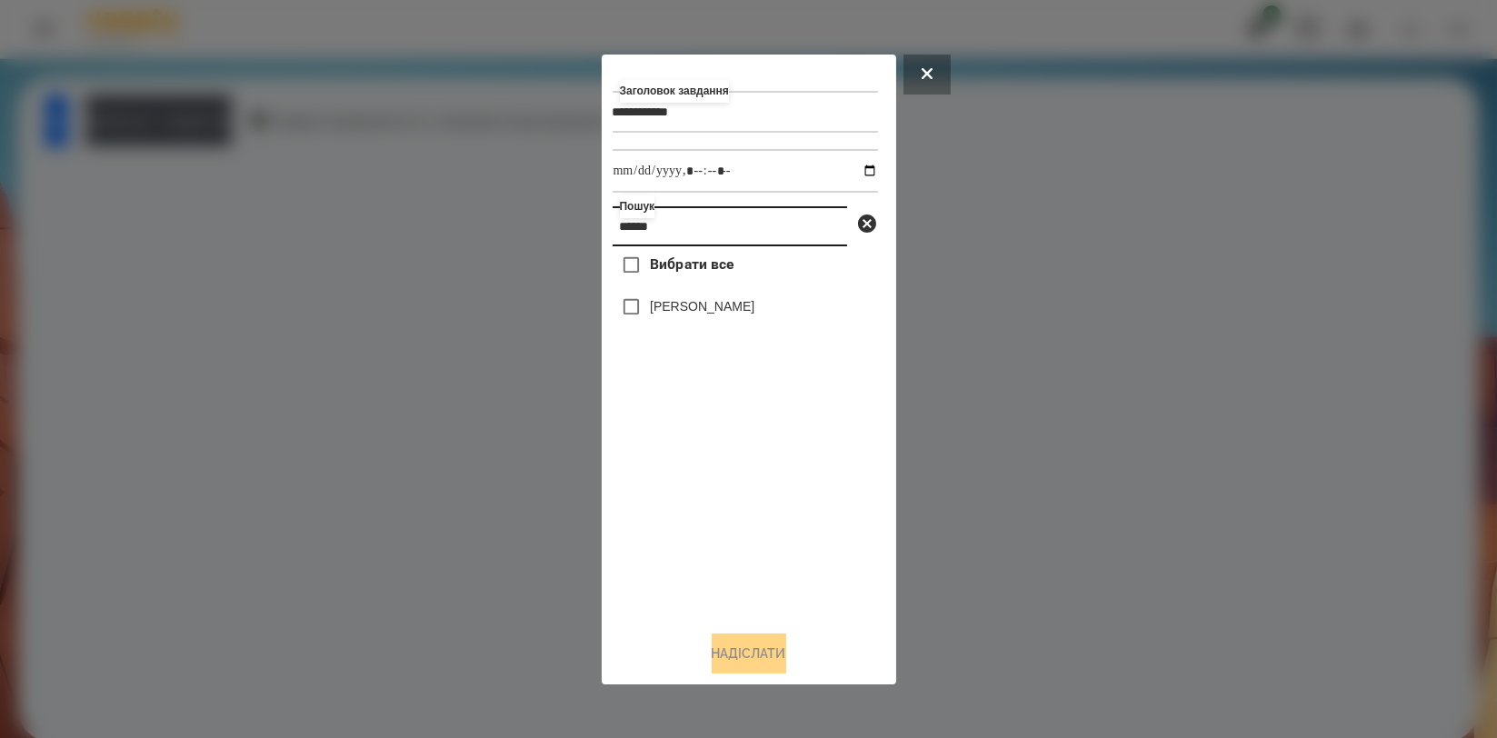
type input "******"
type input "**********"
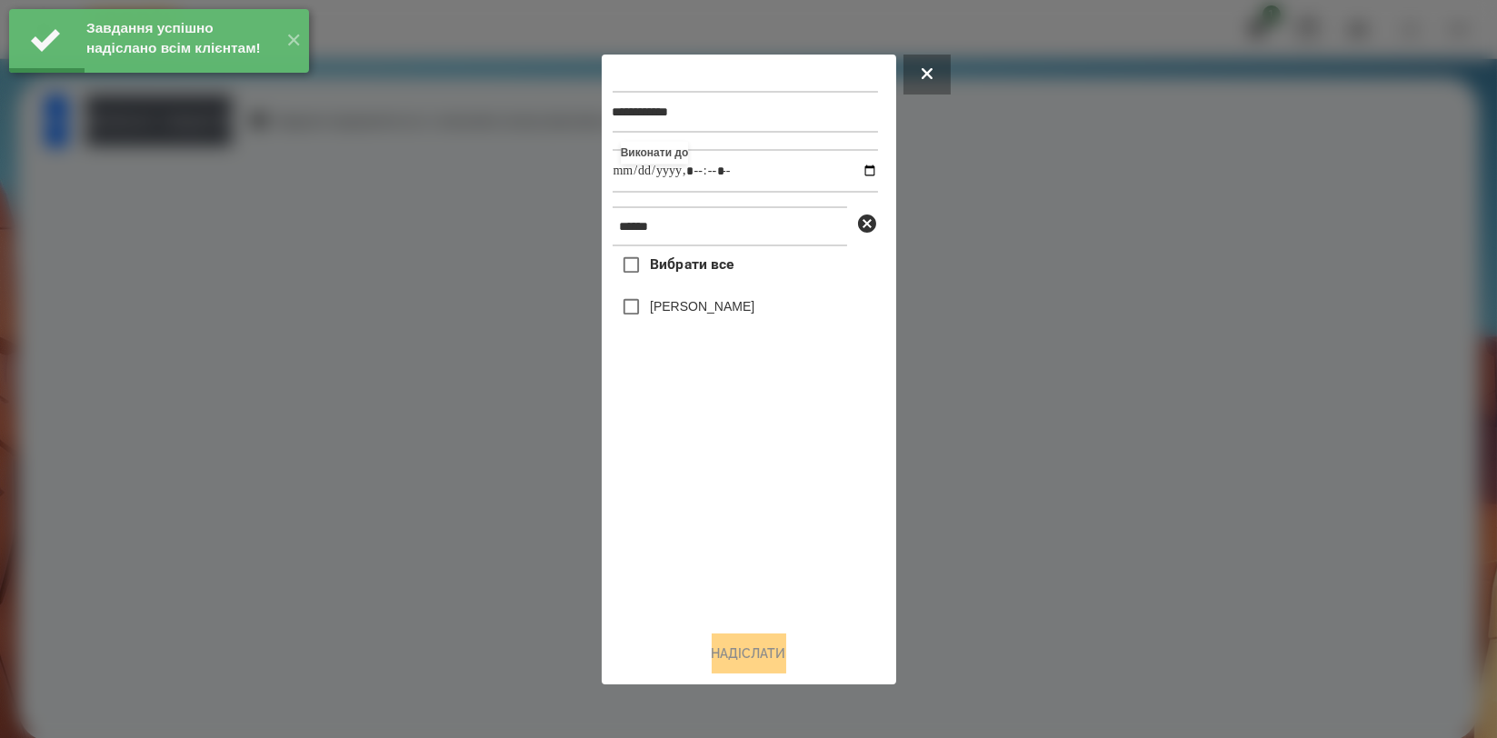
type input "**********"
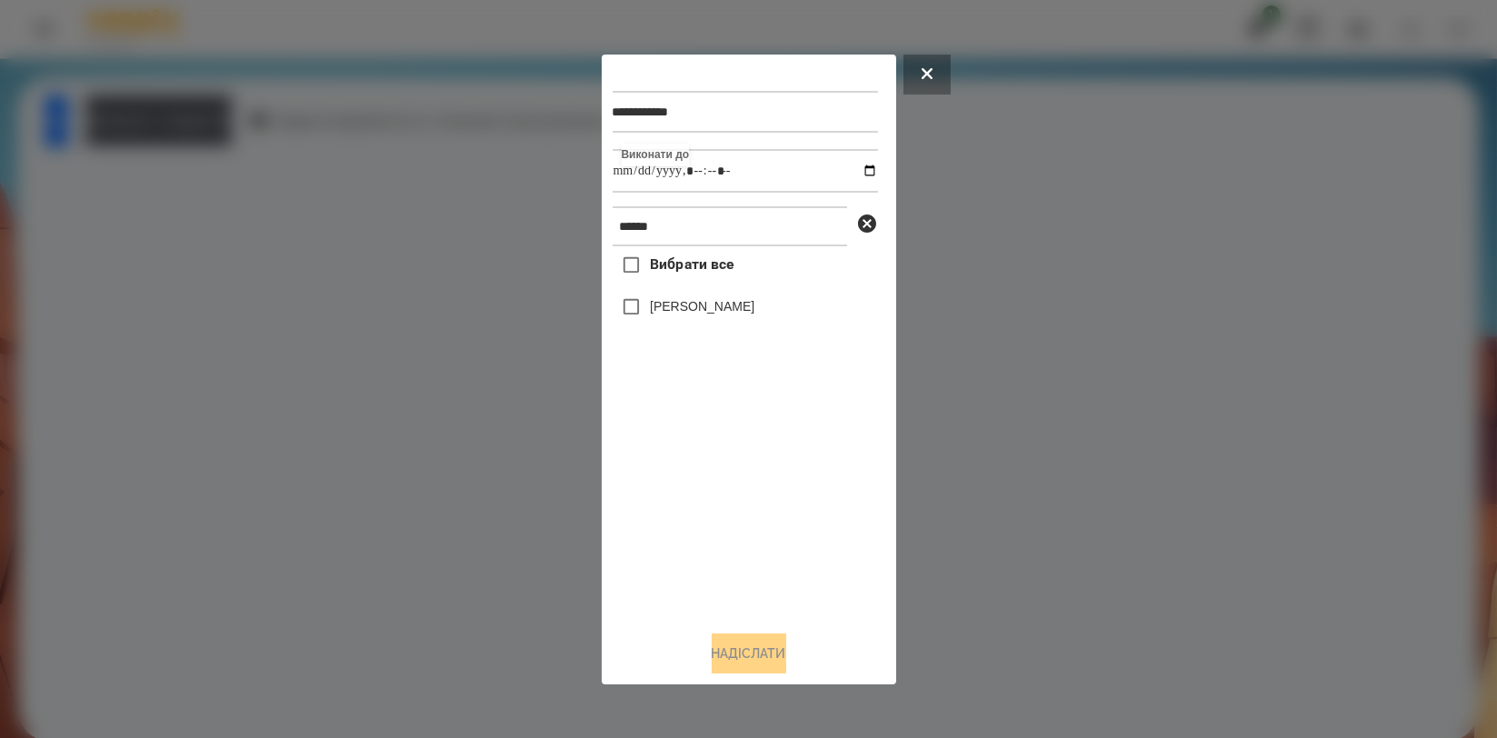
type input "**********"
drag, startPoint x: 691, startPoint y: 523, endPoint x: 693, endPoint y: 415, distance: 107.3
type input "**********"
drag, startPoint x: 703, startPoint y: 507, endPoint x: 703, endPoint y: 474, distance: 32.7
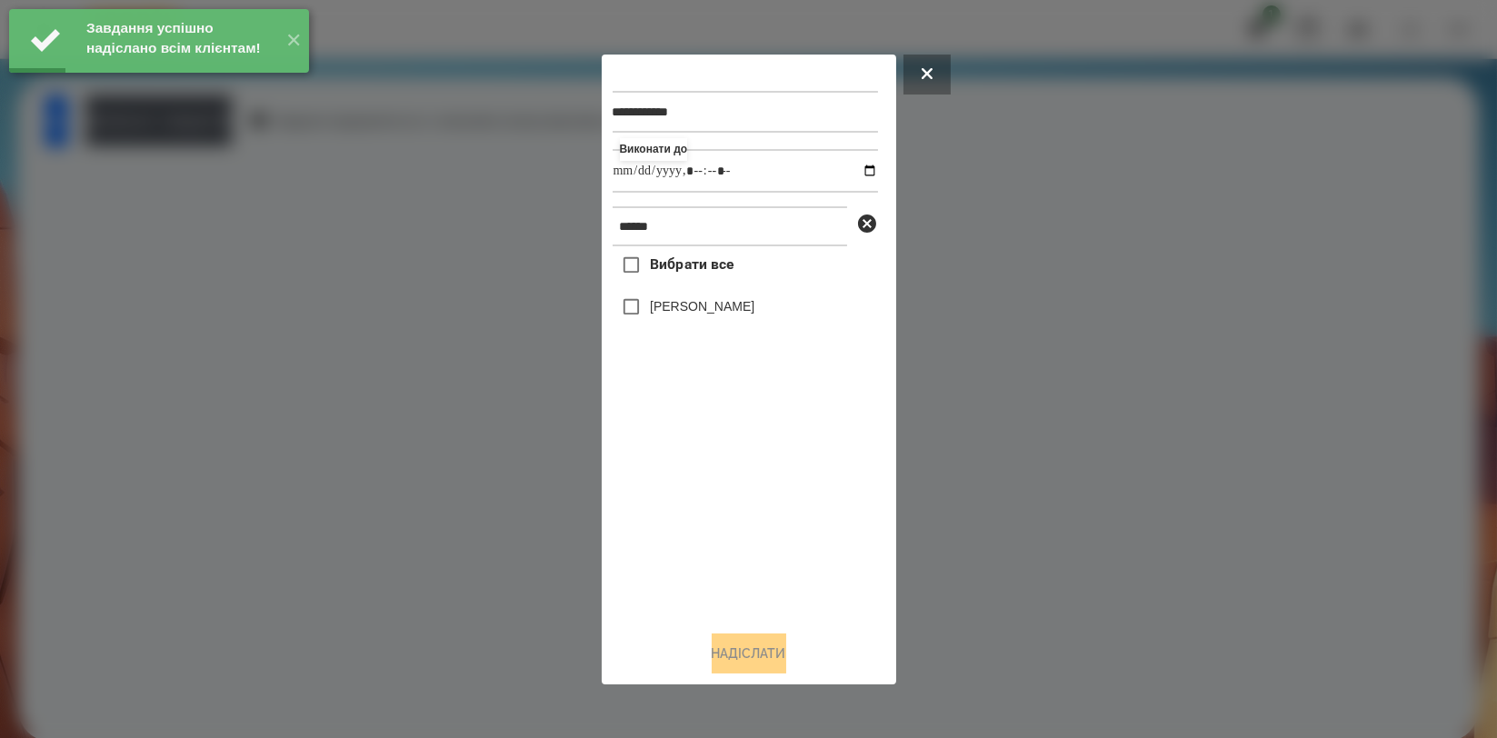
type input "**********"
drag, startPoint x: 787, startPoint y: 565, endPoint x: 740, endPoint y: 460, distance: 115.5
drag, startPoint x: 752, startPoint y: 536, endPoint x: 721, endPoint y: 388, distance: 151.3
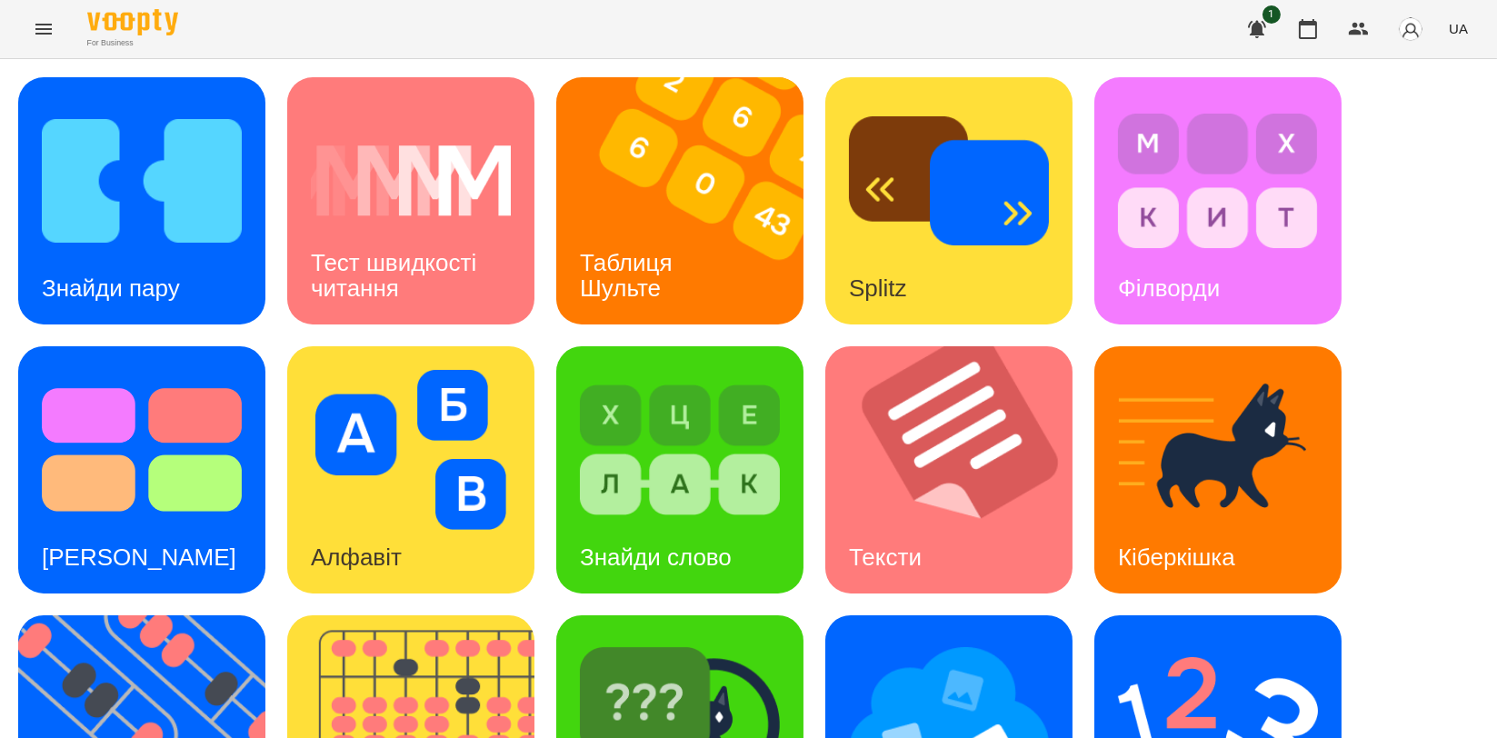
scroll to position [101, 0]
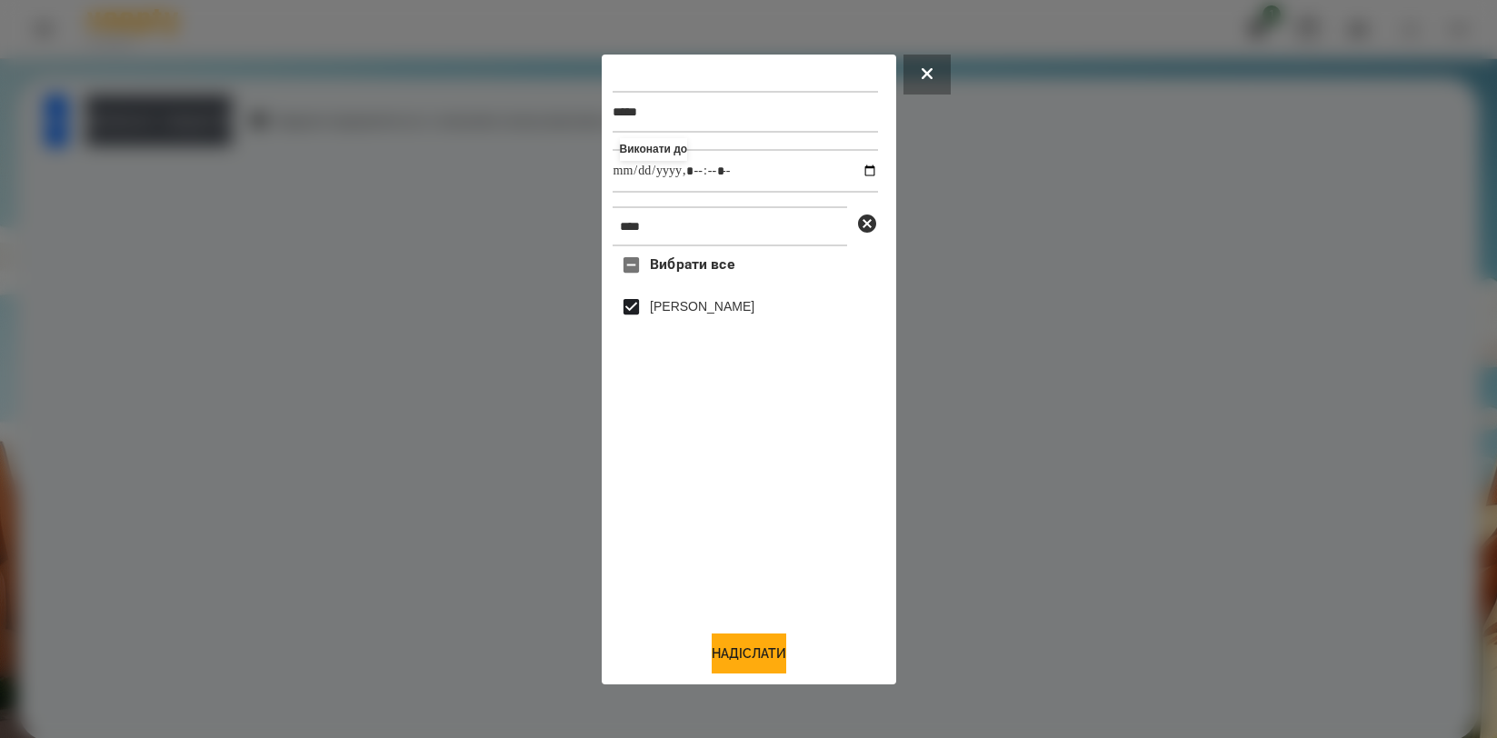
click at [753, 650] on button "Надіслати" at bounding box center [749, 653] width 75 height 40
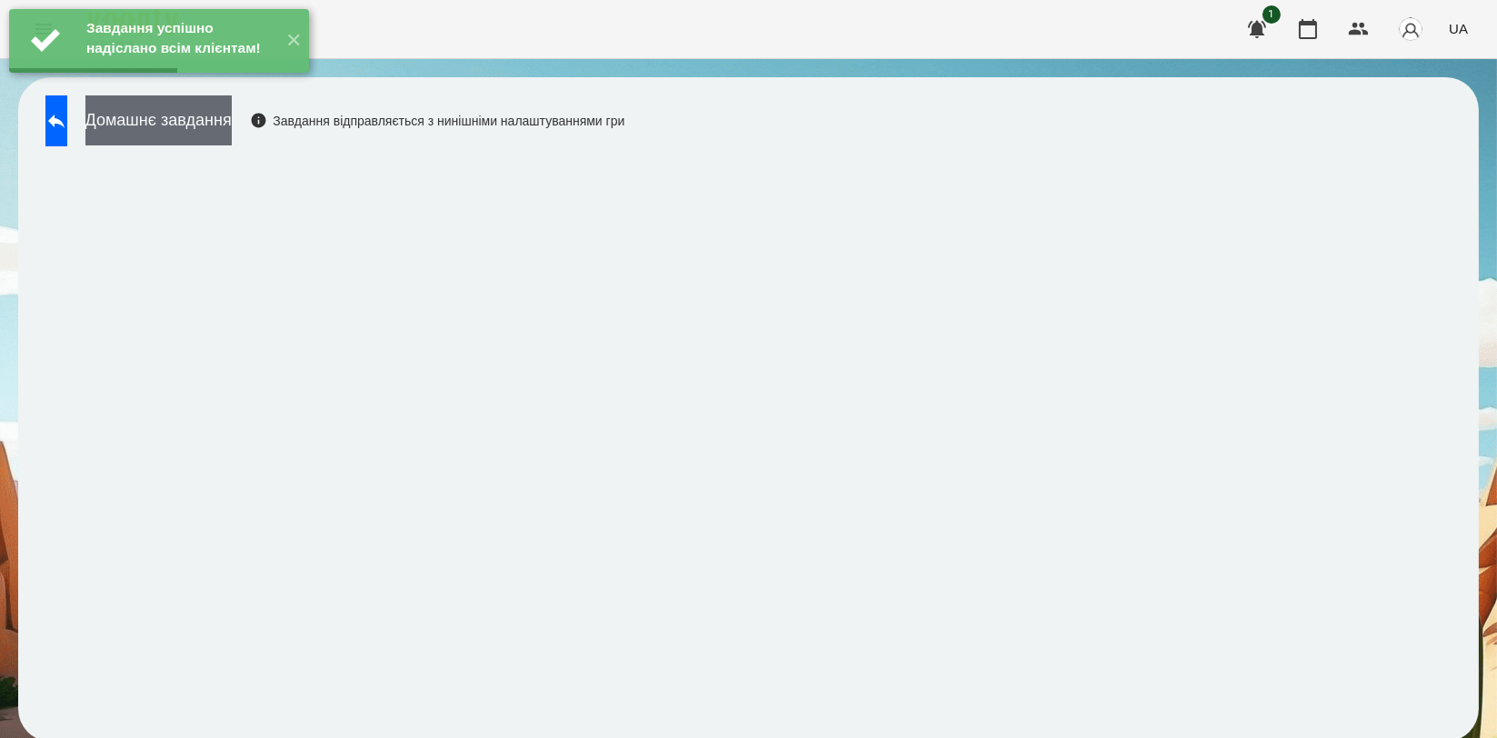
click at [232, 125] on button "Домашнє завдання" at bounding box center [158, 120] width 146 height 50
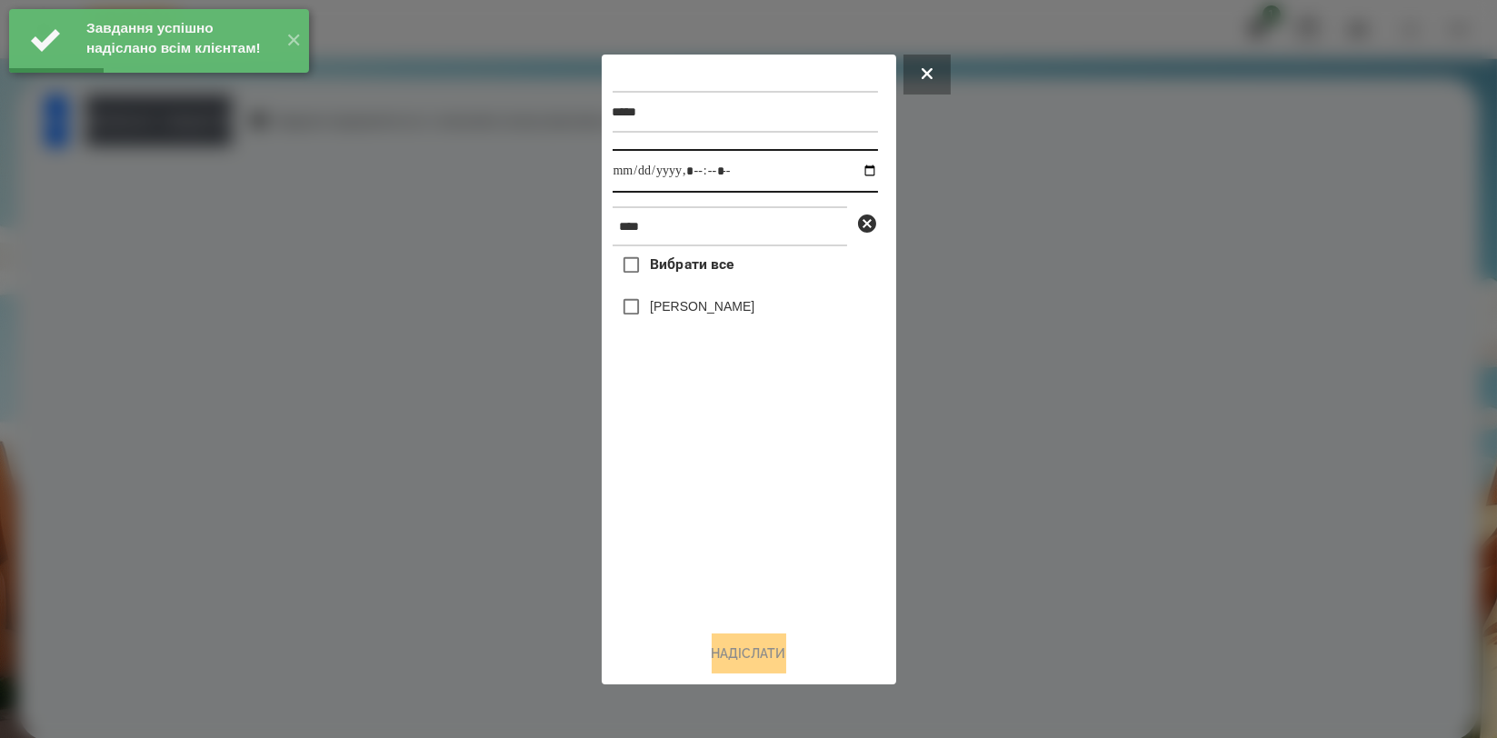
click at [854, 172] on input "datetime-local" at bounding box center [745, 171] width 265 height 44
type input "**********"
drag, startPoint x: 716, startPoint y: 494, endPoint x: 693, endPoint y: 398, distance: 99.0
click at [716, 496] on div "Вибрати все [PERSON_NAME]" at bounding box center [745, 430] width 265 height 369
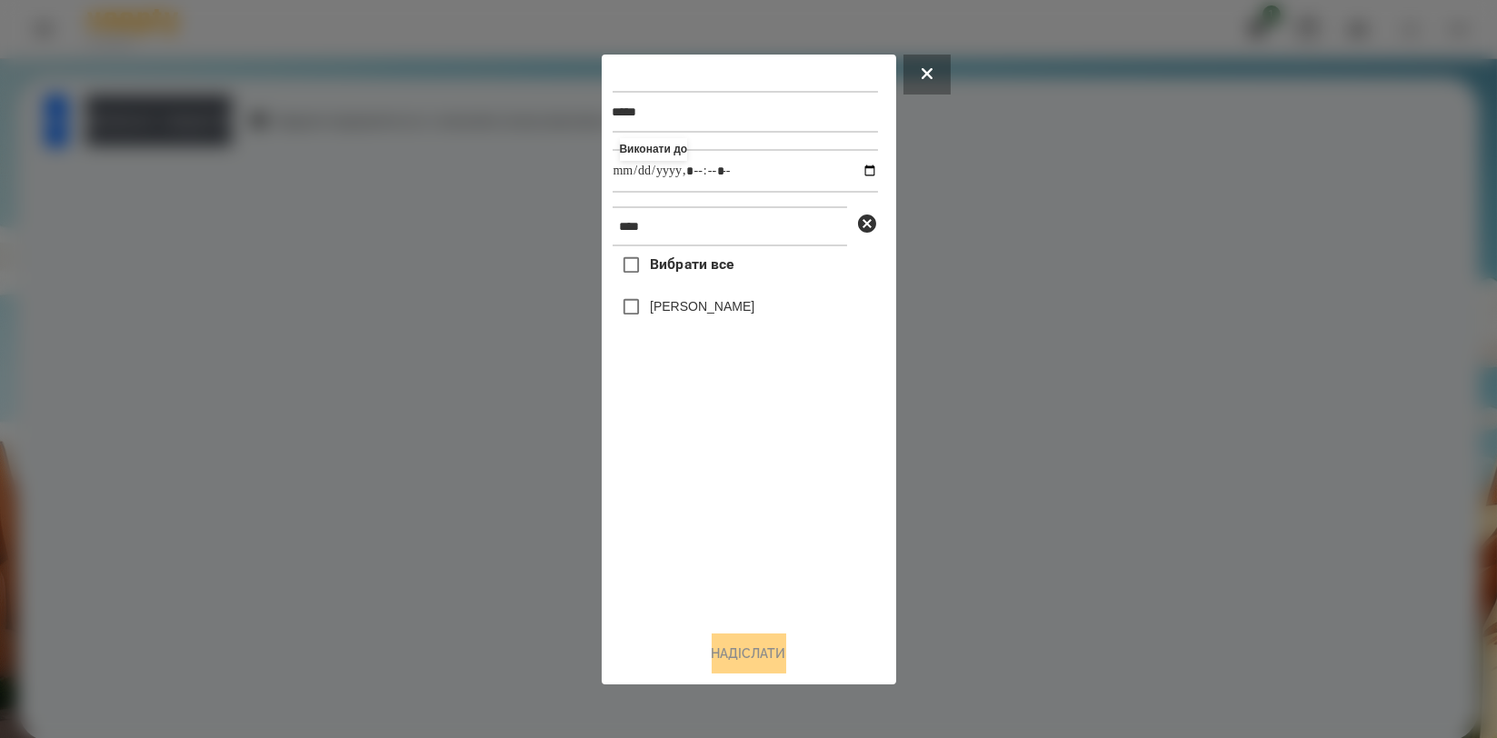
click at [685, 296] on div "[PERSON_NAME]" at bounding box center [745, 307] width 265 height 38
click at [689, 305] on label "[PERSON_NAME]" at bounding box center [702, 306] width 105 height 18
drag, startPoint x: 733, startPoint y: 657, endPoint x: 711, endPoint y: 619, distance: 44.0
click at [733, 657] on button "Надіслати" at bounding box center [749, 653] width 75 height 40
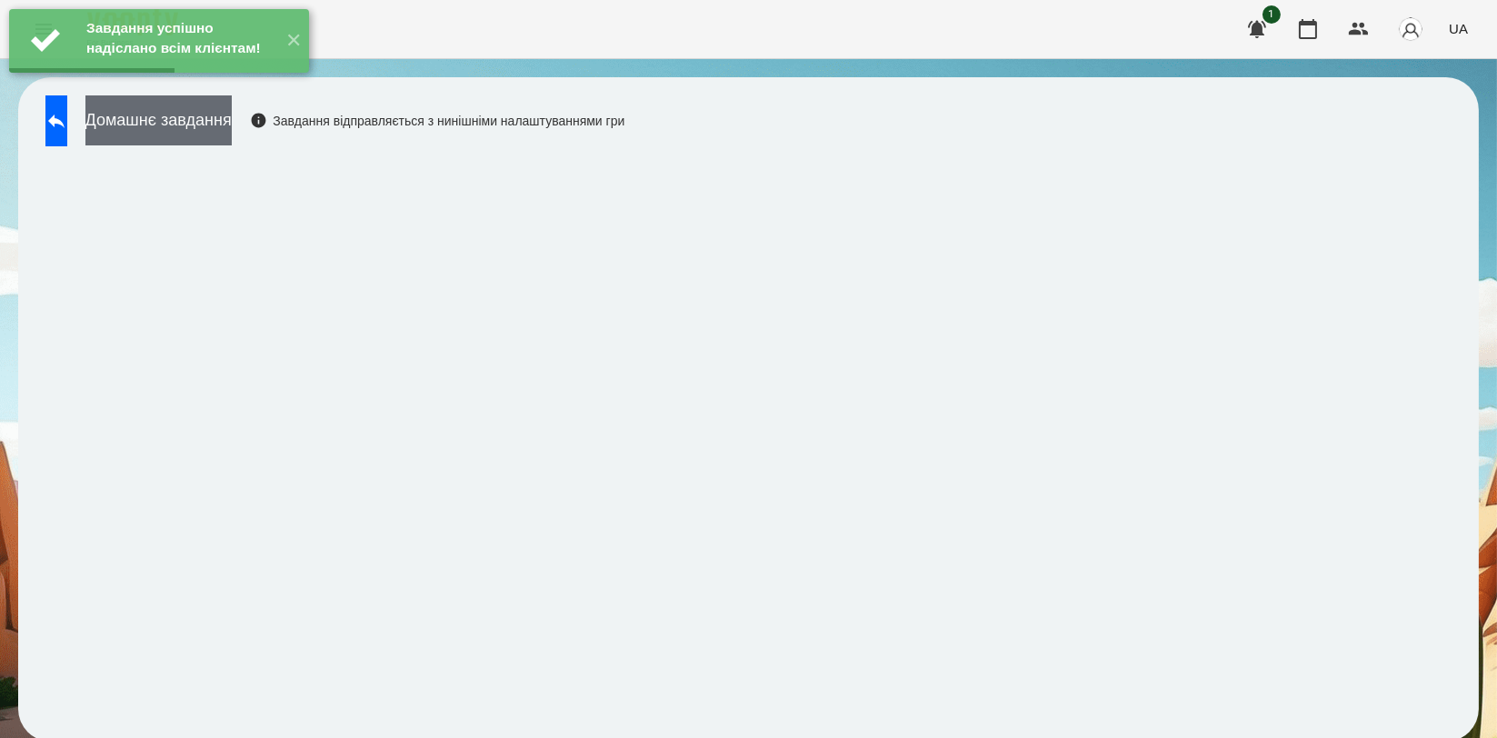
click at [232, 126] on button "Домашнє завдання" at bounding box center [158, 120] width 146 height 50
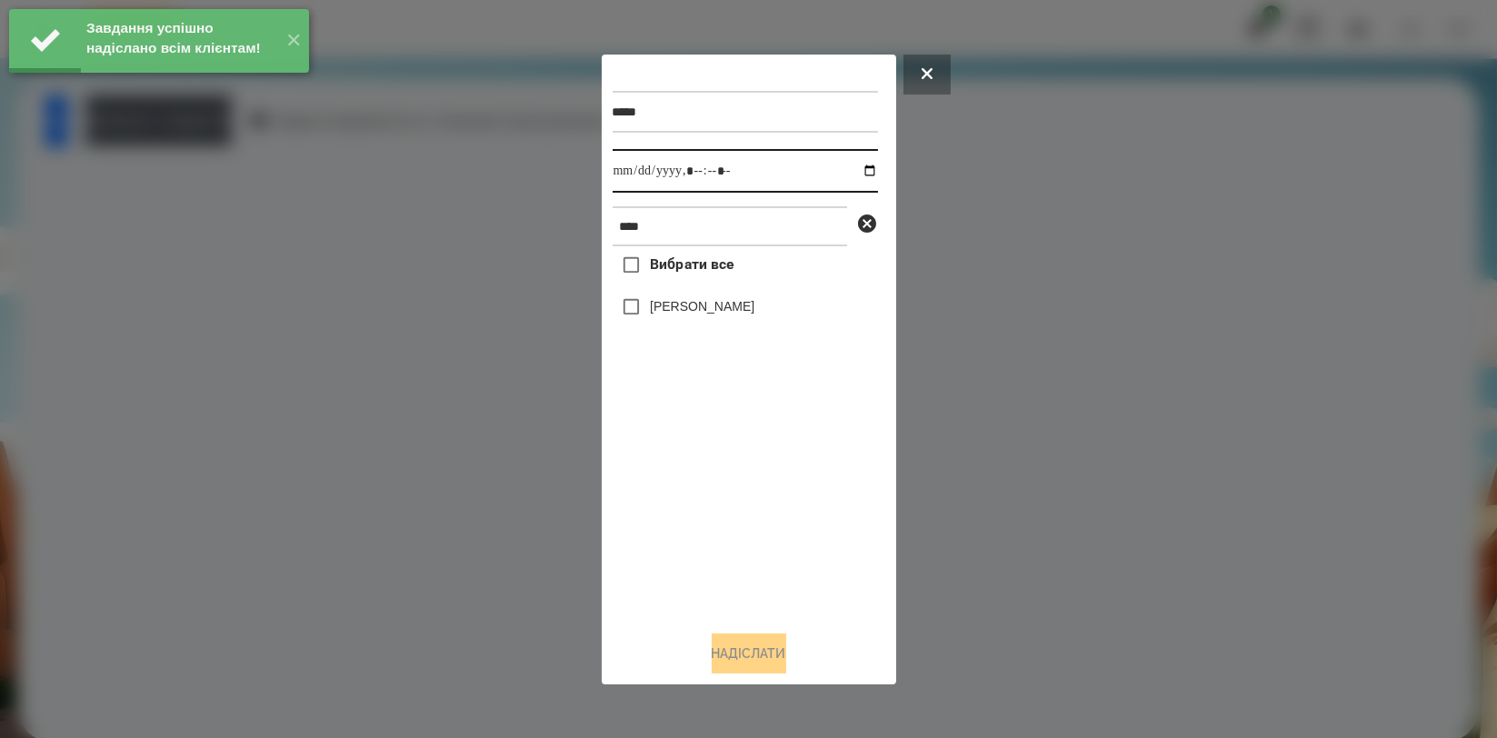
click at [852, 170] on input "datetime-local" at bounding box center [745, 171] width 265 height 44
type input "**********"
drag, startPoint x: 743, startPoint y: 519, endPoint x: 726, endPoint y: 396, distance: 123.9
click at [743, 521] on div "Вибрати все [PERSON_NAME]" at bounding box center [745, 430] width 265 height 369
click at [736, 313] on label "[PERSON_NAME]" at bounding box center [702, 306] width 105 height 18
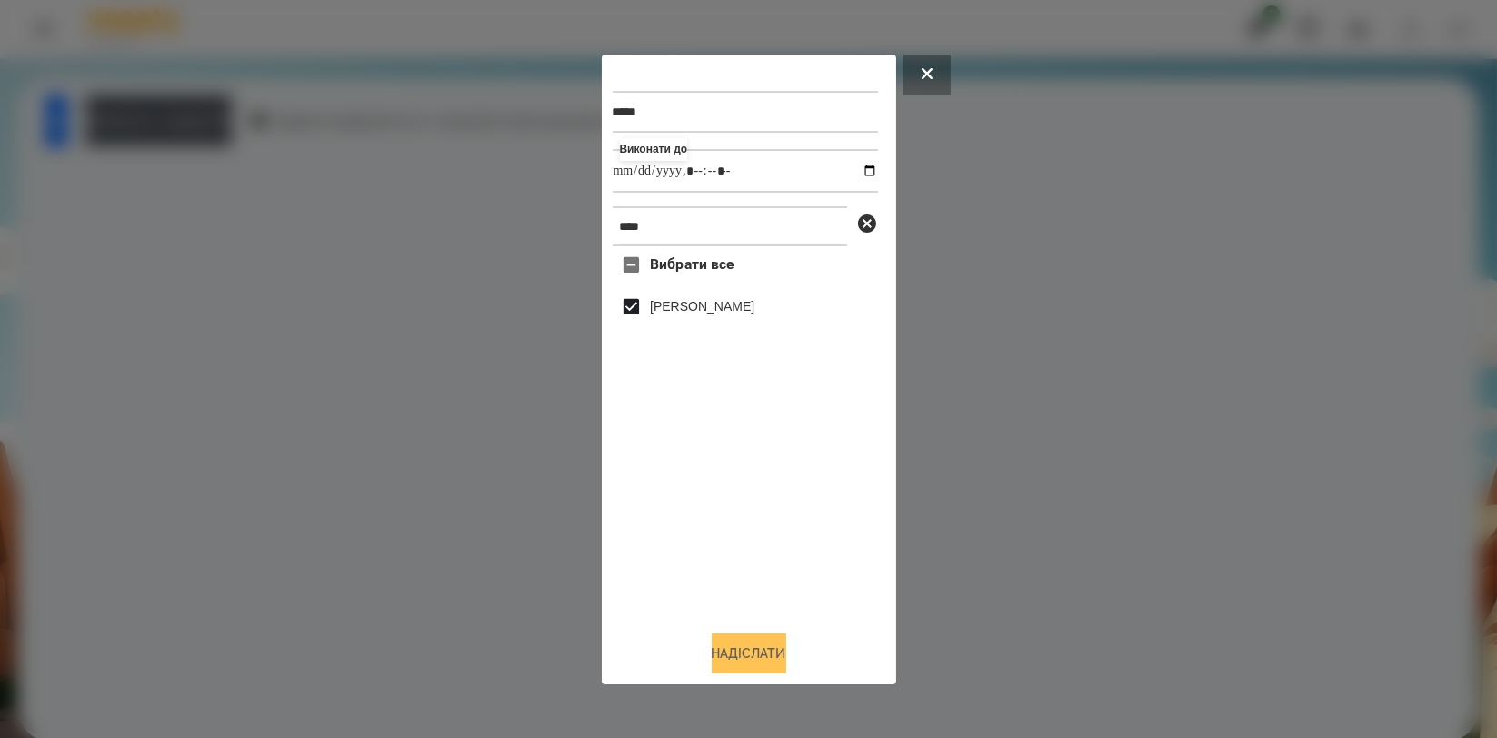
click at [770, 653] on button "Надіслати" at bounding box center [749, 653] width 75 height 40
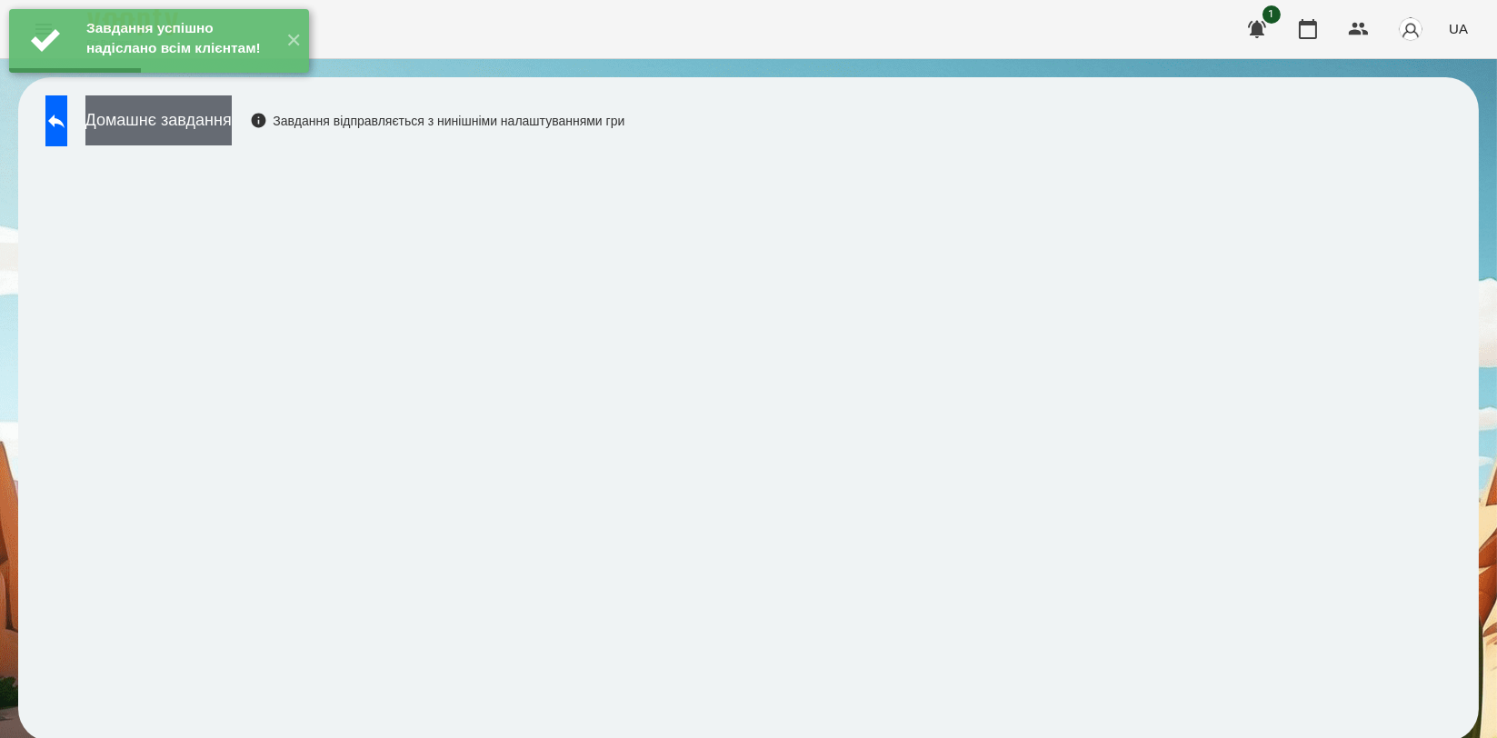
click at [232, 134] on button "Домашнє завдання" at bounding box center [158, 120] width 146 height 50
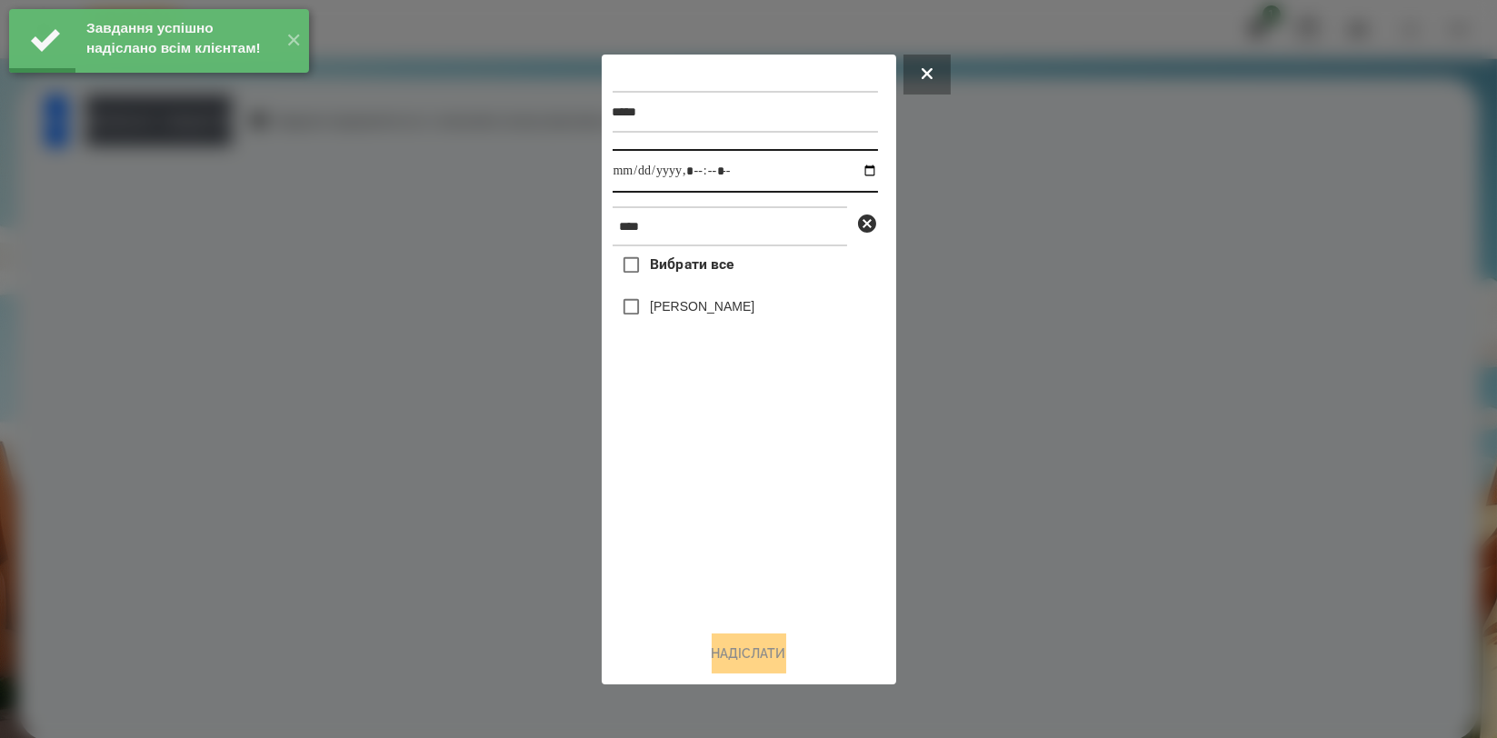
click at [854, 164] on input "datetime-local" at bounding box center [745, 171] width 265 height 44
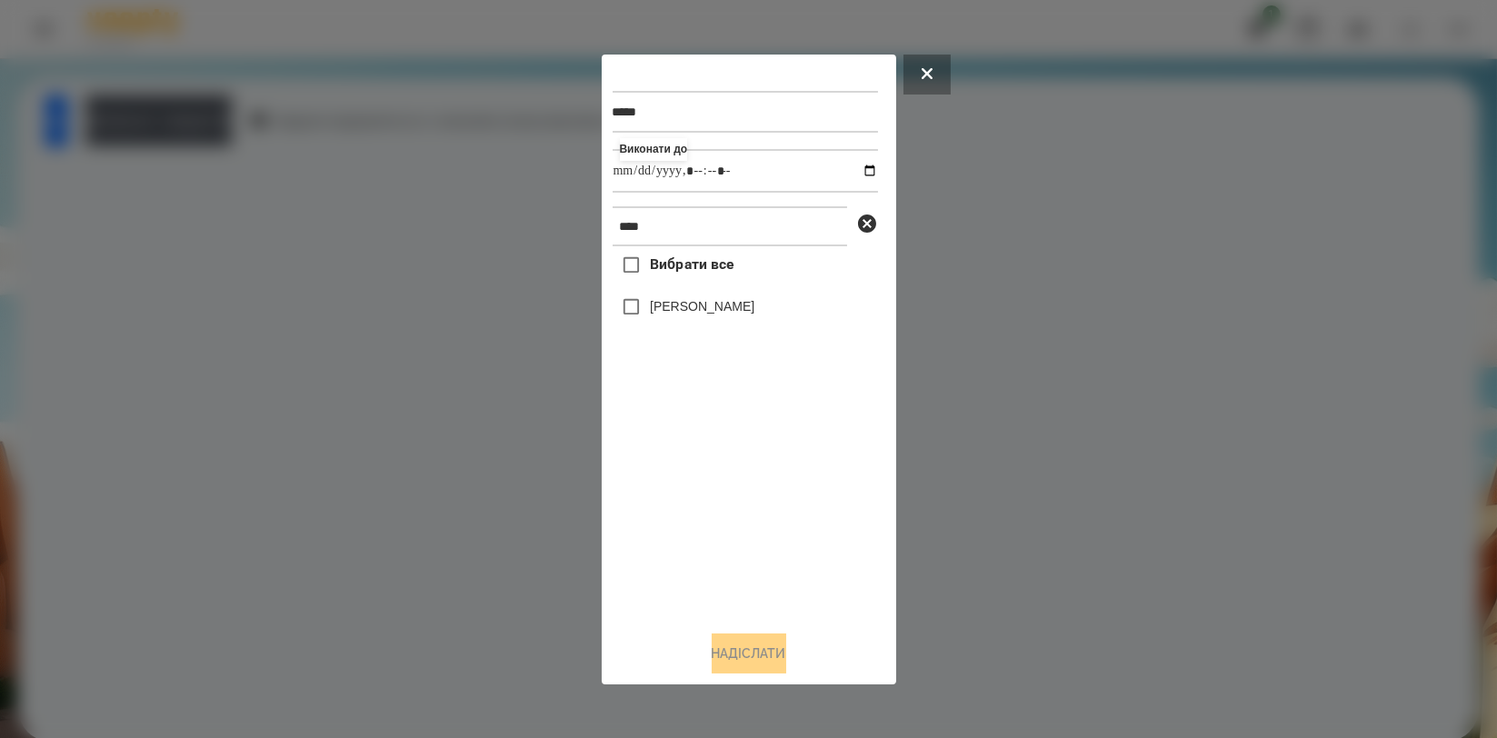
type input "**********"
drag, startPoint x: 764, startPoint y: 526, endPoint x: 752, endPoint y: 469, distance: 58.7
click at [764, 526] on div "Вибрати все [PERSON_NAME]" at bounding box center [745, 430] width 265 height 369
click at [726, 313] on label "[PERSON_NAME]" at bounding box center [702, 306] width 105 height 18
click at [771, 653] on button "Надіслати" at bounding box center [749, 653] width 75 height 40
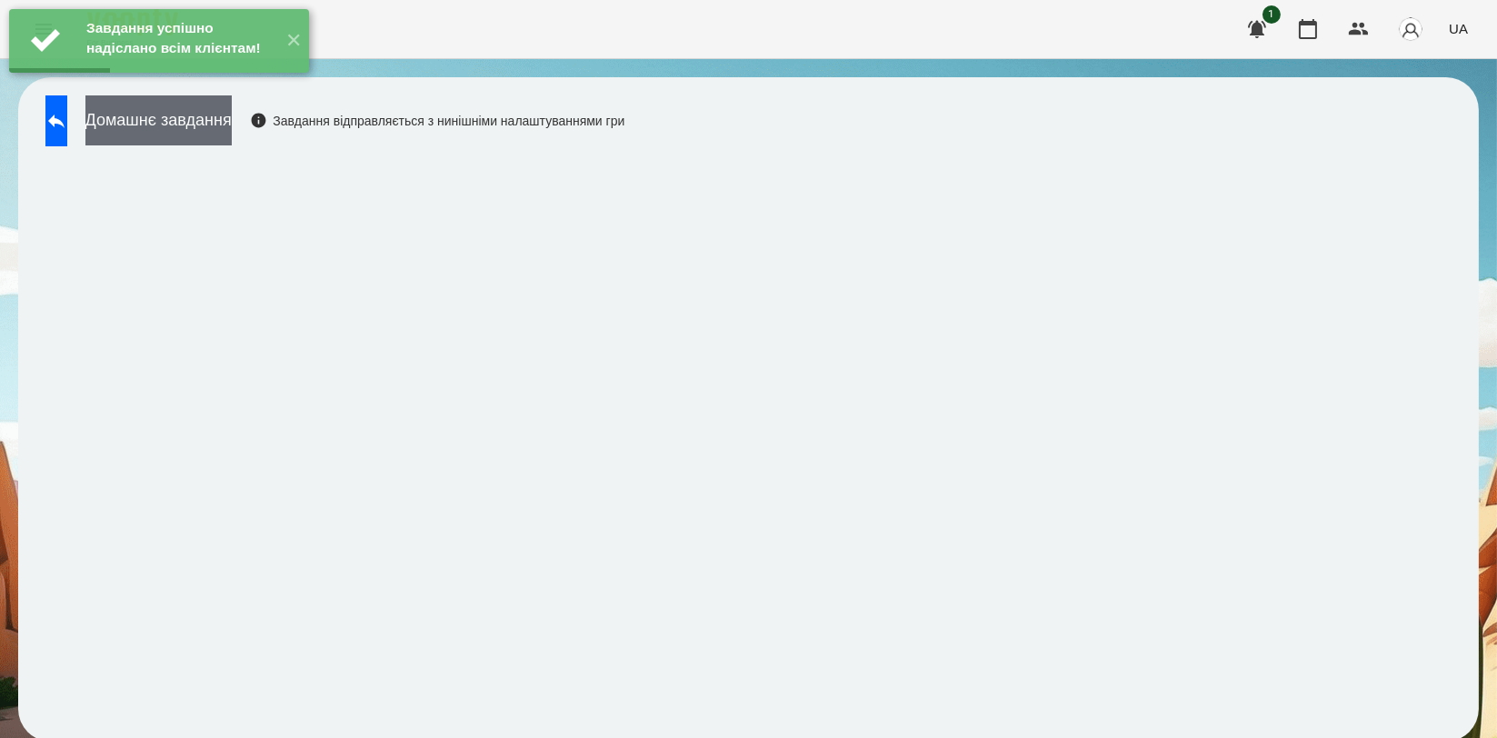
click at [232, 128] on button "Домашнє завдання" at bounding box center [158, 120] width 146 height 50
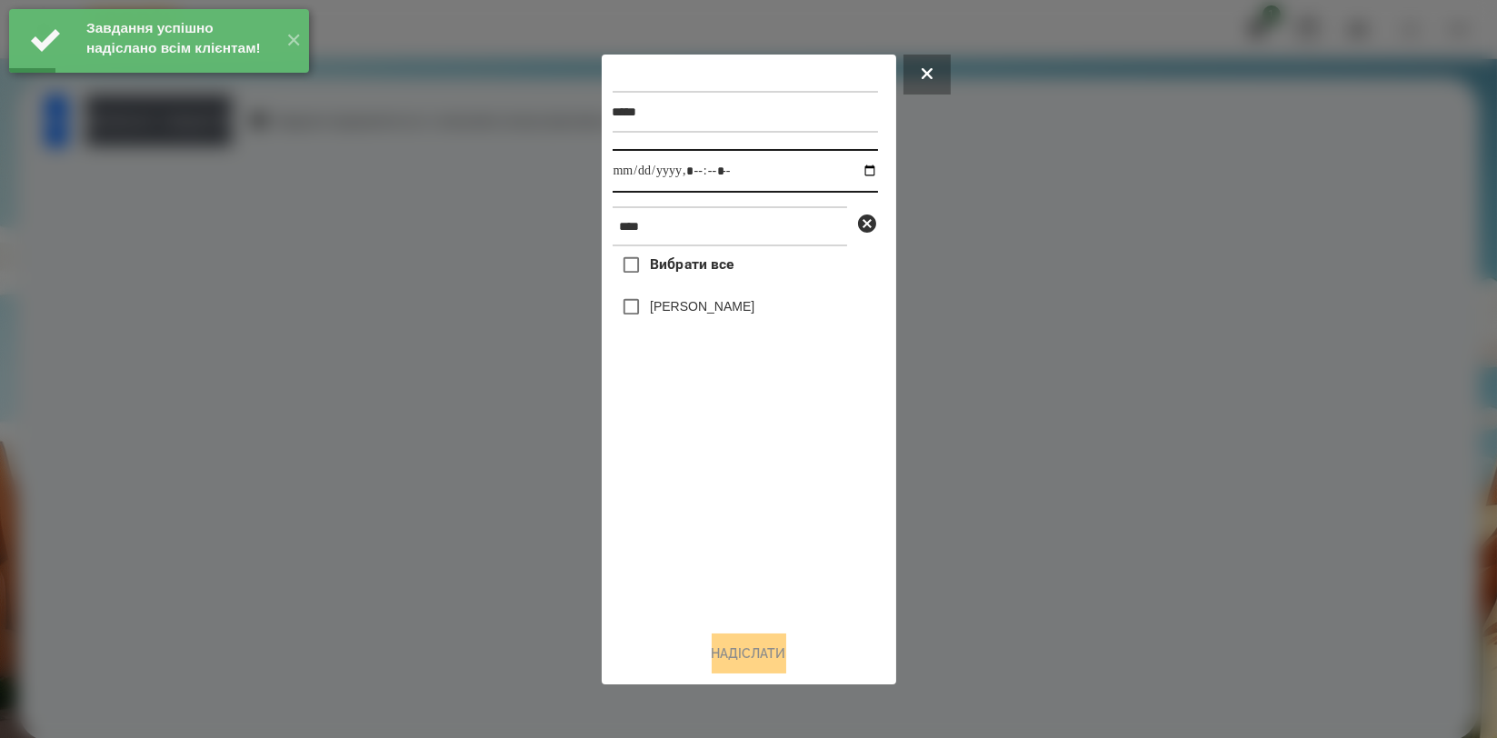
click at [858, 168] on input "datetime-local" at bounding box center [745, 171] width 265 height 44
type input "**********"
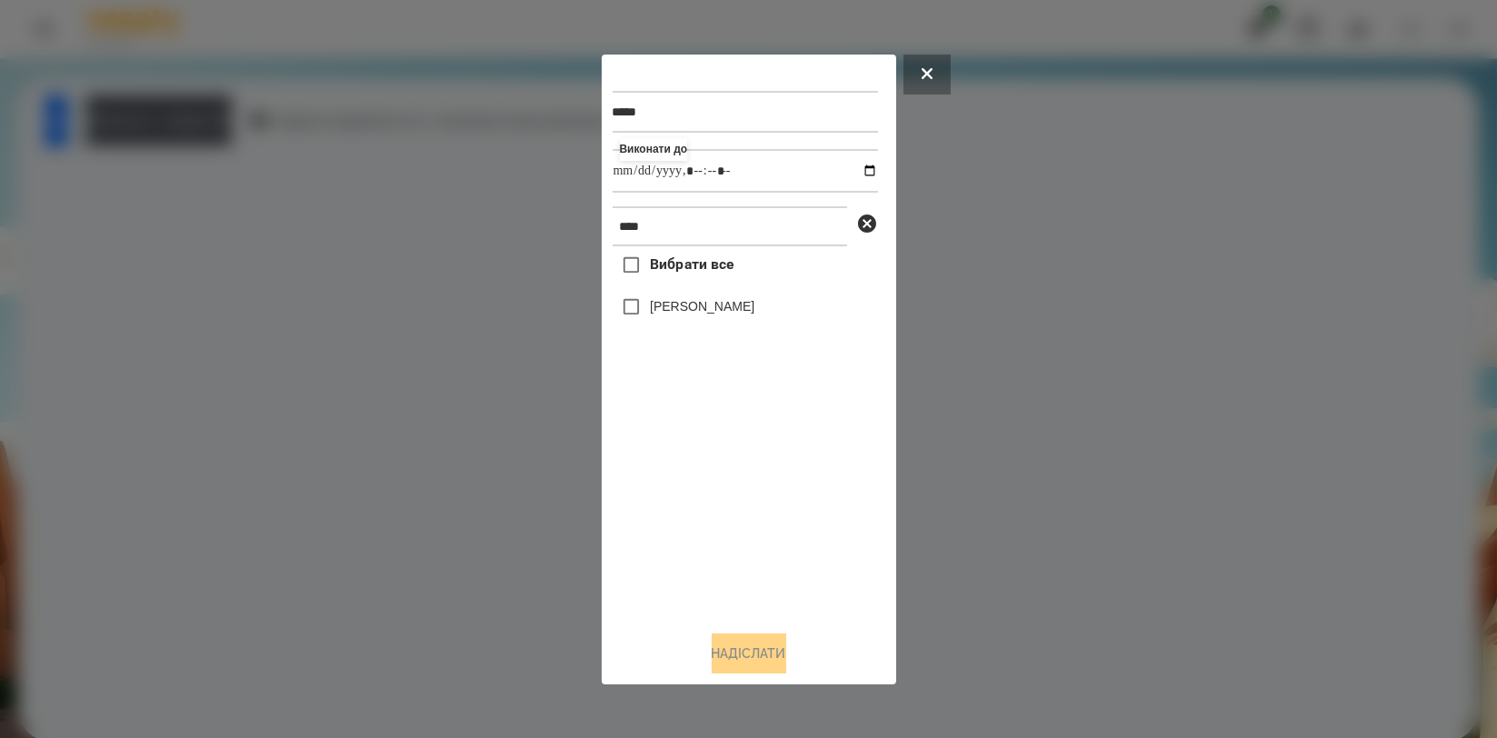
click at [753, 490] on div "Вибрати все [PERSON_NAME]" at bounding box center [745, 430] width 265 height 369
click at [726, 302] on label "[PERSON_NAME]" at bounding box center [702, 306] width 105 height 18
click at [769, 660] on button "Надіслати" at bounding box center [749, 653] width 75 height 40
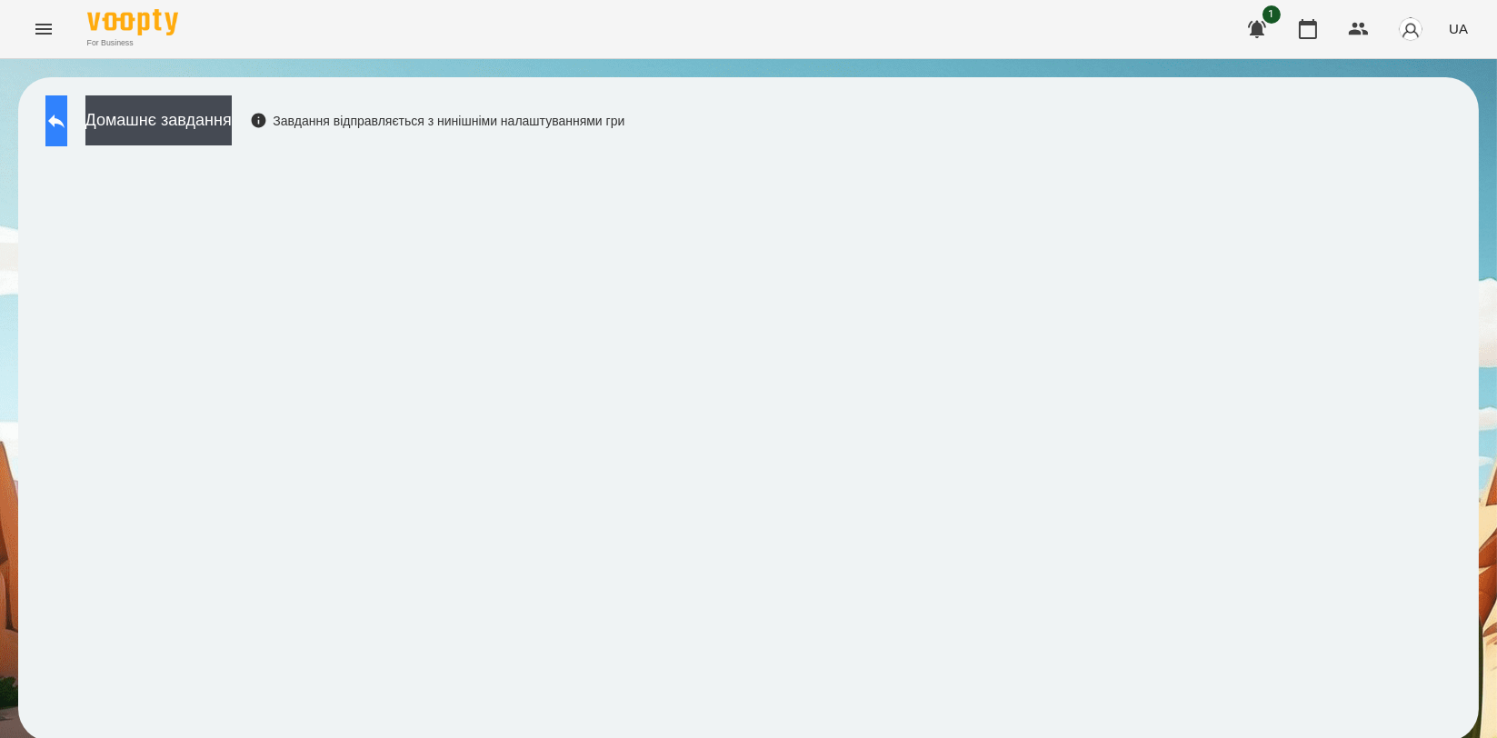
click at [67, 97] on button at bounding box center [56, 120] width 22 height 51
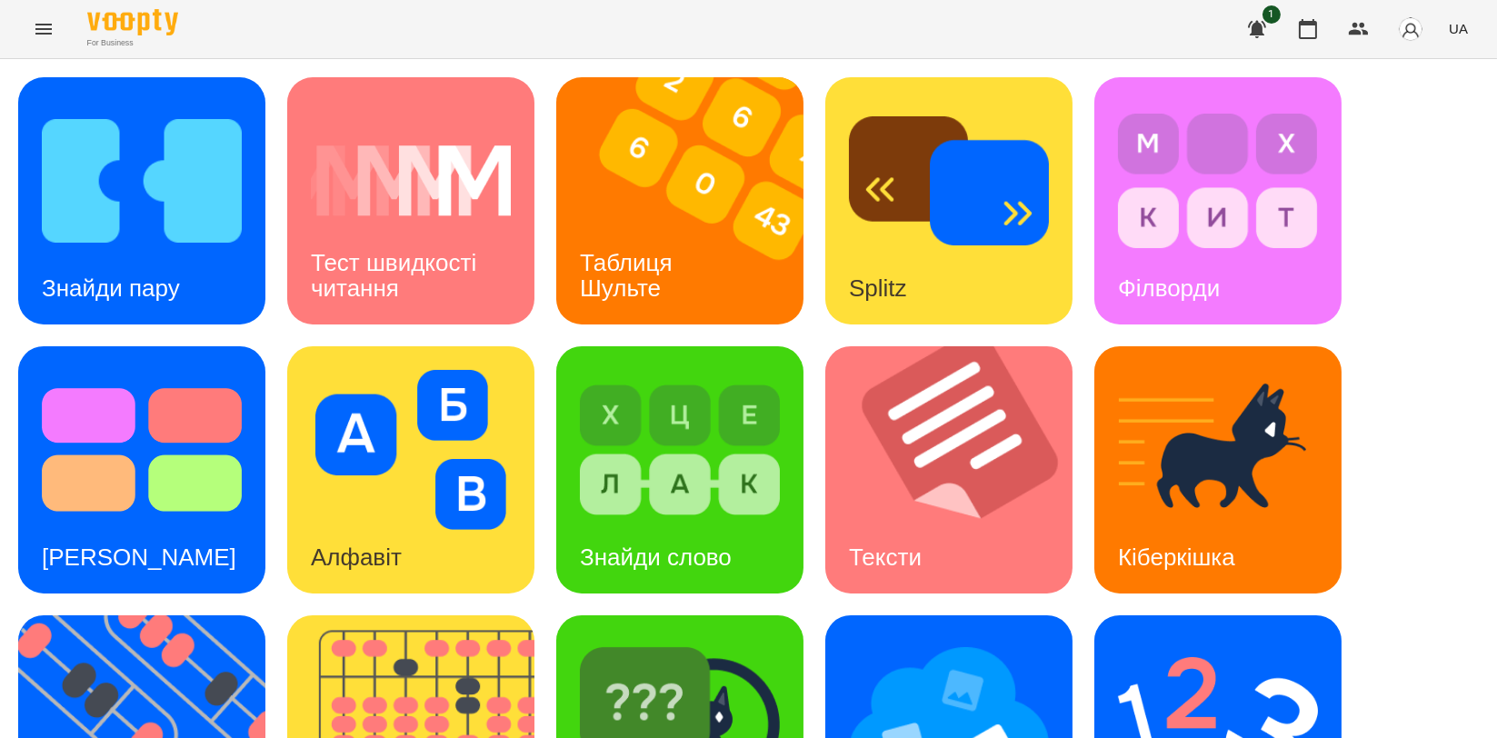
scroll to position [404, 0]
click at [125, 615] on img at bounding box center [153, 738] width 270 height 247
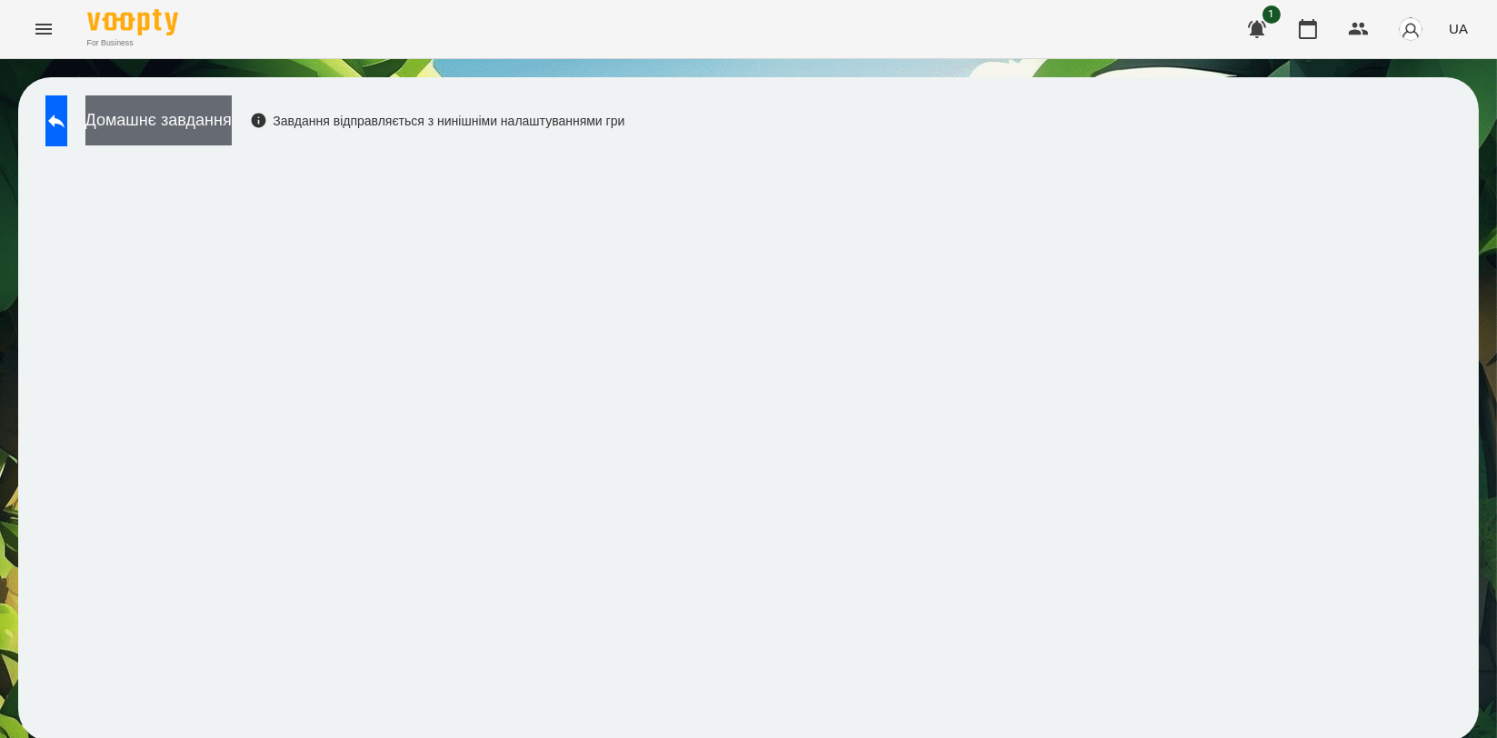
click at [232, 115] on button "Домашнє завдання" at bounding box center [158, 120] width 146 height 50
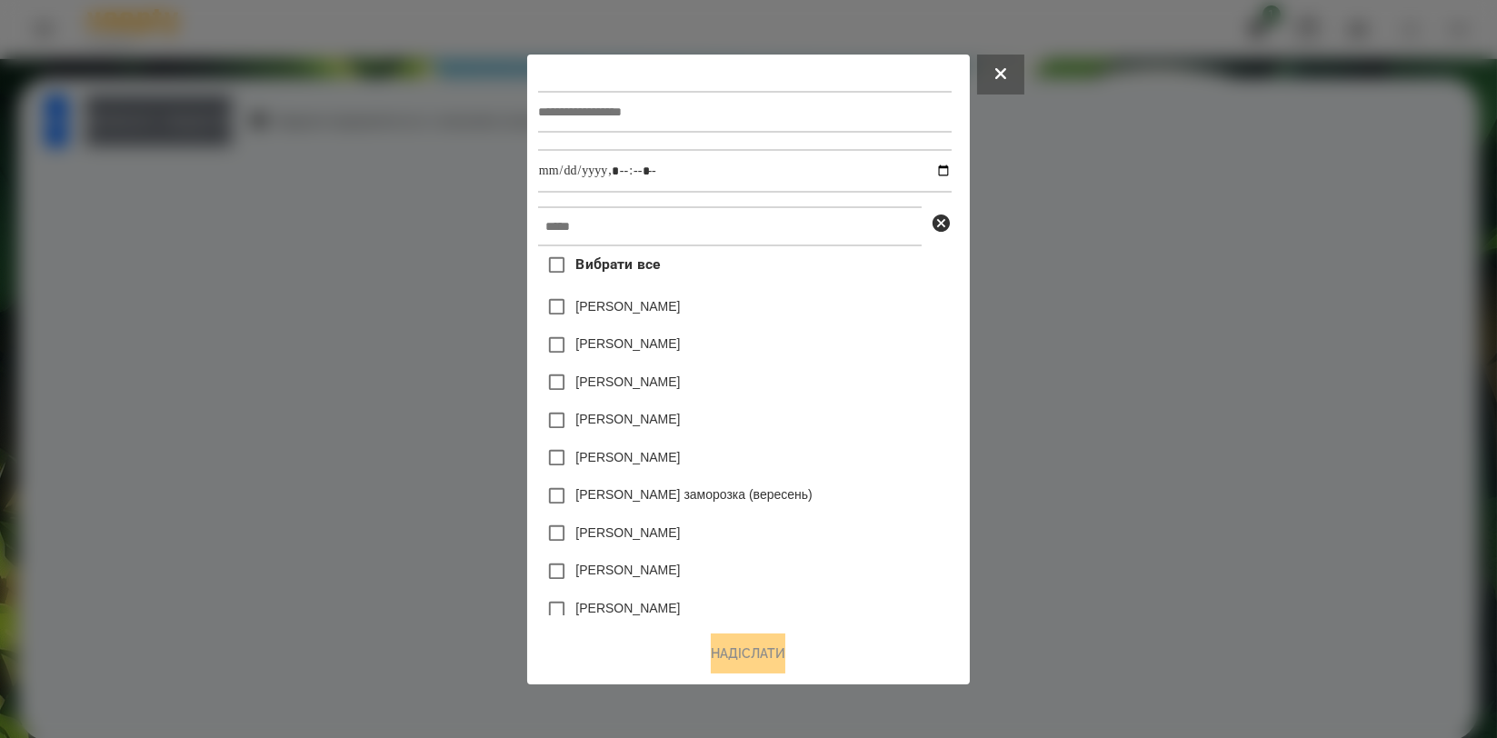
click at [740, 108] on input "text" at bounding box center [745, 112] width 414 height 42
type input "*********"
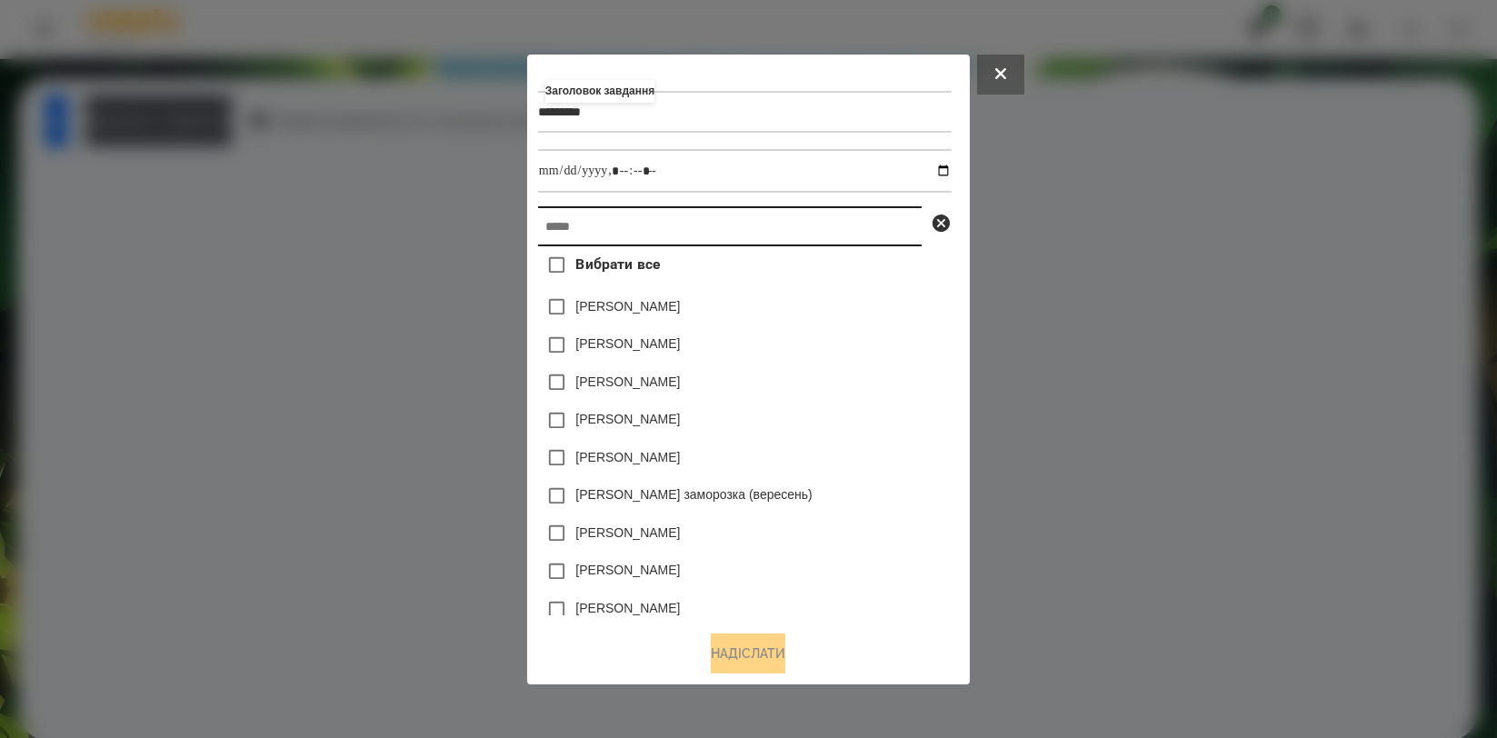
click at [713, 221] on input "text" at bounding box center [730, 226] width 384 height 40
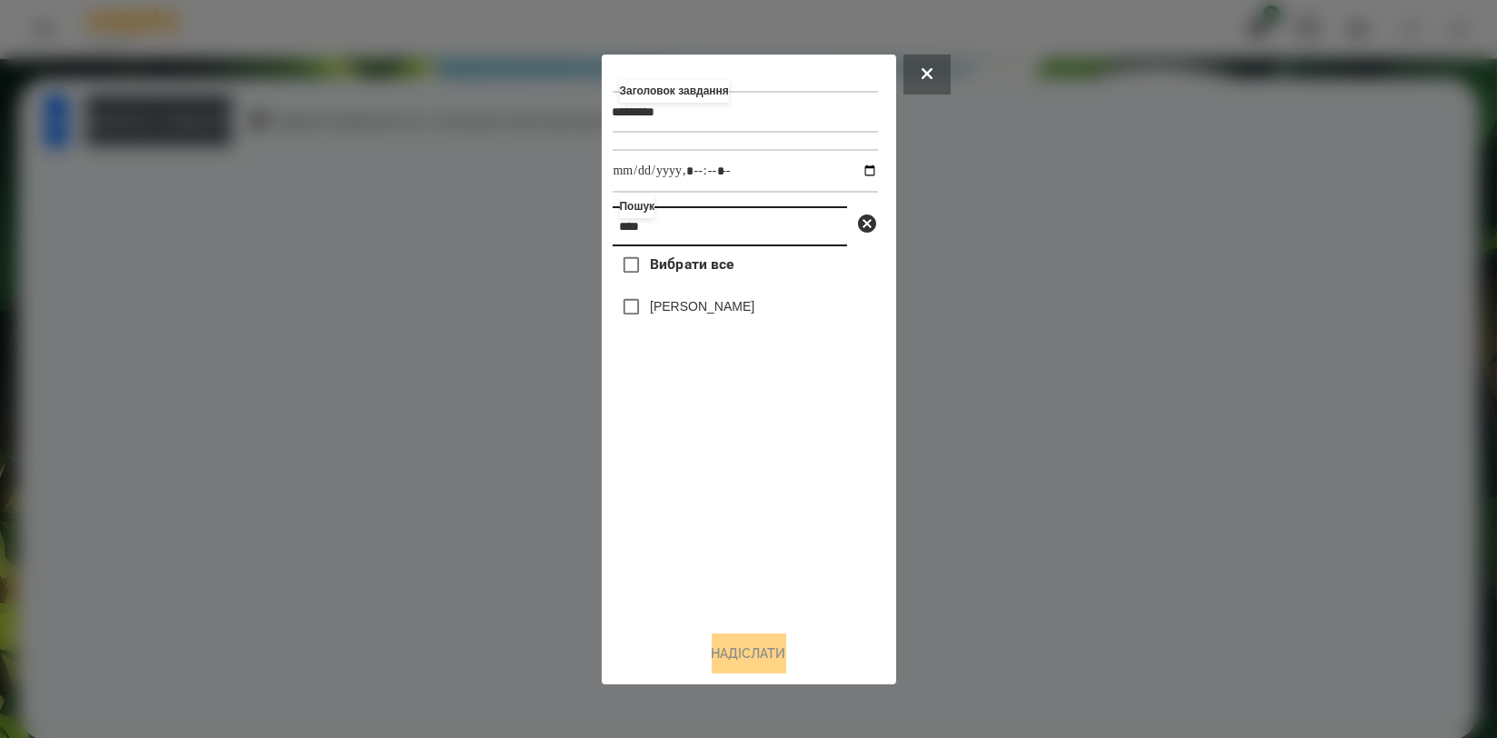
type input "****"
click at [687, 323] on div "[PERSON_NAME]" at bounding box center [745, 307] width 265 height 38
click at [690, 315] on label "[PERSON_NAME]" at bounding box center [702, 306] width 105 height 18
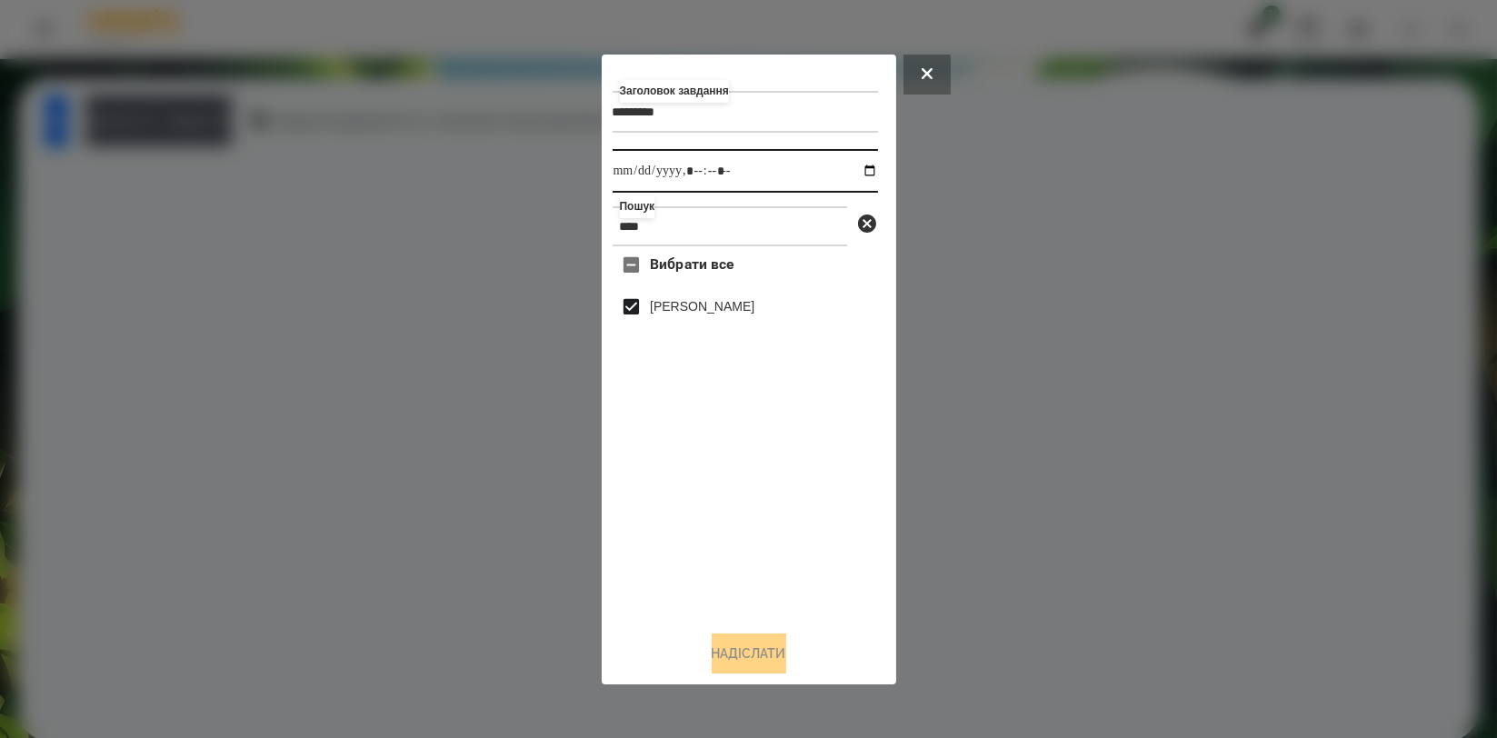
click at [858, 173] on input "datetime-local" at bounding box center [745, 171] width 265 height 44
type input "**********"
click at [833, 511] on div "Вибрати все Нікіта Шепель" at bounding box center [745, 430] width 265 height 369
click at [748, 643] on button "Надіслати" at bounding box center [749, 653] width 75 height 40
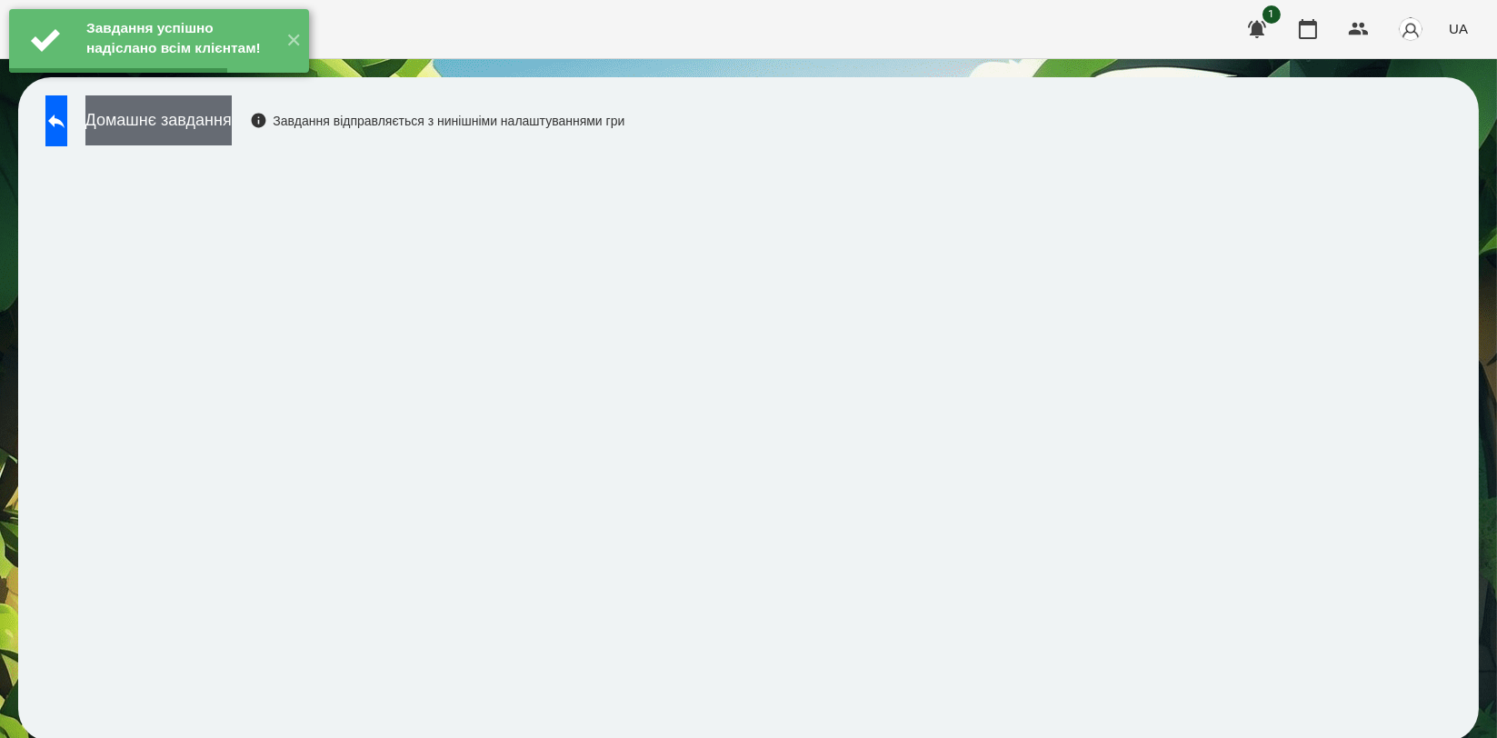
click at [232, 122] on button "Домашнє завдання" at bounding box center [158, 120] width 146 height 50
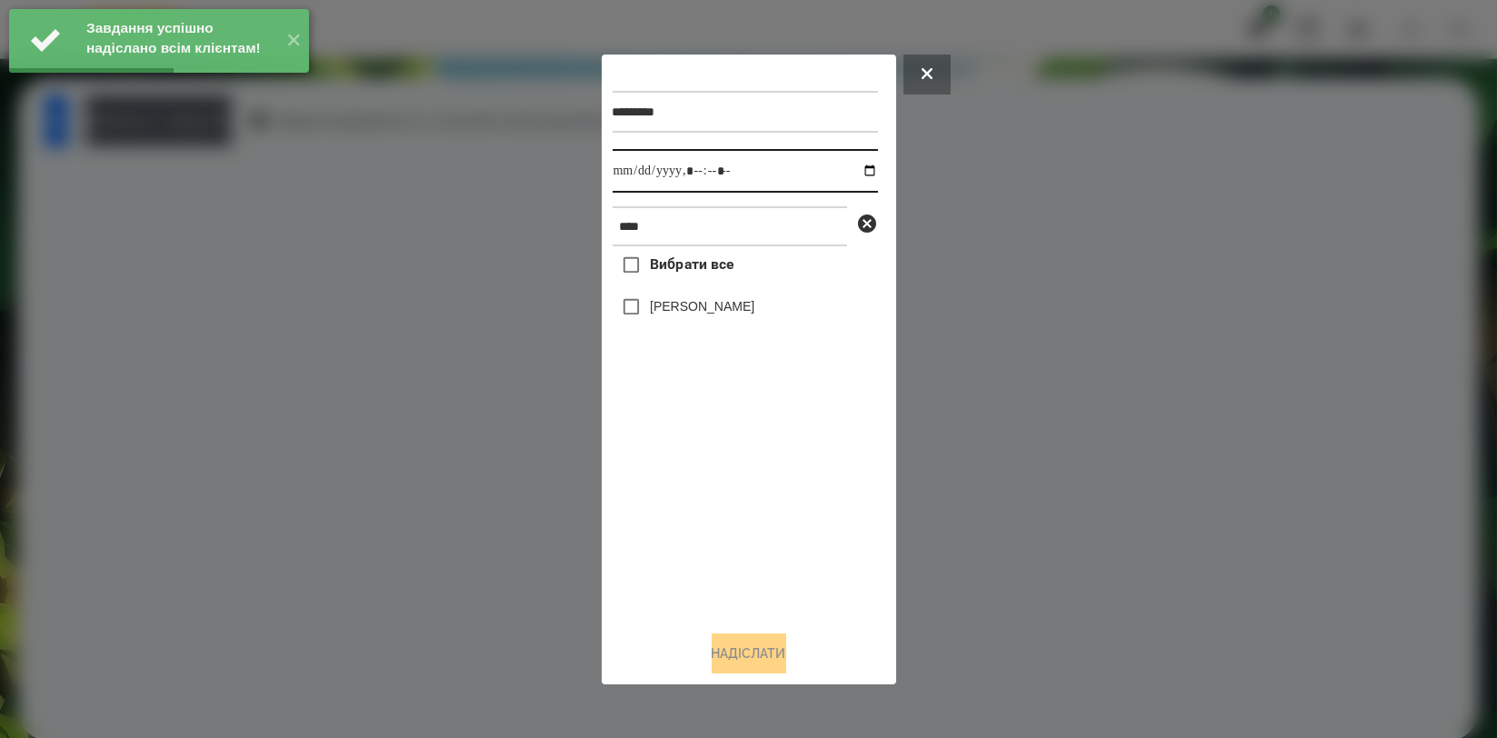
click at [861, 166] on input "datetime-local" at bounding box center [745, 171] width 265 height 44
type input "**********"
drag, startPoint x: 680, startPoint y: 500, endPoint x: 690, endPoint y: 391, distance: 109.5
click at [680, 500] on div "Вибрати все Нікіта Шепель" at bounding box center [745, 430] width 265 height 369
click at [716, 315] on label "[PERSON_NAME]" at bounding box center [702, 306] width 105 height 18
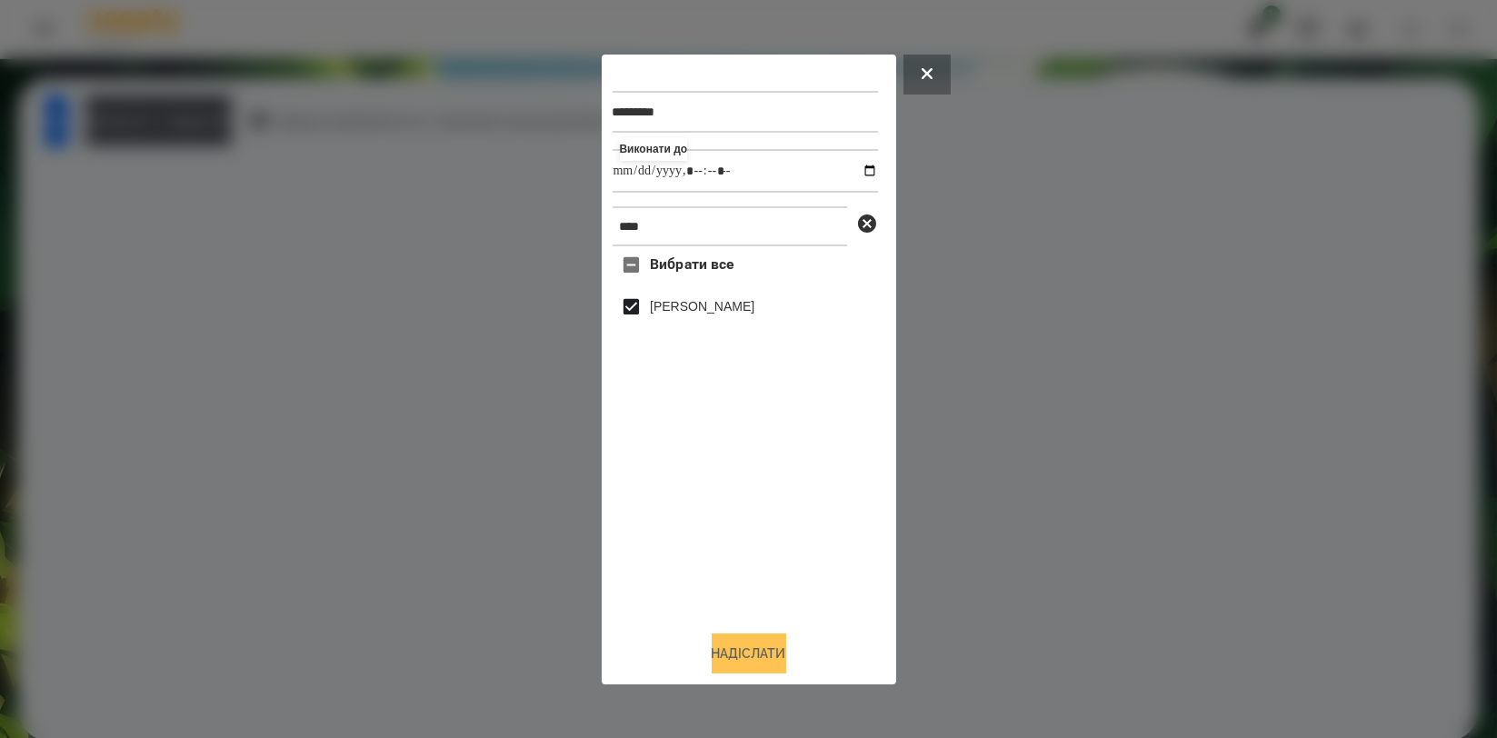
click at [746, 648] on button "Надіслати" at bounding box center [749, 653] width 75 height 40
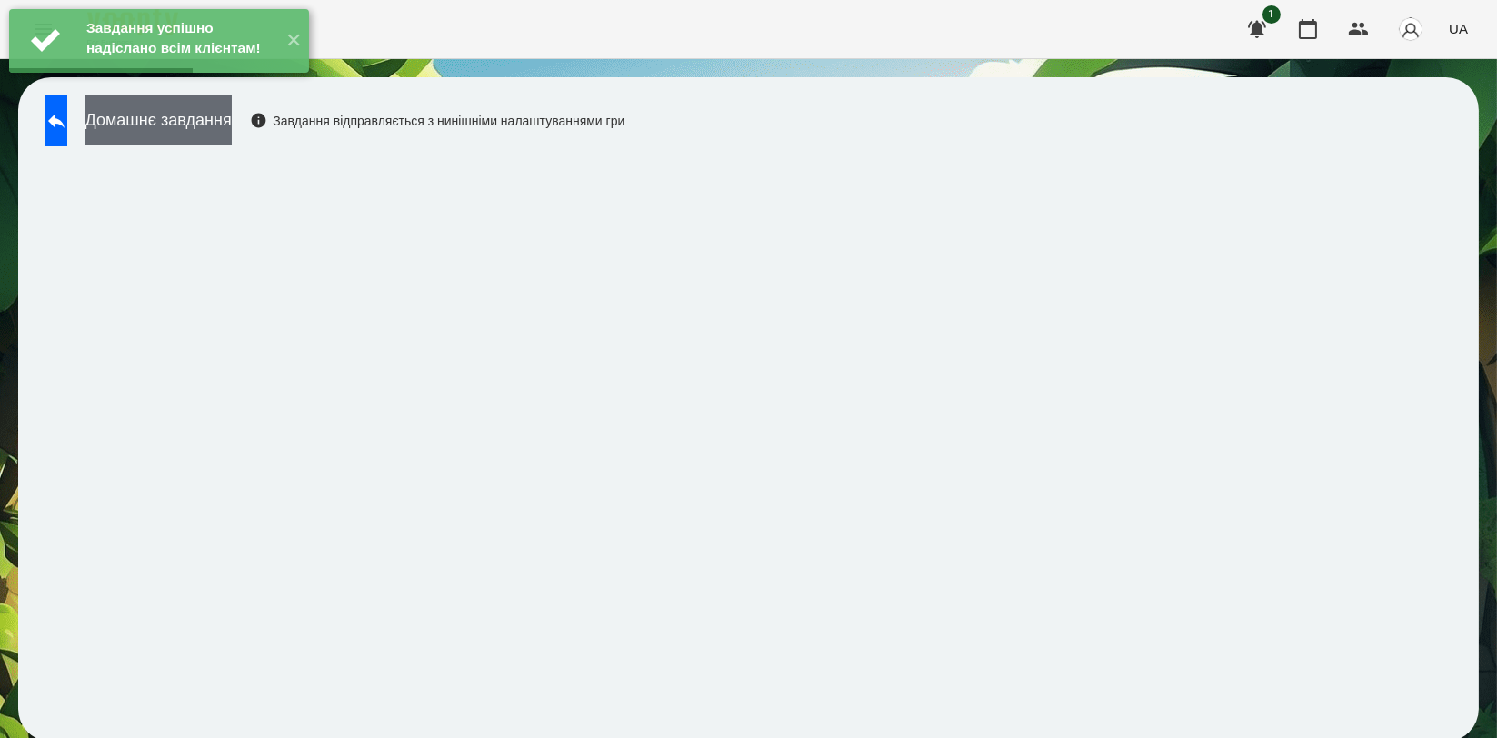
click at [232, 124] on button "Домашнє завдання" at bounding box center [158, 120] width 146 height 50
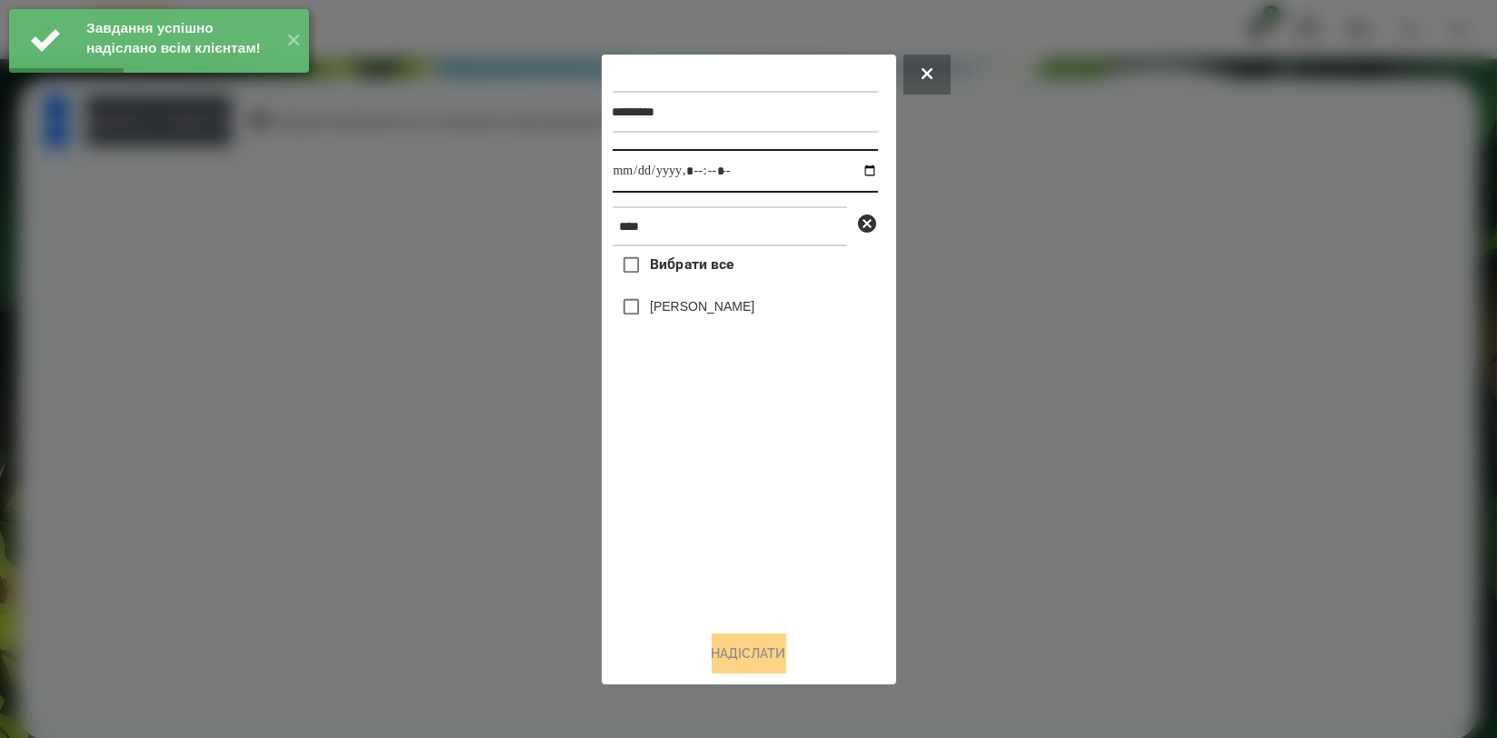
drag, startPoint x: 857, startPoint y: 172, endPoint x: 834, endPoint y: 186, distance: 27.0
click at [857, 169] on input "datetime-local" at bounding box center [745, 171] width 265 height 44
type input "**********"
click at [704, 488] on div "Вибрати все Нікіта Шепель" at bounding box center [745, 430] width 265 height 369
click at [709, 314] on label "[PERSON_NAME]" at bounding box center [702, 306] width 105 height 18
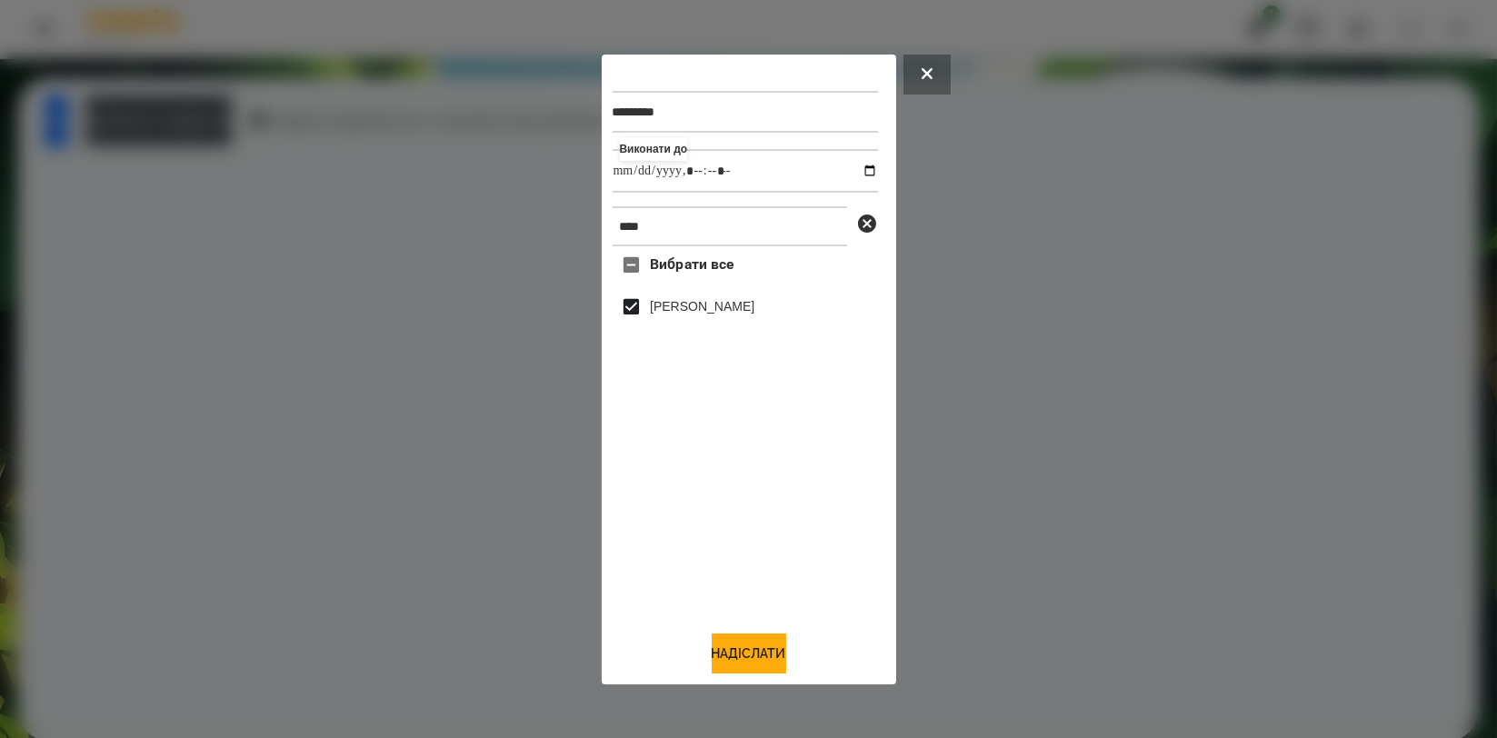
drag, startPoint x: 733, startPoint y: 643, endPoint x: 749, endPoint y: 573, distance: 71.9
click at [733, 643] on button "Надіслати" at bounding box center [749, 653] width 75 height 40
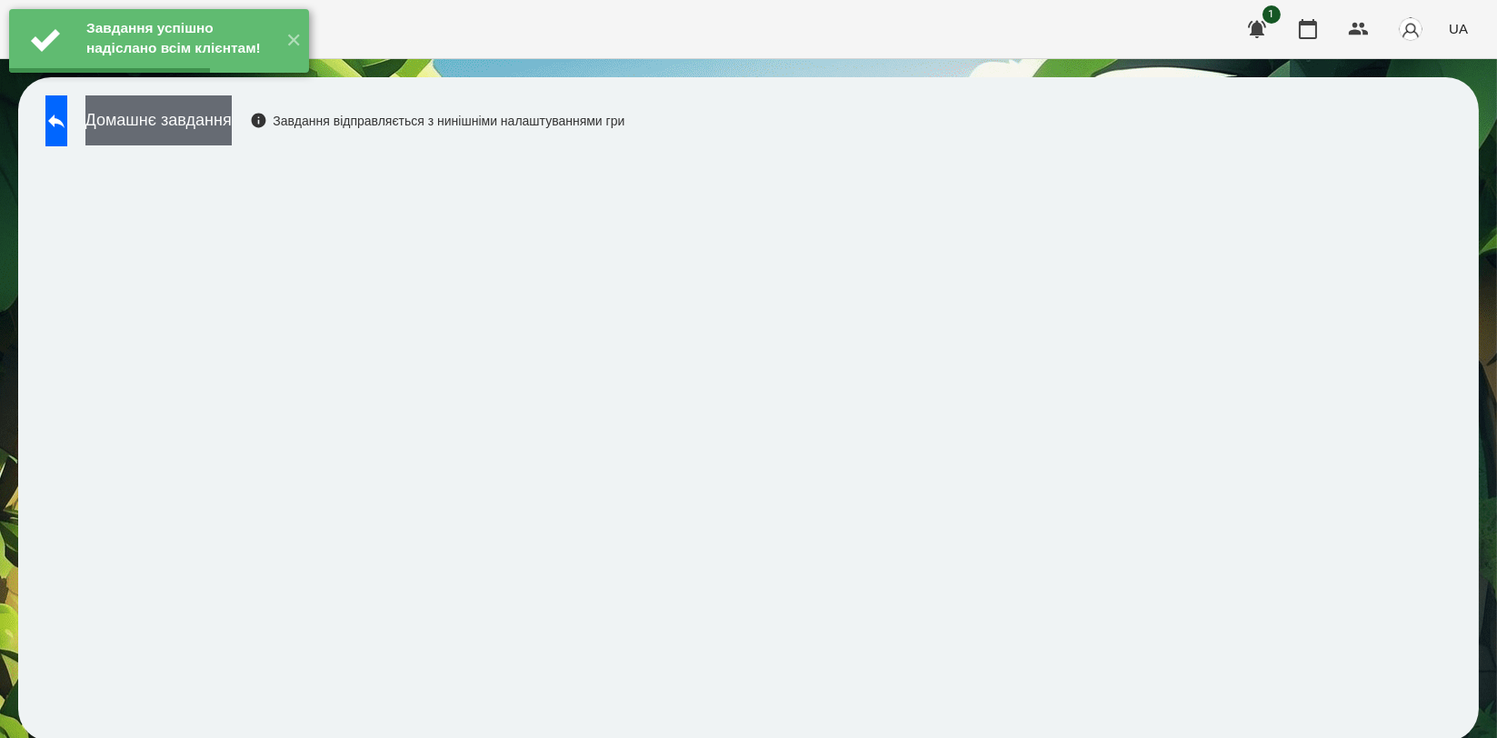
click at [232, 120] on button "Домашнє завдання" at bounding box center [158, 120] width 146 height 50
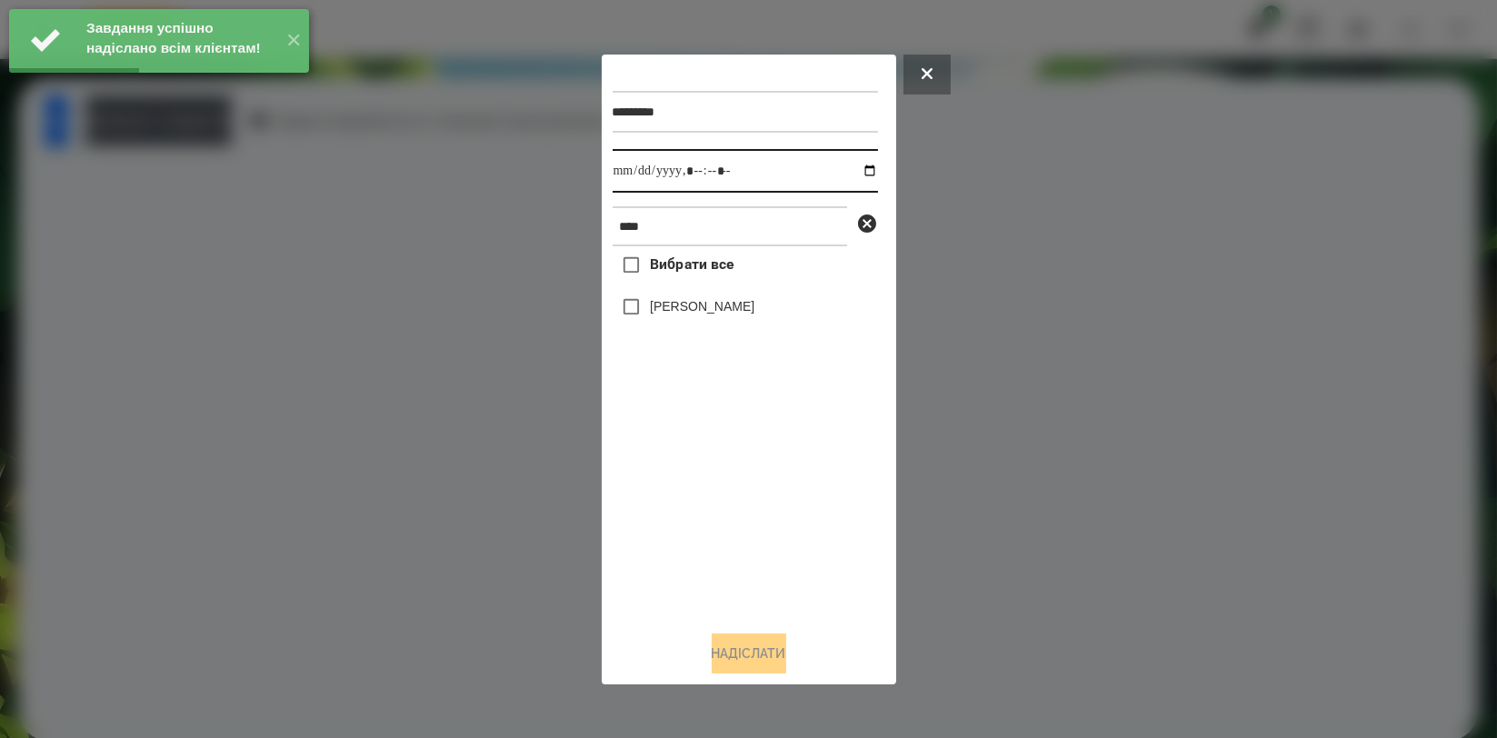
click at [855, 174] on input "datetime-local" at bounding box center [745, 171] width 265 height 44
type input "**********"
drag, startPoint x: 723, startPoint y: 513, endPoint x: 705, endPoint y: 380, distance: 133.8
click at [723, 514] on div "Вибрати все Нікіта Шепель" at bounding box center [745, 430] width 265 height 369
click at [731, 311] on label "[PERSON_NAME]" at bounding box center [702, 306] width 105 height 18
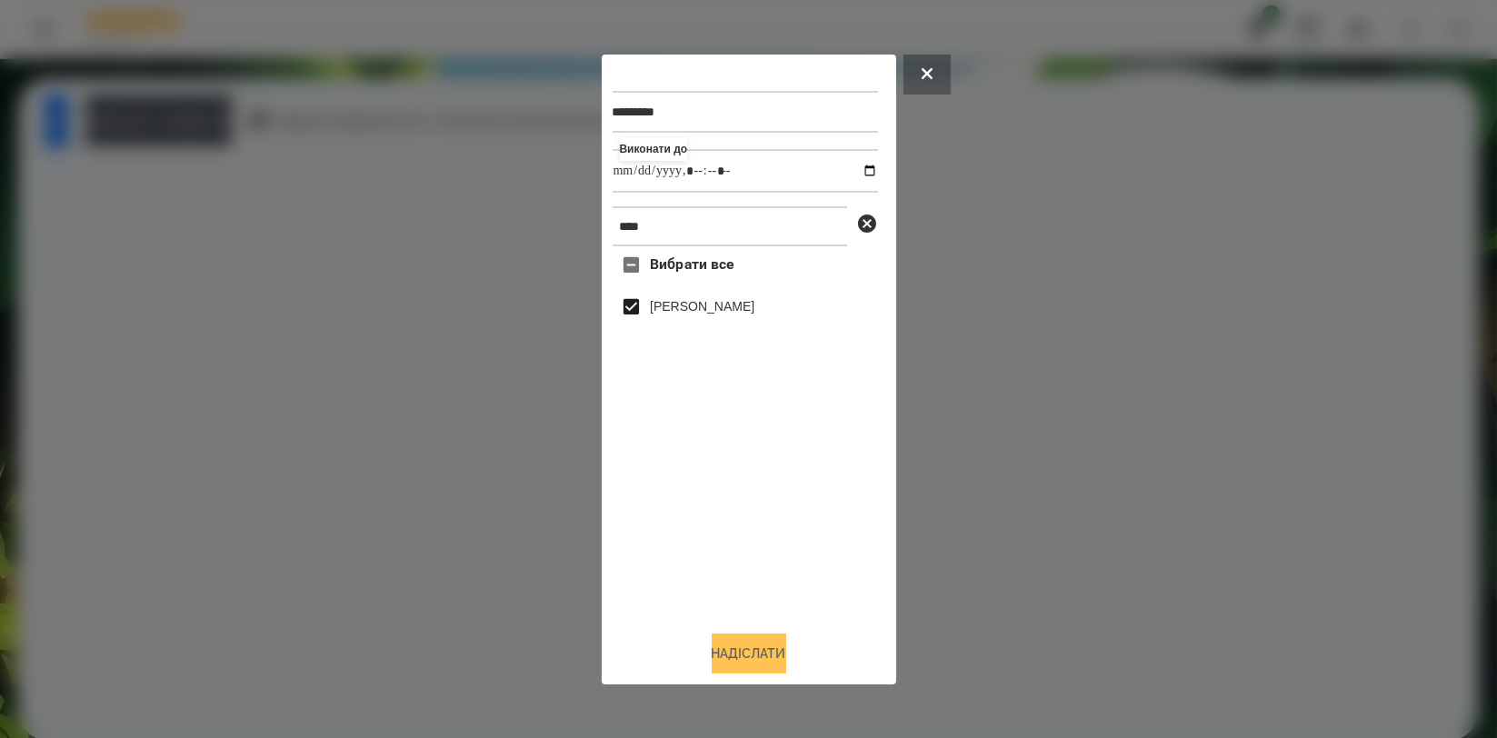
click at [736, 666] on button "Надіслати" at bounding box center [749, 653] width 75 height 40
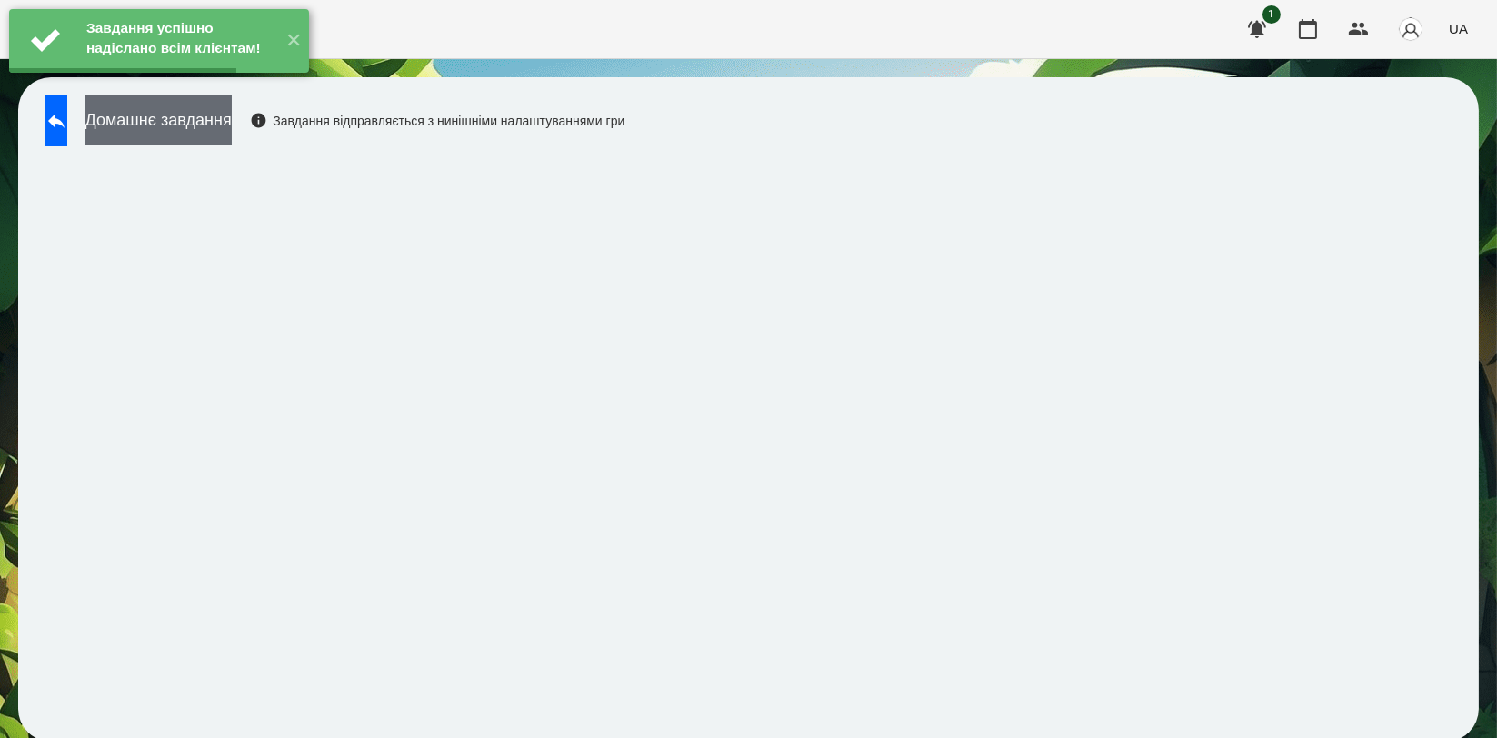
click at [225, 123] on button "Домашнє завдання" at bounding box center [158, 120] width 146 height 50
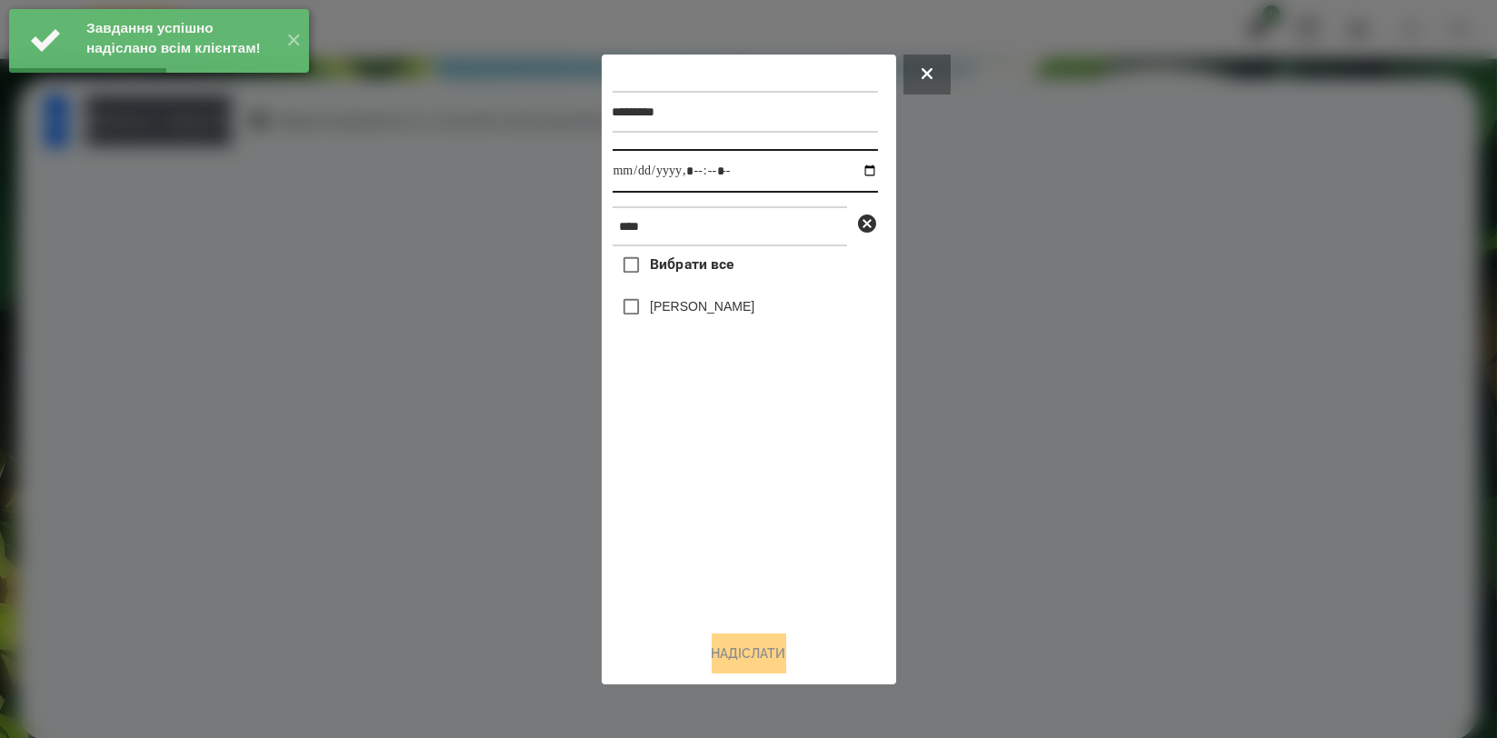
click at [851, 169] on input "datetime-local" at bounding box center [745, 171] width 265 height 44
type input "**********"
click at [740, 458] on div "Вибрати все Нікіта Шепель" at bounding box center [745, 430] width 265 height 369
click at [735, 312] on label "[PERSON_NAME]" at bounding box center [702, 306] width 105 height 18
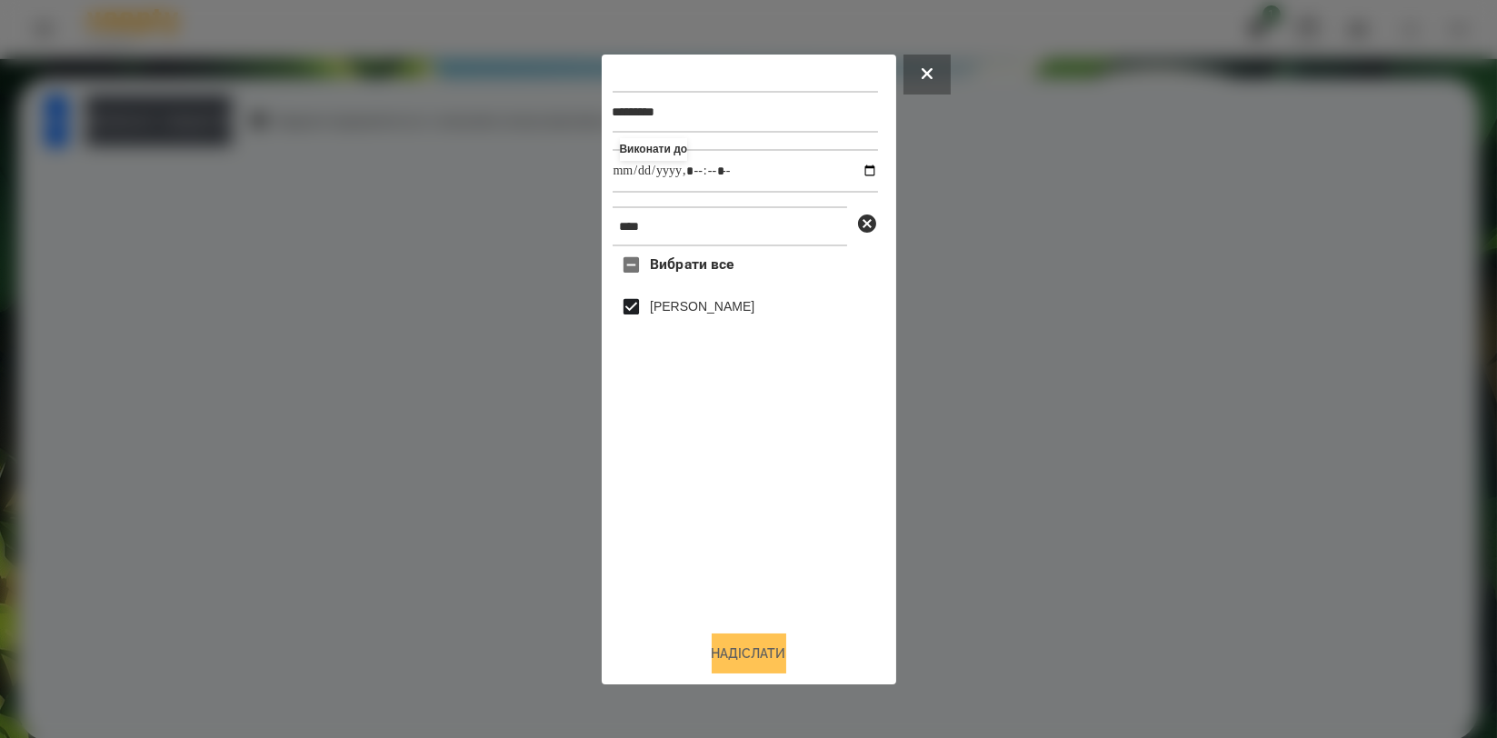
click at [733, 655] on button "Надіслати" at bounding box center [749, 653] width 75 height 40
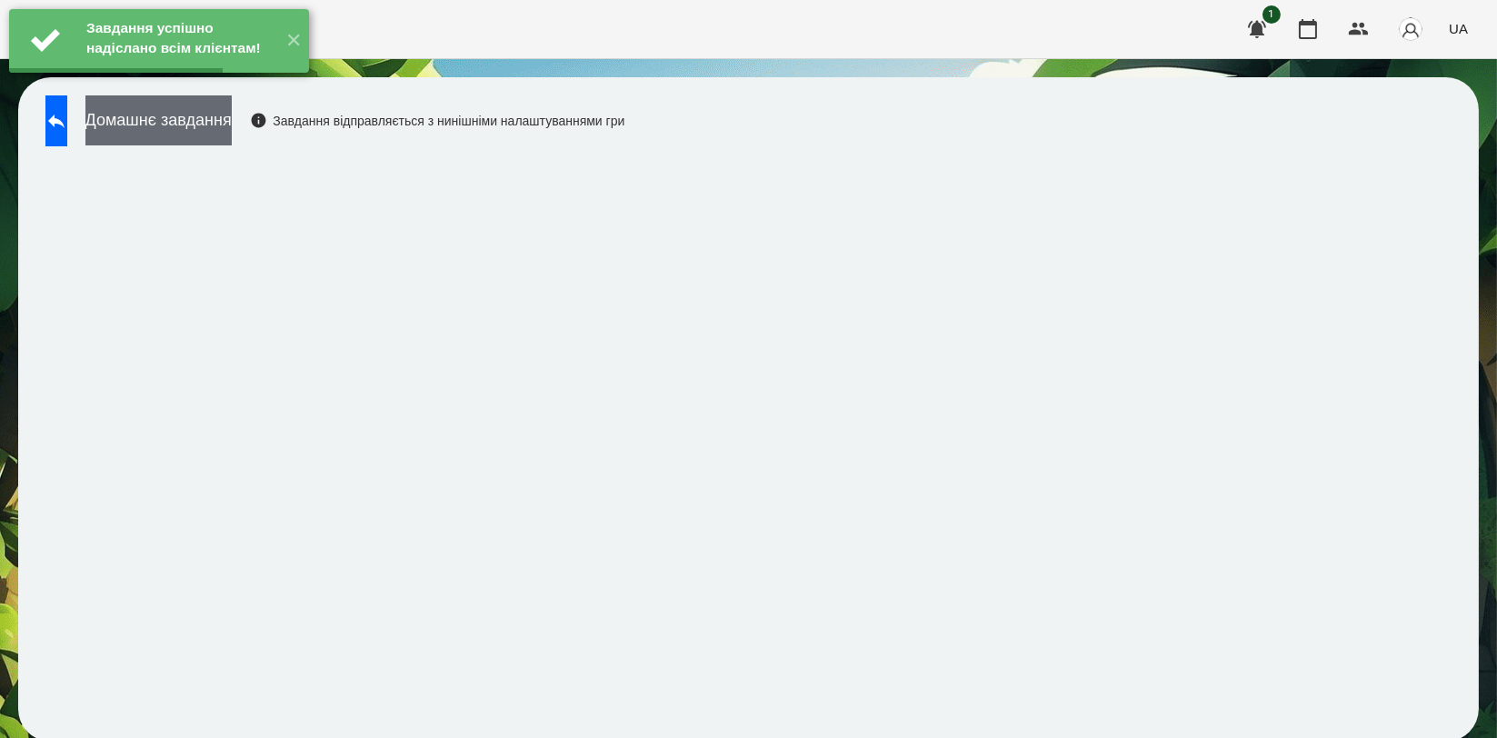
click at [232, 128] on button "Домашнє завдання" at bounding box center [158, 120] width 146 height 50
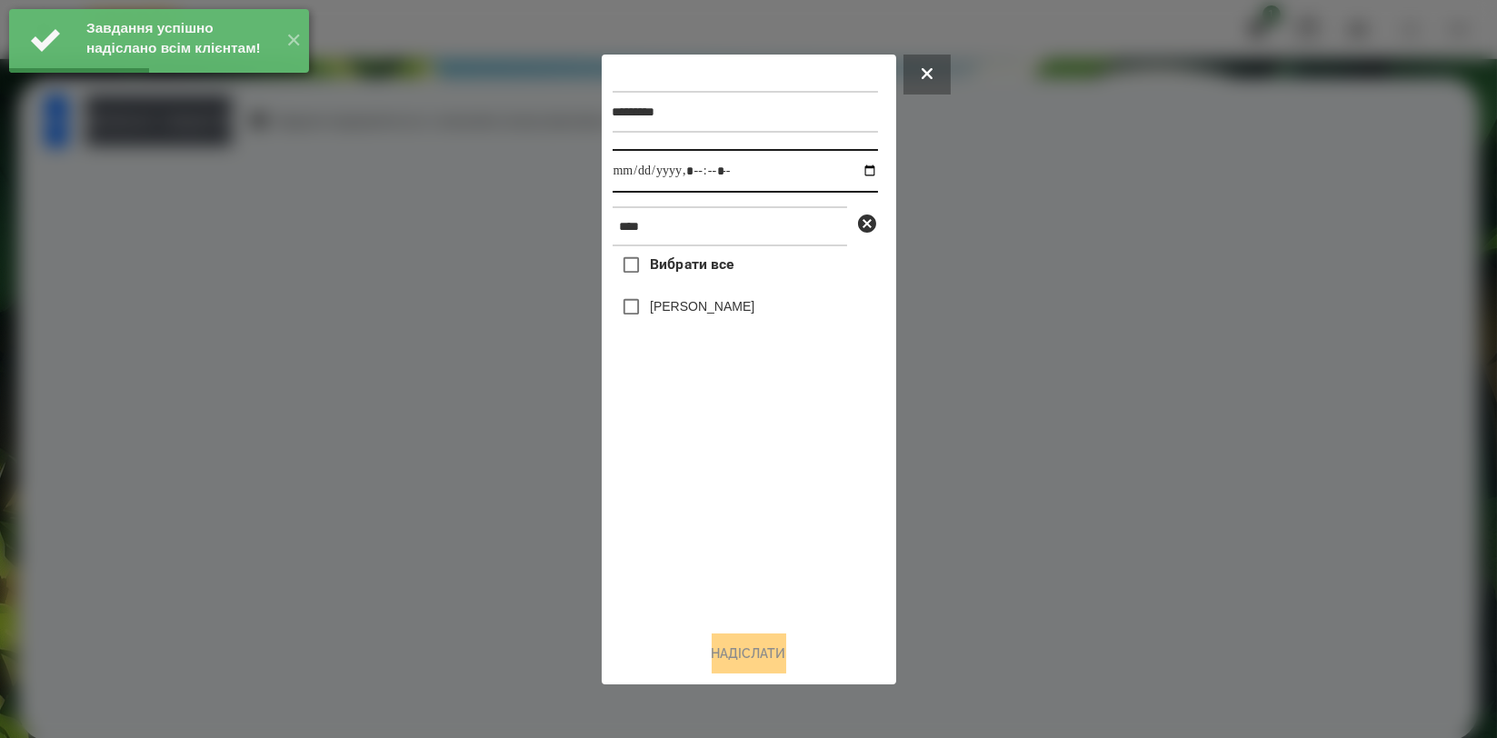
click at [856, 173] on input "datetime-local" at bounding box center [745, 171] width 265 height 44
type input "**********"
drag, startPoint x: 754, startPoint y: 529, endPoint x: 725, endPoint y: 444, distance: 90.2
click at [754, 529] on div "Вибрати все Нікіта Шепель" at bounding box center [745, 430] width 265 height 369
click at [723, 307] on label "[PERSON_NAME]" at bounding box center [702, 306] width 105 height 18
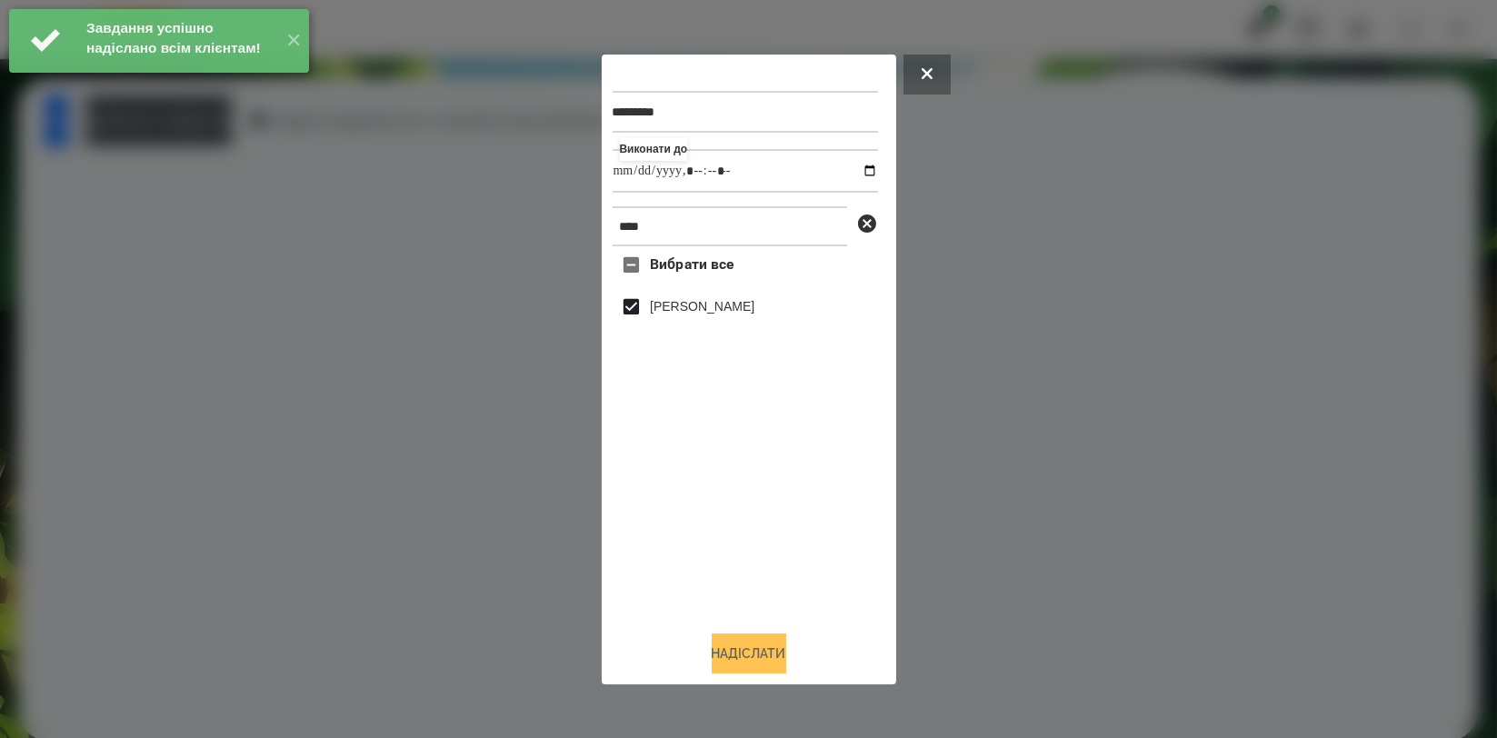
click at [753, 654] on button "Надіслати" at bounding box center [749, 653] width 75 height 40
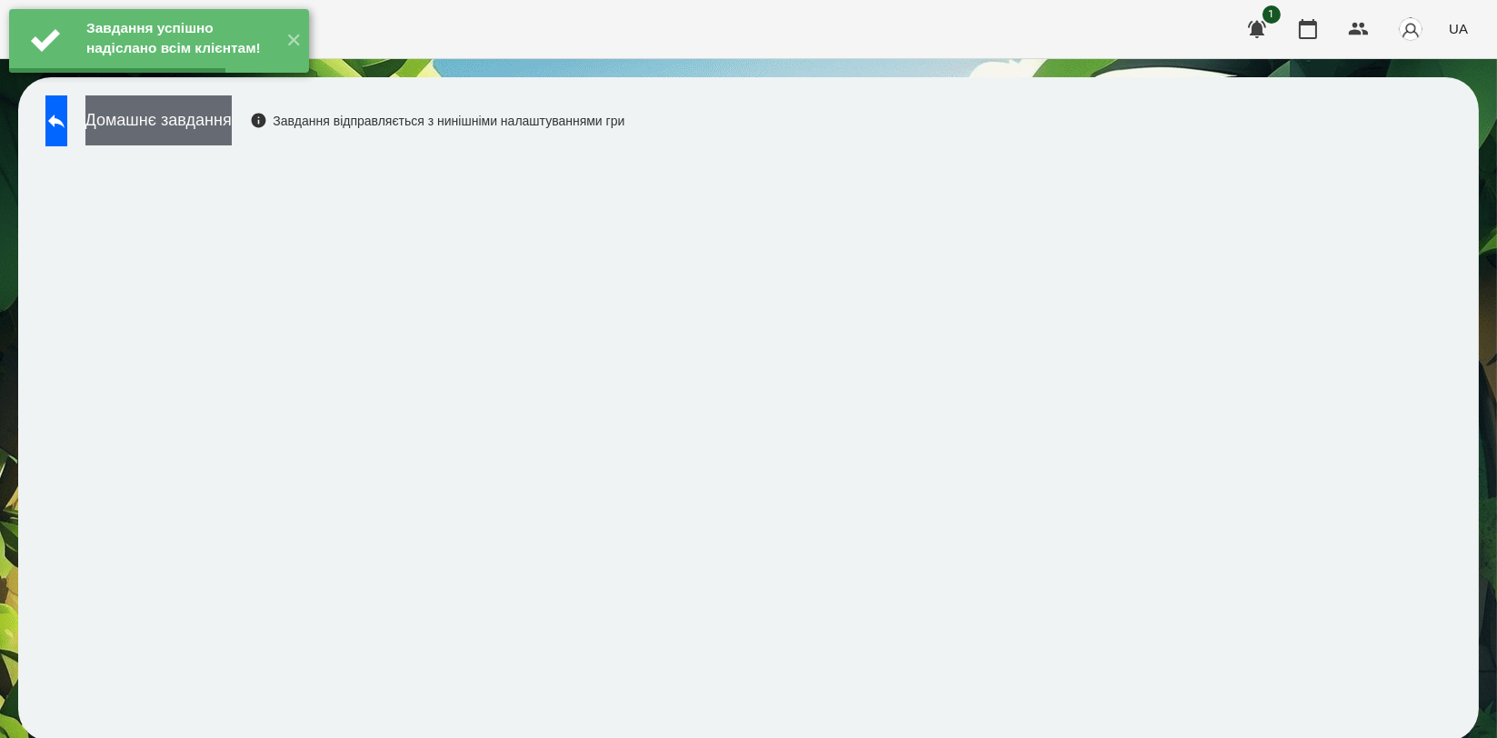
click at [205, 130] on button "Домашнє завдання" at bounding box center [158, 120] width 146 height 50
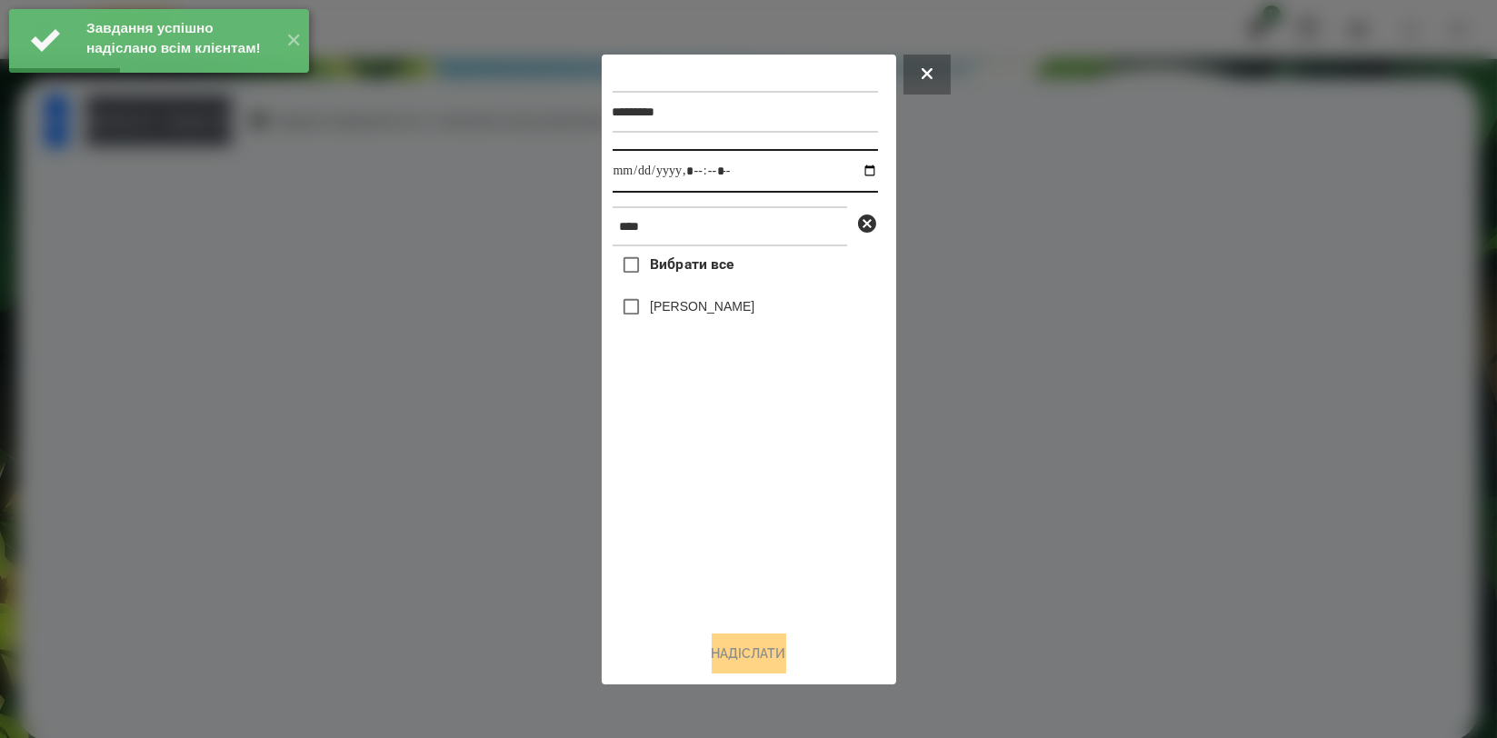
click at [857, 166] on input "datetime-local" at bounding box center [745, 171] width 265 height 44
type input "**********"
click at [772, 491] on div "Вибрати все Нікіта Шепель" at bounding box center [745, 430] width 265 height 369
click at [743, 314] on label "[PERSON_NAME]" at bounding box center [702, 306] width 105 height 18
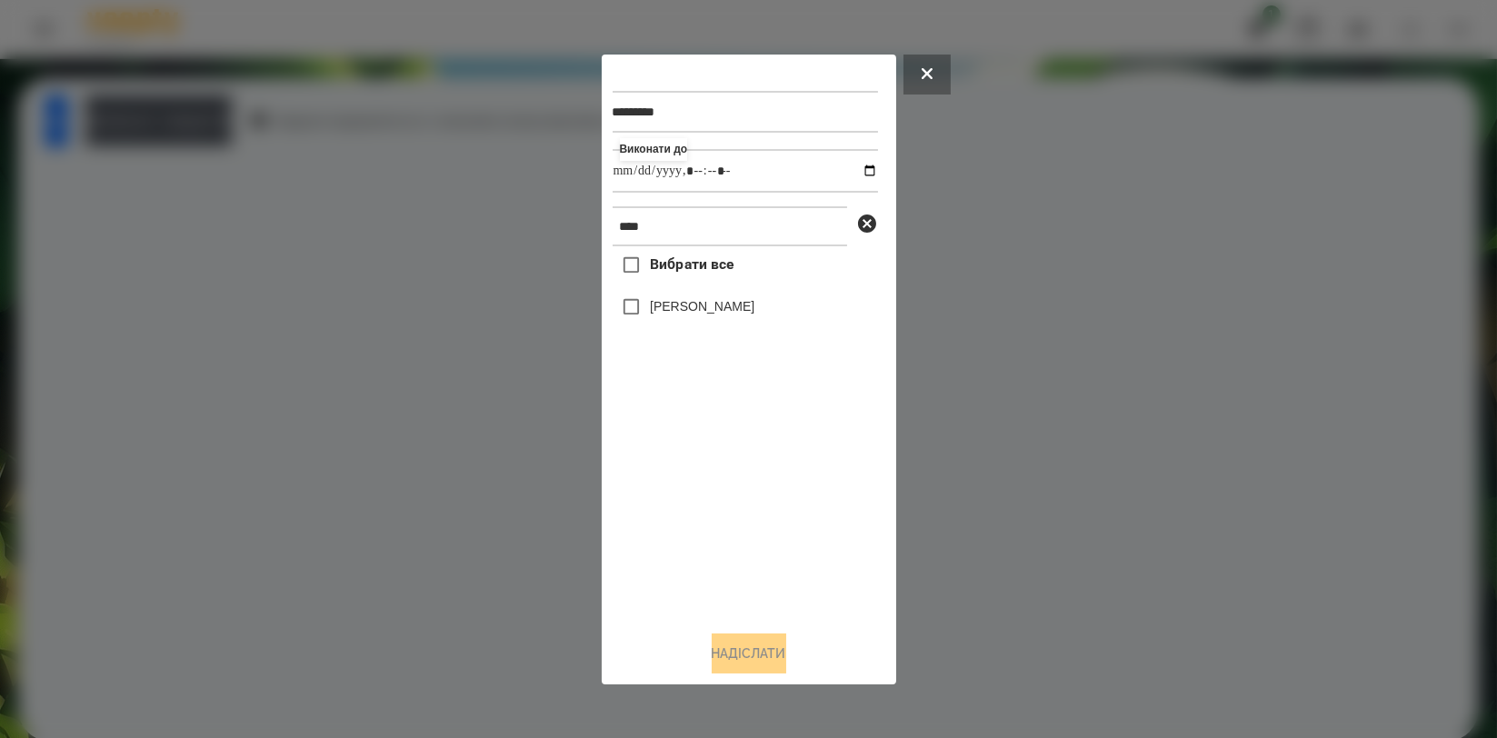
click at [686, 309] on label "[PERSON_NAME]" at bounding box center [702, 306] width 105 height 18
drag, startPoint x: 730, startPoint y: 658, endPoint x: 702, endPoint y: 587, distance: 76.3
click at [730, 657] on button "Надіслати" at bounding box center [749, 653] width 75 height 40
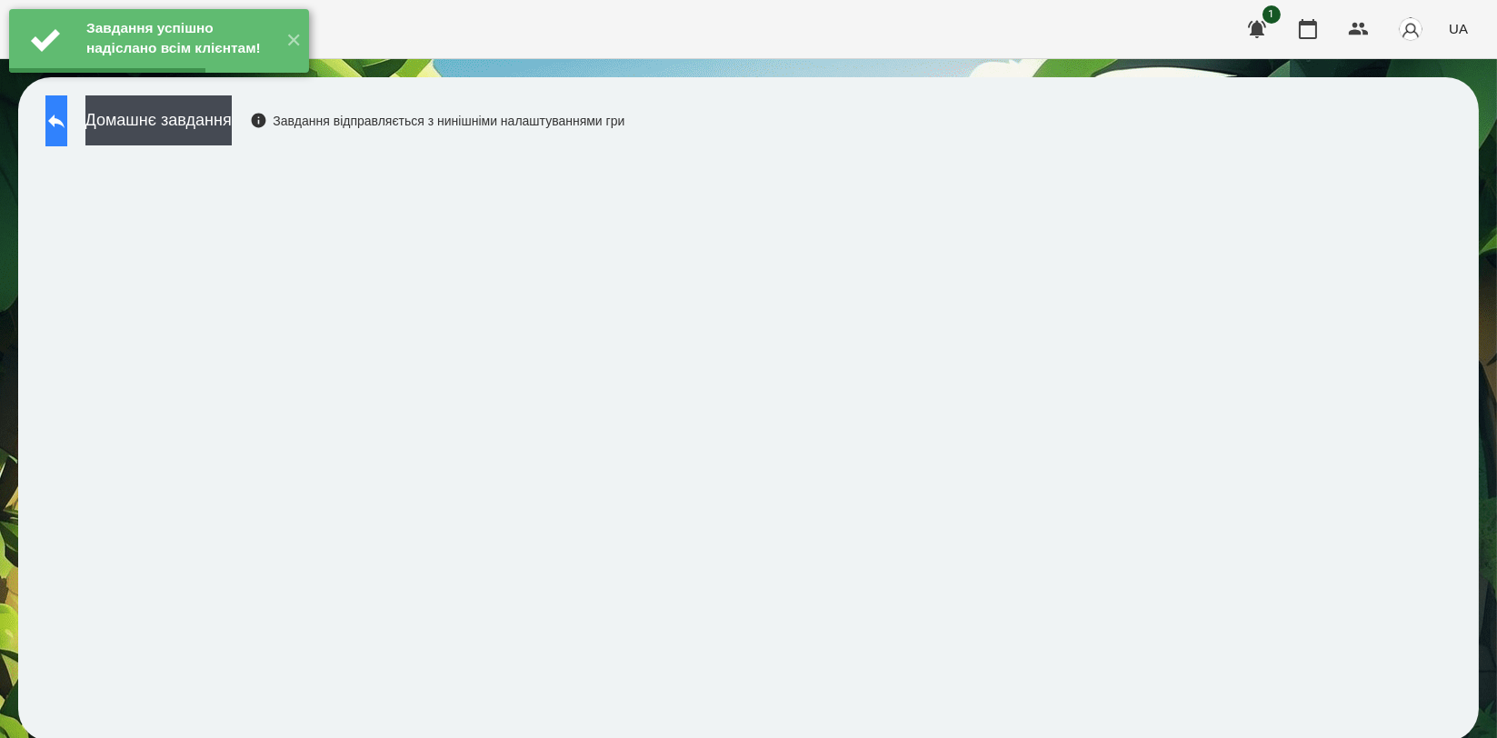
click at [66, 118] on icon at bounding box center [56, 121] width 22 height 22
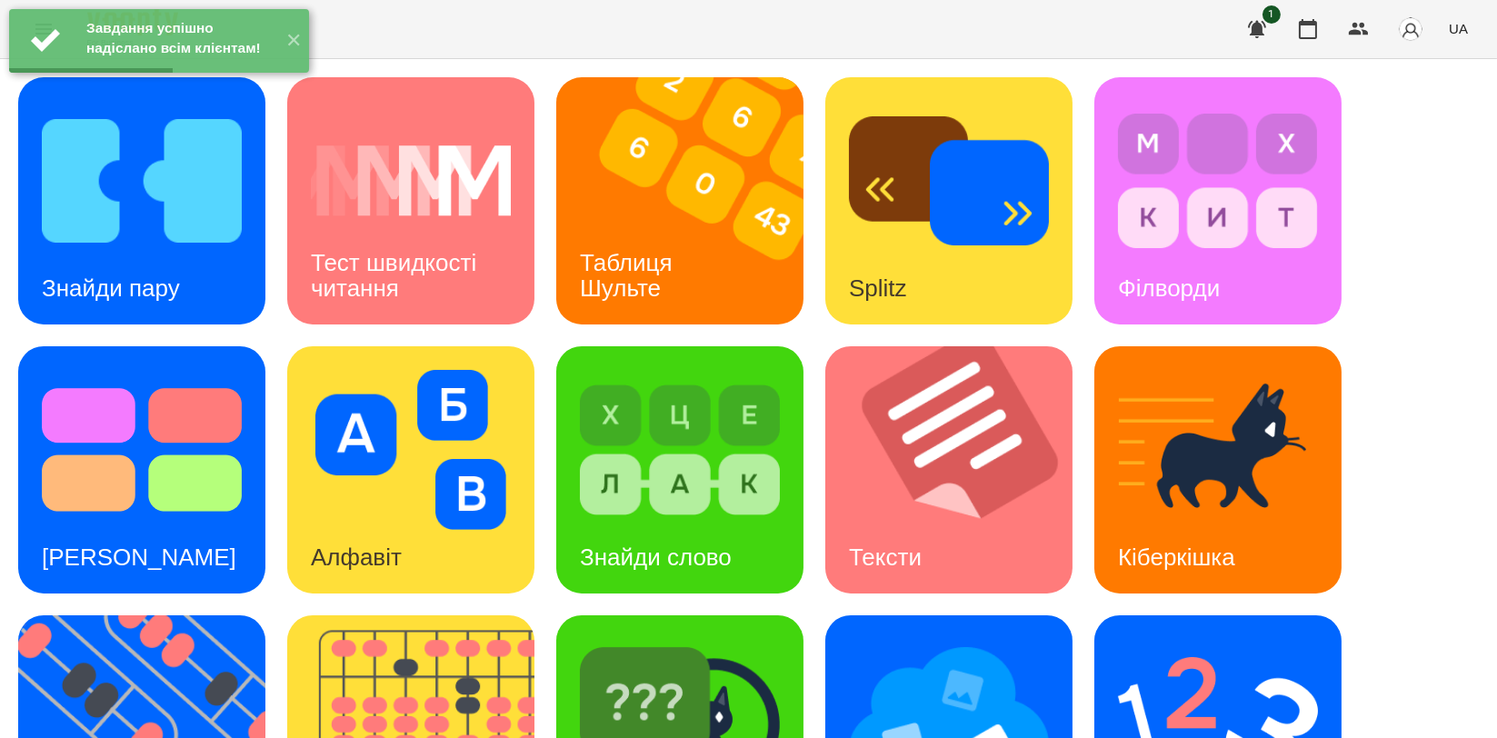
scroll to position [303, 0]
click at [1139, 639] on img at bounding box center [1218, 719] width 200 height 160
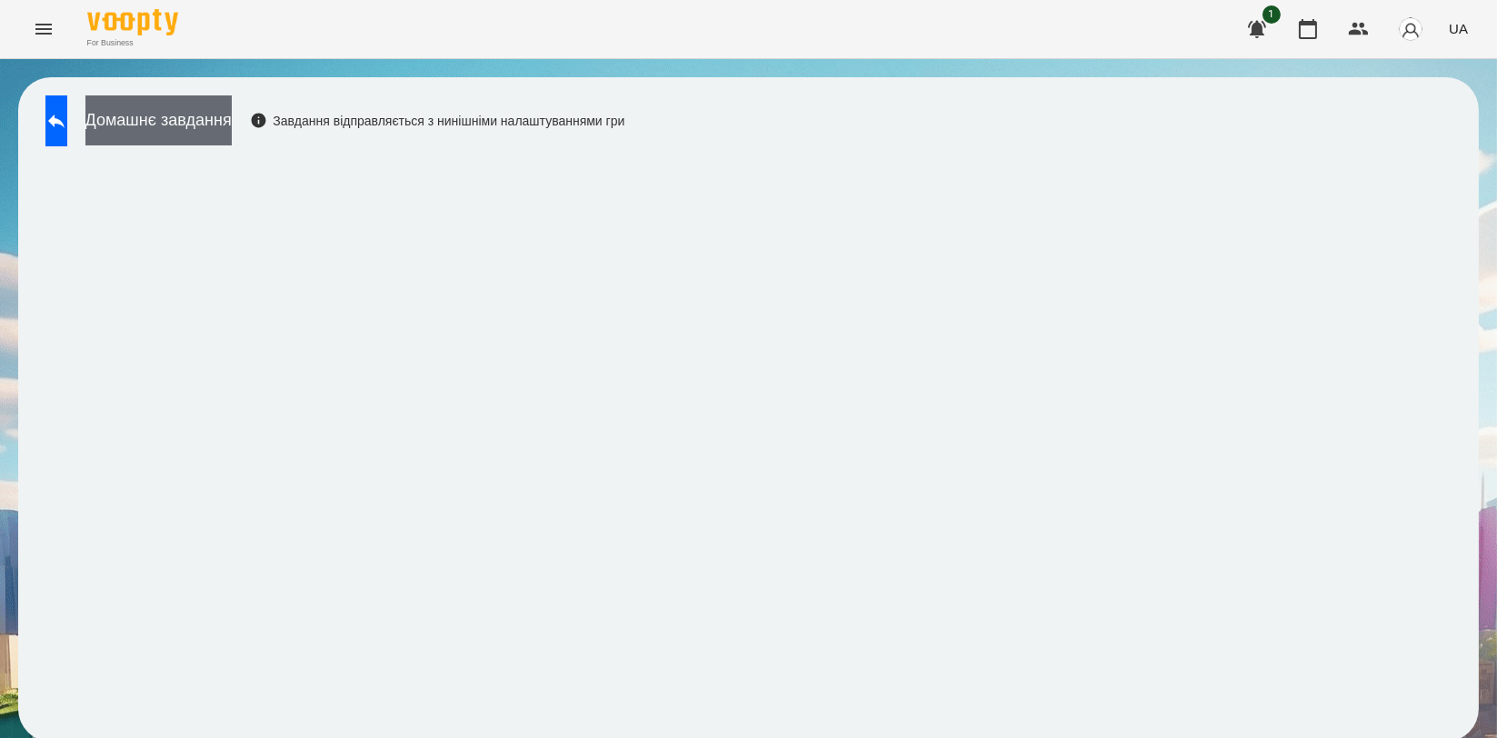
click at [232, 125] on button "Домашнє завдання" at bounding box center [158, 120] width 146 height 50
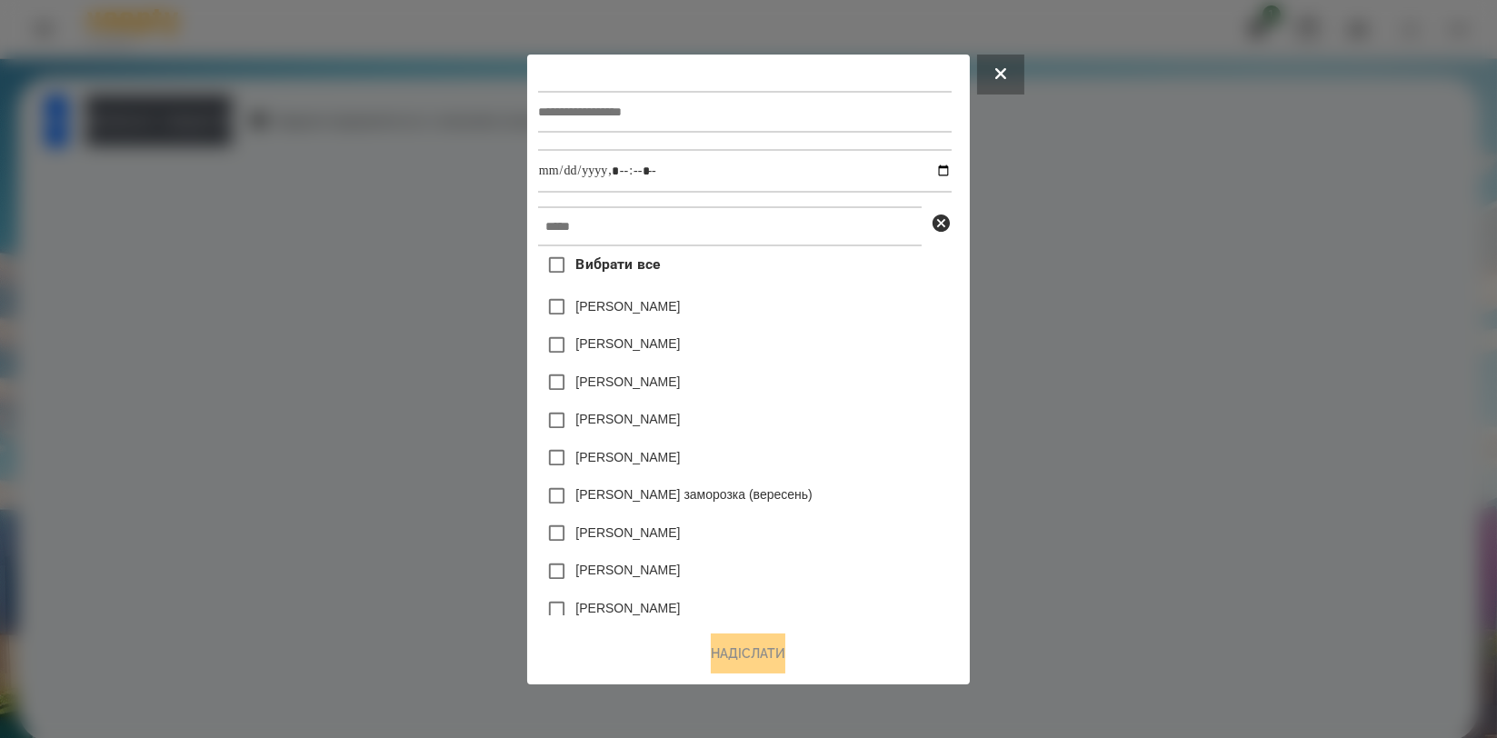
click at [622, 79] on div at bounding box center [745, 112] width 414 height 75
click at [617, 113] on input "text" at bounding box center [745, 112] width 414 height 42
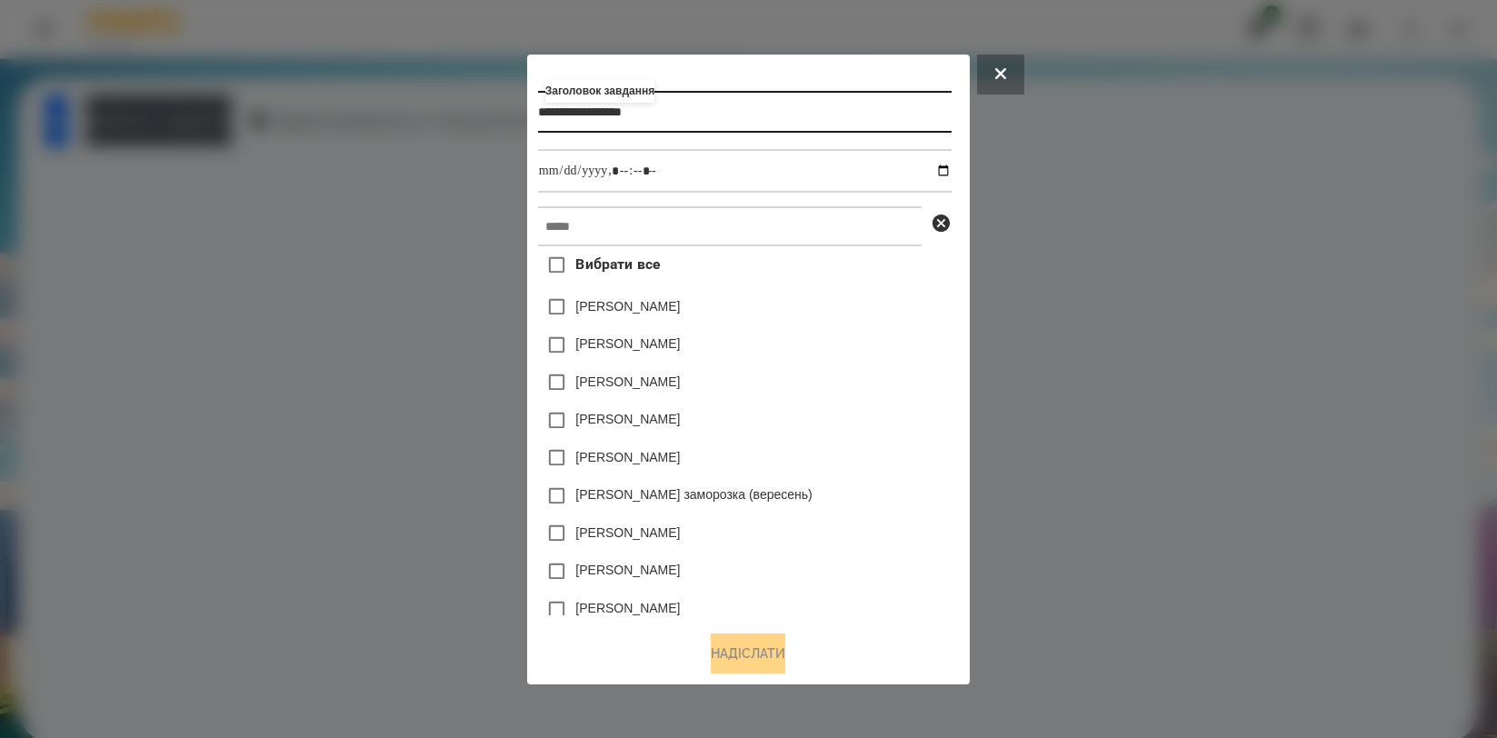
type input "**********"
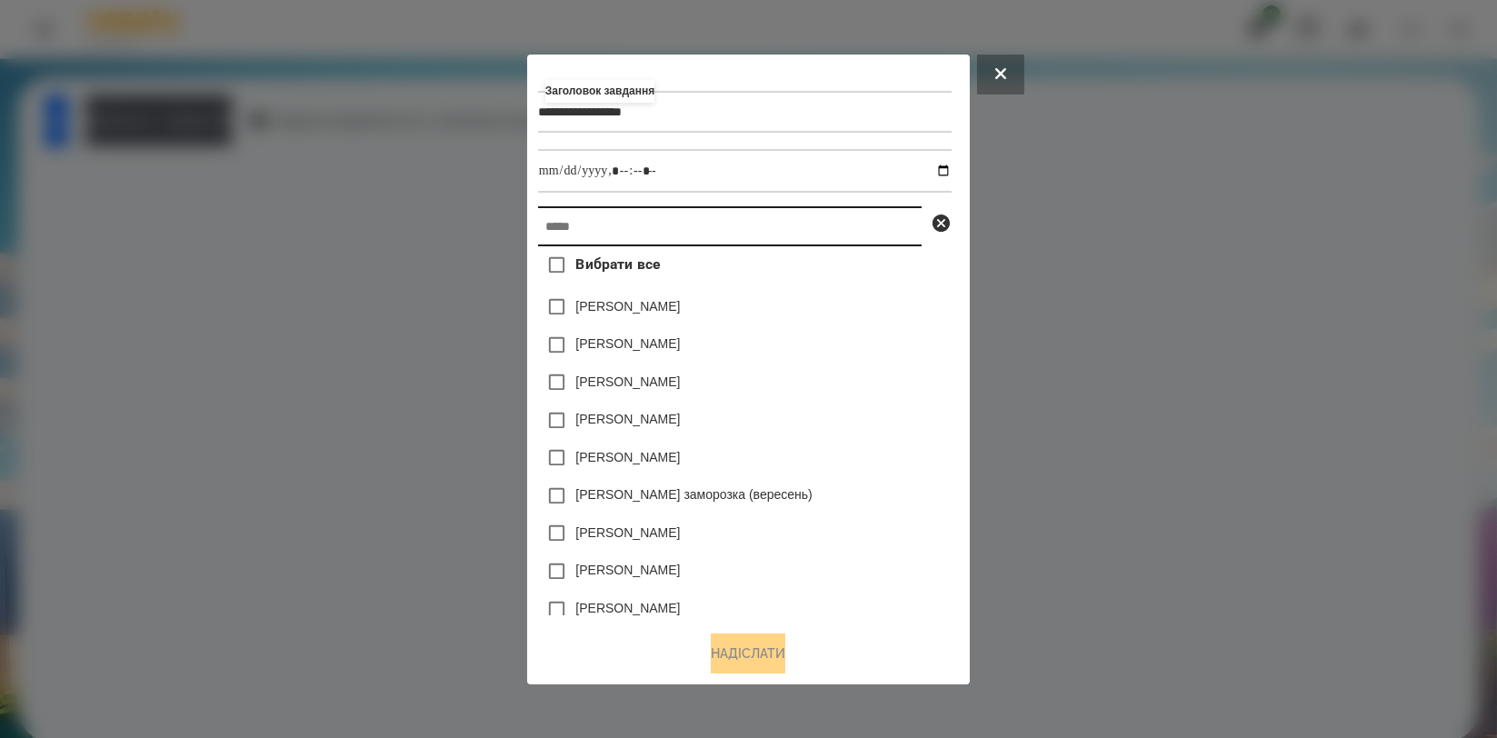
click at [595, 213] on input "text" at bounding box center [730, 226] width 384 height 40
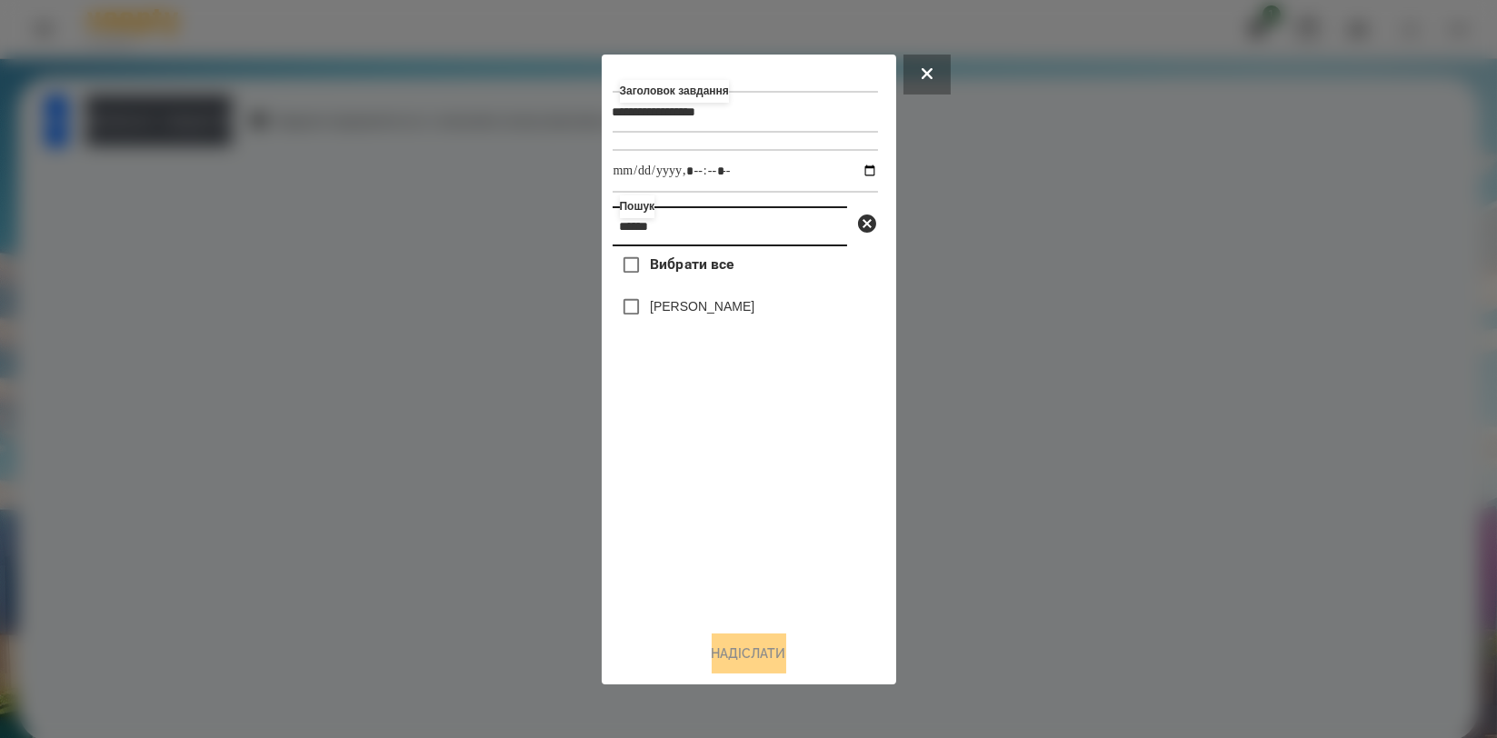
type input "******"
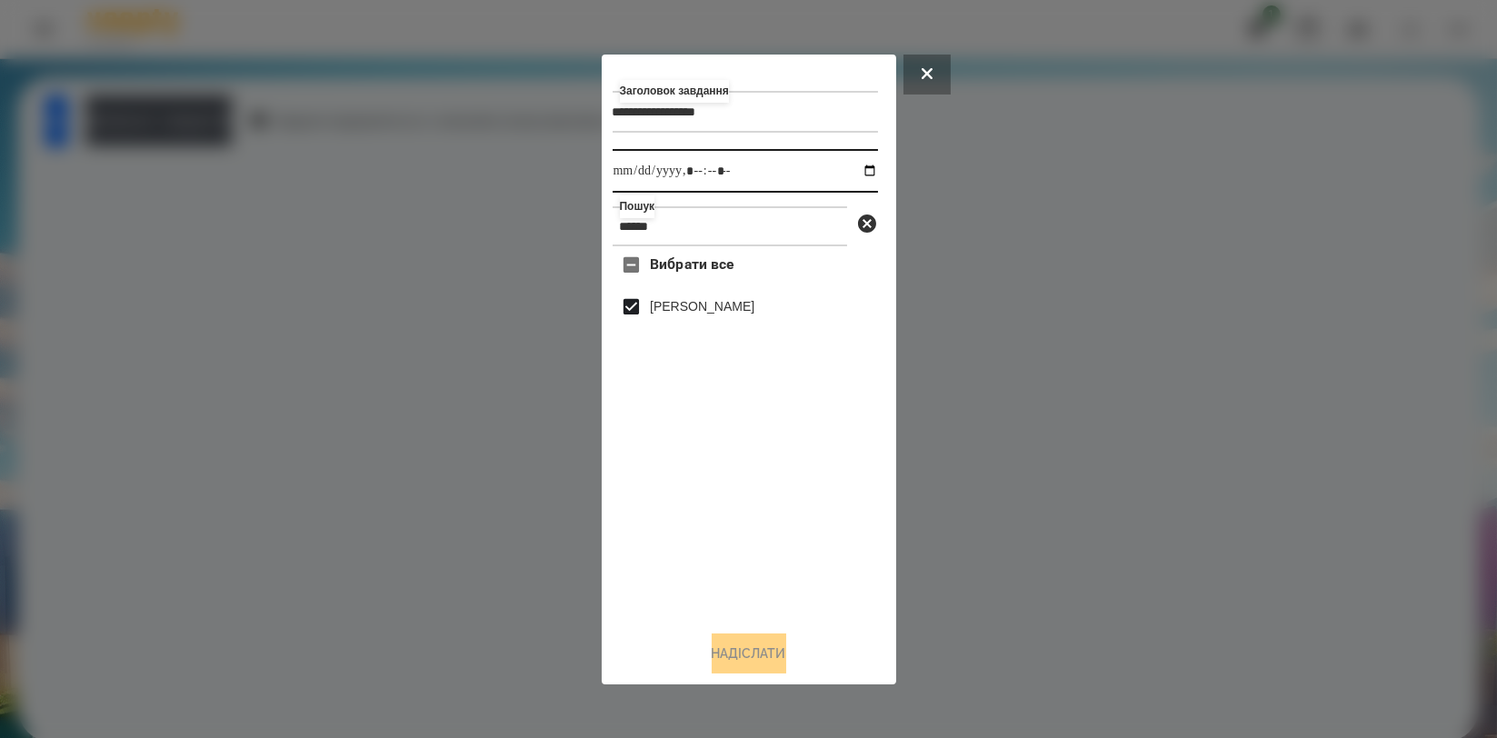
click at [852, 173] on input "datetime-local" at bounding box center [745, 171] width 265 height 44
type input "**********"
click at [672, 493] on div "Вибрати все Нікіта Шепель" at bounding box center [745, 430] width 265 height 369
click at [749, 644] on button "Надіслати" at bounding box center [749, 653] width 75 height 40
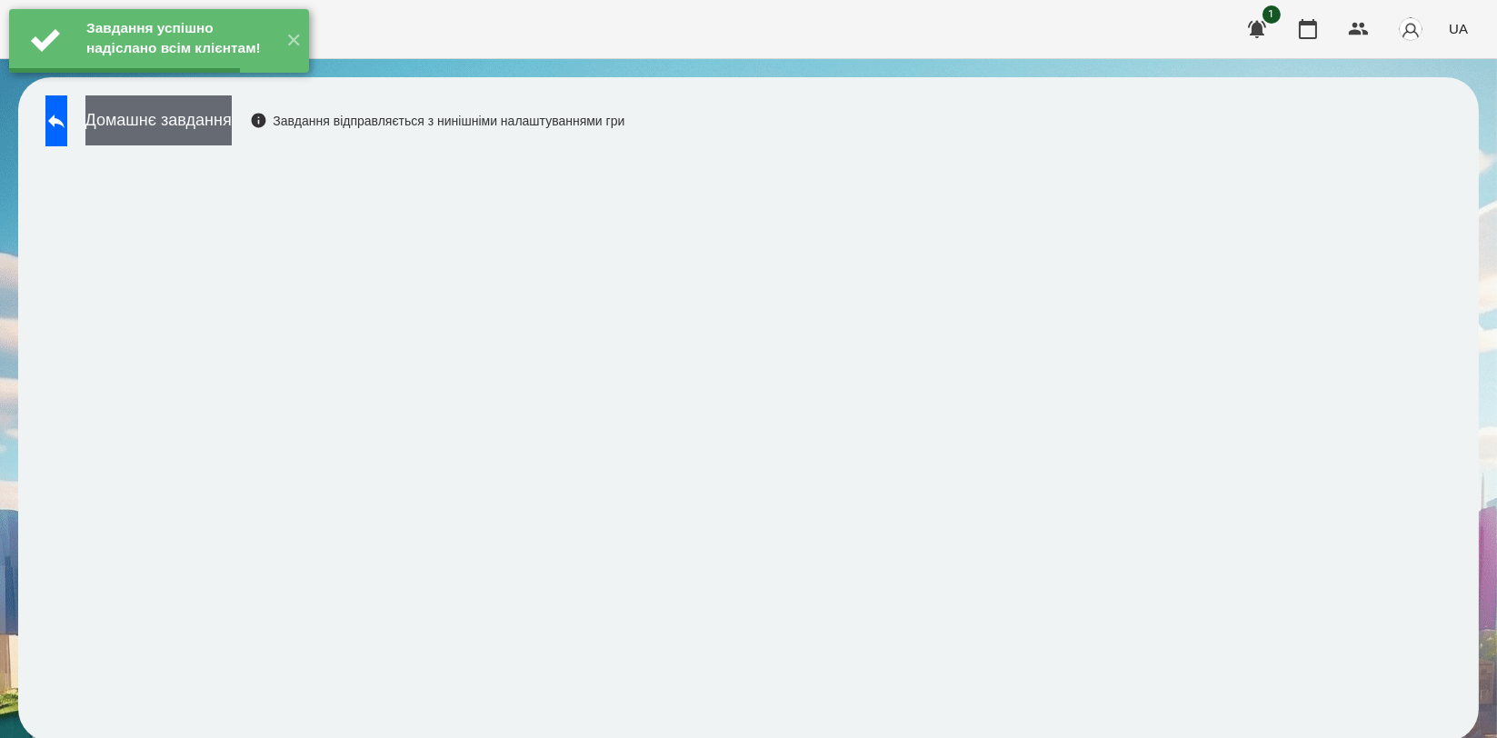
click at [200, 133] on button "Домашнє завдання" at bounding box center [158, 120] width 146 height 50
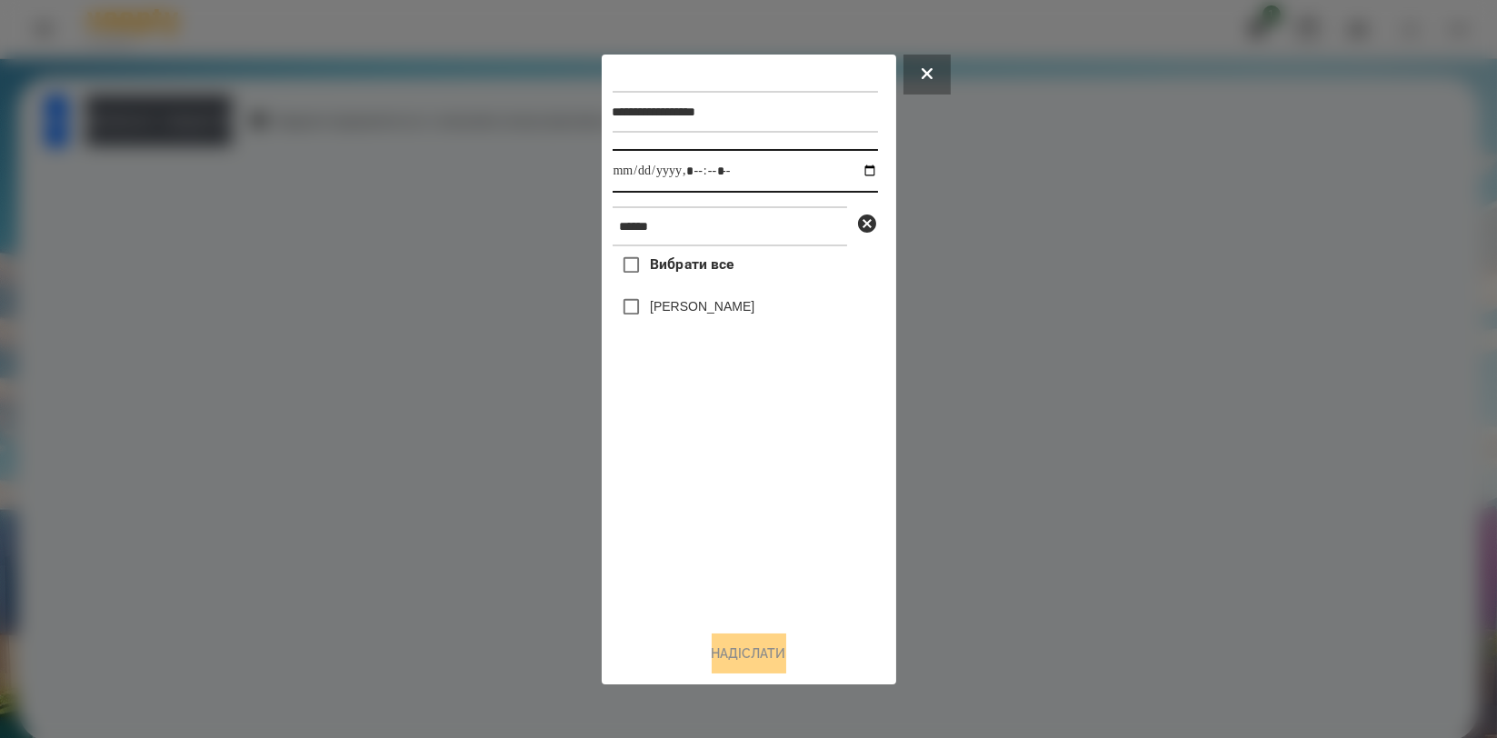
click at [853, 174] on input "datetime-local" at bounding box center [745, 171] width 265 height 44
type input "**********"
click at [679, 483] on div "Вибрати все Нікіта Шепель" at bounding box center [745, 430] width 265 height 369
click at [711, 321] on div "[PERSON_NAME]" at bounding box center [745, 307] width 265 height 38
click at [721, 314] on label "[PERSON_NAME]" at bounding box center [702, 306] width 105 height 18
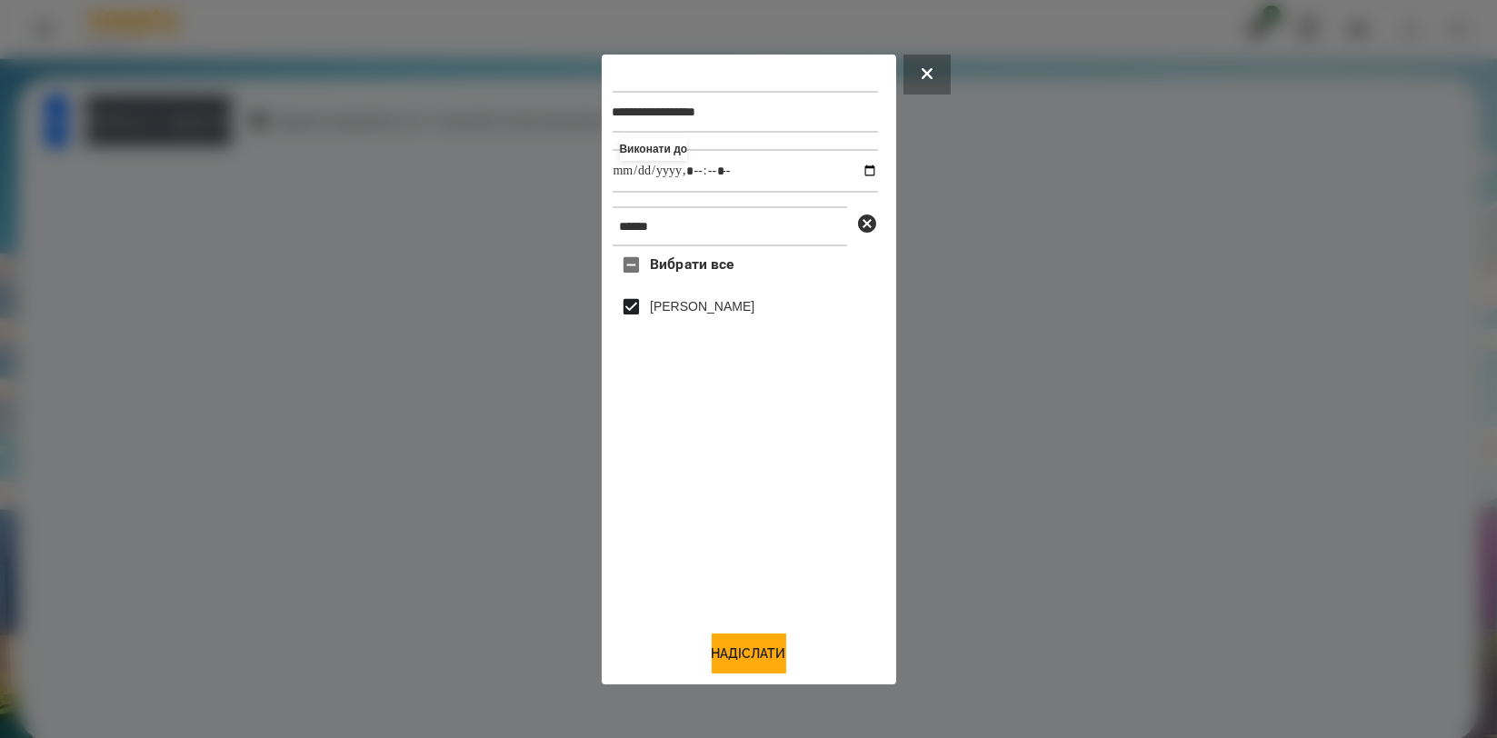
drag, startPoint x: 733, startPoint y: 638, endPoint x: 629, endPoint y: 541, distance: 142.1
click at [733, 638] on button "Надіслати" at bounding box center [749, 653] width 75 height 40
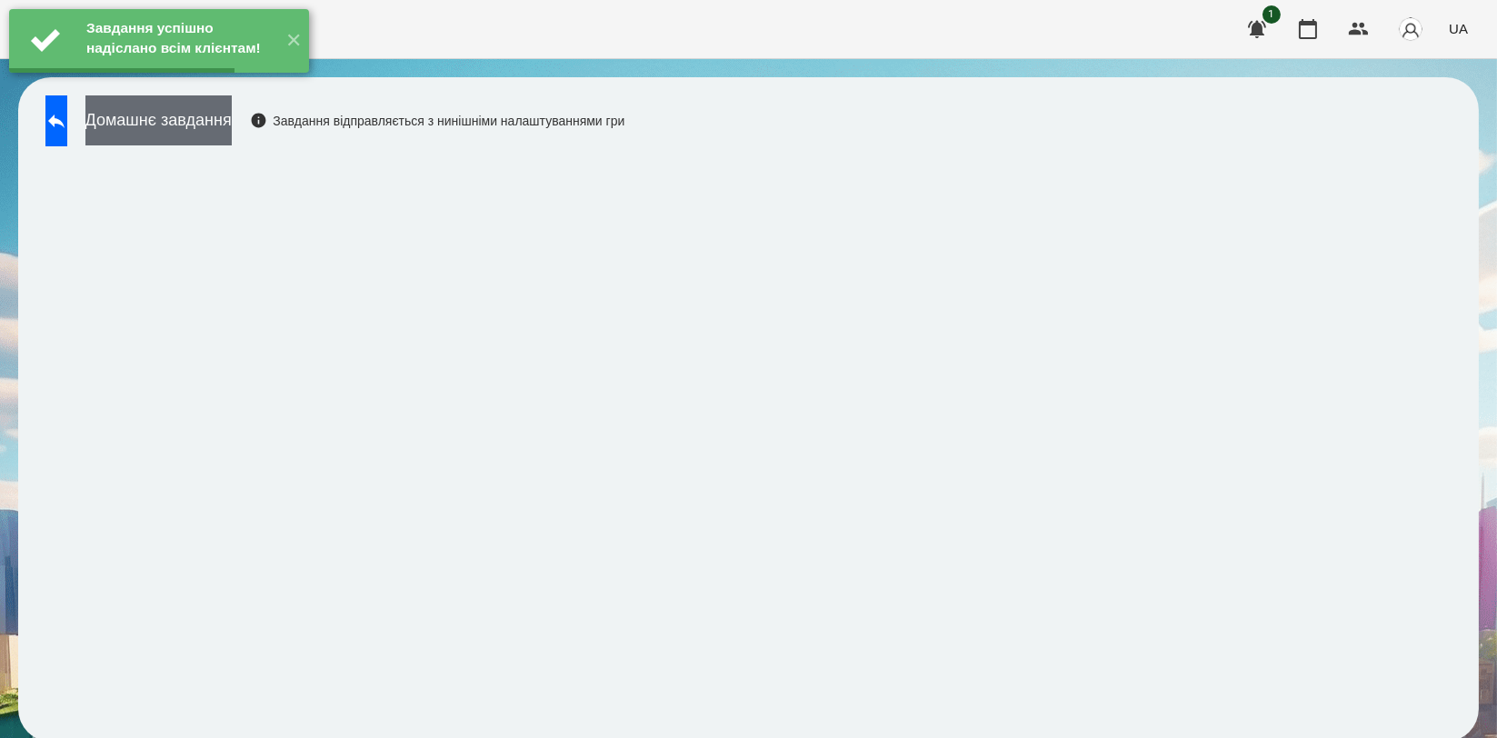
click at [232, 115] on button "Домашнє завдання" at bounding box center [158, 120] width 146 height 50
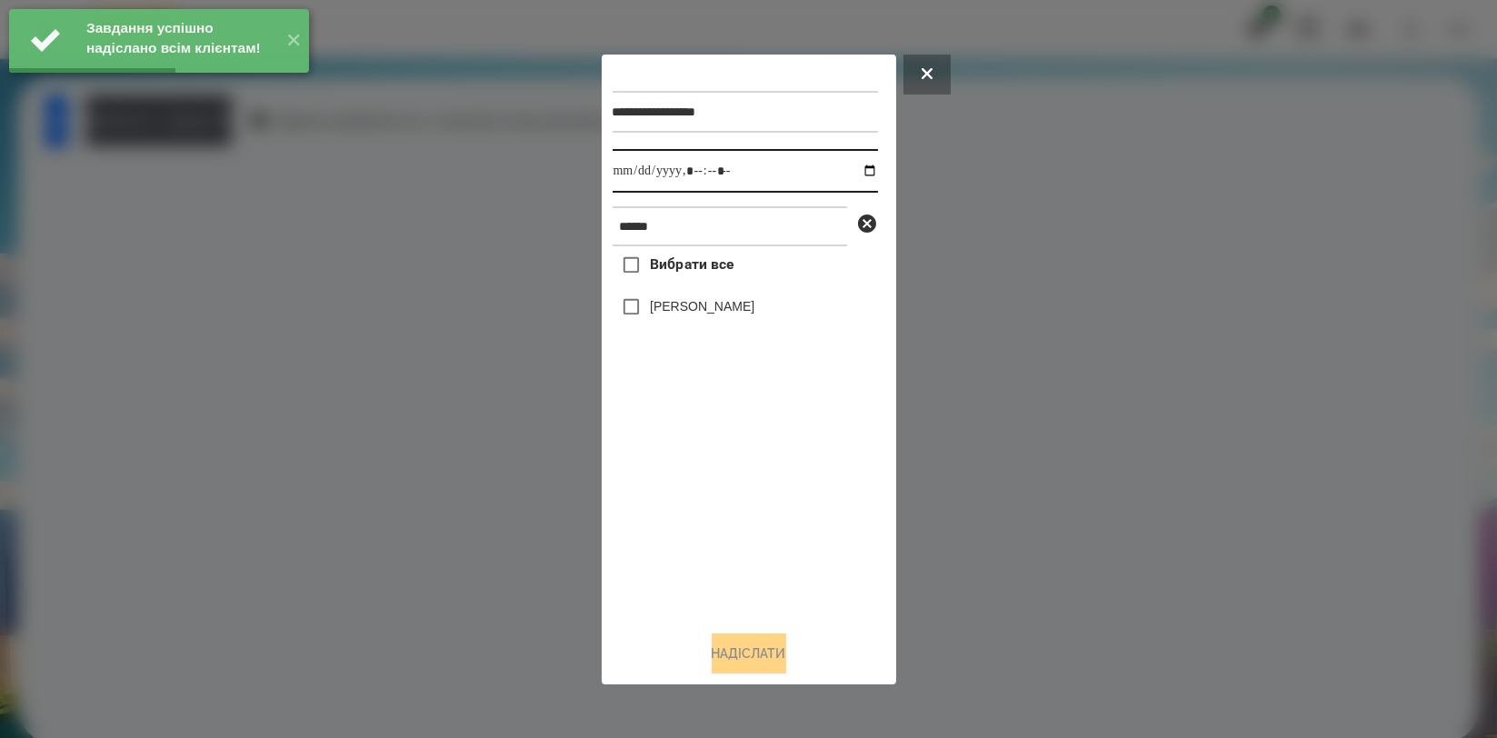
click at [859, 165] on input "datetime-local" at bounding box center [745, 171] width 265 height 44
type input "**********"
click at [711, 501] on div "Вибрати все Нікіта Шепель" at bounding box center [745, 430] width 265 height 369
click at [703, 313] on label "[PERSON_NAME]" at bounding box center [702, 306] width 105 height 18
click at [757, 650] on button "Надіслати" at bounding box center [749, 653] width 75 height 40
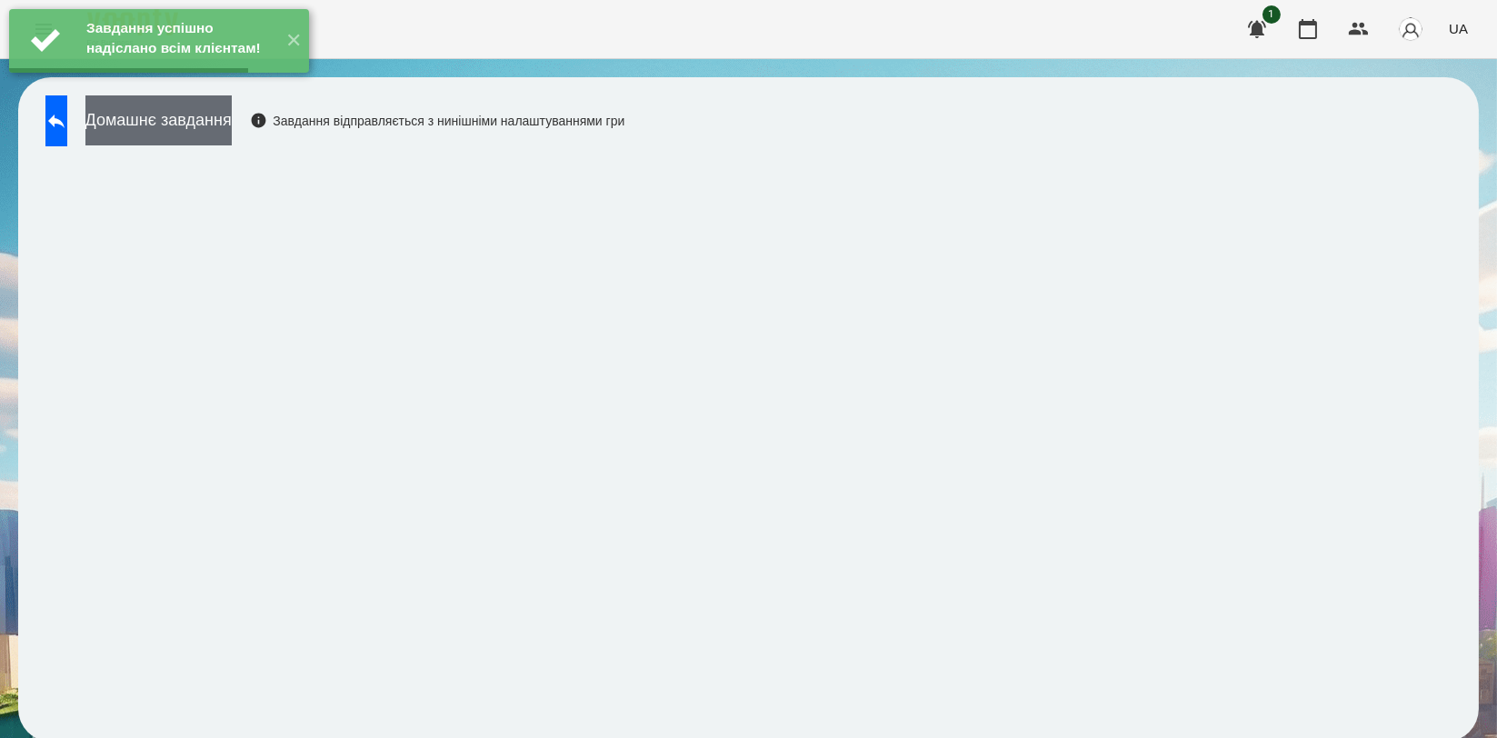
click at [205, 124] on button "Домашнє завдання" at bounding box center [158, 120] width 146 height 50
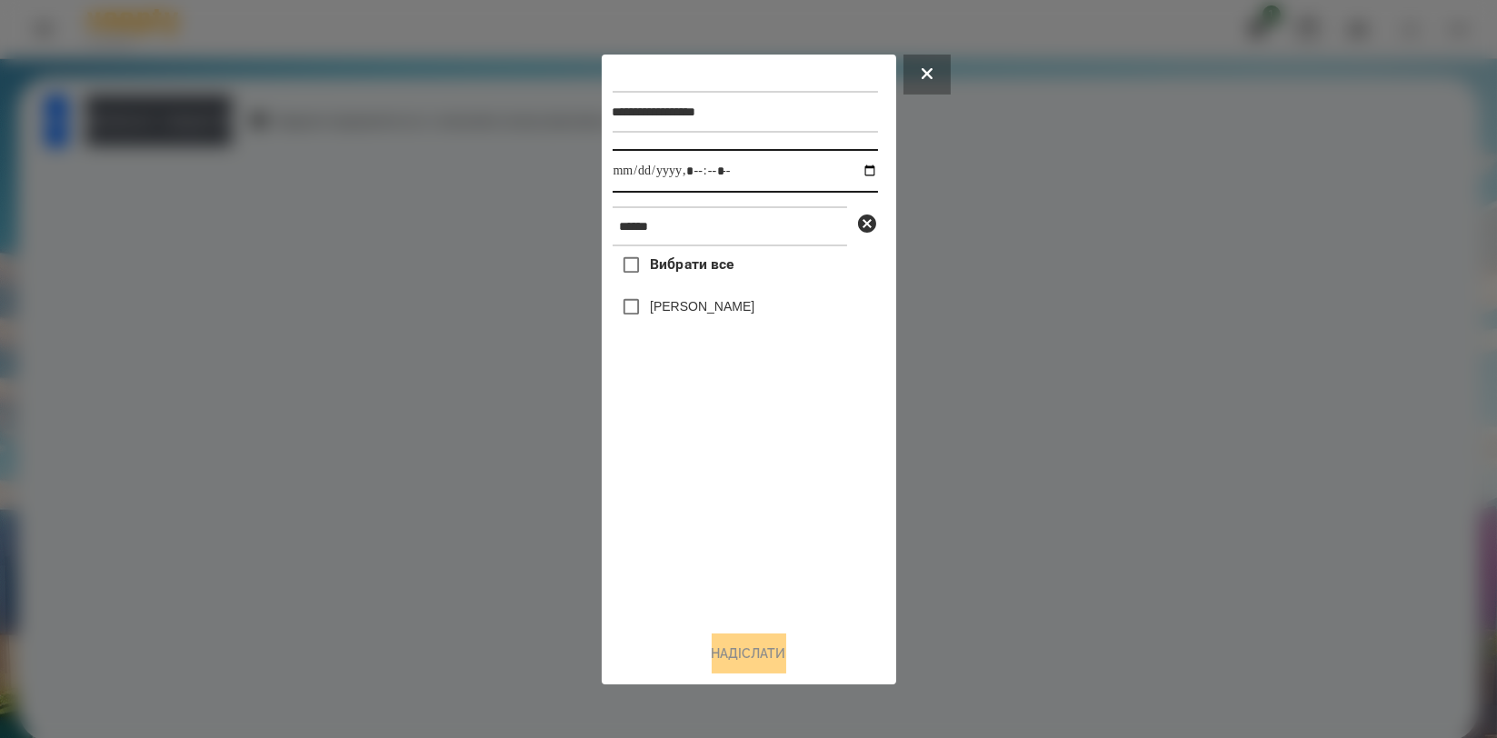
click at [857, 173] on input "datetime-local" at bounding box center [745, 171] width 265 height 44
type input "**********"
click at [735, 511] on div "Вибрати все Нікіта Шепель" at bounding box center [745, 430] width 265 height 369
click at [720, 315] on label "[PERSON_NAME]" at bounding box center [702, 306] width 105 height 18
click at [759, 665] on button "Надіслати" at bounding box center [749, 653] width 75 height 40
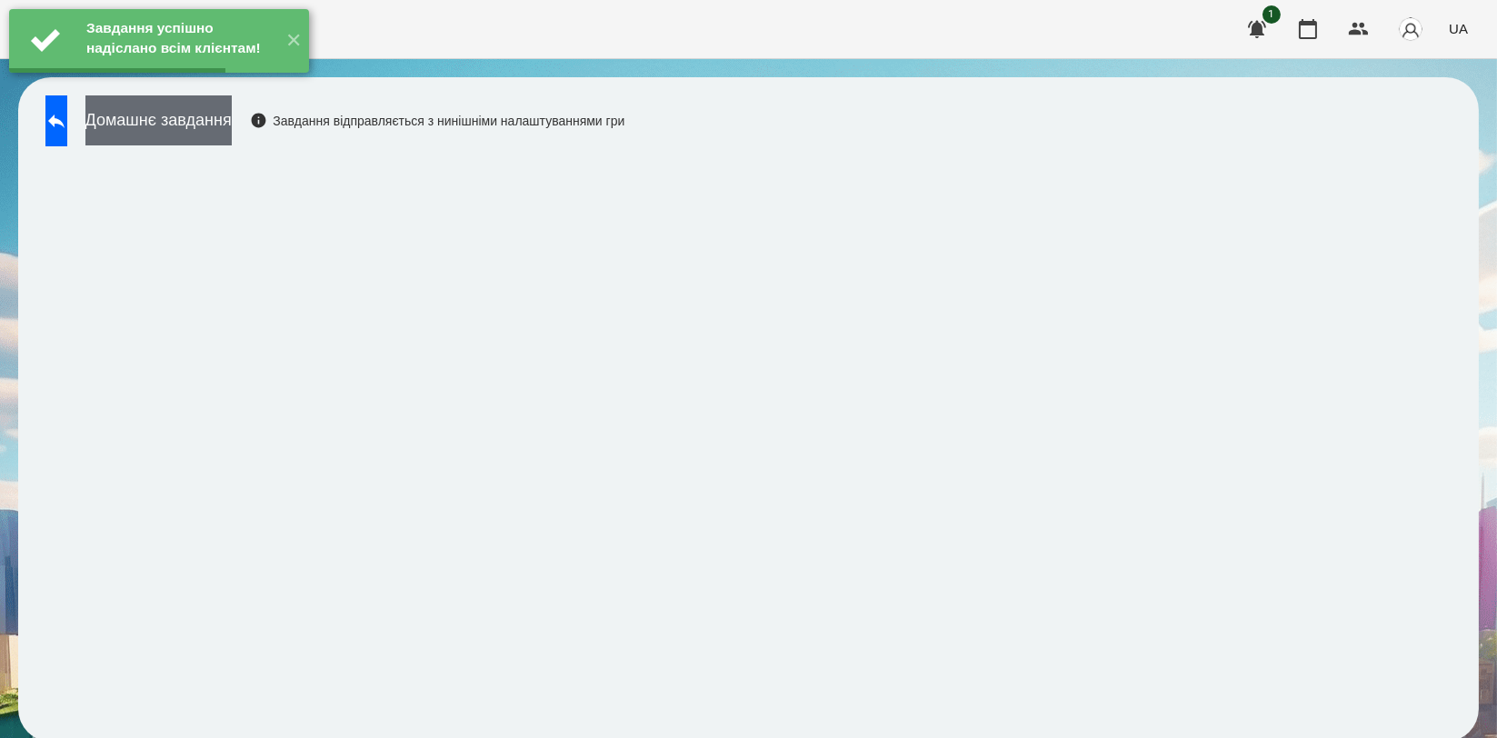
click at [232, 122] on button "Домашнє завдання" at bounding box center [158, 120] width 146 height 50
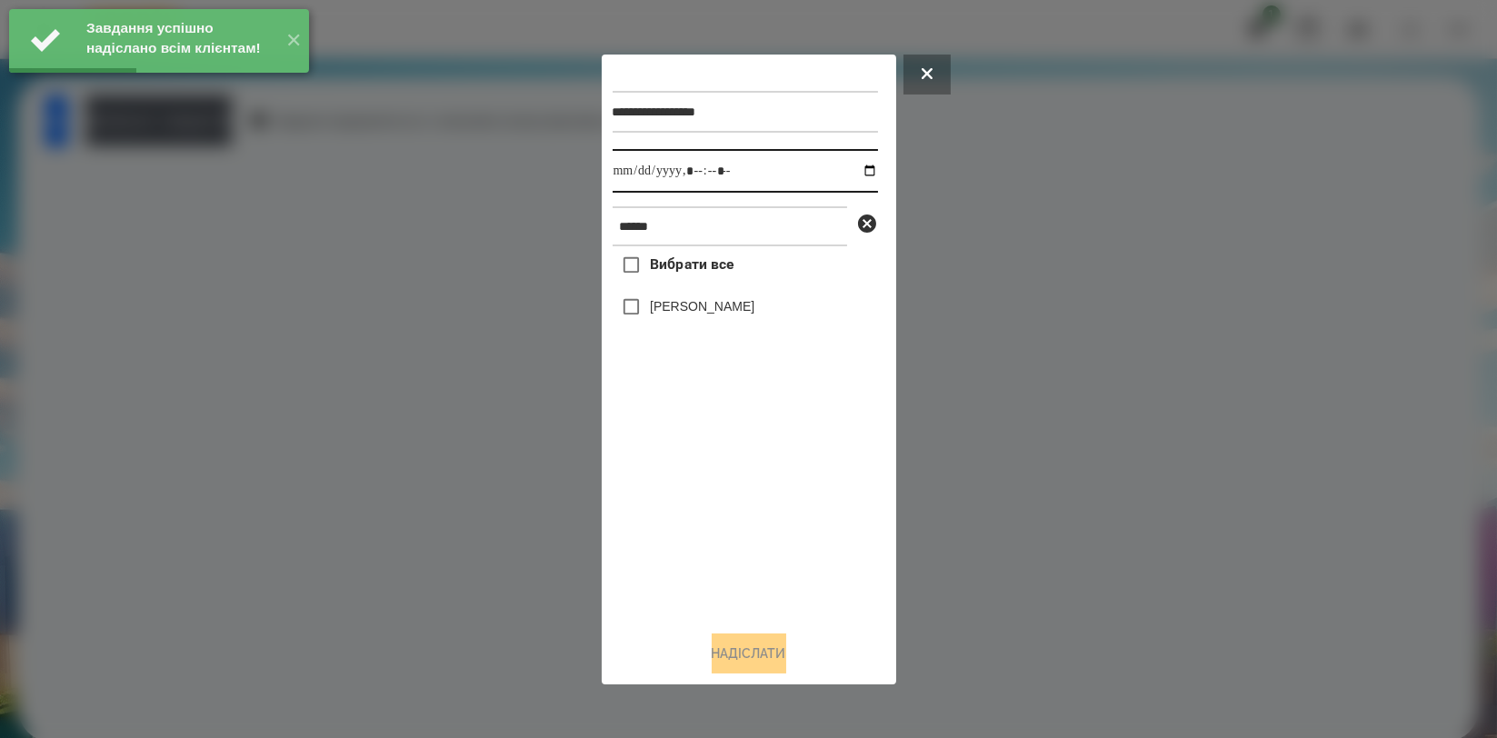
click at [850, 171] on input "datetime-local" at bounding box center [745, 171] width 265 height 44
type input "**********"
click at [723, 507] on div "Вибрати все Нікіта Шепель" at bounding box center [745, 430] width 265 height 369
click at [720, 315] on label "[PERSON_NAME]" at bounding box center [702, 306] width 105 height 18
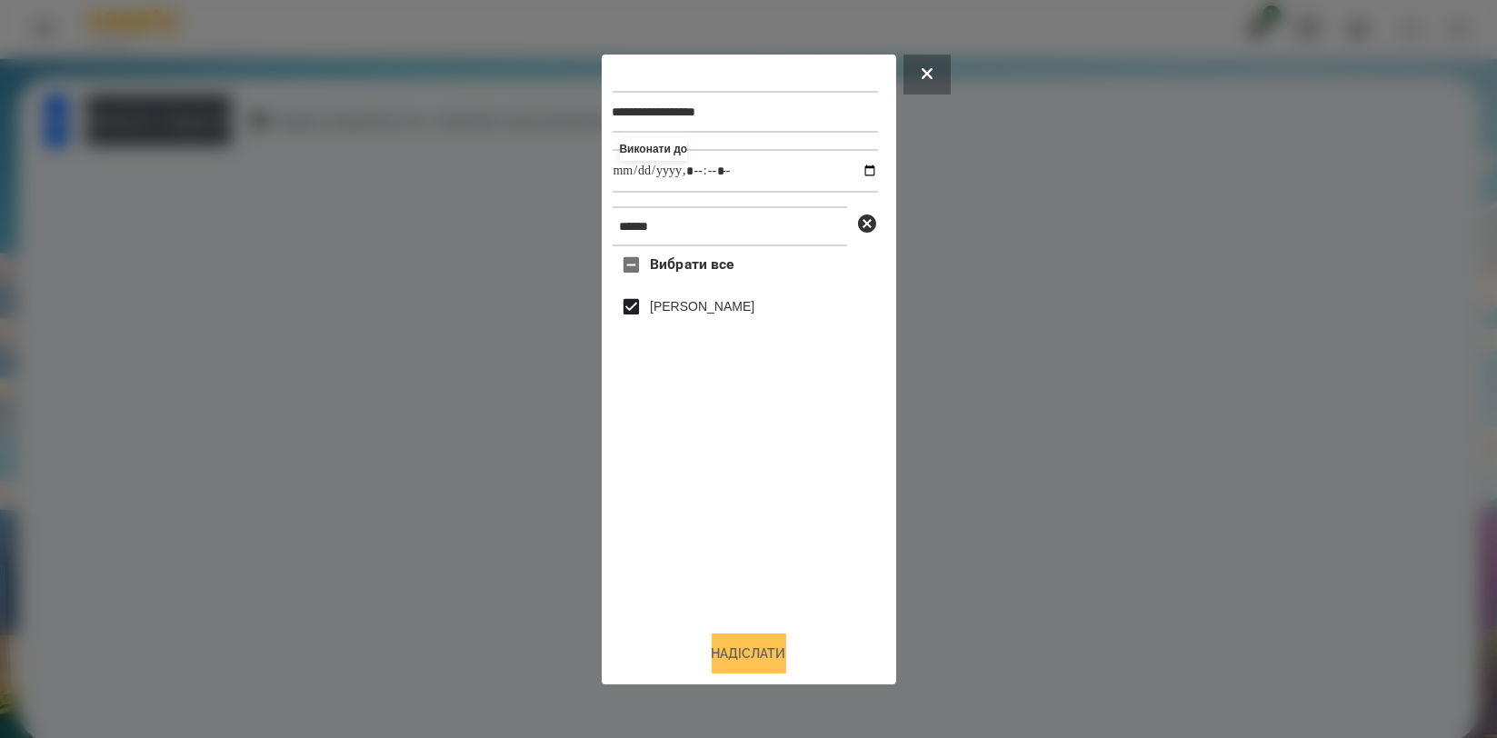
click at [753, 642] on button "Надіслати" at bounding box center [749, 653] width 75 height 40
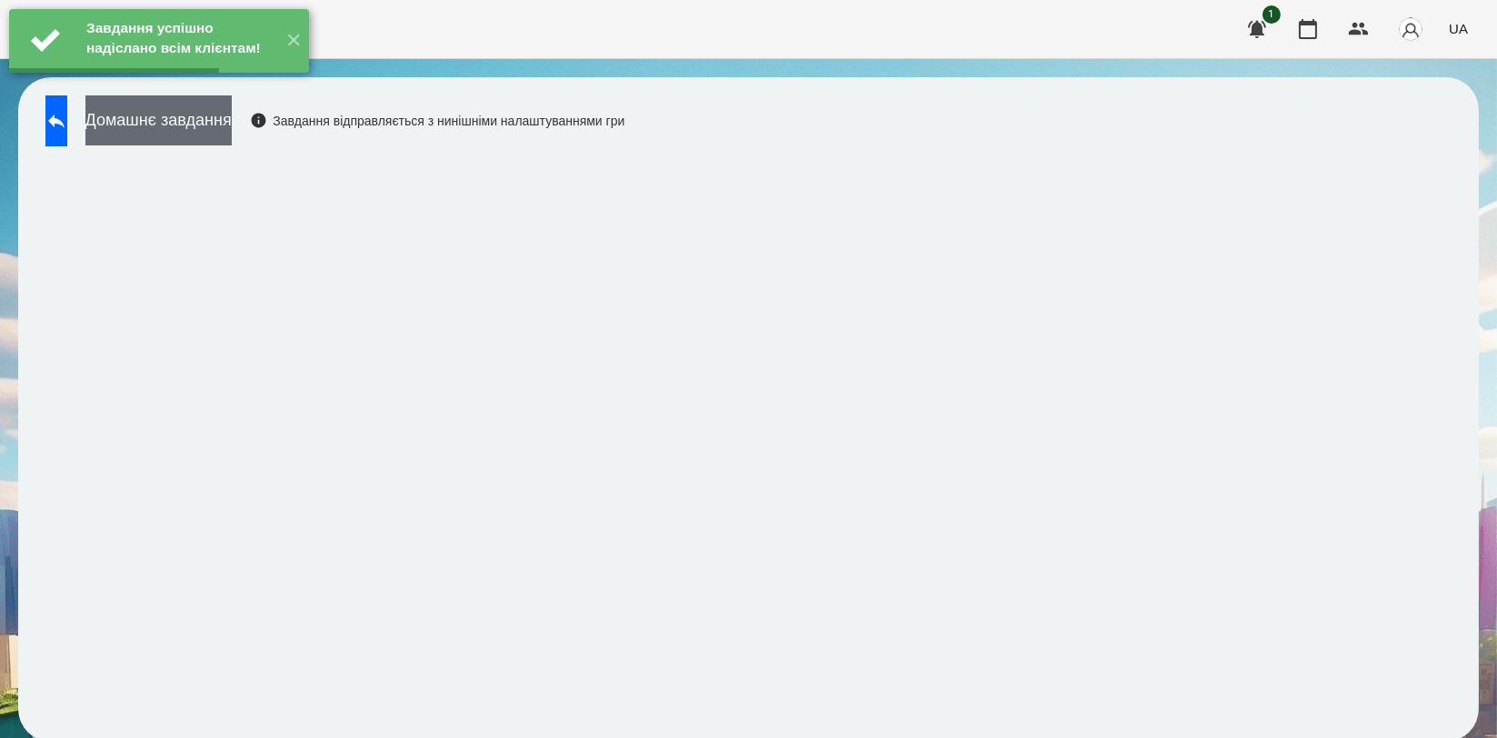
click at [232, 122] on button "Домашнє завдання" at bounding box center [158, 120] width 146 height 50
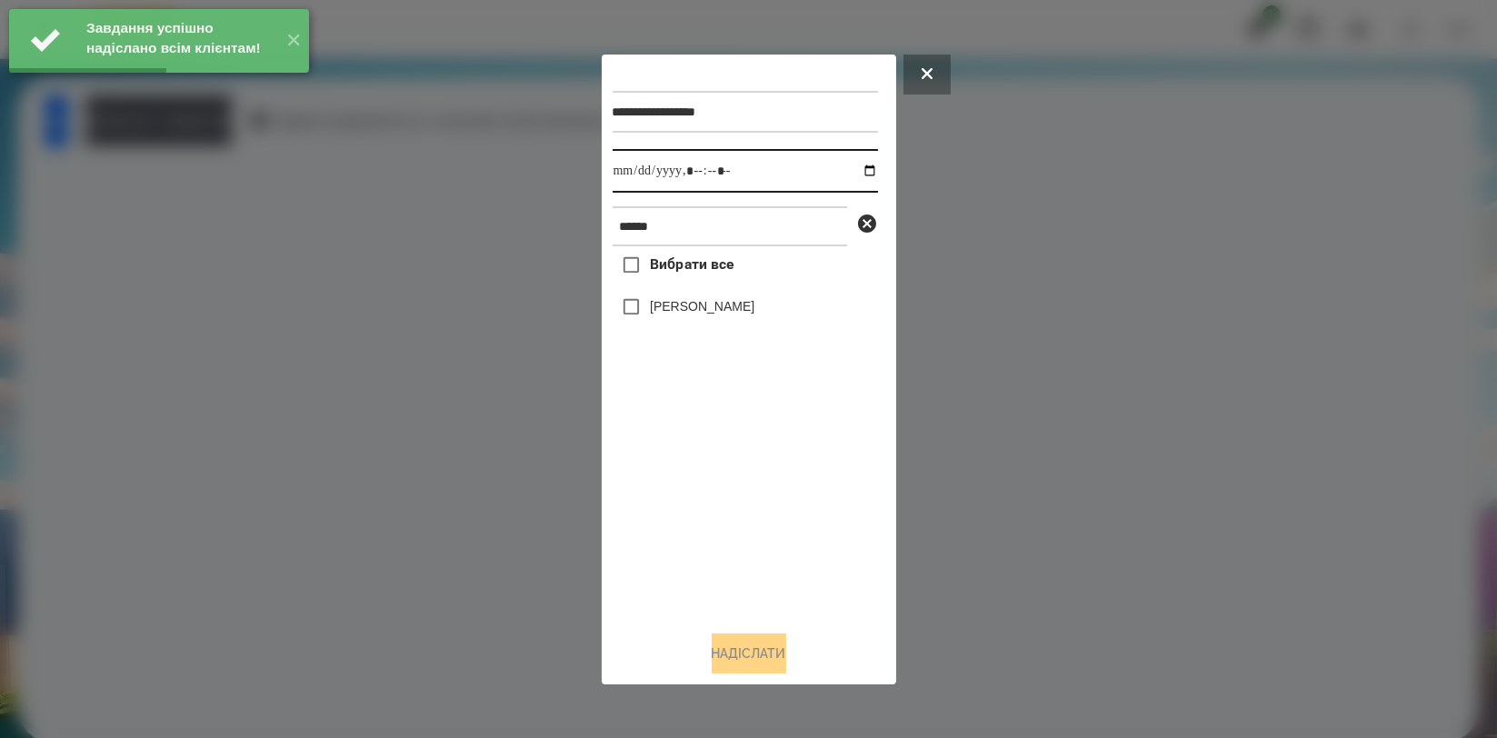
click at [854, 164] on input "datetime-local" at bounding box center [745, 171] width 265 height 44
type input "**********"
click at [769, 499] on div "Вибрати все Нікіта Шепель" at bounding box center [745, 430] width 265 height 369
click at [731, 304] on label "[PERSON_NAME]" at bounding box center [702, 306] width 105 height 18
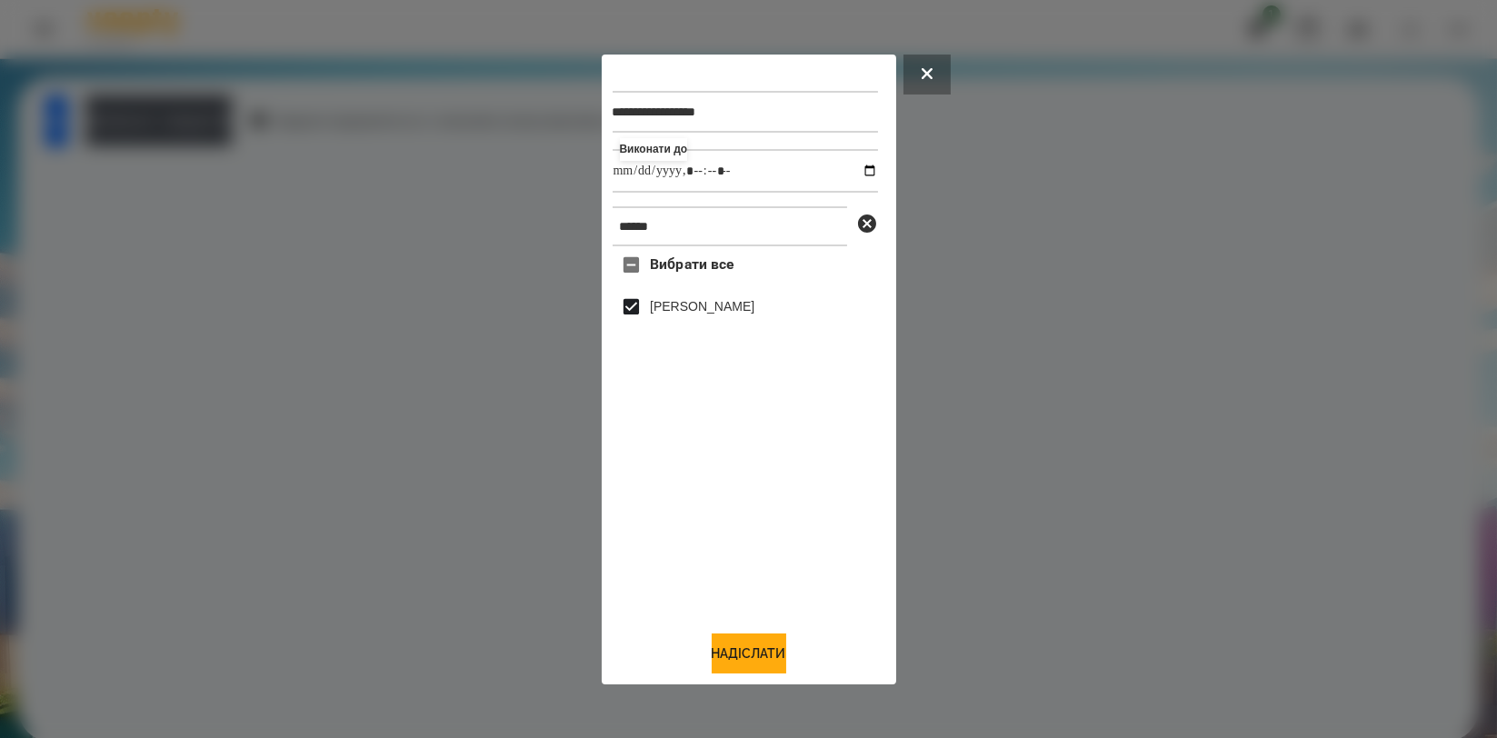
drag, startPoint x: 742, startPoint y: 657, endPoint x: 733, endPoint y: 588, distance: 69.6
click at [743, 656] on button "Надіслати" at bounding box center [749, 653] width 75 height 40
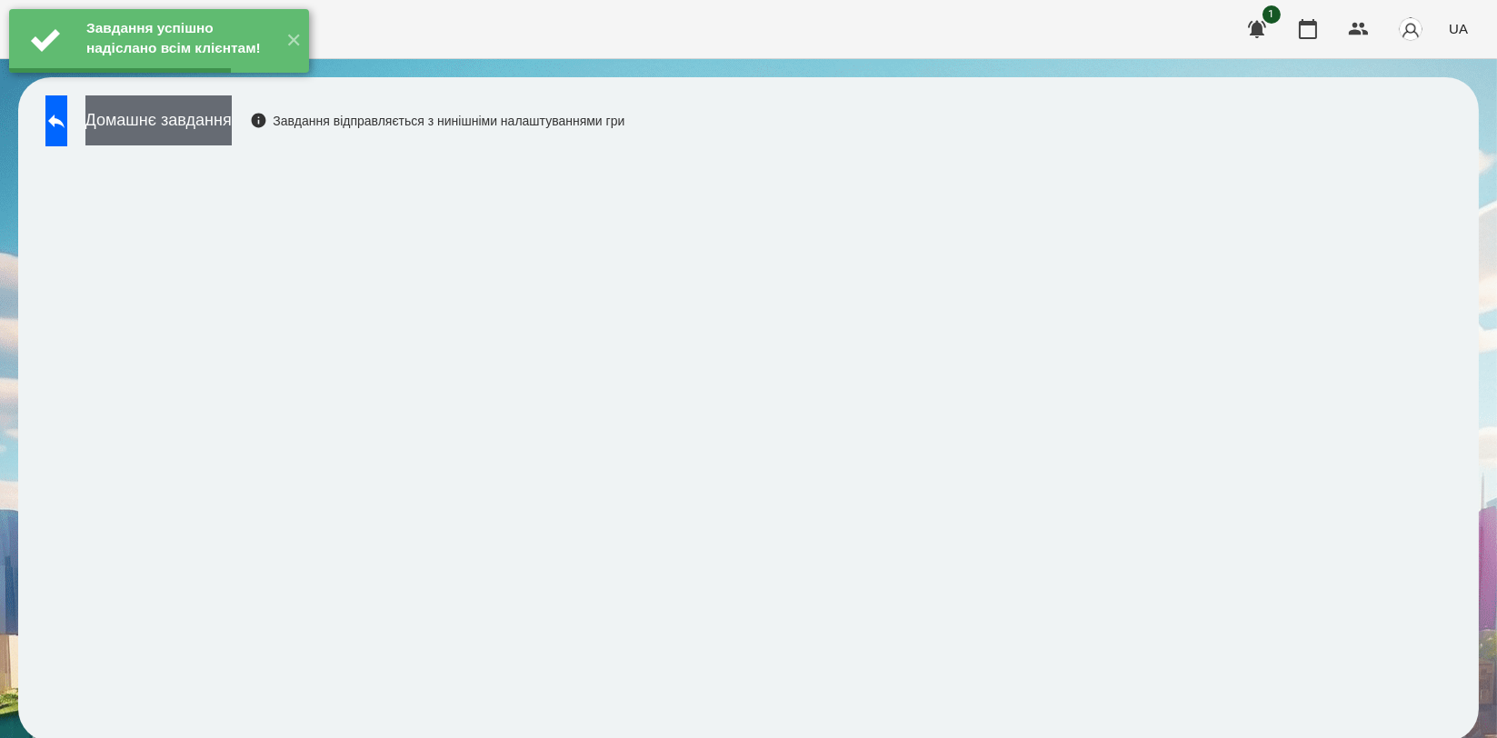
click at [232, 142] on button "Домашнє завдання" at bounding box center [158, 120] width 146 height 50
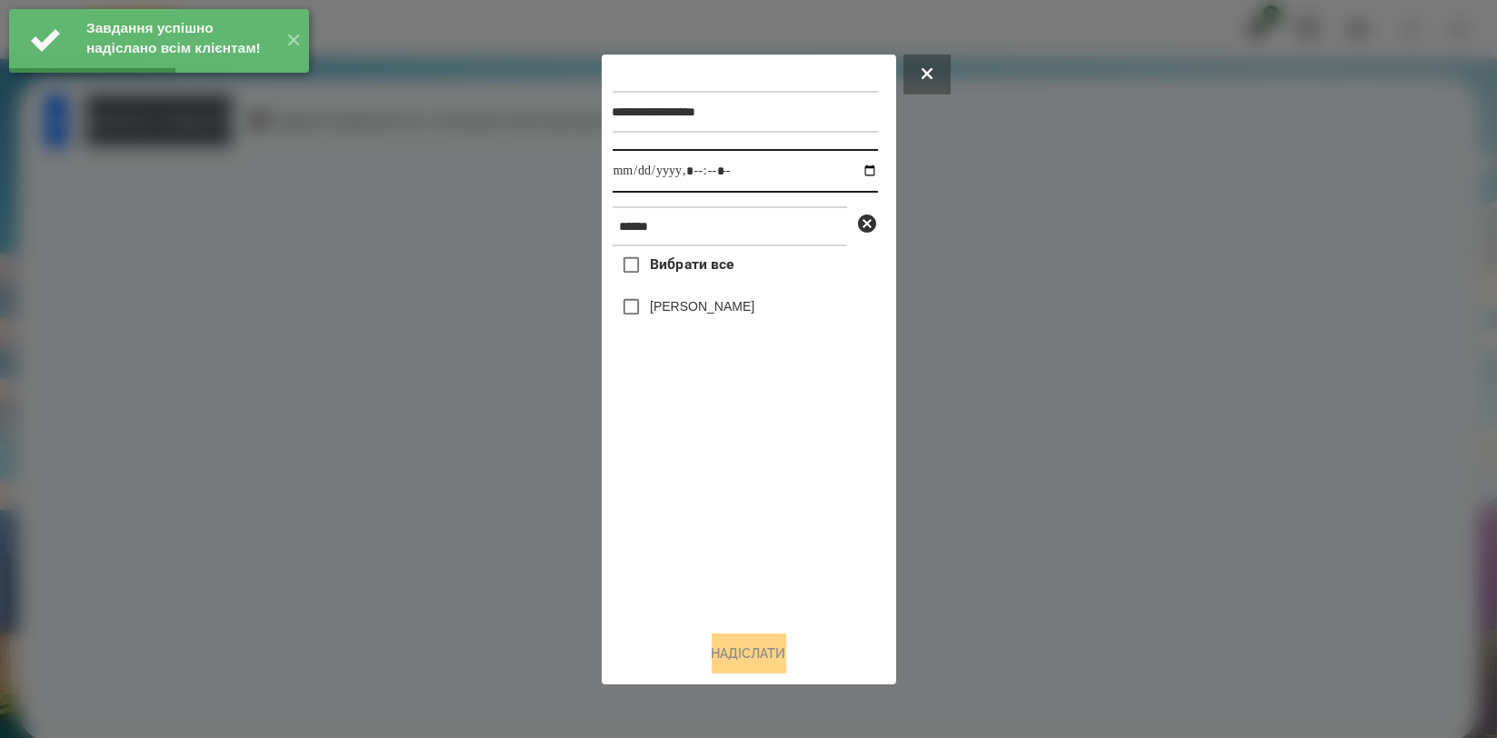
click at [860, 174] on input "datetime-local" at bounding box center [745, 171] width 265 height 44
type input "**********"
click at [797, 517] on div "Вибрати все Нікіта Шепель" at bounding box center [745, 430] width 265 height 369
click at [730, 308] on label "[PERSON_NAME]" at bounding box center [702, 306] width 105 height 18
click at [763, 650] on button "Надіслати" at bounding box center [749, 653] width 75 height 40
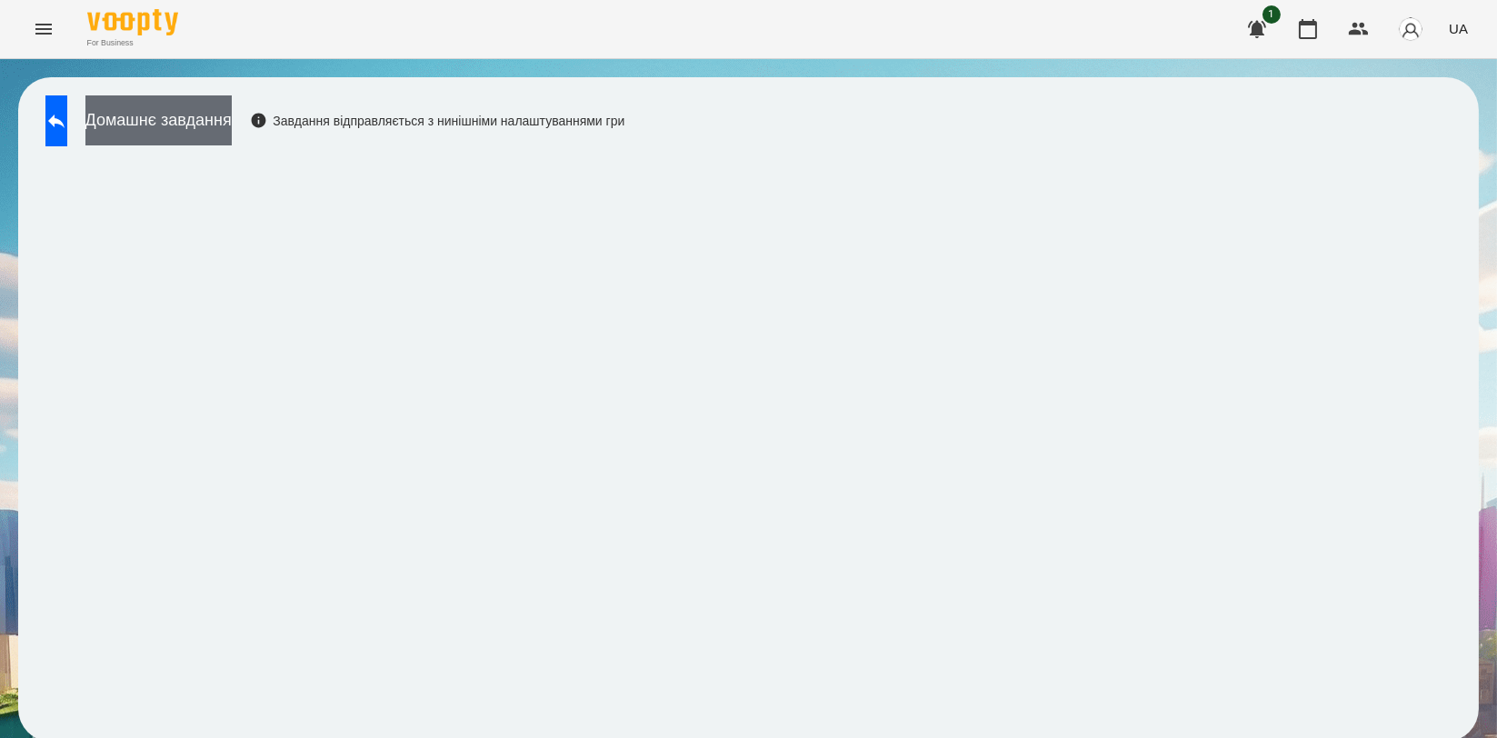
click at [232, 123] on button "Домашнє завдання" at bounding box center [158, 120] width 146 height 50
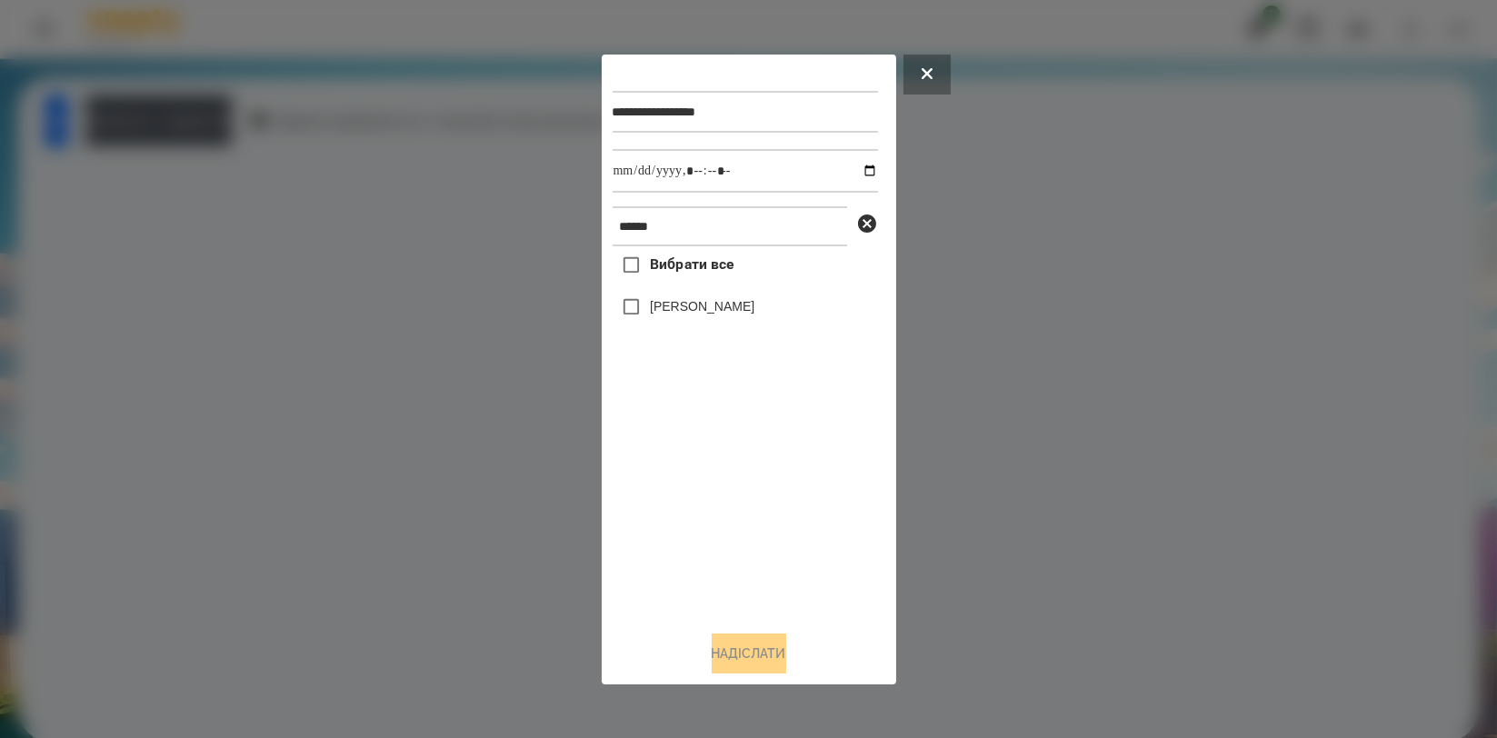
click at [243, 201] on div at bounding box center [748, 369] width 1497 height 738
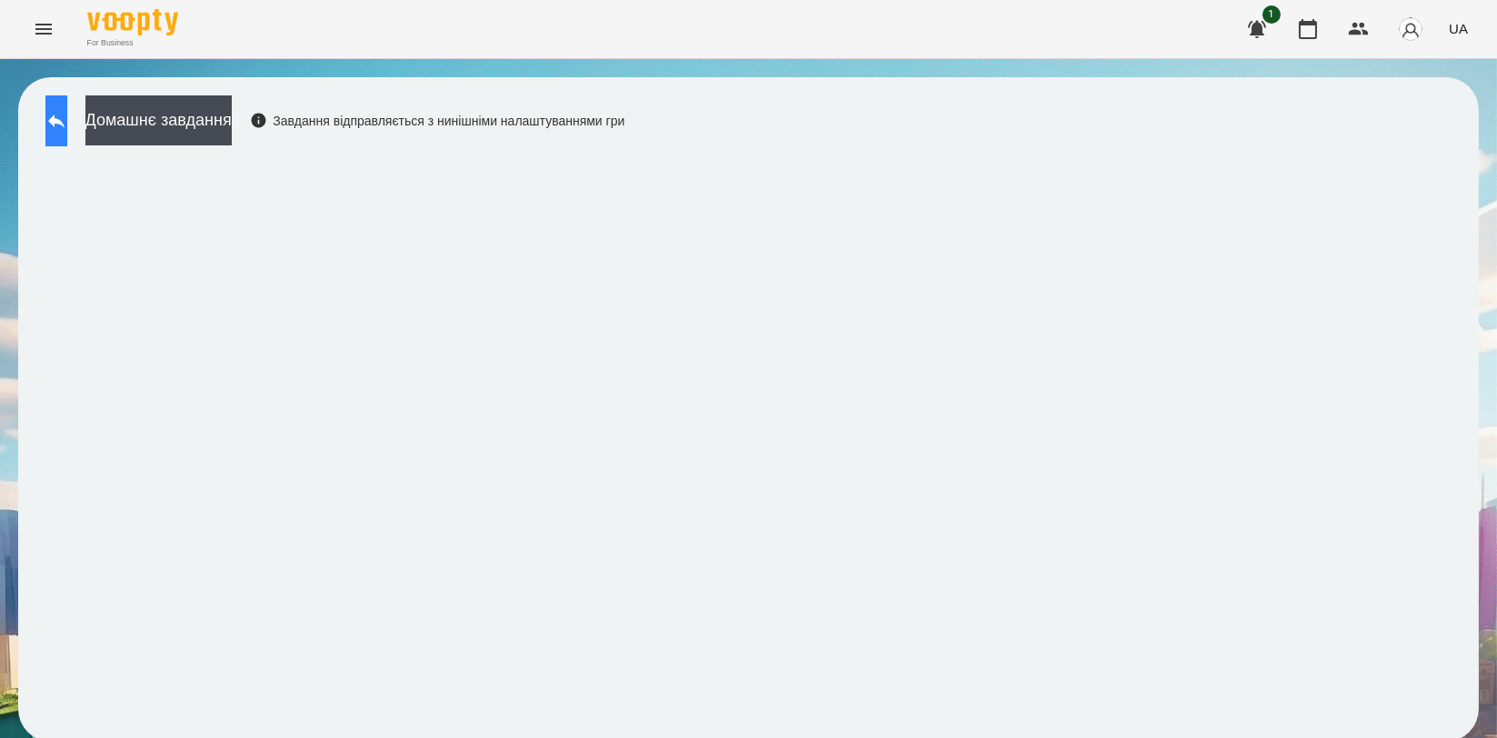
click at [60, 117] on button at bounding box center [56, 120] width 22 height 51
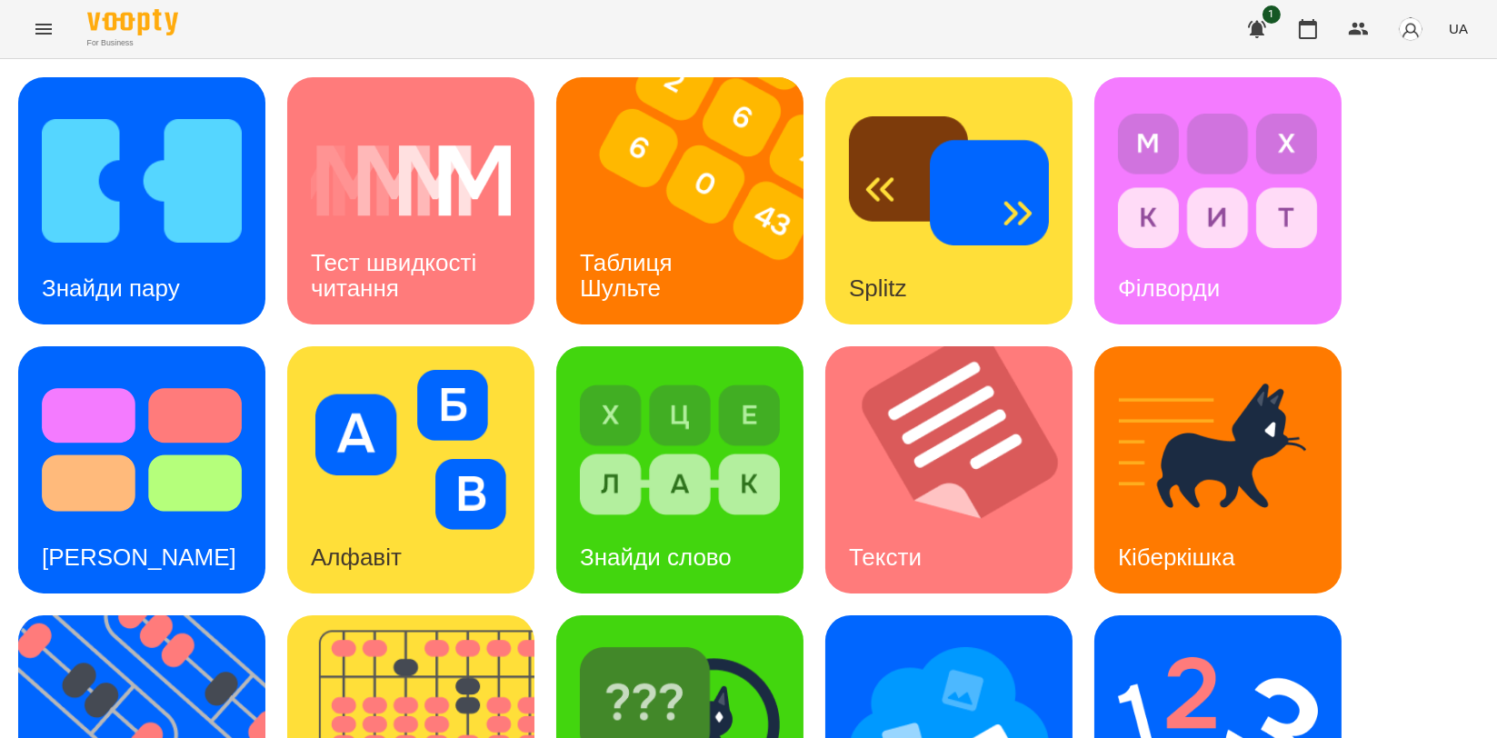
scroll to position [412, 0]
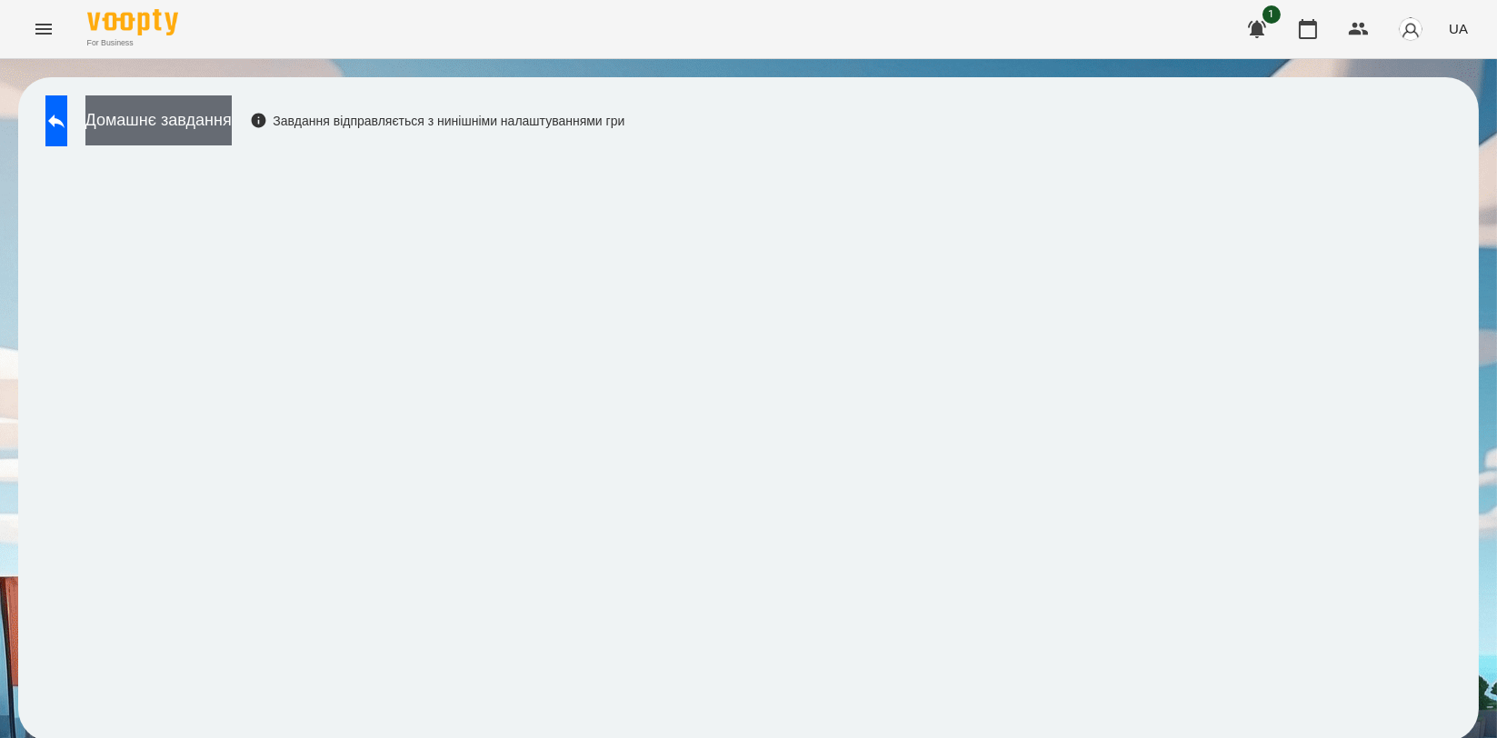
click at [218, 118] on button "Домашнє завдання" at bounding box center [158, 120] width 146 height 50
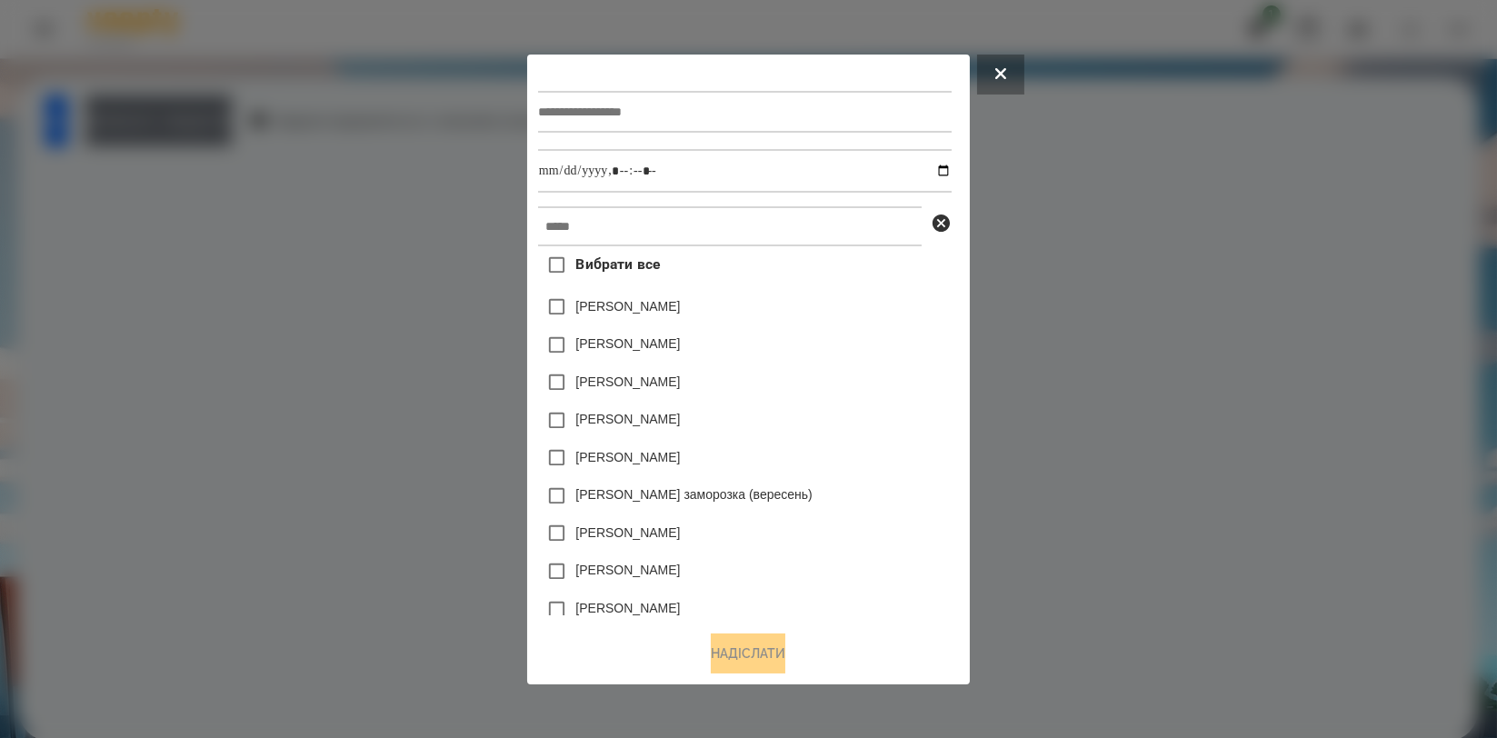
click at [592, 105] on input "text" at bounding box center [745, 112] width 414 height 42
type input "*******"
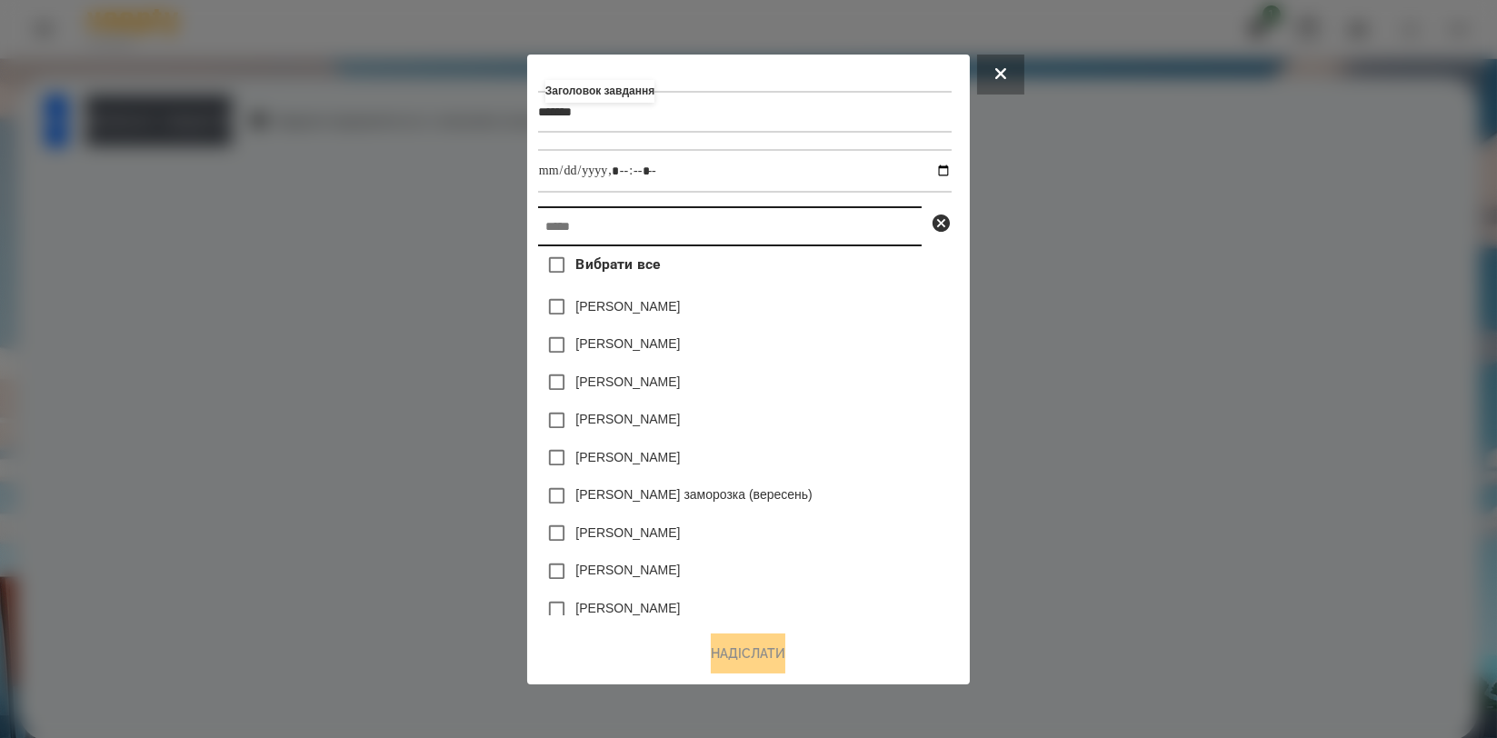
click at [681, 238] on input "text" at bounding box center [730, 226] width 384 height 40
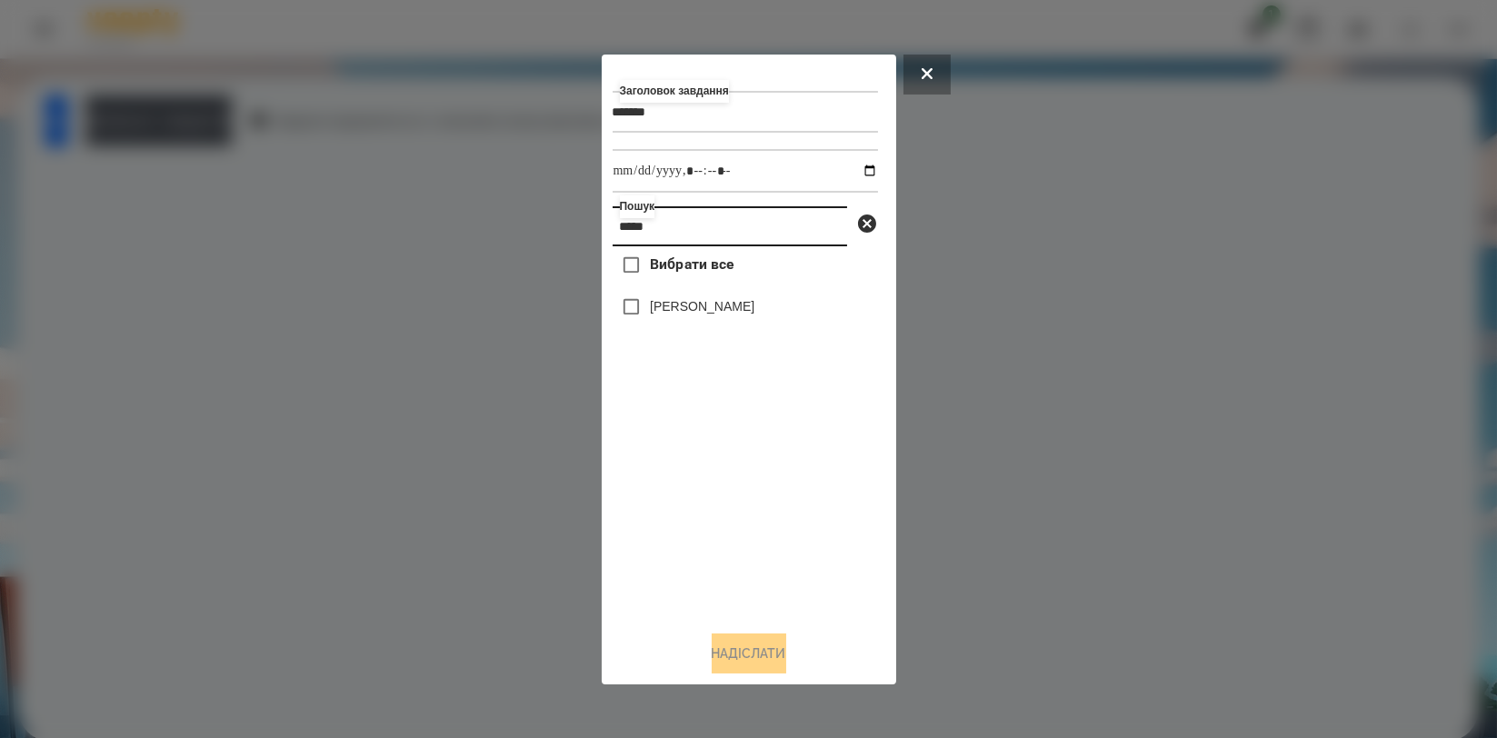
type input "*****"
click at [691, 320] on div "[PERSON_NAME]" at bounding box center [745, 307] width 265 height 38
click at [719, 310] on label "[PERSON_NAME]" at bounding box center [702, 306] width 105 height 18
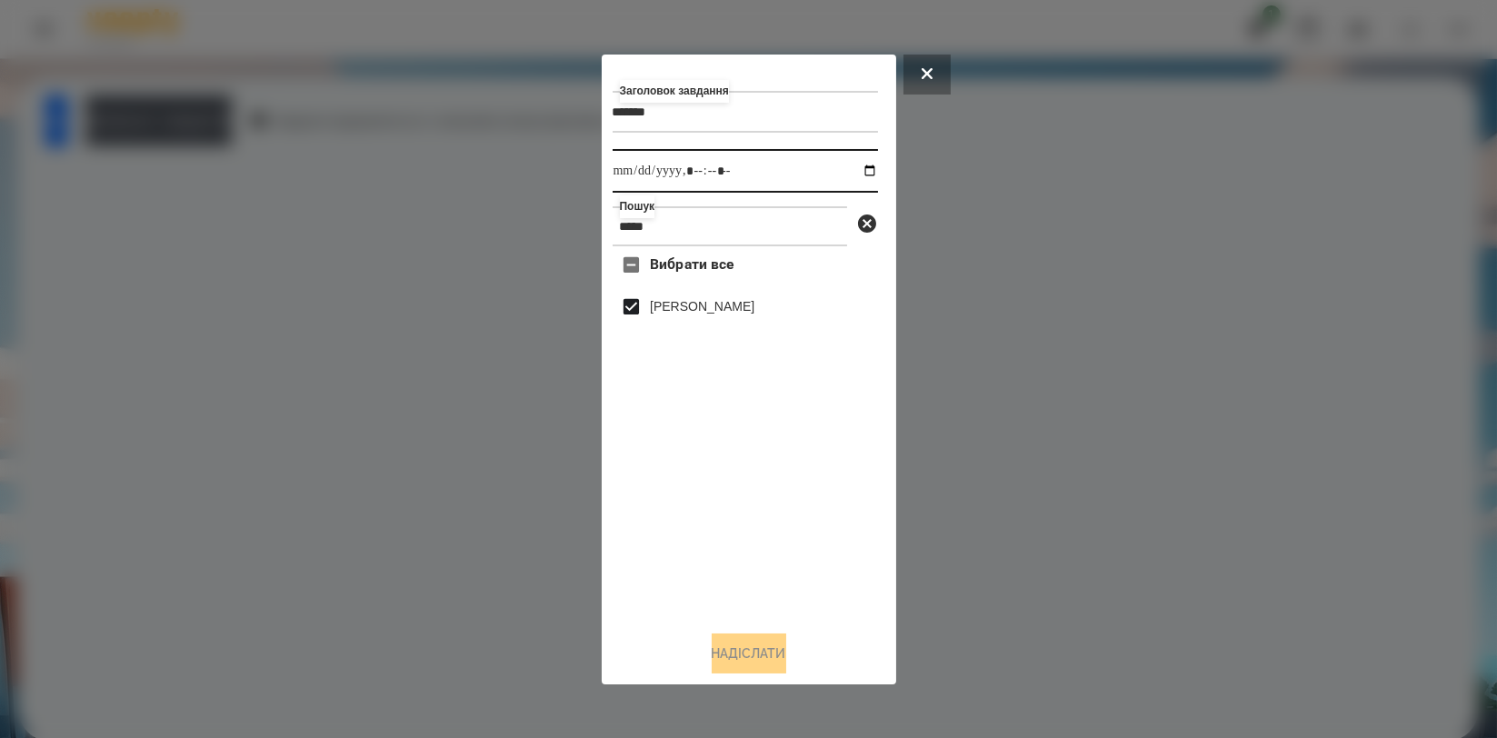
click at [854, 174] on input "datetime-local" at bounding box center [745, 171] width 265 height 44
type input "**********"
drag, startPoint x: 689, startPoint y: 530, endPoint x: 689, endPoint y: 512, distance: 18.2
click at [689, 530] on div "Вибрати все Нікіта Шепель" at bounding box center [745, 430] width 265 height 369
click at [760, 637] on button "Надіслати" at bounding box center [749, 653] width 75 height 40
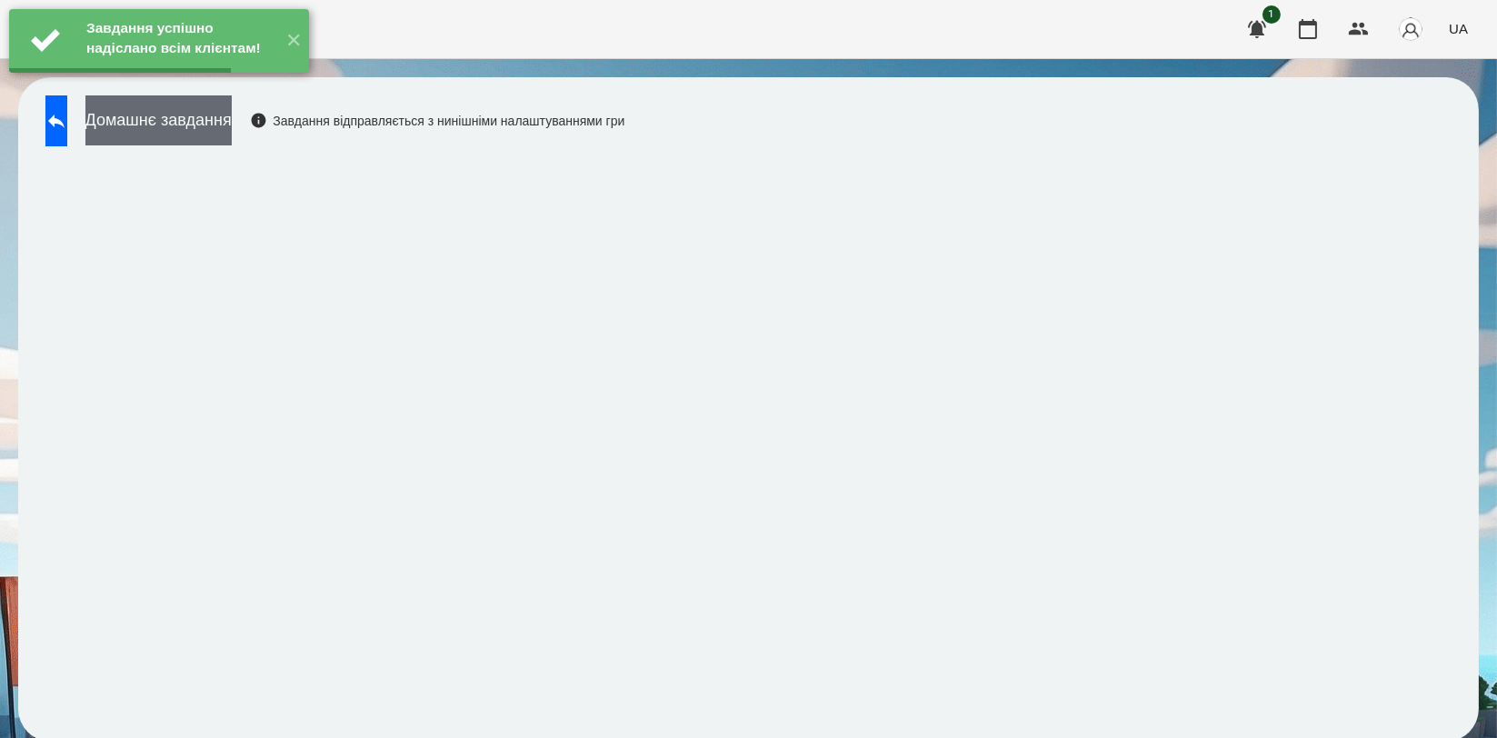
click at [226, 129] on button "Домашнє завдання" at bounding box center [158, 120] width 146 height 50
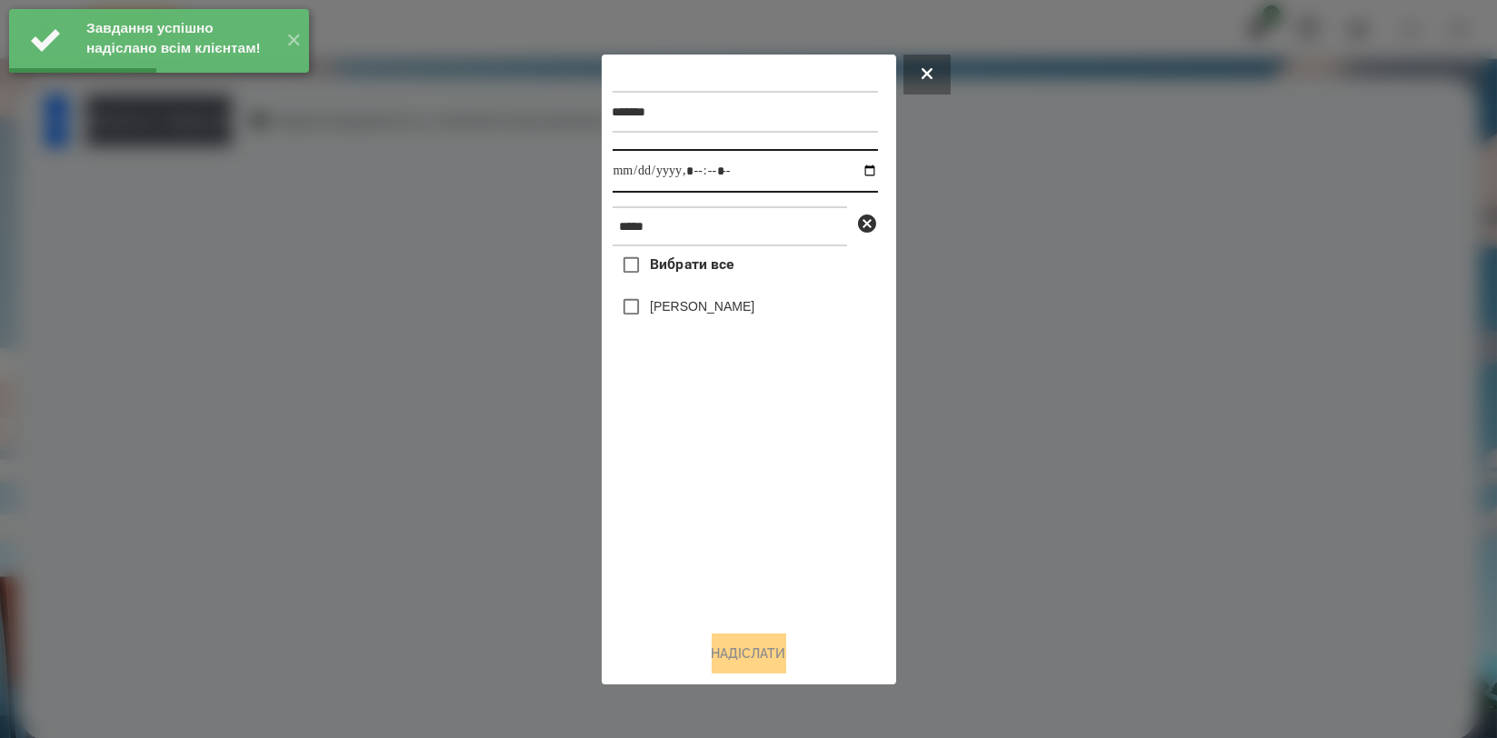
click at [863, 166] on input "datetime-local" at bounding box center [745, 171] width 265 height 44
type input "**********"
click at [674, 481] on div "Вибрати все Нікіта Шепель" at bounding box center [745, 430] width 265 height 369
click at [721, 308] on label "[PERSON_NAME]" at bounding box center [702, 306] width 105 height 18
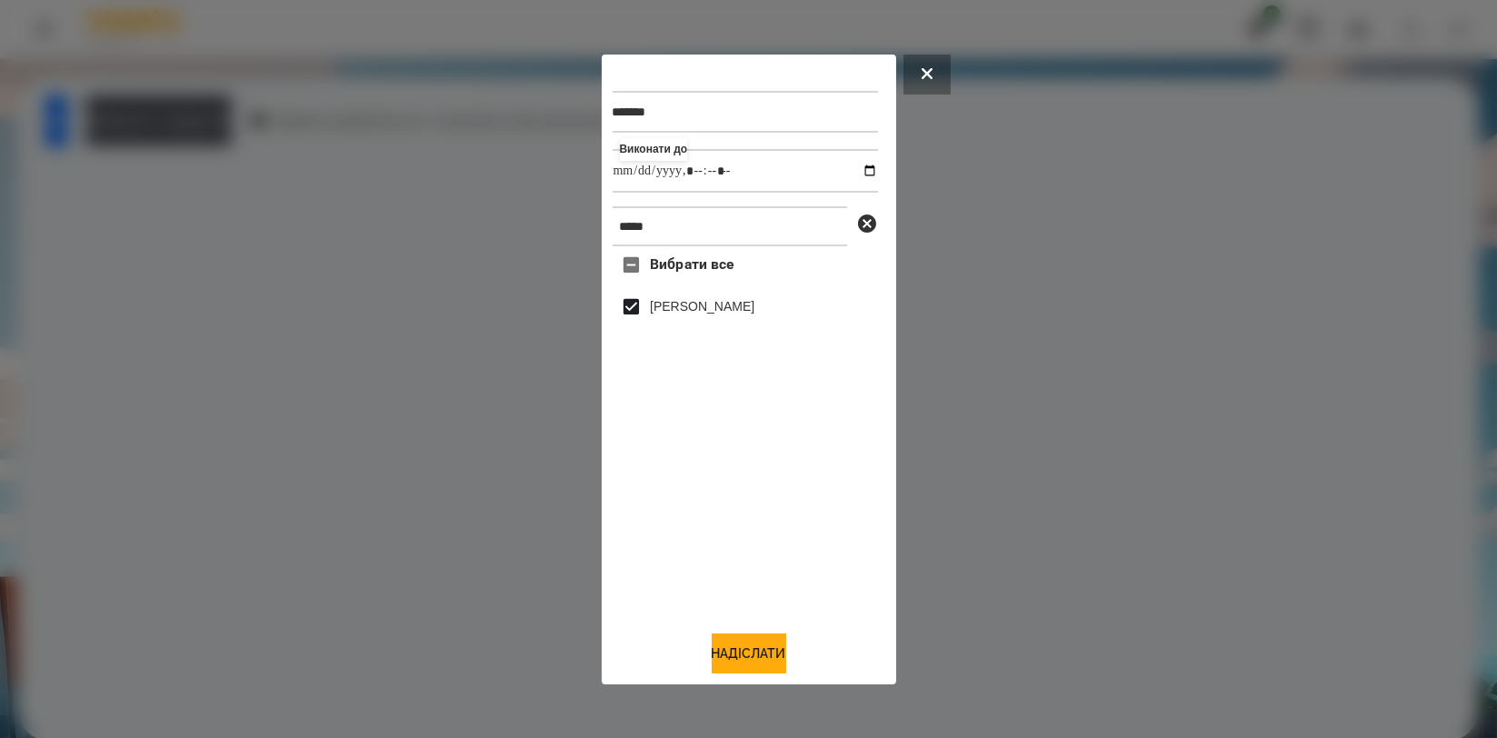
drag, startPoint x: 735, startPoint y: 648, endPoint x: 723, endPoint y: 630, distance: 22.2
click at [735, 649] on button "Надіслати" at bounding box center [749, 653] width 75 height 40
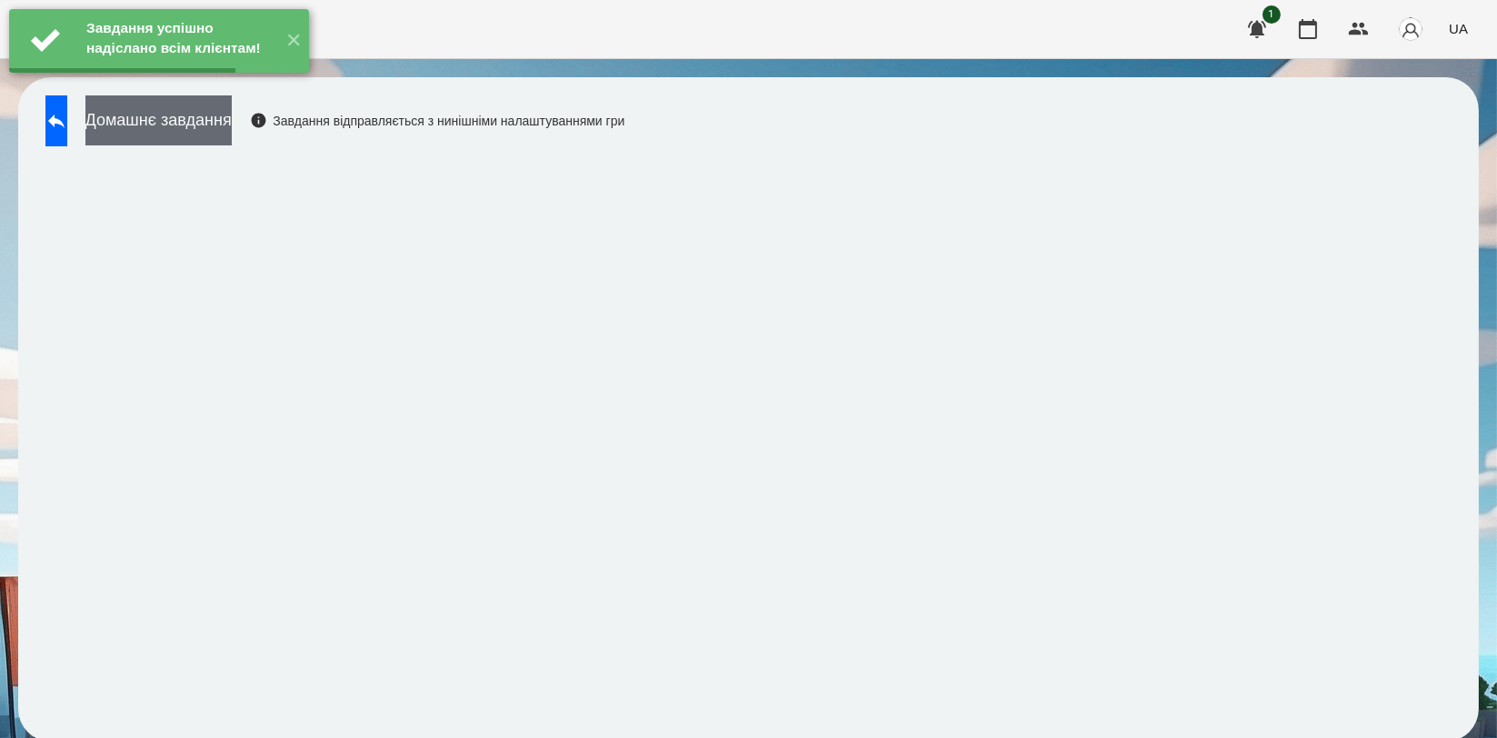
click at [232, 118] on button "Домашнє завдання" at bounding box center [158, 120] width 146 height 50
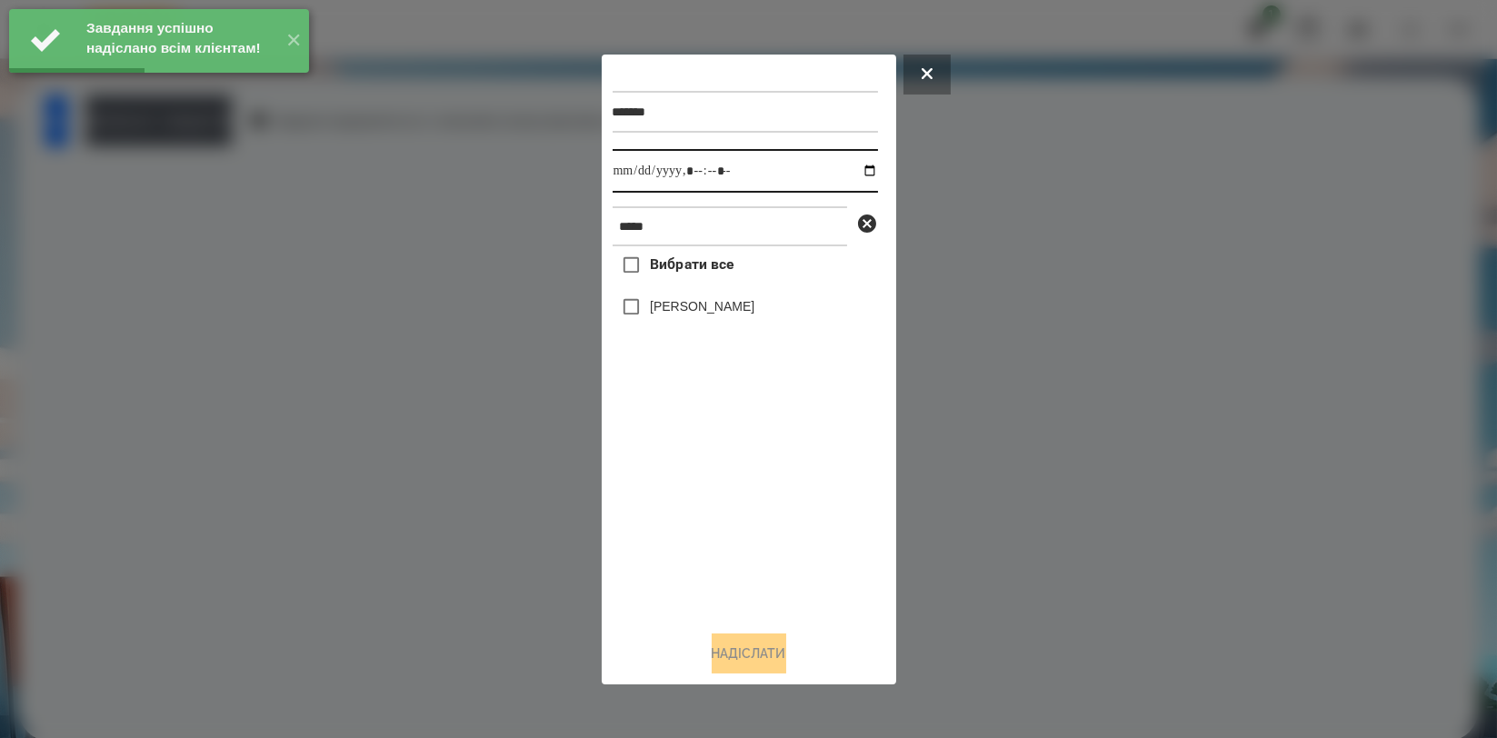
click at [853, 169] on input "datetime-local" at bounding box center [745, 171] width 265 height 44
type input "**********"
click at [693, 505] on div "Вибрати все Нікіта Шепель" at bounding box center [745, 430] width 265 height 369
click at [704, 315] on label "[PERSON_NAME]" at bounding box center [702, 306] width 105 height 18
click at [729, 670] on button "Надіслати" at bounding box center [749, 653] width 75 height 40
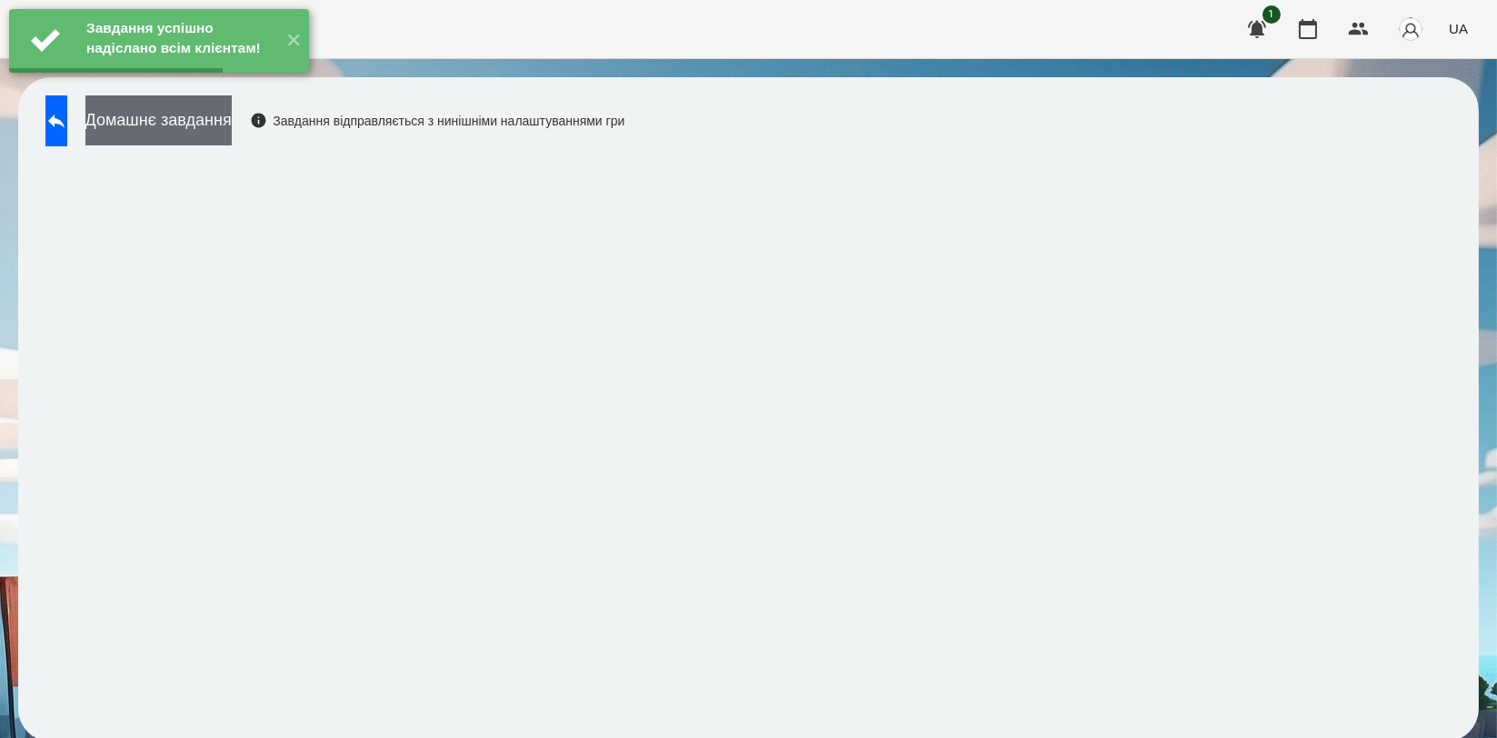
click at [232, 130] on button "Домашнє завдання" at bounding box center [158, 120] width 146 height 50
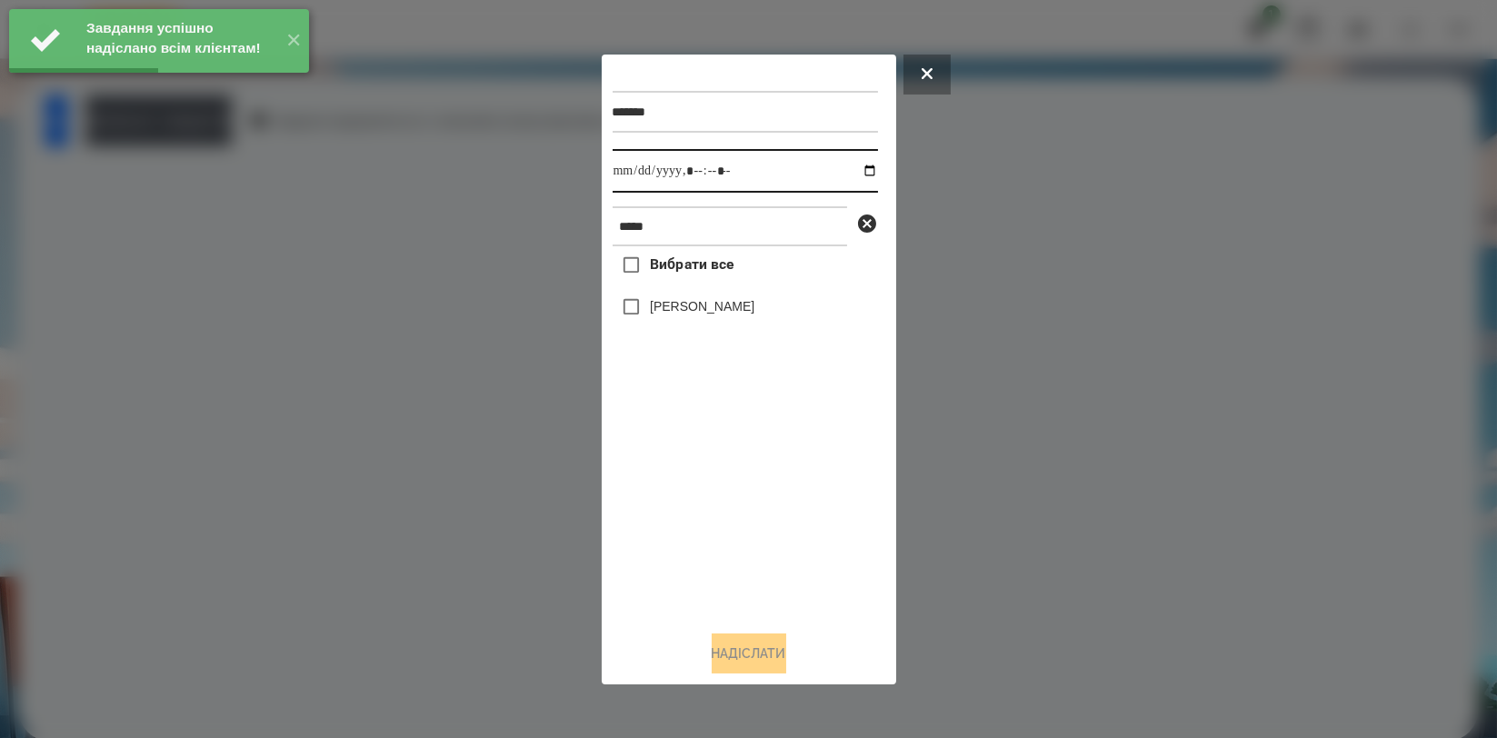
click at [858, 172] on input "datetime-local" at bounding box center [745, 171] width 265 height 44
type input "**********"
drag, startPoint x: 727, startPoint y: 493, endPoint x: 722, endPoint y: 397, distance: 96.5
click at [727, 495] on div "Вибрати все Нікіта Шепель" at bounding box center [745, 430] width 265 height 369
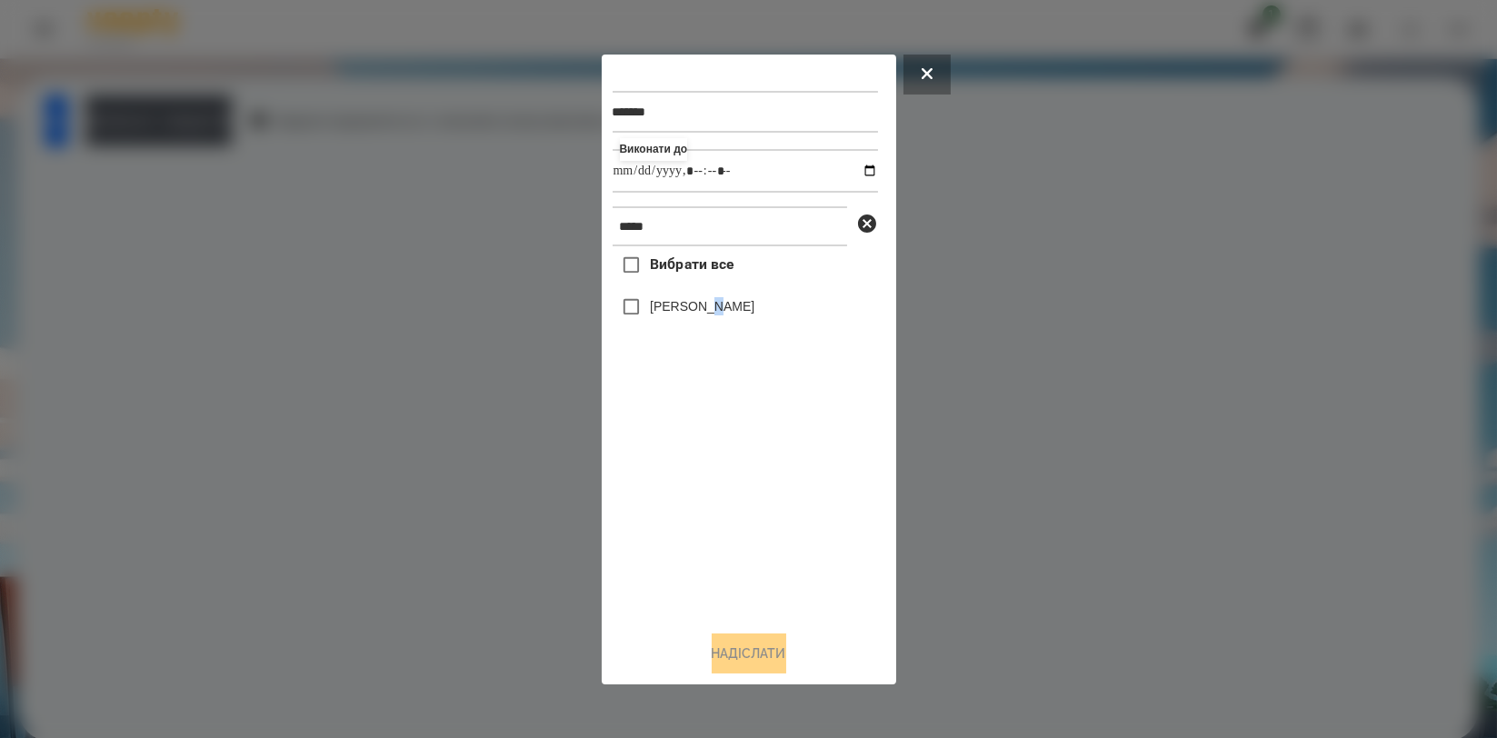
click at [711, 304] on label "[PERSON_NAME]" at bounding box center [702, 306] width 105 height 18
click at [729, 311] on label "[PERSON_NAME]" at bounding box center [702, 306] width 105 height 18
click at [724, 659] on button "Надіслати" at bounding box center [749, 653] width 75 height 40
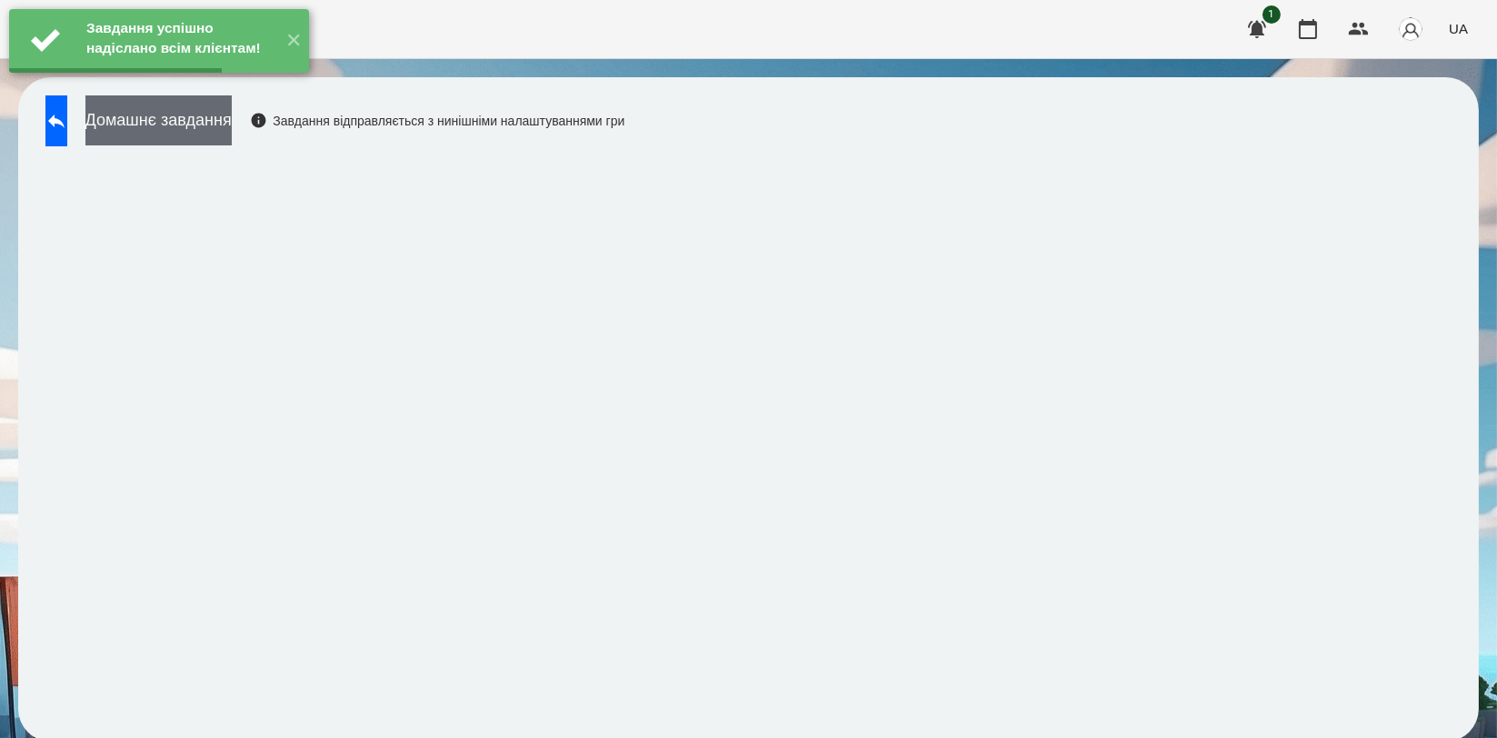
click at [232, 130] on button "Домашнє завдання" at bounding box center [158, 120] width 146 height 50
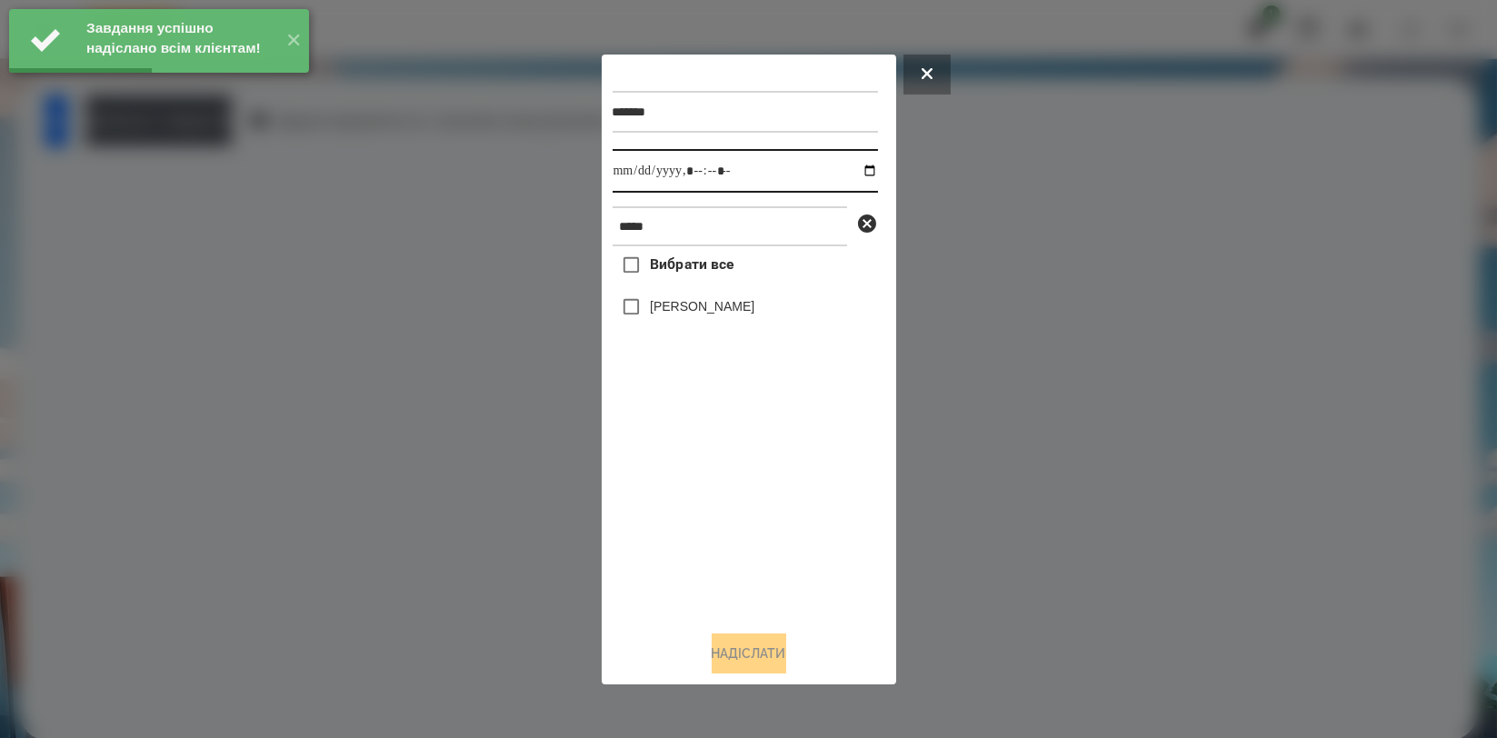
click at [849, 174] on input "datetime-local" at bounding box center [745, 171] width 265 height 44
type input "**********"
drag, startPoint x: 733, startPoint y: 503, endPoint x: 725, endPoint y: 412, distance: 92.1
click at [732, 504] on div "Вибрати все Нікіта Шепель" at bounding box center [745, 430] width 265 height 369
click at [739, 303] on label "[PERSON_NAME]" at bounding box center [702, 306] width 105 height 18
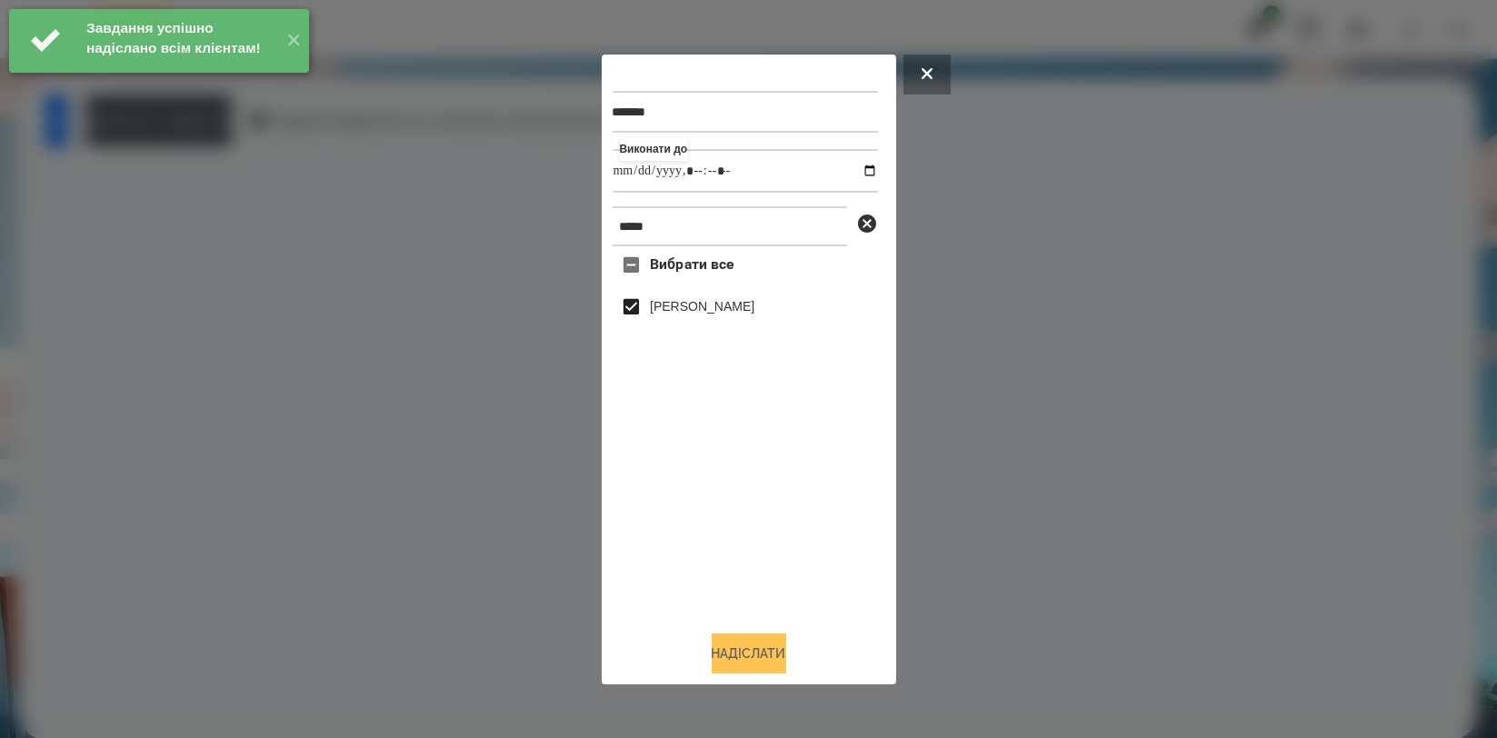
click at [746, 653] on button "Надіслати" at bounding box center [749, 653] width 75 height 40
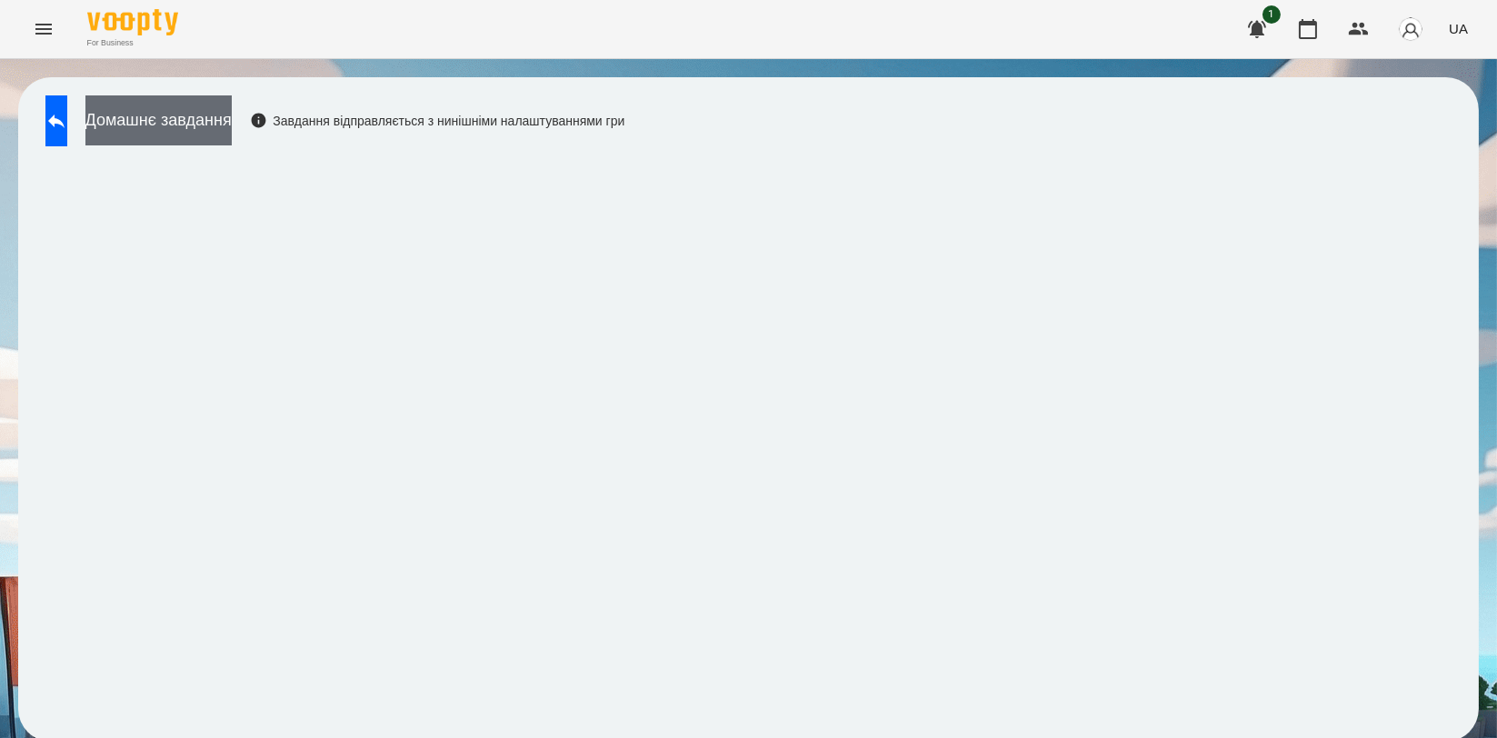
click at [232, 119] on button "Домашнє завдання" at bounding box center [158, 120] width 146 height 50
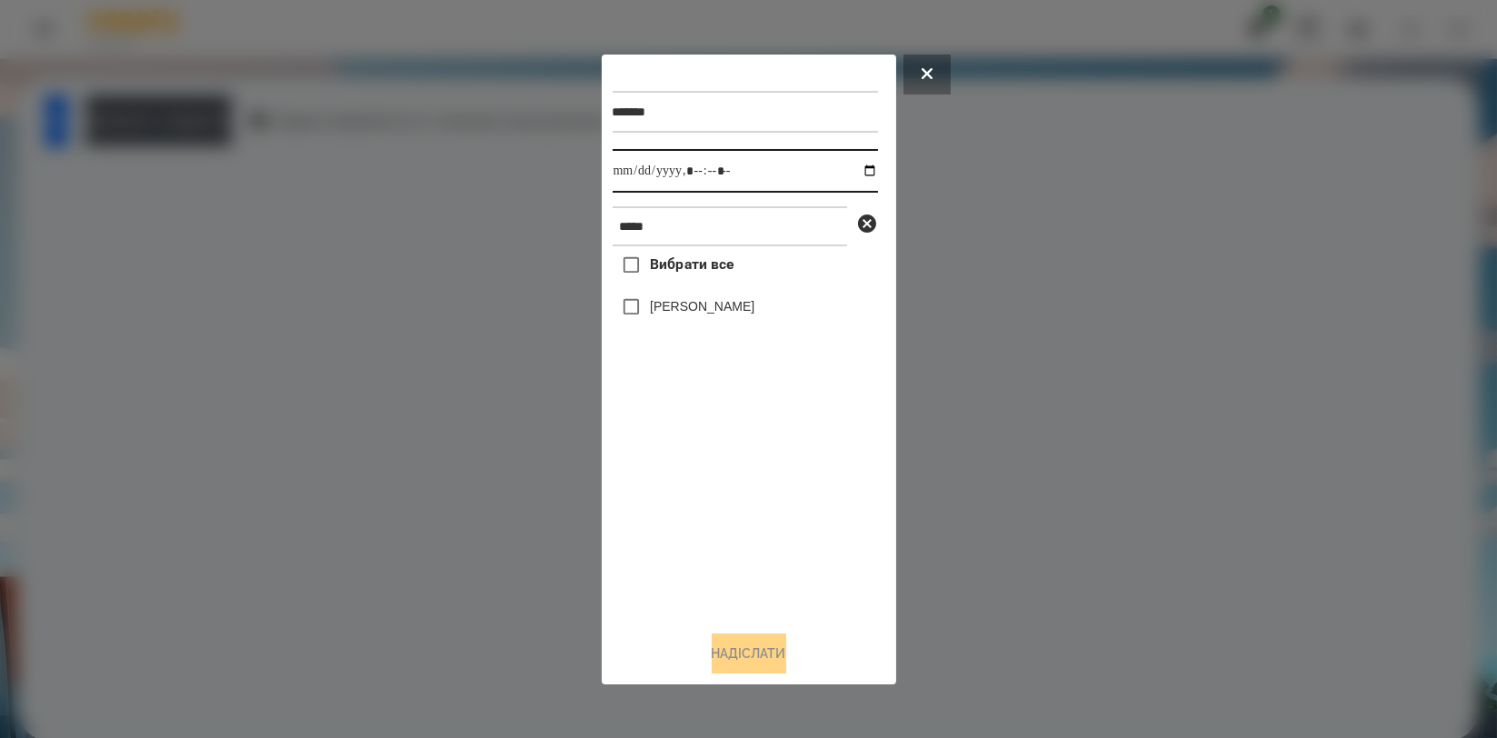
click at [857, 167] on input "datetime-local" at bounding box center [745, 171] width 265 height 44
type input "**********"
click at [763, 498] on div "Вибрати все Нікіта Шепель" at bounding box center [745, 430] width 265 height 369
click at [732, 307] on label "[PERSON_NAME]" at bounding box center [702, 306] width 105 height 18
click at [754, 660] on button "Надіслати" at bounding box center [749, 653] width 75 height 40
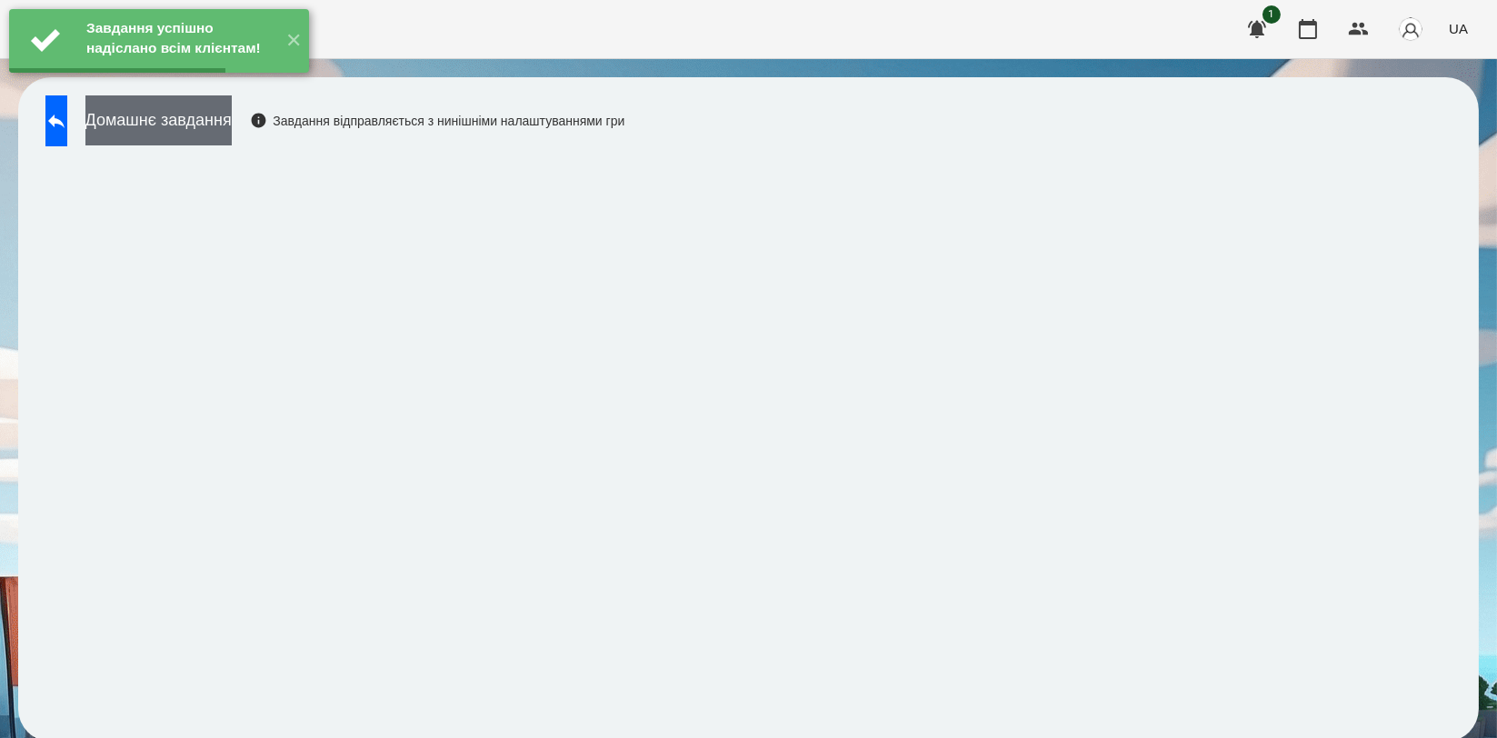
click at [232, 116] on button "Домашнє завдання" at bounding box center [158, 120] width 146 height 50
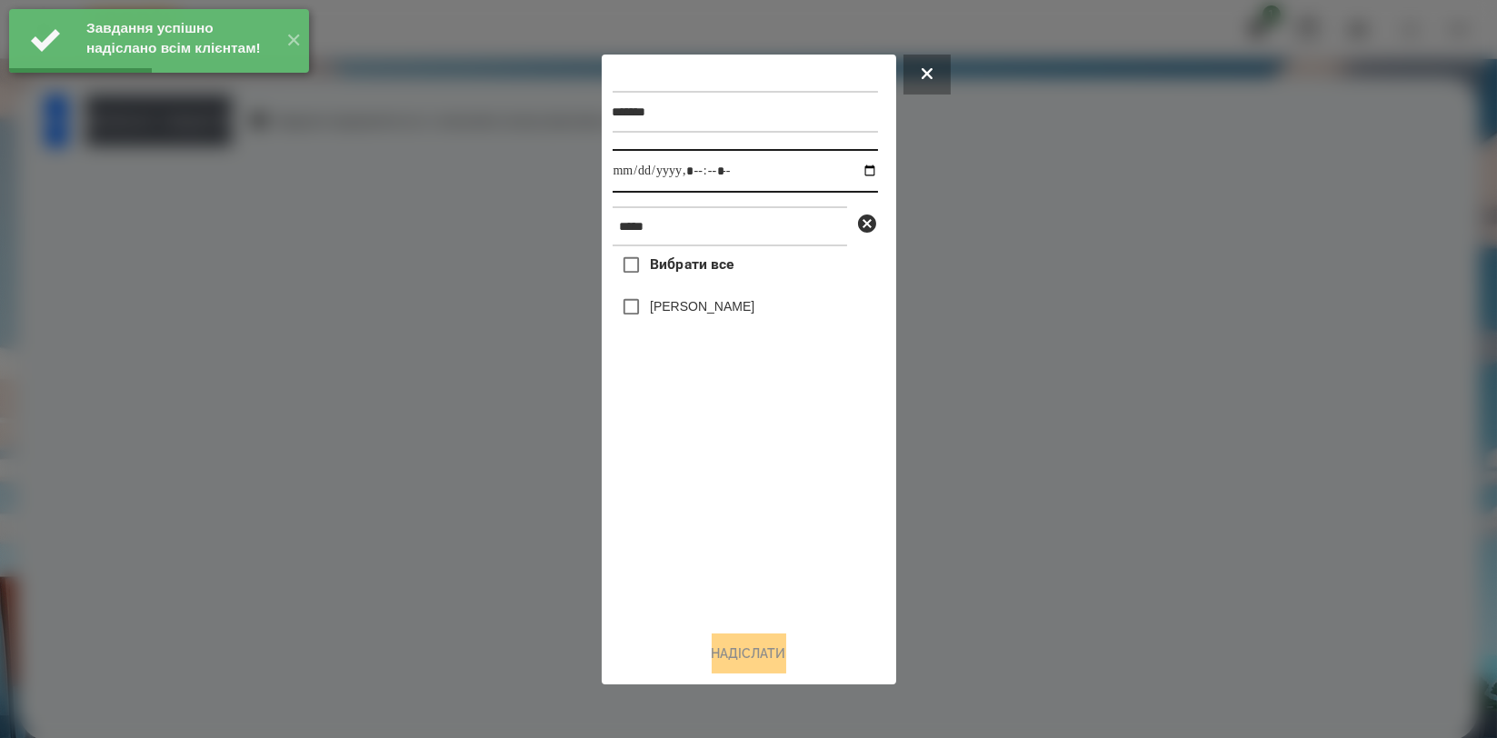
click at [858, 165] on input "datetime-local" at bounding box center [745, 171] width 265 height 44
type input "**********"
click at [774, 490] on div "Вибрати все Нікіта Шепель" at bounding box center [745, 430] width 265 height 369
click at [725, 311] on label "[PERSON_NAME]" at bounding box center [702, 306] width 105 height 18
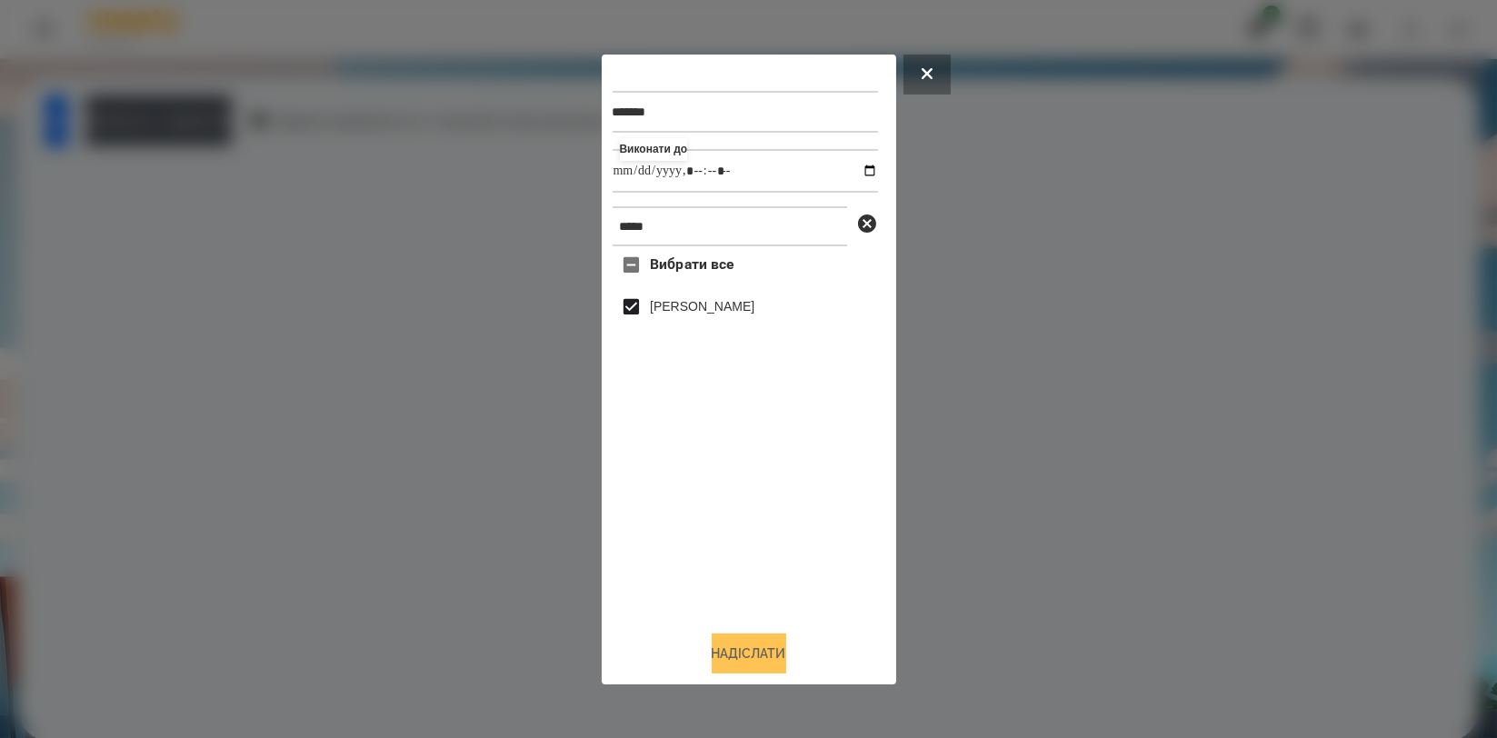
click at [744, 655] on button "Надіслати" at bounding box center [749, 653] width 75 height 40
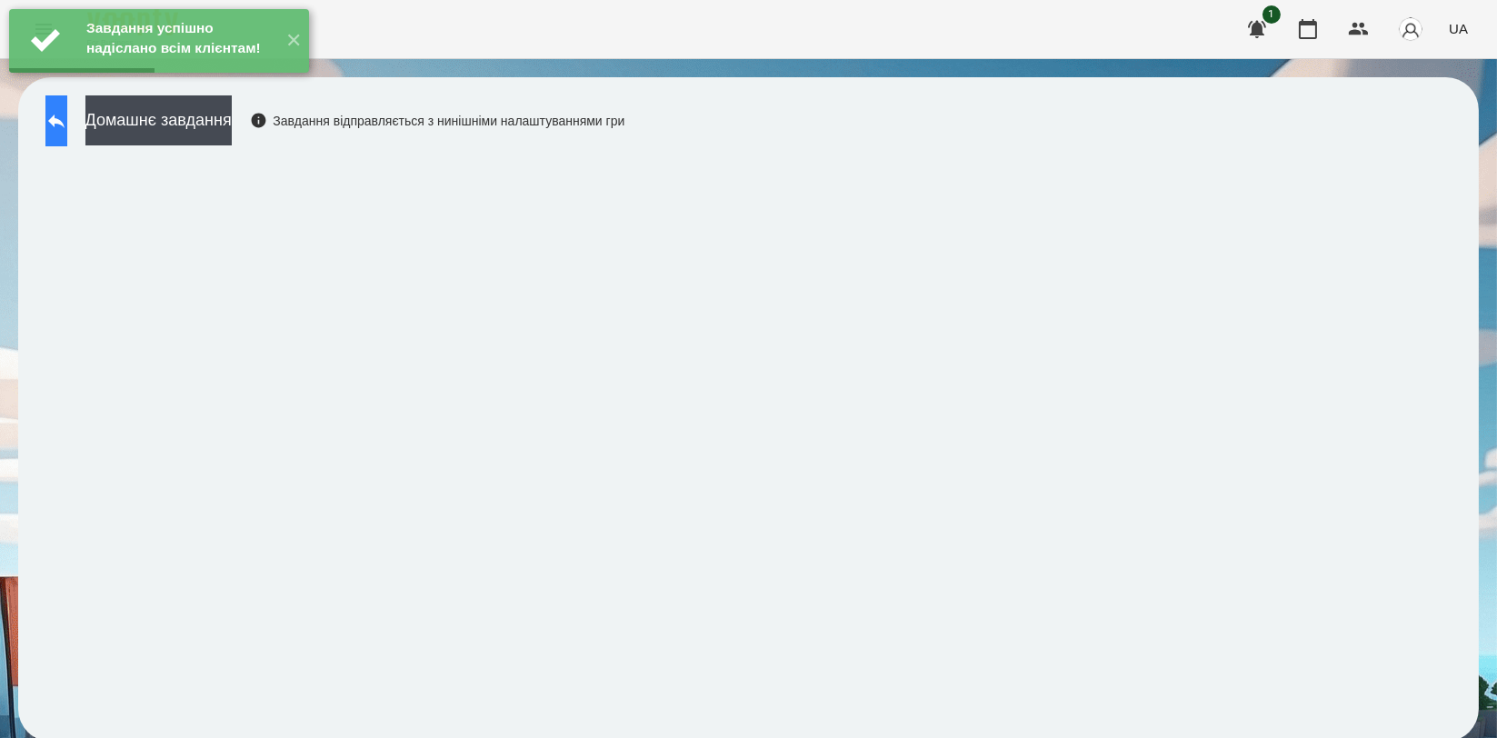
click at [67, 126] on button at bounding box center [56, 120] width 22 height 51
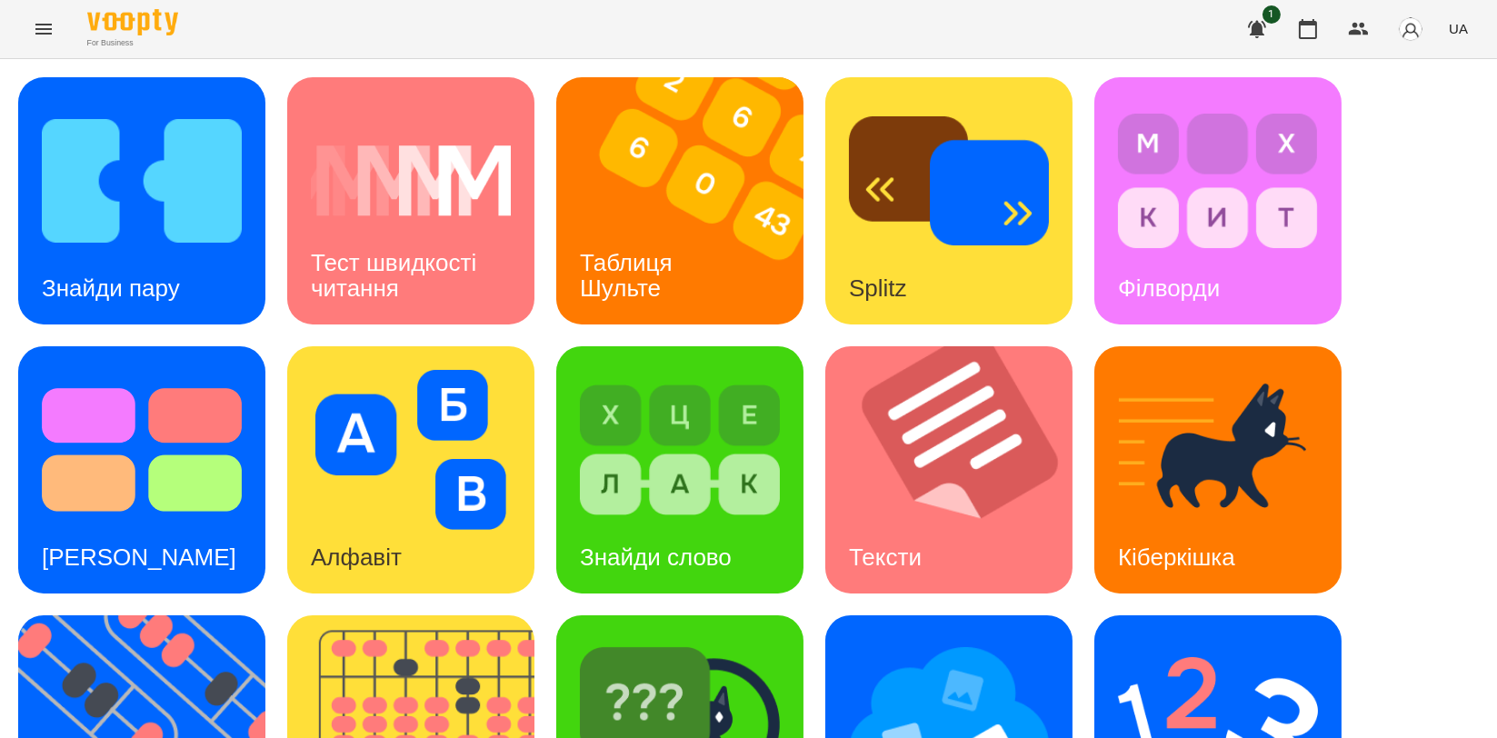
scroll to position [202, 0]
click at [1311, 20] on icon "button" at bounding box center [1308, 29] width 22 height 22
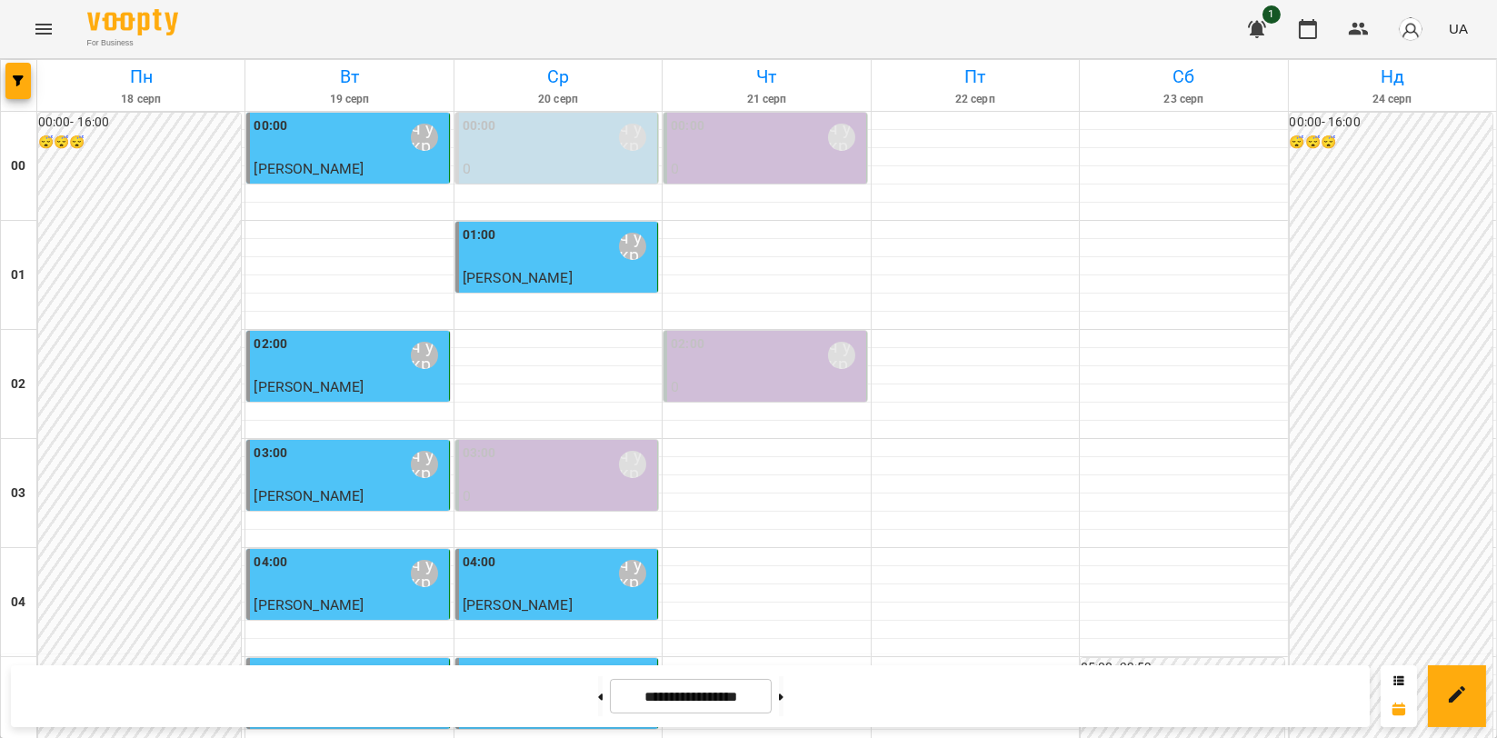
scroll to position [101, 0]
click at [298, 334] on div "02:00 Мойсук Надія\ ма укр\шч укр\ https://us06web.zoom.us/j/84559859332" at bounding box center [349, 355] width 191 height 42
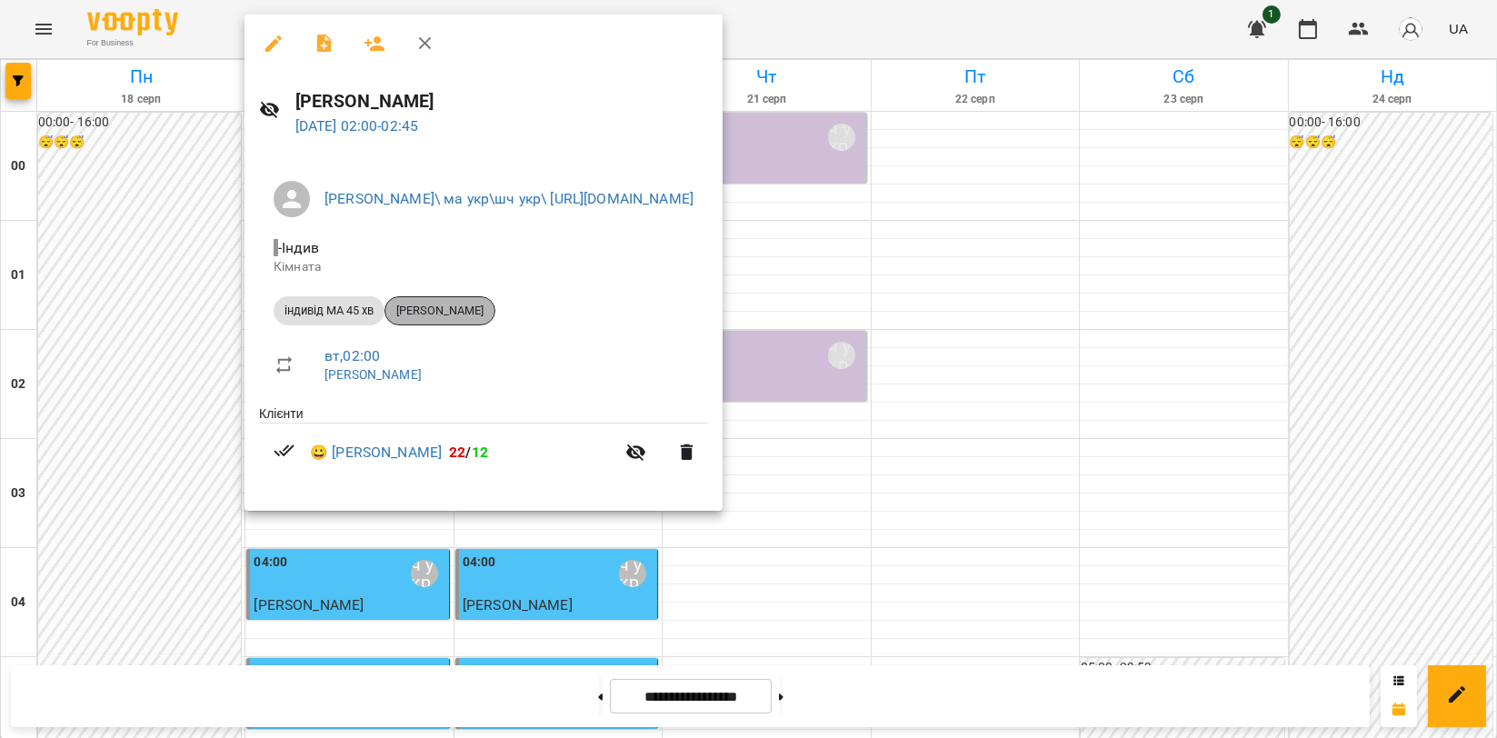
click at [470, 316] on span "[PERSON_NAME]" at bounding box center [439, 311] width 109 height 16
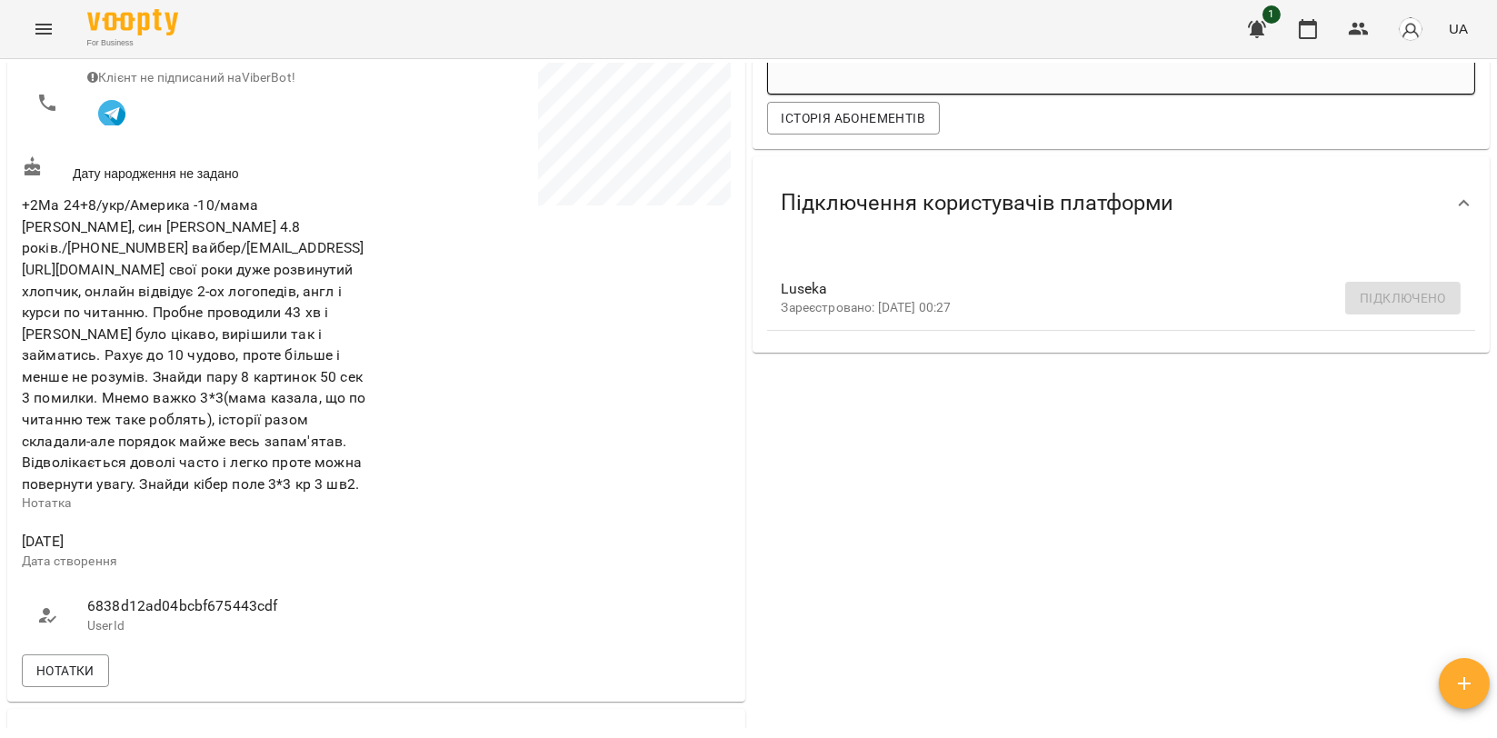
scroll to position [605, 0]
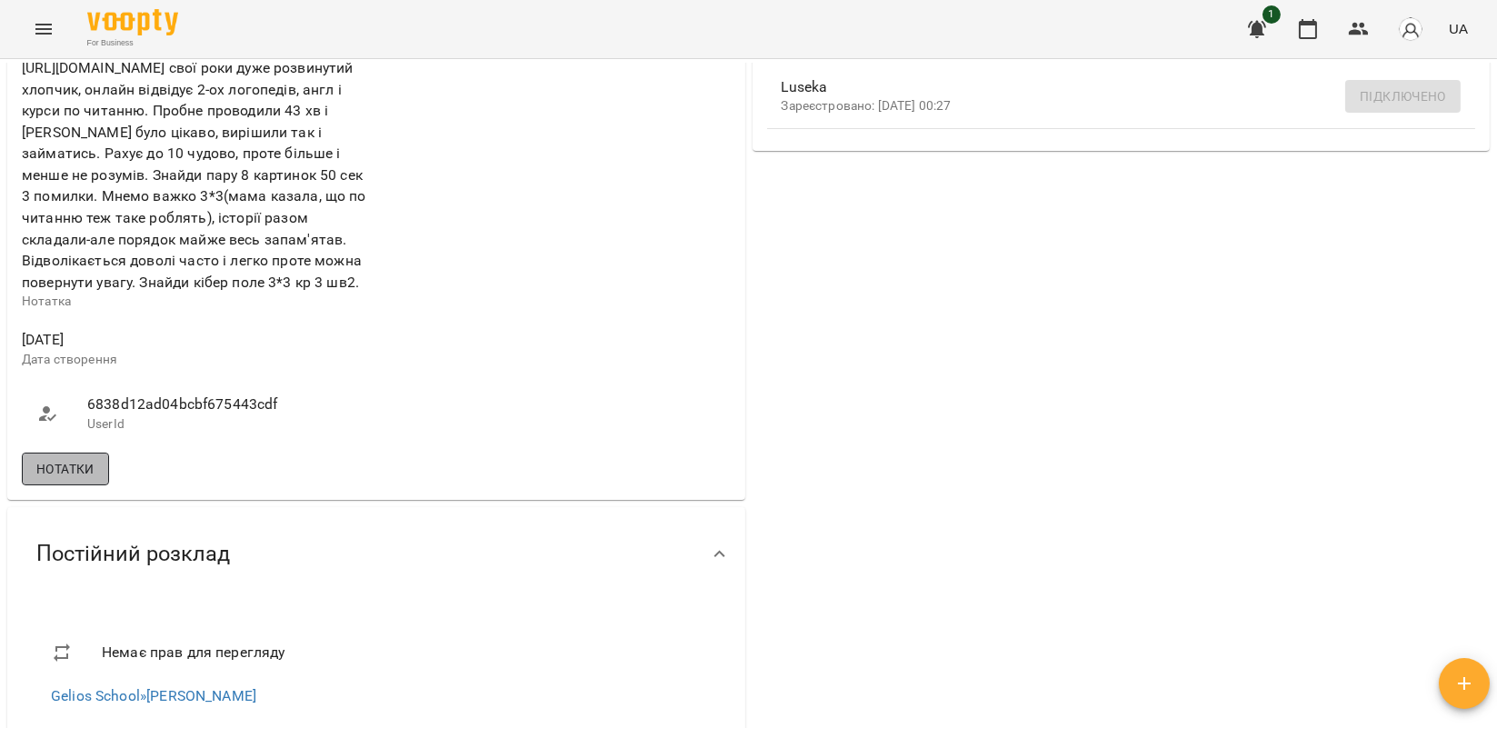
click at [98, 453] on button "Нотатки" at bounding box center [65, 469] width 87 height 33
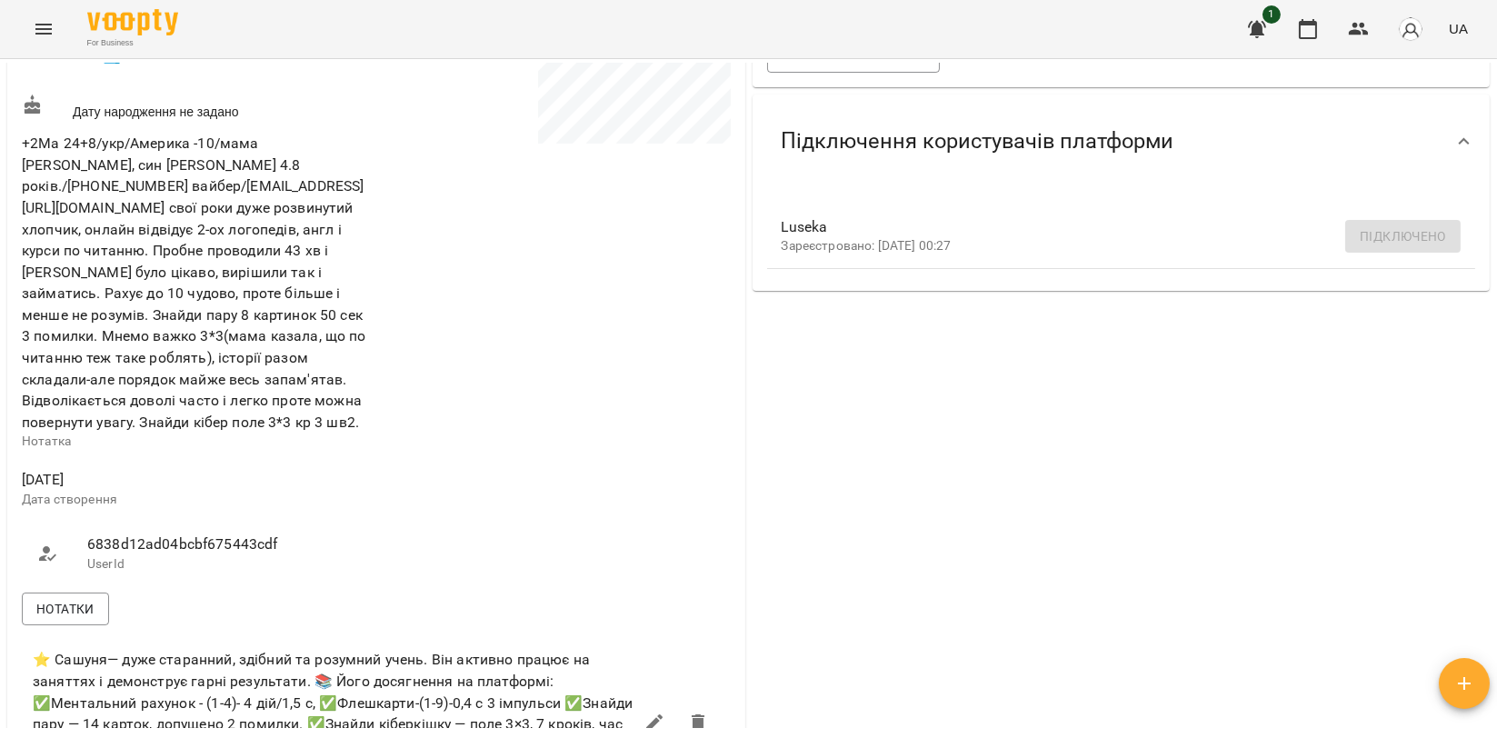
scroll to position [404, 0]
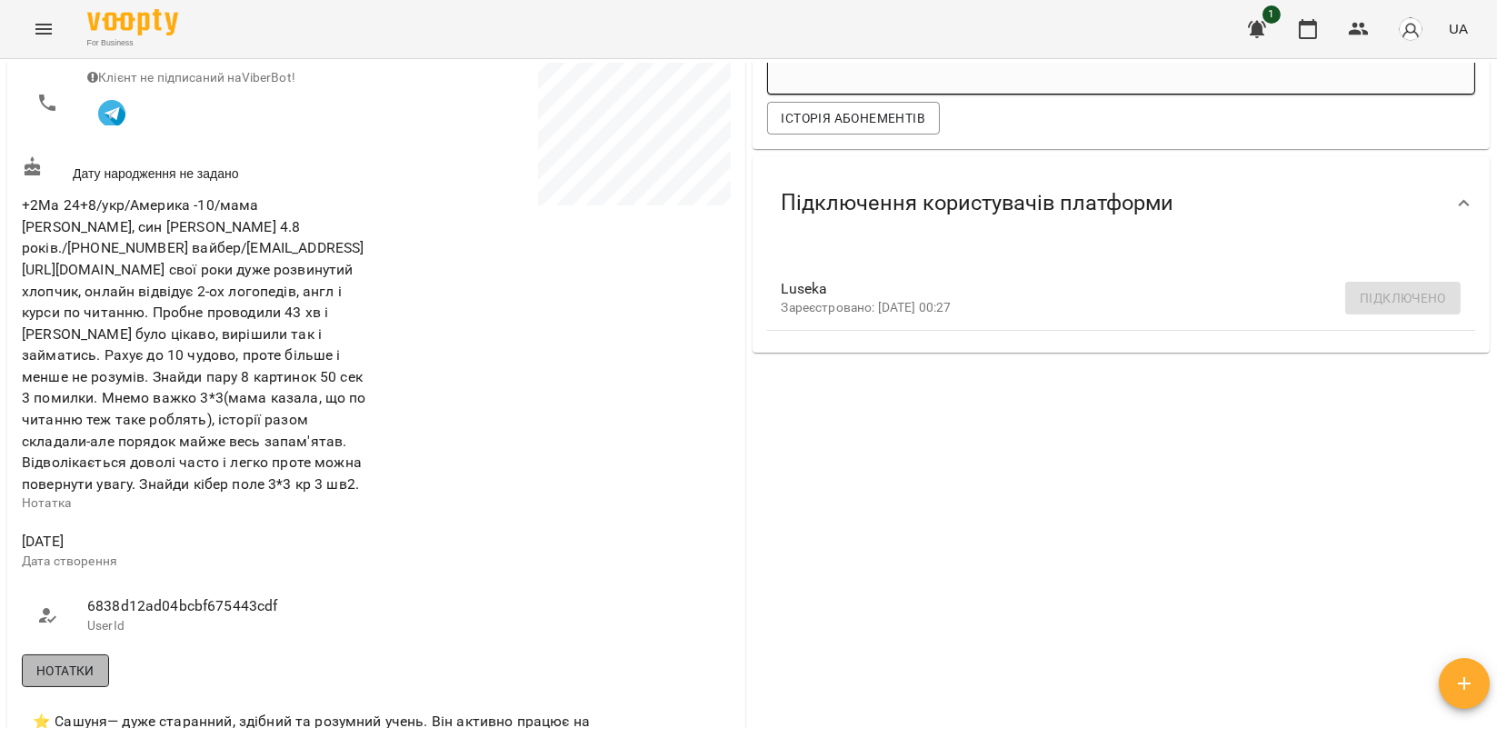
click at [66, 660] on span "Нотатки" at bounding box center [65, 671] width 58 height 22
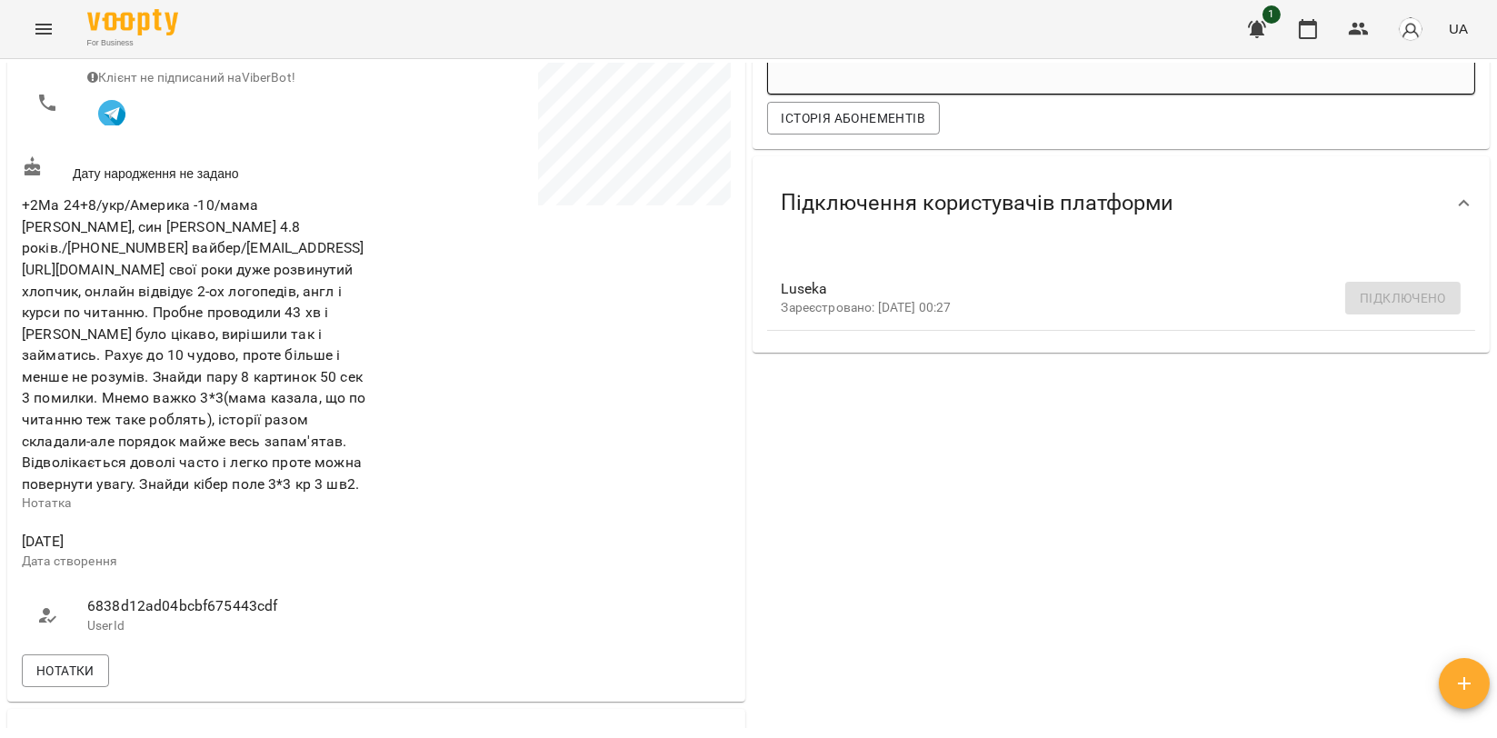
scroll to position [706, 0]
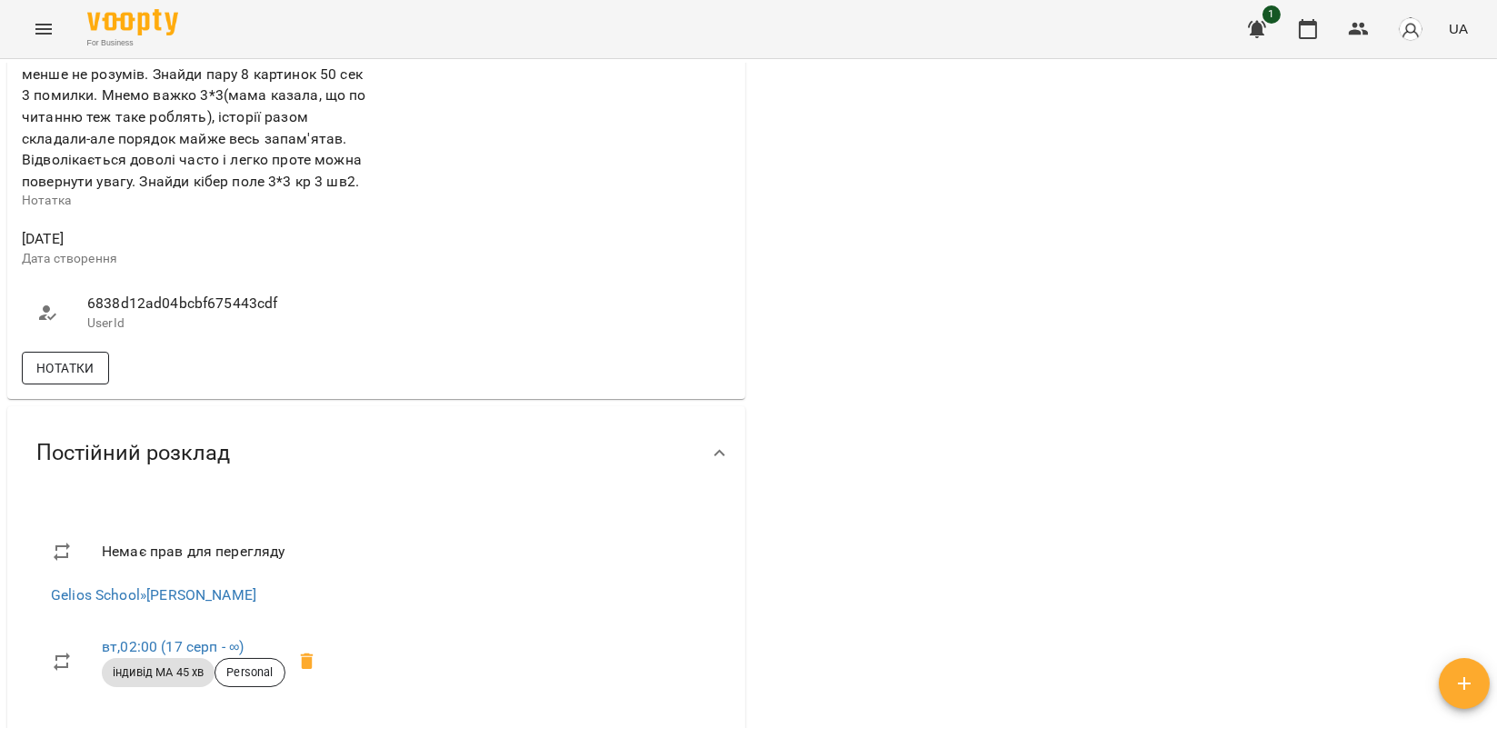
click at [71, 357] on span "Нотатки" at bounding box center [65, 368] width 58 height 22
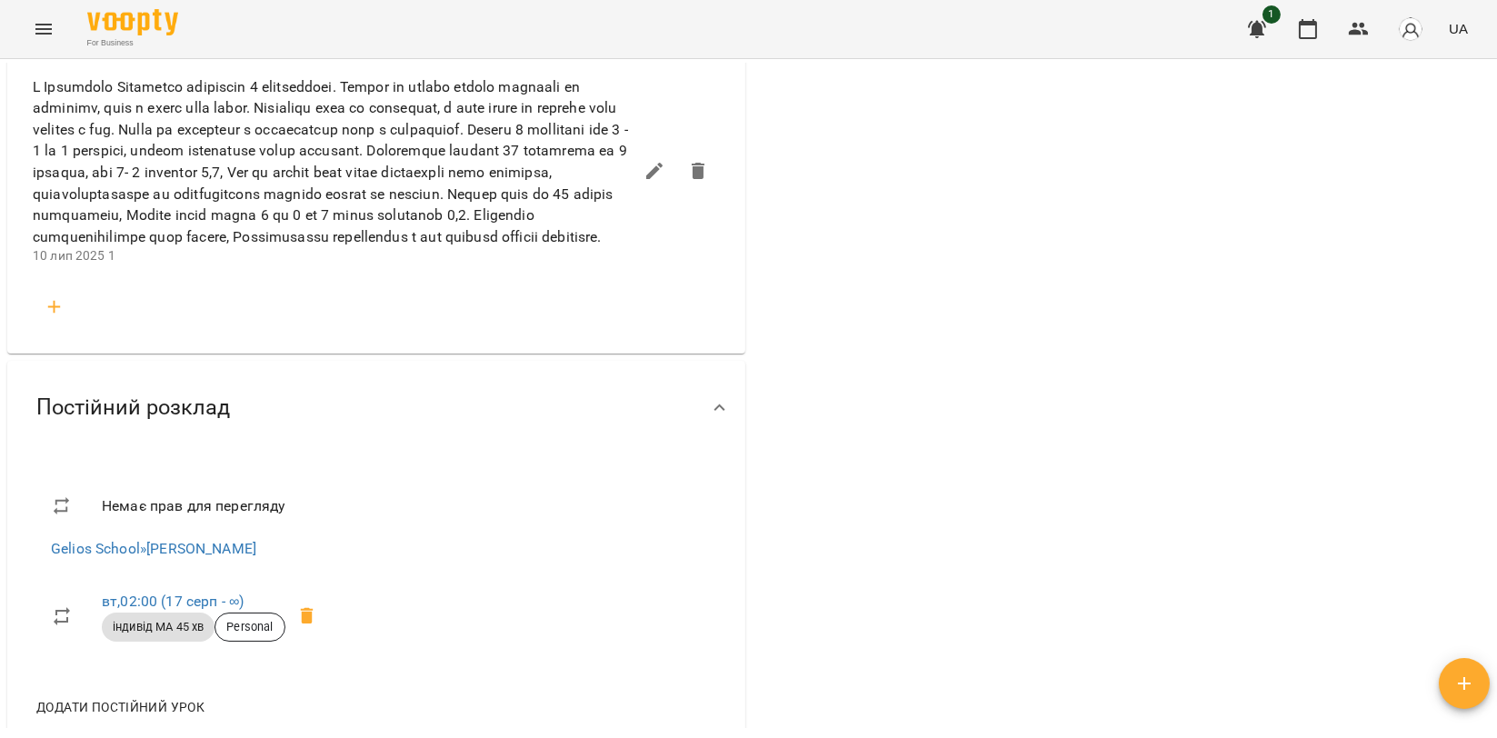
scroll to position [1211, 0]
click at [65, 319] on button "button" at bounding box center [55, 306] width 44 height 44
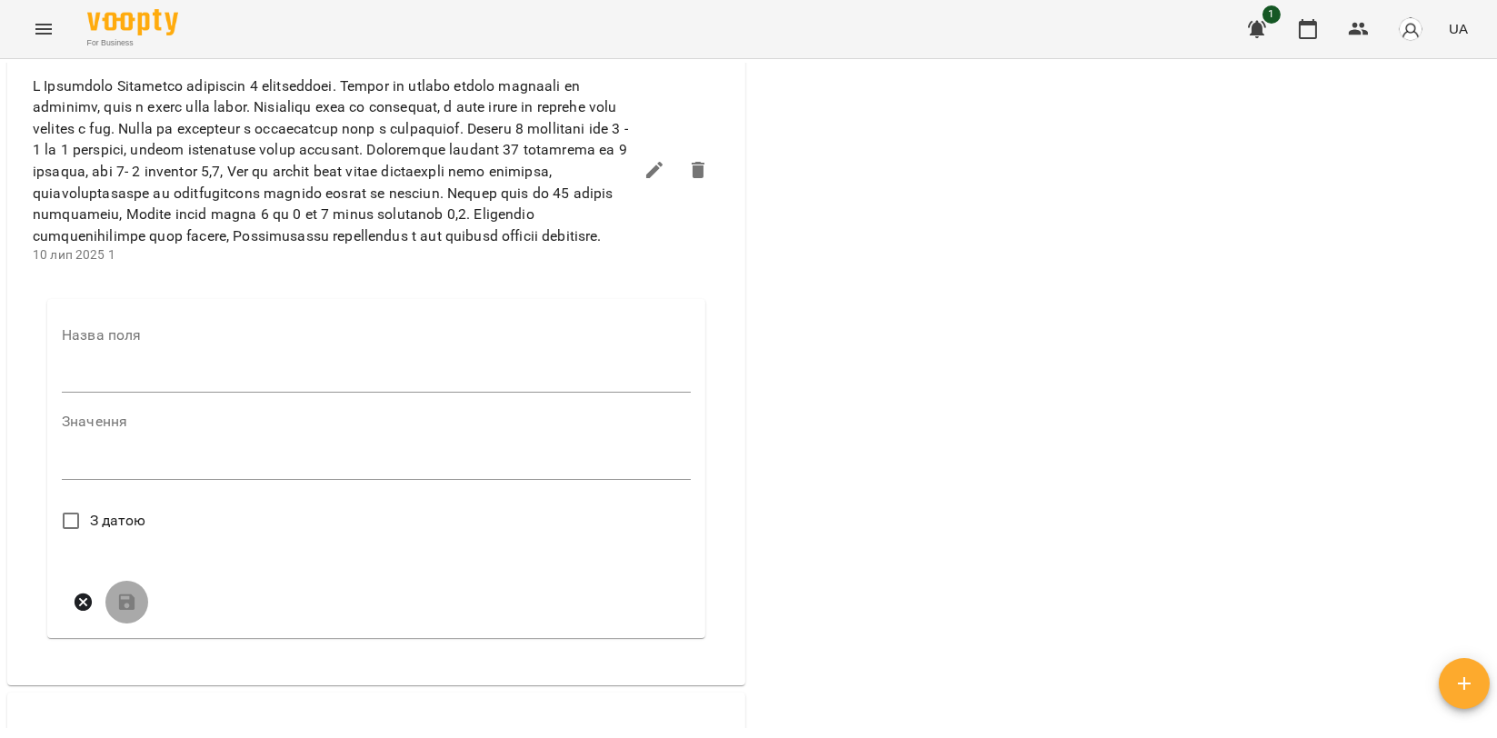
click at [112, 366] on div "Назва поля" at bounding box center [376, 364] width 629 height 72
click at [115, 392] on input "text" at bounding box center [376, 378] width 629 height 29
type input "*"
click at [114, 476] on textarea at bounding box center [376, 471] width 629 height 17
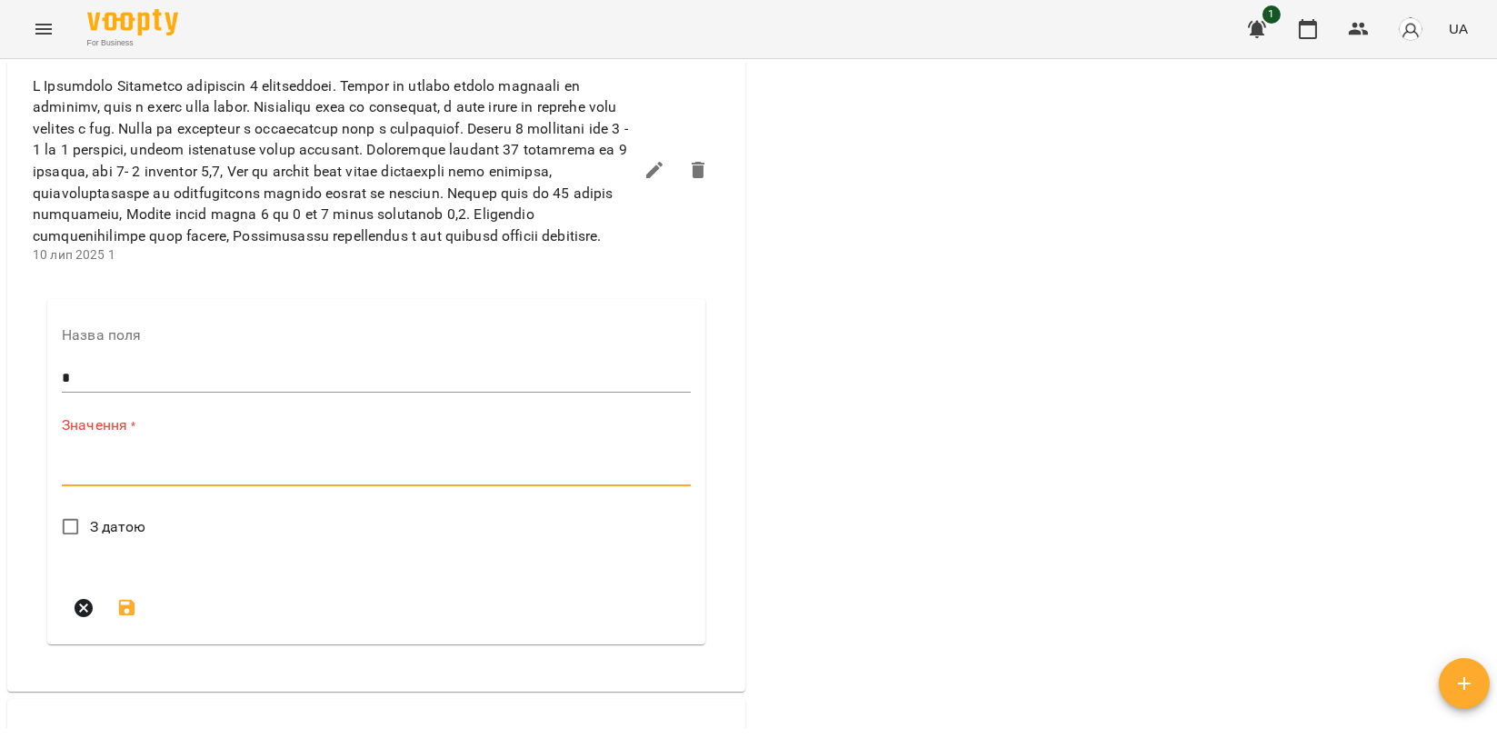
paste textarea "**********"
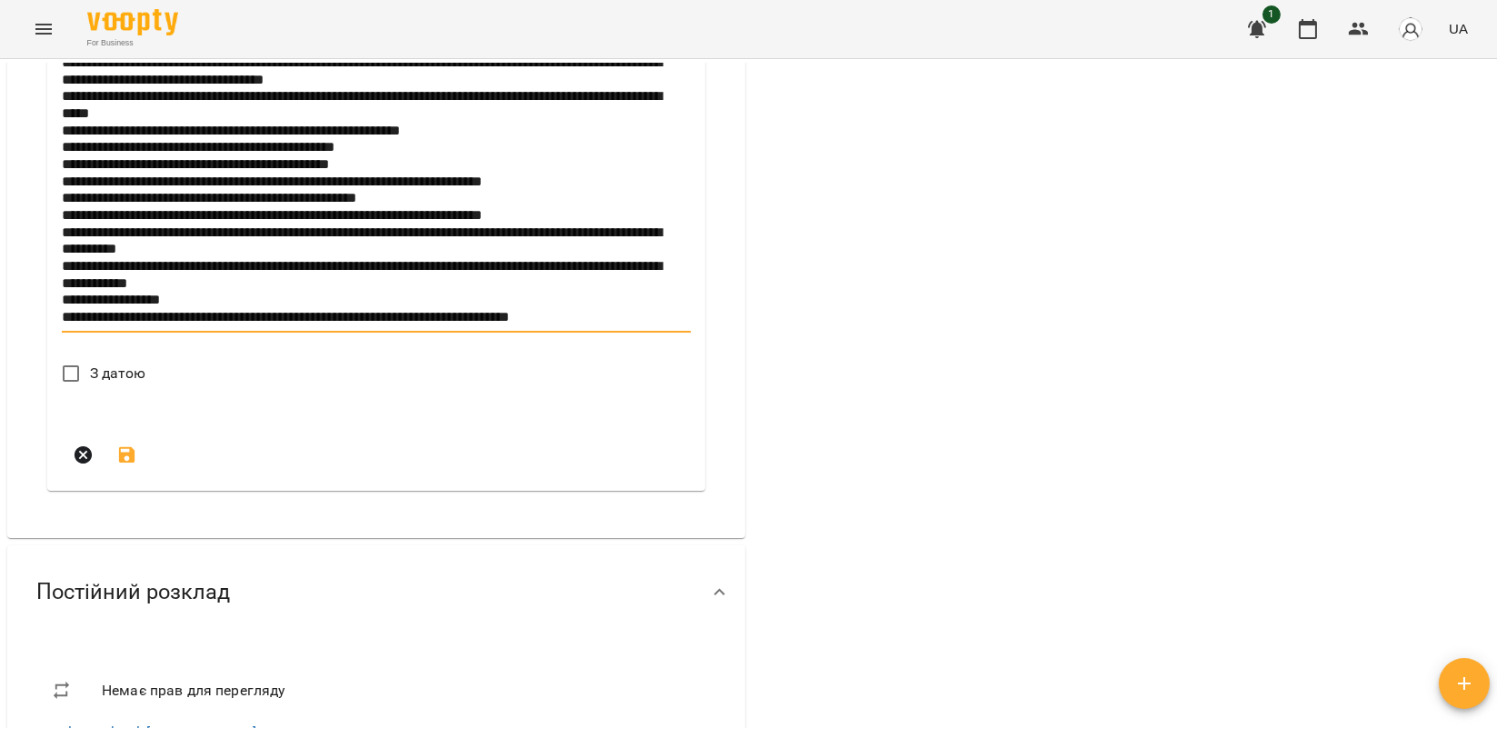
scroll to position [1622, 0]
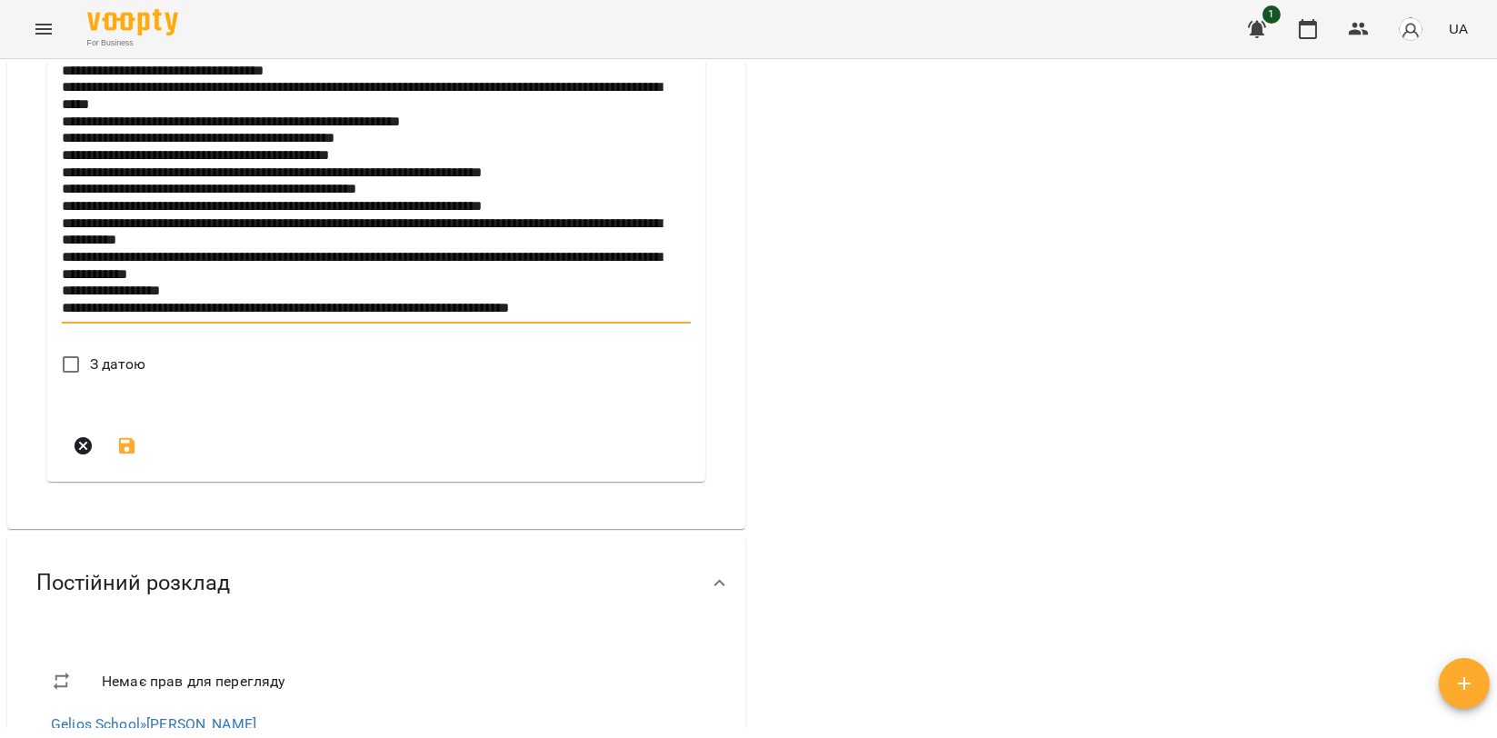
type textarea "**********"
click at [115, 375] on span "З датою" at bounding box center [118, 365] width 56 height 22
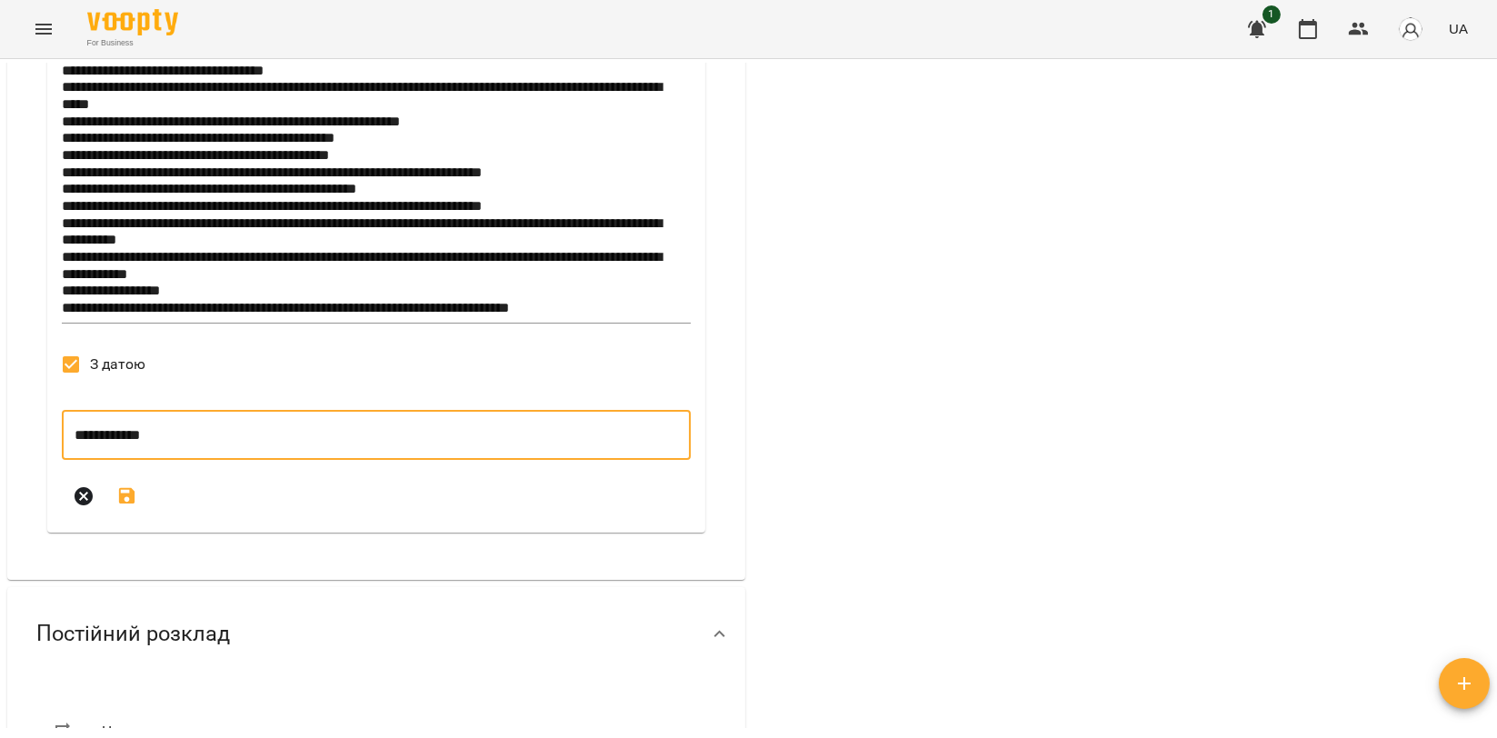
click at [114, 430] on input "**********" at bounding box center [376, 435] width 629 height 51
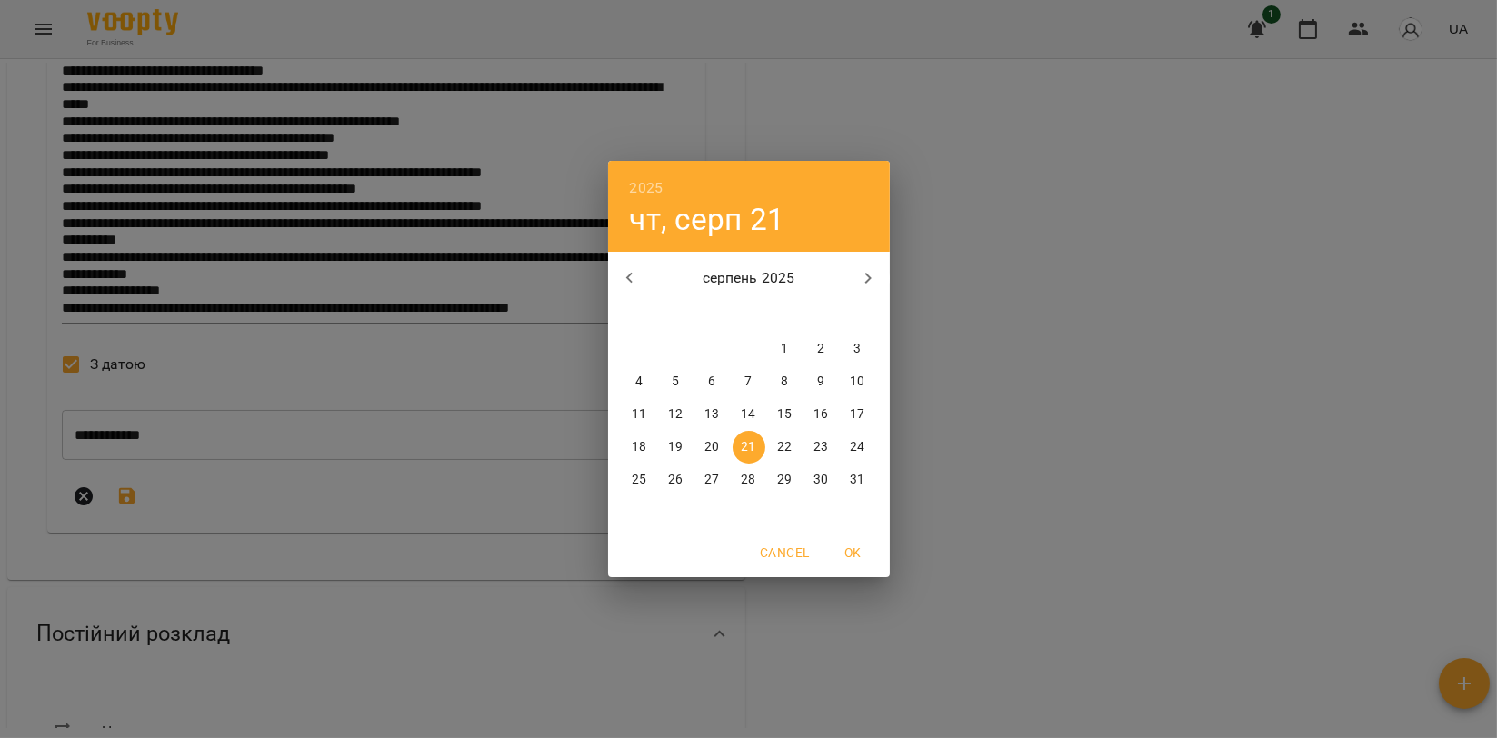
click at [665, 445] on span "19" at bounding box center [676, 447] width 33 height 18
type input "**********"
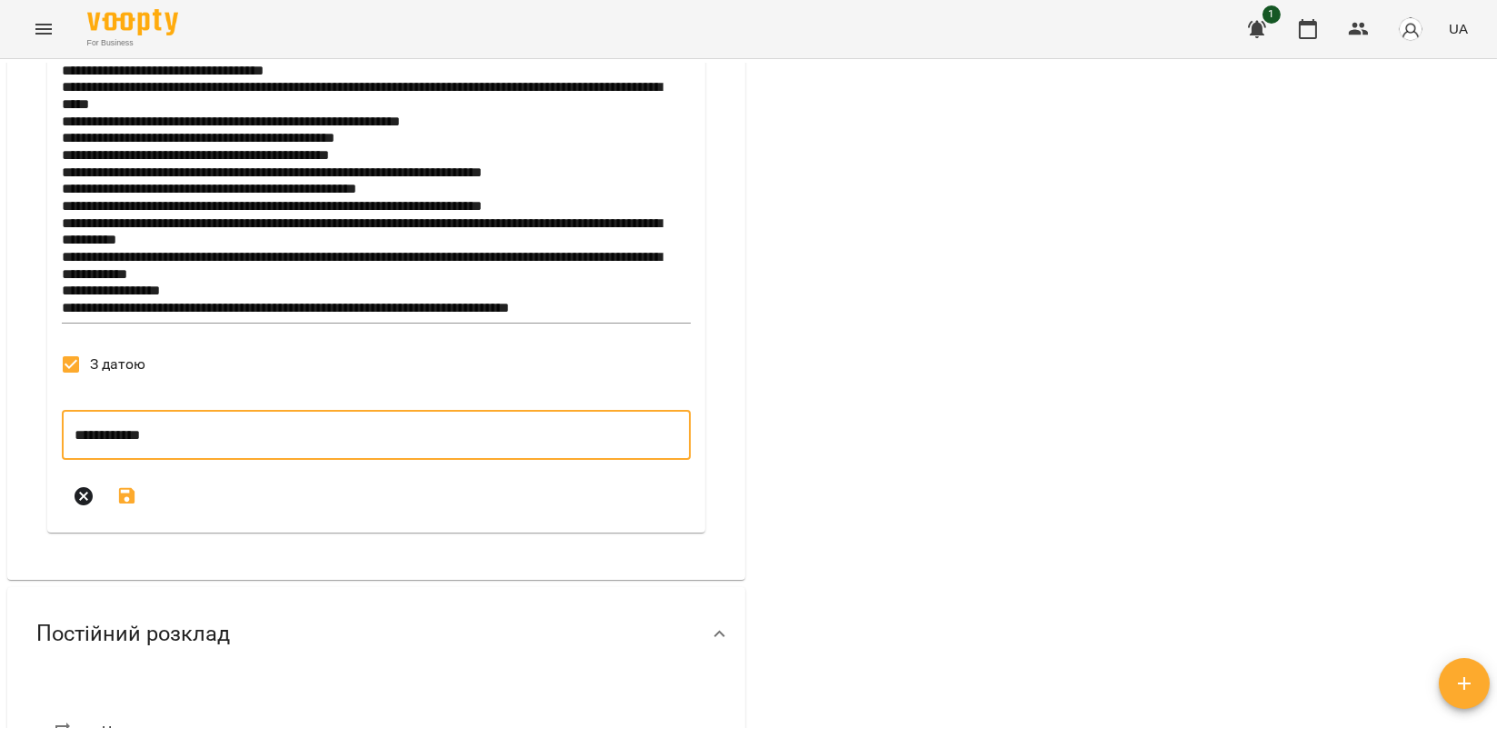
click at [120, 502] on icon "submit" at bounding box center [127, 496] width 16 height 16
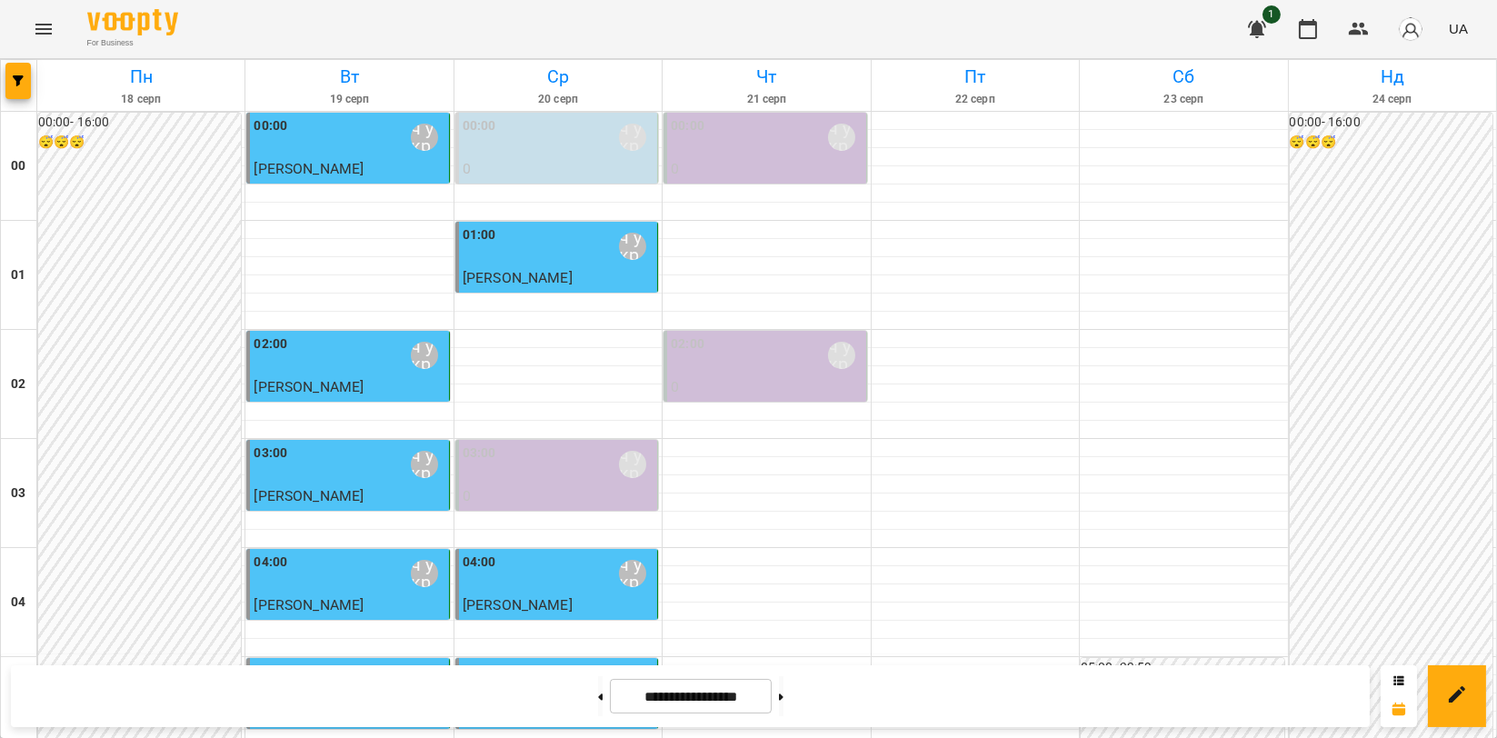
click at [725, 121] on div "00:00 Мойсук Надія\ ма укр\шч укр\ https://us06web.zoom.us/j/84559859332" at bounding box center [766, 137] width 191 height 42
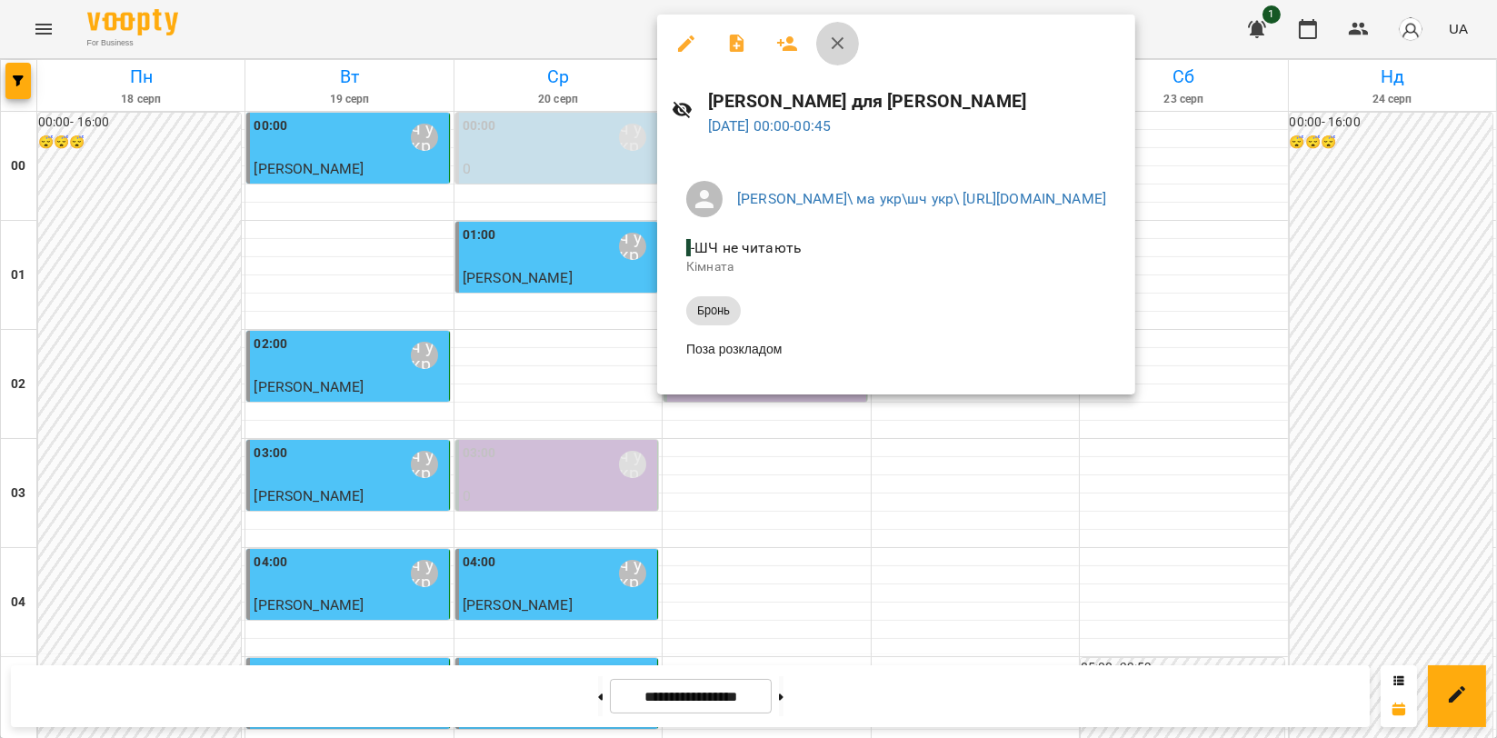
click at [832, 40] on icon "button" at bounding box center [838, 44] width 22 height 22
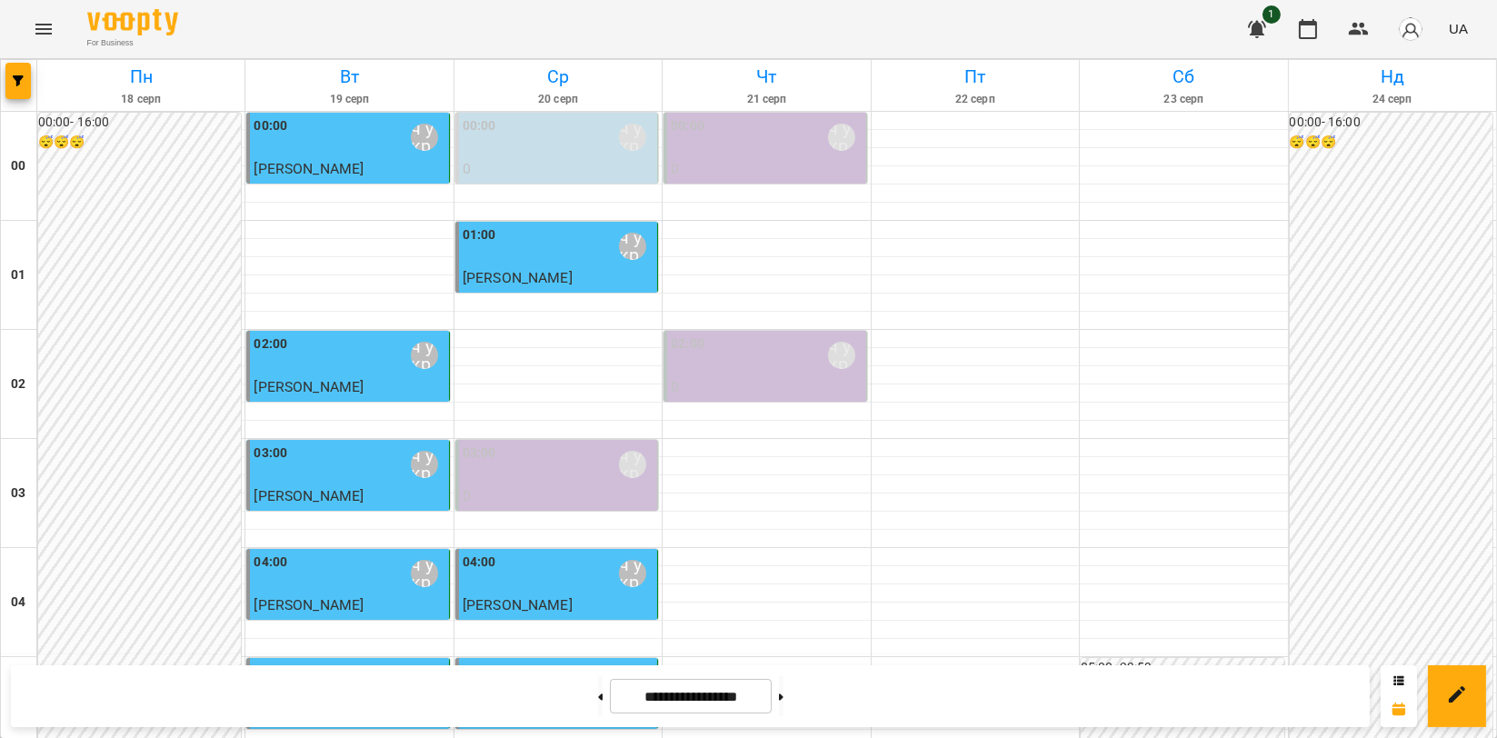
click at [763, 371] on div "02:00 Мойсук Надія\ ма укр\шч укр\ https://us06web.zoom.us/j/84559859332" at bounding box center [766, 355] width 191 height 42
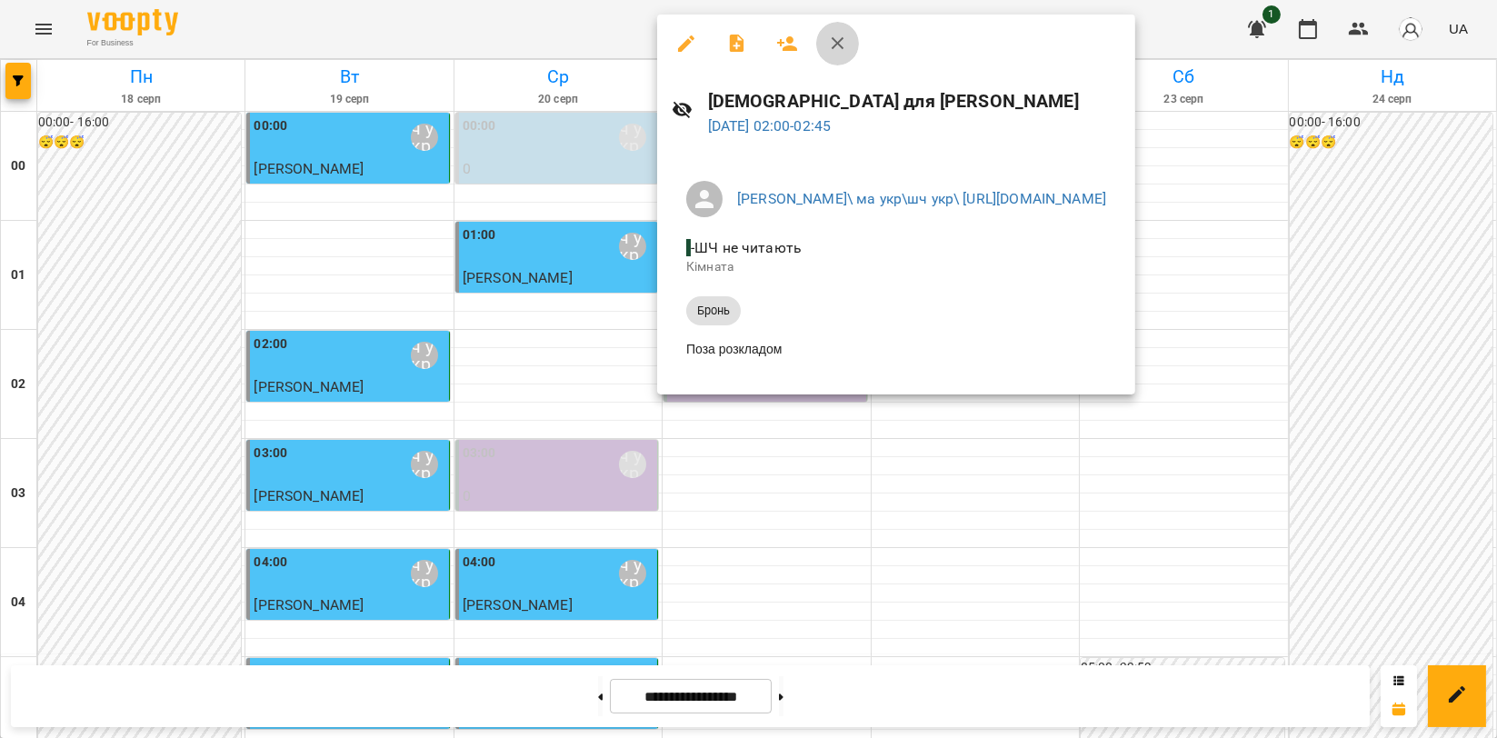
click at [834, 54] on icon "button" at bounding box center [838, 44] width 22 height 22
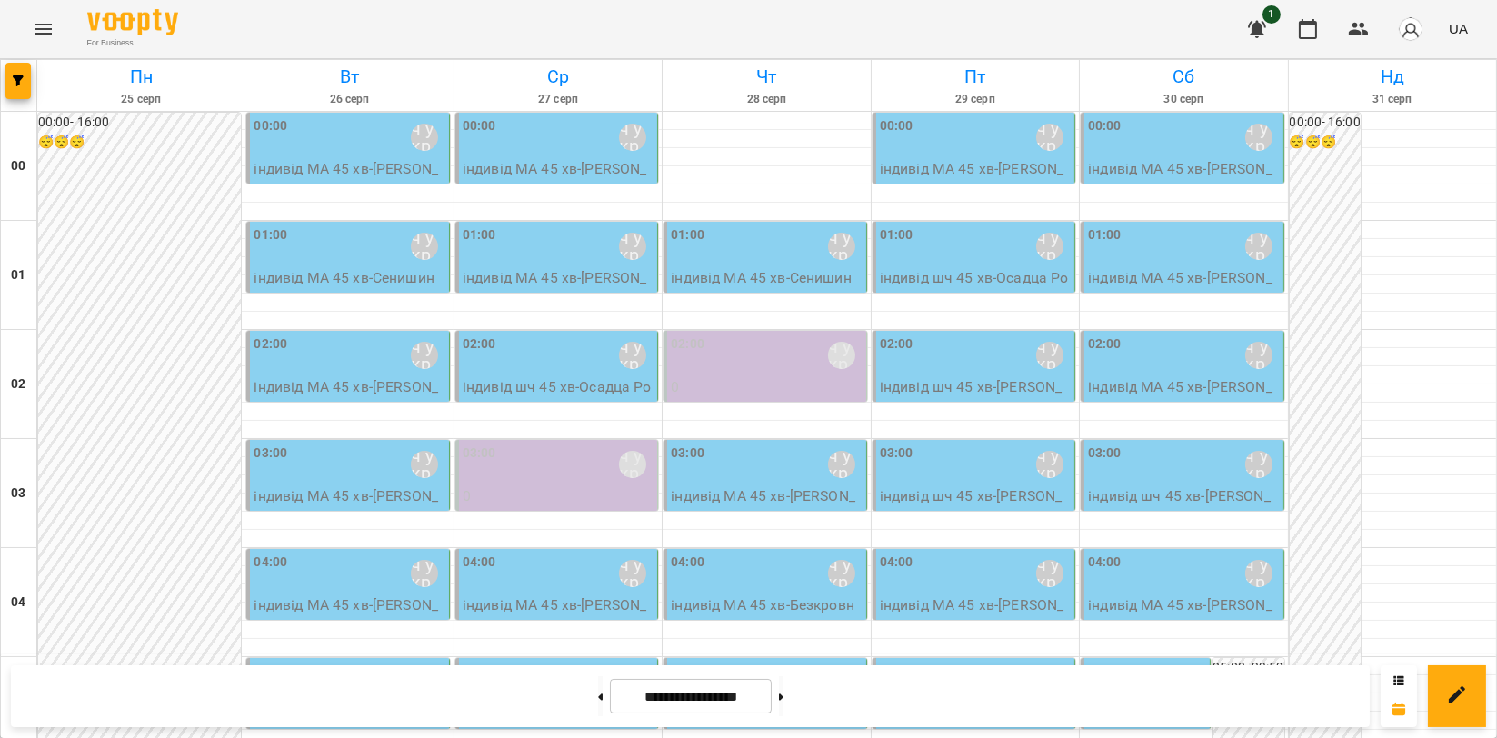
scroll to position [1972, 0]
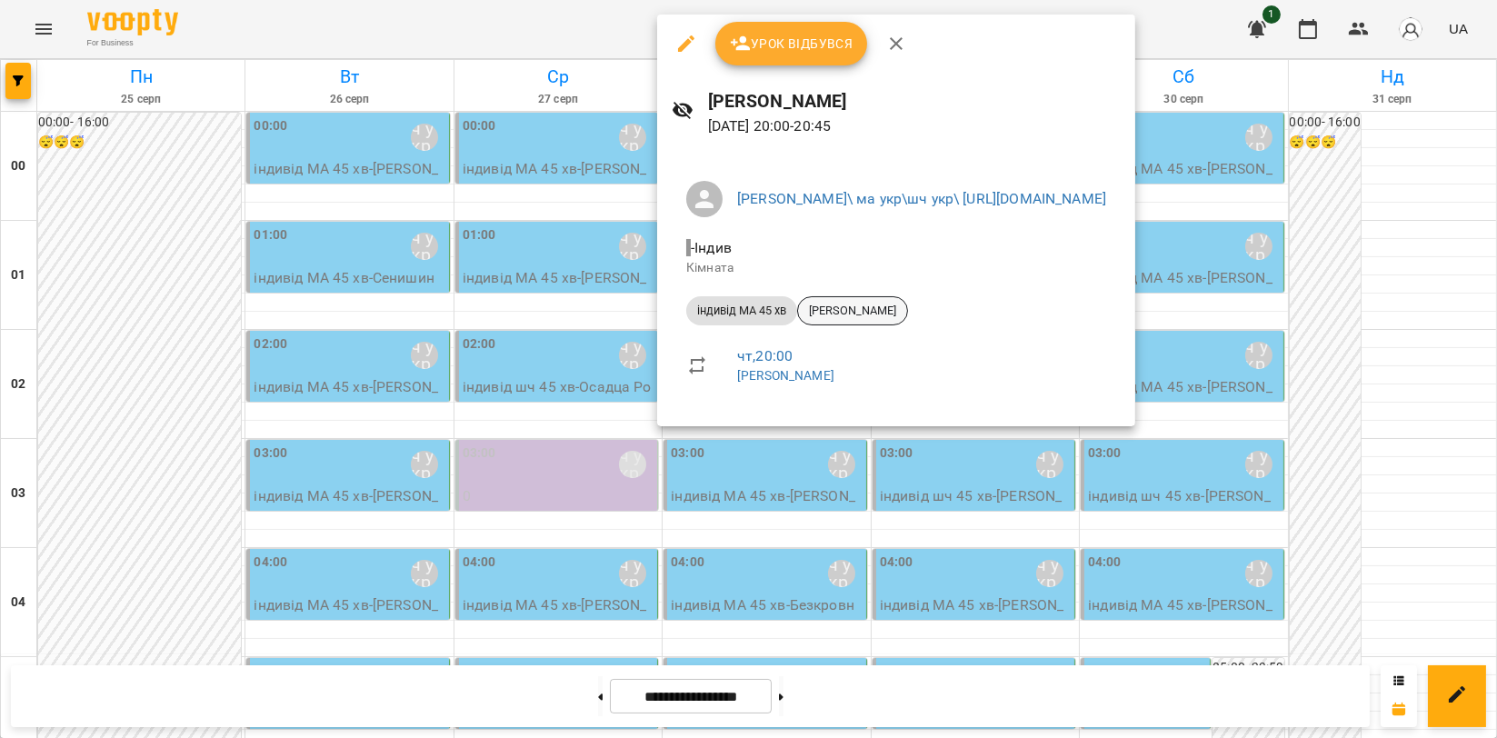
click at [863, 315] on span "[PERSON_NAME]" at bounding box center [852, 311] width 109 height 16
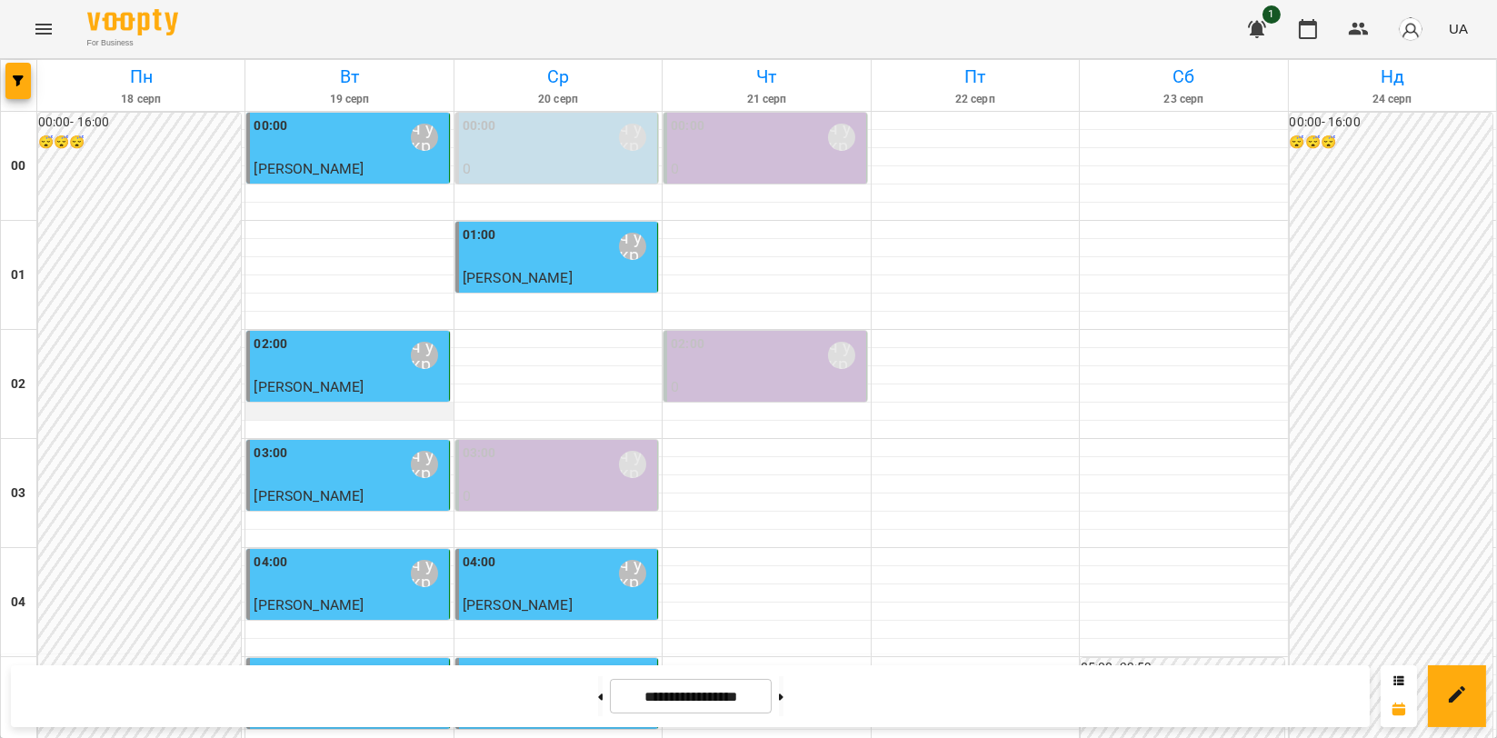
scroll to position [1716, 0]
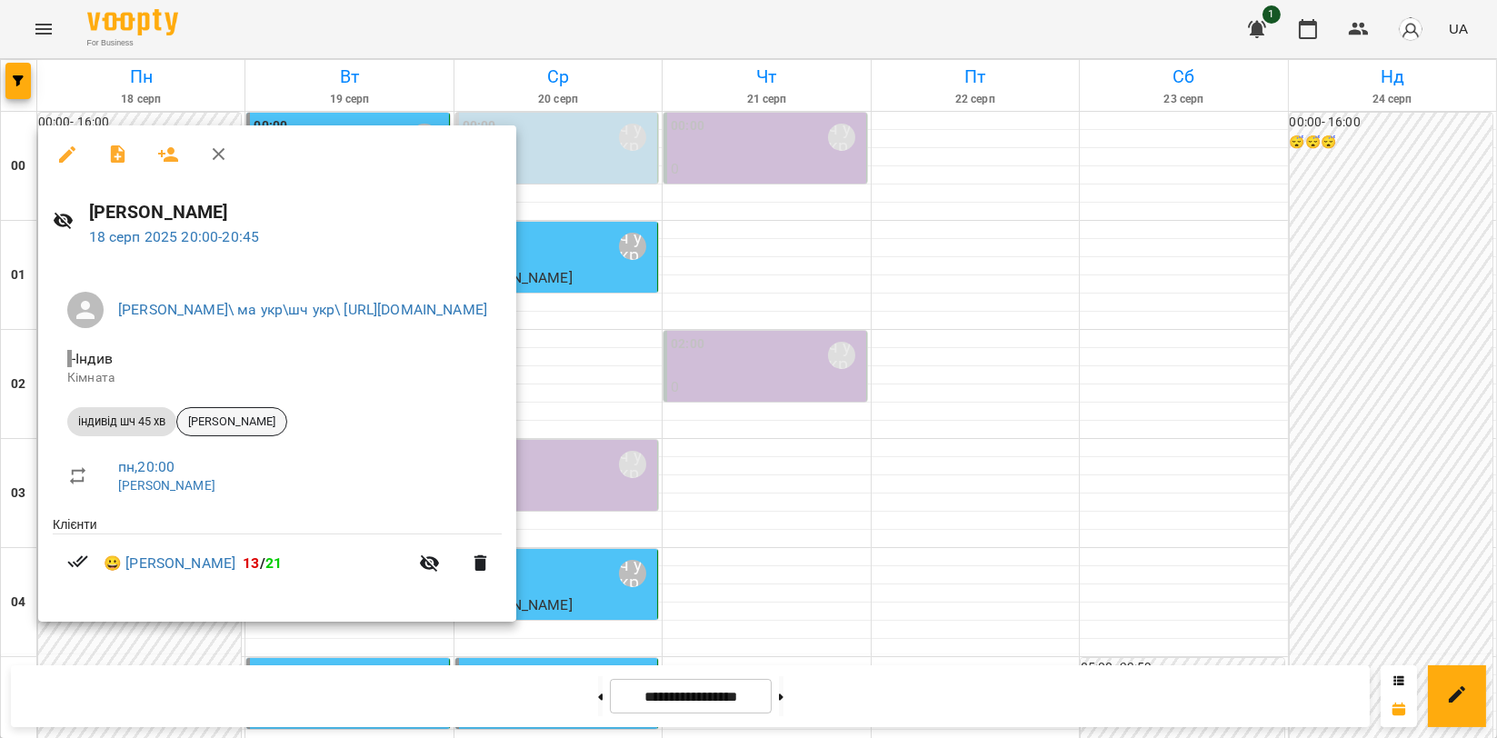
click at [273, 418] on span "[PERSON_NAME]" at bounding box center [231, 422] width 109 height 16
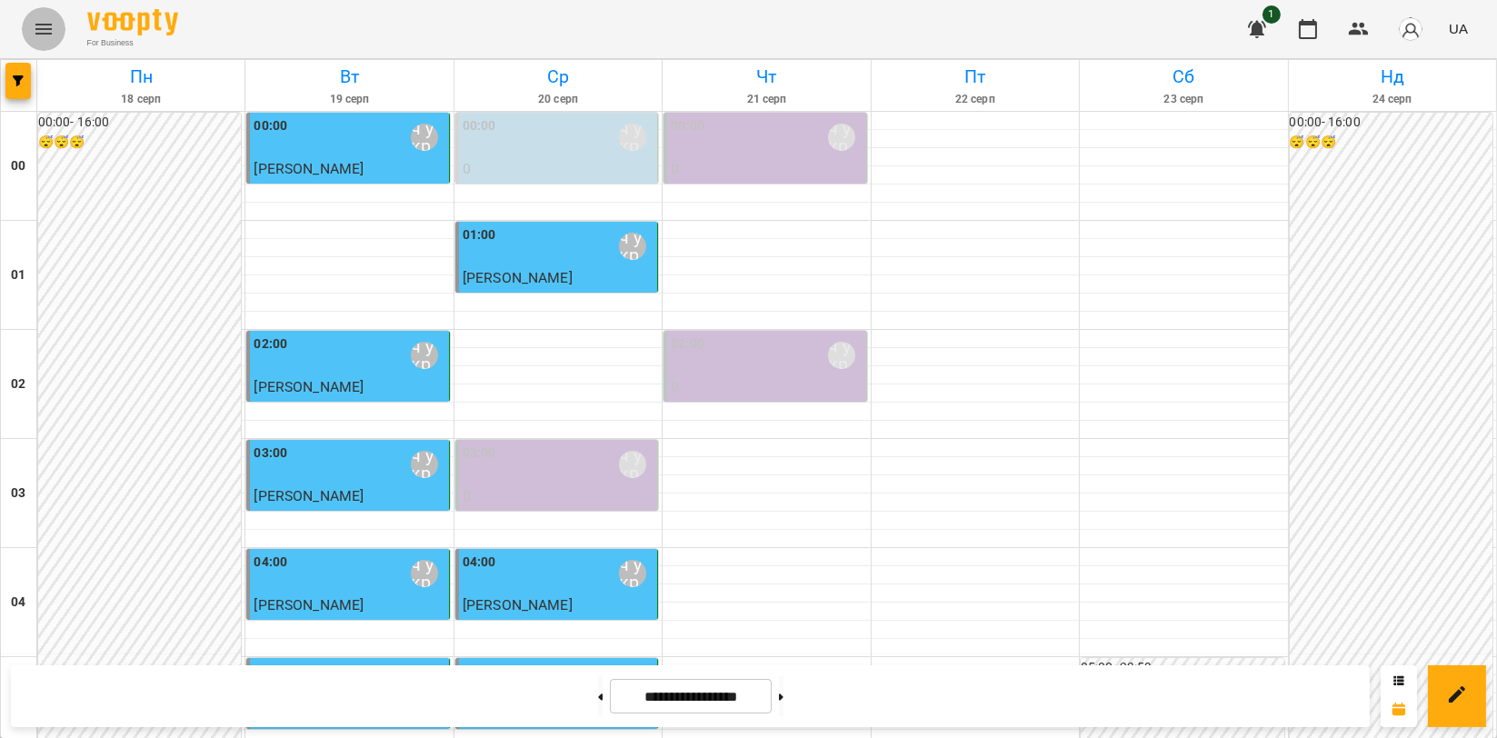
click at [56, 41] on button "Menu" at bounding box center [44, 29] width 44 height 44
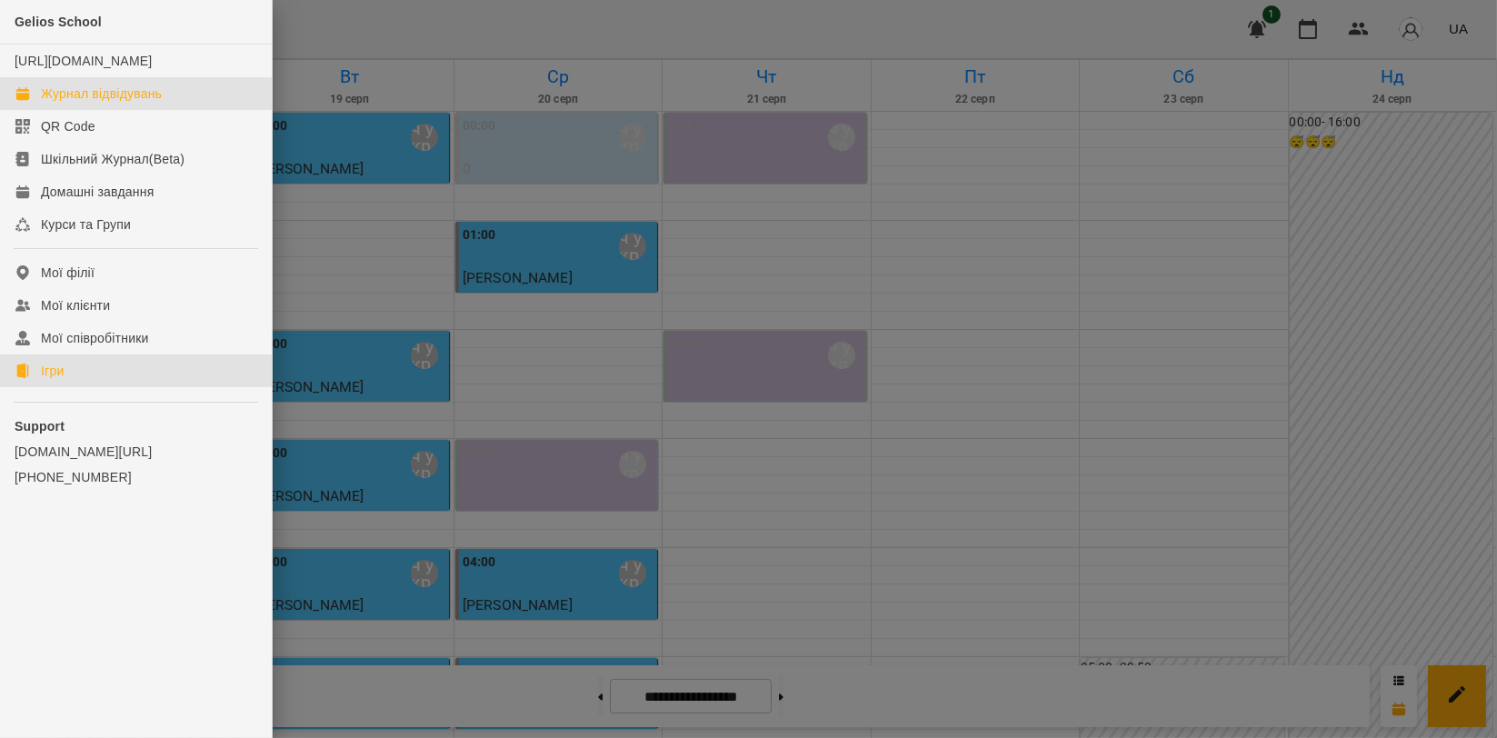
click at [67, 380] on link "Ігри" at bounding box center [136, 370] width 272 height 33
